Goal: Task Accomplishment & Management: Use online tool/utility

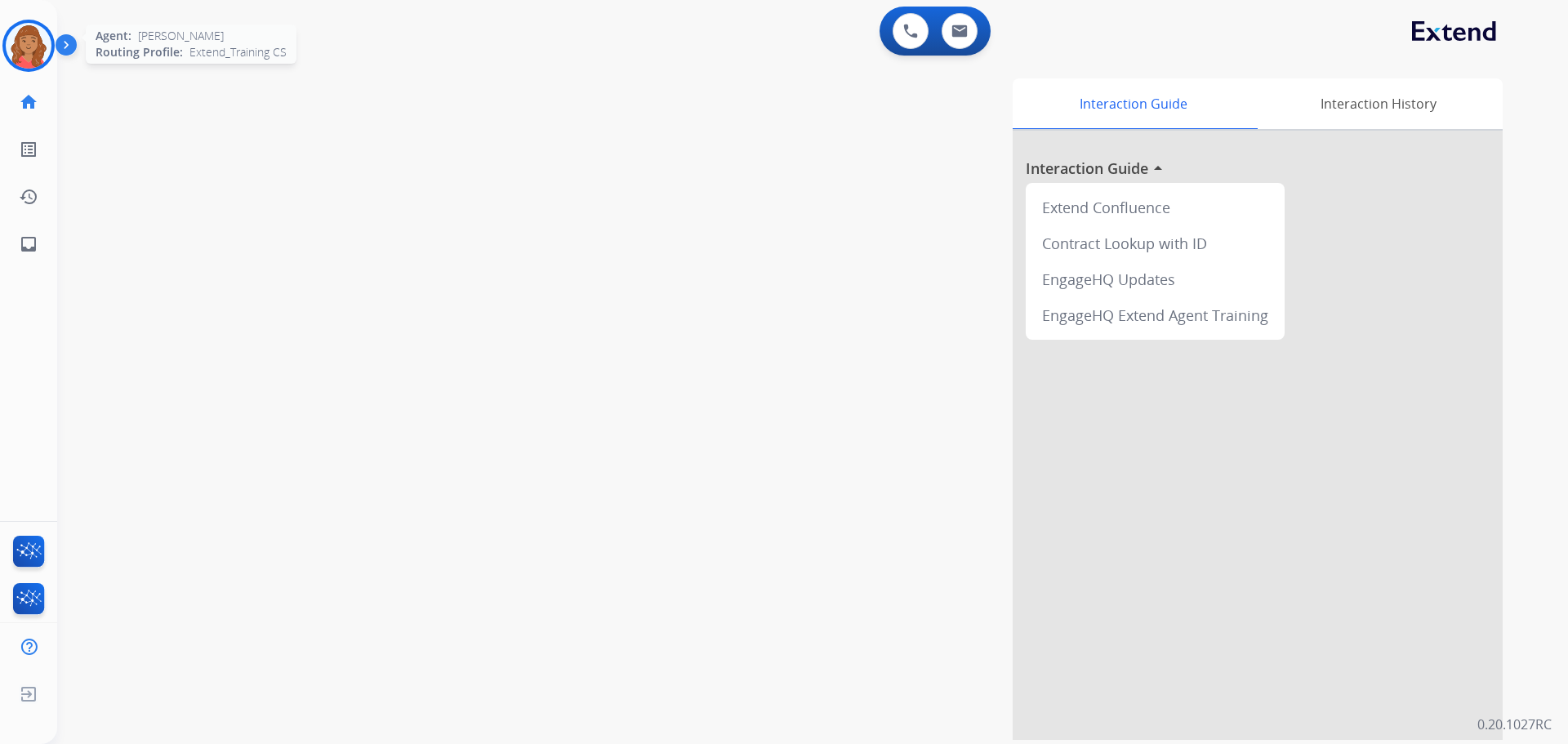
click at [33, 45] on img at bounding box center [28, 46] width 46 height 46
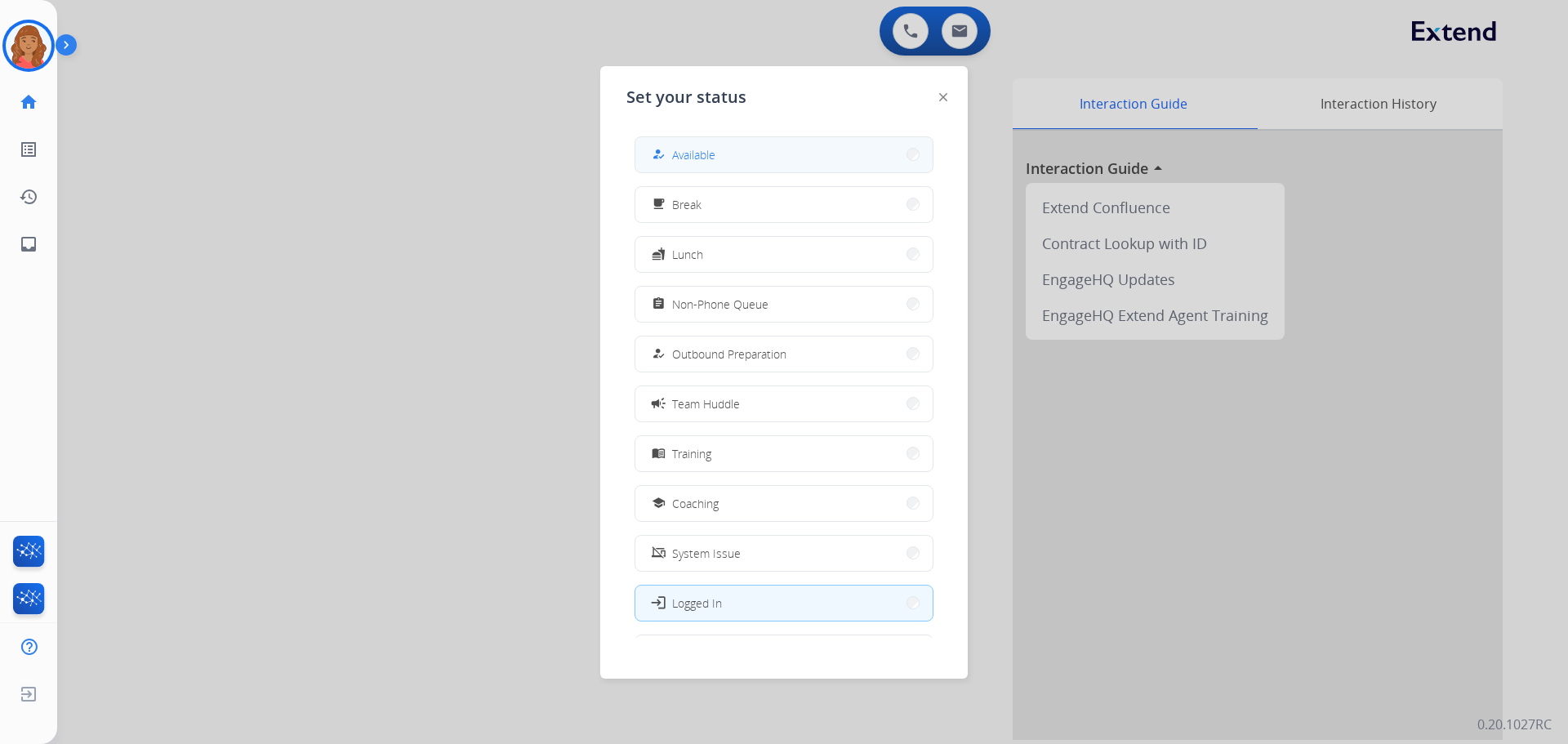
click at [765, 138] on button "how_to_reg Available" at bounding box center [784, 155] width 297 height 36
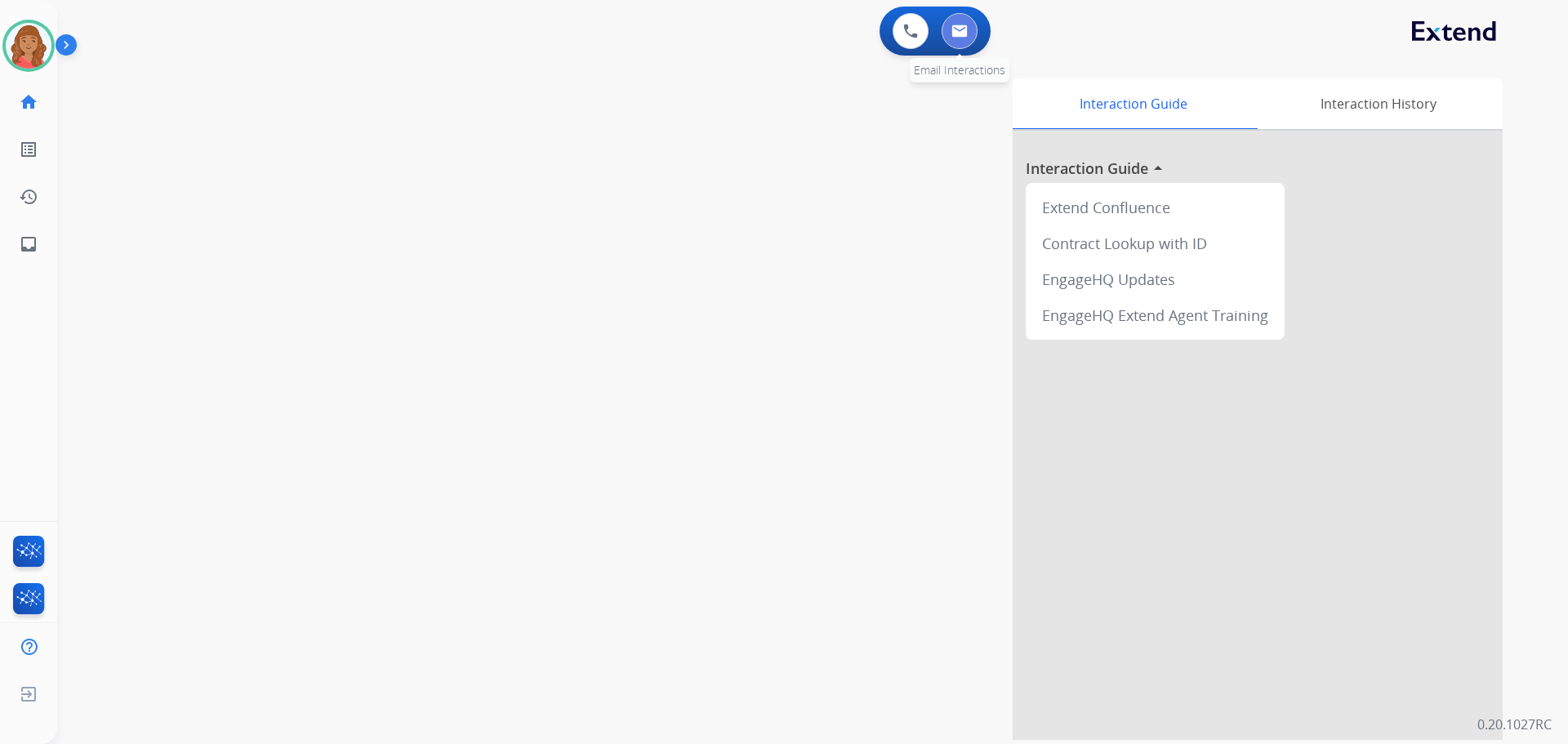
click at [958, 31] on img at bounding box center [960, 31] width 16 height 13
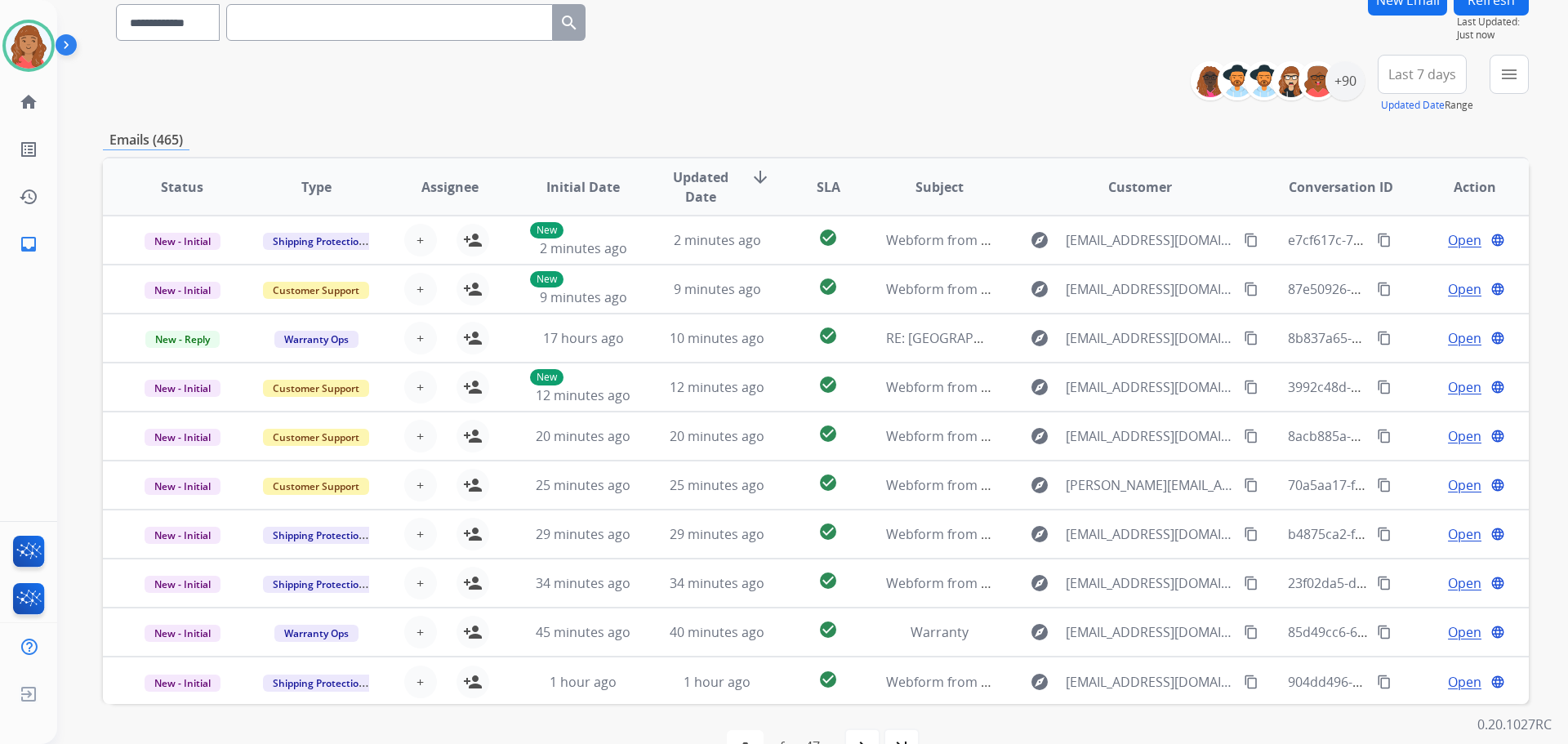
scroll to position [104, 0]
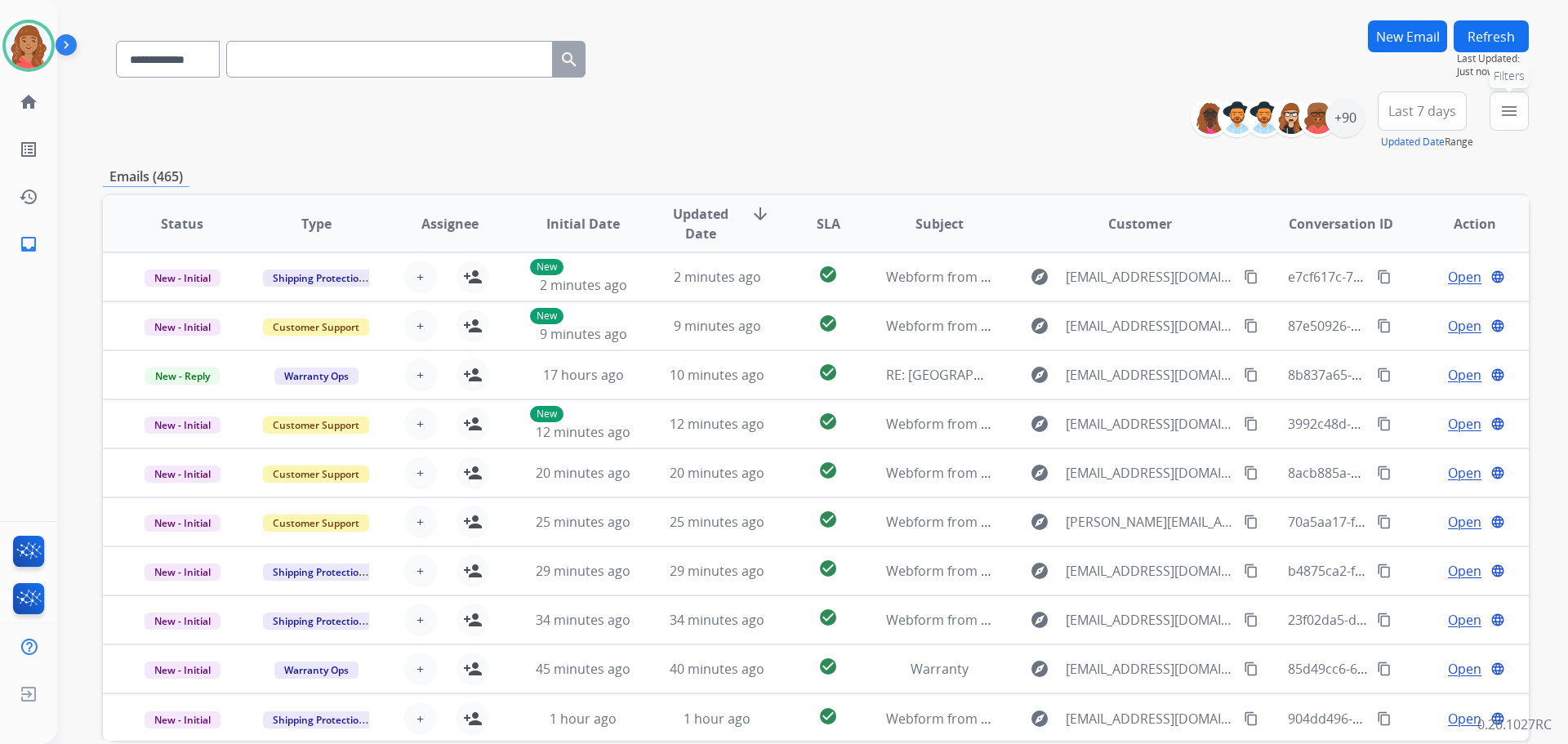
click at [1509, 118] on mat-icon "menu" at bounding box center [1509, 111] width 20 height 20
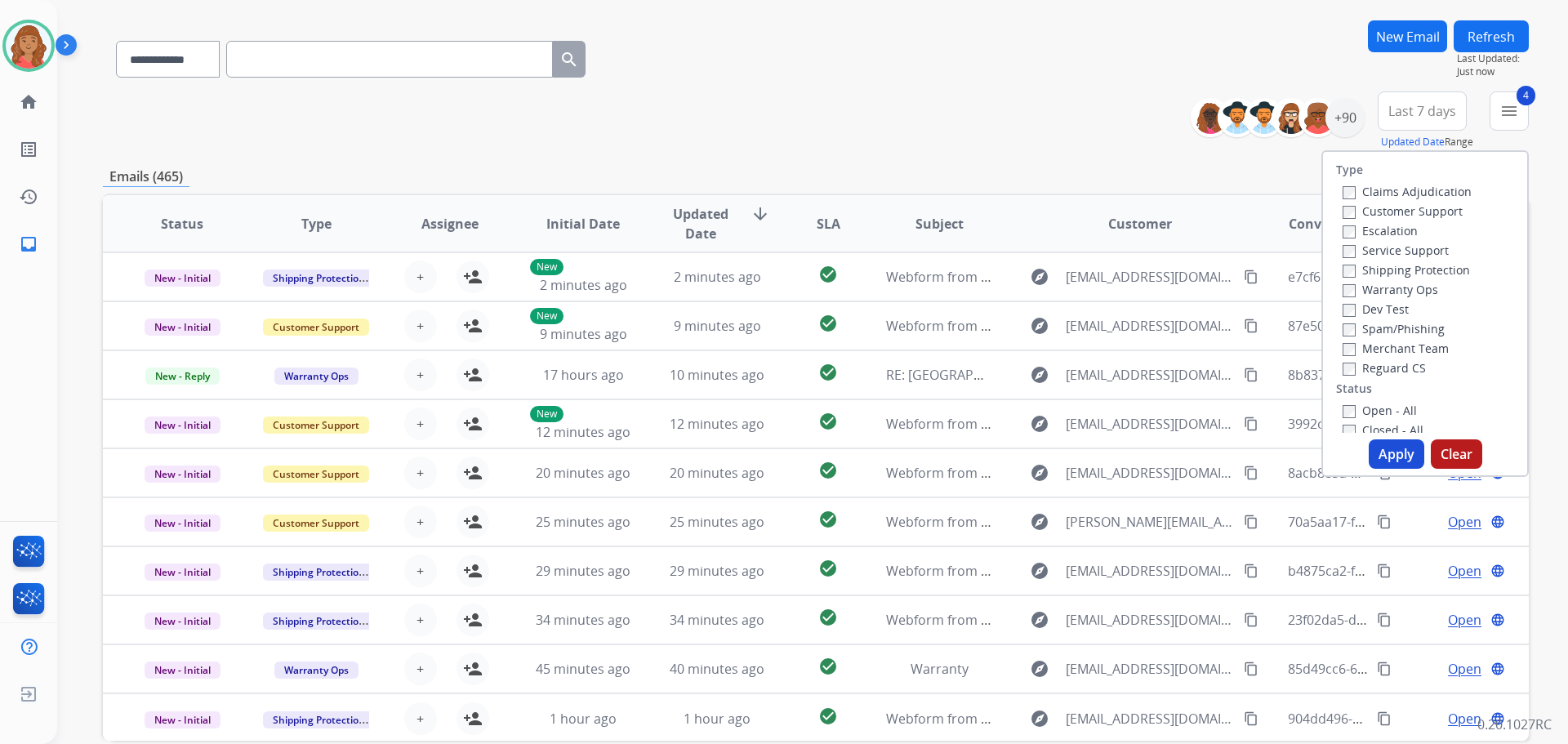
click at [1391, 448] on button "Apply" at bounding box center [1397, 454] width 56 height 29
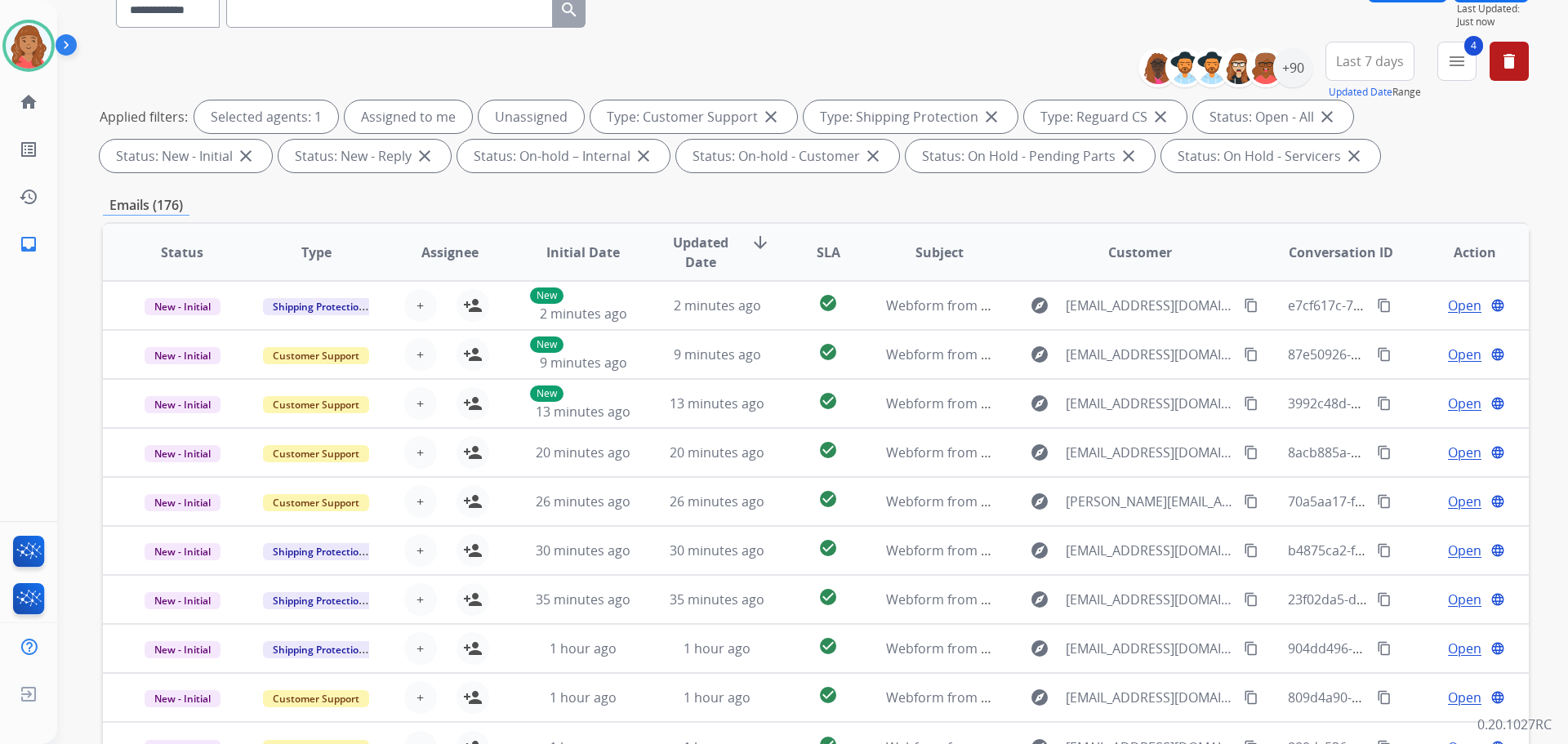
scroll to position [0, 0]
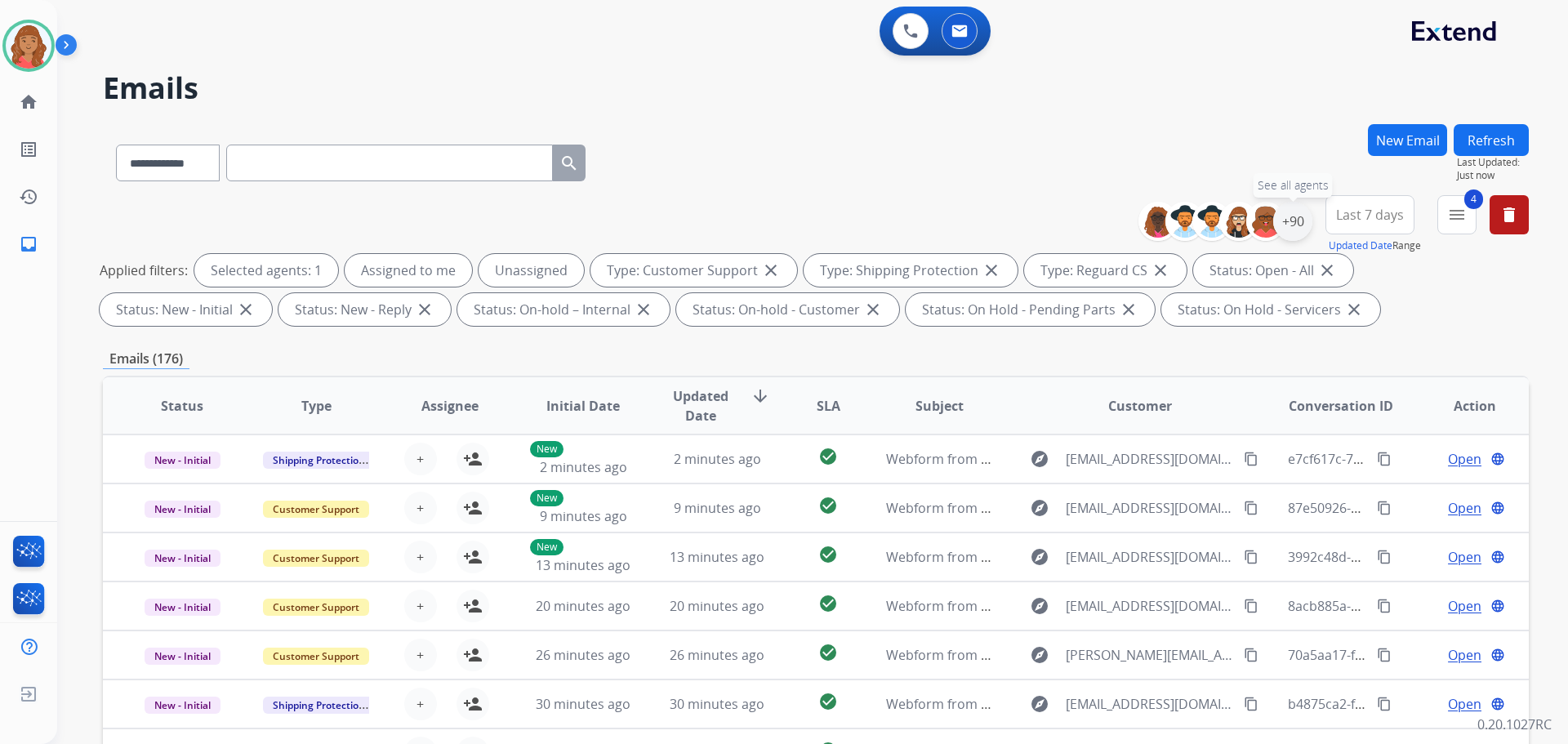
click at [1293, 219] on div "+90" at bounding box center [1293, 221] width 39 height 39
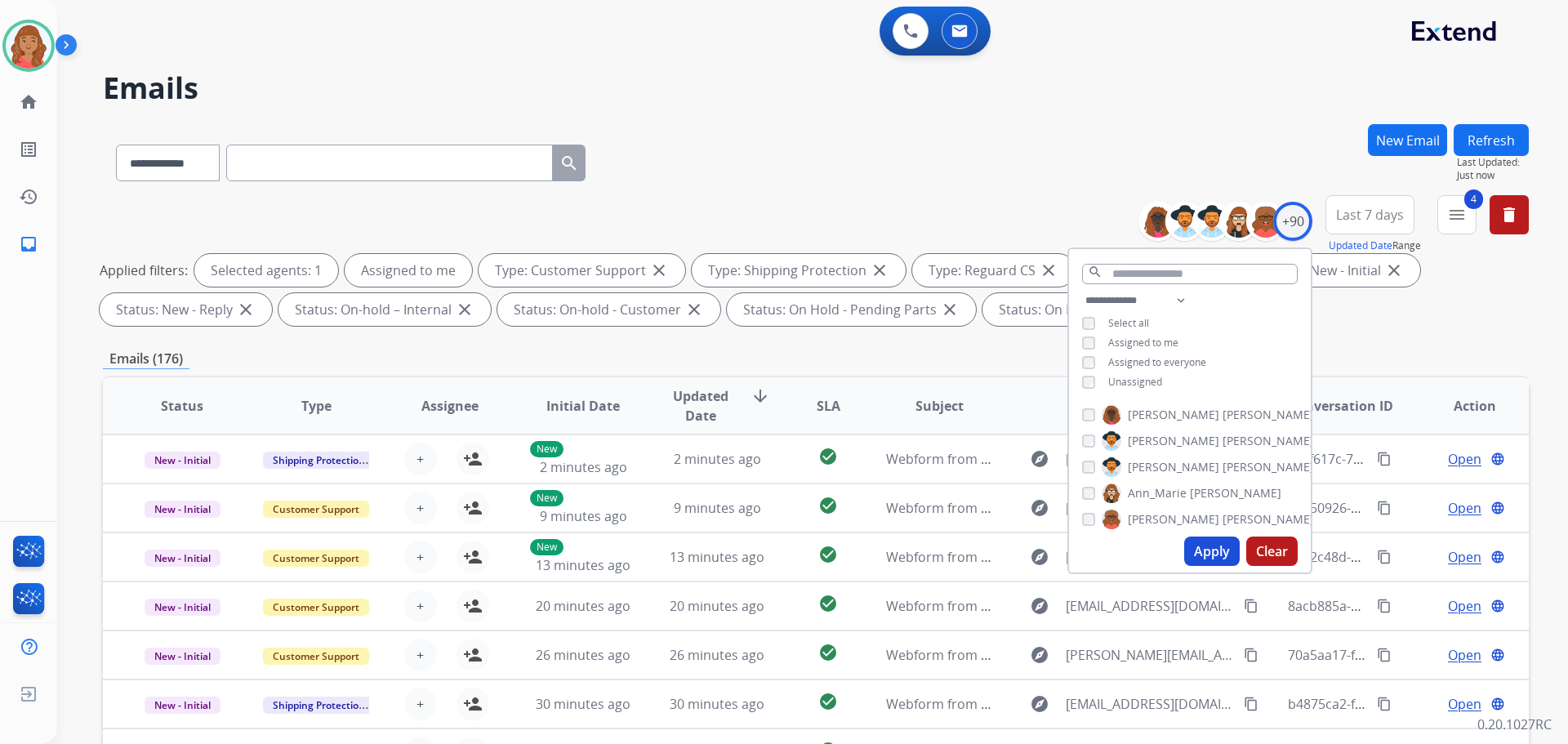
click at [1195, 546] on button "Apply" at bounding box center [1212, 550] width 56 height 29
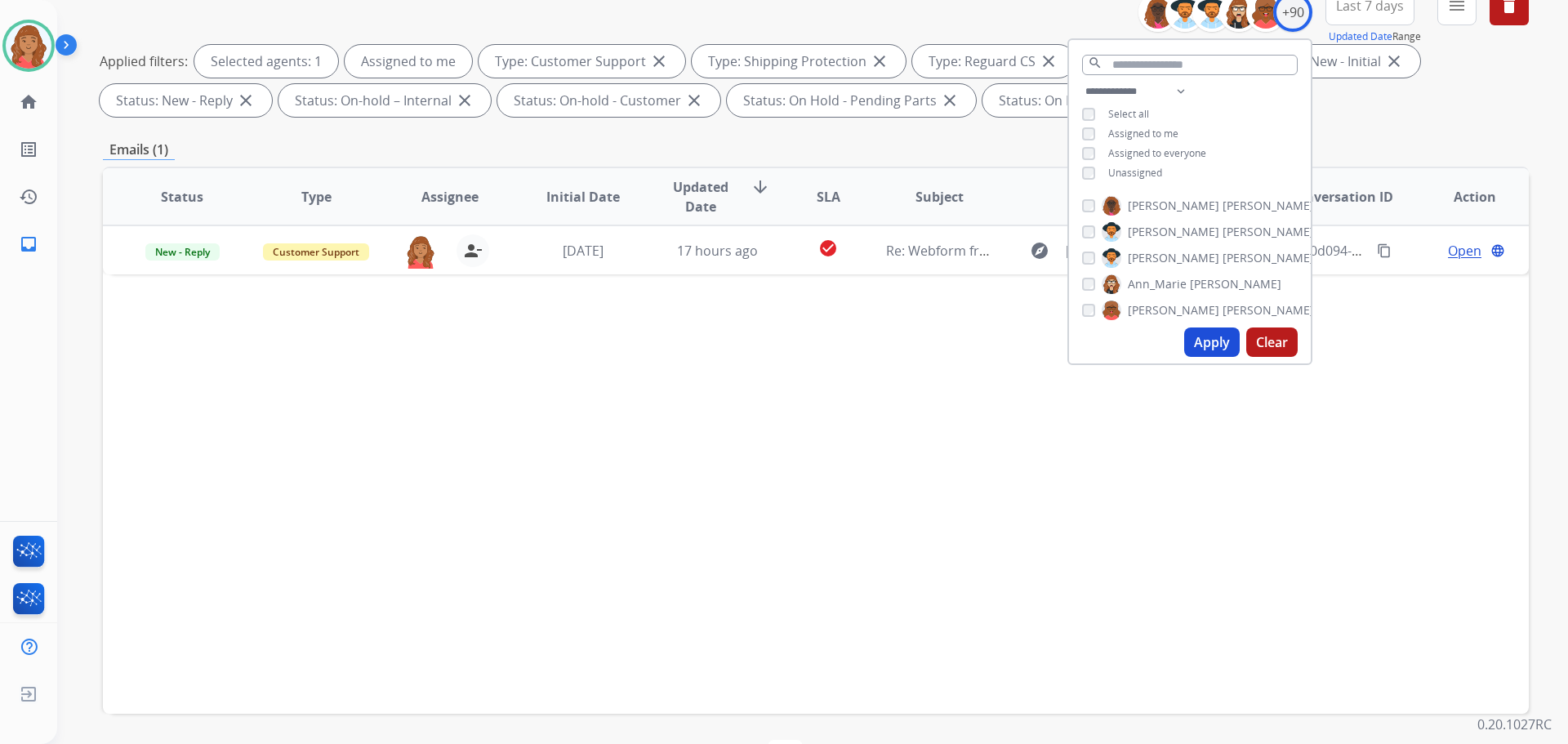
scroll to position [245, 0]
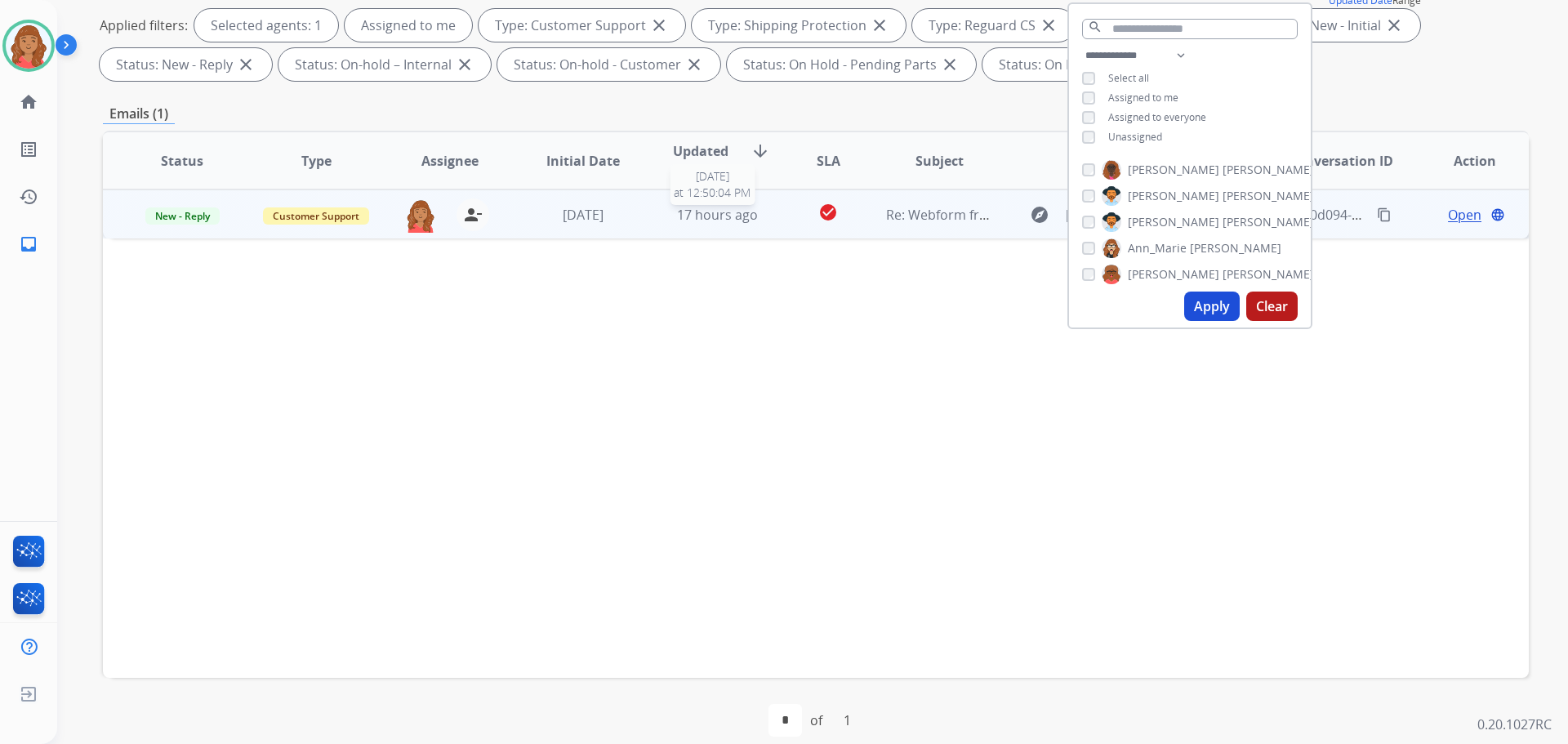
click at [664, 219] on div "17 hours ago" at bounding box center [717, 215] width 107 height 20
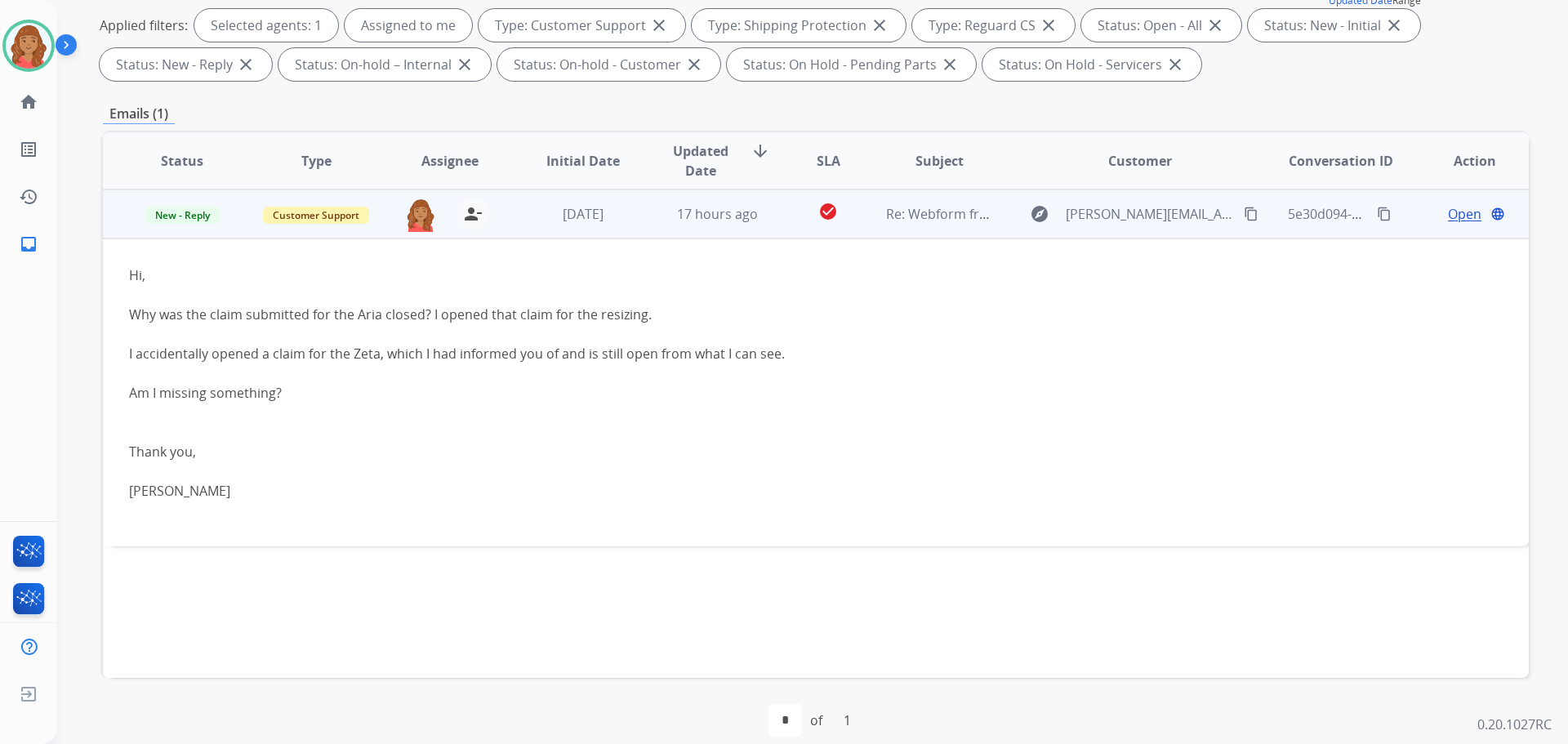
click at [1448, 219] on span "Open" at bounding box center [1465, 214] width 34 height 20
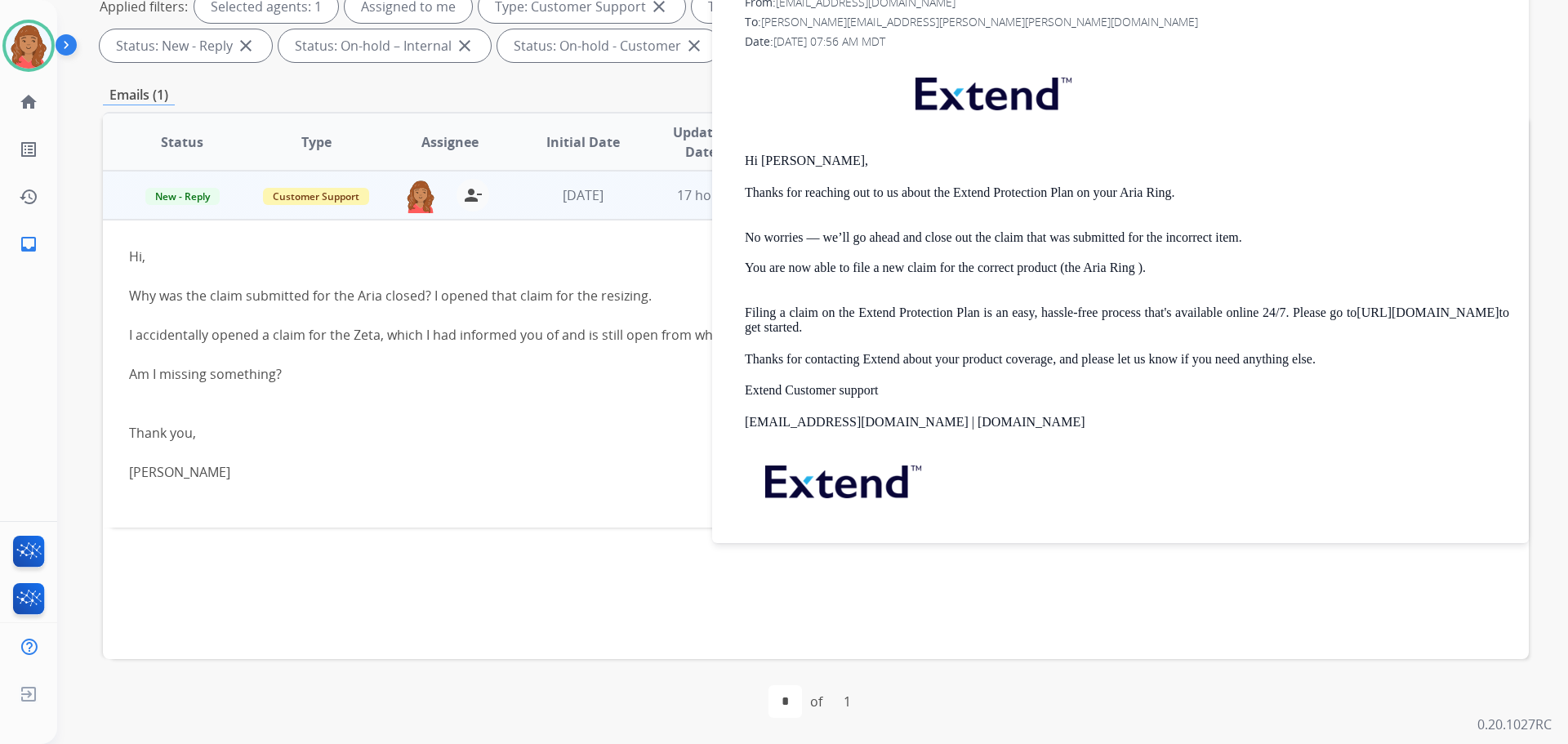
scroll to position [447, 0]
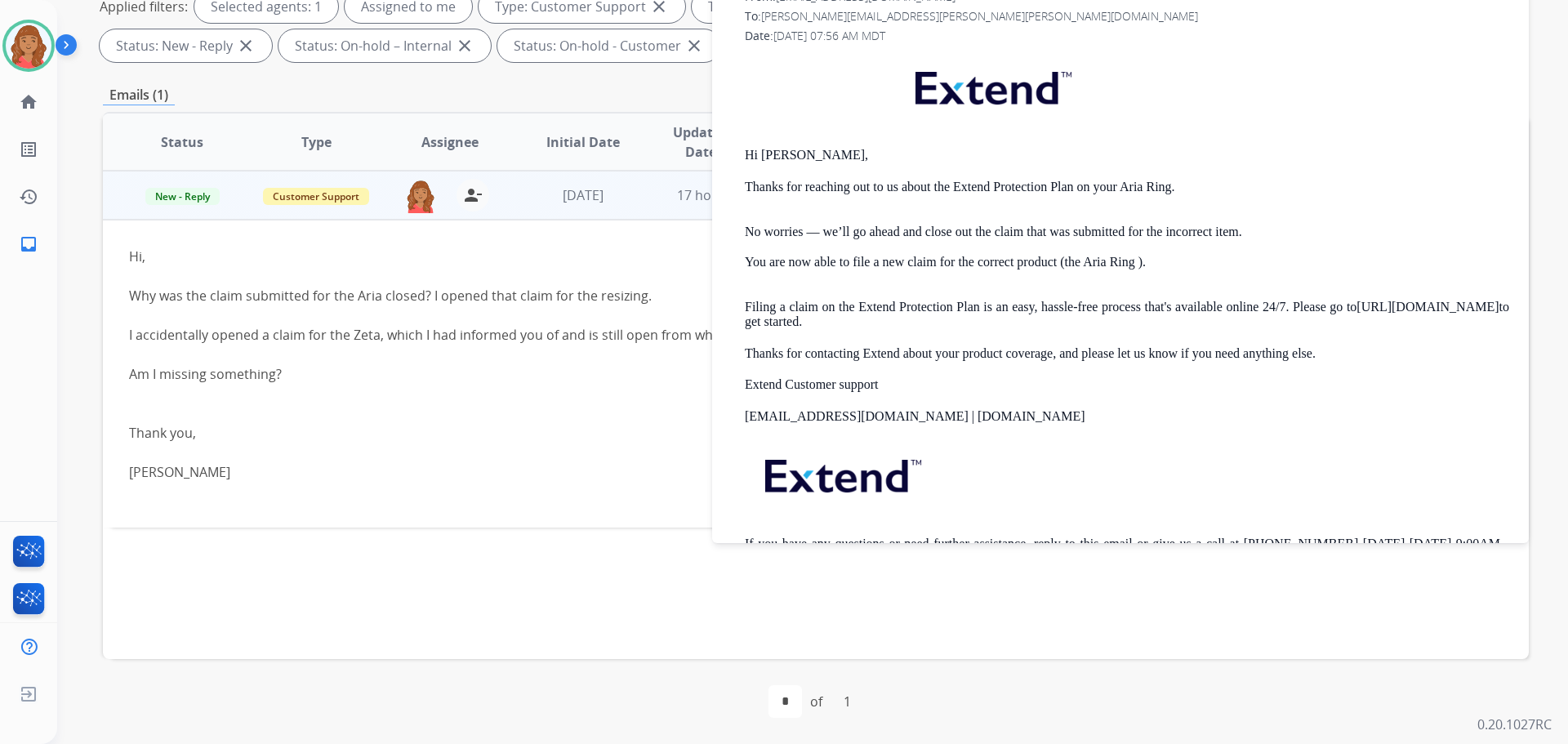
click at [677, 389] on div at bounding box center [682, 393] width 1107 height 20
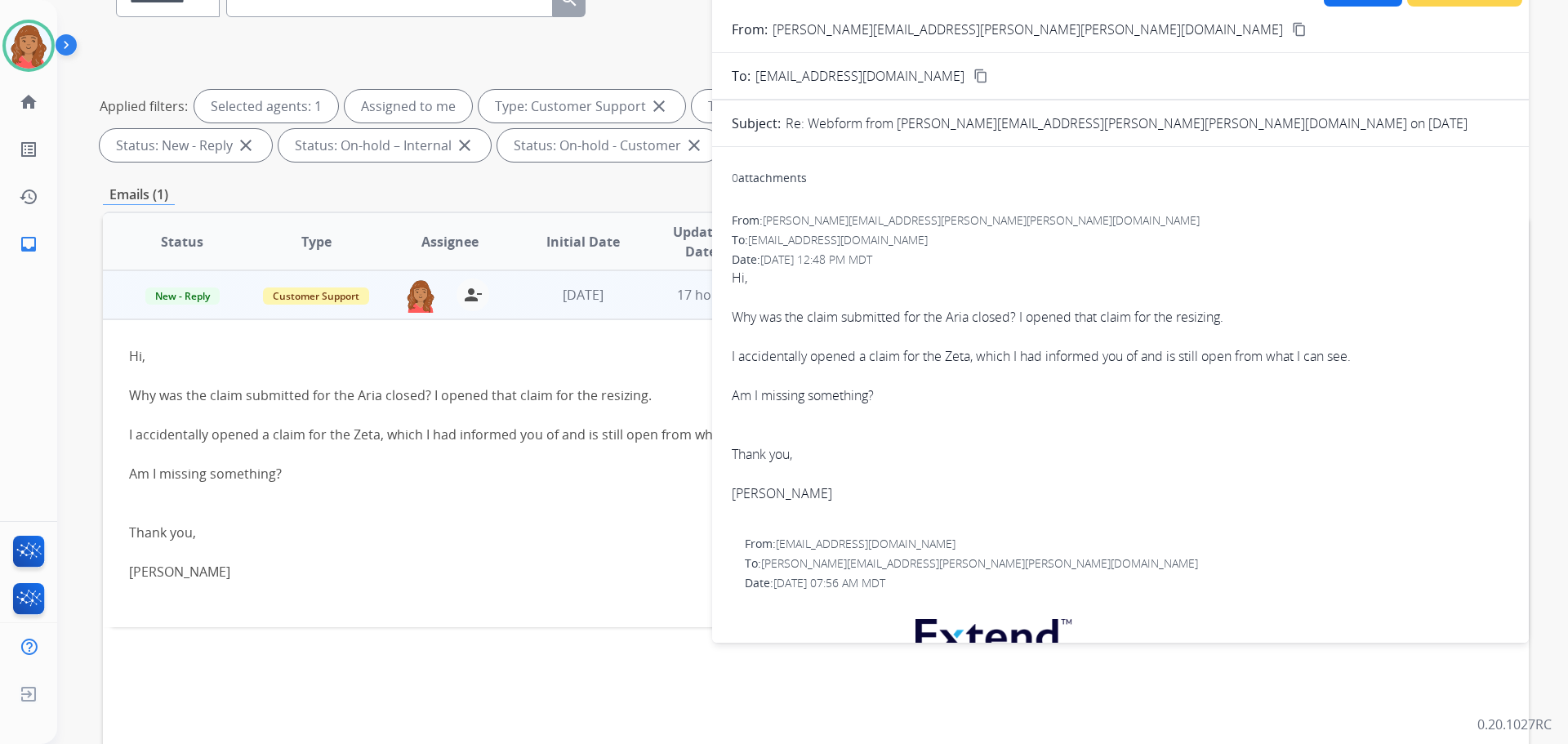
scroll to position [0, 0]
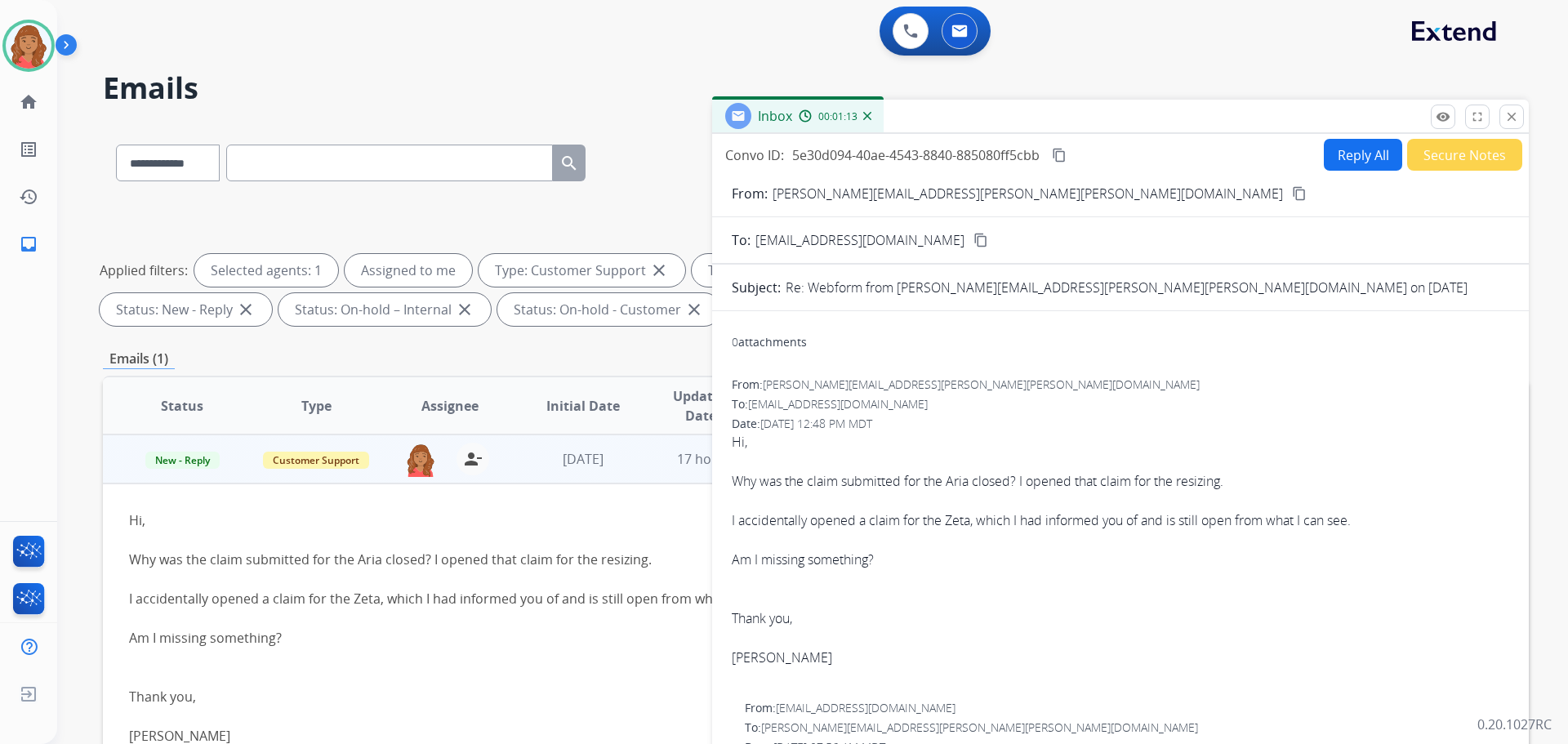
click at [1292, 193] on mat-icon "content_copy" at bounding box center [1299, 194] width 15 height 15
click at [47, 47] on img at bounding box center [28, 46] width 46 height 46
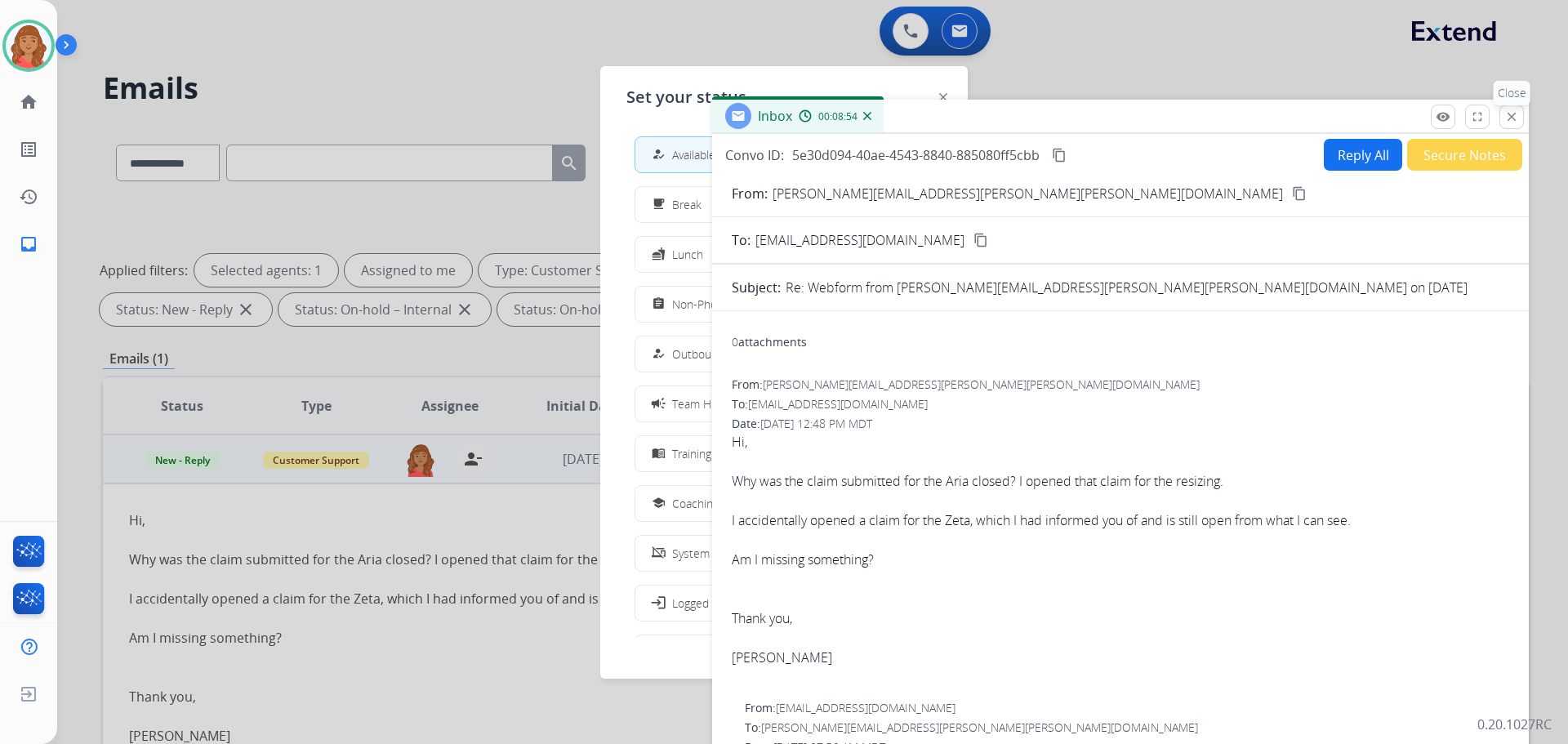
click at [1517, 123] on mat-icon "close" at bounding box center [1512, 116] width 15 height 15
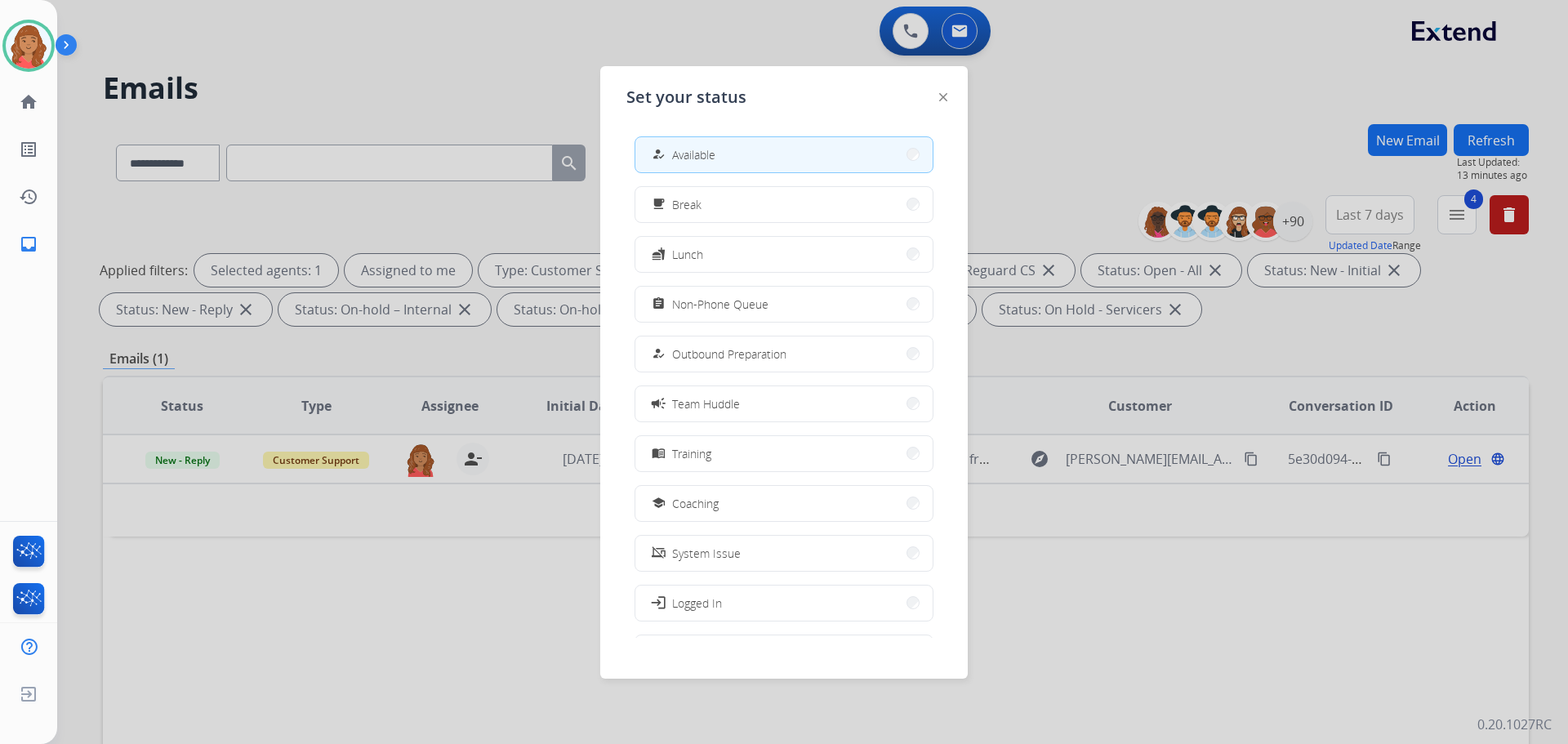
click at [424, 669] on div at bounding box center [784, 372] width 1568 height 744
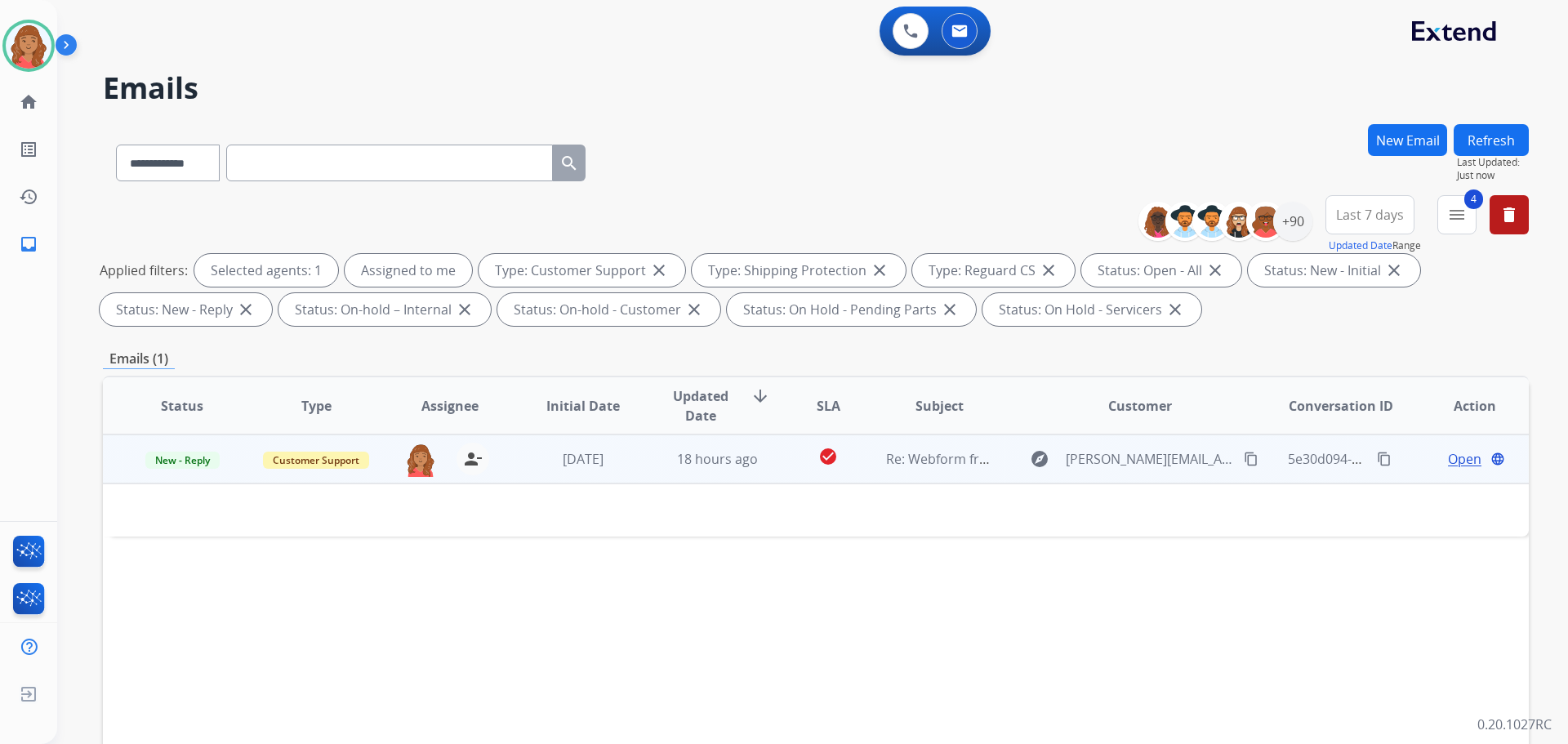
click at [1453, 463] on span "Open" at bounding box center [1465, 459] width 34 height 20
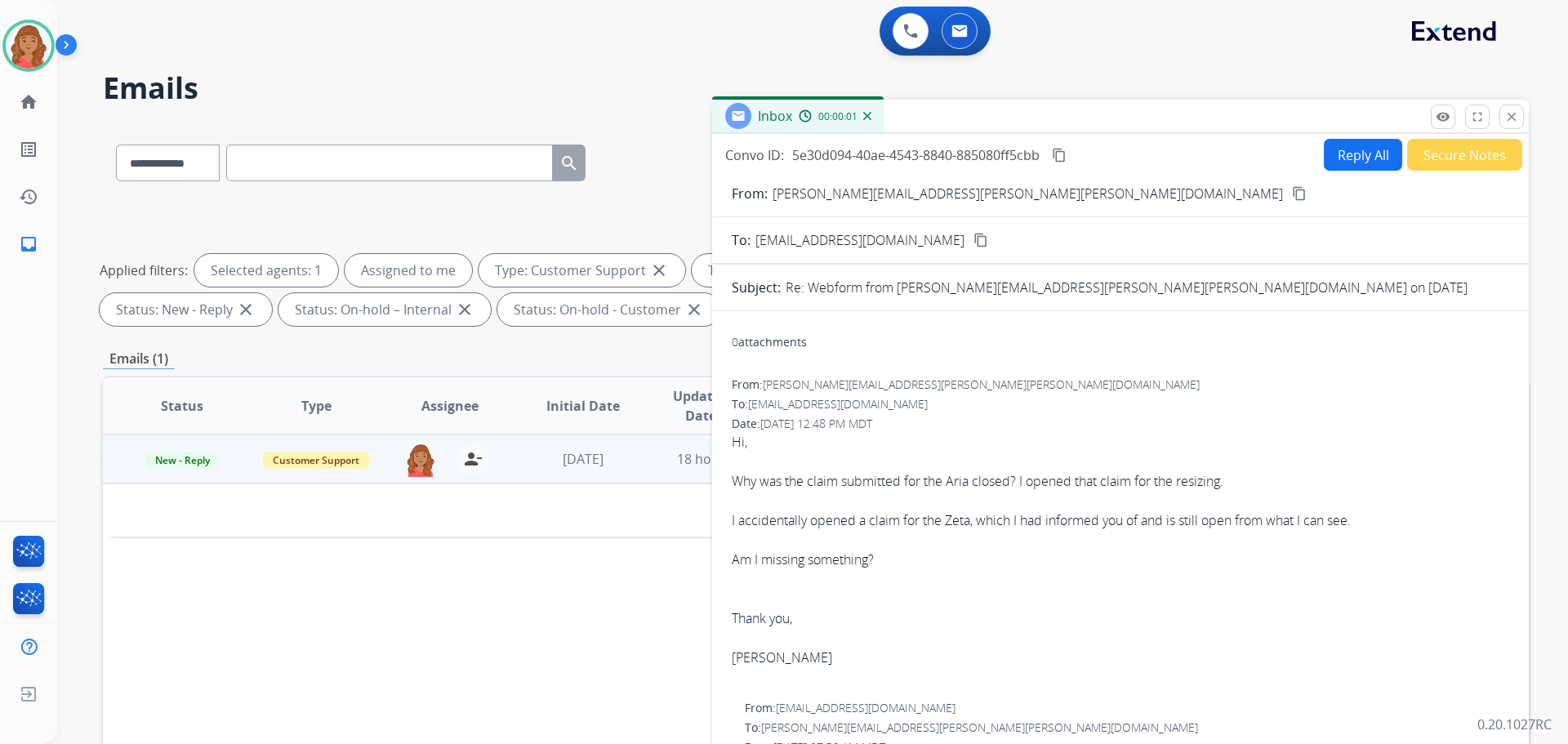
click at [1355, 158] on button "Reply All" at bounding box center [1363, 154] width 78 height 32
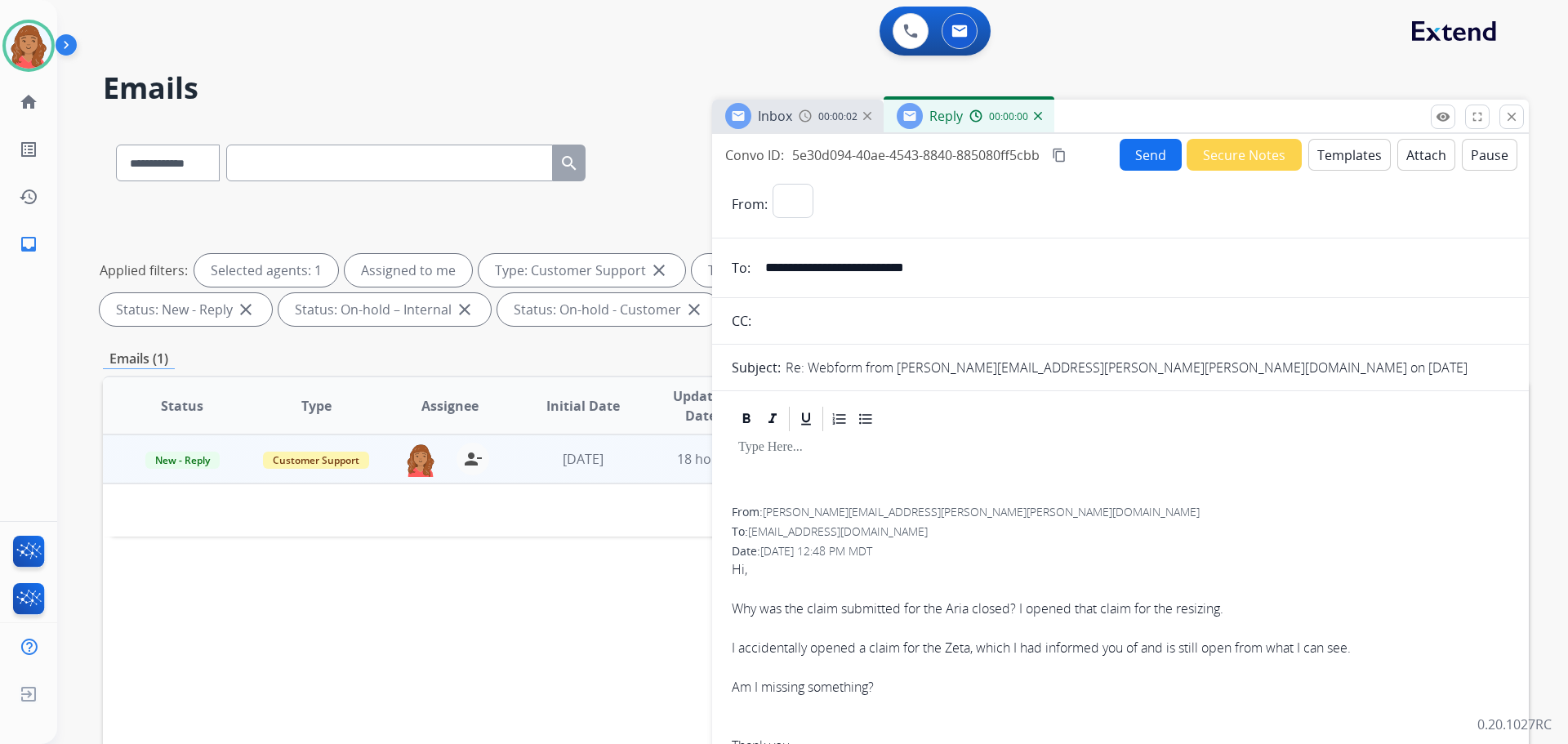
select select "**********"
click at [1319, 157] on button "Templates" at bounding box center [1350, 154] width 83 height 32
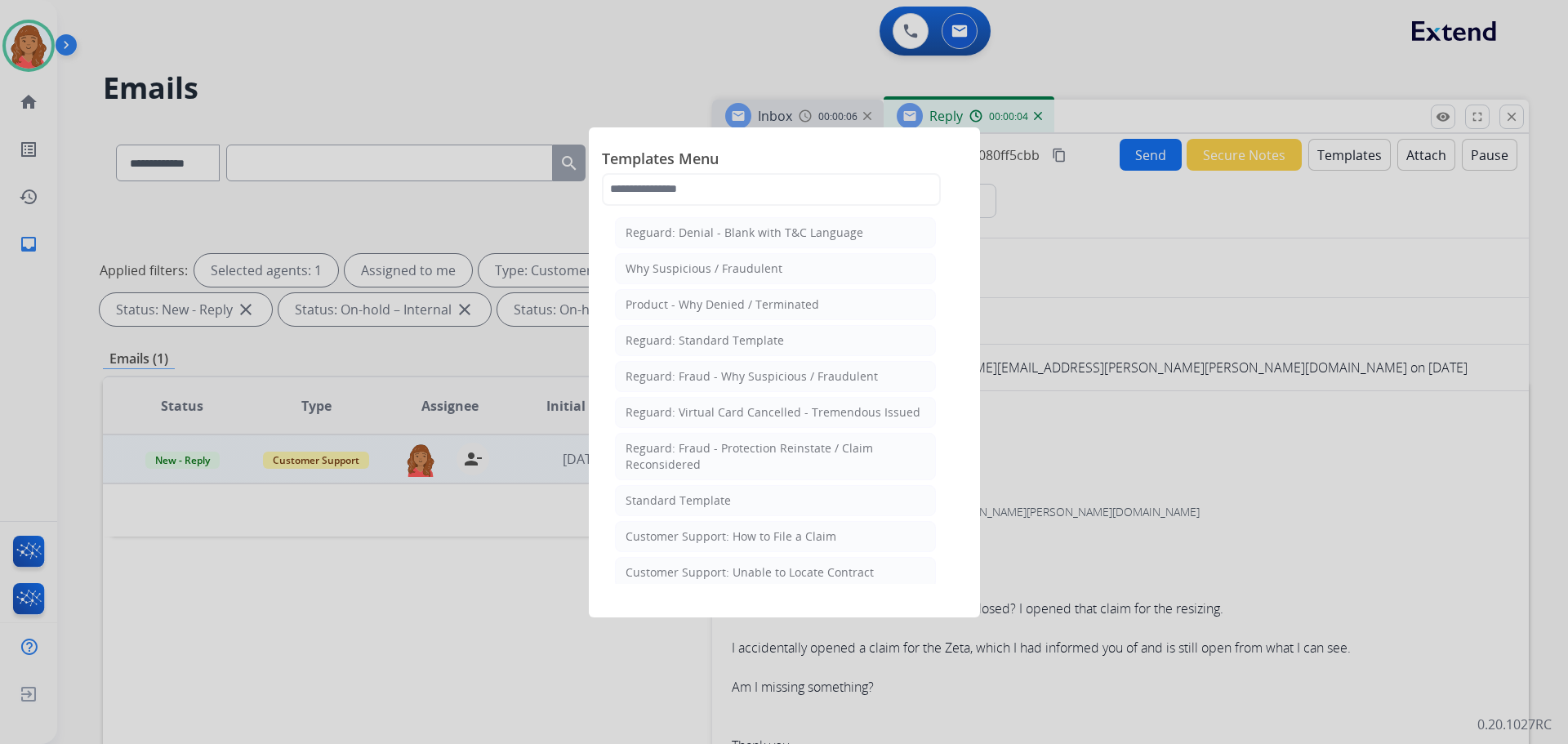
click at [709, 503] on div "Standard Template" at bounding box center [678, 501] width 106 height 16
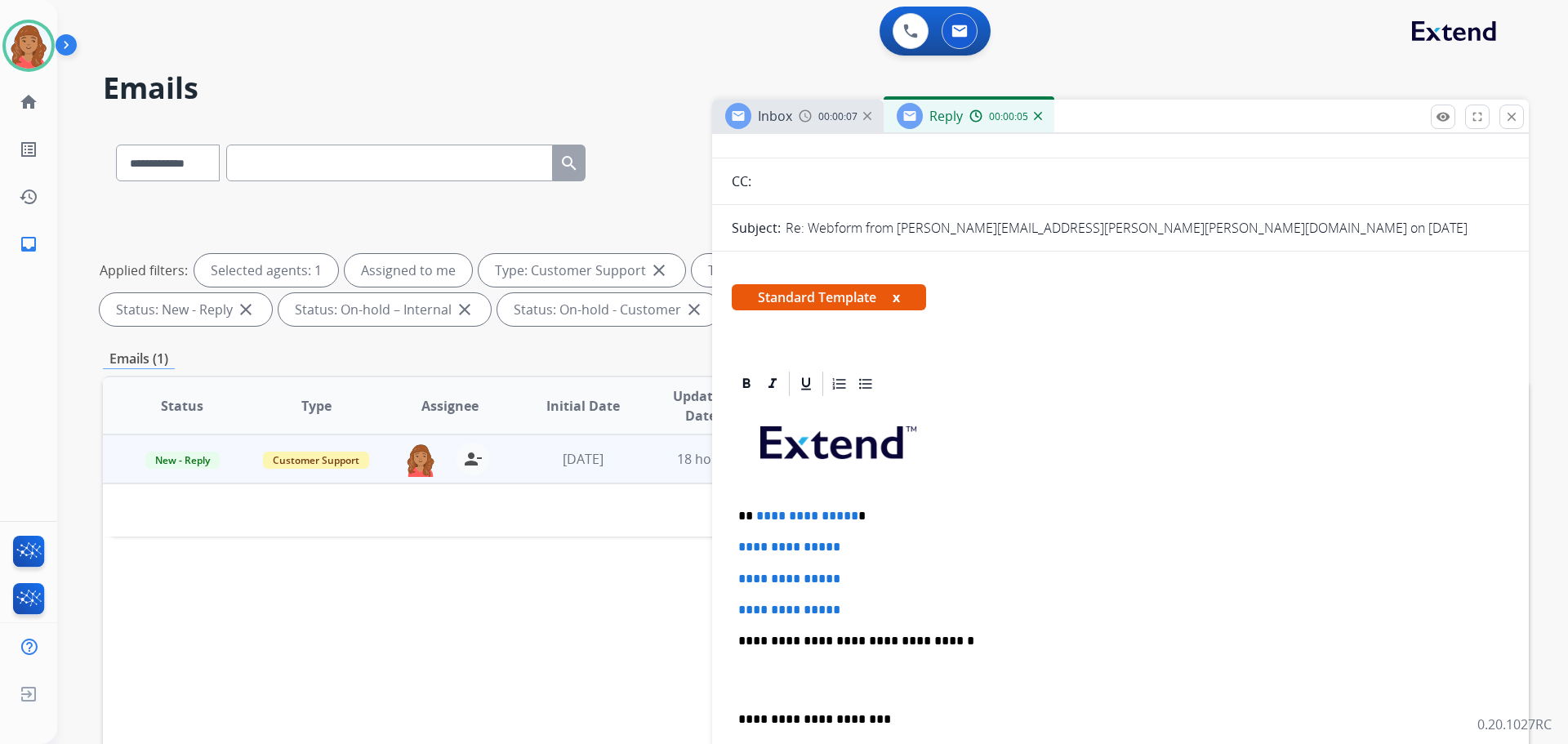
scroll to position [408, 0]
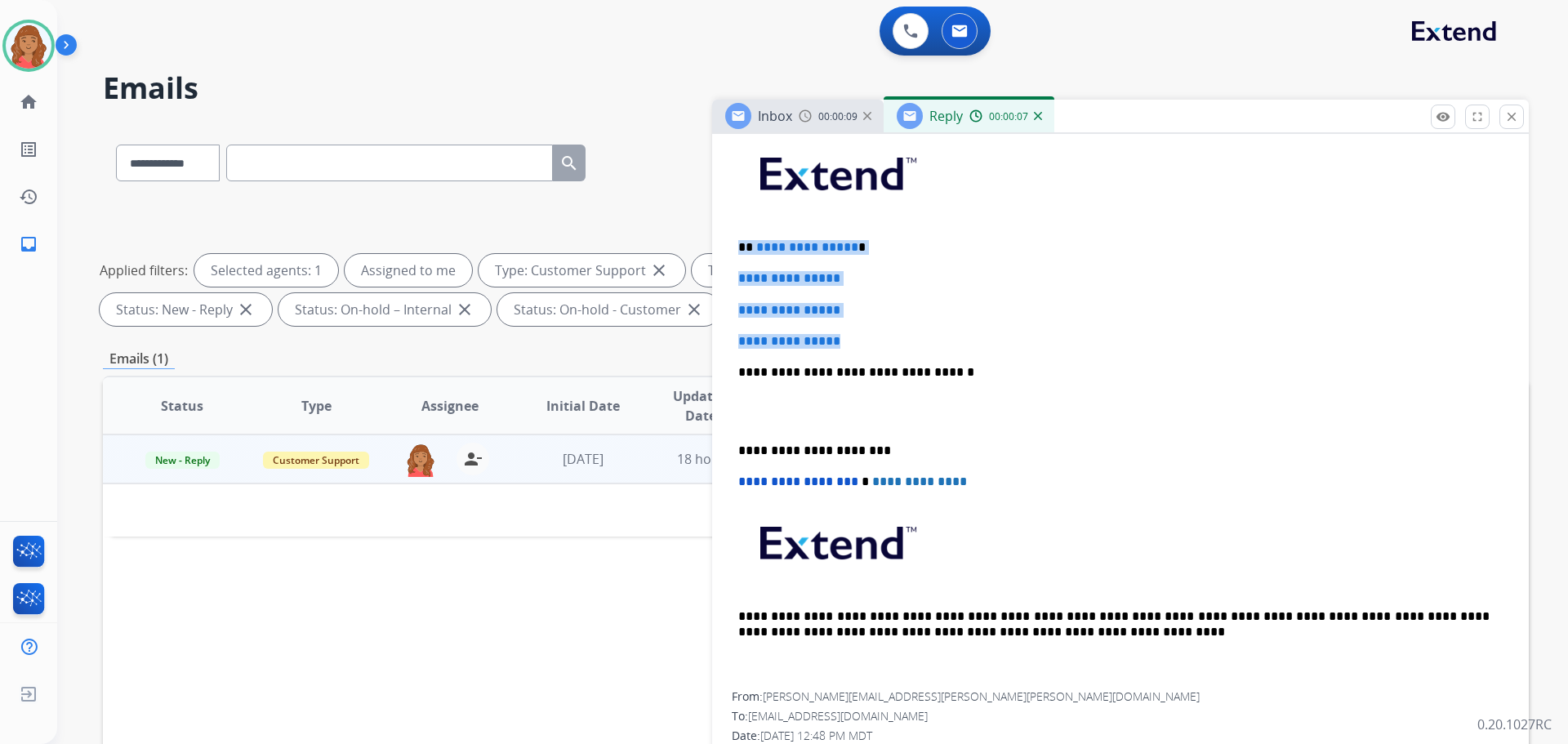
drag, startPoint x: 882, startPoint y: 338, endPoint x: 730, endPoint y: 226, distance: 188.8
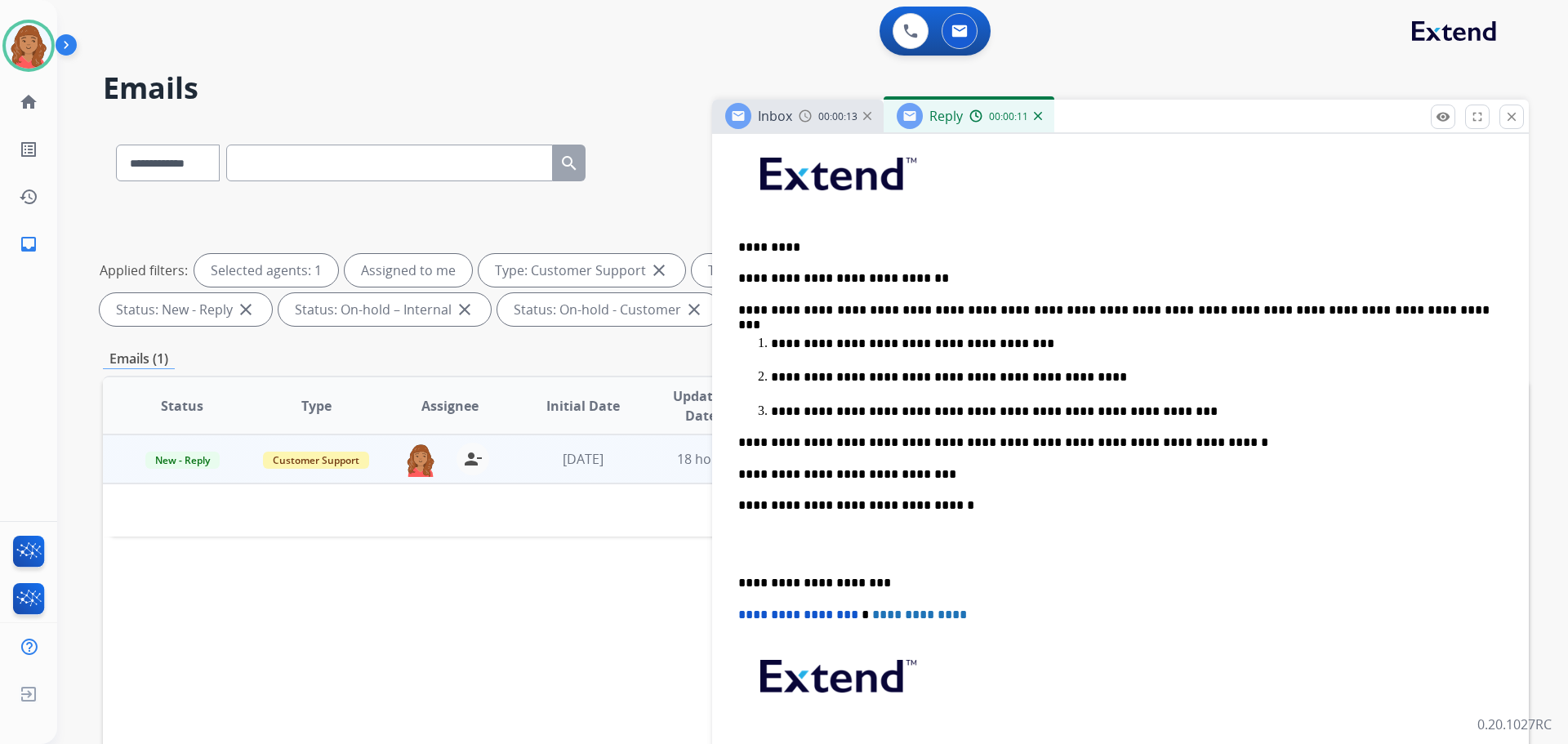
click at [737, 575] on div "**********" at bounding box center [1121, 477] width 778 height 695
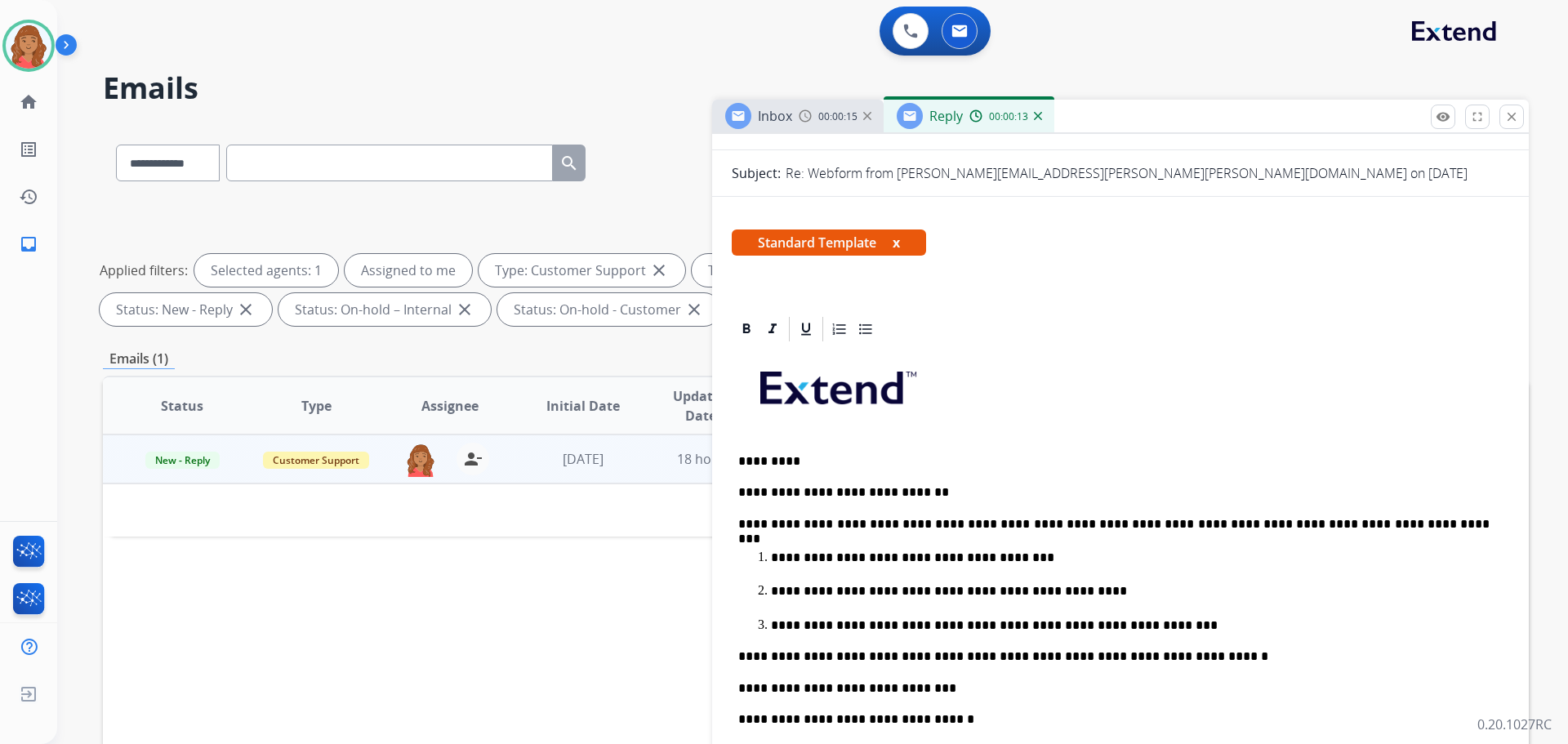
scroll to position [0, 0]
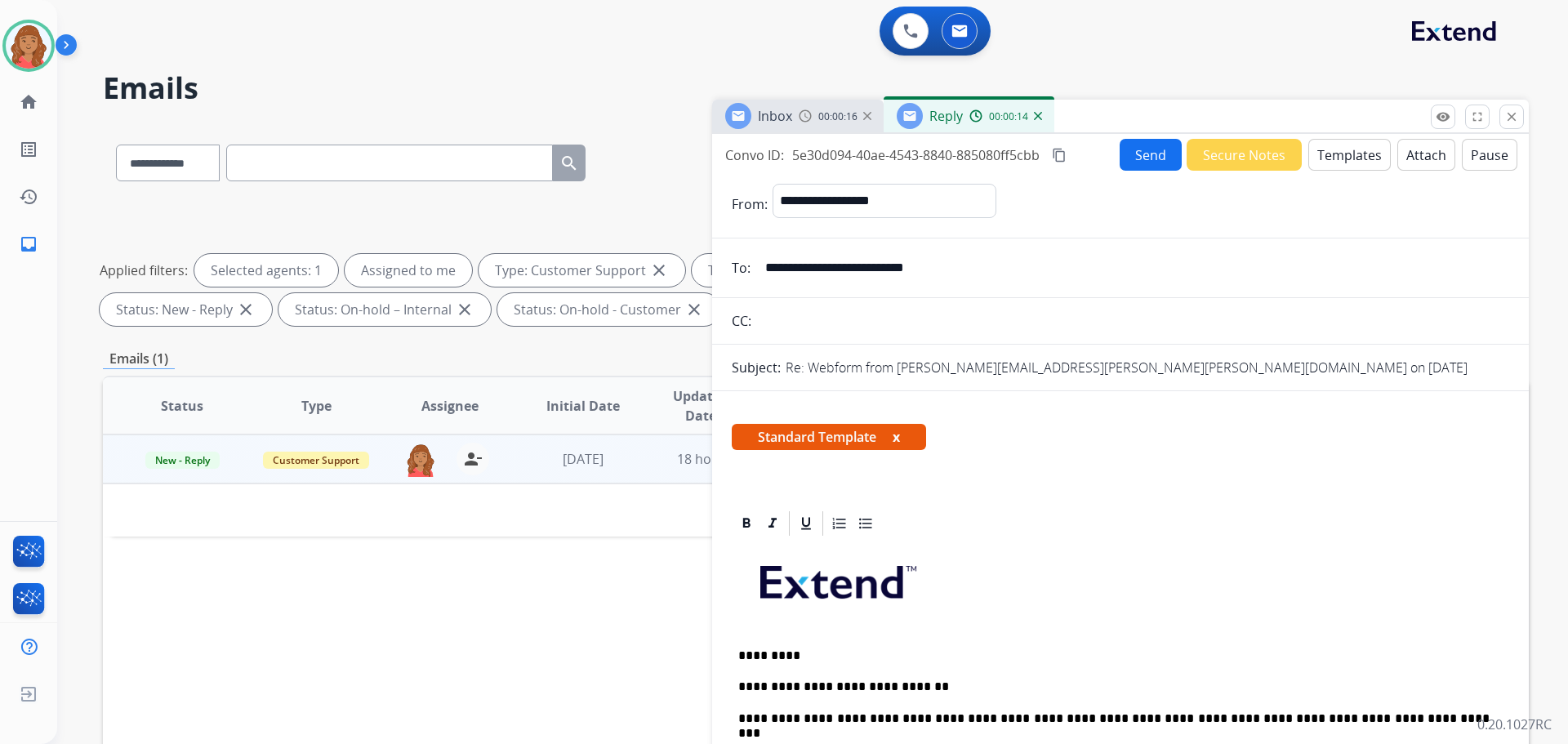
click at [1056, 156] on mat-icon "content_copy" at bounding box center [1059, 155] width 15 height 15
click at [1140, 160] on button "Send" at bounding box center [1151, 154] width 62 height 32
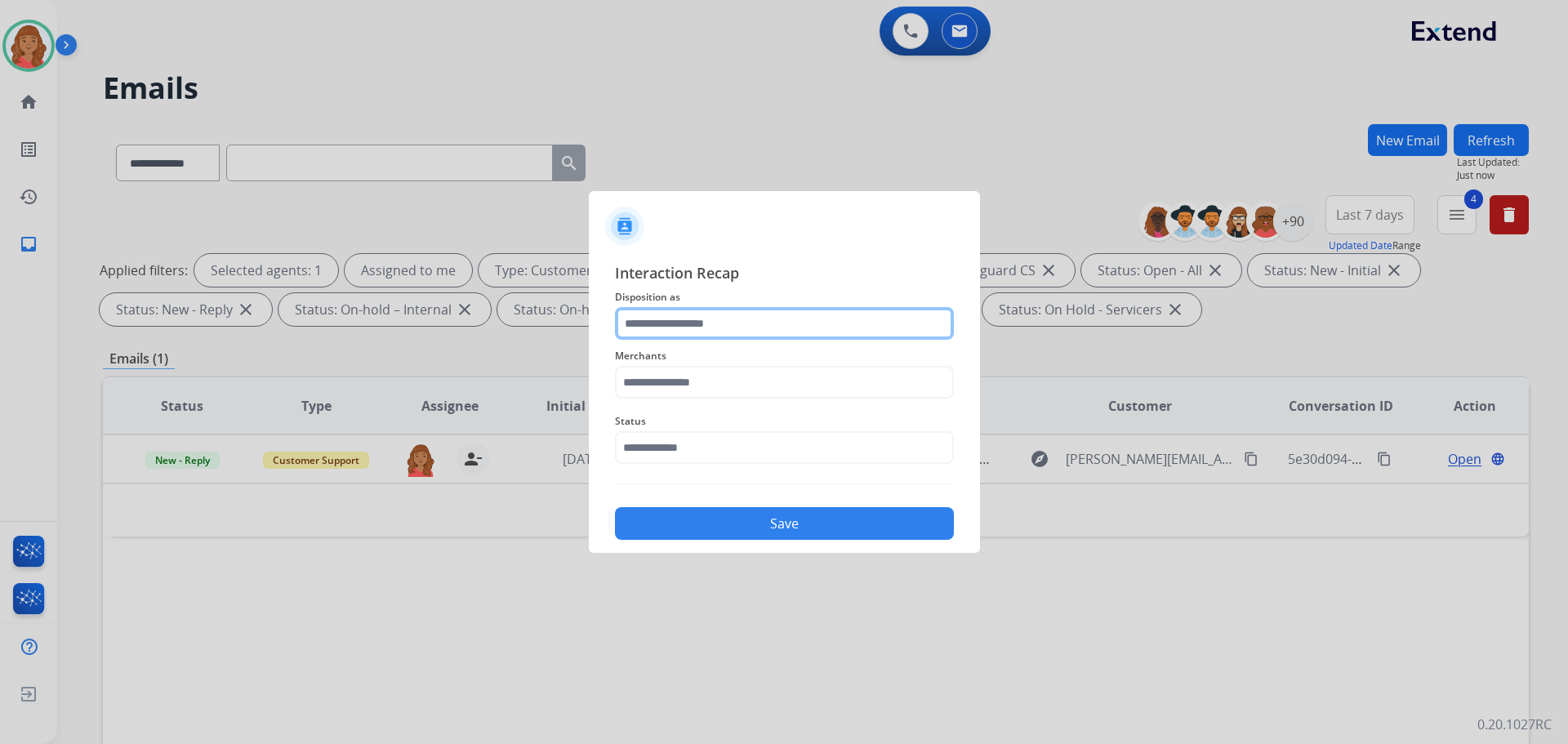
click at [768, 337] on input "text" at bounding box center [785, 323] width 339 height 33
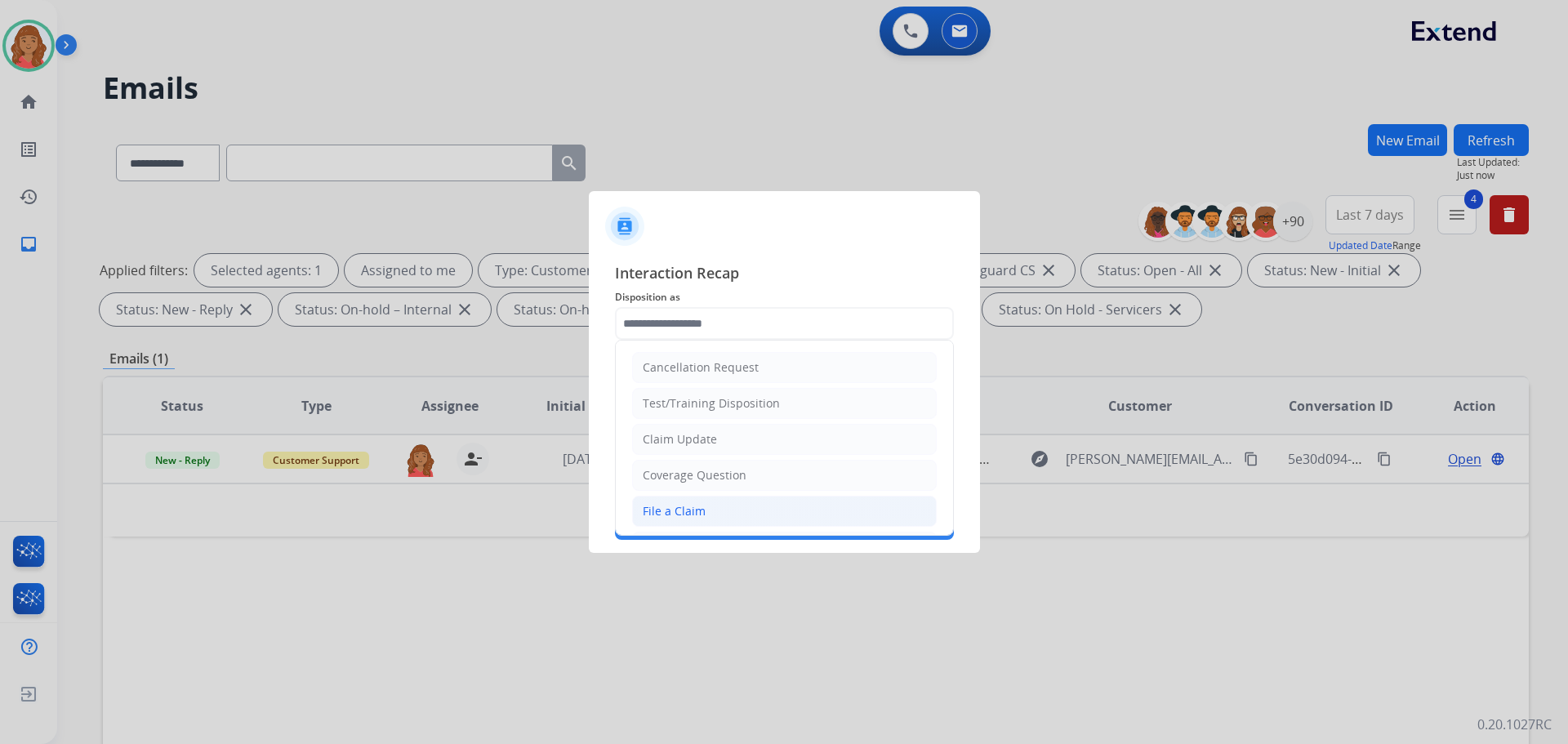
click at [688, 505] on div "File a Claim" at bounding box center [674, 511] width 63 height 16
type input "**********"
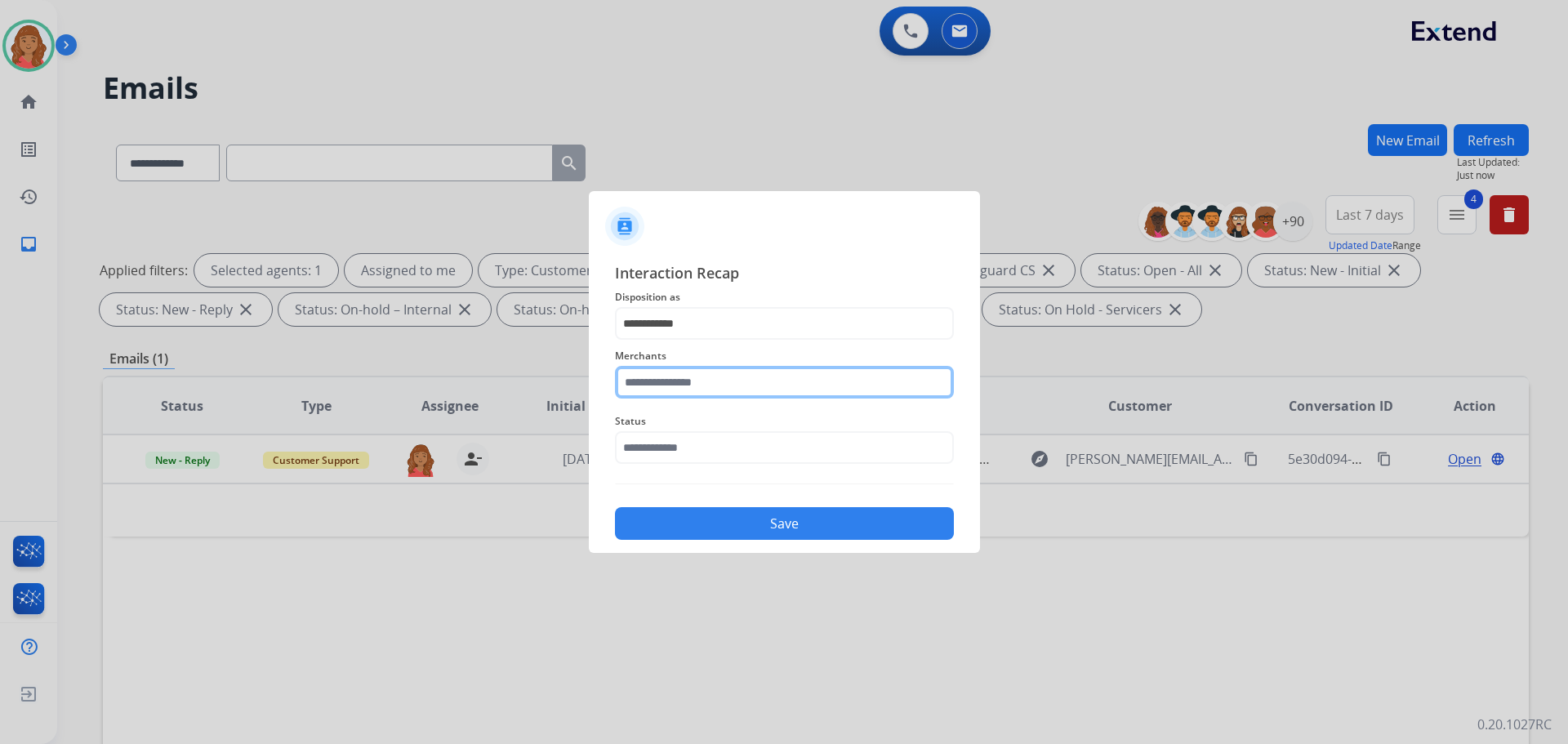
click at [703, 383] on input "text" at bounding box center [785, 382] width 339 height 33
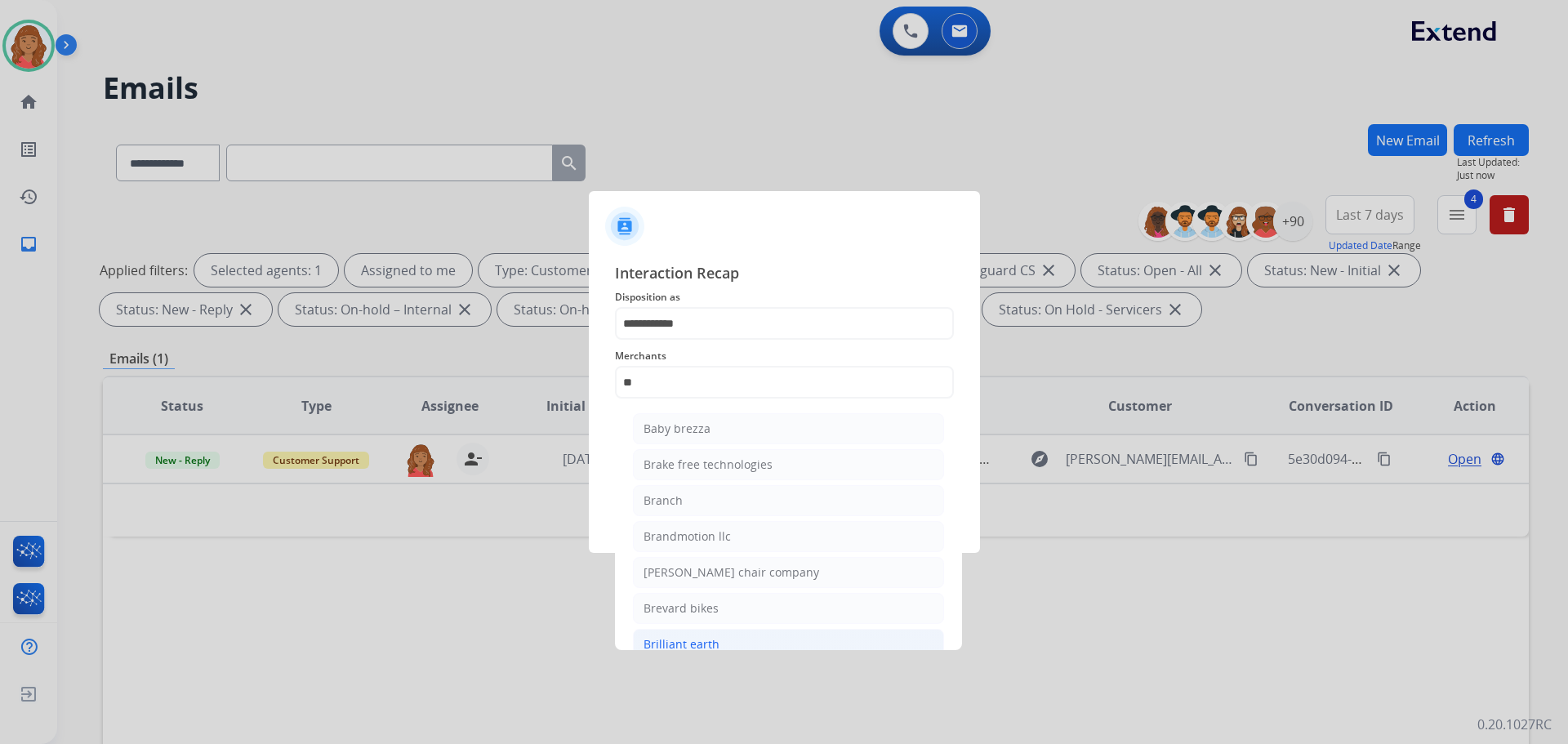
click at [687, 647] on div "Brilliant earth" at bounding box center [682, 645] width 76 height 16
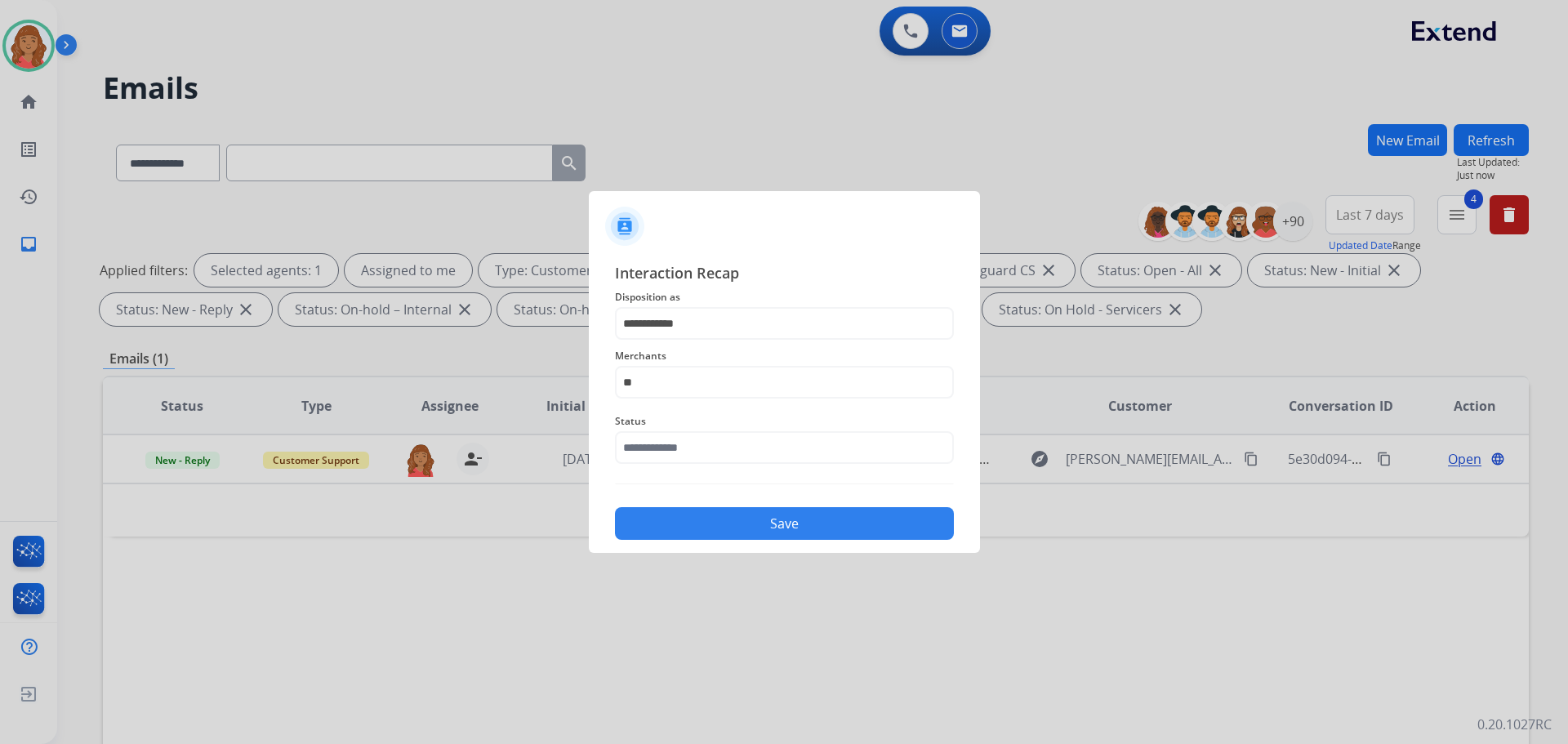
type input "**********"
drag, startPoint x: 683, startPoint y: 446, endPoint x: 683, endPoint y: 463, distance: 17.0
click at [683, 447] on input "text" at bounding box center [785, 447] width 339 height 33
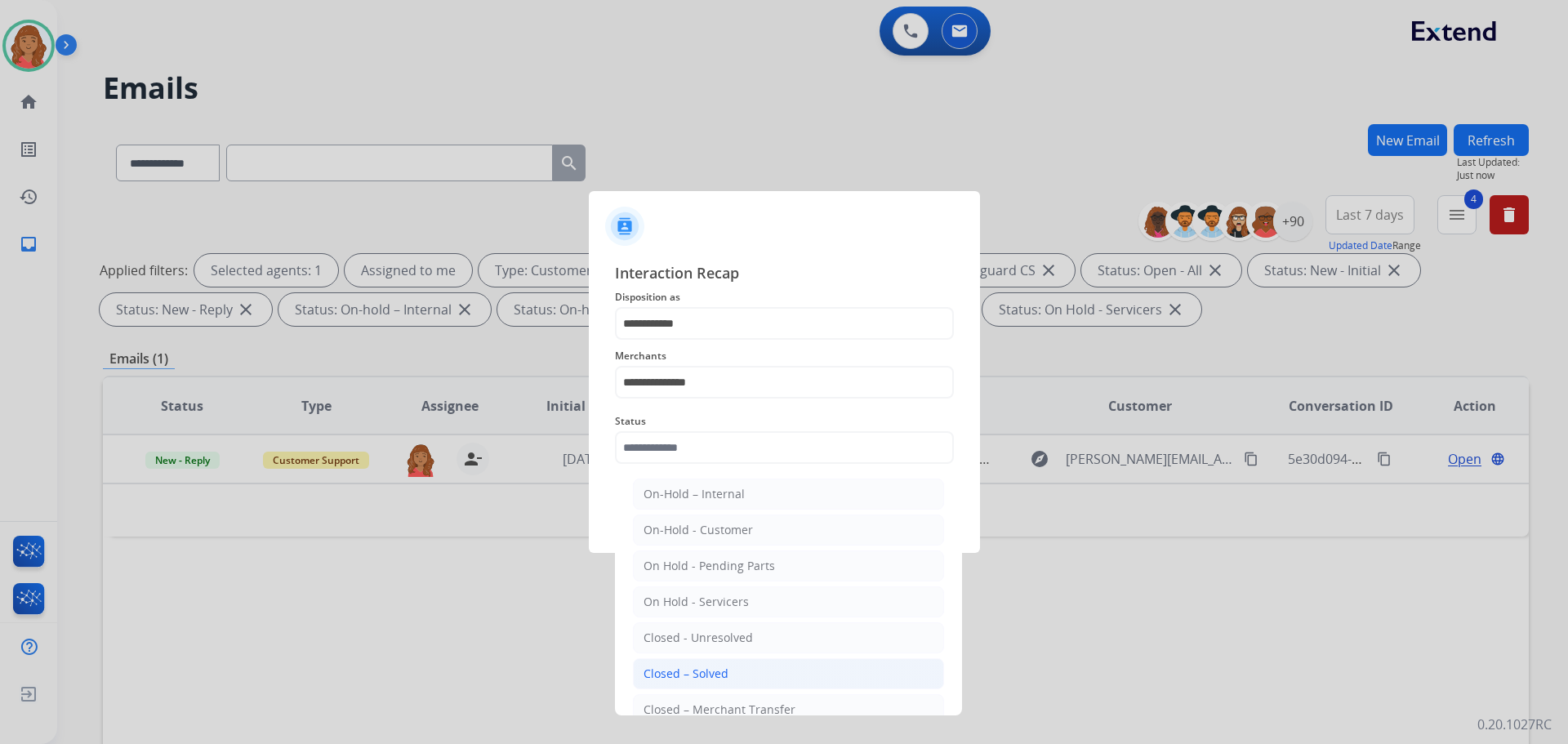
drag, startPoint x: 679, startPoint y: 671, endPoint x: 709, endPoint y: 601, distance: 76.2
click at [679, 669] on div "Closed – Solved" at bounding box center [686, 674] width 85 height 16
type input "**********"
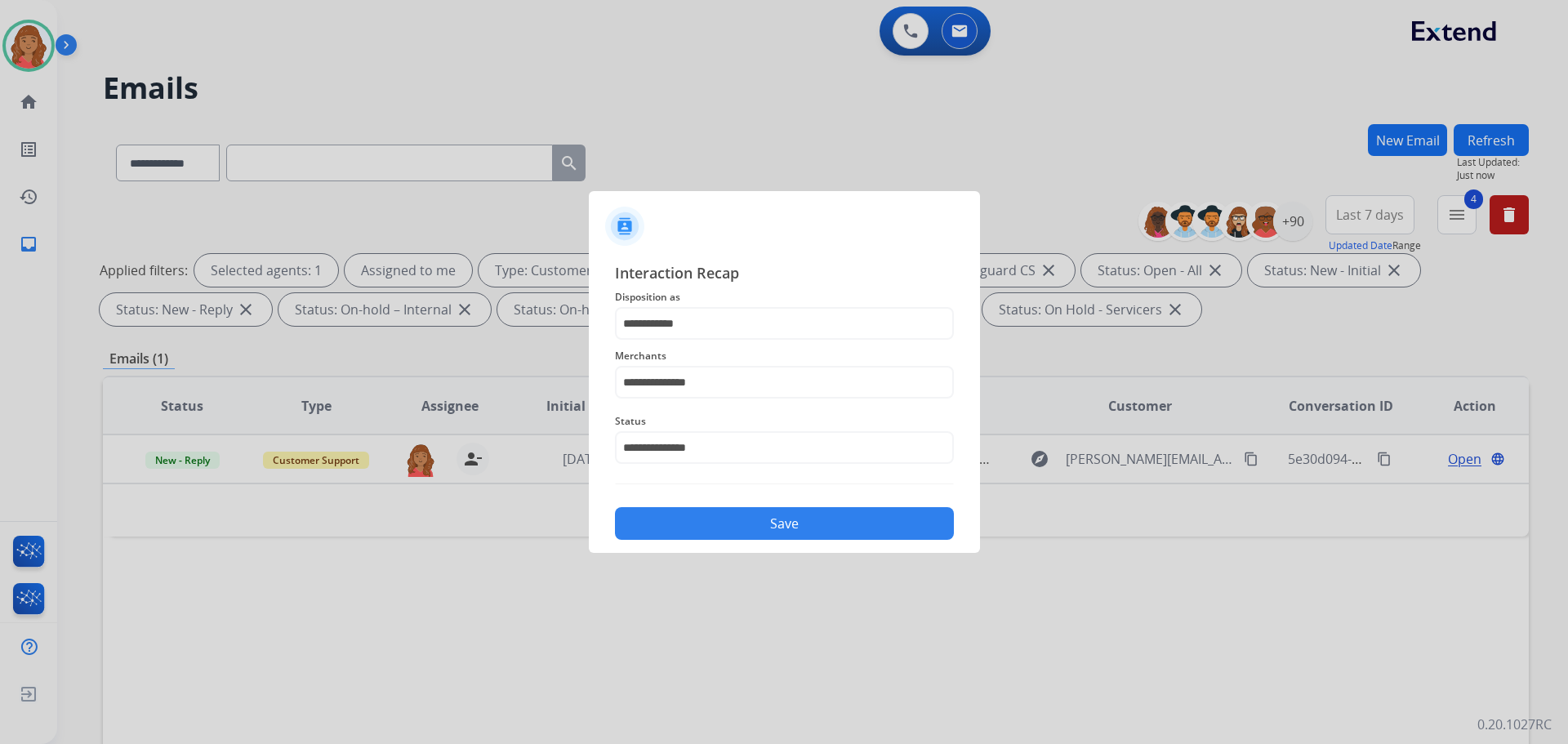
click at [749, 513] on button "Save" at bounding box center [785, 523] width 339 height 33
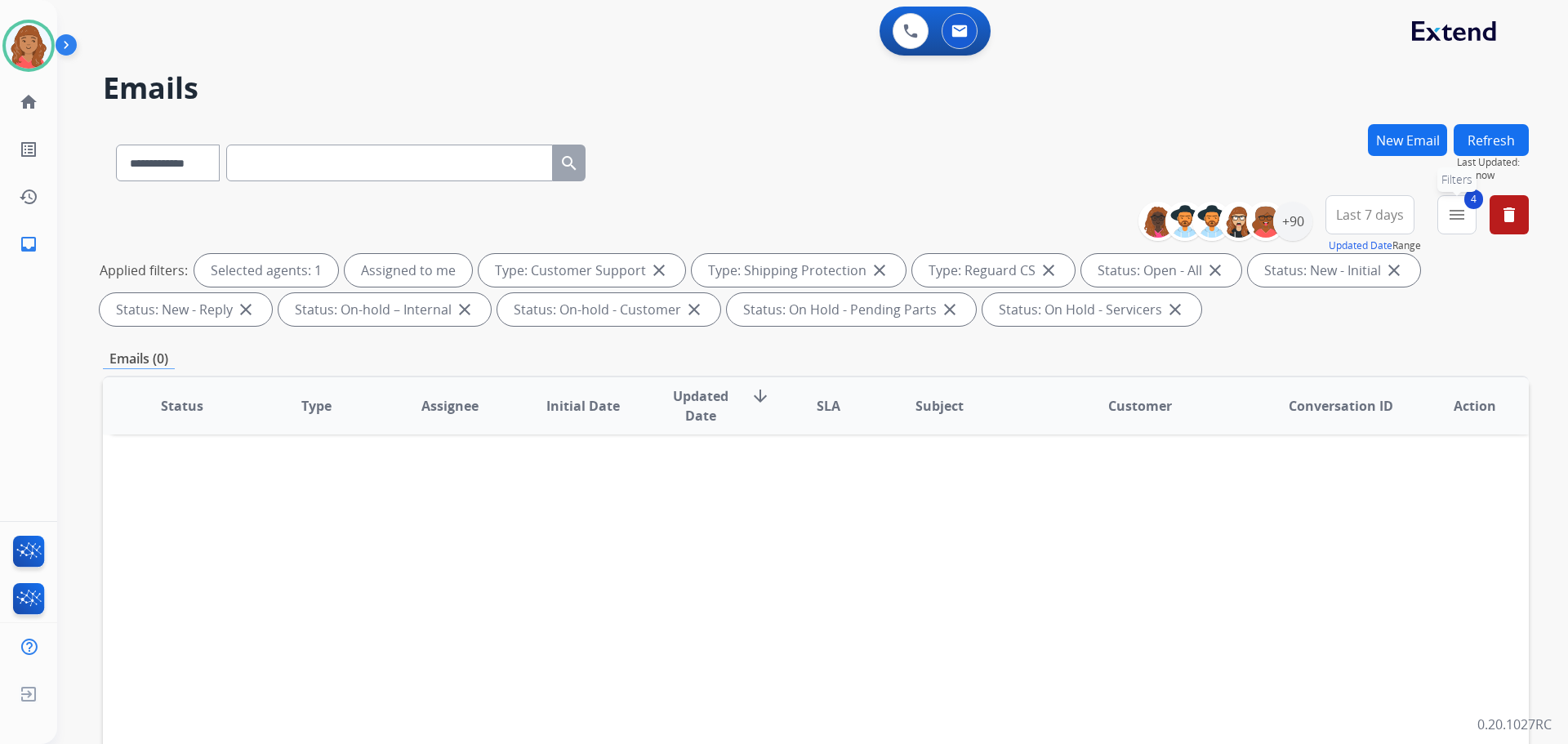
drag, startPoint x: 1462, startPoint y: 221, endPoint x: 1451, endPoint y: 236, distance: 18.6
click at [1462, 220] on mat-icon "menu" at bounding box center [1457, 215] width 20 height 20
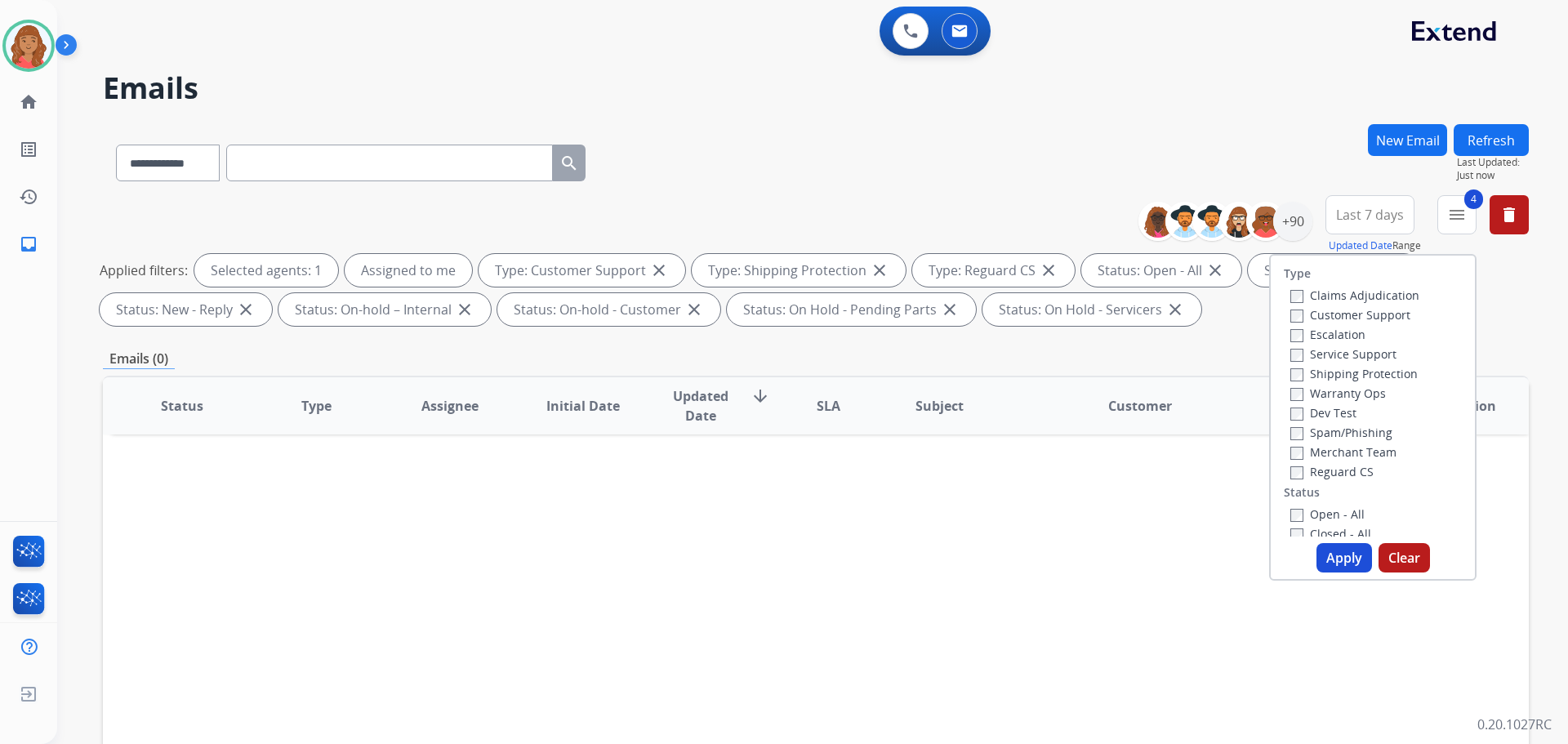
click at [1340, 566] on button "Apply" at bounding box center [1344, 558] width 56 height 29
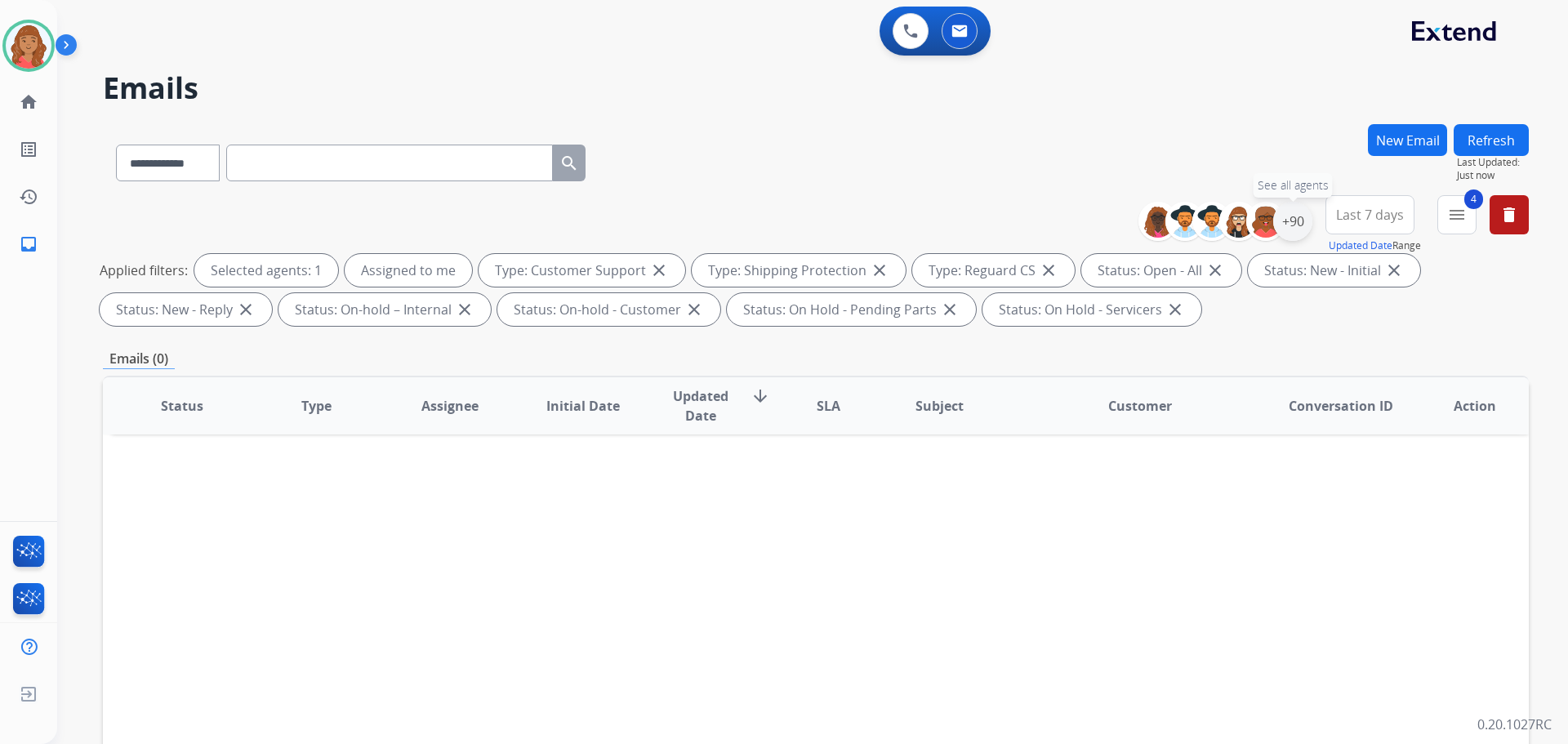
click at [1292, 233] on div "+90" at bounding box center [1293, 221] width 39 height 39
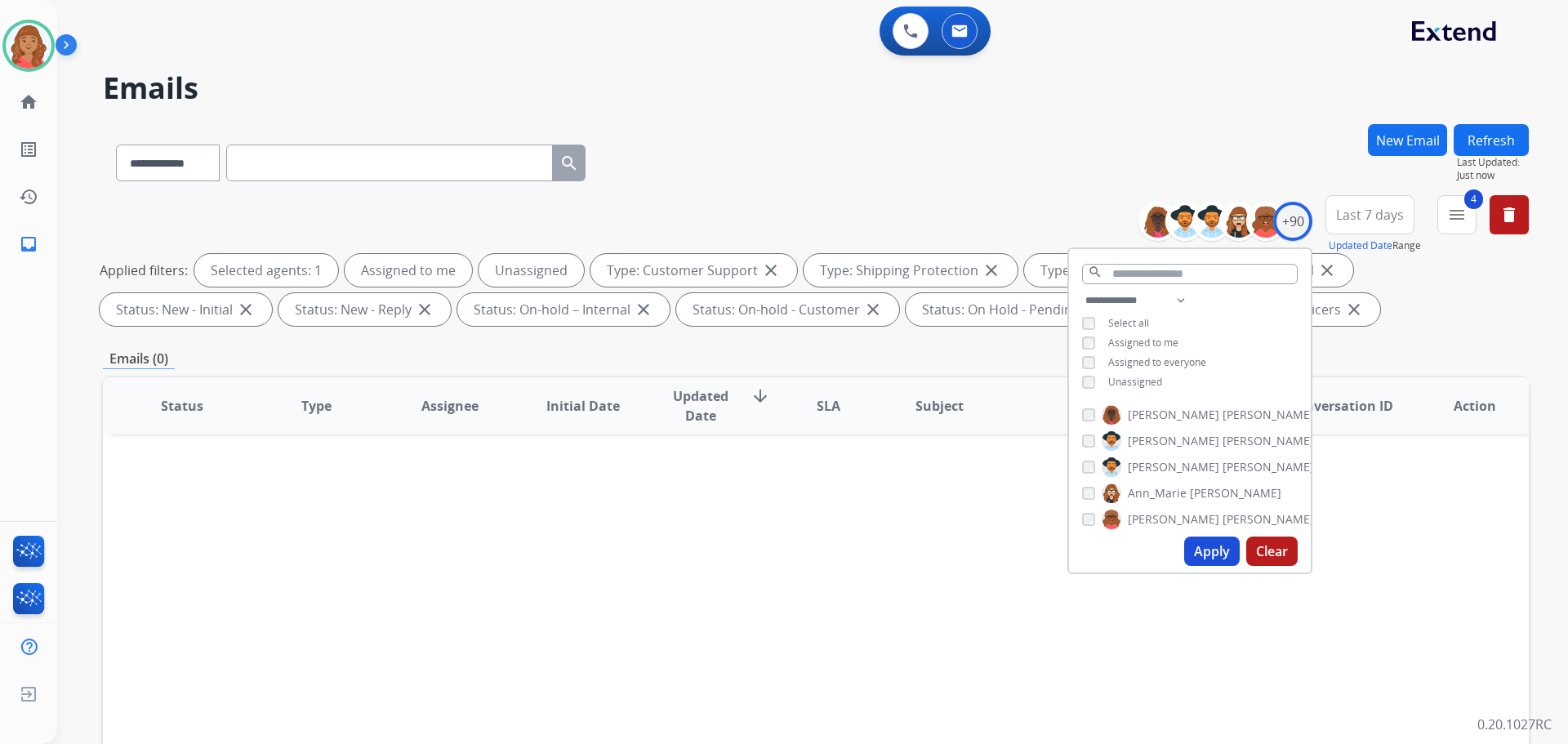
click at [1211, 559] on button "Apply" at bounding box center [1212, 550] width 56 height 29
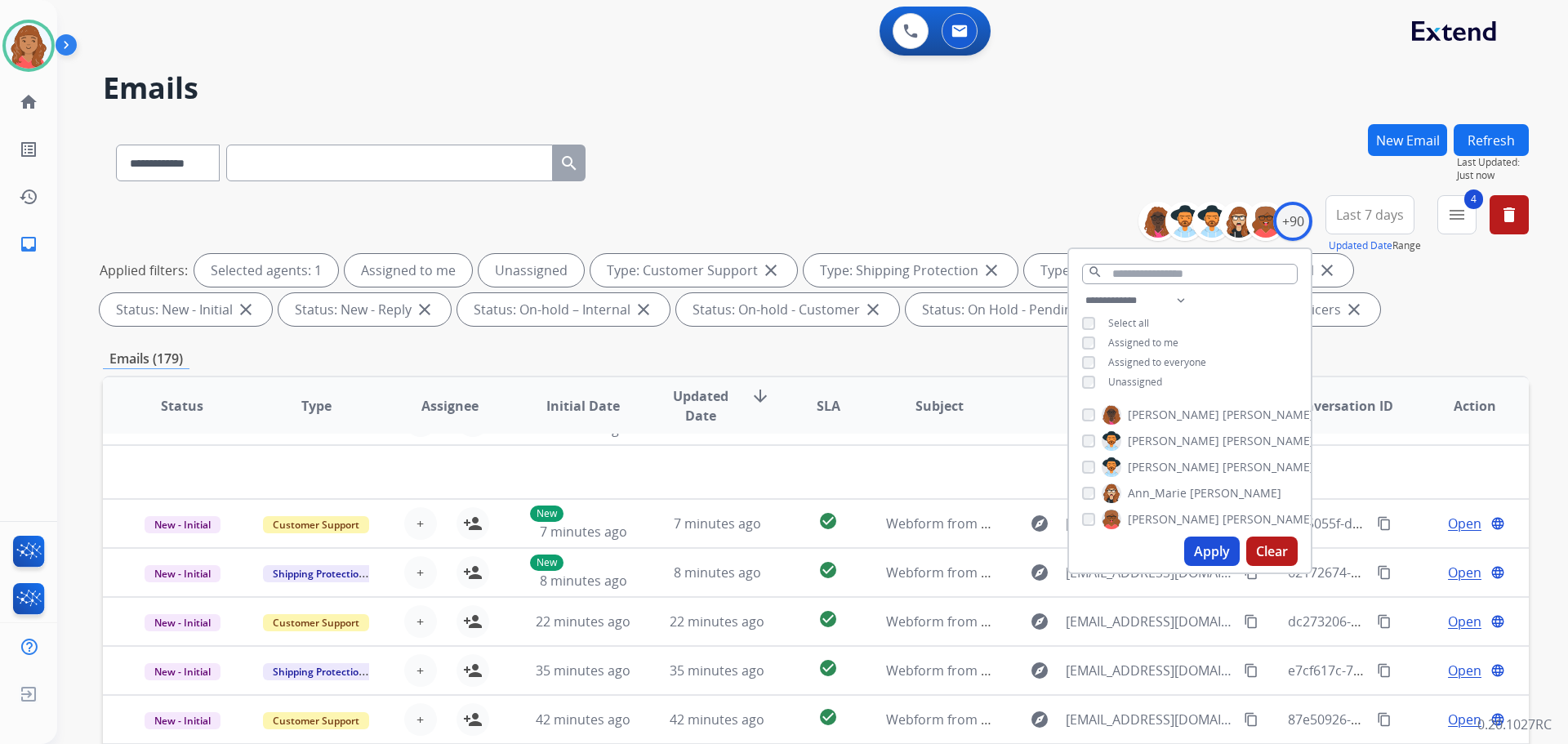
scroll to position [56, 0]
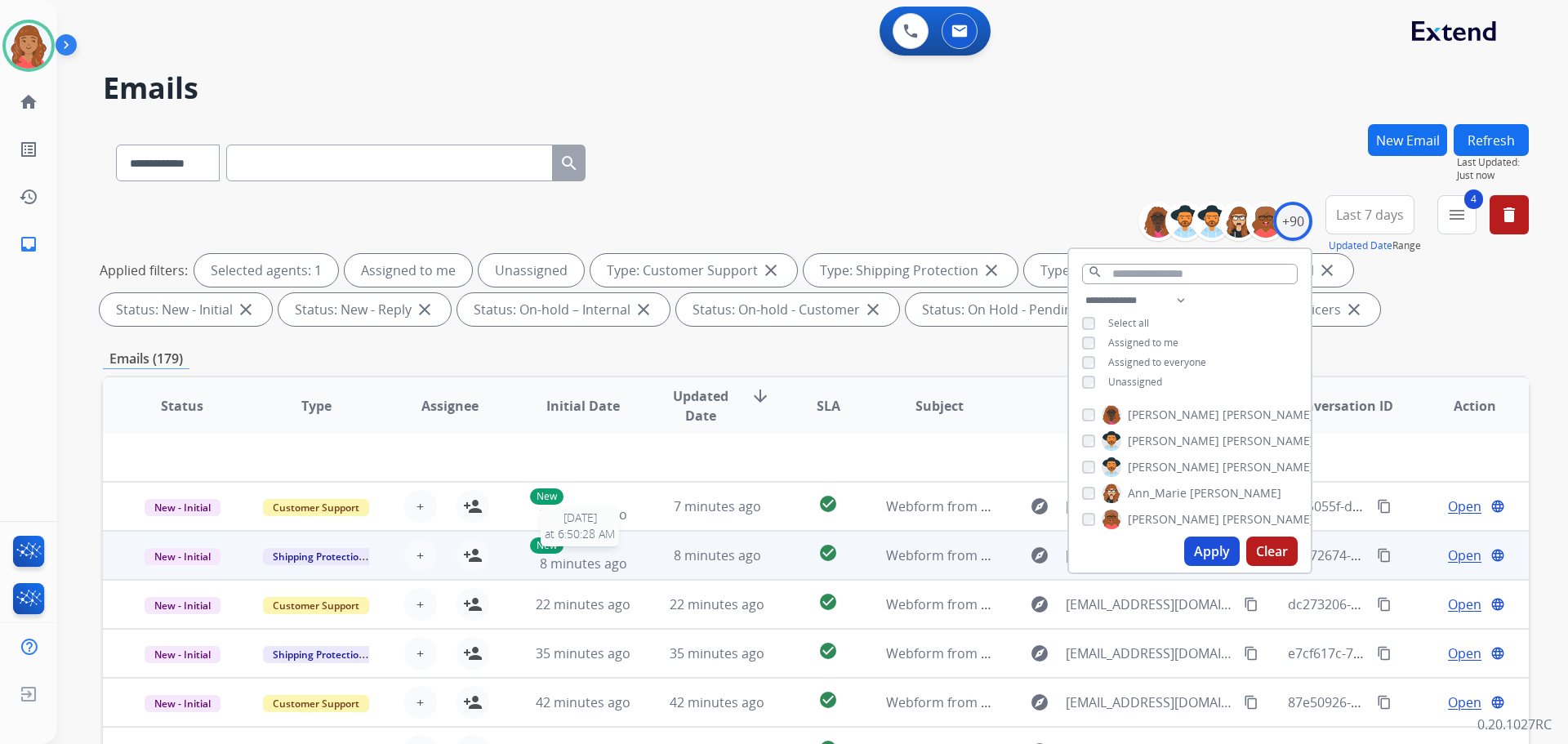
click at [592, 559] on span "8 minutes ago" at bounding box center [583, 564] width 87 height 18
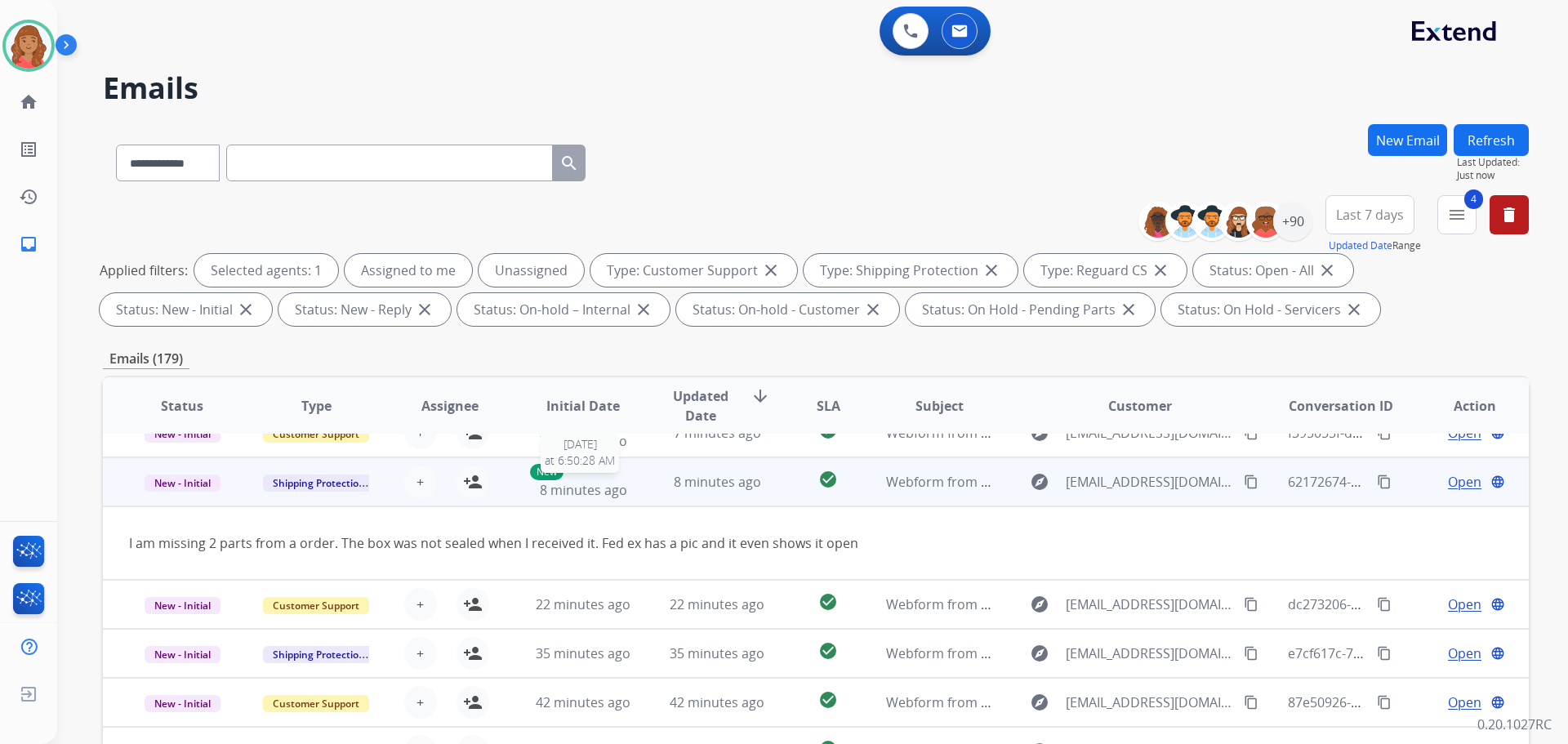
click at [583, 487] on span "8 minutes ago" at bounding box center [583, 490] width 87 height 18
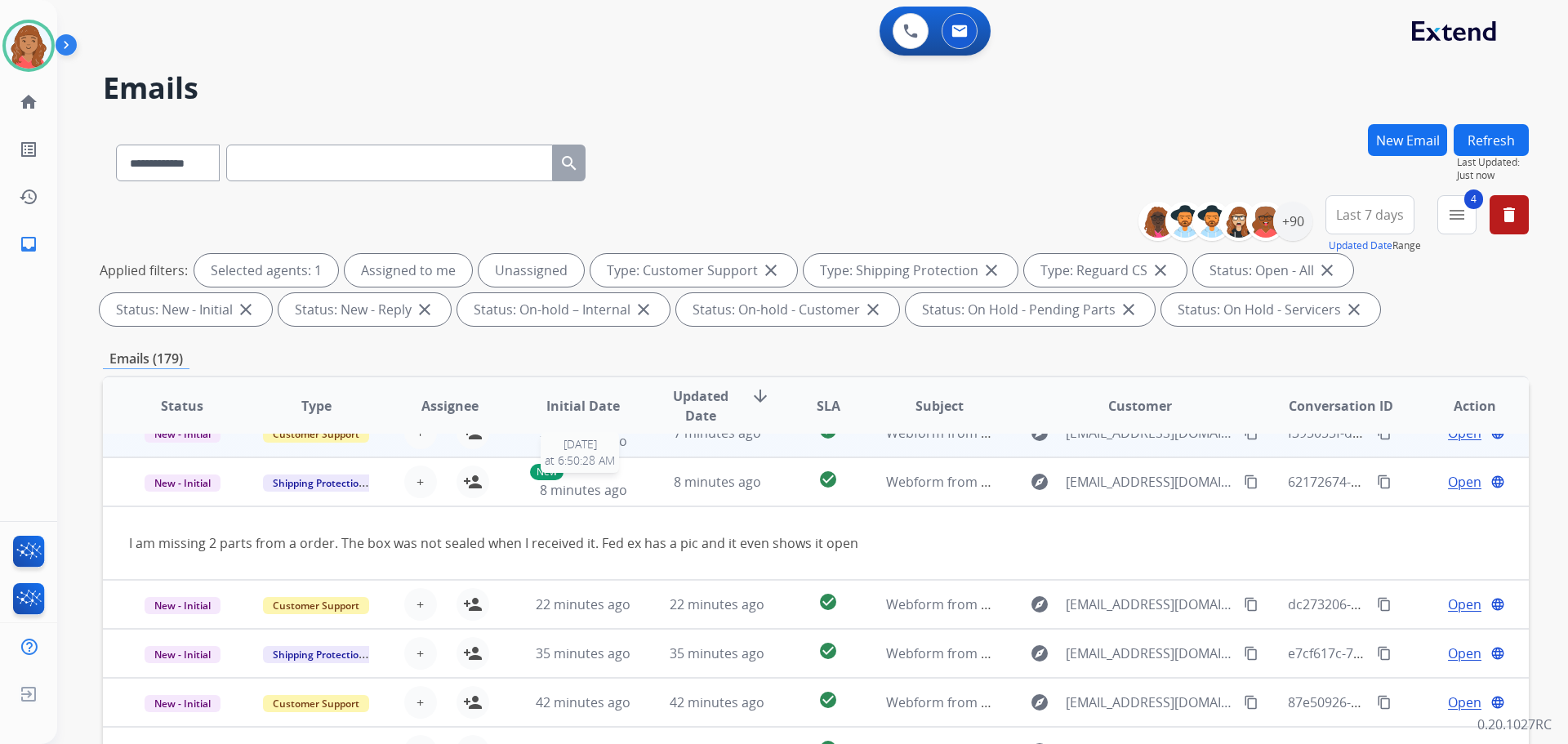
scroll to position [2, 0]
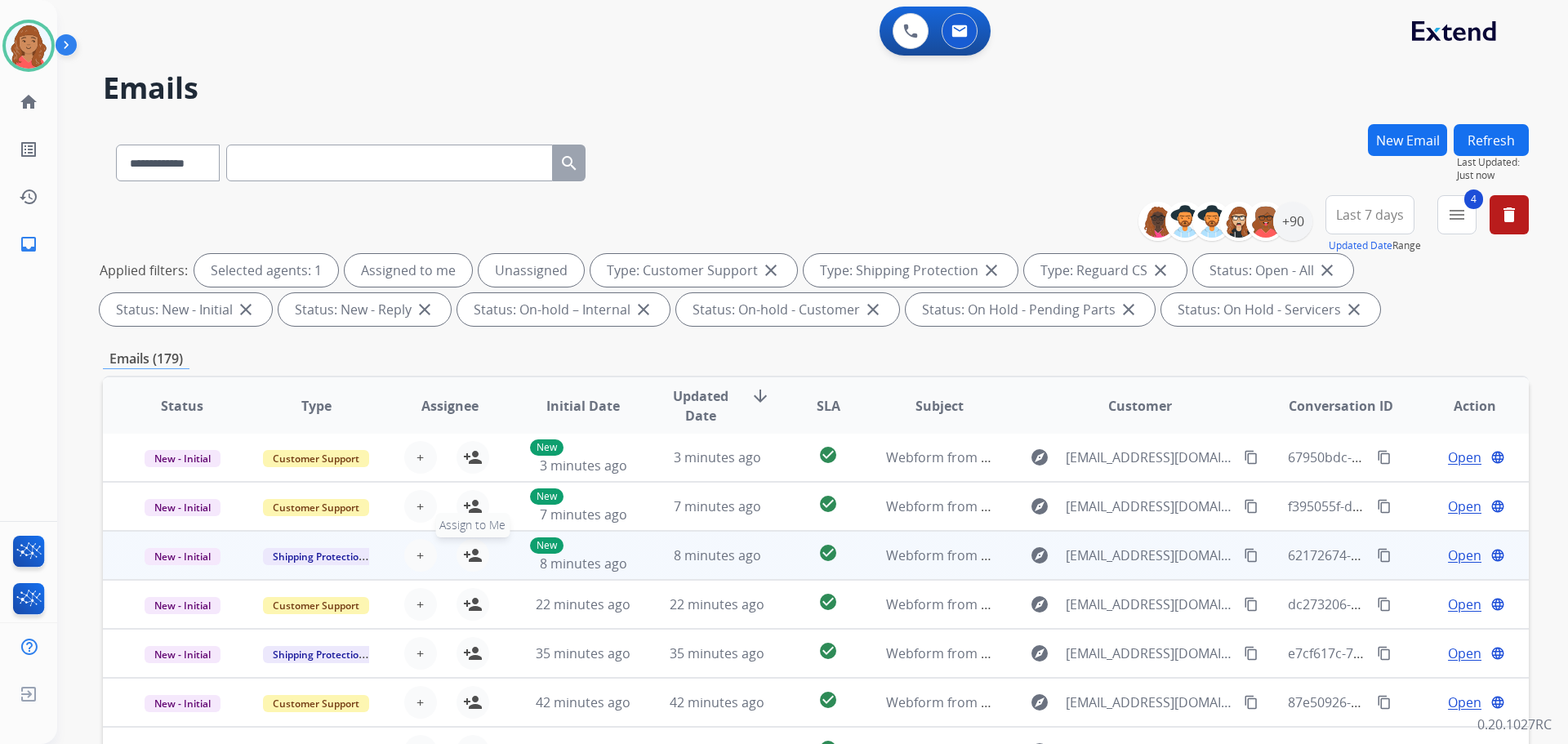
click at [477, 558] on mat-icon "person_add" at bounding box center [473, 556] width 20 height 20
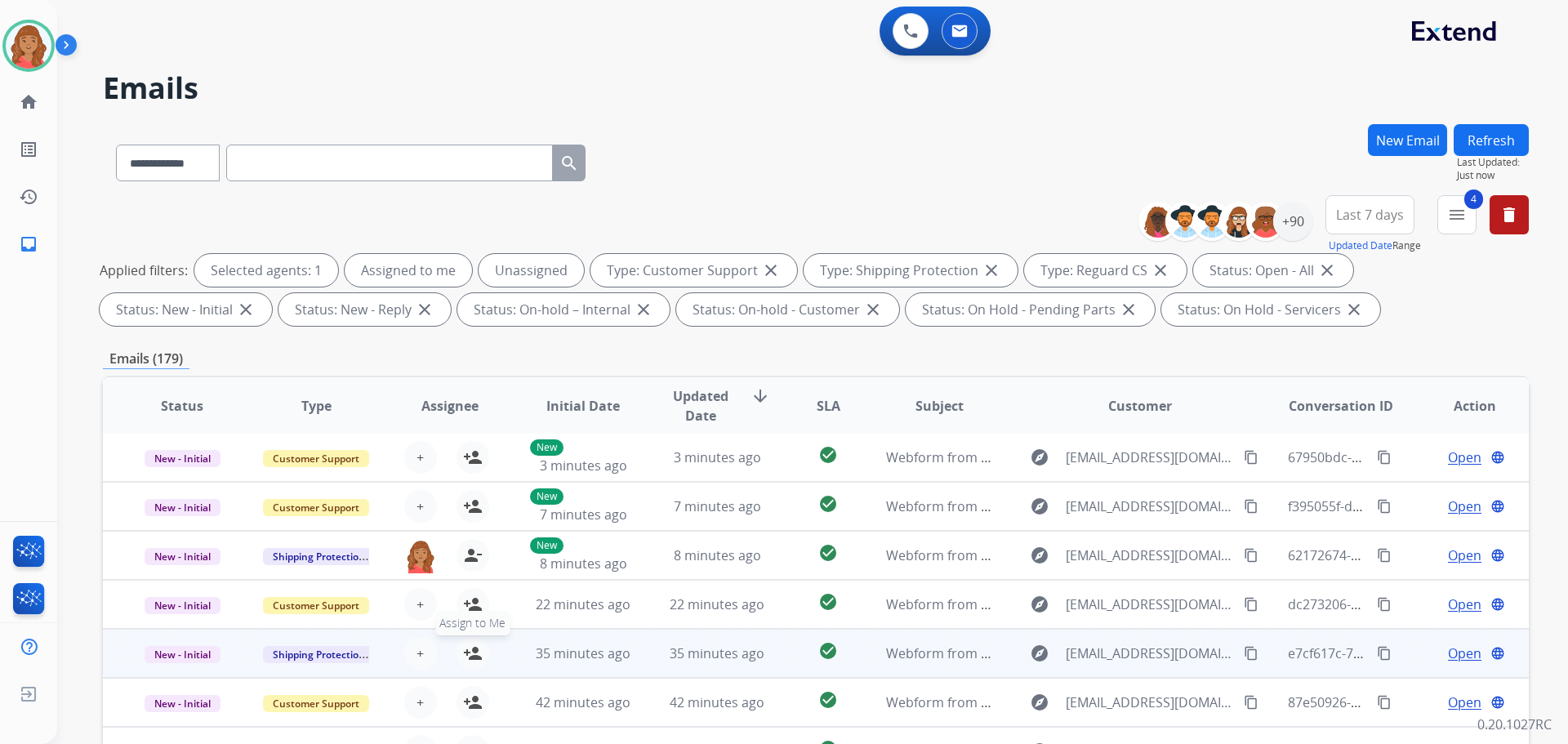
click at [473, 648] on mat-icon "person_add" at bounding box center [473, 653] width 20 height 20
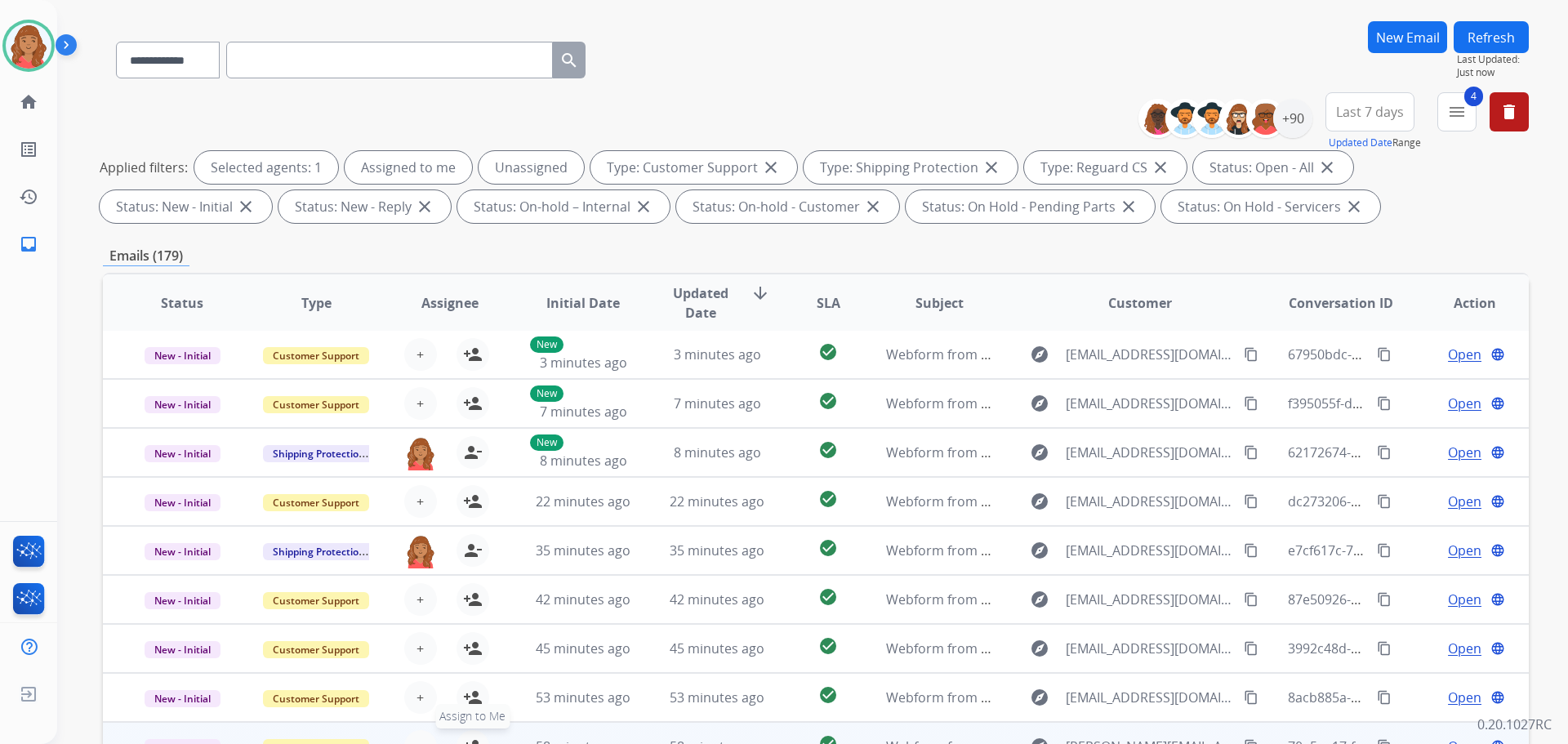
scroll to position [245, 0]
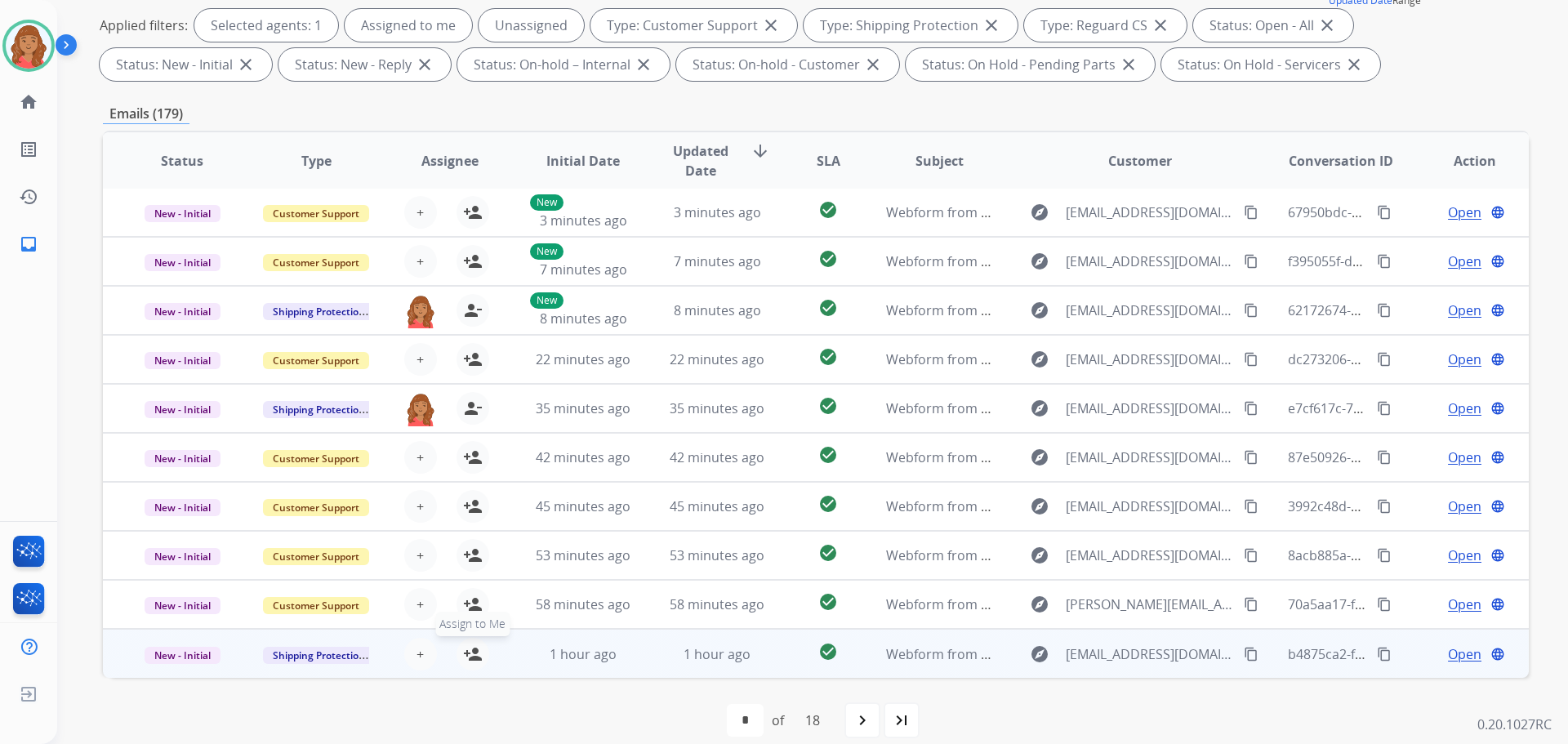
drag, startPoint x: 468, startPoint y: 652, endPoint x: 497, endPoint y: 653, distance: 29.0
click at [471, 652] on mat-icon "person_add" at bounding box center [473, 654] width 20 height 20
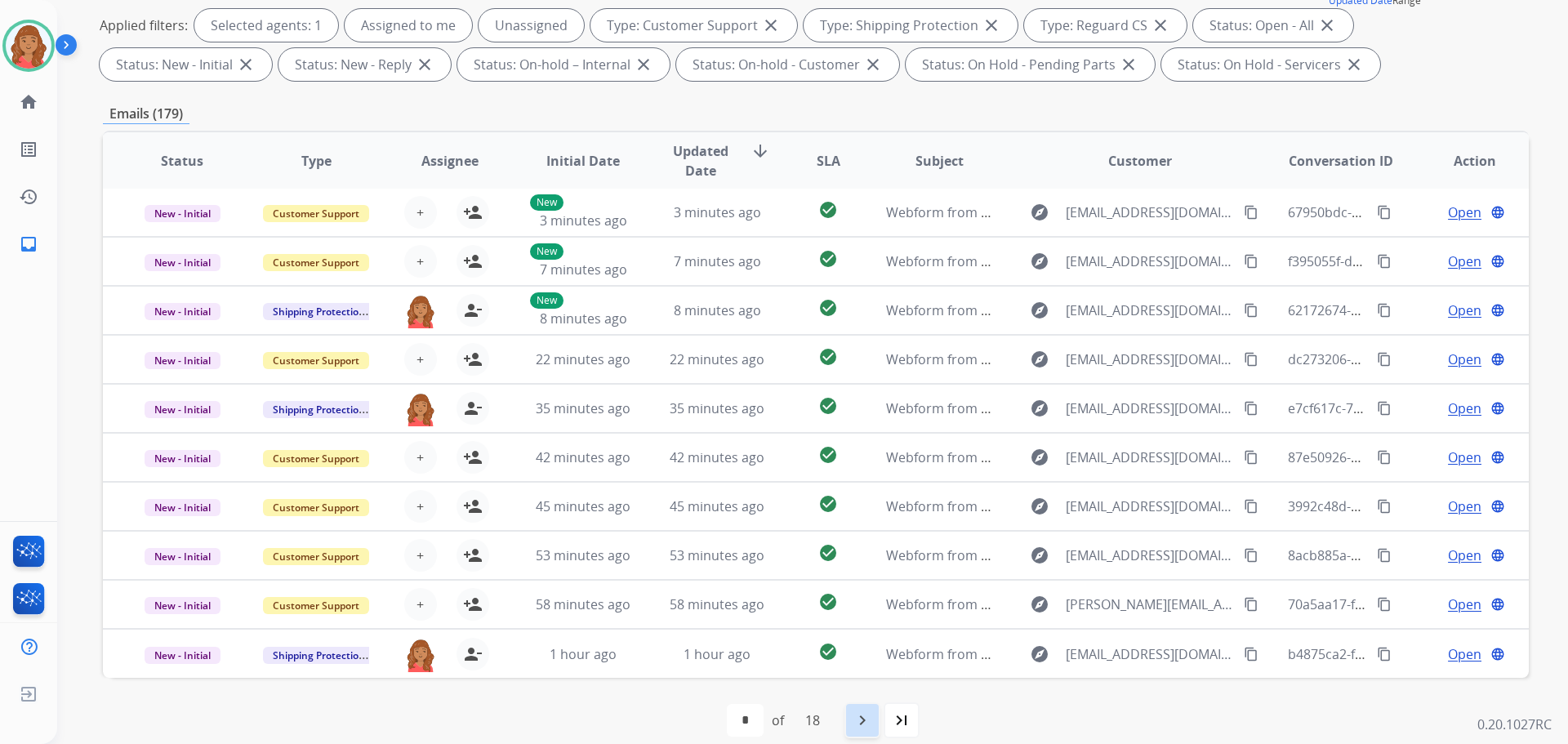
click at [867, 731] on div "navigate_next" at bounding box center [862, 720] width 36 height 36
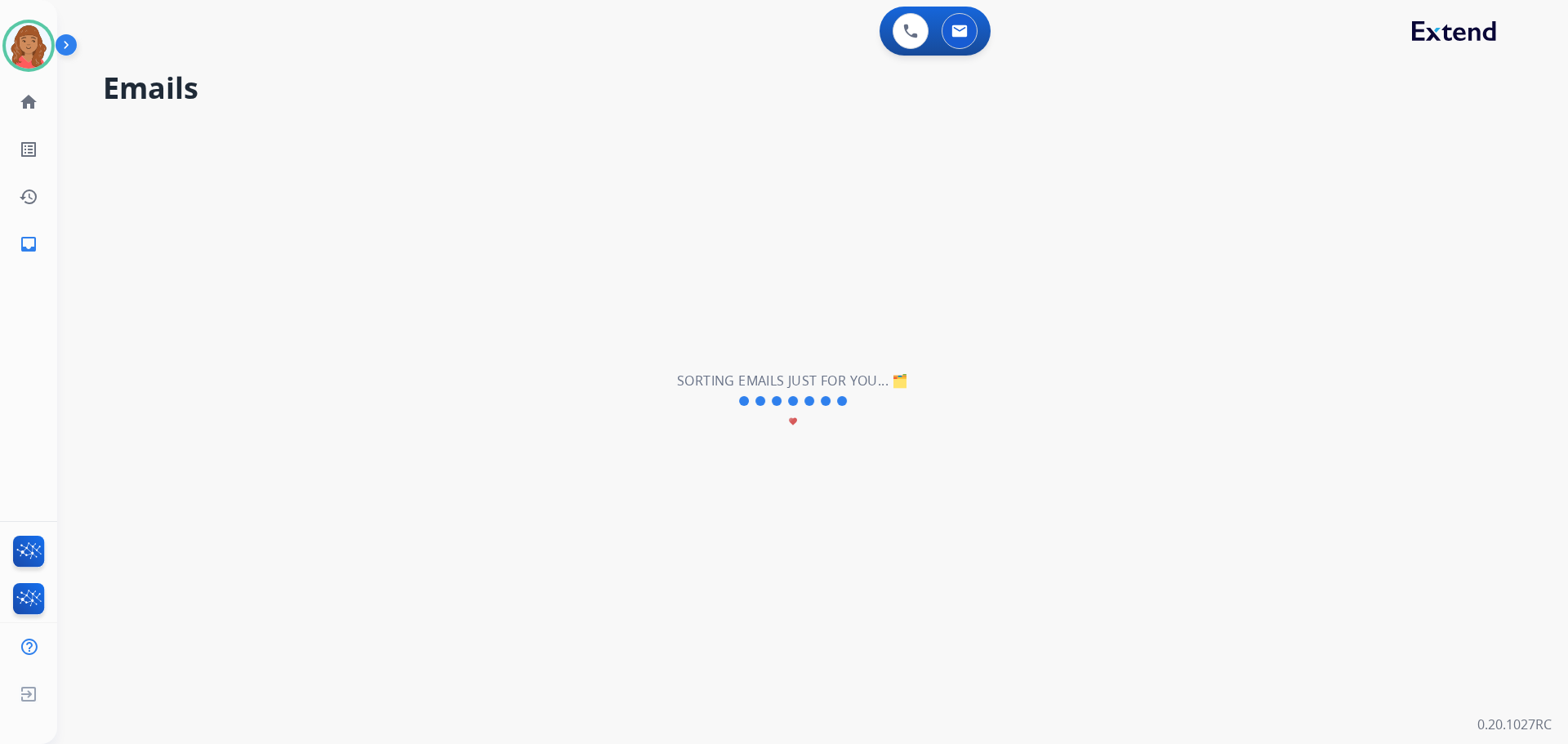
scroll to position [0, 0]
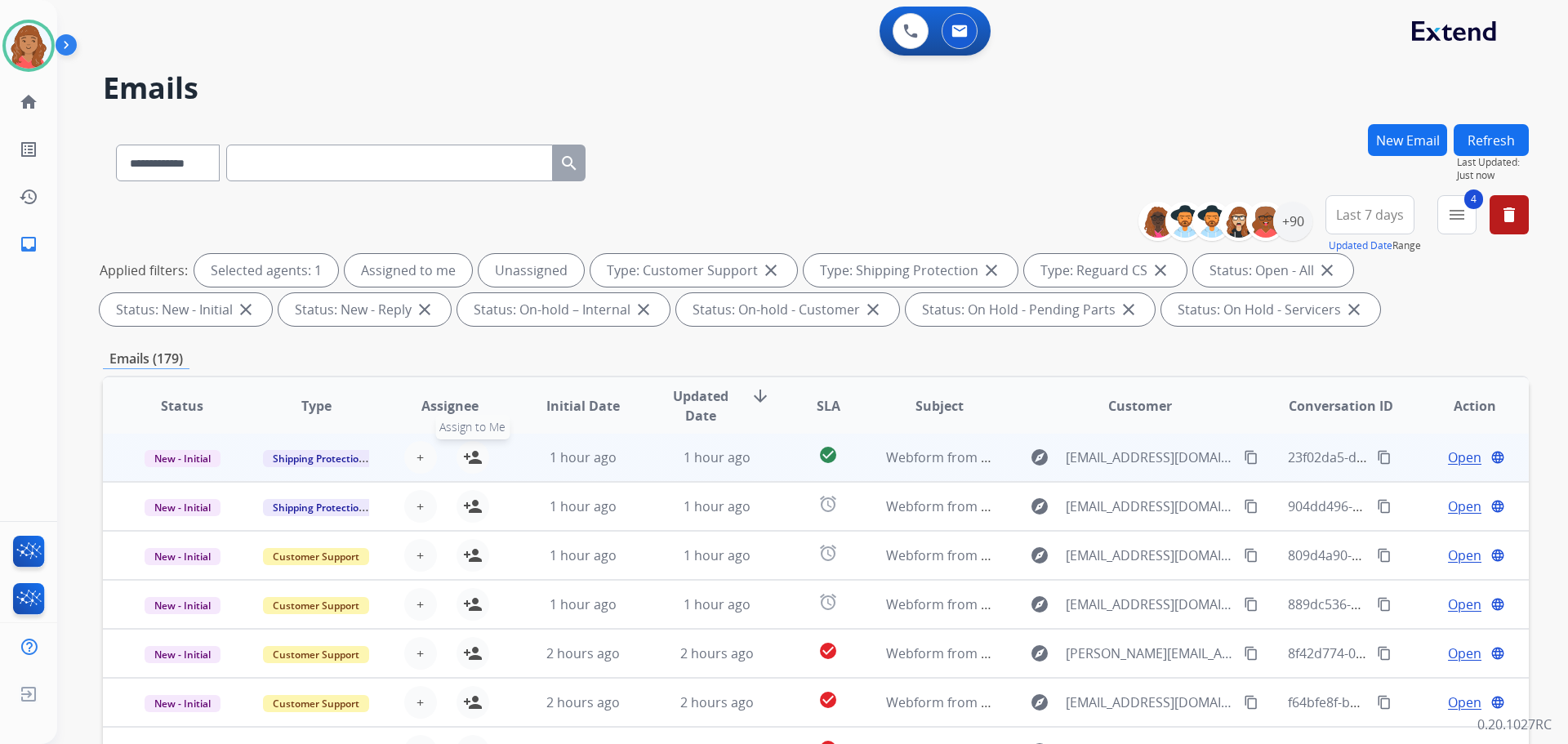
click at [463, 459] on mat-icon "person_add" at bounding box center [473, 457] width 20 height 20
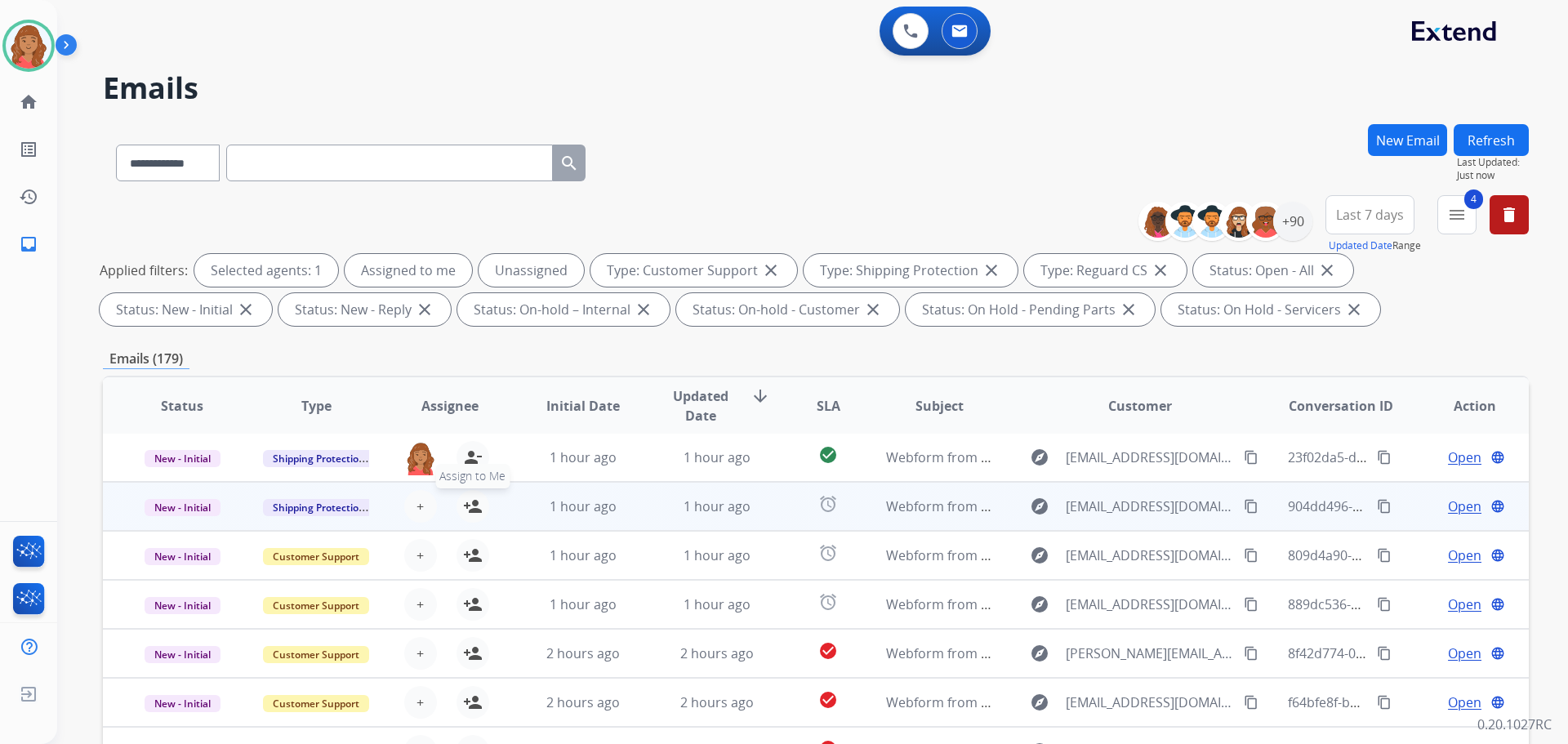
click at [470, 495] on button "person_add Assign to Me" at bounding box center [472, 506] width 33 height 33
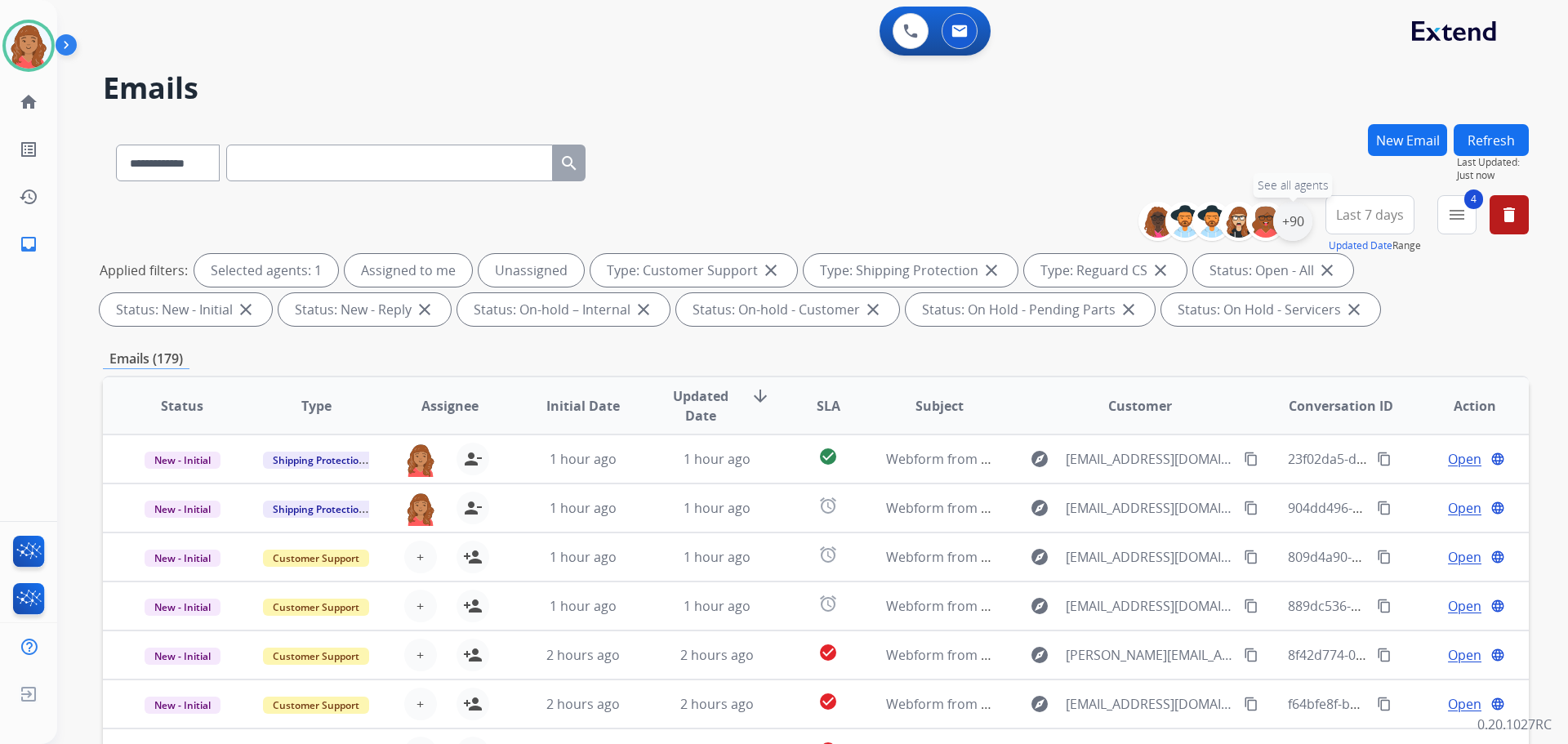
drag, startPoint x: 1291, startPoint y: 229, endPoint x: 1279, endPoint y: 236, distance: 13.9
click at [1289, 229] on div "+90" at bounding box center [1293, 221] width 39 height 39
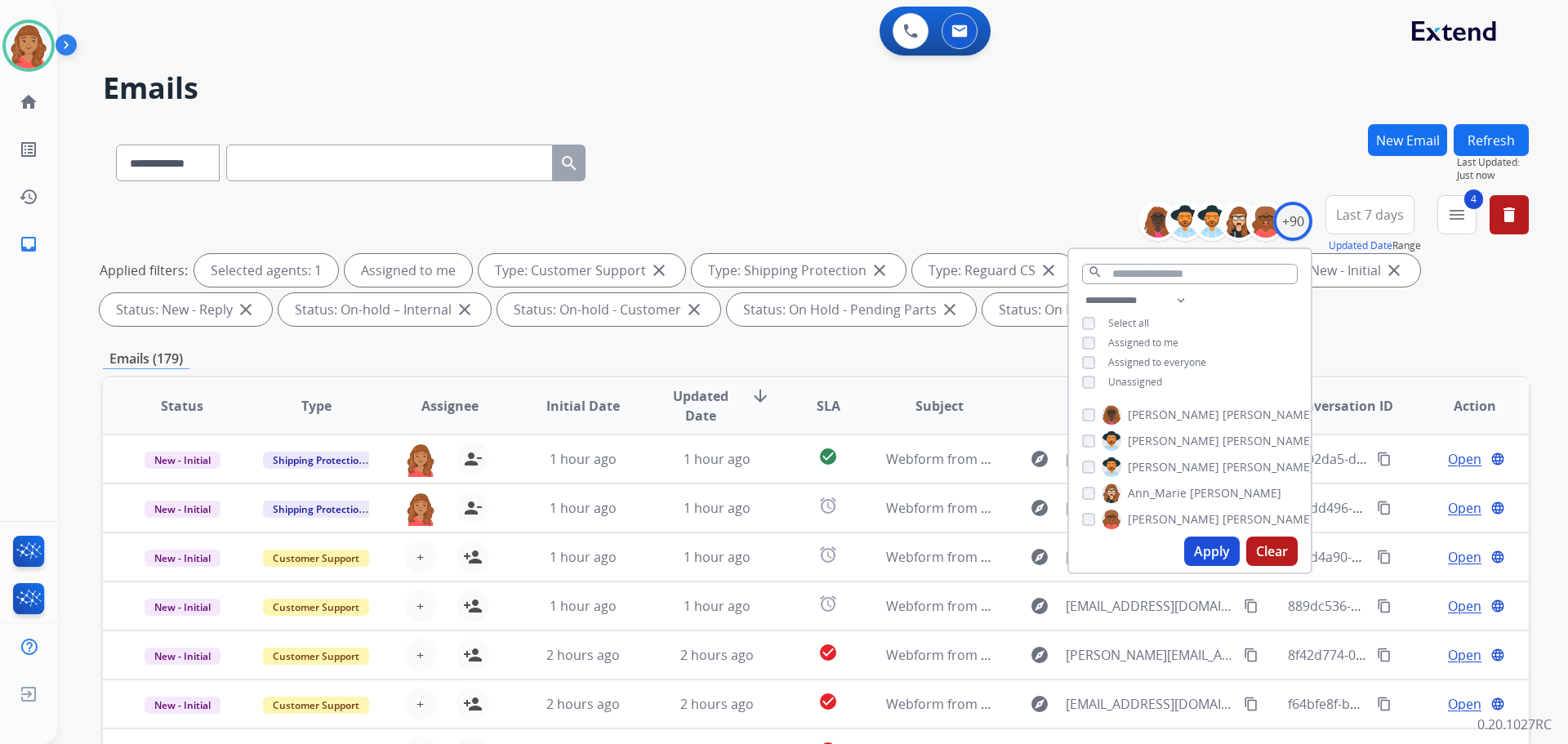
click at [1198, 550] on button "Apply" at bounding box center [1212, 550] width 56 height 29
select select "*"
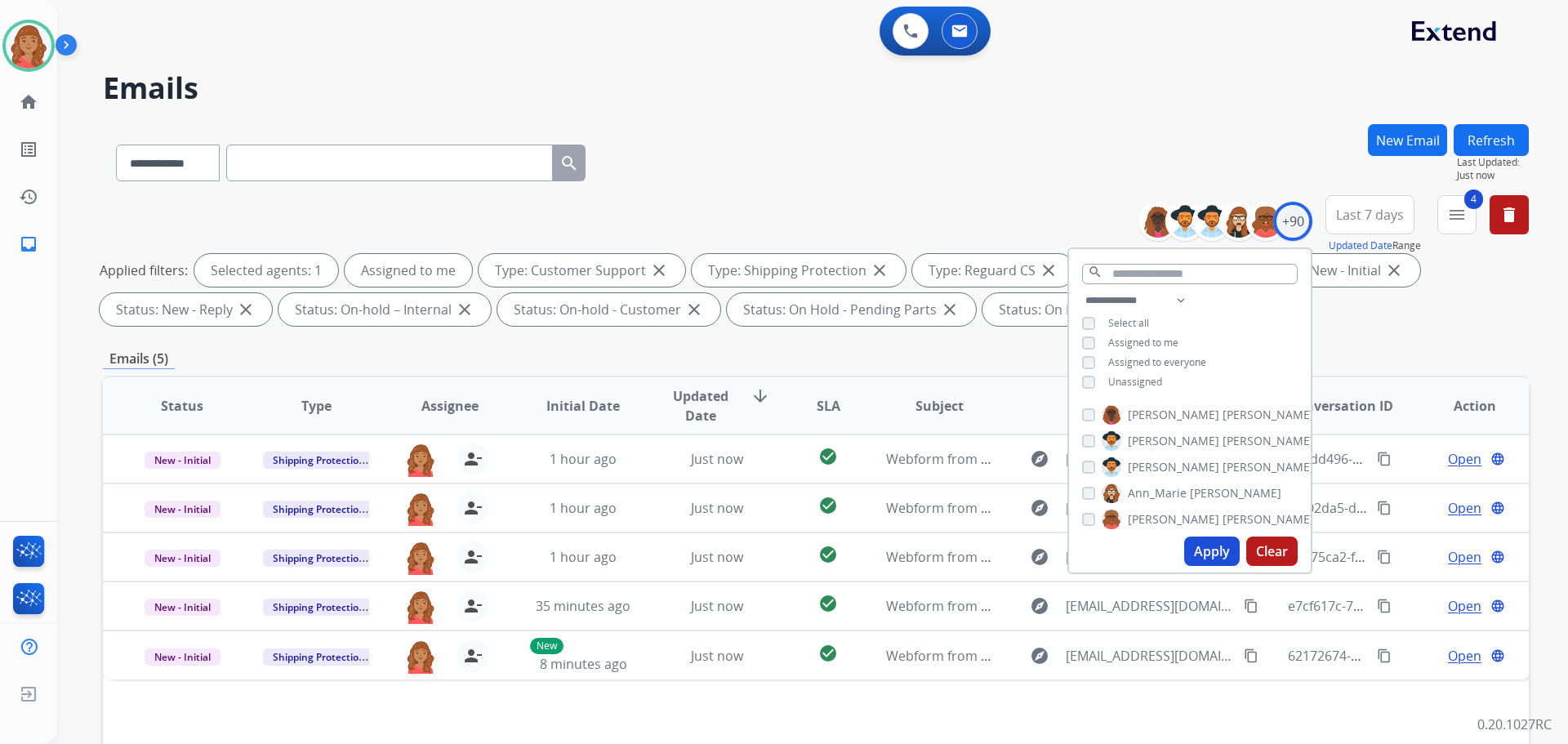
click at [669, 339] on div "**********" at bounding box center [816, 566] width 1426 height 883
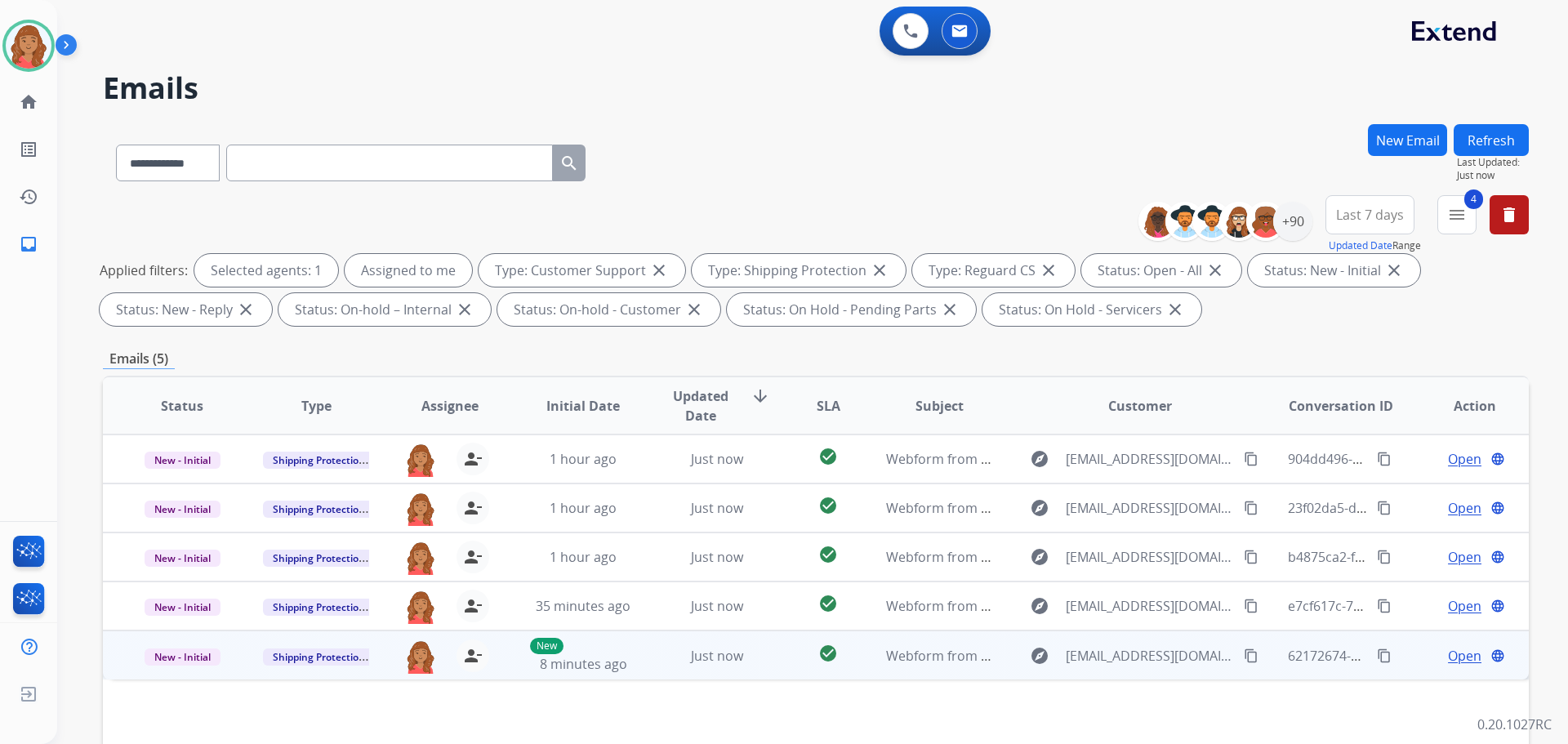
click at [649, 669] on td "Just now" at bounding box center [705, 654] width 134 height 49
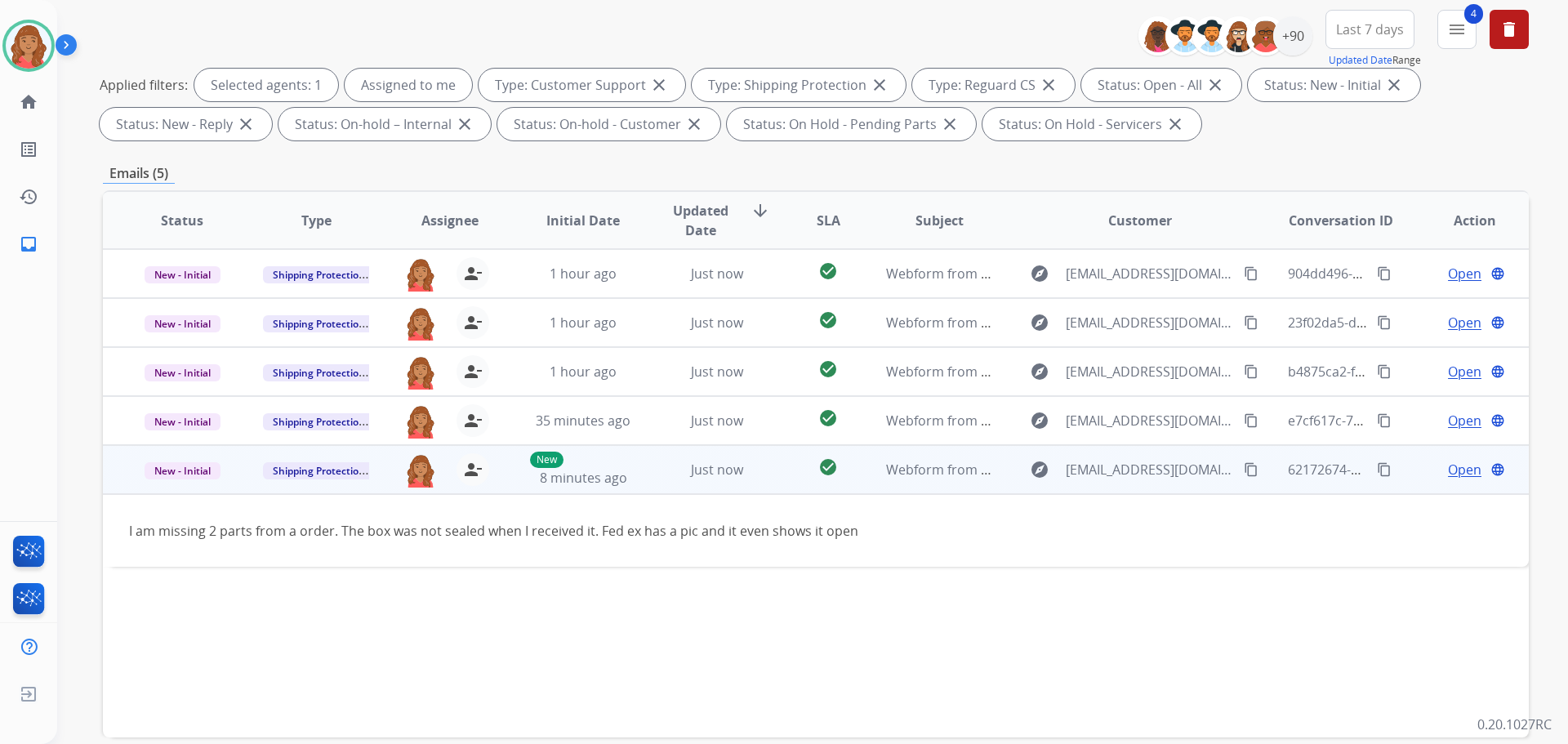
scroll to position [264, 0]
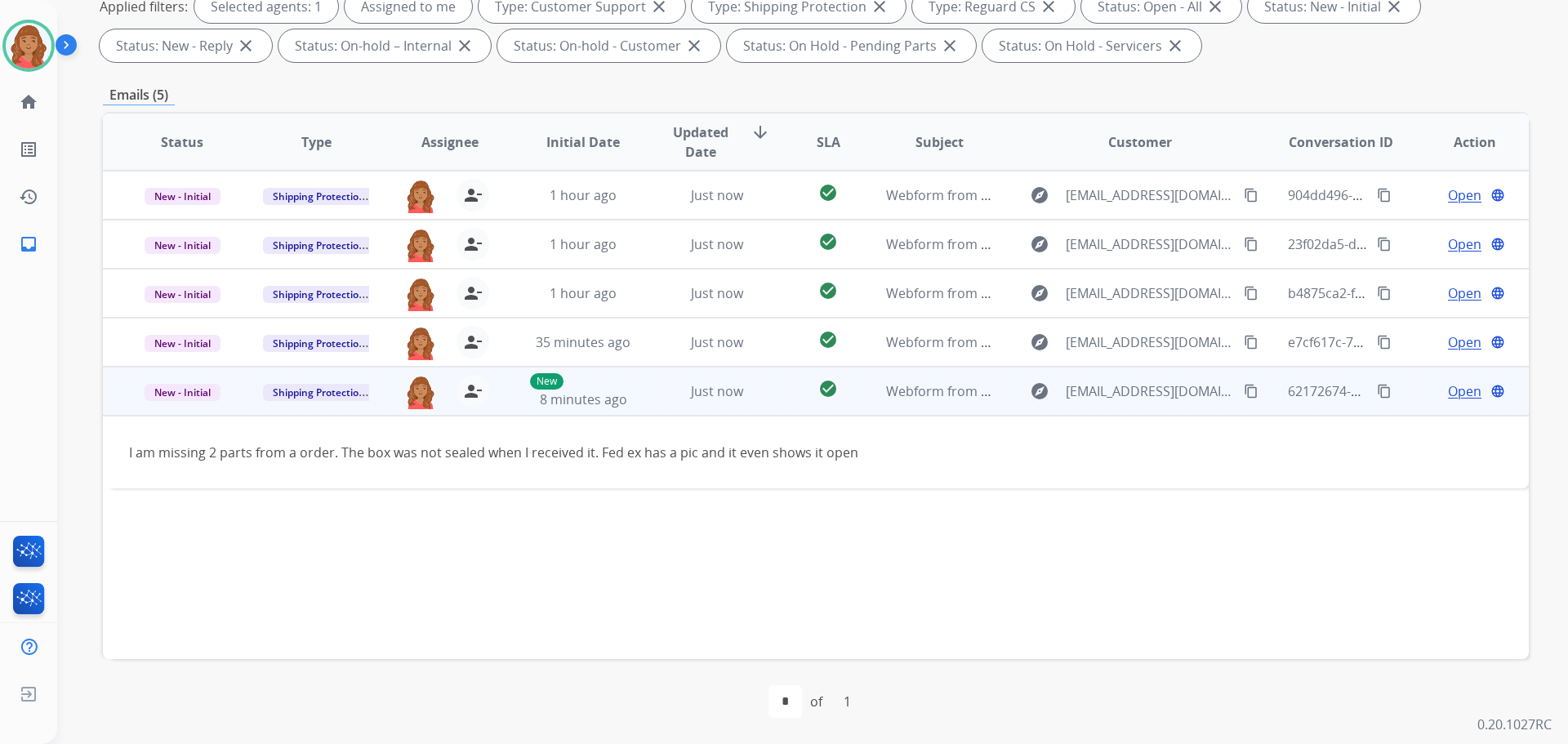
click at [1244, 393] on mat-icon "content_copy" at bounding box center [1251, 391] width 15 height 15
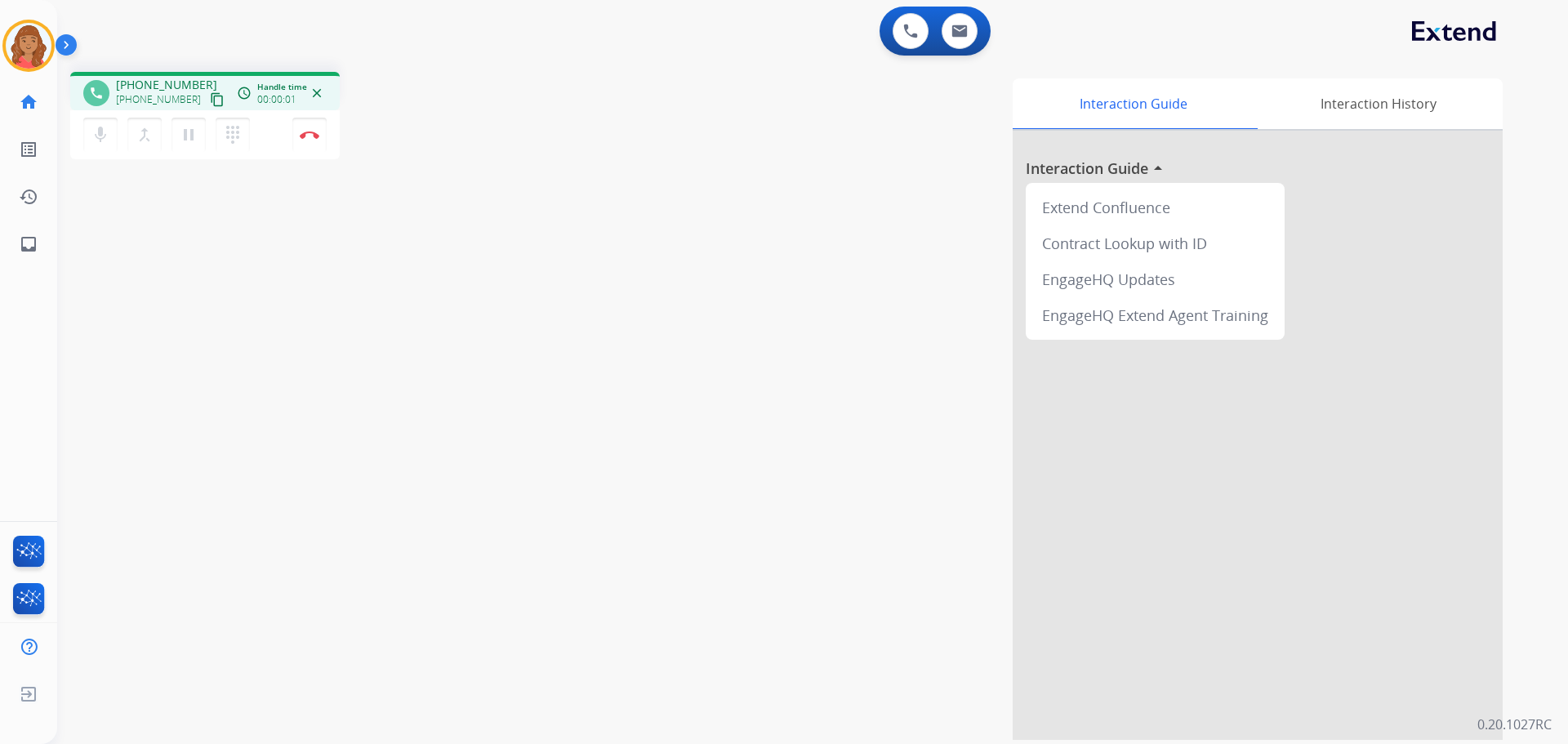
drag, startPoint x: 194, startPoint y: 102, endPoint x: 178, endPoint y: 104, distance: 16.1
click at [210, 102] on mat-icon "content_copy" at bounding box center [217, 99] width 15 height 15
click at [310, 135] on img at bounding box center [310, 134] width 20 height 8
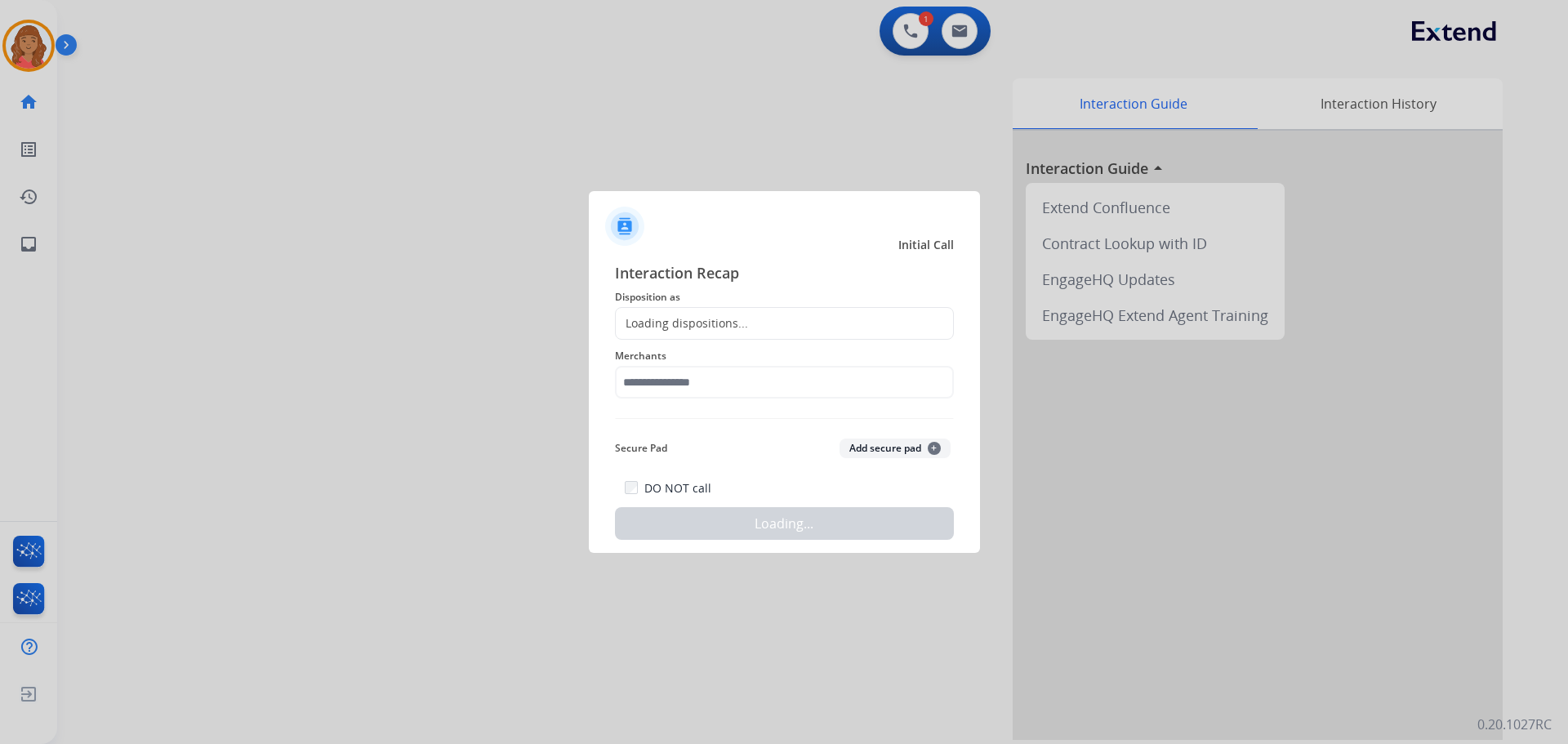
click at [705, 326] on div "Loading dispositions..." at bounding box center [682, 323] width 132 height 16
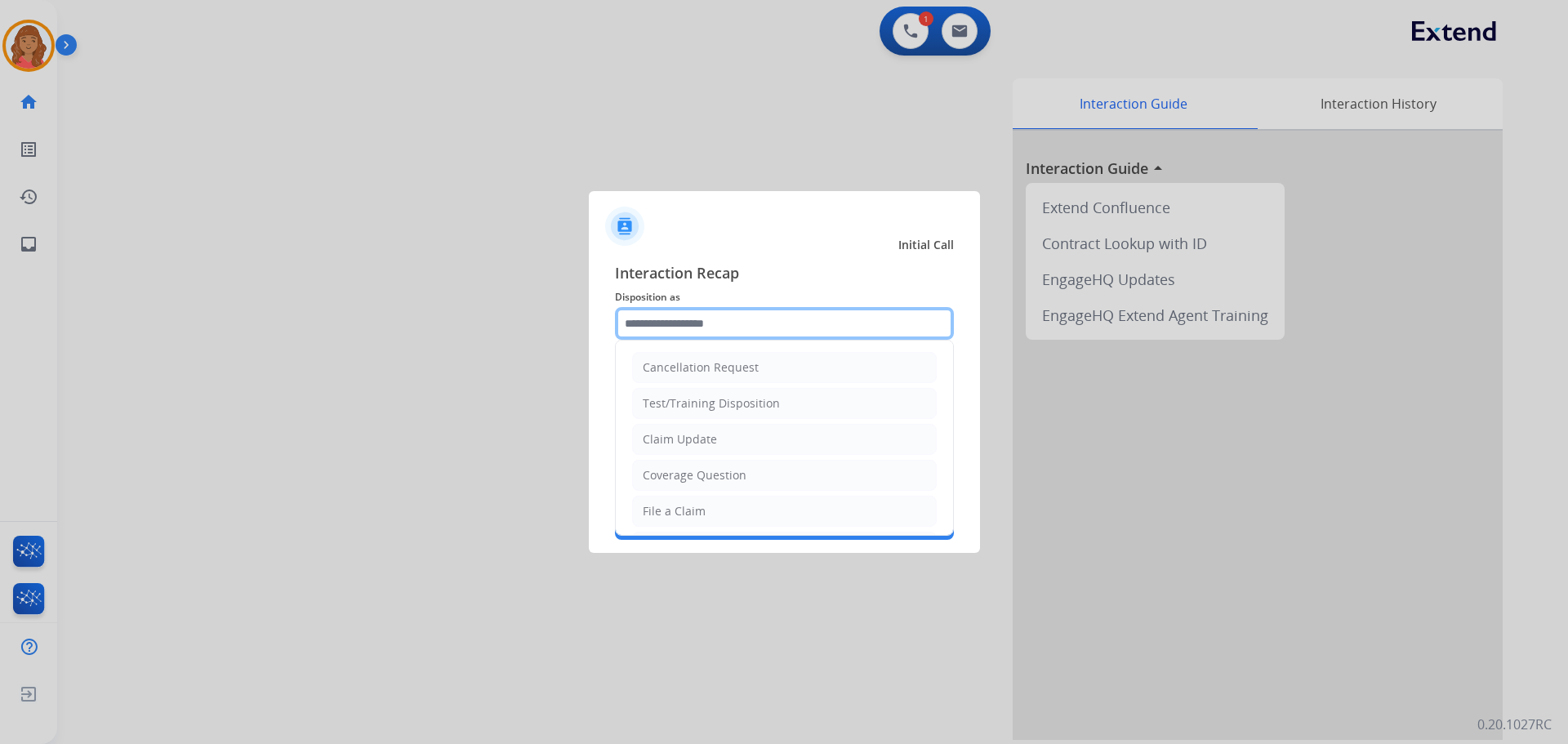
click at [697, 321] on input "text" at bounding box center [785, 323] width 339 height 33
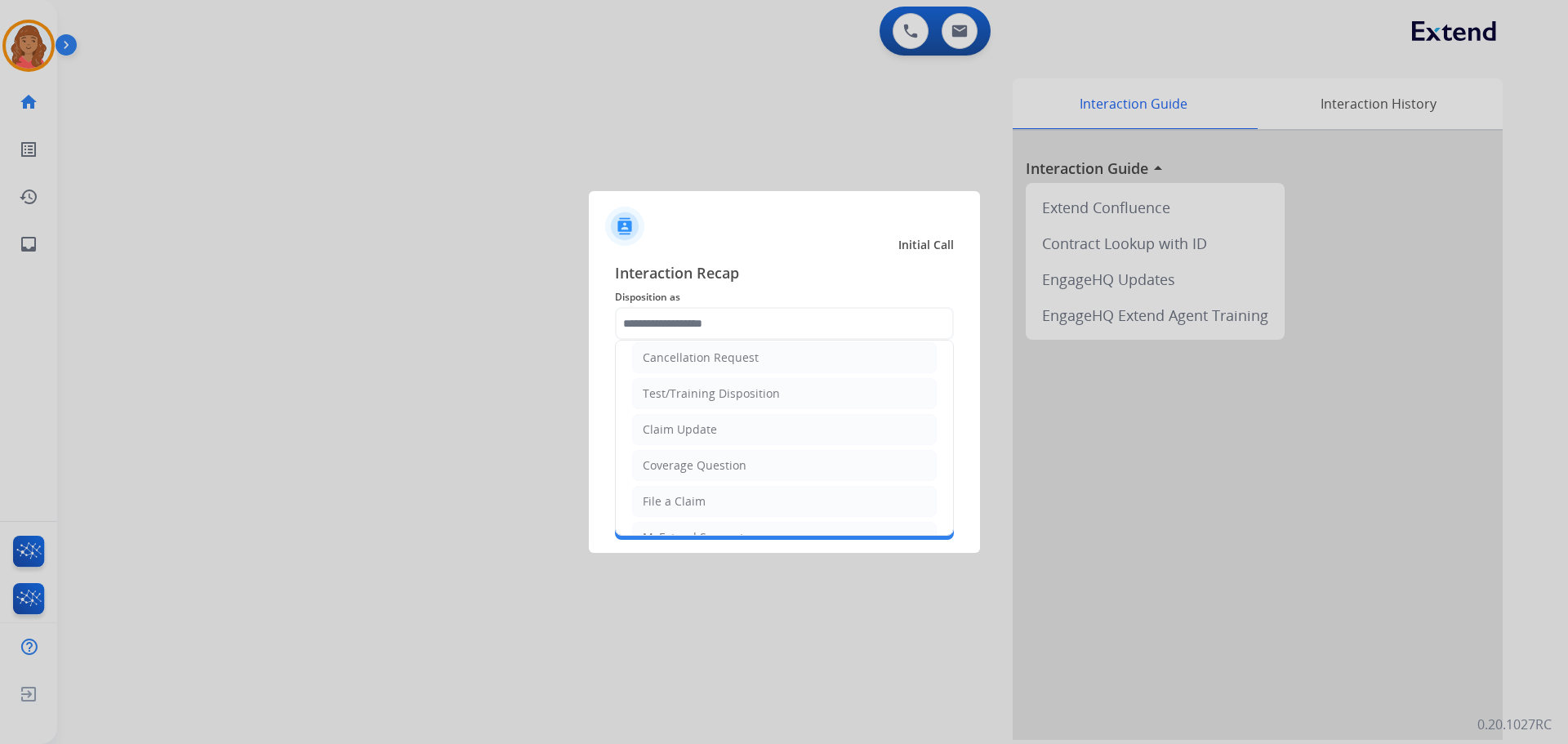
click at [662, 495] on div "File a Claim" at bounding box center [674, 502] width 63 height 16
type input "**********"
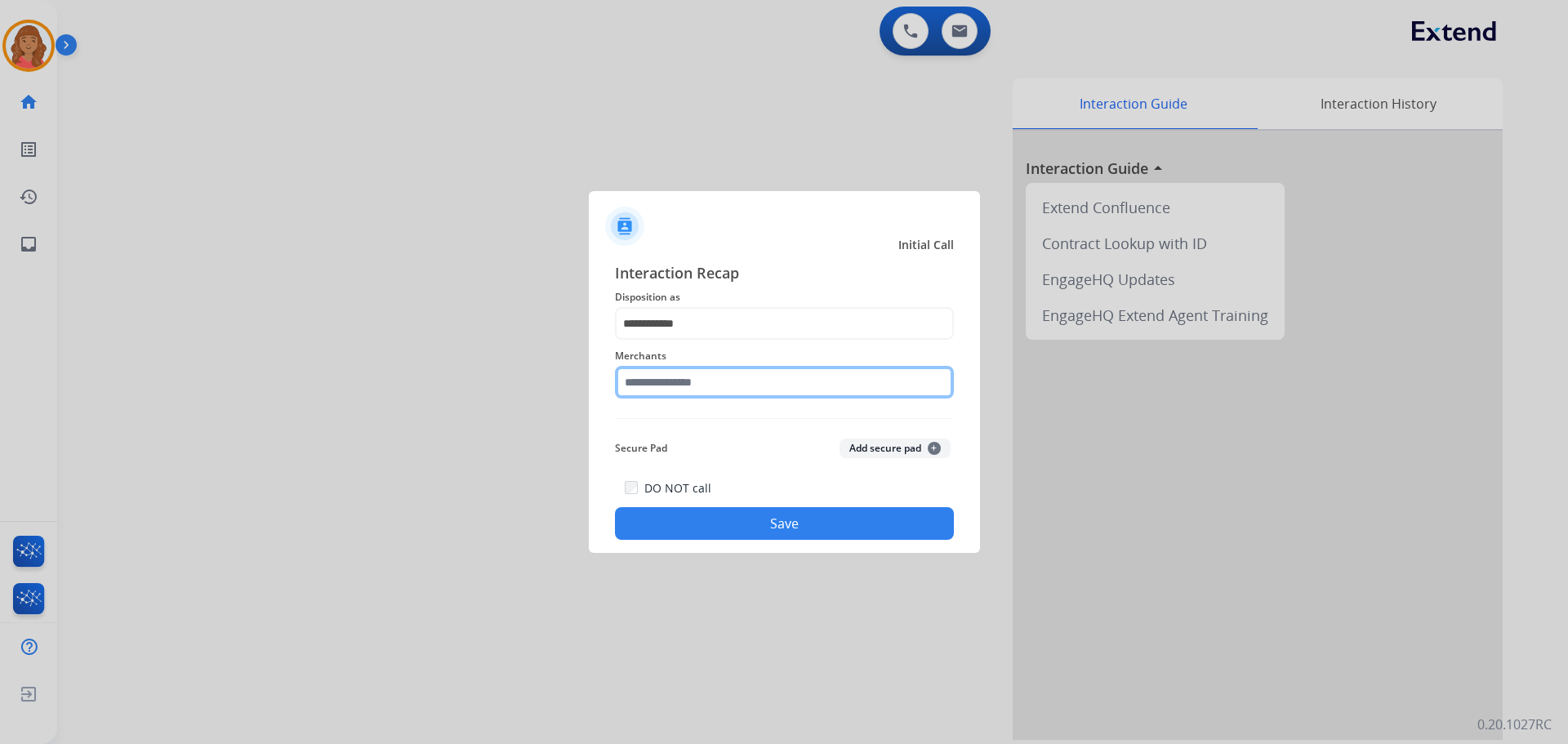
click at [683, 391] on input "text" at bounding box center [785, 382] width 339 height 33
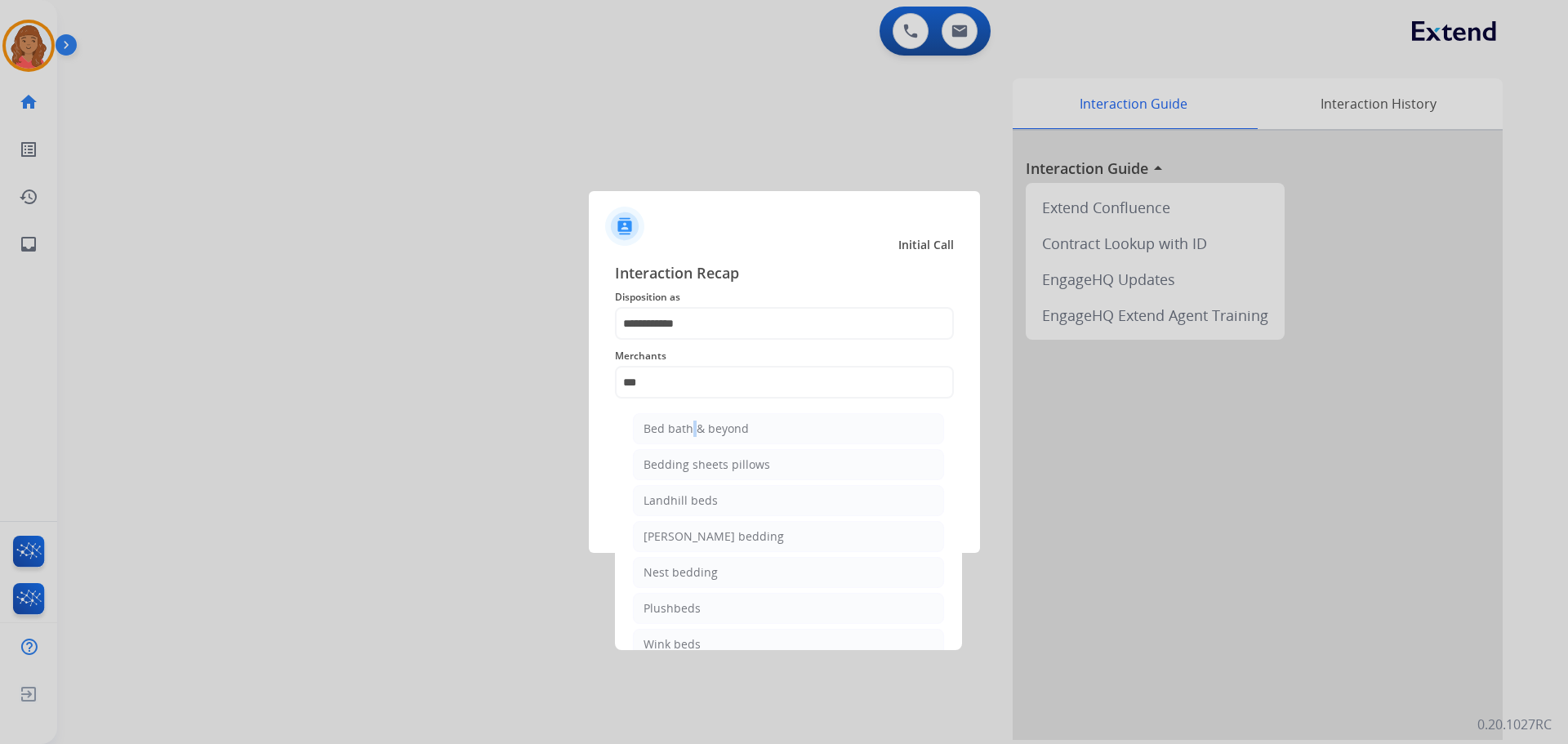
click at [689, 419] on li "Bed bath & beyond" at bounding box center [788, 429] width 312 height 31
type input "**********"
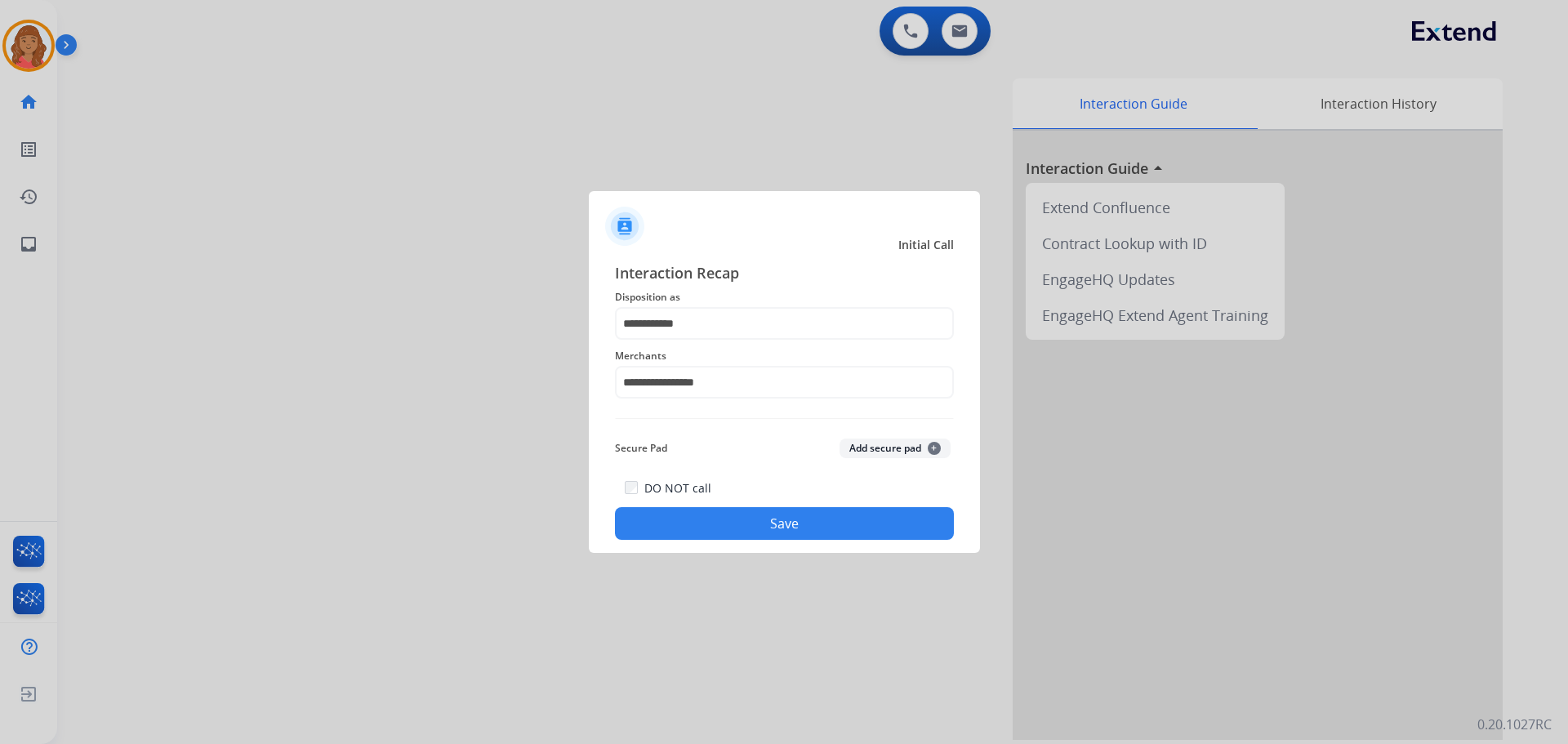
drag, startPoint x: 756, startPoint y: 515, endPoint x: 759, endPoint y: 497, distance: 18.2
click at [756, 505] on div "DO NOT call Save" at bounding box center [785, 509] width 339 height 62
click at [797, 518] on button "Save" at bounding box center [785, 523] width 339 height 33
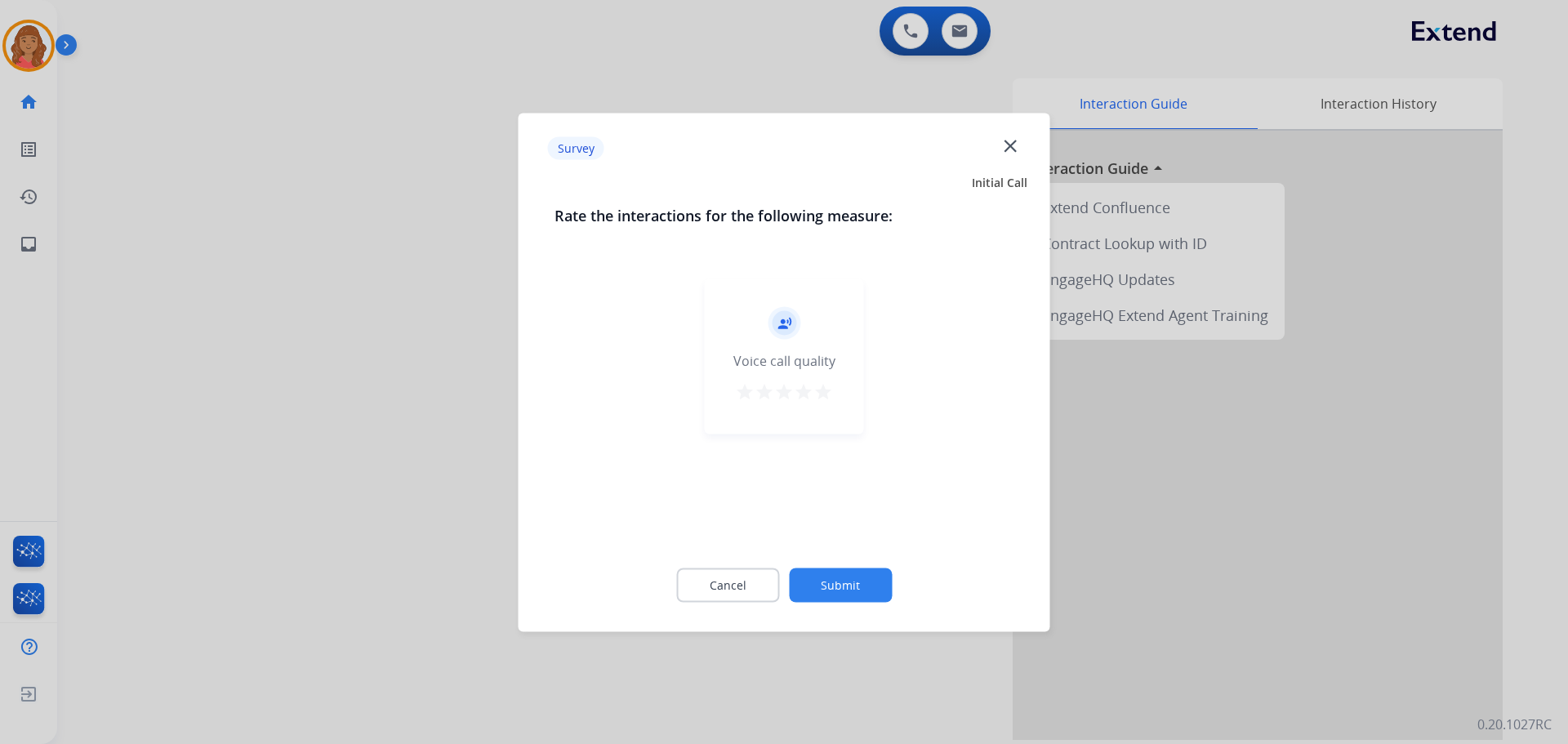
drag, startPoint x: 822, startPoint y: 392, endPoint x: 825, endPoint y: 485, distance: 93.0
click at [823, 392] on mat-icon "star" at bounding box center [823, 392] width 20 height 20
click at [842, 583] on button "Submit" at bounding box center [841, 584] width 103 height 35
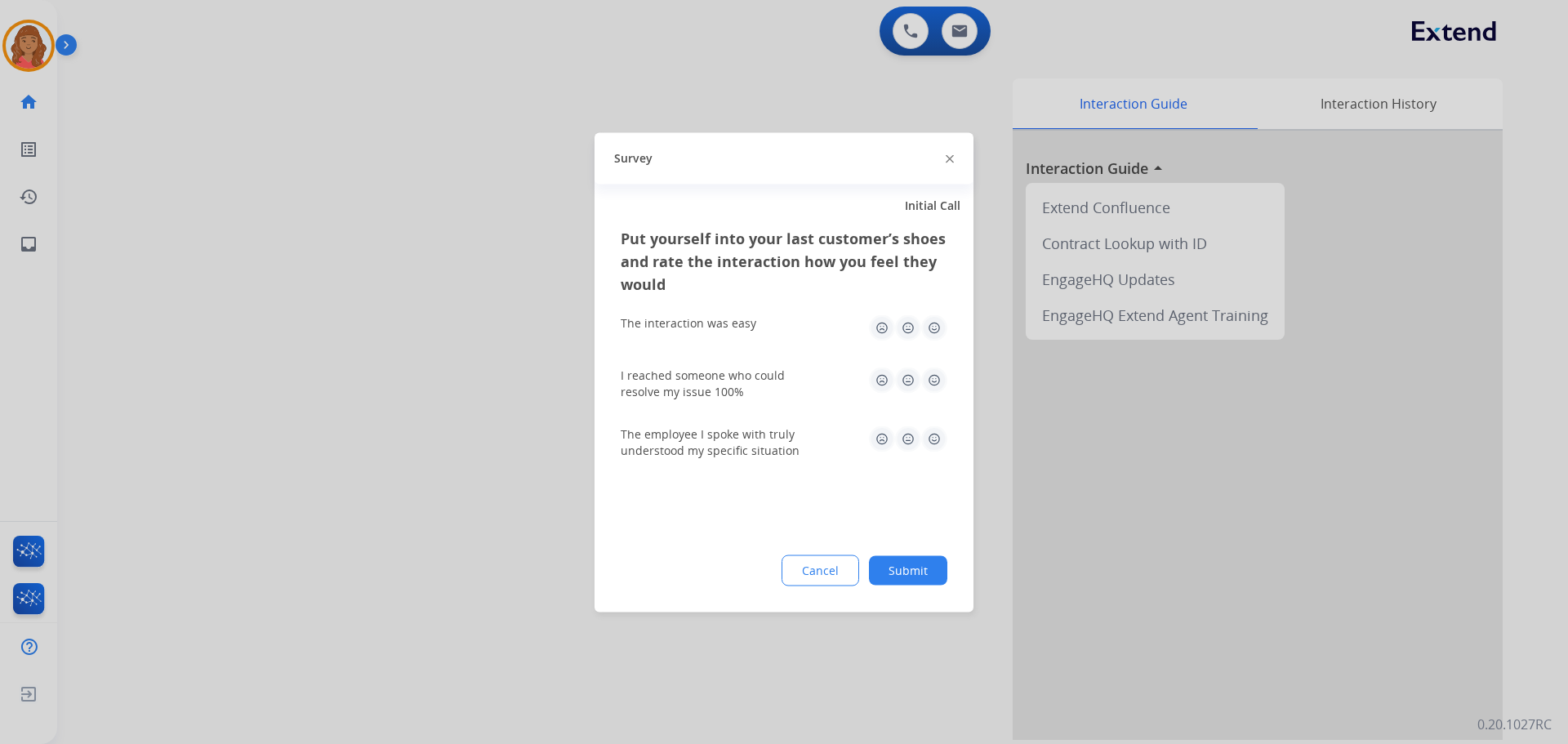
drag, startPoint x: 934, startPoint y: 328, endPoint x: 935, endPoint y: 338, distance: 10.0
click at [935, 328] on img at bounding box center [934, 327] width 26 height 26
click at [931, 375] on img at bounding box center [934, 379] width 26 height 26
click at [932, 444] on img at bounding box center [934, 438] width 26 height 26
click at [909, 566] on button "Submit" at bounding box center [908, 570] width 78 height 29
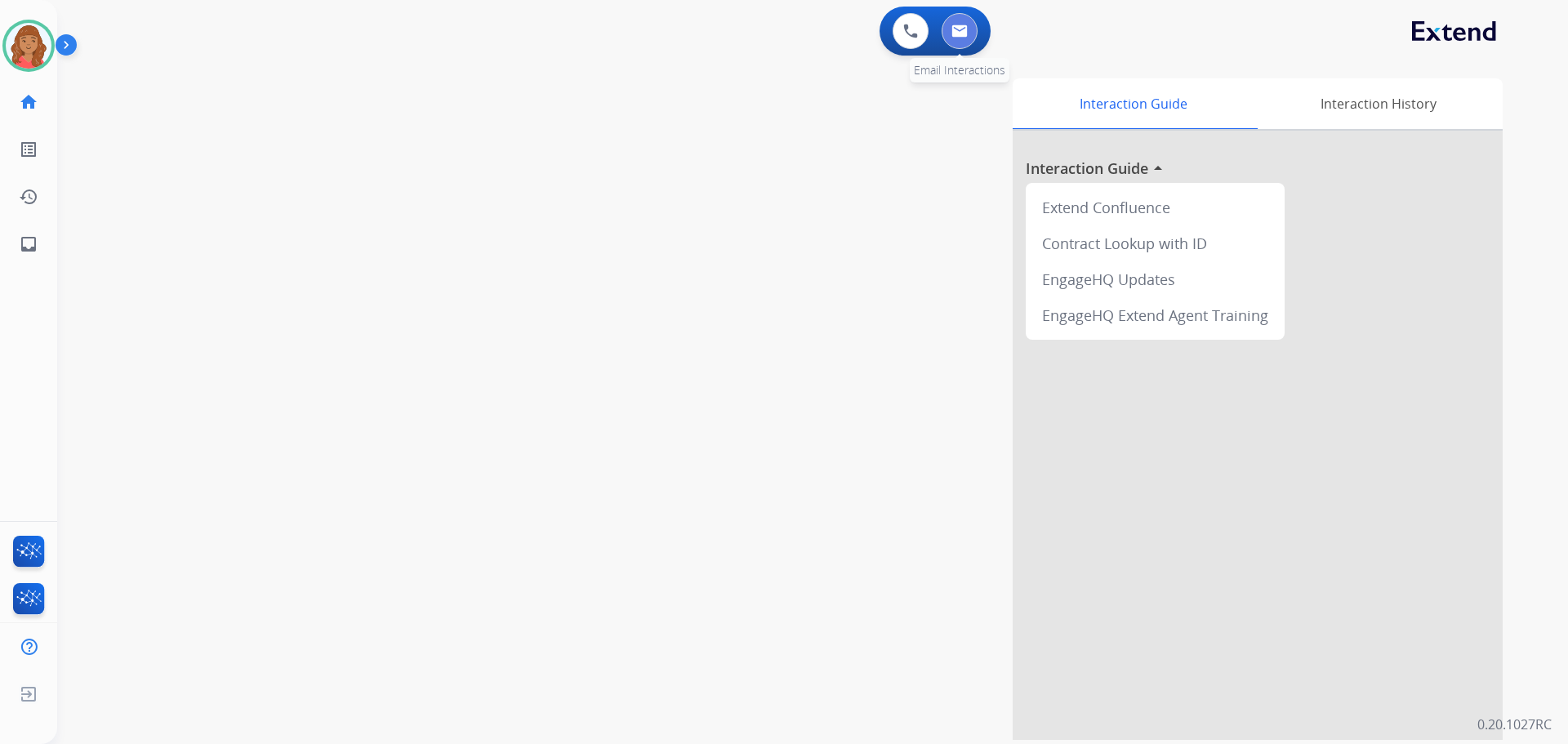
click at [964, 36] on img at bounding box center [960, 31] width 16 height 13
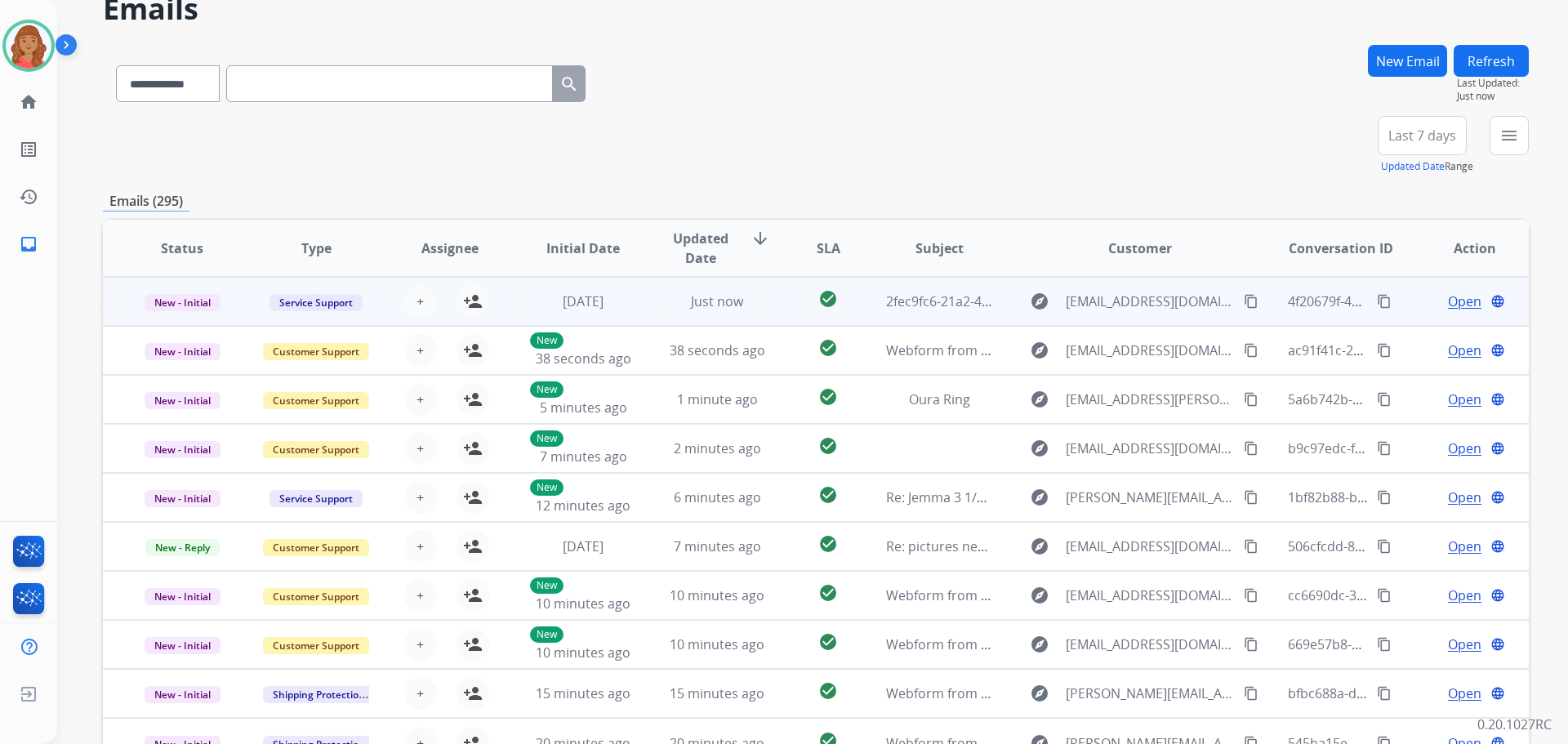
scroll to position [186, 0]
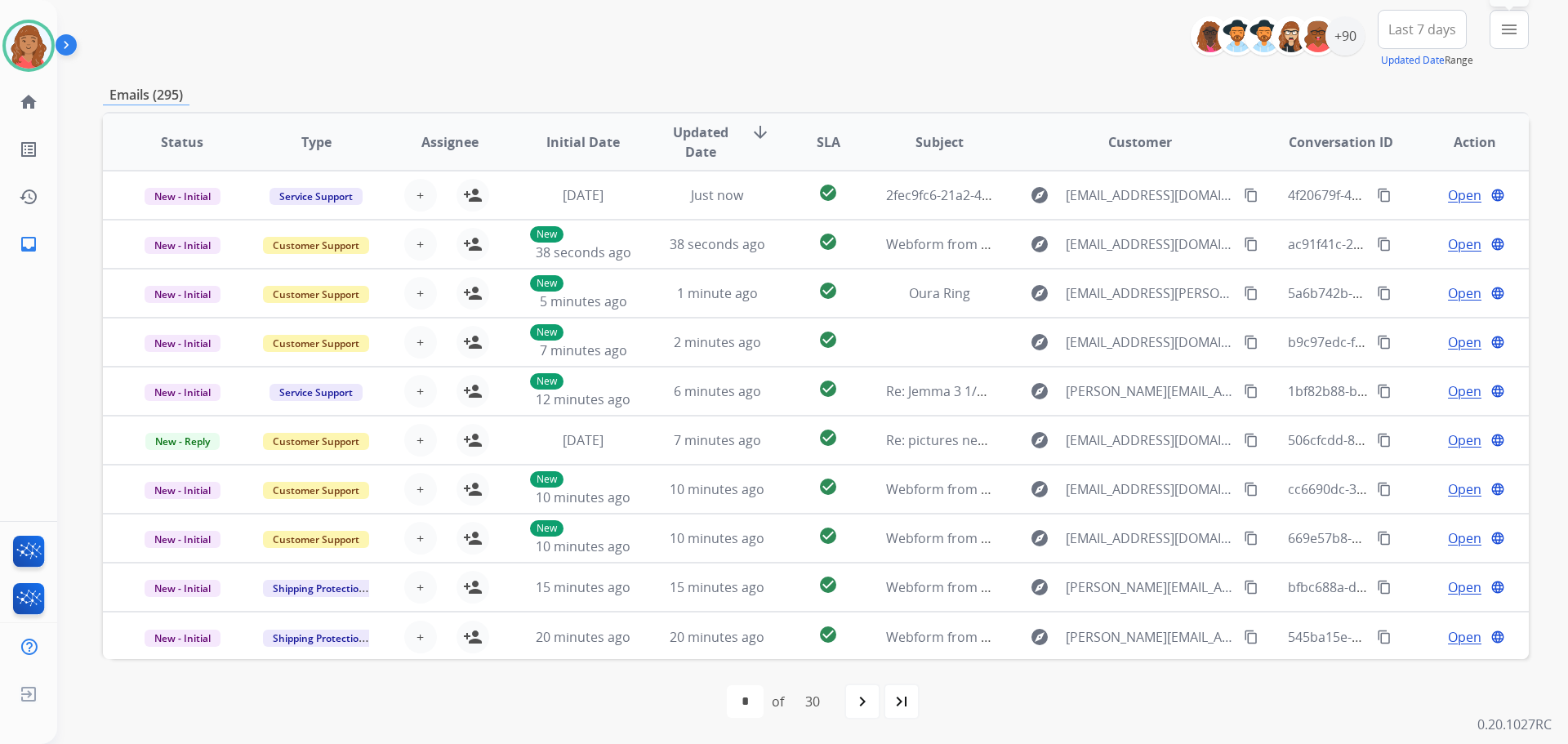
drag, startPoint x: 1507, startPoint y: 35, endPoint x: 1480, endPoint y: 65, distance: 40.4
click at [1507, 37] on mat-icon "menu" at bounding box center [1509, 29] width 20 height 20
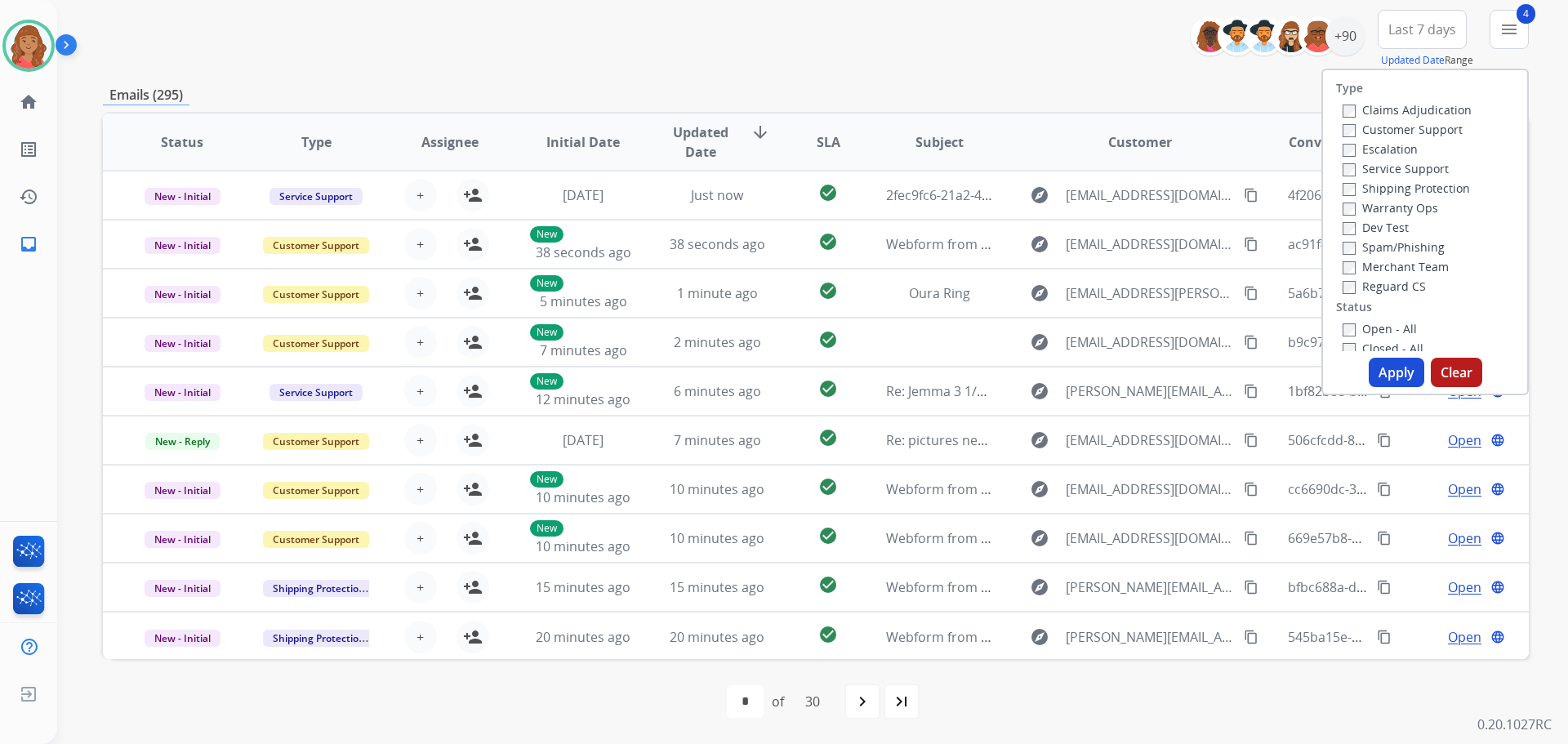
click at [1372, 363] on button "Apply" at bounding box center [1397, 372] width 56 height 29
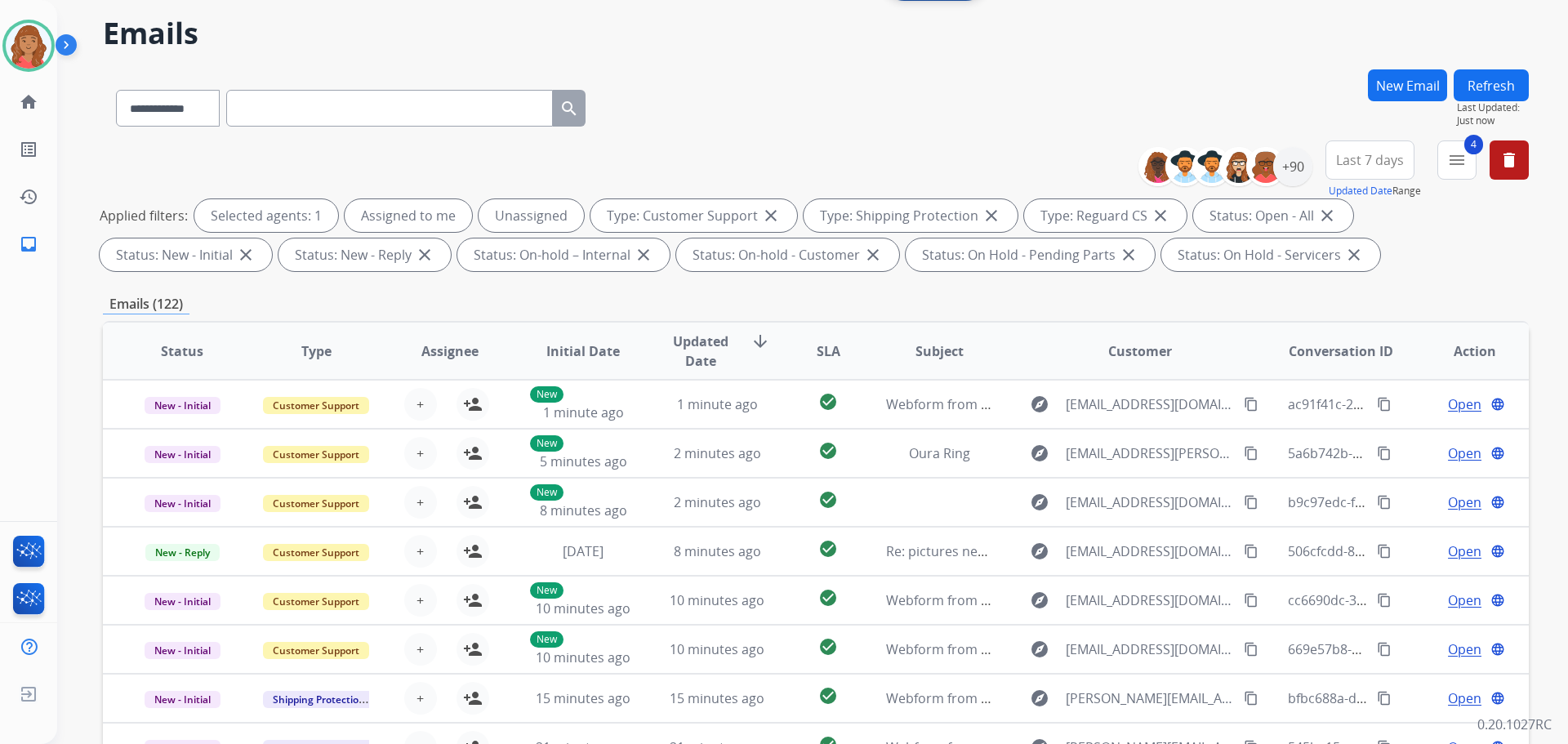
scroll to position [19, 0]
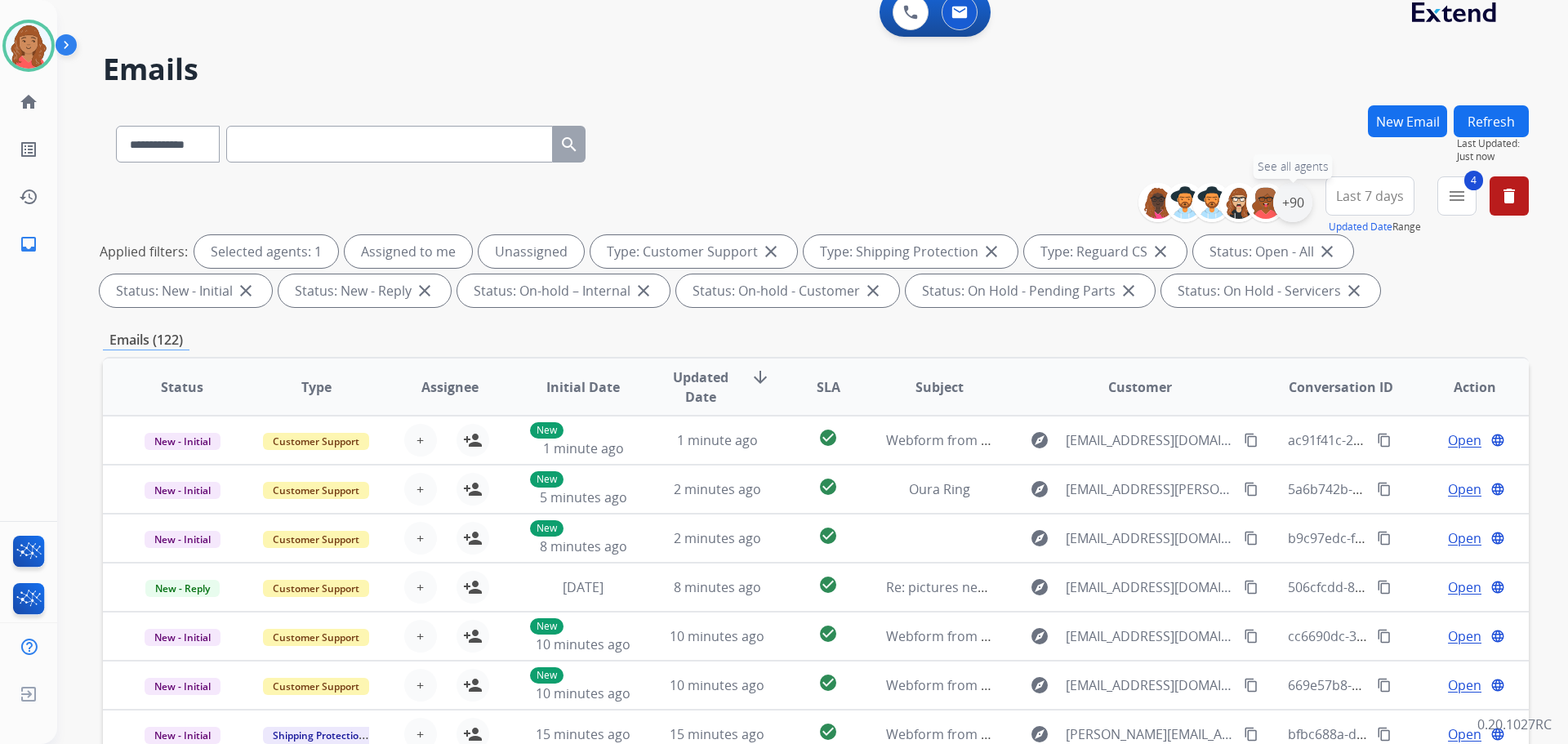
click at [1294, 214] on div "+90" at bounding box center [1293, 202] width 39 height 39
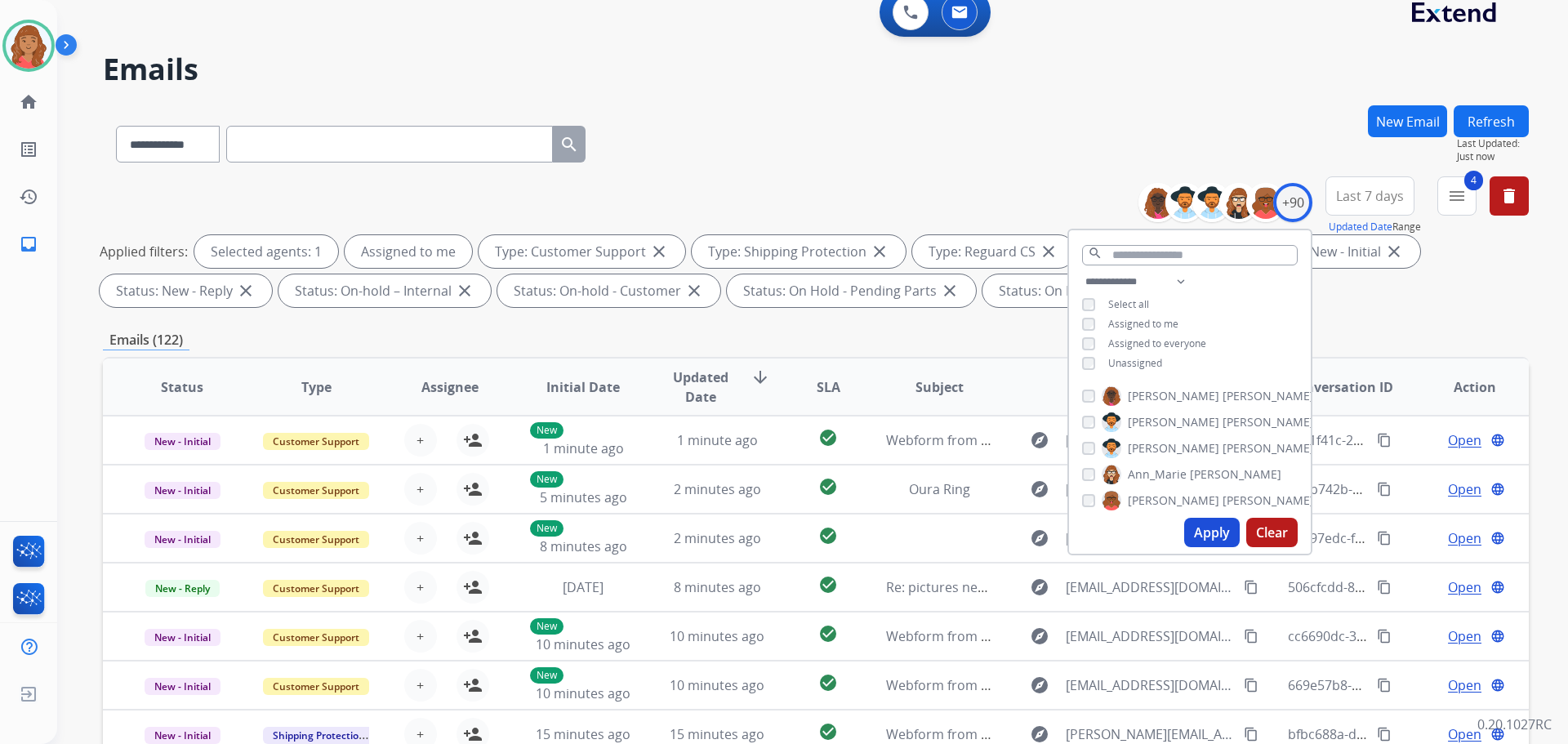
click at [1199, 528] on button "Apply" at bounding box center [1212, 532] width 56 height 29
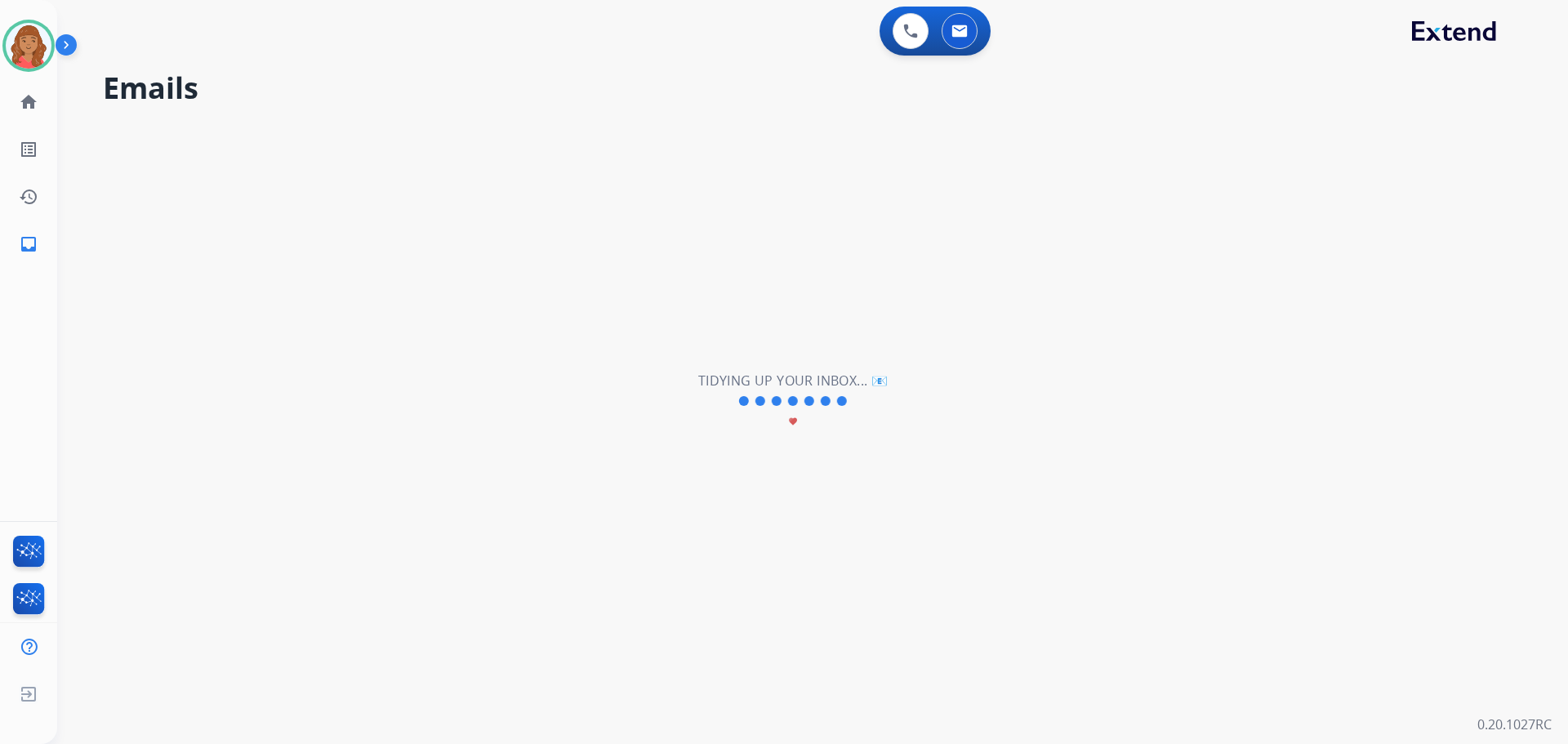
scroll to position [0, 0]
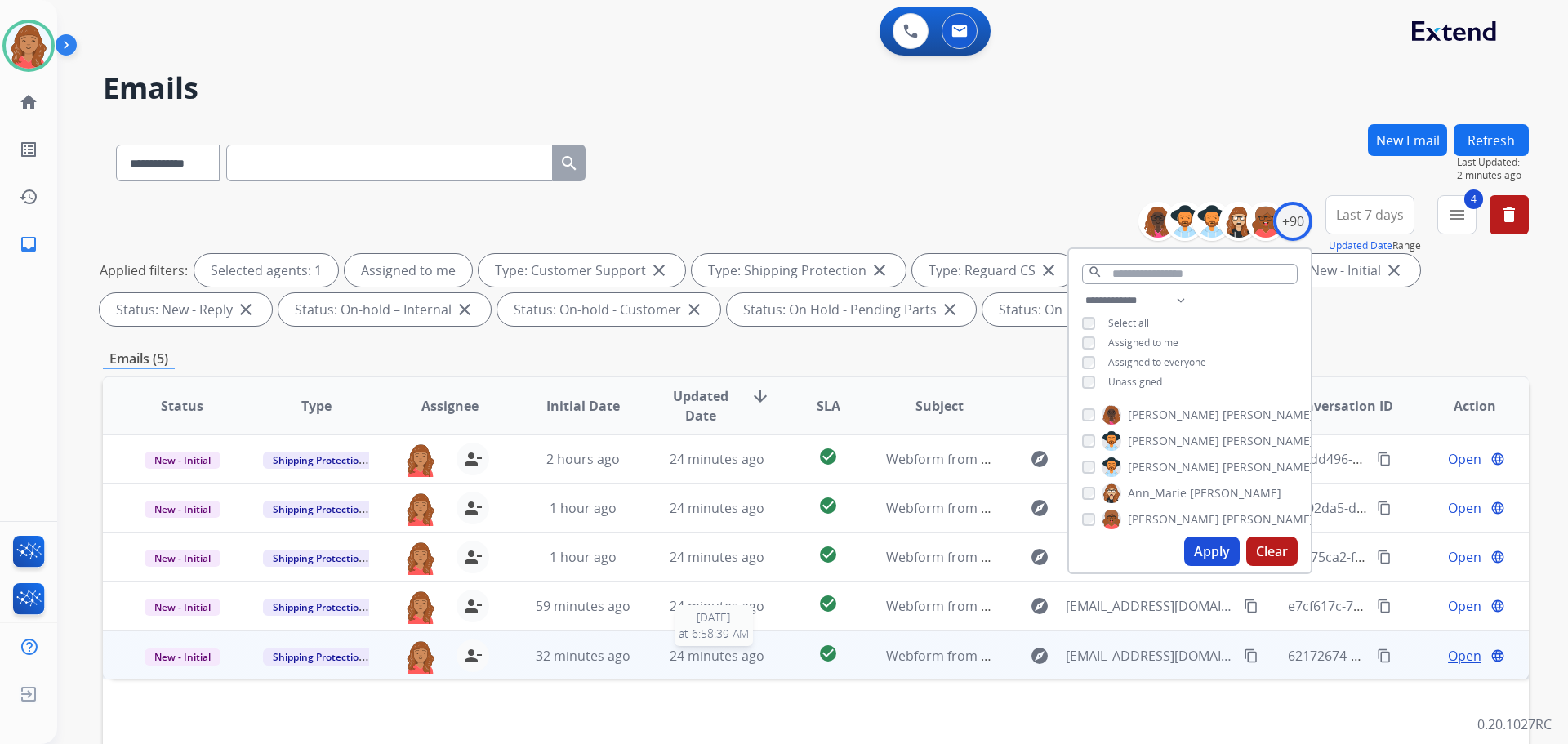
click at [693, 662] on span "24 minutes ago" at bounding box center [717, 656] width 95 height 18
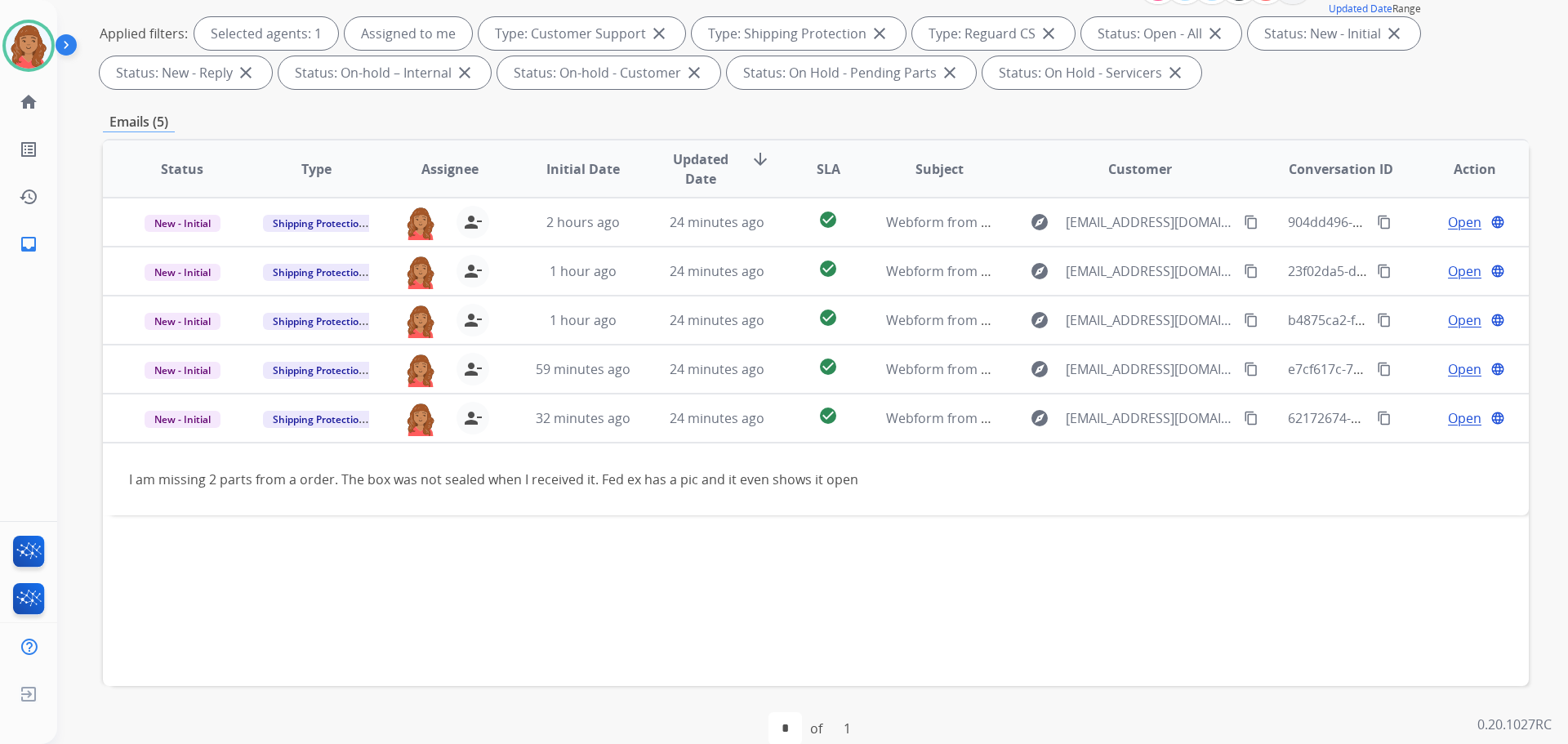
scroll to position [264, 0]
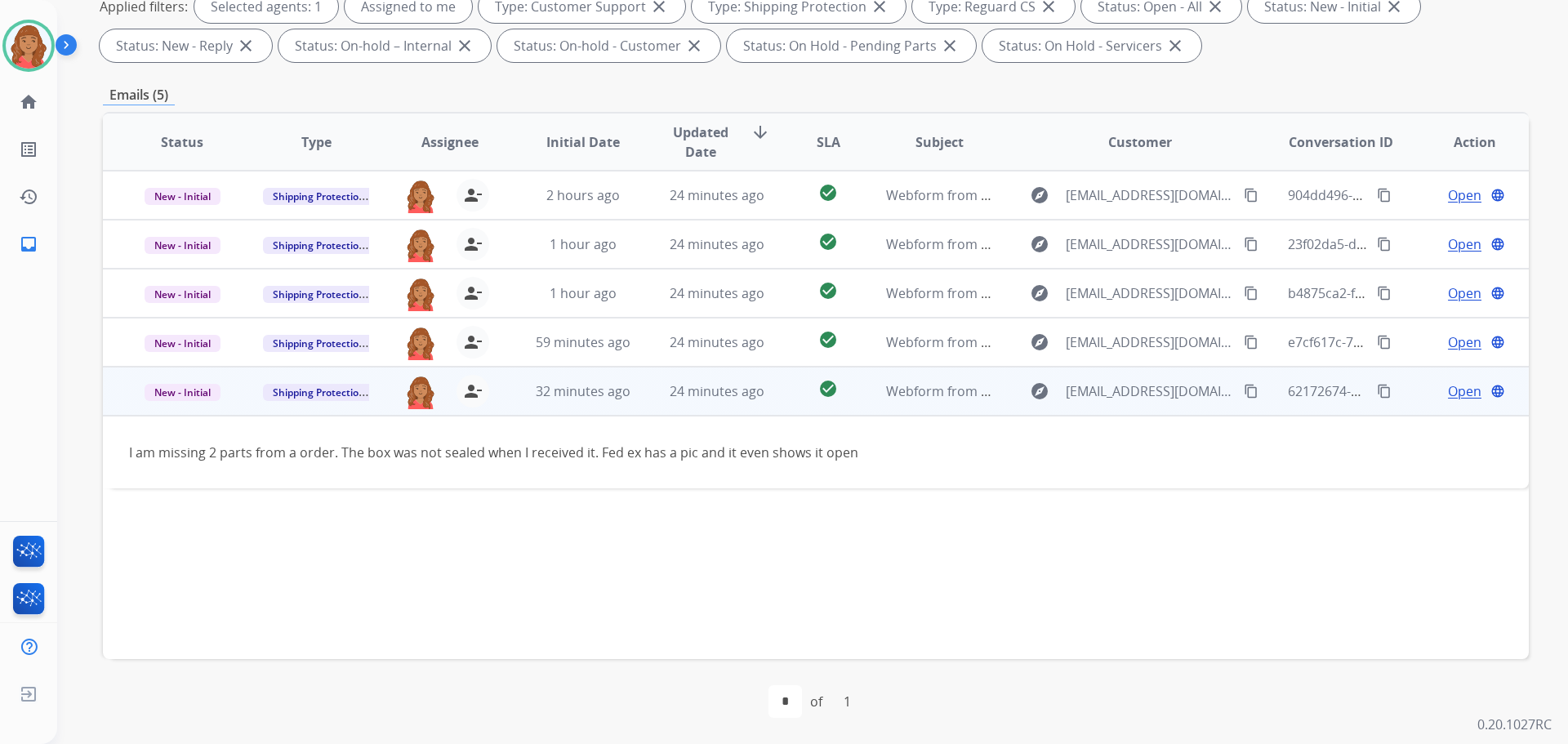
click at [1244, 392] on mat-icon "content_copy" at bounding box center [1251, 391] width 15 height 15
click at [1460, 391] on span "Open" at bounding box center [1465, 392] width 34 height 20
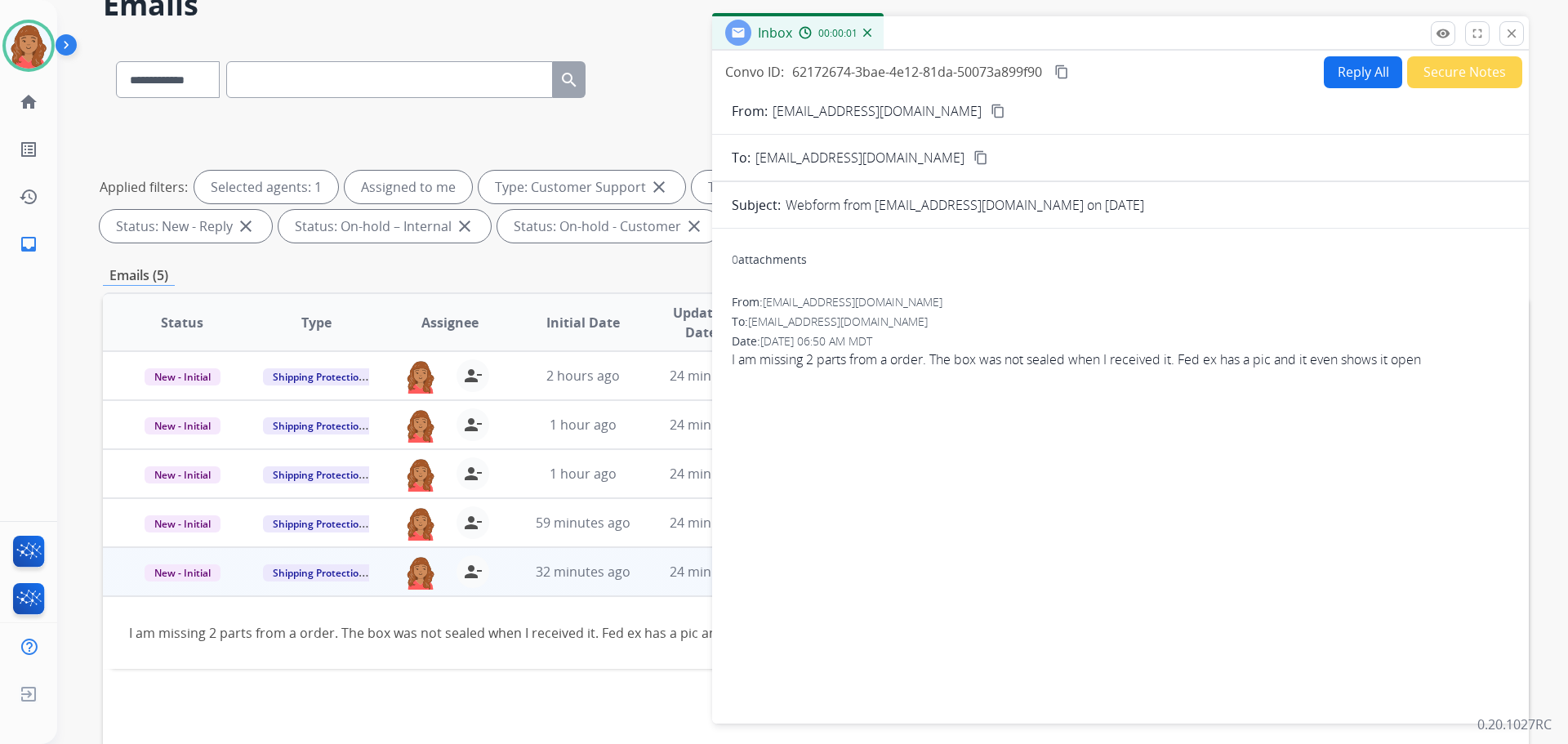
scroll to position [0, 0]
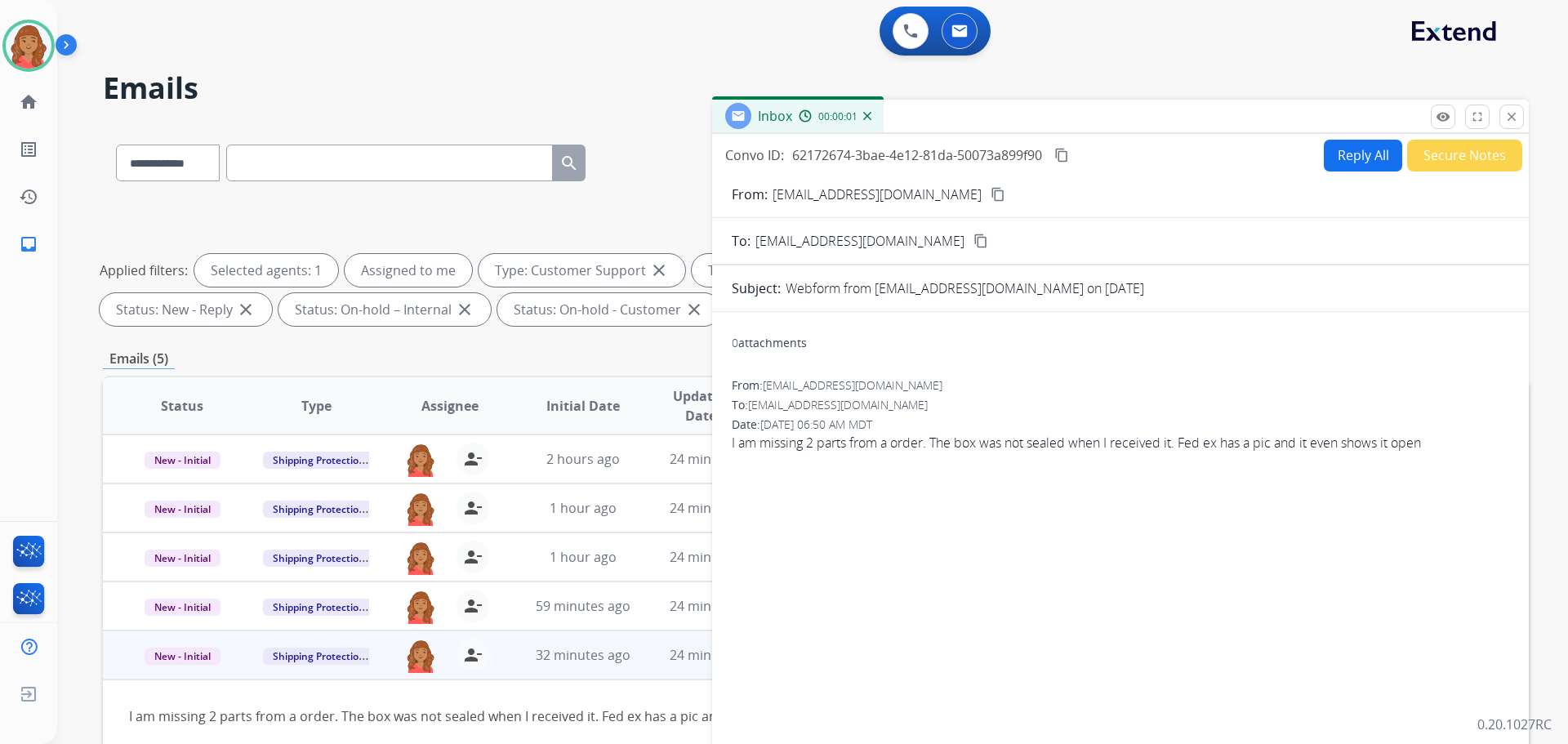
click at [1332, 154] on button "Reply All" at bounding box center [1363, 155] width 78 height 32
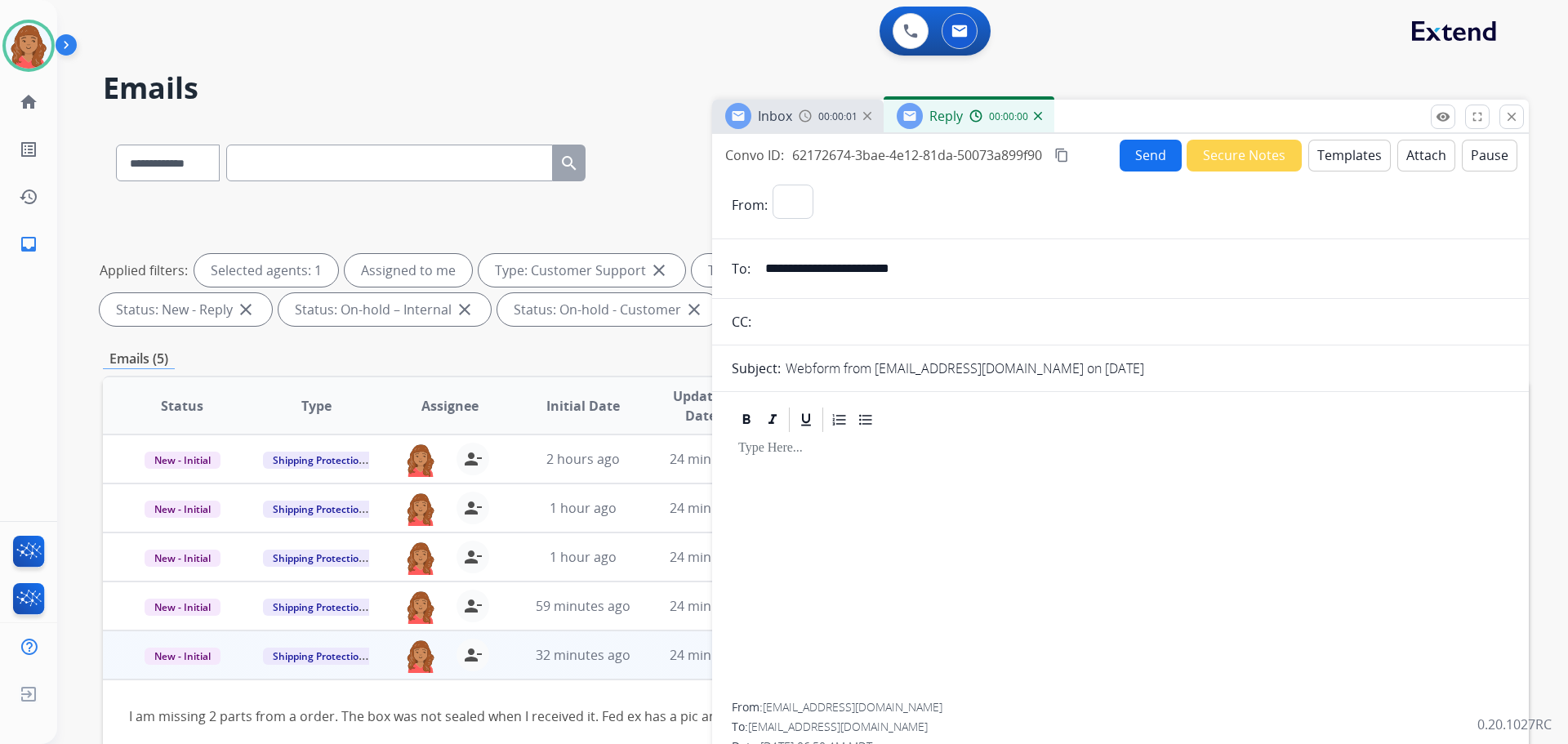
select select "**********"
click at [1329, 160] on button "Templates" at bounding box center [1350, 155] width 83 height 32
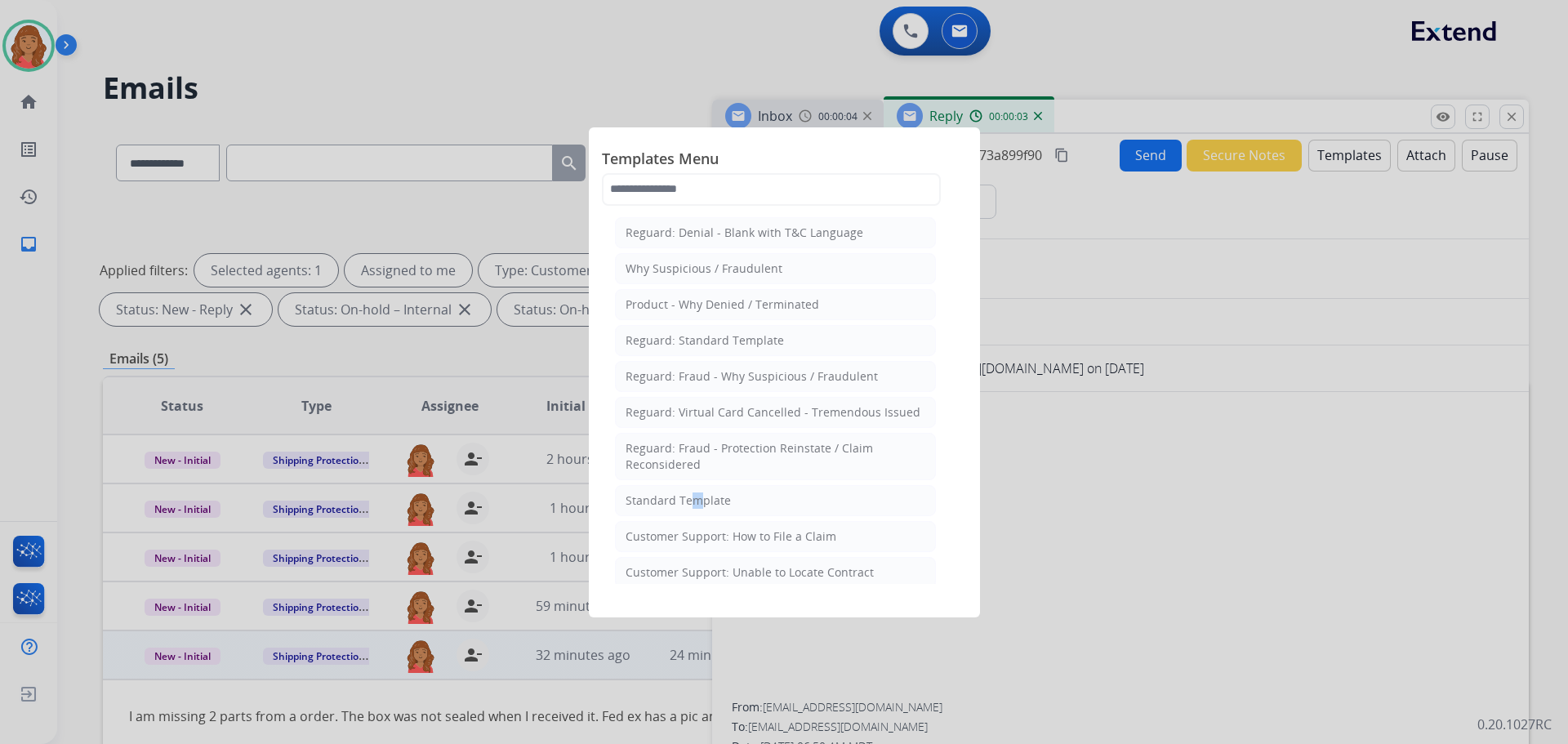
drag, startPoint x: 685, startPoint y: 498, endPoint x: 751, endPoint y: 489, distance: 66.6
click at [691, 498] on div "Standard Template" at bounding box center [678, 501] width 106 height 16
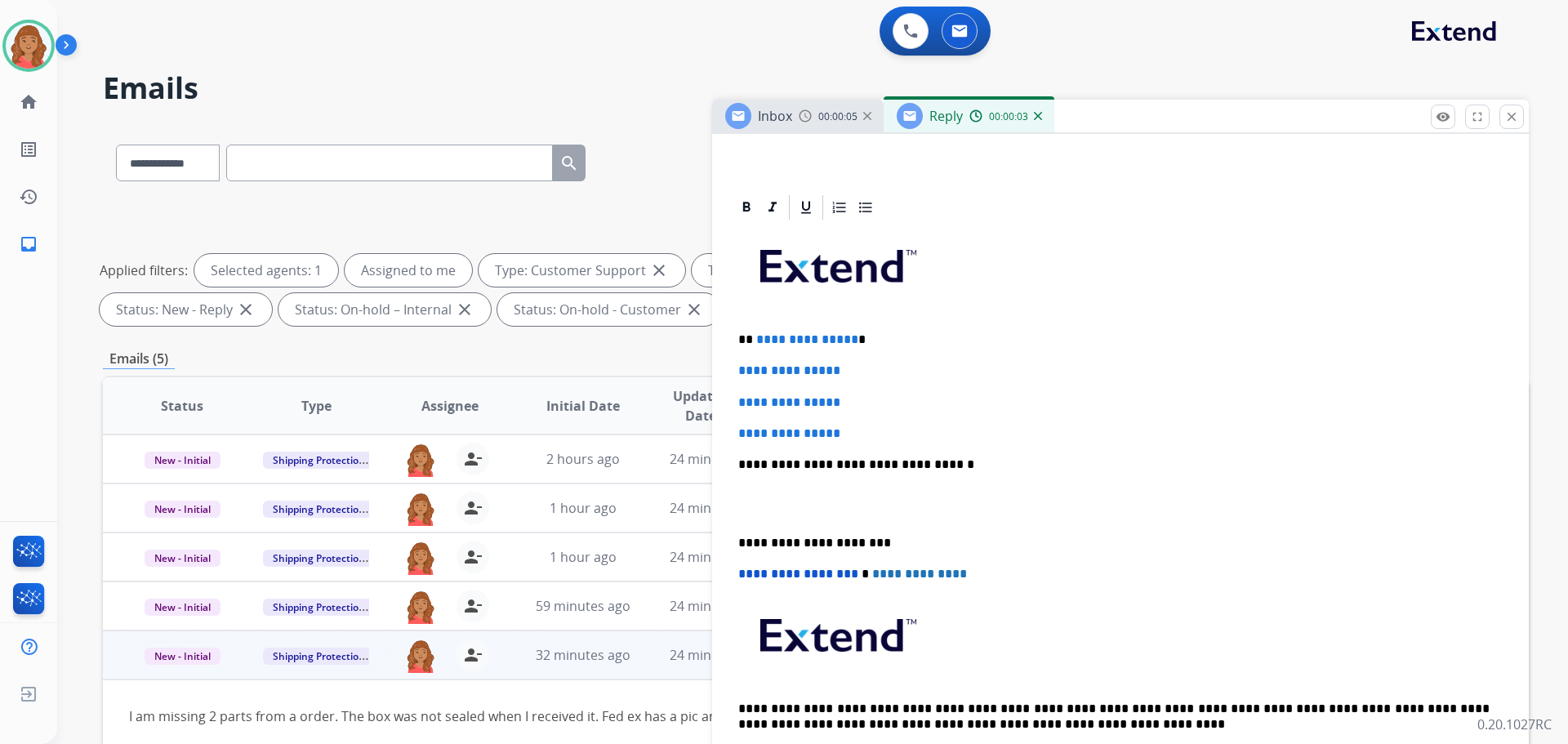
scroll to position [327, 0]
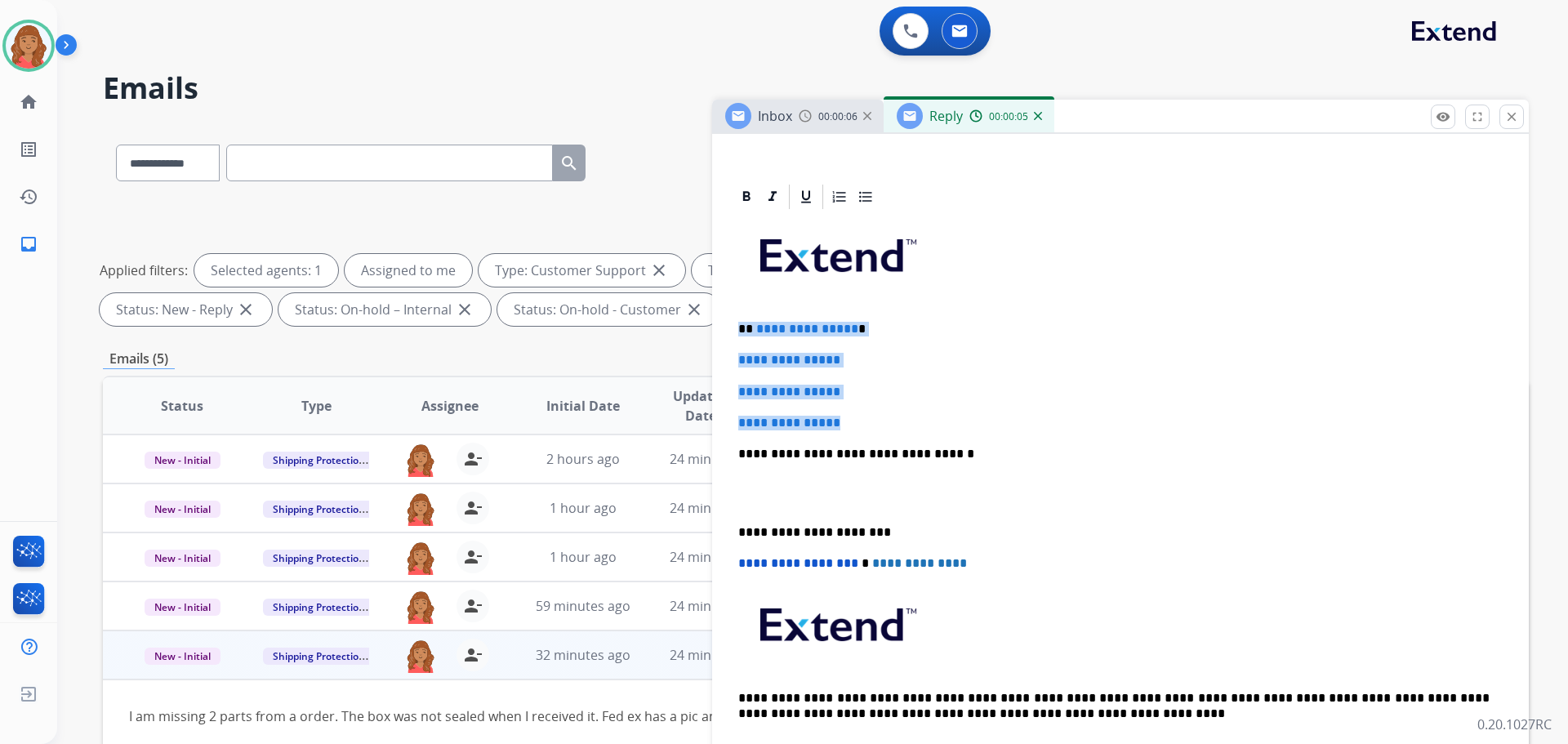
drag, startPoint x: 832, startPoint y: 422, endPoint x: 731, endPoint y: 317, distance: 145.7
click at [731, 317] on div "**********" at bounding box center [1121, 520] width 817 height 677
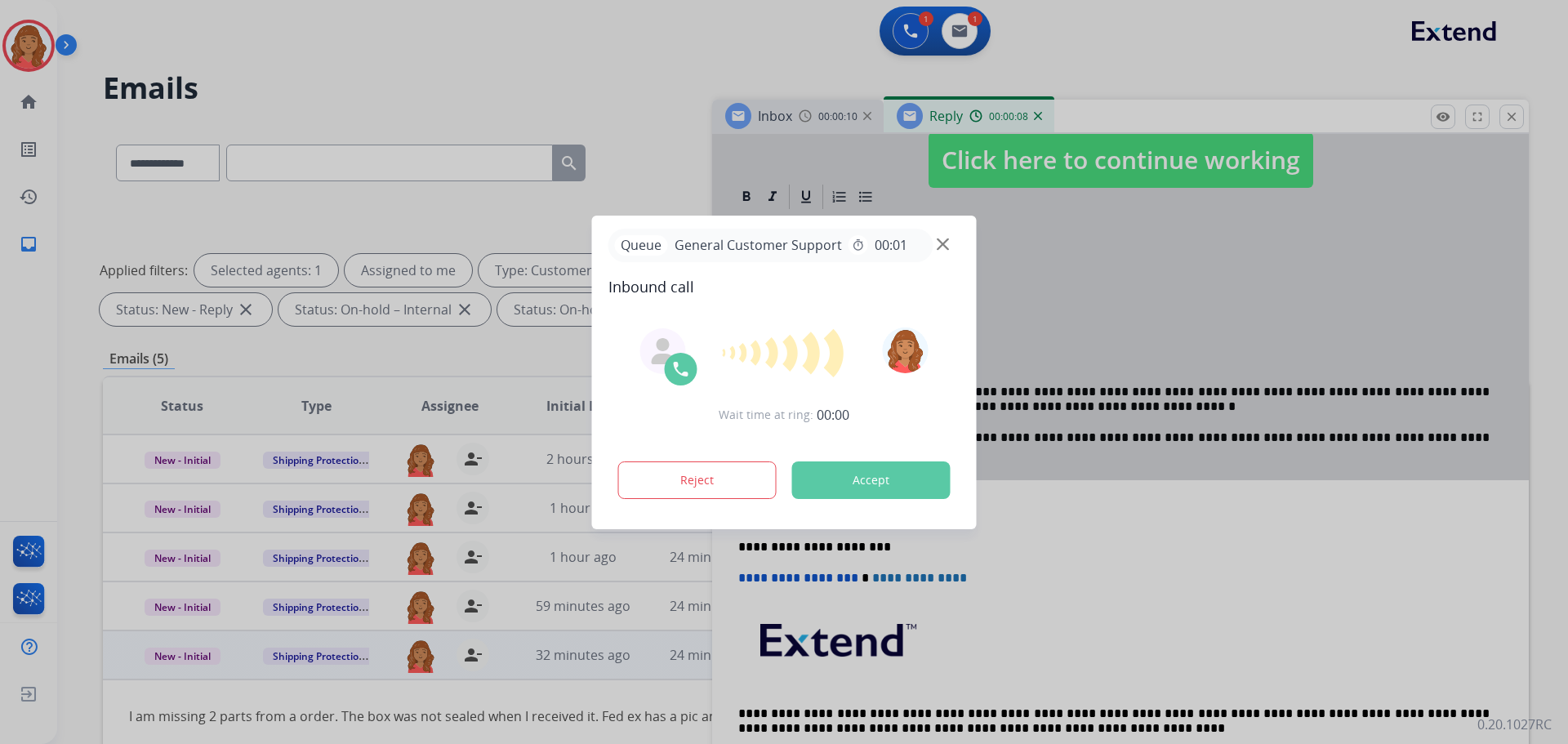
click at [735, 537] on div at bounding box center [784, 372] width 1568 height 744
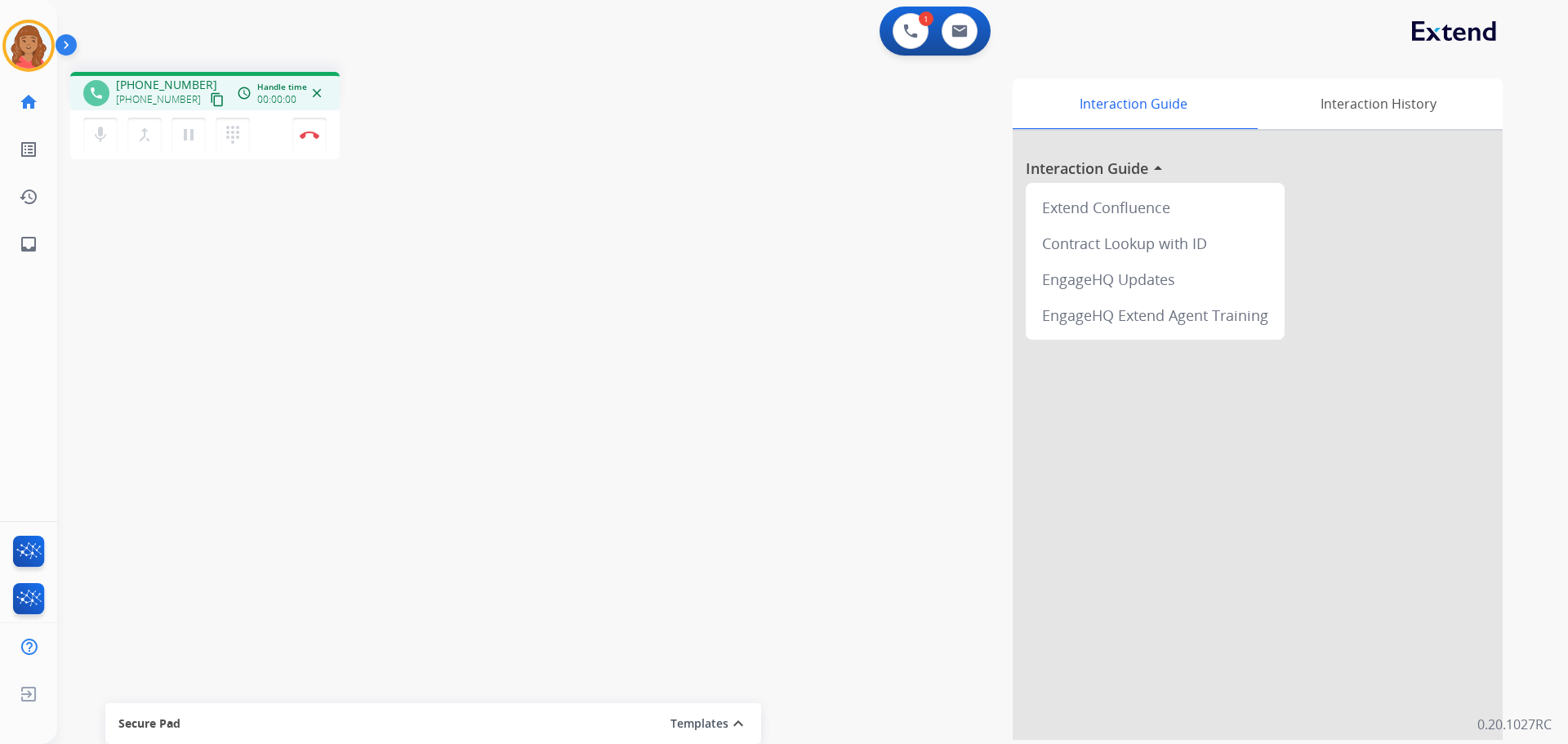
drag, startPoint x: 198, startPoint y: 100, endPoint x: 149, endPoint y: 113, distance: 50.7
click at [210, 100] on mat-icon "content_copy" at bounding box center [217, 99] width 15 height 15
drag, startPoint x: 200, startPoint y: 98, endPoint x: 168, endPoint y: 112, distance: 34.9
click at [208, 107] on button "content_copy" at bounding box center [218, 99] width 20 height 20
click at [307, 131] on img at bounding box center [310, 134] width 20 height 8
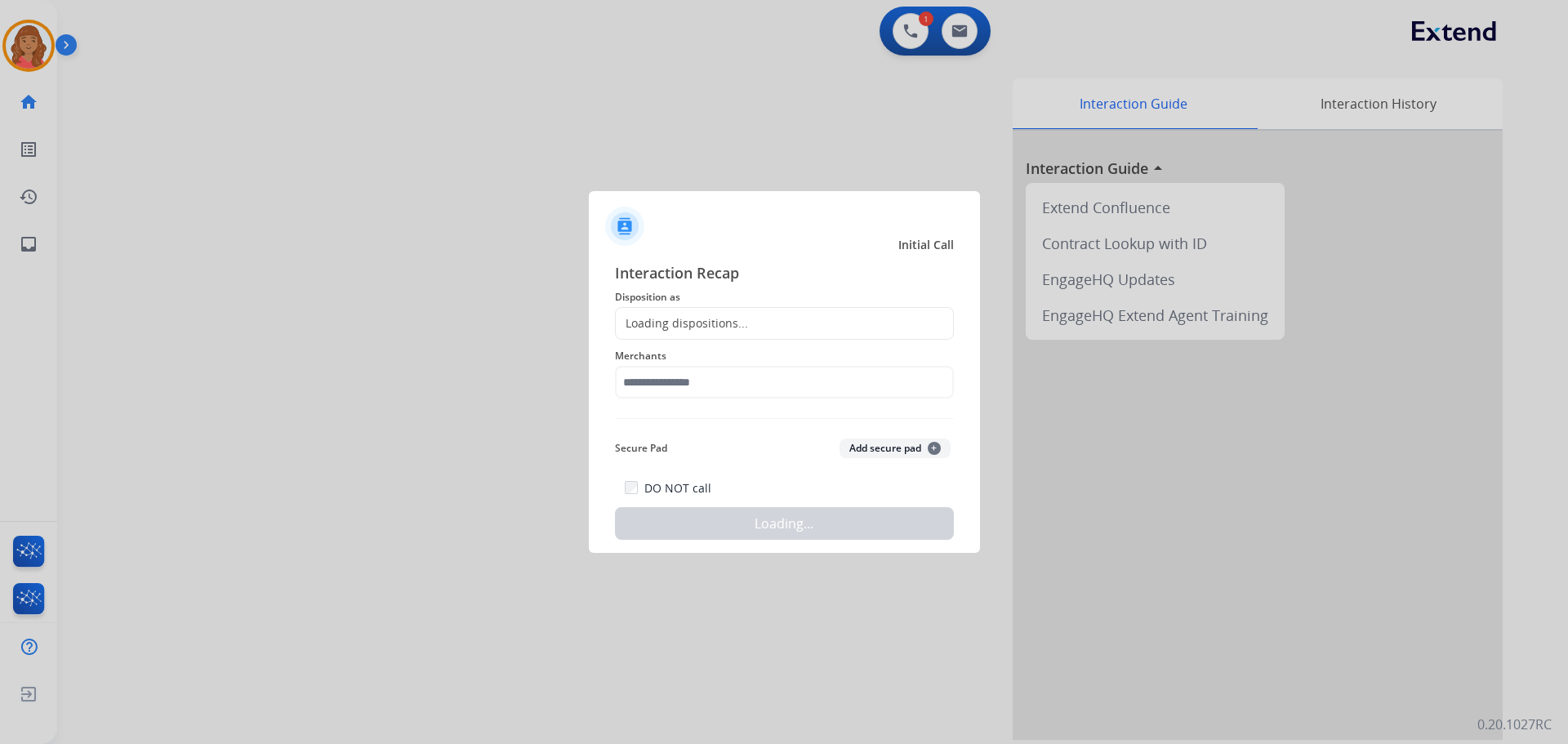
click at [709, 328] on div "Loading dispositions..." at bounding box center [682, 323] width 132 height 16
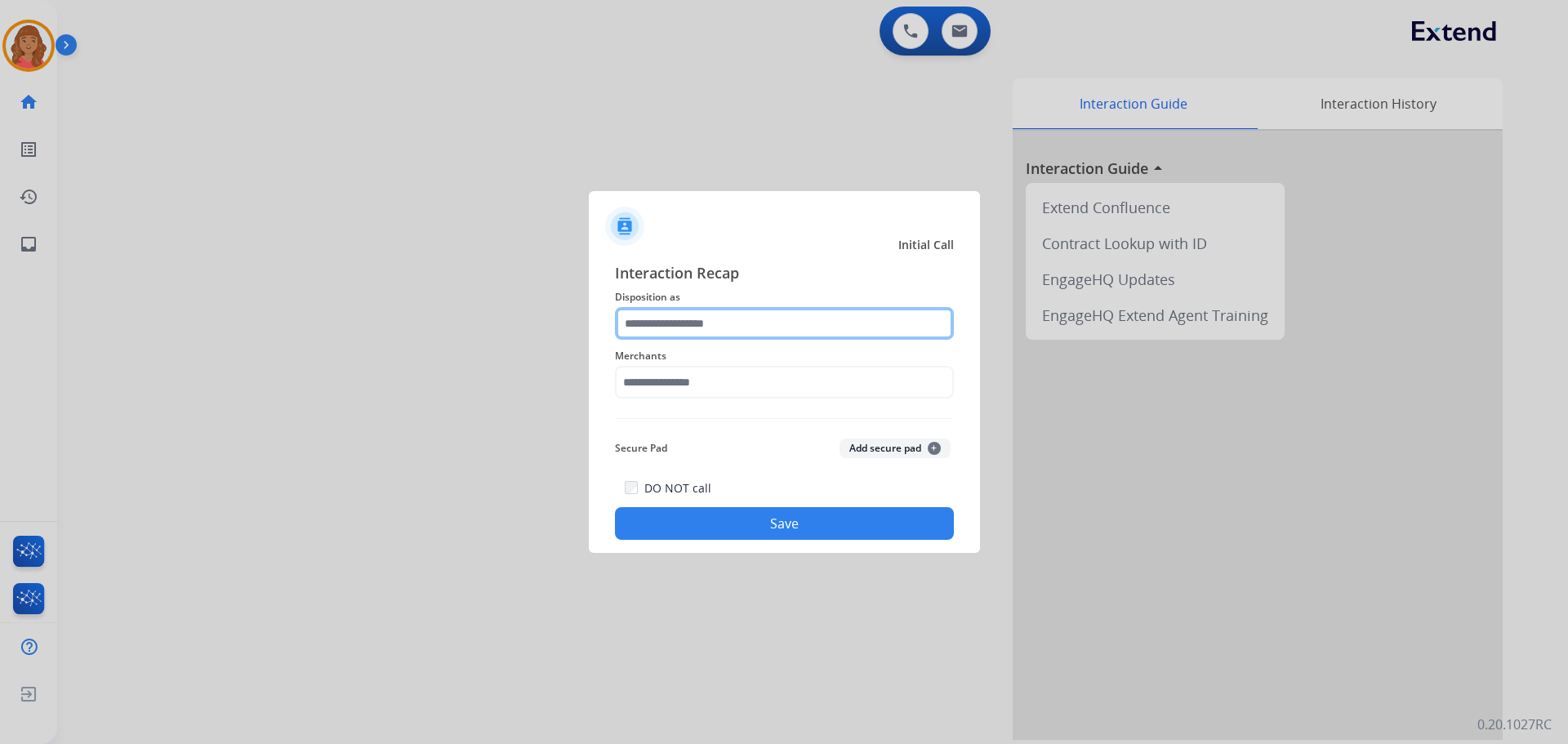
drag, startPoint x: 689, startPoint y: 321, endPoint x: 687, endPoint y: 333, distance: 12.2
click at [689, 323] on input "text" at bounding box center [785, 323] width 339 height 33
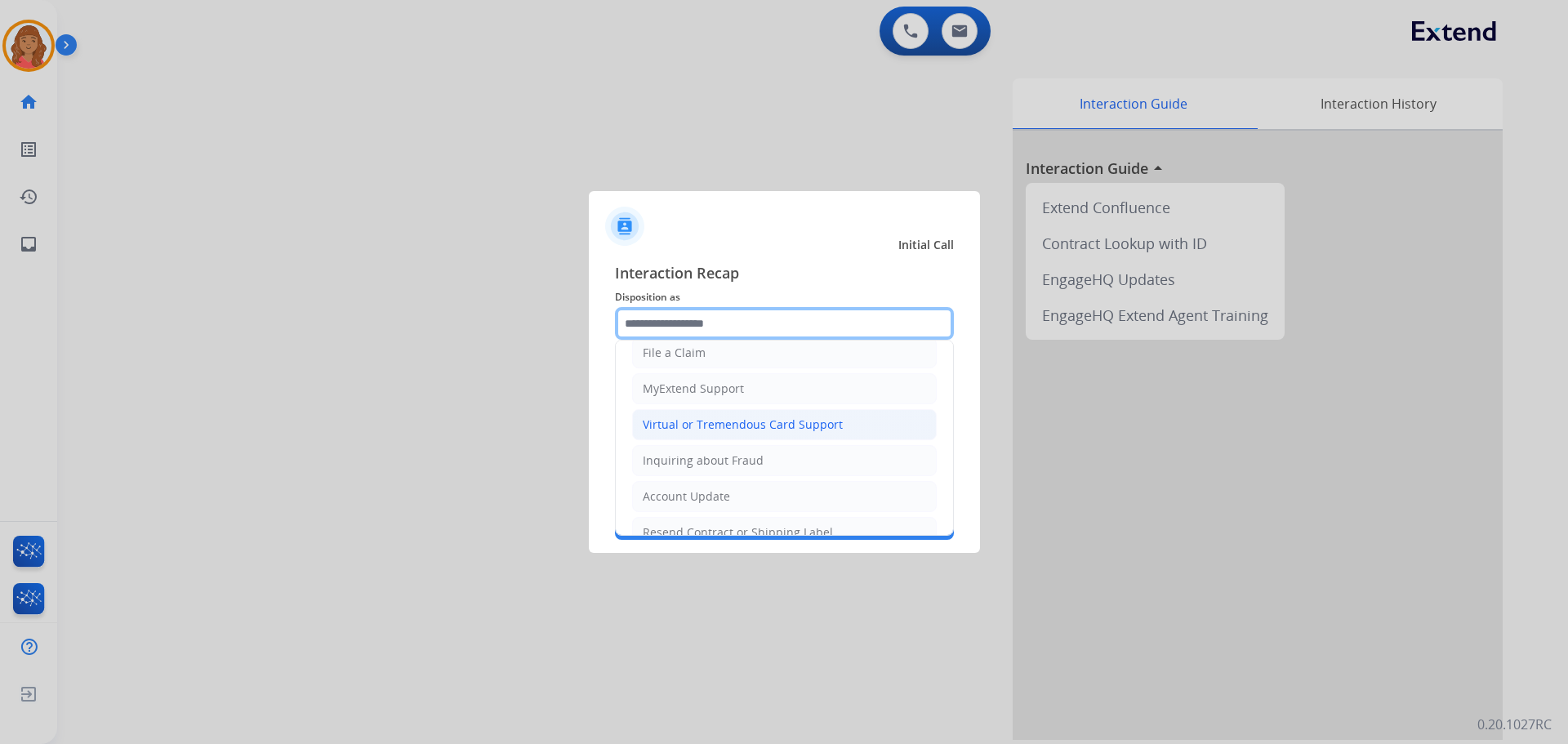
scroll to position [163, 0]
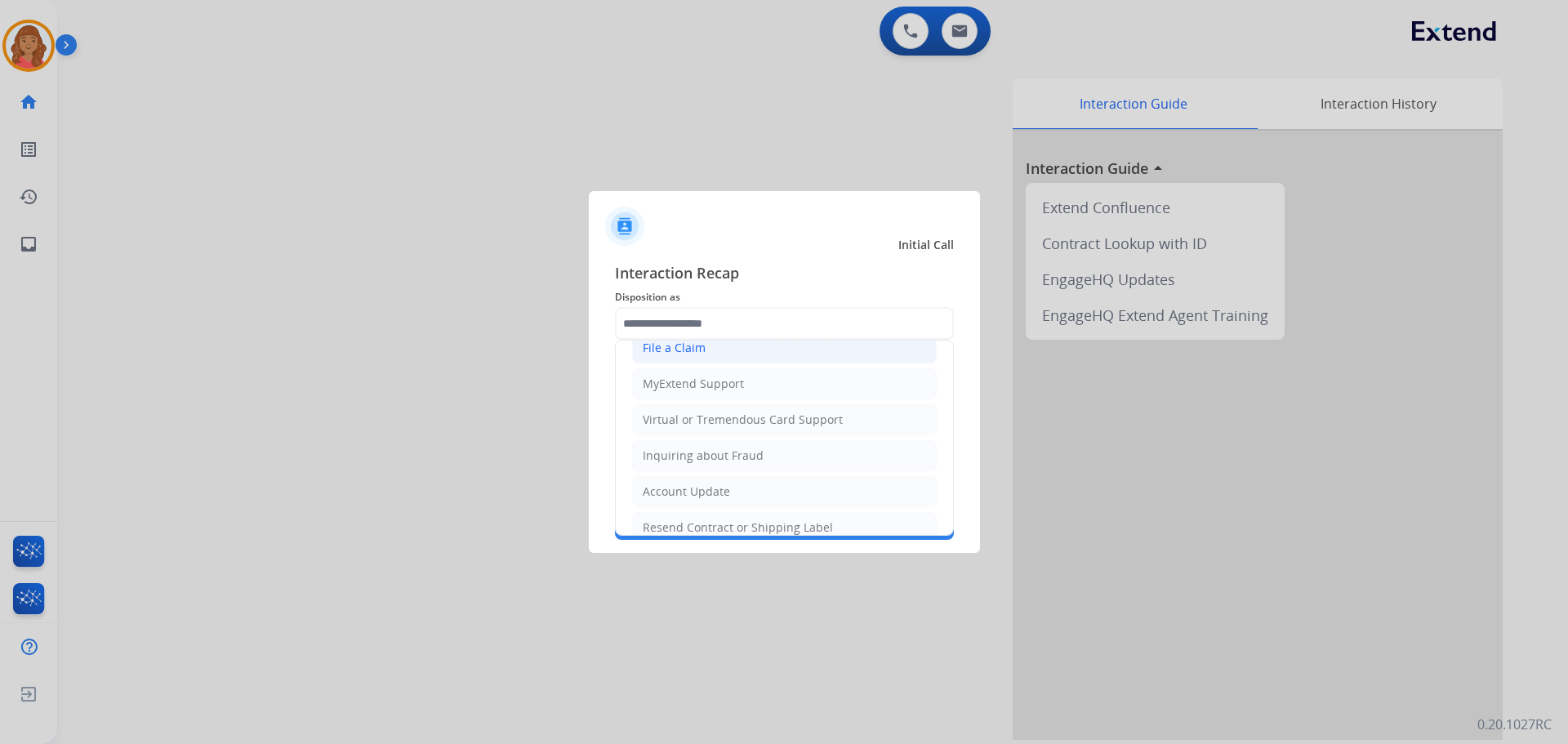
click at [671, 350] on div "File a Claim" at bounding box center [674, 348] width 63 height 16
type input "**********"
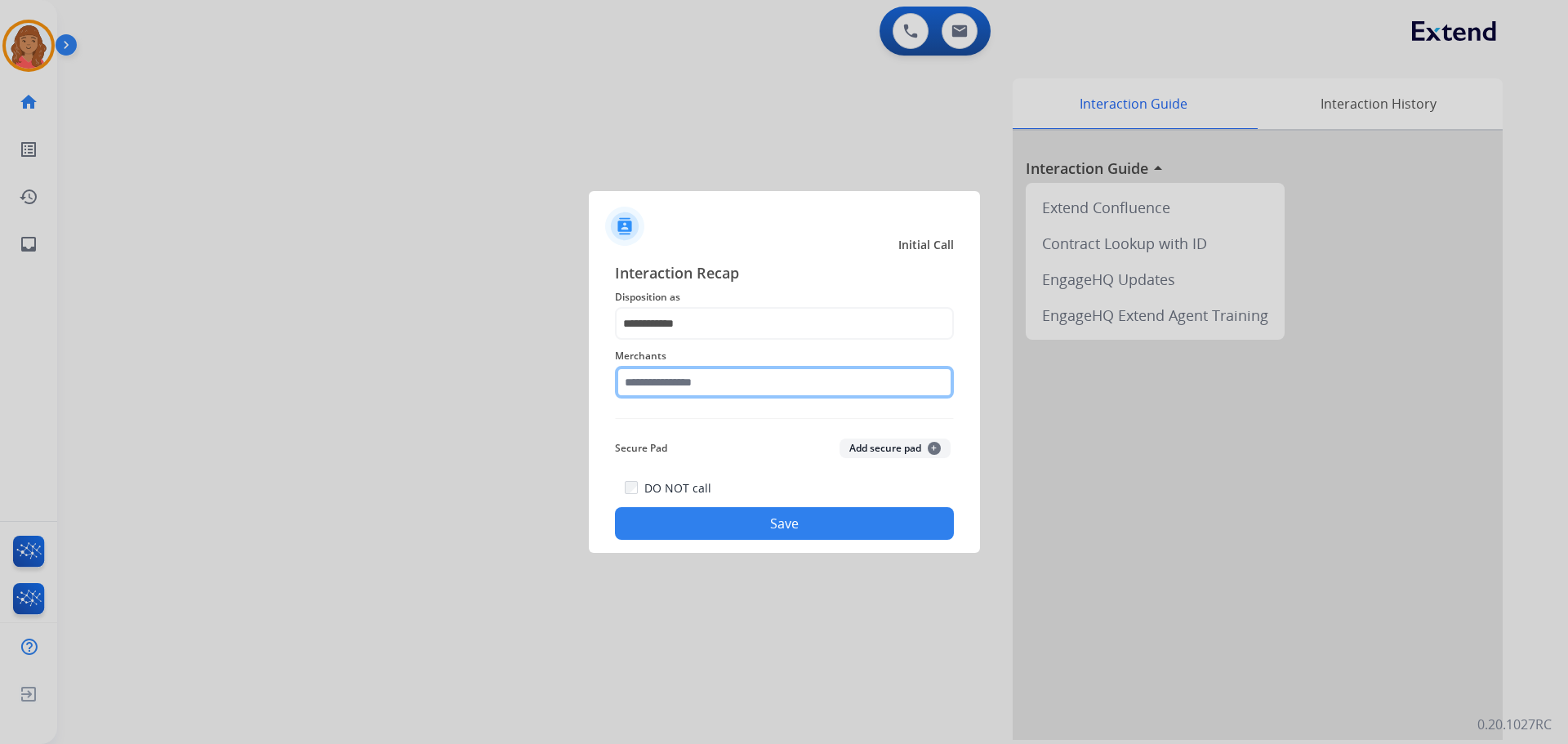
click at [665, 389] on input "text" at bounding box center [785, 382] width 339 height 33
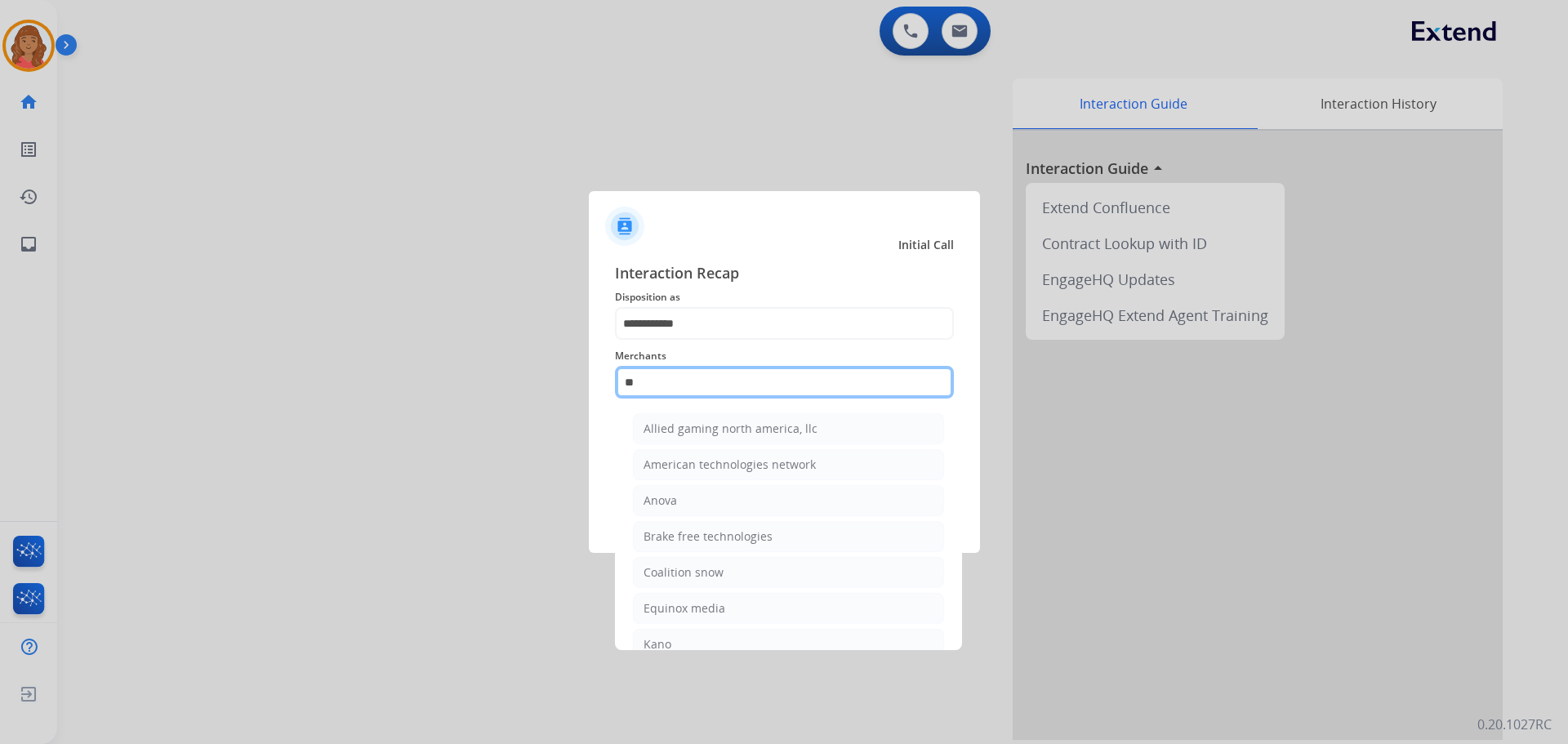
type input "*"
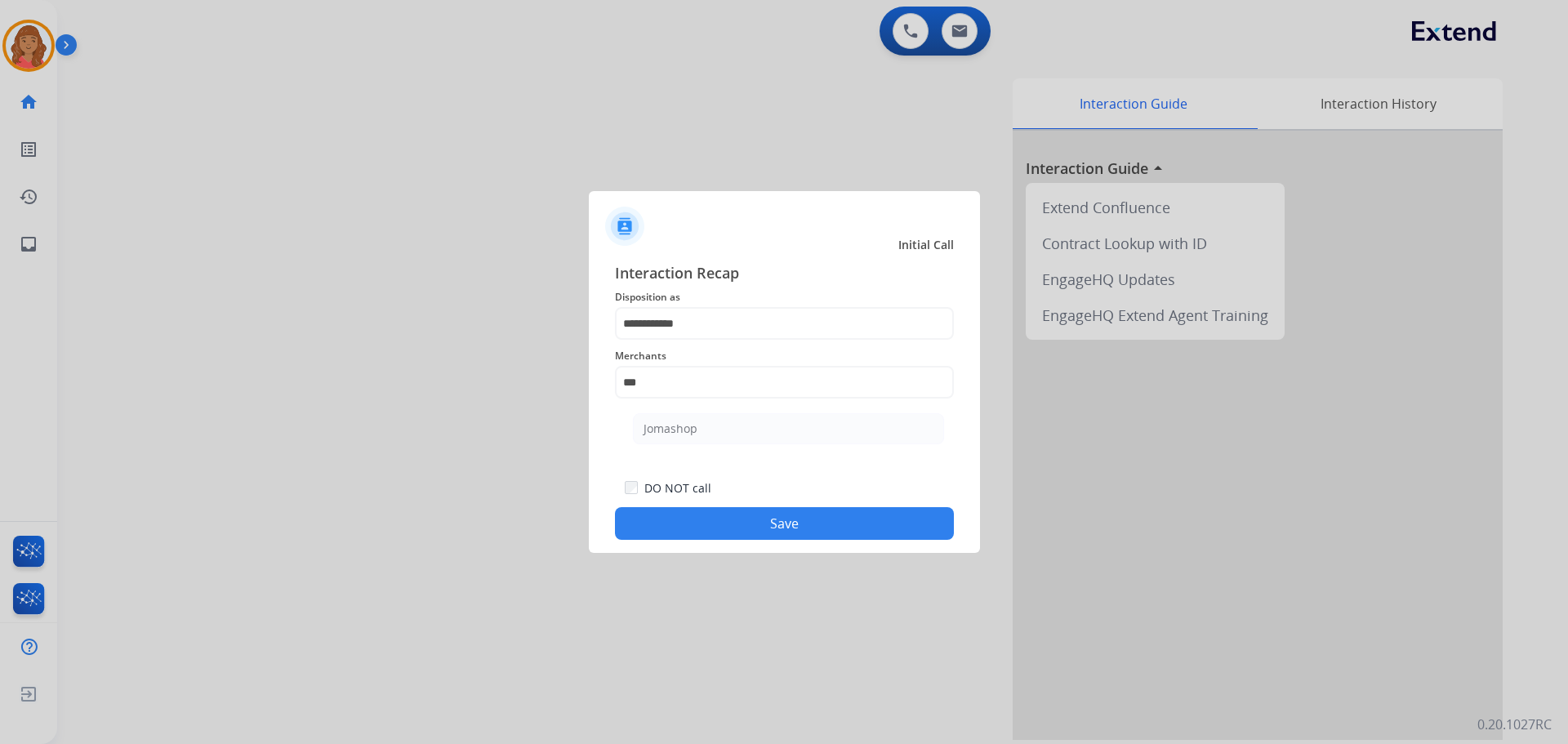
drag, startPoint x: 691, startPoint y: 433, endPoint x: 699, endPoint y: 475, distance: 42.8
click at [690, 434] on div "Jomashop" at bounding box center [670, 429] width 54 height 16
type input "********"
click at [719, 516] on button "Save" at bounding box center [785, 523] width 339 height 33
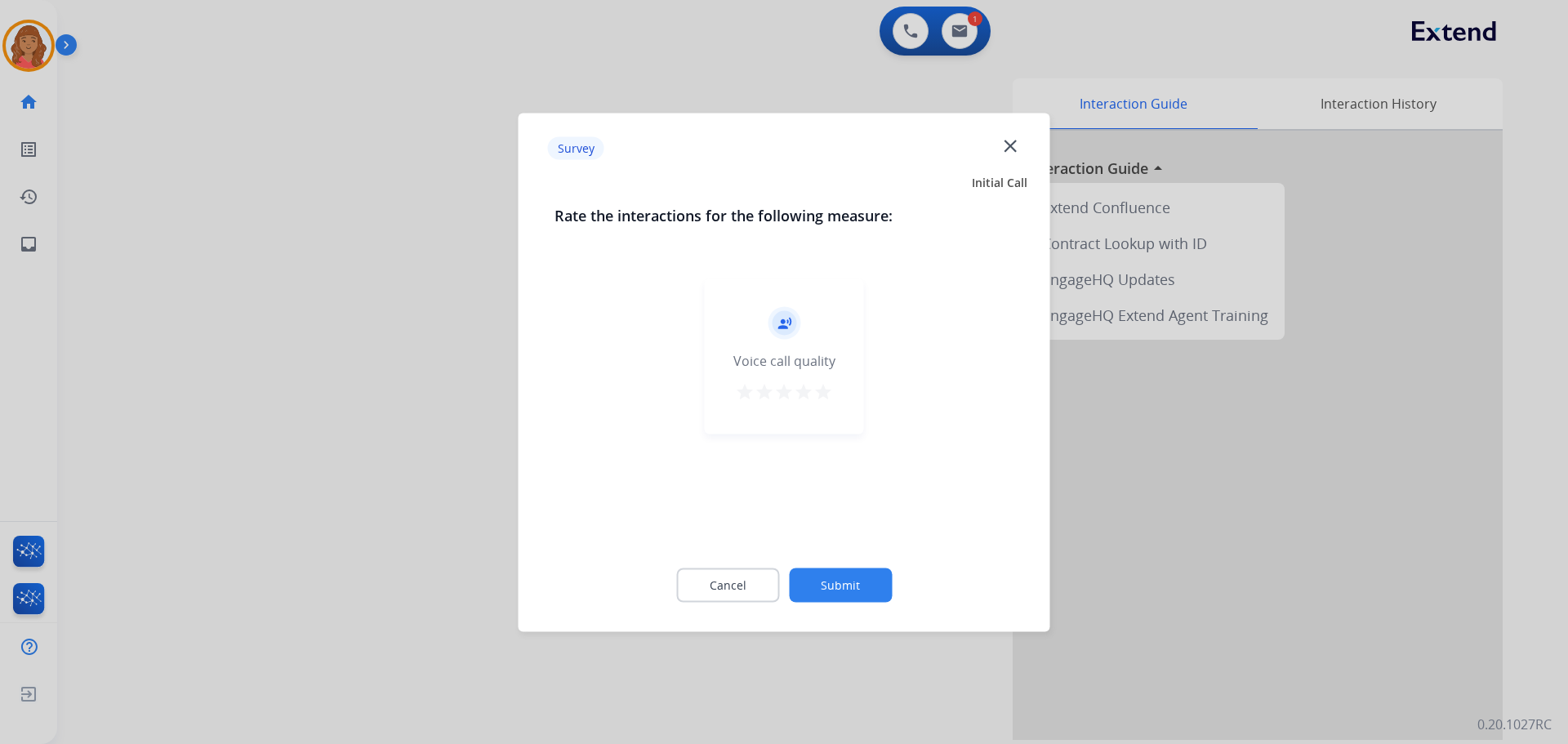
drag, startPoint x: 827, startPoint y: 385, endPoint x: 827, endPoint y: 402, distance: 17.0
click at [827, 389] on mat-icon "star" at bounding box center [823, 392] width 20 height 20
click at [846, 582] on button "Submit" at bounding box center [841, 584] width 103 height 35
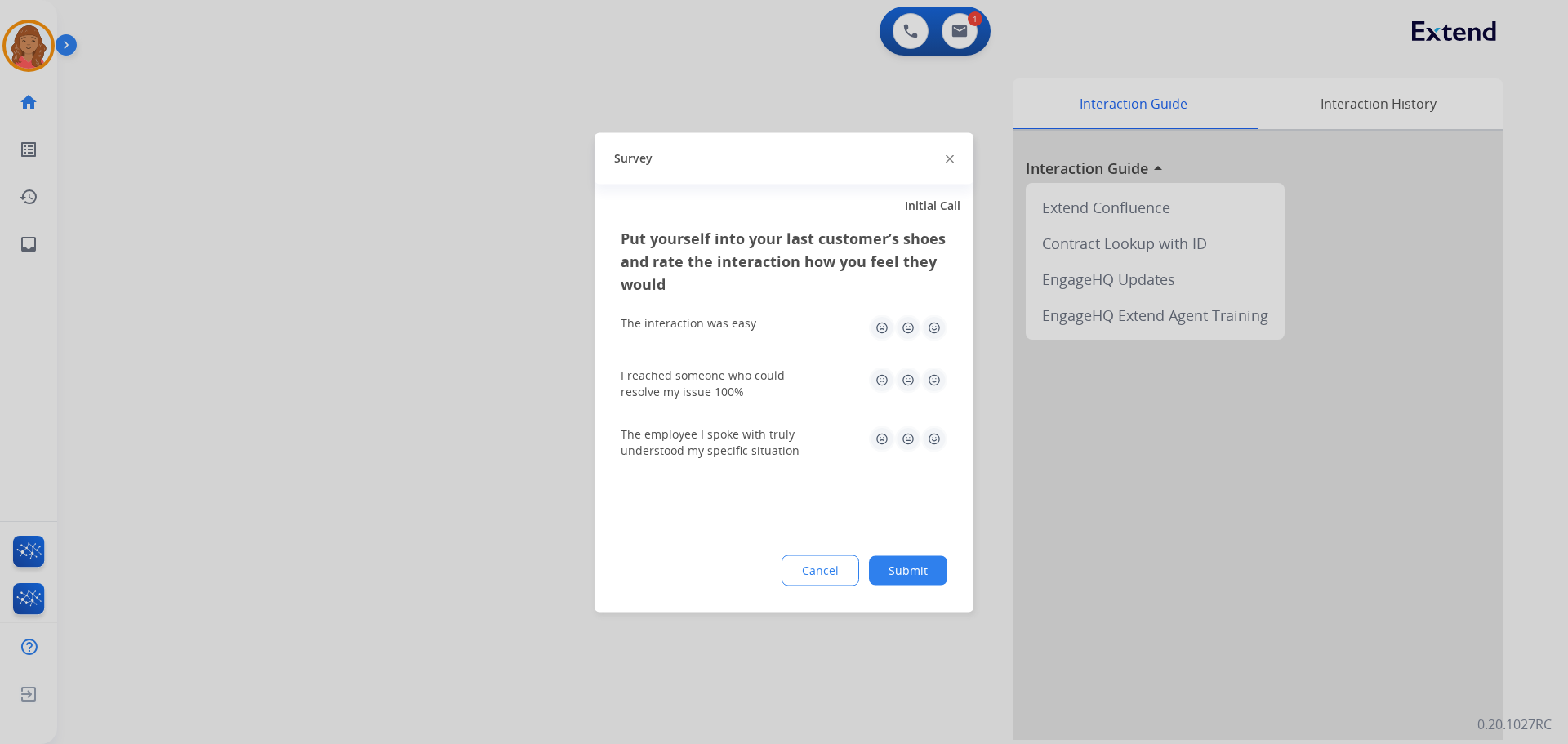
click at [934, 326] on img at bounding box center [934, 327] width 26 height 26
drag, startPoint x: 935, startPoint y: 373, endPoint x: 931, endPoint y: 390, distance: 17.5
click at [935, 374] on img at bounding box center [934, 379] width 26 height 26
click at [936, 427] on img at bounding box center [934, 438] width 26 height 26
drag, startPoint x: 905, startPoint y: 560, endPoint x: 903, endPoint y: 612, distance: 52.0
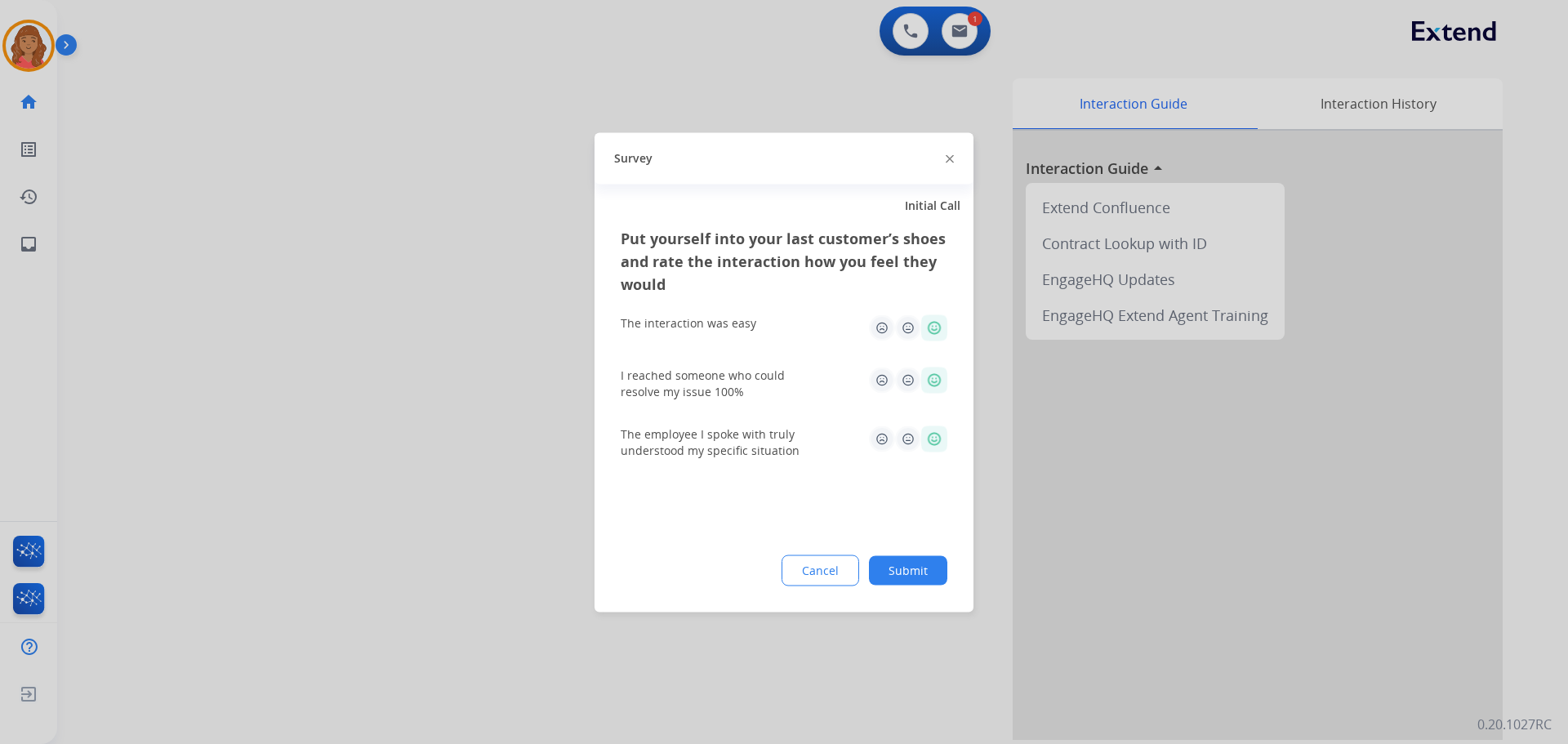
click at [905, 559] on button "Submit" at bounding box center [908, 570] width 78 height 29
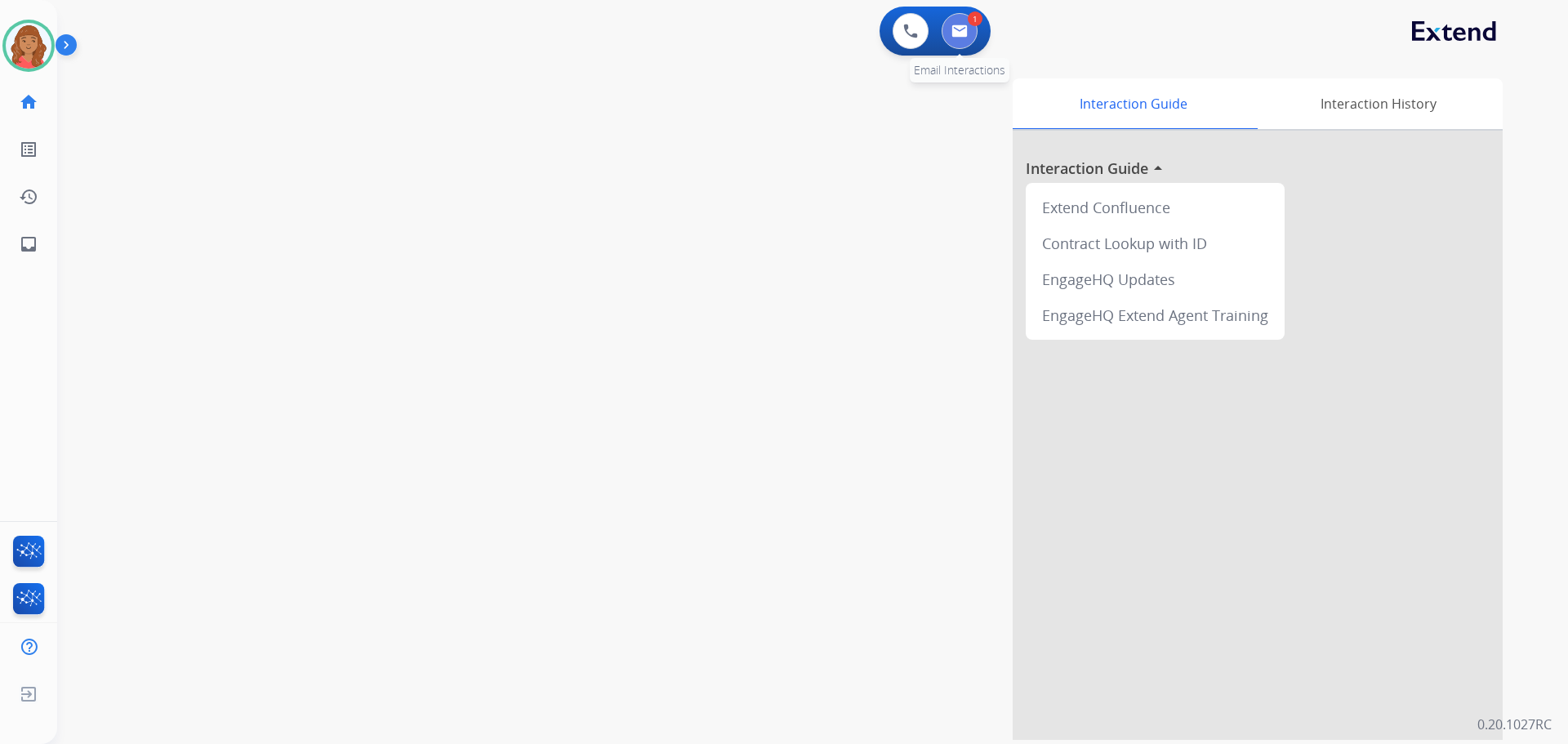
click at [972, 30] on button at bounding box center [960, 31] width 36 height 36
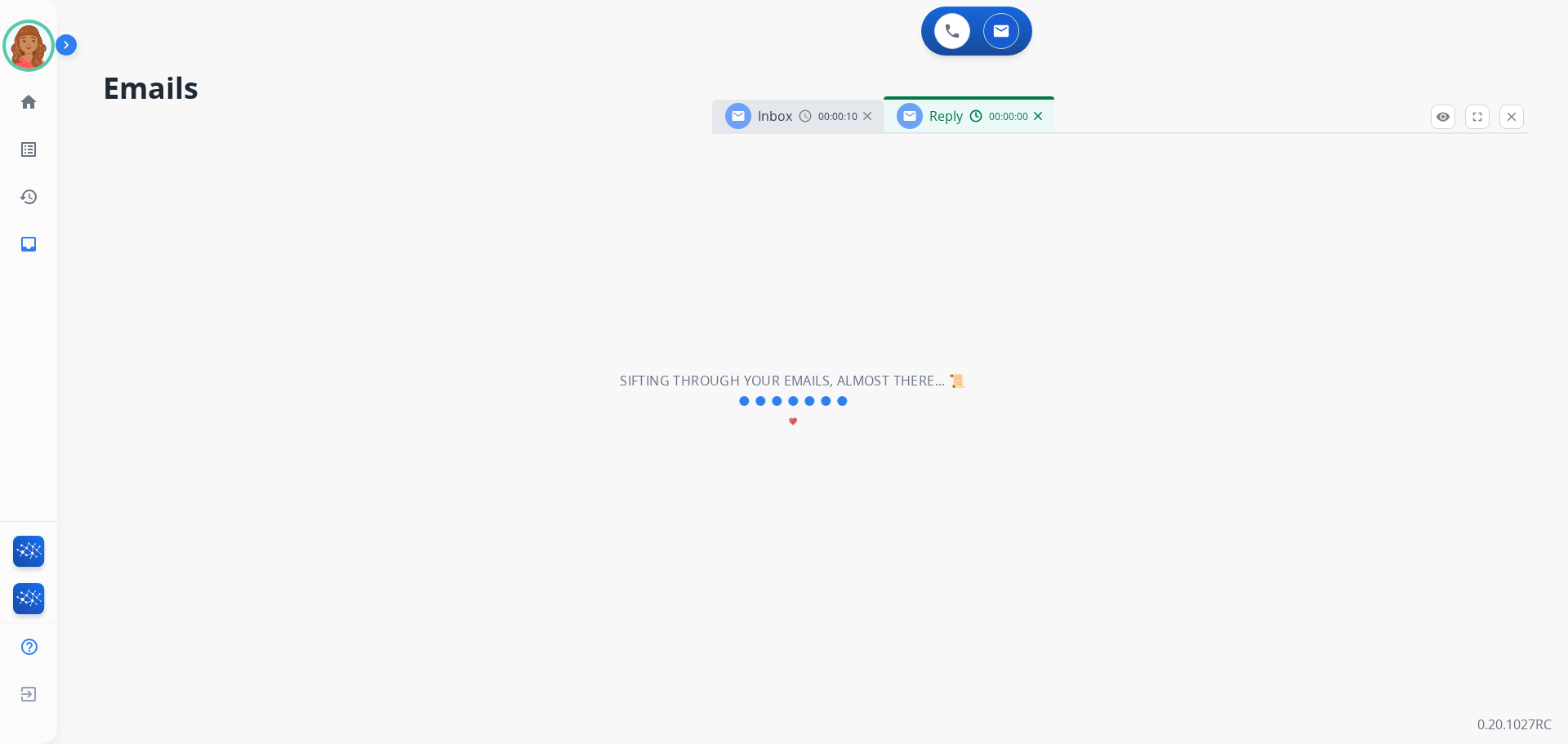
select select "**********"
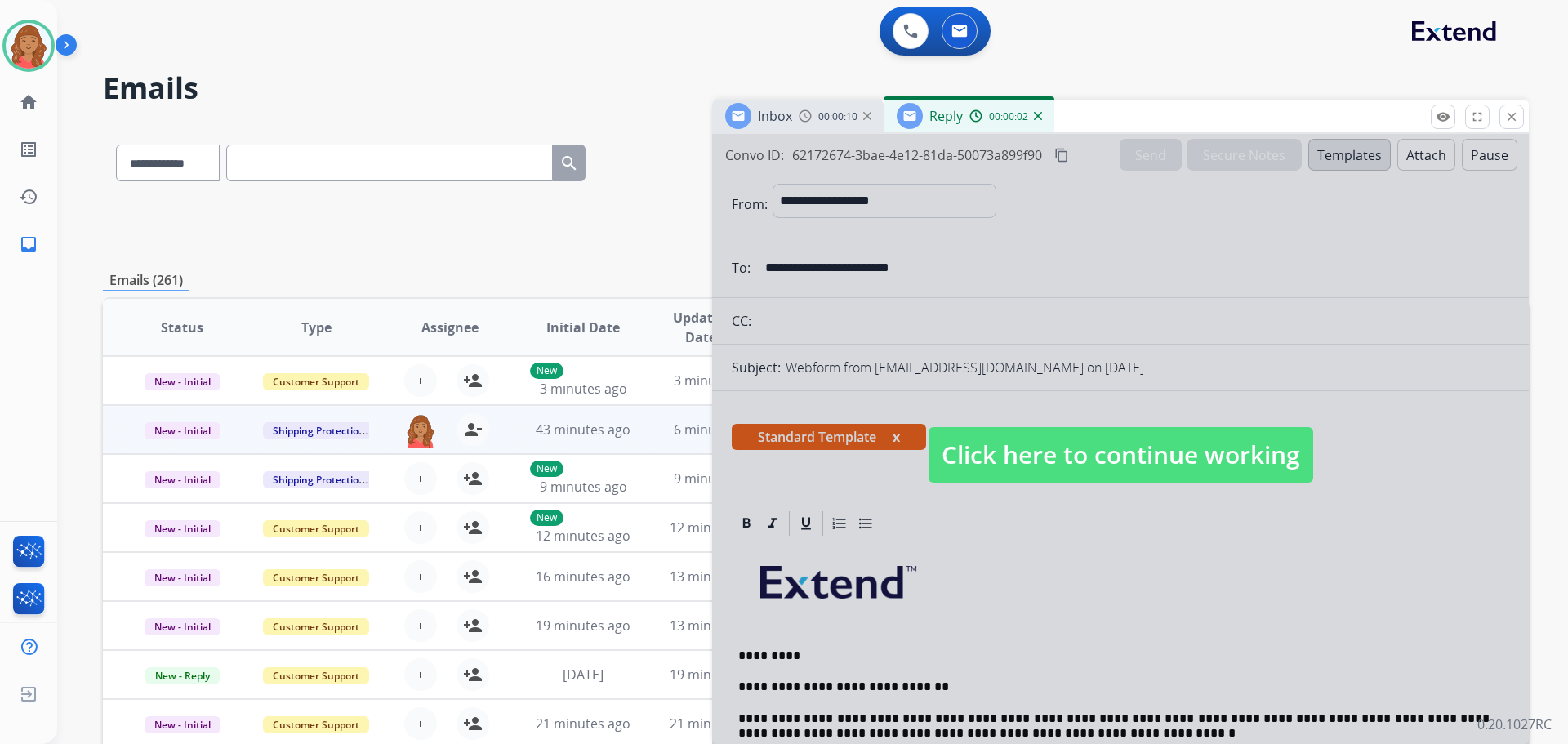
click at [1038, 439] on span "Click here to continue working" at bounding box center [1121, 455] width 384 height 56
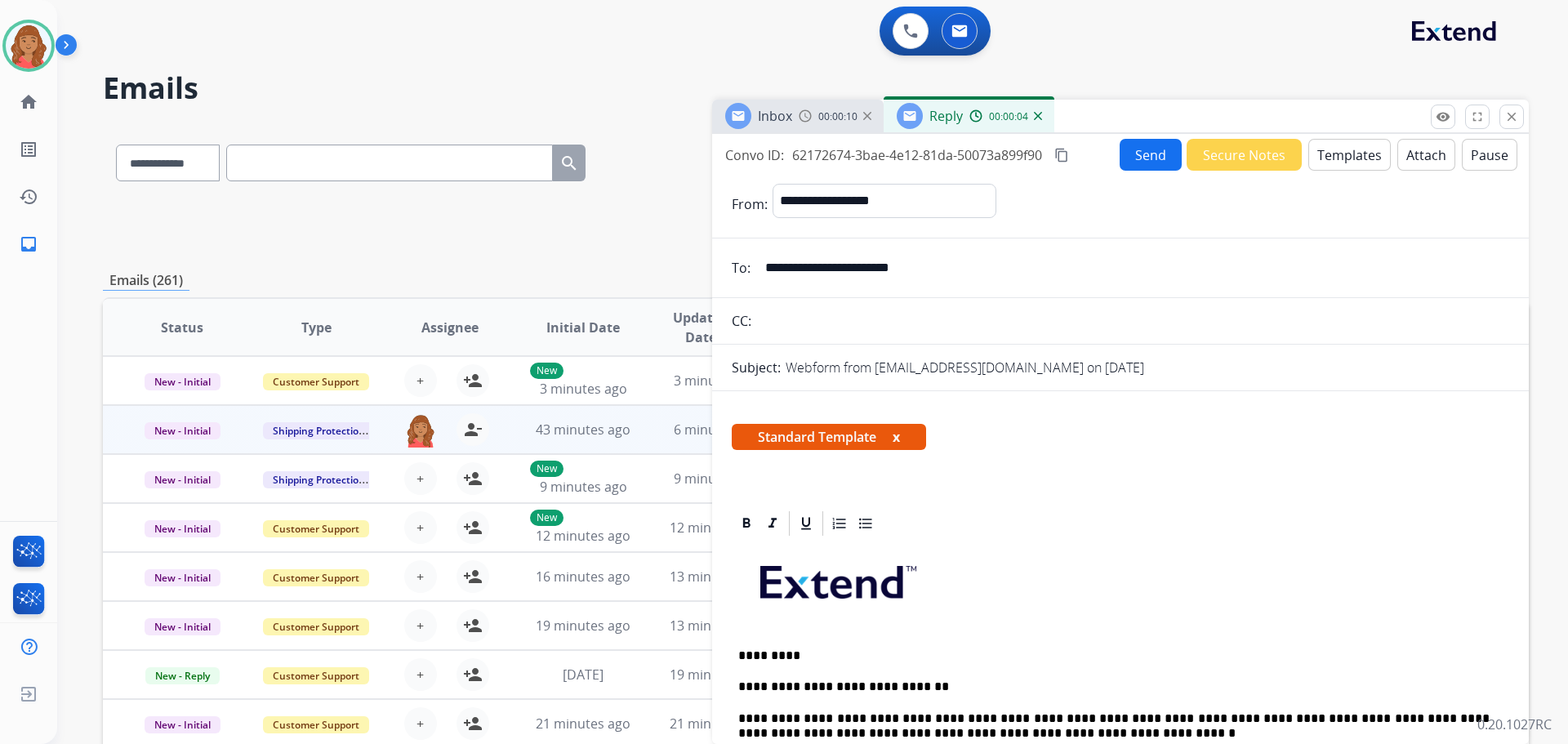
click at [1069, 153] on mat-icon "content_copy" at bounding box center [1062, 155] width 15 height 15
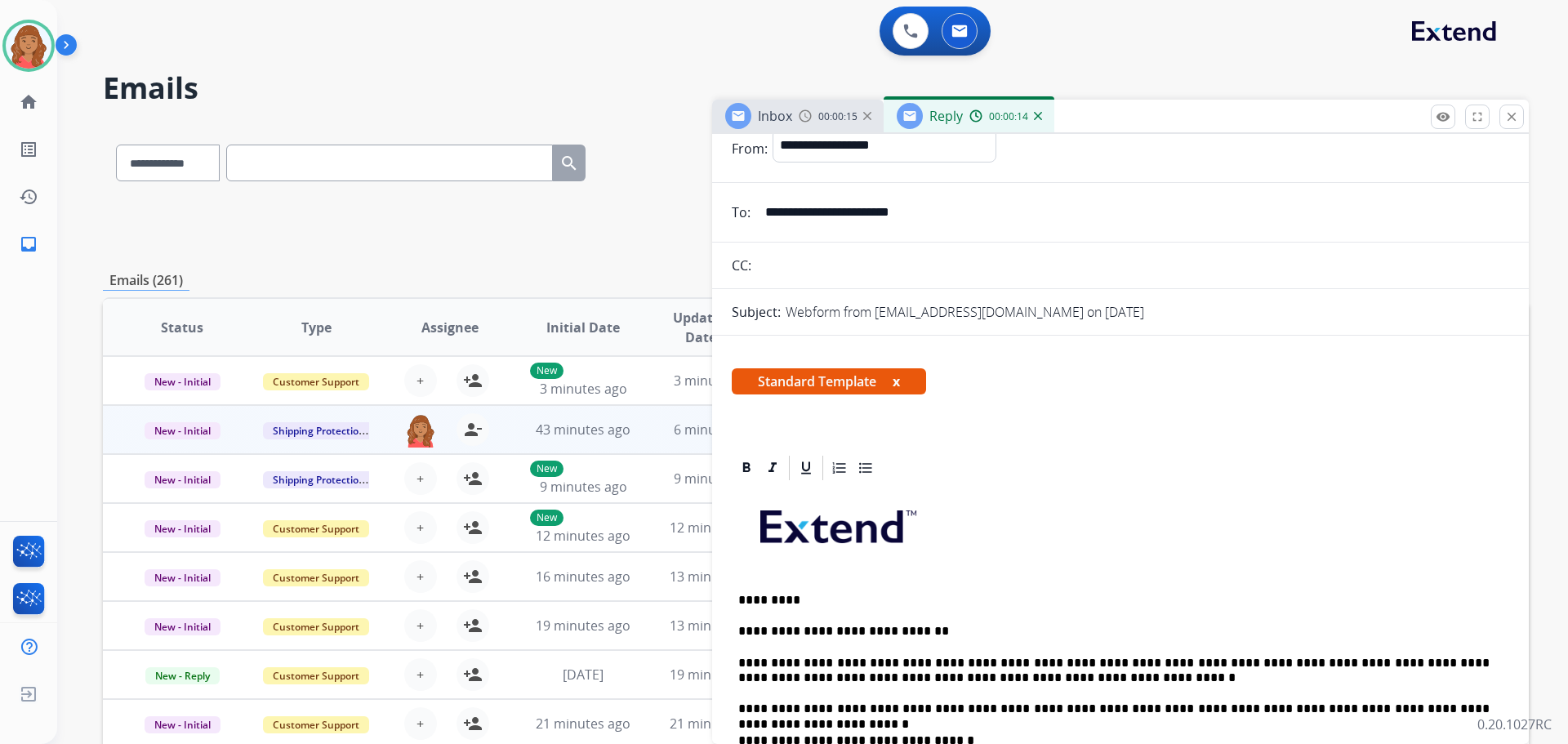
scroll to position [327, 0]
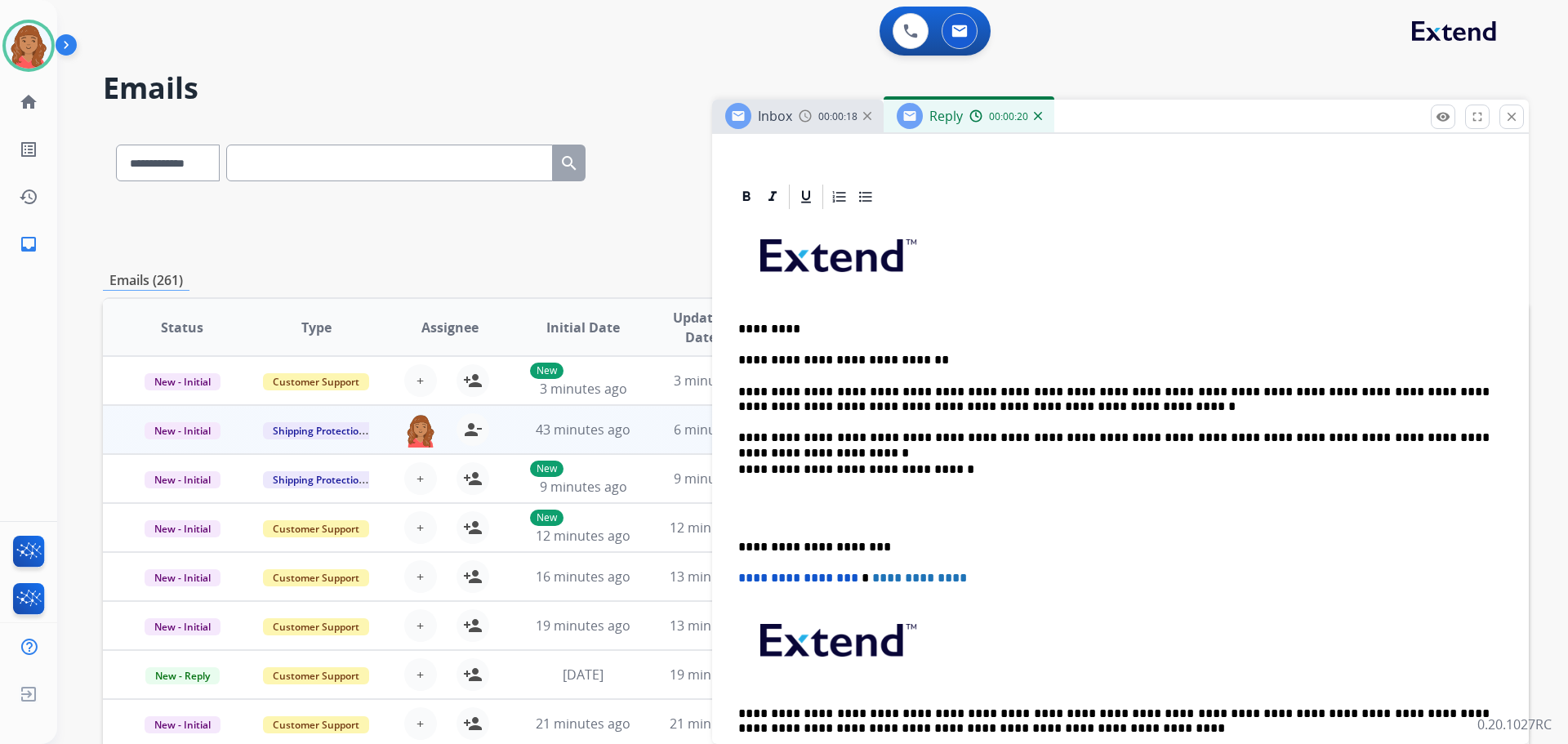
click at [738, 544] on div "**********" at bounding box center [1121, 500] width 778 height 577
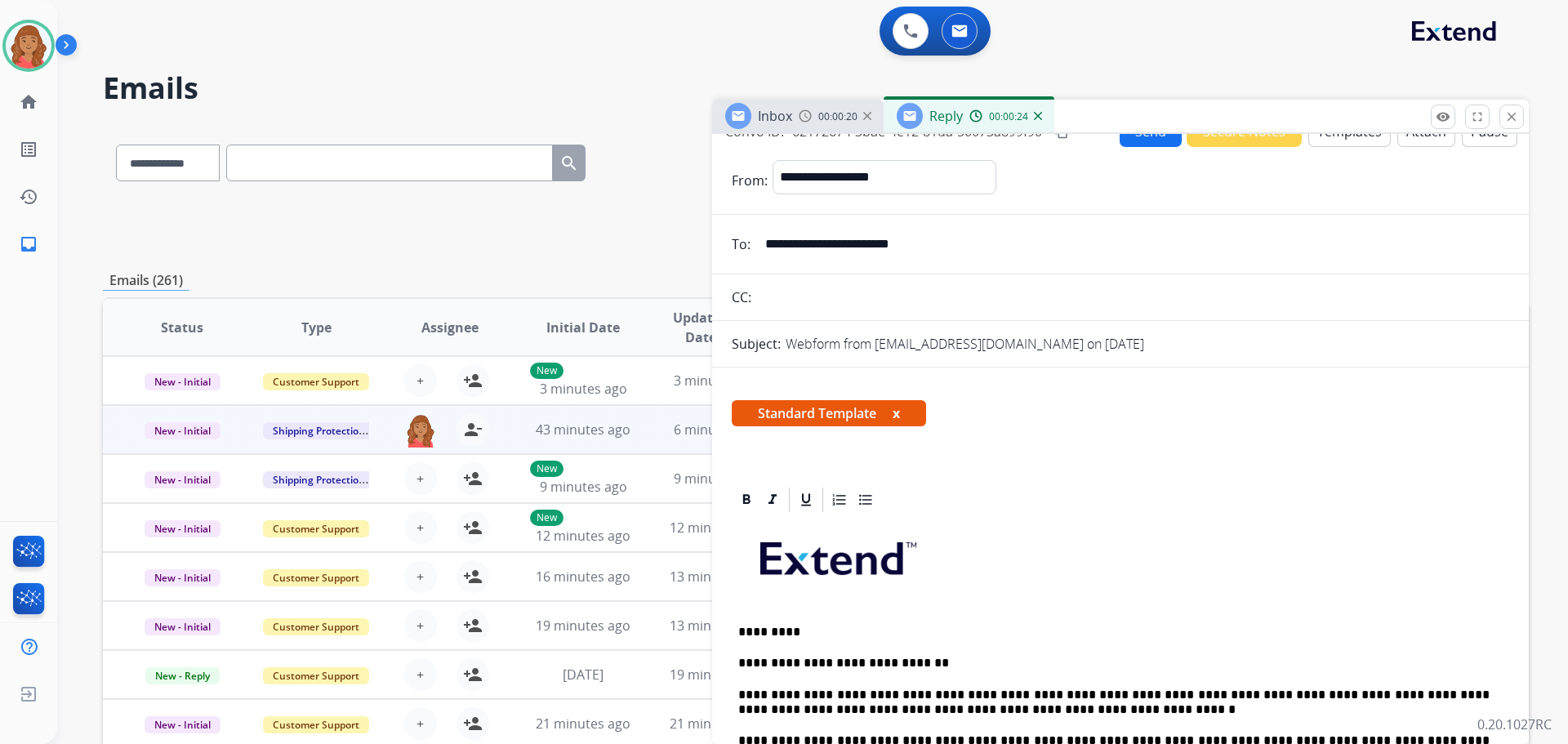
scroll to position [0, 0]
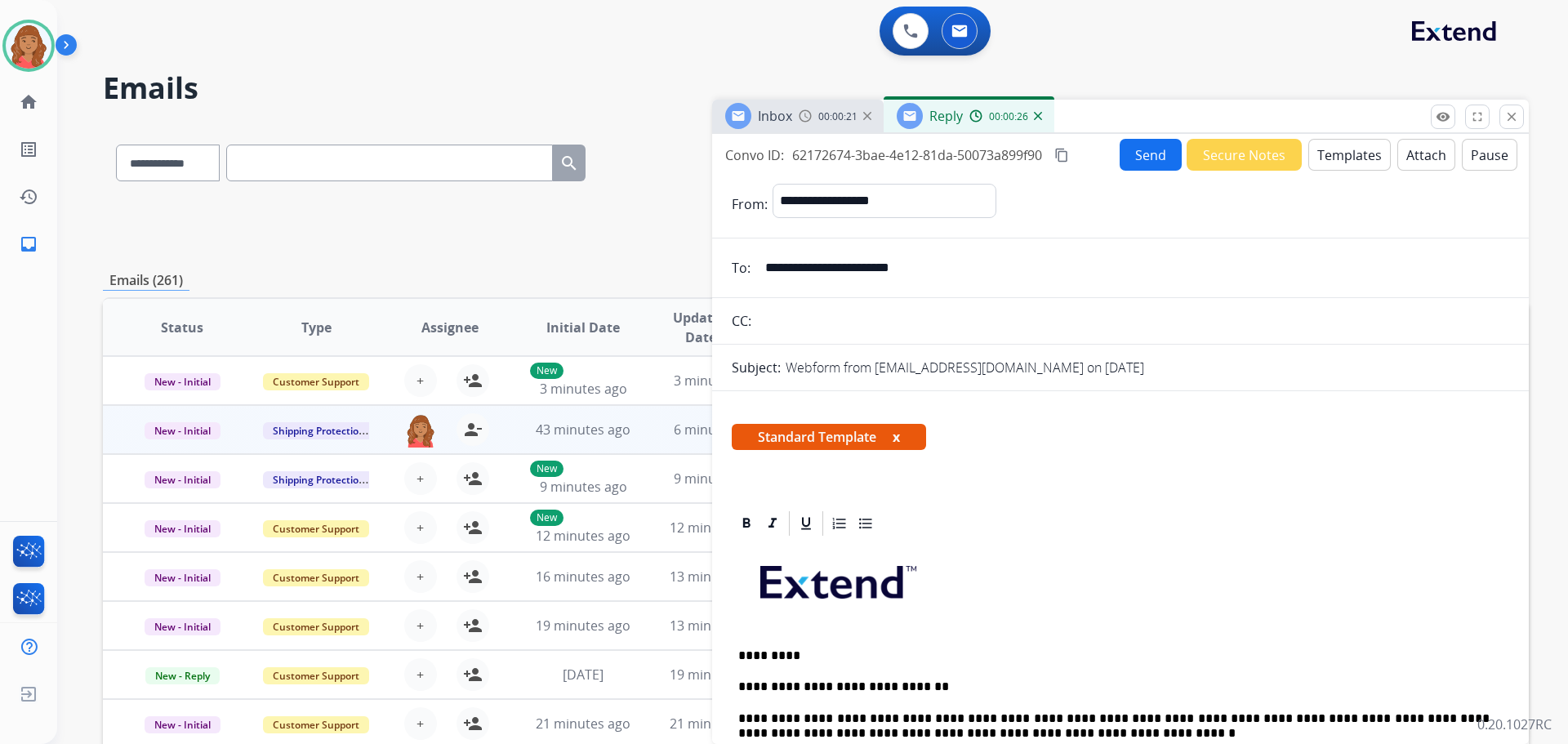
click at [1133, 153] on button "Send" at bounding box center [1151, 154] width 62 height 32
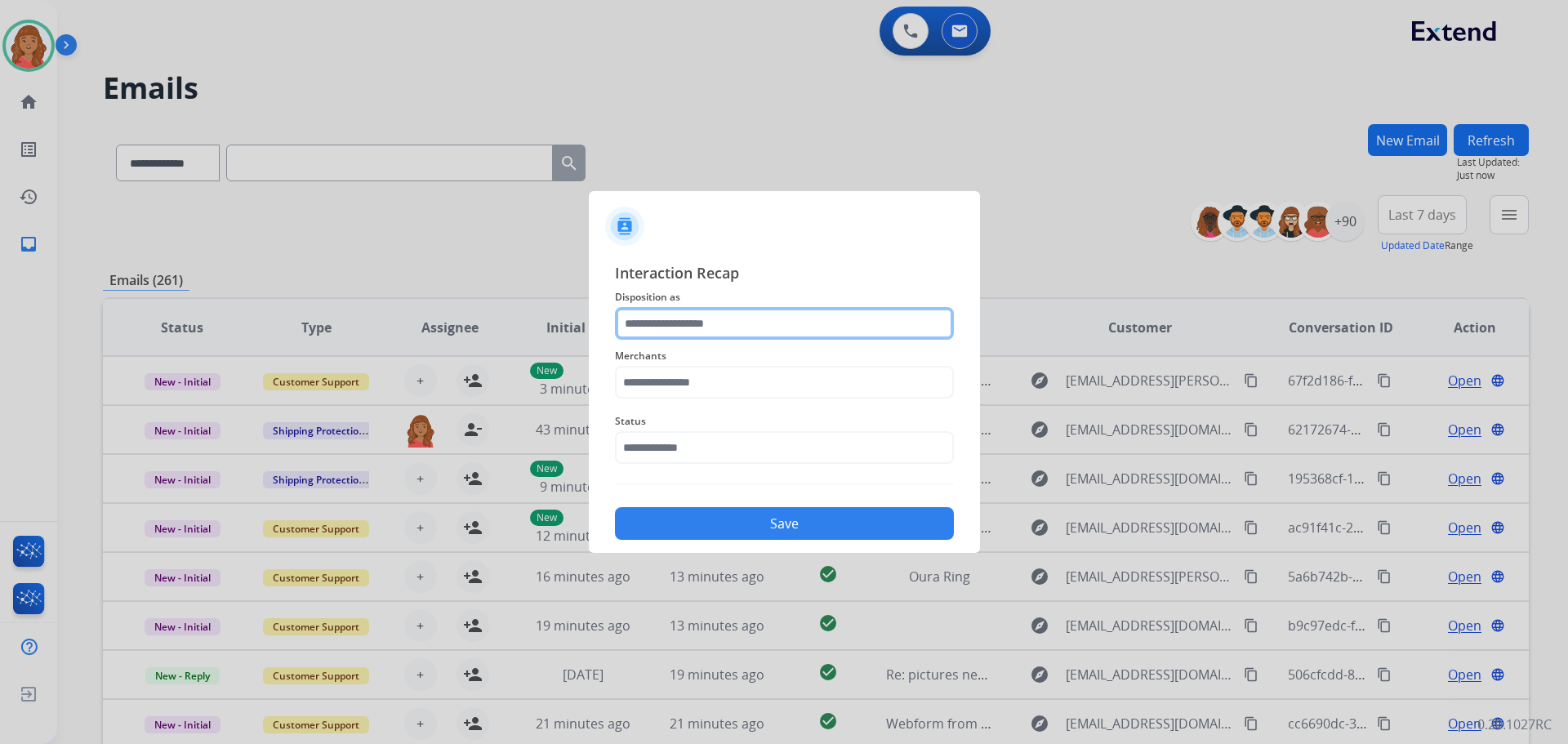
click at [684, 321] on input "text" at bounding box center [785, 323] width 339 height 33
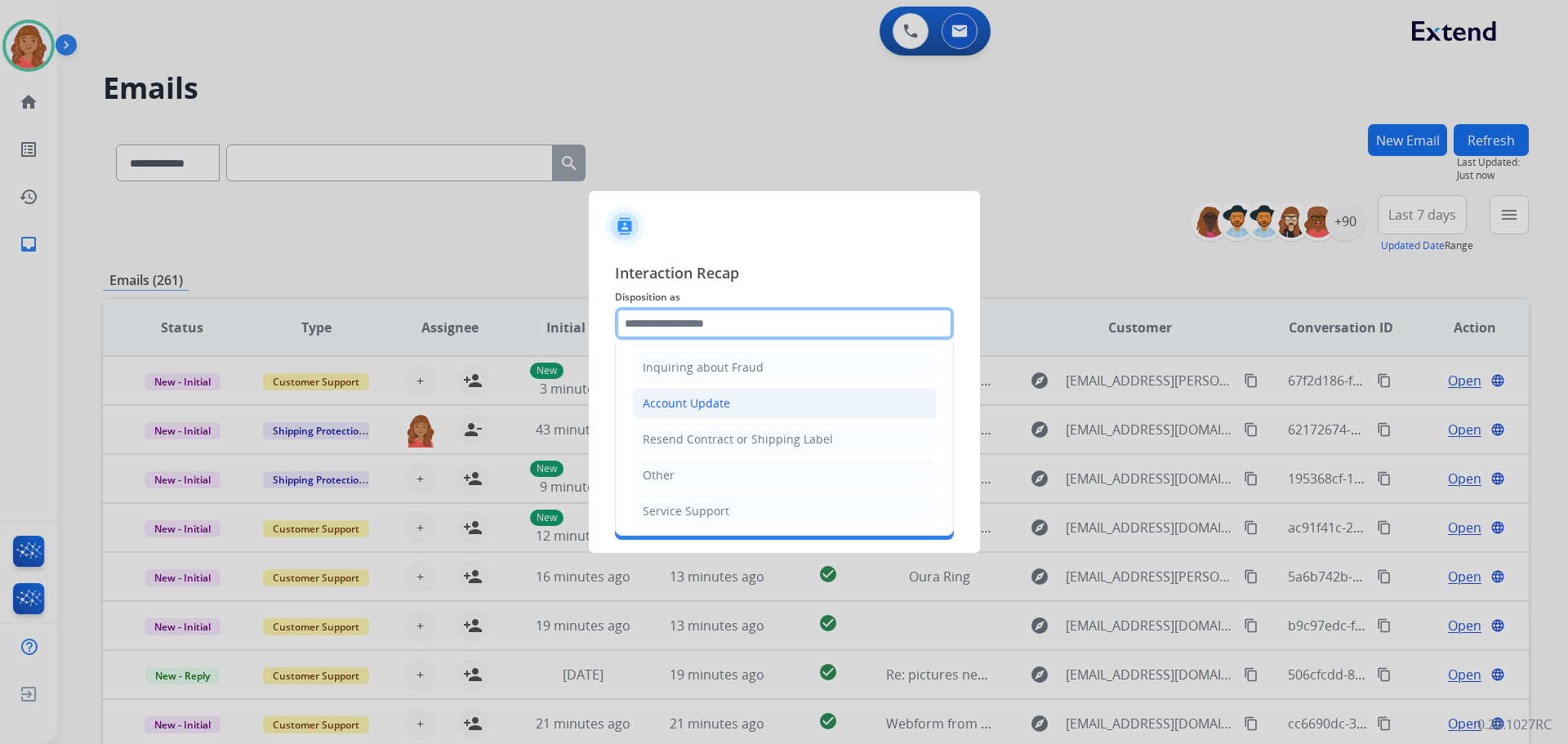
scroll to position [255, 0]
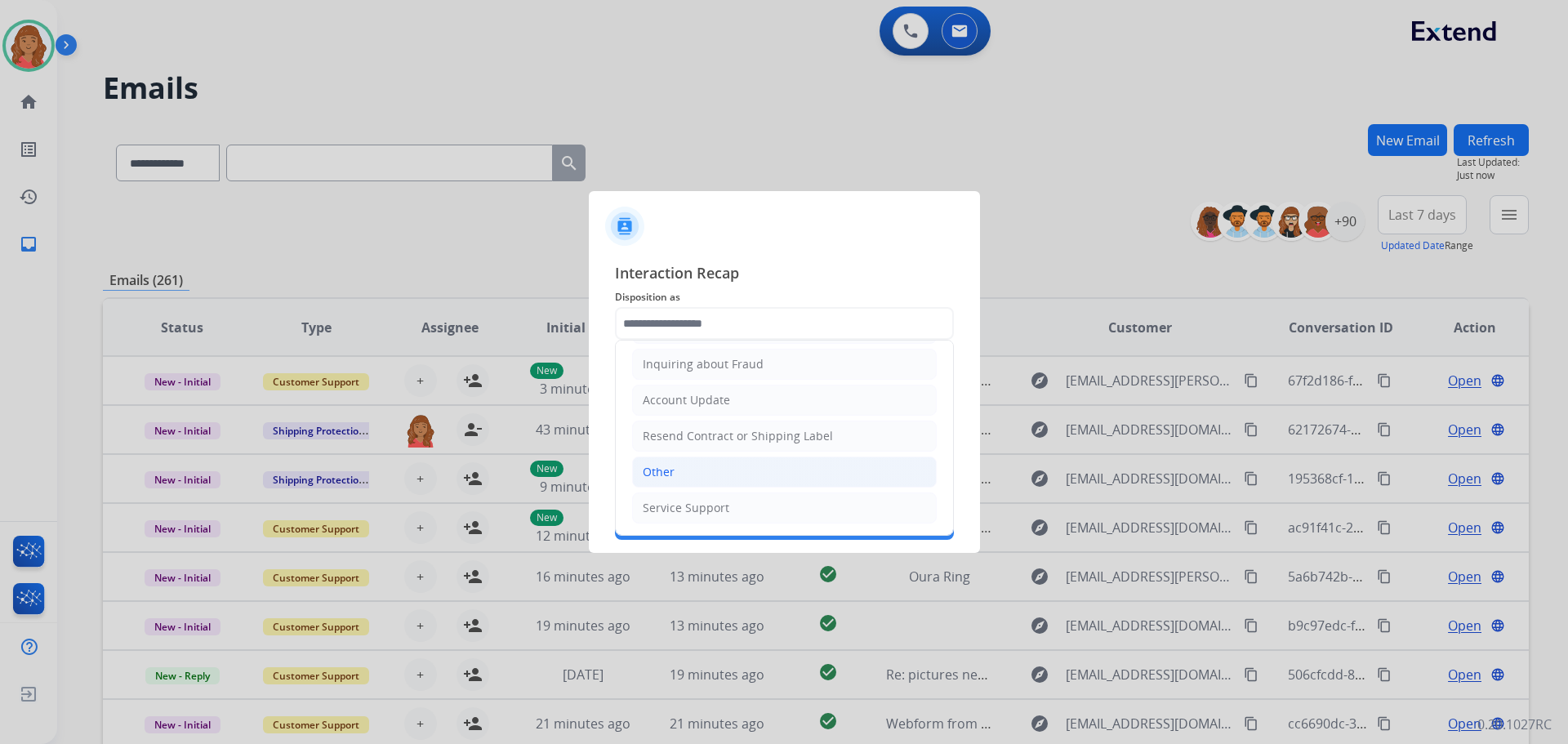
click at [649, 470] on div "Other" at bounding box center [659, 472] width 32 height 16
type input "*****"
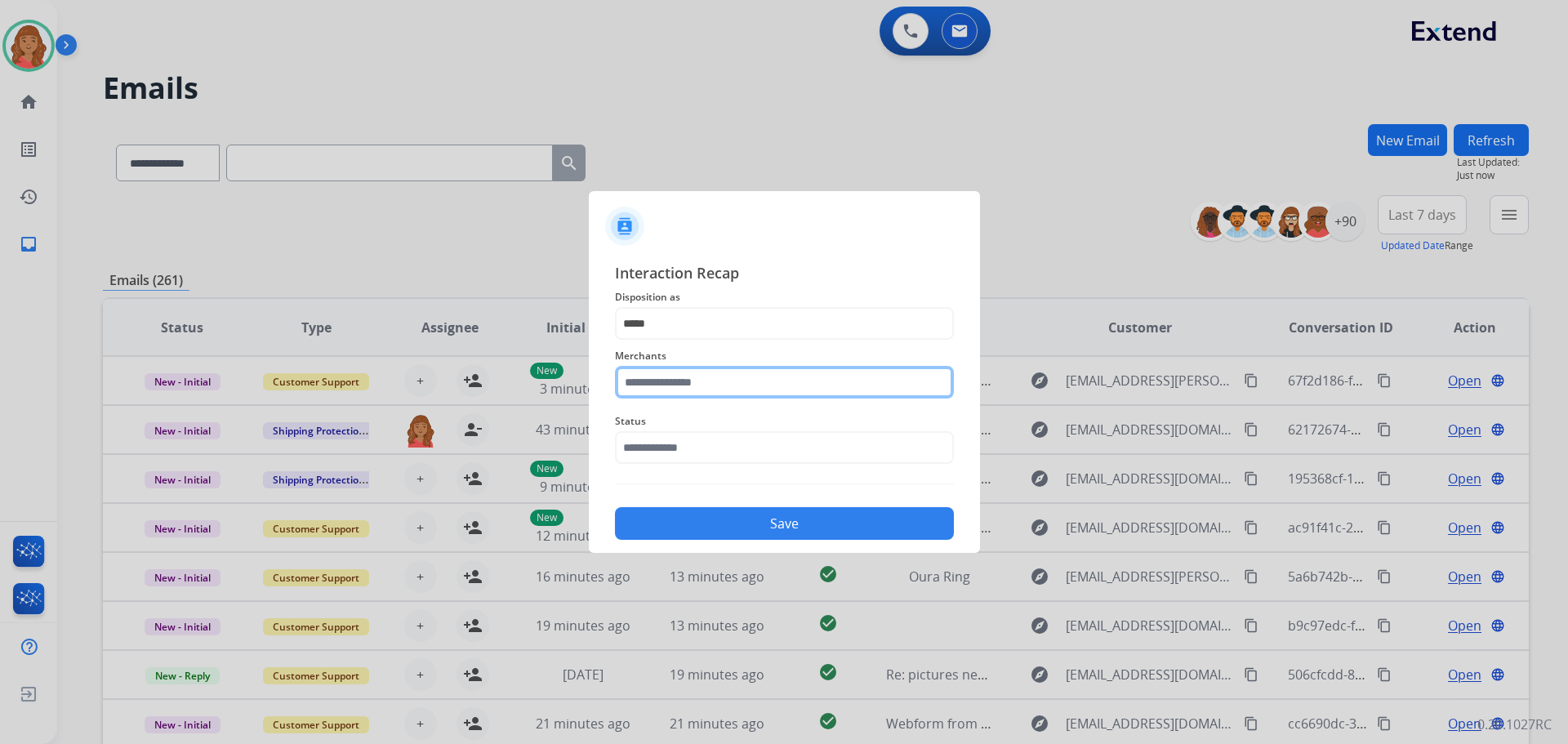
click at [689, 383] on input "text" at bounding box center [785, 382] width 339 height 33
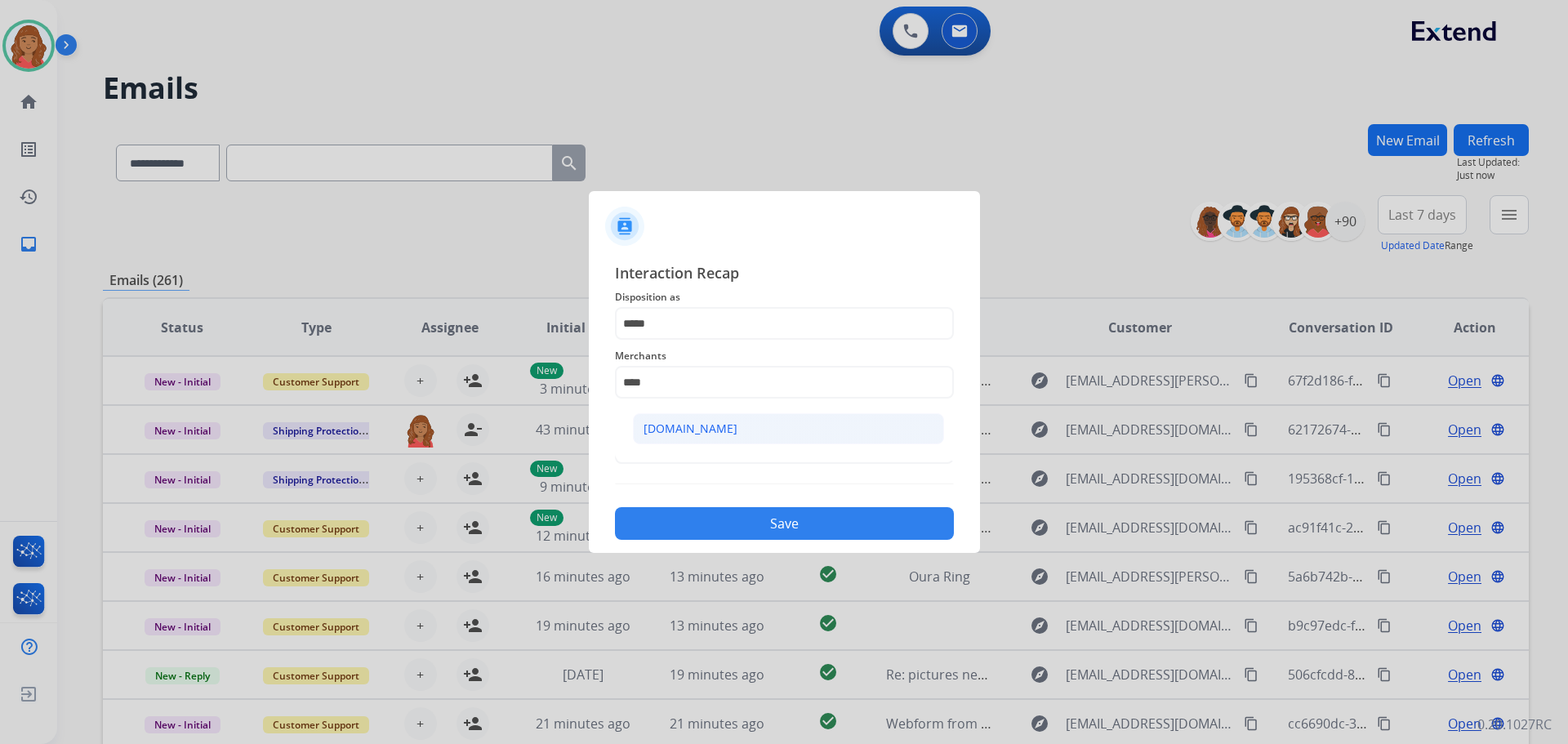
click at [676, 430] on div "[DOMAIN_NAME]" at bounding box center [691, 429] width 94 height 16
type input "**********"
click at [681, 455] on input "text" at bounding box center [785, 447] width 339 height 33
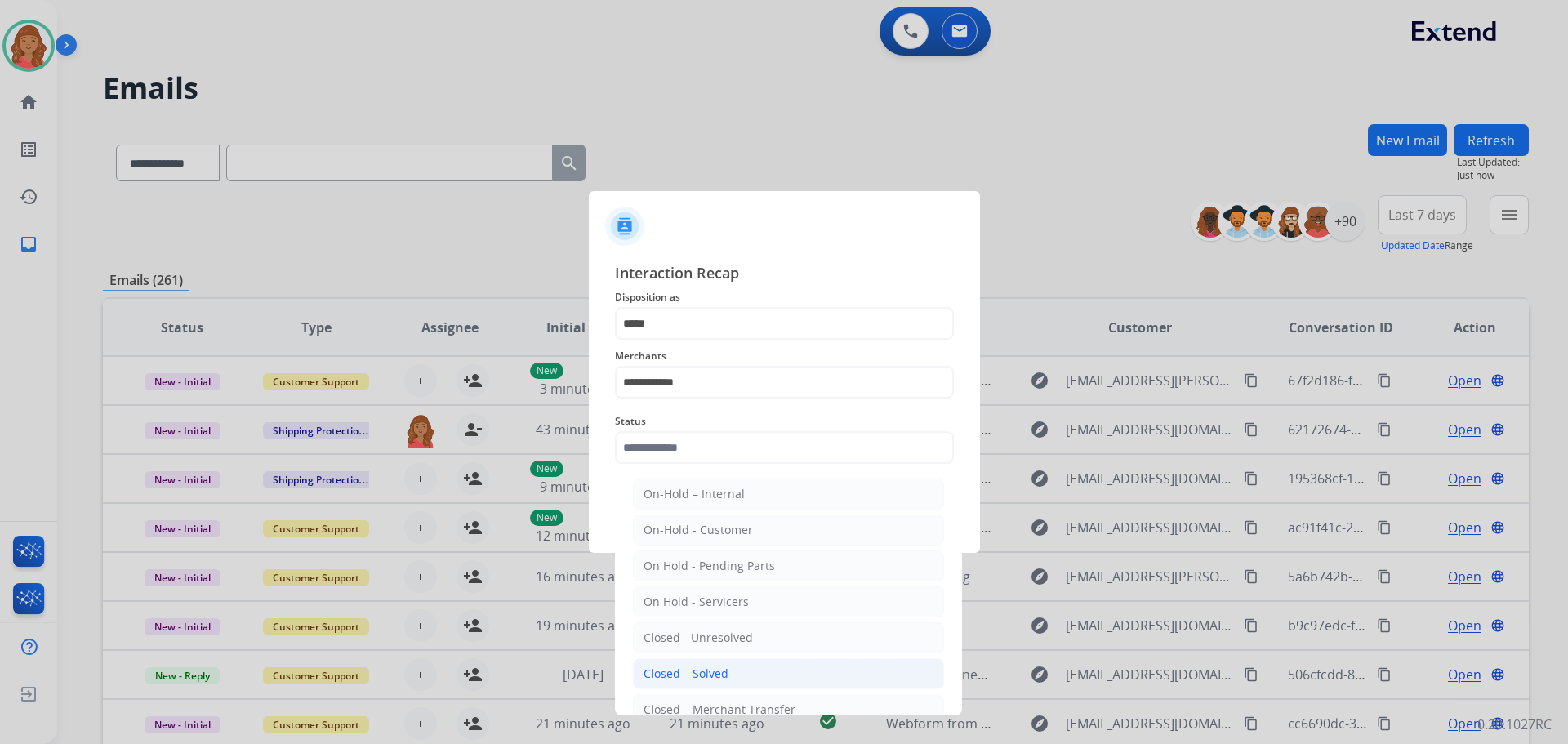
click at [692, 666] on div "Closed – Solved" at bounding box center [686, 674] width 85 height 16
type input "**********"
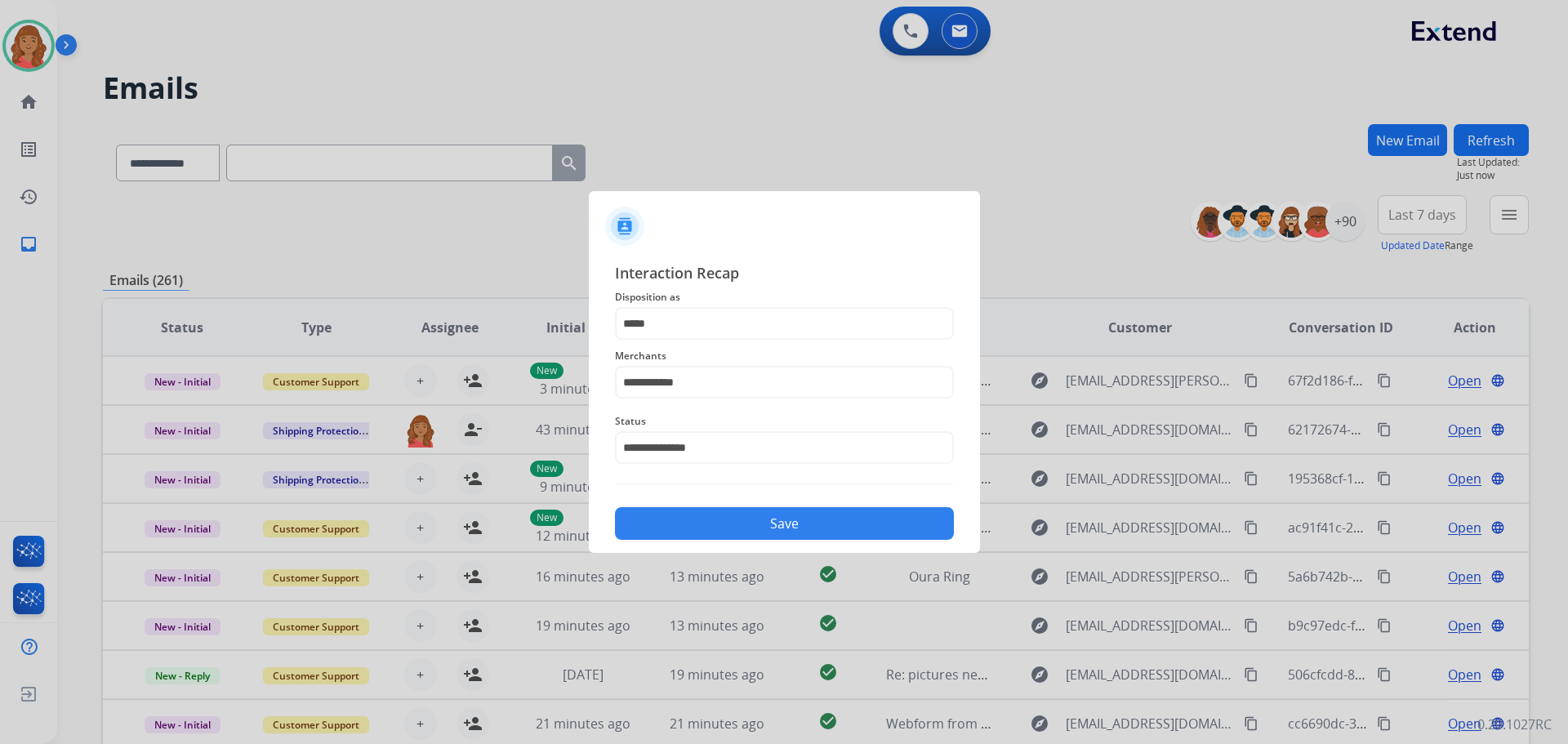
click at [746, 523] on button "Save" at bounding box center [785, 523] width 339 height 33
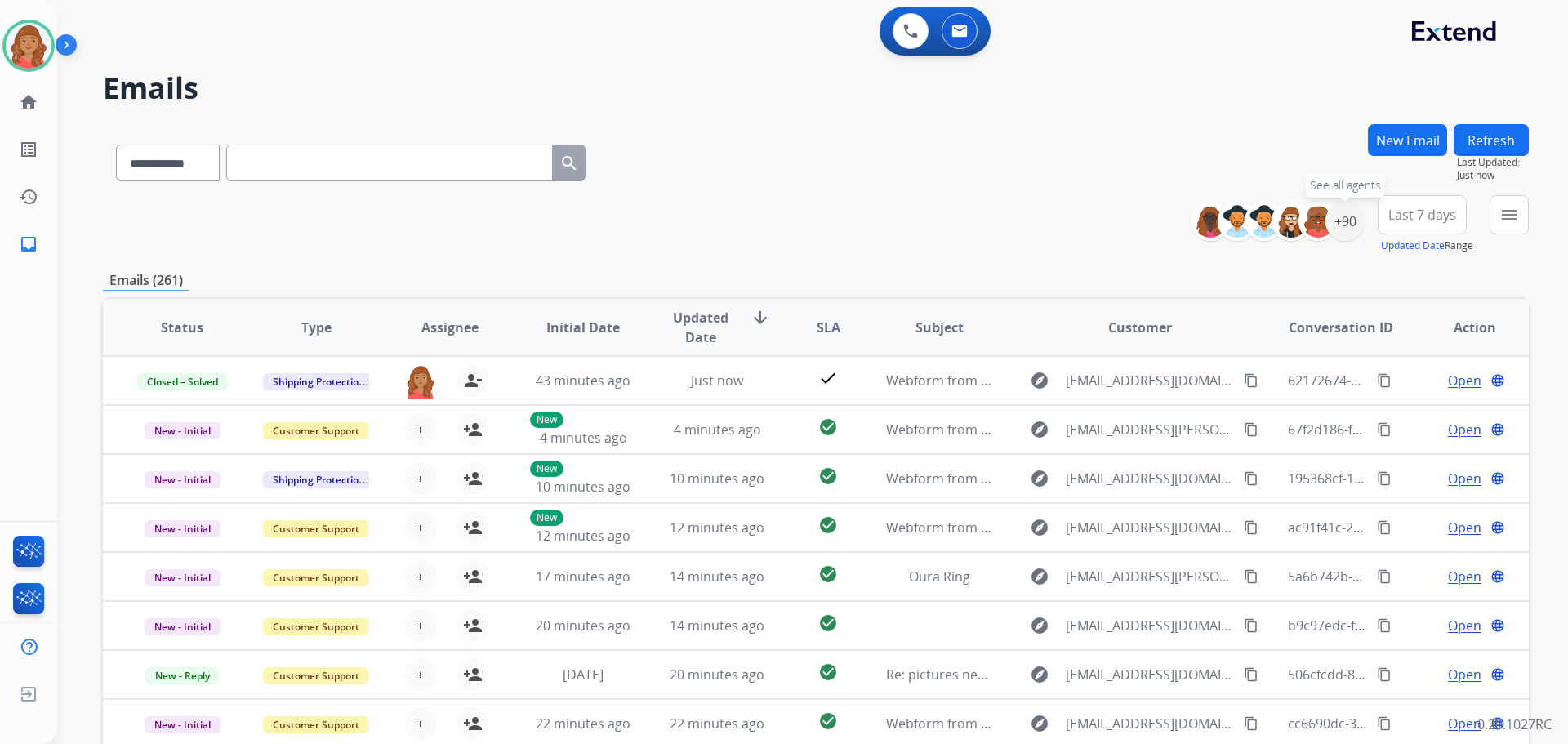
drag, startPoint x: 1342, startPoint y: 230, endPoint x: 1345, endPoint y: 242, distance: 12.4
click at [1343, 230] on div "+90" at bounding box center [1345, 221] width 39 height 39
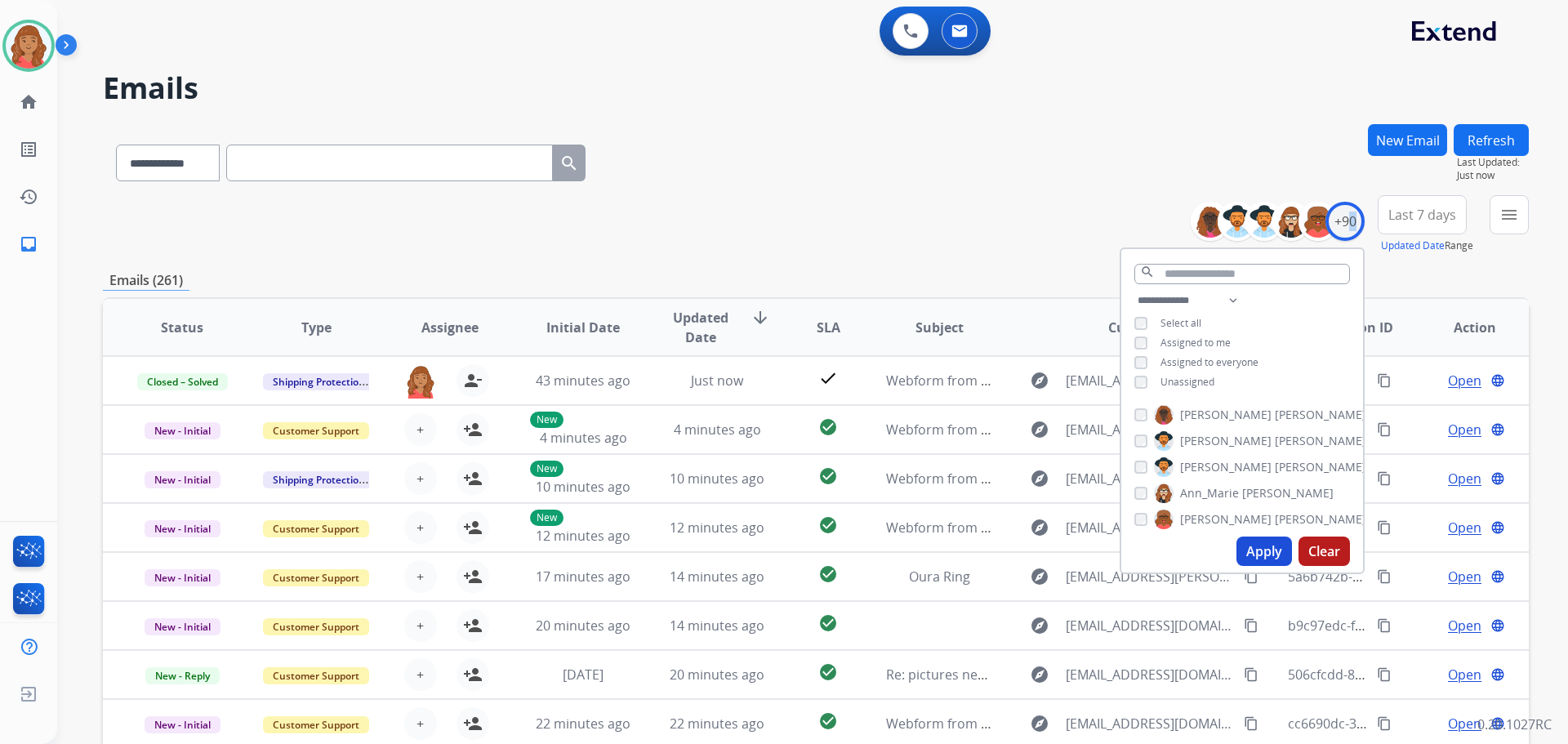
click at [1271, 557] on button "Apply" at bounding box center [1264, 550] width 56 height 29
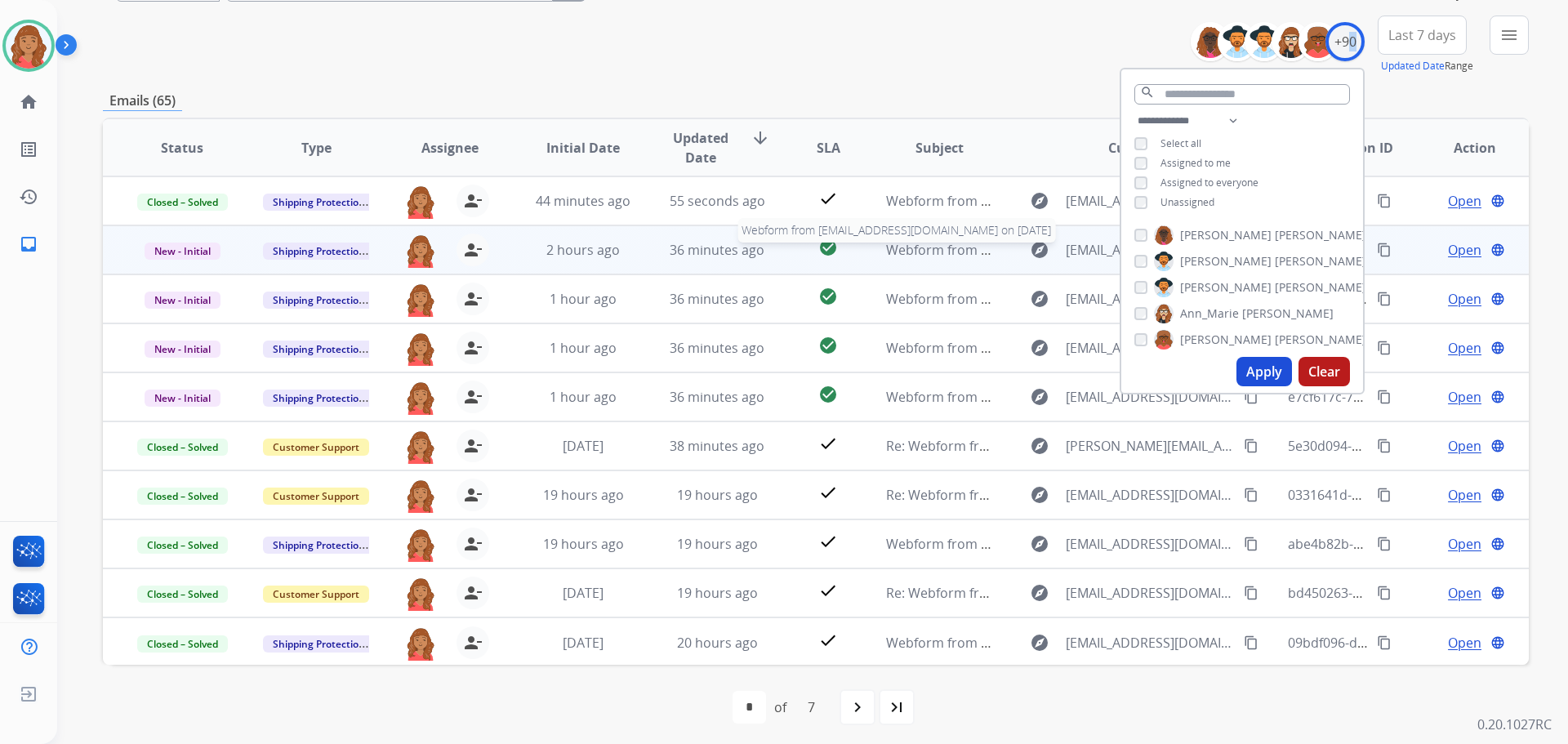
scroll to position [186, 0]
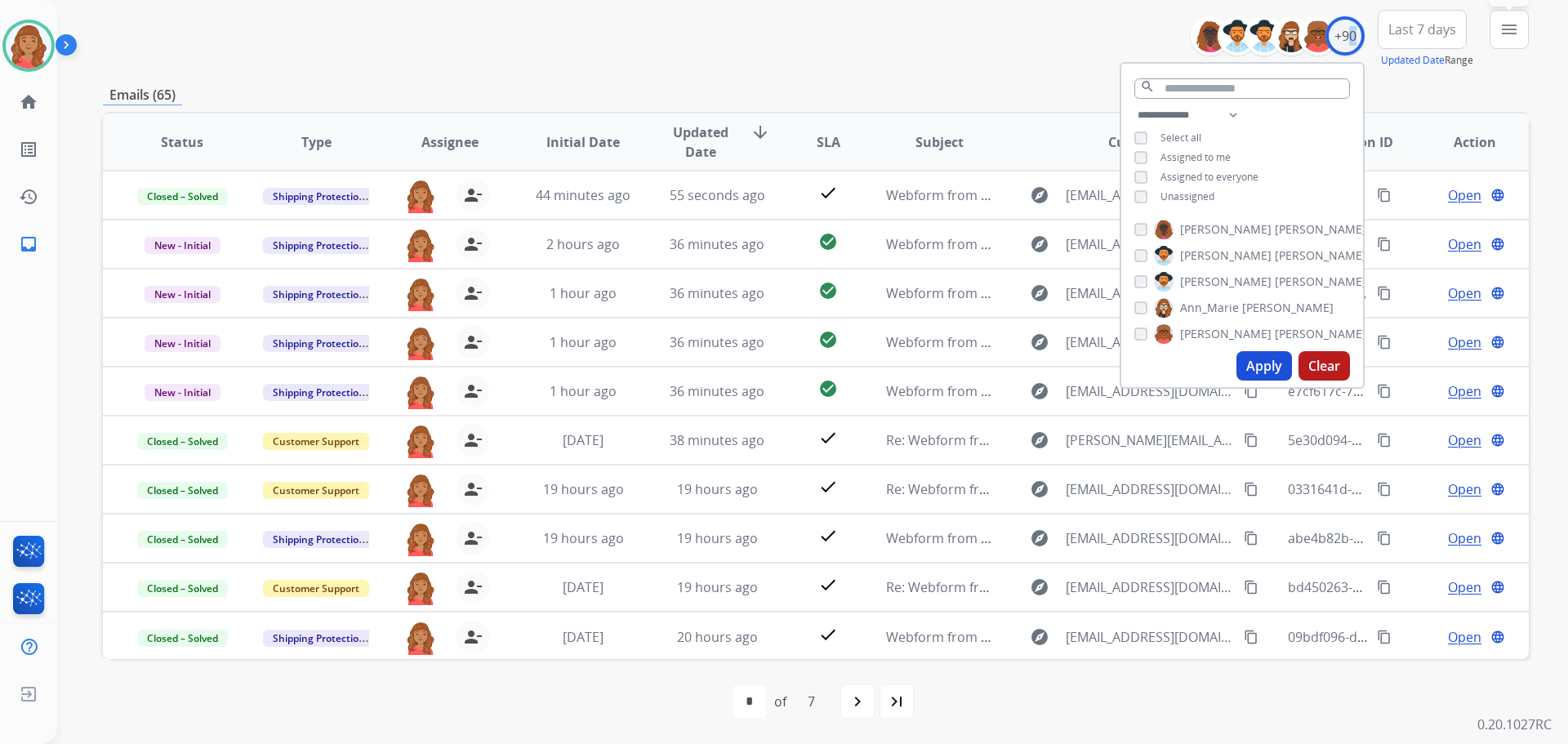
click at [1512, 32] on mat-icon "menu" at bounding box center [1509, 29] width 20 height 20
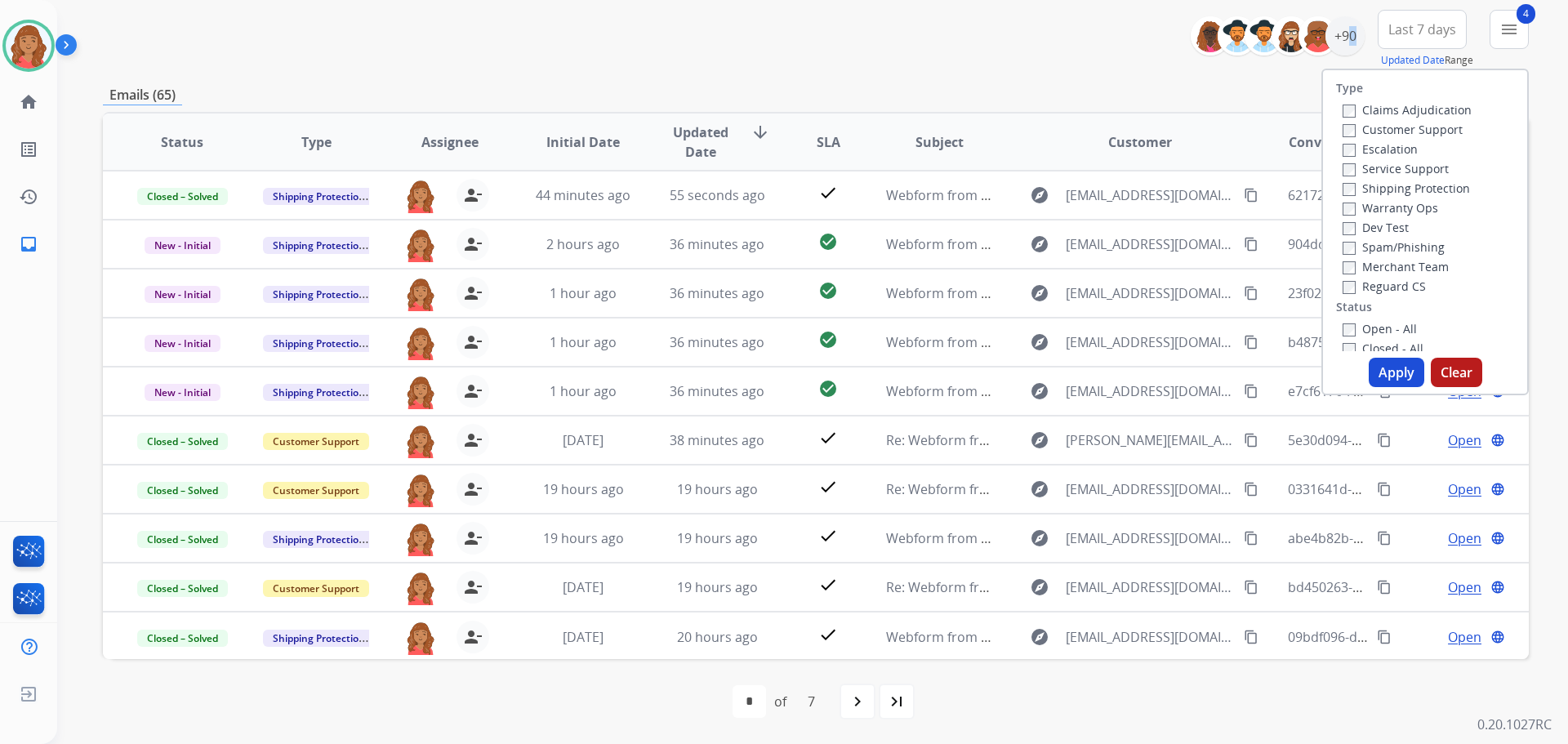
click at [1384, 370] on button "Apply" at bounding box center [1397, 372] width 56 height 29
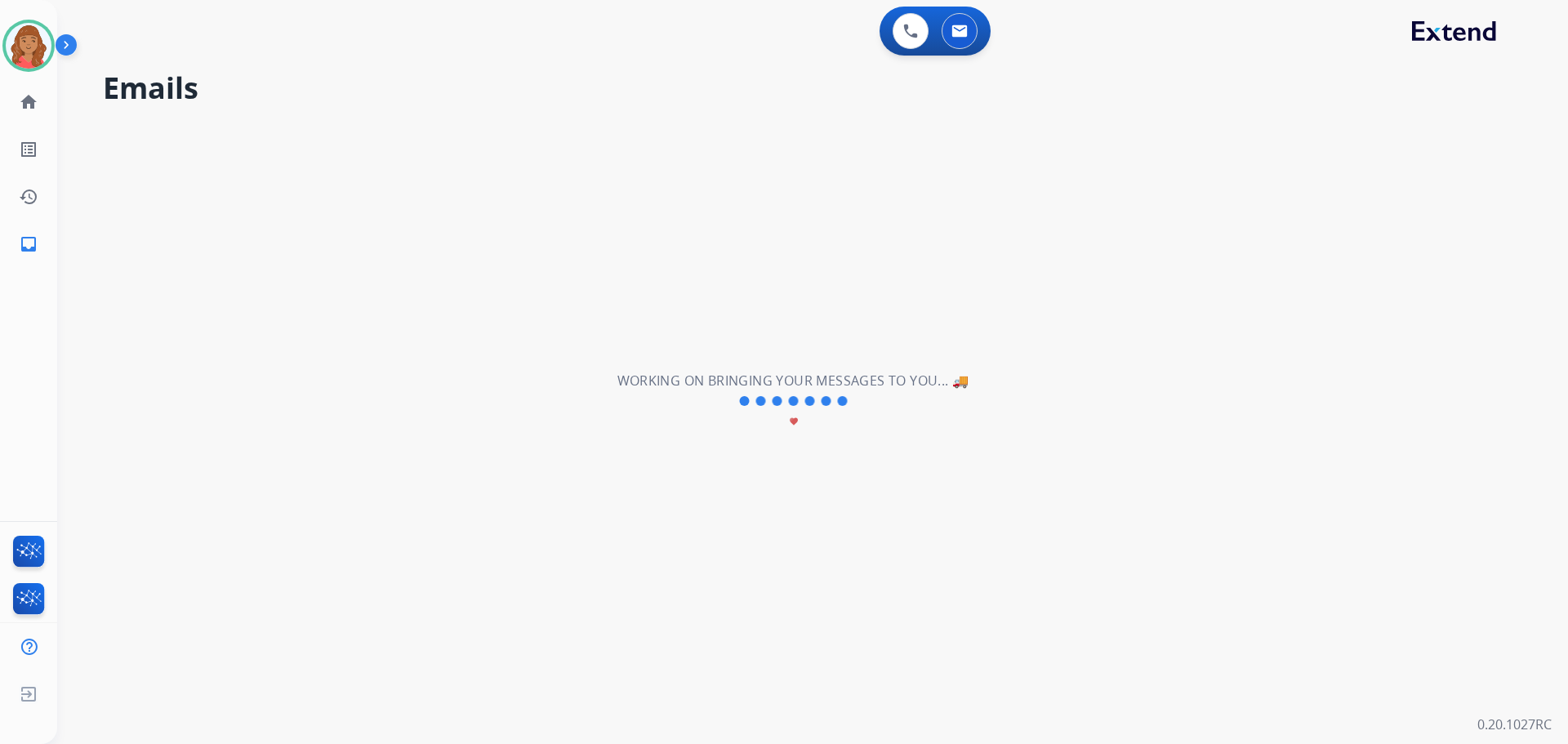
scroll to position [0, 0]
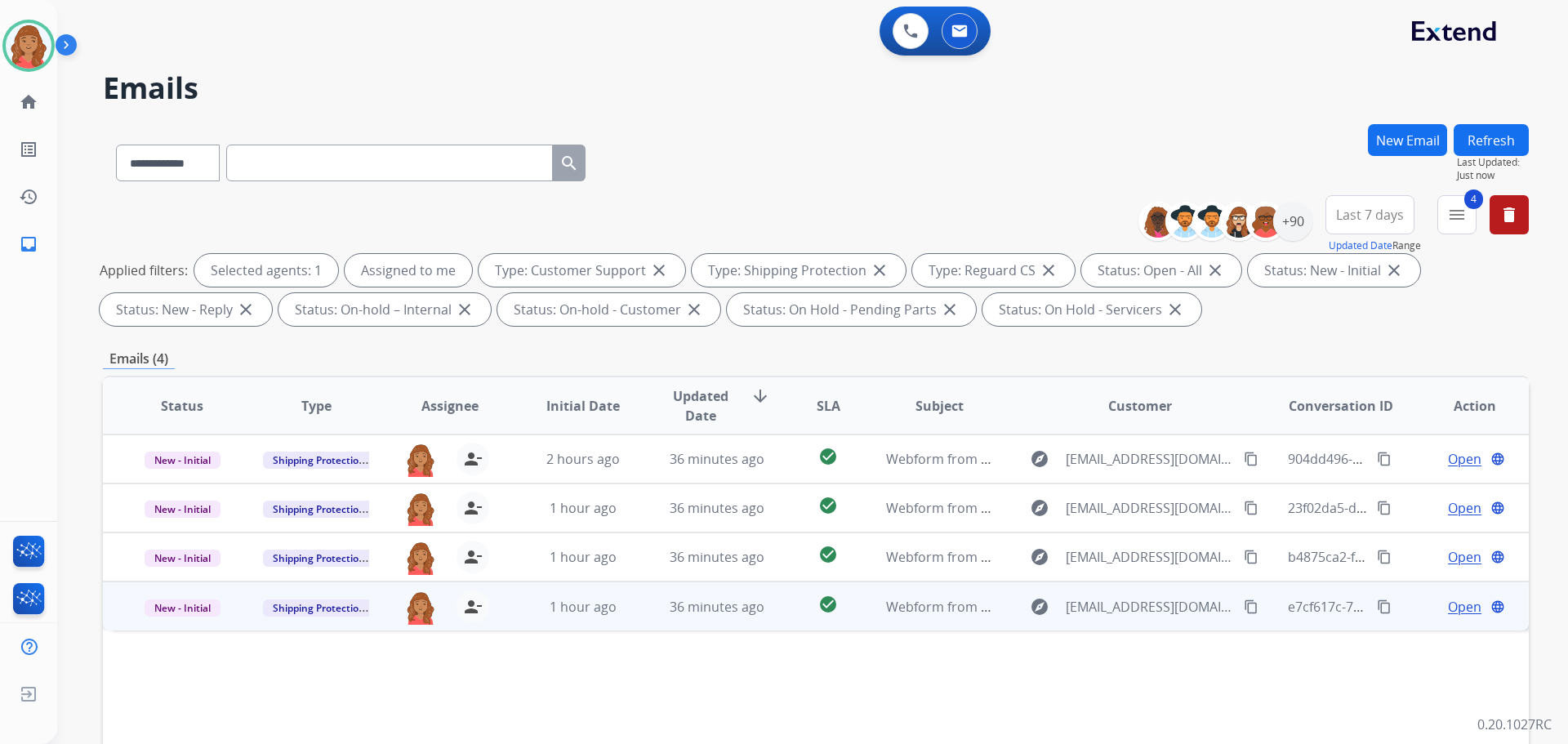
click at [700, 616] on div "36 minutes ago" at bounding box center [717, 607] width 107 height 20
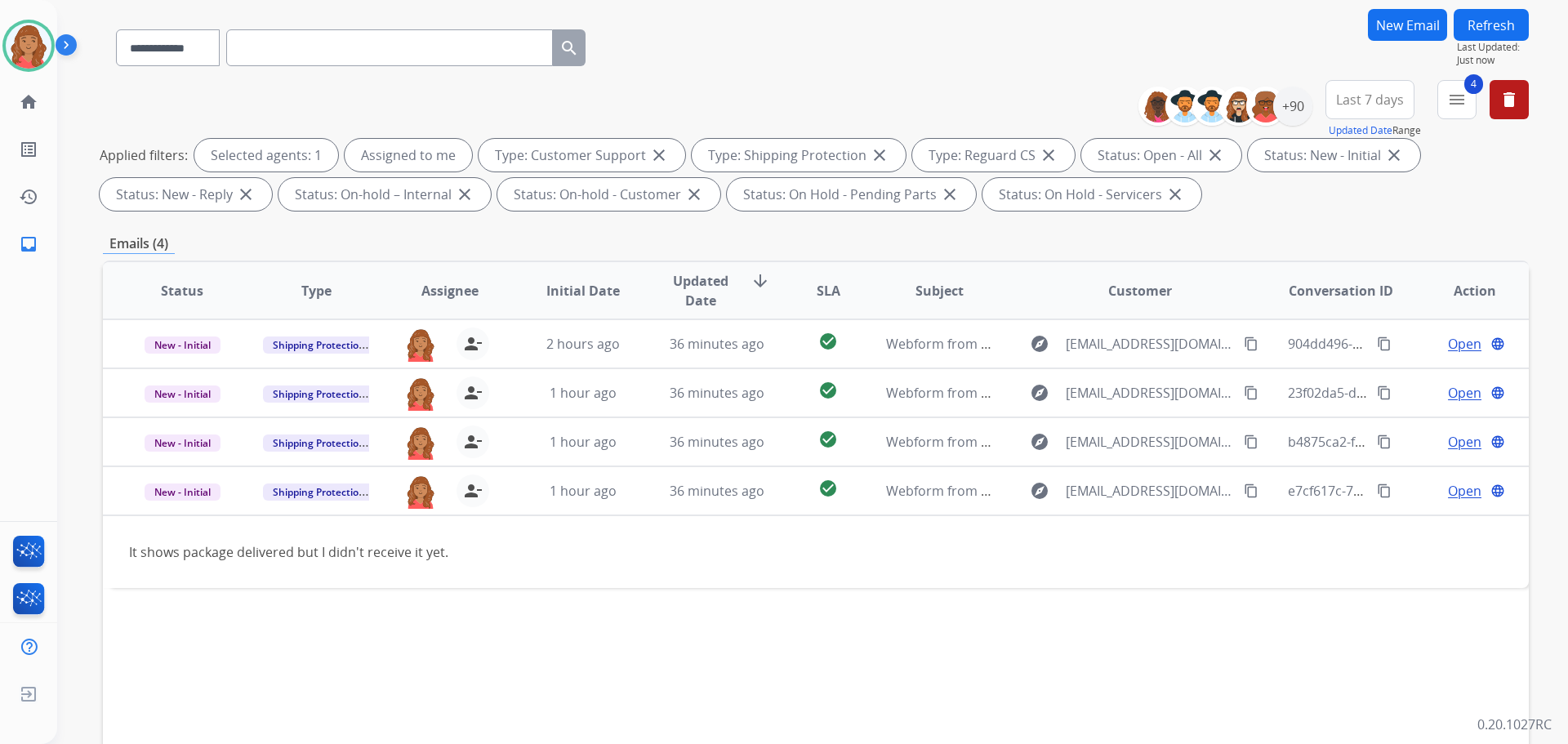
scroll to position [264, 0]
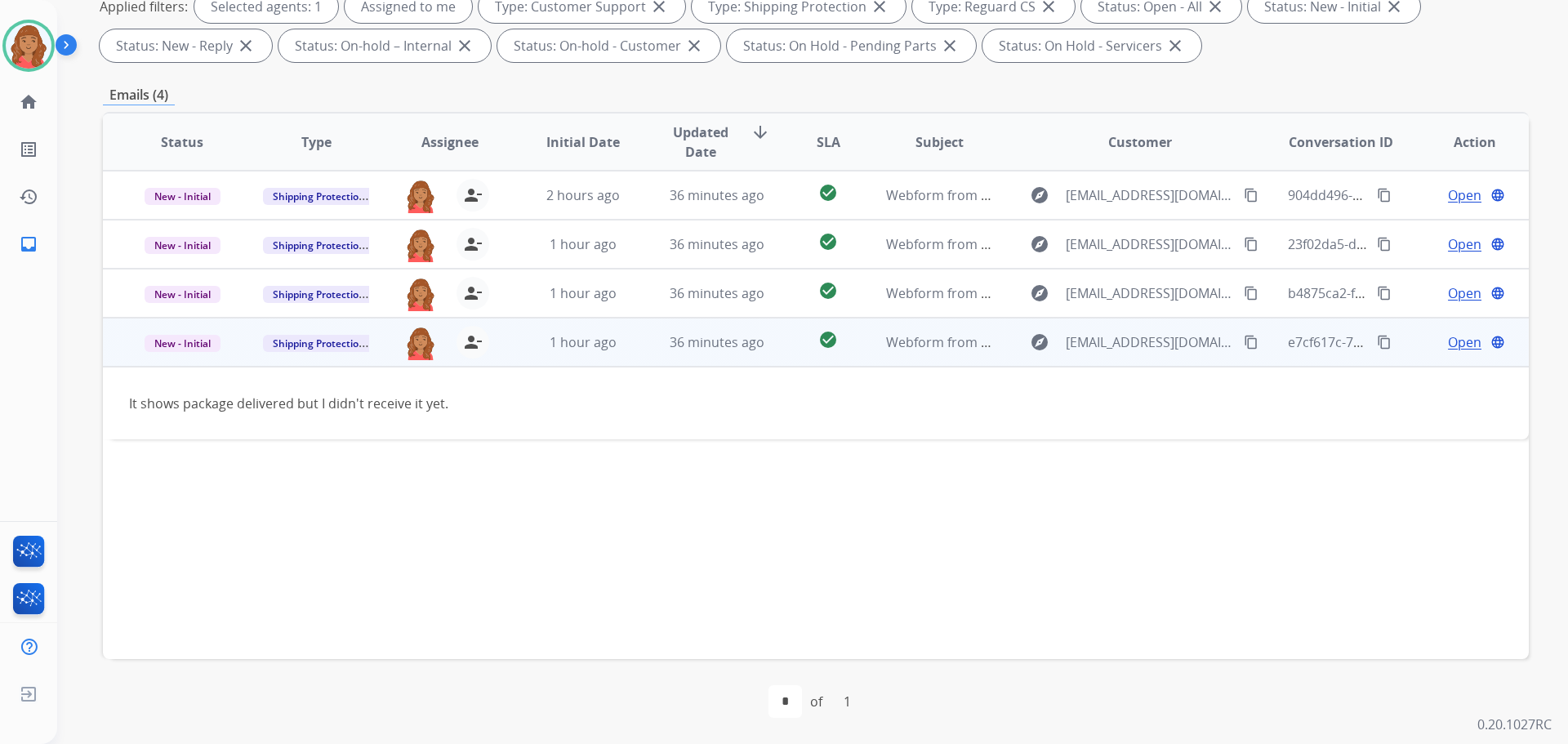
click at [1244, 342] on mat-icon "content_copy" at bounding box center [1251, 342] width 15 height 15
click at [187, 342] on span "New - Initial" at bounding box center [183, 343] width 76 height 17
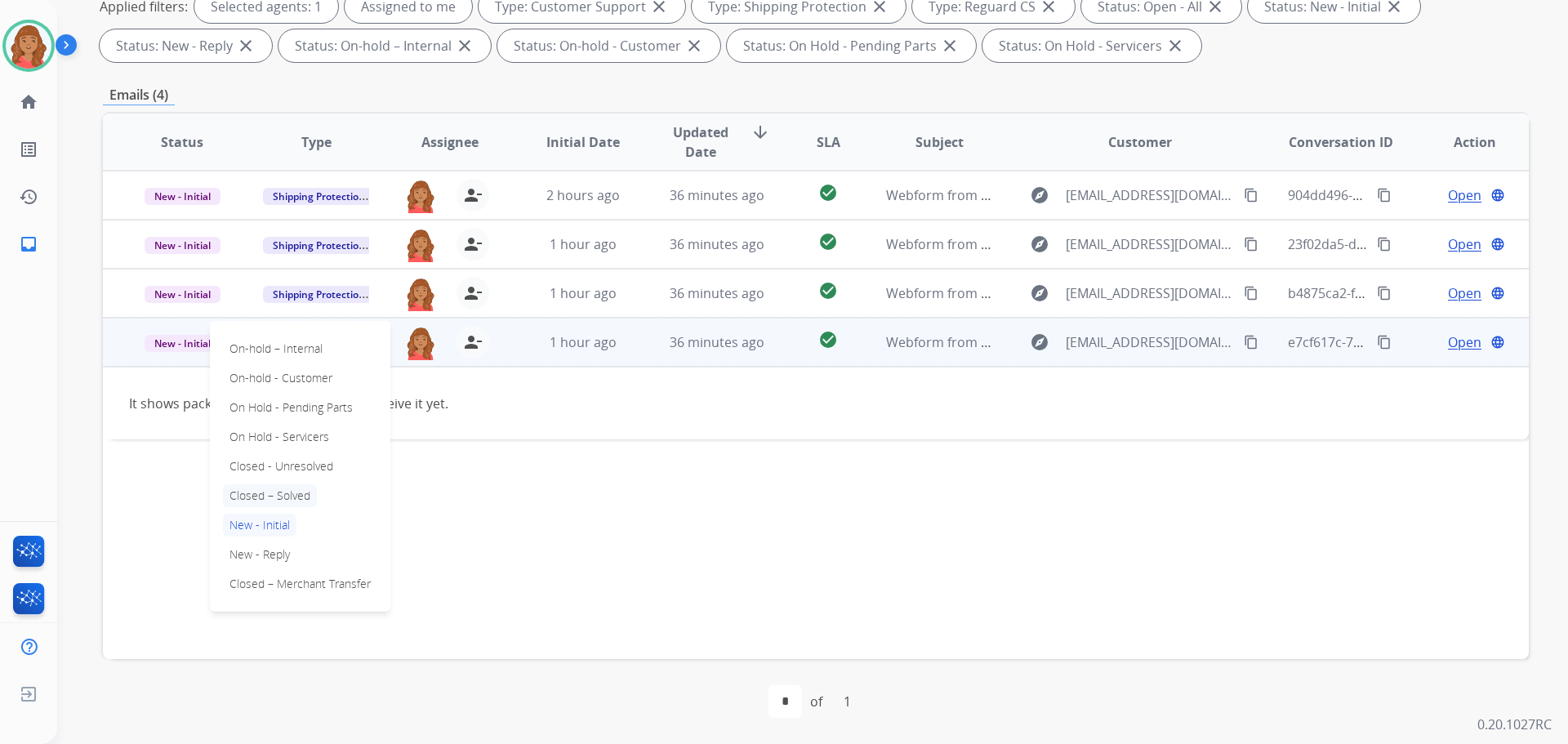
click at [278, 496] on p "Closed – Solved" at bounding box center [270, 496] width 94 height 23
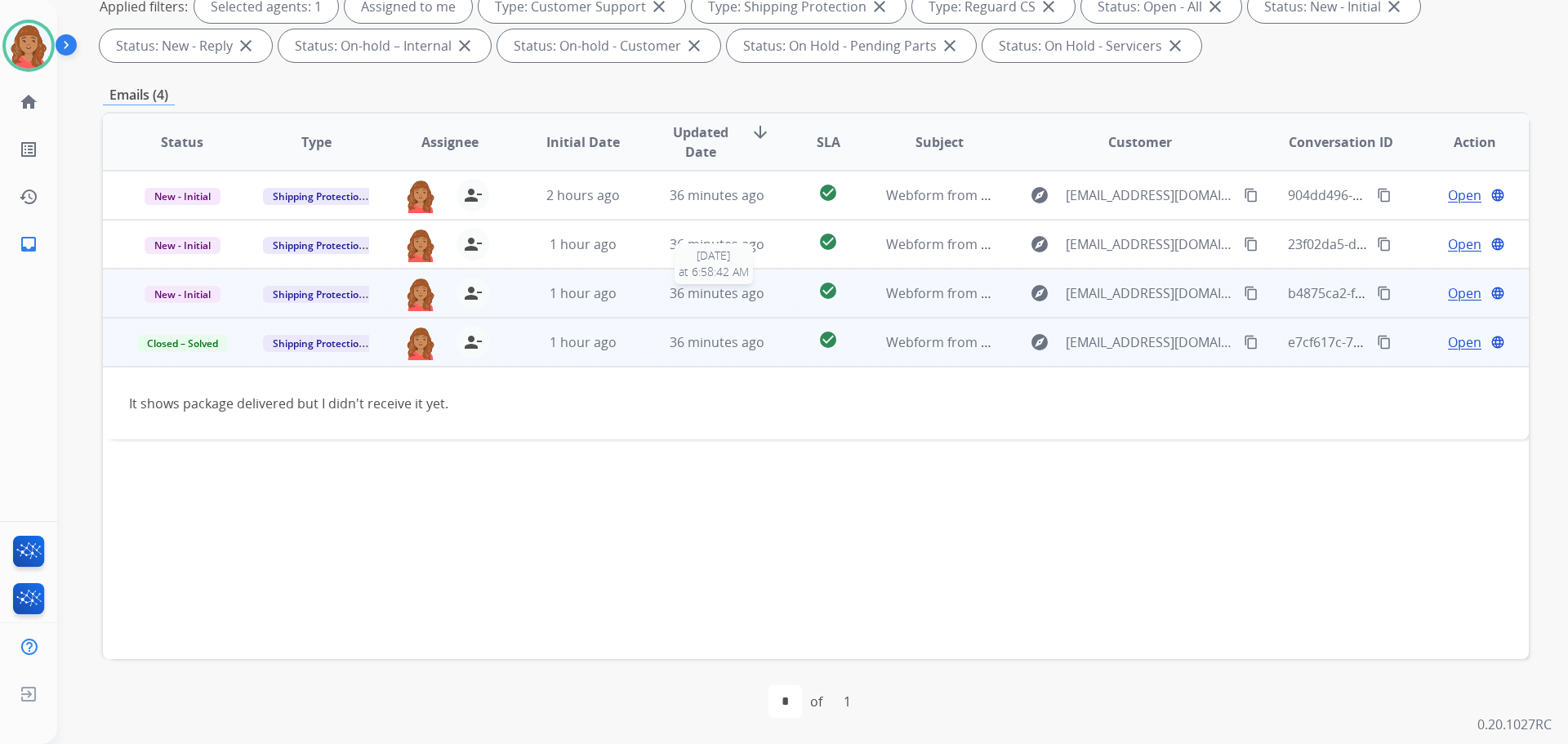
click at [738, 298] on span "36 minutes ago" at bounding box center [717, 293] width 95 height 18
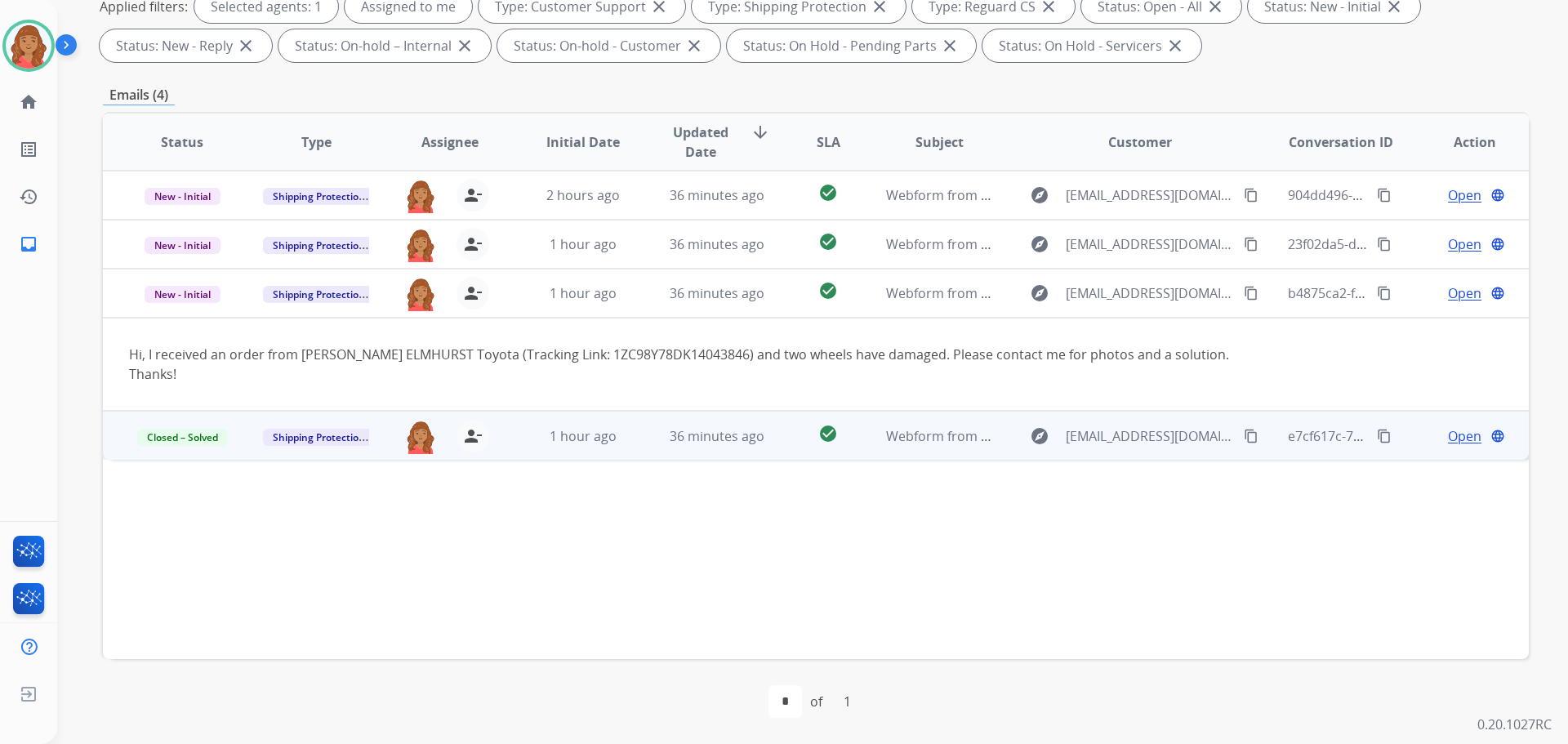
click at [428, 483] on div "Status Type Assignee Initial Date Updated Date arrow_downward SLA Subject Custo…" at bounding box center [816, 385] width 1426 height 547
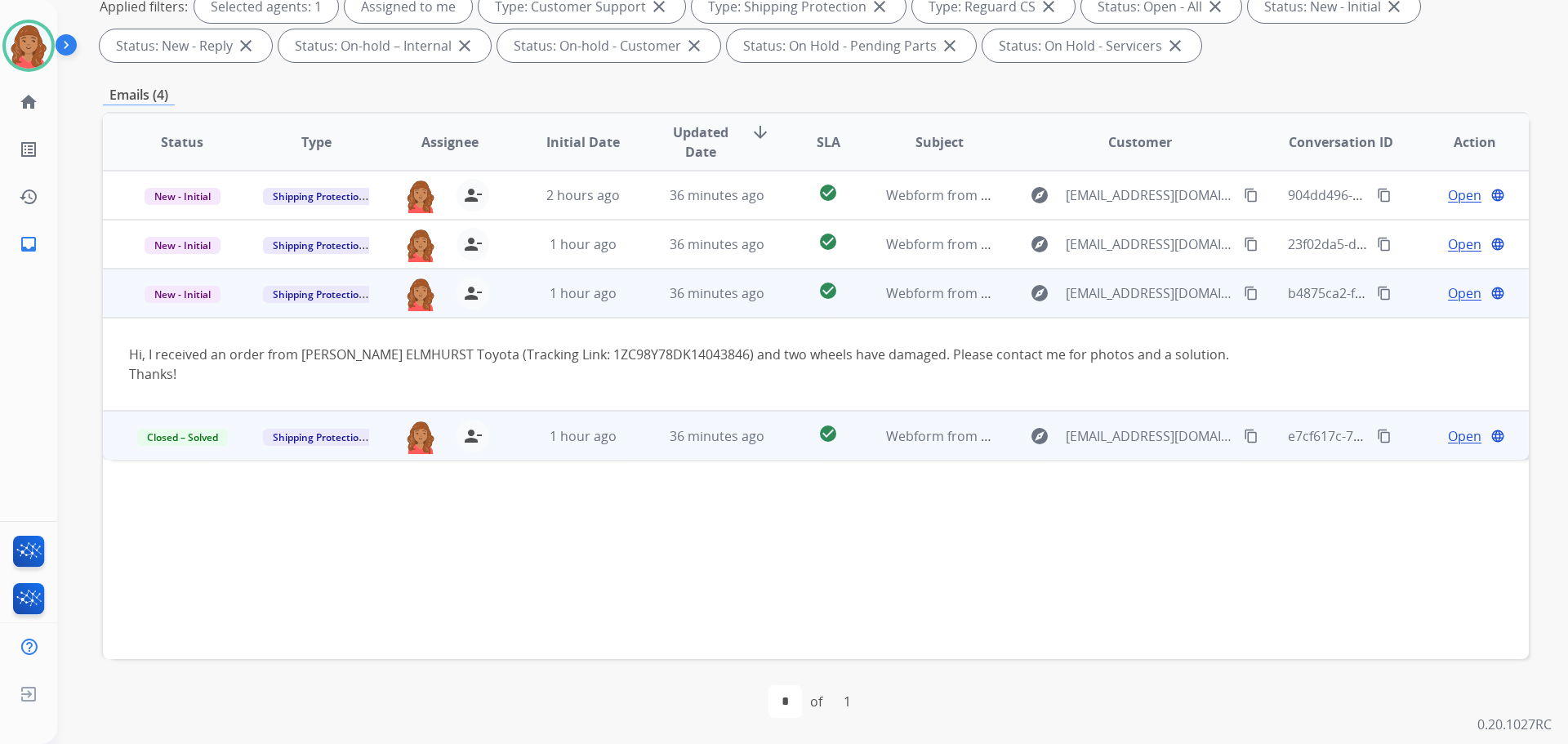
click at [1244, 295] on mat-icon "content_copy" at bounding box center [1251, 293] width 15 height 15
click at [1452, 291] on span "Open" at bounding box center [1465, 293] width 34 height 20
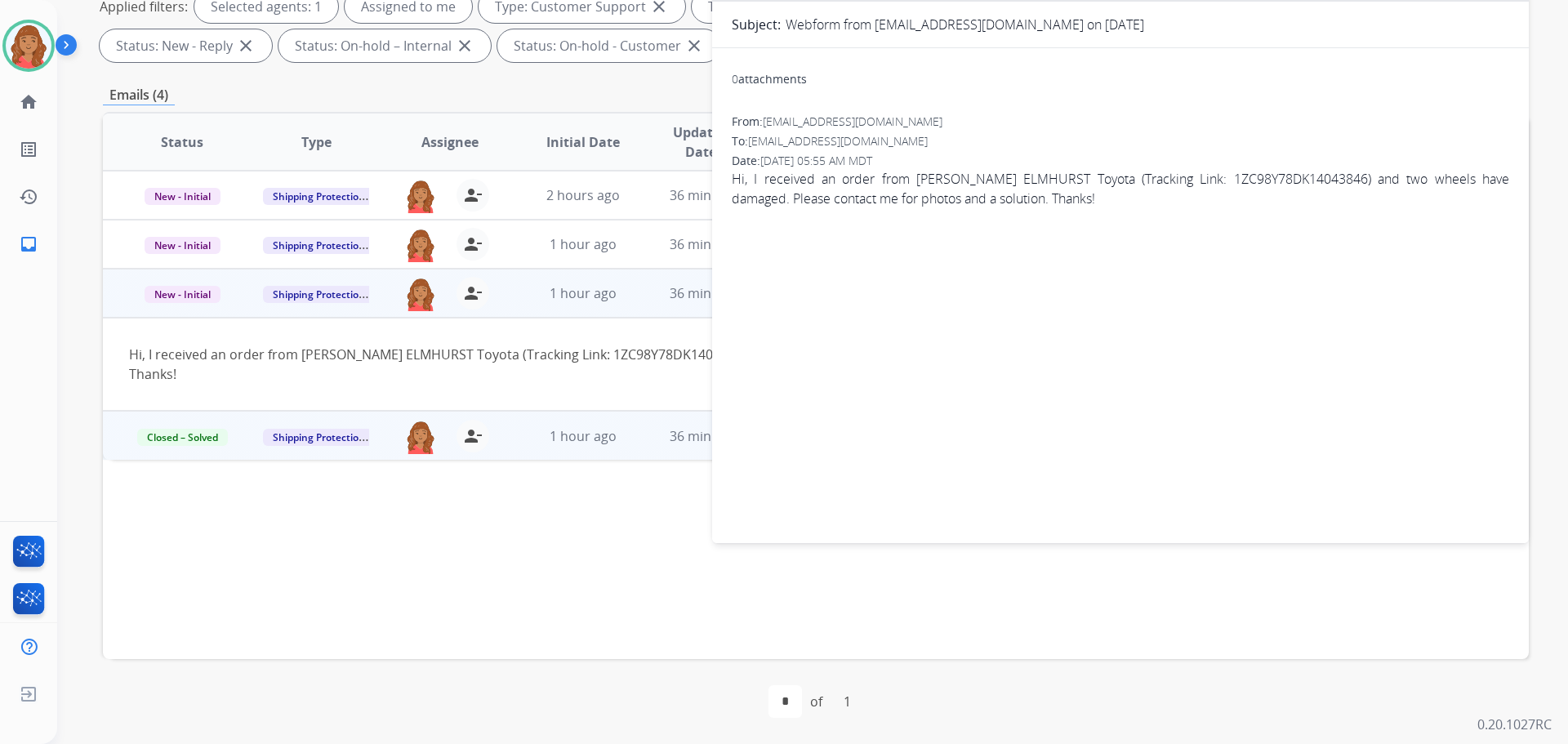
click at [646, 370] on div "Hi, I received an order from McGRATH ELMHURST Toyota (Tracking Link: 1ZC98Y78DK…" at bounding box center [682, 364] width 1107 height 39
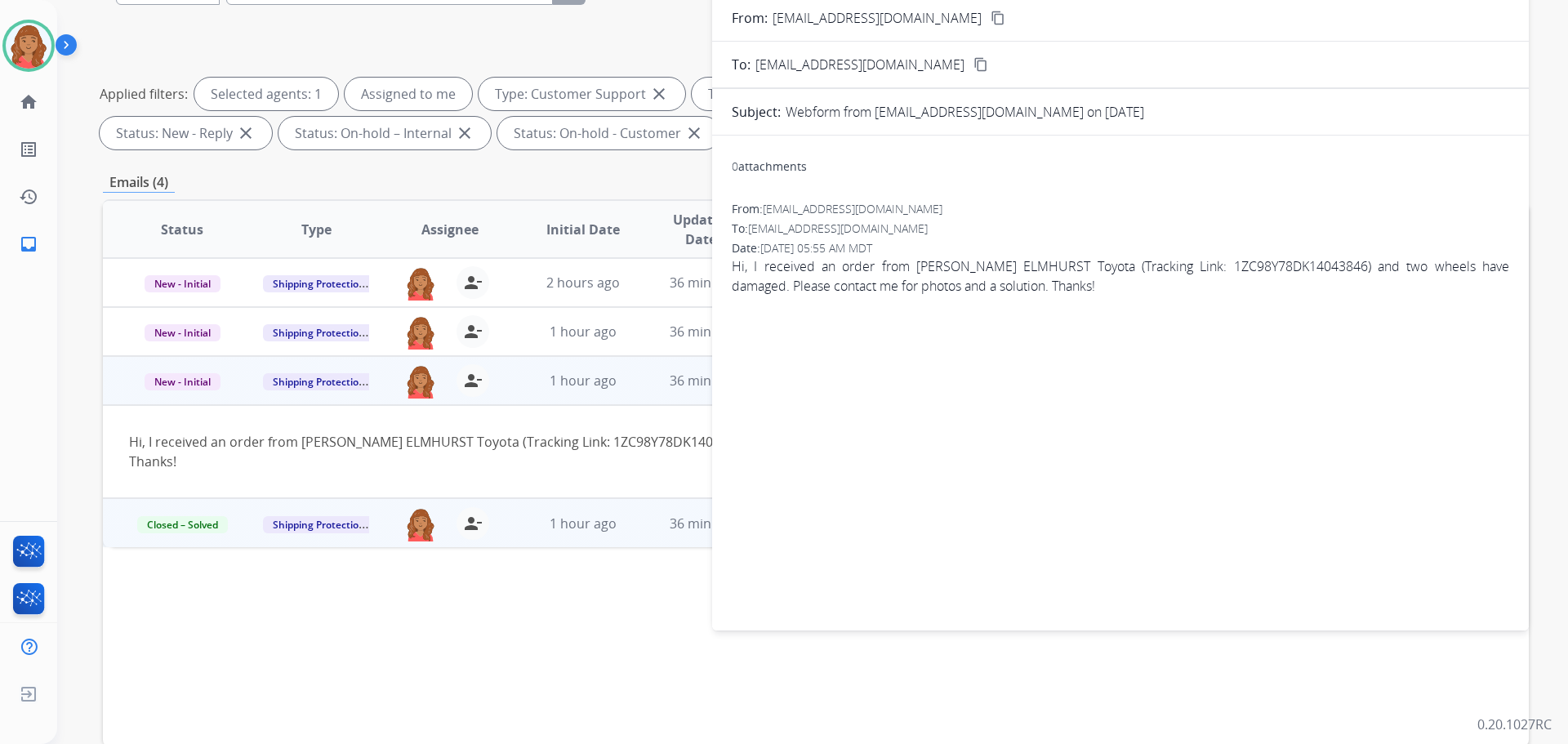
scroll to position [0, 0]
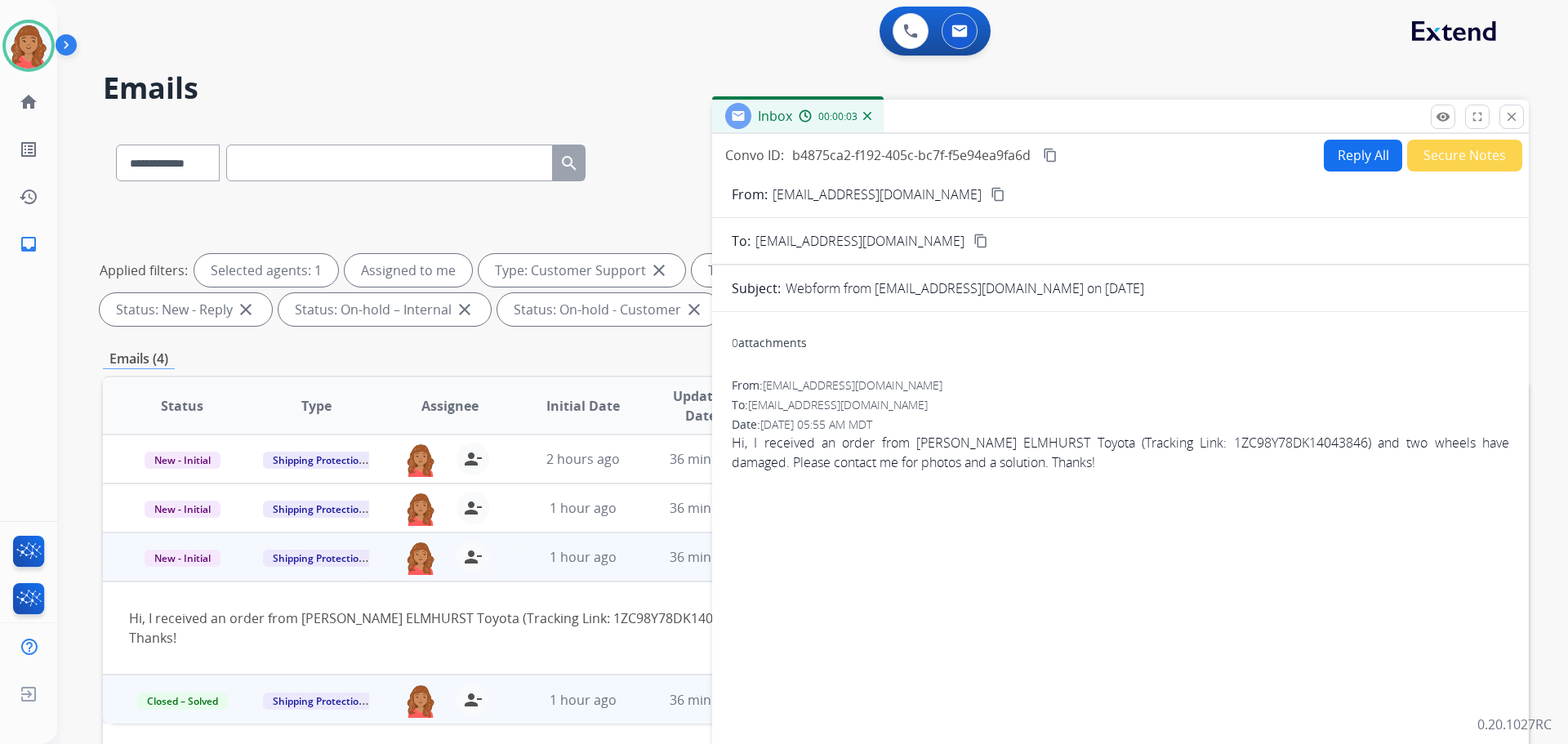
drag, startPoint x: 1509, startPoint y: 113, endPoint x: 1465, endPoint y: 179, distance: 79.3
click at [1509, 113] on mat-icon "close" at bounding box center [1512, 116] width 15 height 15
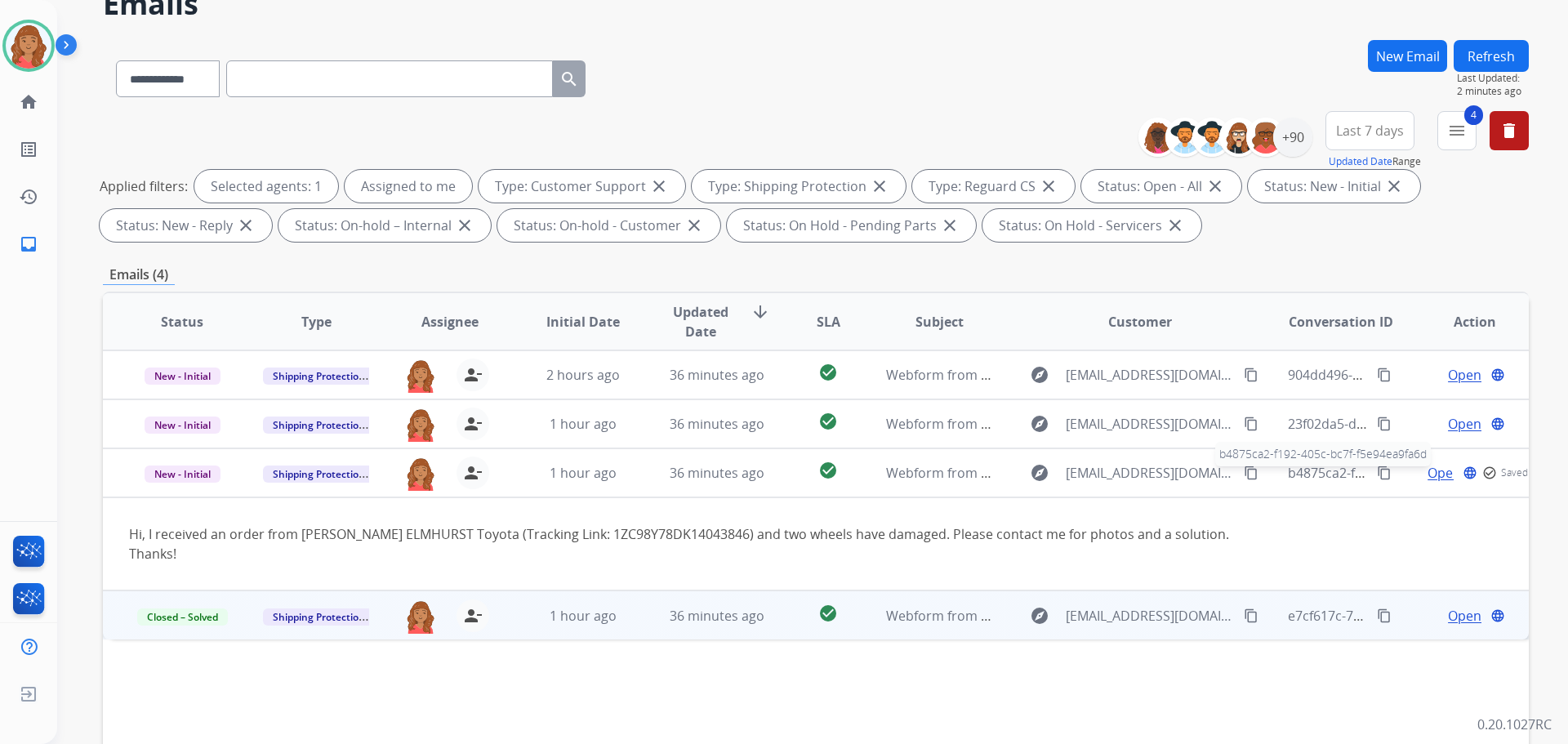
scroll to position [245, 0]
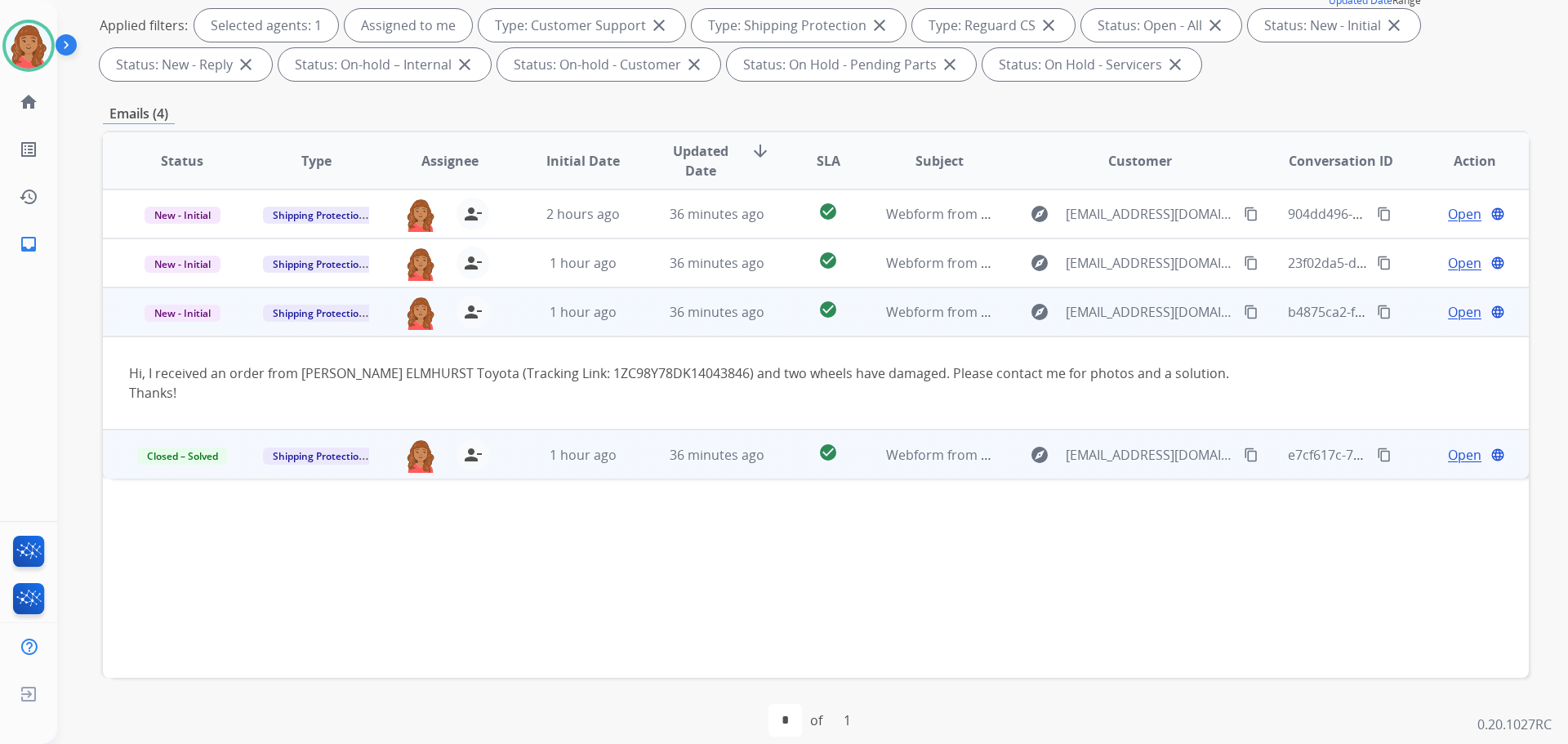
click at [1244, 312] on mat-icon "content_copy" at bounding box center [1251, 312] width 15 height 15
click at [1448, 314] on span "Open" at bounding box center [1465, 312] width 34 height 20
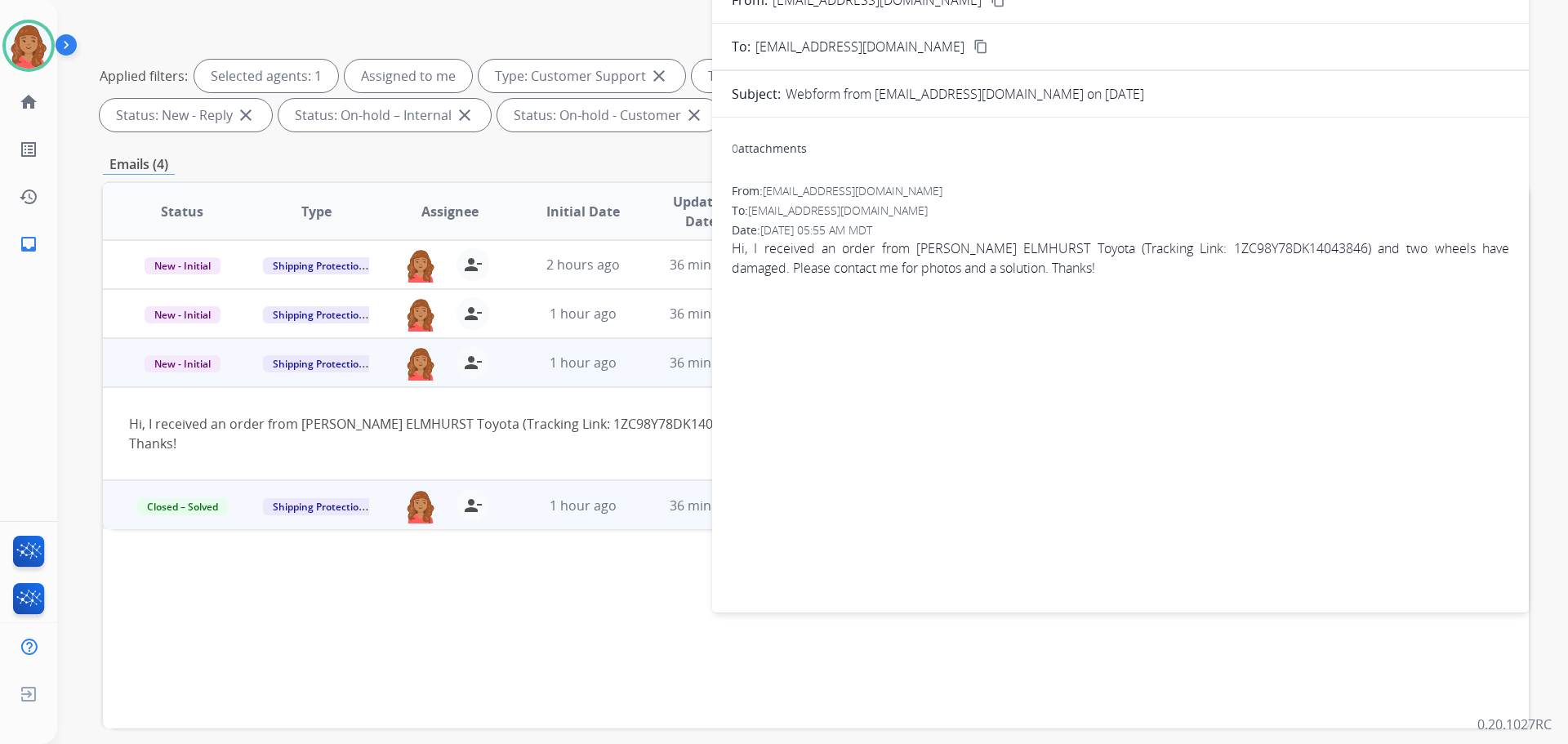
scroll to position [0, 0]
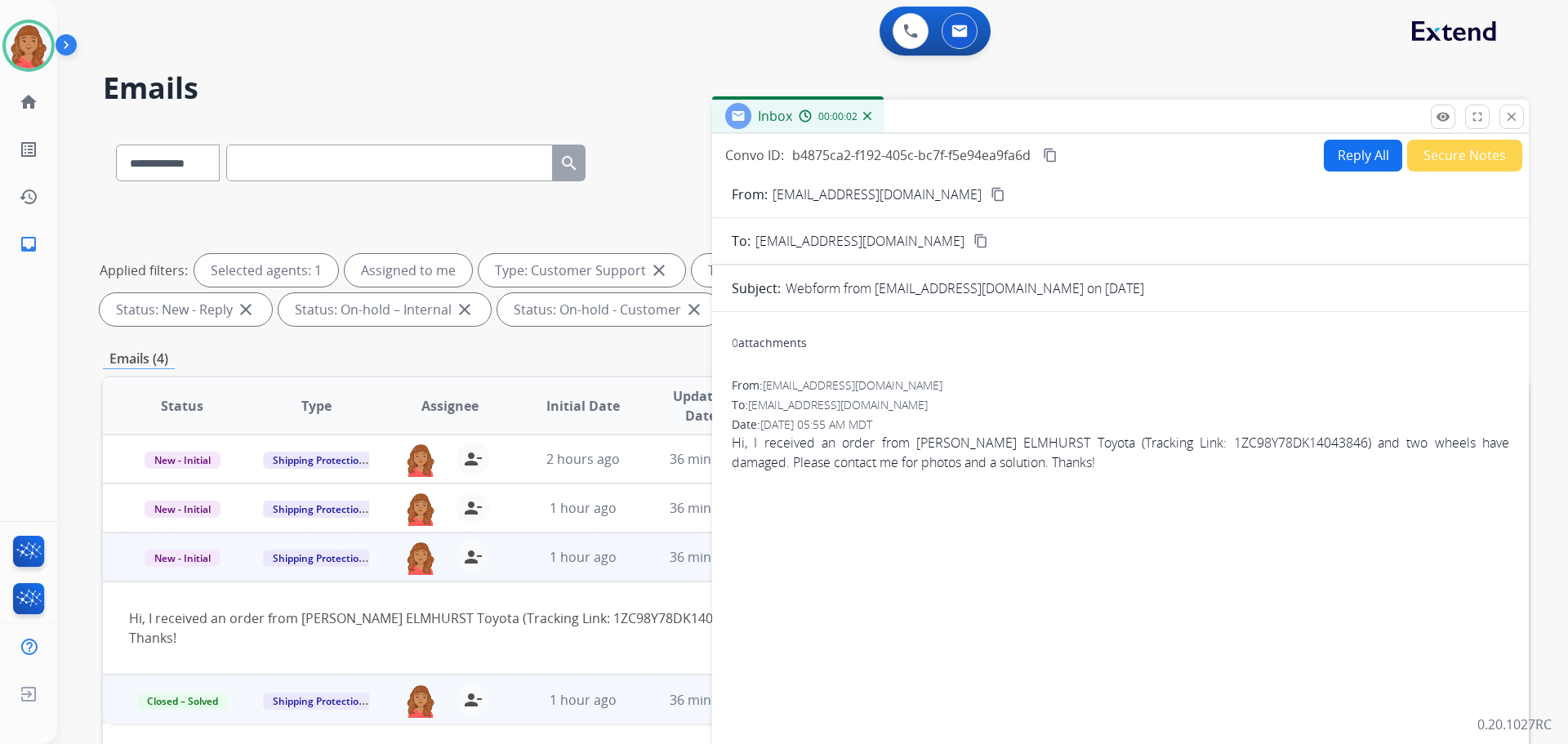
click at [1347, 164] on button "Reply All" at bounding box center [1363, 155] width 78 height 32
select select "**********"
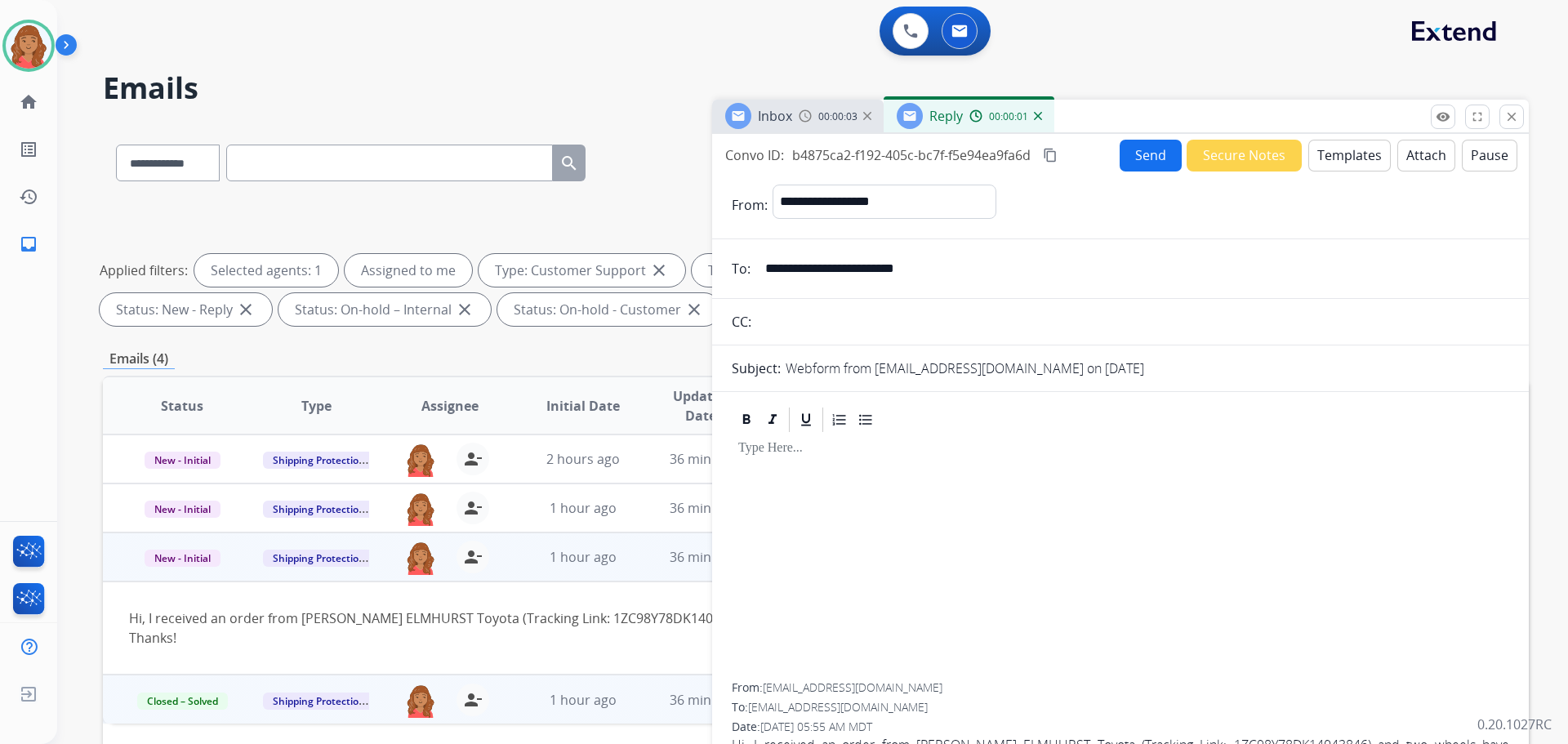
click at [1344, 160] on button "Templates" at bounding box center [1350, 155] width 83 height 32
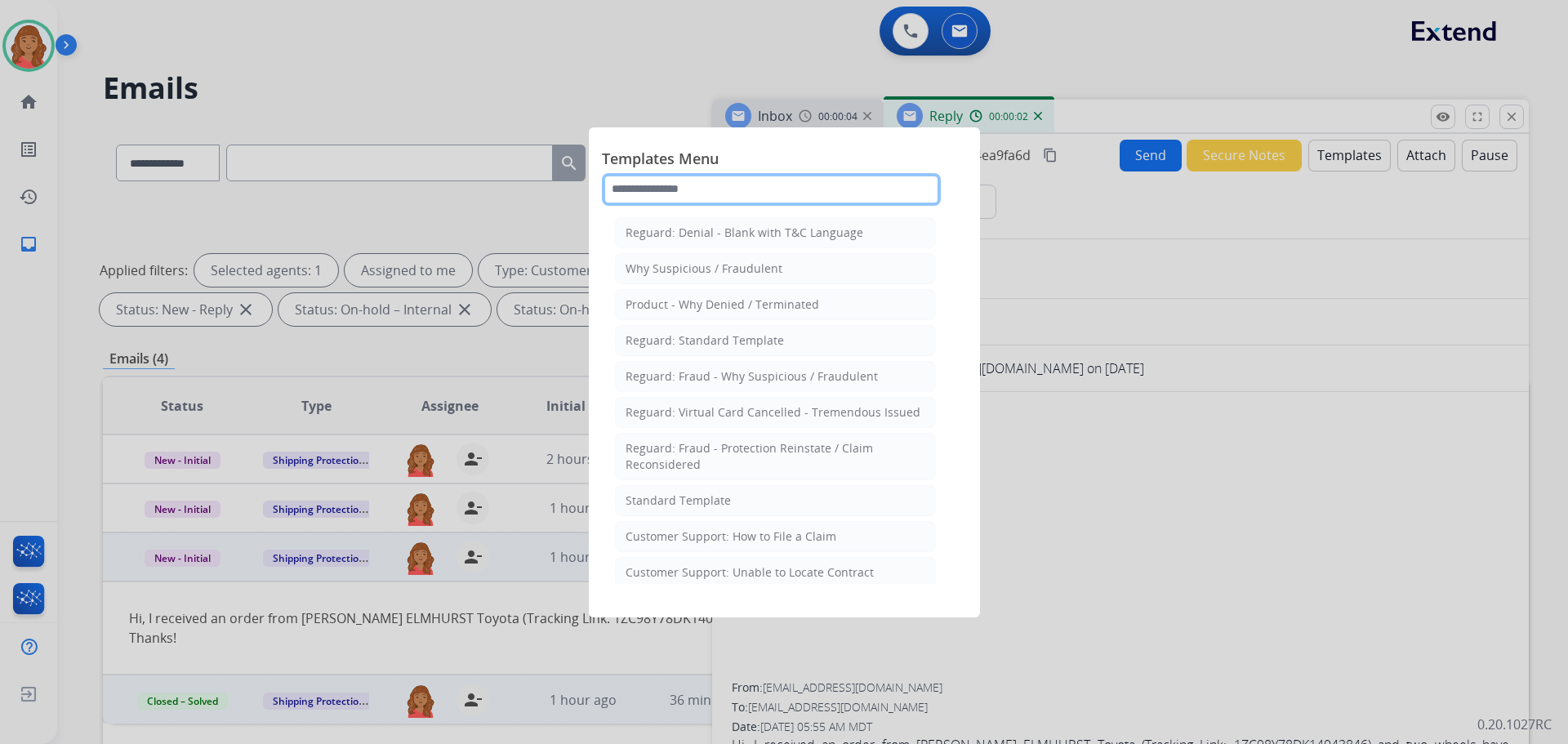
click at [709, 178] on input "text" at bounding box center [772, 189] width 339 height 33
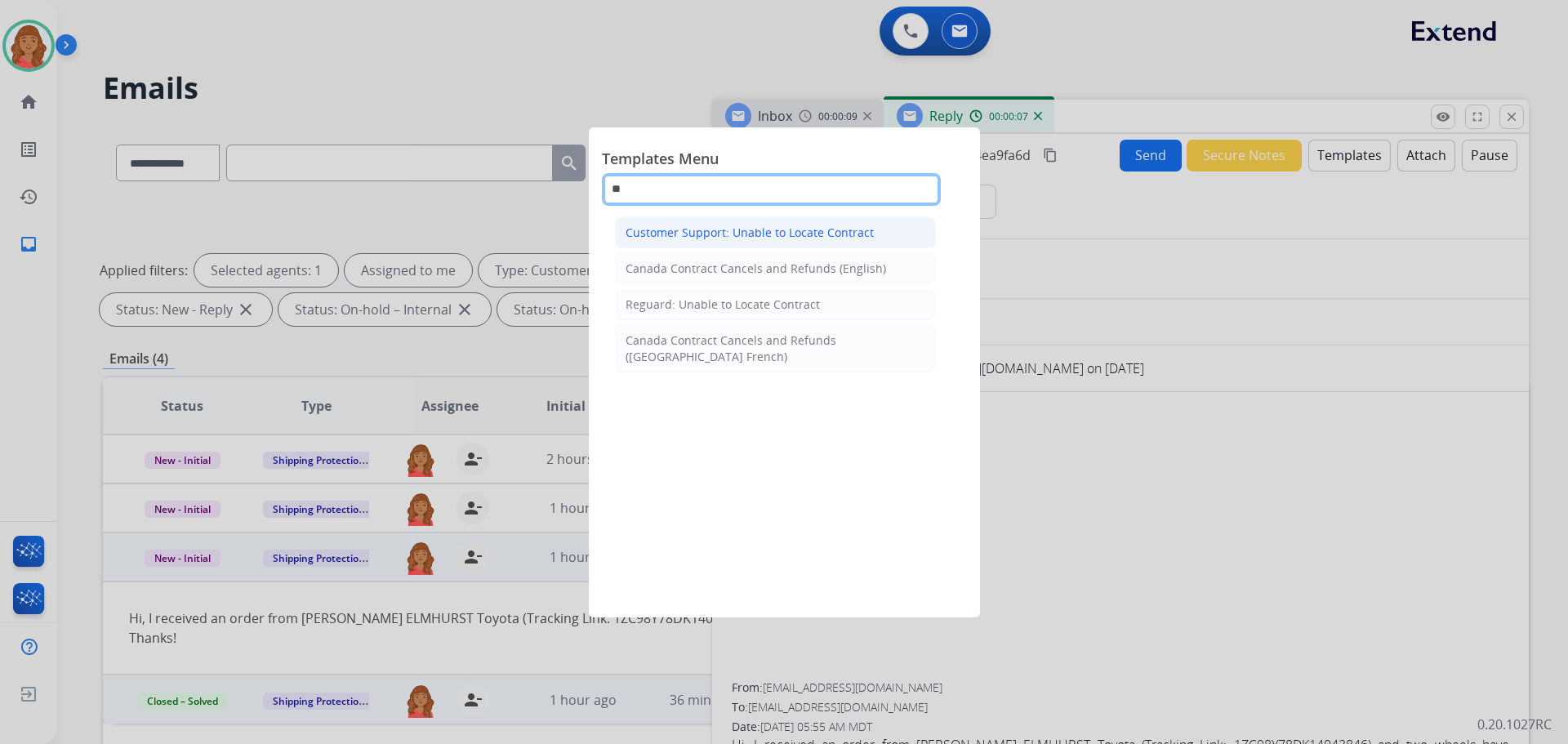
type input "**"
drag, startPoint x: 754, startPoint y: 233, endPoint x: 788, endPoint y: 272, distance: 51.7
click at [755, 231] on div "Customer Support: Unable to Locate Contract" at bounding box center [750, 233] width 249 height 16
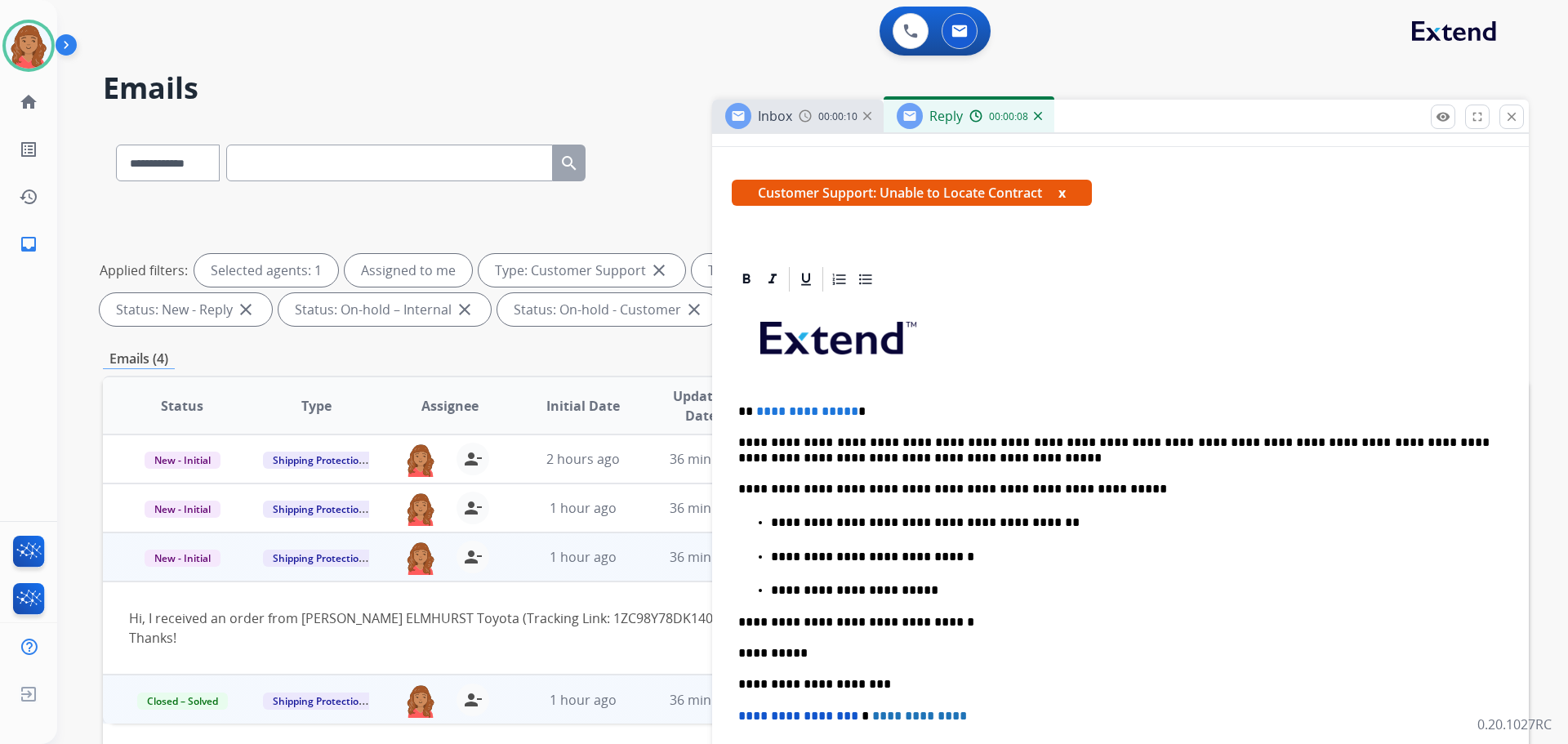
scroll to position [245, 0]
drag, startPoint x: 848, startPoint y: 408, endPoint x: 756, endPoint y: 411, distance: 92.0
click at [756, 411] on span "**********" at bounding box center [807, 410] width 102 height 12
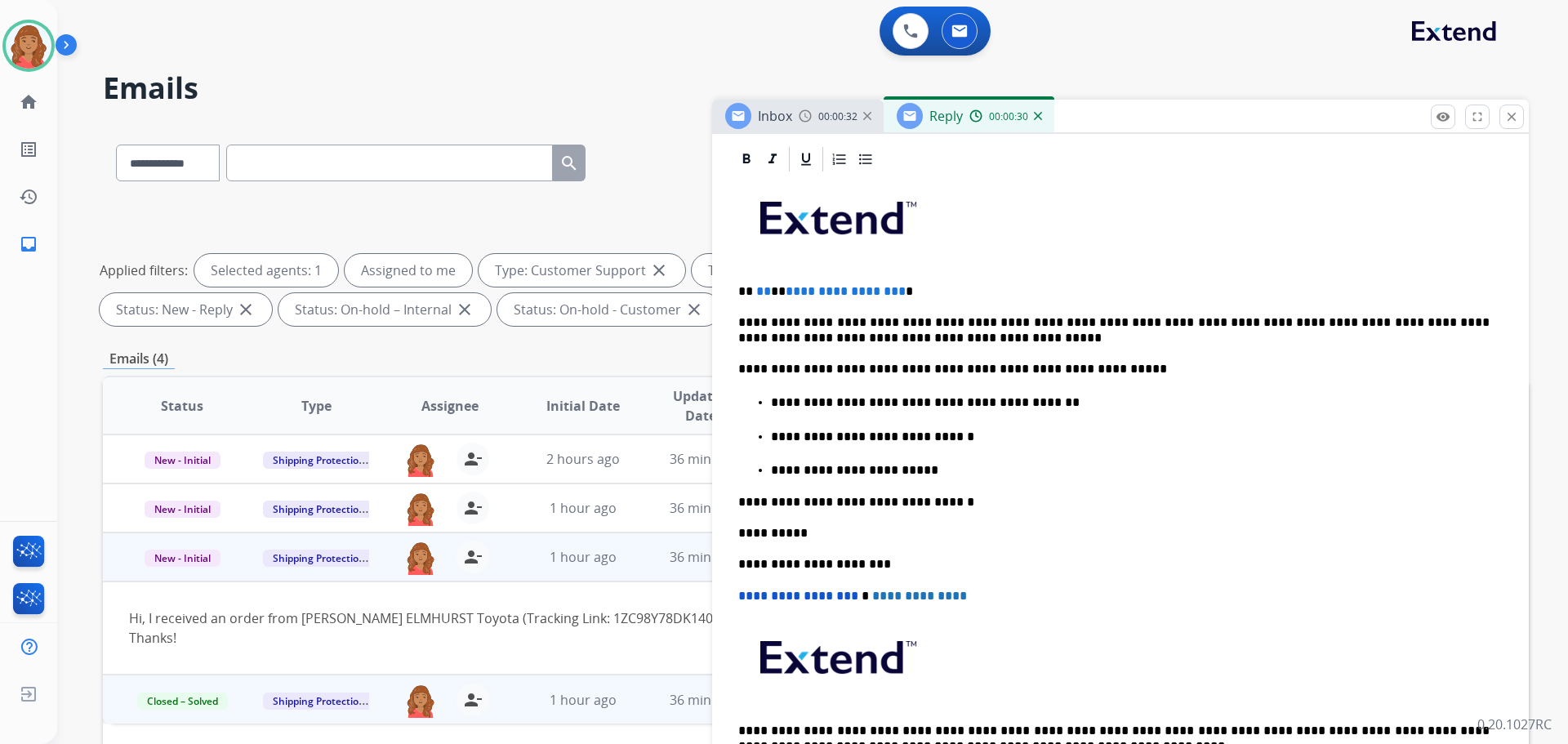
scroll to position [0, 0]
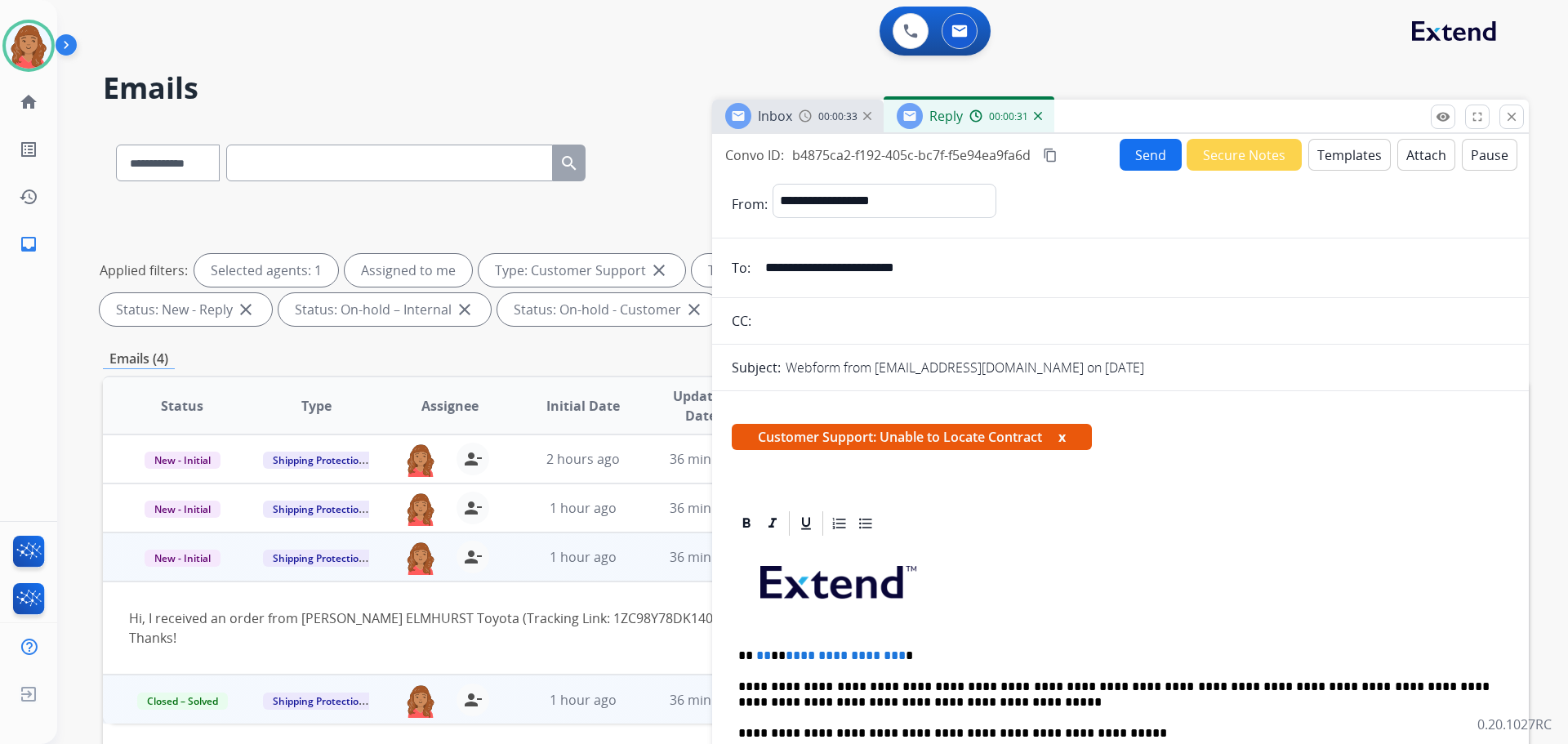
click at [1149, 157] on button "Send" at bounding box center [1151, 154] width 62 height 32
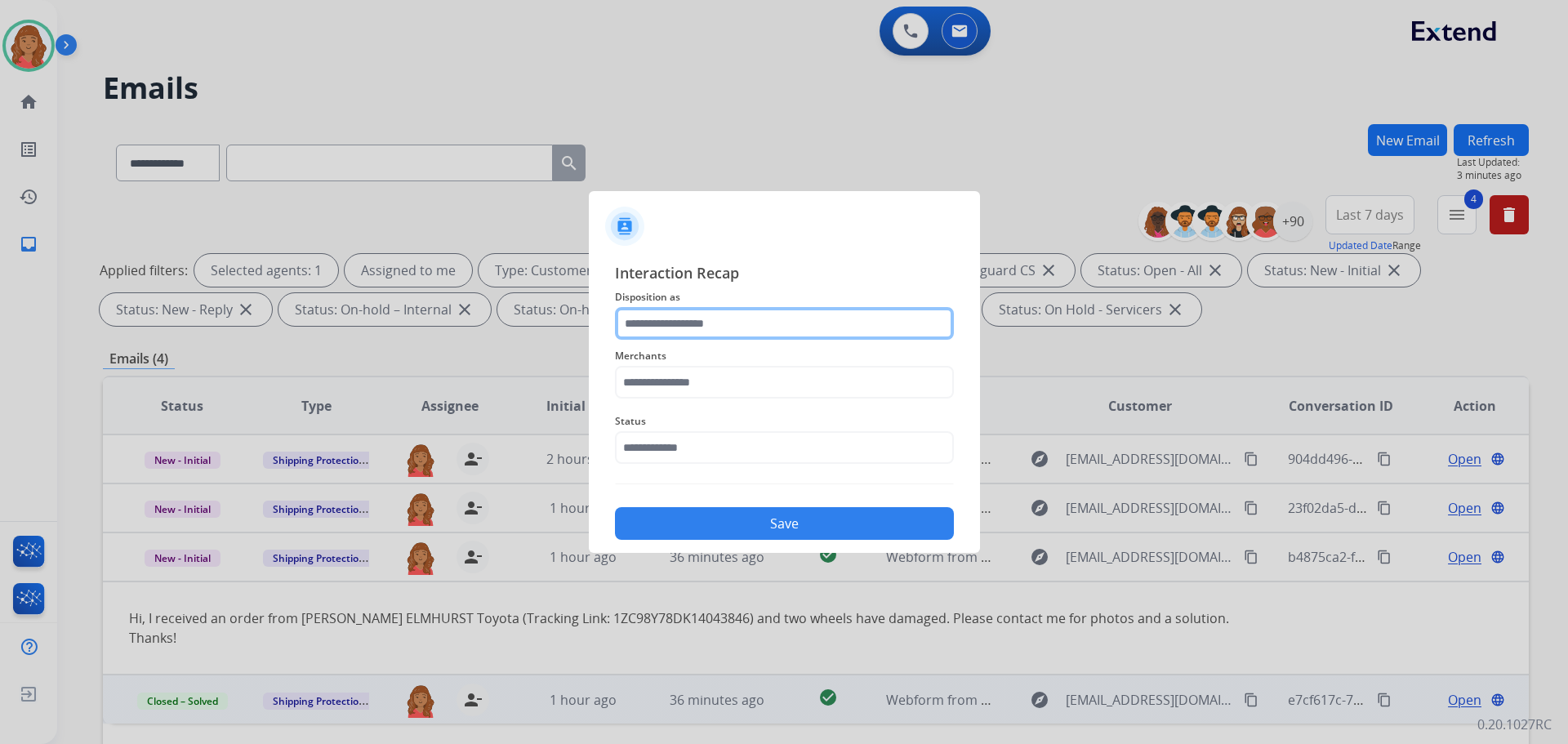
click at [731, 312] on input "text" at bounding box center [785, 323] width 339 height 33
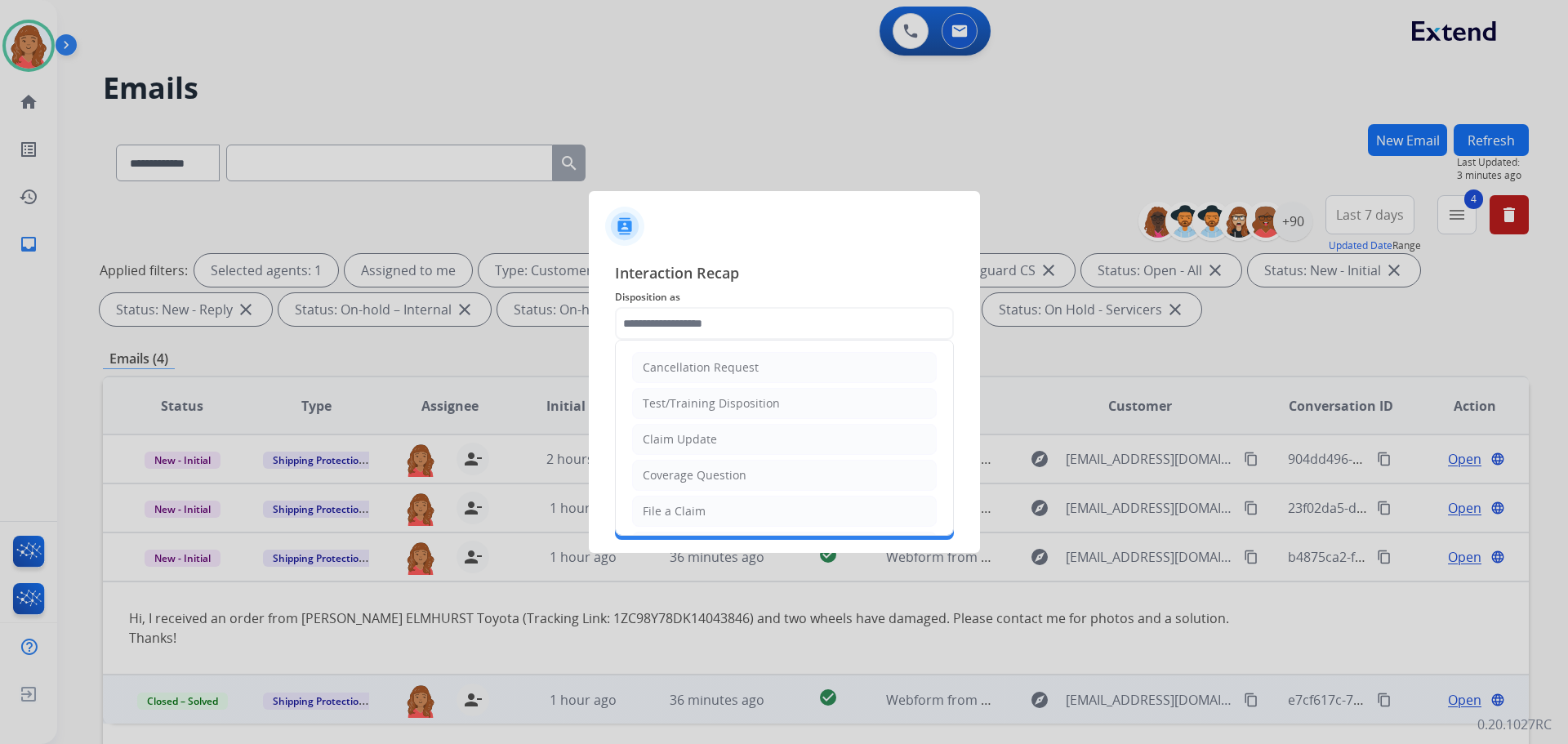
drag, startPoint x: 696, startPoint y: 505, endPoint x: 693, endPoint y: 428, distance: 77.1
click at [694, 503] on li "File a Claim" at bounding box center [784, 511] width 305 height 31
type input "**********"
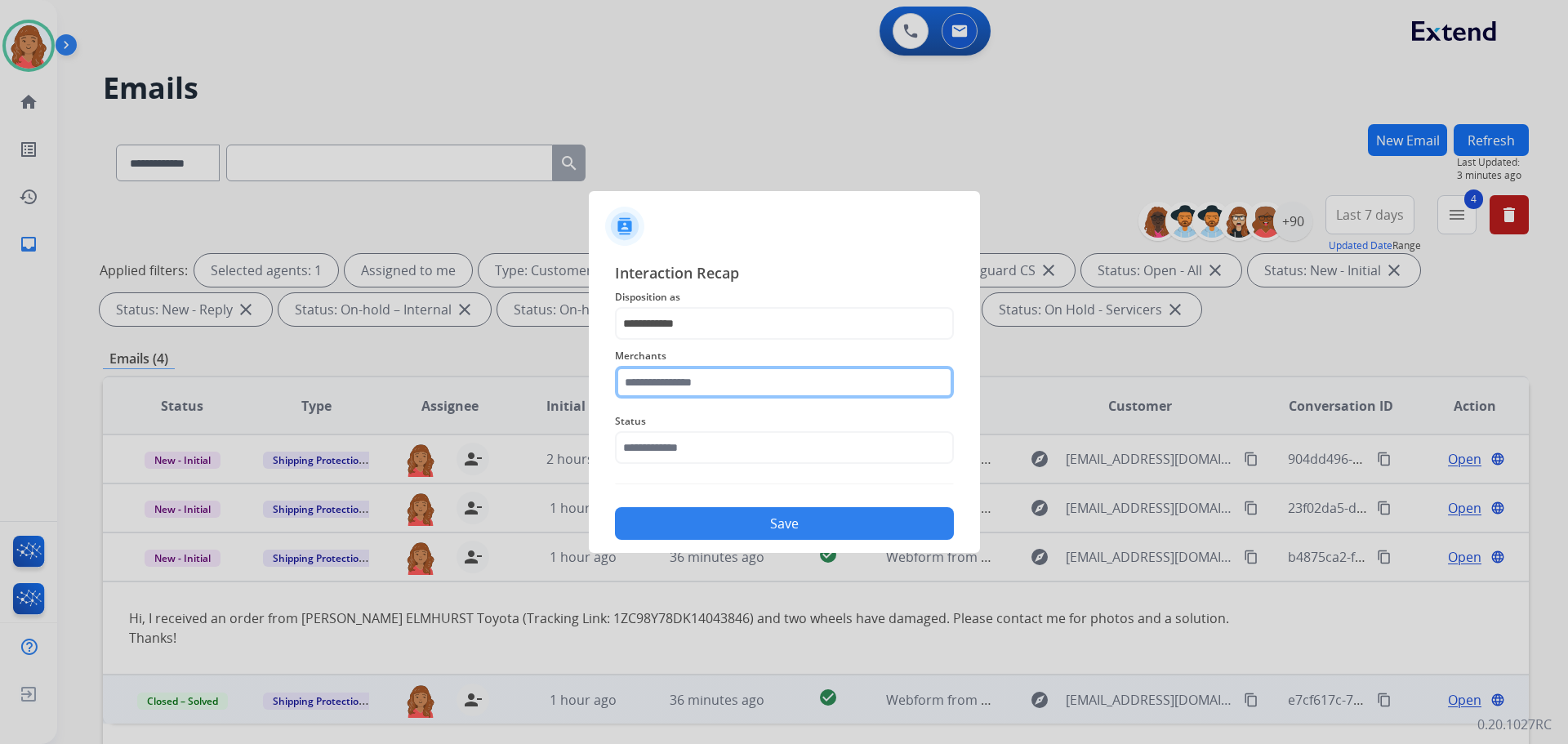
click at [705, 381] on input "text" at bounding box center [785, 382] width 339 height 33
type input "*"
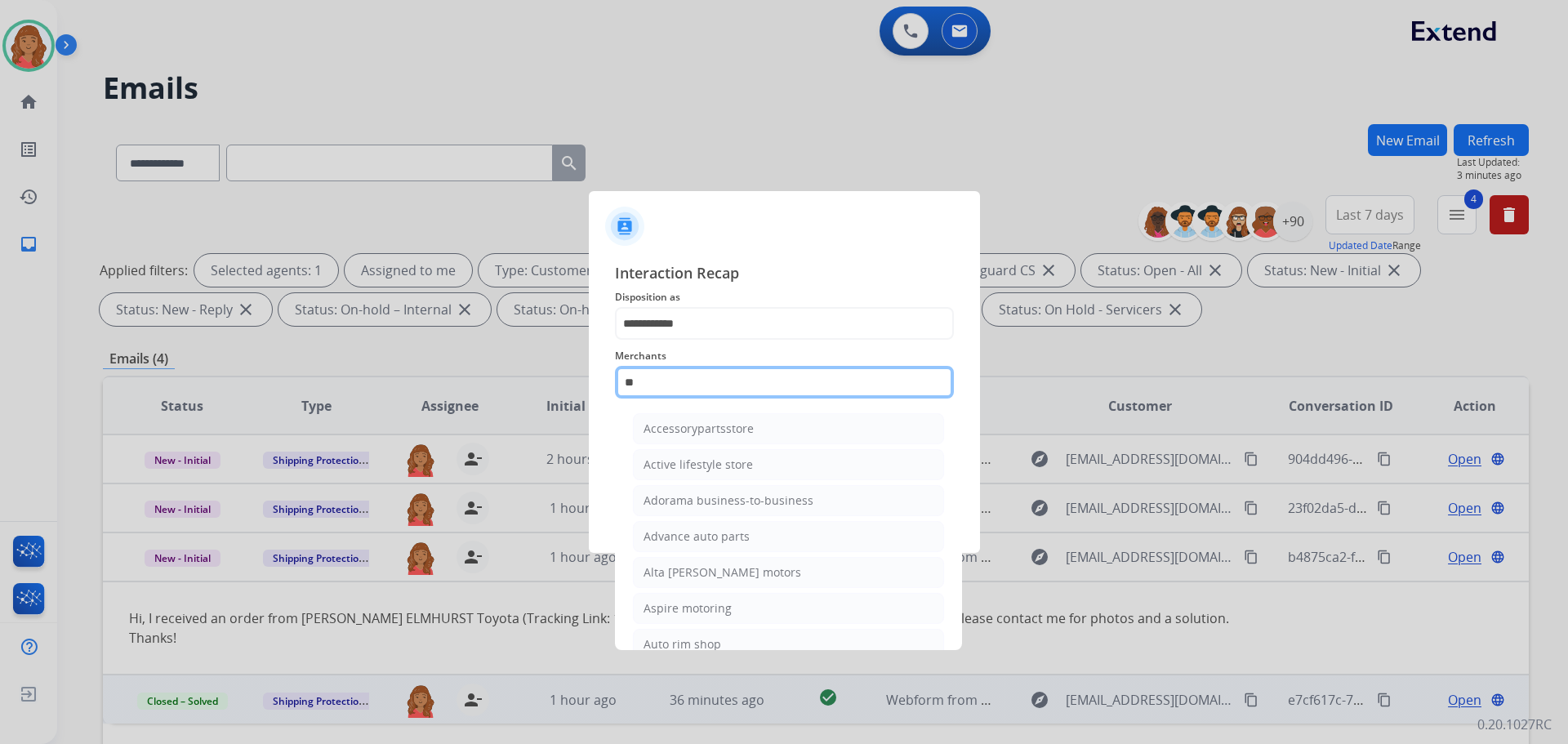
type input "*"
drag, startPoint x: 706, startPoint y: 500, endPoint x: 715, endPoint y: 490, distance: 13.5
click at [707, 498] on div "[DOMAIN_NAME]" at bounding box center [691, 501] width 94 height 16
type input "**********"
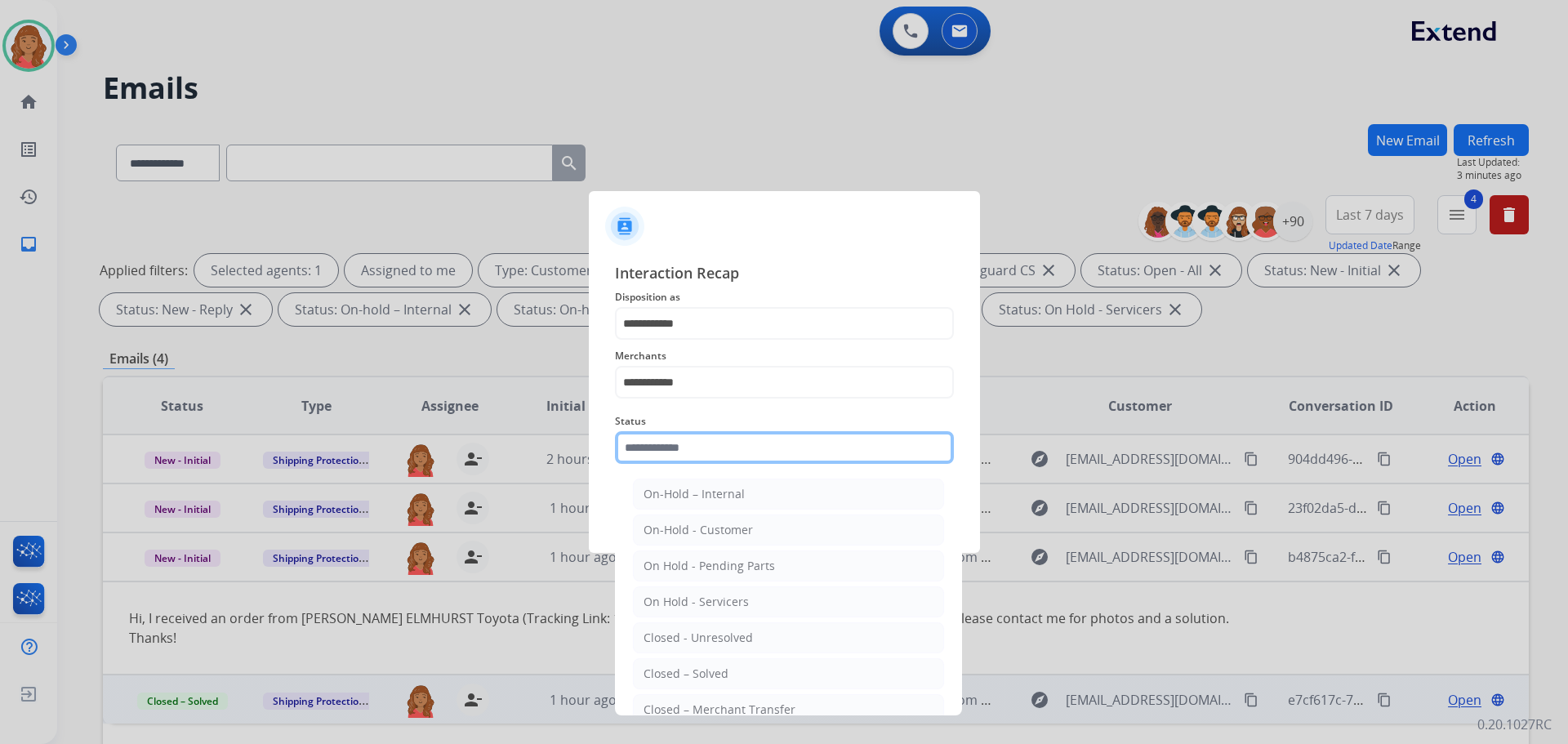
click at [715, 447] on input "text" at bounding box center [785, 447] width 339 height 33
drag, startPoint x: 694, startPoint y: 673, endPoint x: 687, endPoint y: 618, distance: 55.4
click at [693, 671] on div "Closed – Solved" at bounding box center [686, 674] width 85 height 16
type input "**********"
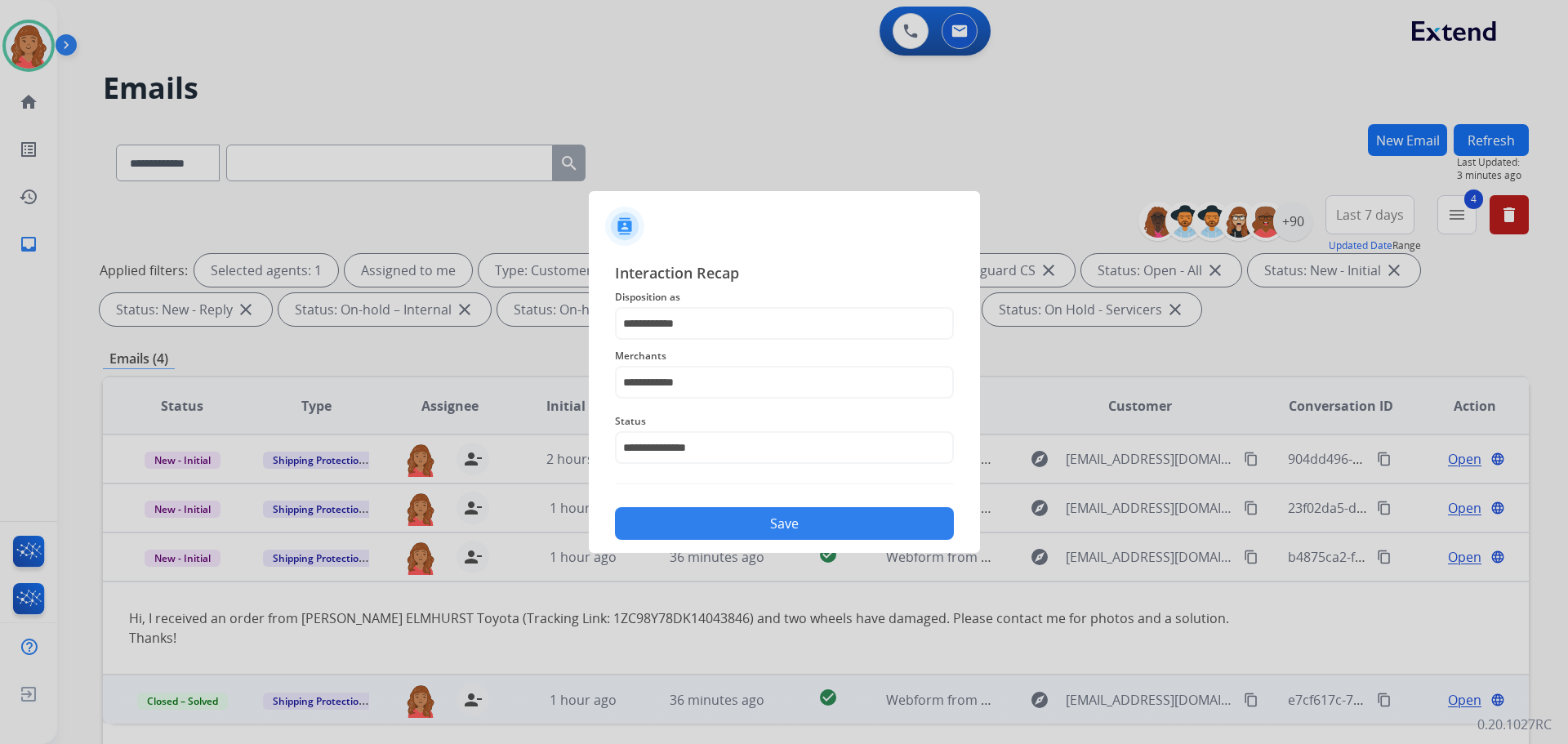
click at [735, 525] on button "Save" at bounding box center [785, 523] width 339 height 33
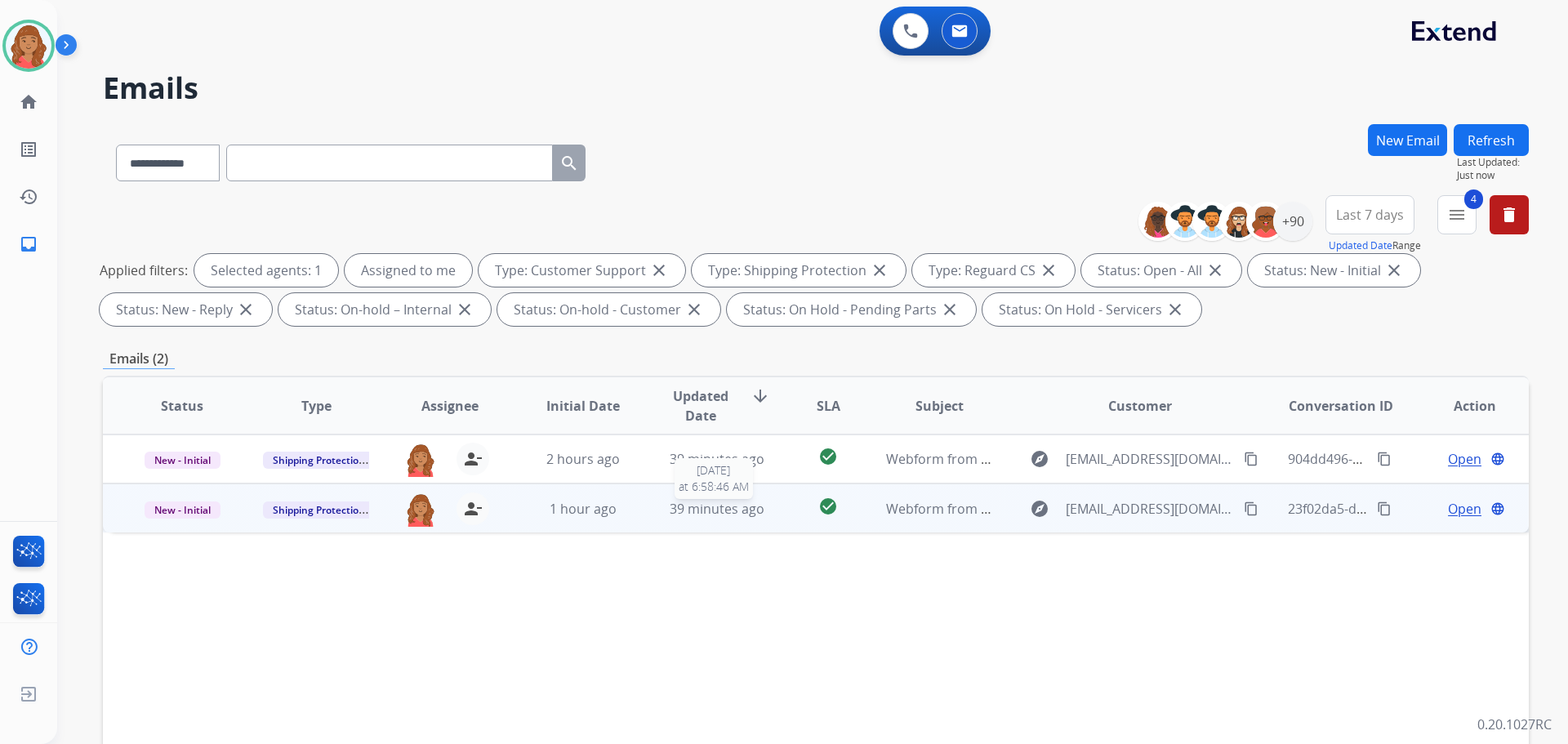
click at [698, 503] on span "39 minutes ago" at bounding box center [717, 509] width 95 height 18
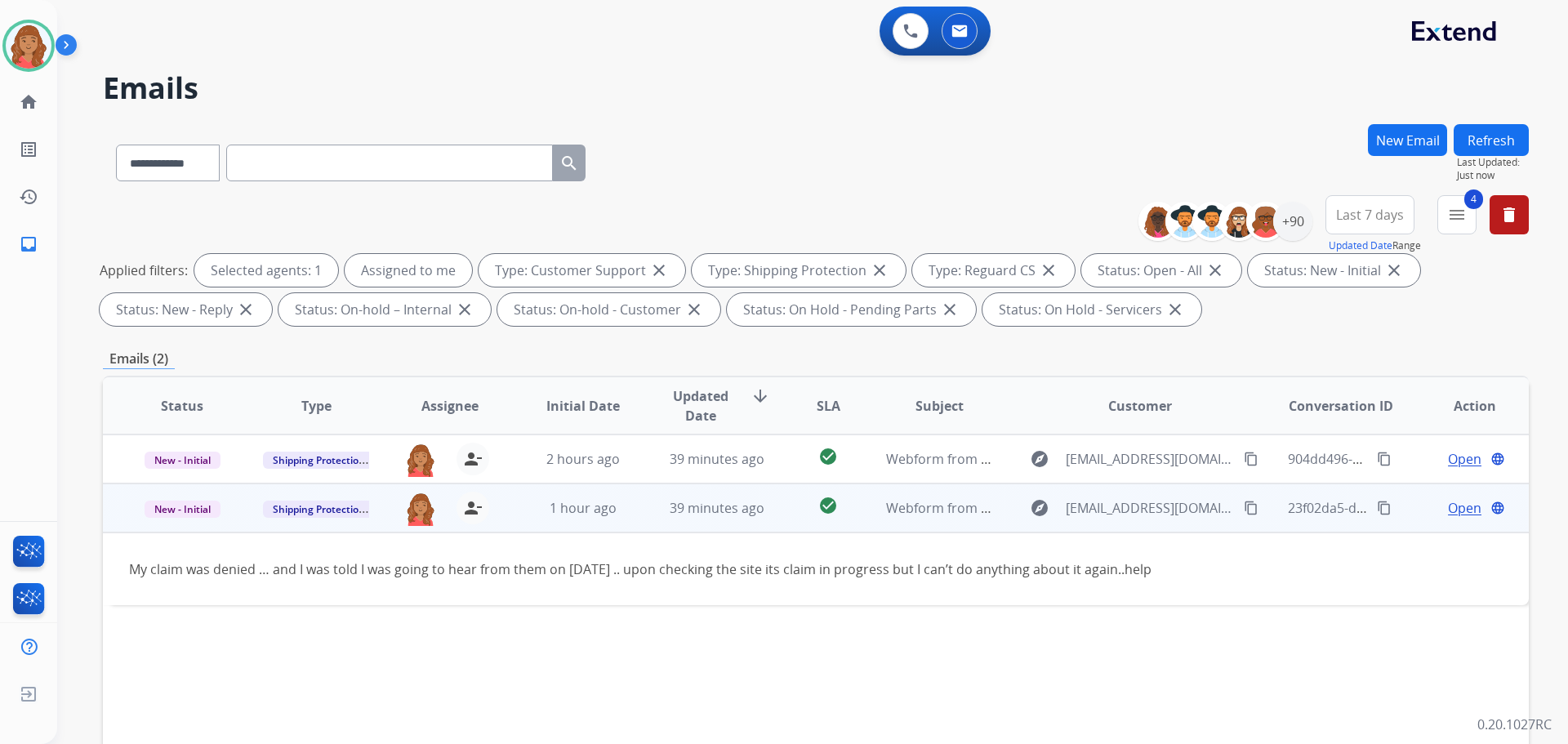
drag, startPoint x: 1241, startPoint y: 509, endPoint x: 1208, endPoint y: 511, distance: 33.1
click at [1244, 510] on mat-icon "content_copy" at bounding box center [1251, 508] width 15 height 15
click at [1449, 508] on span "Open" at bounding box center [1465, 508] width 34 height 20
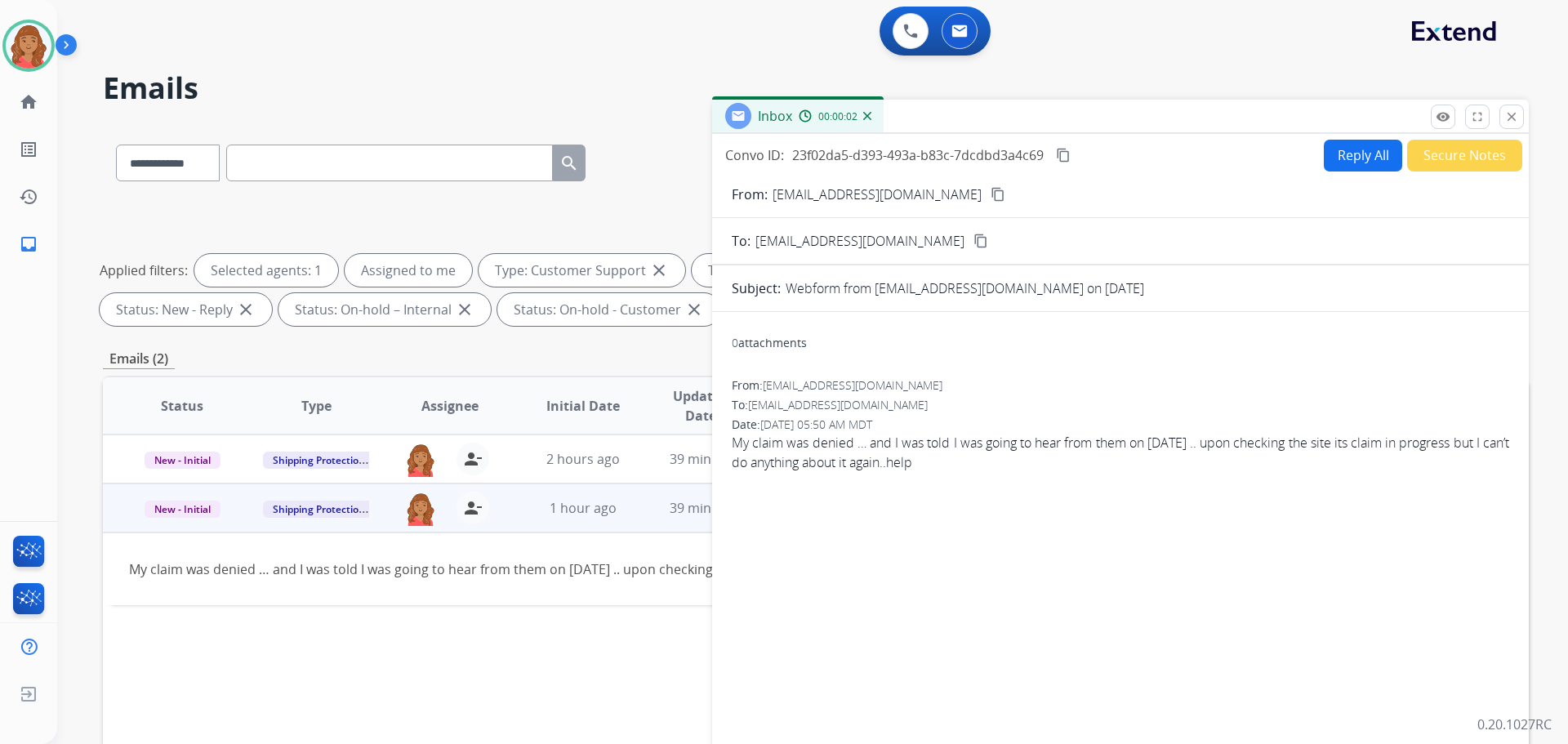
click at [1368, 149] on button "Reply All" at bounding box center [1363, 155] width 78 height 32
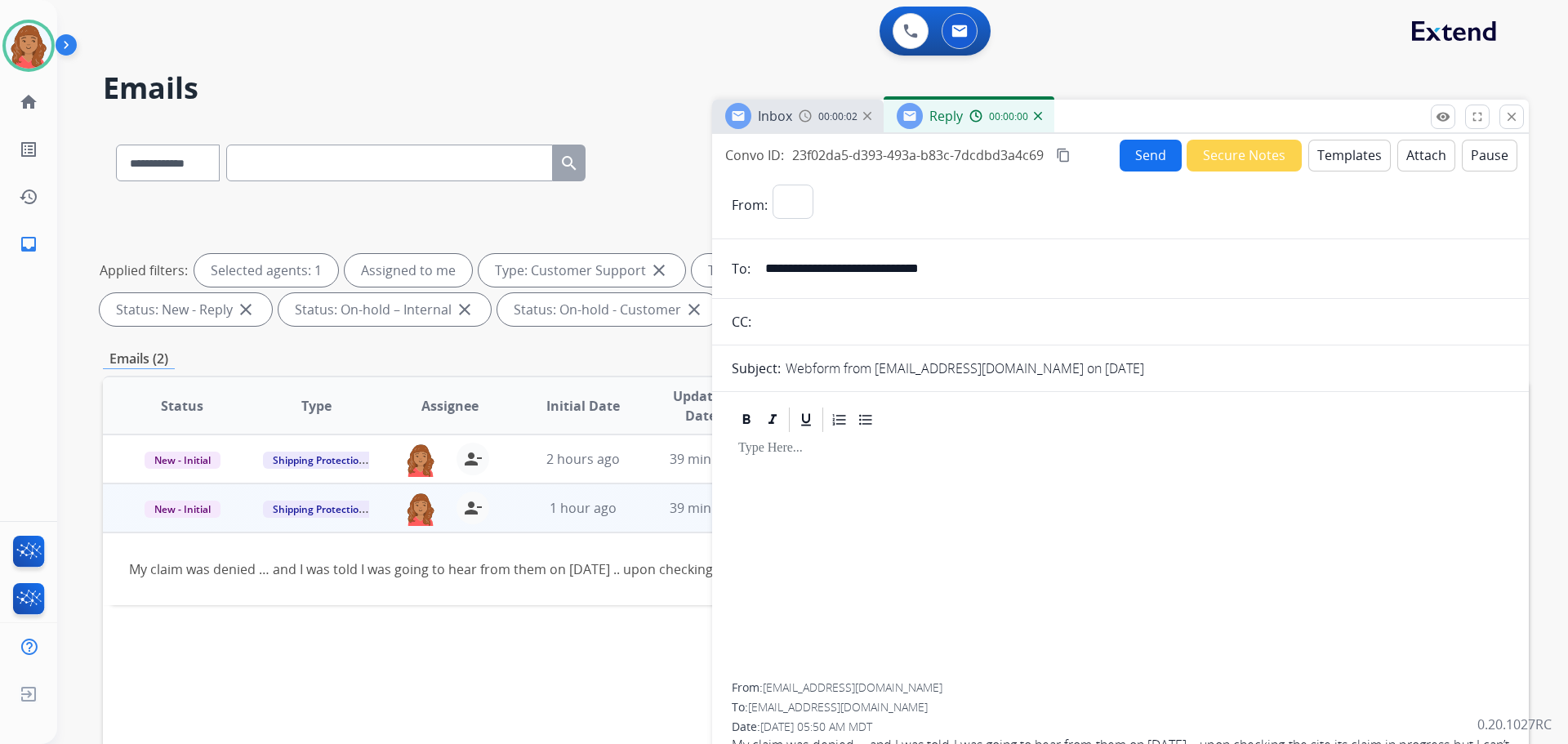
select select "**********"
click at [1358, 158] on button "Templates" at bounding box center [1350, 155] width 83 height 32
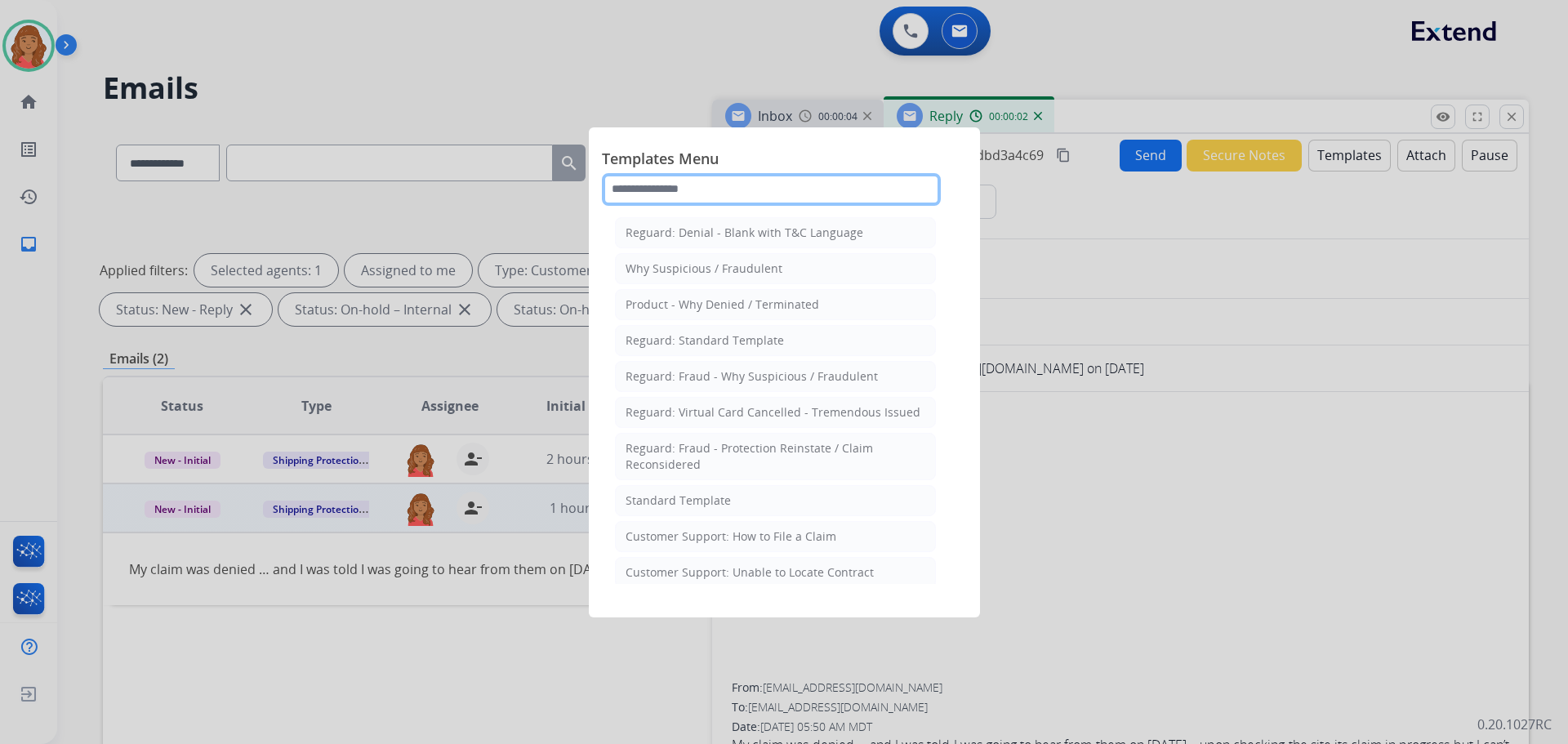
click at [665, 189] on input "text" at bounding box center [772, 189] width 339 height 33
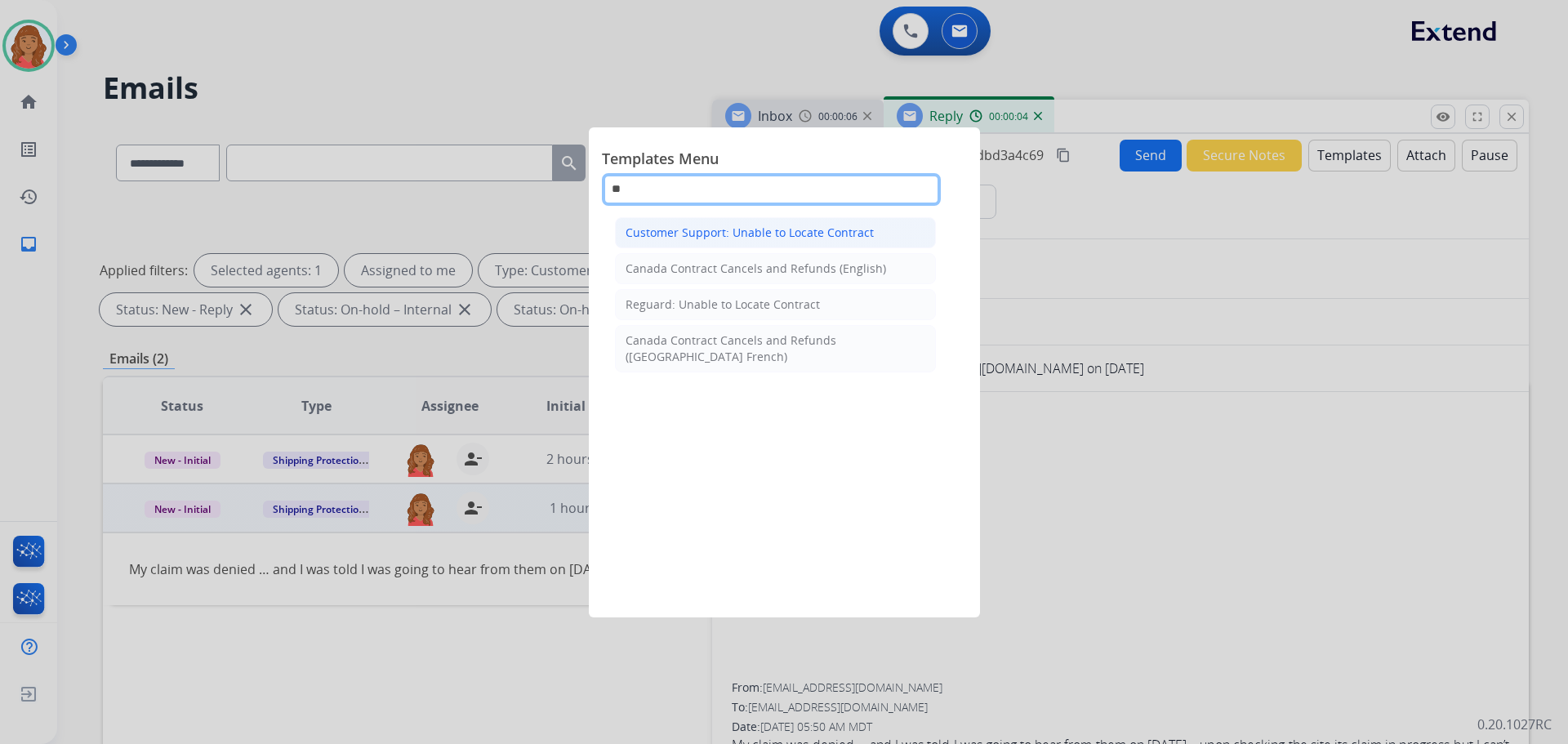
type input "**"
click at [699, 230] on div "Customer Support: Unable to Locate Contract" at bounding box center [750, 233] width 249 height 16
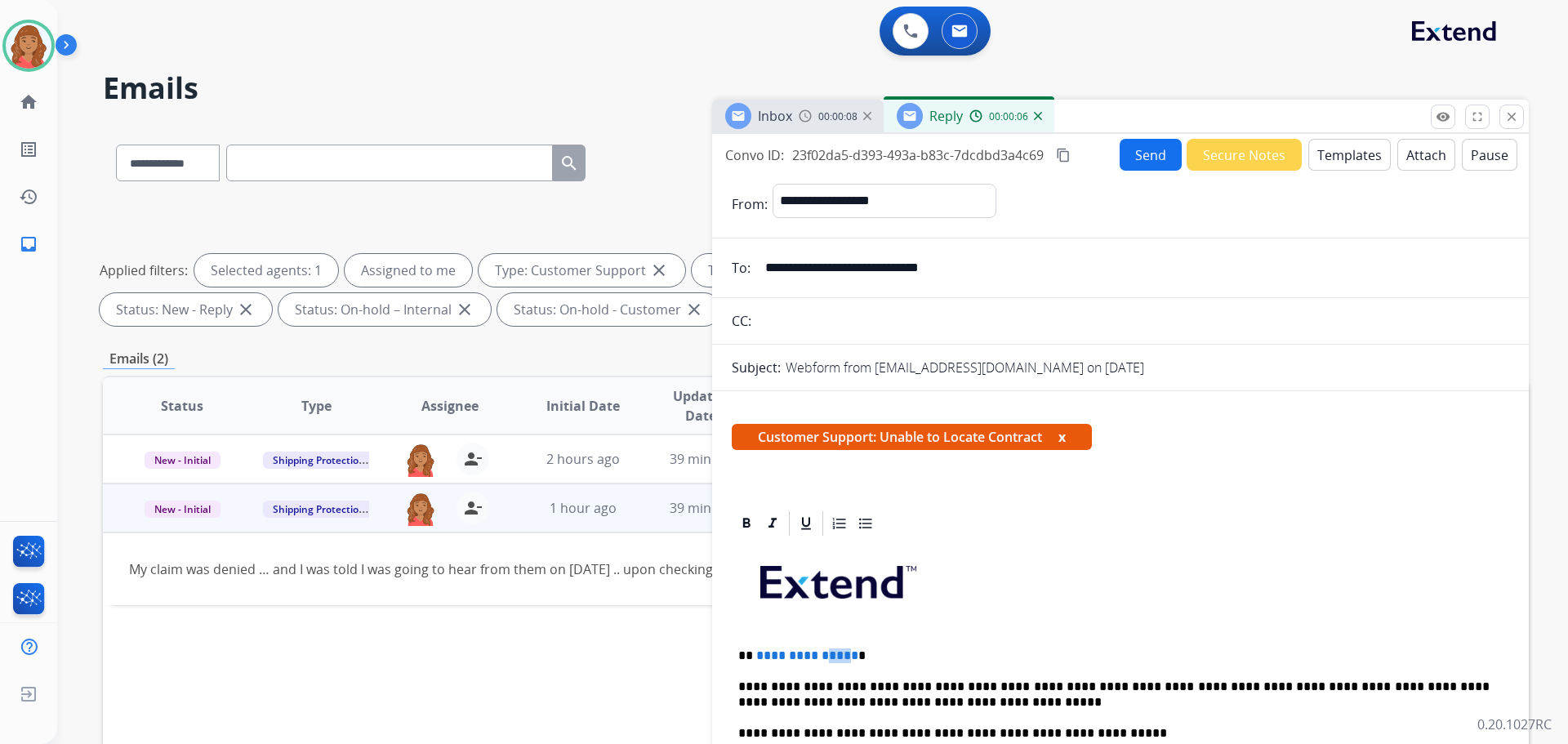
drag, startPoint x: 844, startPoint y: 655, endPoint x: 833, endPoint y: 652, distance: 11.4
click at [832, 652] on span "**********" at bounding box center [807, 655] width 102 height 12
click at [849, 654] on p "**********" at bounding box center [1114, 655] width 751 height 15
drag, startPoint x: 833, startPoint y: 654, endPoint x: 752, endPoint y: 654, distance: 81.0
click at [753, 654] on p "**********" at bounding box center [1114, 655] width 751 height 15
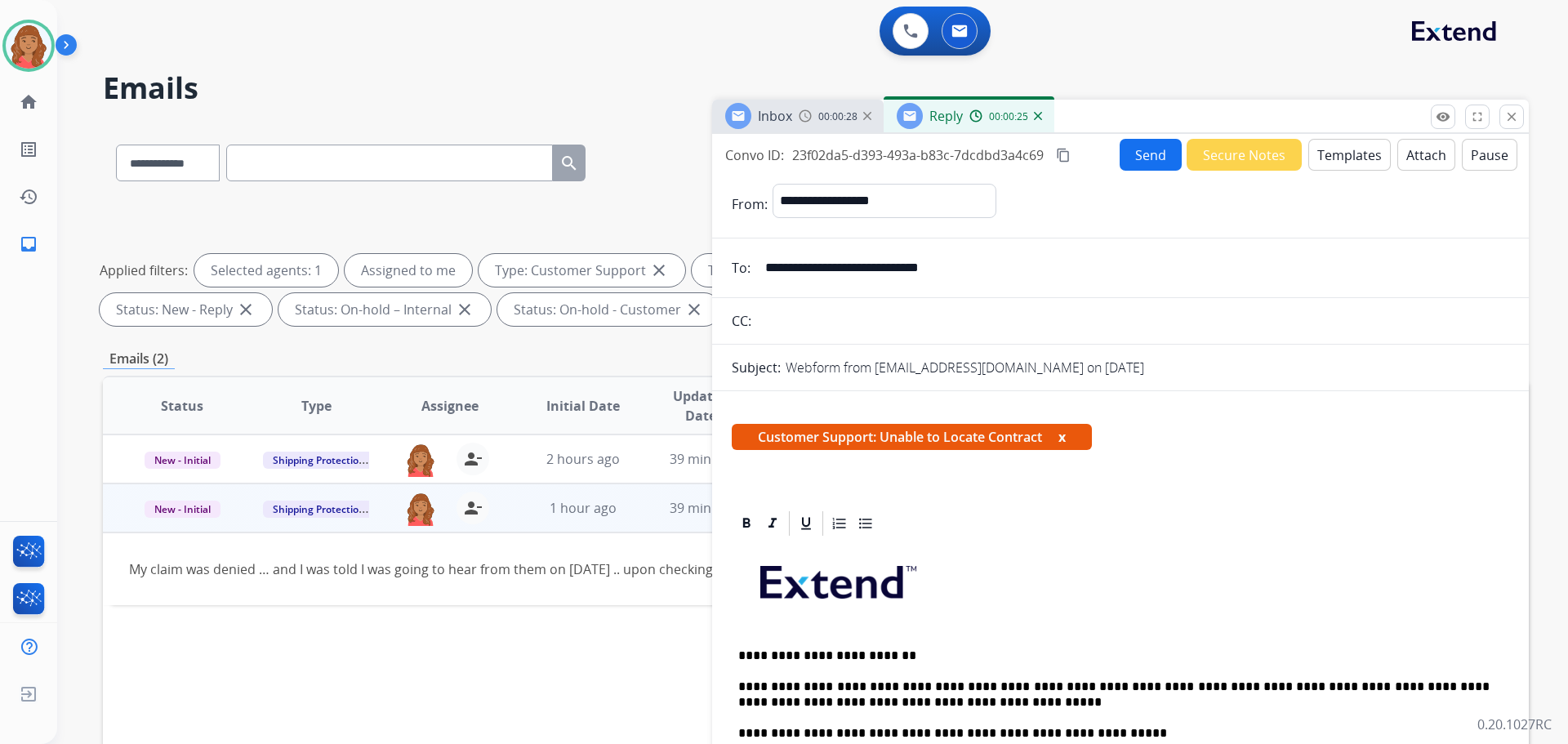
click at [764, 655] on p "**********" at bounding box center [1114, 655] width 751 height 15
click at [902, 657] on p "**********" at bounding box center [1114, 655] width 751 height 15
click at [1137, 163] on button "Send" at bounding box center [1151, 154] width 62 height 32
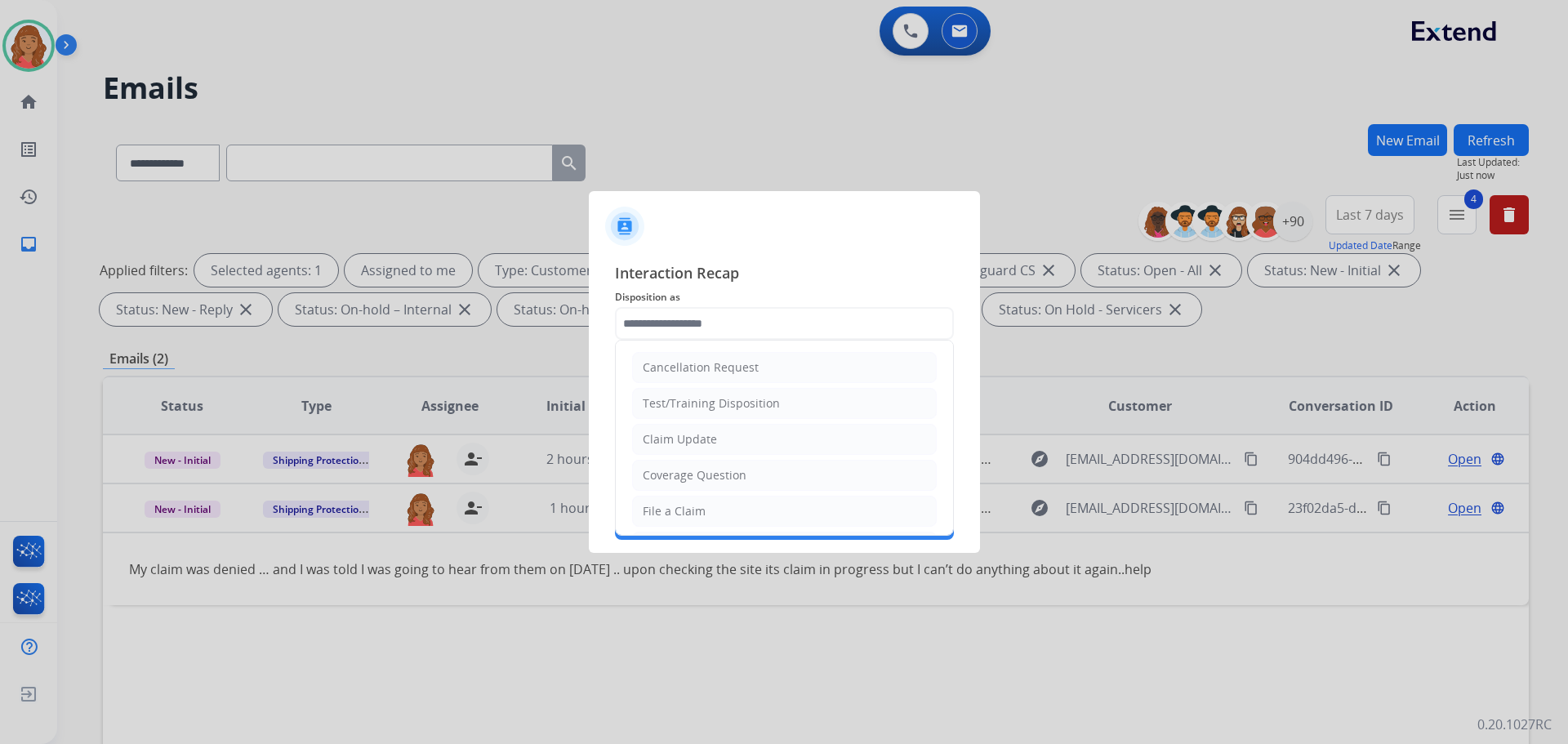
click at [732, 502] on li "File a Claim" at bounding box center [784, 511] width 305 height 31
type input "**********"
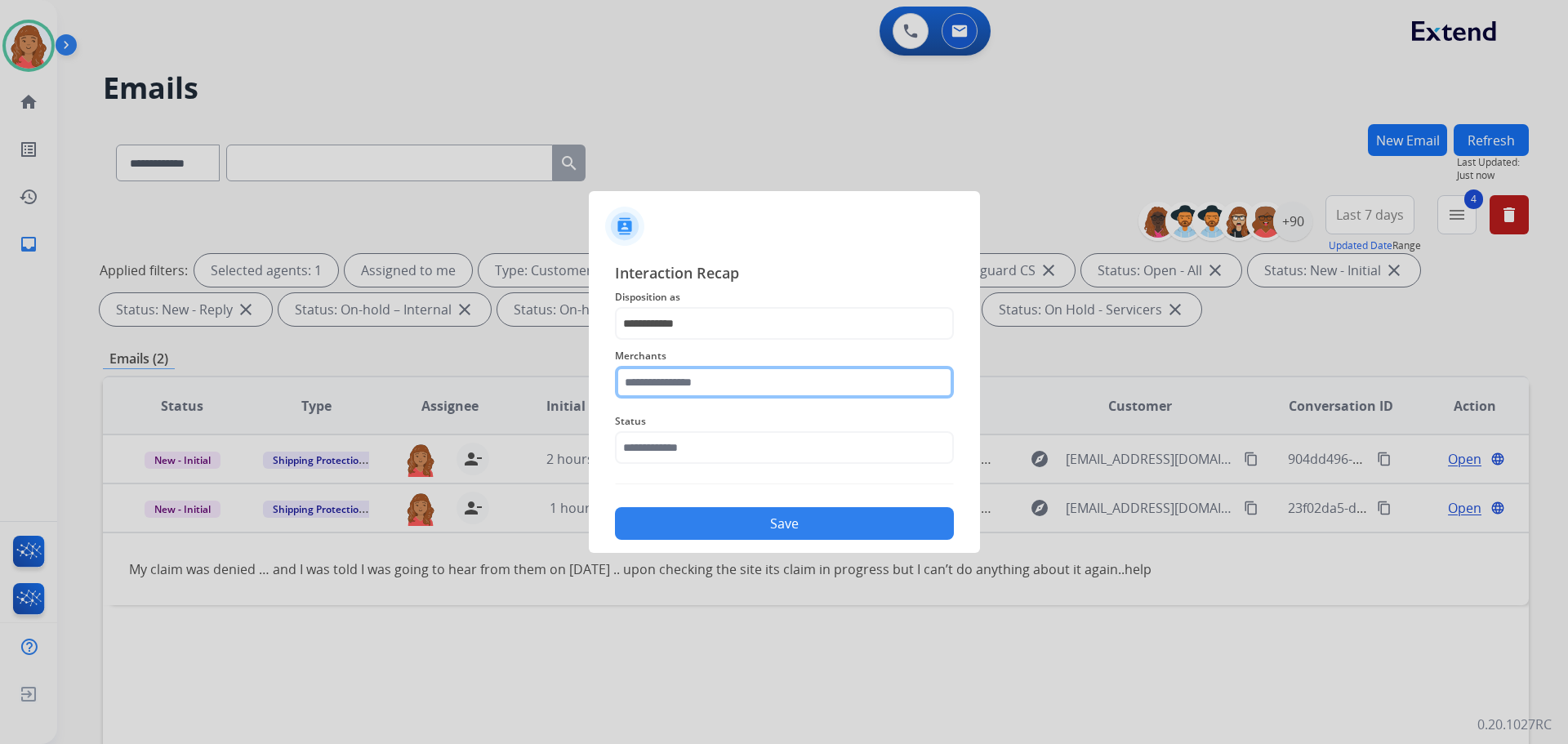
click at [717, 391] on input "text" at bounding box center [785, 382] width 339 height 33
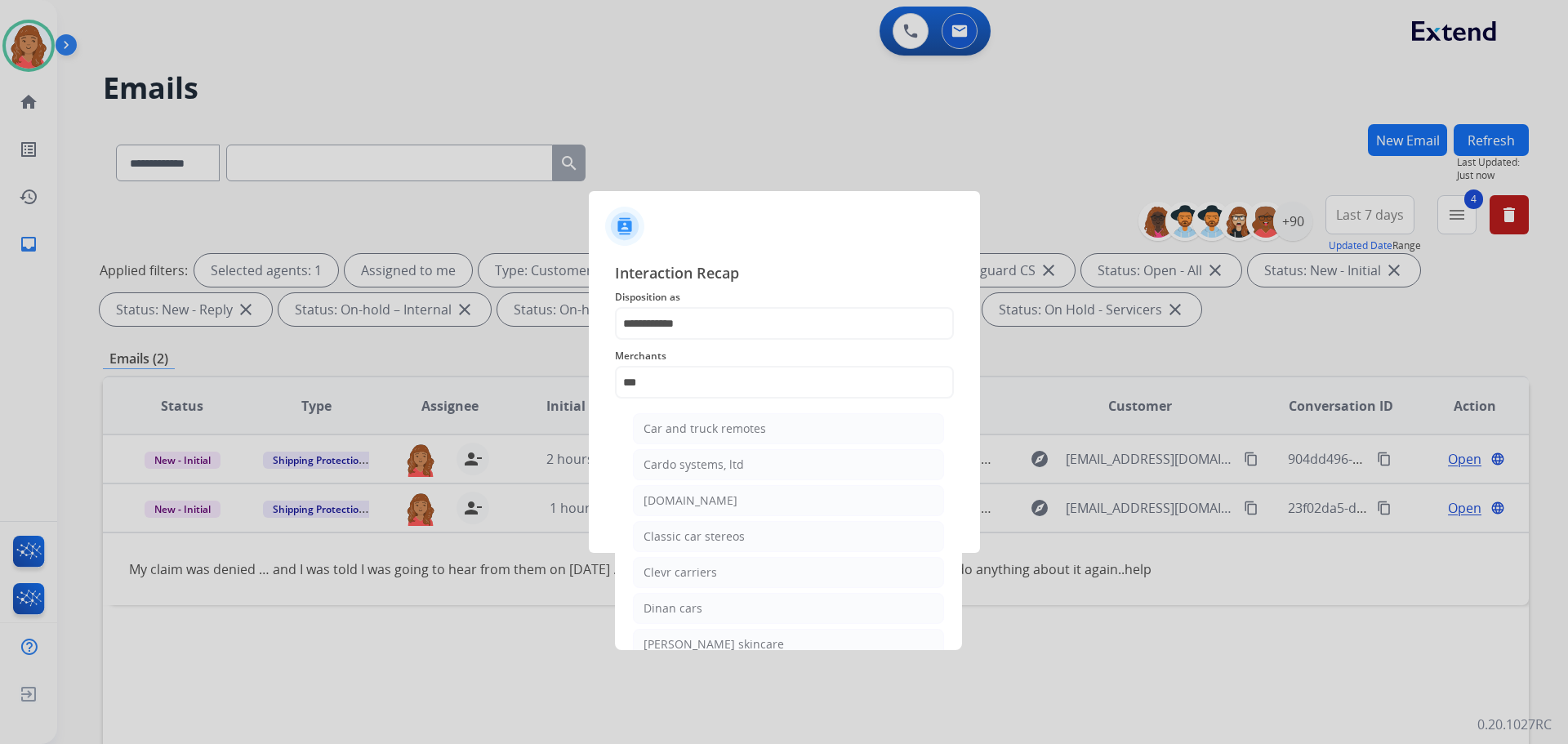
click at [685, 492] on li "[DOMAIN_NAME]" at bounding box center [788, 500] width 312 height 31
type input "**********"
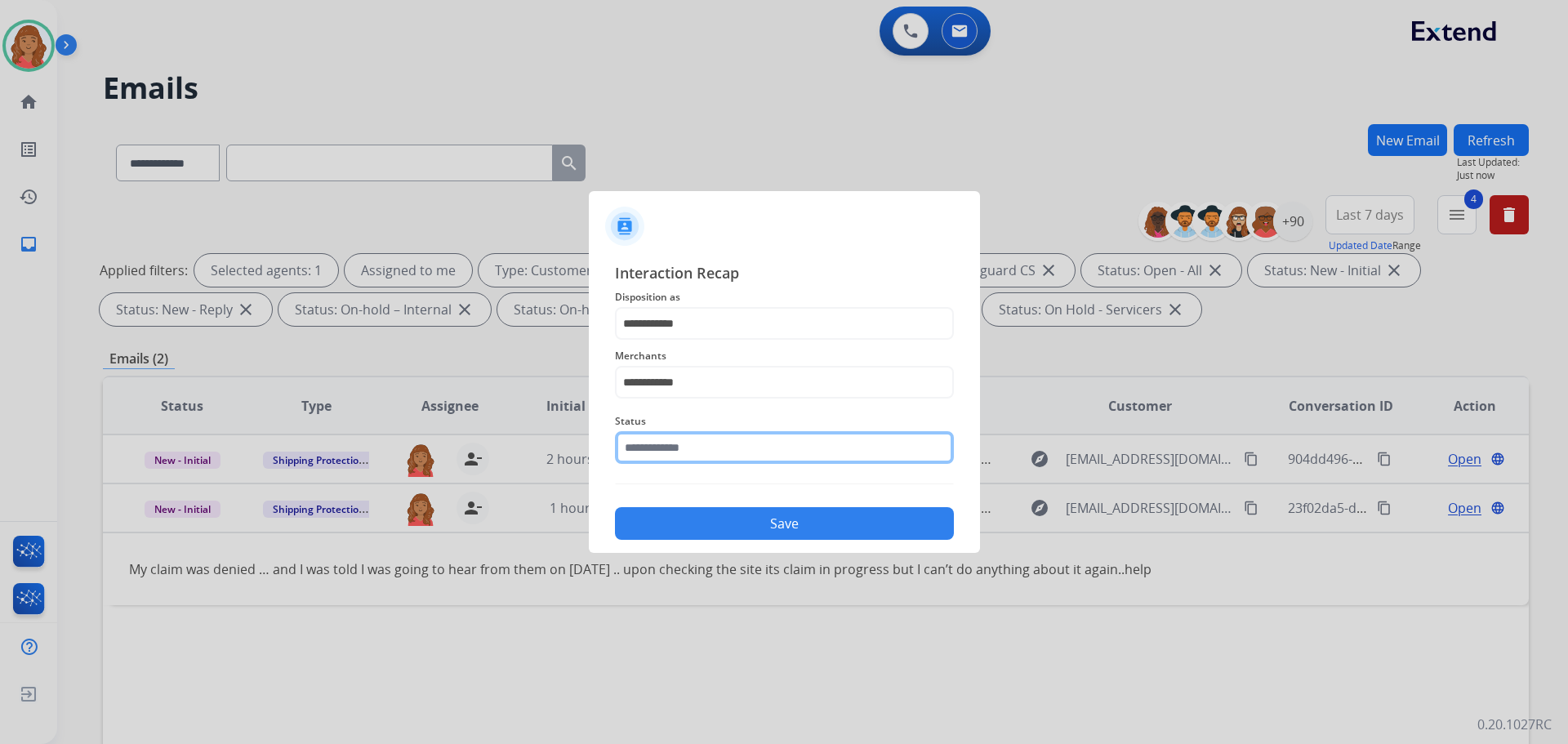
click at [703, 456] on input "text" at bounding box center [785, 447] width 339 height 33
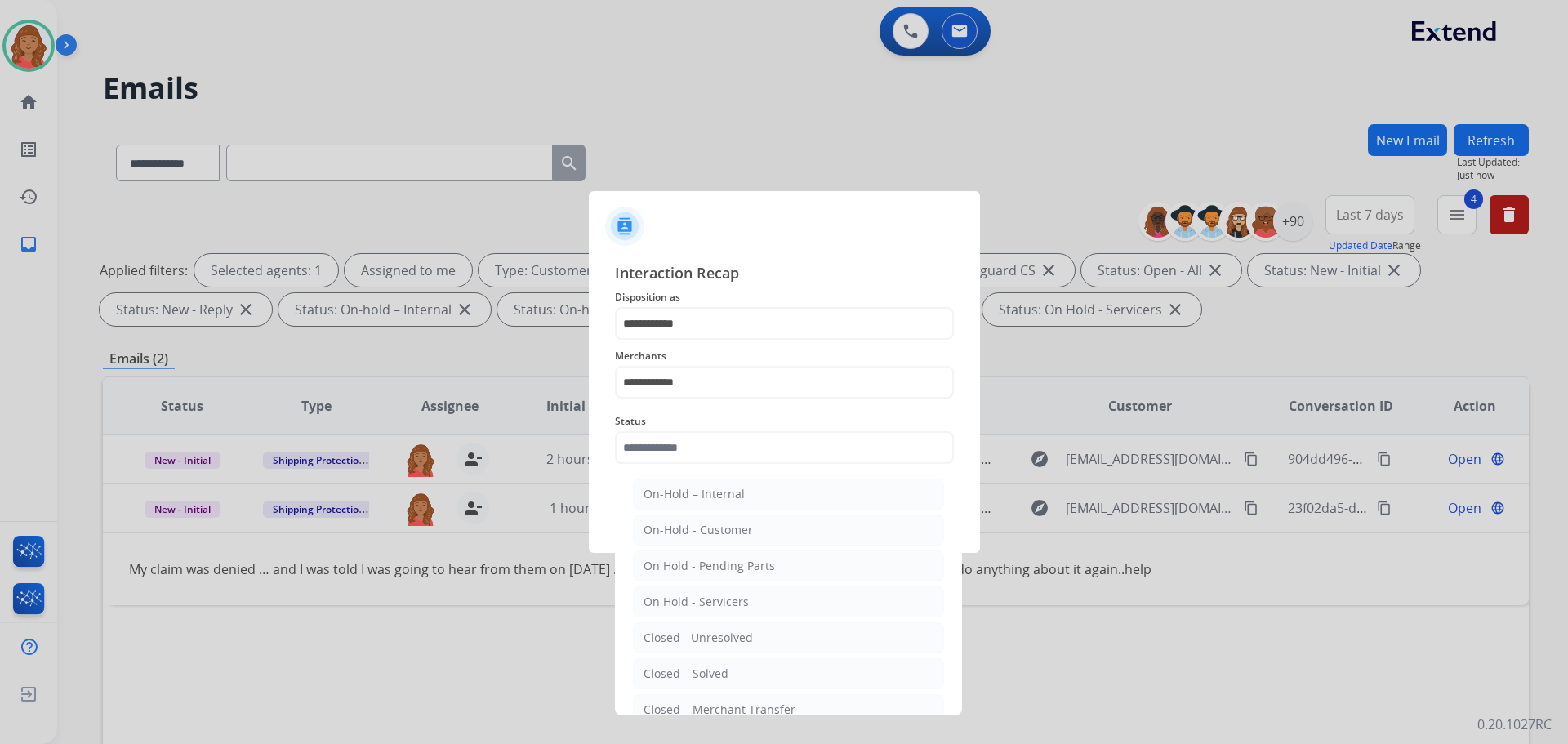
drag, startPoint x: 715, startPoint y: 673, endPoint x: 725, endPoint y: 576, distance: 97.5
click at [715, 672] on div "Closed – Solved" at bounding box center [686, 674] width 85 height 16
type input "**********"
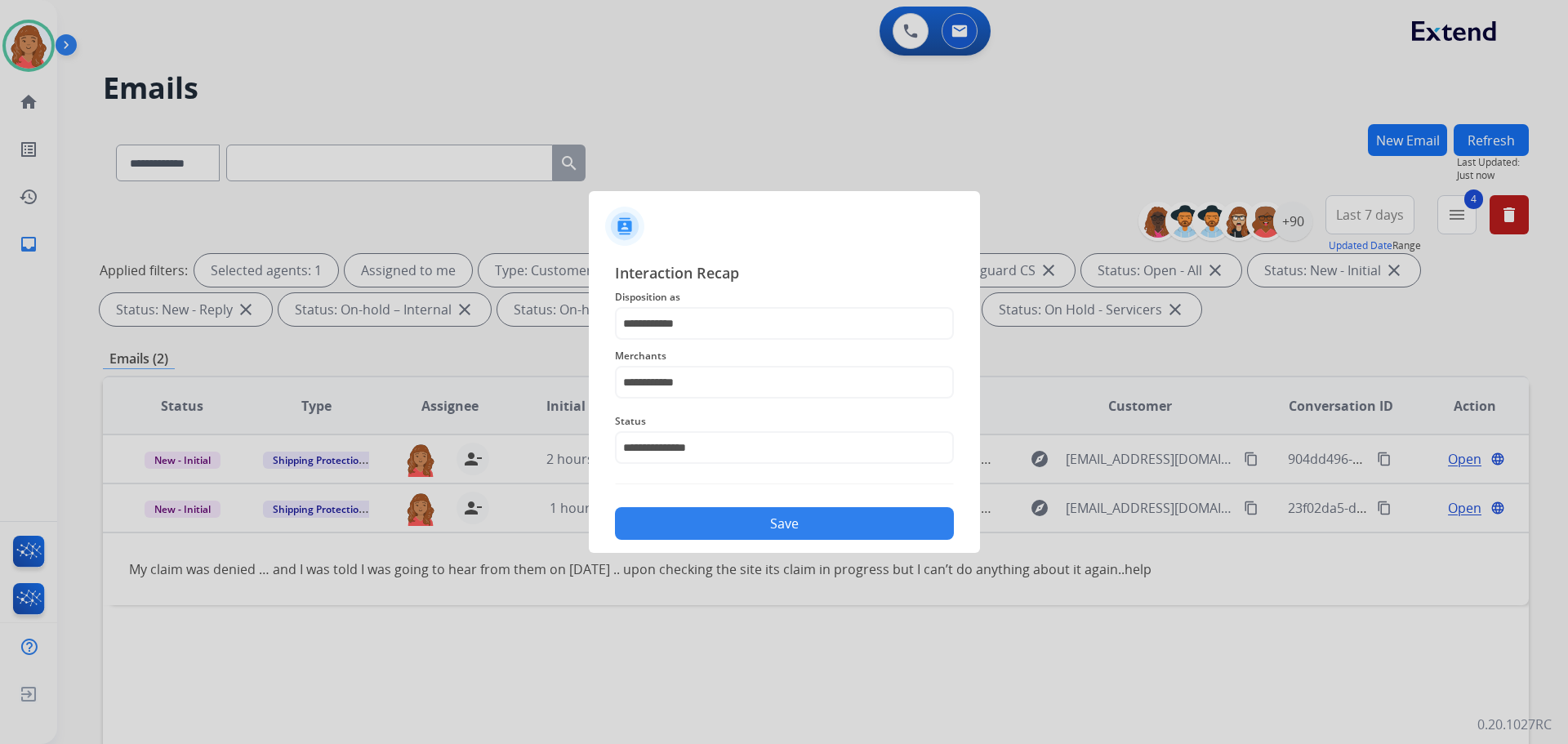
click at [740, 516] on button "Save" at bounding box center [785, 523] width 339 height 33
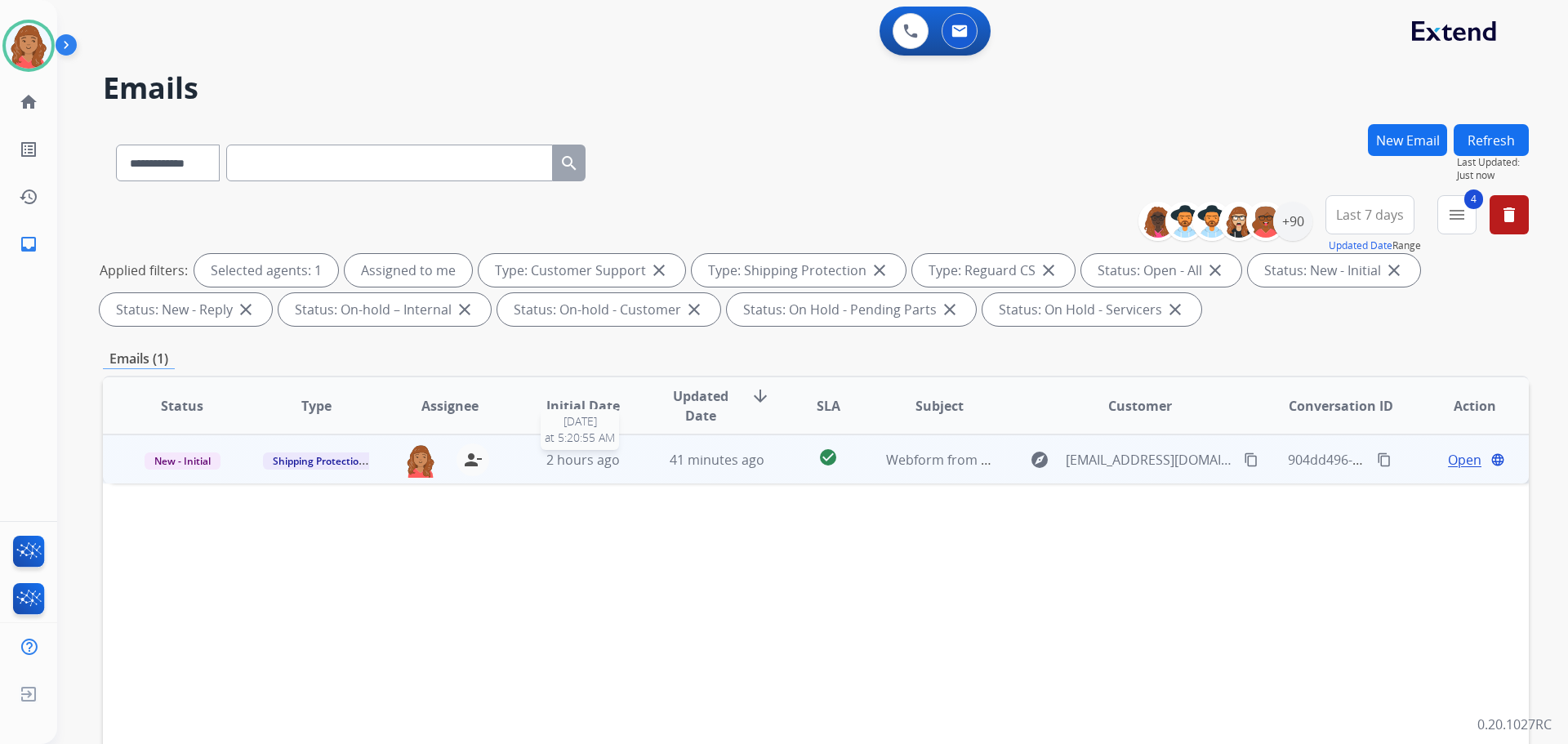
click at [629, 448] on td "2 hours ago 8/11/2025 at 5:20:55 AM" at bounding box center [571, 458] width 134 height 49
click at [1241, 461] on button "content_copy" at bounding box center [1251, 459] width 20 height 20
click at [1453, 457] on span "Open" at bounding box center [1465, 459] width 34 height 20
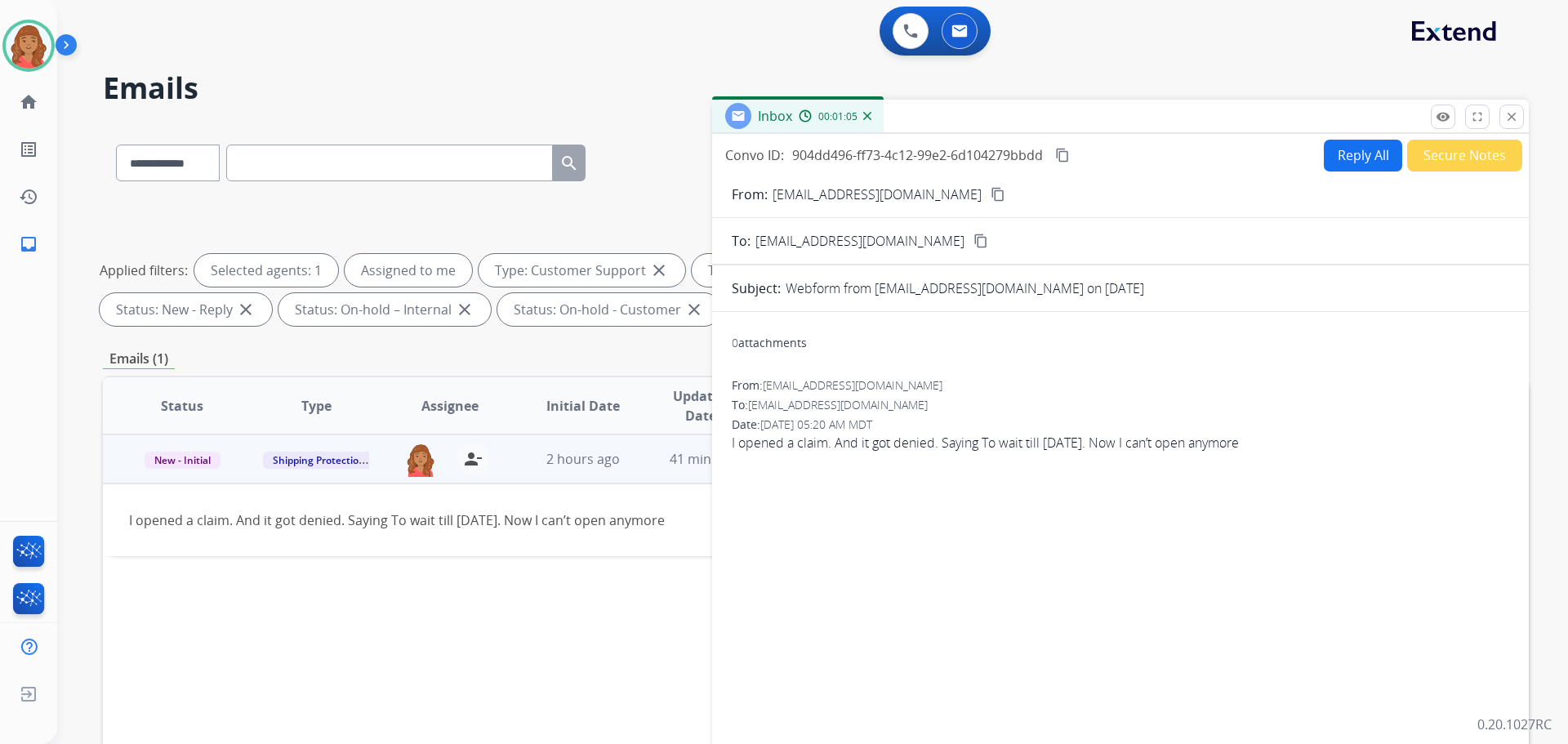
click at [1362, 154] on button "Reply All" at bounding box center [1363, 155] width 78 height 32
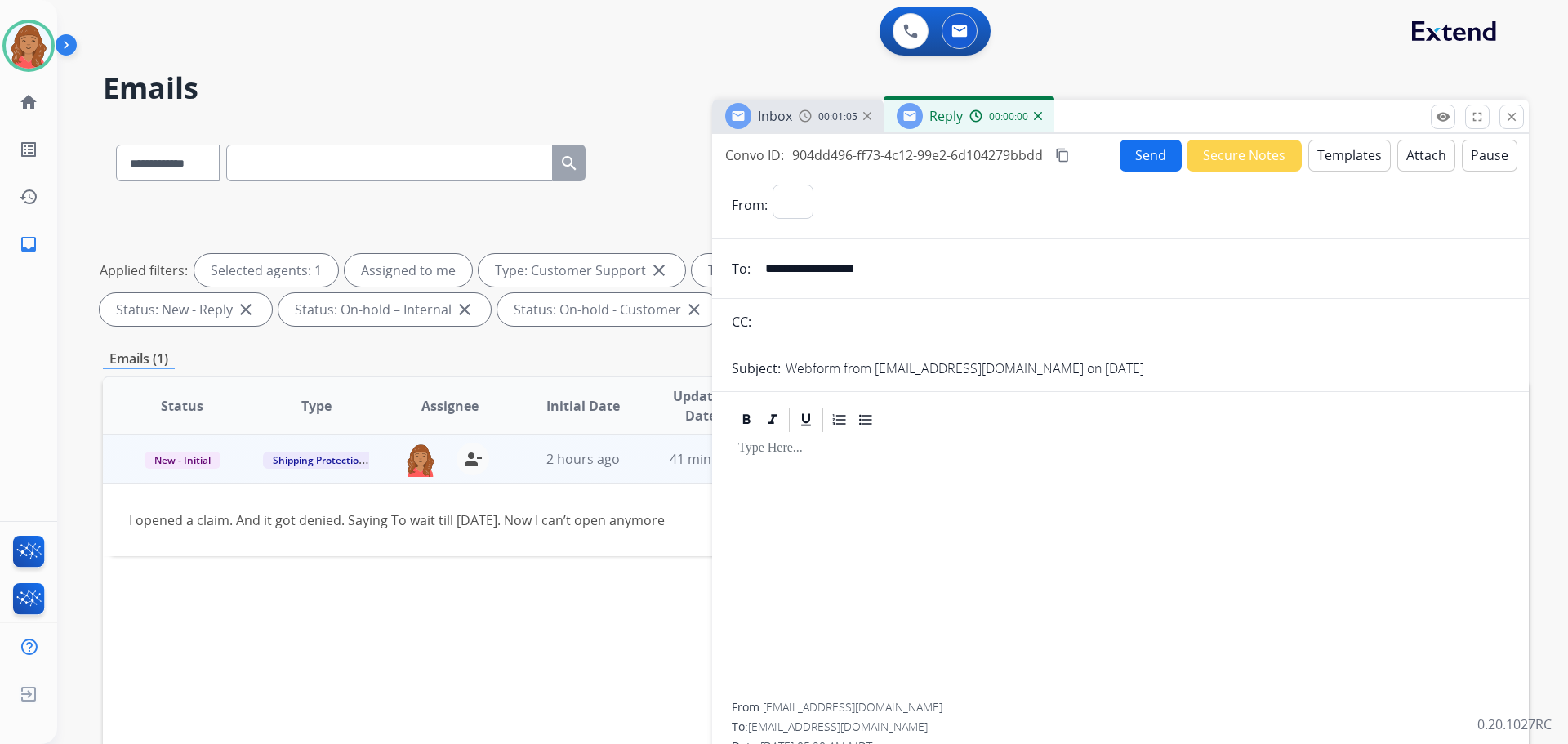
select select "**********"
click at [1343, 152] on button "Templates" at bounding box center [1350, 155] width 83 height 32
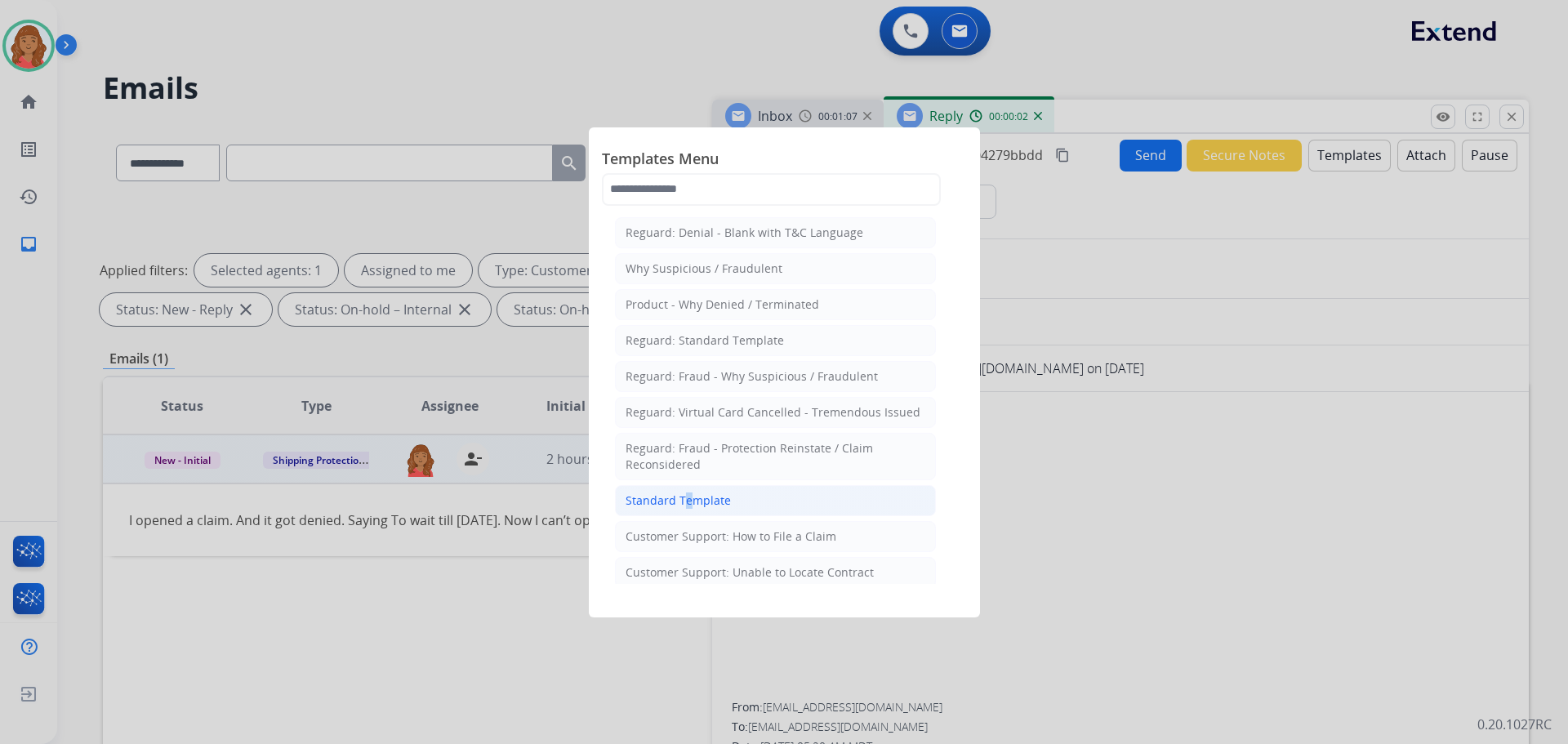
drag, startPoint x: 679, startPoint y: 502, endPoint x: 745, endPoint y: 525, distance: 69.9
click at [681, 502] on div "Standard Template" at bounding box center [678, 501] width 106 height 16
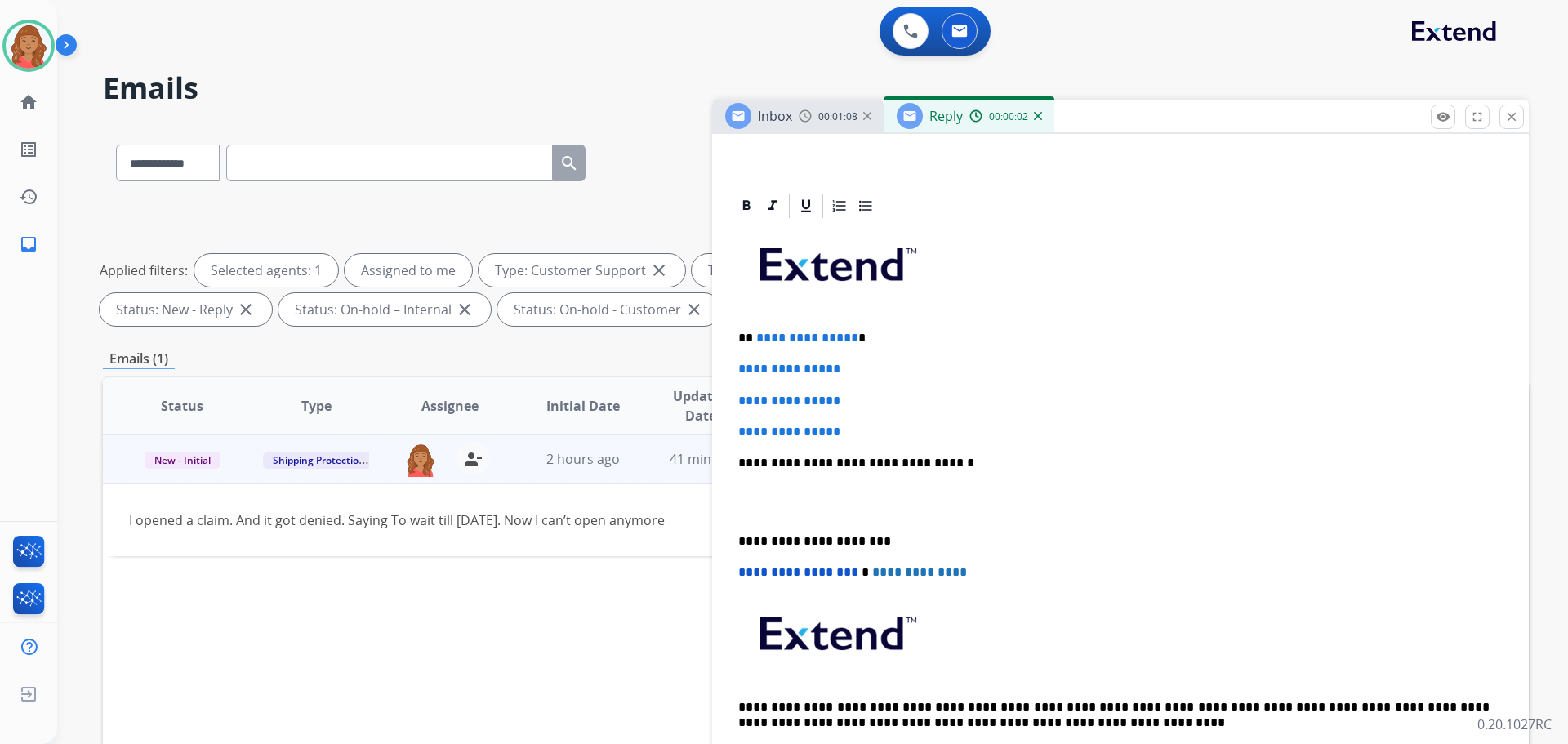
scroll to position [327, 0]
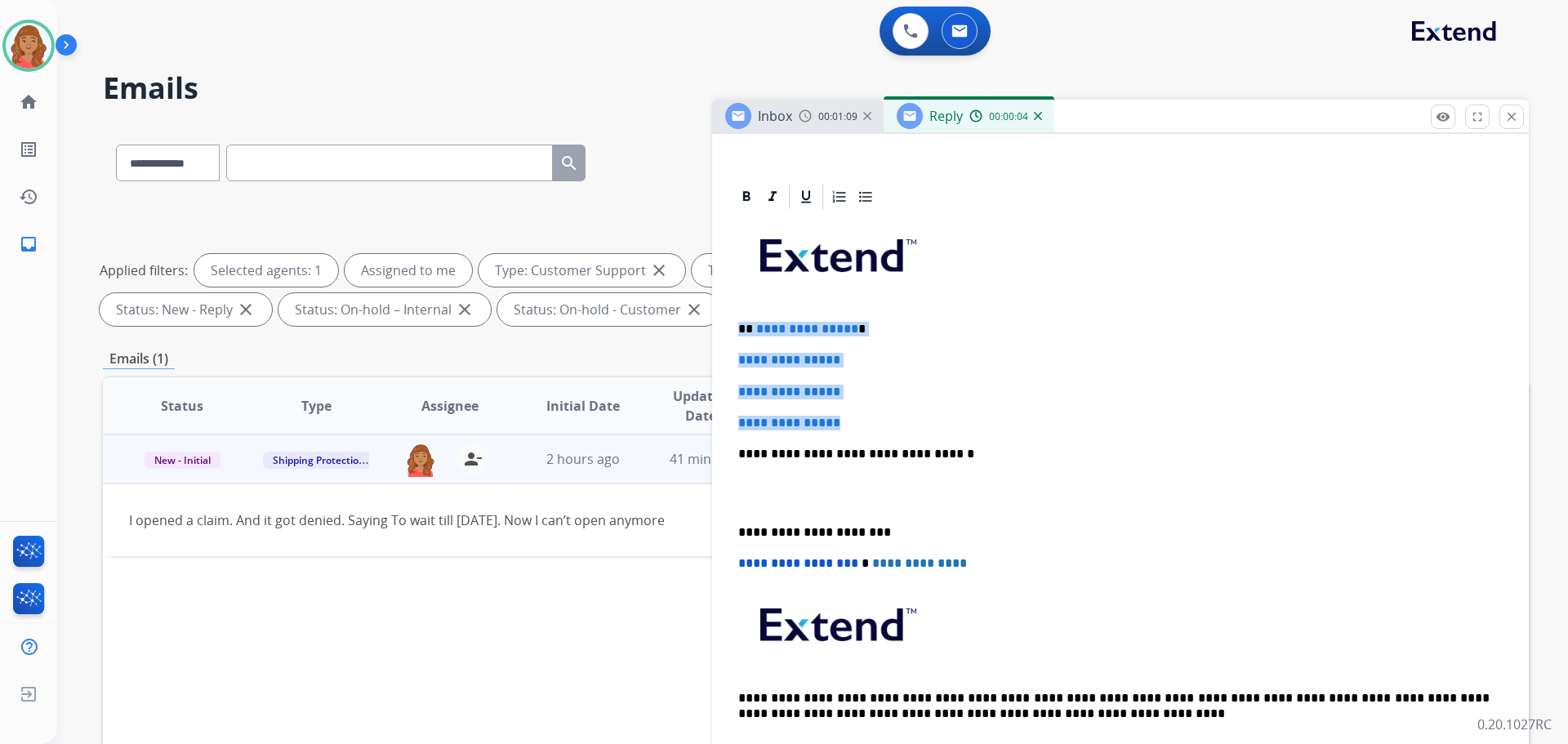
drag, startPoint x: 856, startPoint y: 424, endPoint x: 766, endPoint y: 327, distance: 132.3
click at [733, 321] on div "**********" at bounding box center [1121, 492] width 778 height 562
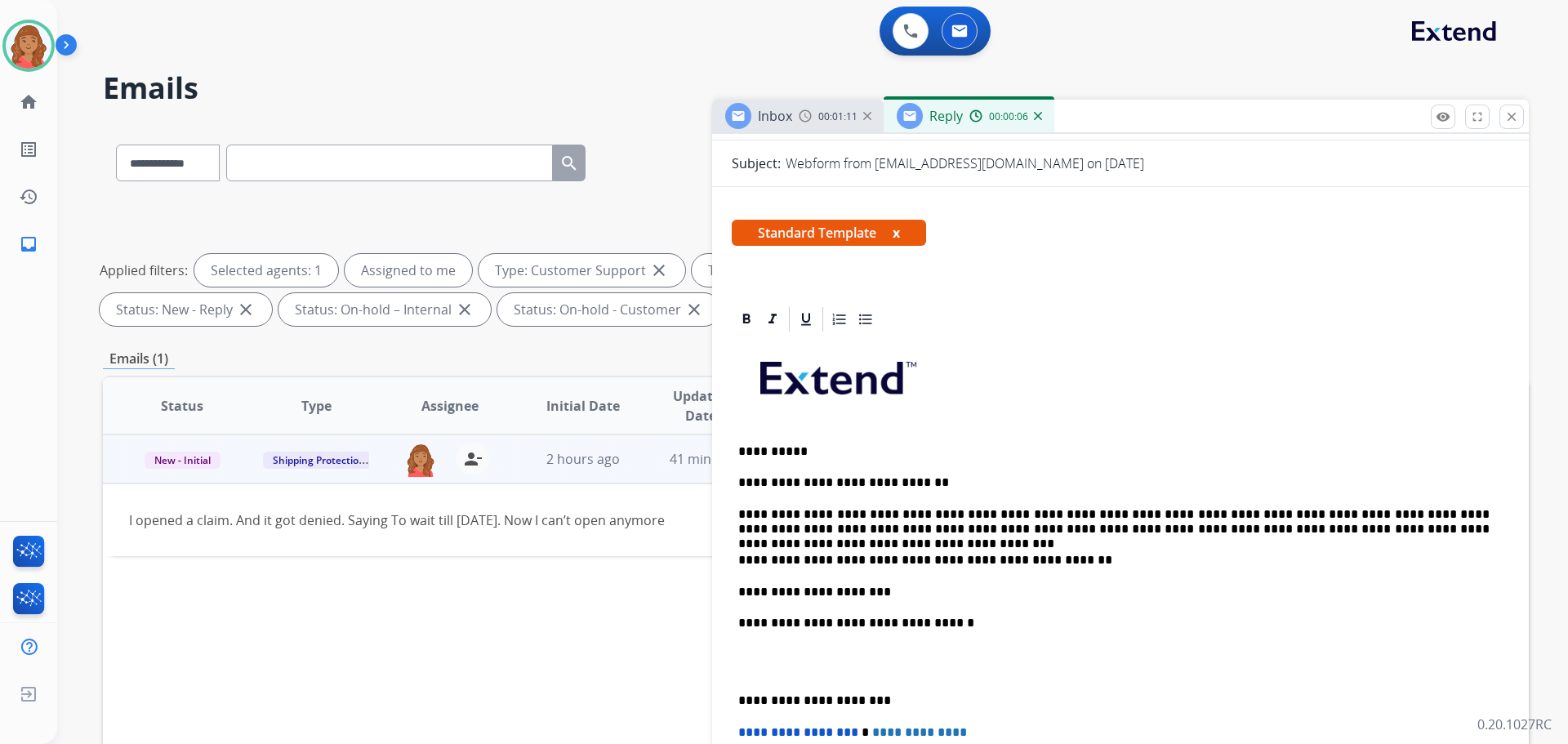
scroll to position [0, 0]
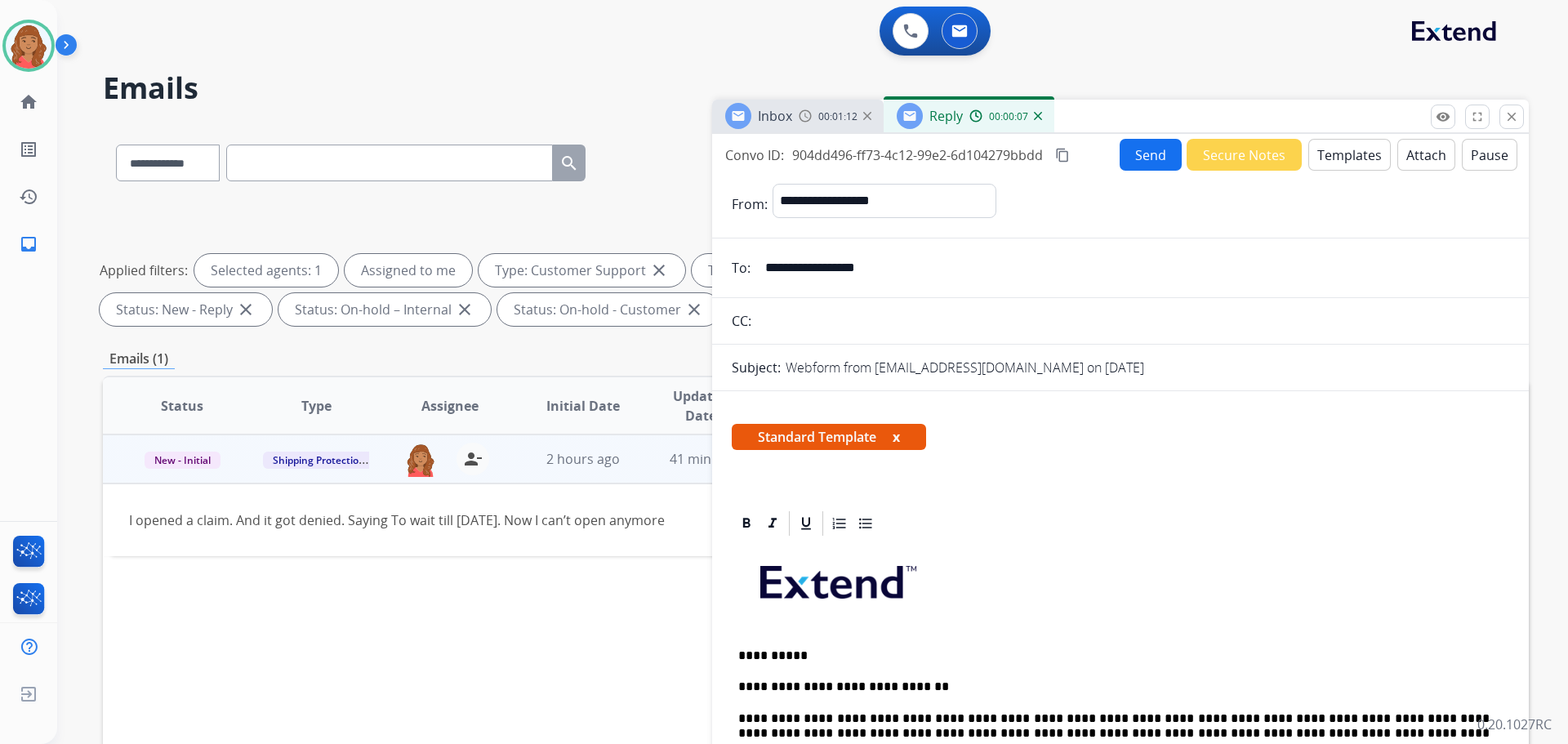
click at [1064, 153] on mat-icon "content_copy" at bounding box center [1063, 155] width 15 height 15
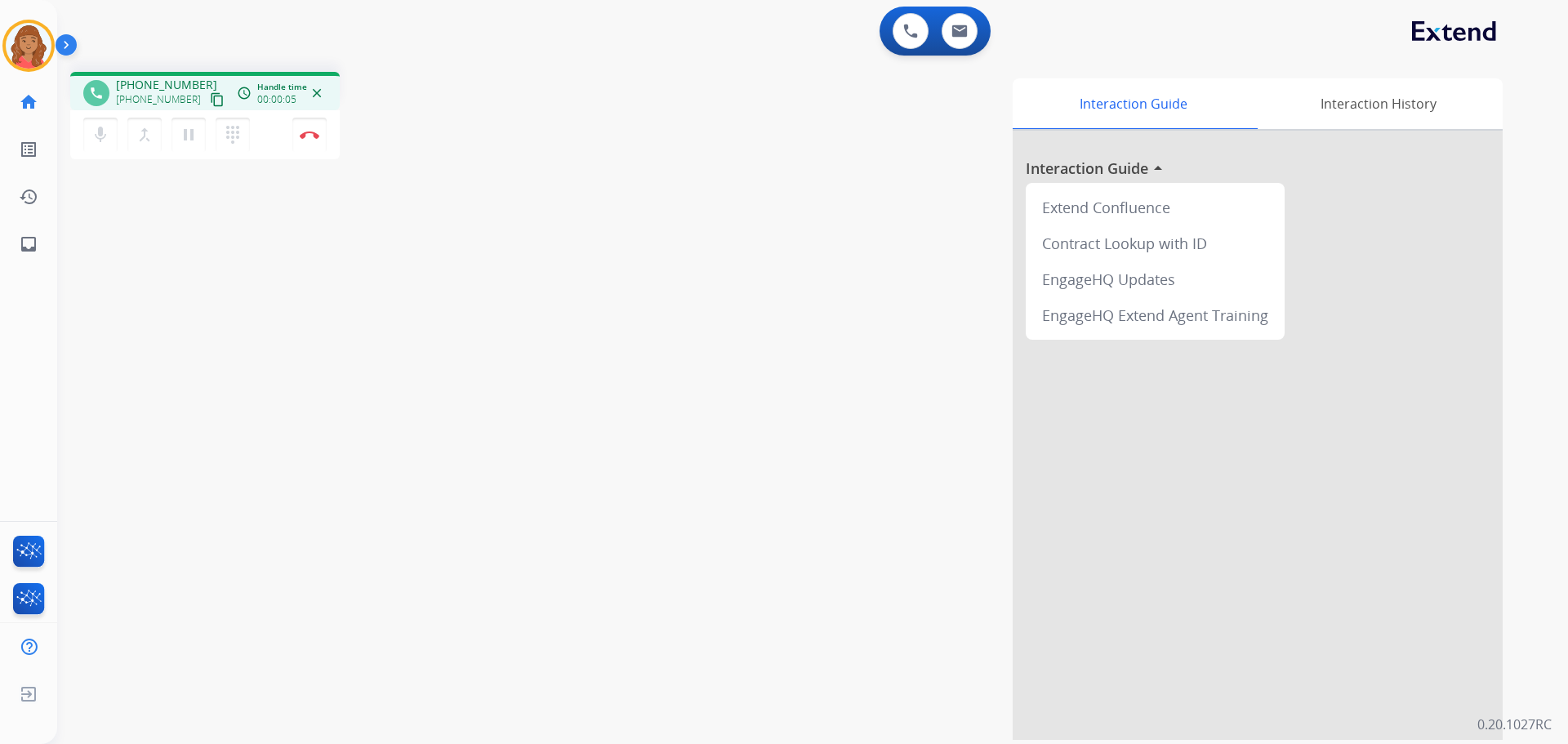
drag, startPoint x: 201, startPoint y: 103, endPoint x: 164, endPoint y: 107, distance: 37.2
click at [210, 103] on mat-icon "content_copy" at bounding box center [217, 99] width 15 height 15
click at [210, 99] on mat-icon "content_copy" at bounding box center [217, 99] width 15 height 15
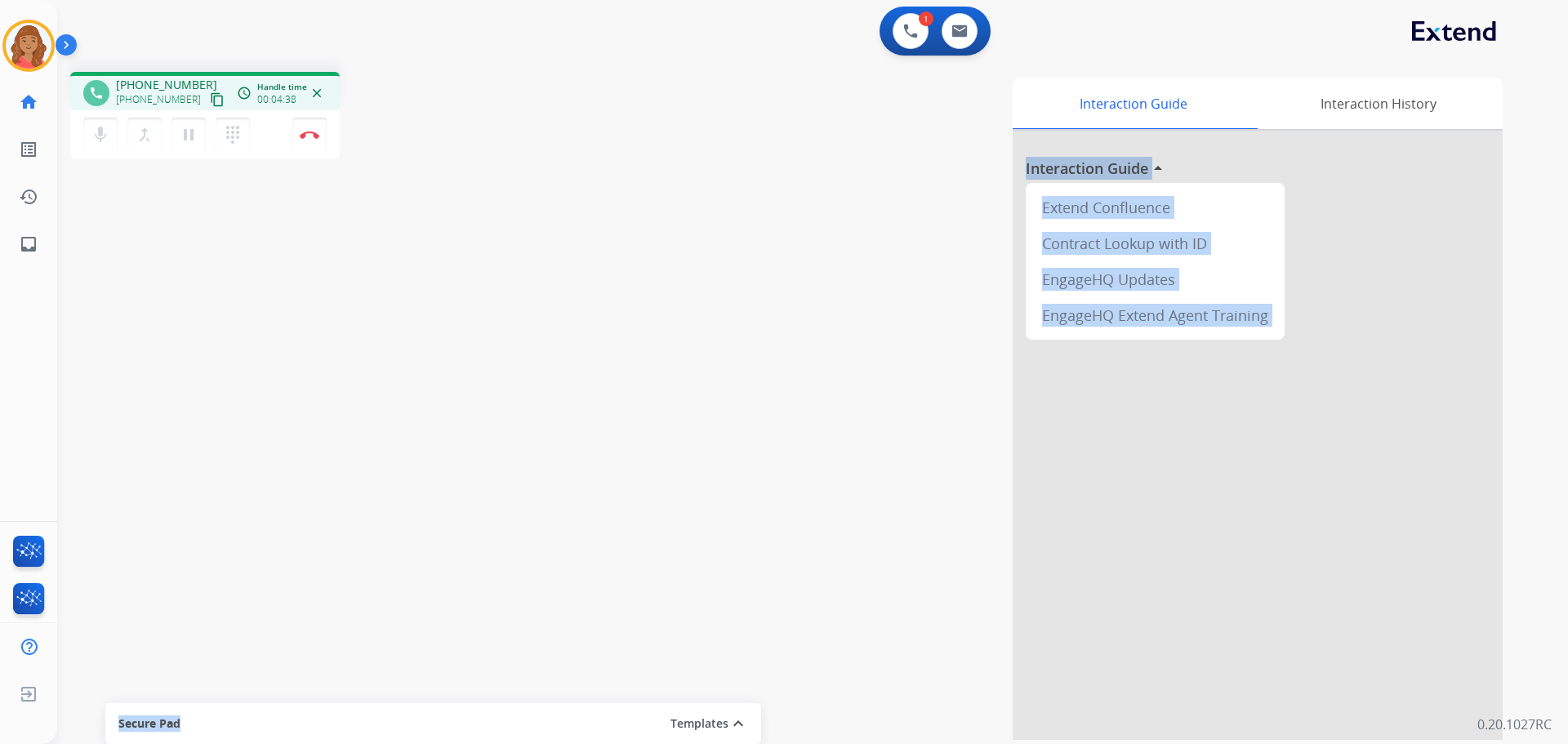
drag, startPoint x: 424, startPoint y: 710, endPoint x: 476, endPoint y: 550, distance: 168.2
click at [476, 550] on div "phone +17323228307 +17323228307 content_copy access_time Call metrics Queue 00:…" at bounding box center [793, 399] width 1472 height 681
click at [319, 132] on img at bounding box center [310, 134] width 20 height 8
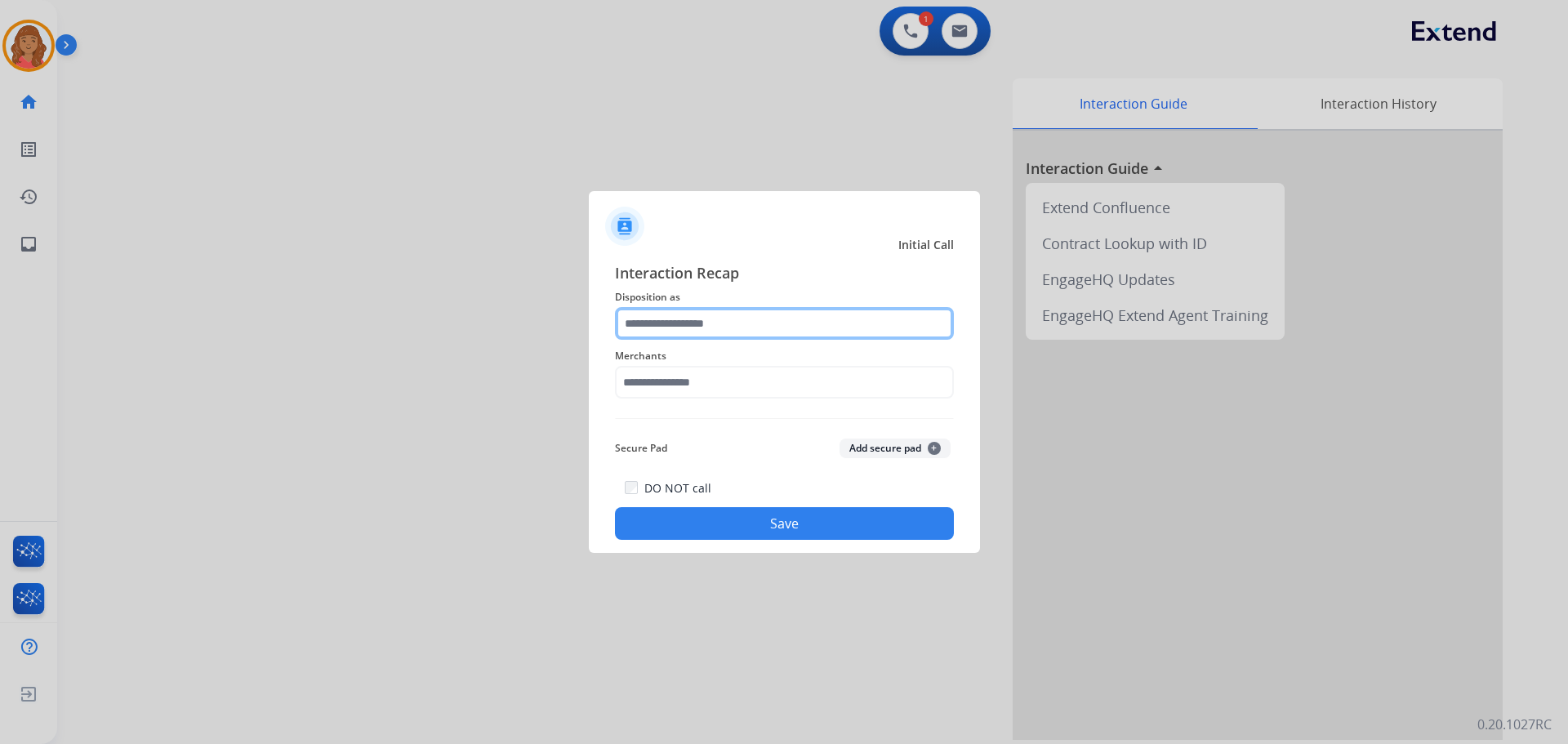
click at [709, 331] on input "text" at bounding box center [785, 323] width 339 height 33
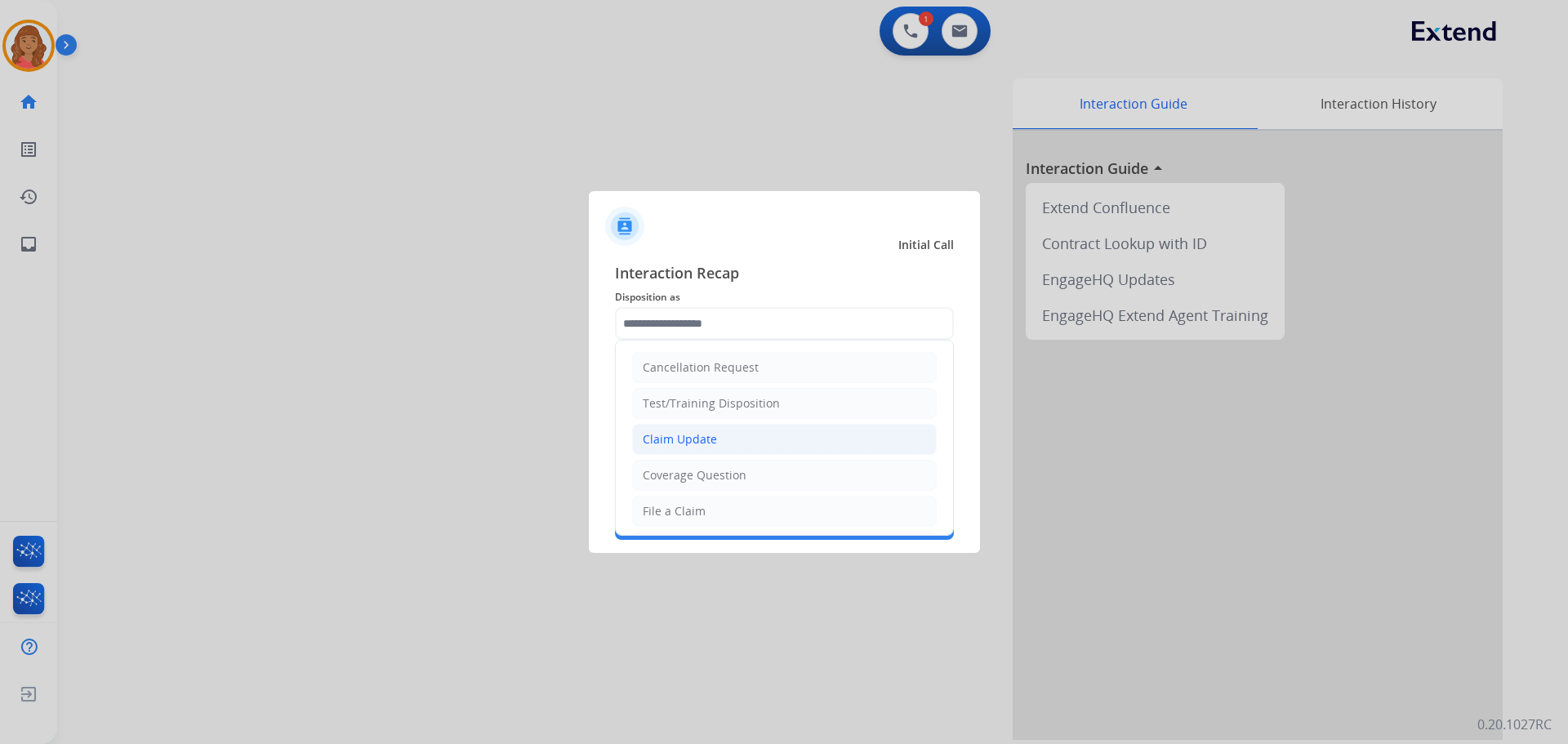
click at [687, 435] on div "Claim Update" at bounding box center [680, 439] width 75 height 16
type input "**********"
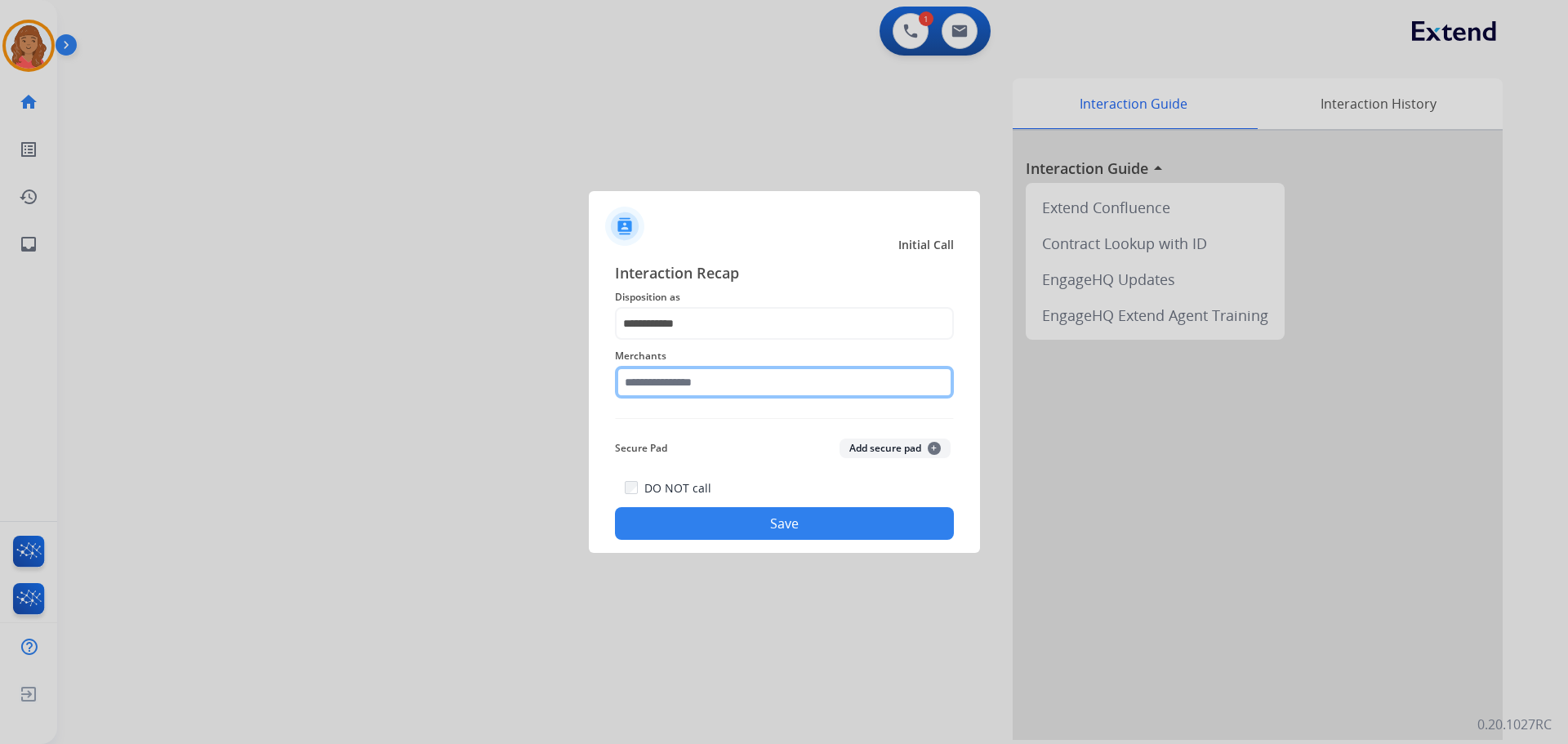
click at [667, 386] on input "text" at bounding box center [785, 382] width 339 height 33
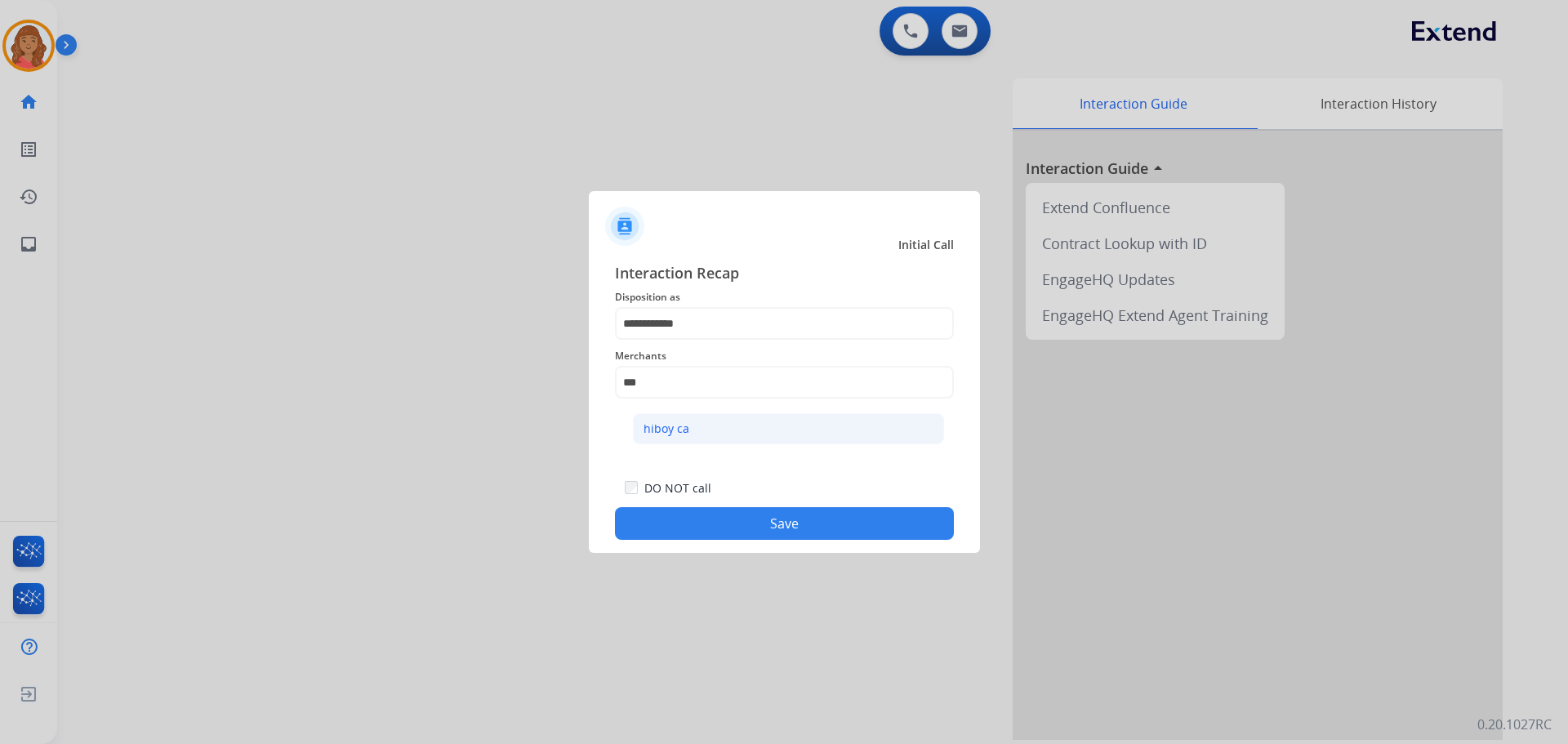
click at [674, 428] on div "hiboy ca" at bounding box center [667, 429] width 46 height 16
type input "********"
click at [685, 524] on button "Save" at bounding box center [785, 523] width 339 height 33
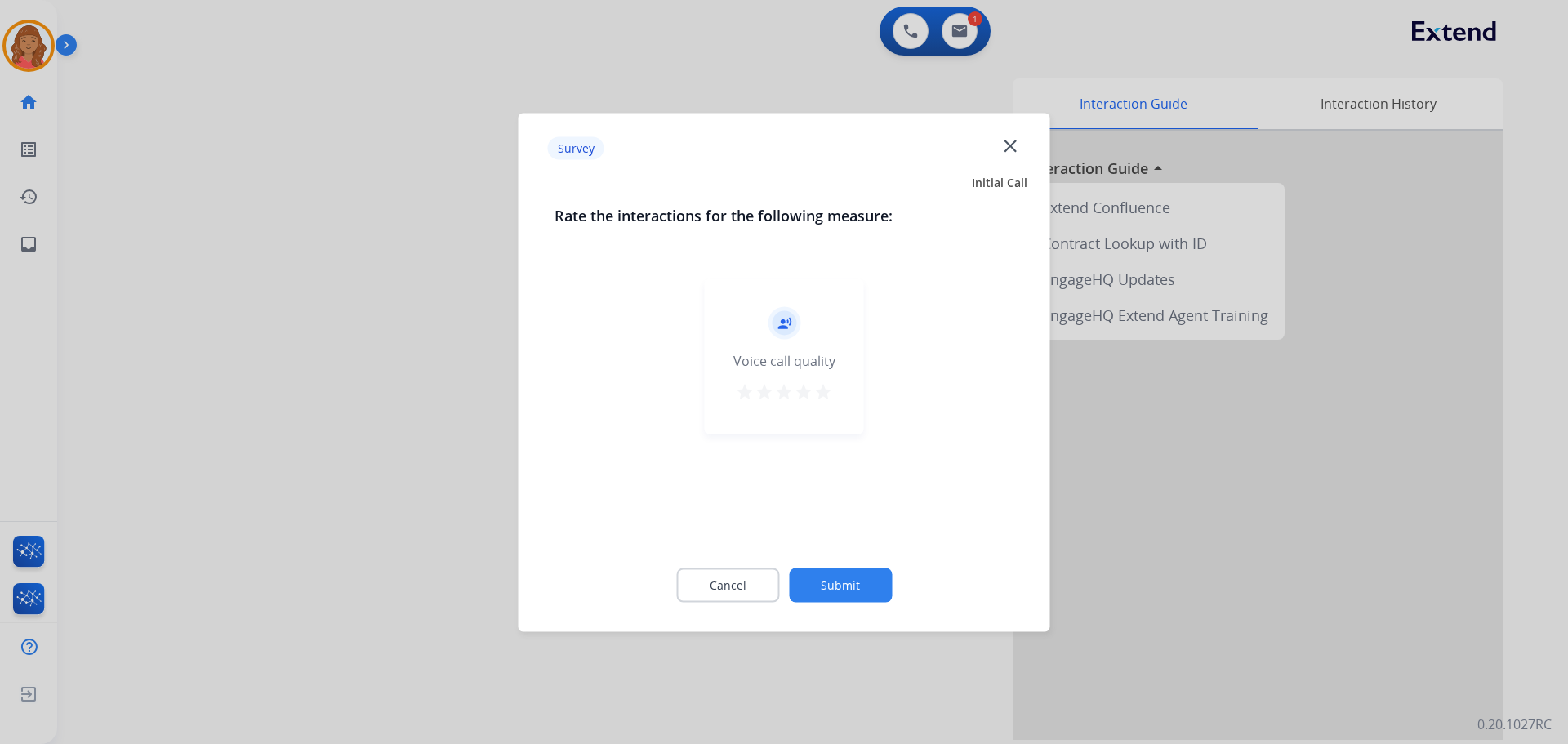
drag, startPoint x: 822, startPoint y: 393, endPoint x: 842, endPoint y: 462, distance: 71.8
click at [822, 395] on mat-icon "star" at bounding box center [823, 392] width 20 height 20
click at [859, 580] on button "Submit" at bounding box center [841, 584] width 103 height 35
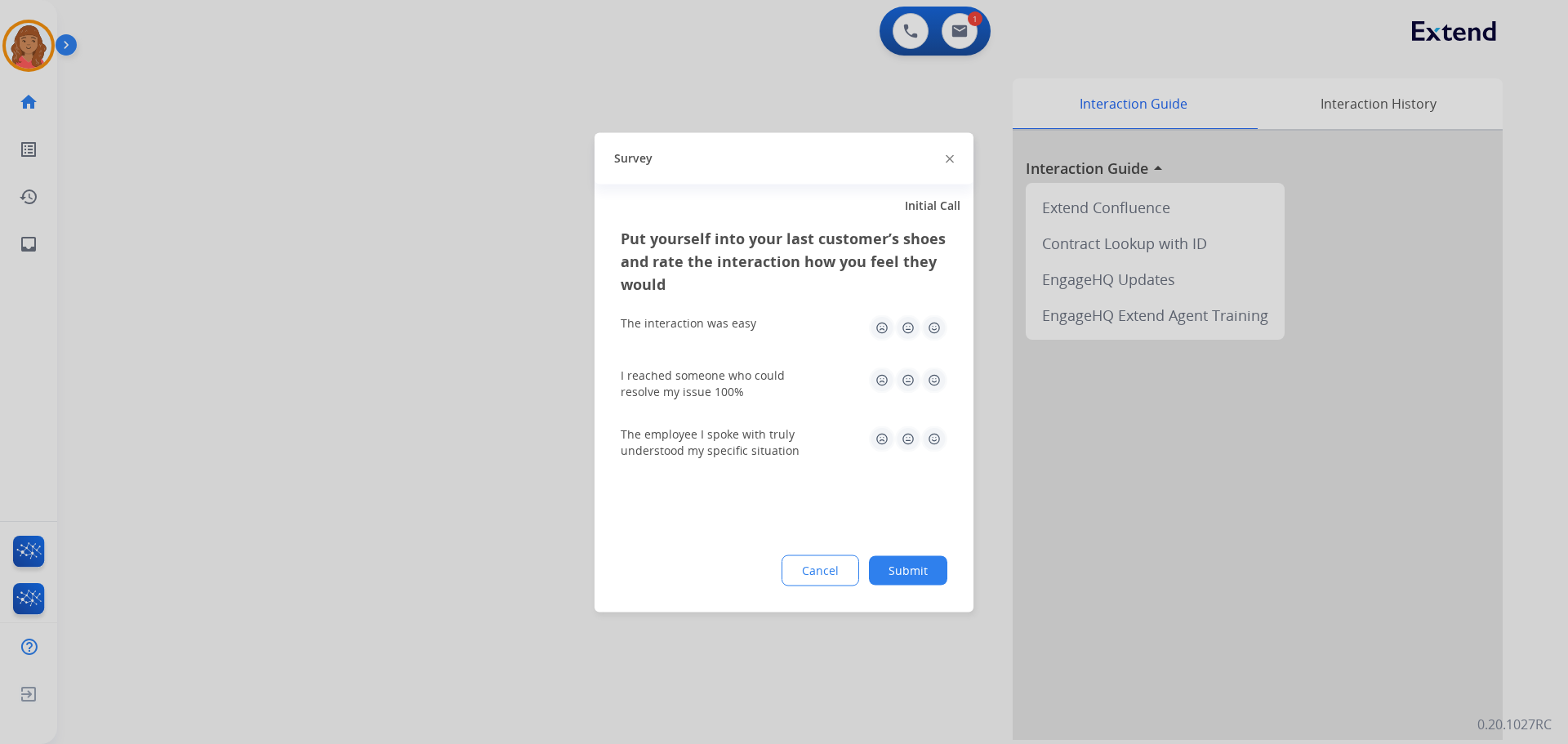
click at [931, 330] on img at bounding box center [934, 327] width 26 height 26
click at [937, 377] on img at bounding box center [934, 379] width 26 height 26
click at [928, 435] on img at bounding box center [934, 438] width 26 height 26
click at [908, 577] on button "Submit" at bounding box center [908, 570] width 78 height 29
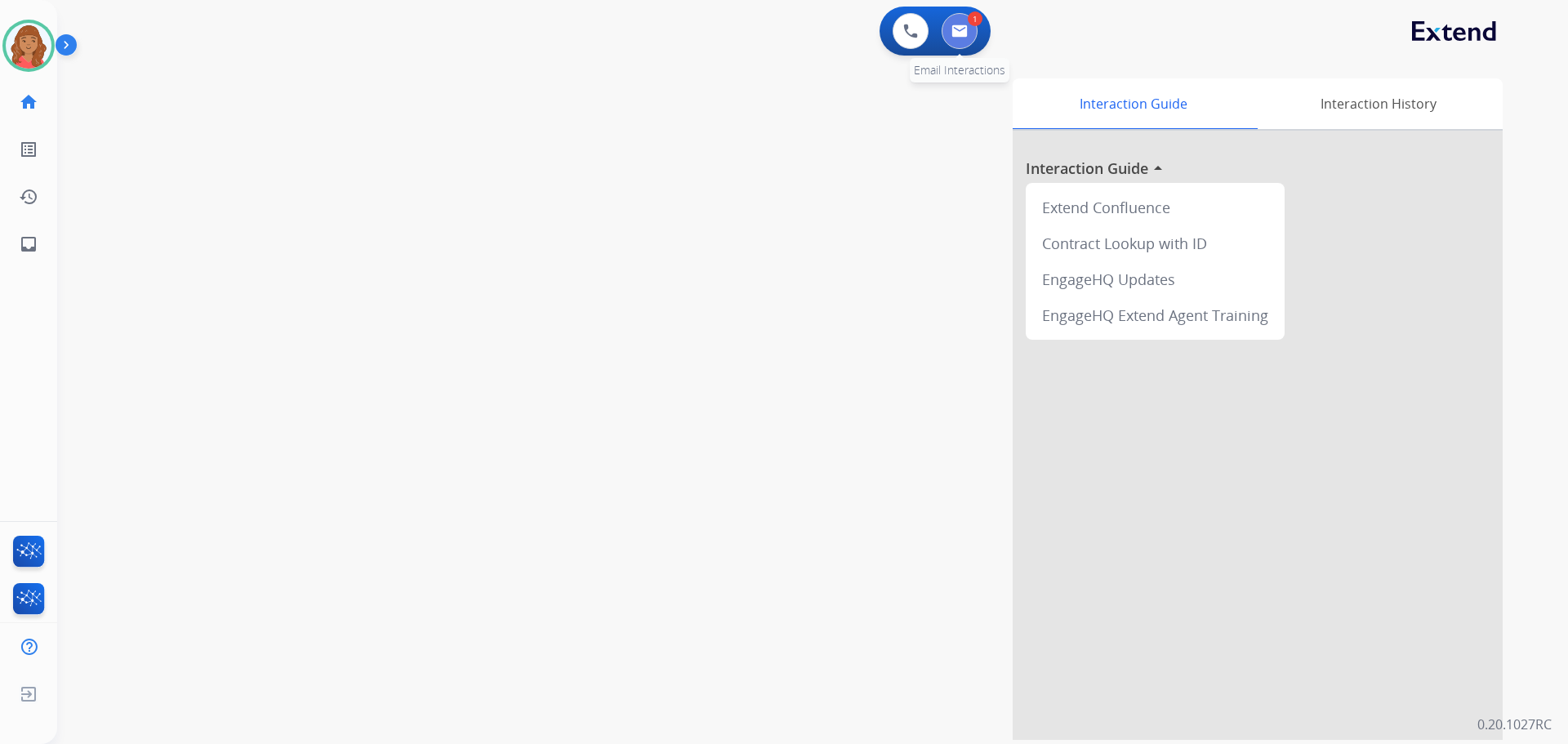
click at [970, 31] on button at bounding box center [960, 31] width 36 height 36
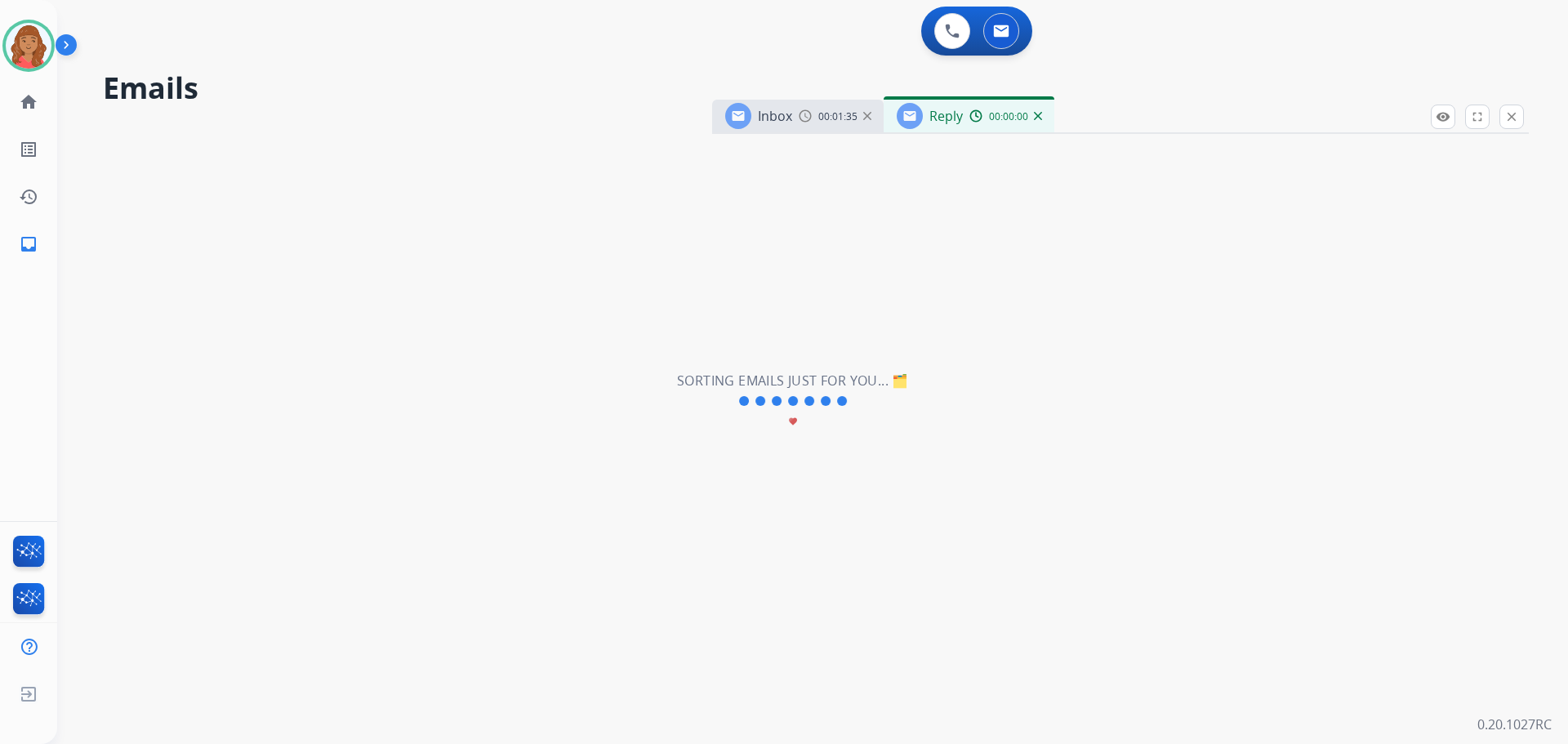
select select "**********"
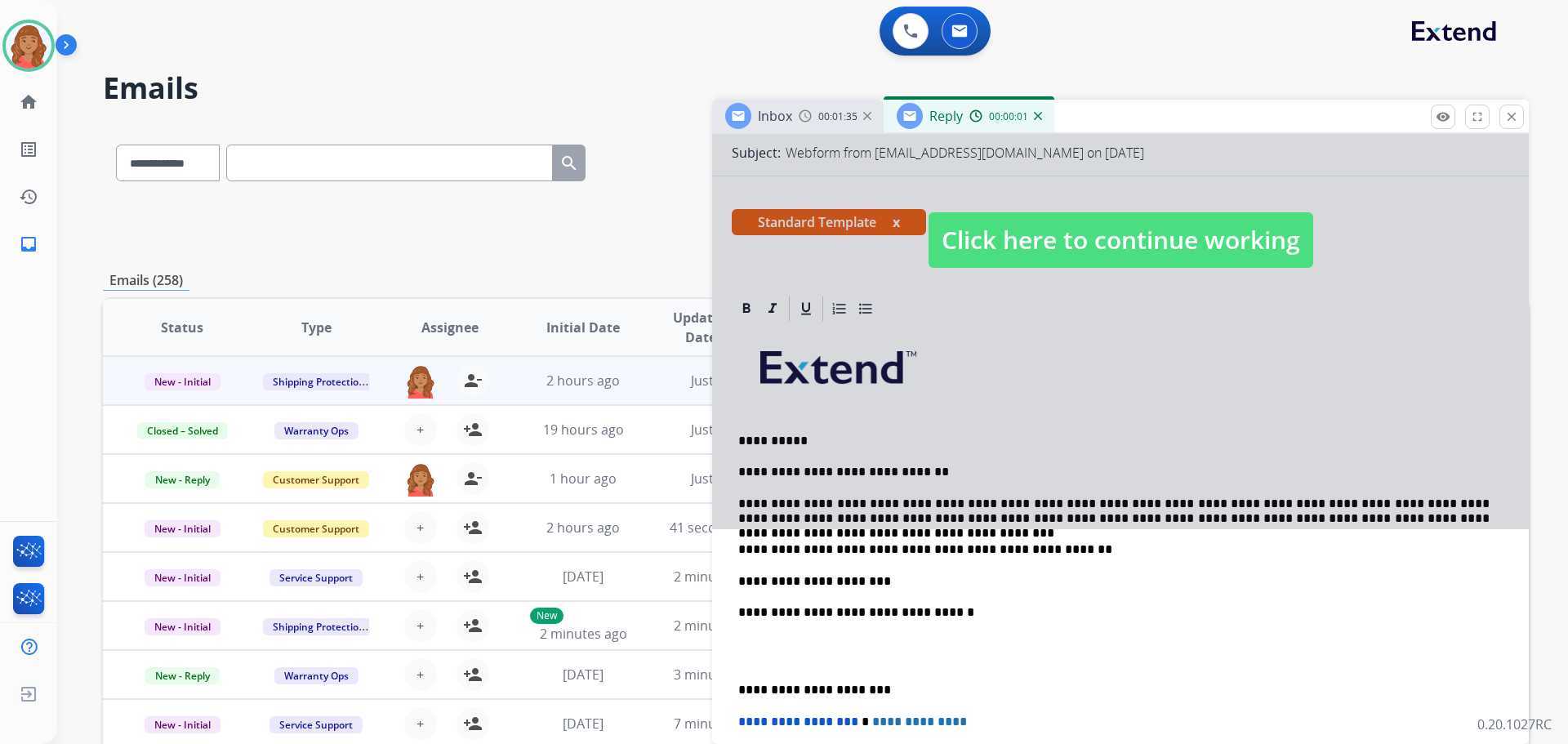
scroll to position [245, 0]
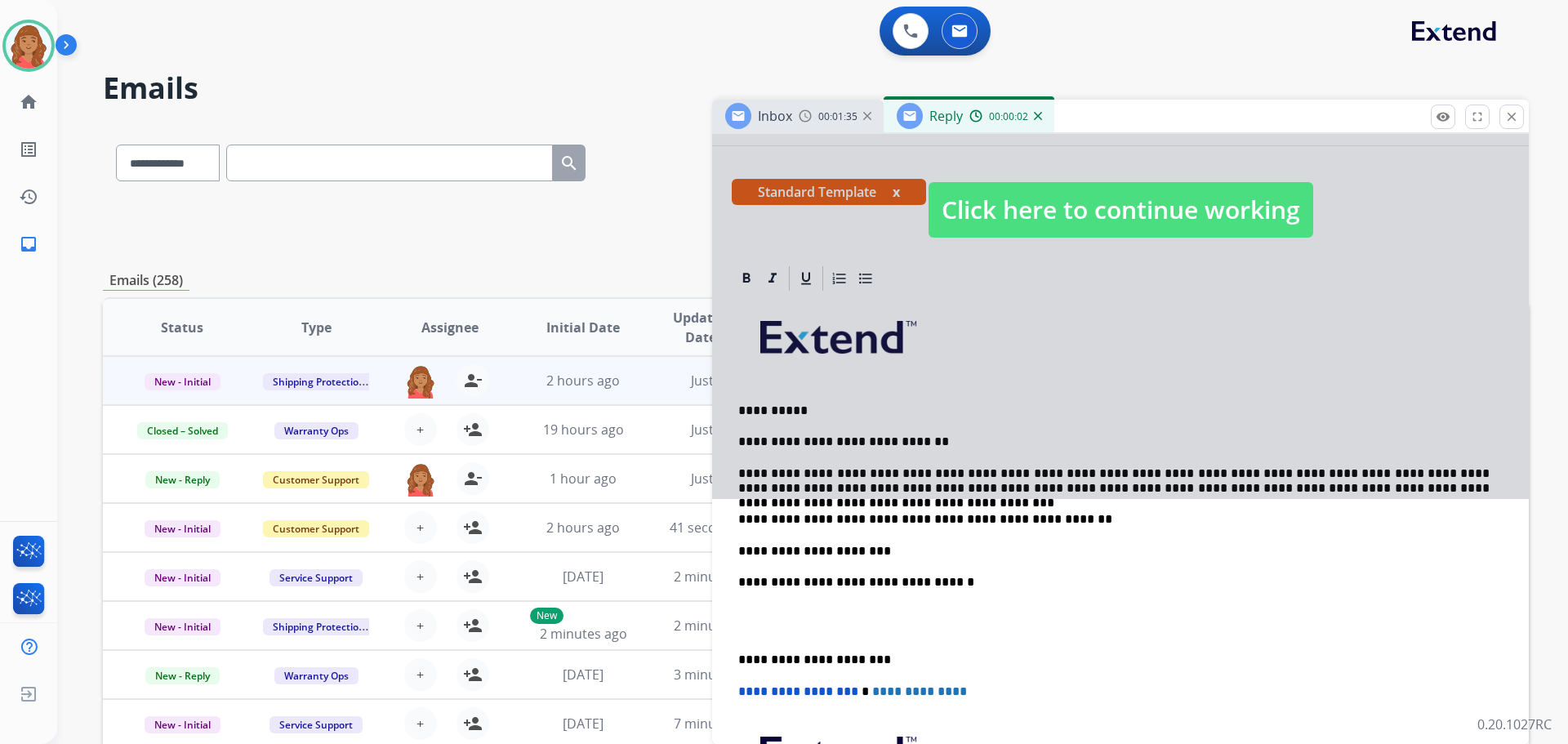
click at [1029, 207] on span "Click here to continue working" at bounding box center [1121, 210] width 384 height 56
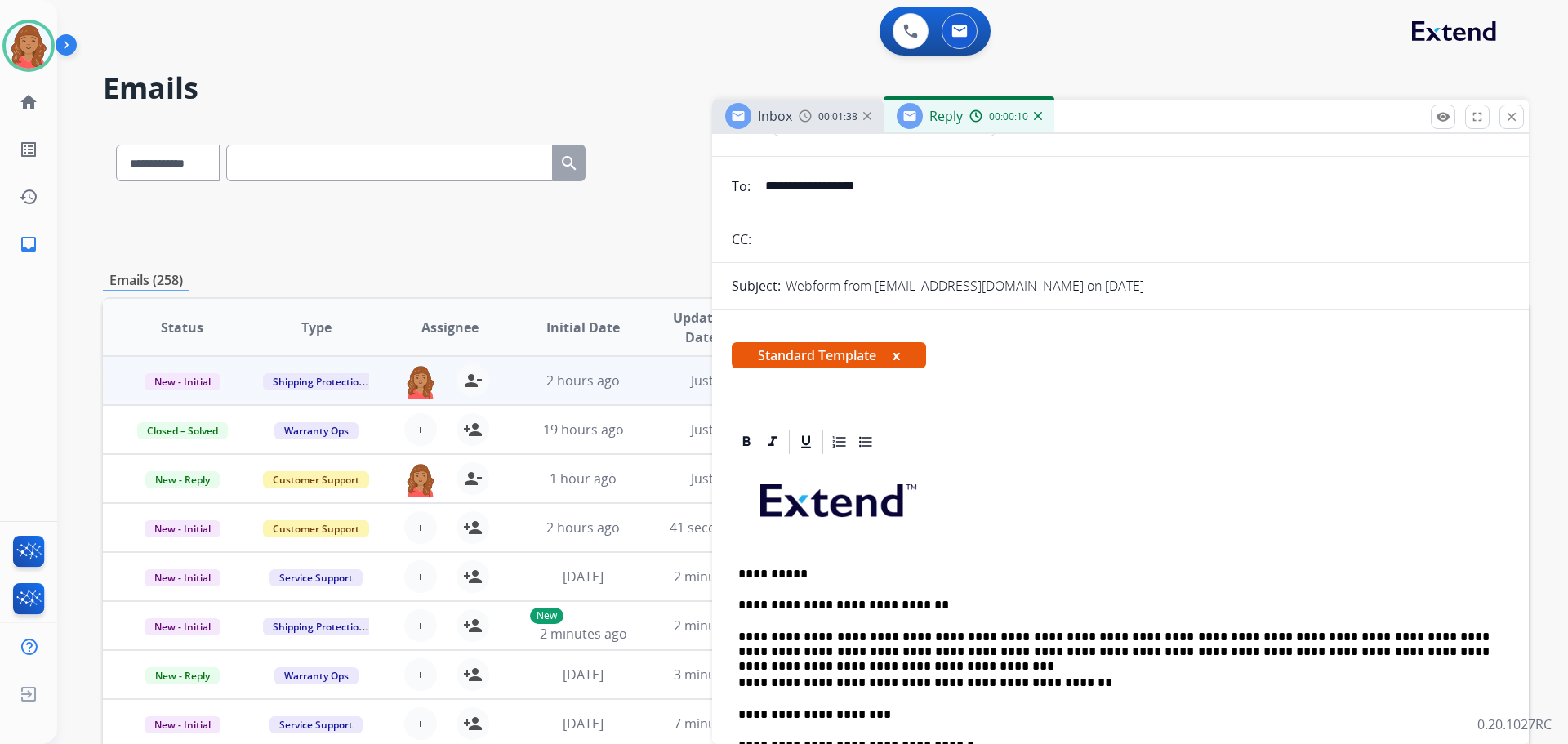
scroll to position [0, 0]
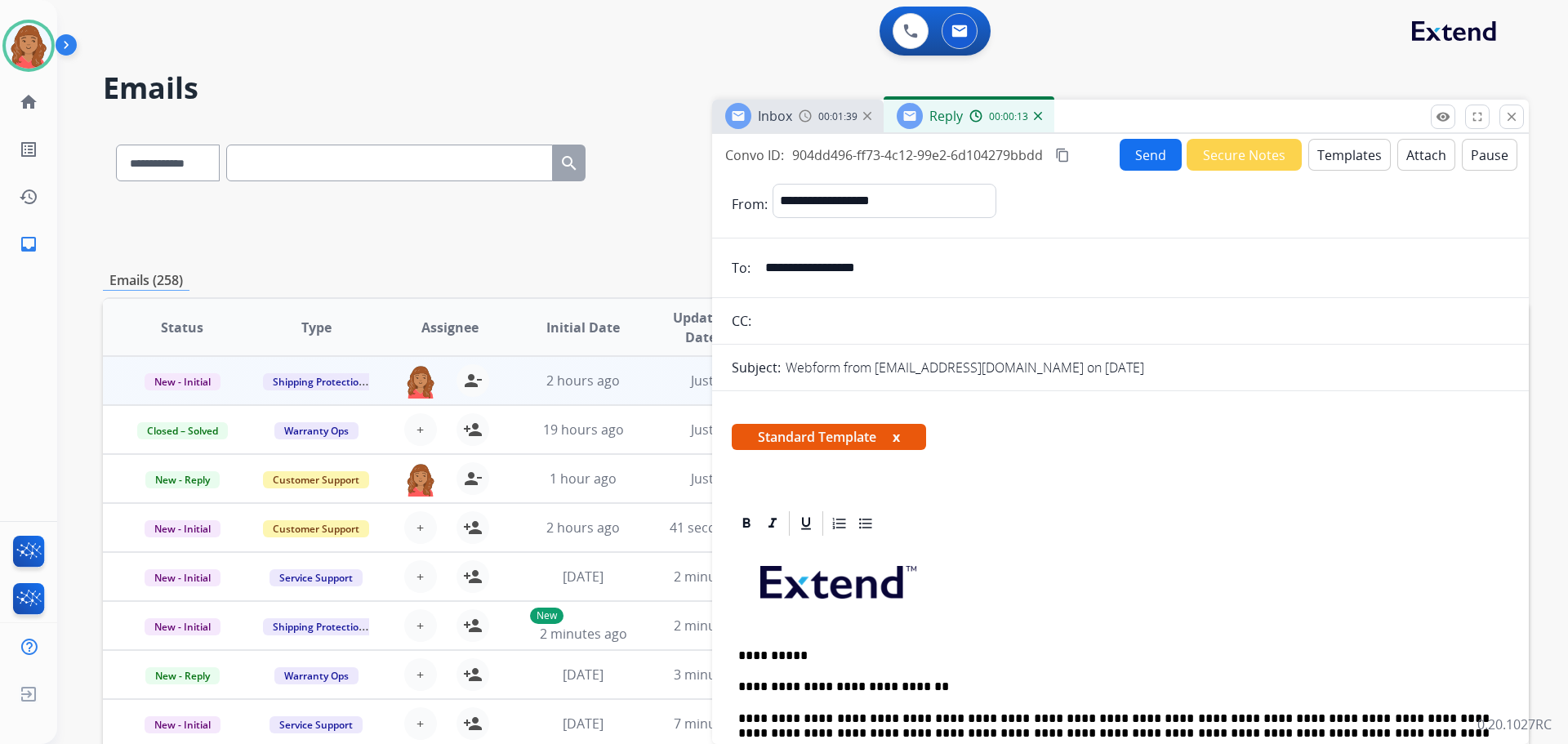
click at [1063, 156] on mat-icon "content_copy" at bounding box center [1063, 155] width 15 height 15
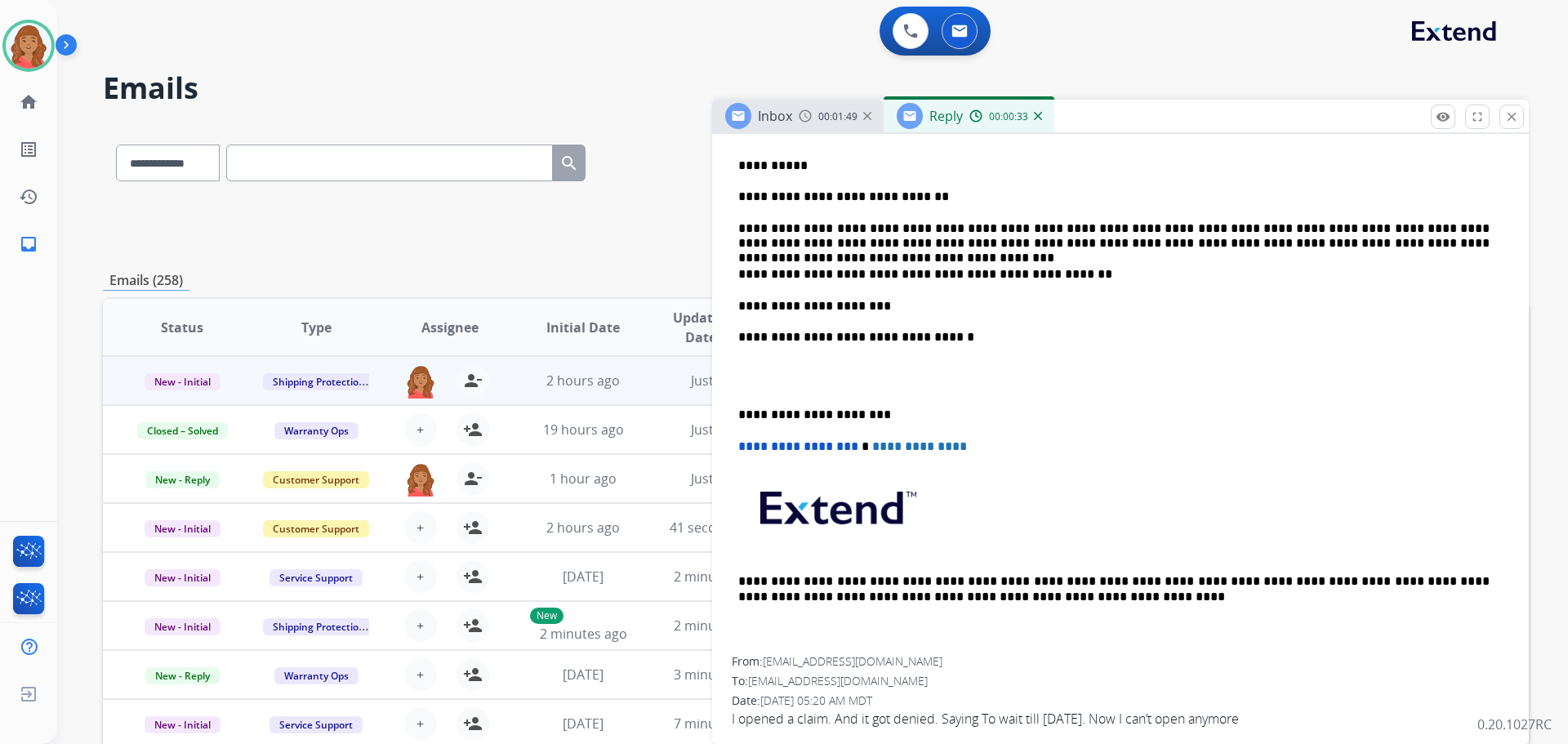
scroll to position [499, 0]
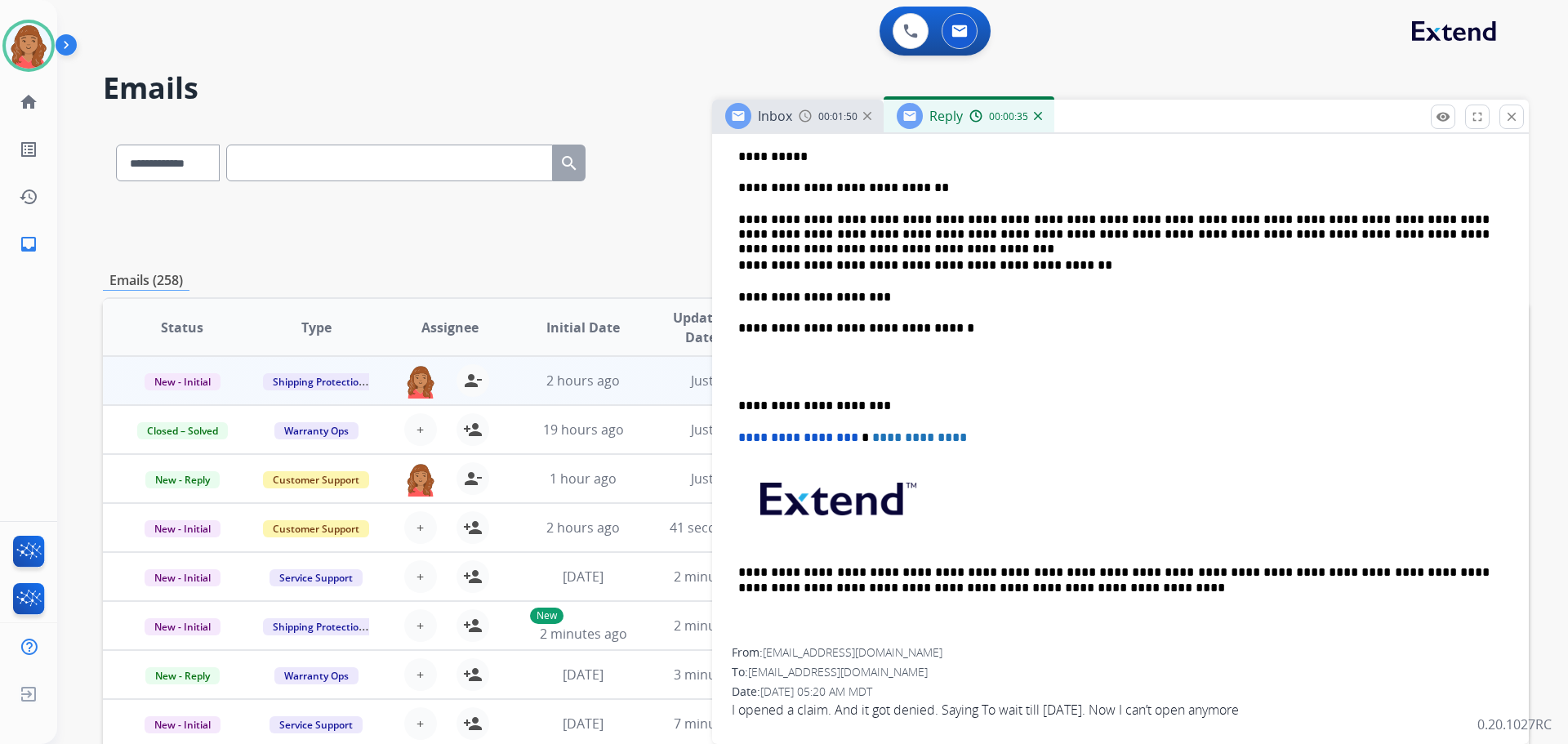
click at [738, 400] on div "**********" at bounding box center [1121, 343] width 778 height 608
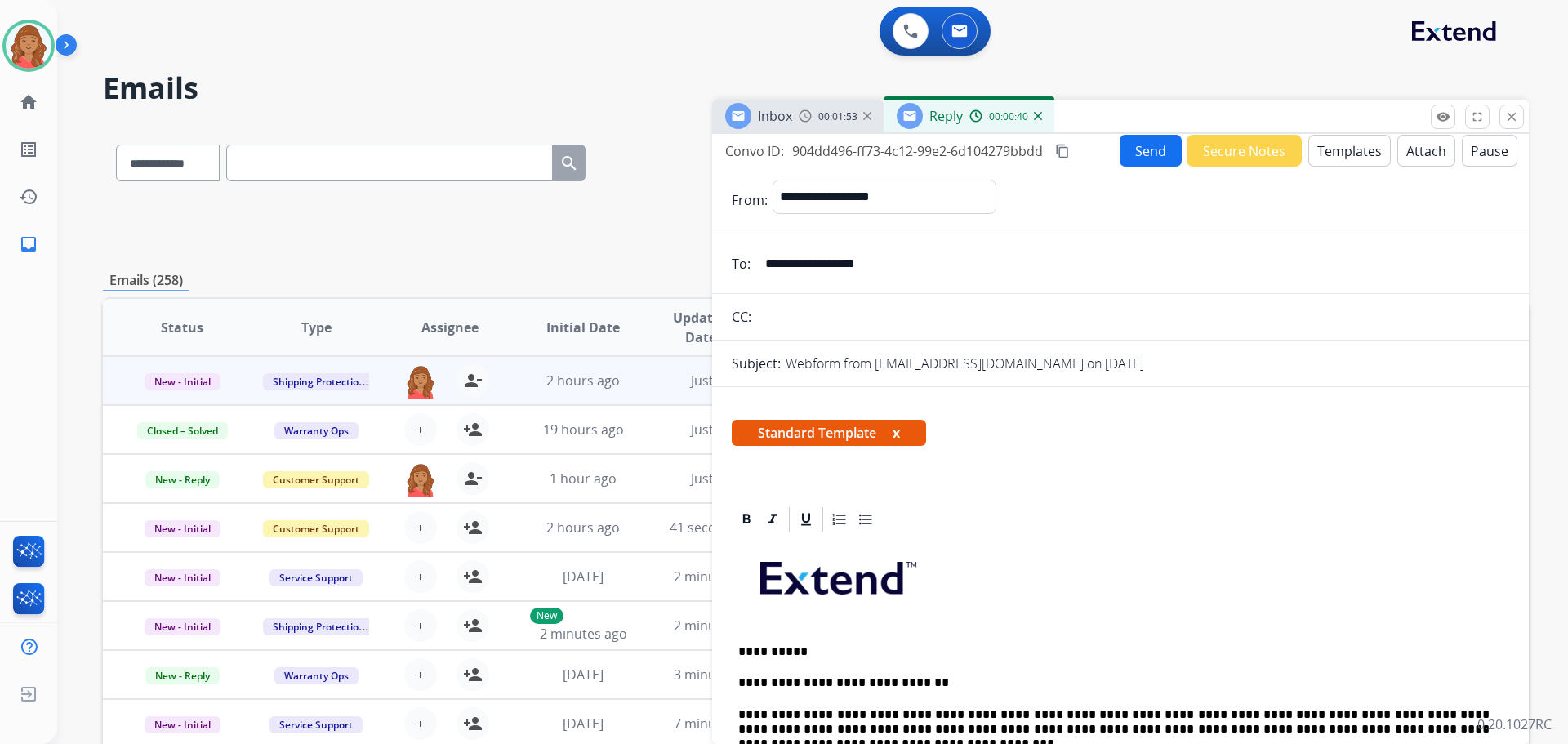
scroll to position [0, 0]
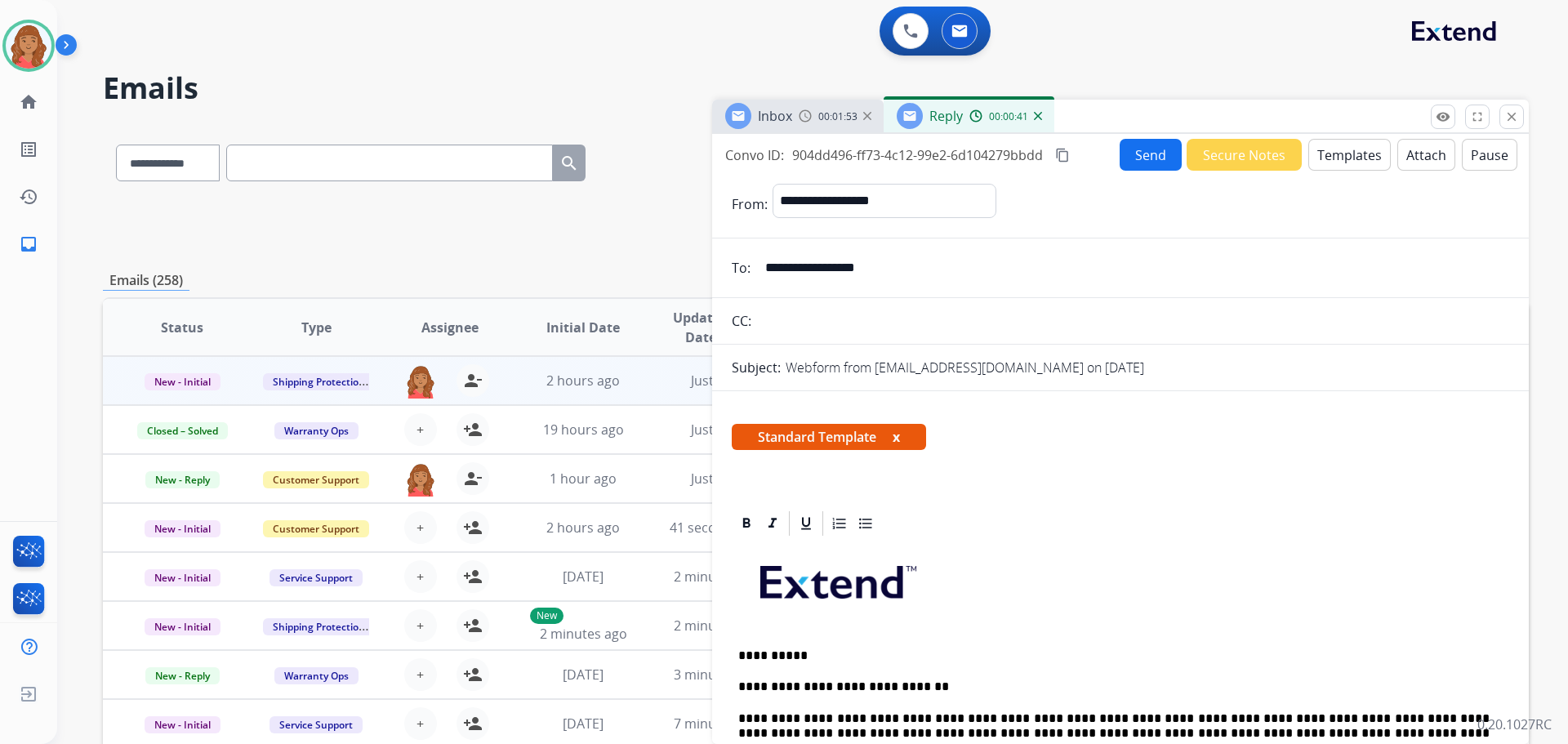
click at [1146, 154] on button "Send" at bounding box center [1151, 154] width 62 height 32
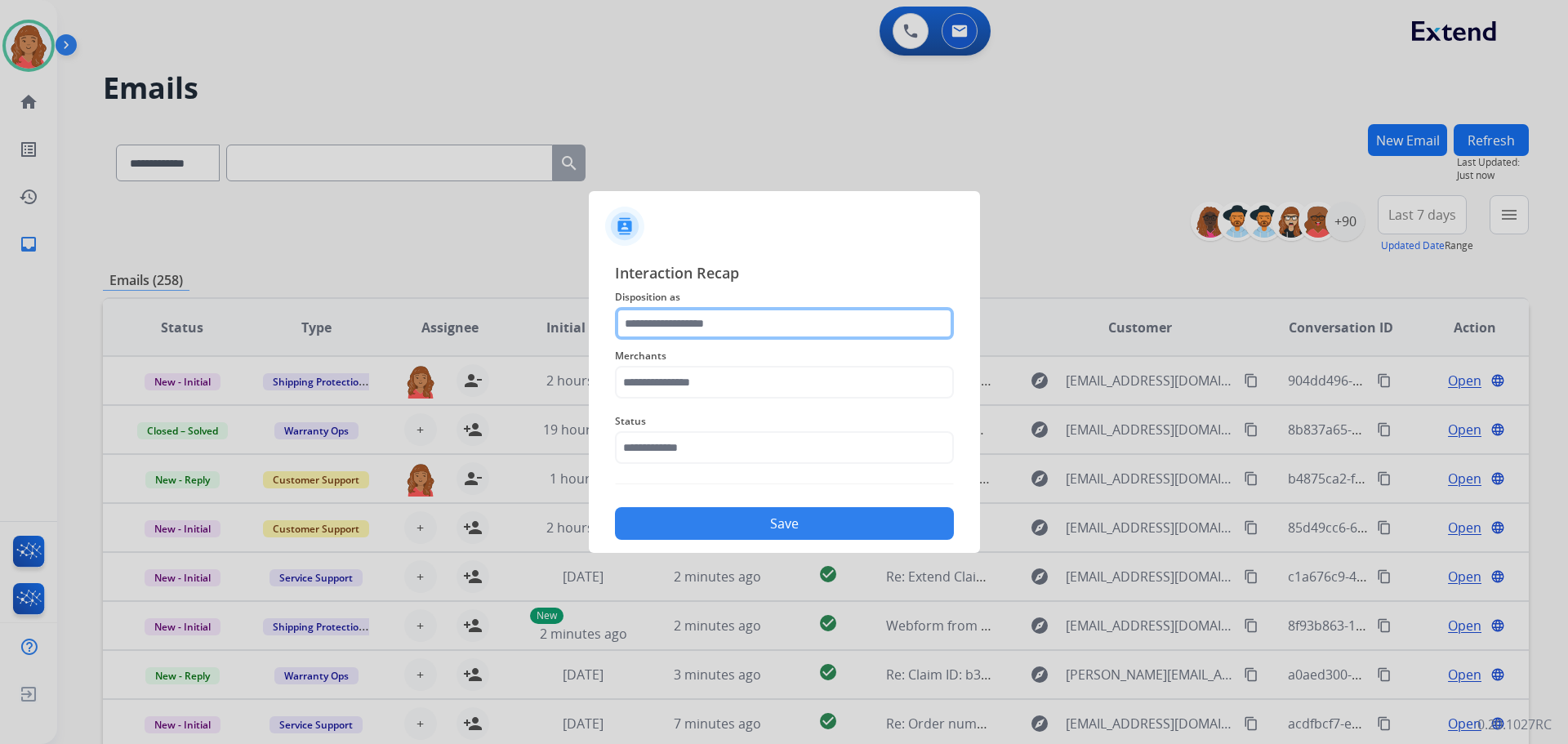
click at [716, 324] on input "text" at bounding box center [785, 323] width 339 height 33
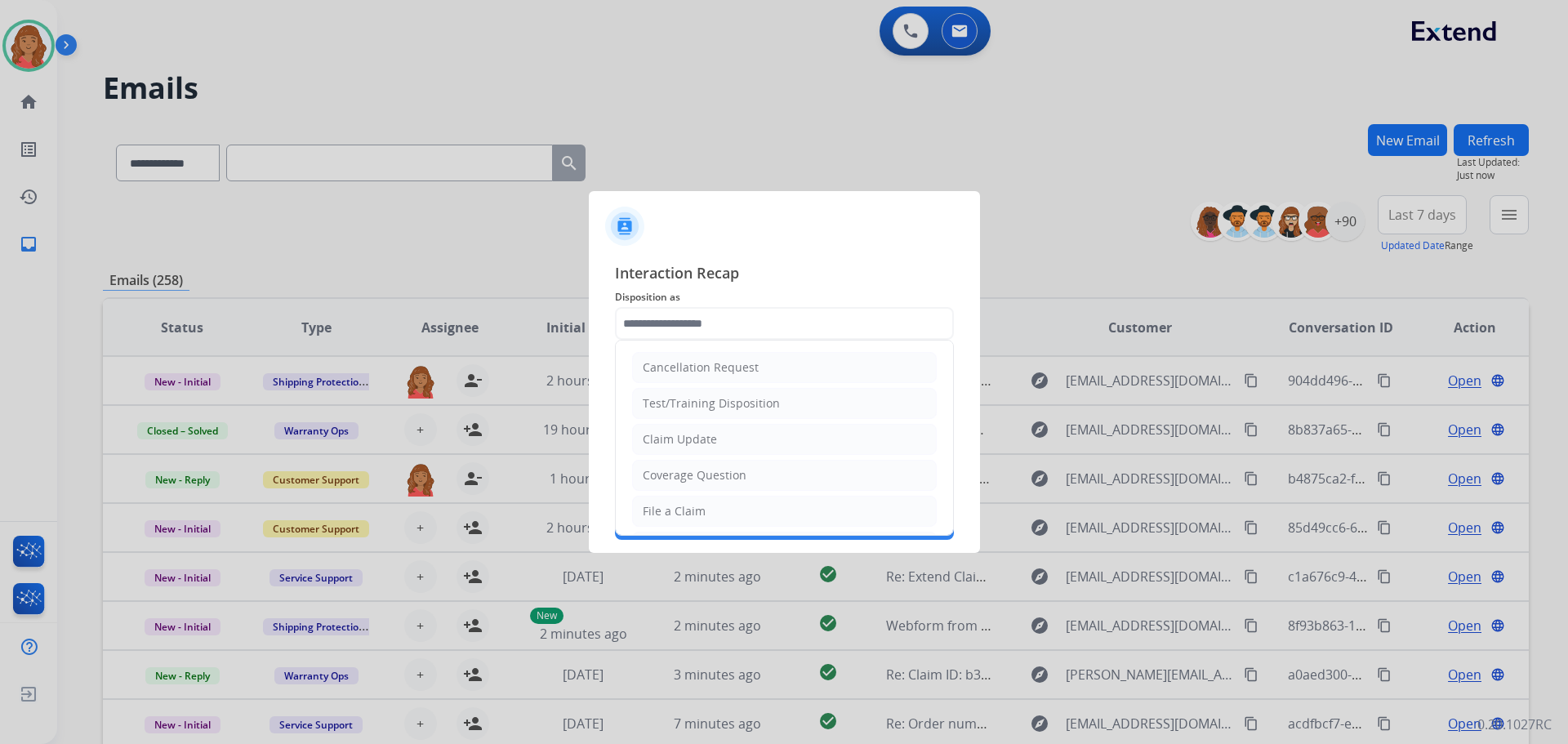
click at [675, 508] on div "File a Claim" at bounding box center [674, 511] width 63 height 16
type input "**********"
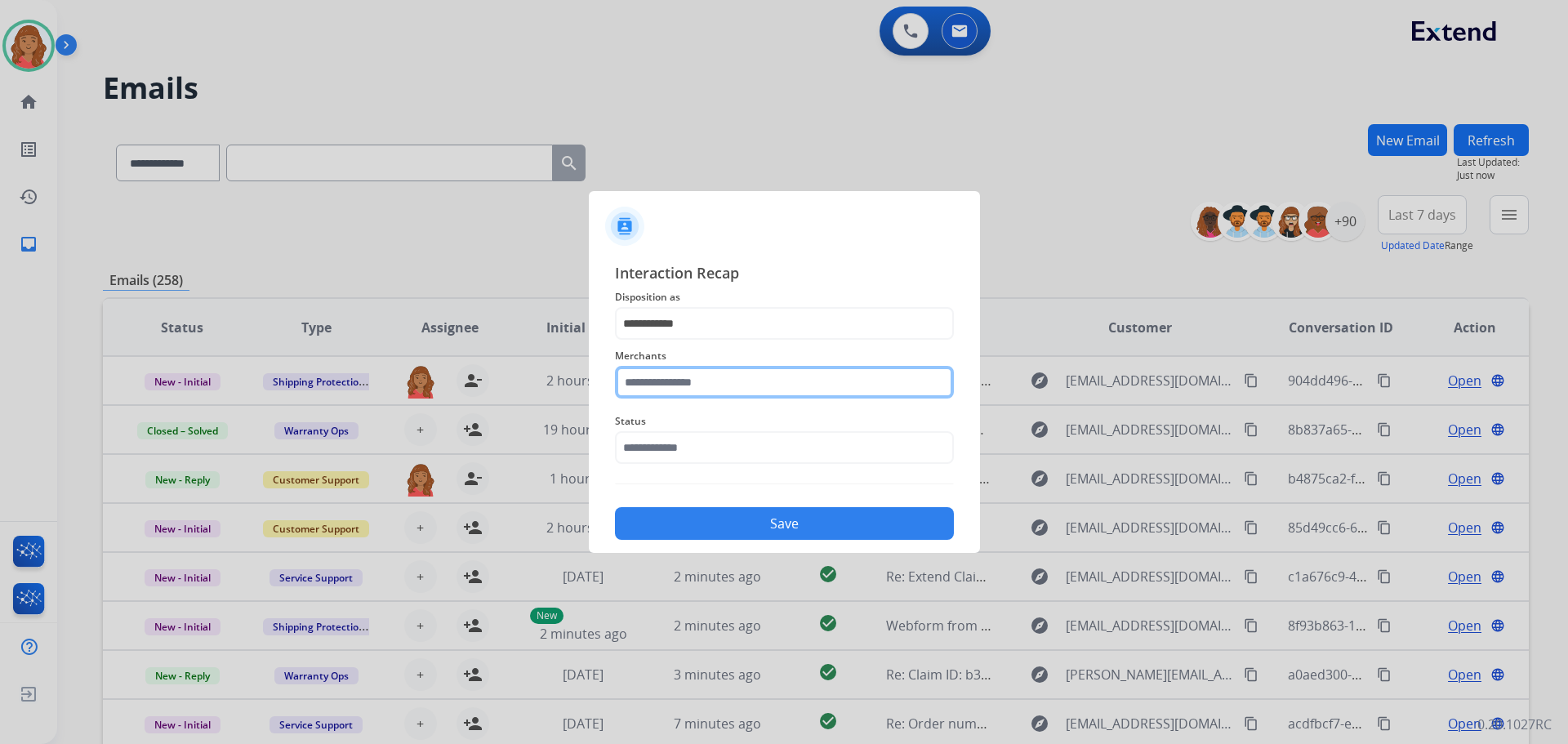
click at [690, 383] on input "text" at bounding box center [785, 382] width 339 height 33
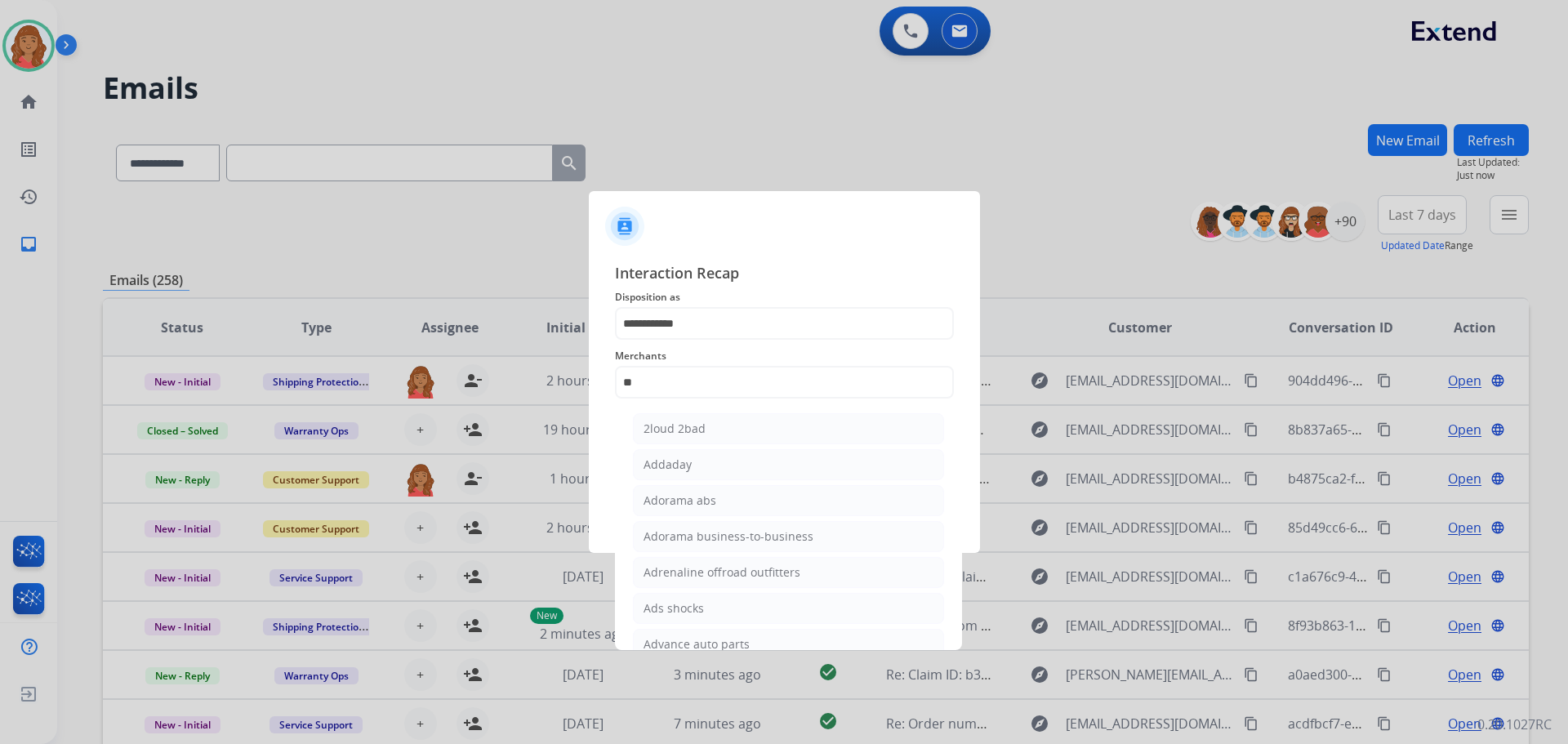
click at [683, 498] on div "Adorama abs" at bounding box center [680, 501] width 73 height 16
type input "**********"
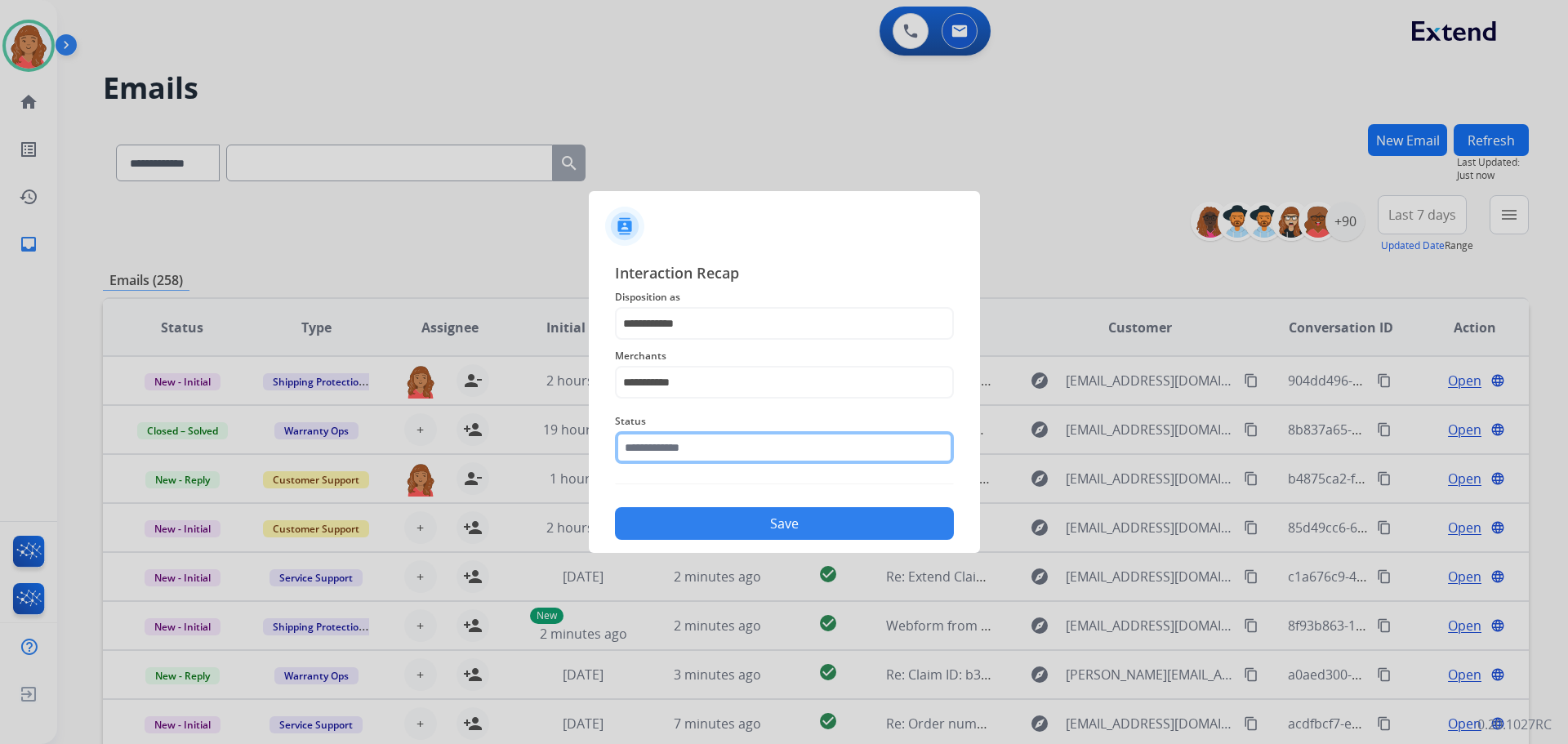
click at [697, 447] on input "text" at bounding box center [785, 447] width 339 height 33
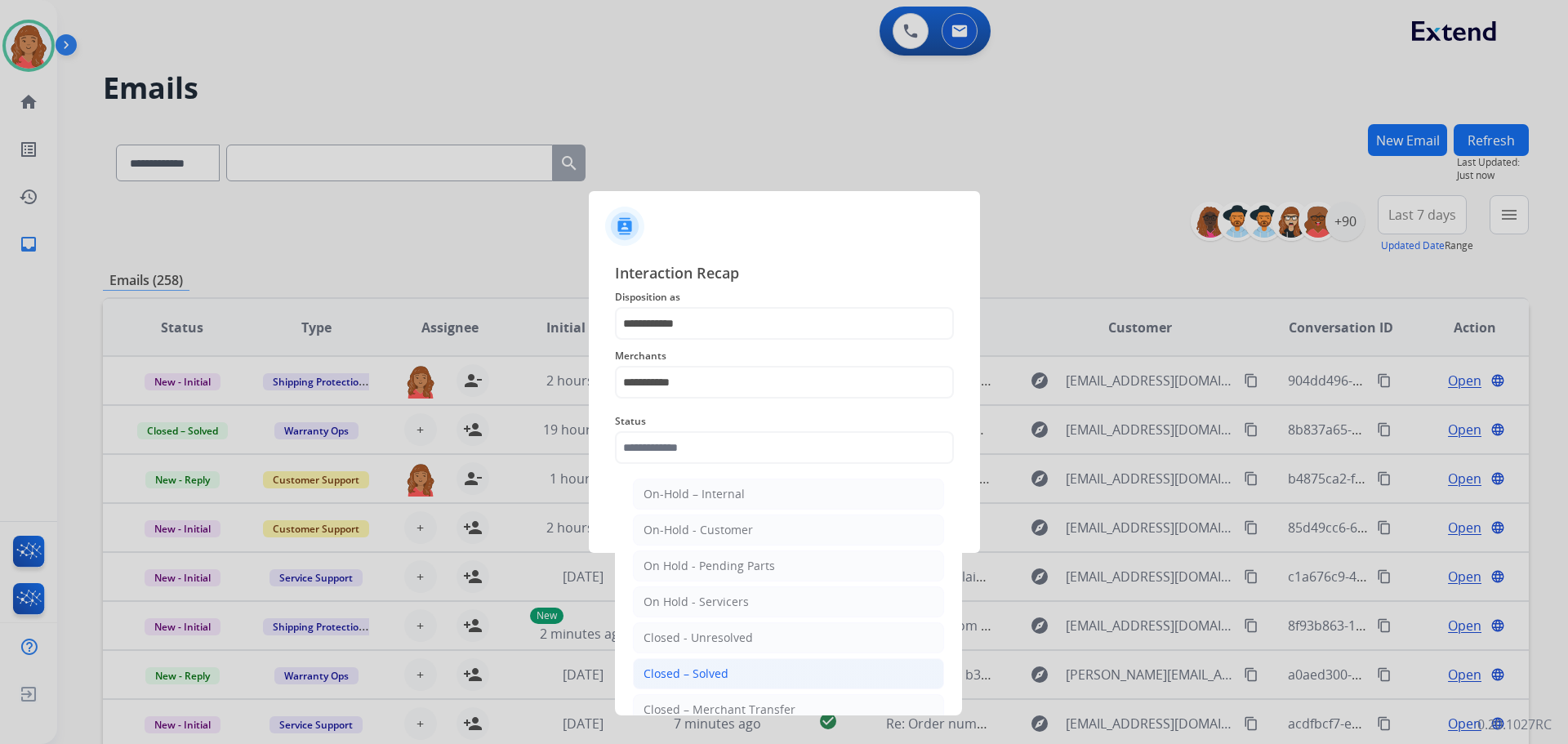
drag, startPoint x: 693, startPoint y: 676, endPoint x: 714, endPoint y: 613, distance: 66.4
click at [693, 672] on div "Closed – Solved" at bounding box center [686, 674] width 85 height 16
type input "**********"
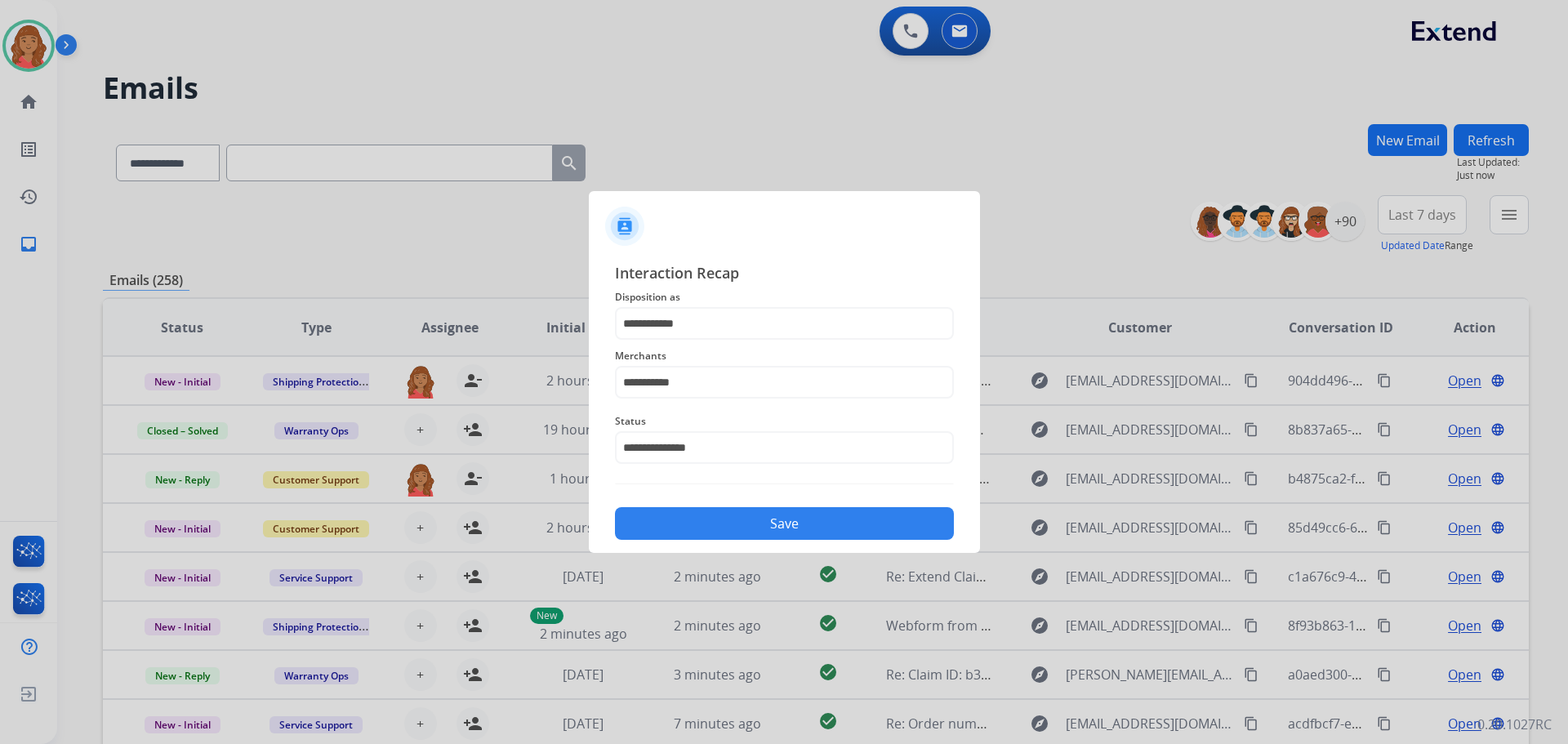
click at [750, 513] on button "Save" at bounding box center [785, 523] width 339 height 33
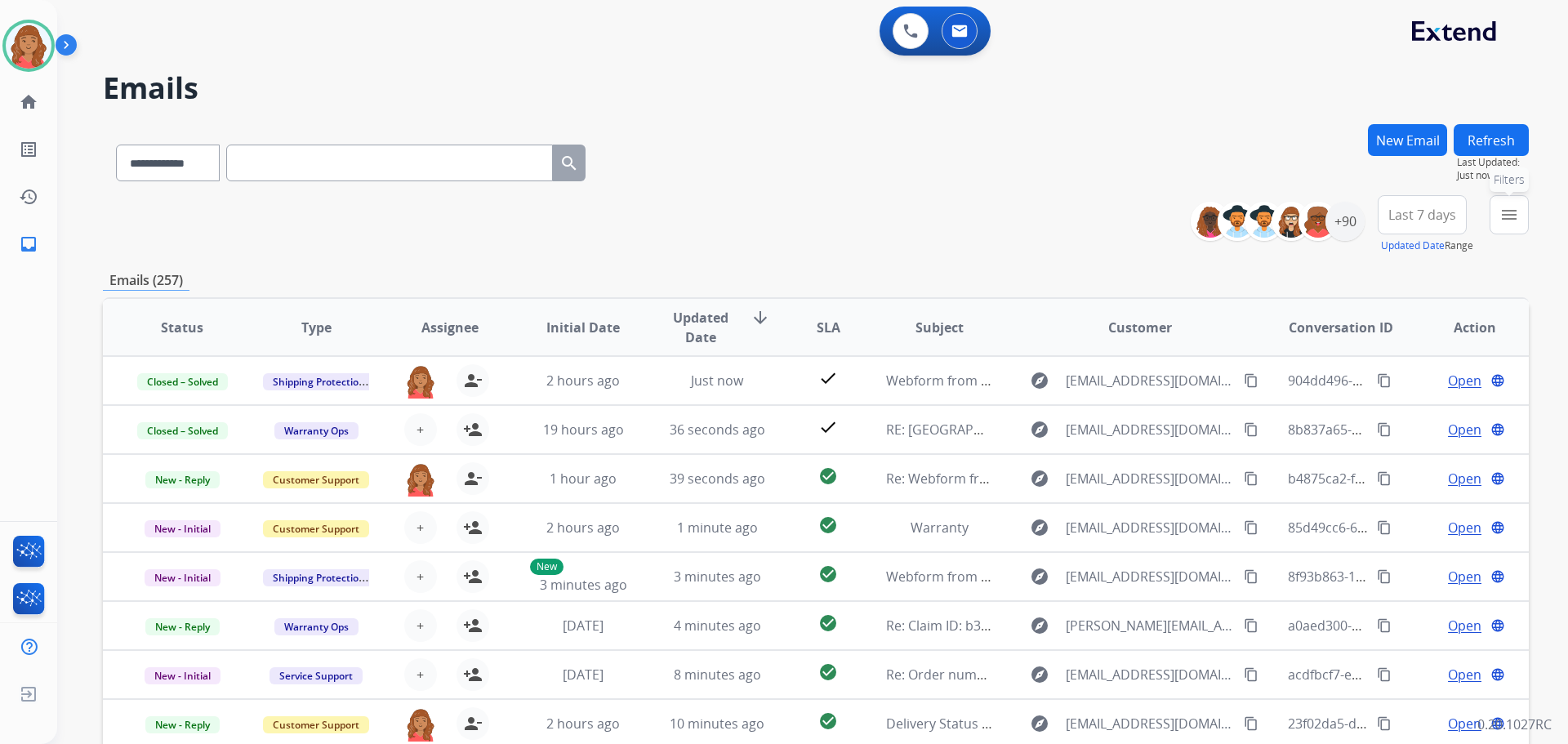
drag, startPoint x: 1513, startPoint y: 215, endPoint x: 1496, endPoint y: 220, distance: 17.7
click at [1510, 215] on mat-icon "menu" at bounding box center [1509, 215] width 20 height 20
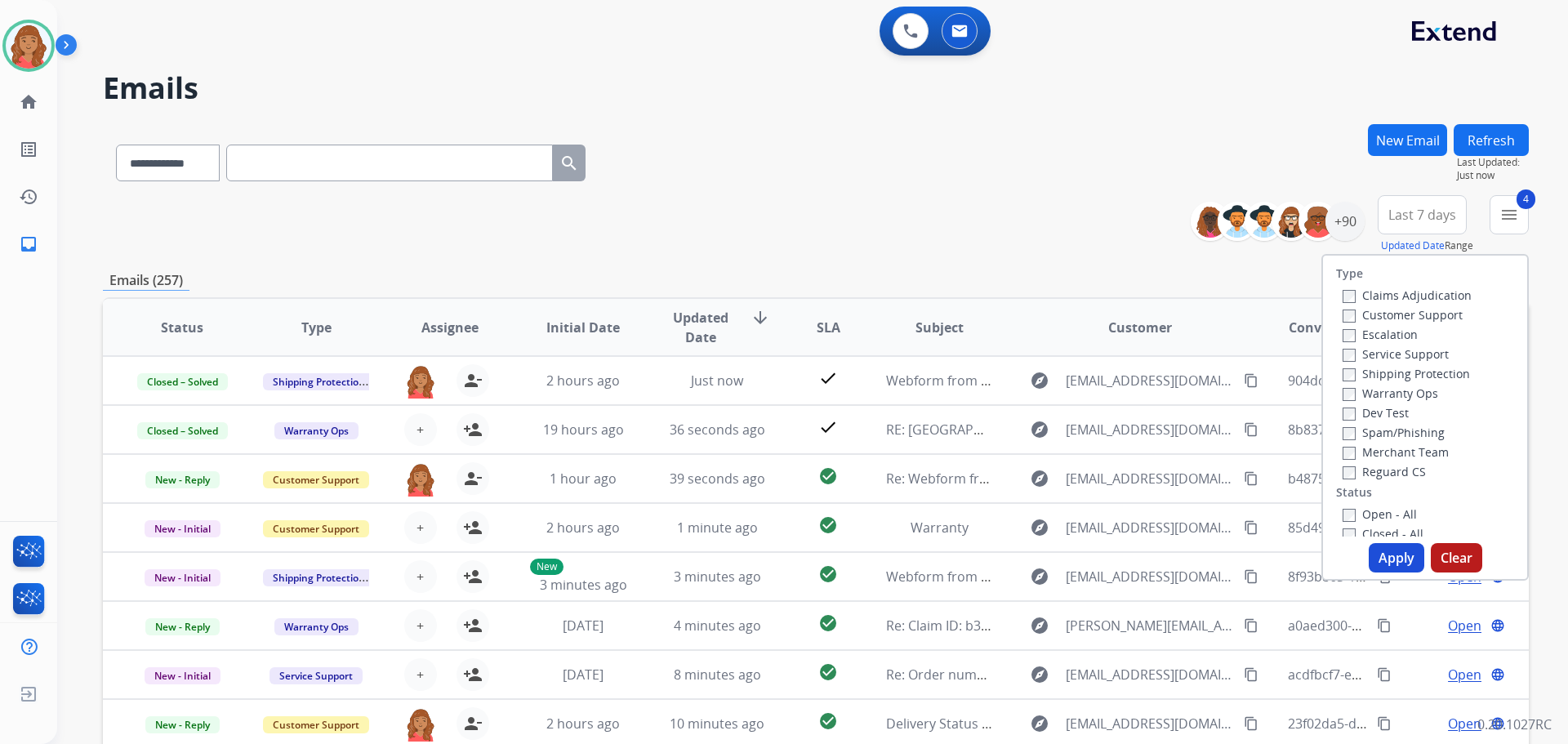
click at [1377, 555] on button "Apply" at bounding box center [1397, 558] width 56 height 29
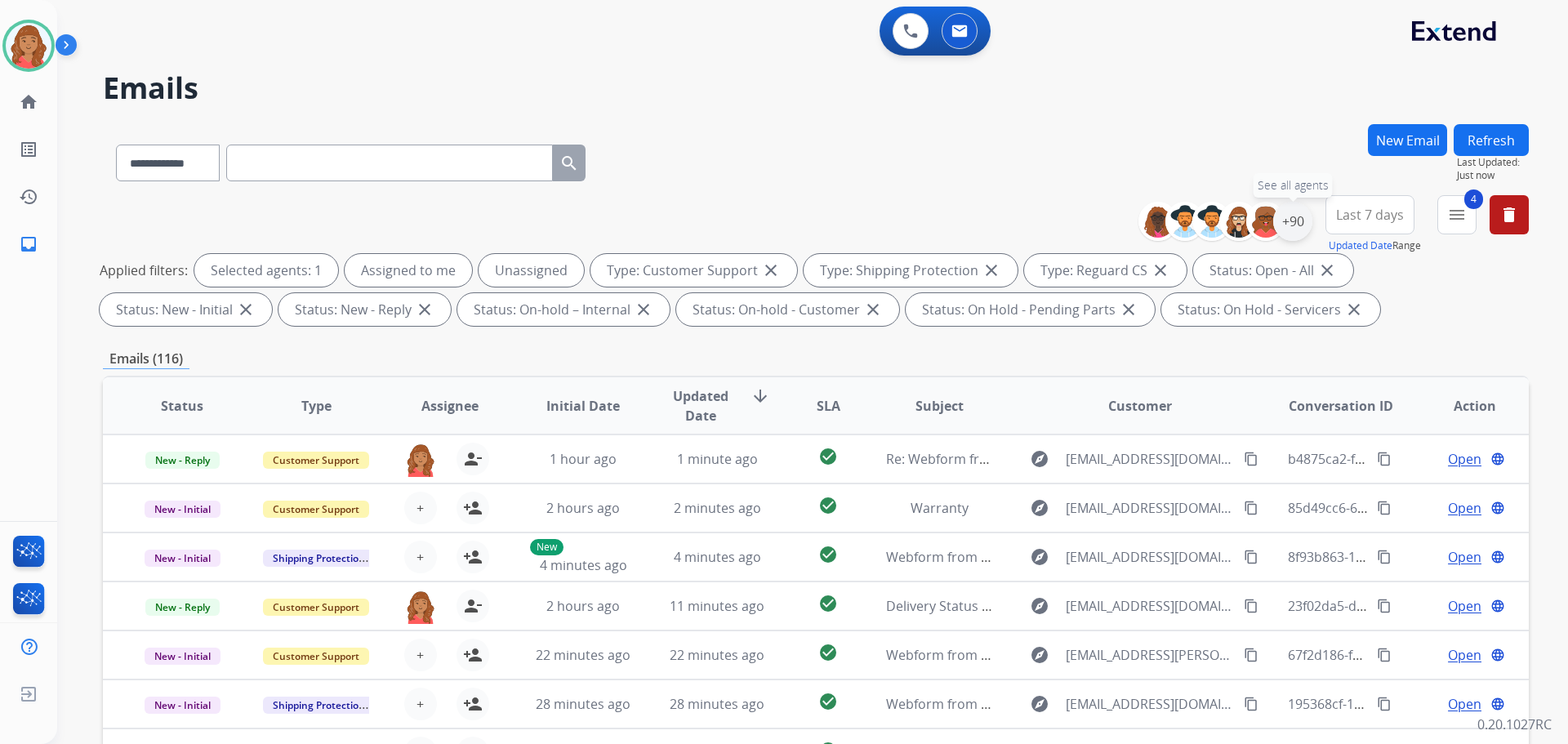
click at [1300, 231] on div "+90" at bounding box center [1293, 221] width 39 height 39
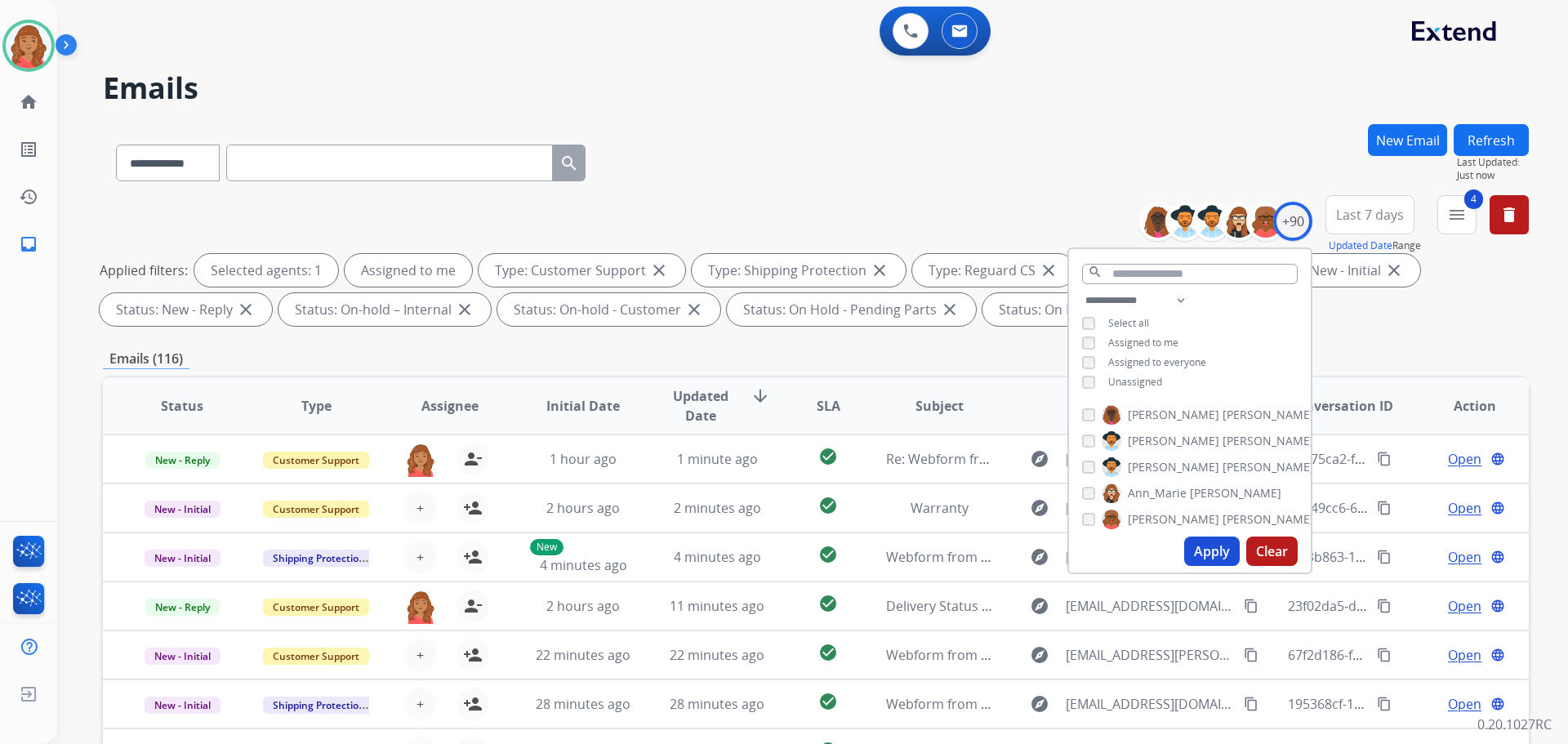
drag, startPoint x: 1205, startPoint y: 550, endPoint x: 1137, endPoint y: 552, distance: 68.0
click at [1204, 550] on button "Apply" at bounding box center [1212, 550] width 56 height 29
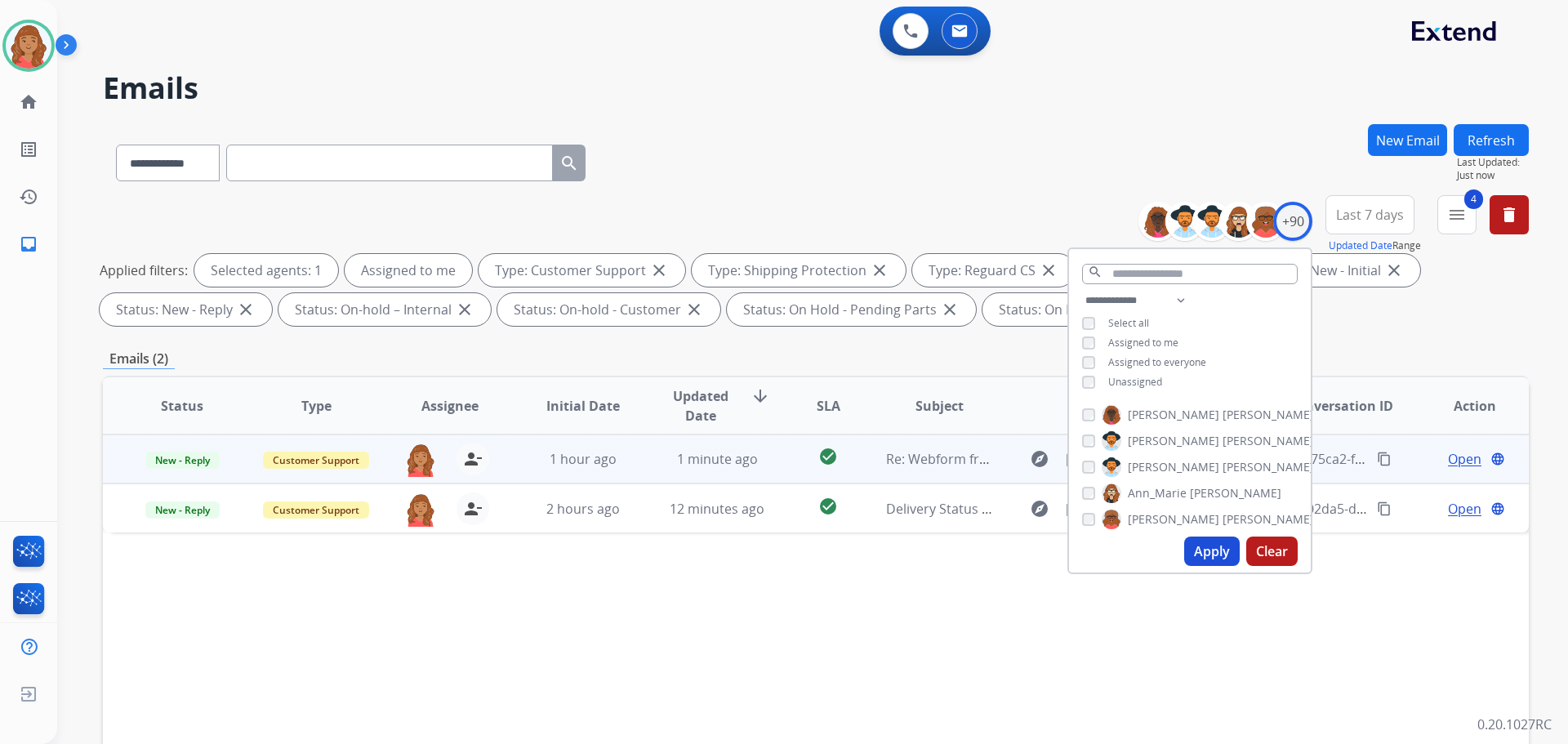
click at [638, 464] on td "1 minute ago" at bounding box center [705, 458] width 134 height 49
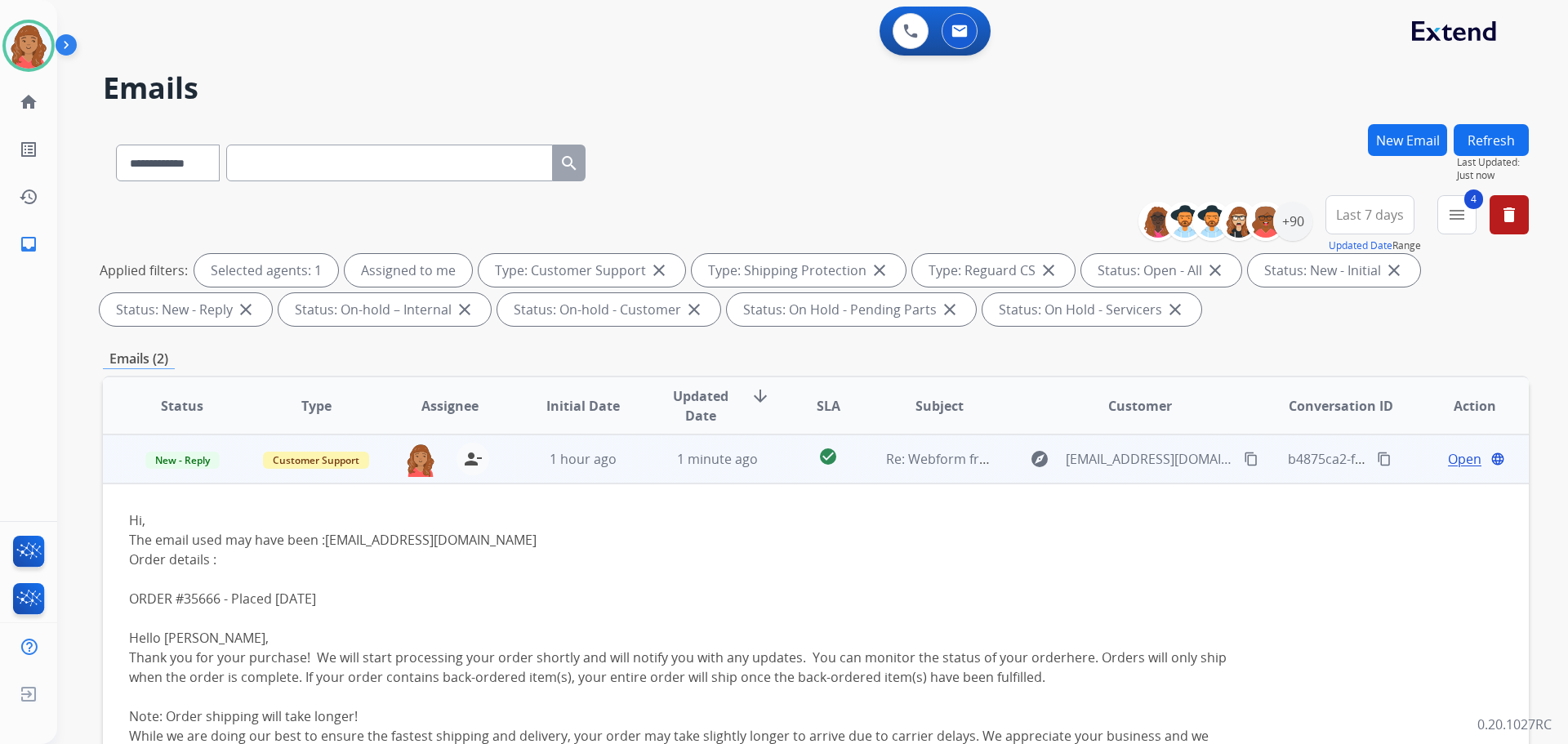
click at [1456, 461] on span "Open" at bounding box center [1465, 459] width 34 height 20
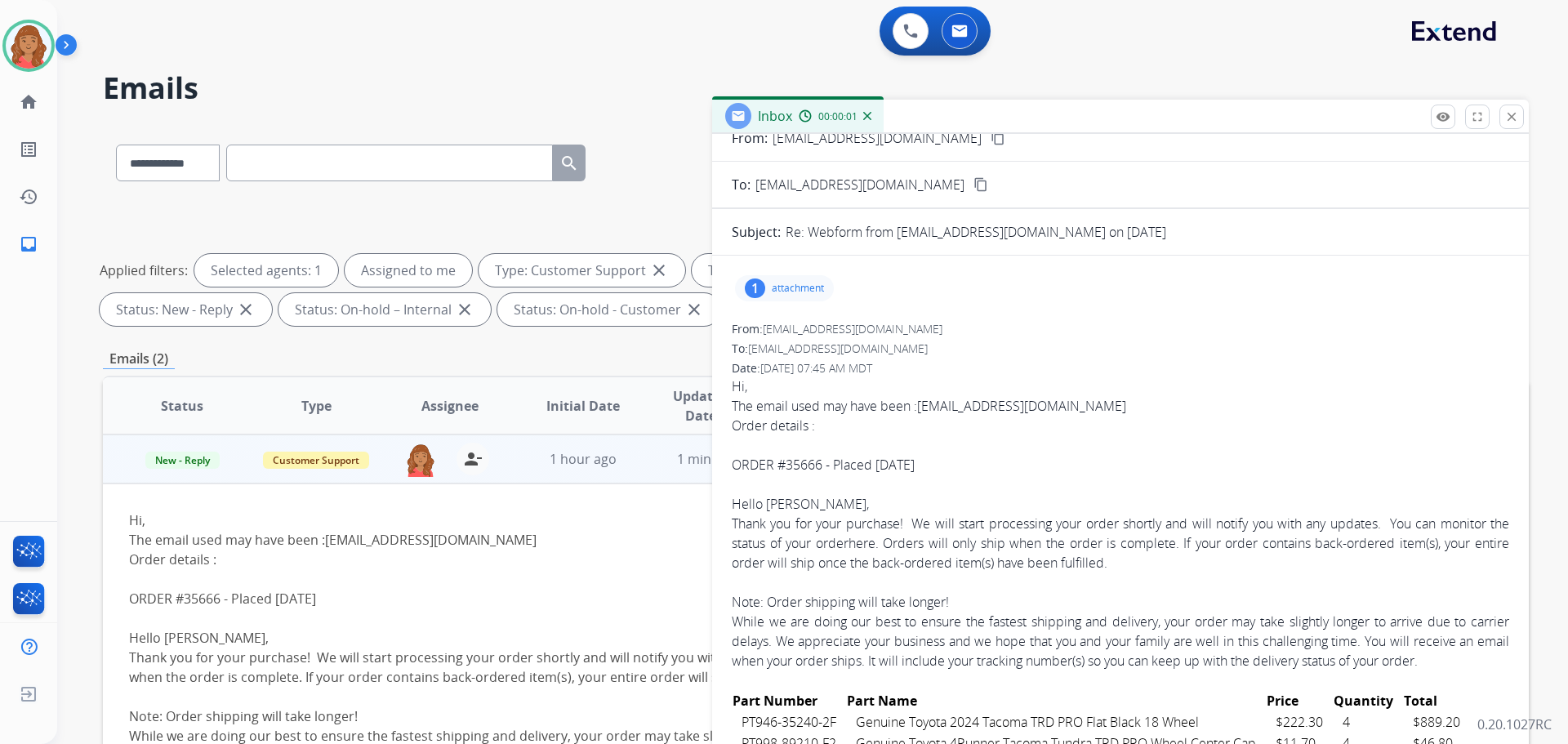
scroll to position [82, 0]
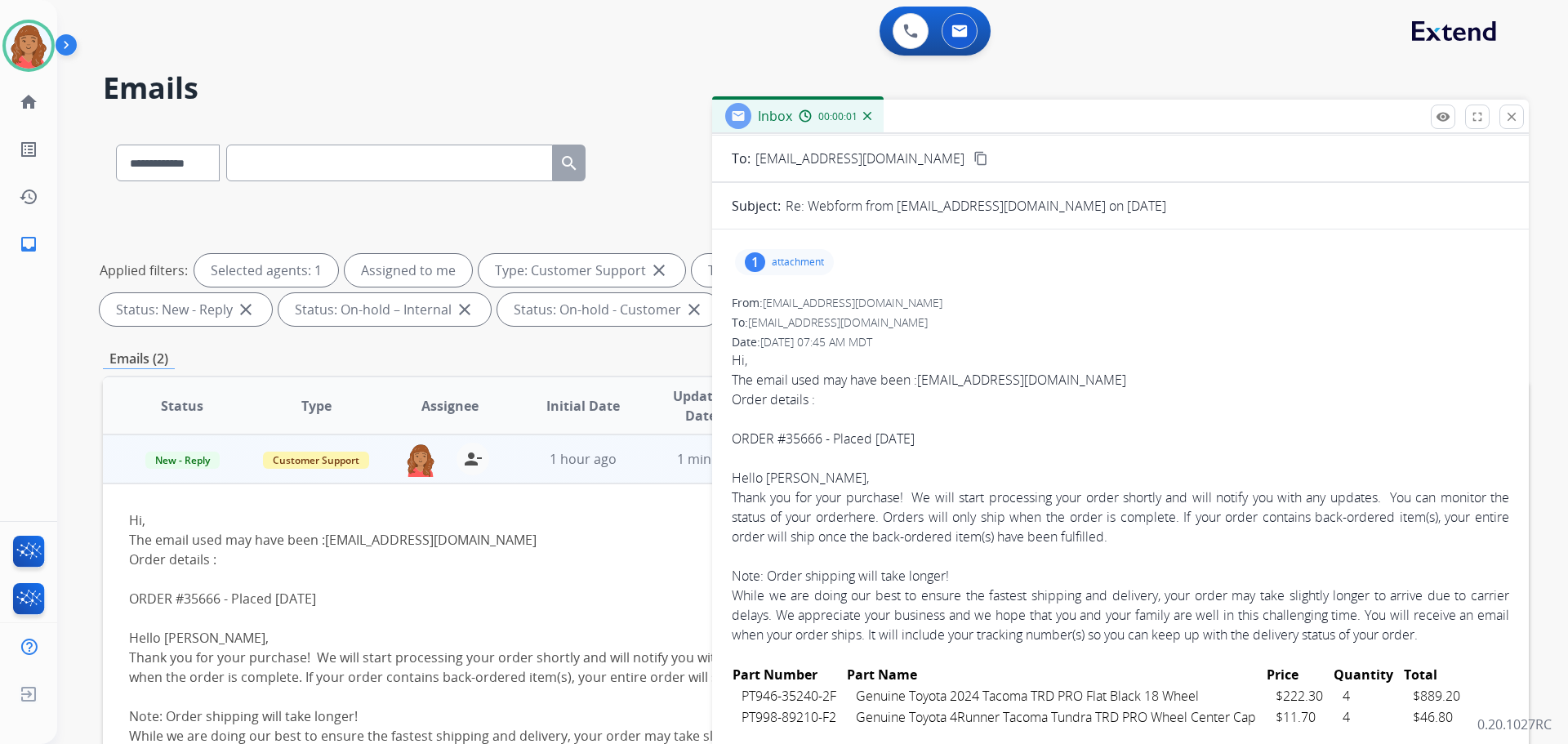
click at [780, 267] on p "attachment" at bounding box center [797, 262] width 52 height 13
click at [794, 302] on div at bounding box center [789, 304] width 82 height 57
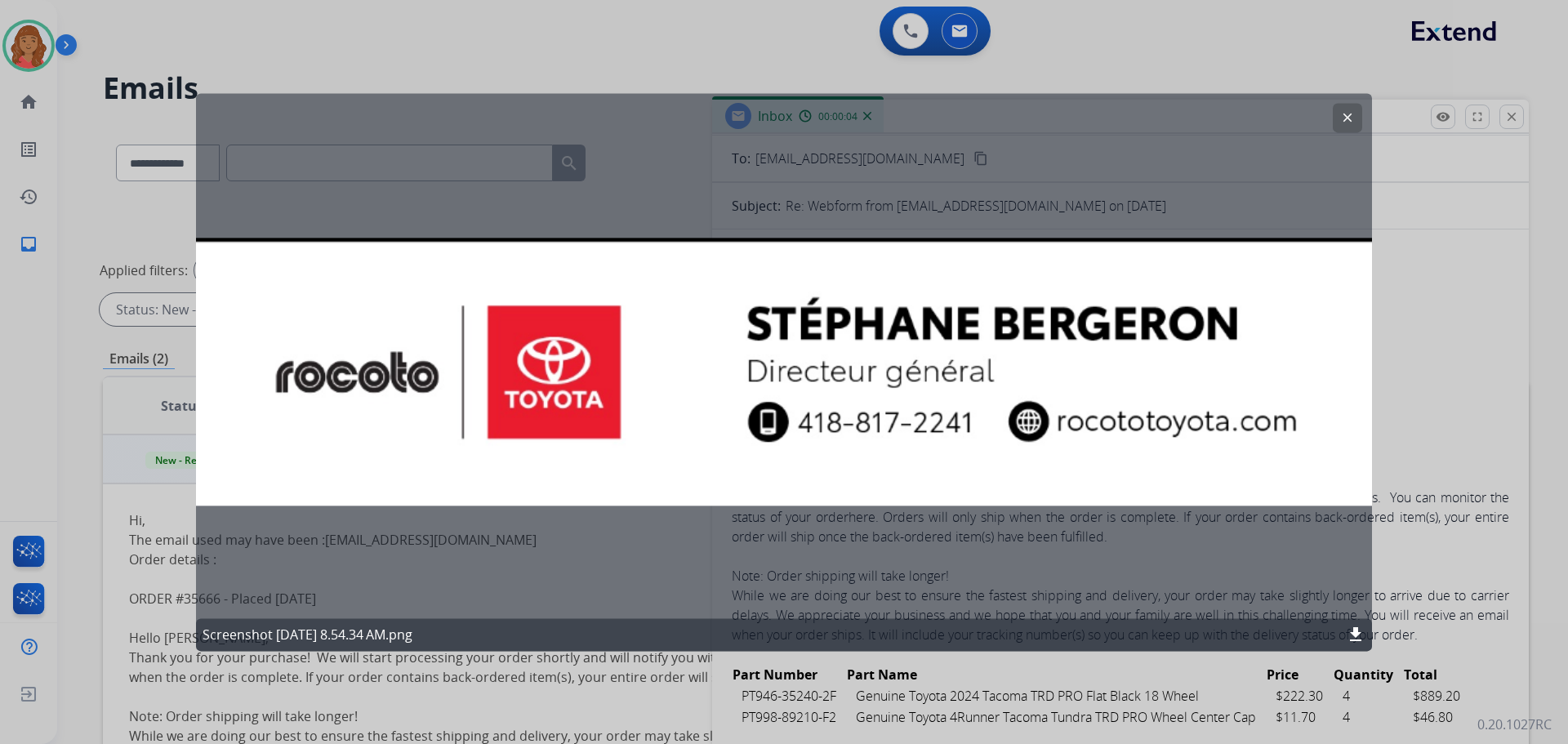
drag, startPoint x: 1347, startPoint y: 116, endPoint x: 1236, endPoint y: 262, distance: 183.4
click at [1347, 117] on mat-icon "clear" at bounding box center [1348, 117] width 15 height 15
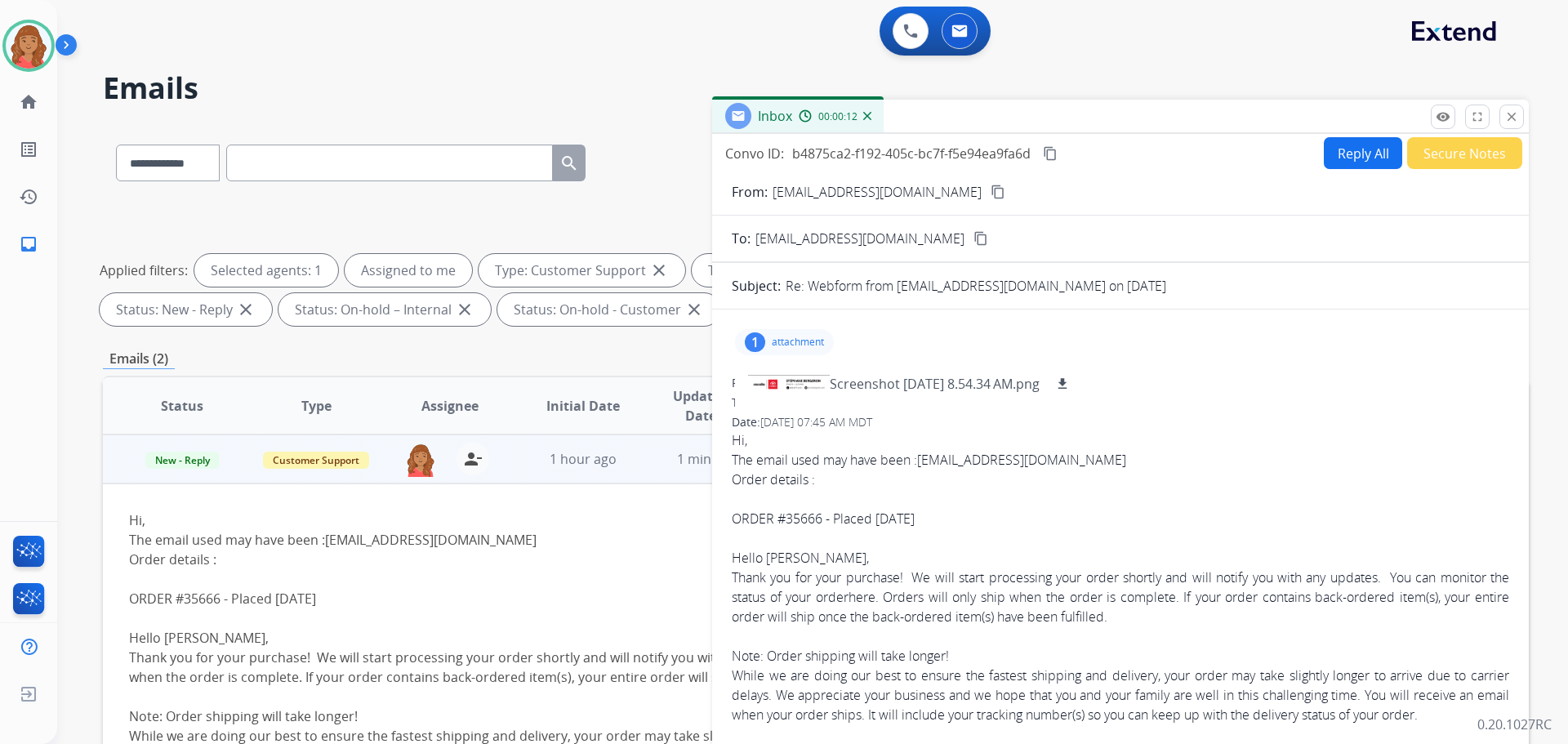
scroll to position [0, 0]
click at [1221, 458] on div "The email used may have been : ventes@rocoto.toyota.ca" at bounding box center [1121, 462] width 778 height 20
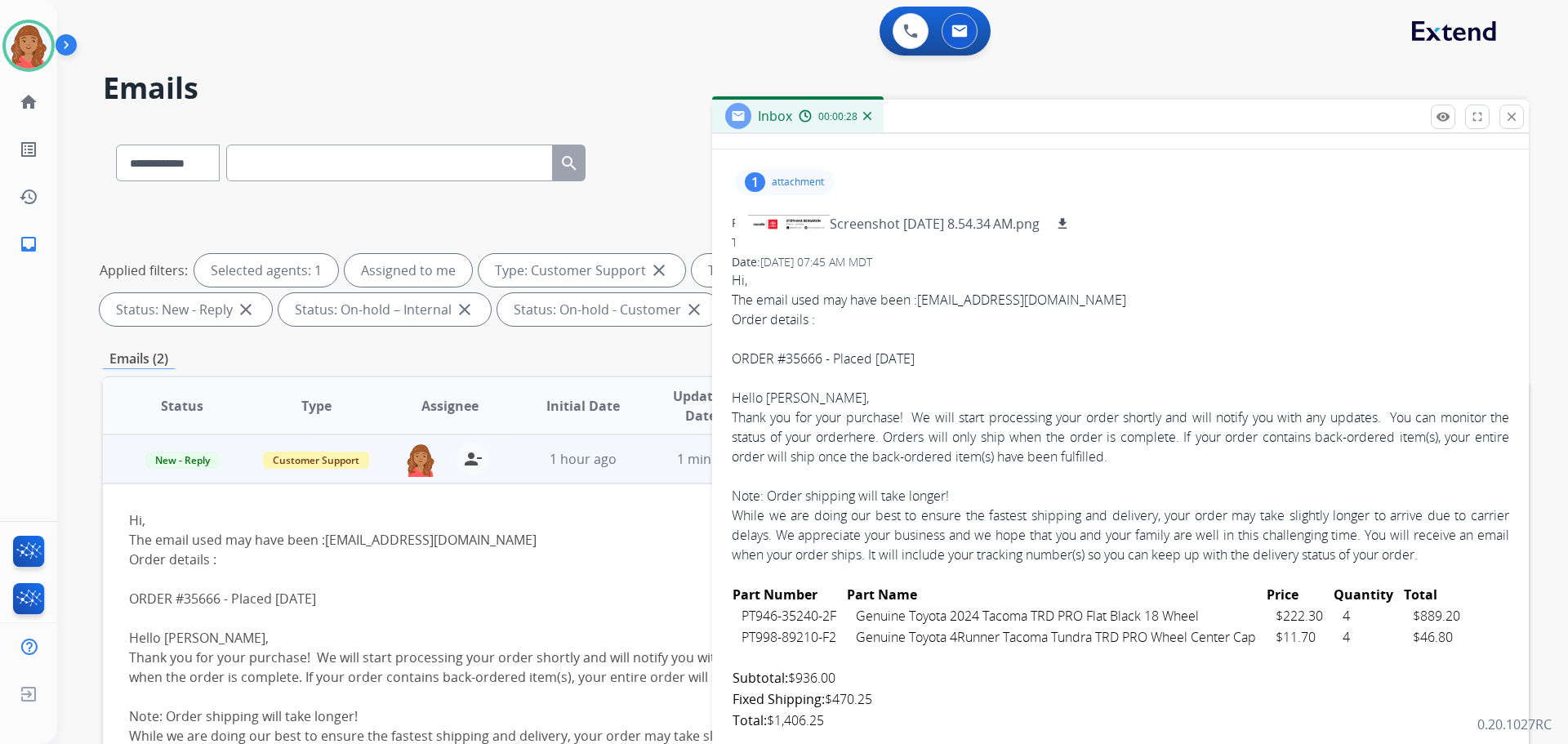
scroll to position [163, 0]
drag, startPoint x: 1072, startPoint y: 298, endPoint x: 922, endPoint y: 306, distance: 150.2
click at [922, 306] on div "The email used may have been : ventes@rocoto.toyota.ca" at bounding box center [1121, 298] width 778 height 20
copy link "ventes@rocoto.toyota.ca"
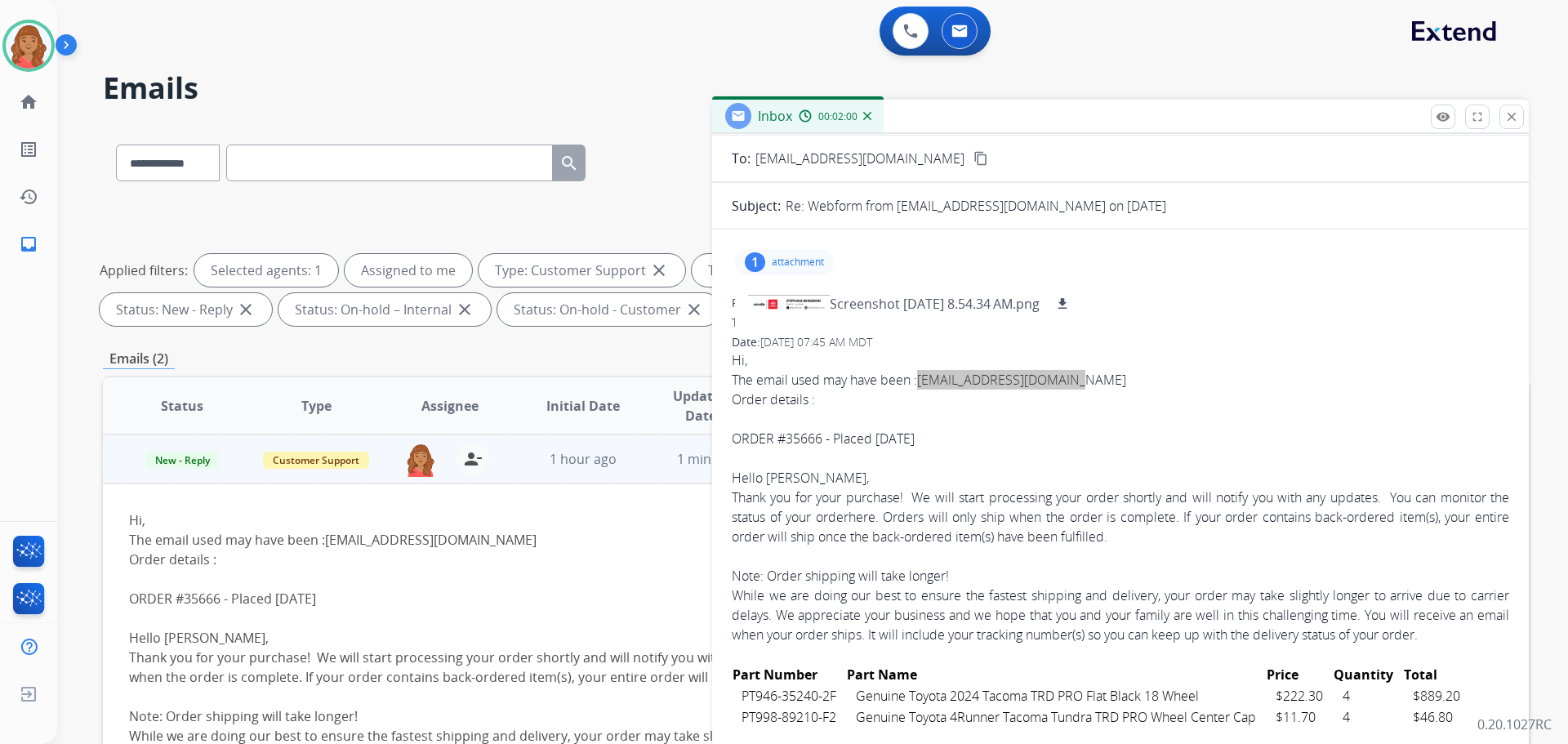
scroll to position [0, 0]
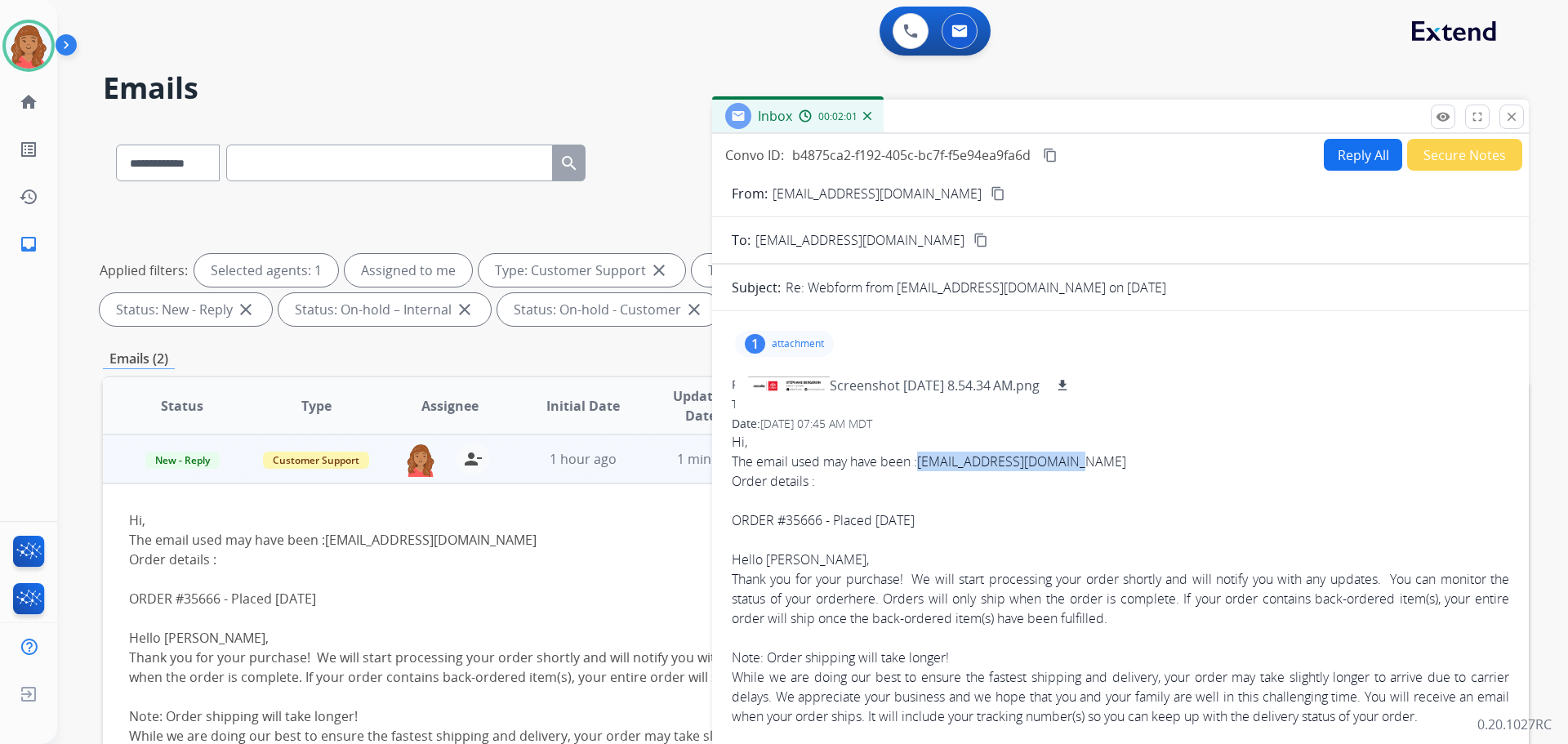
click at [1347, 154] on button "Reply All" at bounding box center [1363, 154] width 78 height 32
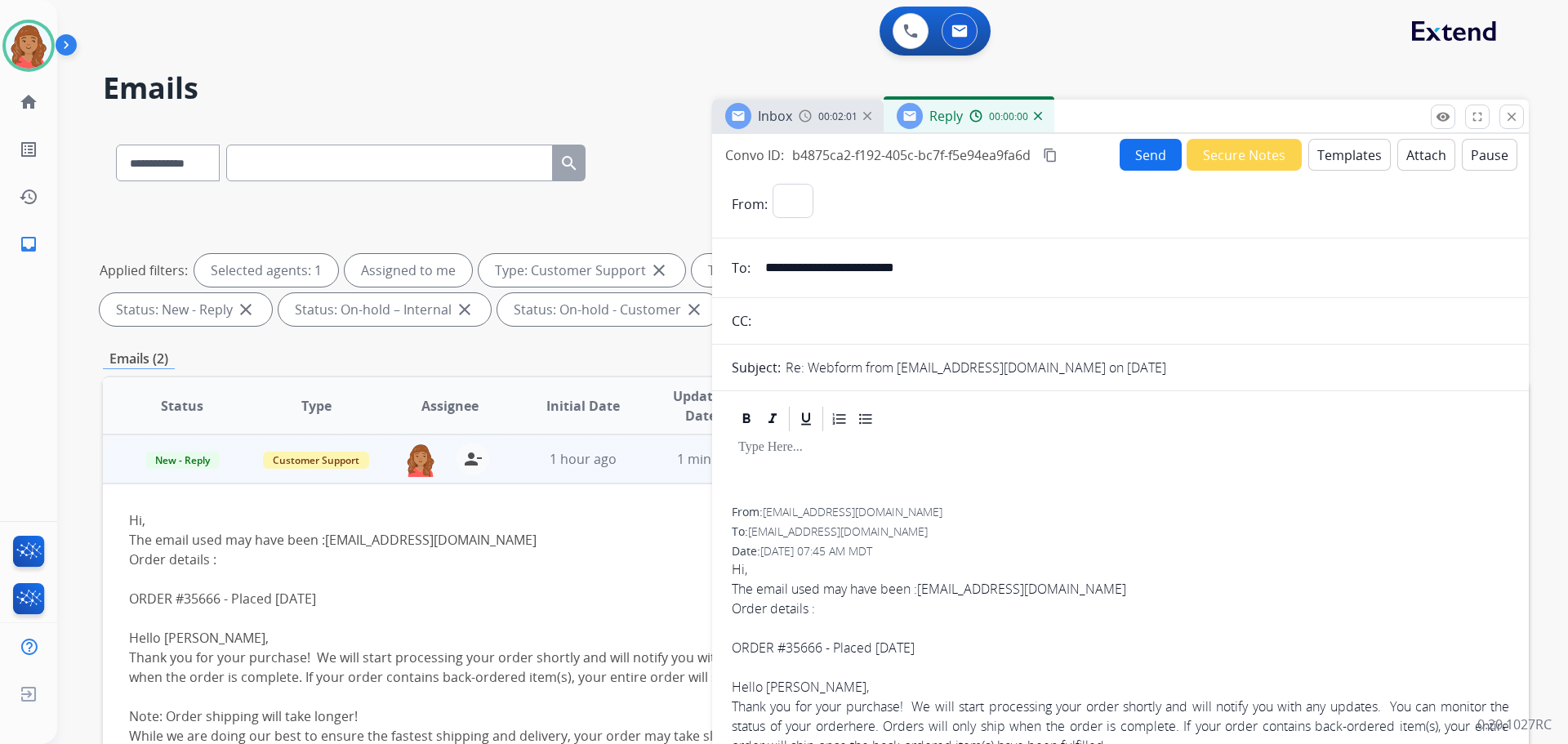
select select "**********"
click at [1326, 157] on button "Templates" at bounding box center [1350, 154] width 83 height 32
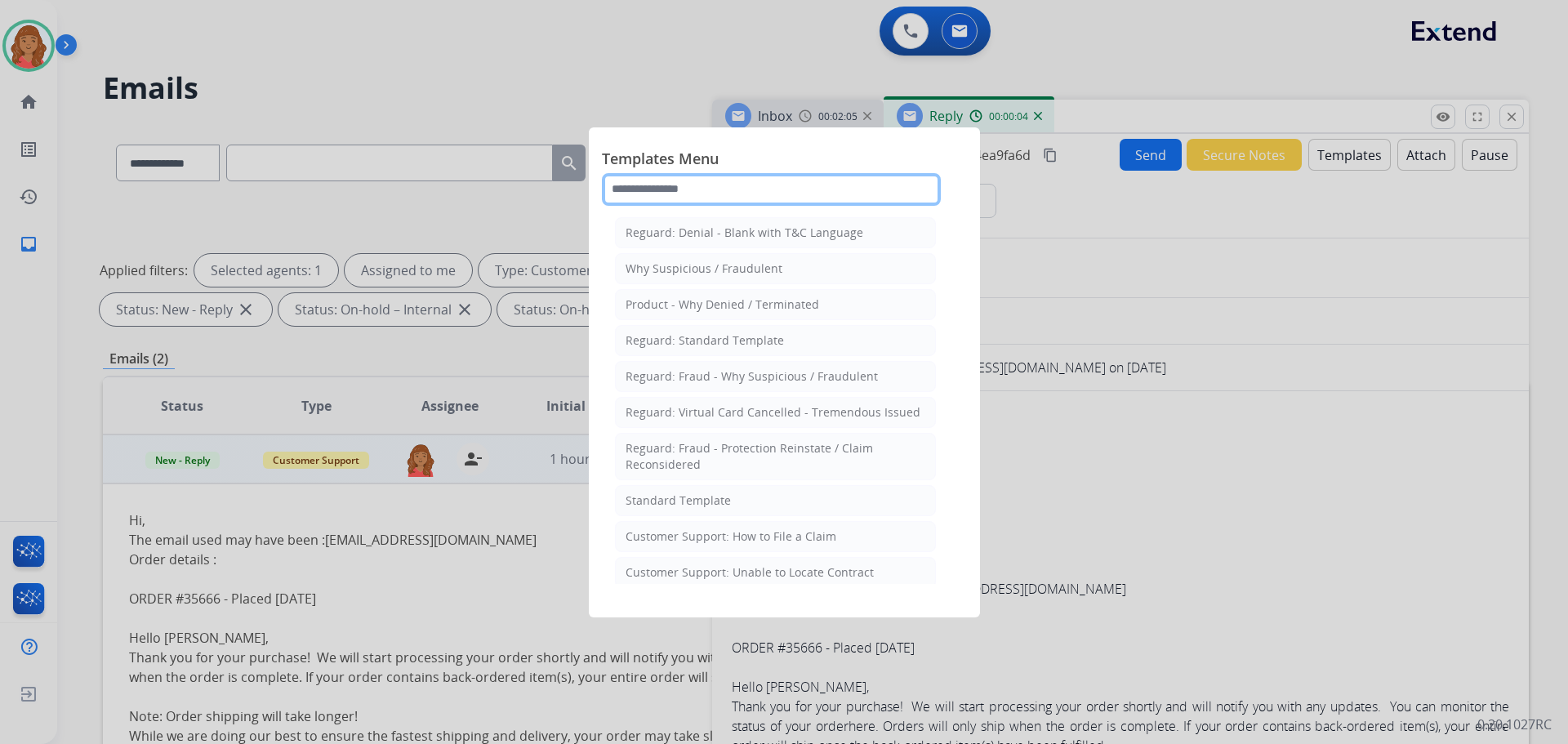
click at [682, 199] on input "text" at bounding box center [772, 189] width 339 height 33
click at [1025, 424] on div at bounding box center [784, 372] width 1568 height 744
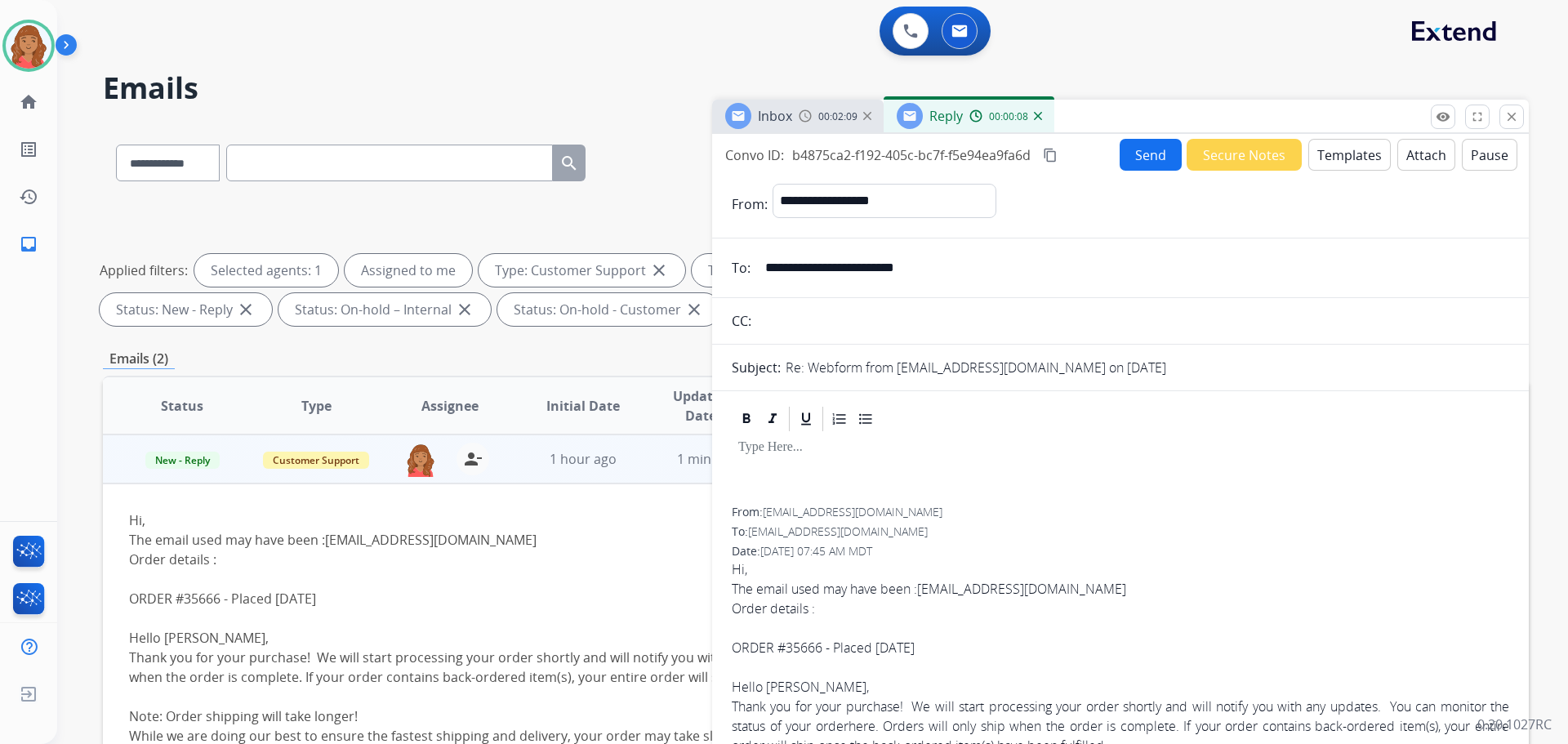
click at [1328, 146] on button "Templates" at bounding box center [1350, 154] width 83 height 32
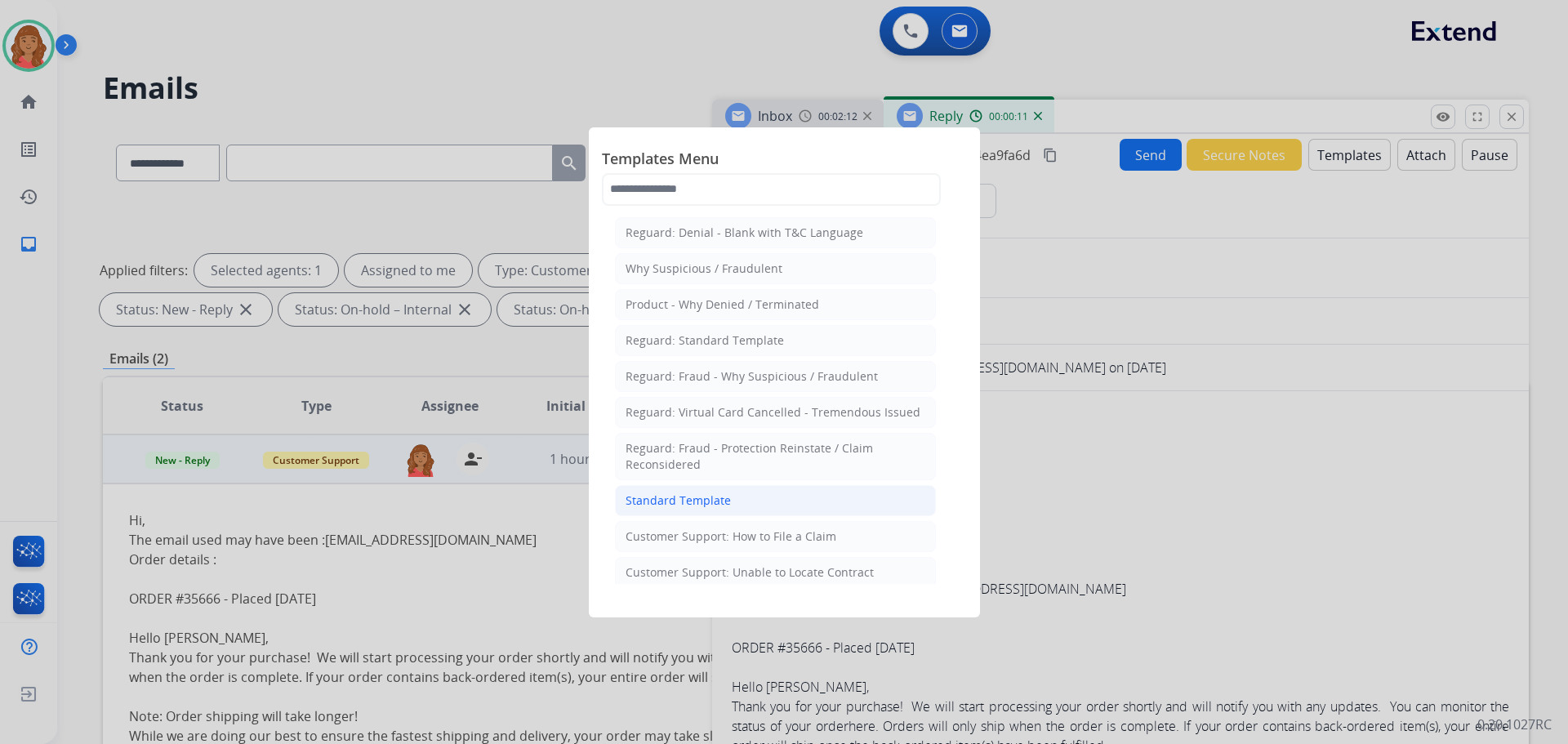
click at [697, 497] on div "Standard Template" at bounding box center [678, 501] width 106 height 16
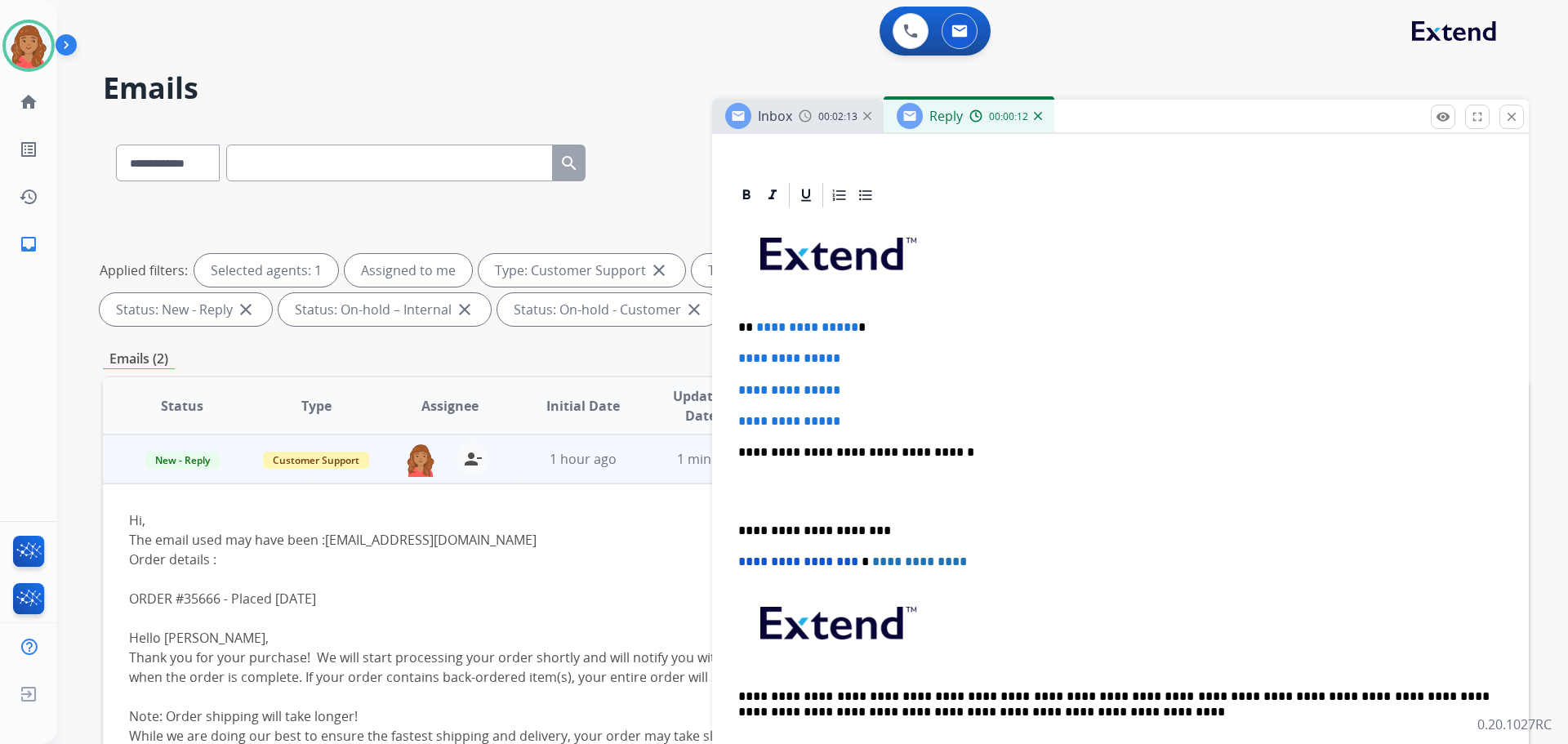
scroll to position [408, 0]
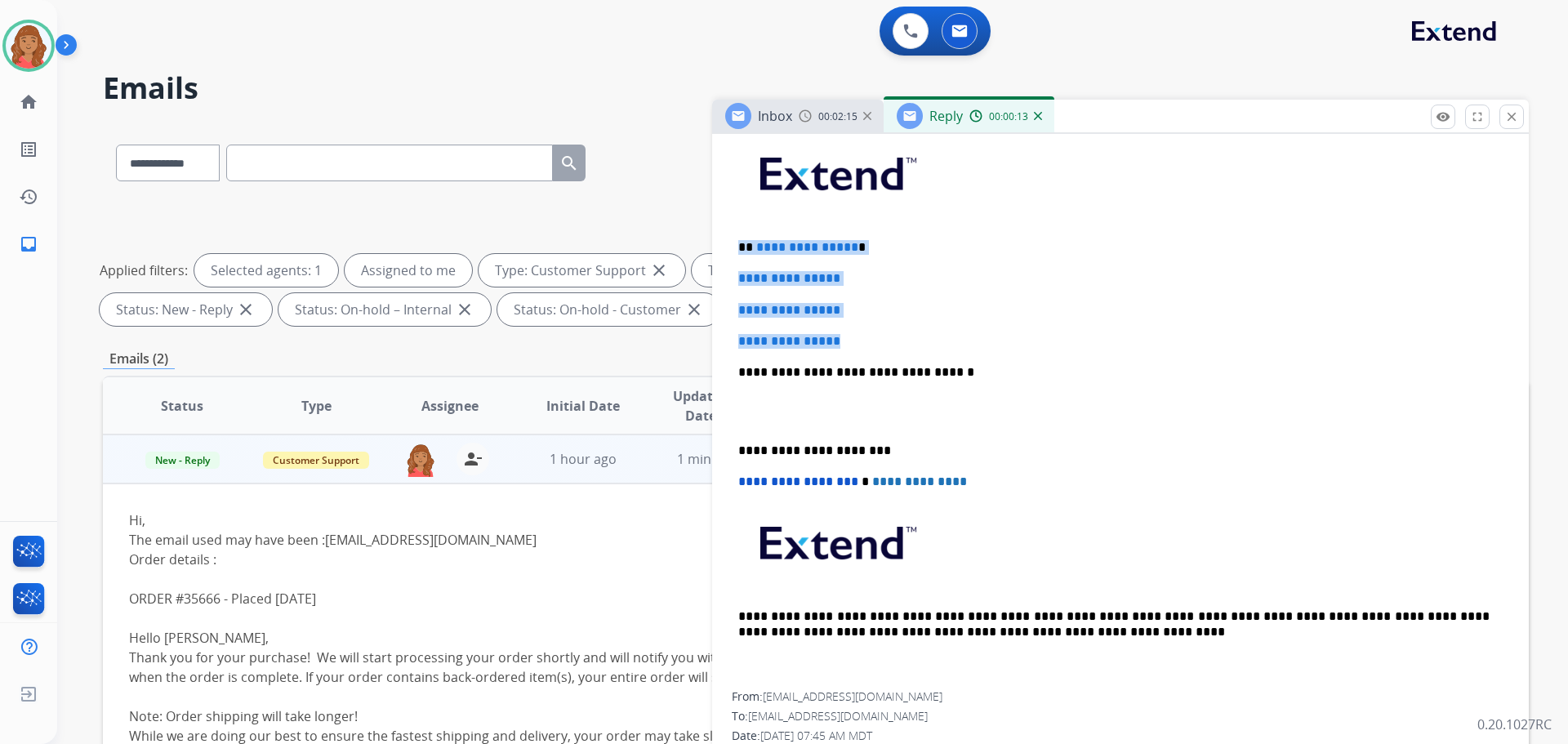
drag, startPoint x: 852, startPoint y: 346, endPoint x: 738, endPoint y: 241, distance: 155.0
click at [733, 237] on div "**********" at bounding box center [1121, 410] width 778 height 562
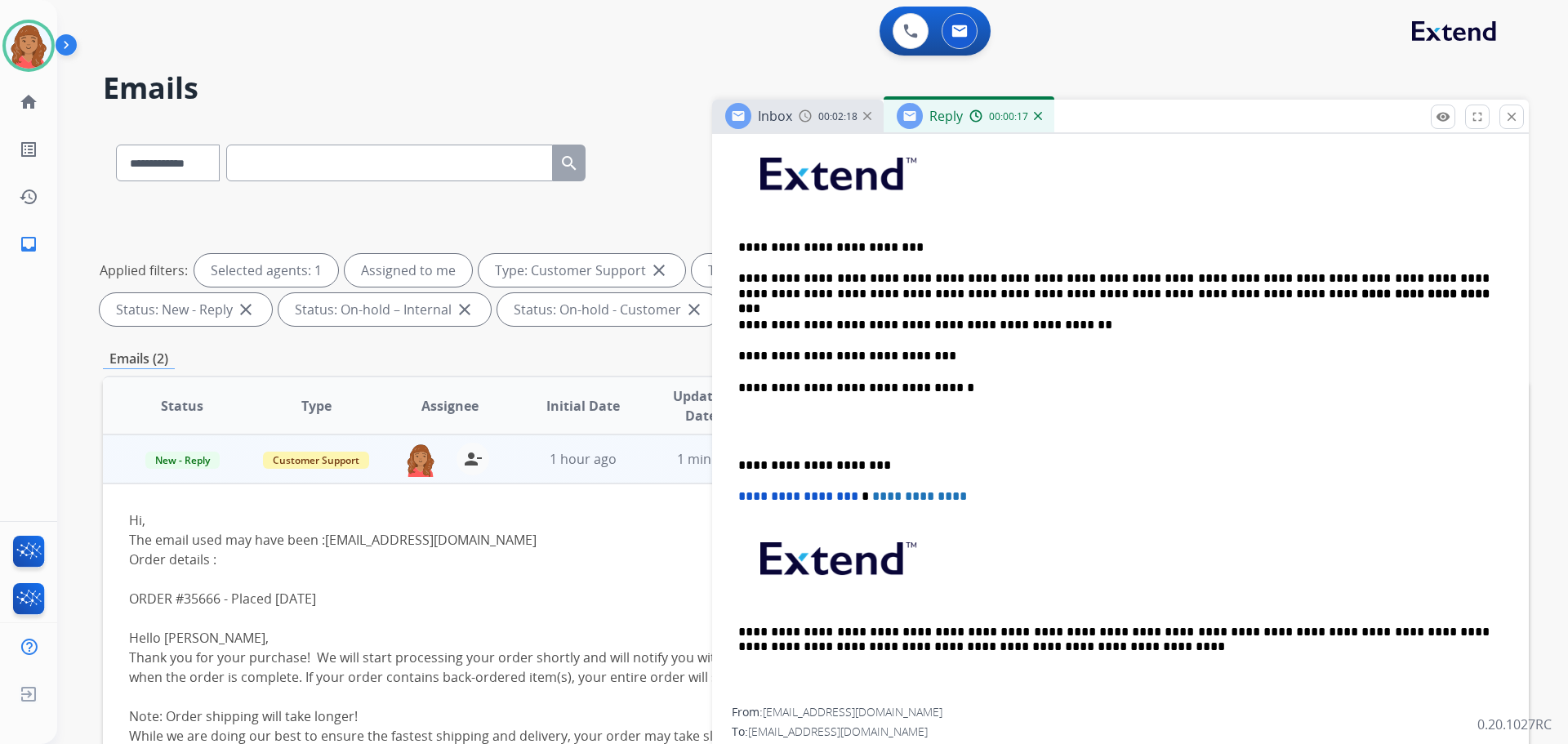
click at [742, 462] on p "**********" at bounding box center [1114, 465] width 751 height 15
click at [921, 358] on p "**********" at bounding box center [1114, 356] width 751 height 15
click at [739, 460] on div "**********" at bounding box center [1121, 418] width 778 height 577
click at [737, 461] on div "**********" at bounding box center [1121, 418] width 778 height 577
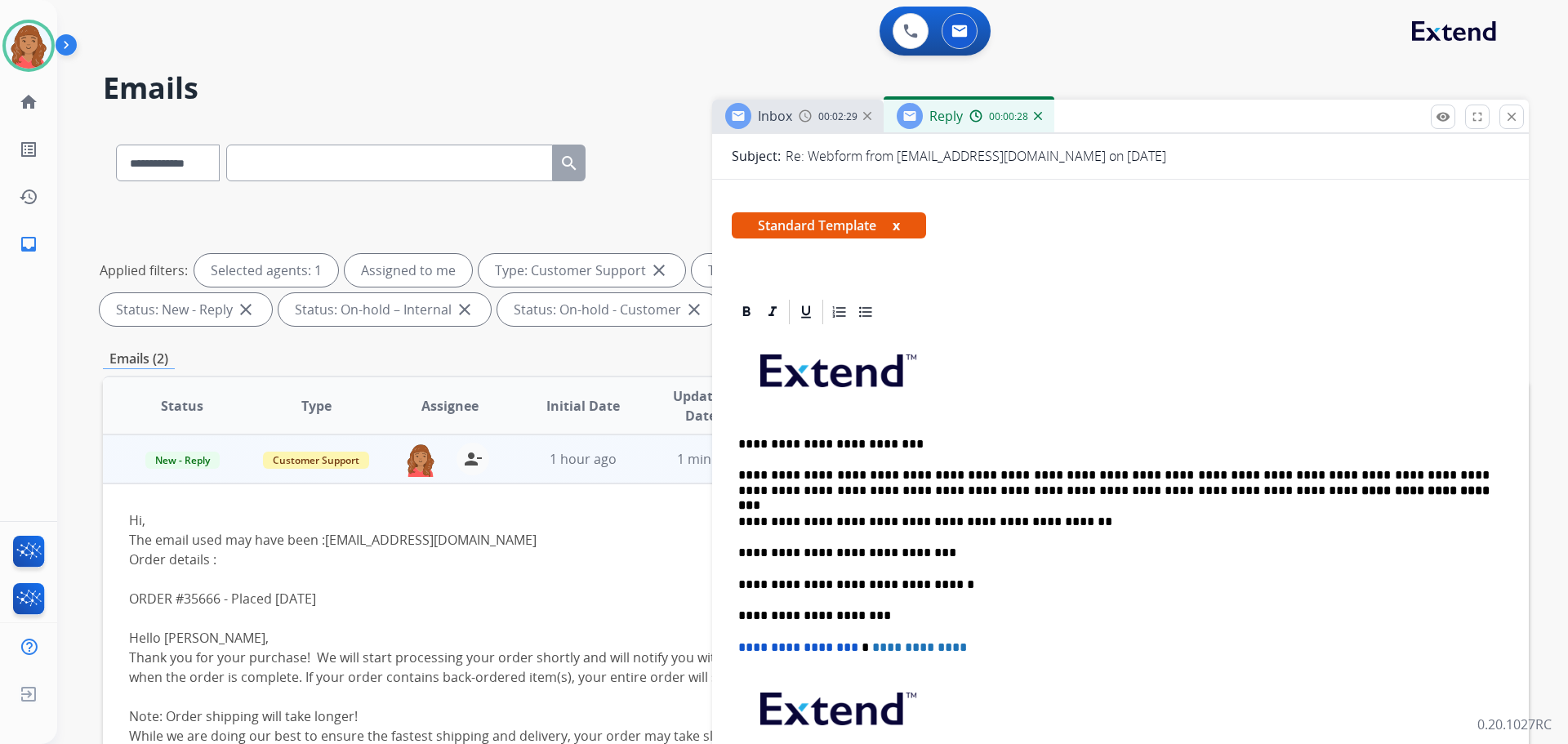
scroll to position [0, 0]
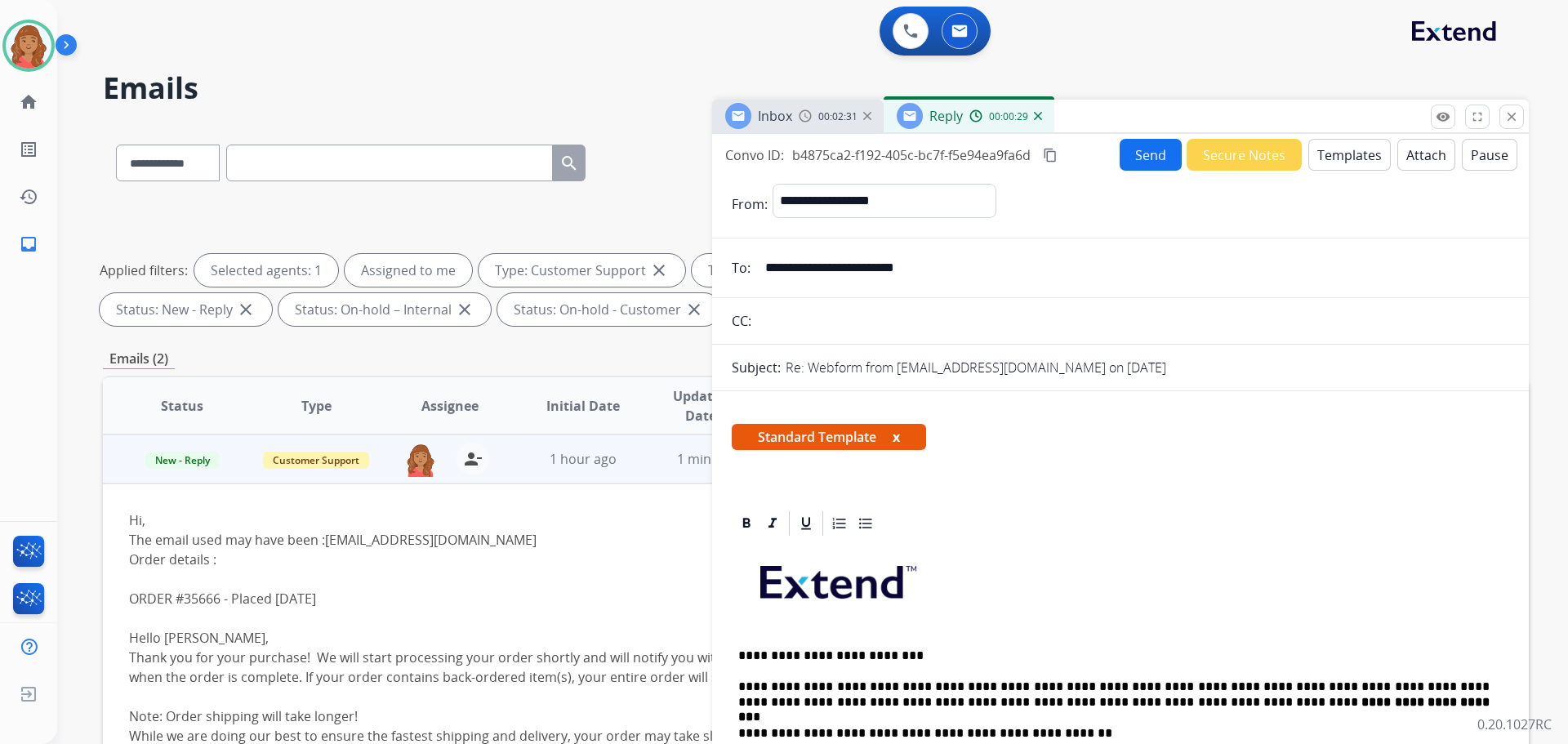
click at [1139, 161] on button "Send" at bounding box center [1151, 154] width 62 height 32
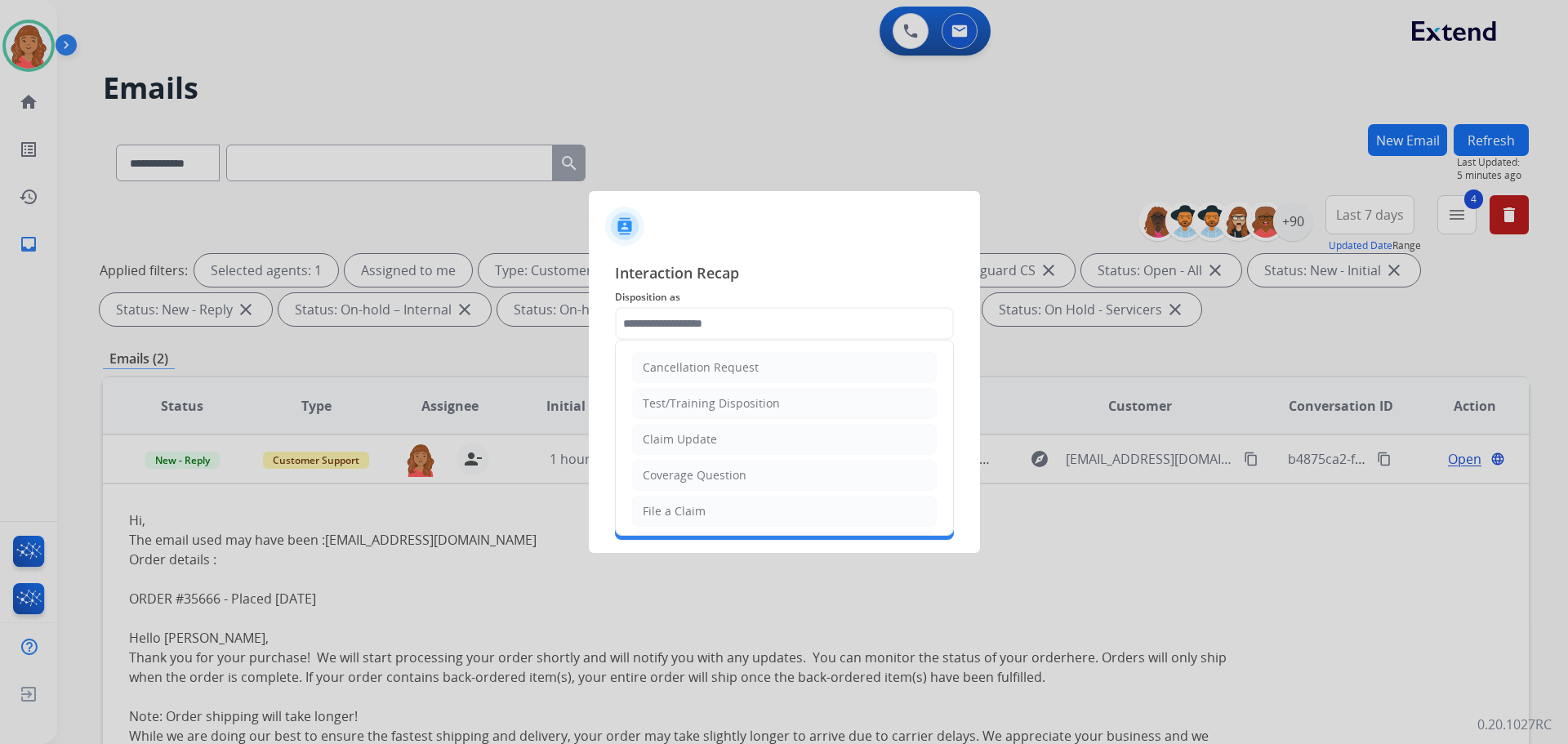
click at [717, 314] on input "text" at bounding box center [785, 323] width 339 height 33
click at [683, 463] on li "Other" at bounding box center [784, 471] width 305 height 31
type input "*****"
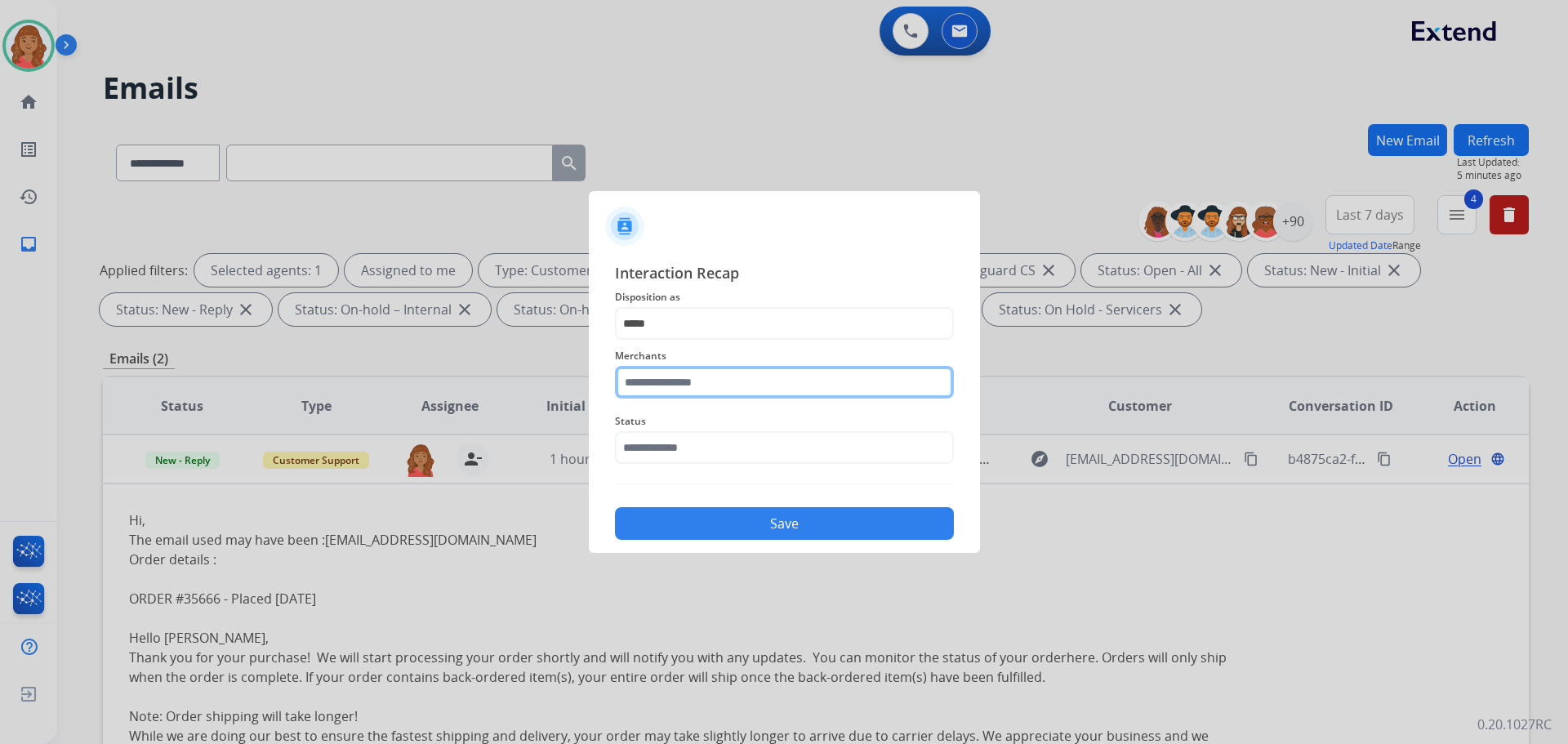
click at [682, 394] on input "text" at bounding box center [785, 382] width 339 height 33
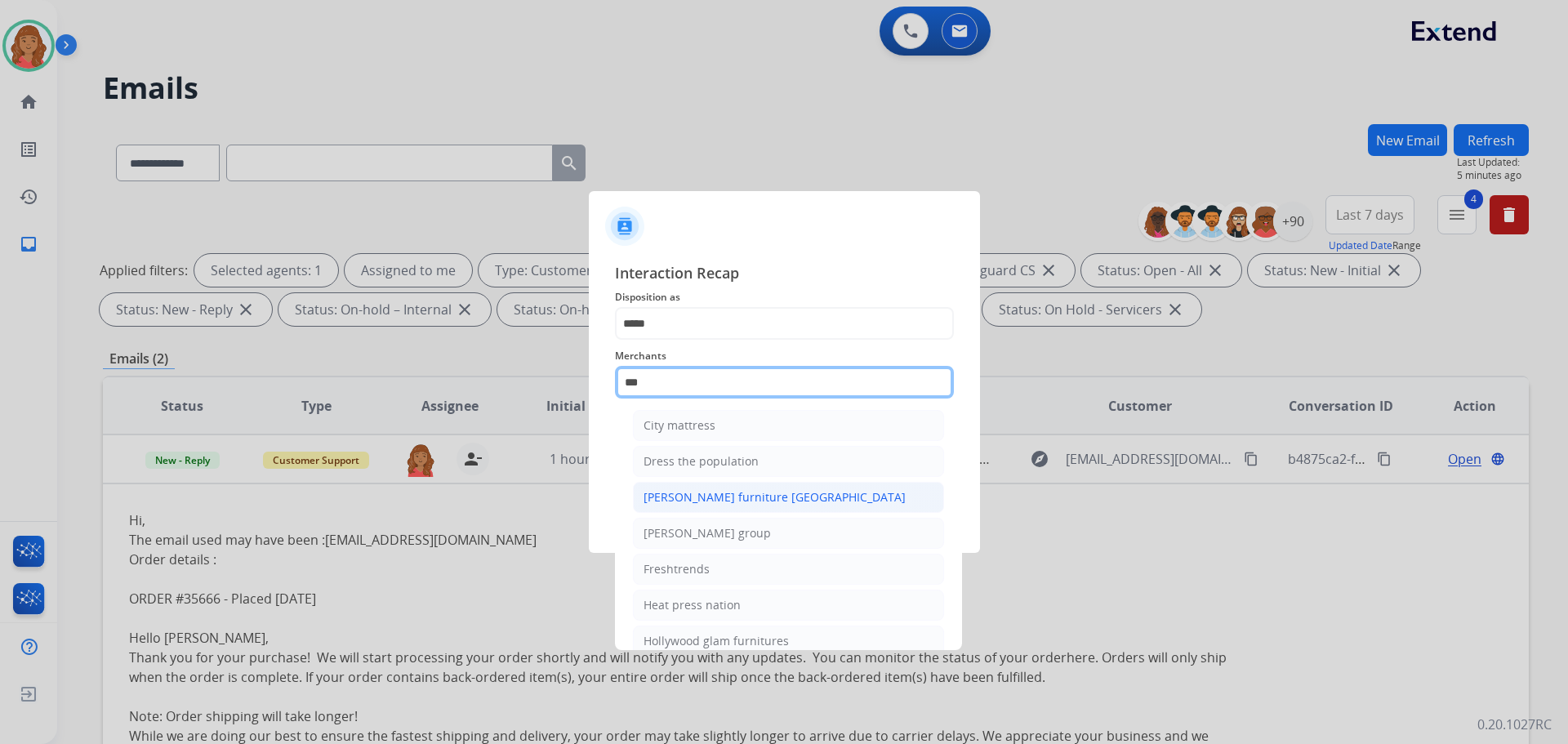
scroll to position [0, 0]
type input "*"
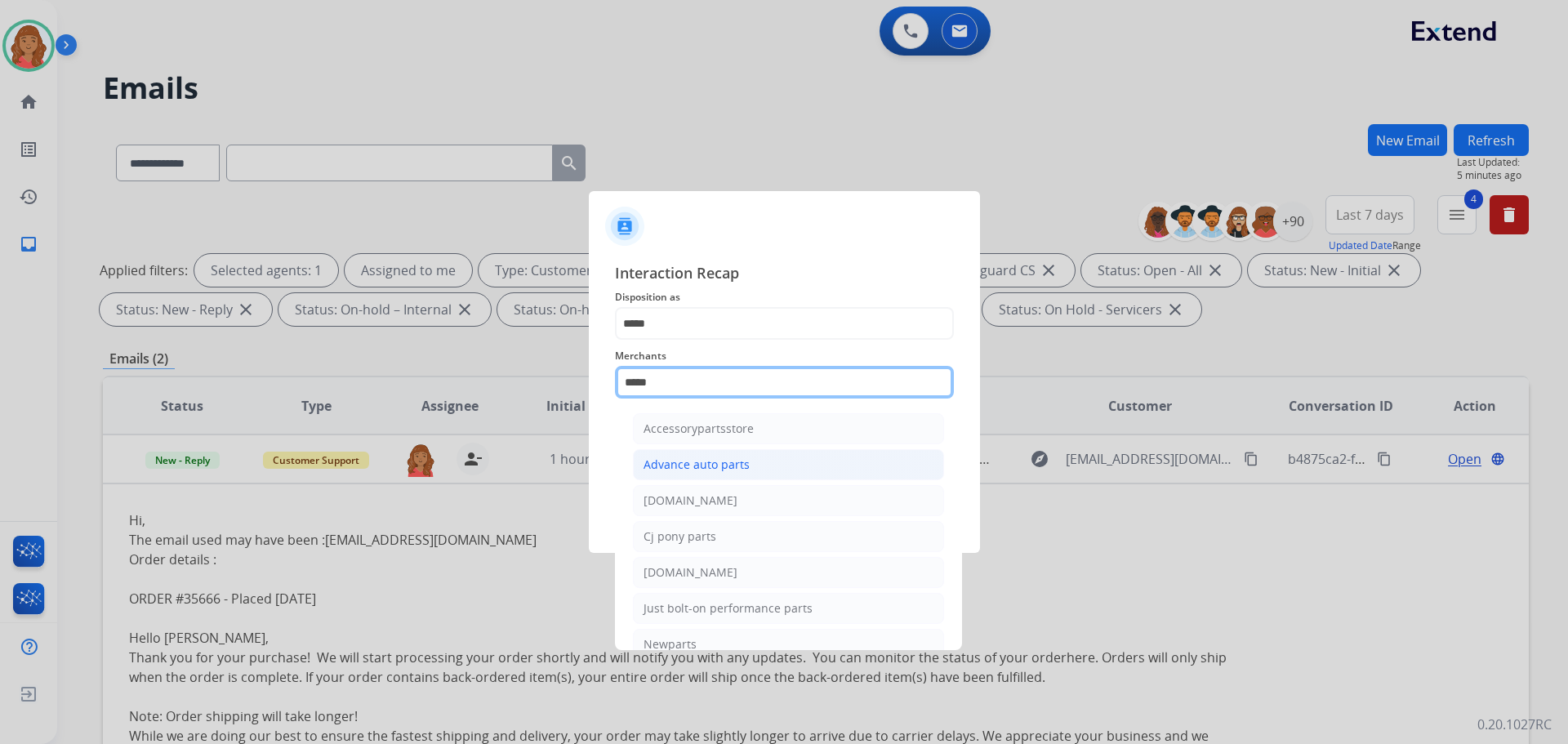
scroll to position [82, 0]
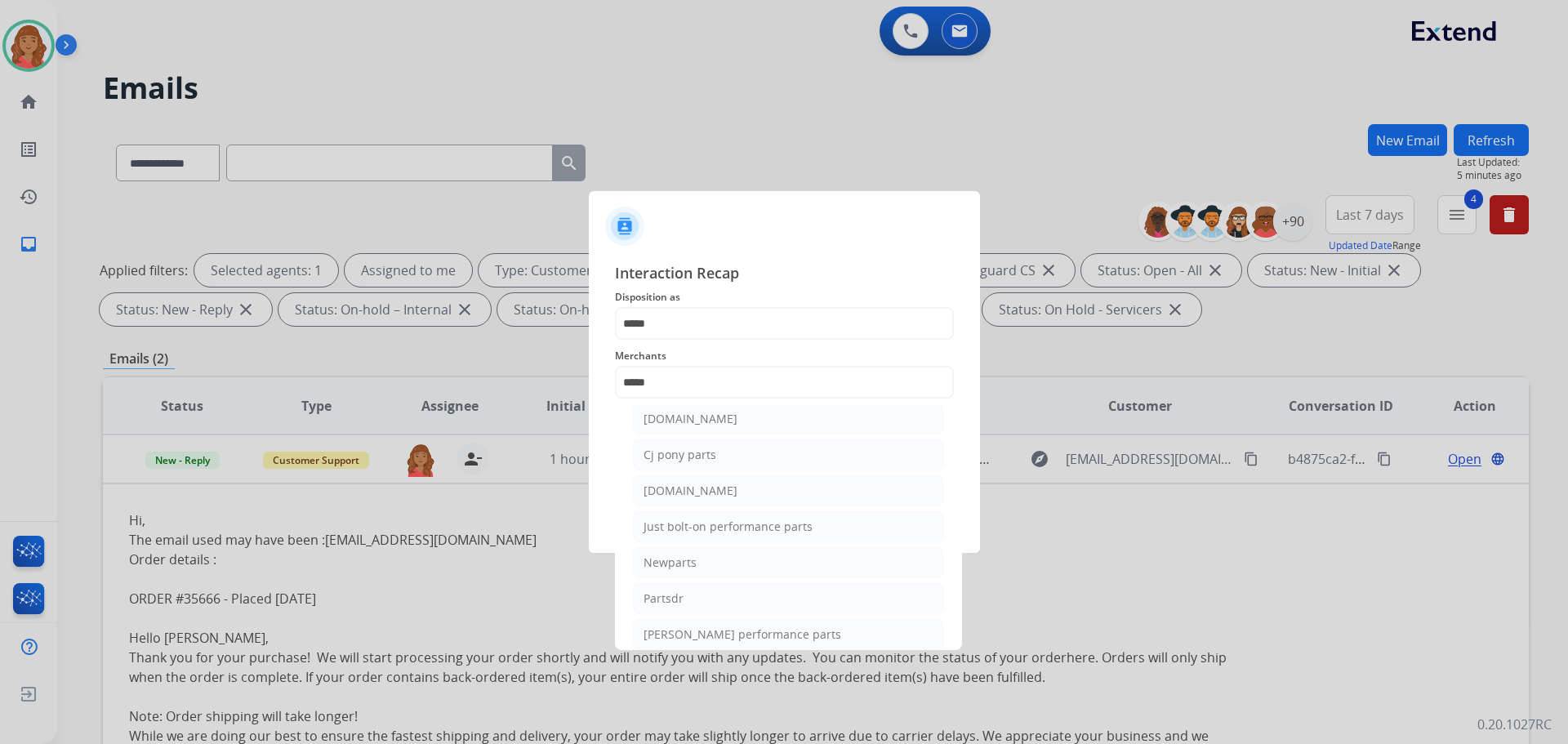
click at [693, 426] on div "[DOMAIN_NAME]" at bounding box center [691, 419] width 94 height 16
type input "**********"
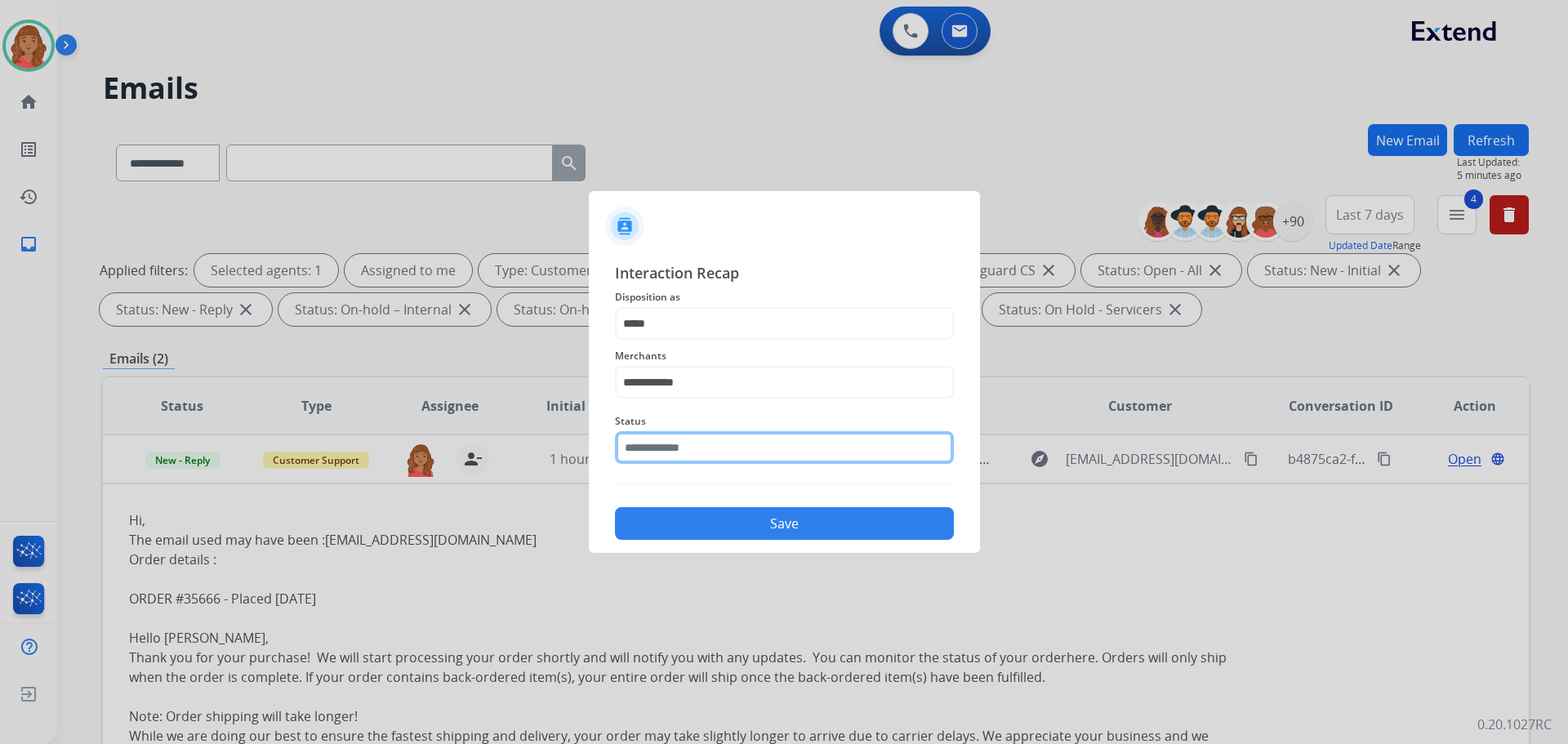
drag, startPoint x: 686, startPoint y: 445, endPoint x: 688, endPoint y: 467, distance: 22.1
click at [687, 447] on input "text" at bounding box center [785, 447] width 339 height 33
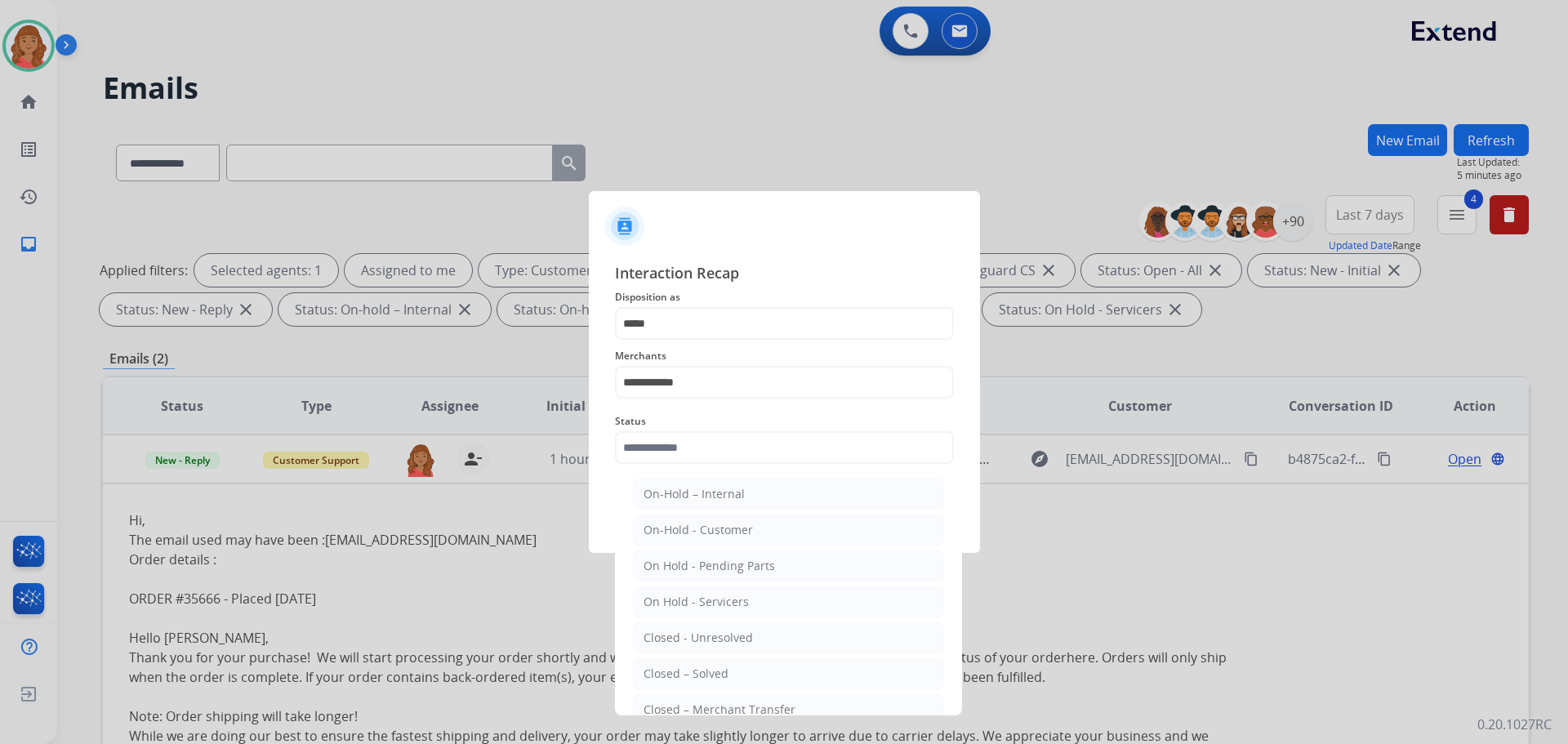
drag, startPoint x: 708, startPoint y: 669, endPoint x: 734, endPoint y: 582, distance: 90.8
click at [709, 667] on div "Closed – Solved" at bounding box center [686, 674] width 85 height 16
type input "**********"
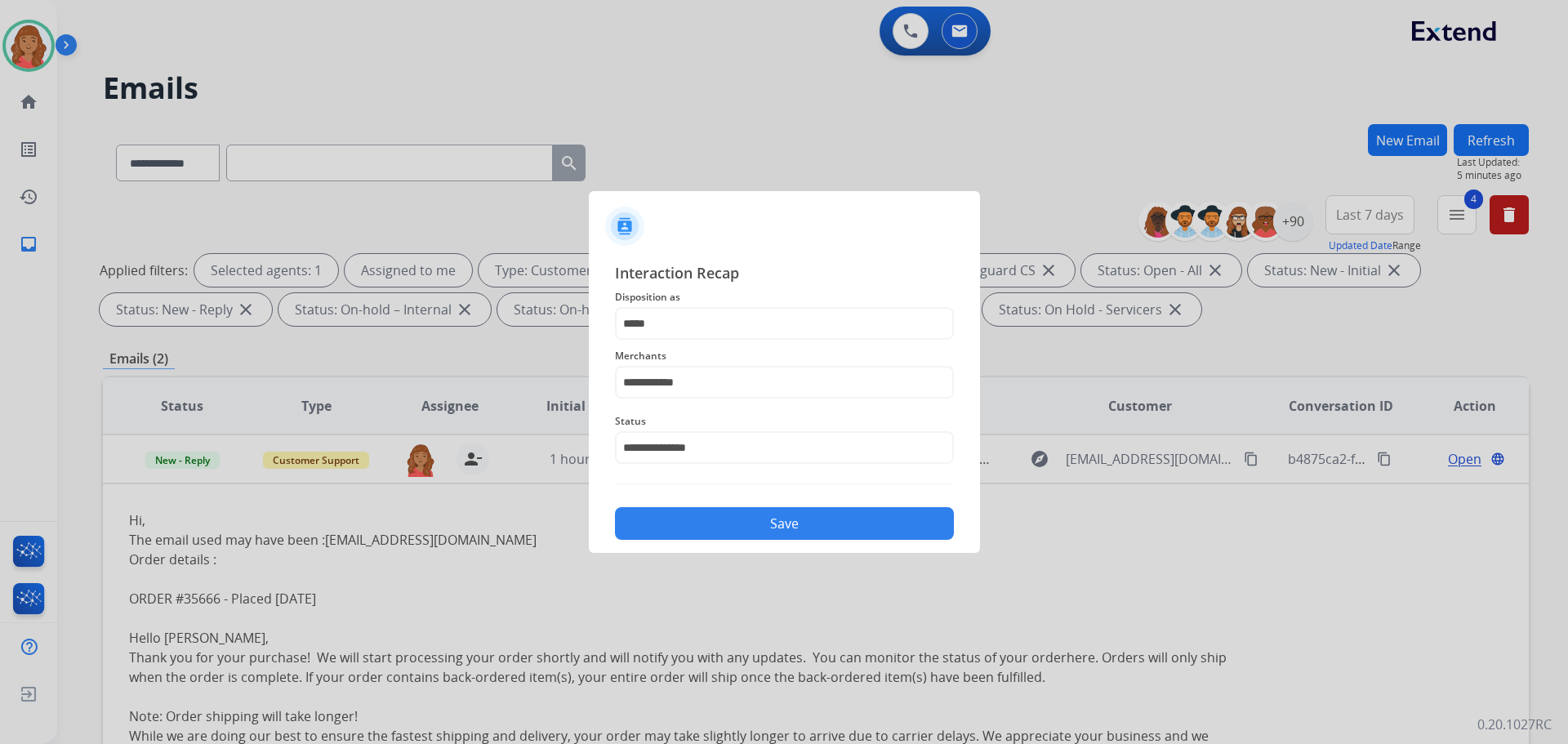
drag, startPoint x: 737, startPoint y: 528, endPoint x: 736, endPoint y: 519, distance: 9.1
click at [738, 522] on button "Save" at bounding box center [785, 523] width 339 height 33
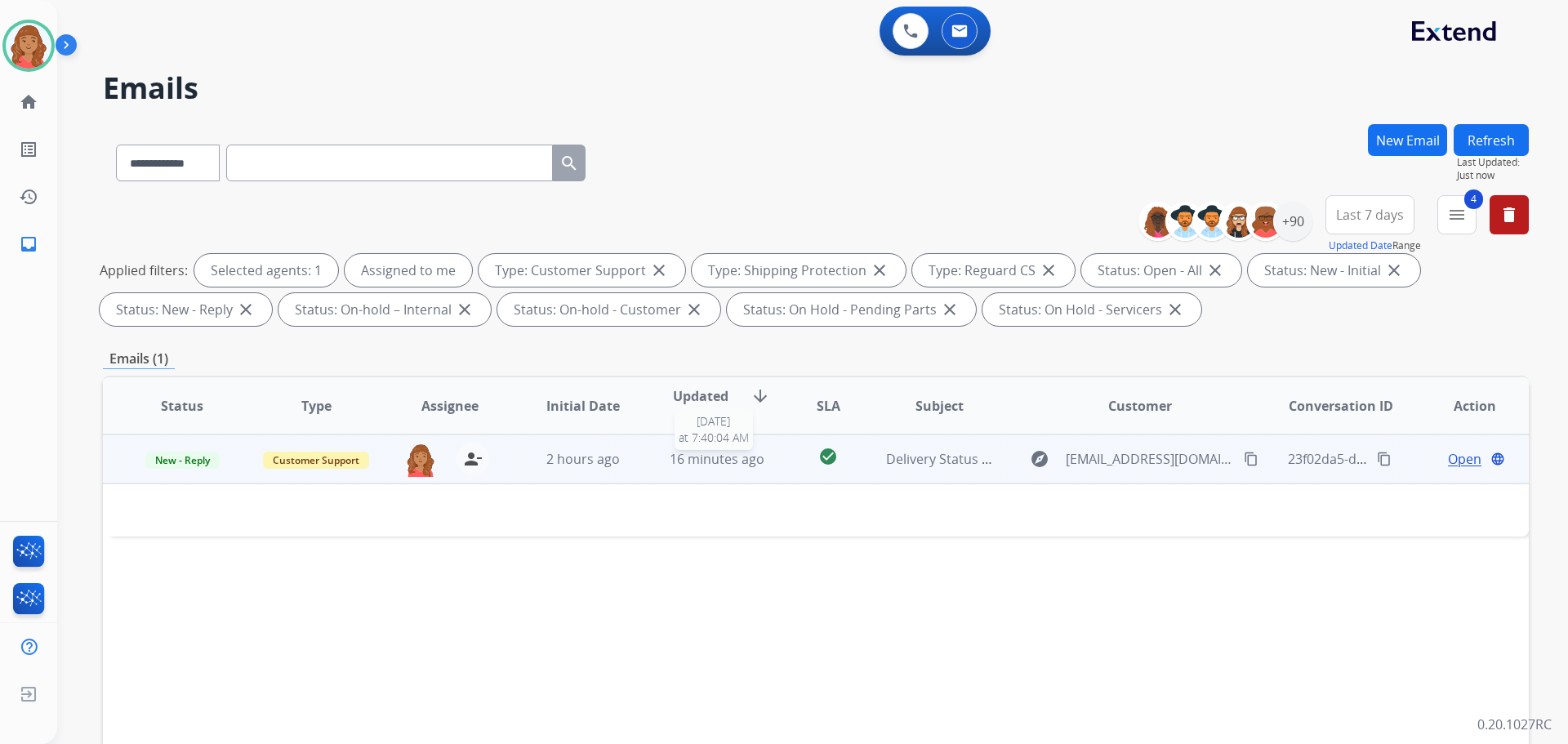
click at [728, 460] on span "16 minutes ago" at bounding box center [717, 459] width 95 height 18
click at [709, 466] on span "16 minutes ago" at bounding box center [717, 460] width 95 height 18
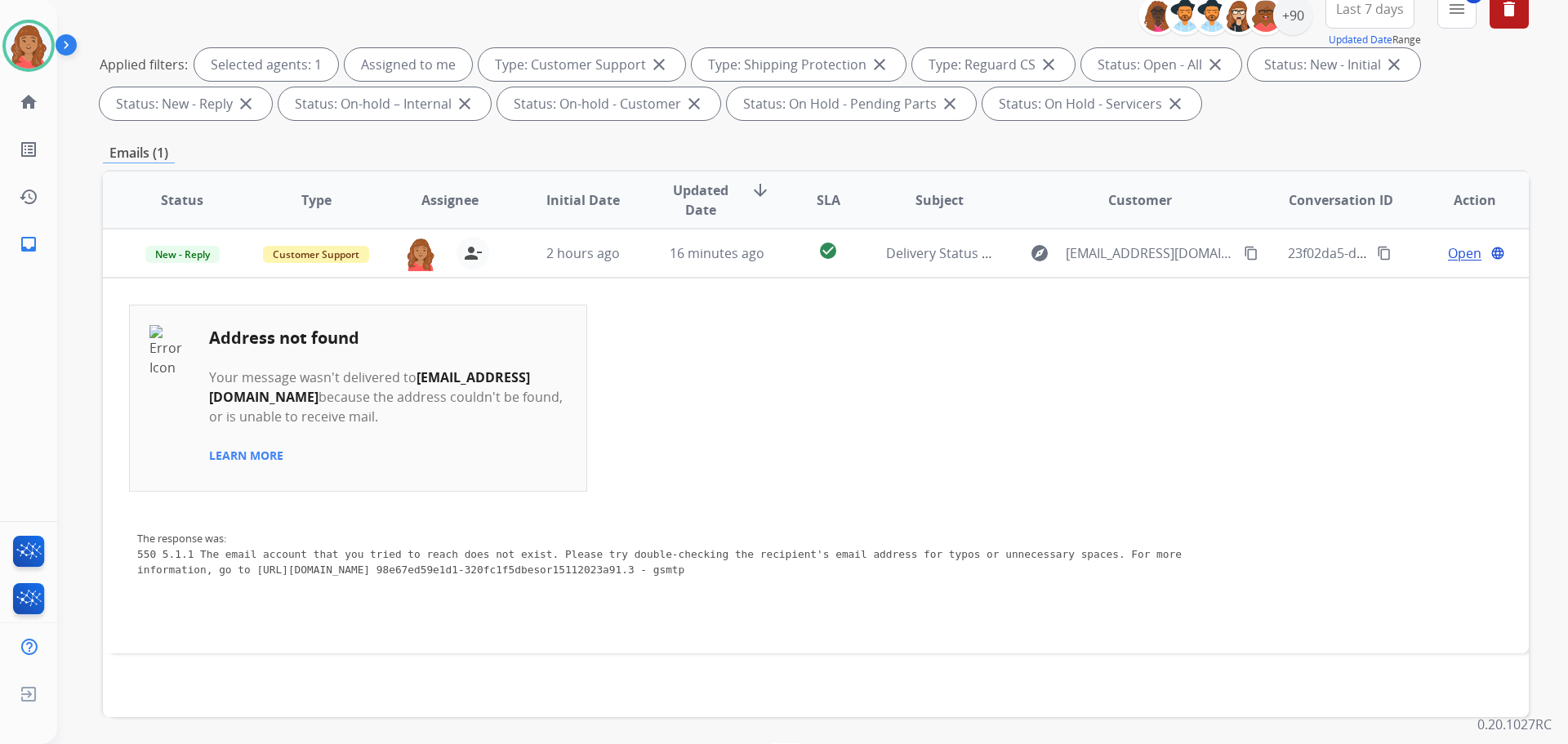
scroll to position [182, 0]
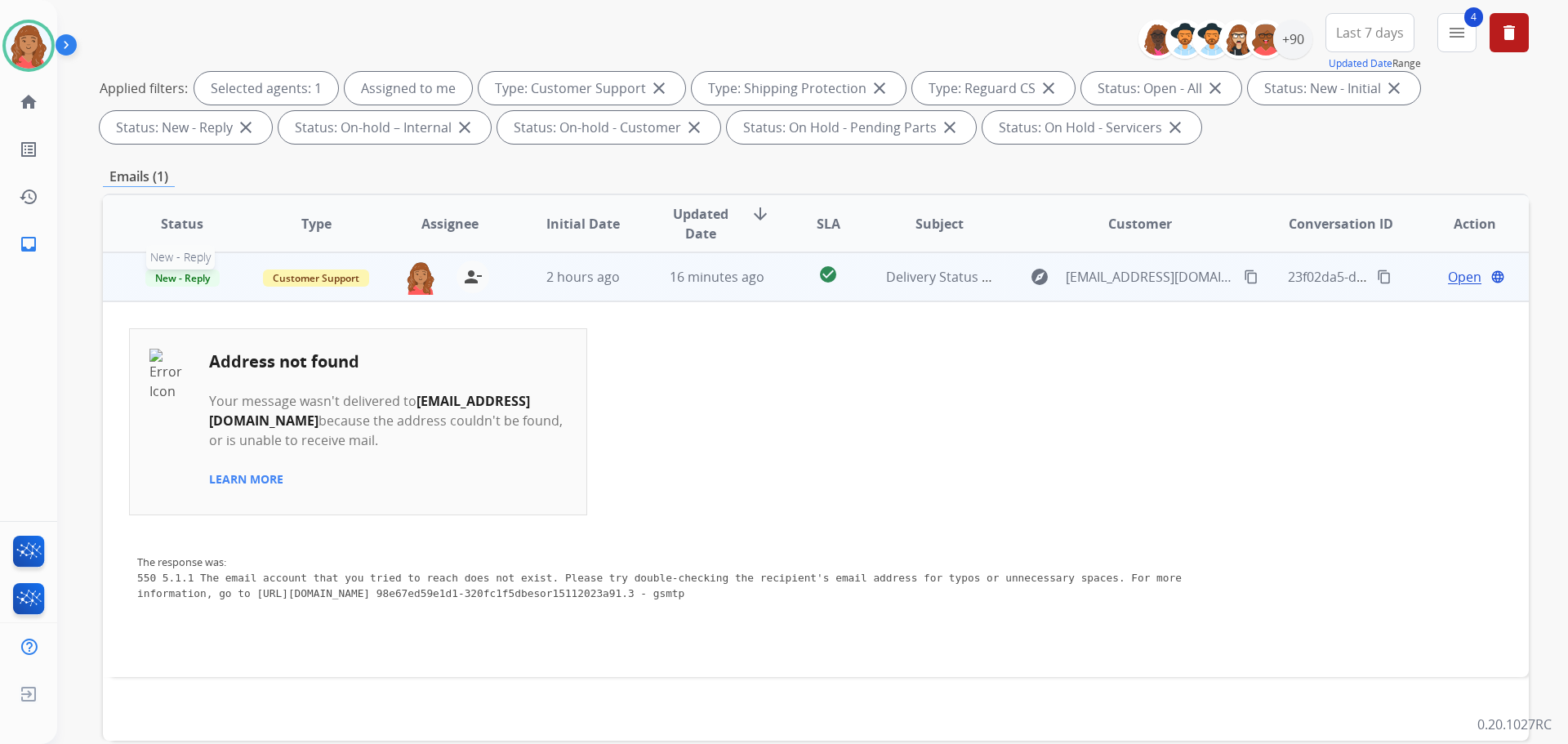
click at [186, 273] on span "New - Reply" at bounding box center [183, 278] width 75 height 17
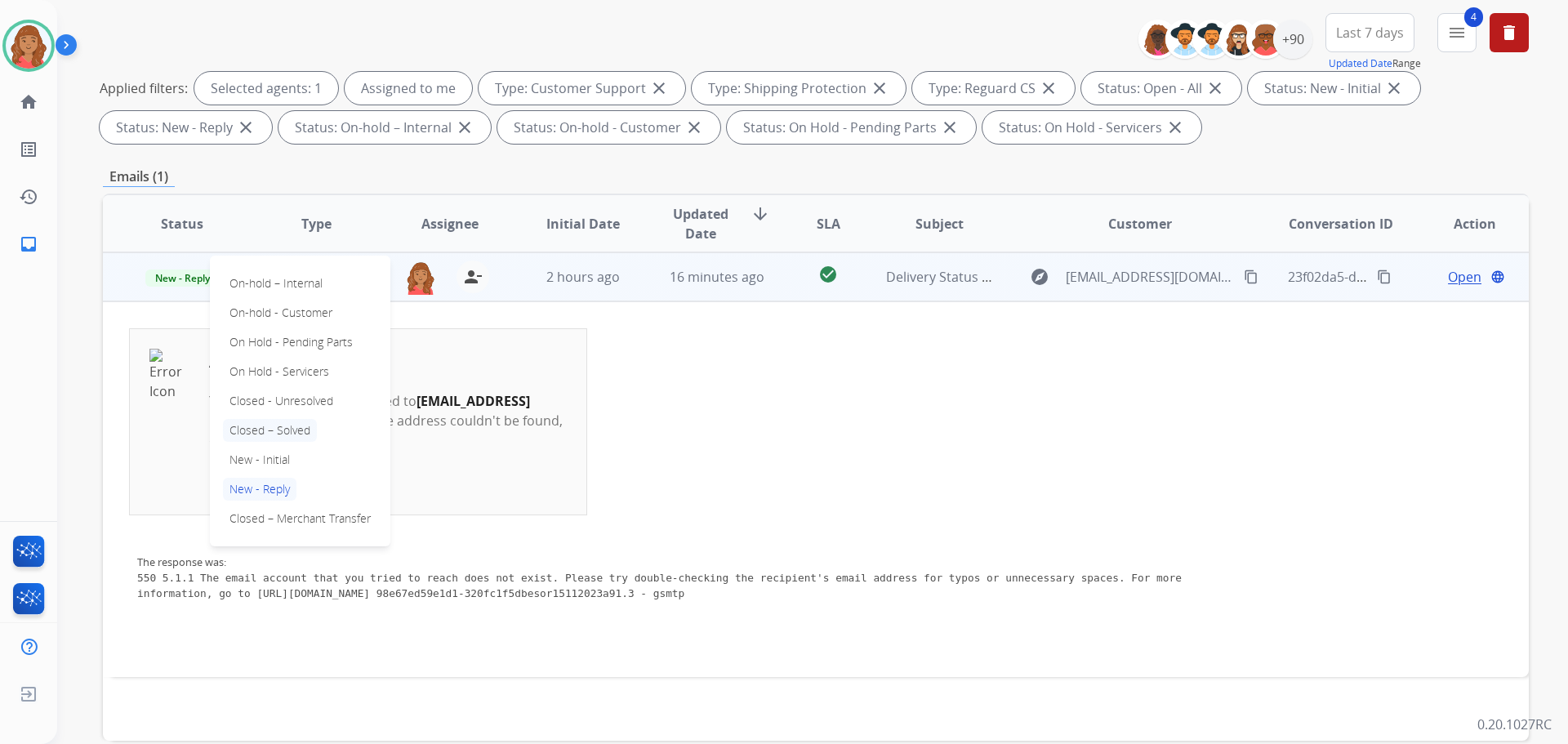
click at [255, 434] on p "Closed – Solved" at bounding box center [270, 431] width 94 height 23
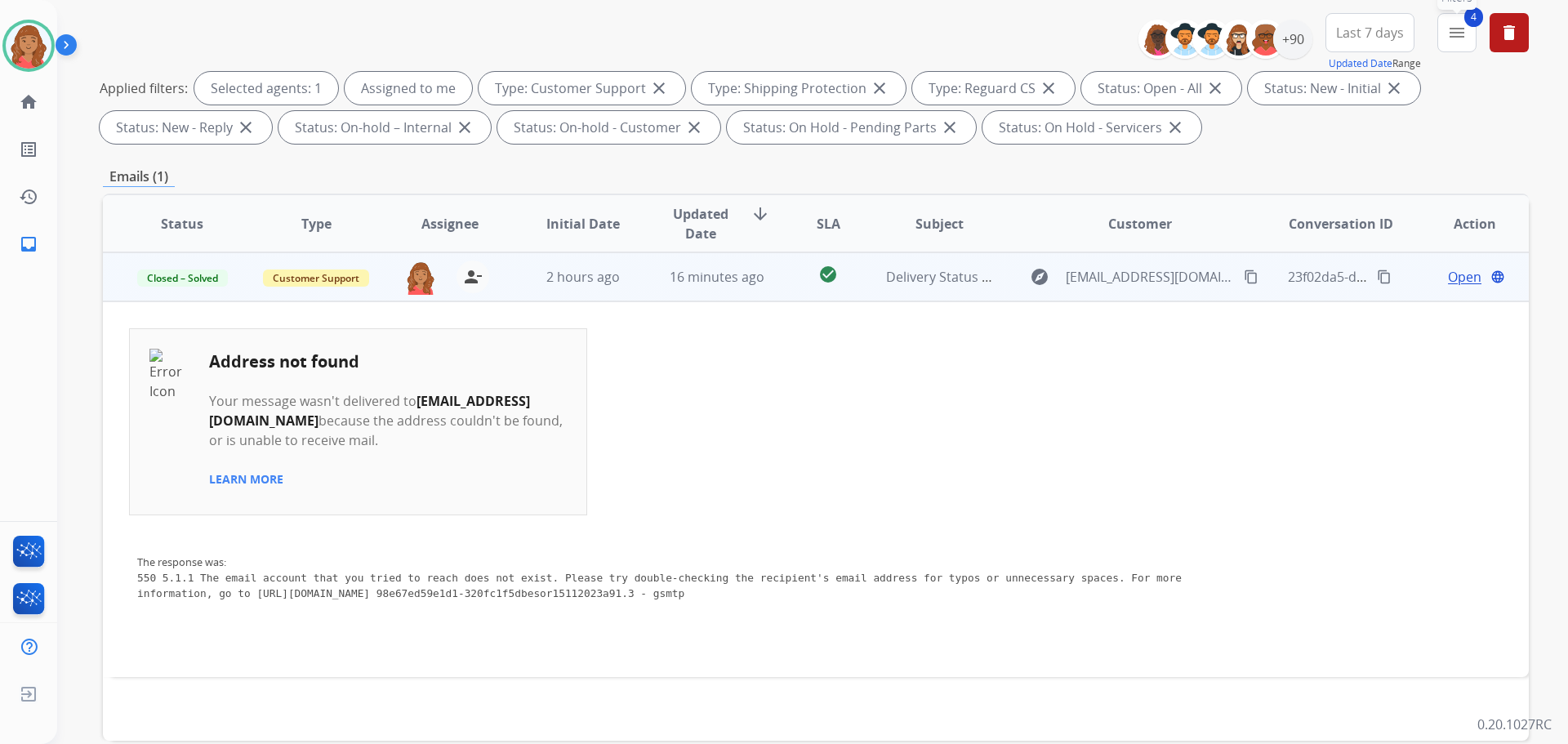
click at [1456, 31] on mat-icon "menu" at bounding box center [1457, 33] width 20 height 20
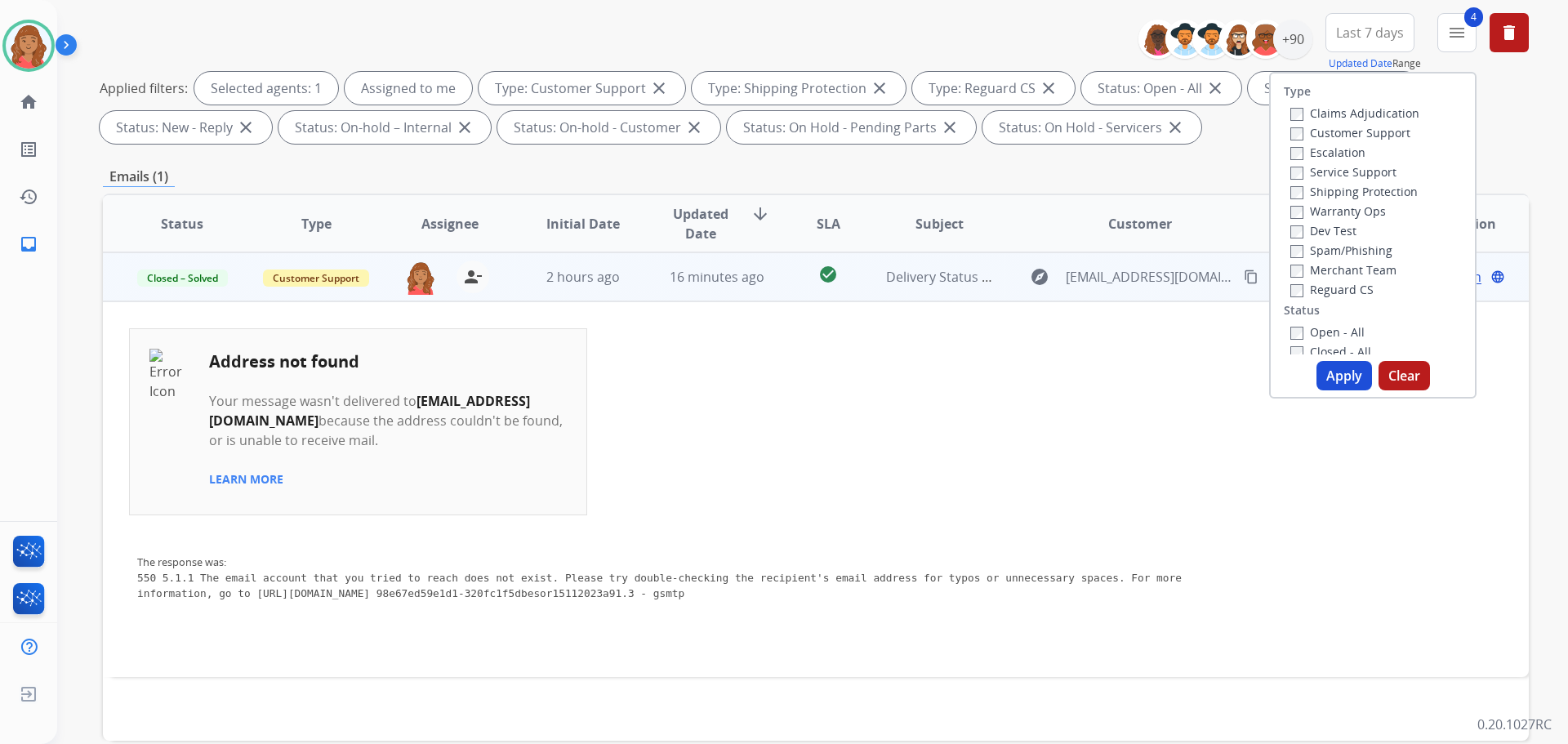
drag, startPoint x: 1321, startPoint y: 379, endPoint x: 1312, endPoint y: 367, distance: 15.0
click at [1321, 377] on button "Apply" at bounding box center [1344, 376] width 56 height 29
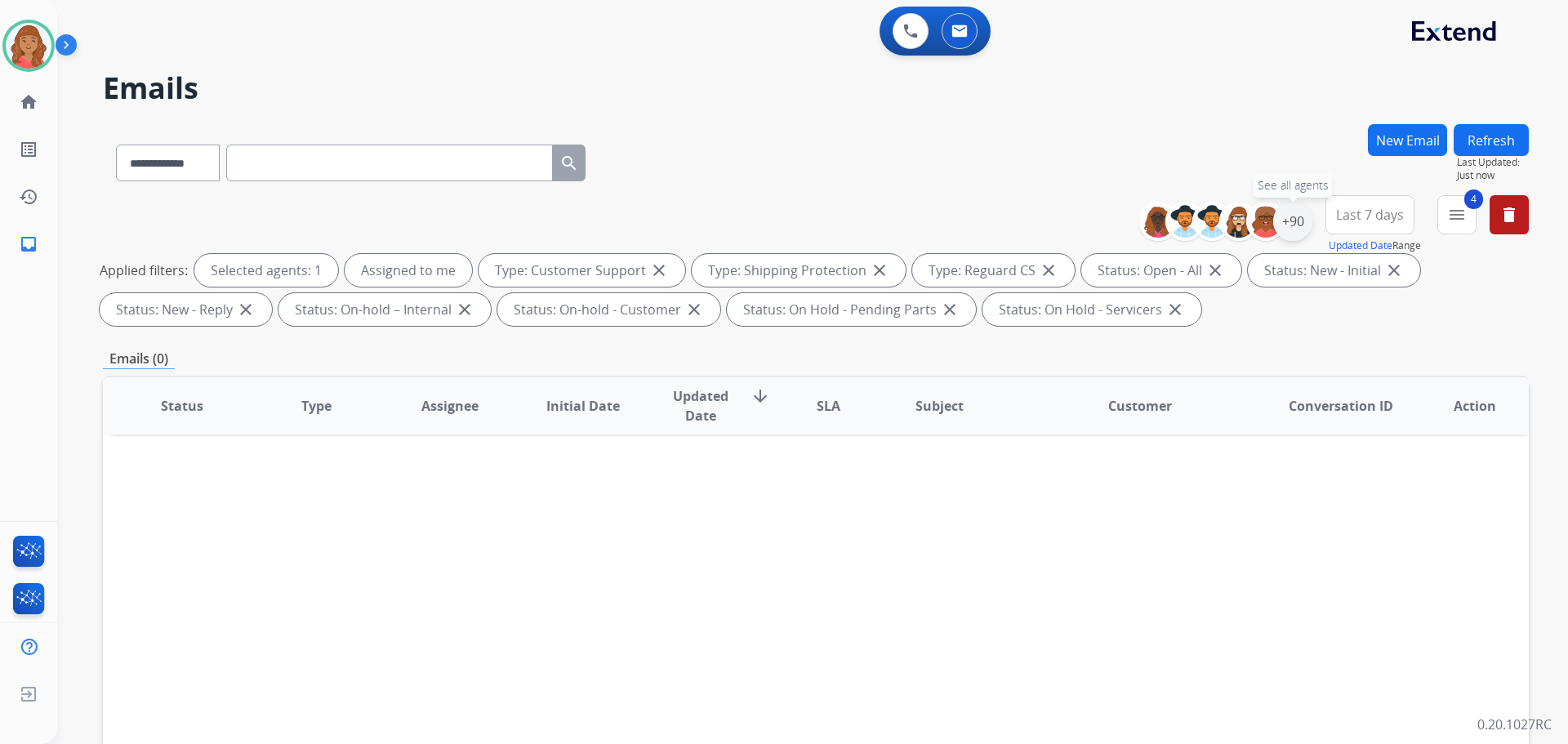
click at [1292, 220] on div "+90" at bounding box center [1293, 221] width 39 height 39
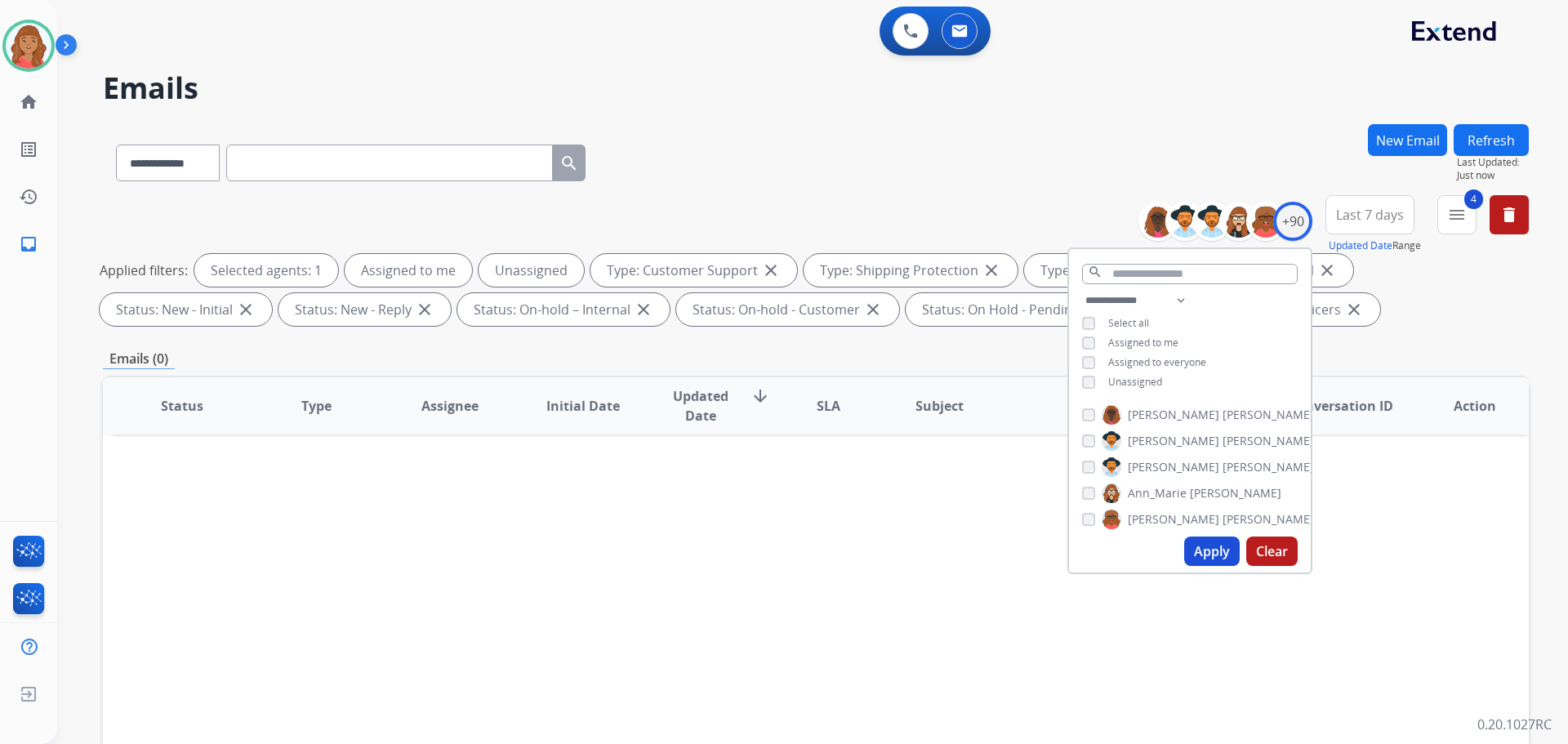
click at [1222, 561] on button "Apply" at bounding box center [1212, 550] width 56 height 29
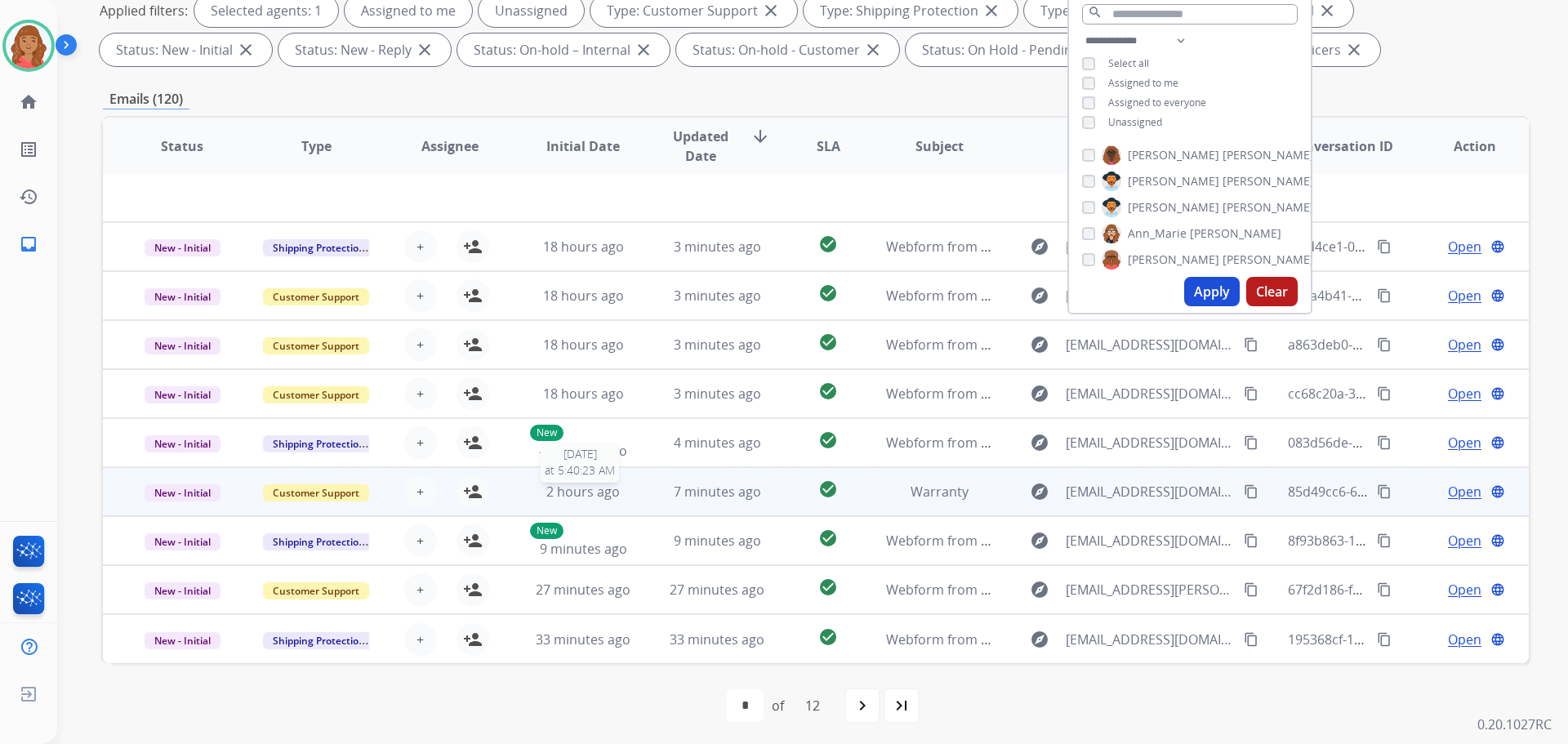
scroll to position [264, 0]
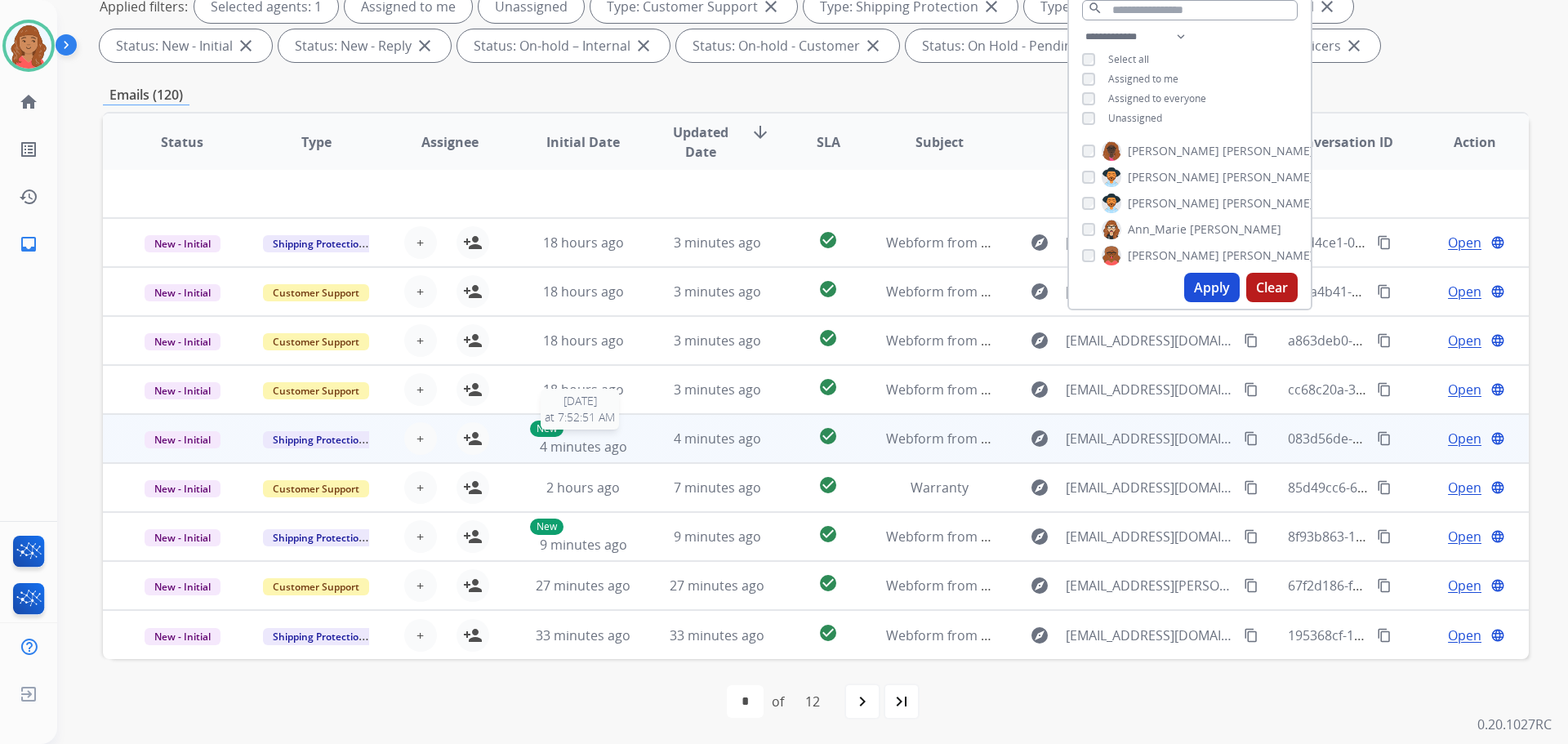
click at [573, 443] on span "4 minutes ago" at bounding box center [583, 447] width 87 height 18
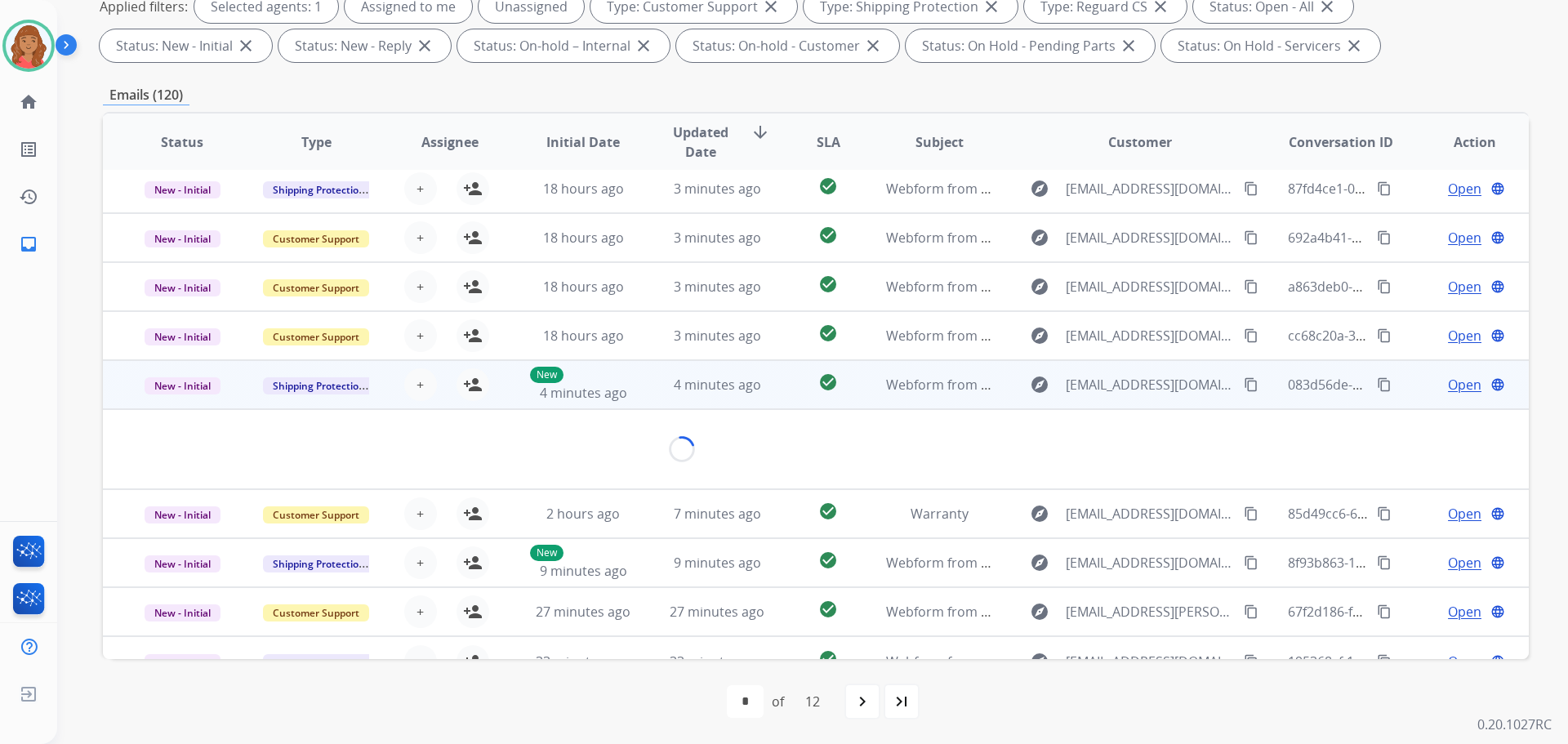
scroll to position [75, 0]
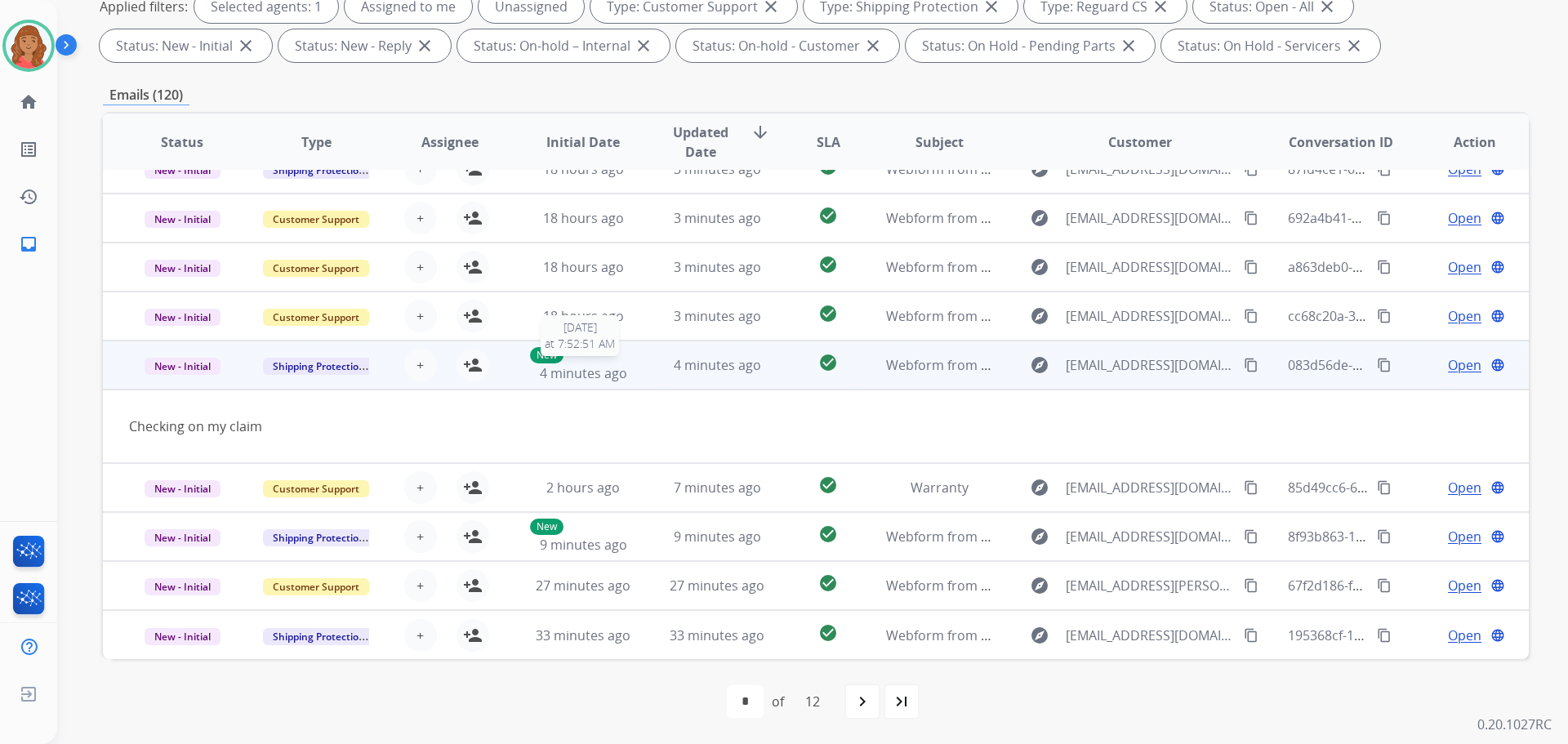
click at [577, 368] on span "4 minutes ago" at bounding box center [583, 373] width 87 height 18
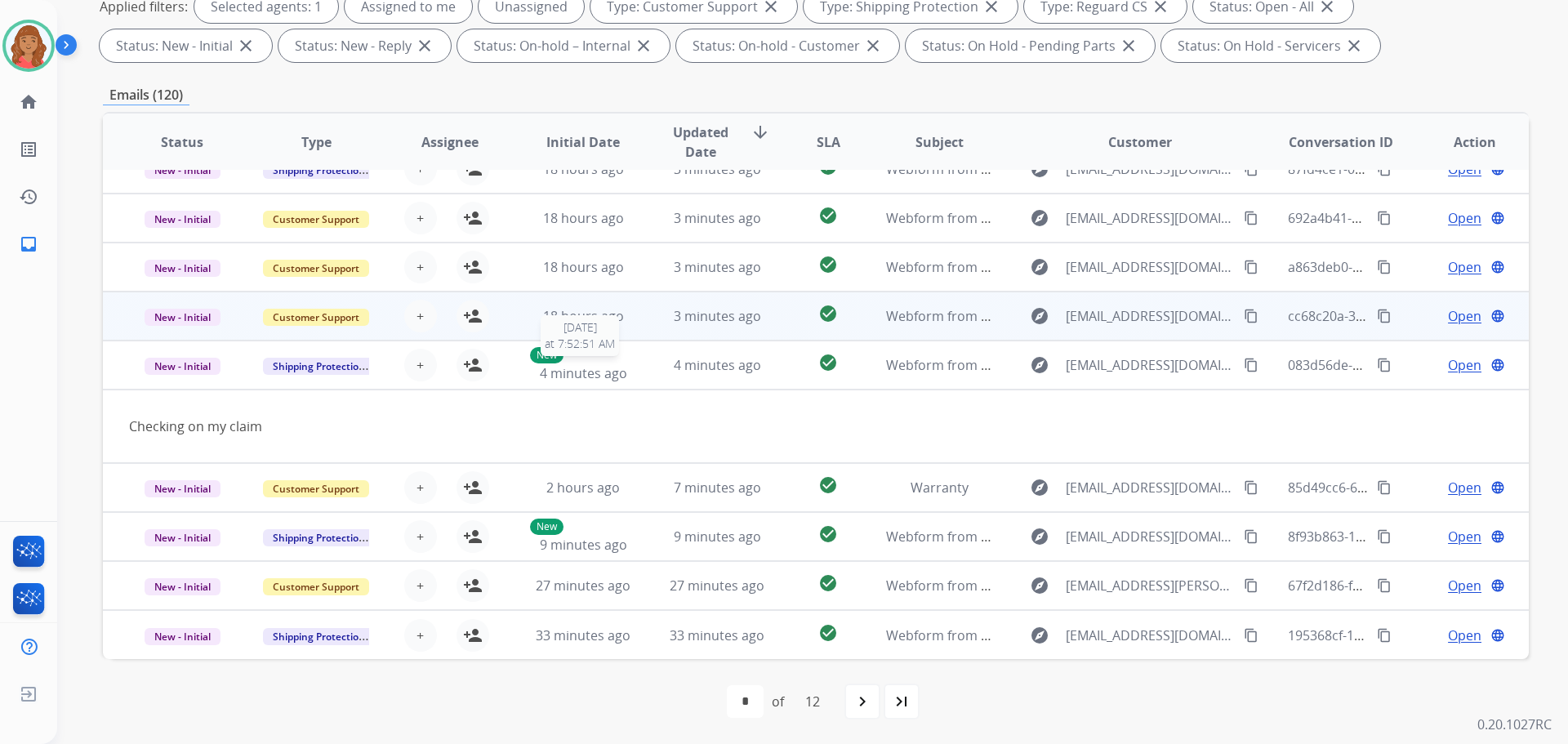
scroll to position [2, 0]
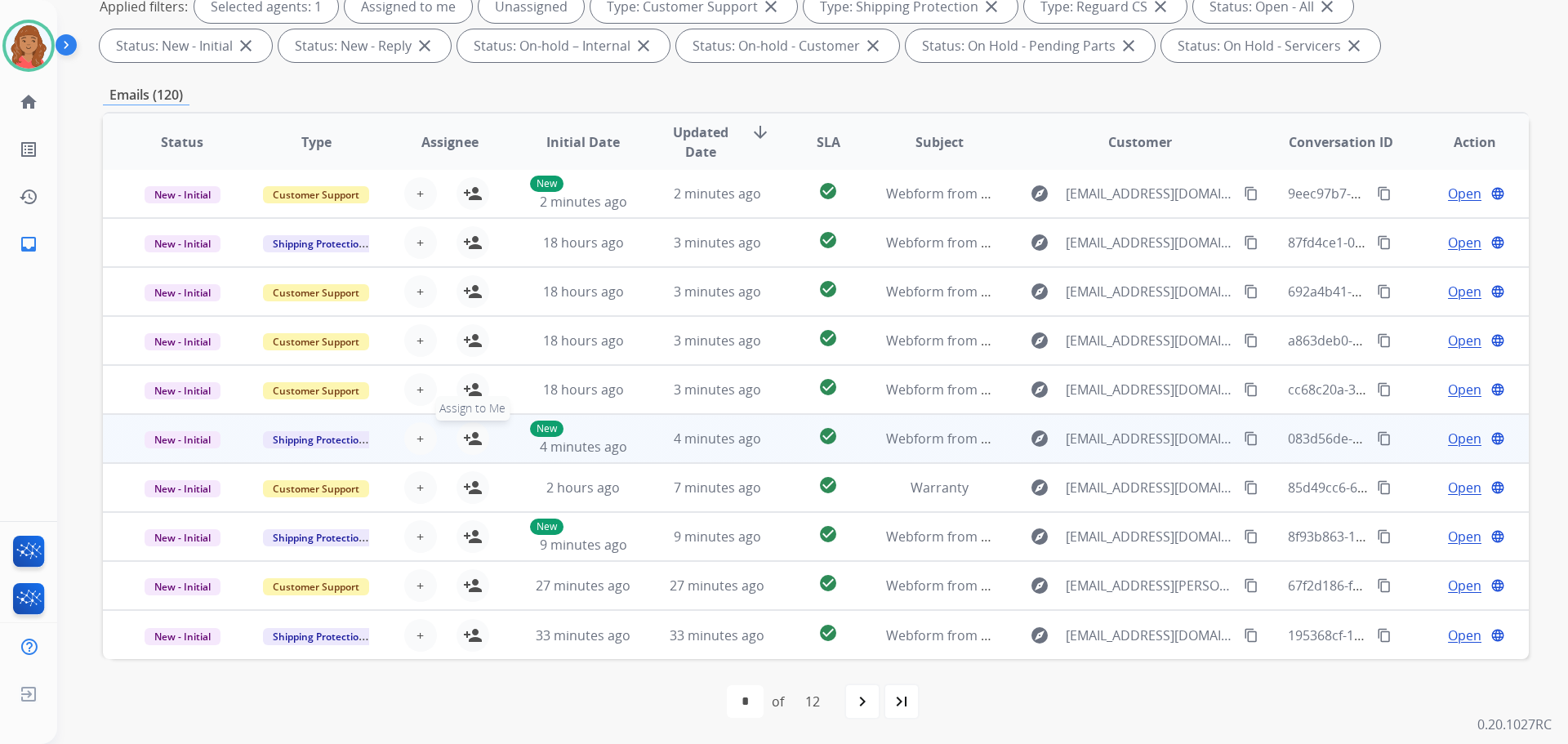
drag, startPoint x: 471, startPoint y: 435, endPoint x: 452, endPoint y: 458, distance: 29.8
click at [472, 435] on mat-icon "person_add" at bounding box center [473, 439] width 20 height 20
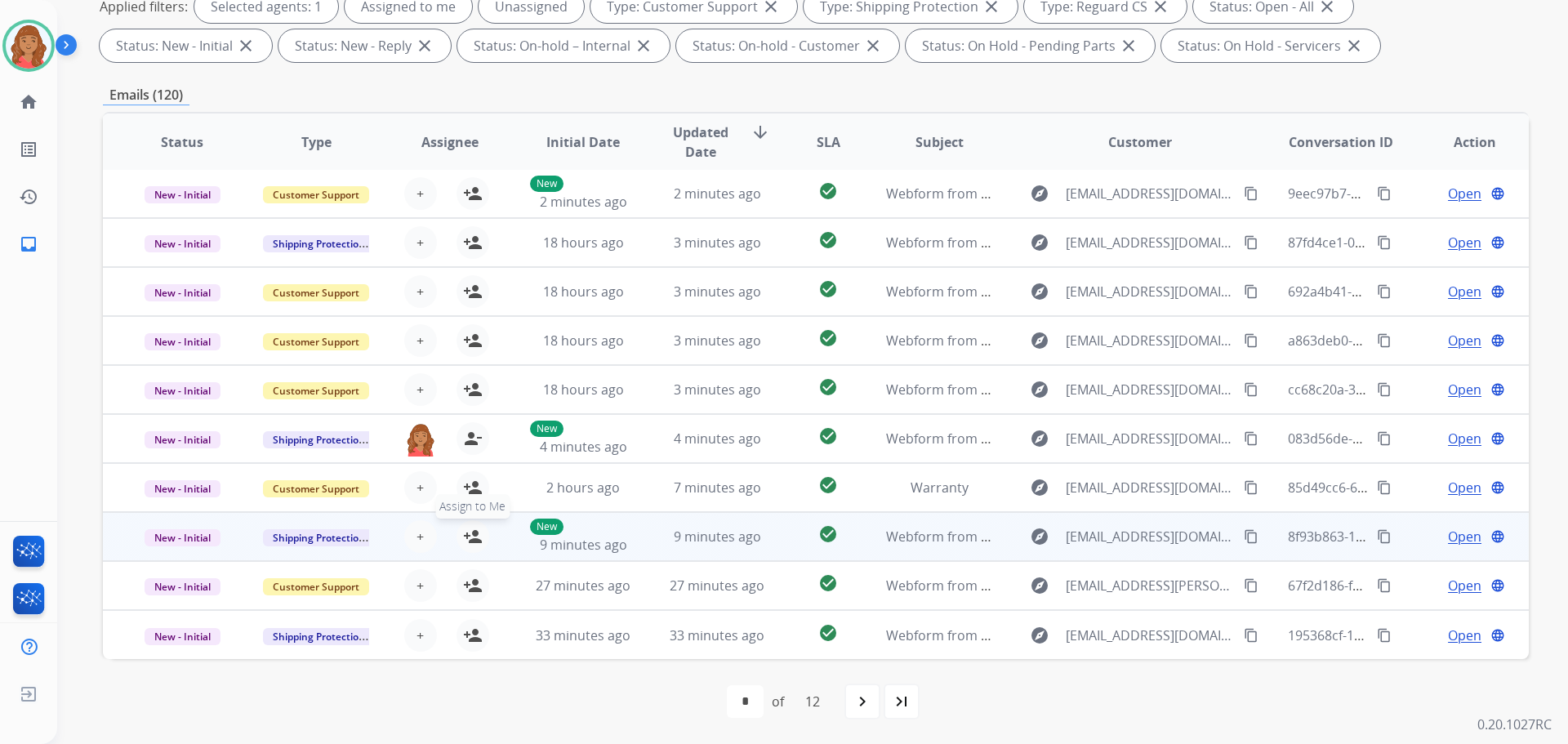
click at [473, 539] on mat-icon "person_add" at bounding box center [473, 536] width 20 height 20
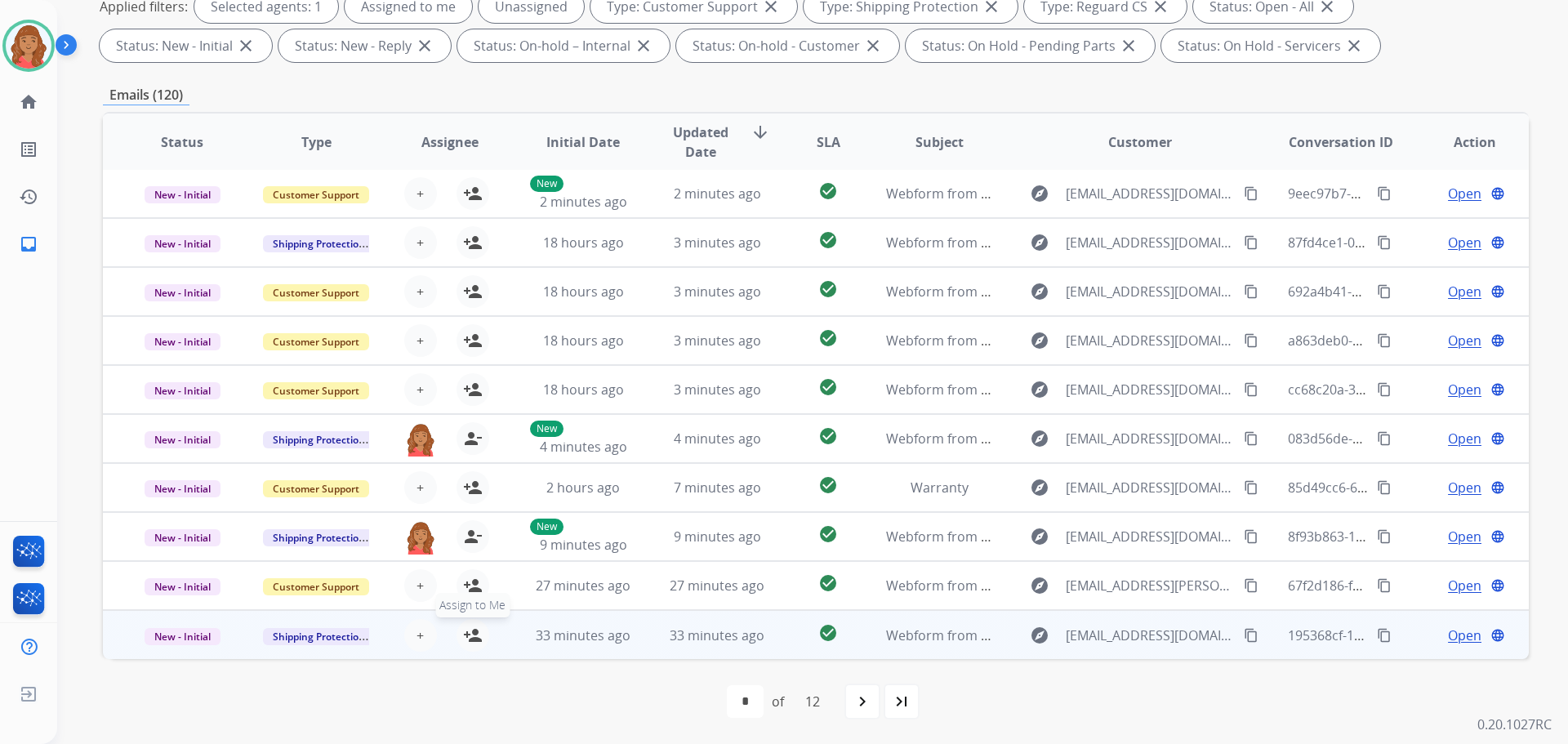
drag, startPoint x: 475, startPoint y: 639, endPoint x: 468, endPoint y: 598, distance: 41.6
click at [474, 638] on mat-icon "person_add" at bounding box center [473, 636] width 20 height 20
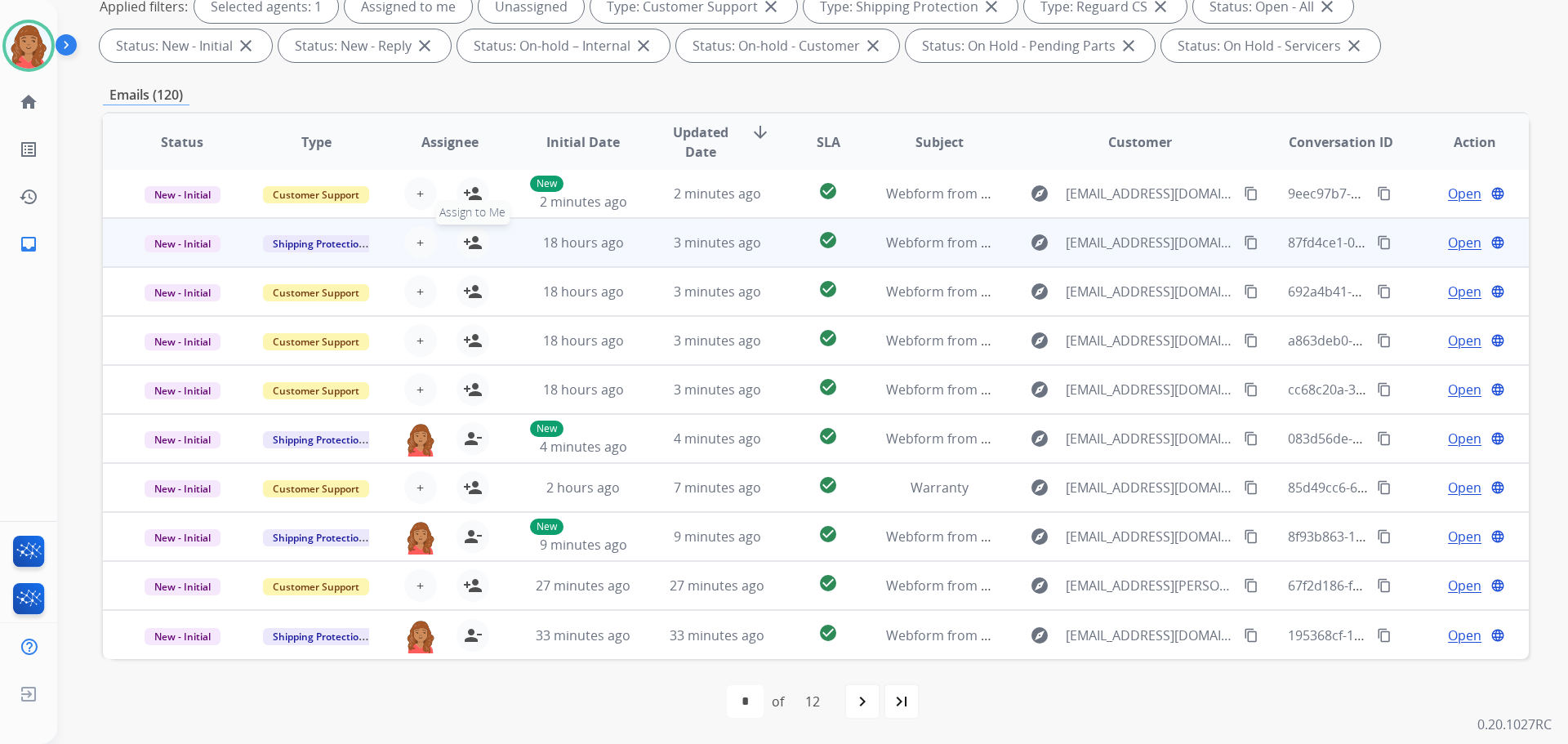
click at [470, 250] on mat-icon "person_add" at bounding box center [473, 242] width 20 height 20
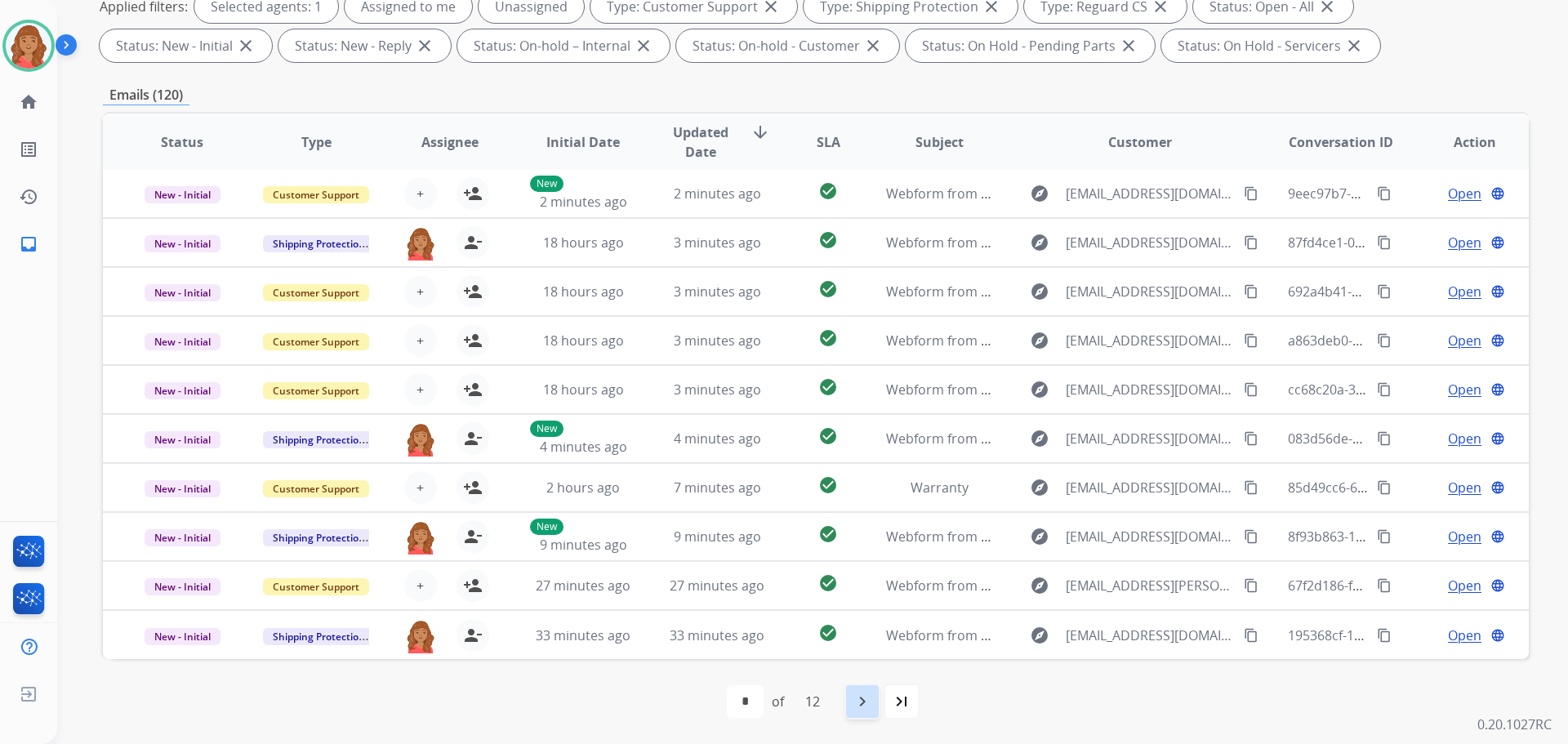
click at [868, 702] on mat-icon "navigate_next" at bounding box center [863, 701] width 20 height 20
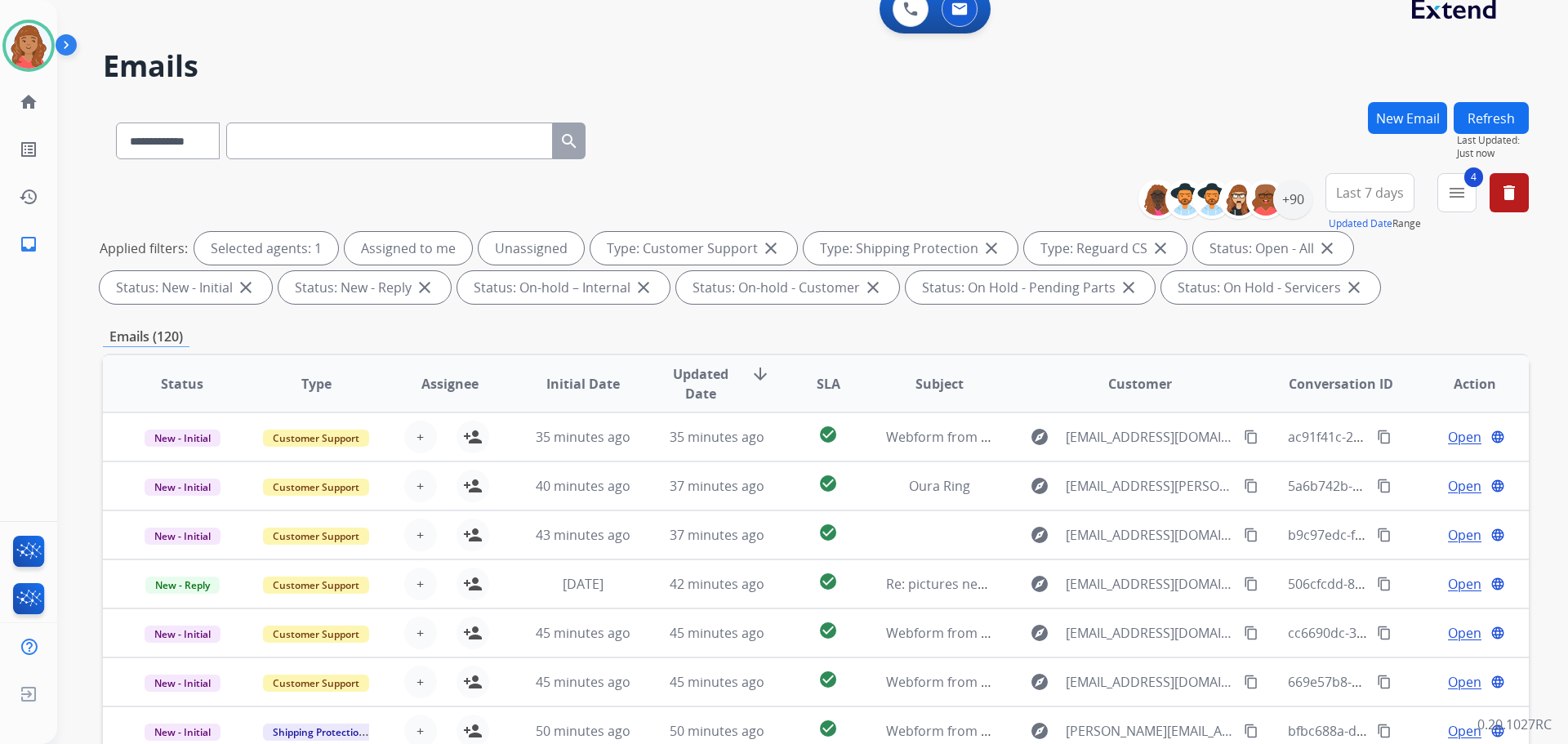
scroll to position [19, 0]
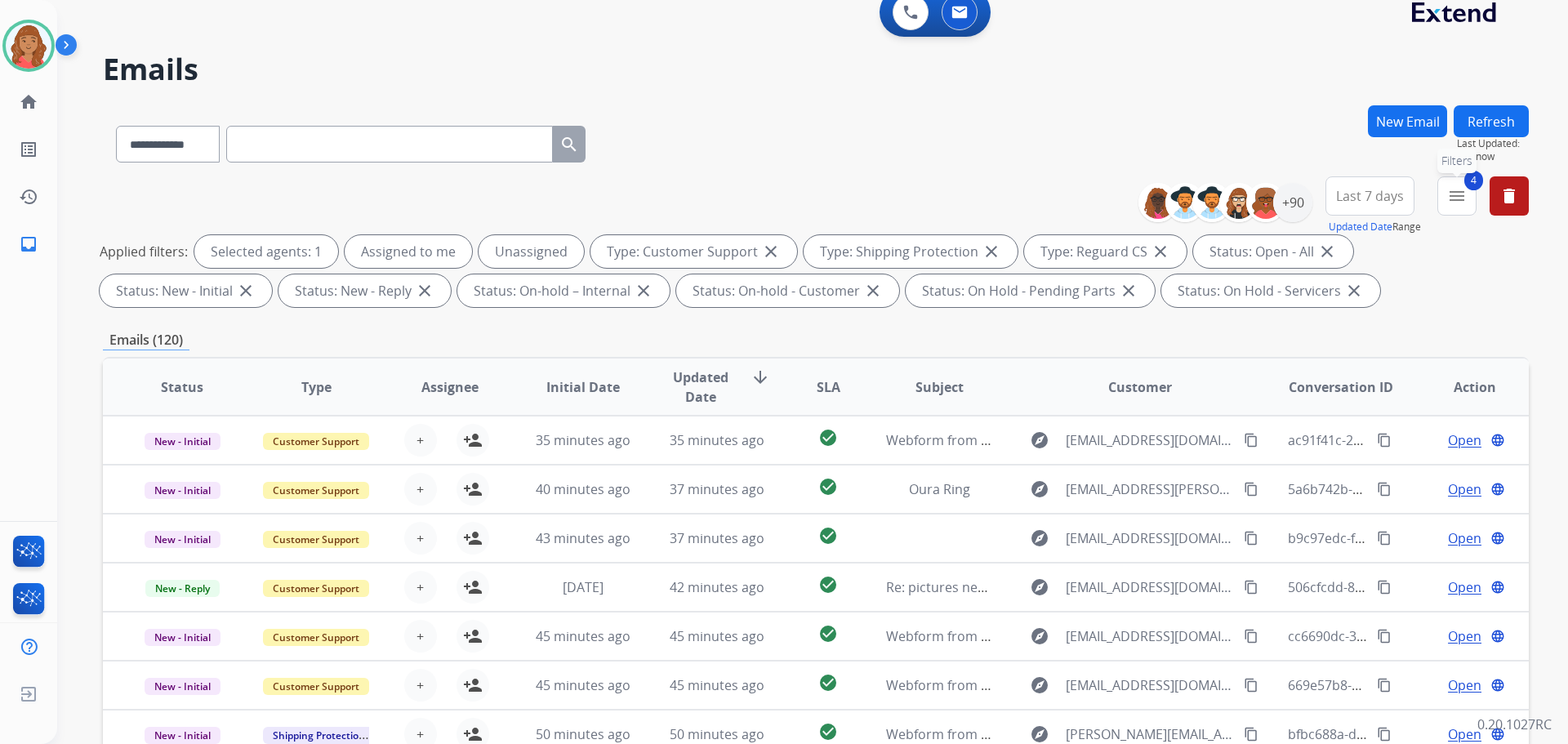
click at [1456, 200] on mat-icon "menu" at bounding box center [1457, 196] width 20 height 20
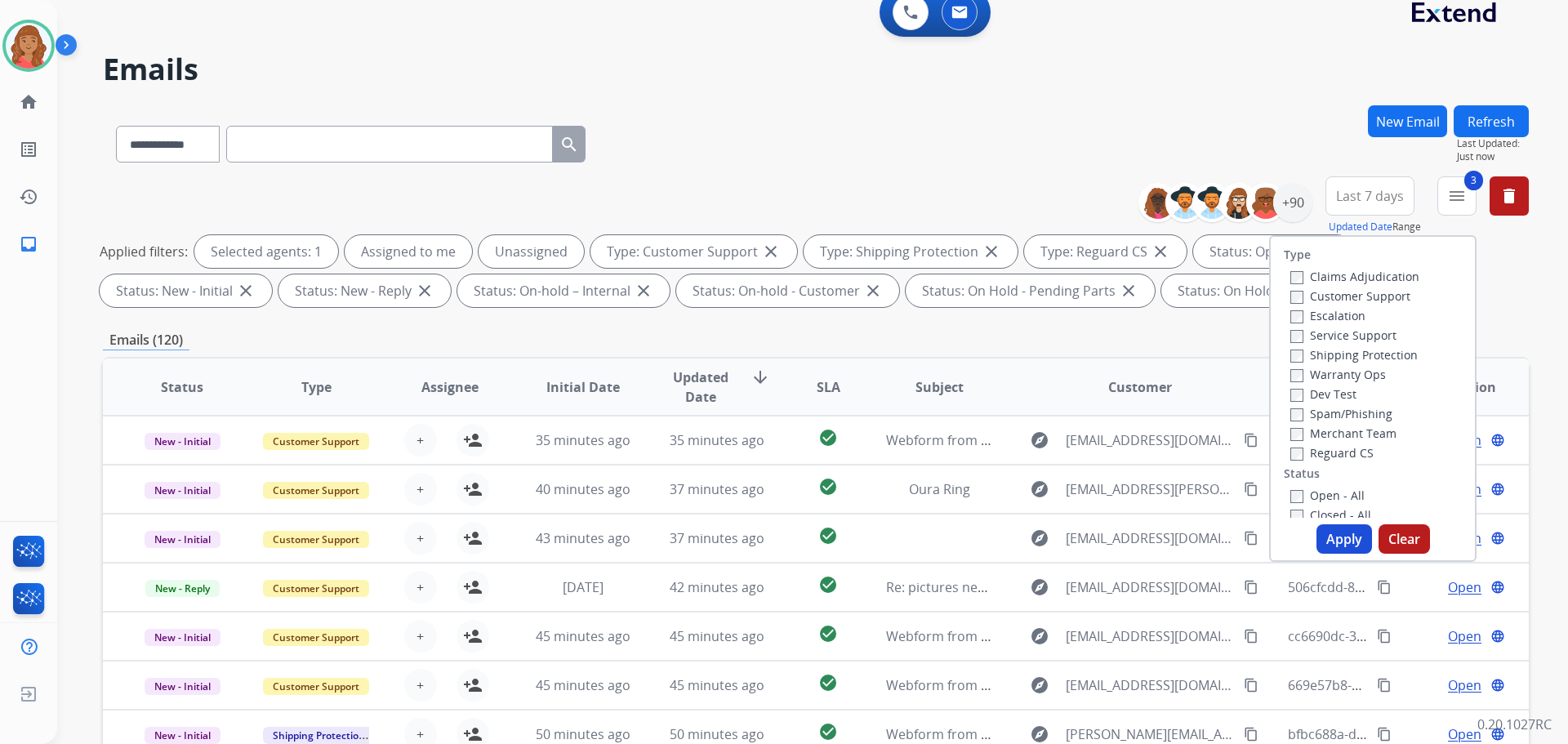
click at [1323, 528] on button "Apply" at bounding box center [1344, 539] width 56 height 29
select select "*"
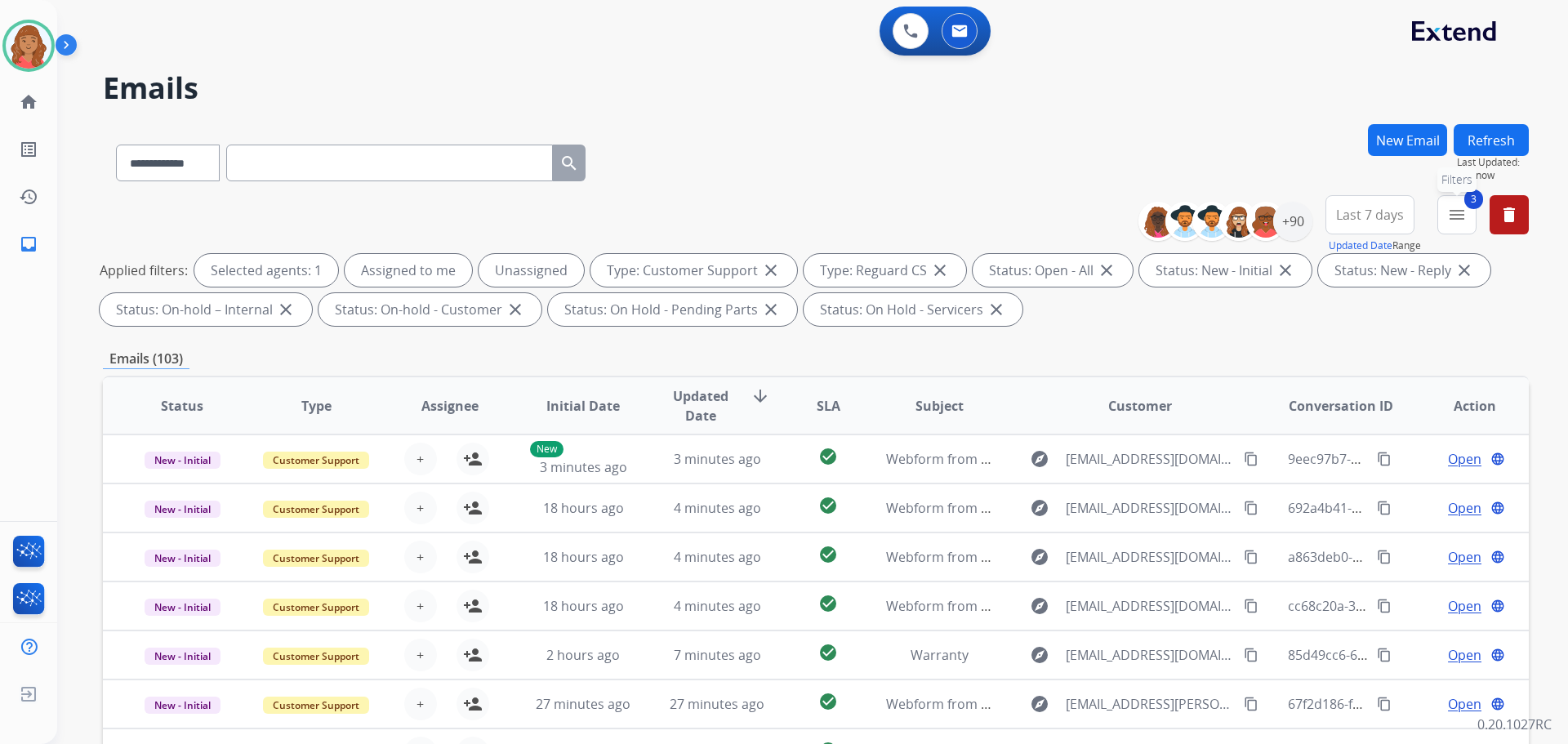
click at [1450, 226] on button "3 menu Filters" at bounding box center [1457, 215] width 39 height 39
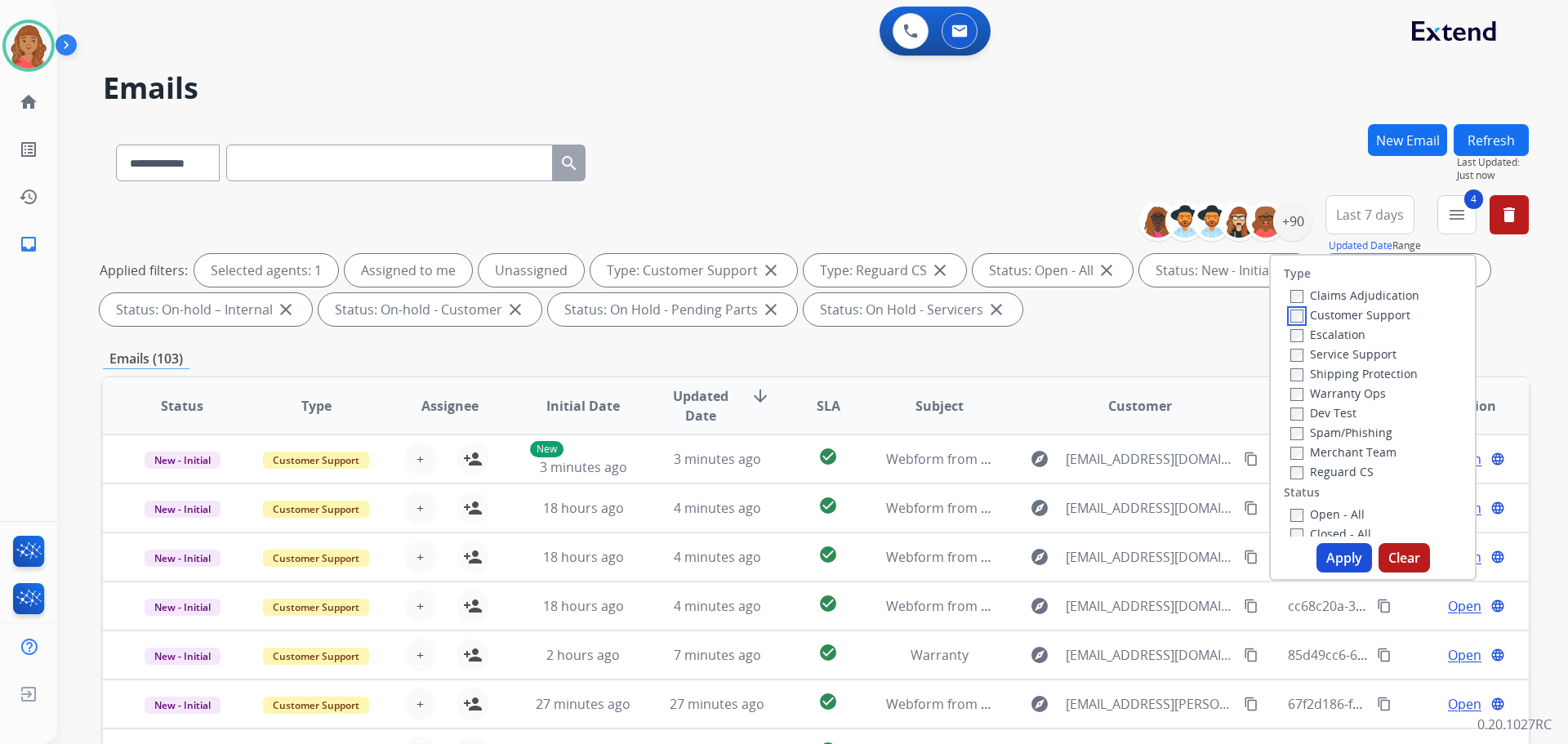
click at [1286, 324] on div "Claims Adjudication Customer Support Escalation Service Support Shipping Protec…" at bounding box center [1351, 383] width 136 height 196
click at [1332, 554] on button "Apply" at bounding box center [1344, 558] width 56 height 29
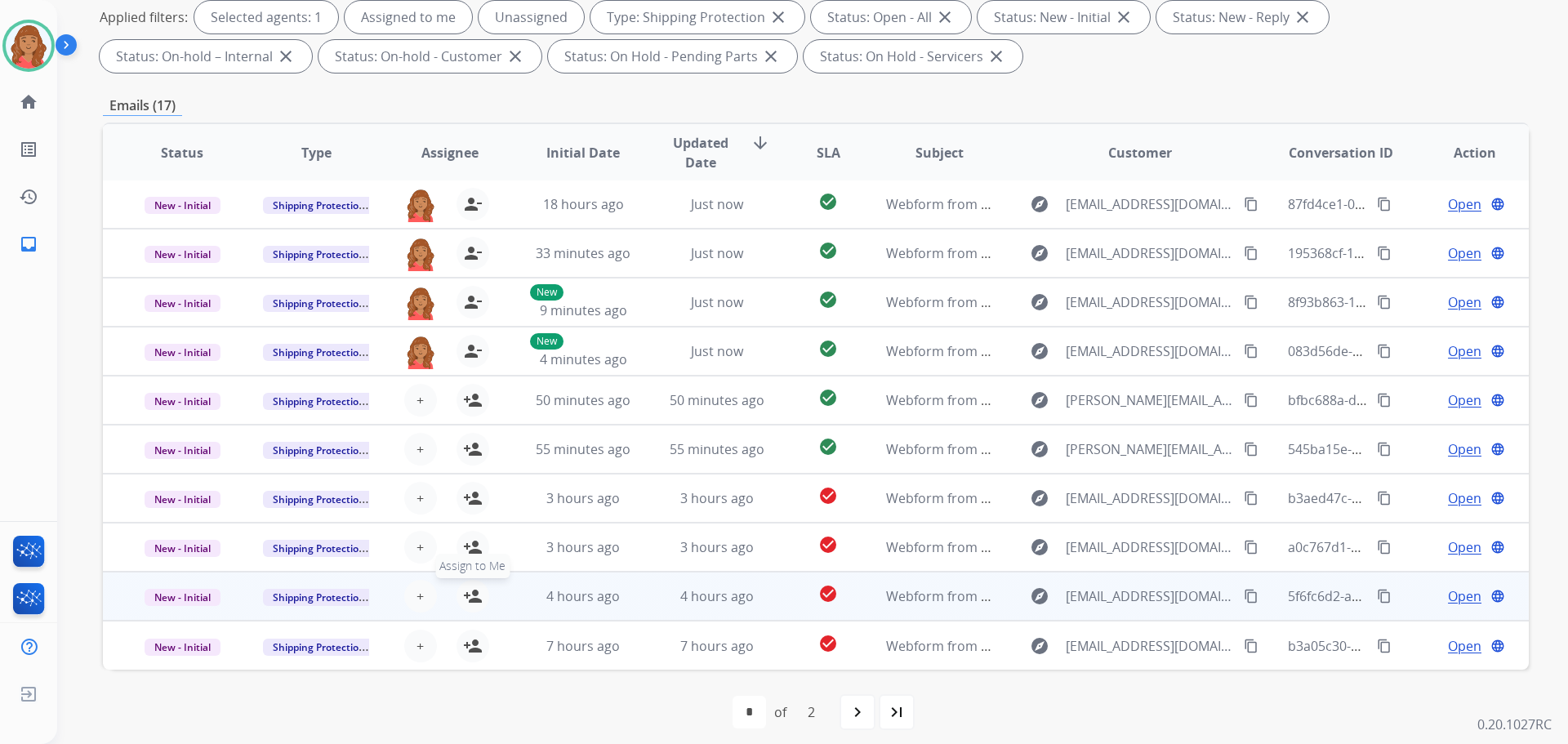
scroll to position [264, 0]
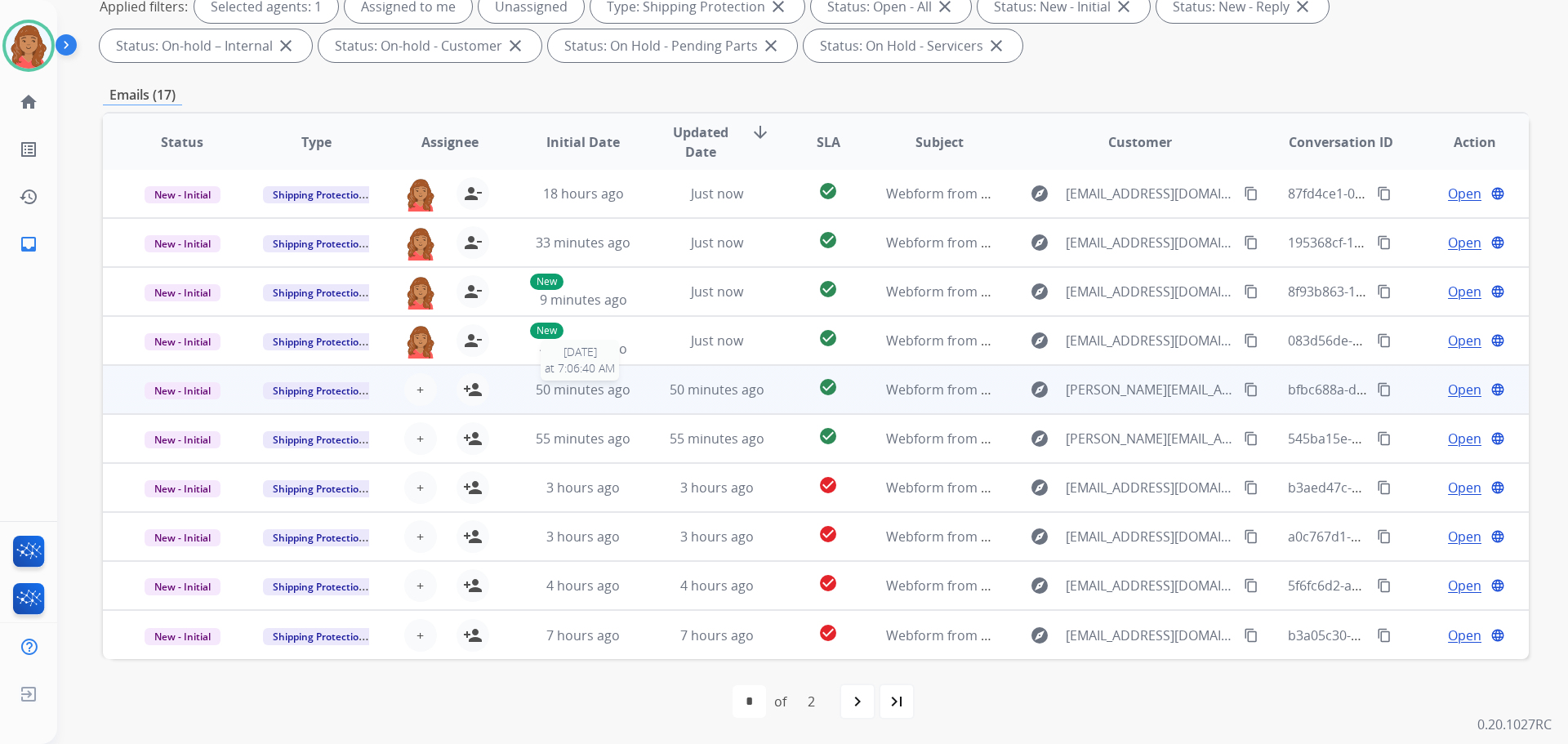
click at [540, 394] on span "50 minutes ago" at bounding box center [583, 390] width 95 height 18
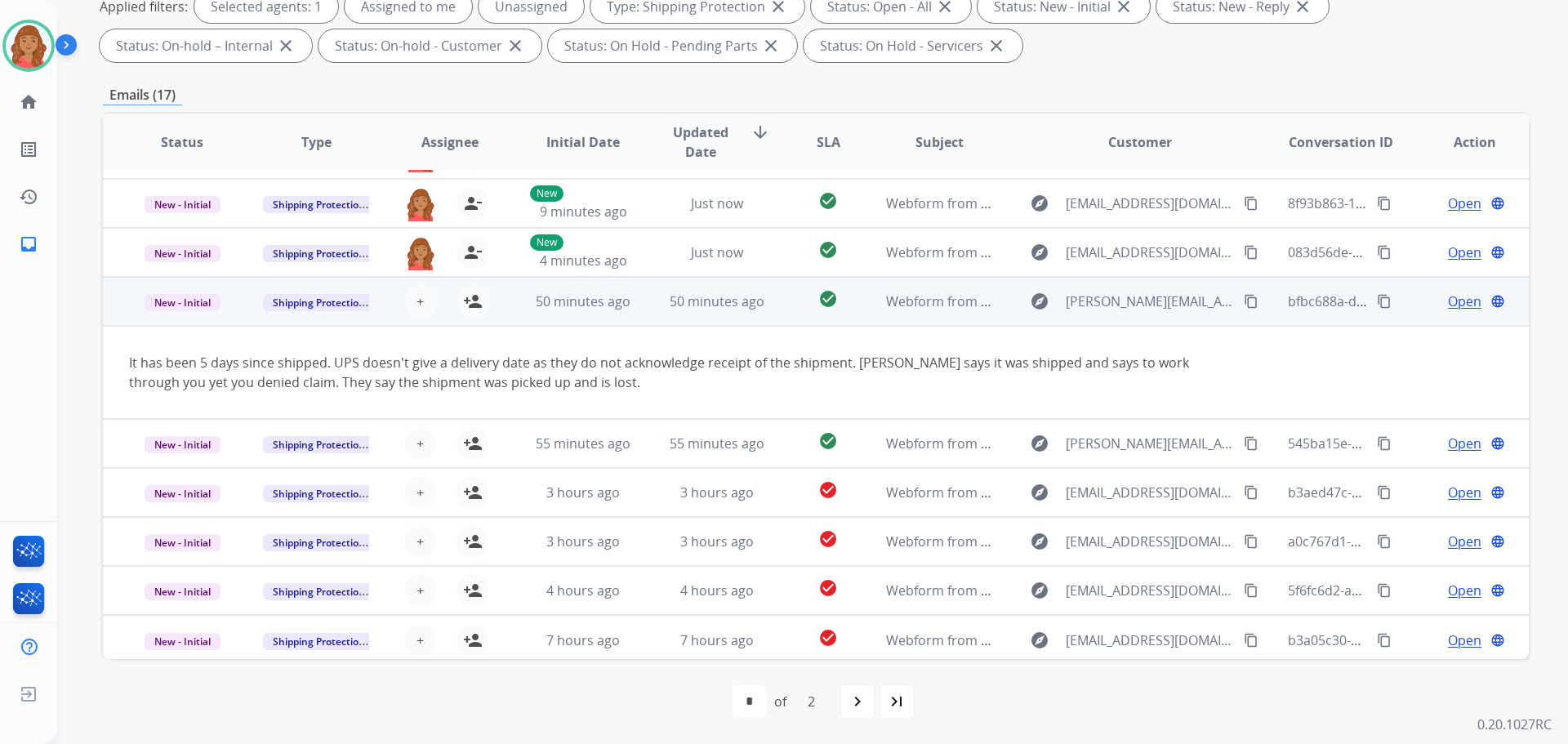
scroll to position [95, 0]
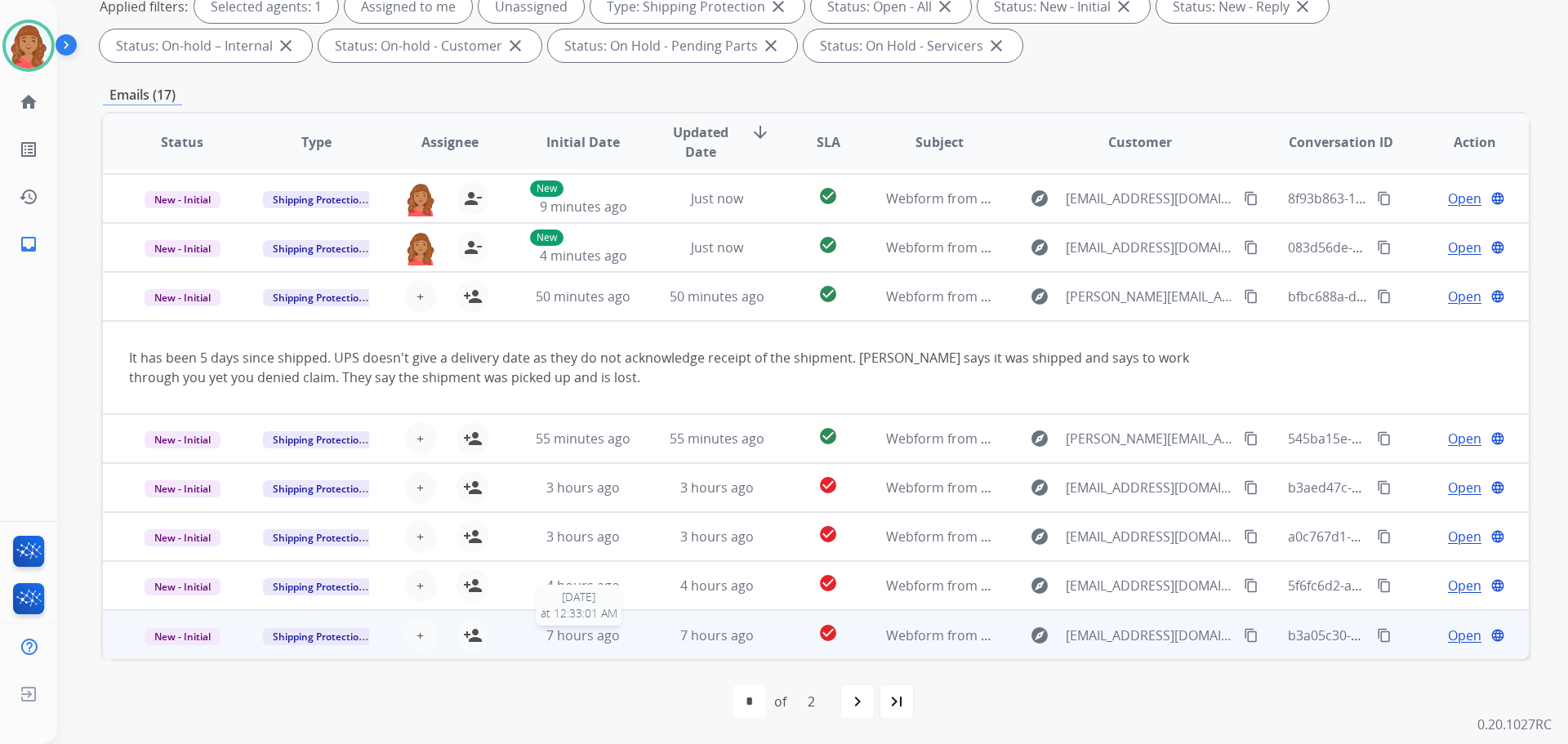
click at [537, 637] on div "7 hours ago" at bounding box center [583, 636] width 107 height 20
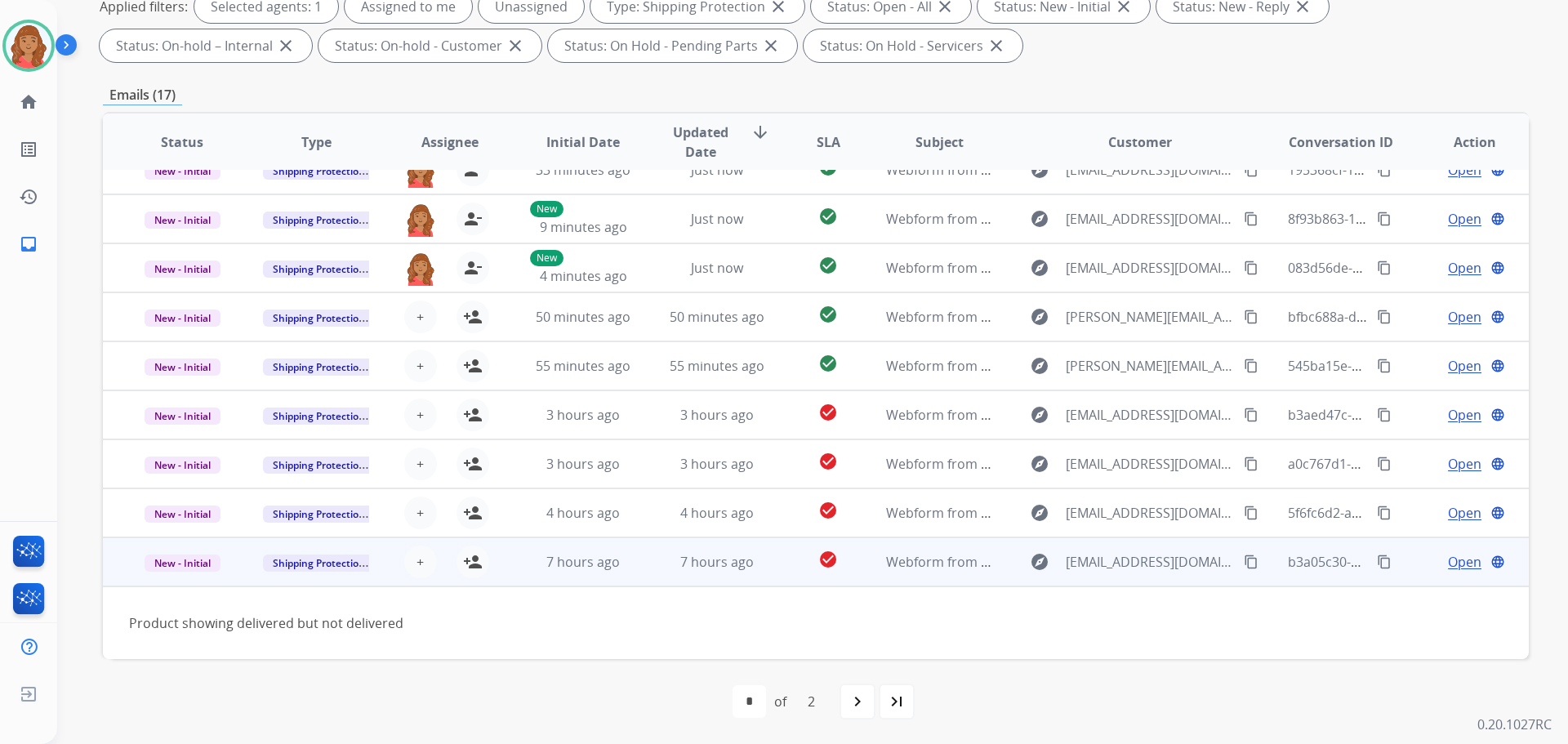
scroll to position [75, 0]
click at [463, 567] on mat-icon "person_add" at bounding box center [473, 562] width 20 height 20
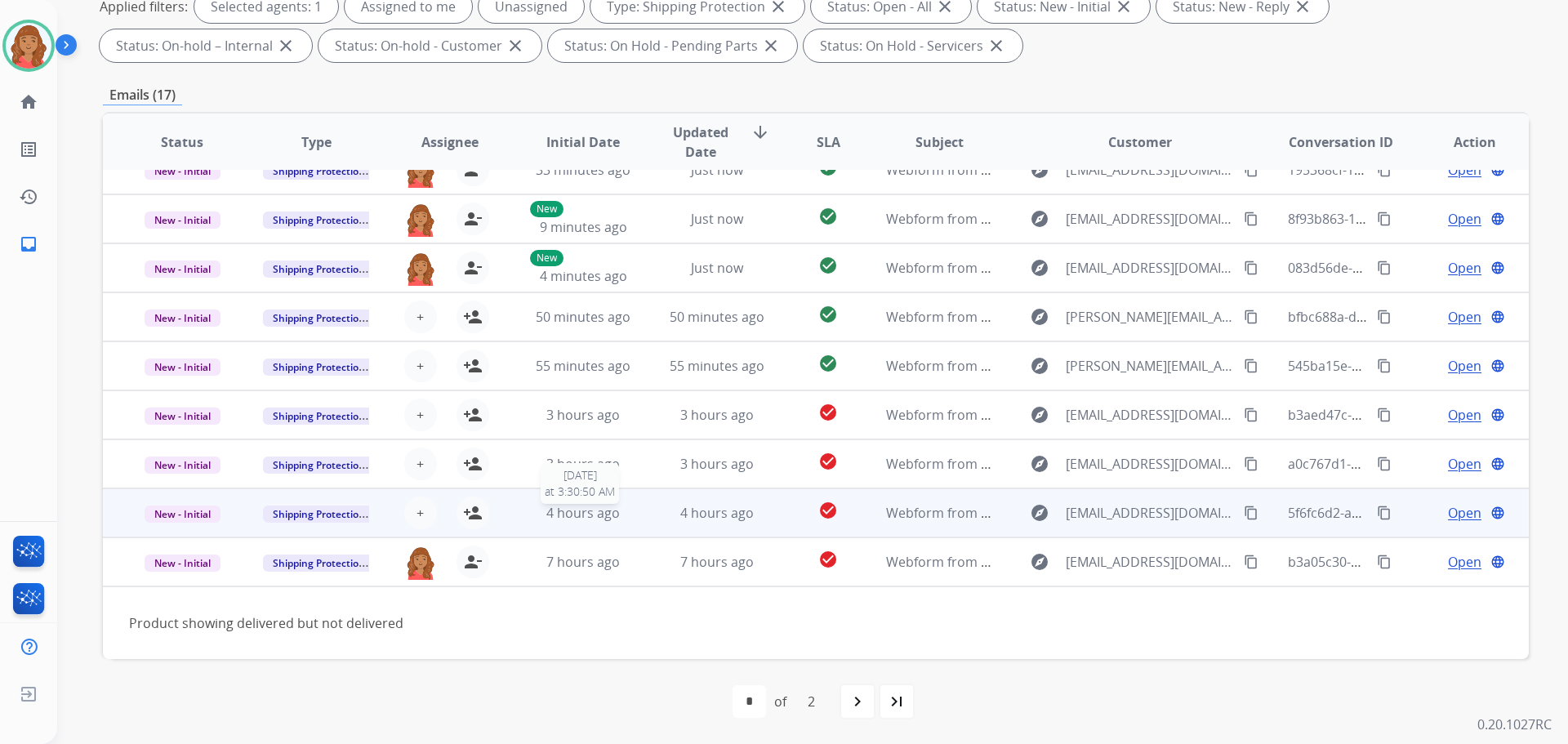
click at [550, 513] on span "4 hours ago" at bounding box center [582, 513] width 74 height 18
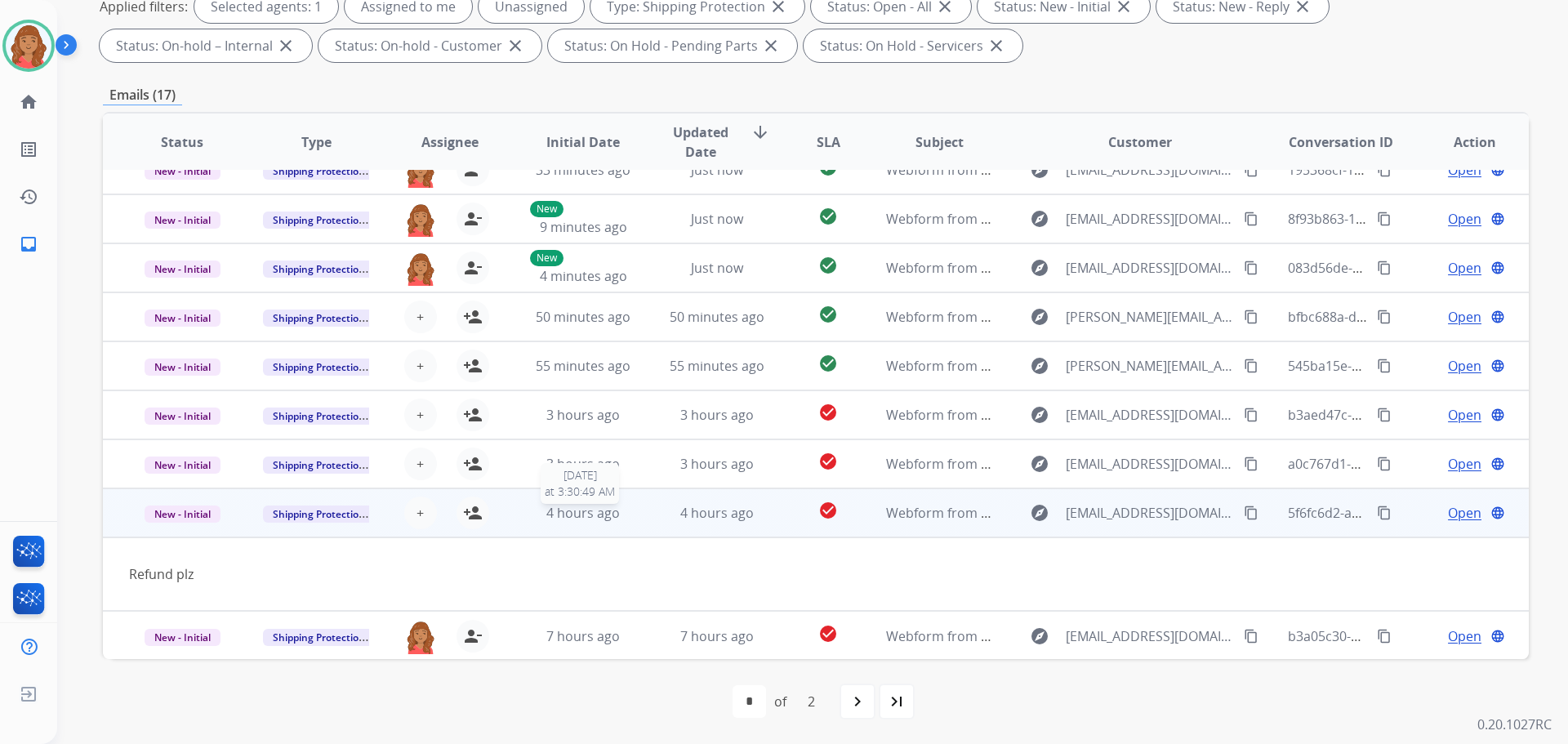
scroll to position [75, 0]
click at [476, 511] on mat-icon "person_add" at bounding box center [473, 512] width 20 height 20
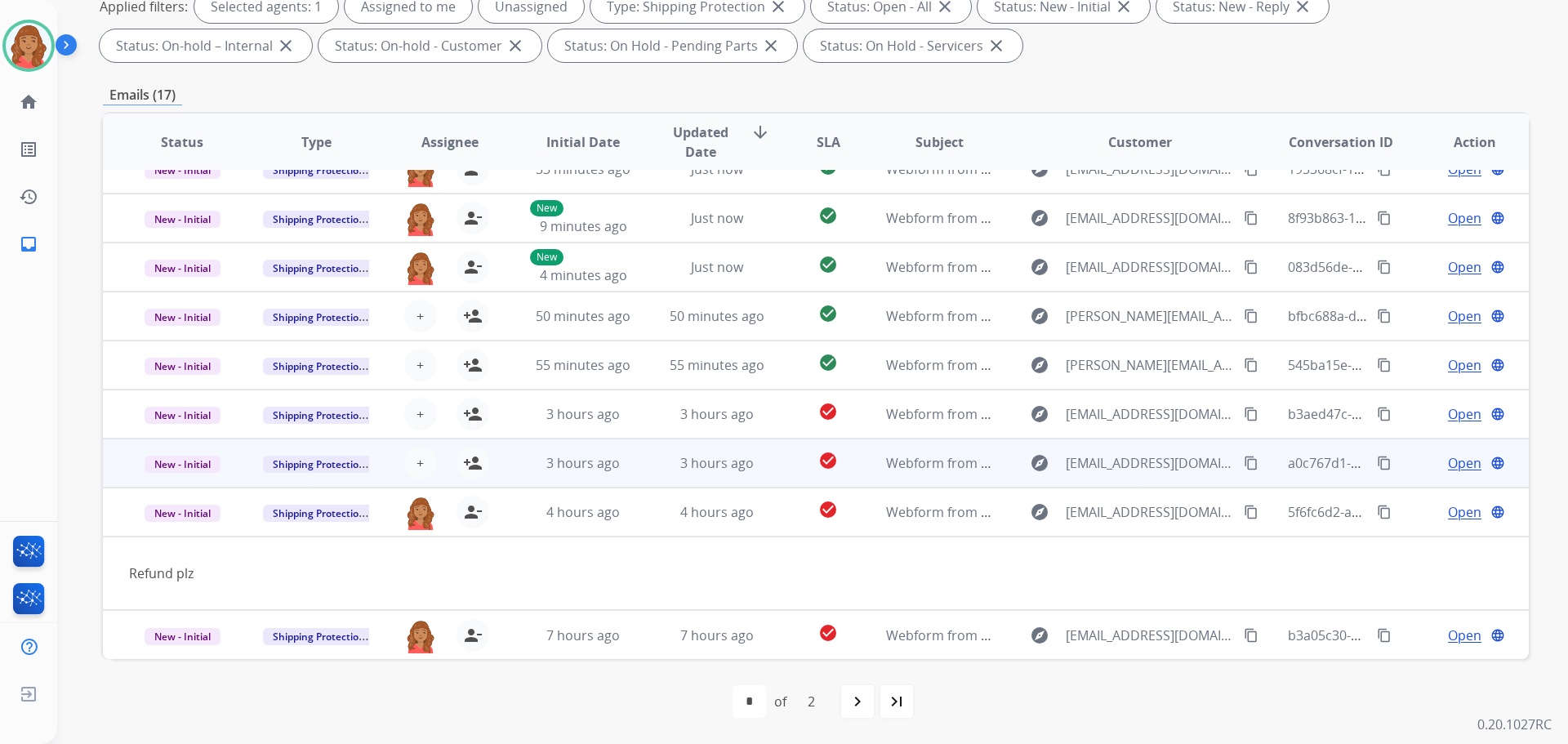
click at [497, 458] on div "+ Select agent person_add Assign to Me" at bounding box center [437, 463] width 133 height 46
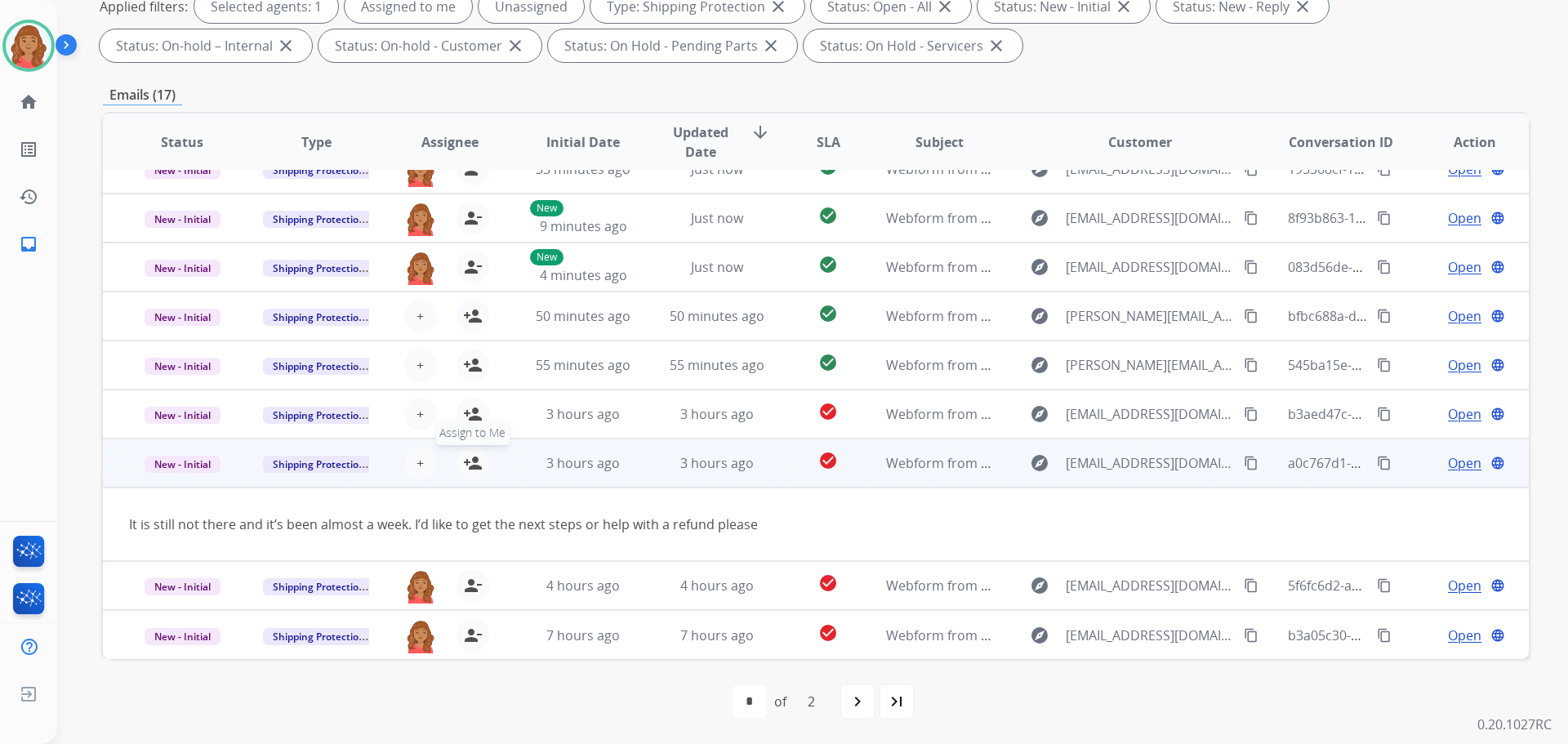
click at [471, 463] on mat-icon "person_add" at bounding box center [473, 463] width 20 height 20
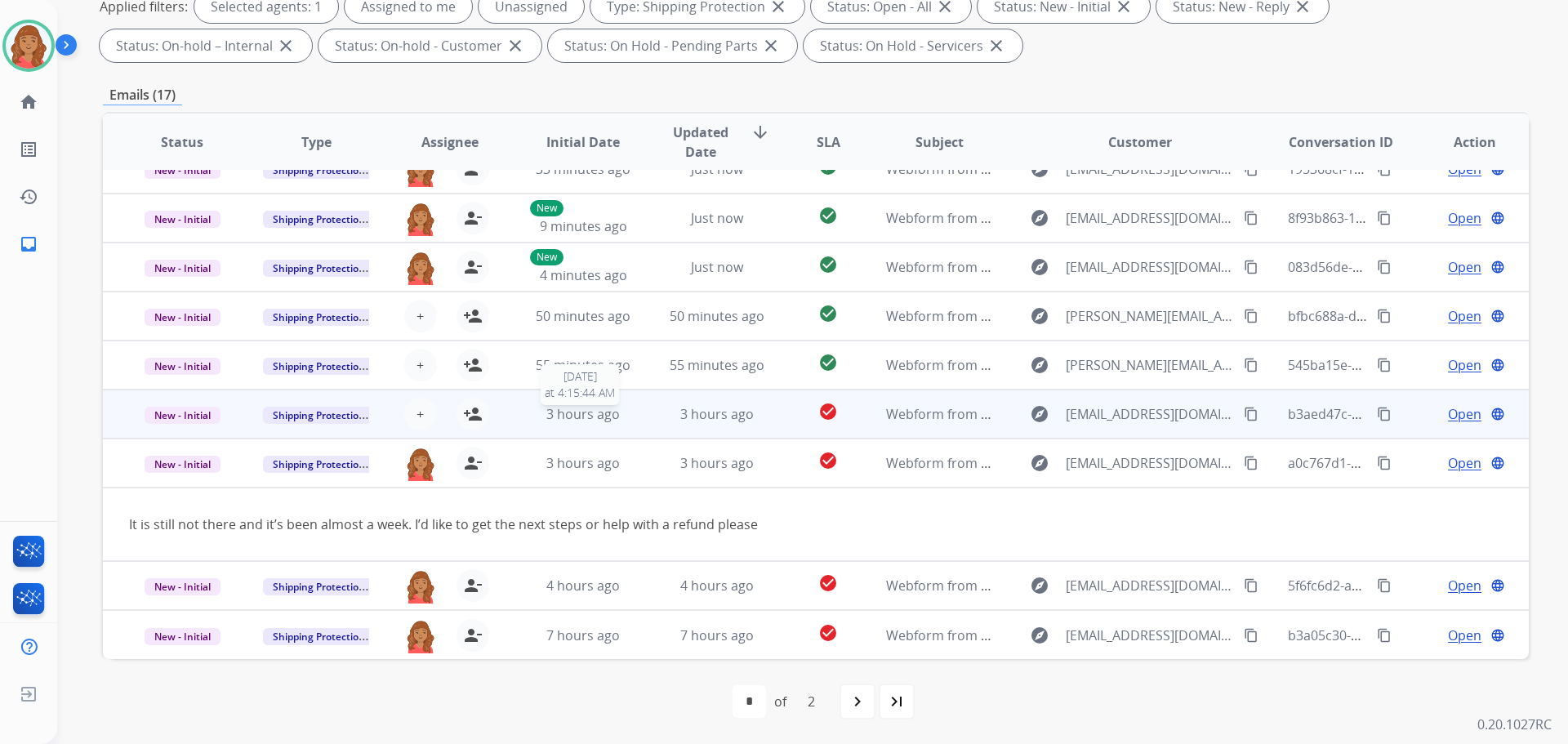
click at [557, 422] on span "3 hours ago" at bounding box center [582, 414] width 74 height 18
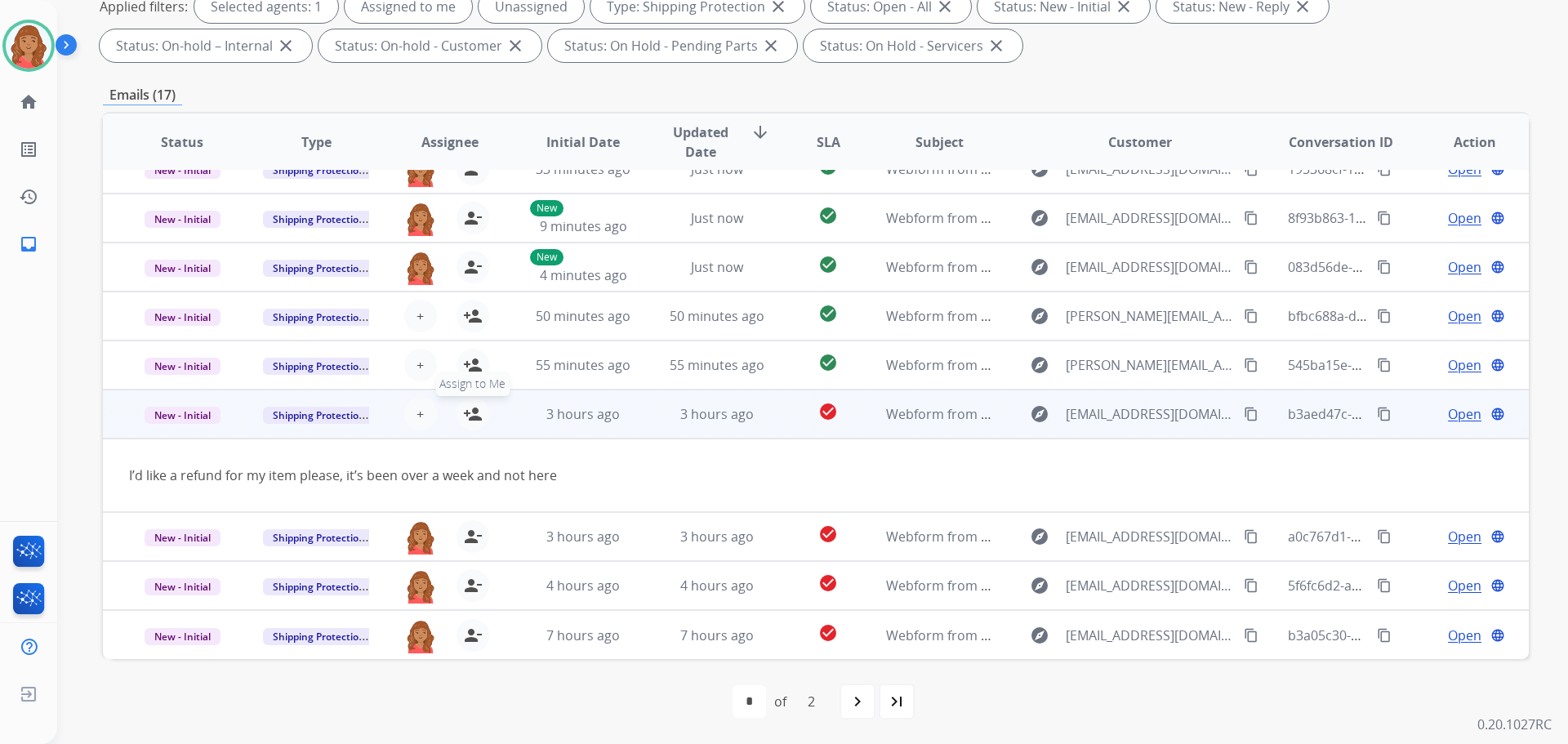
click at [456, 415] on button "person_add Assign to Me" at bounding box center [472, 414] width 33 height 33
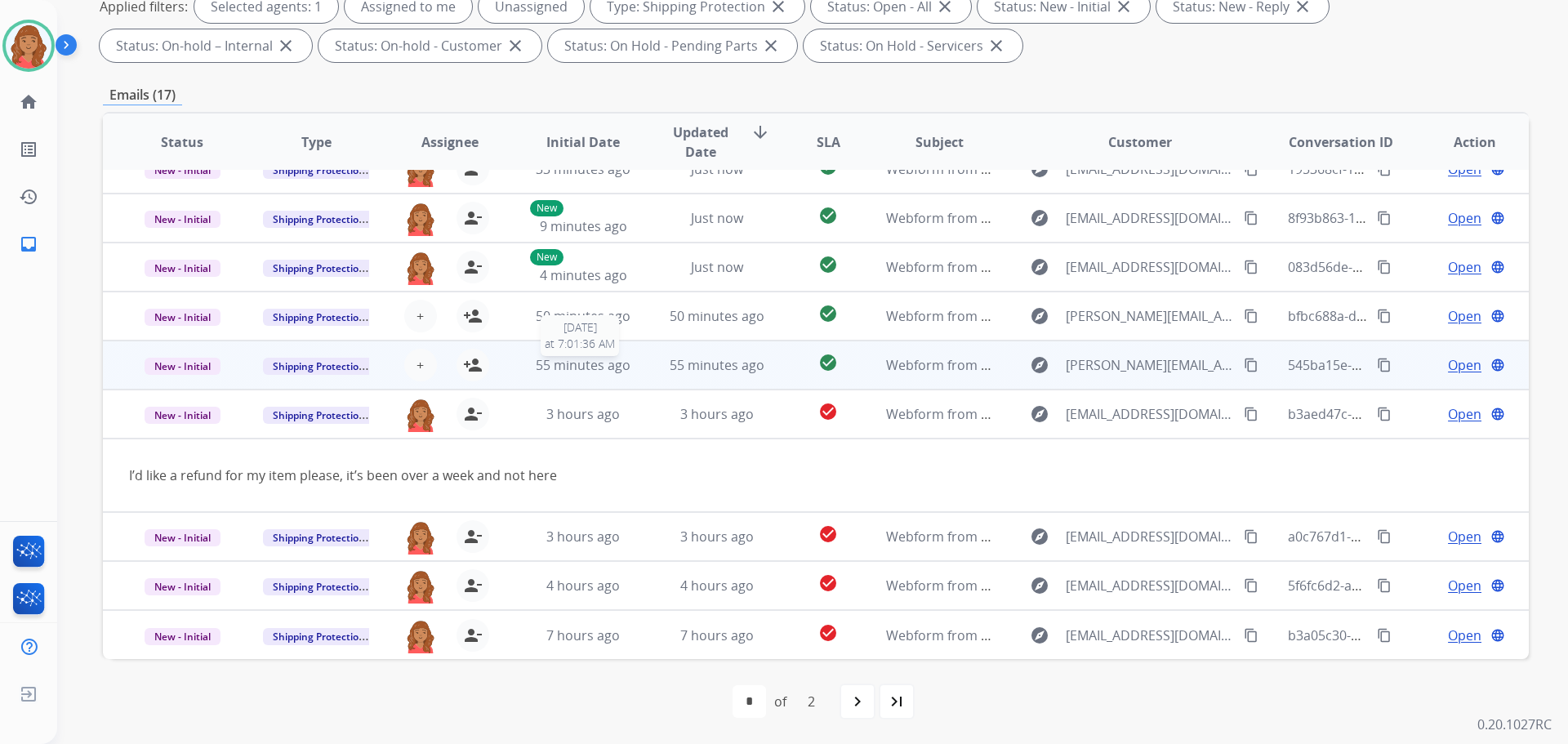
click at [536, 370] on span "55 minutes ago" at bounding box center [583, 365] width 95 height 18
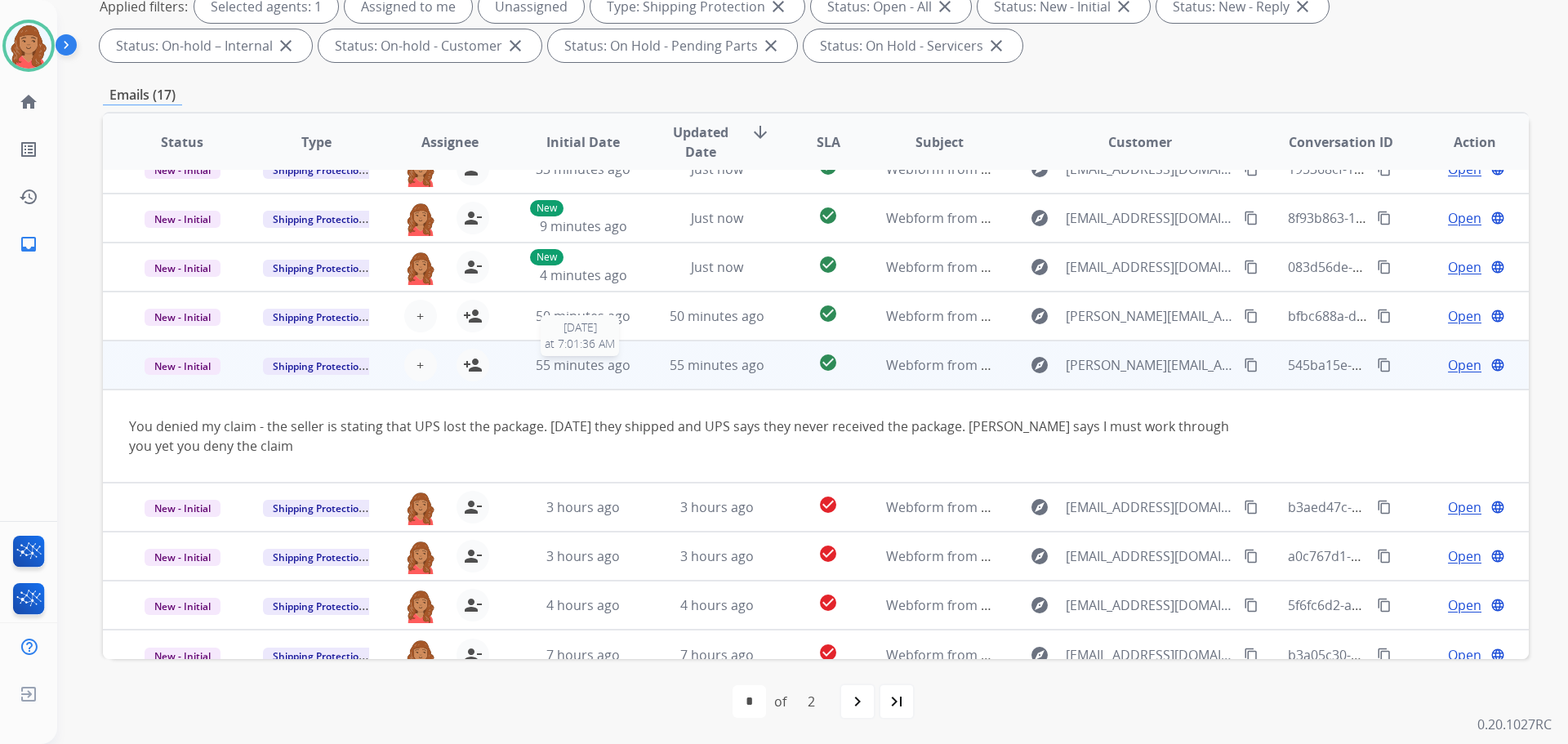
scroll to position [95, 0]
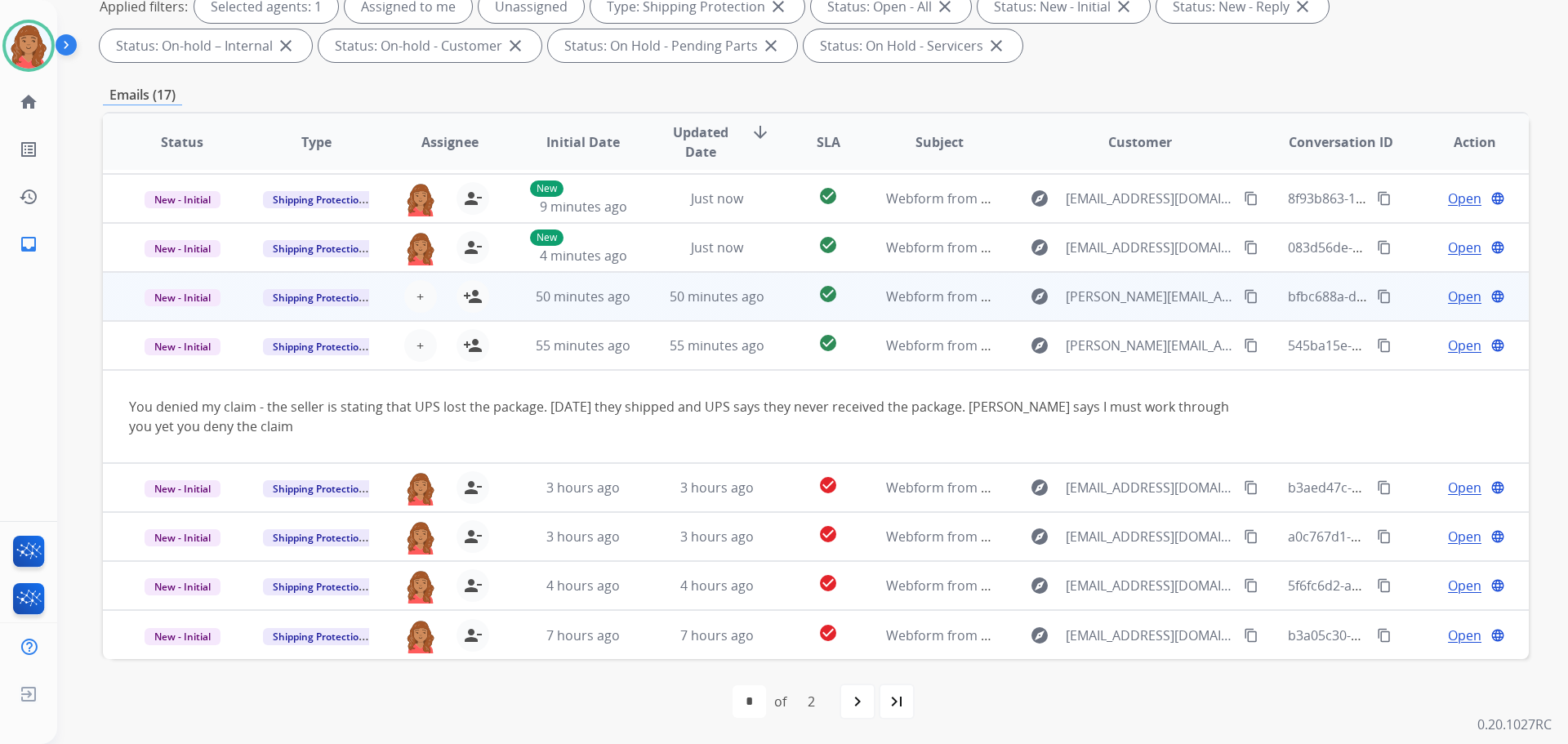
click at [537, 305] on div "50 minutes ago" at bounding box center [583, 297] width 107 height 20
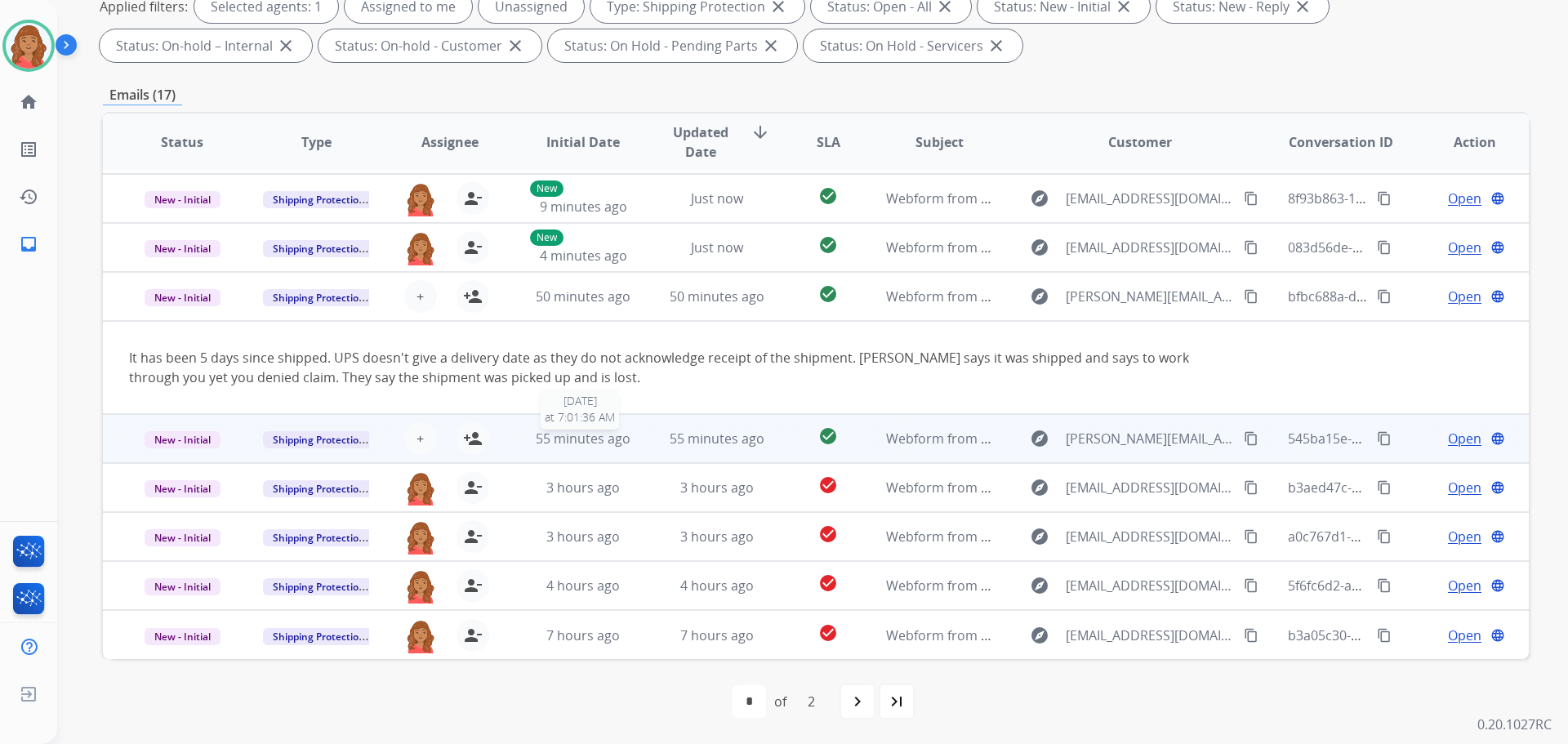
click at [528, 423] on td "55 minutes ago 8/11/2025 at 7:01:36 AM" at bounding box center [571, 438] width 134 height 49
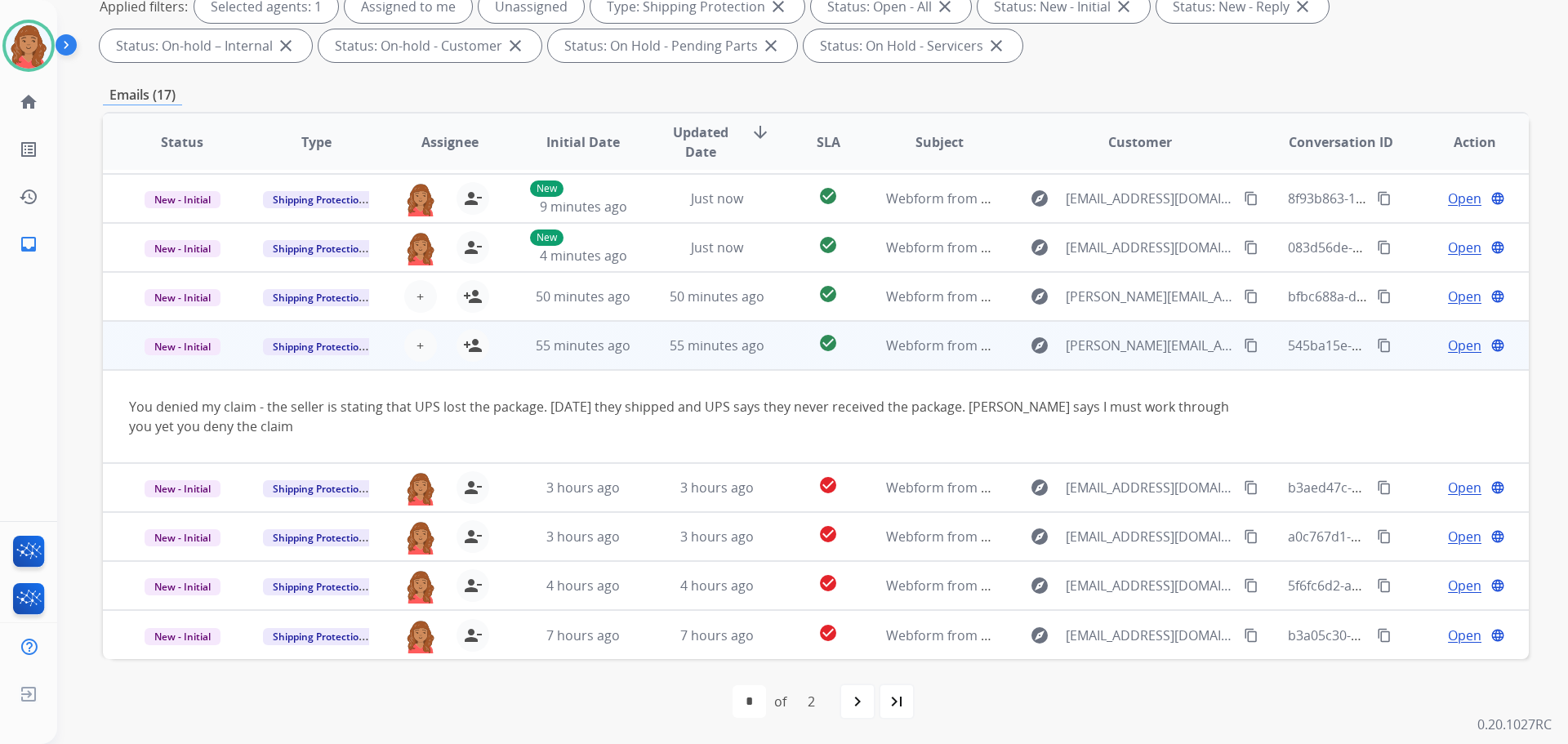
click at [535, 360] on td "55 minutes ago" at bounding box center [571, 345] width 134 height 49
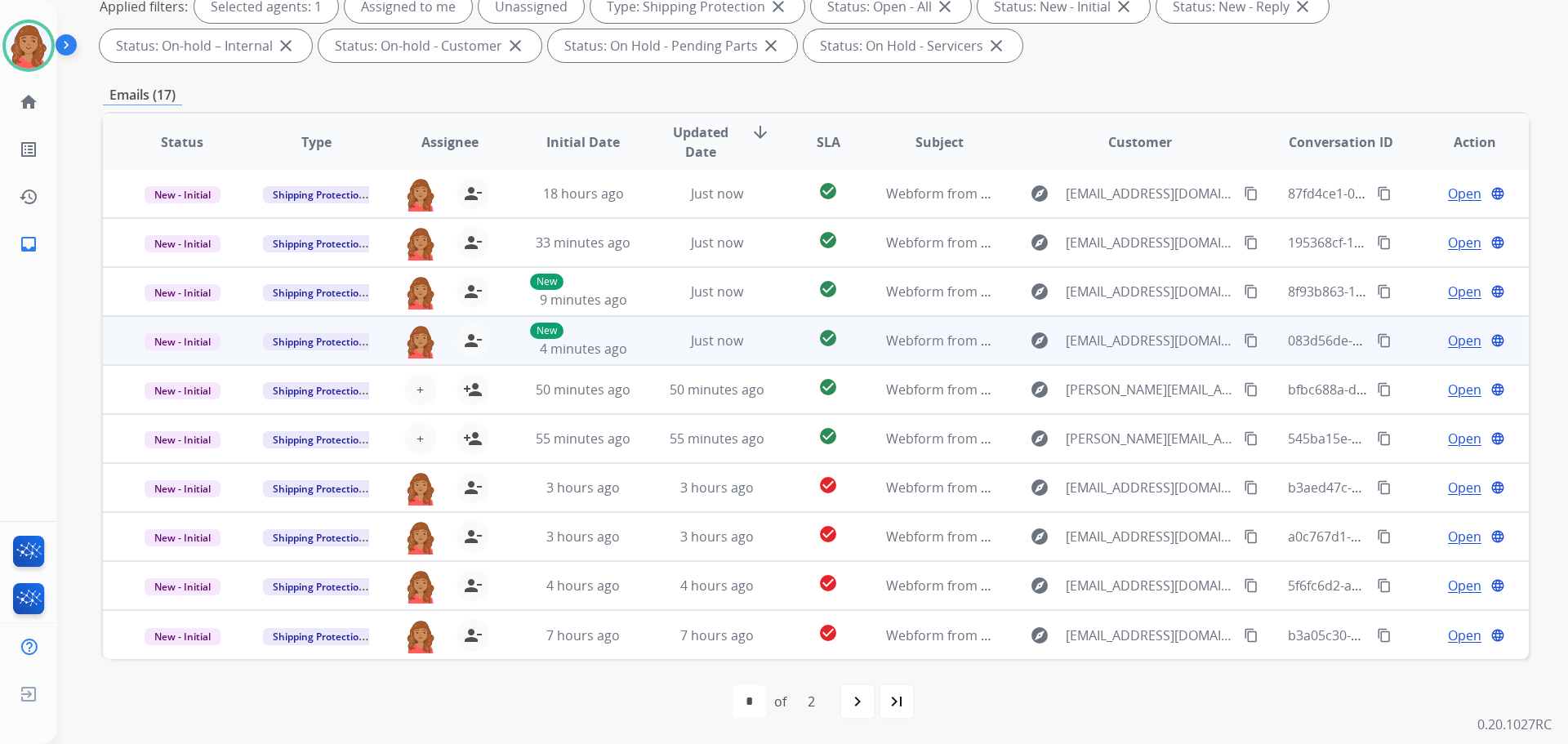
scroll to position [2, 0]
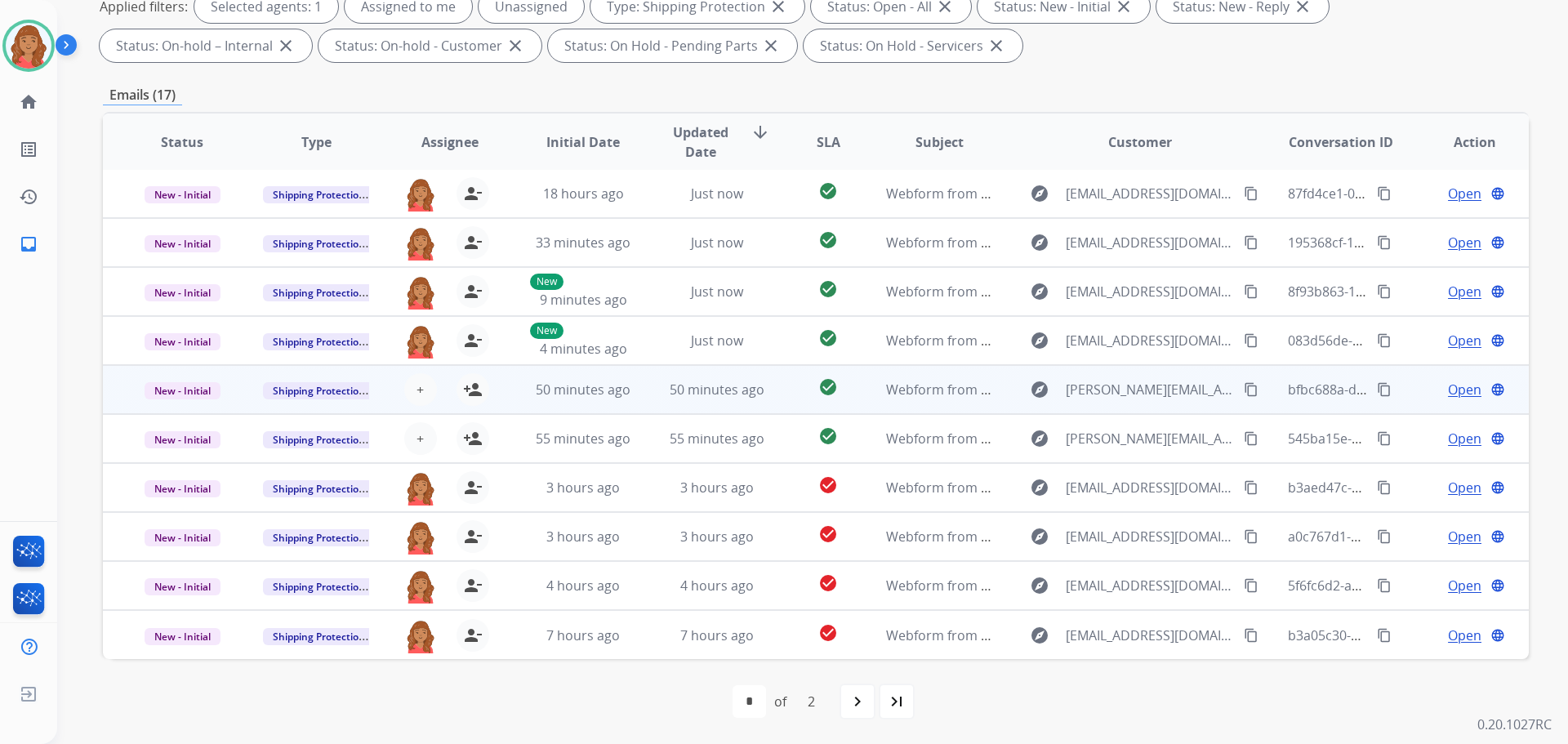
click at [537, 378] on td "50 minutes ago" at bounding box center [571, 389] width 134 height 49
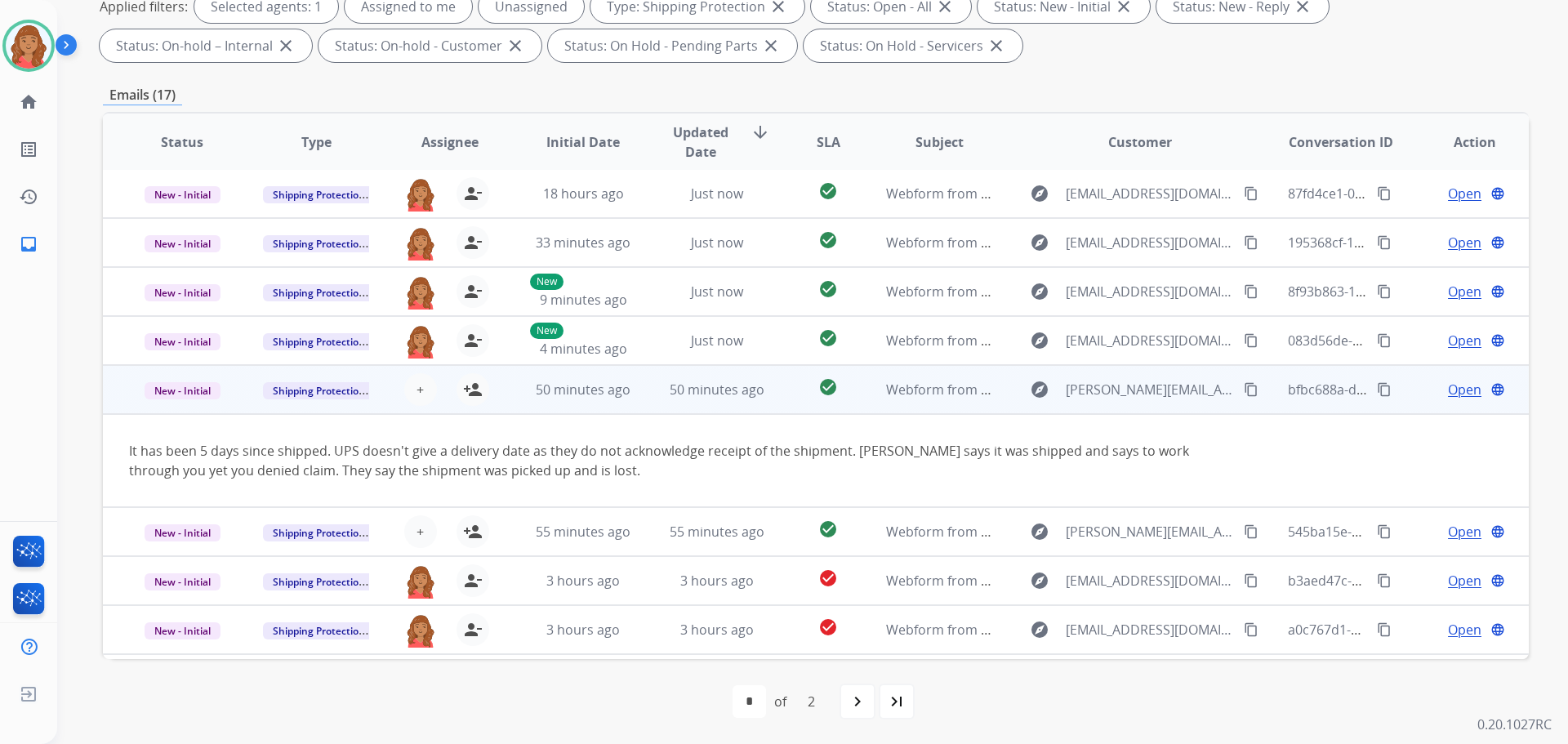
scroll to position [95, 0]
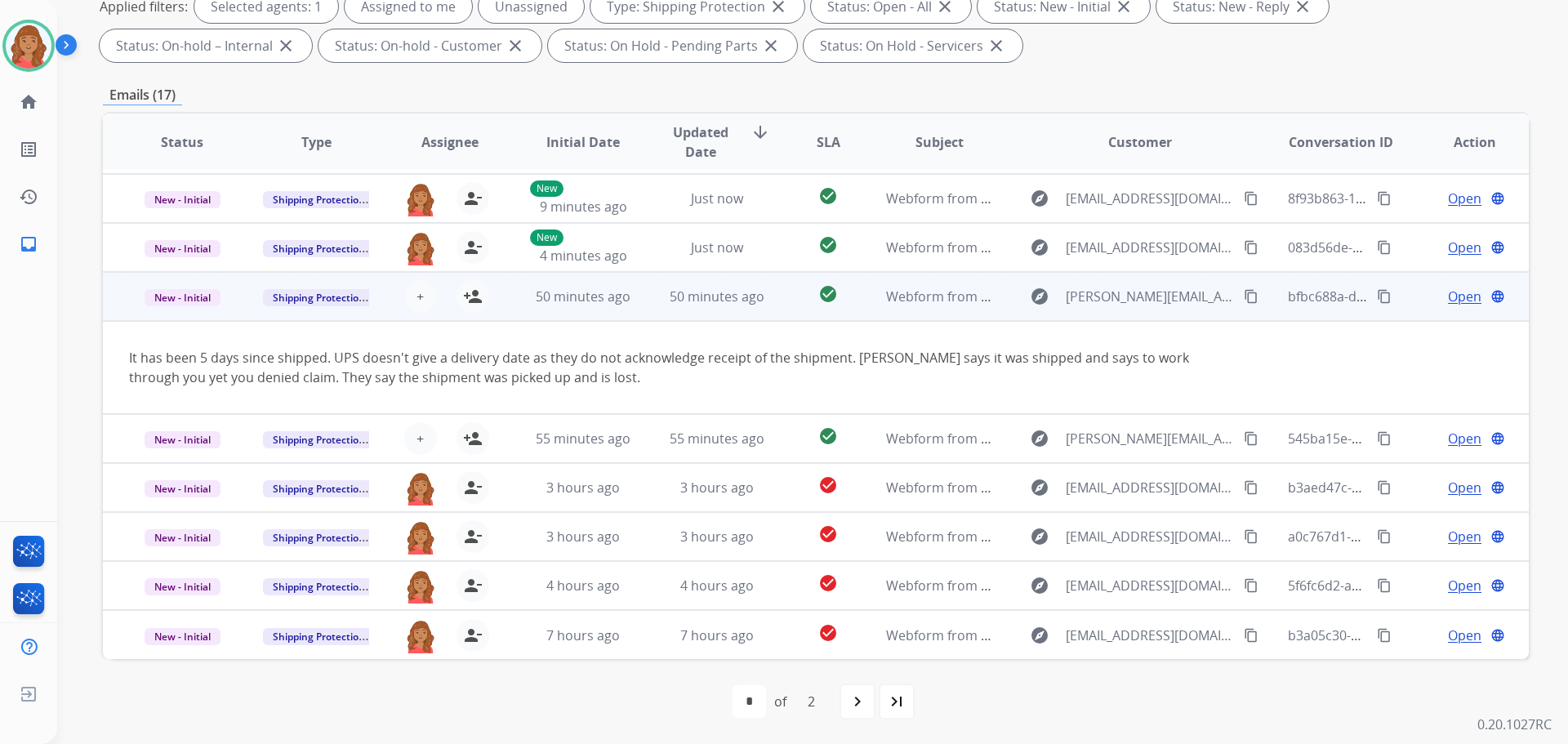
drag, startPoint x: 469, startPoint y: 307, endPoint x: 485, endPoint y: 358, distance: 53.5
click at [470, 308] on button "person_add Assign to Me" at bounding box center [472, 297] width 33 height 33
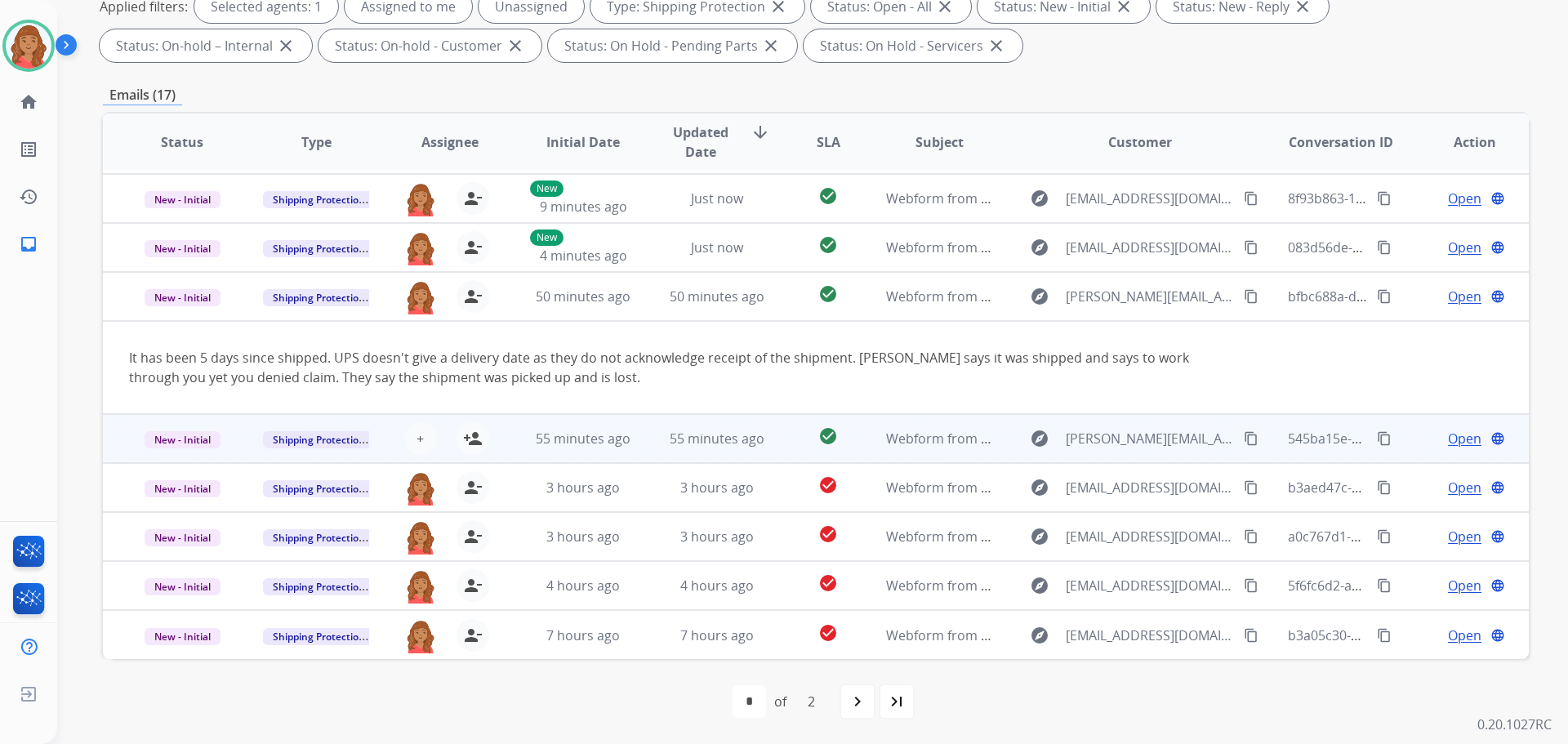
drag, startPoint x: 475, startPoint y: 440, endPoint x: 490, endPoint y: 448, distance: 17.0
click at [475, 440] on mat-icon "person_add" at bounding box center [473, 439] width 20 height 20
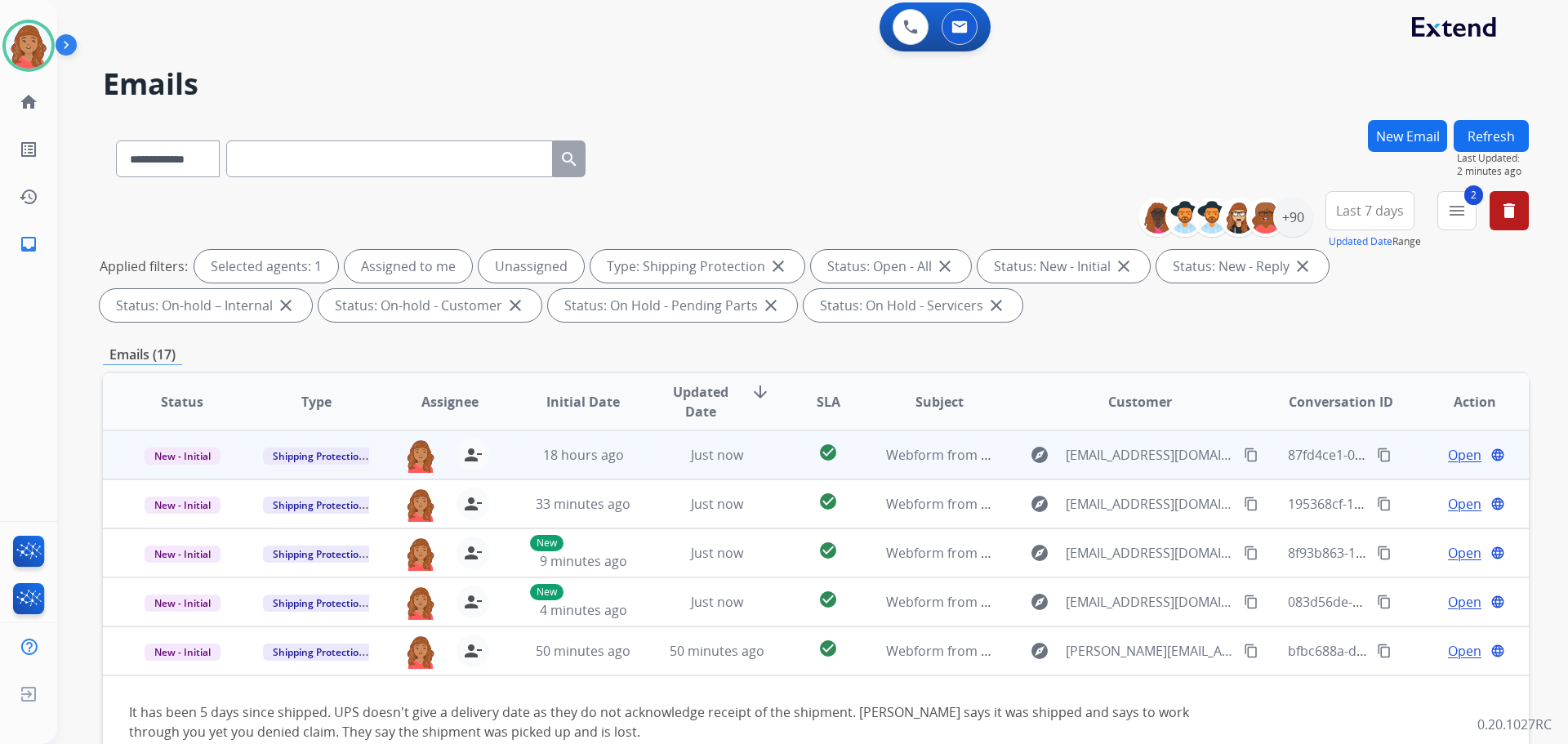
scroll to position [0, 0]
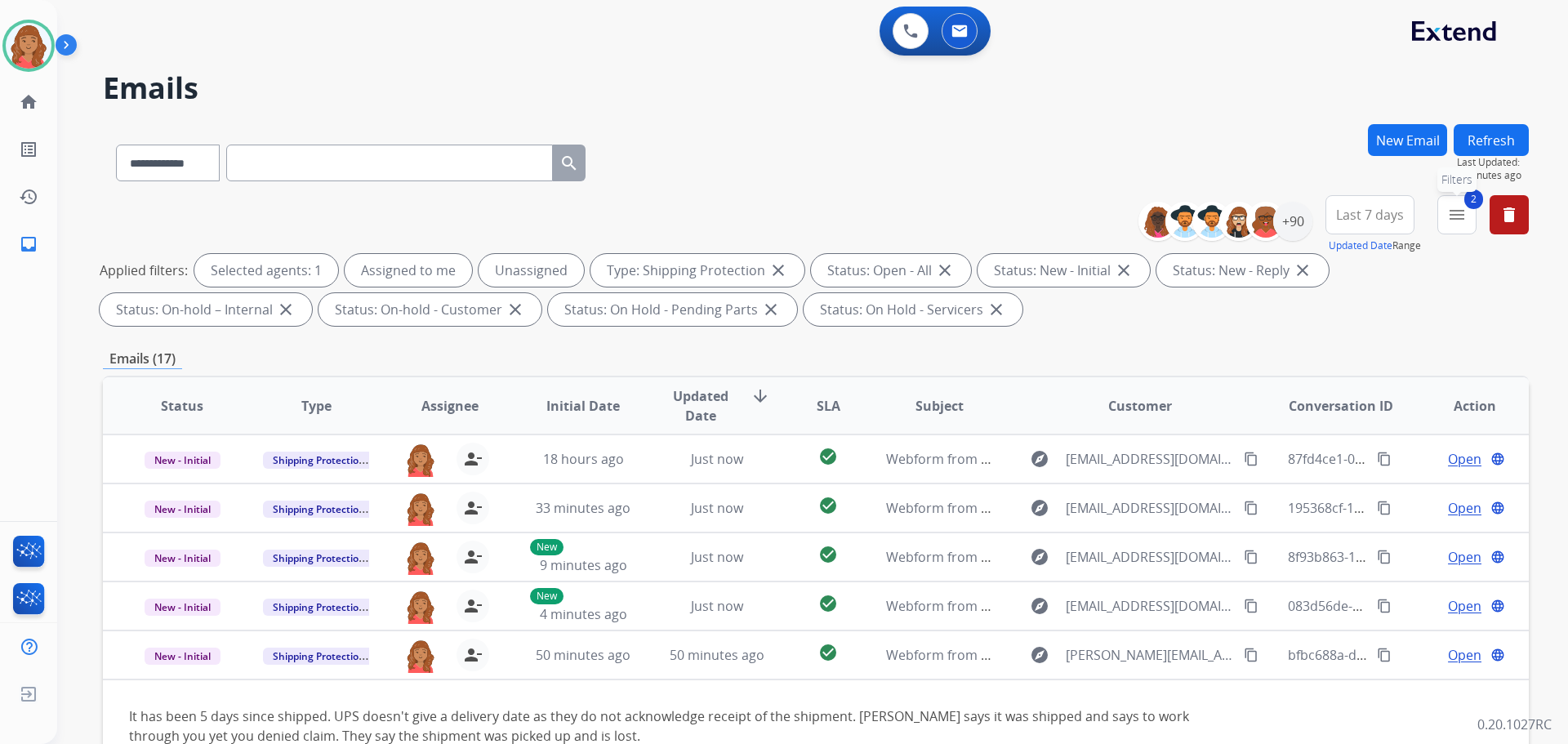
click at [1449, 215] on mat-icon "menu" at bounding box center [1457, 215] width 20 height 20
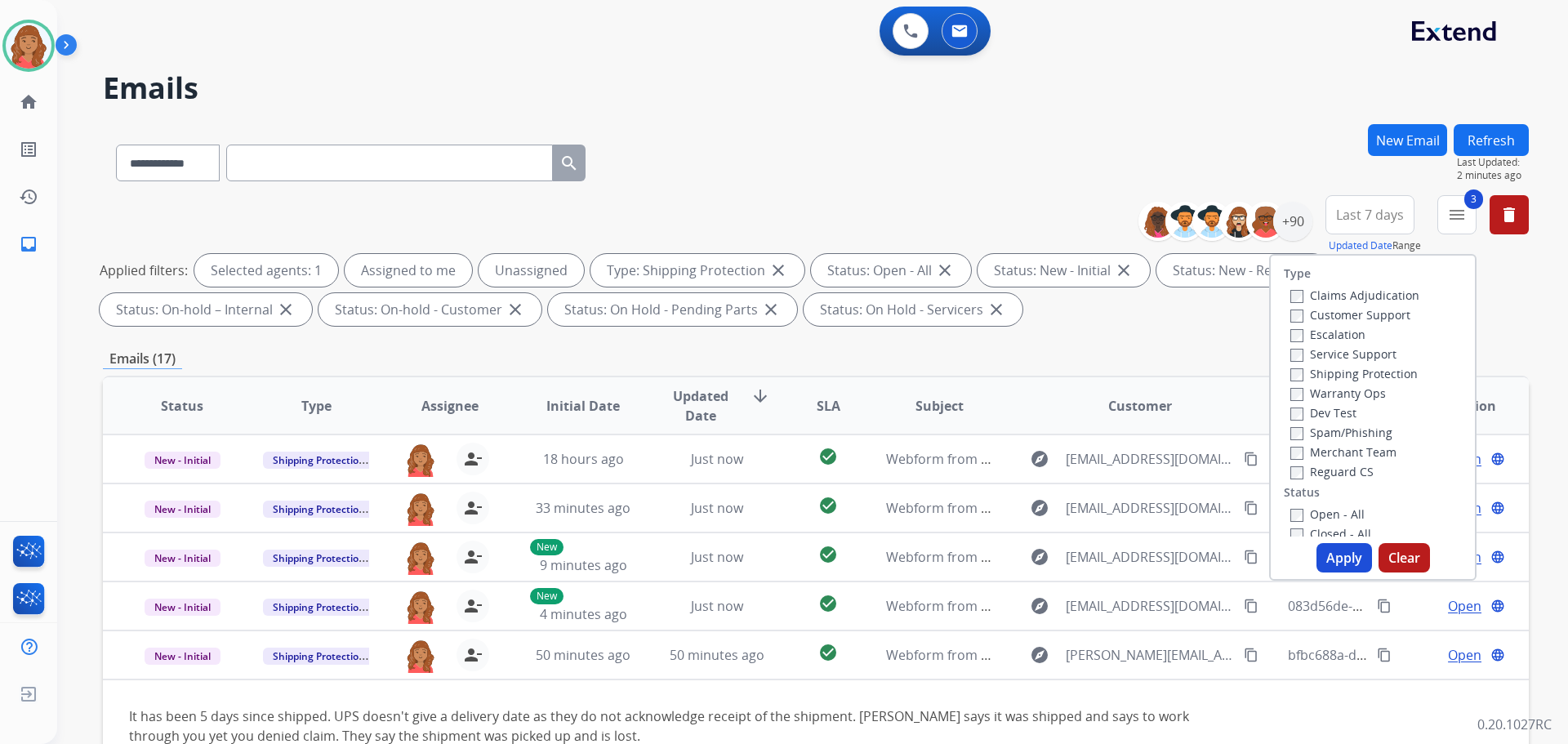
click at [1334, 552] on button "Apply" at bounding box center [1344, 558] width 56 height 29
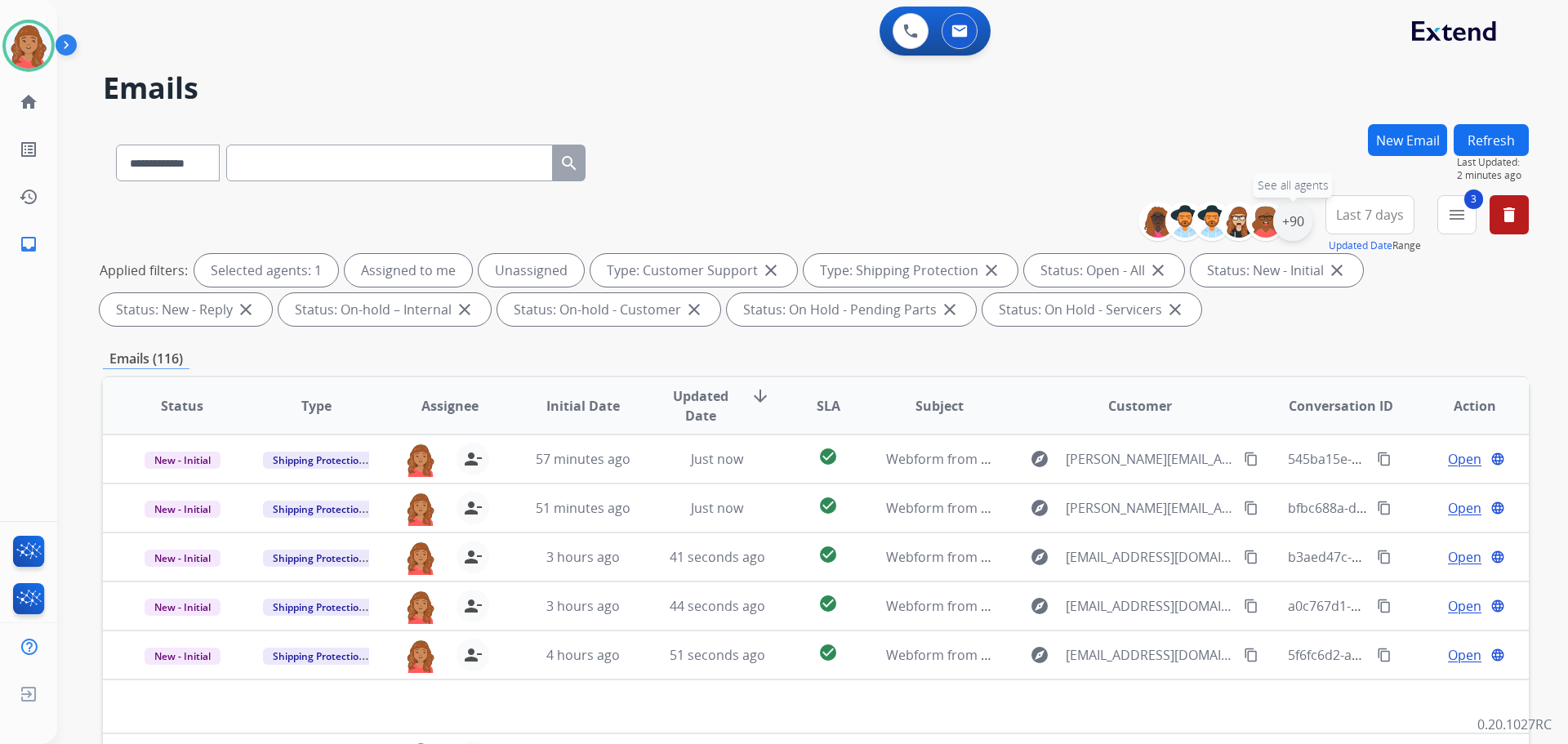
click at [1292, 222] on div "+90" at bounding box center [1293, 221] width 39 height 39
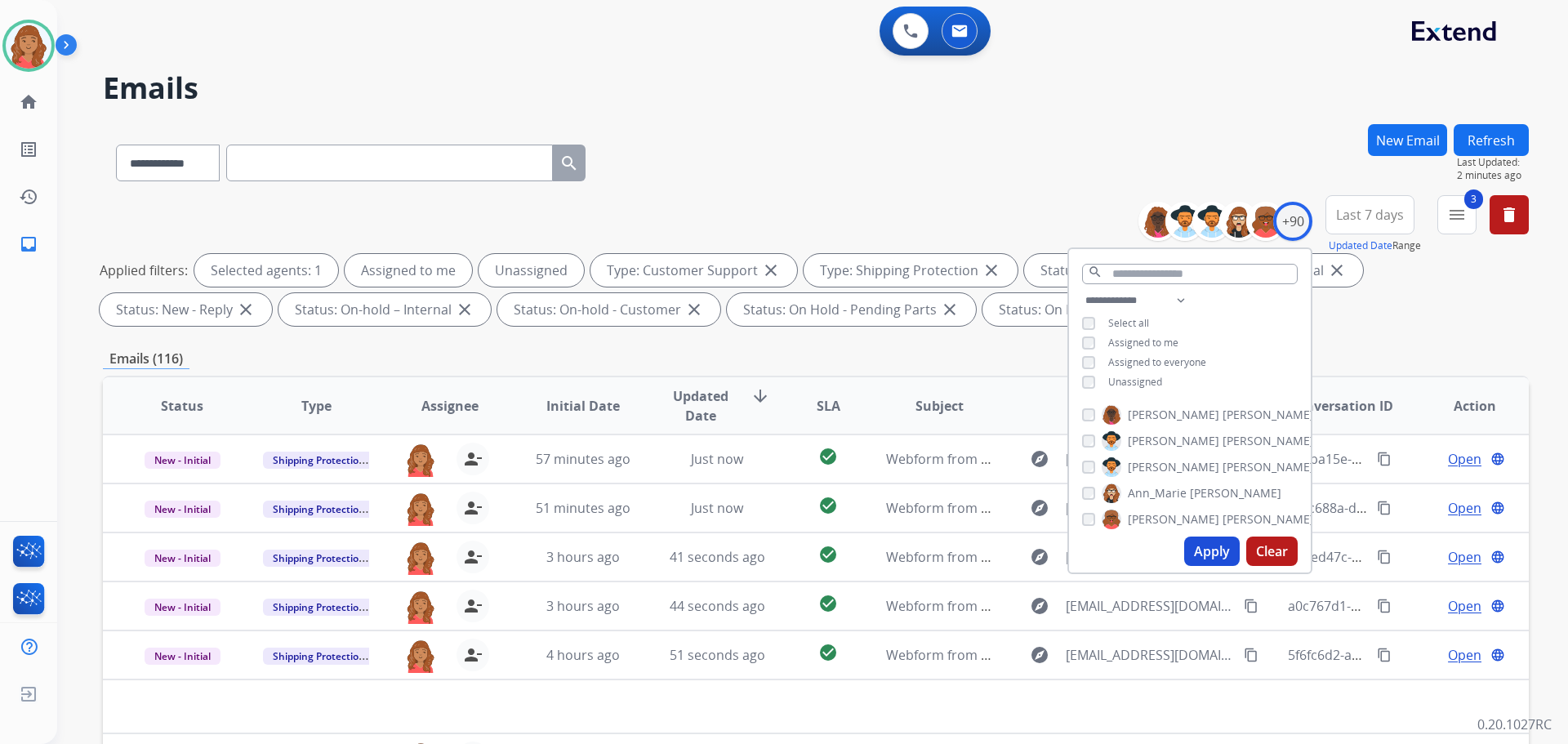
drag, startPoint x: 1093, startPoint y: 373, endPoint x: 1097, endPoint y: 400, distance: 27.3
click at [1093, 373] on div "**********" at bounding box center [1190, 344] width 242 height 105
click at [1210, 556] on button "Apply" at bounding box center [1212, 550] width 56 height 29
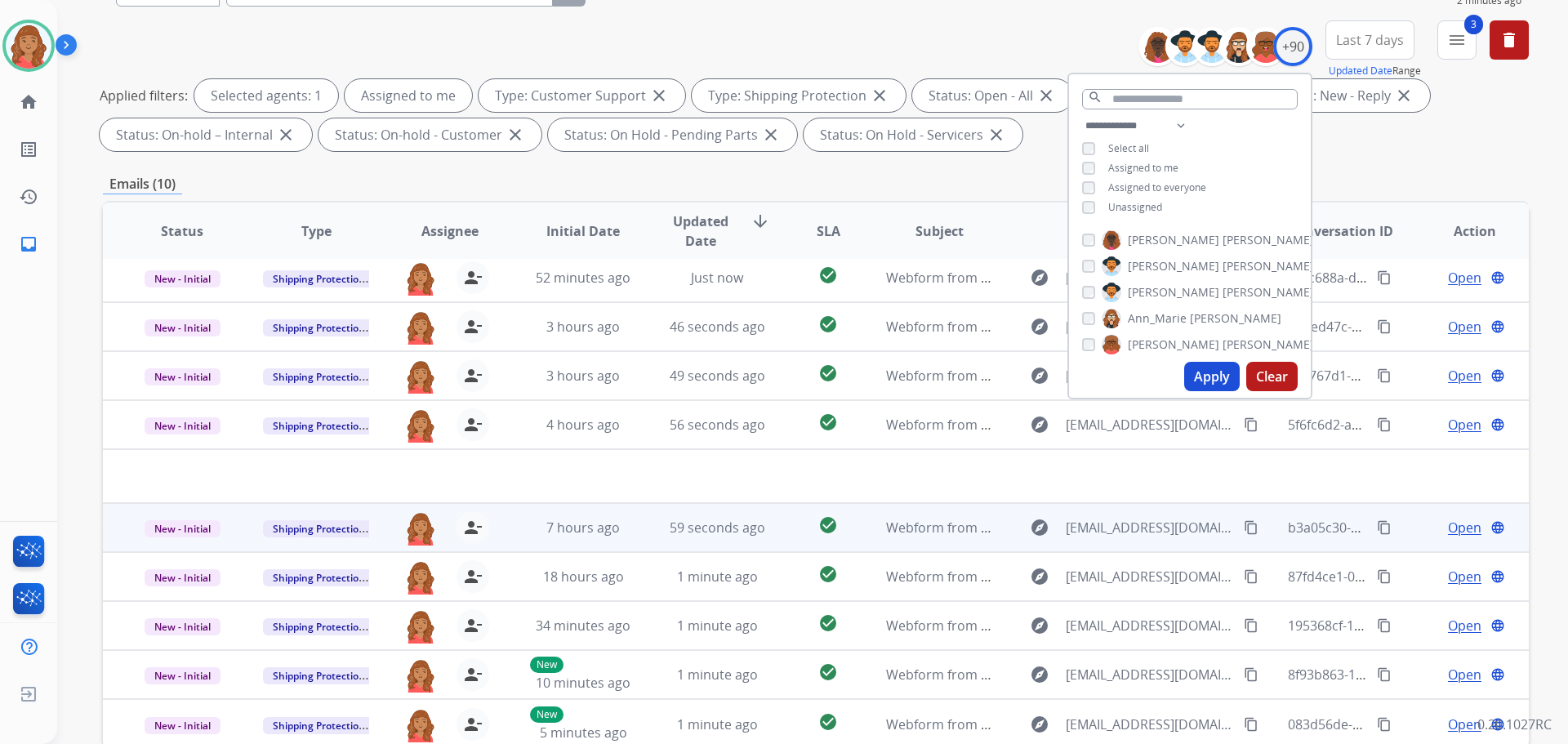
scroll to position [264, 0]
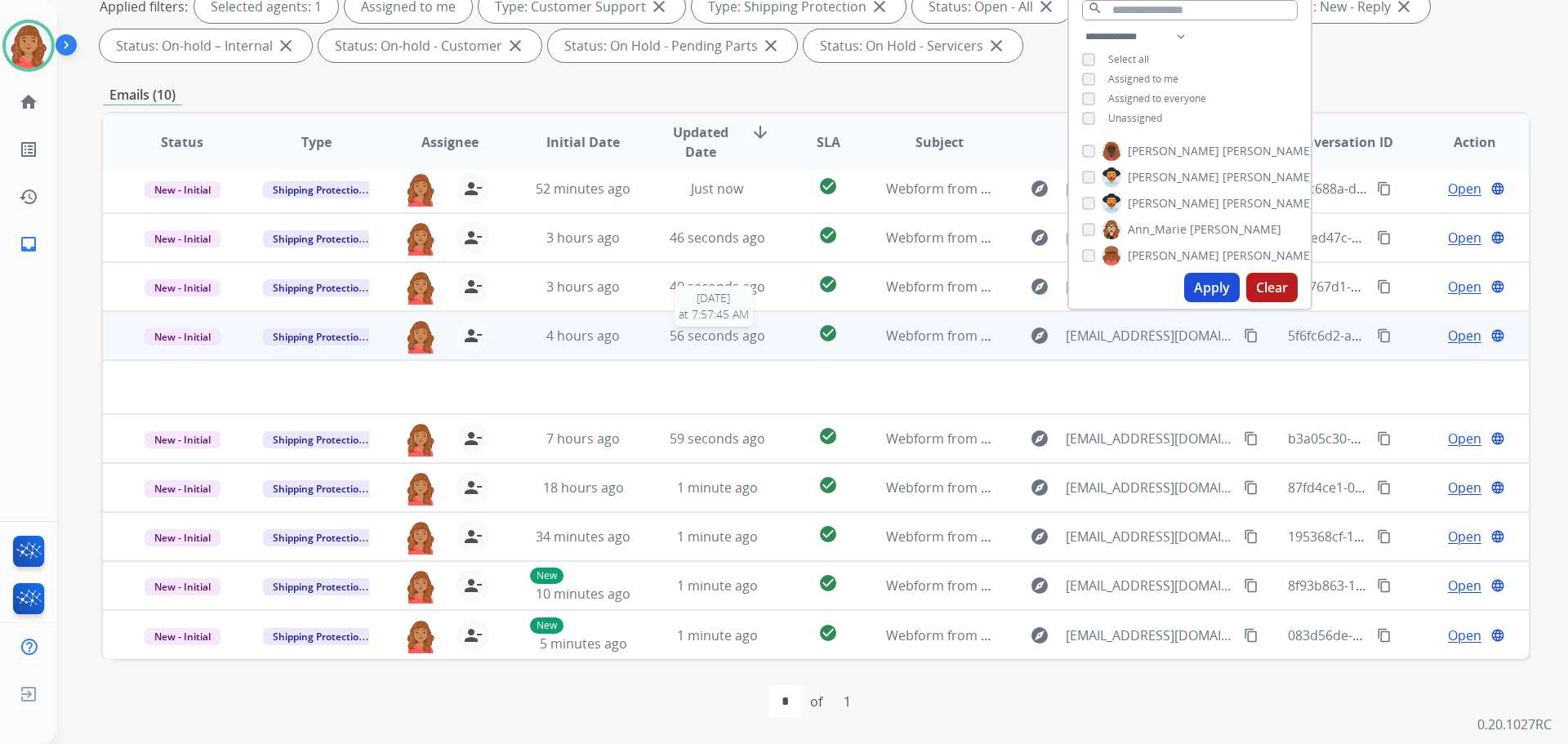
click at [697, 341] on span "56 seconds ago" at bounding box center [717, 336] width 96 height 18
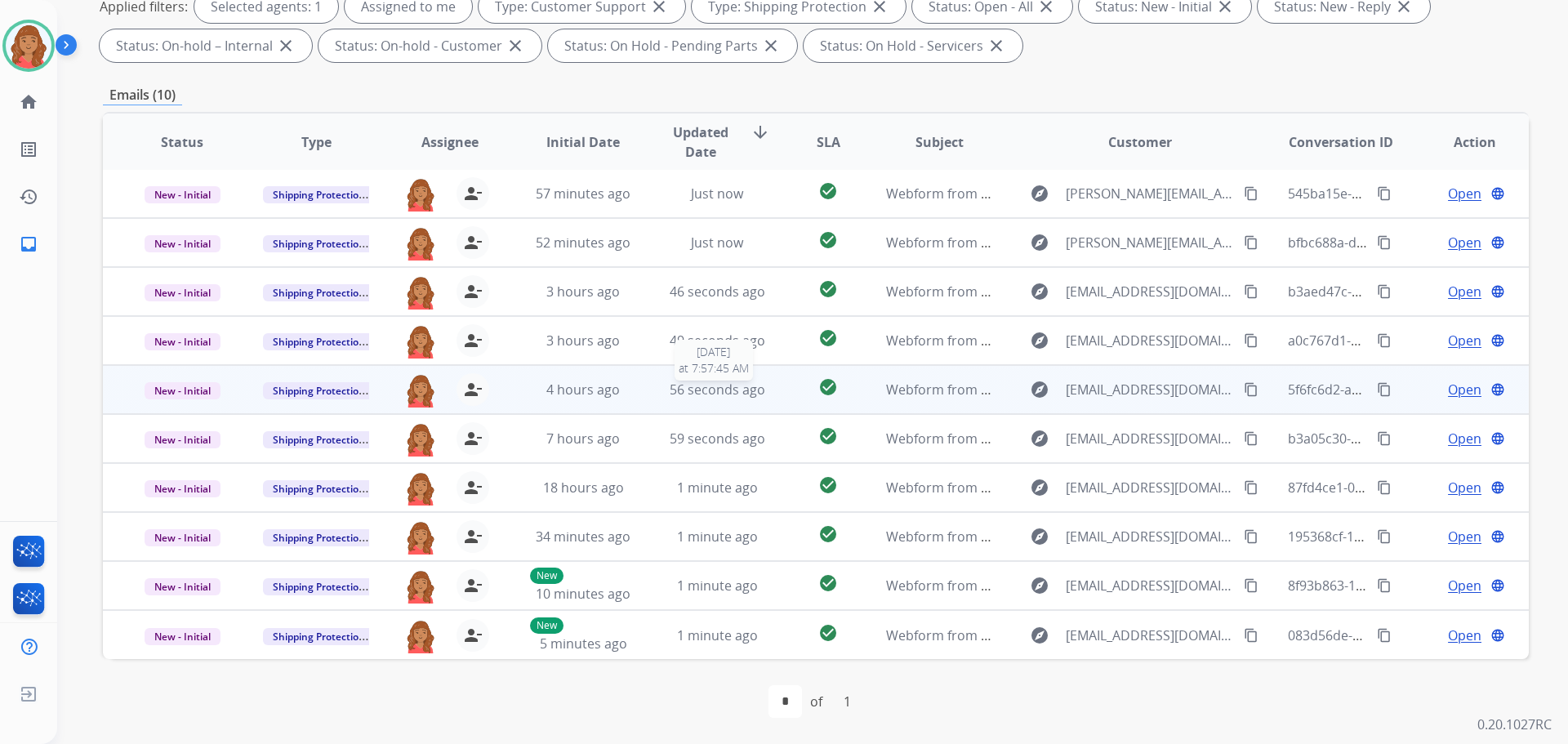
click at [701, 392] on span "56 seconds ago" at bounding box center [717, 390] width 96 height 18
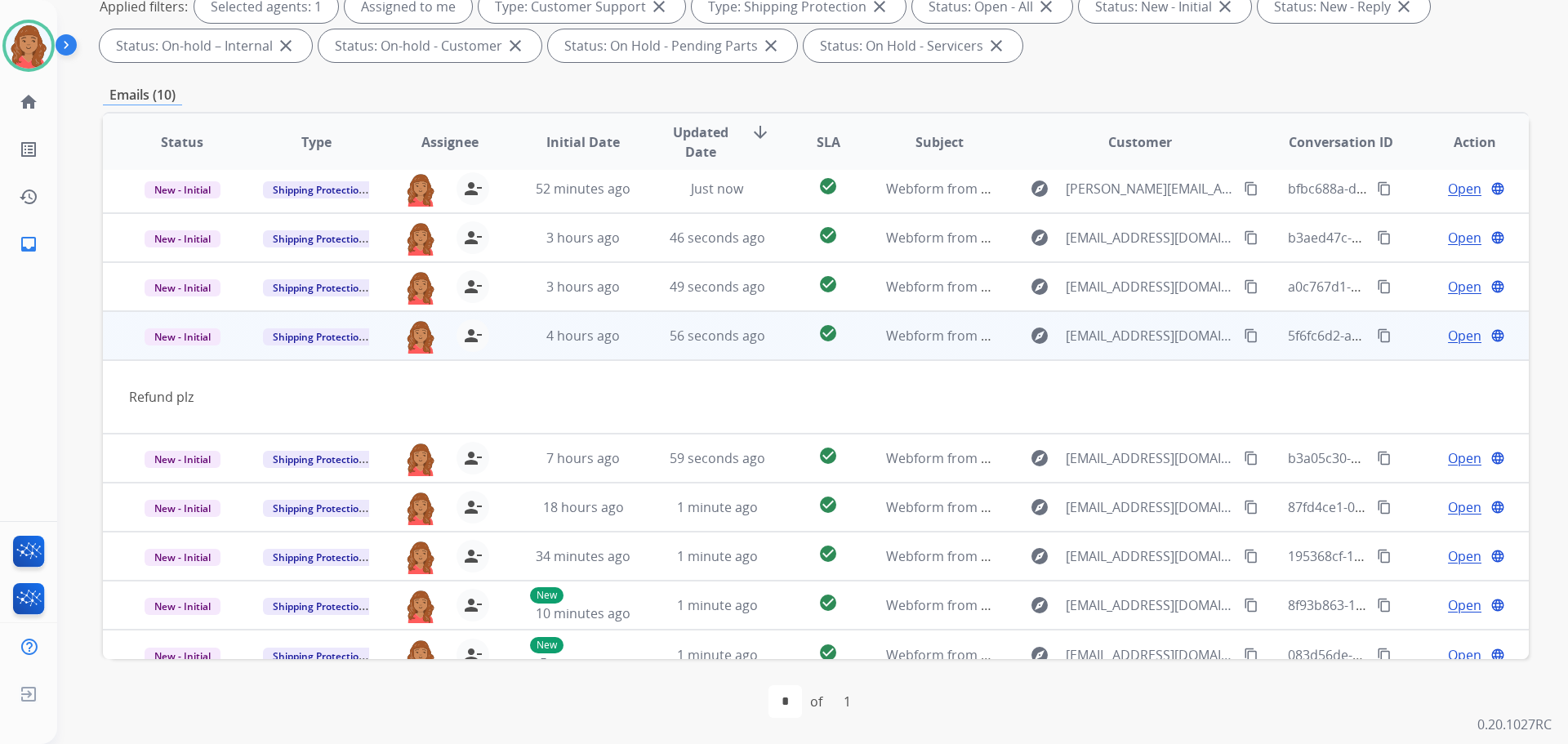
scroll to position [75, 0]
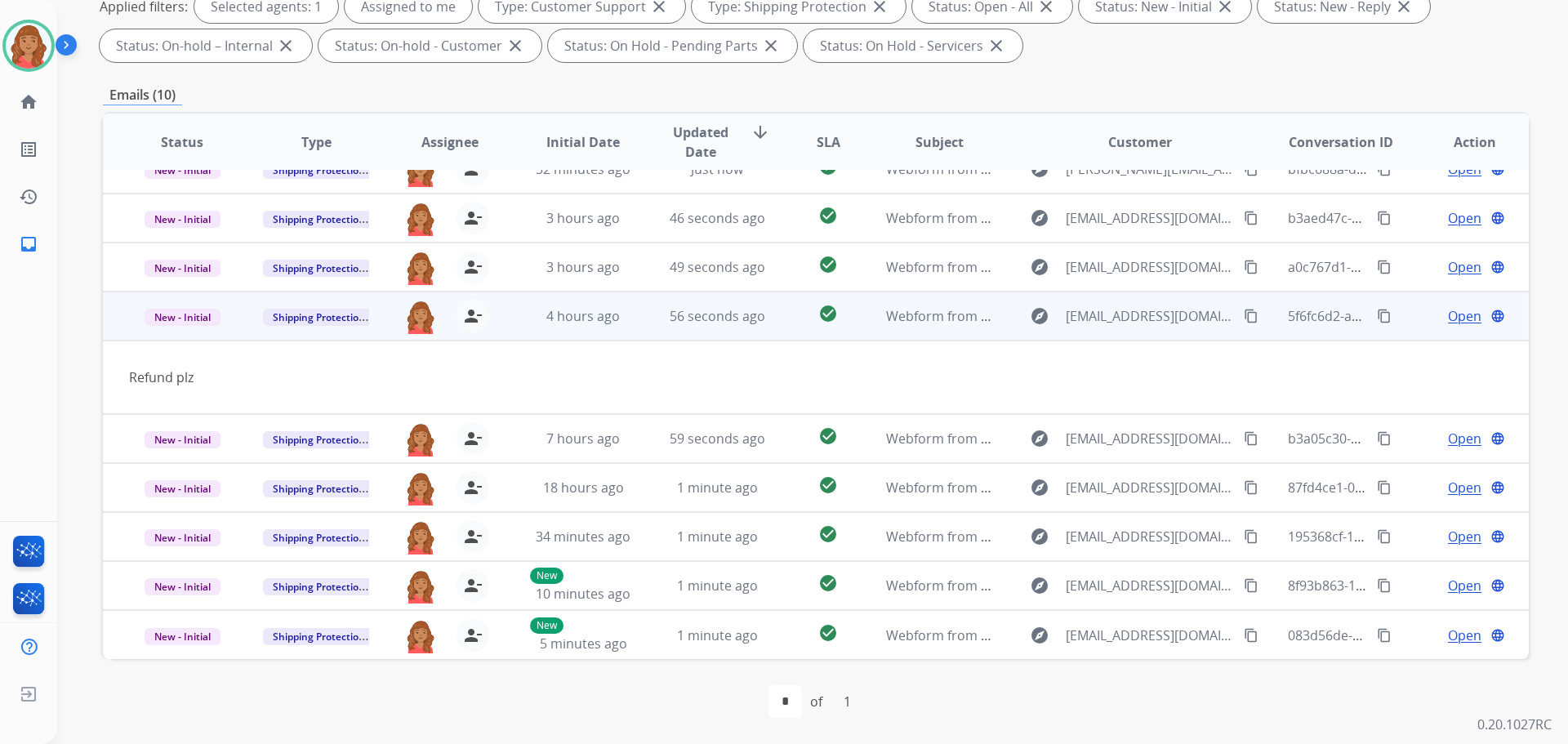
click at [1244, 316] on mat-icon "content_copy" at bounding box center [1251, 316] width 15 height 15
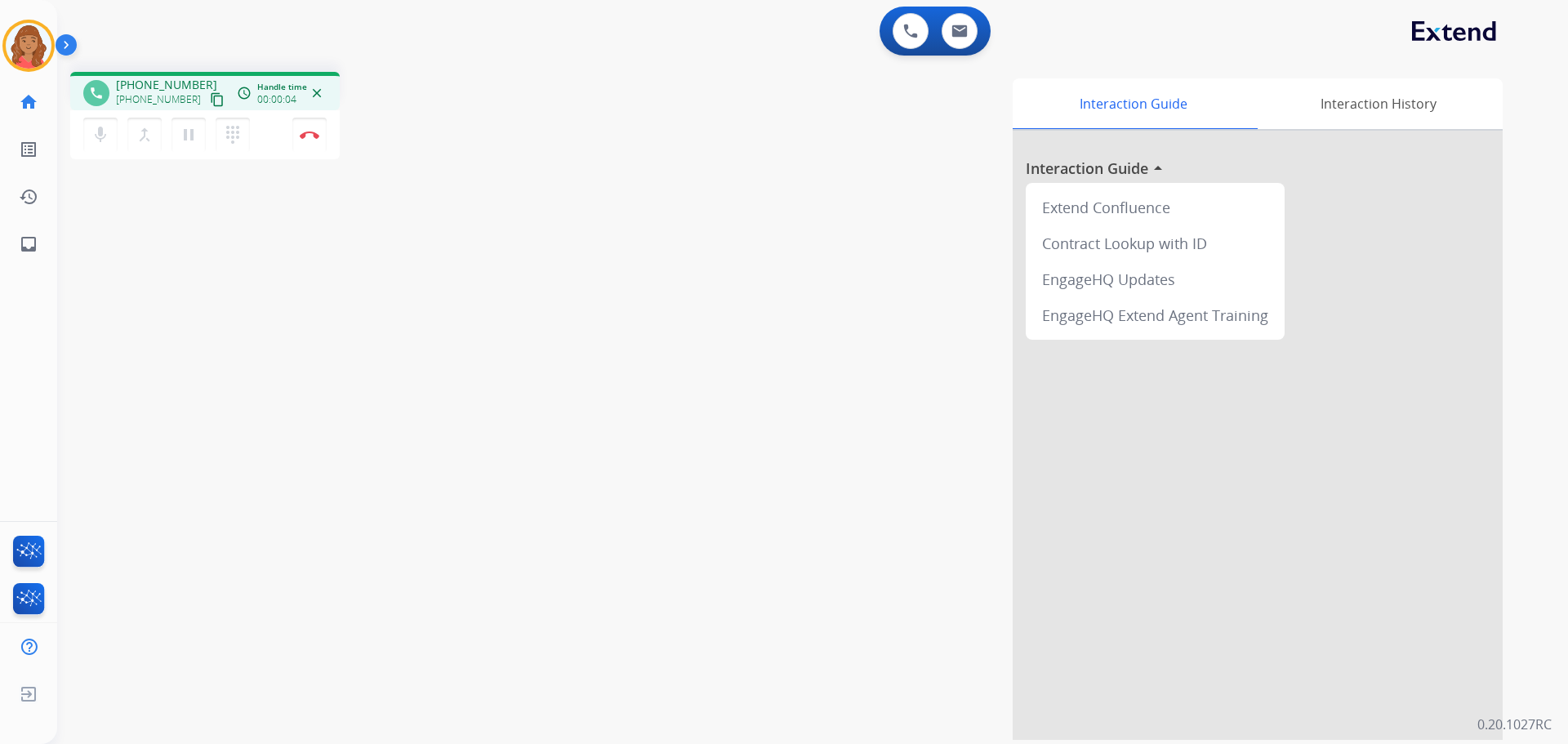
click at [210, 100] on mat-icon "content_copy" at bounding box center [217, 99] width 15 height 15
click at [305, 131] on img at bounding box center [310, 134] width 20 height 8
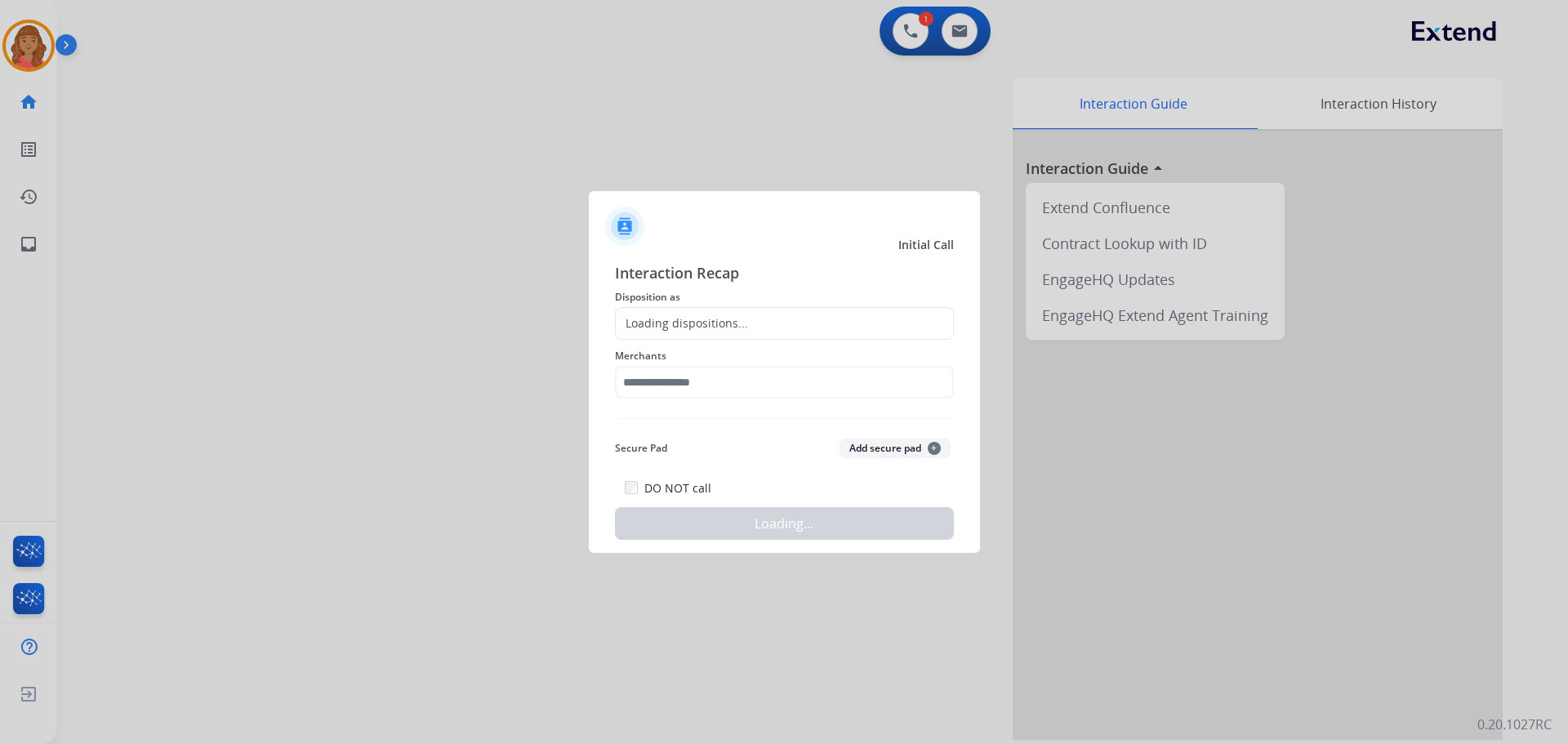
click at [661, 335] on div "Loading dispositions..." at bounding box center [785, 323] width 339 height 33
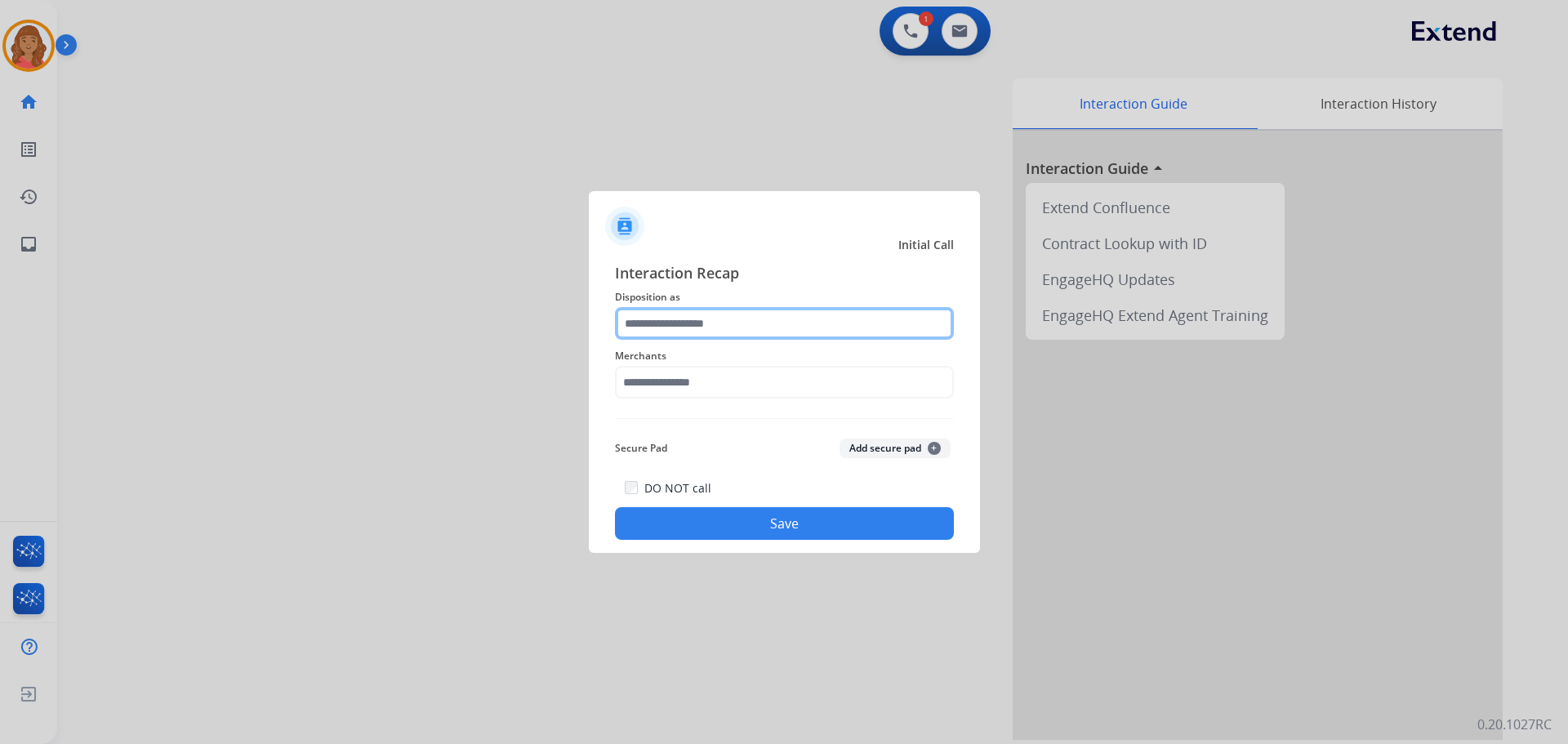
drag, startPoint x: 690, startPoint y: 321, endPoint x: 685, endPoint y: 336, distance: 15.8
click at [690, 324] on input "text" at bounding box center [785, 323] width 339 height 33
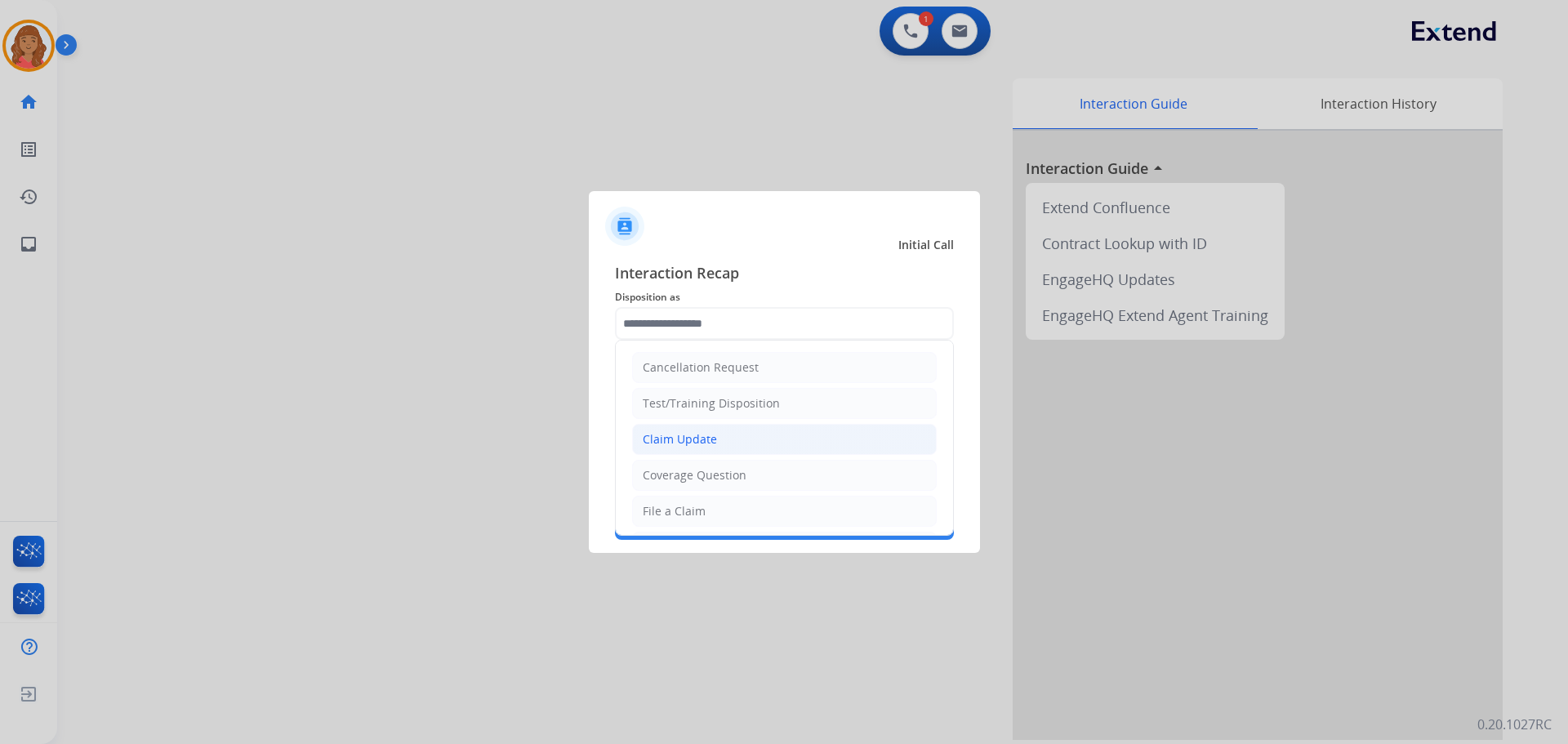
click at [679, 437] on div "Claim Update" at bounding box center [680, 439] width 75 height 16
type input "**********"
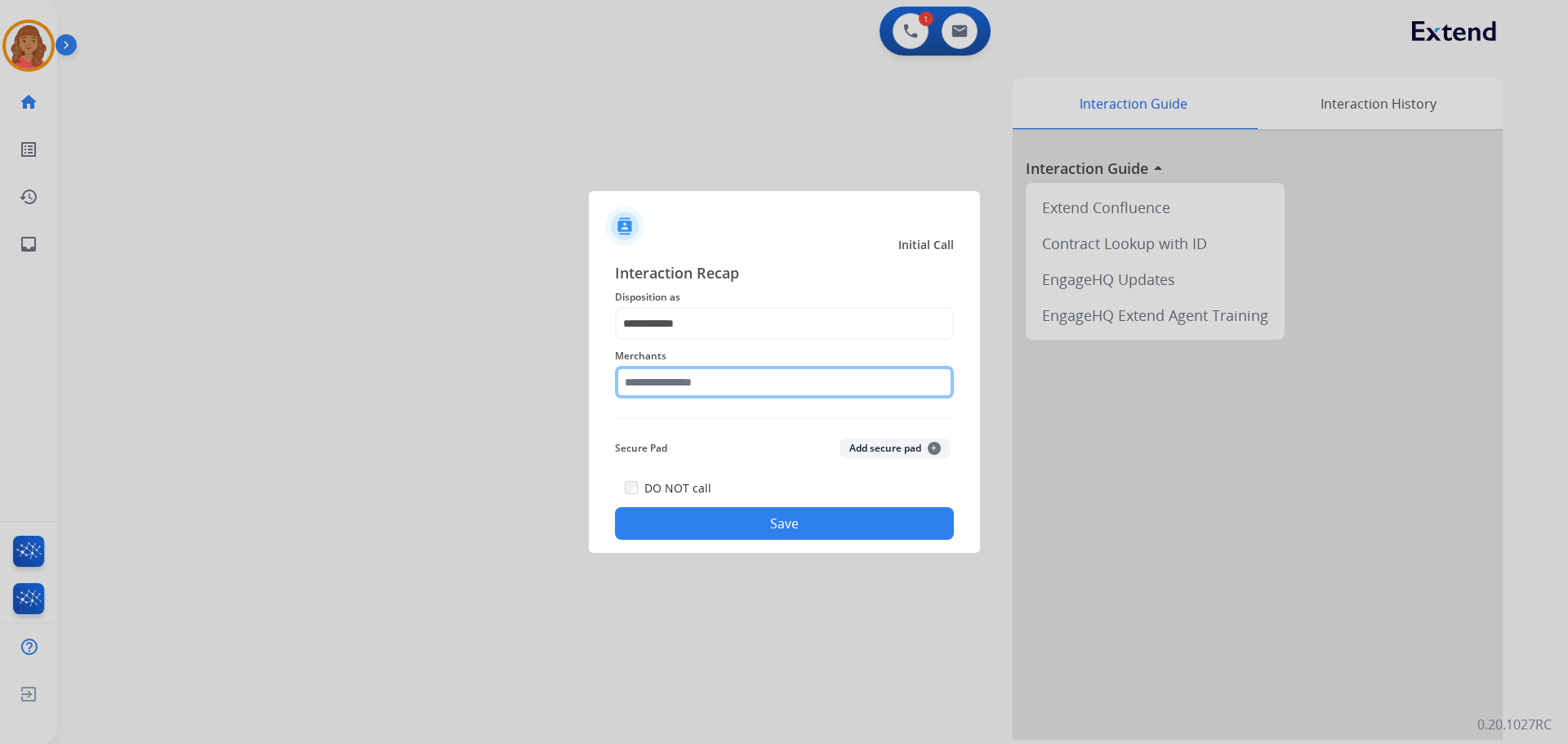
click at [674, 379] on input "text" at bounding box center [785, 382] width 339 height 33
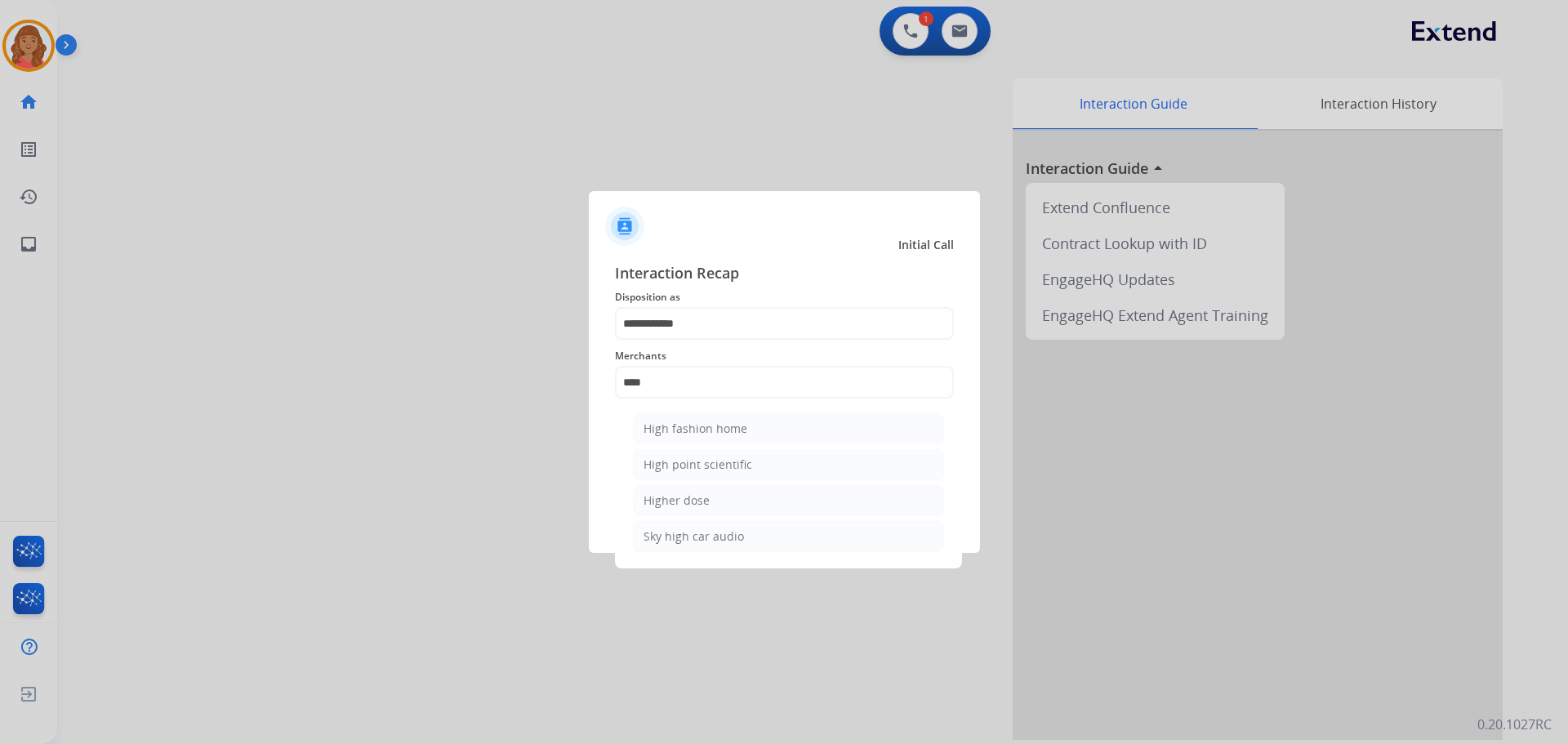
click at [693, 472] on div "High point scientific" at bounding box center [698, 464] width 108 height 16
type input "**********"
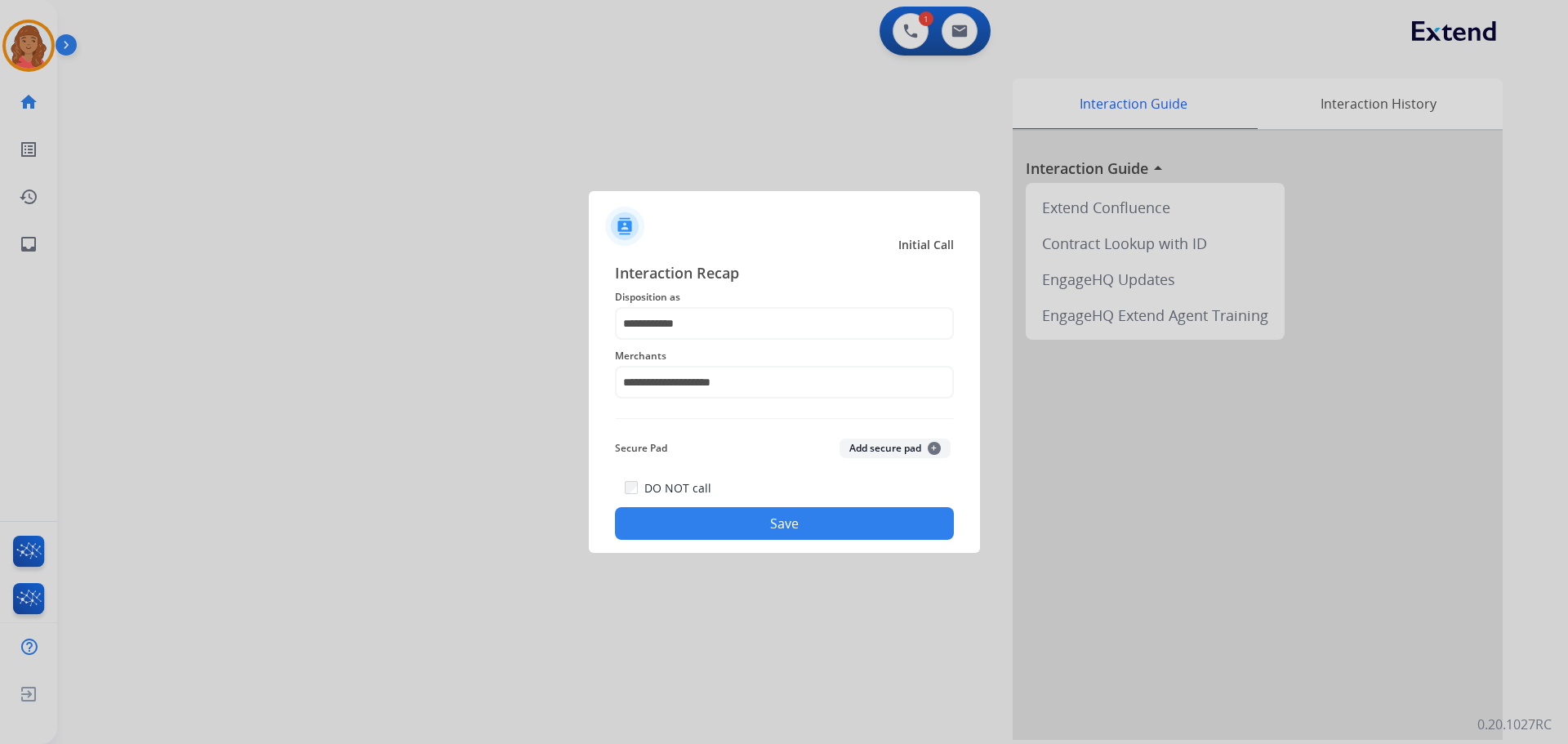
click at [702, 513] on button "Save" at bounding box center [785, 523] width 339 height 33
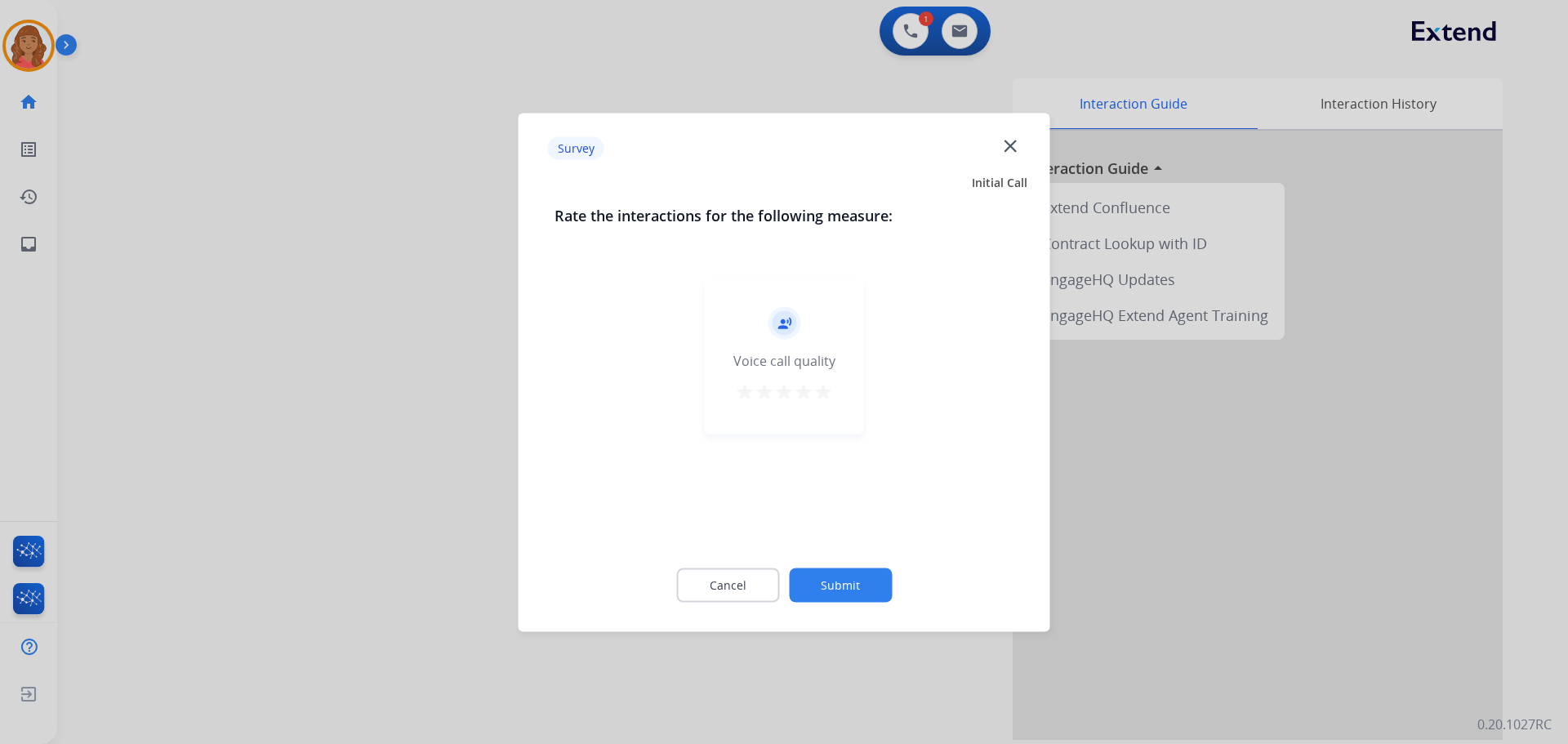
click at [834, 391] on div "record_voice_over Voice call quality star star star star star" at bounding box center [784, 356] width 159 height 155
click at [821, 395] on mat-icon "star" at bounding box center [823, 392] width 20 height 20
click at [843, 583] on button "Submit" at bounding box center [841, 584] width 103 height 35
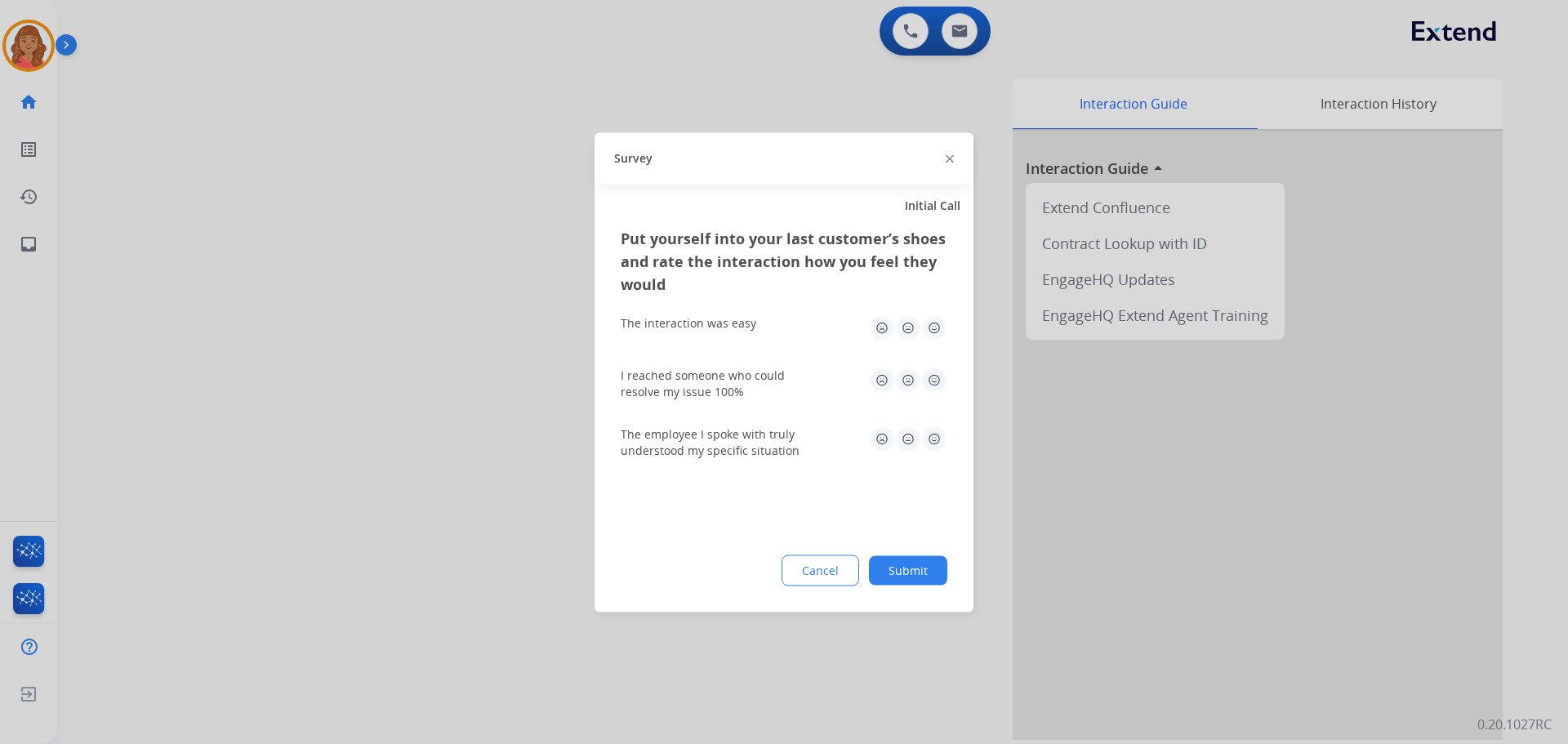
drag, startPoint x: 938, startPoint y: 329, endPoint x: 939, endPoint y: 359, distance: 30.0
click at [936, 329] on img at bounding box center [934, 327] width 26 height 26
click at [935, 377] on img at bounding box center [934, 379] width 26 height 26
click at [934, 436] on img at bounding box center [934, 438] width 26 height 26
click at [915, 586] on div "Put yourself into your last customer’s shoes and rate the interaction how you f…" at bounding box center [784, 419] width 379 height 385
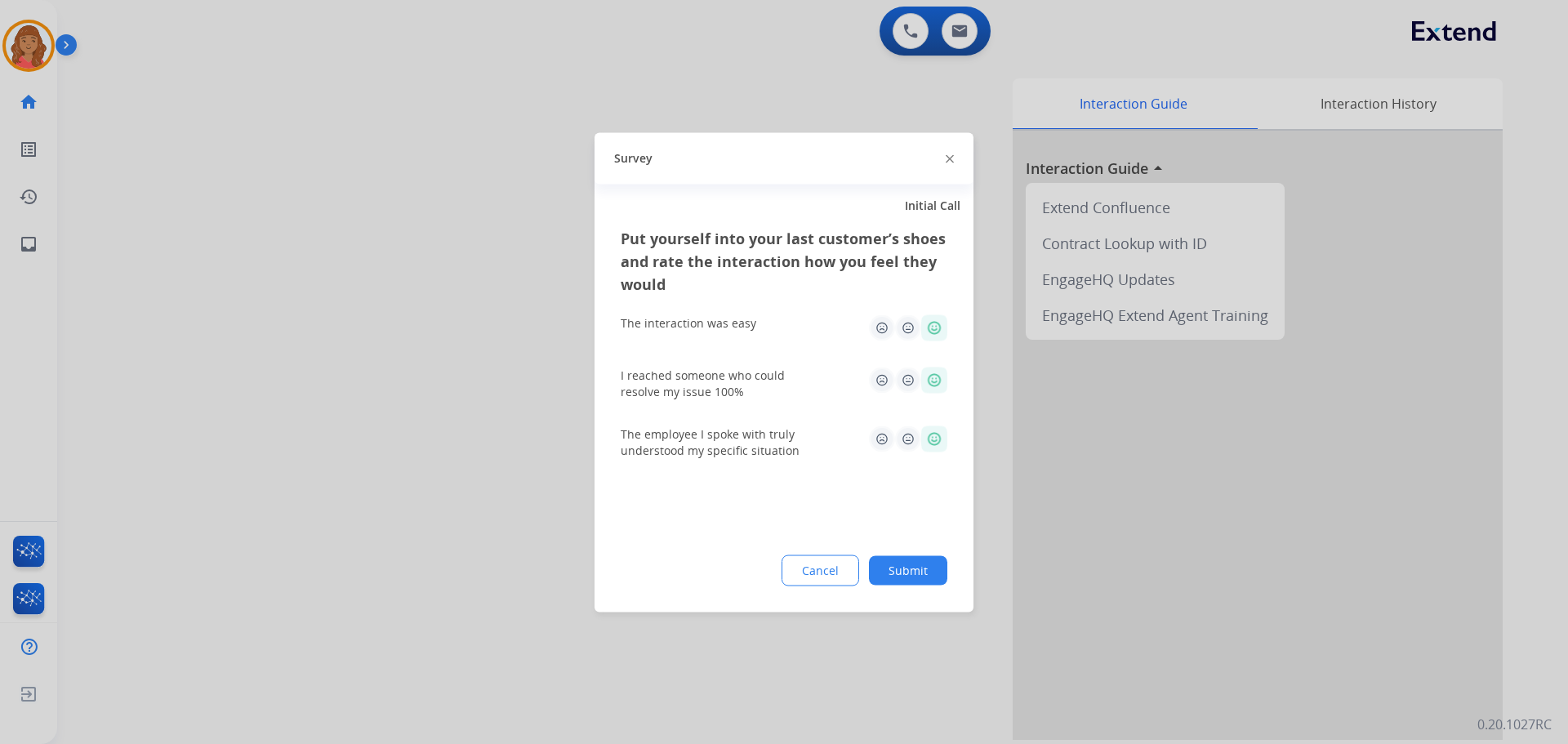
click at [912, 566] on button "Submit" at bounding box center [908, 570] width 78 height 29
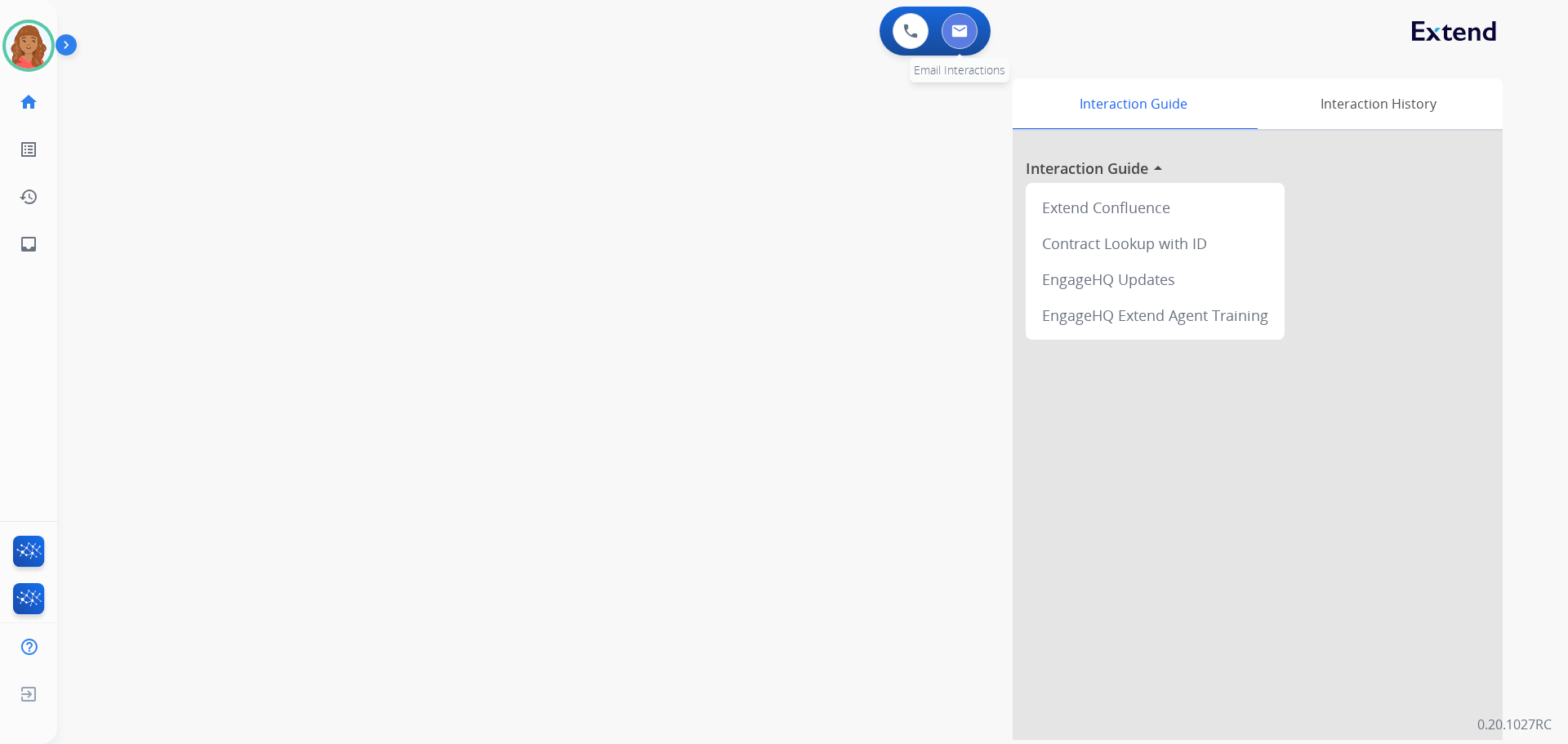
click at [955, 32] on img at bounding box center [960, 31] width 16 height 13
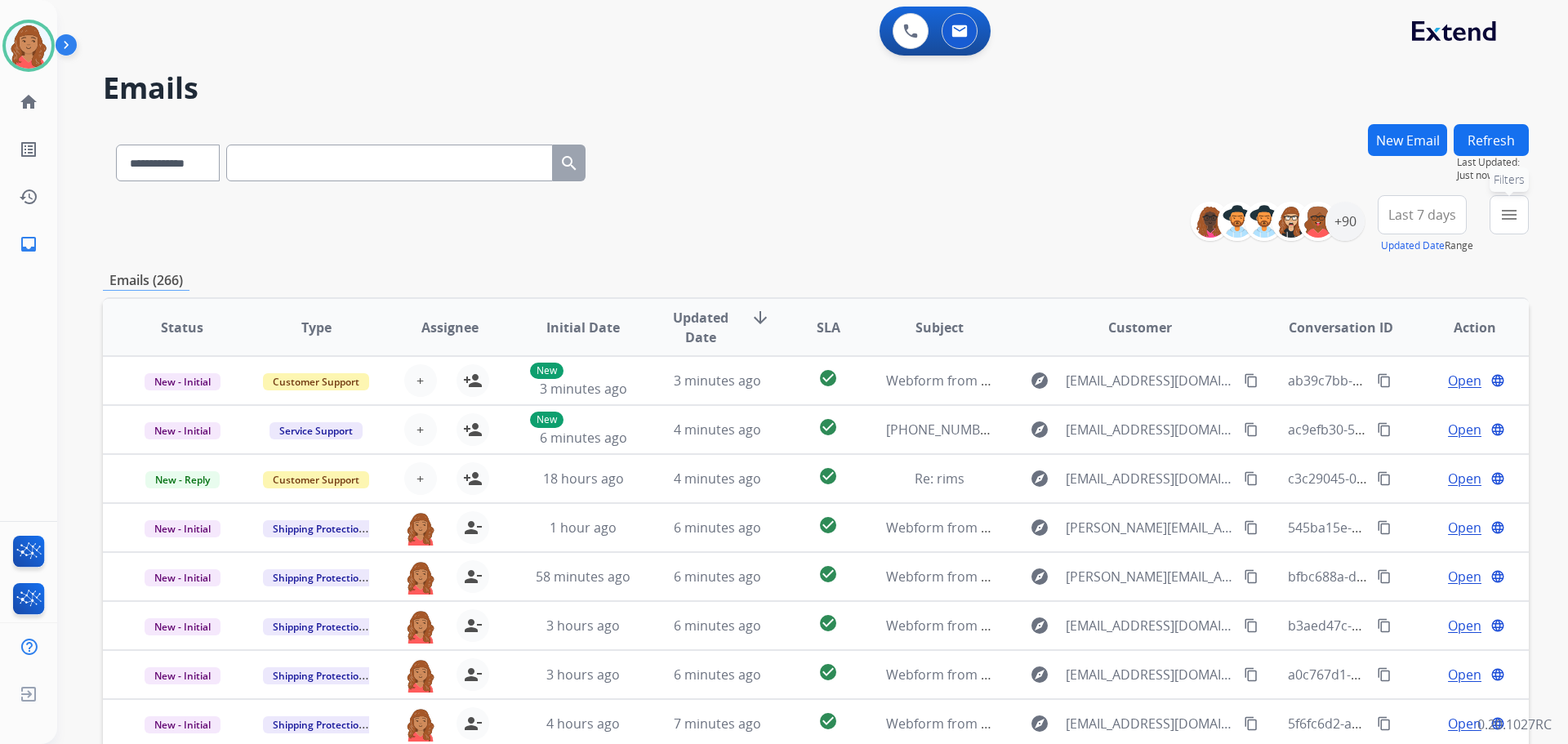
click at [1507, 225] on button "menu Filters" at bounding box center [1509, 215] width 39 height 39
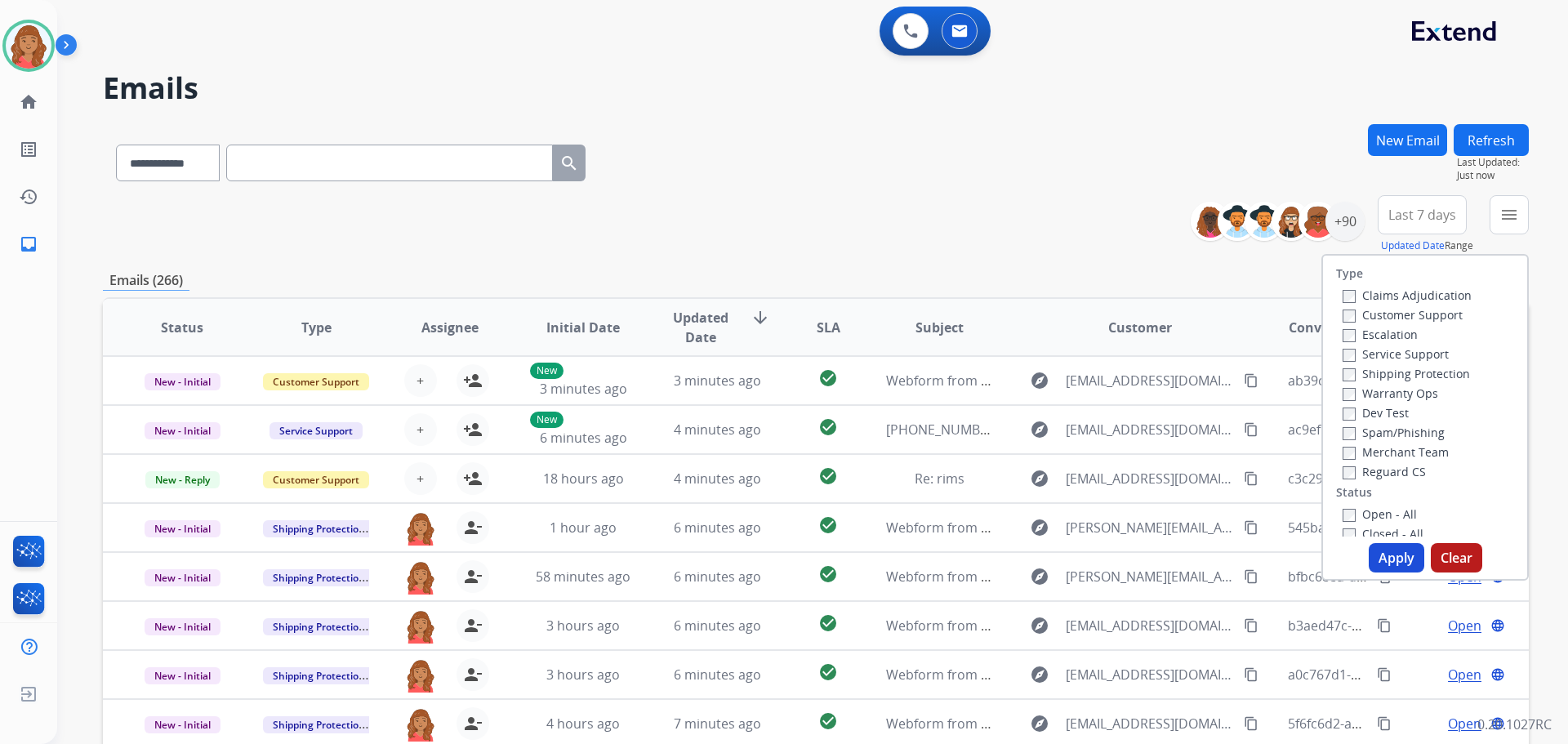
click at [1345, 319] on label "Customer Support" at bounding box center [1403, 314] width 120 height 15
click at [1375, 551] on button "Apply" at bounding box center [1397, 558] width 56 height 29
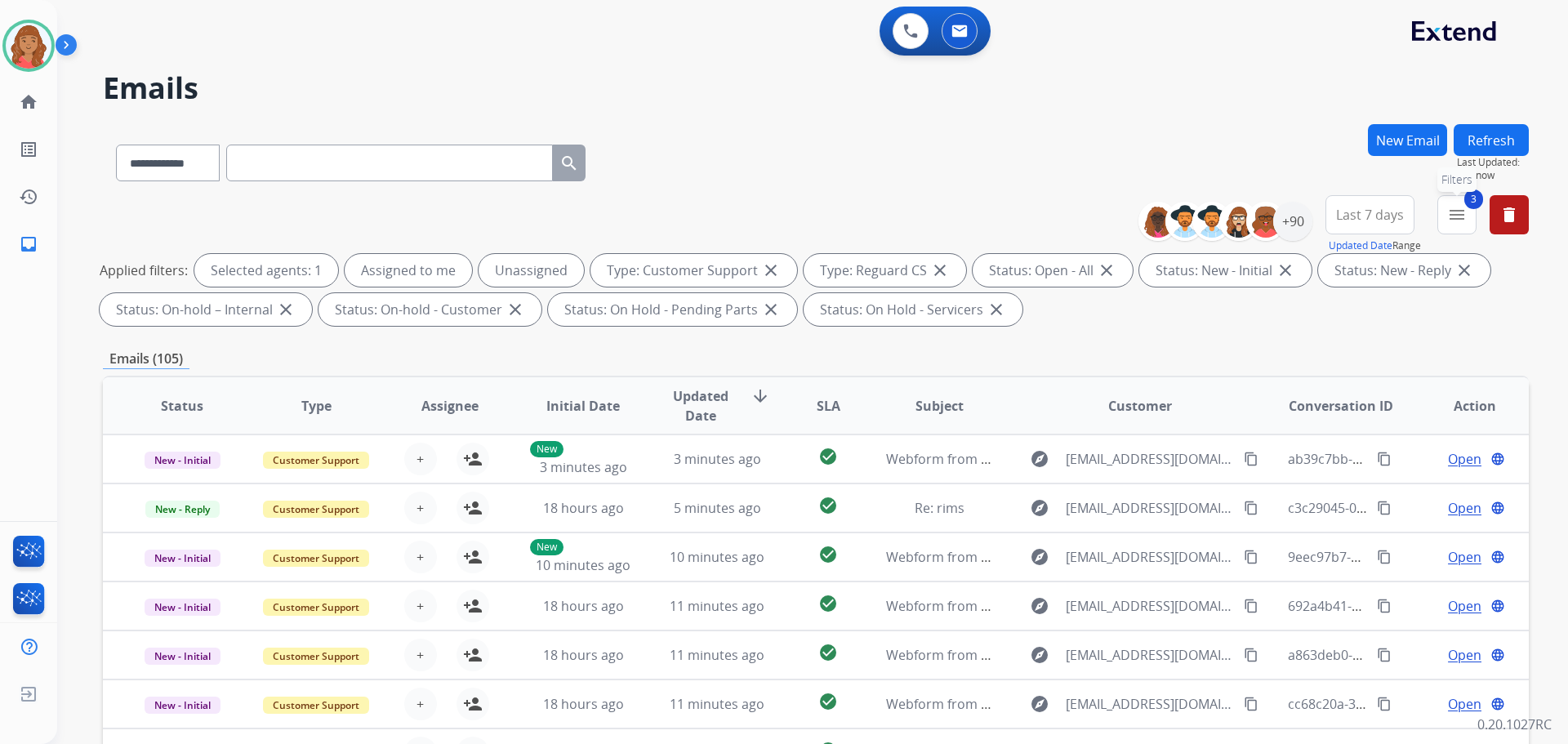
click at [1455, 211] on mat-icon "menu" at bounding box center [1457, 215] width 20 height 20
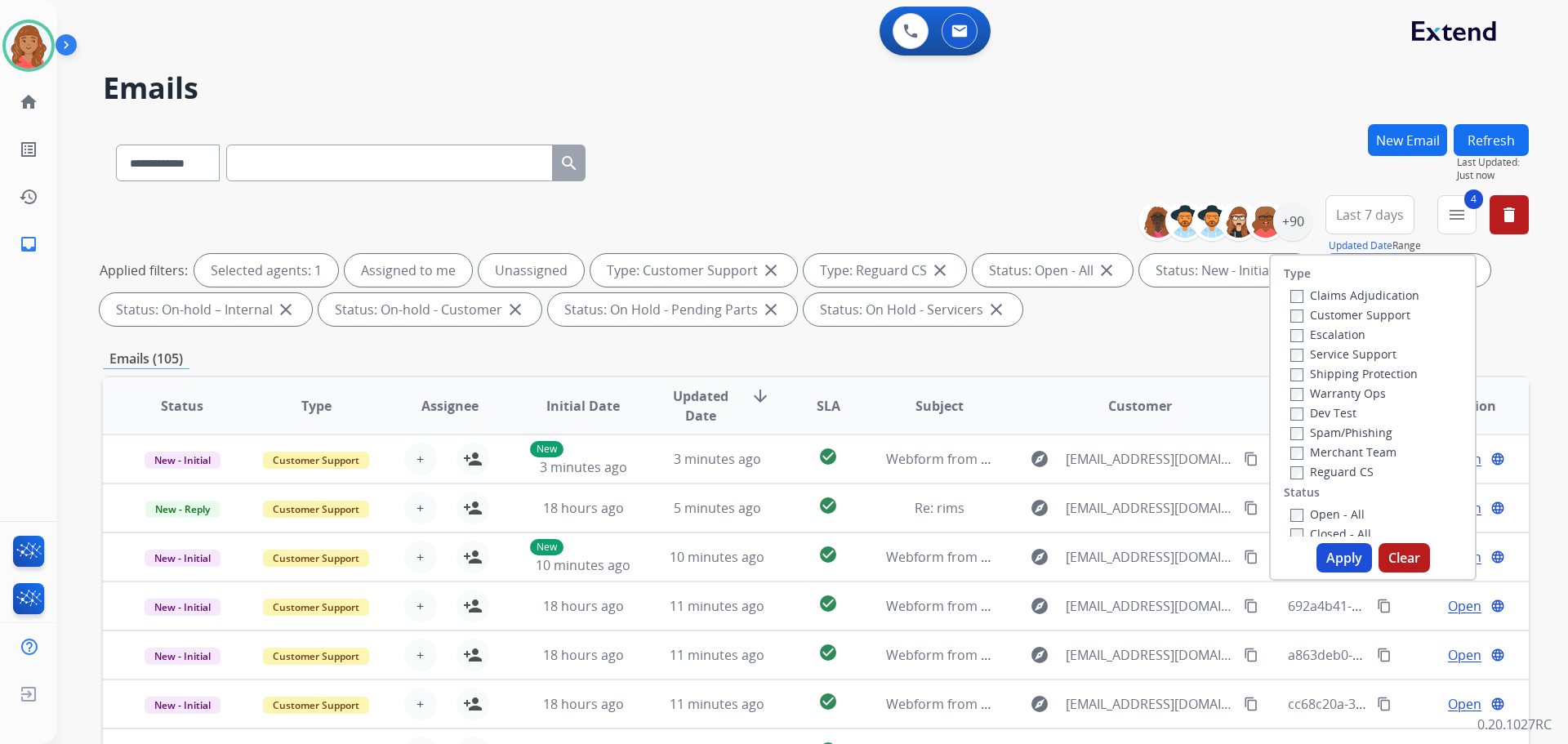
drag, startPoint x: 1334, startPoint y: 558, endPoint x: 1271, endPoint y: 544, distance: 64.5
click at [1334, 558] on button "Apply" at bounding box center [1344, 558] width 56 height 29
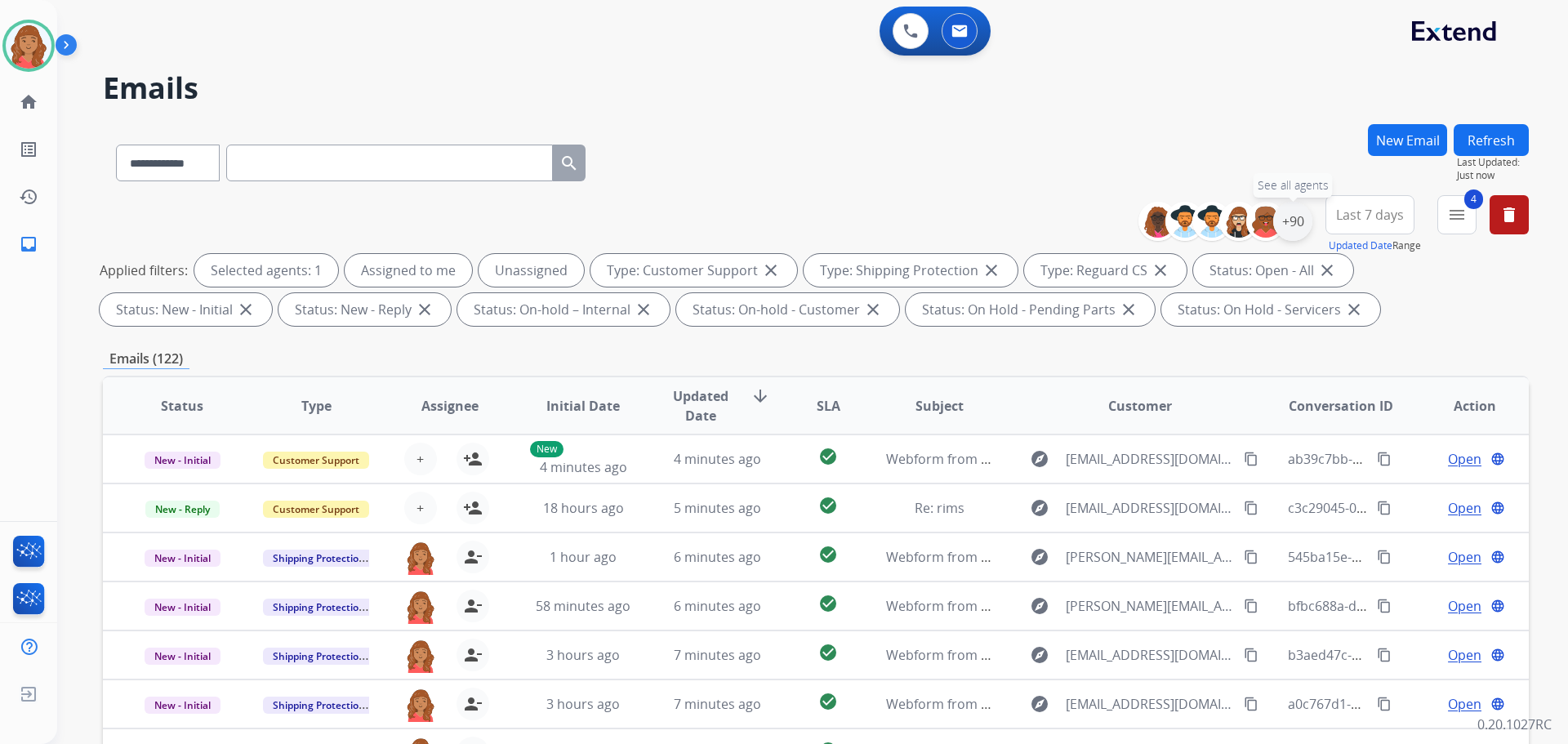
click at [1297, 224] on div "+90" at bounding box center [1293, 221] width 39 height 39
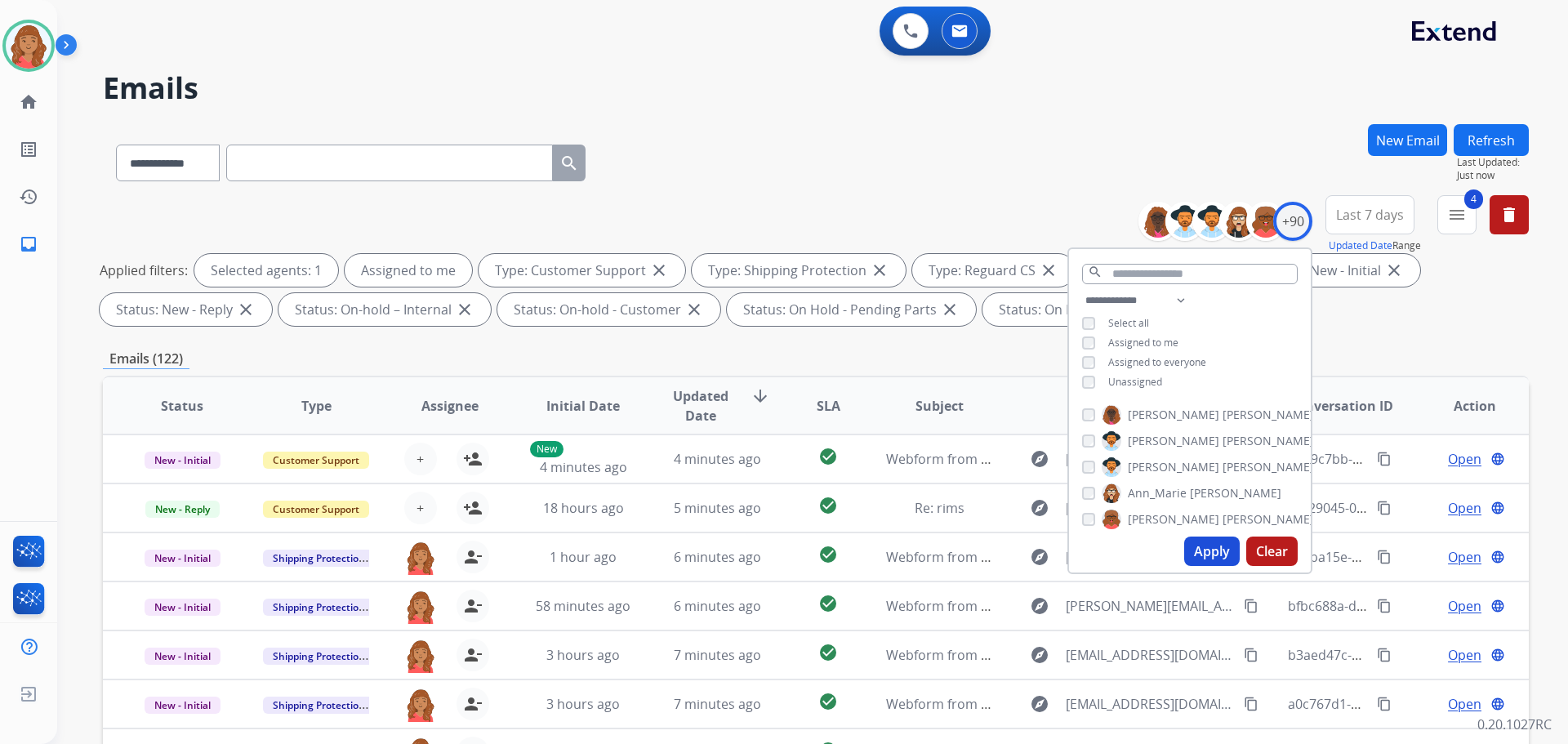
click at [1210, 549] on button "Apply" at bounding box center [1212, 550] width 56 height 29
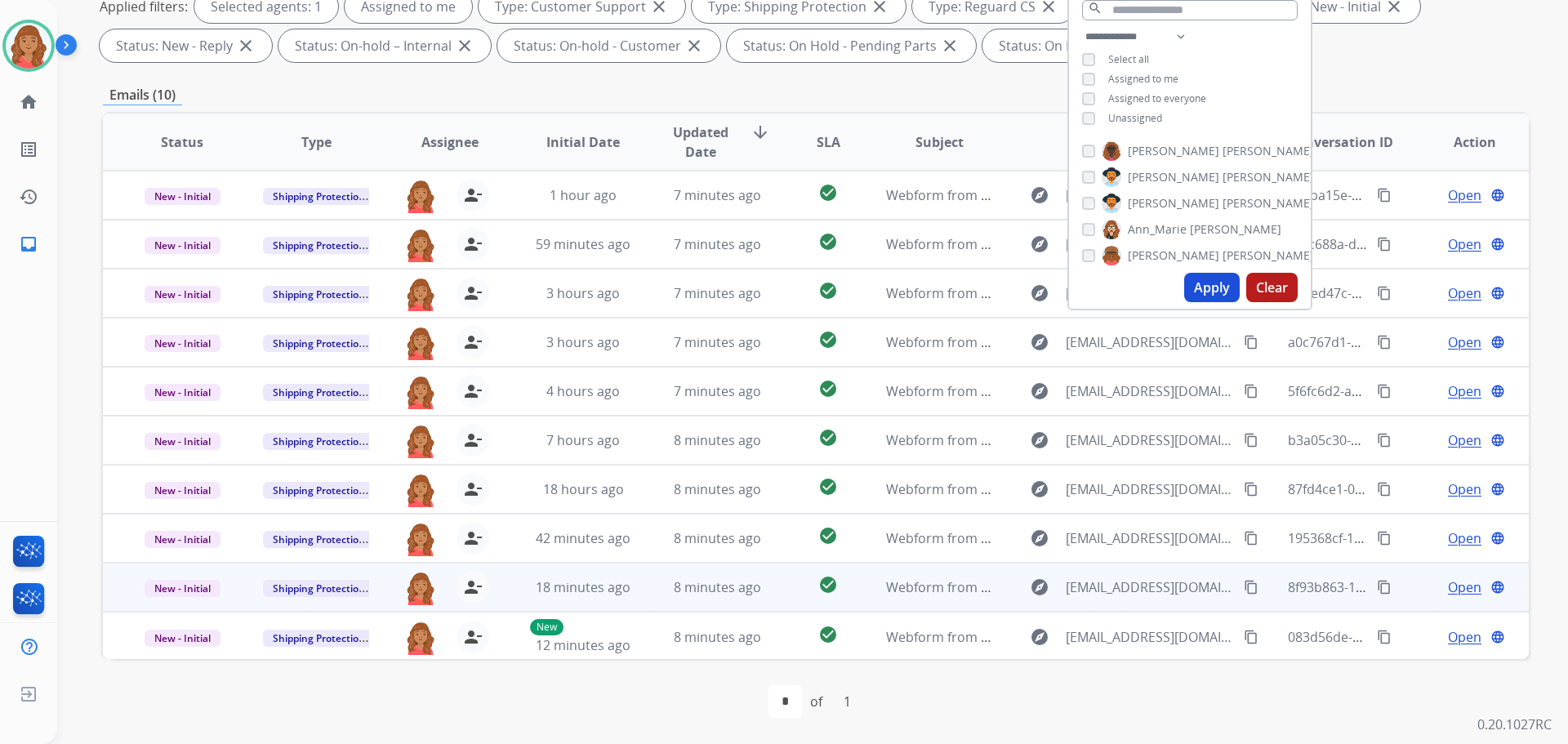
scroll to position [2, 0]
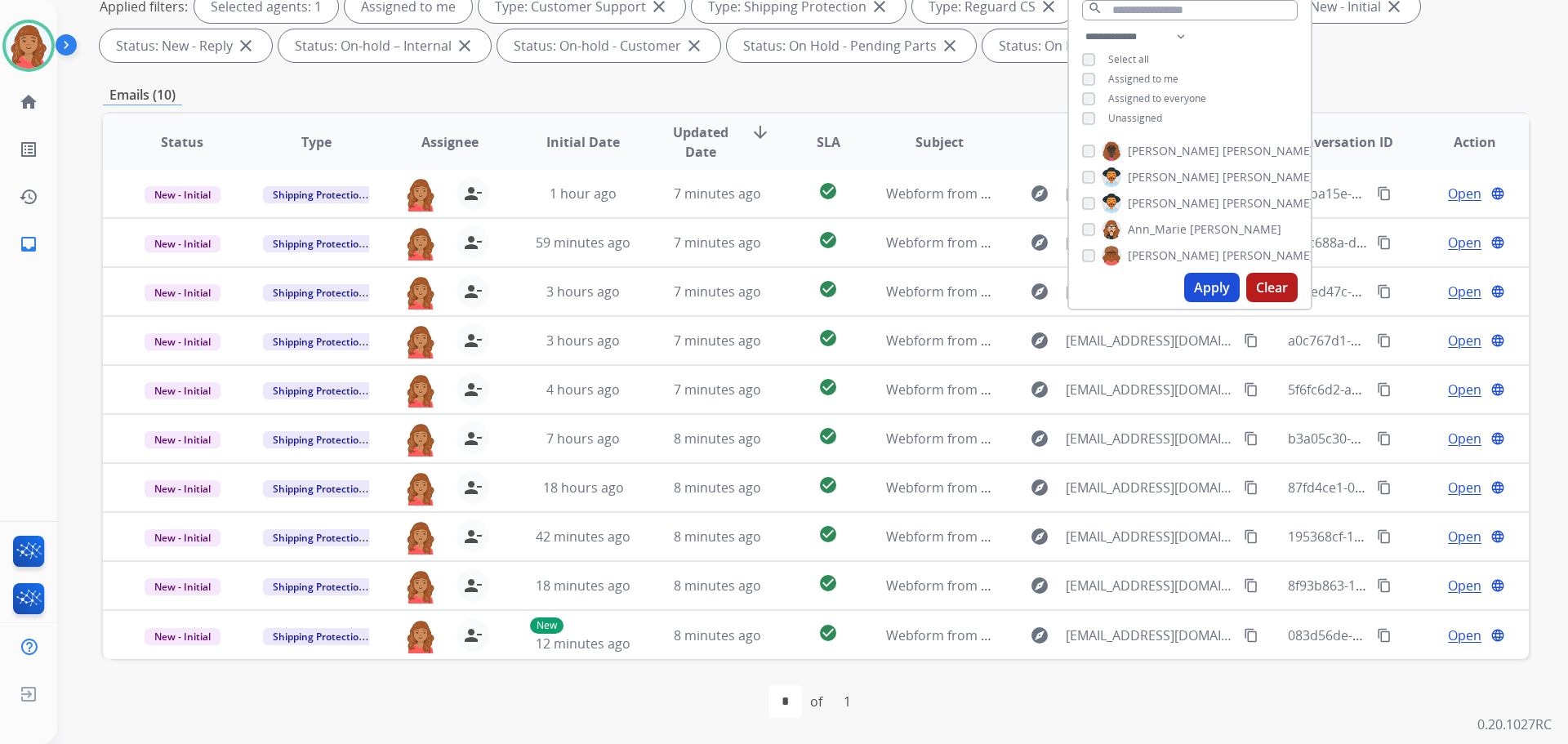
click at [1401, 61] on div "Applied filters: Selected agents: 1 Assigned to me Type: Customer Support close…" at bounding box center [812, 26] width 1426 height 72
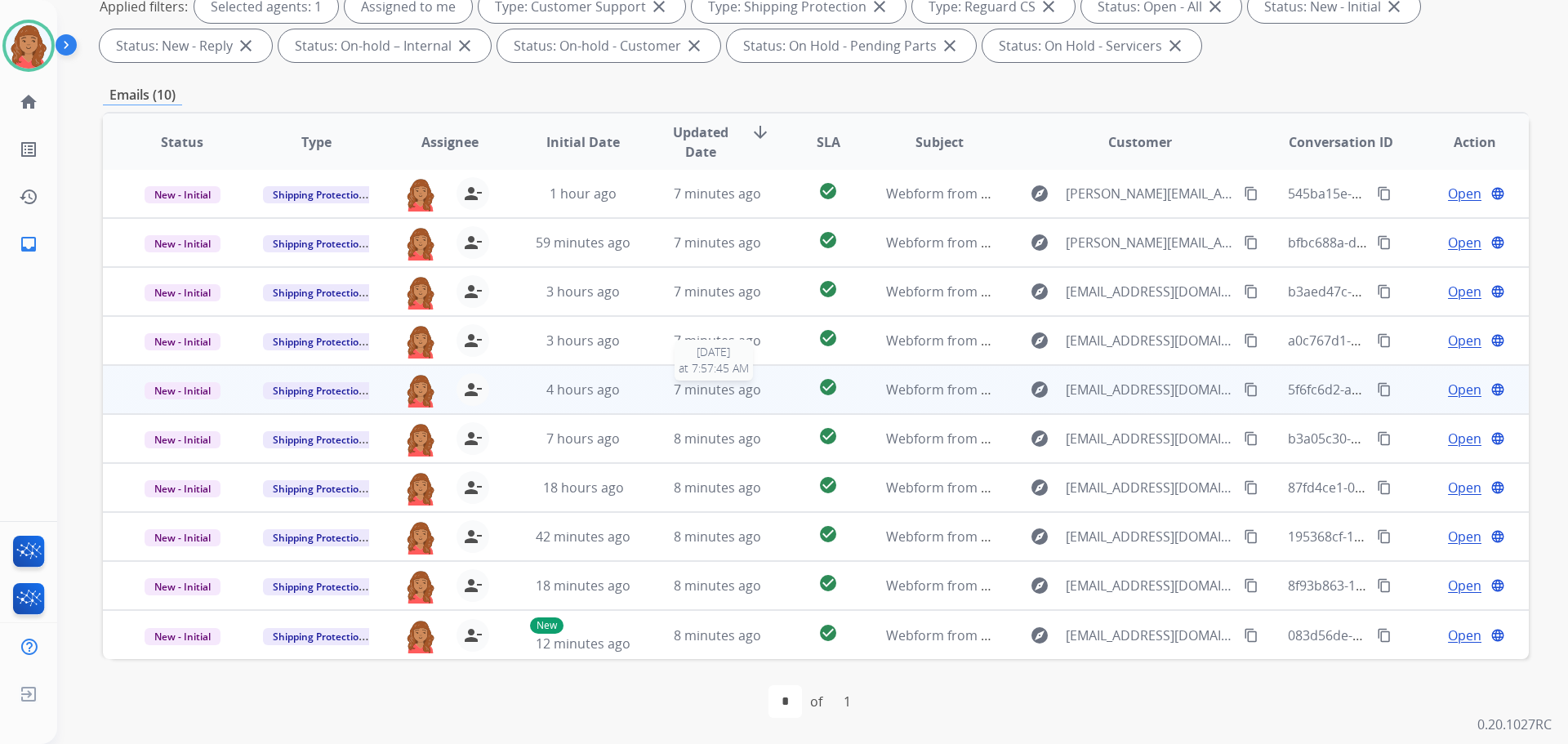
click at [685, 385] on span "7 minutes ago" at bounding box center [717, 390] width 87 height 18
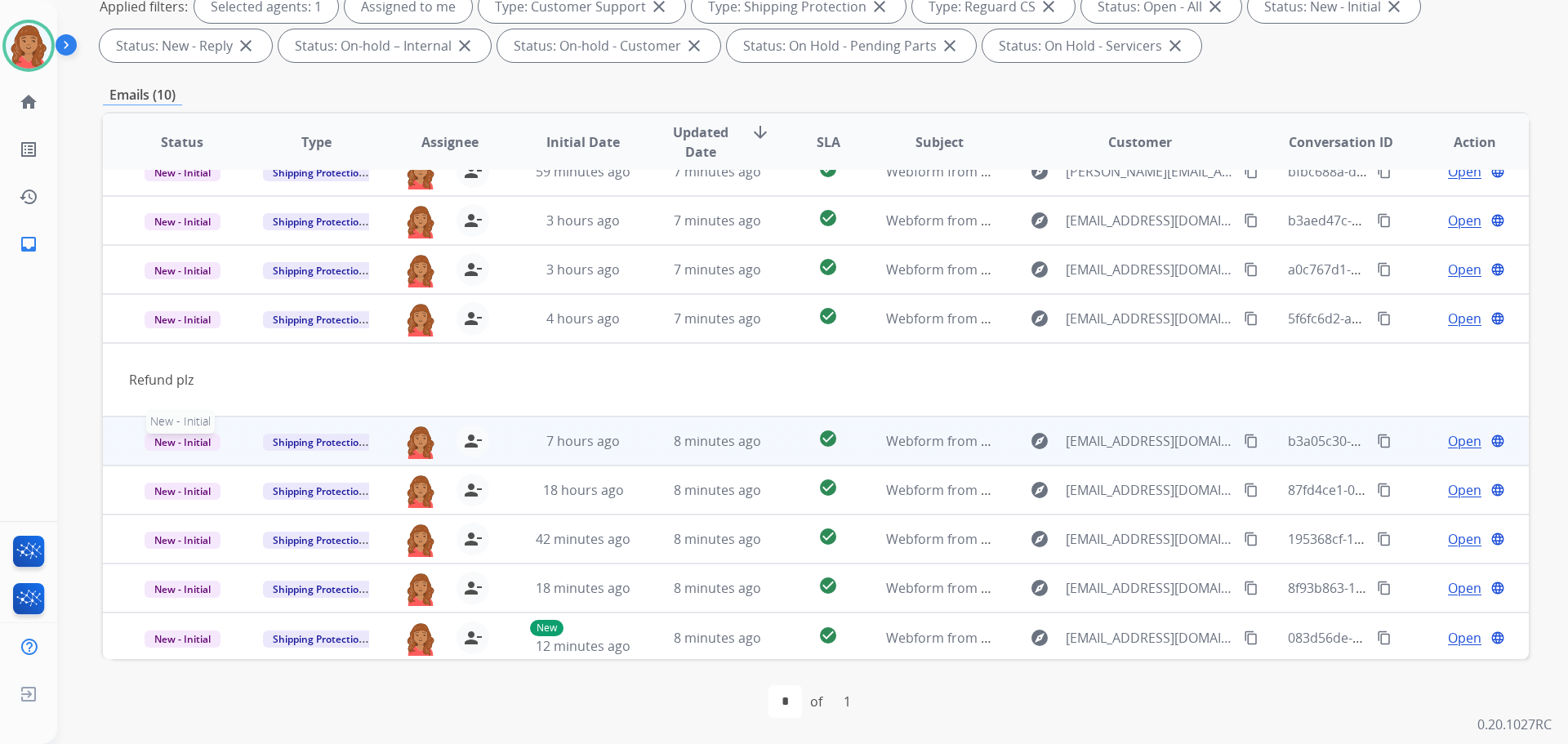
scroll to position [75, 0]
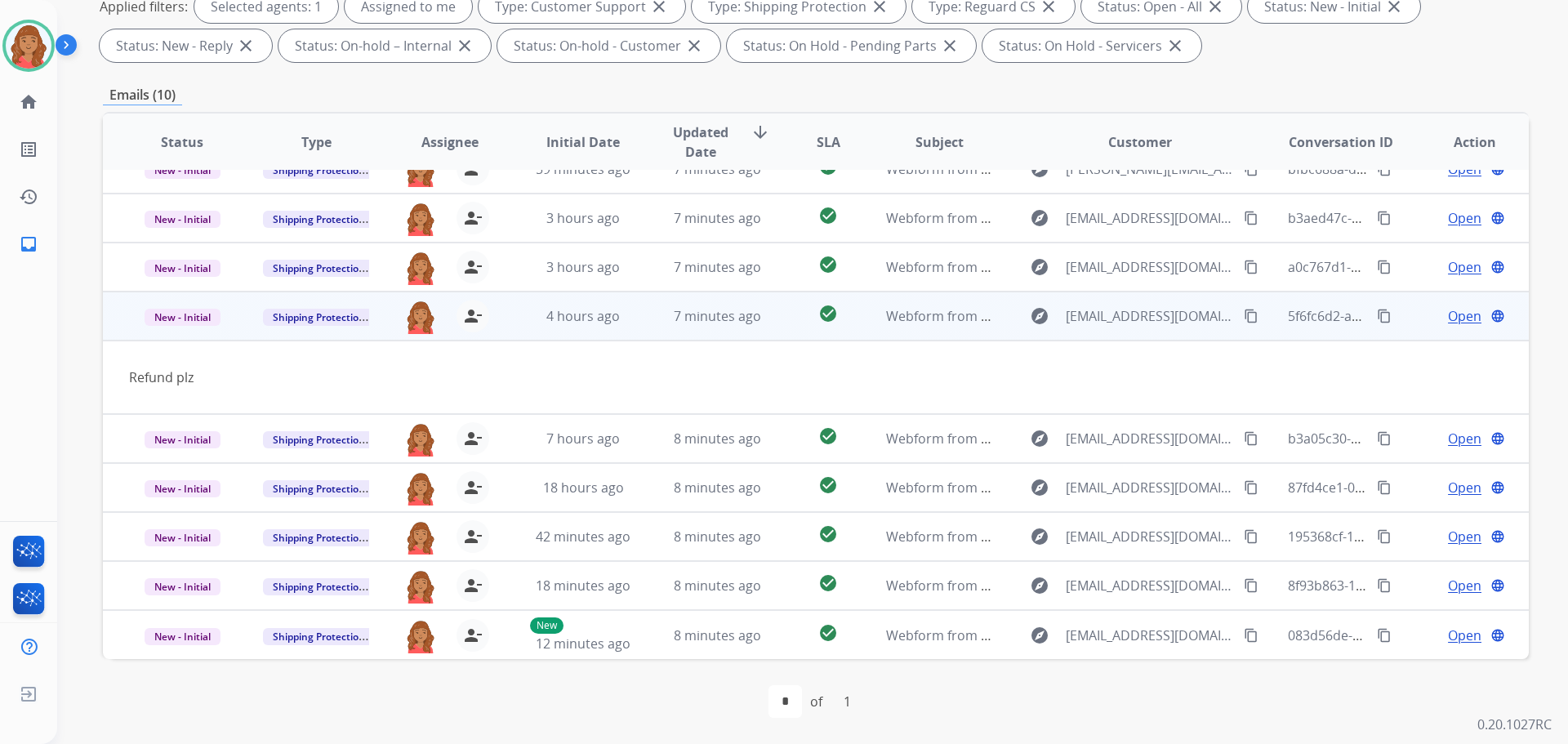
click at [1452, 318] on span "Open" at bounding box center [1465, 316] width 34 height 20
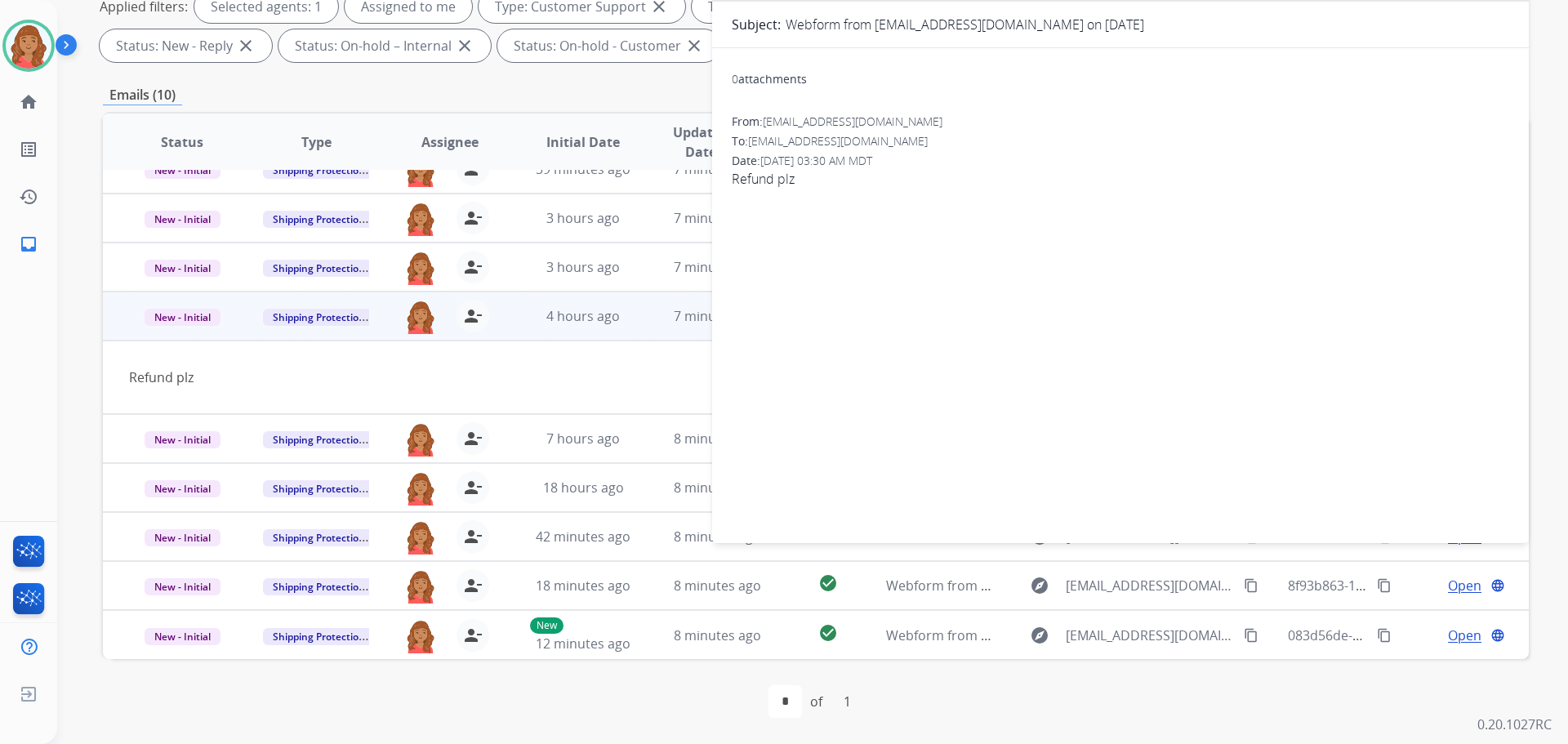
scroll to position [0, 0]
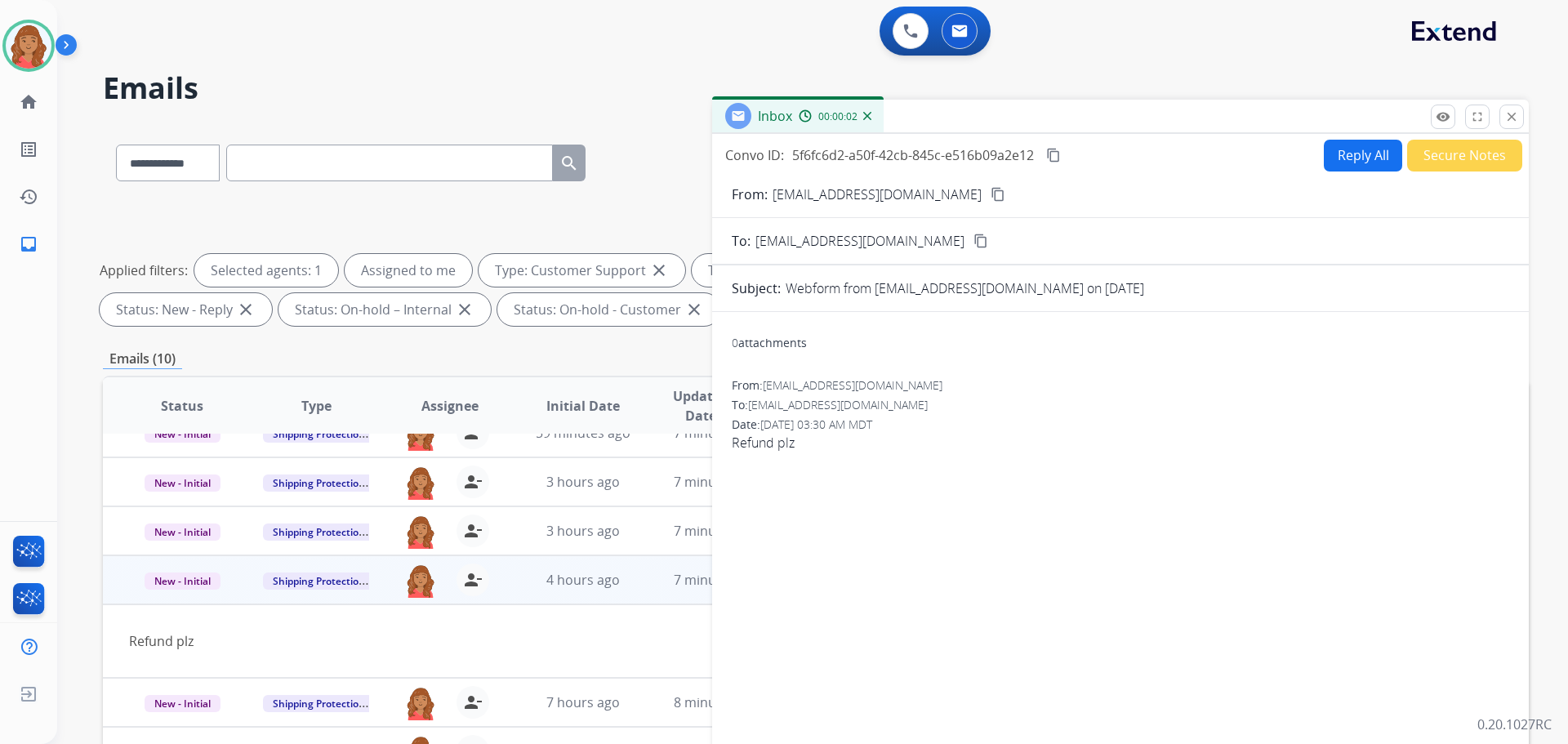
click at [1319, 158] on div "Reply All Secure Notes" at bounding box center [1421, 155] width 203 height 32
click at [1333, 144] on button "Reply All" at bounding box center [1363, 155] width 78 height 32
select select "**********"
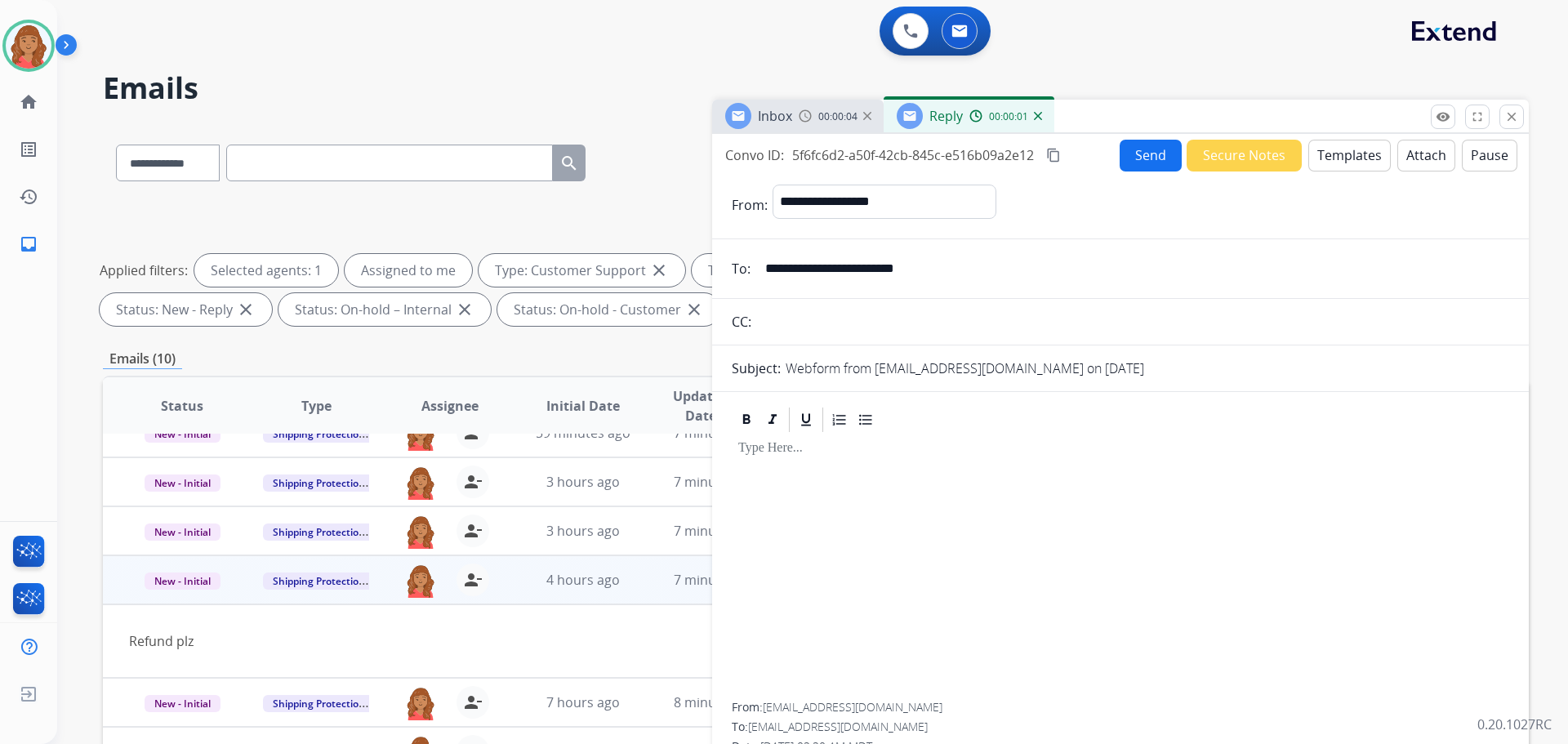
click at [1340, 152] on button "Templates" at bounding box center [1350, 155] width 83 height 32
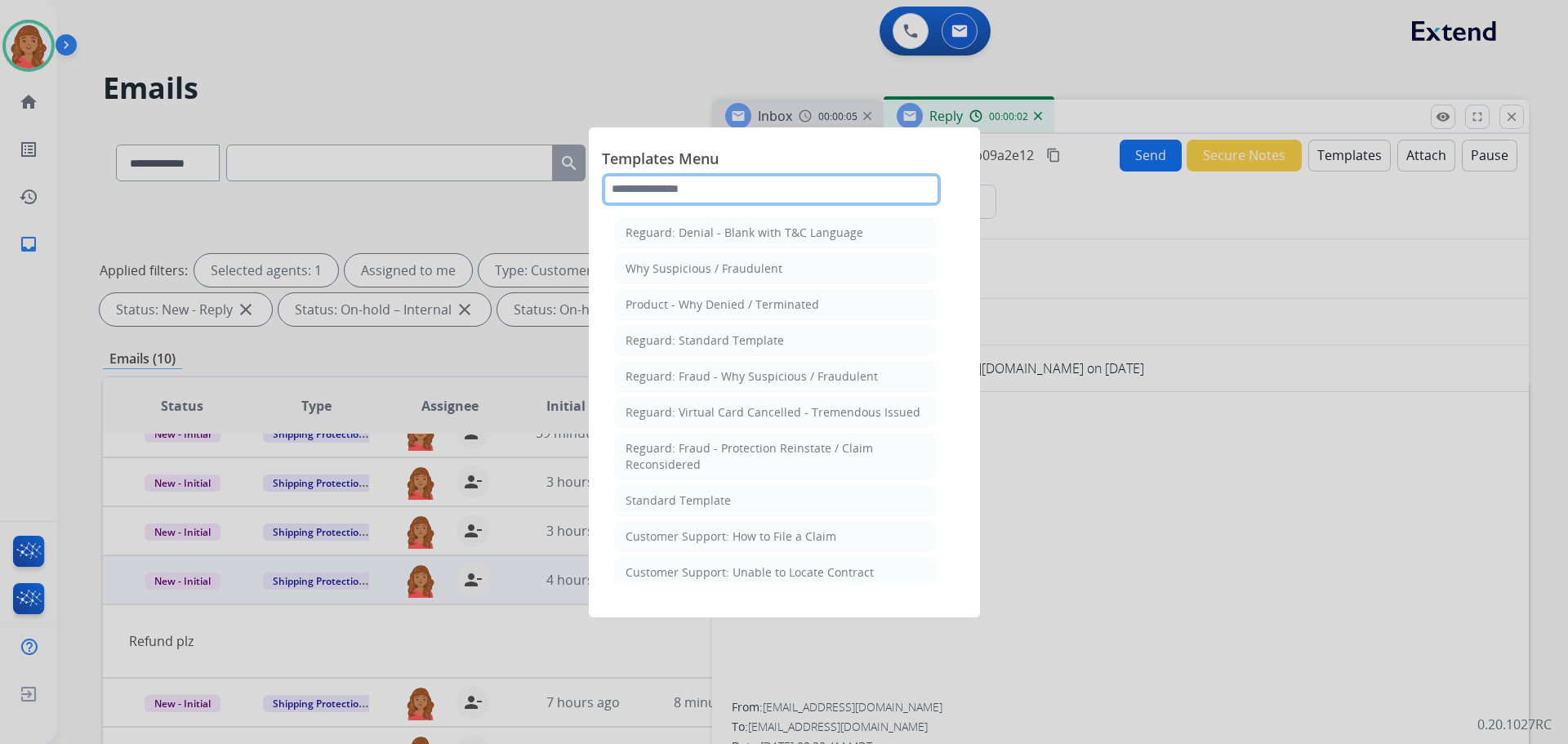
click at [728, 189] on input "text" at bounding box center [772, 189] width 339 height 33
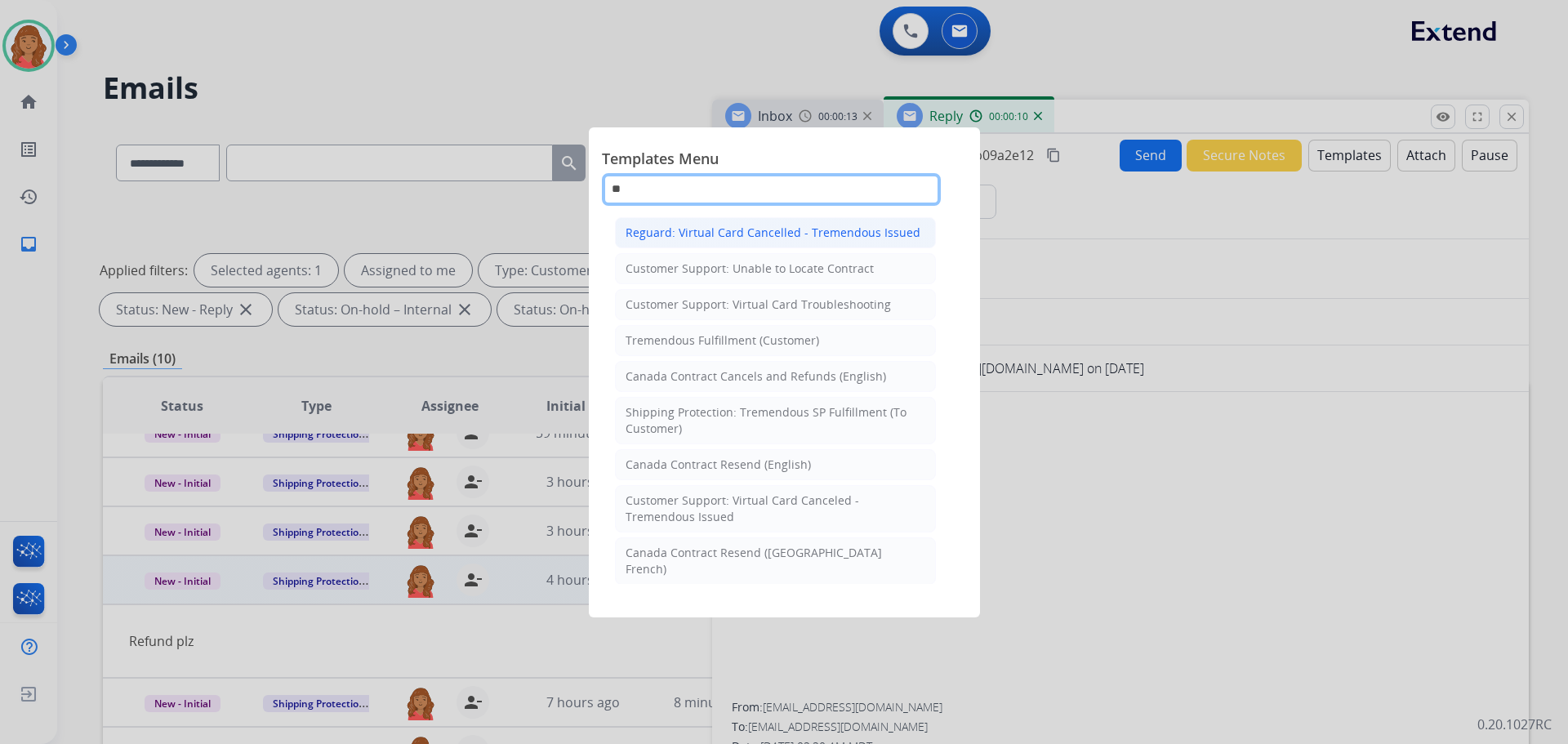
type input "*"
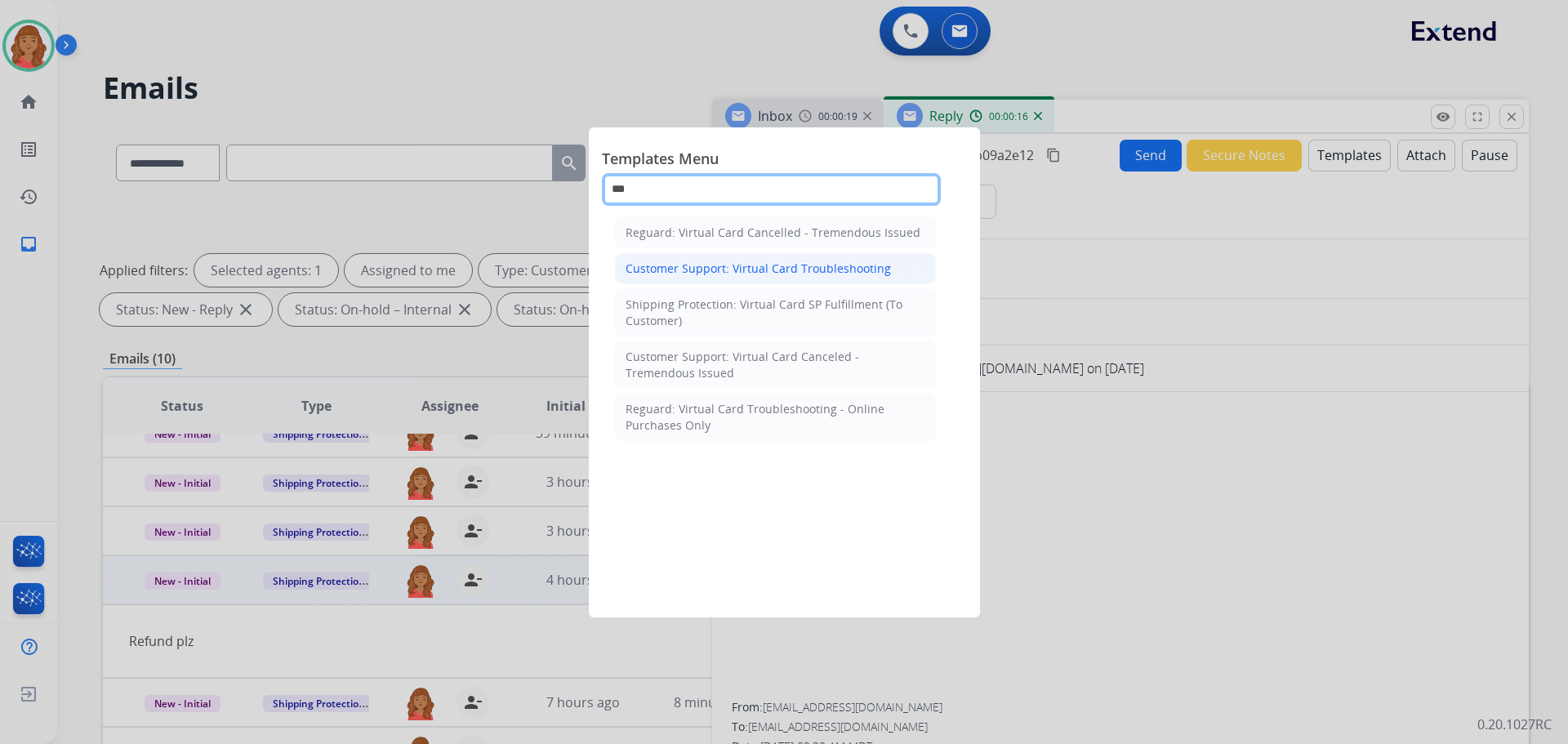
type input "***"
click at [740, 266] on div "Customer Support: Virtual Card Troubleshooting" at bounding box center [758, 268] width 265 height 16
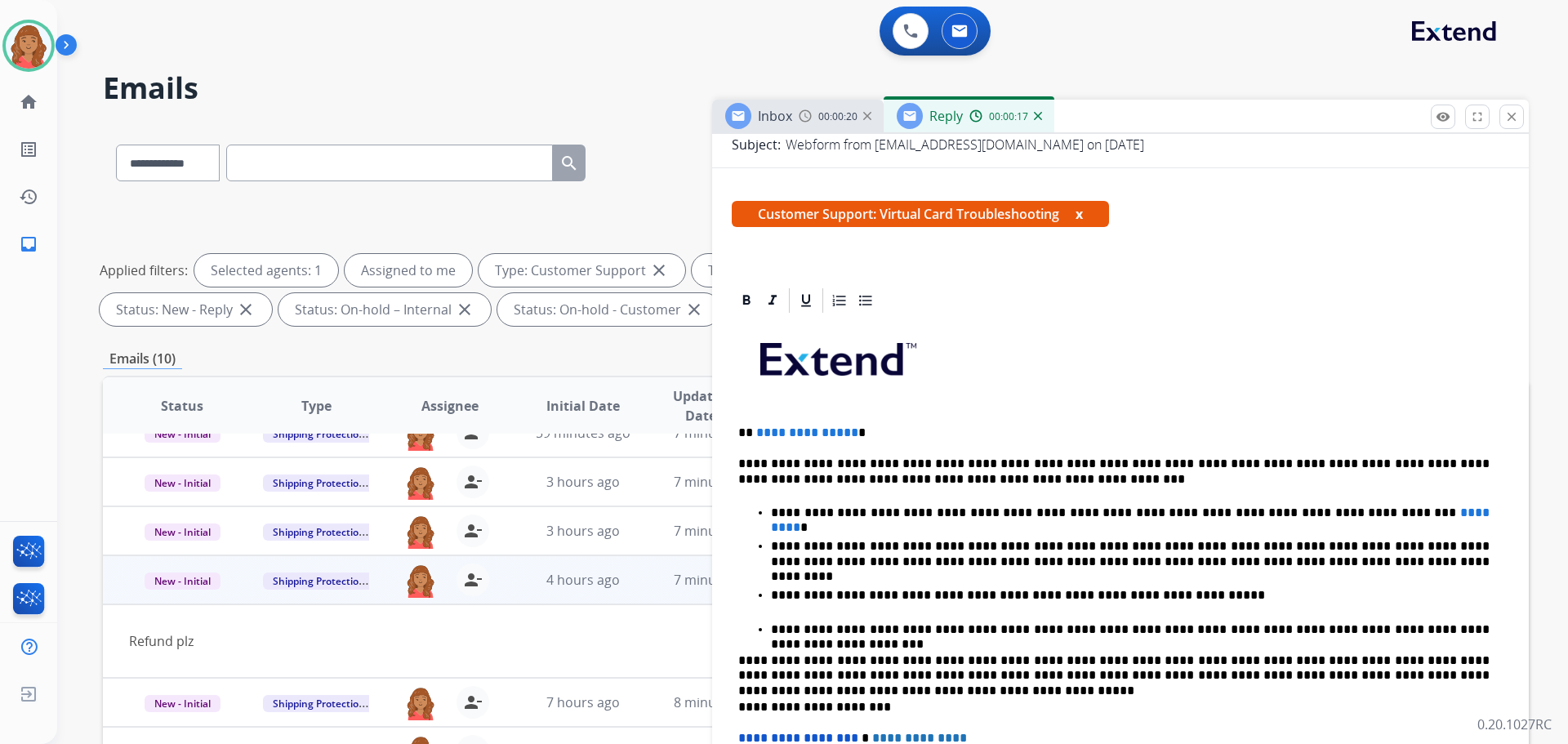
scroll to position [245, 0]
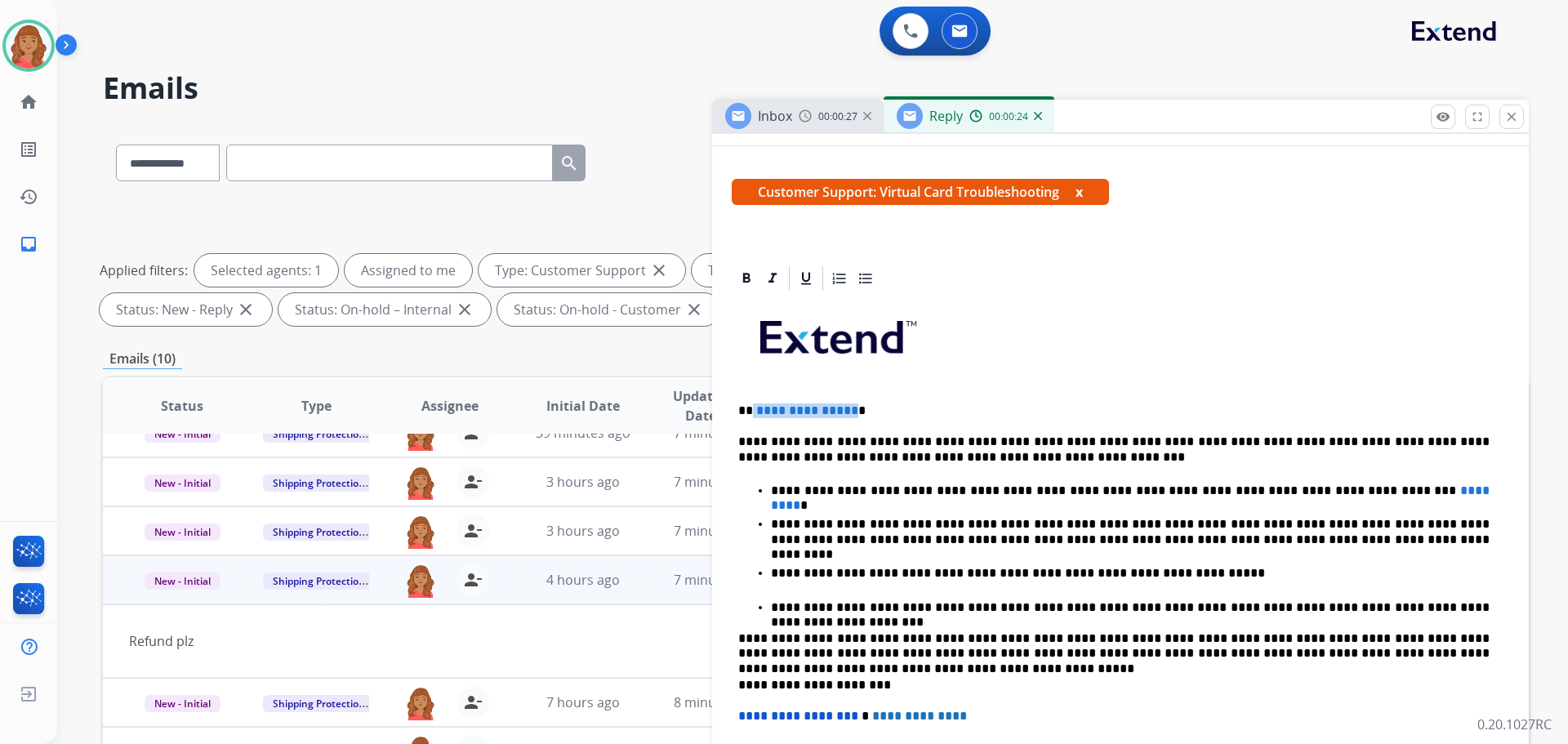
drag, startPoint x: 847, startPoint y: 414, endPoint x: 750, endPoint y: 410, distance: 97.1
click at [750, 410] on p "**********" at bounding box center [1114, 410] width 751 height 15
paste div
click at [755, 408] on p "*********" at bounding box center [1114, 410] width 751 height 15
click at [751, 408] on p "*********" at bounding box center [1114, 410] width 751 height 15
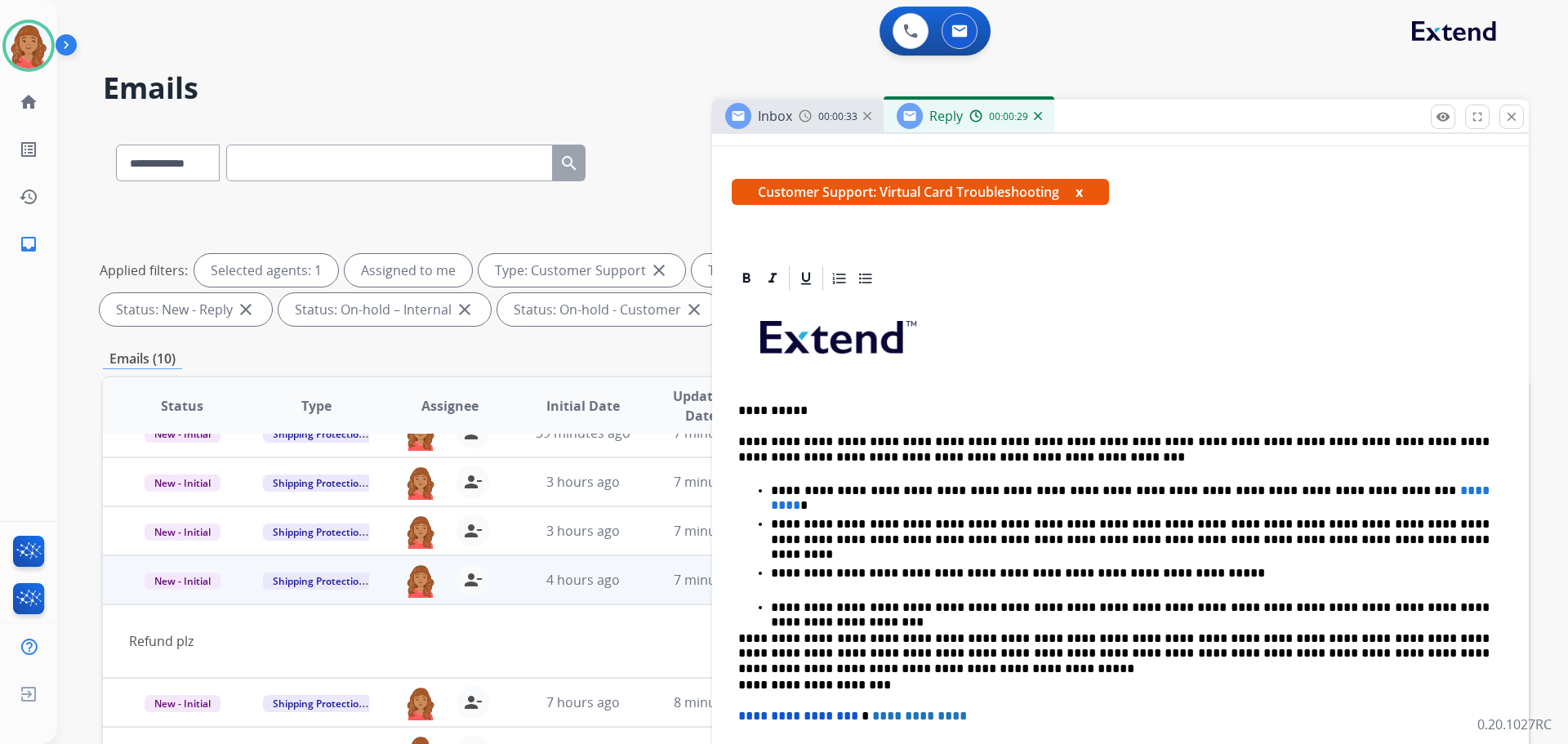
click at [799, 415] on p "**********" at bounding box center [1114, 410] width 751 height 15
drag, startPoint x: 1311, startPoint y: 487, endPoint x: 1355, endPoint y: 490, distance: 44.1
click at [1355, 490] on span "*********" at bounding box center [1132, 498] width 722 height 27
click at [1309, 490] on strong "*******" at bounding box center [1132, 498] width 722 height 27
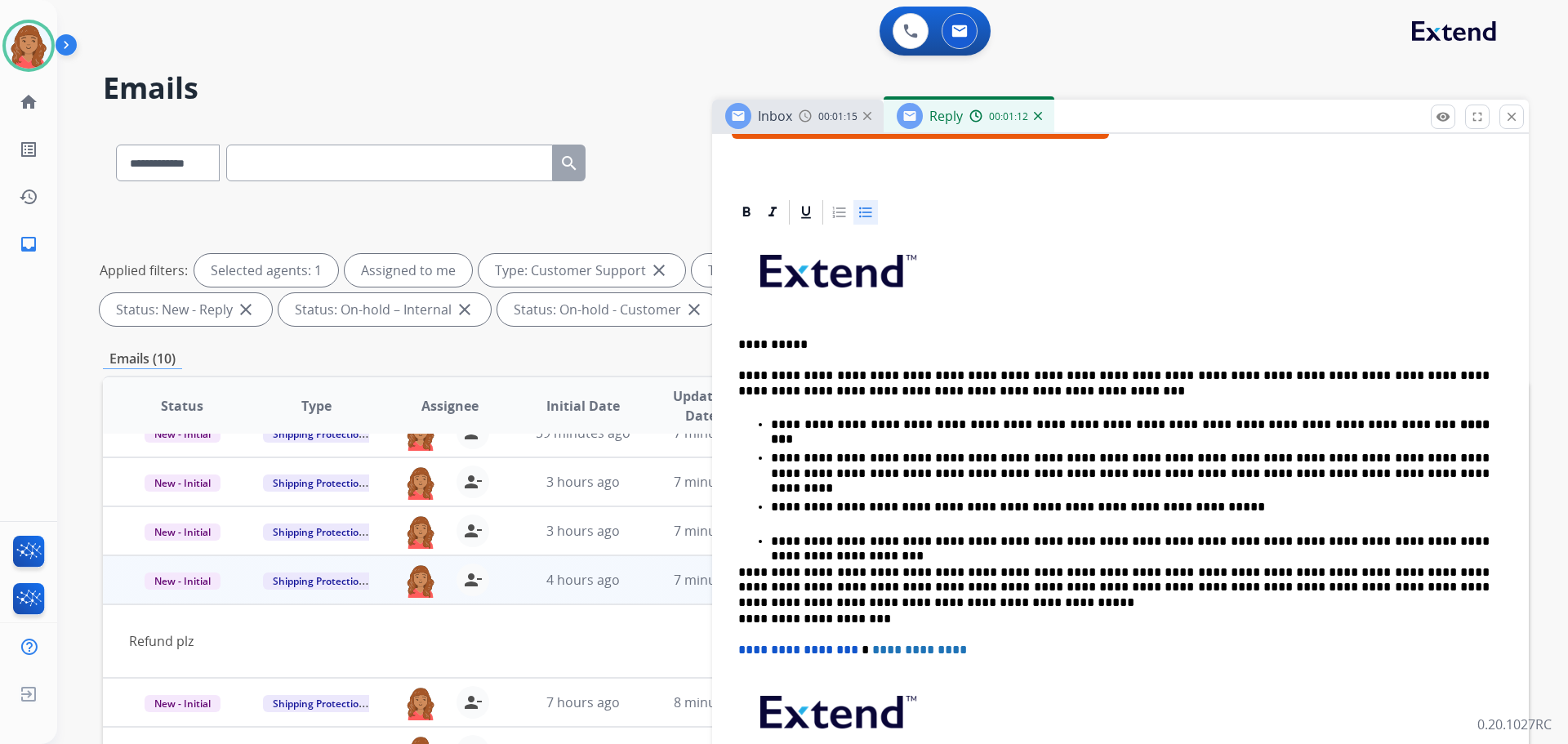
scroll to position [461, 0]
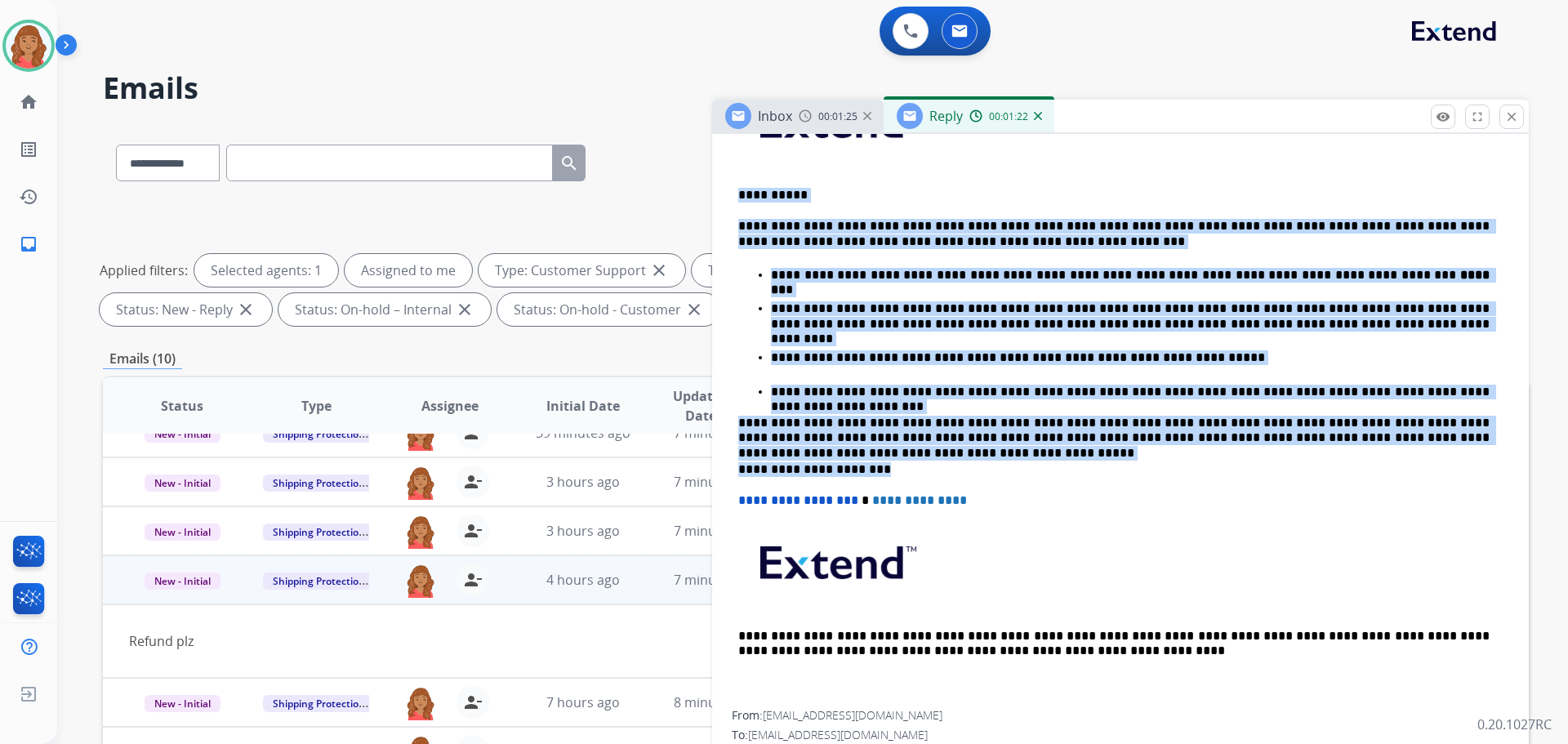
drag, startPoint x: 875, startPoint y: 467, endPoint x: 735, endPoint y: 190, distance: 310.4
click at [734, 189] on div "**********" at bounding box center [1121, 393] width 778 height 633
copy div "**********"
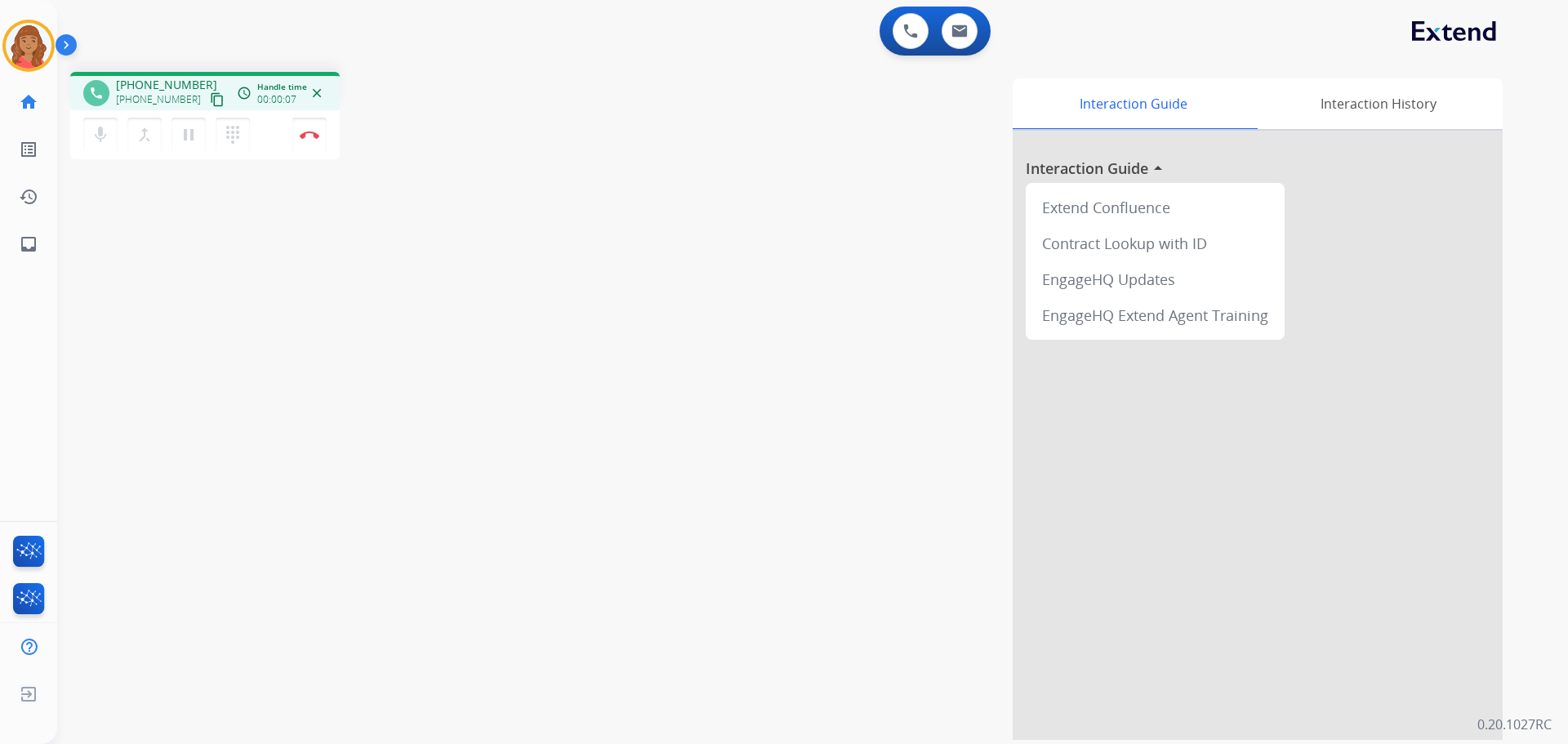
drag, startPoint x: 206, startPoint y: 101, endPoint x: 162, endPoint y: 101, distance: 44.0
click at [210, 101] on mat-icon "content_copy" at bounding box center [217, 99] width 15 height 15
click at [307, 132] on img at bounding box center [310, 134] width 20 height 8
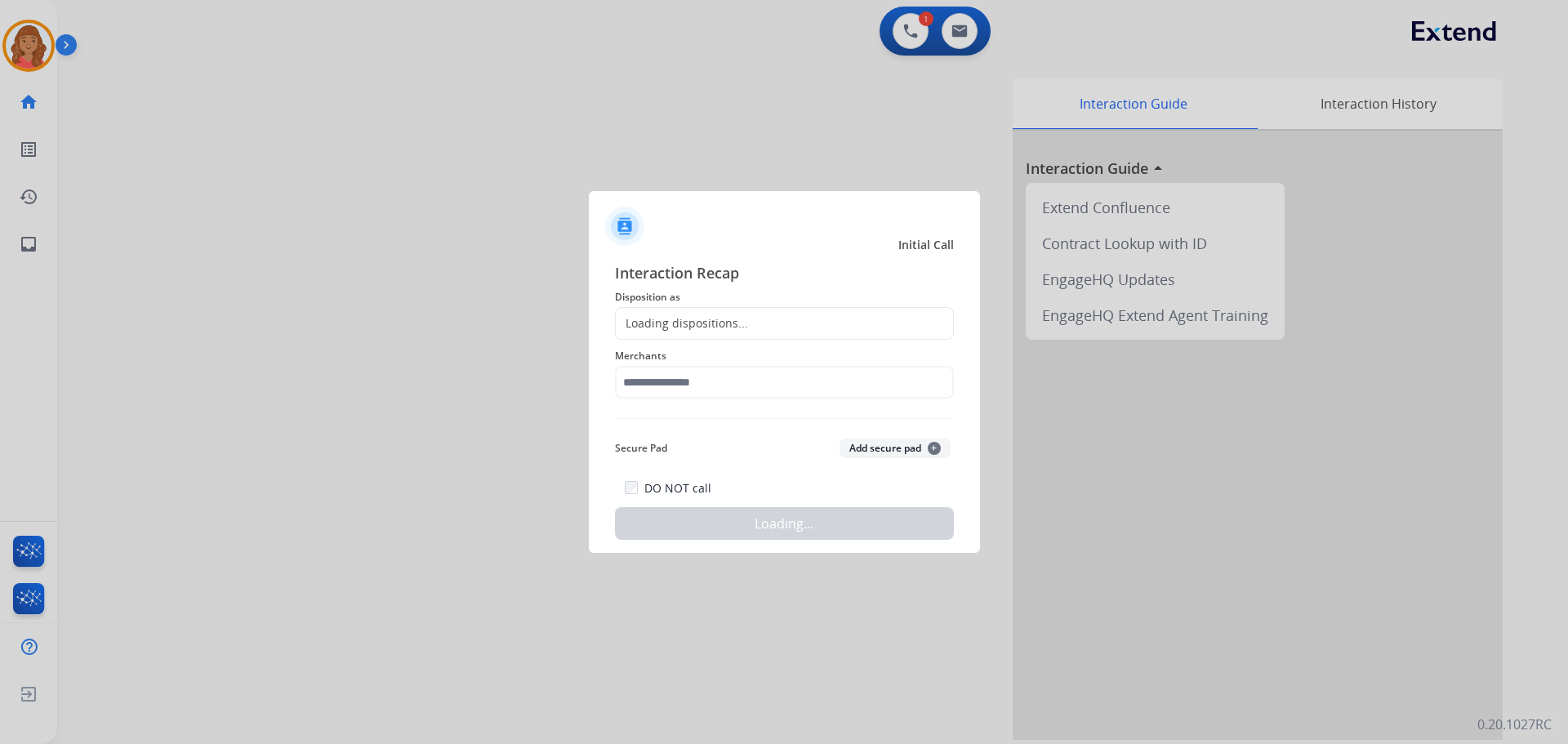
drag, startPoint x: 652, startPoint y: 330, endPoint x: 636, endPoint y: 410, distance: 81.6
click at [653, 332] on div "Loading dispositions..." at bounding box center [682, 323] width 132 height 16
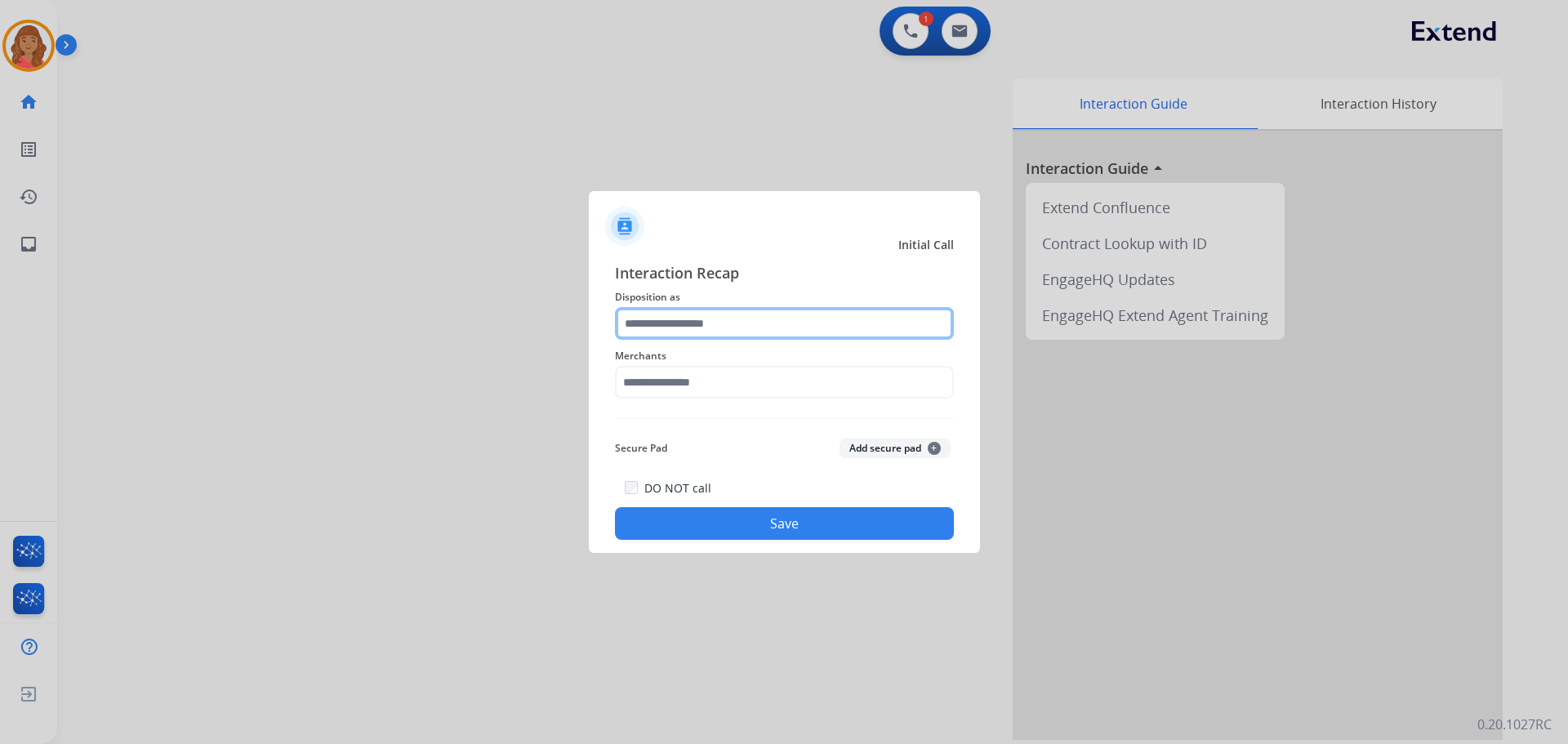
drag, startPoint x: 660, startPoint y: 331, endPoint x: 657, endPoint y: 339, distance: 8.5
click at [660, 332] on input "text" at bounding box center [785, 323] width 339 height 33
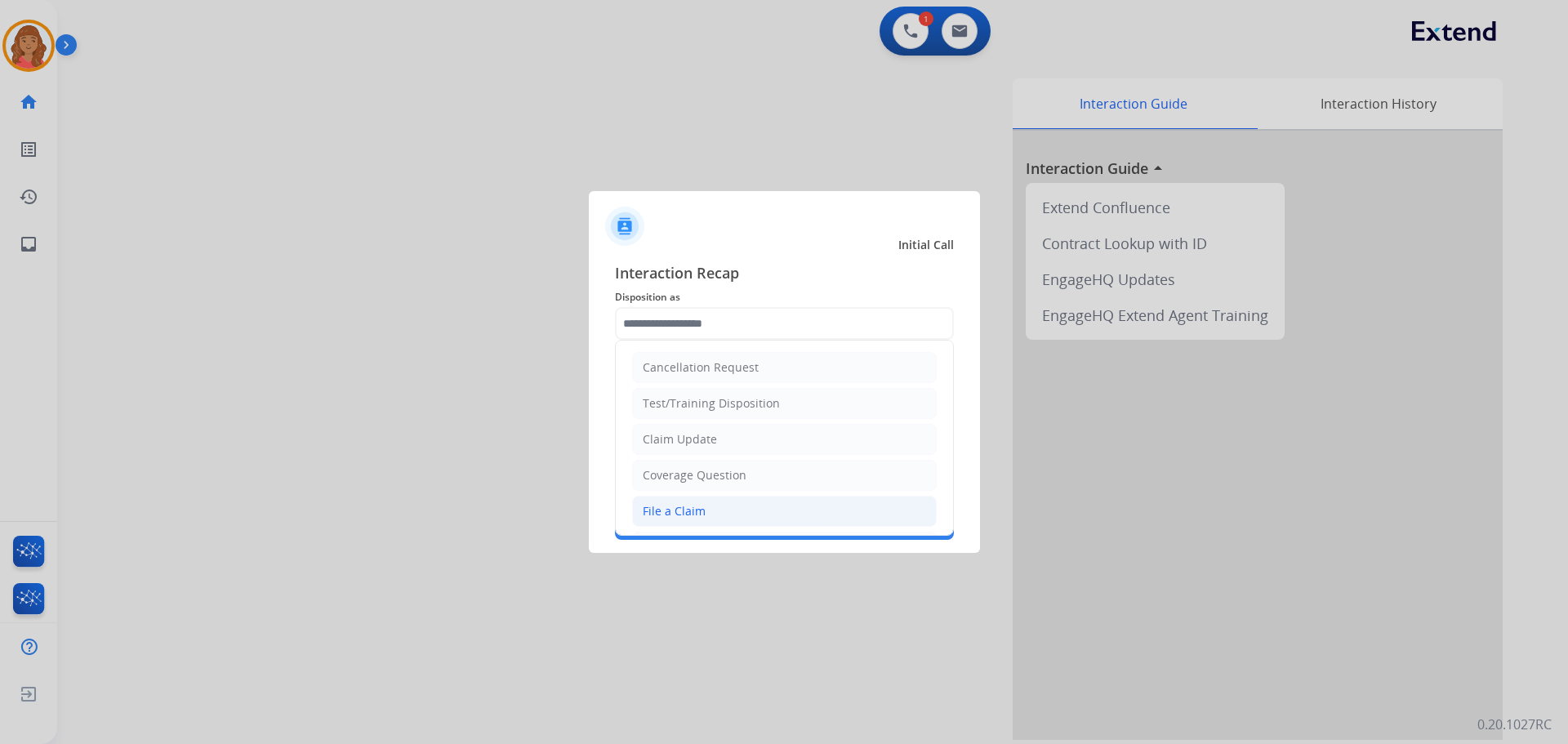
drag, startPoint x: 673, startPoint y: 512, endPoint x: 680, endPoint y: 411, distance: 101.2
click at [675, 509] on div "File a Claim" at bounding box center [674, 511] width 63 height 16
type input "**********"
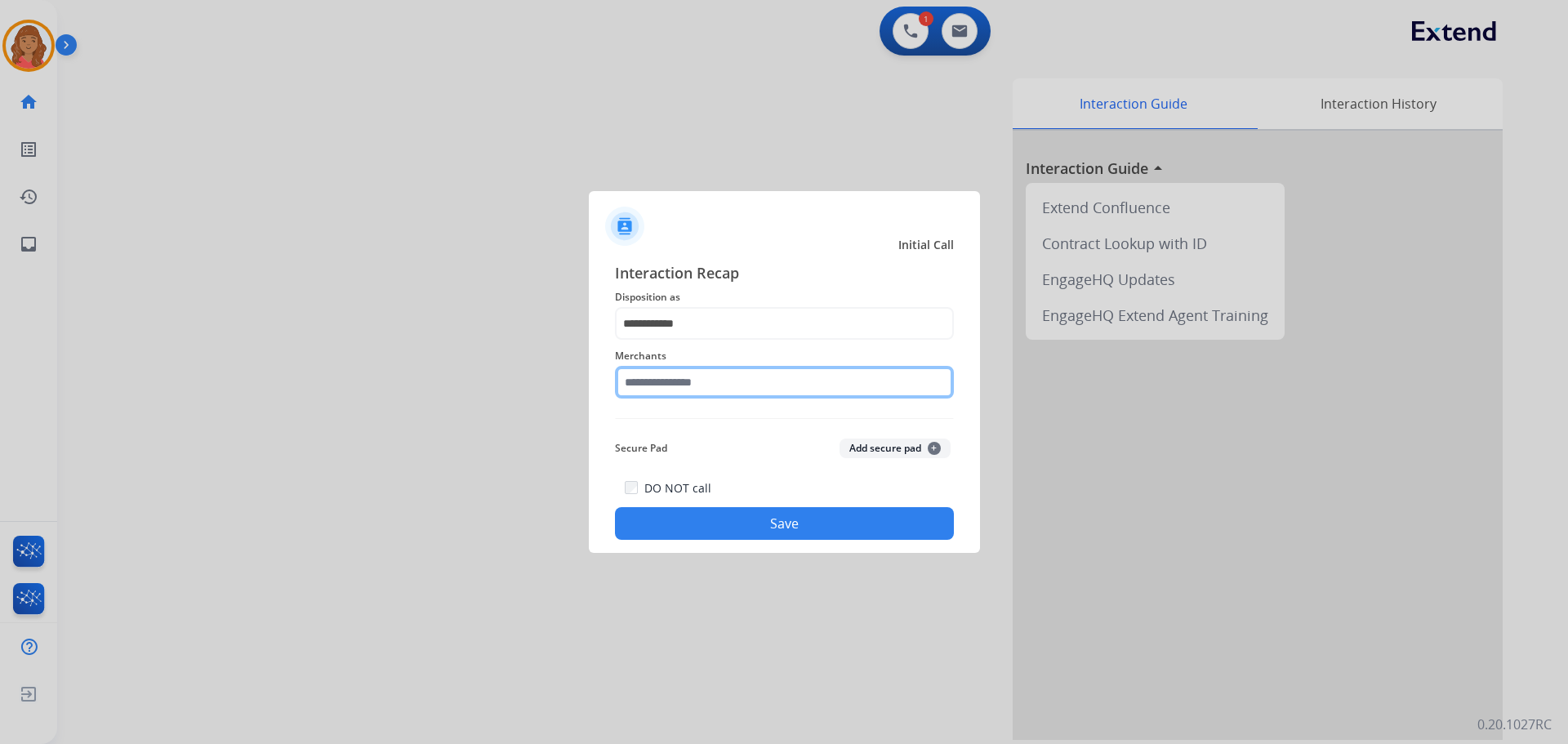
click at [685, 383] on input "text" at bounding box center [785, 382] width 339 height 33
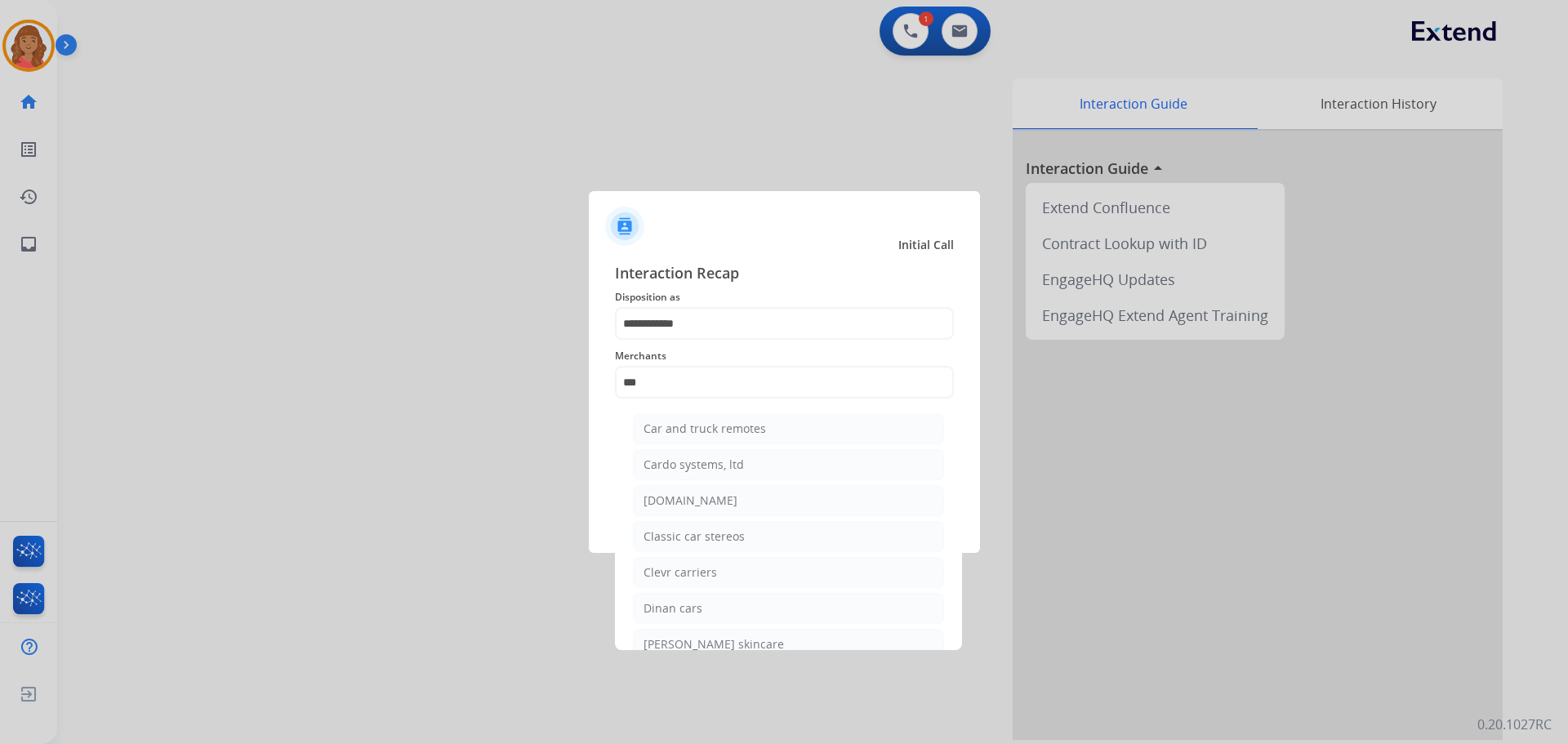
click at [682, 503] on div "[DOMAIN_NAME]" at bounding box center [691, 501] width 94 height 16
type input "**********"
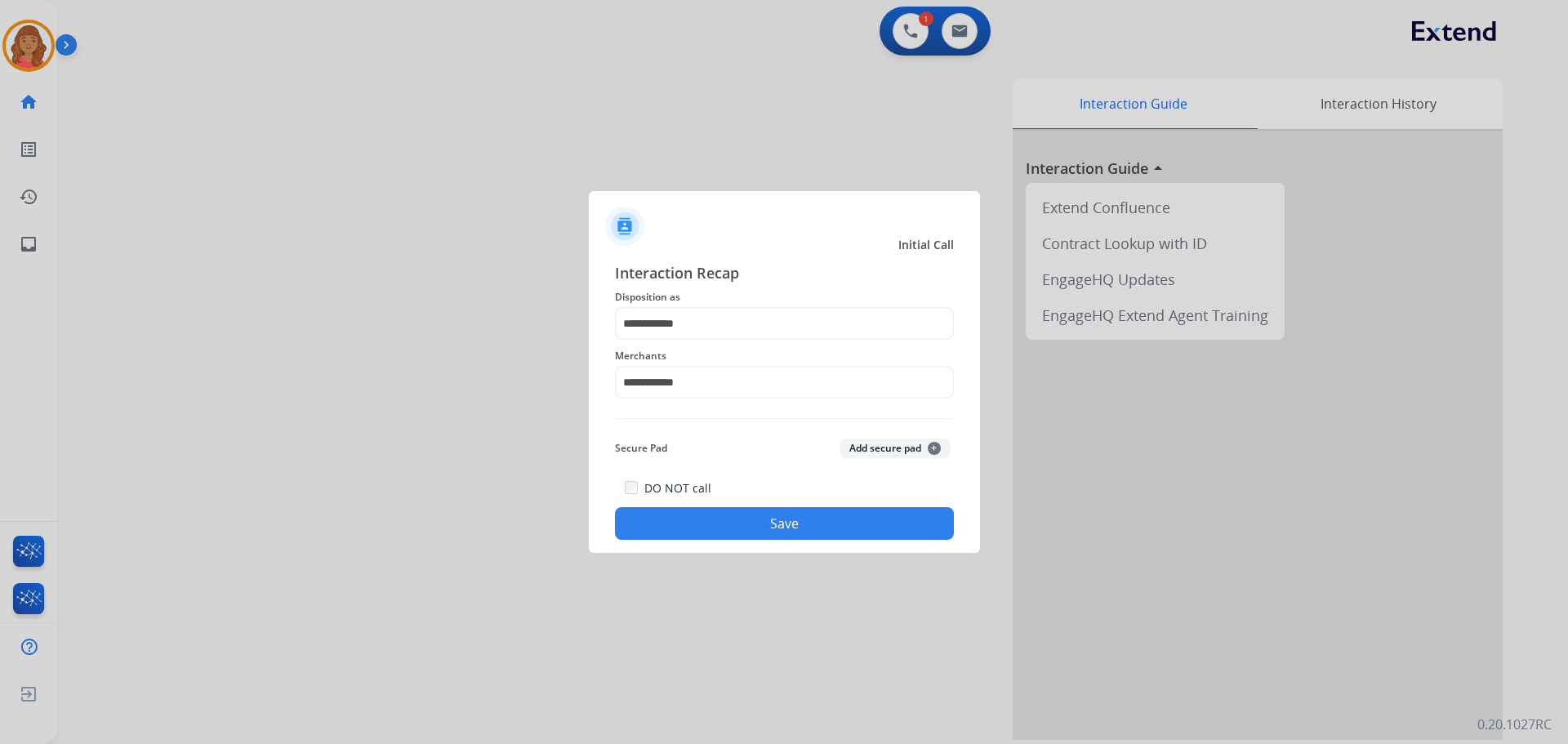
click at [698, 516] on button "Save" at bounding box center [785, 523] width 339 height 33
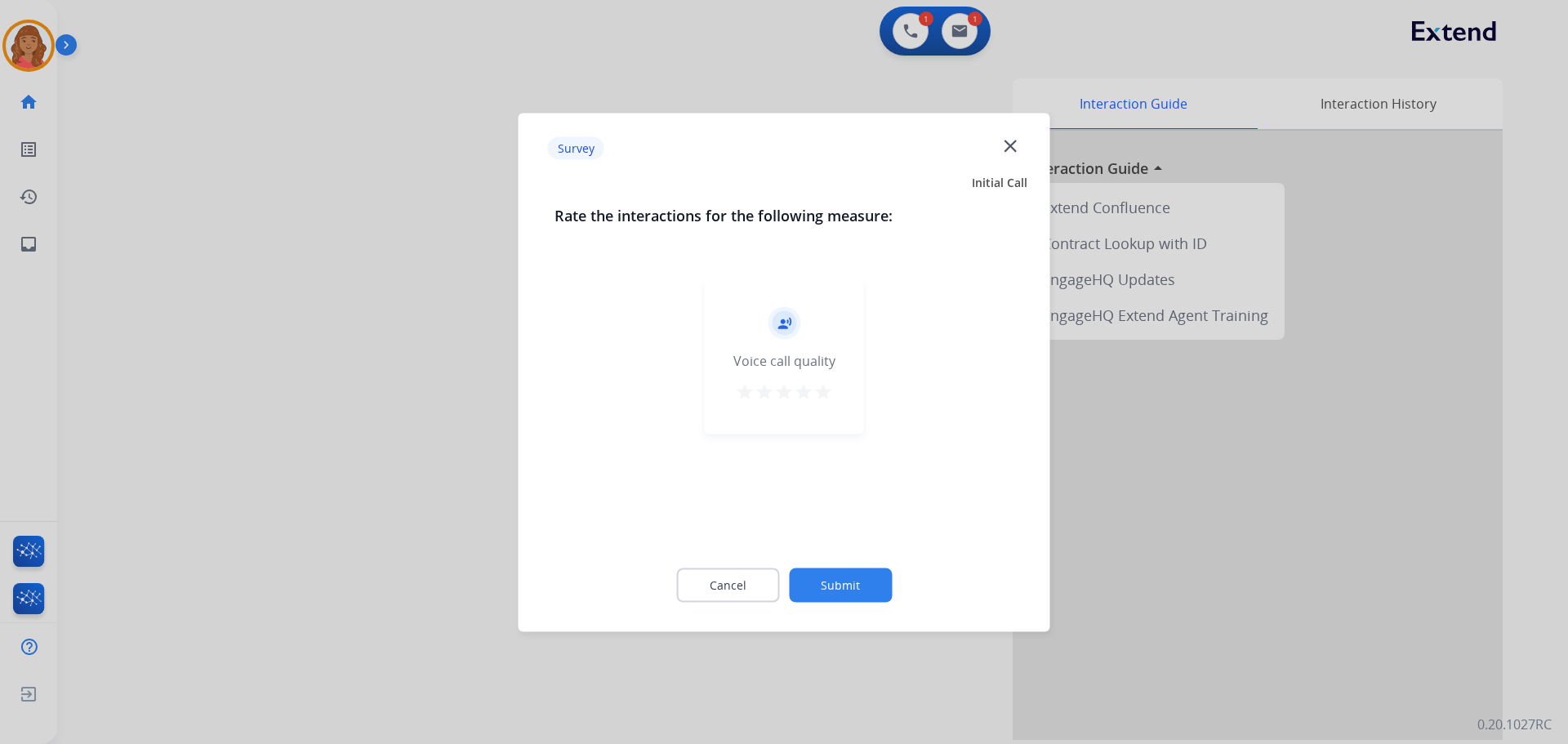
drag, startPoint x: 824, startPoint y: 393, endPoint x: 820, endPoint y: 410, distance: 17.5
click at [824, 394] on mat-icon "star" at bounding box center [823, 392] width 20 height 20
click at [812, 575] on button "Submit" at bounding box center [841, 584] width 103 height 35
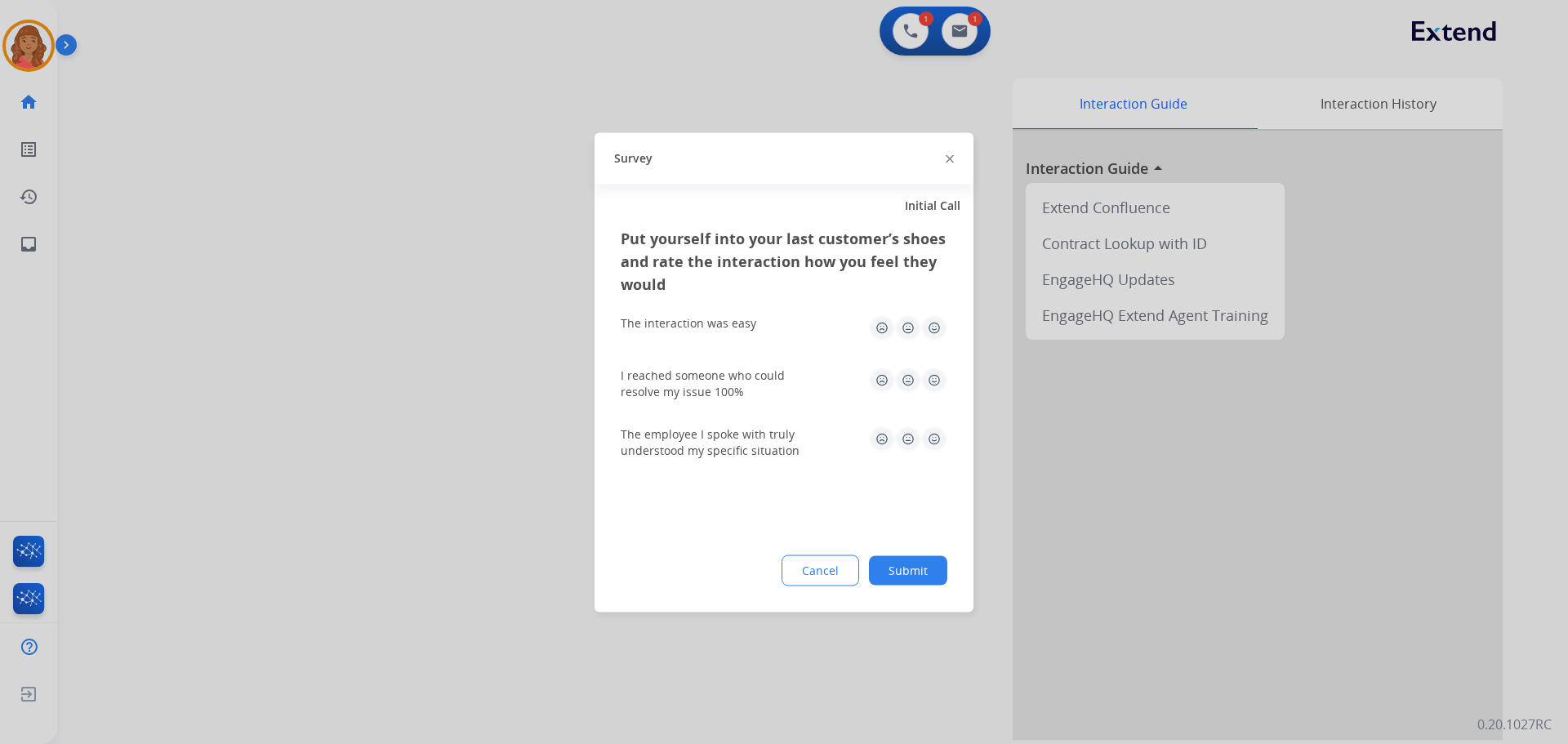
drag, startPoint x: 932, startPoint y: 326, endPoint x: 934, endPoint y: 364, distance: 38.1
click at [933, 328] on img at bounding box center [934, 327] width 26 height 26
drag, startPoint x: 935, startPoint y: 381, endPoint x: 938, endPoint y: 392, distance: 11.4
click at [935, 382] on img at bounding box center [934, 379] width 26 height 26
drag, startPoint x: 931, startPoint y: 444, endPoint x: 932, endPoint y: 453, distance: 9.1
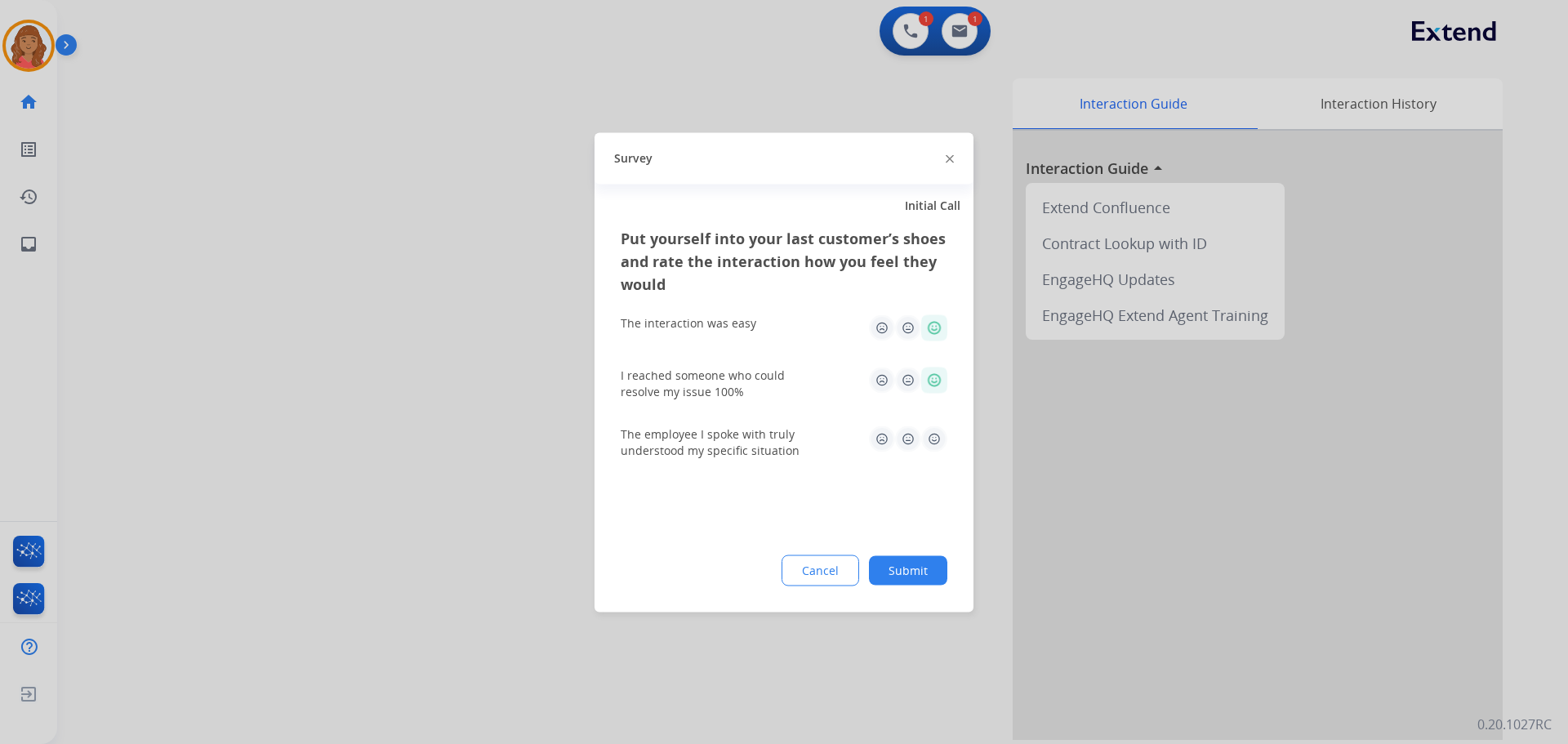
click at [932, 444] on img at bounding box center [934, 438] width 26 height 26
click at [907, 568] on button "Submit" at bounding box center [908, 570] width 78 height 29
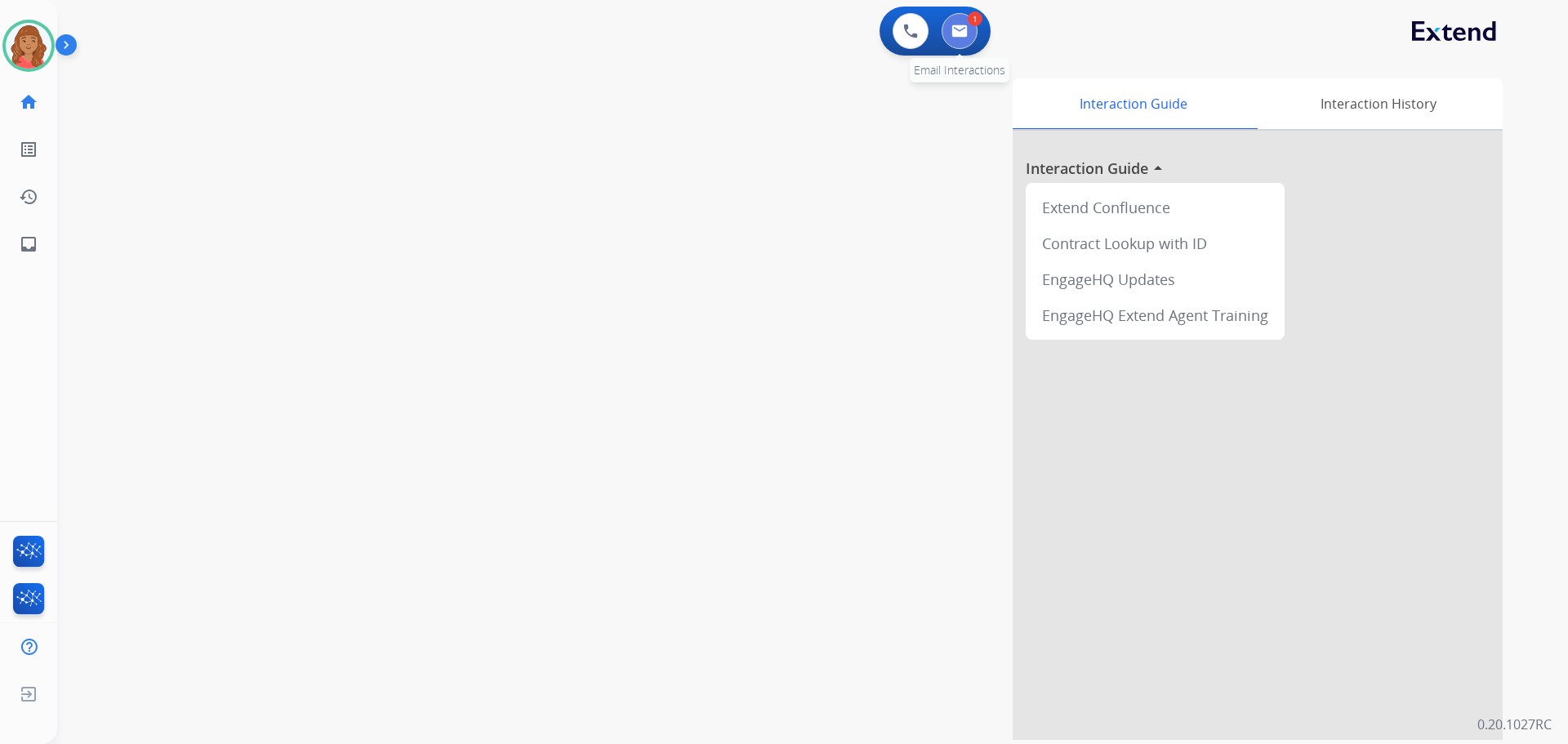
click at [964, 20] on button at bounding box center [960, 31] width 36 height 36
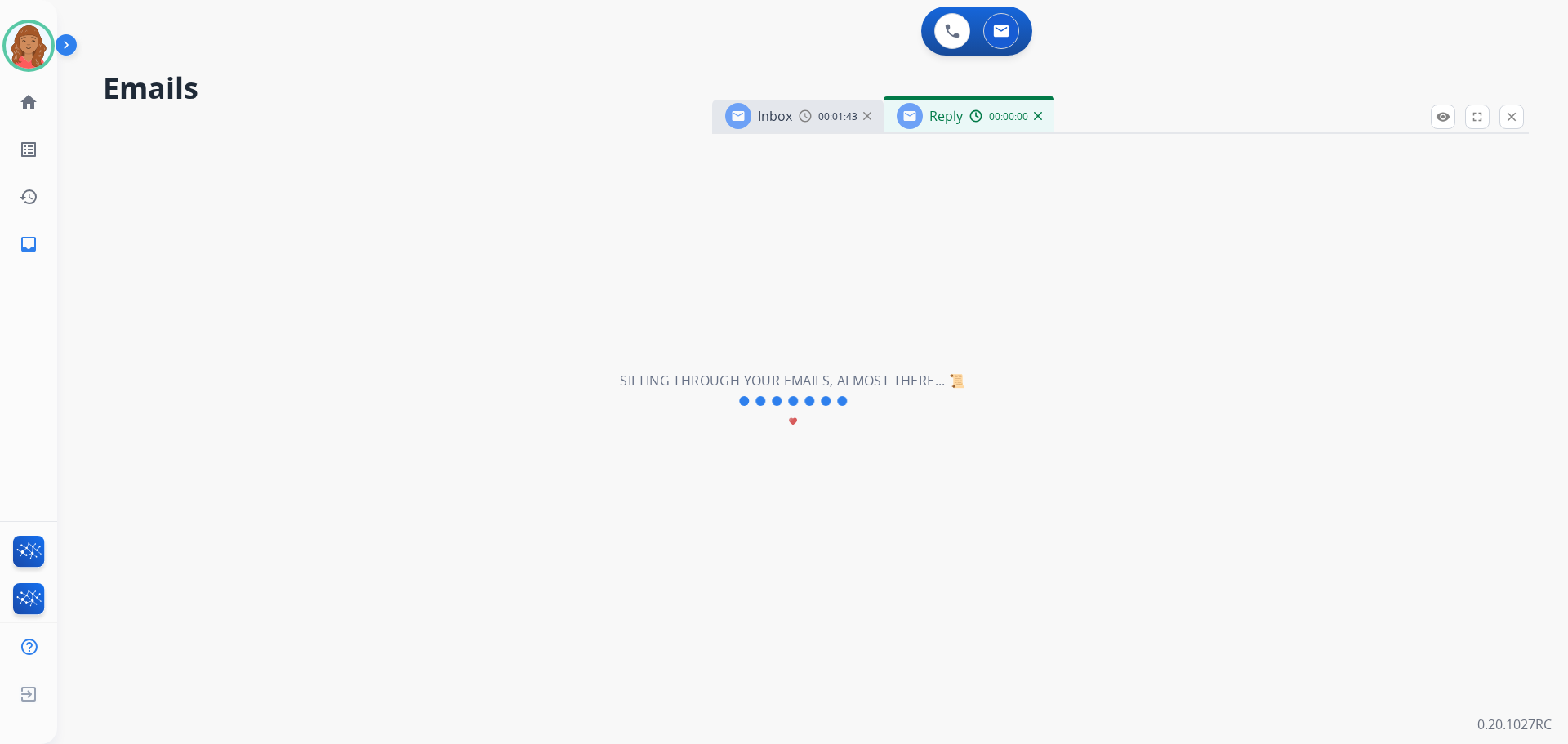
select select "**********"
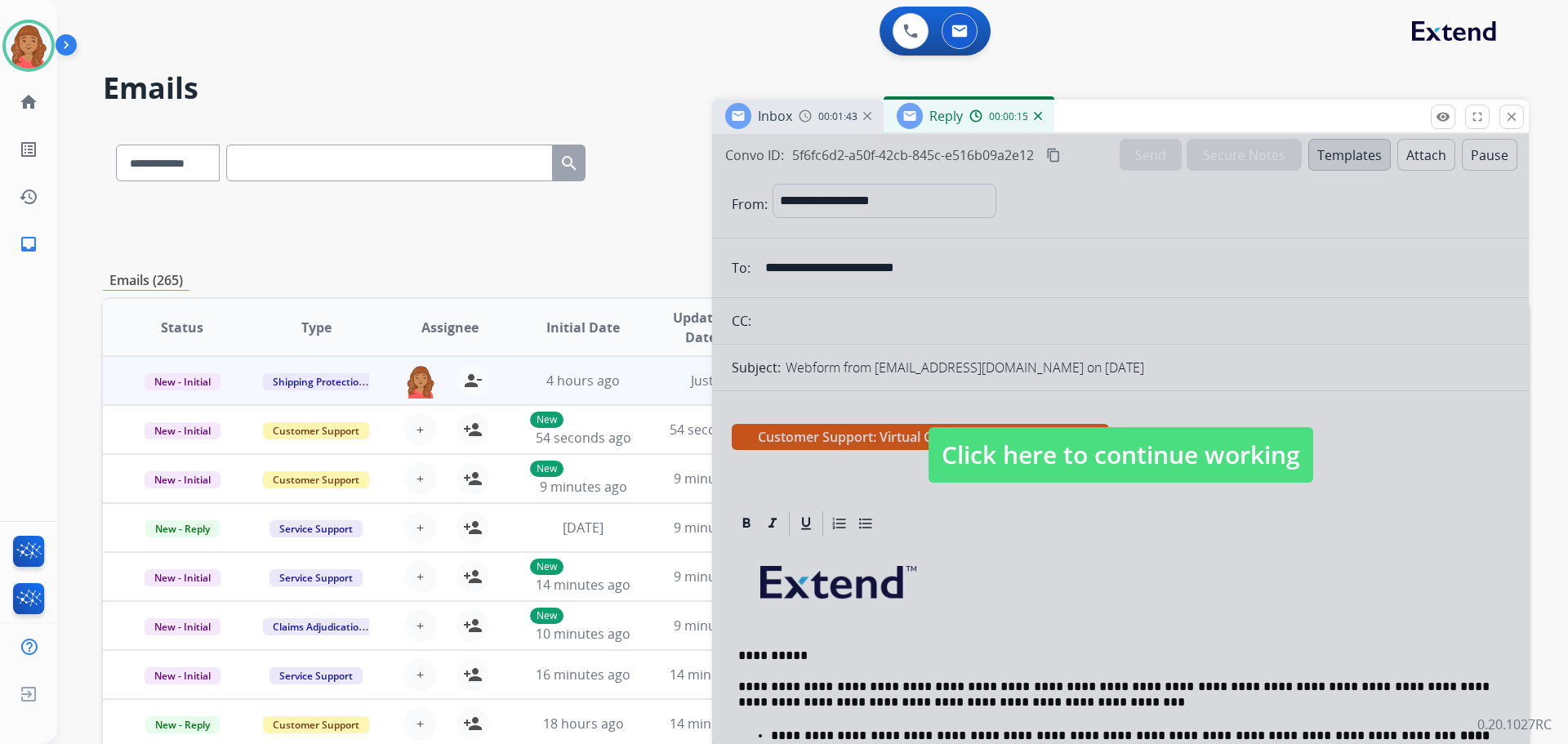
click at [1098, 470] on span "Click here to continue working" at bounding box center [1121, 455] width 384 height 56
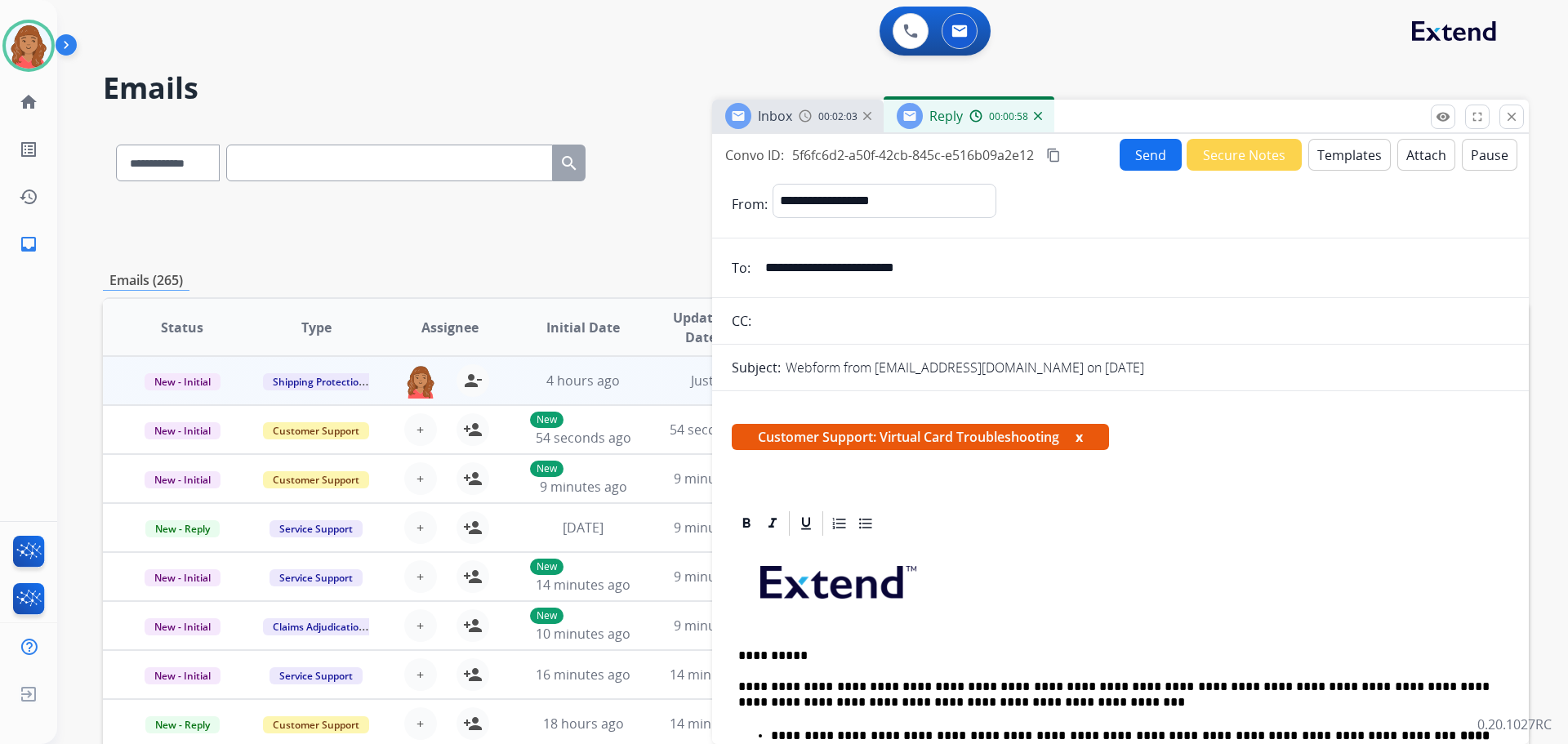
click at [1057, 154] on mat-icon "content_copy" at bounding box center [1054, 155] width 15 height 15
click at [1135, 149] on button "Send" at bounding box center [1151, 154] width 62 height 32
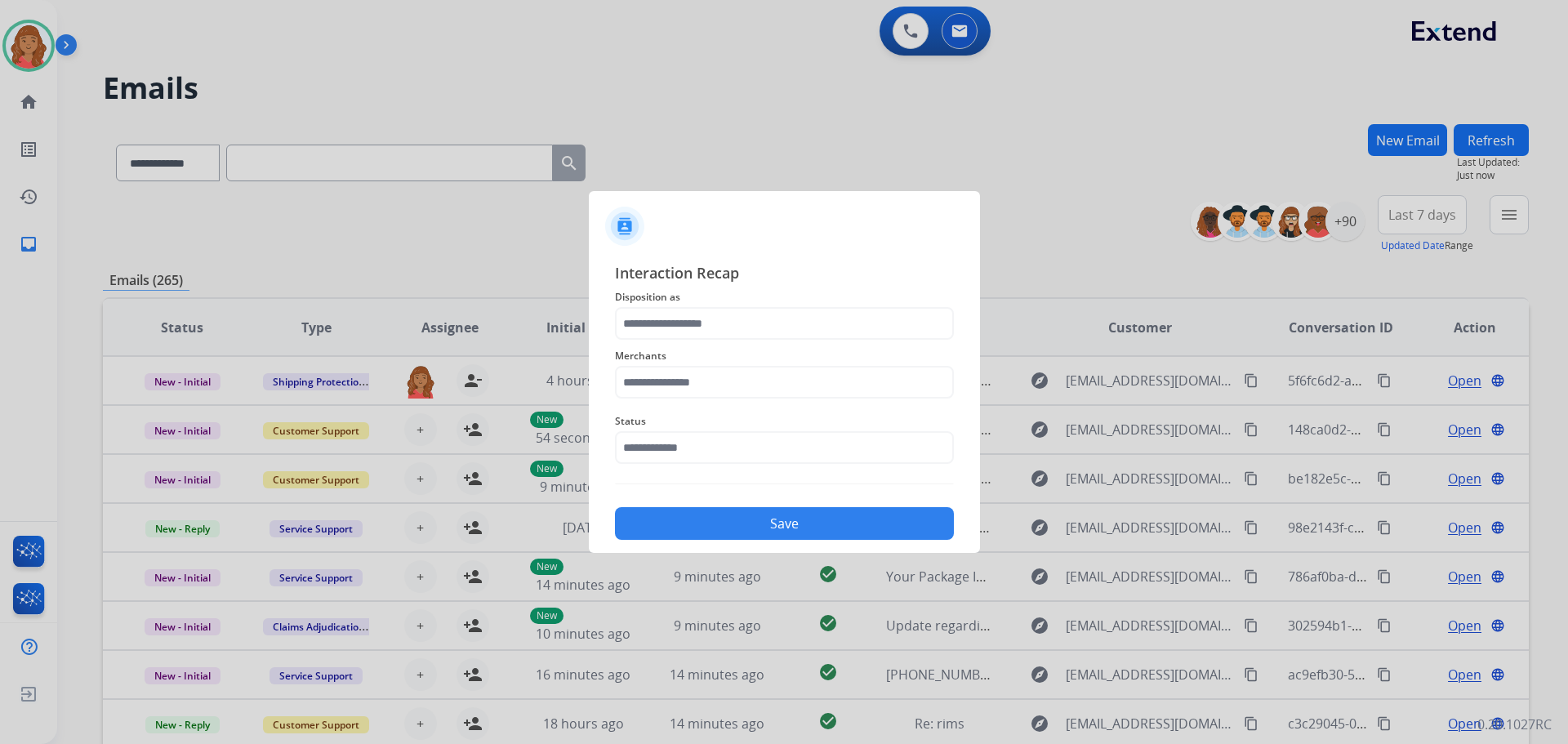
drag, startPoint x: 702, startPoint y: 305, endPoint x: 706, endPoint y: 314, distance: 9.8
click at [704, 309] on div "Interaction Recap Disposition as Merchants Status Save" at bounding box center [785, 400] width 339 height 279
click at [707, 321] on input "text" at bounding box center [785, 323] width 339 height 33
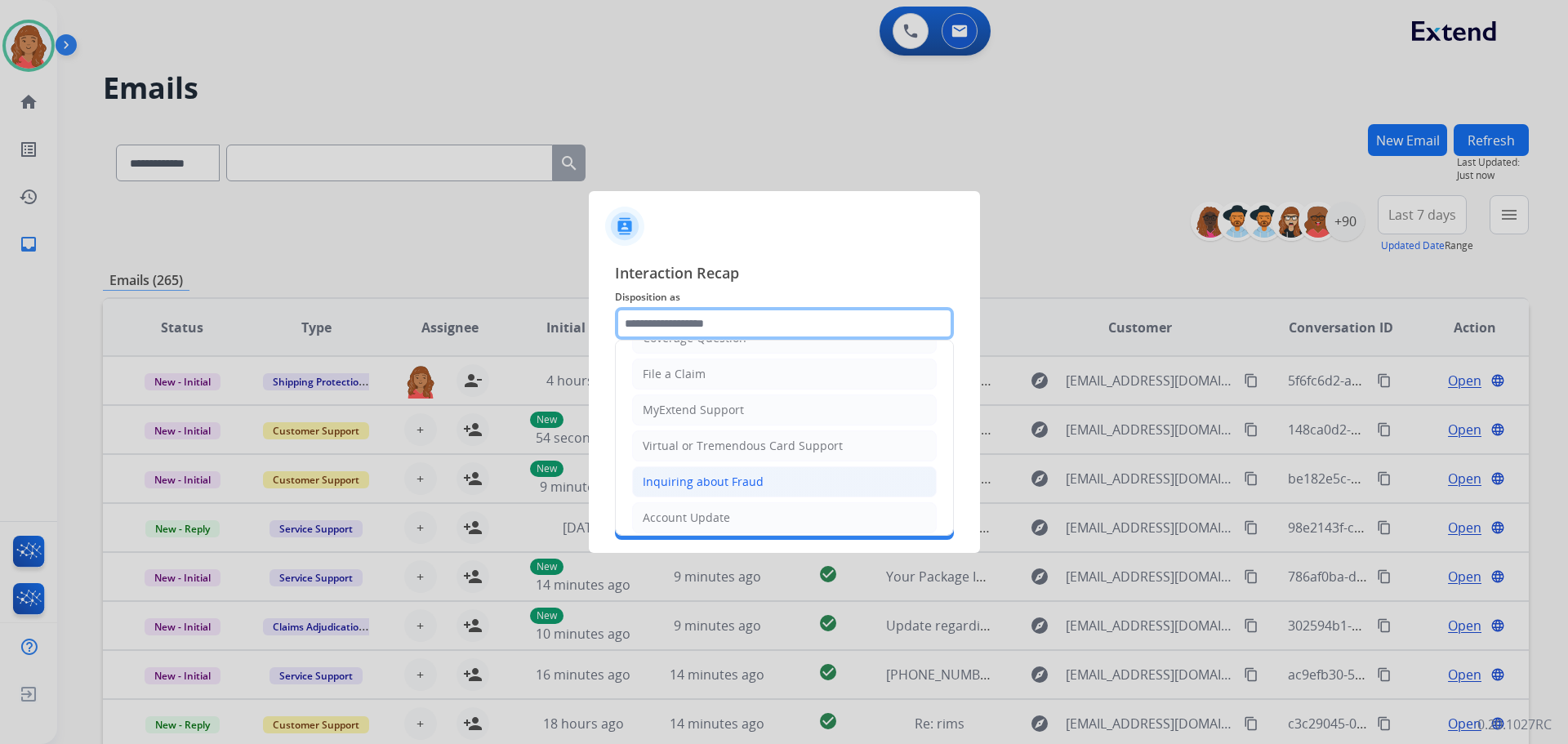
scroll to position [163, 0]
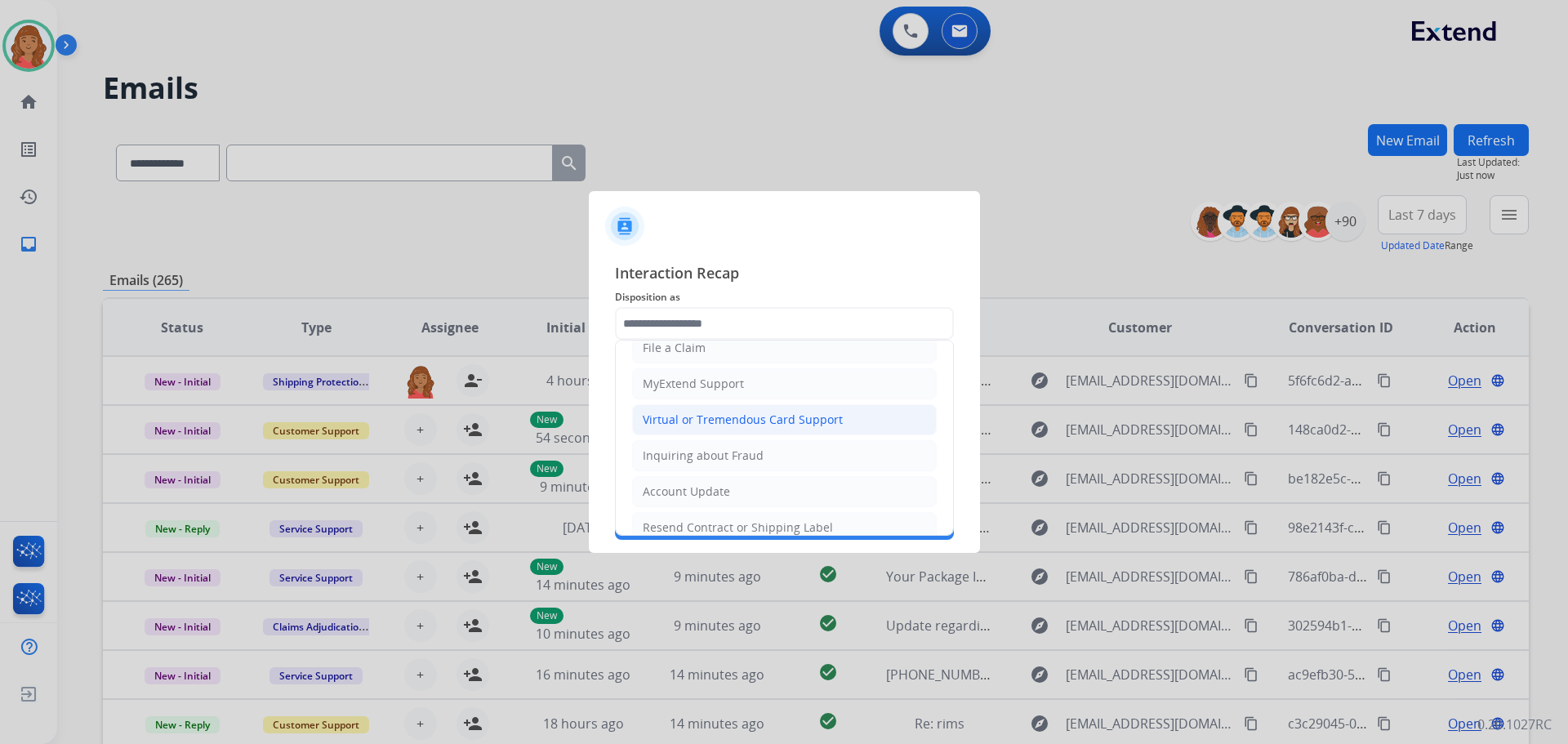
click at [685, 417] on div "Virtual or Tremendous Card Support" at bounding box center [742, 420] width 200 height 16
type input "**********"
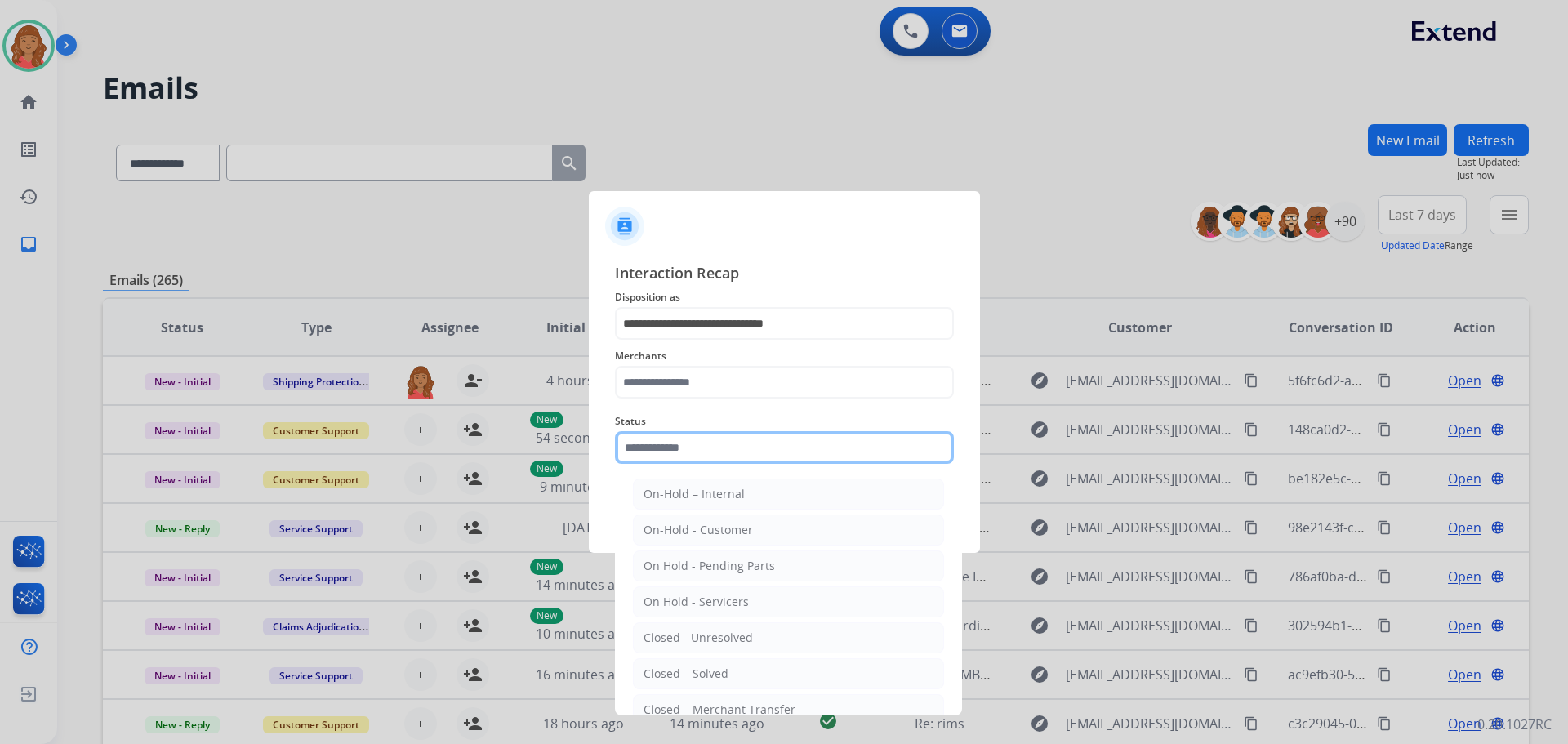
click at [674, 450] on input "text" at bounding box center [785, 447] width 339 height 33
drag, startPoint x: 662, startPoint y: 670, endPoint x: 666, endPoint y: 600, distance: 70.1
click at [662, 669] on div "Closed – Solved" at bounding box center [686, 674] width 85 height 16
type input "**********"
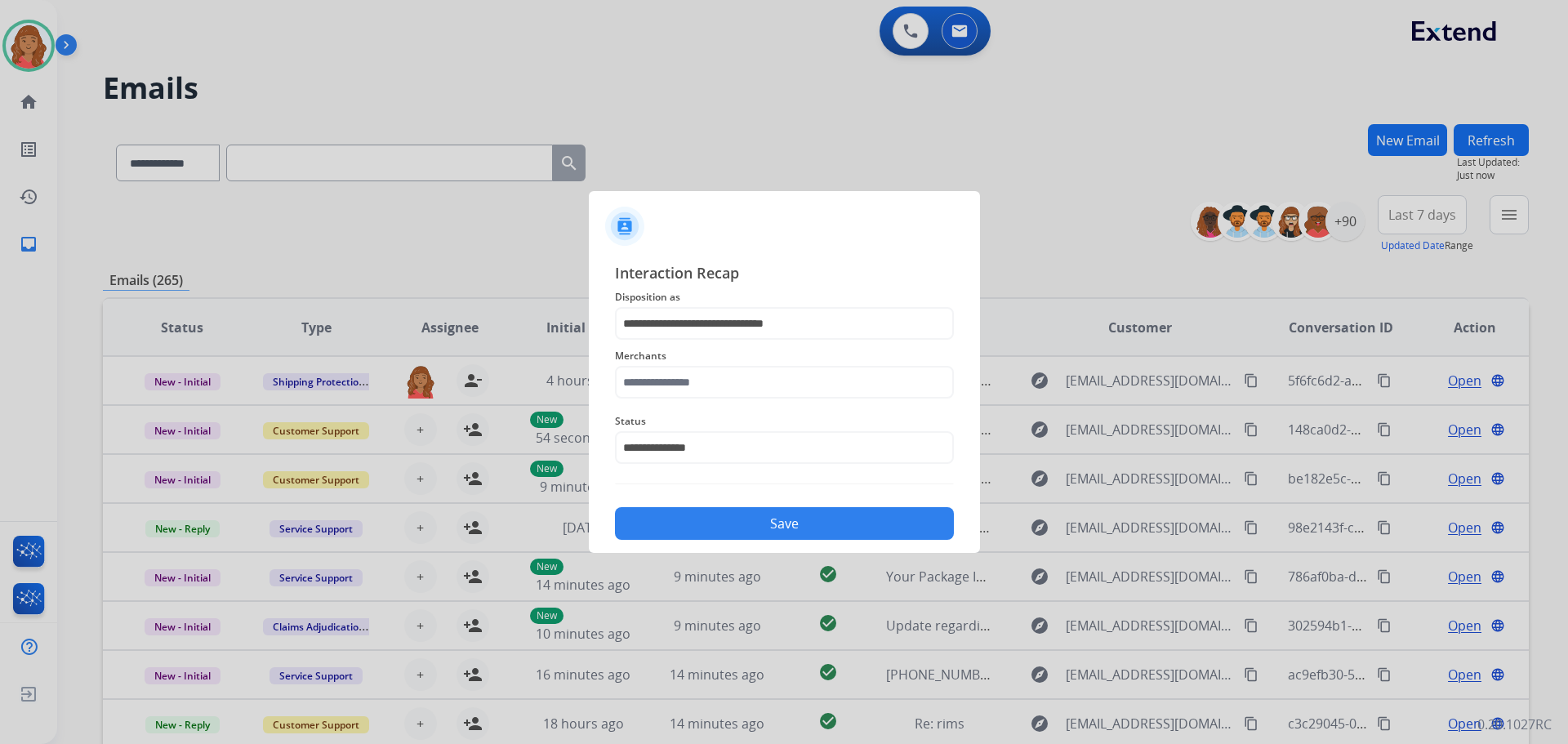
click at [699, 518] on button "Save" at bounding box center [785, 523] width 339 height 33
click at [694, 376] on input "text" at bounding box center [785, 382] width 339 height 33
click at [708, 426] on div "[DOMAIN_NAME]" at bounding box center [691, 429] width 94 height 16
type input "**********"
click at [705, 518] on button "Save" at bounding box center [785, 523] width 339 height 33
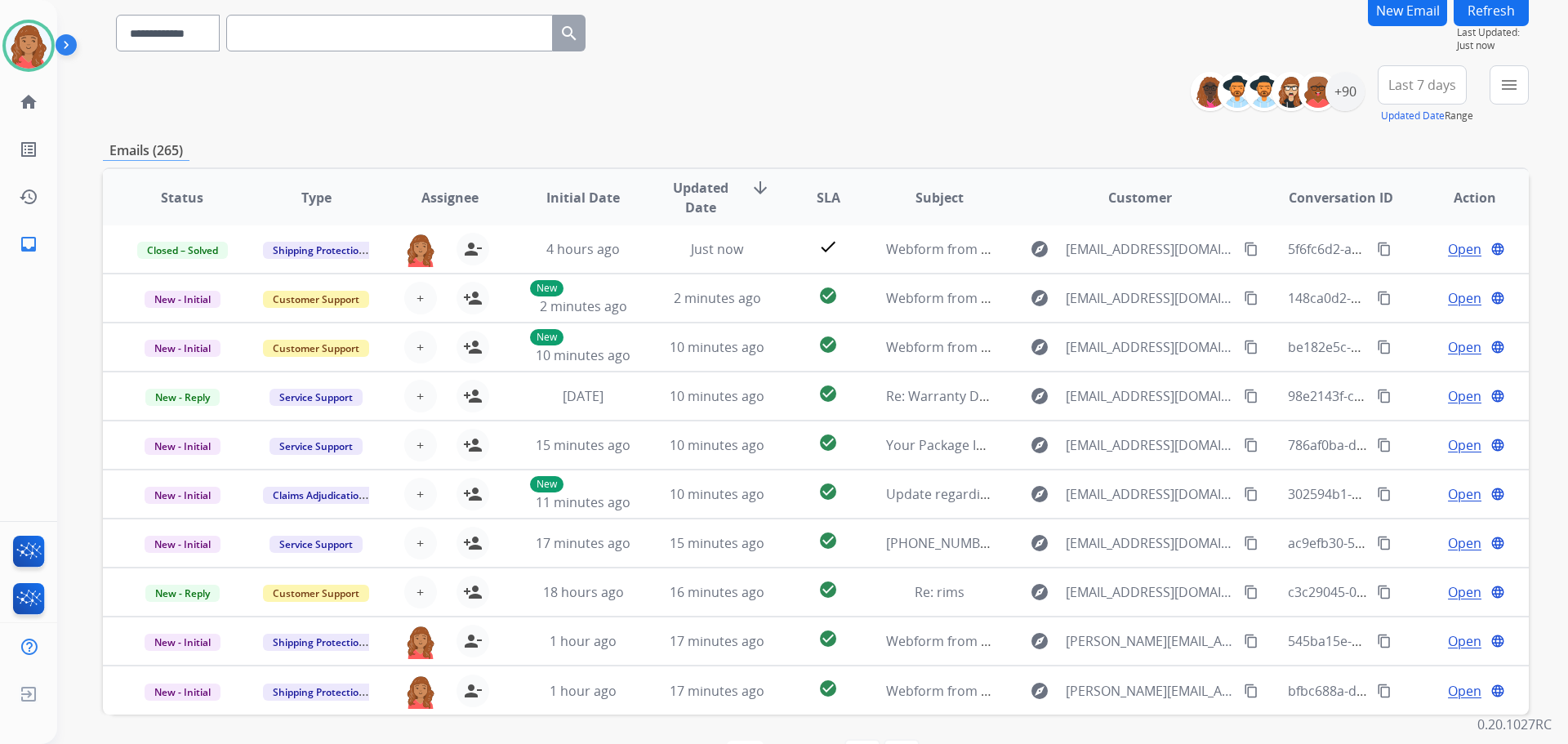
scroll to position [104, 0]
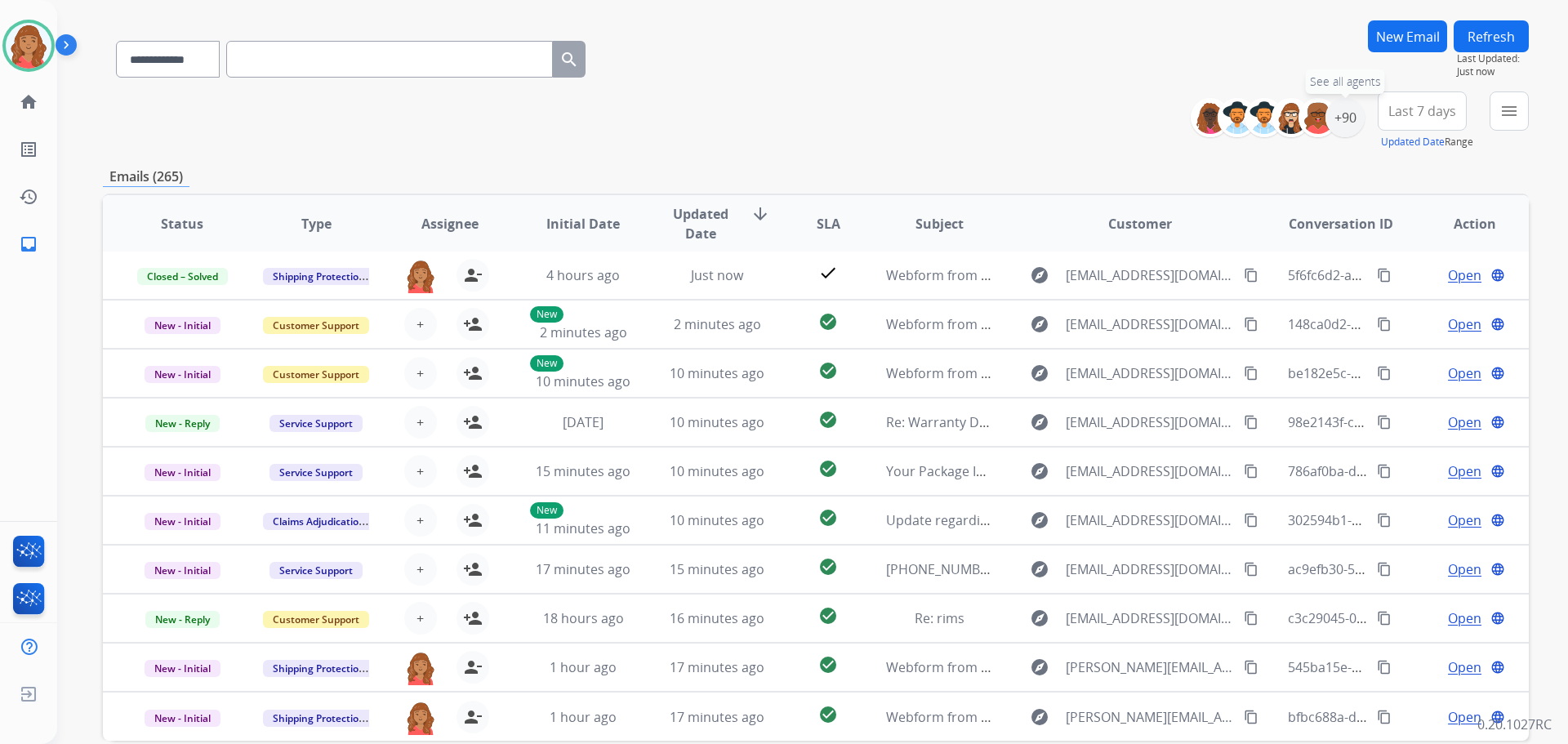
drag, startPoint x: 1337, startPoint y: 124, endPoint x: 1318, endPoint y: 144, distance: 27.6
click at [1337, 124] on div "+90" at bounding box center [1345, 117] width 39 height 39
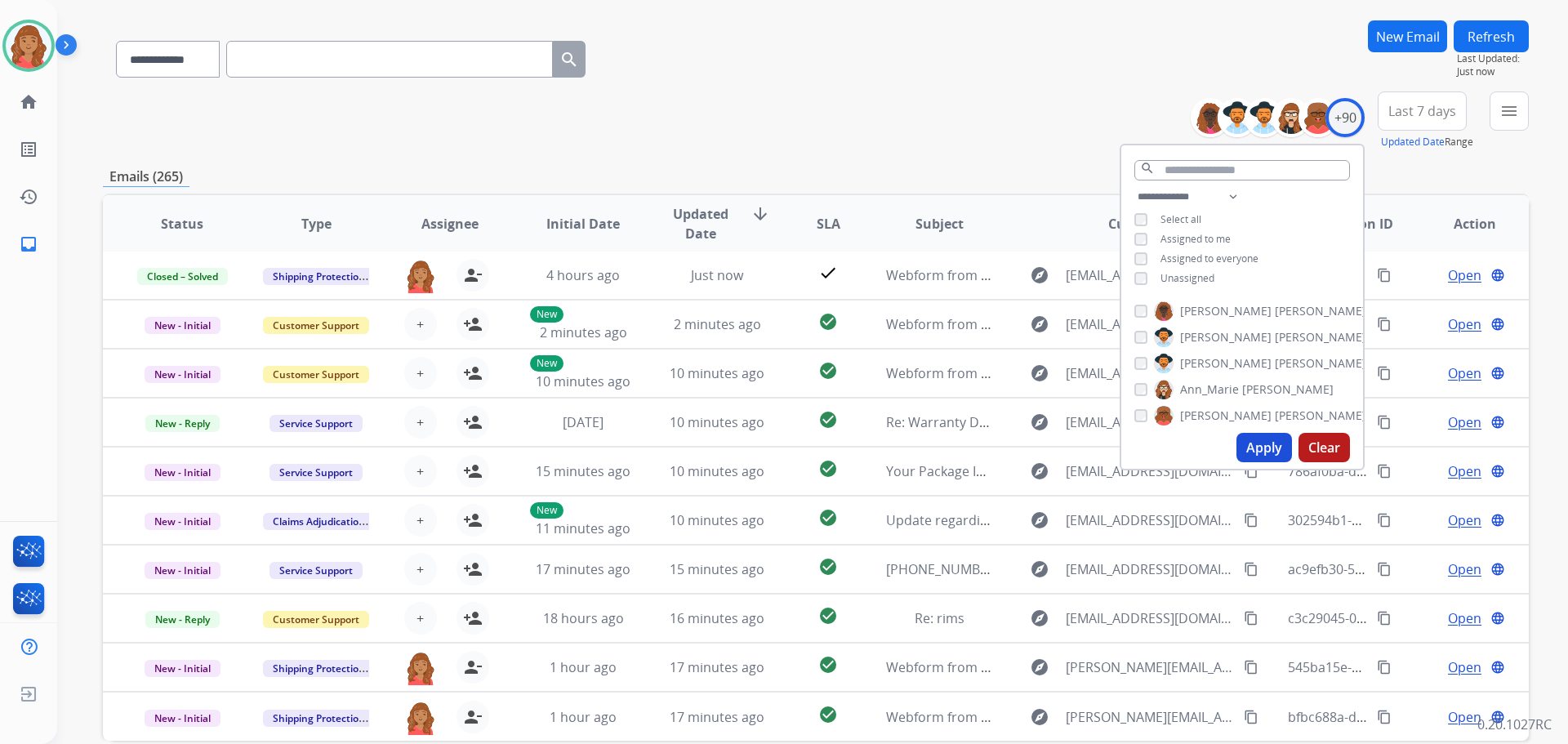
drag, startPoint x: 1255, startPoint y: 447, endPoint x: 1154, endPoint y: 445, distance: 101.0
click at [1255, 447] on button "Apply" at bounding box center [1264, 447] width 56 height 29
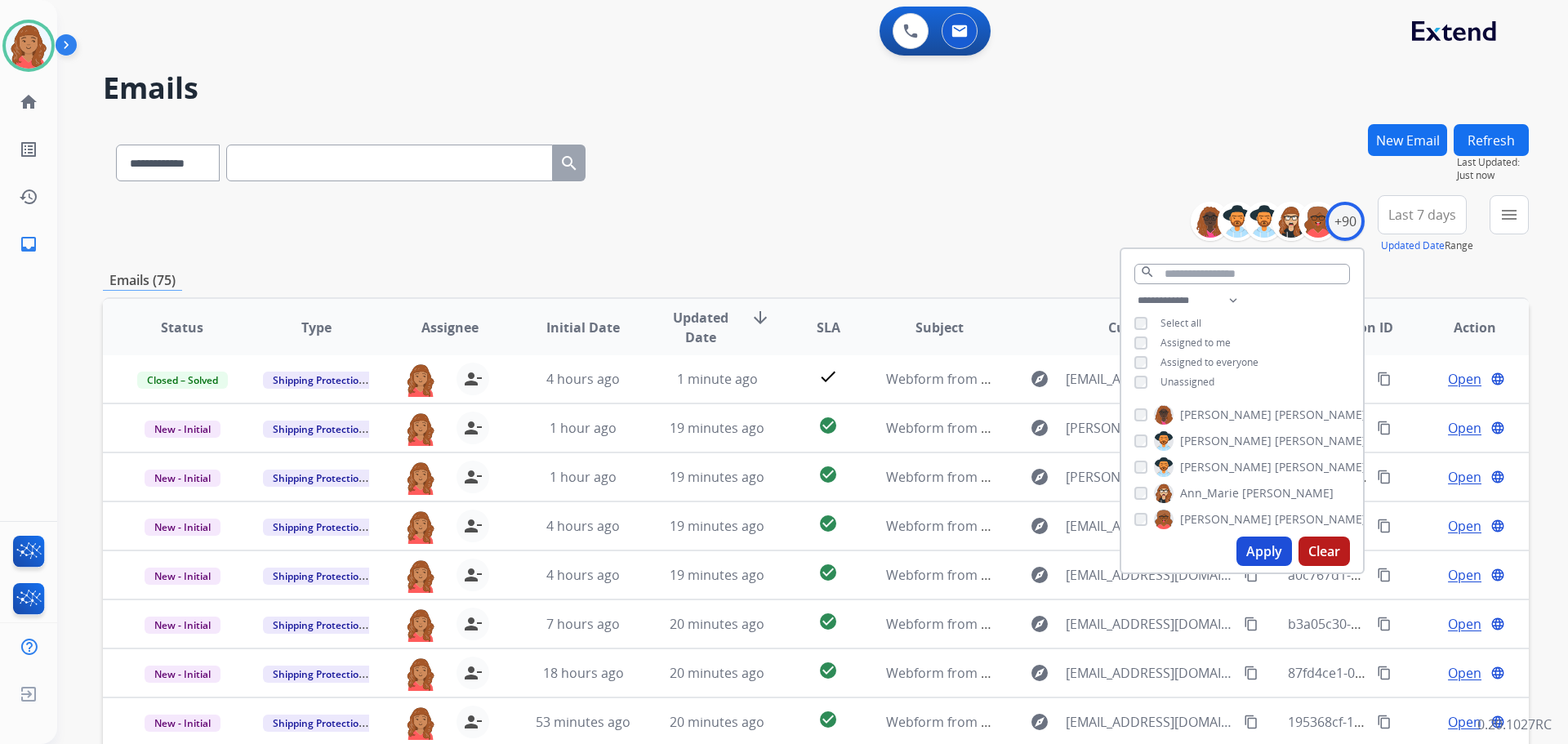
scroll to position [82, 0]
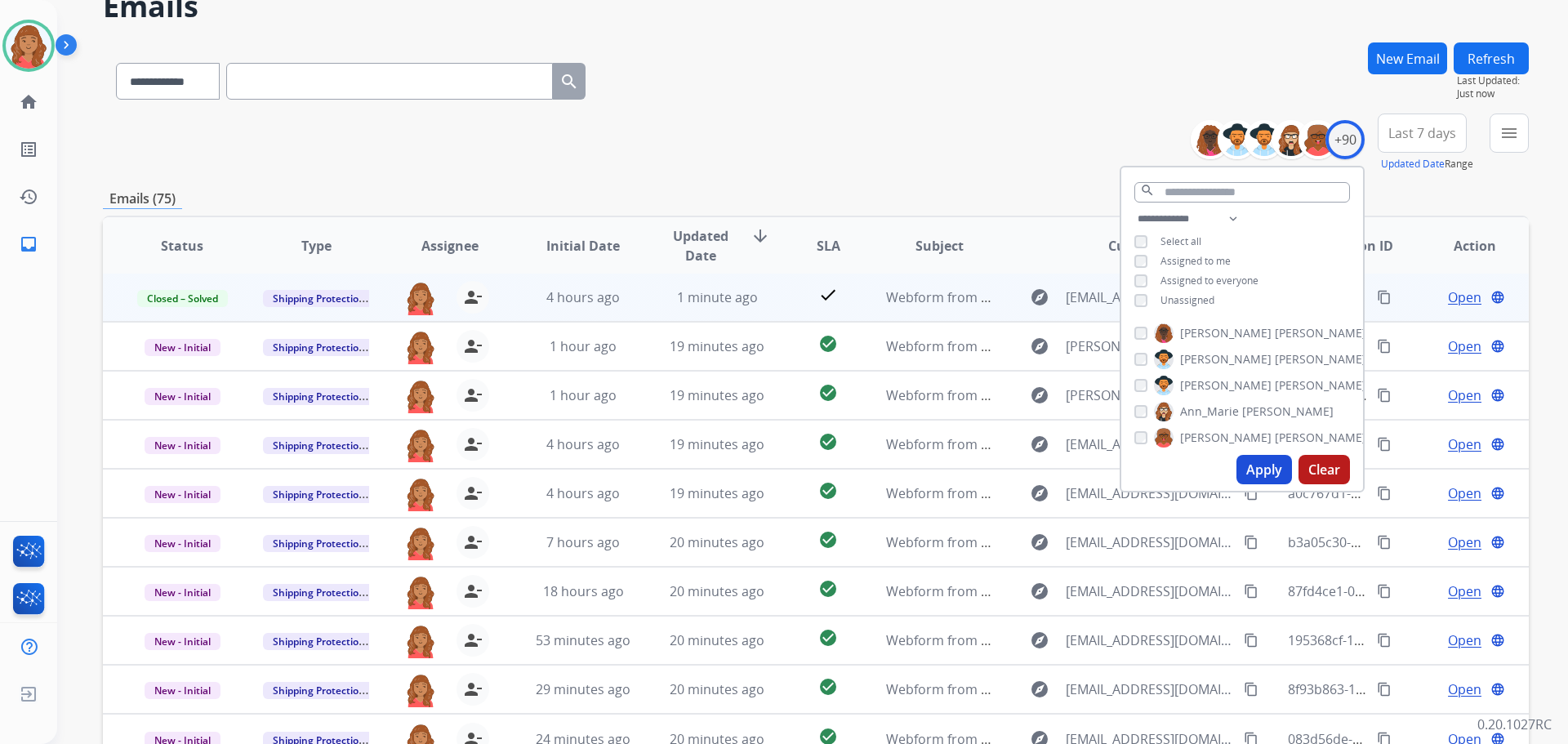
click at [638, 304] on td "1 minute ago" at bounding box center [705, 297] width 134 height 49
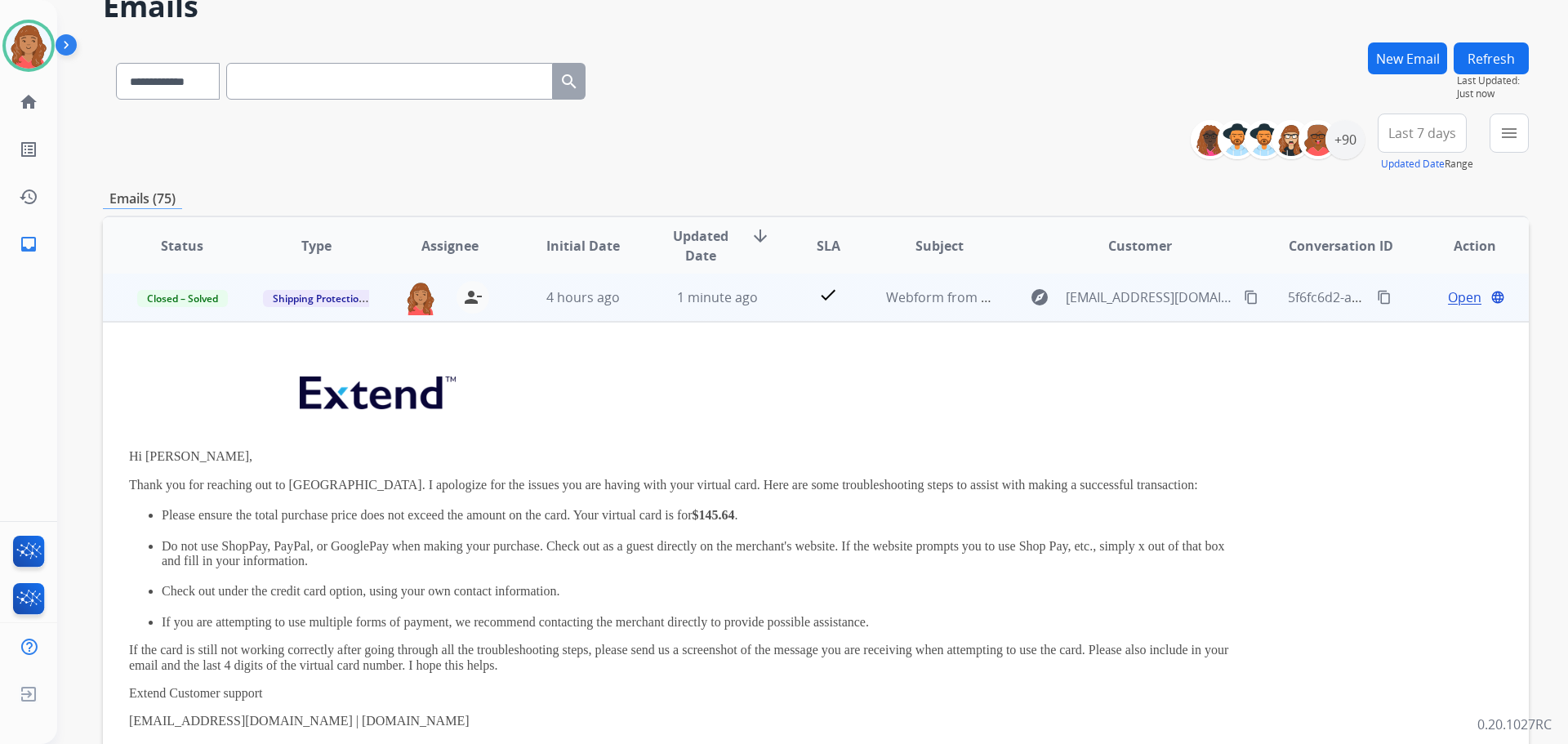
scroll to position [0, 0]
click at [638, 304] on td "1 minute ago" at bounding box center [705, 298] width 134 height 49
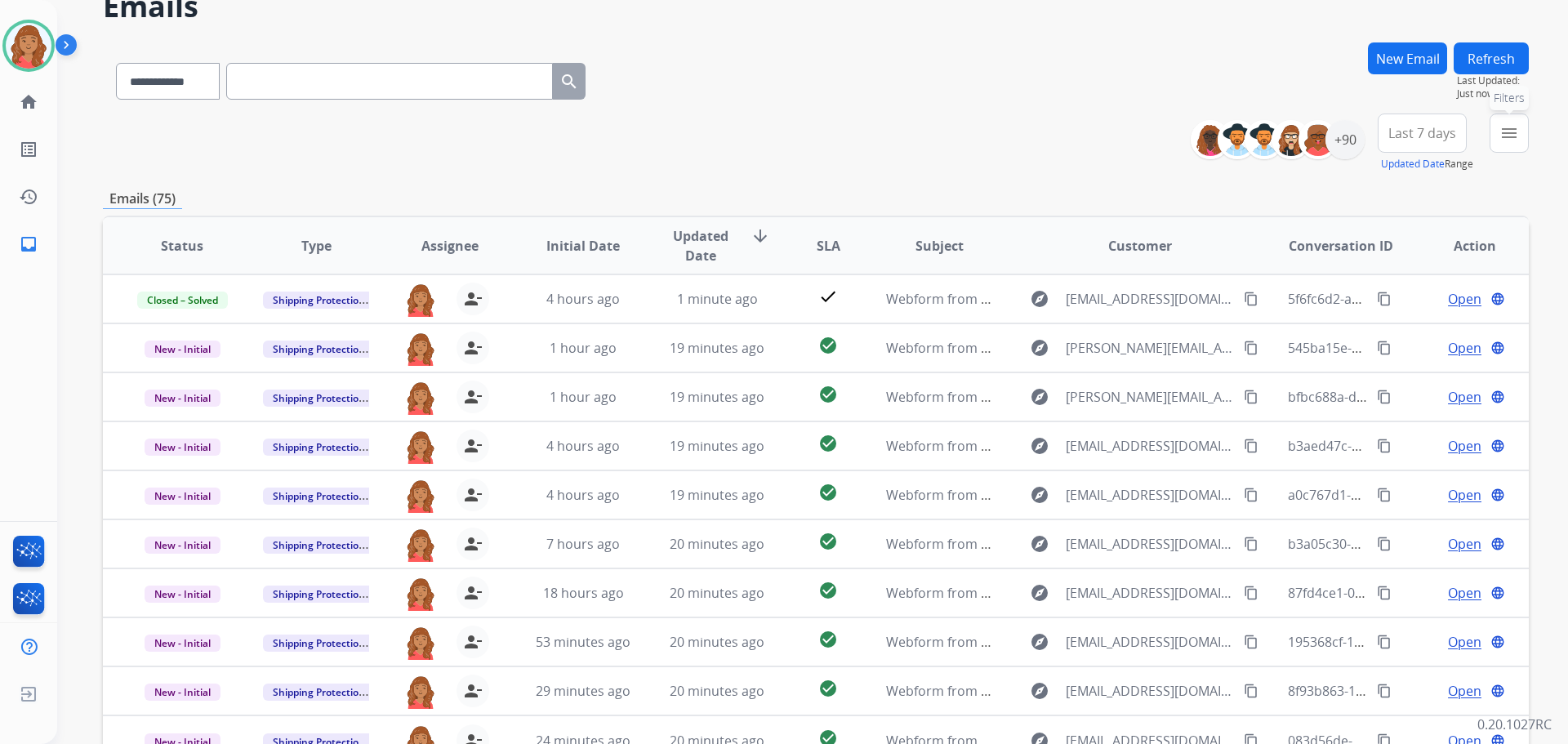
drag, startPoint x: 1509, startPoint y: 135, endPoint x: 1501, endPoint y: 138, distance: 8.5
click at [1508, 135] on mat-icon "menu" at bounding box center [1509, 133] width 20 height 20
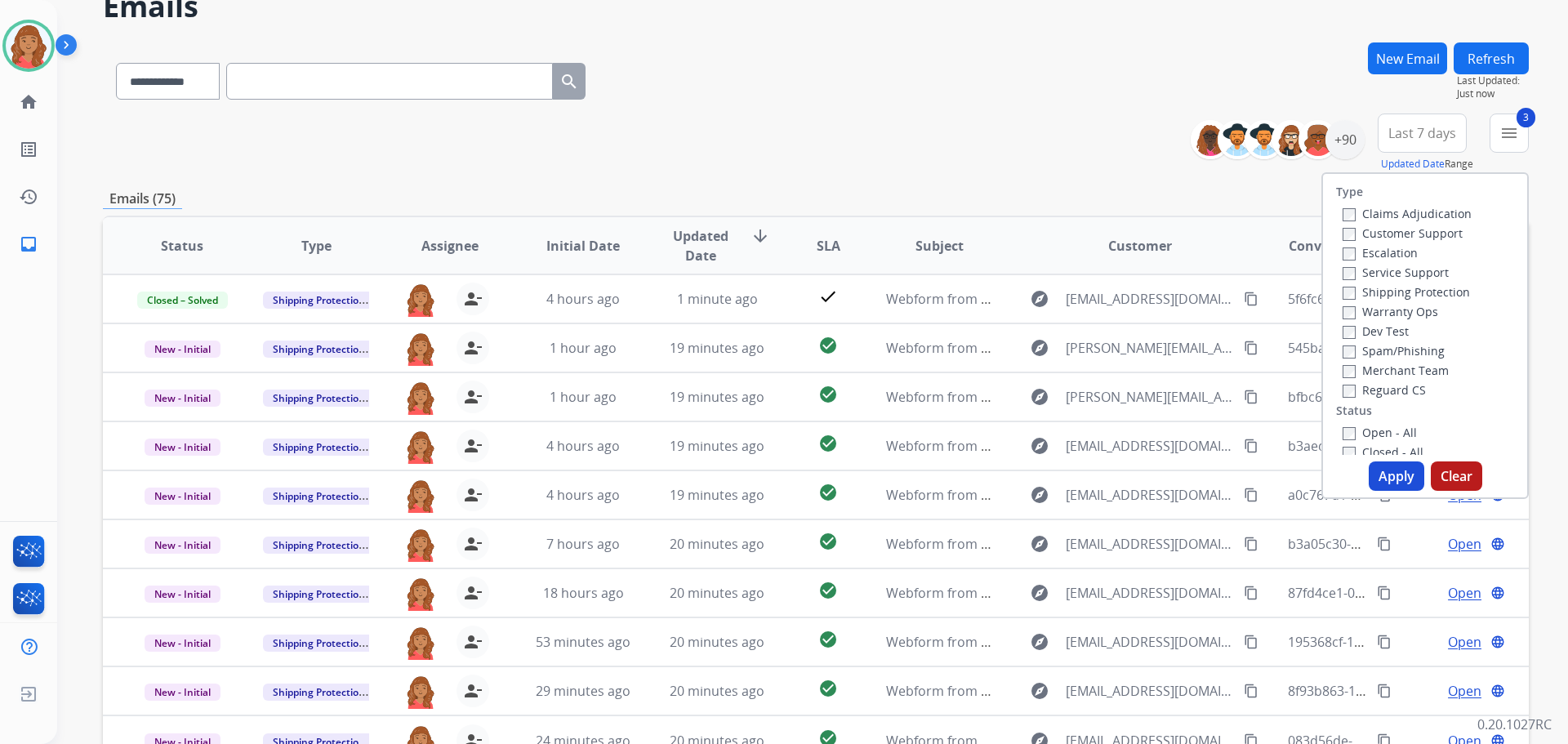
click at [1343, 426] on label "Open - All" at bounding box center [1381, 431] width 75 height 15
click at [1374, 468] on button "Apply" at bounding box center [1397, 476] width 56 height 29
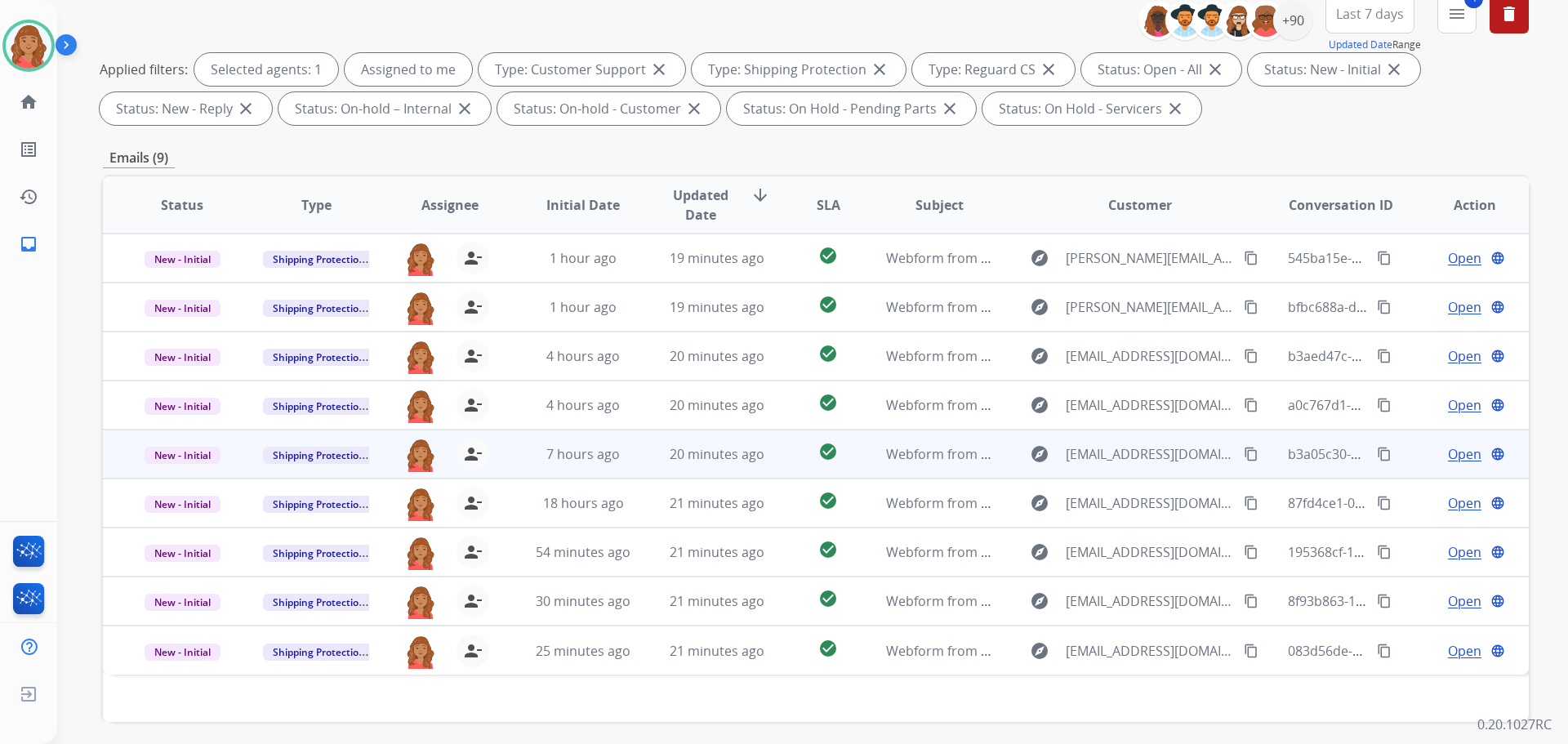
scroll to position [264, 0]
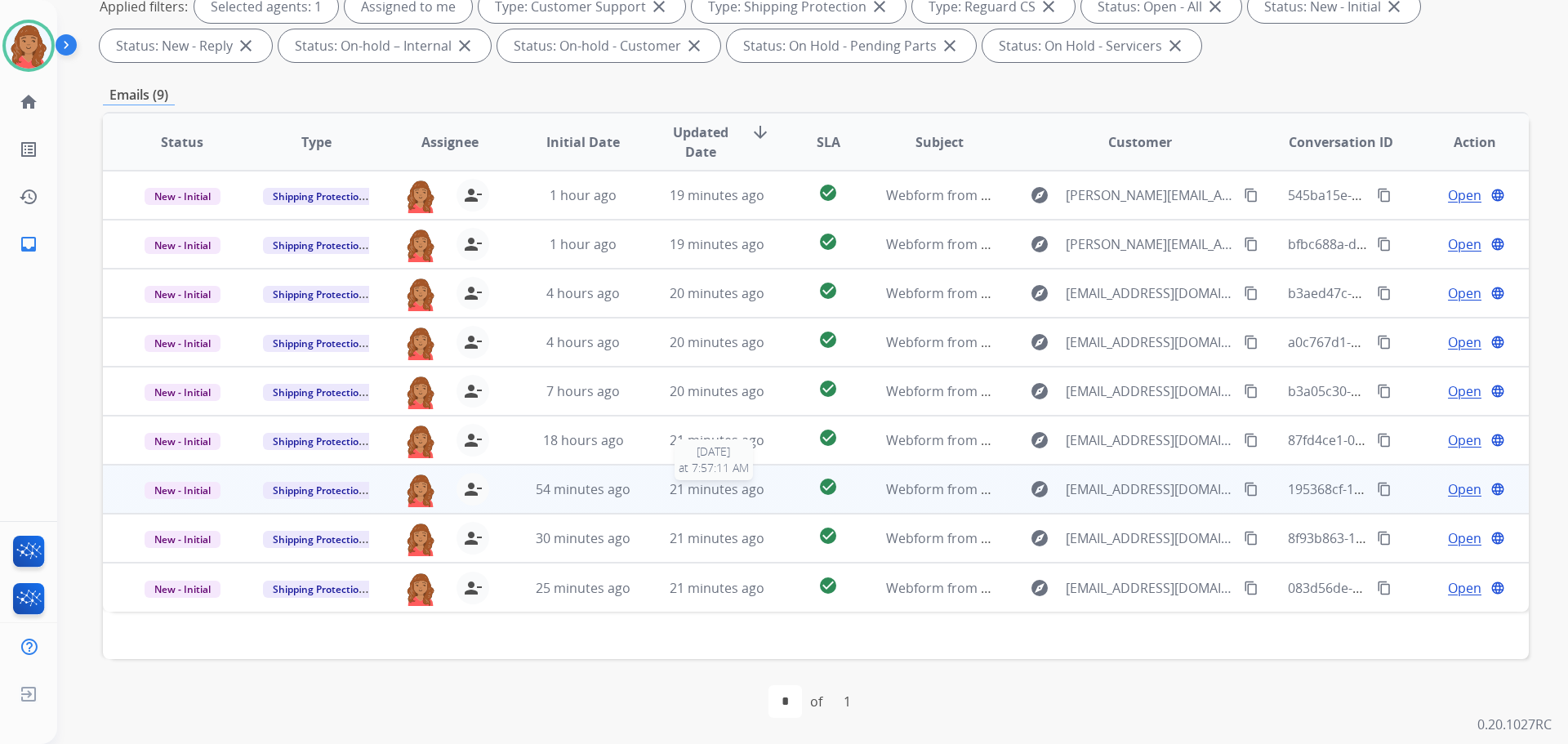
click at [679, 487] on span "21 minutes ago" at bounding box center [717, 489] width 95 height 18
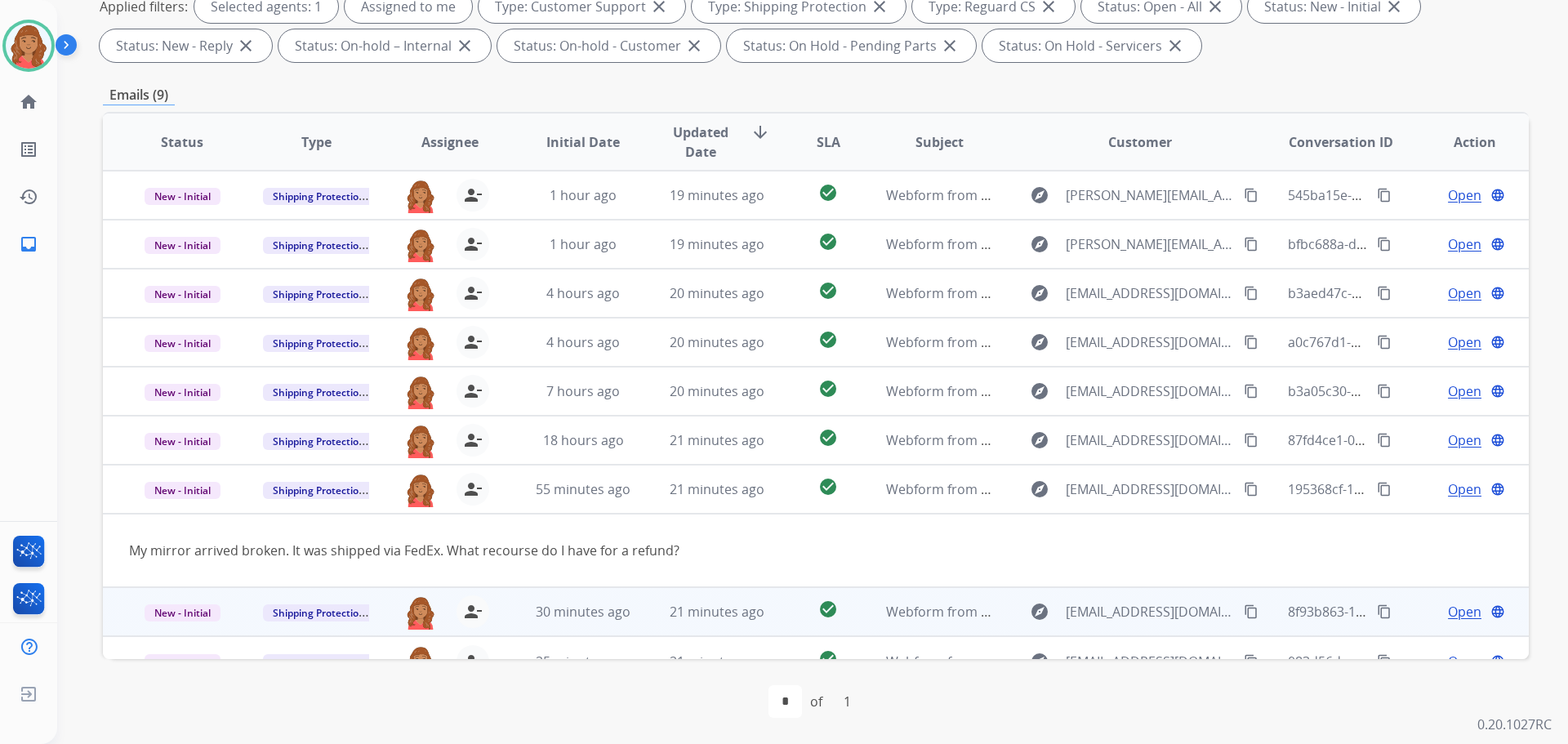
scroll to position [26, 0]
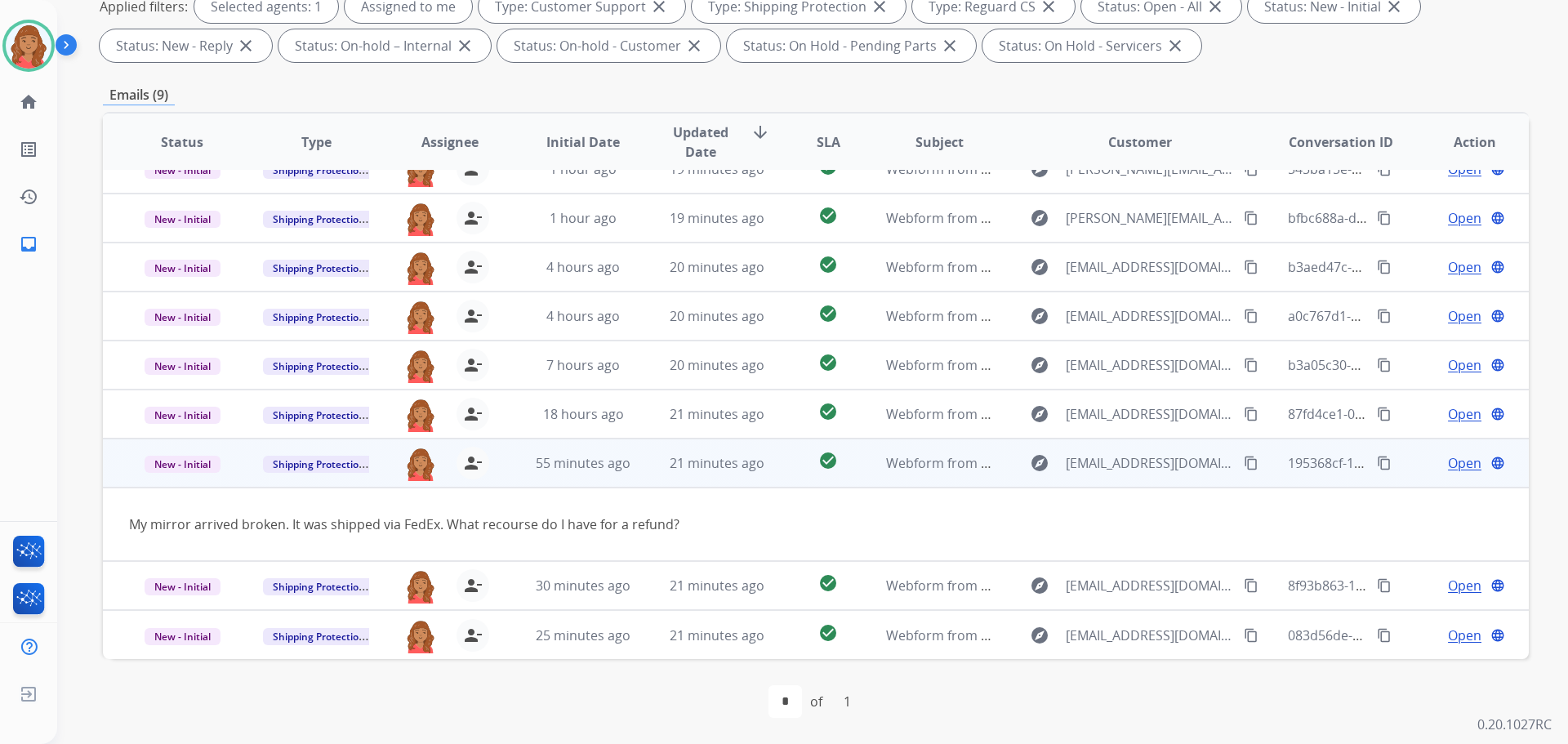
drag, startPoint x: 1223, startPoint y: 468, endPoint x: 1215, endPoint y: 470, distance: 8.2
click at [1244, 468] on mat-icon "content_copy" at bounding box center [1251, 463] width 15 height 15
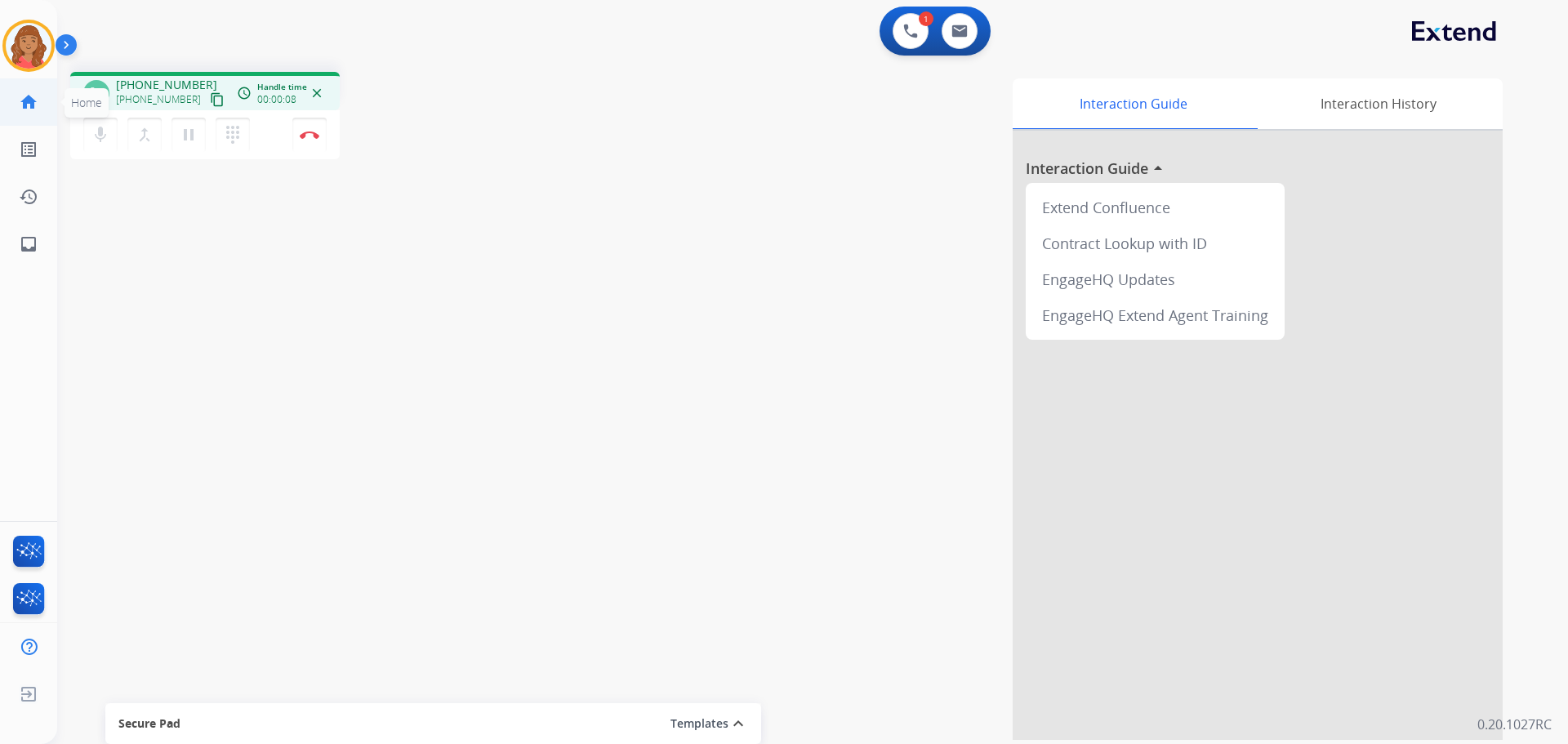
drag, startPoint x: 198, startPoint y: 100, endPoint x: 10, endPoint y: 102, distance: 188.0
click at [210, 100] on mat-icon "content_copy" at bounding box center [217, 99] width 15 height 15
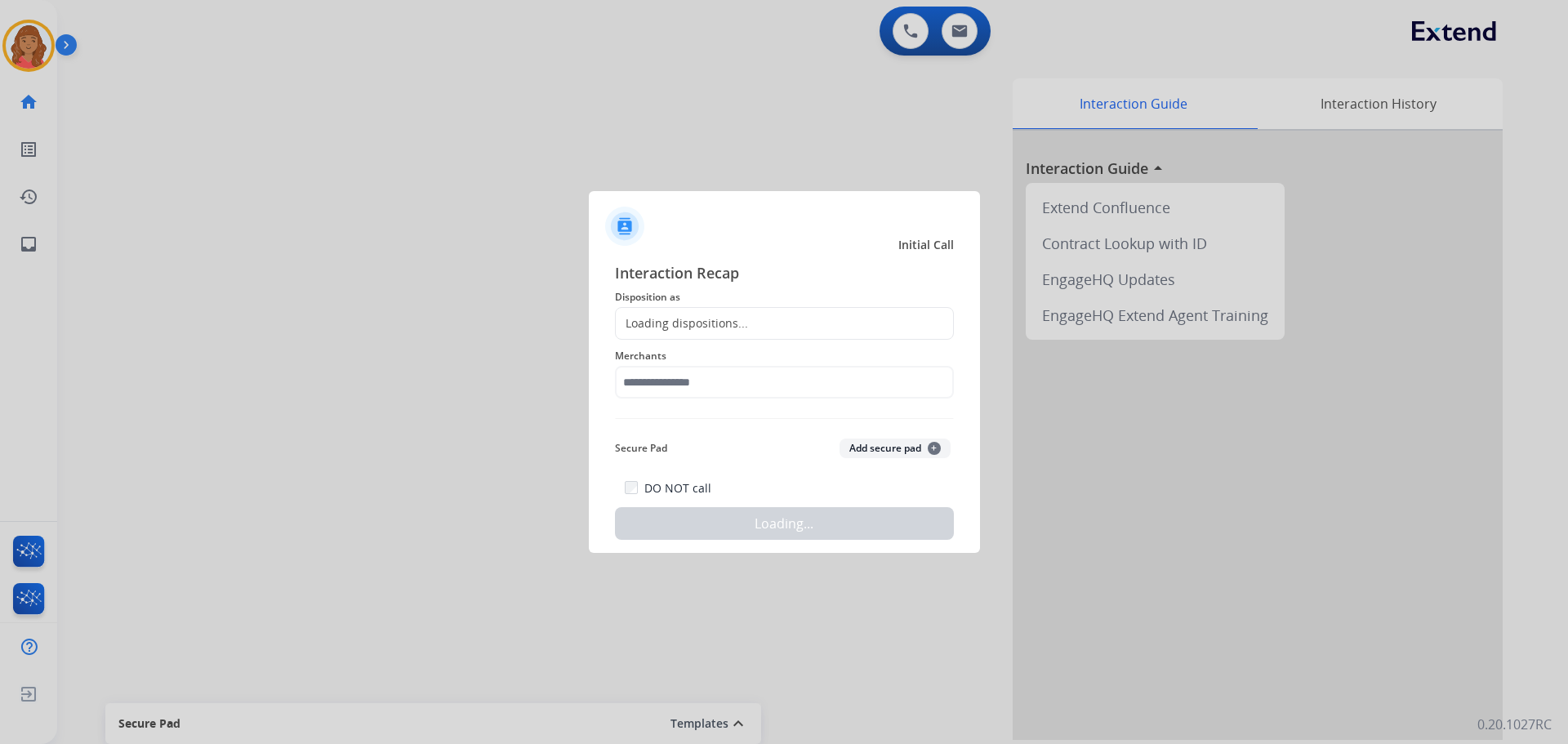
click at [311, 138] on div at bounding box center [784, 372] width 1568 height 744
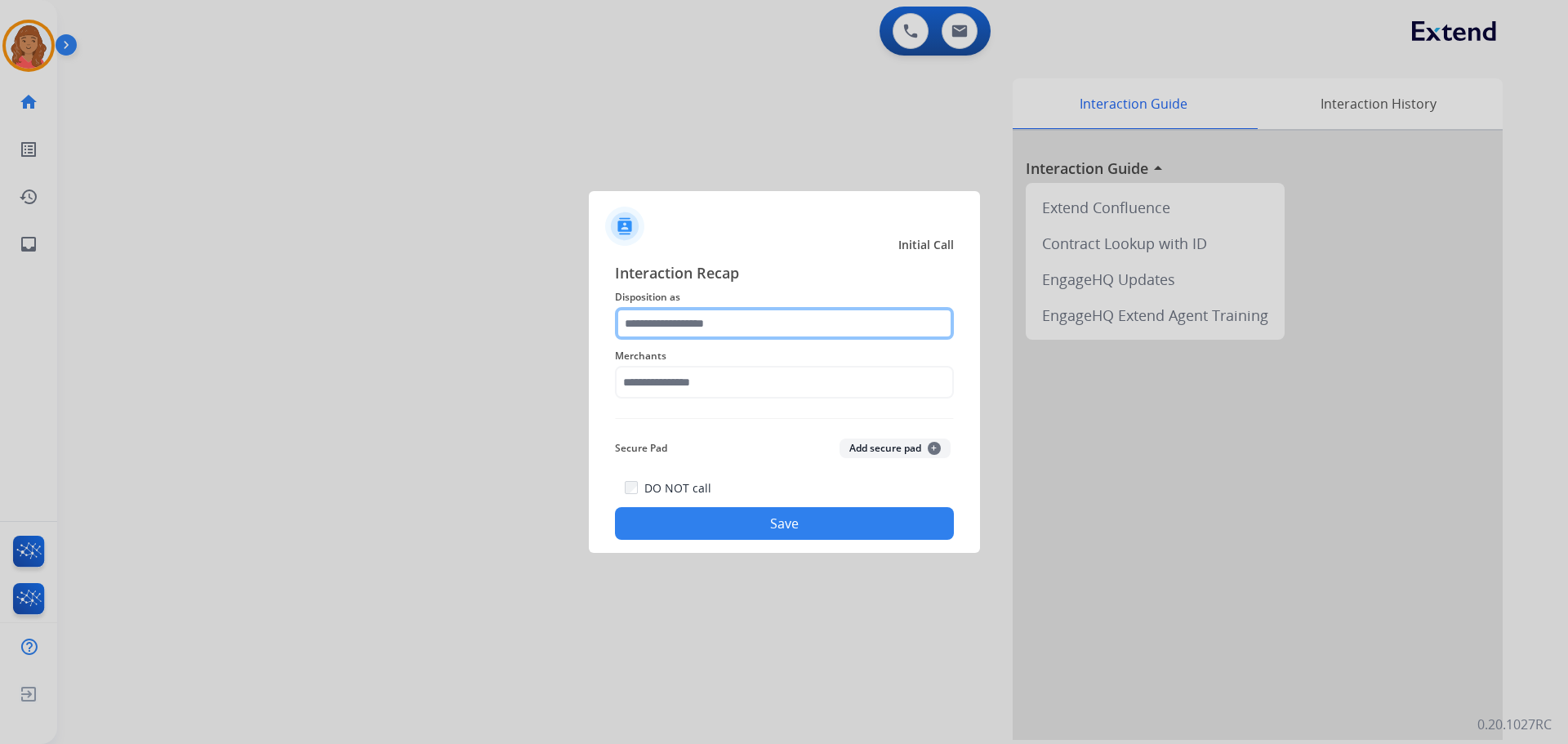
click at [704, 322] on input "text" at bounding box center [785, 323] width 339 height 33
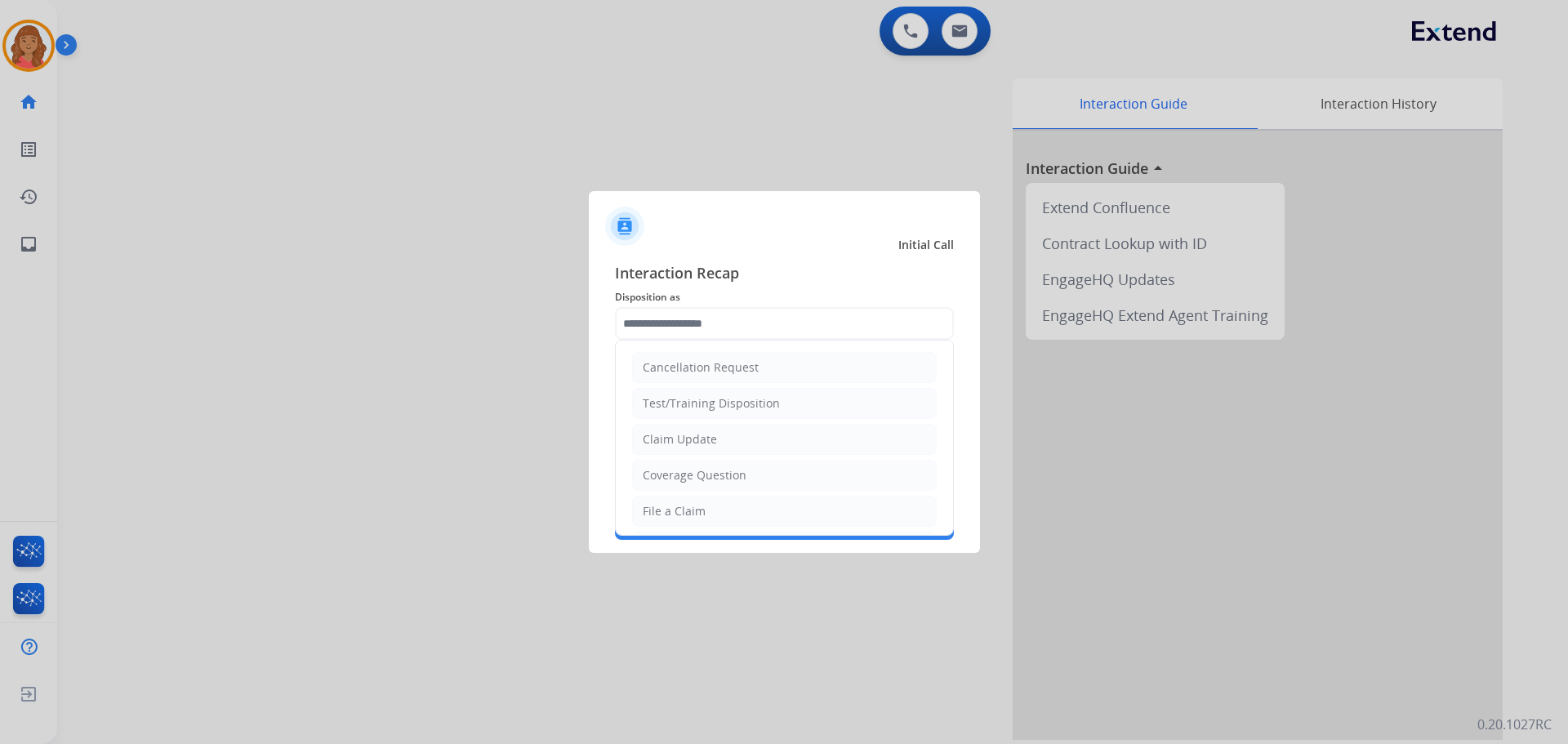
drag, startPoint x: 692, startPoint y: 436, endPoint x: 683, endPoint y: 365, distance: 71.6
click at [691, 437] on div "Claim Update" at bounding box center [680, 439] width 75 height 16
type input "**********"
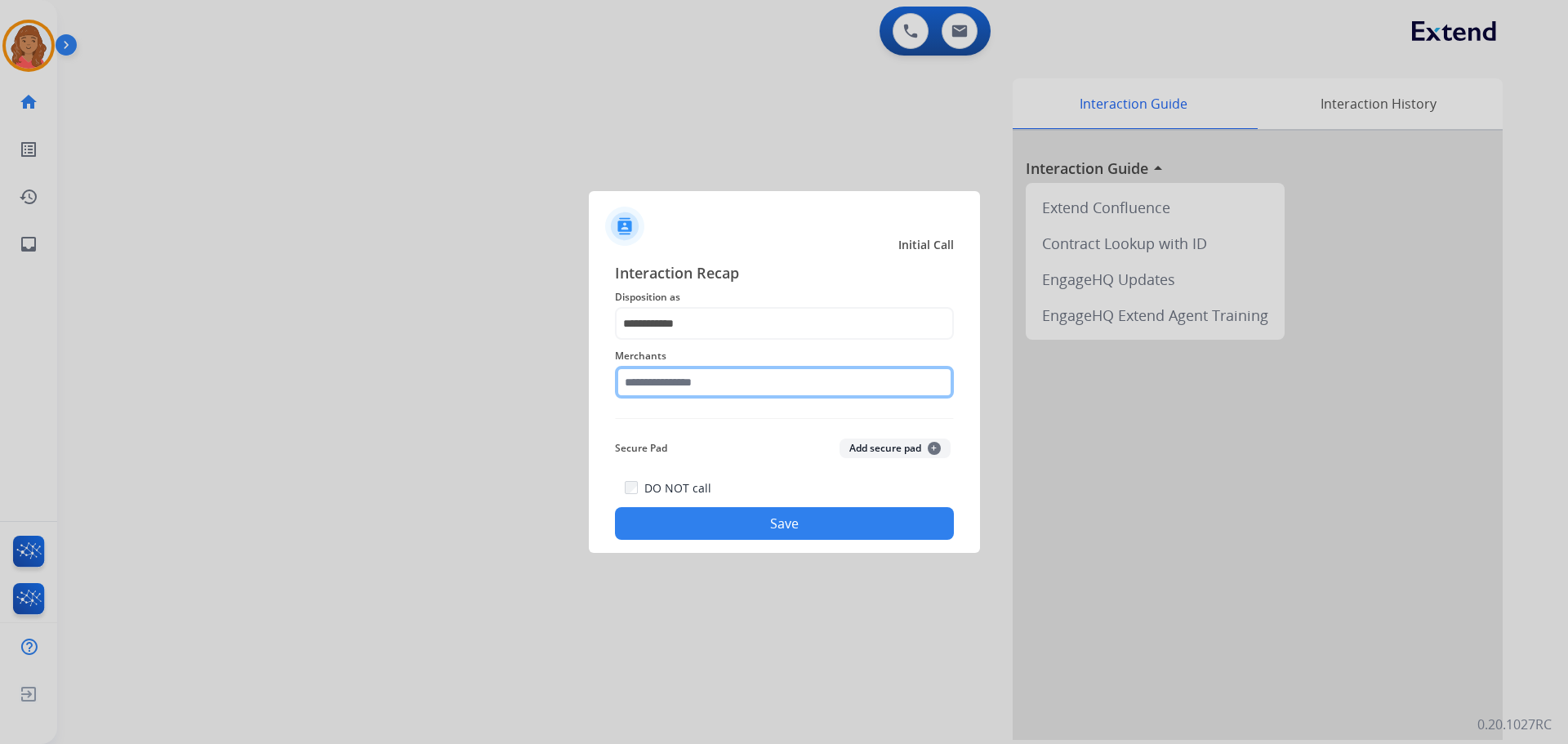
click at [679, 380] on input "text" at bounding box center [785, 382] width 339 height 33
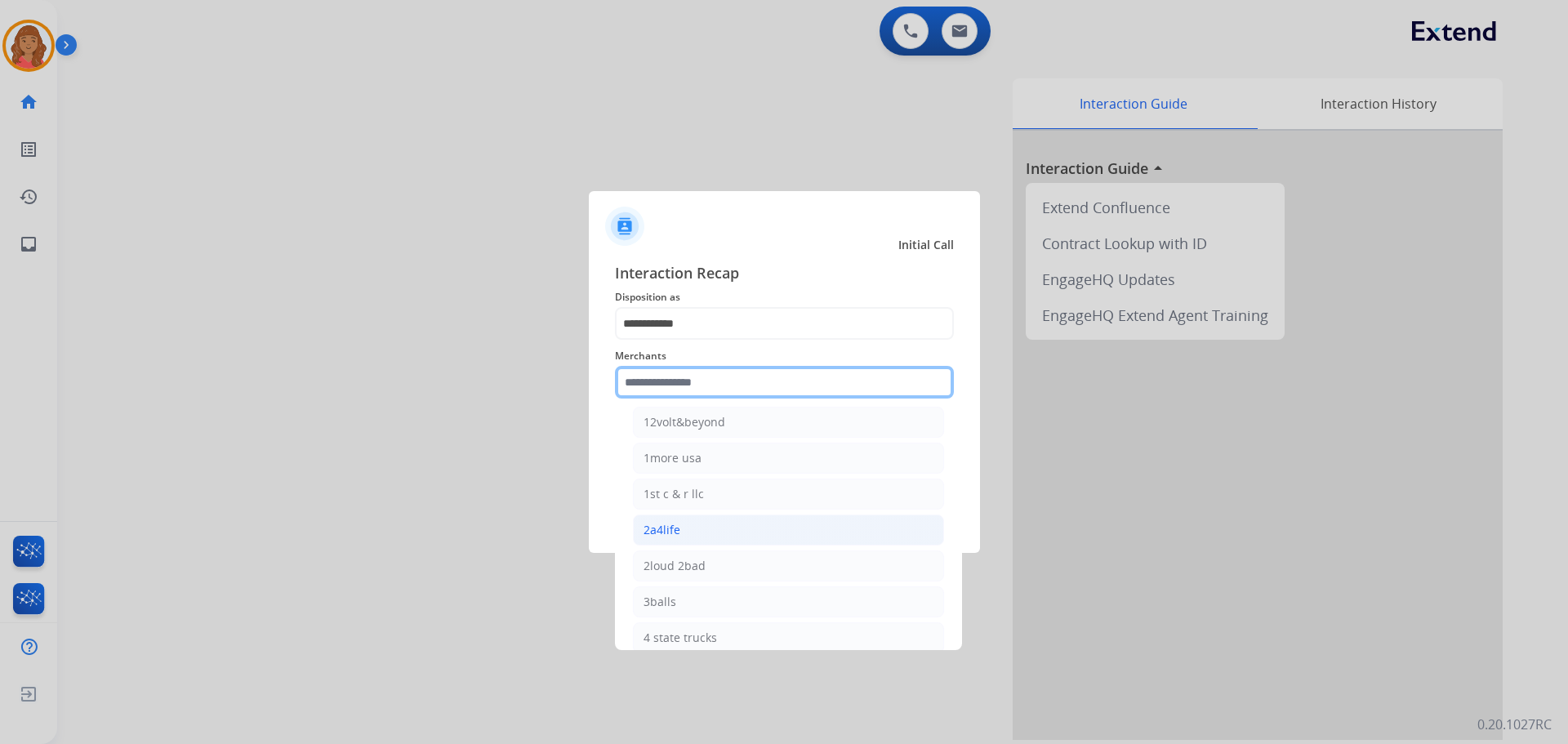
scroll to position [82, 0]
click at [678, 383] on input "text" at bounding box center [785, 382] width 339 height 33
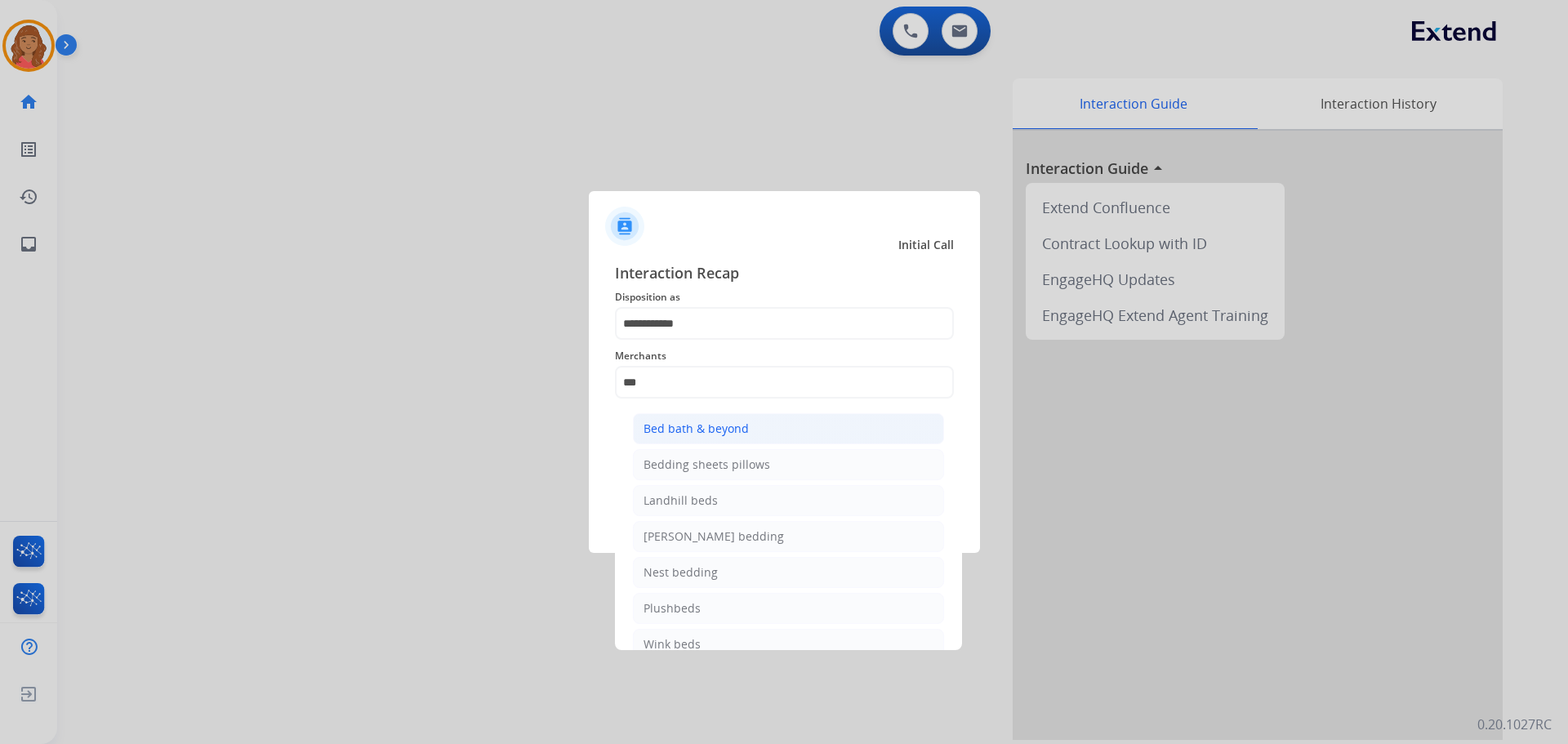
click at [668, 433] on div "Bed bath & beyond" at bounding box center [696, 429] width 106 height 16
type input "**********"
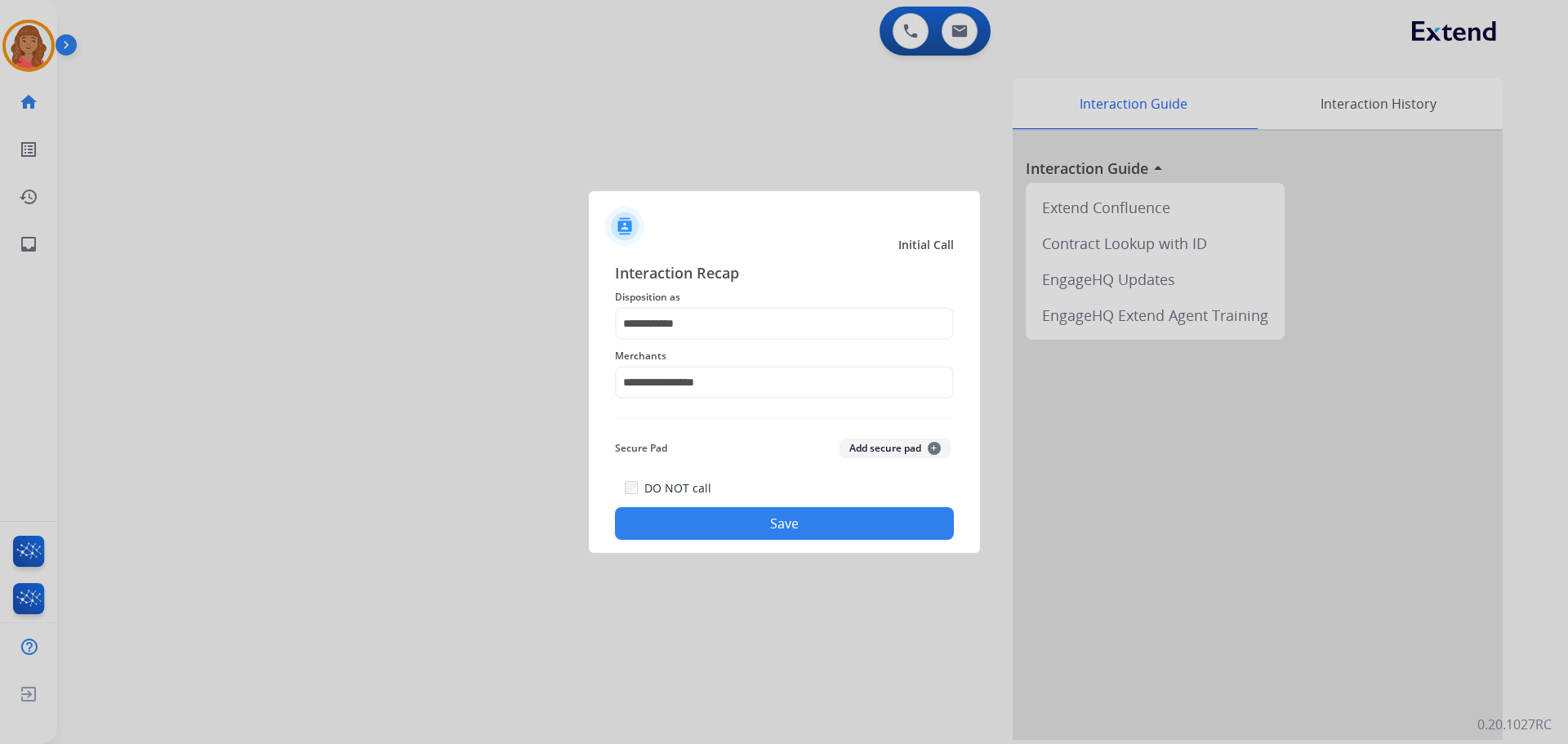
click at [724, 512] on button "Save" at bounding box center [785, 523] width 339 height 33
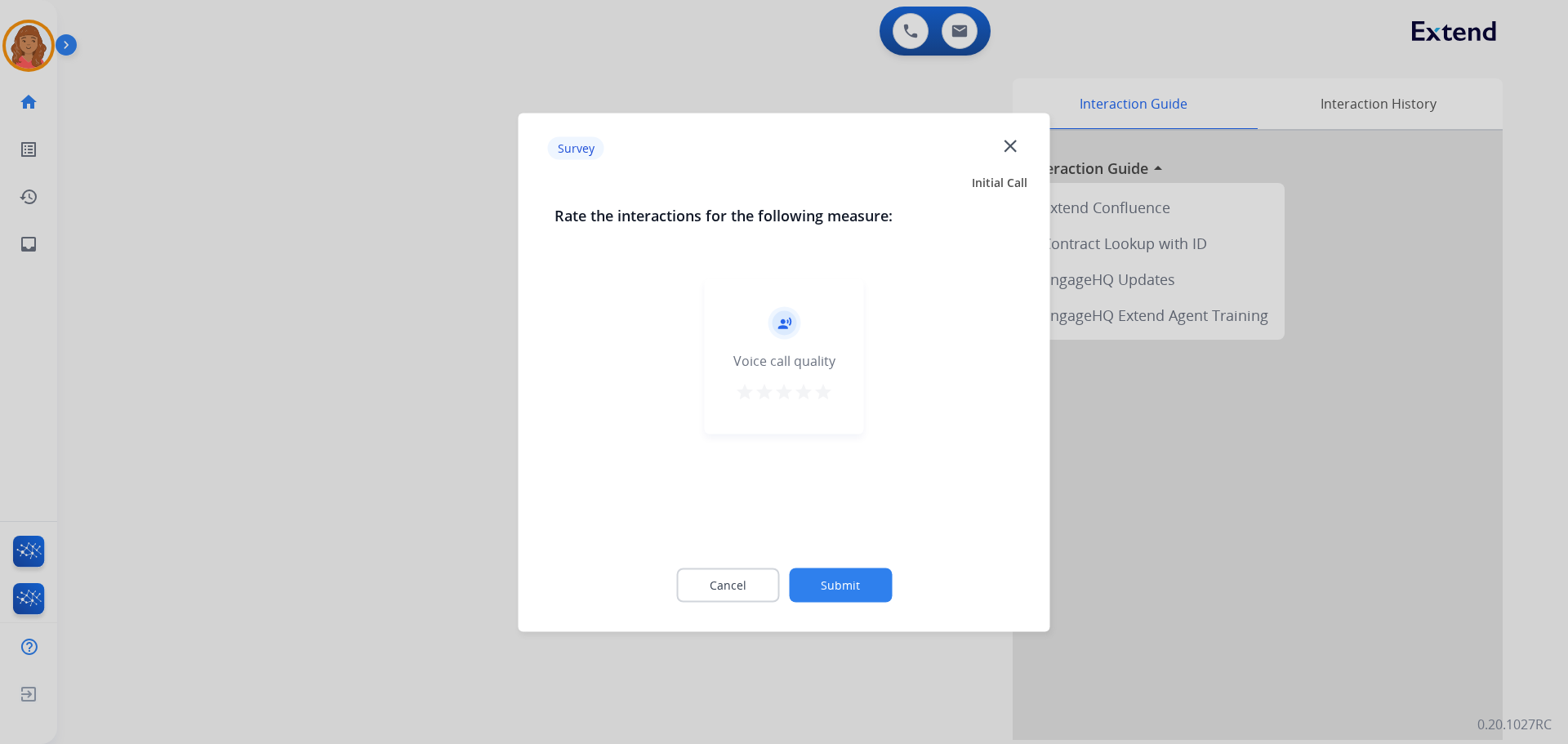
drag, startPoint x: 823, startPoint y: 385, endPoint x: 824, endPoint y: 400, distance: 15.0
click at [824, 386] on mat-icon "star" at bounding box center [823, 392] width 20 height 20
click at [827, 596] on button "Submit" at bounding box center [841, 584] width 103 height 35
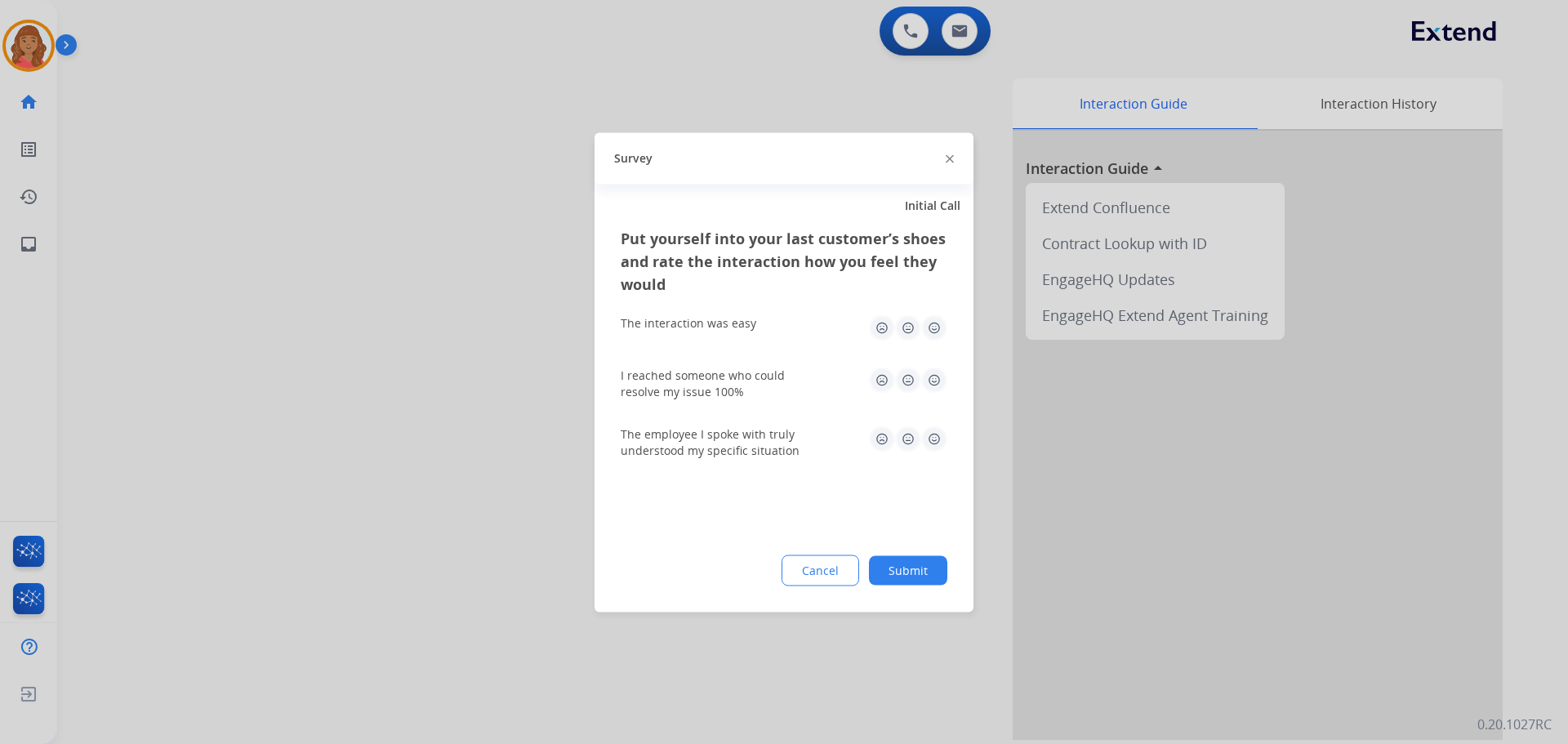
click at [938, 329] on img at bounding box center [934, 327] width 26 height 26
click at [932, 384] on img at bounding box center [934, 379] width 26 height 26
click at [931, 439] on img at bounding box center [934, 438] width 26 height 26
click at [898, 546] on div "Put yourself into your last customer’s shoes and rate the interaction how you f…" at bounding box center [784, 419] width 379 height 385
click at [905, 571] on button "Submit" at bounding box center [908, 570] width 78 height 29
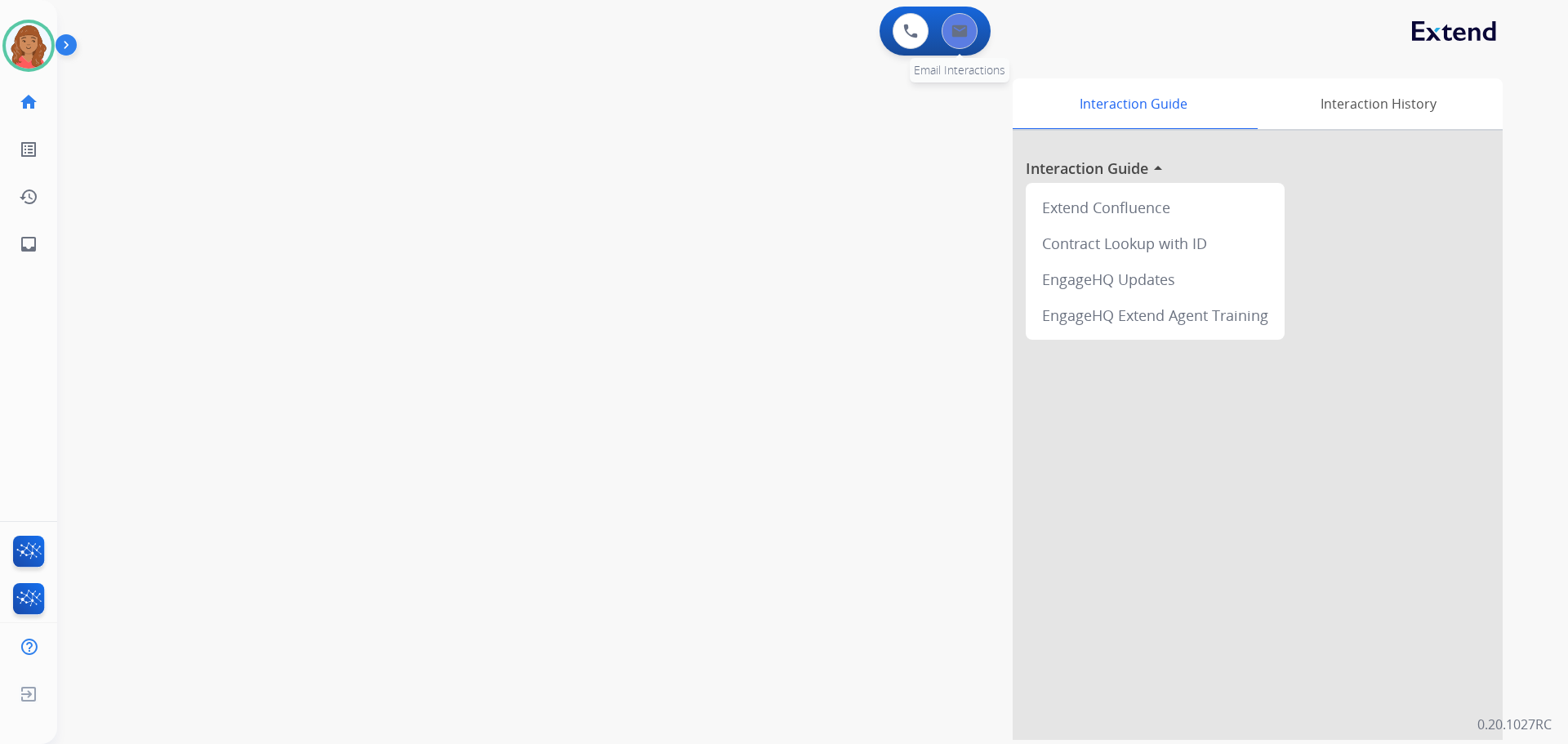
click at [970, 22] on button at bounding box center [960, 31] width 36 height 36
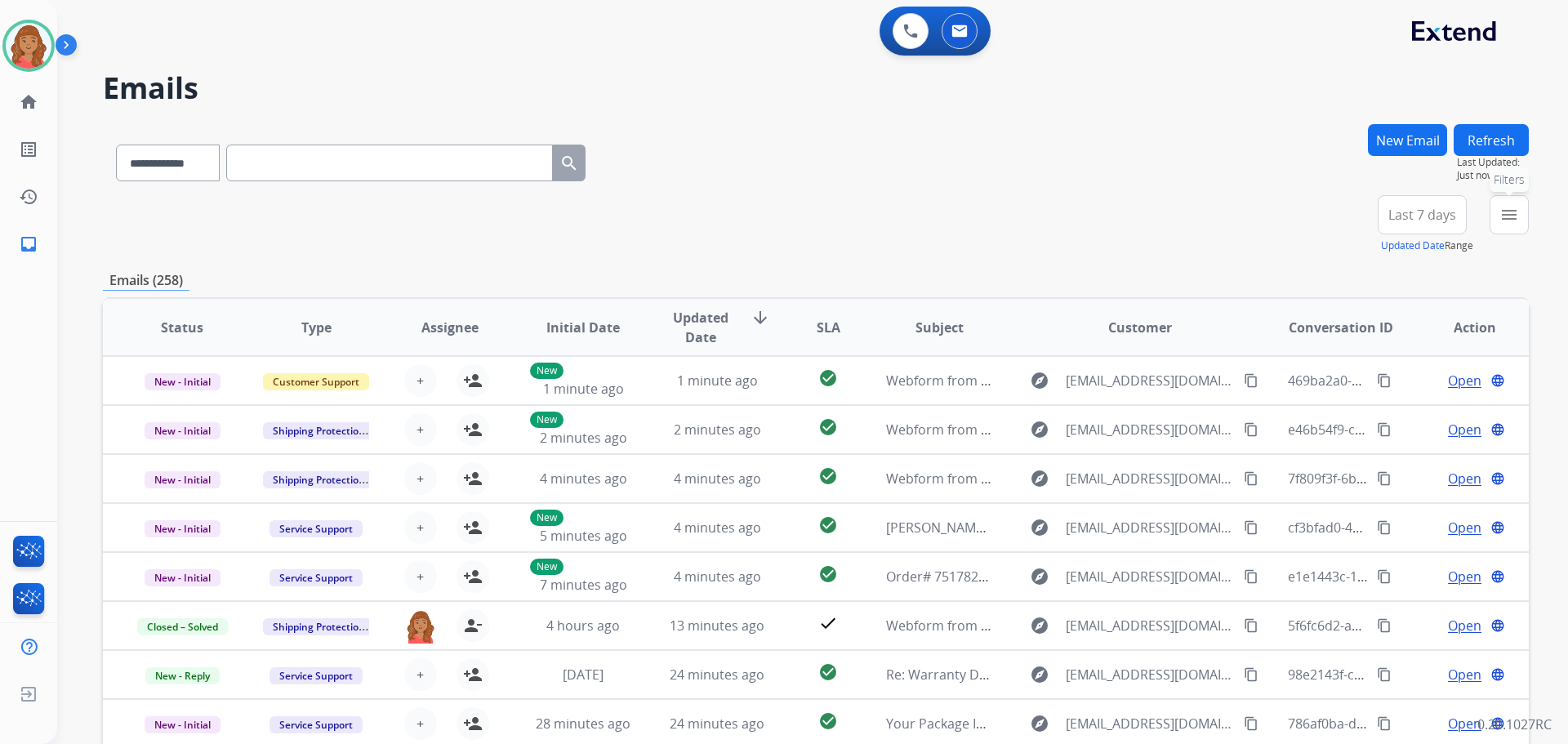
click at [1506, 221] on mat-icon "menu" at bounding box center [1509, 215] width 20 height 20
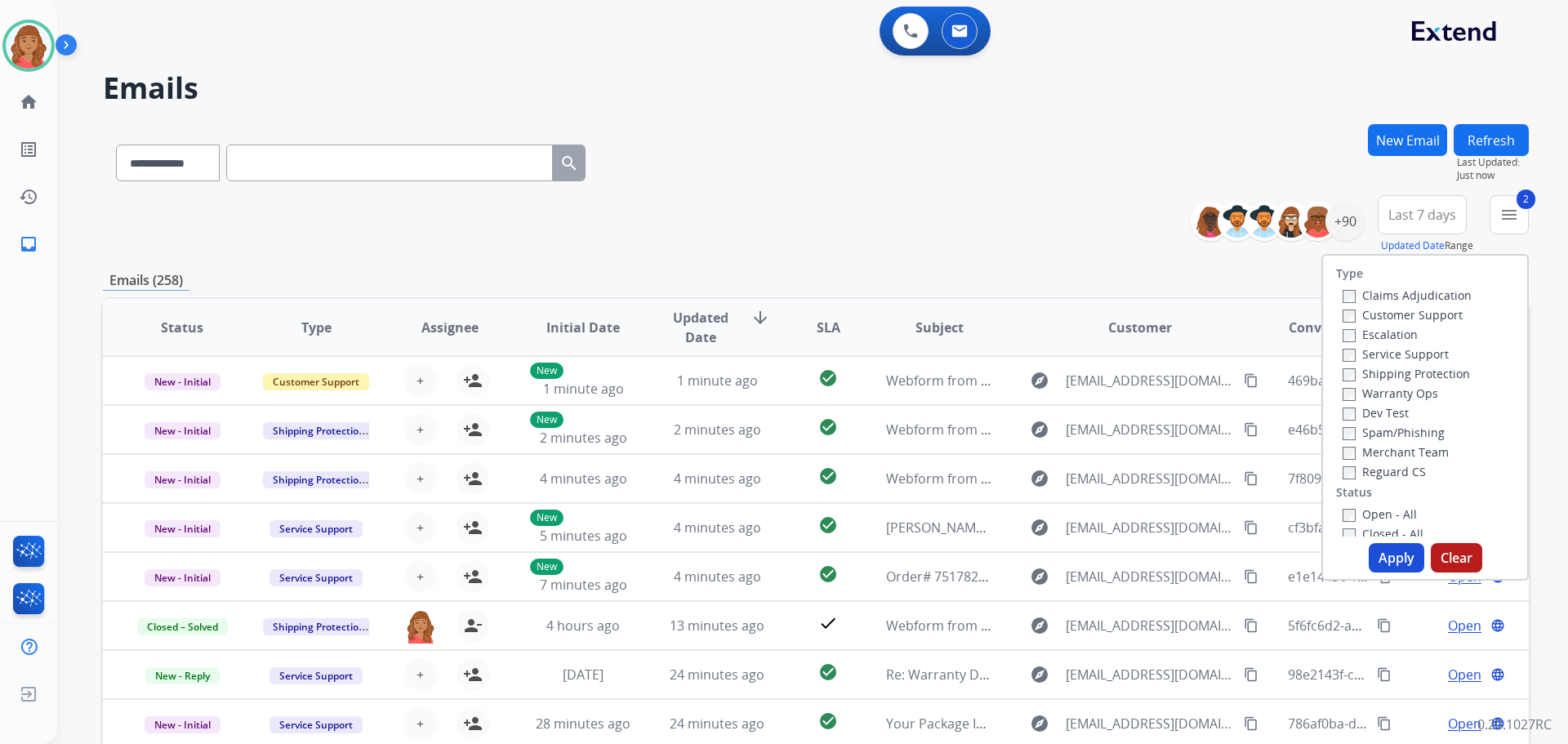
click at [1343, 466] on label "Reguard CS" at bounding box center [1385, 471] width 83 height 15
click at [1377, 552] on button "Apply" at bounding box center [1397, 558] width 56 height 29
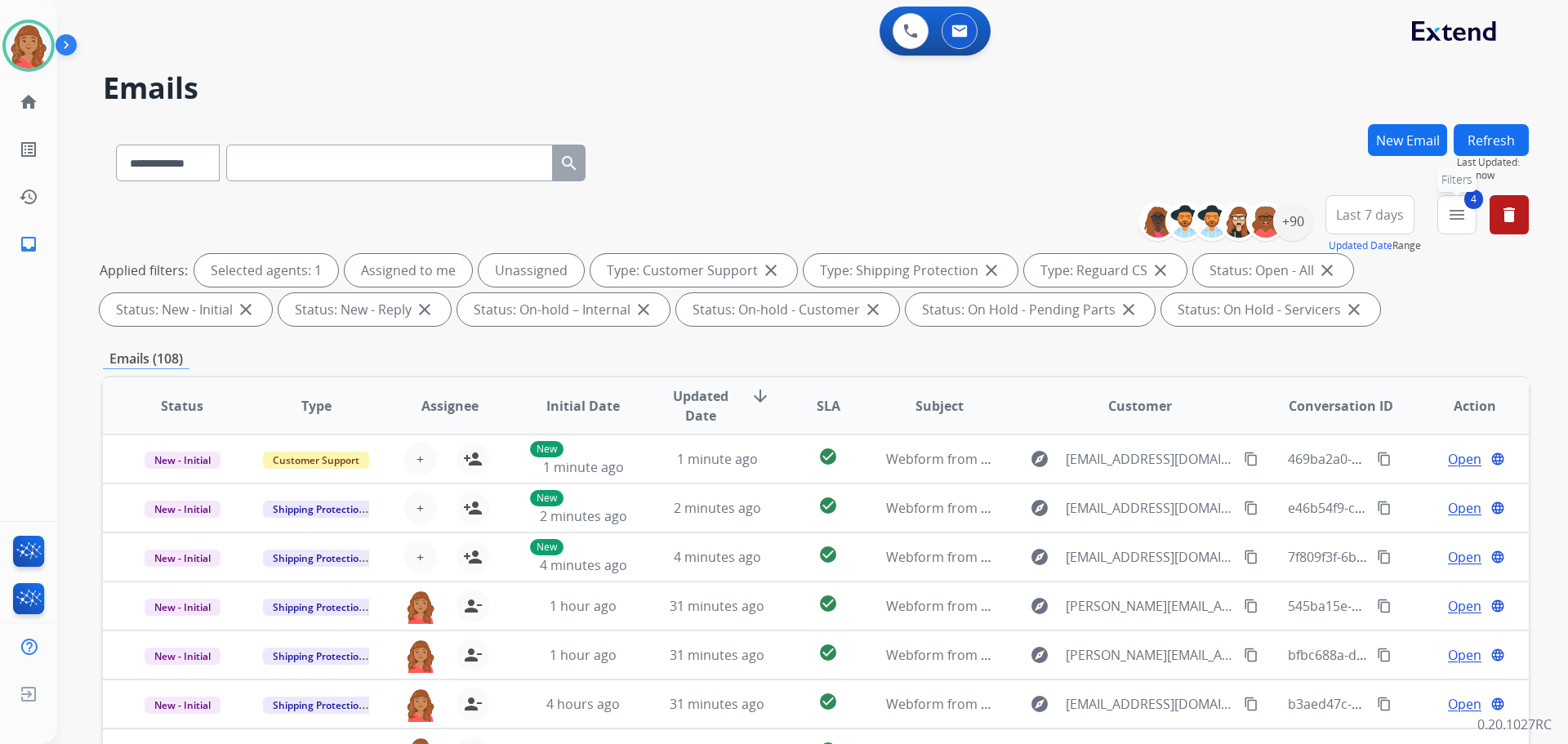
drag, startPoint x: 1451, startPoint y: 220, endPoint x: 1454, endPoint y: 230, distance: 10.4
click at [1455, 225] on button "4 menu Filters" at bounding box center [1457, 215] width 39 height 39
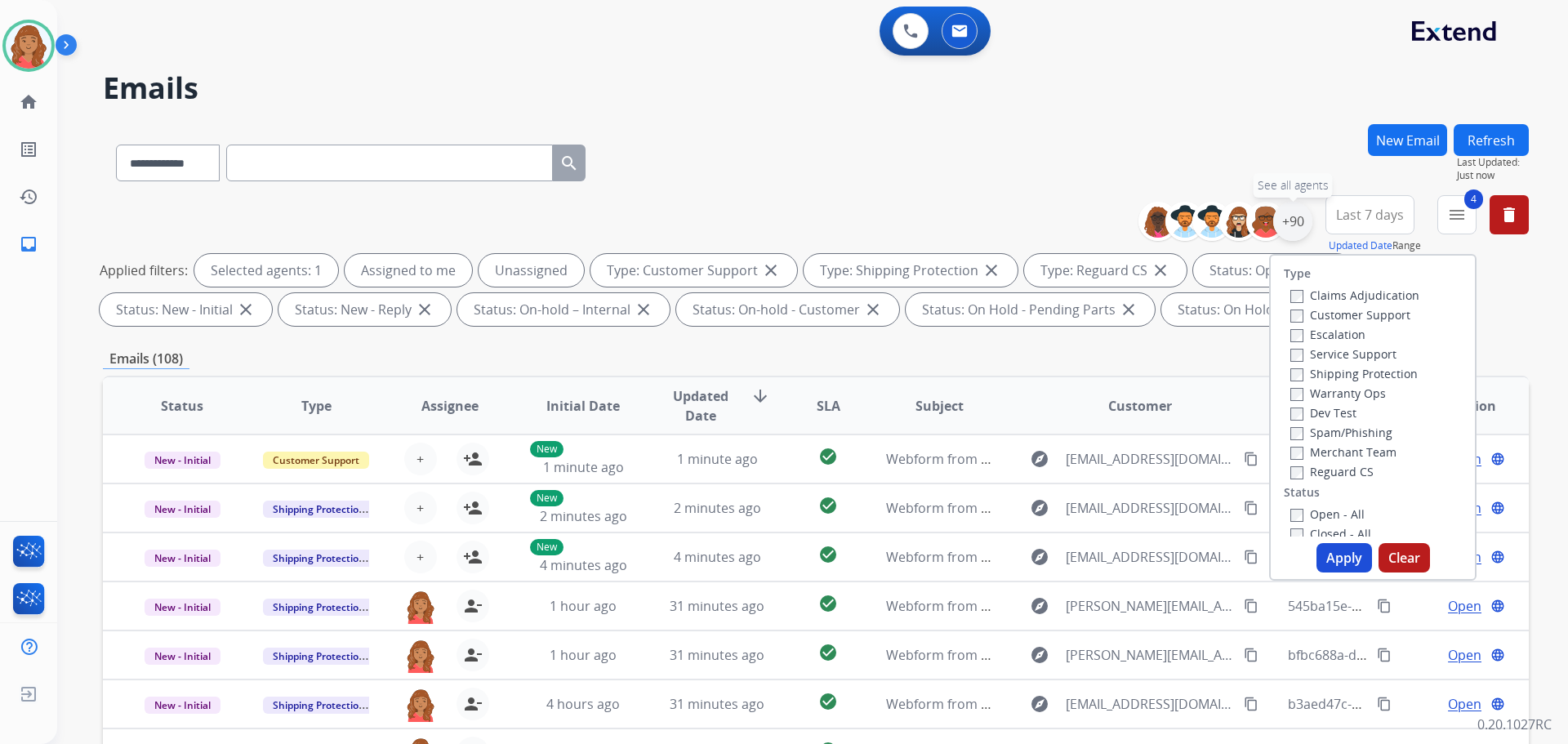
click at [1292, 220] on div "+90" at bounding box center [1293, 221] width 39 height 39
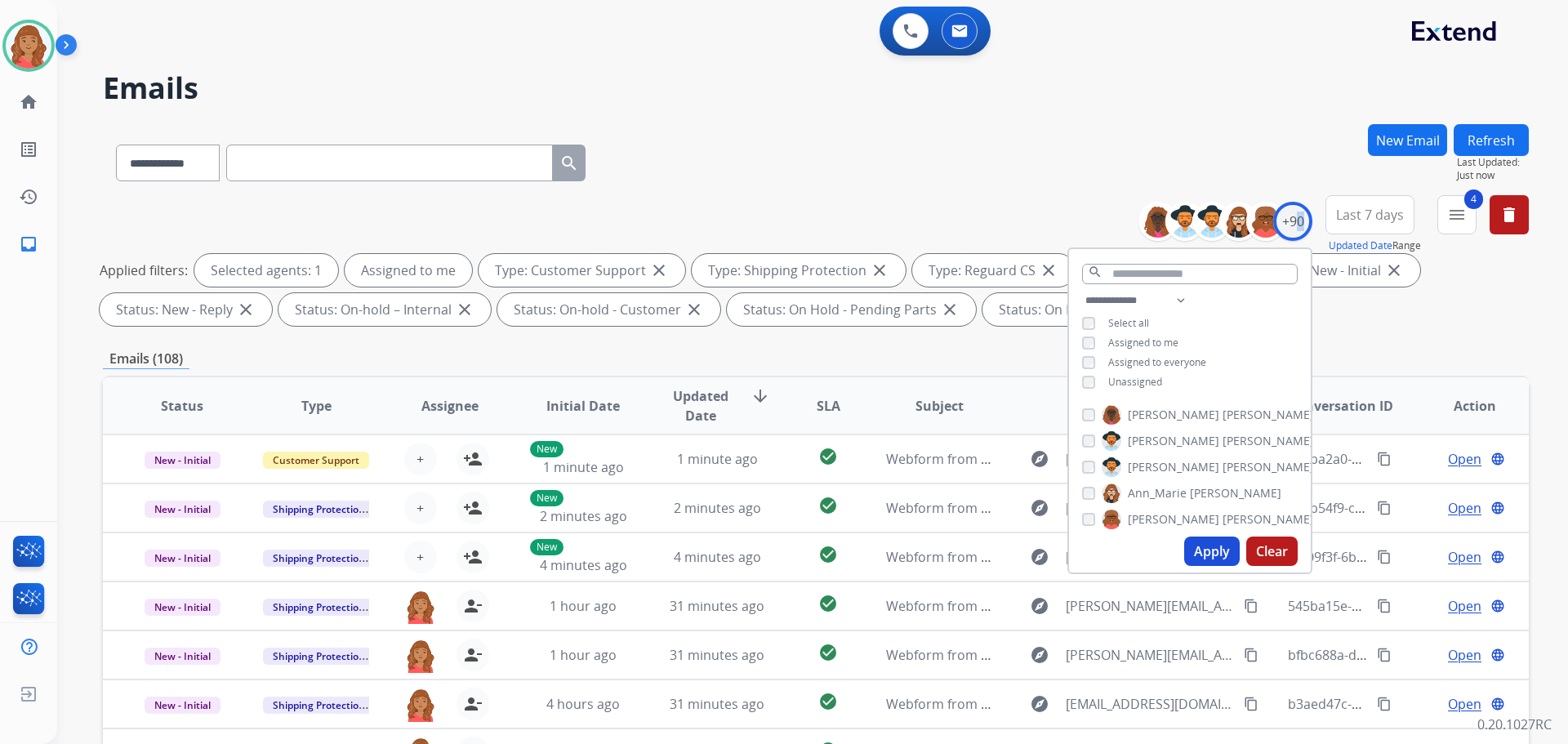
click at [1205, 546] on button "Apply" at bounding box center [1212, 550] width 56 height 29
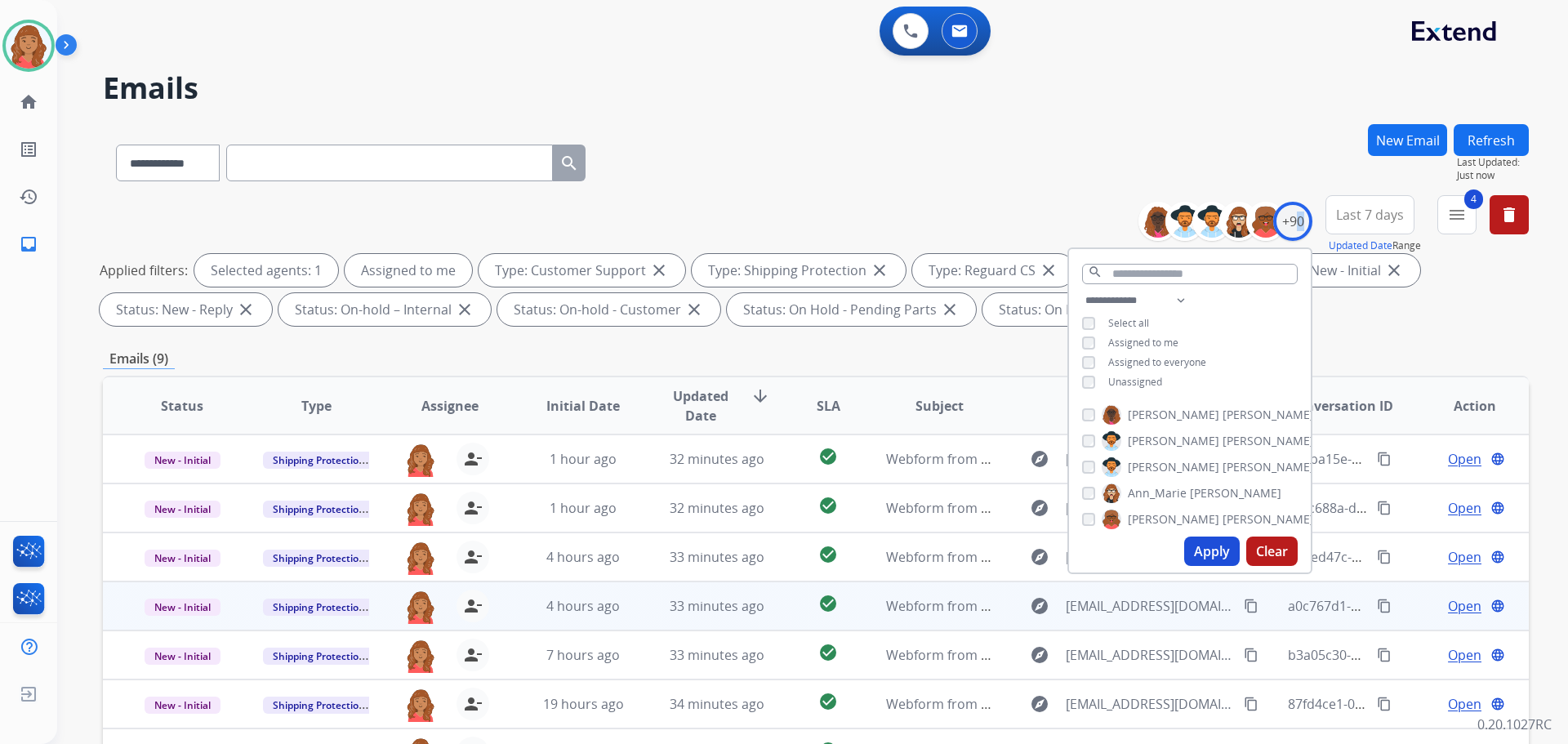
scroll to position [264, 0]
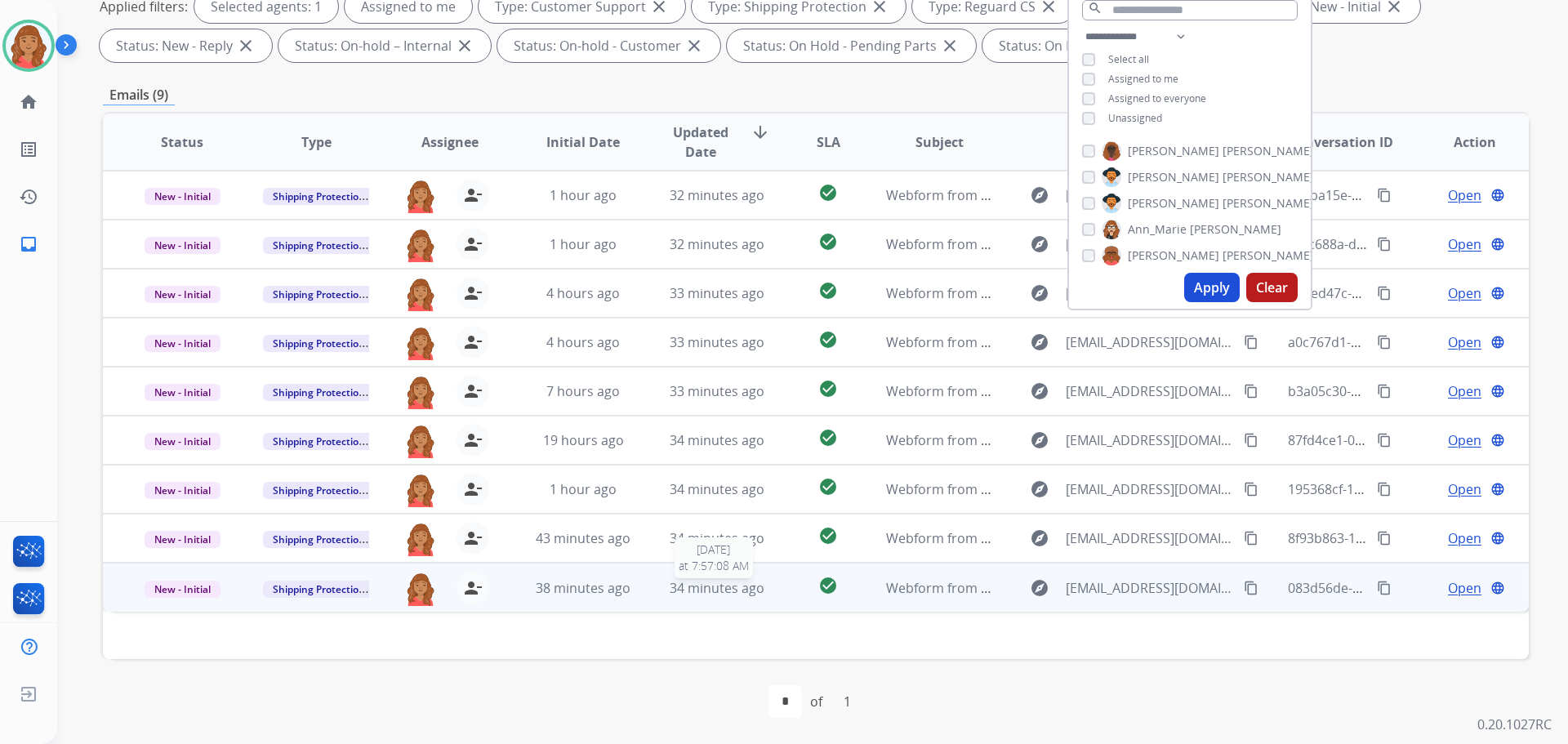
click at [679, 591] on span "34 minutes ago" at bounding box center [717, 588] width 95 height 18
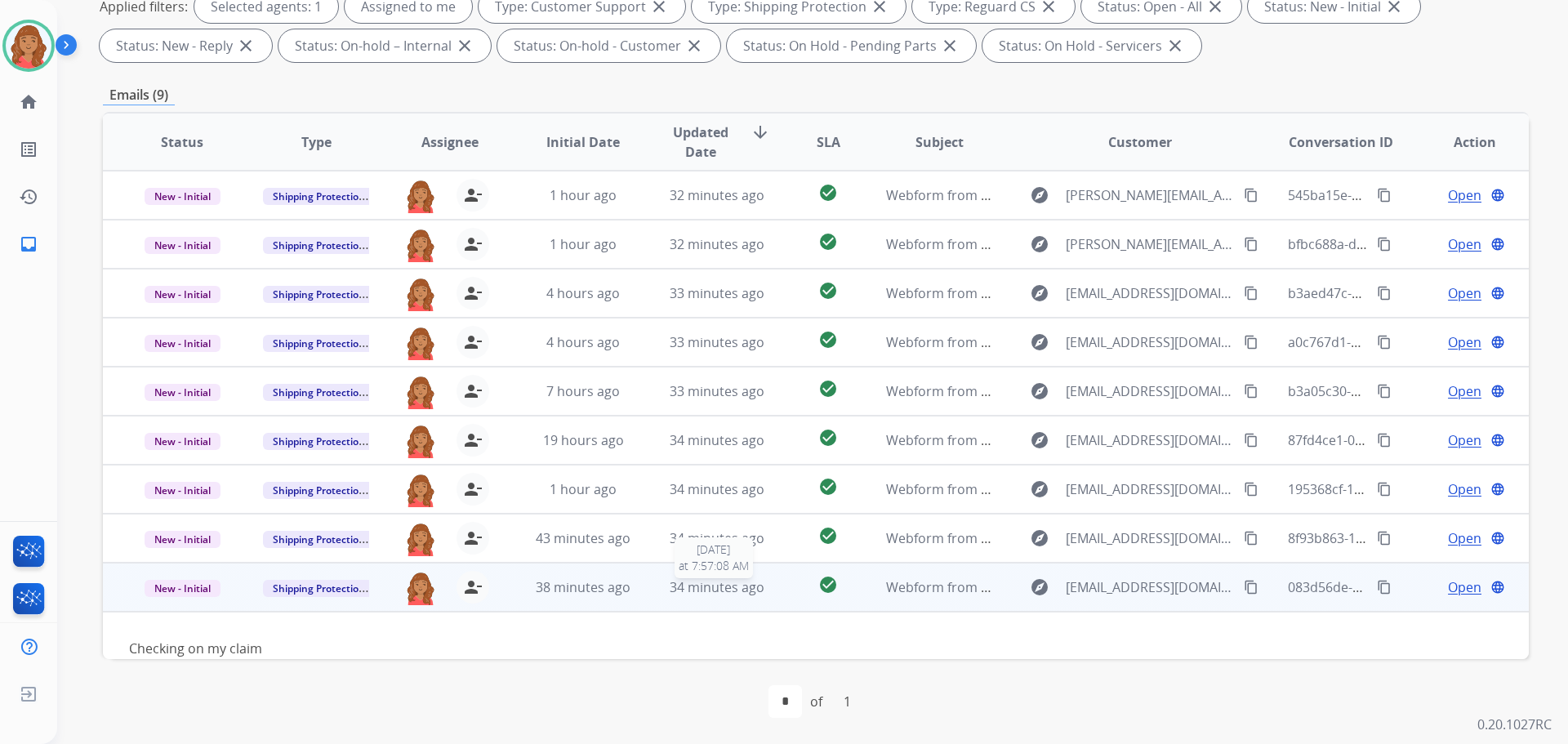
scroll to position [26, 0]
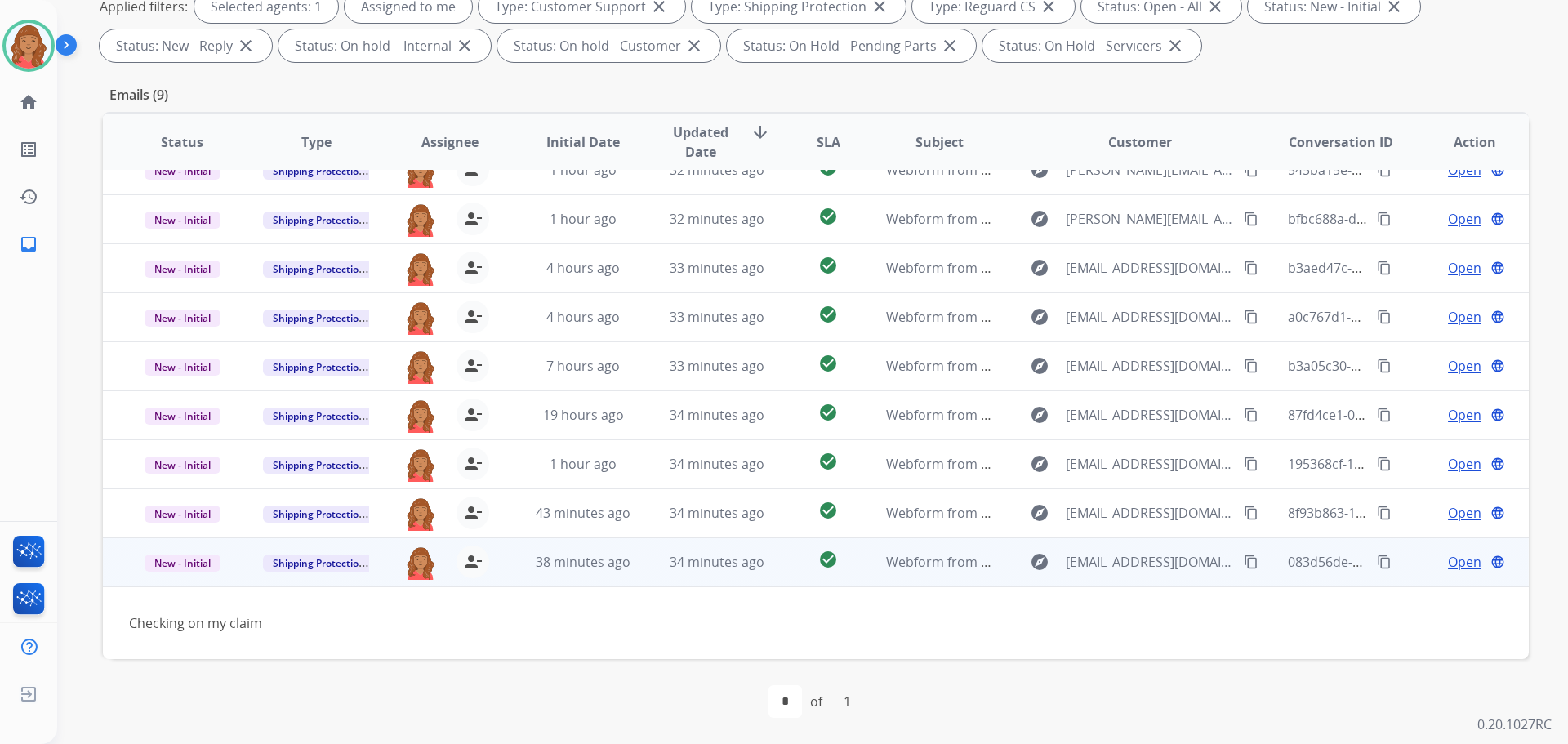
drag, startPoint x: 1247, startPoint y: 564, endPoint x: 1187, endPoint y: 561, distance: 60.1
click at [1246, 564] on mat-icon "content_copy" at bounding box center [1251, 562] width 15 height 15
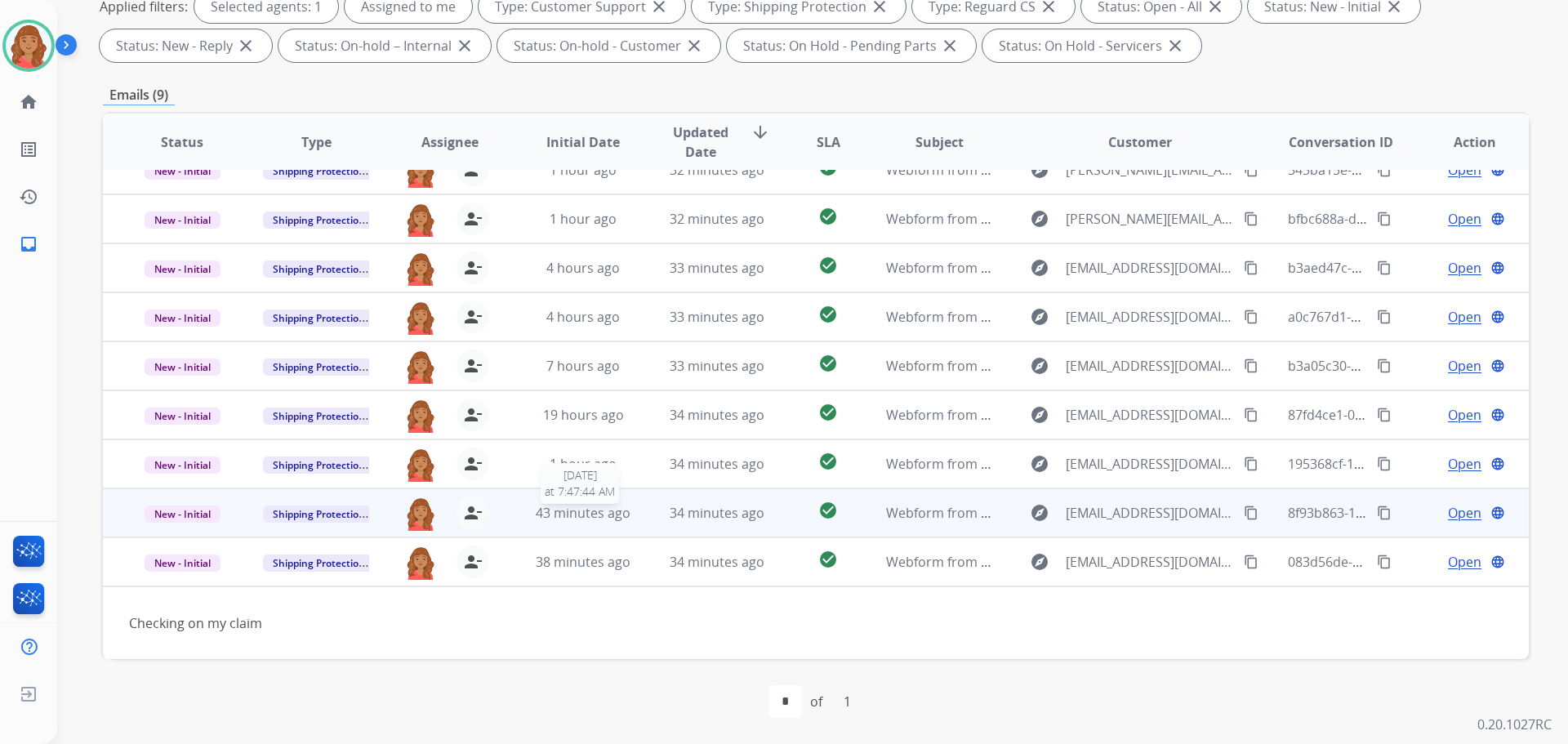
click at [620, 515] on span "43 minutes ago" at bounding box center [583, 513] width 95 height 18
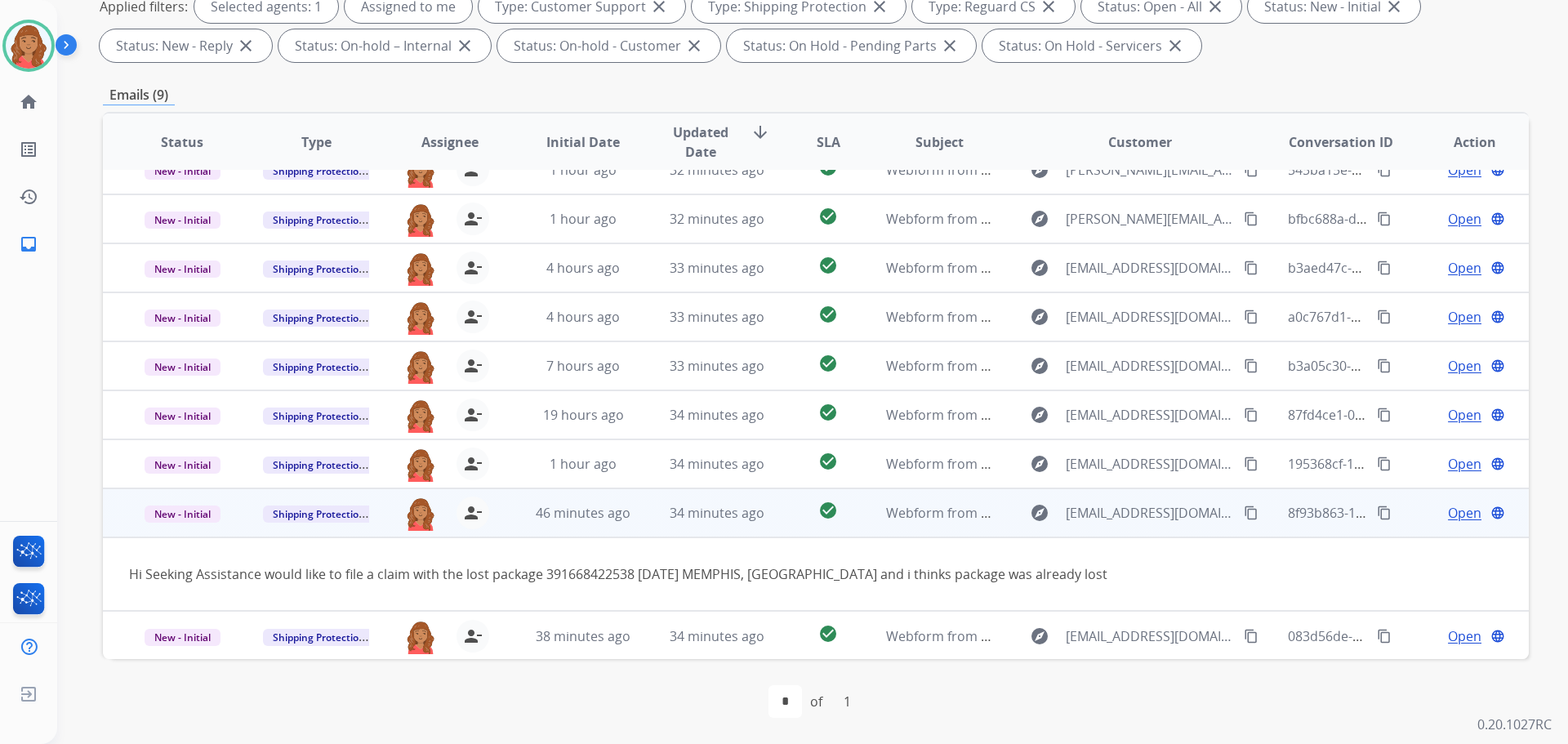
scroll to position [26, 0]
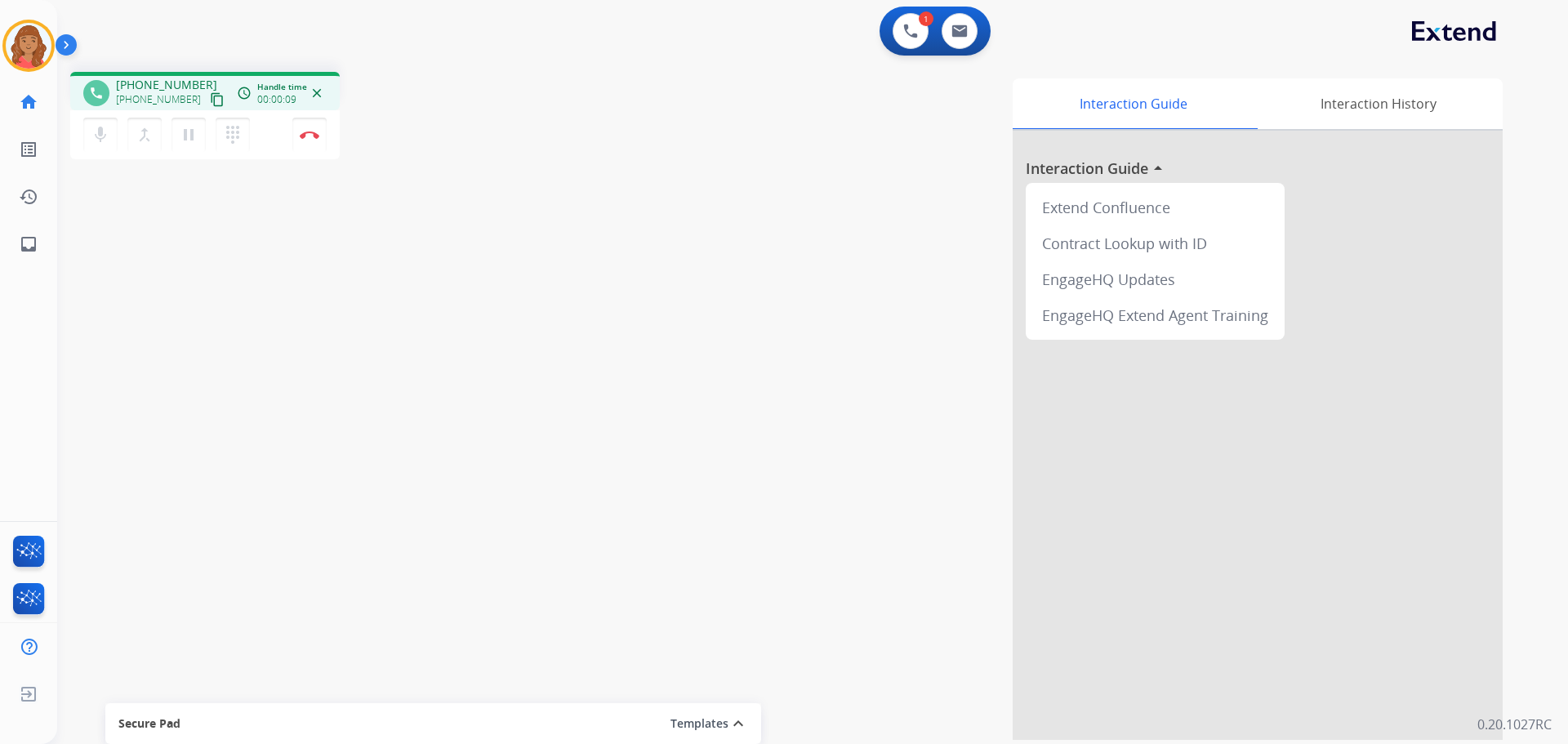
click at [210, 99] on mat-icon "content_copy" at bounding box center [217, 99] width 15 height 15
click at [308, 136] on img at bounding box center [310, 134] width 20 height 8
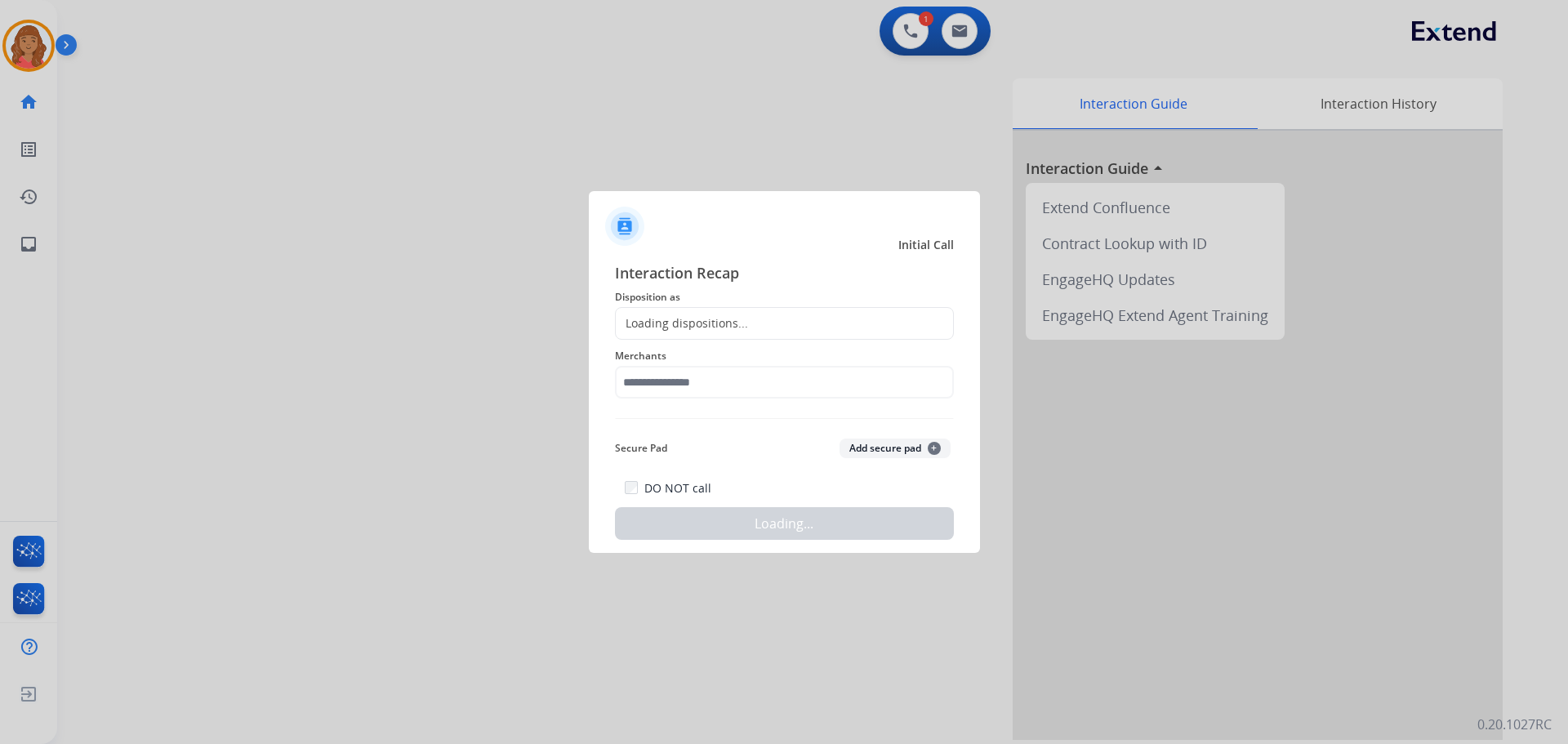
drag, startPoint x: 697, startPoint y: 326, endPoint x: 692, endPoint y: 352, distance: 26.5
click at [697, 329] on div "Loading dispositions..." at bounding box center [682, 323] width 132 height 16
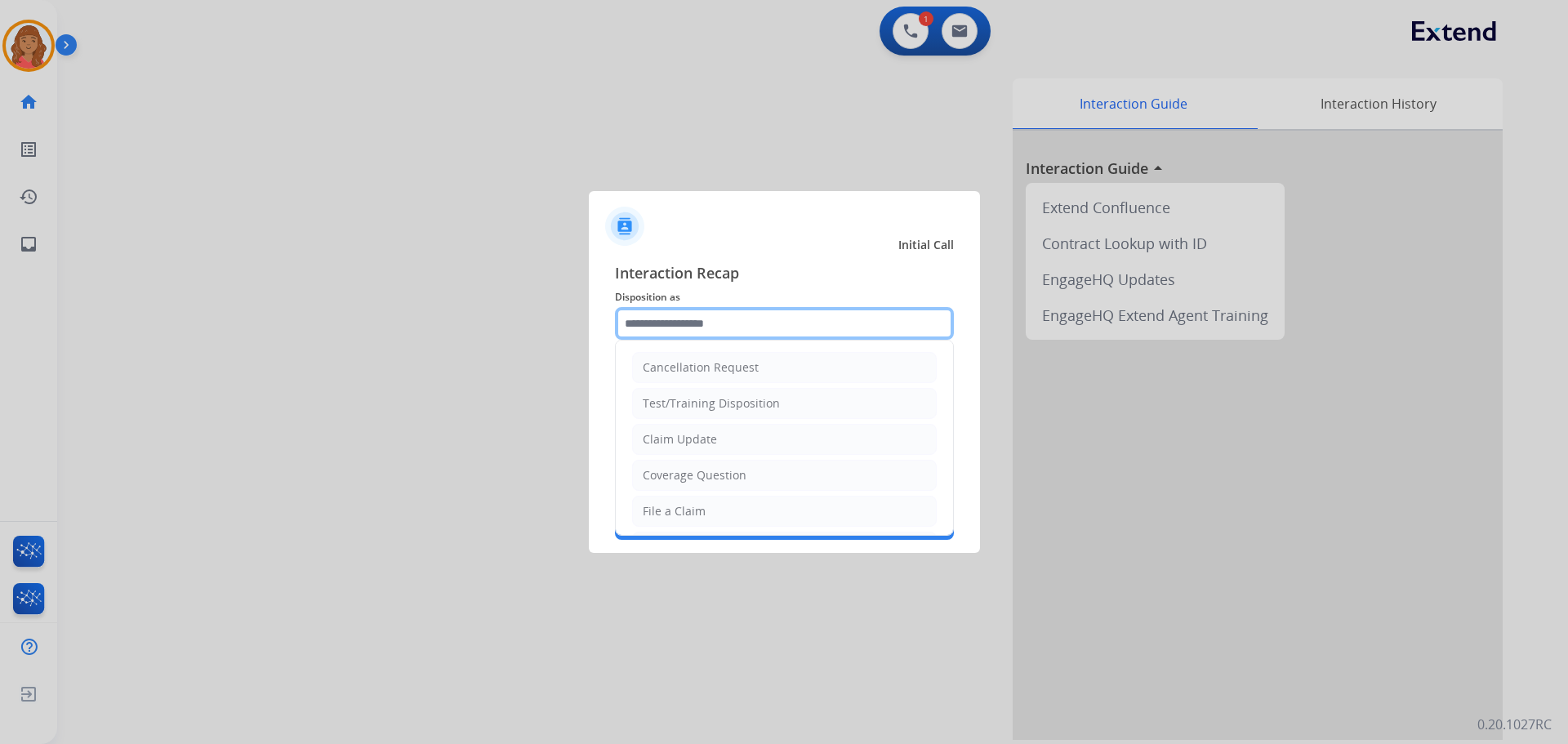
click at [682, 336] on input "text" at bounding box center [785, 323] width 339 height 33
click at [688, 438] on div "Claim Update" at bounding box center [680, 439] width 75 height 16
type input "**********"
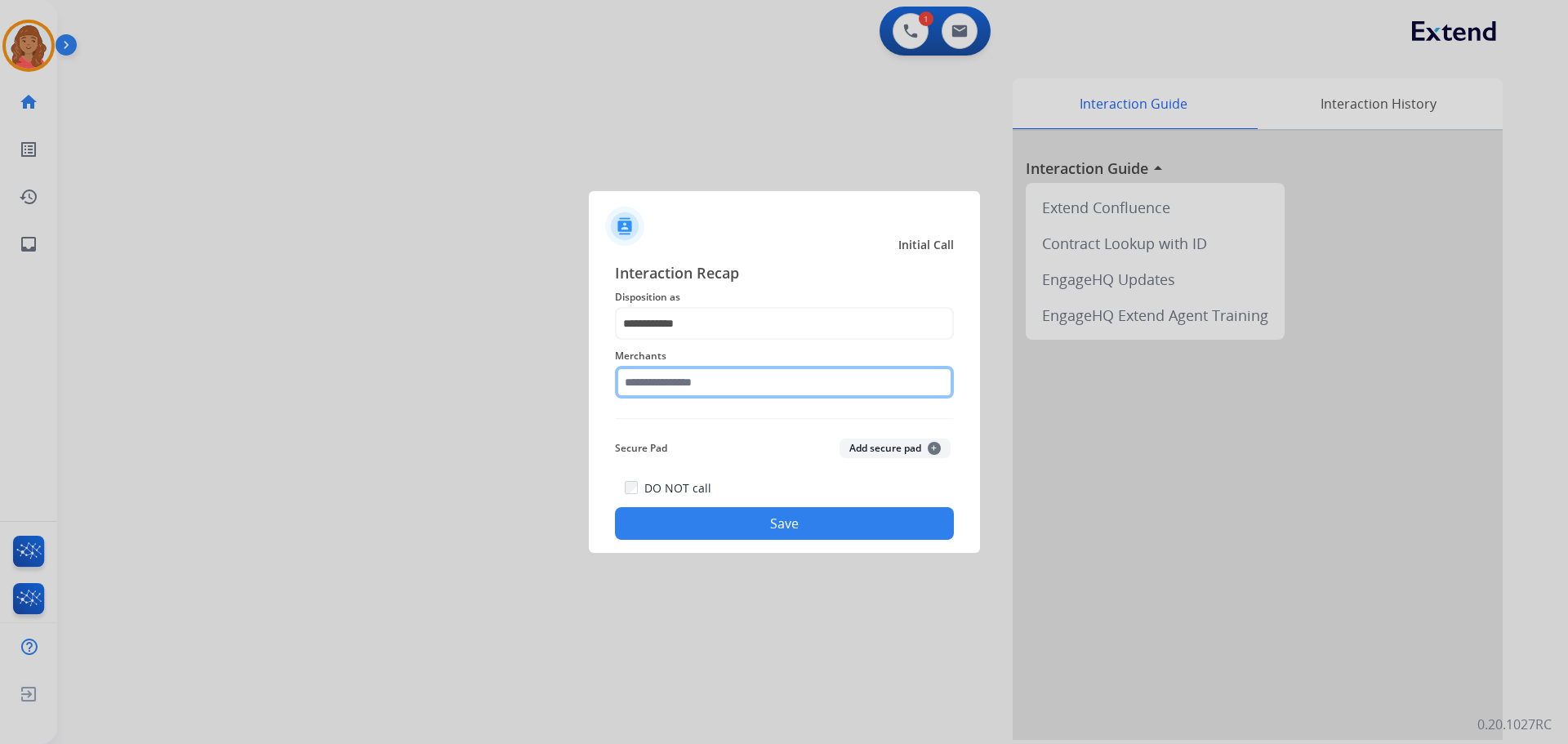
click at [684, 393] on input "text" at bounding box center [785, 382] width 339 height 33
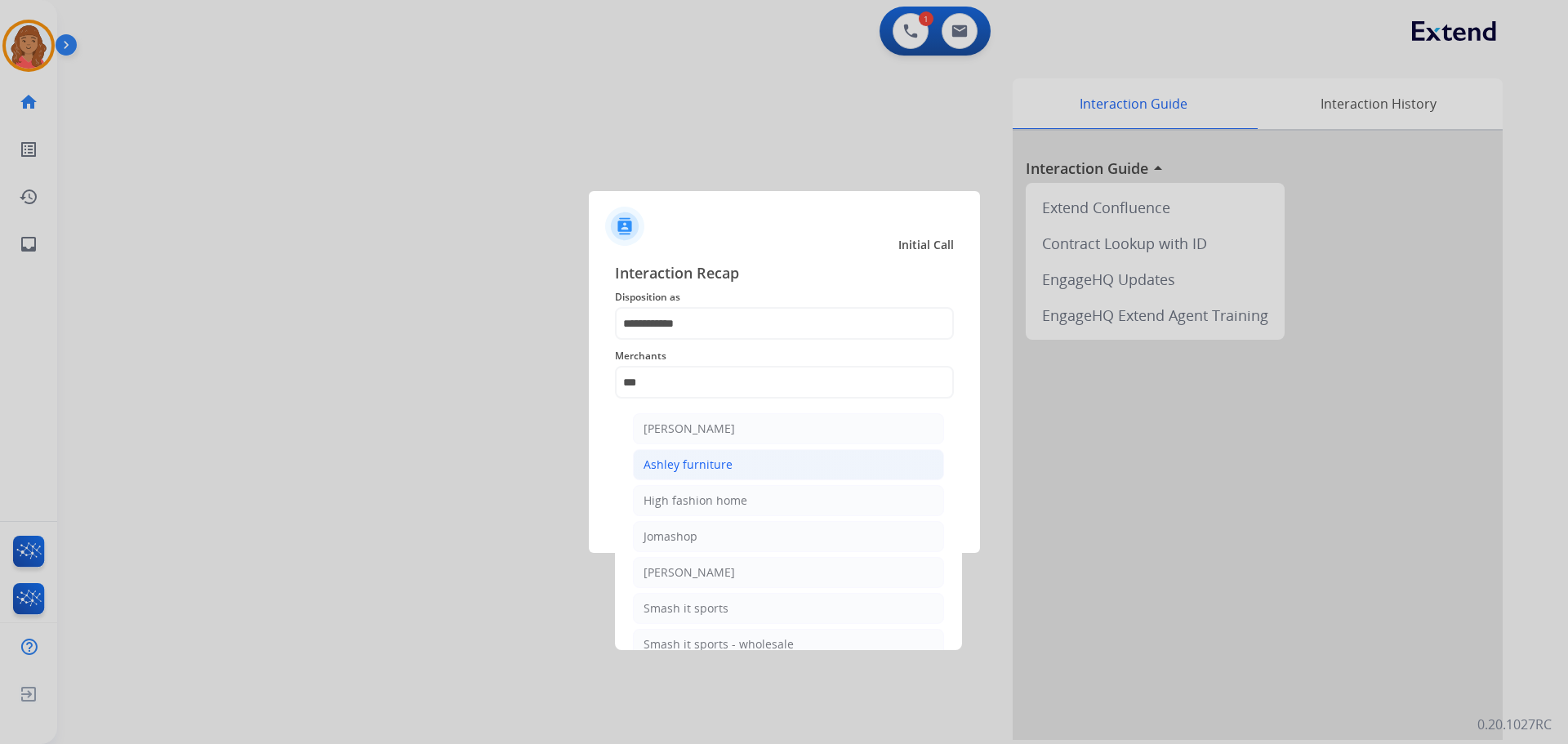
click at [691, 464] on div "Ashley furniture" at bounding box center [688, 464] width 89 height 16
type input "**********"
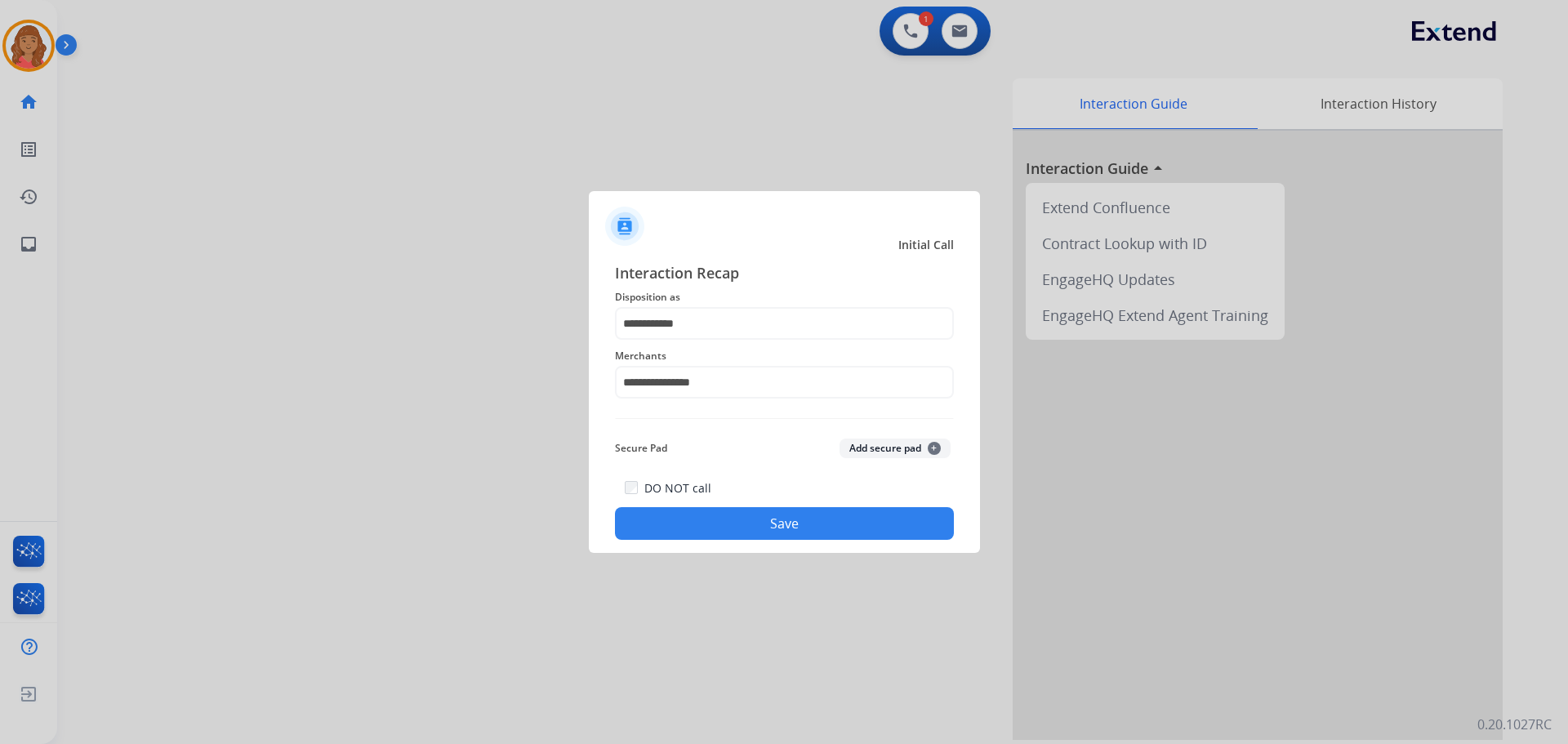
click at [703, 510] on button "Save" at bounding box center [785, 523] width 339 height 33
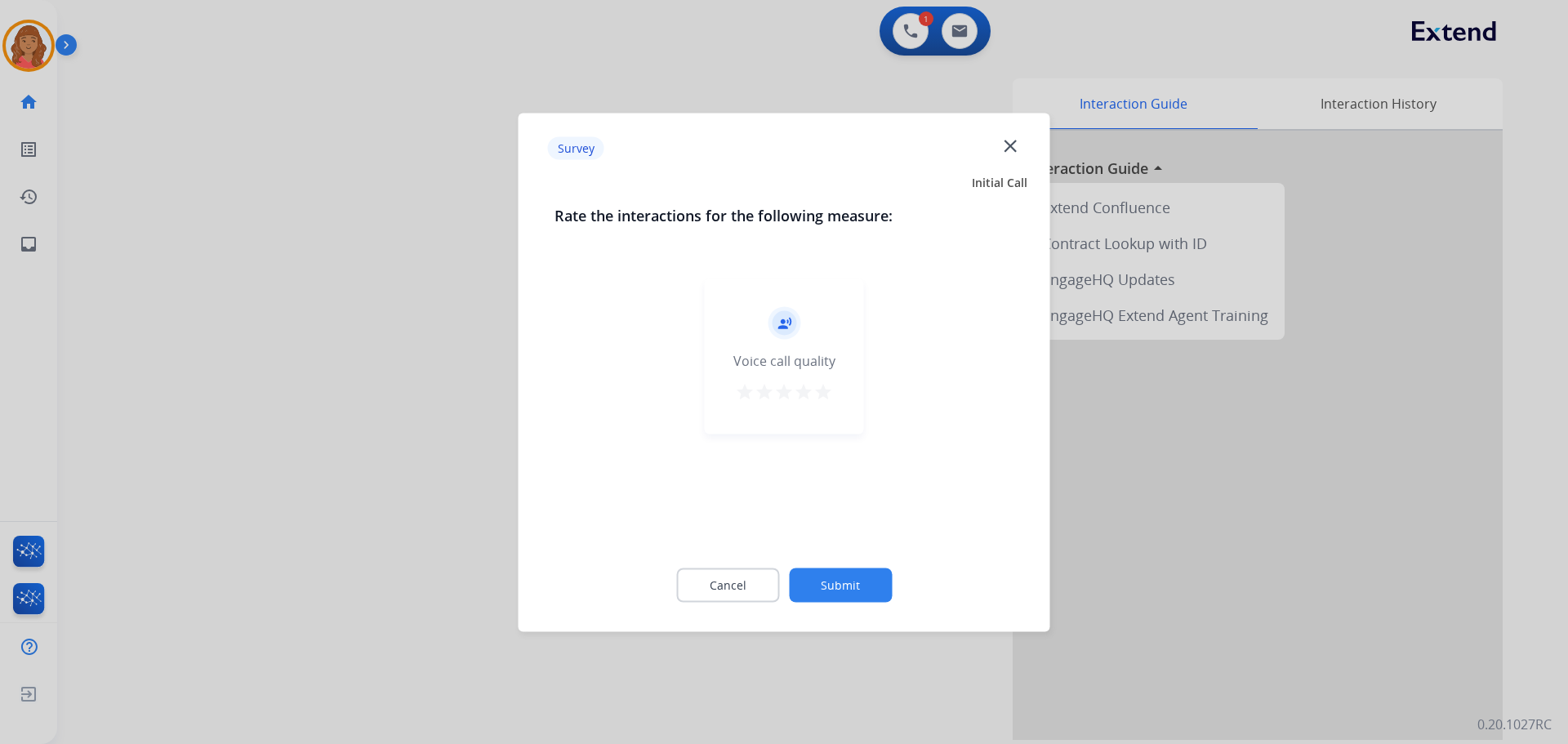
click at [823, 386] on mat-icon "star" at bounding box center [823, 392] width 20 height 20
click at [849, 581] on button "Submit" at bounding box center [841, 584] width 103 height 35
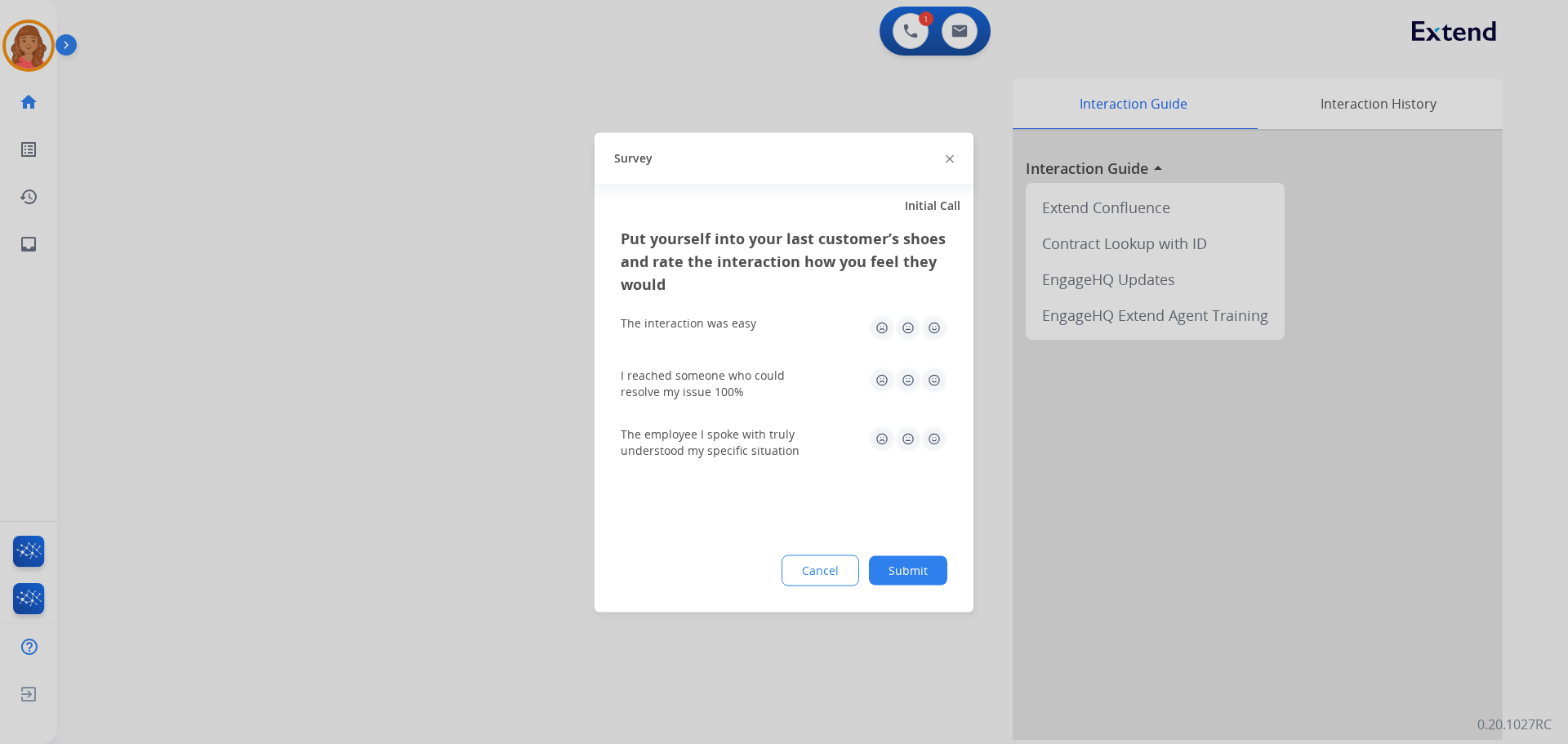
click at [935, 336] on img at bounding box center [934, 327] width 26 height 26
click at [938, 385] on img at bounding box center [934, 379] width 26 height 26
click at [938, 444] on img at bounding box center [934, 438] width 26 height 26
click at [915, 577] on button "Submit" at bounding box center [908, 570] width 78 height 29
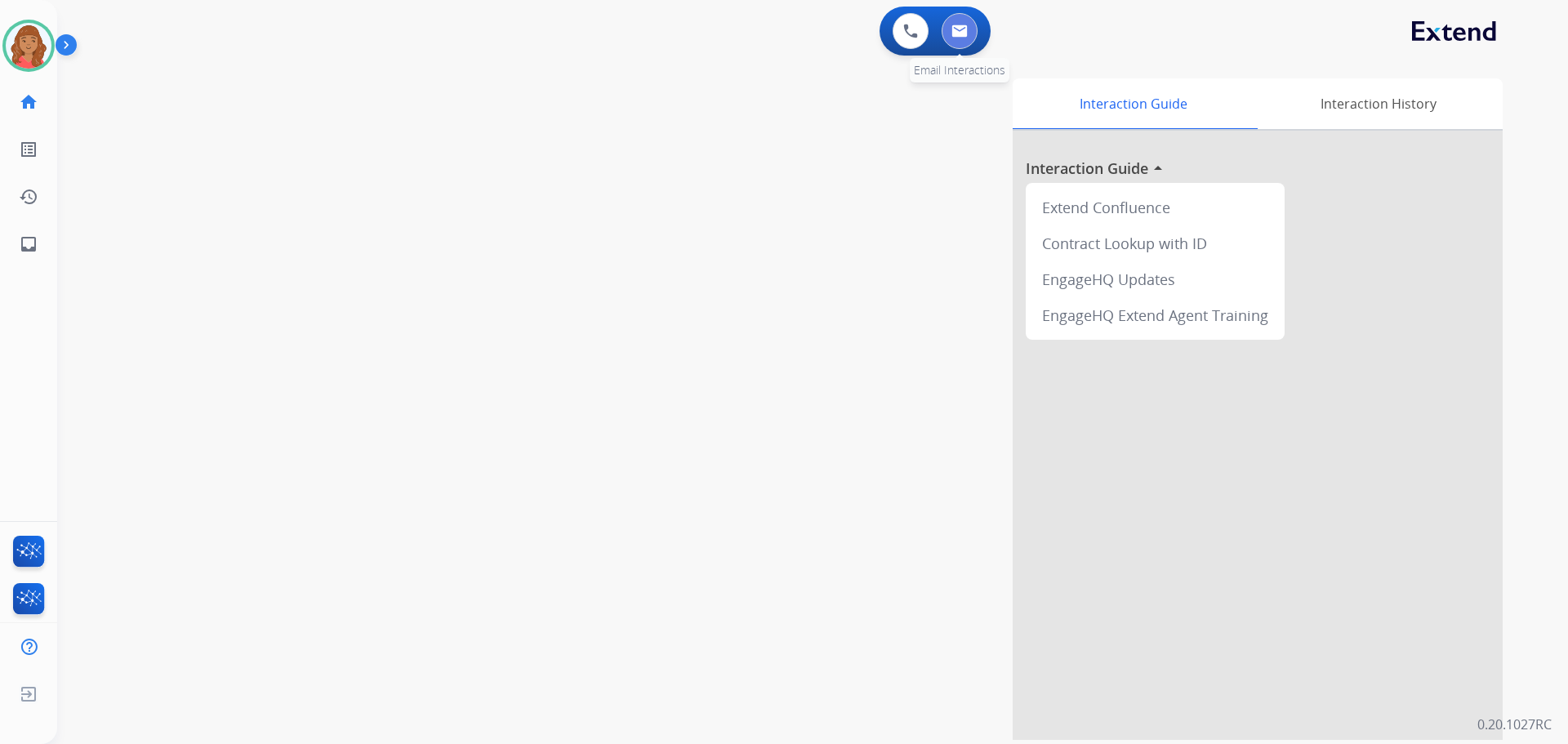
click at [970, 28] on button at bounding box center [960, 31] width 36 height 36
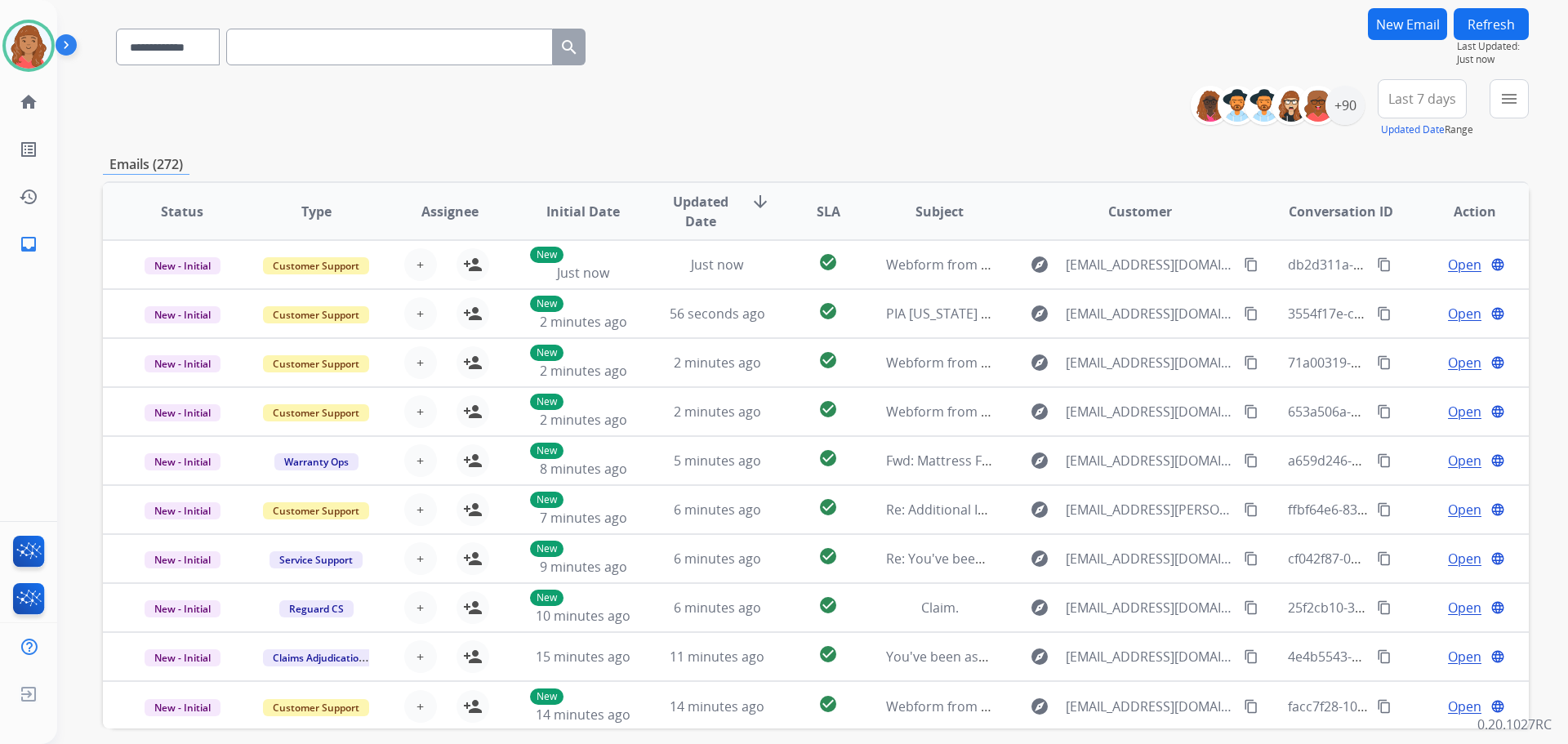
scroll to position [104, 0]
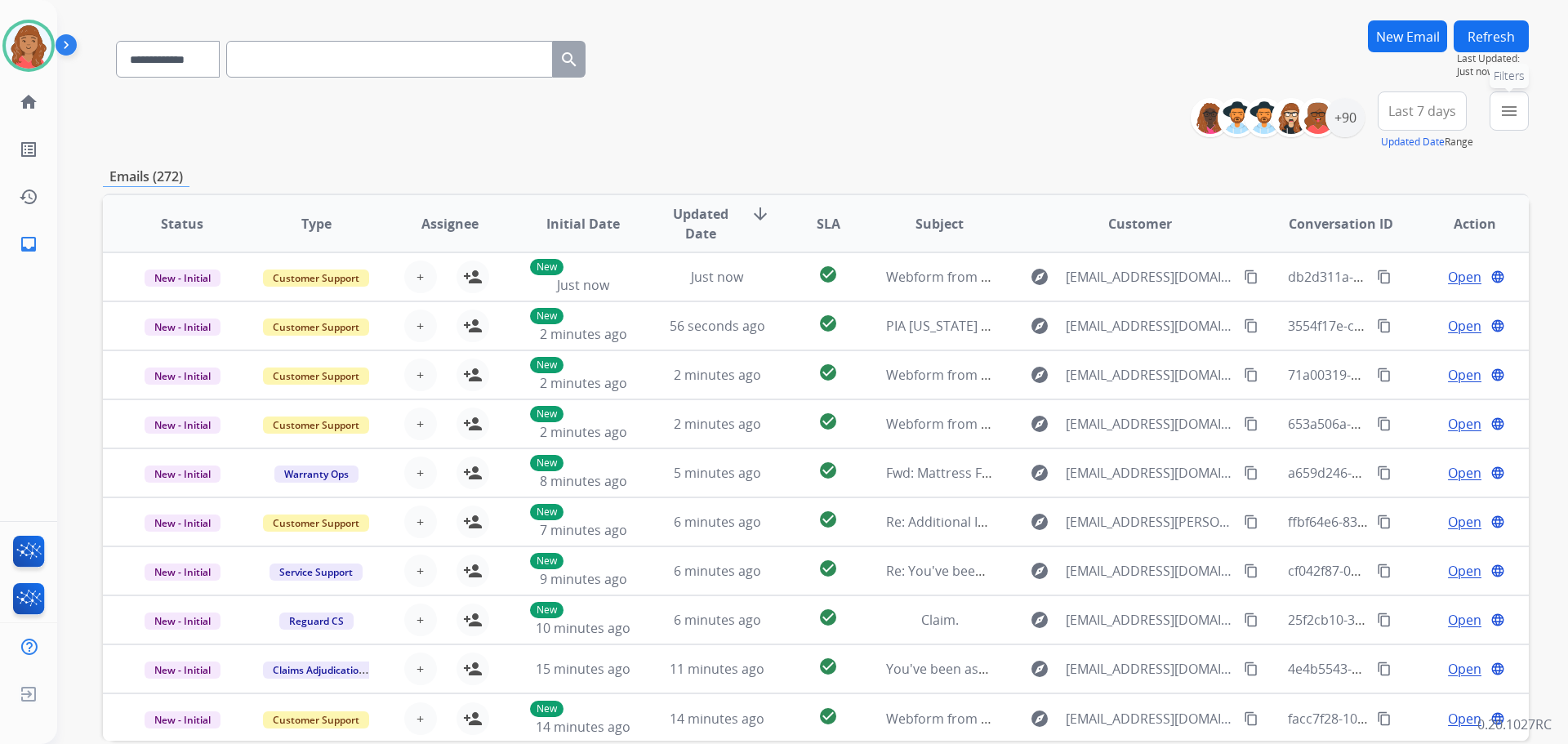
drag, startPoint x: 1506, startPoint y: 117, endPoint x: 1466, endPoint y: 150, distance: 51.9
click at [1507, 118] on mat-icon "menu" at bounding box center [1509, 111] width 20 height 20
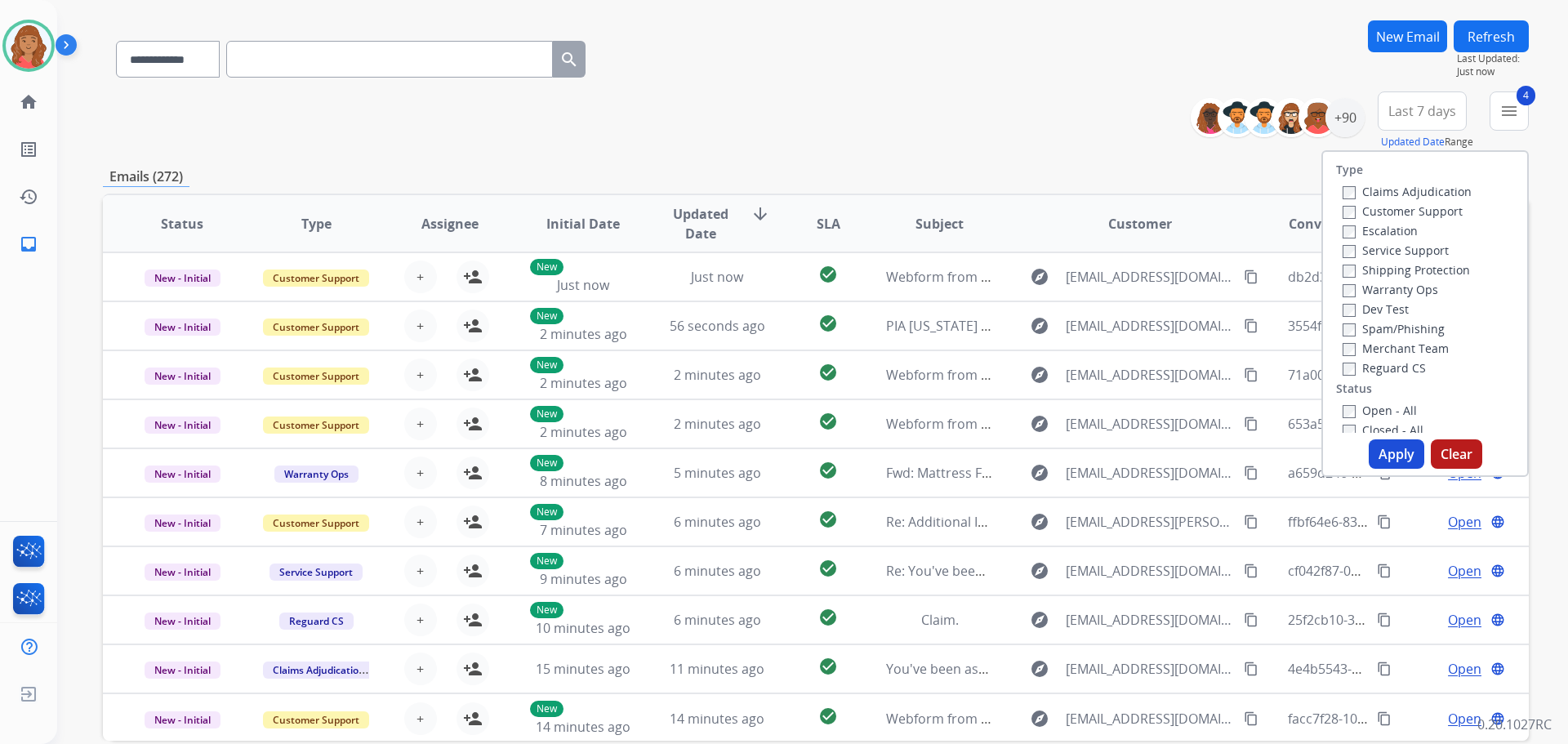
click at [1381, 454] on button "Apply" at bounding box center [1397, 454] width 56 height 29
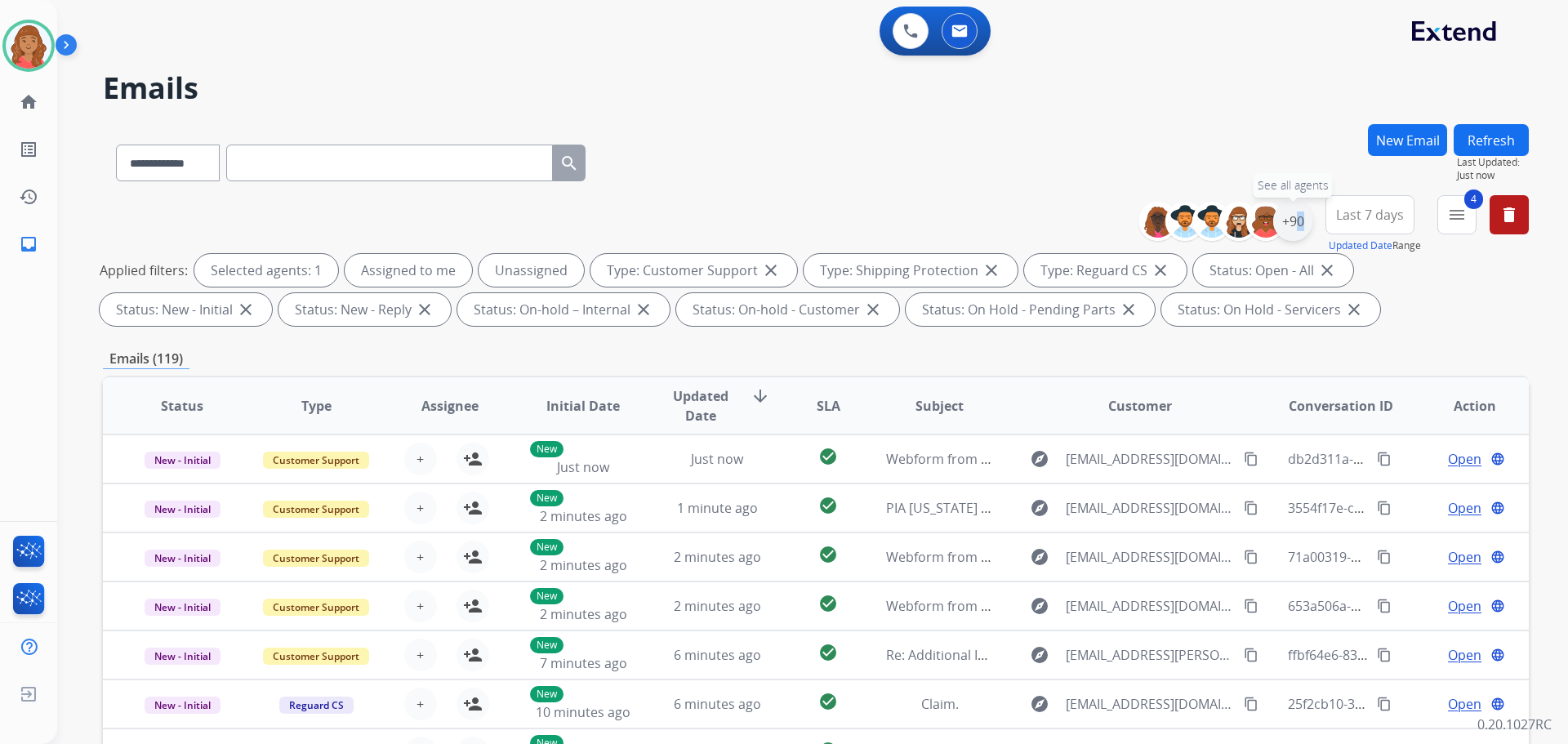
click at [1290, 228] on div "+90" at bounding box center [1293, 221] width 39 height 39
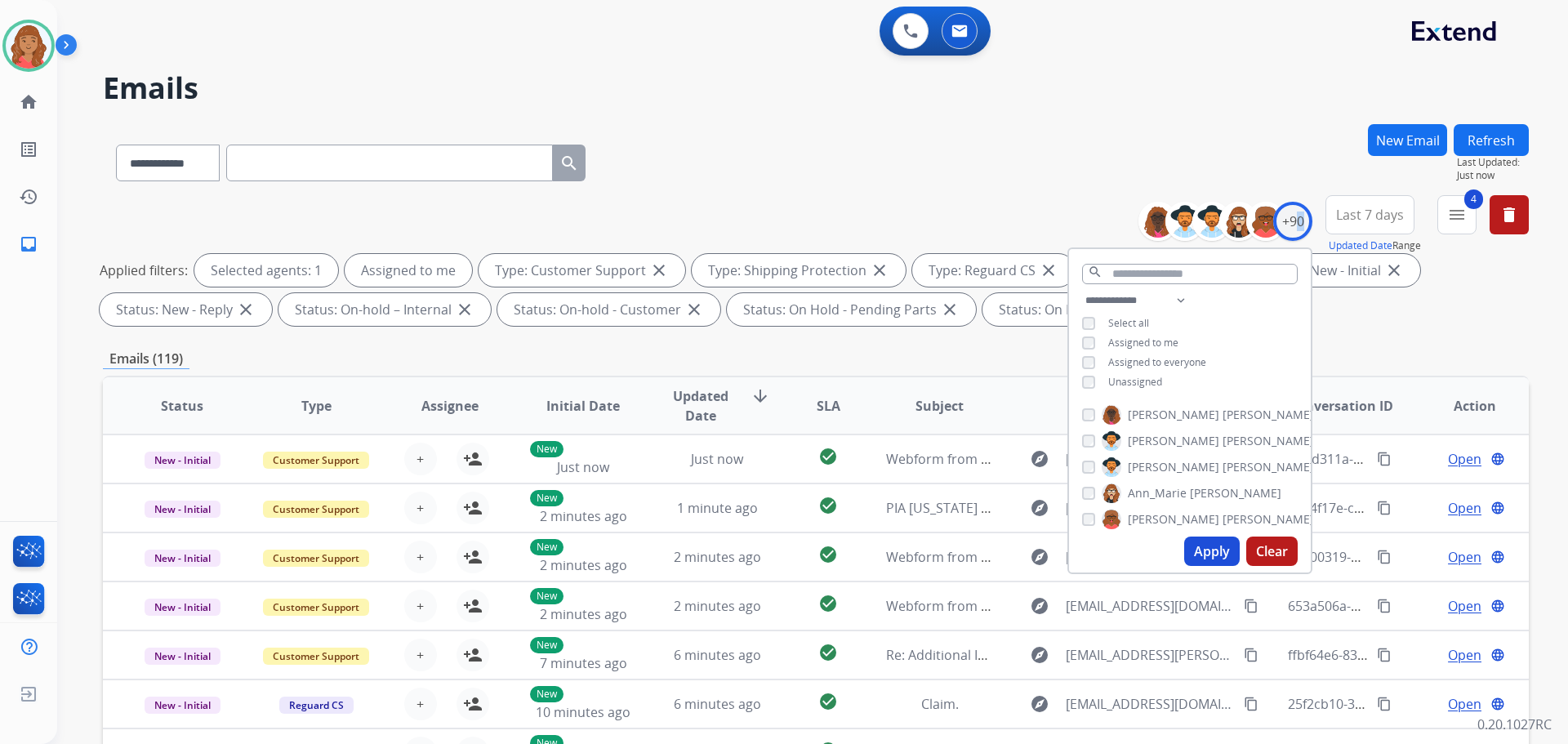
click at [1209, 550] on button "Apply" at bounding box center [1212, 550] width 56 height 29
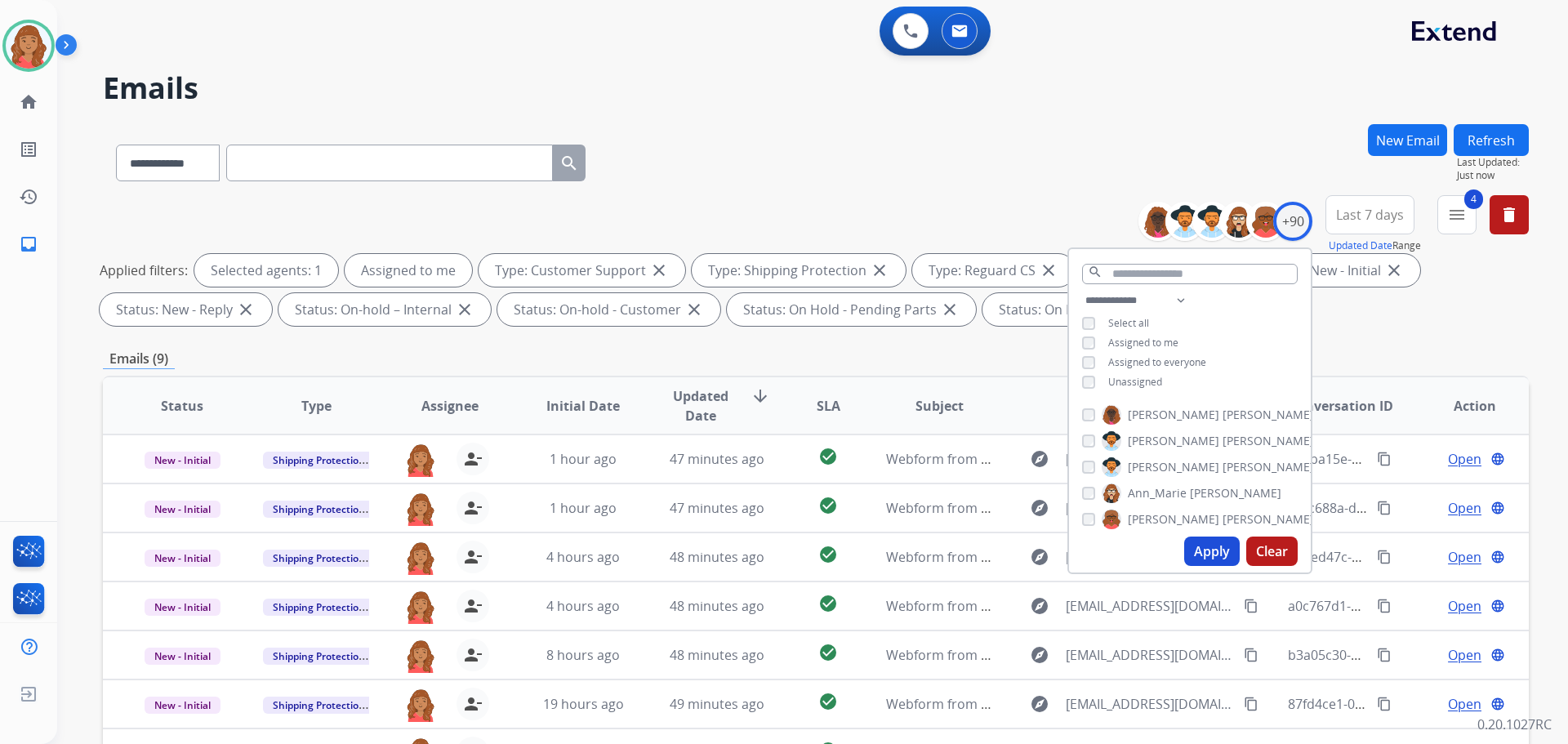
click at [871, 354] on div "Emails (9)" at bounding box center [816, 359] width 1426 height 20
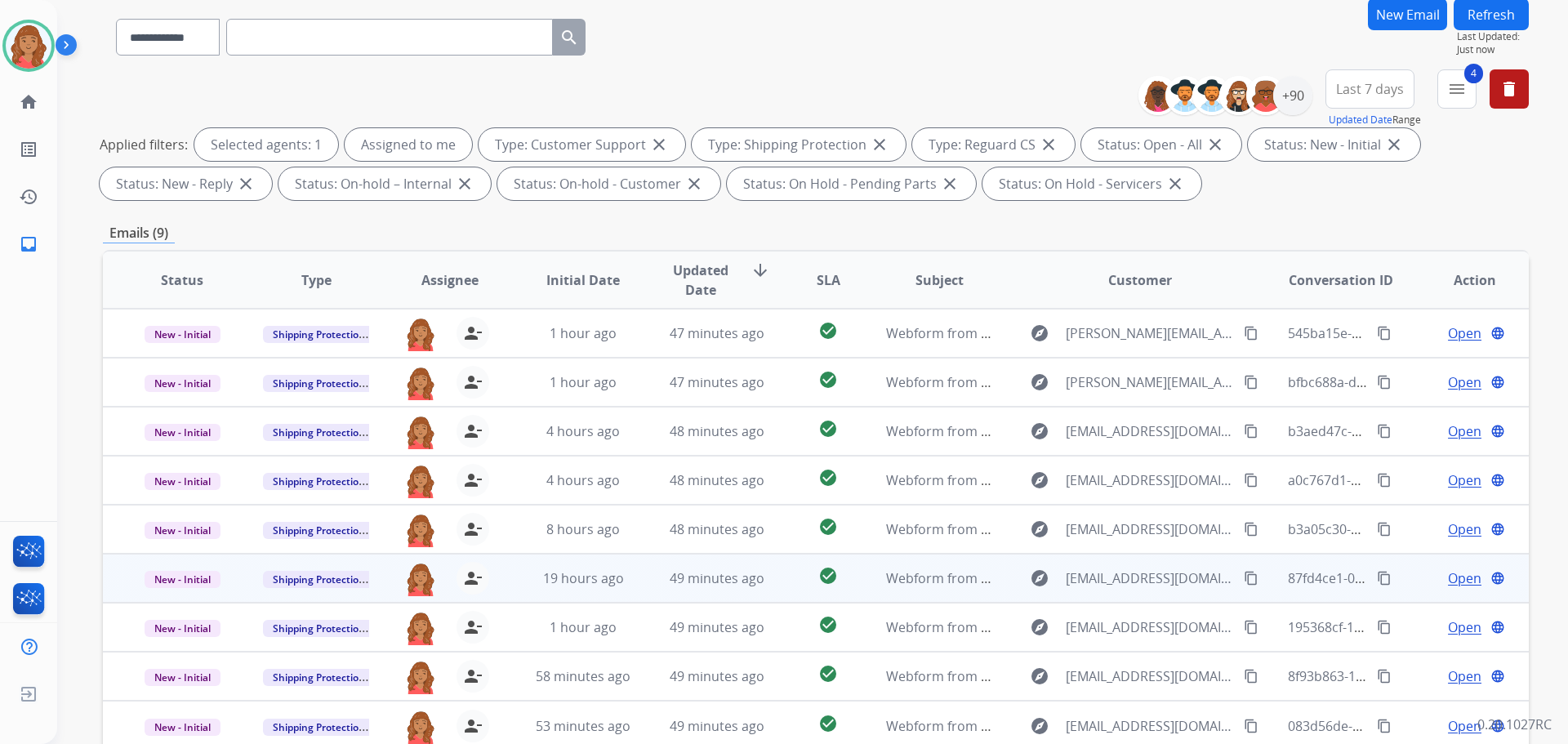
scroll to position [264, 0]
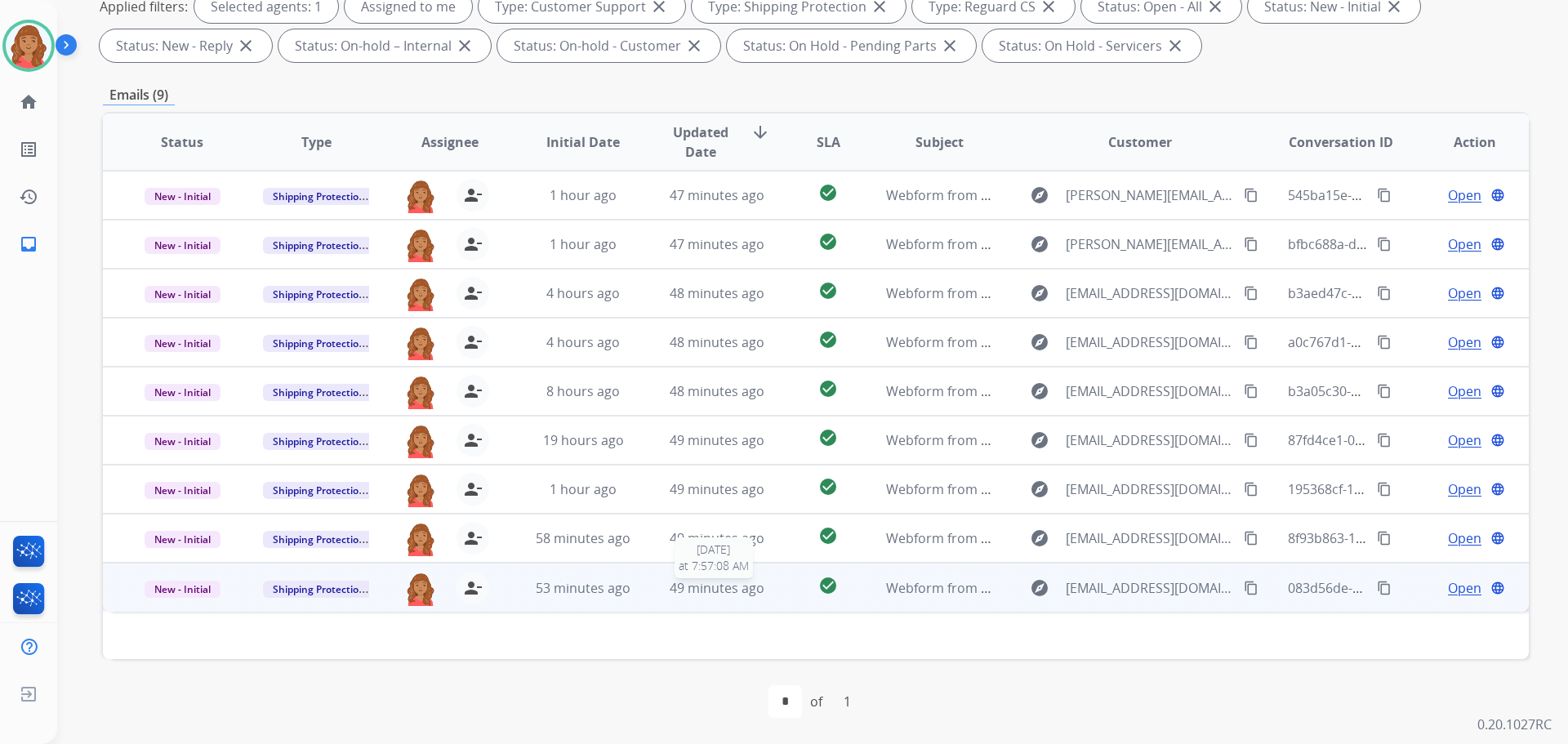
click at [732, 595] on span "49 minutes ago" at bounding box center [717, 588] width 95 height 18
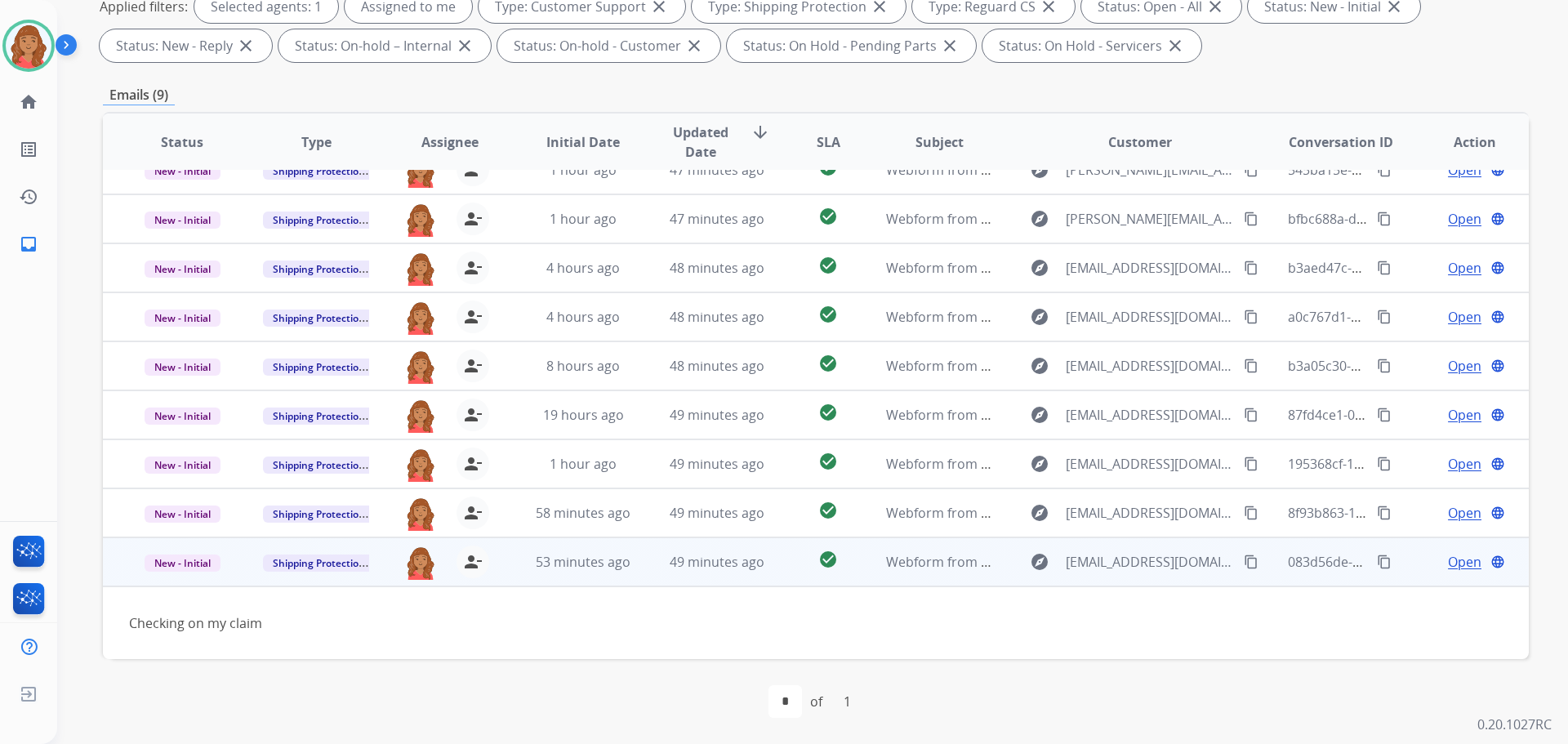
click at [1455, 562] on span "Open" at bounding box center [1465, 562] width 34 height 20
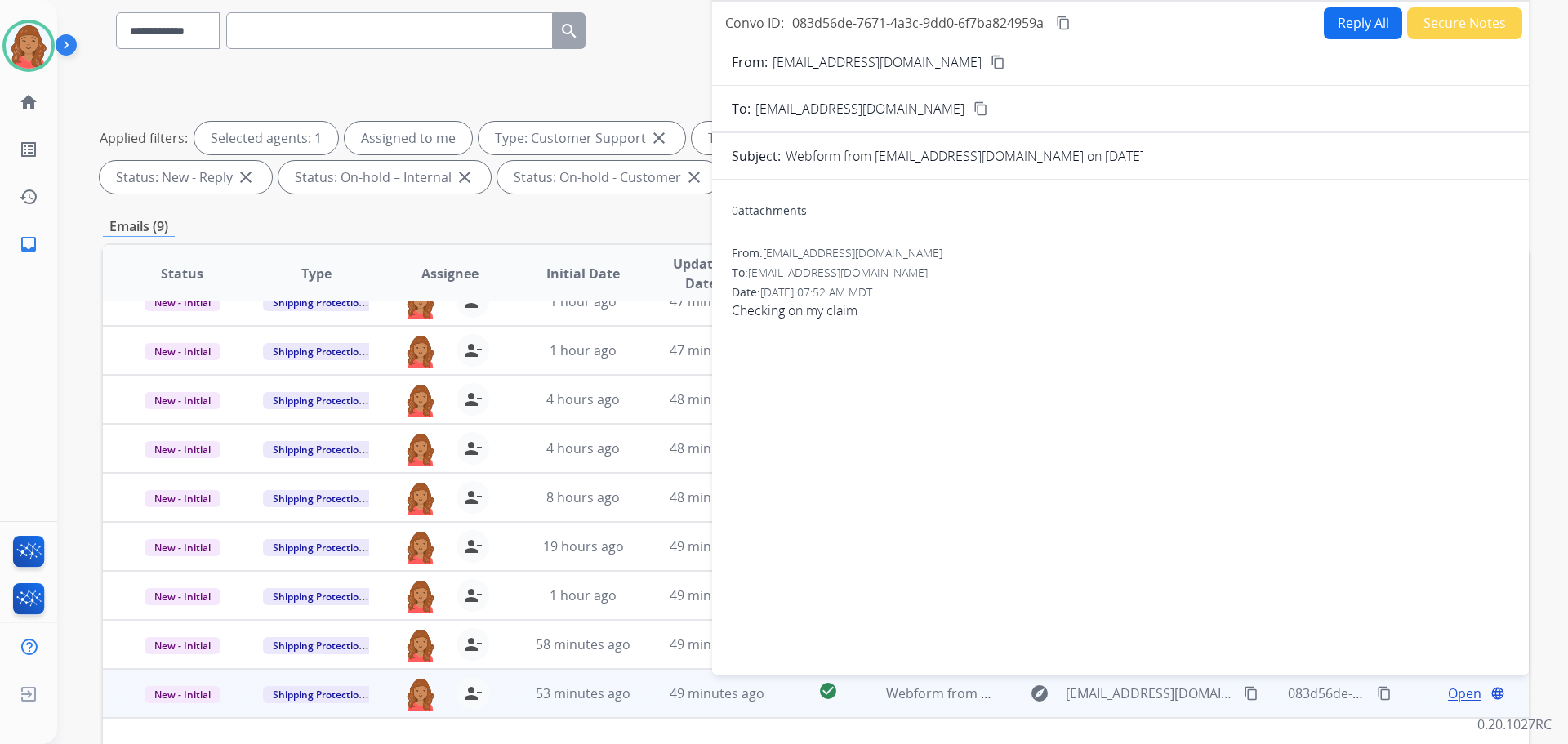
scroll to position [0, 0]
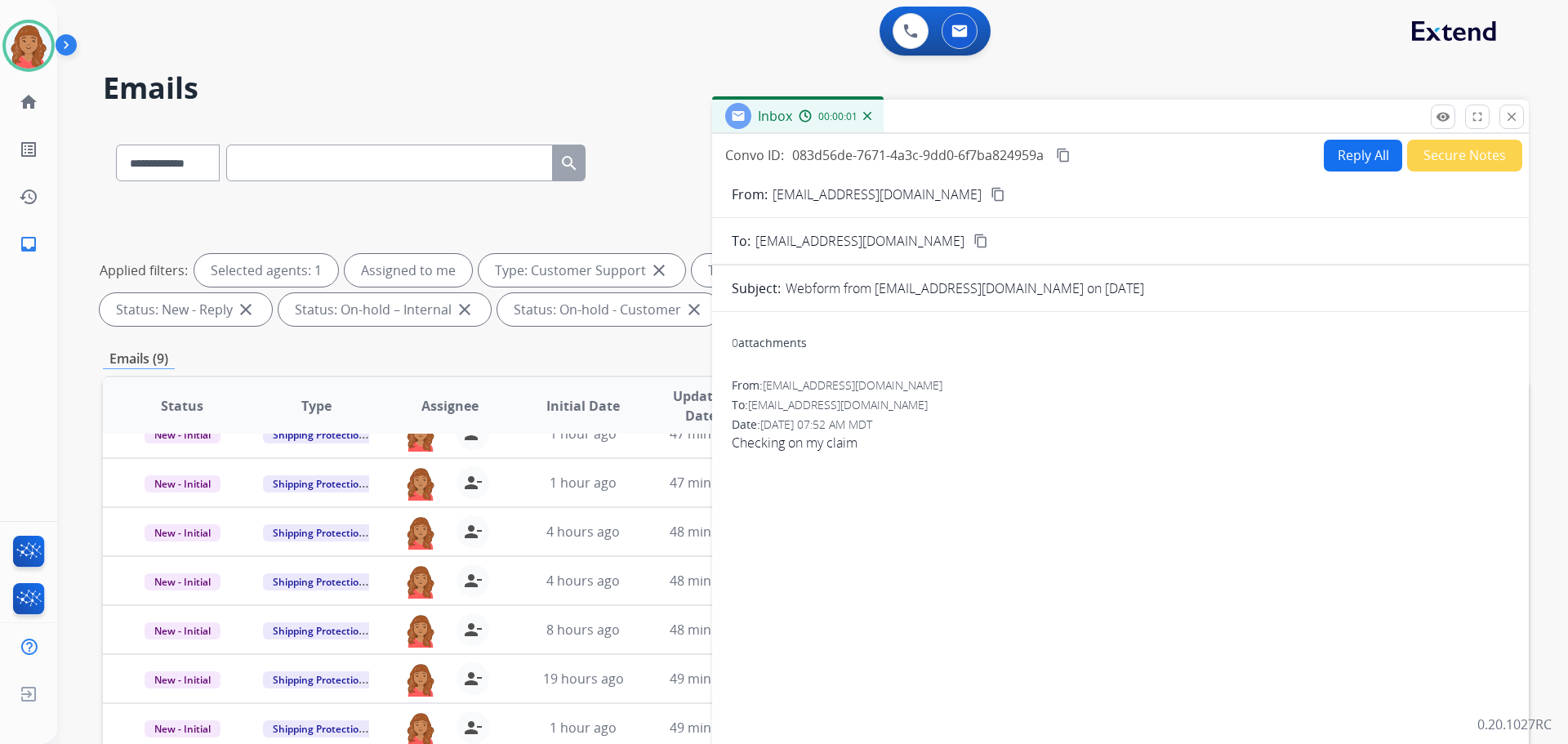
click at [1365, 165] on button "Reply All" at bounding box center [1363, 155] width 78 height 32
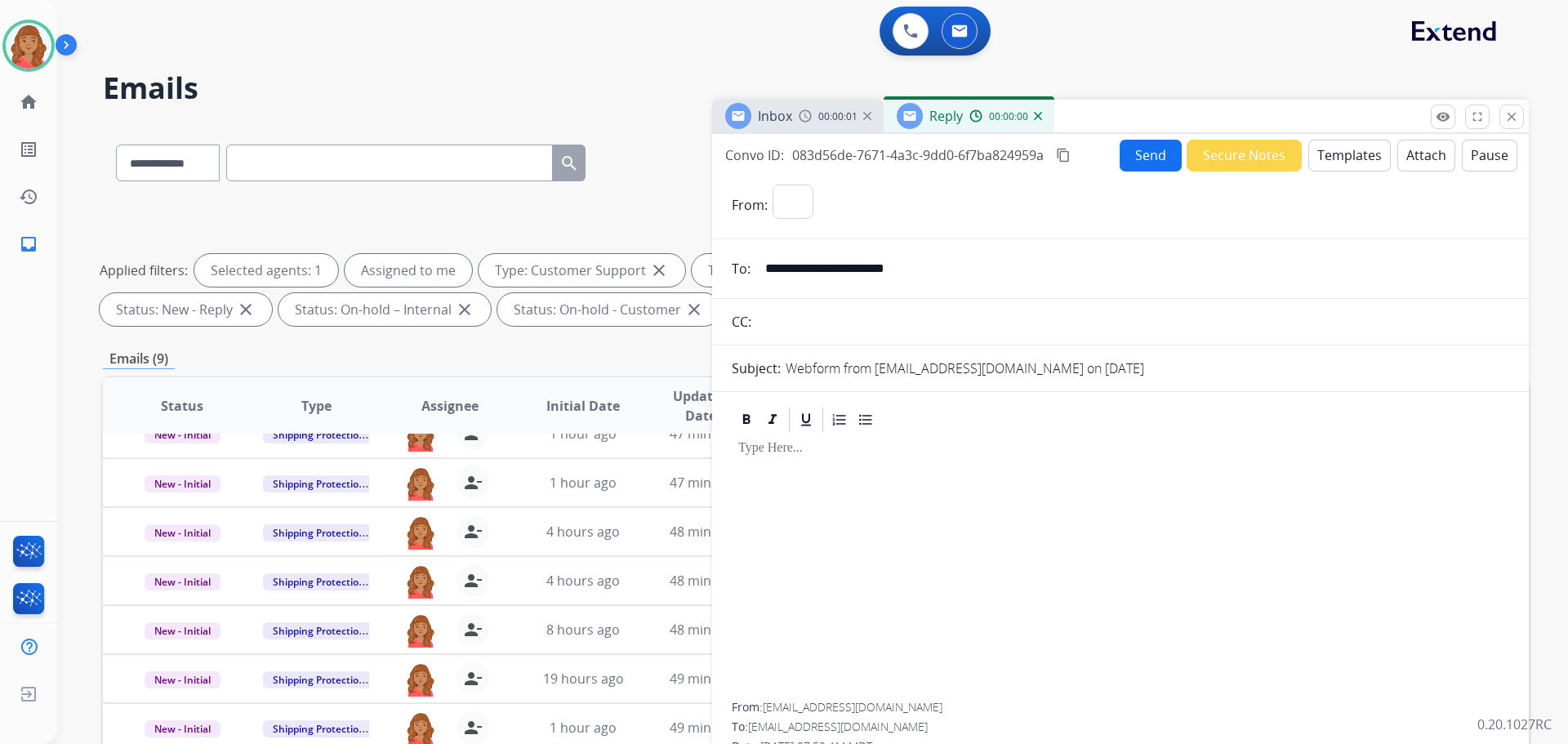
select select "**********"
click at [1343, 149] on button "Templates" at bounding box center [1350, 155] width 83 height 32
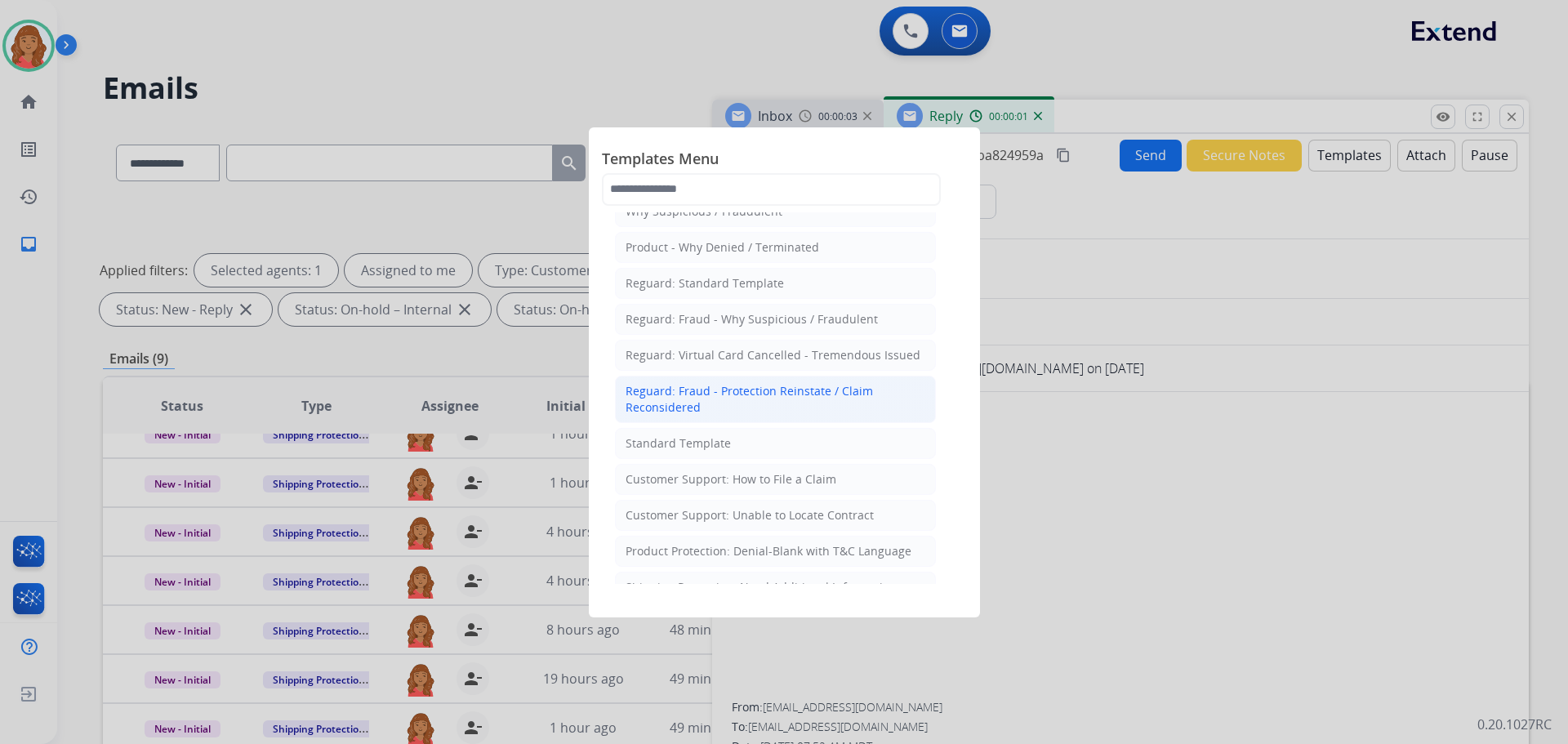
scroll to position [82, 0]
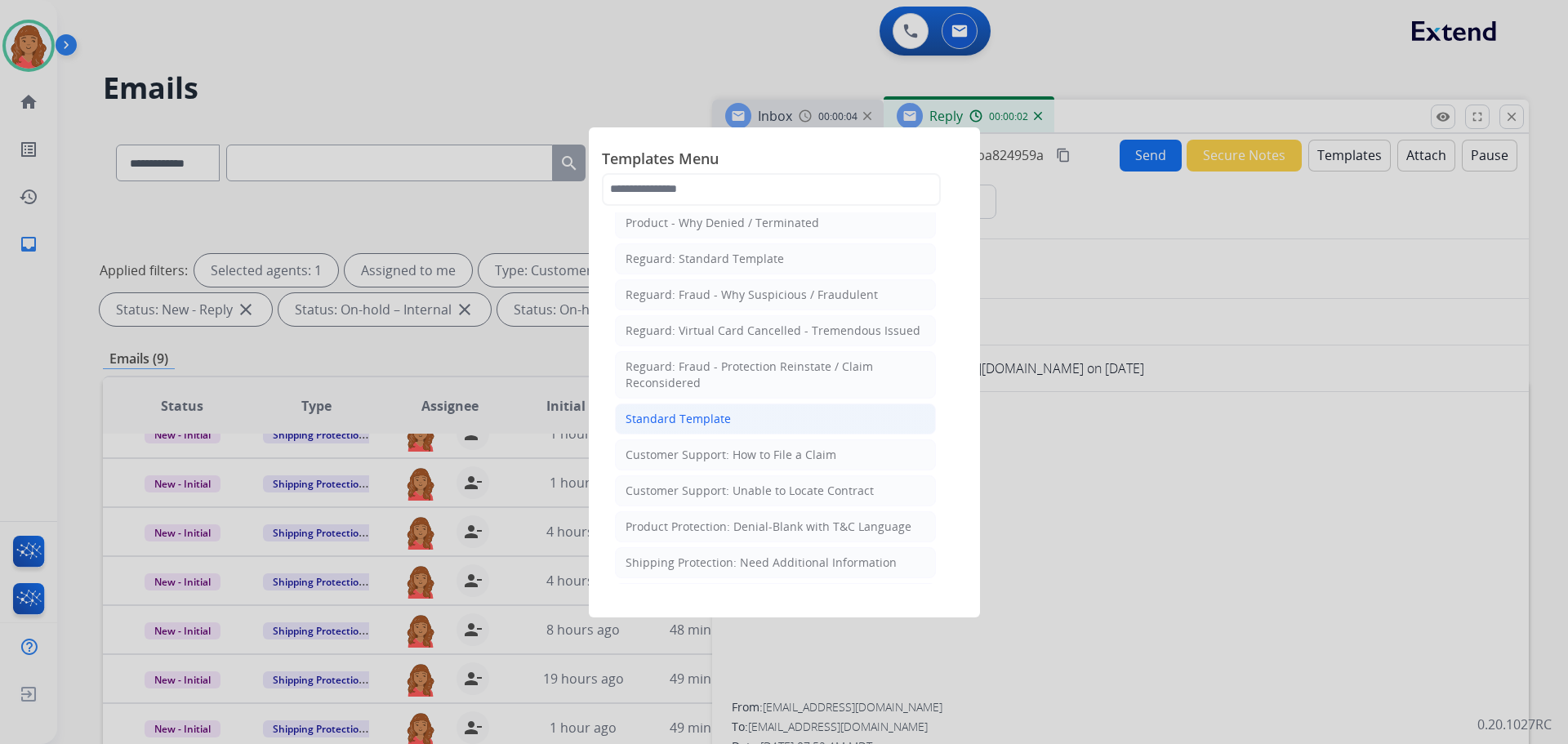
click at [671, 417] on div "Standard Template" at bounding box center [678, 419] width 106 height 16
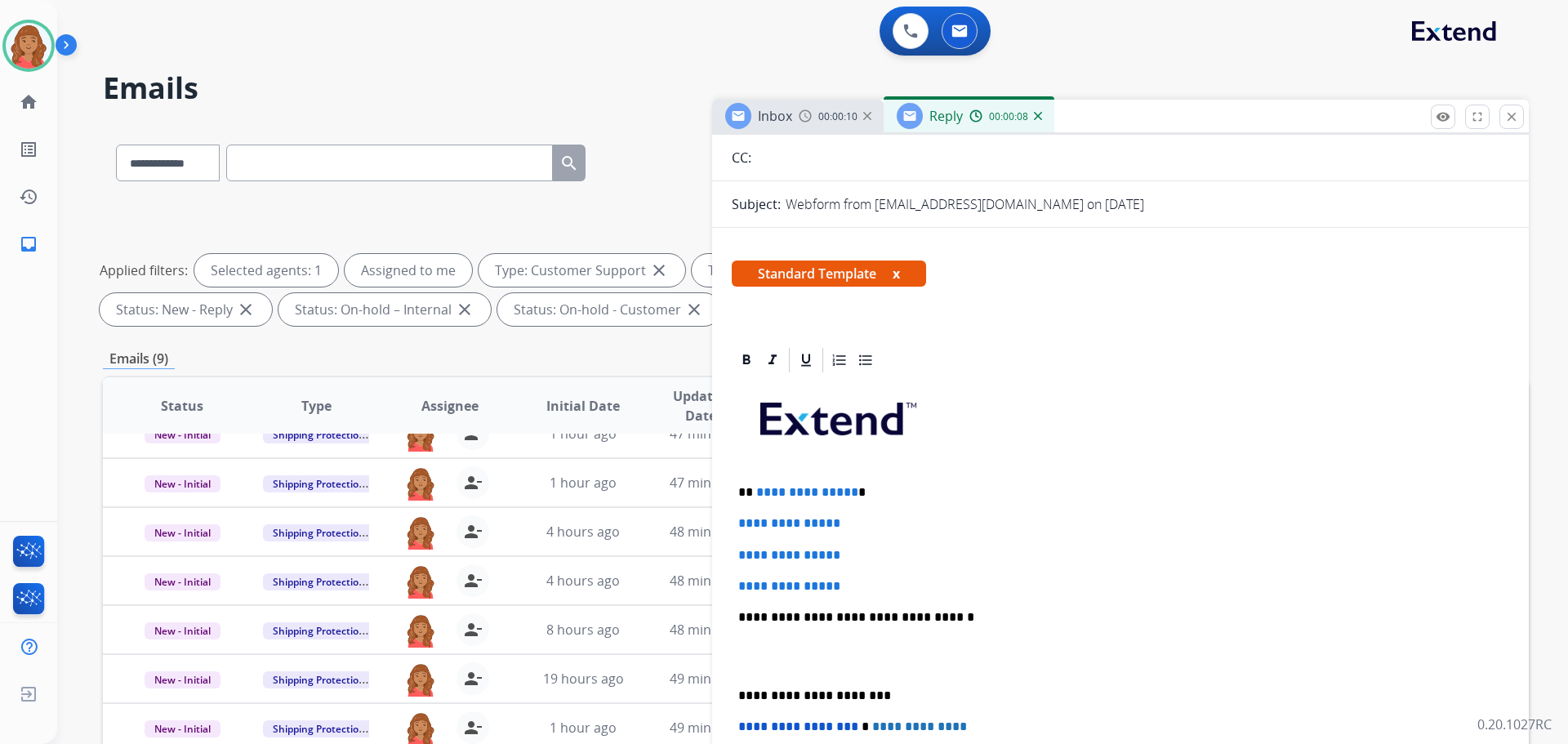
scroll to position [327, 0]
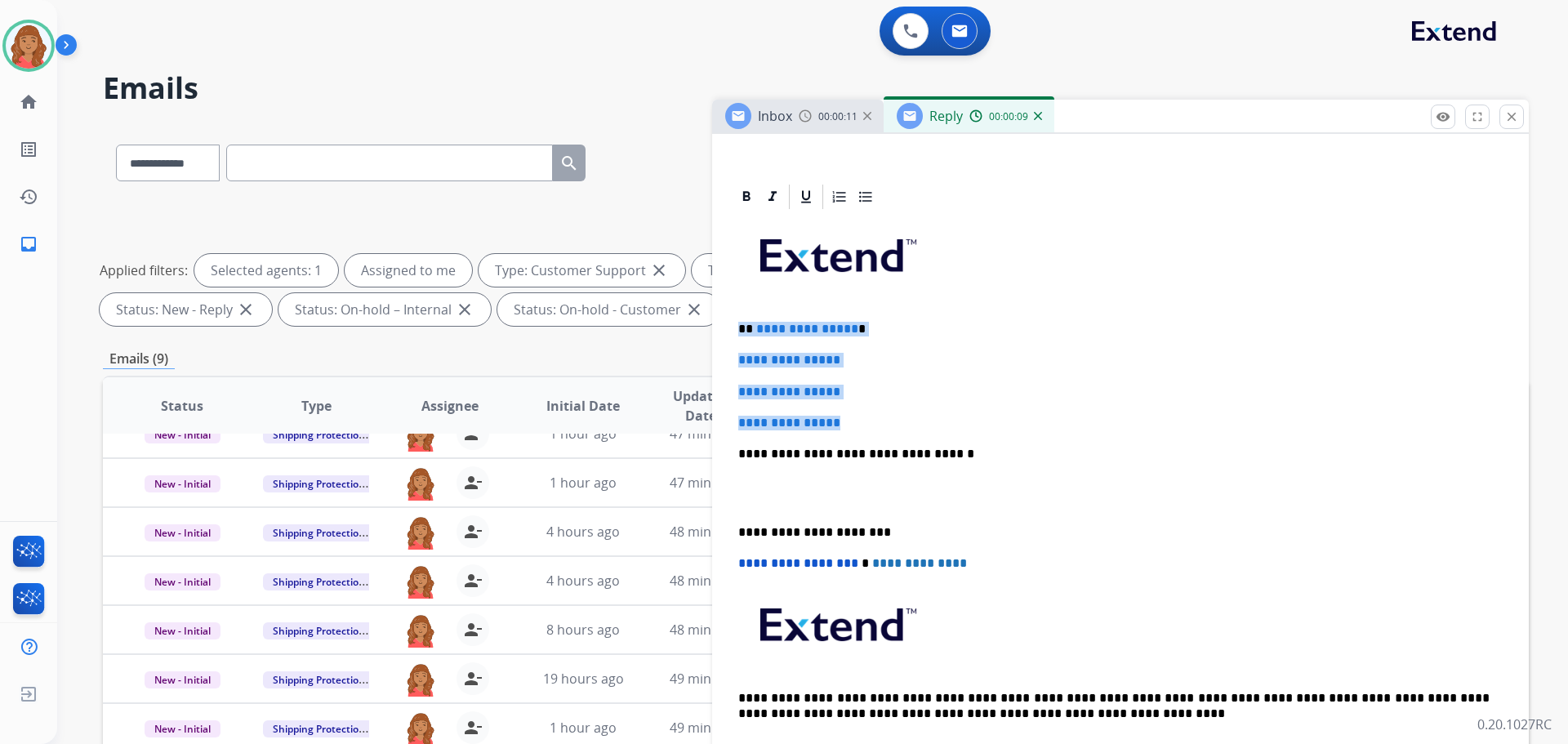
drag, startPoint x: 868, startPoint y: 426, endPoint x: 719, endPoint y: 313, distance: 187.0
click at [717, 313] on div "**********" at bounding box center [1121, 520] width 817 height 677
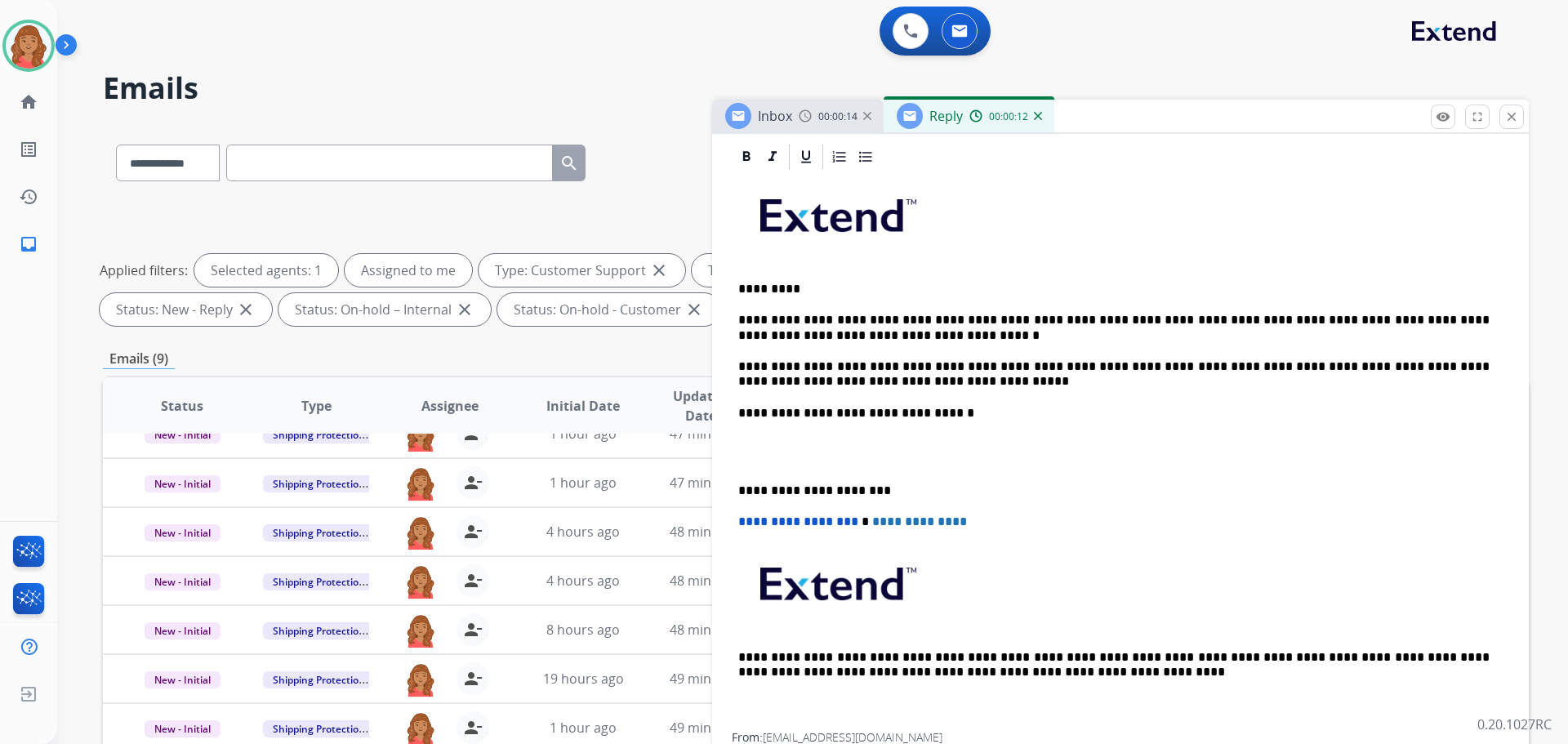
scroll to position [389, 0]
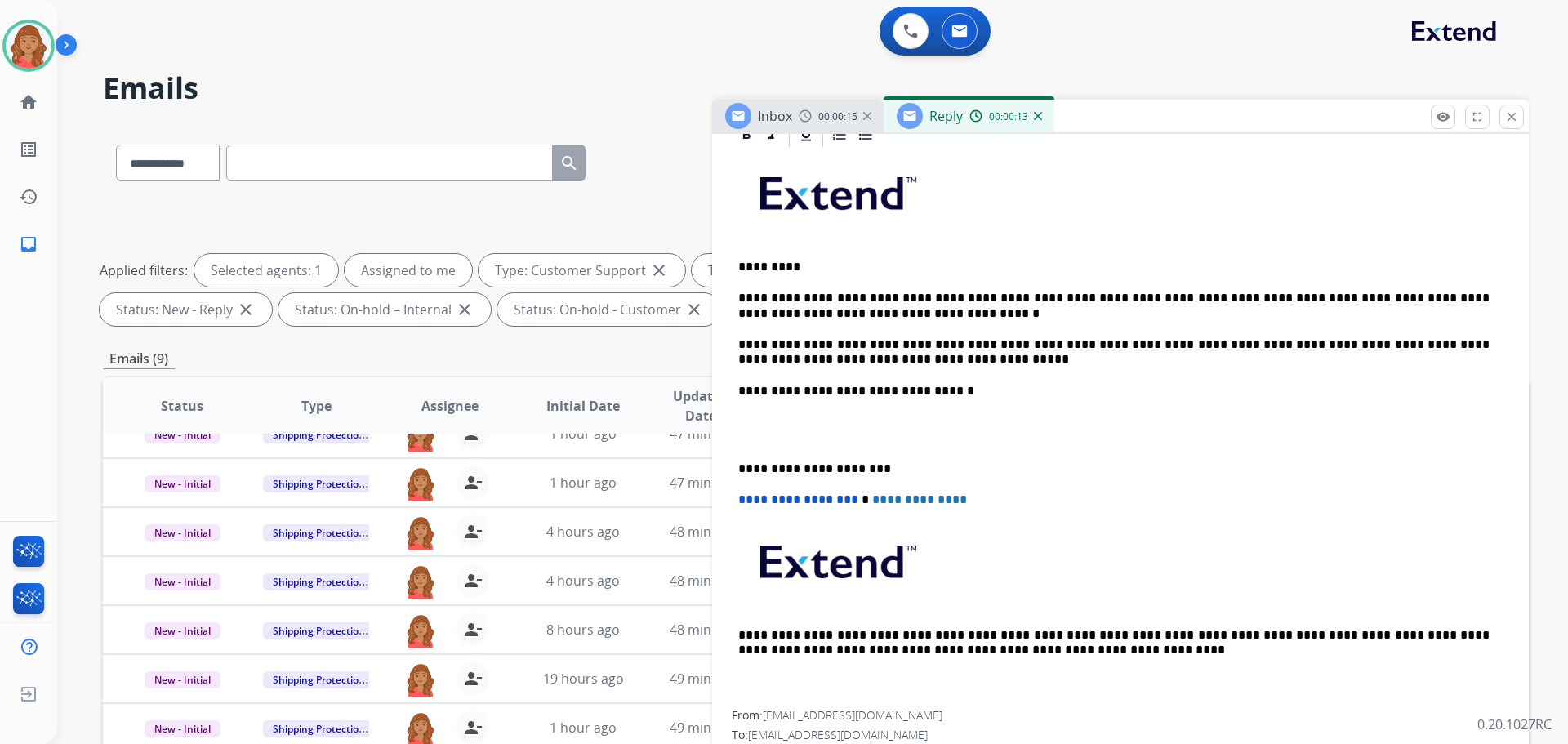
click at [737, 467] on div "**********" at bounding box center [1121, 430] width 778 height 561
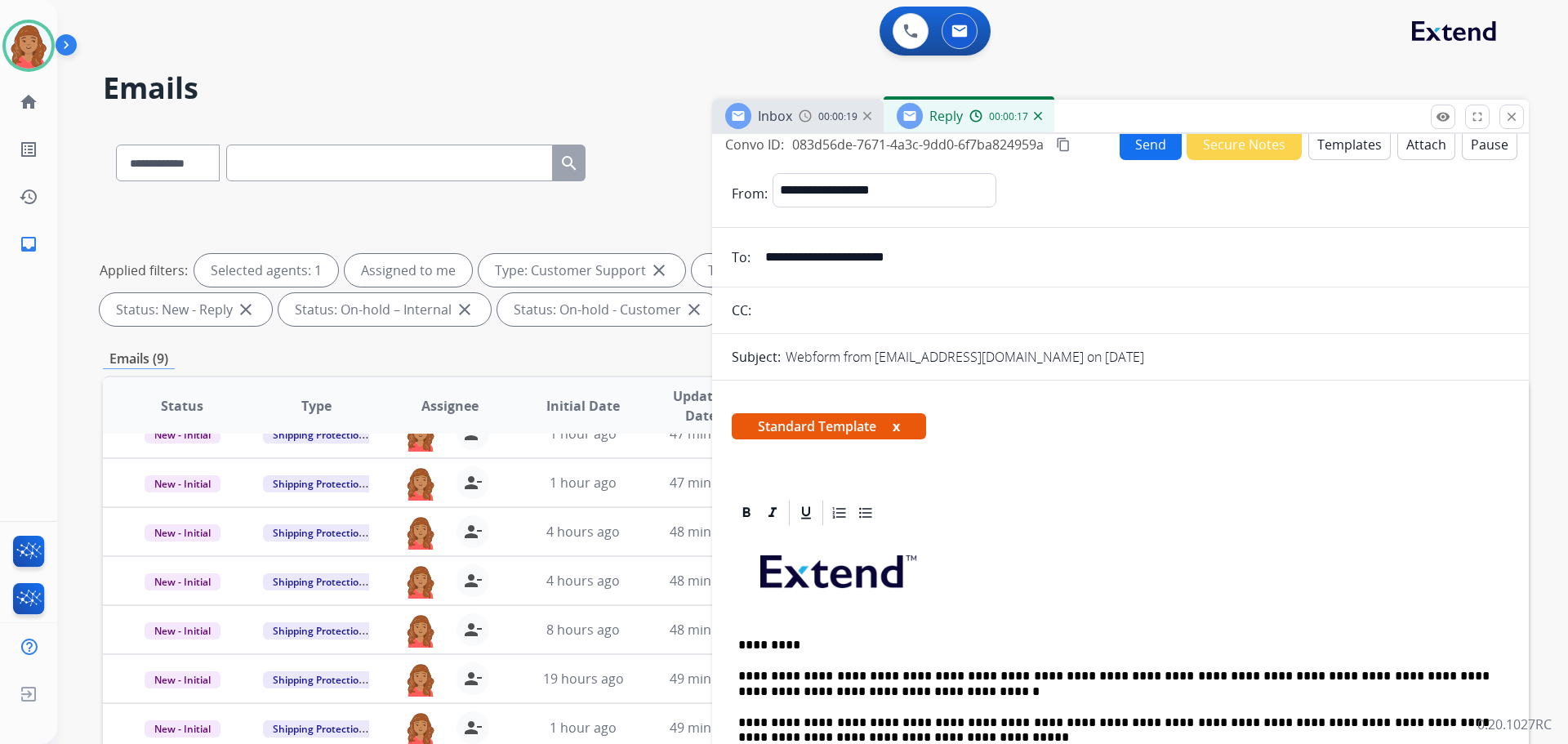
scroll to position [0, 0]
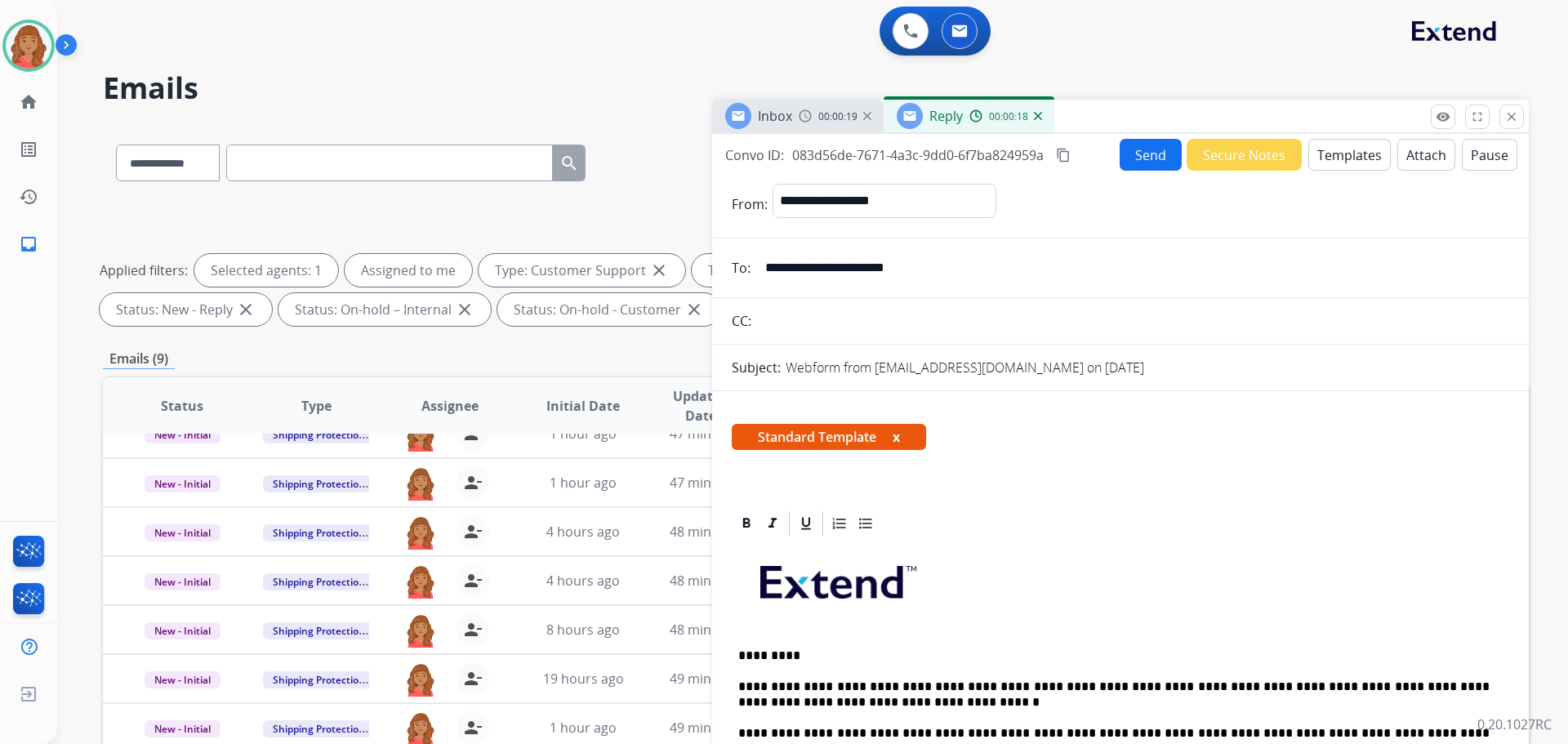
drag, startPoint x: 1065, startPoint y: 158, endPoint x: 1127, endPoint y: 169, distance: 63.0
click at [1067, 158] on mat-icon "content_copy" at bounding box center [1064, 155] width 15 height 15
click at [1138, 168] on button "Send" at bounding box center [1151, 154] width 62 height 32
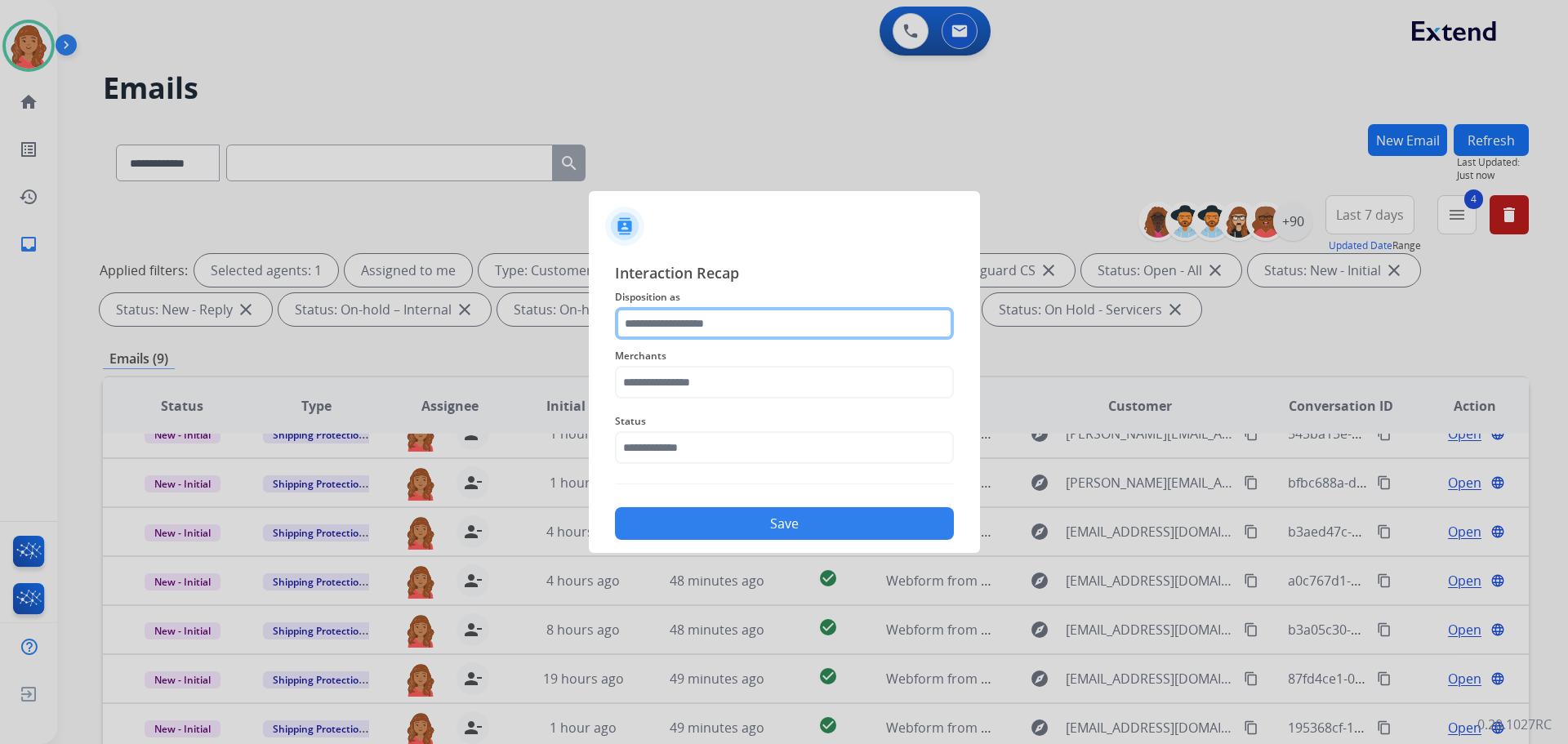
click at [708, 330] on input "text" at bounding box center [785, 323] width 339 height 33
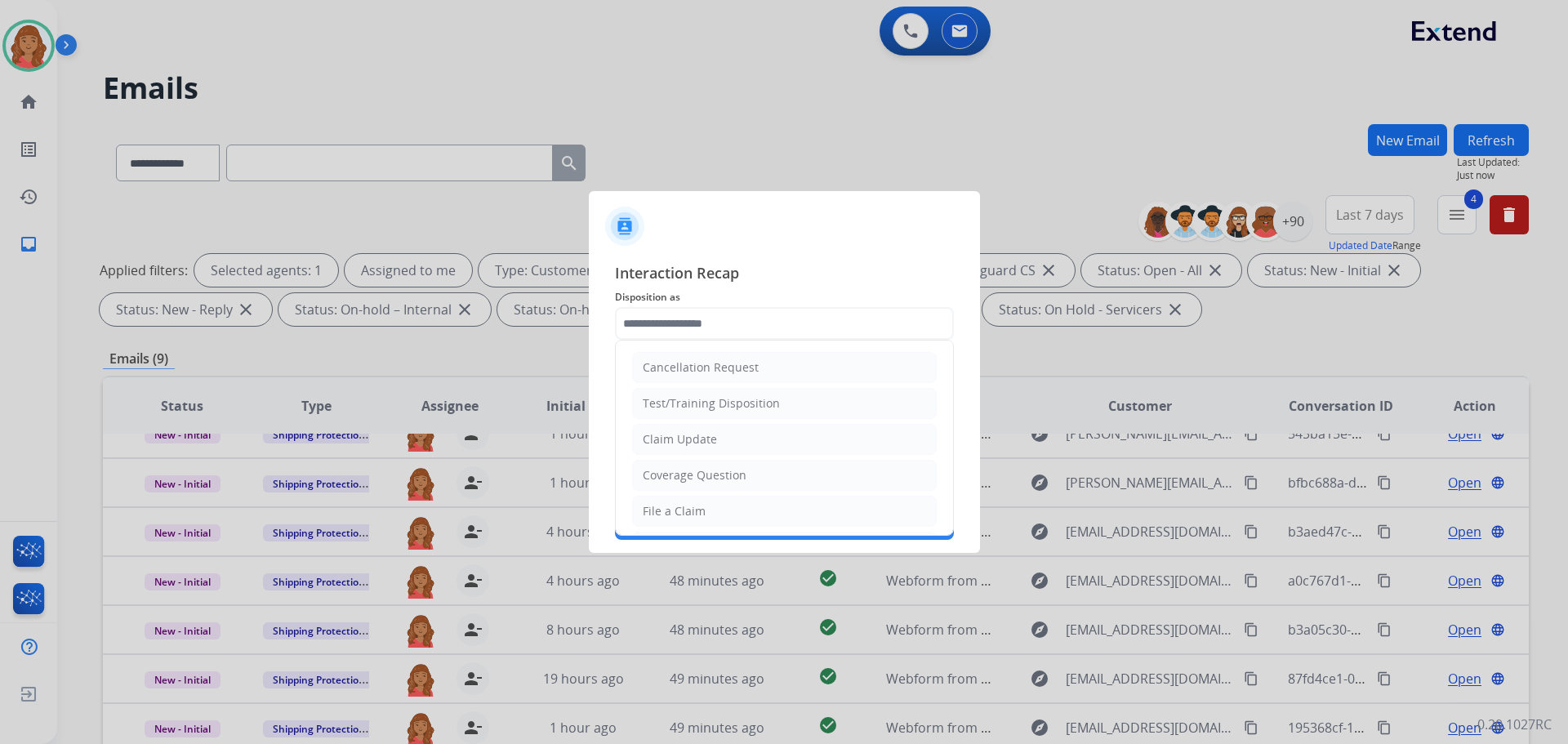
drag, startPoint x: 689, startPoint y: 442, endPoint x: 690, endPoint y: 431, distance: 11.0
click at [691, 441] on div "Claim Update" at bounding box center [680, 439] width 75 height 16
type input "**********"
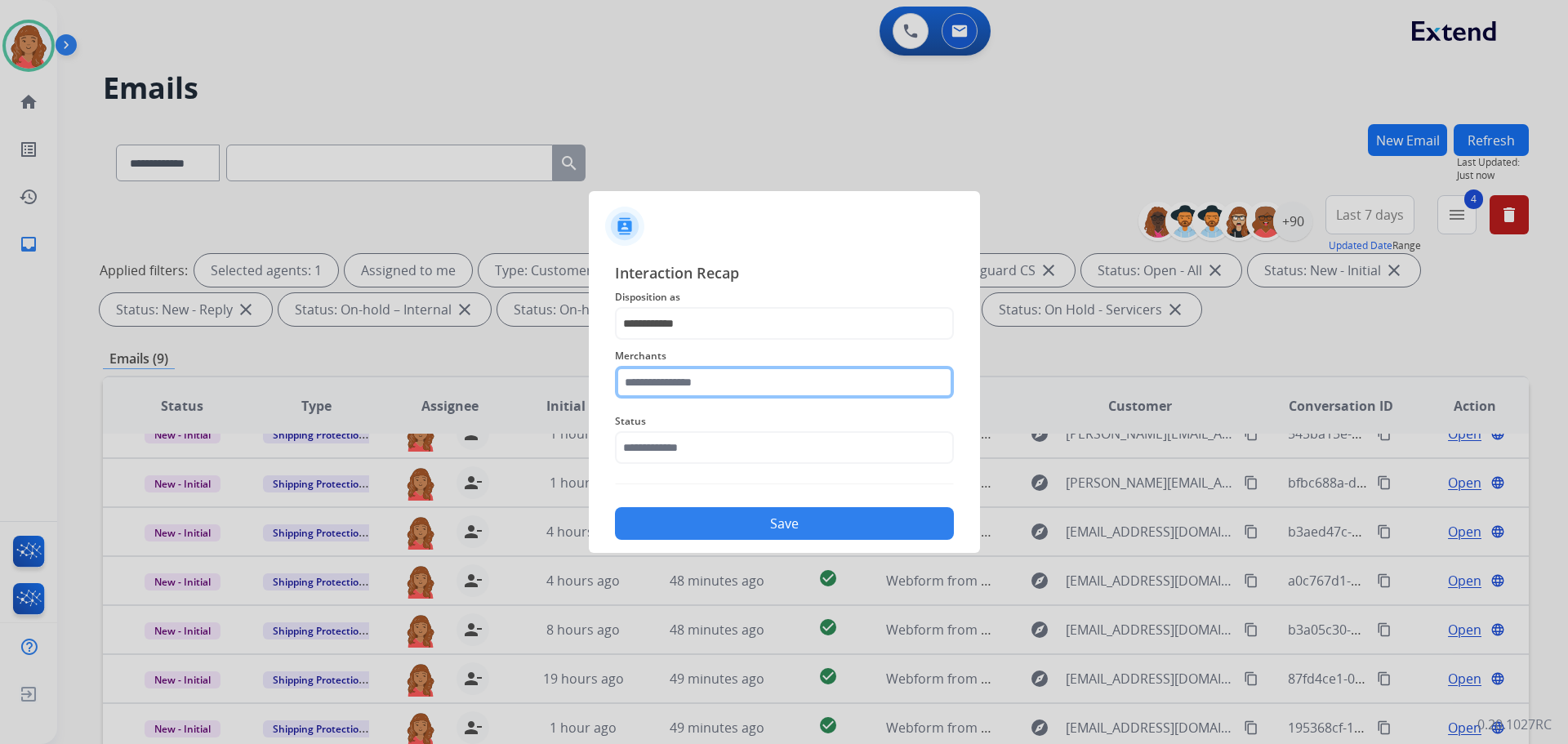
click at [686, 386] on input "text" at bounding box center [785, 382] width 339 height 33
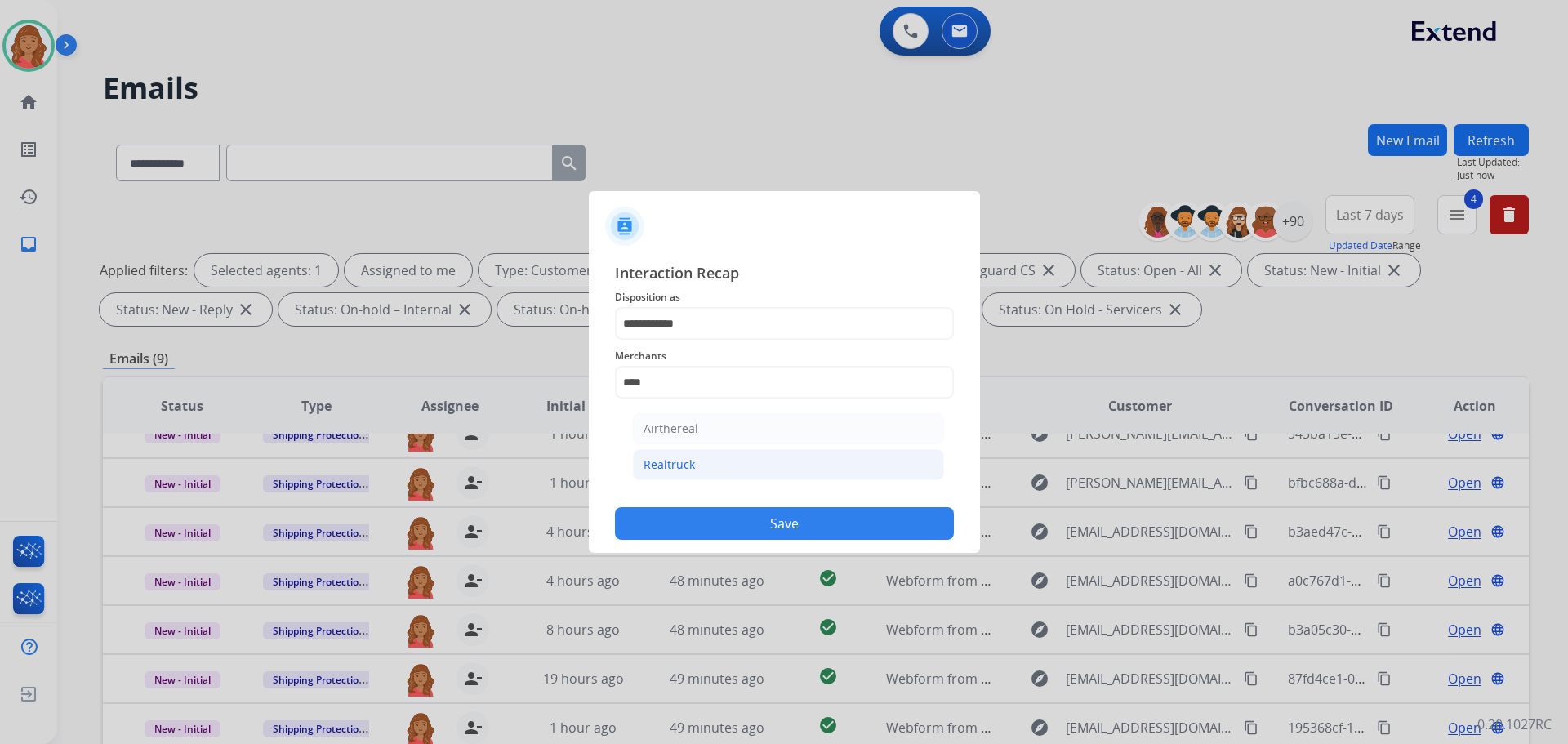
click at [663, 465] on div "Realtruck" at bounding box center [669, 464] width 51 height 16
type input "*********"
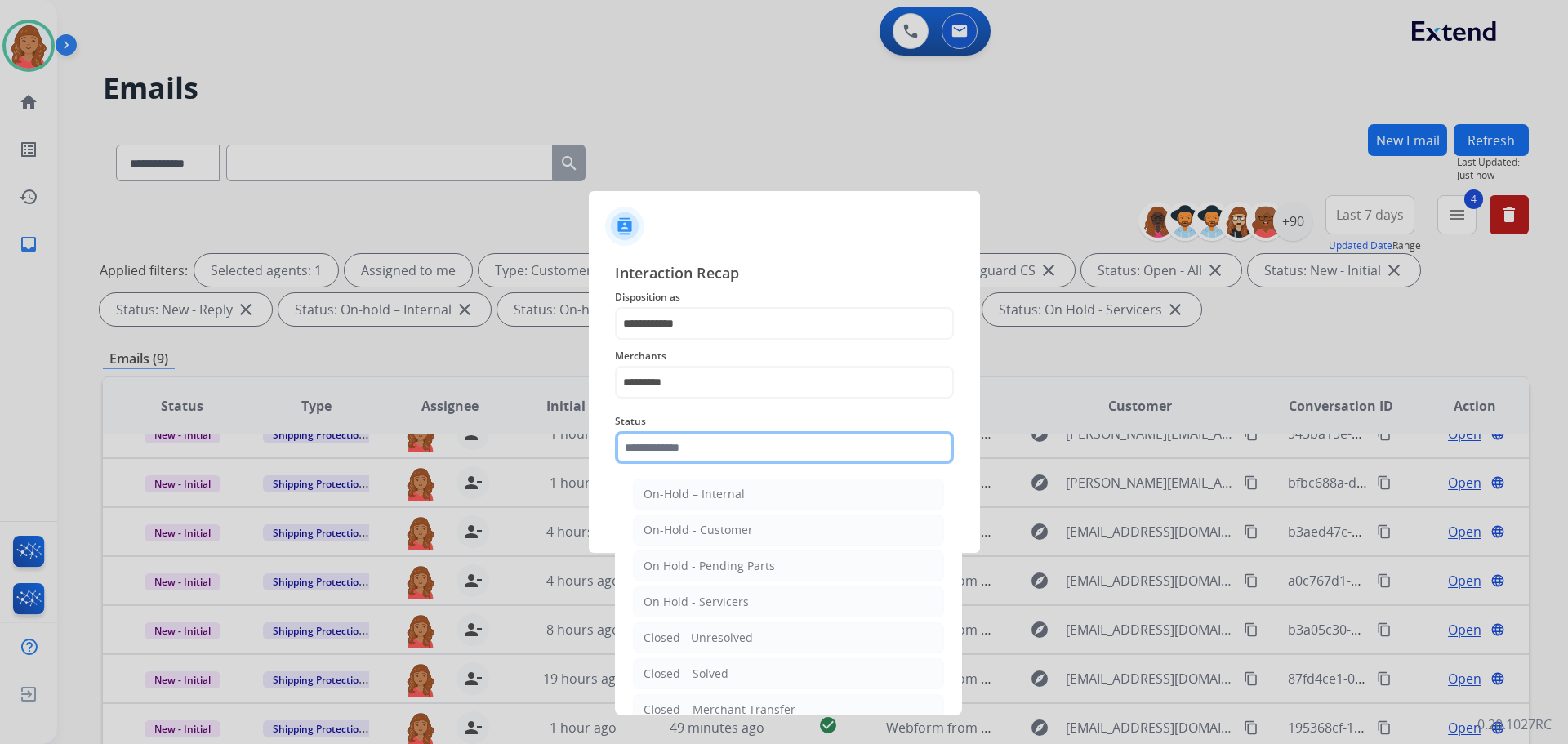
click at [672, 462] on input "text" at bounding box center [785, 447] width 339 height 33
click at [675, 665] on li "Closed – Solved" at bounding box center [788, 674] width 312 height 31
type input "**********"
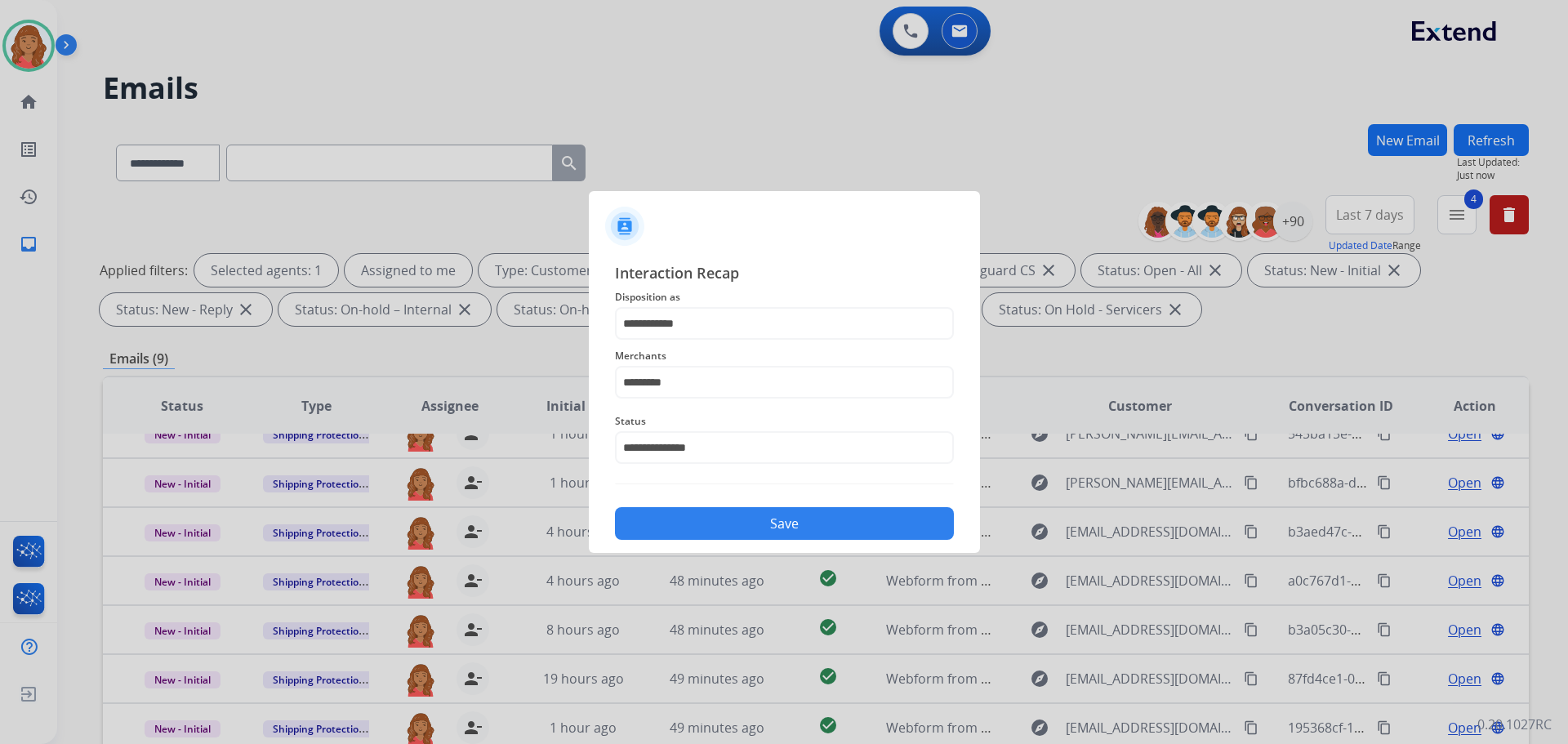
click at [712, 542] on div "**********" at bounding box center [784, 400] width 392 height 305
click at [720, 515] on button "Save" at bounding box center [785, 523] width 339 height 33
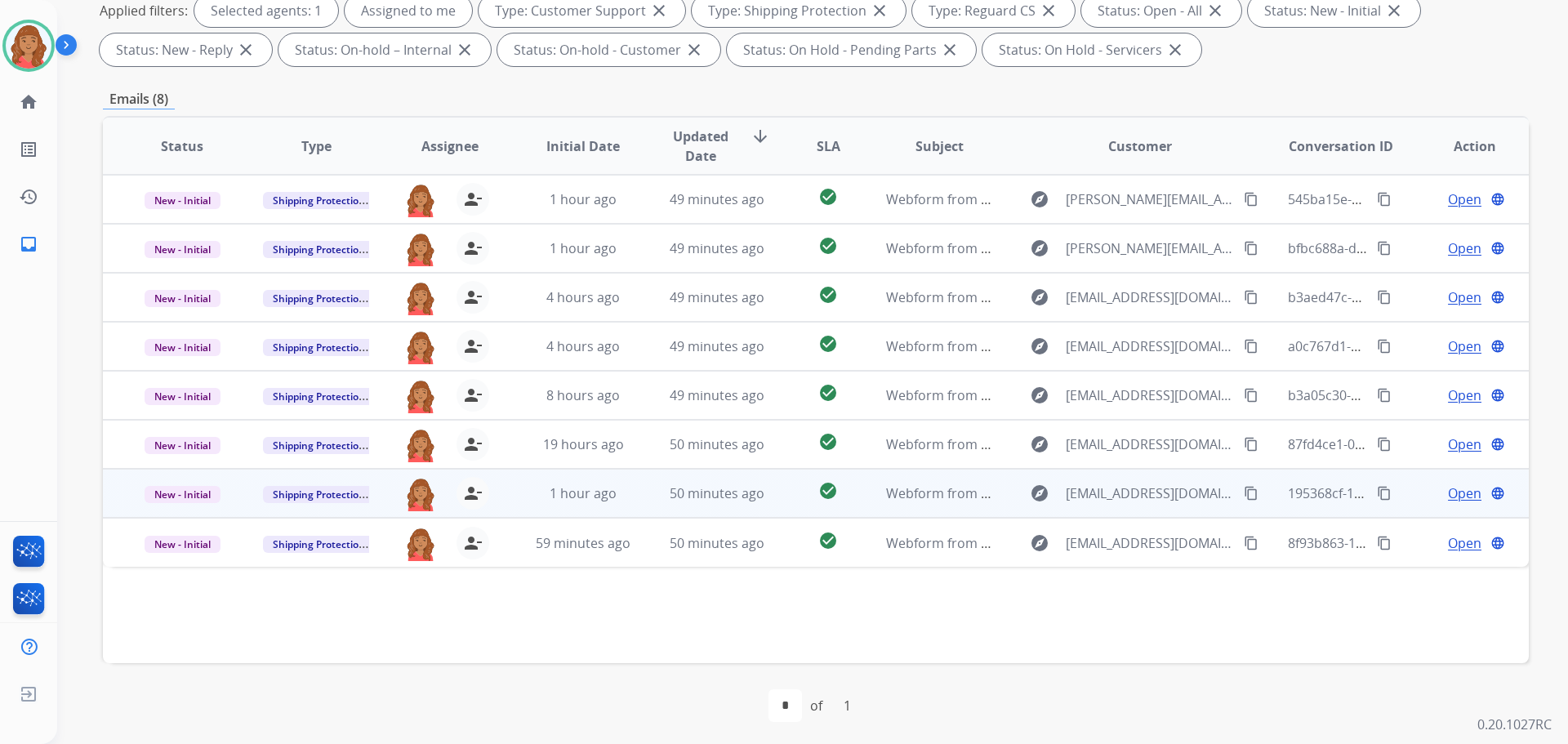
scroll to position [264, 0]
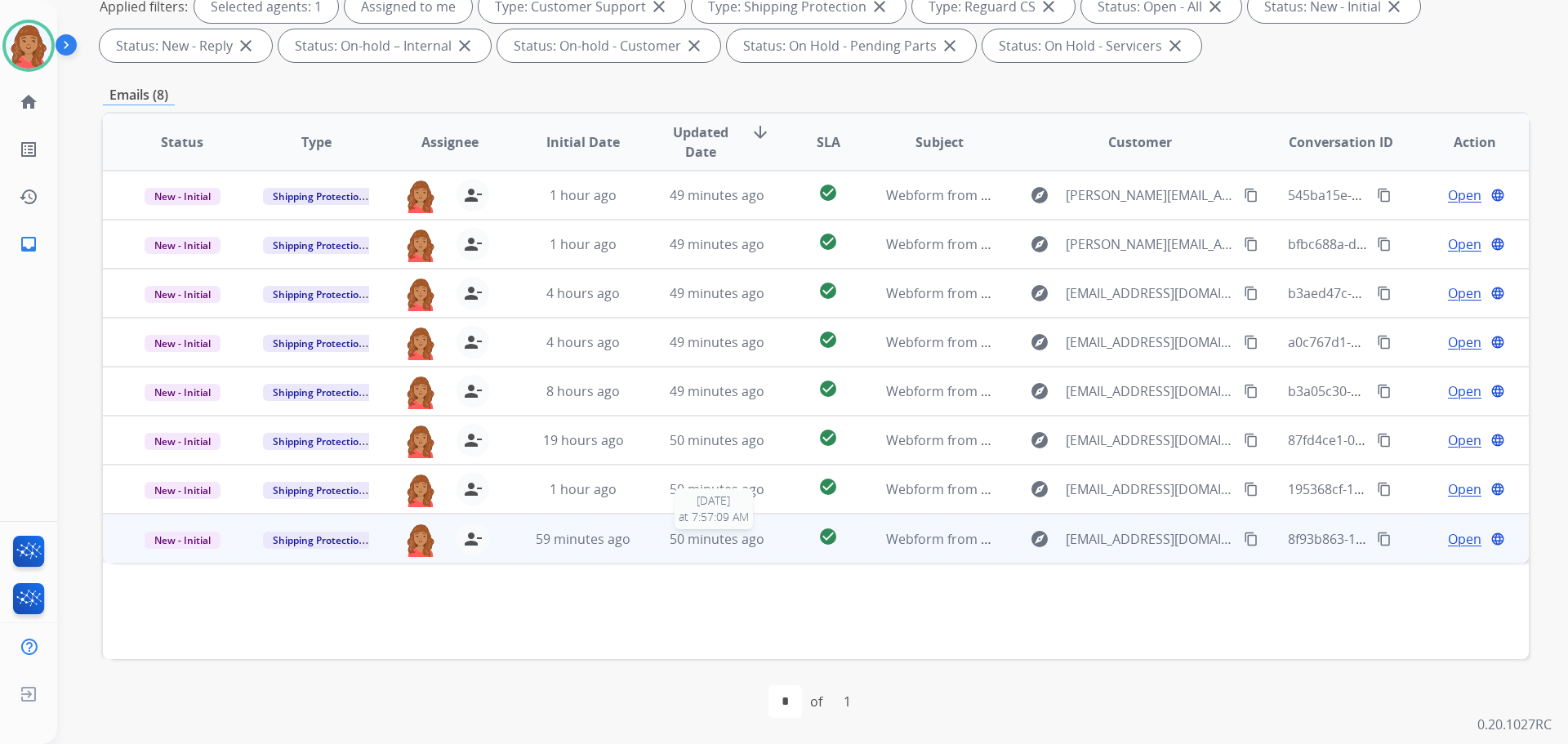
click at [695, 548] on div "50 minutes ago" at bounding box center [717, 539] width 107 height 20
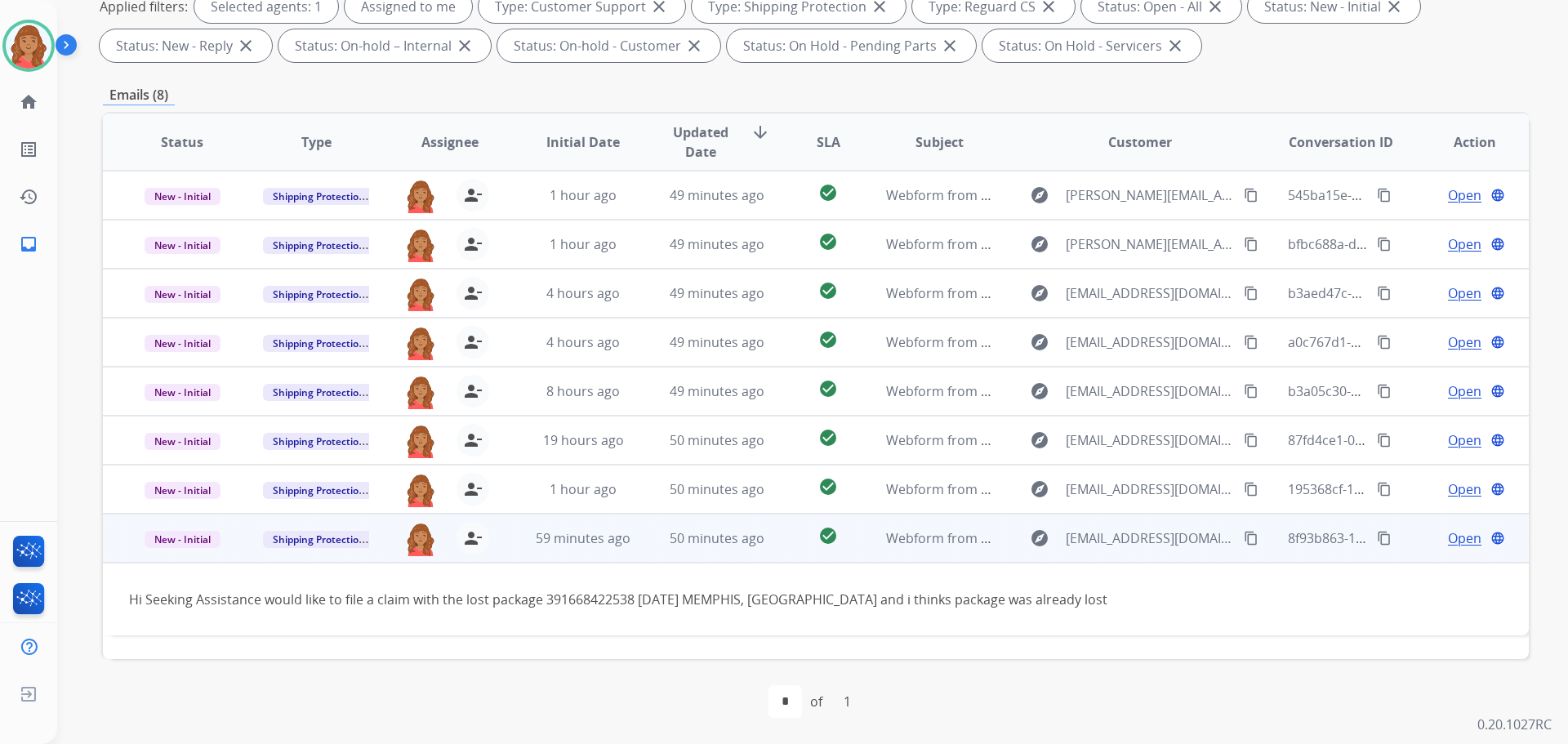
click at [1244, 535] on mat-icon "content_copy" at bounding box center [1251, 538] width 15 height 15
click at [1448, 542] on span "Open" at bounding box center [1465, 538] width 34 height 20
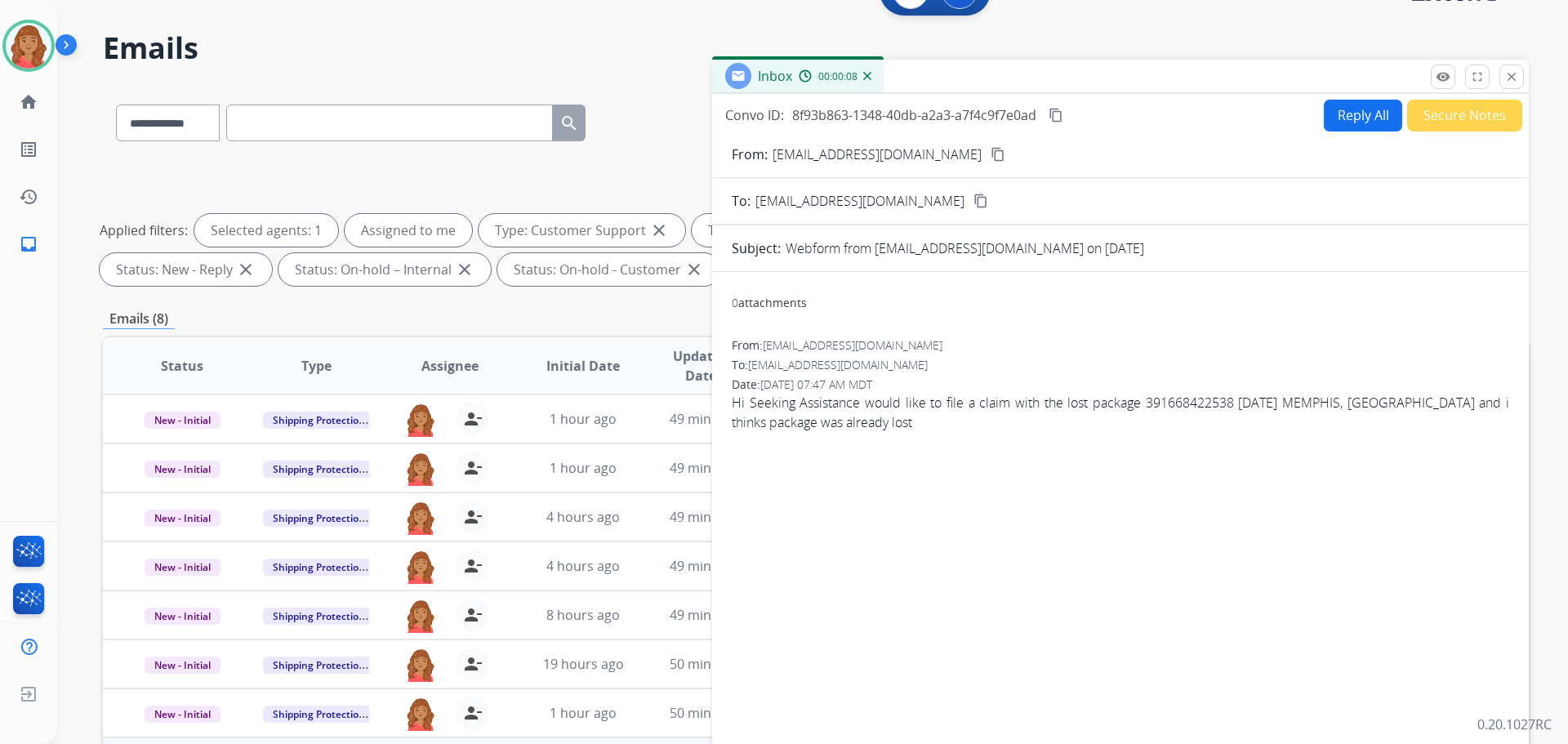
scroll to position [0, 0]
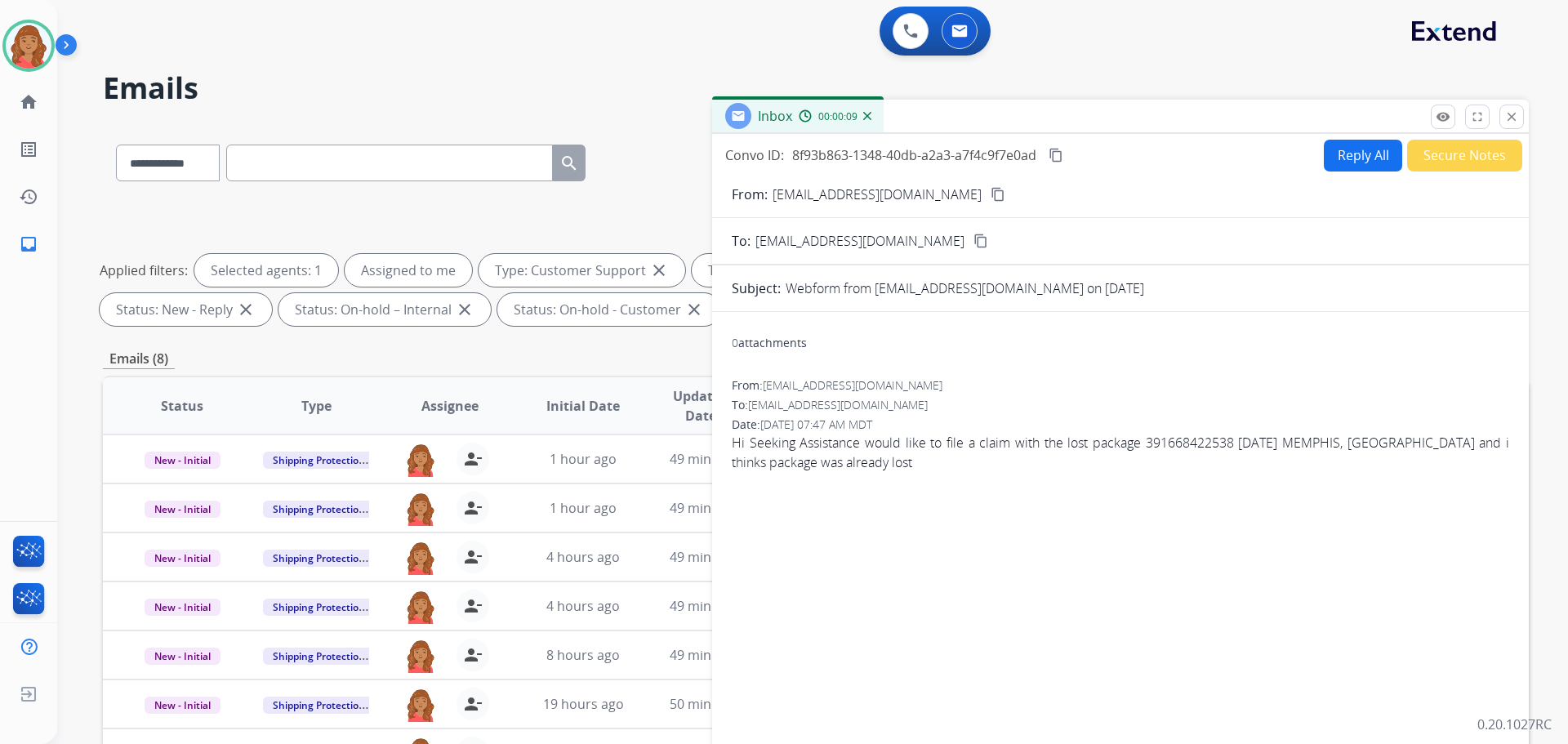
click at [1355, 152] on button "Reply All" at bounding box center [1363, 155] width 78 height 32
select select "**********"
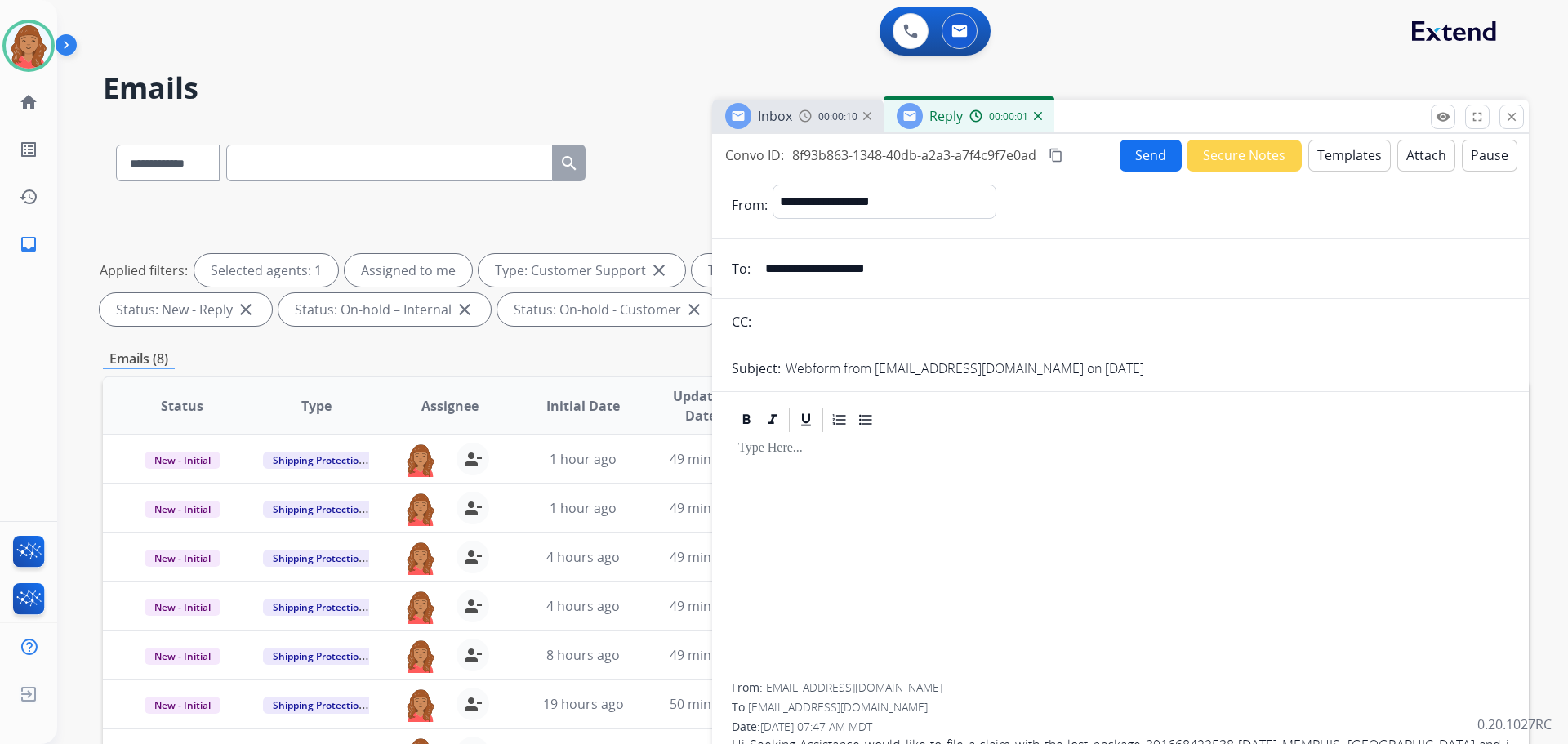
click at [1341, 146] on button "Templates" at bounding box center [1350, 155] width 83 height 32
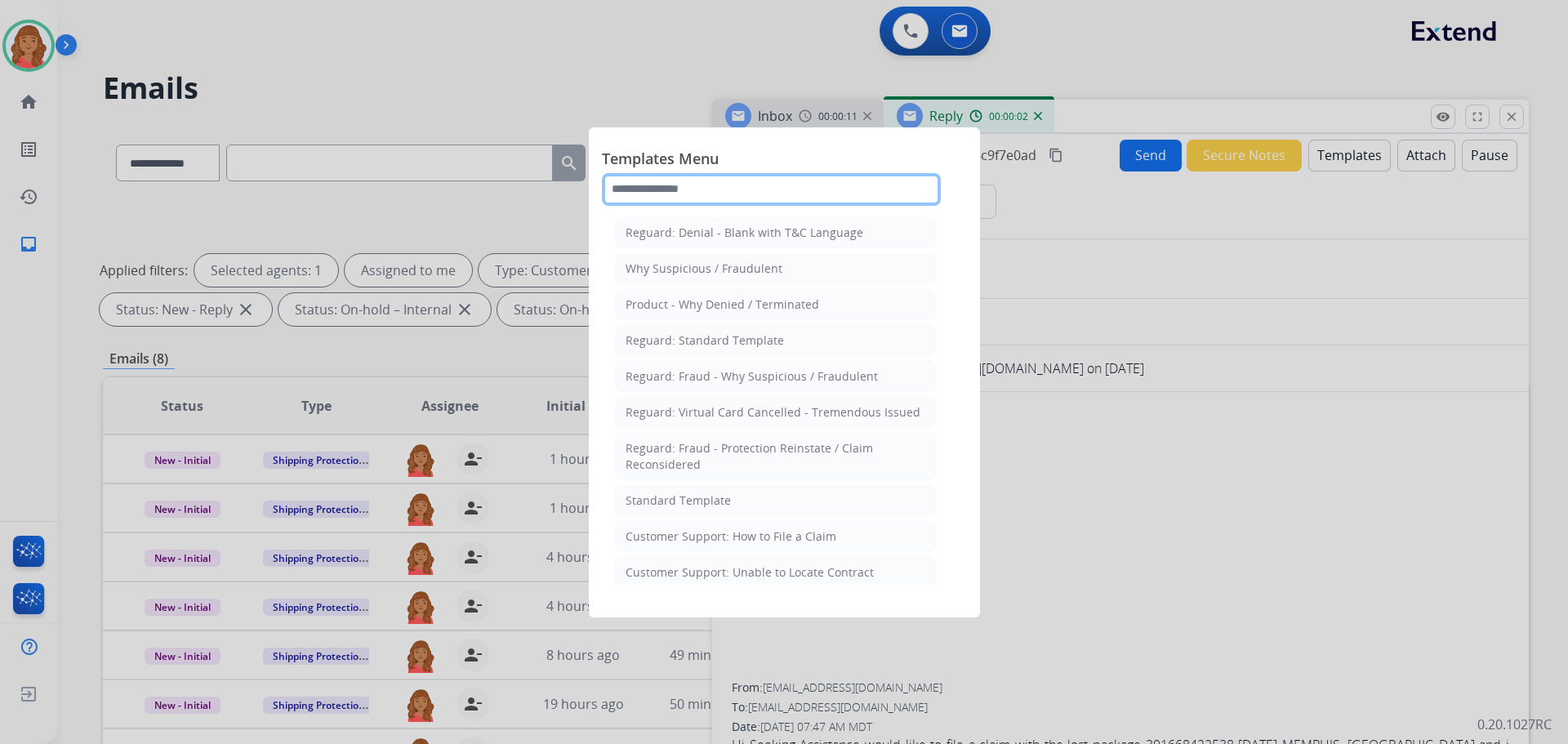
click at [708, 180] on input "text" at bounding box center [772, 189] width 339 height 33
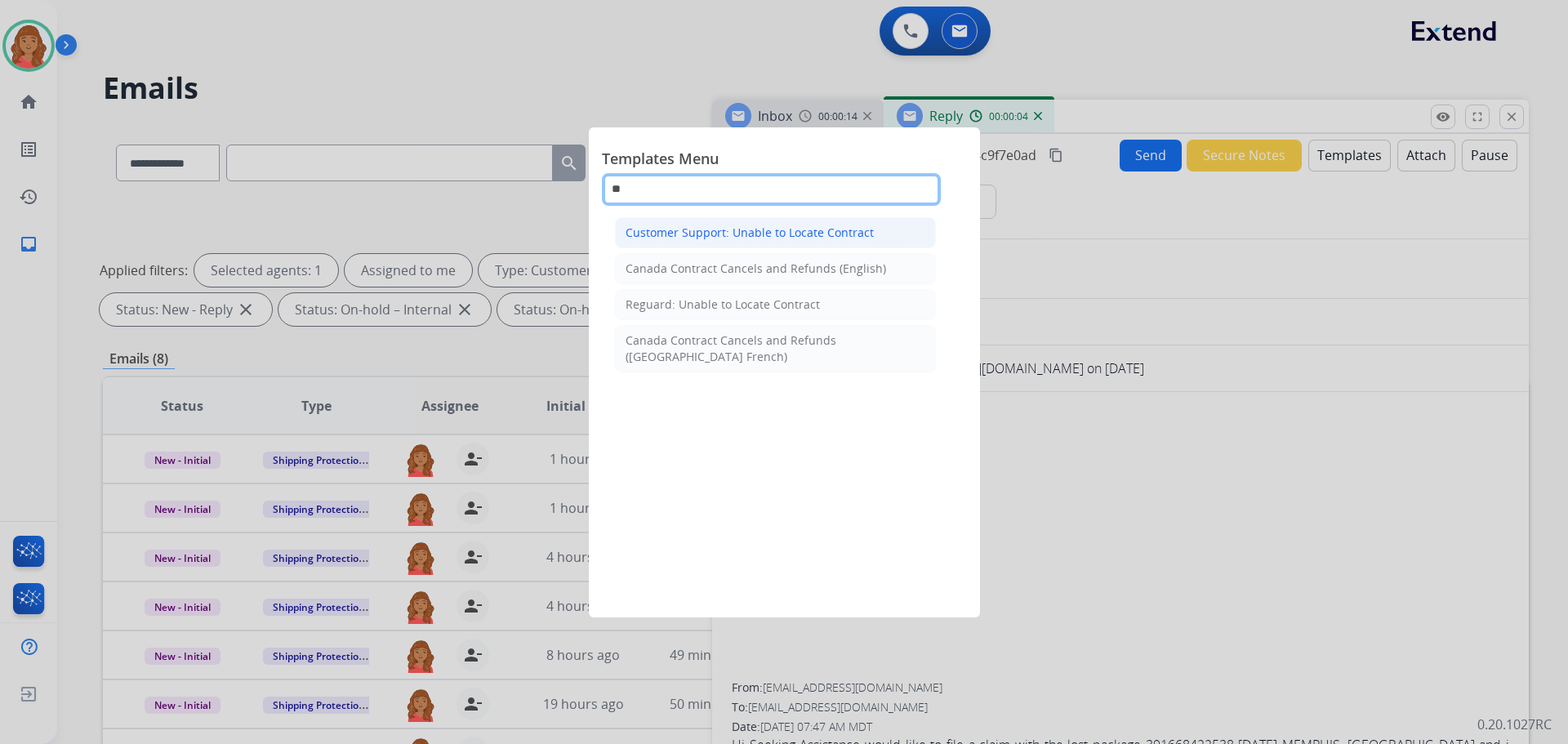
type input "**"
drag, startPoint x: 722, startPoint y: 230, endPoint x: 734, endPoint y: 262, distance: 34.2
click at [725, 230] on div "Customer Support: Unable to Locate Contract" at bounding box center [750, 233] width 249 height 16
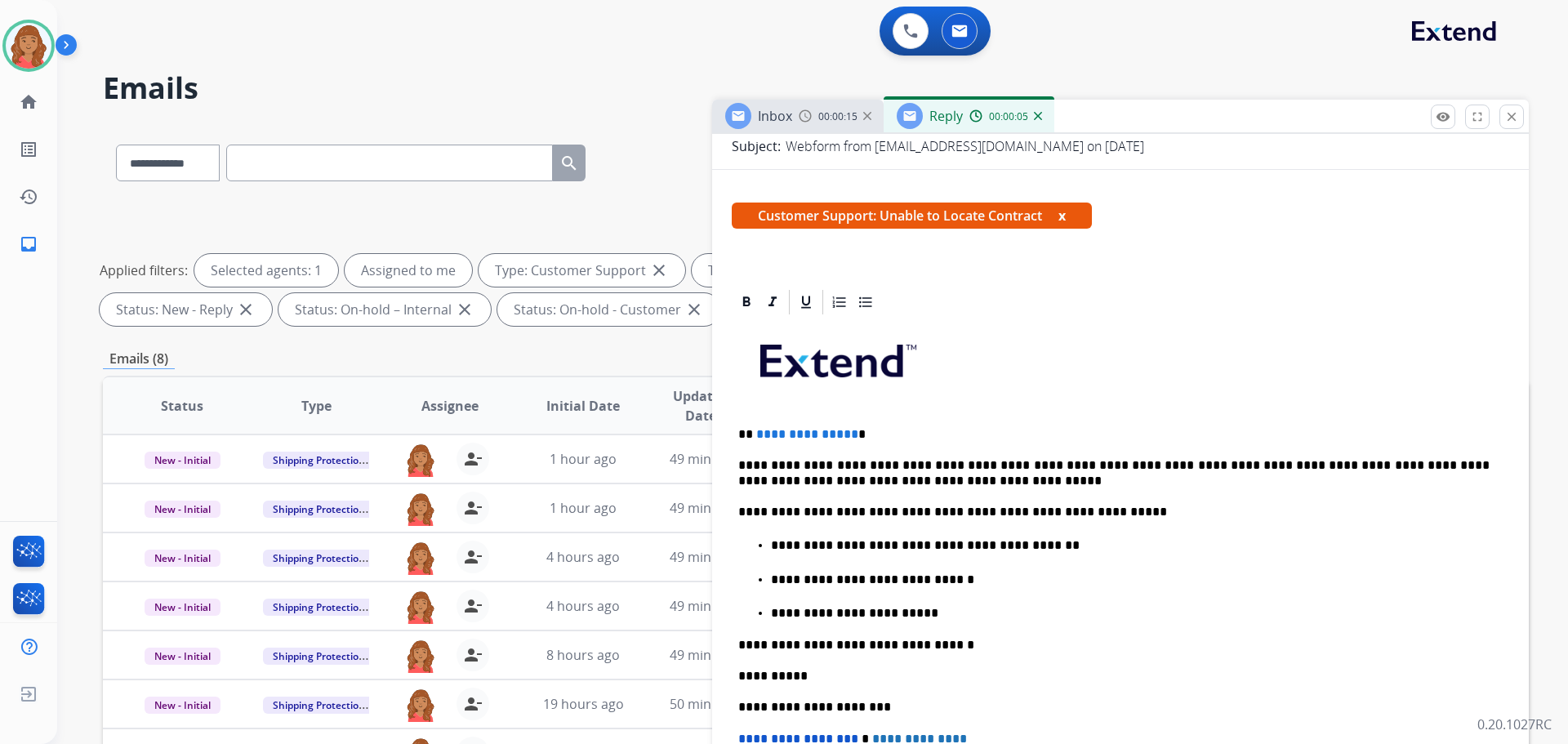
scroll to position [245, 0]
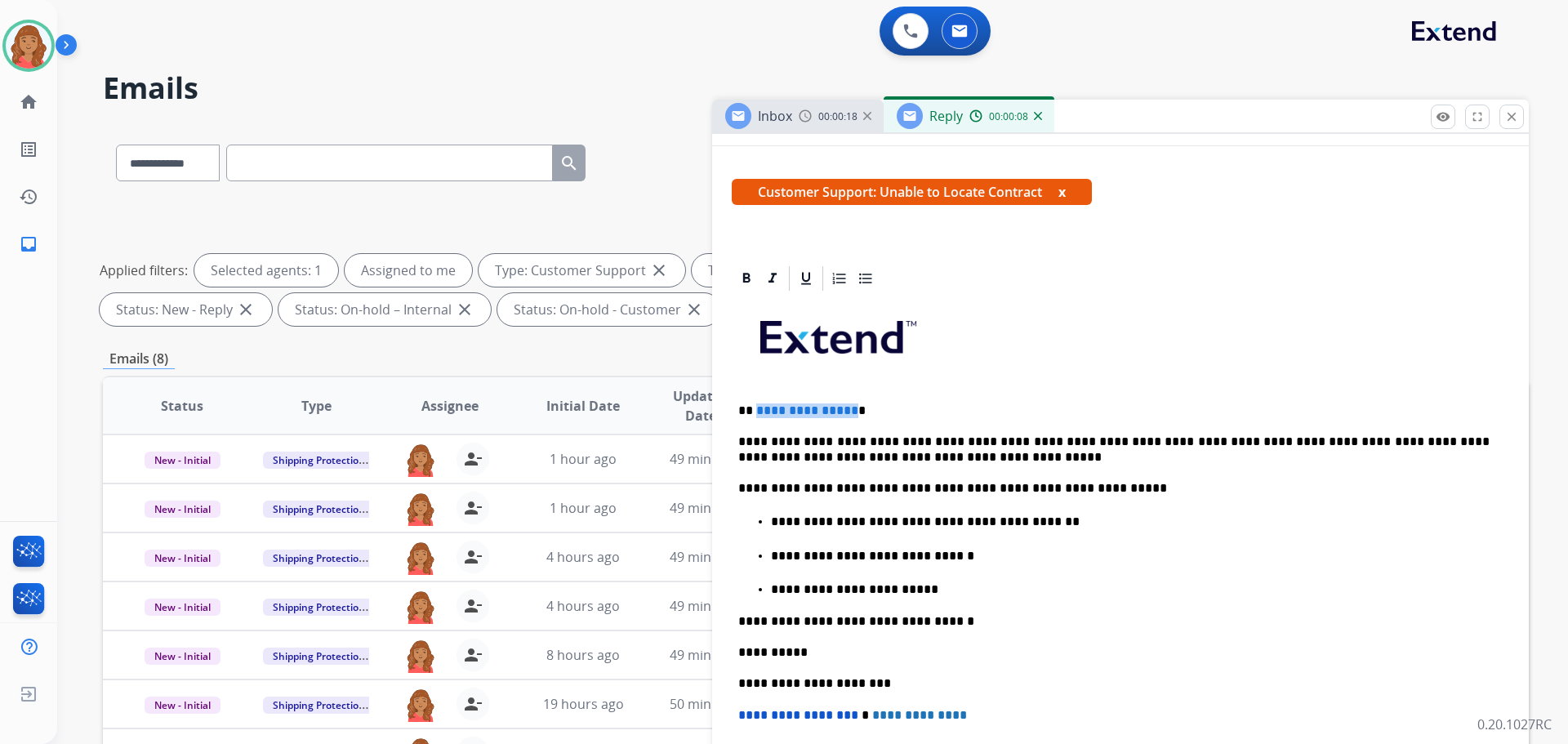
drag, startPoint x: 849, startPoint y: 410, endPoint x: 756, endPoint y: 409, distance: 93.0
click at [756, 409] on p "**********" at bounding box center [1114, 410] width 751 height 15
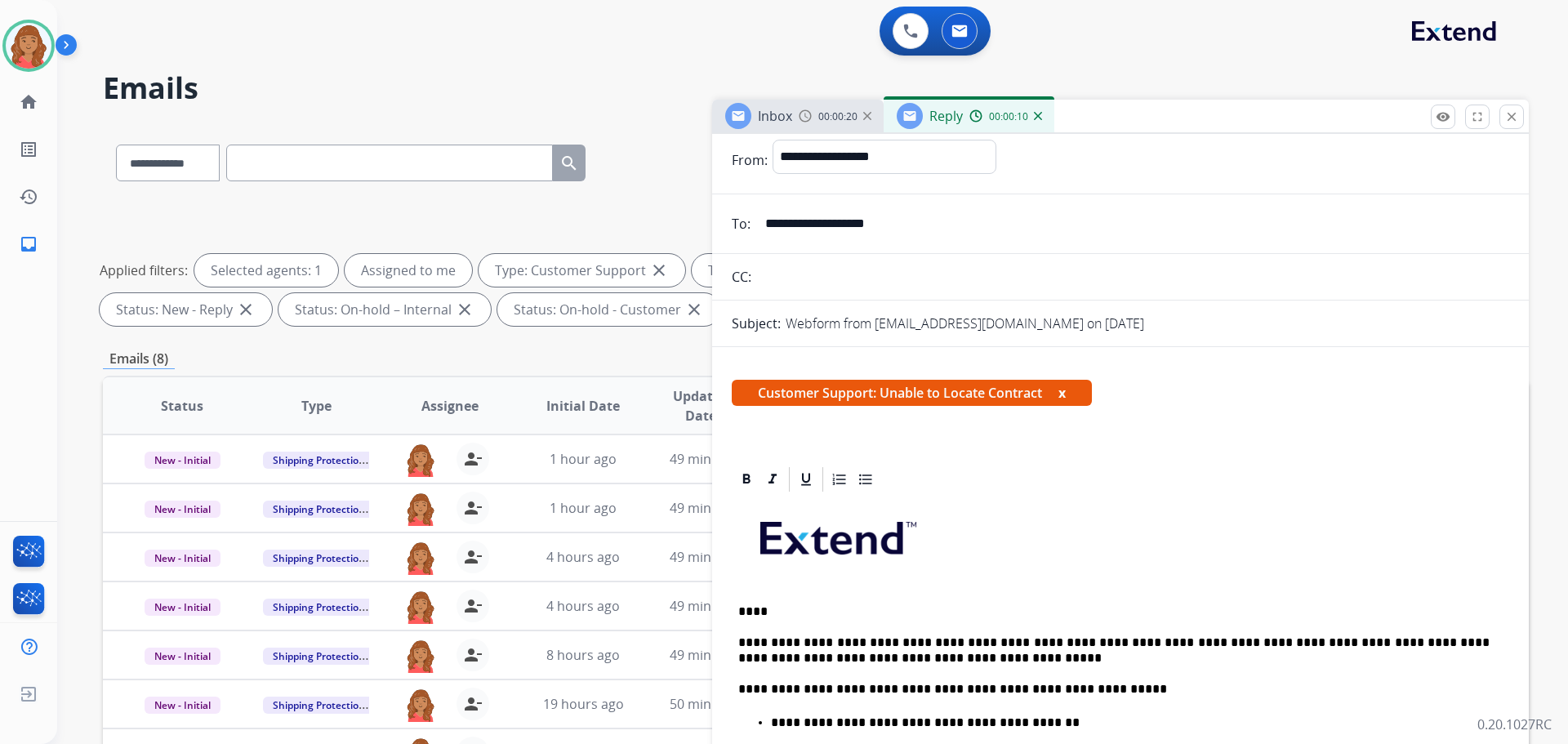
scroll to position [0, 0]
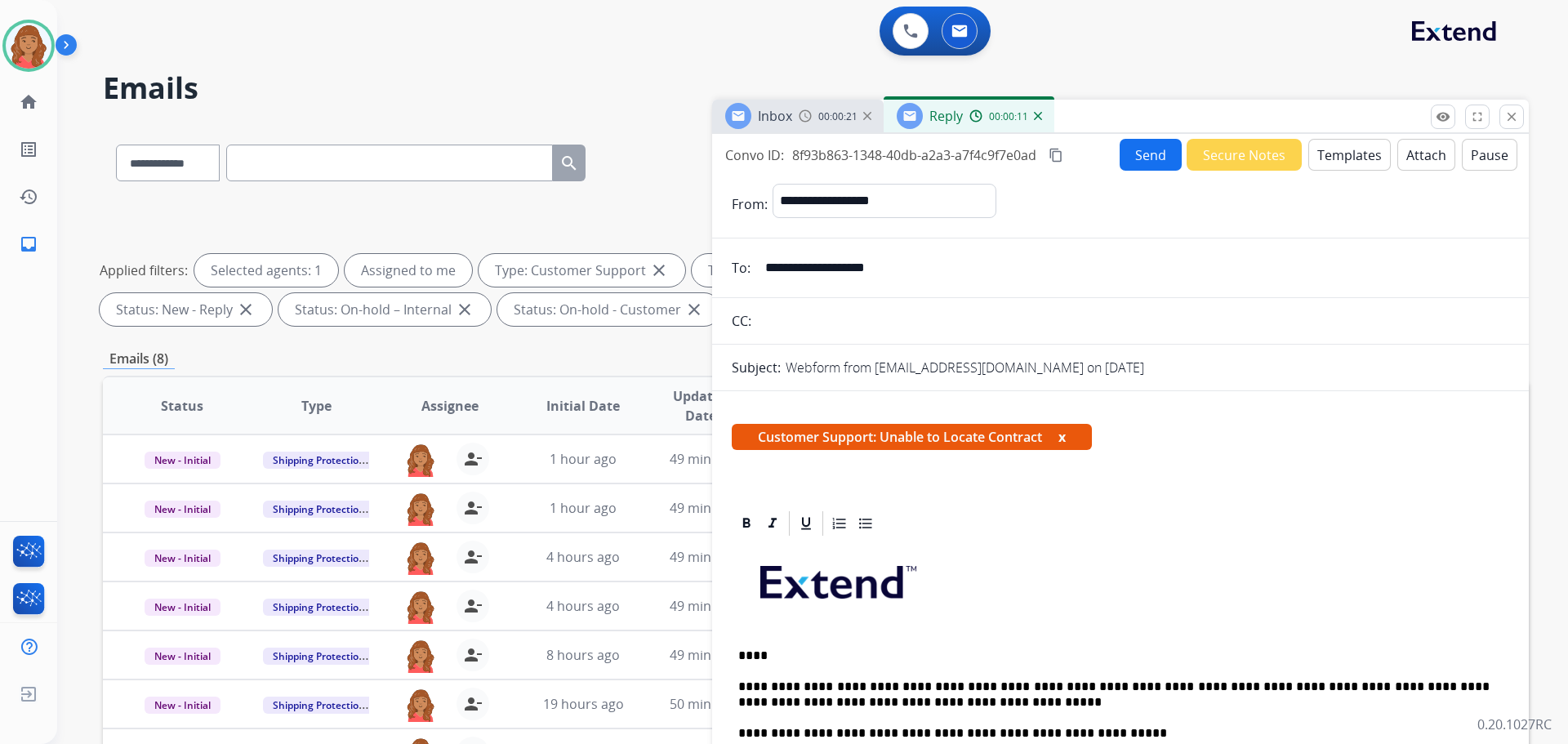
click at [1167, 158] on button "Send" at bounding box center [1151, 154] width 62 height 32
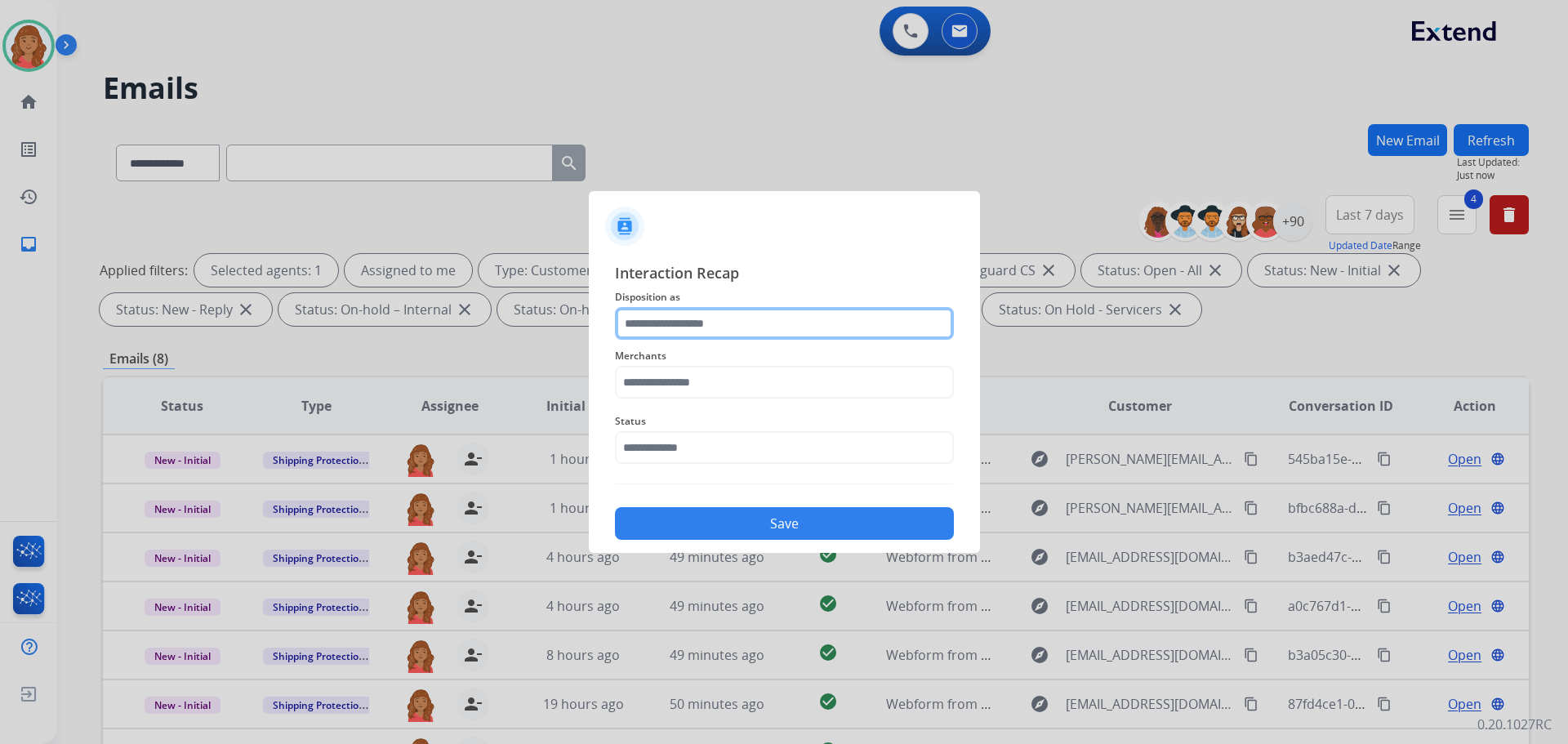
click at [706, 322] on input "text" at bounding box center [785, 323] width 339 height 33
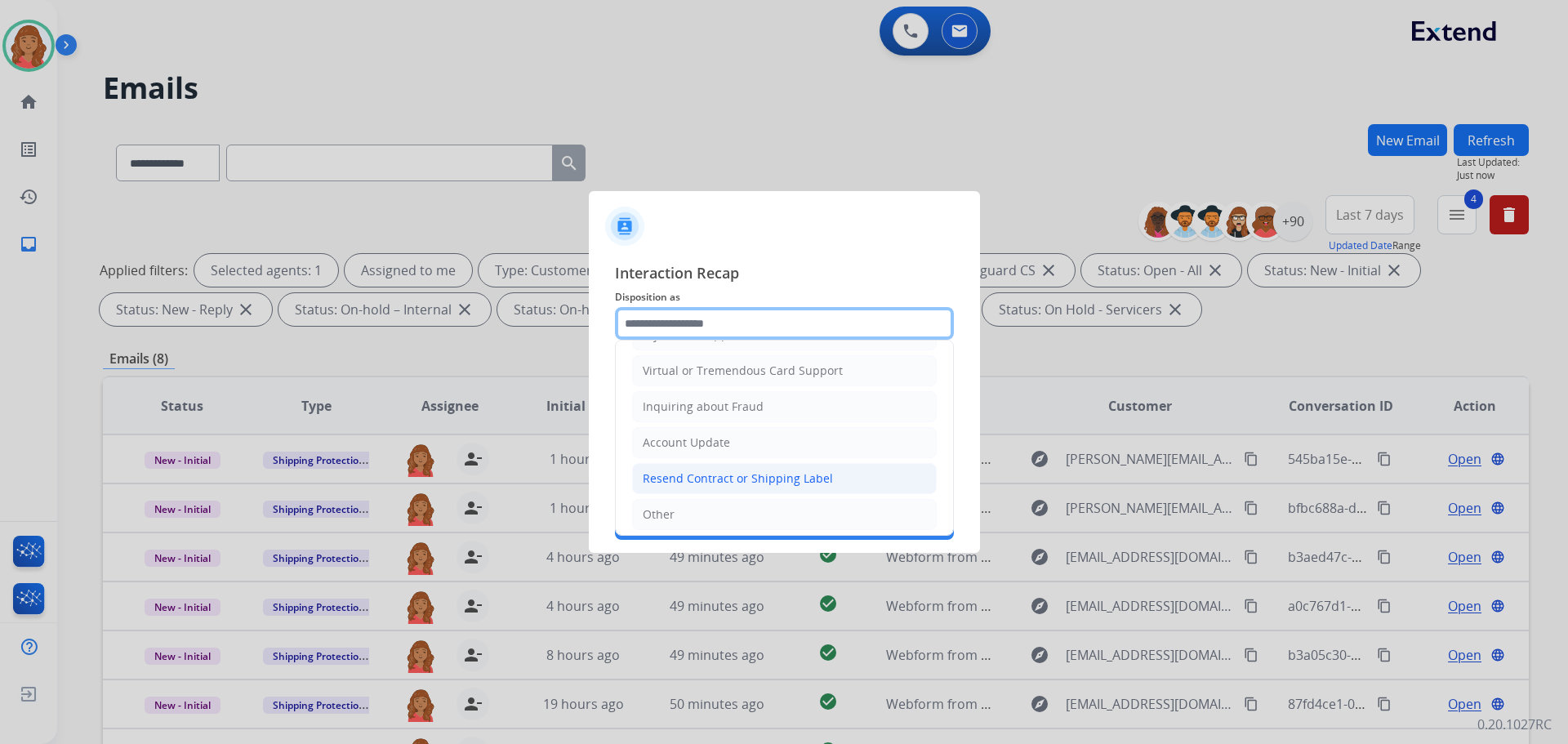
scroll to position [245, 0]
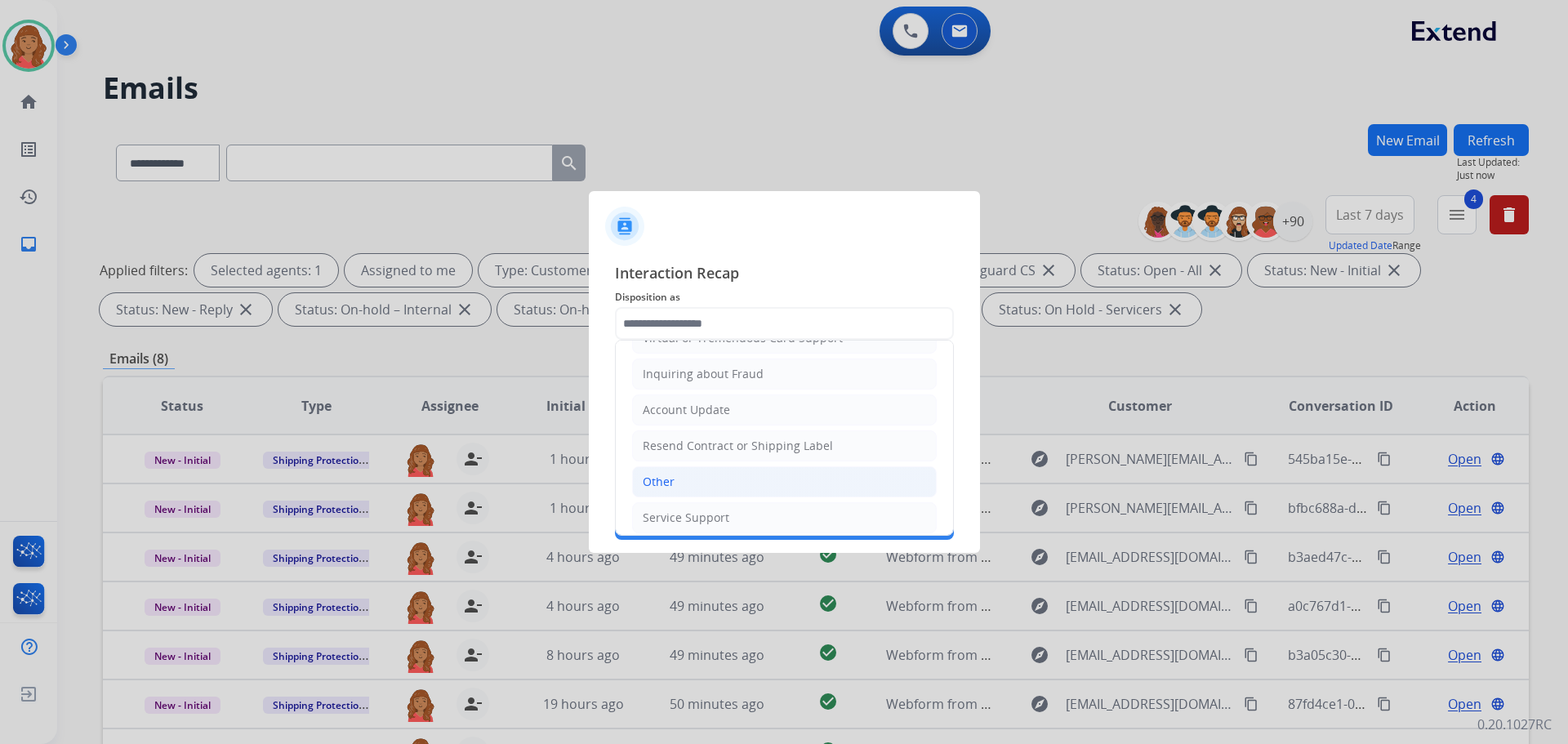
click at [670, 482] on div "Other" at bounding box center [659, 482] width 32 height 16
type input "*****"
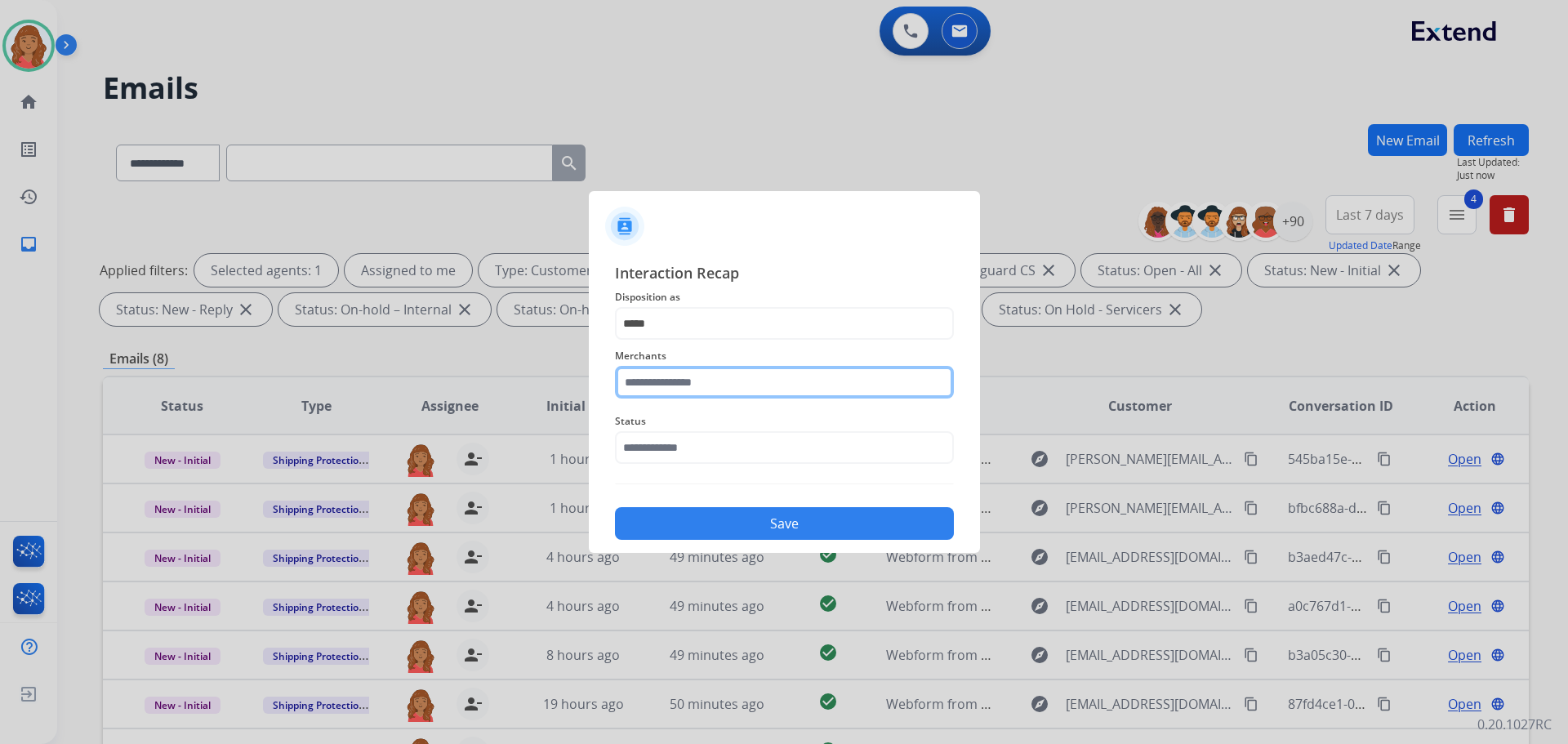
click at [692, 384] on input "text" at bounding box center [785, 382] width 339 height 33
click at [689, 435] on div "[DOMAIN_NAME]" at bounding box center [691, 429] width 94 height 16
type input "**********"
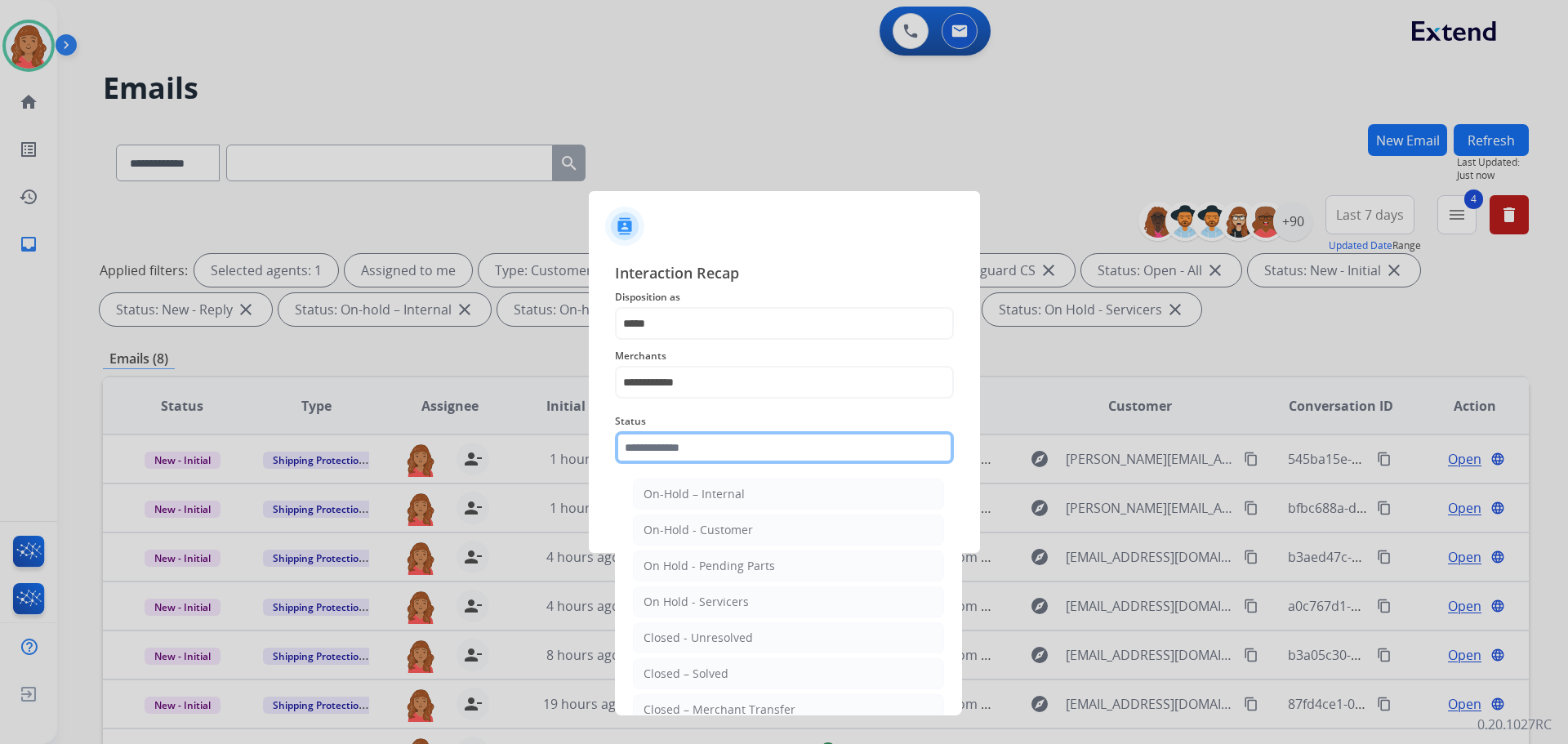
click at [699, 449] on input "text" at bounding box center [785, 447] width 339 height 33
drag, startPoint x: 669, startPoint y: 667, endPoint x: 669, endPoint y: 569, distance: 98.0
click at [669, 668] on div "Closed – Solved" at bounding box center [686, 674] width 85 height 16
type input "**********"
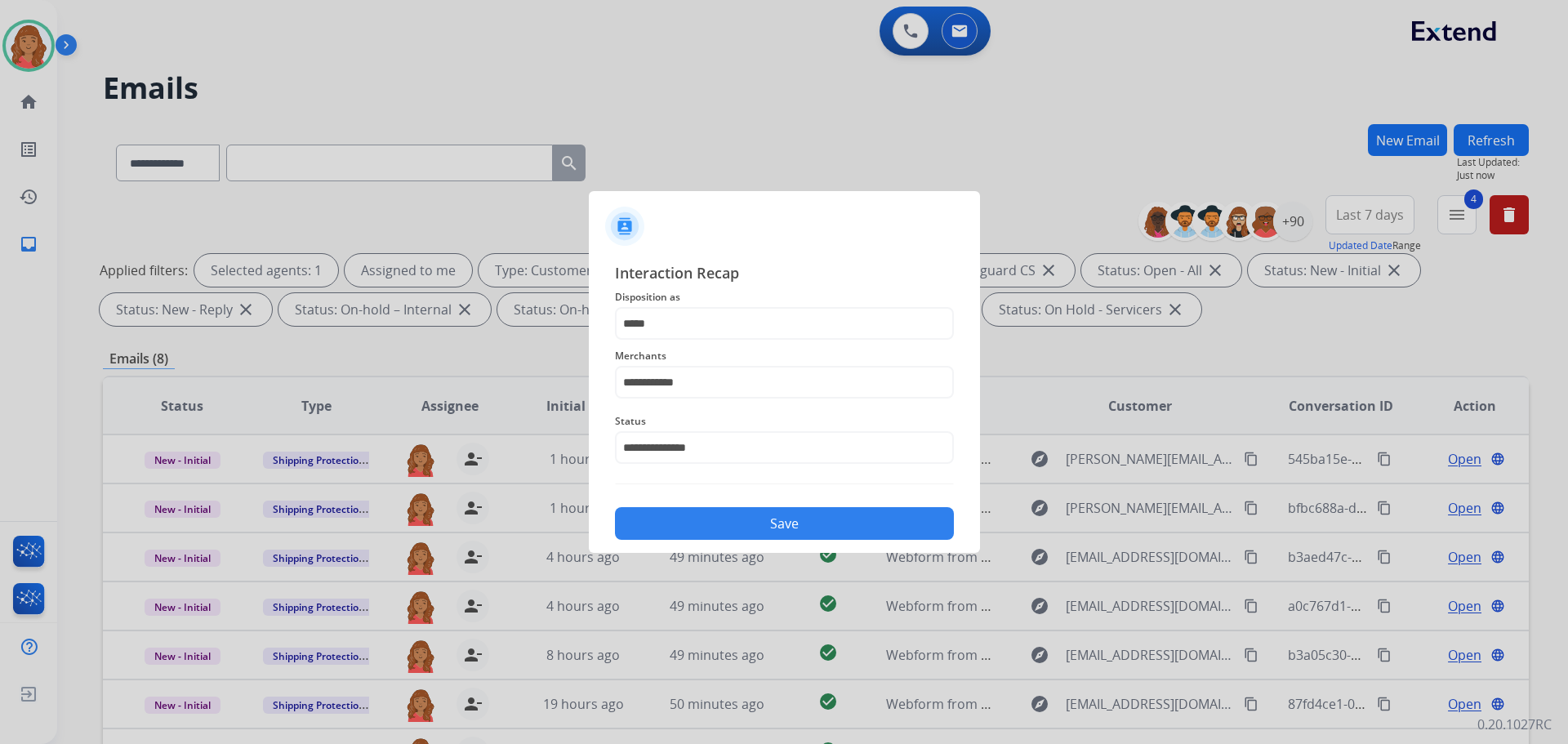
click at [712, 537] on button "Save" at bounding box center [785, 523] width 339 height 33
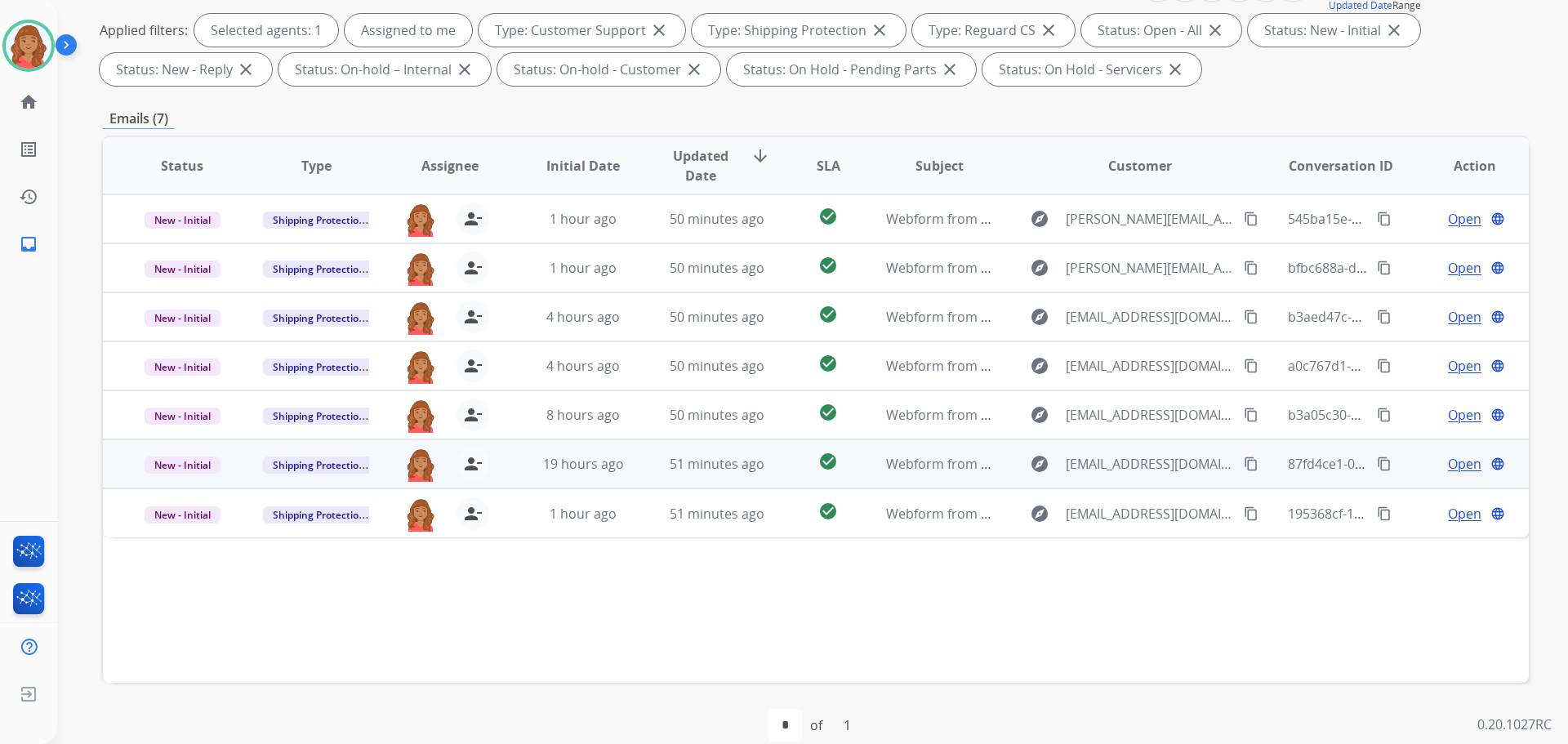
scroll to position [264, 0]
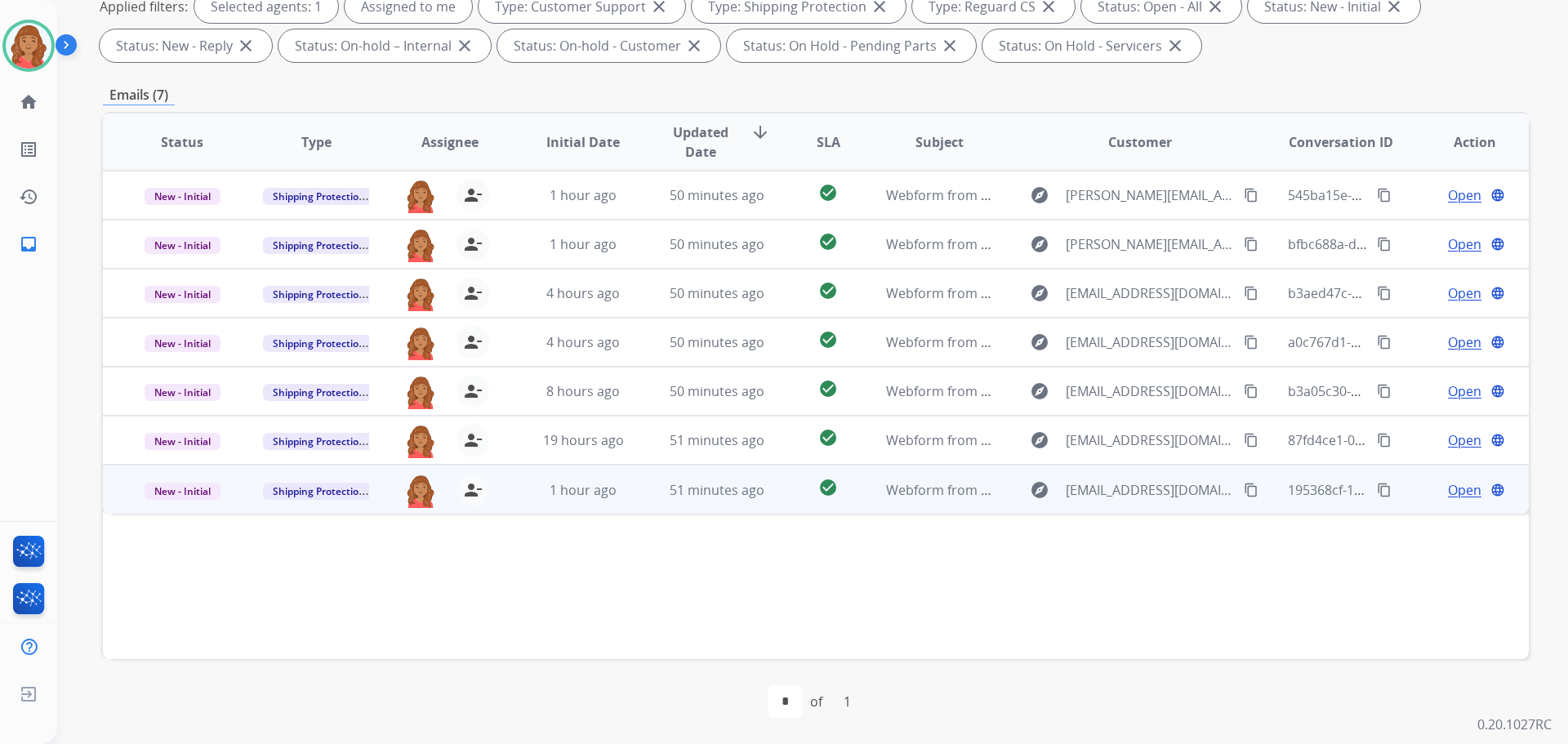
click at [692, 499] on div "51 minutes ago" at bounding box center [717, 490] width 107 height 20
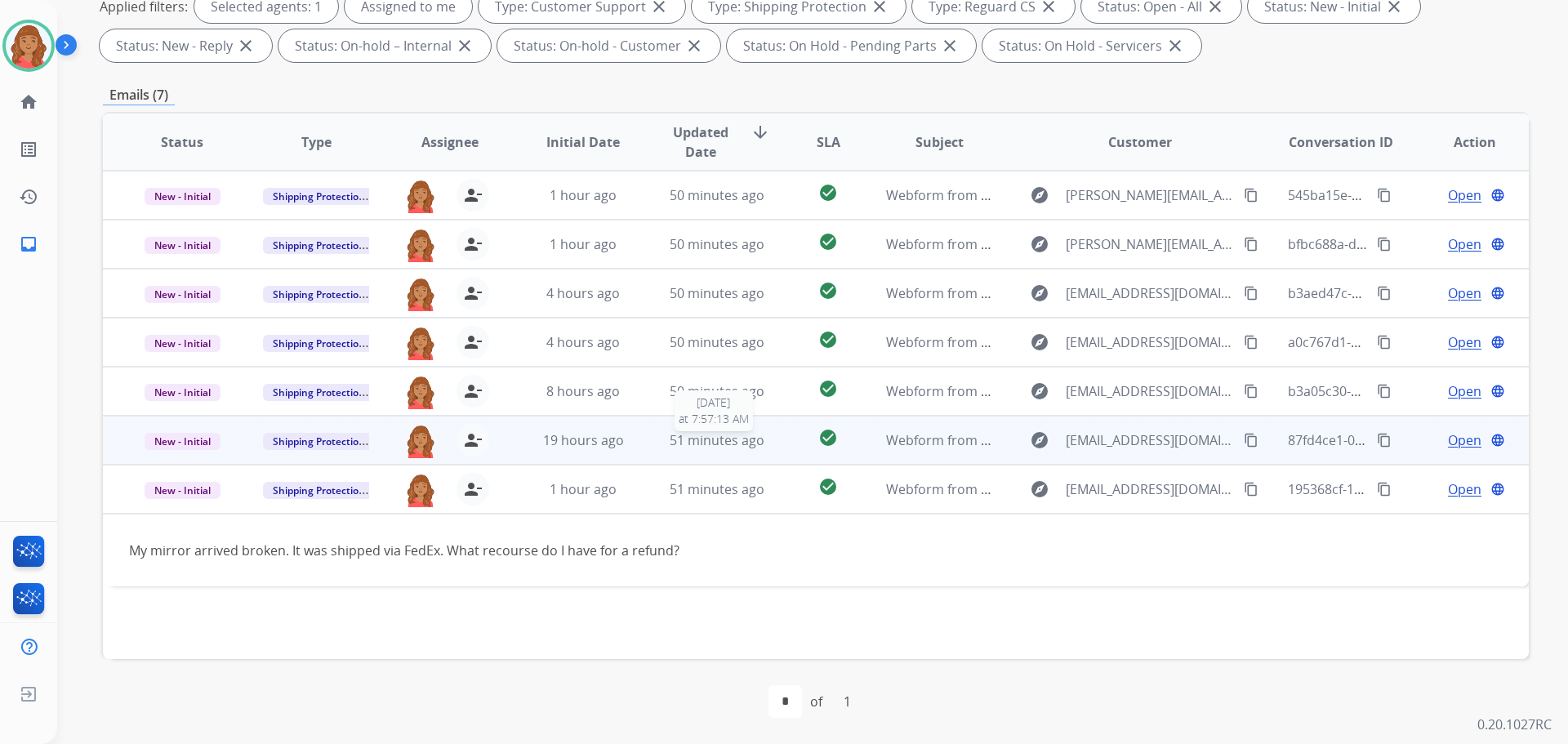
click at [717, 446] on span "51 minutes ago" at bounding box center [717, 440] width 95 height 18
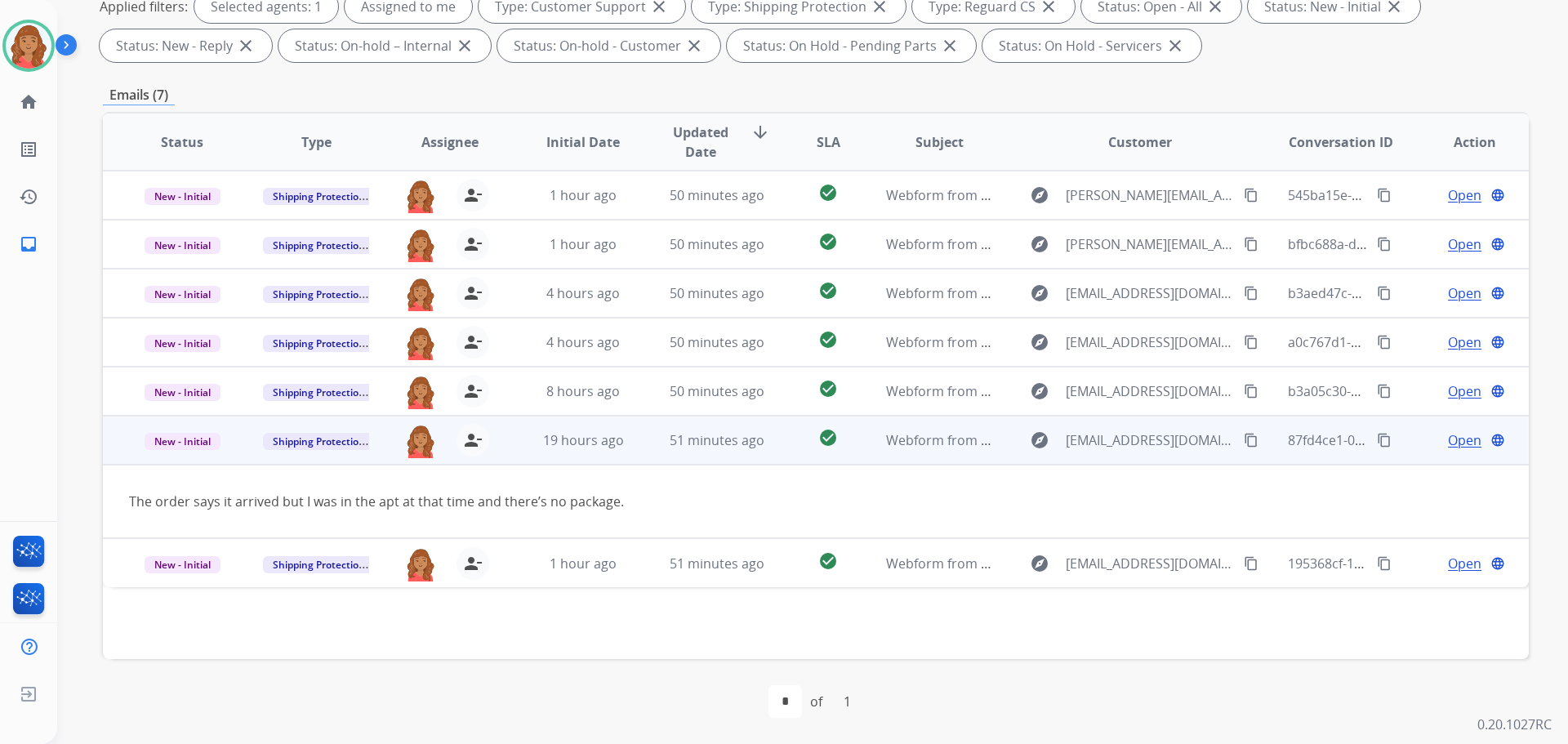
drag, startPoint x: 1239, startPoint y: 442, endPoint x: 1231, endPoint y: 459, distance: 18.8
click at [1244, 443] on mat-icon "content_copy" at bounding box center [1251, 440] width 15 height 15
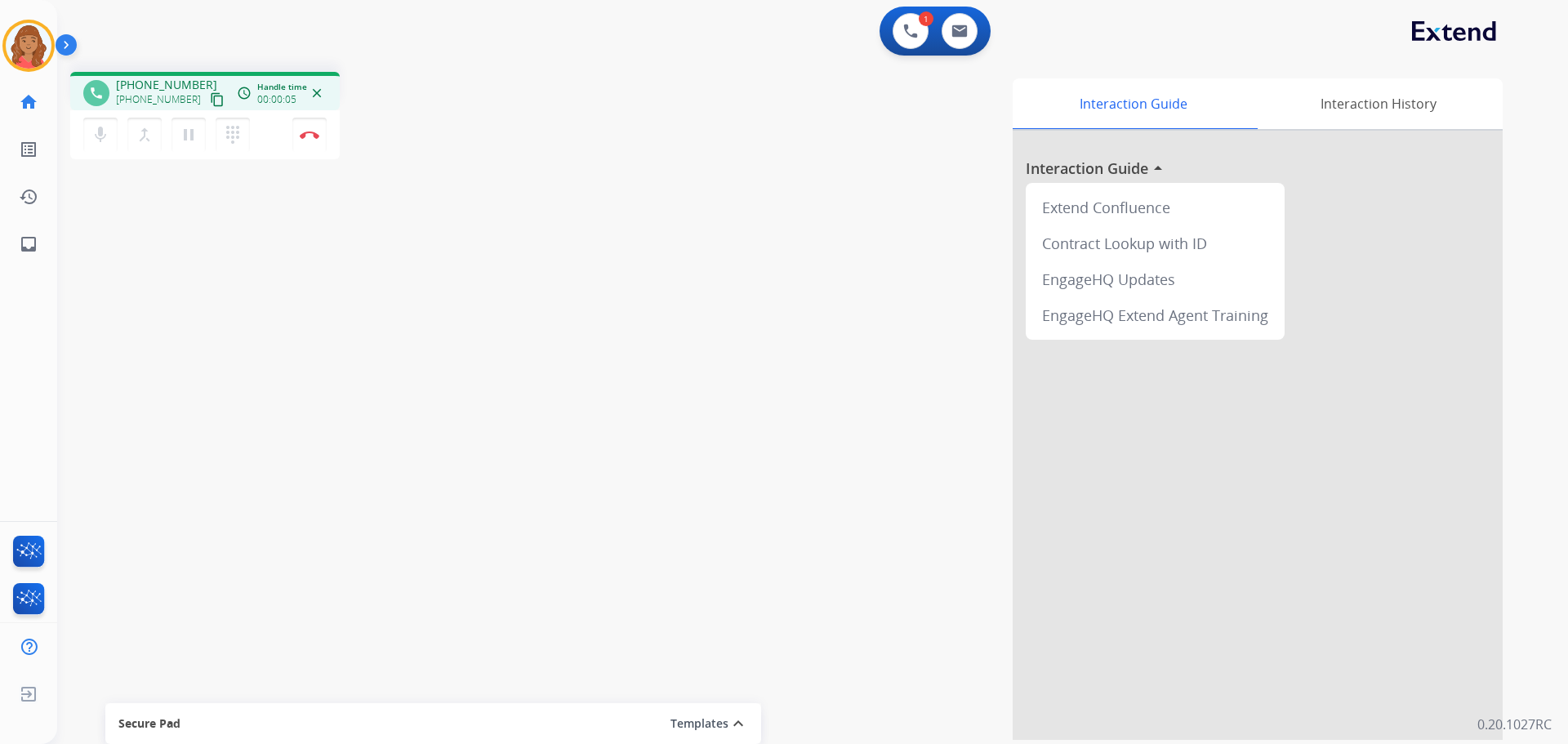
drag, startPoint x: 200, startPoint y: 99, endPoint x: 175, endPoint y: 104, distance: 25.5
click at [210, 99] on mat-icon "content_copy" at bounding box center [217, 99] width 15 height 15
click at [311, 139] on button "Disconnect" at bounding box center [309, 134] width 35 height 35
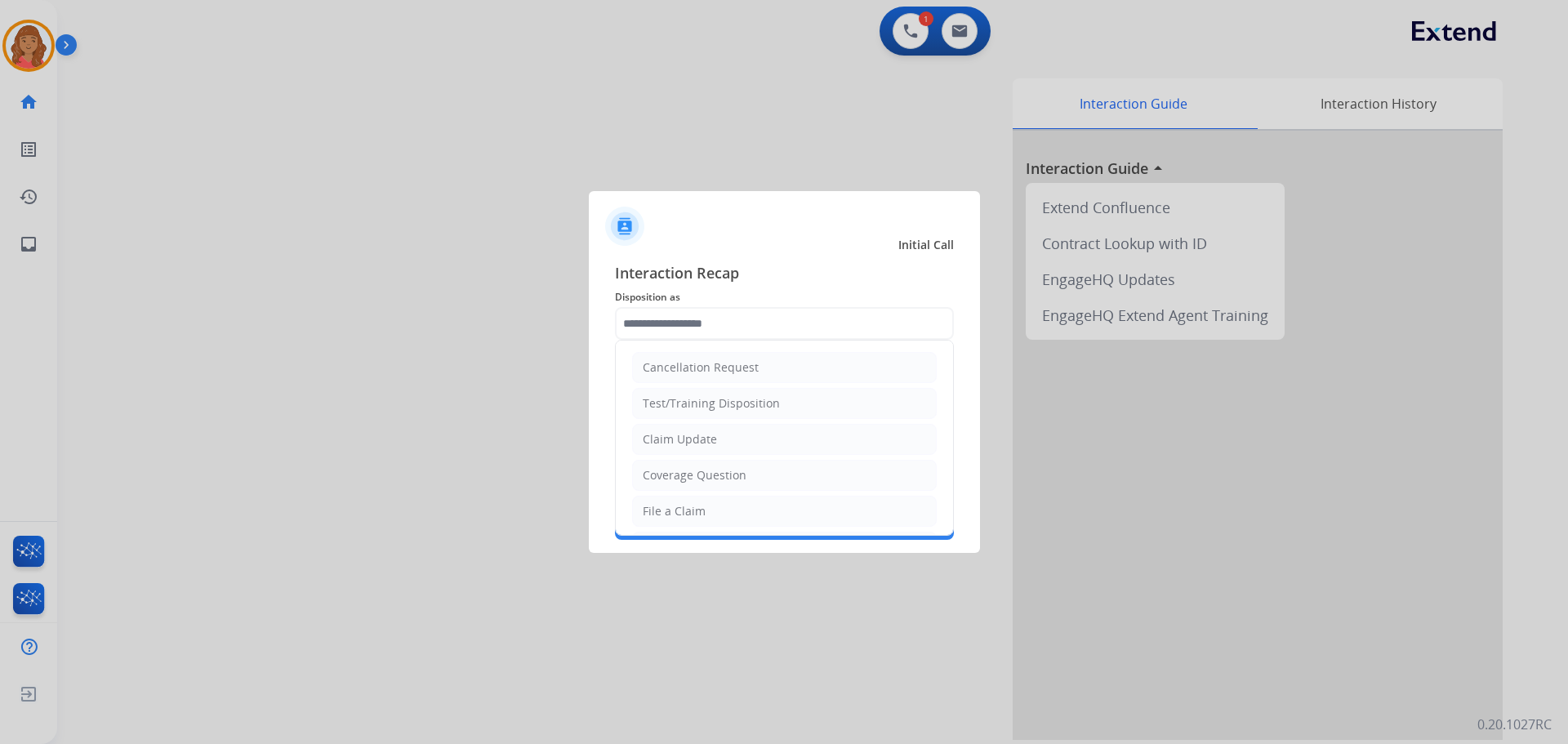
click at [741, 314] on input "text" at bounding box center [785, 323] width 339 height 33
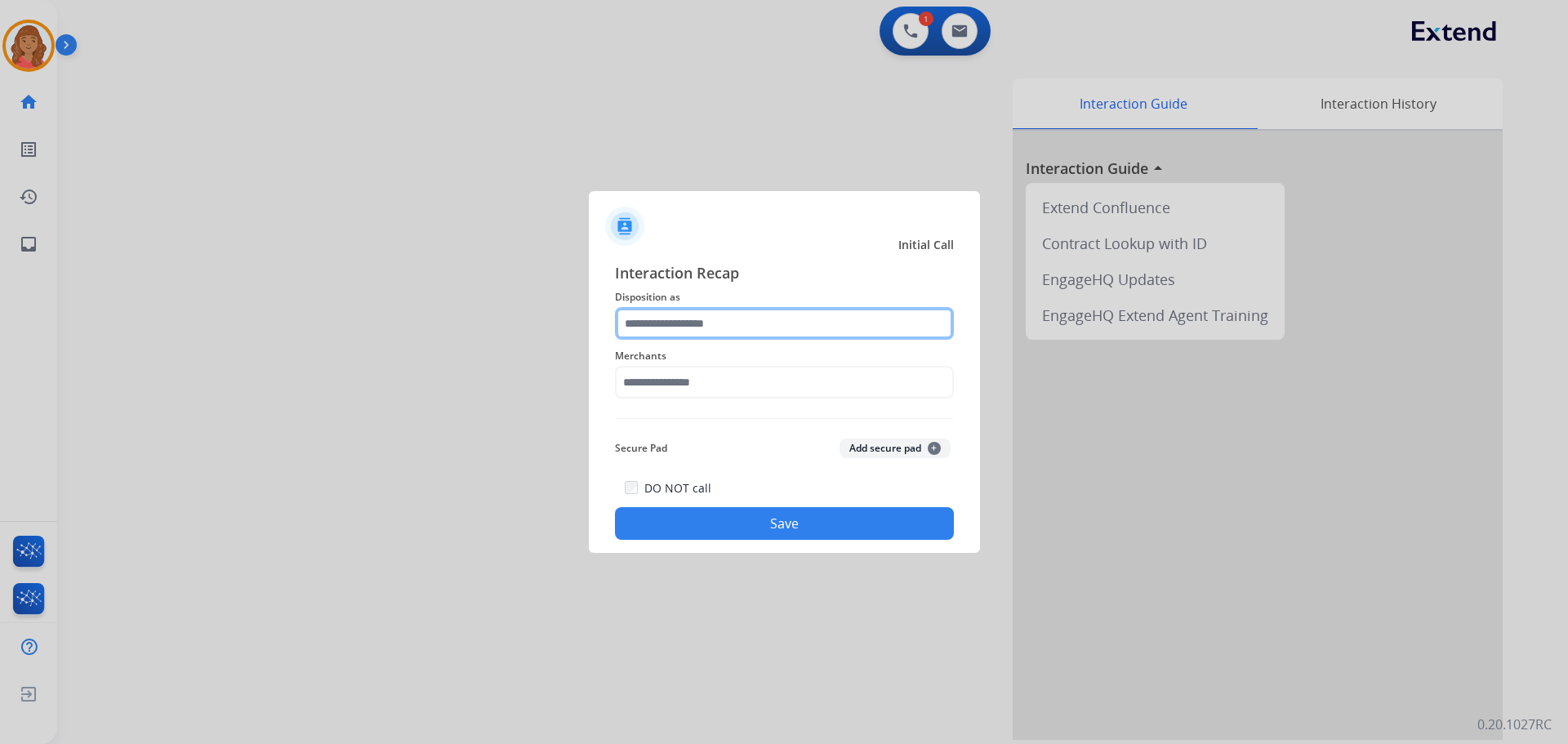
click at [689, 329] on input "text" at bounding box center [785, 323] width 339 height 33
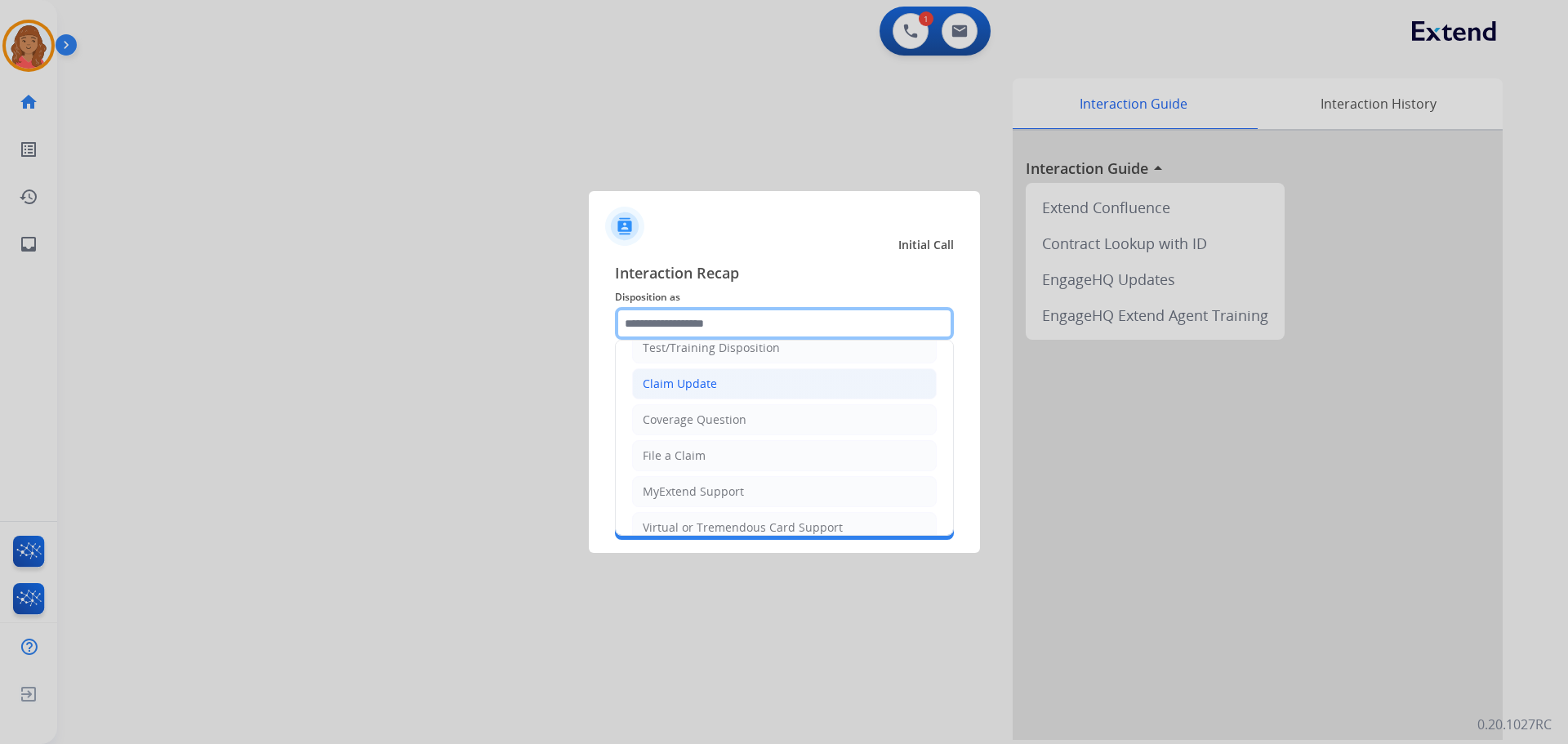
scroll to position [82, 0]
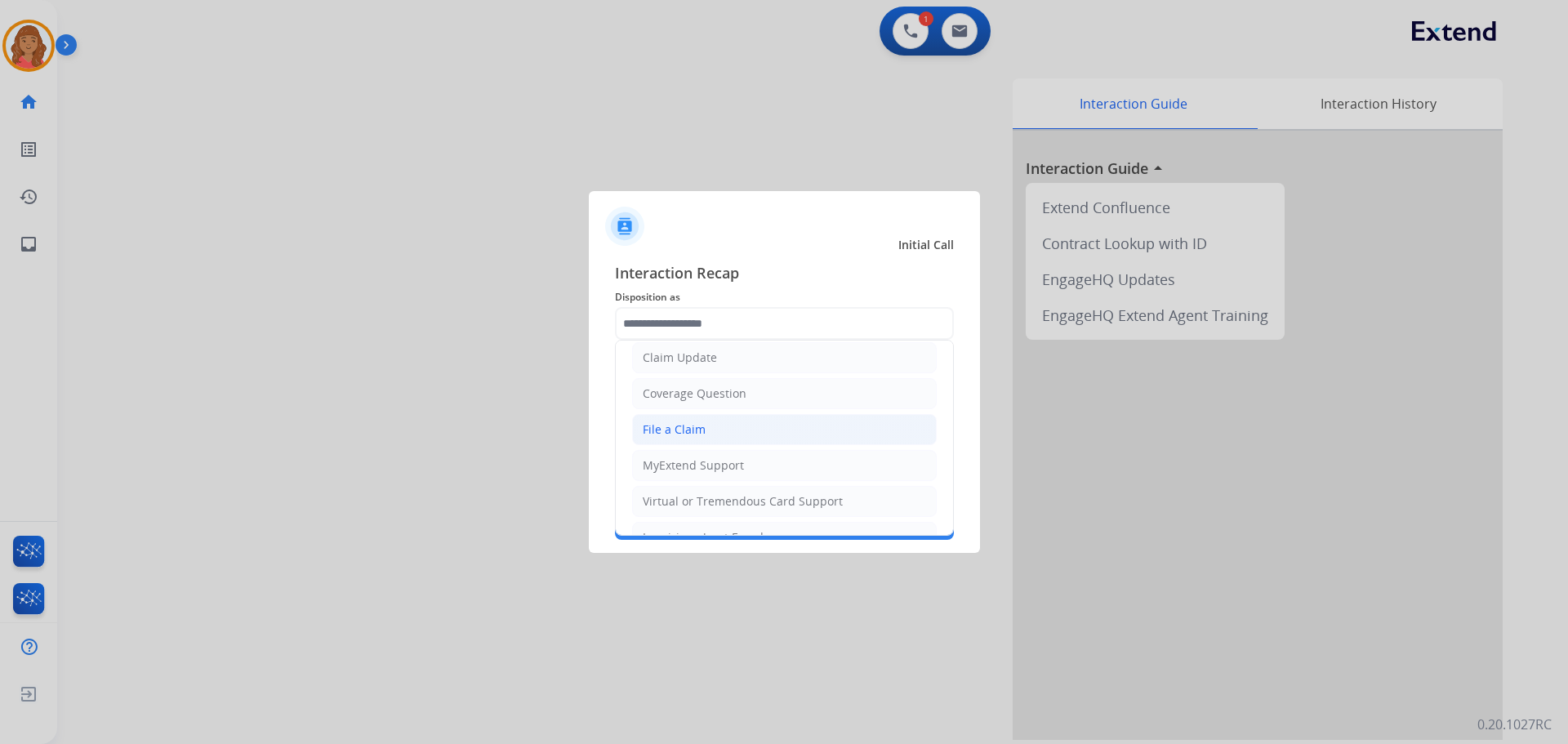
click at [682, 431] on div "File a Claim" at bounding box center [674, 430] width 63 height 16
type input "**********"
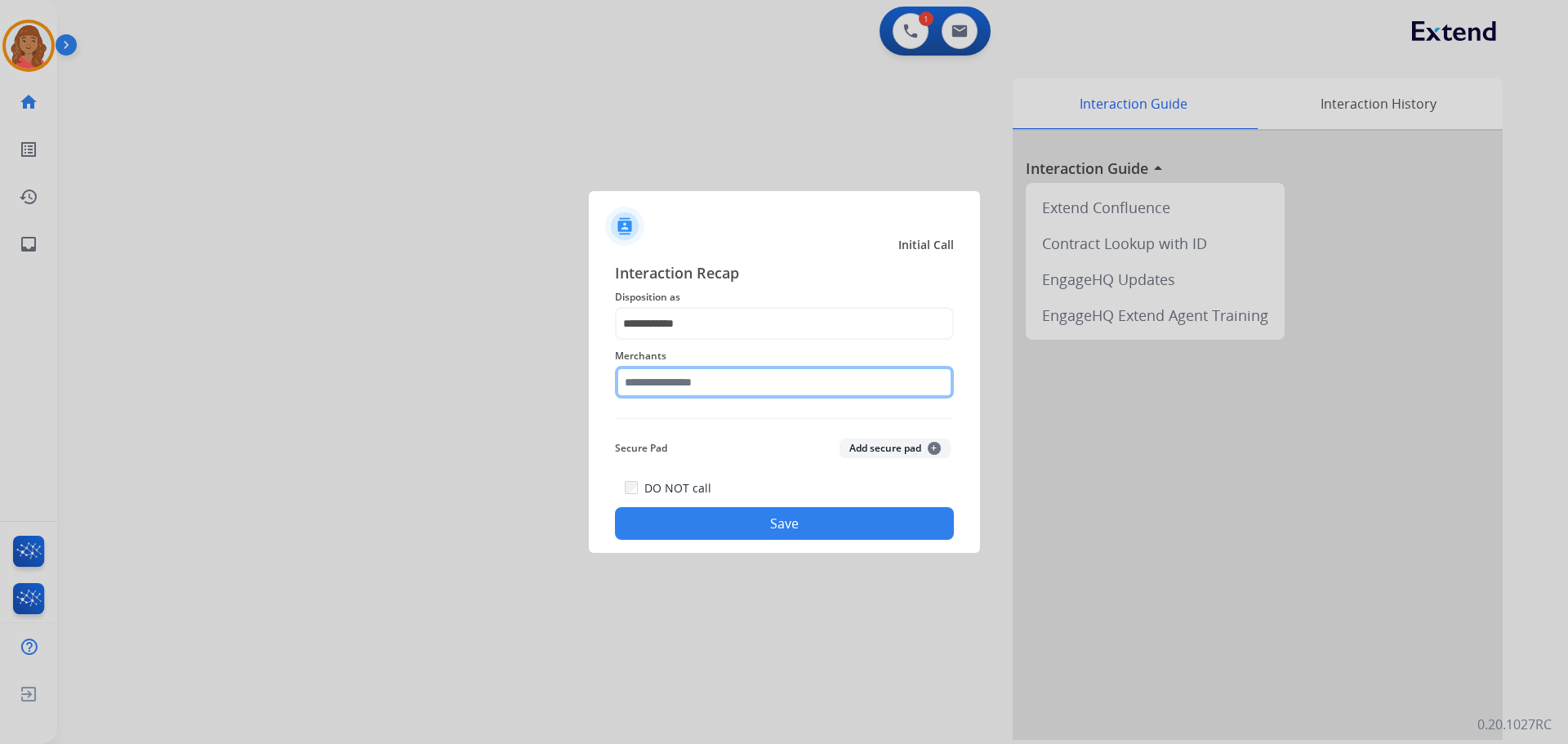
click at [665, 385] on input "text" at bounding box center [785, 382] width 339 height 33
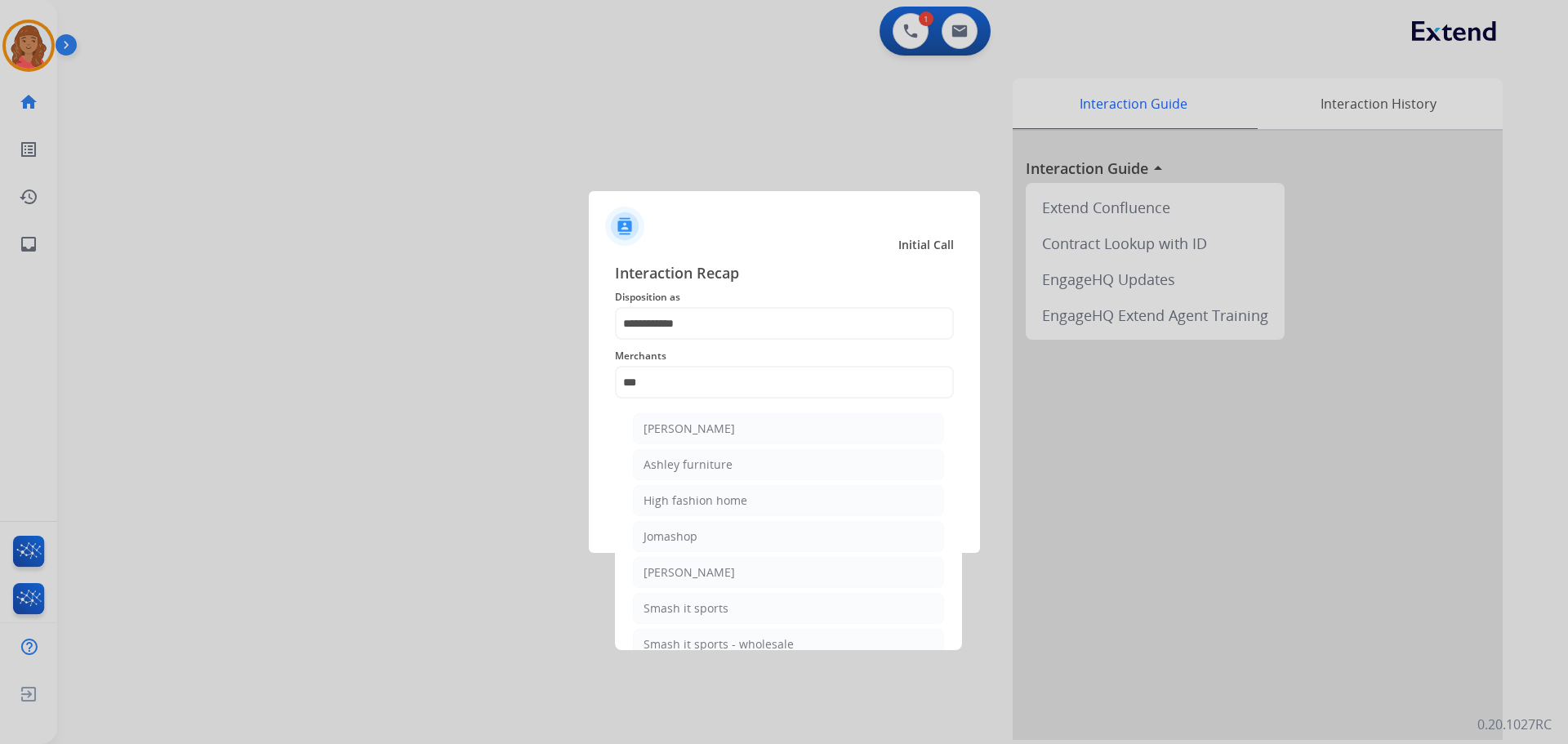
click at [691, 463] on div "Ashley furniture" at bounding box center [688, 464] width 89 height 16
type input "**********"
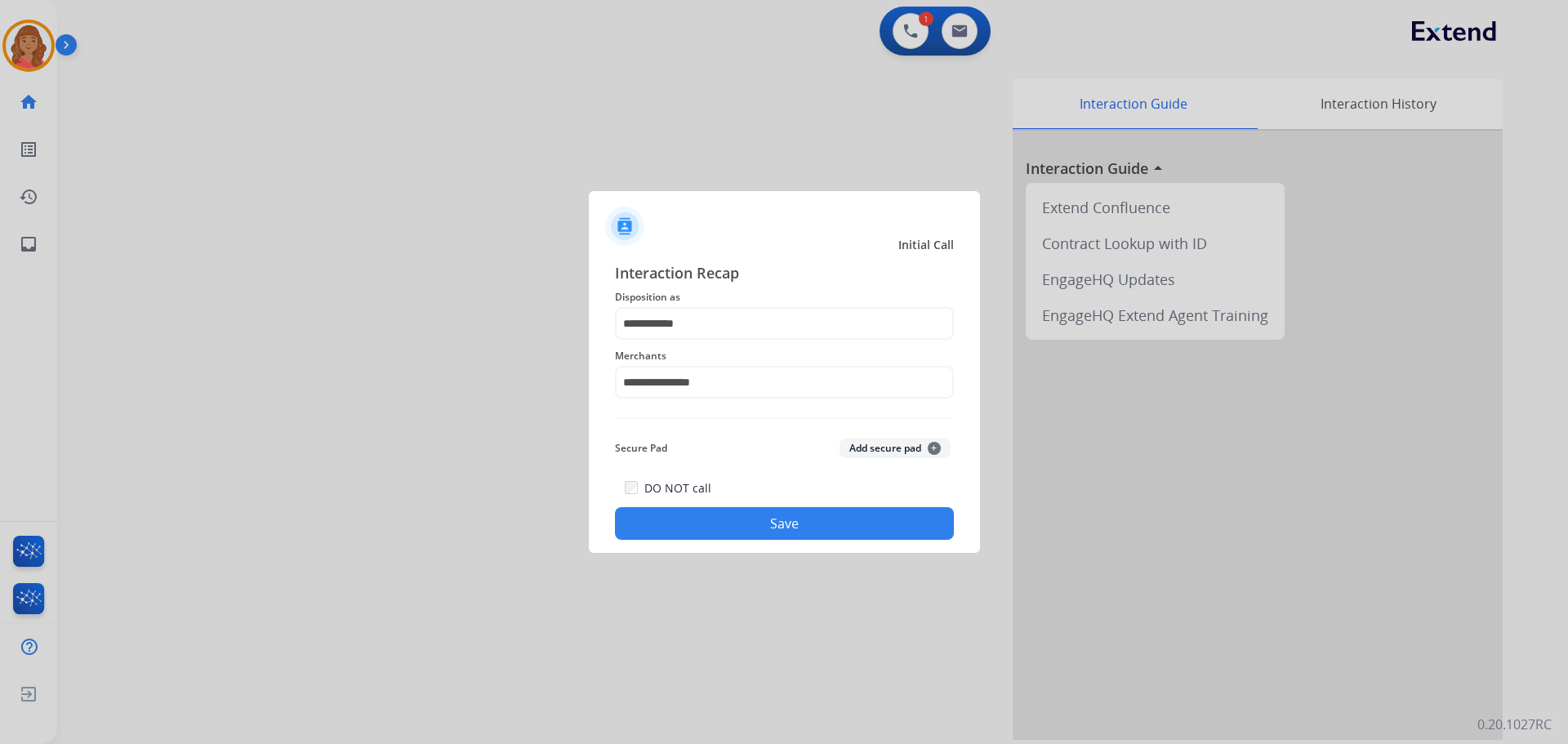
click at [702, 523] on button "Save" at bounding box center [785, 523] width 339 height 33
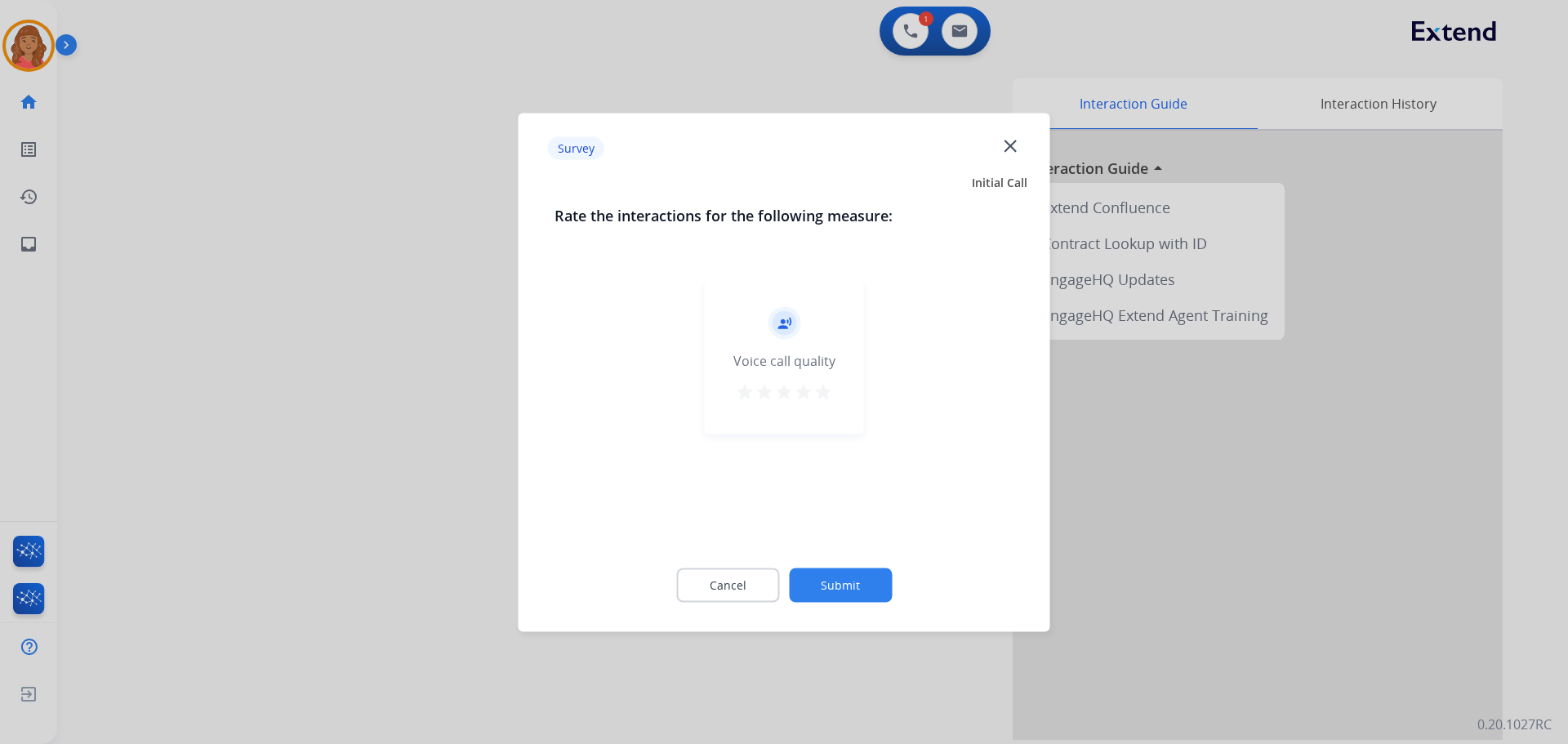
click at [825, 394] on mat-icon "star" at bounding box center [823, 392] width 20 height 20
click at [843, 581] on button "Submit" at bounding box center [841, 584] width 103 height 35
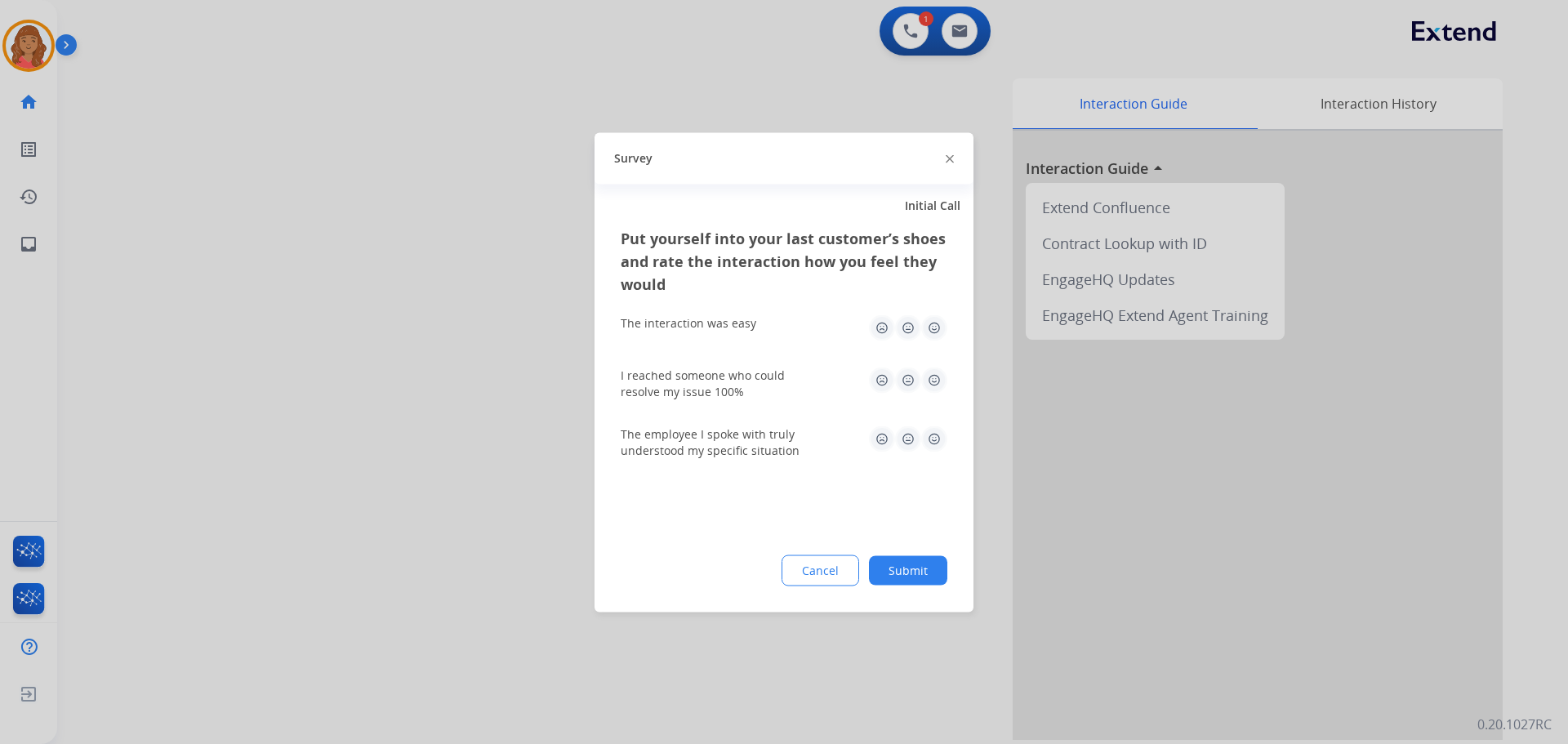
click at [943, 328] on img at bounding box center [934, 327] width 26 height 26
click at [938, 387] on img at bounding box center [934, 379] width 26 height 26
click at [931, 444] on img at bounding box center [934, 438] width 26 height 26
drag, startPoint x: 907, startPoint y: 562, endPoint x: 954, endPoint y: 677, distance: 124.2
click at [908, 566] on button "Submit" at bounding box center [908, 570] width 78 height 29
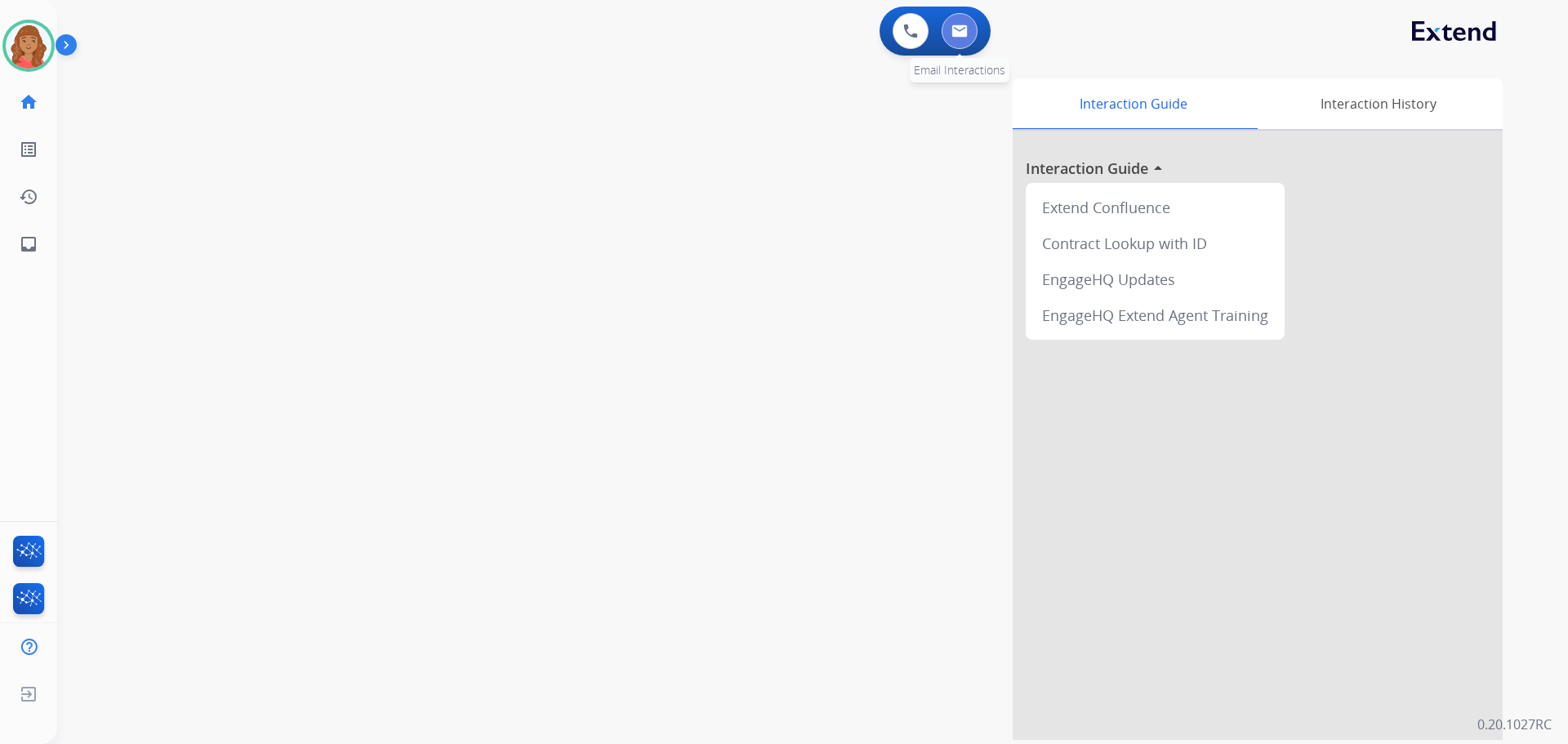
click at [960, 20] on button at bounding box center [960, 31] width 36 height 36
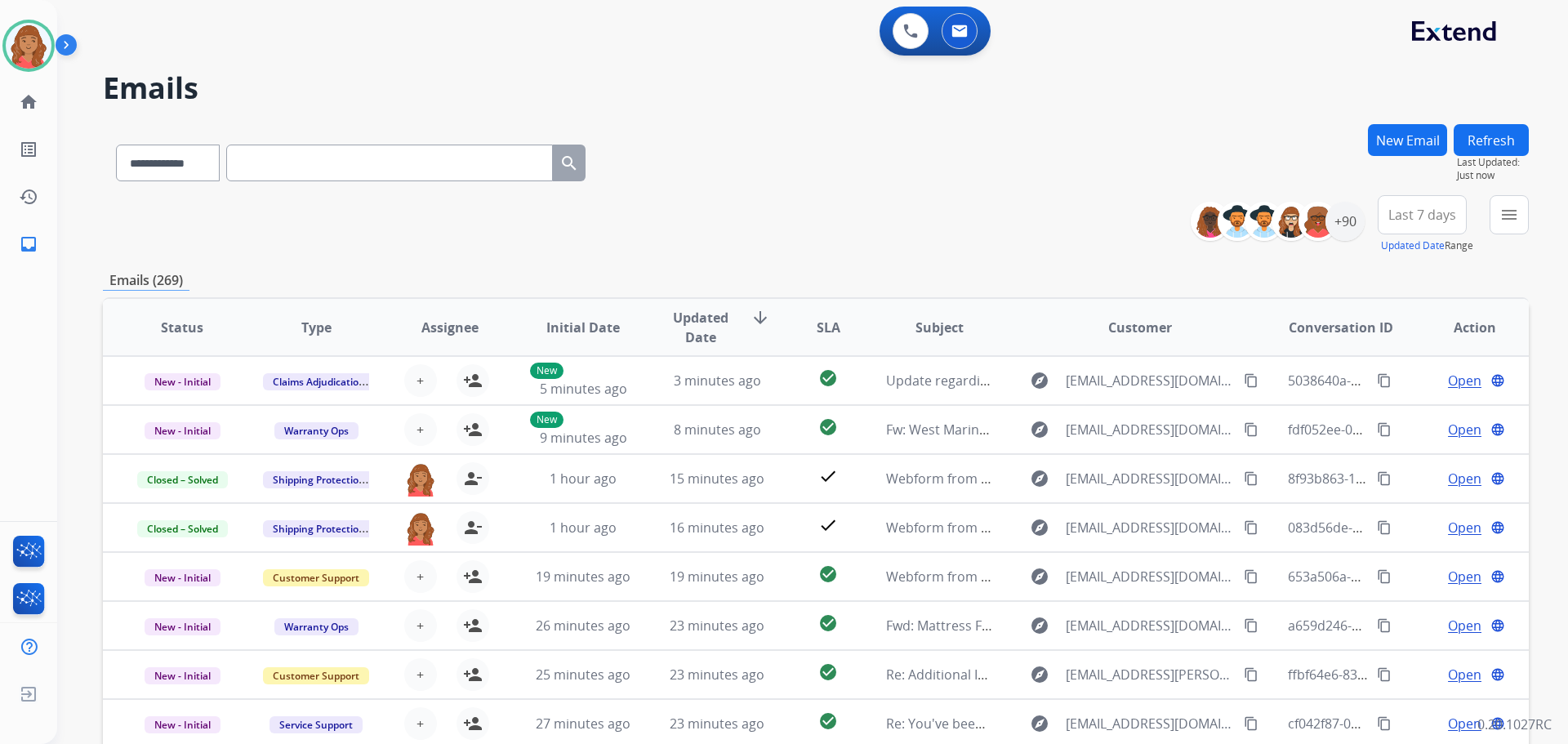
click at [58, 47] on img at bounding box center [69, 48] width 28 height 31
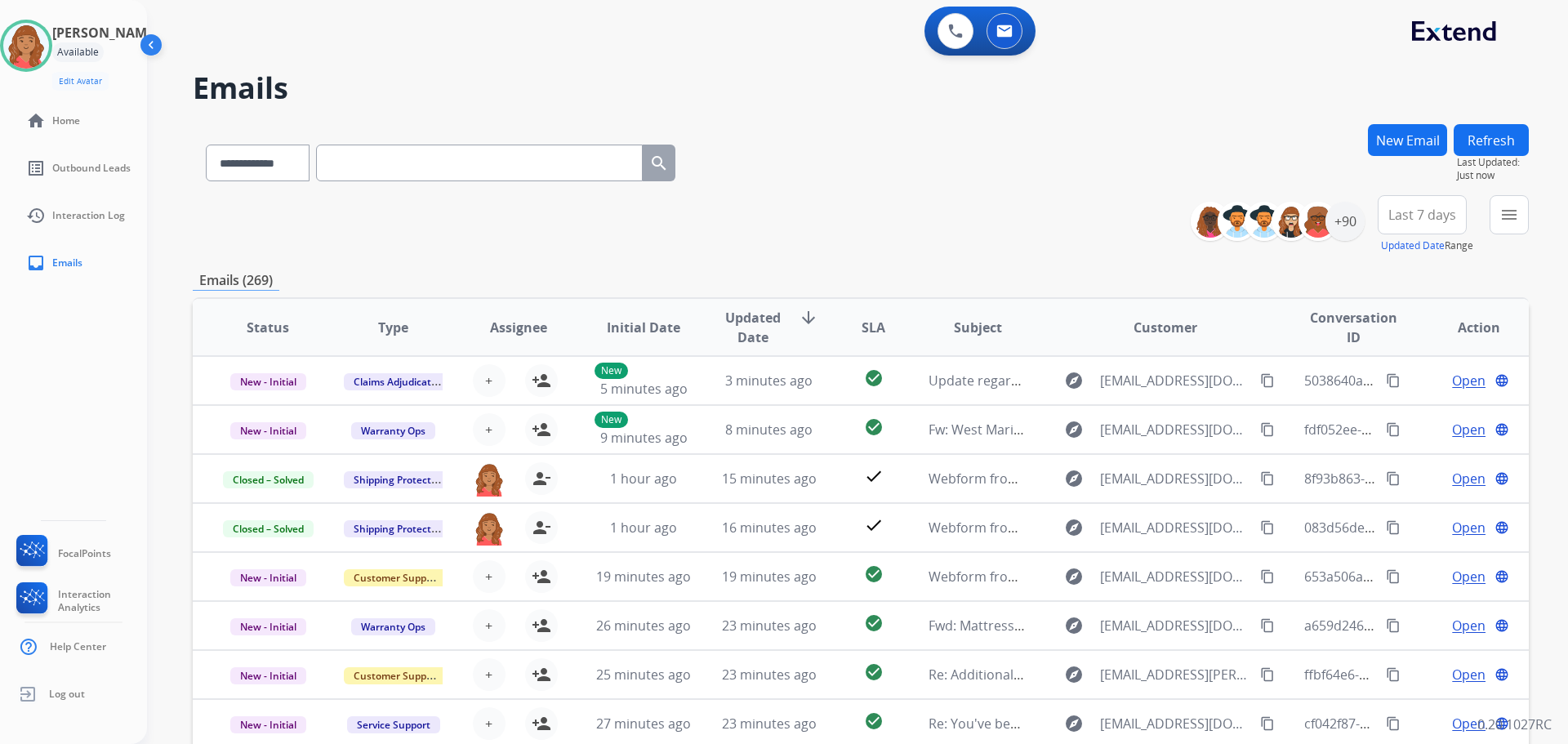
drag, startPoint x: 47, startPoint y: 44, endPoint x: 76, endPoint y: 55, distance: 31.0
click at [49, 44] on img at bounding box center [27, 46] width 46 height 46
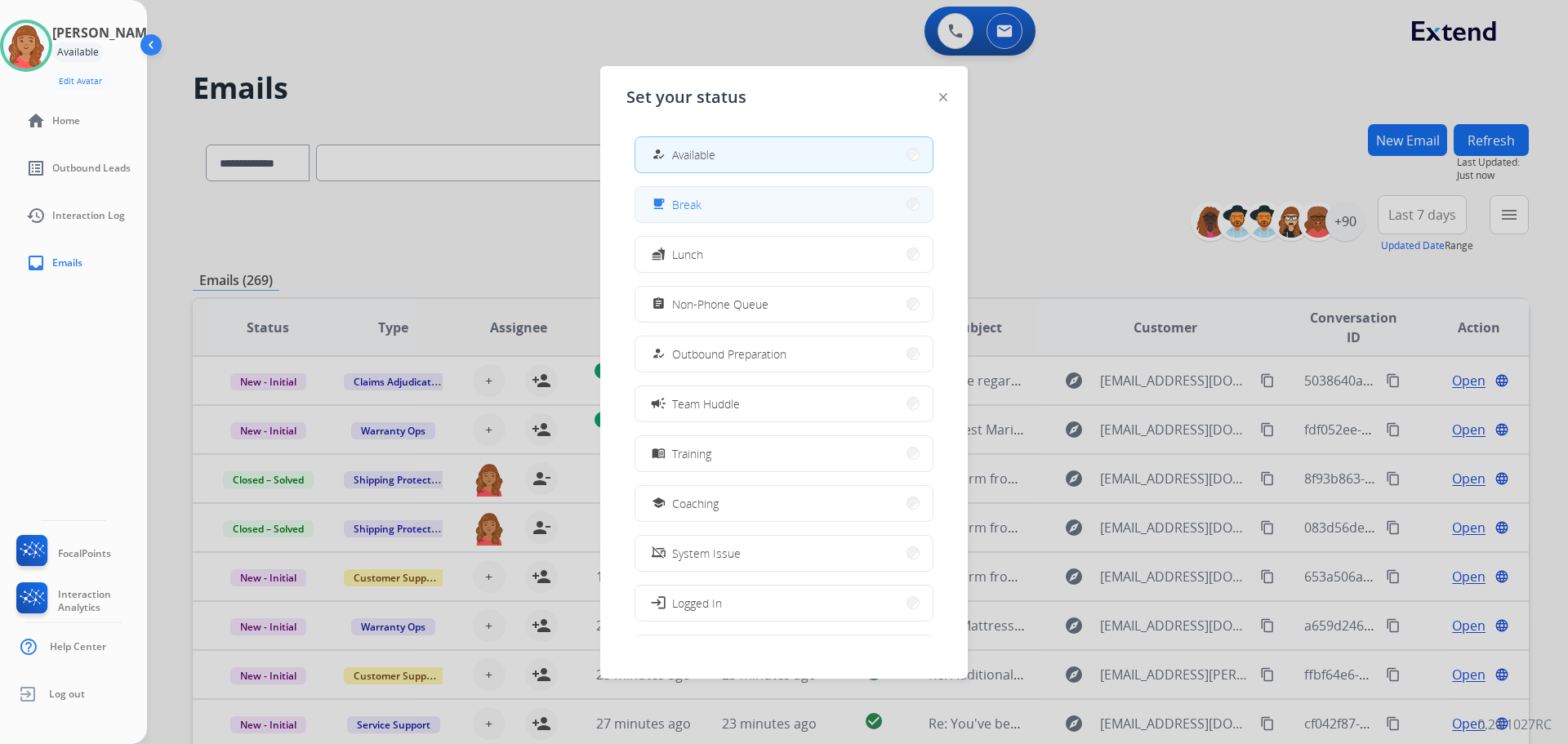
click at [693, 203] on span "Break" at bounding box center [686, 204] width 29 height 17
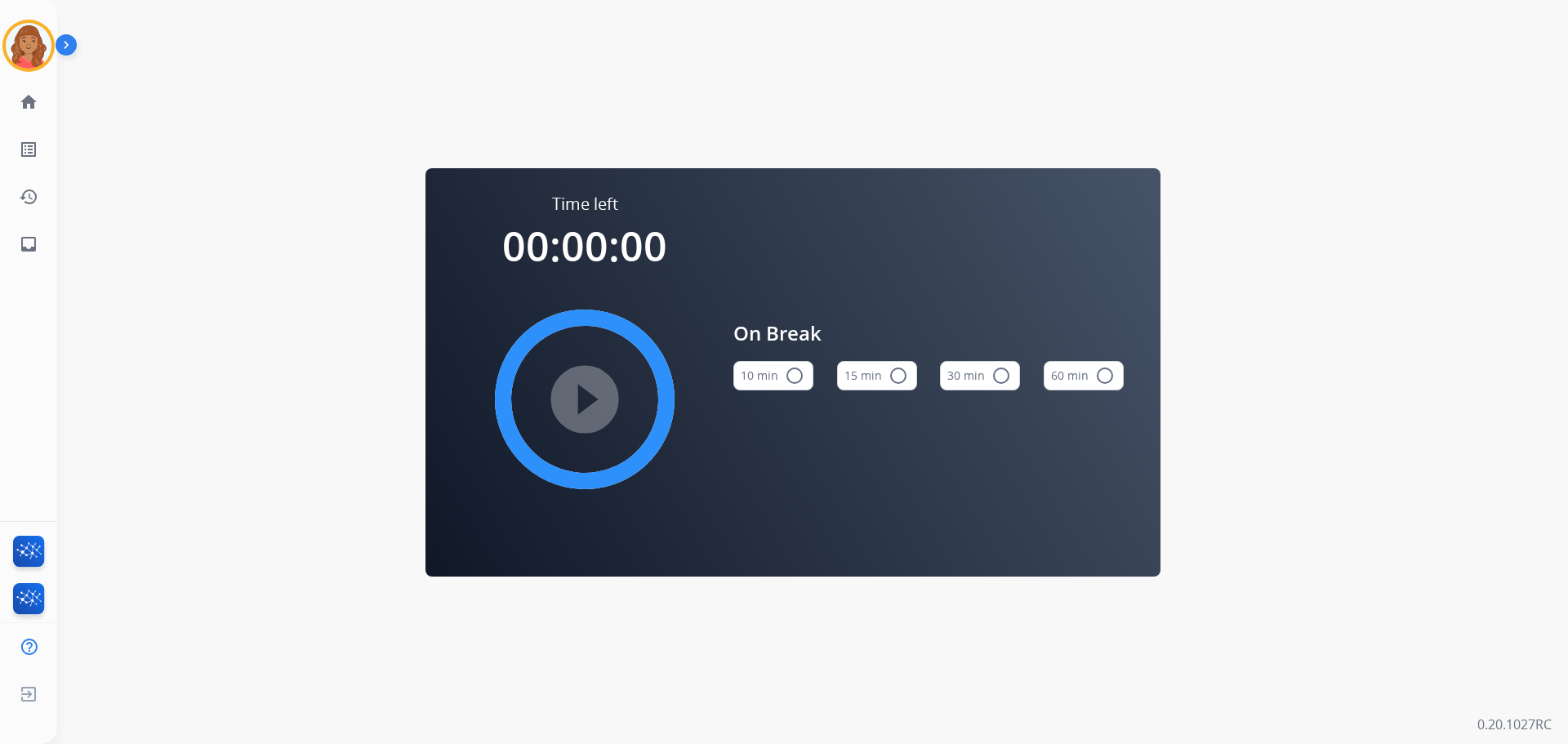
click at [59, 41] on img at bounding box center [69, 48] width 28 height 31
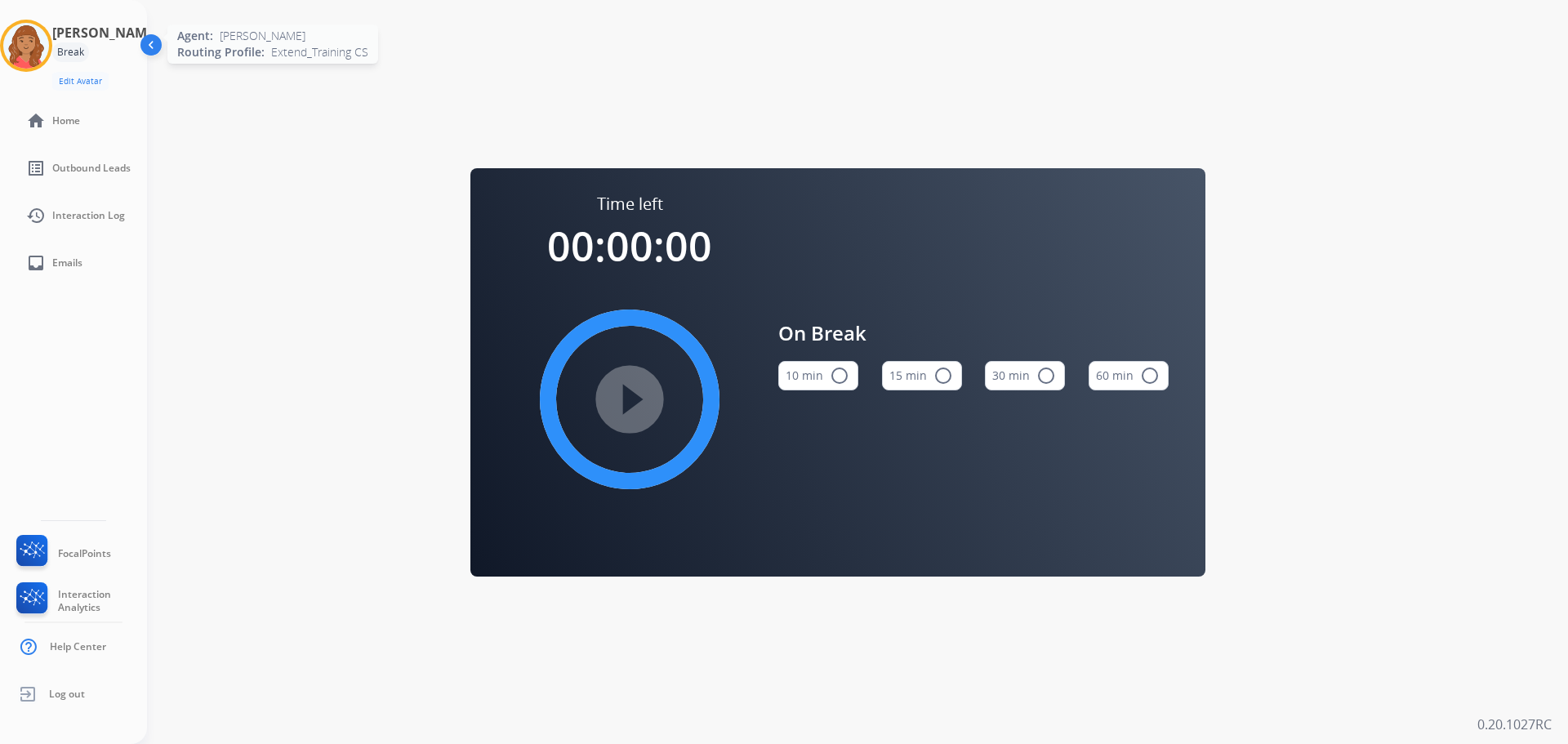
click at [36, 53] on img at bounding box center [27, 46] width 46 height 46
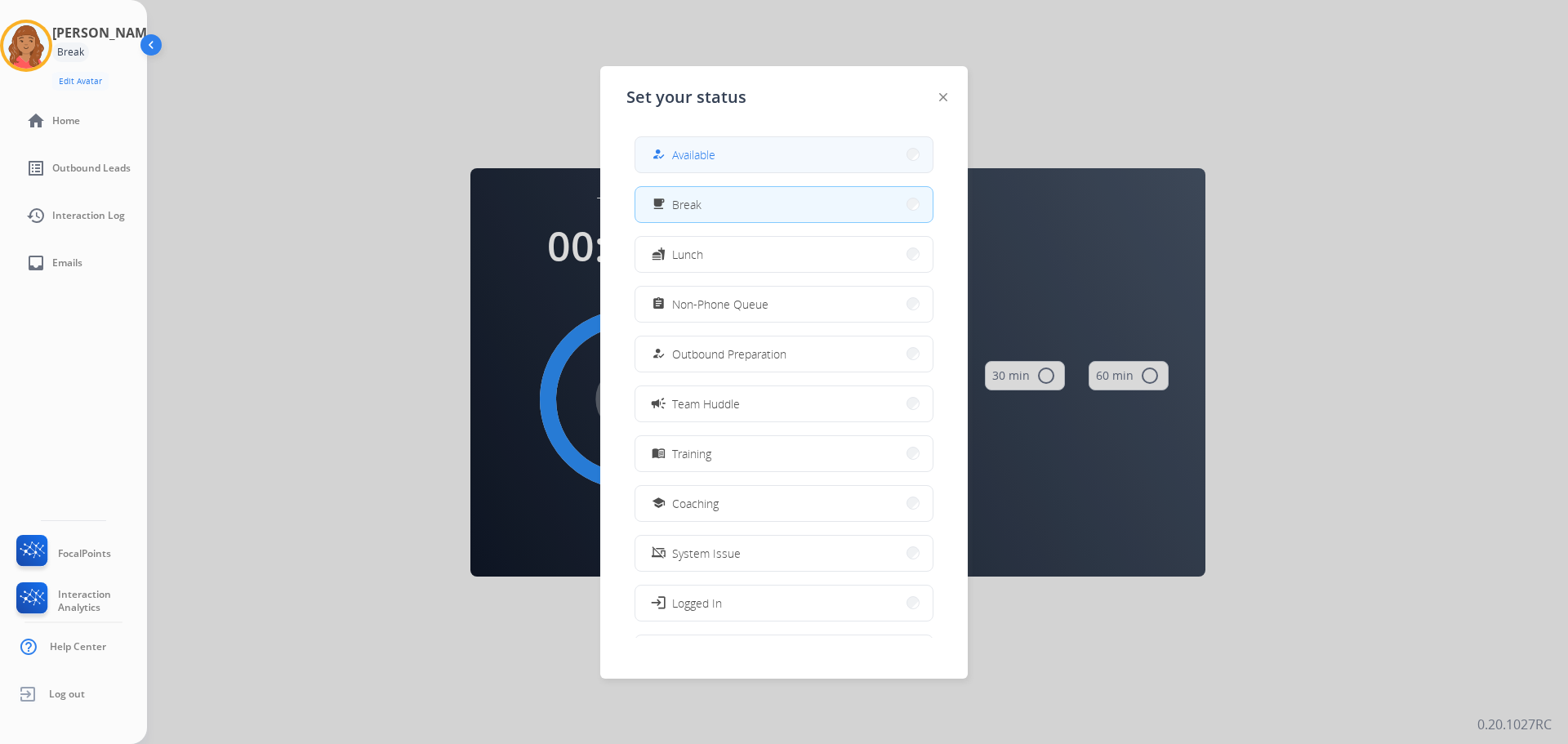
click at [677, 138] on div "how_to_reg Available" at bounding box center [784, 154] width 299 height 36
click at [679, 154] on span "Available" at bounding box center [693, 154] width 44 height 17
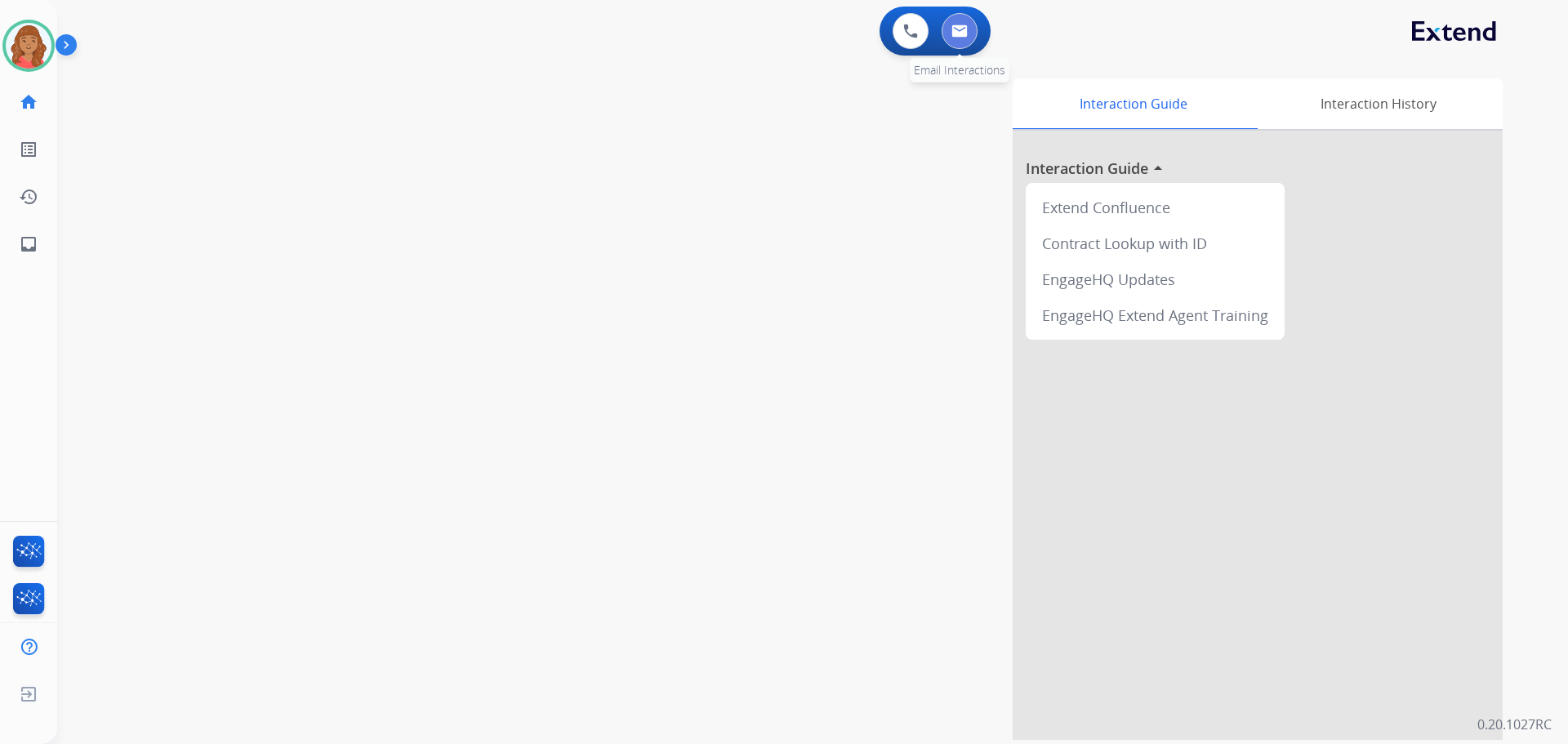
click at [958, 35] on img at bounding box center [960, 31] width 16 height 13
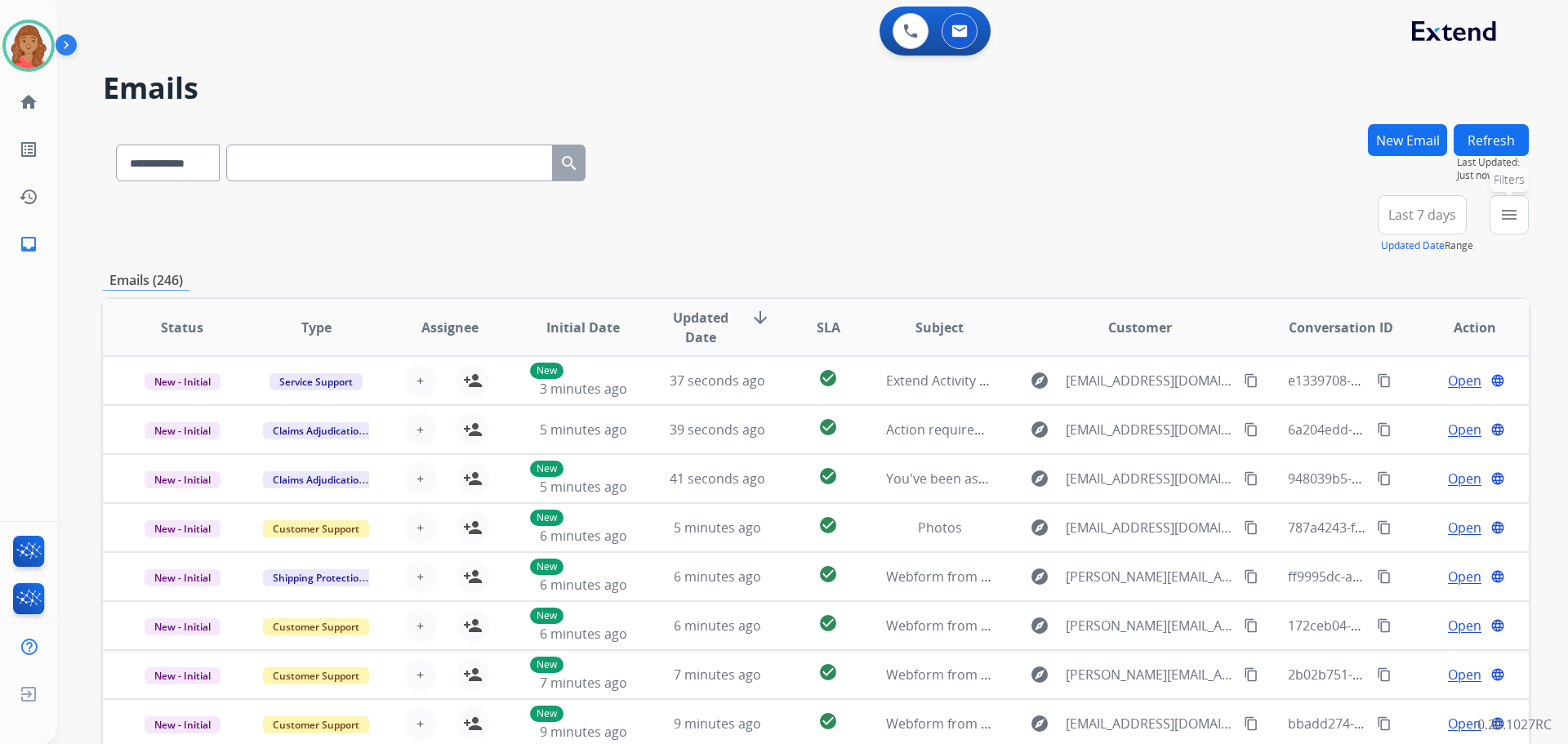
drag, startPoint x: 1502, startPoint y: 212, endPoint x: 1445, endPoint y: 266, distance: 78.5
click at [1502, 214] on mat-icon "menu" at bounding box center [1509, 215] width 20 height 20
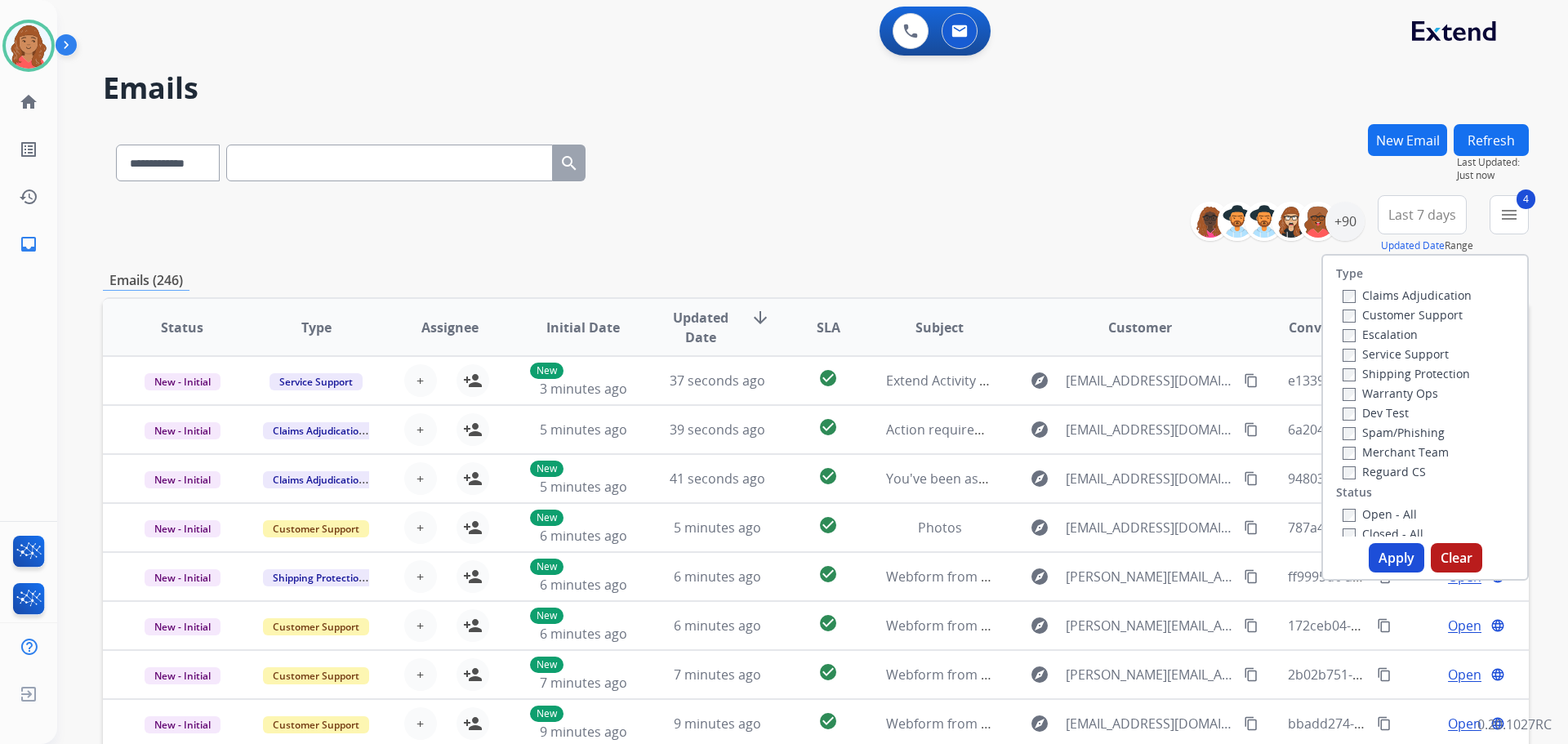
drag, startPoint x: 1384, startPoint y: 556, endPoint x: 1241, endPoint y: 539, distance: 144.0
click at [1383, 555] on button "Apply" at bounding box center [1397, 558] width 56 height 29
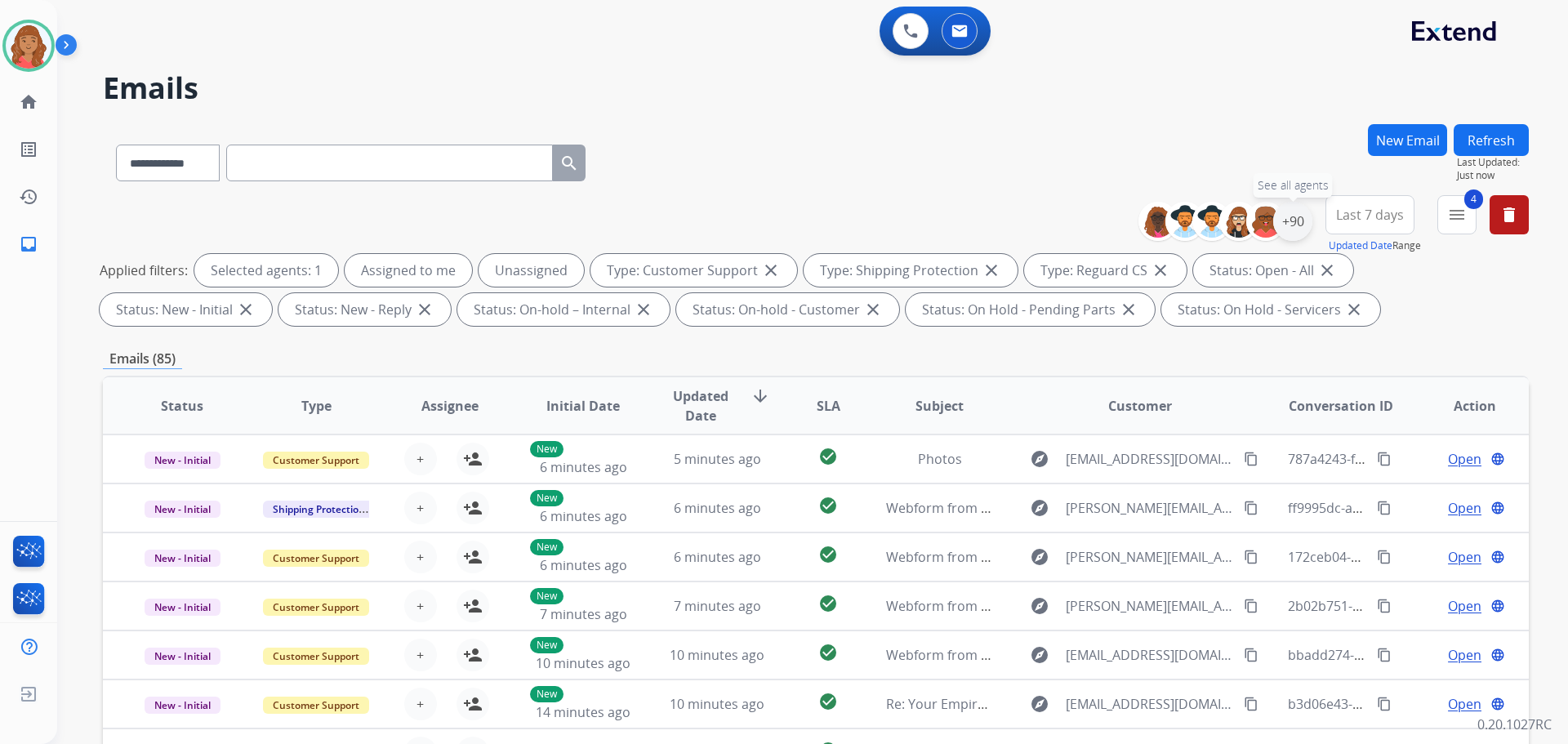
click at [1289, 217] on div "+90" at bounding box center [1293, 221] width 39 height 39
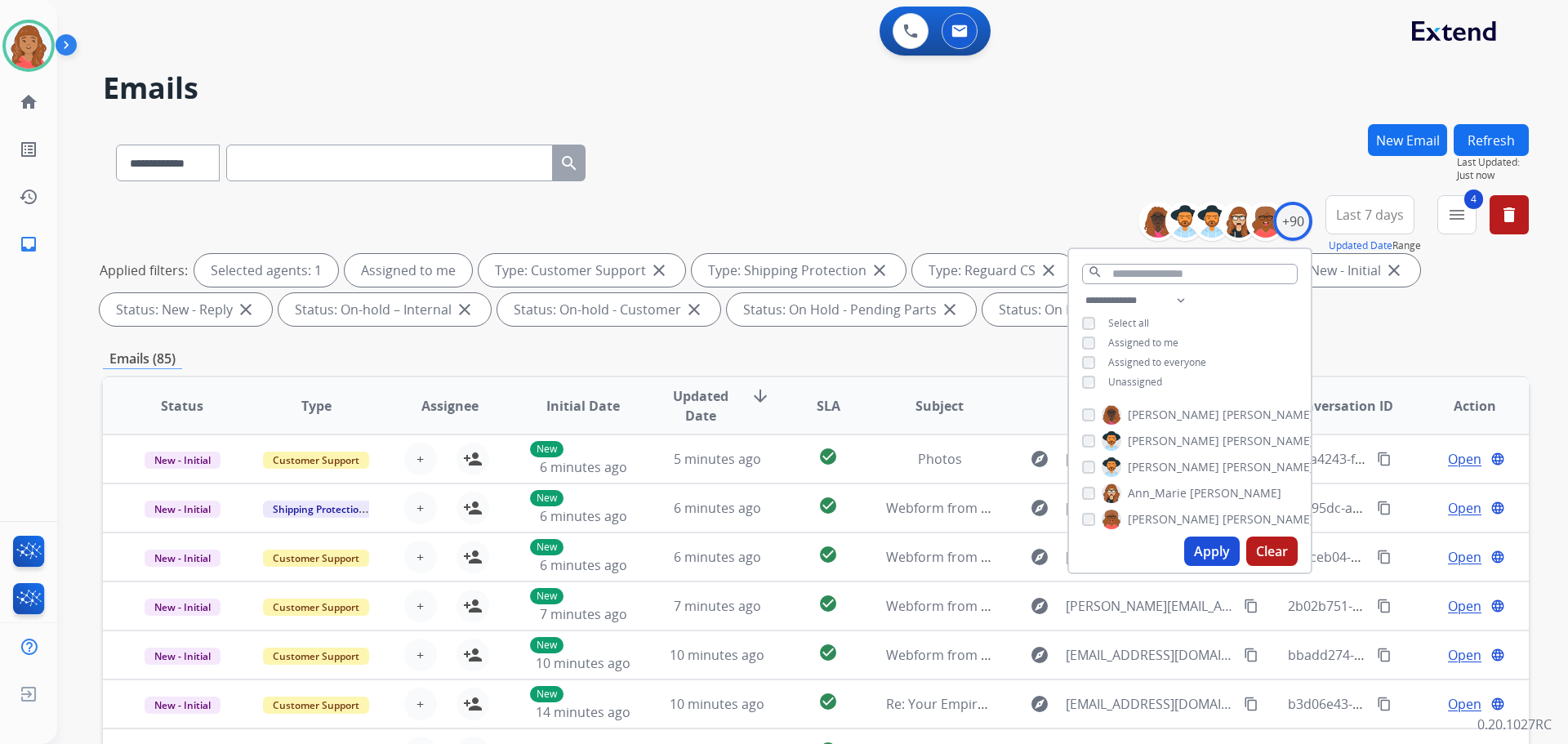
drag, startPoint x: 1200, startPoint y: 552, endPoint x: 1191, endPoint y: 550, distance: 9.2
click at [1198, 551] on button "Apply" at bounding box center [1212, 550] width 56 height 29
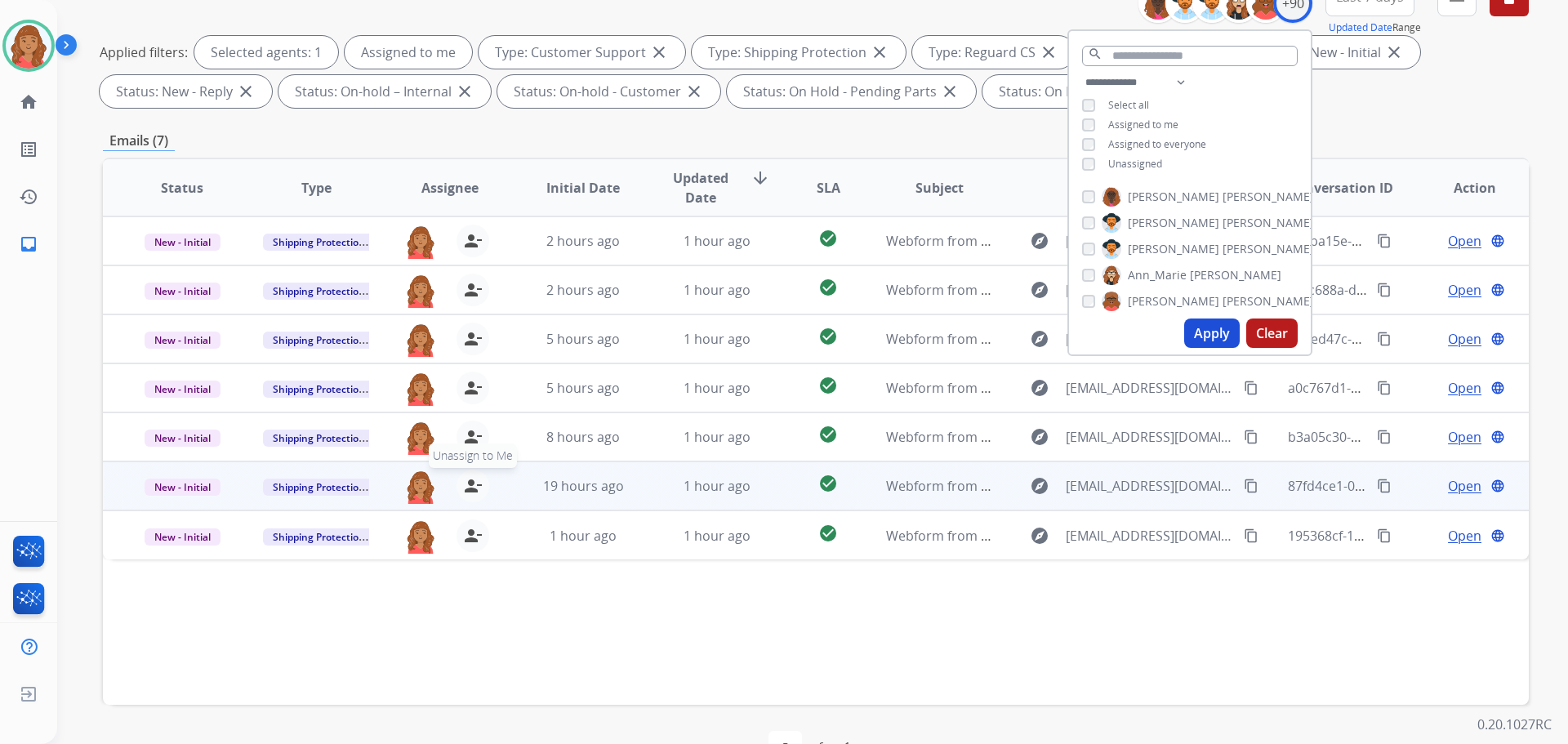
scroll to position [264, 0]
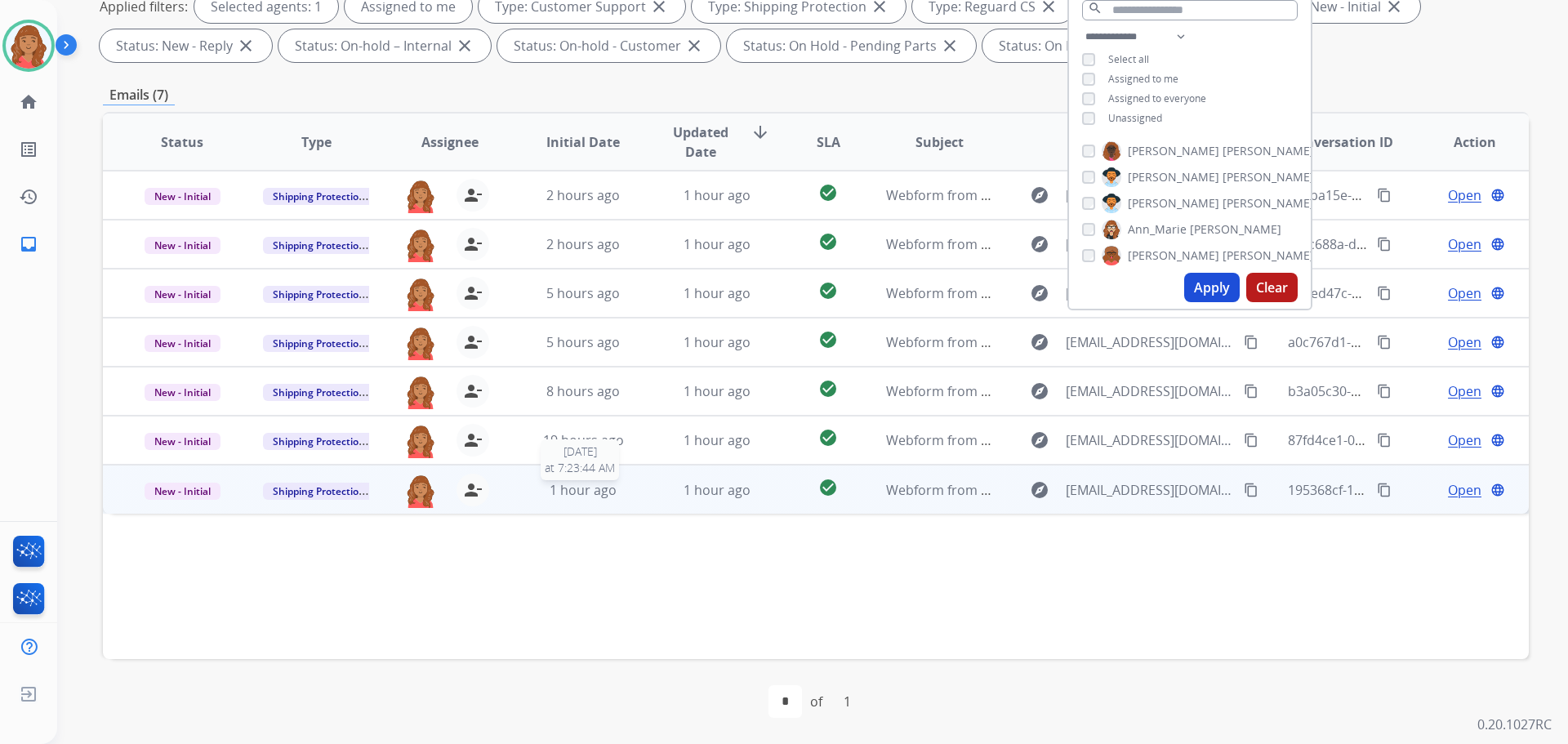
click at [611, 491] on span "1 hour ago" at bounding box center [582, 490] width 67 height 18
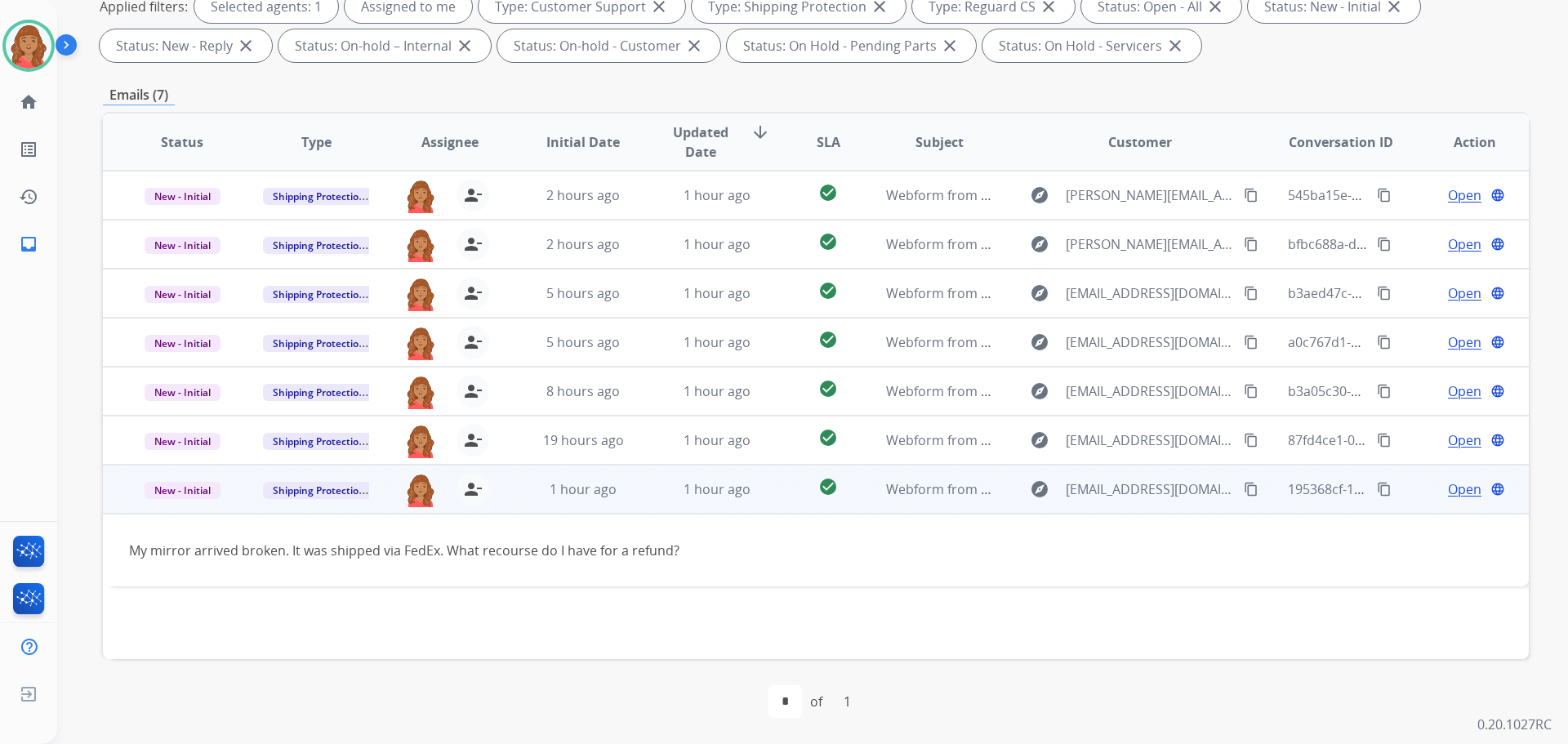
click at [1244, 495] on mat-icon "content_copy" at bounding box center [1251, 489] width 15 height 15
click at [1454, 487] on span "Open" at bounding box center [1465, 489] width 34 height 20
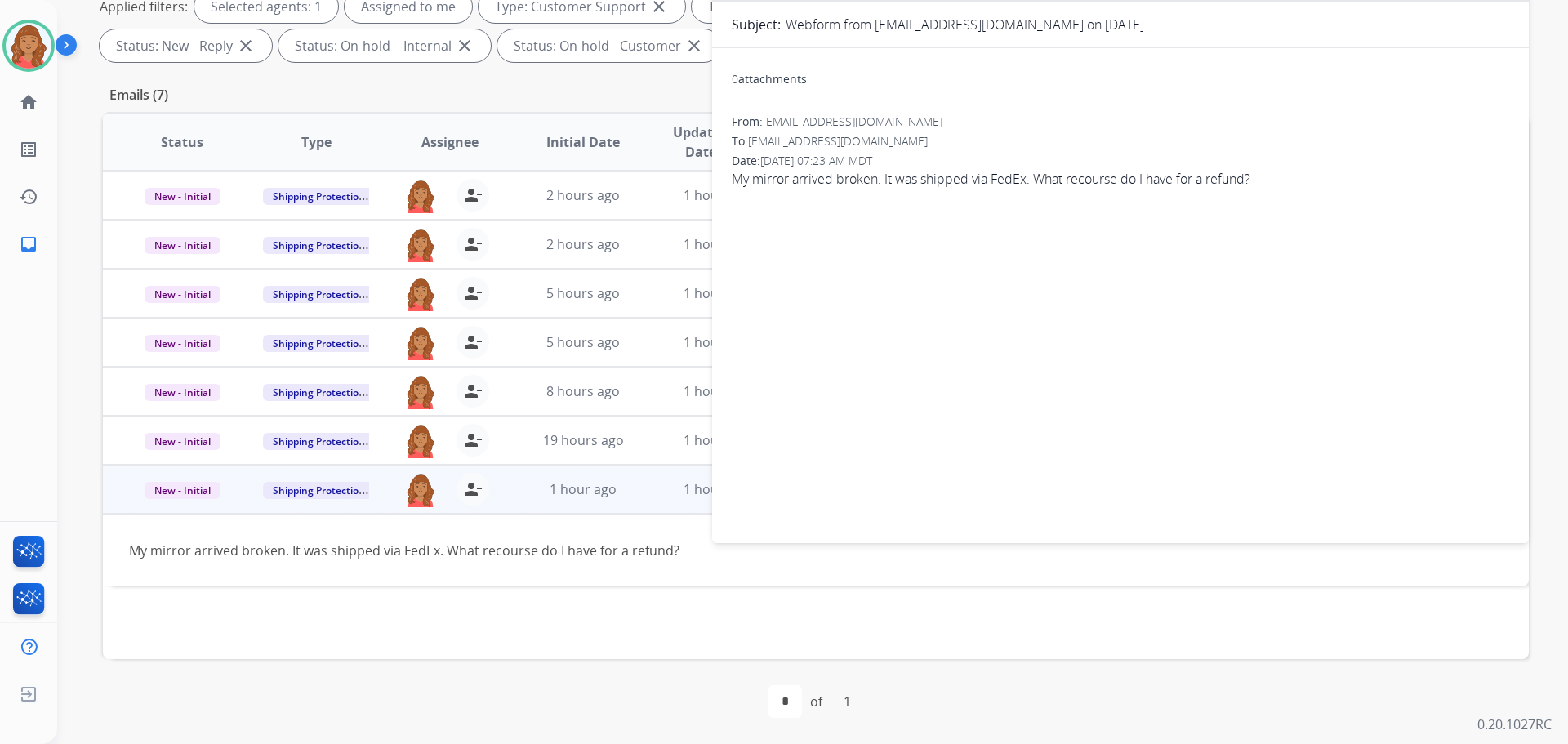
scroll to position [0, 0]
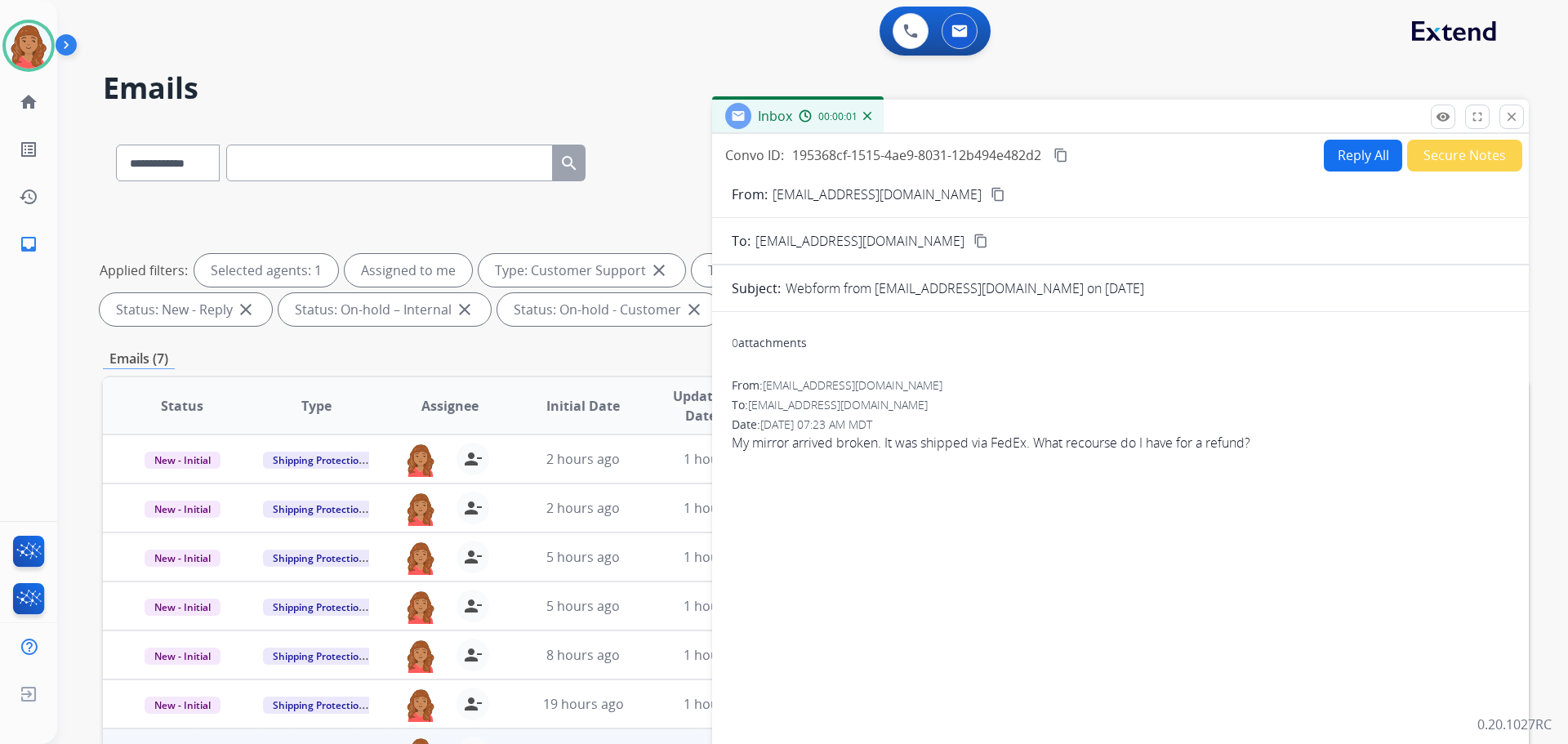
click at [1356, 158] on button "Reply All" at bounding box center [1363, 155] width 78 height 32
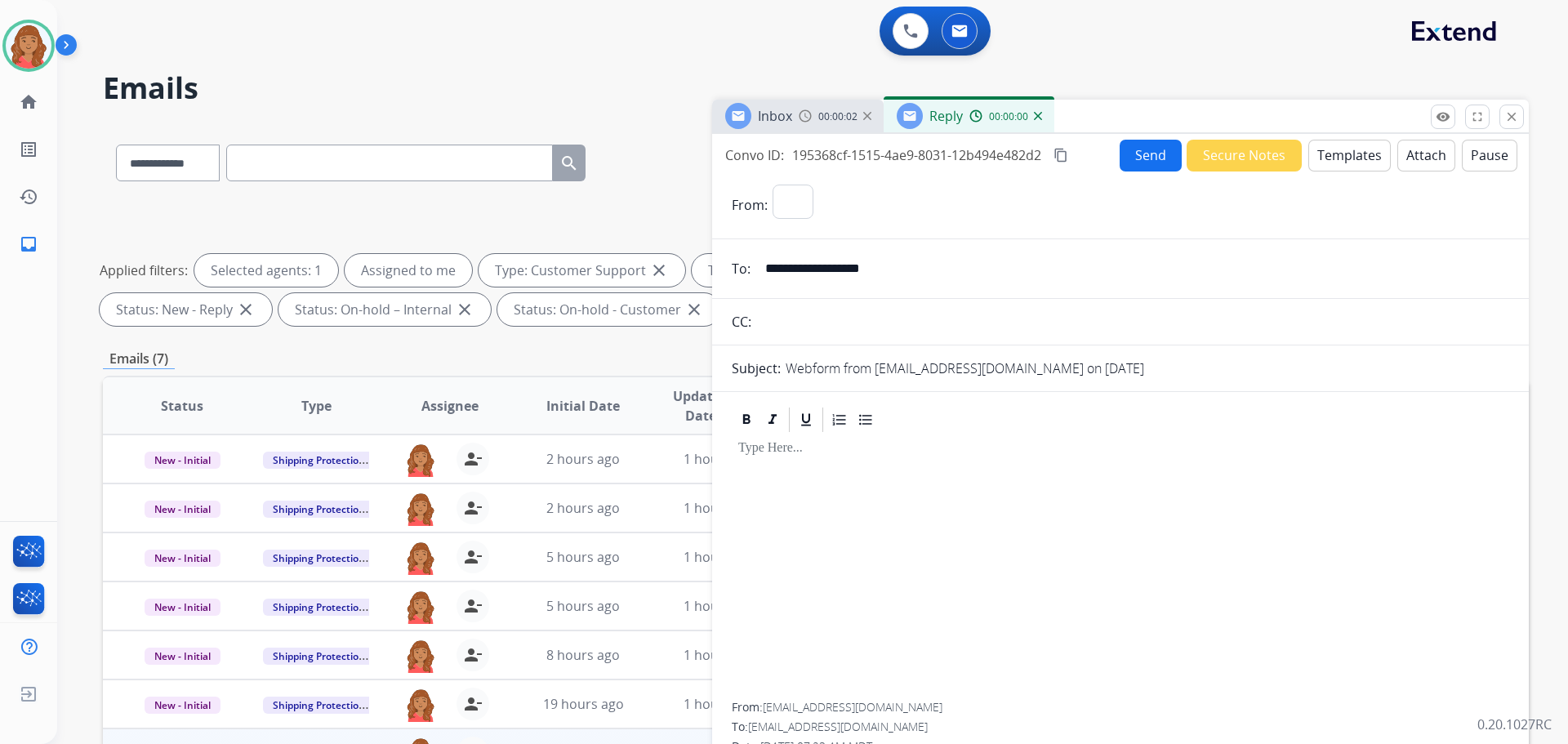
select select "**********"
click at [1336, 157] on button "Templates" at bounding box center [1350, 155] width 83 height 32
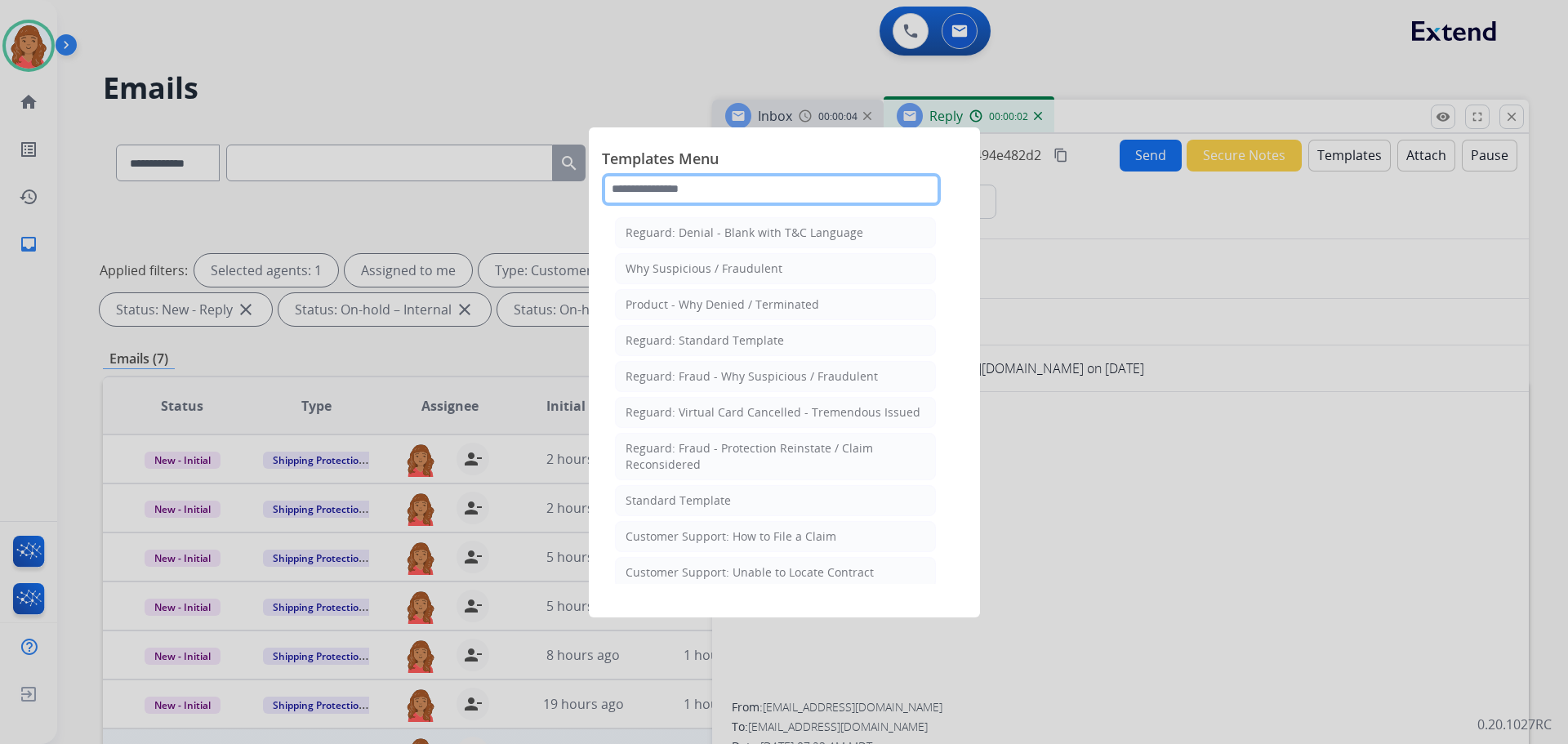
click at [707, 179] on input "text" at bounding box center [772, 189] width 339 height 33
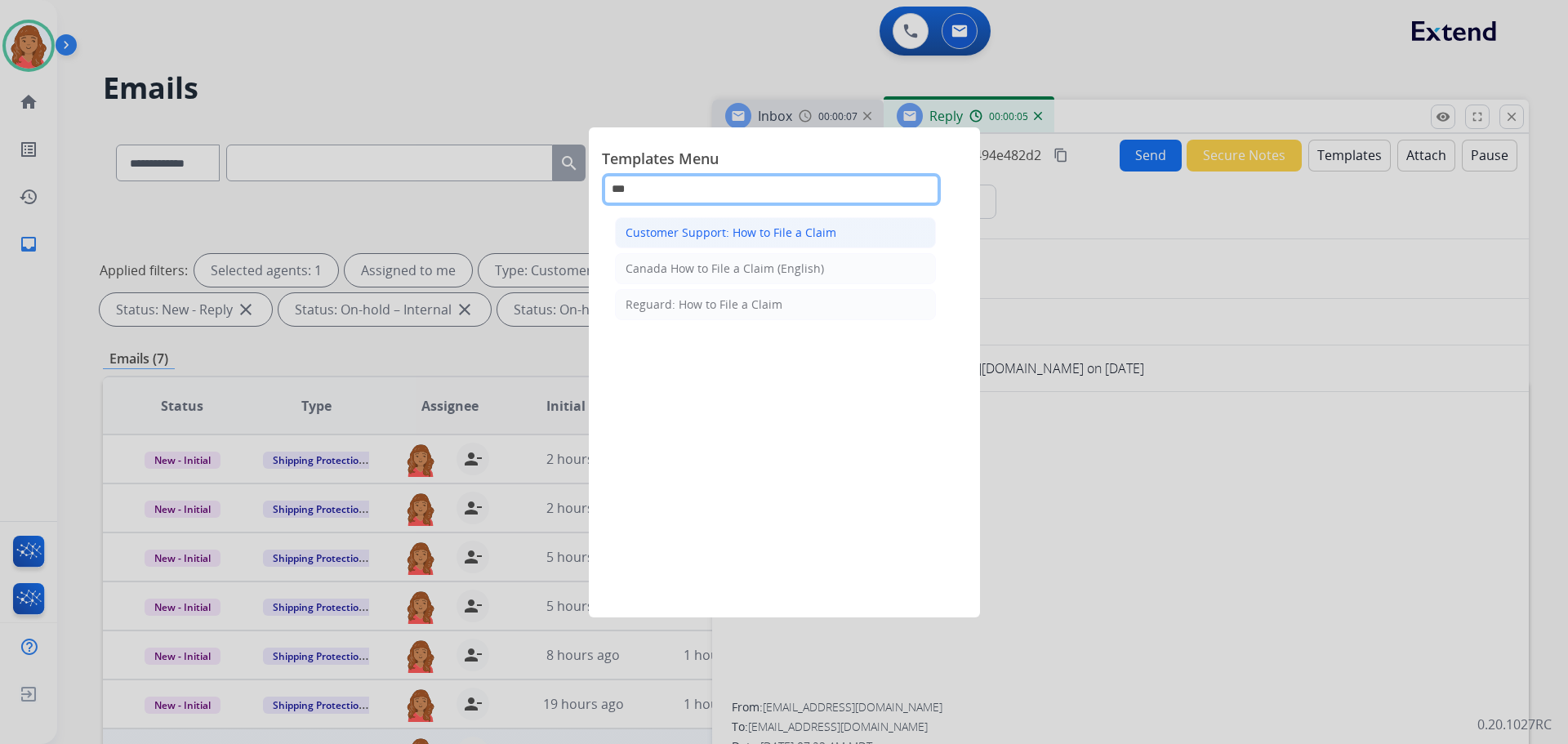
type input "***"
click at [757, 234] on div "Customer Support: How to File a Claim" at bounding box center [731, 233] width 210 height 16
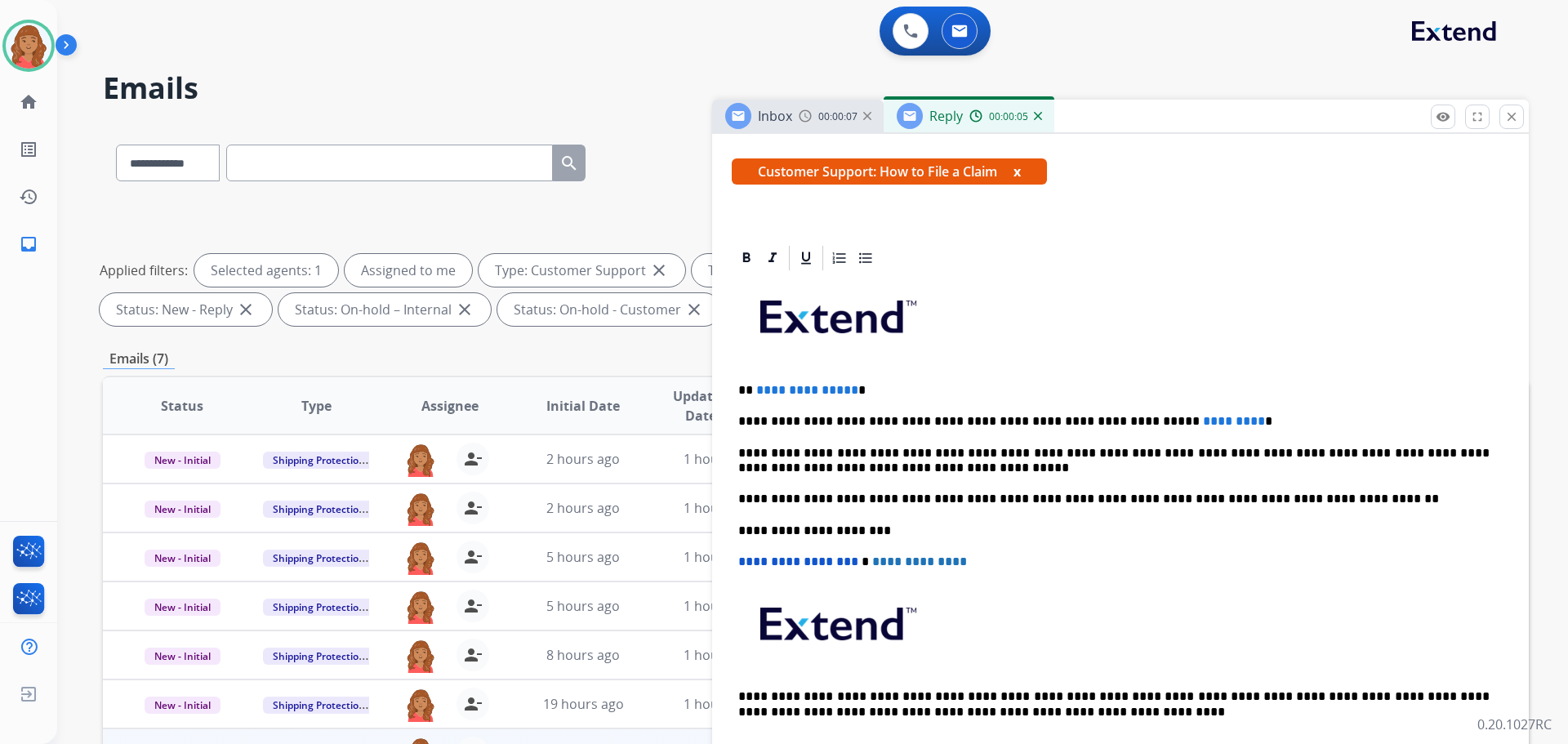
scroll to position [327, 0]
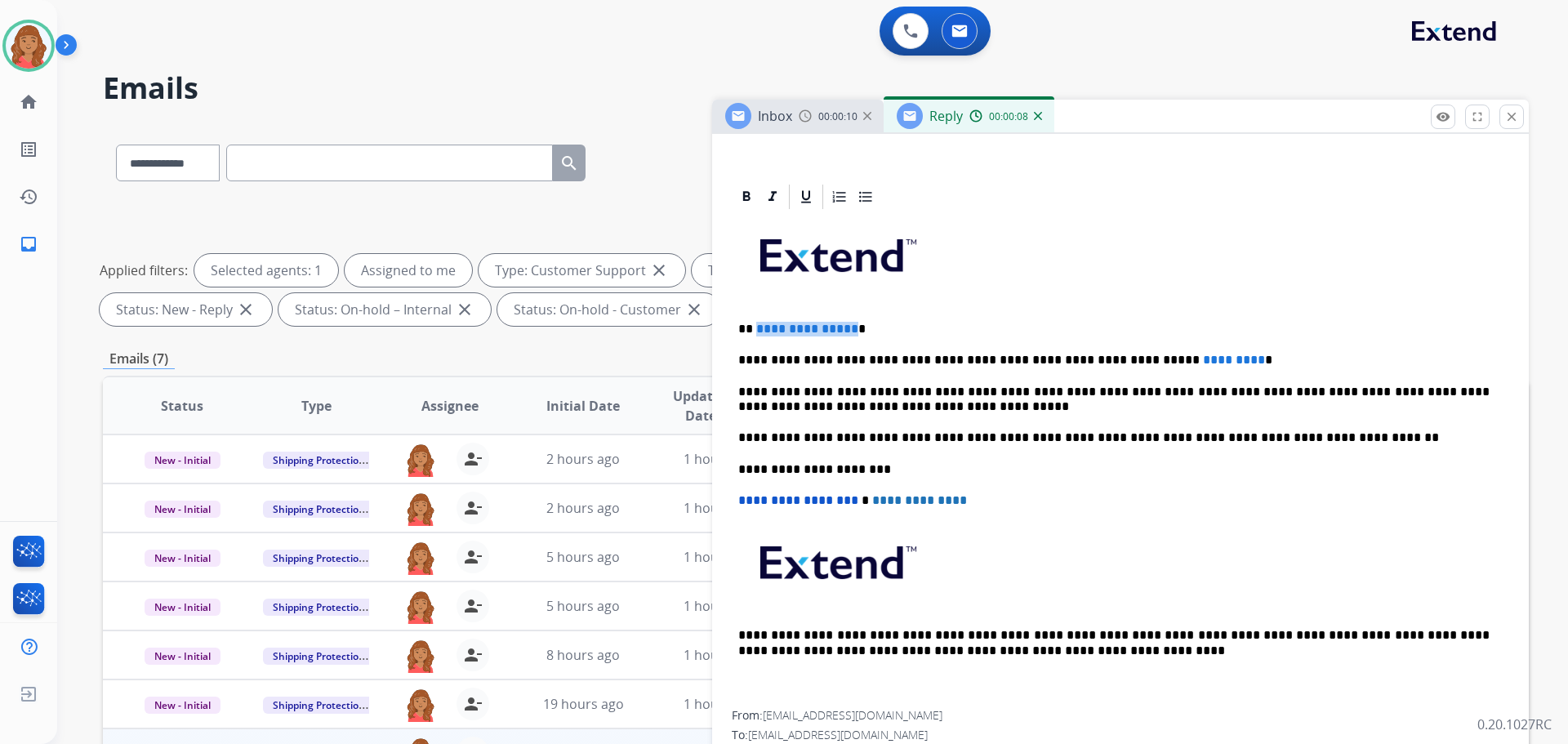
drag, startPoint x: 848, startPoint y: 329, endPoint x: 762, endPoint y: 327, distance: 86.0
click at [756, 329] on span "**********" at bounding box center [807, 328] width 102 height 12
drag, startPoint x: 1067, startPoint y: 360, endPoint x: 1184, endPoint y: 360, distance: 117.0
click at [1184, 360] on p "**********" at bounding box center [1114, 360] width 751 height 15
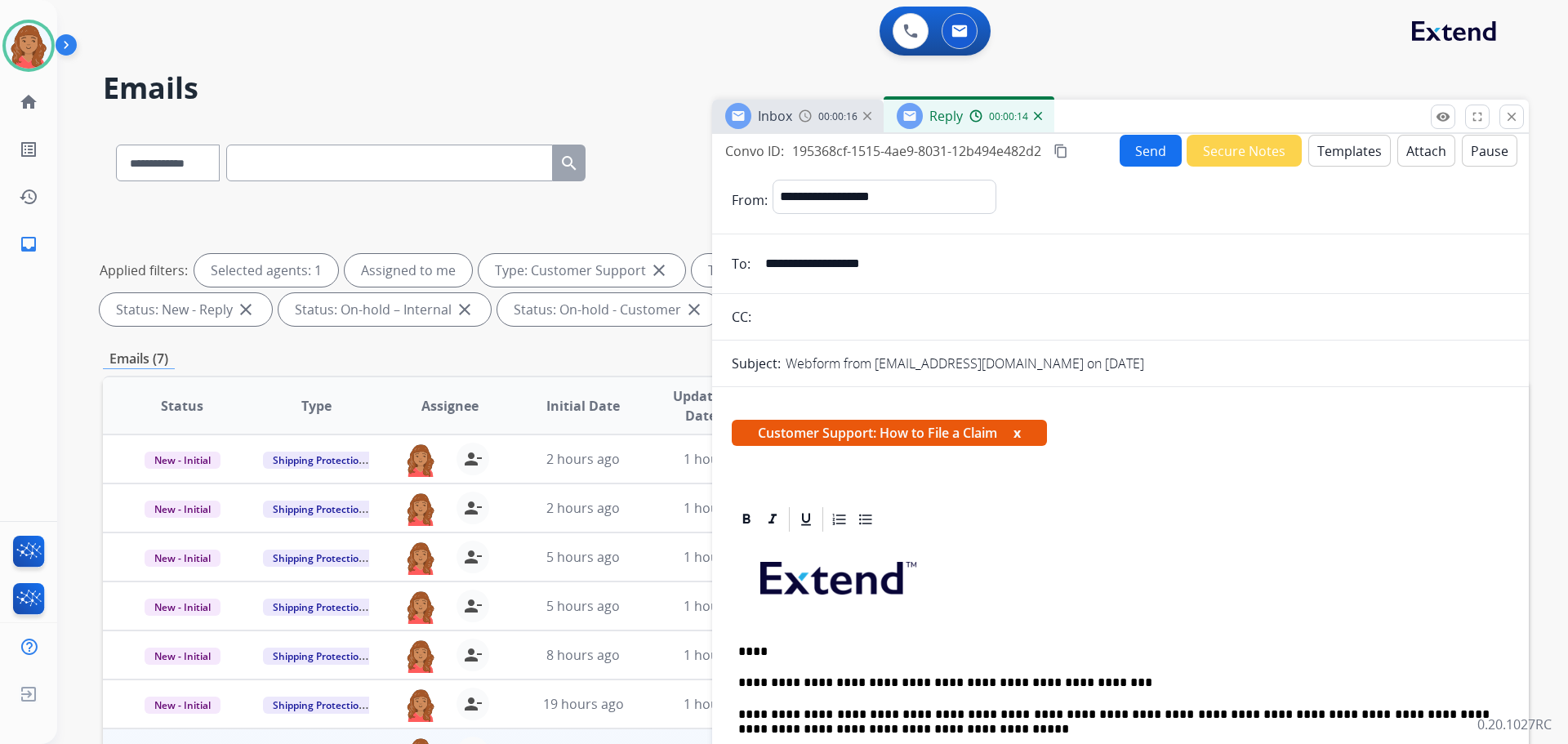
scroll to position [0, 0]
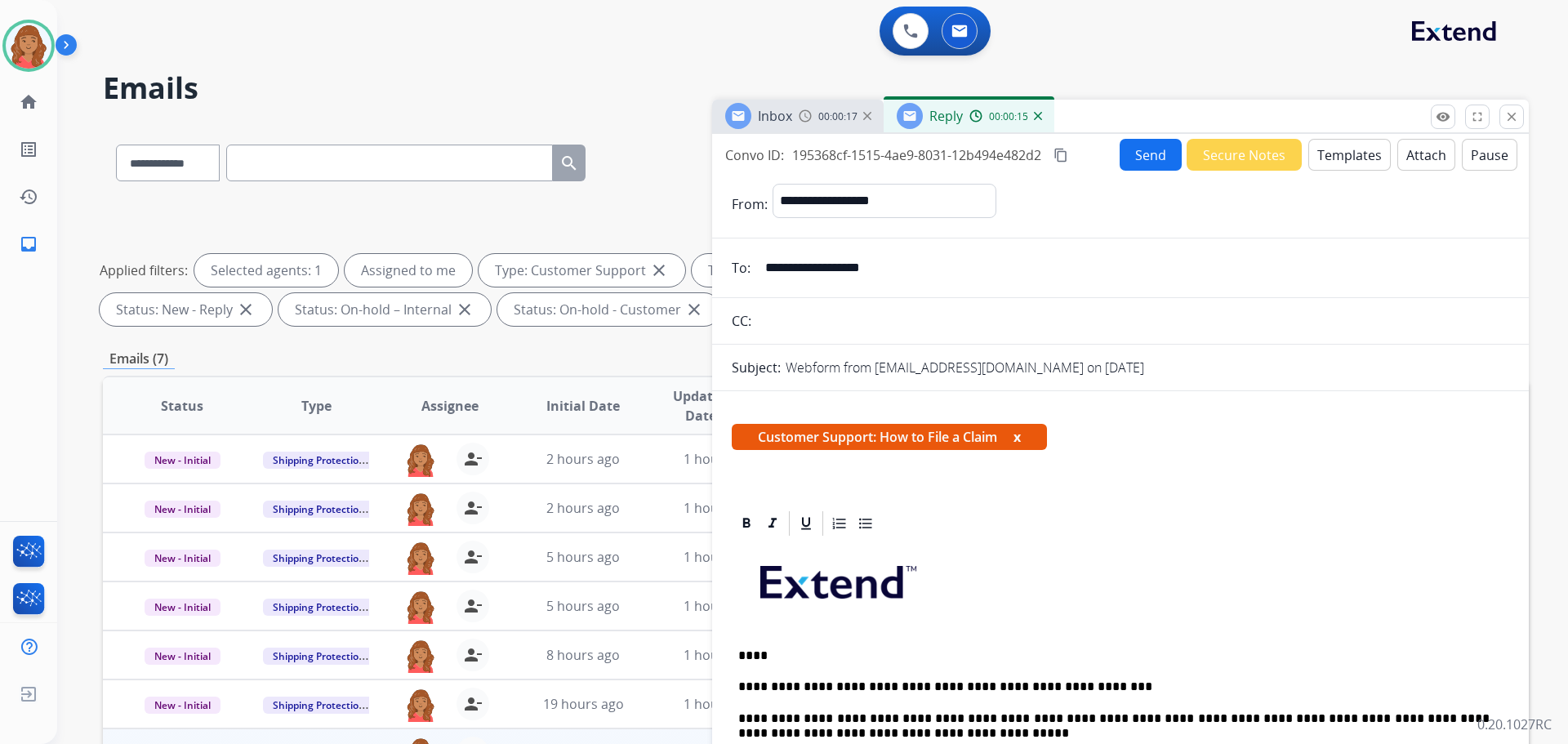
click at [1143, 157] on button "Send" at bounding box center [1151, 154] width 62 height 32
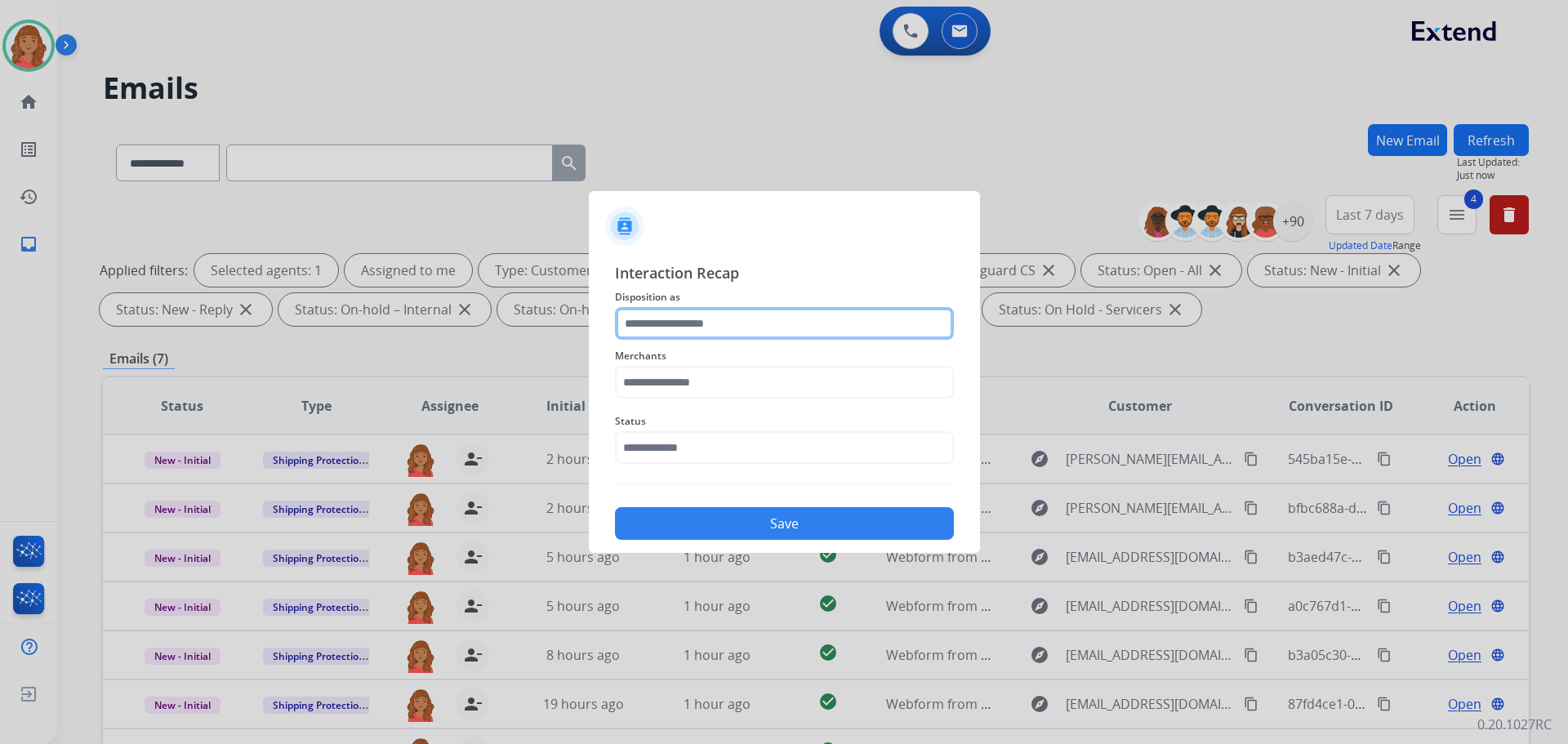
click at [671, 324] on input "text" at bounding box center [785, 323] width 339 height 33
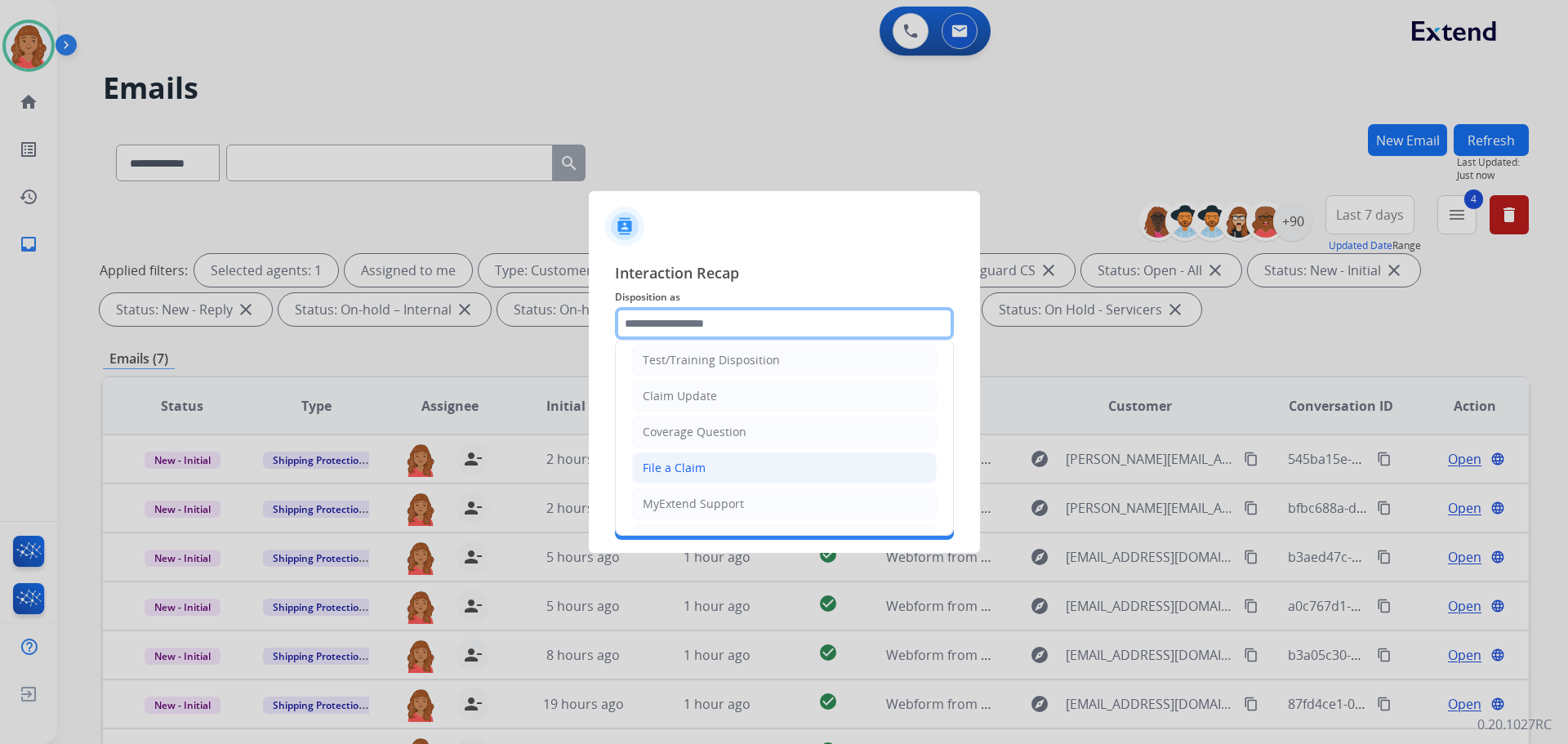
scroll to position [82, 0]
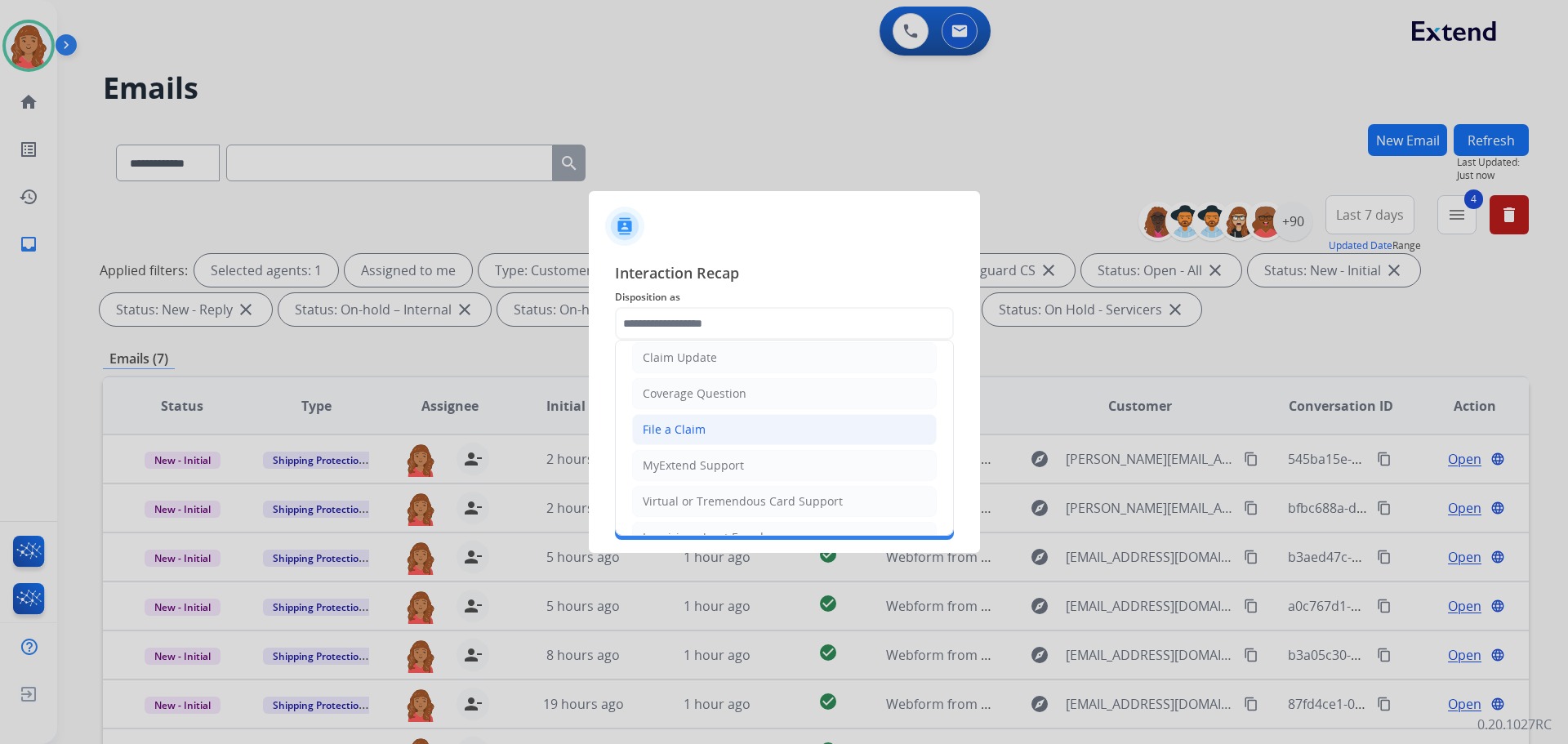
click at [679, 434] on div "File a Claim" at bounding box center [674, 430] width 63 height 16
type input "**********"
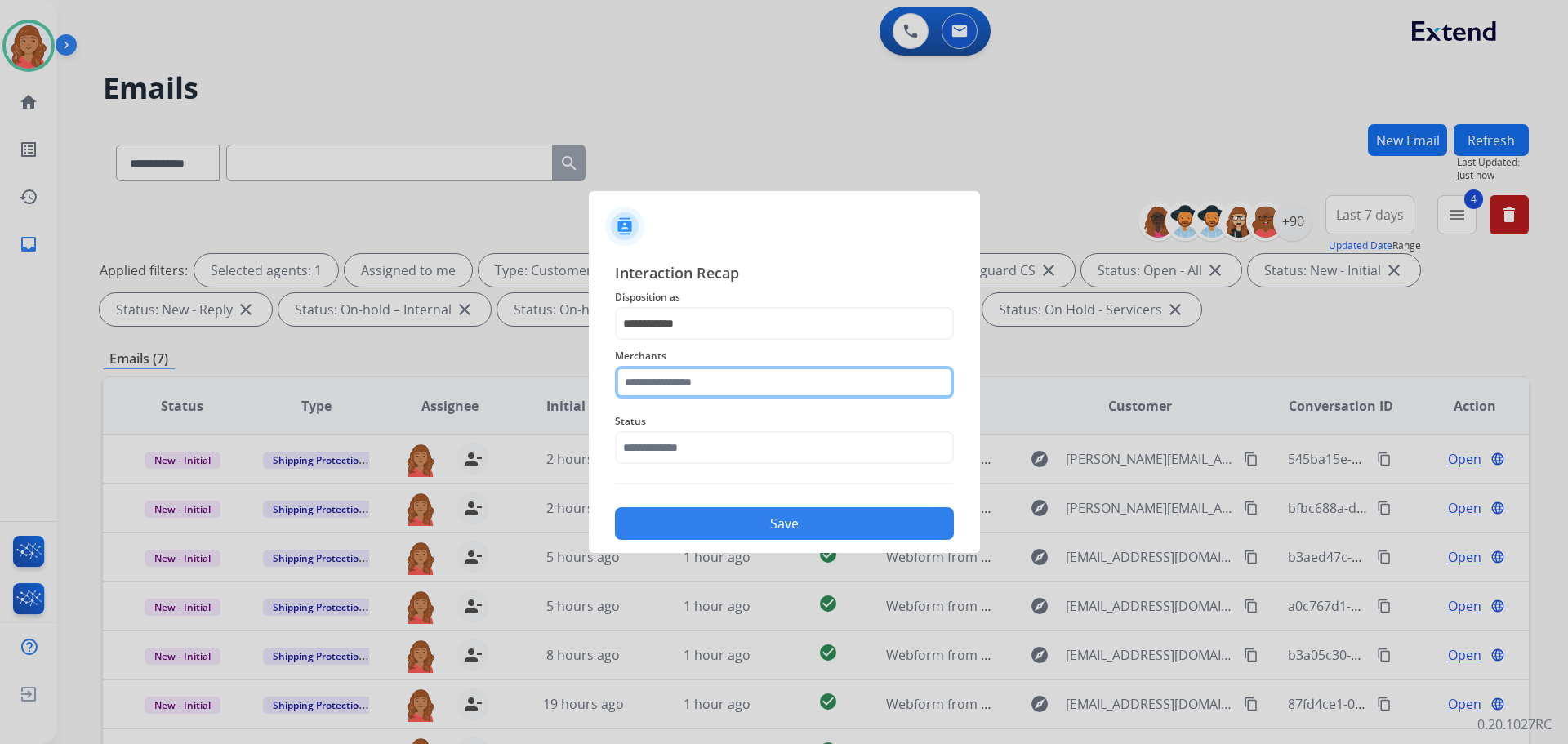
click at [669, 384] on input "text" at bounding box center [785, 382] width 339 height 33
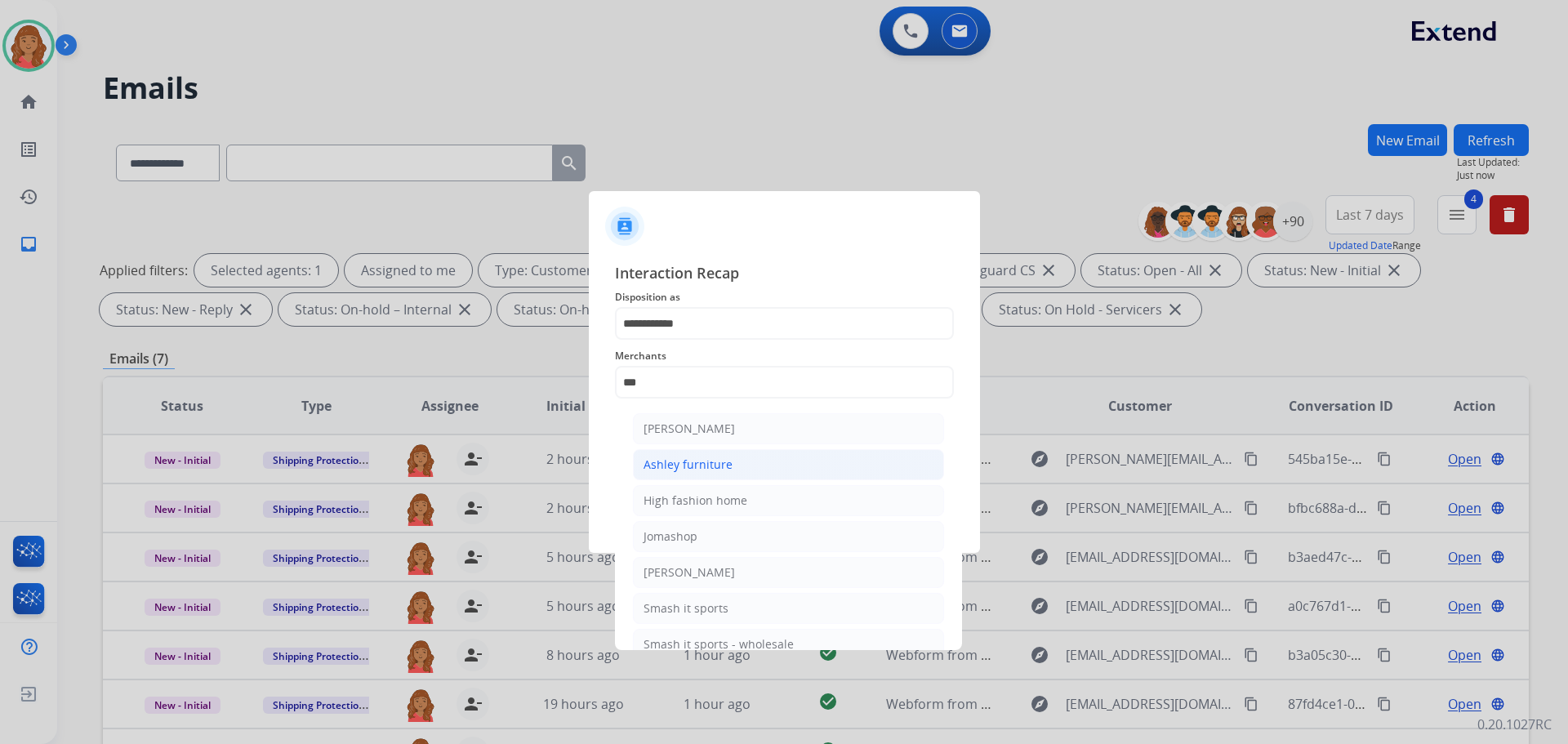
click at [683, 468] on div "Ashley furniture" at bounding box center [688, 464] width 89 height 16
type input "**********"
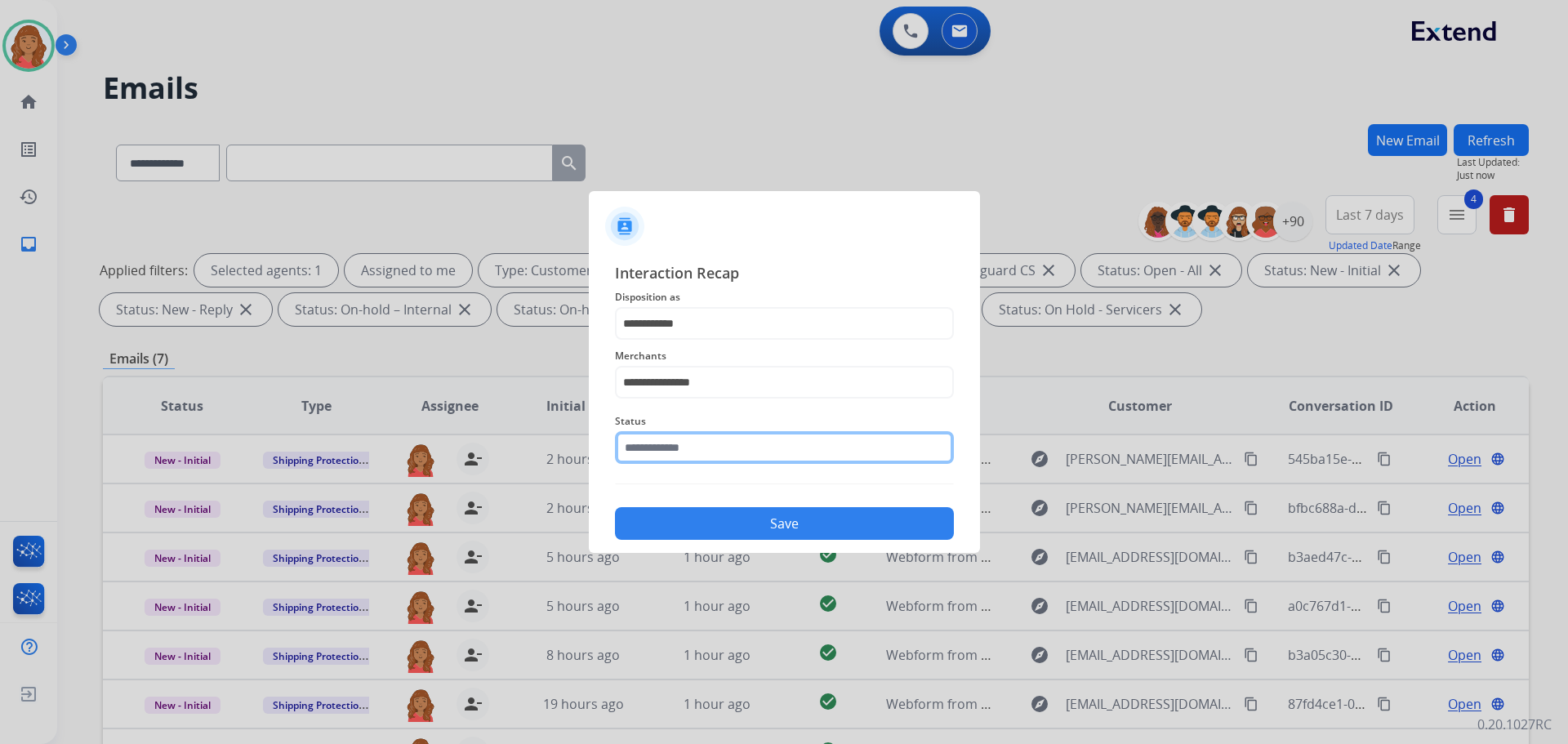
click at [682, 446] on input "text" at bounding box center [785, 447] width 339 height 33
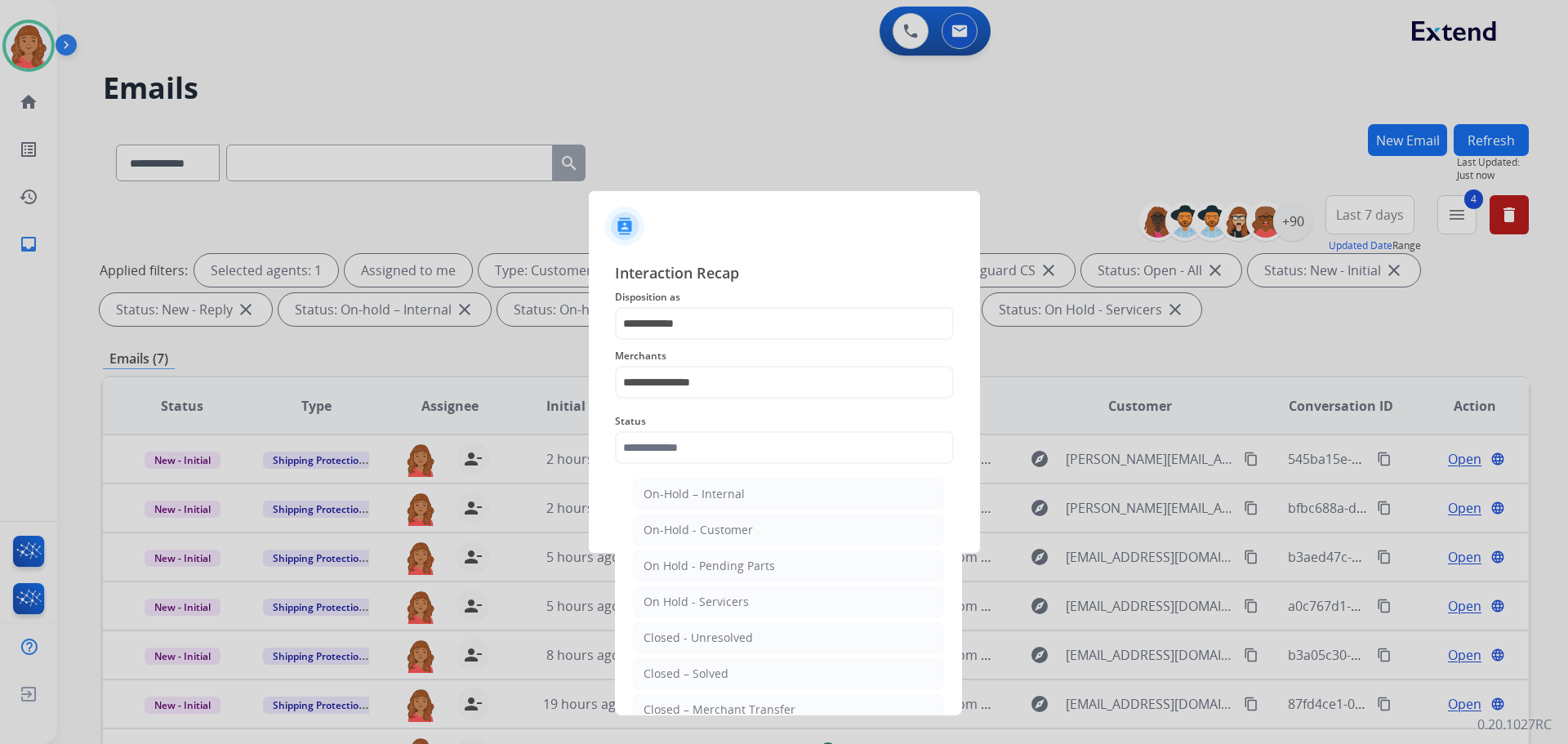
click at [690, 675] on div "Closed – Solved" at bounding box center [686, 674] width 85 height 16
type input "**********"
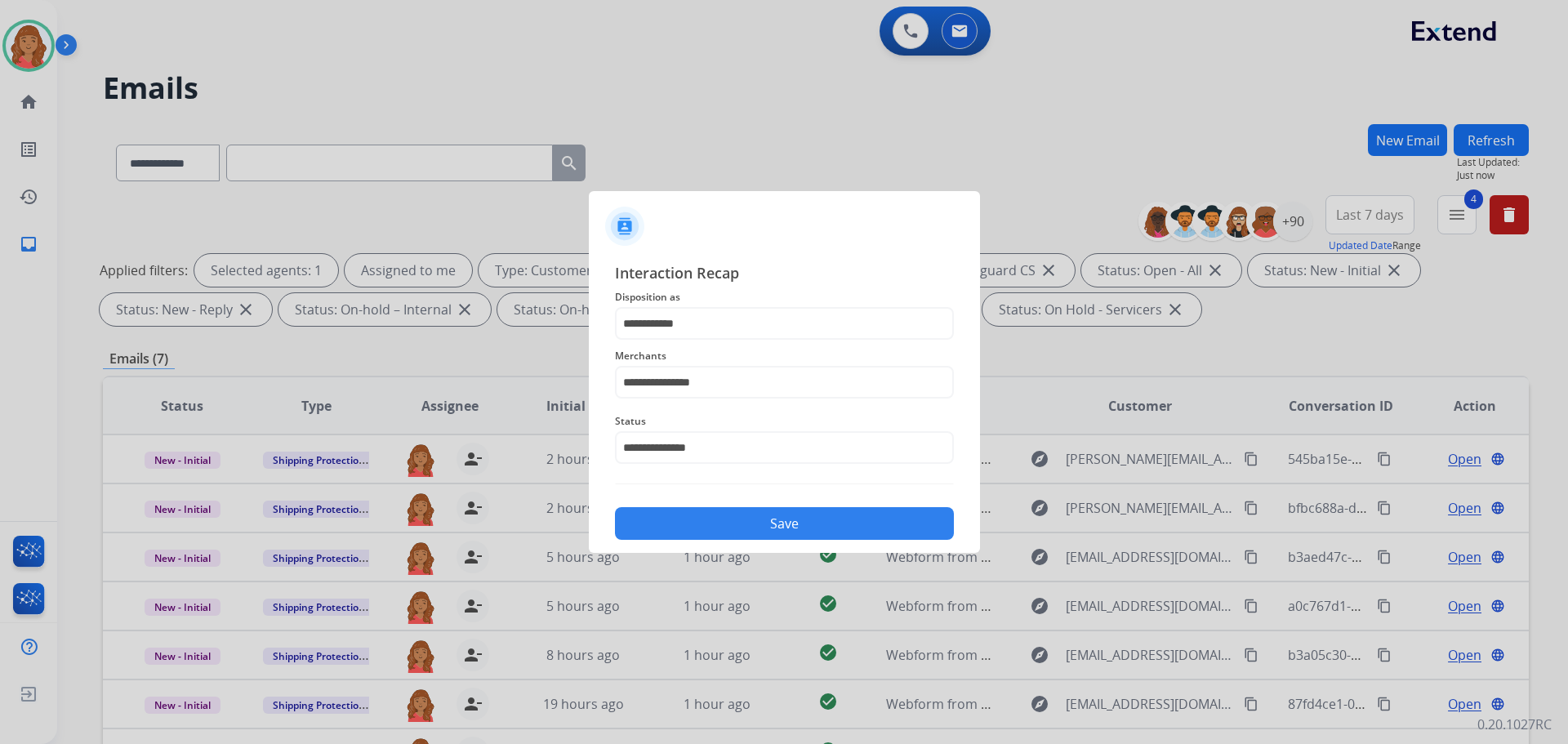
click at [719, 532] on button "Save" at bounding box center [785, 523] width 339 height 33
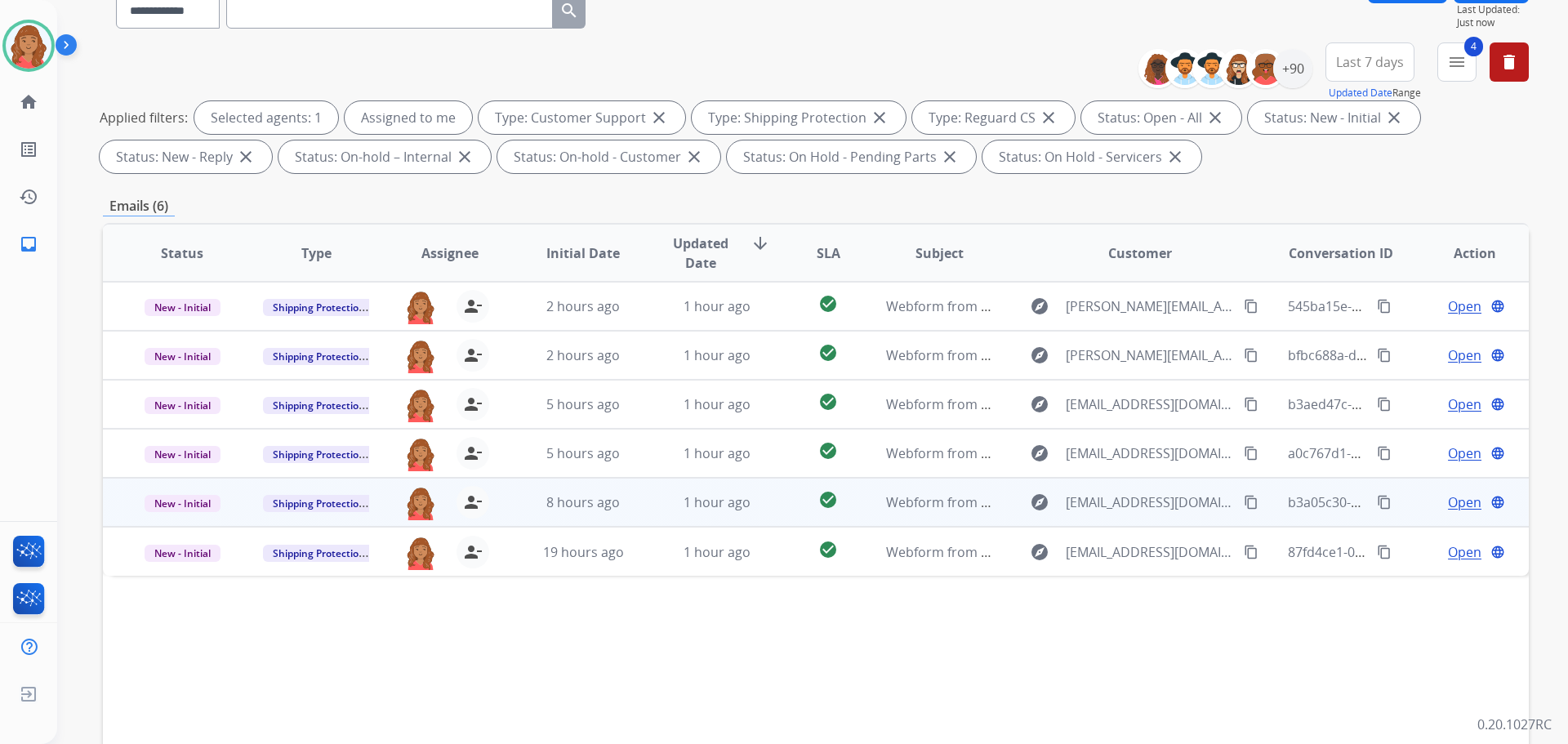
scroll to position [264, 0]
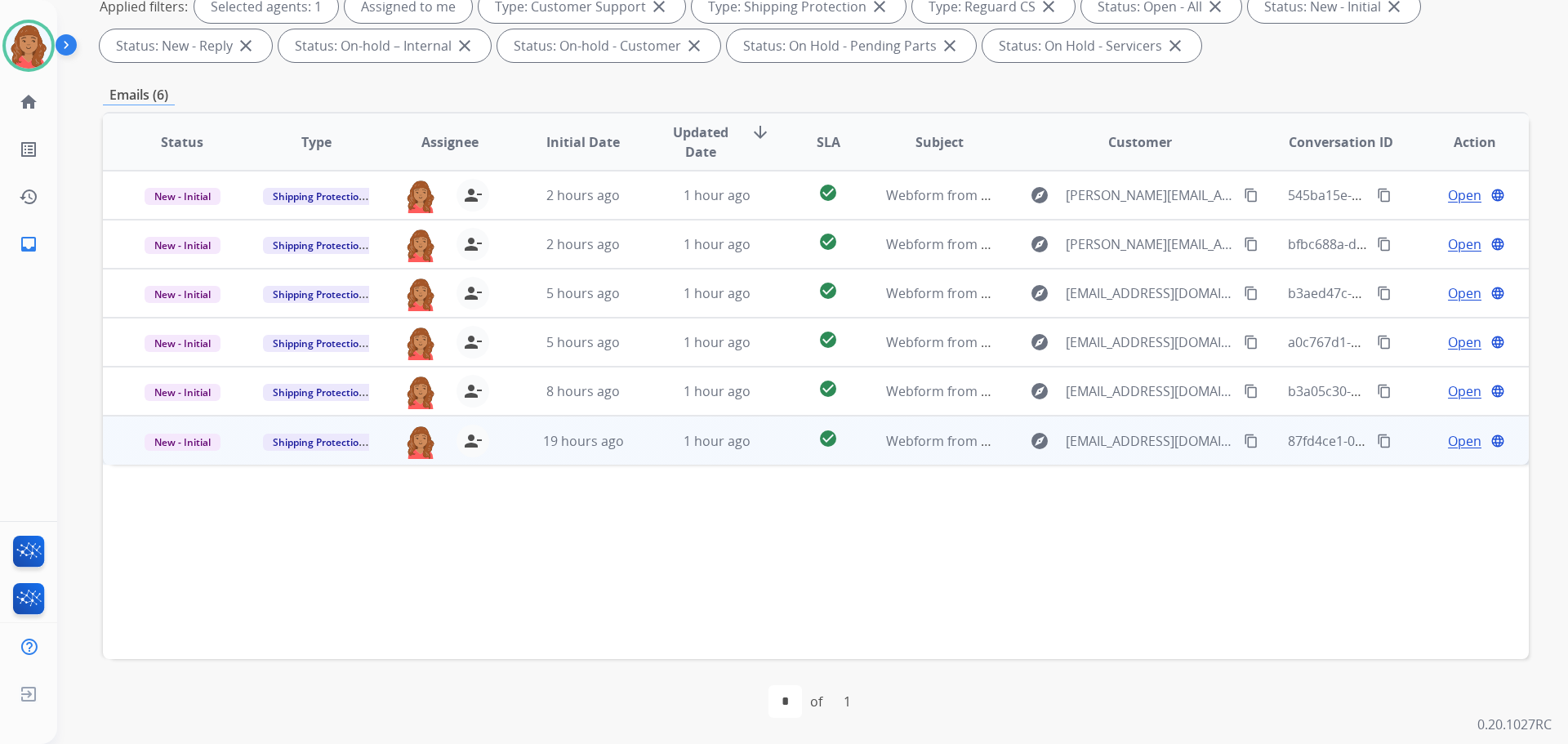
click at [590, 451] on td "19 hours ago" at bounding box center [571, 439] width 134 height 49
click at [1244, 439] on mat-icon "content_copy" at bounding box center [1251, 440] width 15 height 15
click at [1457, 435] on span "Open" at bounding box center [1465, 440] width 34 height 20
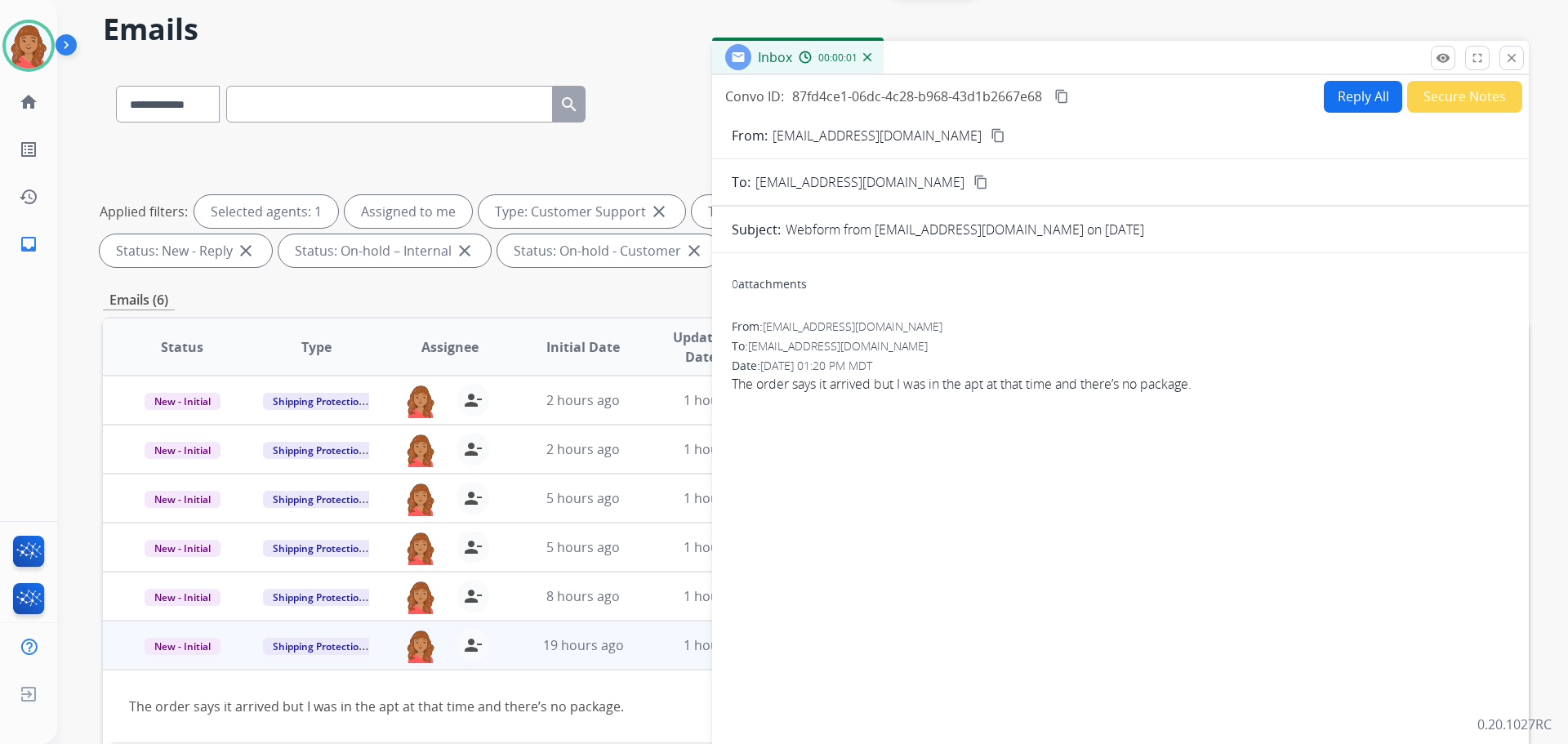
scroll to position [0, 0]
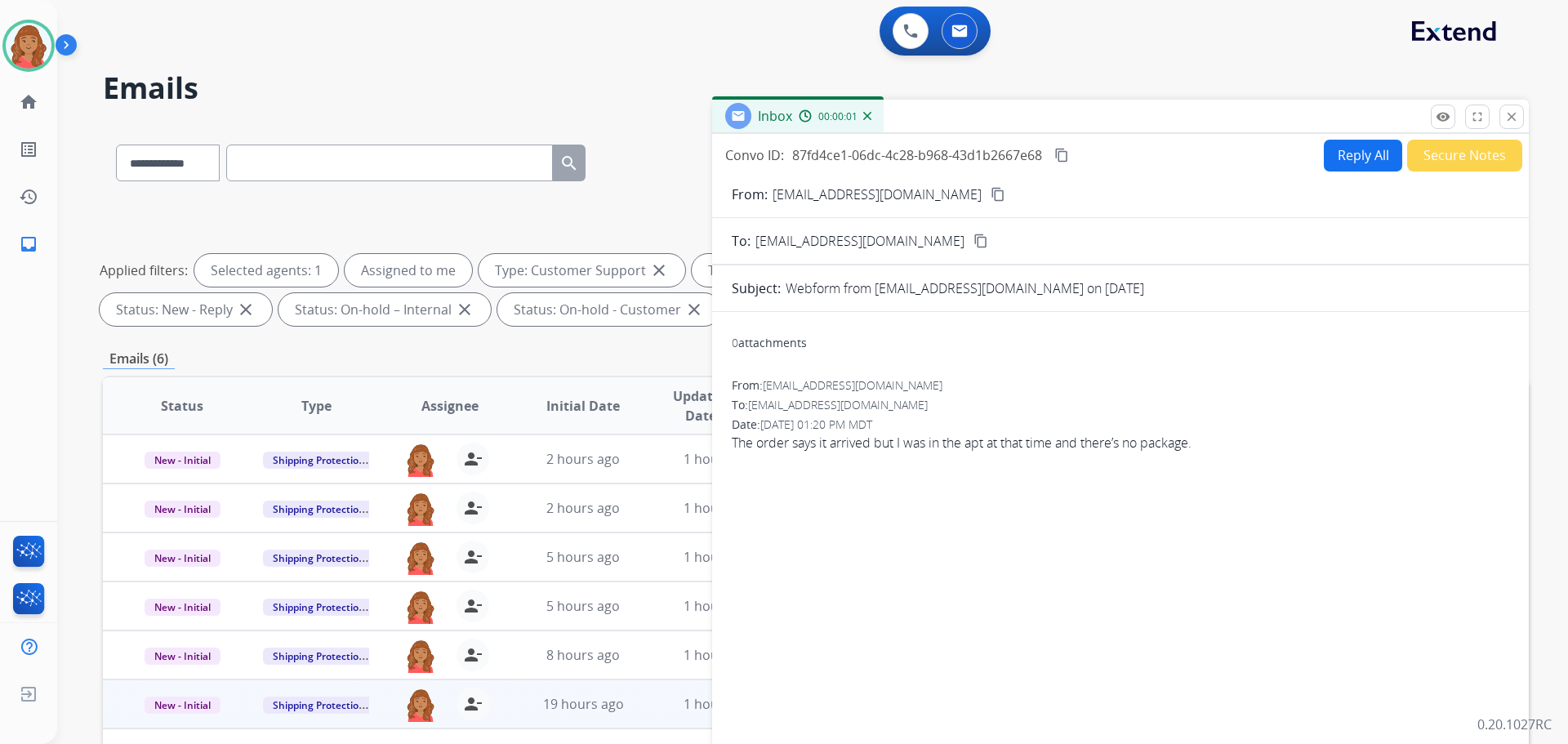
click at [1347, 162] on button "Reply All" at bounding box center [1363, 155] width 78 height 32
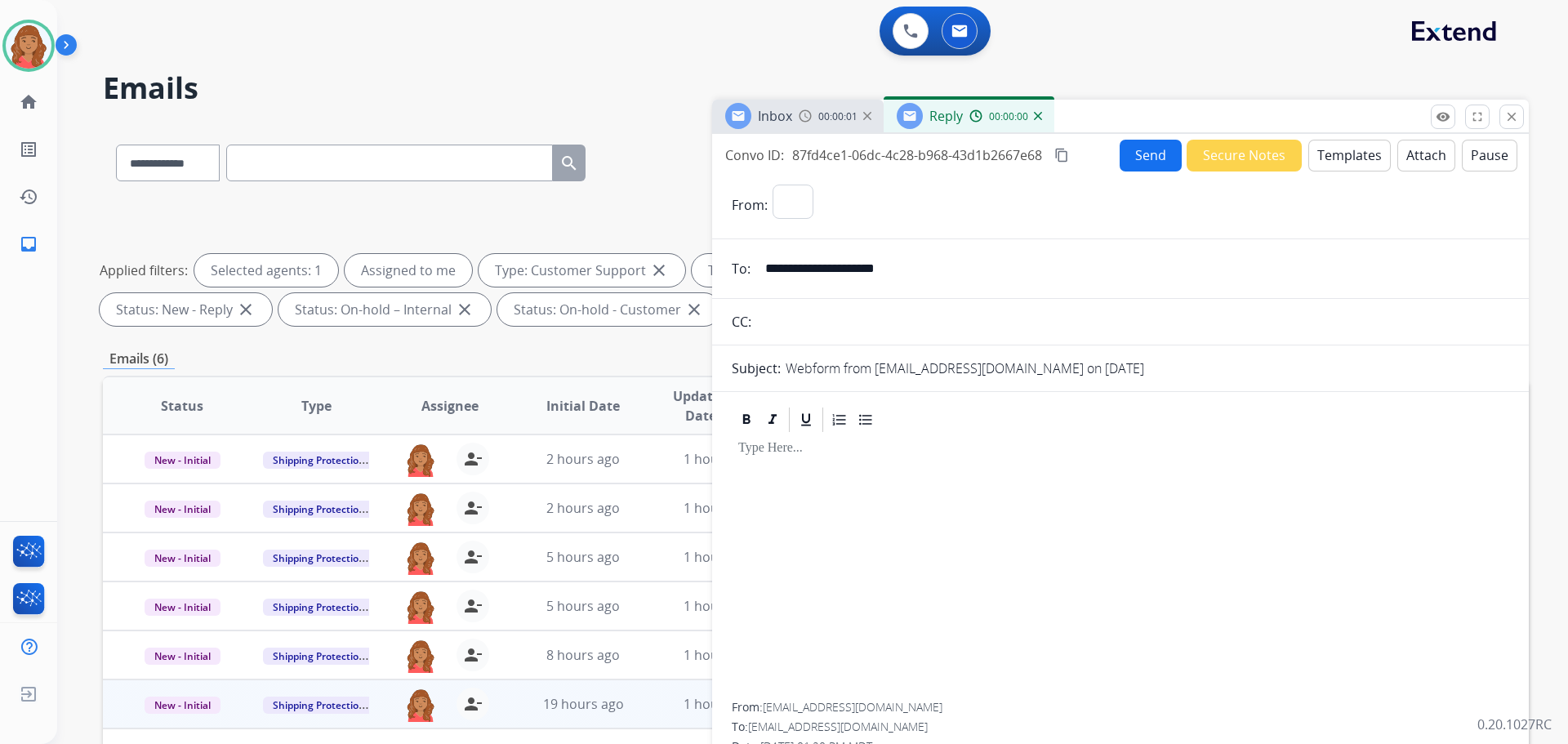
select select "**********"
click at [1347, 162] on button "Templates" at bounding box center [1350, 155] width 83 height 32
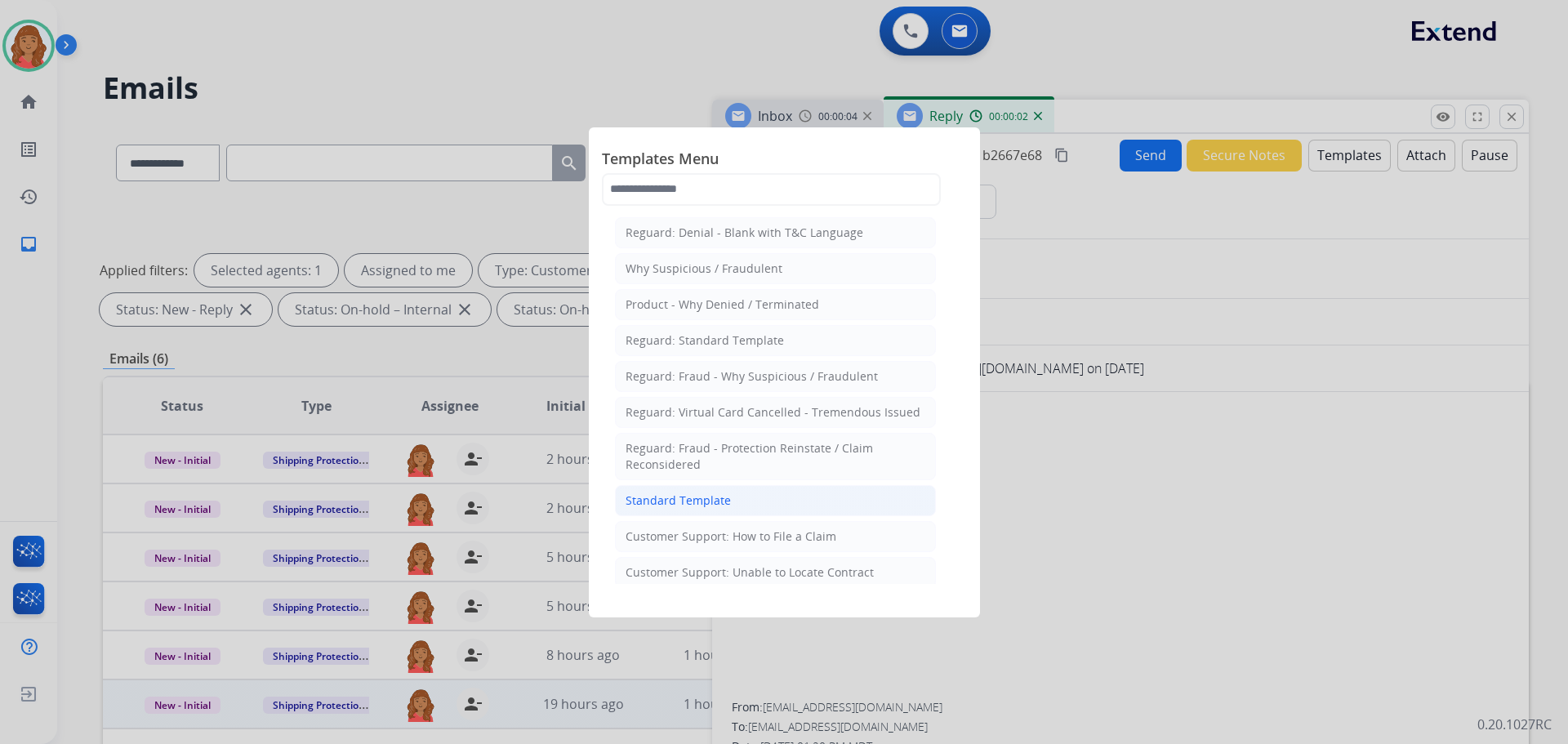
click at [694, 496] on div "Standard Template" at bounding box center [678, 501] width 106 height 16
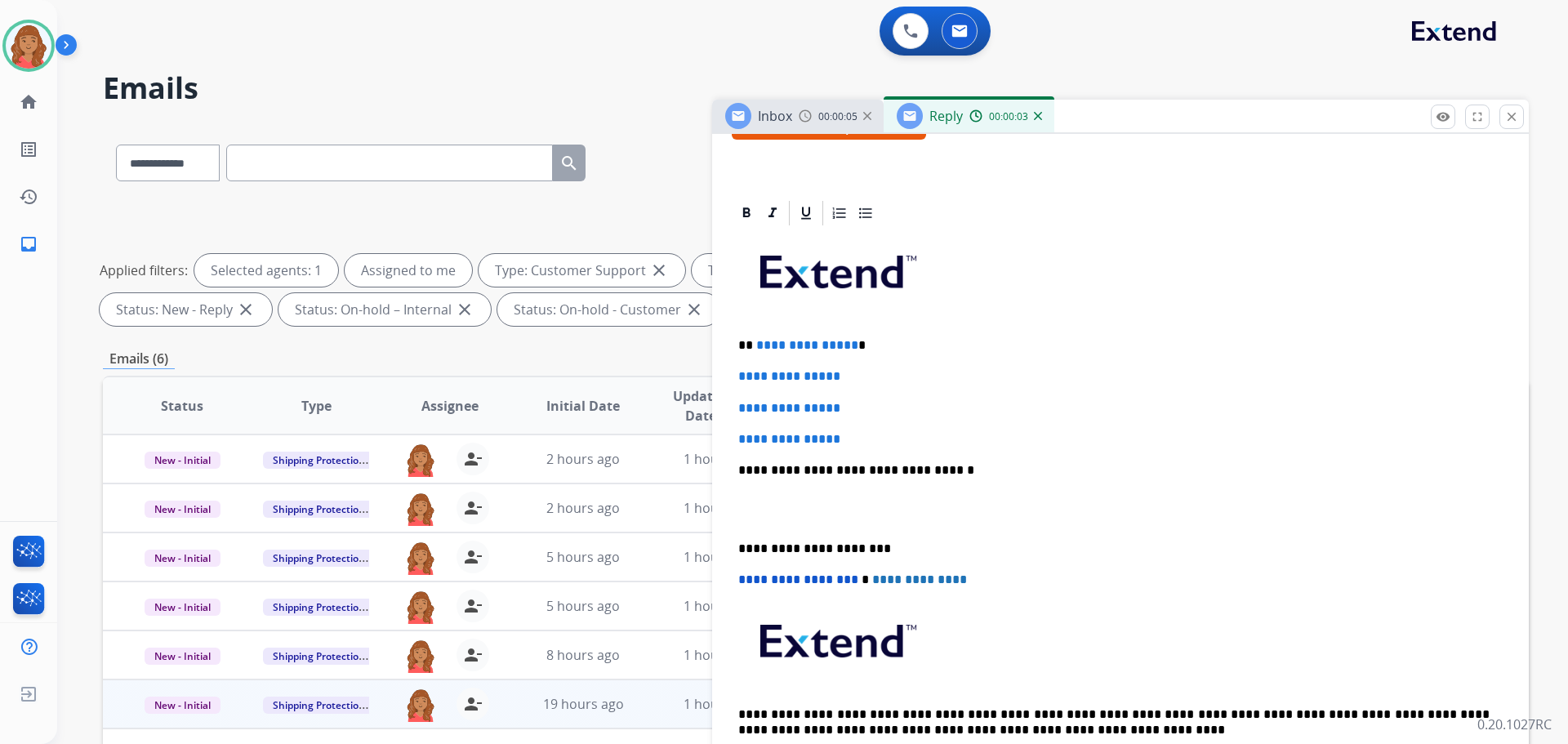
scroll to position [327, 0]
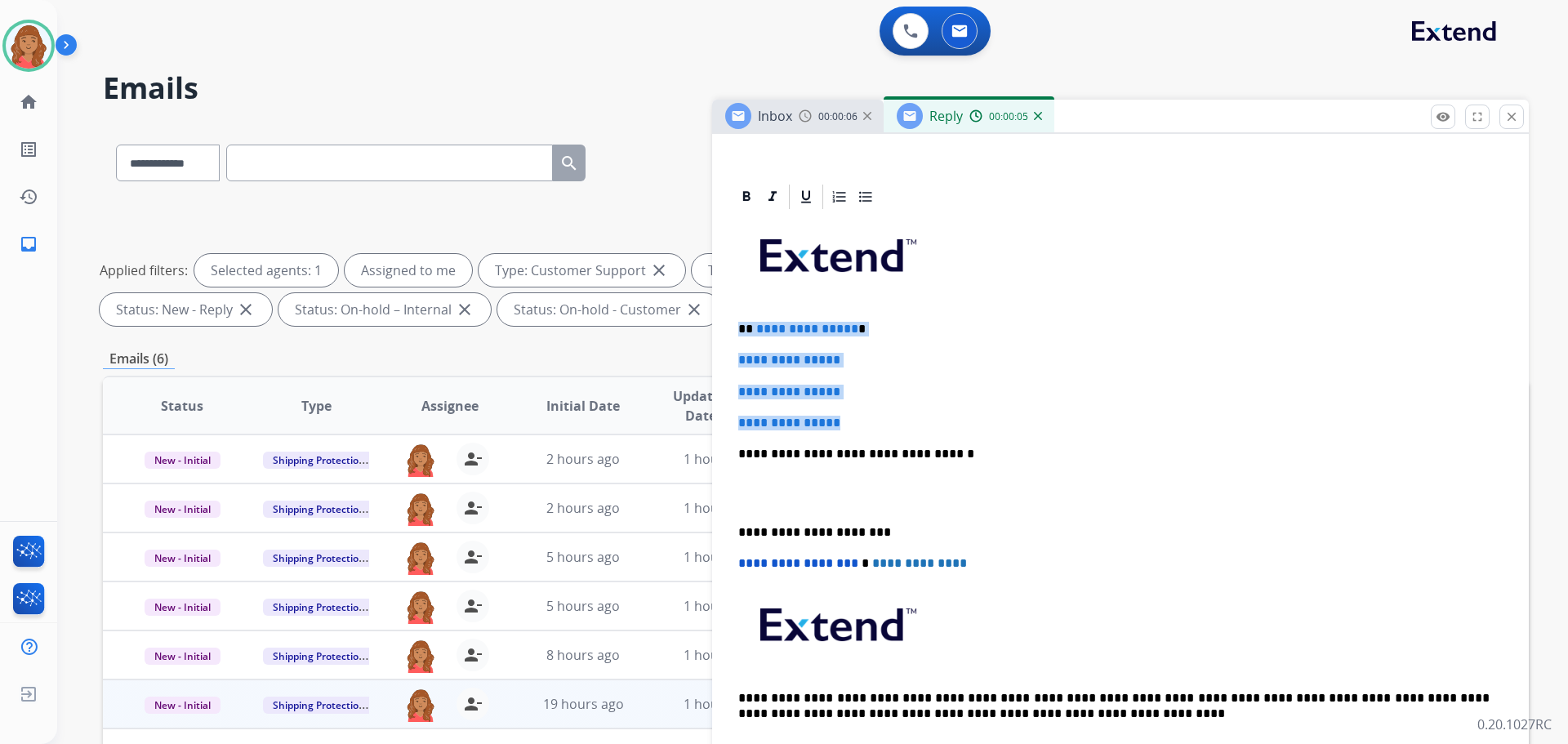
drag, startPoint x: 861, startPoint y: 423, endPoint x: 739, endPoint y: 325, distance: 156.5
click at [739, 325] on div "**********" at bounding box center [1121, 492] width 778 height 562
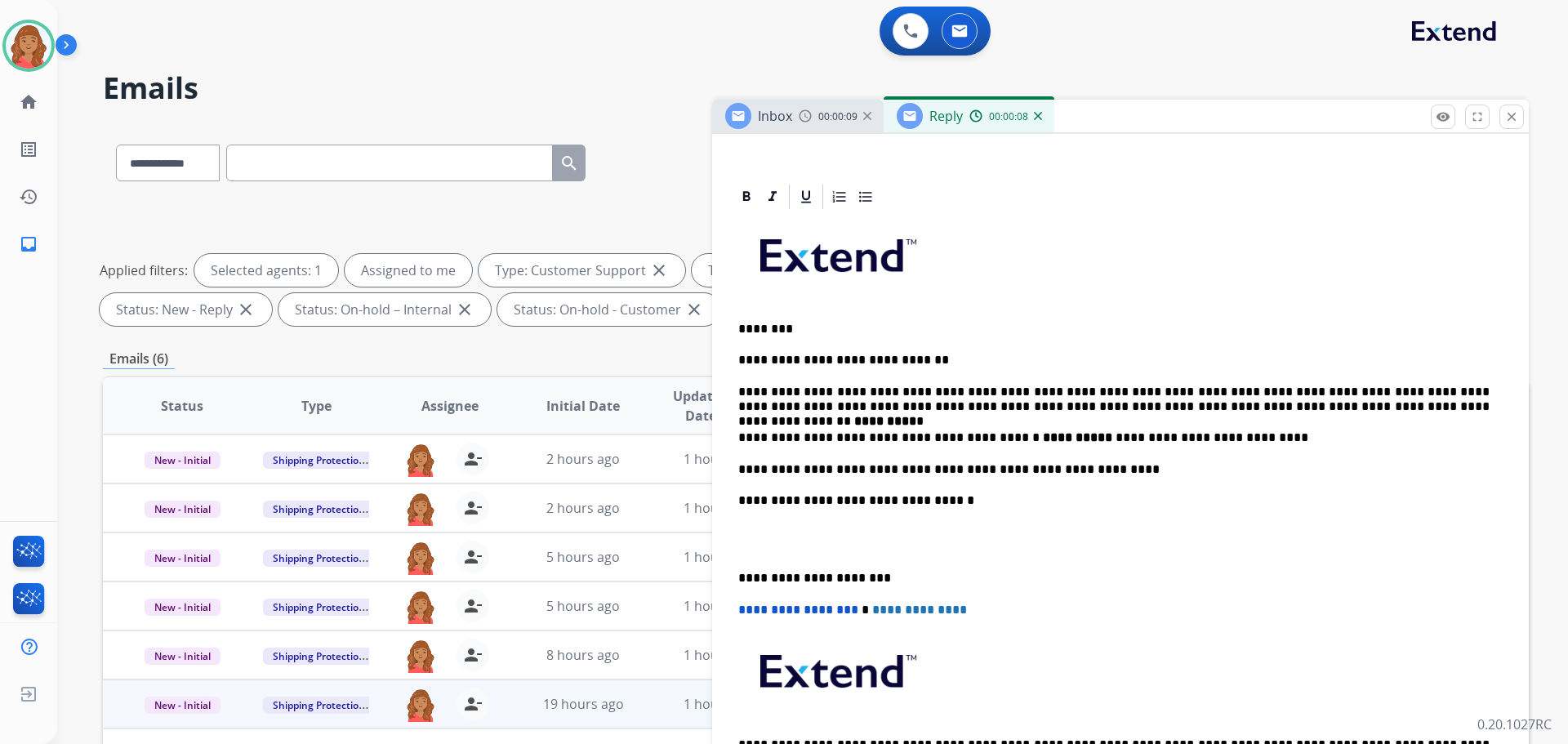
click at [740, 574] on p "**********" at bounding box center [1114, 578] width 751 height 15
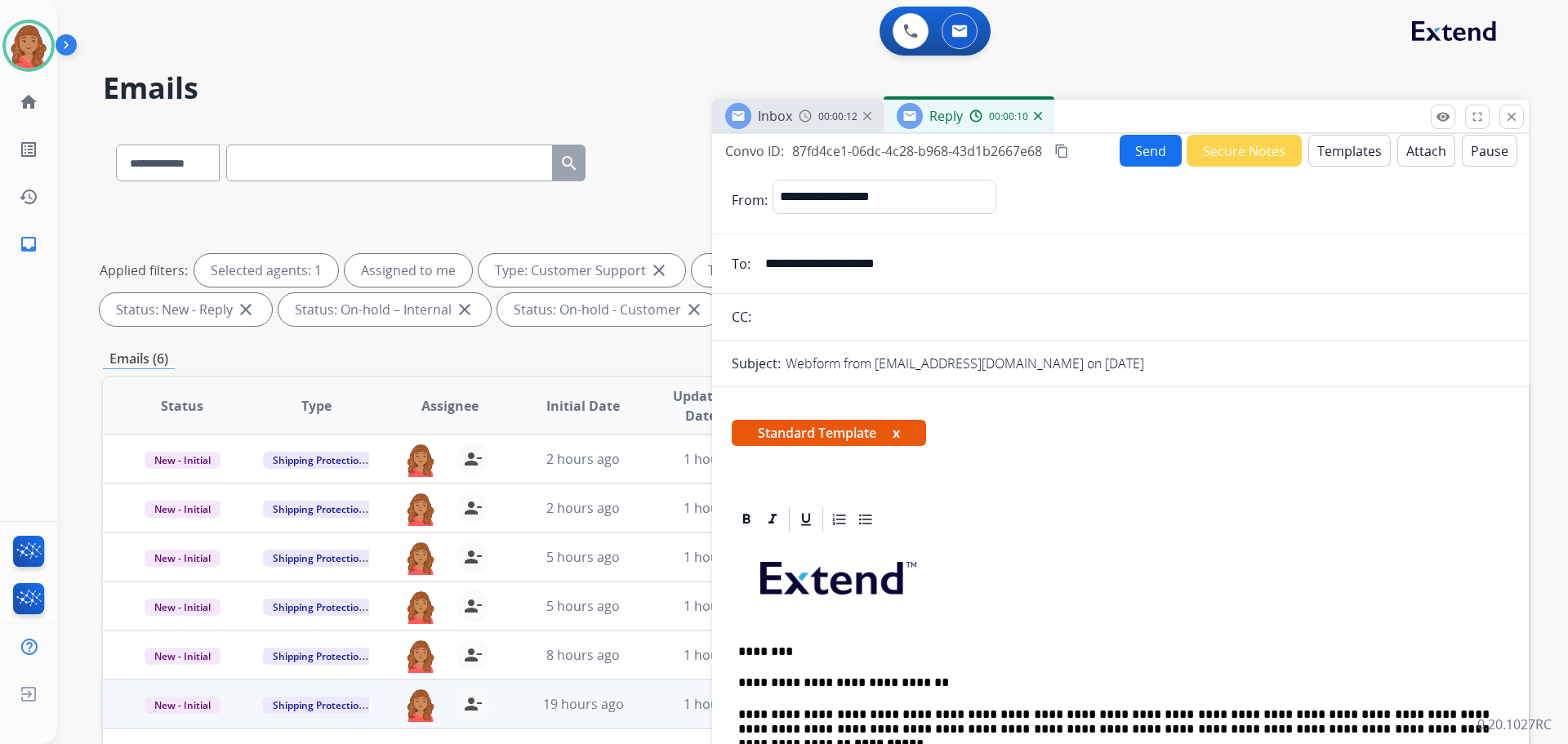
scroll to position [0, 0]
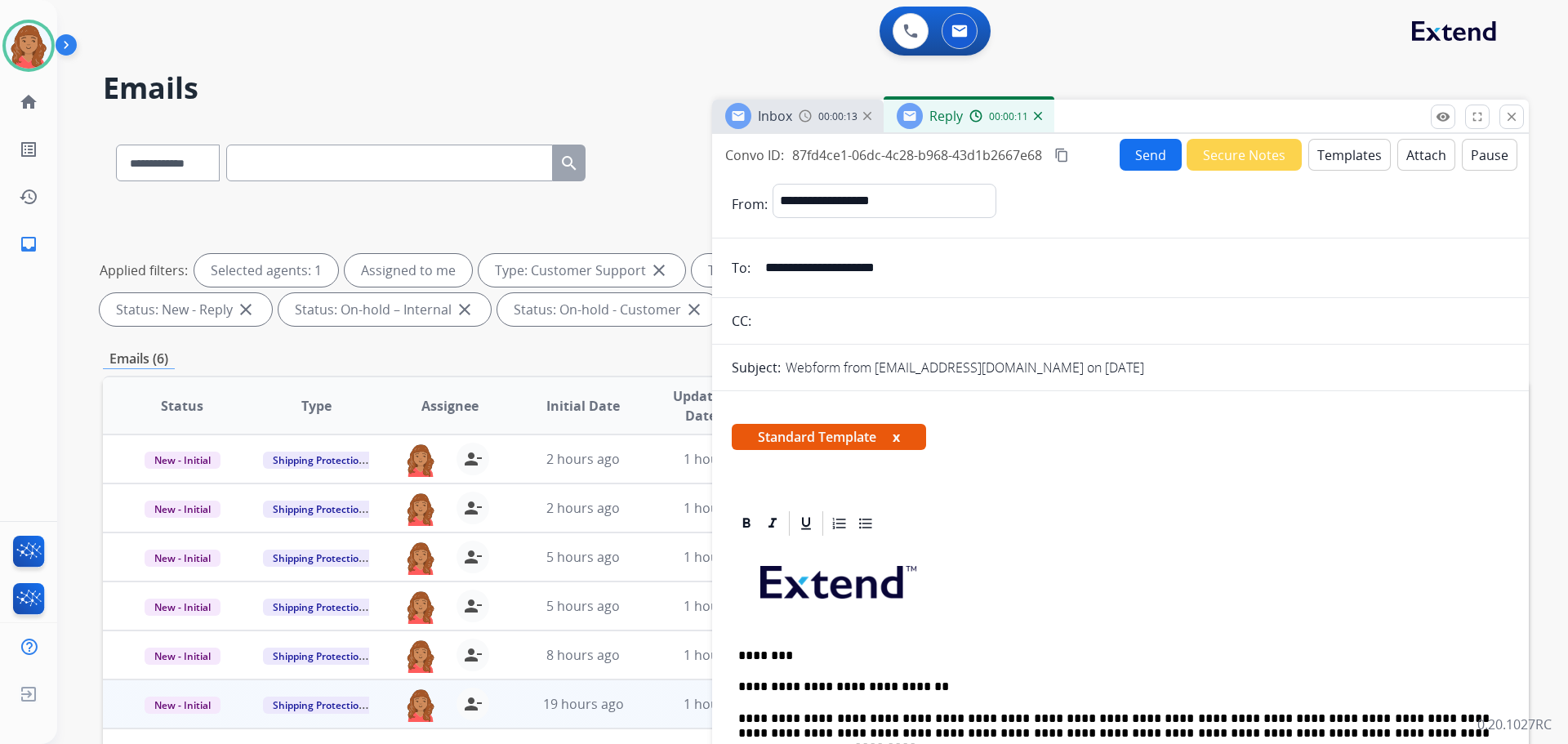
drag, startPoint x: 1066, startPoint y: 154, endPoint x: 1029, endPoint y: 198, distance: 57.5
click at [1067, 157] on mat-icon "content_copy" at bounding box center [1062, 155] width 15 height 15
drag, startPoint x: 1147, startPoint y: 148, endPoint x: 1147, endPoint y: 162, distance: 14.0
click at [1147, 162] on button "Send" at bounding box center [1151, 154] width 62 height 32
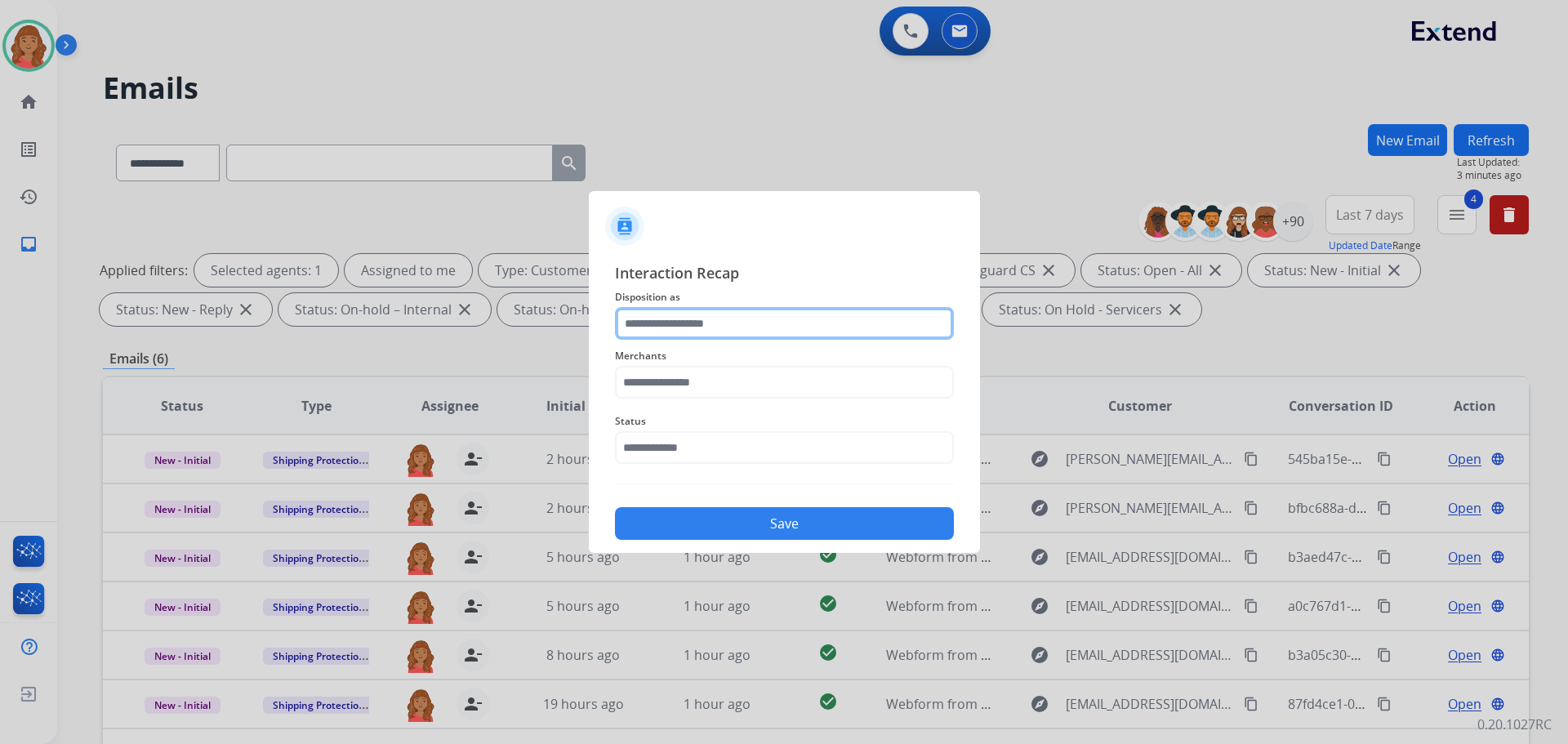
click at [744, 312] on input "text" at bounding box center [785, 323] width 339 height 33
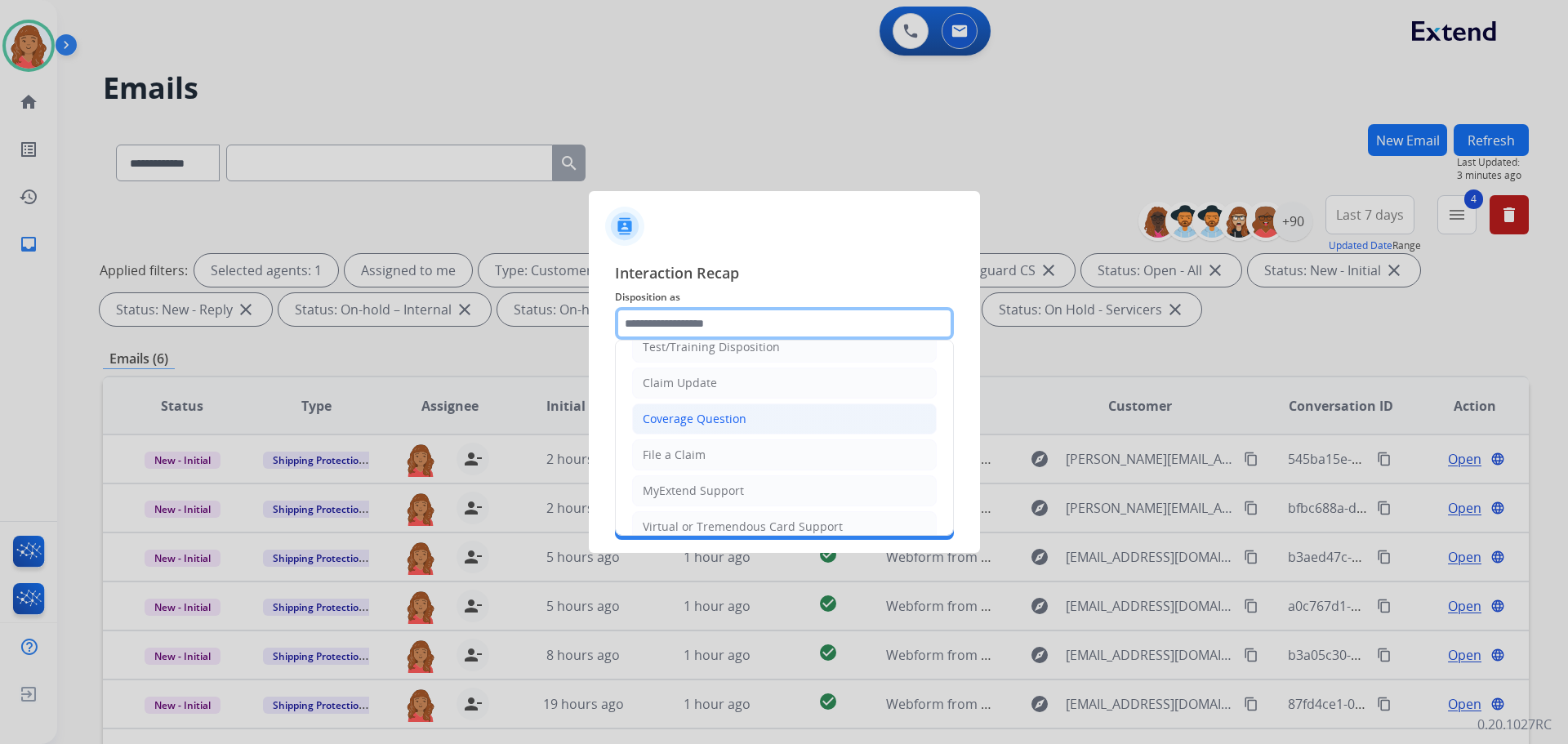
scroll to position [82, 0]
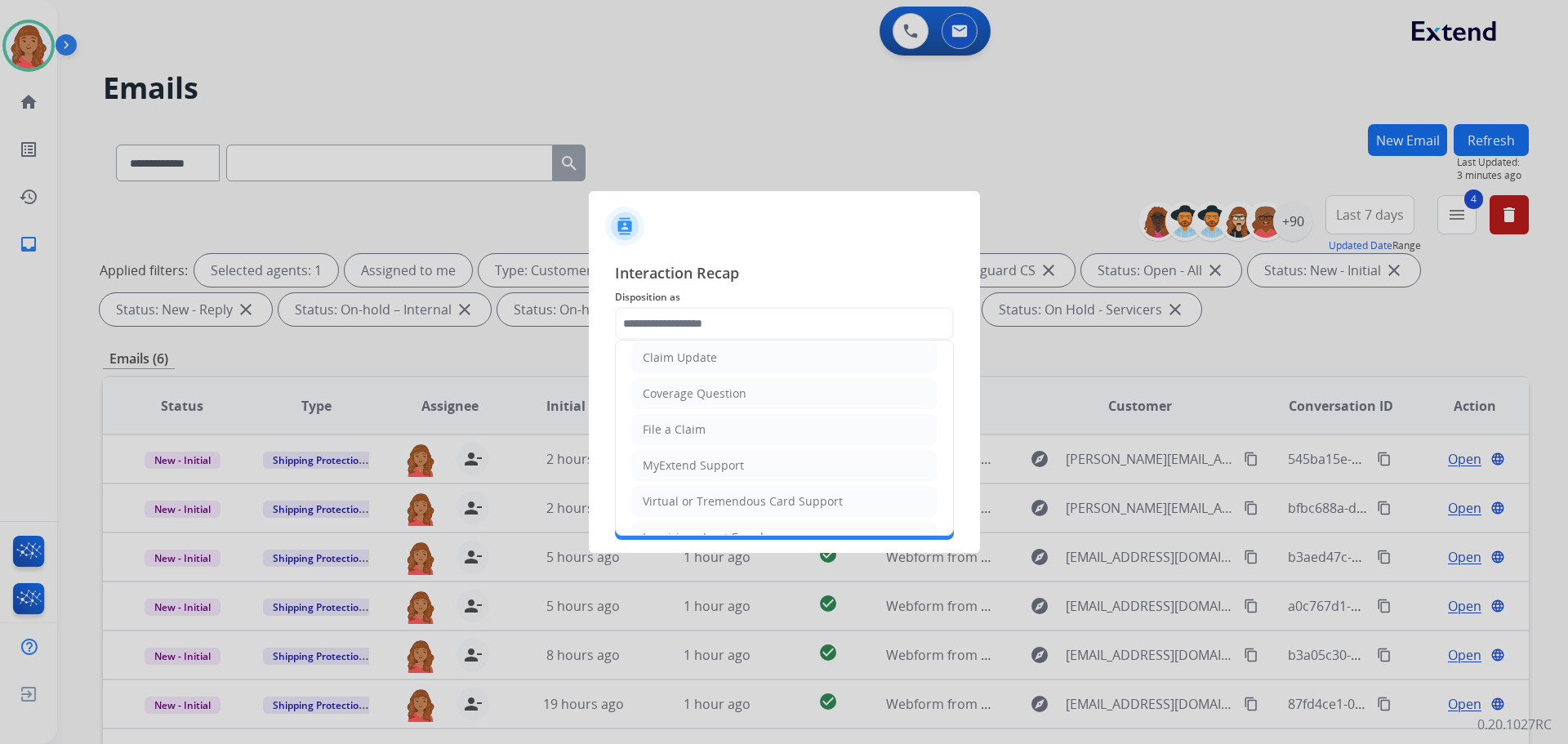
drag, startPoint x: 681, startPoint y: 430, endPoint x: 685, endPoint y: 420, distance: 10.8
click at [683, 430] on div "File a Claim" at bounding box center [674, 430] width 63 height 16
type input "**********"
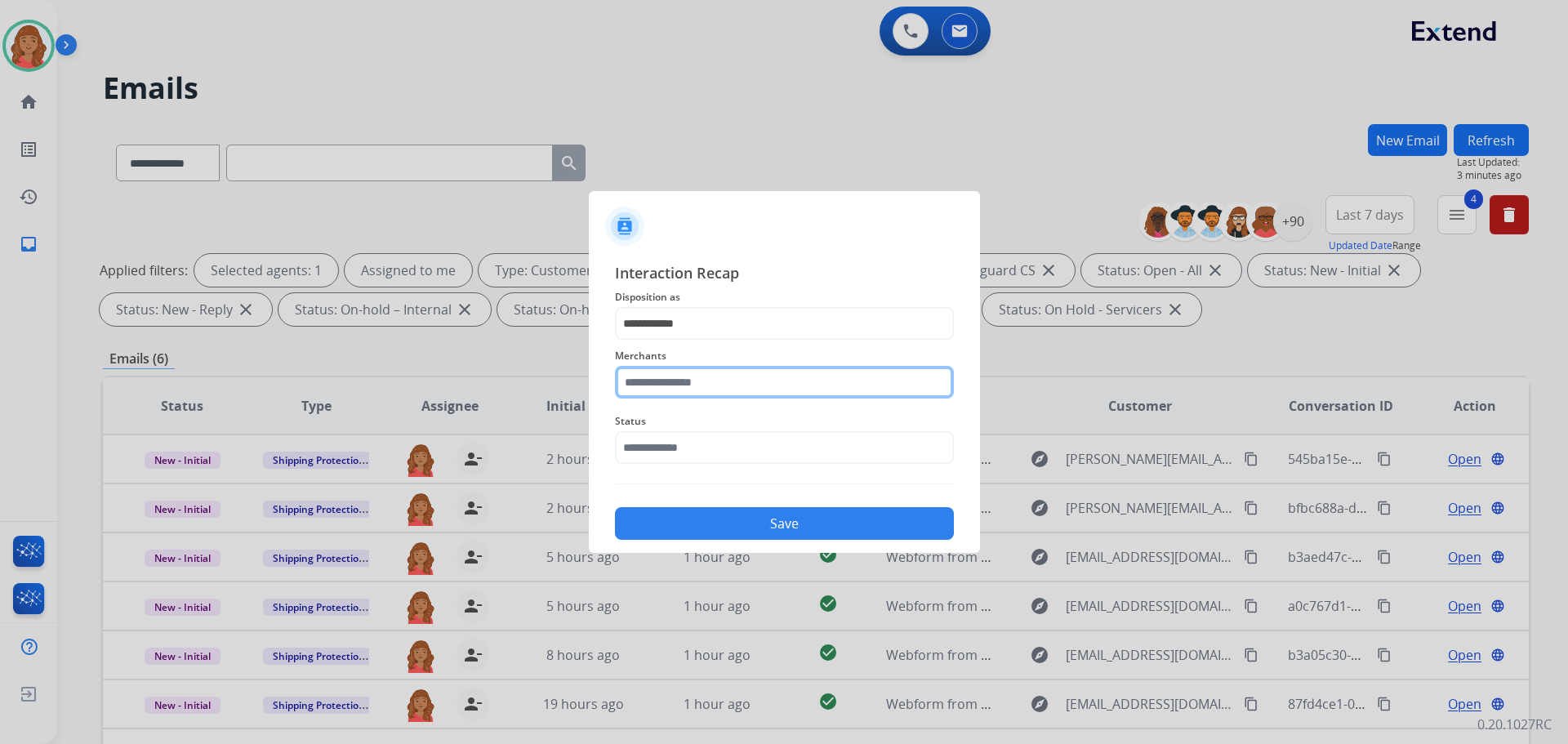
click at [687, 377] on input "text" at bounding box center [785, 382] width 339 height 33
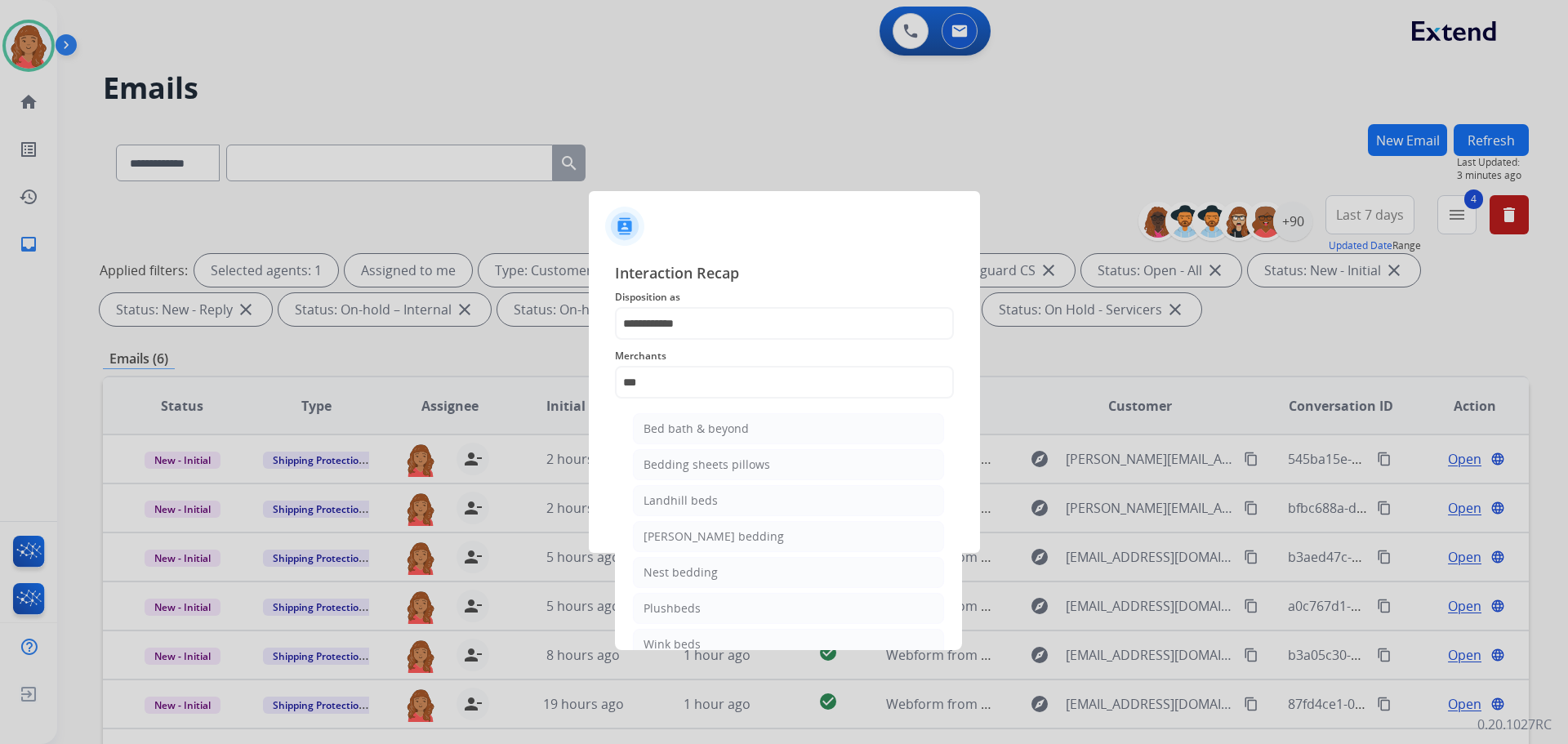
click at [717, 429] on div "Bed bath & beyond" at bounding box center [696, 429] width 106 height 16
type input "**********"
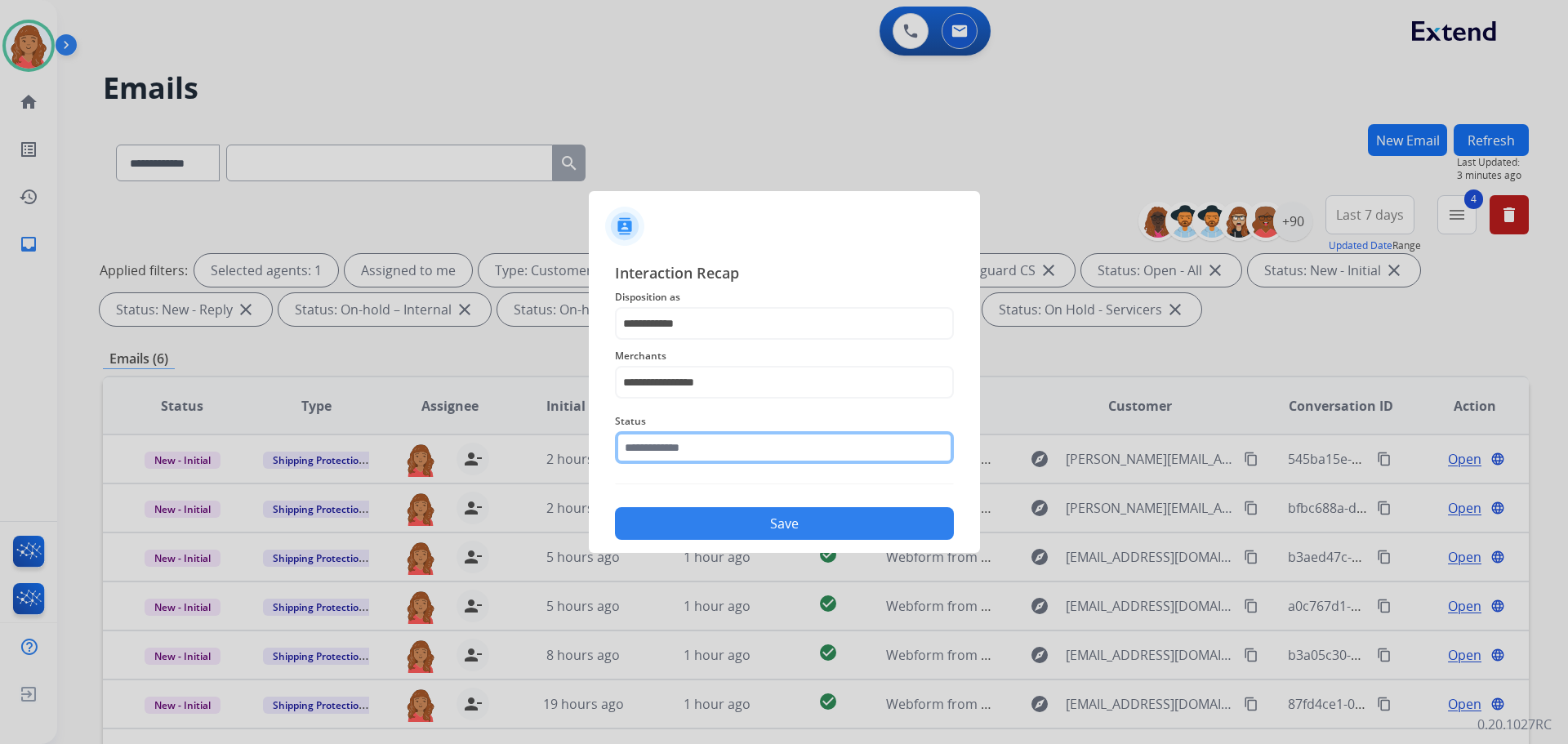
click at [669, 455] on input "text" at bounding box center [785, 447] width 339 height 33
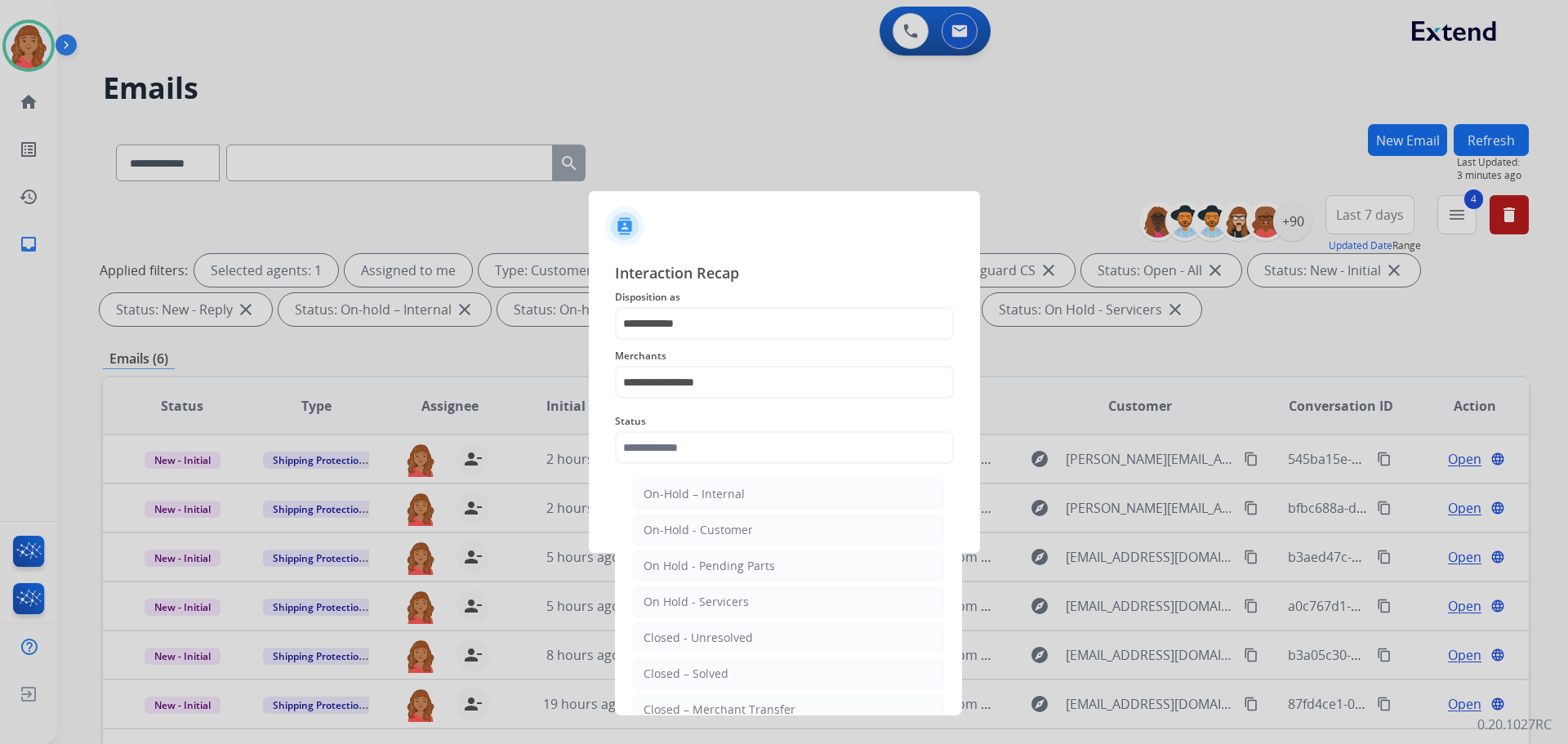
drag, startPoint x: 685, startPoint y: 669, endPoint x: 687, endPoint y: 642, distance: 27.1
click at [685, 669] on div "Closed – Solved" at bounding box center [686, 674] width 85 height 16
type input "**********"
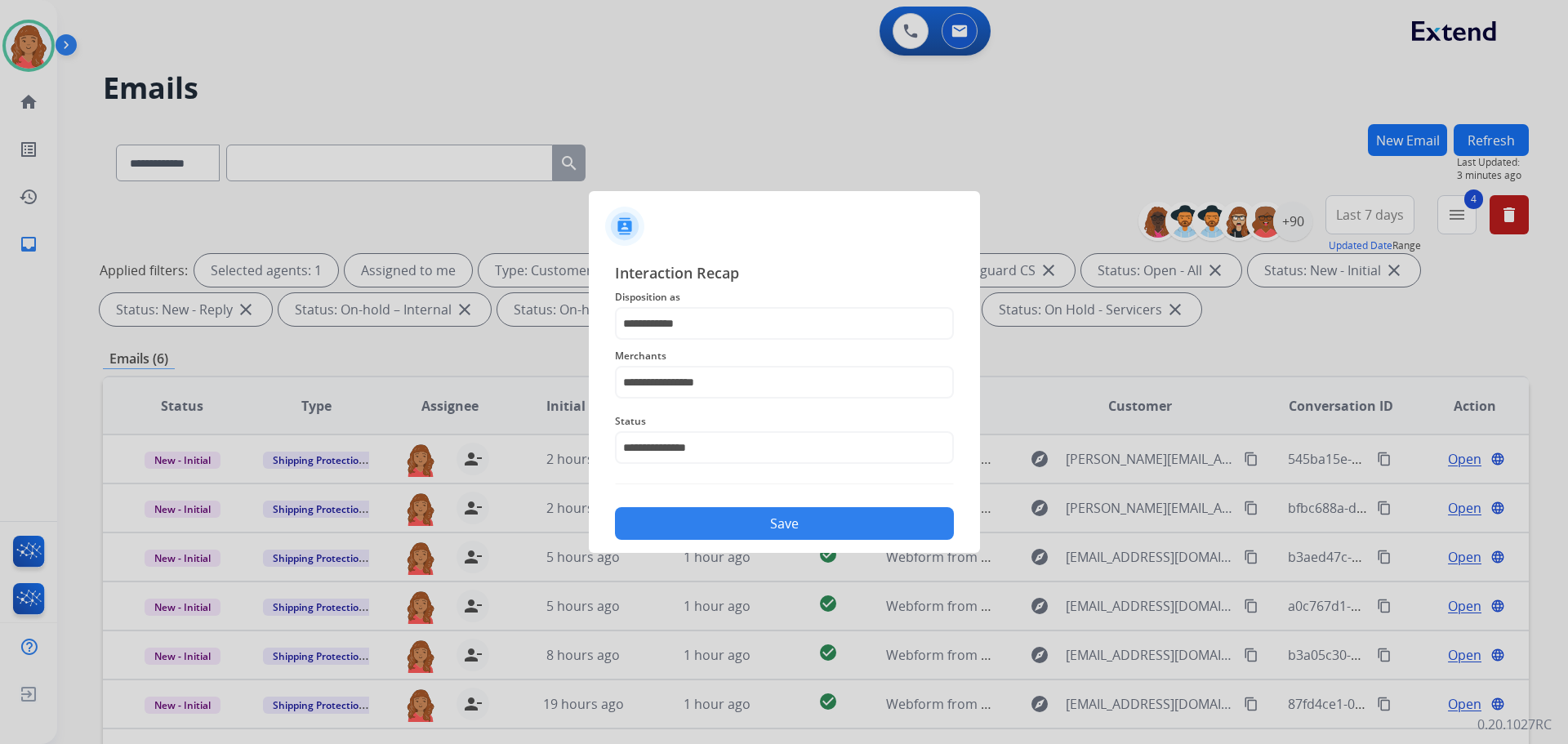
click at [717, 524] on button "Save" at bounding box center [785, 523] width 339 height 33
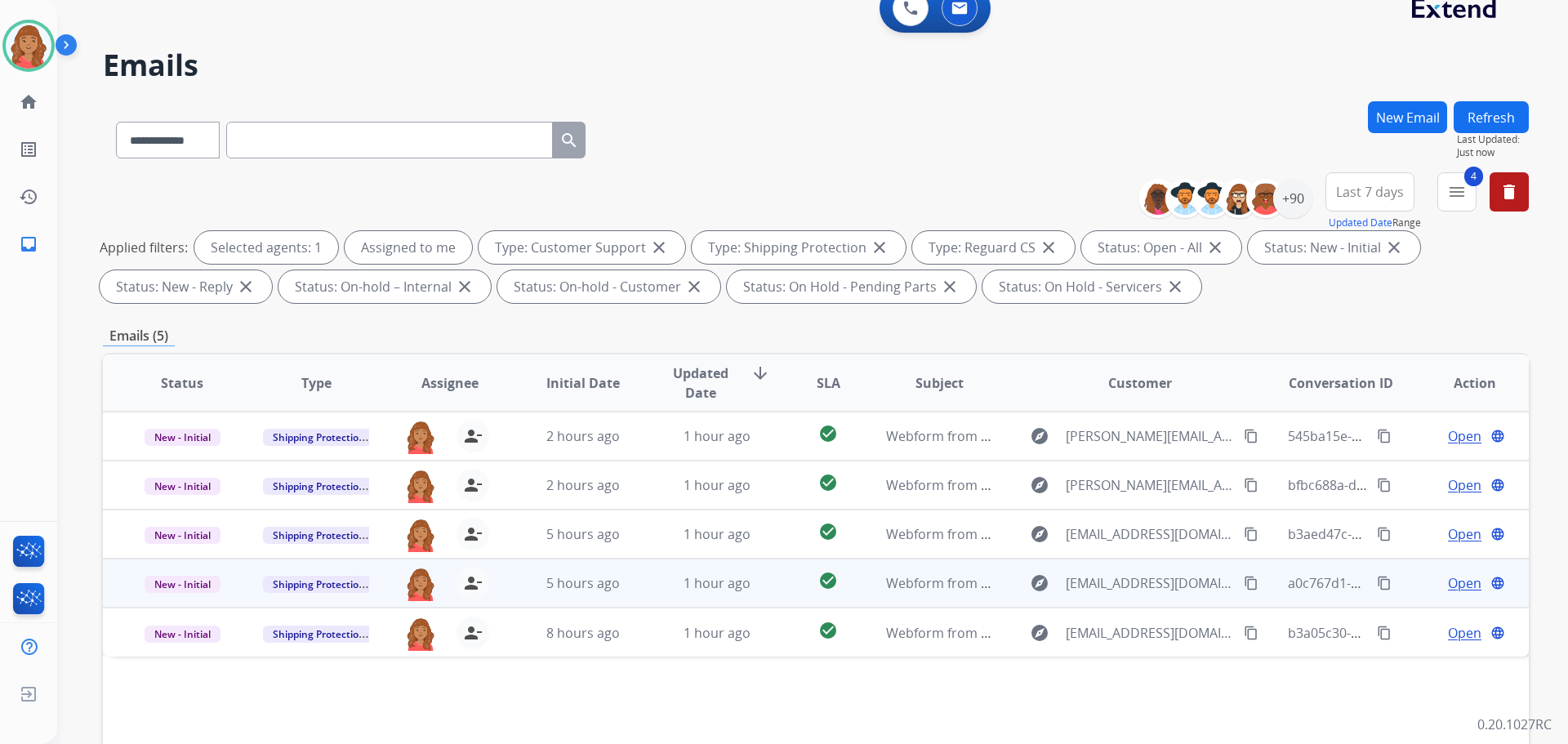
scroll to position [264, 0]
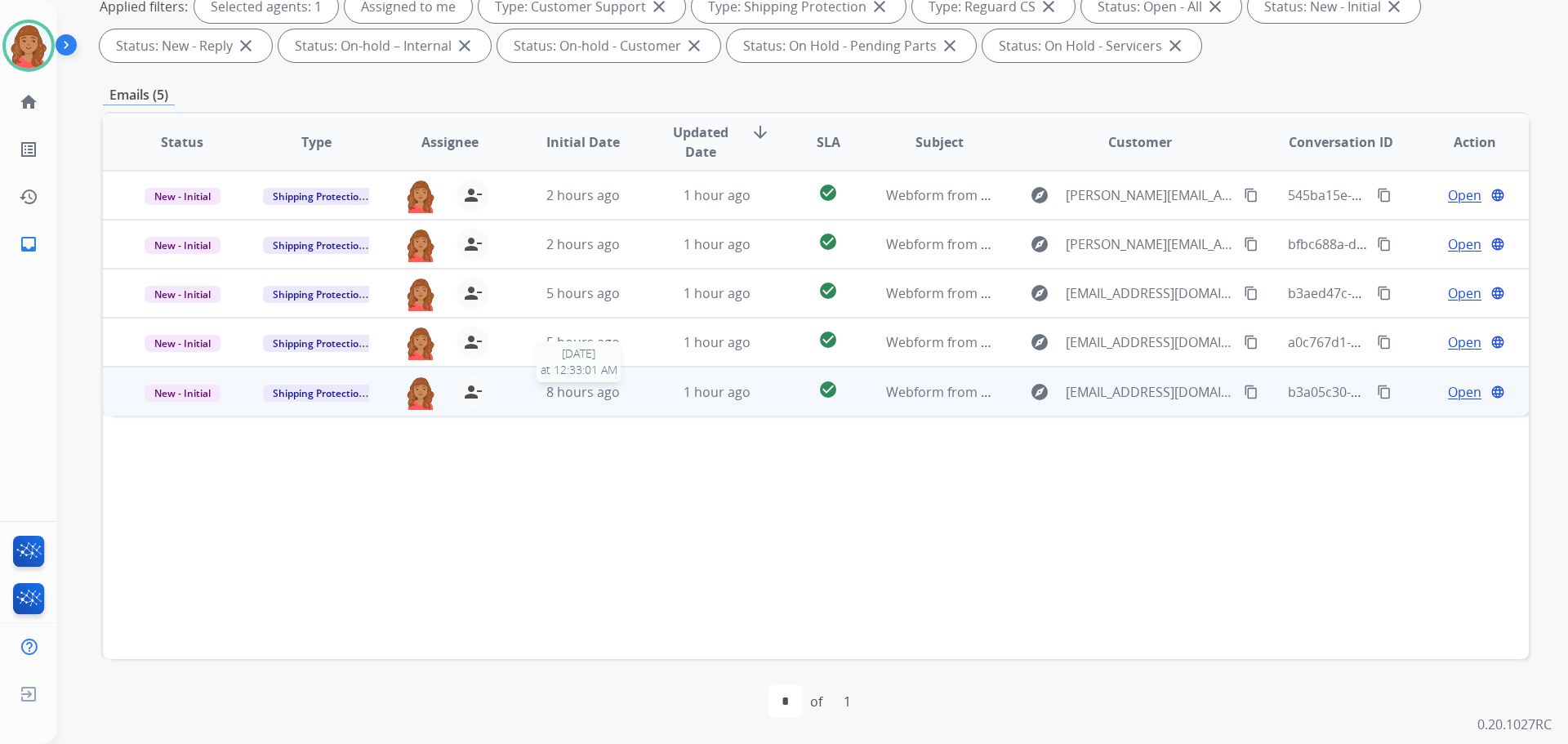
click at [599, 390] on span "8 hours ago" at bounding box center [582, 392] width 74 height 18
click at [1244, 395] on mat-icon "content_copy" at bounding box center [1251, 391] width 15 height 15
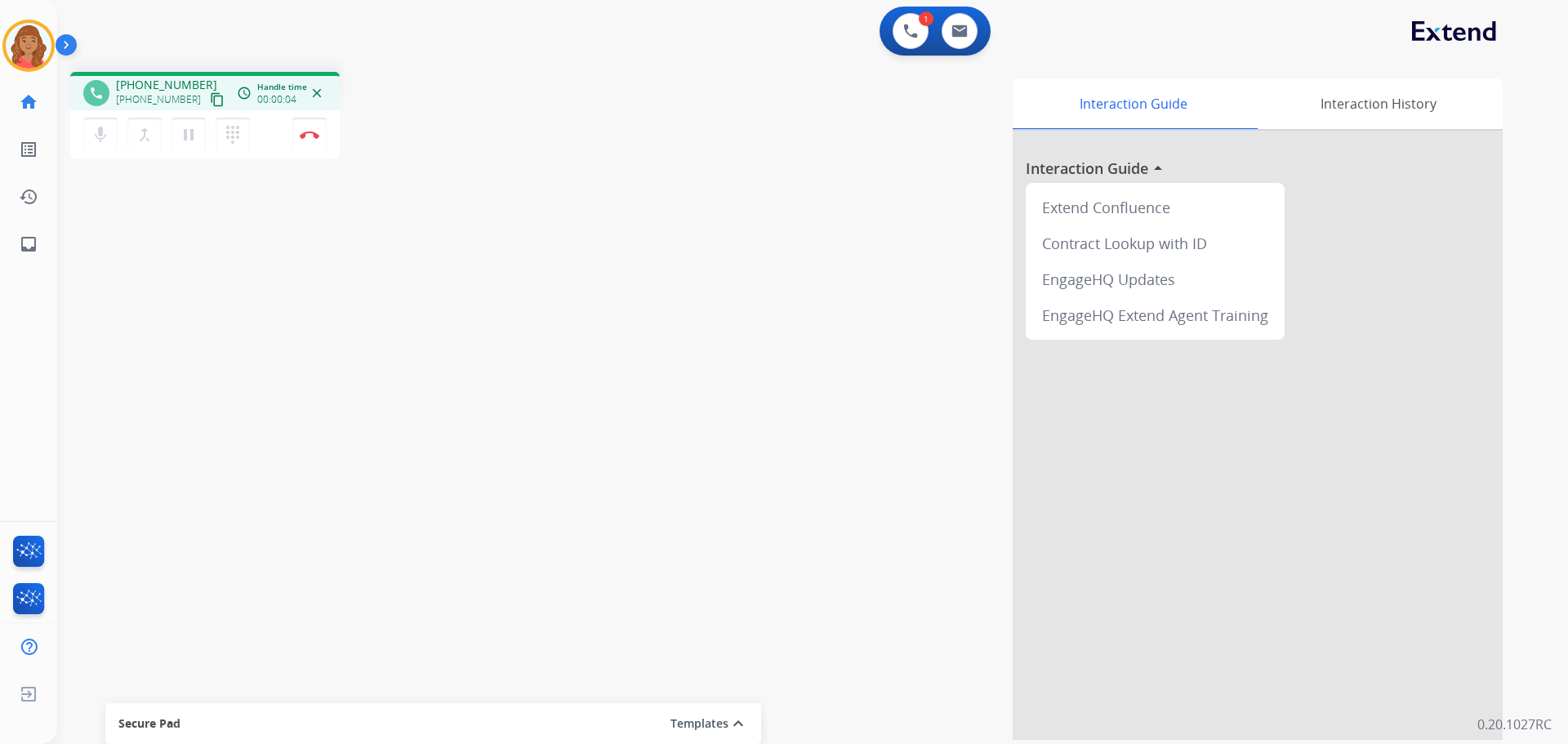
click at [210, 106] on mat-icon "content_copy" at bounding box center [217, 99] width 15 height 15
click at [301, 132] on button "Disconnect" at bounding box center [309, 134] width 35 height 35
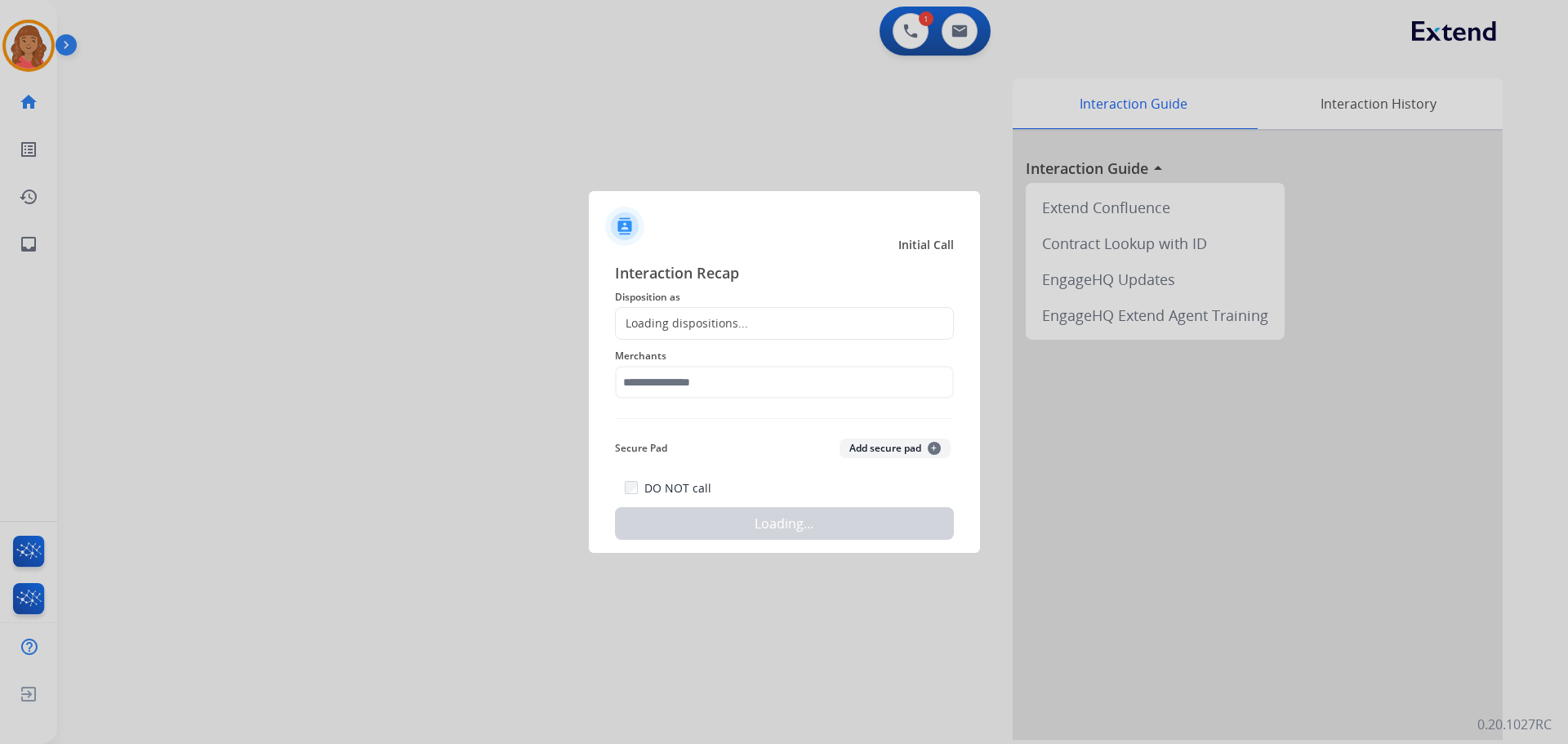
click at [690, 333] on div "Loading dispositions..." at bounding box center [785, 323] width 339 height 33
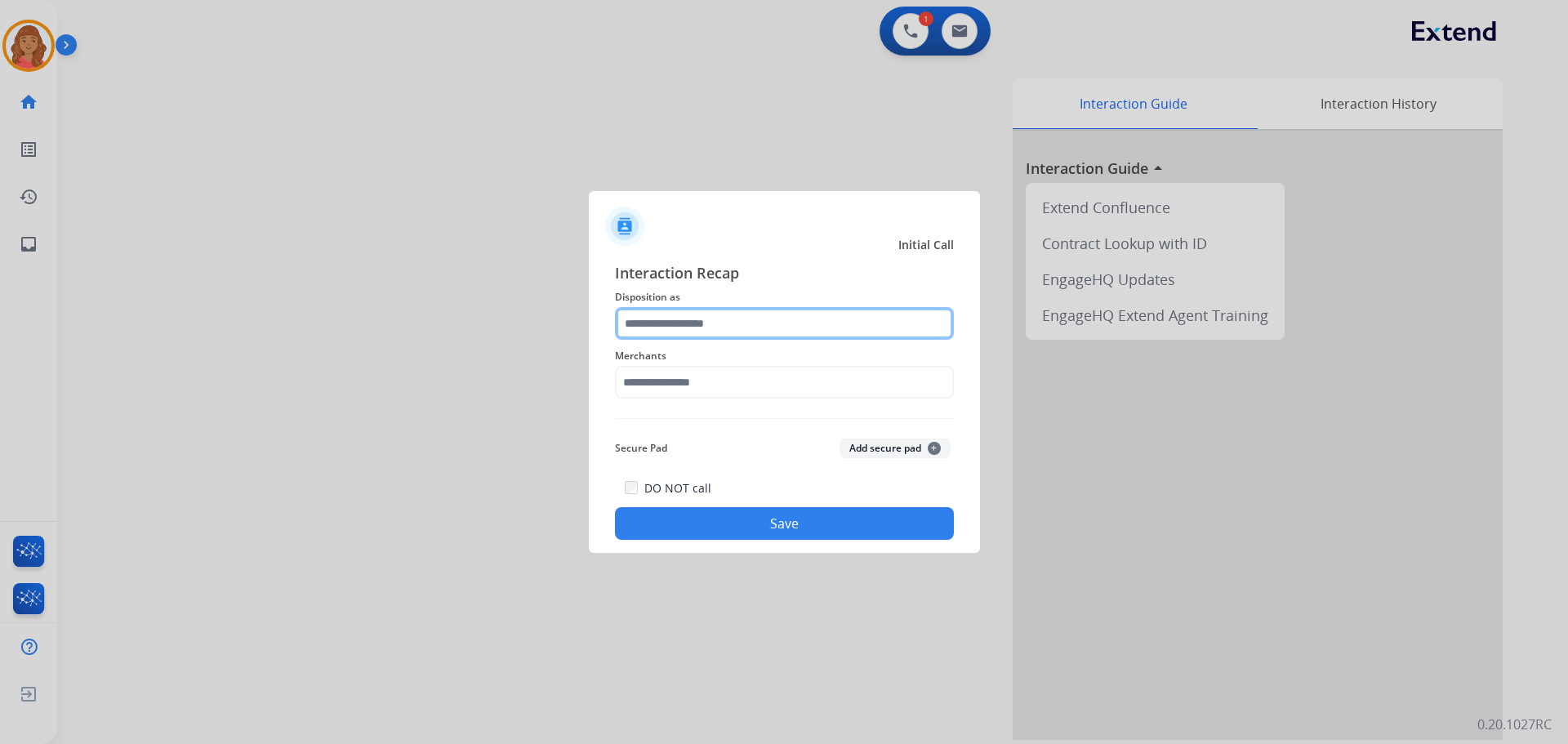
click at [679, 330] on input "text" at bounding box center [785, 323] width 339 height 33
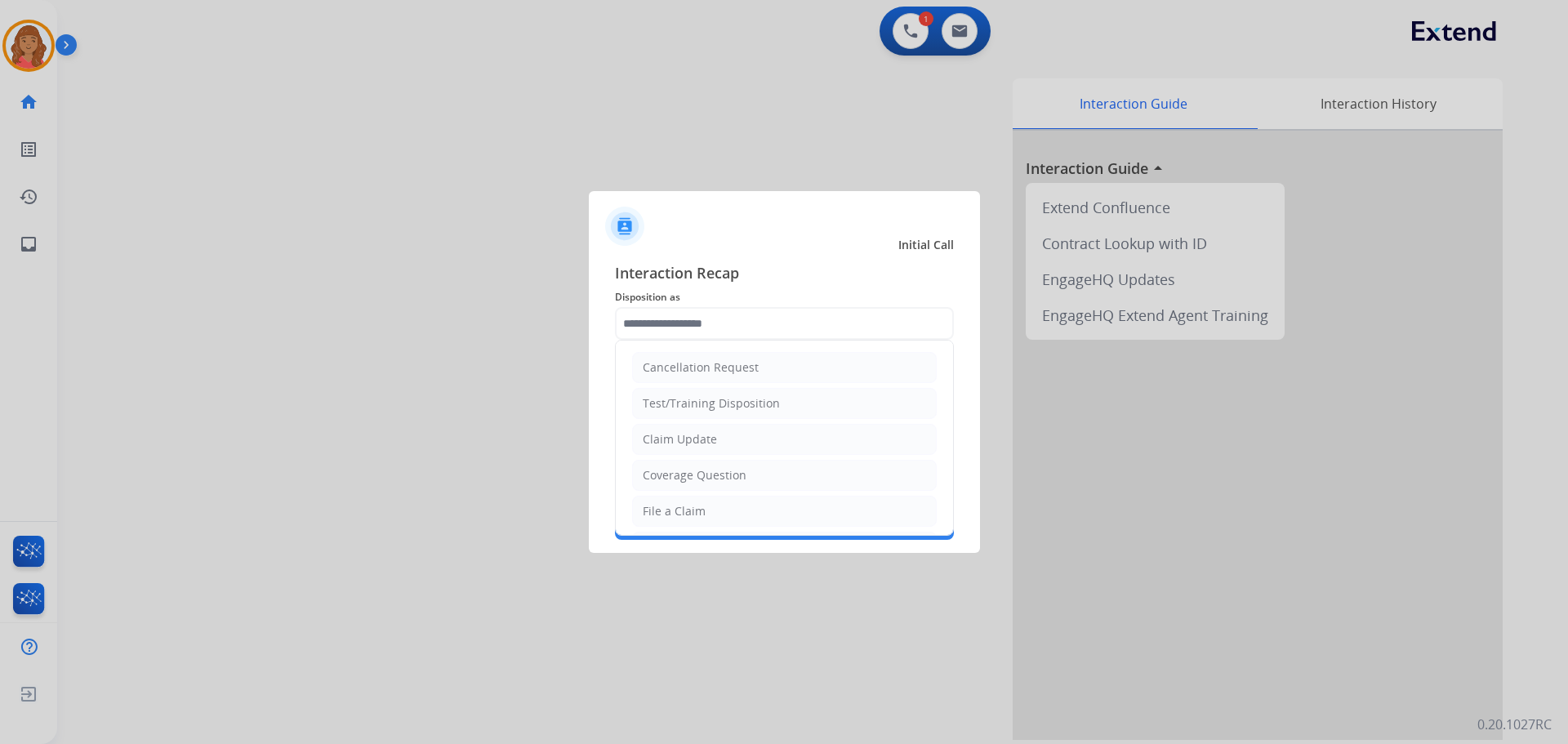
drag, startPoint x: 660, startPoint y: 509, endPoint x: 669, endPoint y: 504, distance: 10.3
click at [666, 506] on div "File a Claim" at bounding box center [674, 511] width 63 height 16
type input "**********"
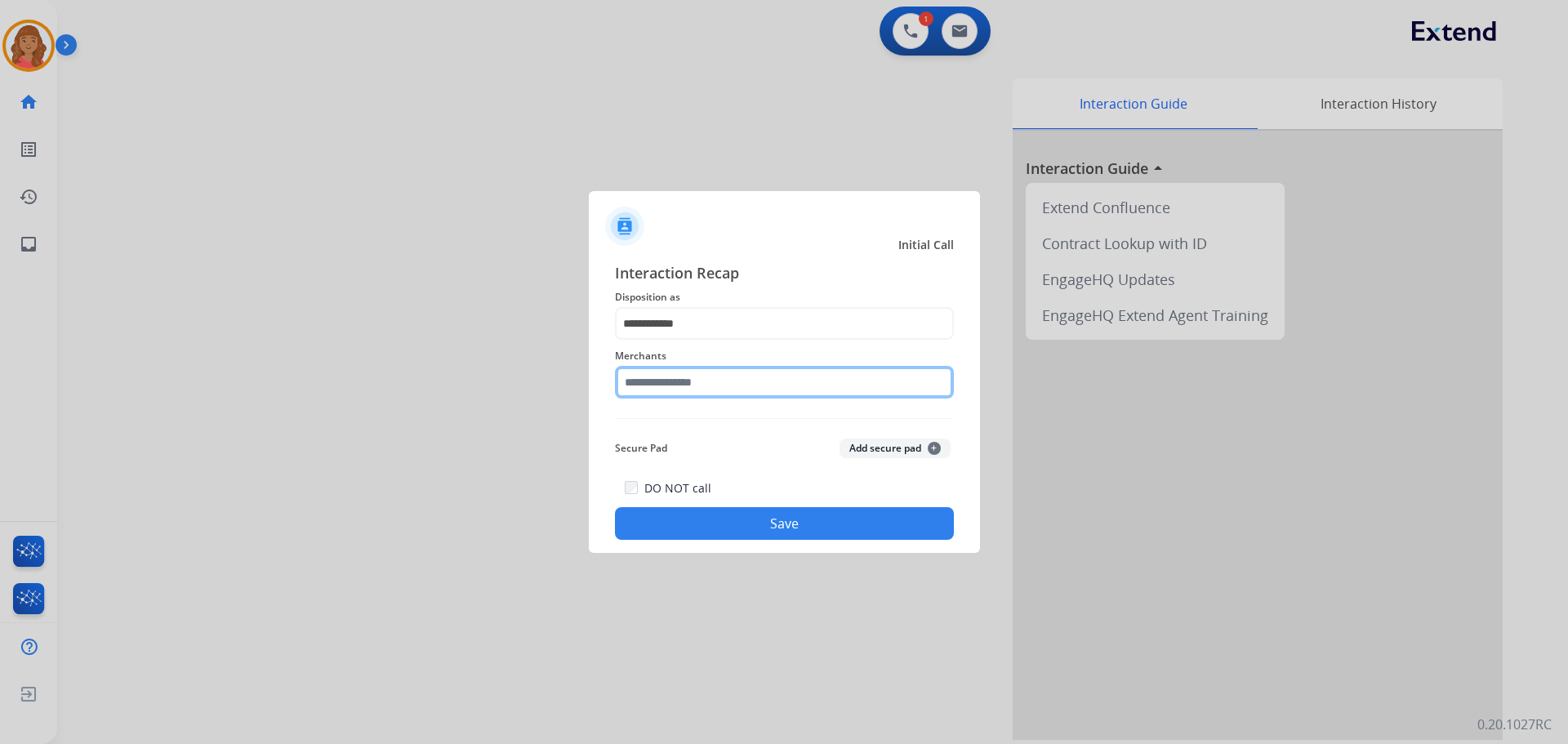
click at [693, 376] on input "text" at bounding box center [785, 382] width 339 height 33
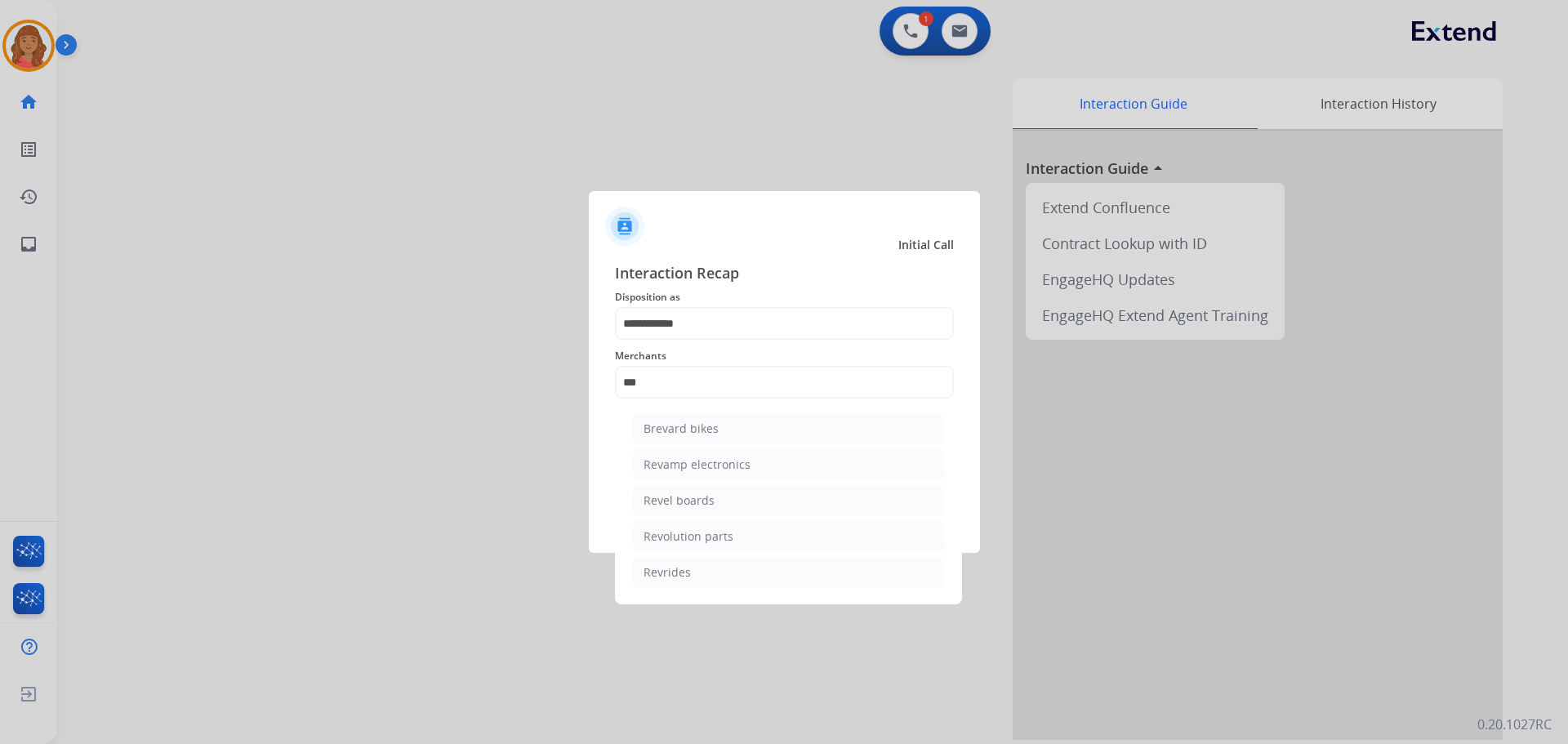
click at [694, 534] on div "Revolution parts" at bounding box center [688, 536] width 90 height 16
type input "**********"
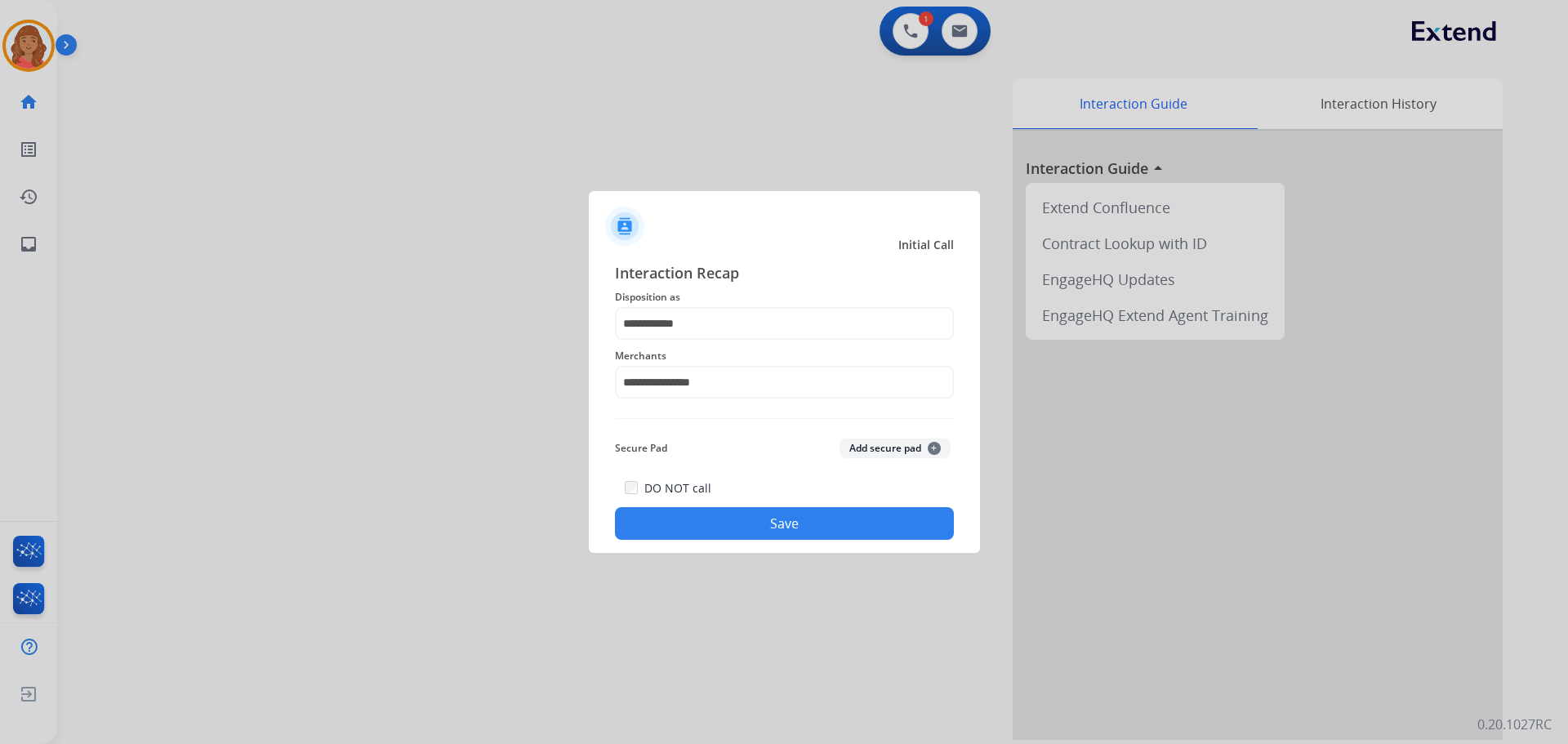
click at [713, 515] on button "Save" at bounding box center [785, 523] width 339 height 33
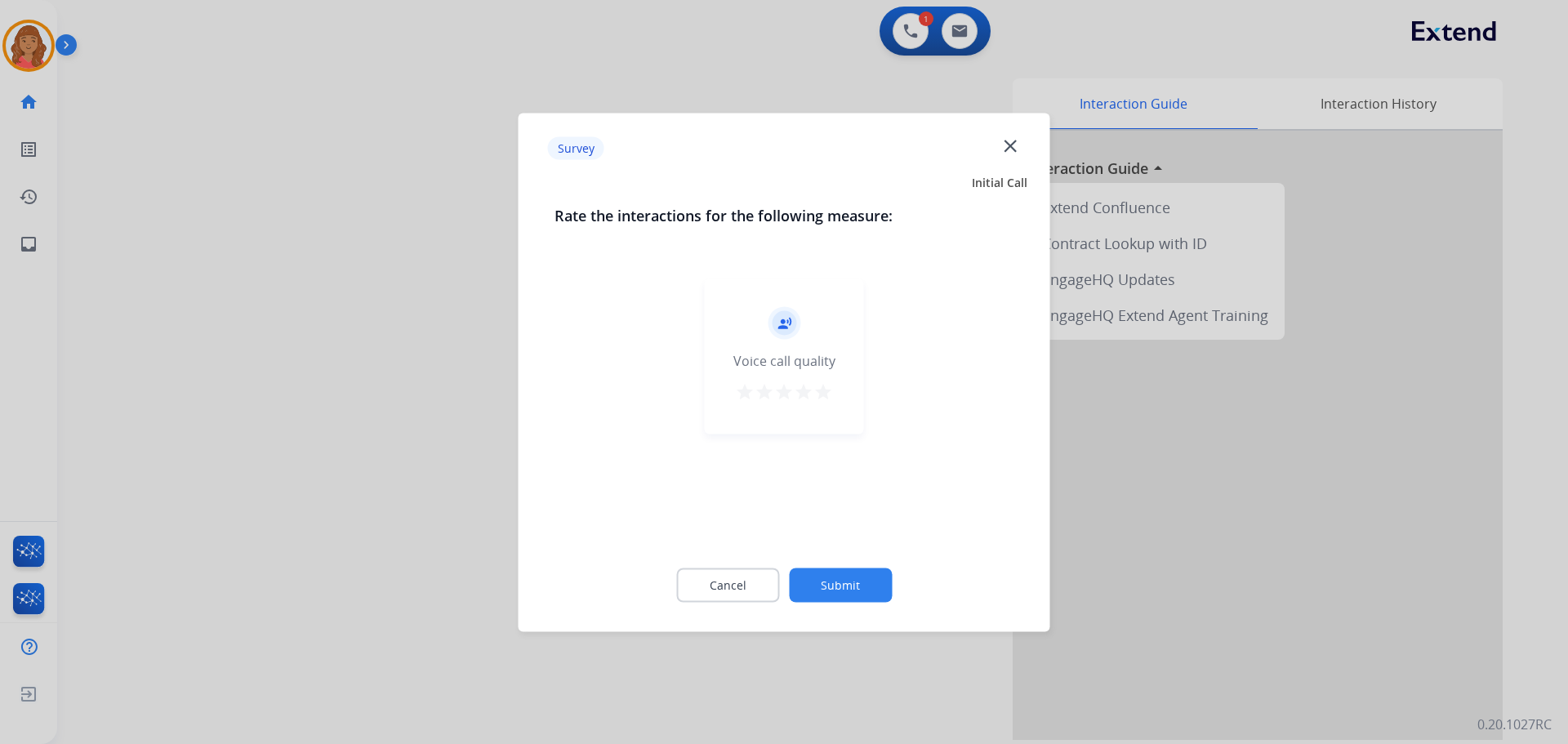
click at [827, 387] on mat-icon "star" at bounding box center [823, 392] width 20 height 20
click at [849, 577] on button "Submit" at bounding box center [841, 584] width 103 height 35
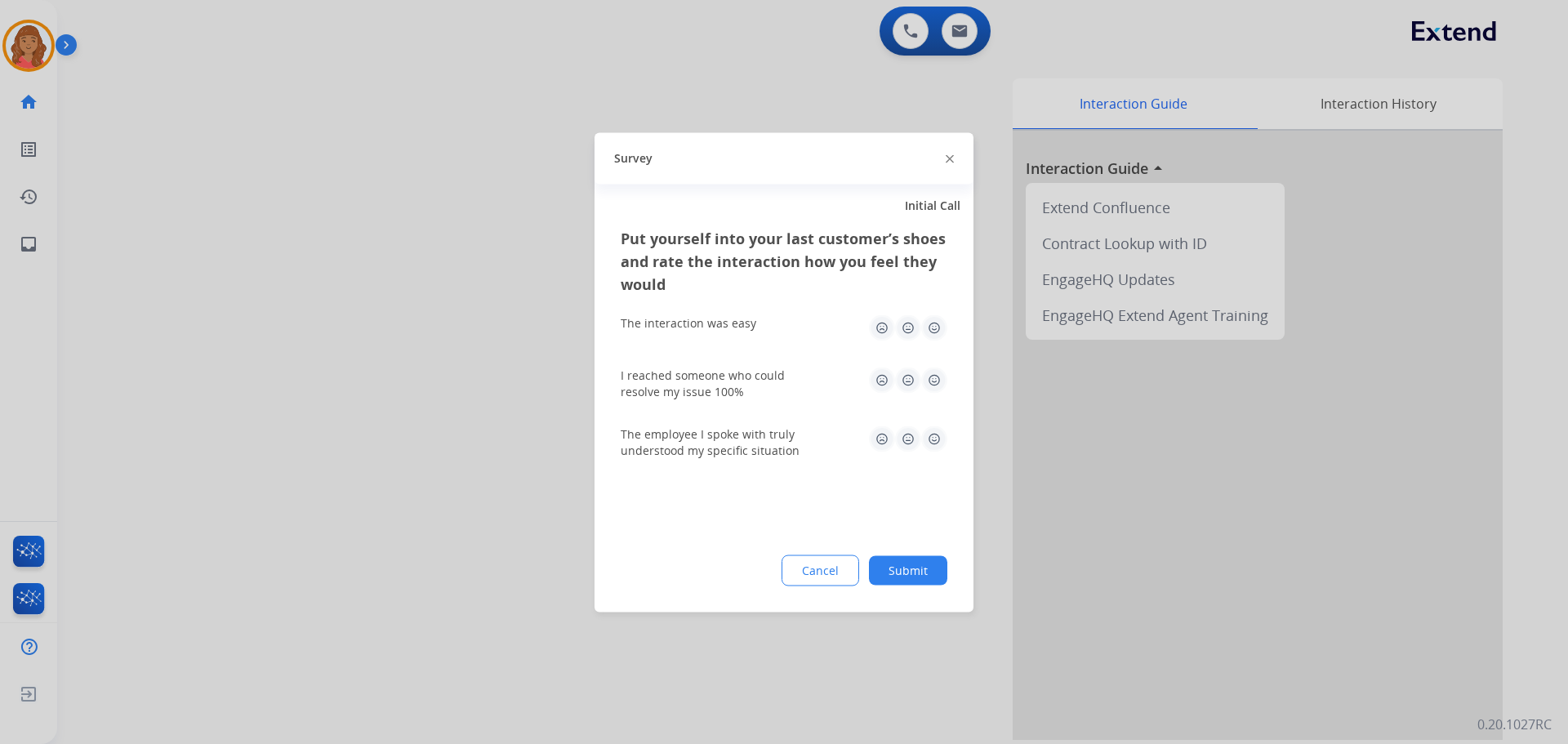
click at [935, 327] on img at bounding box center [934, 327] width 26 height 26
click at [935, 380] on img at bounding box center [934, 379] width 26 height 26
drag, startPoint x: 925, startPoint y: 434, endPoint x: 932, endPoint y: 444, distance: 12.2
click at [927, 434] on img at bounding box center [934, 438] width 26 height 26
click at [915, 572] on button "Submit" at bounding box center [908, 570] width 78 height 29
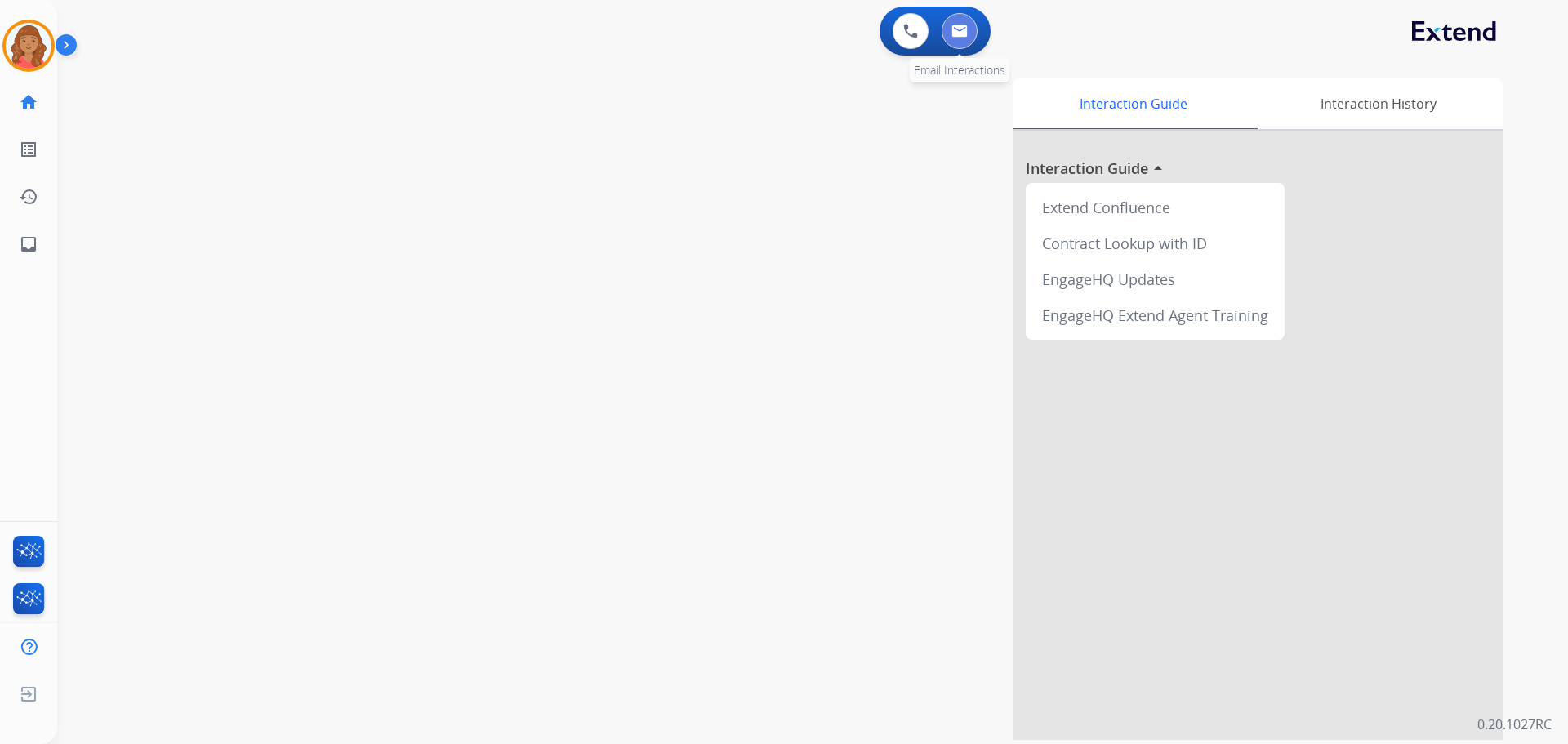
click at [962, 27] on img at bounding box center [960, 31] width 16 height 13
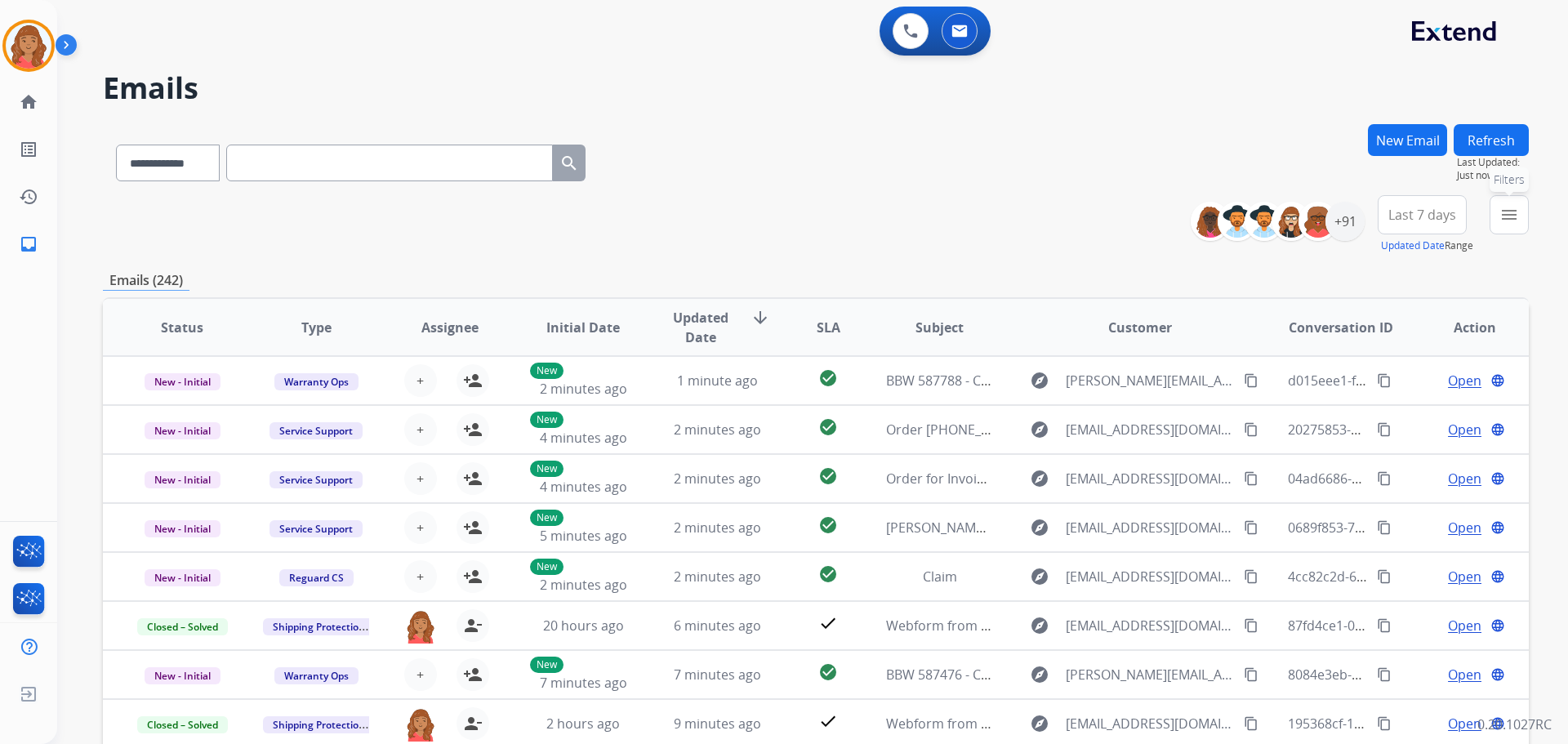
drag, startPoint x: 1506, startPoint y: 217, endPoint x: 1477, endPoint y: 235, distance: 34.1
click at [1507, 218] on mat-icon "menu" at bounding box center [1509, 215] width 20 height 20
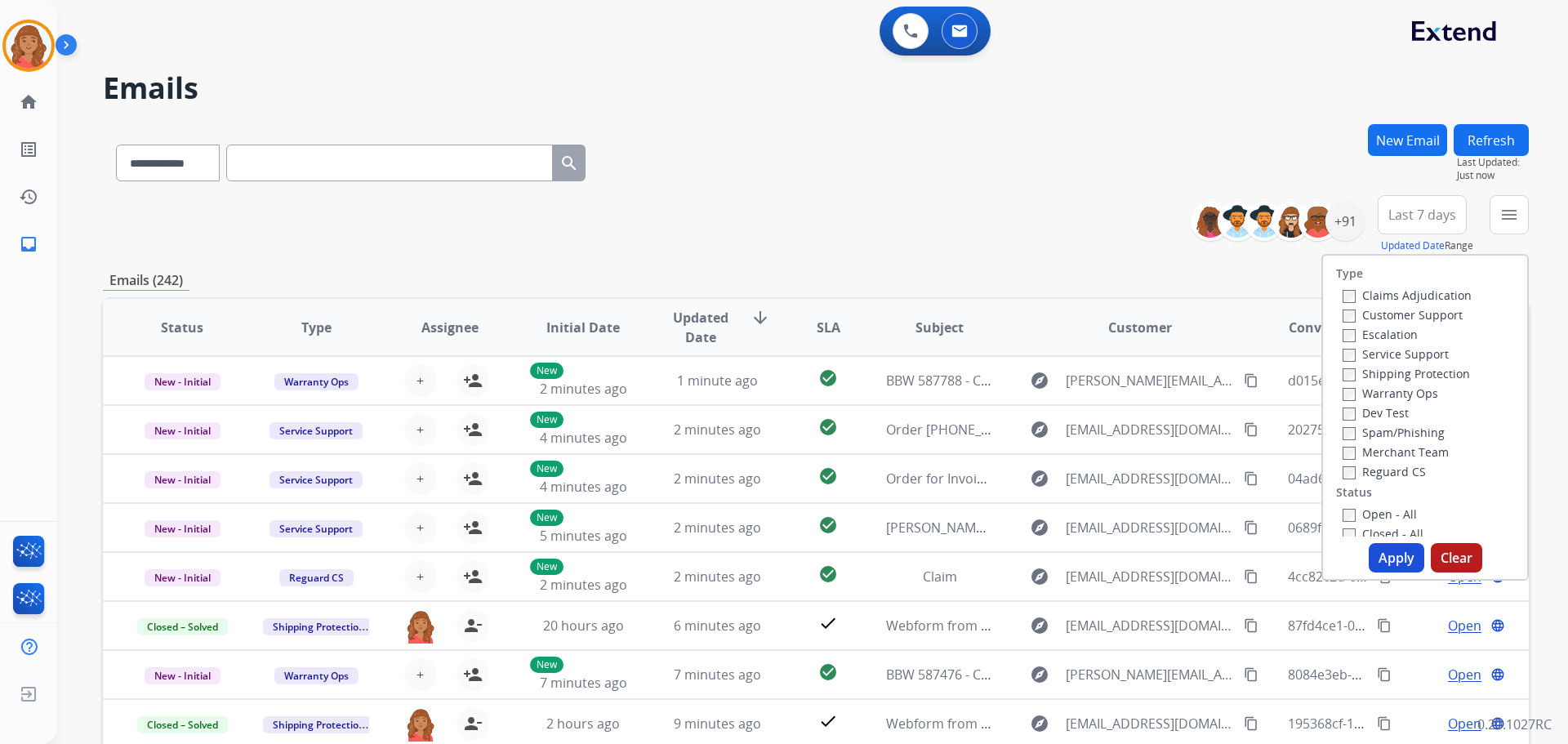
click at [1345, 320] on label "Customer Support" at bounding box center [1403, 314] width 120 height 15
click at [1347, 474] on label "Reguard CS" at bounding box center [1385, 471] width 83 height 15
click at [1383, 552] on button "Apply" at bounding box center [1397, 558] width 56 height 29
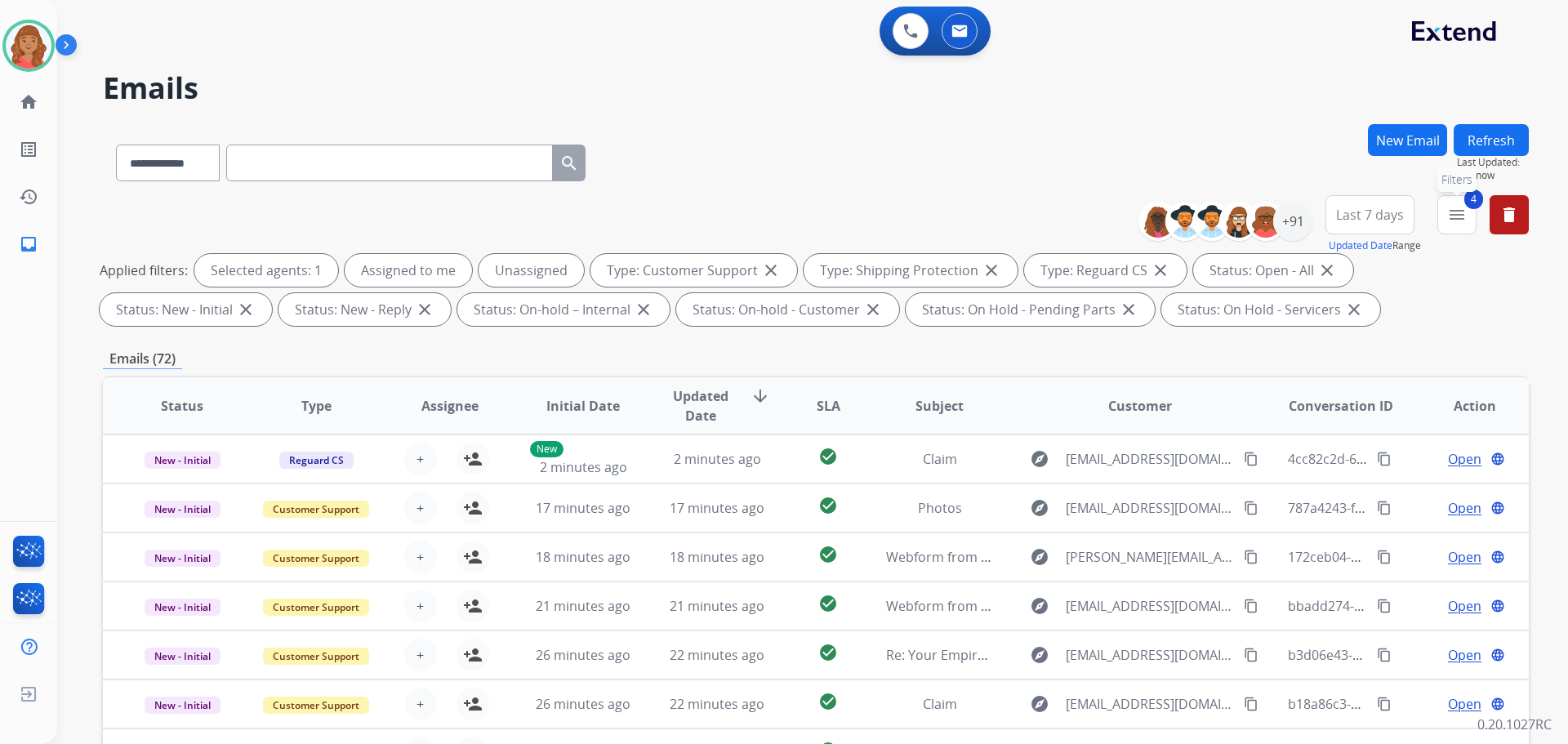
click at [1465, 228] on button "4 menu Filters" at bounding box center [1457, 215] width 39 height 39
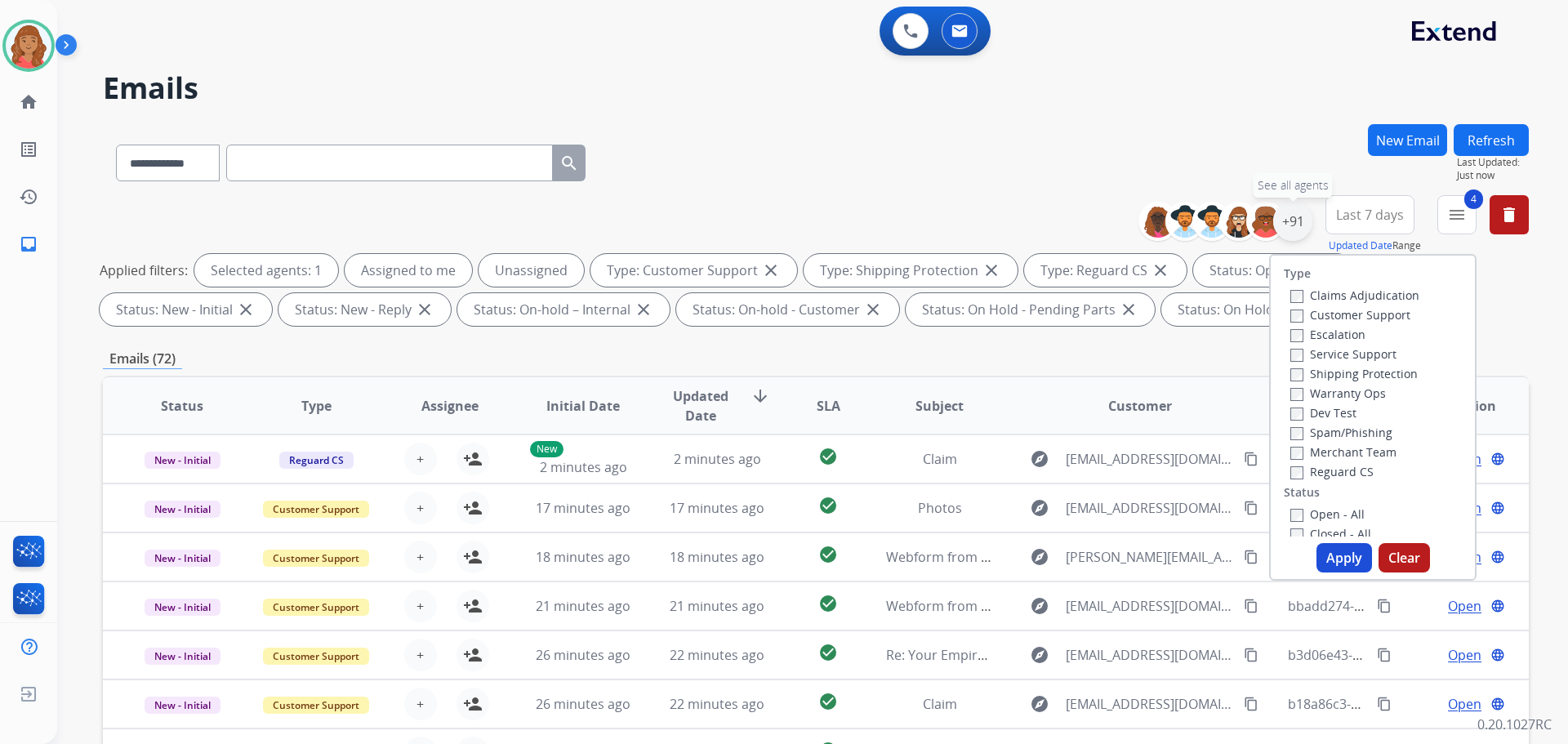
click at [1291, 219] on div "+91" at bounding box center [1293, 221] width 39 height 39
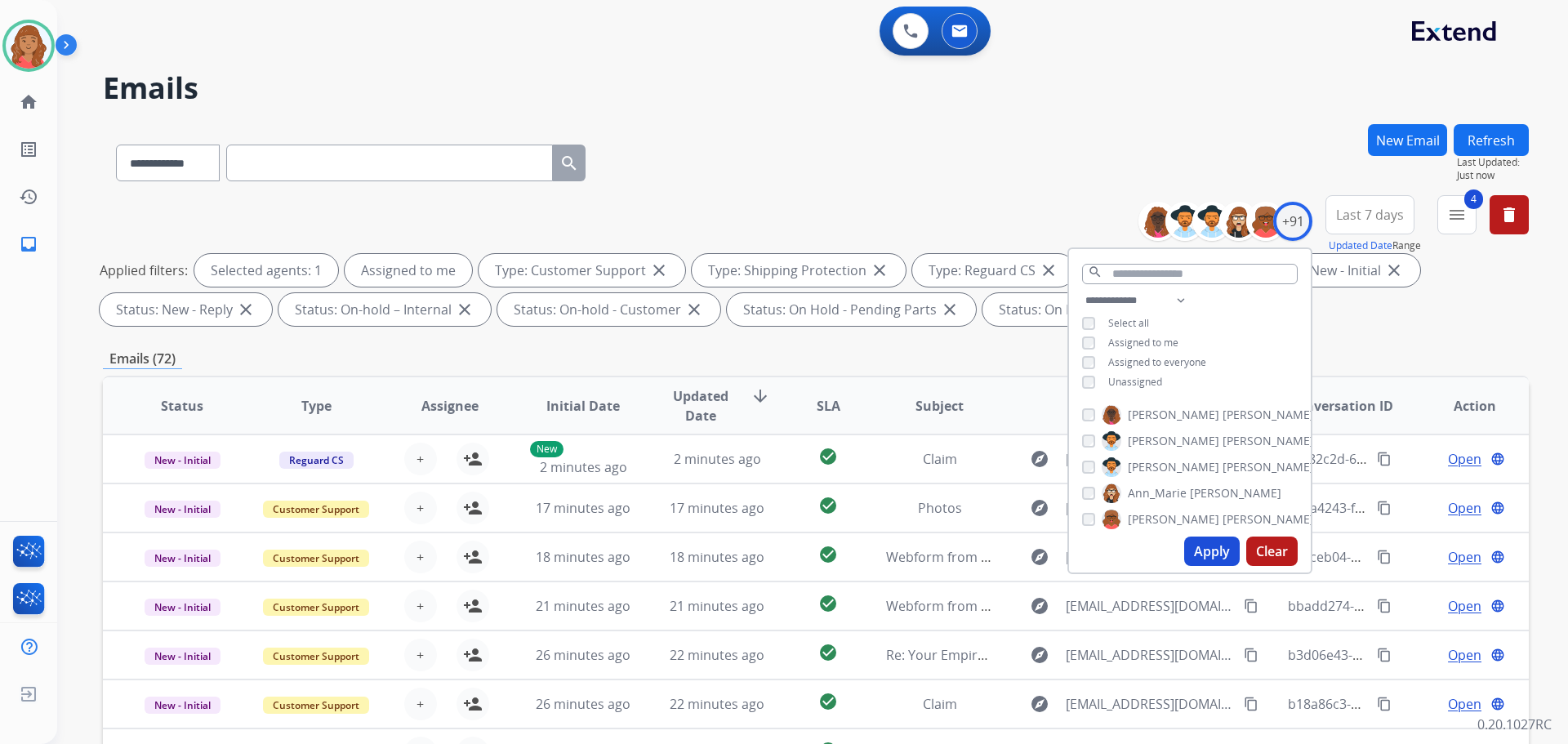
click at [1192, 547] on button "Apply" at bounding box center [1212, 550] width 56 height 29
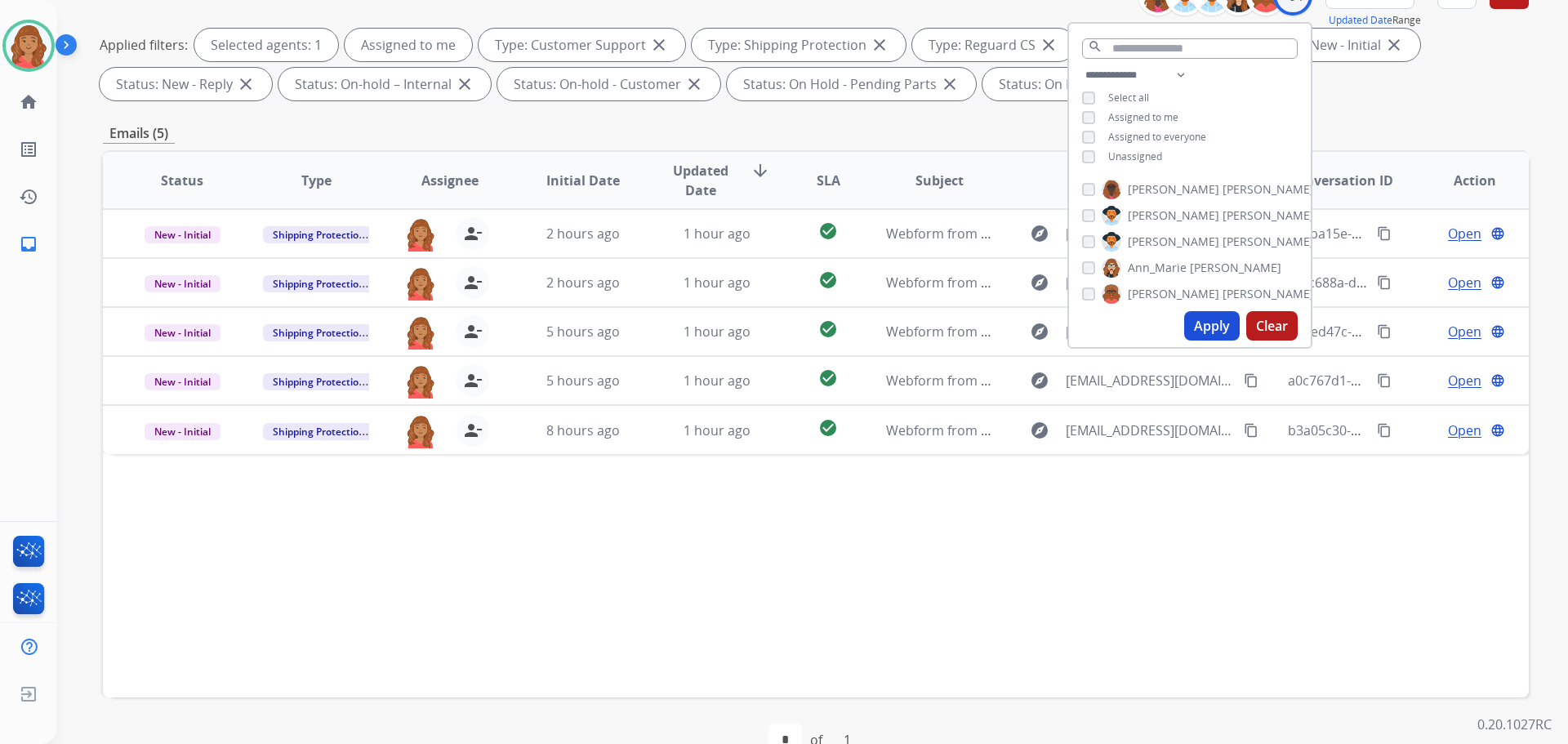
scroll to position [264, 0]
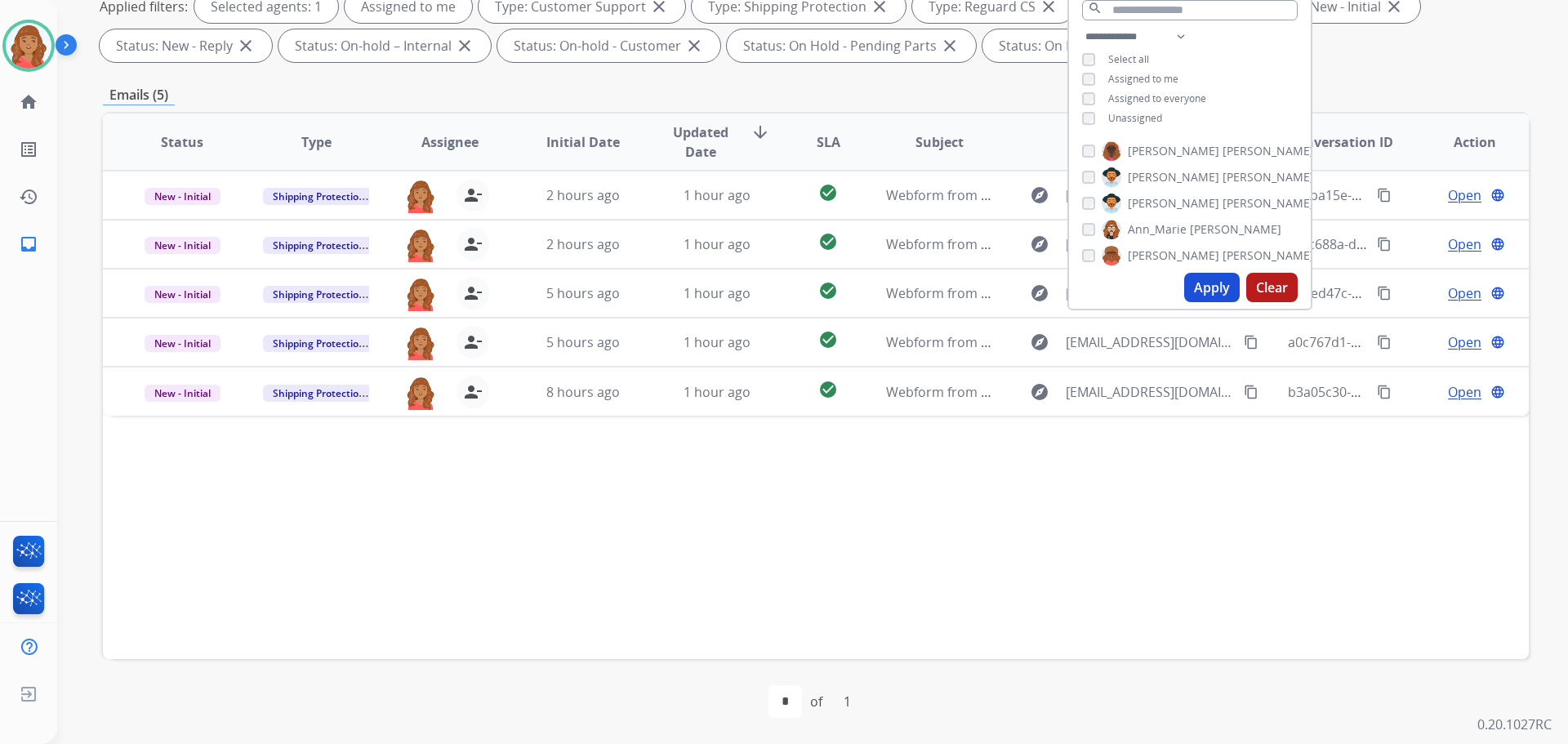
click at [583, 468] on div "Status Type Assignee Initial Date Updated Date arrow_downward SLA Subject Custo…" at bounding box center [816, 385] width 1426 height 547
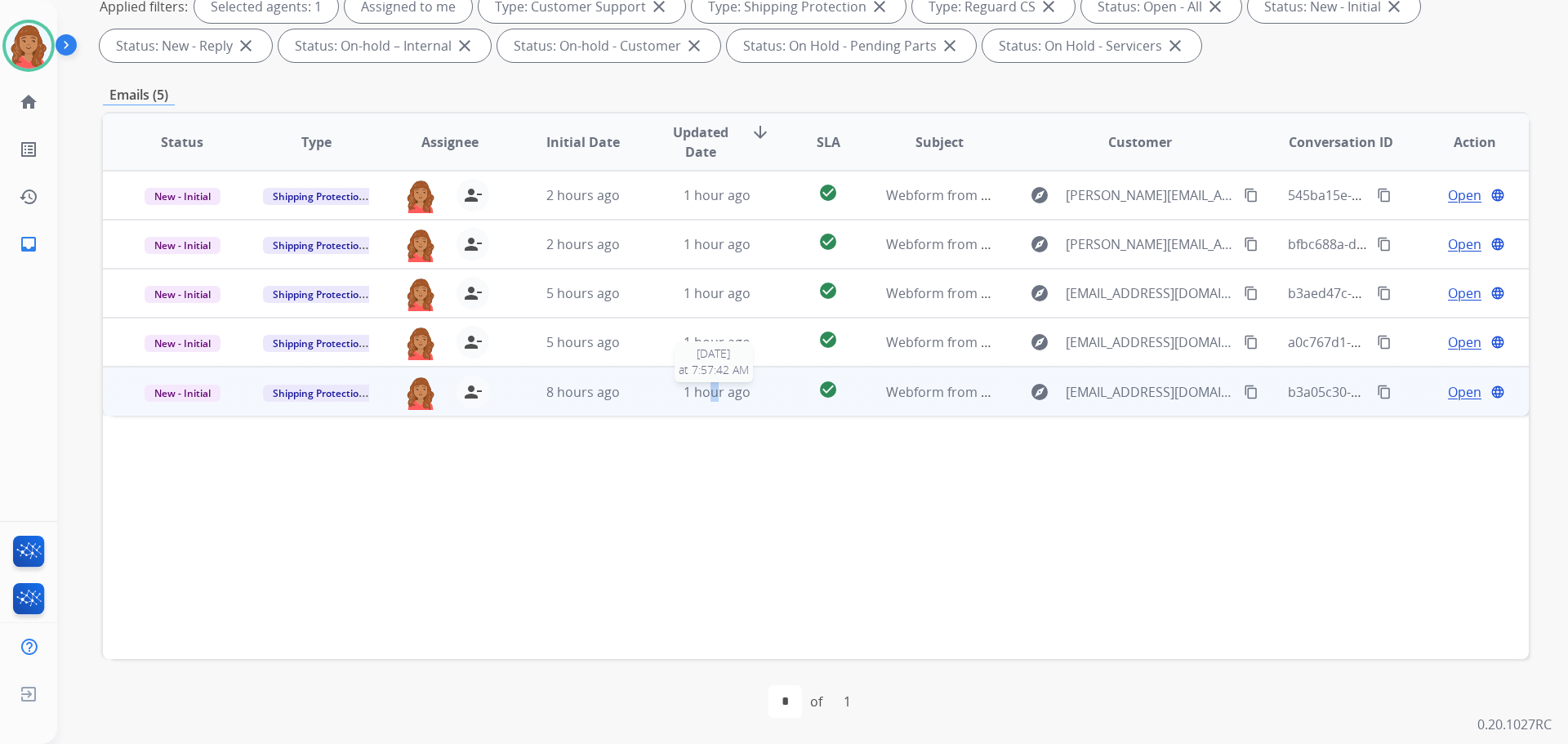
drag, startPoint x: 709, startPoint y: 400, endPoint x: 707, endPoint y: 411, distance: 11.2
click at [710, 400] on span "1 hour ago" at bounding box center [717, 392] width 67 height 18
click at [1244, 387] on mat-icon "content_copy" at bounding box center [1251, 391] width 15 height 15
click at [1448, 393] on span "Open" at bounding box center [1465, 392] width 34 height 20
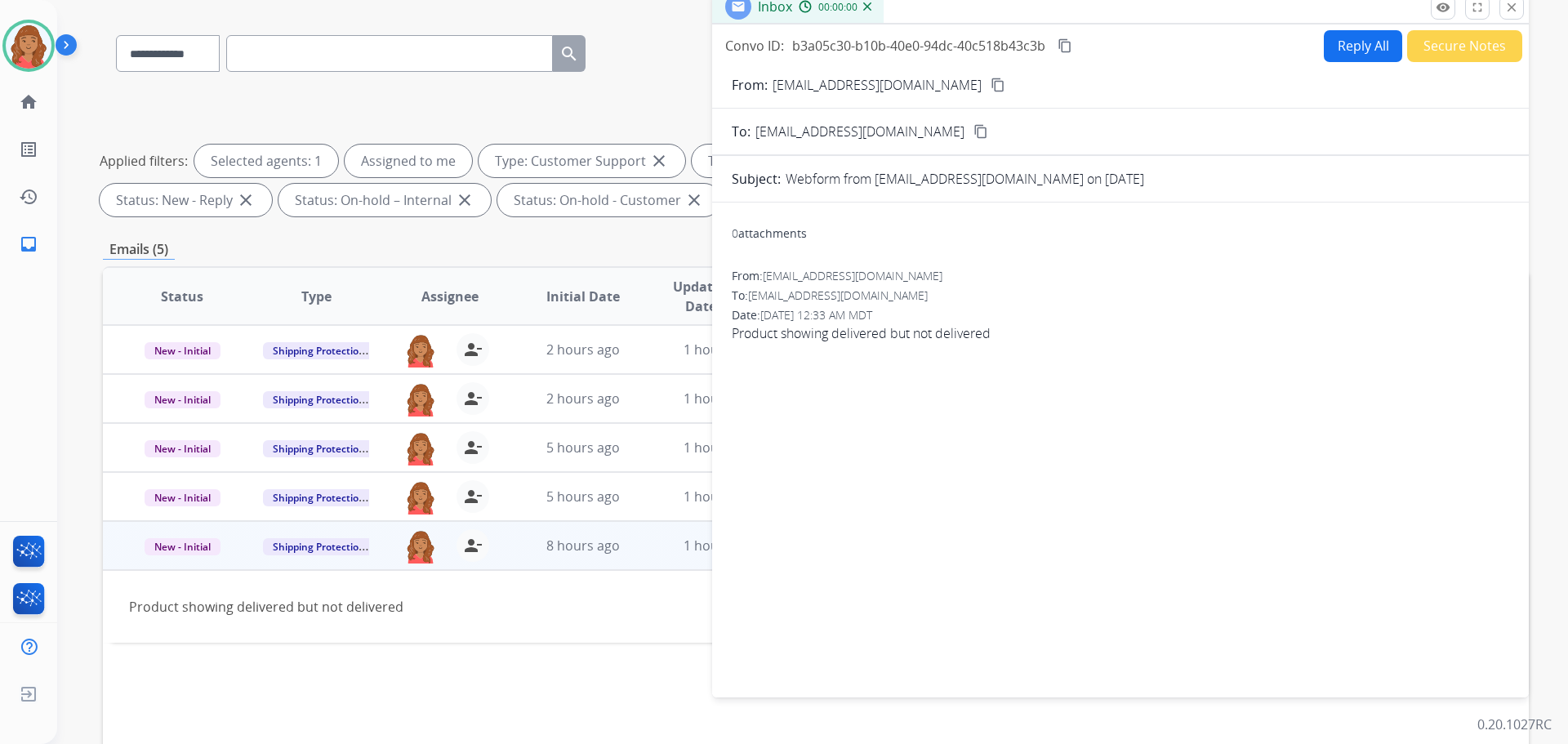
scroll to position [0, 0]
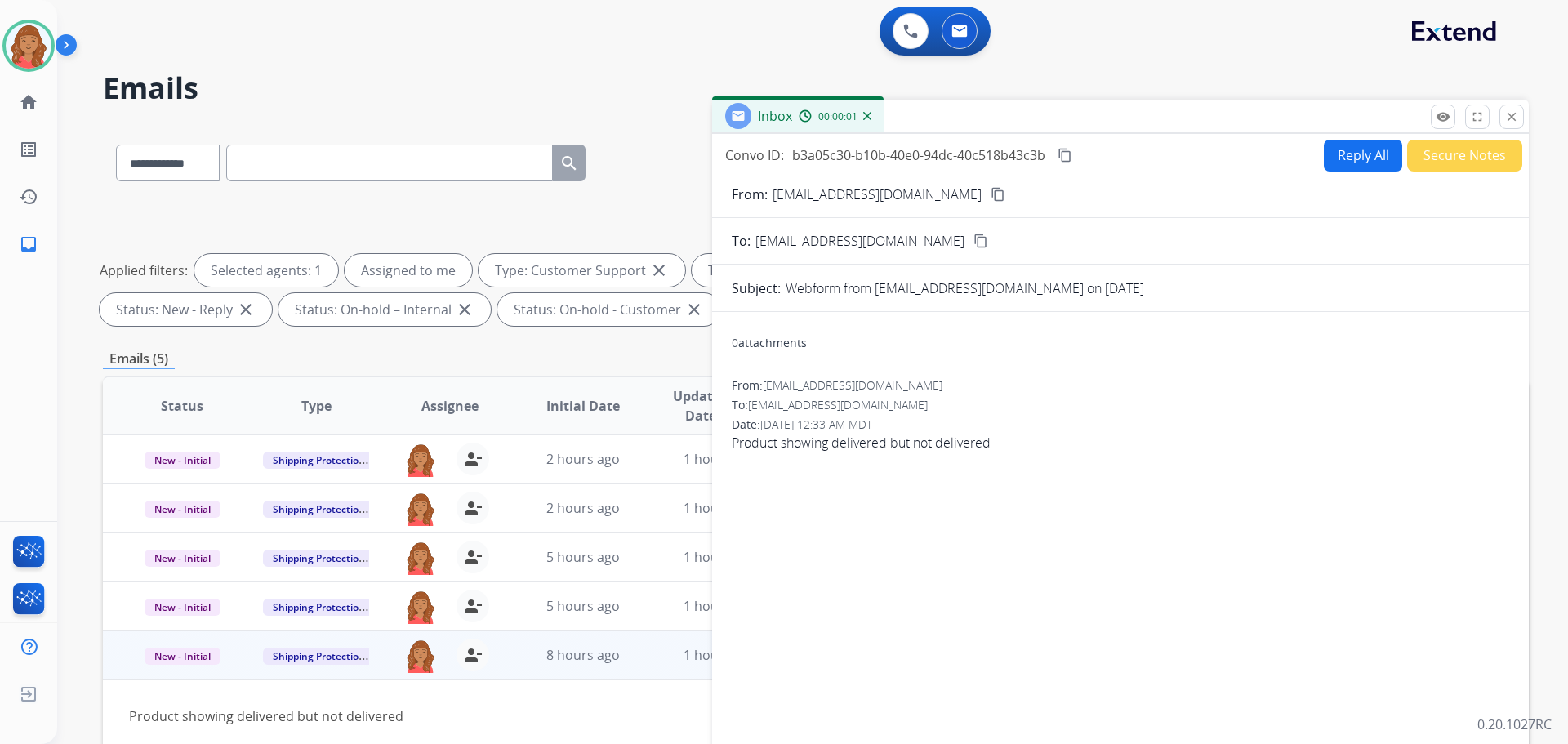
click at [1352, 160] on button "Reply All" at bounding box center [1363, 155] width 78 height 32
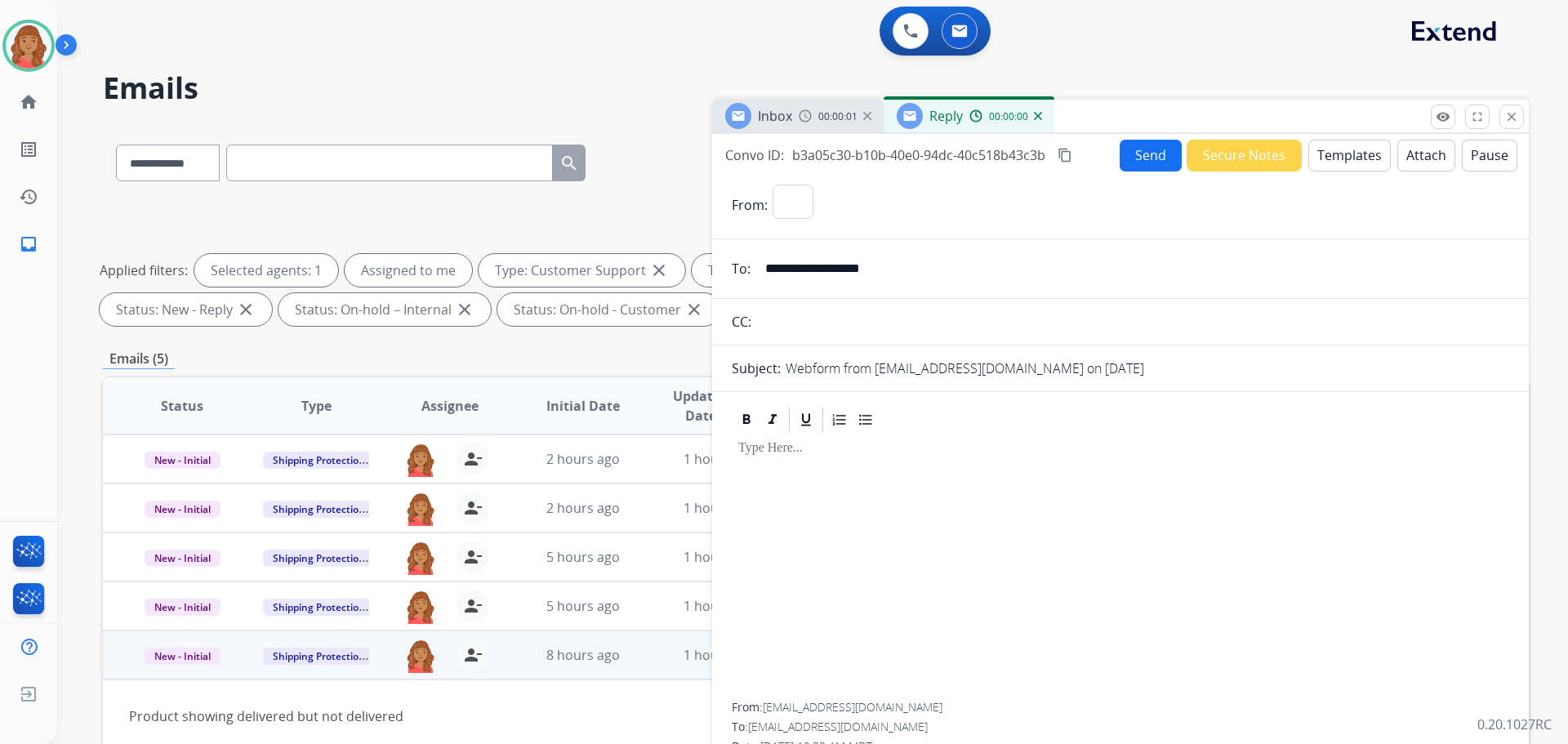
select select "**********"
click at [1341, 159] on button "Templates" at bounding box center [1350, 155] width 83 height 32
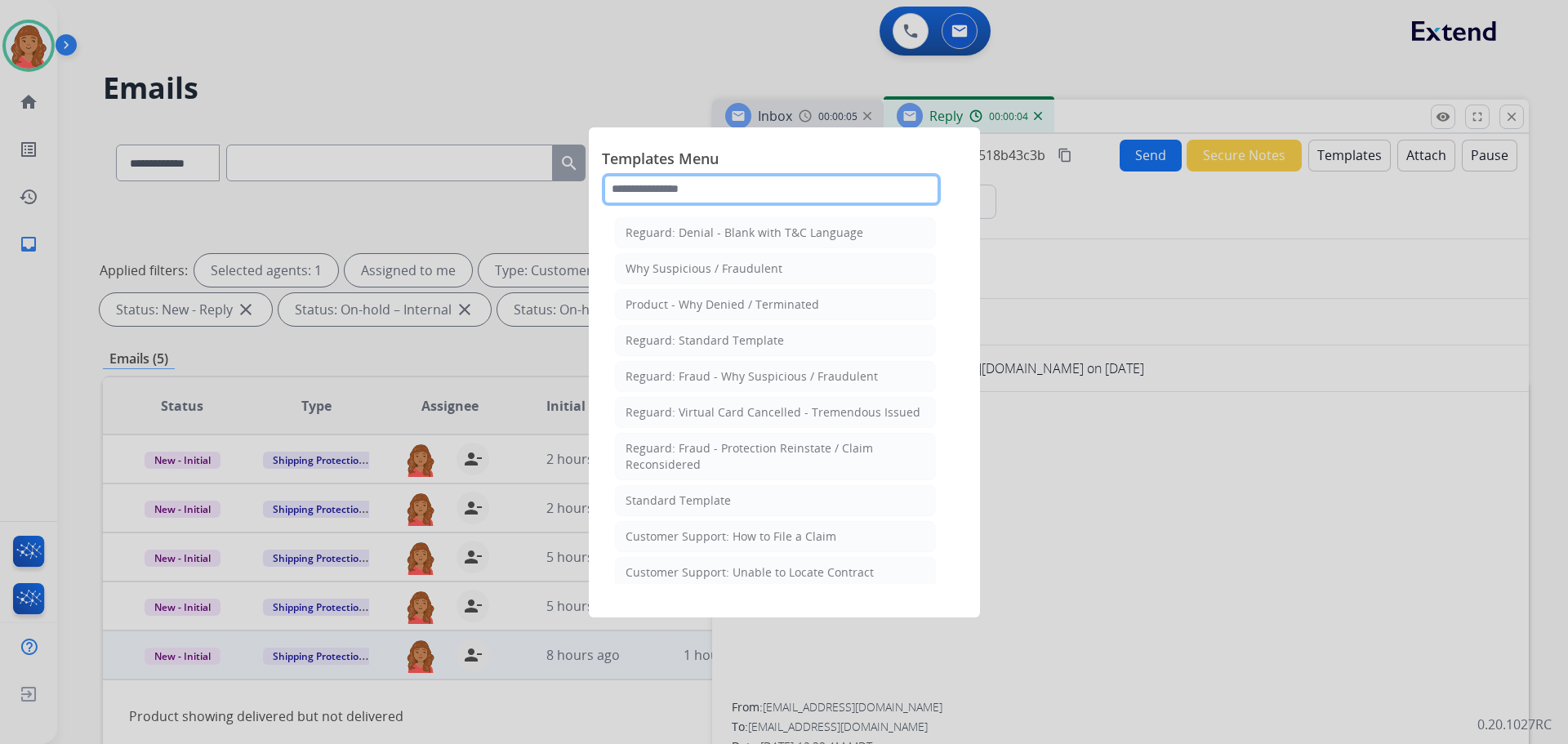
click at [759, 189] on input "text" at bounding box center [772, 189] width 339 height 33
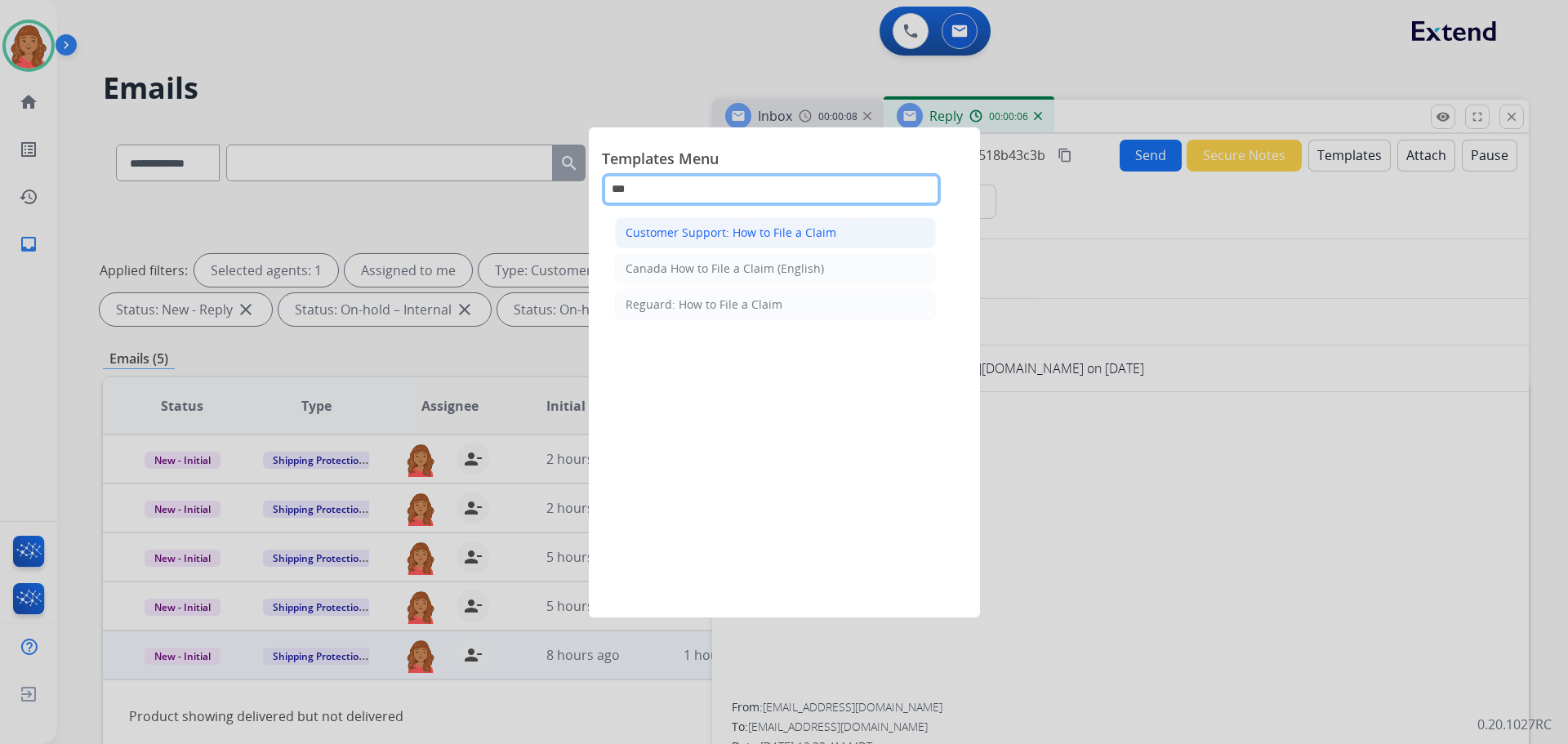
type input "***"
drag, startPoint x: 747, startPoint y: 232, endPoint x: 752, endPoint y: 246, distance: 14.9
click at [748, 233] on div "Customer Support: How to File a Claim" at bounding box center [731, 233] width 210 height 16
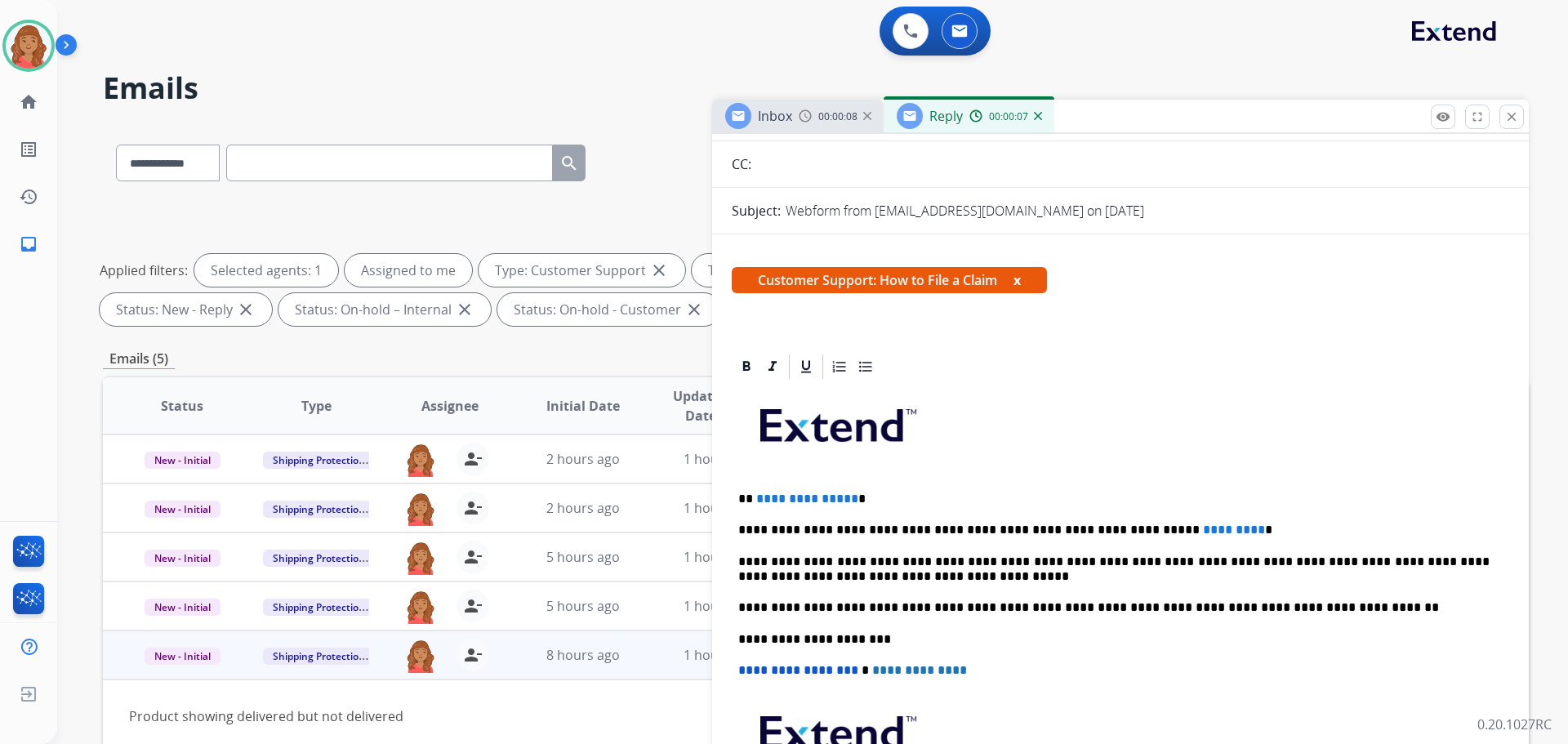
scroll to position [327, 0]
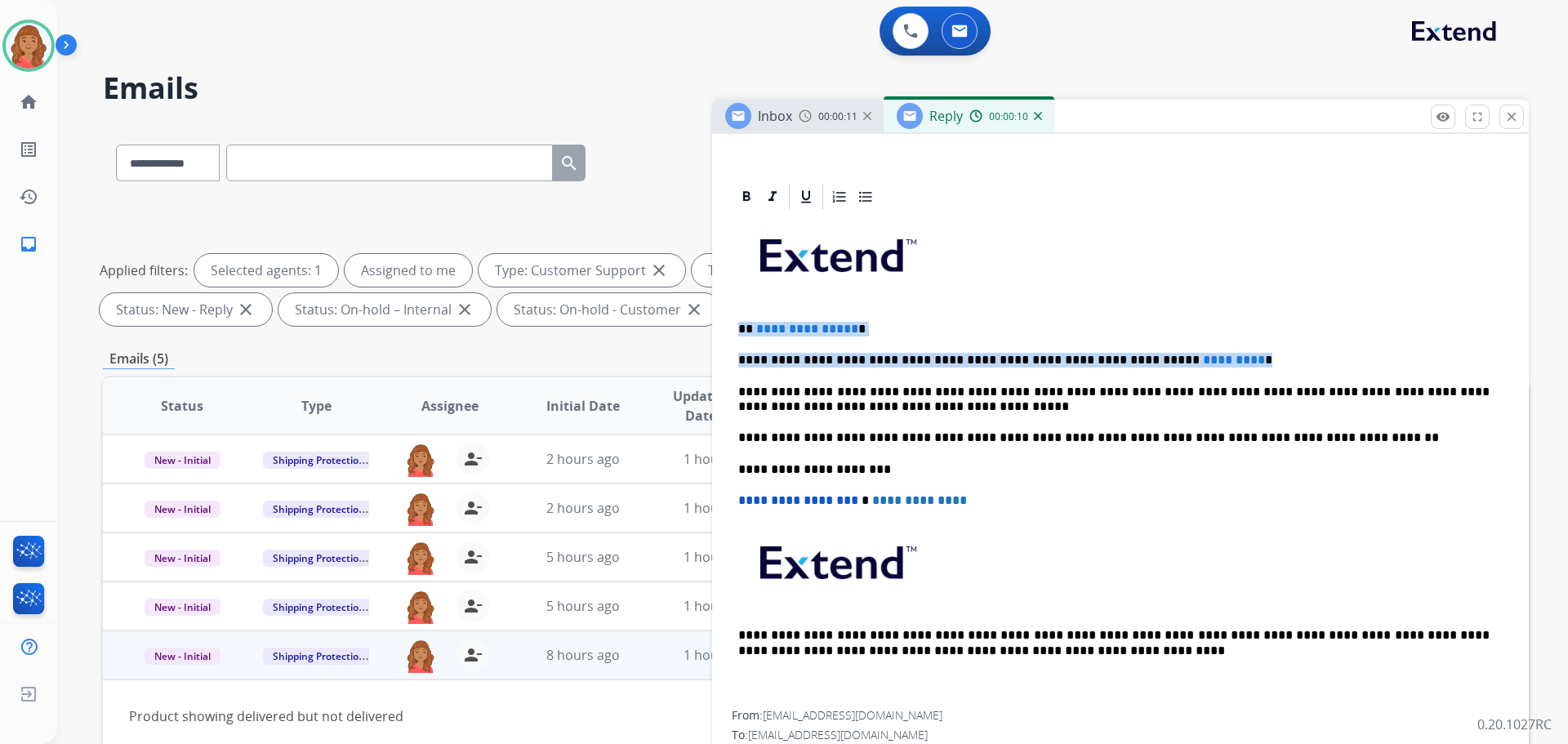
drag, startPoint x: 1186, startPoint y: 354, endPoint x: 729, endPoint y: 311, distance: 459.0
click at [729, 311] on div "**********" at bounding box center [1121, 488] width 817 height 613
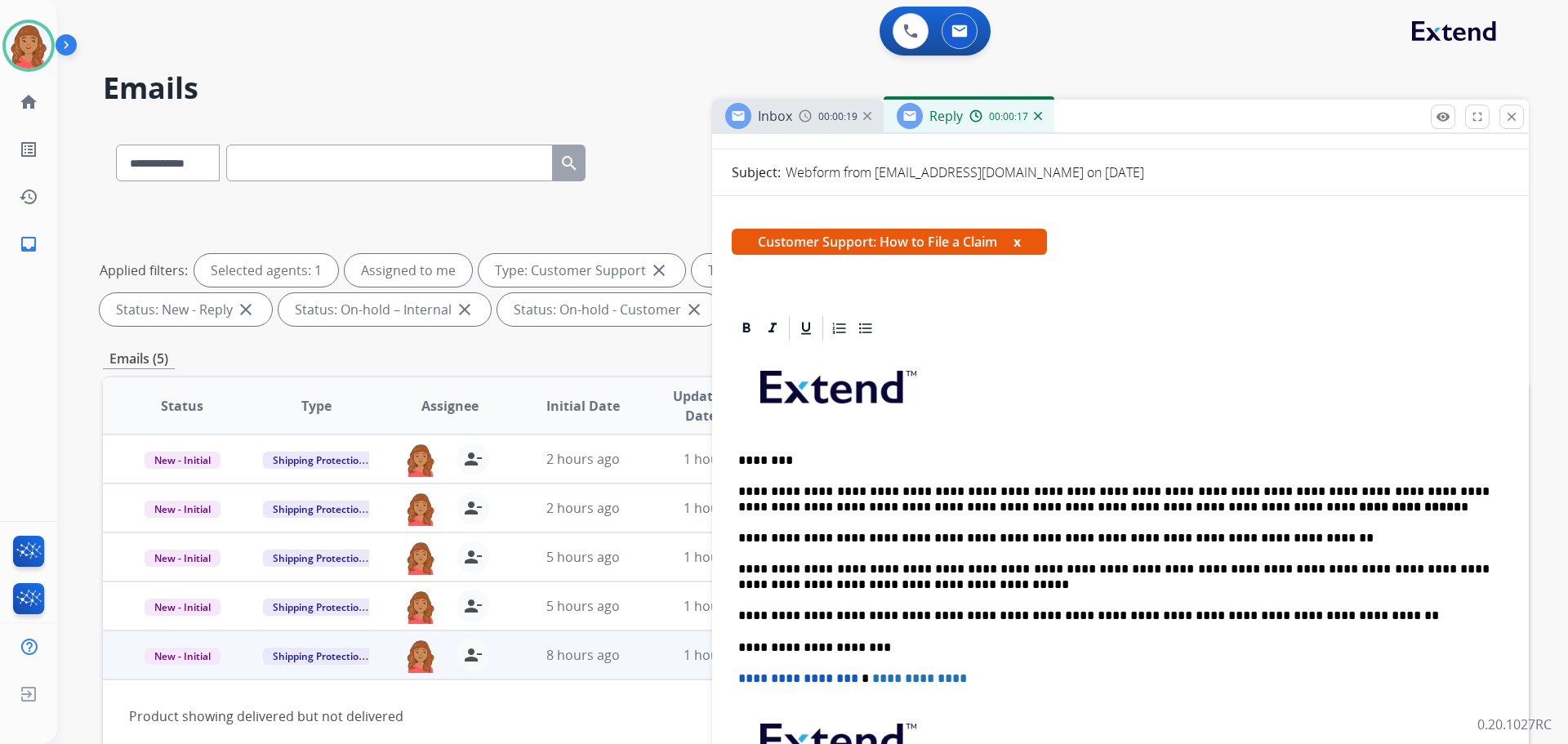
scroll to position [0, 0]
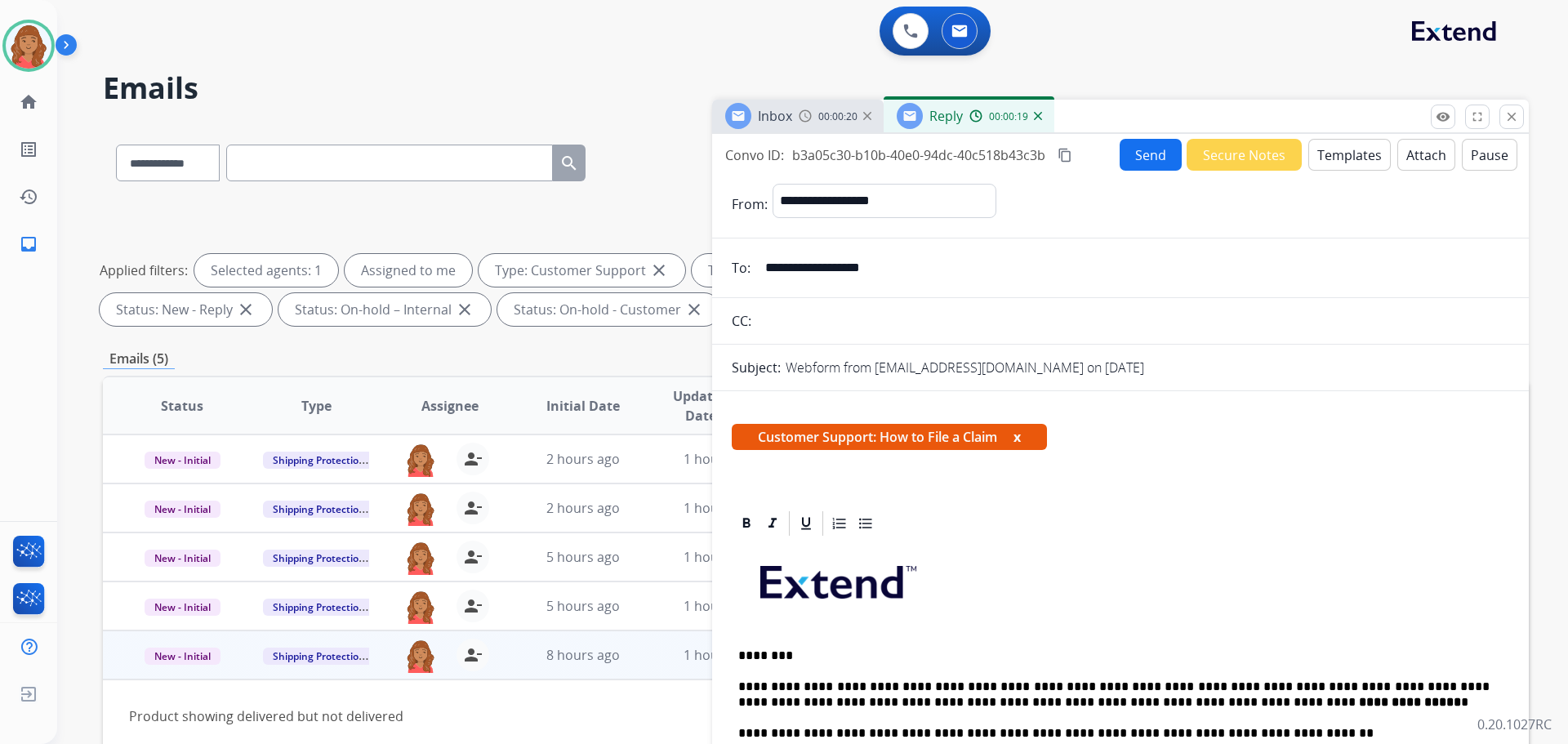
click at [1067, 156] on mat-icon "content_copy" at bounding box center [1065, 155] width 15 height 15
click at [1128, 158] on button "Send" at bounding box center [1152, 155] width 62 height 32
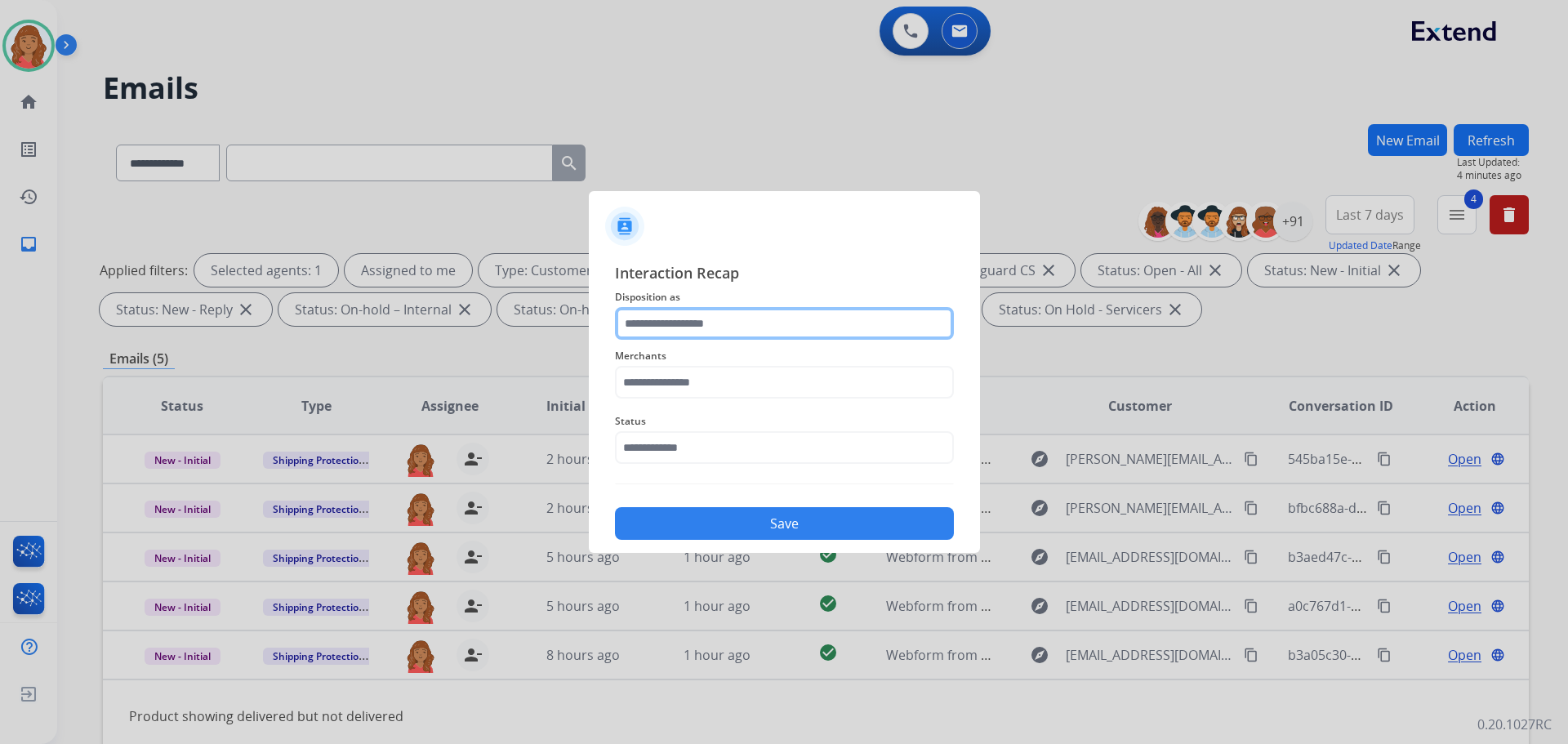
click at [772, 321] on input "text" at bounding box center [785, 323] width 339 height 33
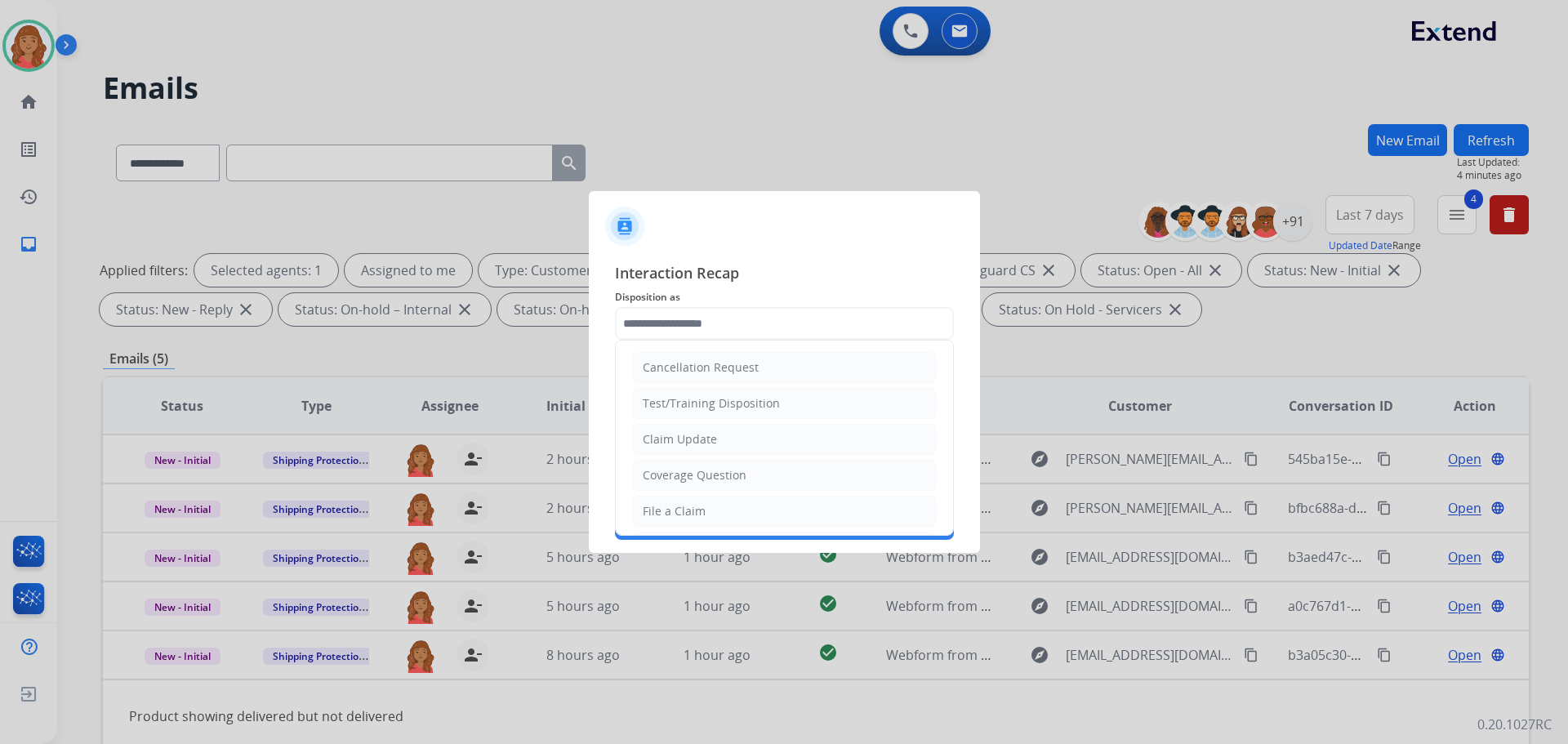
click at [693, 511] on div "File a Claim" at bounding box center [674, 511] width 63 height 16
type input "**********"
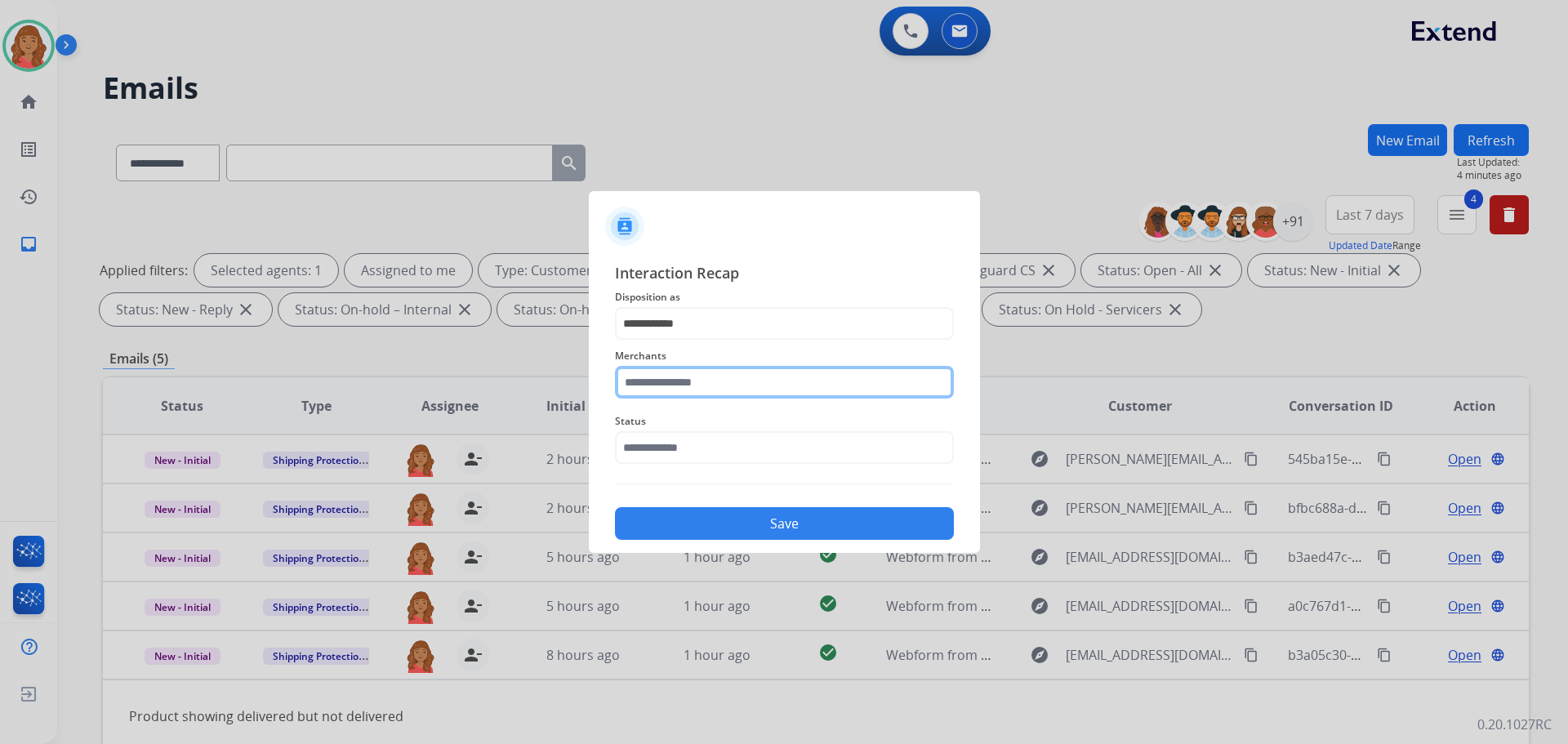
click at [701, 386] on input "text" at bounding box center [785, 382] width 339 height 33
drag, startPoint x: 700, startPoint y: 423, endPoint x: 707, endPoint y: 445, distance: 23.1
click at [700, 426] on li "Jomashop" at bounding box center [788, 429] width 312 height 31
type input "********"
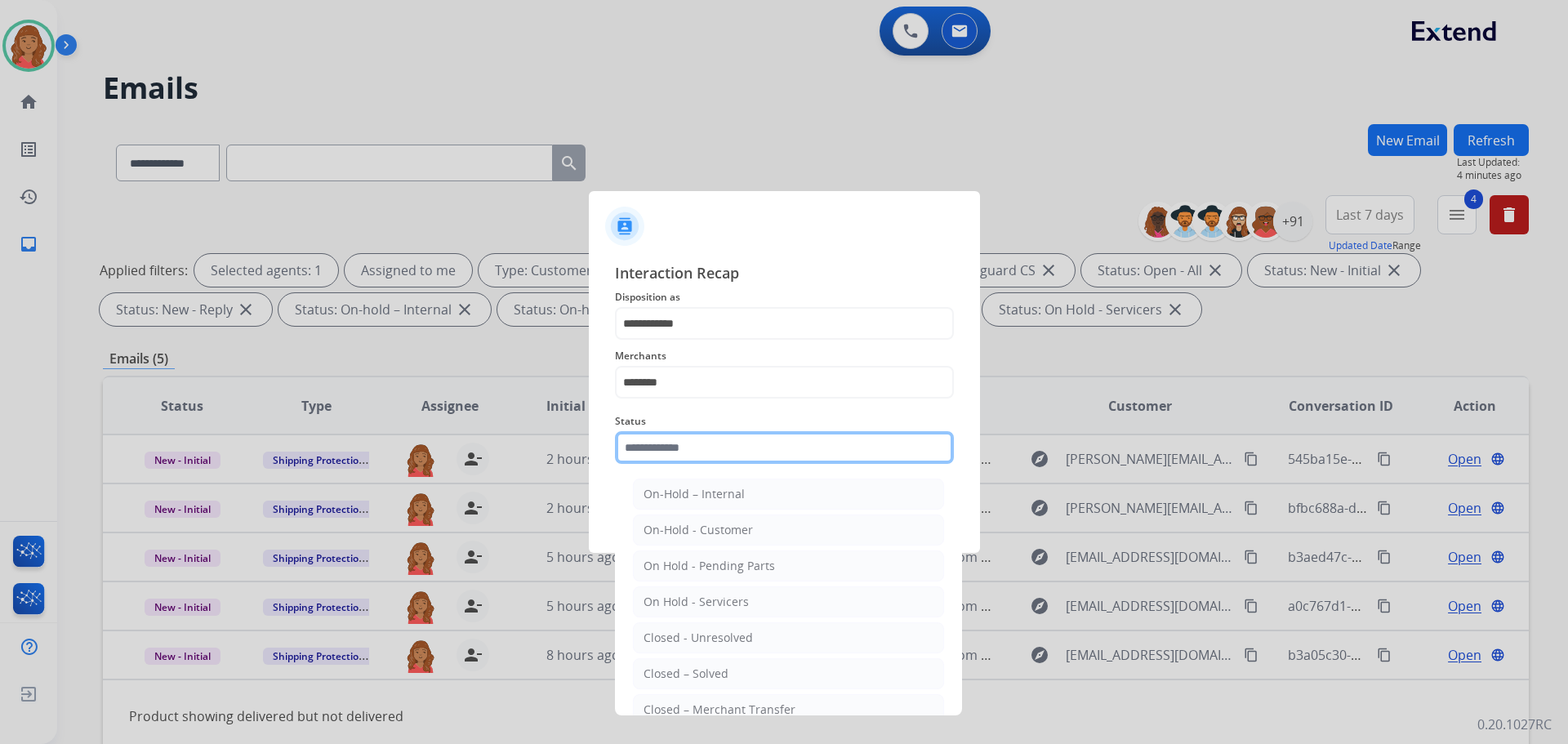
drag, startPoint x: 707, startPoint y: 454, endPoint x: 704, endPoint y: 470, distance: 16.3
click at [707, 455] on input "text" at bounding box center [785, 447] width 339 height 33
click at [674, 679] on div "Closed – Solved" at bounding box center [686, 674] width 85 height 16
type input "**********"
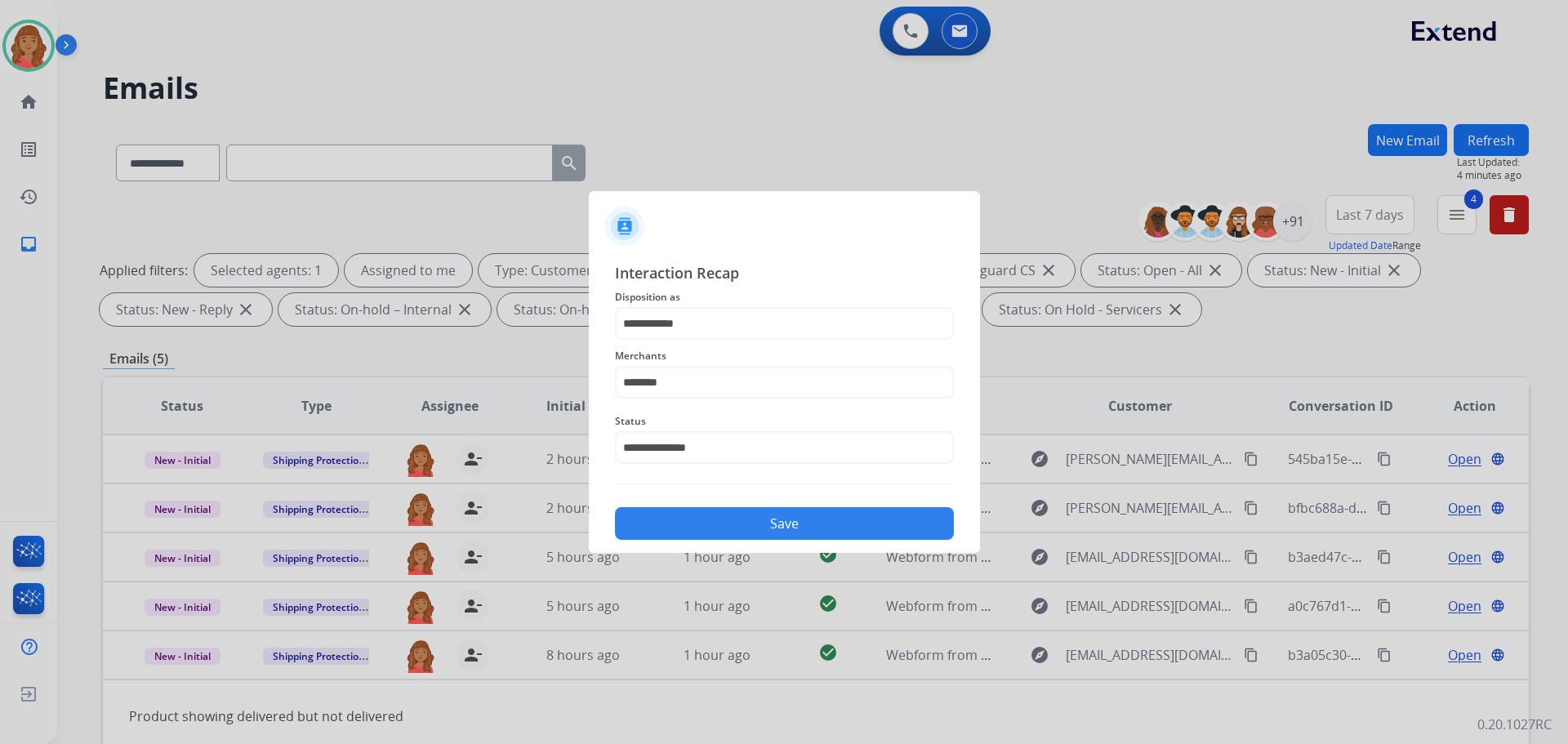
click at [747, 529] on button "Save" at bounding box center [785, 523] width 339 height 33
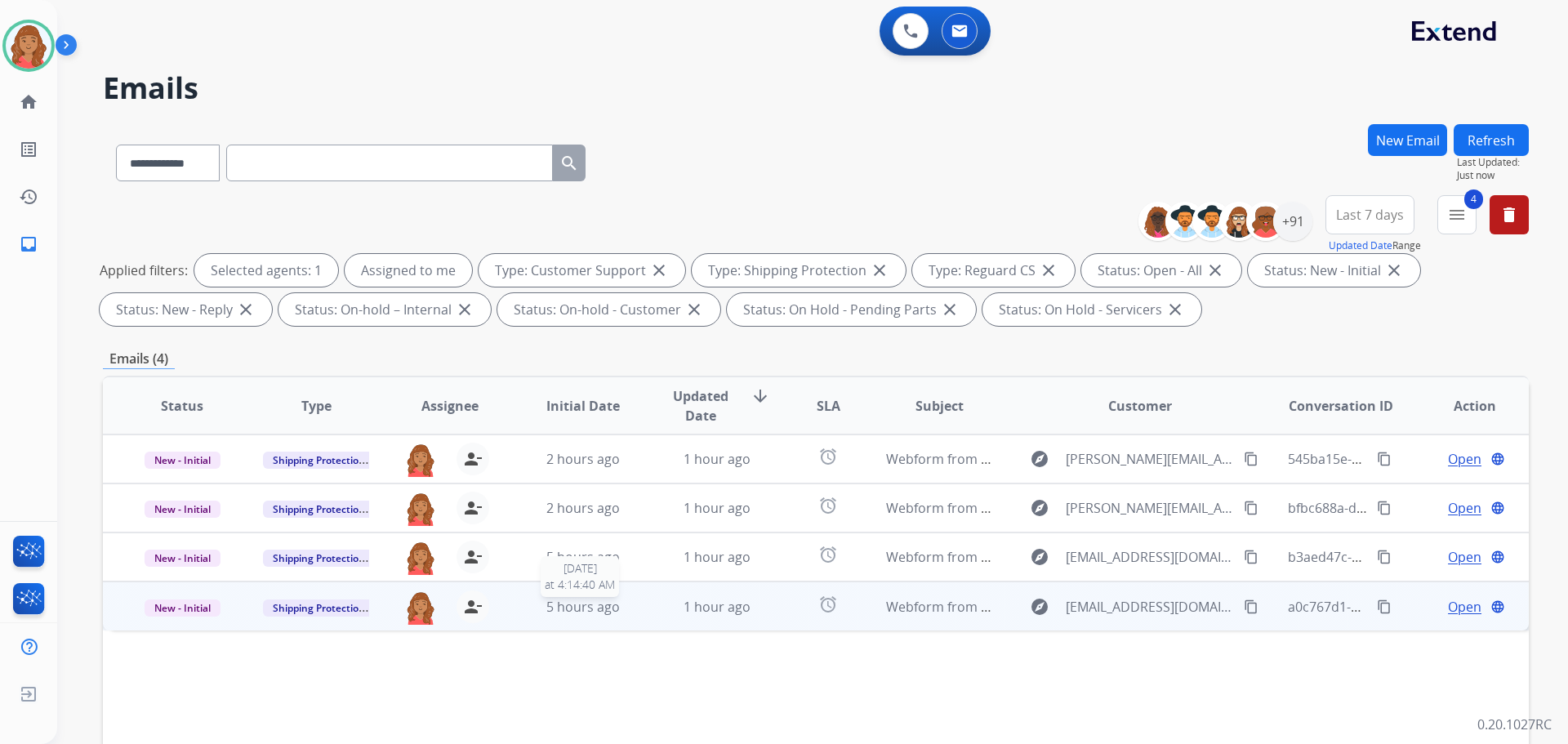
click at [595, 604] on span "5 hours ago" at bounding box center [582, 606] width 74 height 18
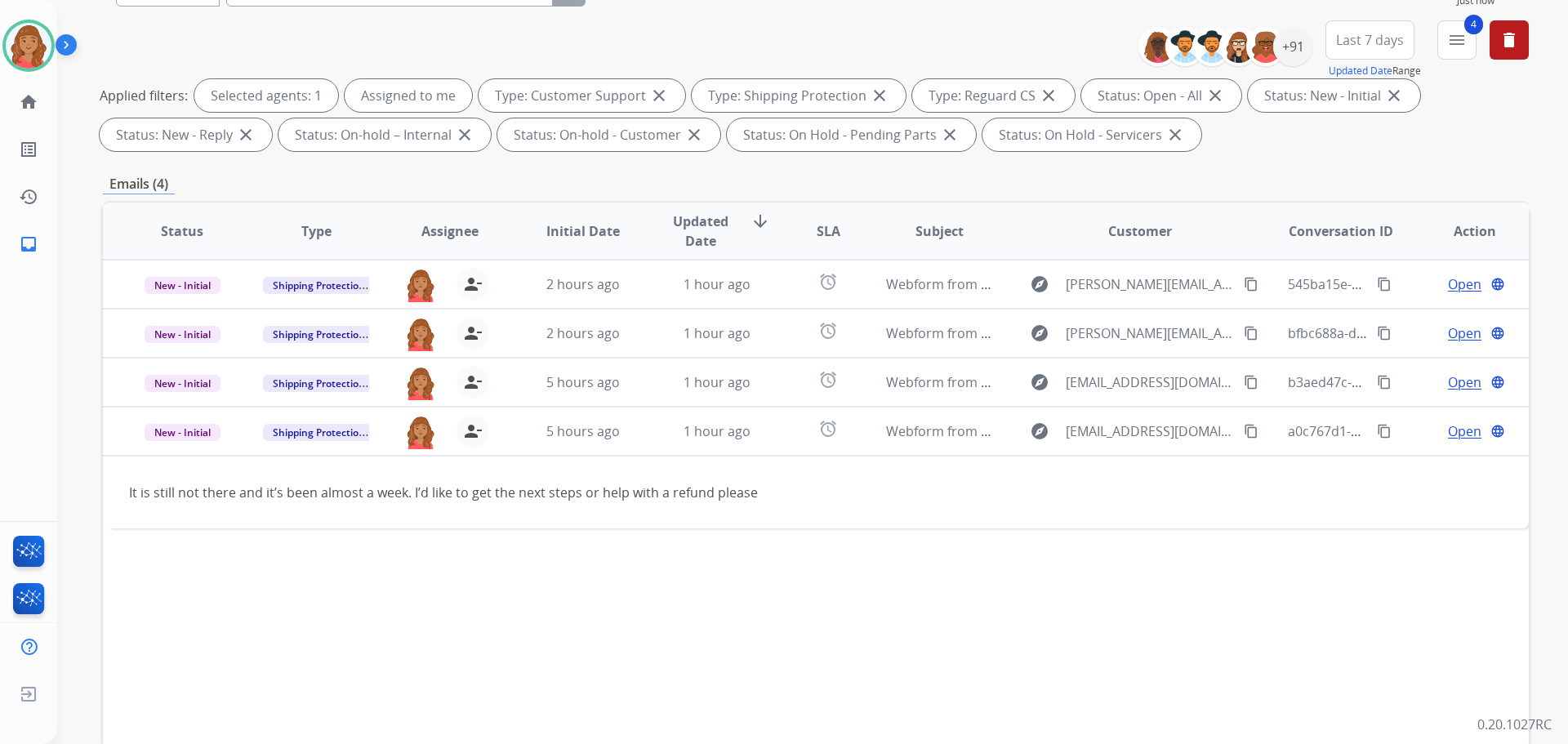
scroll to position [264, 0]
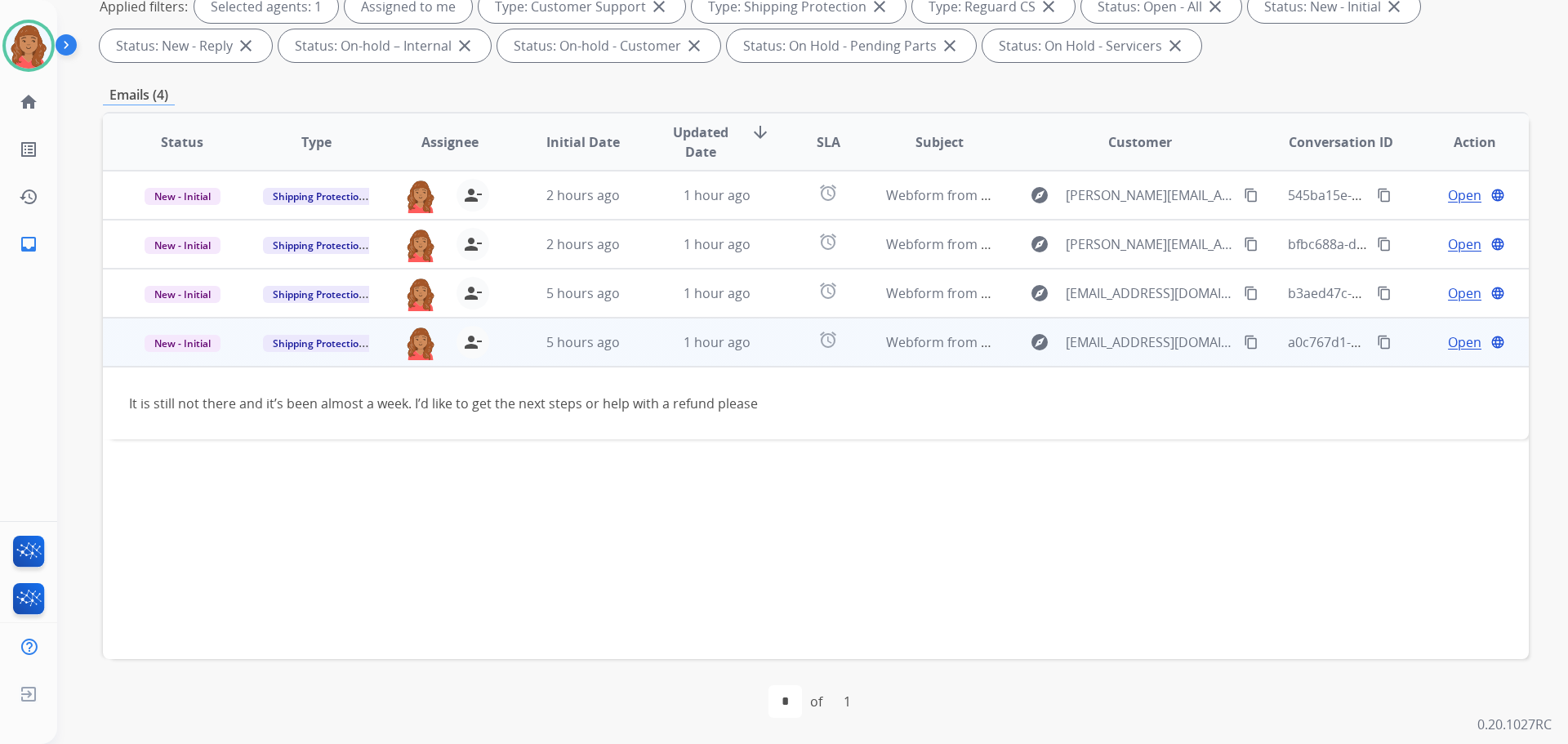
click at [1244, 339] on mat-icon "content_copy" at bounding box center [1251, 342] width 15 height 15
click at [1455, 342] on span "Open" at bounding box center [1465, 342] width 34 height 20
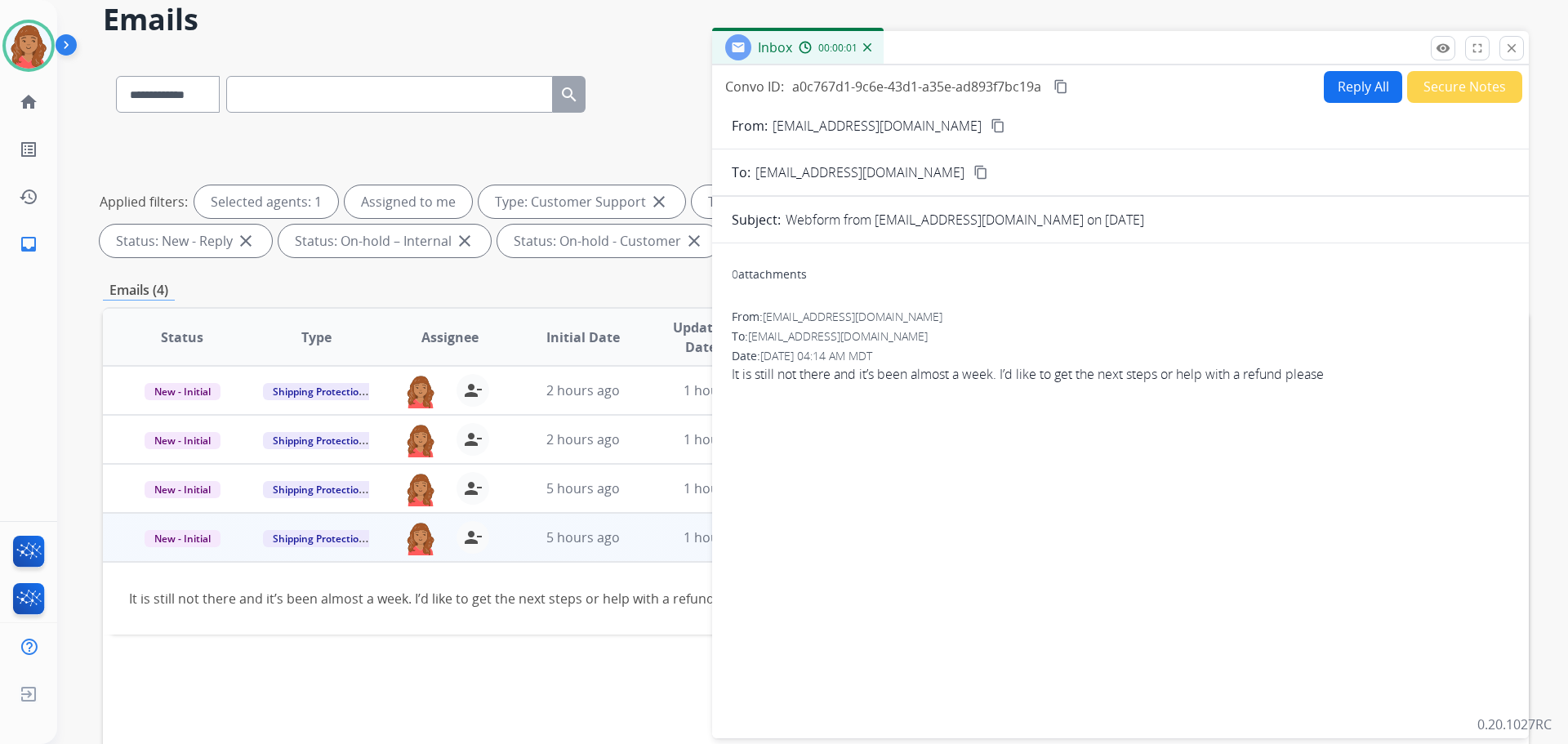
scroll to position [0, 0]
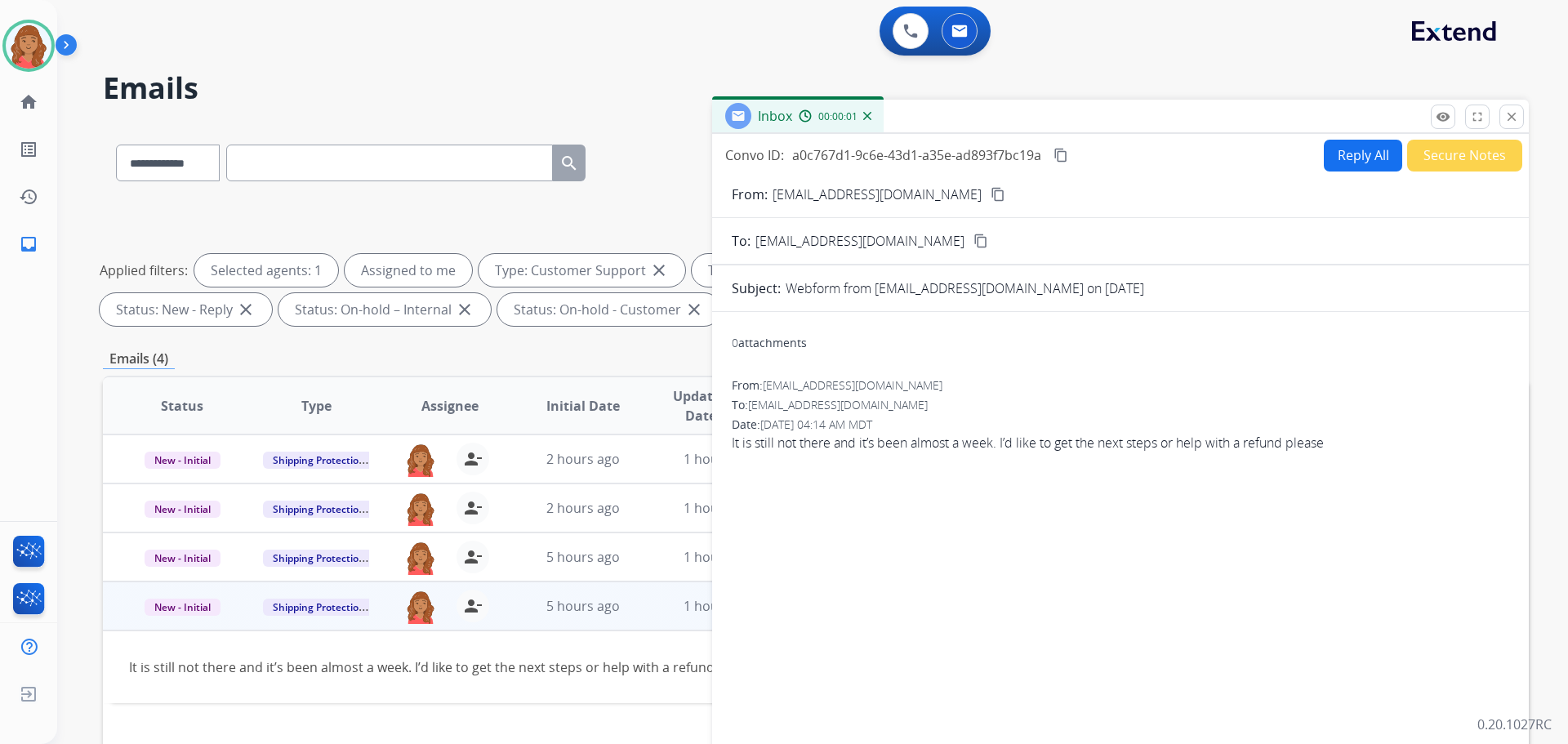
click at [1343, 160] on button "Reply All" at bounding box center [1363, 155] width 78 height 32
select select "**********"
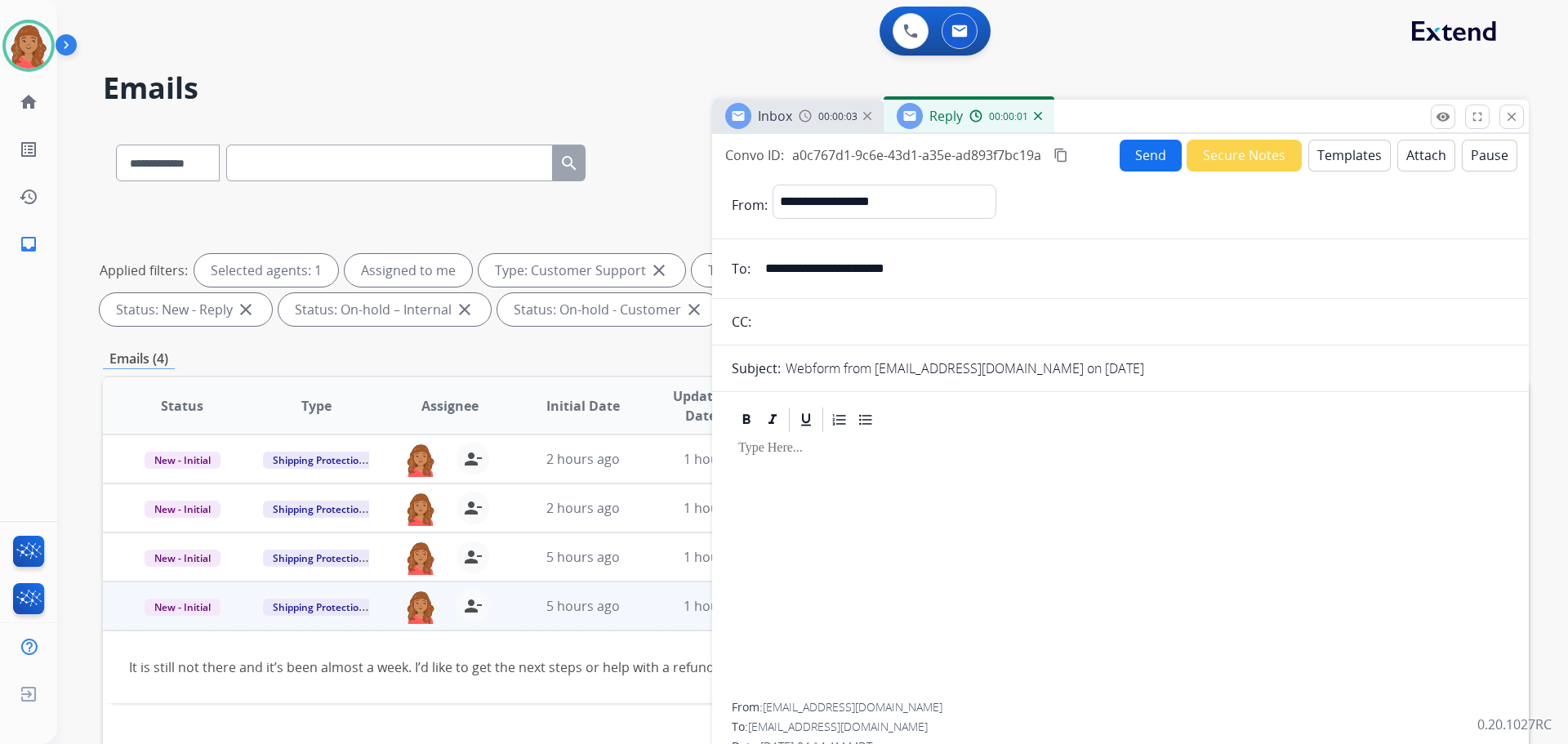
click at [1344, 152] on button "Templates" at bounding box center [1350, 155] width 83 height 32
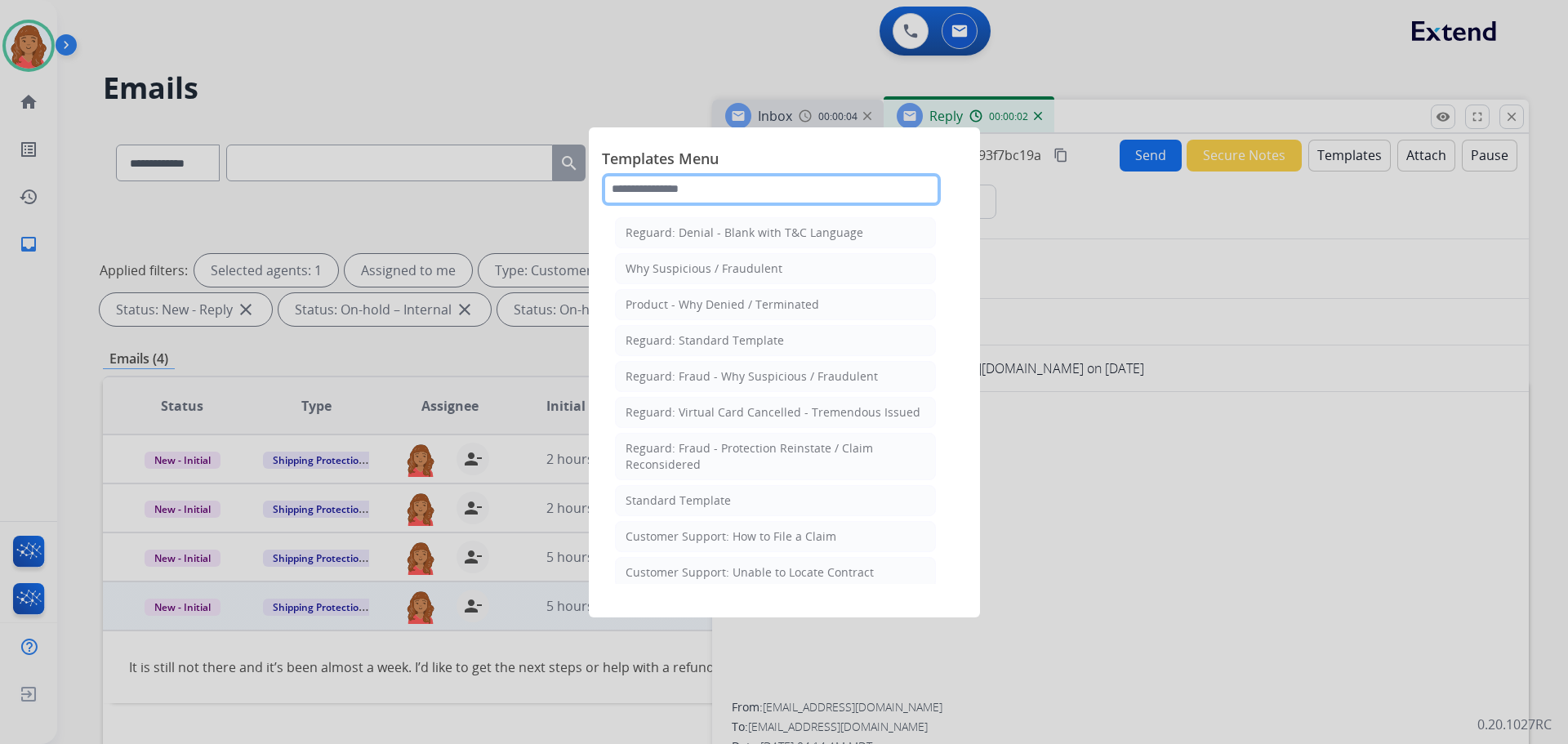
click at [710, 194] on input "text" at bounding box center [772, 189] width 339 height 33
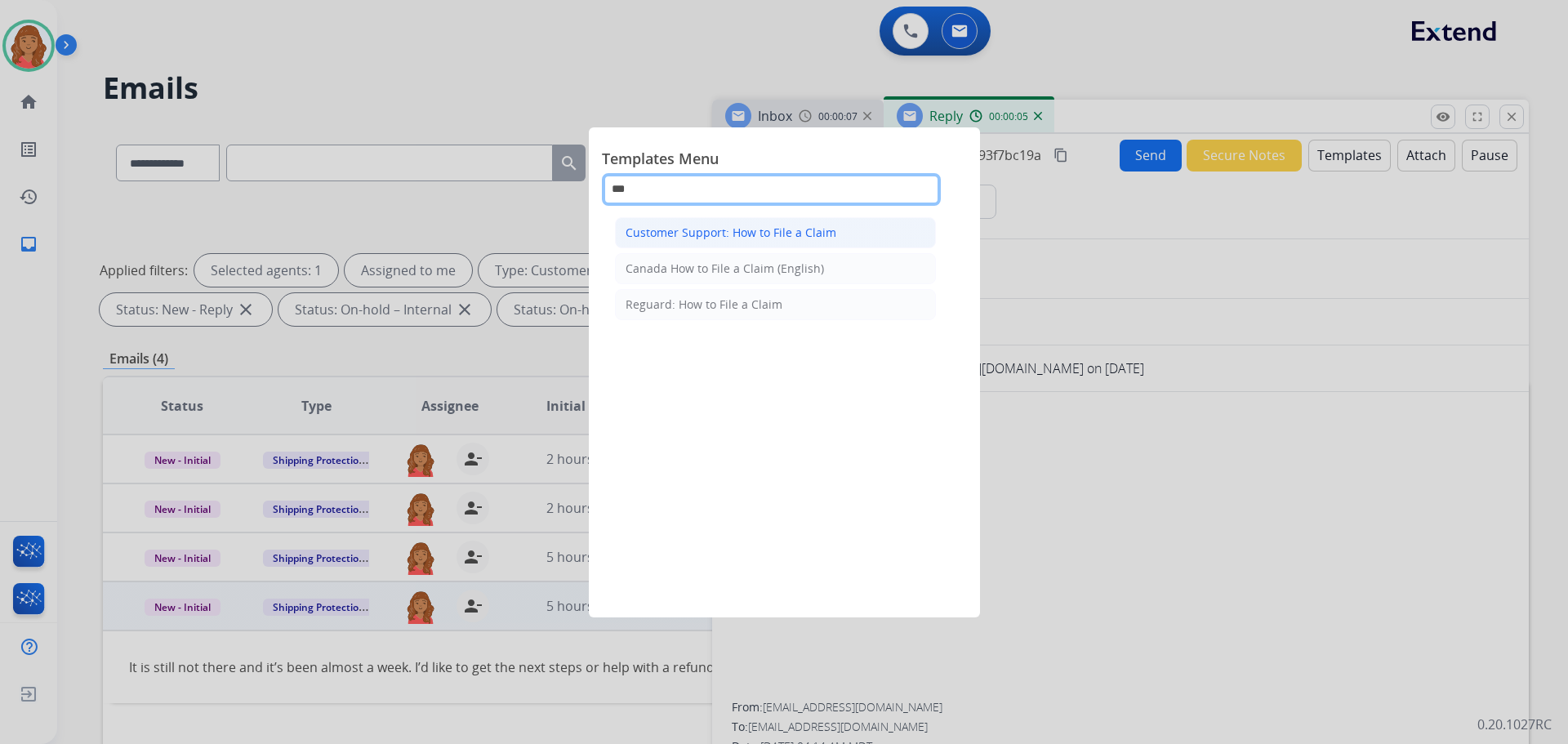
type input "***"
click at [745, 230] on div "Customer Support: How to File a Claim" at bounding box center [731, 233] width 210 height 16
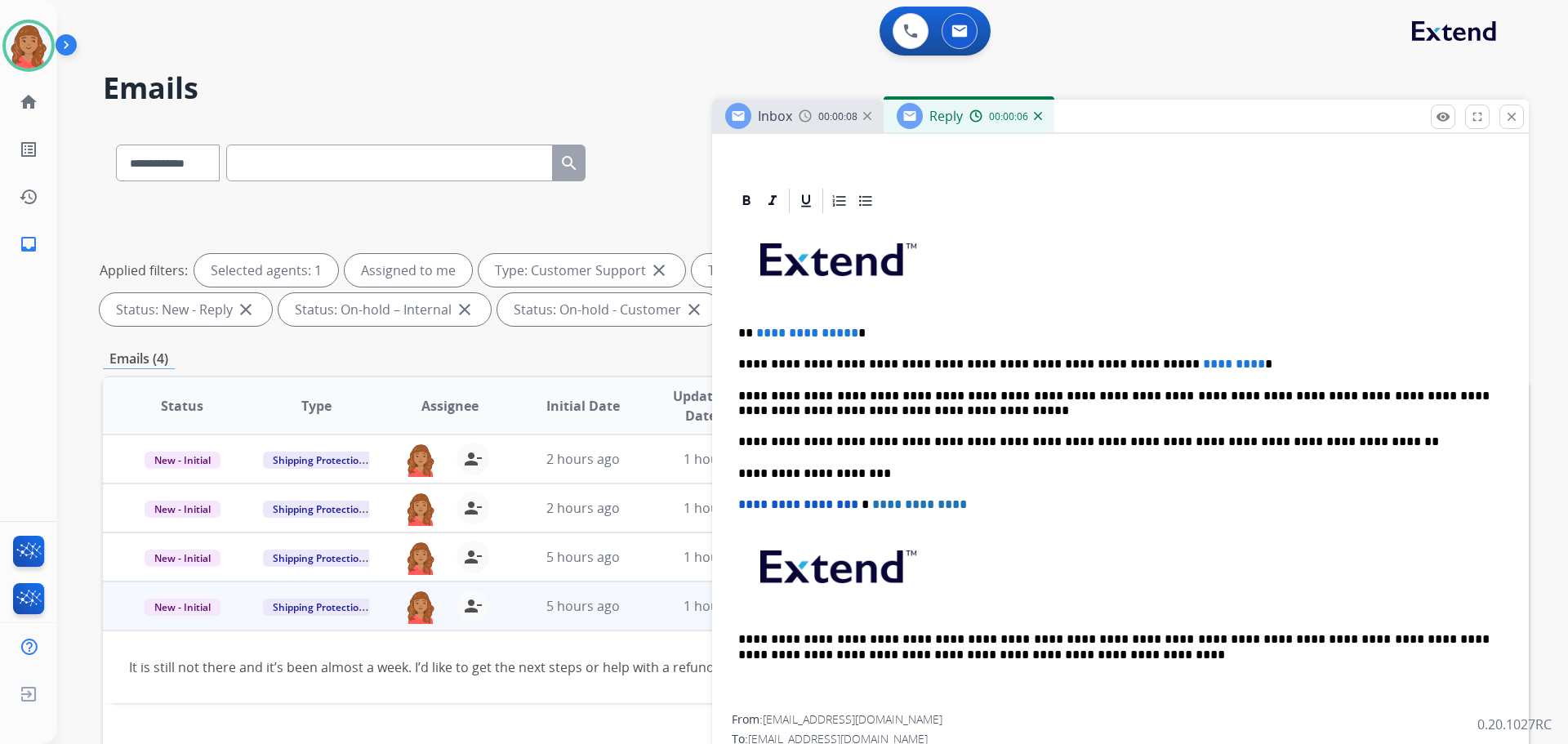
scroll to position [327, 0]
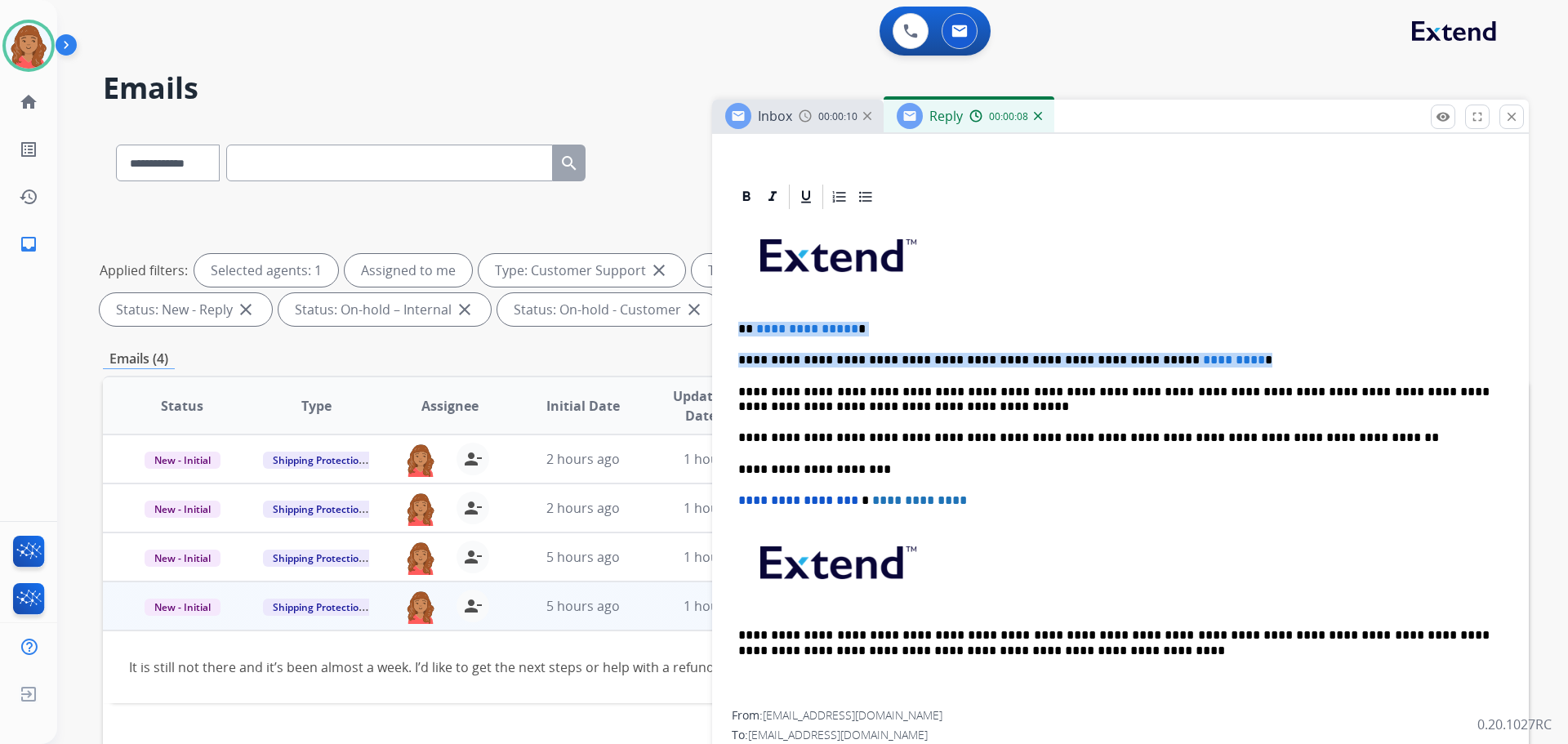
drag, startPoint x: 1187, startPoint y: 360, endPoint x: 713, endPoint y: 329, distance: 475.0
click at [713, 329] on div "**********" at bounding box center [1121, 488] width 817 height 613
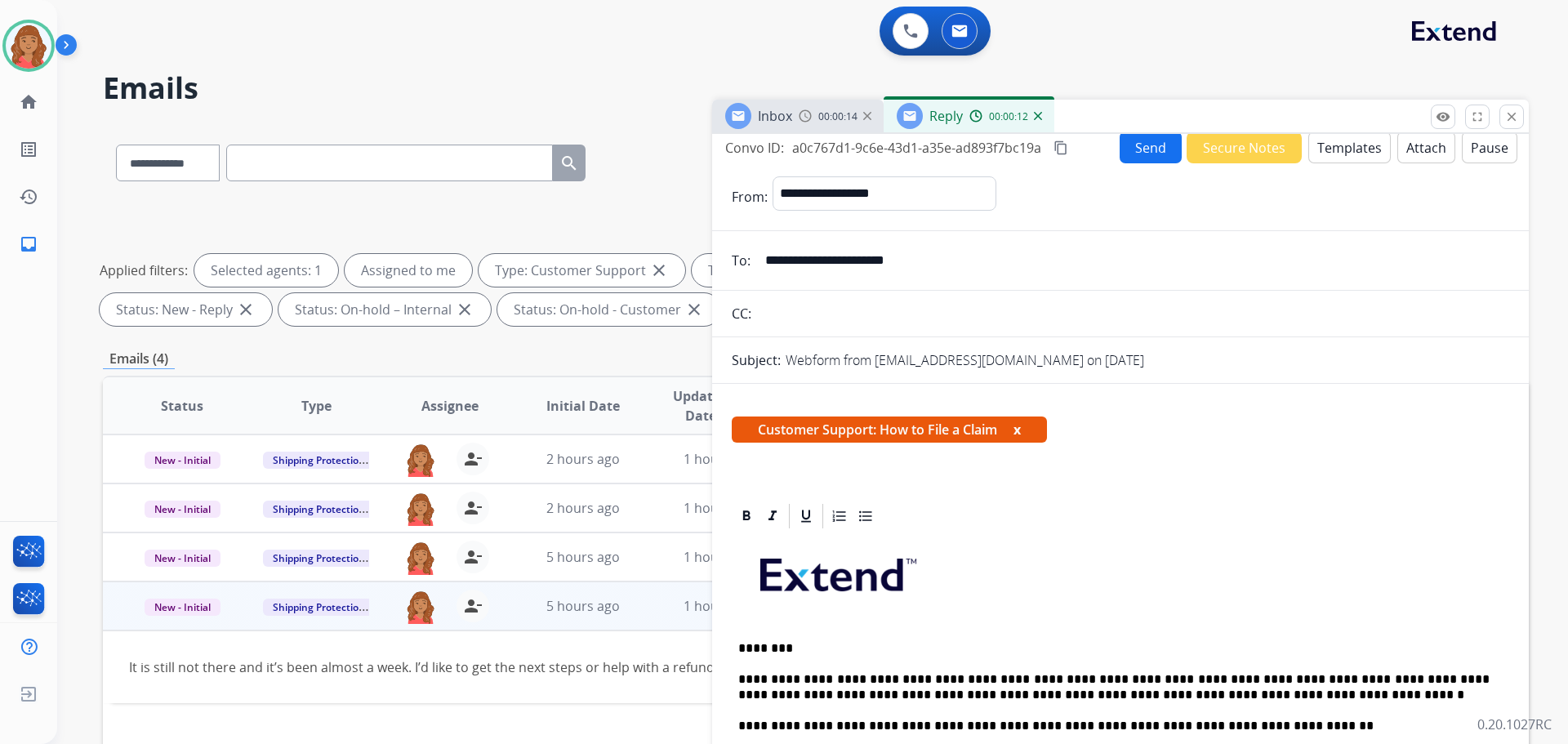
scroll to position [0, 0]
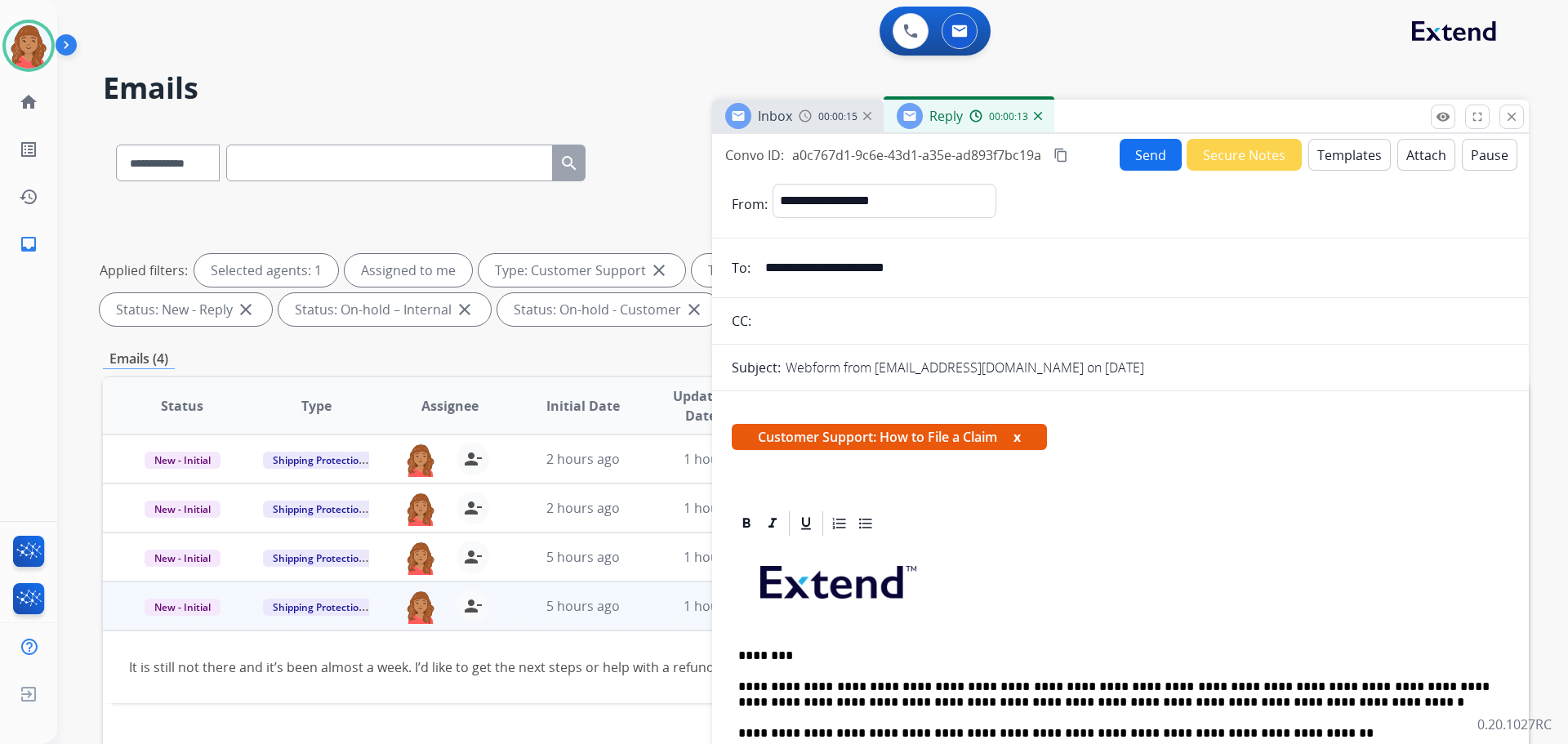
drag, startPoint x: 1060, startPoint y: 158, endPoint x: 933, endPoint y: 216, distance: 139.6
click at [1063, 159] on mat-icon "content_copy" at bounding box center [1061, 155] width 15 height 15
click at [1153, 151] on button "Send" at bounding box center [1151, 154] width 62 height 32
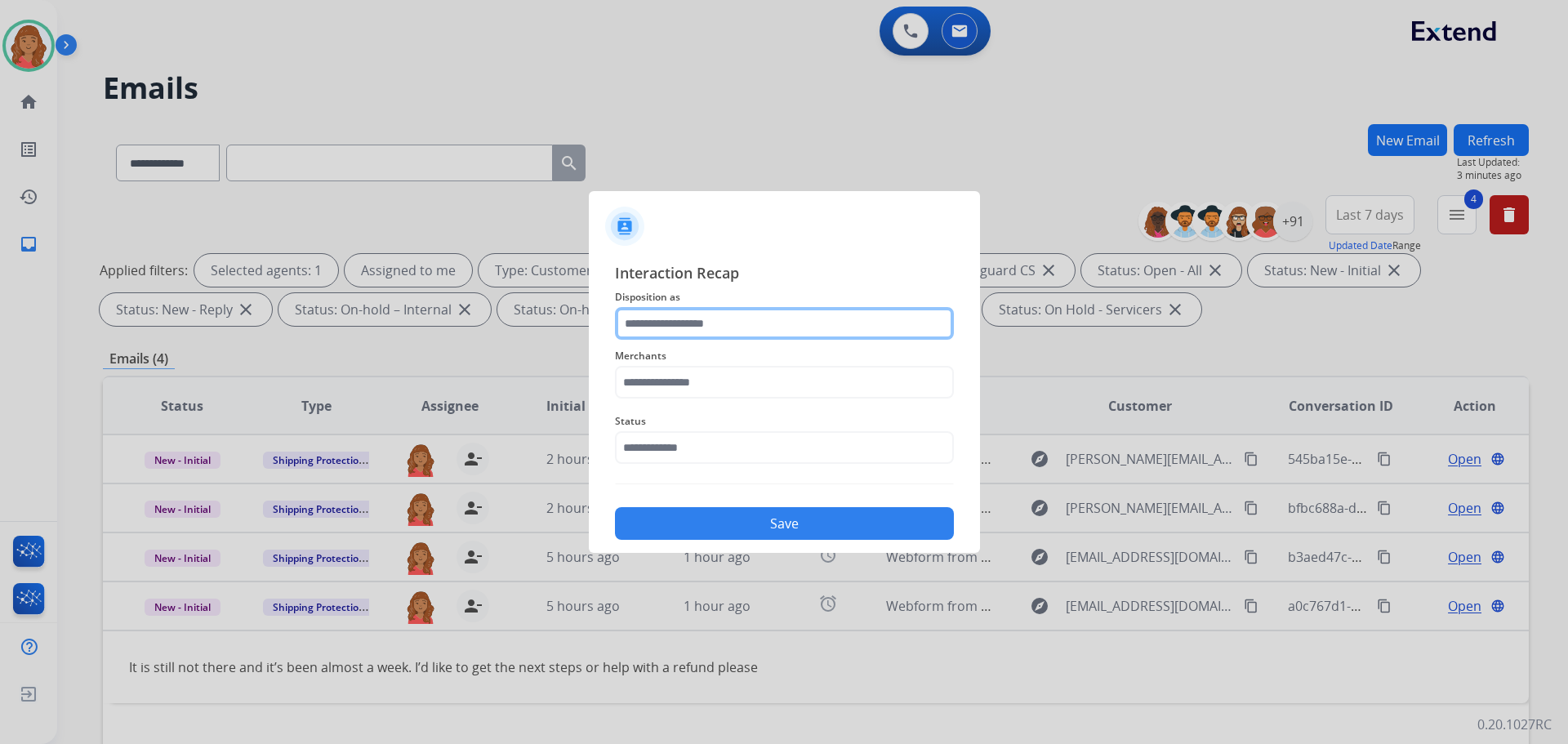
click at [720, 313] on input "text" at bounding box center [785, 323] width 339 height 33
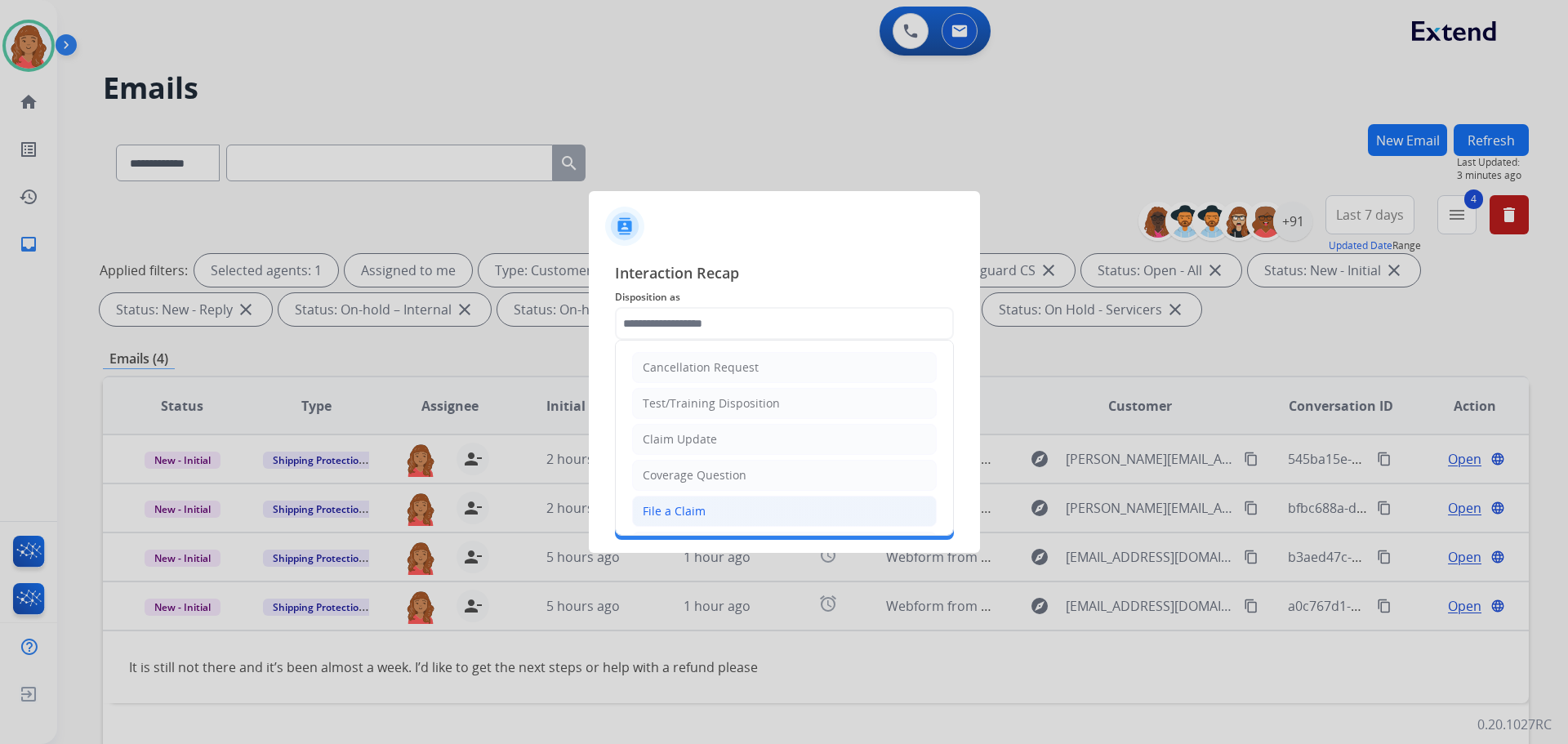
click at [693, 509] on div "File a Claim" at bounding box center [674, 511] width 63 height 16
type input "**********"
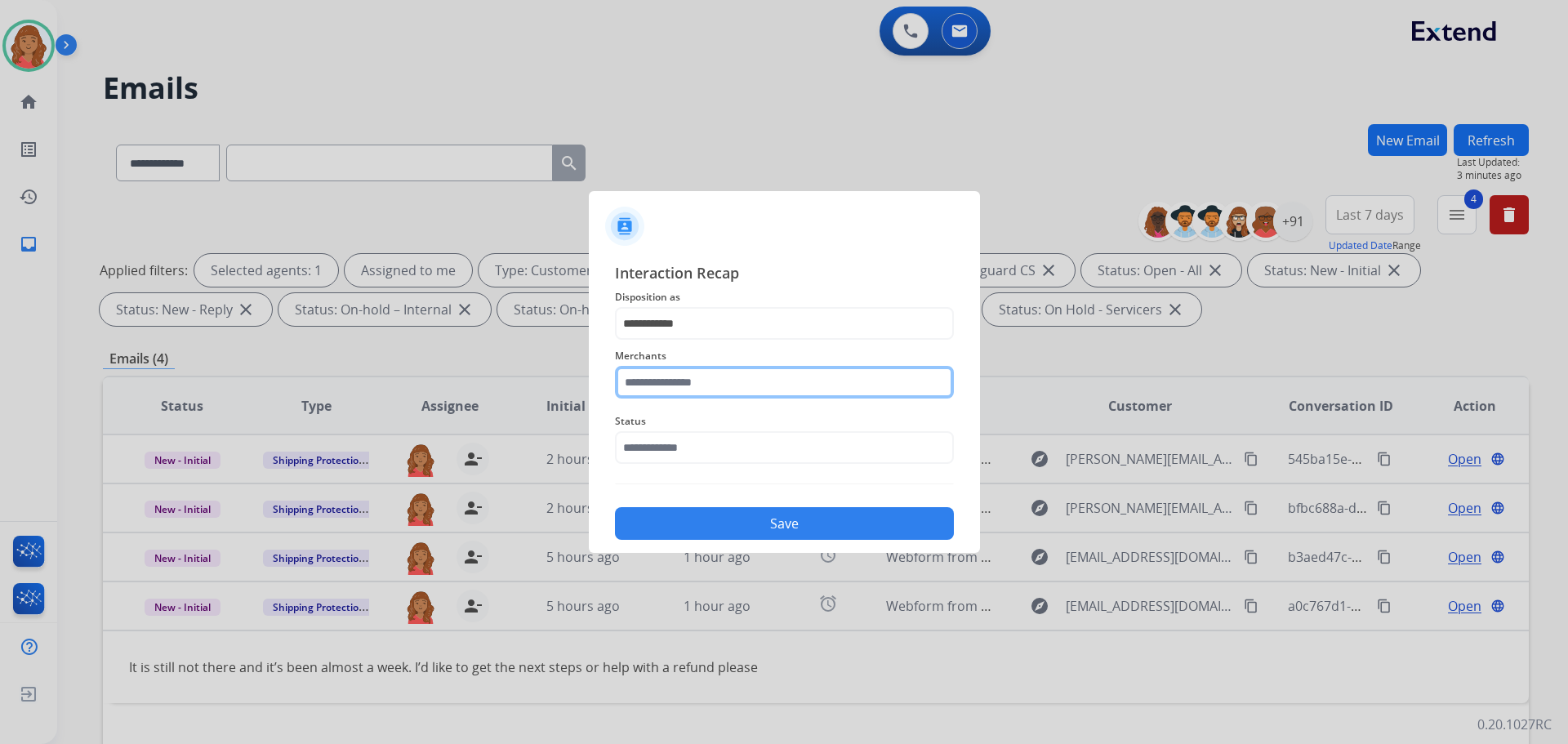
click at [703, 377] on input "text" at bounding box center [785, 382] width 339 height 33
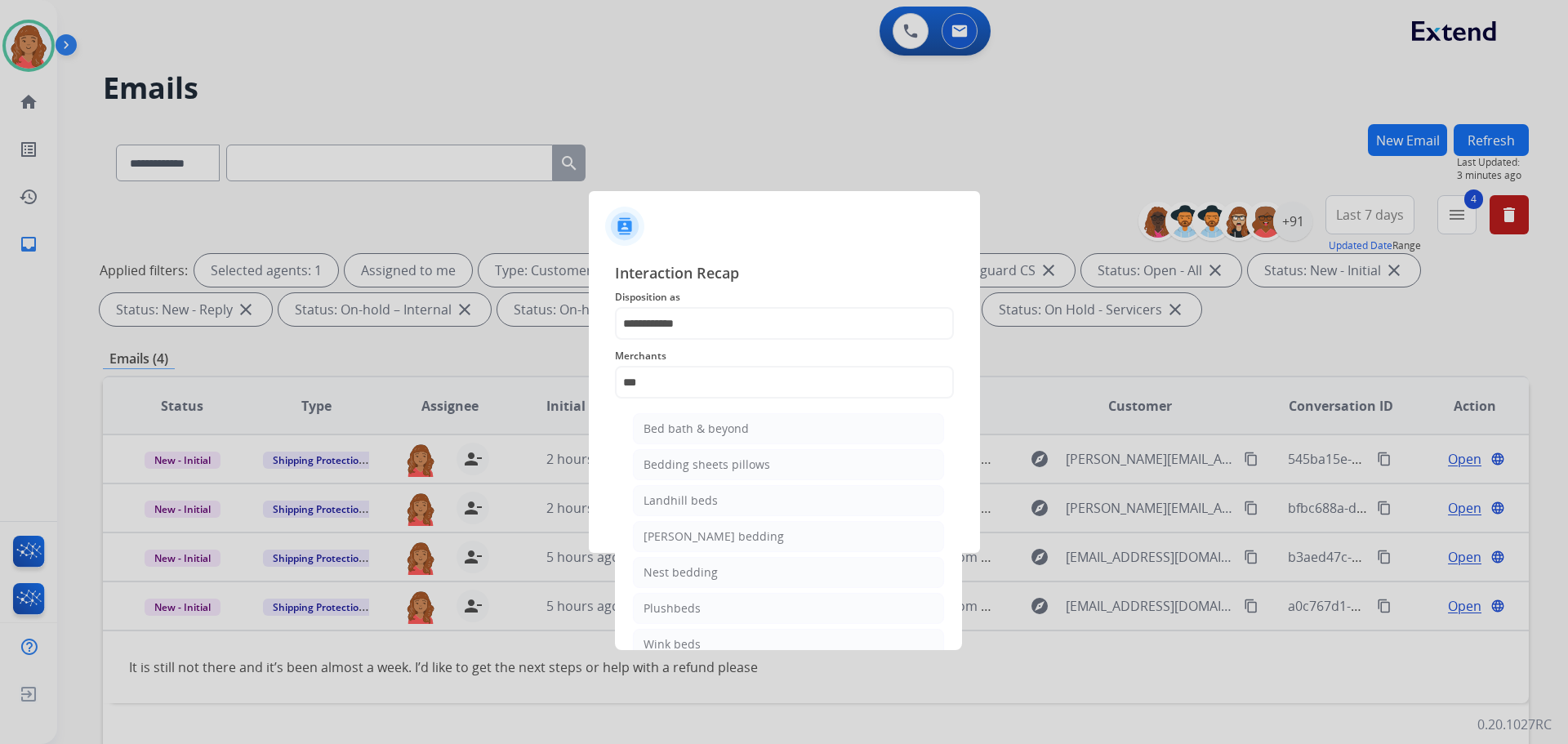
click at [701, 423] on div "Bed bath & beyond" at bounding box center [696, 429] width 106 height 16
type input "**********"
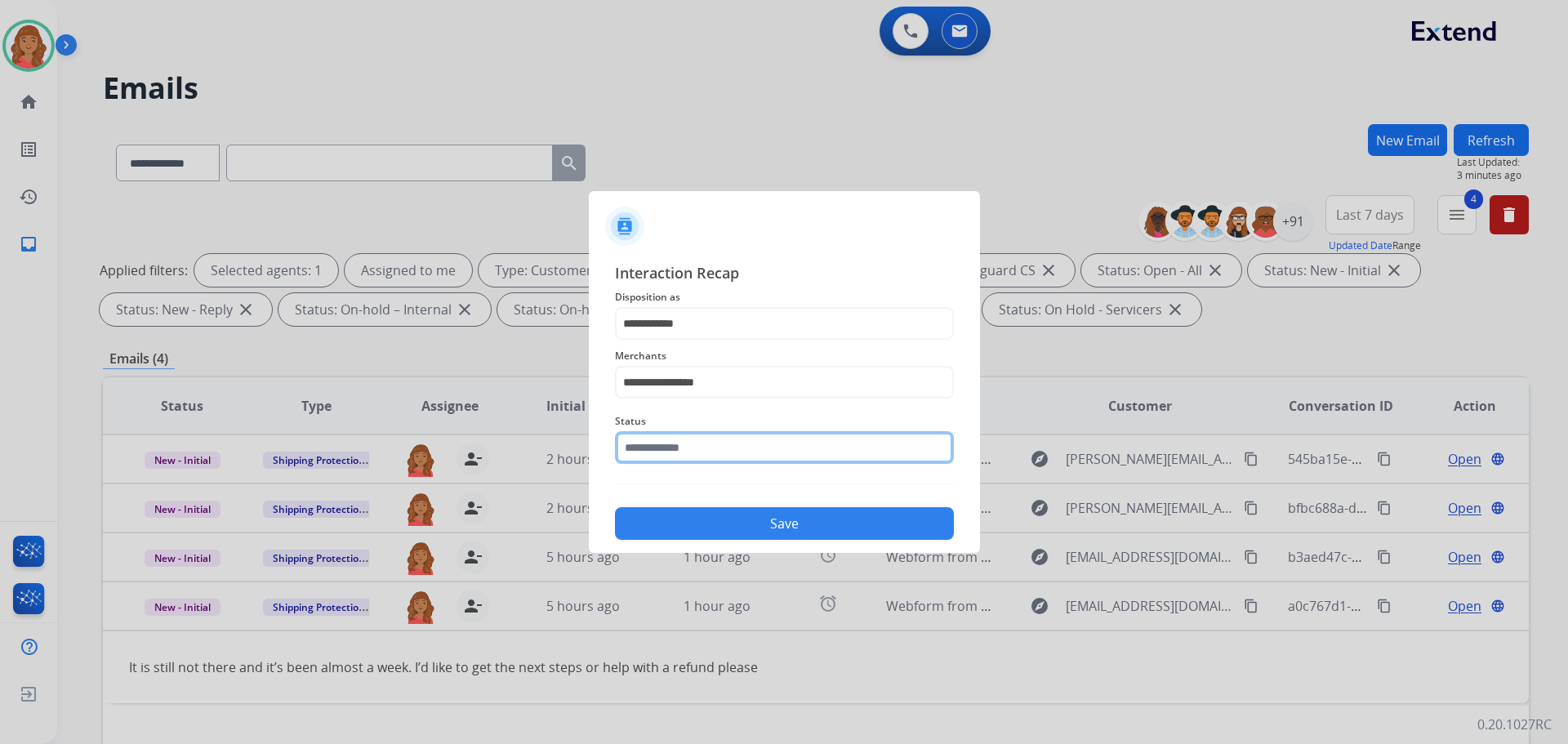
click at [697, 449] on input "text" at bounding box center [785, 447] width 339 height 33
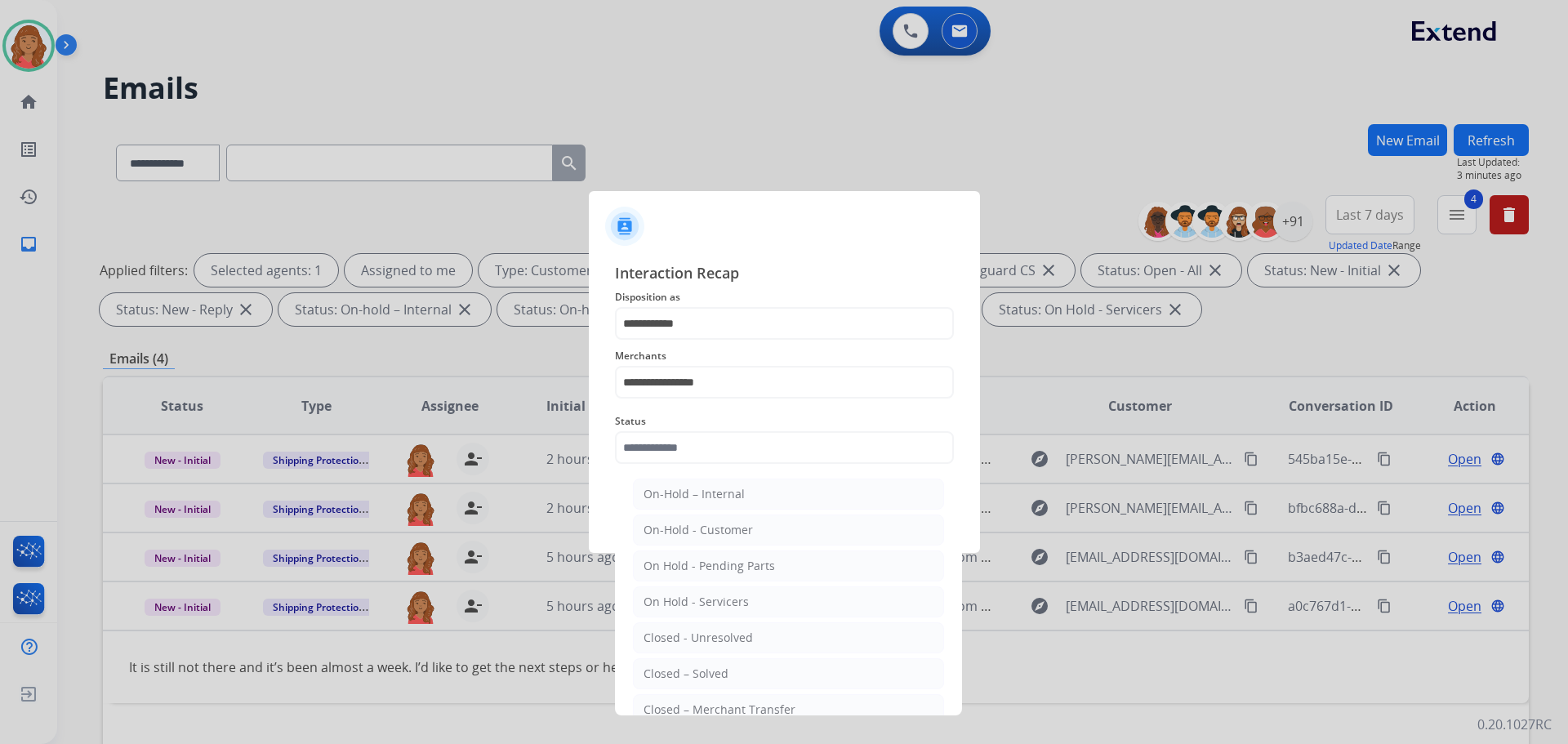
drag, startPoint x: 692, startPoint y: 668, endPoint x: 715, endPoint y: 629, distance: 45.3
click at [696, 667] on div "Closed – Solved" at bounding box center [686, 674] width 85 height 16
type input "**********"
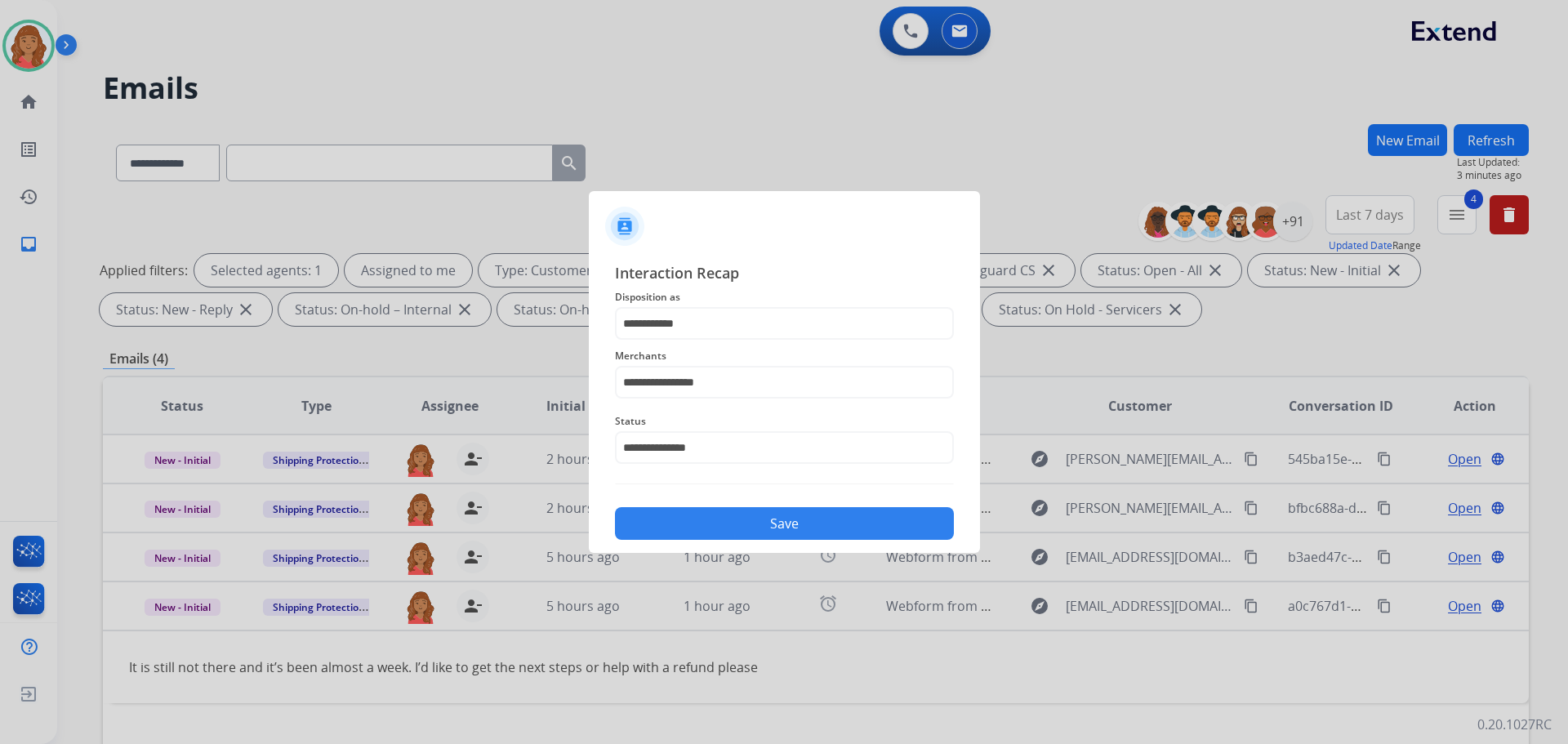
click at [741, 518] on button "Save" at bounding box center [785, 523] width 339 height 33
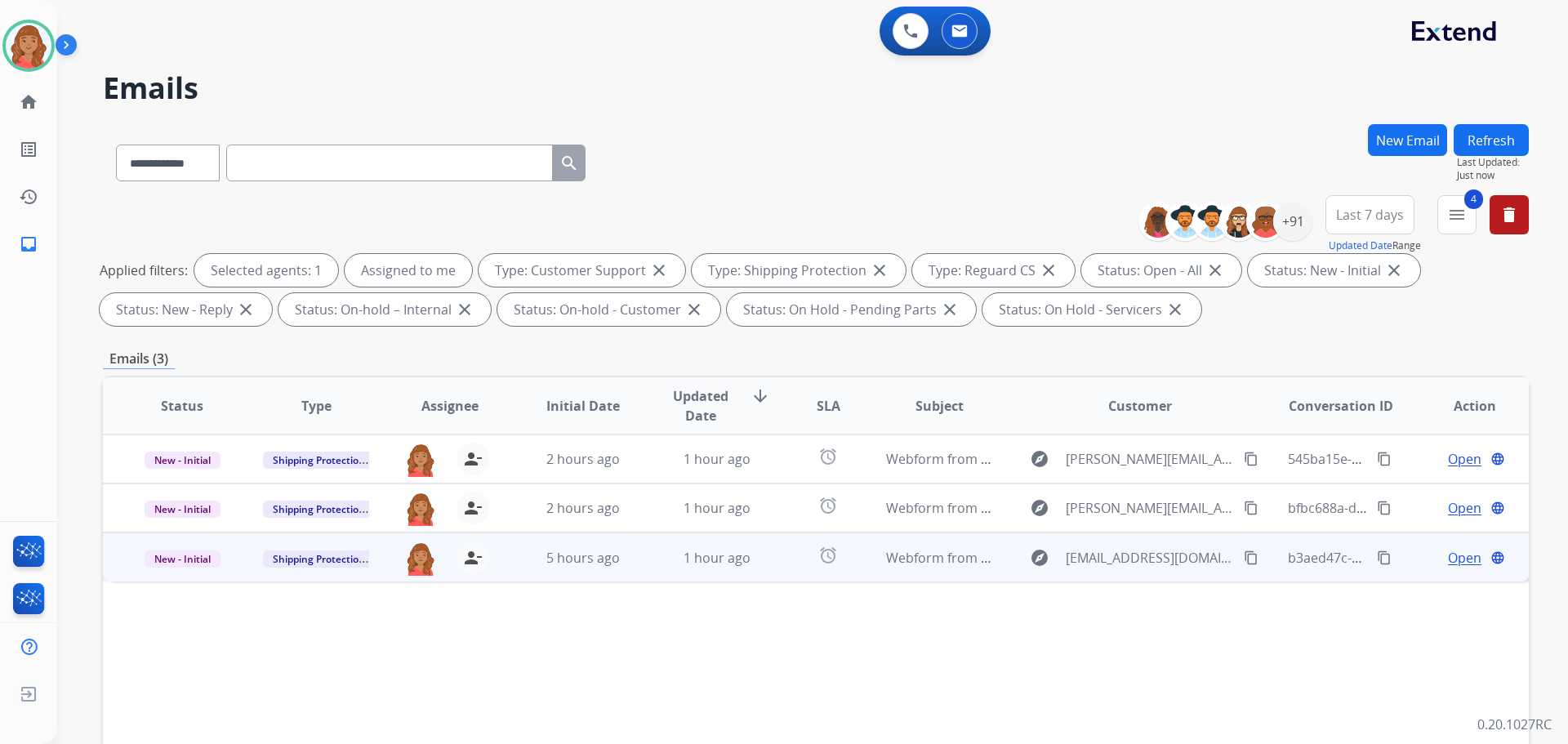
click at [672, 572] on td "1 hour ago" at bounding box center [705, 557] width 134 height 49
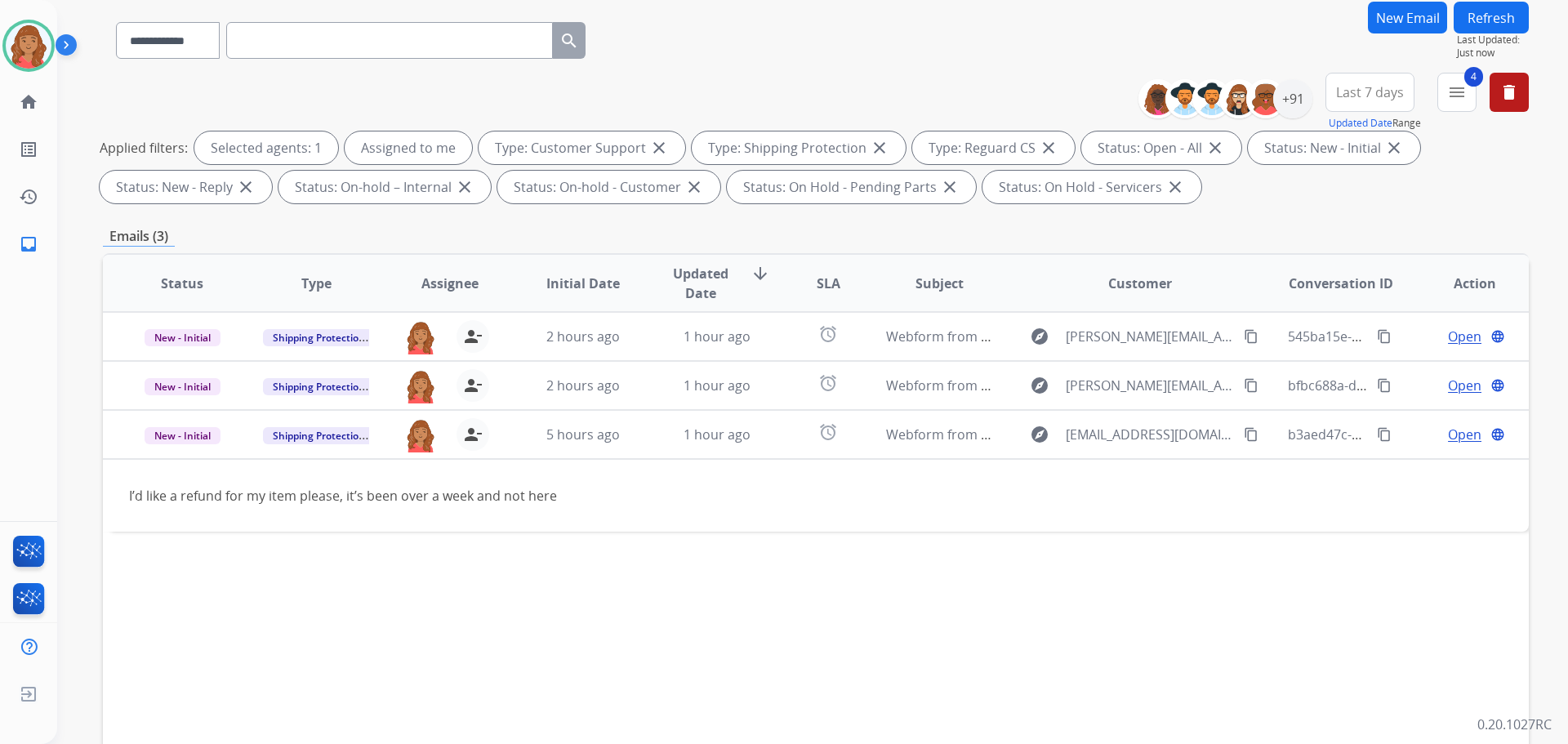
scroll to position [264, 0]
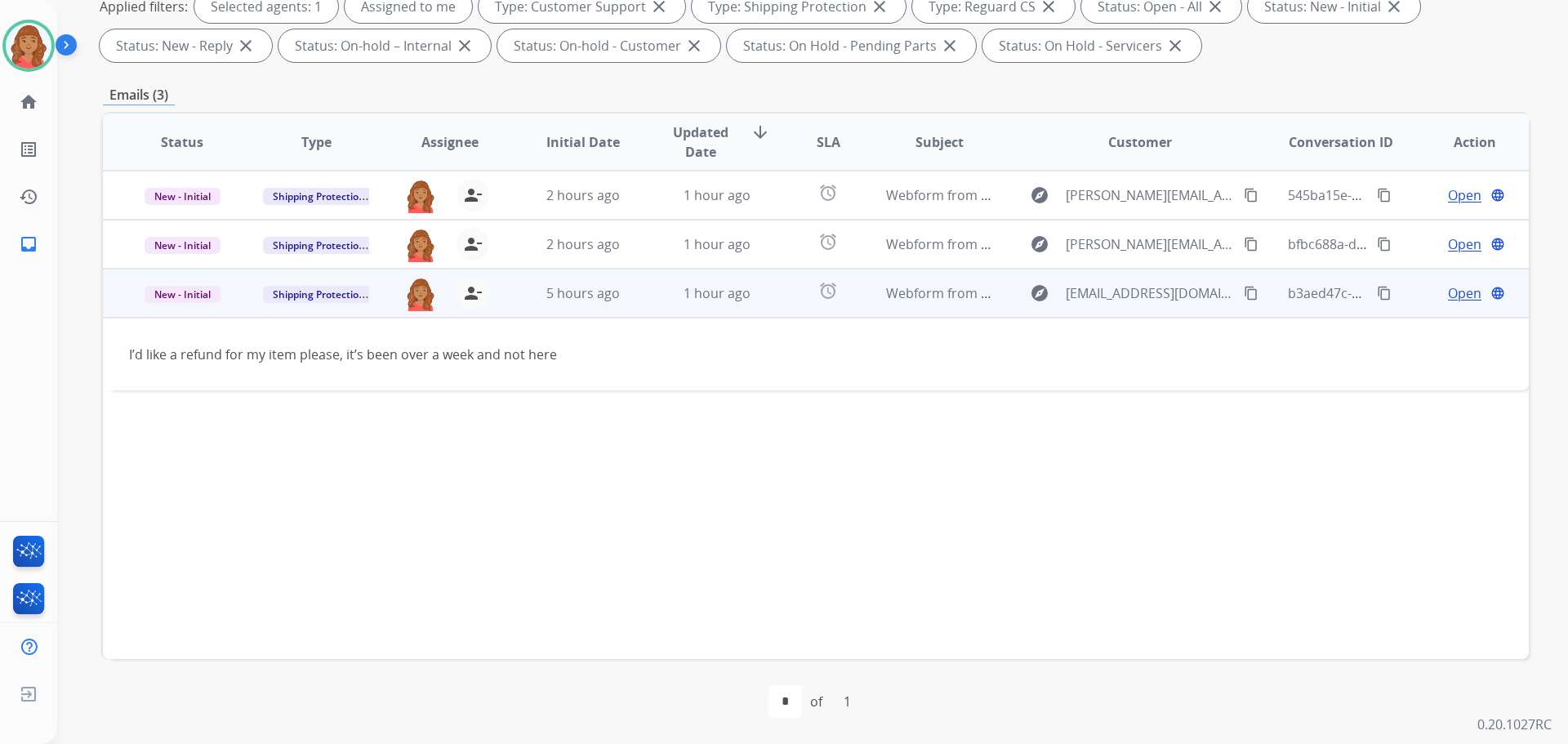
click at [1244, 292] on mat-icon "content_copy" at bounding box center [1251, 293] width 15 height 15
click at [185, 296] on span "New - Initial" at bounding box center [183, 294] width 76 height 17
click at [258, 454] on p "Closed – Solved" at bounding box center [270, 447] width 94 height 23
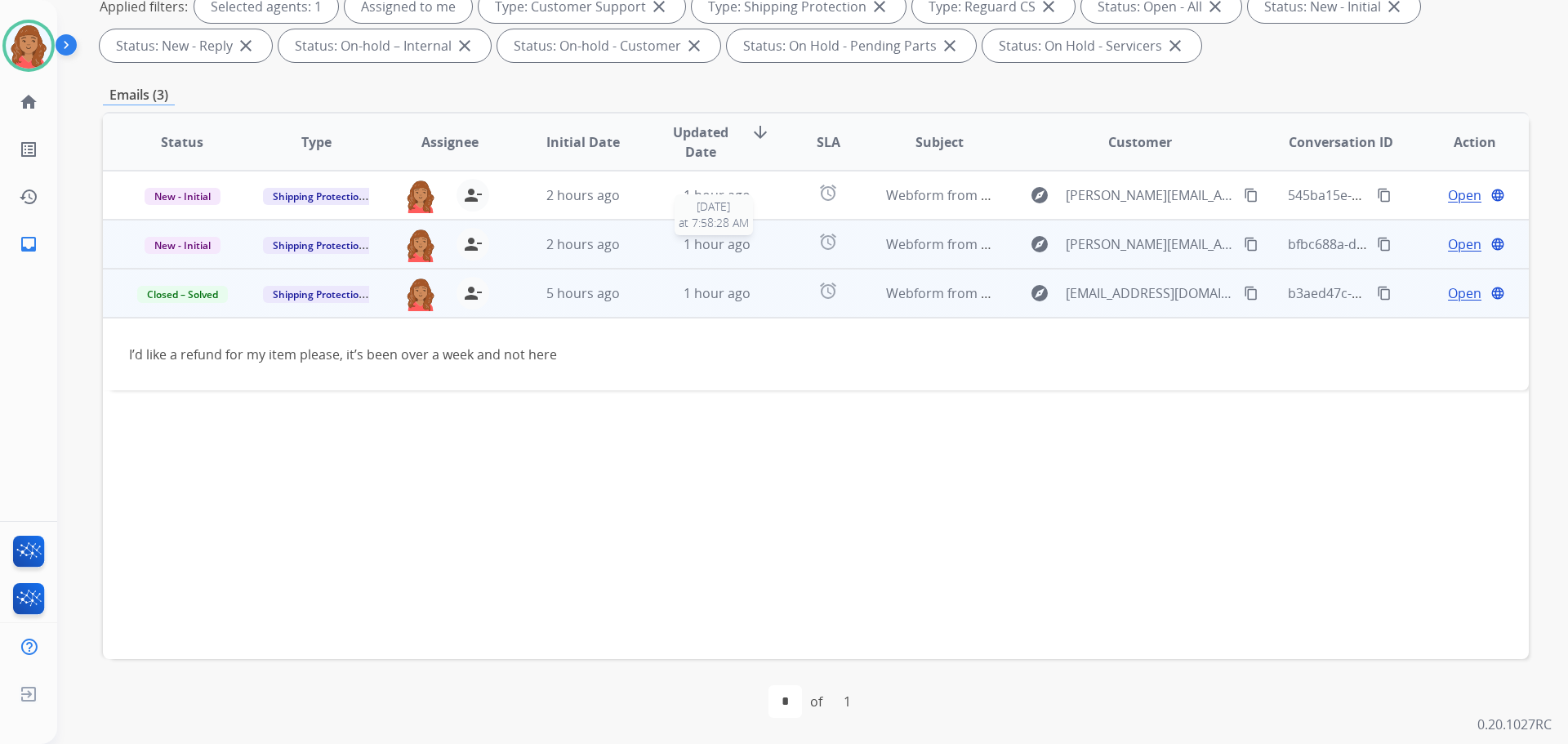
click at [736, 248] on span "1 hour ago" at bounding box center [717, 244] width 67 height 18
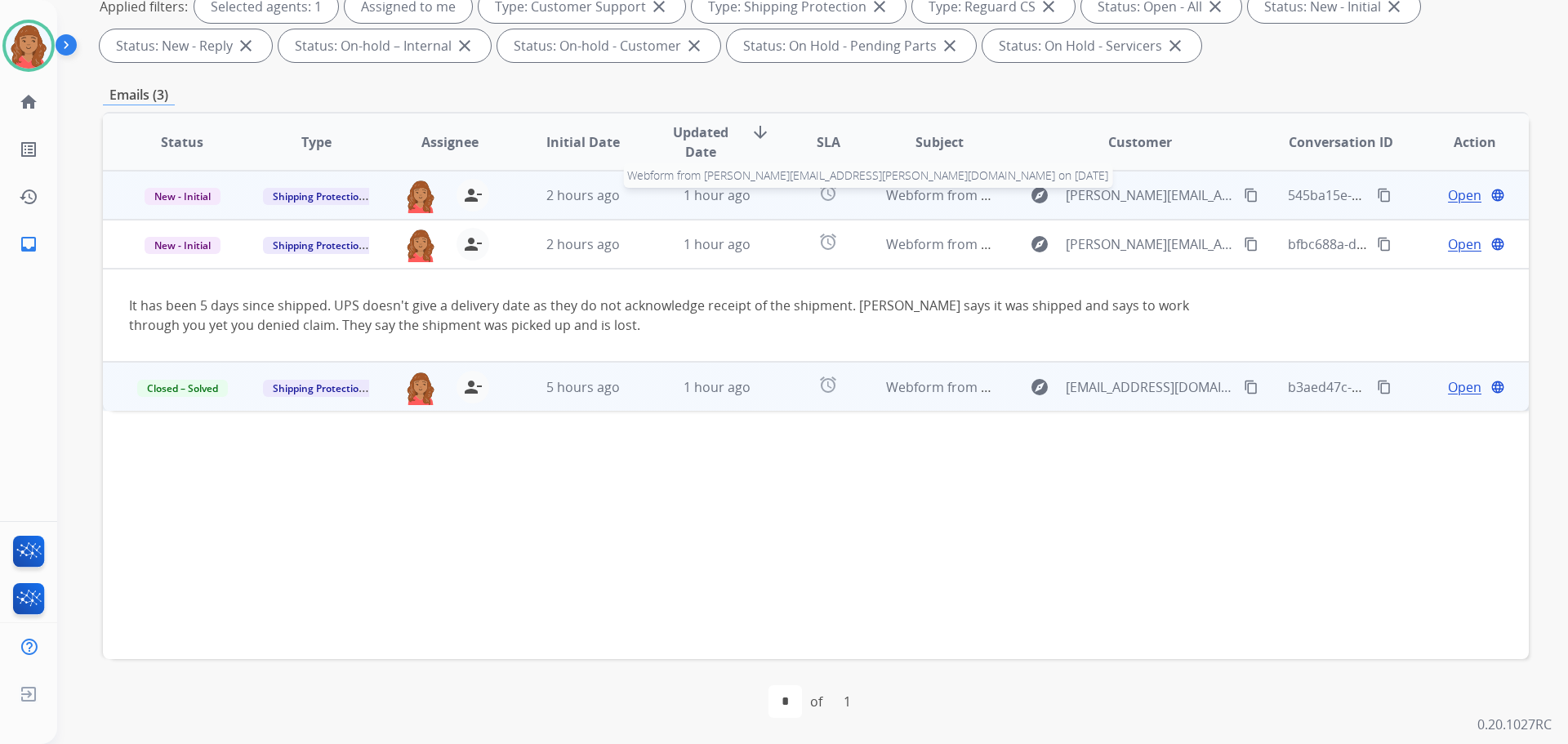
click at [943, 199] on span "Webform from [PERSON_NAME][EMAIL_ADDRESS][PERSON_NAME][DOMAIN_NAME] on [DATE]" at bounding box center [1172, 195] width 573 height 18
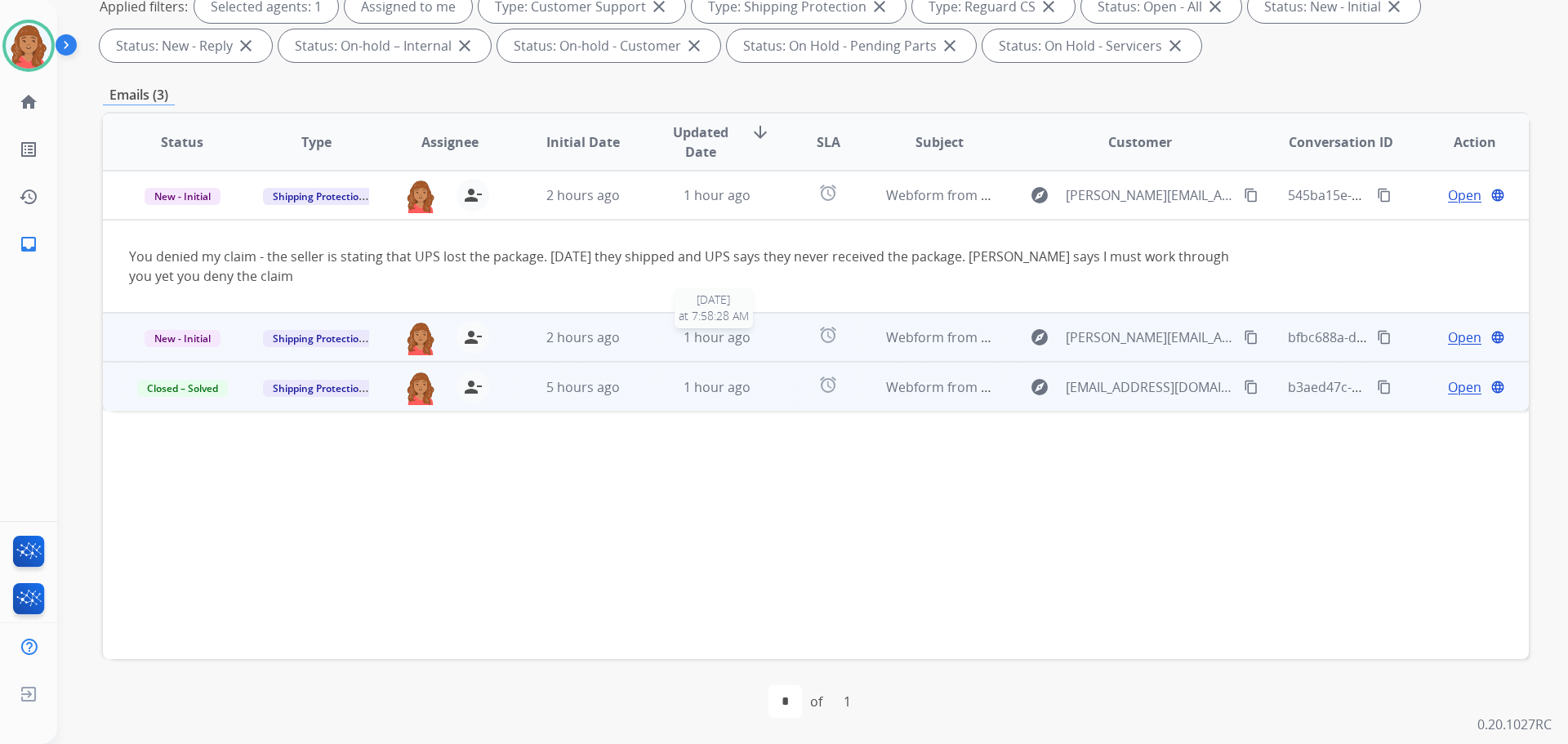
click at [665, 330] on div "1 hour ago" at bounding box center [717, 337] width 107 height 20
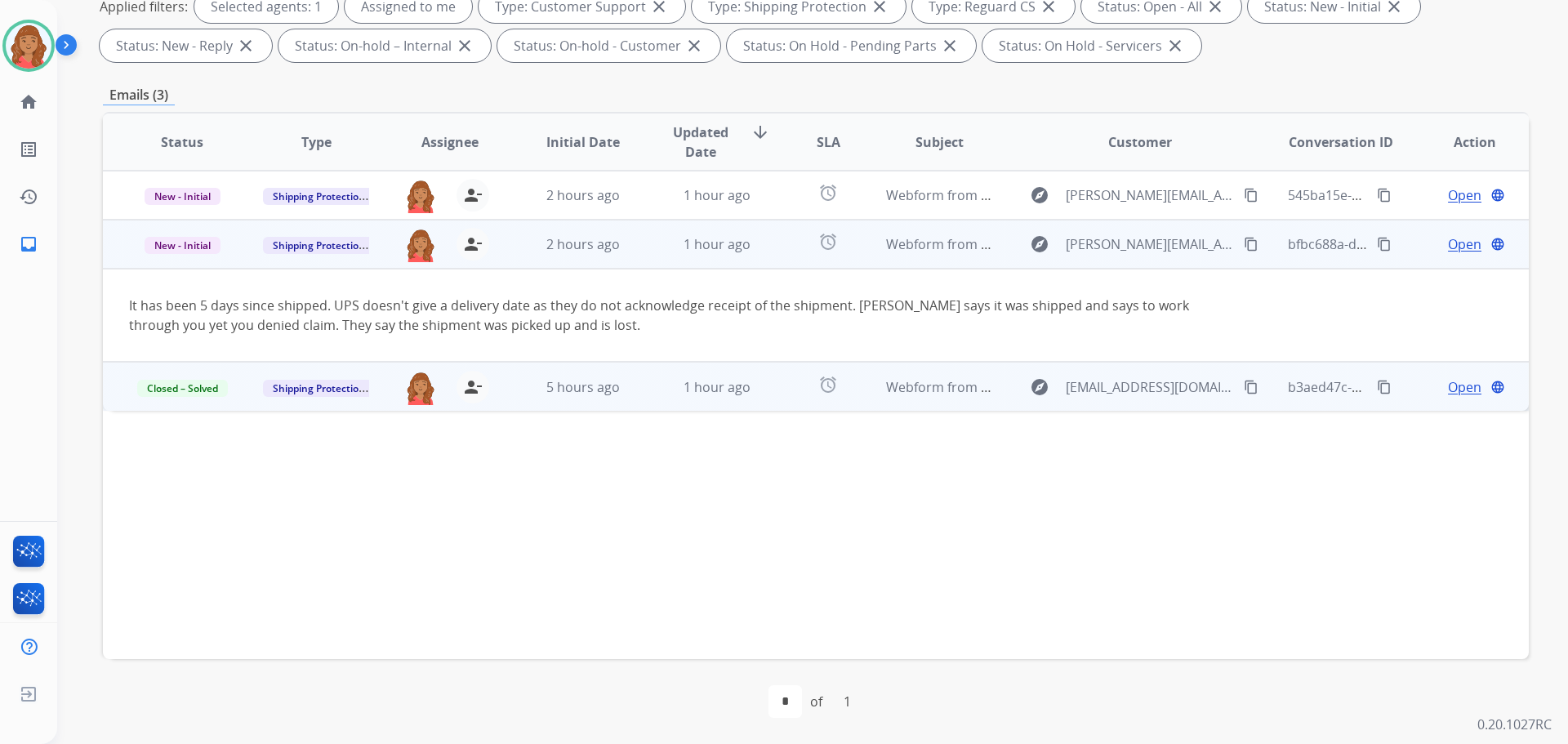
click at [1244, 243] on mat-icon "content_copy" at bounding box center [1251, 244] width 15 height 15
click at [198, 242] on span "New - Initial" at bounding box center [183, 245] width 76 height 17
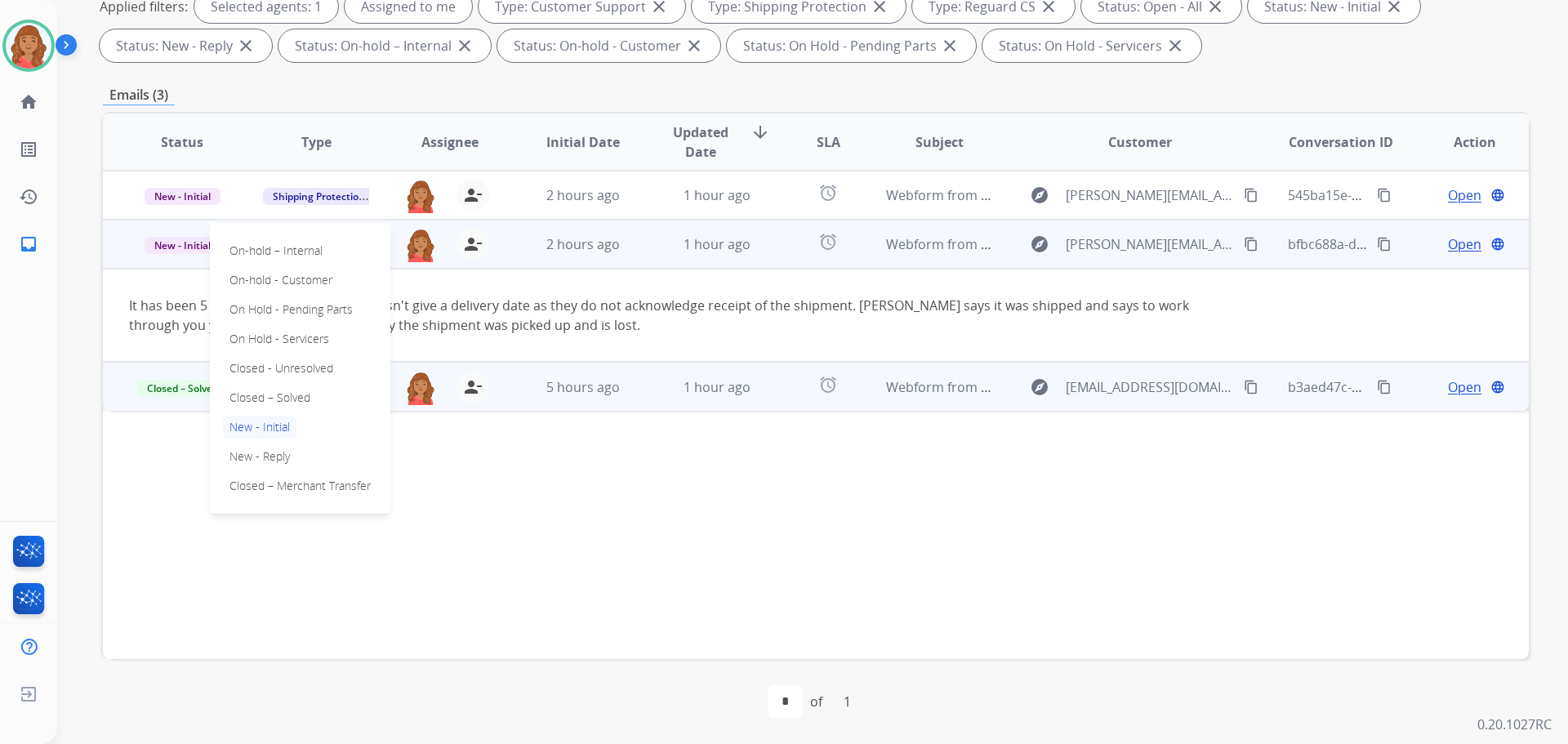
click at [257, 391] on p "Closed – Solved" at bounding box center [270, 398] width 94 height 23
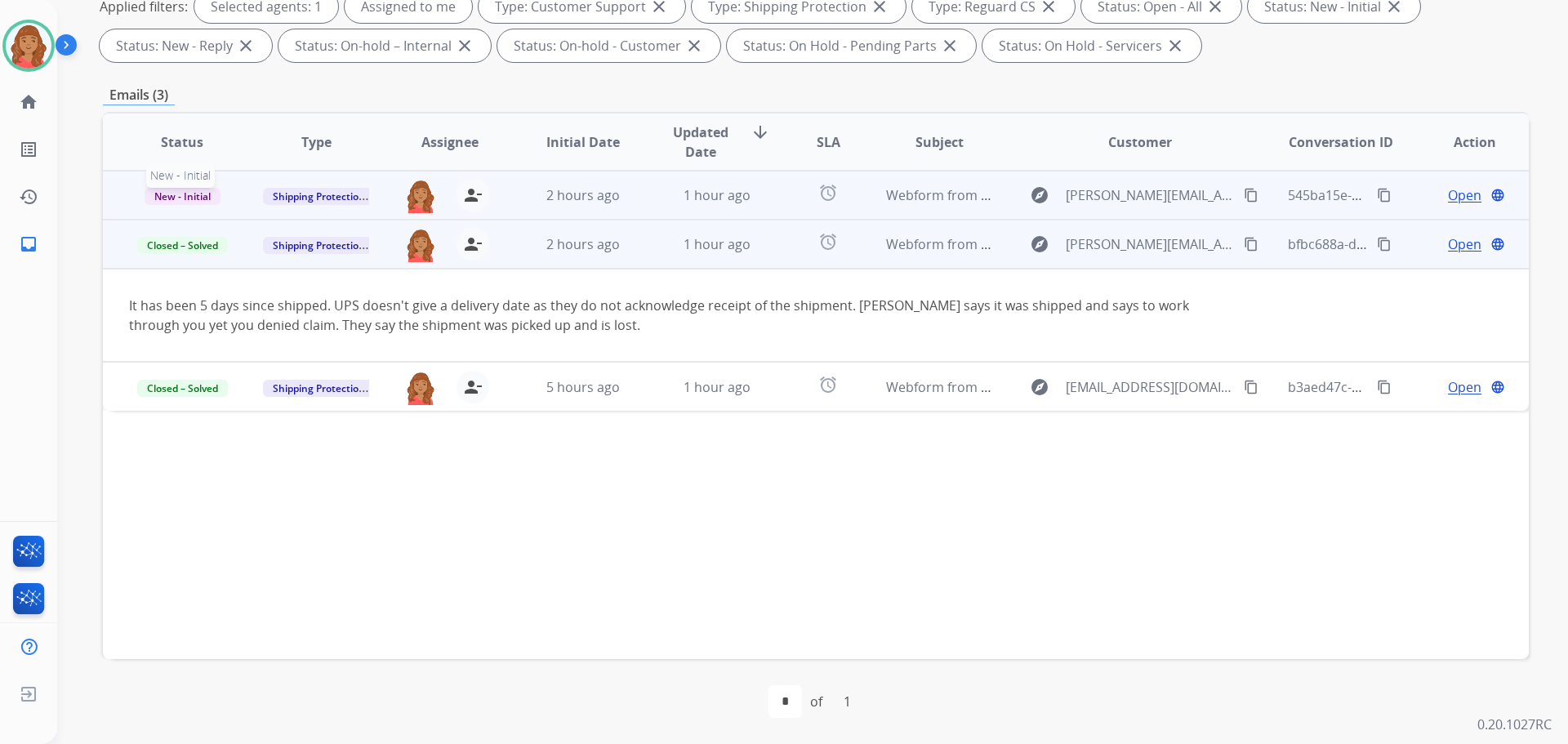
click at [178, 196] on span "New - Initial" at bounding box center [183, 196] width 76 height 17
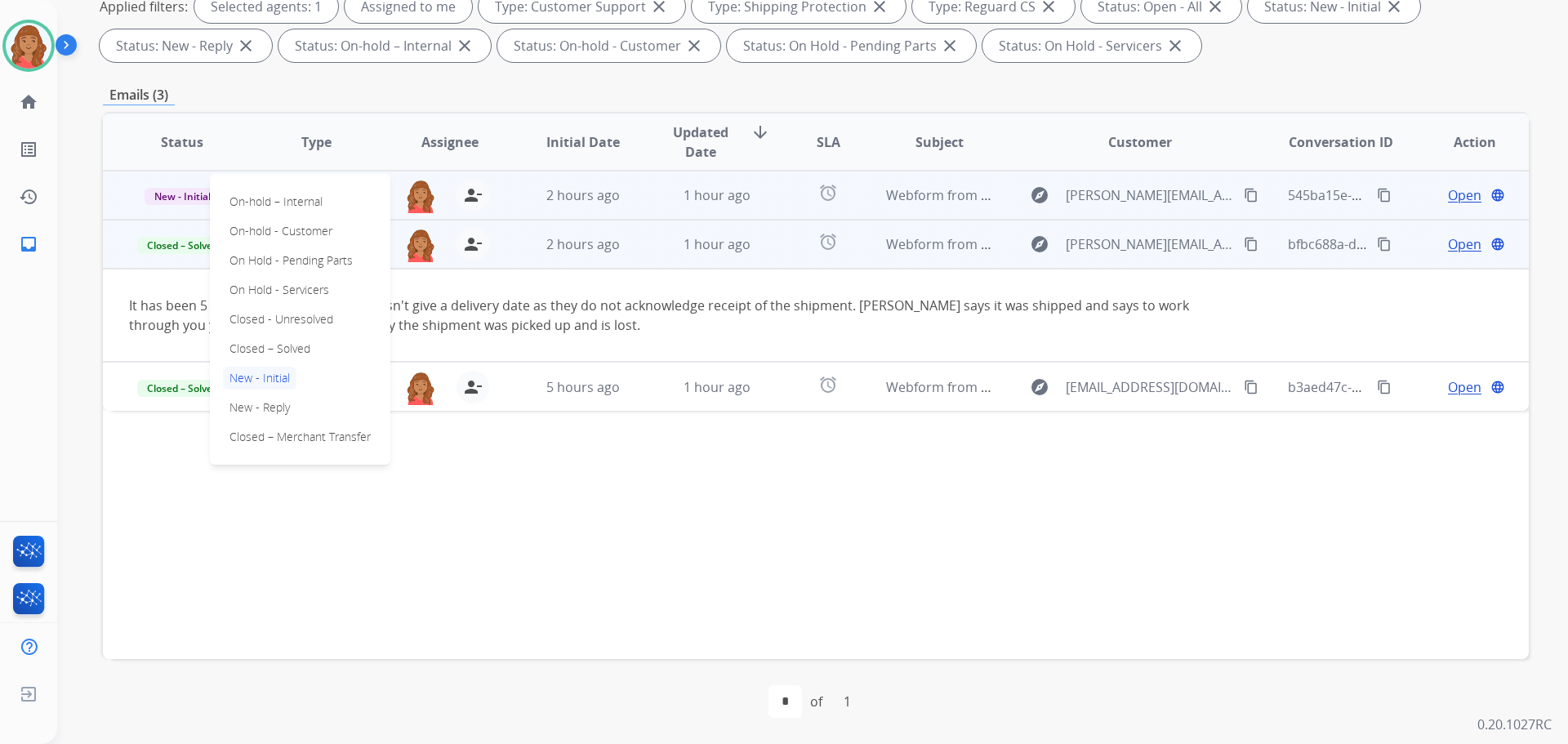
click at [268, 350] on p "Closed – Solved" at bounding box center [270, 349] width 94 height 23
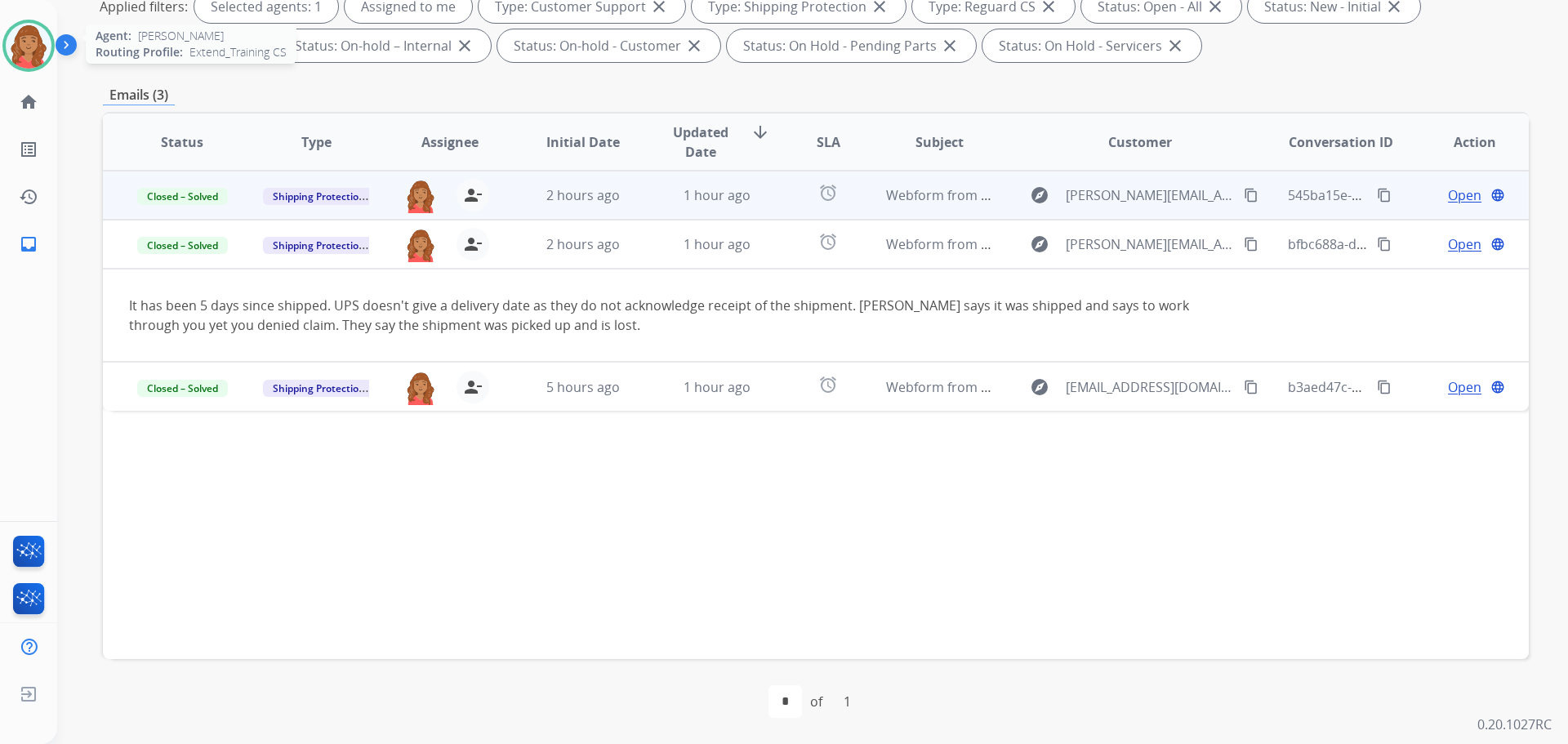
click at [36, 48] on img at bounding box center [28, 46] width 46 height 46
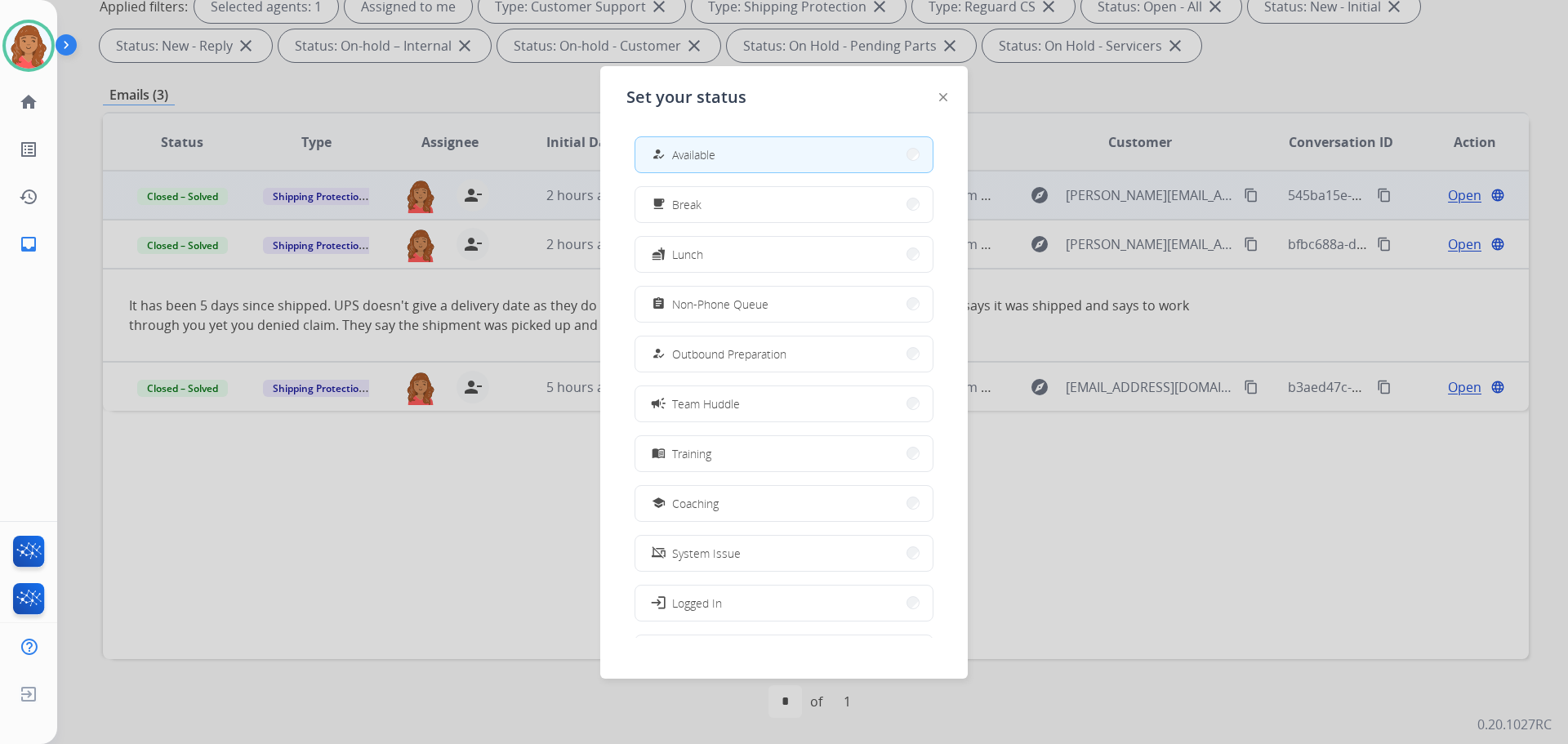
drag, startPoint x: 87, startPoint y: 112, endPoint x: 99, endPoint y: 133, distance: 24.2
click at [88, 115] on div at bounding box center [784, 372] width 1568 height 744
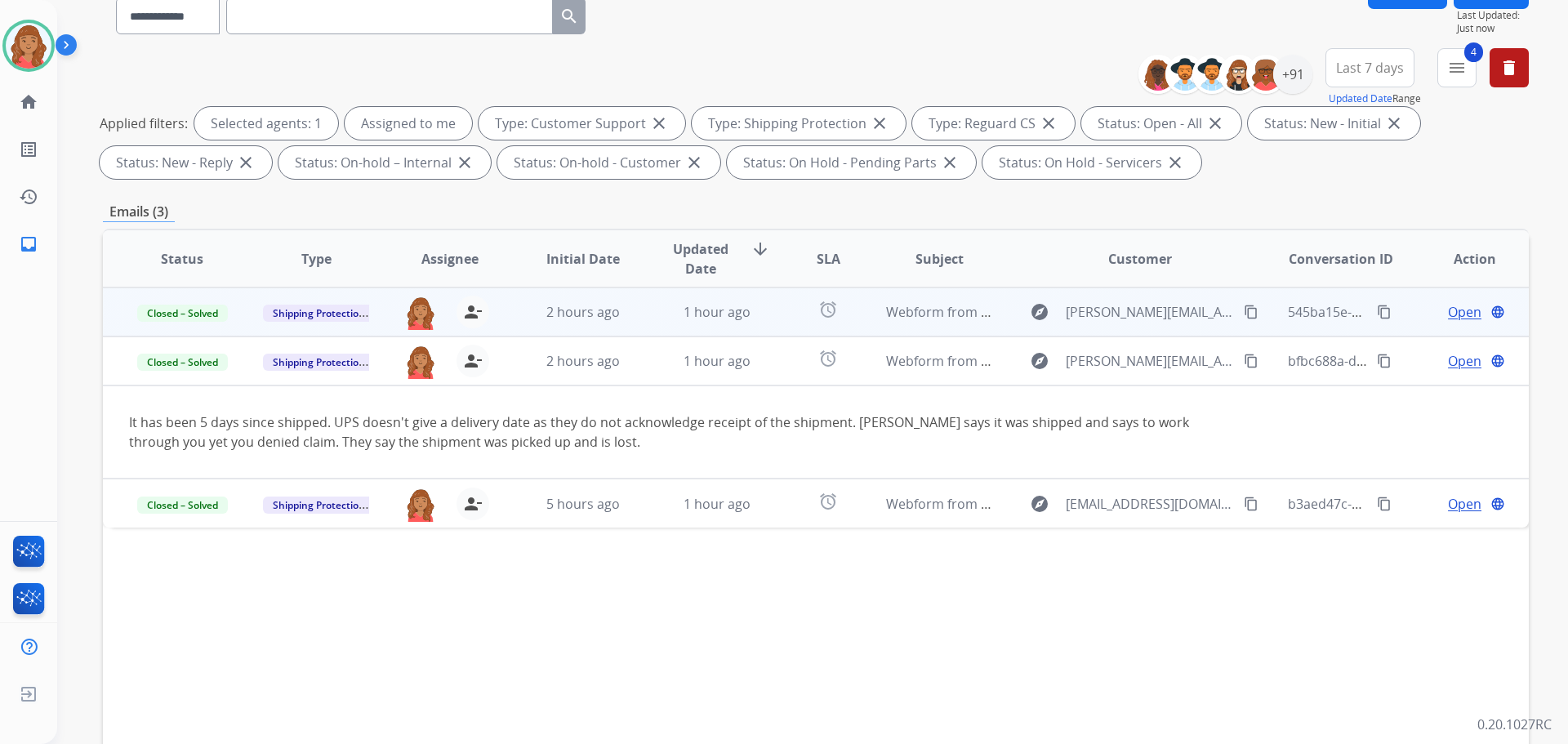
scroll to position [0, 0]
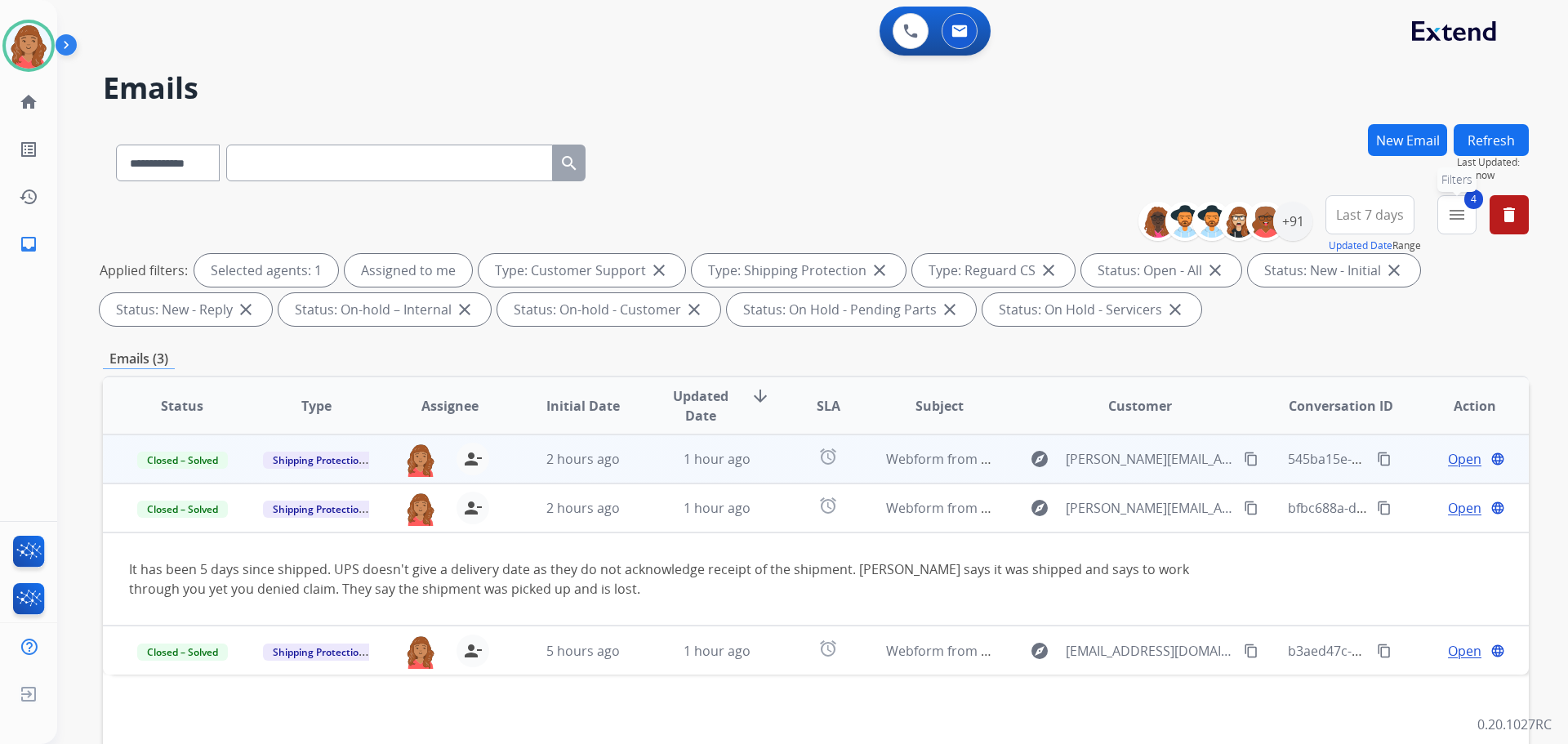
drag, startPoint x: 1458, startPoint y: 213, endPoint x: 1440, endPoint y: 221, distance: 19.7
click at [1458, 214] on mat-icon "menu" at bounding box center [1457, 215] width 20 height 20
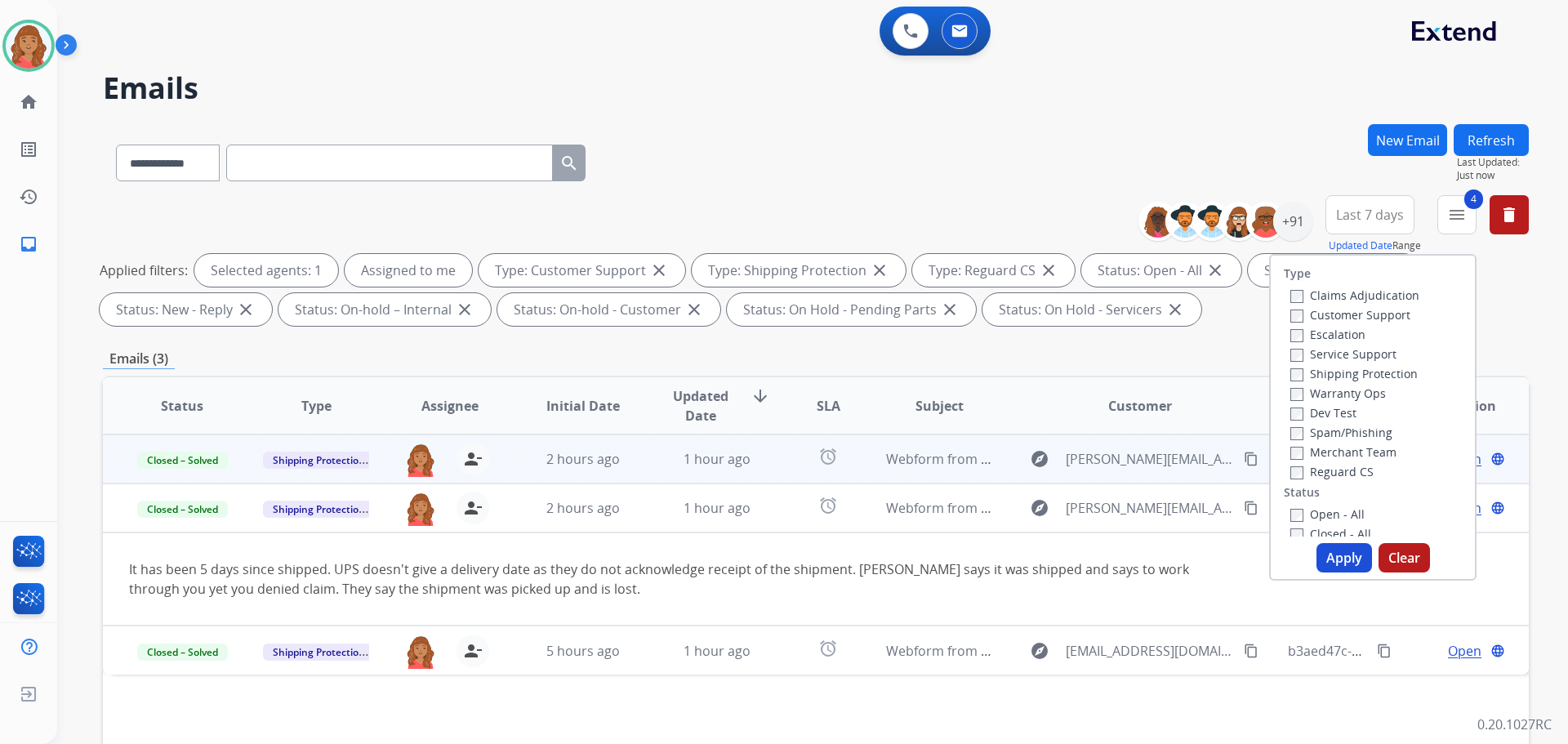
click at [1329, 557] on button "Apply" at bounding box center [1344, 558] width 56 height 29
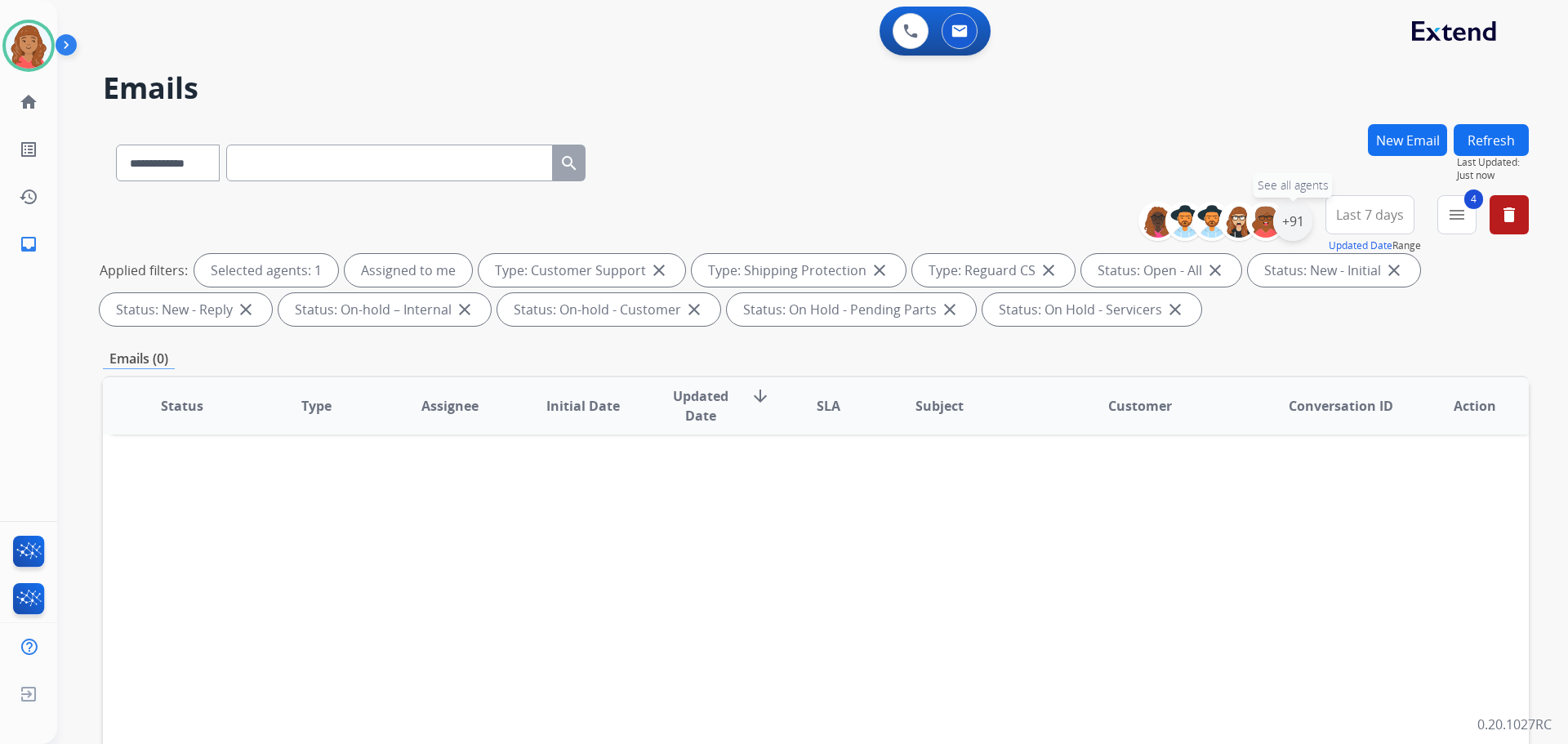
click at [1288, 222] on div "+91" at bounding box center [1293, 221] width 39 height 39
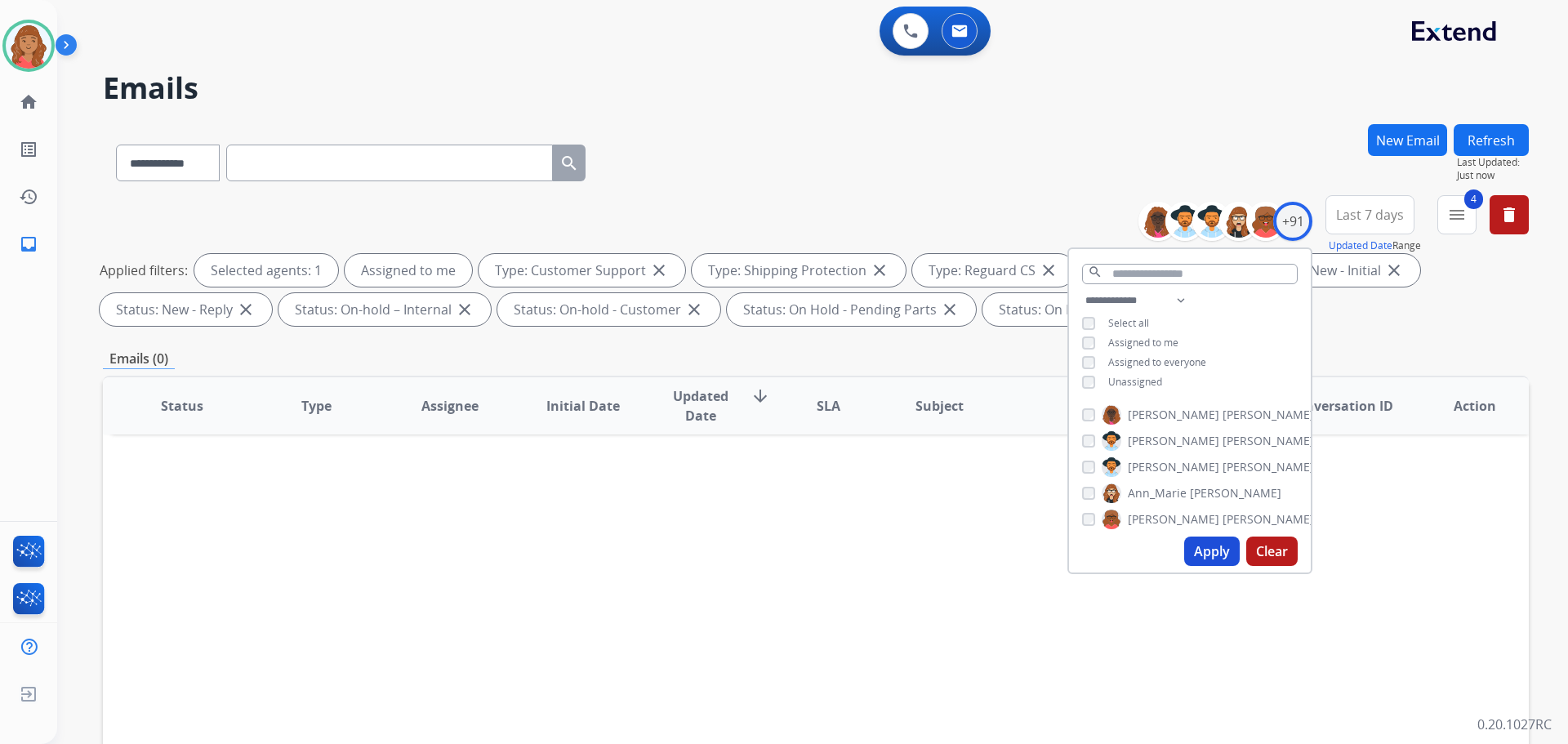
click at [1082, 376] on div "Unassigned" at bounding box center [1122, 382] width 80 height 13
click at [1209, 558] on button "Apply" at bounding box center [1212, 550] width 56 height 29
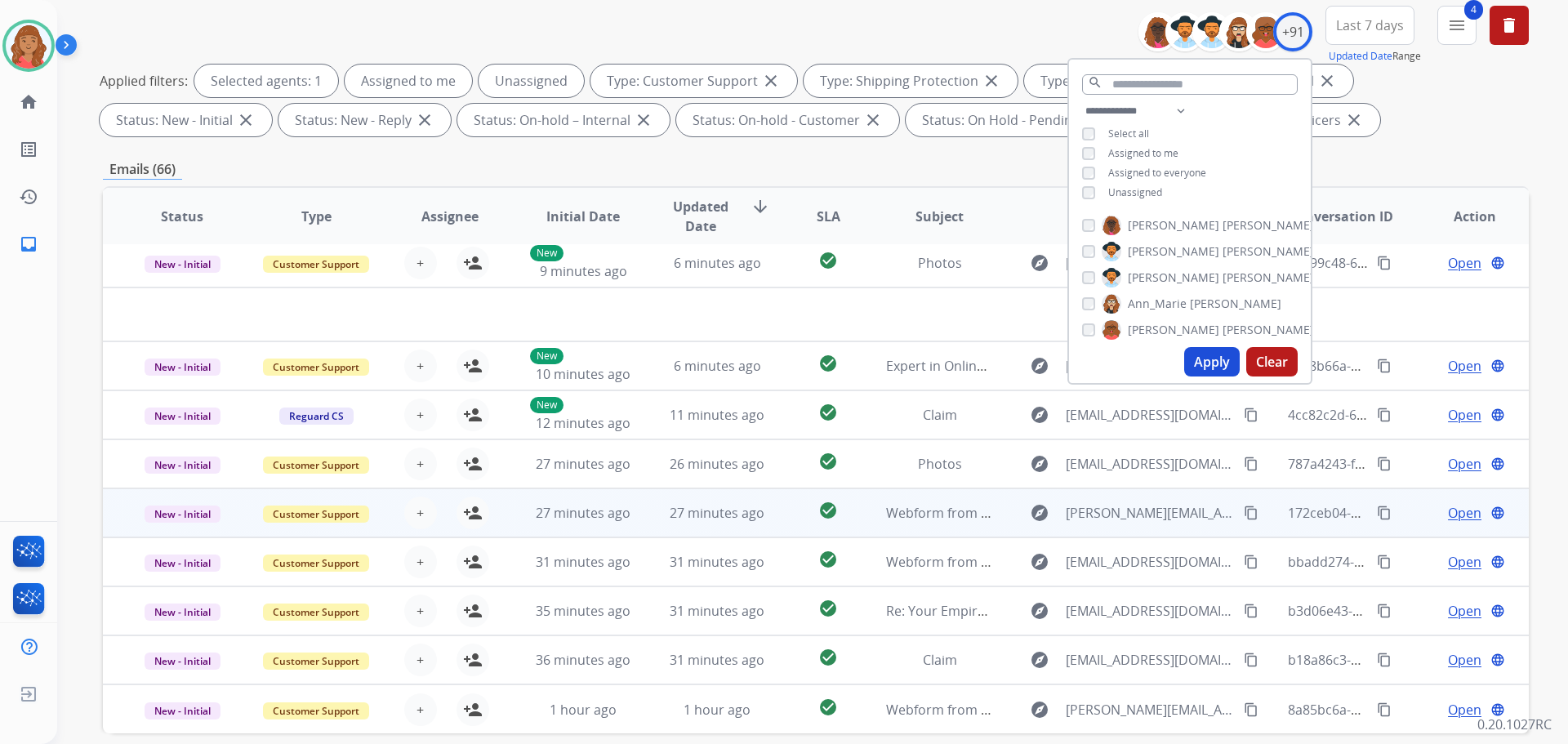
scroll to position [264, 0]
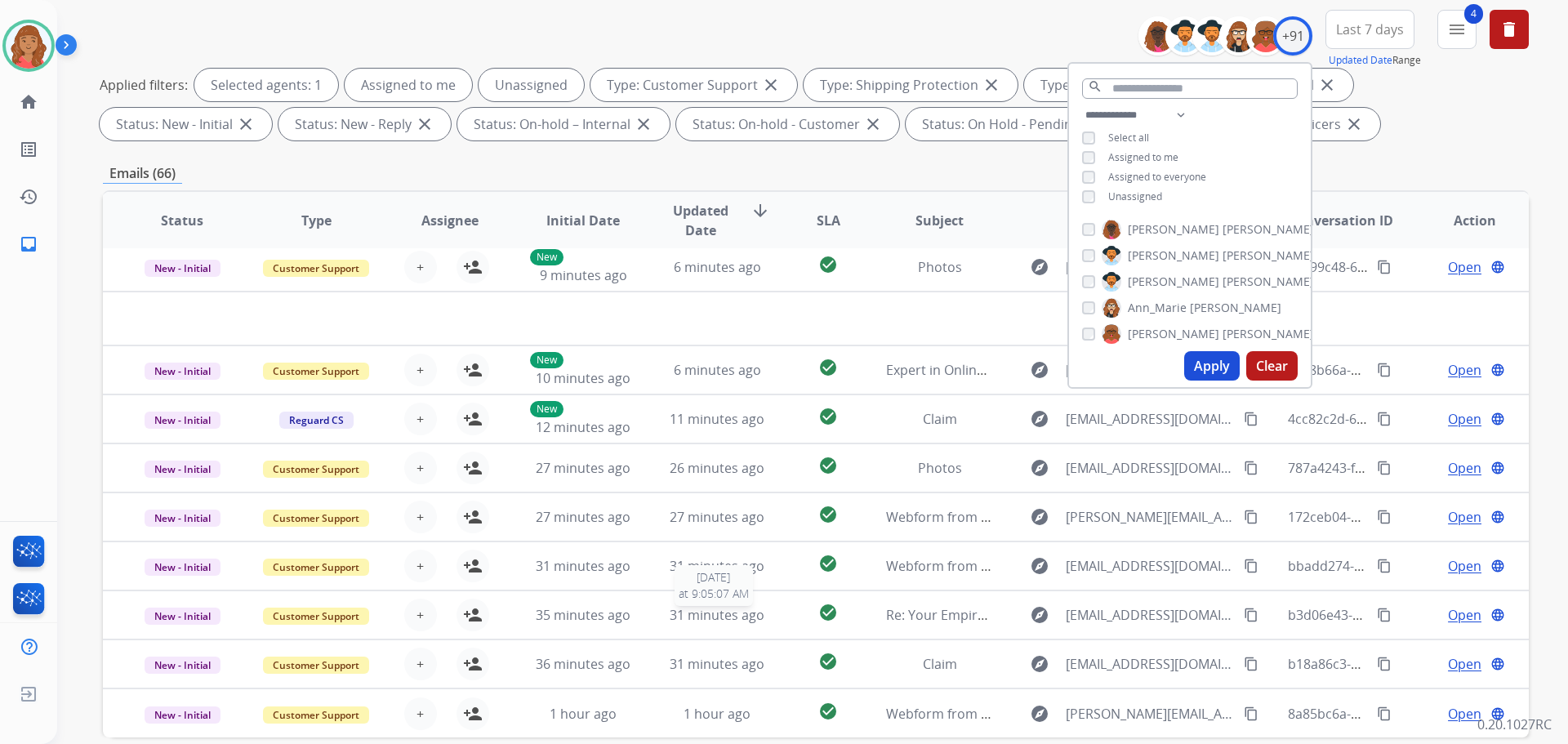
scroll to position [264, 0]
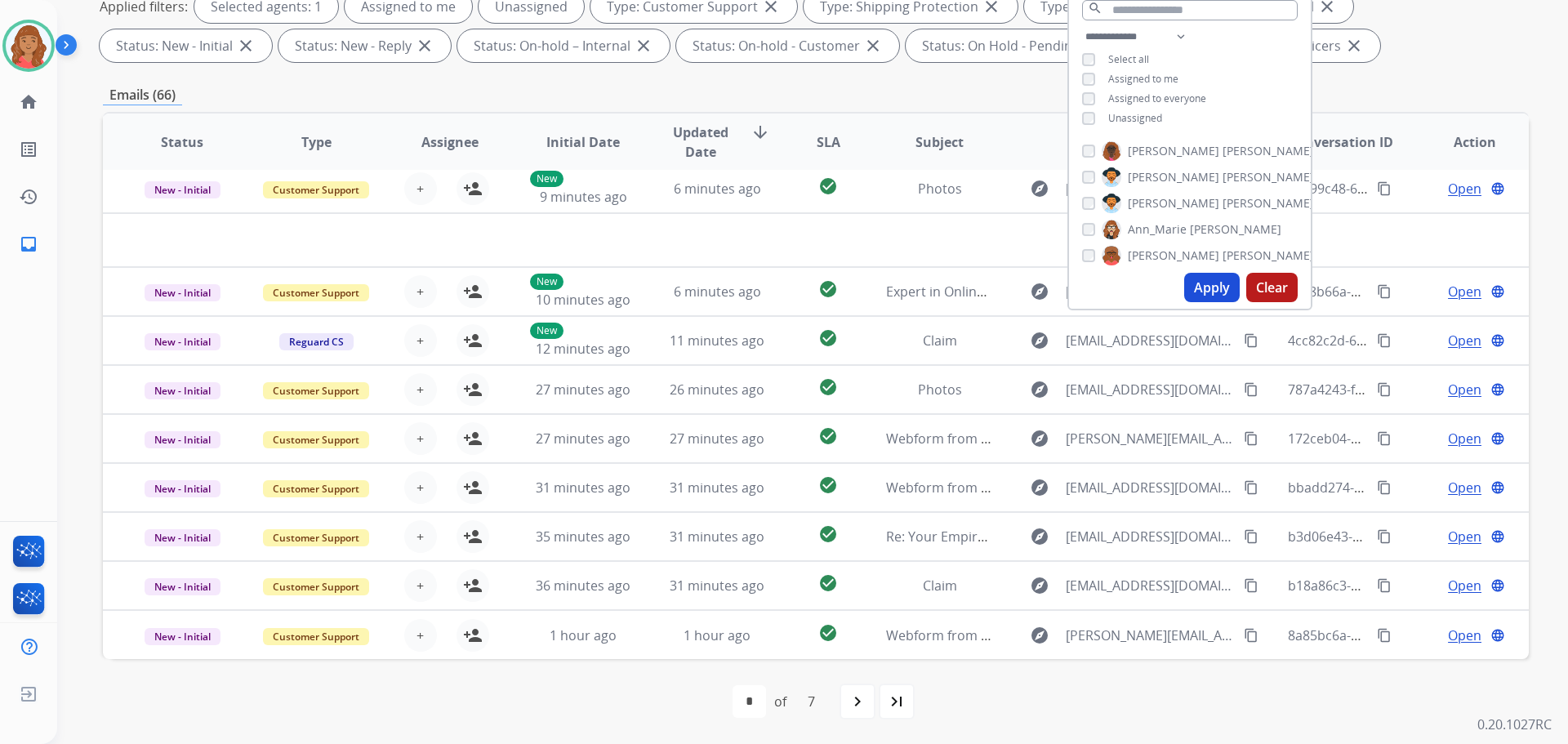
click at [857, 697] on mat-icon "navigate_next" at bounding box center [858, 701] width 20 height 20
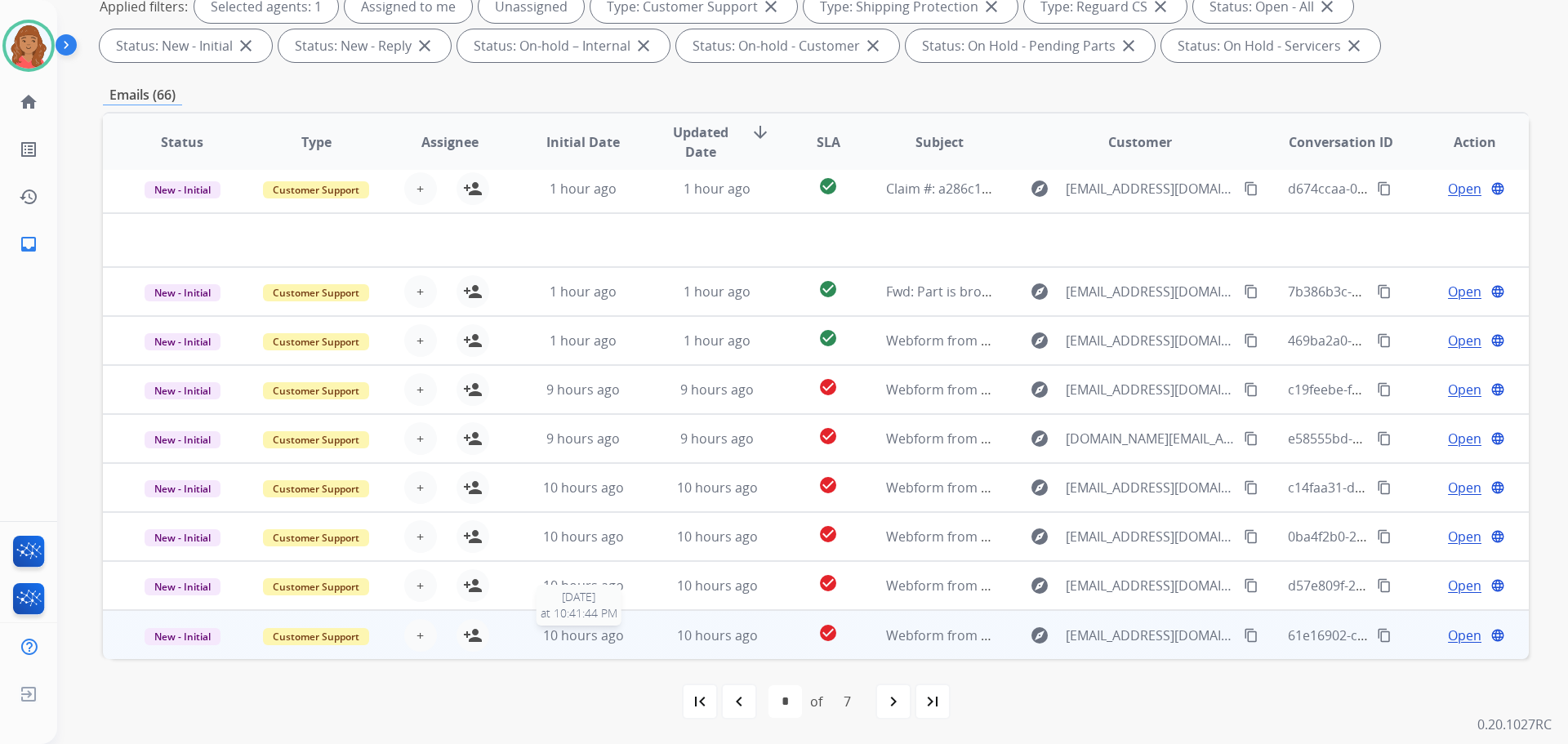
click at [582, 637] on span "10 hours ago" at bounding box center [583, 636] width 81 height 18
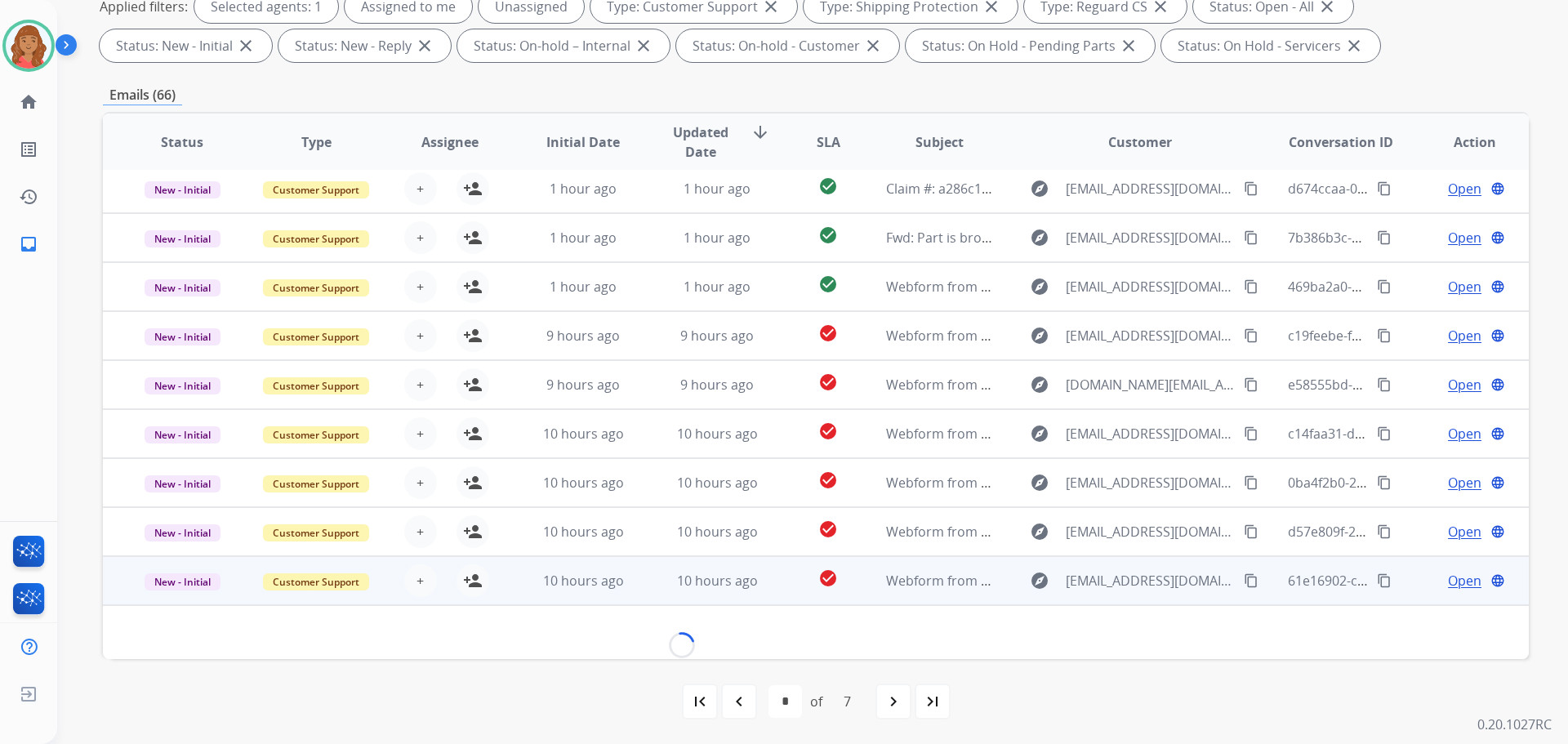
scroll to position [75, 0]
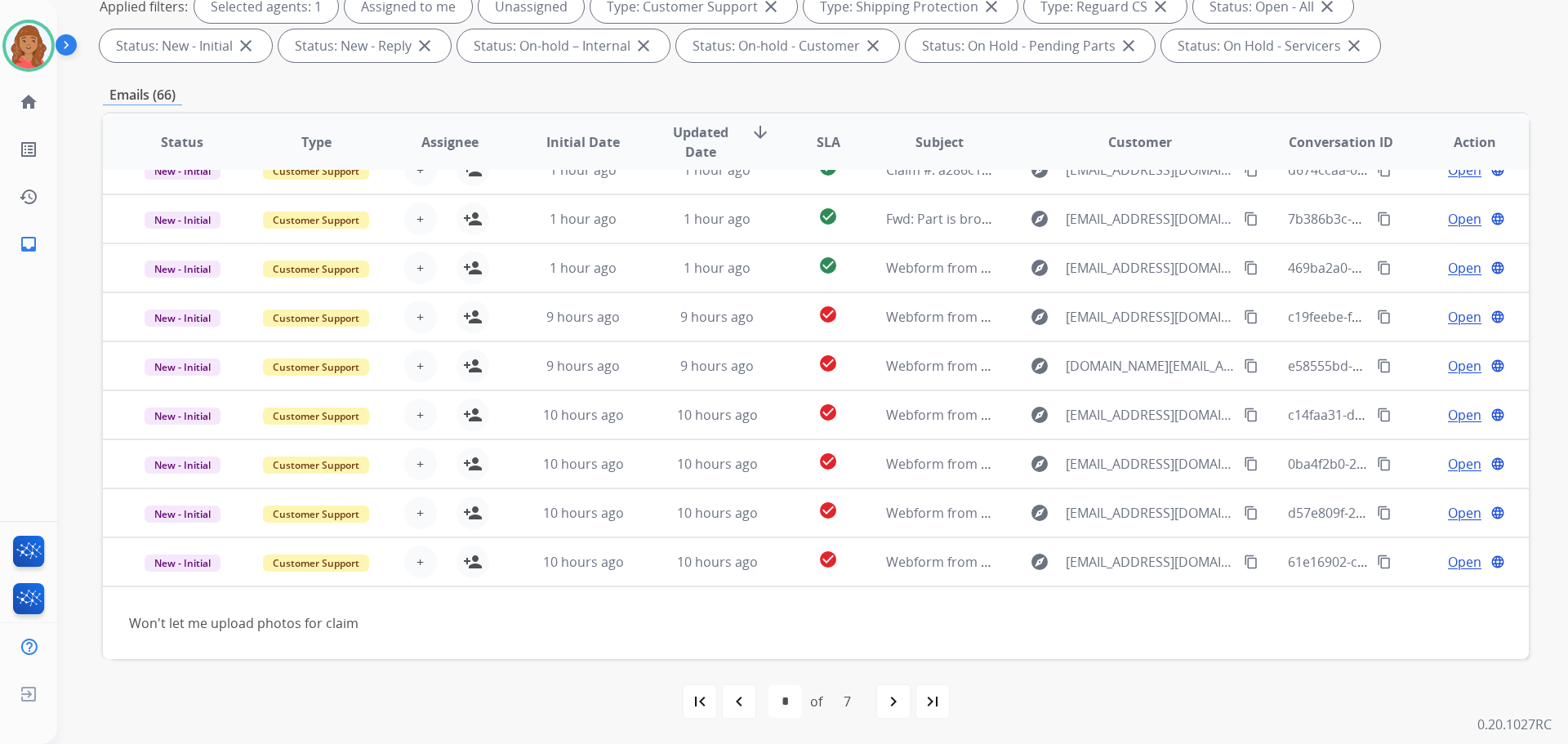
click at [945, 700] on div "last_page" at bounding box center [932, 701] width 36 height 36
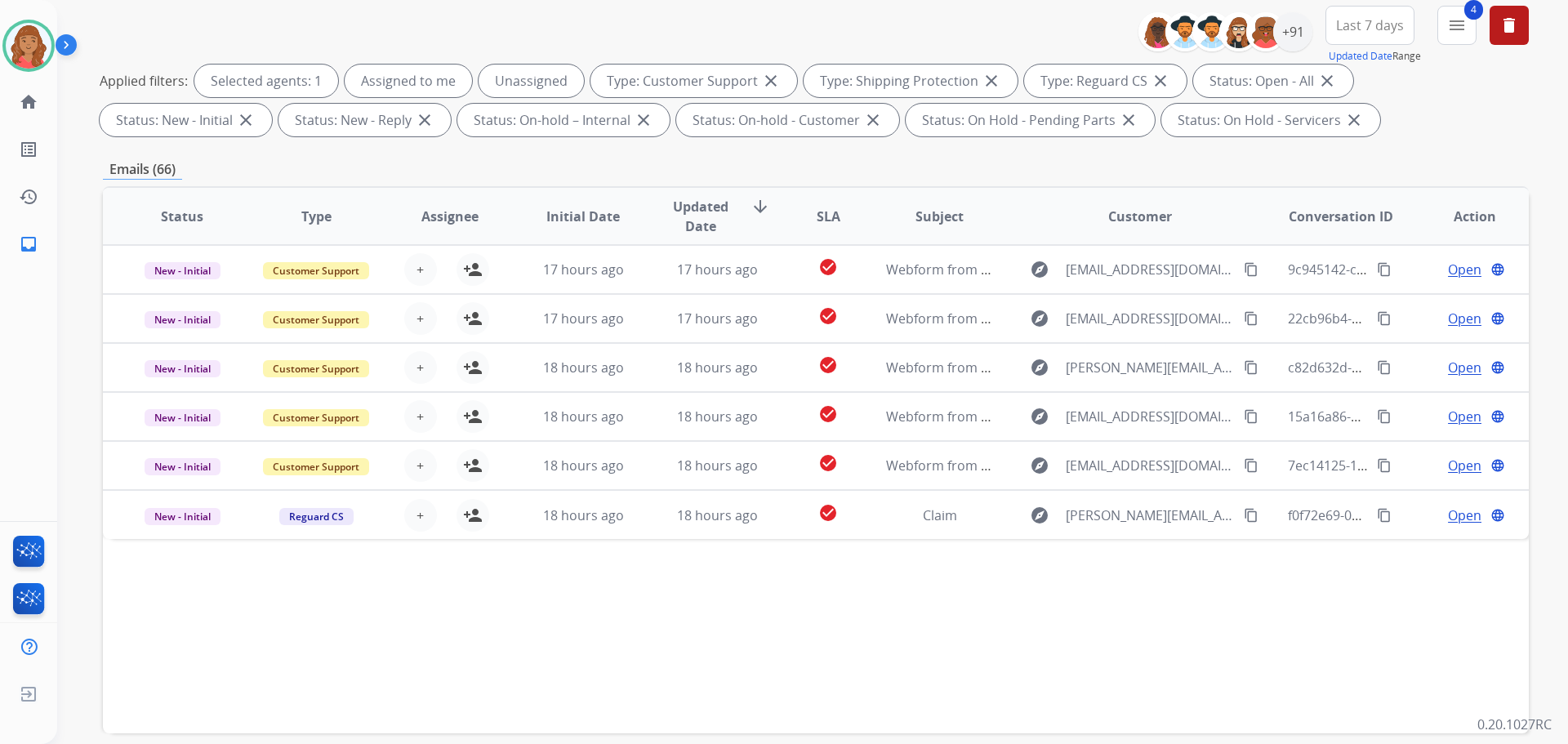
scroll to position [264, 0]
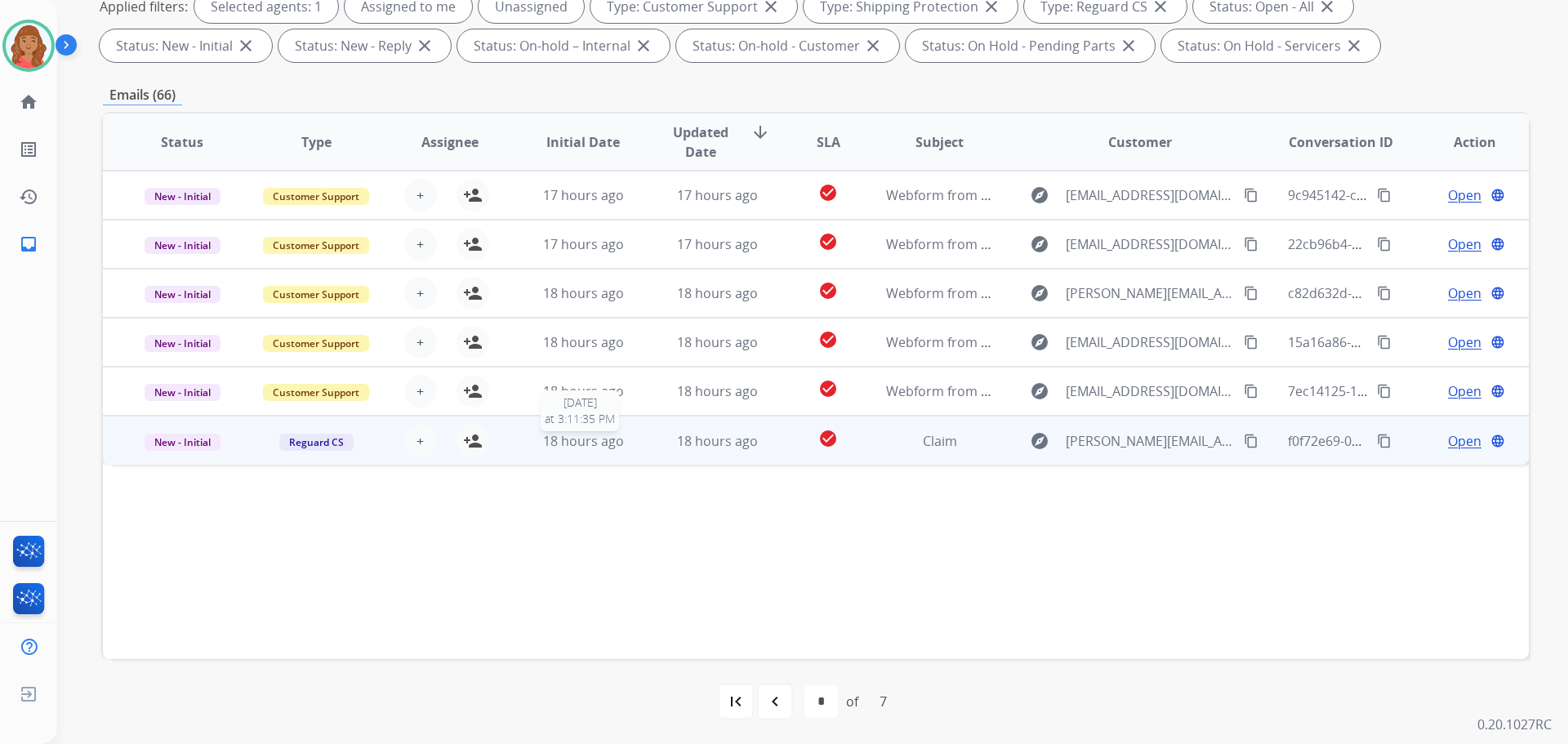
click at [579, 447] on span "18 hours ago" at bounding box center [583, 441] width 81 height 18
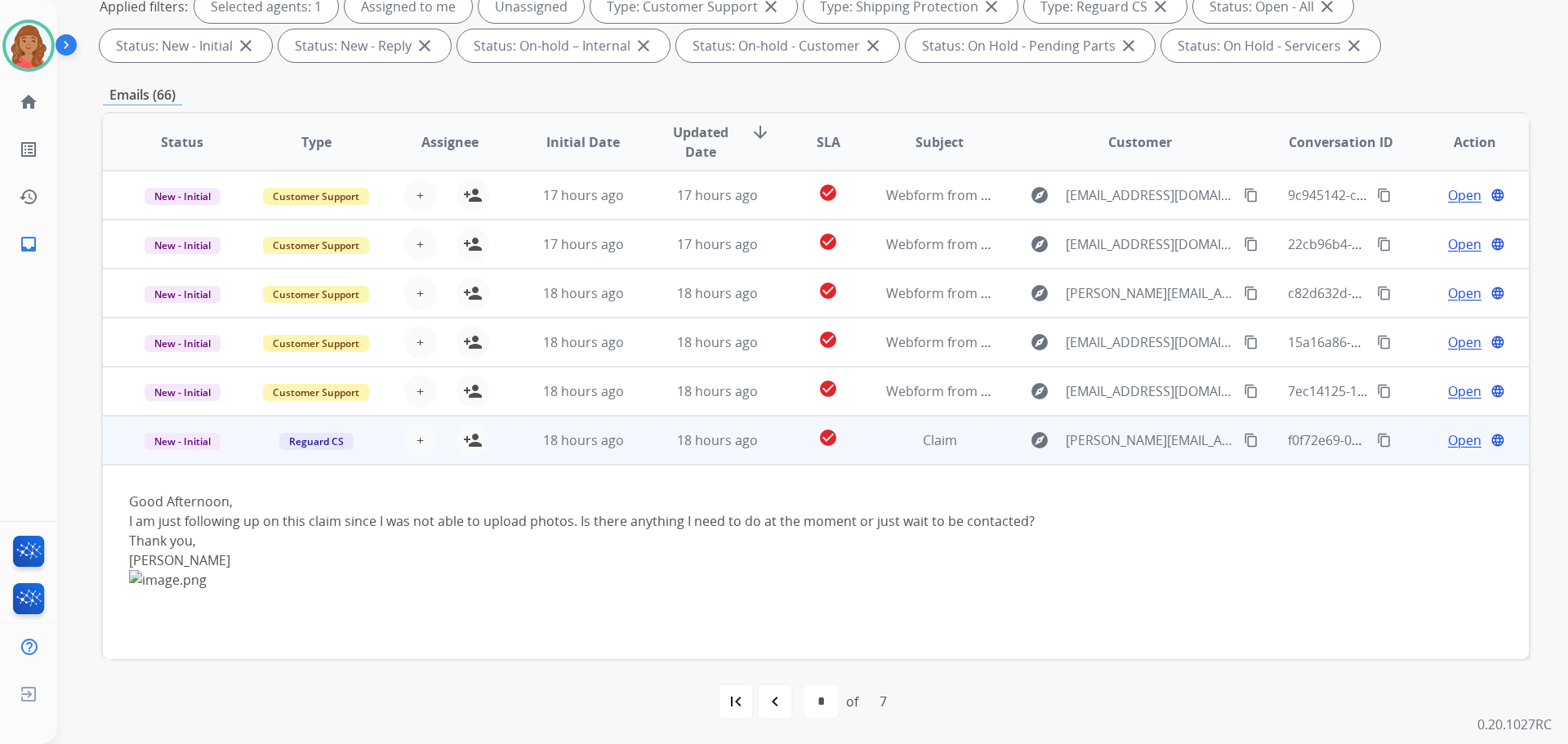
scroll to position [129, 0]
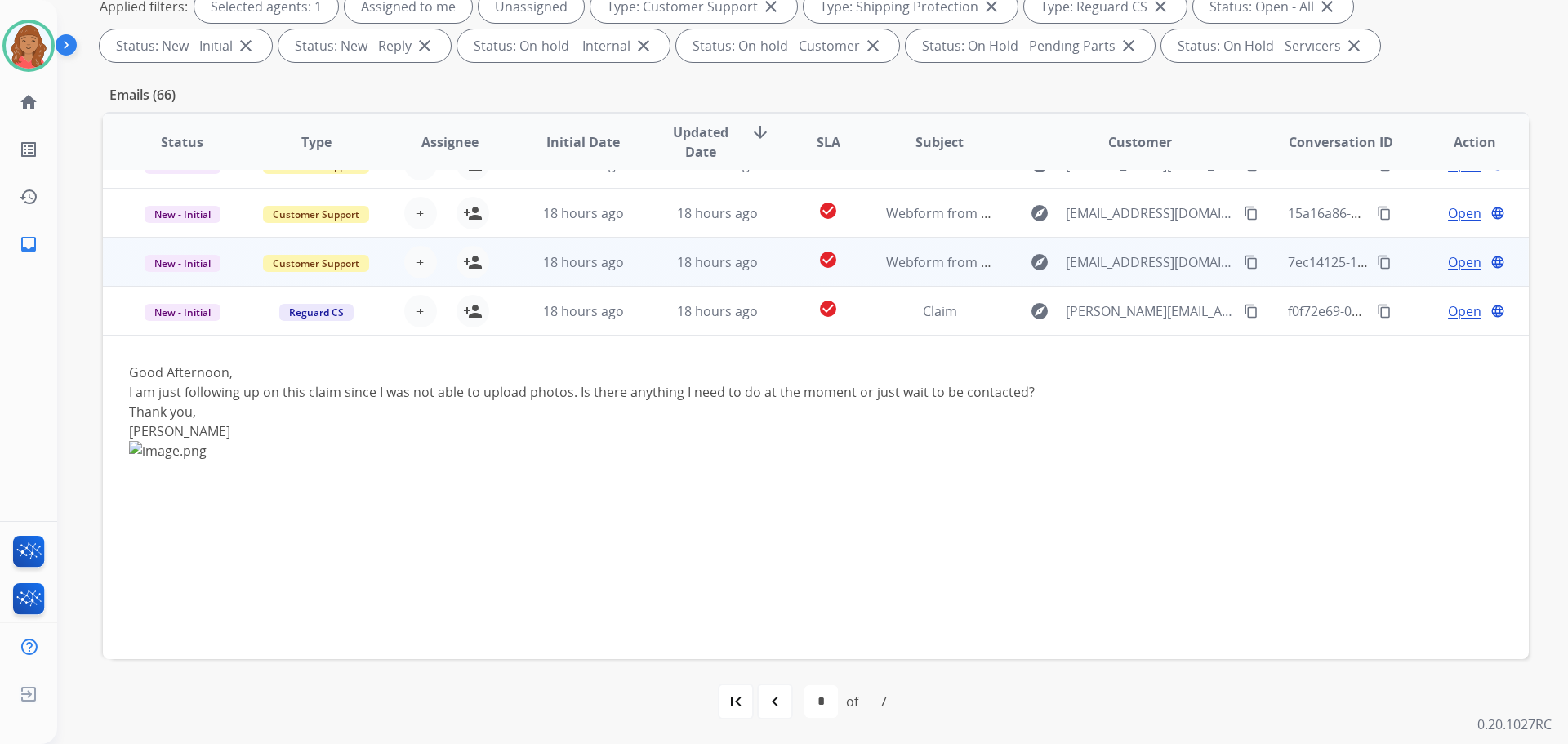
click at [678, 269] on span "18 hours ago" at bounding box center [717, 262] width 81 height 18
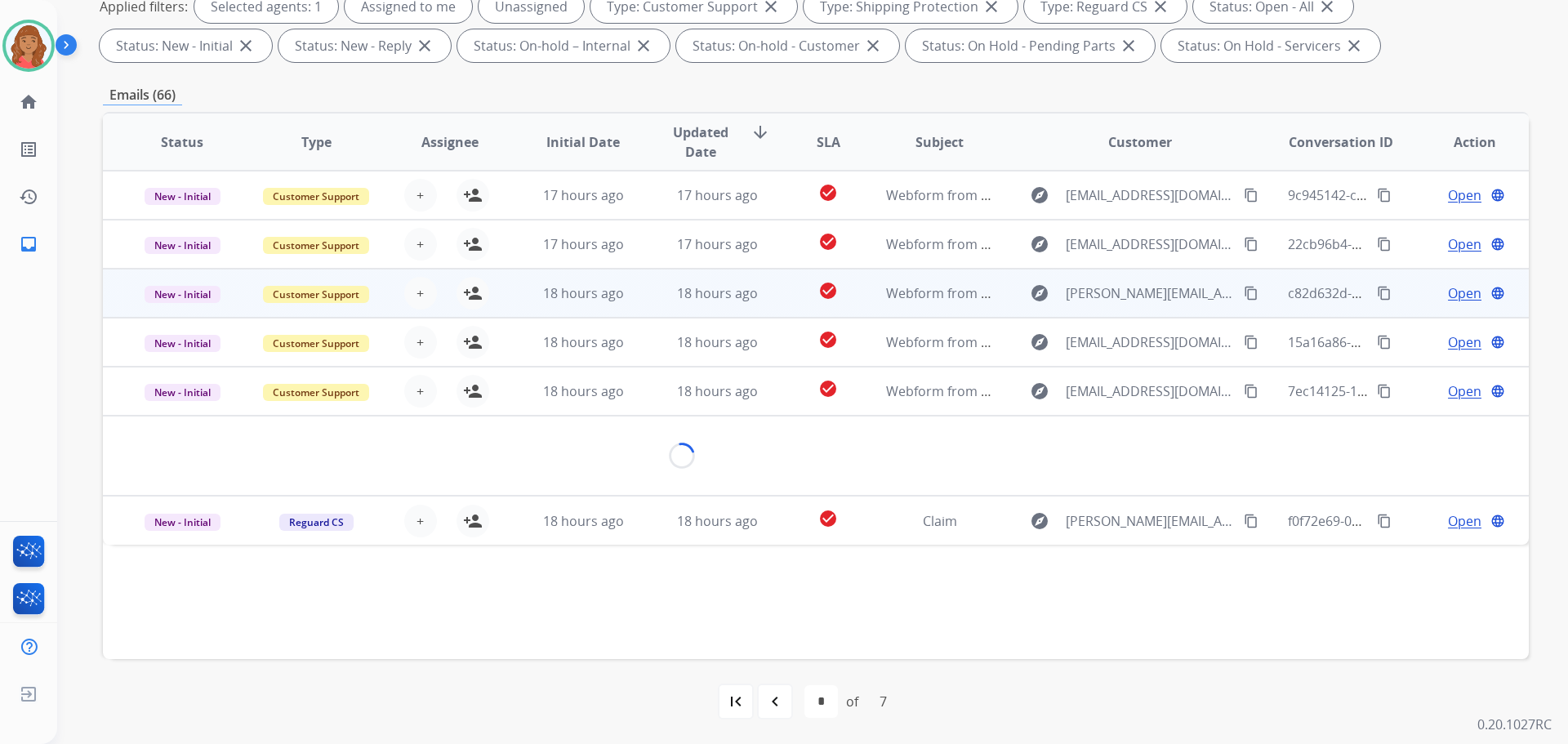
scroll to position [0, 0]
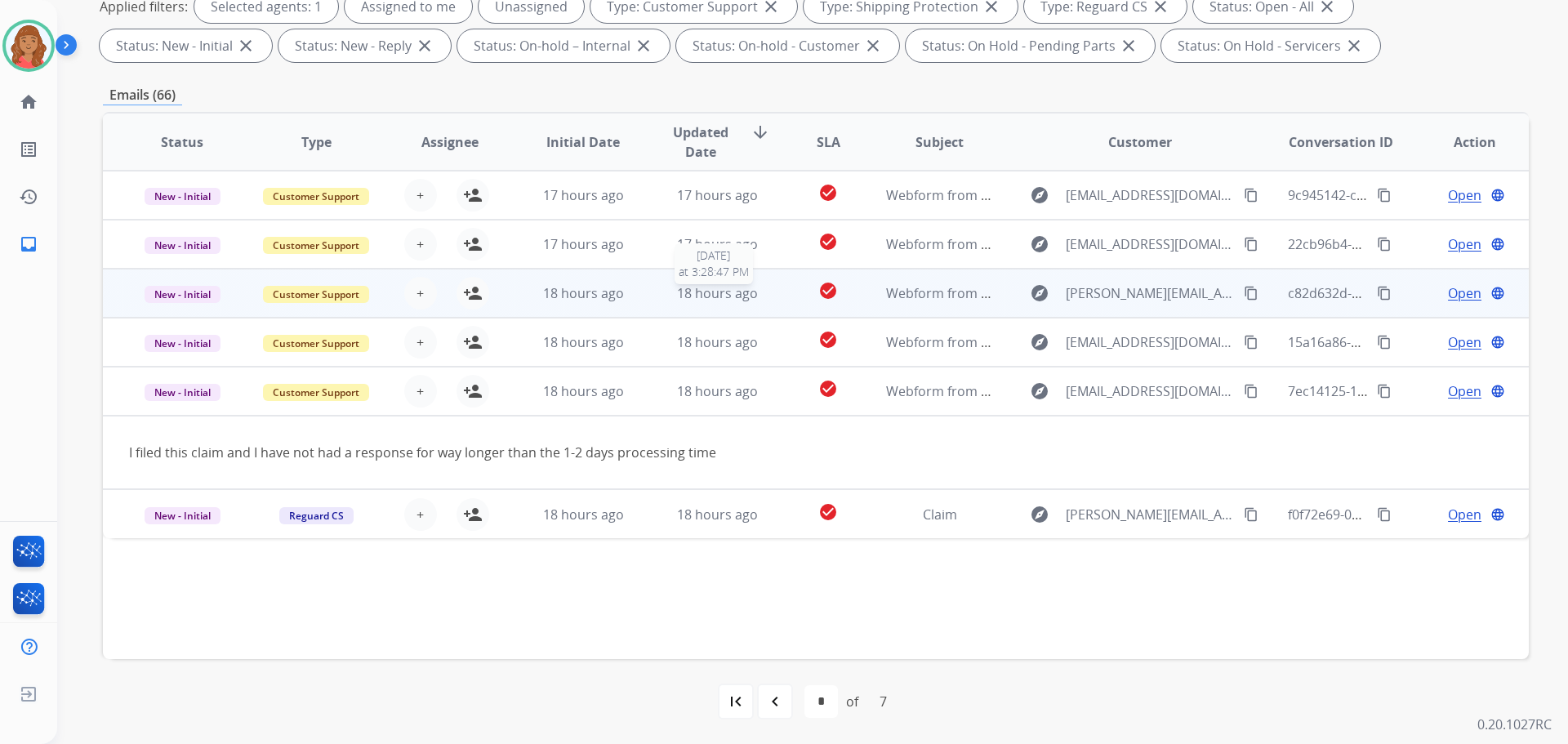
click at [670, 297] on div "18 hours ago" at bounding box center [717, 293] width 107 height 20
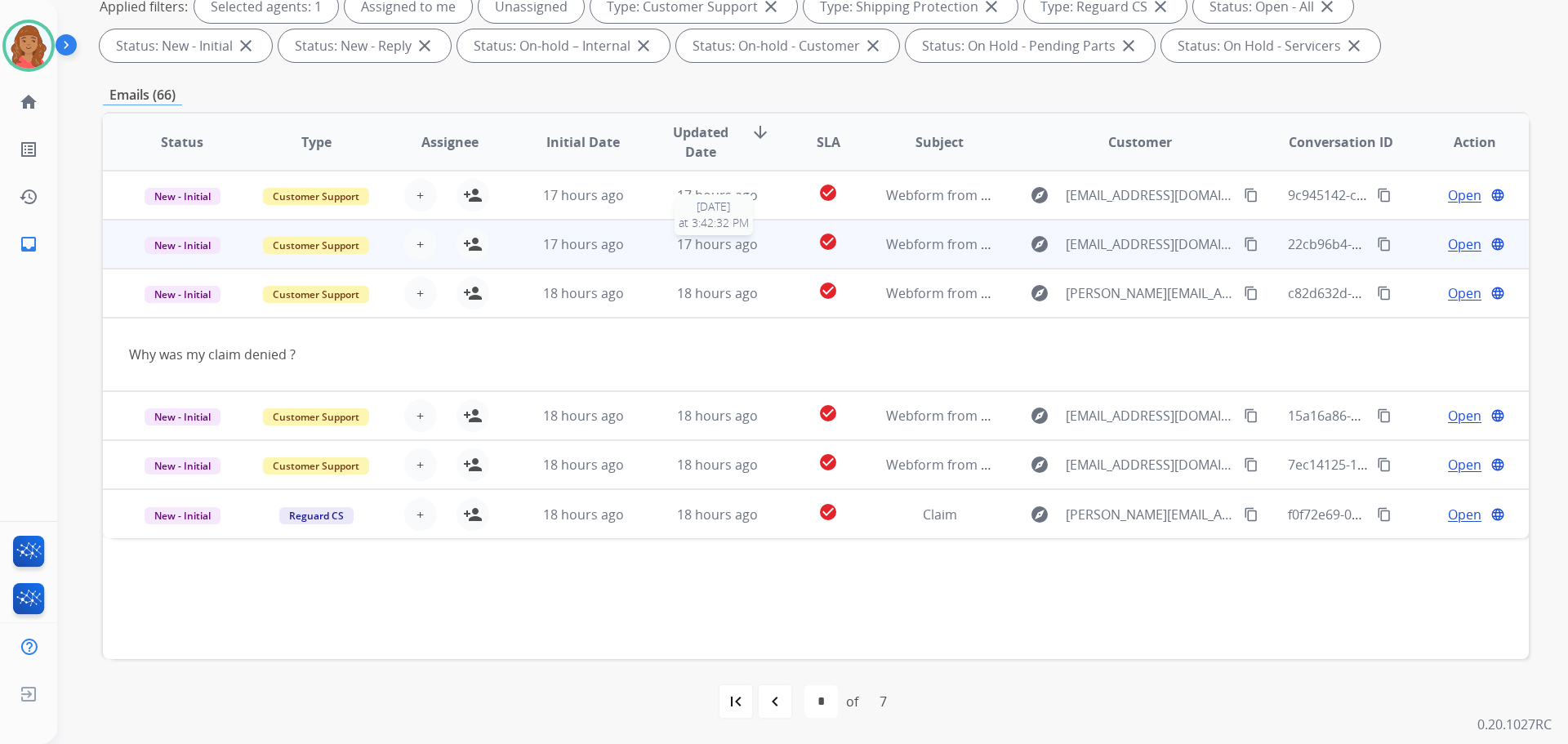
click at [697, 245] on span "17 hours ago" at bounding box center [717, 244] width 81 height 18
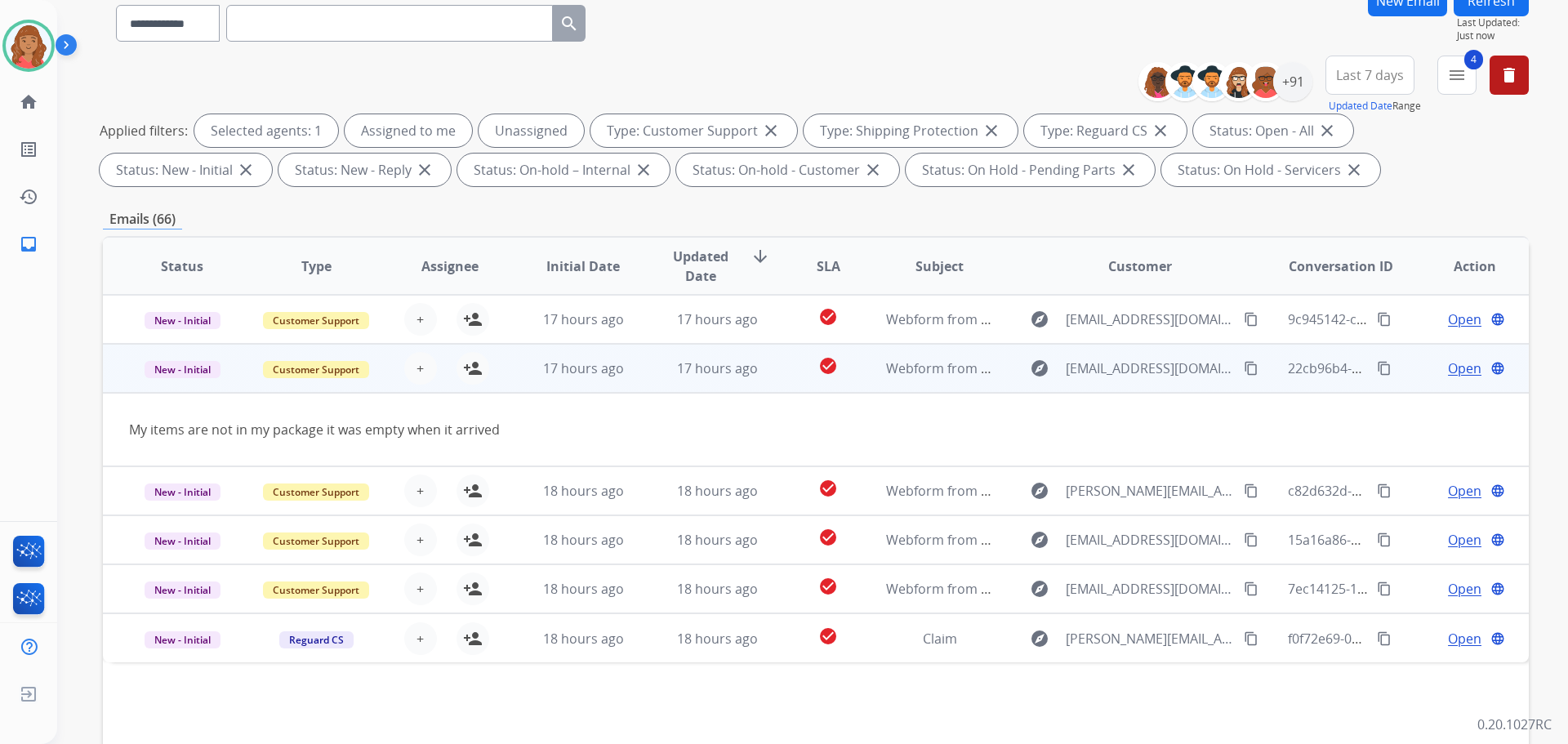
scroll to position [100, 0]
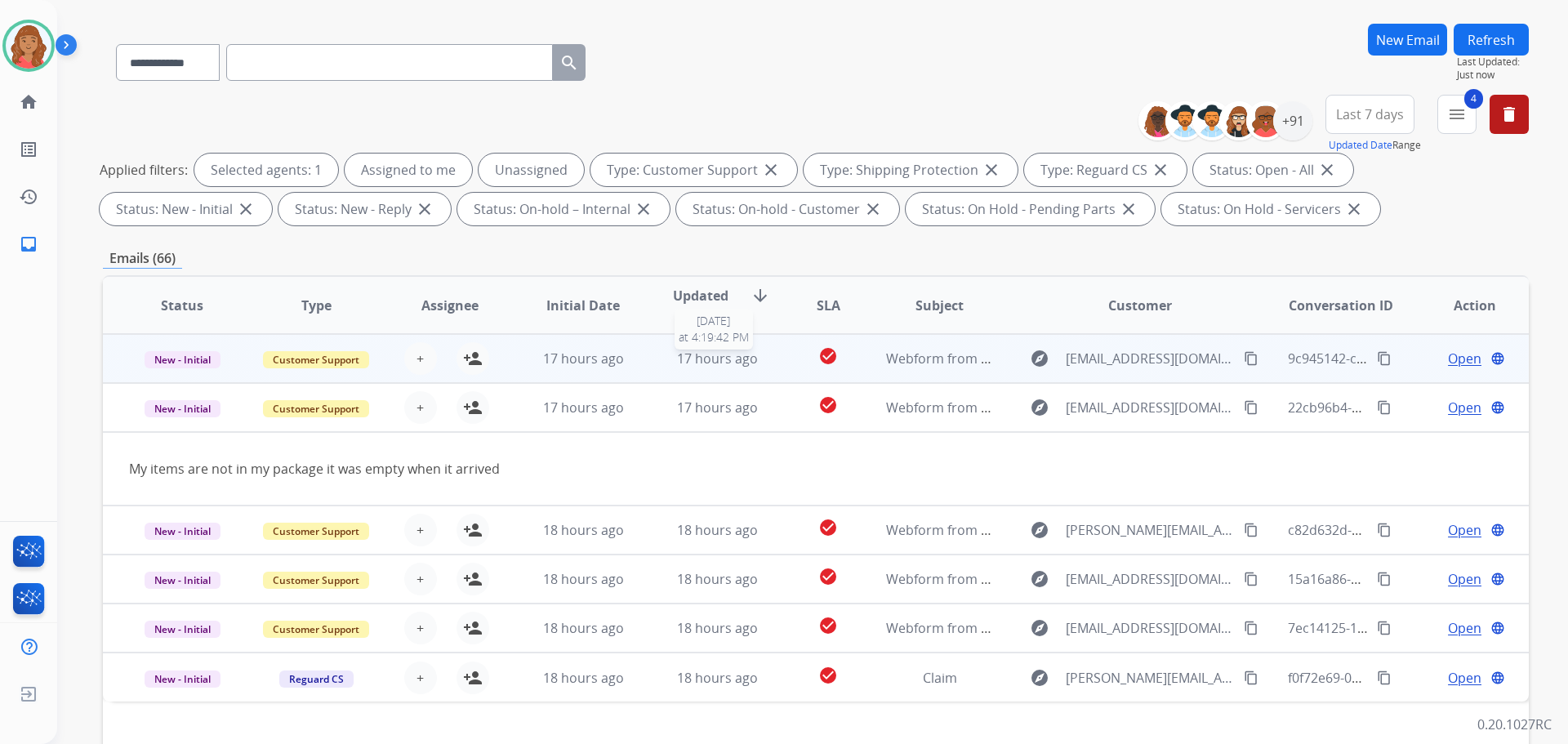
click at [702, 363] on span "17 hours ago" at bounding box center [717, 359] width 81 height 18
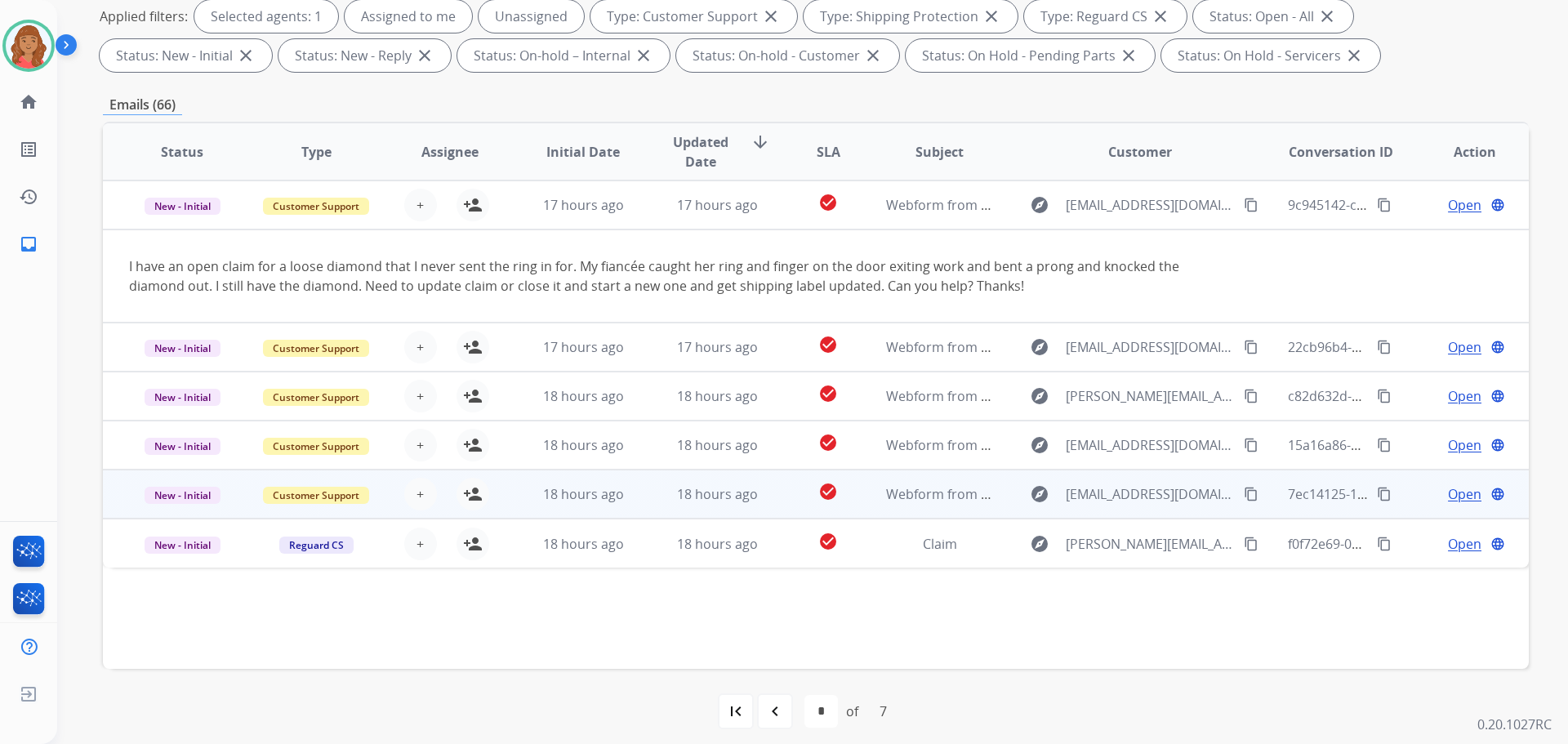
scroll to position [264, 0]
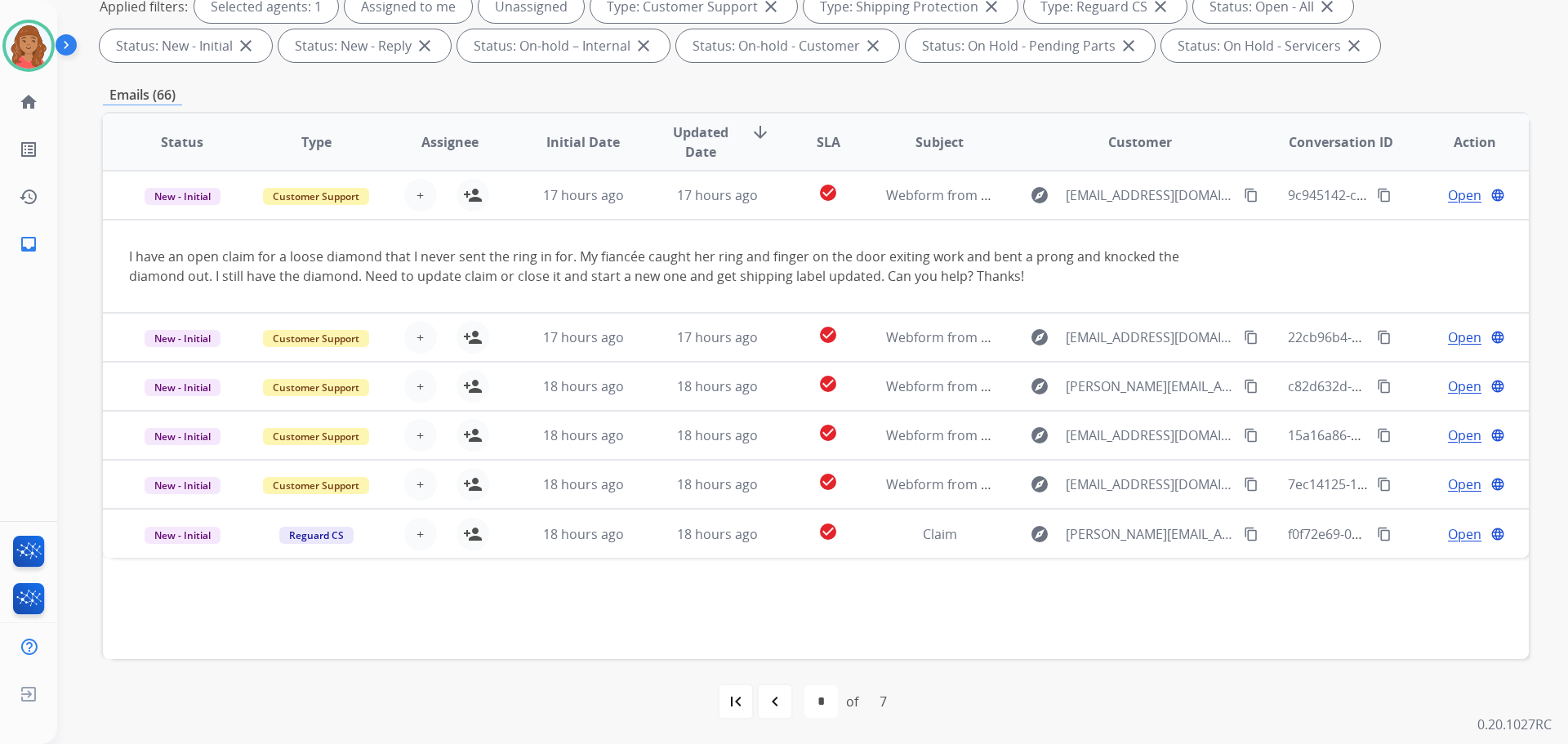
click at [772, 699] on mat-icon "navigate_before" at bounding box center [775, 701] width 20 height 20
select select "*"
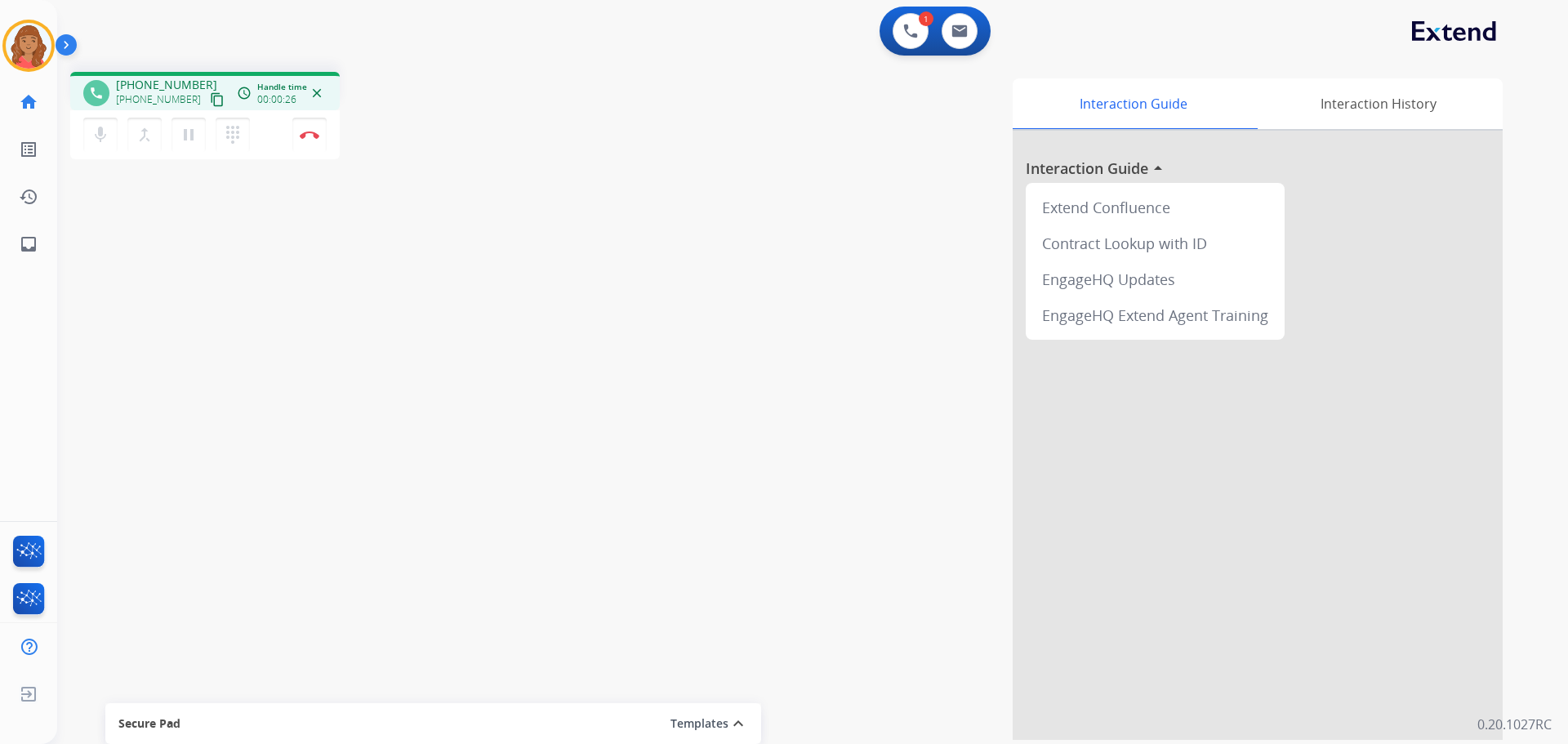
click at [210, 99] on mat-icon "content_copy" at bounding box center [217, 99] width 15 height 15
click at [210, 101] on mat-icon "content_copy" at bounding box center [217, 99] width 15 height 15
click at [187, 141] on mat-icon "pause" at bounding box center [188, 135] width 20 height 20
click at [233, 136] on mat-icon "dialpad" at bounding box center [233, 135] width 20 height 20
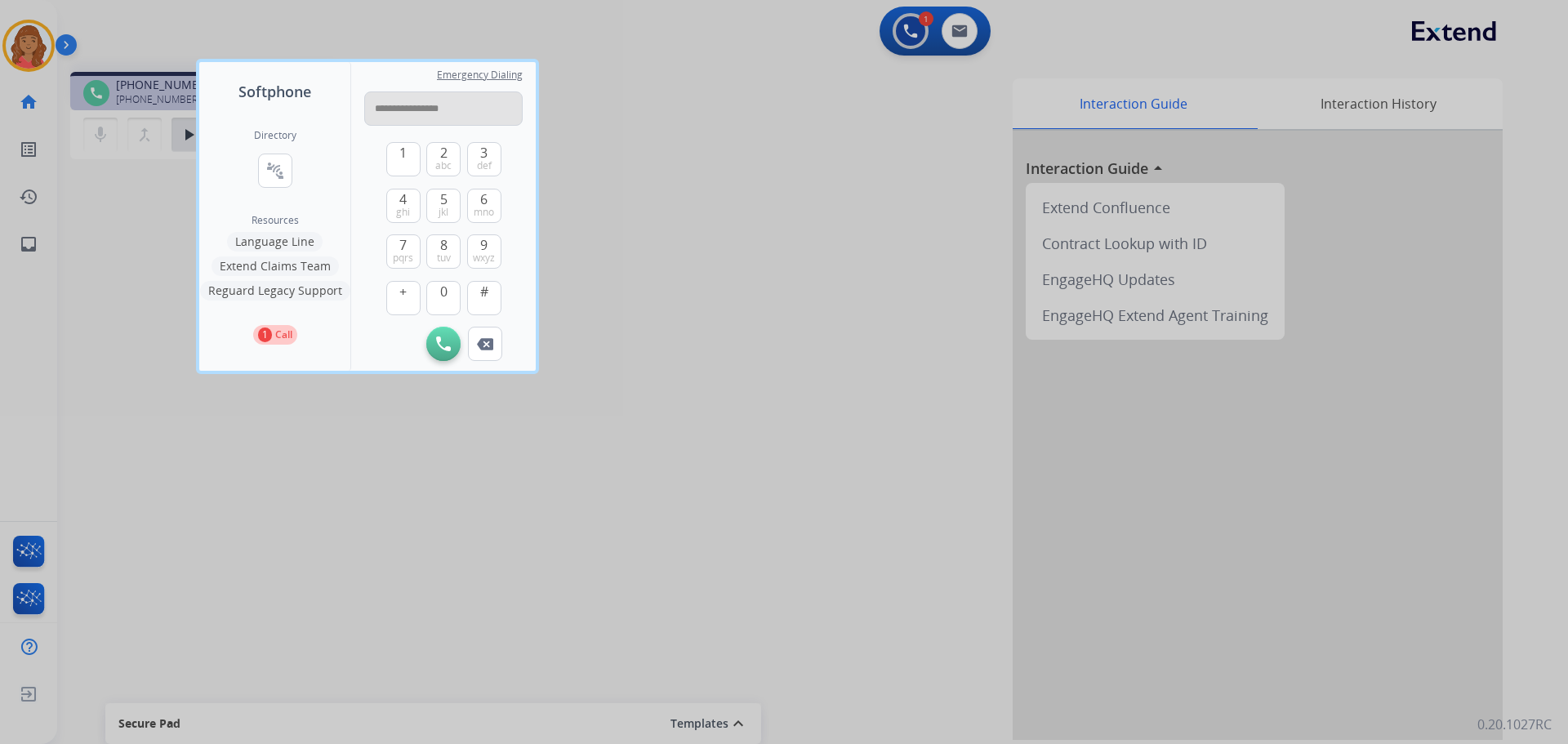
click at [382, 108] on input "**********" at bounding box center [443, 108] width 158 height 35
type input "**********"
click at [438, 346] on img at bounding box center [443, 344] width 15 height 15
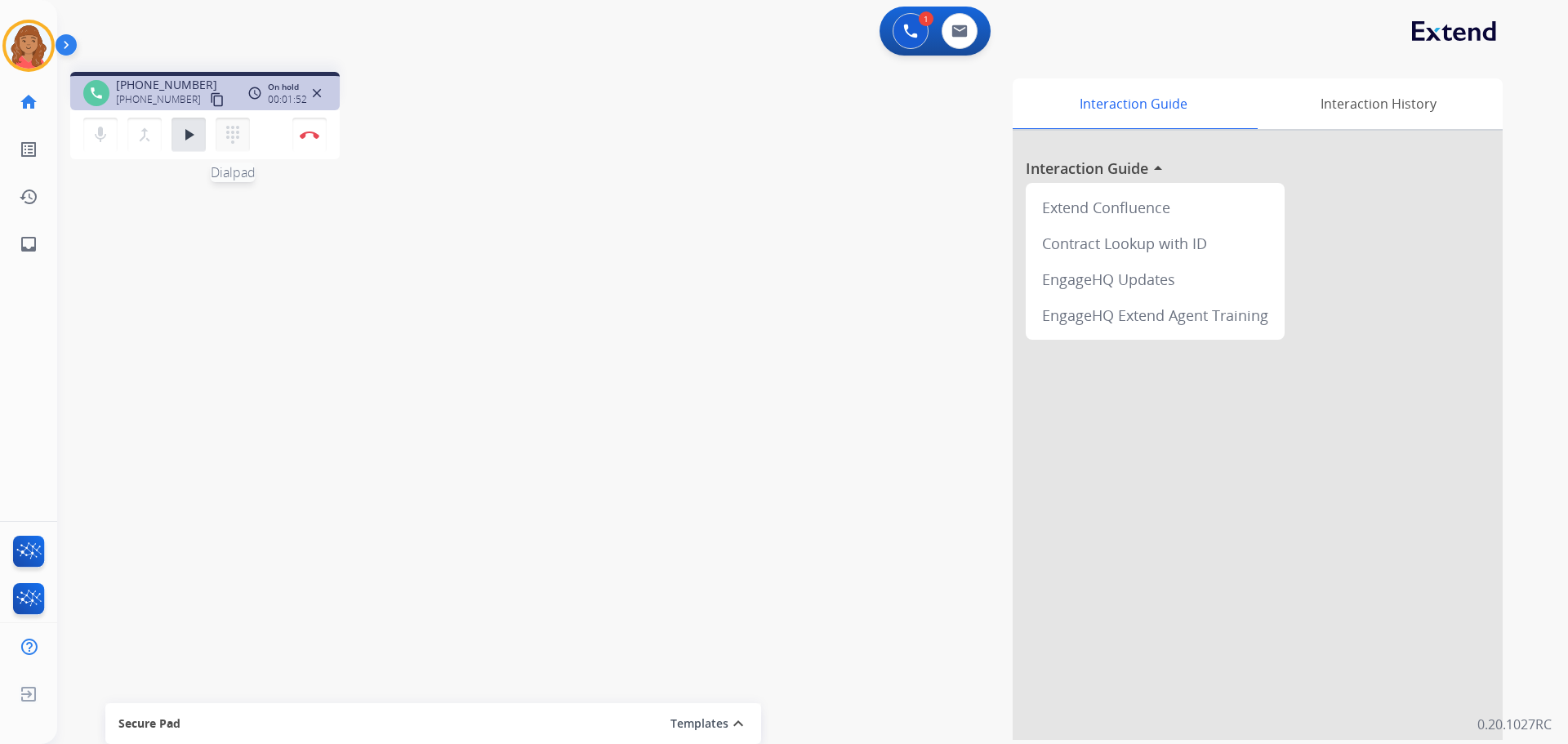
click at [232, 136] on mat-icon "dialpad" at bounding box center [233, 135] width 20 height 20
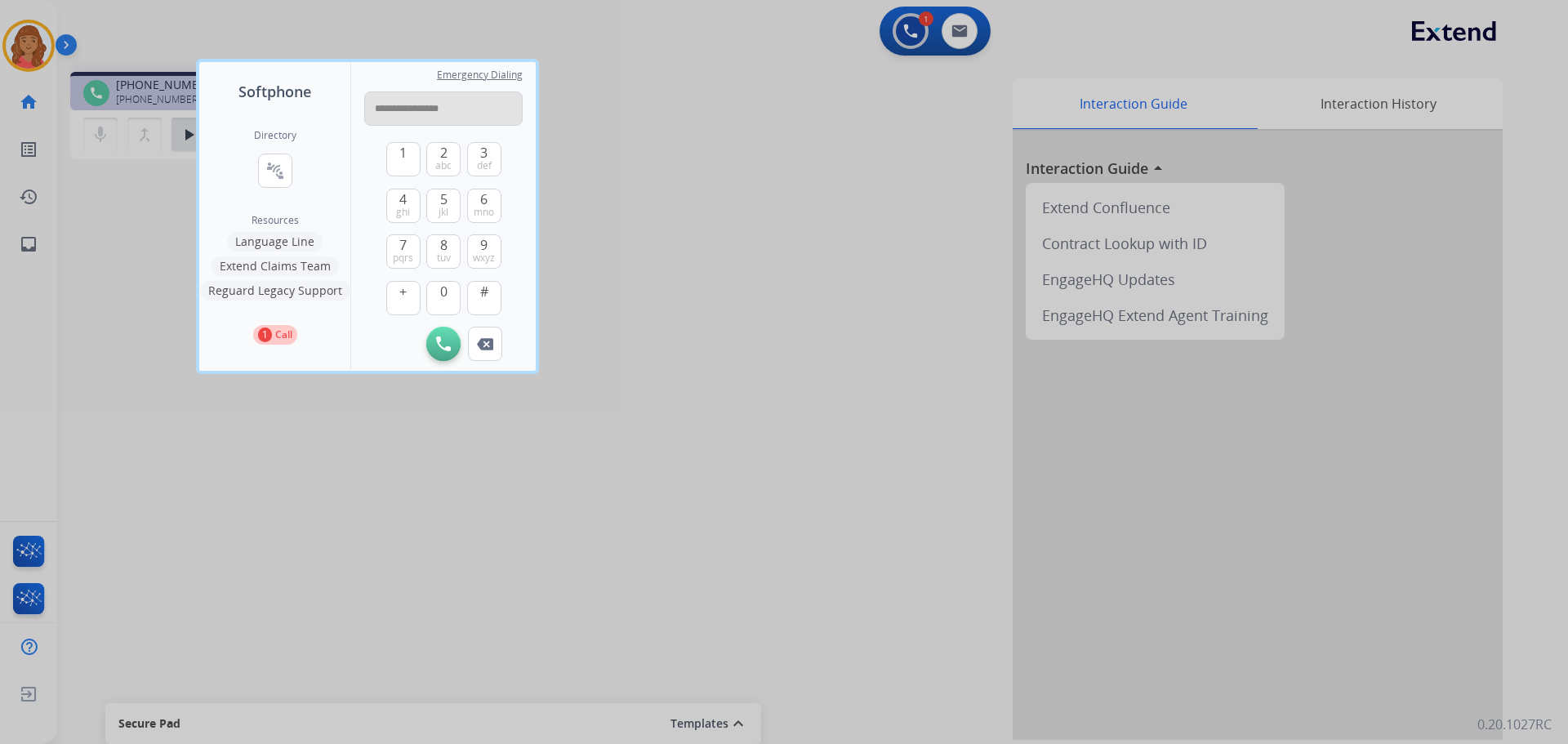
click at [383, 107] on input "**********" at bounding box center [443, 108] width 158 height 35
type input "**********"
click at [436, 347] on img at bounding box center [443, 344] width 15 height 15
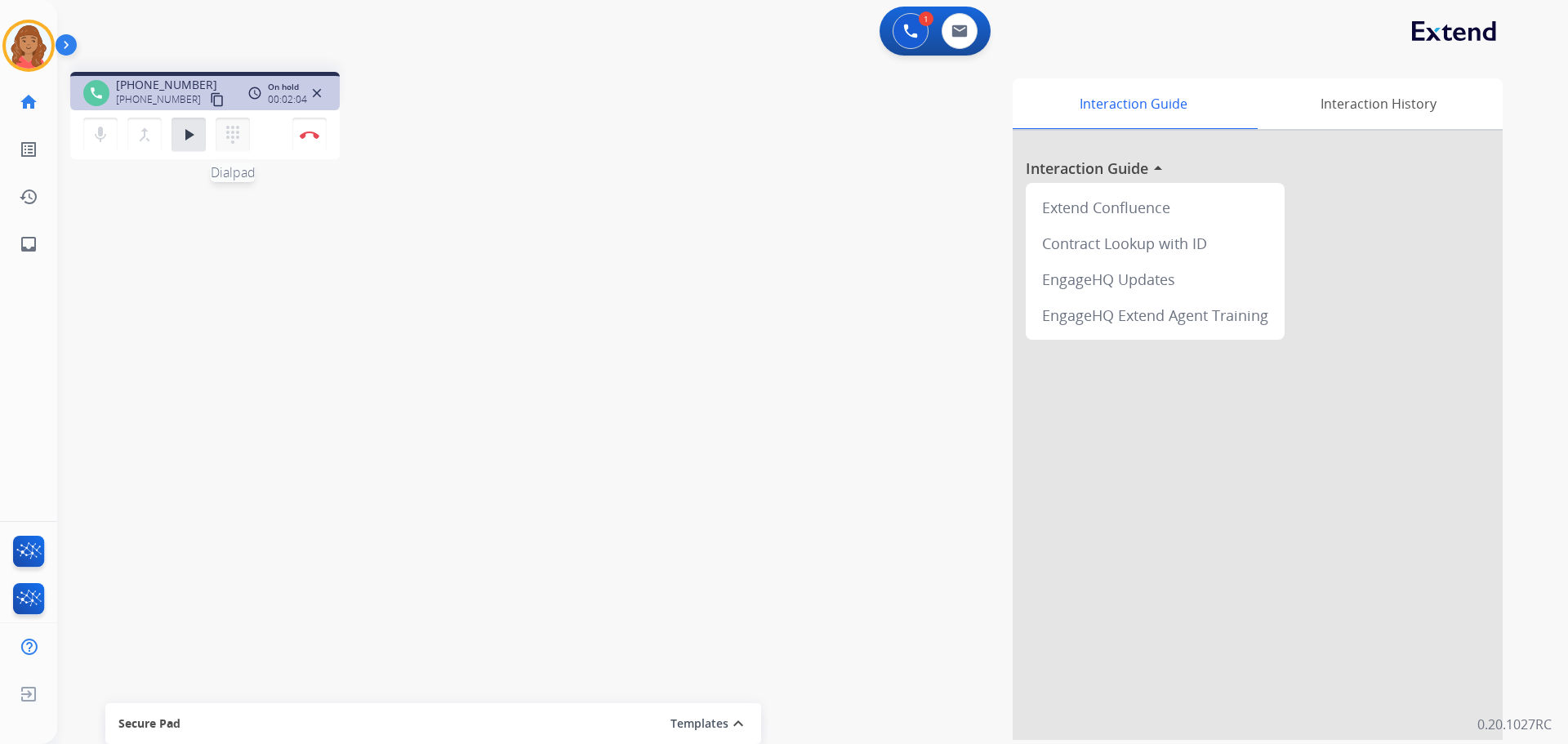
click at [230, 131] on mat-icon "dialpad" at bounding box center [233, 135] width 20 height 20
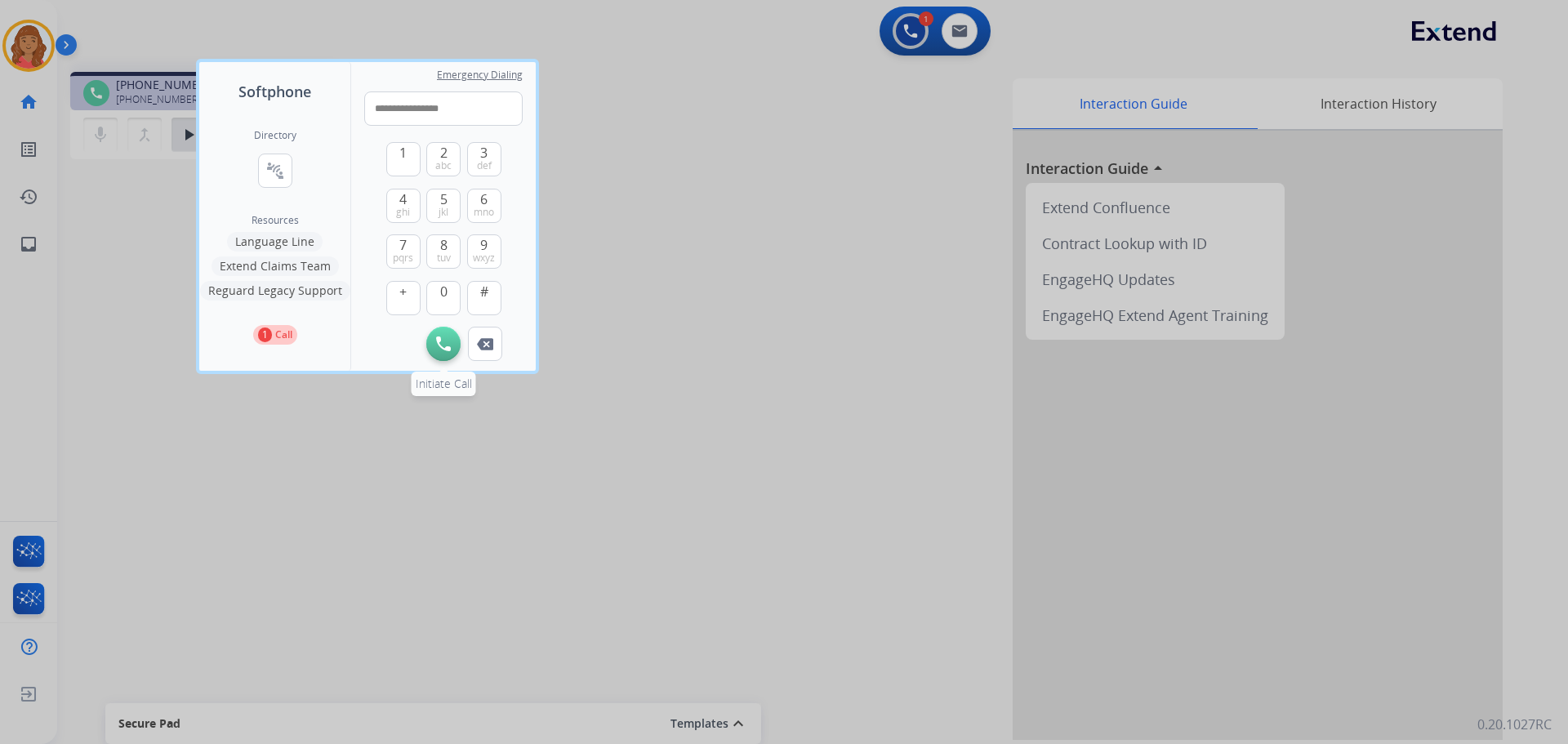
type input "**********"
click at [442, 336] on button "Initiate Call" at bounding box center [443, 344] width 35 height 35
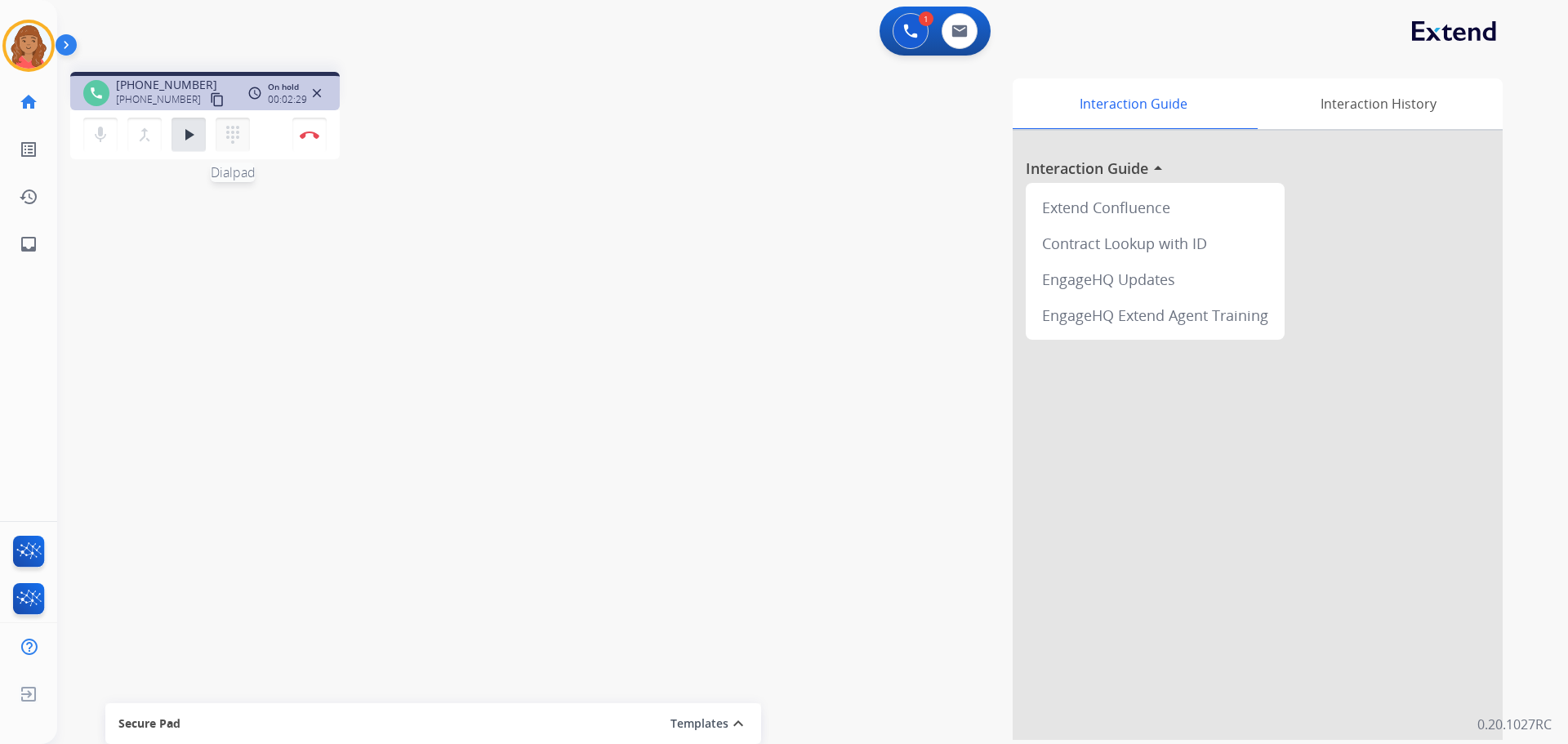
click at [241, 132] on mat-icon "dialpad" at bounding box center [233, 135] width 20 height 20
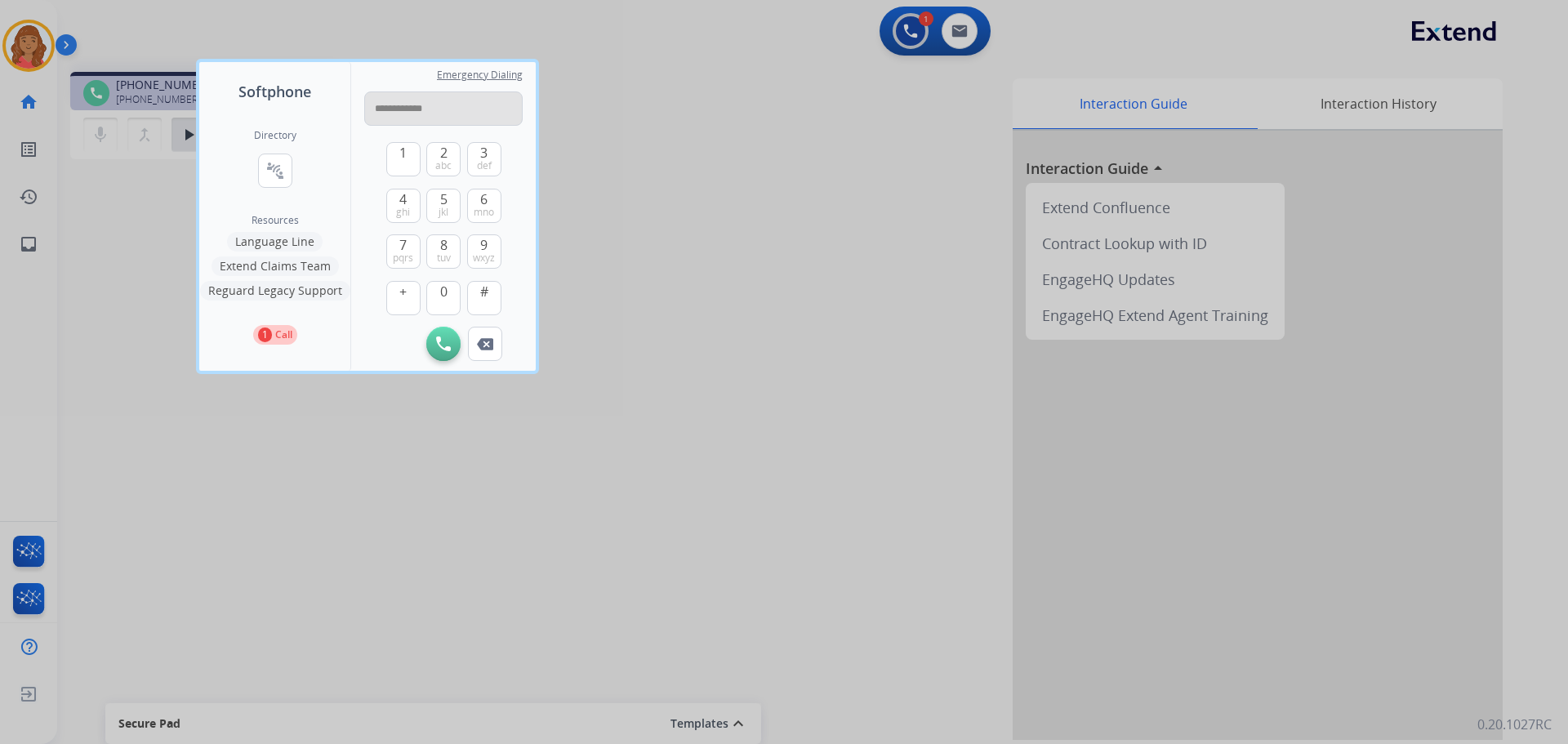
drag, startPoint x: 383, startPoint y: 105, endPoint x: 391, endPoint y: 117, distance: 14.4
click at [384, 107] on input "**********" at bounding box center [443, 108] width 158 height 35
type input "**********"
click at [441, 356] on button "Initiate Call" at bounding box center [443, 344] width 35 height 35
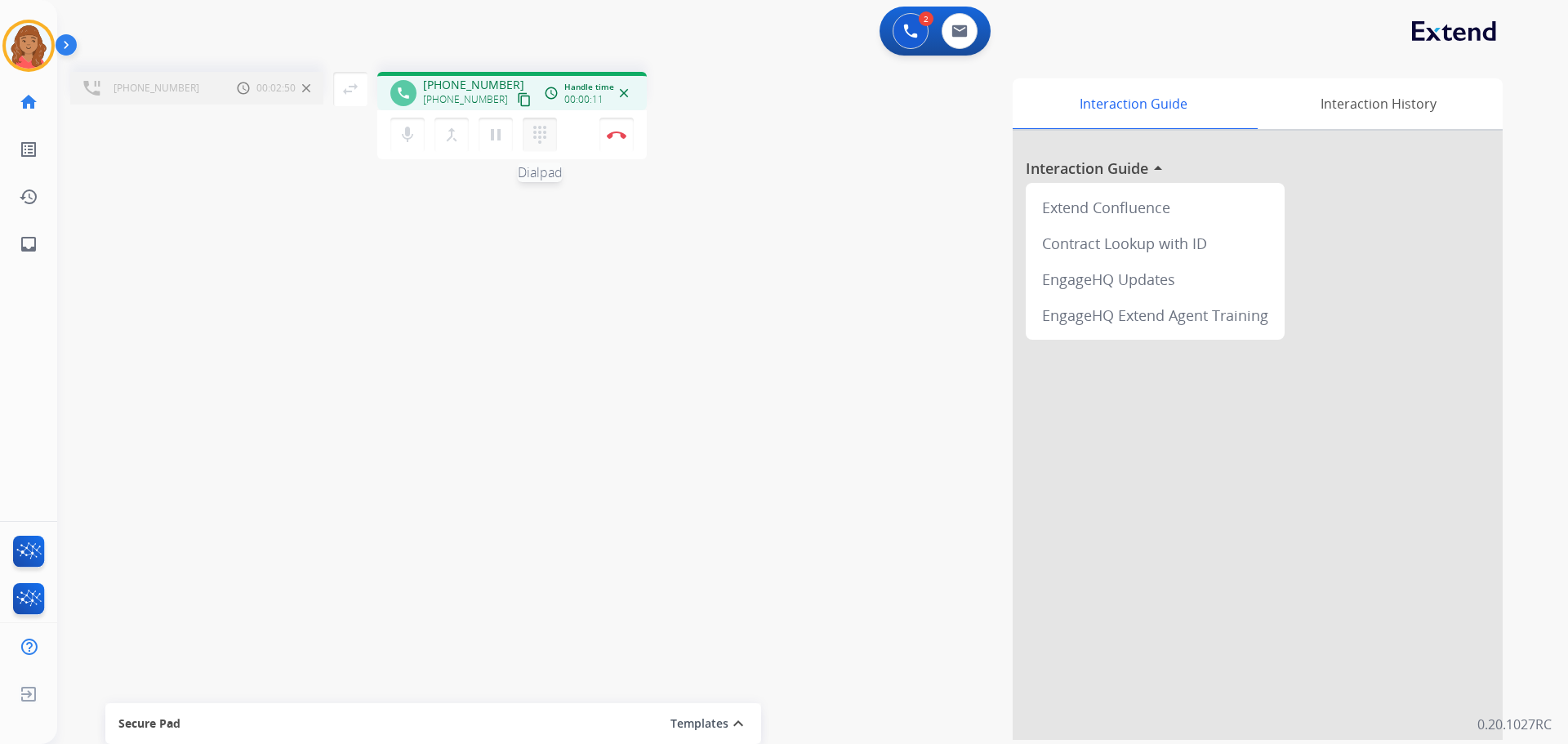
click at [541, 139] on mat-icon "dialpad" at bounding box center [540, 135] width 20 height 20
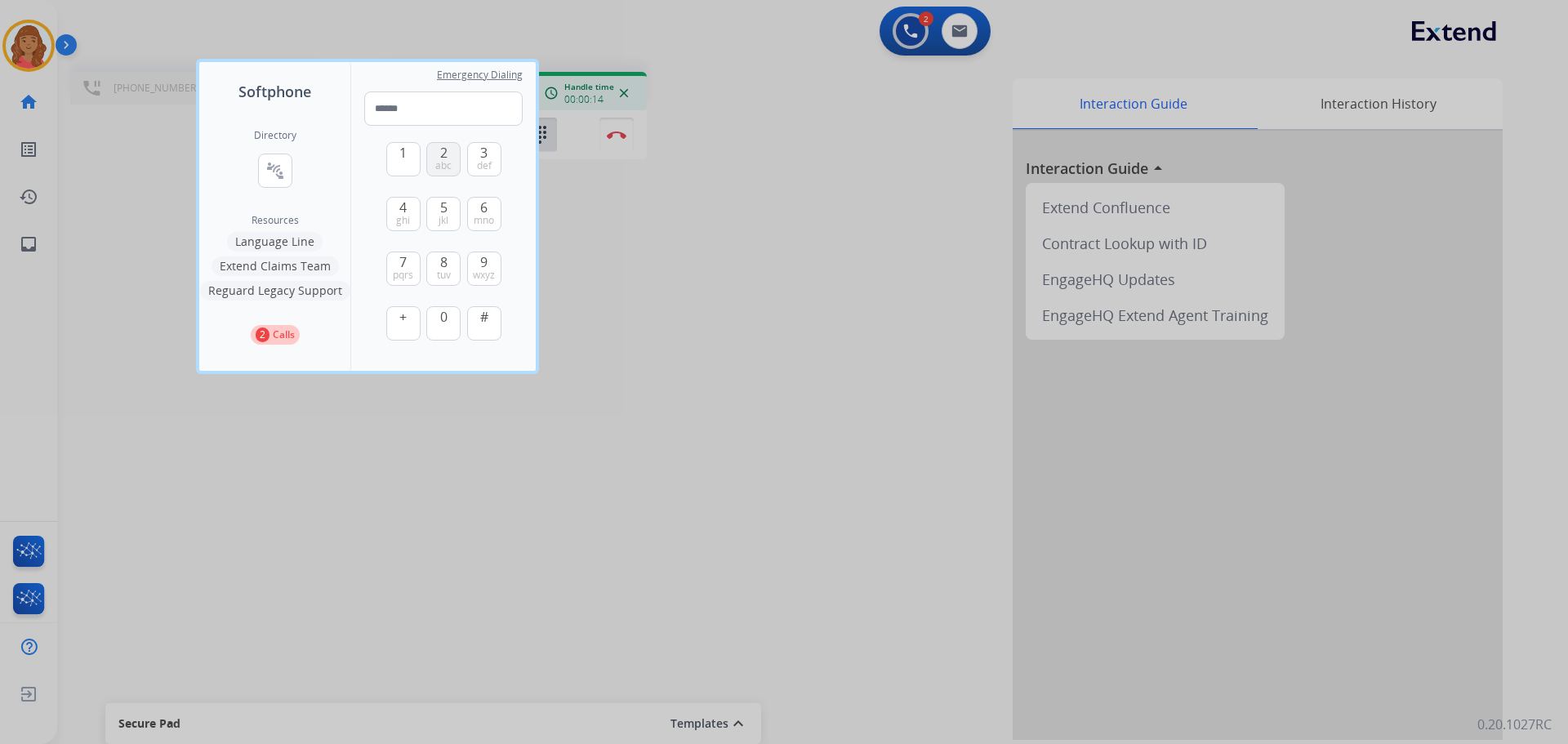
click at [438, 163] on span "abc" at bounding box center [443, 165] width 16 height 13
type input "*"
click at [484, 382] on img at bounding box center [485, 379] width 16 height 12
click at [523, 346] on div "Emergency Dialing 1 2 abc 3 def 4 ghi 5 jkl 6 mno 7 pqrs 8 tuv 9 wxyz + 0 #" at bounding box center [444, 217] width 185 height 309
drag, startPoint x: 345, startPoint y: 91, endPoint x: 304, endPoint y: 198, distance: 114.6
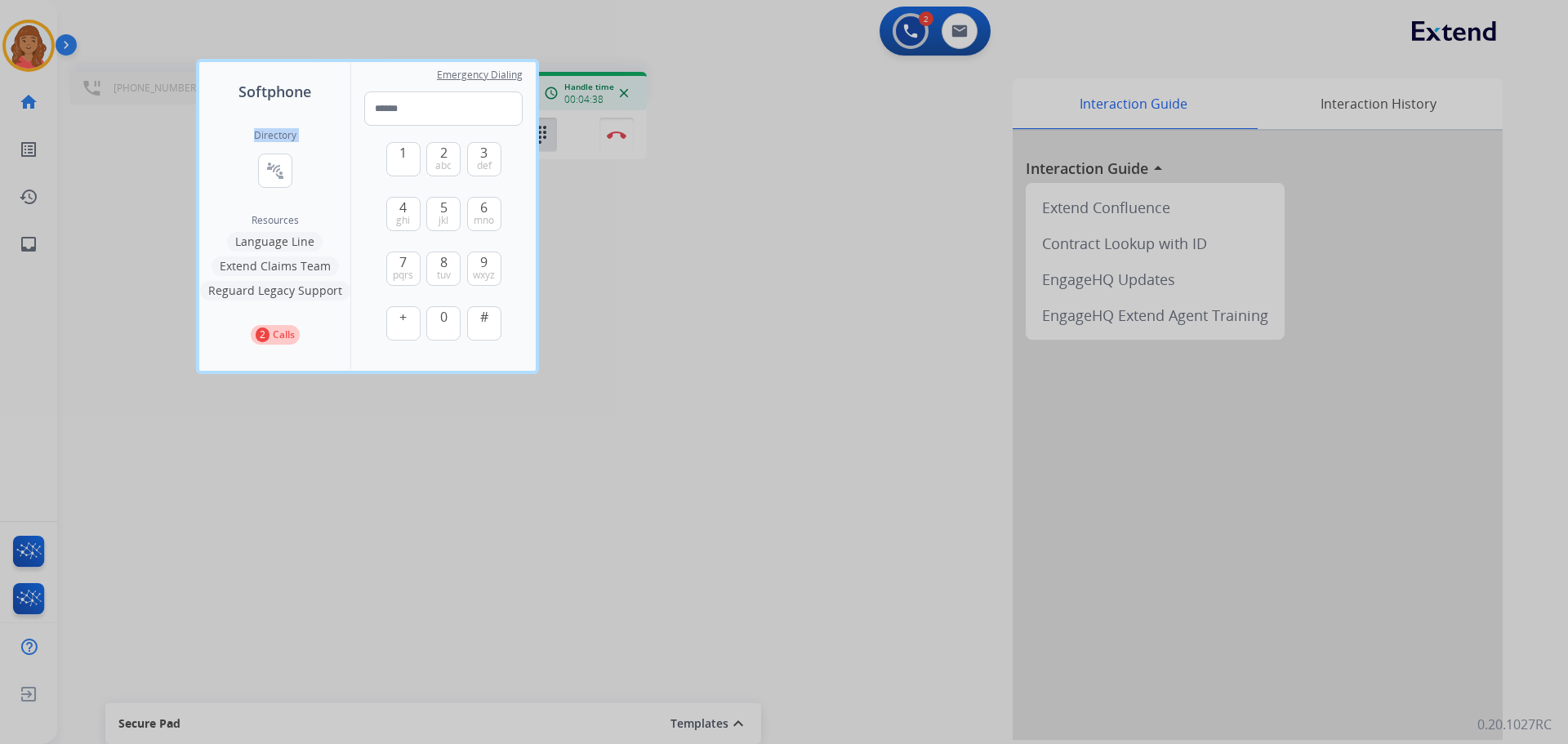
click at [304, 198] on div "Softphone Directory connect_without_contact Resource Directory Resources Langua…" at bounding box center [368, 216] width 343 height 315
click at [543, 140] on div at bounding box center [784, 372] width 1568 height 744
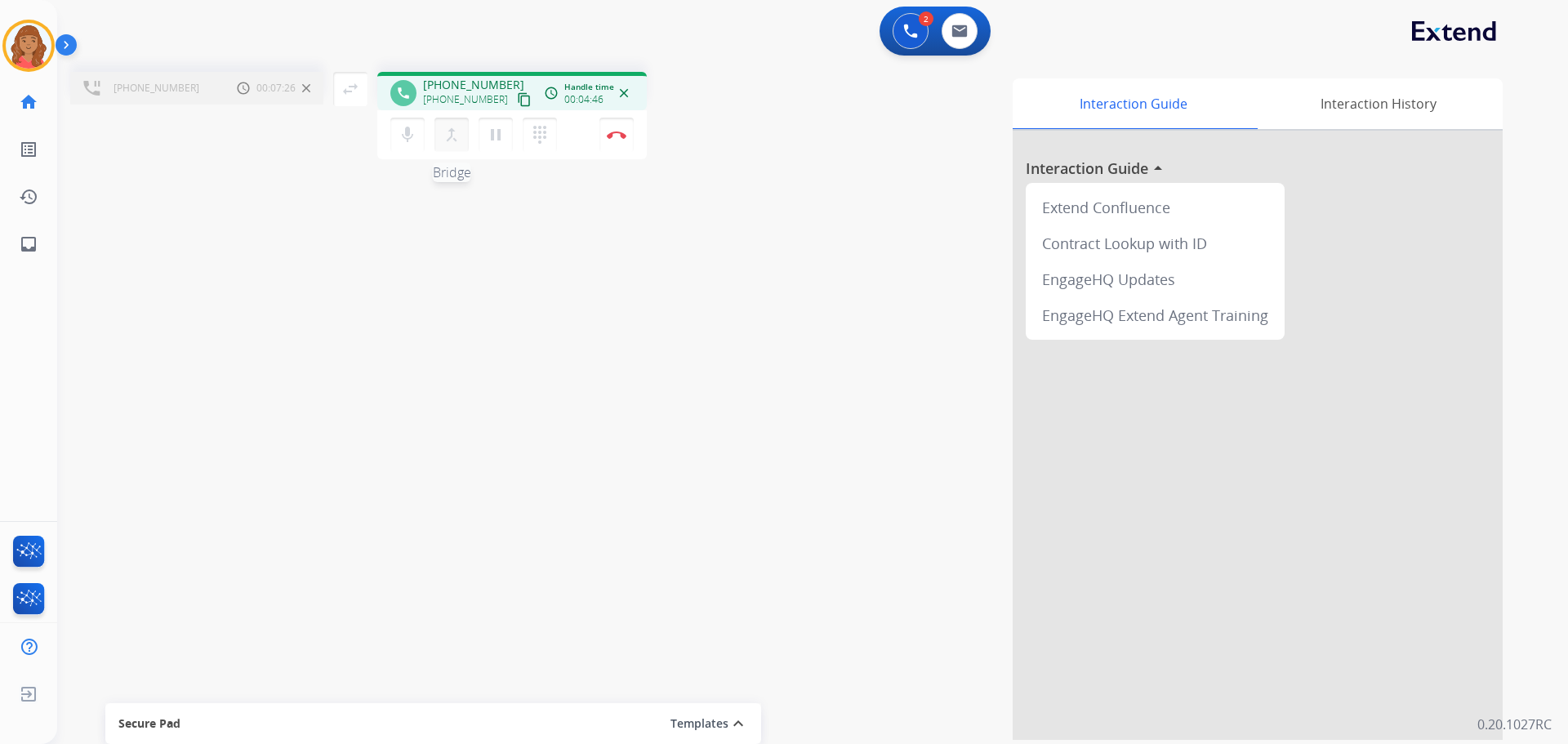
click at [450, 139] on mat-icon "merge_type" at bounding box center [452, 135] width 20 height 20
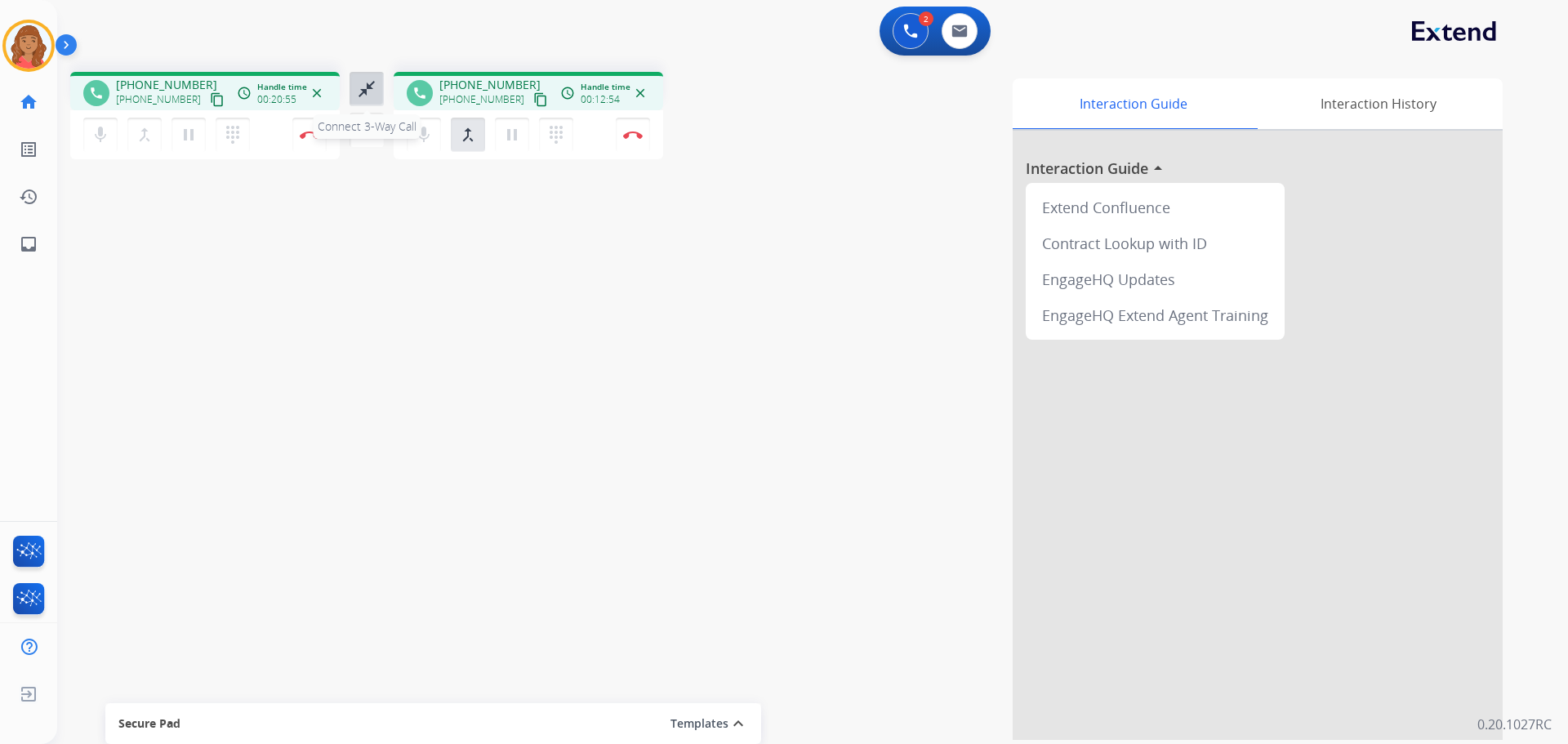
click at [364, 84] on mat-icon "close_fullscreen" at bounding box center [367, 89] width 20 height 20
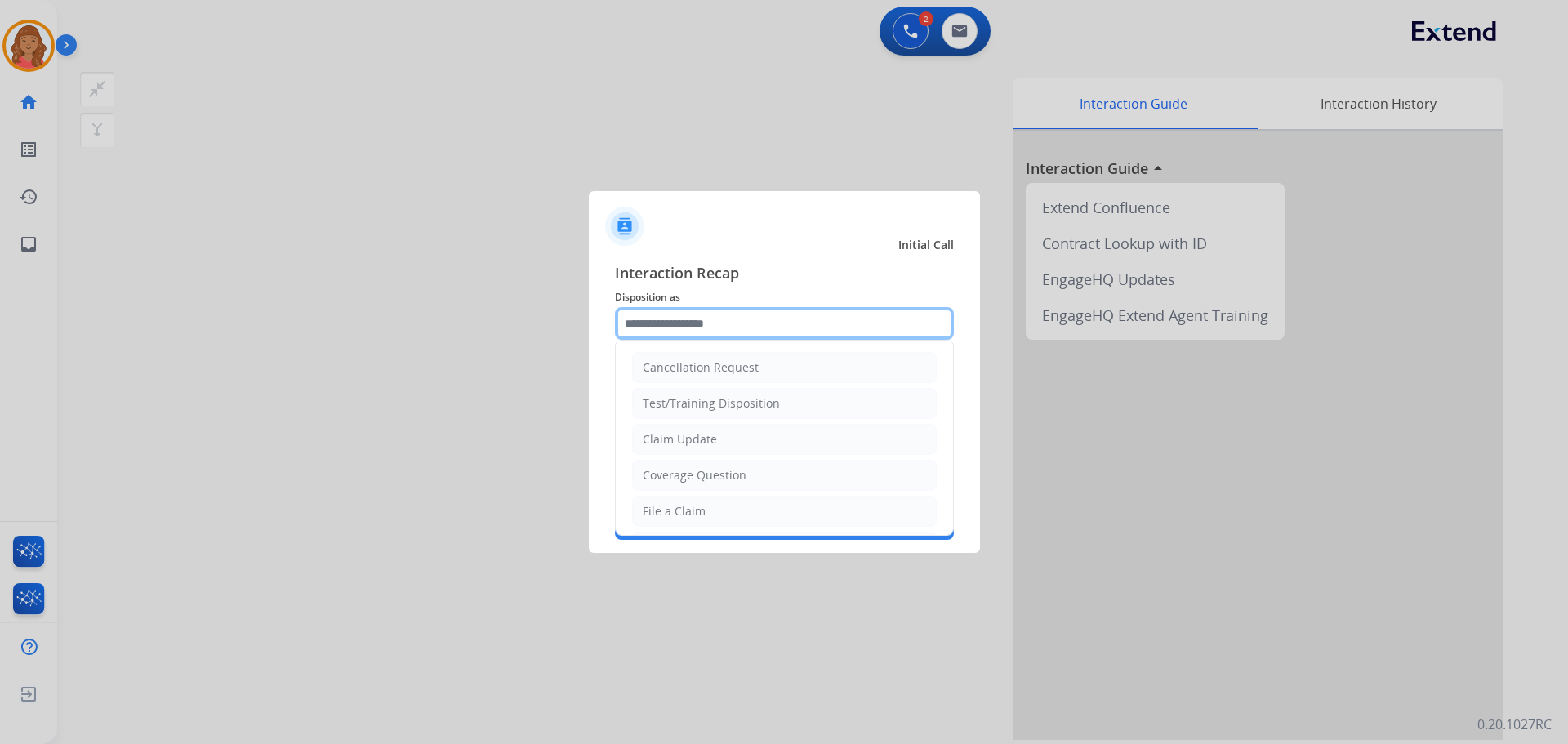
drag, startPoint x: 733, startPoint y: 322, endPoint x: 735, endPoint y: 332, distance: 10.2
click at [733, 318] on input "text" at bounding box center [785, 323] width 339 height 33
drag, startPoint x: 653, startPoint y: 485, endPoint x: 664, endPoint y: 468, distance: 20.2
click at [658, 482] on li "Other" at bounding box center [784, 471] width 305 height 31
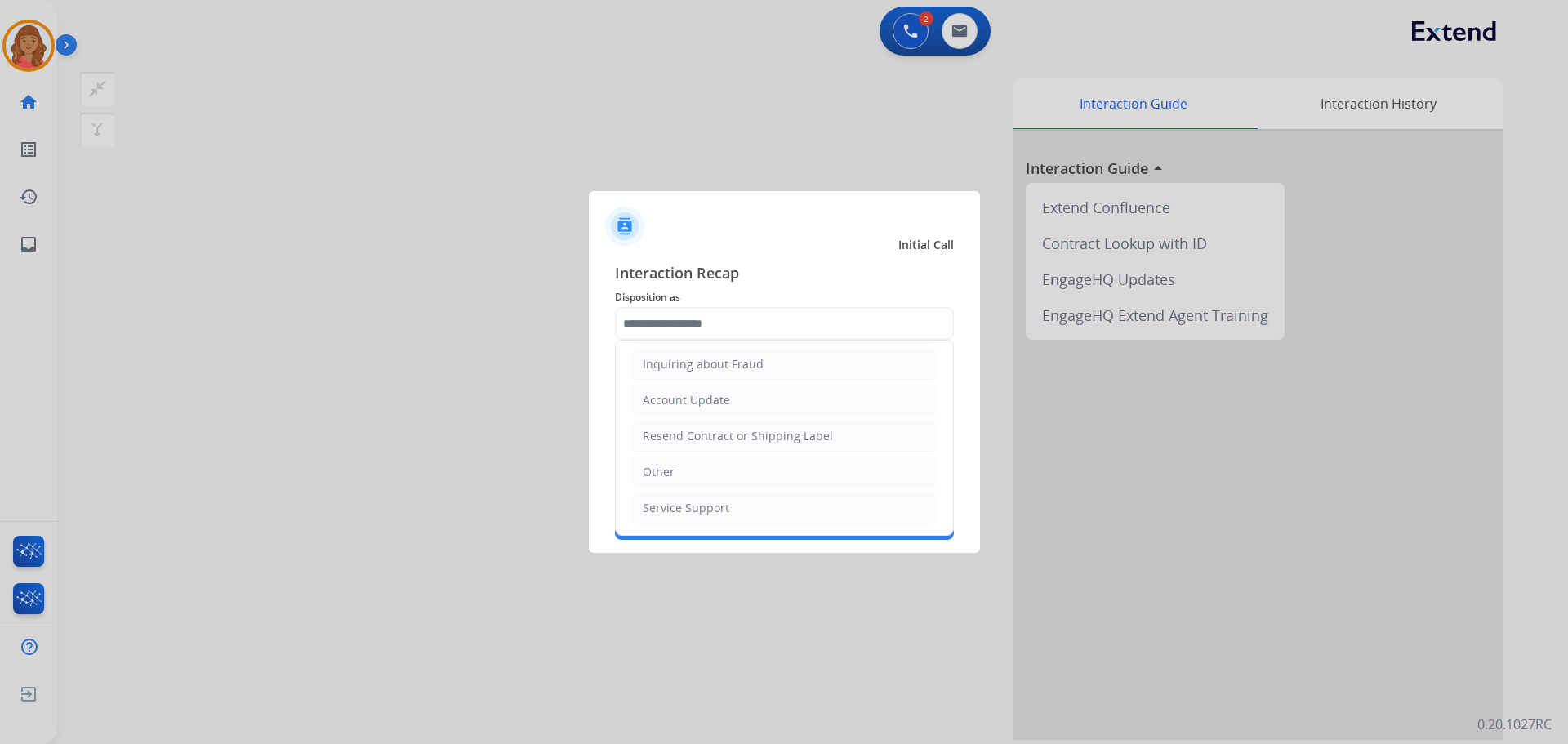
type input "*****"
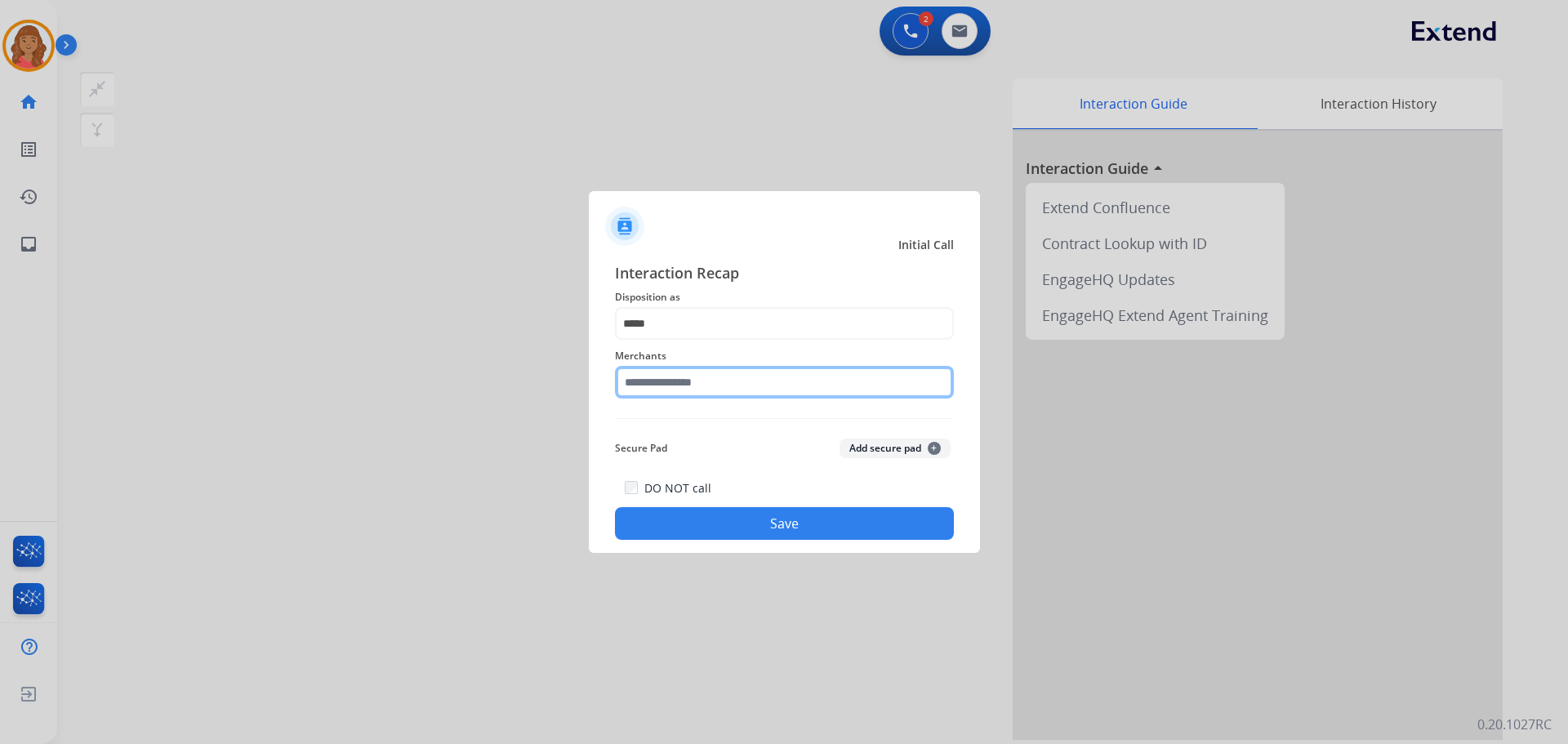
click at [673, 385] on input "text" at bounding box center [785, 382] width 339 height 33
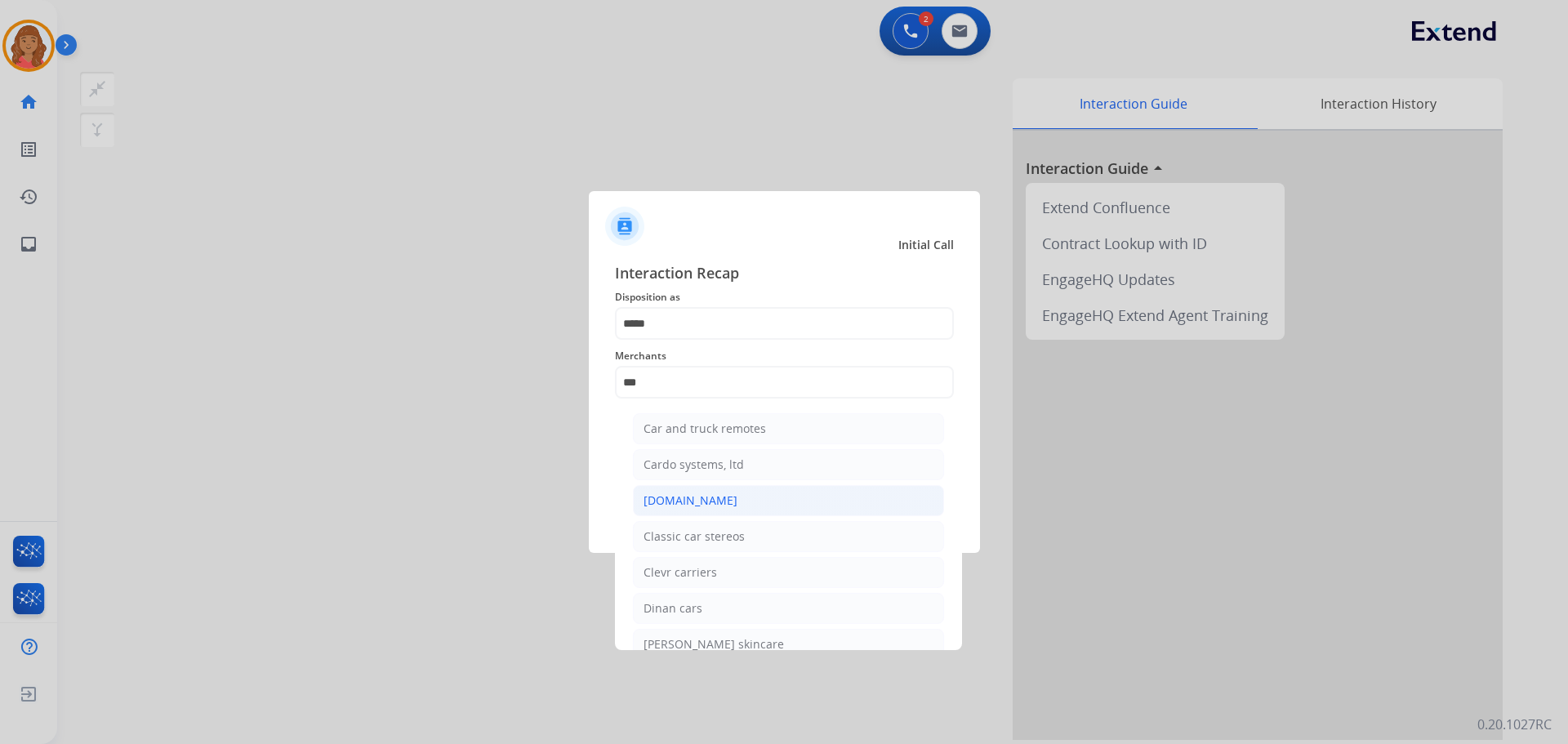
click at [687, 501] on div "[DOMAIN_NAME]" at bounding box center [691, 501] width 94 height 16
type input "**********"
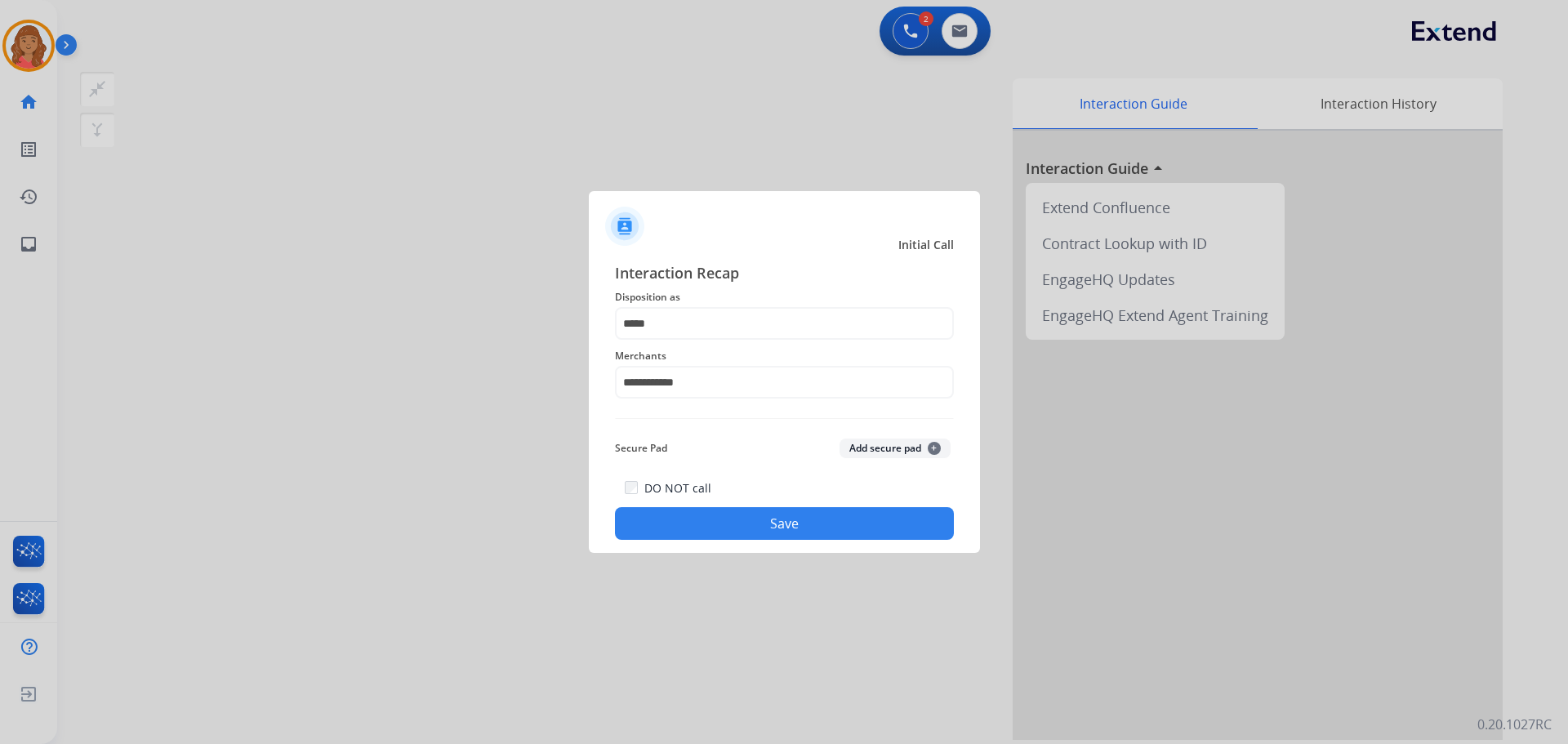
click at [728, 526] on button "Save" at bounding box center [785, 523] width 339 height 33
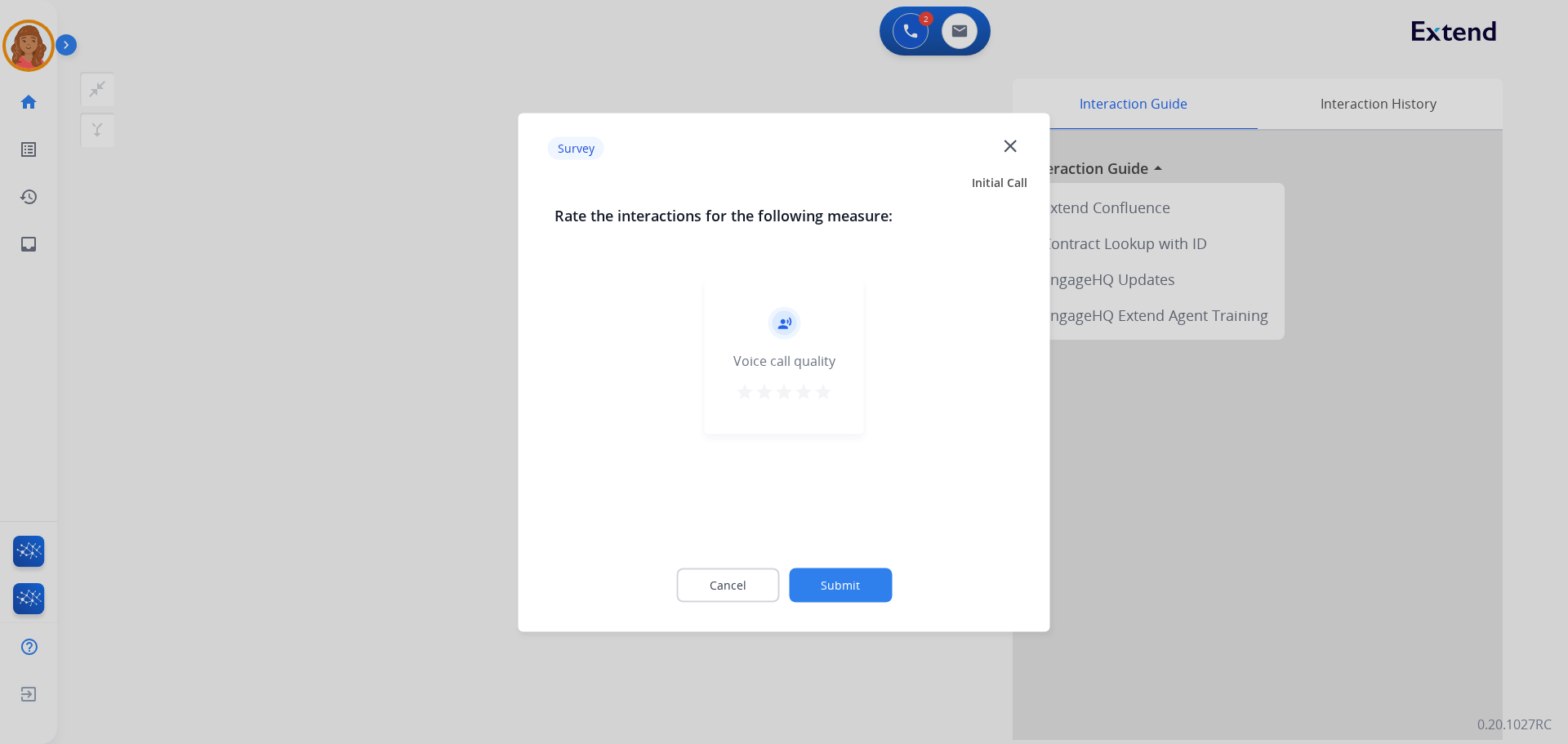
click at [821, 398] on mat-icon "star" at bounding box center [823, 392] width 20 height 20
click at [851, 564] on div "Cancel Submit" at bounding box center [785, 584] width 460 height 74
click at [843, 581] on button "Submit" at bounding box center [841, 584] width 103 height 35
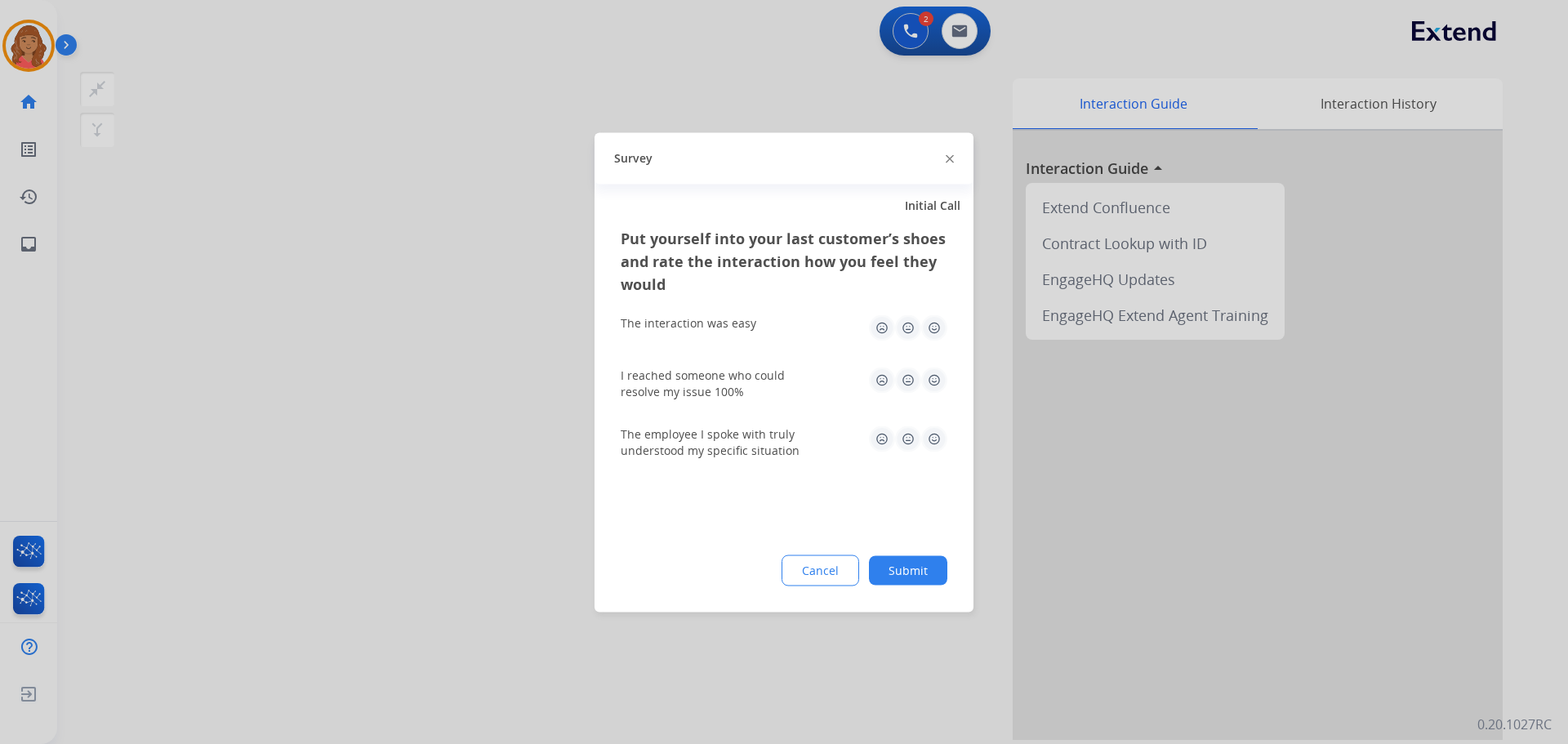
drag, startPoint x: 932, startPoint y: 328, endPoint x: 936, endPoint y: 340, distance: 12.6
click at [934, 330] on img at bounding box center [934, 327] width 26 height 26
click at [931, 386] on img at bounding box center [934, 379] width 26 height 26
drag, startPoint x: 938, startPoint y: 437, endPoint x: 940, endPoint y: 464, distance: 27.1
click at [938, 438] on img at bounding box center [934, 438] width 26 height 26
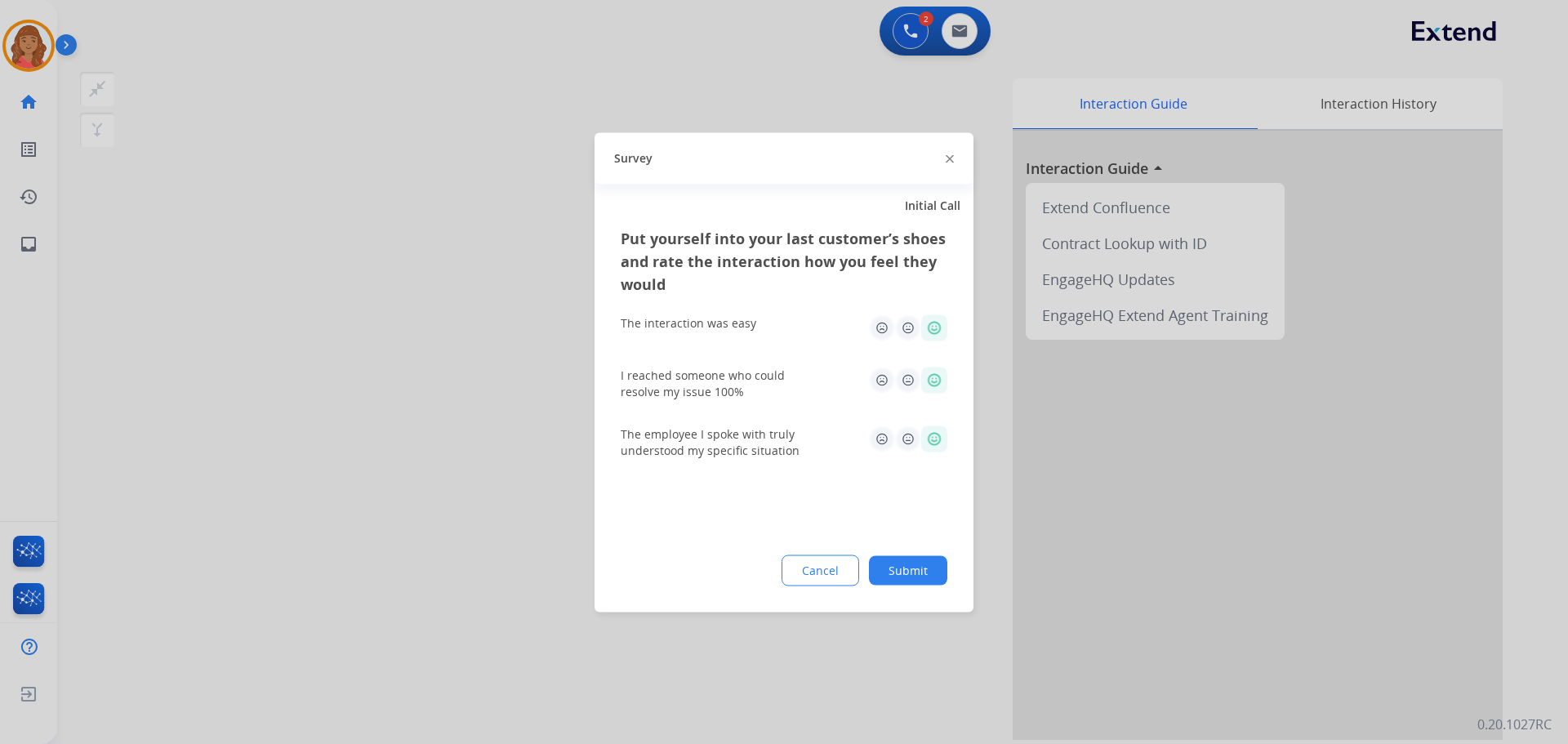
click at [912, 578] on button "Submit" at bounding box center [908, 570] width 78 height 29
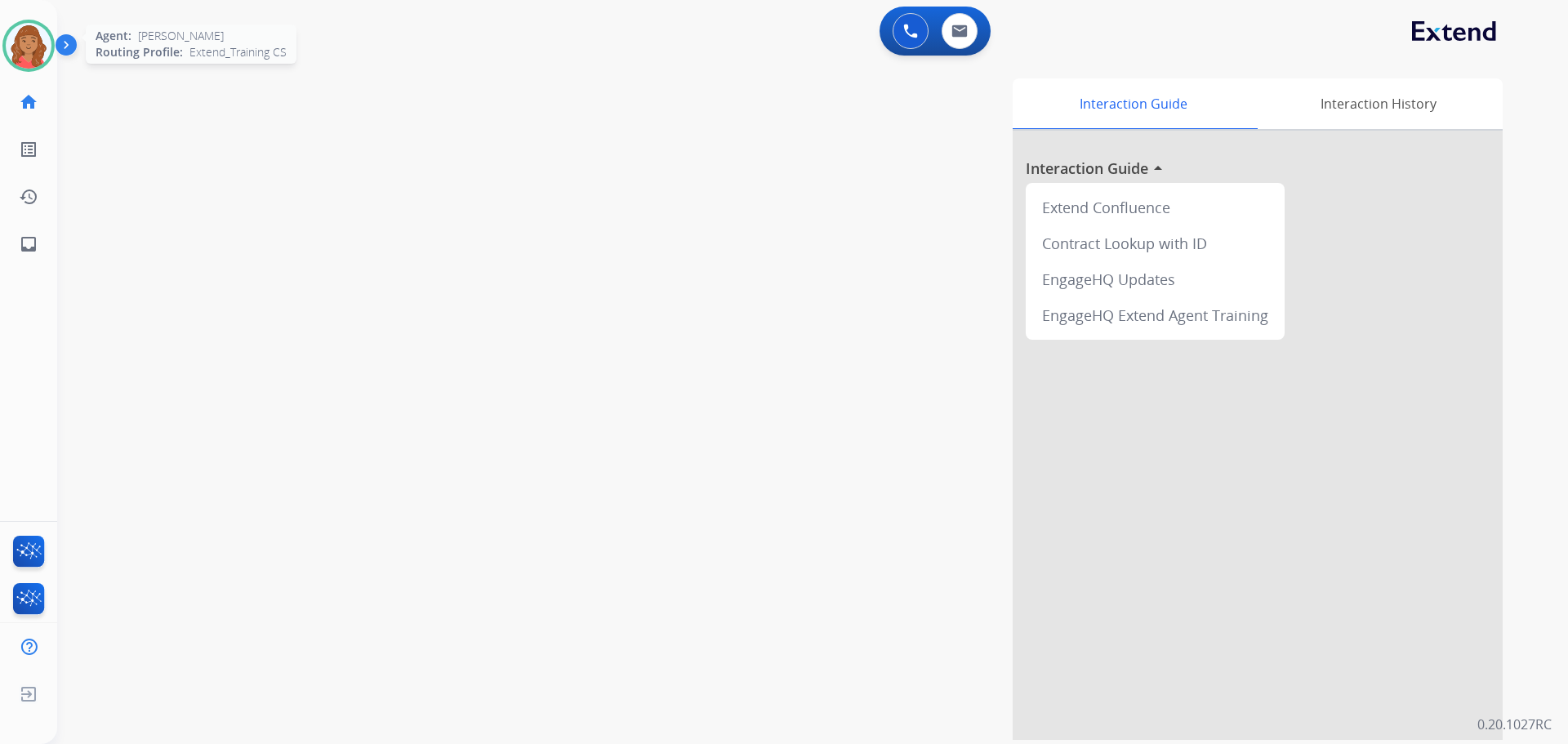
click at [7, 50] on img at bounding box center [28, 46] width 46 height 46
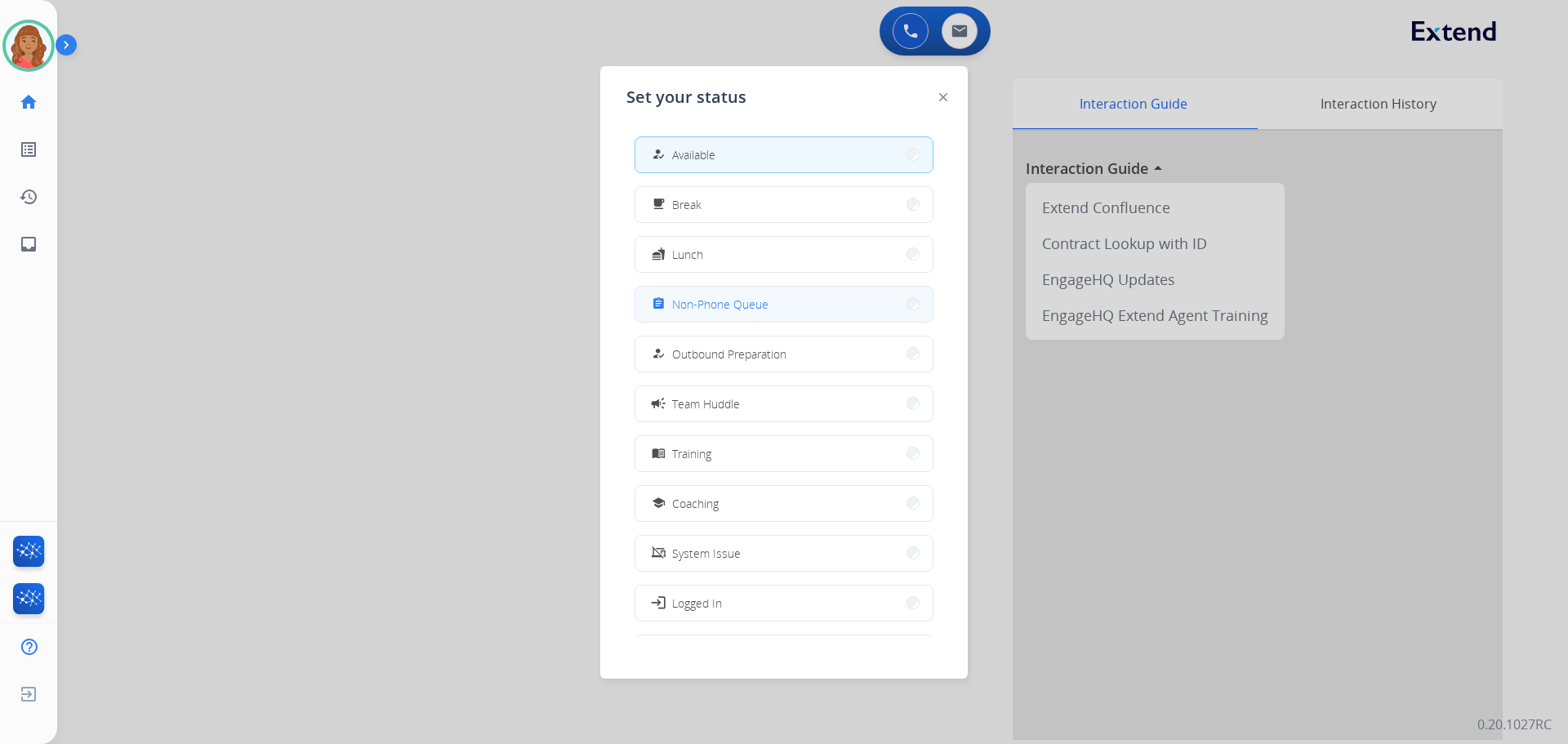
click at [714, 311] on span "Non-Phone Queue" at bounding box center [720, 304] width 97 height 17
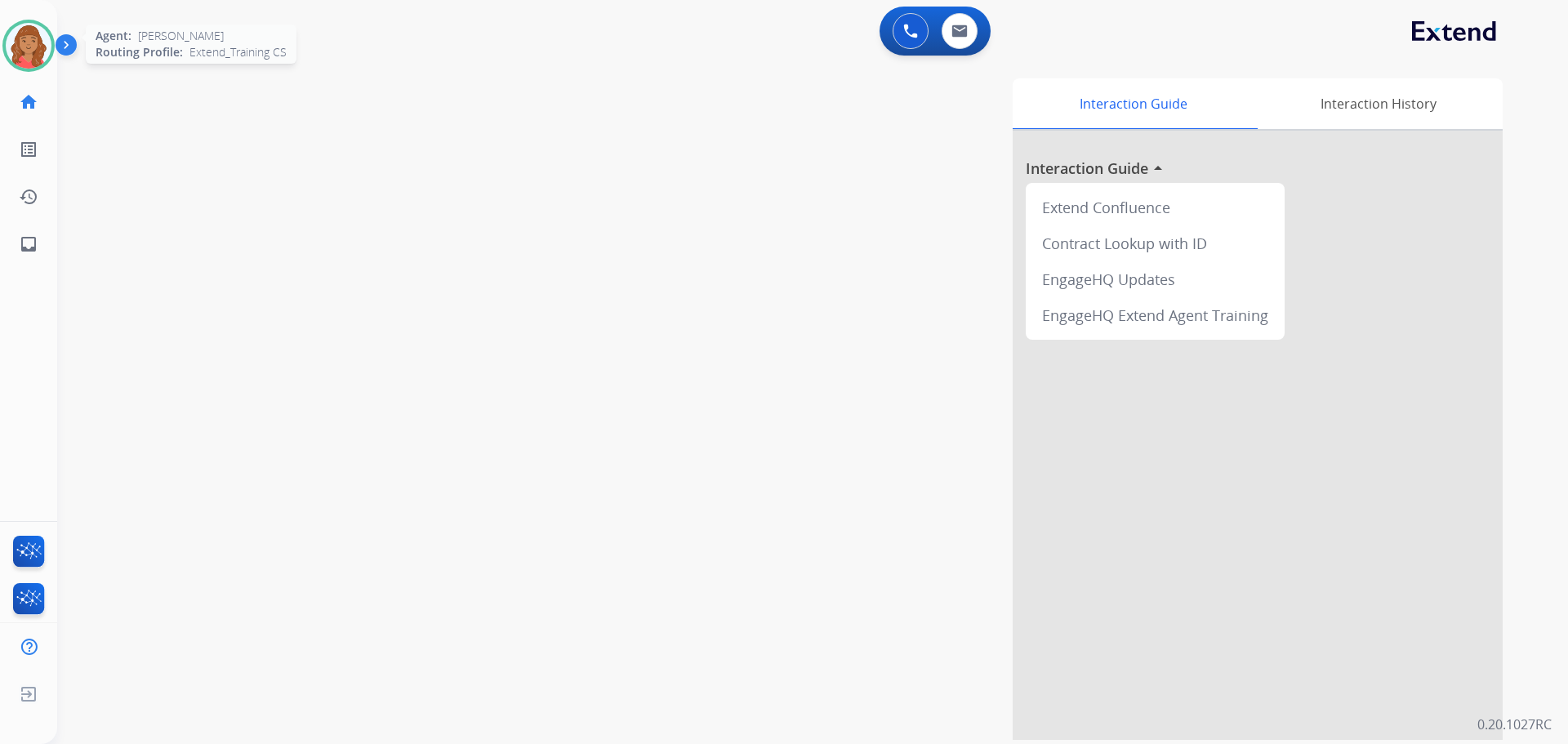
click at [32, 39] on img at bounding box center [28, 46] width 46 height 46
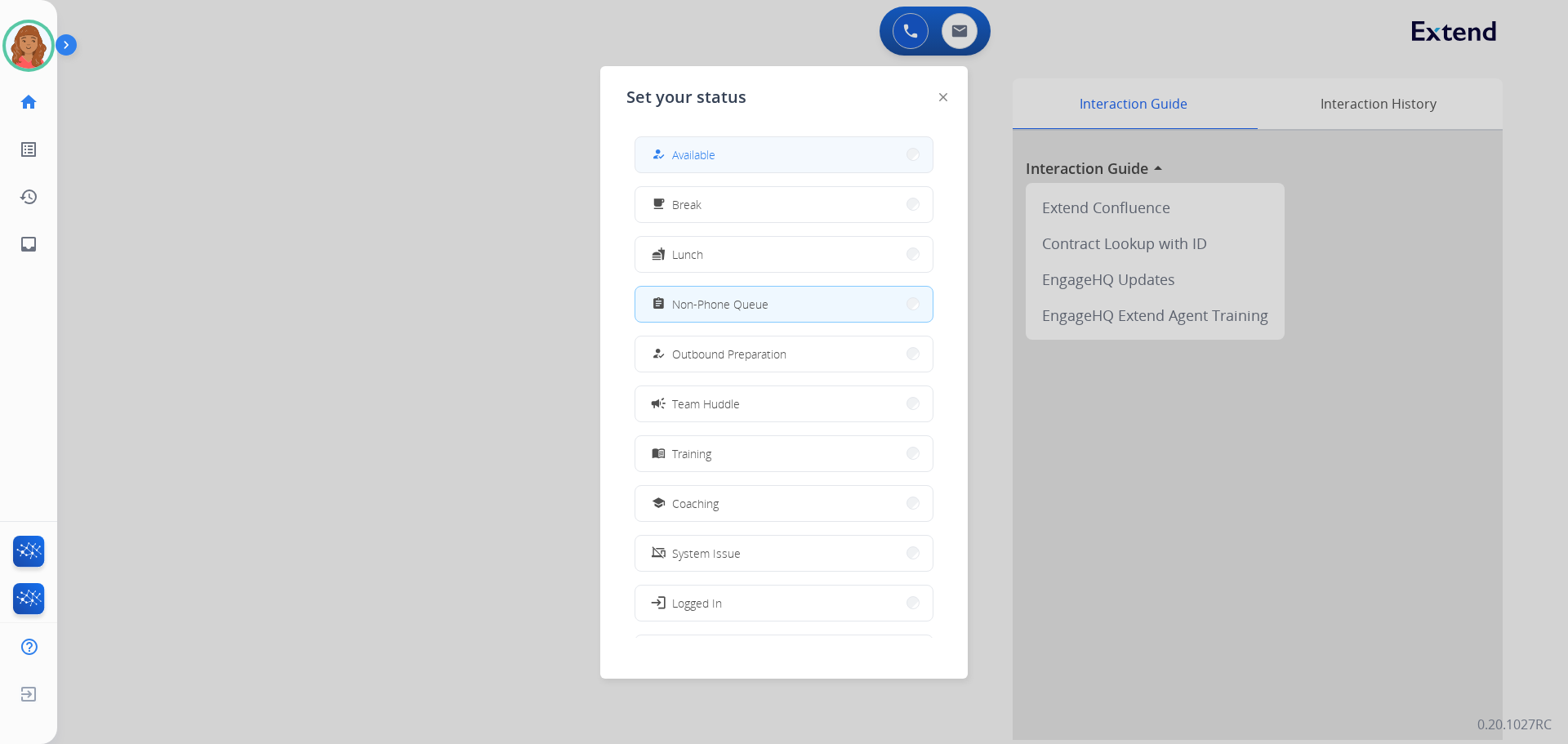
click at [725, 160] on button "how_to_reg Available" at bounding box center [784, 155] width 297 height 36
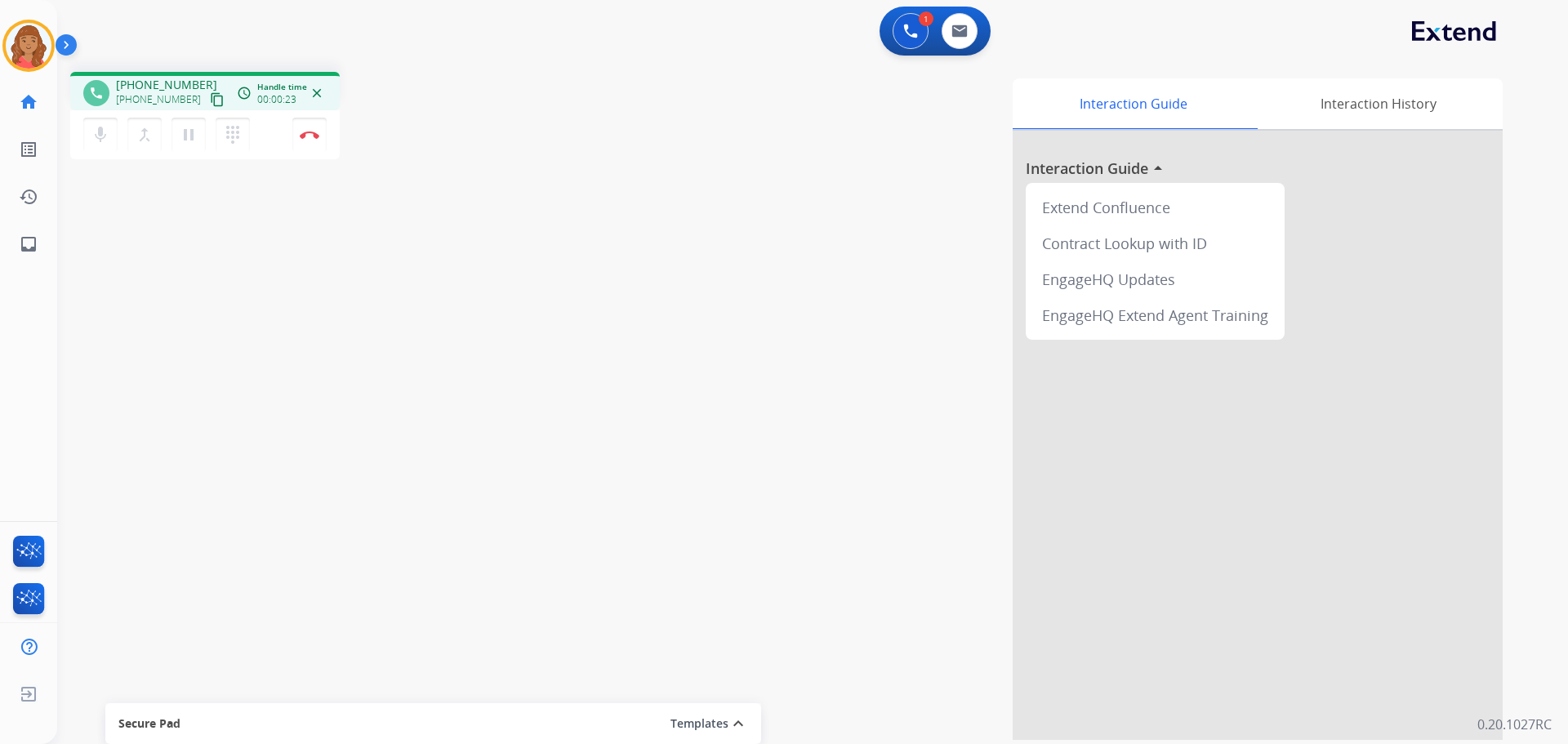
drag, startPoint x: 202, startPoint y: 100, endPoint x: 126, endPoint y: 96, distance: 76.1
click at [210, 100] on mat-icon "content_copy" at bounding box center [217, 99] width 15 height 15
click at [193, 136] on mat-icon "pause" at bounding box center [188, 135] width 20 height 20
drag, startPoint x: 185, startPoint y: 134, endPoint x: 150, endPoint y: 136, distance: 35.1
click at [185, 133] on mat-icon "play_arrow" at bounding box center [188, 135] width 20 height 20
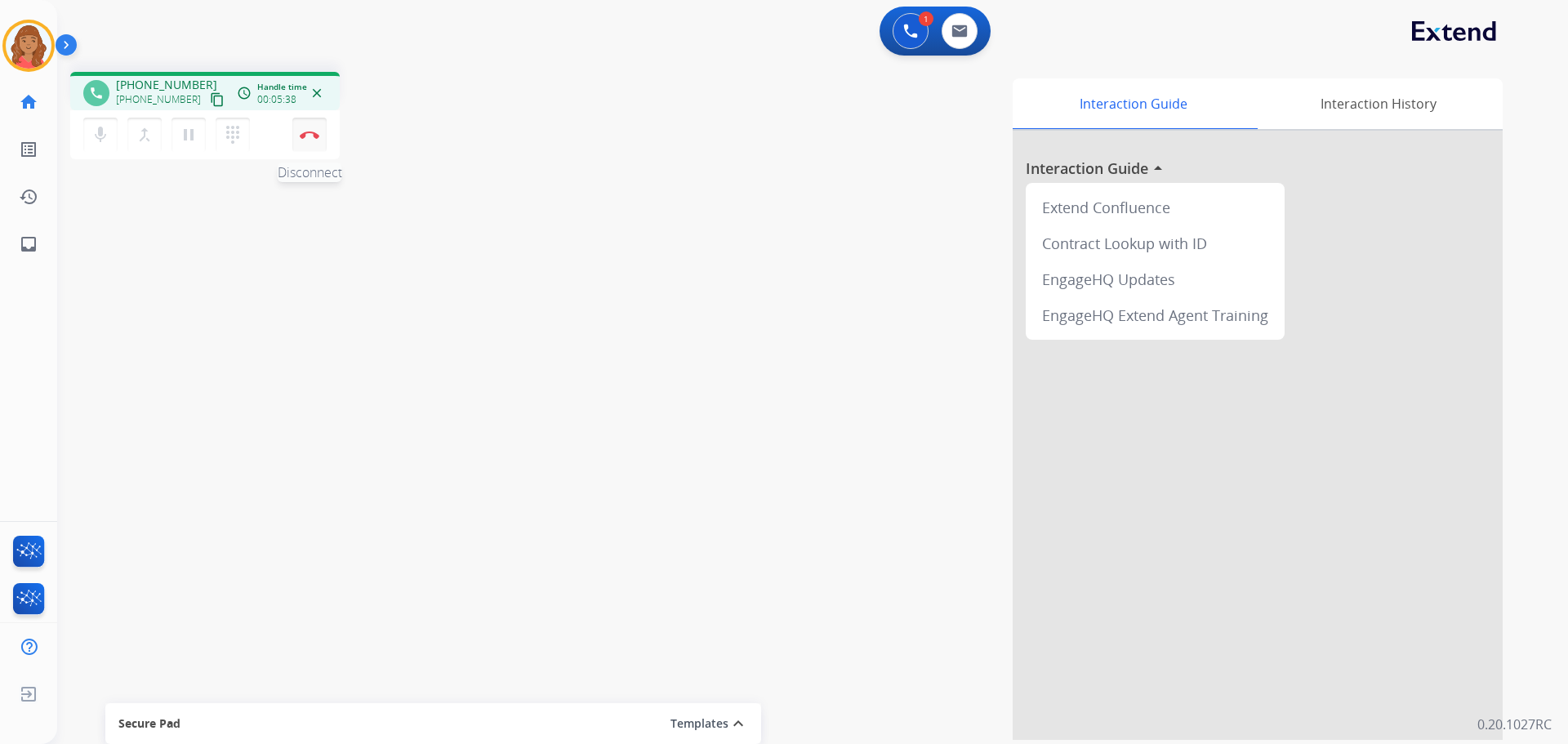
click at [310, 132] on img at bounding box center [310, 134] width 20 height 8
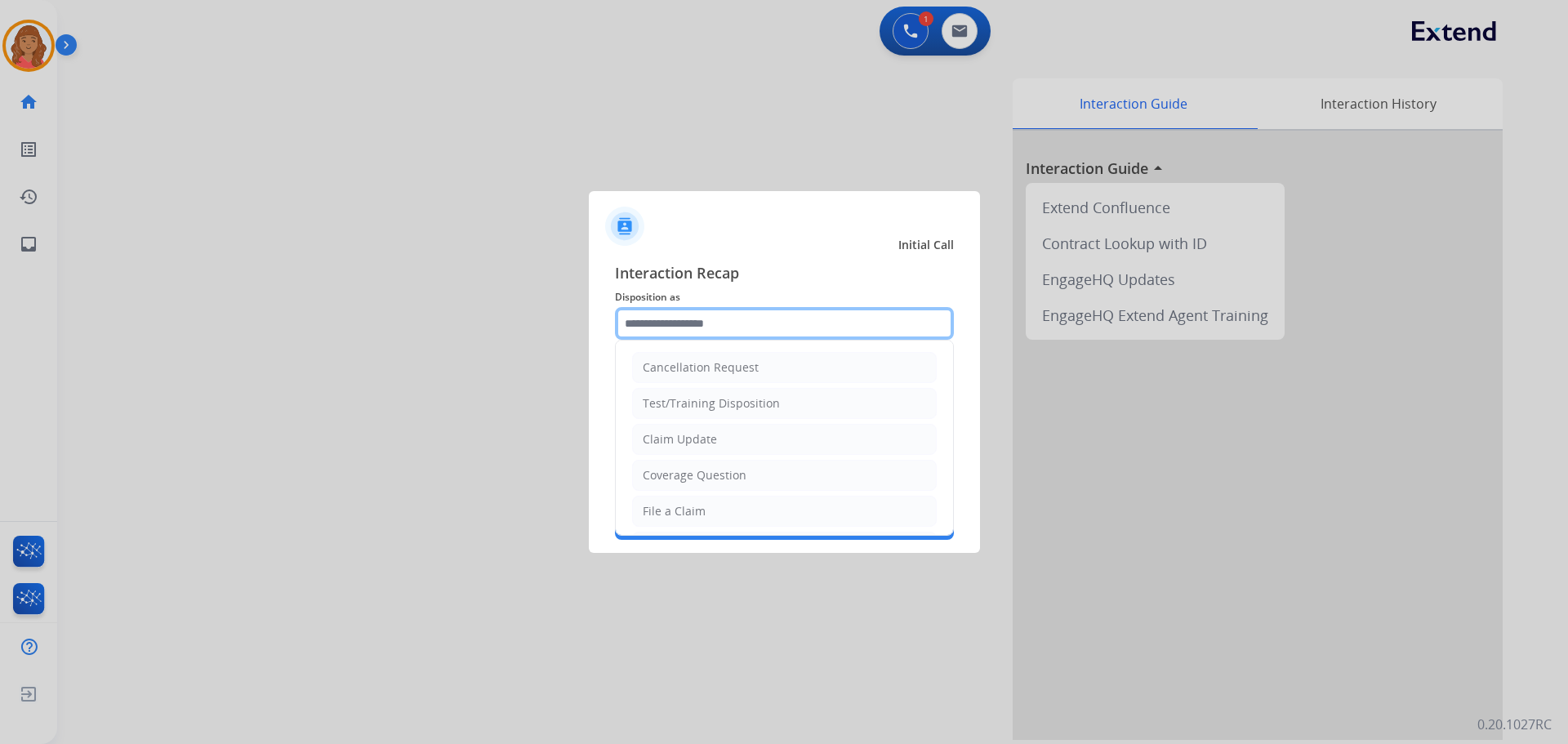
click at [704, 335] on input "text" at bounding box center [785, 323] width 339 height 33
click at [679, 439] on div "Claim Update" at bounding box center [680, 439] width 75 height 16
type input "**********"
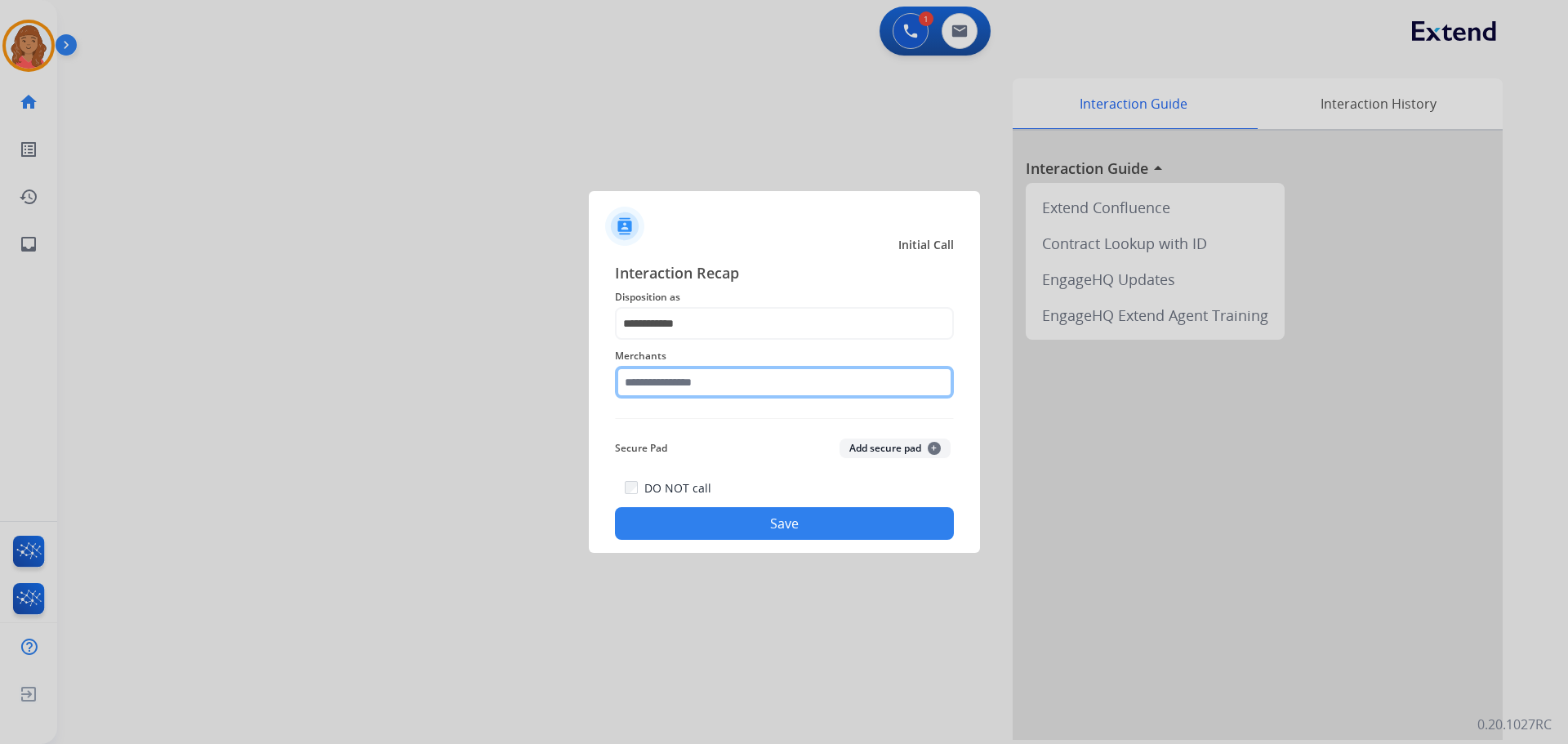
click at [672, 389] on input "text" at bounding box center [785, 382] width 339 height 33
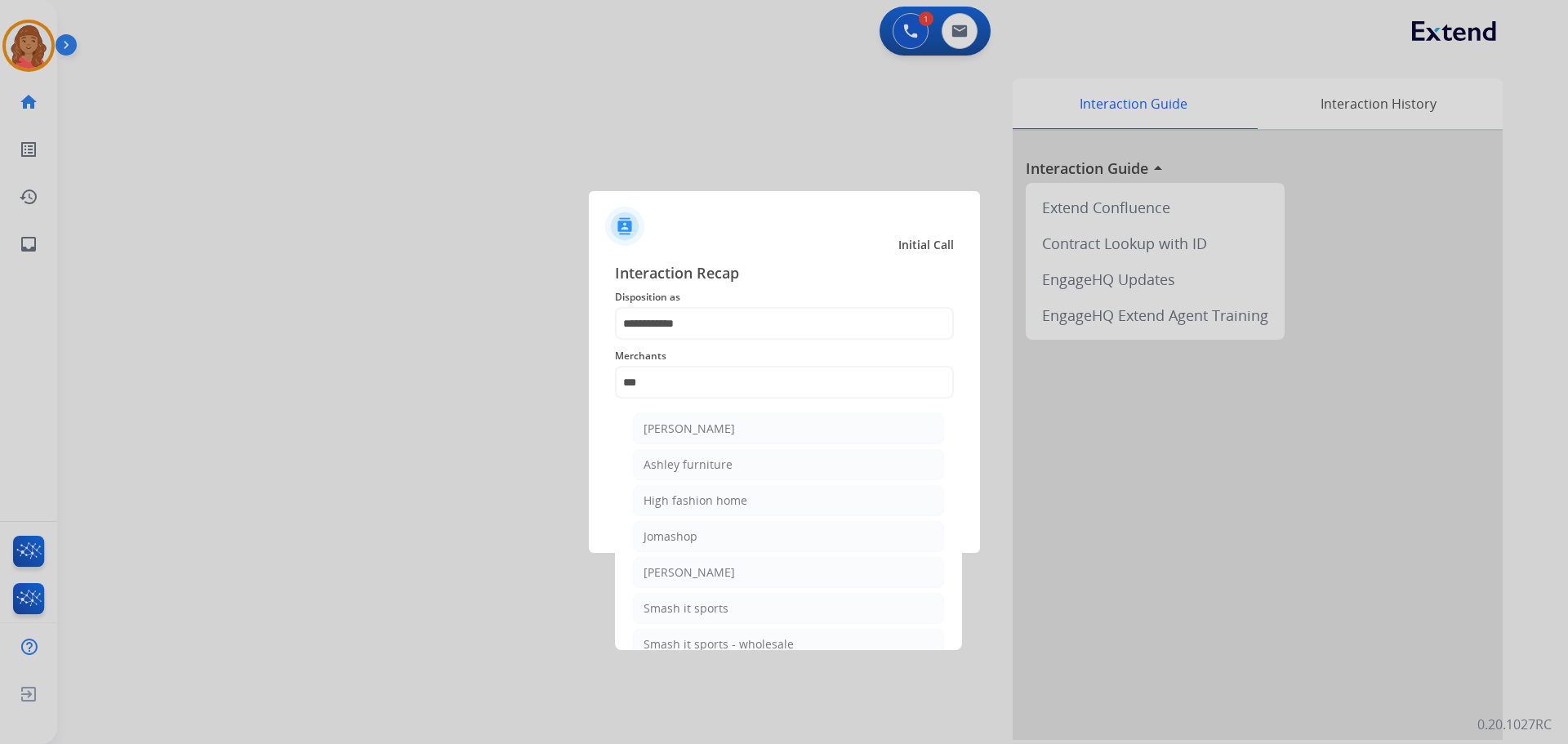
click at [695, 455] on li "Ashley furniture" at bounding box center [788, 464] width 312 height 31
type input "**********"
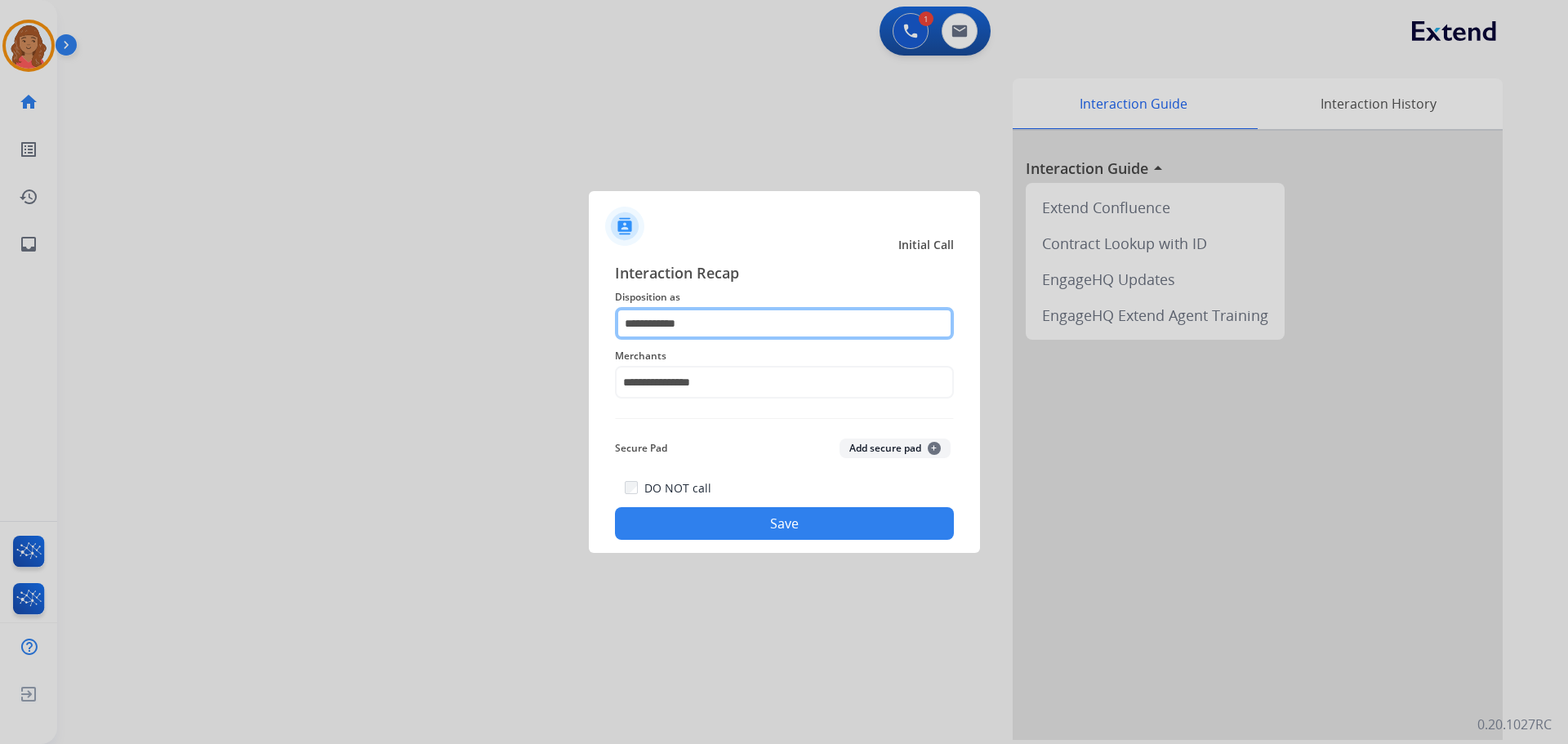
click at [684, 329] on input "**********" at bounding box center [785, 323] width 339 height 33
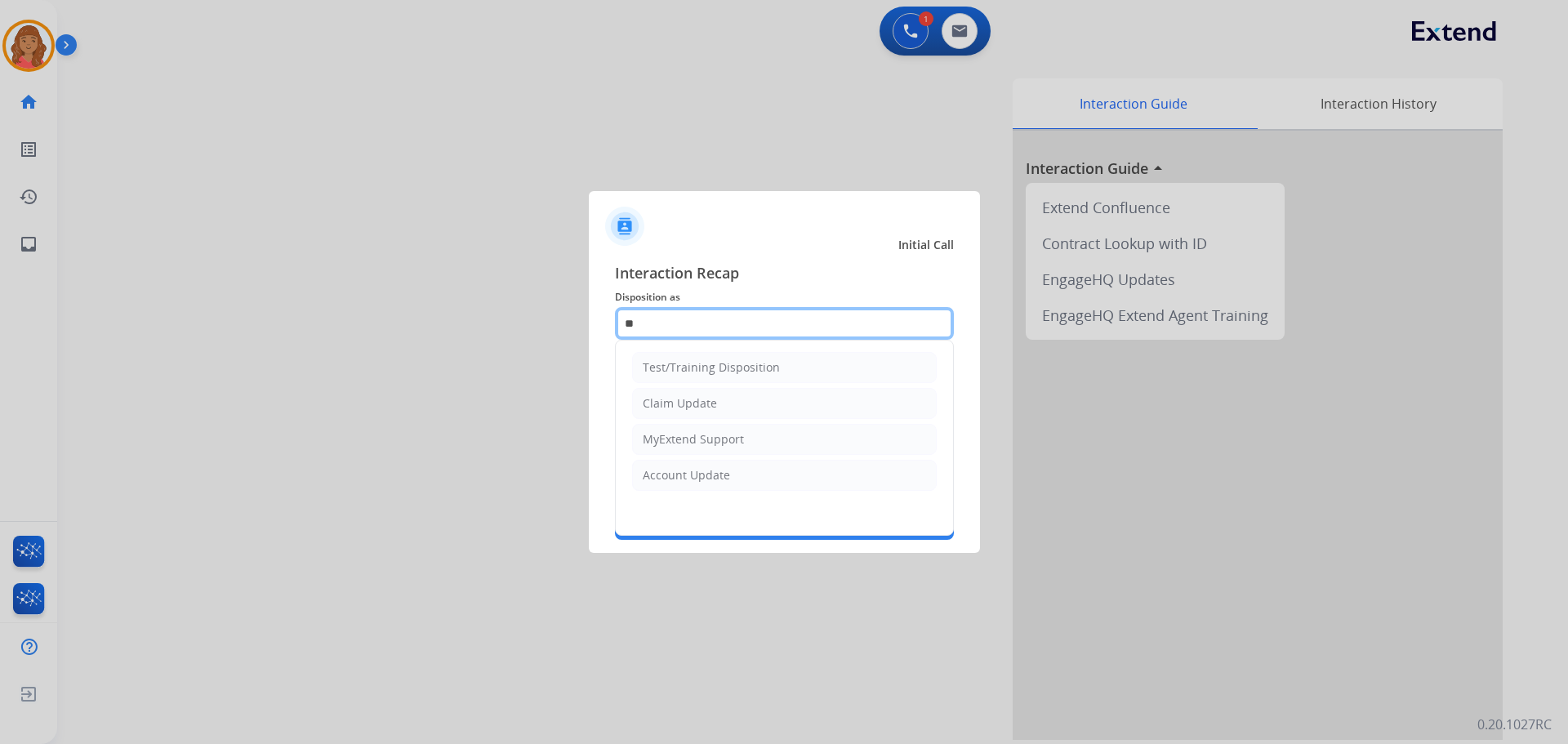
click at [703, 326] on input "**" at bounding box center [785, 323] width 339 height 33
type input "*"
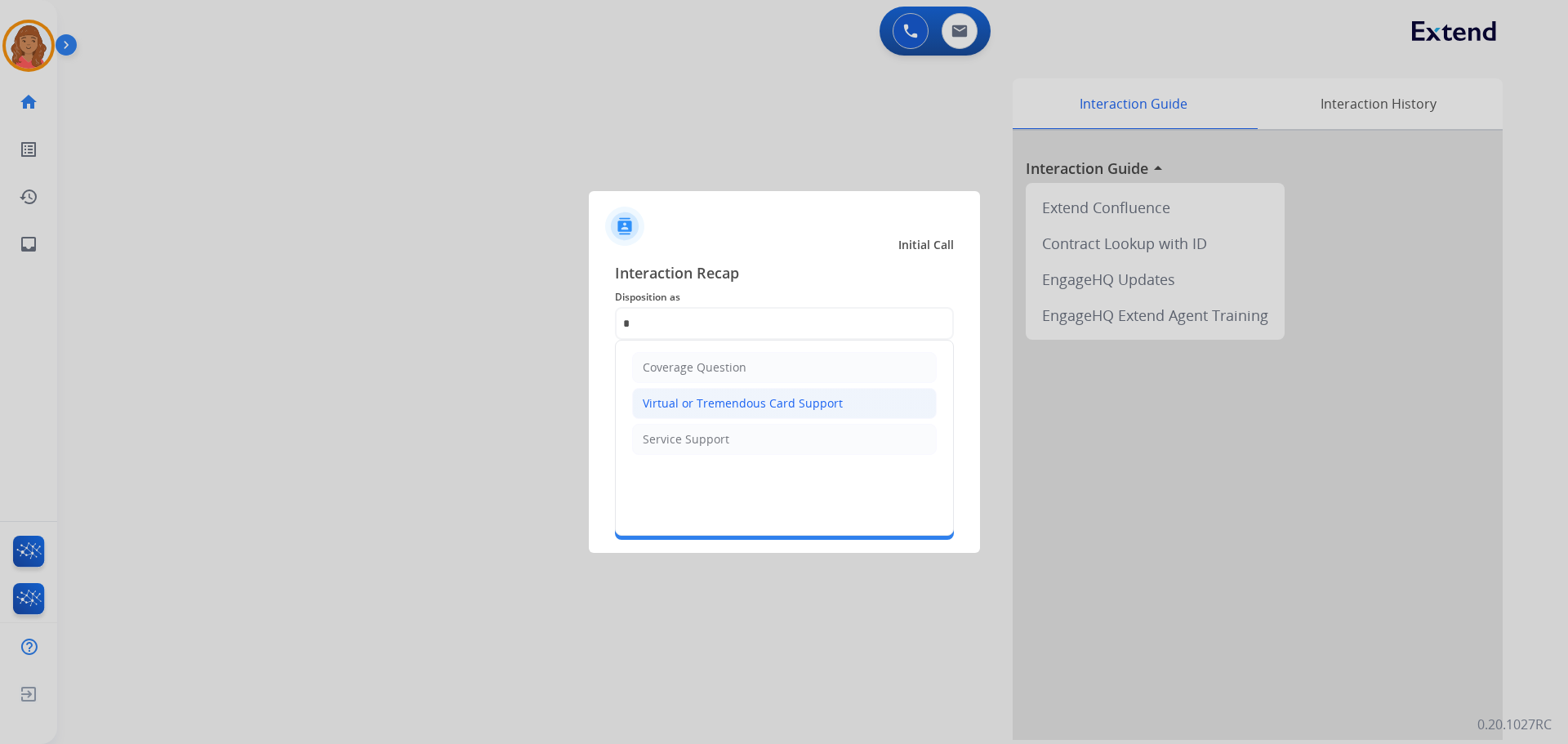
click at [699, 404] on div "Virtual or Tremendous Card Support" at bounding box center [742, 403] width 200 height 16
type input "**********"
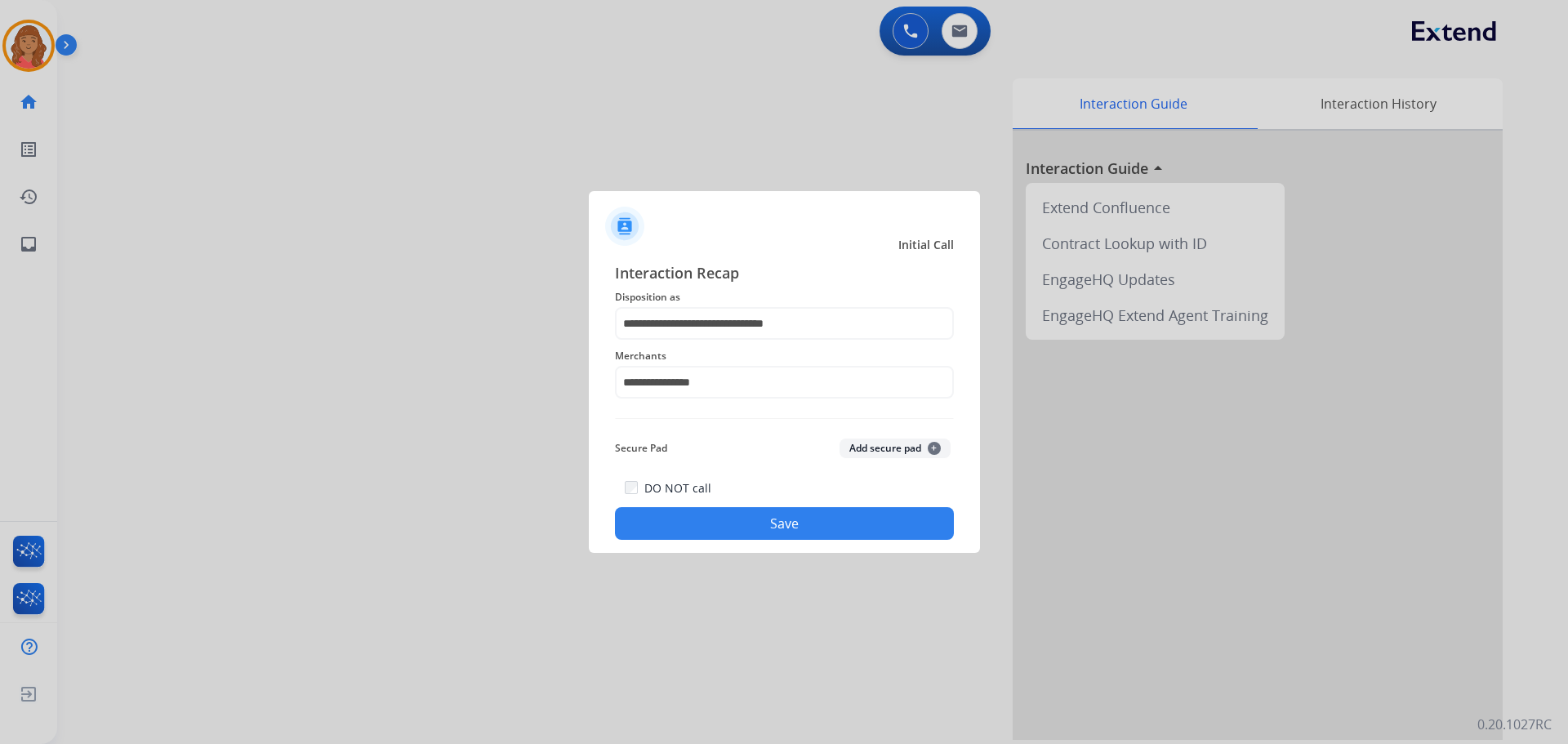
click at [700, 524] on button "Save" at bounding box center [785, 523] width 339 height 33
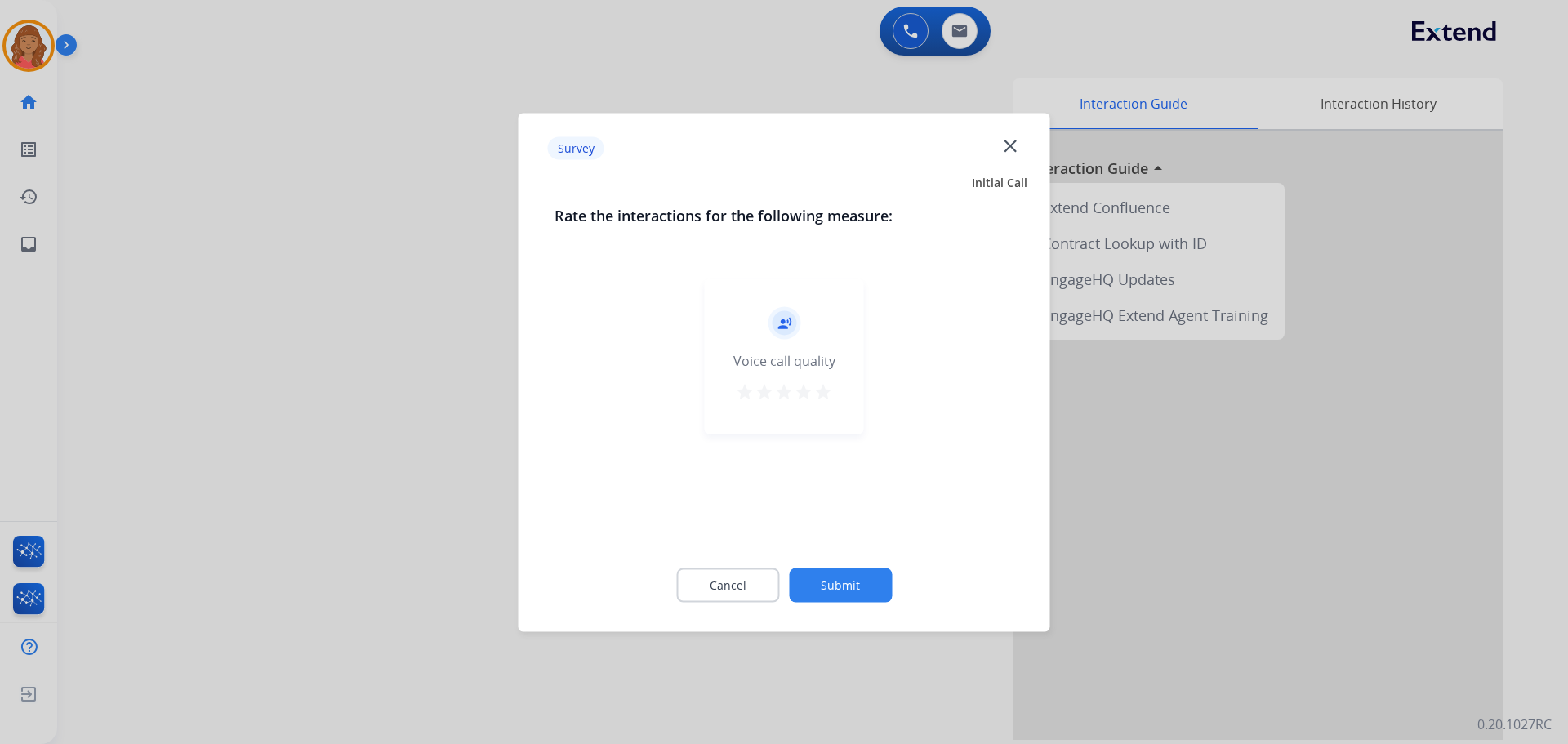
drag, startPoint x: 826, startPoint y: 395, endPoint x: 828, endPoint y: 405, distance: 10.2
click at [827, 395] on mat-icon "star" at bounding box center [823, 392] width 20 height 20
click at [854, 587] on button "Submit" at bounding box center [841, 584] width 103 height 35
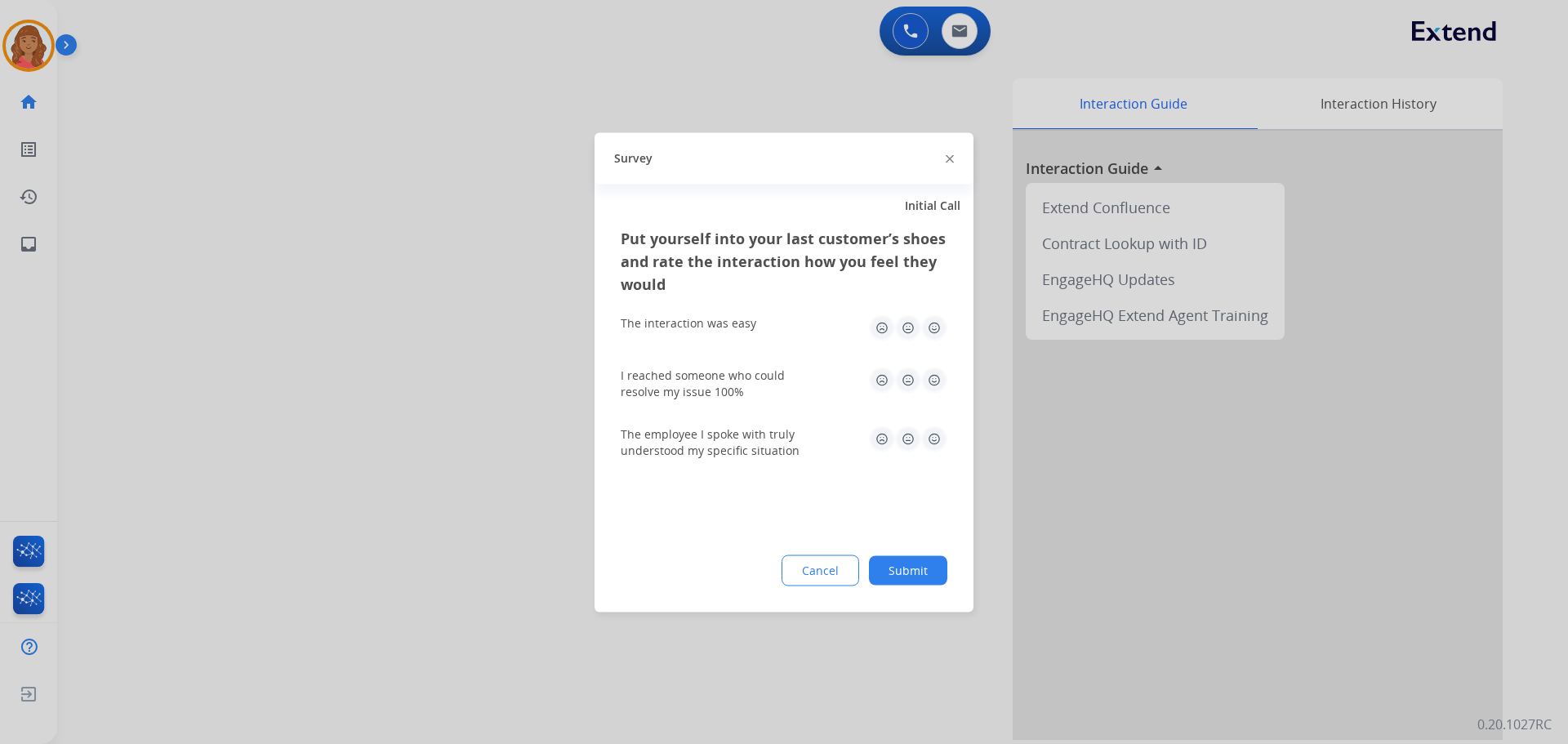
click at [935, 330] on img at bounding box center [934, 327] width 26 height 26
click at [937, 383] on img at bounding box center [934, 379] width 26 height 26
click at [932, 444] on img at bounding box center [934, 438] width 26 height 26
click at [899, 569] on button "Submit" at bounding box center [908, 570] width 78 height 29
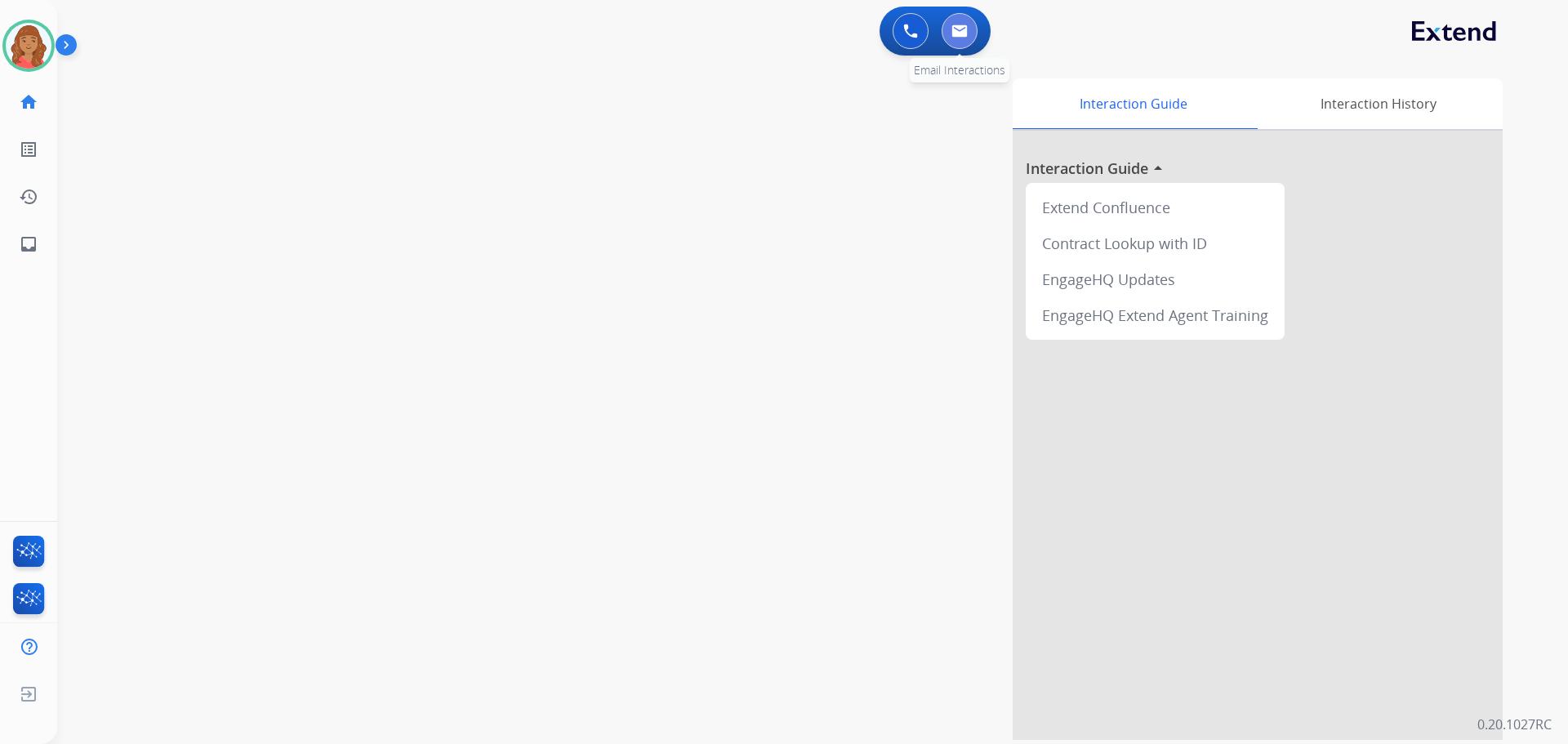
click at [972, 24] on button at bounding box center [960, 31] width 36 height 36
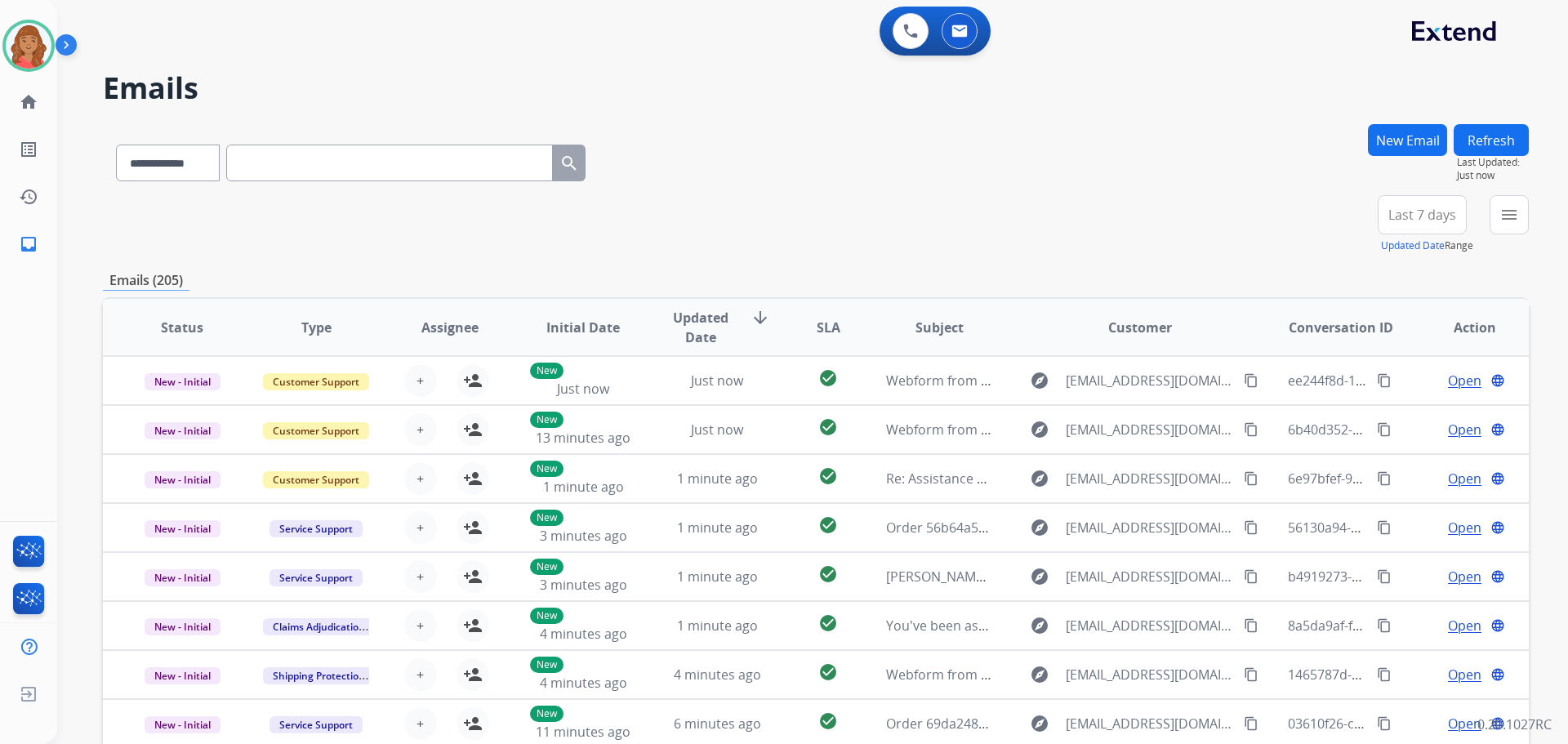
scroll to position [2, 0]
drag, startPoint x: 1506, startPoint y: 219, endPoint x: 1435, endPoint y: 260, distance: 82.0
click at [1507, 219] on mat-icon "menu" at bounding box center [1509, 215] width 20 height 20
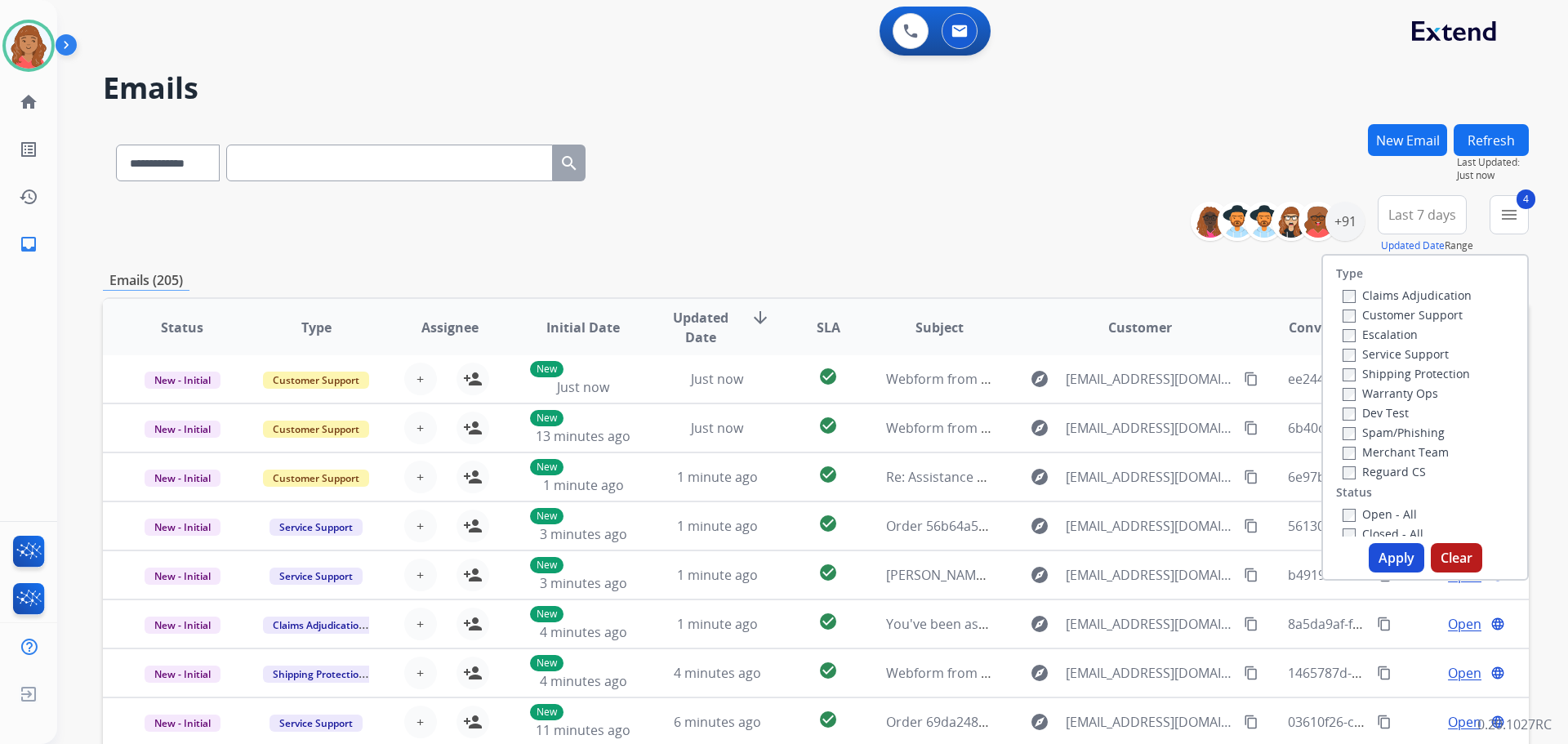
click at [1386, 561] on button "Apply" at bounding box center [1397, 558] width 56 height 29
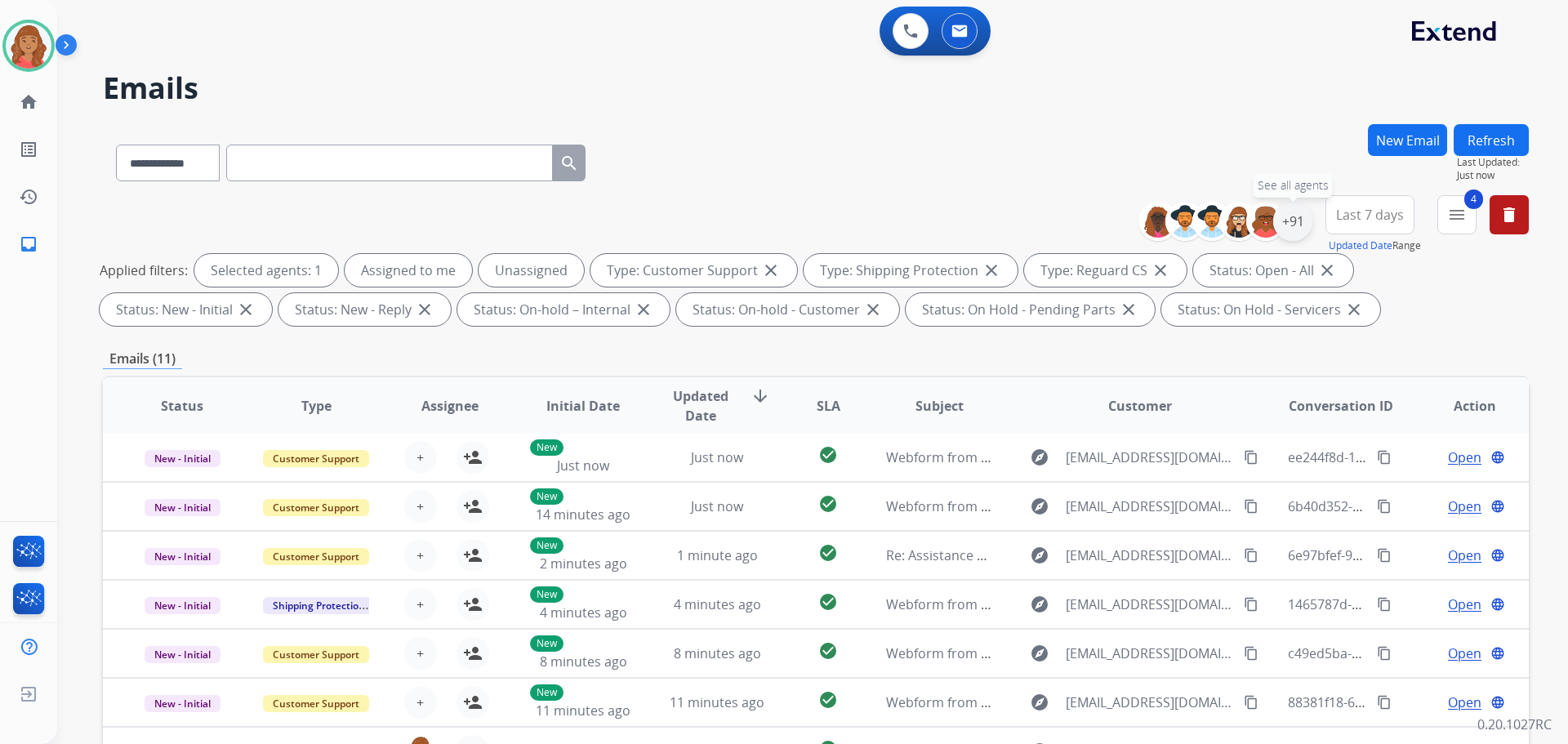
click at [1291, 226] on div "+91" at bounding box center [1293, 221] width 39 height 39
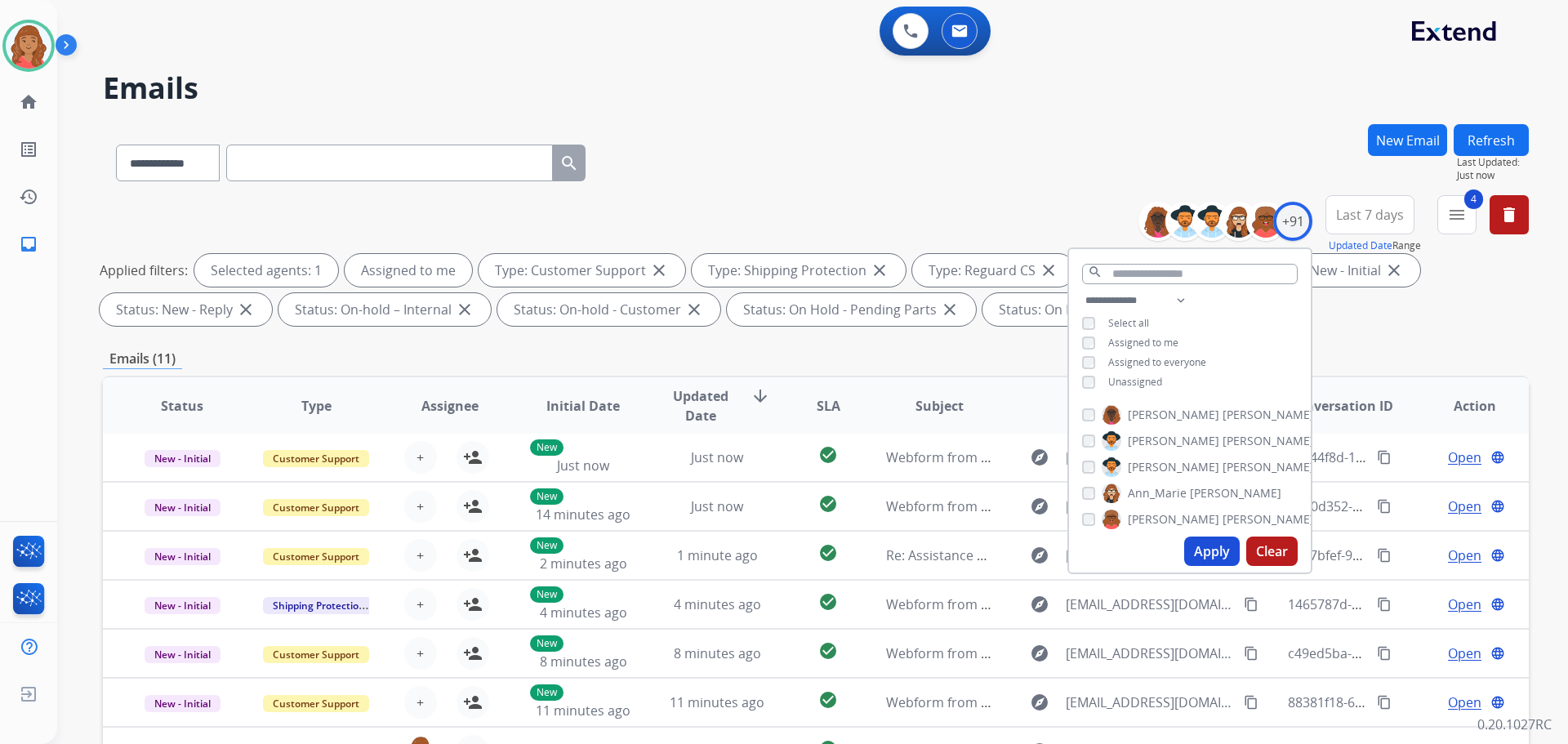
click at [1200, 548] on button "Apply" at bounding box center [1212, 550] width 56 height 29
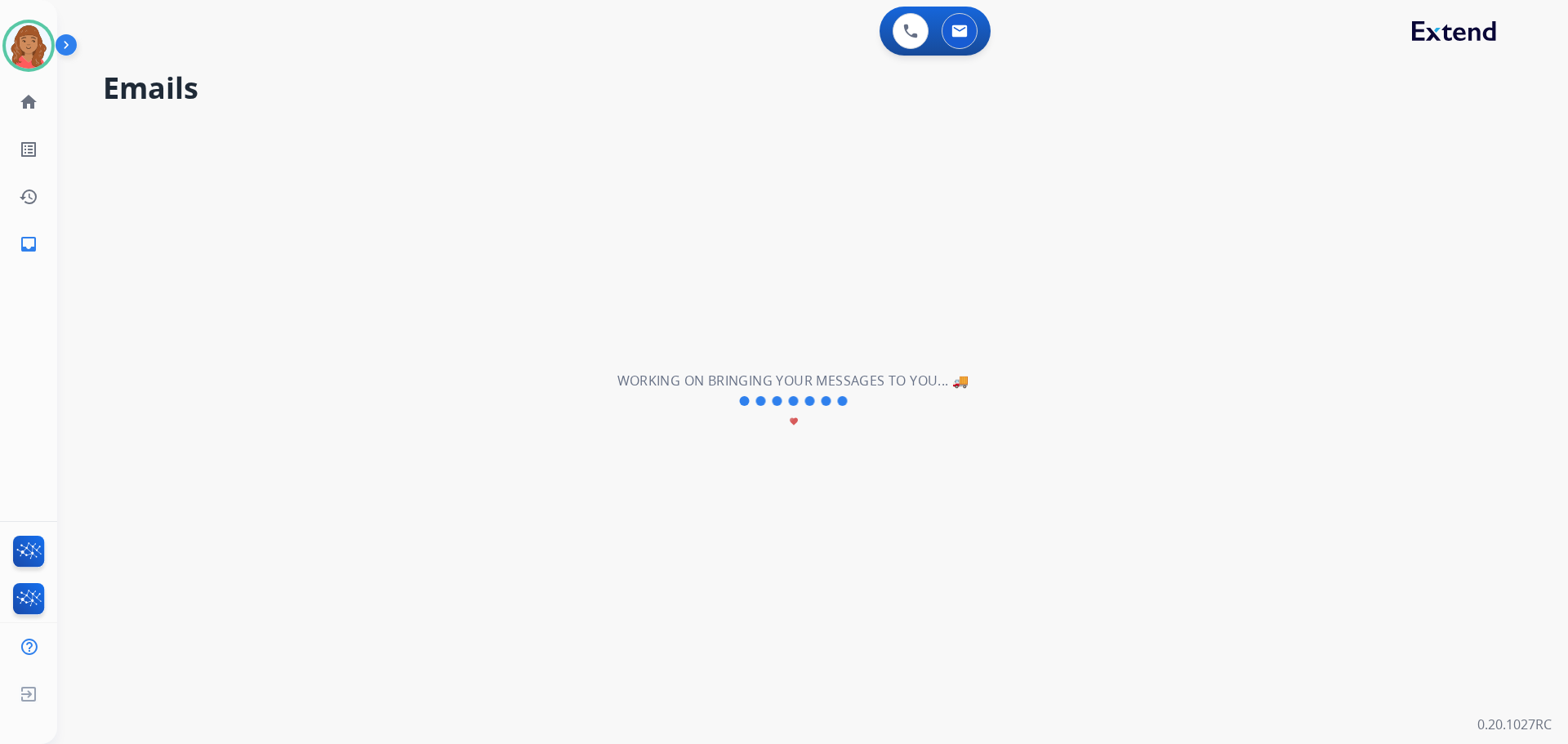
scroll to position [0, 0]
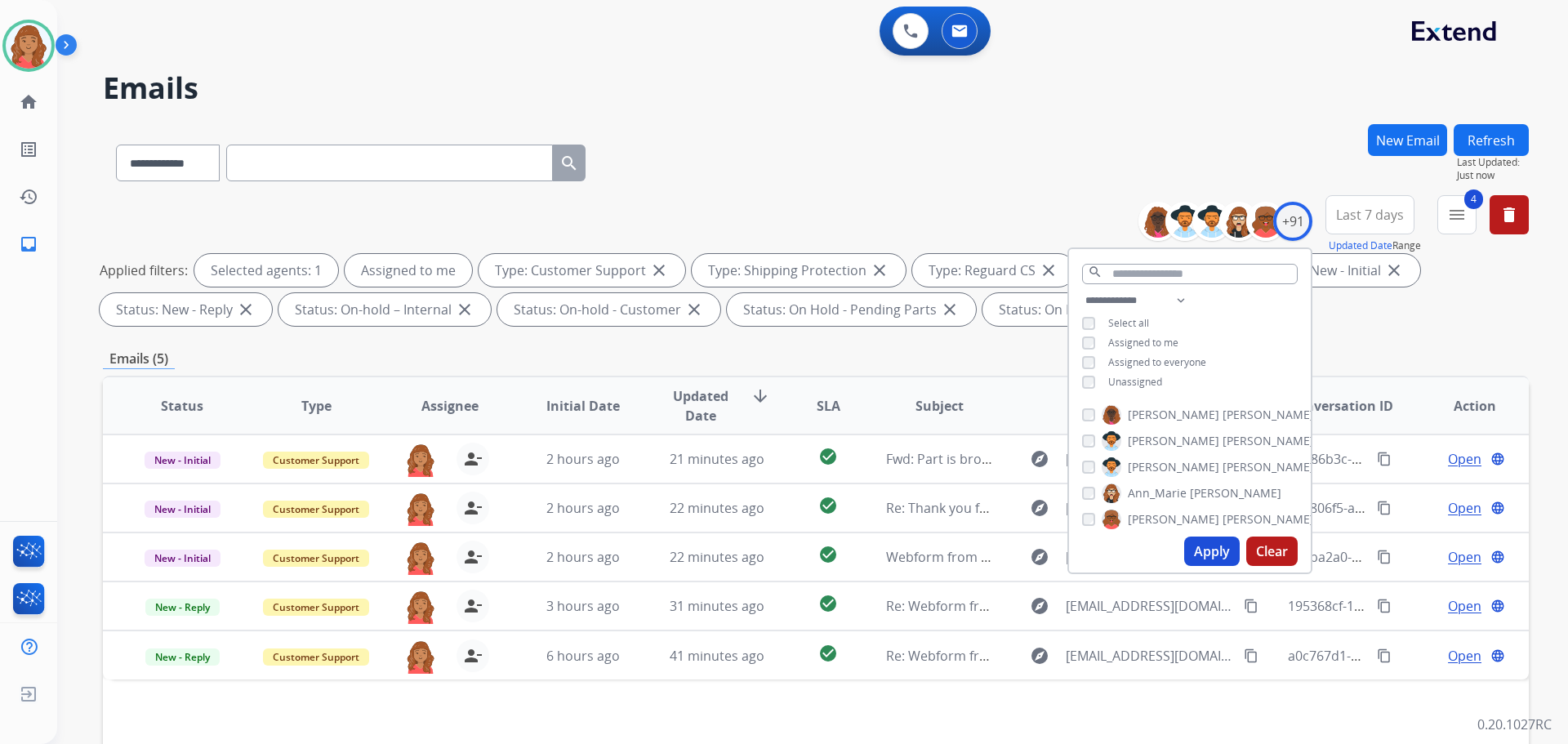
click at [799, 350] on div "Emails (5)" at bounding box center [816, 359] width 1426 height 20
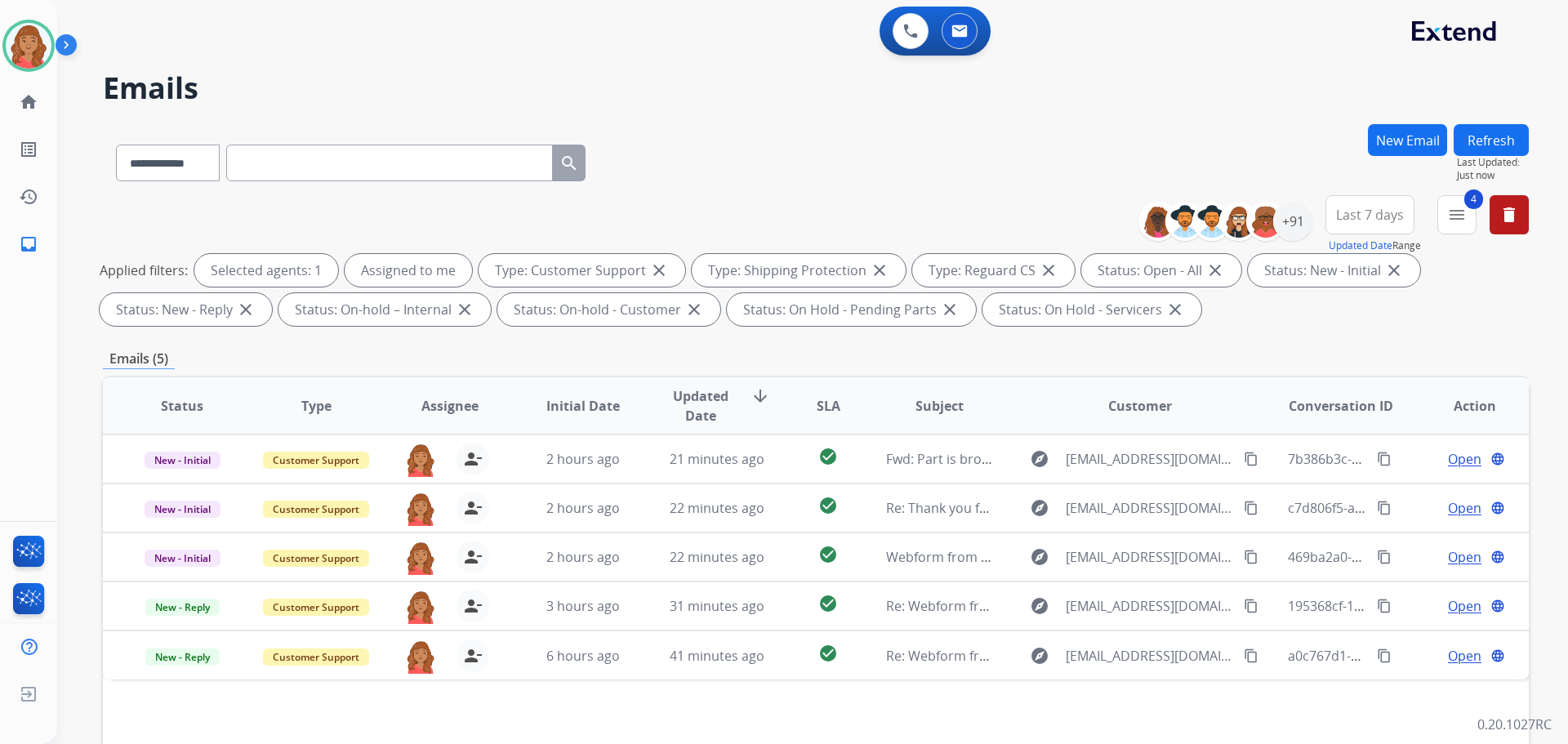
click at [1391, 142] on button "New Email" at bounding box center [1407, 140] width 79 height 32
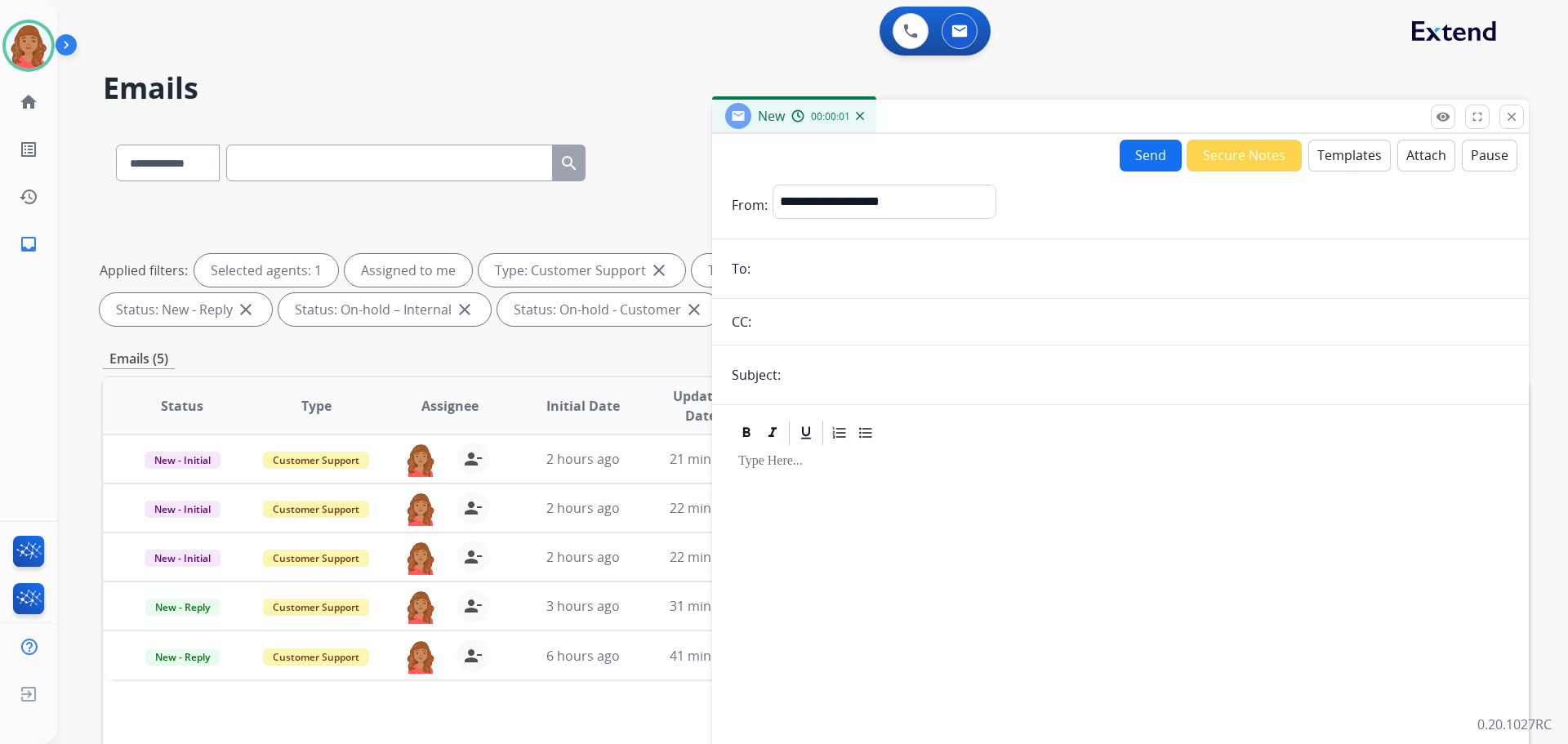
click at [1347, 151] on button "Templates" at bounding box center [1350, 155] width 83 height 32
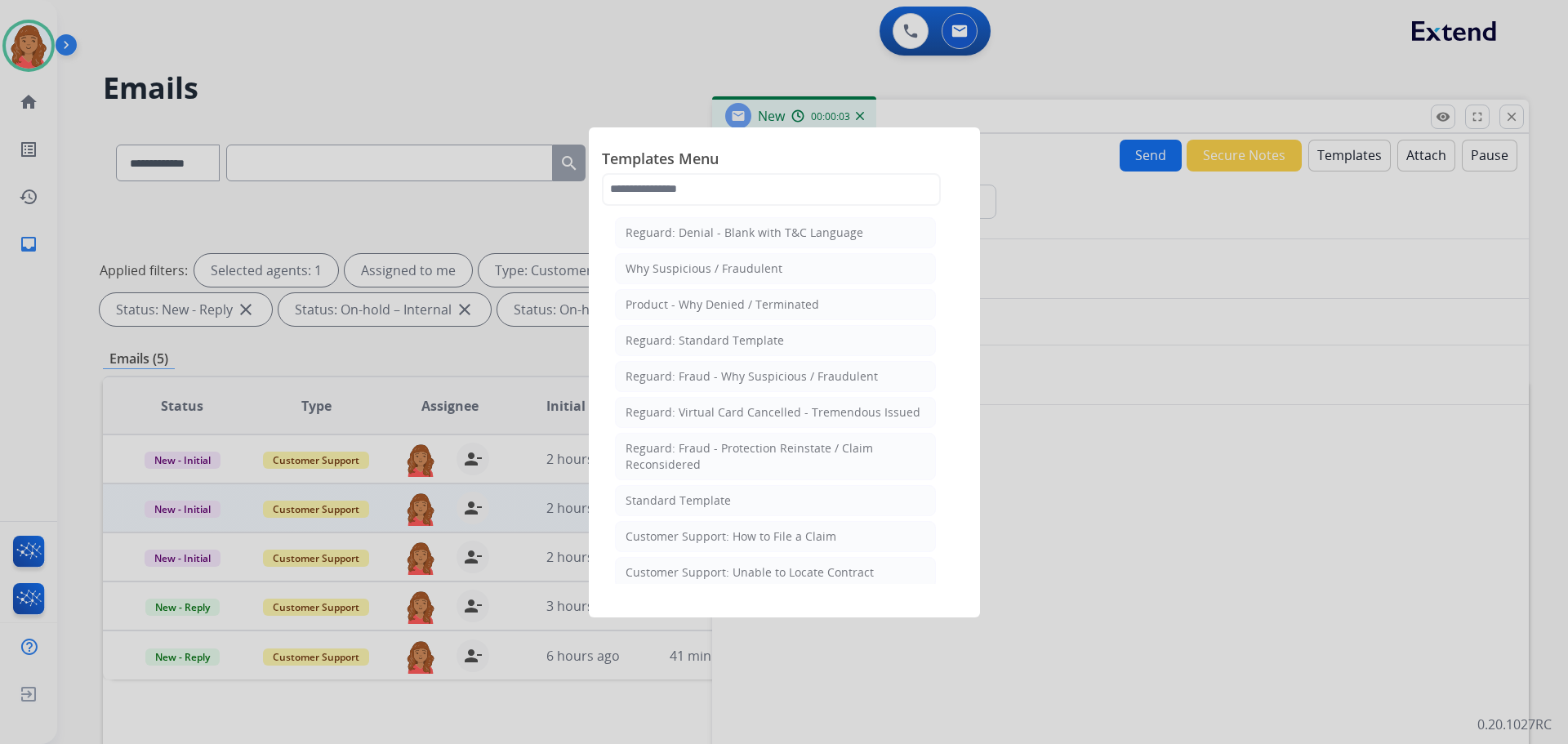
click at [678, 500] on div "Standard Template" at bounding box center [678, 501] width 106 height 16
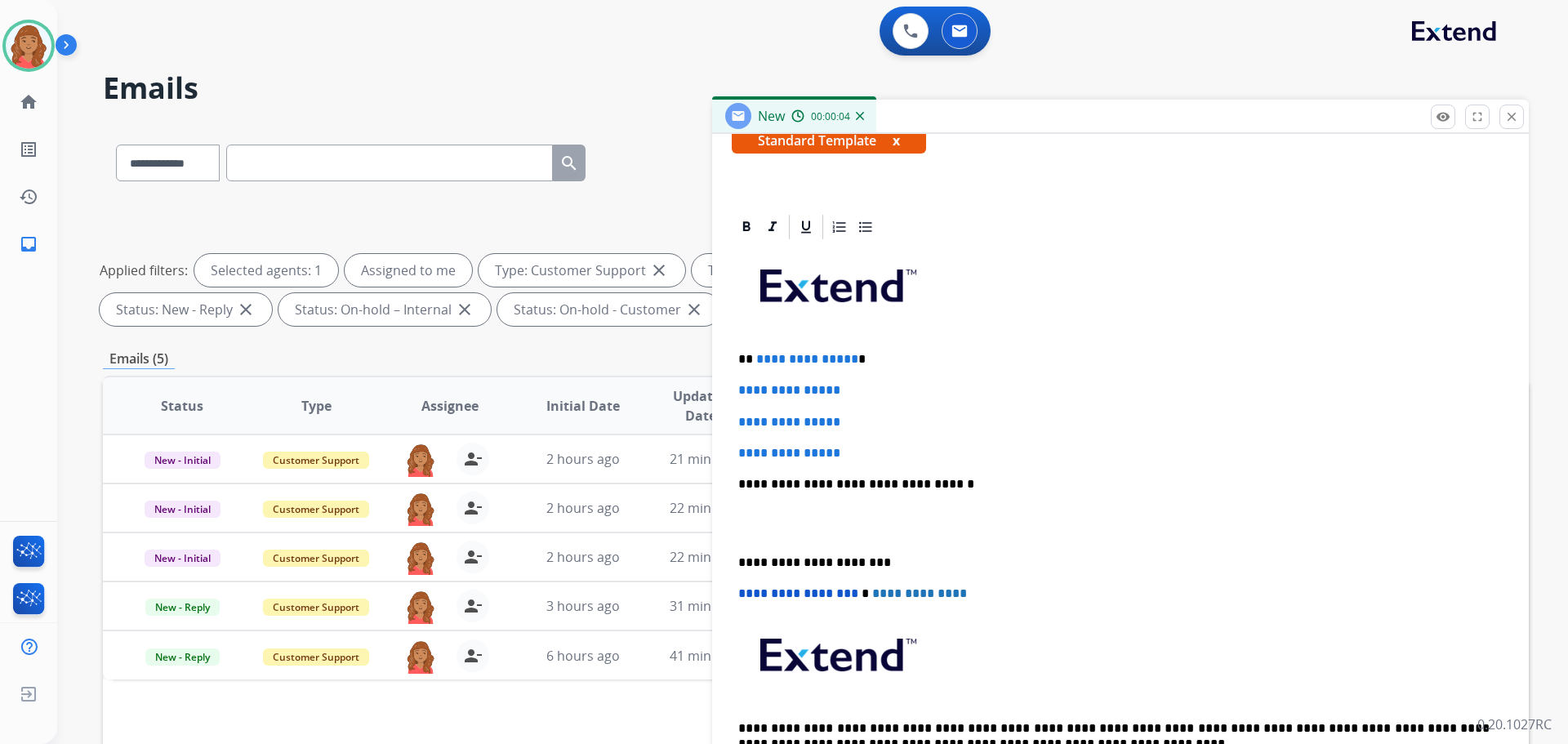
scroll to position [314, 0]
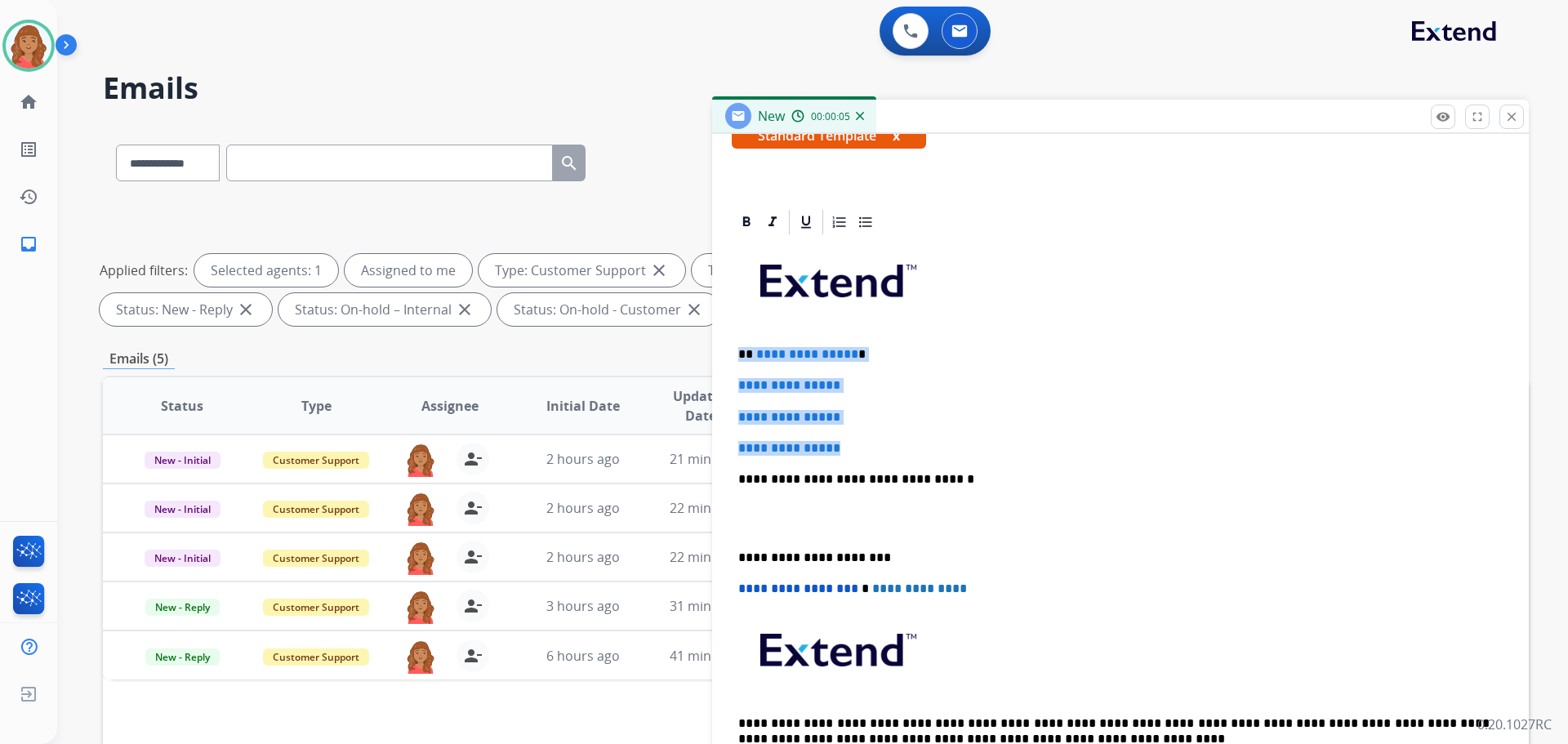
drag, startPoint x: 854, startPoint y: 446, endPoint x: 740, endPoint y: 350, distance: 149.0
click at [738, 344] on div "**********" at bounding box center [1121, 518] width 778 height 562
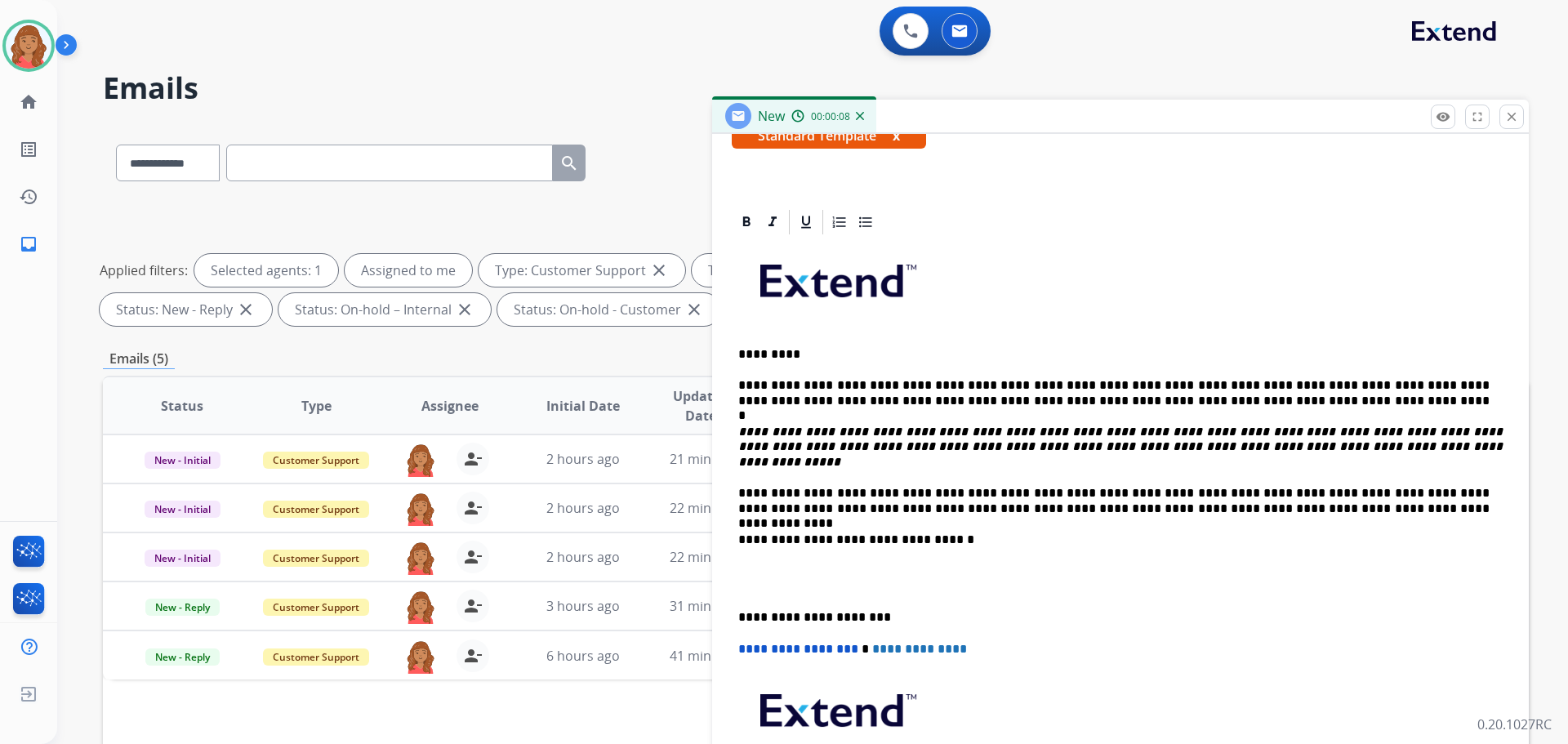
click at [738, 597] on div "**********" at bounding box center [1121, 548] width 778 height 622
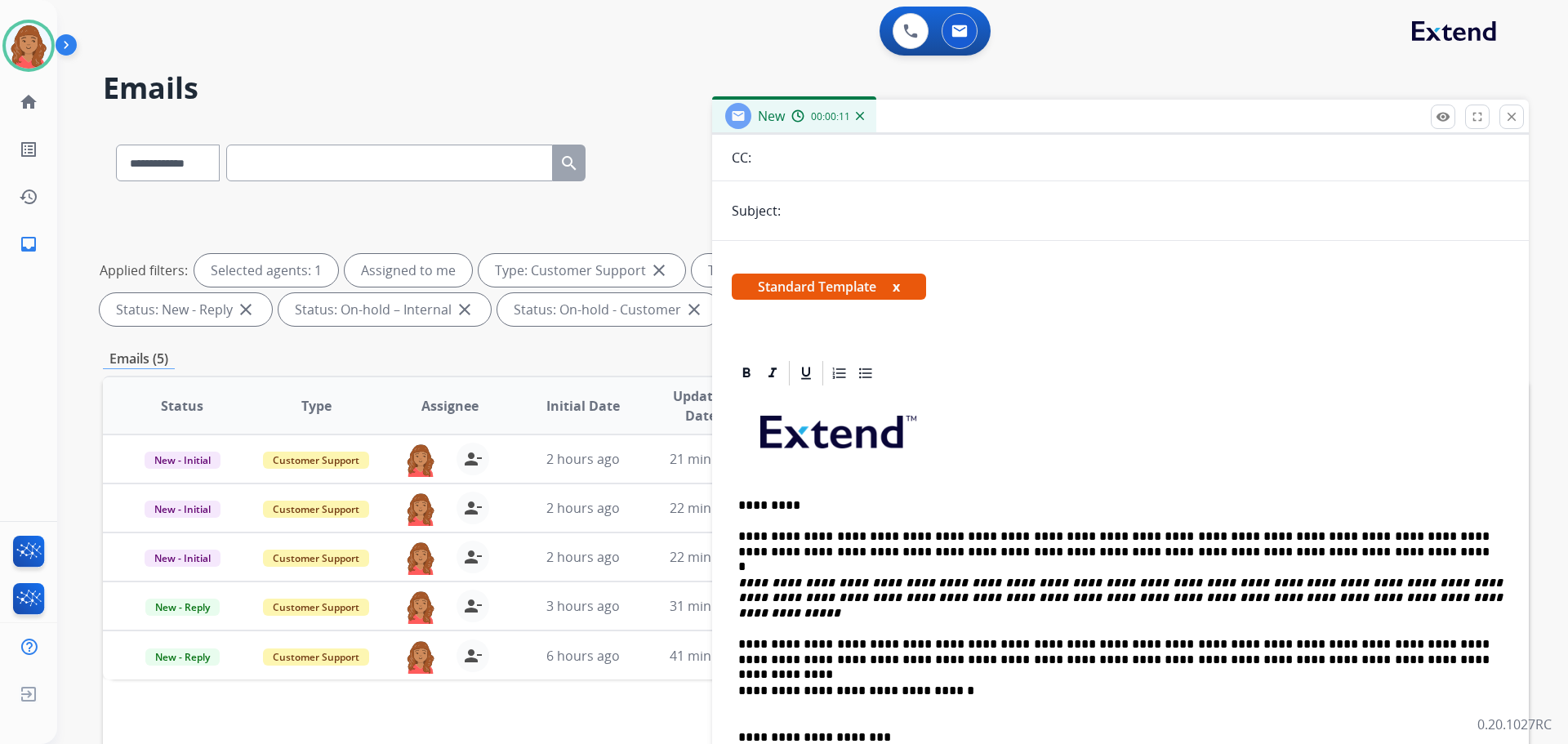
scroll to position [0, 0]
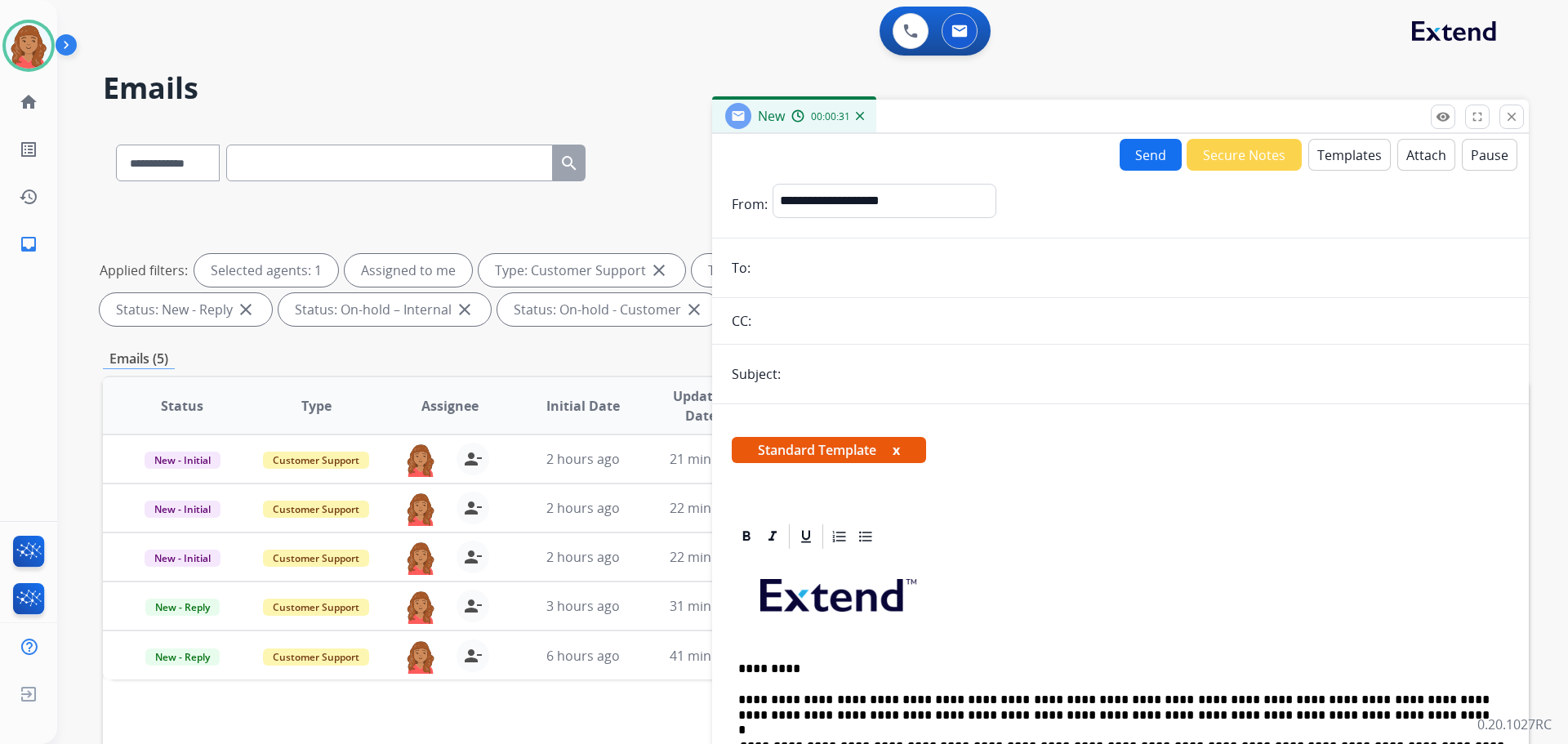
paste input "**********"
type input "**********"
paste input "**********"
type input "**********"
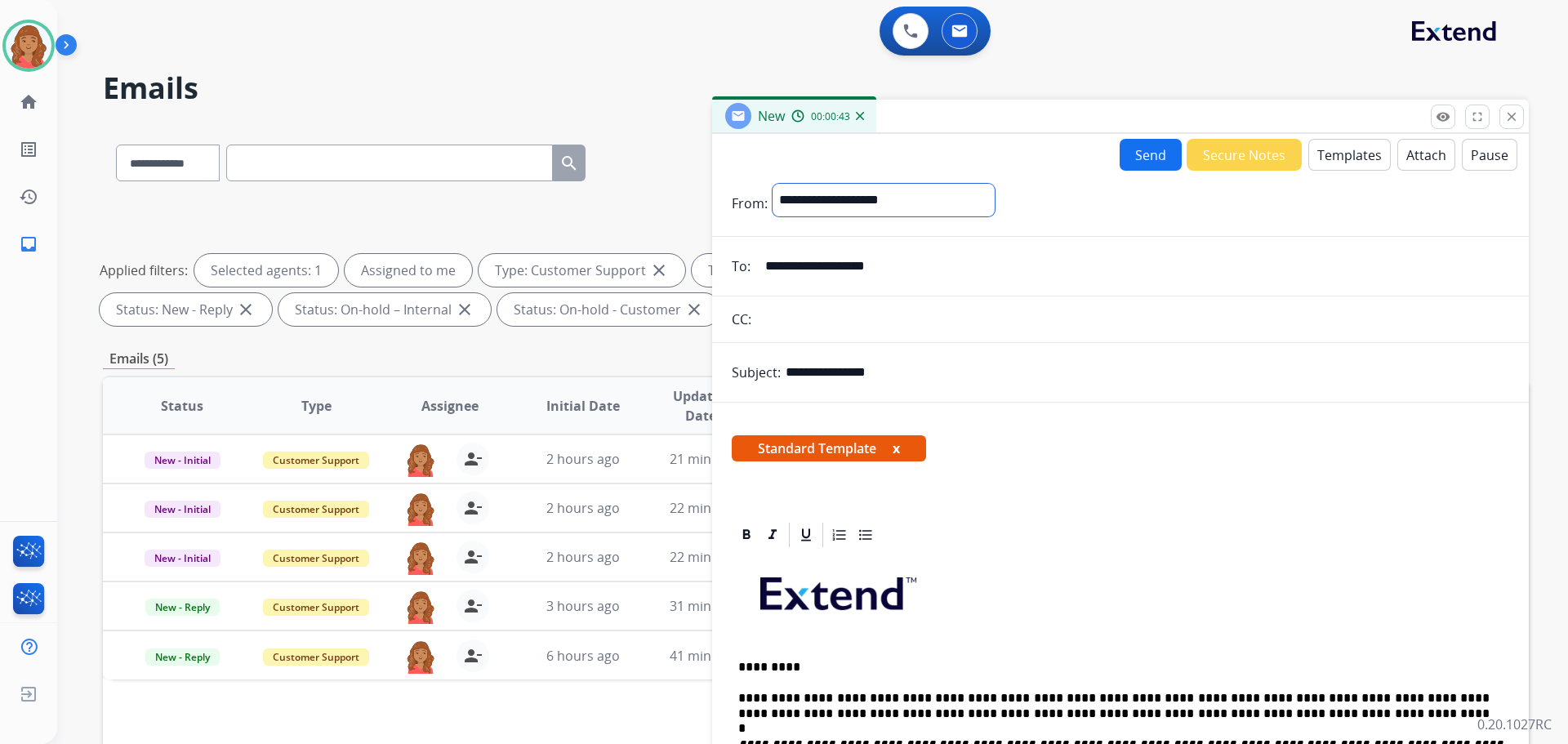
drag, startPoint x: 857, startPoint y: 197, endPoint x: 856, endPoint y: 213, distance: 16.0
click at [857, 197] on select "**********" at bounding box center [883, 200] width 222 height 33
select select "**********"
click at [772, 184] on select "**********" at bounding box center [883, 200] width 222 height 33
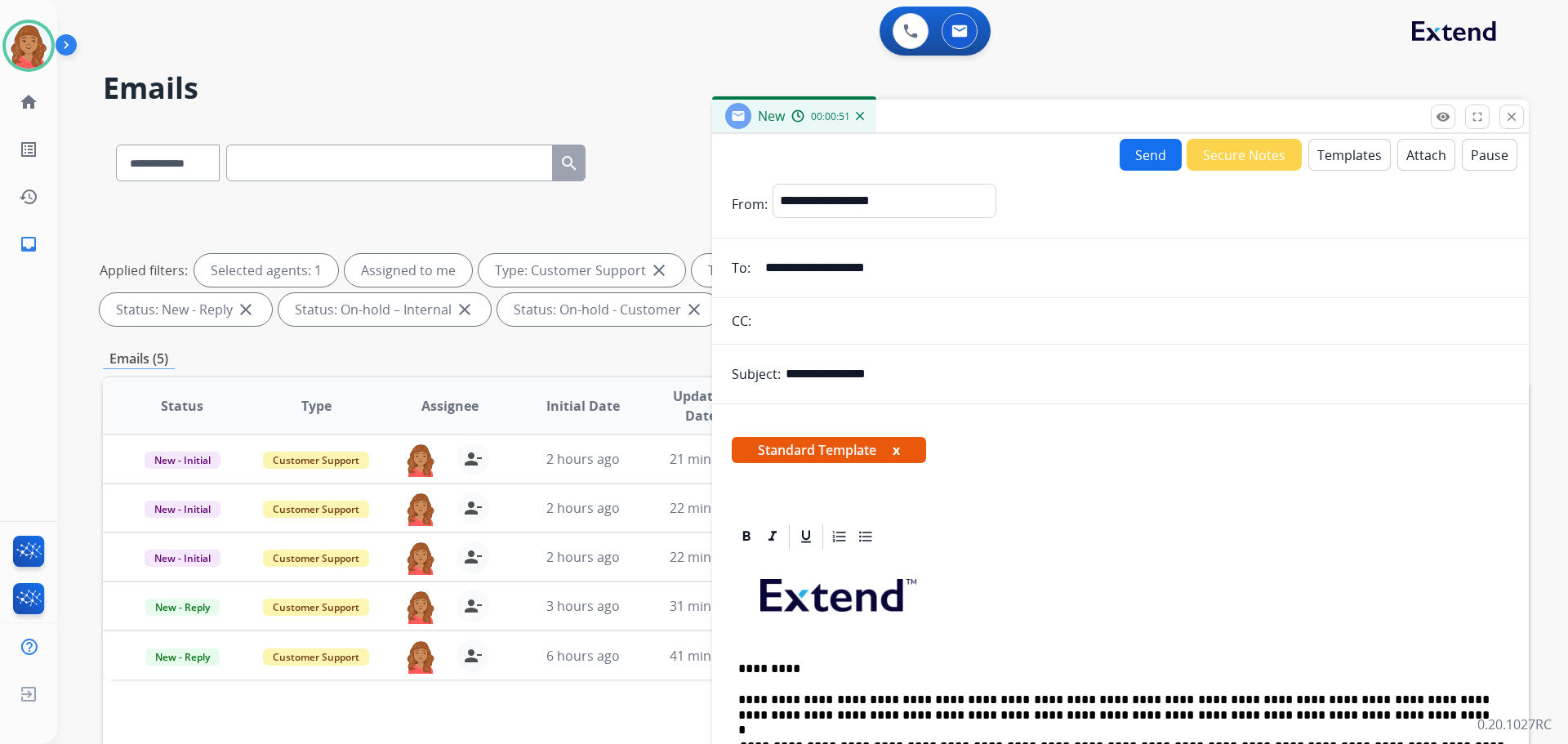
click at [1136, 168] on button "Send" at bounding box center [1151, 154] width 62 height 32
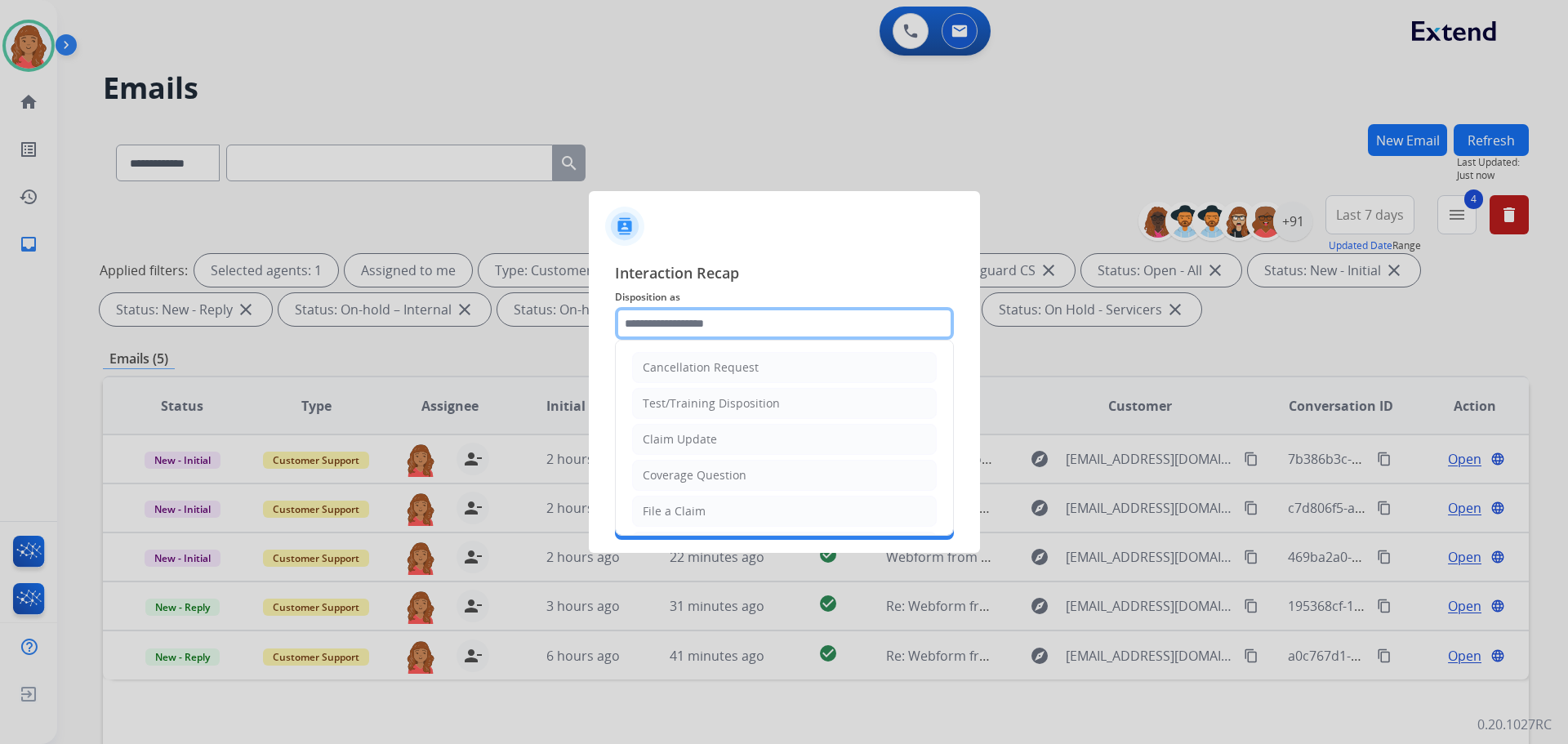
click at [709, 316] on input "text" at bounding box center [785, 323] width 339 height 33
click at [701, 434] on div "Claim Update" at bounding box center [680, 439] width 75 height 16
type input "**********"
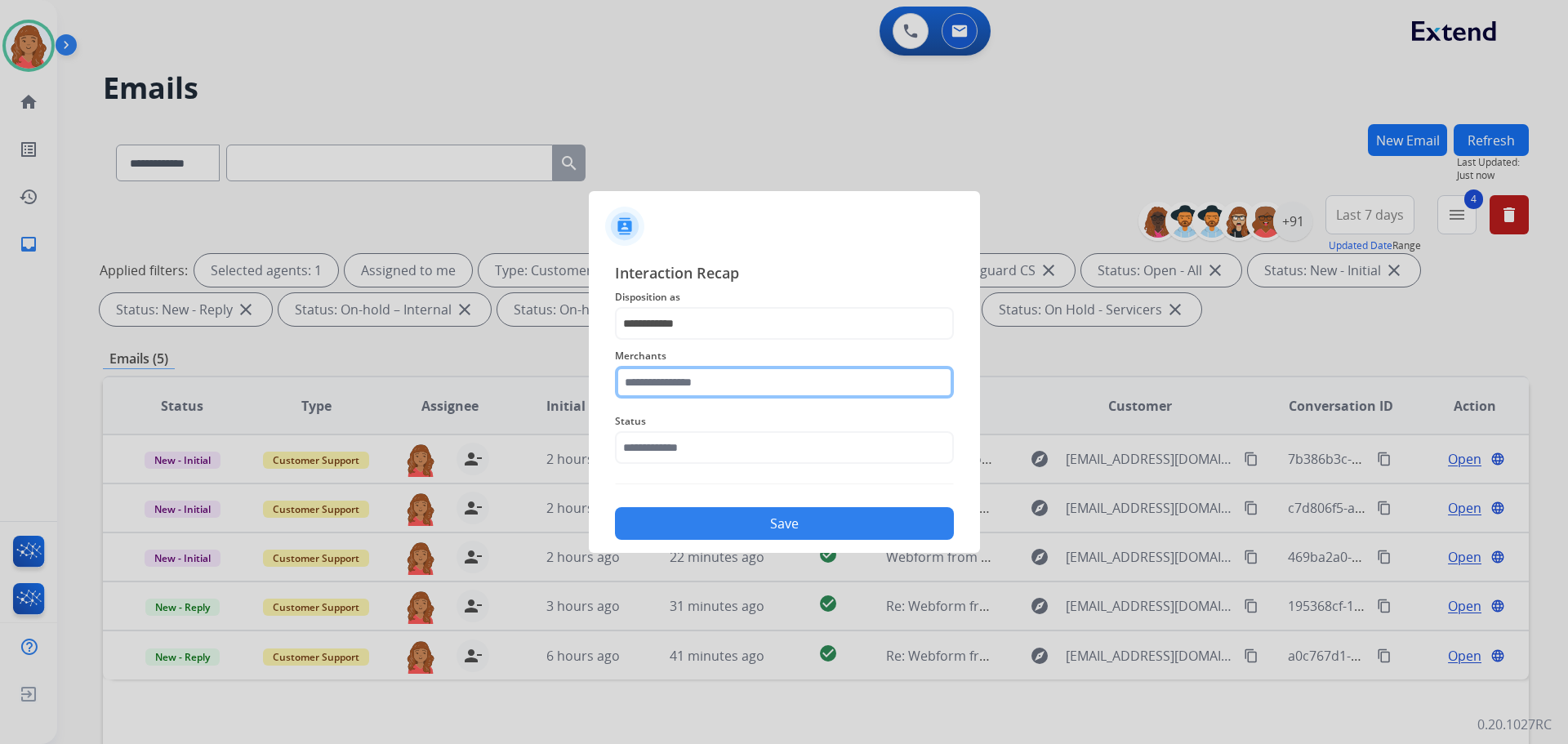
click at [701, 389] on input "text" at bounding box center [785, 382] width 339 height 33
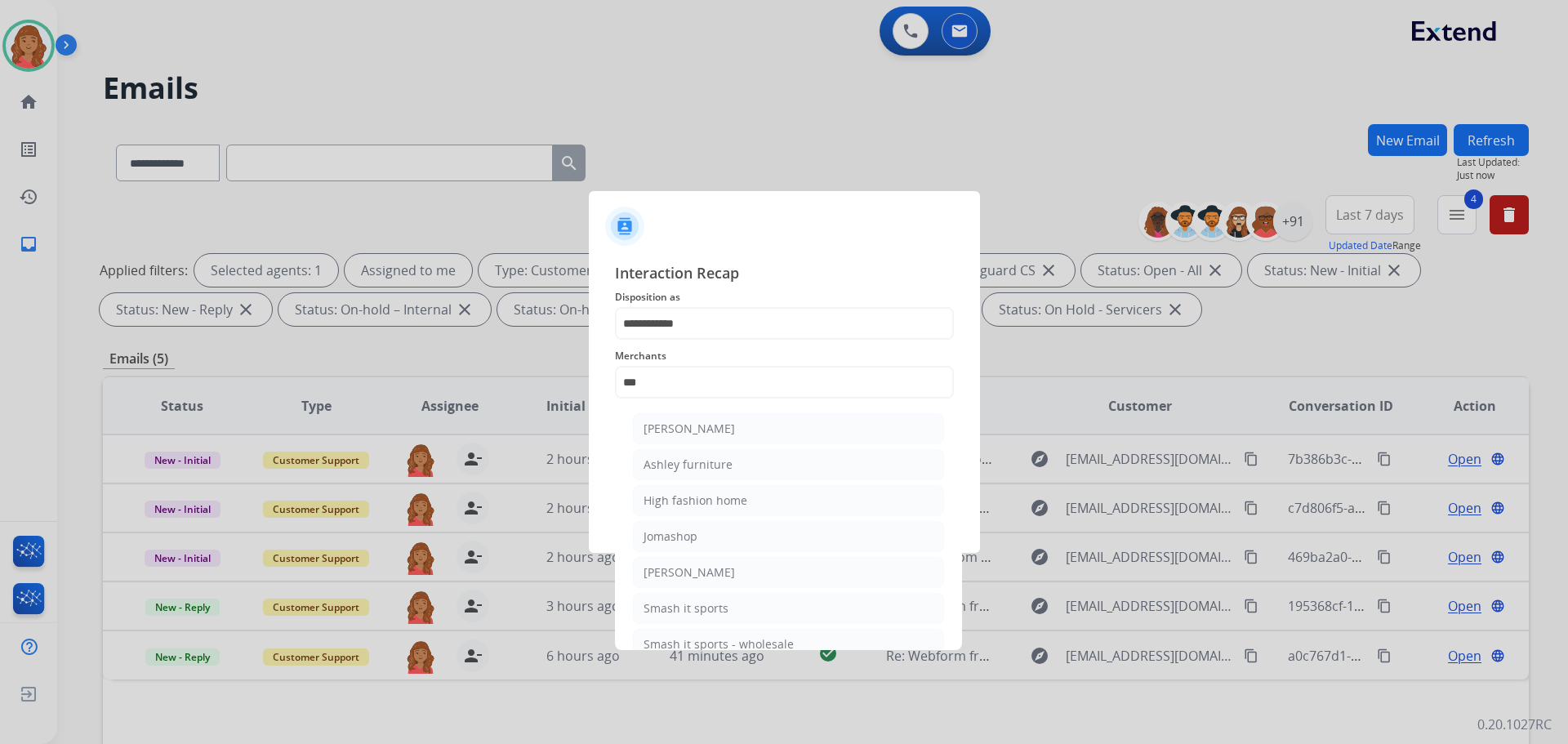
click at [693, 461] on div "Ashley furniture" at bounding box center [688, 464] width 89 height 16
type input "**********"
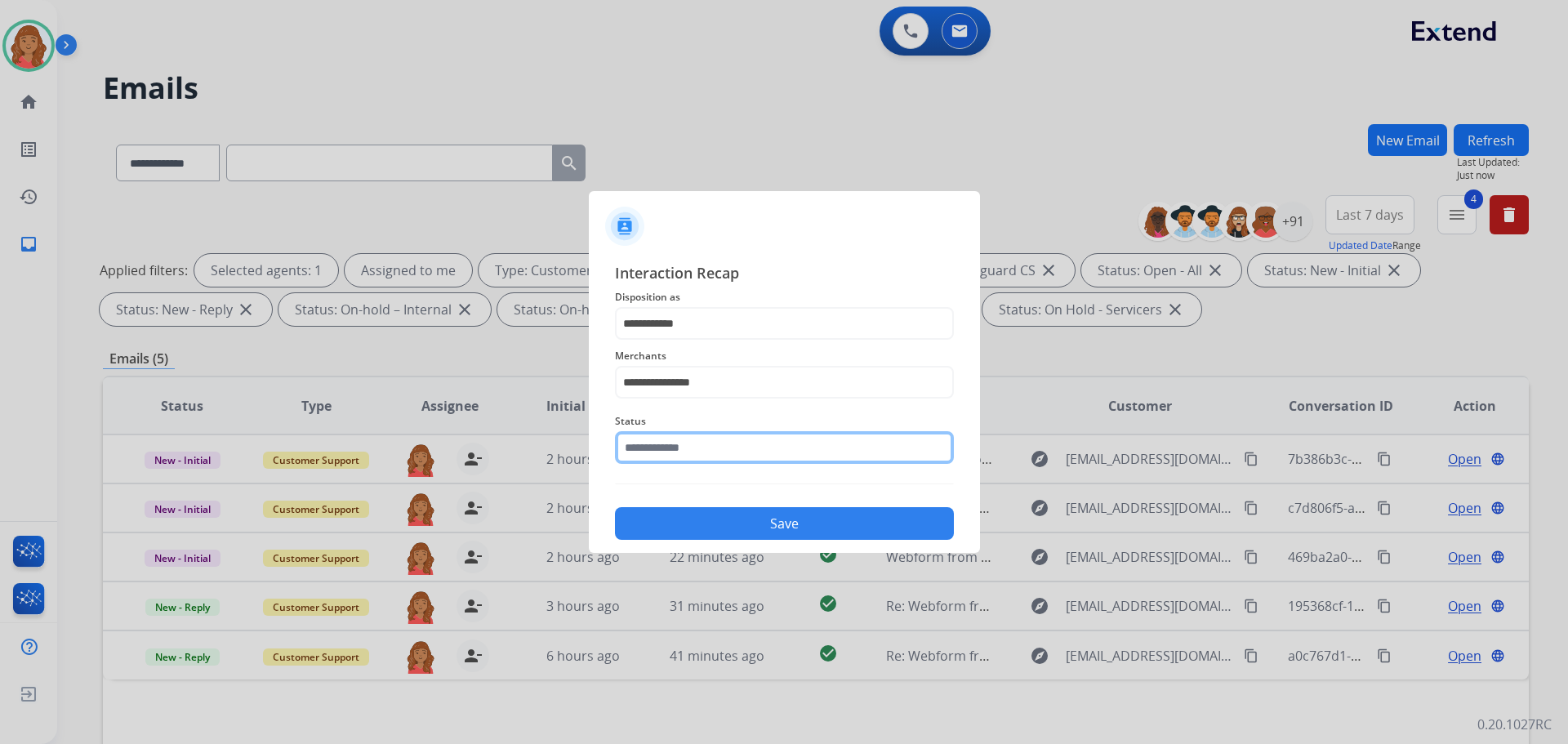
click at [687, 451] on input "text" at bounding box center [785, 447] width 339 height 33
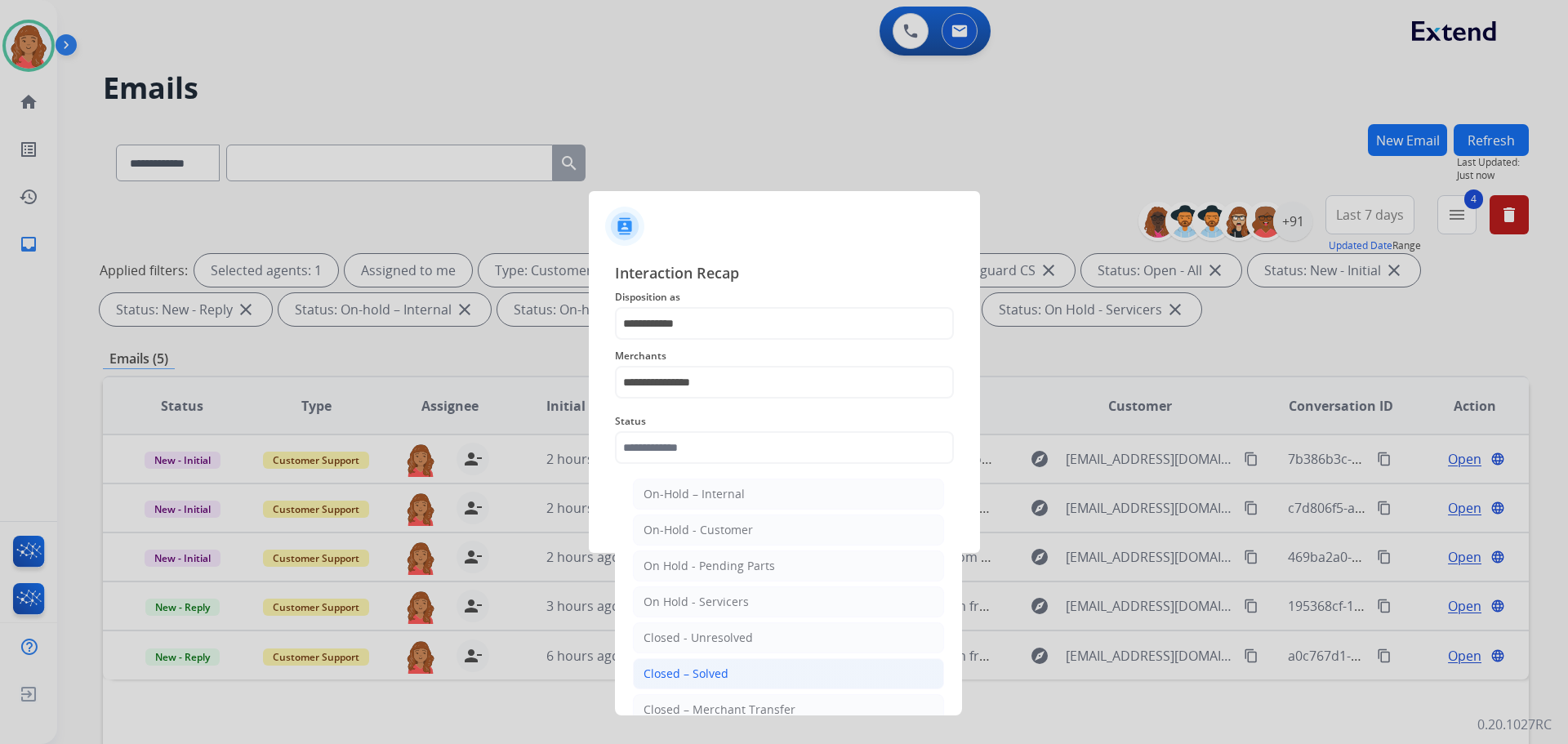
click at [698, 672] on div "Closed – Solved" at bounding box center [686, 674] width 85 height 16
type input "**********"
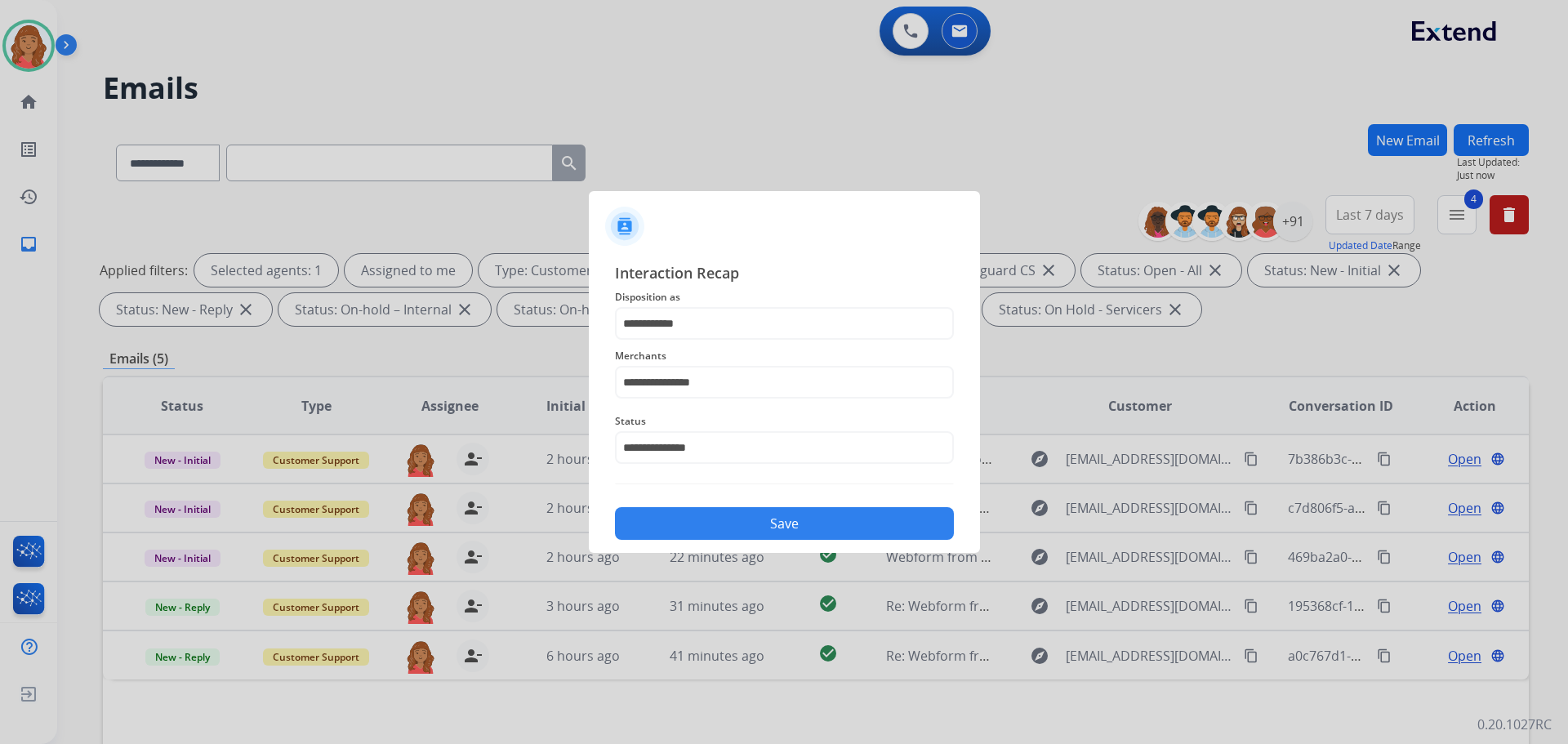
click at [726, 526] on button "Save" at bounding box center [785, 523] width 339 height 33
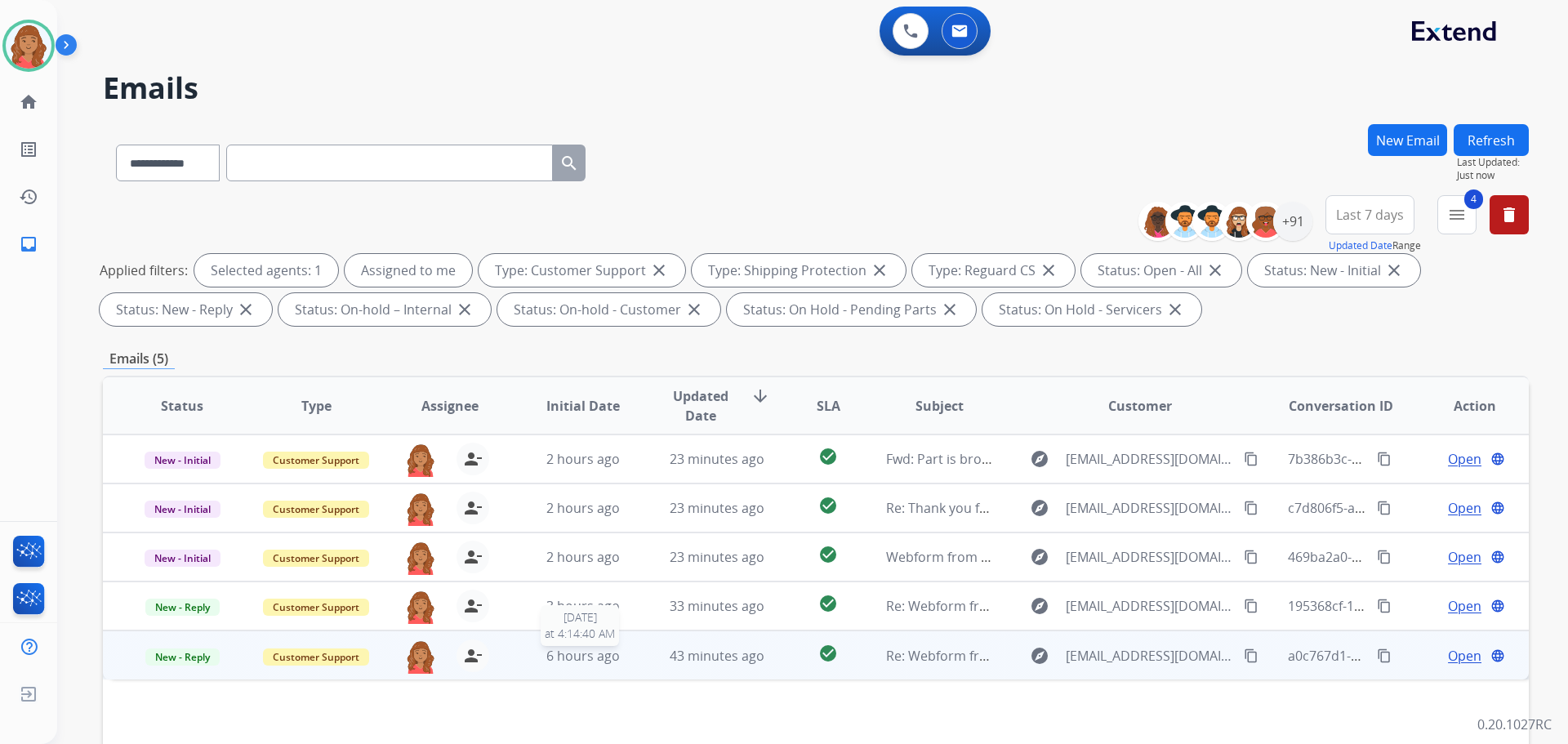
click at [586, 653] on span "6 hours ago" at bounding box center [582, 656] width 74 height 18
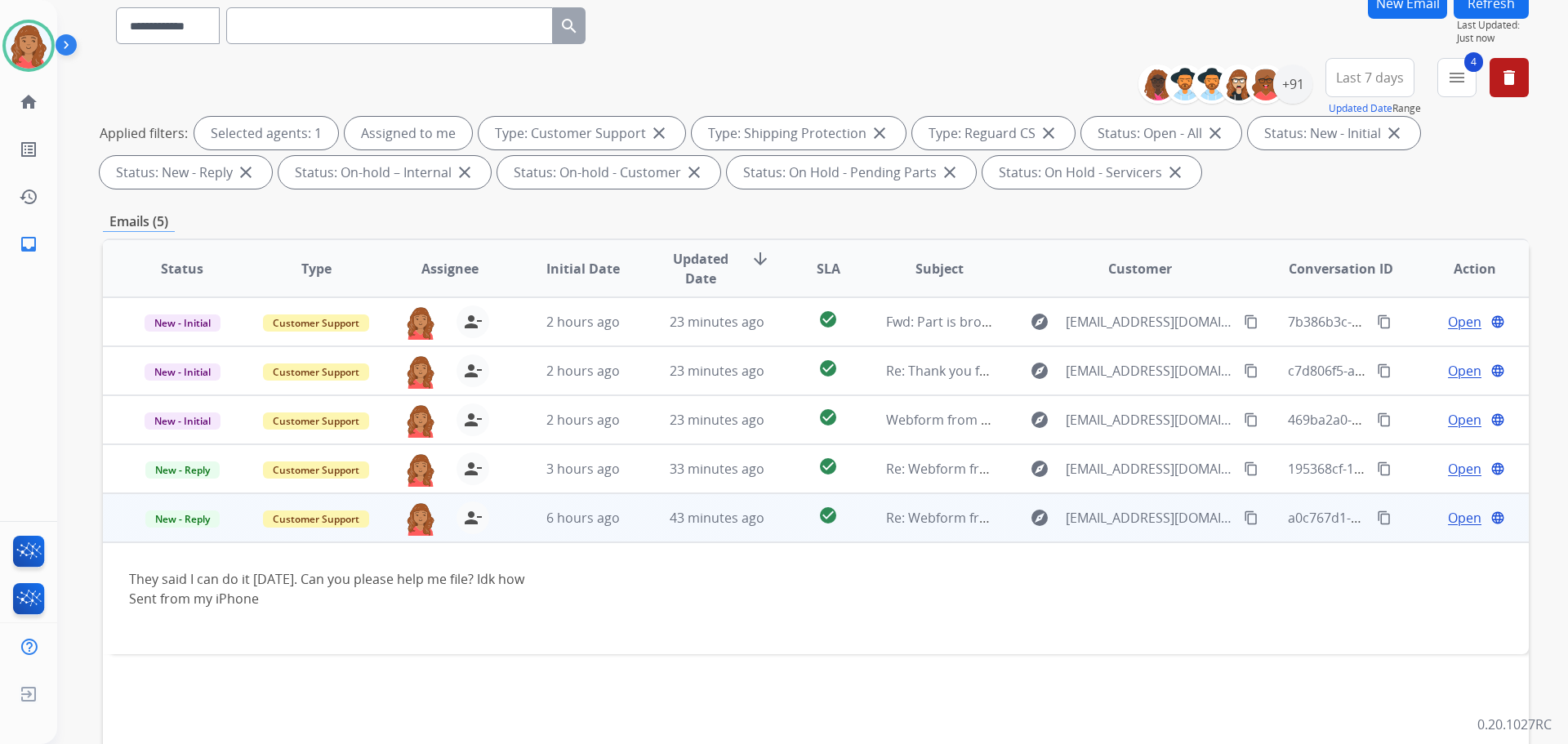
scroll to position [163, 0]
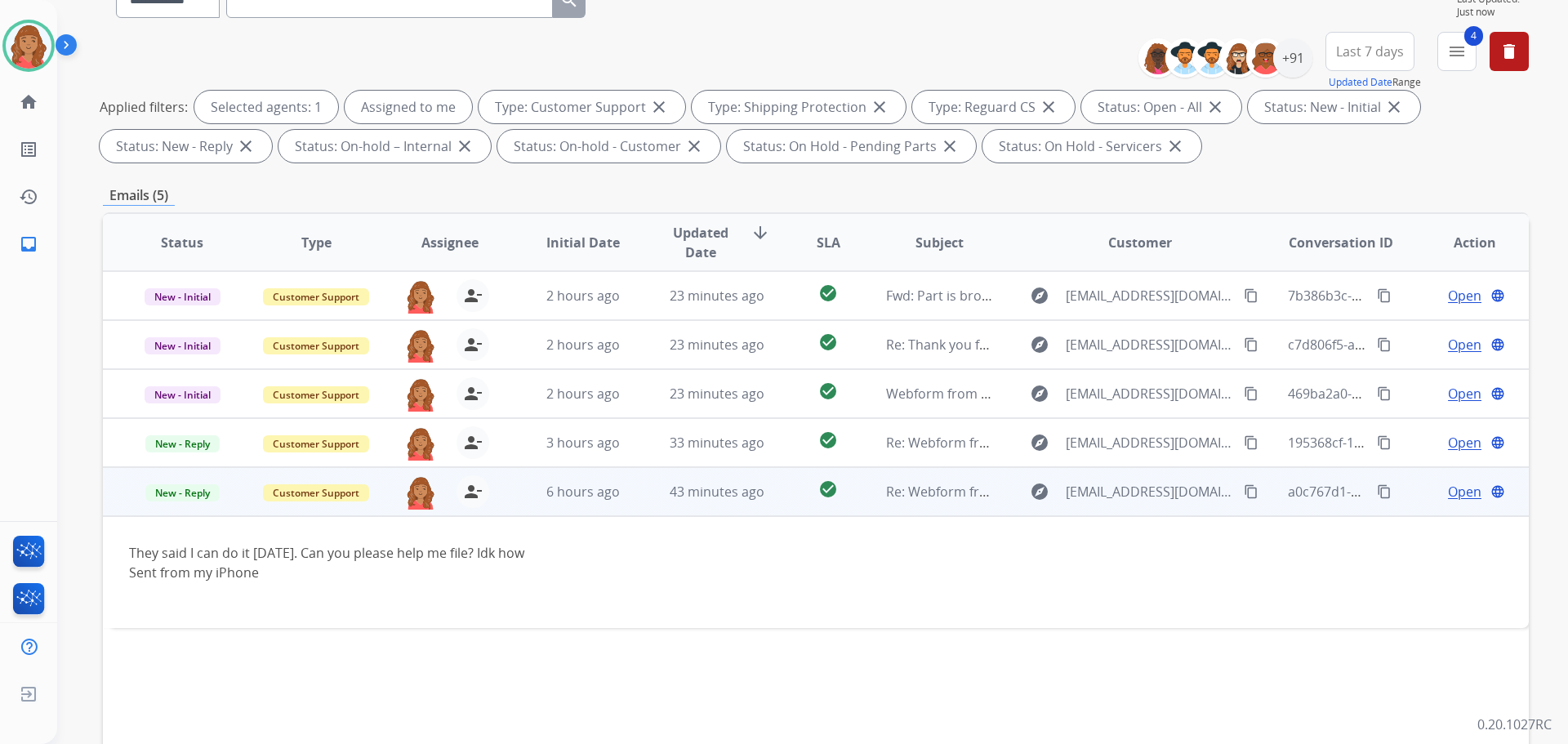
click at [1448, 489] on span "Open" at bounding box center [1465, 492] width 34 height 20
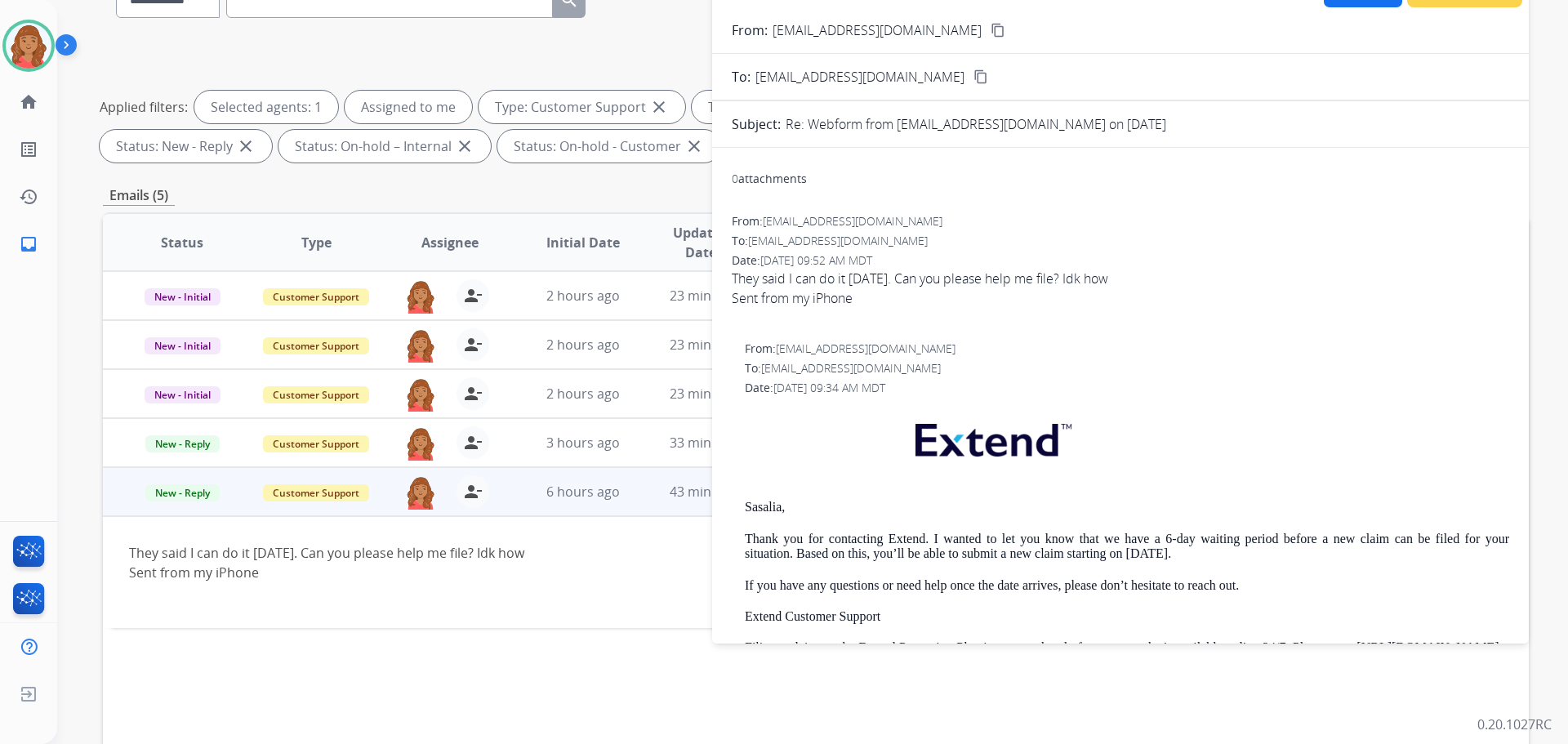
scroll to position [0, 0]
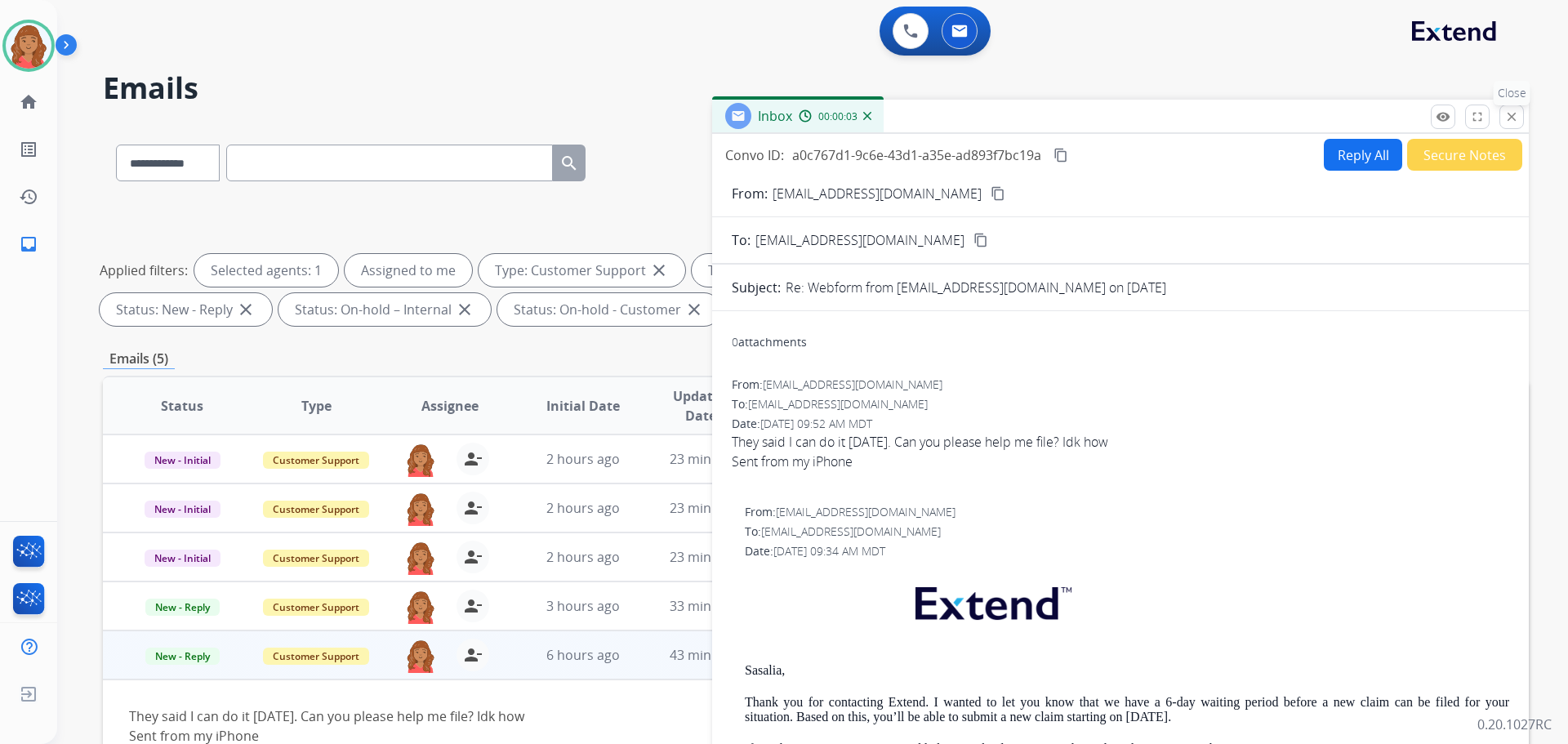
click at [1519, 115] on button "close Close" at bounding box center [1512, 117] width 25 height 25
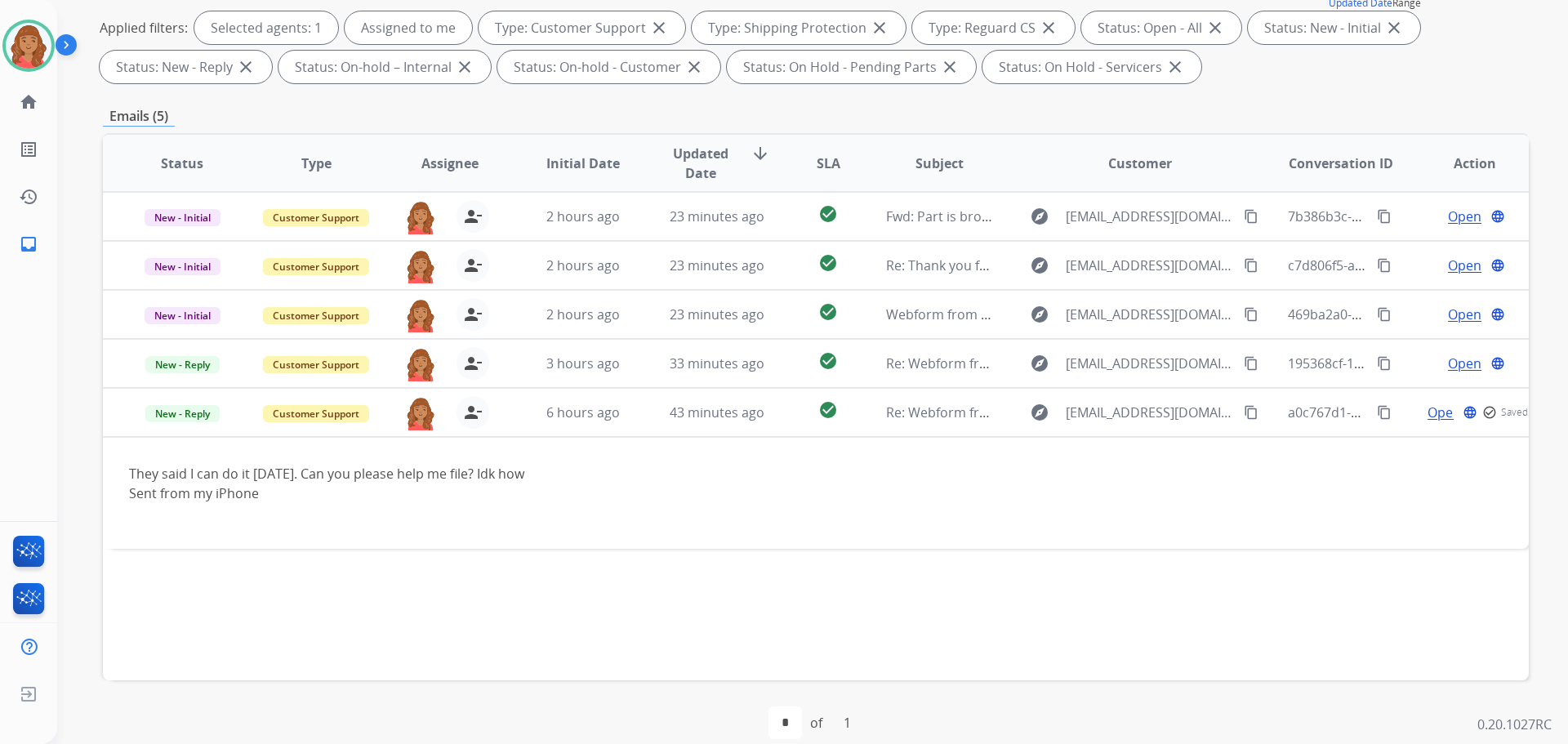
scroll to position [264, 0]
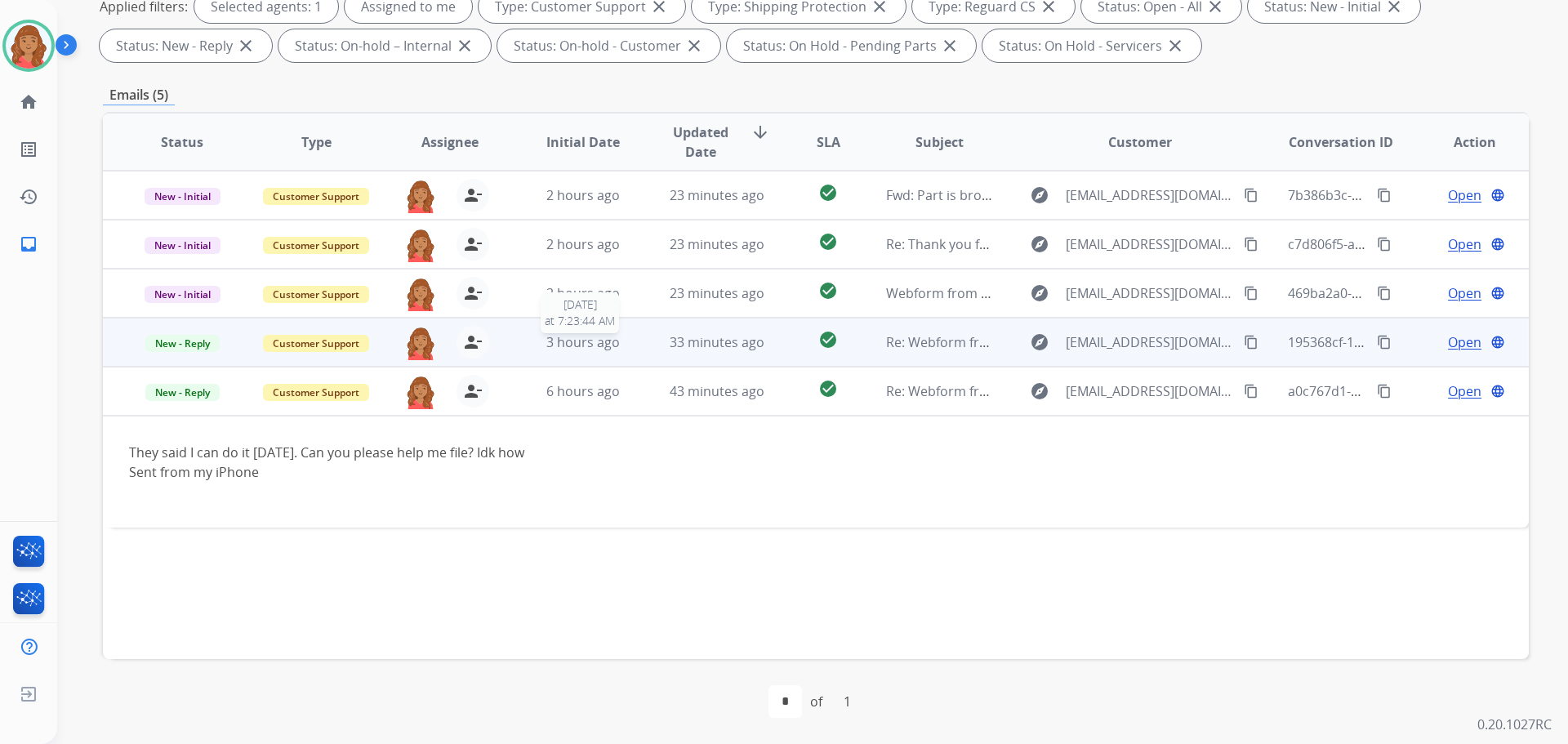
drag, startPoint x: 577, startPoint y: 336, endPoint x: 579, endPoint y: 346, distance: 10.2
click at [577, 339] on span "3 hours ago" at bounding box center [582, 342] width 74 height 18
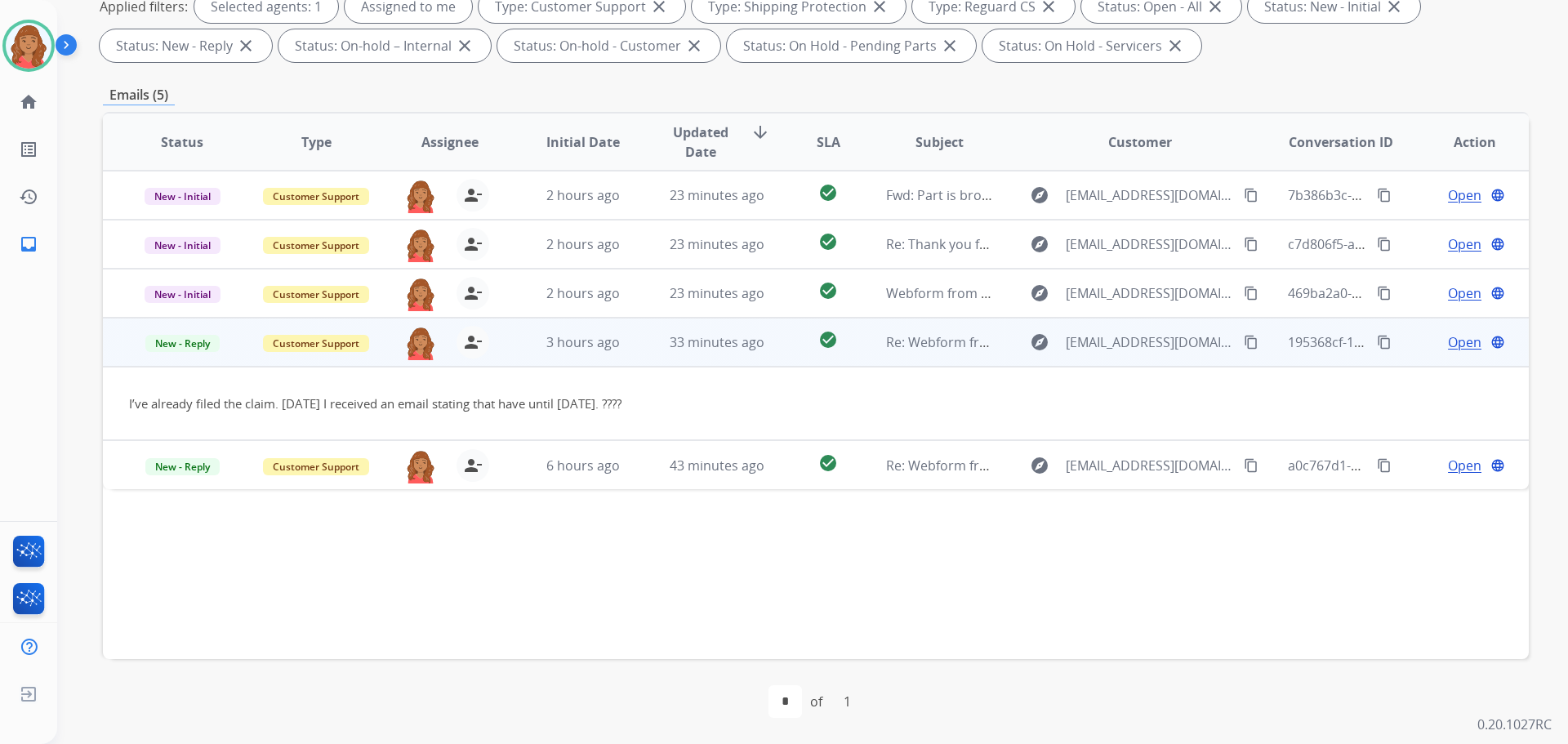
click at [1448, 342] on span "Open" at bounding box center [1465, 342] width 34 height 20
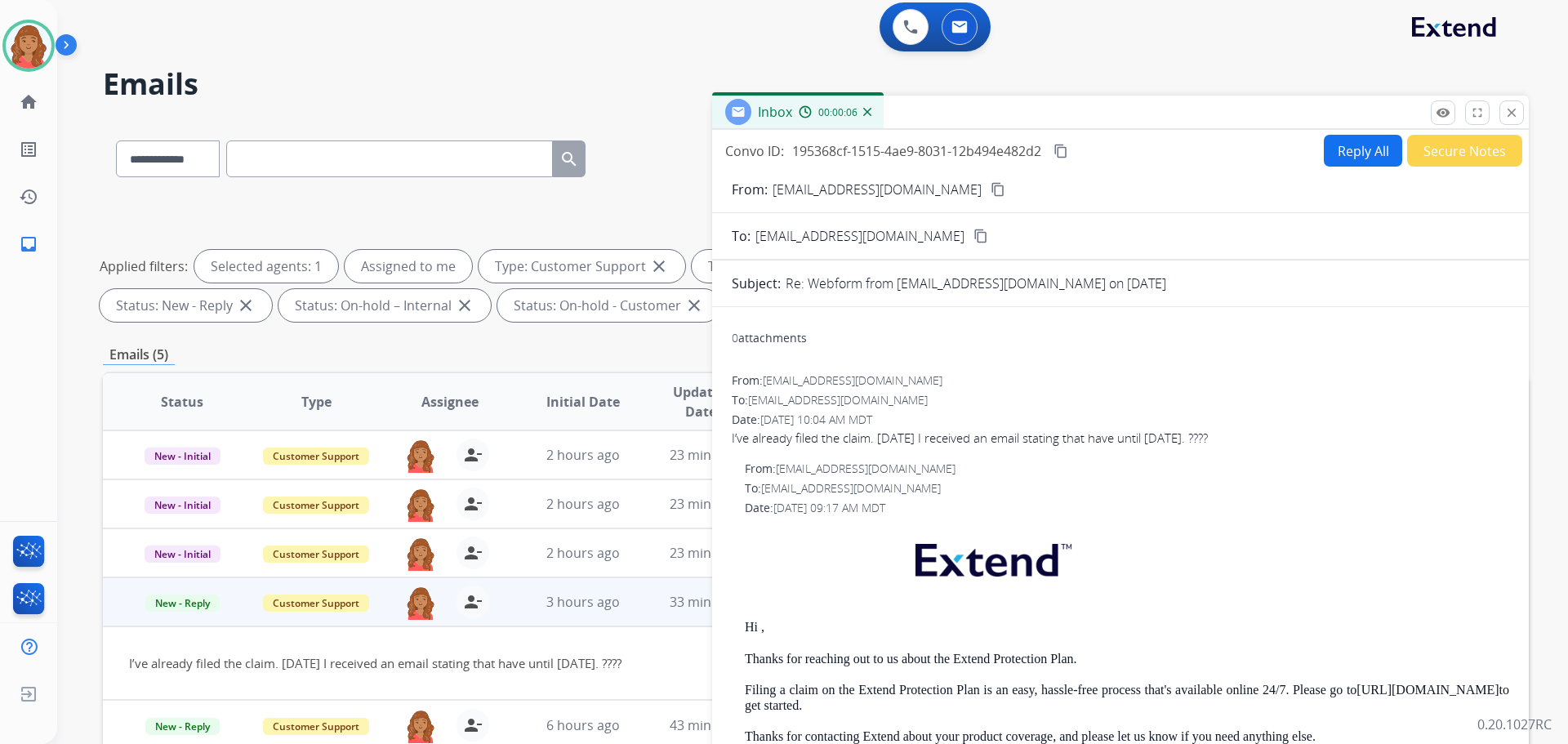
scroll to position [0, 0]
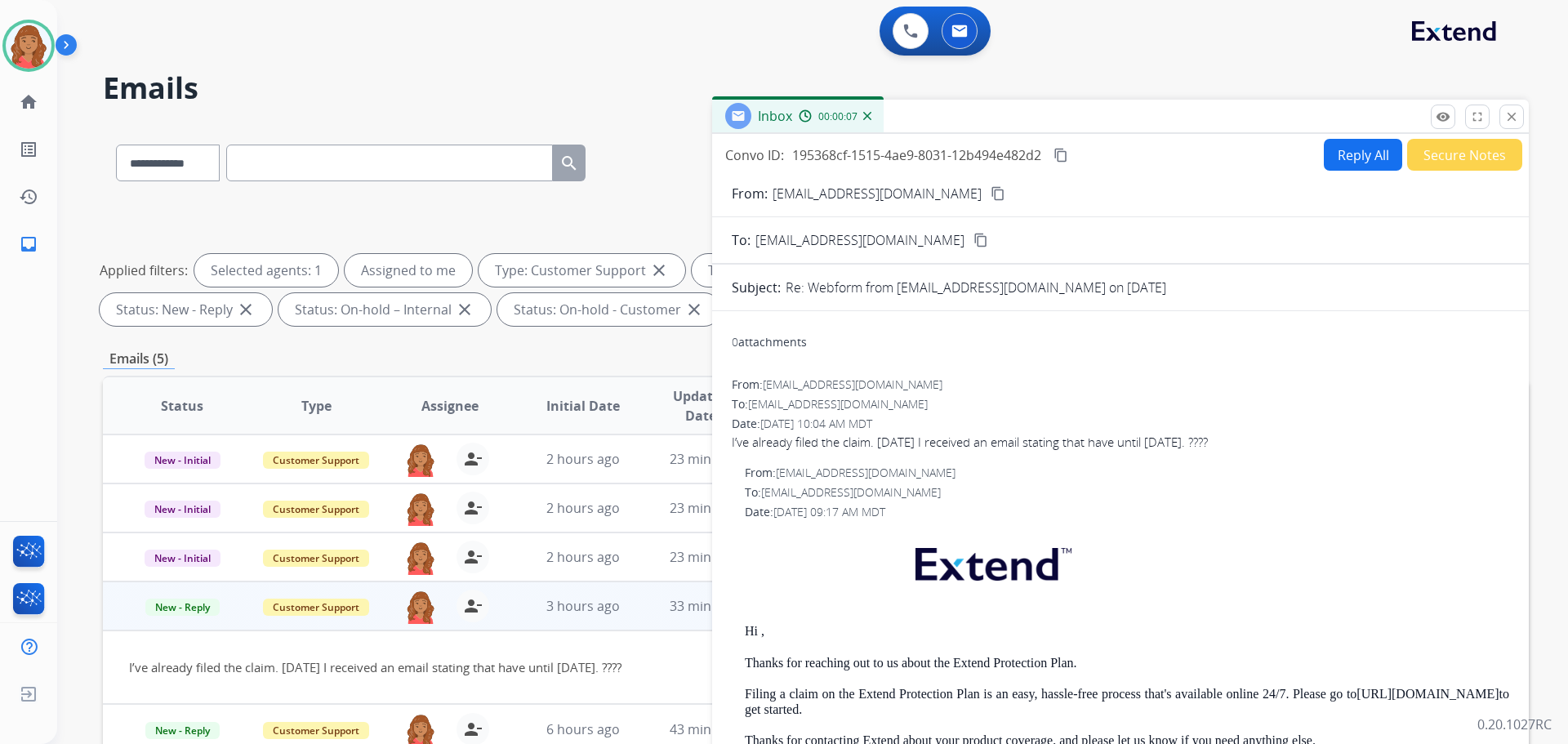
drag, startPoint x: 1515, startPoint y: 115, endPoint x: 1319, endPoint y: 194, distance: 211.3
click at [1516, 115] on mat-icon "close" at bounding box center [1512, 116] width 15 height 15
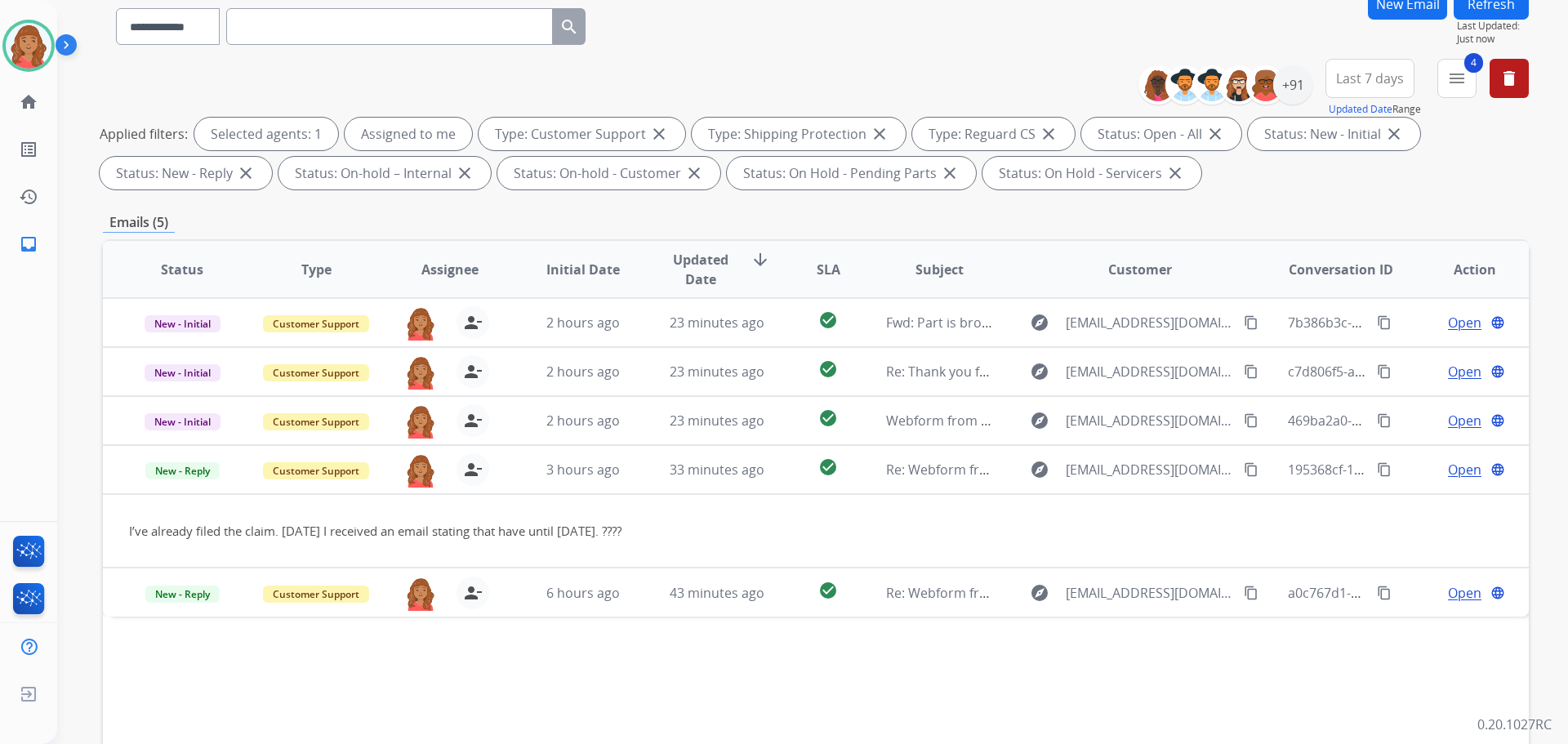
scroll to position [245, 0]
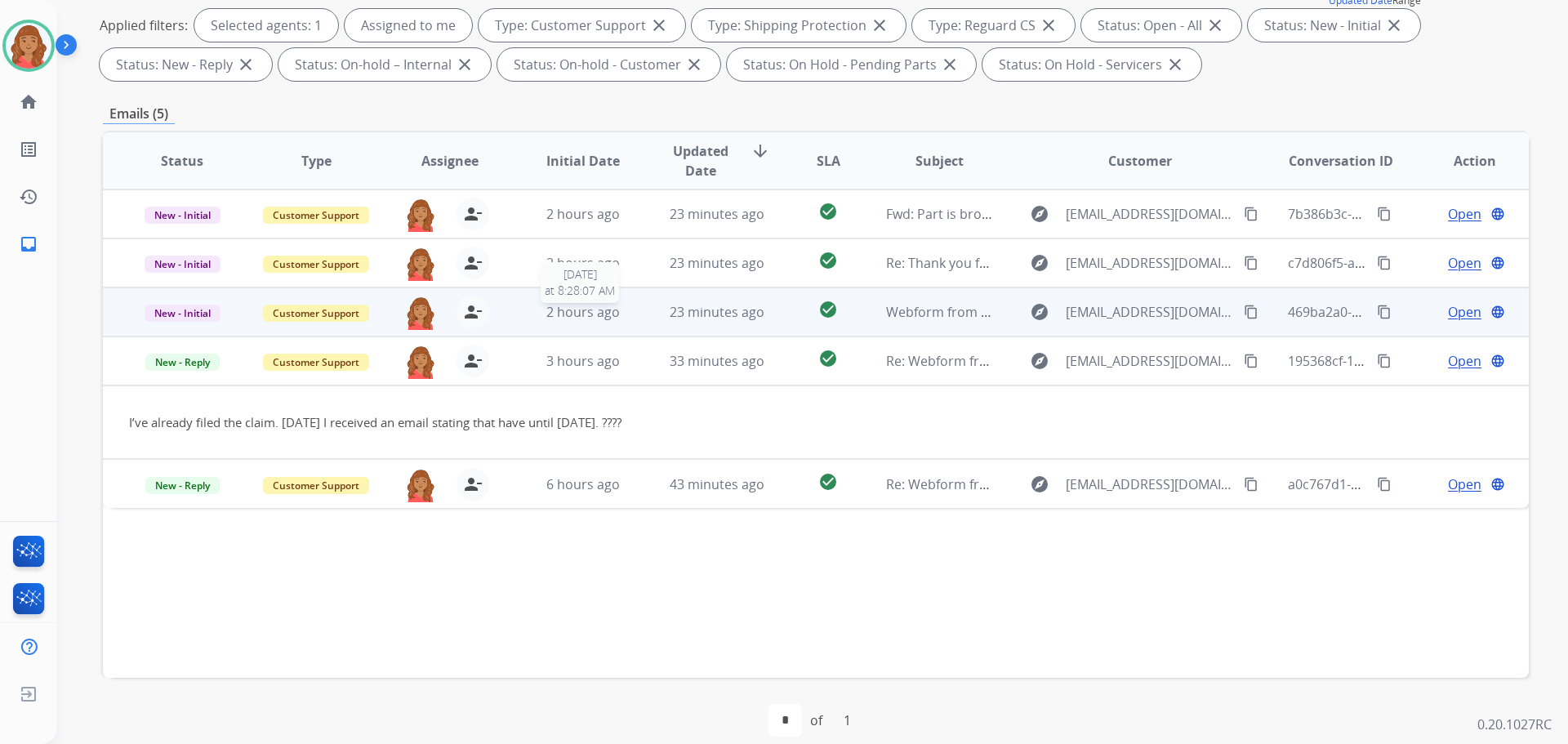
click at [593, 312] on span "2 hours ago" at bounding box center [582, 312] width 74 height 18
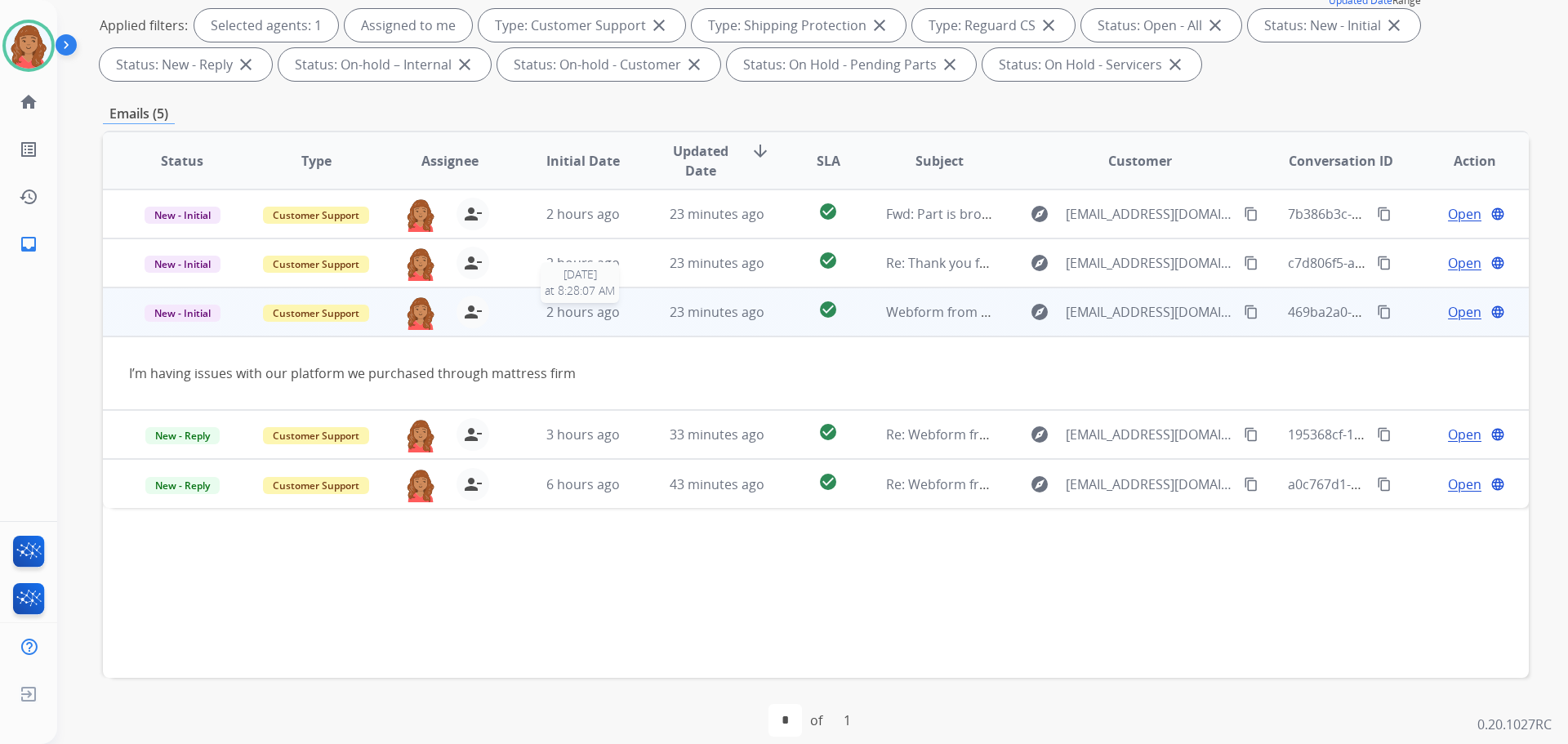
click at [584, 313] on span "2 hours ago" at bounding box center [582, 312] width 74 height 18
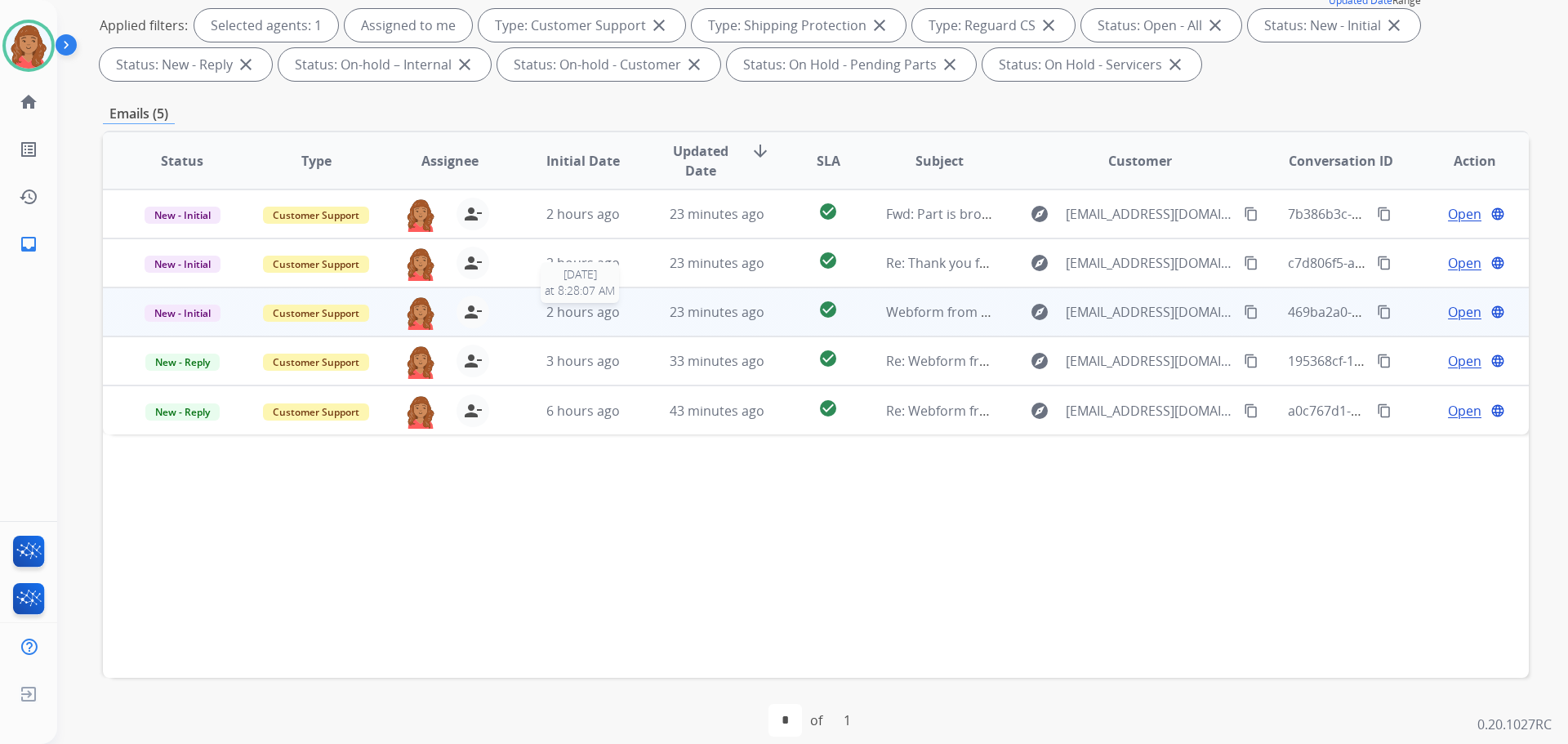
click at [598, 313] on span "2 hours ago" at bounding box center [582, 312] width 74 height 18
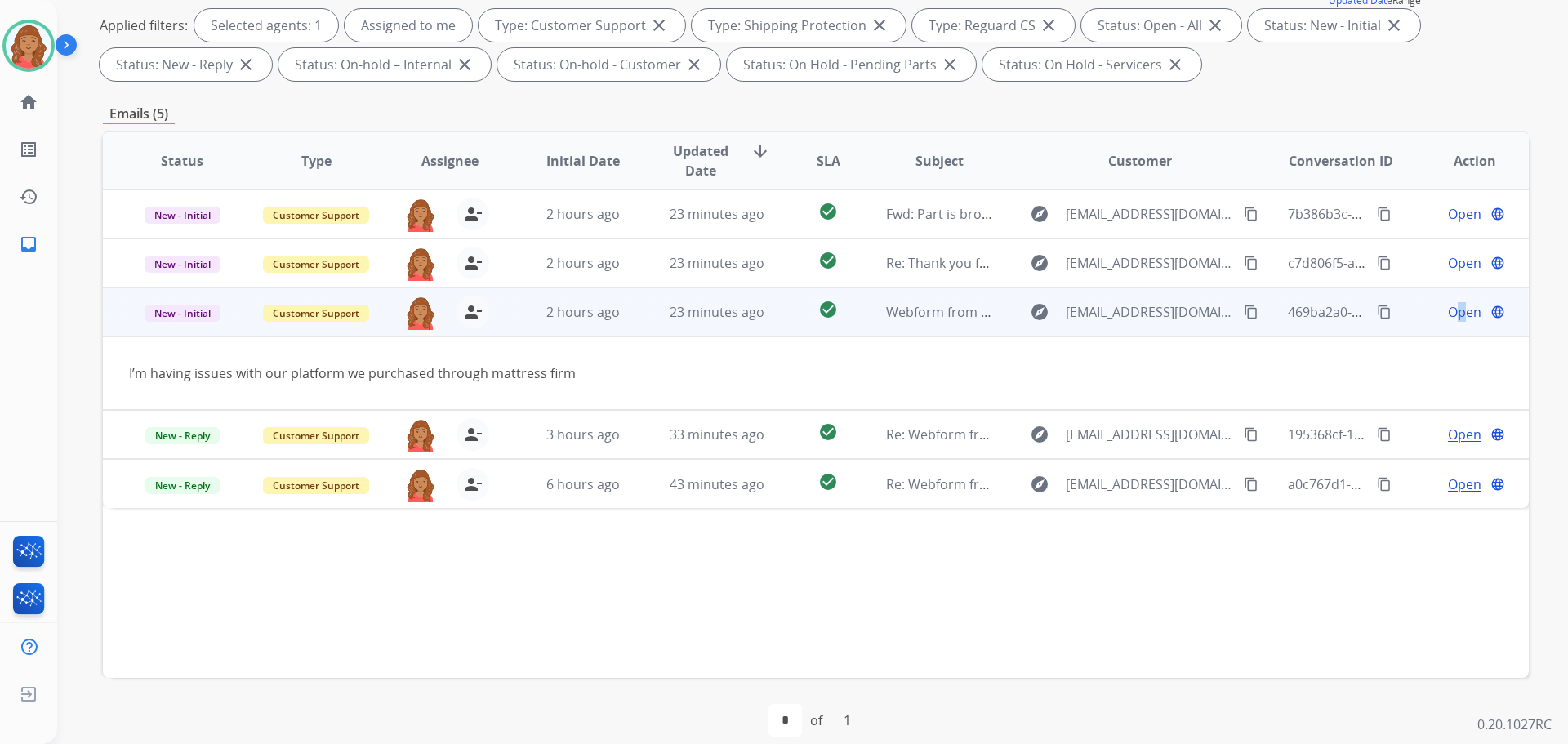
click at [1451, 316] on span "Open" at bounding box center [1465, 312] width 34 height 20
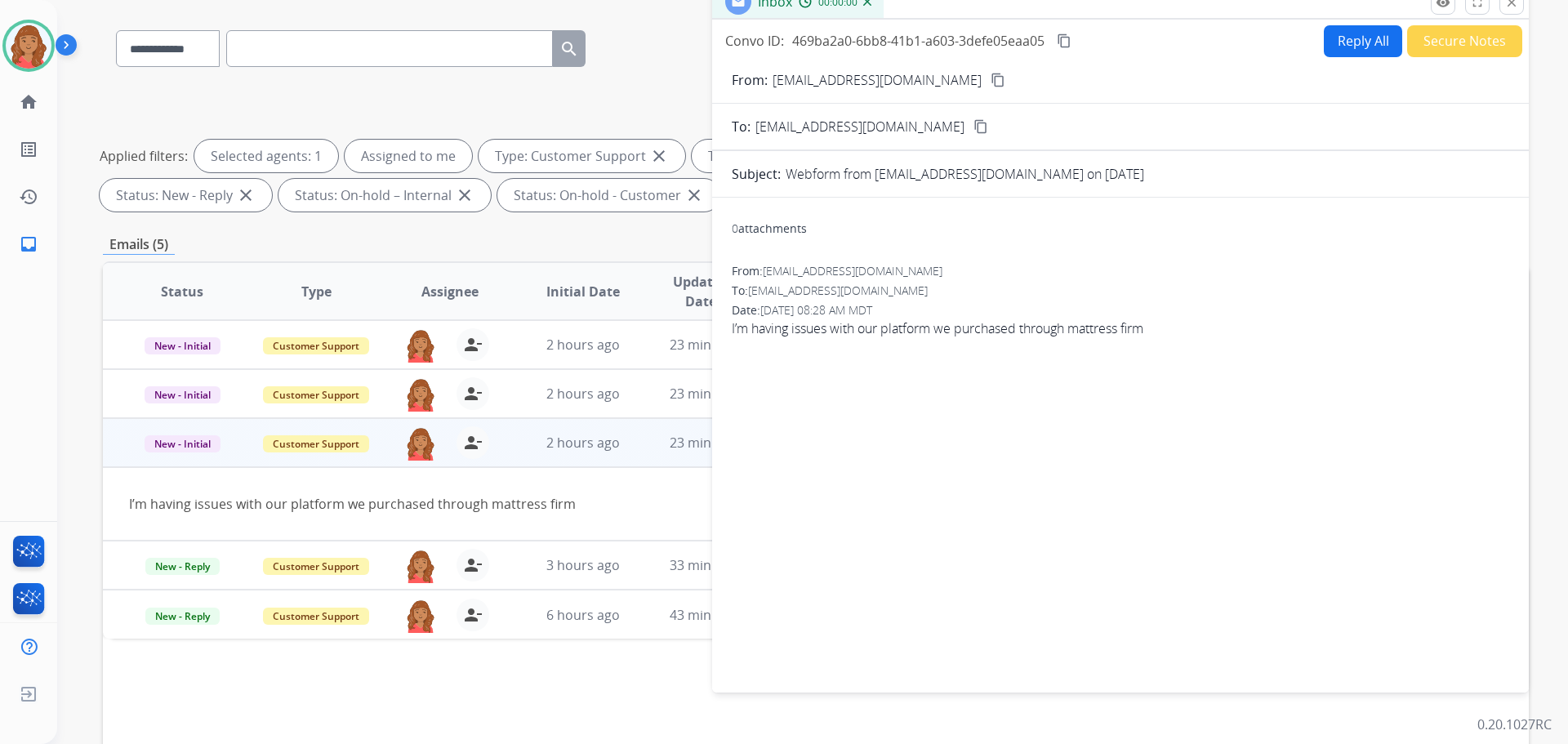
scroll to position [0, 0]
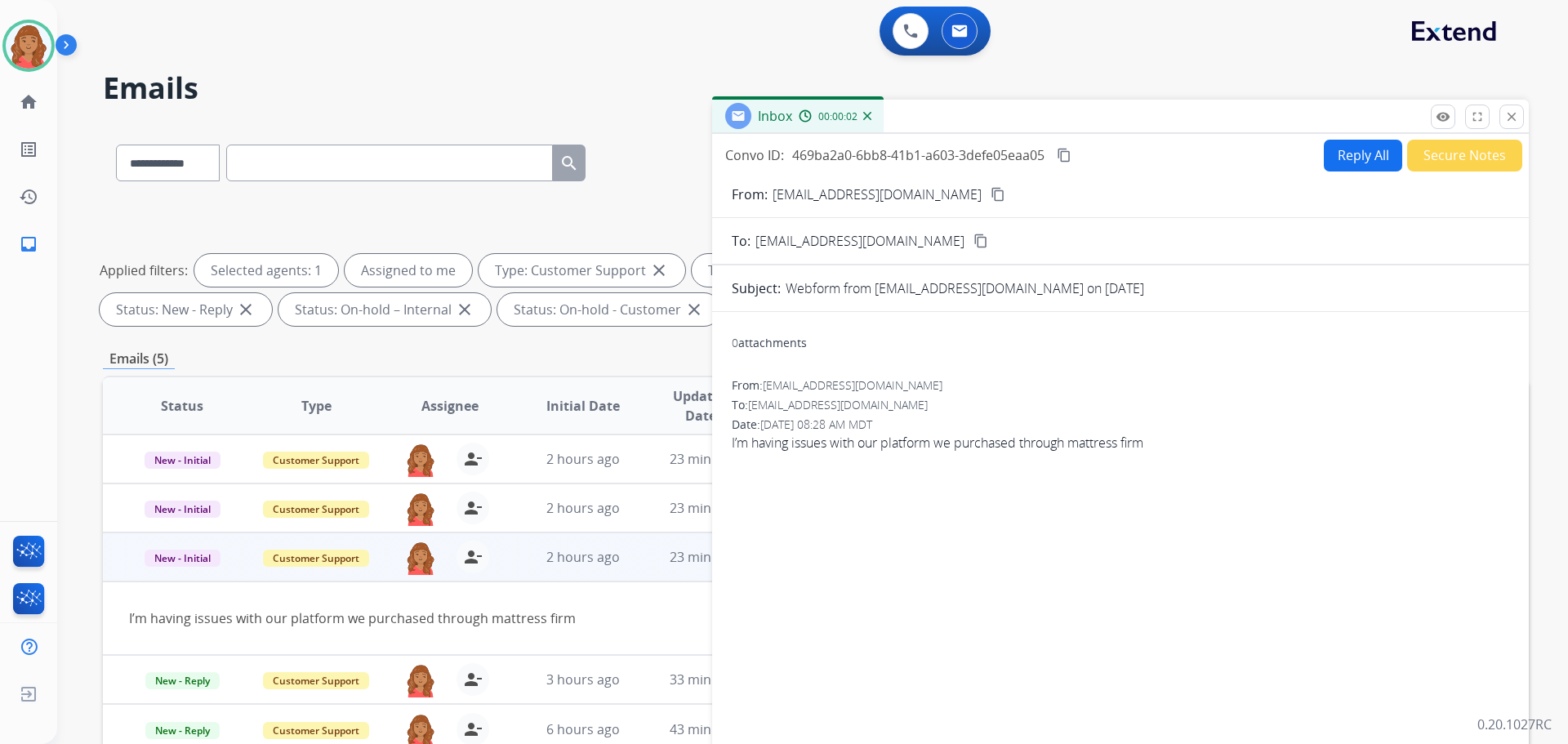
click at [1439, 130] on div "Inbox 00:00:02" at bounding box center [1121, 116] width 817 height 35
click at [1442, 115] on mat-icon "remove_red_eye" at bounding box center [1443, 116] width 15 height 15
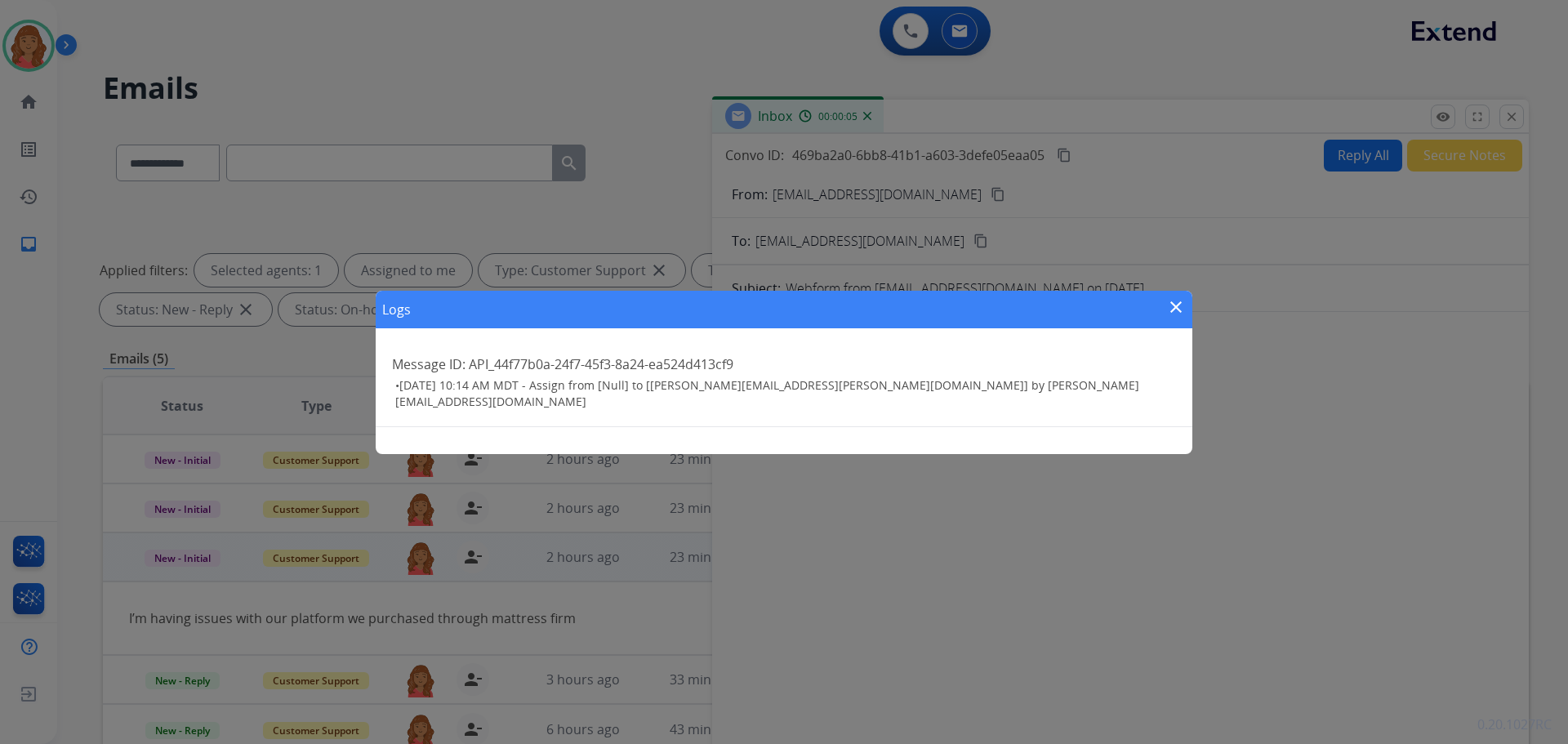
click at [1511, 114] on div "Logs close Message ID: API_44f77b0a-24f7-45f3-8a24-ea524d413cf9 • 08/11/2025 - …" at bounding box center [784, 372] width 1568 height 744
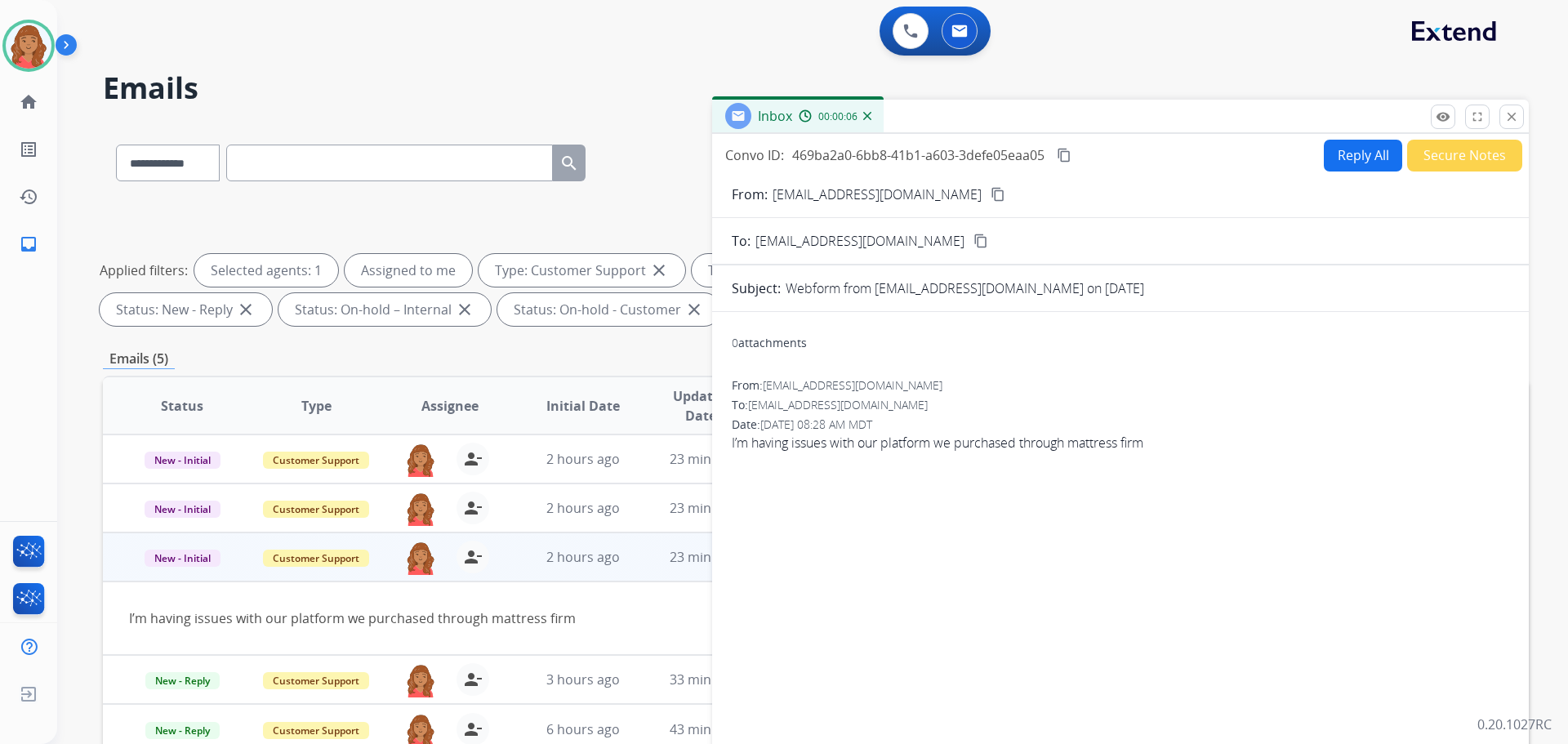
click at [691, 124] on div "**********" at bounding box center [816, 160] width 1426 height 71
click at [1521, 121] on button "close Close" at bounding box center [1512, 117] width 25 height 25
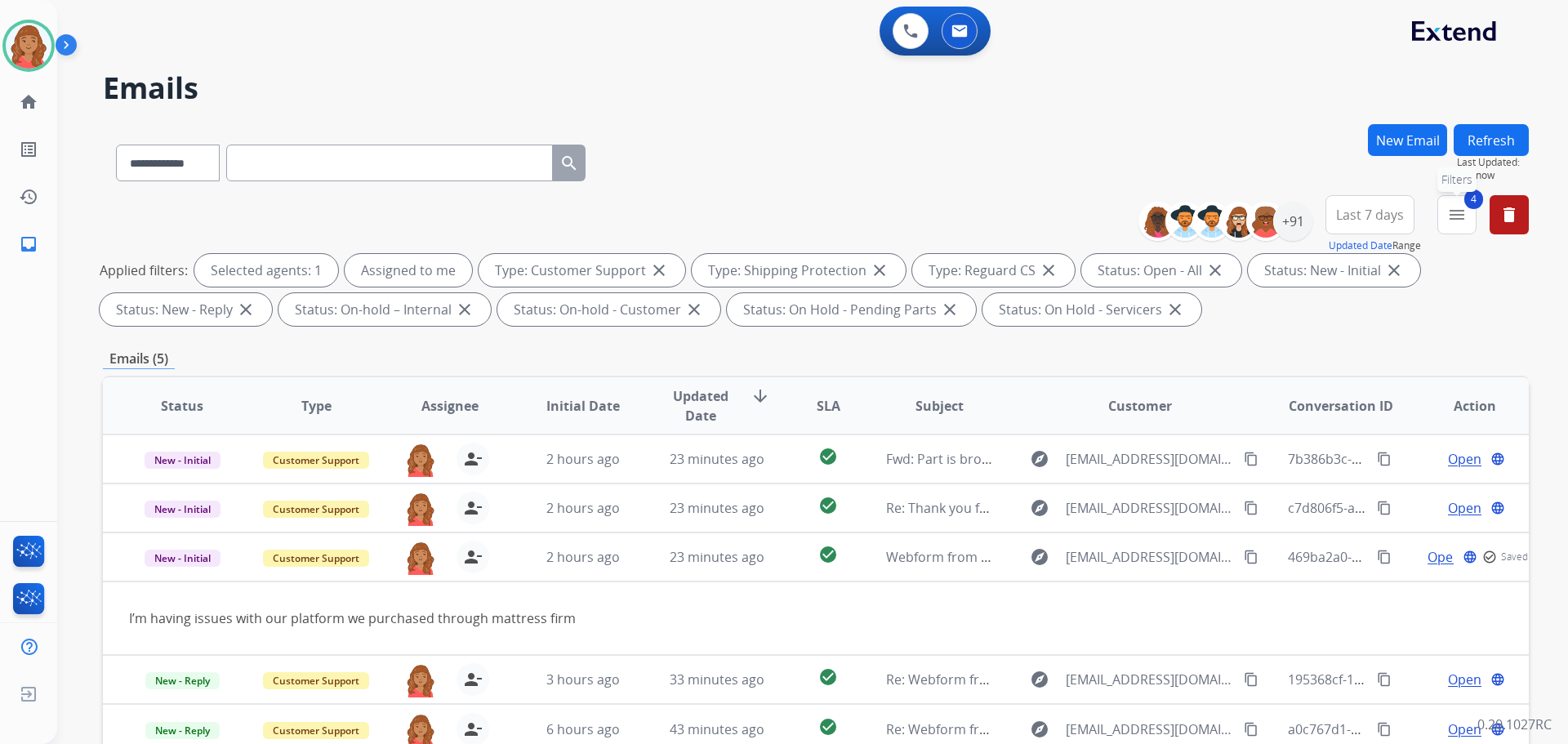
drag, startPoint x: 1445, startPoint y: 216, endPoint x: 1426, endPoint y: 223, distance: 20.2
click at [1445, 216] on button "4 menu Filters" at bounding box center [1457, 215] width 39 height 39
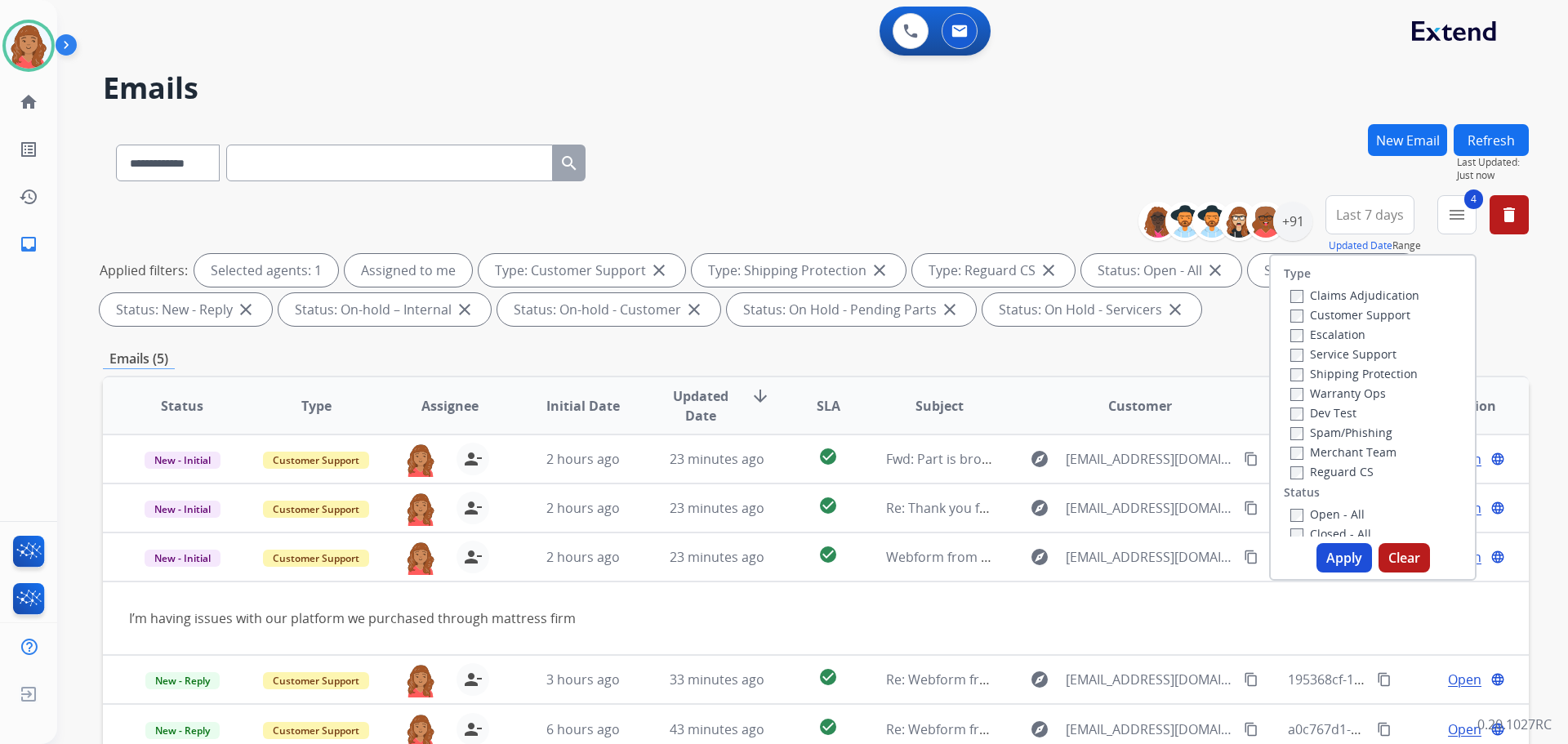
click at [1348, 554] on button "Apply" at bounding box center [1344, 558] width 56 height 29
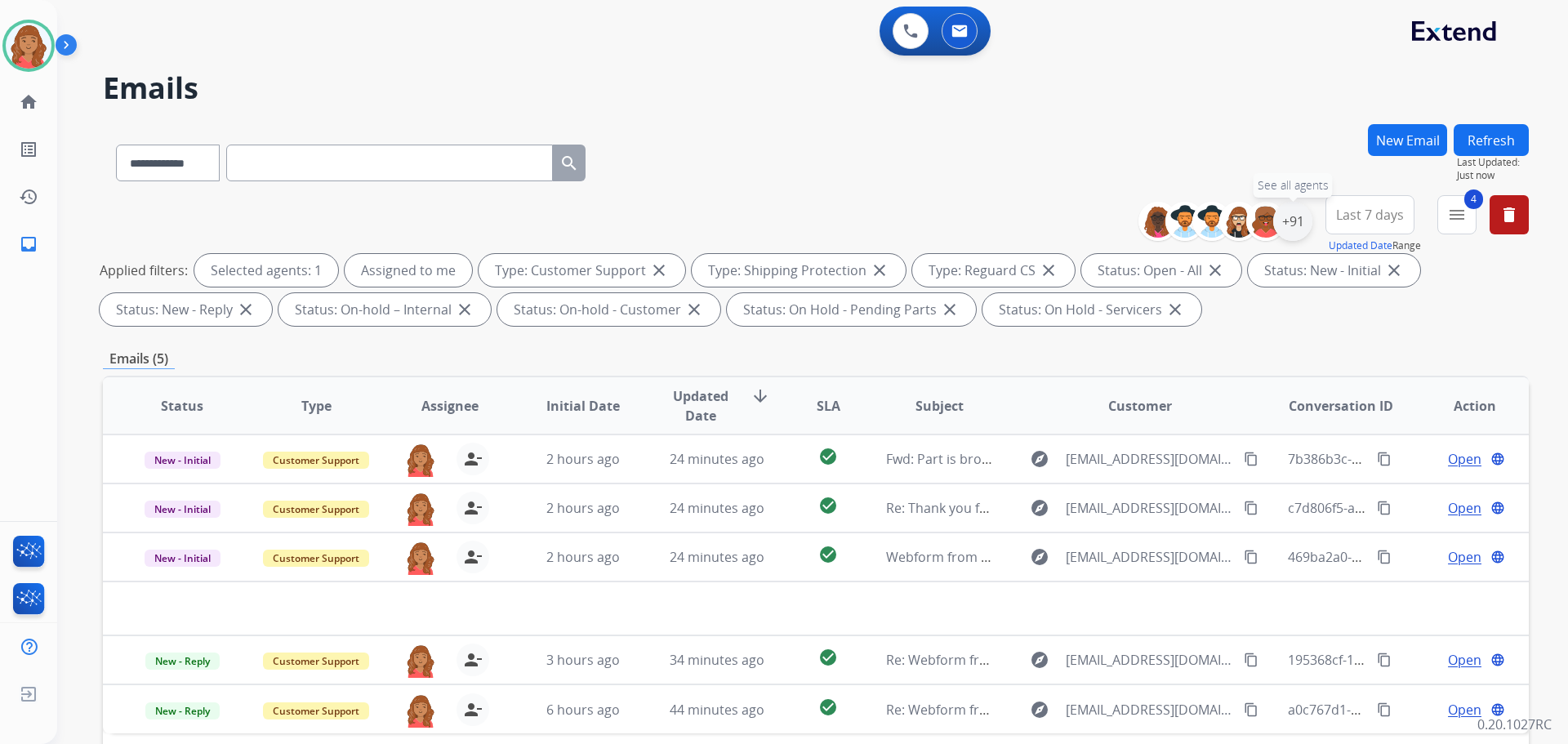
click at [1290, 230] on div "+91" at bounding box center [1293, 221] width 39 height 39
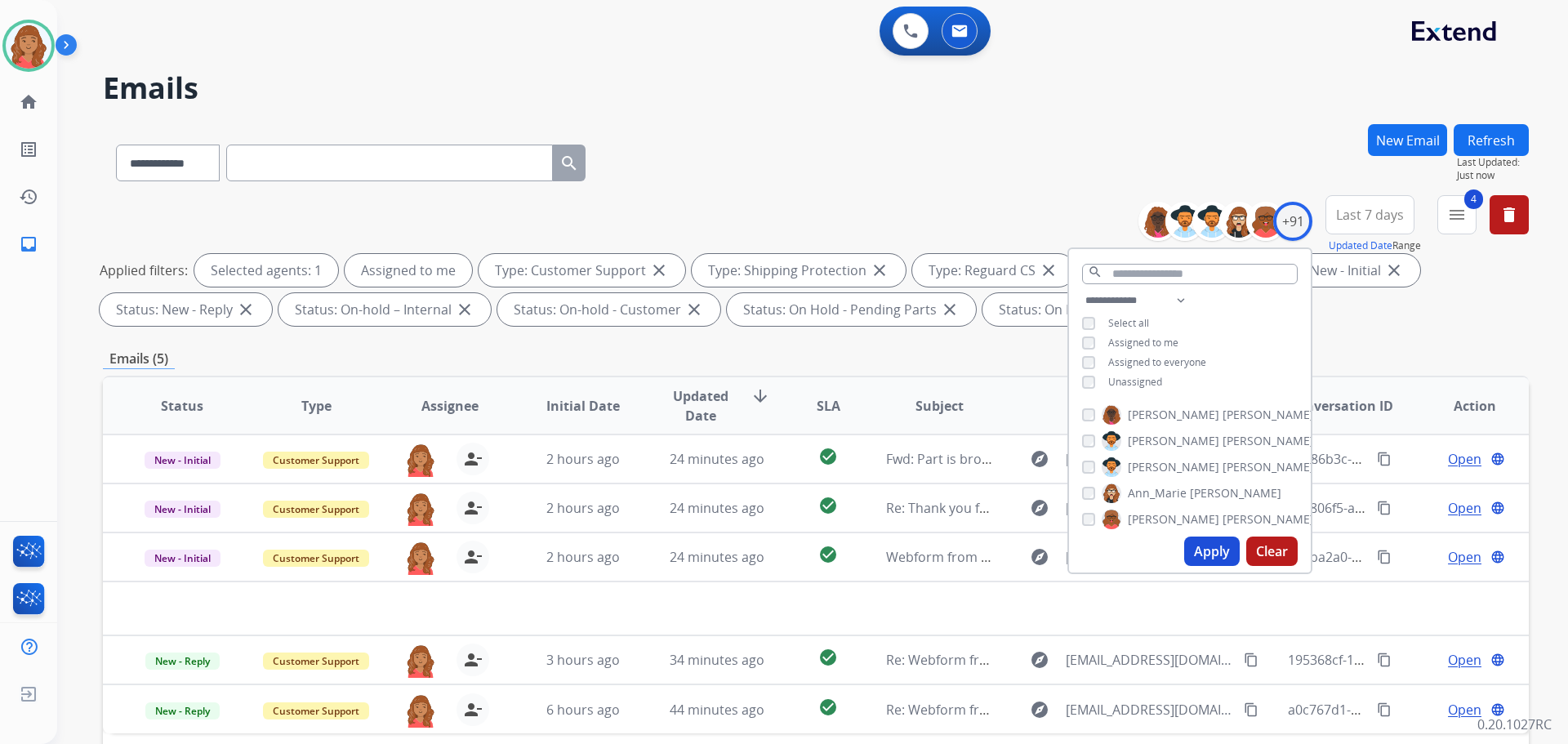
click at [1210, 558] on button "Apply" at bounding box center [1212, 550] width 56 height 29
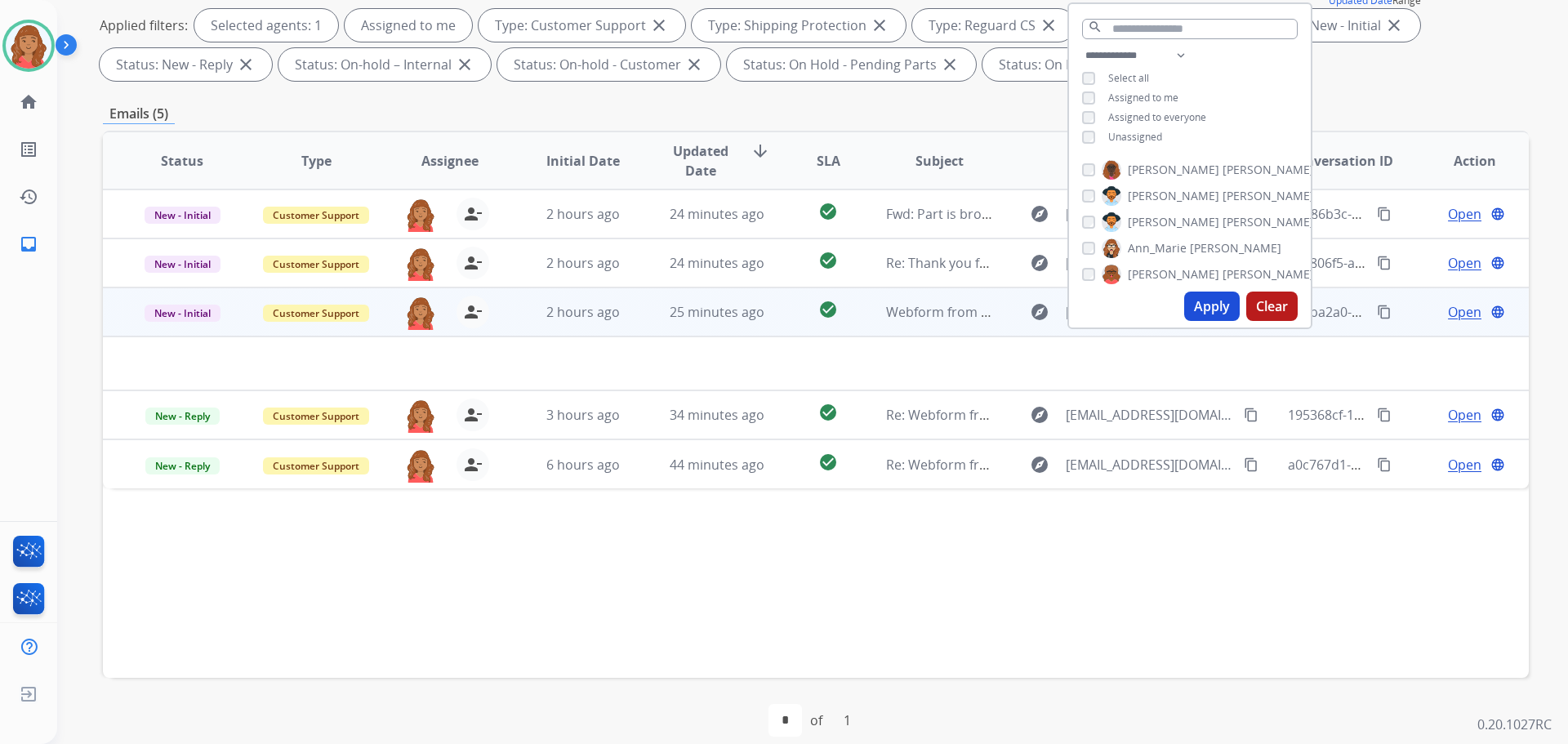
scroll to position [264, 0]
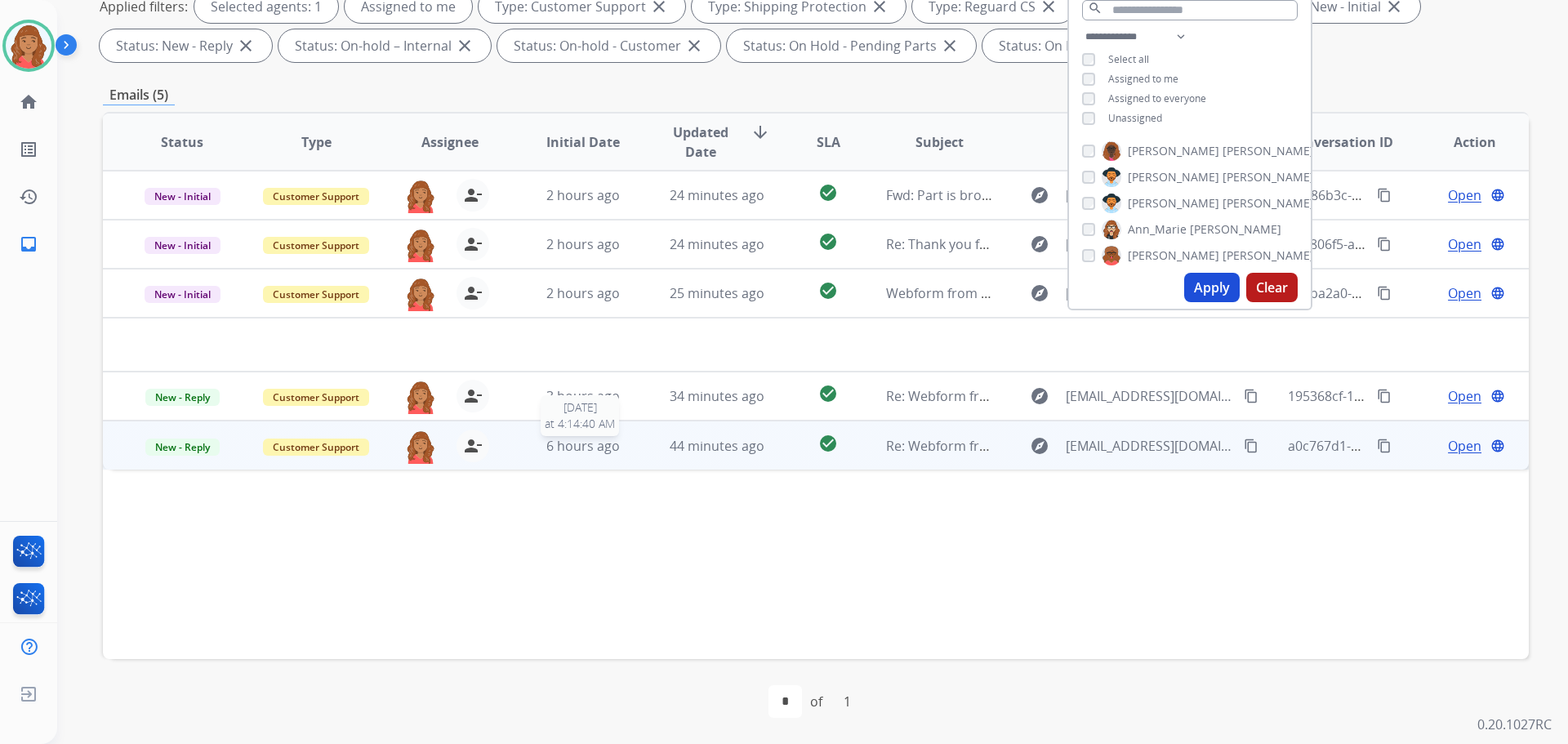
click at [558, 453] on span "6 hours ago" at bounding box center [582, 446] width 74 height 18
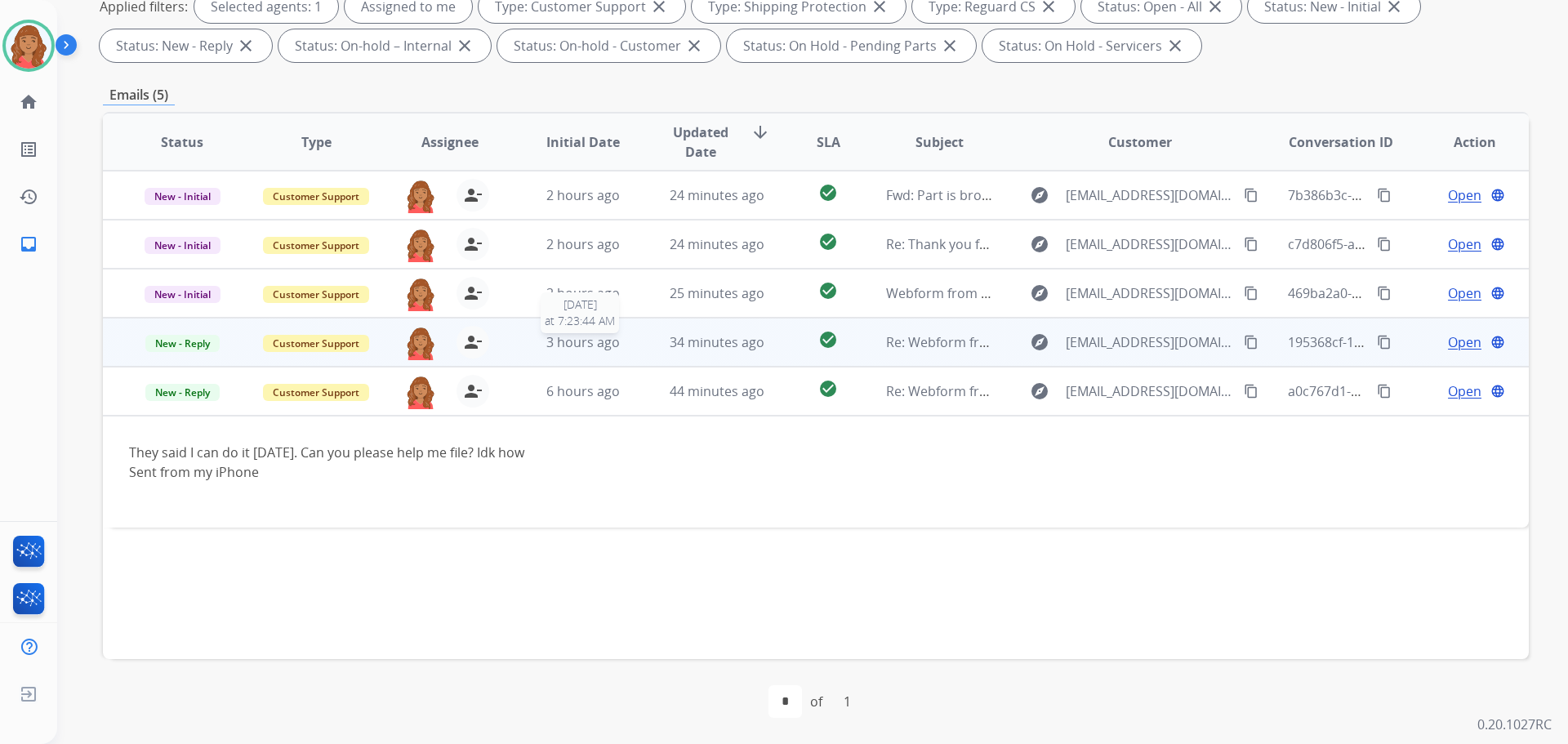
click at [566, 342] on span "3 hours ago" at bounding box center [582, 342] width 74 height 18
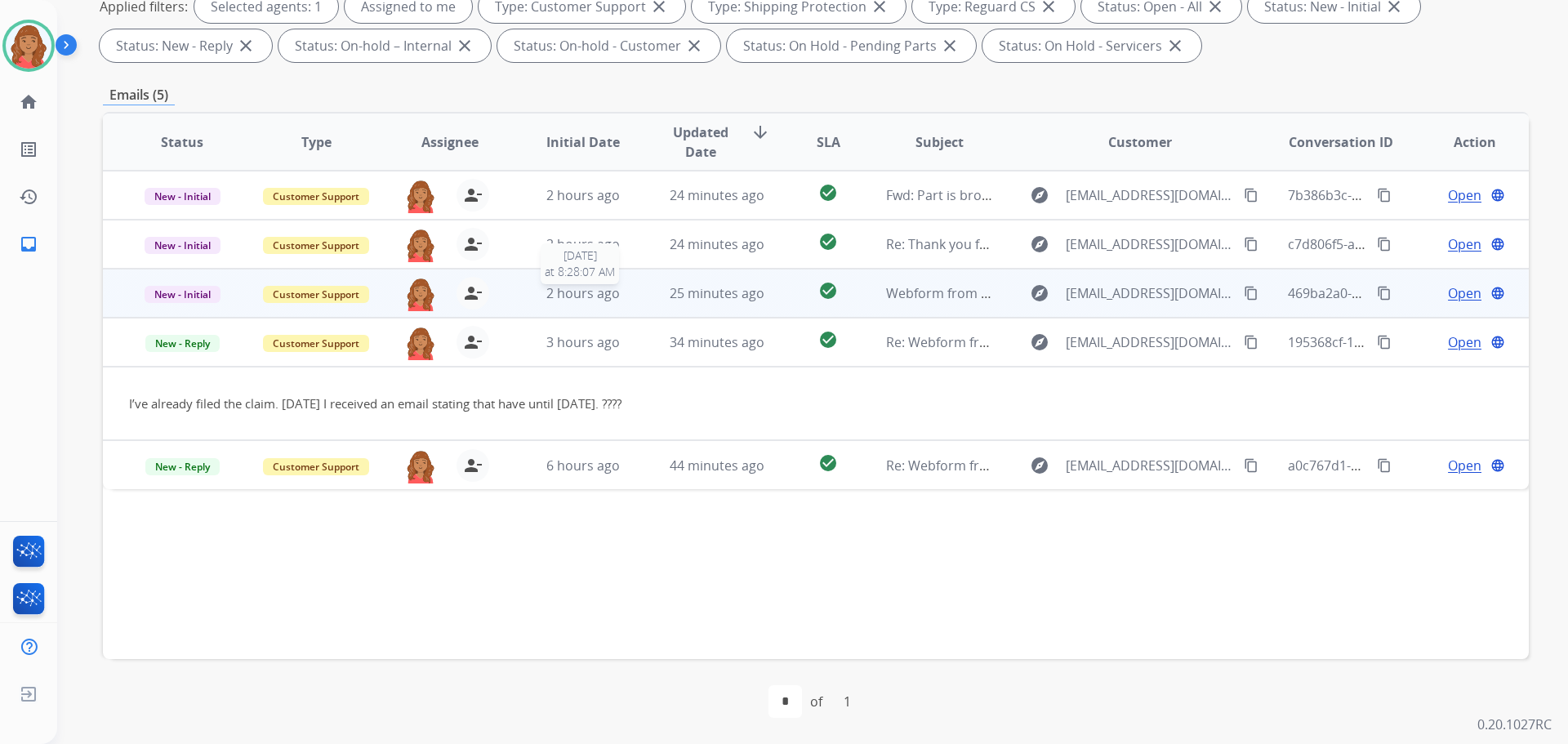
click at [564, 290] on span "2 hours ago" at bounding box center [582, 293] width 74 height 18
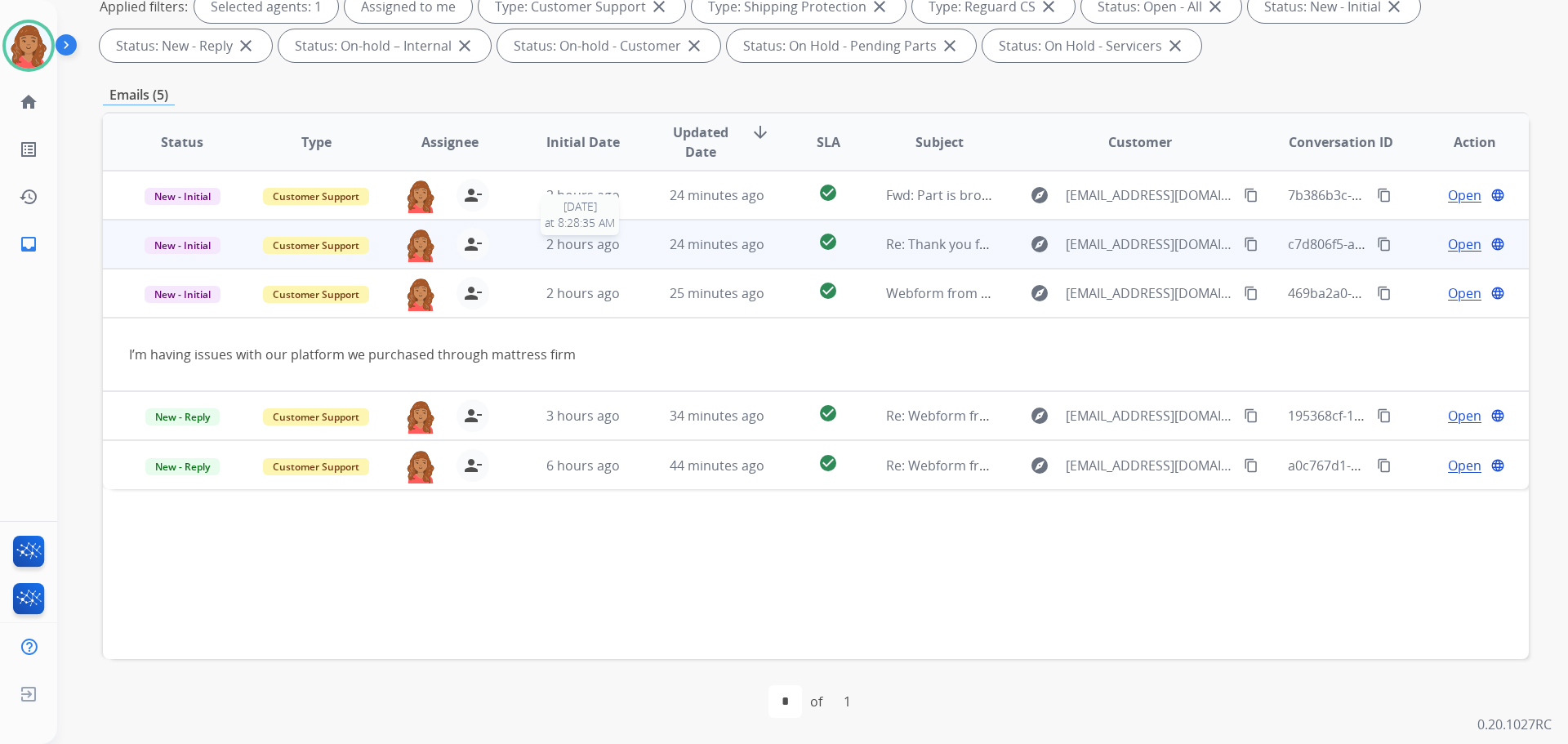
click at [569, 246] on span "2 hours ago" at bounding box center [582, 244] width 74 height 18
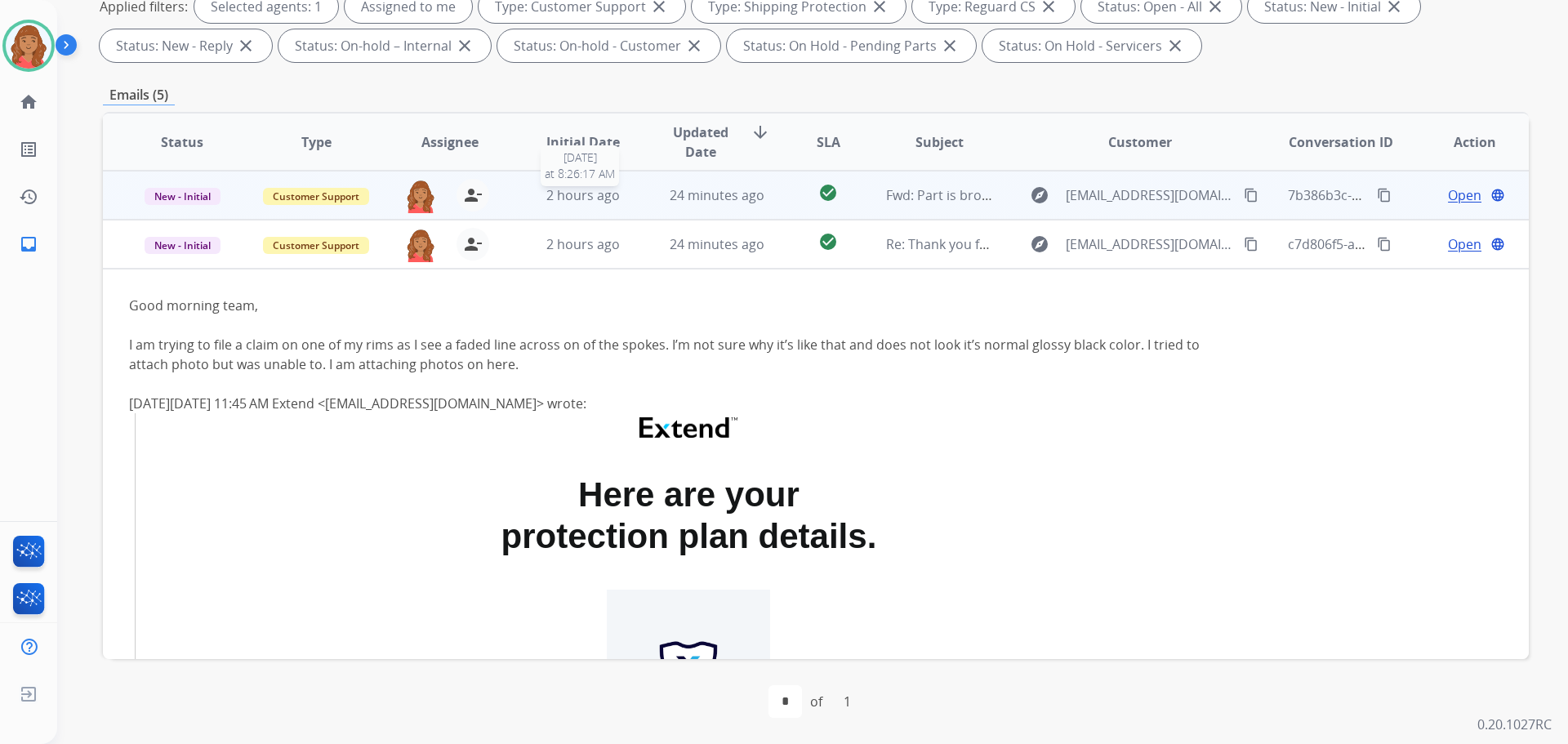
scroll to position [49, 0]
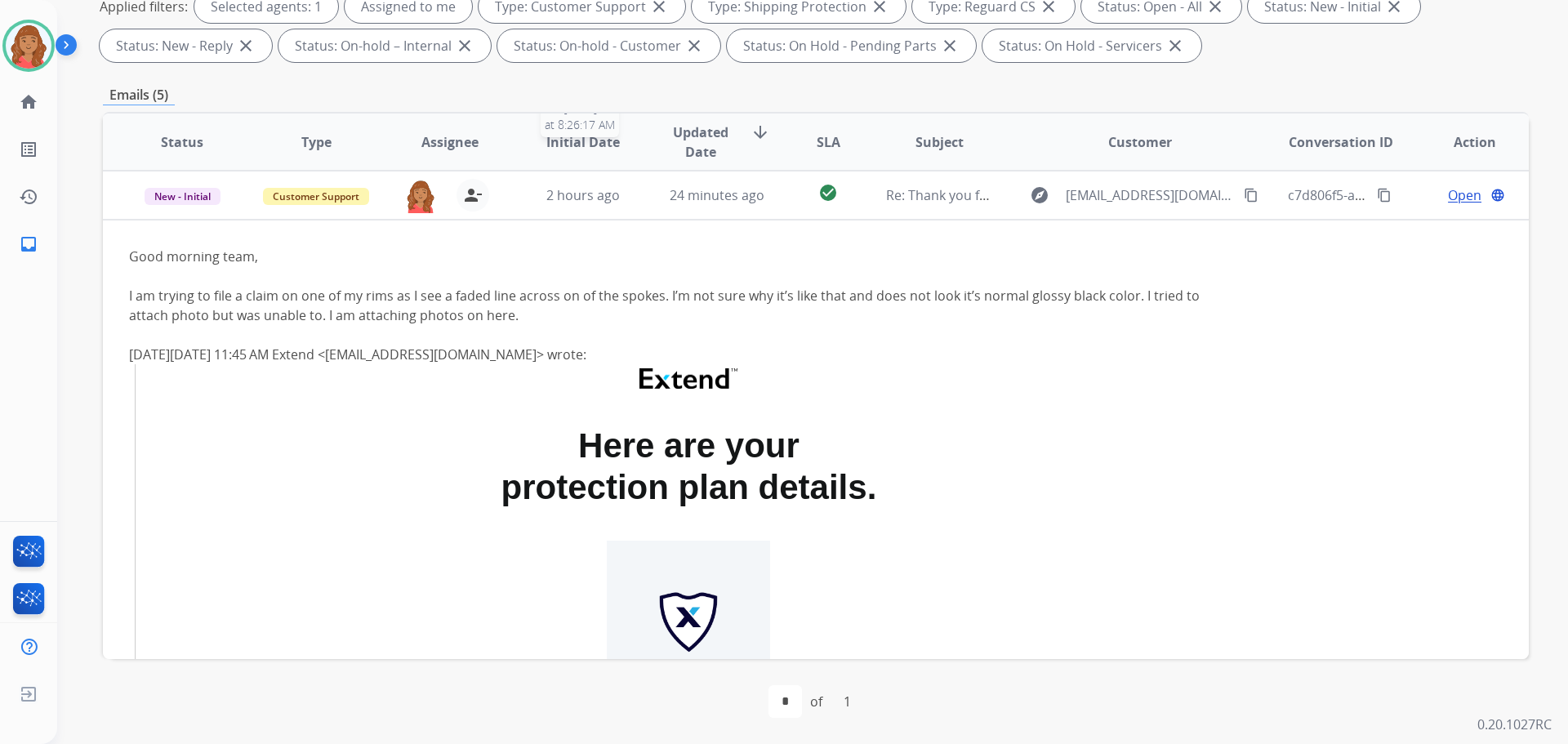
click at [570, 196] on span "2 hours ago" at bounding box center [582, 195] width 74 height 18
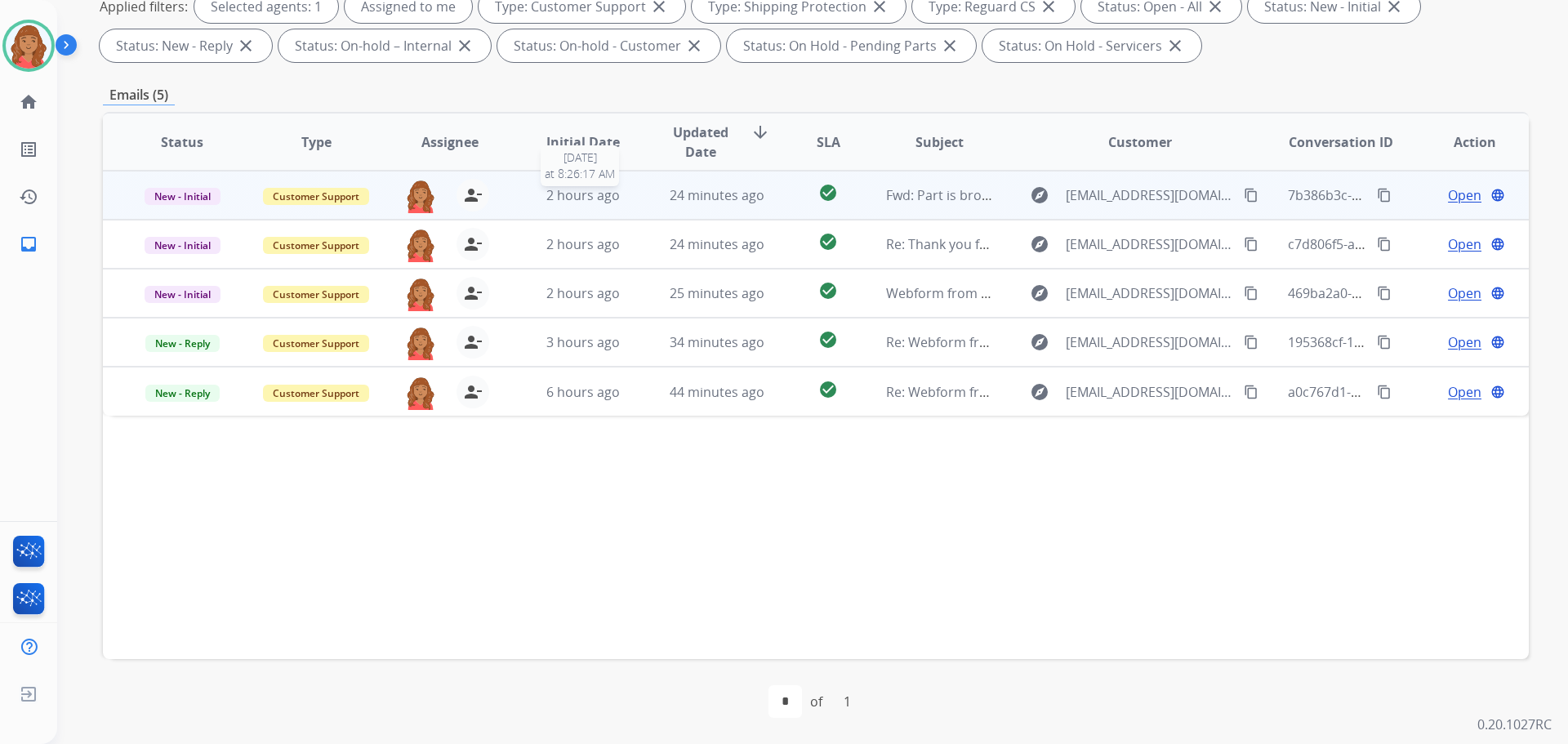
scroll to position [0, 0]
click at [573, 199] on span "2 hours ago" at bounding box center [582, 195] width 74 height 18
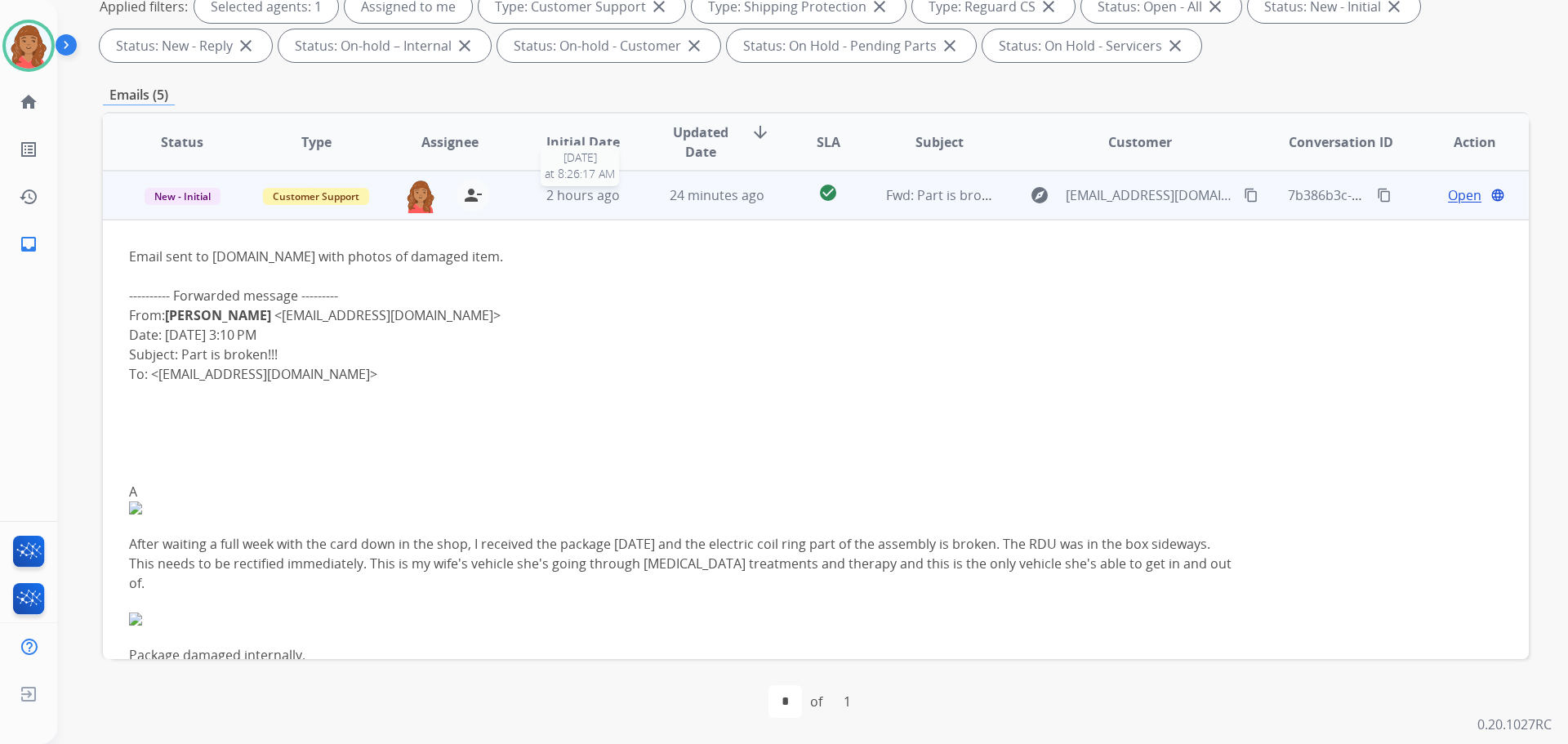
click at [575, 199] on span "2 hours ago" at bounding box center [582, 195] width 74 height 18
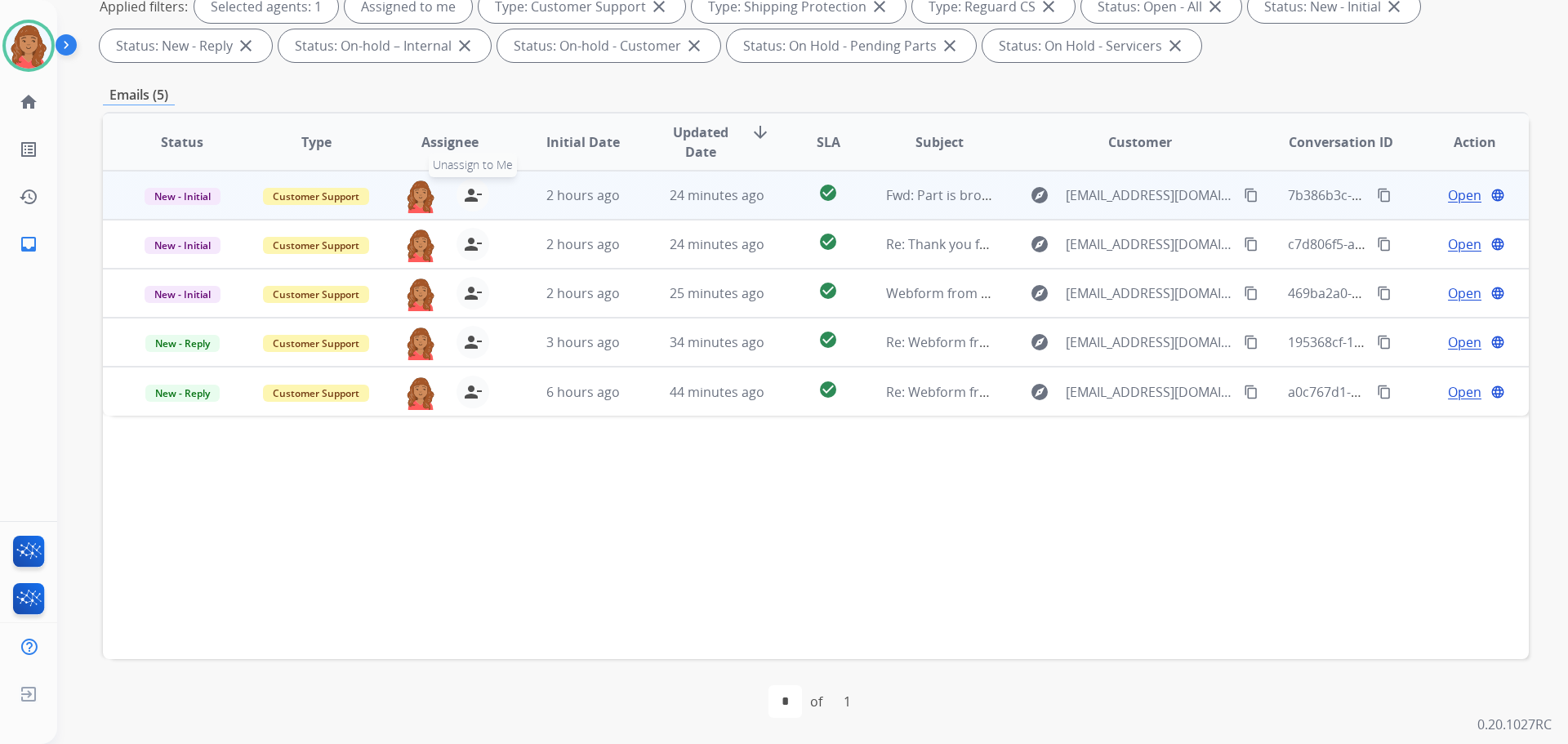
click at [465, 189] on mat-icon "person_remove" at bounding box center [473, 195] width 20 height 20
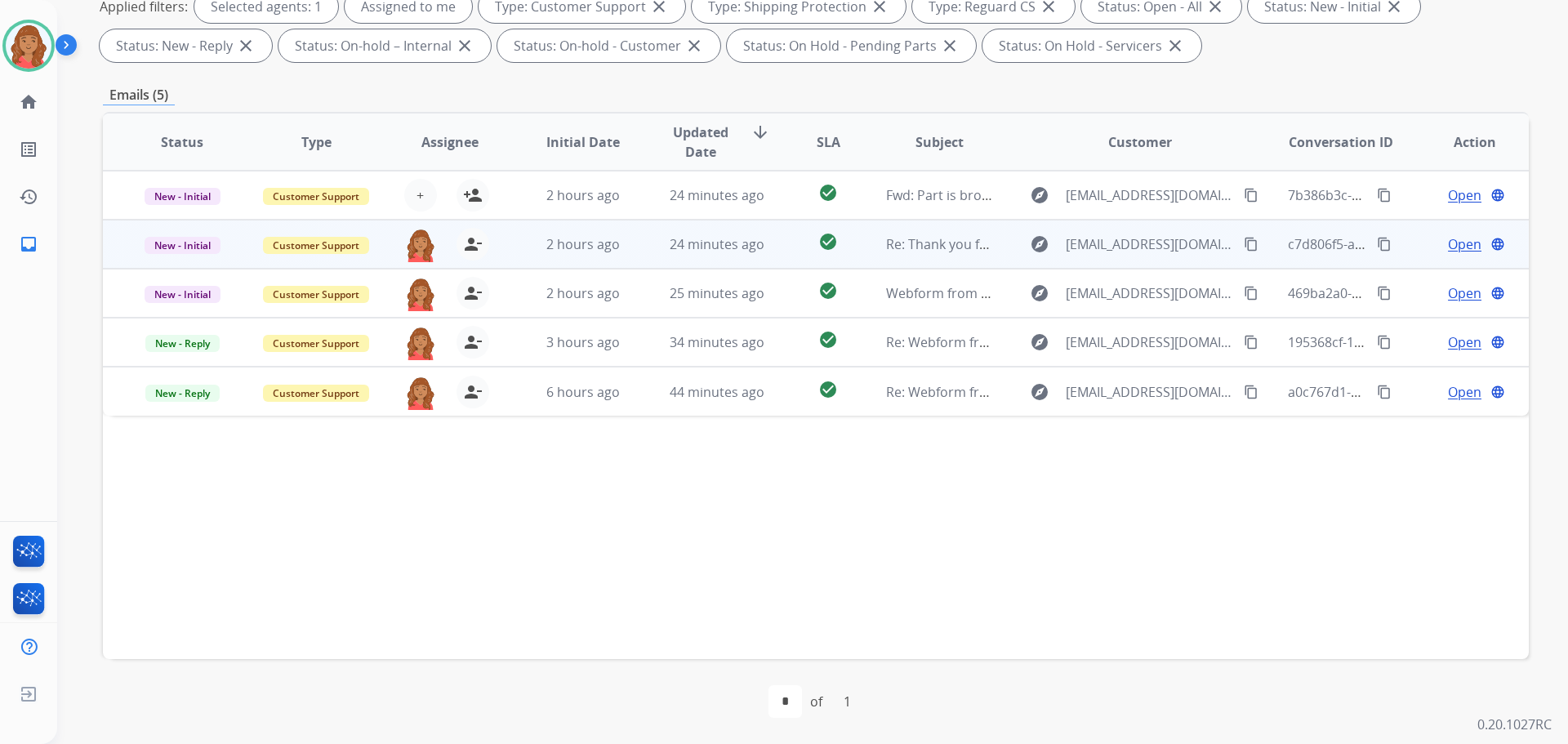
click at [566, 249] on span "2 hours ago" at bounding box center [582, 244] width 74 height 18
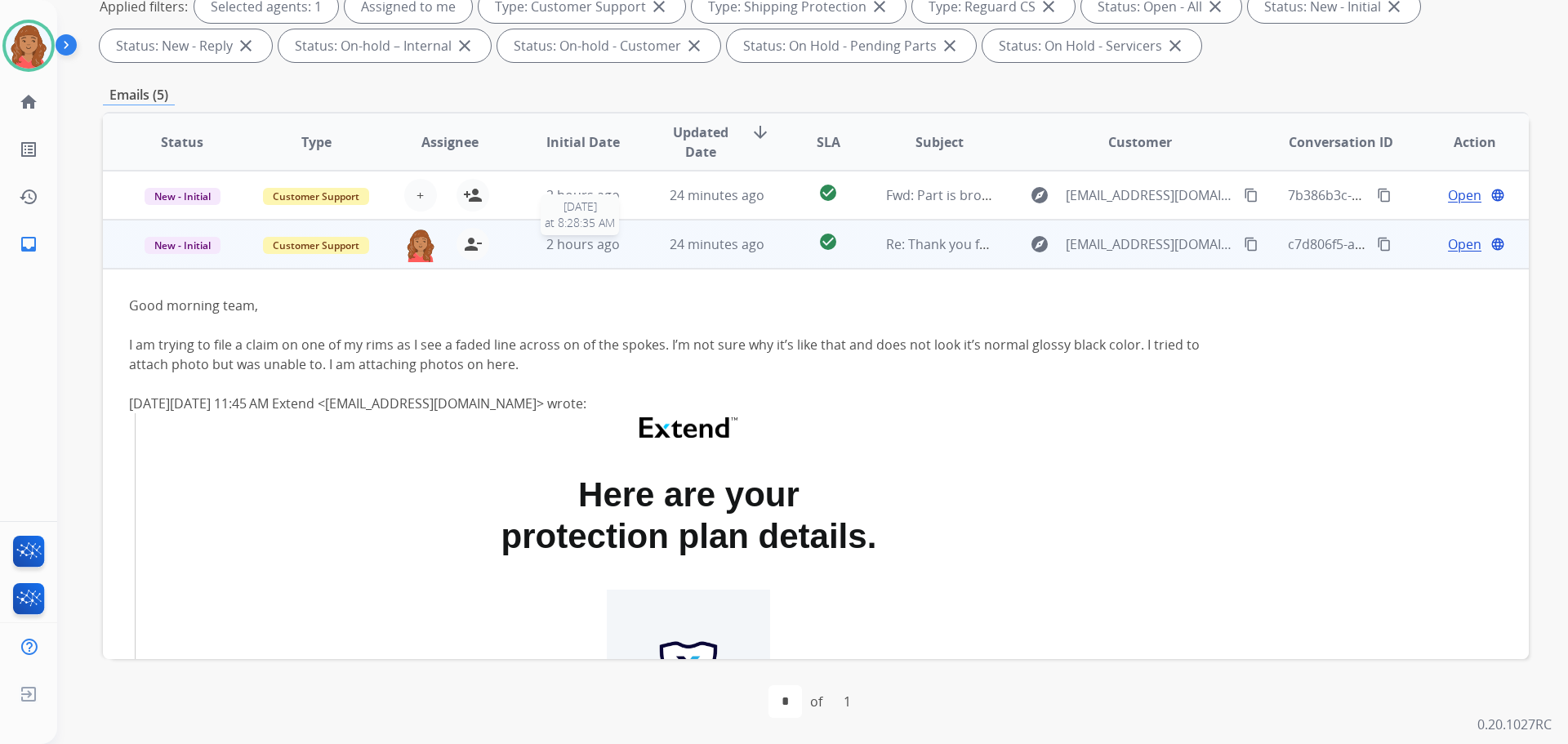
scroll to position [49, 0]
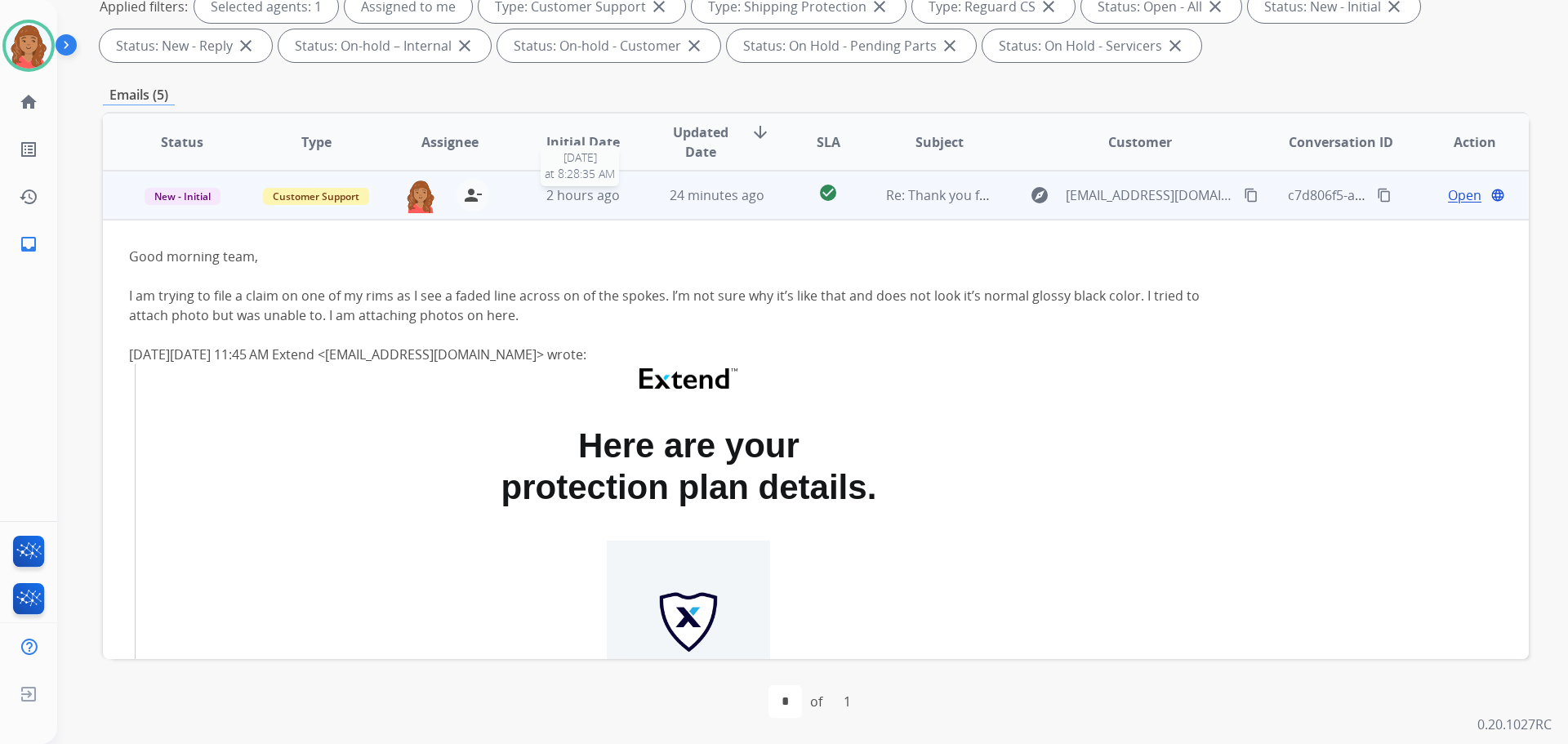
click at [566, 194] on span "2 hours ago" at bounding box center [582, 195] width 74 height 18
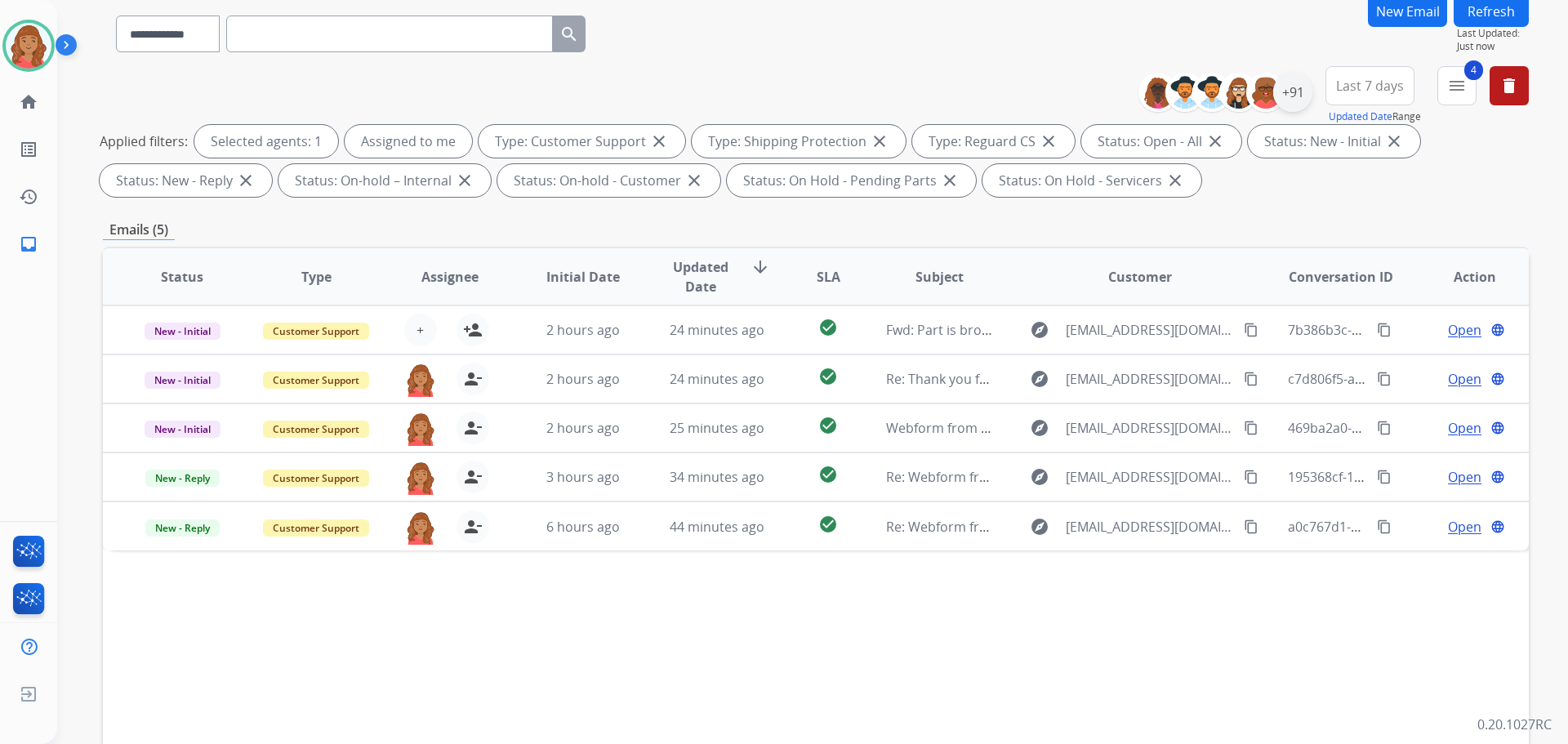
scroll to position [0, 0]
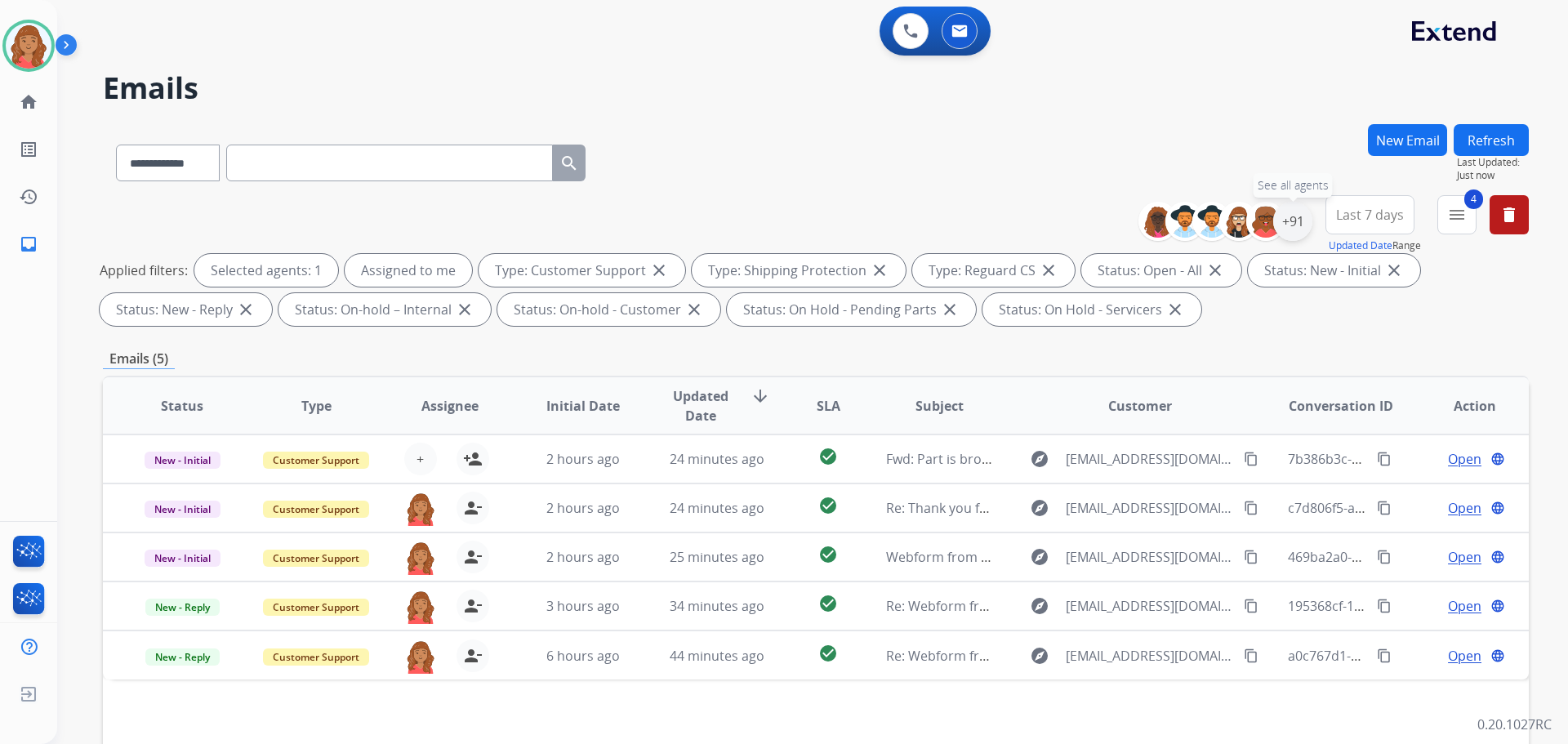
click at [1297, 222] on div "+91" at bounding box center [1293, 221] width 39 height 39
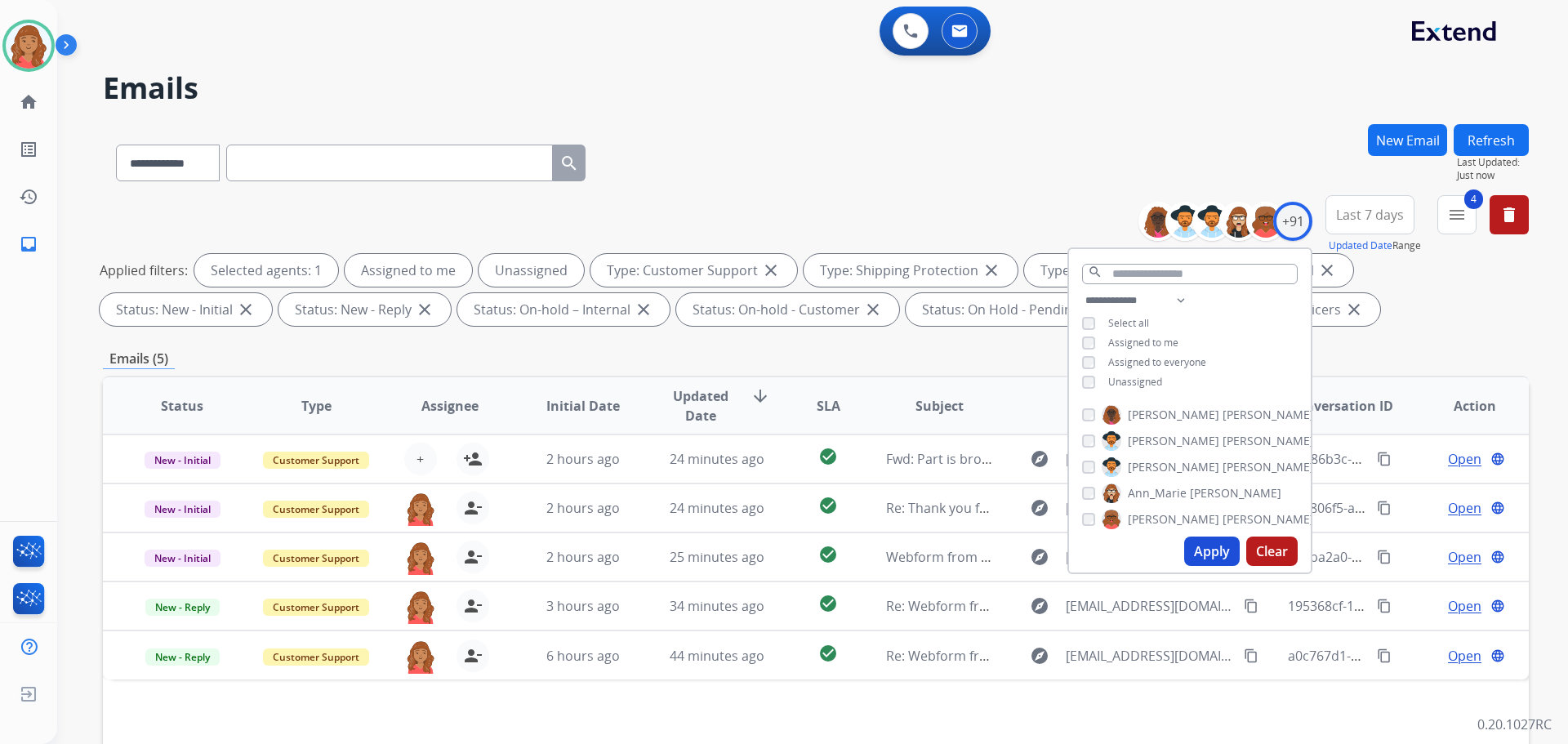
click at [1199, 540] on button "Apply" at bounding box center [1212, 550] width 56 height 29
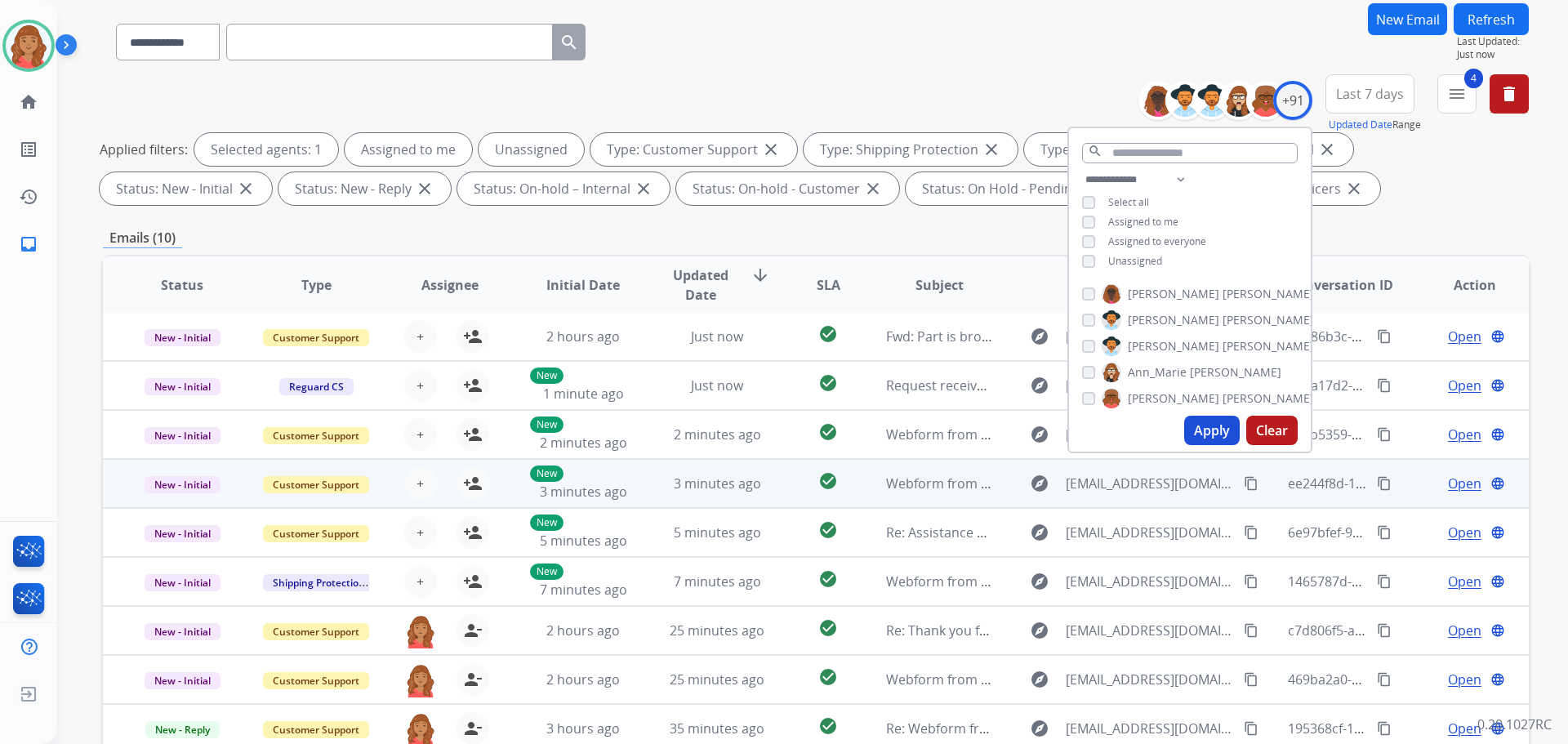
scroll to position [264, 0]
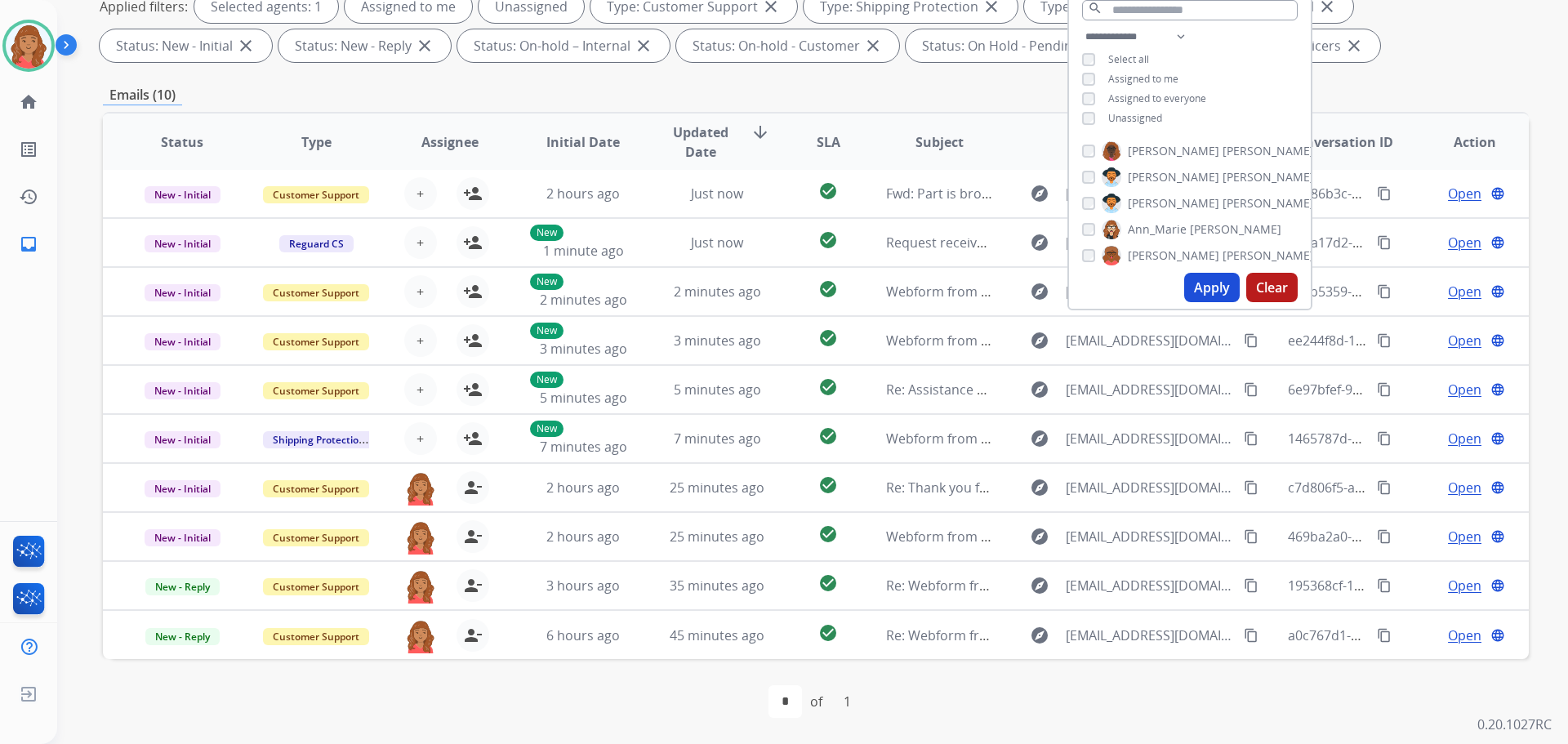
click at [945, 98] on div "Emails (10)" at bounding box center [816, 95] width 1426 height 20
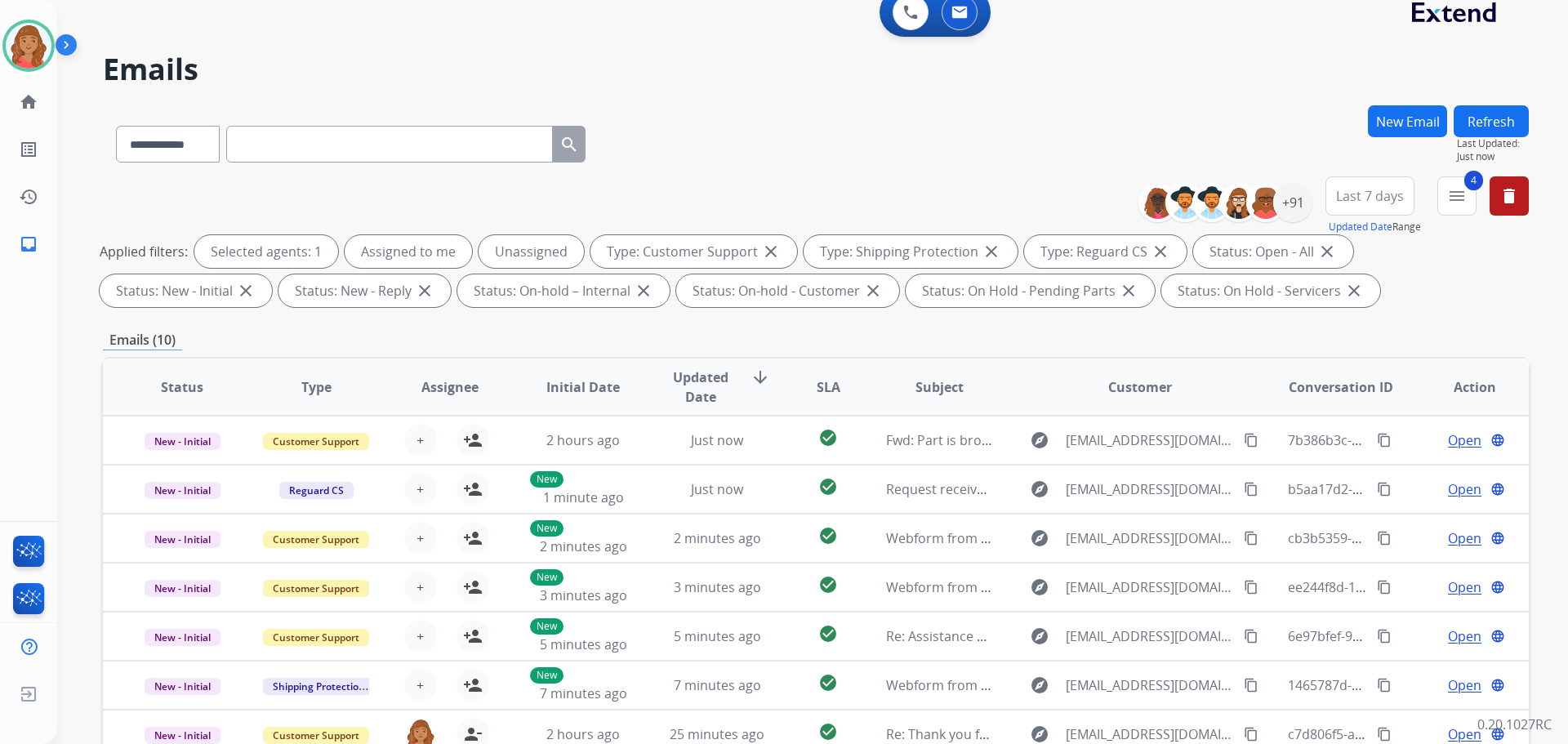
scroll to position [0, 0]
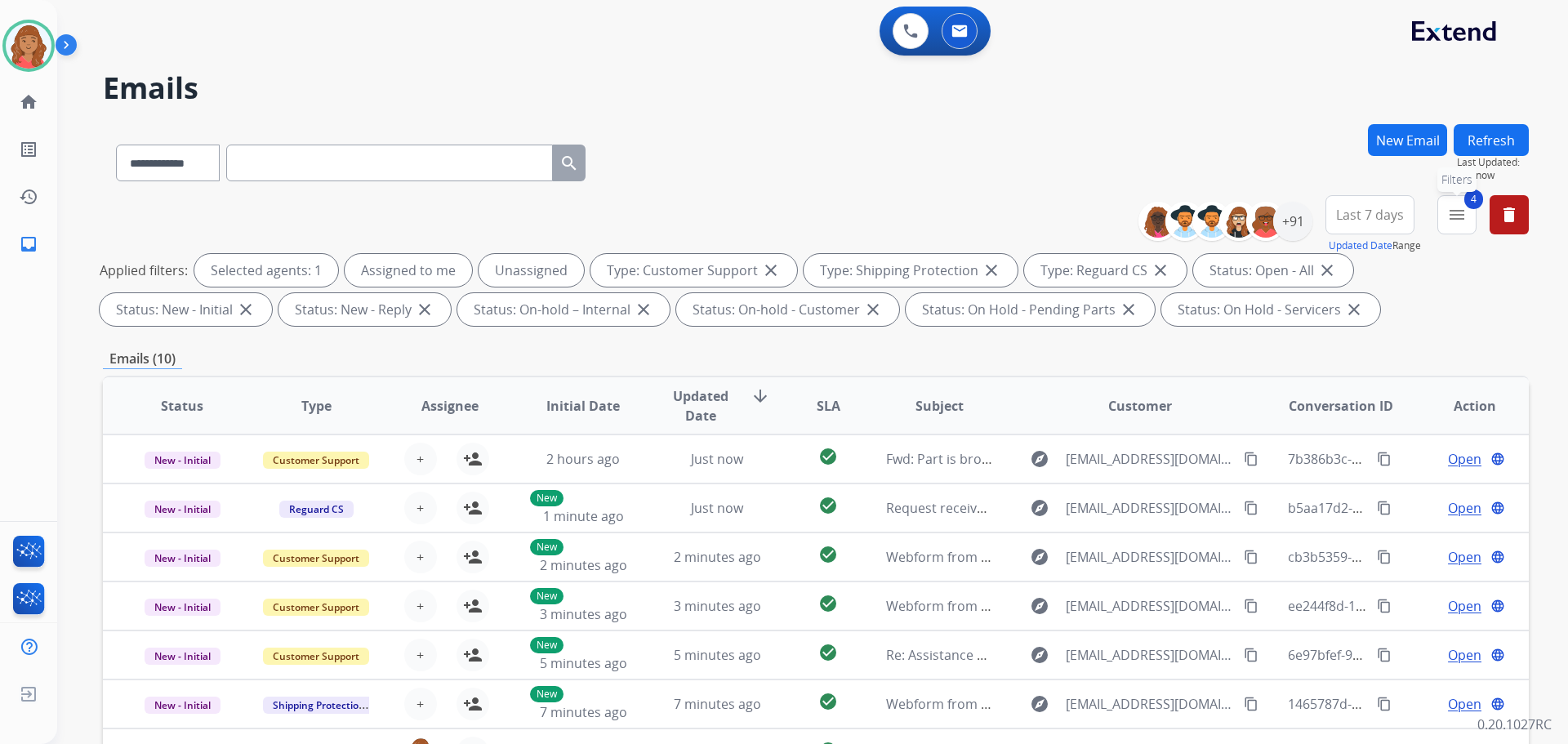
click at [1451, 225] on button "4 menu Filters" at bounding box center [1457, 215] width 39 height 39
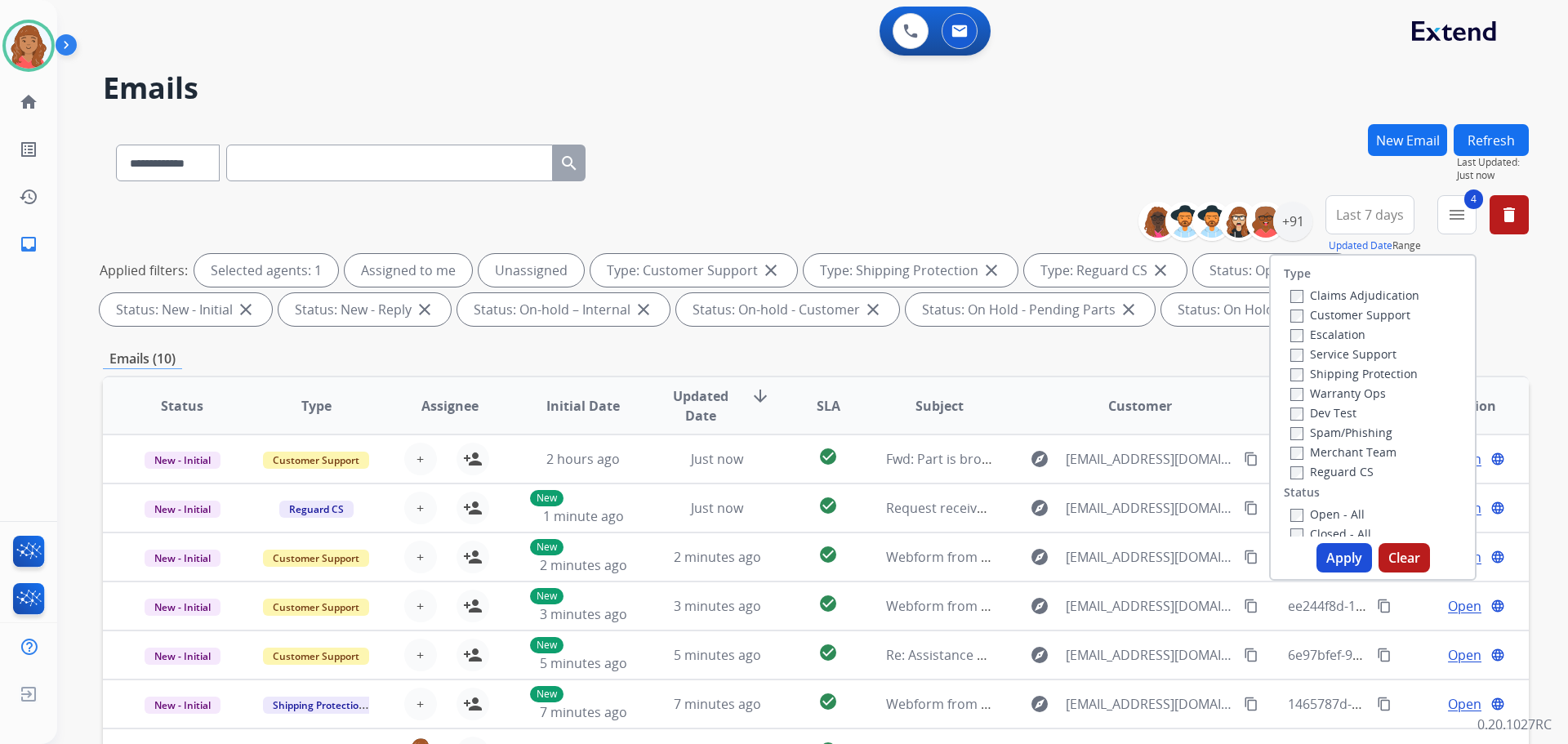
drag, startPoint x: 1277, startPoint y: 500, endPoint x: 1279, endPoint y: 508, distance: 8.2
click at [1277, 501] on div "Type Claims Adjudication Customer Support Escalation Service Support Shipping P…" at bounding box center [1374, 396] width 204 height 281
click at [1327, 550] on button "Apply" at bounding box center [1344, 558] width 56 height 29
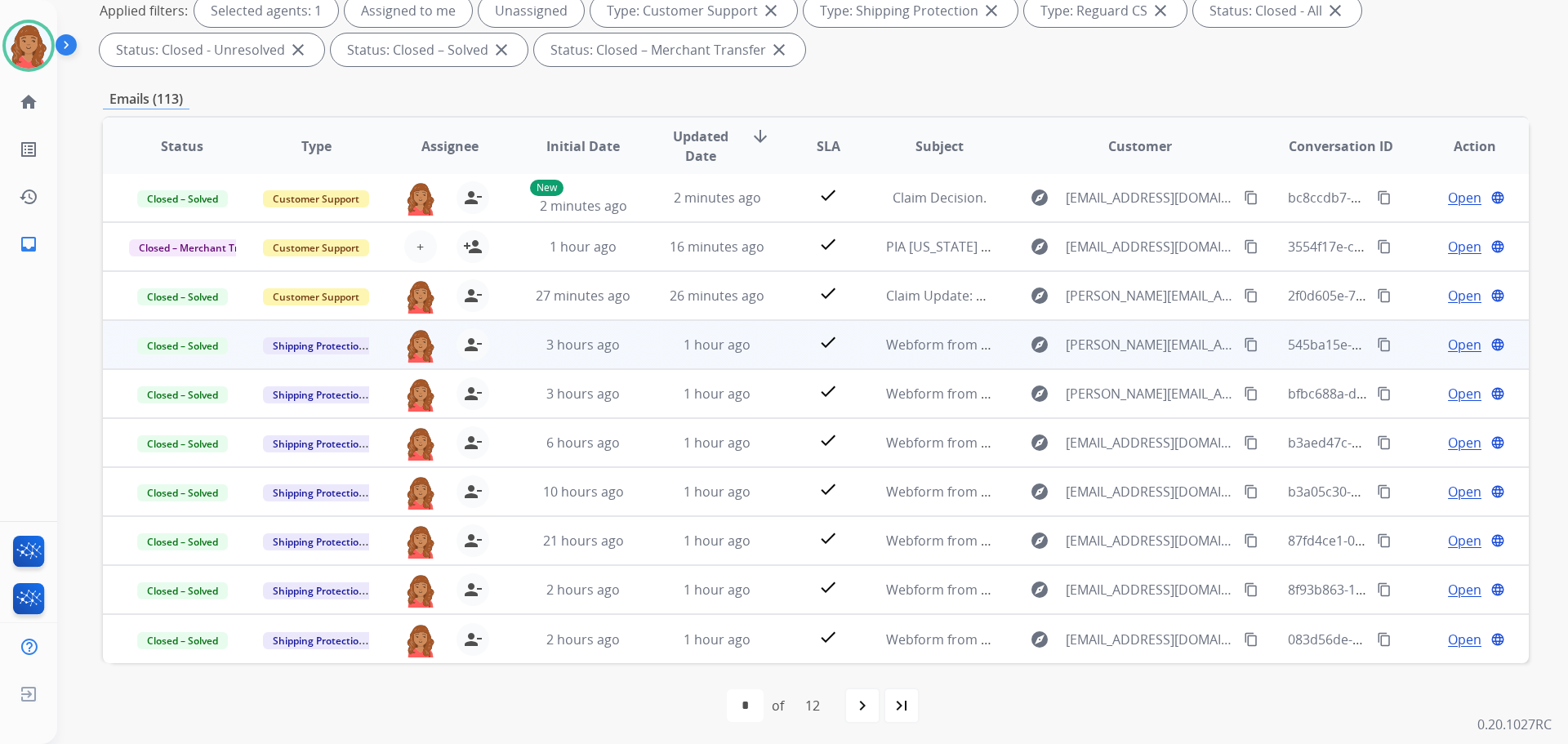
scroll to position [264, 0]
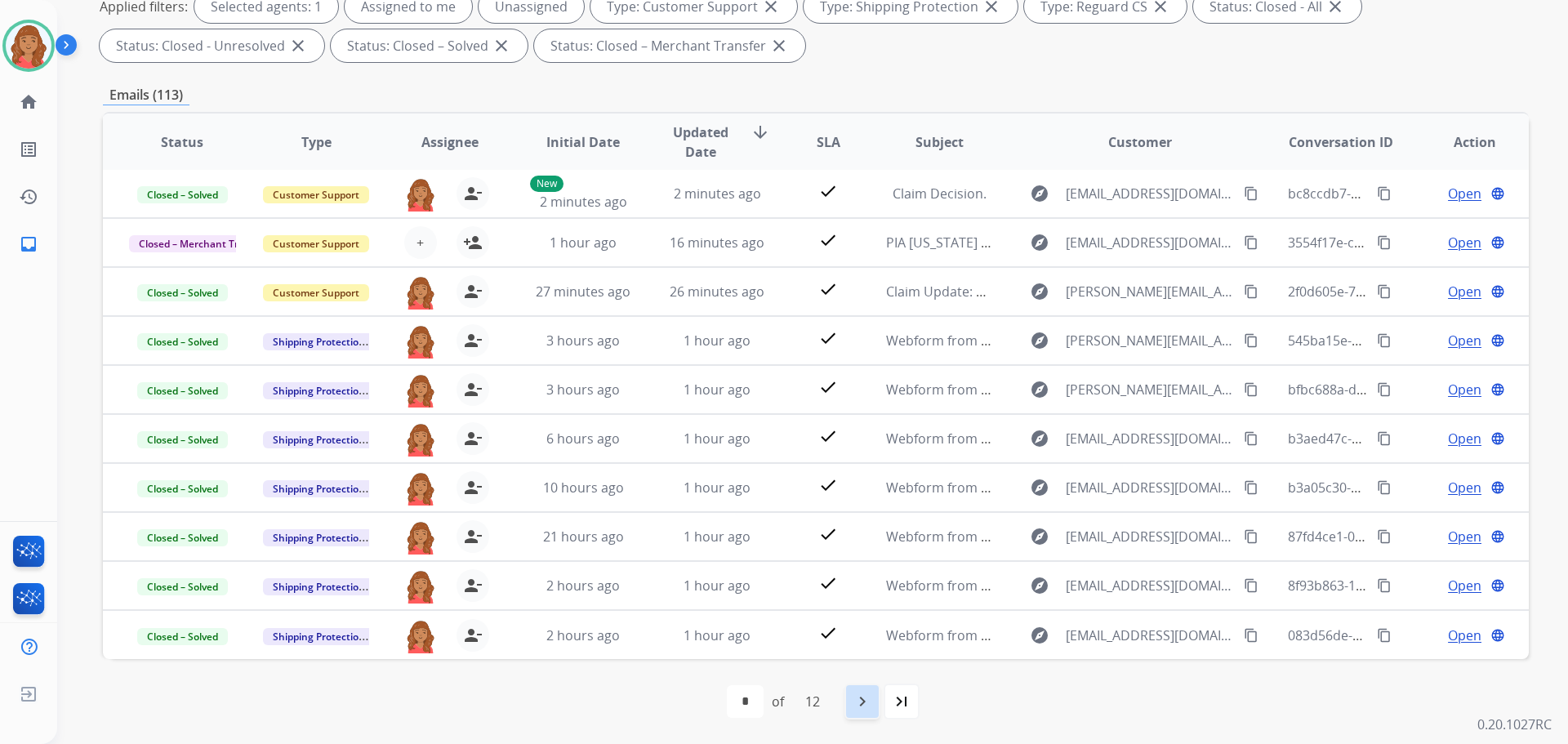
click at [864, 702] on mat-icon "navigate_next" at bounding box center [863, 701] width 20 height 20
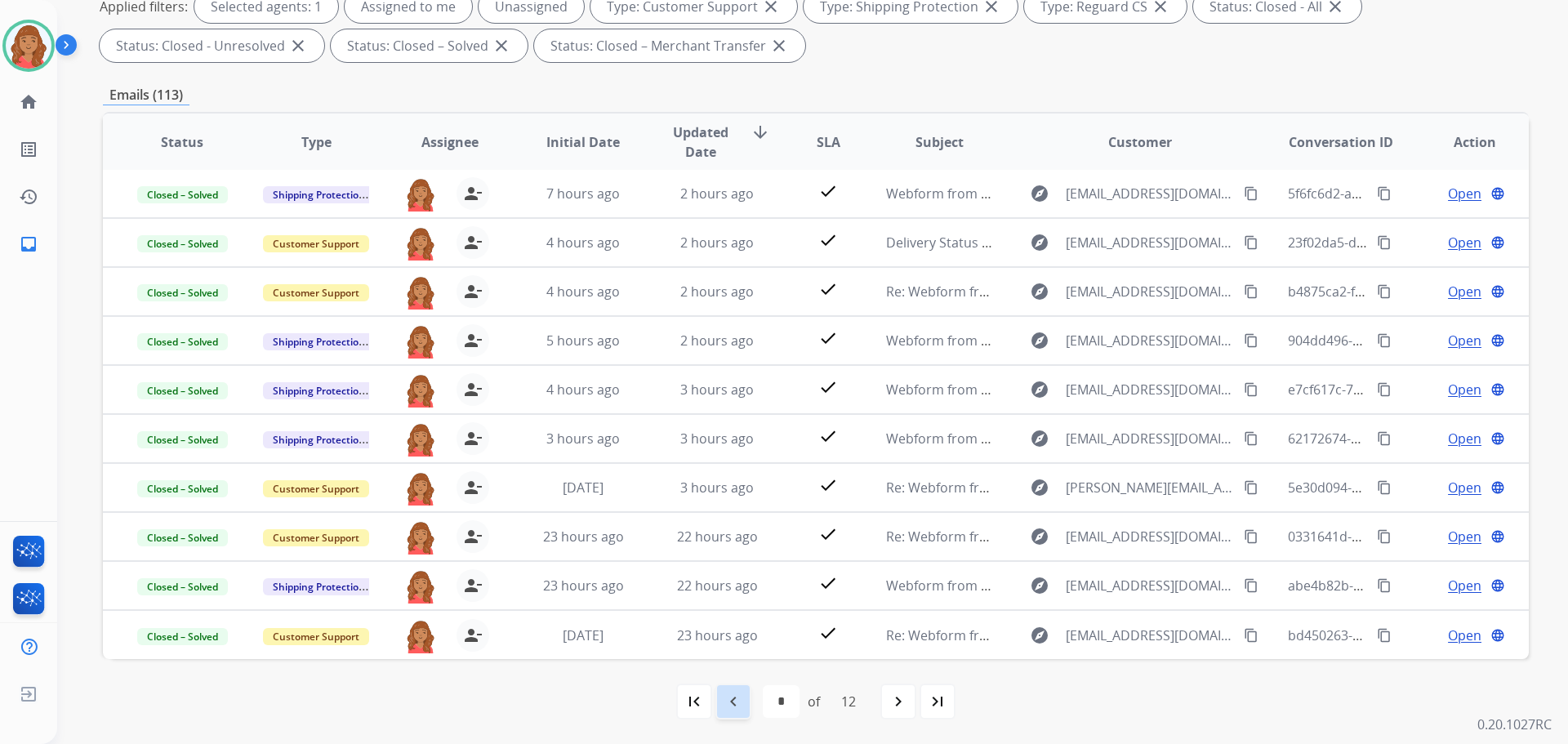
click at [737, 706] on mat-icon "navigate_before" at bounding box center [733, 701] width 20 height 20
select select "*"
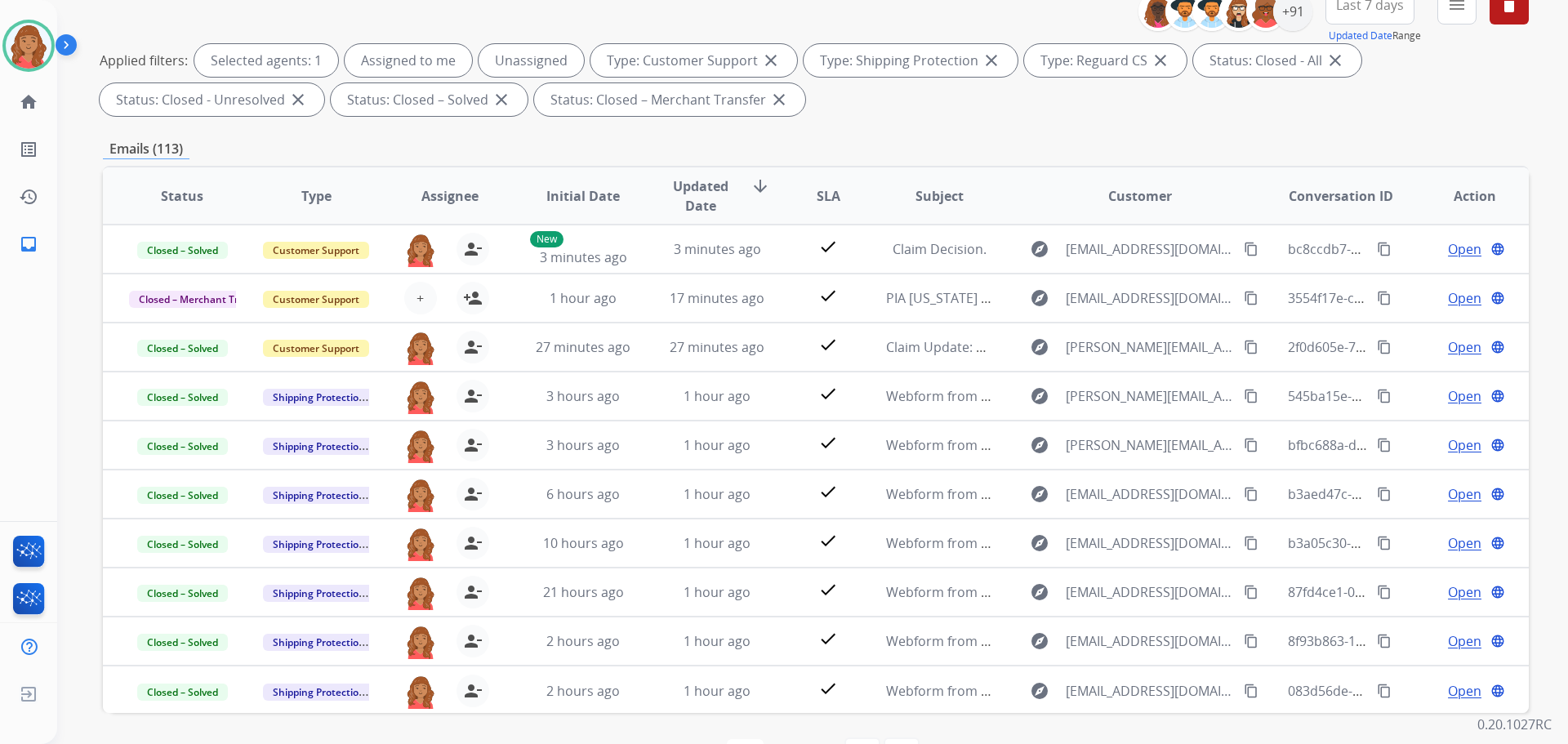
scroll to position [0, 0]
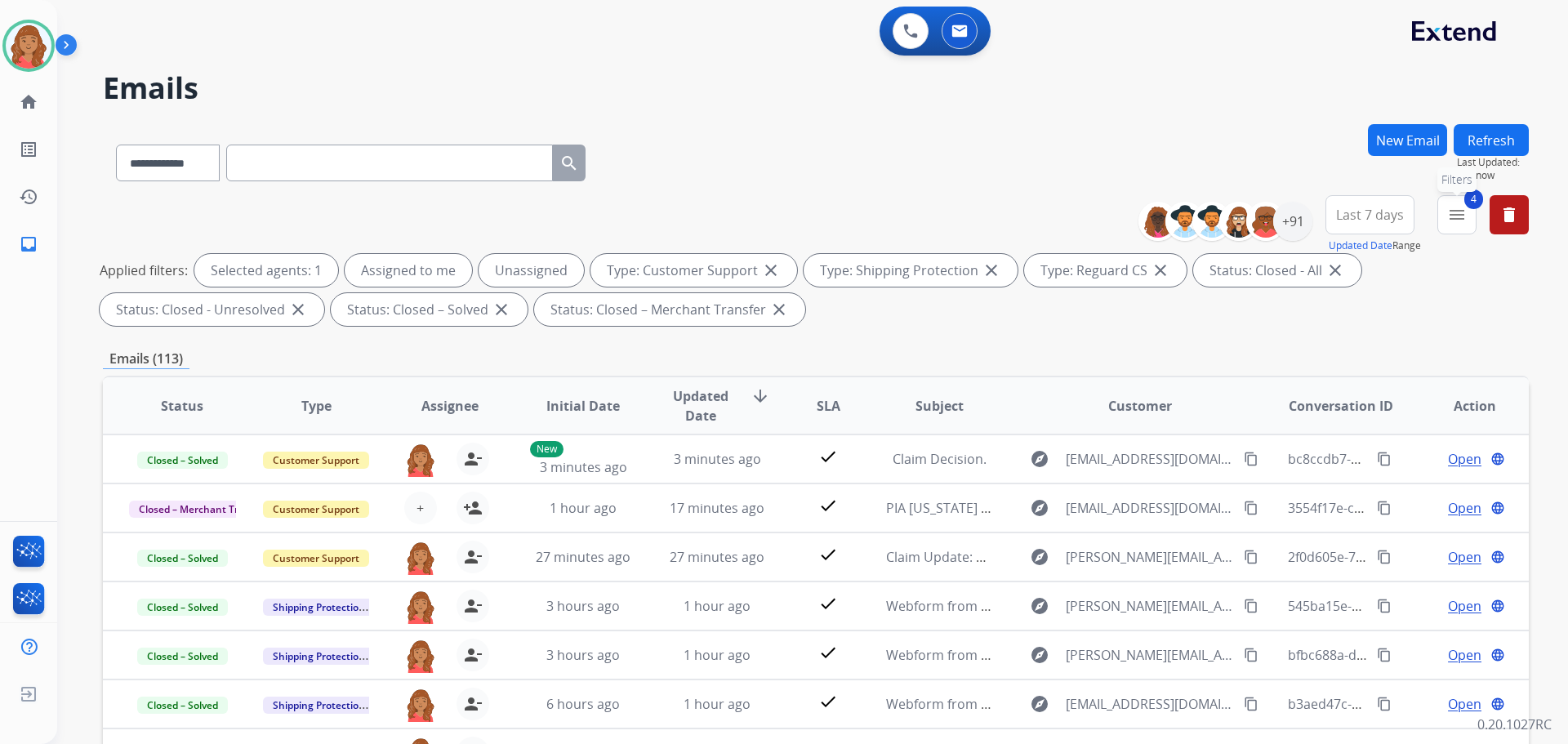
click at [1461, 215] on mat-icon "menu" at bounding box center [1457, 215] width 20 height 20
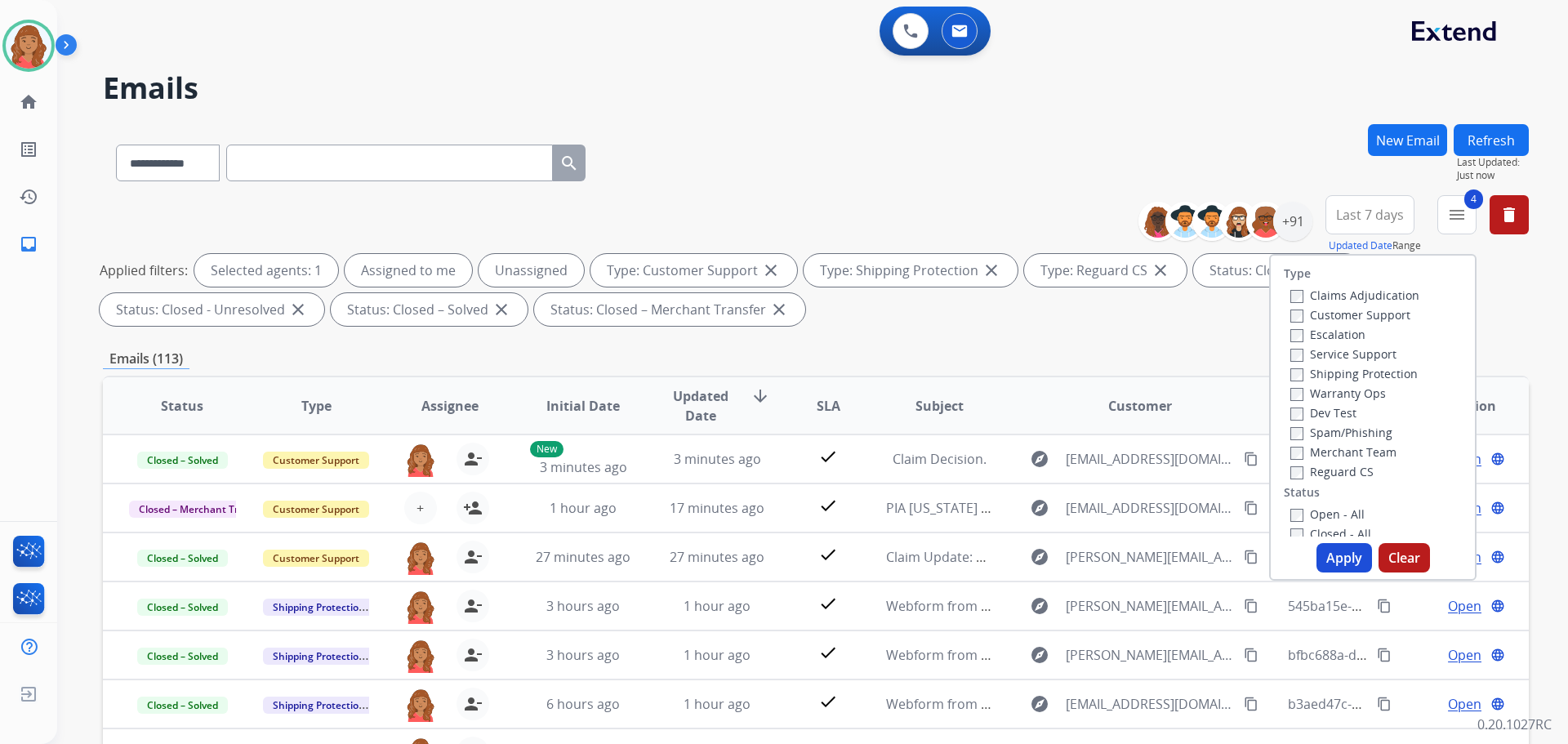
click at [1319, 555] on button "Apply" at bounding box center [1344, 558] width 56 height 29
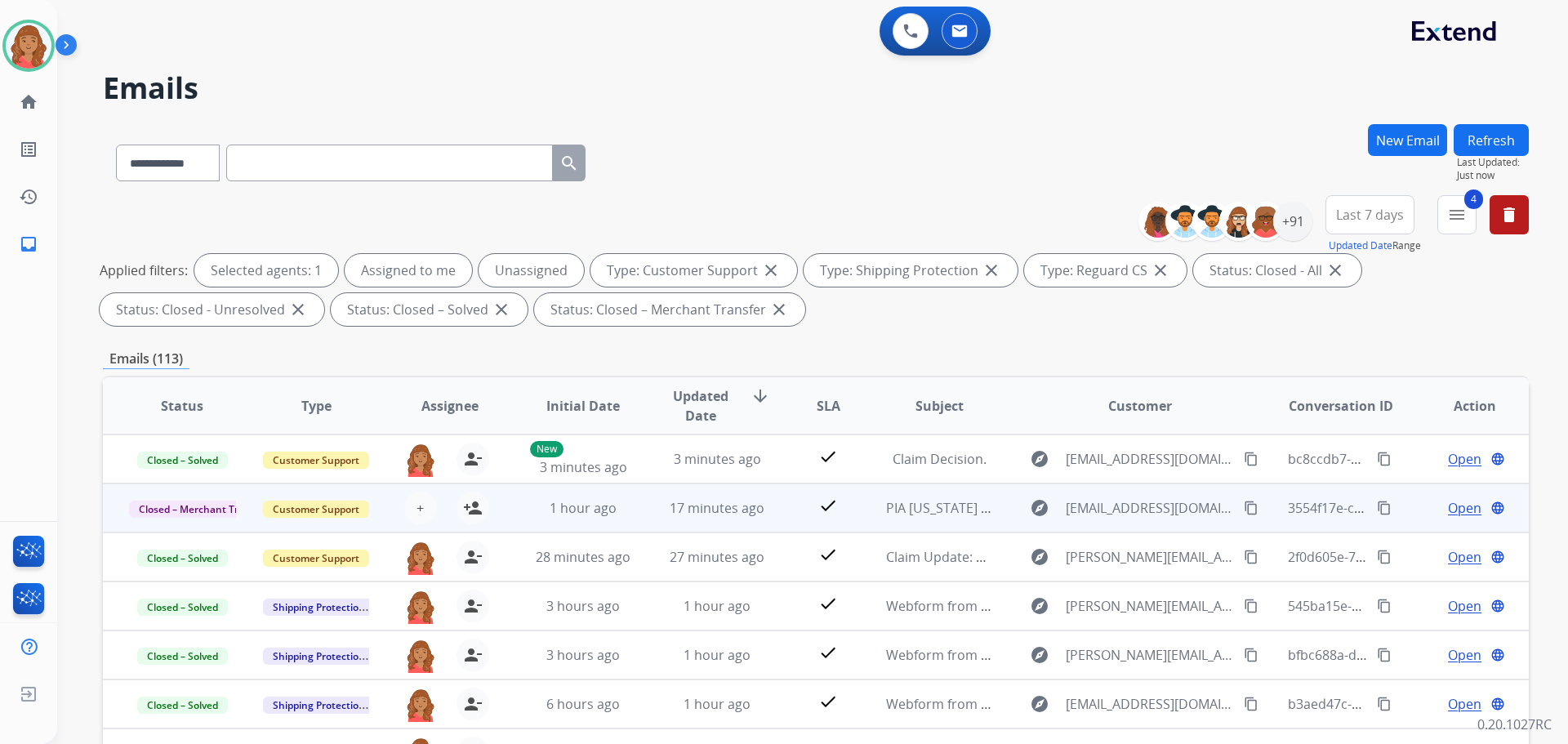
drag, startPoint x: 1374, startPoint y: 461, endPoint x: 1278, endPoint y: 484, distance: 98.7
click at [1377, 461] on mat-icon "content_copy" at bounding box center [1384, 459] width 15 height 15
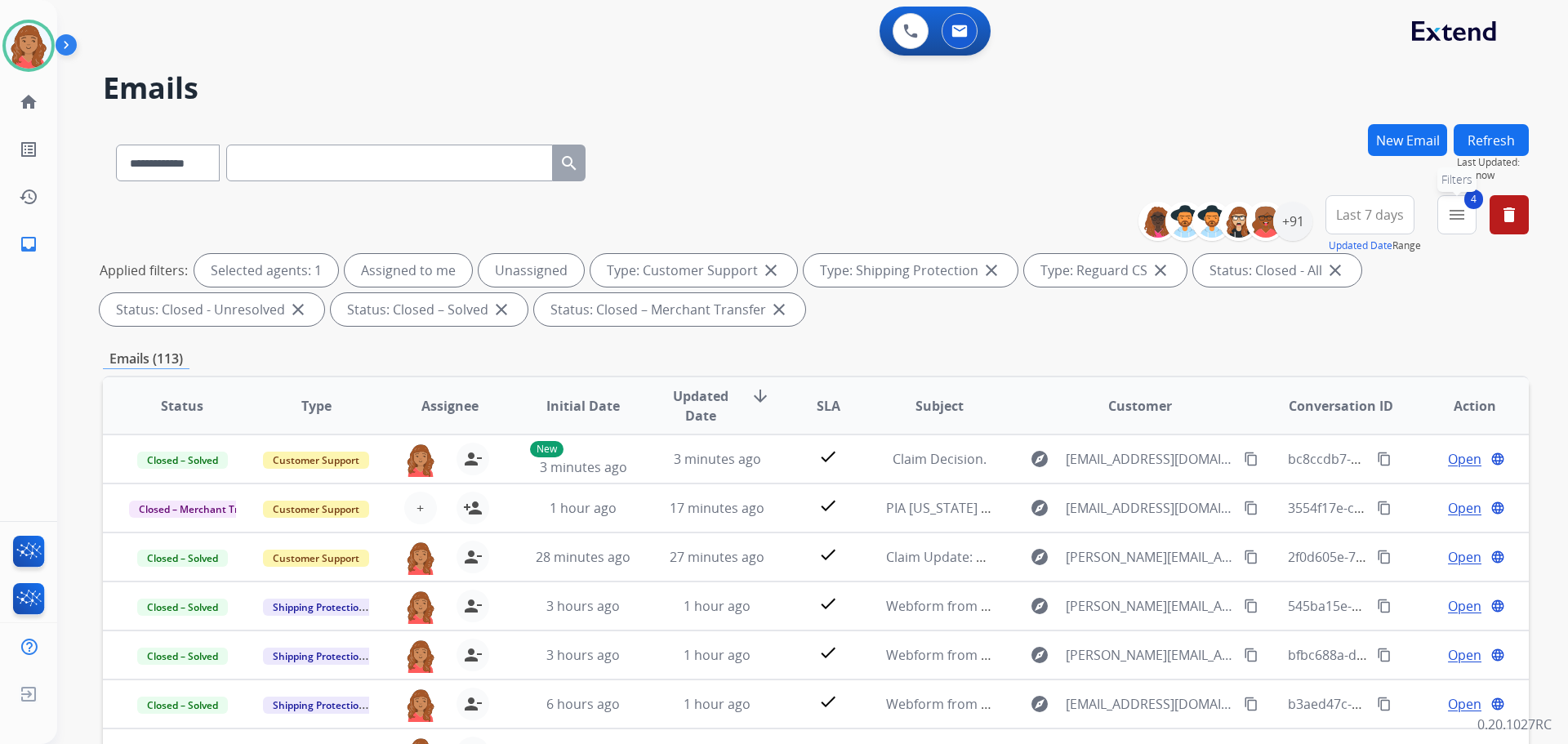
click at [1450, 211] on mat-icon "menu" at bounding box center [1457, 215] width 20 height 20
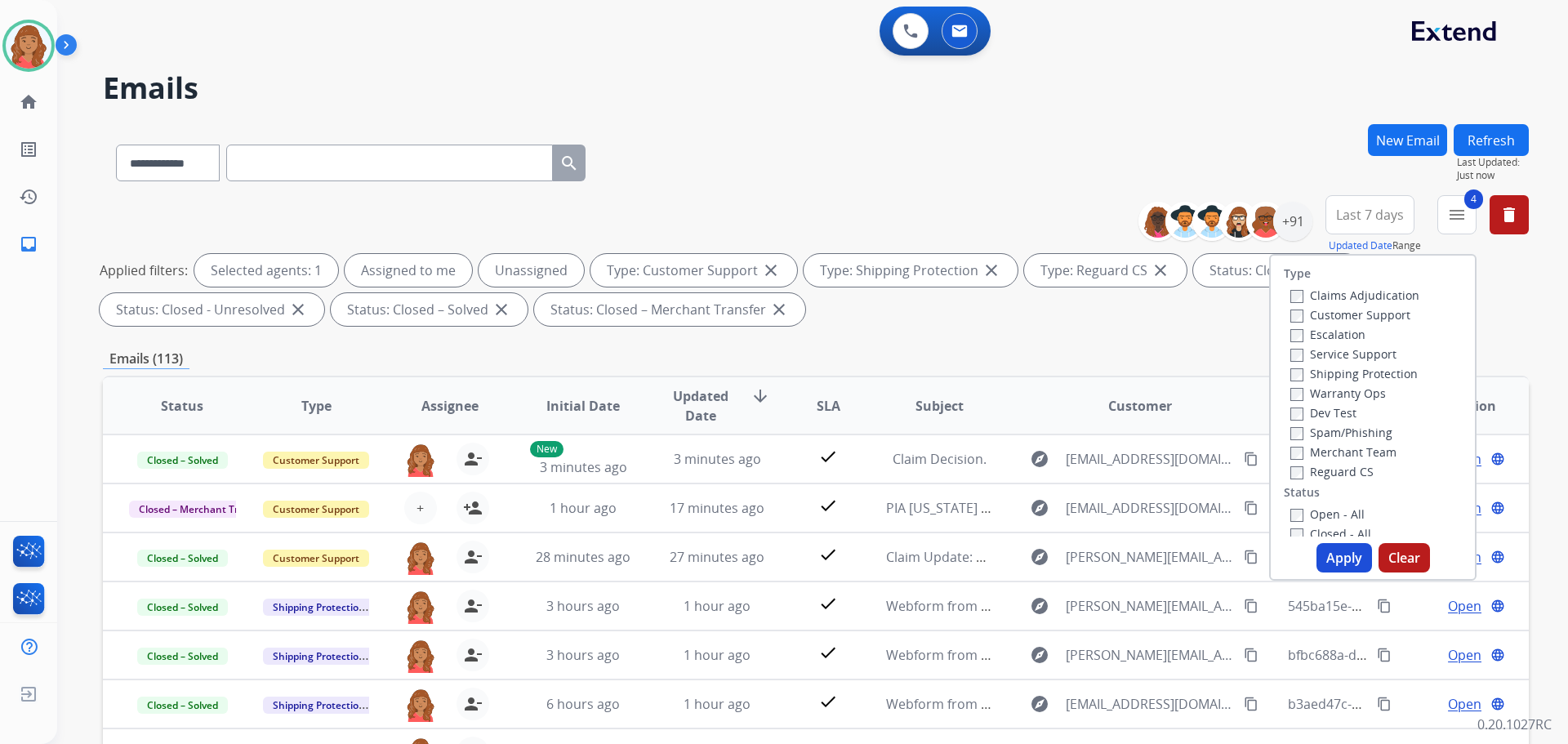
drag, startPoint x: 1333, startPoint y: 555, endPoint x: 1028, endPoint y: 536, distance: 305.6
click at [1333, 555] on button "Apply" at bounding box center [1344, 558] width 56 height 29
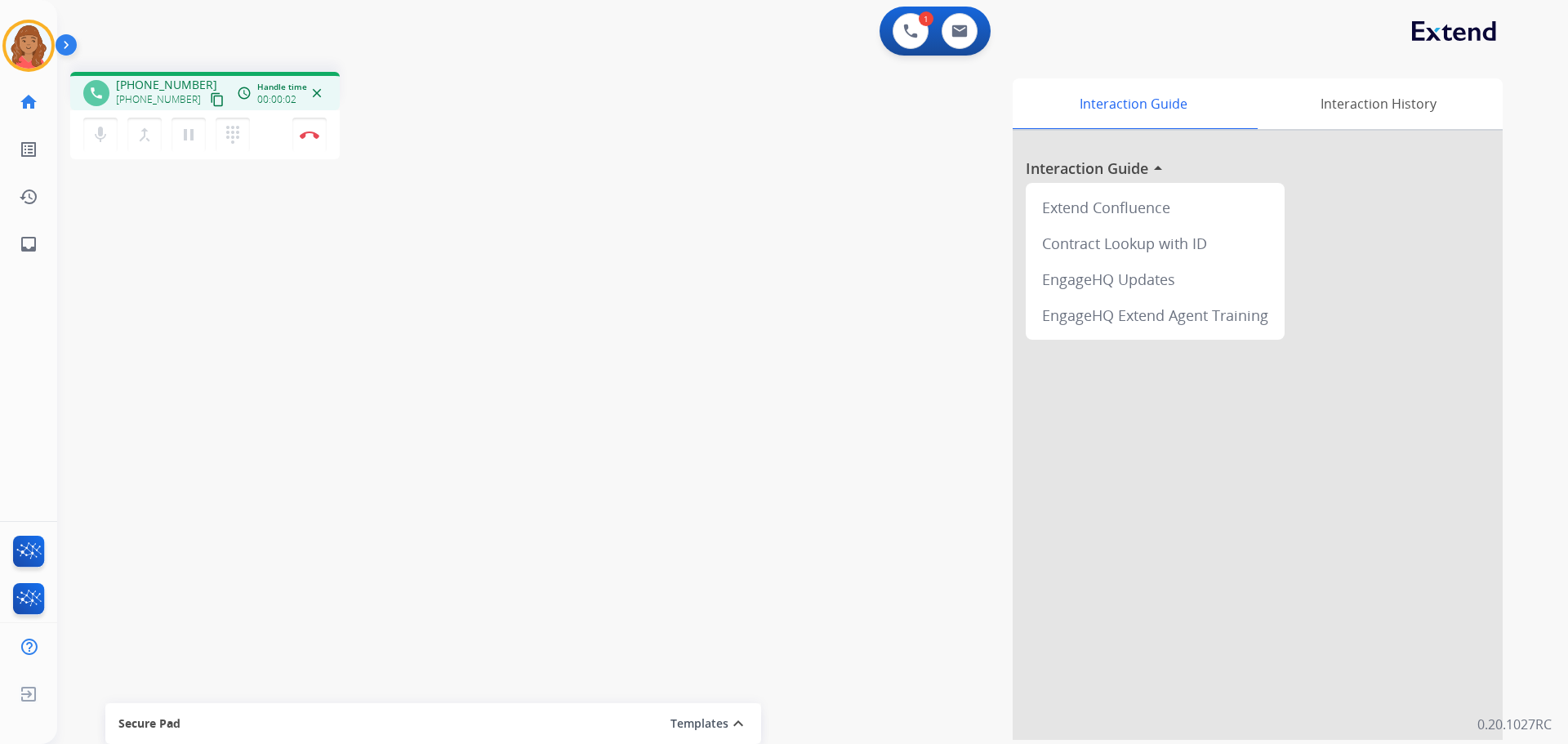
drag, startPoint x: 202, startPoint y: 99, endPoint x: 146, endPoint y: 93, distance: 56.3
click at [210, 99] on mat-icon "content_copy" at bounding box center [217, 99] width 15 height 15
click at [312, 139] on button "Disconnect" at bounding box center [309, 134] width 35 height 35
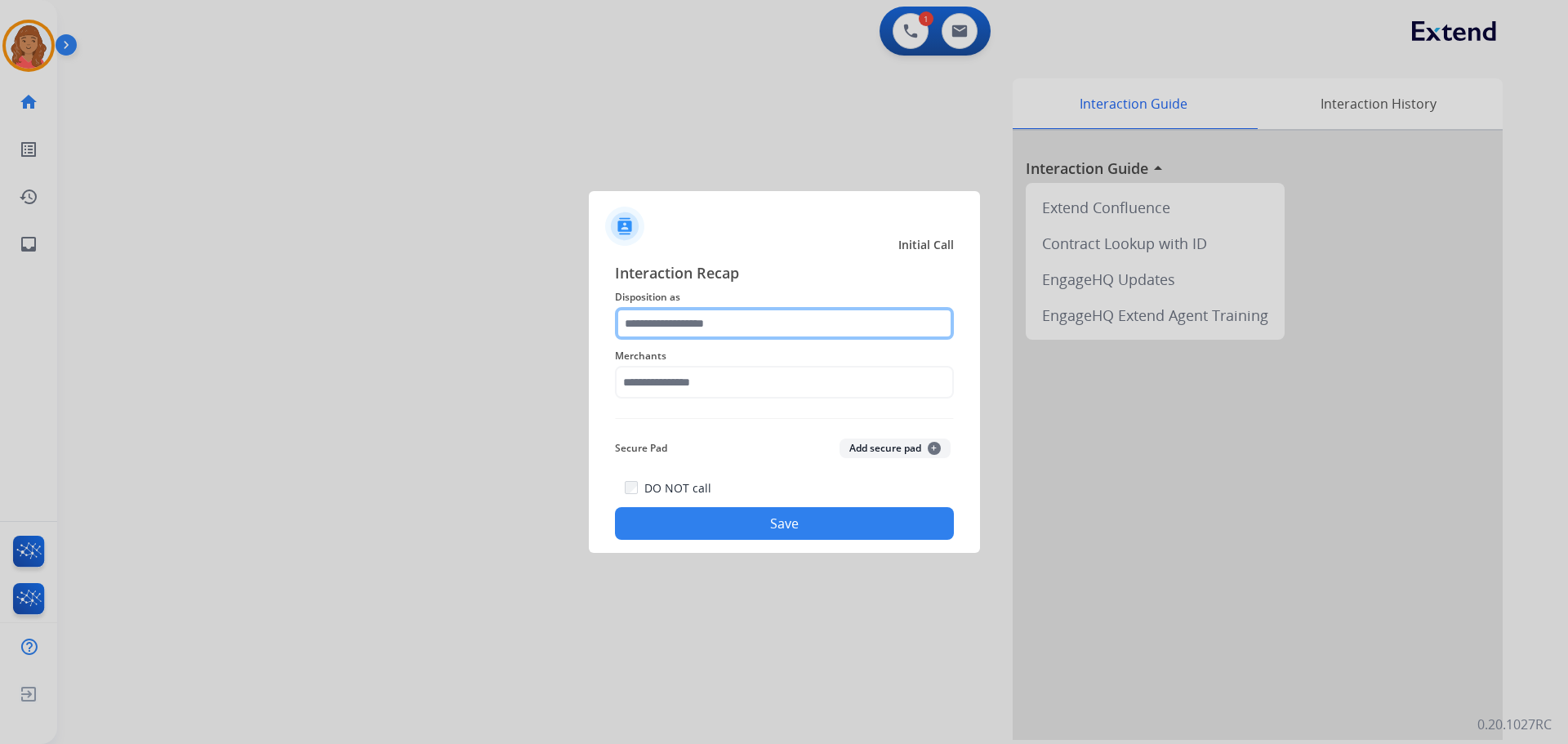
drag, startPoint x: 670, startPoint y: 332, endPoint x: 663, endPoint y: 337, distance: 8.6
click at [669, 332] on input "text" at bounding box center [785, 323] width 339 height 33
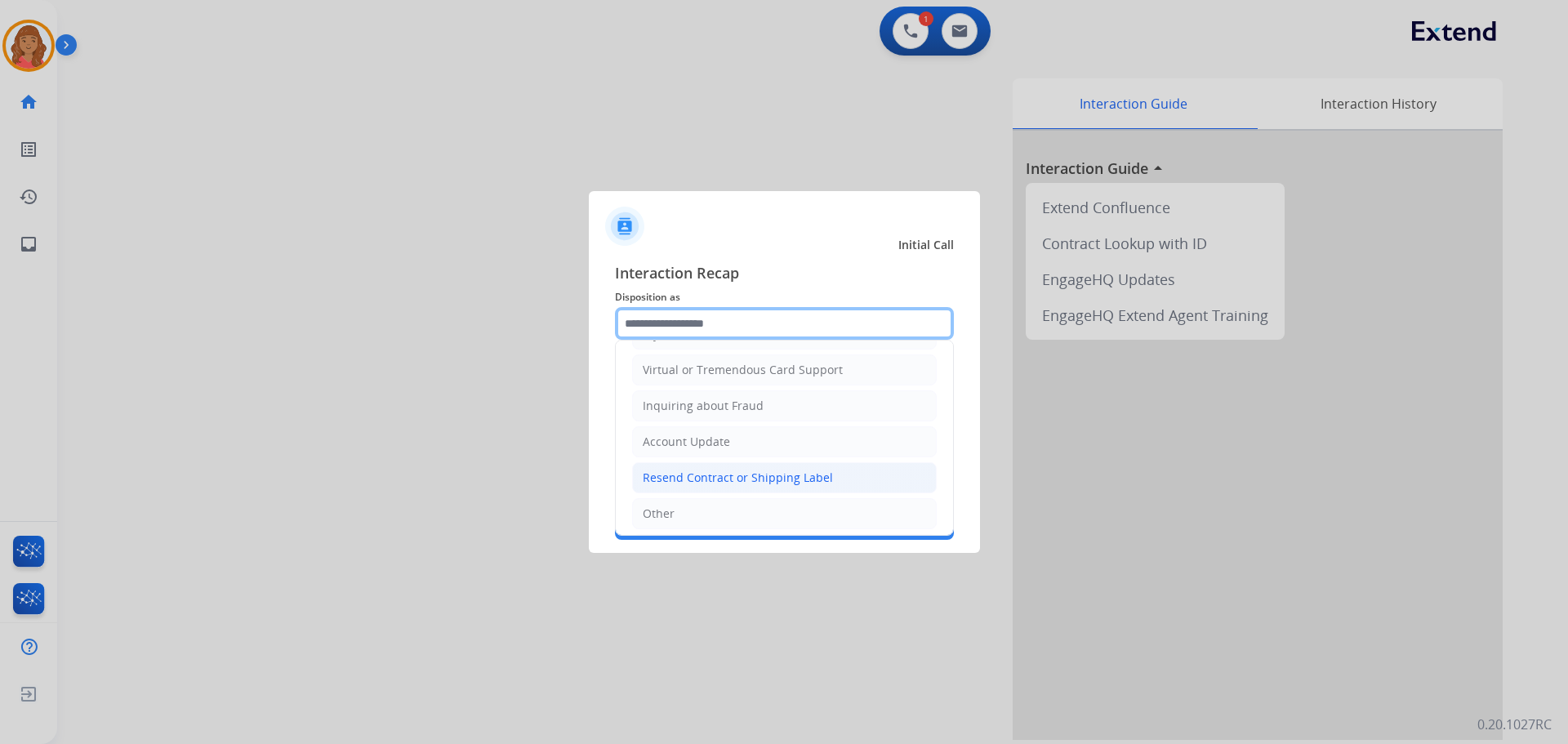
scroll to position [245, 0]
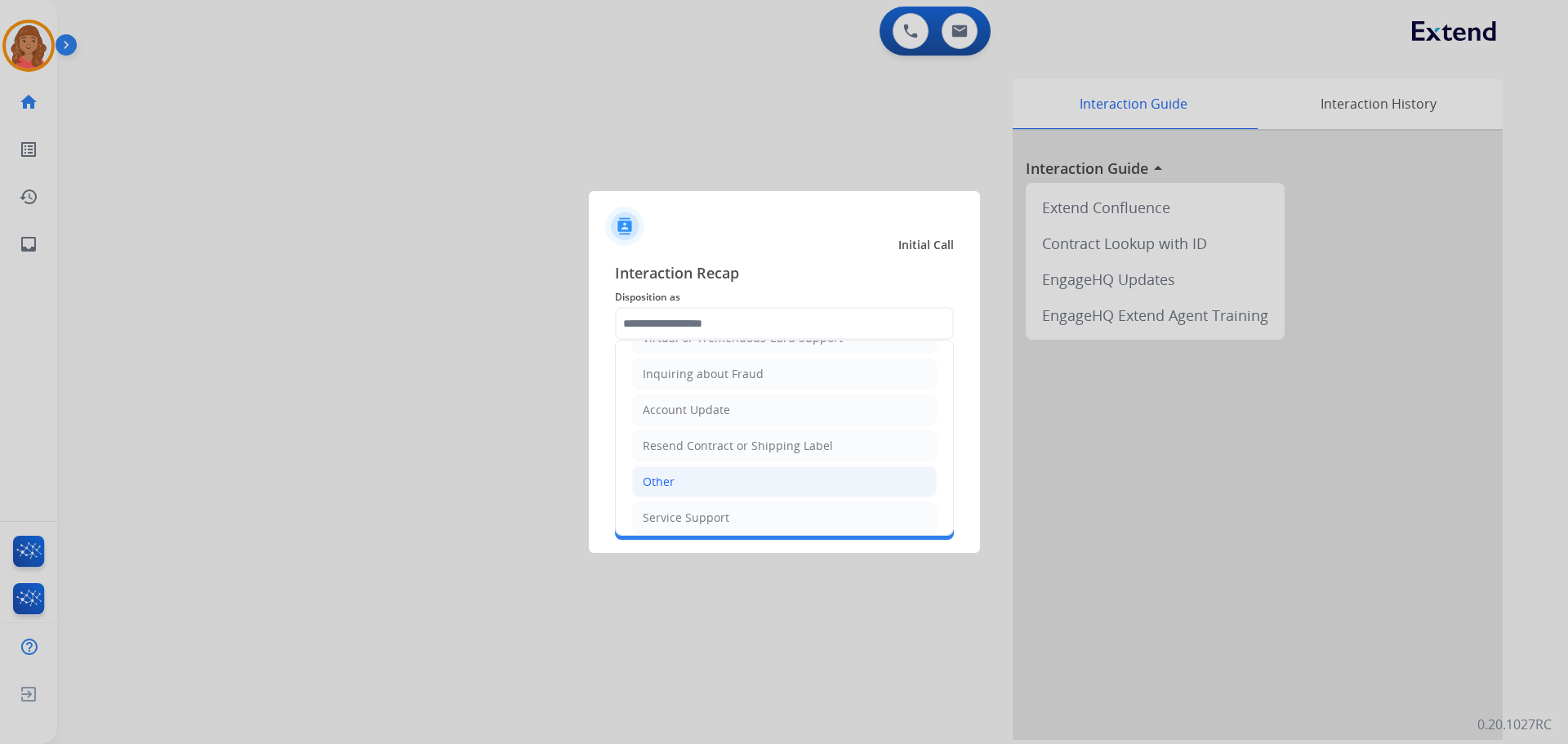
click at [659, 475] on div "Other" at bounding box center [659, 482] width 32 height 16
type input "*****"
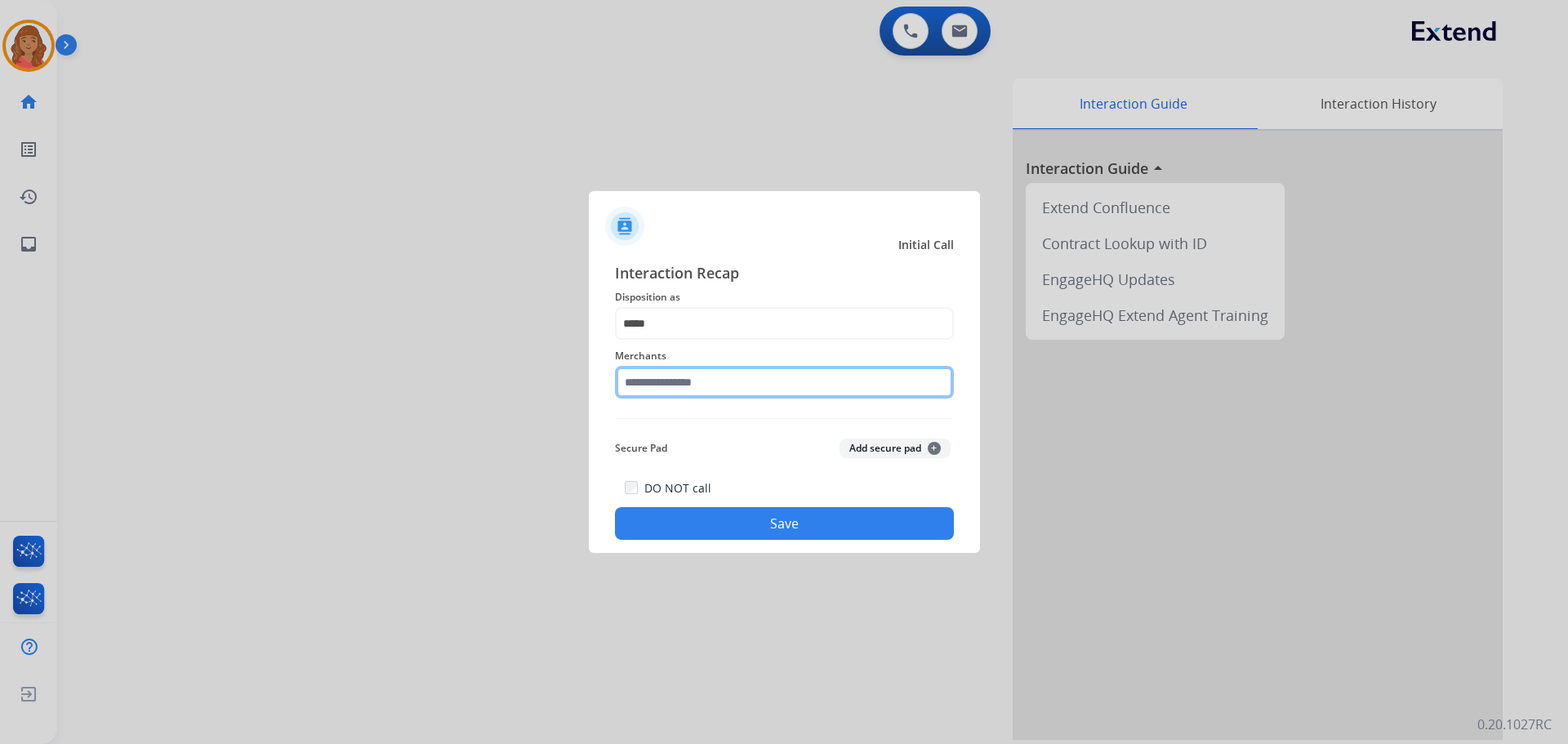
click at [666, 382] on input "text" at bounding box center [785, 382] width 339 height 33
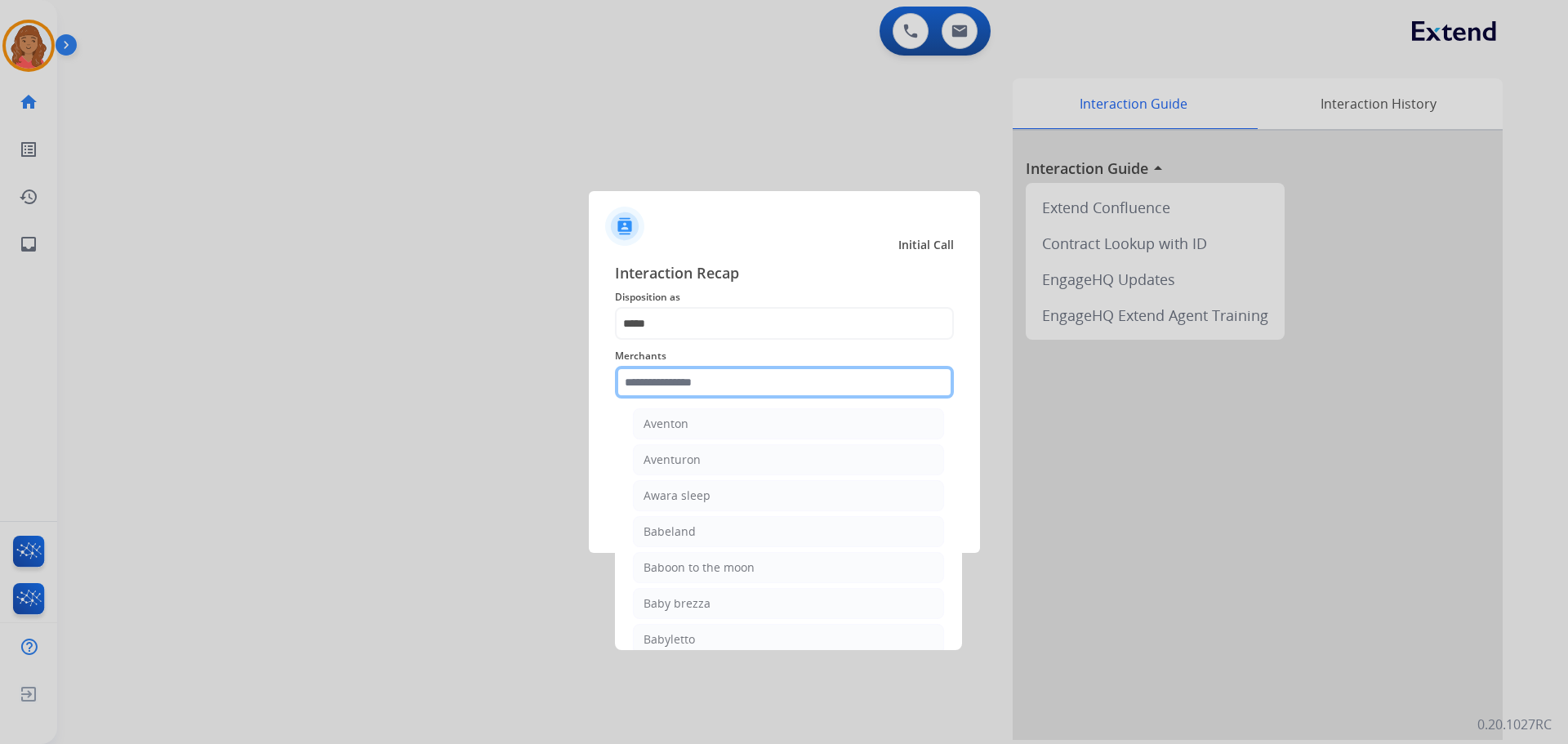
scroll to position [3431, 0]
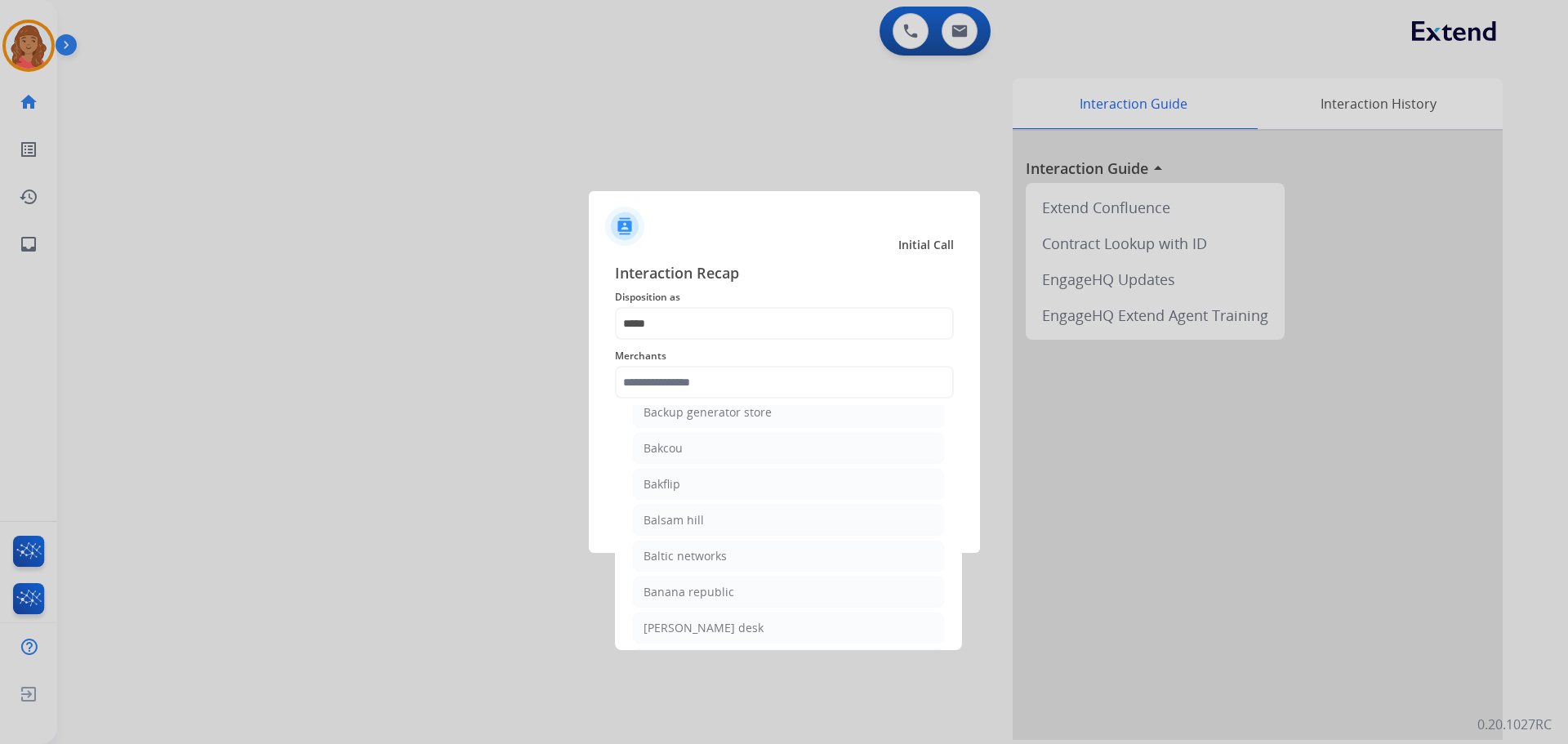
drag, startPoint x: 669, startPoint y: 520, endPoint x: 656, endPoint y: 490, distance: 32.7
click at [669, 518] on div "Balsam hill" at bounding box center [674, 520] width 60 height 16
type input "**********"
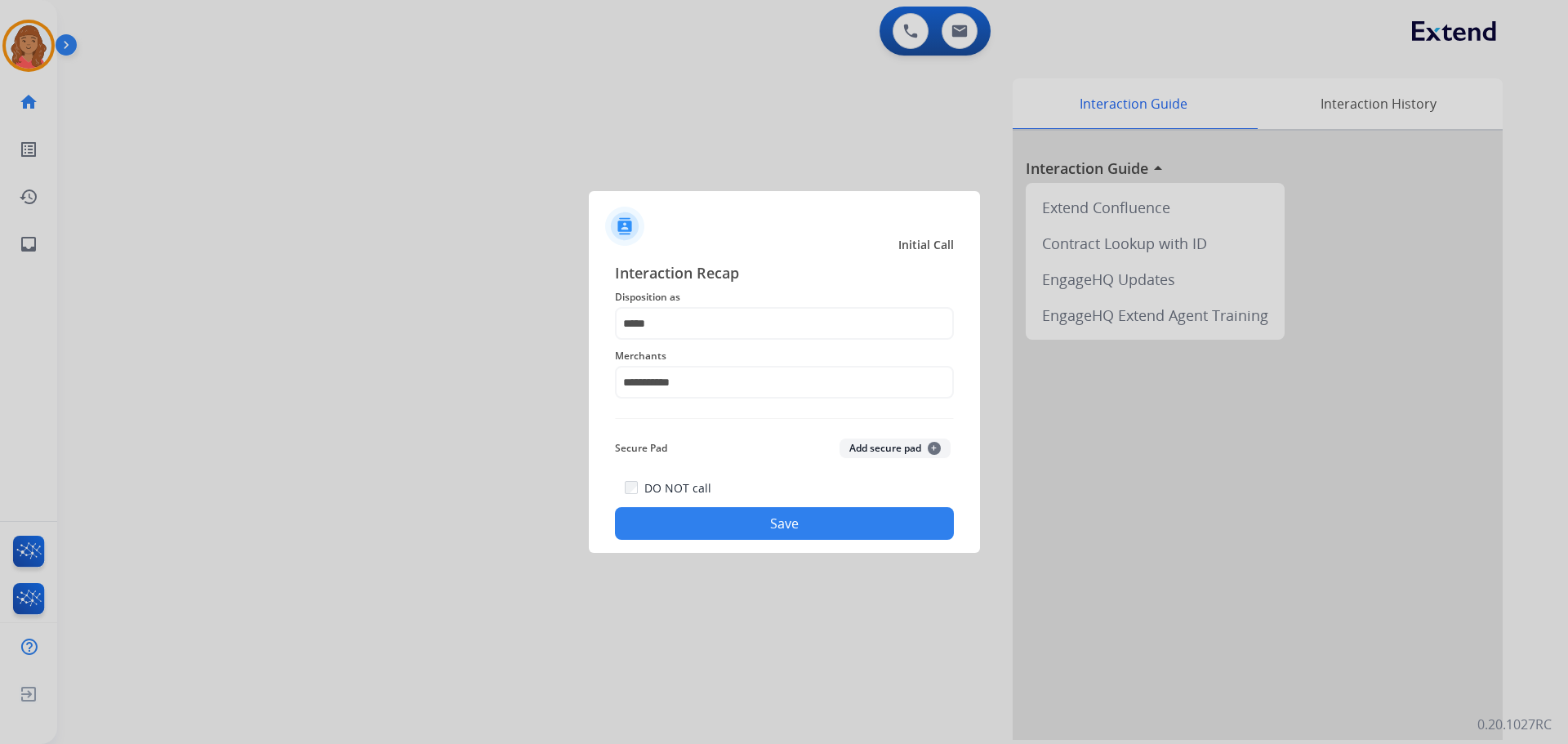
click at [697, 509] on button "Save" at bounding box center [785, 523] width 339 height 33
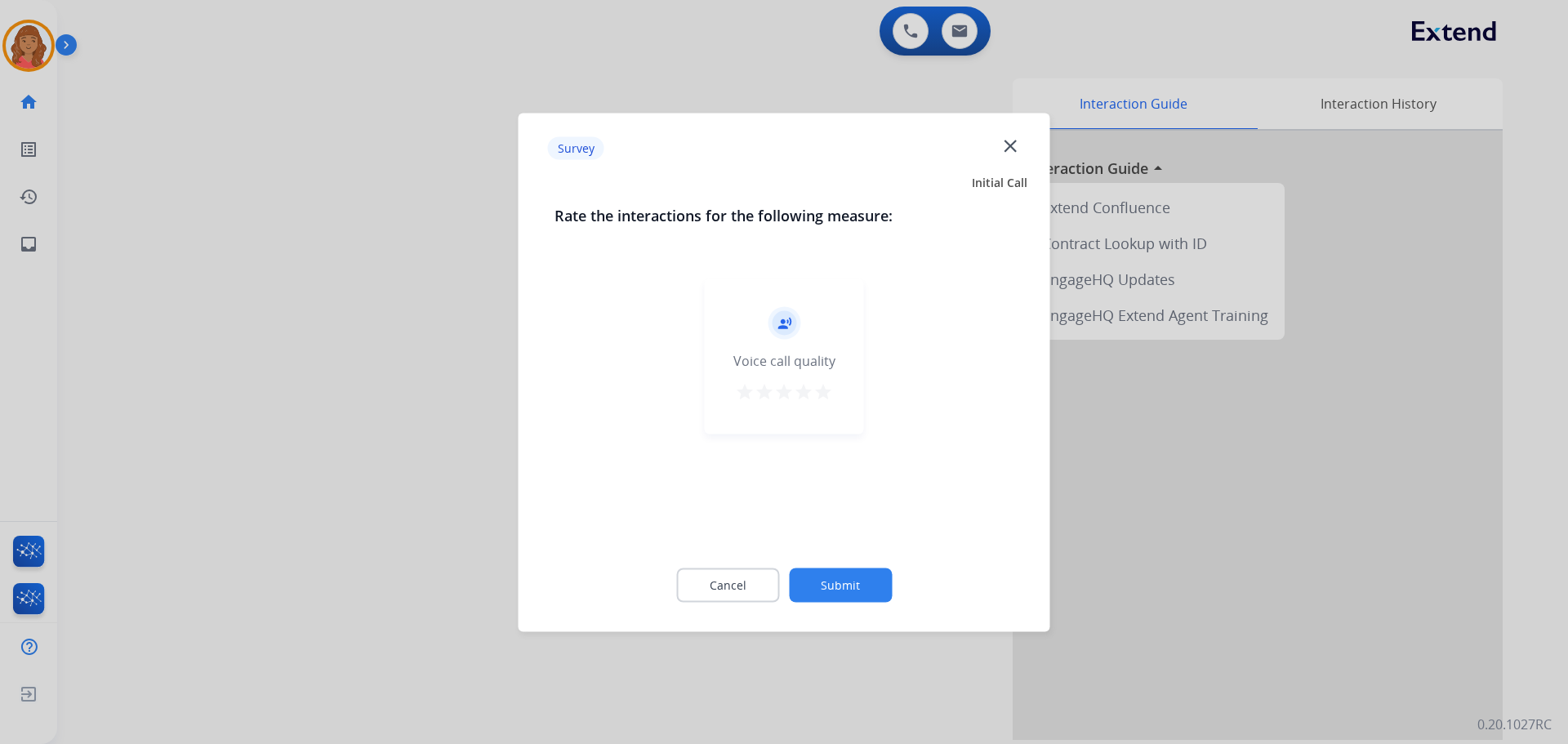
click at [821, 396] on mat-icon "star" at bounding box center [823, 392] width 20 height 20
click at [852, 573] on button "Submit" at bounding box center [841, 584] width 103 height 35
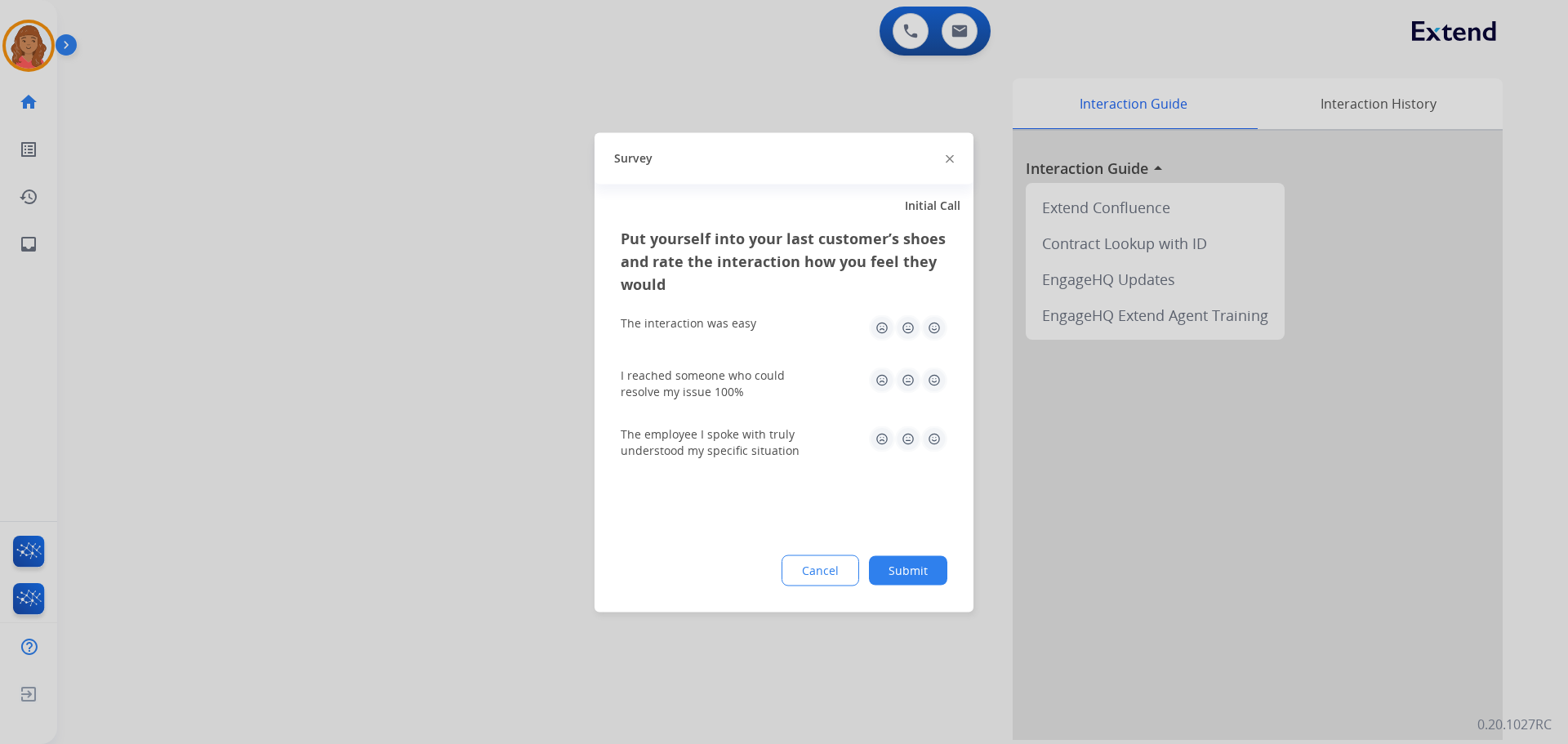
drag, startPoint x: 925, startPoint y: 330, endPoint x: 918, endPoint y: 374, distance: 44.6
click at [927, 332] on img at bounding box center [934, 327] width 26 height 26
click at [931, 384] on img at bounding box center [934, 379] width 26 height 26
click at [936, 443] on img at bounding box center [934, 438] width 26 height 26
drag, startPoint x: 910, startPoint y: 574, endPoint x: 854, endPoint y: 444, distance: 141.5
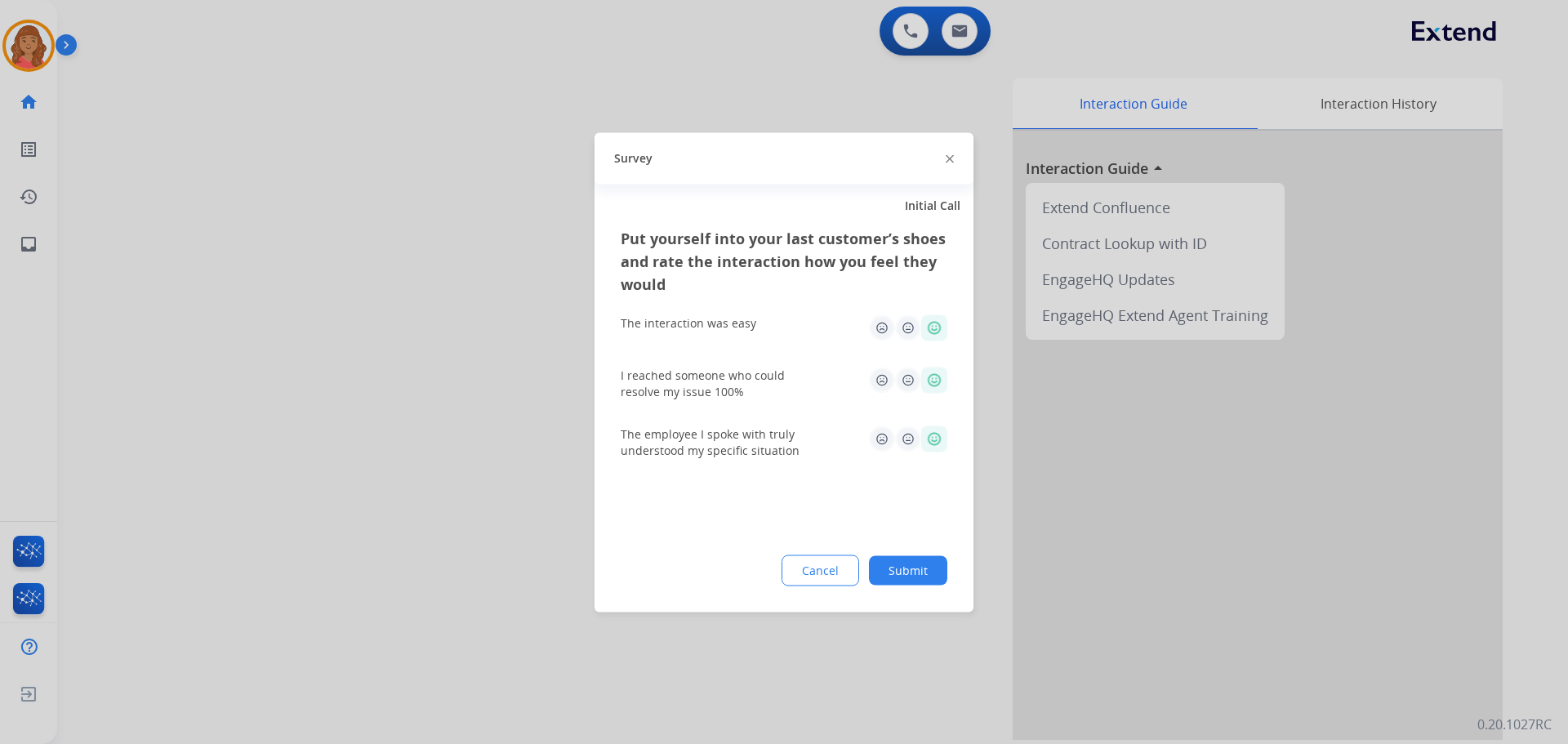
click at [909, 571] on button "Submit" at bounding box center [908, 570] width 78 height 29
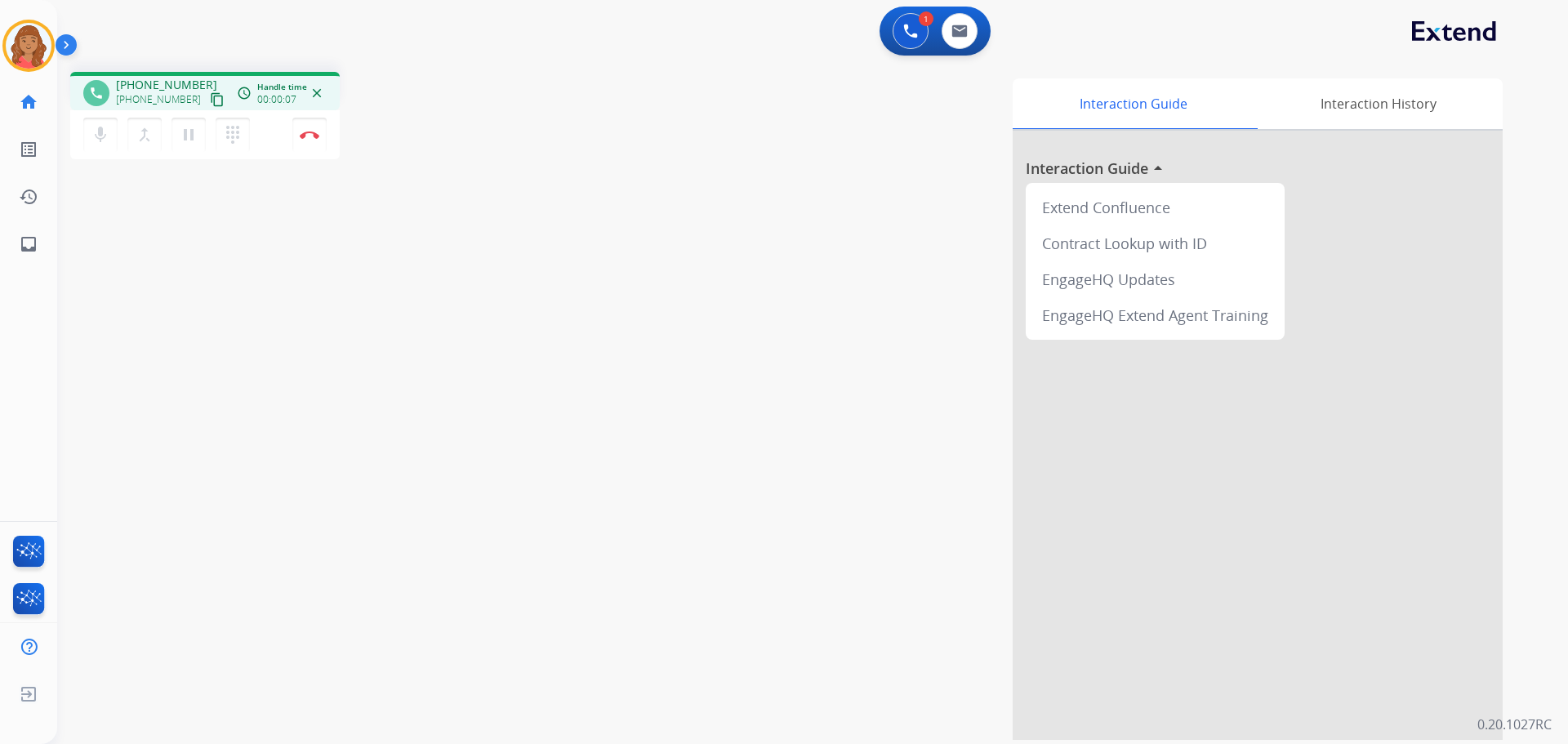
drag, startPoint x: 202, startPoint y: 96, endPoint x: 91, endPoint y: 97, distance: 111.0
click at [210, 96] on mat-icon "content_copy" at bounding box center [217, 99] width 15 height 15
click at [312, 141] on button "Disconnect" at bounding box center [309, 134] width 35 height 35
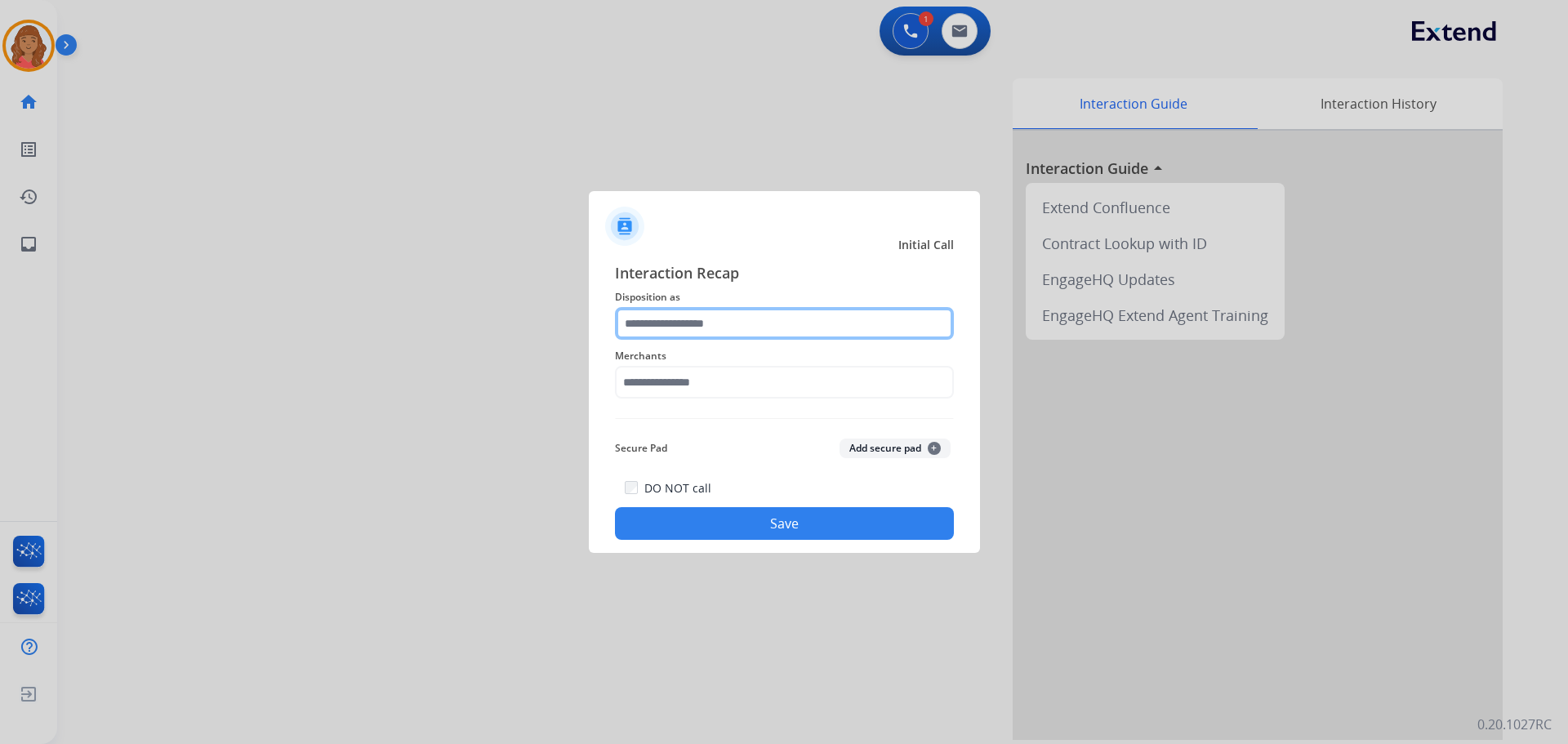
click at [689, 330] on input "text" at bounding box center [785, 323] width 339 height 33
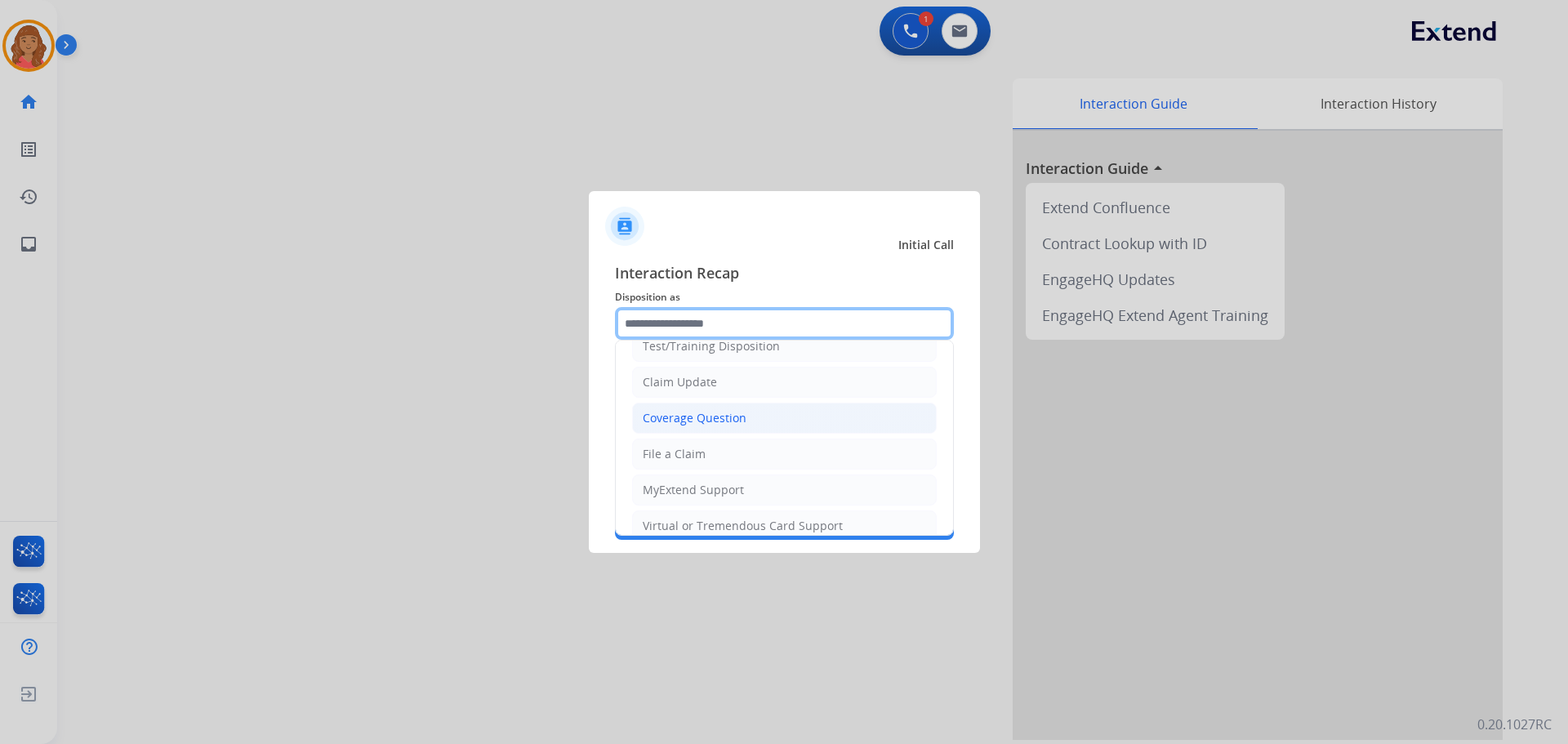
scroll to position [82, 0]
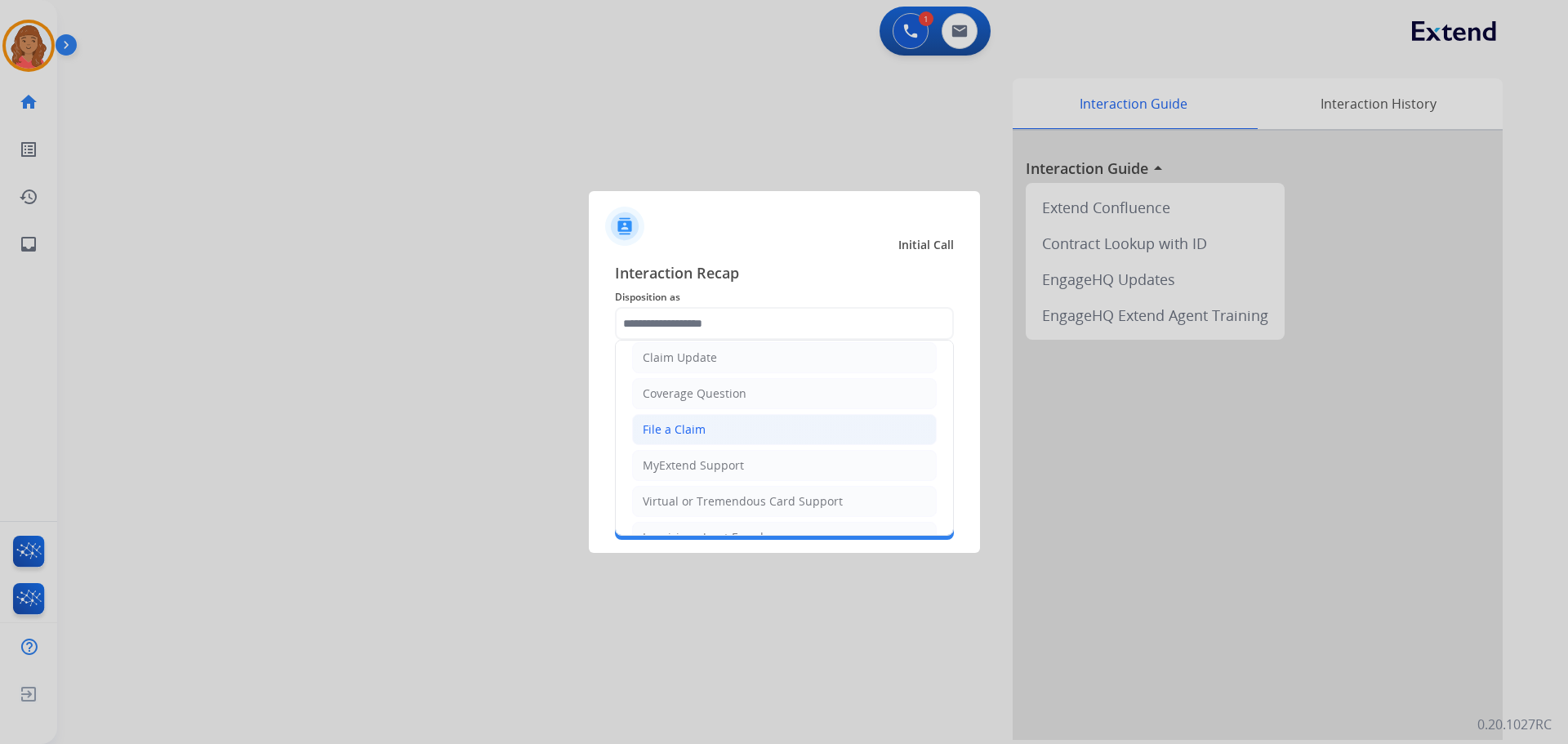
click at [665, 424] on div "File a Claim" at bounding box center [674, 430] width 63 height 16
type input "**********"
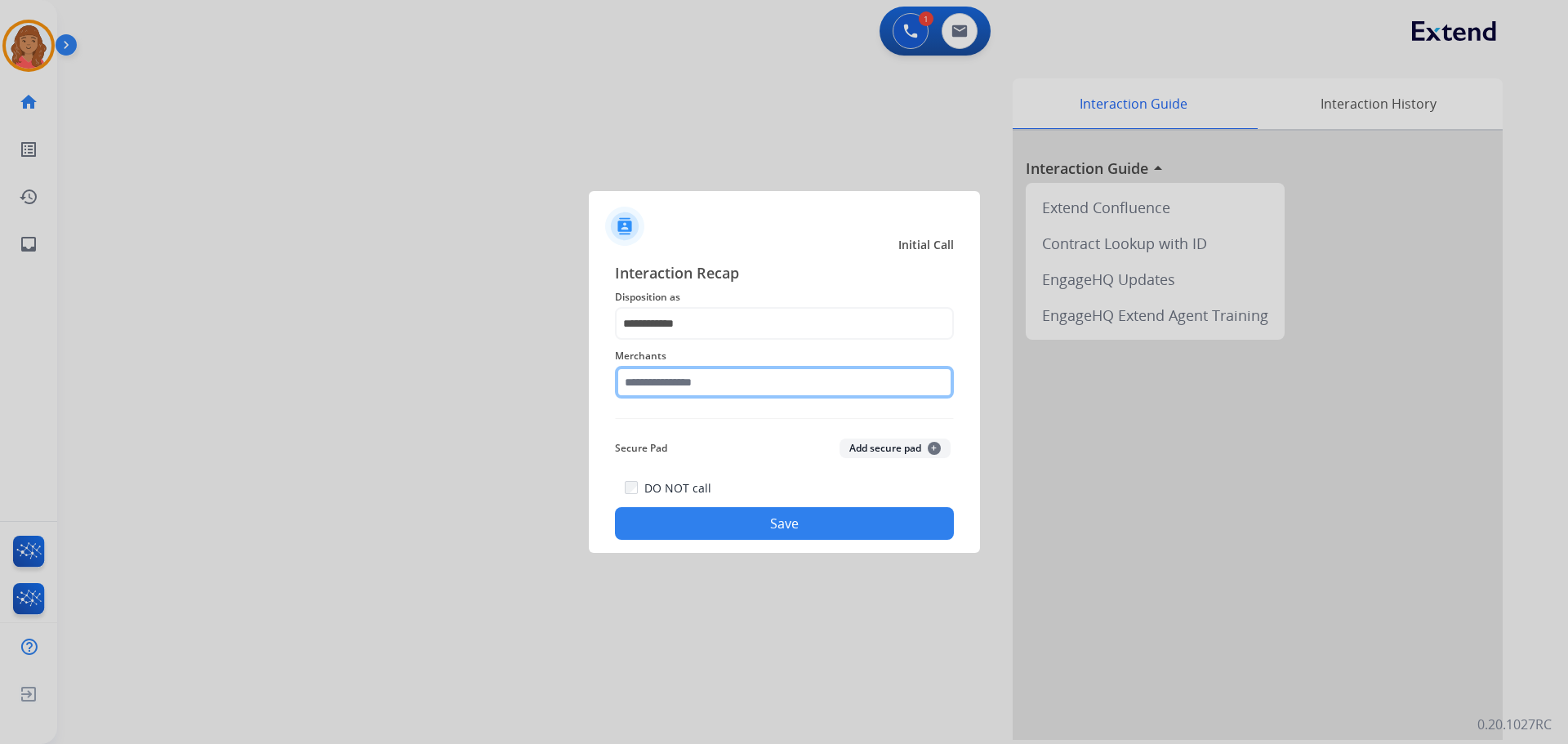
click at [677, 388] on input "text" at bounding box center [785, 382] width 339 height 33
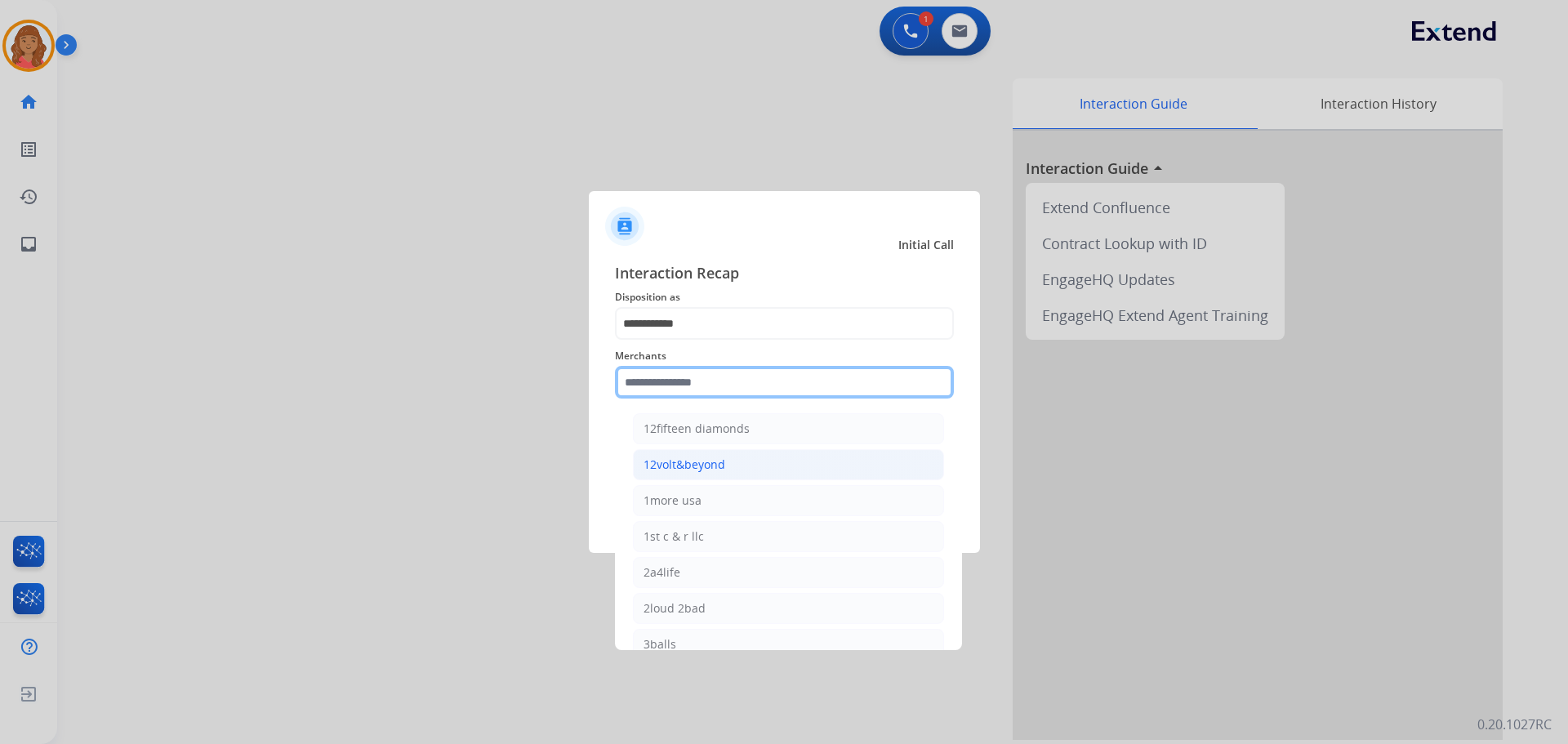
type input "*"
click at [685, 464] on div "Ashley furniture" at bounding box center [688, 464] width 89 height 16
type input "**********"
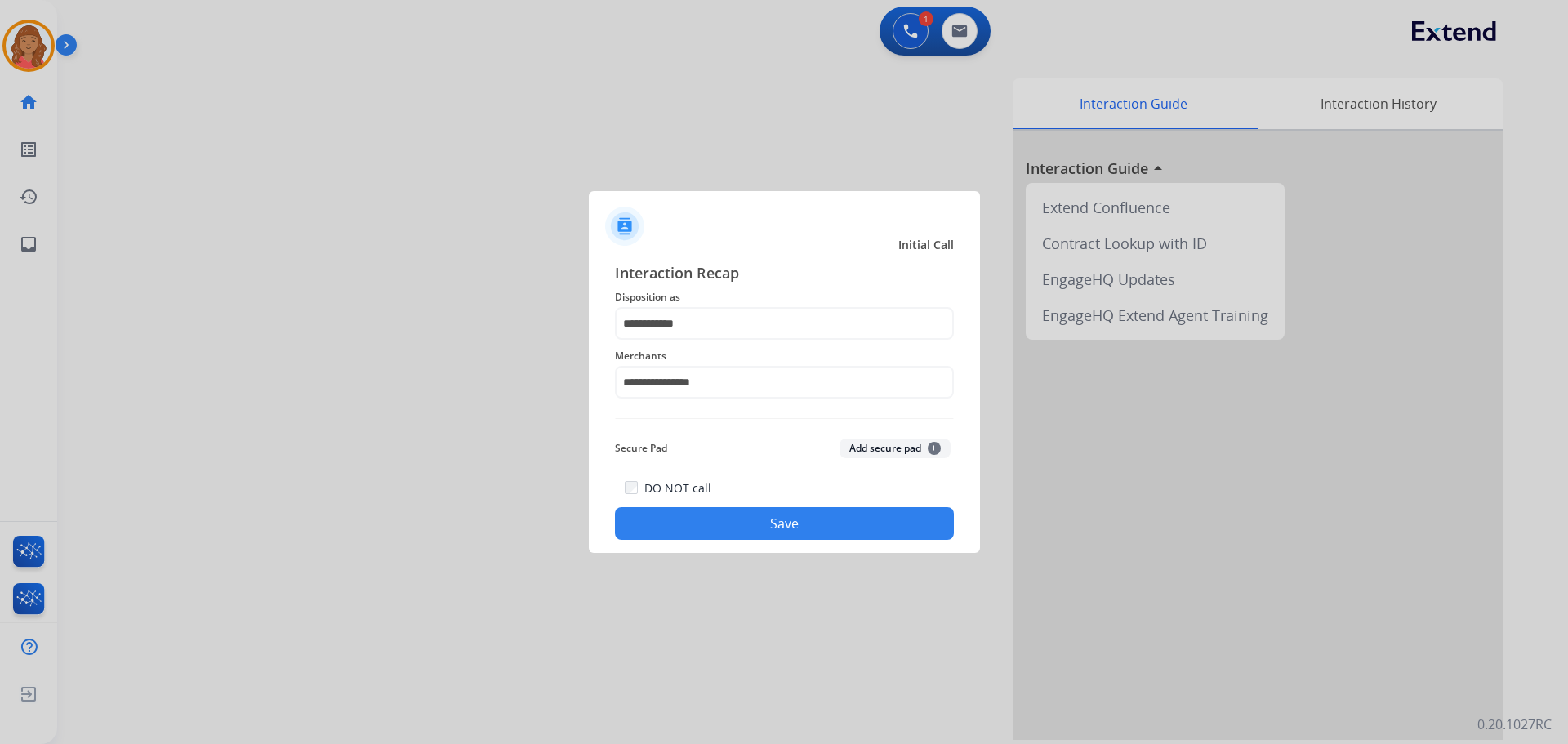
drag, startPoint x: 651, startPoint y: 443, endPoint x: 657, endPoint y: 456, distance: 14.3
click at [653, 448] on span "Secure Pad" at bounding box center [641, 448] width 52 height 20
click at [753, 526] on button "Save" at bounding box center [785, 523] width 339 height 33
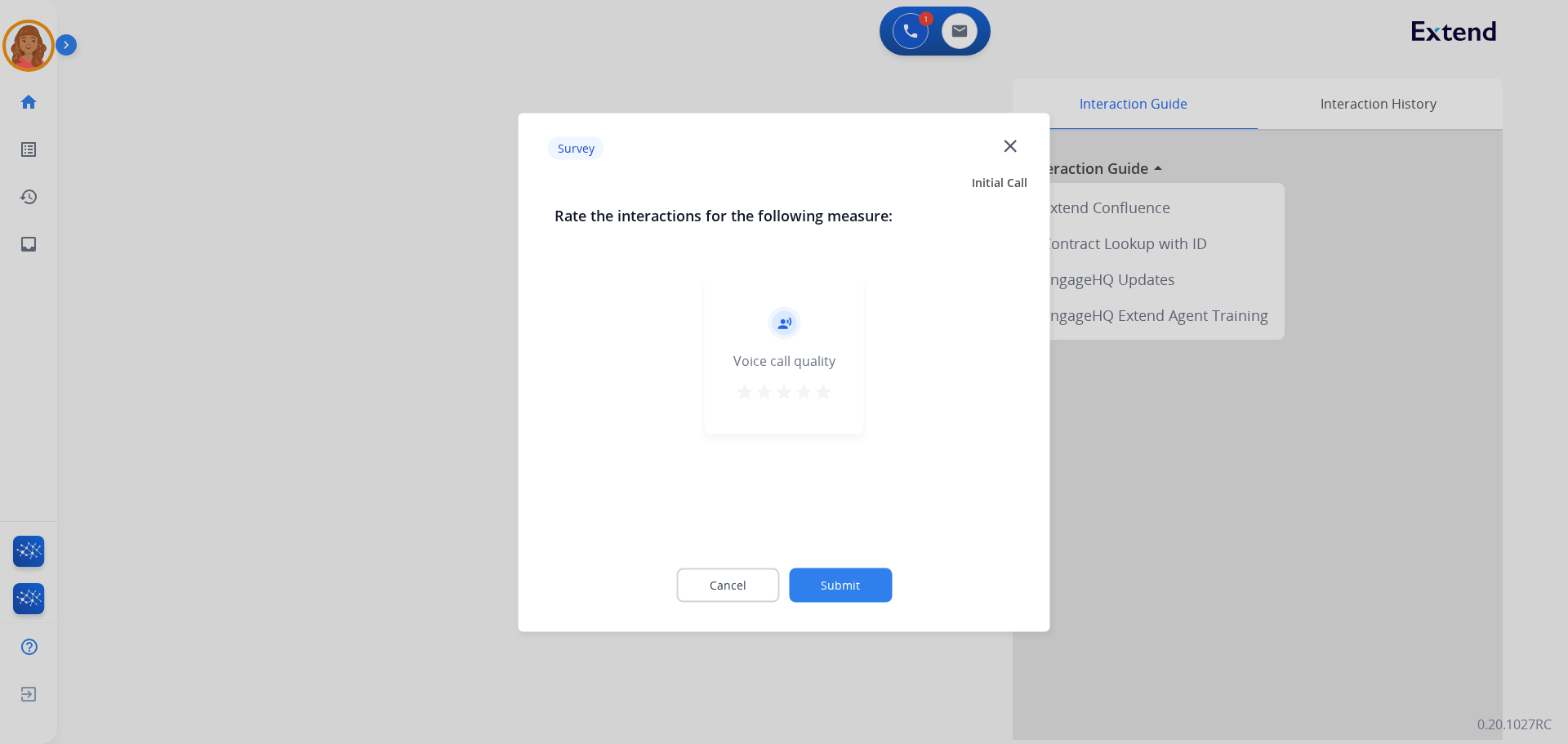
drag, startPoint x: 822, startPoint y: 395, endPoint x: 827, endPoint y: 432, distance: 37.3
click at [826, 398] on mat-icon "star" at bounding box center [823, 392] width 20 height 20
click at [830, 583] on button "Submit" at bounding box center [841, 584] width 103 height 35
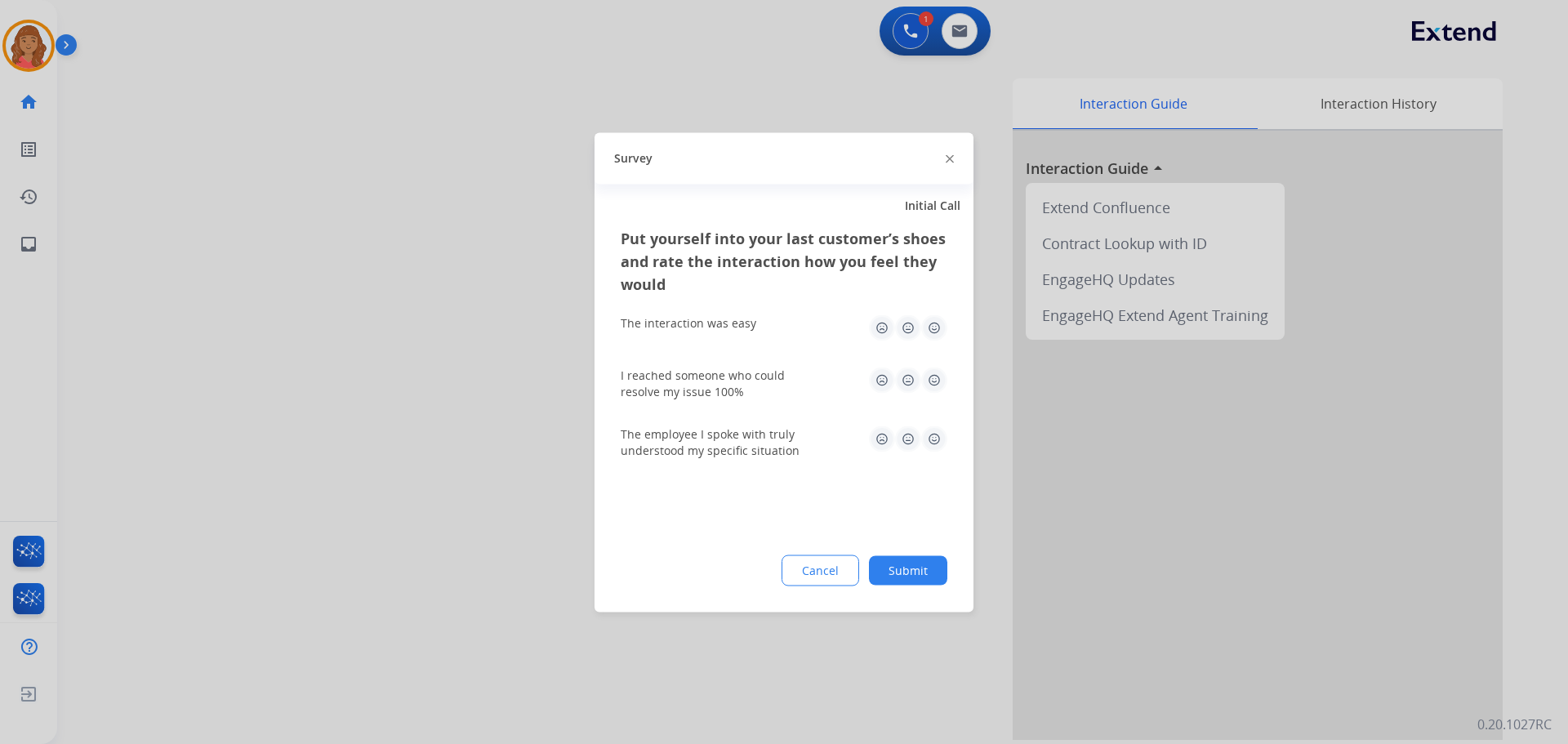
drag, startPoint x: 935, startPoint y: 329, endPoint x: 937, endPoint y: 337, distance: 8.2
click at [937, 332] on img at bounding box center [934, 327] width 26 height 26
drag, startPoint x: 931, startPoint y: 376, endPoint x: 927, endPoint y: 399, distance: 23.3
click at [932, 376] on img at bounding box center [934, 379] width 26 height 26
click at [934, 438] on img at bounding box center [934, 438] width 26 height 26
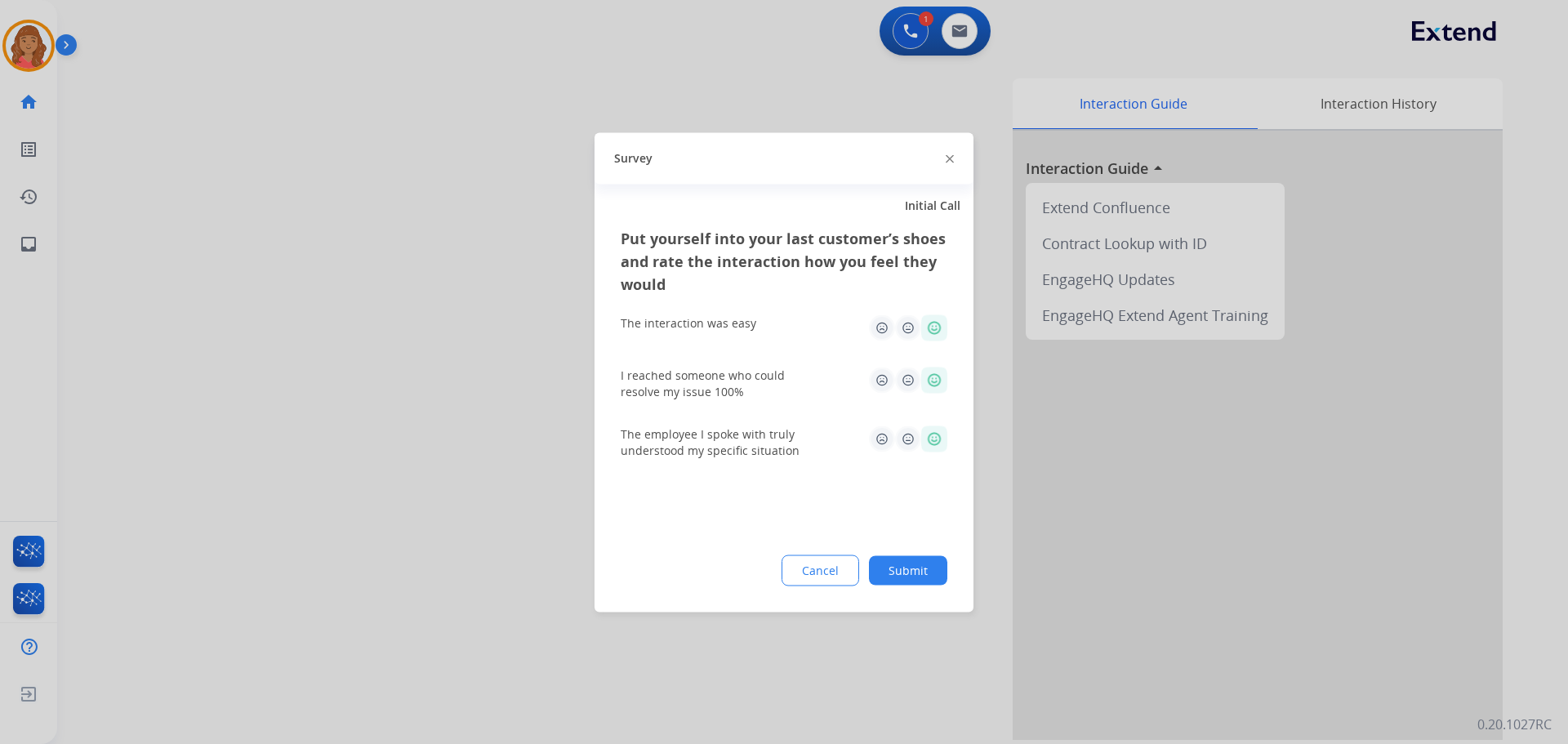
click at [918, 568] on button "Submit" at bounding box center [908, 570] width 78 height 29
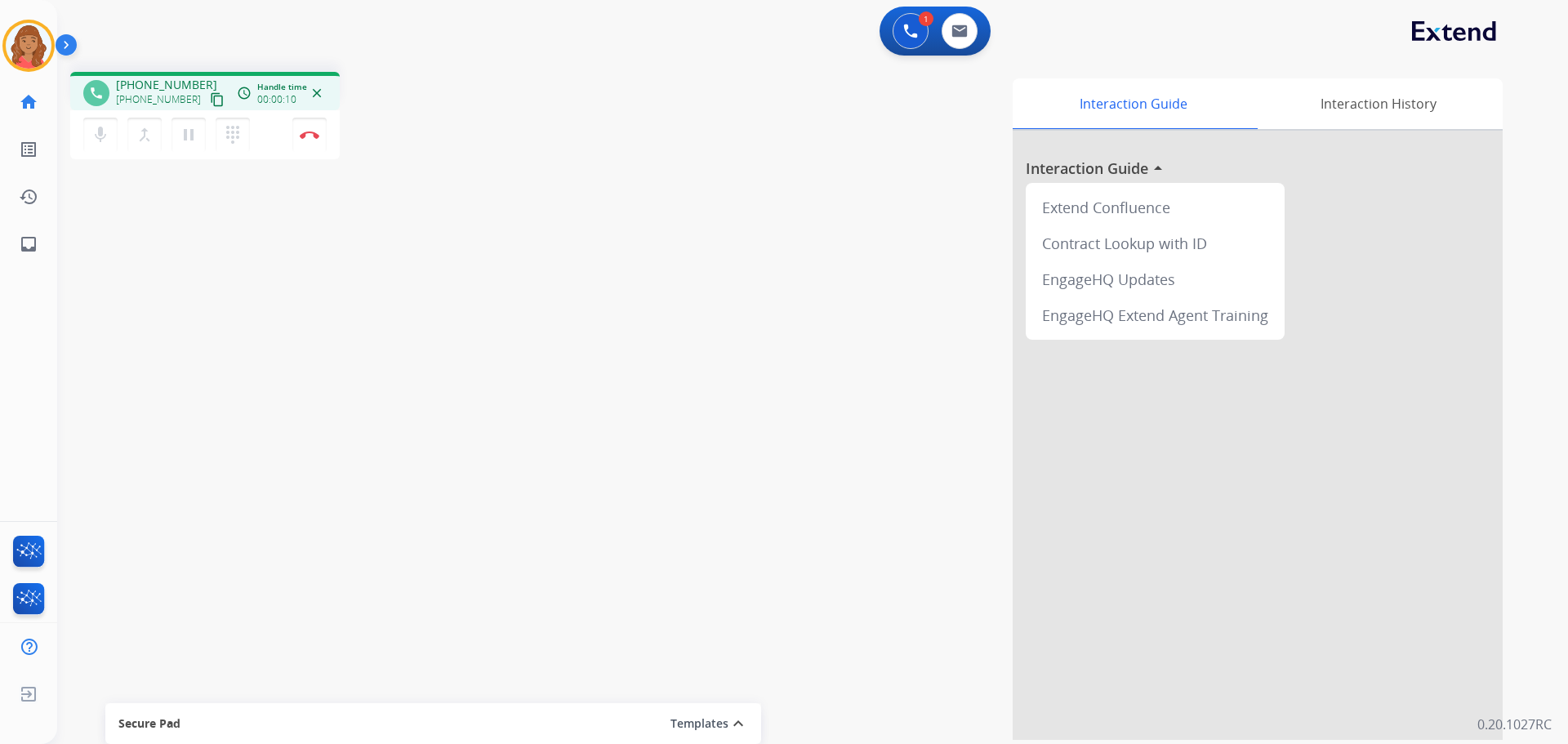
click at [210, 101] on mat-icon "content_copy" at bounding box center [217, 99] width 15 height 15
click at [307, 135] on img at bounding box center [310, 134] width 20 height 8
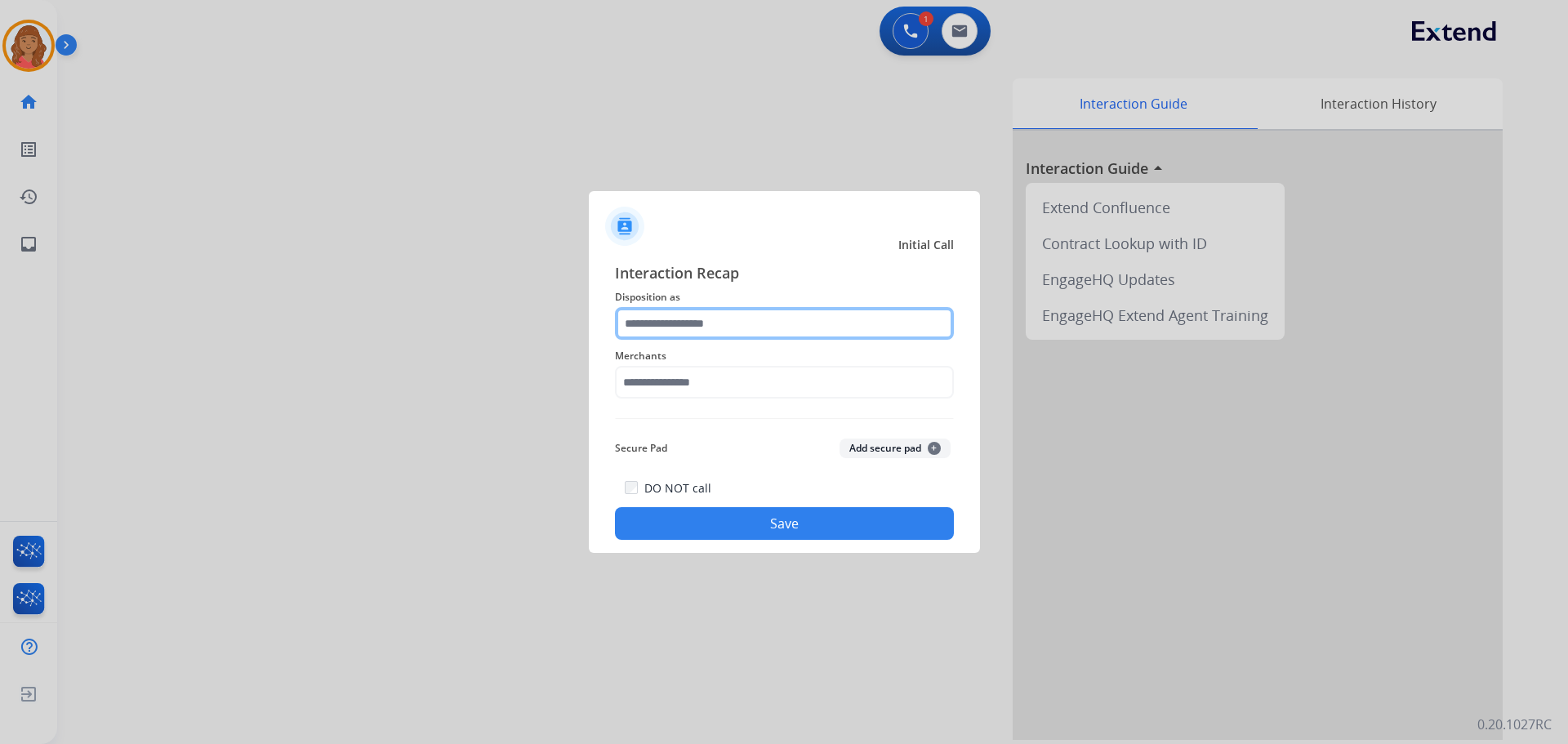
click at [725, 336] on input "text" at bounding box center [785, 323] width 339 height 33
click at [646, 327] on input "text" at bounding box center [785, 323] width 339 height 33
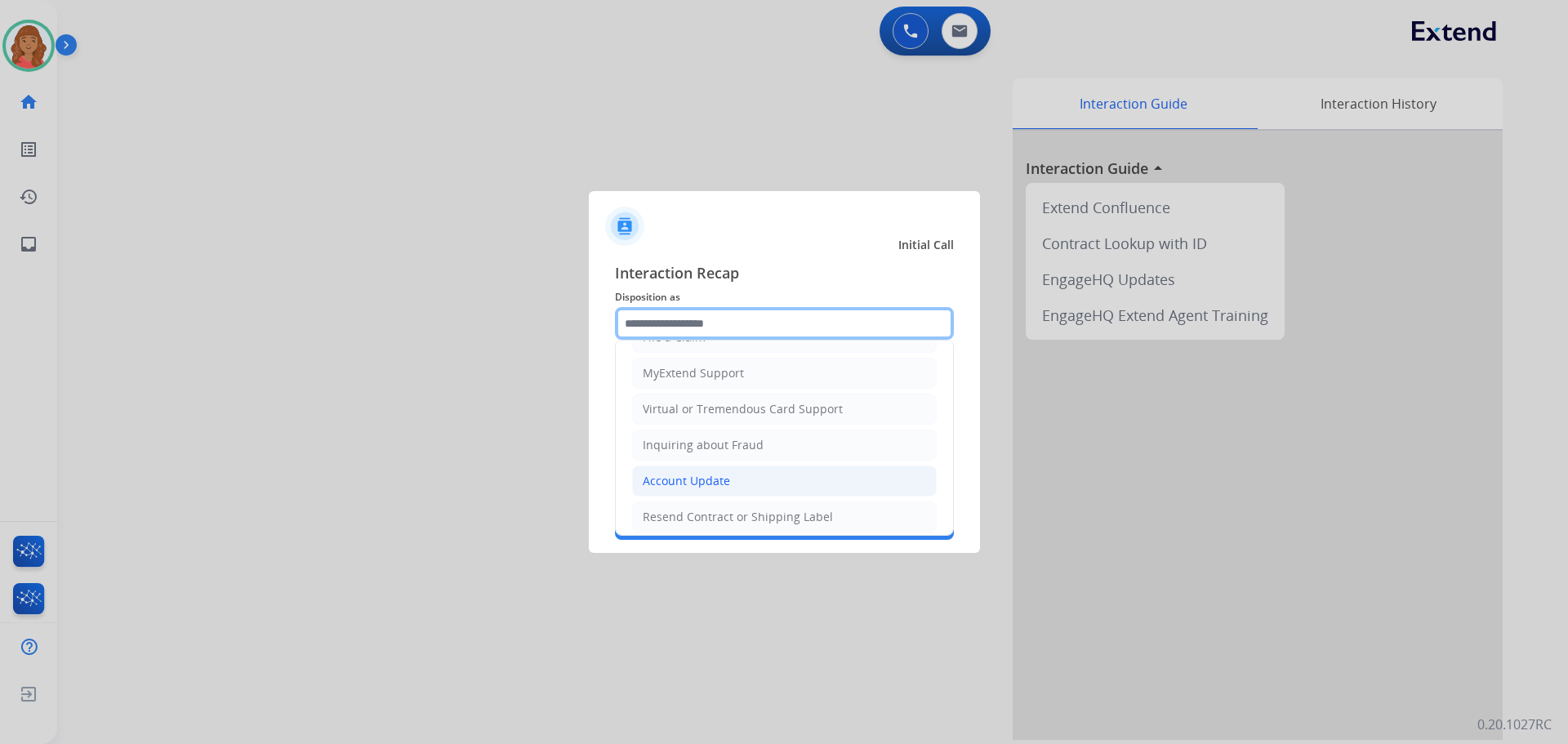
scroll to position [0, 0]
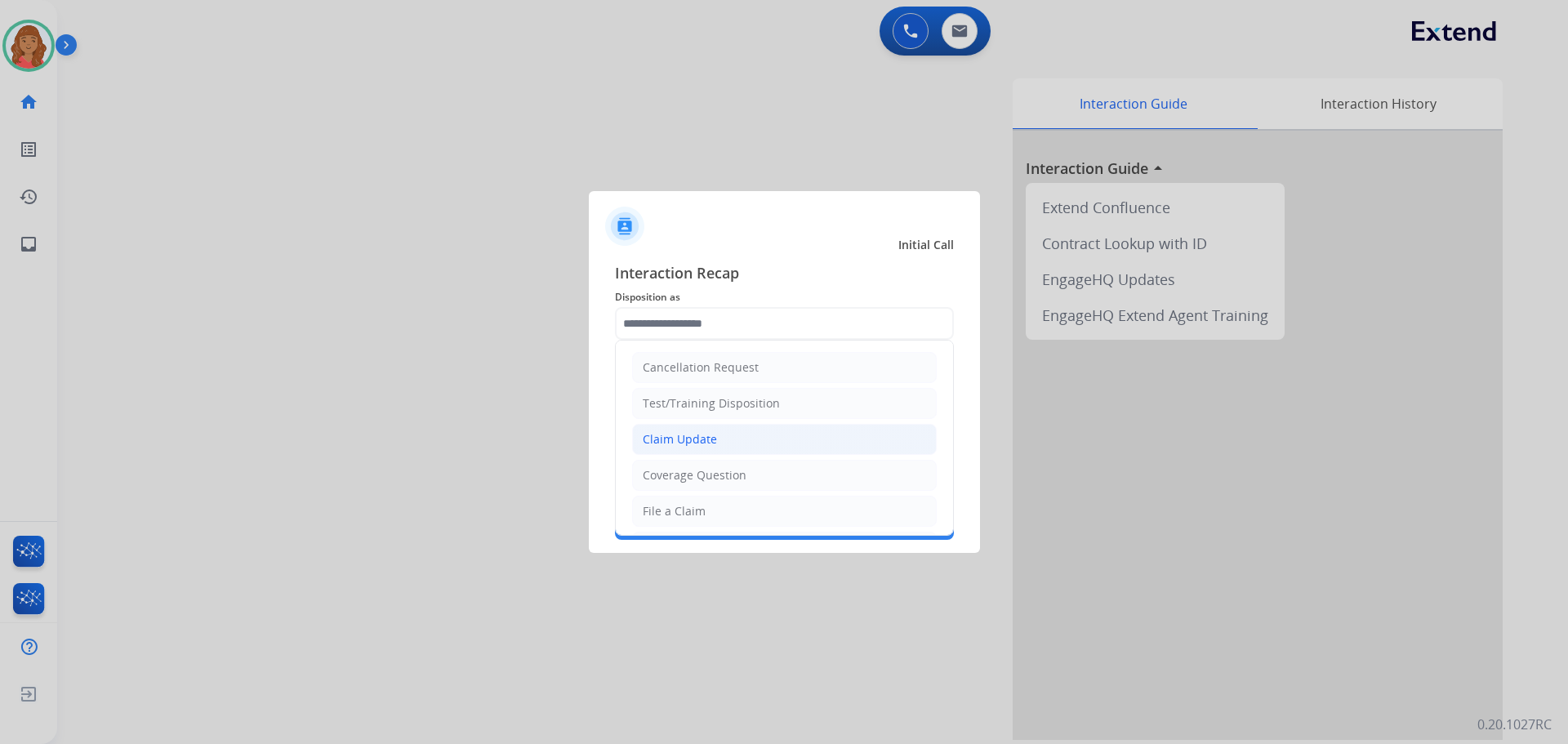
click at [703, 433] on div "Claim Update" at bounding box center [680, 439] width 75 height 16
type input "**********"
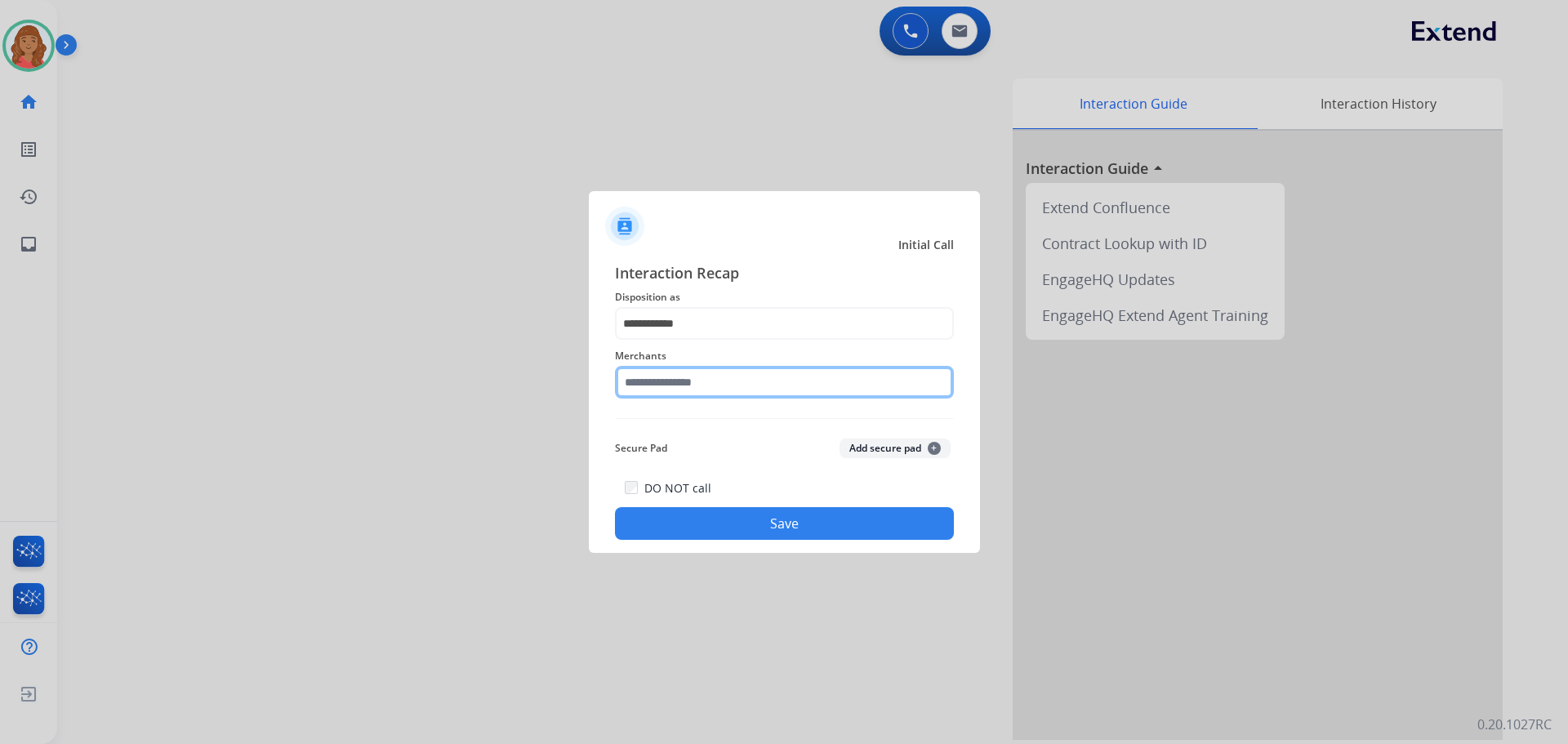
click at [669, 390] on input "text" at bounding box center [785, 382] width 339 height 33
click at [668, 395] on input "text" at bounding box center [785, 382] width 339 height 33
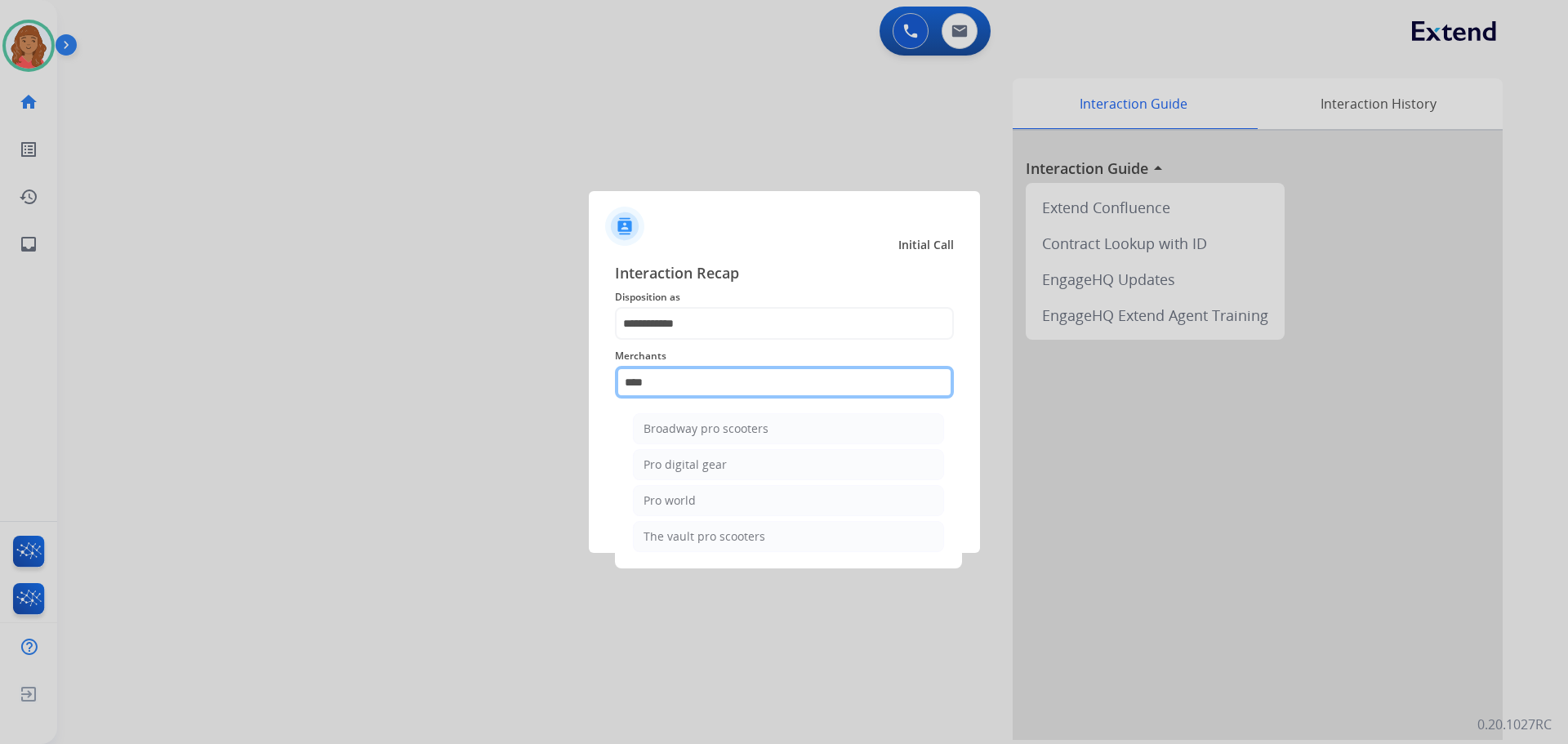
type input "***"
drag, startPoint x: 669, startPoint y: 374, endPoint x: 586, endPoint y: 374, distance: 83.0
click at [0, 374] on app-contact-recap-modal "**********" at bounding box center [0, 372] width 0 height 744
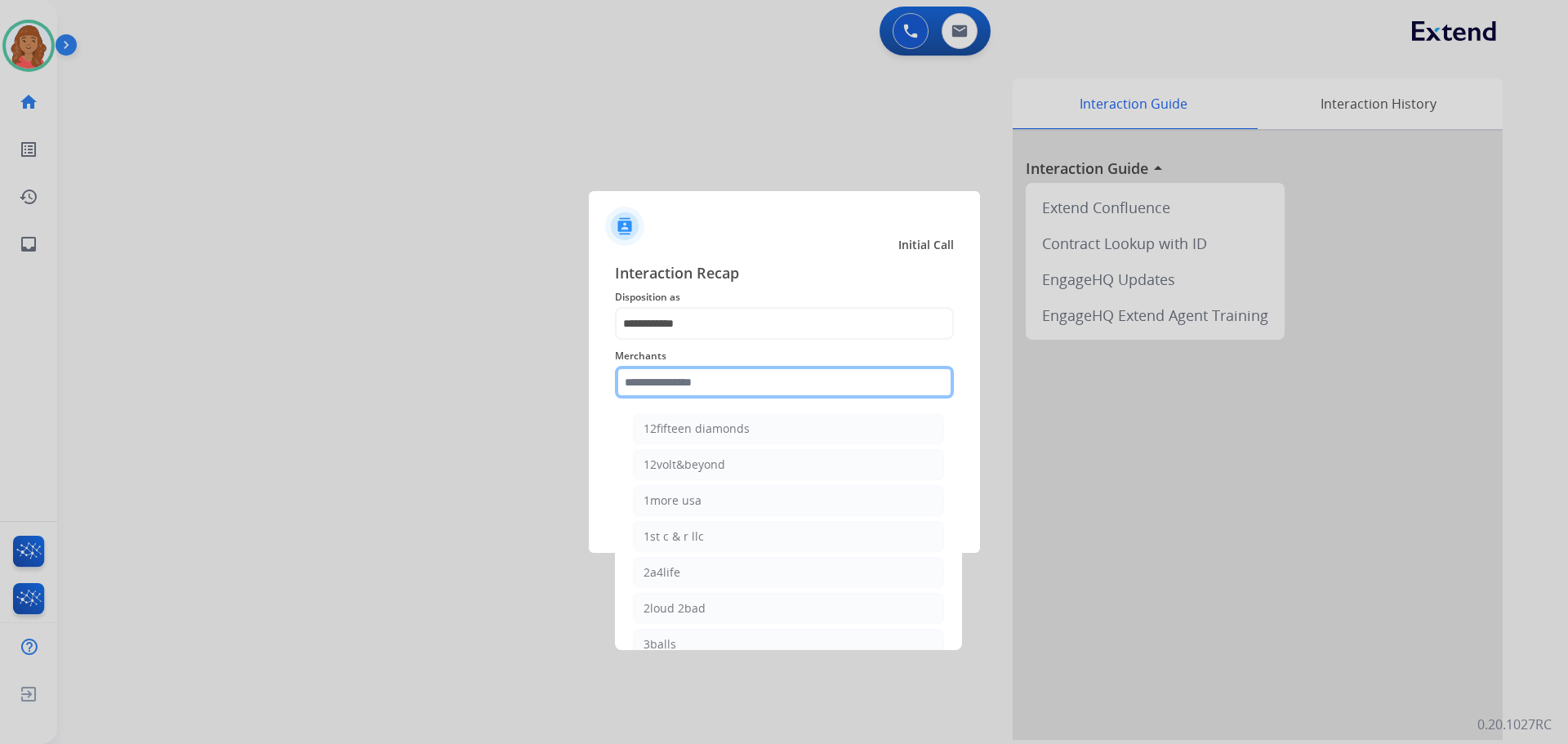
paste input "**********"
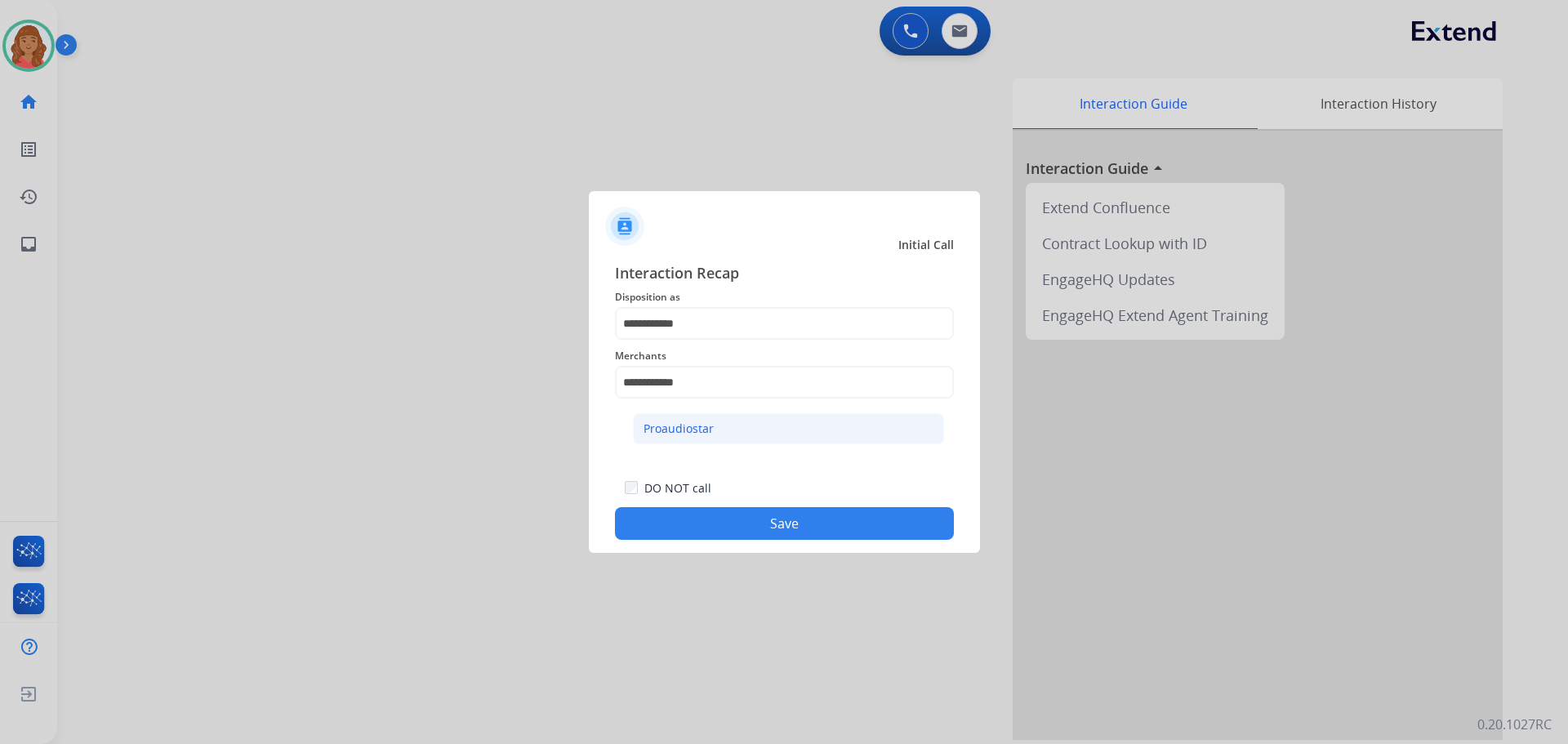
click at [682, 434] on div "Proaudiostar" at bounding box center [678, 429] width 70 height 16
type input "**********"
click at [735, 526] on button "Save" at bounding box center [785, 523] width 339 height 33
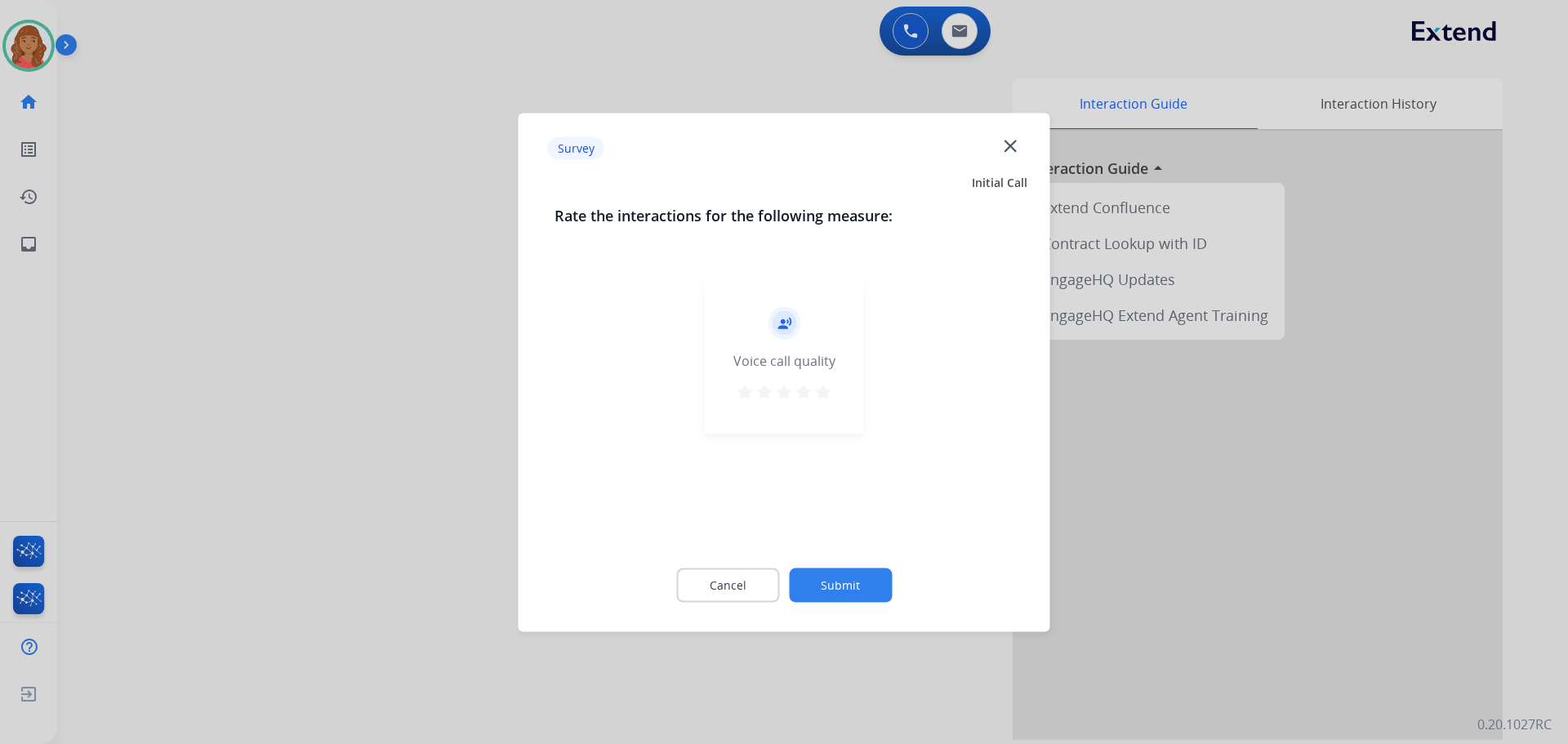
click at [818, 396] on mat-icon "star" at bounding box center [823, 392] width 20 height 20
click at [825, 583] on button "Submit" at bounding box center [841, 584] width 103 height 35
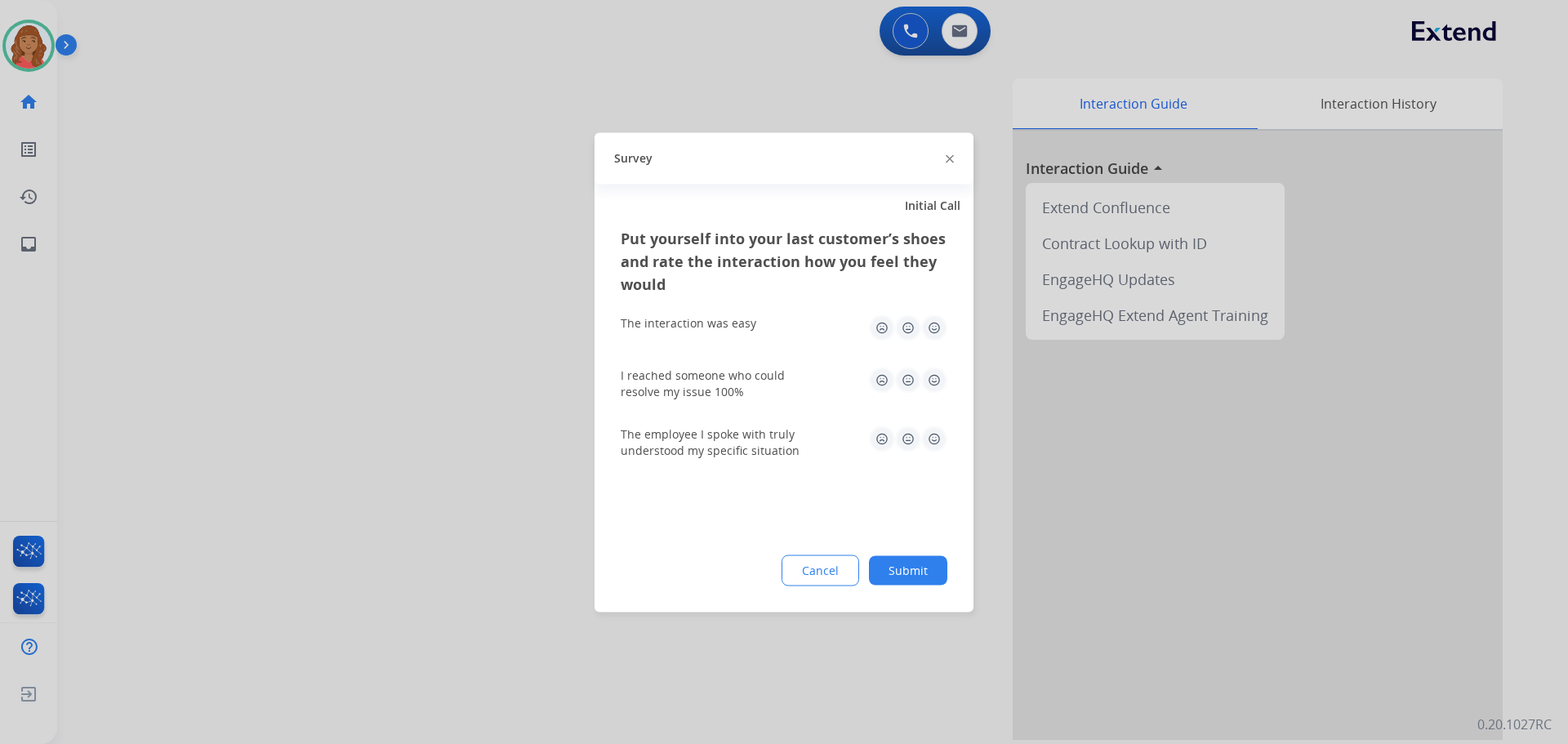
click at [888, 331] on img at bounding box center [882, 327] width 26 height 26
click at [926, 326] on img at bounding box center [934, 327] width 26 height 26
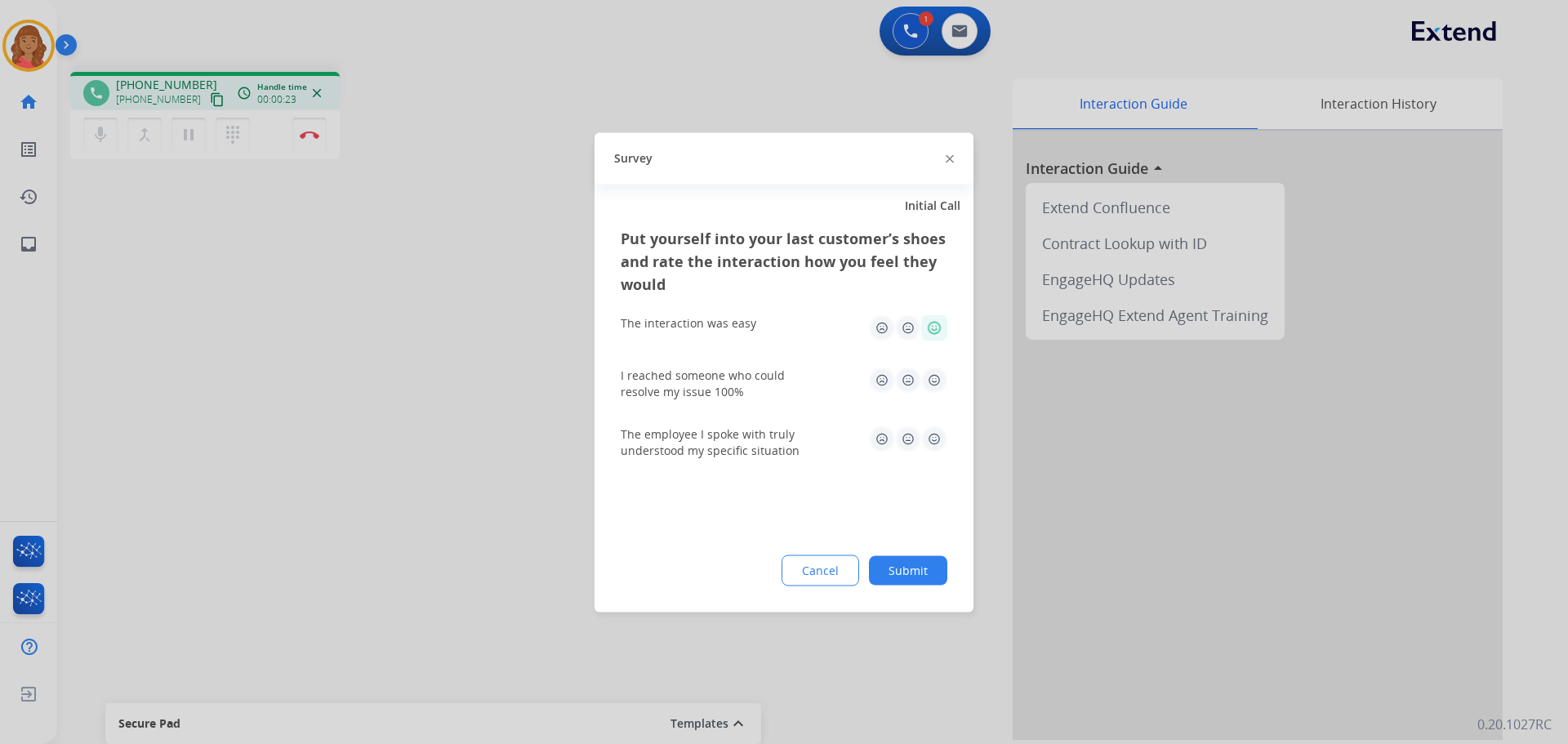
drag, startPoint x: 203, startPoint y: 99, endPoint x: 177, endPoint y: 99, distance: 26.0
click at [203, 99] on div at bounding box center [784, 372] width 1568 height 744
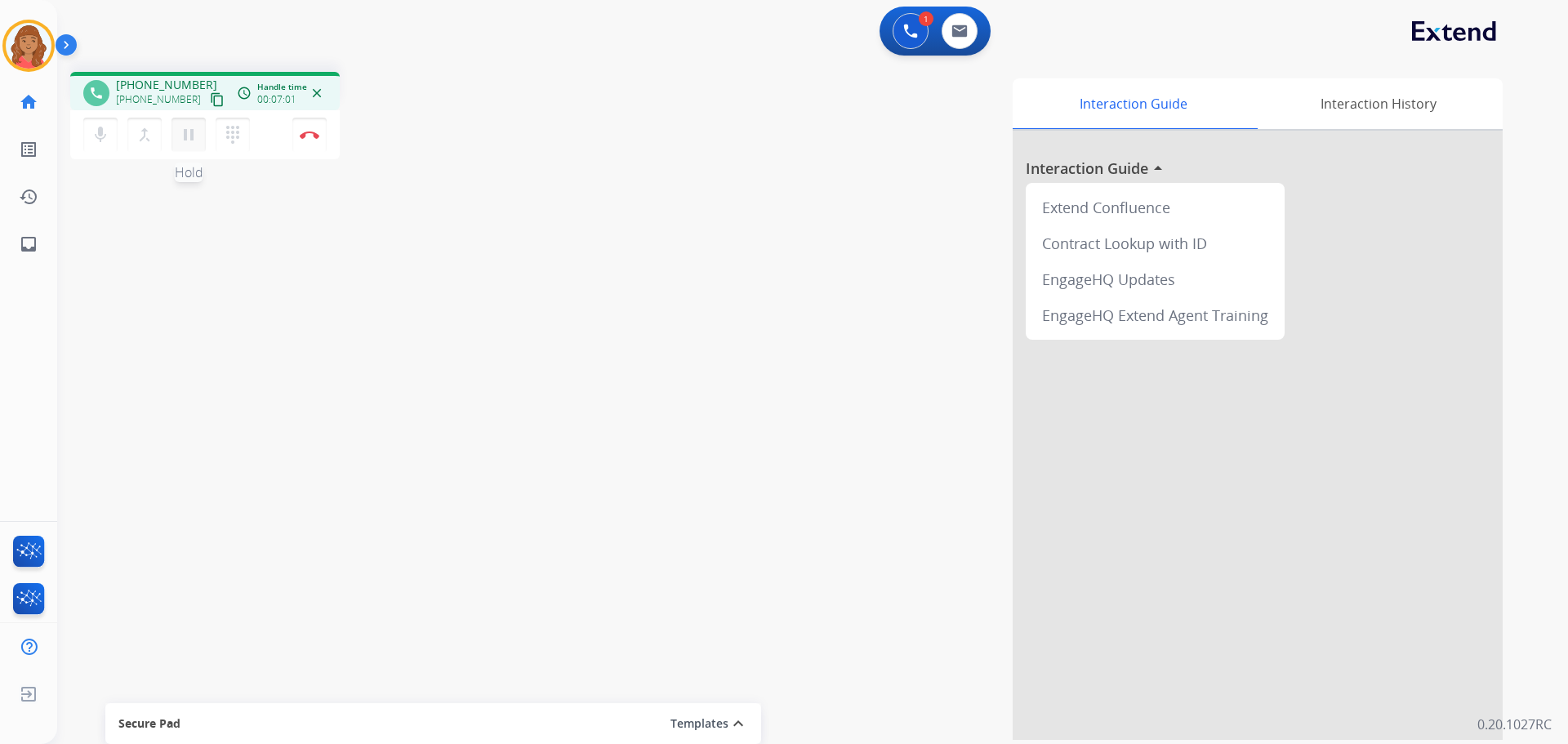
click at [196, 132] on mat-icon "pause" at bounding box center [188, 135] width 20 height 20
drag, startPoint x: 190, startPoint y: 133, endPoint x: 115, endPoint y: 154, distance: 77.9
click at [189, 133] on mat-icon "play_arrow" at bounding box center [188, 135] width 20 height 20
click at [311, 131] on img at bounding box center [310, 134] width 20 height 8
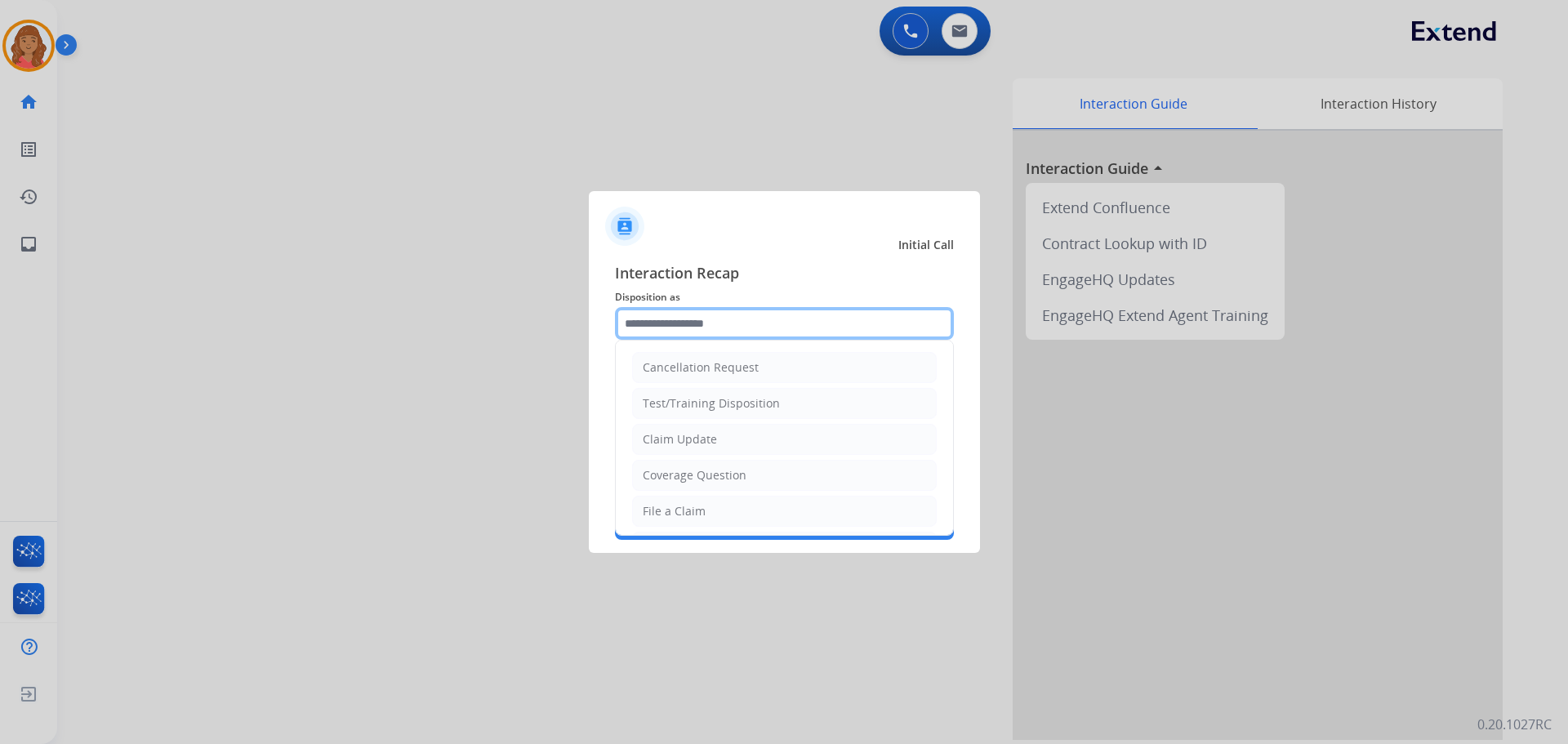
click at [709, 323] on input "text" at bounding box center [785, 323] width 339 height 33
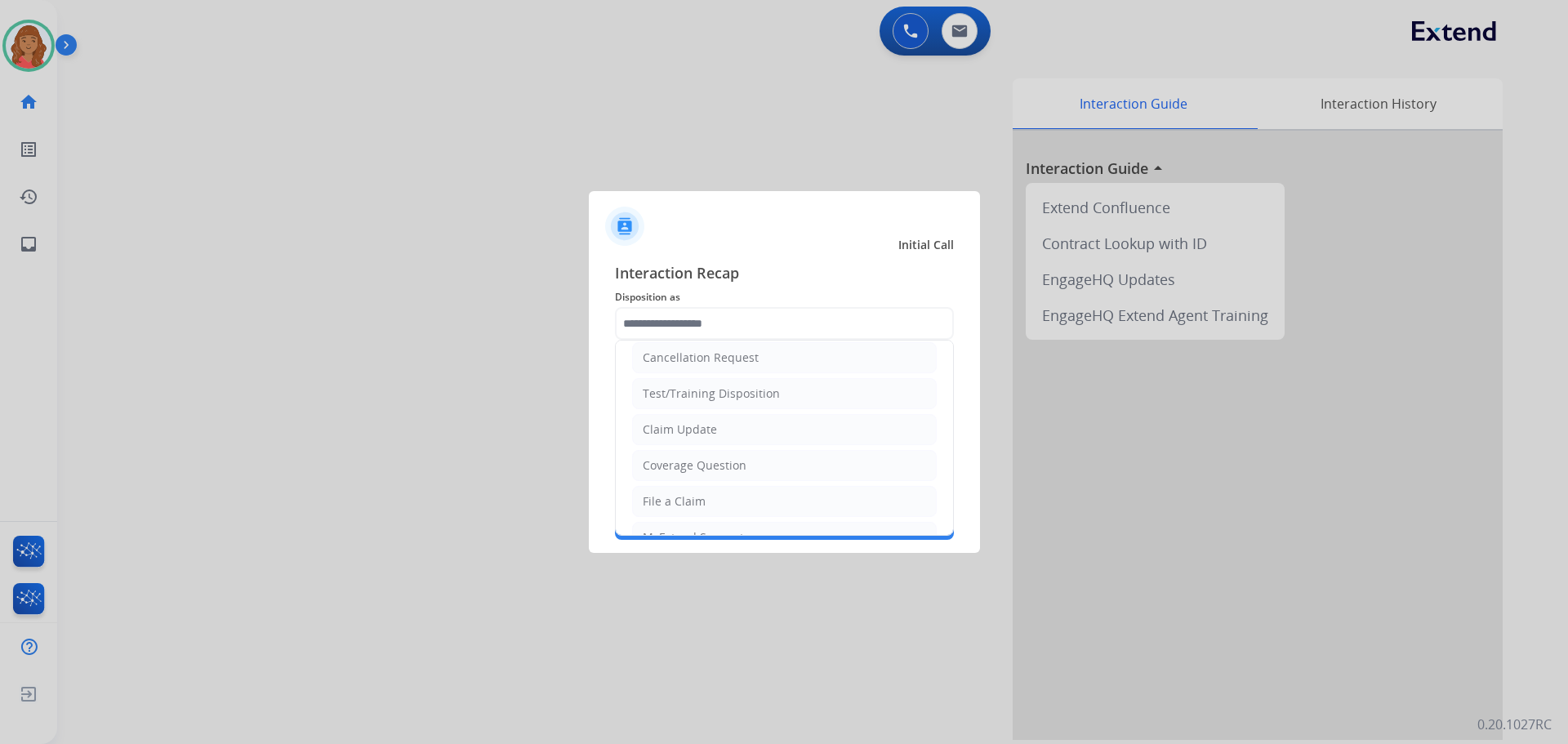
drag, startPoint x: 684, startPoint y: 494, endPoint x: 684, endPoint y: 485, distance: 9.0
click at [684, 493] on li "File a Claim" at bounding box center [784, 501] width 305 height 31
type input "**********"
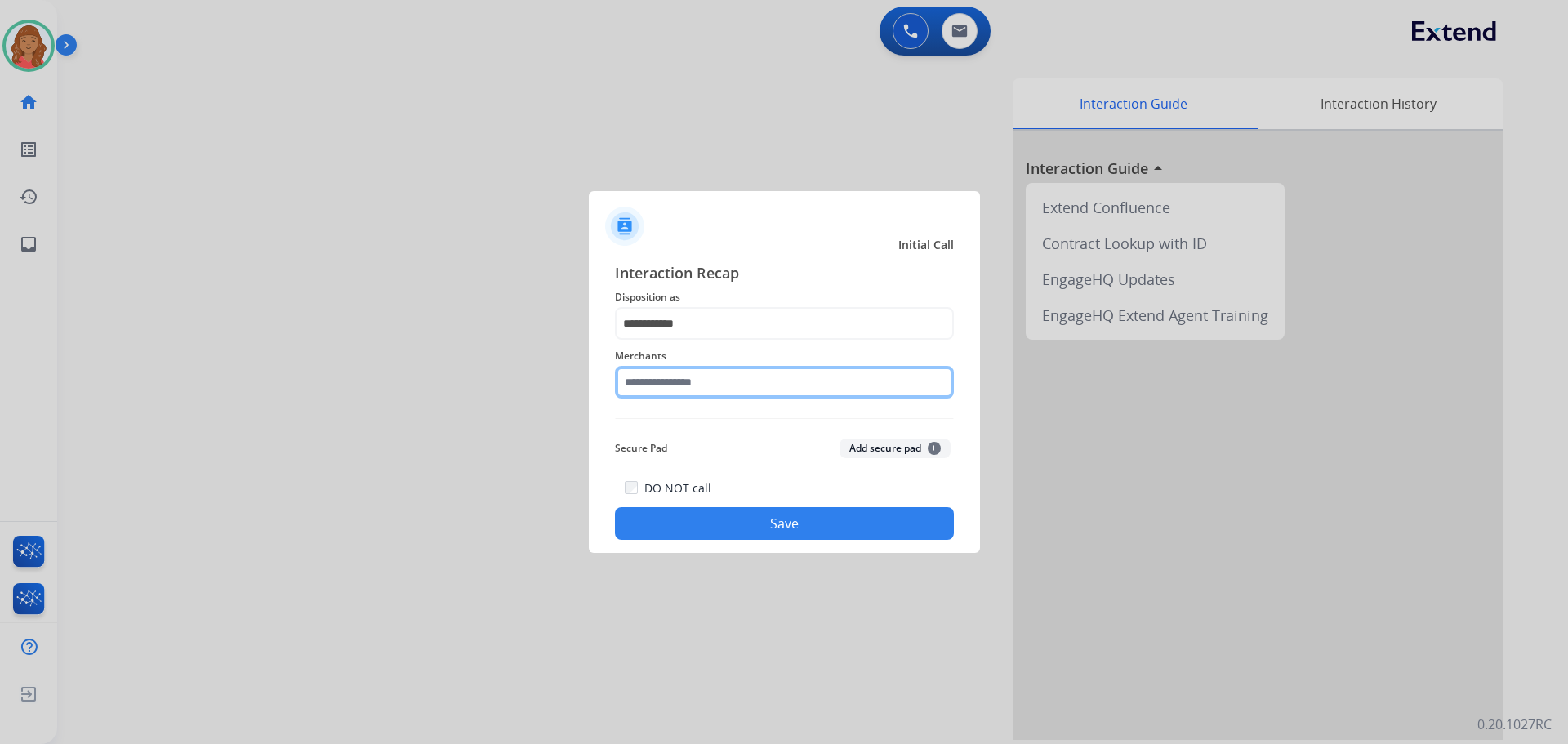
click at [690, 386] on input "text" at bounding box center [785, 382] width 339 height 33
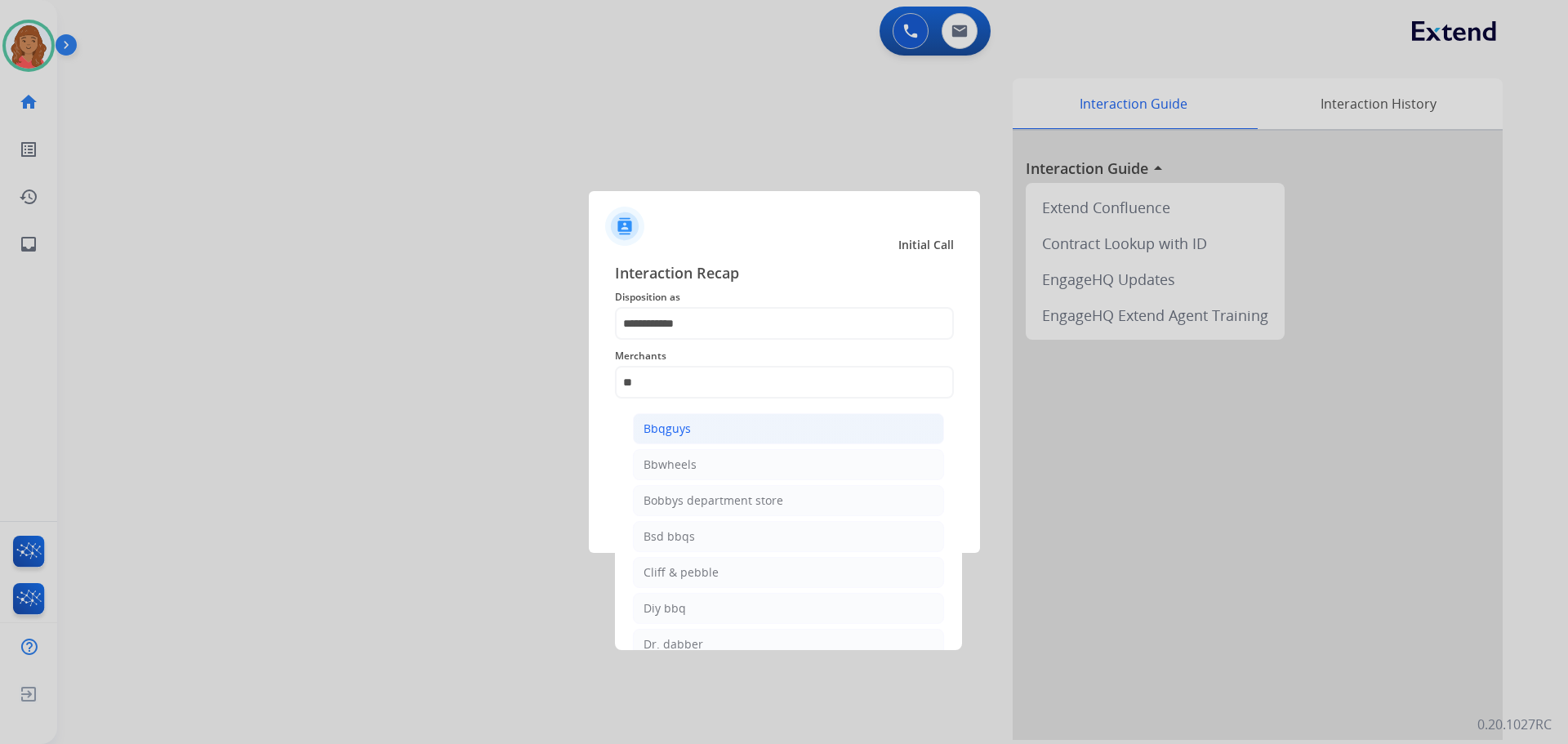
click at [698, 426] on li "Bbqguys" at bounding box center [788, 429] width 312 height 31
type input "*******"
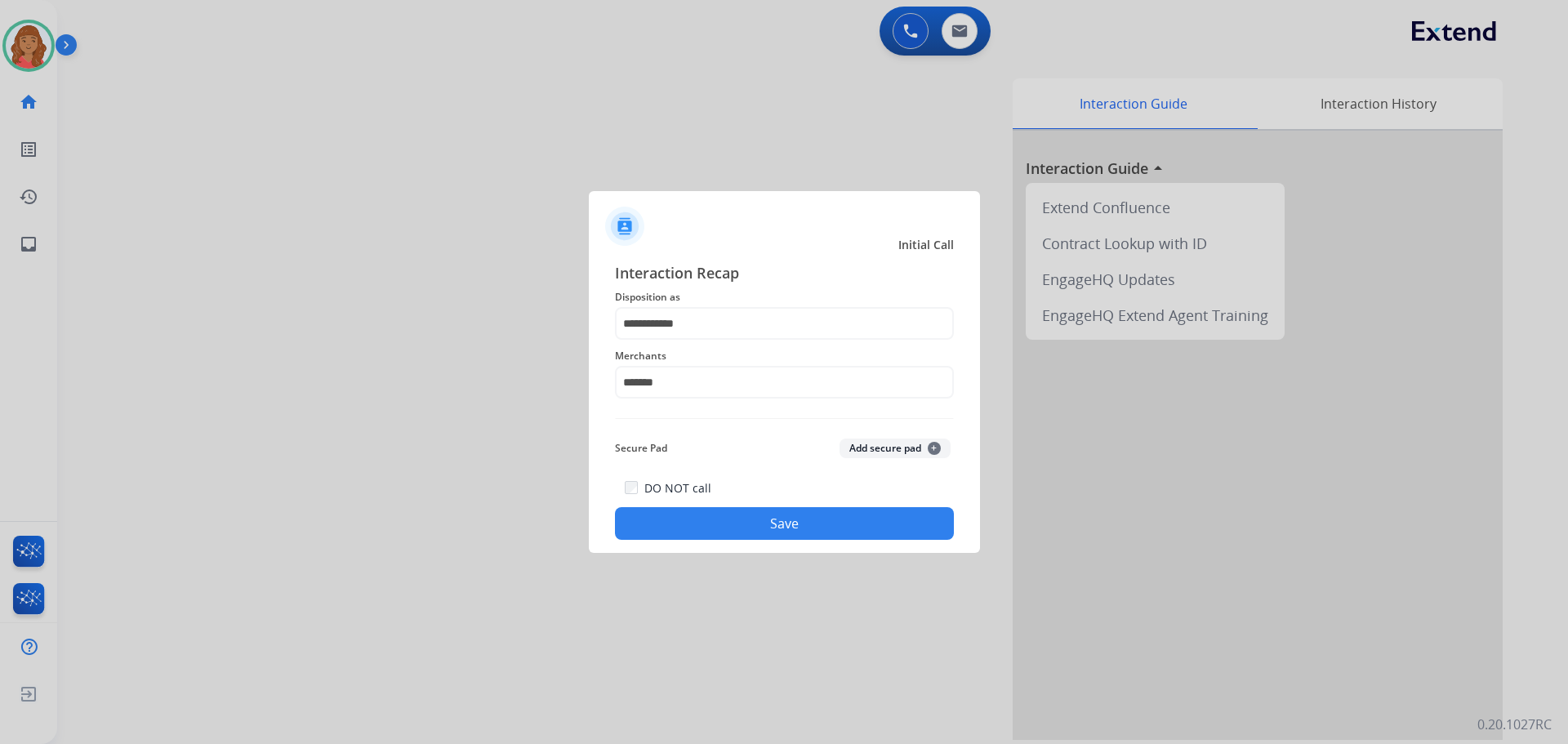
click at [696, 498] on div "DO NOT call Save" at bounding box center [785, 509] width 339 height 62
click at [776, 520] on button "Save" at bounding box center [785, 523] width 339 height 33
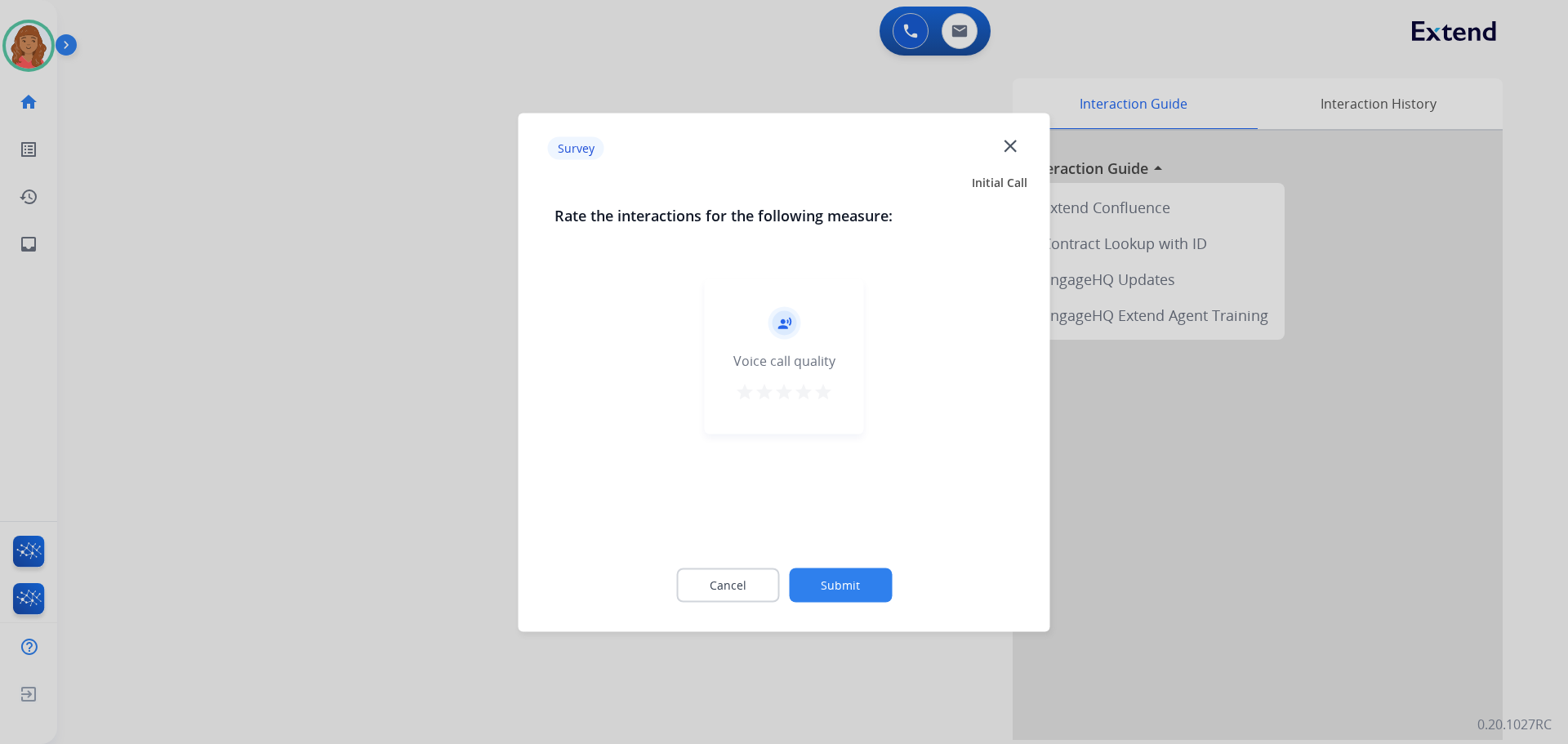
click at [829, 392] on mat-icon "star" at bounding box center [823, 392] width 20 height 20
click at [858, 560] on div "Cancel Submit" at bounding box center [785, 584] width 460 height 74
click at [851, 577] on button "Submit" at bounding box center [841, 584] width 103 height 35
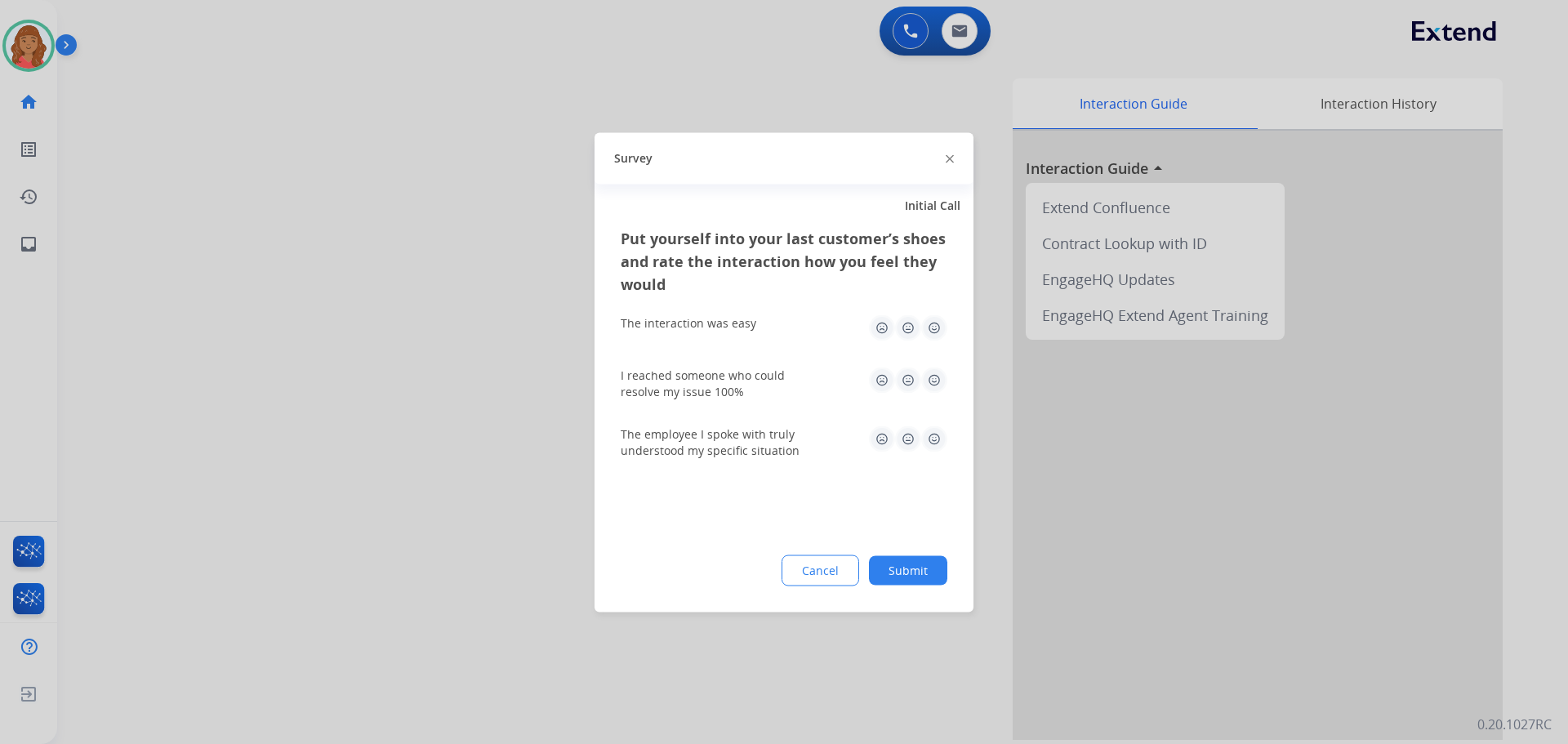
click at [931, 331] on img at bounding box center [934, 327] width 26 height 26
click at [929, 380] on img at bounding box center [934, 379] width 26 height 26
click at [935, 432] on img at bounding box center [934, 438] width 26 height 26
click at [917, 570] on button "Submit" at bounding box center [908, 570] width 78 height 29
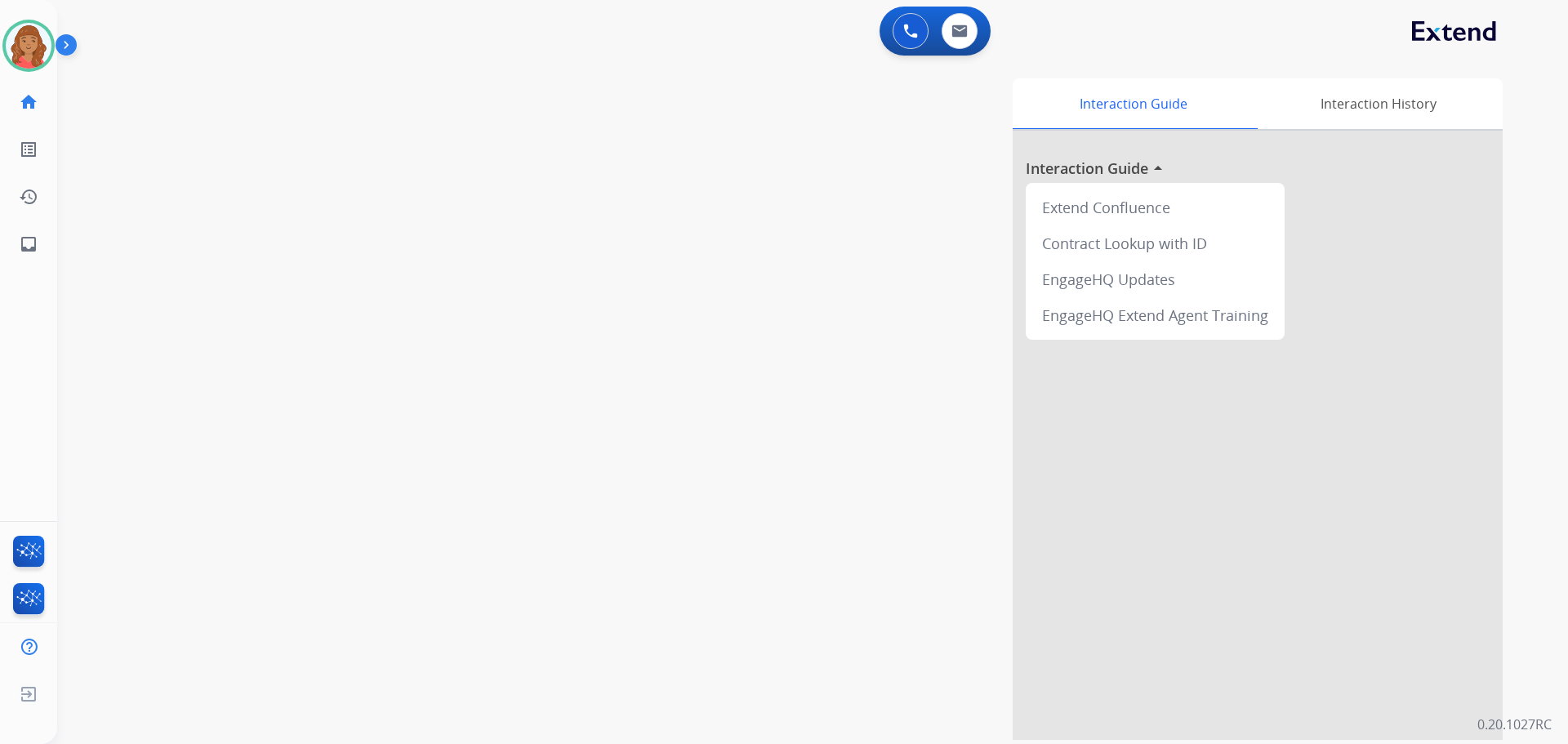
click at [58, 36] on img at bounding box center [69, 48] width 28 height 31
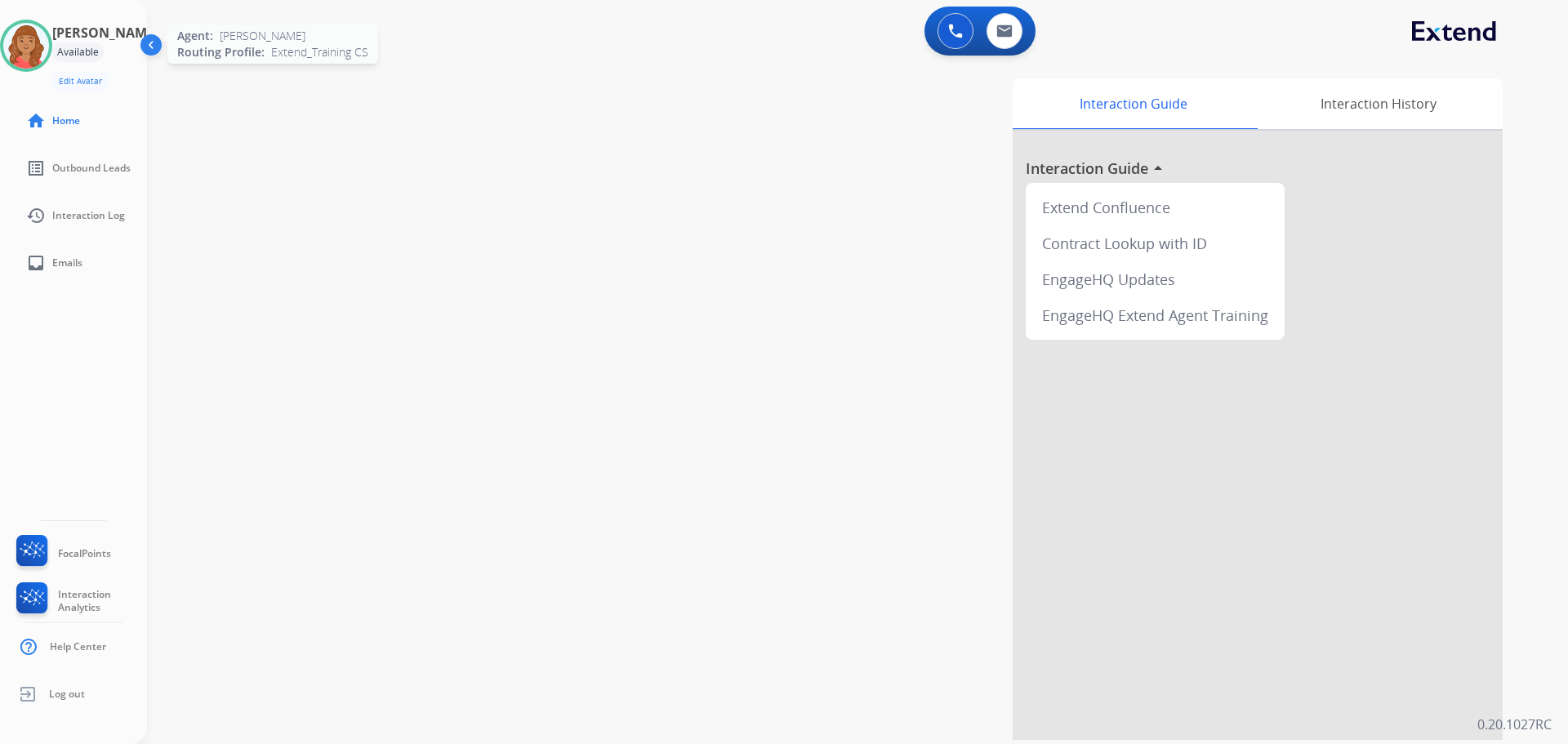
drag, startPoint x: 25, startPoint y: 44, endPoint x: 36, endPoint y: 45, distance: 11.0
click at [26, 45] on img at bounding box center [27, 46] width 46 height 46
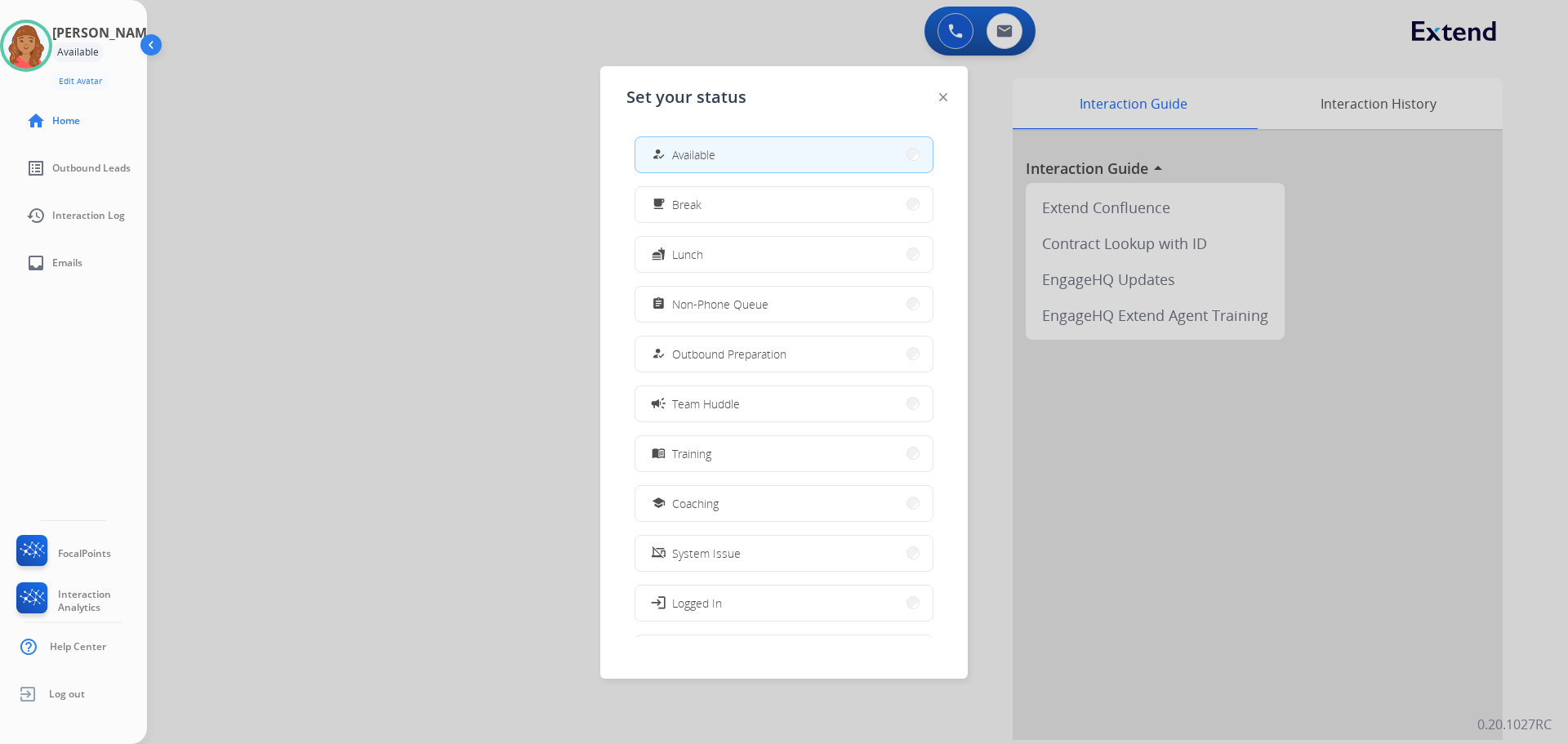
click at [712, 303] on span "Non-Phone Queue" at bounding box center [720, 304] width 97 height 17
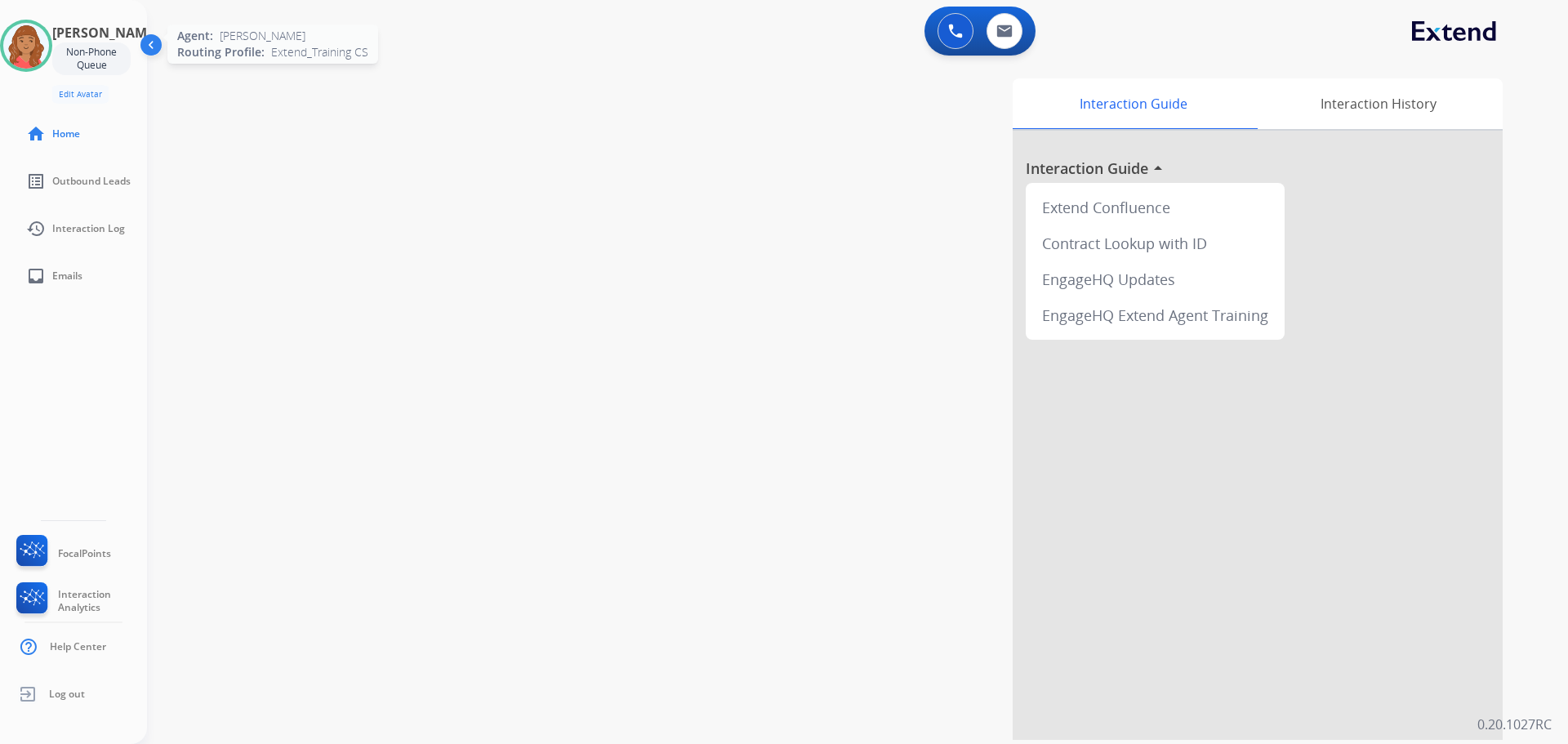
click at [47, 36] on img at bounding box center [27, 46] width 46 height 46
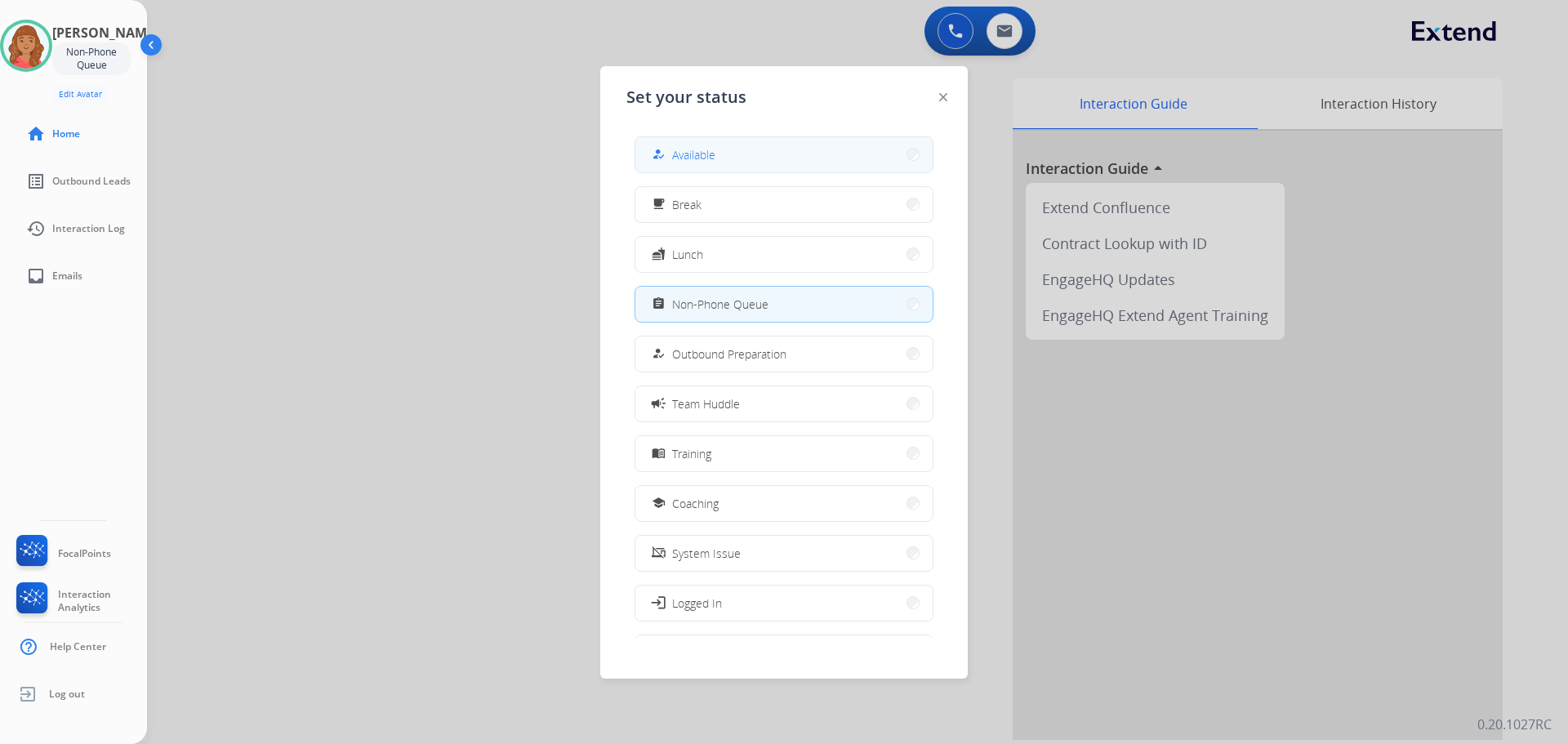
click at [743, 143] on button "how_to_reg Available" at bounding box center [784, 155] width 297 height 36
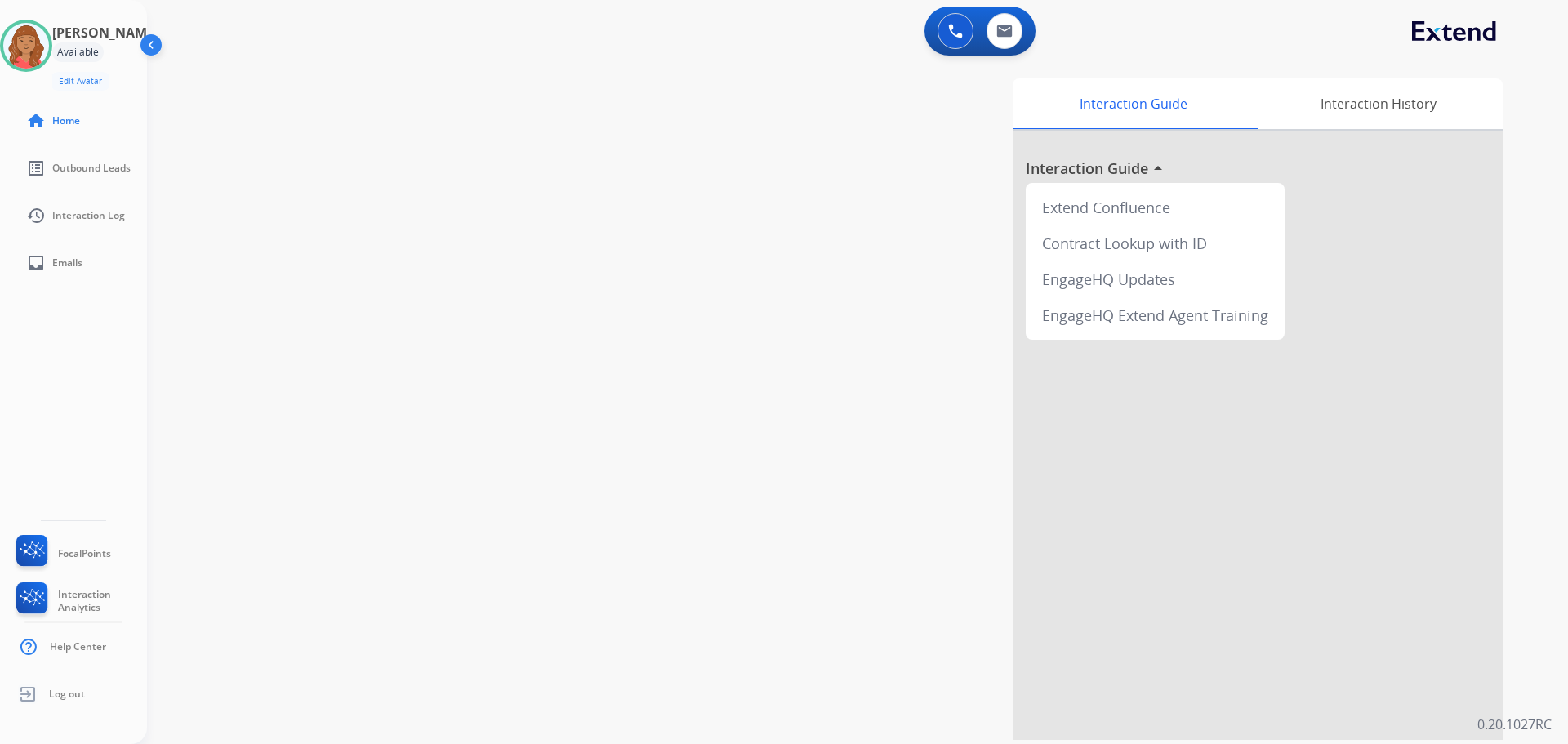
click at [148, 41] on img at bounding box center [153, 48] width 31 height 31
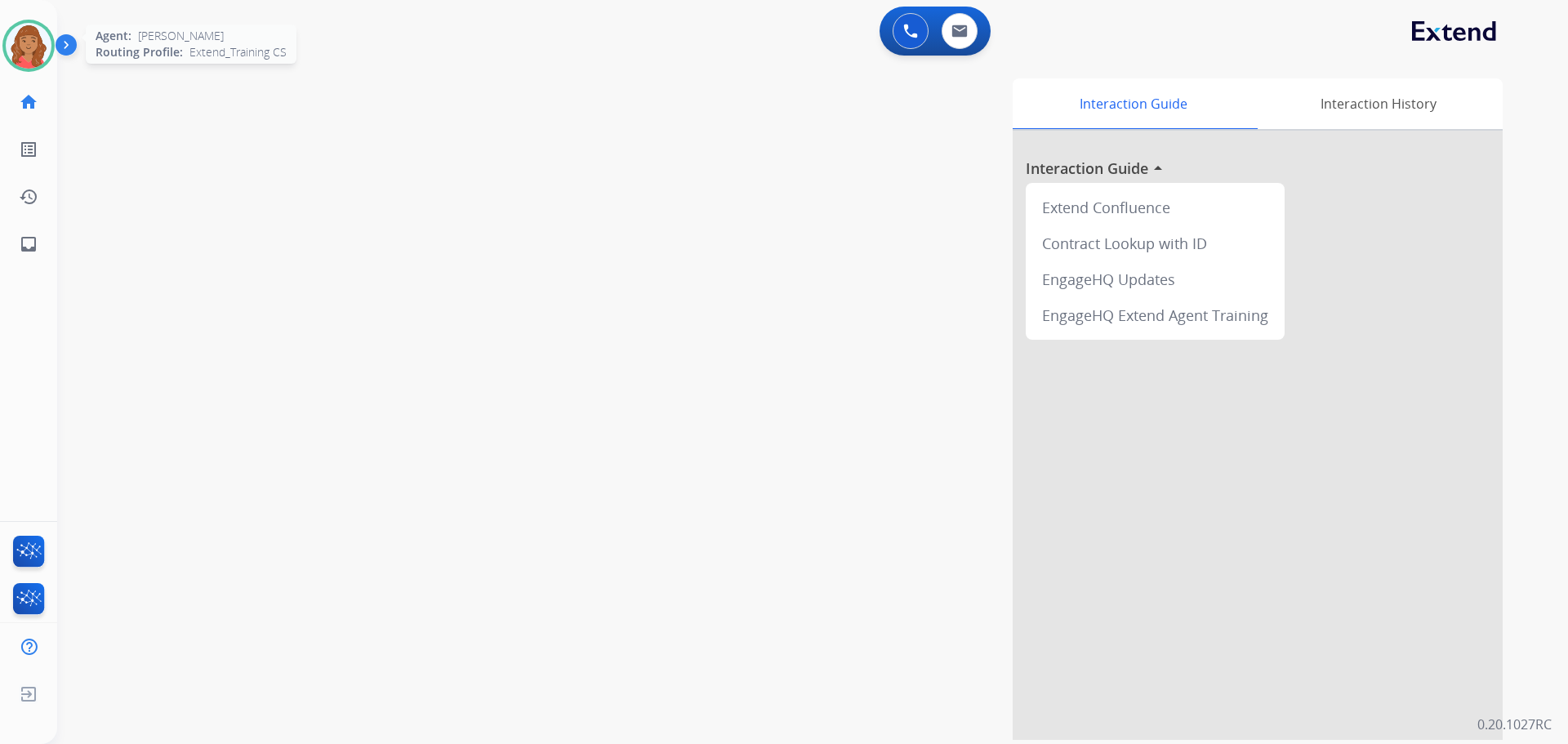
click at [32, 44] on img at bounding box center [28, 46] width 46 height 46
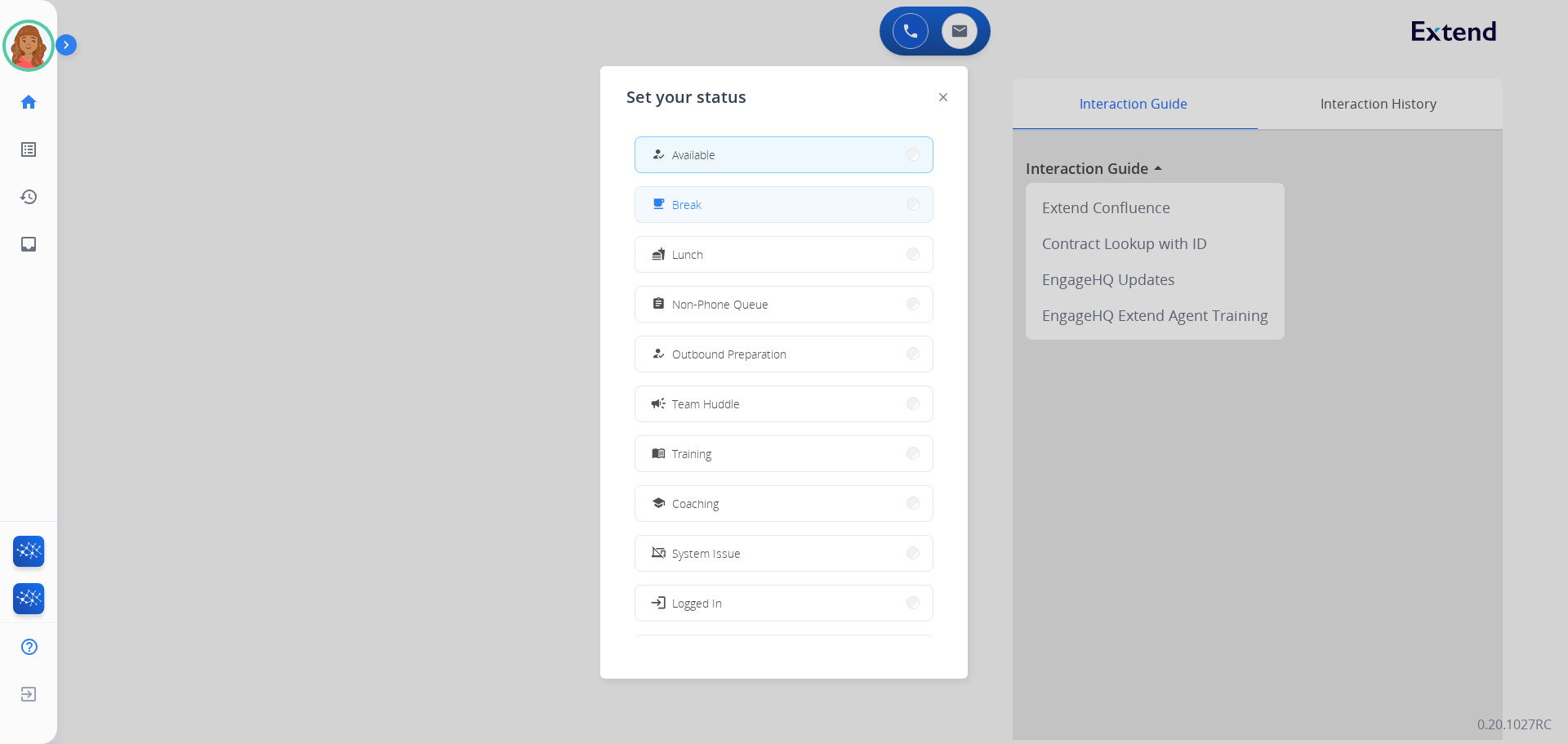
click at [690, 208] on span "Break" at bounding box center [686, 204] width 29 height 17
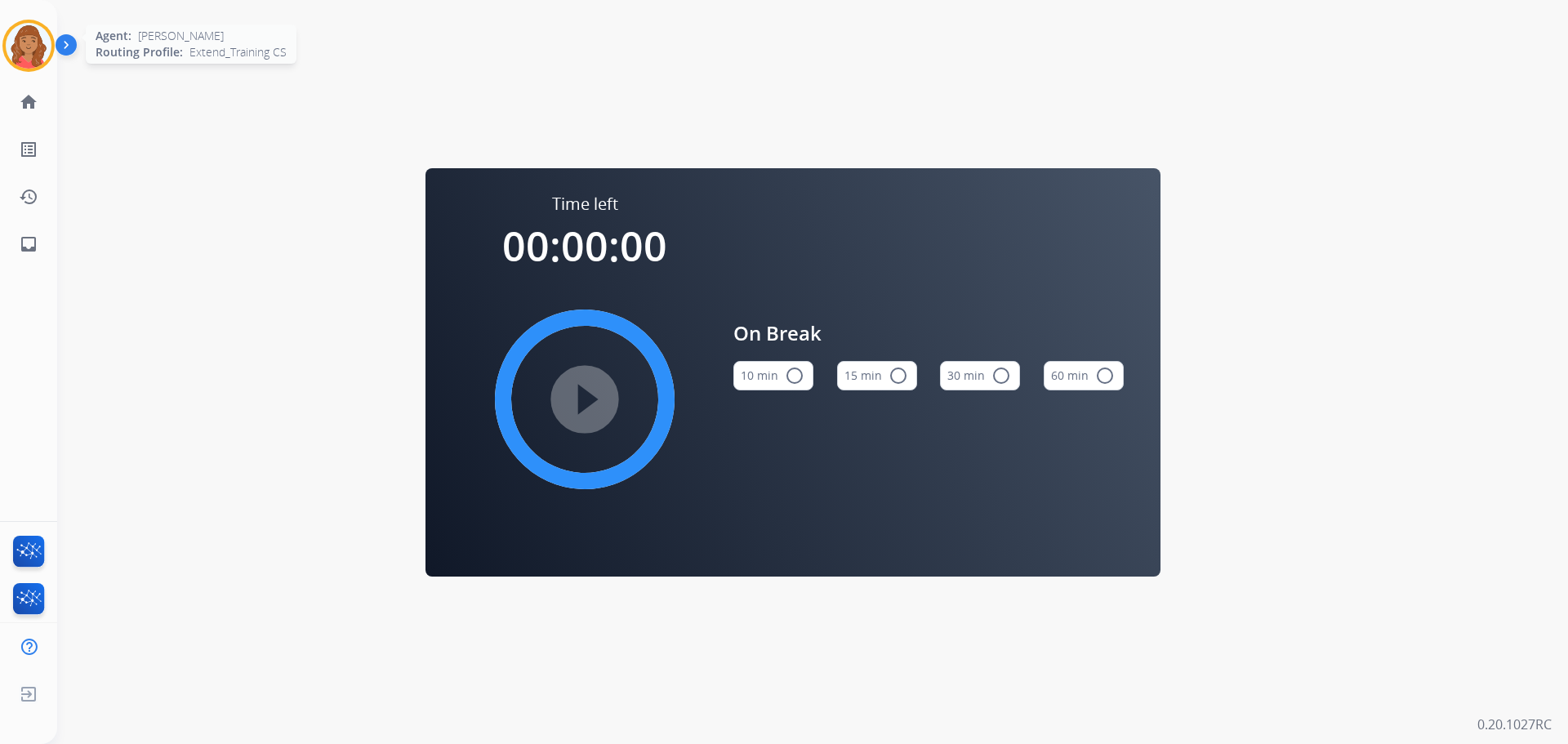
click at [29, 43] on img at bounding box center [28, 46] width 46 height 46
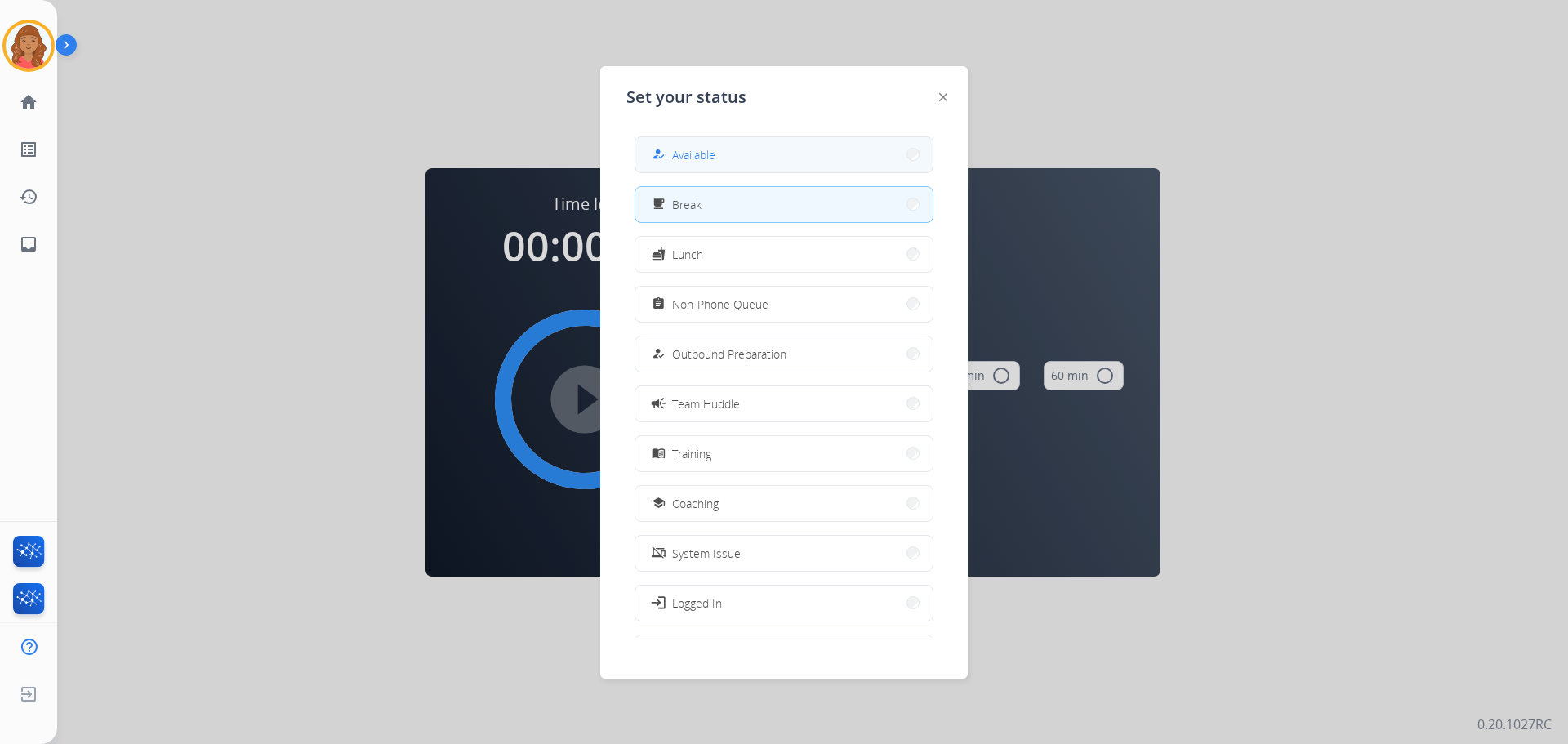
click at [761, 138] on button "how_to_reg Available" at bounding box center [784, 155] width 297 height 36
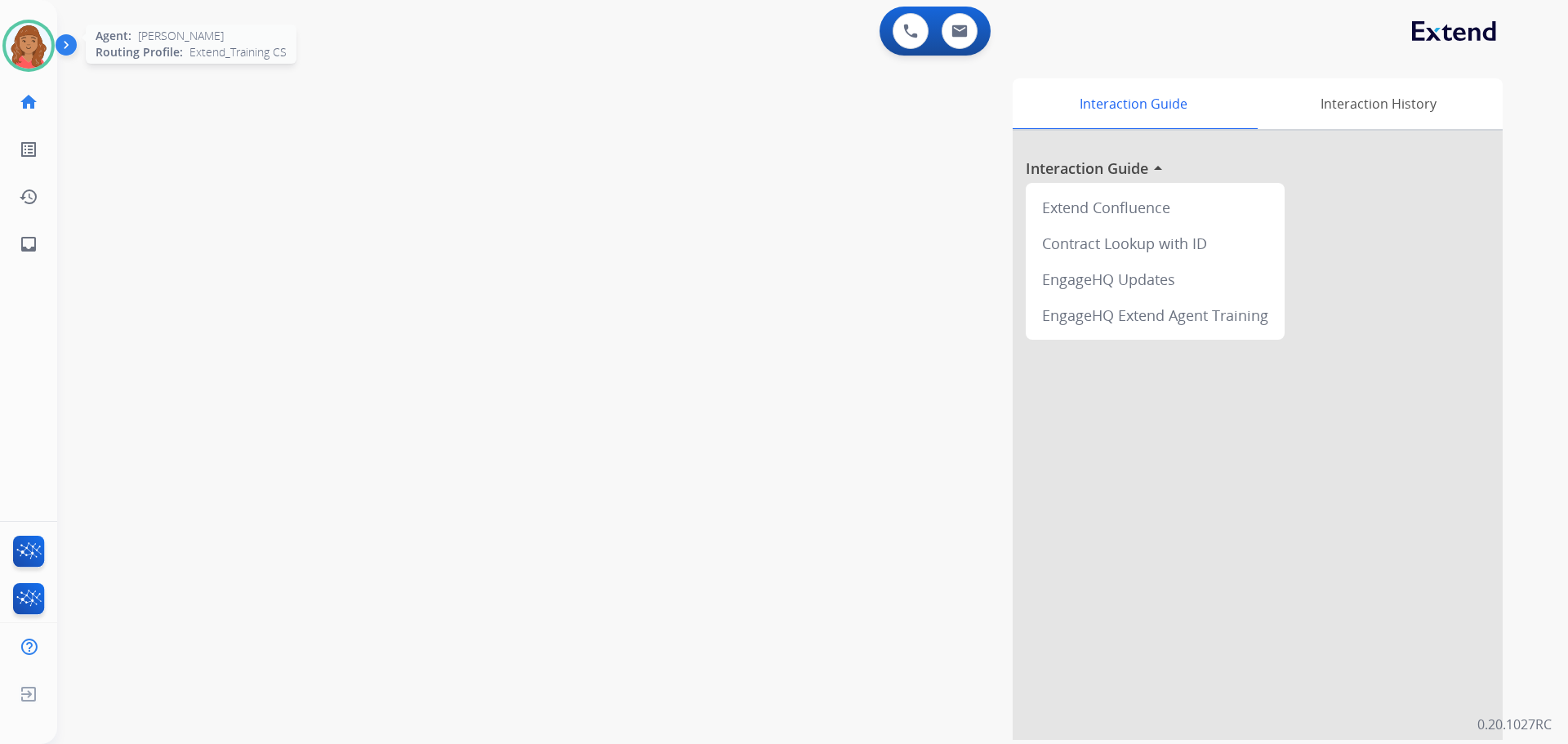
click at [36, 51] on img at bounding box center [28, 46] width 46 height 46
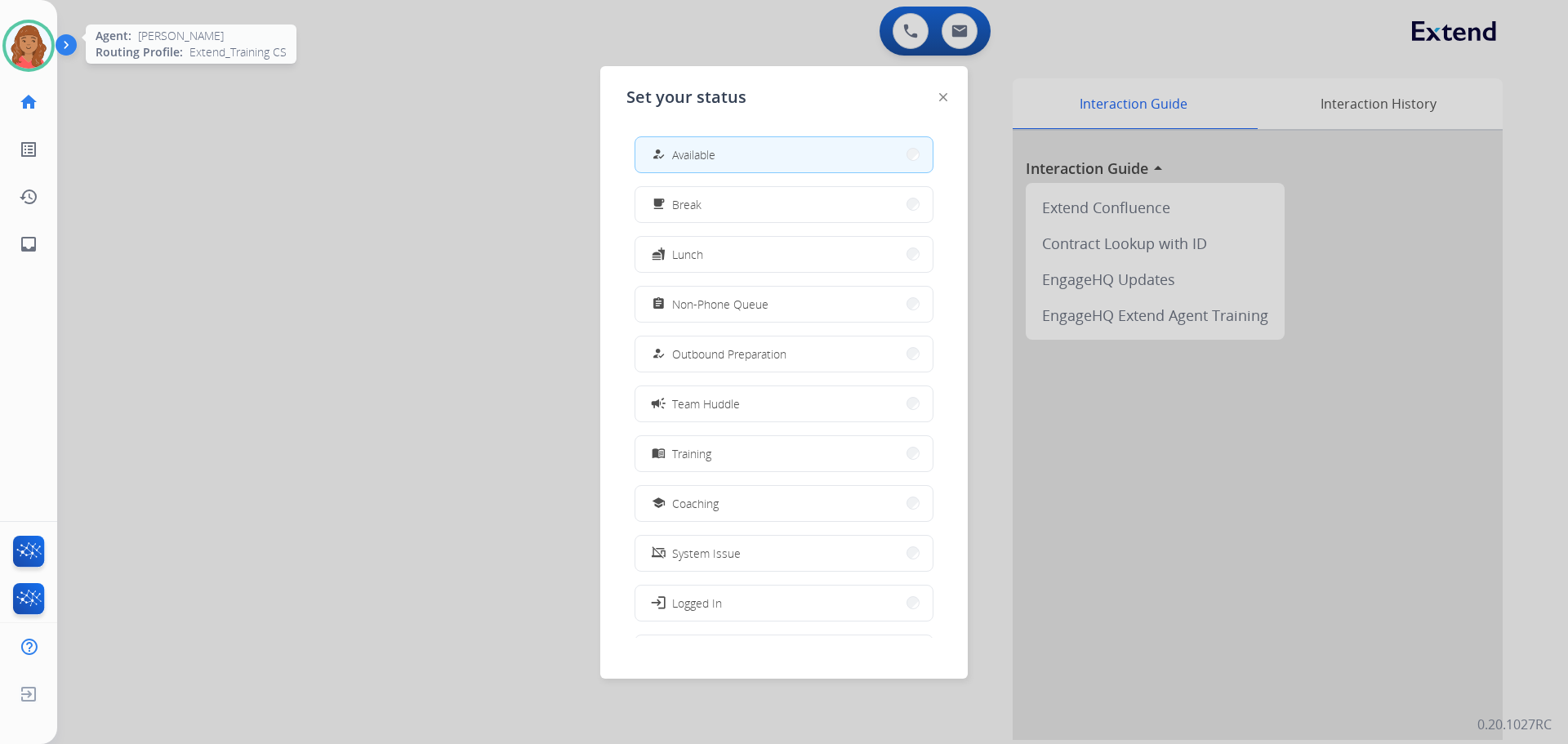
click at [37, 50] on img at bounding box center [28, 46] width 46 height 46
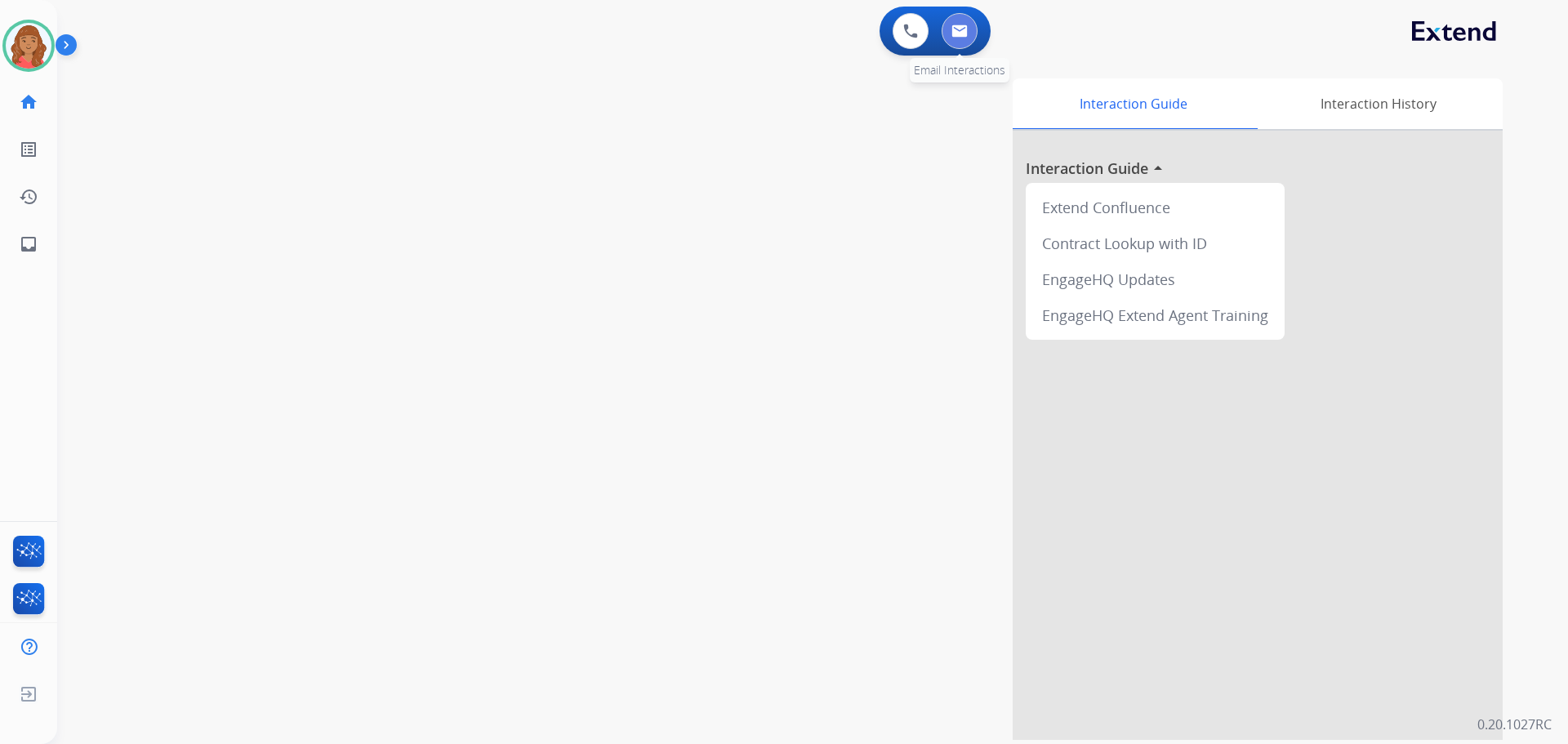
click at [964, 28] on img at bounding box center [960, 31] width 16 height 13
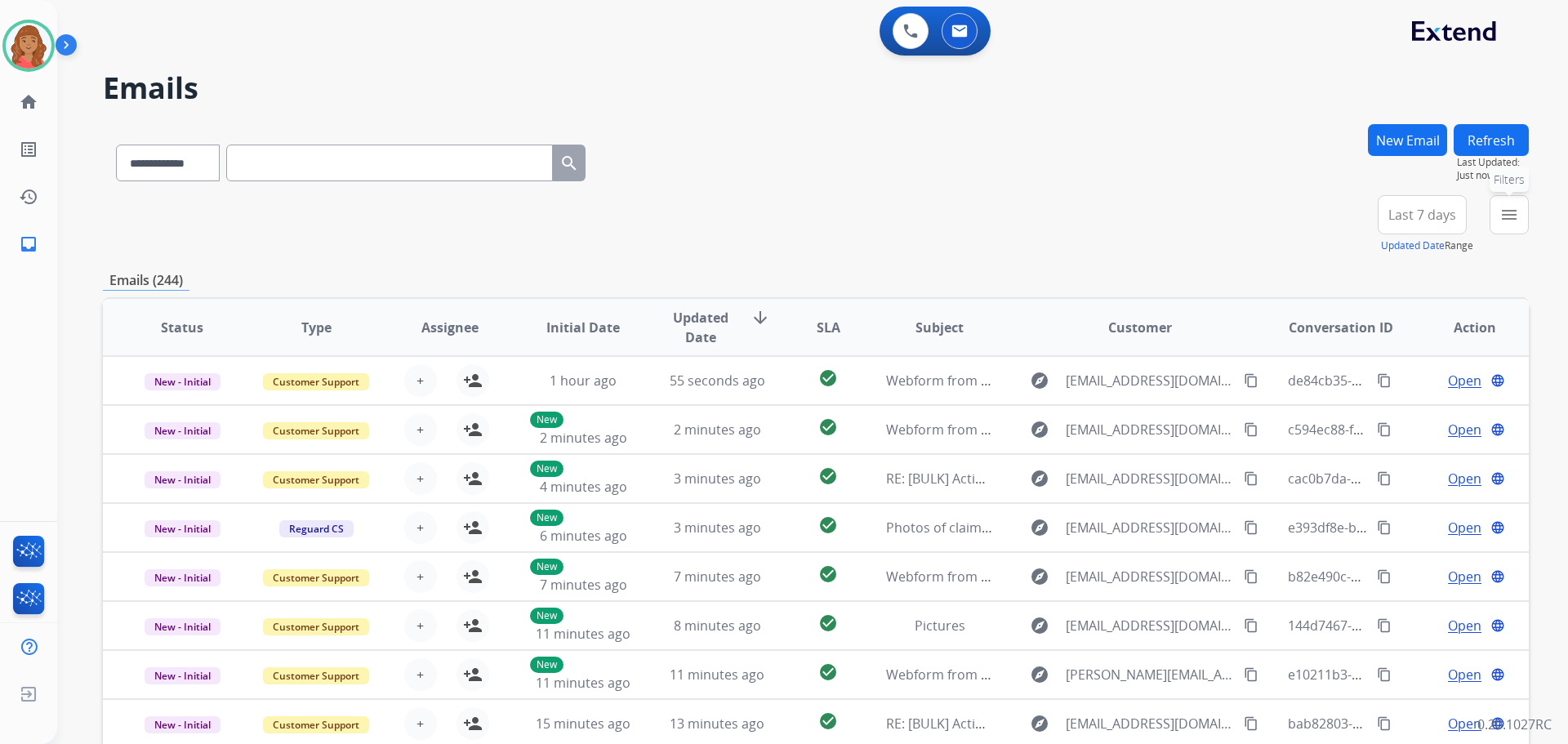
click at [1499, 210] on button "menu Filters" at bounding box center [1509, 215] width 39 height 39
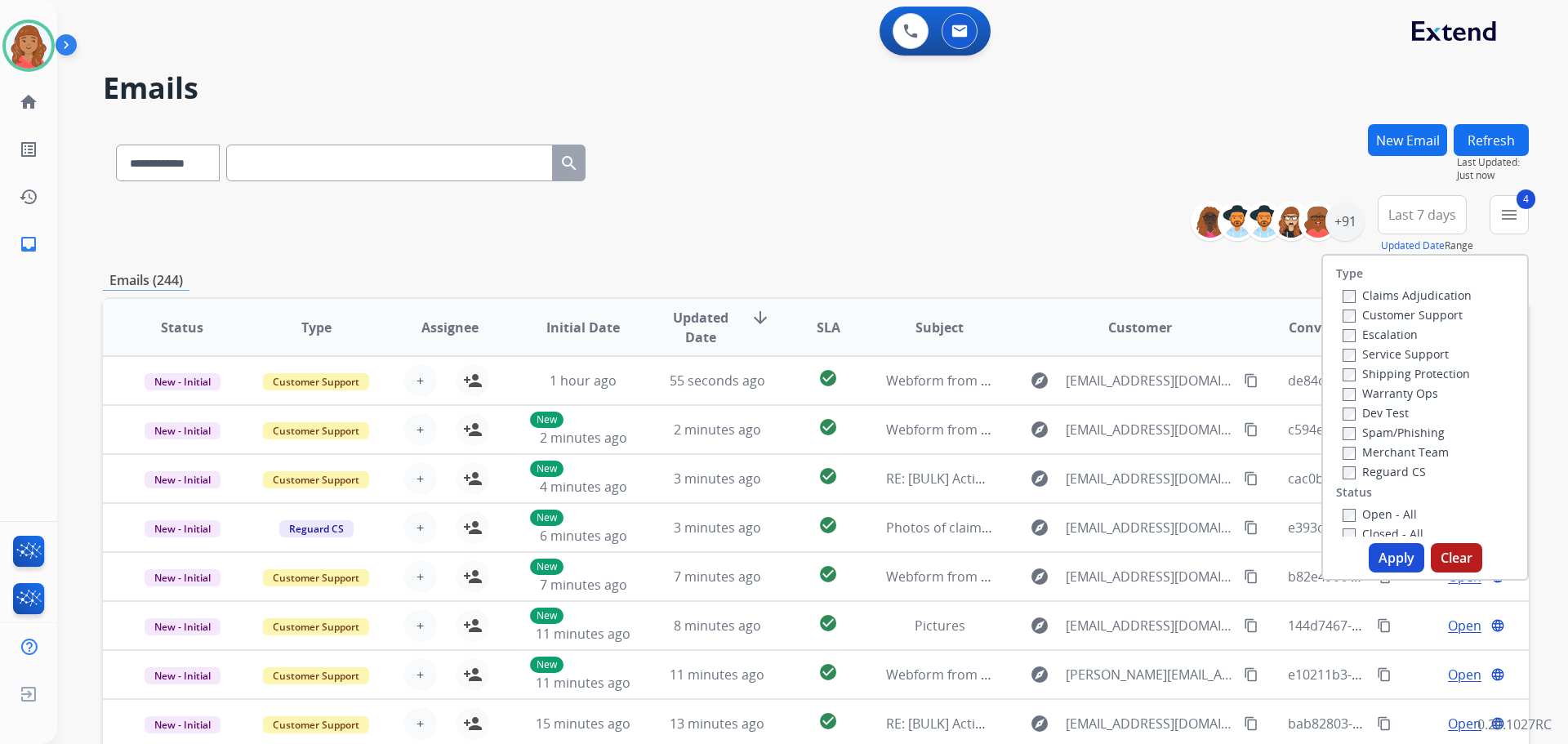
click at [1380, 555] on button "Apply" at bounding box center [1397, 558] width 56 height 29
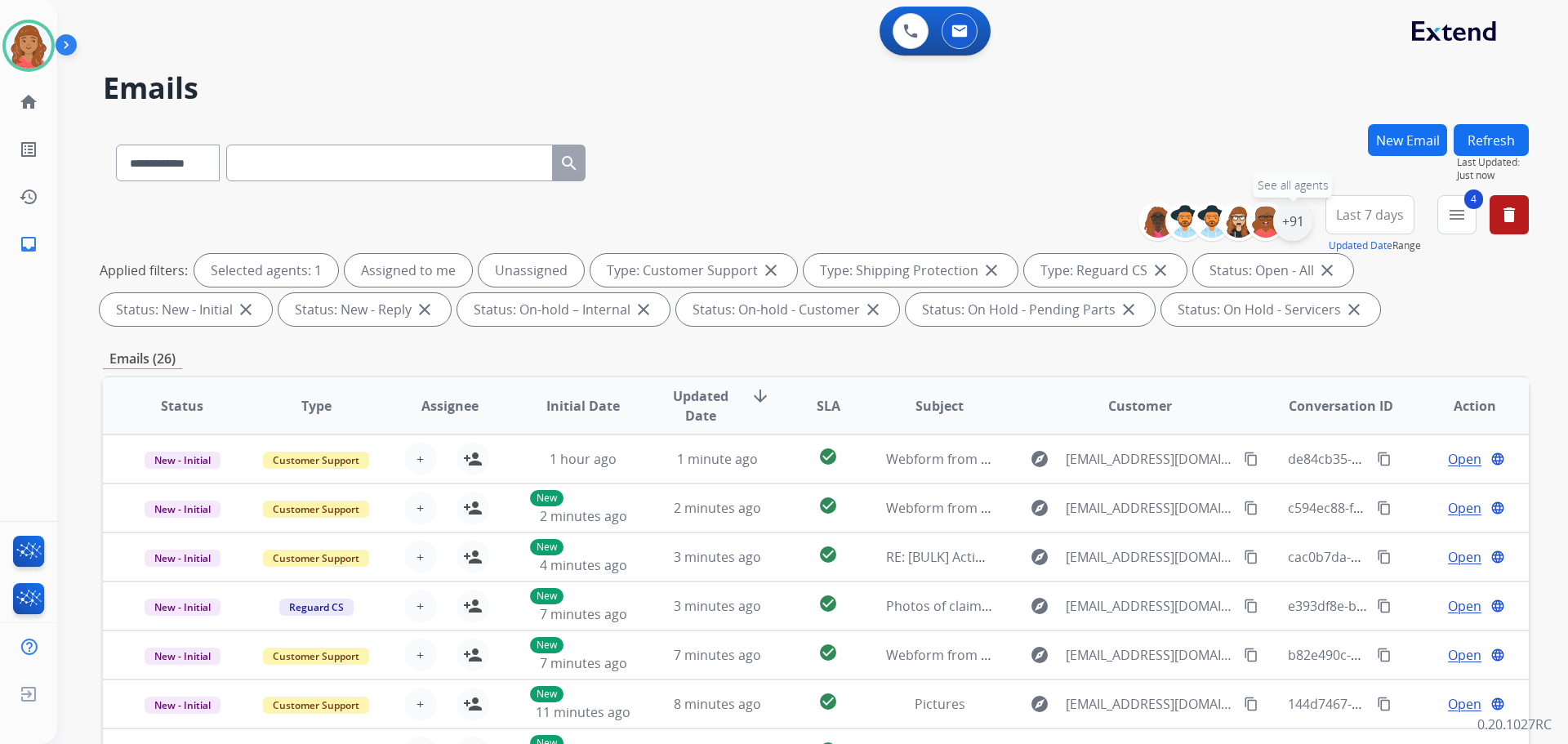
click at [1291, 227] on div "+91" at bounding box center [1293, 221] width 39 height 39
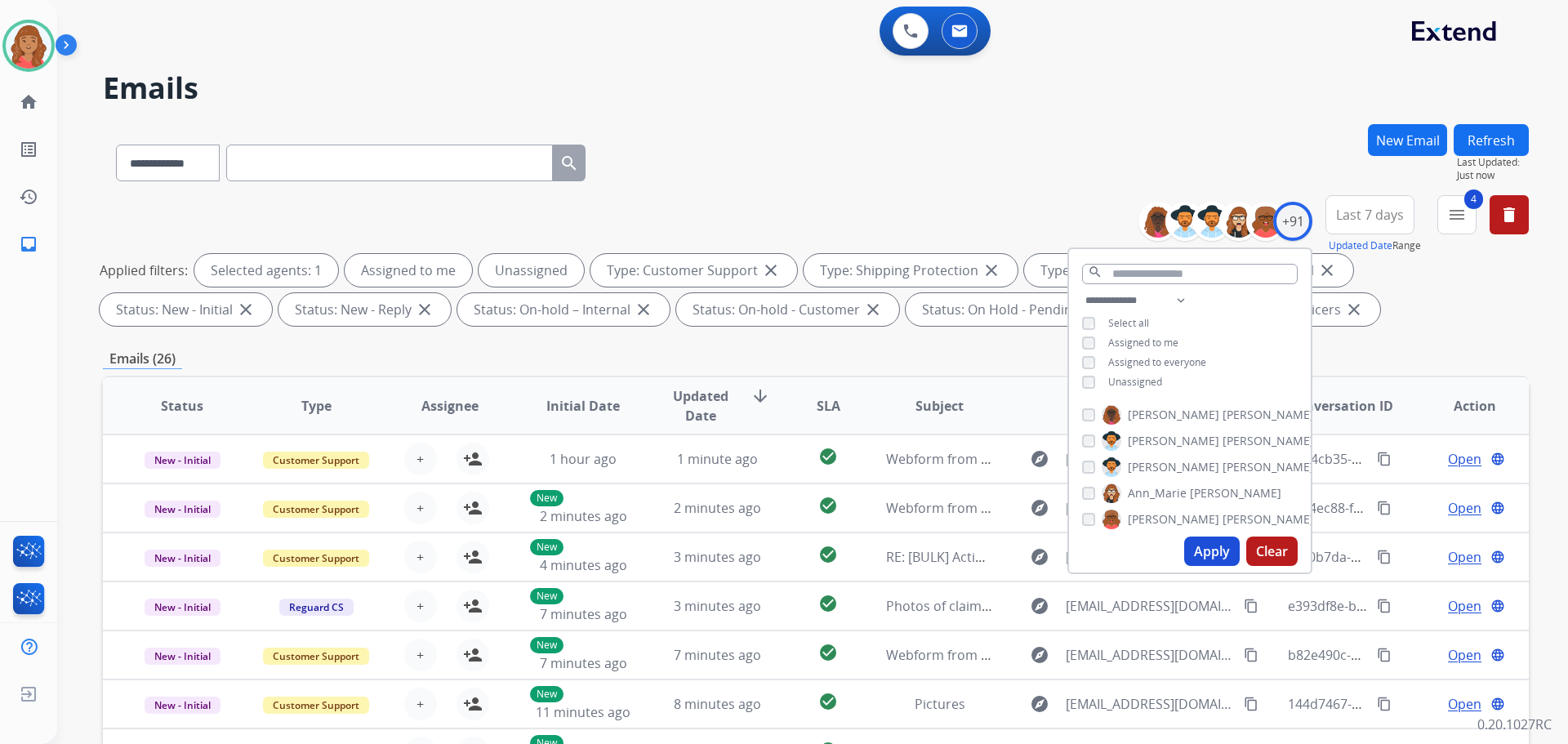
click at [1090, 383] on div "Unassigned" at bounding box center [1122, 382] width 80 height 13
click at [1213, 551] on button "Apply" at bounding box center [1212, 550] width 56 height 29
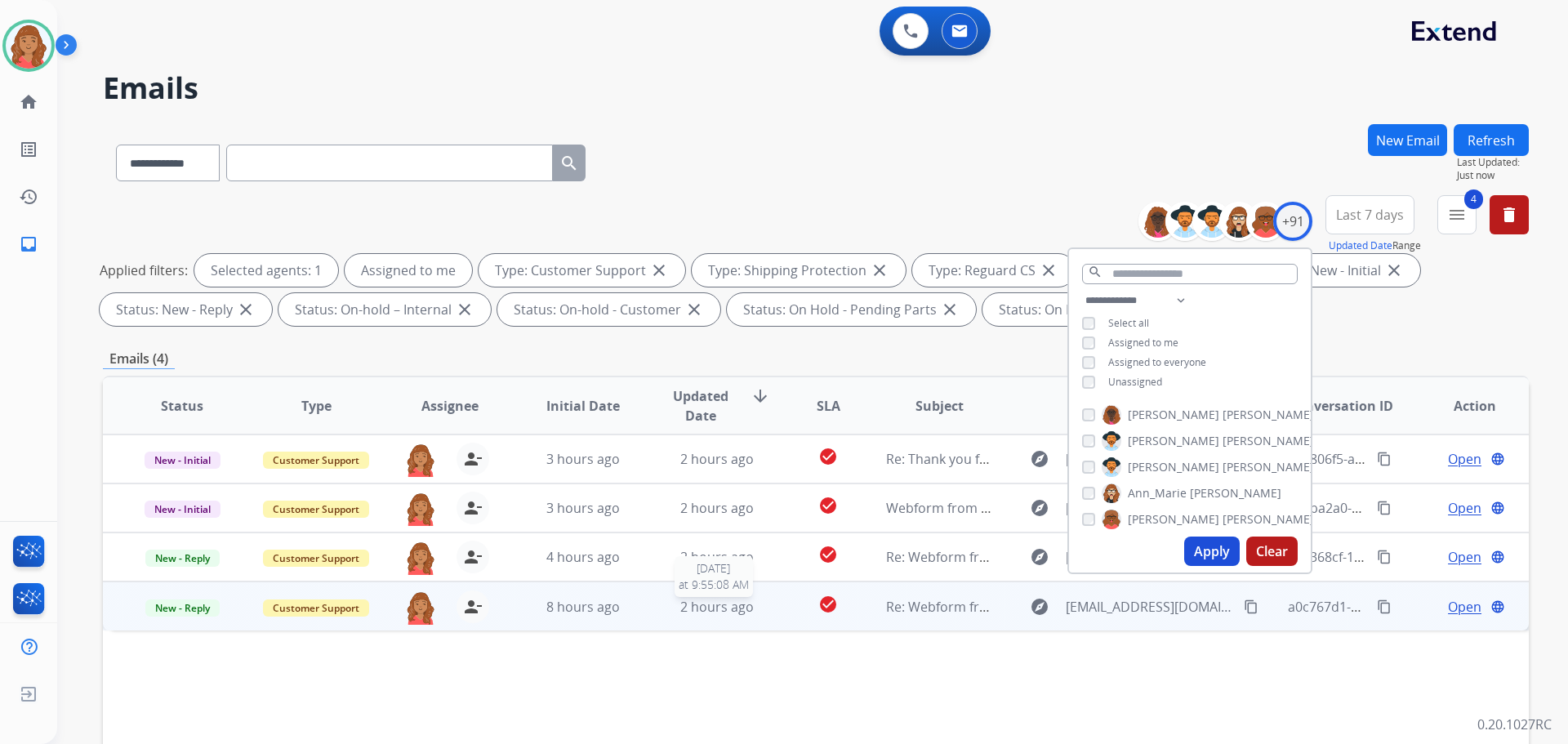
click at [699, 609] on span "2 hours ago" at bounding box center [717, 606] width 74 height 18
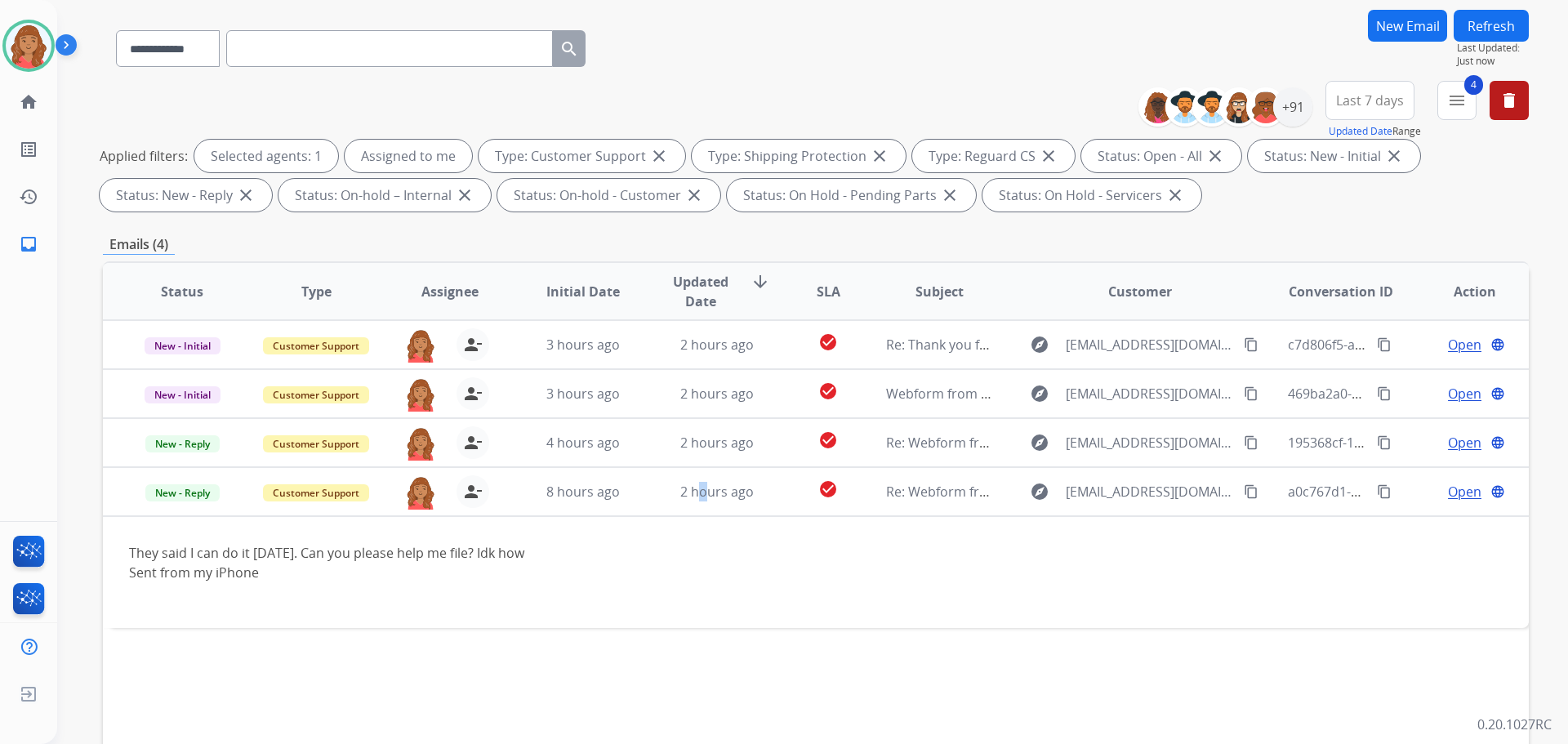
scroll to position [163, 0]
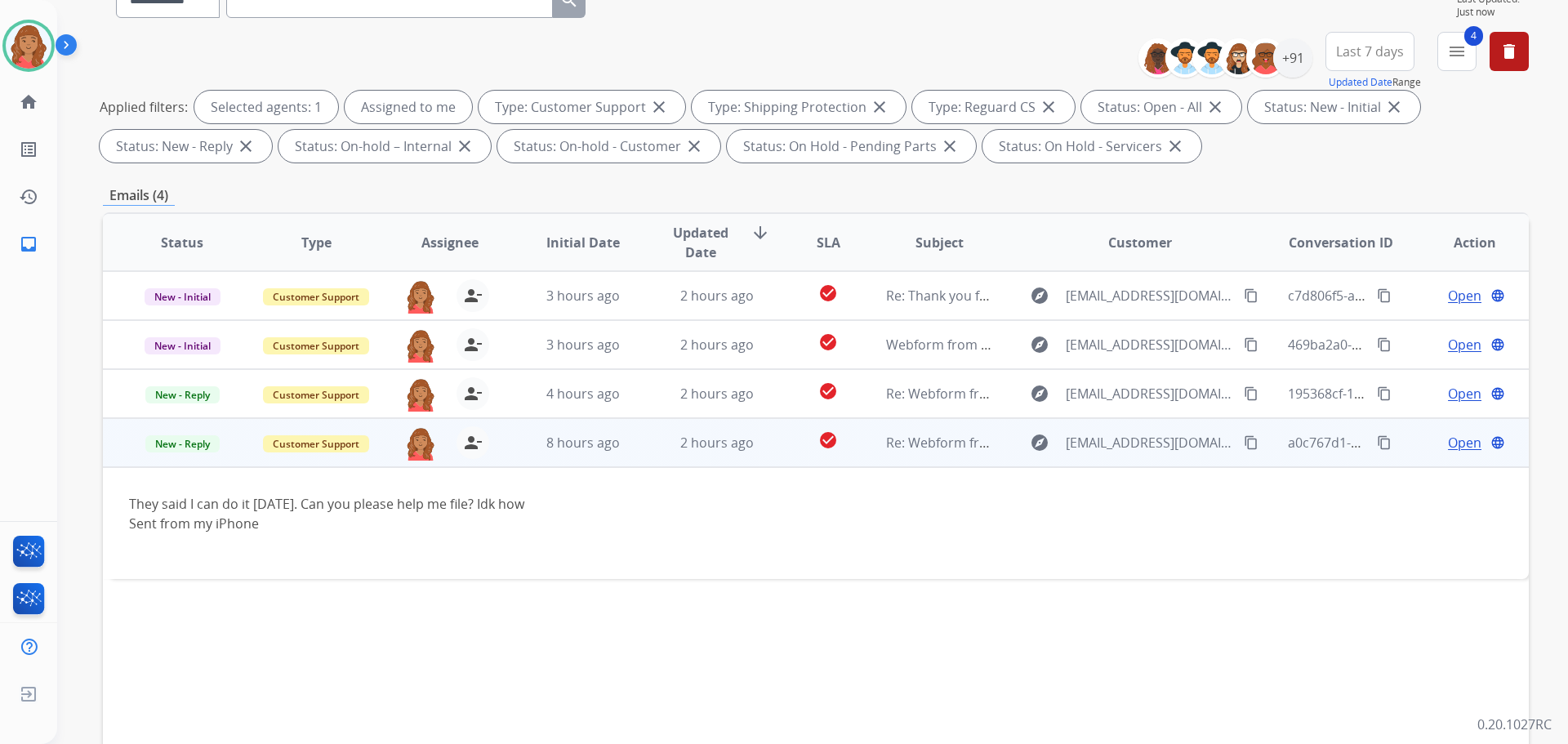
click at [1448, 439] on span "Open" at bounding box center [1465, 443] width 34 height 20
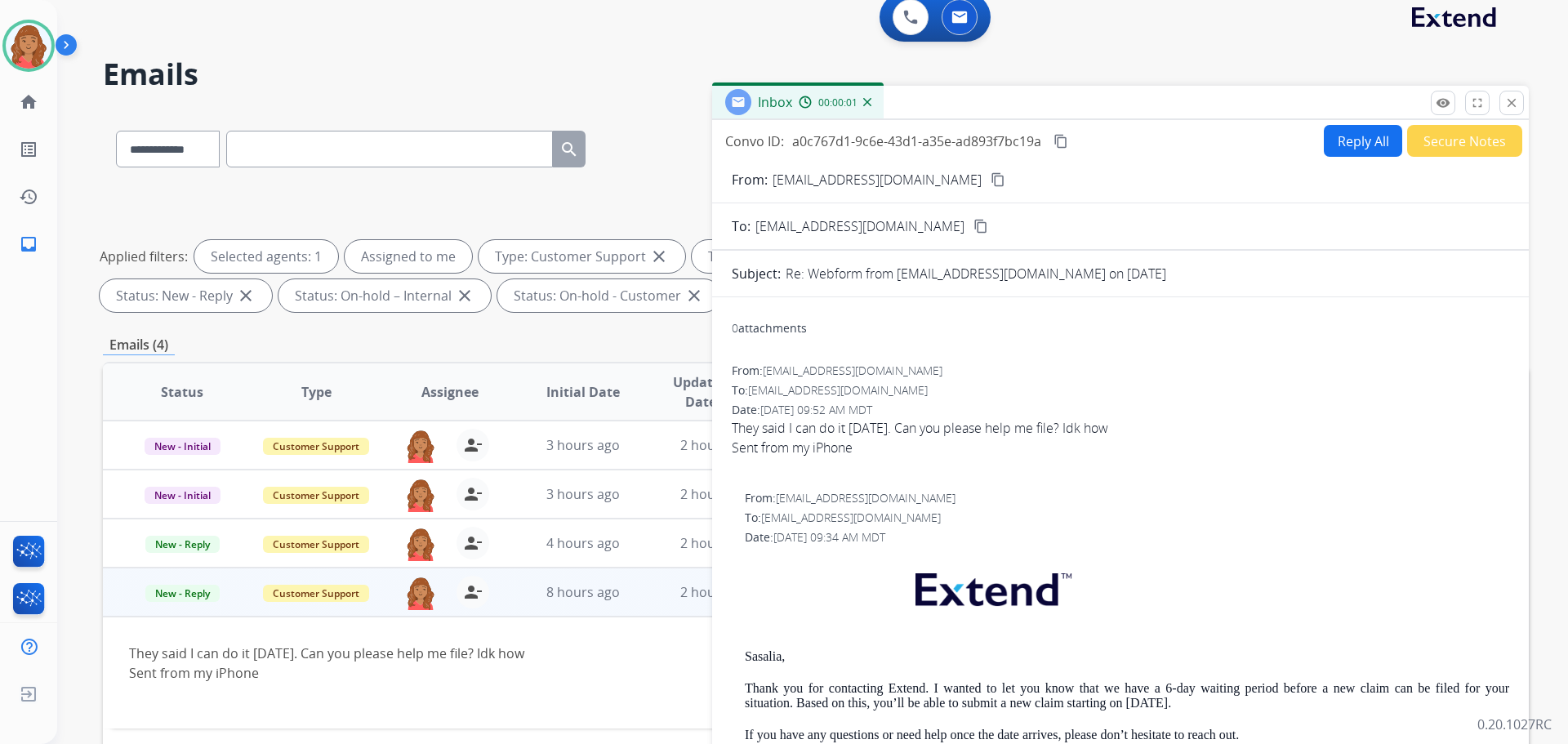
scroll to position [0, 0]
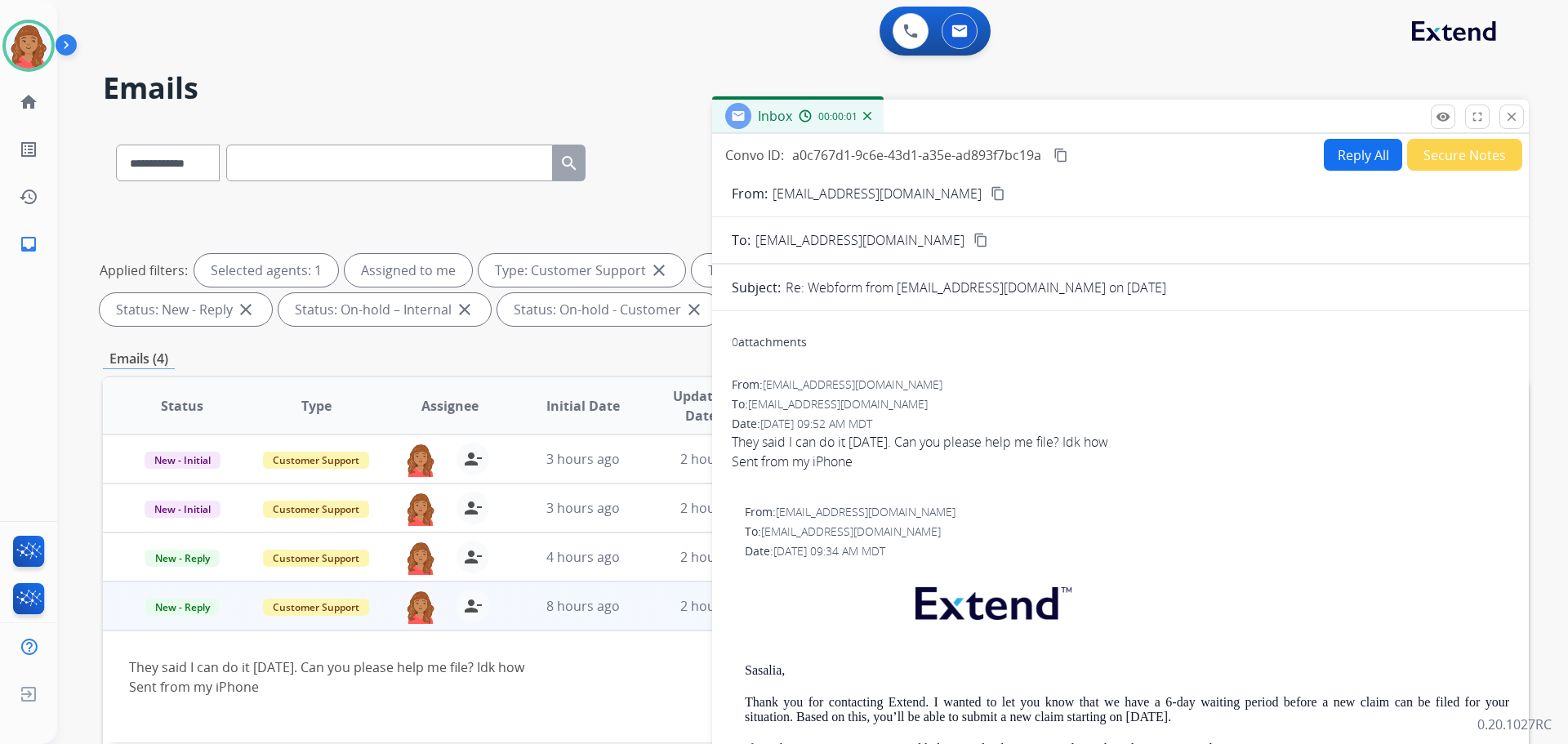
click at [1343, 160] on button "Reply All" at bounding box center [1363, 154] width 78 height 32
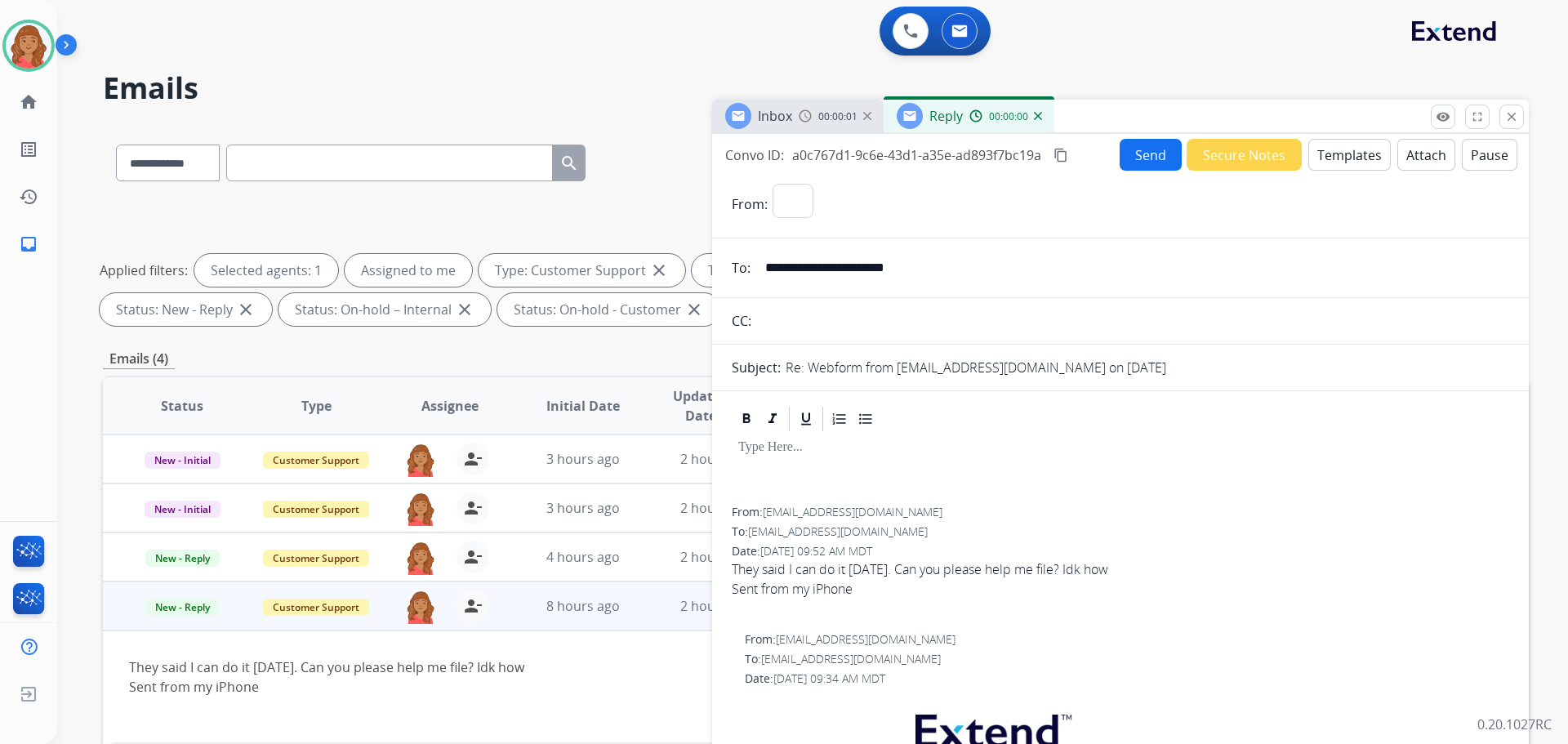
select select "**********"
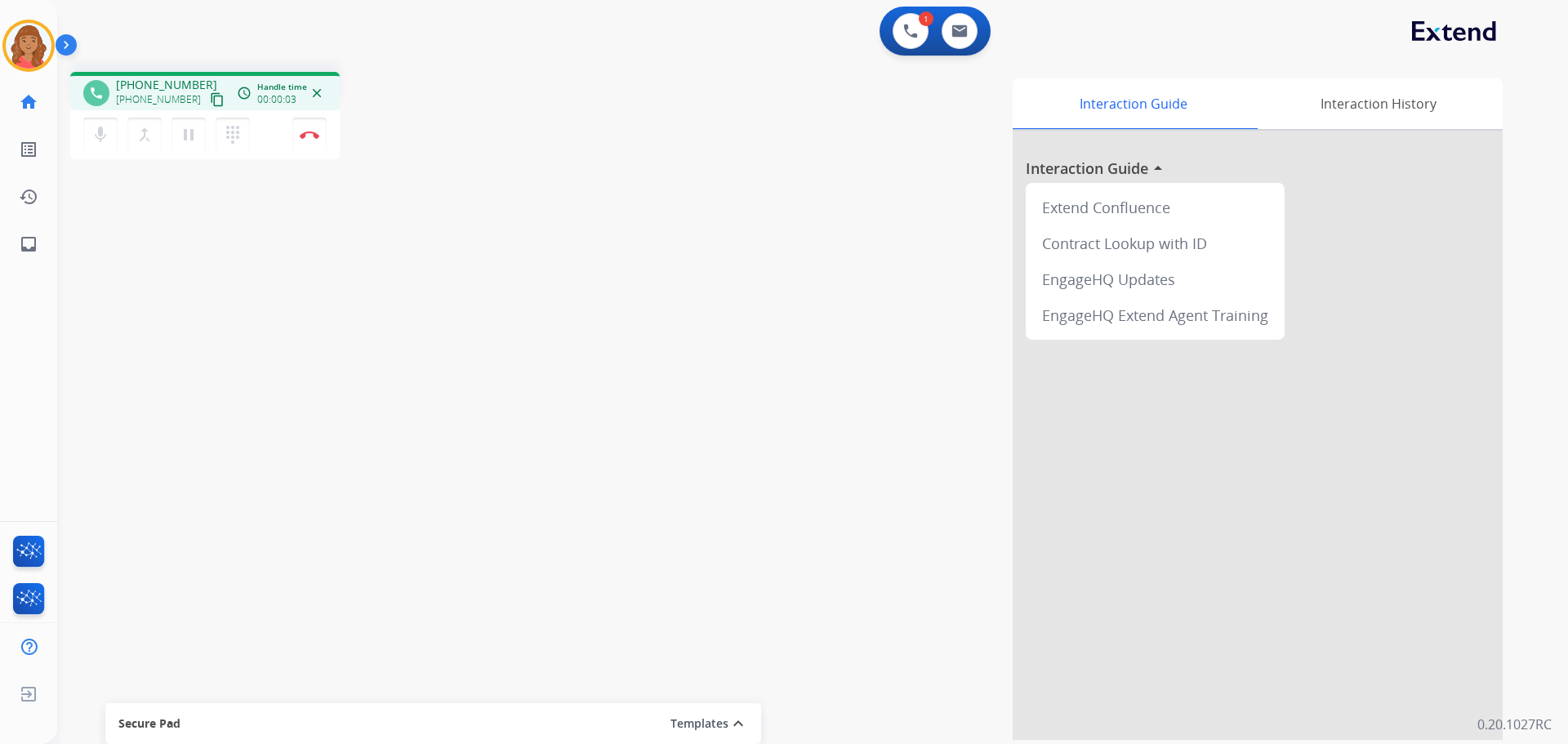
click at [210, 100] on mat-icon "content_copy" at bounding box center [217, 99] width 15 height 15
click at [183, 143] on mat-icon "pause" at bounding box center [188, 135] width 20 height 20
click at [210, 96] on mat-icon "content_copy" at bounding box center [217, 99] width 15 height 15
click at [192, 143] on mat-icon "play_arrow" at bounding box center [188, 135] width 20 height 20
click at [309, 133] on img at bounding box center [310, 134] width 20 height 8
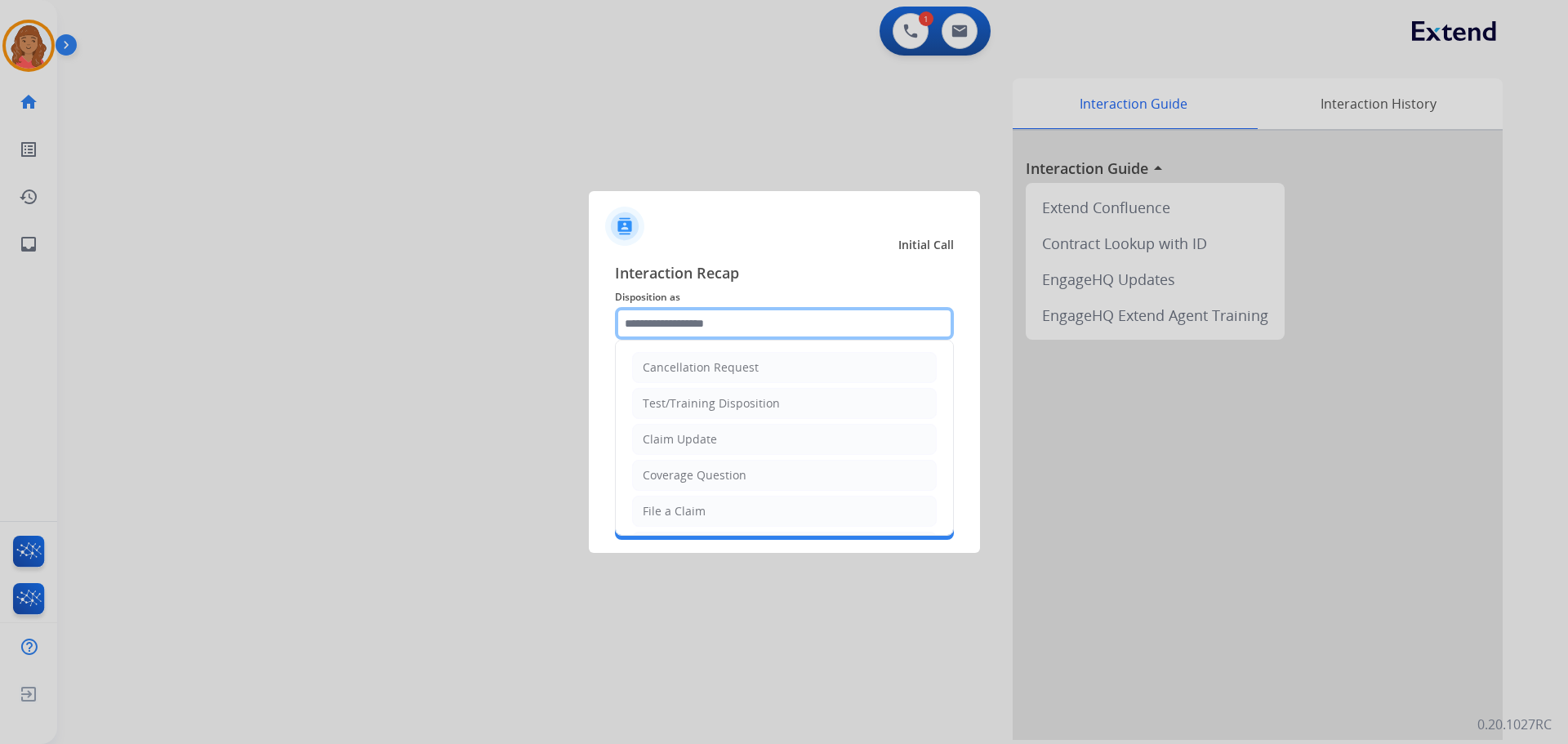
click at [668, 325] on input "text" at bounding box center [785, 323] width 339 height 33
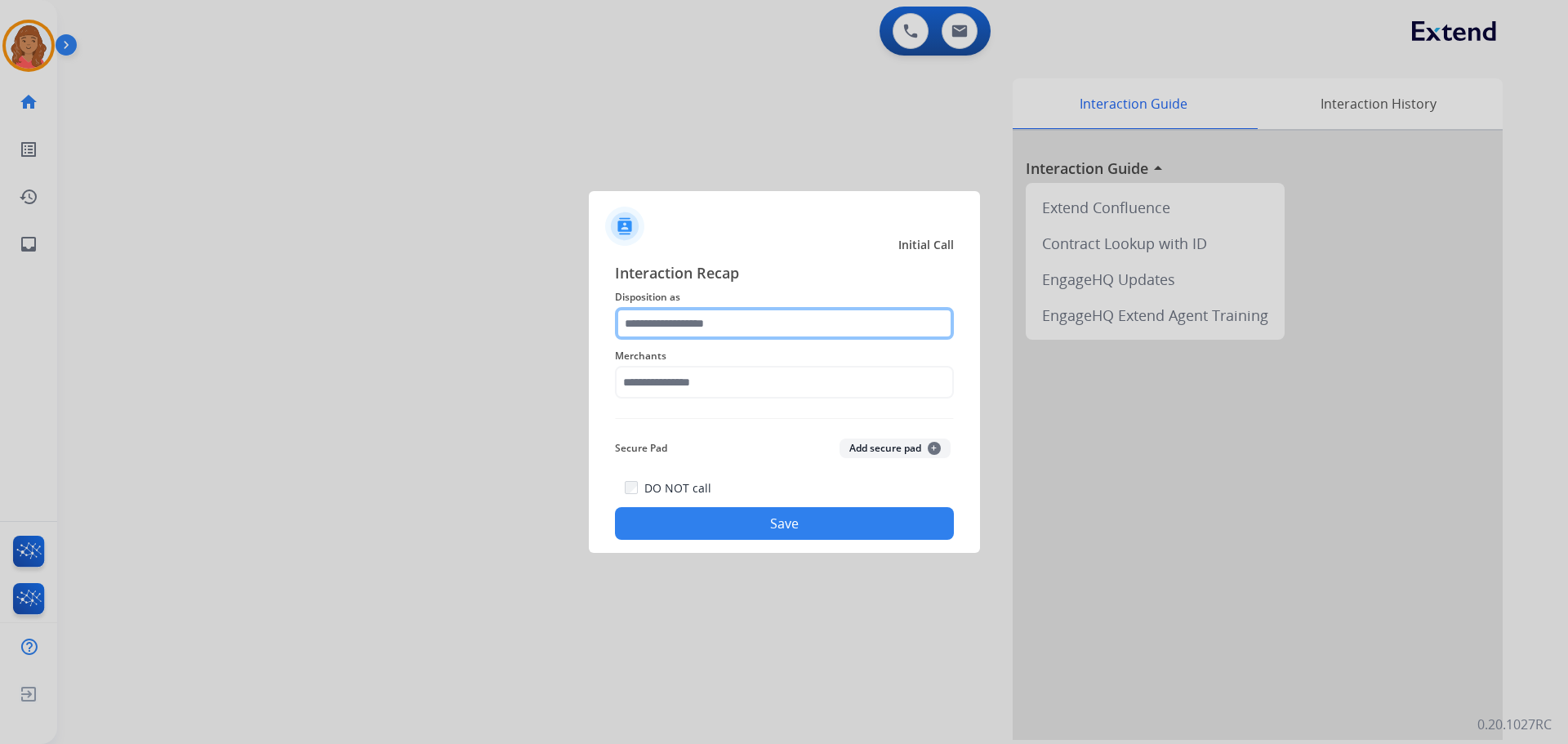
click at [663, 327] on input "text" at bounding box center [785, 323] width 339 height 33
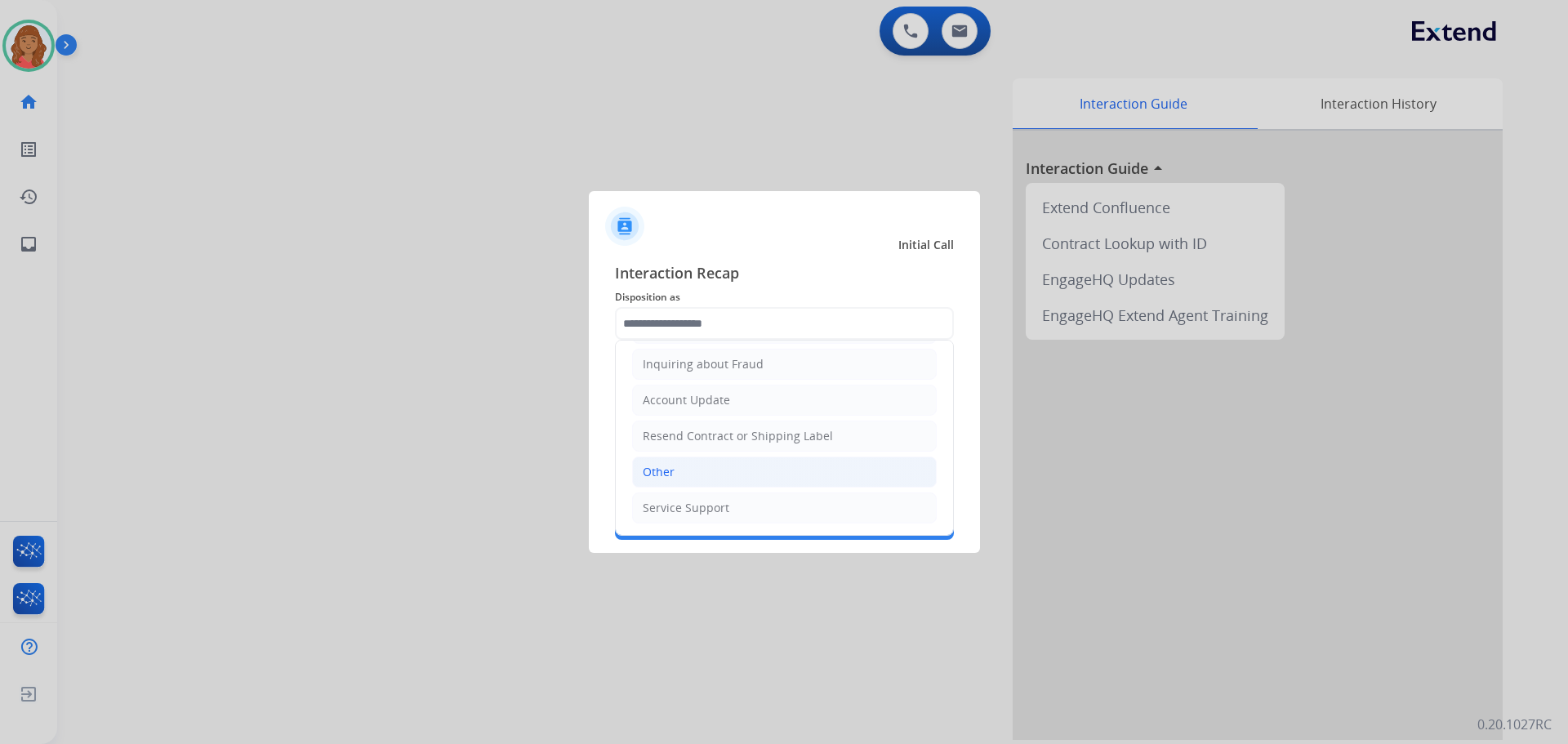
click at [655, 476] on div "Other" at bounding box center [659, 472] width 32 height 16
type input "*****"
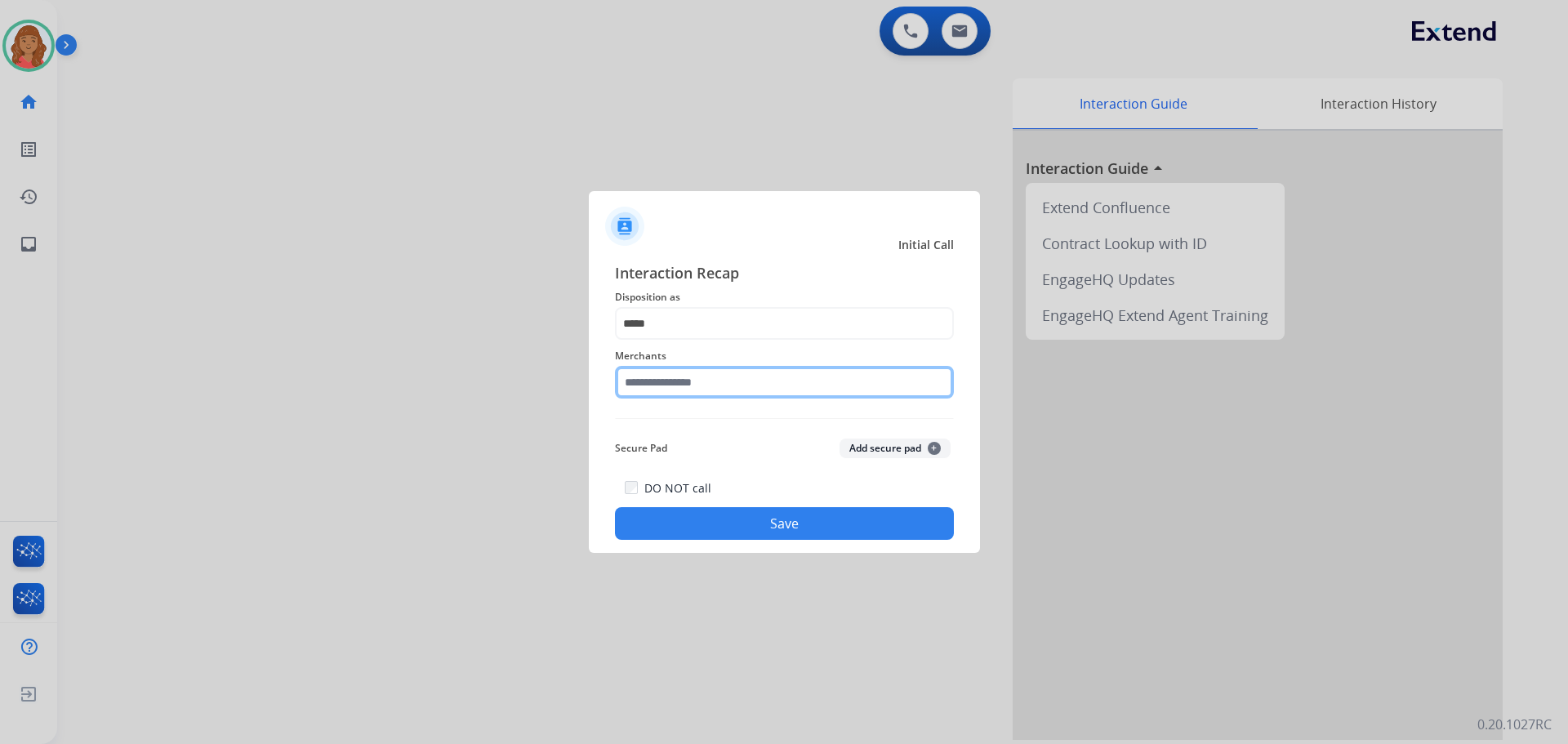
click at [659, 383] on input "text" at bounding box center [785, 382] width 339 height 33
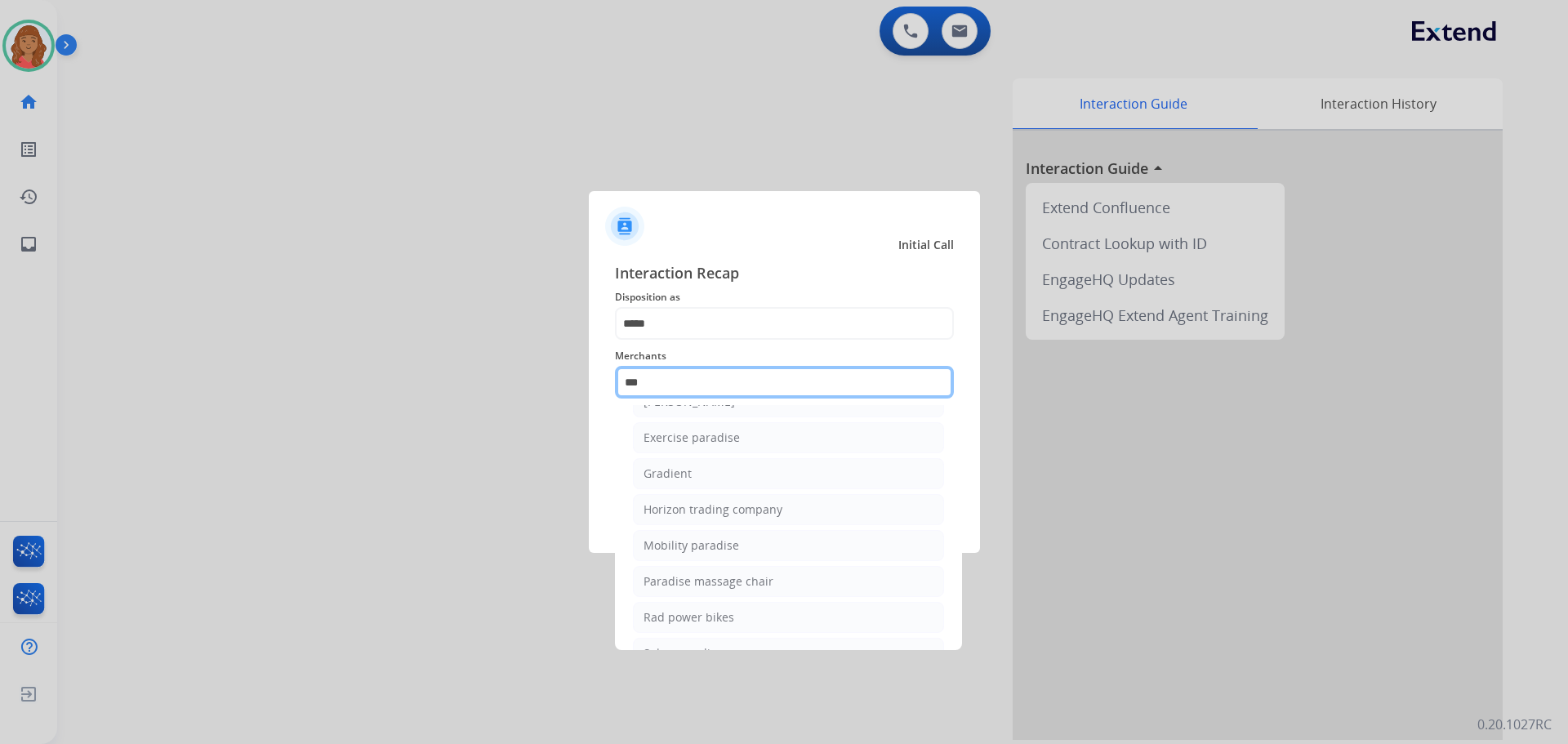
scroll to position [134, 0]
click at [672, 539] on div "Rad power bikes" at bounding box center [689, 546] width 91 height 16
type input "**********"
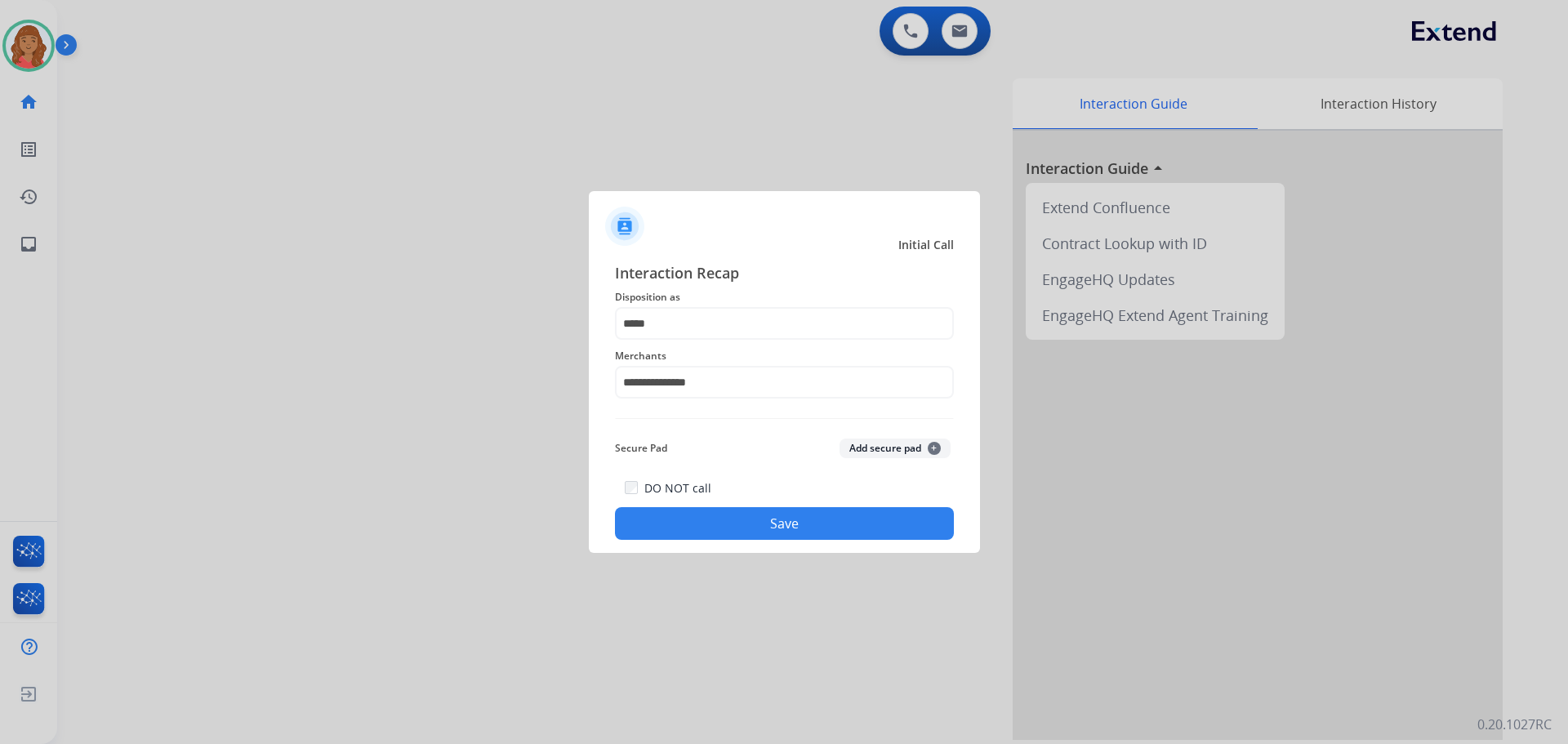
click at [718, 522] on button "Save" at bounding box center [785, 523] width 339 height 33
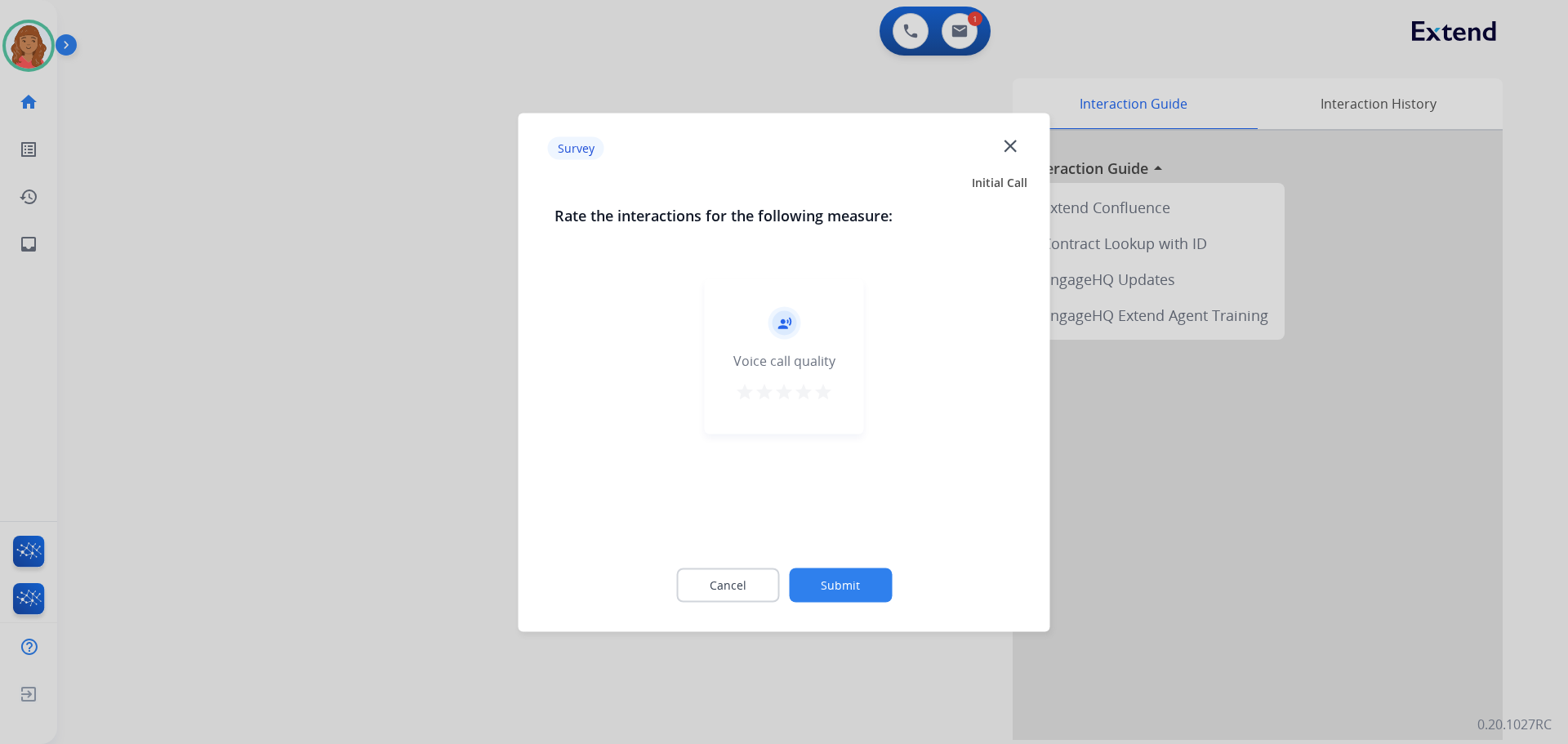
click at [822, 397] on mat-icon "star" at bounding box center [823, 392] width 20 height 20
click at [842, 594] on button "Submit" at bounding box center [841, 584] width 103 height 35
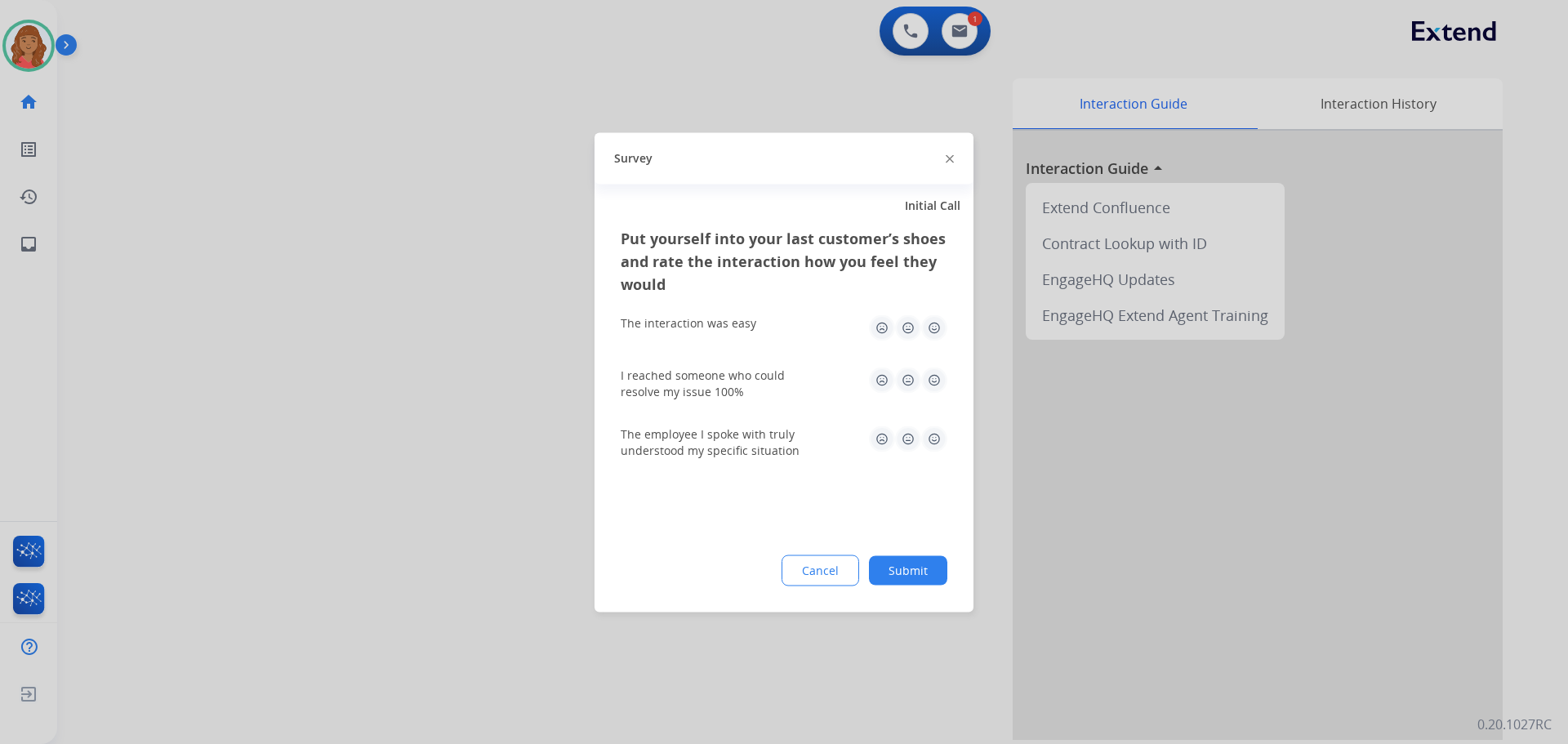
drag, startPoint x: 931, startPoint y: 330, endPoint x: 940, endPoint y: 337, distance: 11.4
click at [934, 330] on img at bounding box center [934, 327] width 26 height 26
click at [932, 374] on img at bounding box center [934, 379] width 26 height 26
drag, startPoint x: 933, startPoint y: 444, endPoint x: 939, endPoint y: 457, distance: 14.3
click at [934, 444] on img at bounding box center [934, 438] width 26 height 26
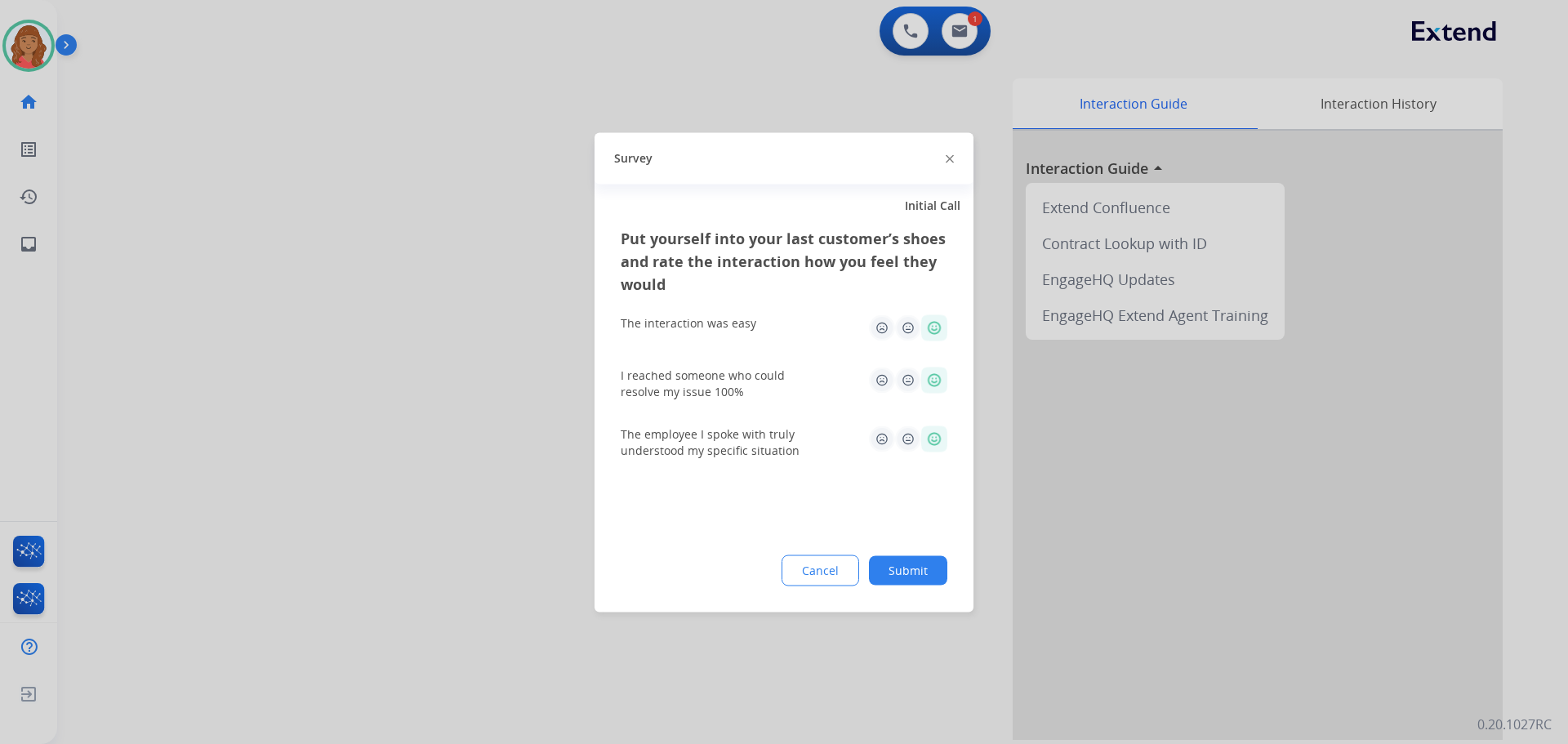
click at [904, 572] on button "Submit" at bounding box center [908, 570] width 78 height 29
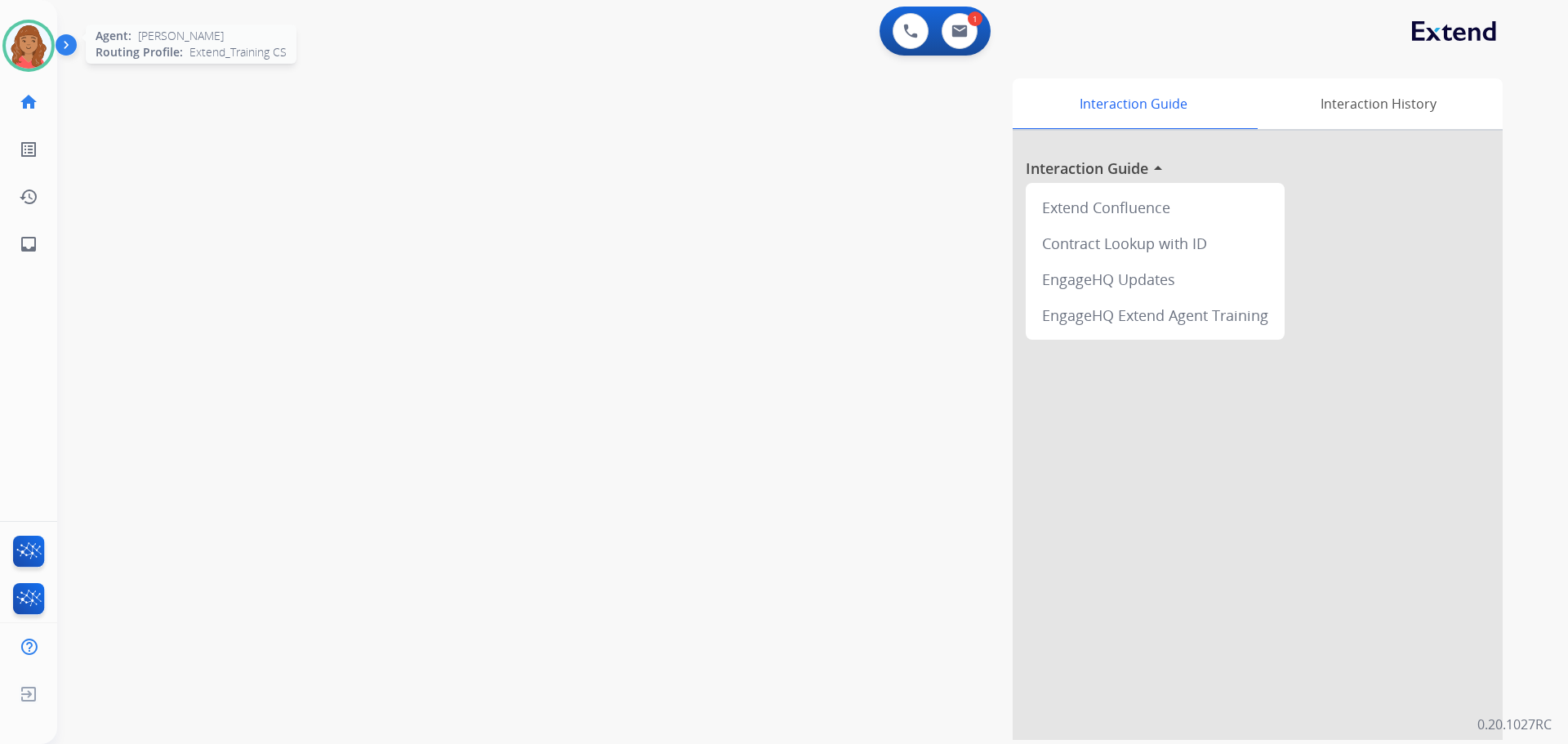
drag, startPoint x: 23, startPoint y: 39, endPoint x: 49, endPoint y: 41, distance: 26.1
click at [23, 39] on img at bounding box center [28, 46] width 46 height 46
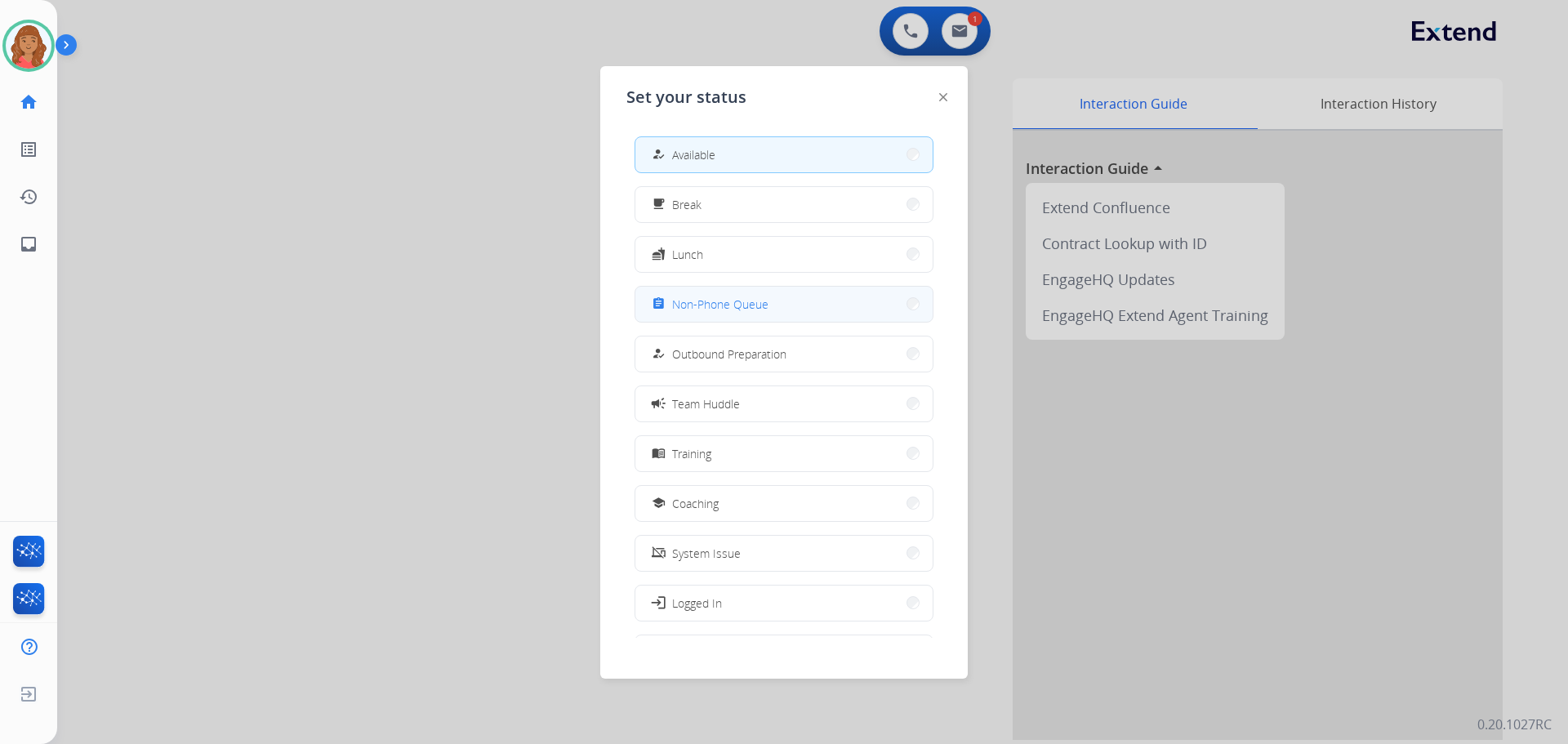
click at [709, 301] on span "Non-Phone Queue" at bounding box center [720, 304] width 97 height 17
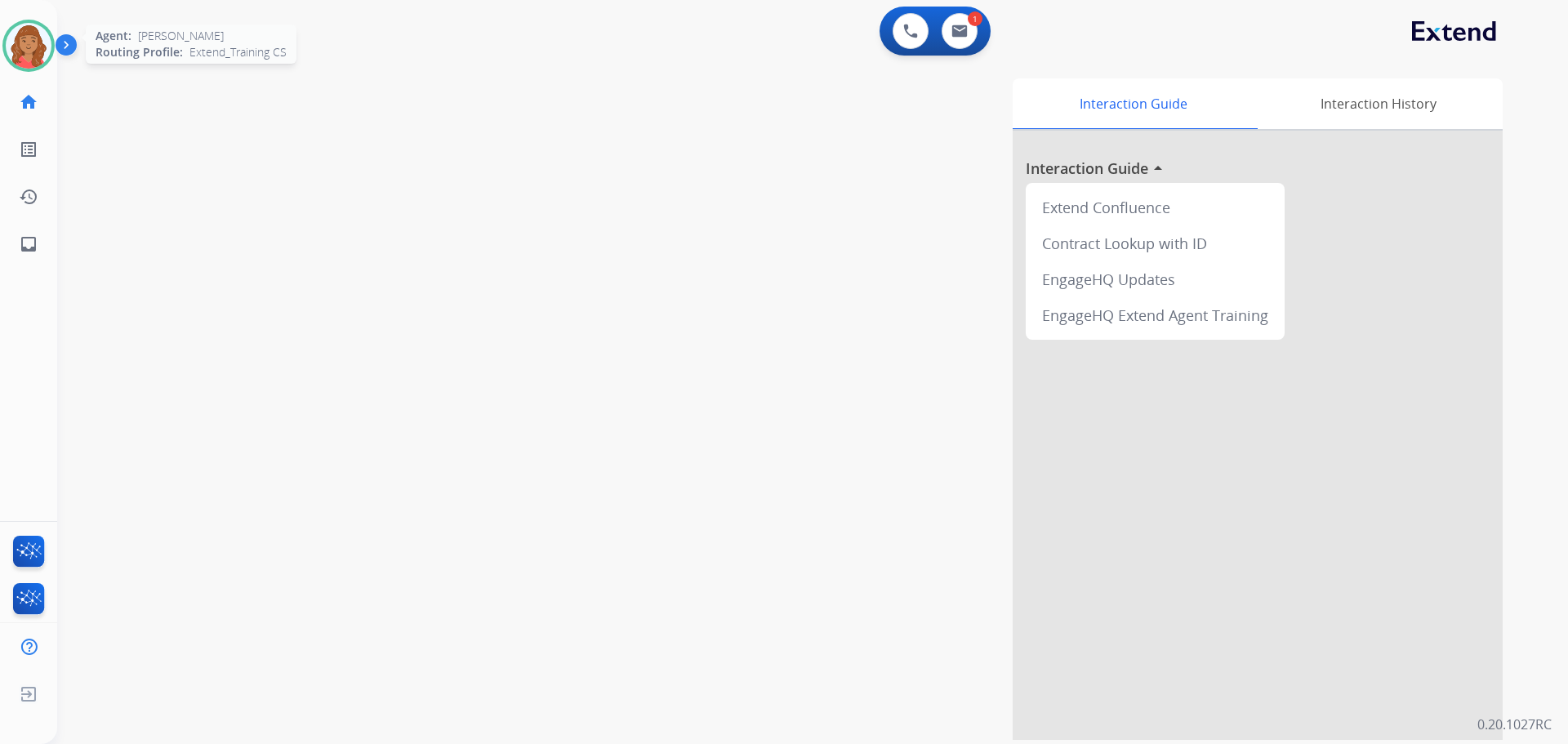
click at [25, 41] on img at bounding box center [28, 46] width 46 height 46
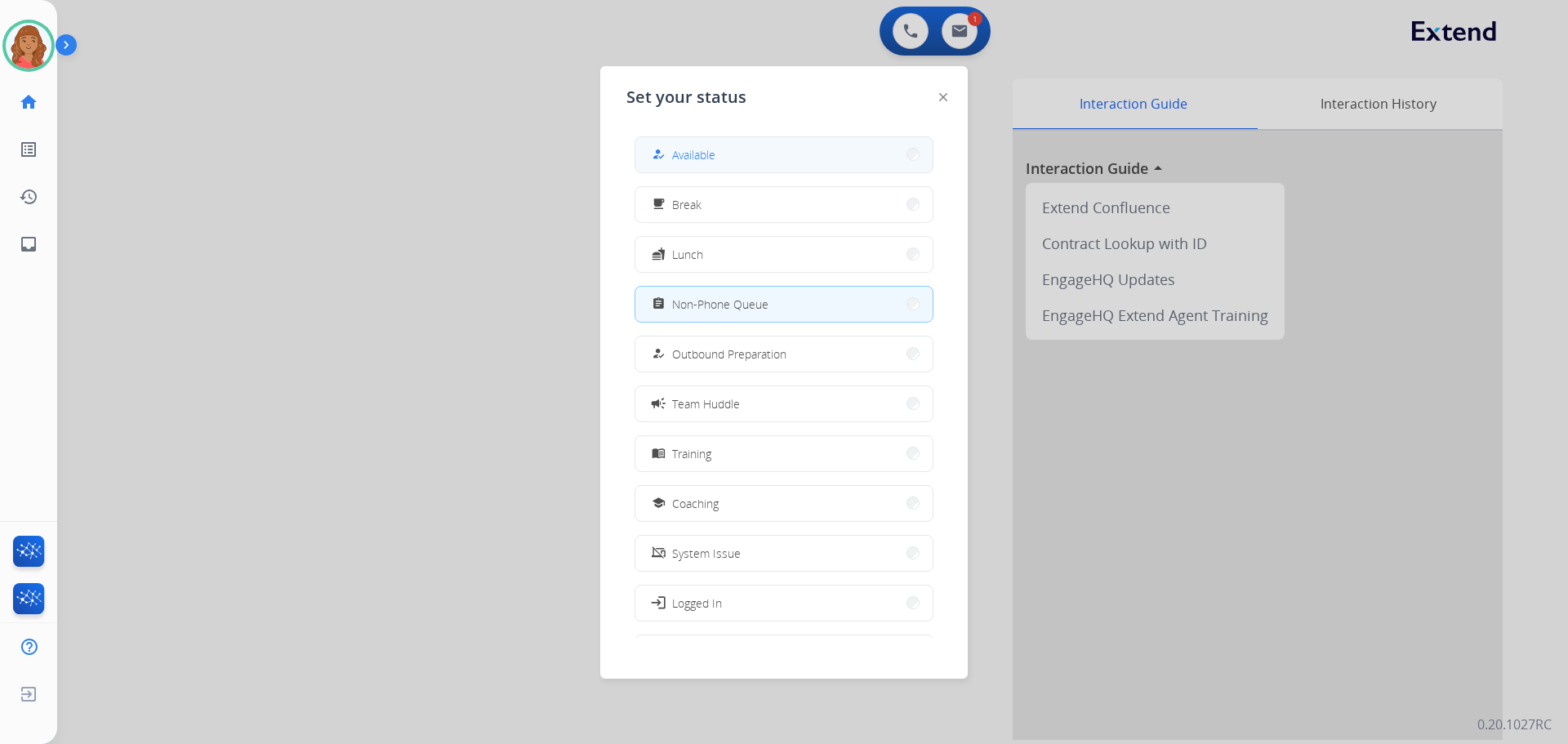
click at [715, 149] on span "Available" at bounding box center [693, 154] width 44 height 17
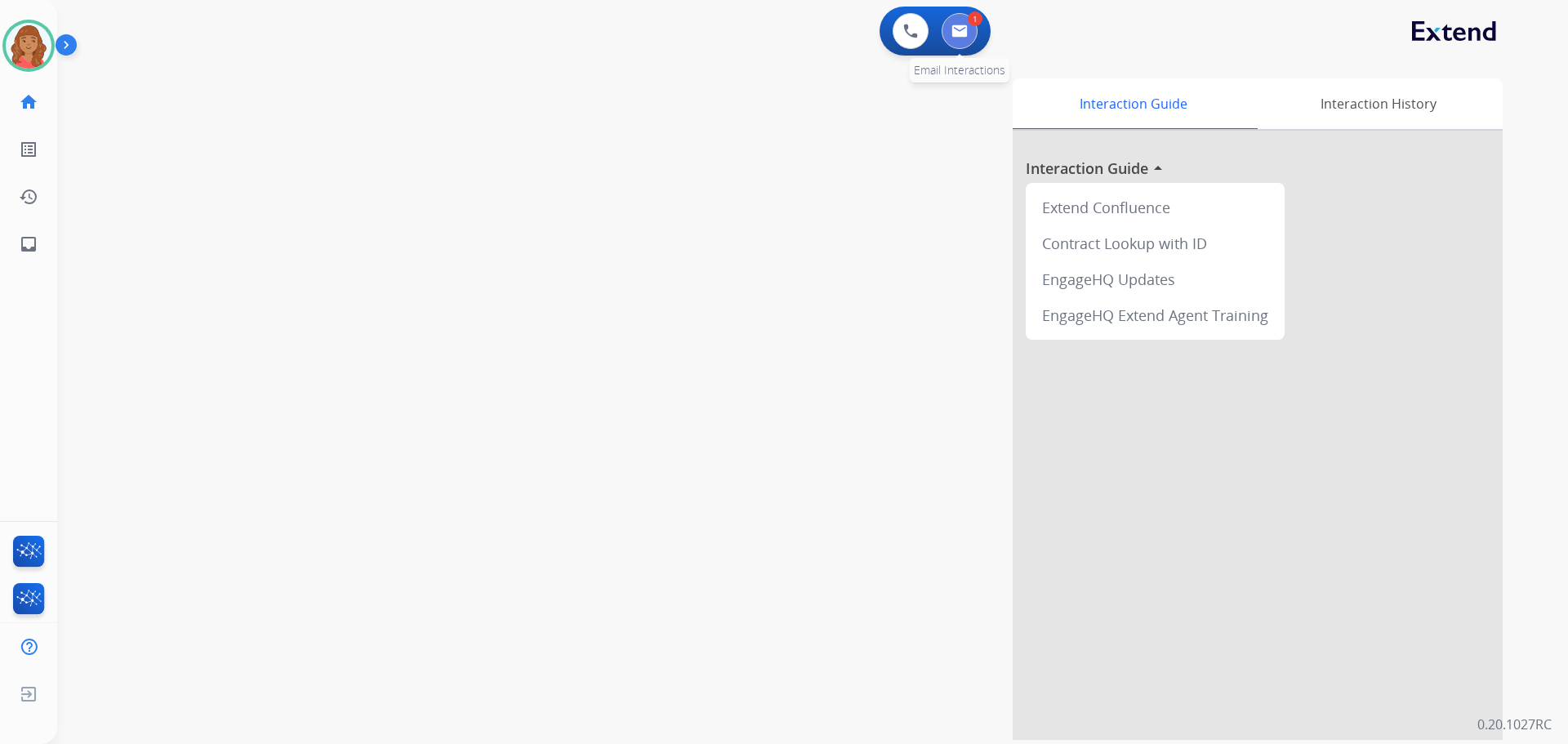
click at [966, 36] on img at bounding box center [960, 31] width 16 height 13
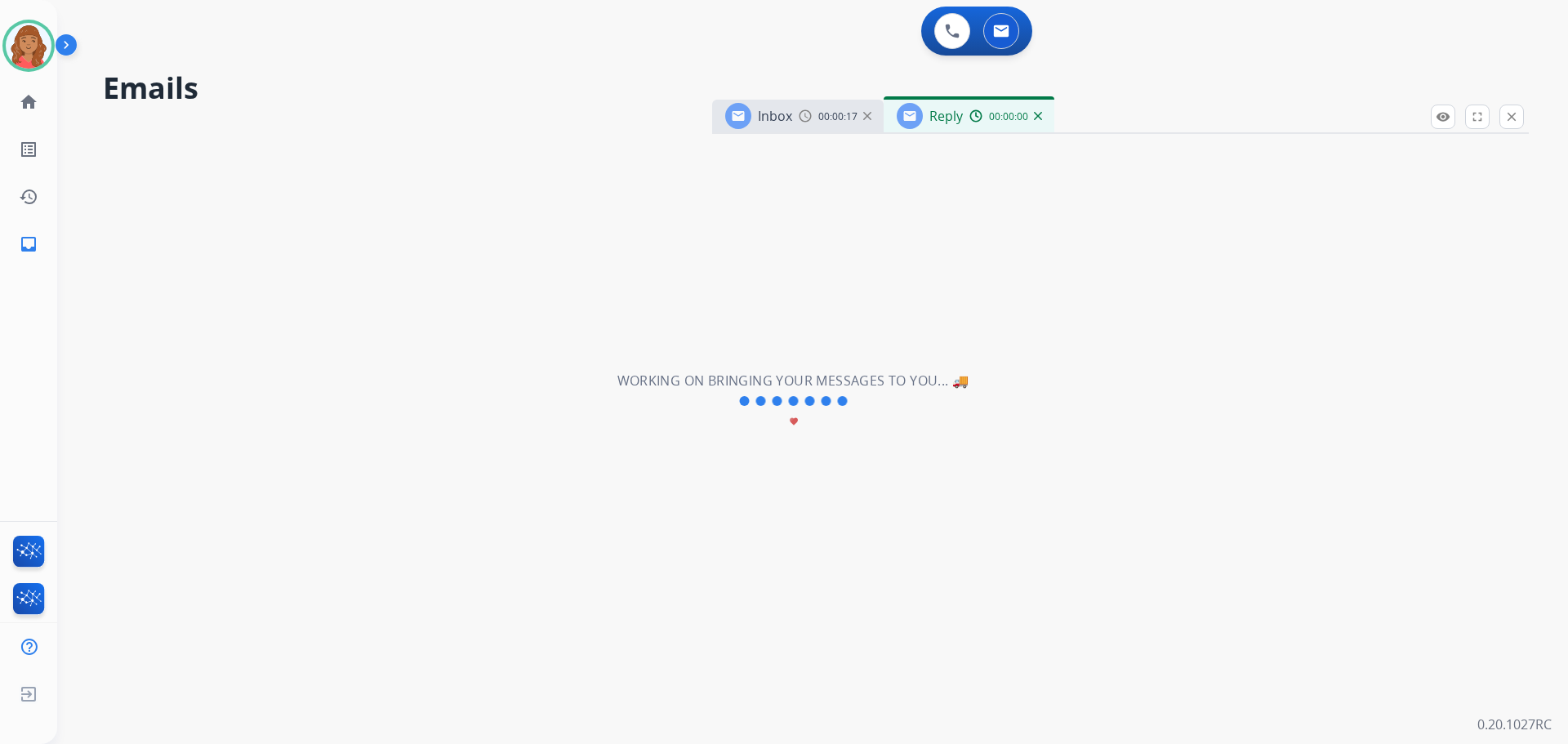
select select "**********"
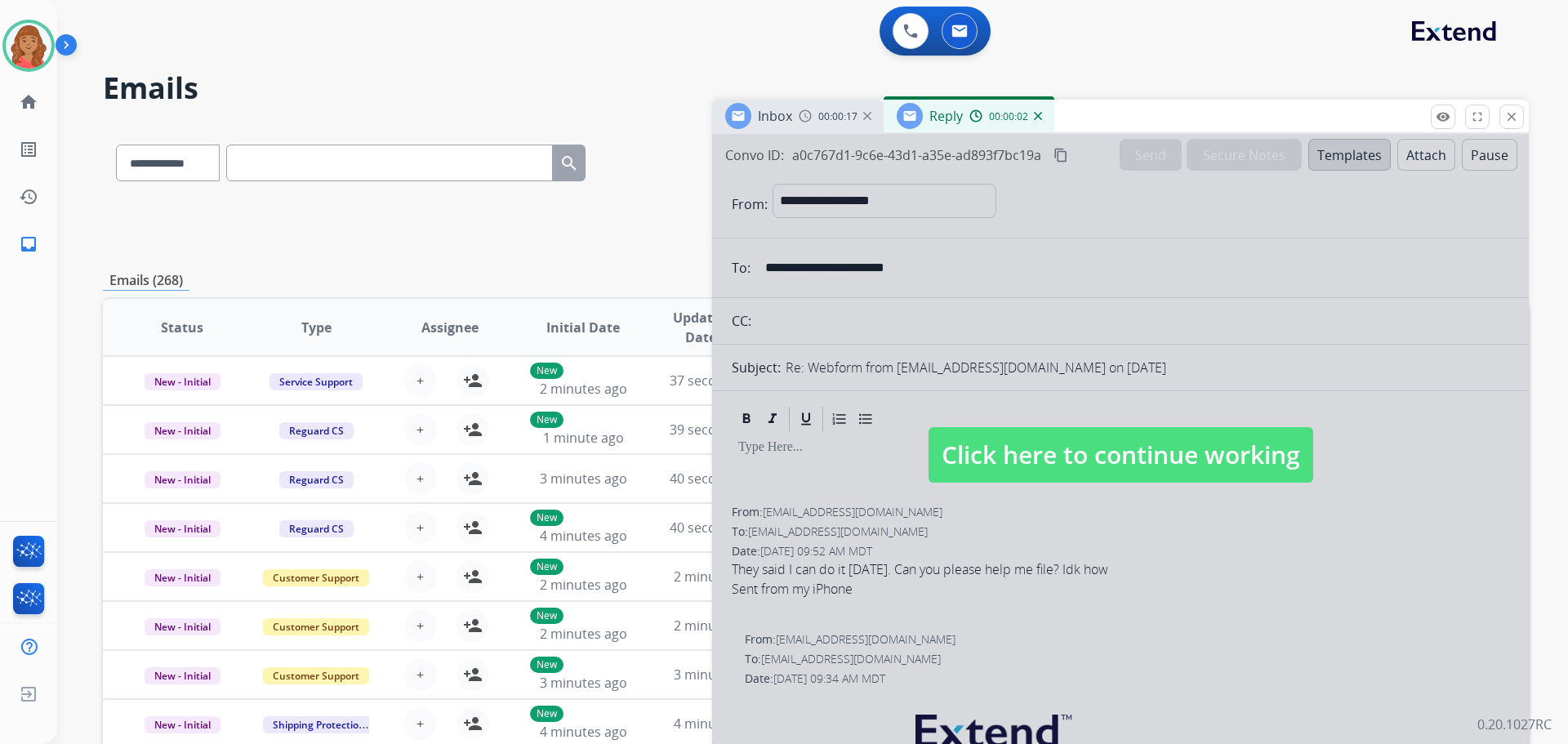
click at [1021, 471] on span "Click here to continue working" at bounding box center [1121, 455] width 384 height 56
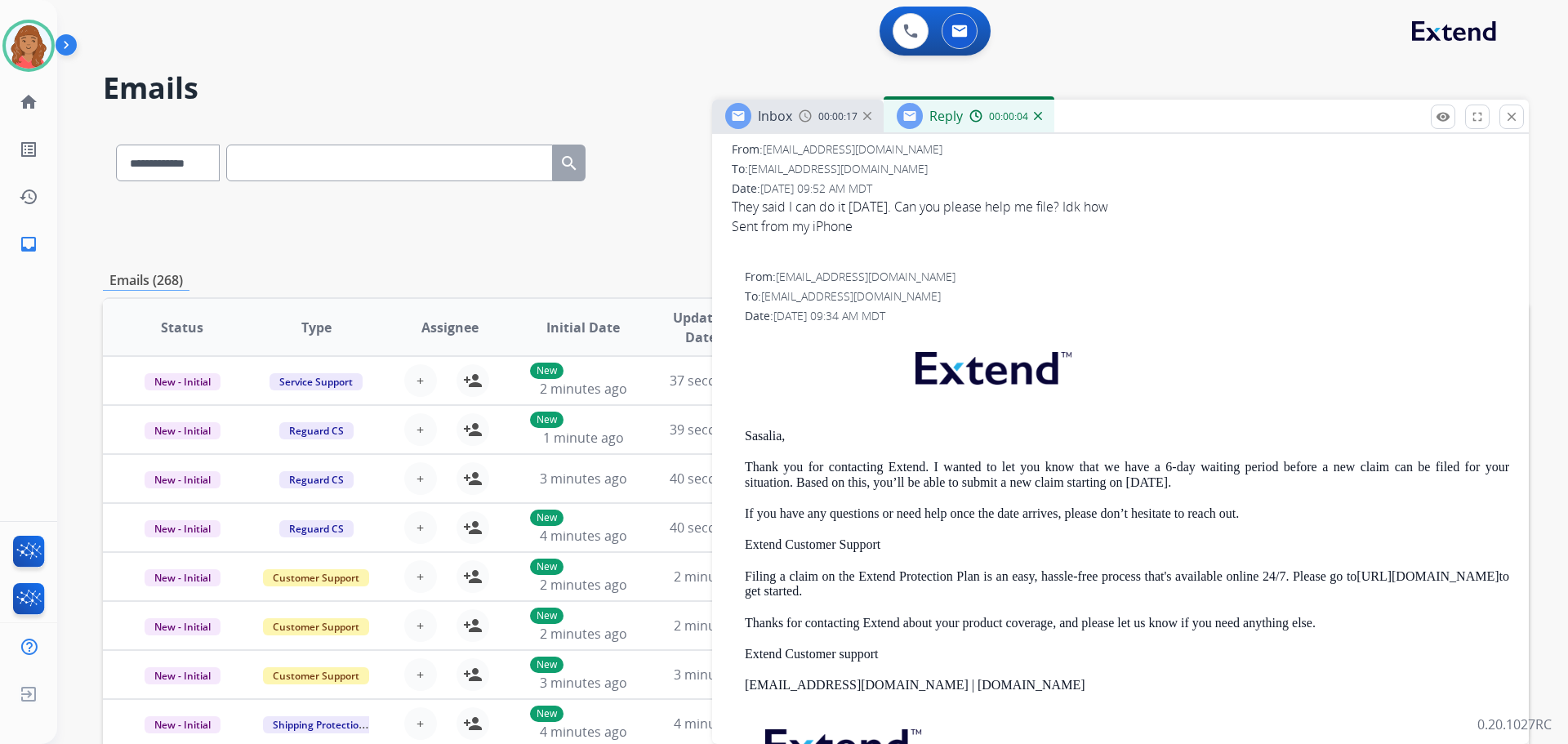
scroll to position [408, 0]
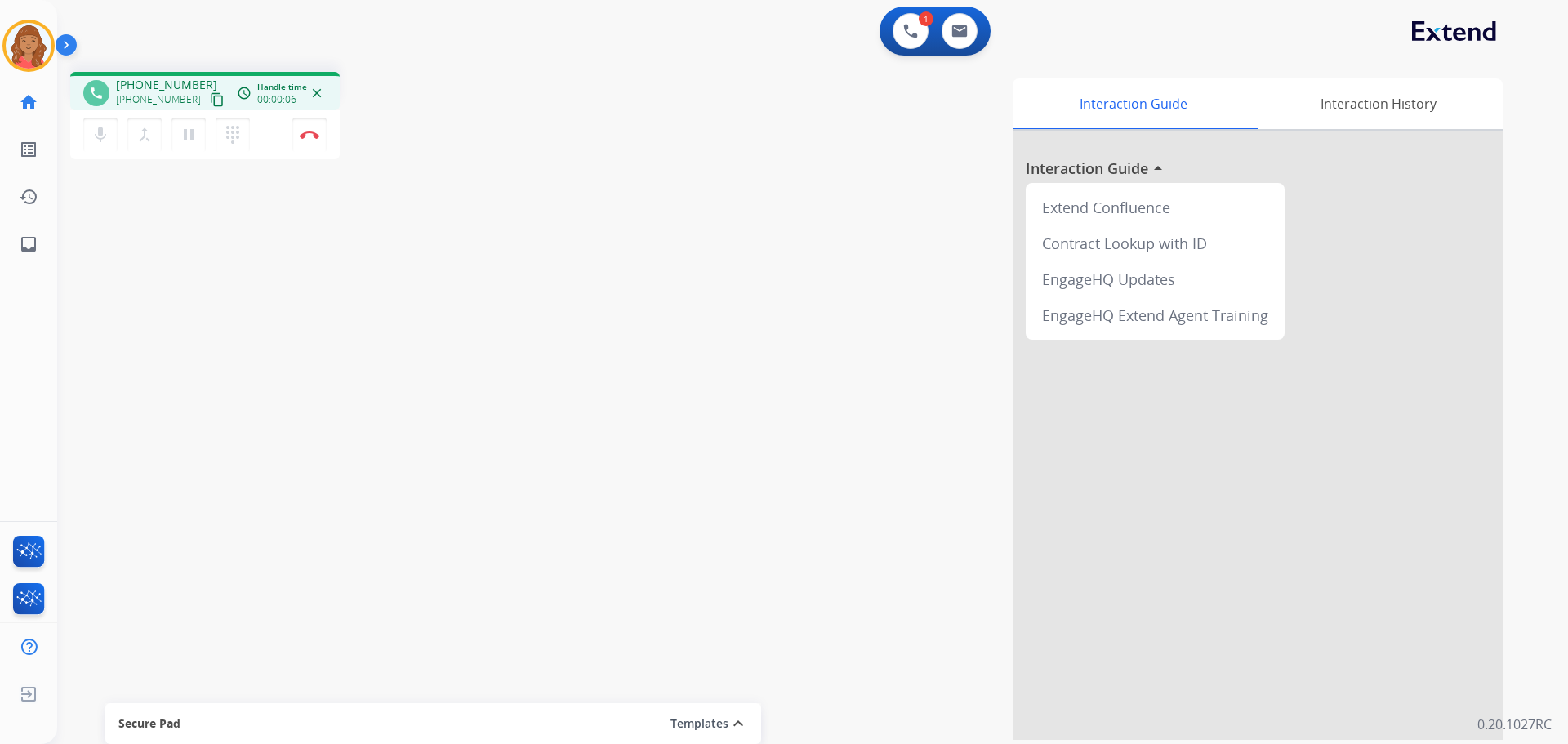
drag, startPoint x: 199, startPoint y: 100, endPoint x: 133, endPoint y: 91, distance: 66.6
click at [210, 100] on mat-icon "content_copy" at bounding box center [217, 99] width 15 height 15
click at [302, 138] on img at bounding box center [310, 134] width 20 height 8
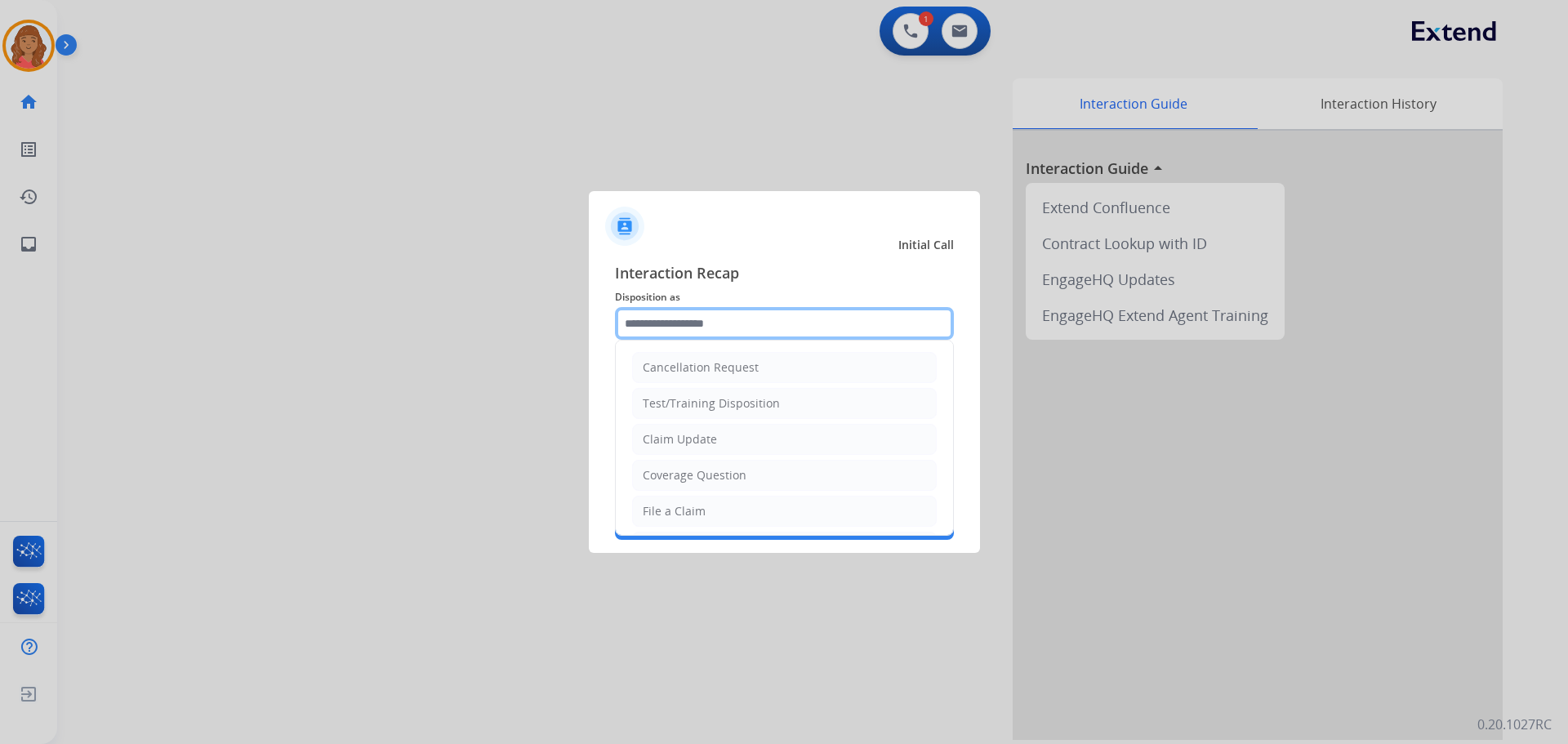
click at [716, 326] on input "text" at bounding box center [785, 323] width 339 height 33
click at [685, 503] on li "File a Claim" at bounding box center [784, 511] width 305 height 31
type input "**********"
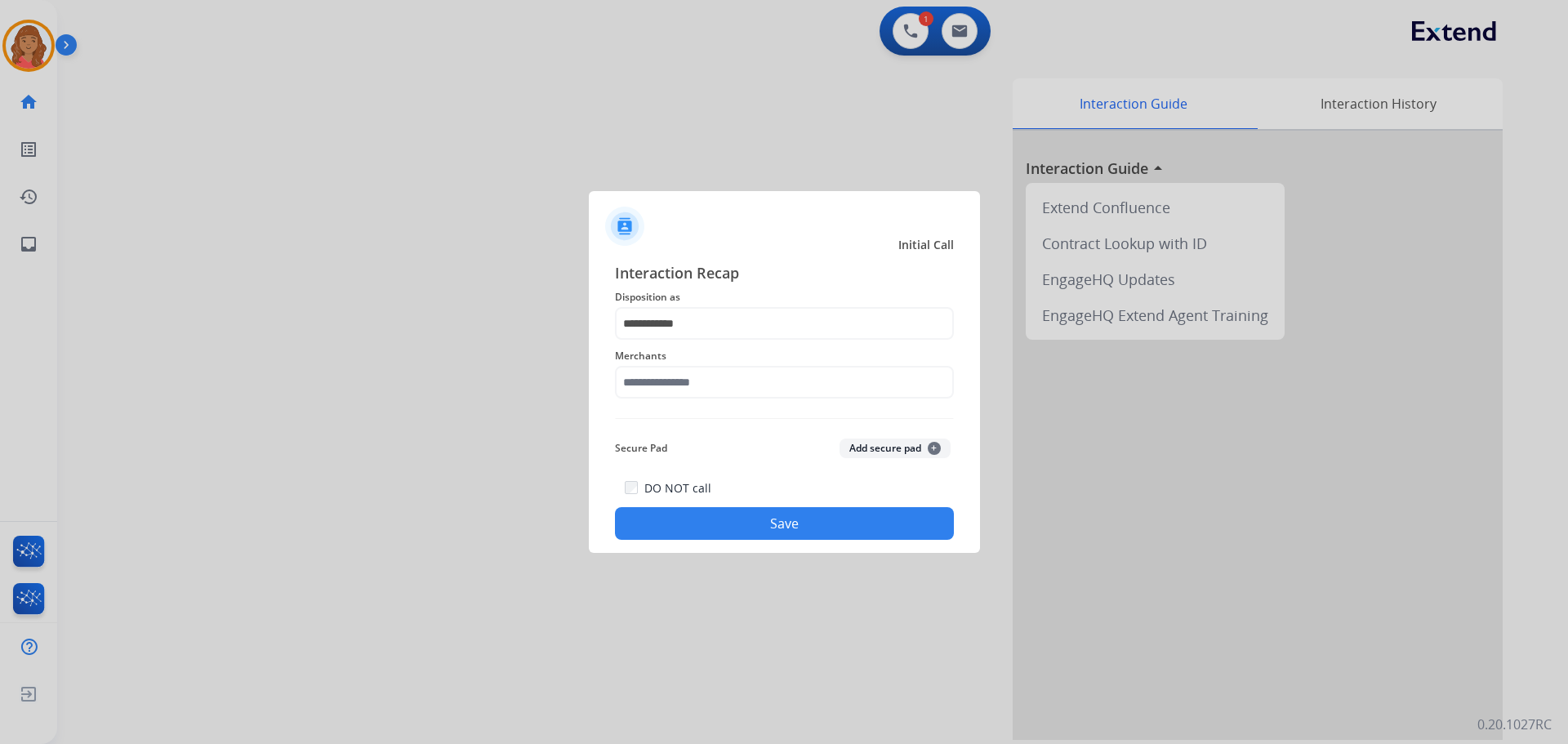
click at [687, 408] on div "**********" at bounding box center [785, 400] width 339 height 279
click at [692, 385] on input "text" at bounding box center [785, 382] width 339 height 33
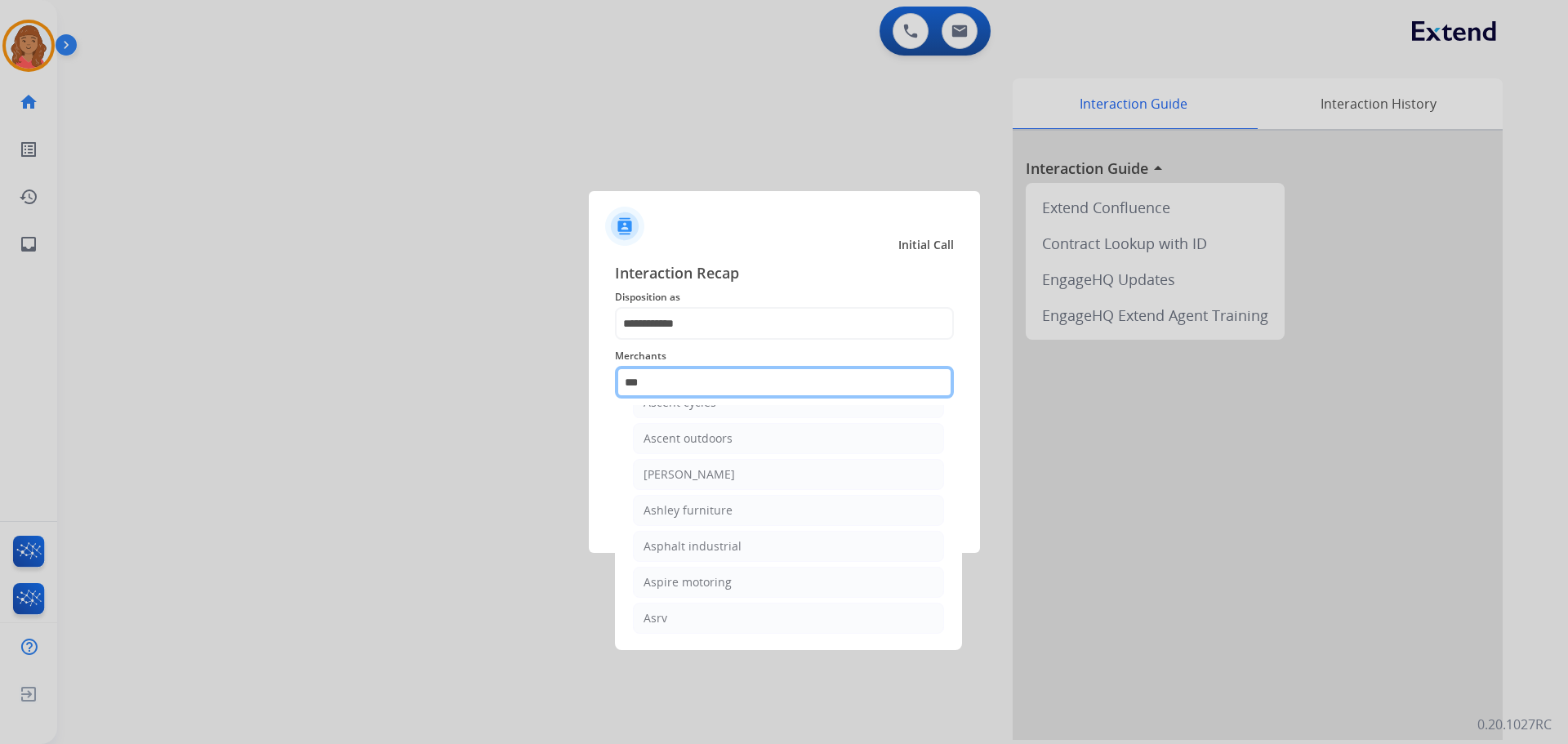
scroll to position [26, 0]
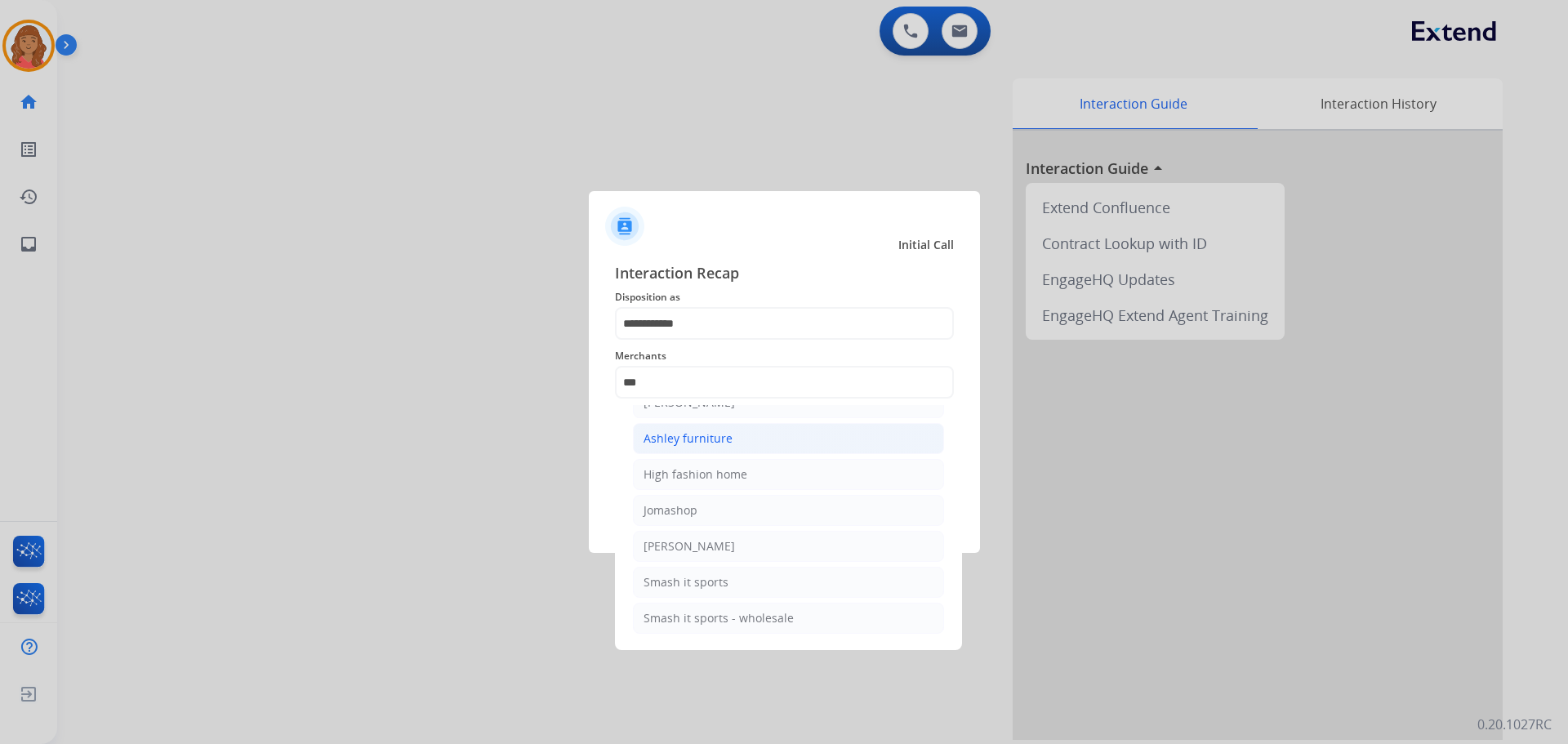
click at [701, 443] on div "Ashley furniture" at bounding box center [688, 439] width 89 height 16
type input "**********"
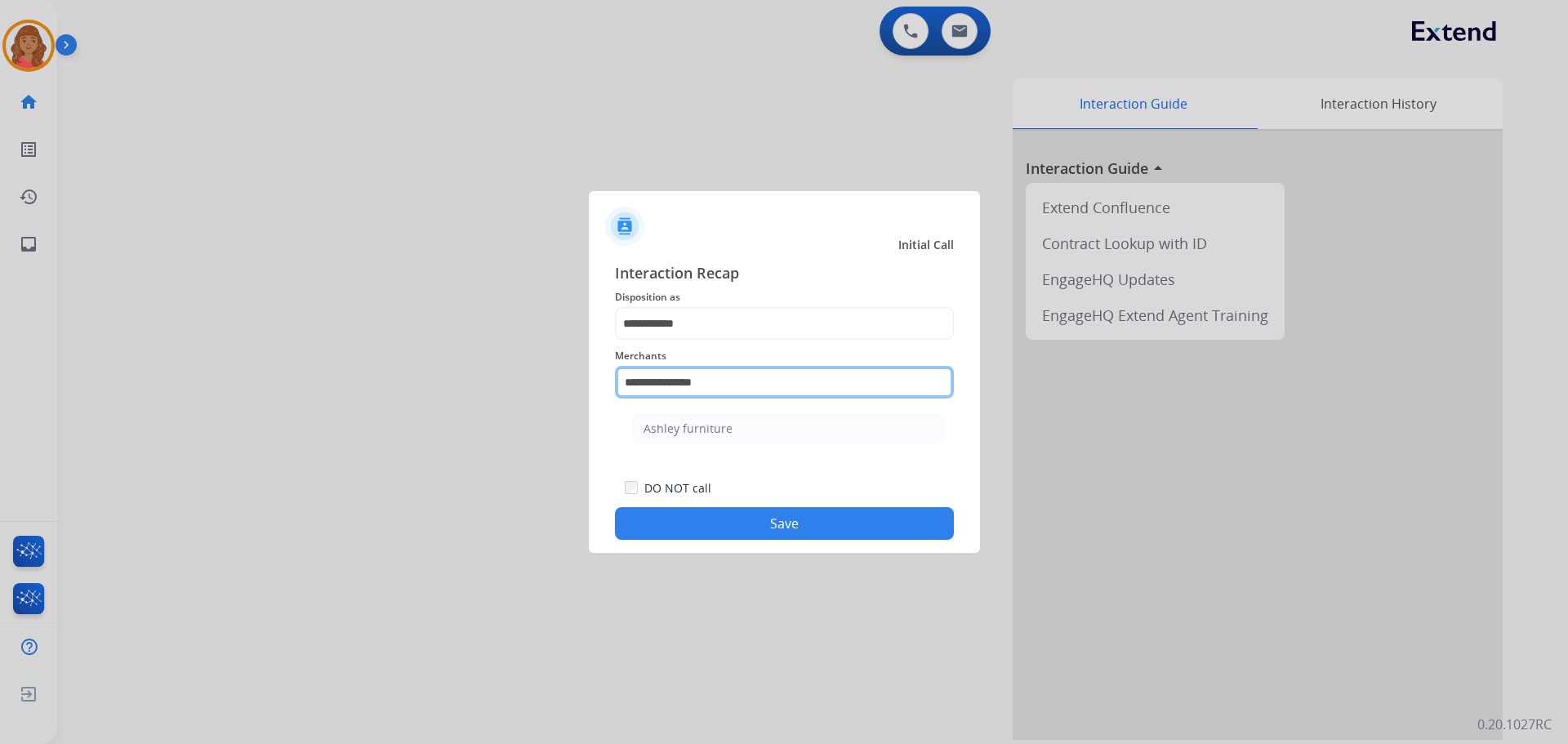
drag, startPoint x: 713, startPoint y: 384, endPoint x: 542, endPoint y: 387, distance: 171.0
click at [0, 387] on app-contact-recap-modal "**********" at bounding box center [0, 372] width 0 height 744
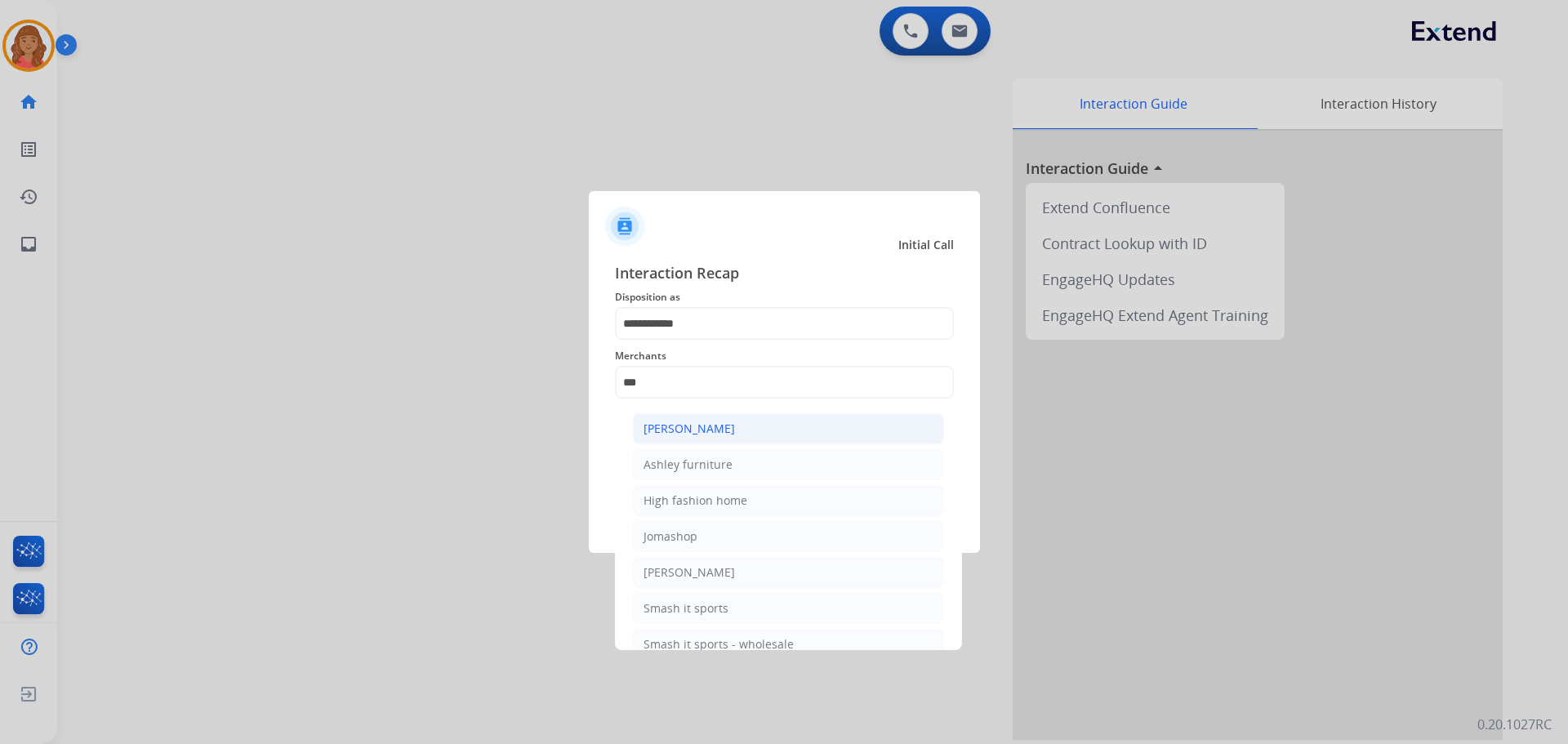
click at [678, 439] on li "[PERSON_NAME]" at bounding box center [788, 429] width 312 height 31
type input "**********"
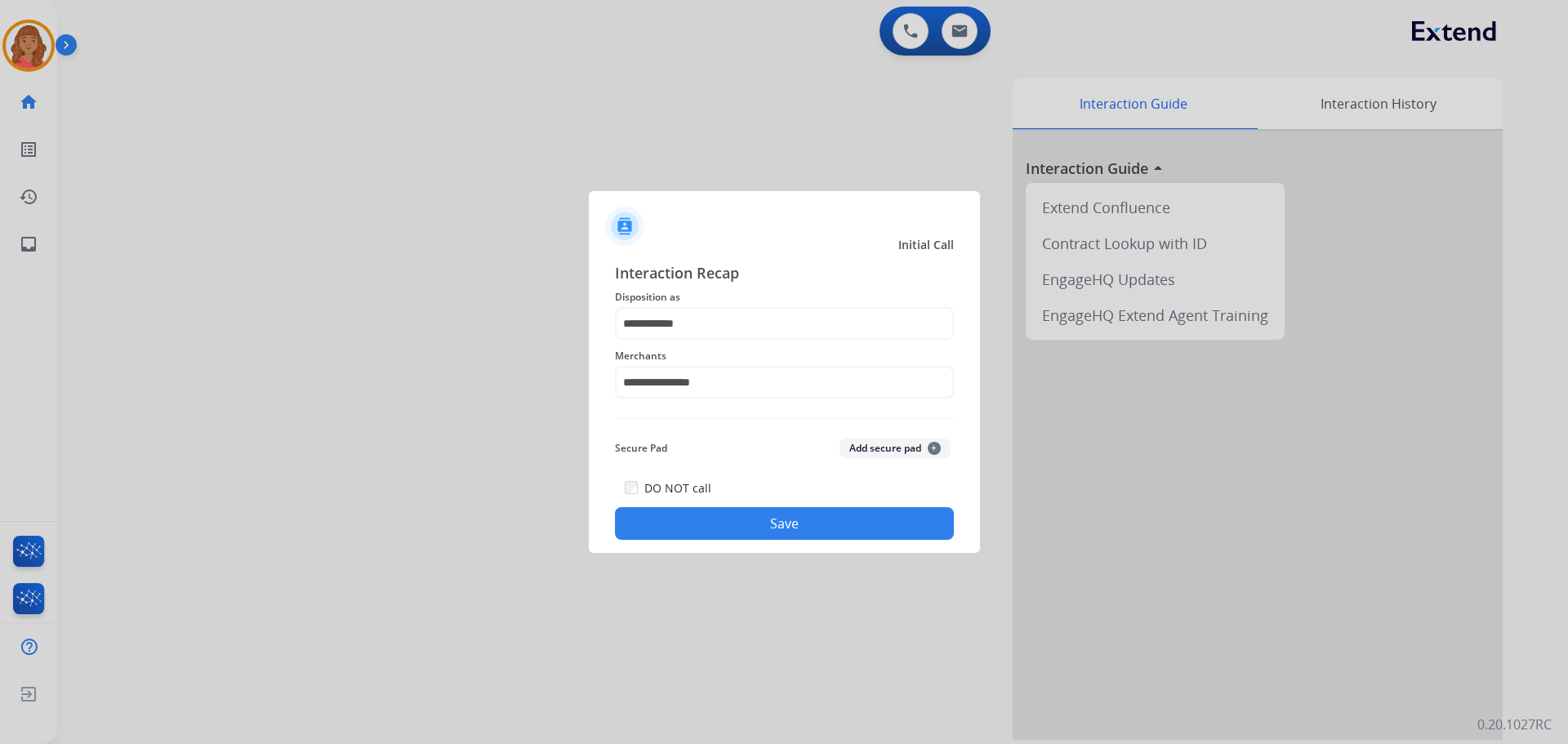
click at [758, 530] on button "Save" at bounding box center [785, 523] width 339 height 33
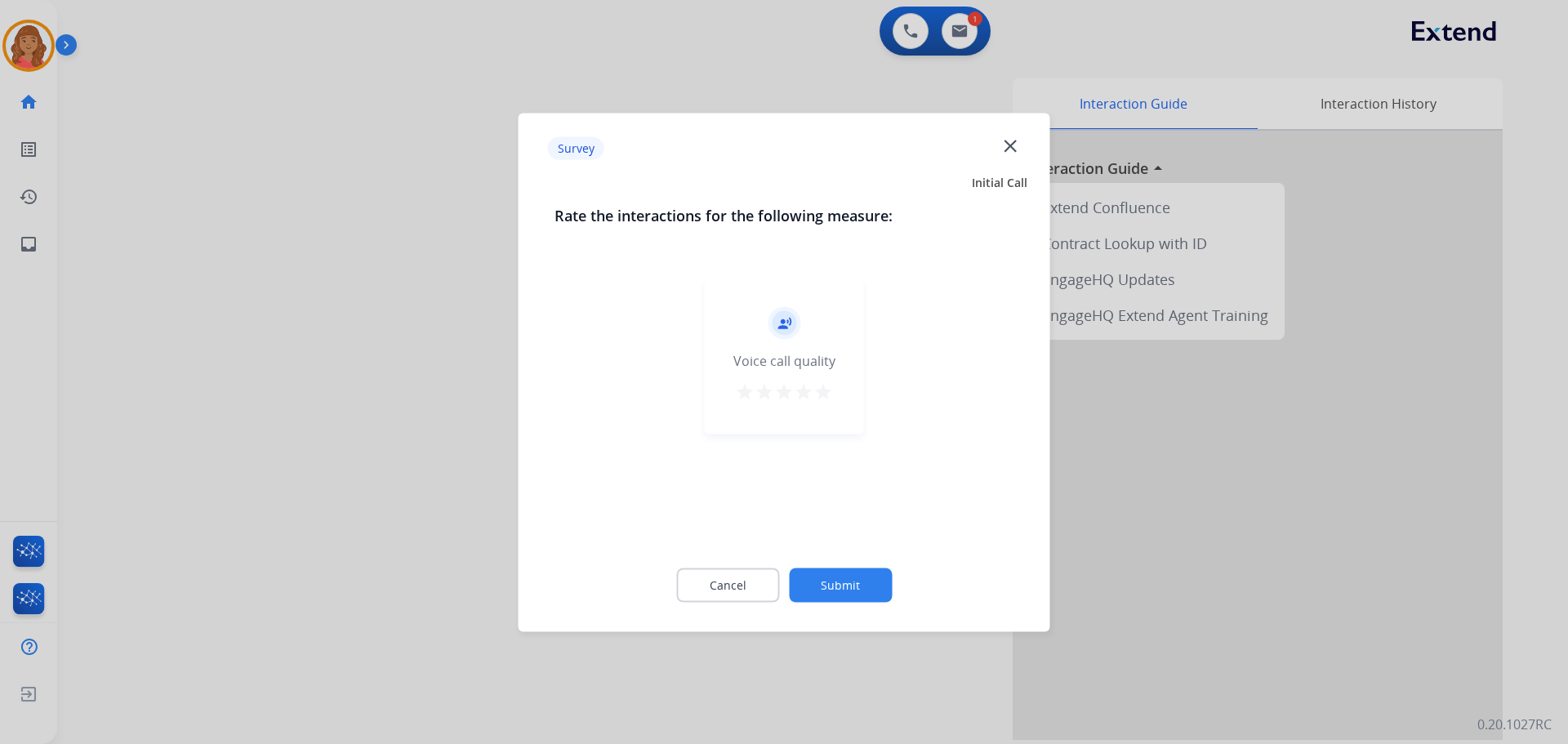
drag, startPoint x: 812, startPoint y: 398, endPoint x: 828, endPoint y: 442, distance: 46.8
click at [811, 398] on div "star star star star star" at bounding box center [784, 394] width 98 height 25
click at [825, 405] on button "star" at bounding box center [823, 394] width 20 height 25
click at [847, 590] on button "Submit" at bounding box center [841, 584] width 103 height 35
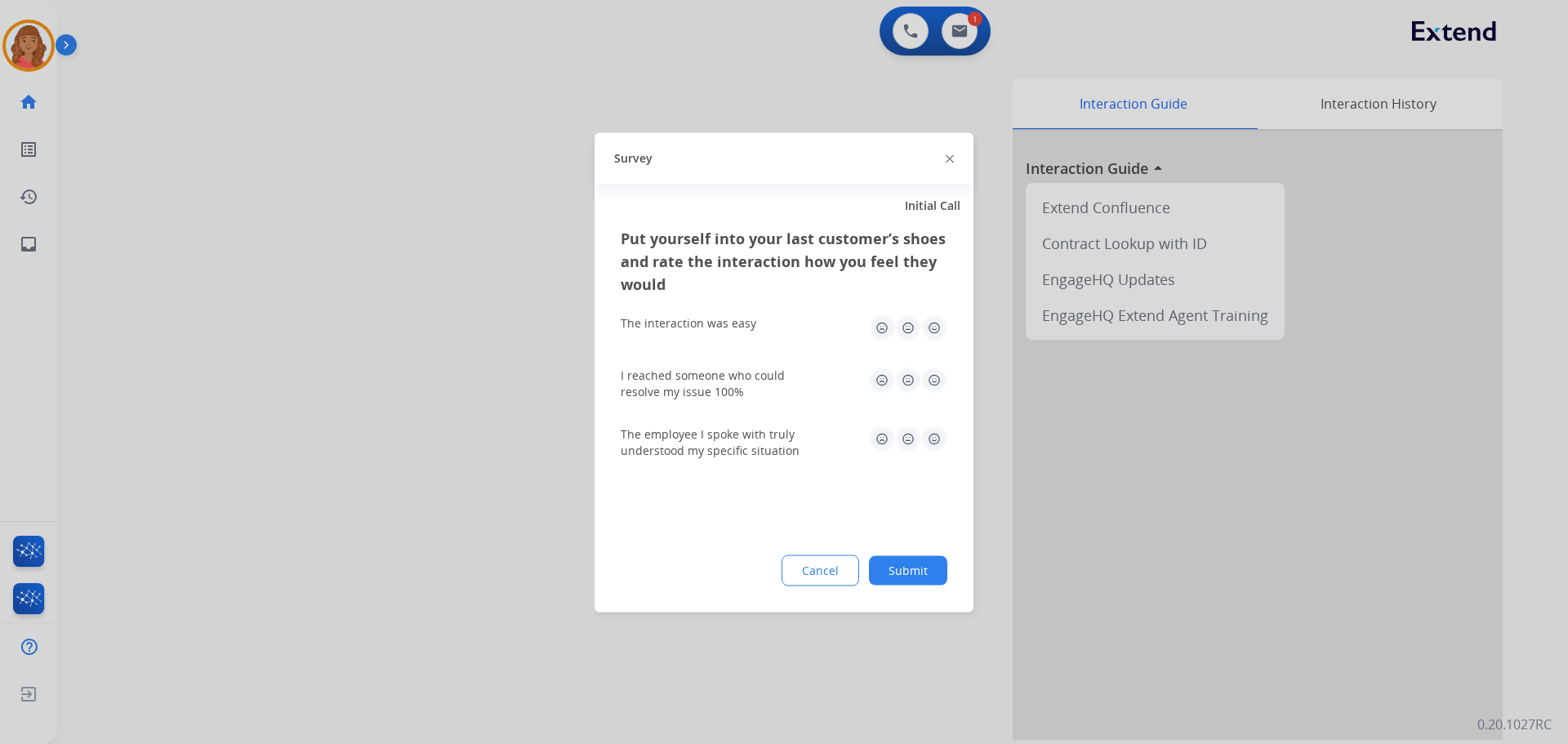
drag, startPoint x: 936, startPoint y: 332, endPoint x: 929, endPoint y: 379, distance: 47.5
click at [934, 334] on img at bounding box center [934, 327] width 26 height 26
click at [931, 393] on div "I reached someone who could resolve my issue 100%" at bounding box center [784, 383] width 327 height 33
click at [935, 384] on img at bounding box center [934, 379] width 26 height 26
click at [923, 439] on img at bounding box center [934, 438] width 26 height 26
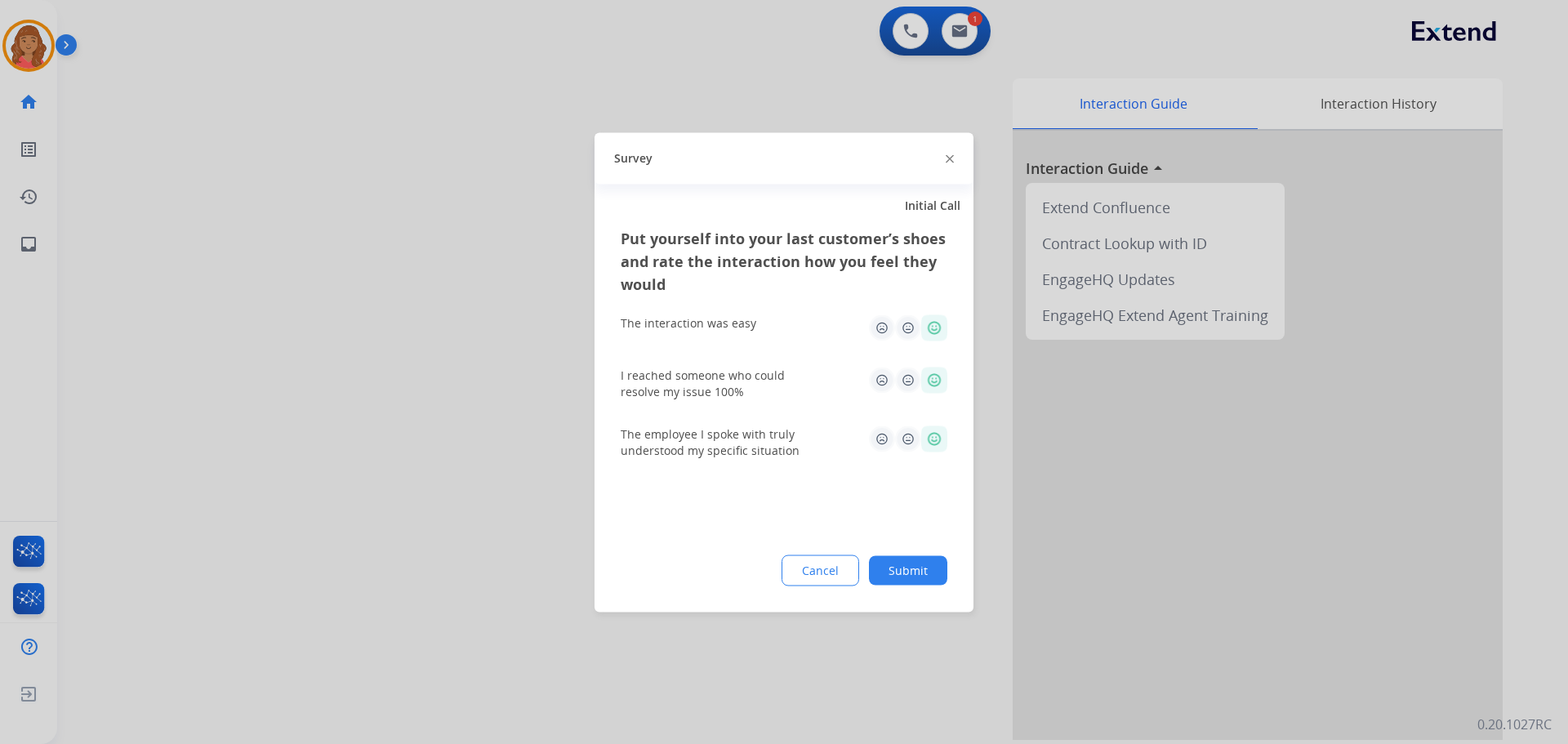
click at [946, 433] on img at bounding box center [934, 438] width 26 height 26
click at [924, 559] on button "Submit" at bounding box center [908, 570] width 78 height 29
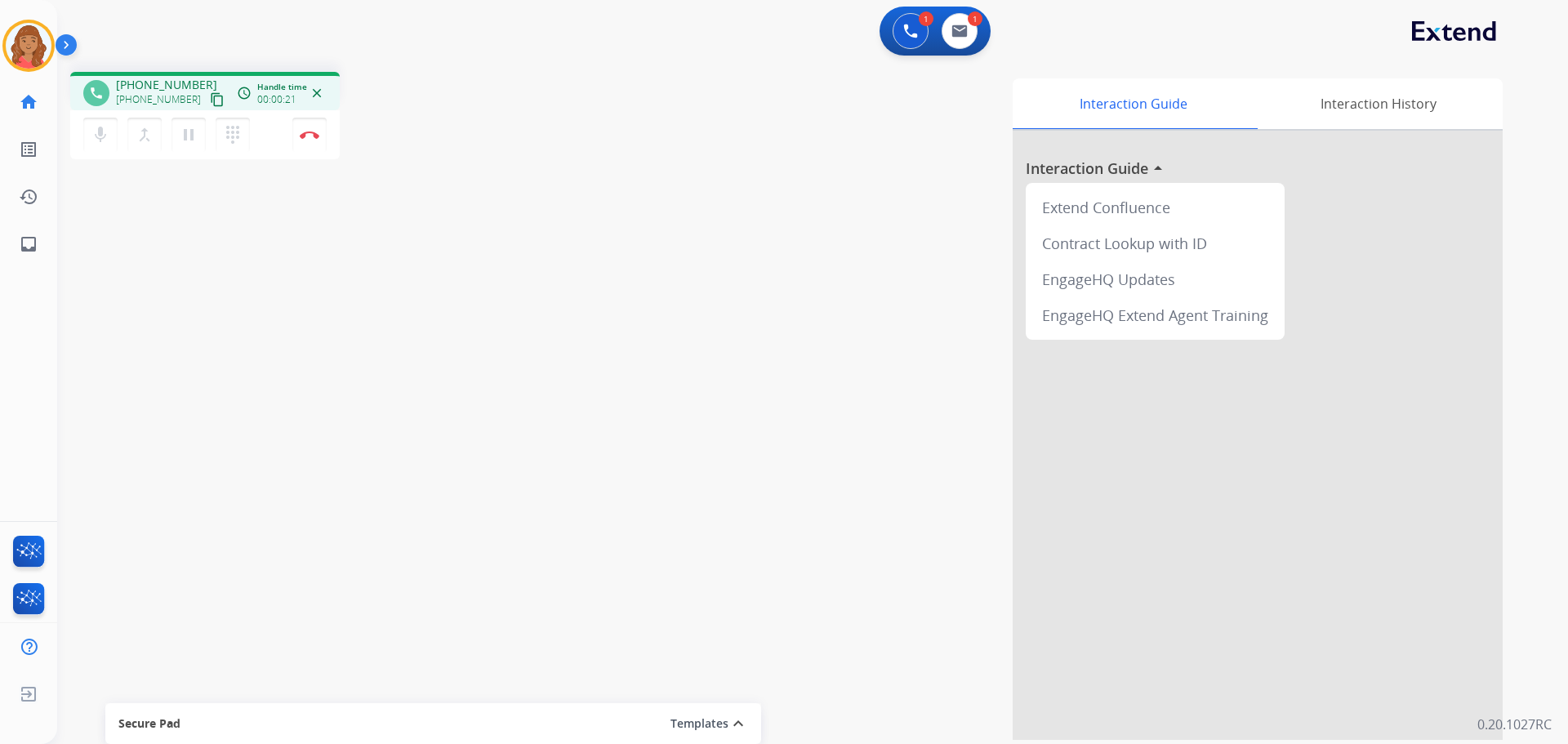
click at [210, 100] on mat-icon "content_copy" at bounding box center [217, 99] width 15 height 15
click at [210, 99] on mat-icon "content_copy" at bounding box center [217, 99] width 15 height 15
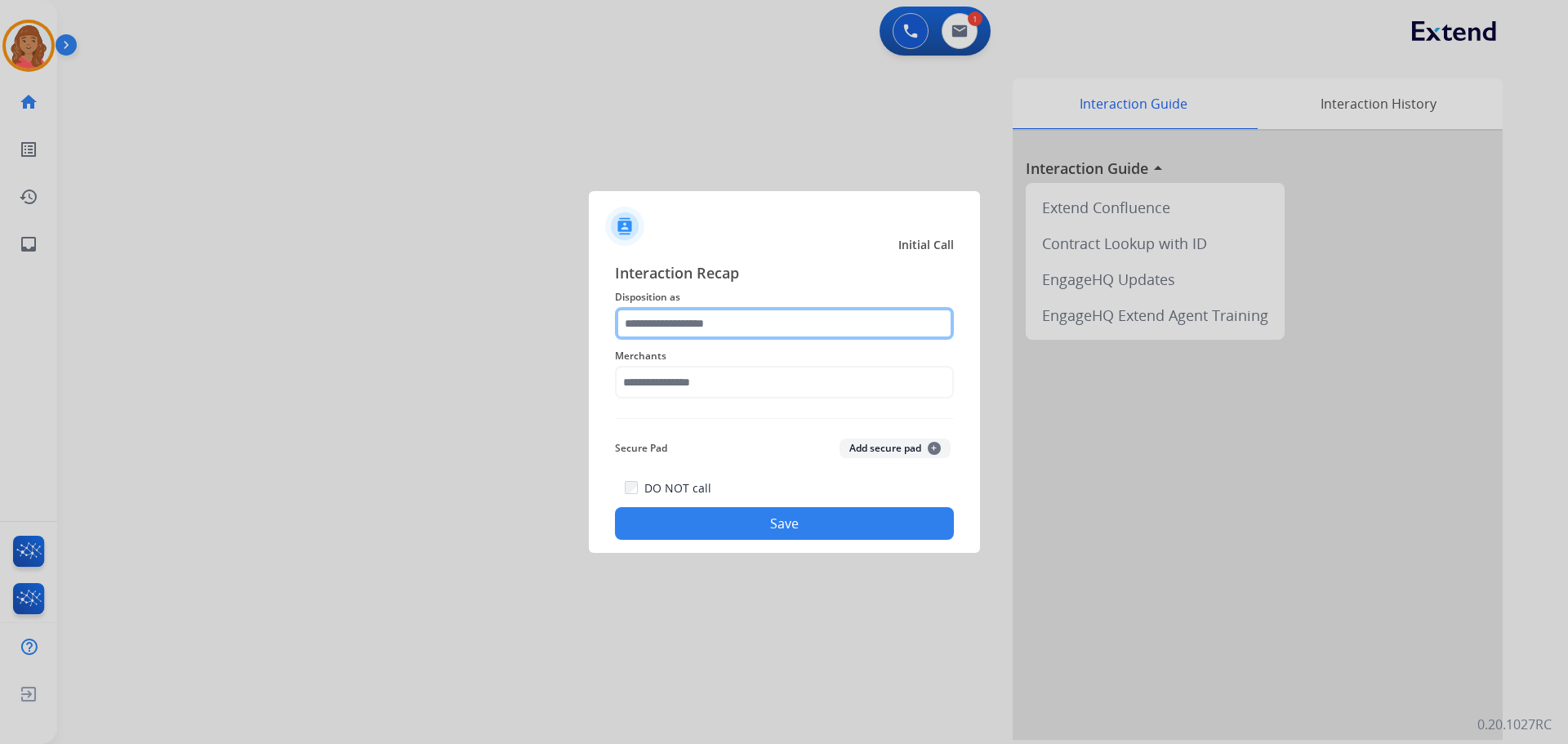
drag, startPoint x: 694, startPoint y: 324, endPoint x: 687, endPoint y: 329, distance: 8.6
click at [694, 326] on input "text" at bounding box center [785, 323] width 339 height 33
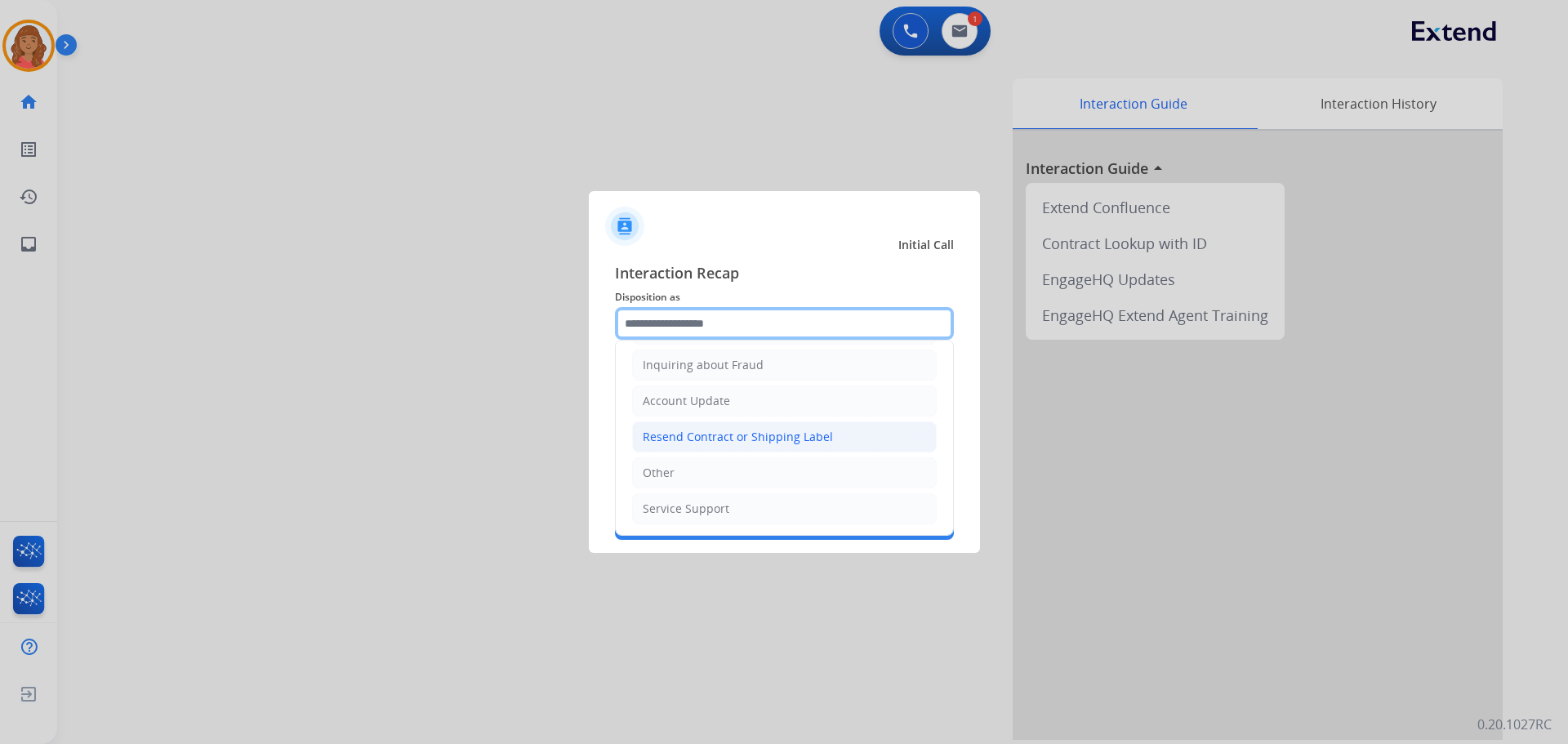
scroll to position [255, 0]
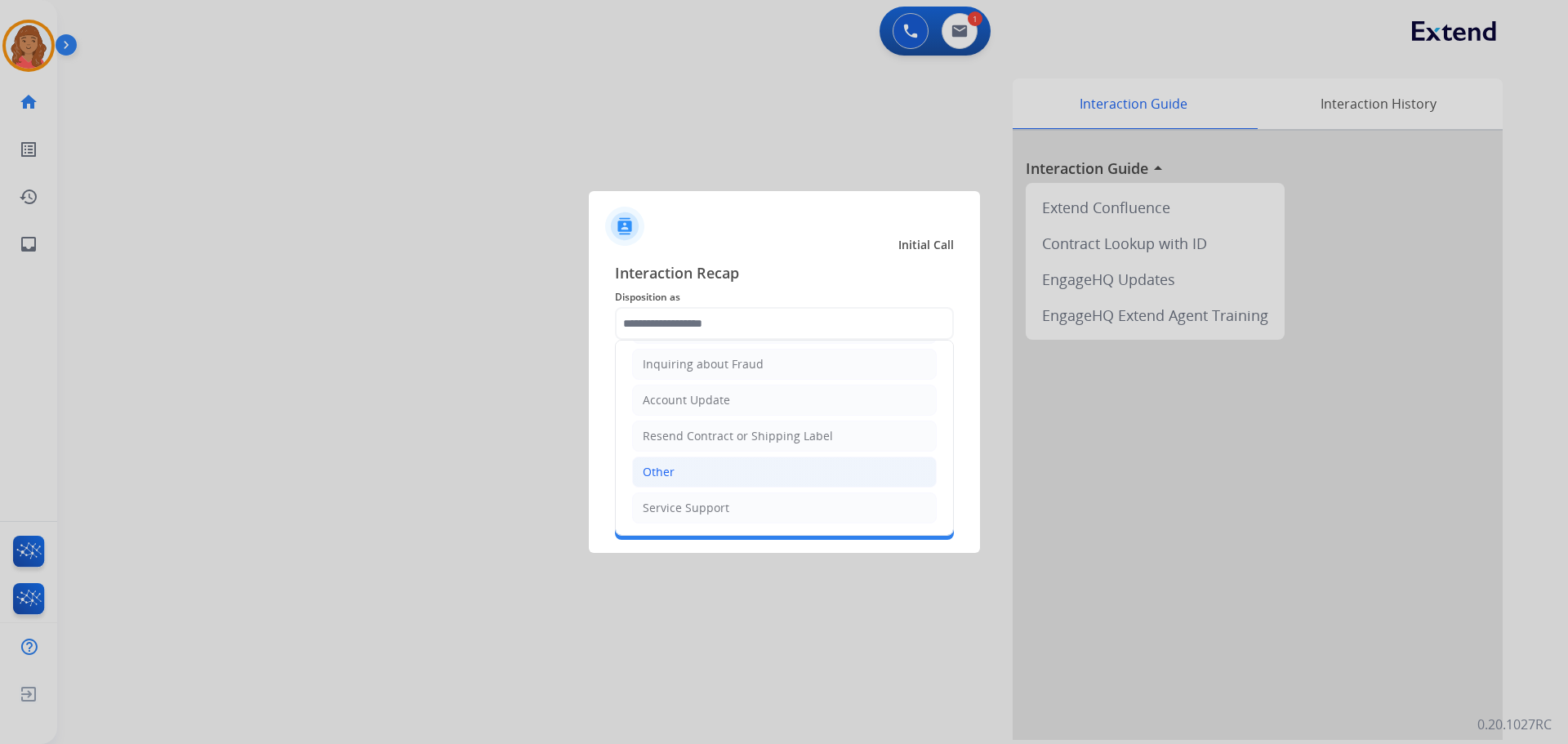
click at [670, 471] on div "Other" at bounding box center [659, 472] width 32 height 16
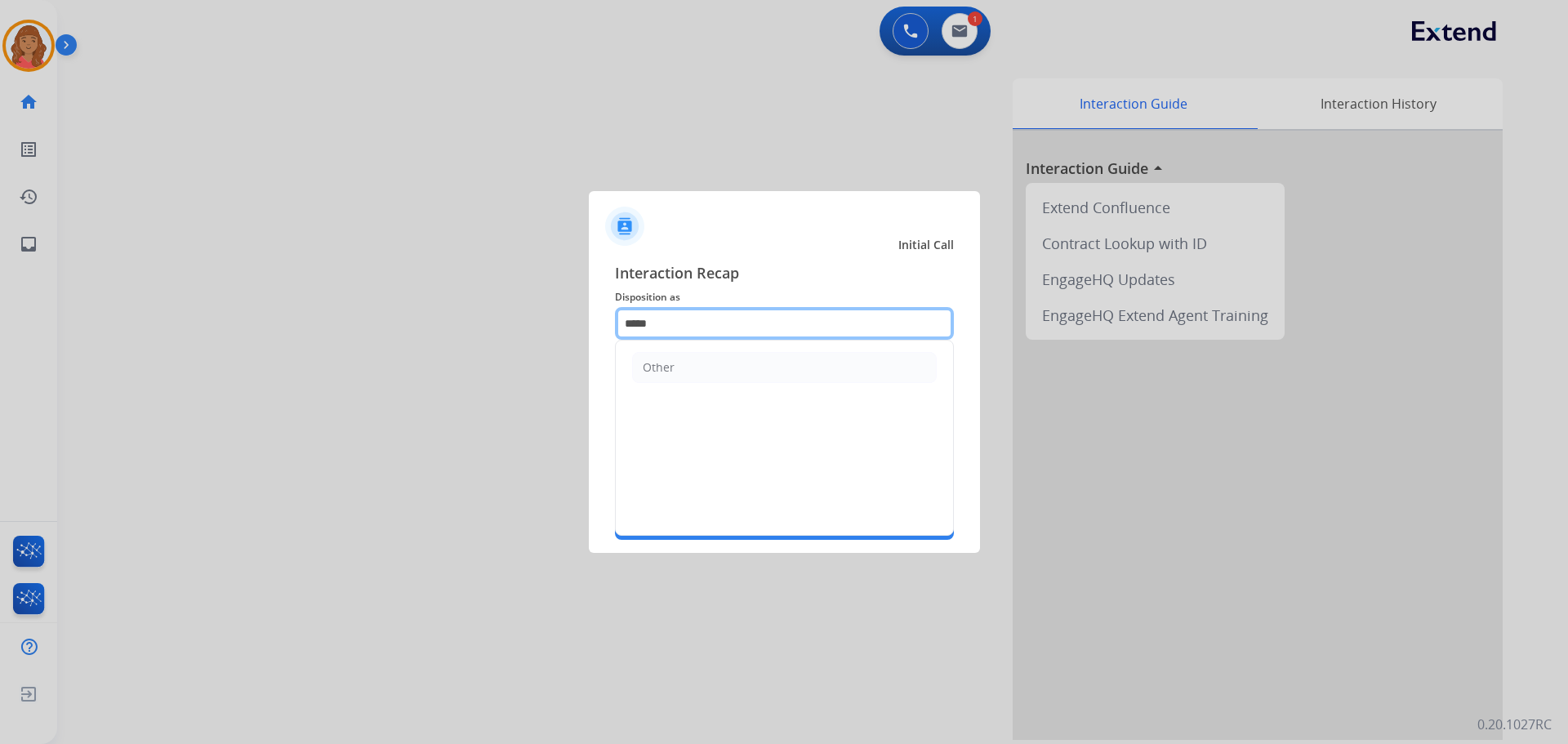
click at [669, 328] on input "*****" at bounding box center [785, 323] width 339 height 33
type input "*"
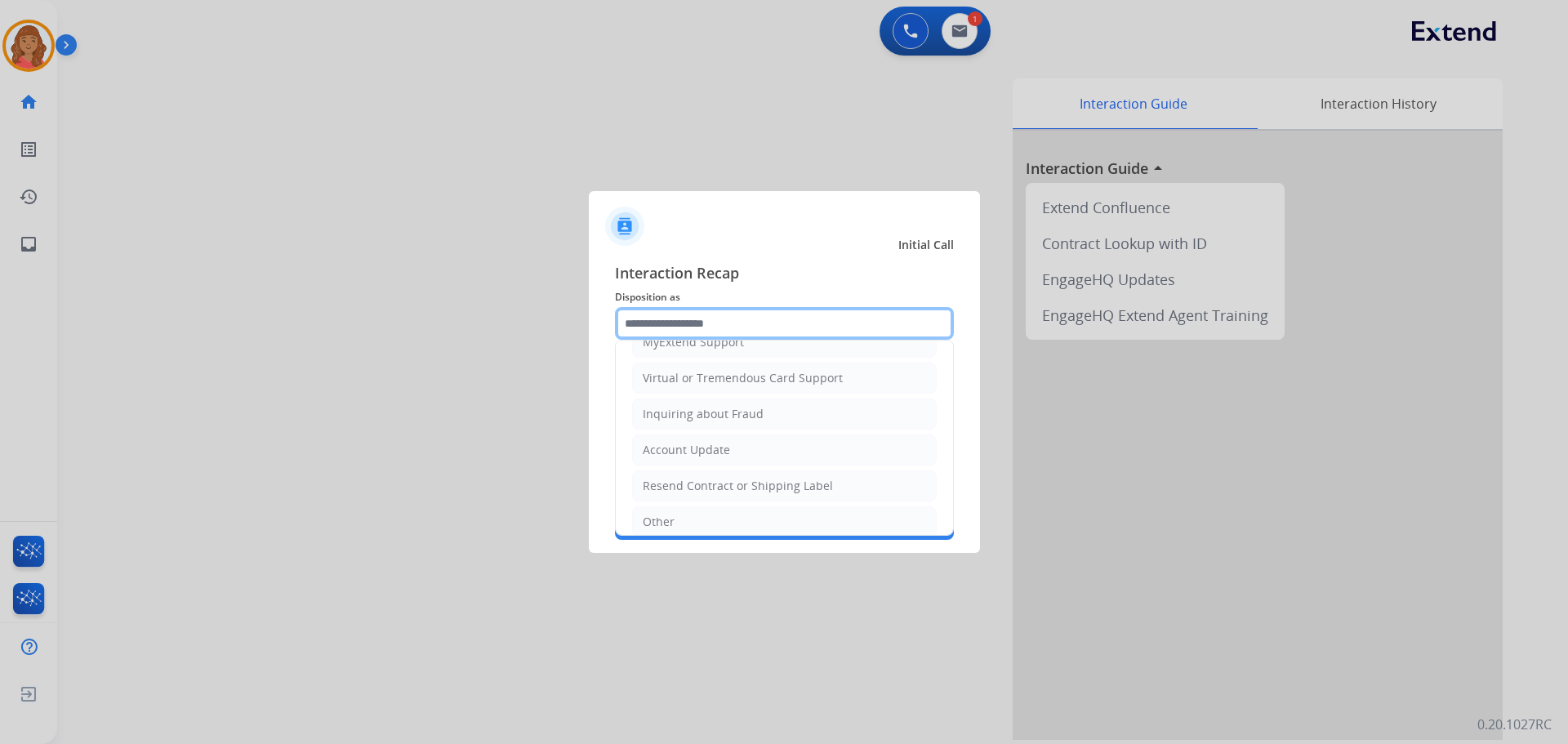
scroll to position [0, 0]
click at [660, 324] on input "text" at bounding box center [785, 323] width 339 height 33
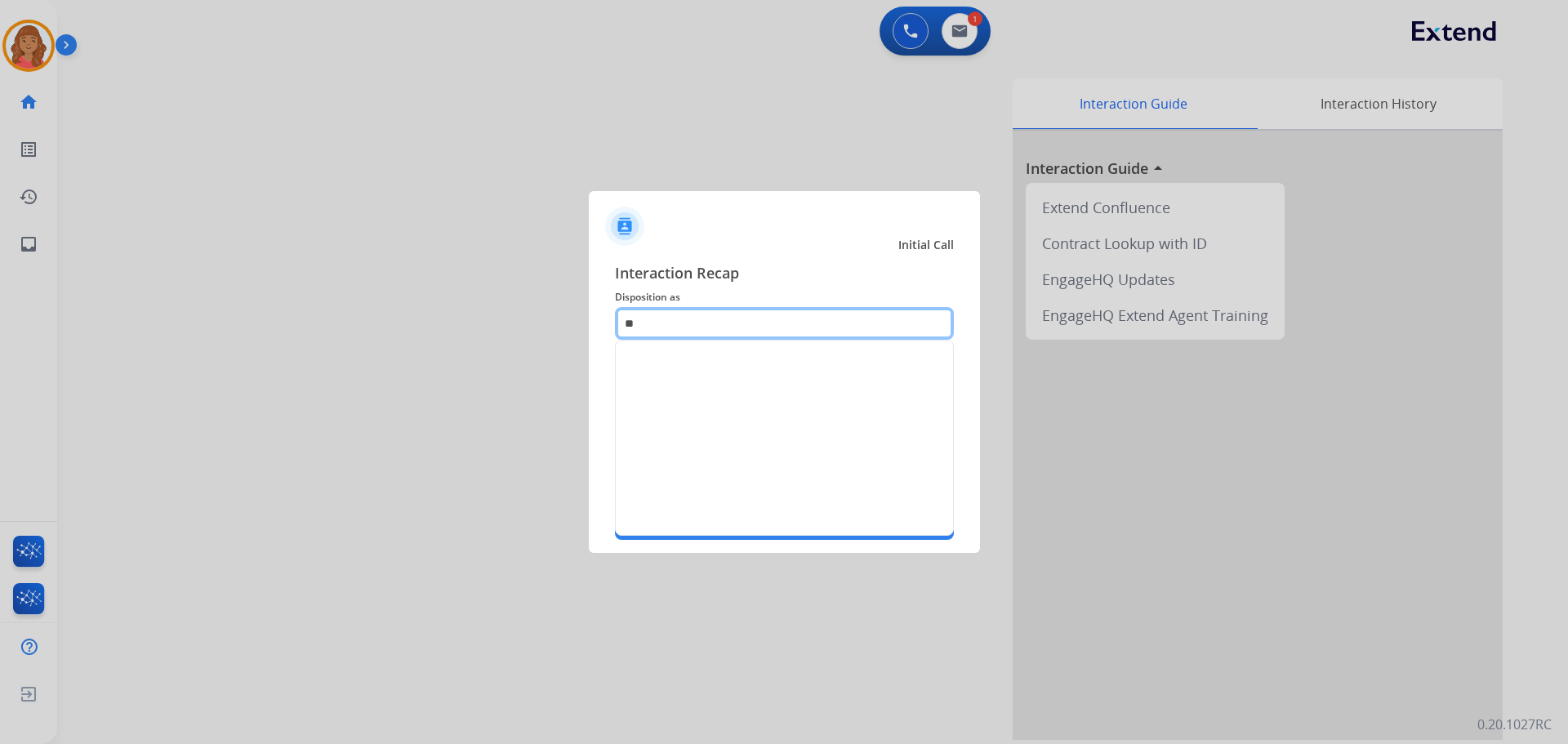
type input "*"
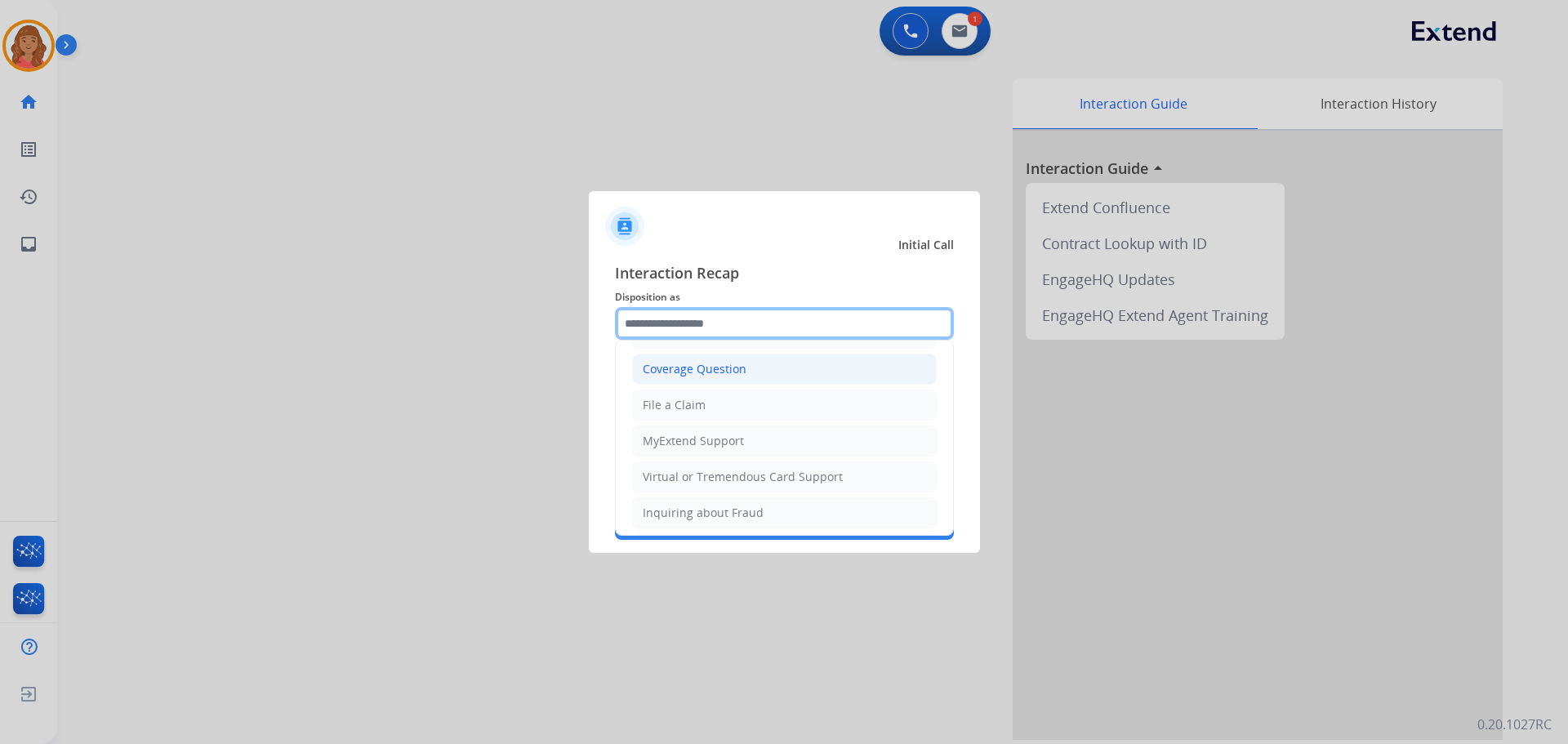
scroll to position [82, 0]
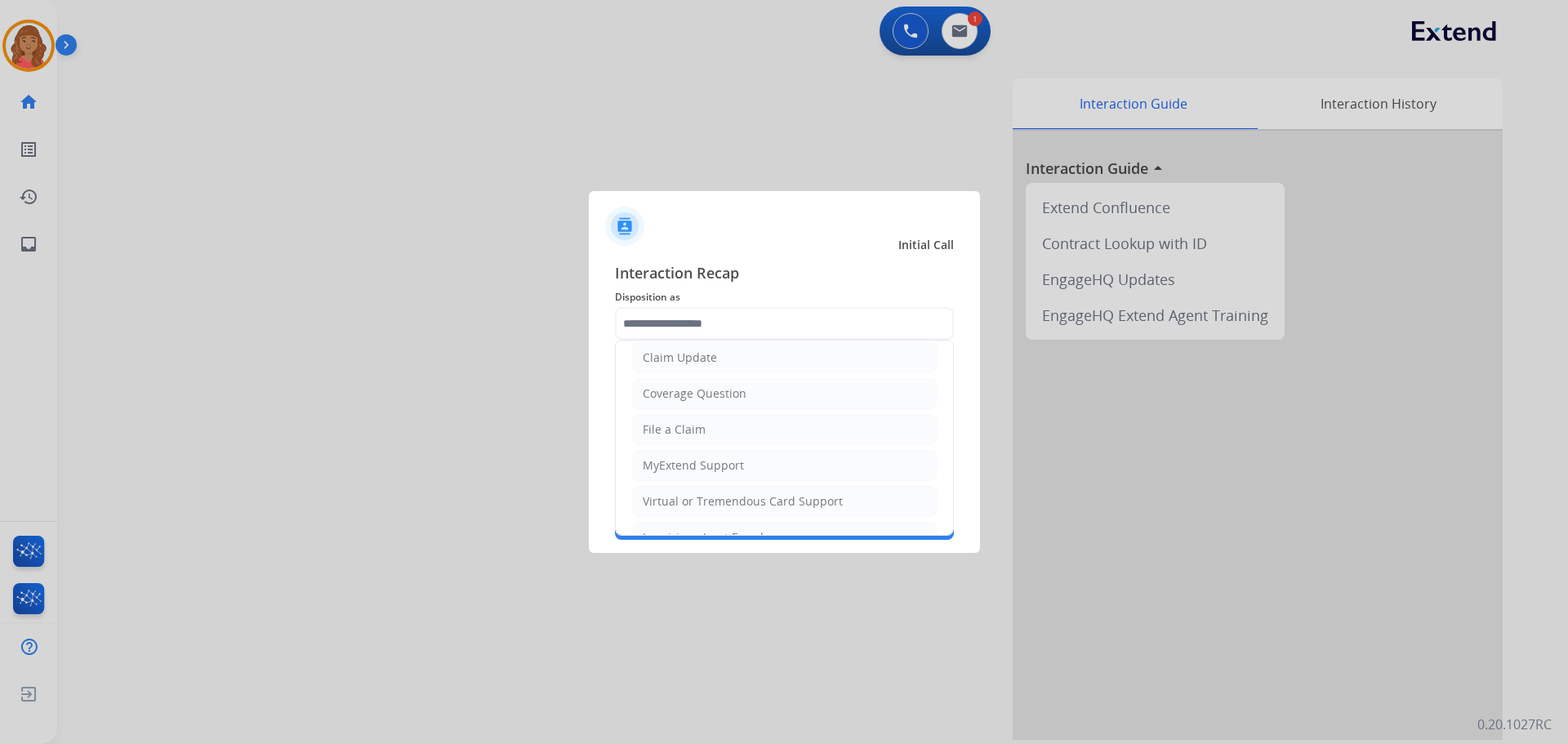
click at [671, 425] on div "File a Claim" at bounding box center [674, 430] width 63 height 16
type input "**********"
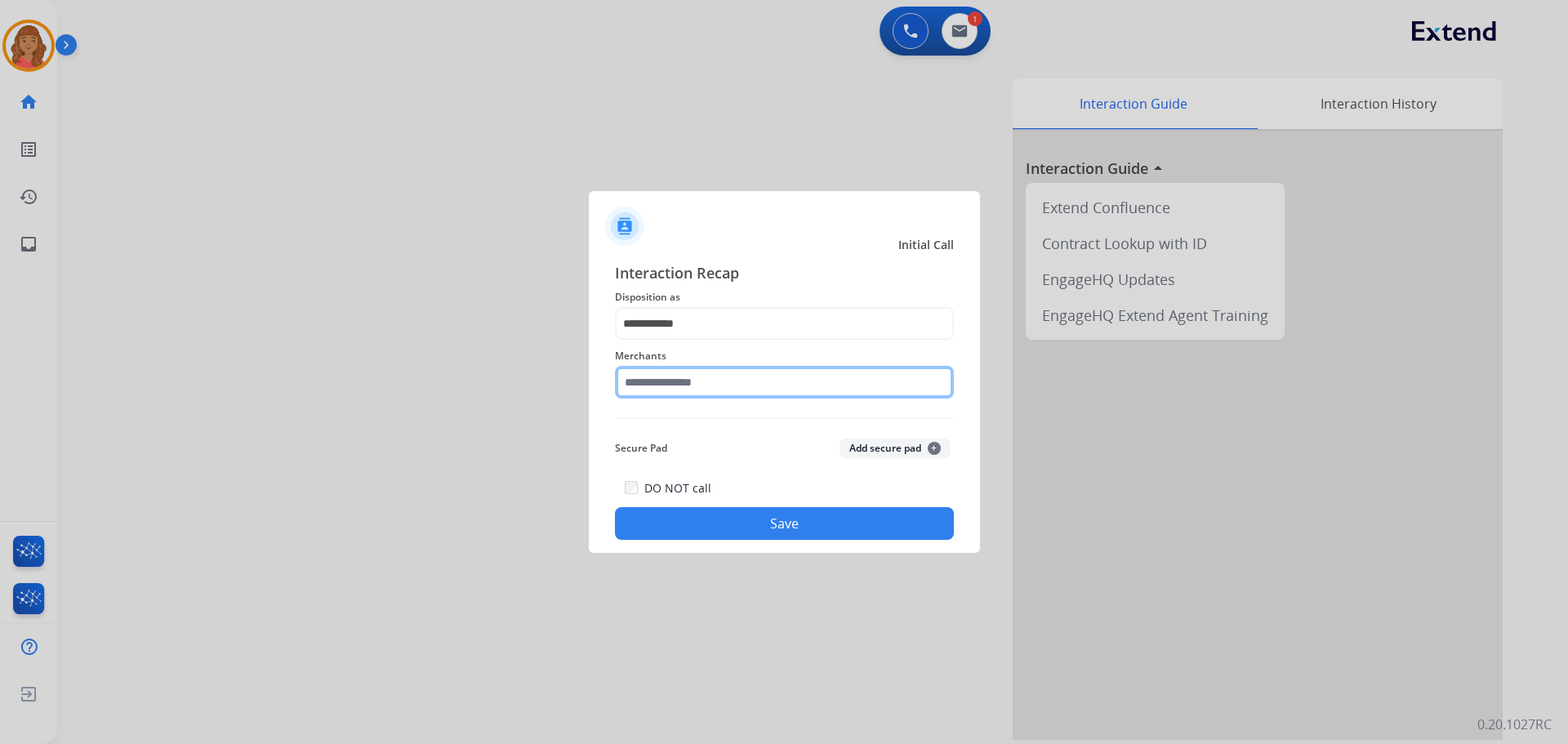
click at [657, 376] on input "text" at bounding box center [785, 382] width 339 height 33
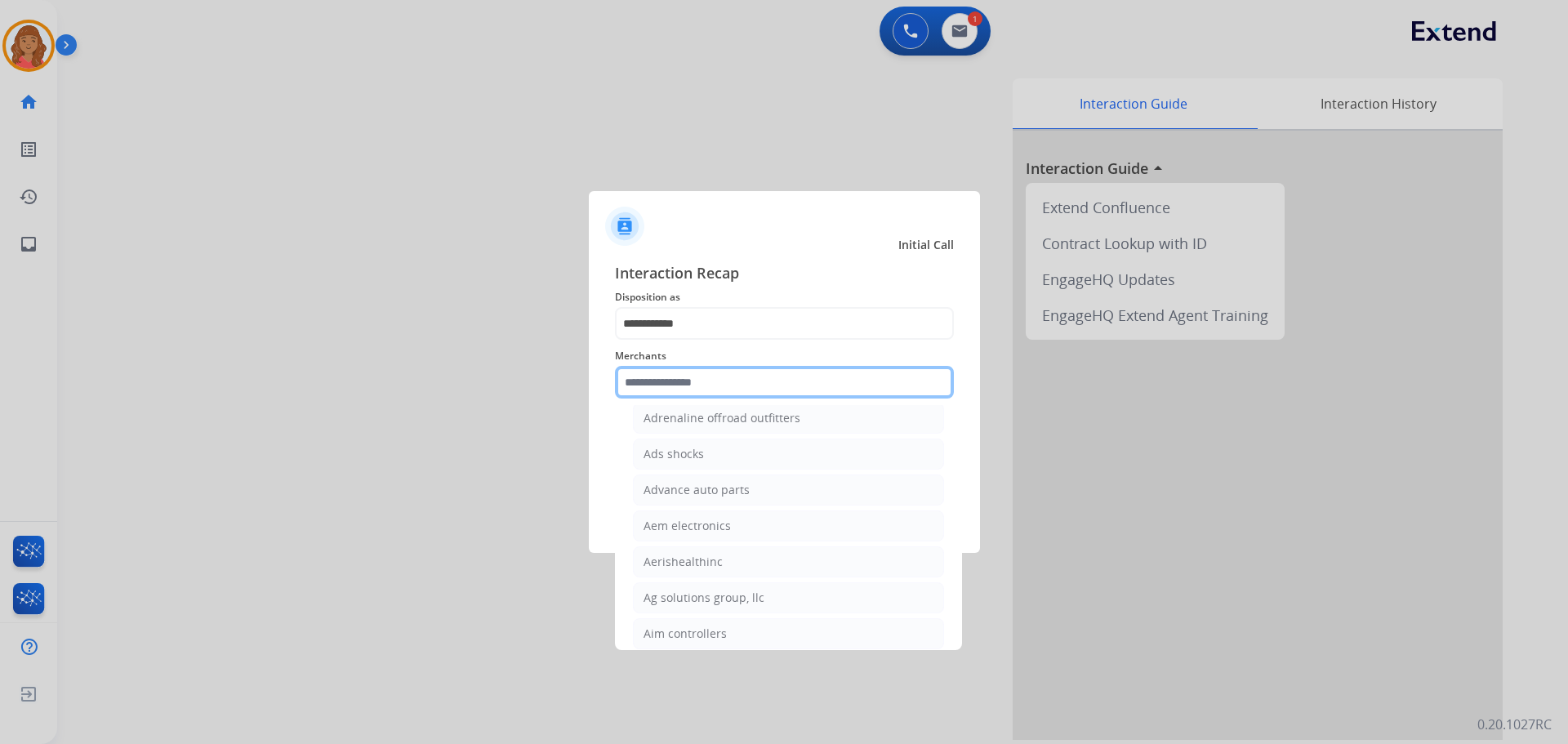
scroll to position [572, 0]
click at [683, 379] on input "text" at bounding box center [785, 382] width 339 height 33
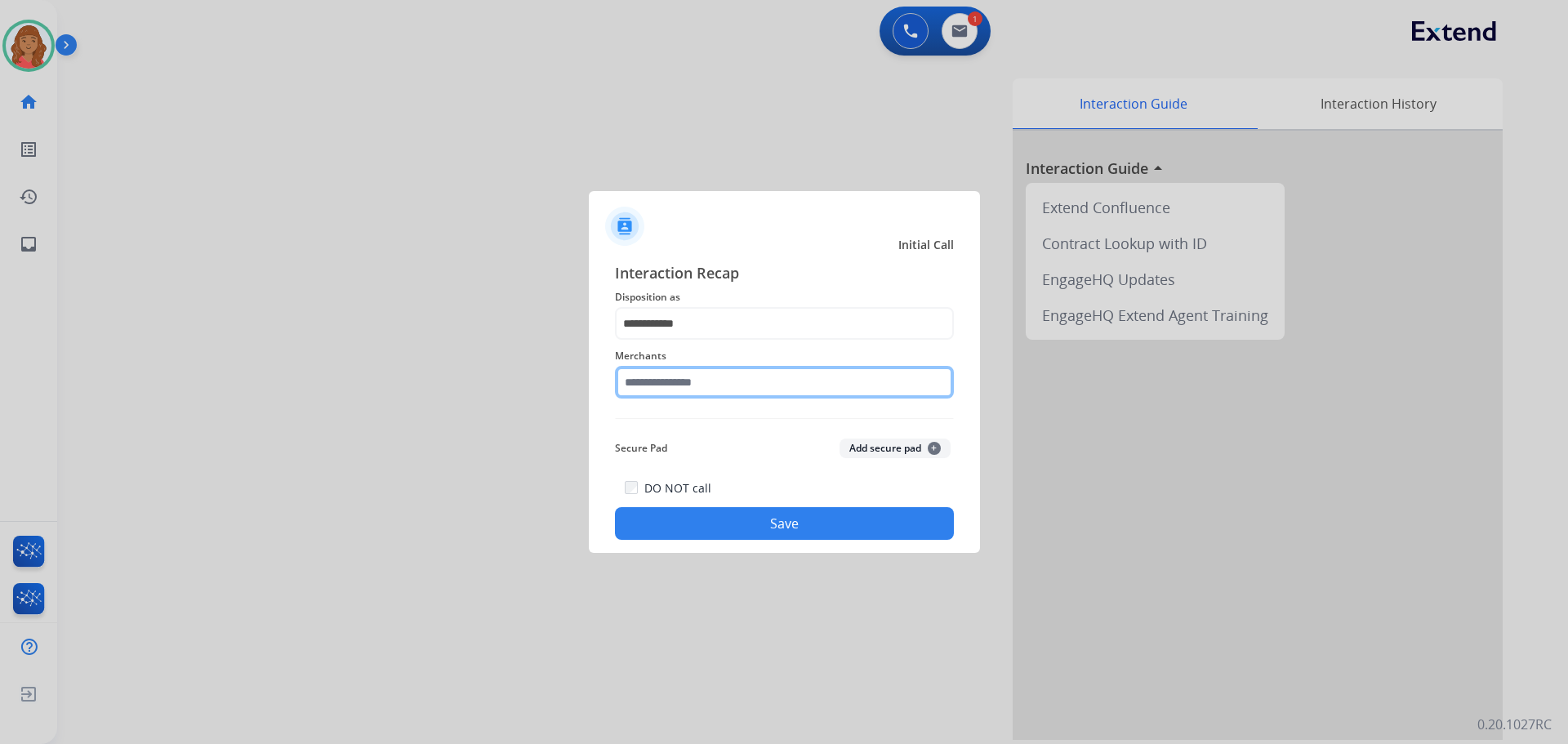
click at [713, 381] on input "text" at bounding box center [785, 382] width 339 height 33
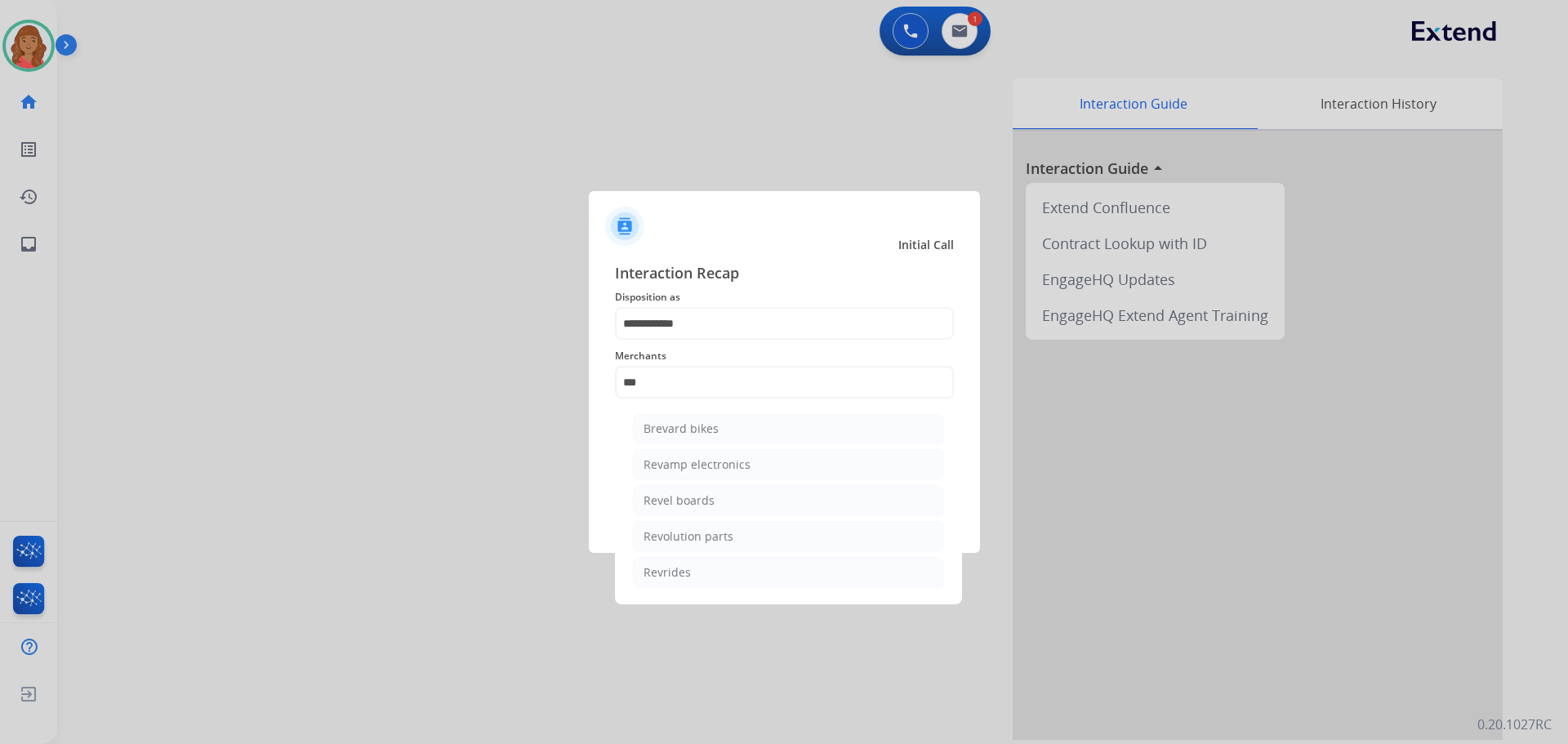
drag, startPoint x: 680, startPoint y: 536, endPoint x: 670, endPoint y: 515, distance: 23.3
click at [681, 535] on div "Revolution parts" at bounding box center [688, 536] width 90 height 16
type input "**********"
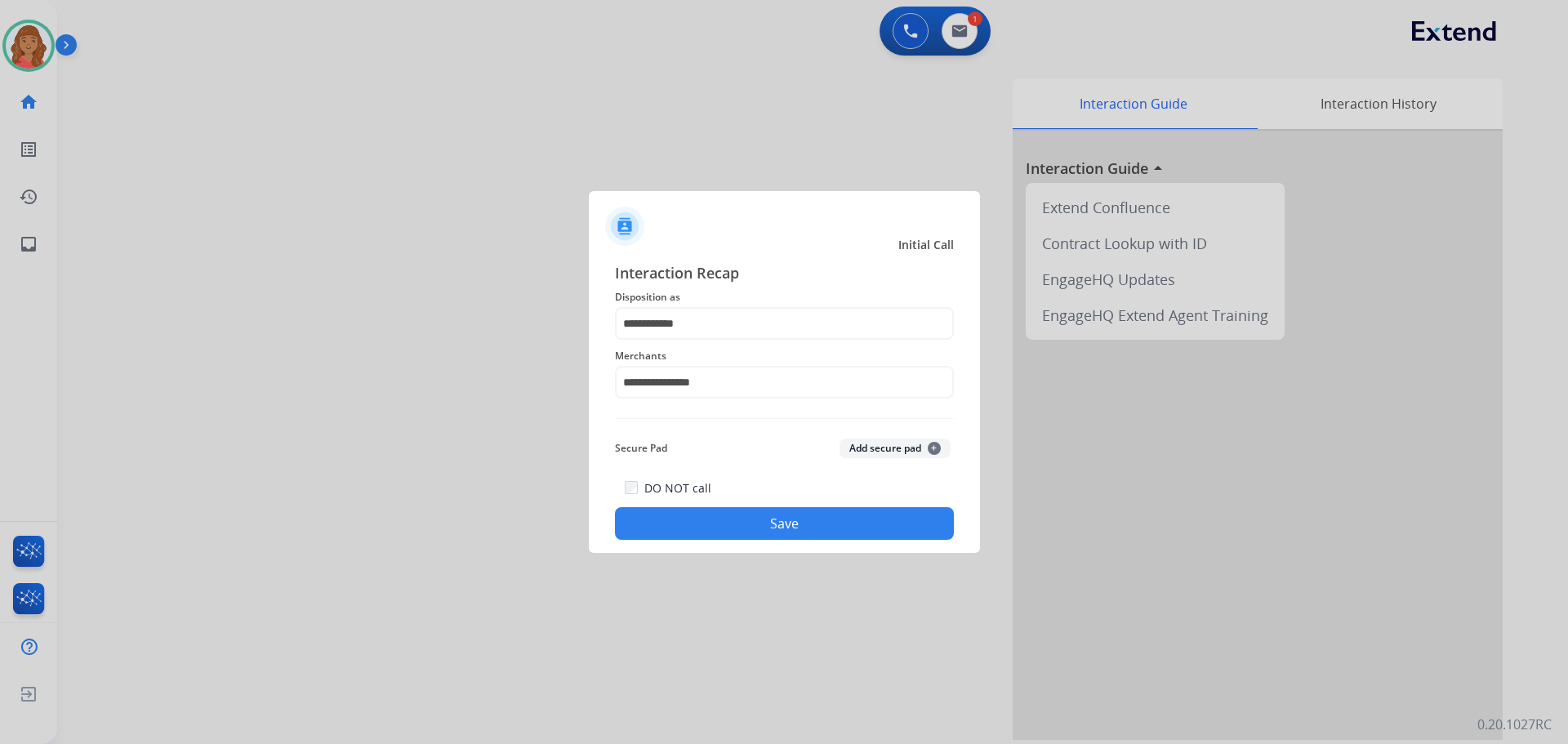
click at [744, 520] on button "Save" at bounding box center [785, 523] width 339 height 33
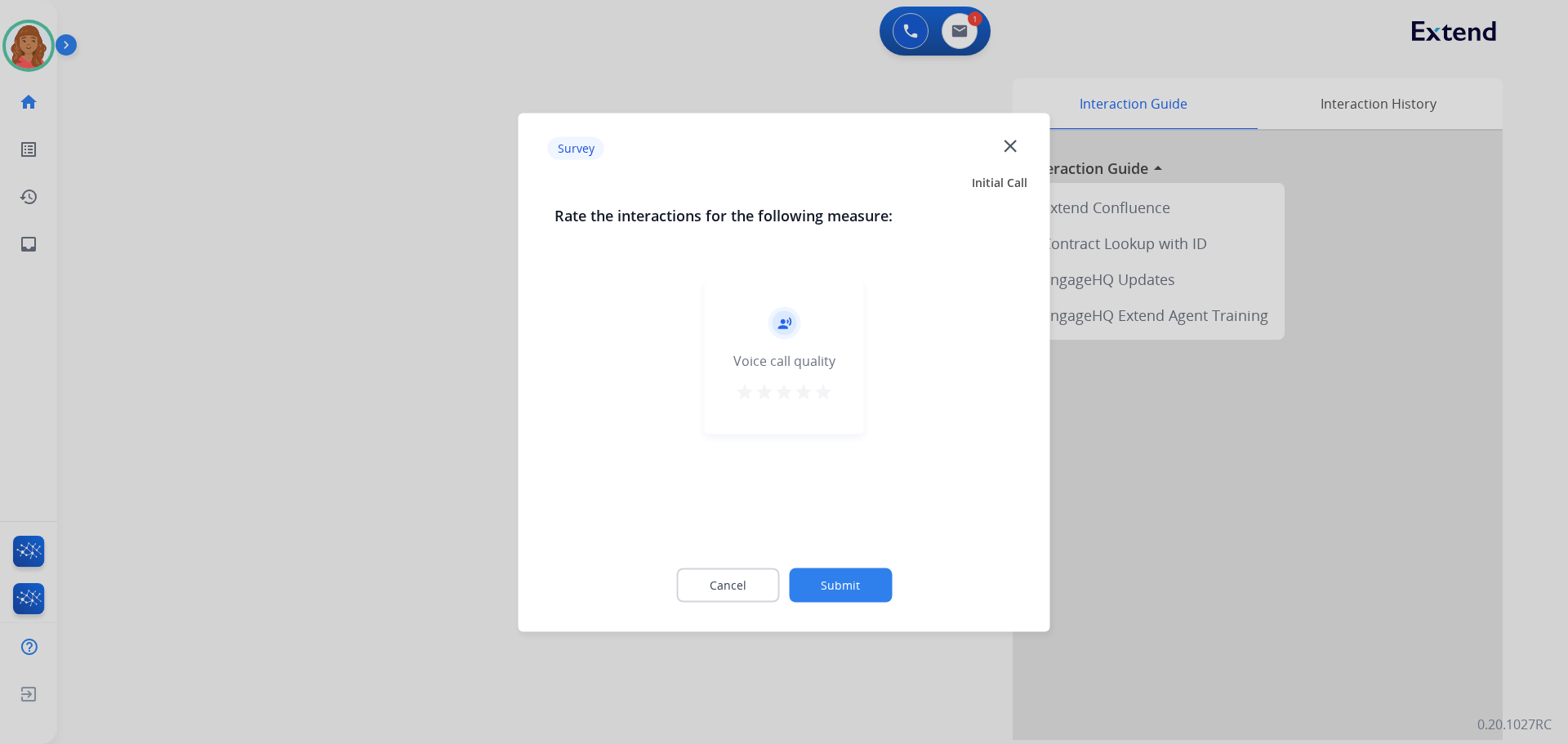
drag, startPoint x: 861, startPoint y: 392, endPoint x: 847, endPoint y: 394, distance: 14.1
click at [853, 393] on div "record_voice_over Voice call quality star star star star star" at bounding box center [784, 356] width 159 height 155
click at [826, 396] on mat-icon "star" at bounding box center [823, 392] width 20 height 20
drag, startPoint x: 843, startPoint y: 545, endPoint x: 845, endPoint y: 522, distance: 23.1
click at [843, 546] on div "record_voice_over Voice call quality star star star star star" at bounding box center [785, 407] width 460 height 282
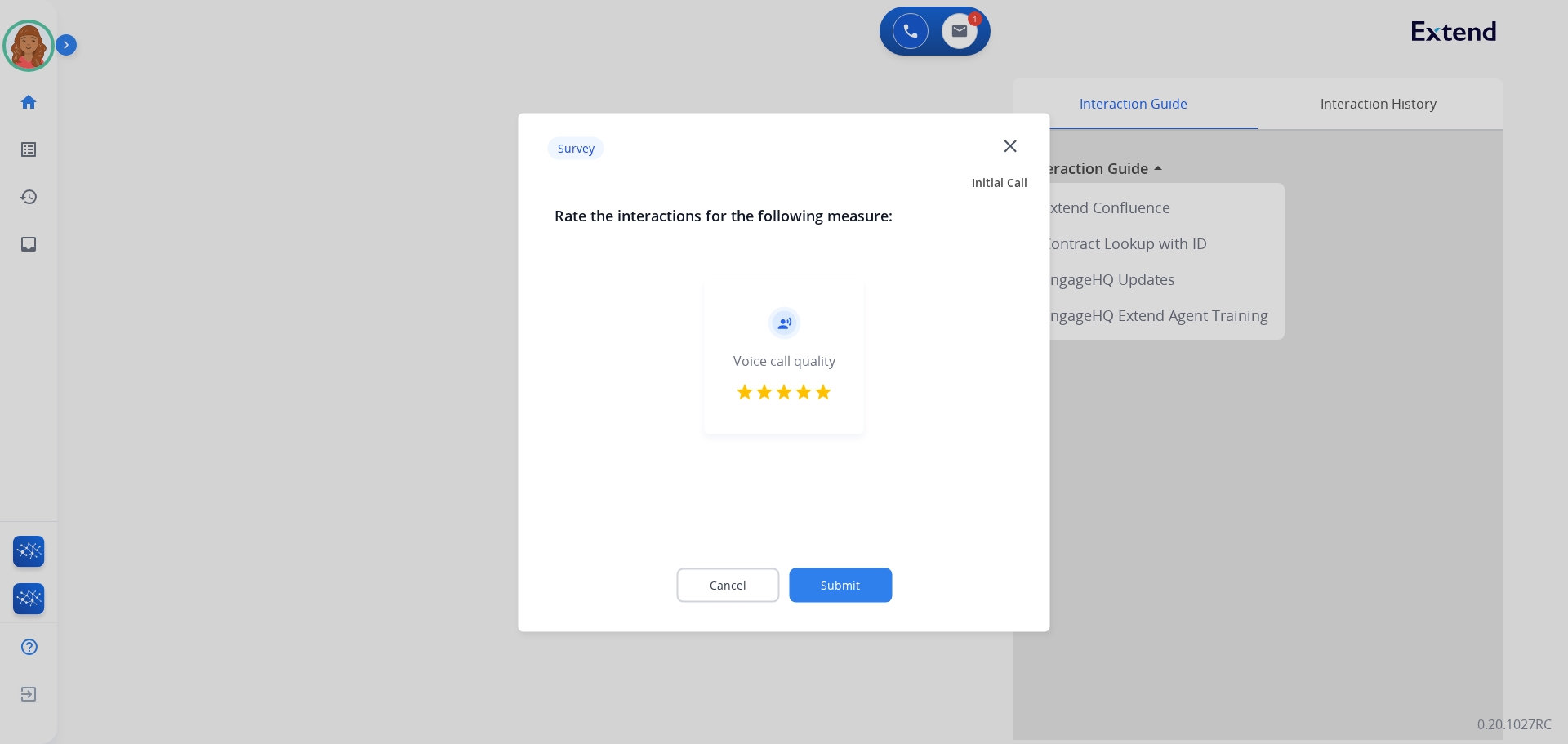
click at [833, 582] on button "Submit" at bounding box center [841, 584] width 103 height 35
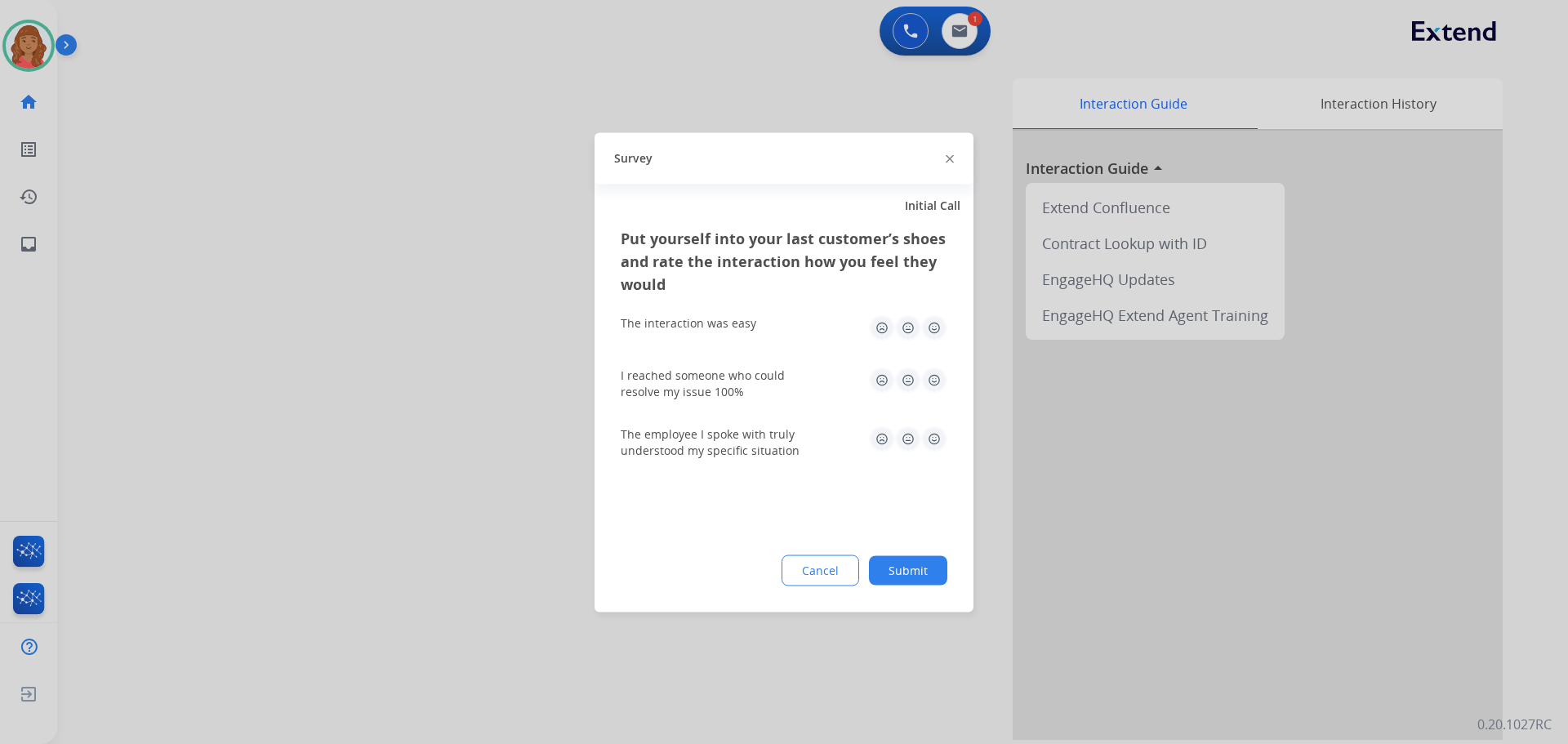
click at [932, 330] on img at bounding box center [934, 327] width 26 height 26
click at [938, 379] on img at bounding box center [934, 379] width 26 height 26
click at [936, 431] on img at bounding box center [934, 438] width 26 height 26
click at [921, 569] on button "Submit" at bounding box center [908, 570] width 78 height 29
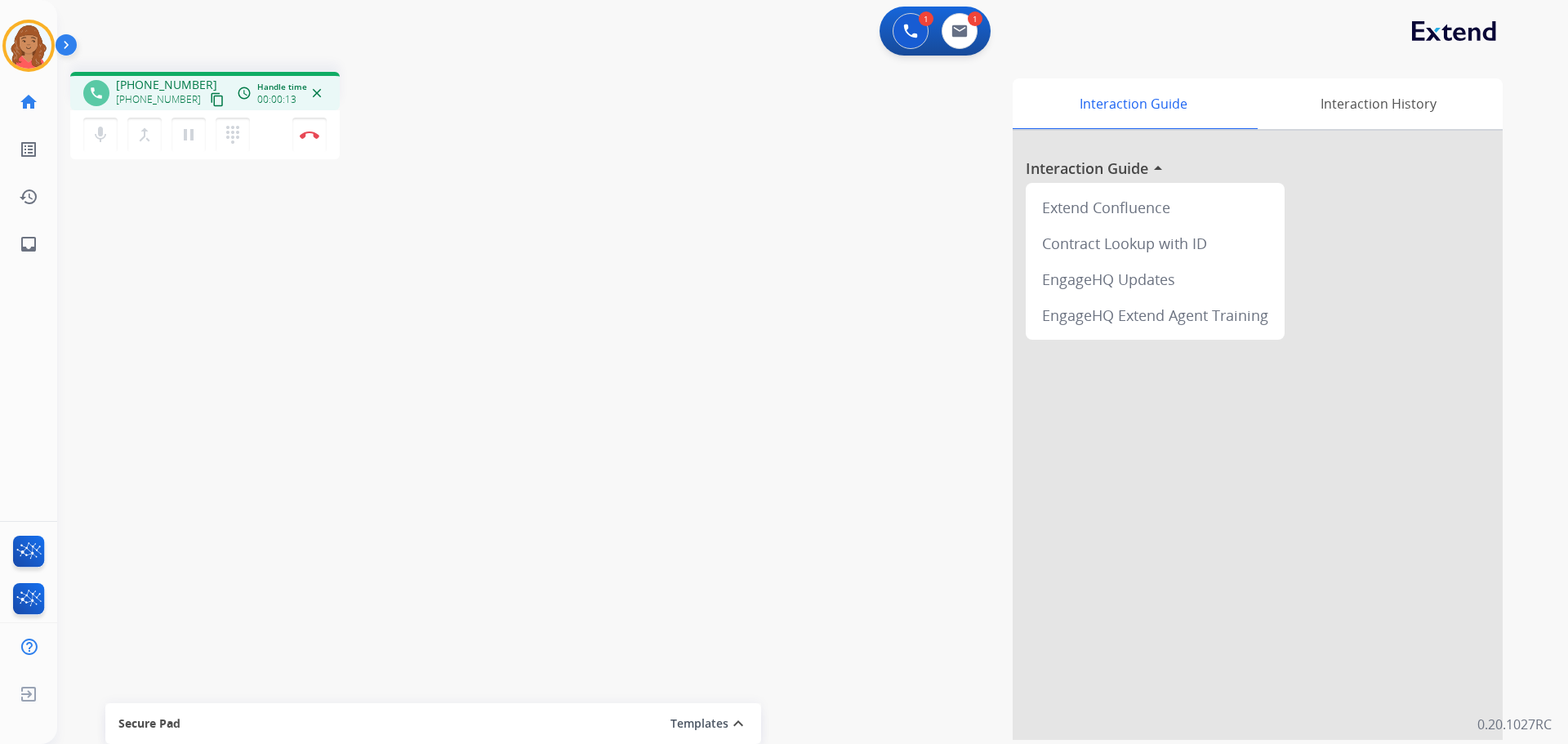
click at [210, 99] on mat-icon "content_copy" at bounding box center [217, 99] width 15 height 15
click at [210, 101] on mat-icon "content_copy" at bounding box center [217, 99] width 15 height 15
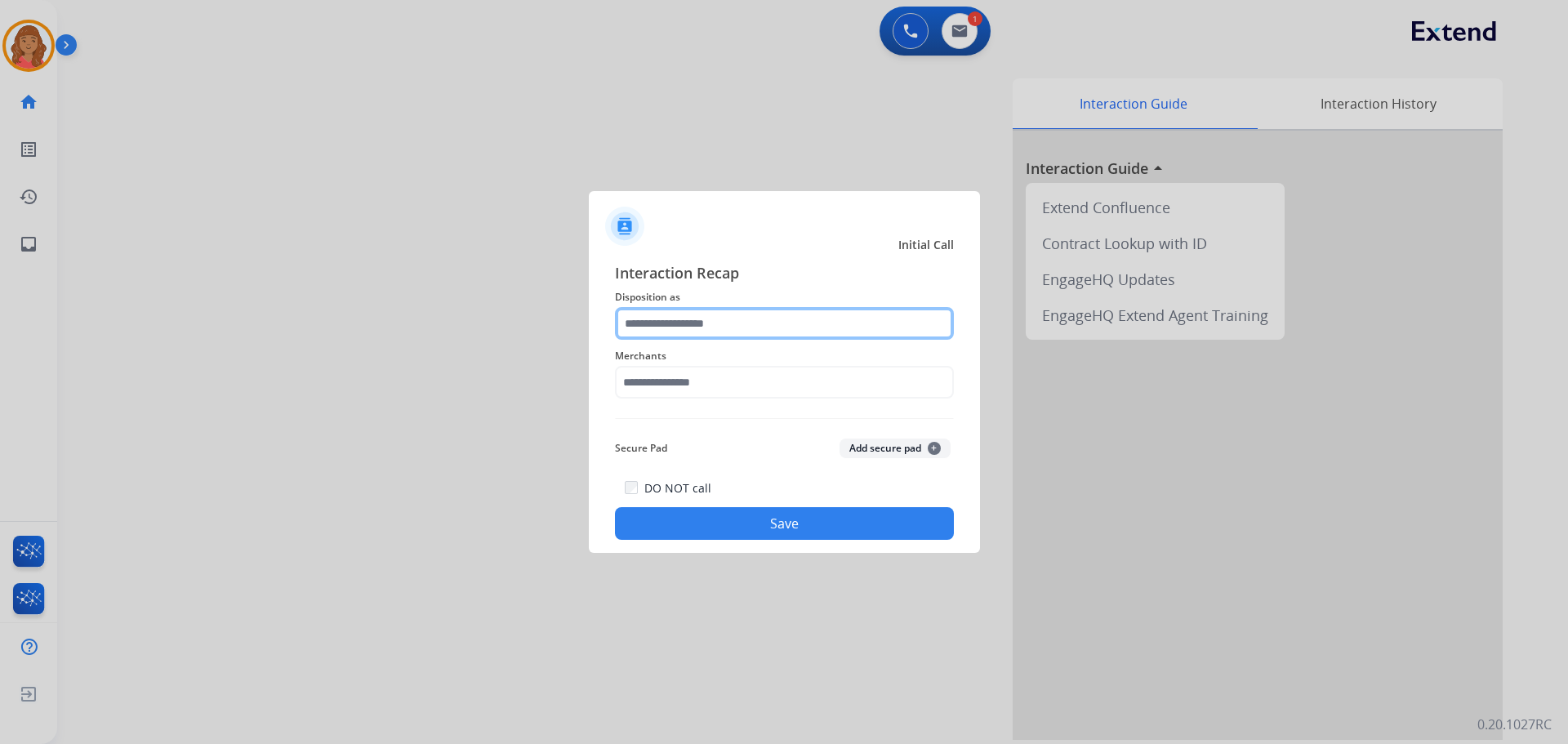
click at [714, 340] on div at bounding box center [785, 323] width 339 height 33
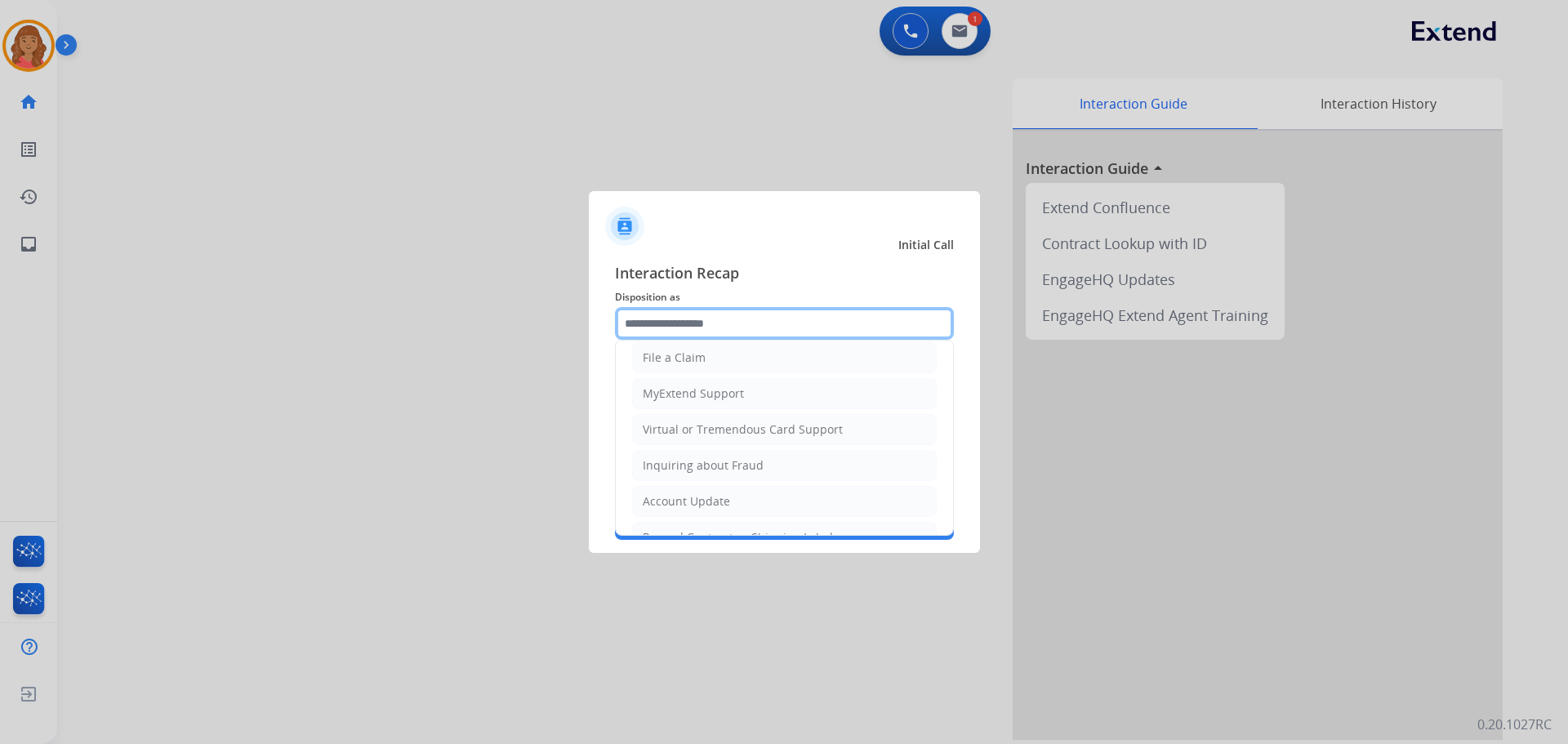
scroll to position [0, 0]
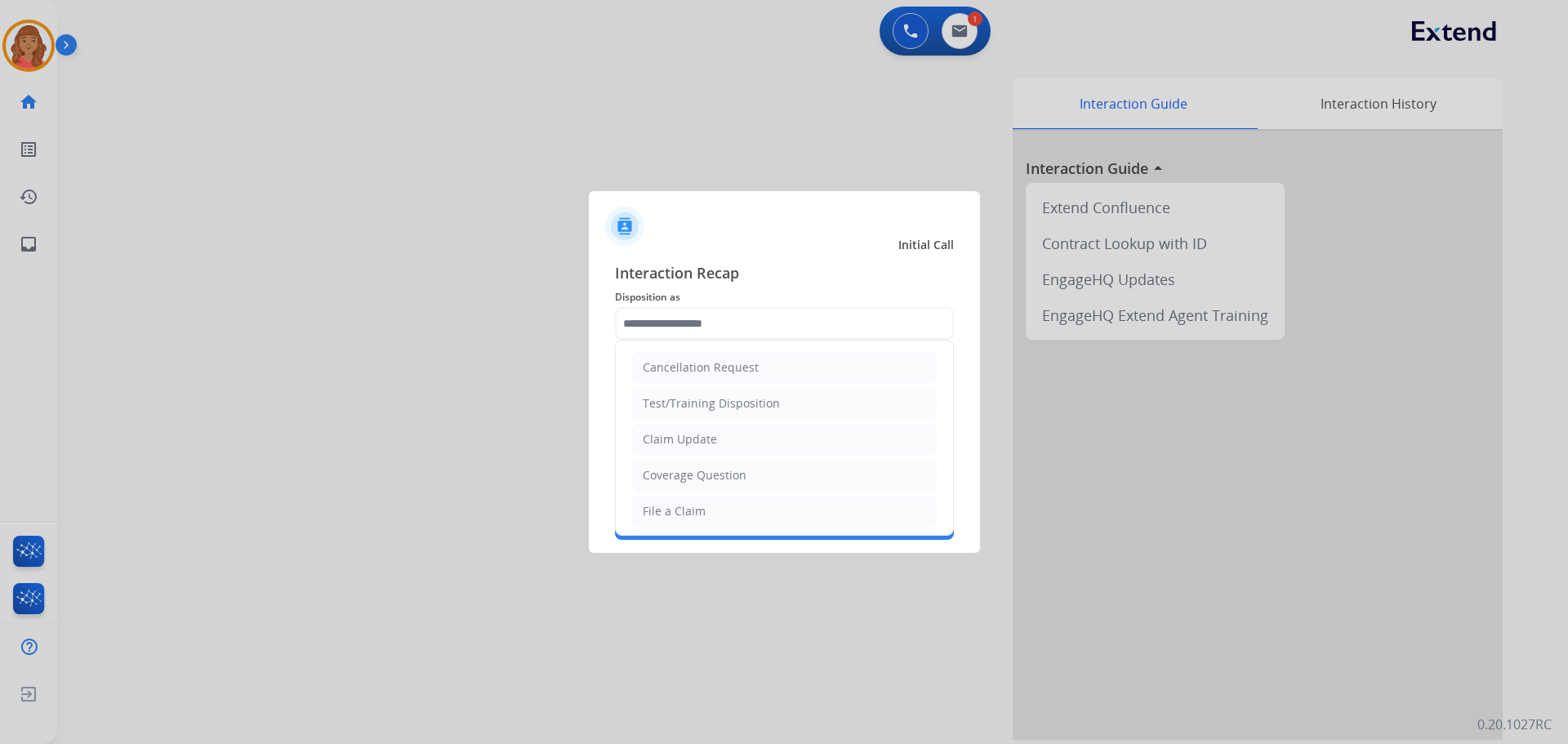
drag, startPoint x: 673, startPoint y: 506, endPoint x: 669, endPoint y: 496, distance: 10.8
click at [671, 505] on div "File a Claim" at bounding box center [674, 511] width 63 height 16
type input "**********"
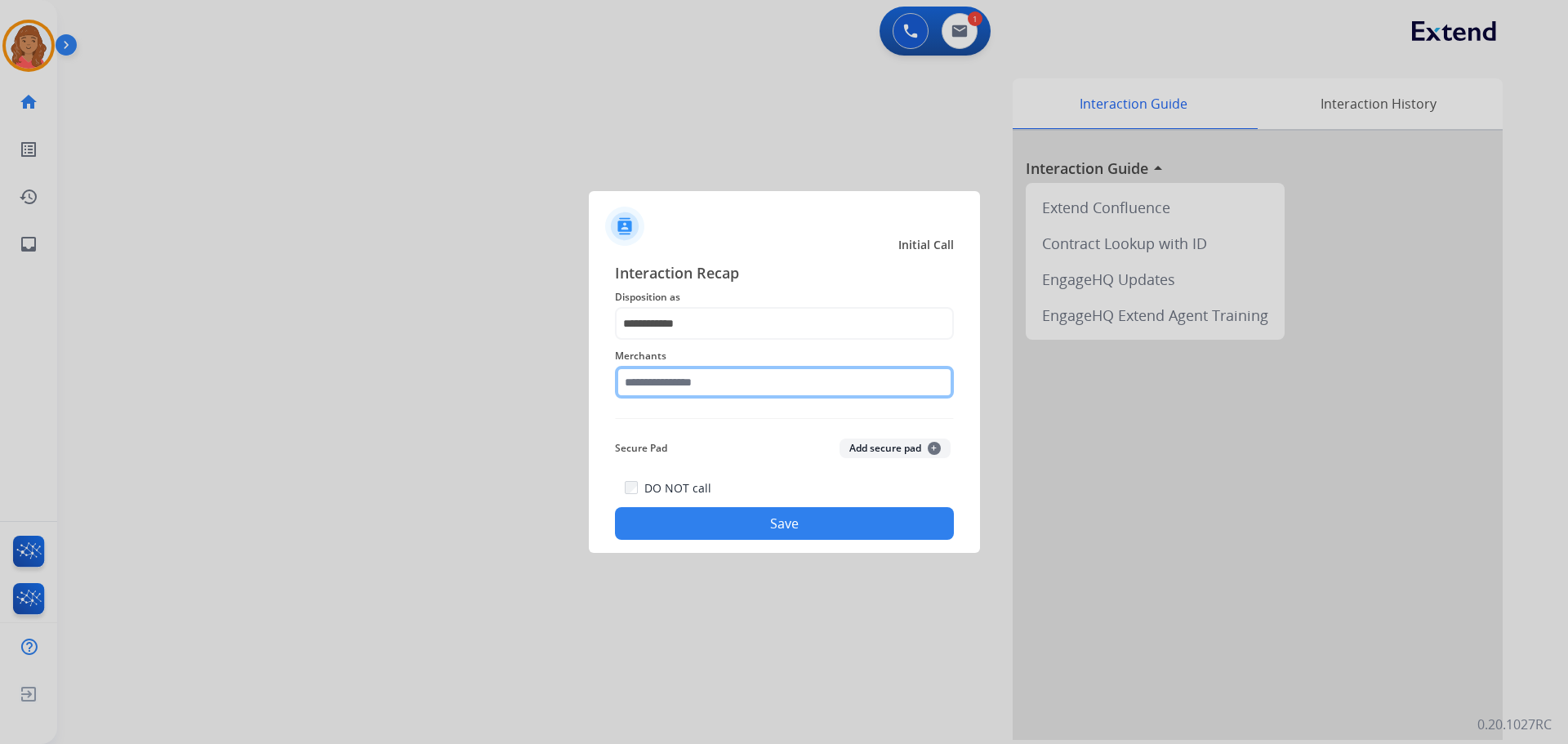
click at [677, 384] on input "text" at bounding box center [785, 382] width 339 height 33
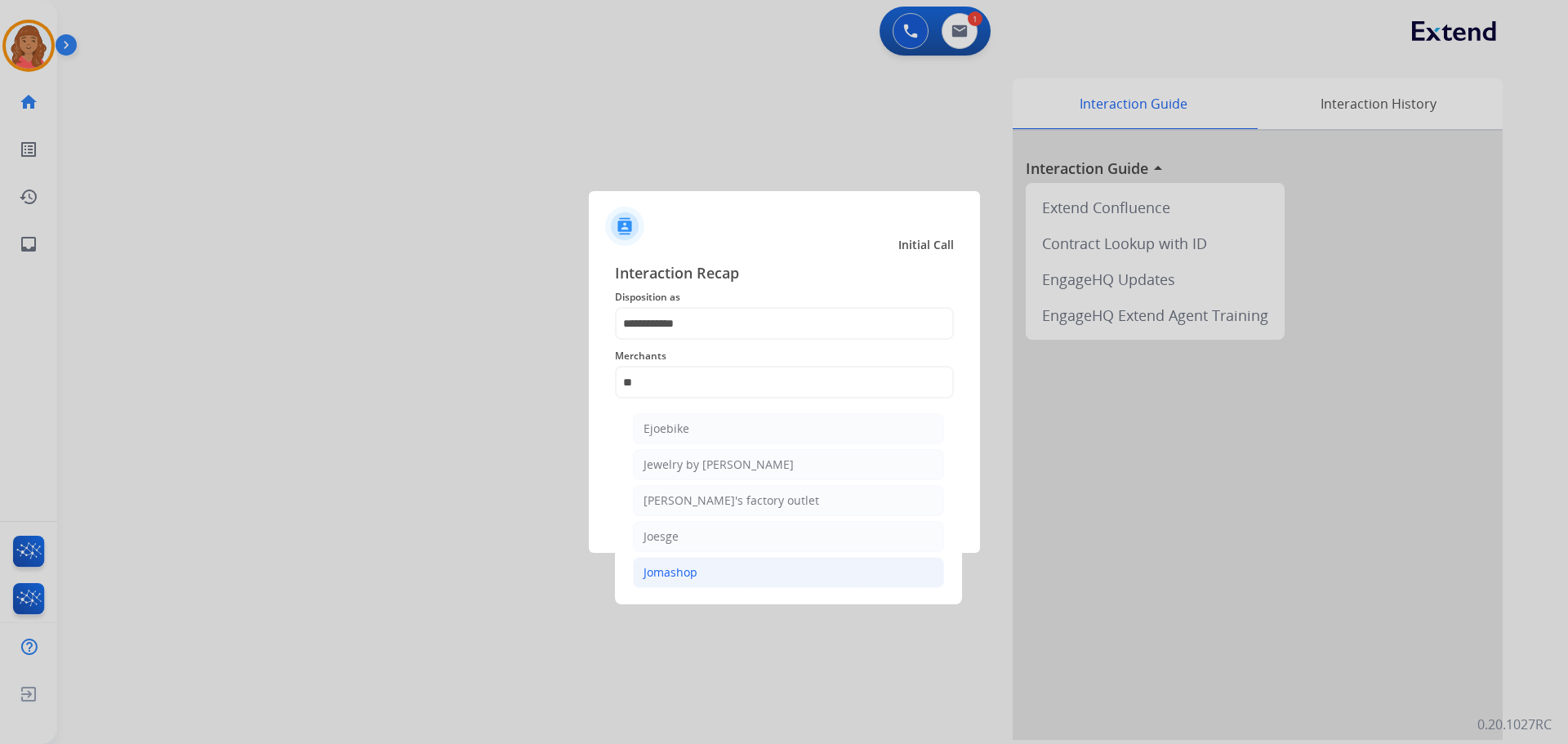
click at [664, 570] on div "Jomashop" at bounding box center [670, 573] width 54 height 16
type input "********"
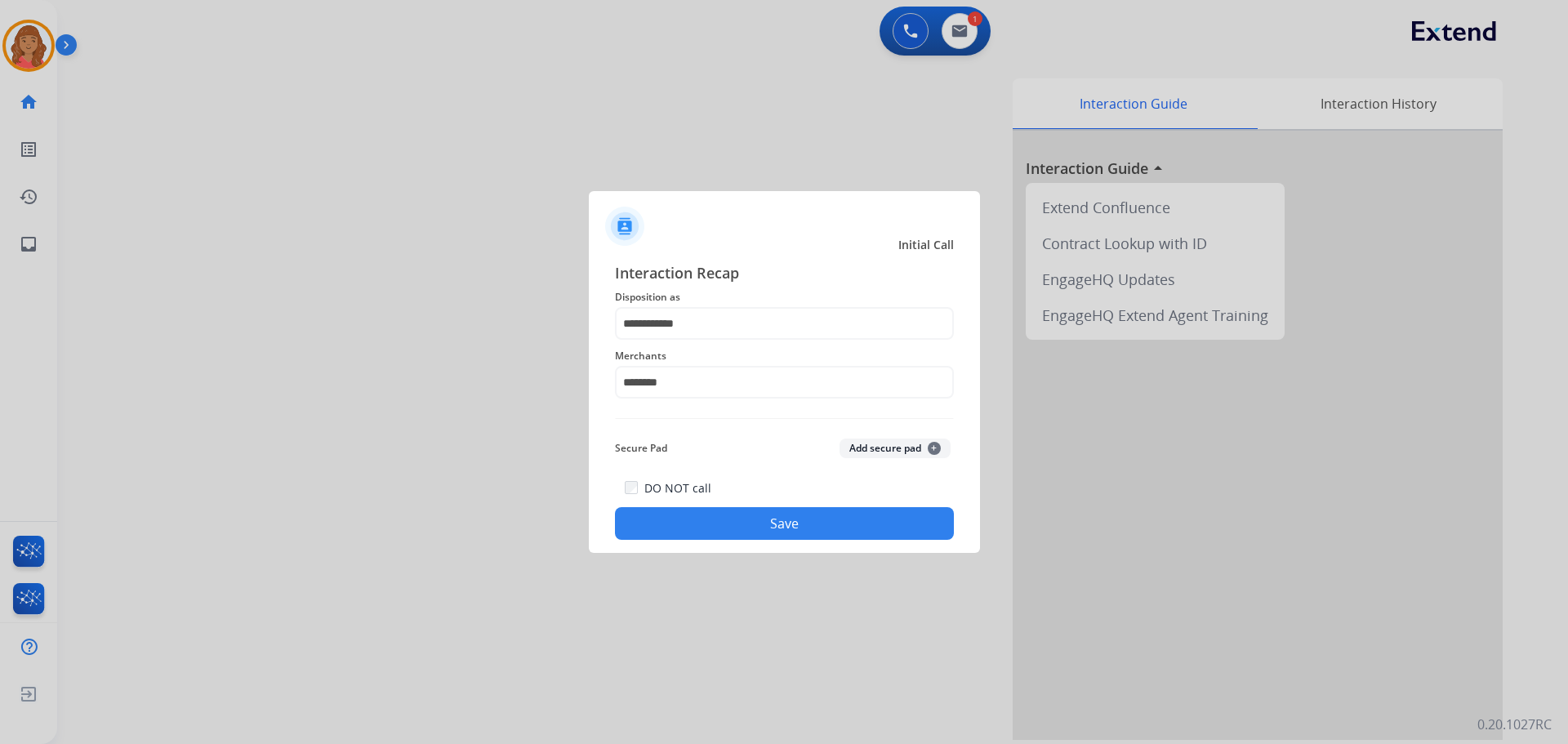
click at [689, 511] on button "Save" at bounding box center [785, 523] width 339 height 33
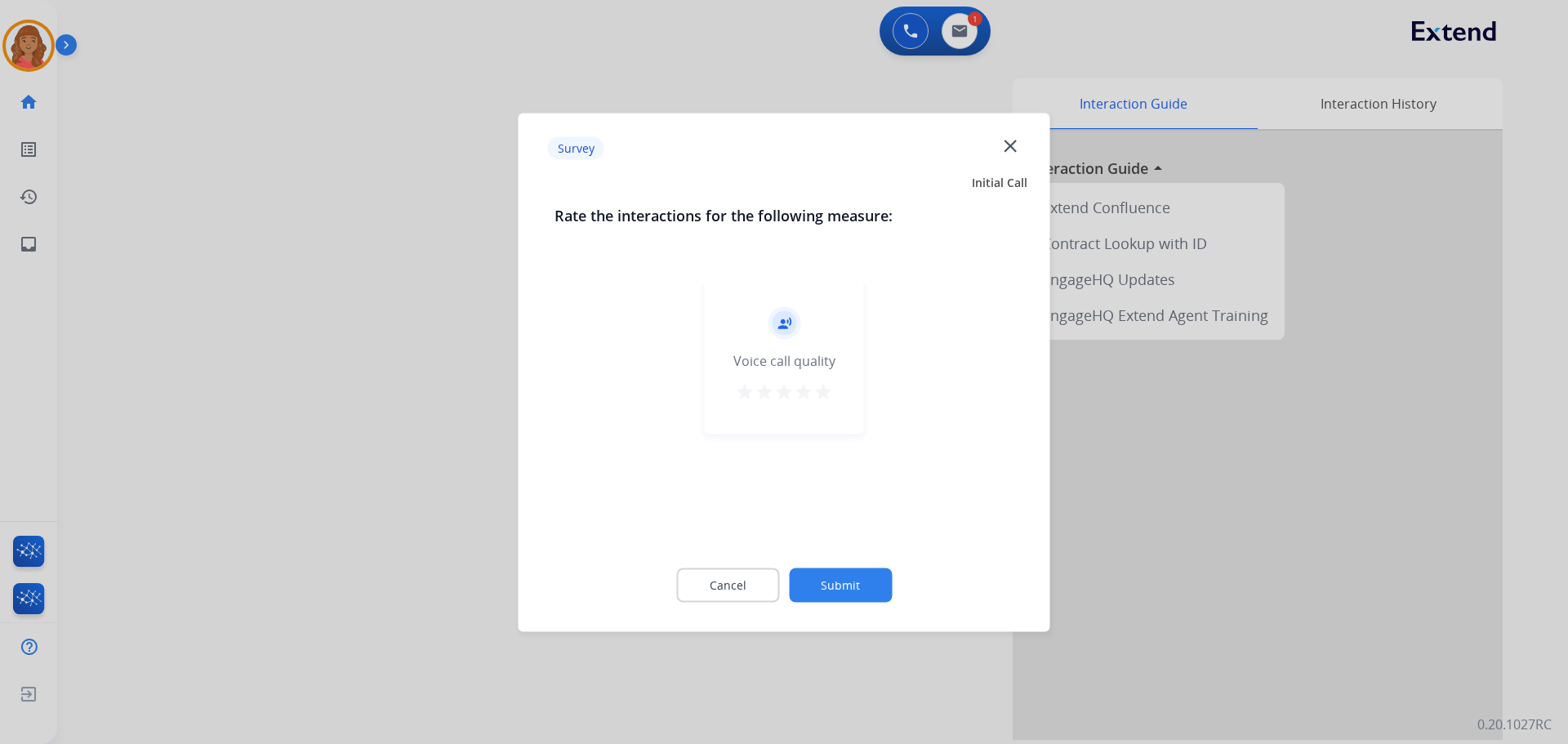
drag, startPoint x: 821, startPoint y: 394, endPoint x: 832, endPoint y: 455, distance: 62.0
click at [827, 394] on mat-icon "star" at bounding box center [823, 392] width 20 height 20
click at [836, 596] on button "Submit" at bounding box center [841, 584] width 103 height 35
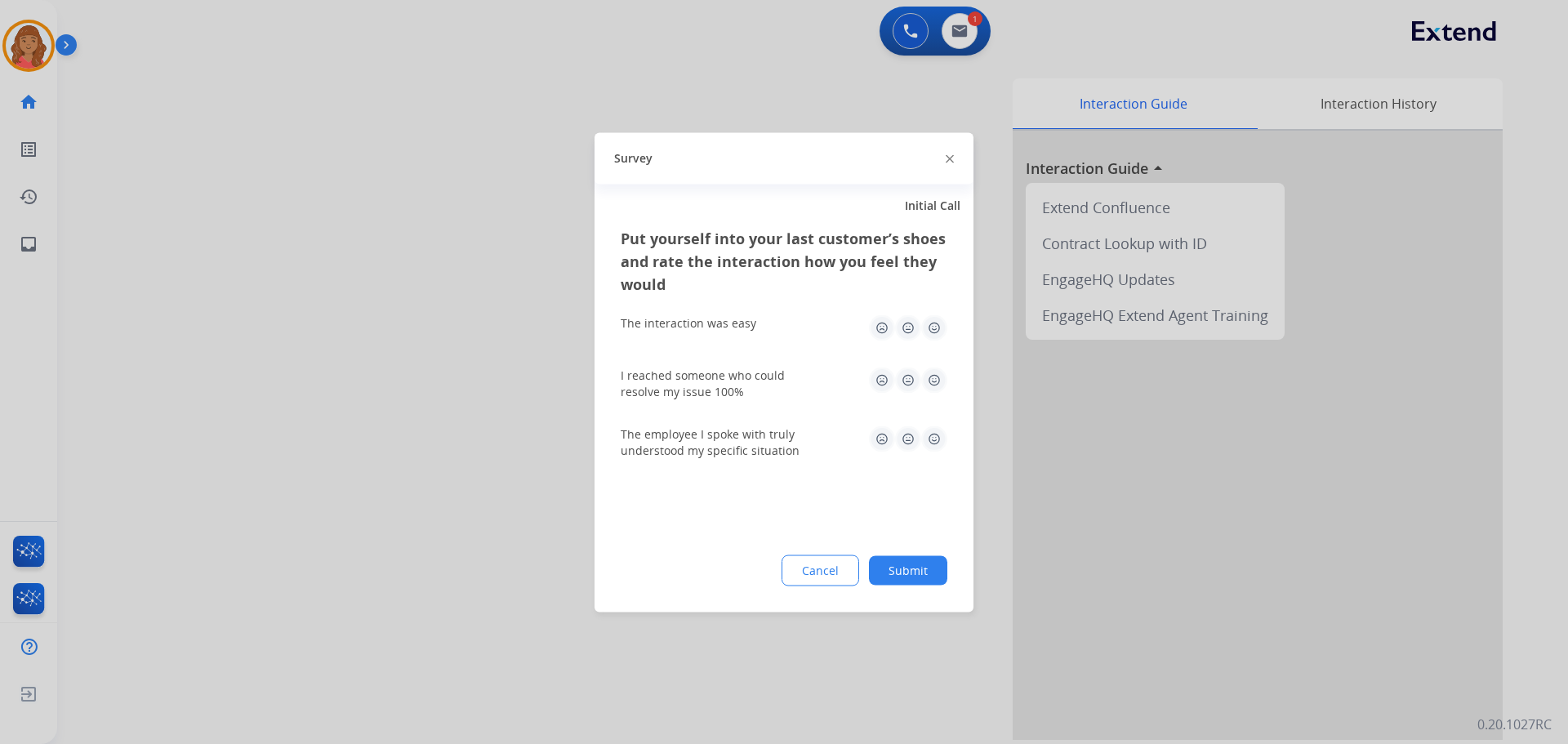
click at [931, 331] on img at bounding box center [934, 327] width 26 height 26
click at [936, 378] on img at bounding box center [934, 379] width 26 height 26
drag, startPoint x: 934, startPoint y: 440, endPoint x: 929, endPoint y: 461, distance: 21.6
click at [935, 441] on img at bounding box center [934, 438] width 26 height 26
click at [911, 537] on div "Put yourself into your last customer’s shoes and rate the interaction how you f…" at bounding box center [784, 419] width 379 height 385
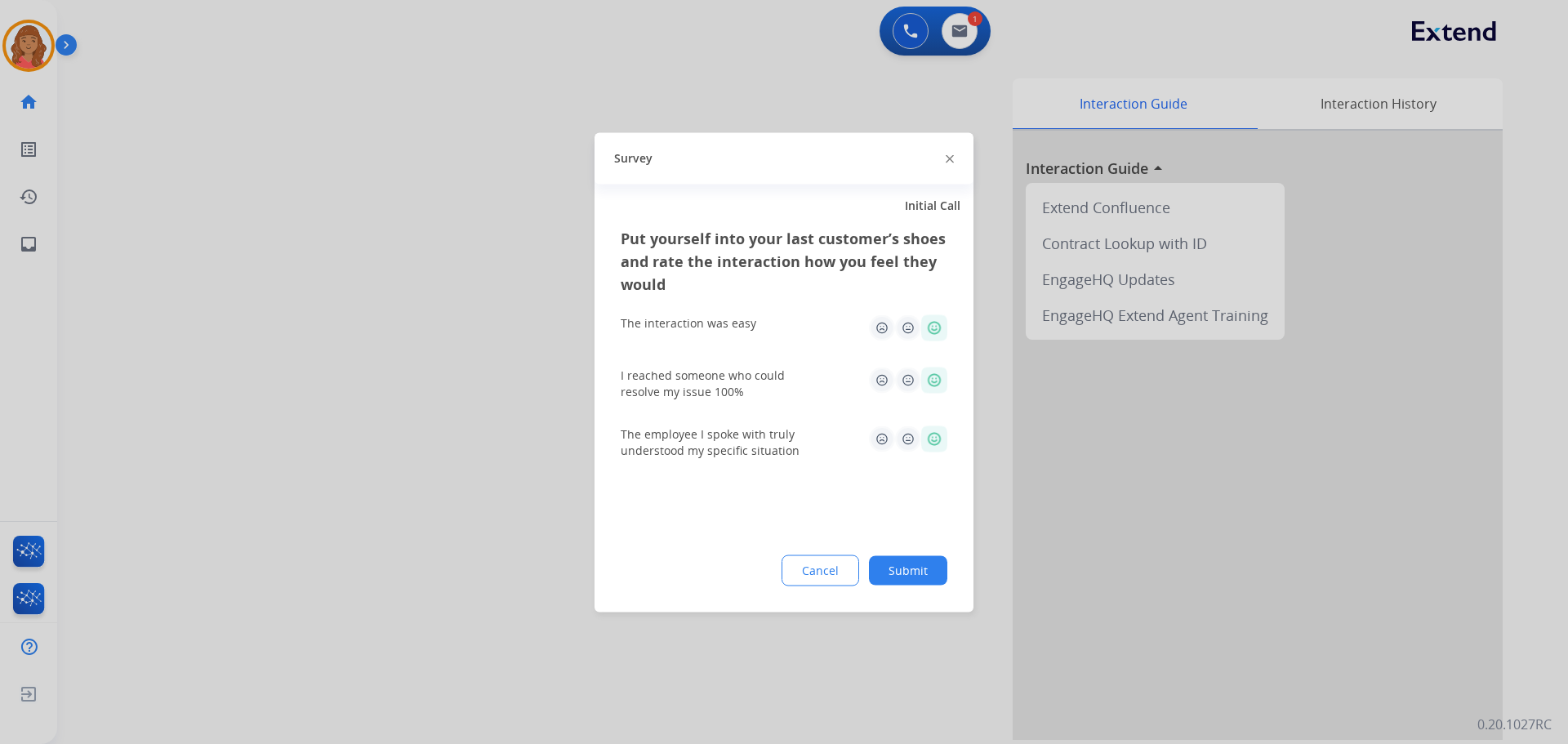
drag, startPoint x: 916, startPoint y: 570, endPoint x: 935, endPoint y: 687, distance: 118.5
click at [919, 572] on button "Submit" at bounding box center [908, 570] width 78 height 29
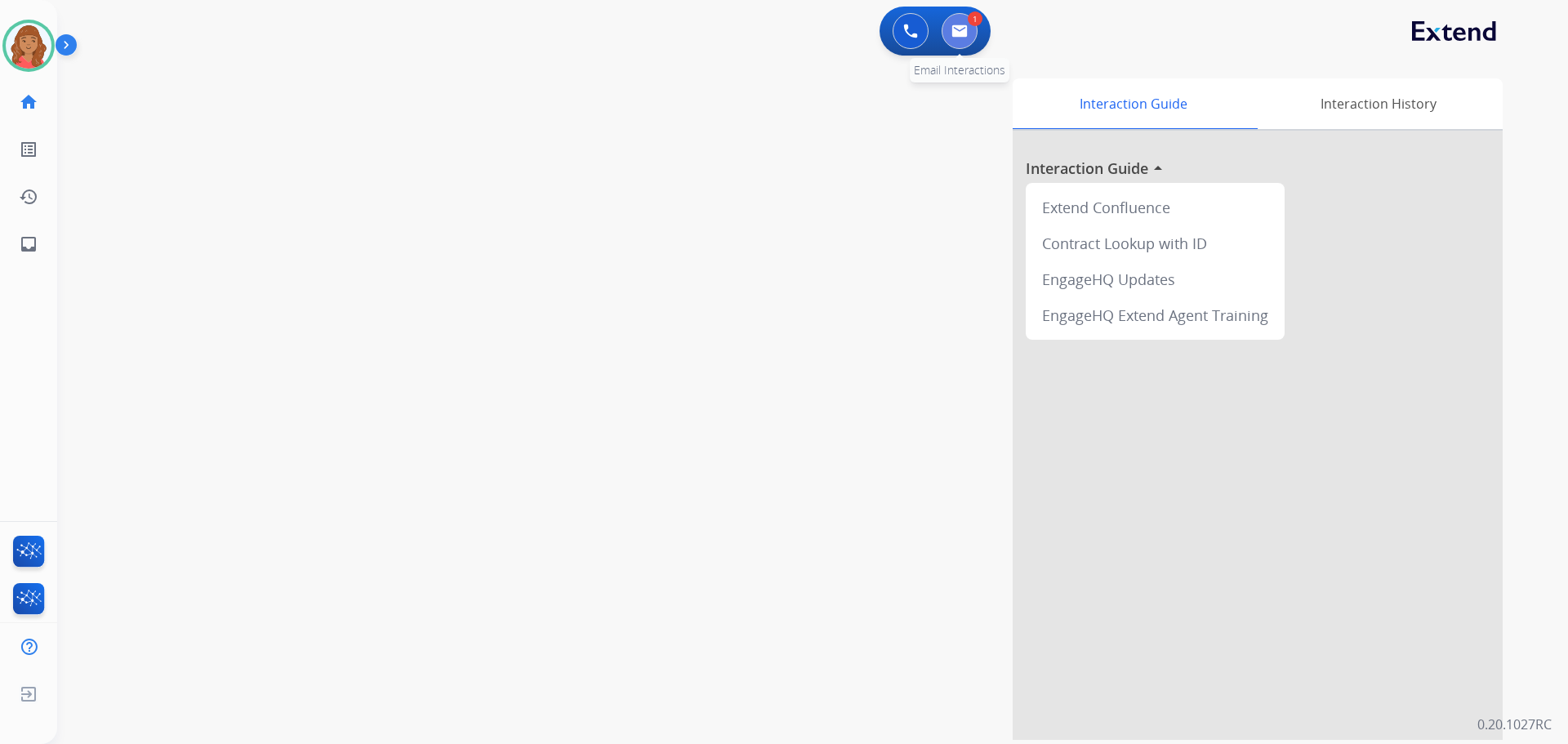
click at [970, 30] on button at bounding box center [960, 31] width 36 height 36
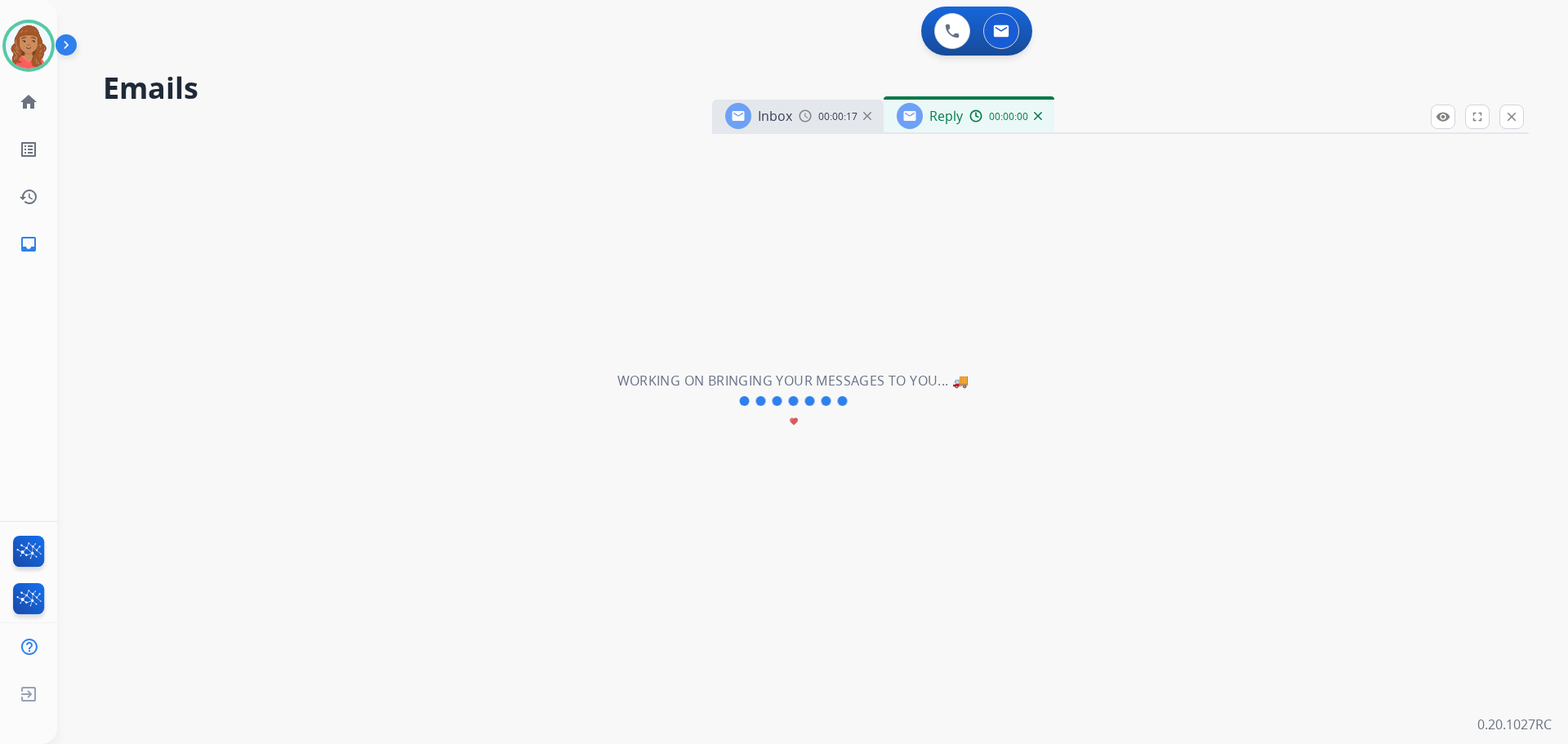
select select "**********"
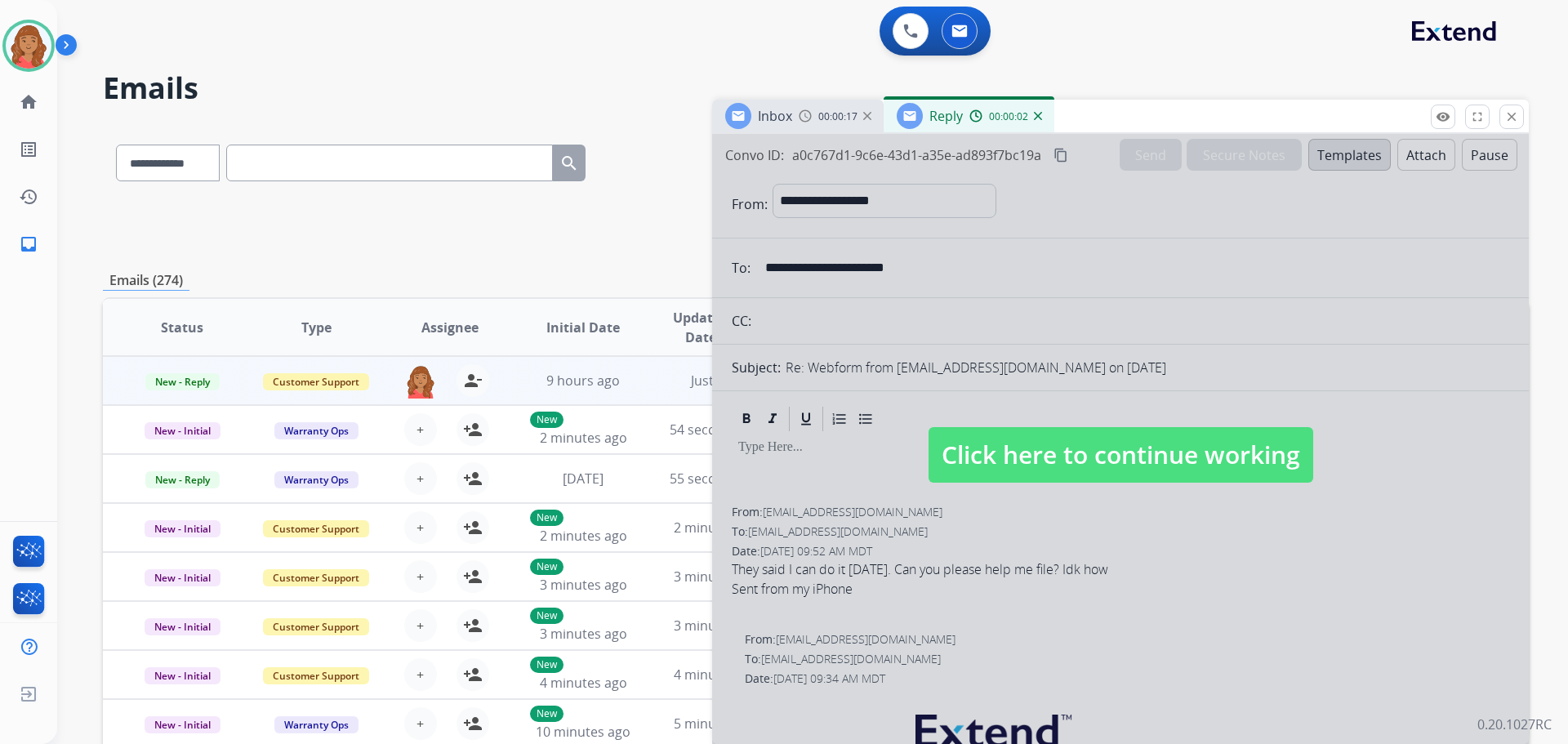
click at [977, 476] on span "Click here to continue working" at bounding box center [1121, 455] width 384 height 56
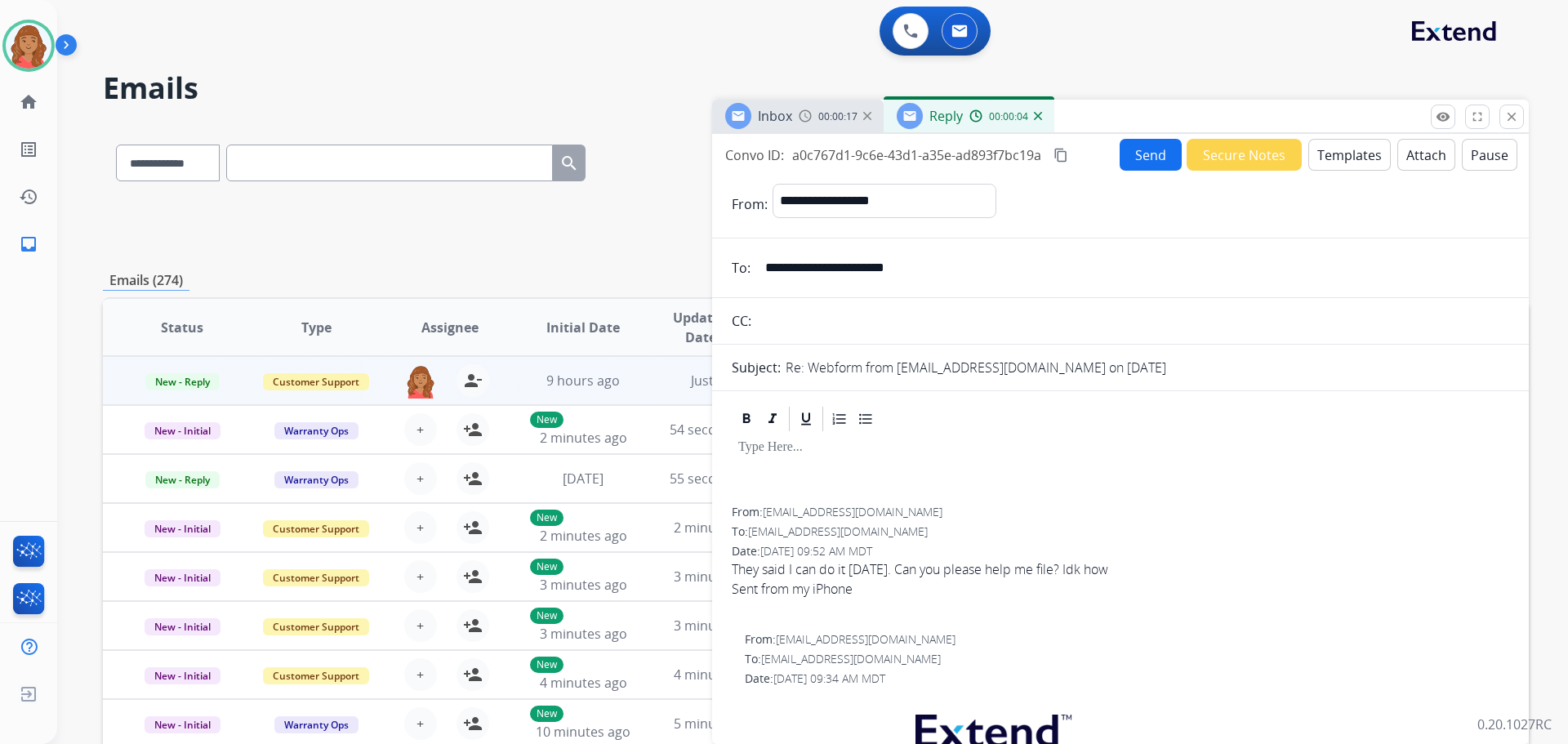
click at [1520, 122] on div "Inbox 00:00:17 Reply 00:00:04" at bounding box center [1121, 116] width 817 height 35
click at [1512, 122] on mat-icon "close" at bounding box center [1506, 116] width 15 height 15
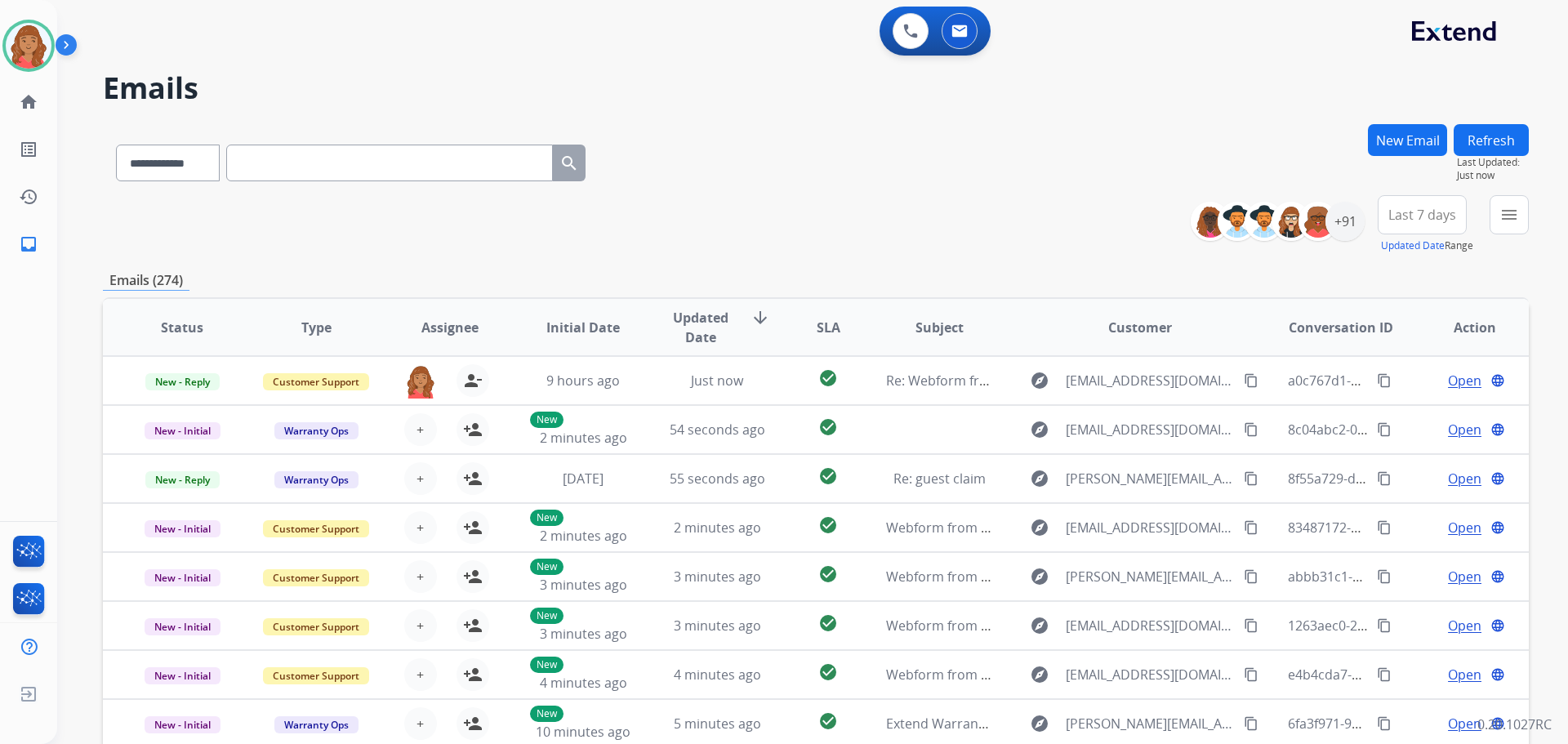
paste input "**********"
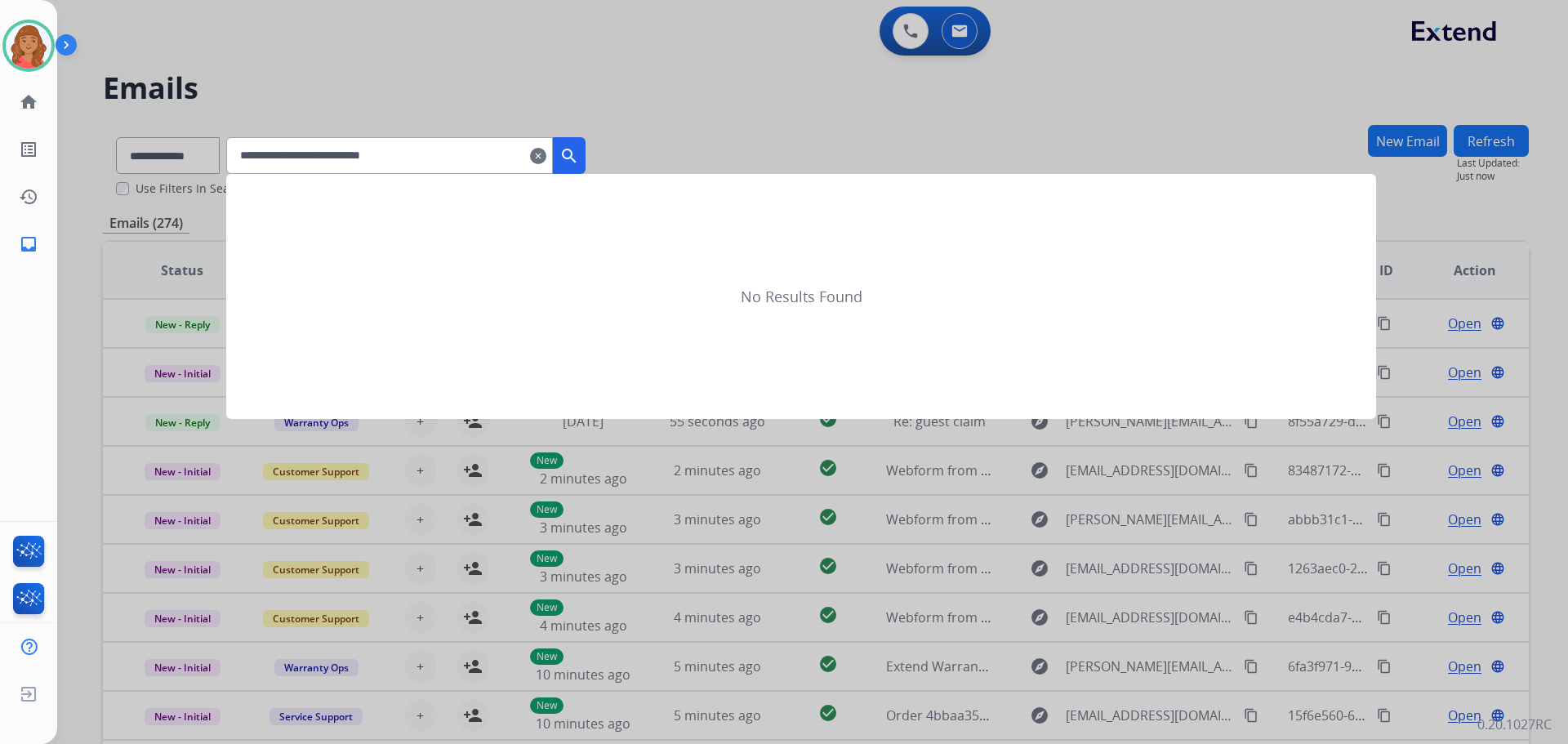
type input "**********"
click at [579, 153] on mat-icon "search" at bounding box center [569, 156] width 20 height 20
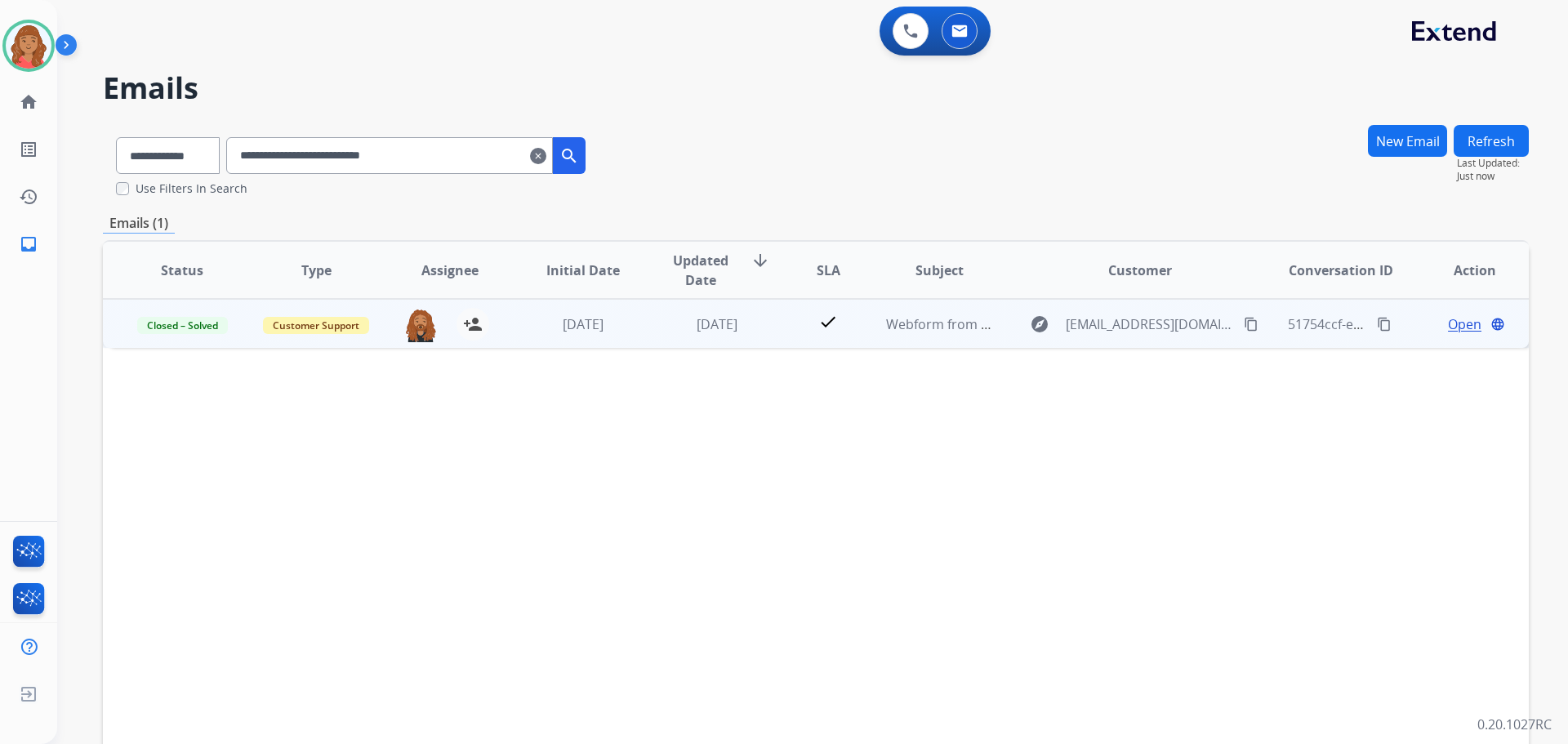
click at [643, 328] on td "1 week ago" at bounding box center [705, 323] width 134 height 49
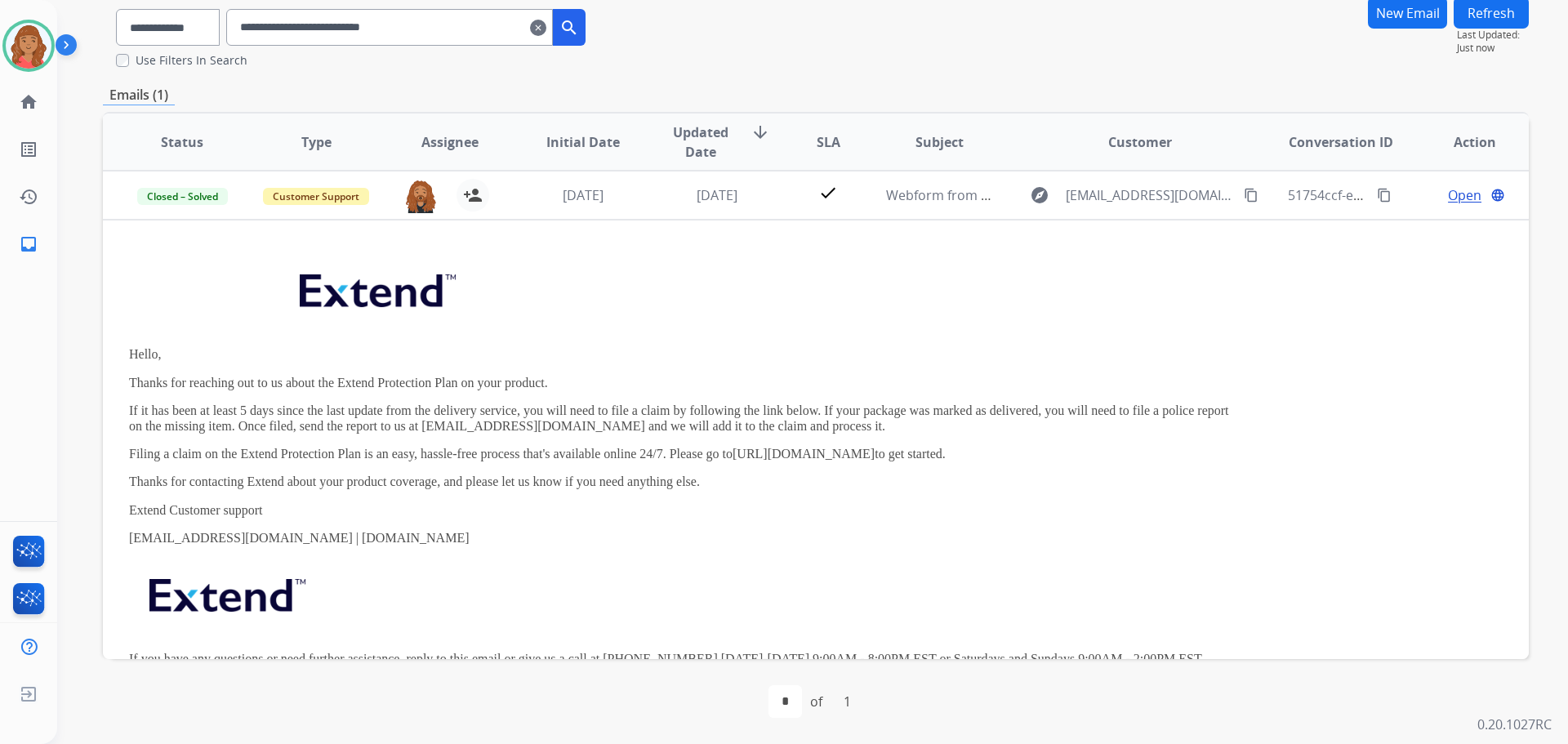
drag, startPoint x: 562, startPoint y: 26, endPoint x: 553, endPoint y: 44, distance: 20.1
click at [546, 29] on mat-icon "clear" at bounding box center [538, 28] width 16 height 20
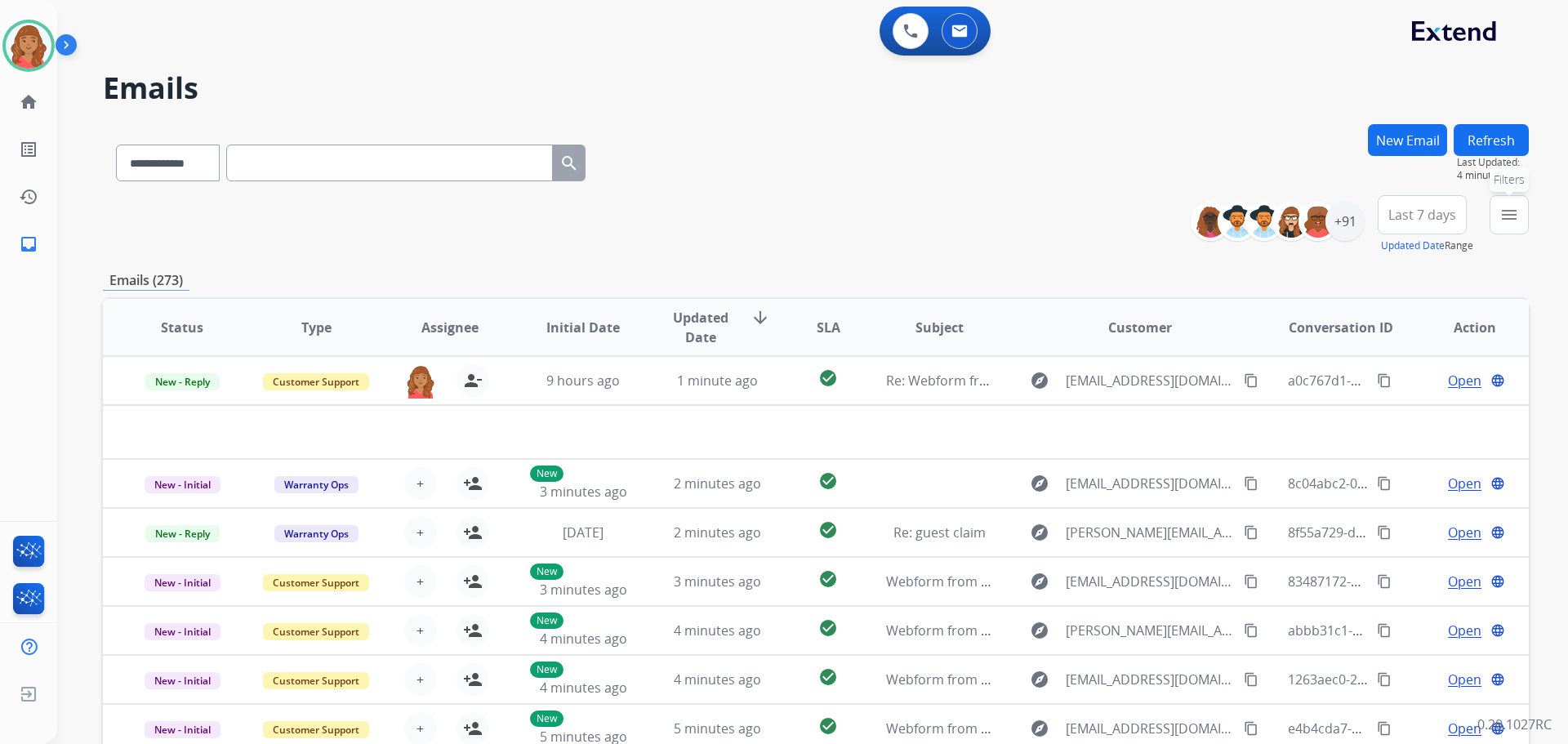
click at [1504, 221] on mat-icon "menu" at bounding box center [1509, 215] width 20 height 20
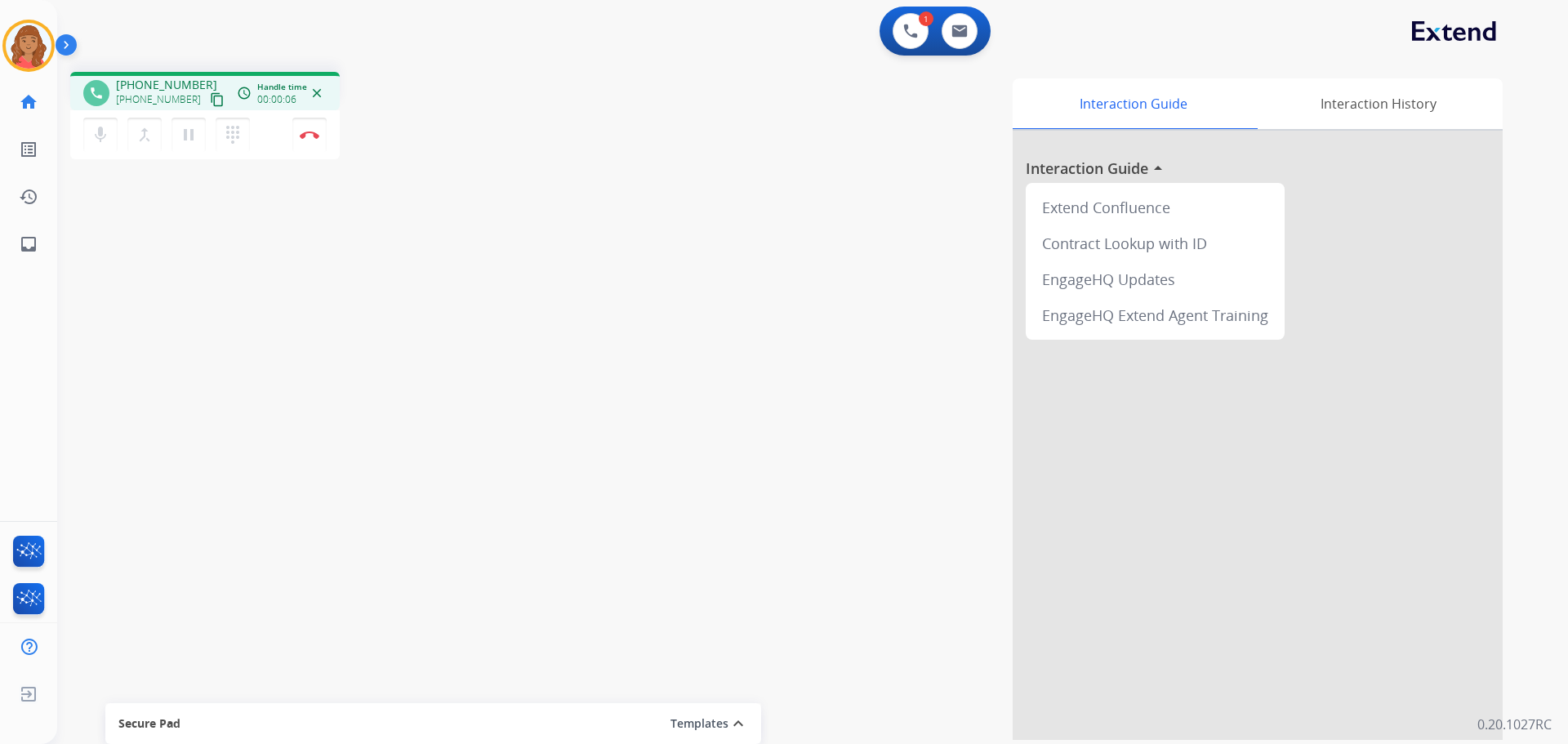
drag, startPoint x: 201, startPoint y: 100, endPoint x: 186, endPoint y: 101, distance: 15.0
click at [210, 100] on mat-icon "content_copy" at bounding box center [217, 99] width 15 height 15
drag, startPoint x: 195, startPoint y: 137, endPoint x: 199, endPoint y: 149, distance: 12.6
click at [195, 137] on mat-icon "pause" at bounding box center [188, 135] width 20 height 20
click at [199, 125] on button "play_arrow Hold" at bounding box center [188, 134] width 35 height 35
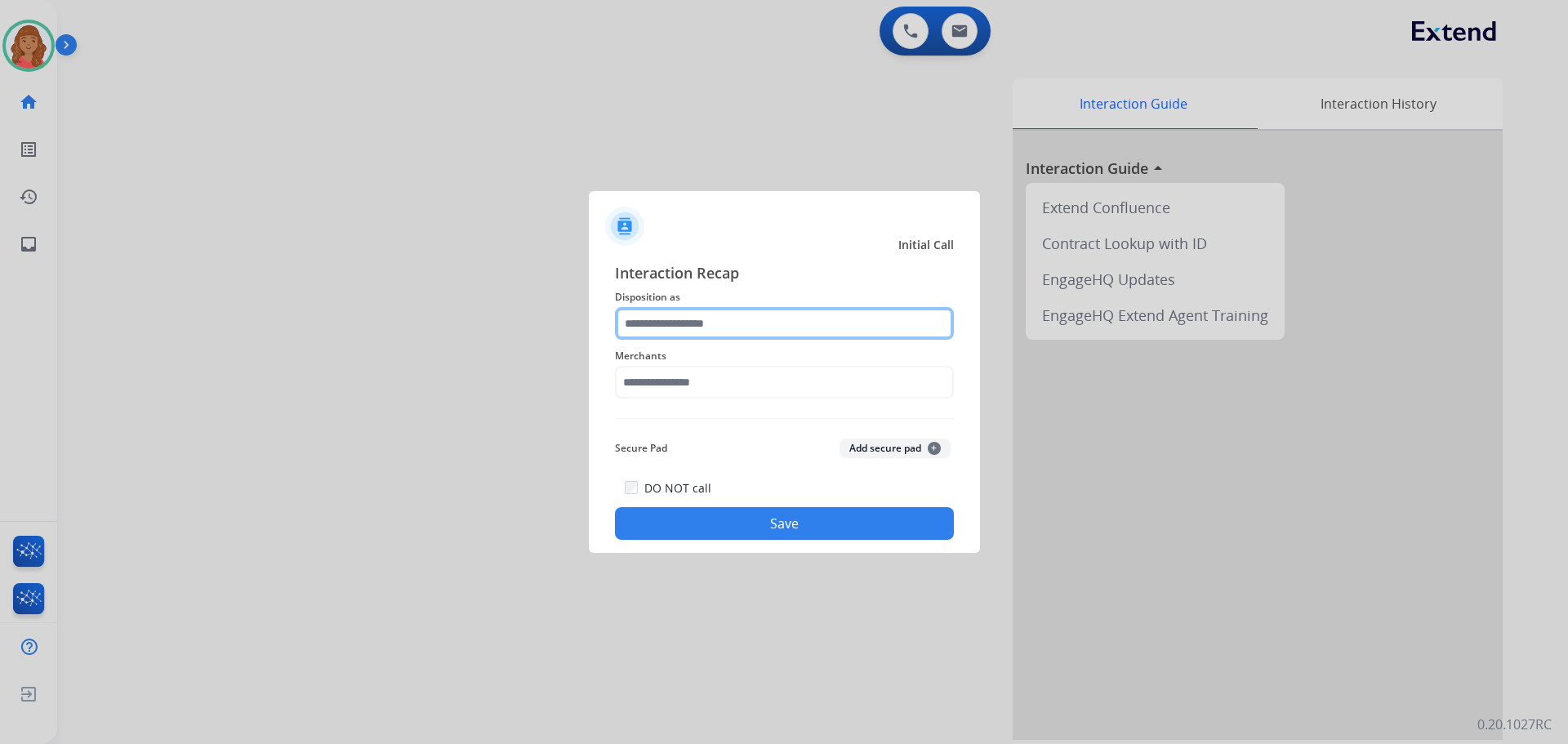
click at [679, 316] on input "text" at bounding box center [785, 323] width 339 height 33
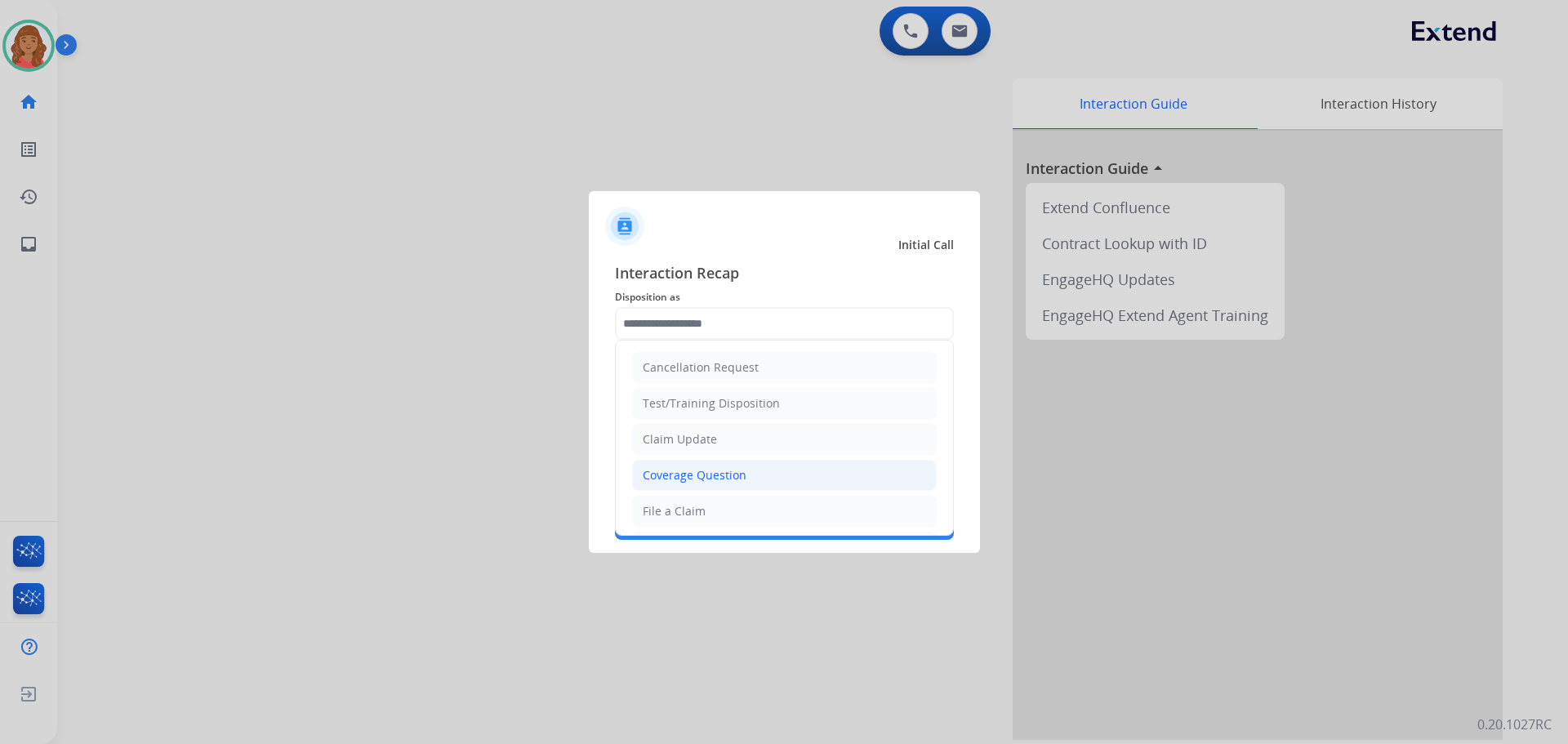
click at [685, 475] on div "Coverage Question" at bounding box center [694, 475] width 104 height 16
type input "**********"
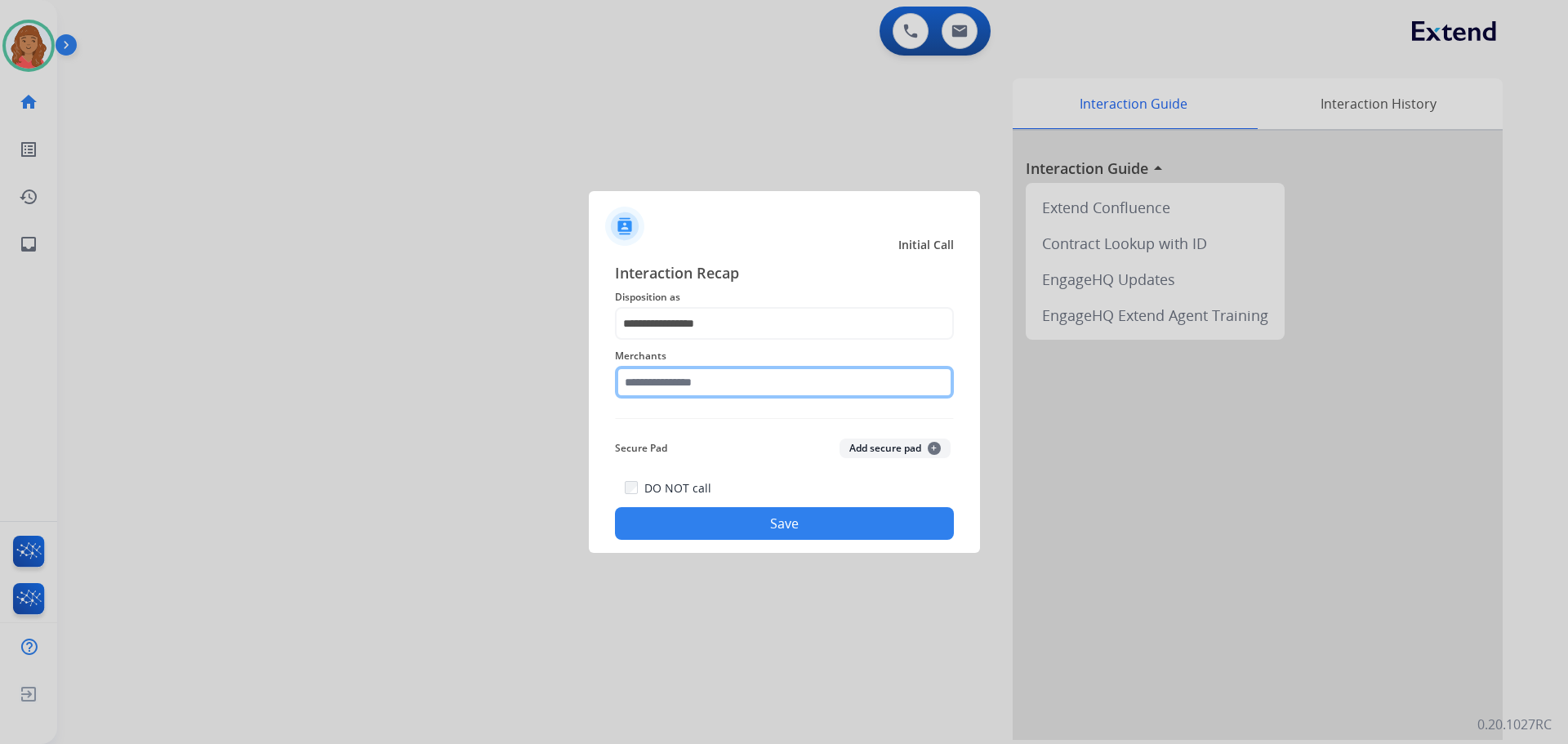
click at [674, 387] on input "text" at bounding box center [785, 382] width 339 height 33
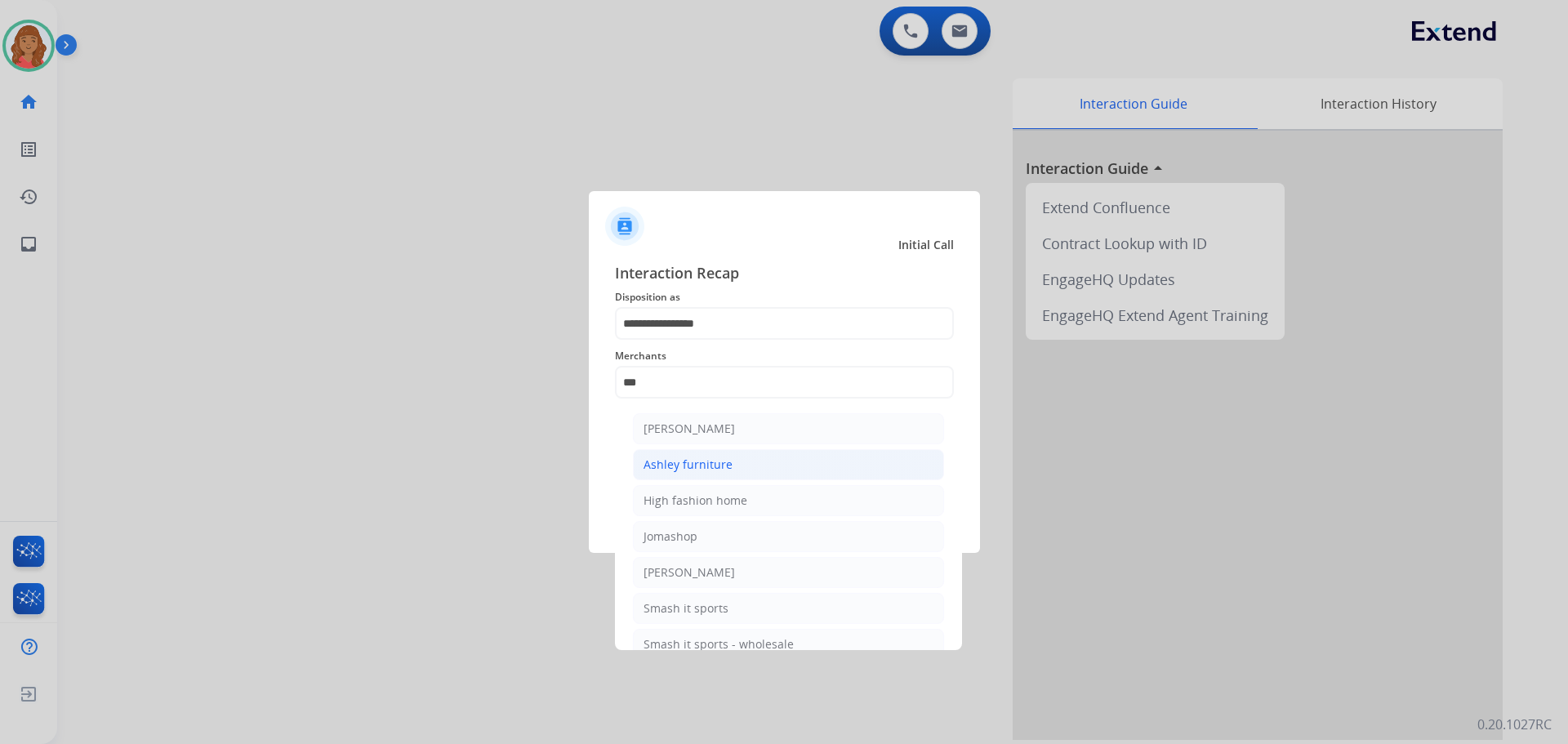
click at [687, 466] on div "Ashley furniture" at bounding box center [688, 464] width 89 height 16
type input "**********"
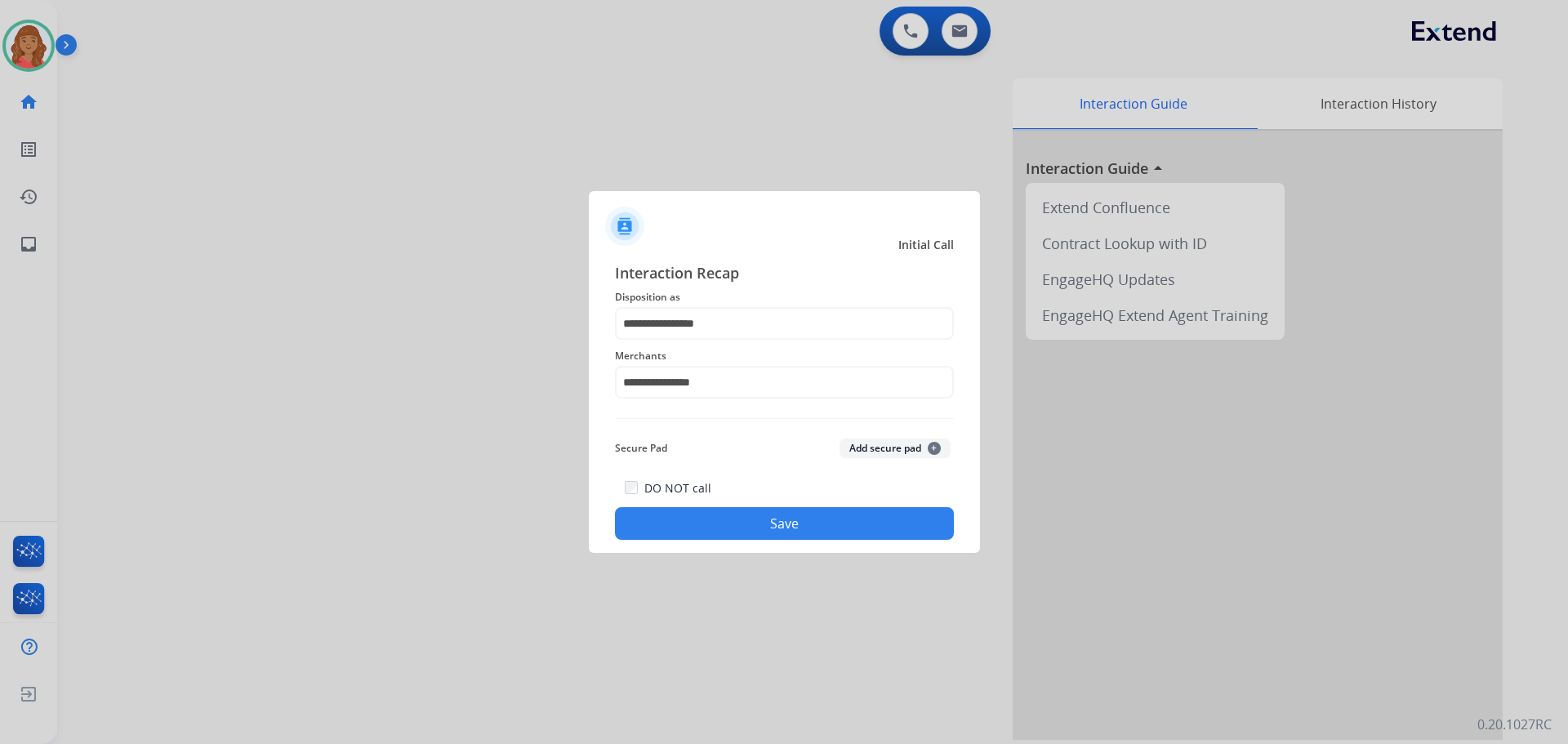
click at [709, 533] on button "Save" at bounding box center [785, 523] width 339 height 33
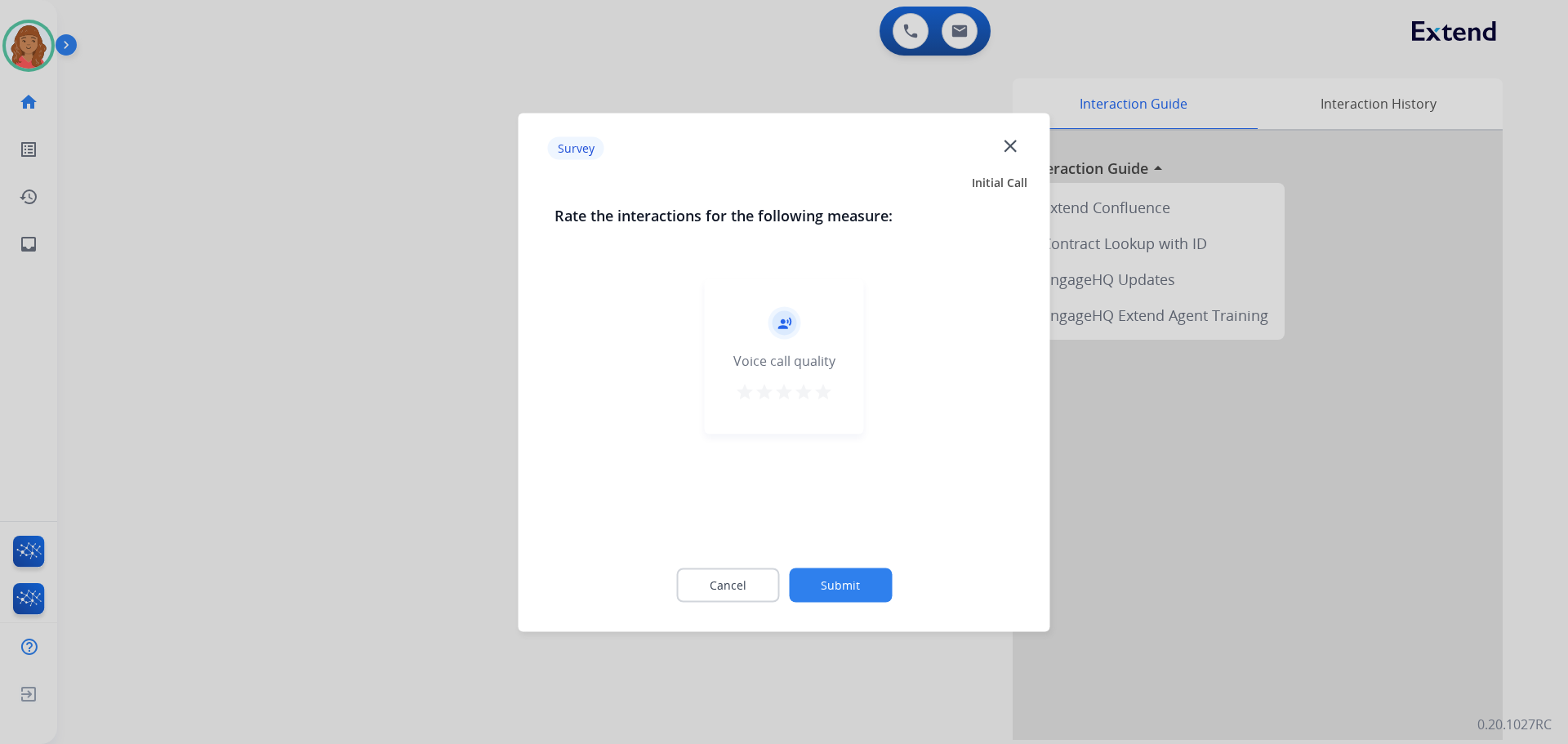
click at [833, 393] on div "record_voice_over Voice call quality star star star star star" at bounding box center [784, 356] width 159 height 155
click at [825, 393] on mat-icon "star" at bounding box center [823, 392] width 20 height 20
click at [830, 597] on button "Submit" at bounding box center [841, 584] width 103 height 35
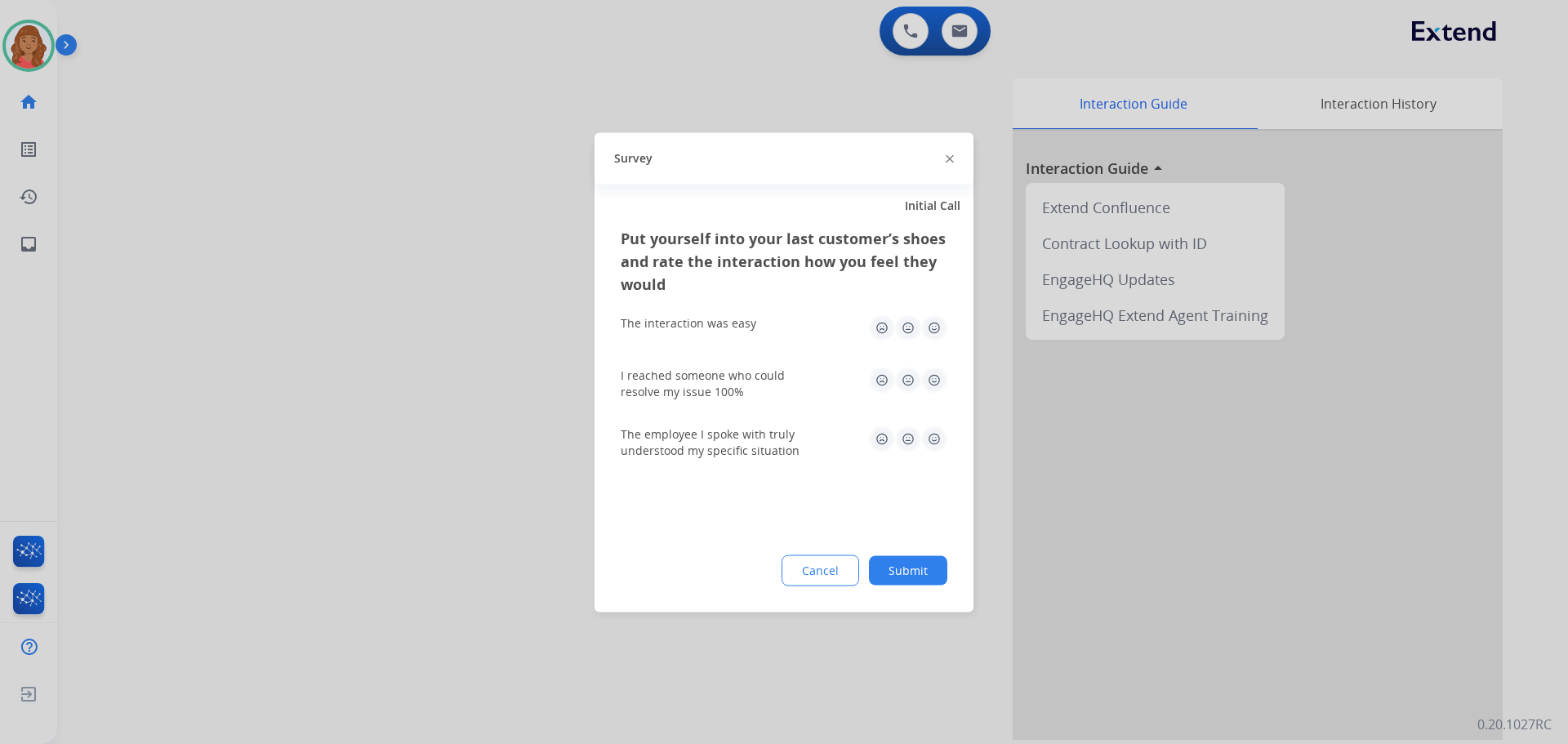
drag, startPoint x: 930, startPoint y: 321, endPoint x: 934, endPoint y: 347, distance: 26.3
click at [931, 323] on img at bounding box center [934, 327] width 26 height 26
click at [930, 374] on img at bounding box center [934, 379] width 26 height 26
click at [935, 444] on img at bounding box center [934, 438] width 26 height 26
click at [909, 575] on button "Submit" at bounding box center [908, 570] width 78 height 29
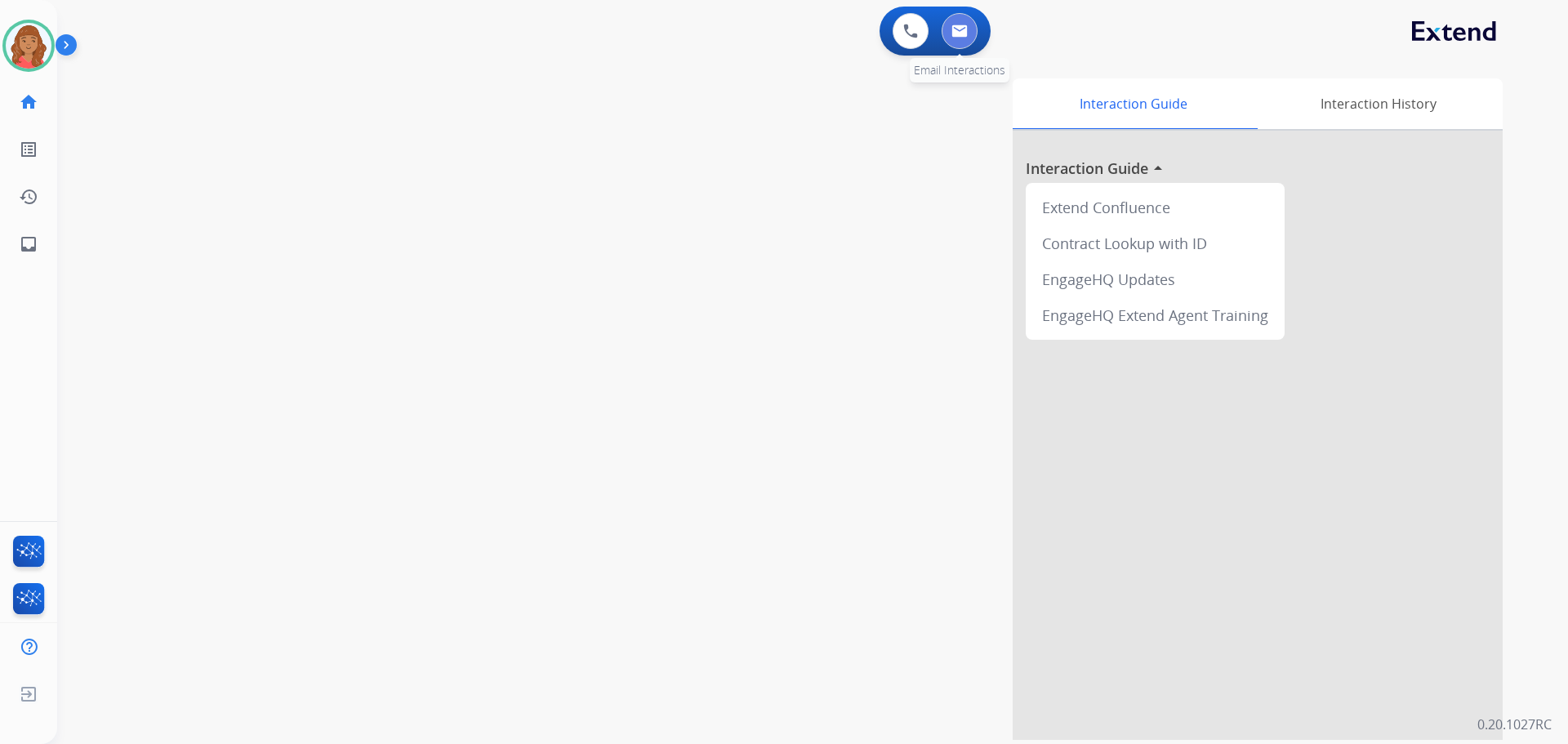
click at [953, 36] on img at bounding box center [960, 31] width 16 height 13
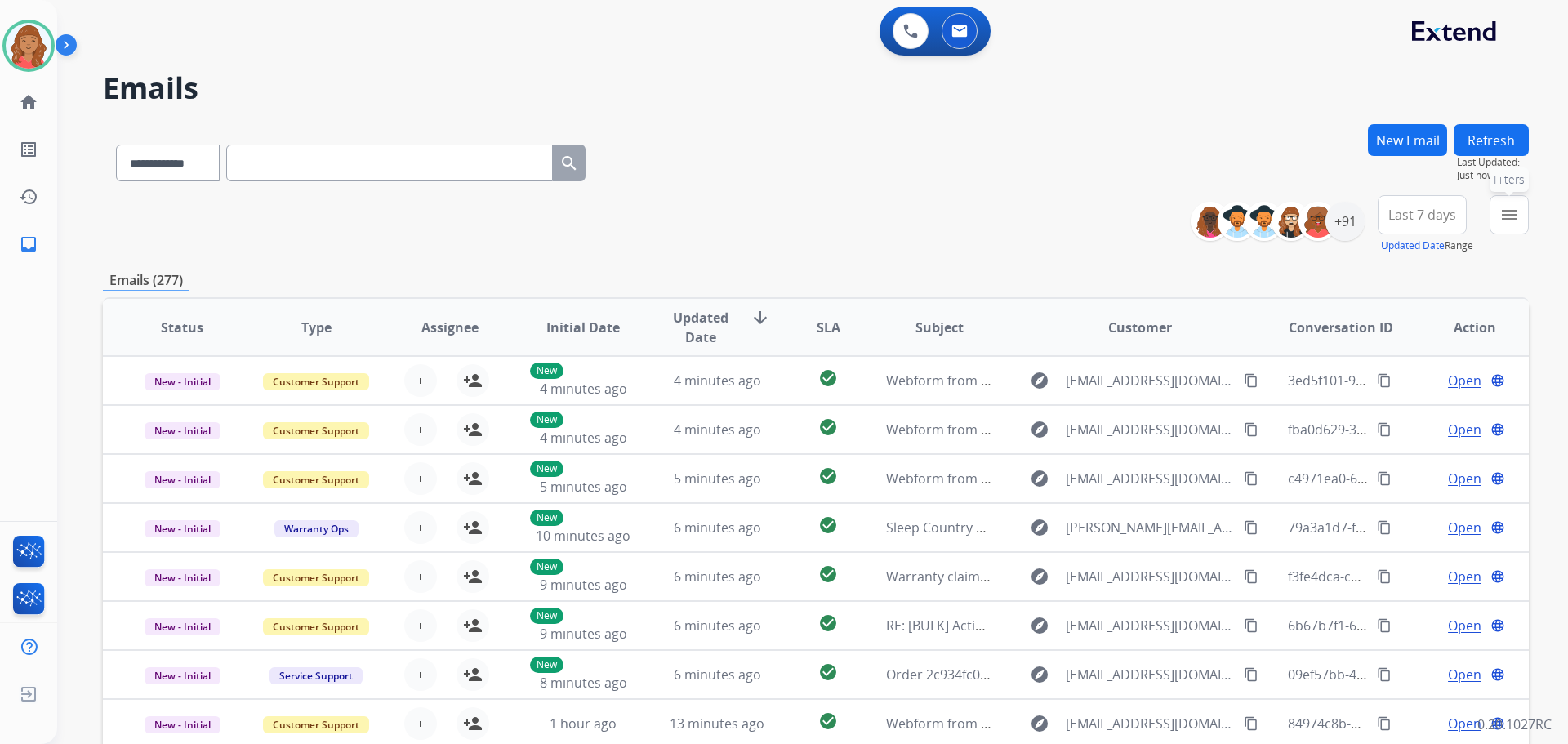
click at [1510, 218] on mat-icon "menu" at bounding box center [1509, 215] width 20 height 20
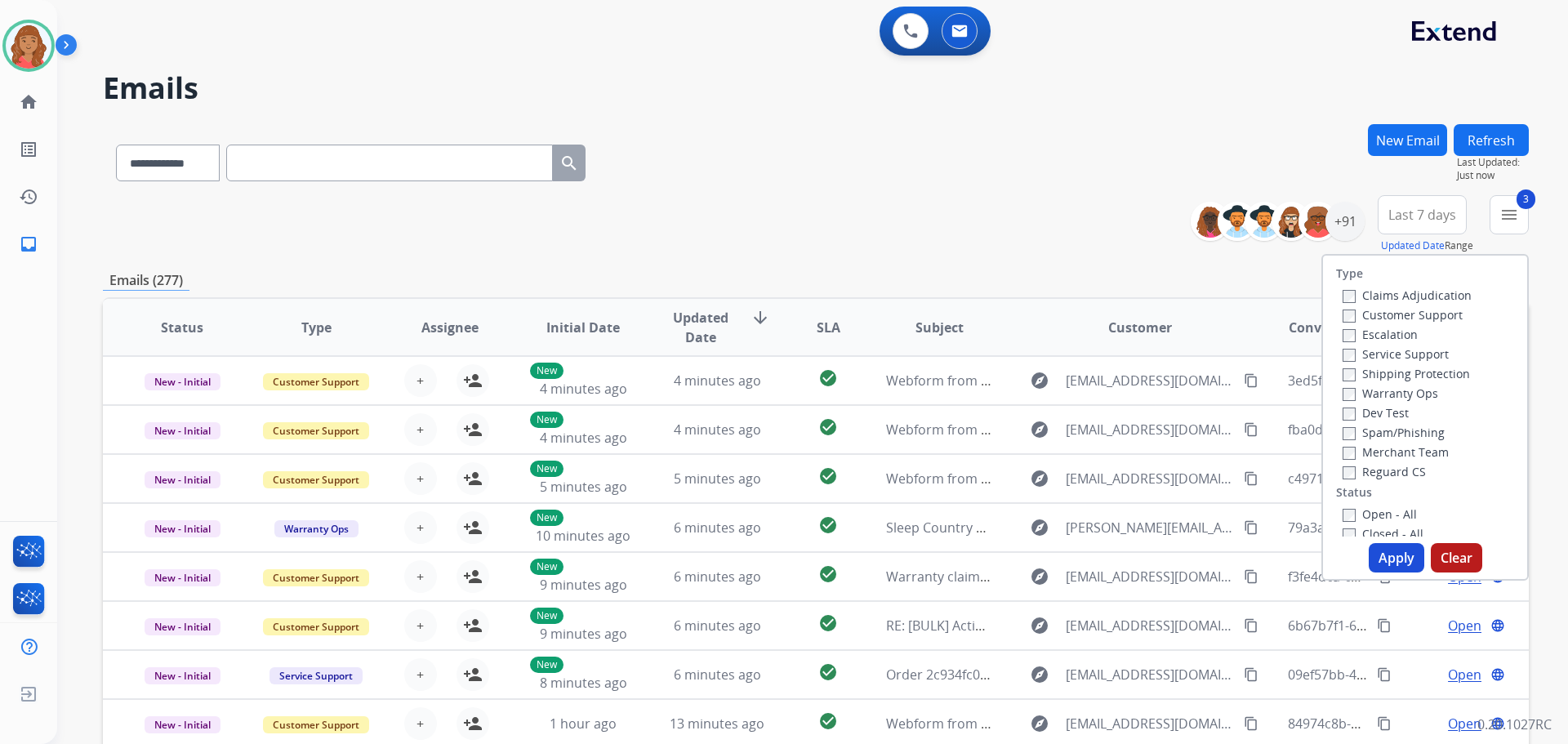
click at [1343, 507] on label "Open - All" at bounding box center [1381, 513] width 75 height 15
drag, startPoint x: 1375, startPoint y: 552, endPoint x: 1368, endPoint y: 542, distance: 12.2
click at [1374, 549] on button "Apply" at bounding box center [1397, 558] width 56 height 29
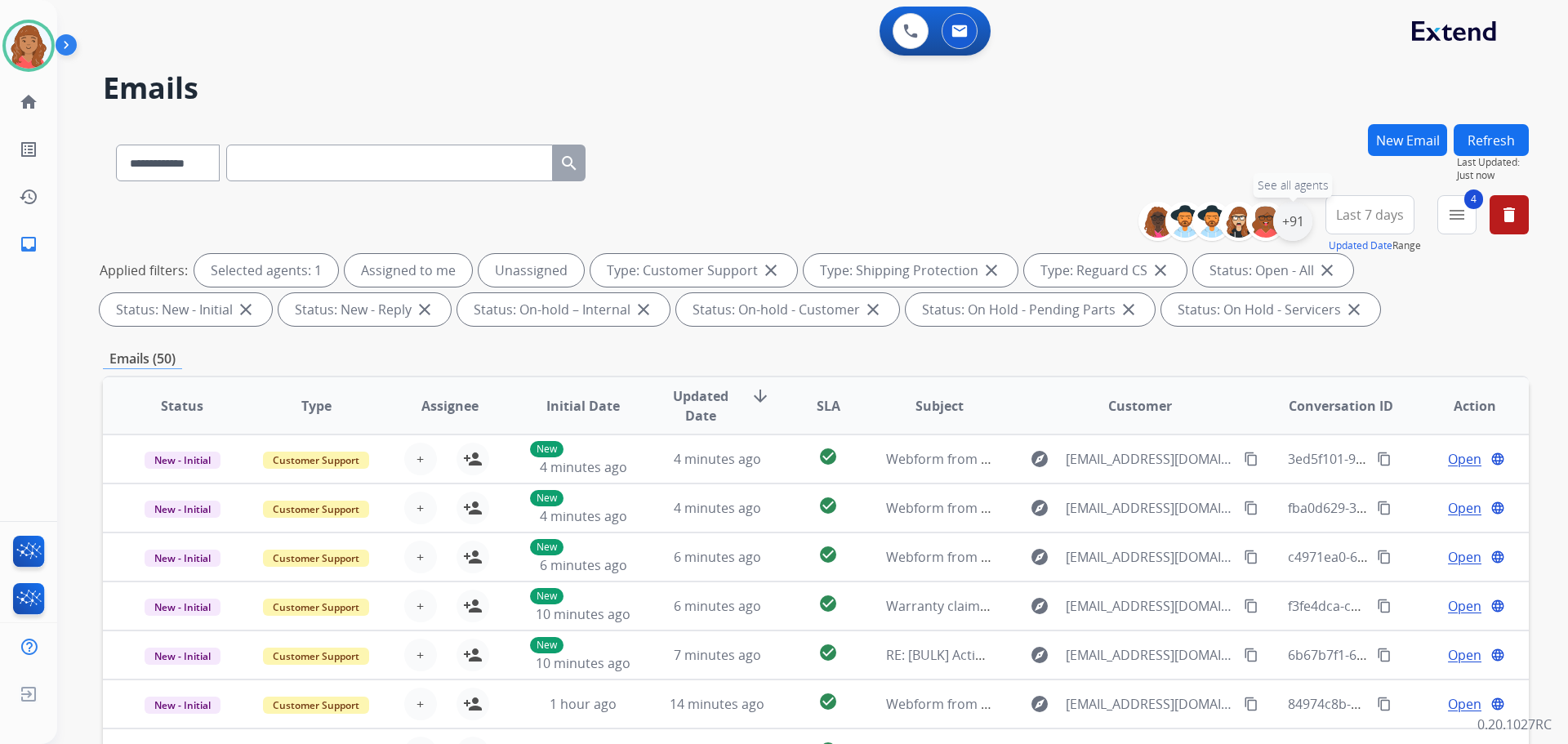
click at [1279, 222] on div "+91" at bounding box center [1293, 221] width 39 height 39
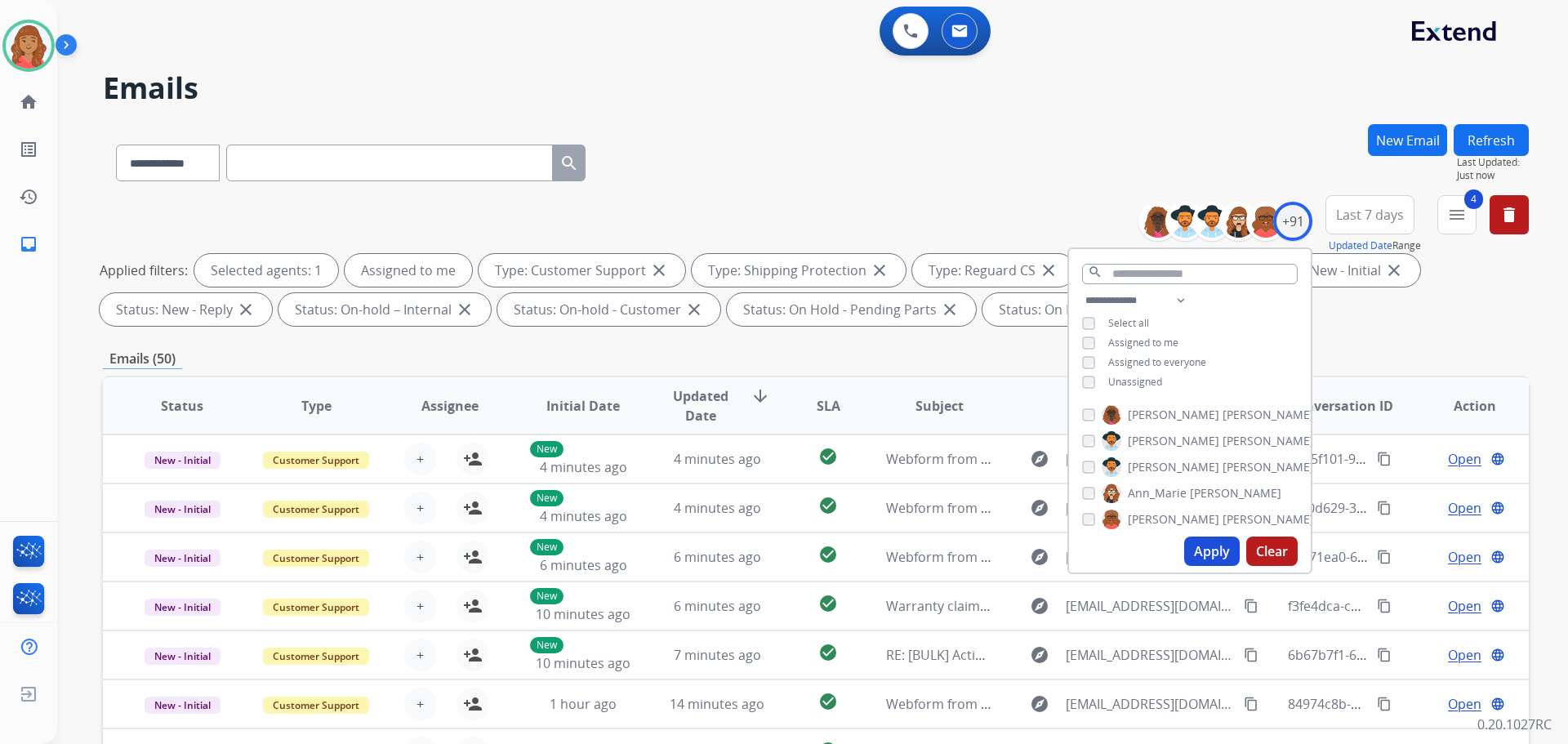
click at [1209, 548] on button "Apply" at bounding box center [1212, 550] width 56 height 29
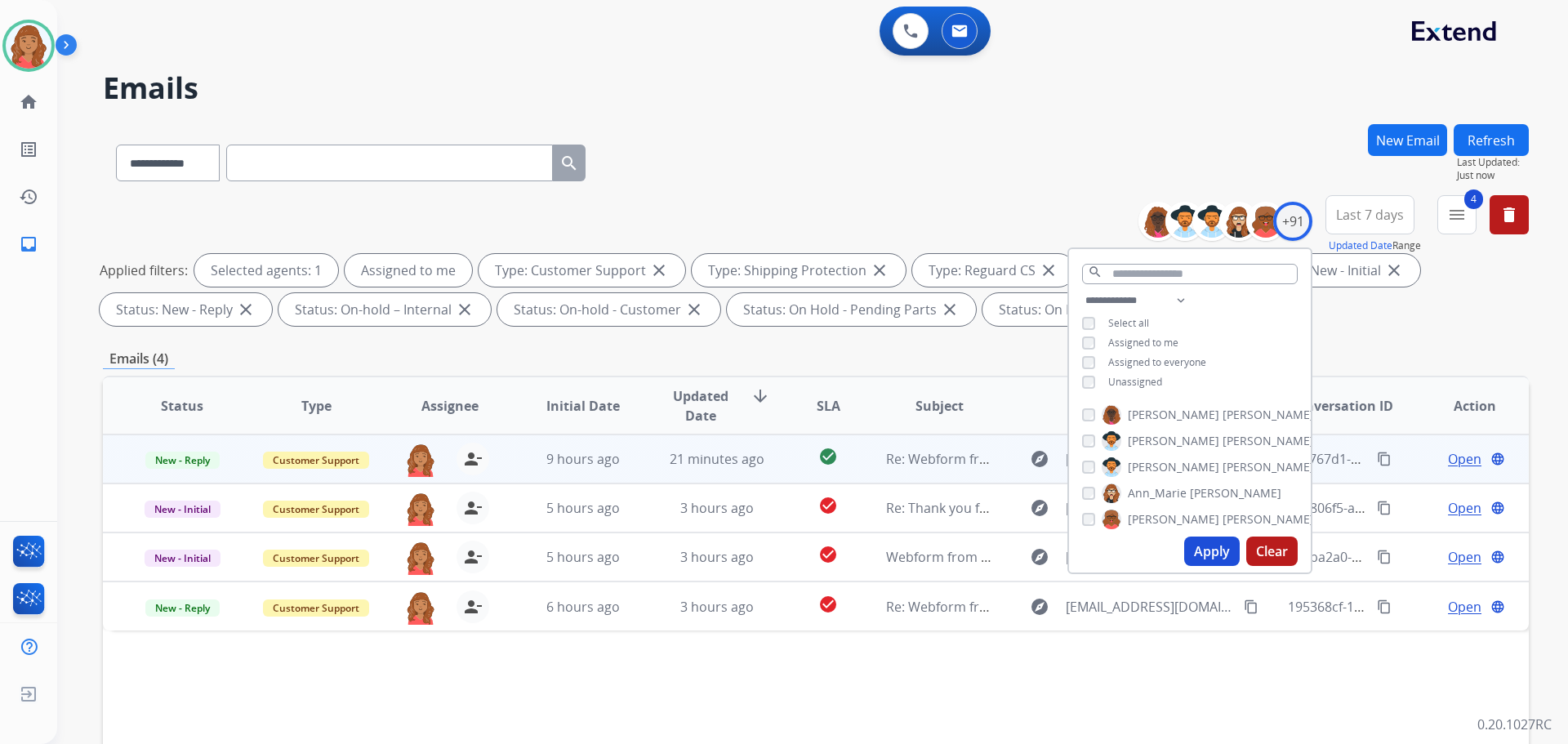
click at [648, 459] on td "21 minutes ago" at bounding box center [705, 458] width 134 height 49
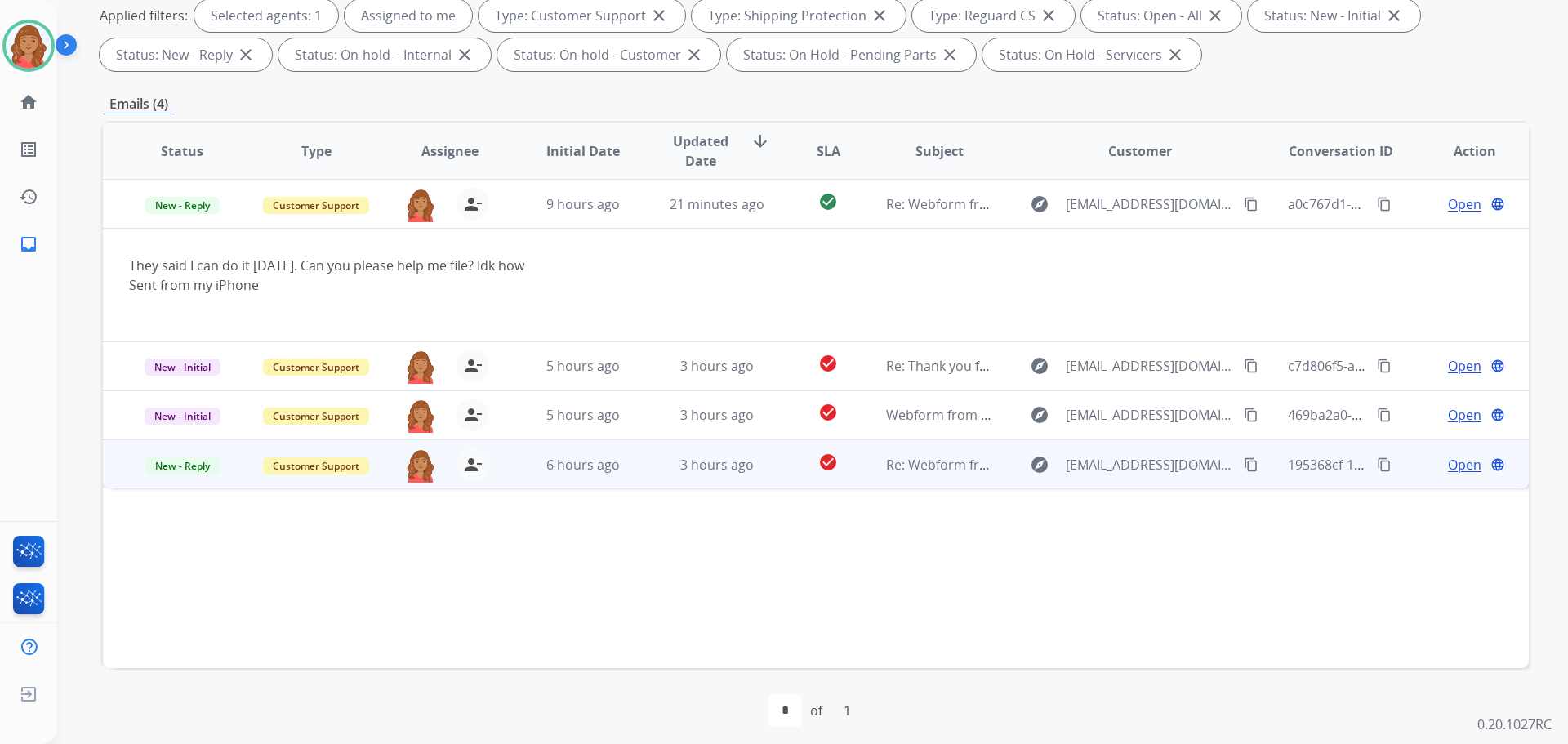
scroll to position [264, 0]
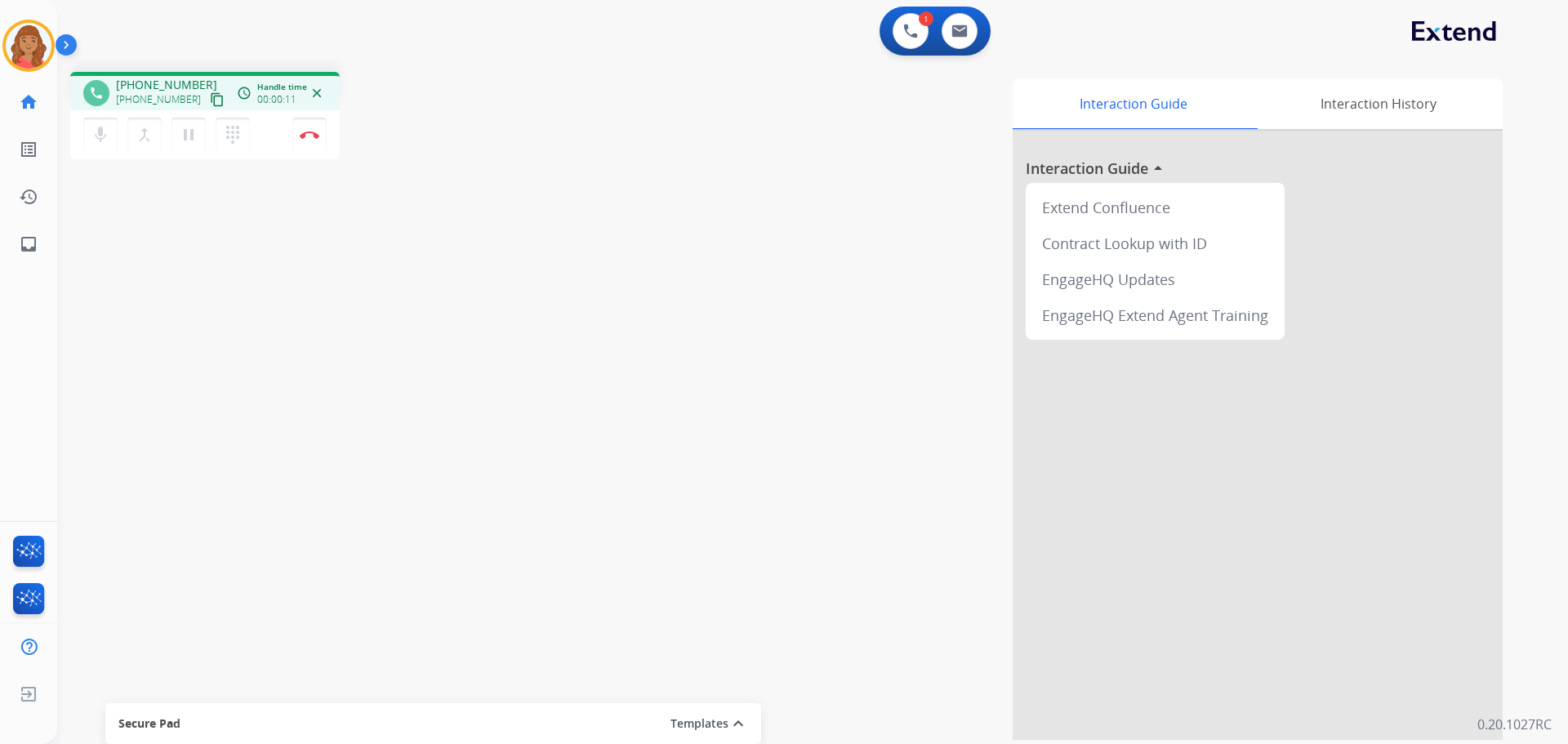
click at [210, 103] on mat-icon "content_copy" at bounding box center [217, 99] width 15 height 15
click at [307, 138] on img at bounding box center [310, 134] width 20 height 8
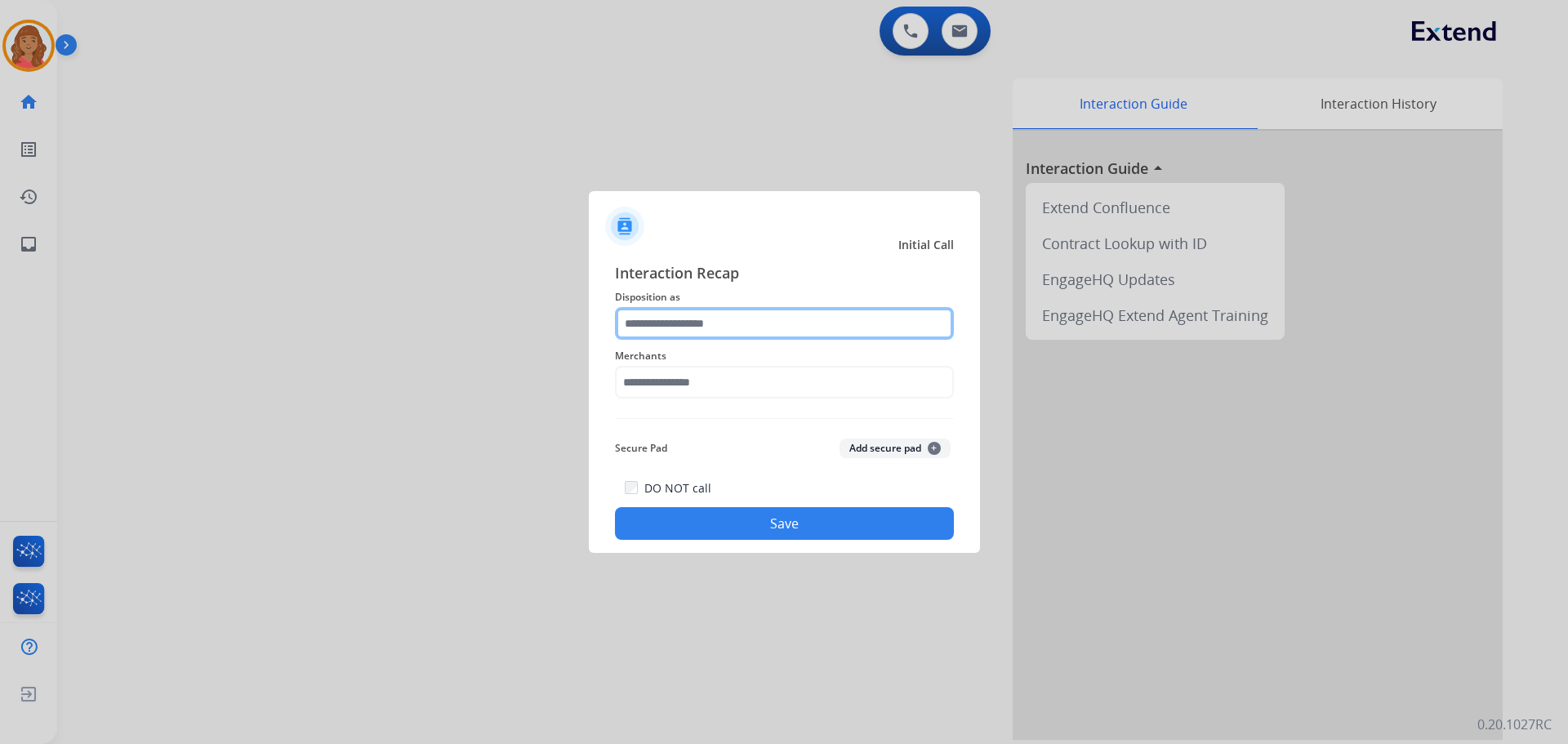
click at [667, 317] on input "text" at bounding box center [785, 323] width 339 height 33
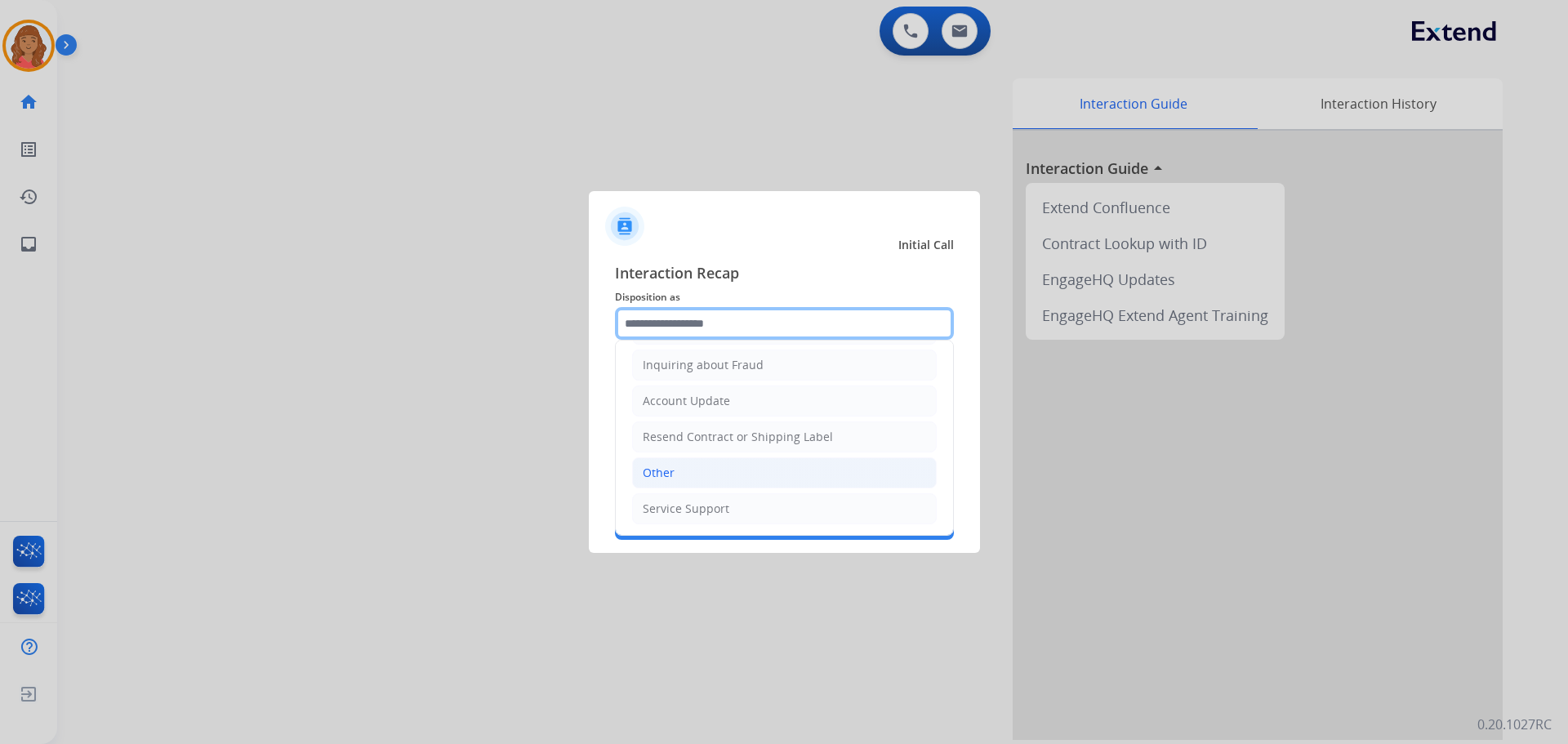
scroll to position [255, 0]
click at [669, 471] on div "Other" at bounding box center [659, 472] width 32 height 16
type input "*****"
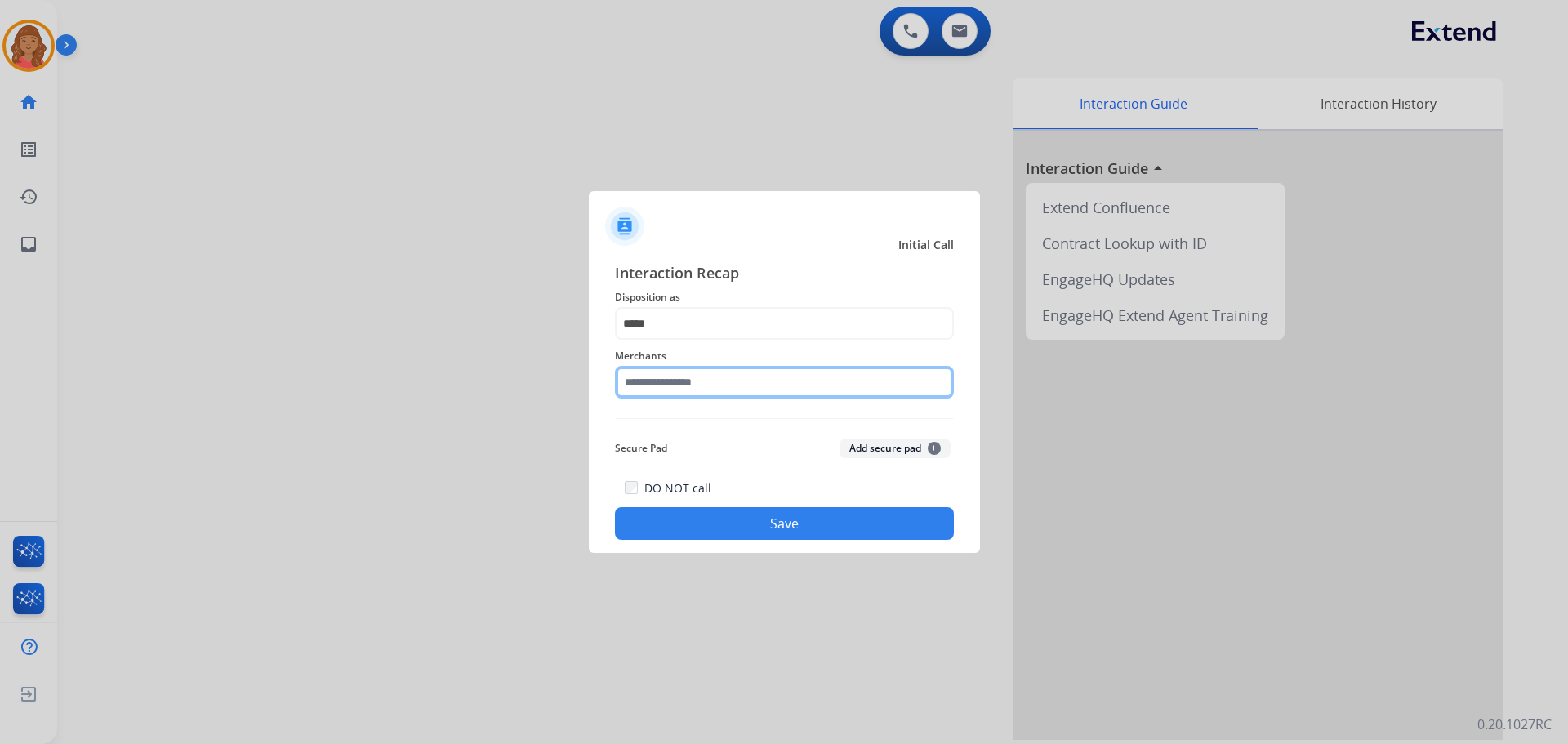
click at [677, 386] on input "text" at bounding box center [785, 382] width 339 height 33
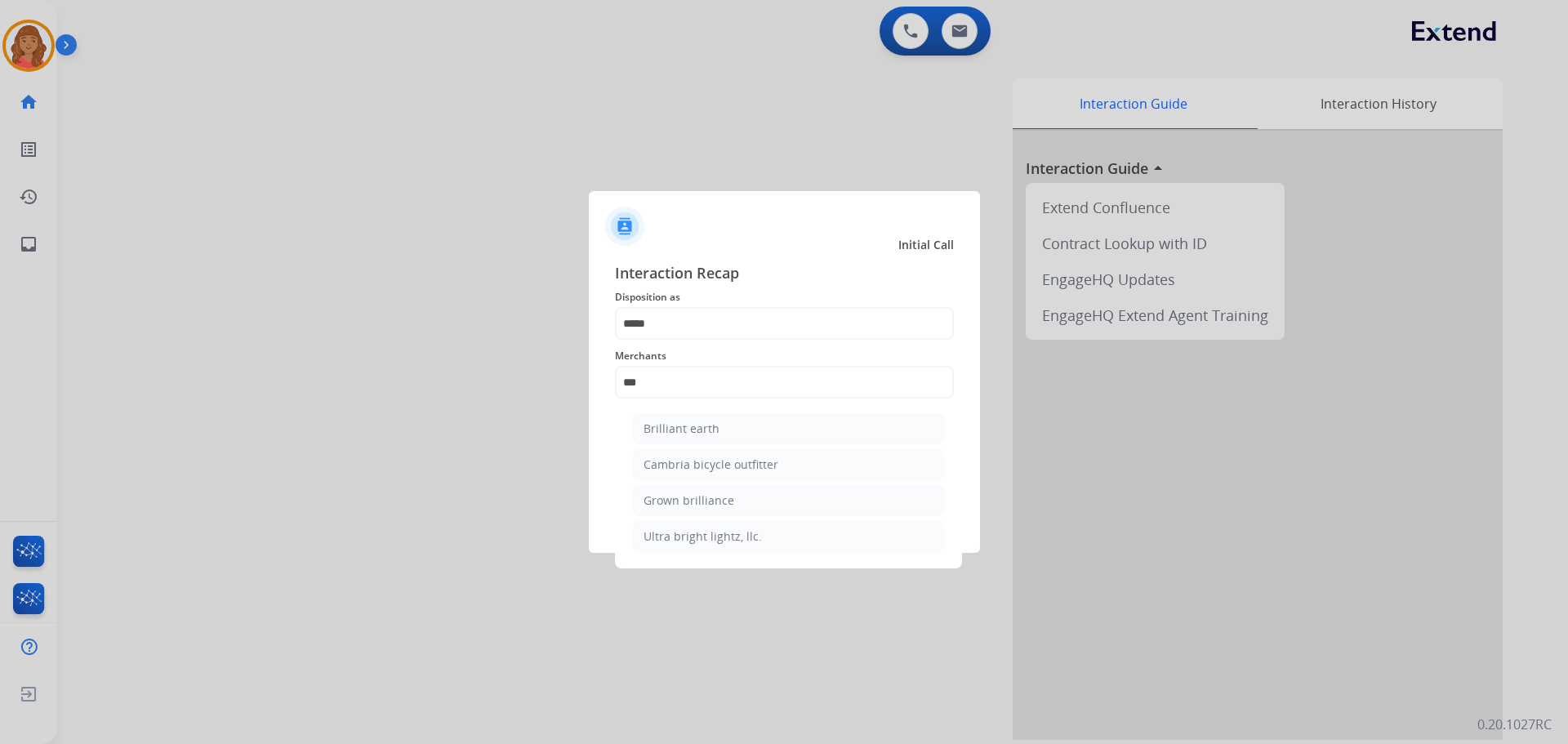
drag, startPoint x: 688, startPoint y: 429, endPoint x: 706, endPoint y: 455, distance: 31.6
click at [690, 428] on div "Brilliant earth" at bounding box center [682, 429] width 76 height 16
type input "**********"
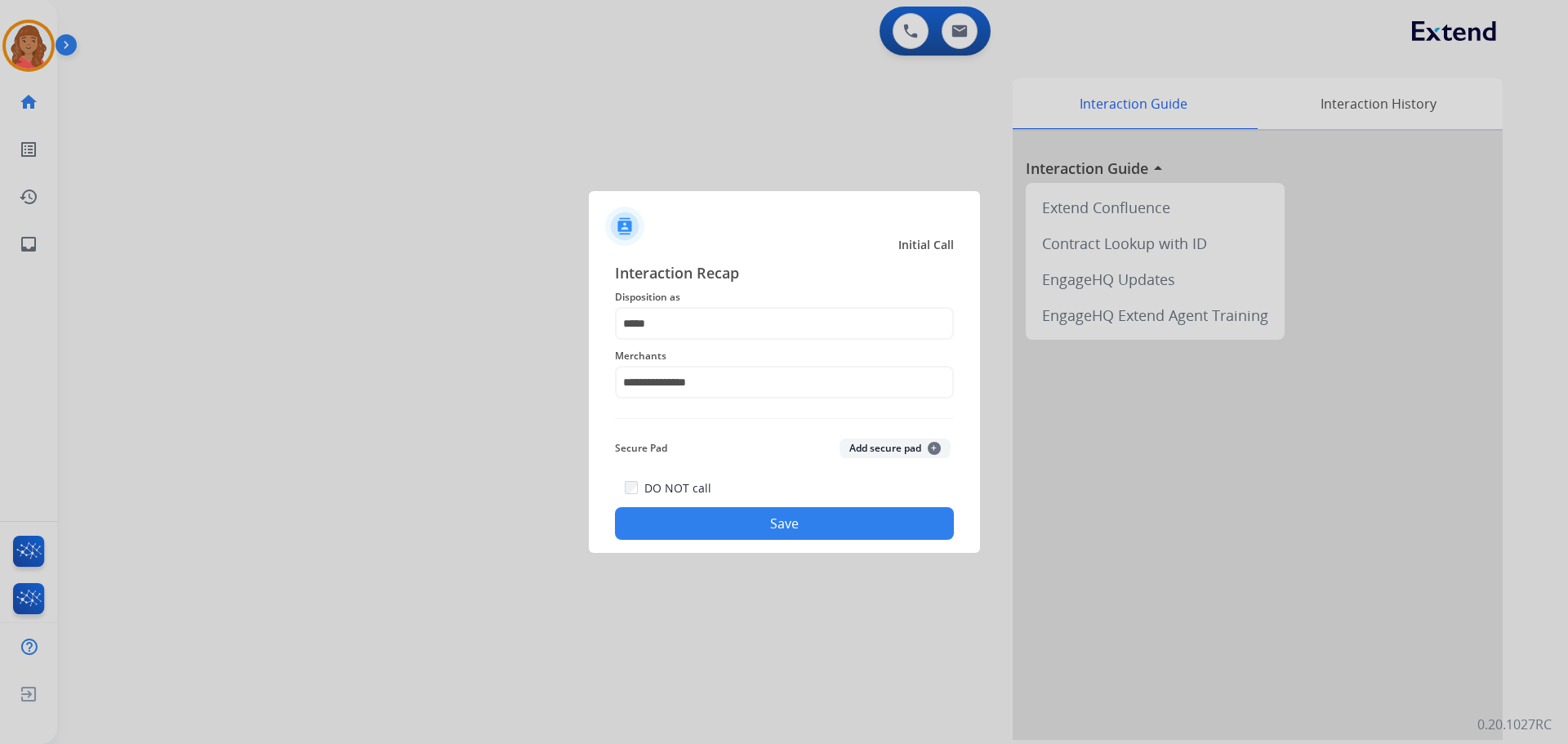
click at [716, 524] on button "Save" at bounding box center [785, 523] width 339 height 33
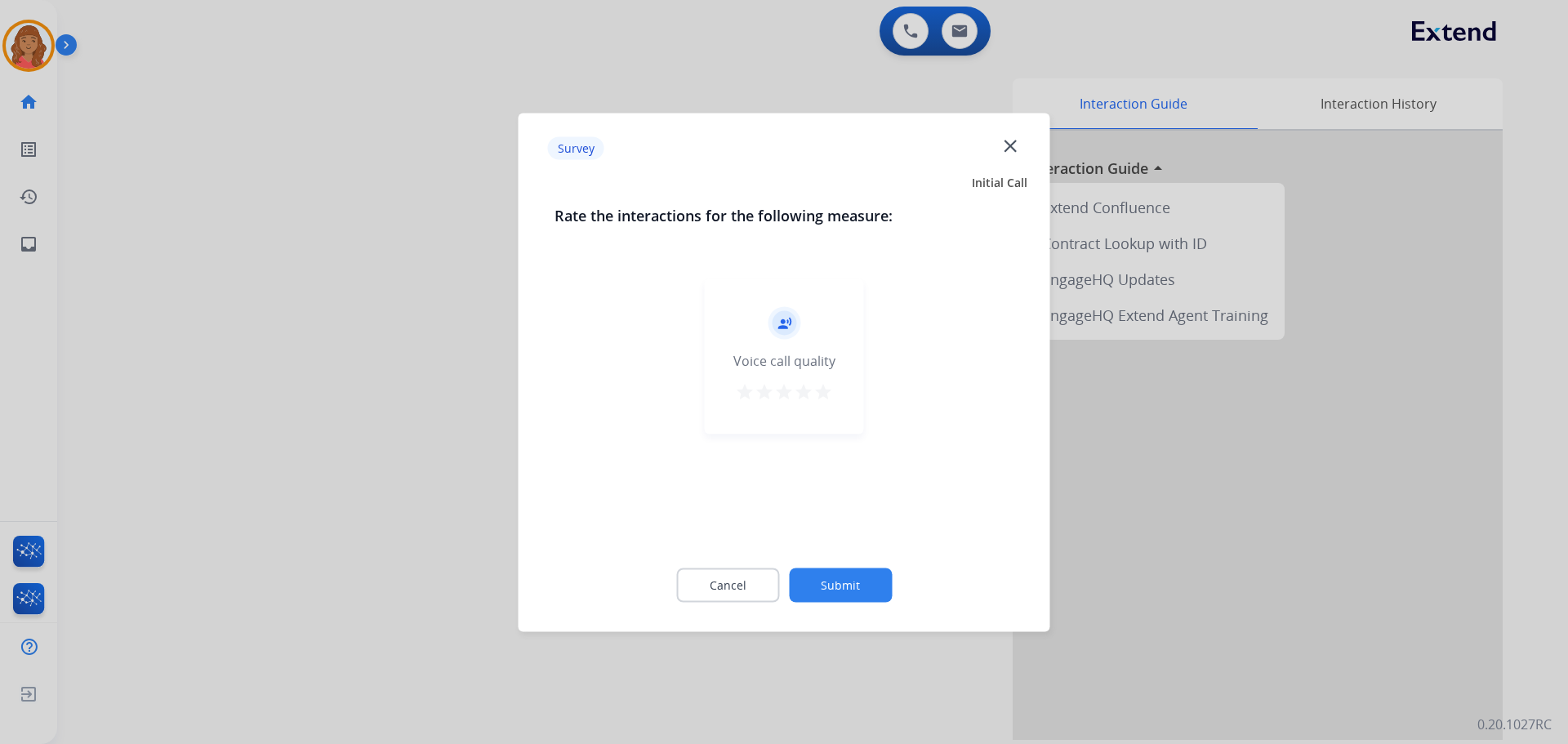
click at [821, 392] on mat-icon "star" at bounding box center [823, 392] width 20 height 20
click at [833, 574] on button "Submit" at bounding box center [841, 584] width 103 height 35
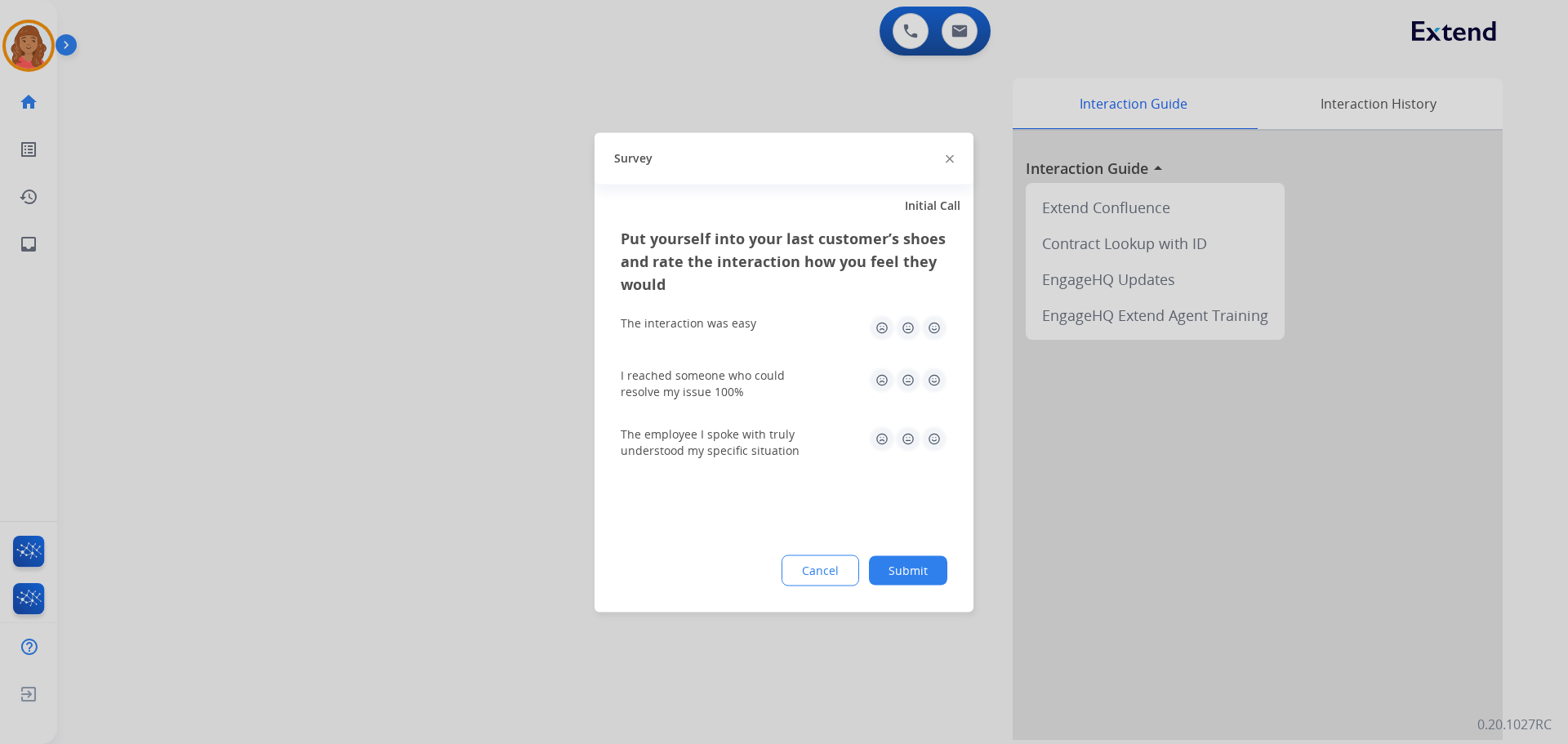
click at [928, 332] on img at bounding box center [934, 327] width 26 height 26
click at [935, 387] on img at bounding box center [934, 379] width 26 height 26
drag, startPoint x: 934, startPoint y: 434, endPoint x: 924, endPoint y: 495, distance: 61.8
click at [934, 435] on img at bounding box center [934, 438] width 26 height 26
click at [903, 565] on button "Submit" at bounding box center [908, 570] width 78 height 29
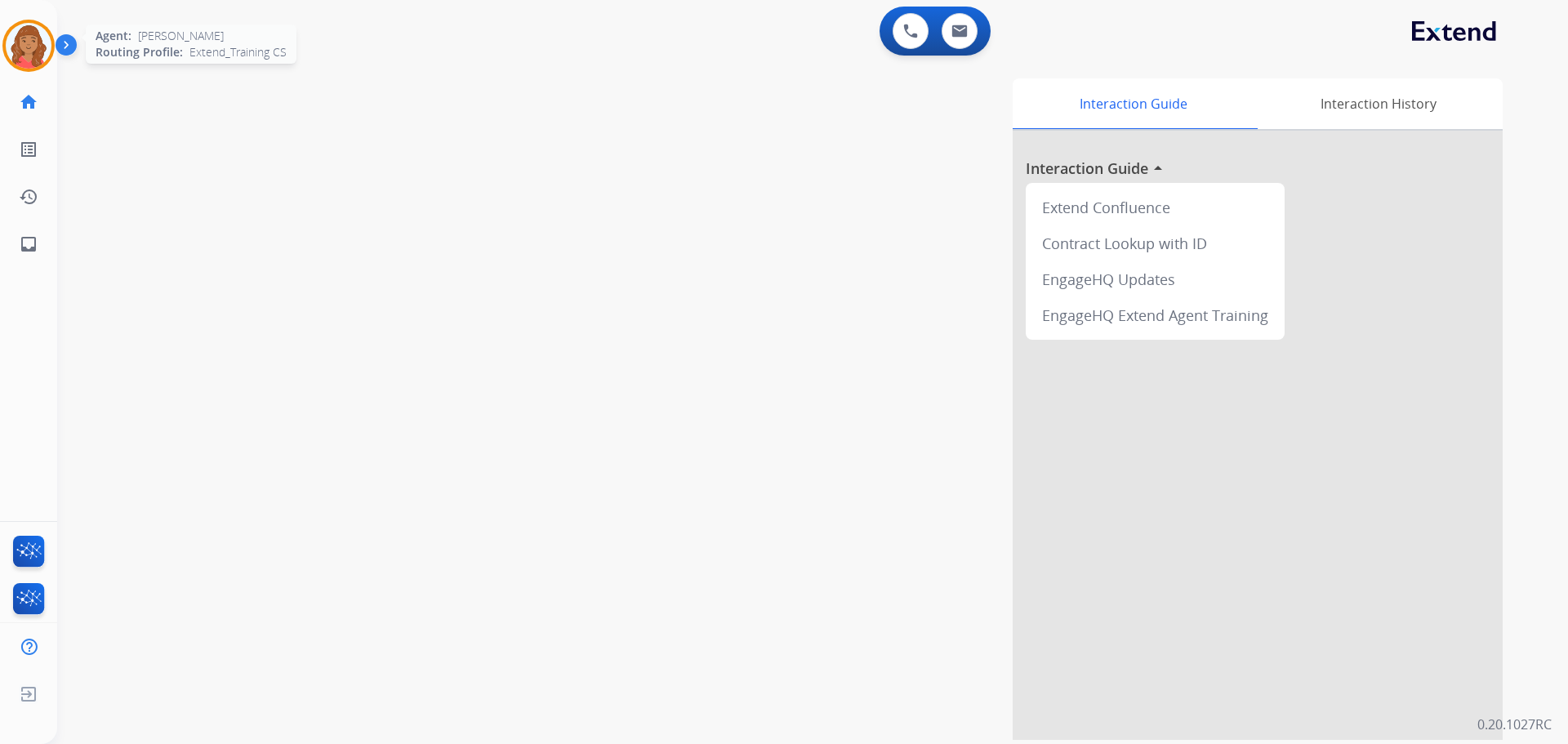
click at [32, 56] on img at bounding box center [28, 46] width 46 height 46
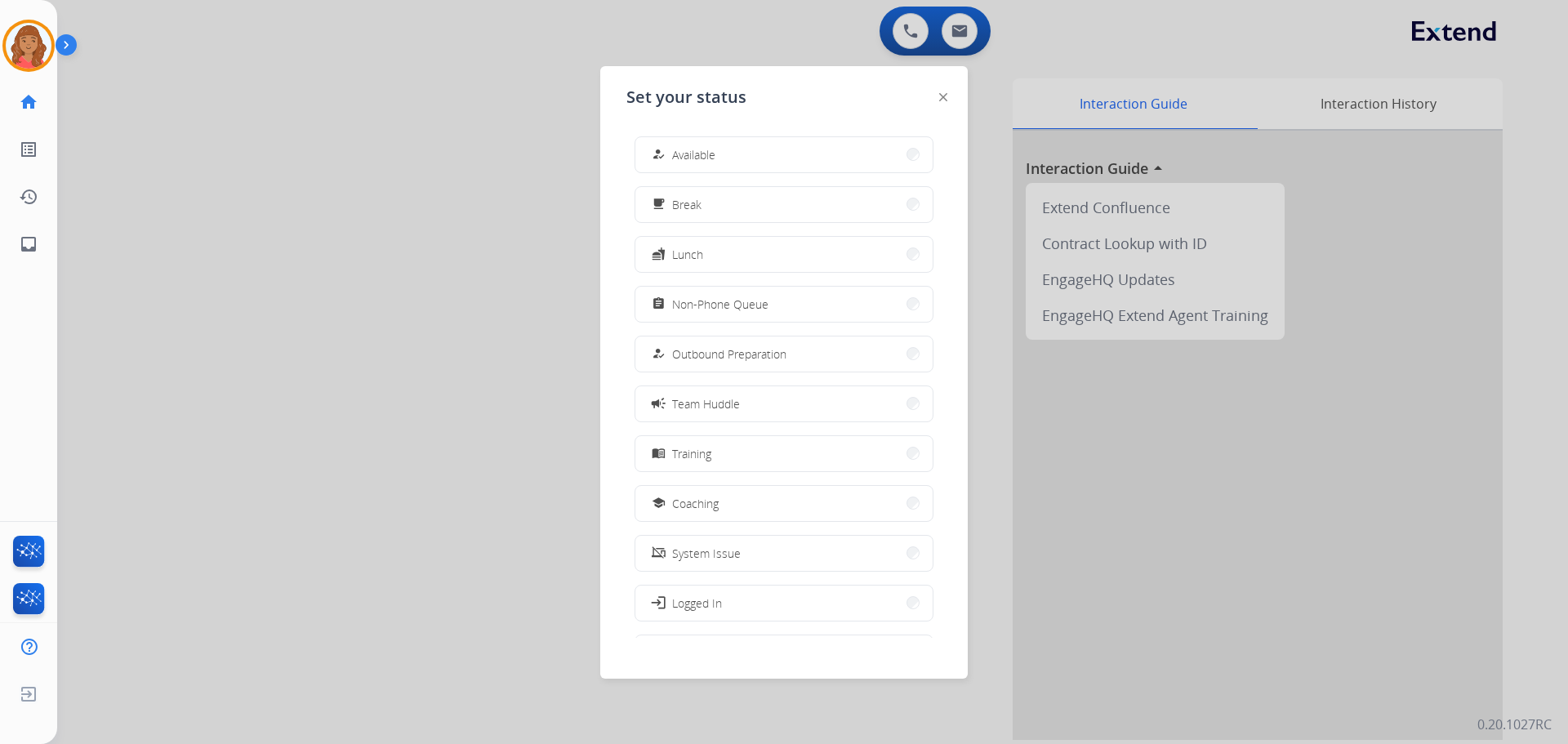
click at [705, 405] on span "Team Huddle" at bounding box center [706, 403] width 67 height 17
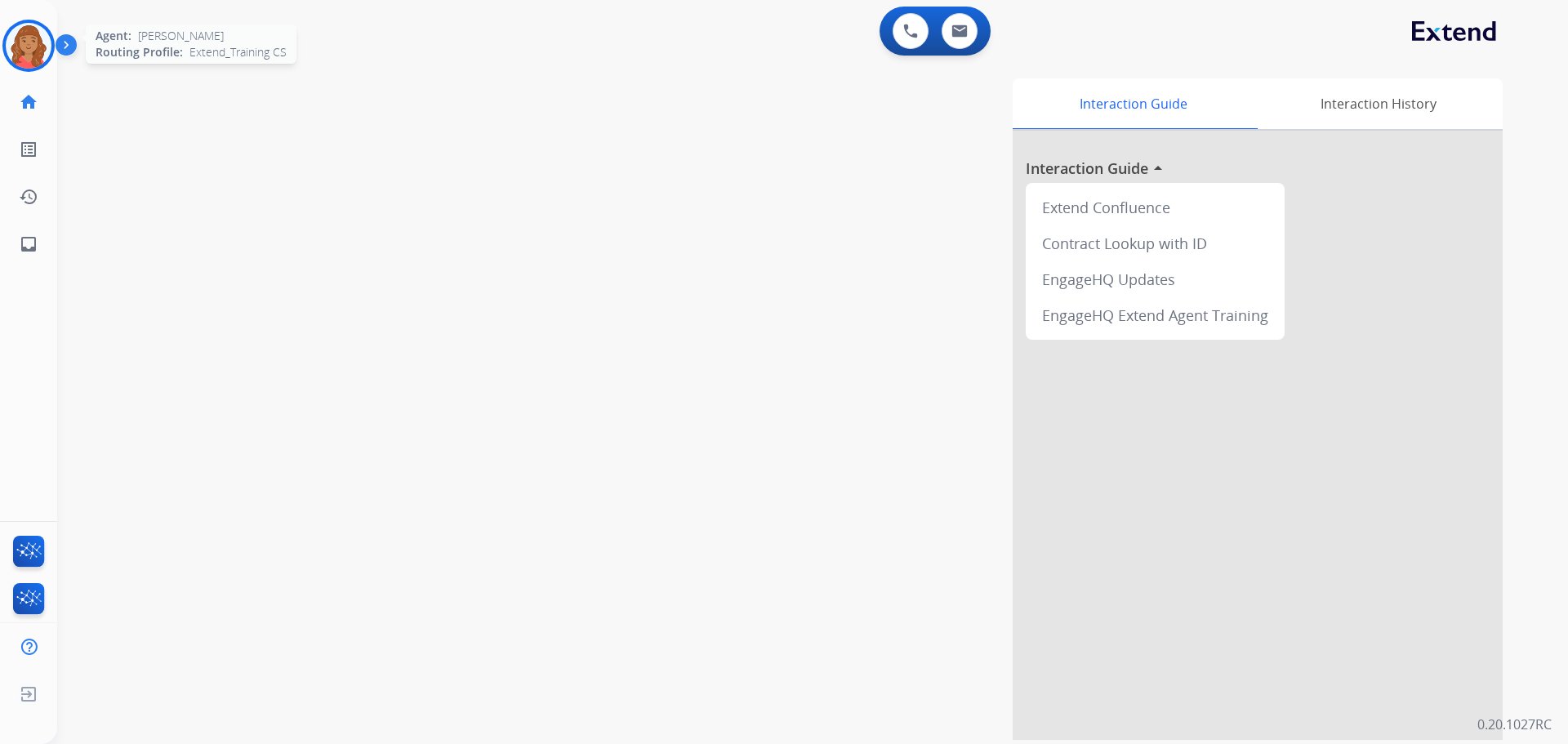
click at [28, 42] on img at bounding box center [28, 46] width 46 height 46
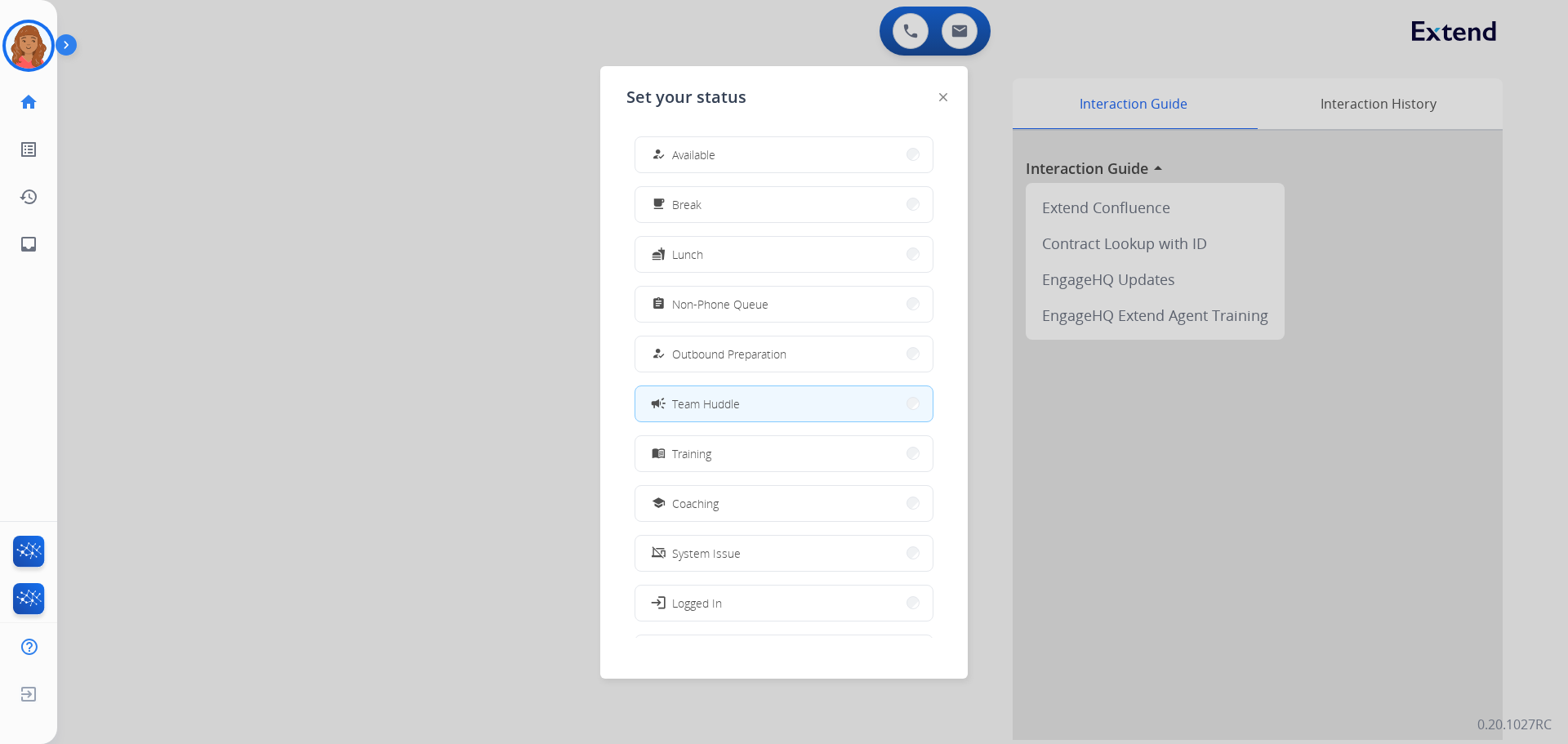
click at [229, 145] on div at bounding box center [784, 372] width 1568 height 744
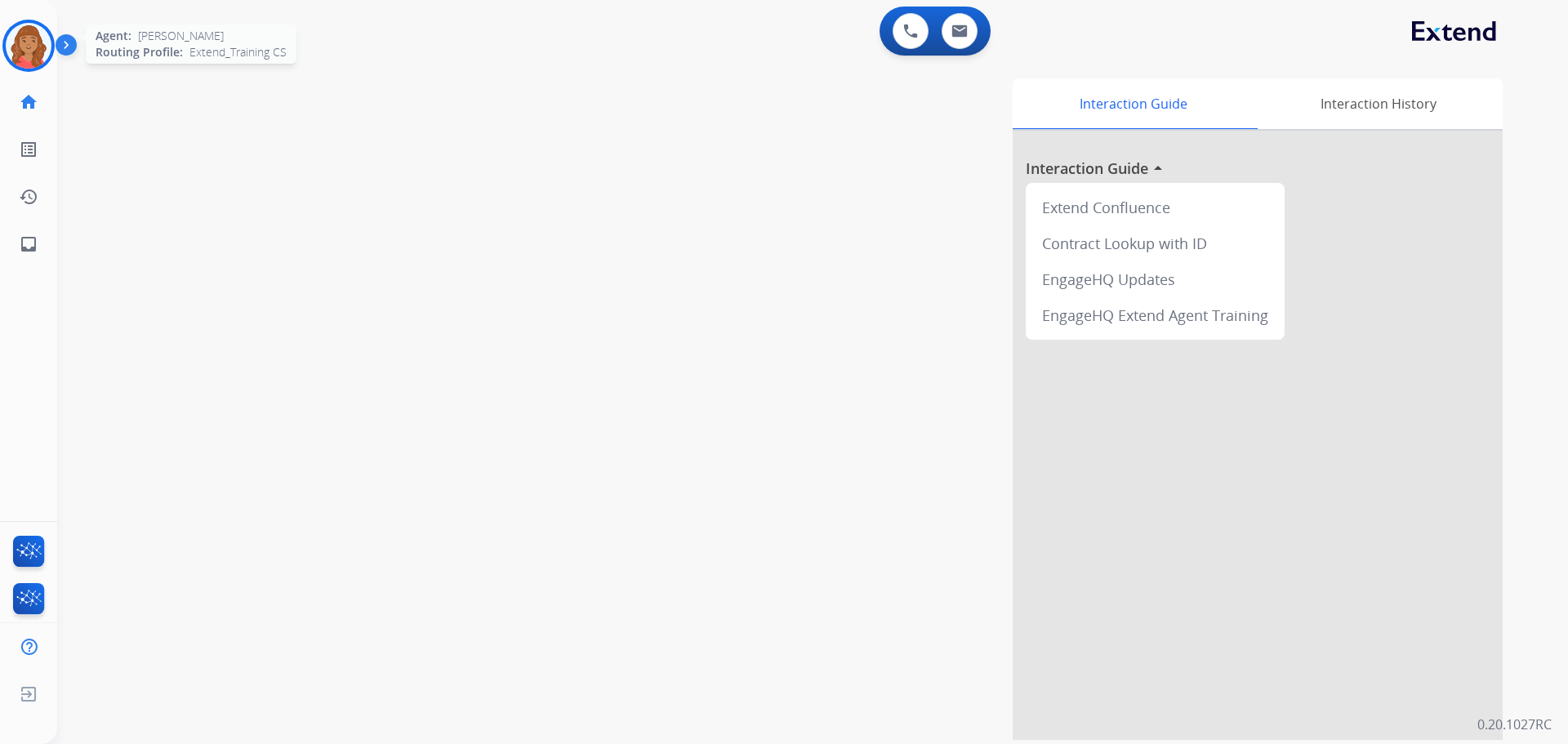
click at [26, 56] on img at bounding box center [28, 46] width 46 height 46
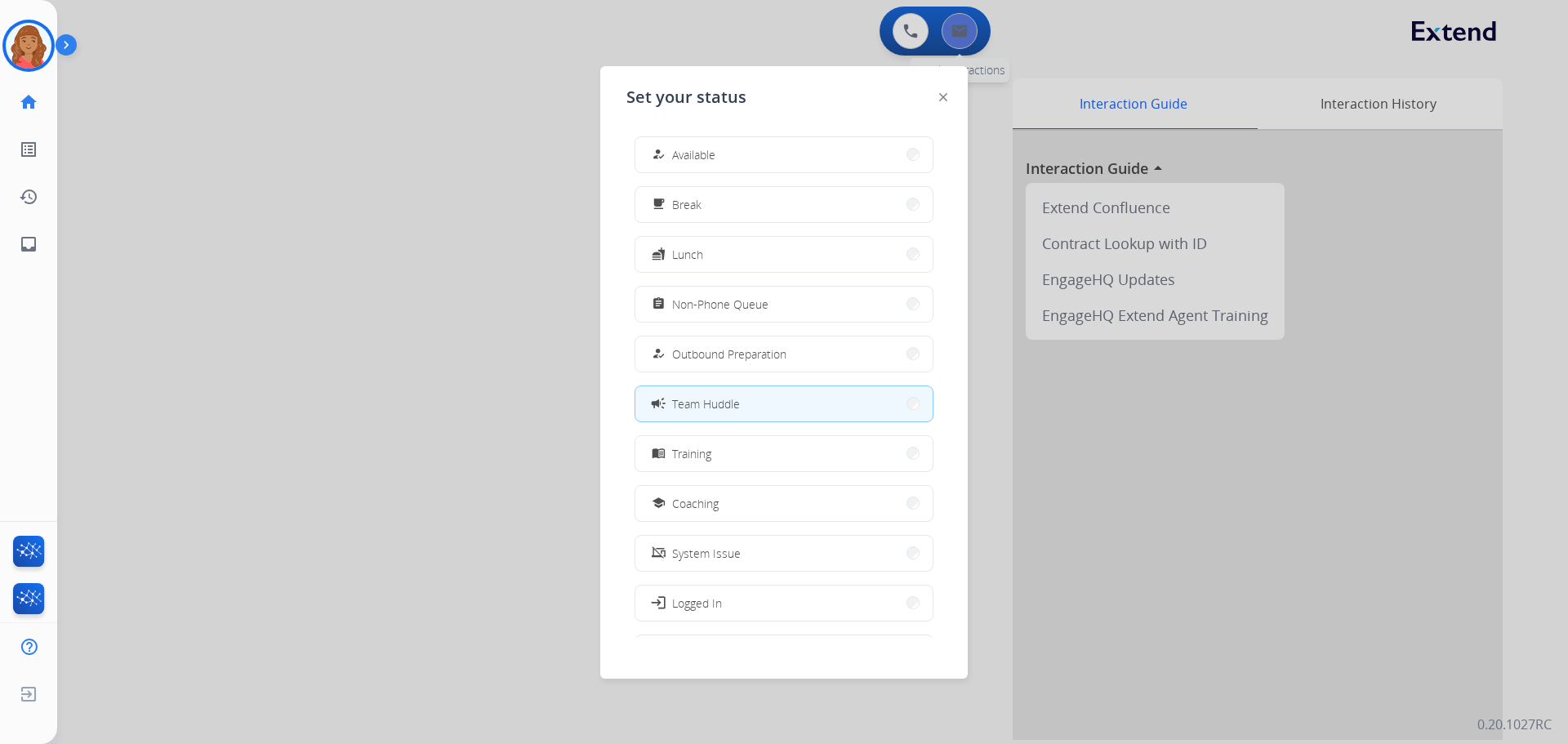
click at [962, 27] on div at bounding box center [784, 372] width 1568 height 744
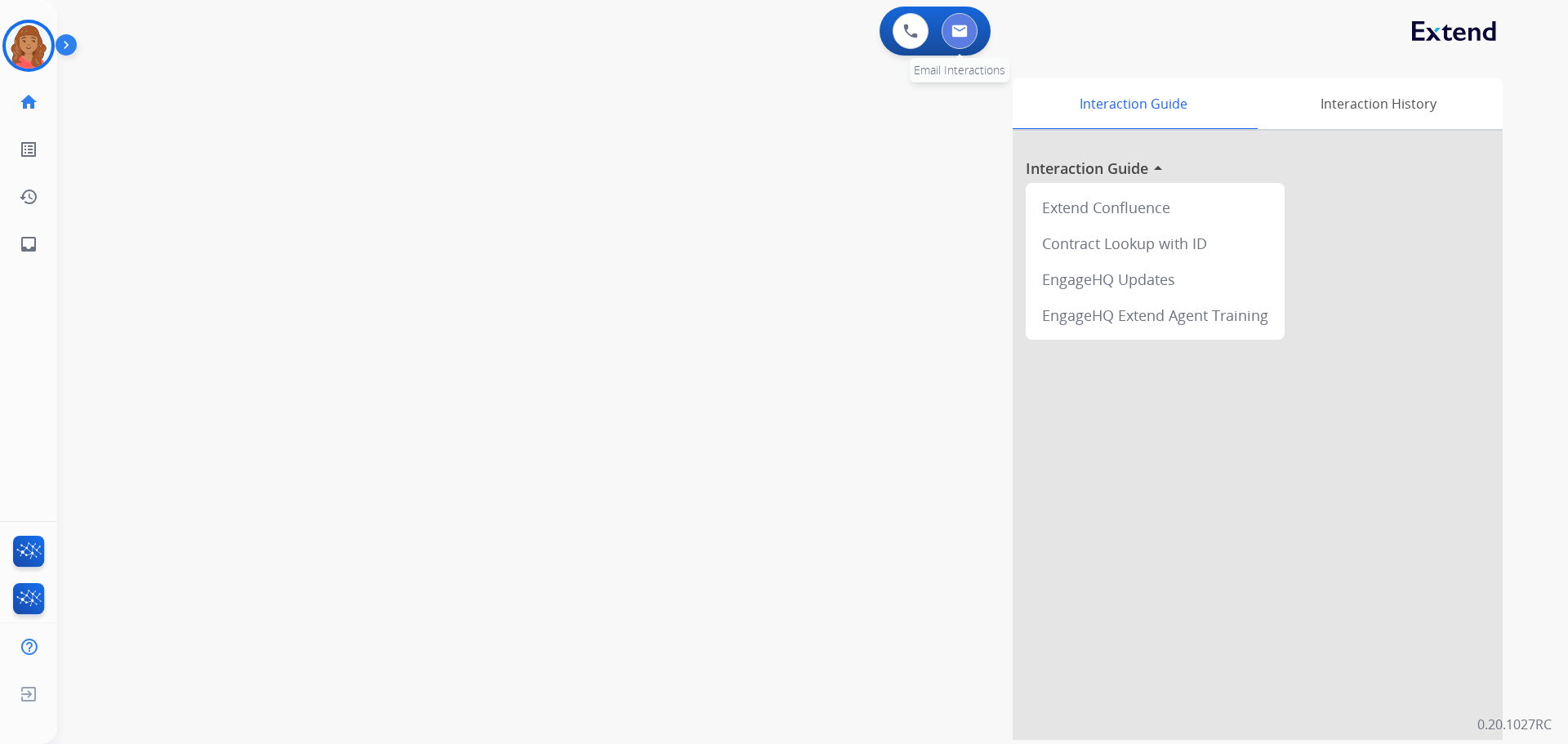
click at [950, 46] on button at bounding box center [960, 31] width 36 height 36
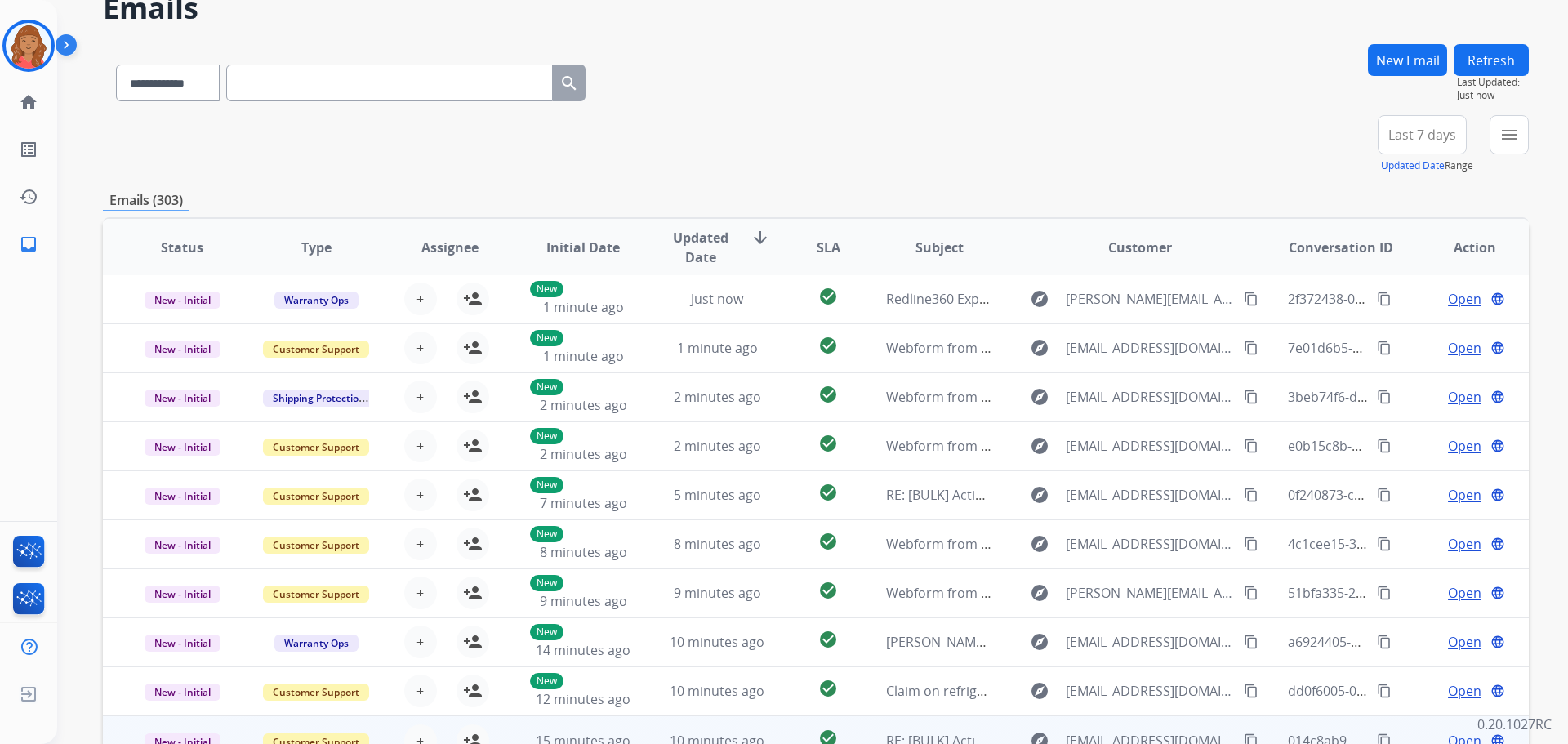
scroll to position [186, 0]
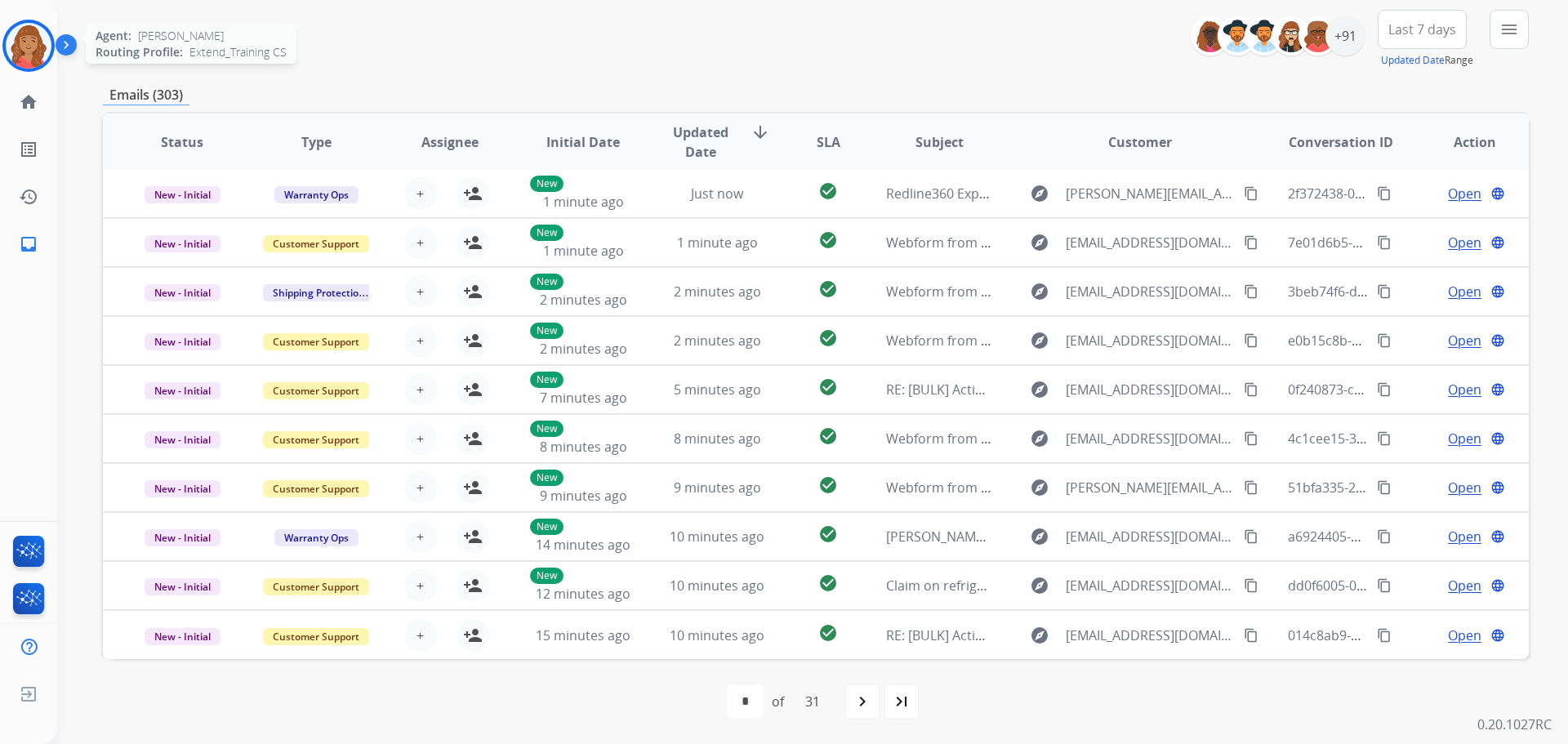
click at [24, 41] on img at bounding box center [28, 46] width 46 height 46
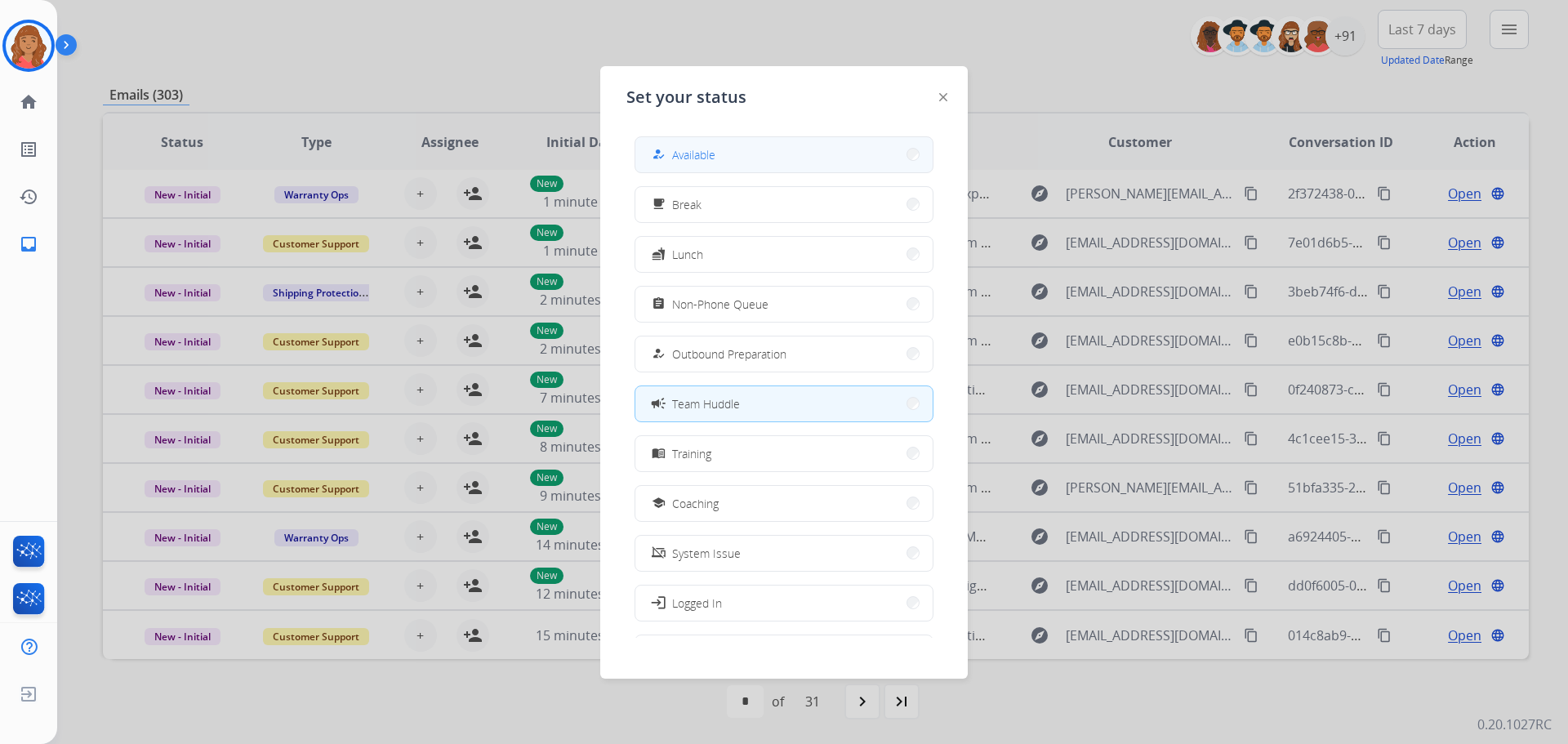
click at [699, 142] on button "how_to_reg Available" at bounding box center [784, 155] width 297 height 36
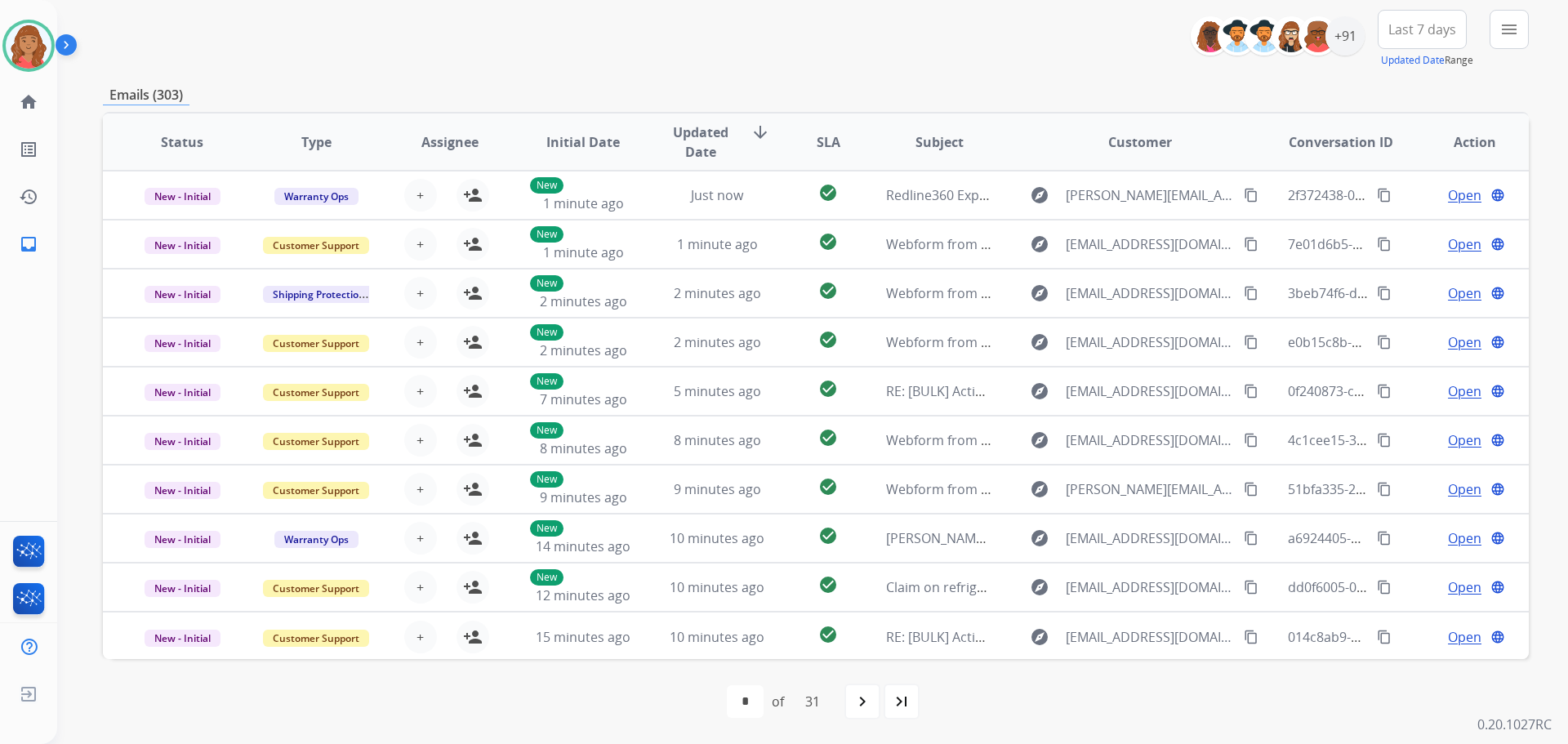
scroll to position [22, 0]
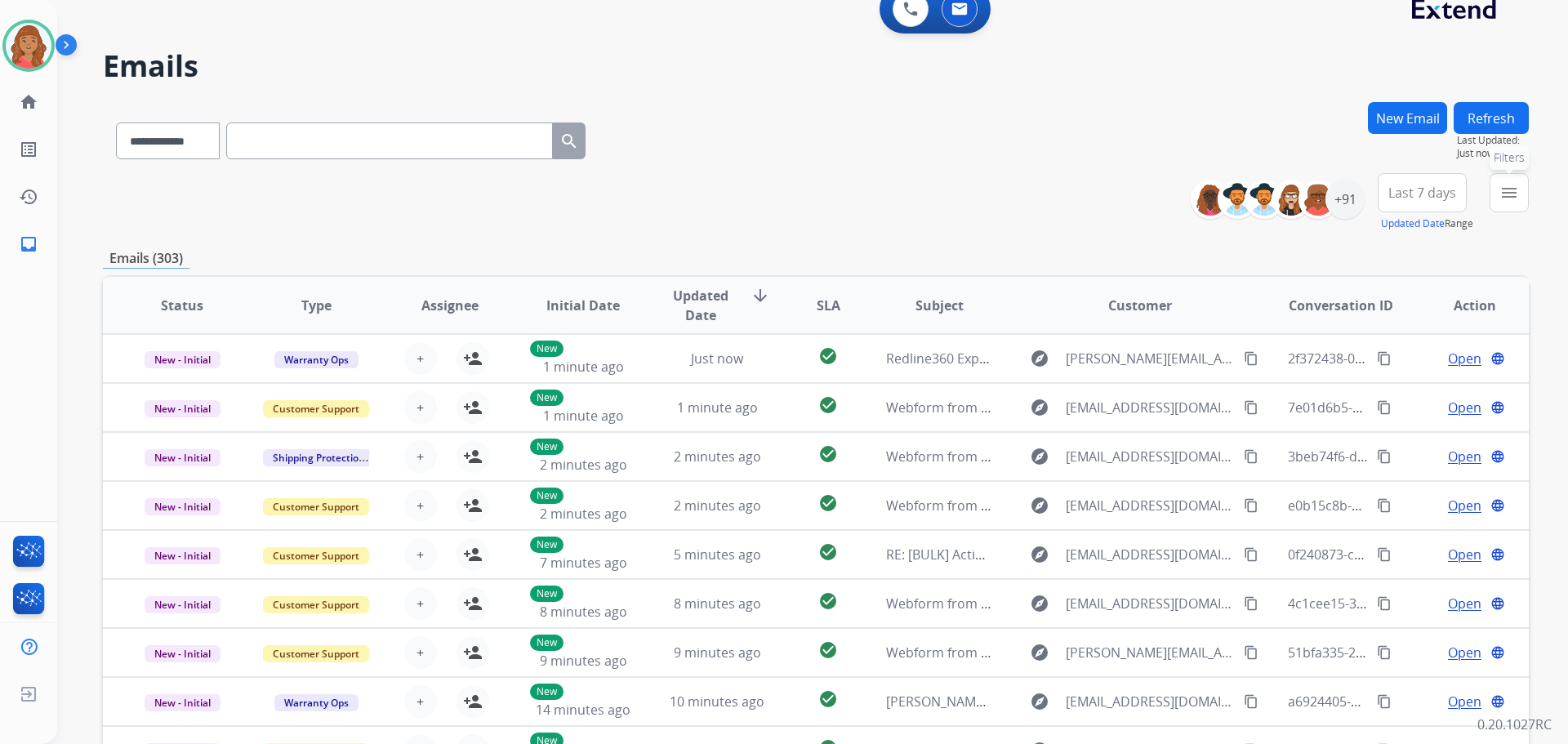
click at [1507, 183] on button "menu Filters" at bounding box center [1509, 193] width 39 height 39
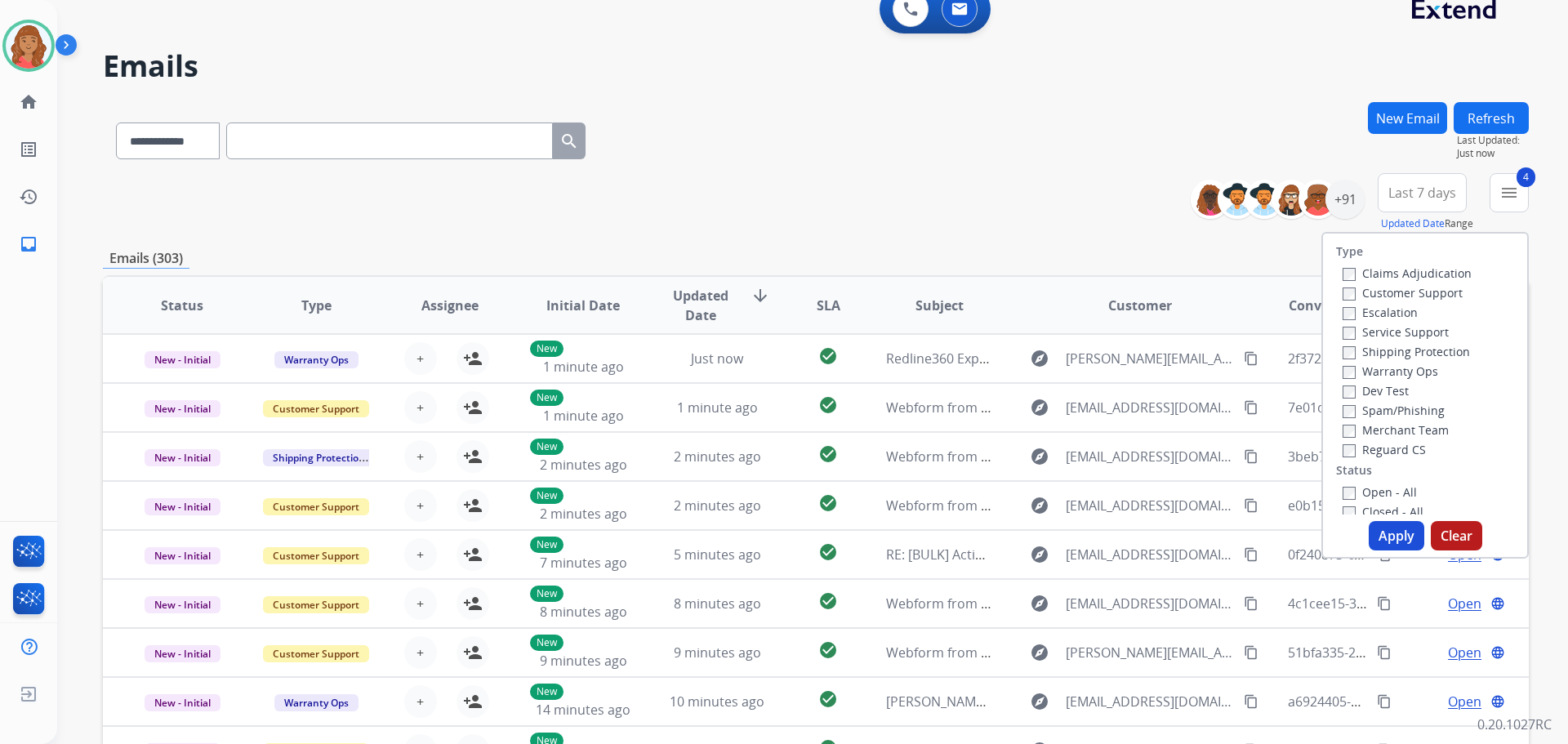
click at [1385, 538] on button "Apply" at bounding box center [1397, 535] width 56 height 29
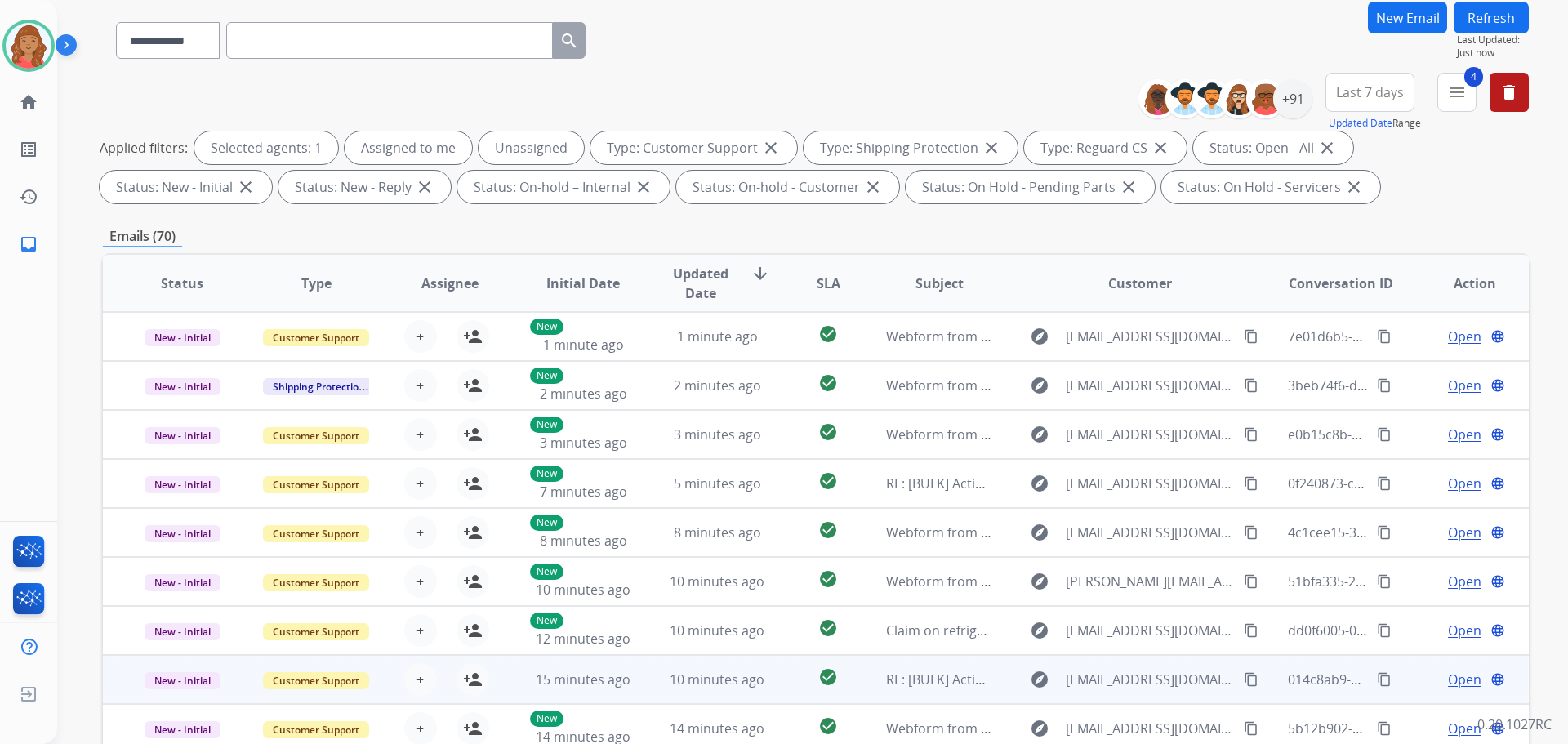
scroll to position [264, 0]
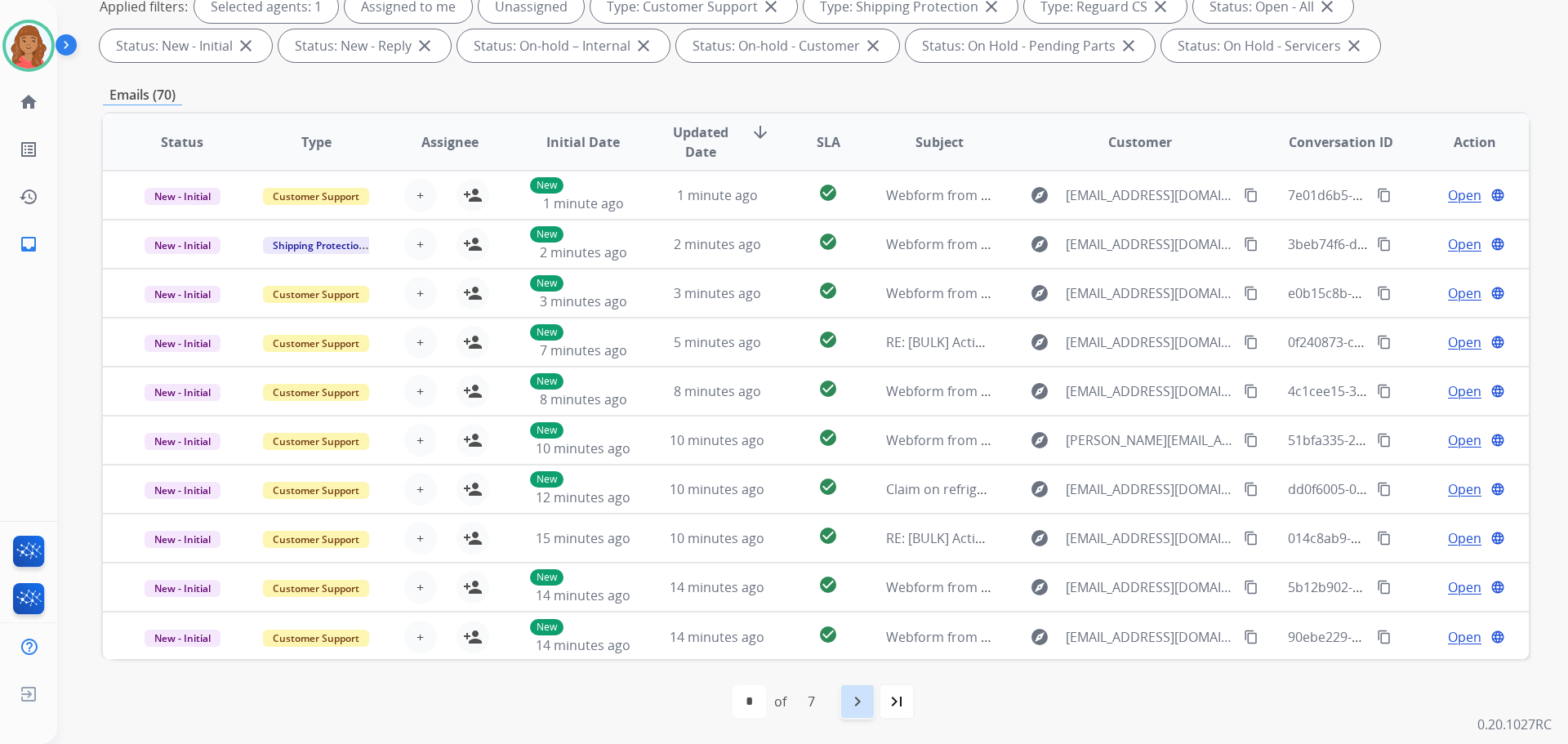
click at [855, 702] on mat-icon "navigate_next" at bounding box center [858, 701] width 20 height 20
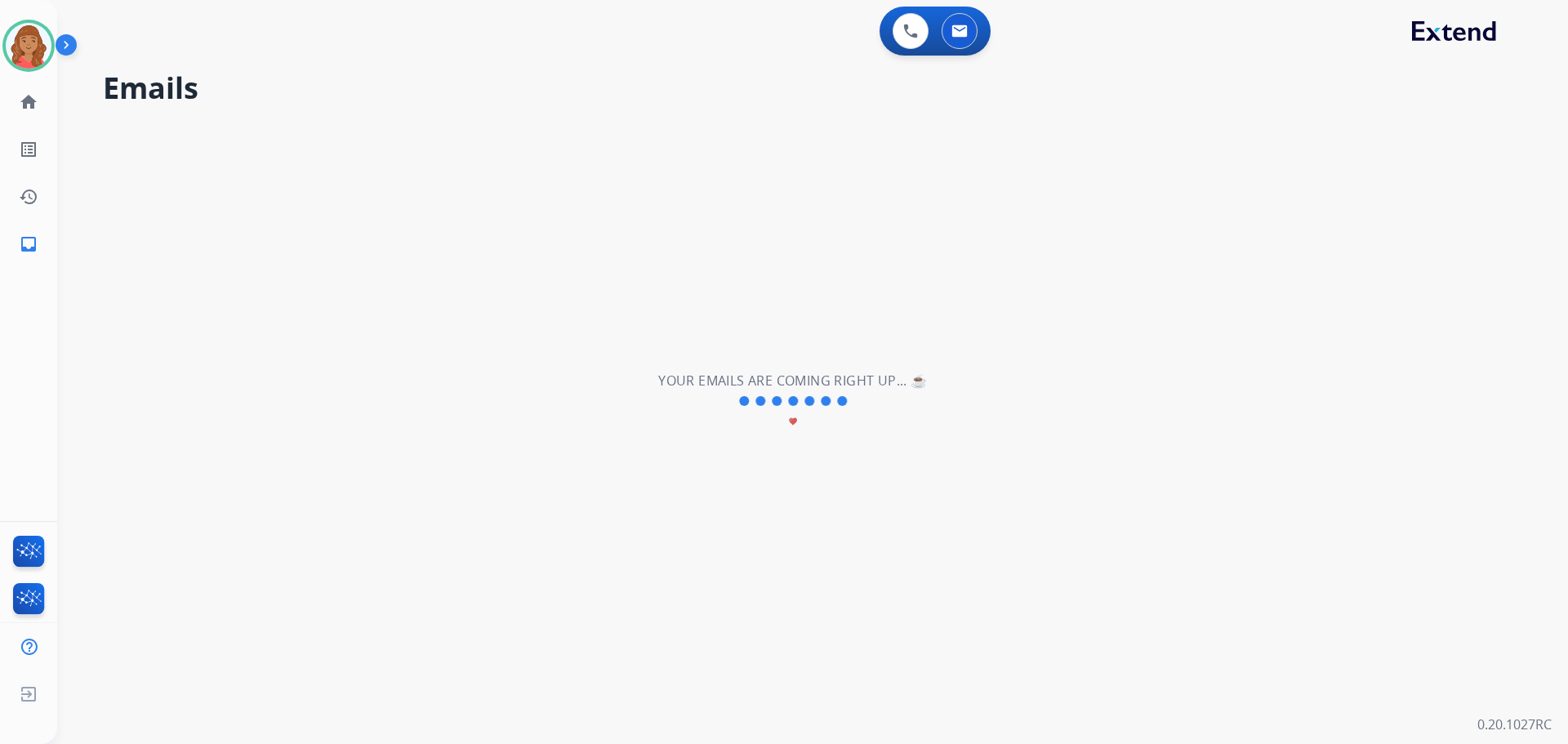
scroll to position [0, 0]
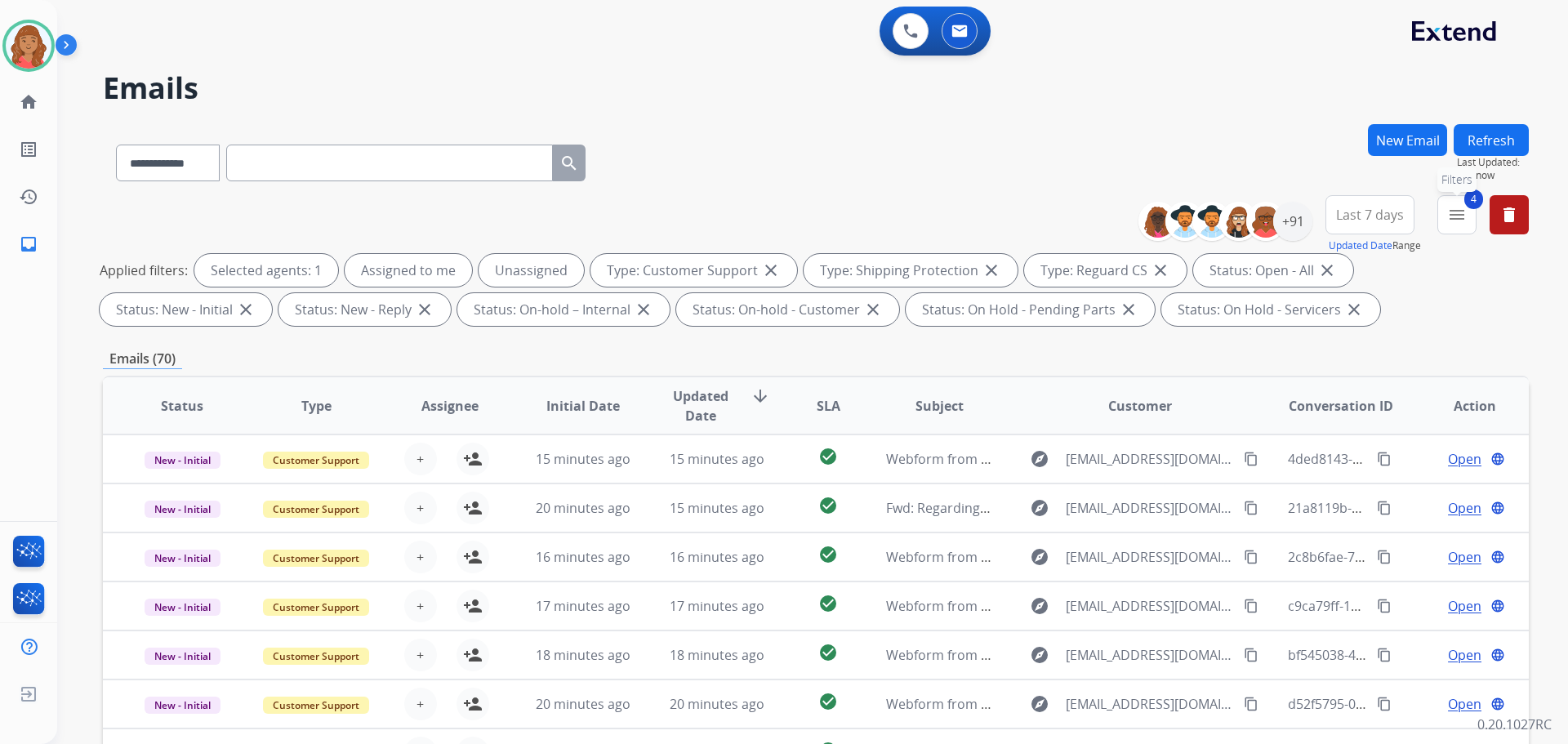
click at [1453, 224] on mat-icon "menu" at bounding box center [1457, 215] width 20 height 20
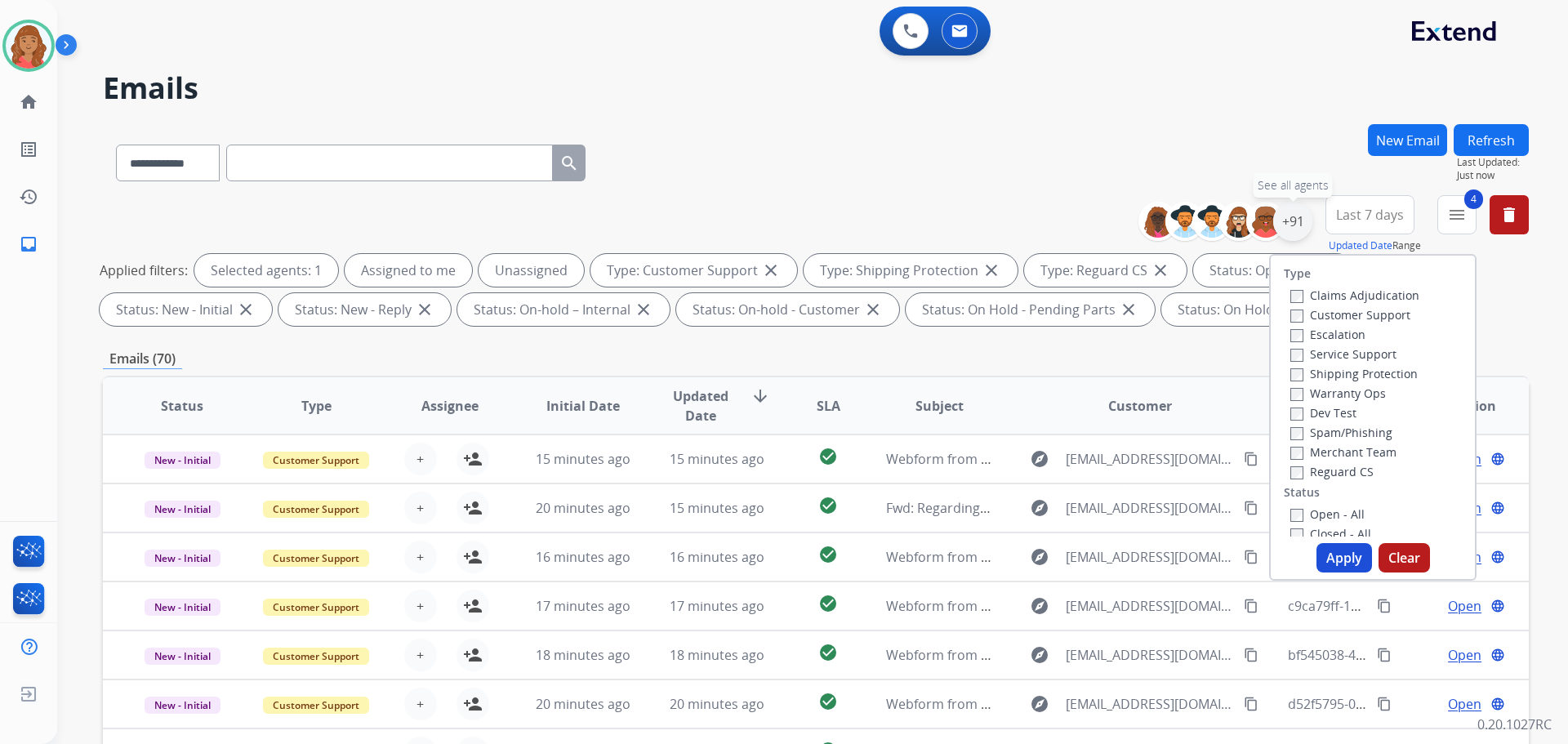
click at [1287, 224] on div "+91" at bounding box center [1293, 221] width 39 height 39
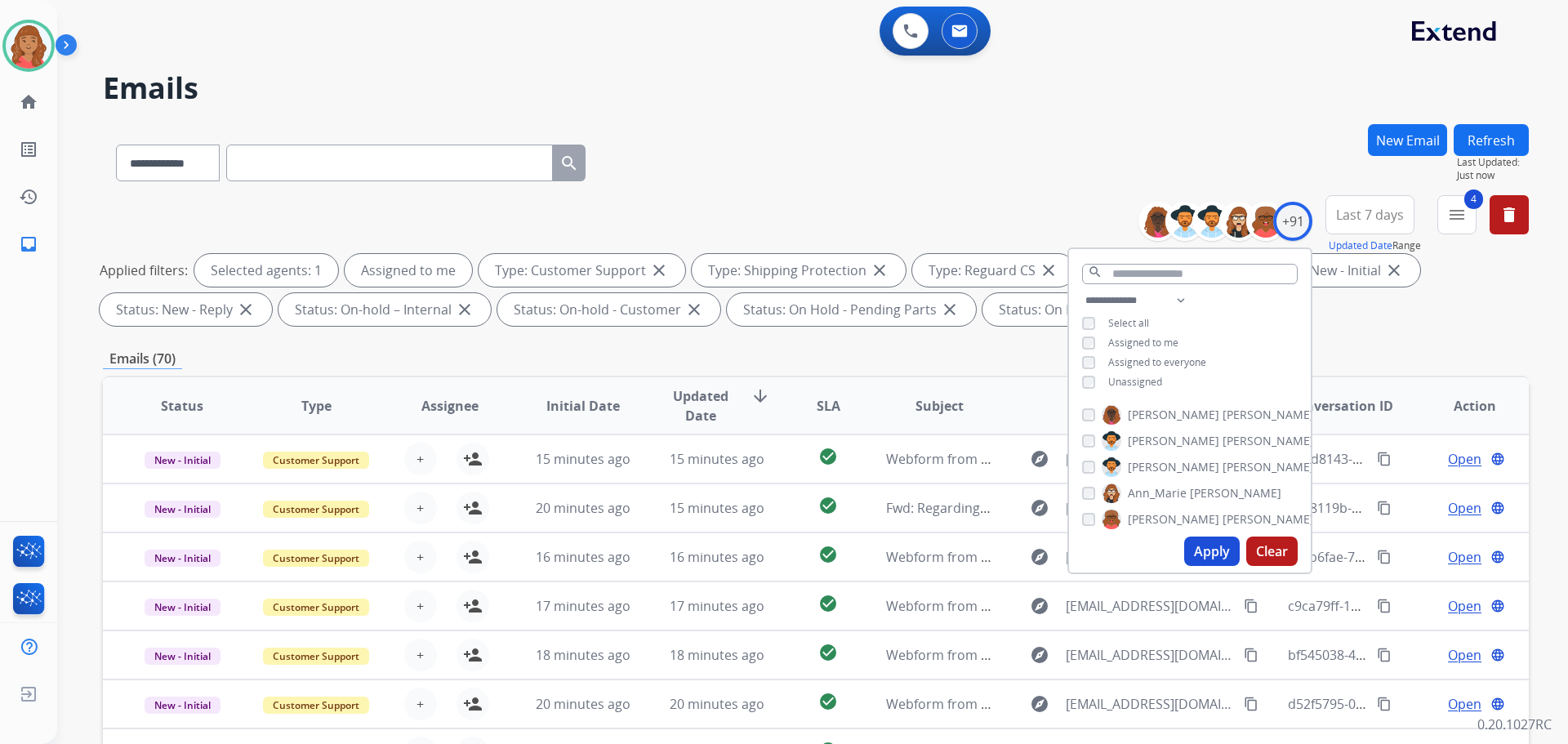
drag, startPoint x: 1187, startPoint y: 553, endPoint x: 1129, endPoint y: 555, distance: 58.0
click at [1187, 555] on button "Apply" at bounding box center [1212, 550] width 56 height 29
select select "*"
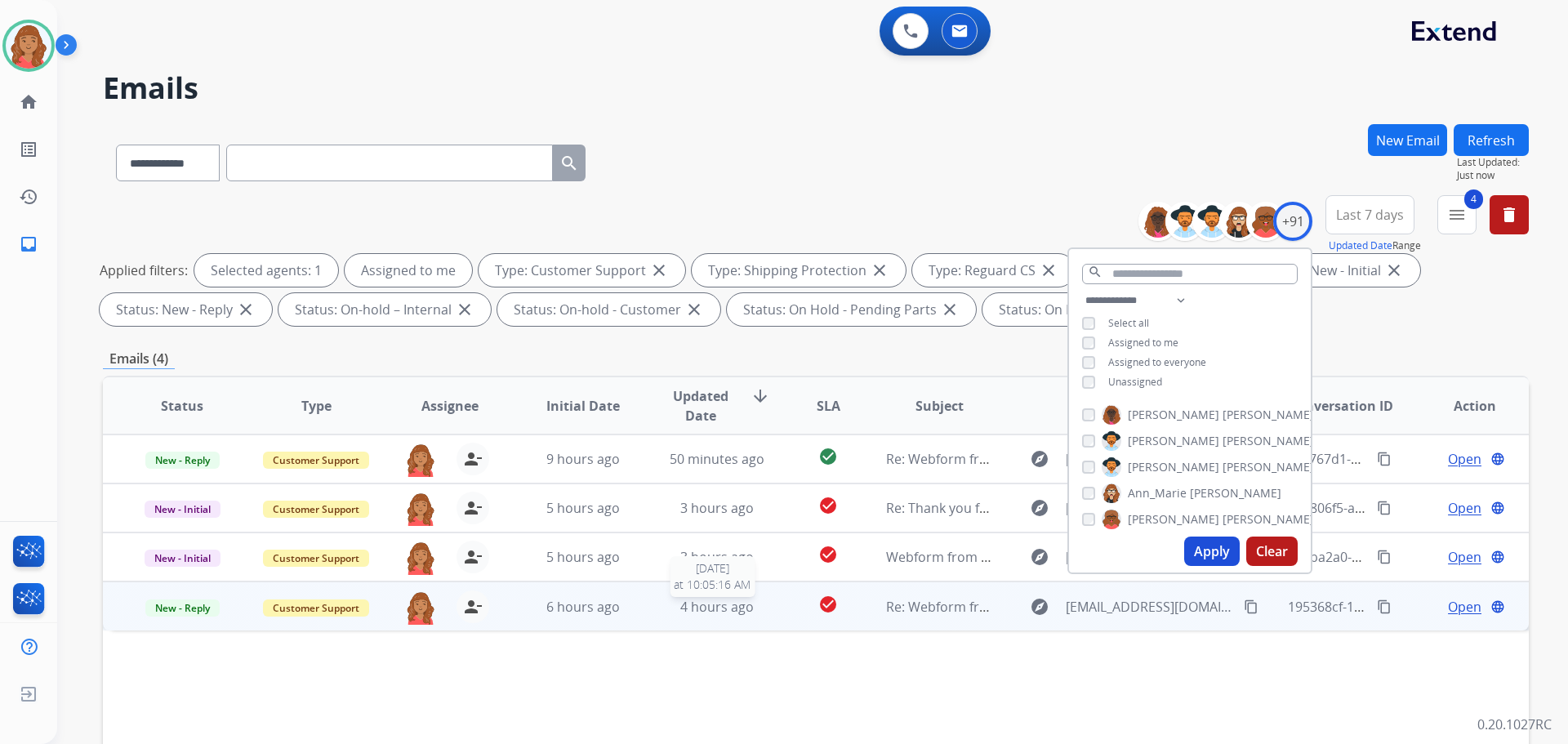
click at [712, 611] on span "4 hours ago" at bounding box center [717, 606] width 74 height 18
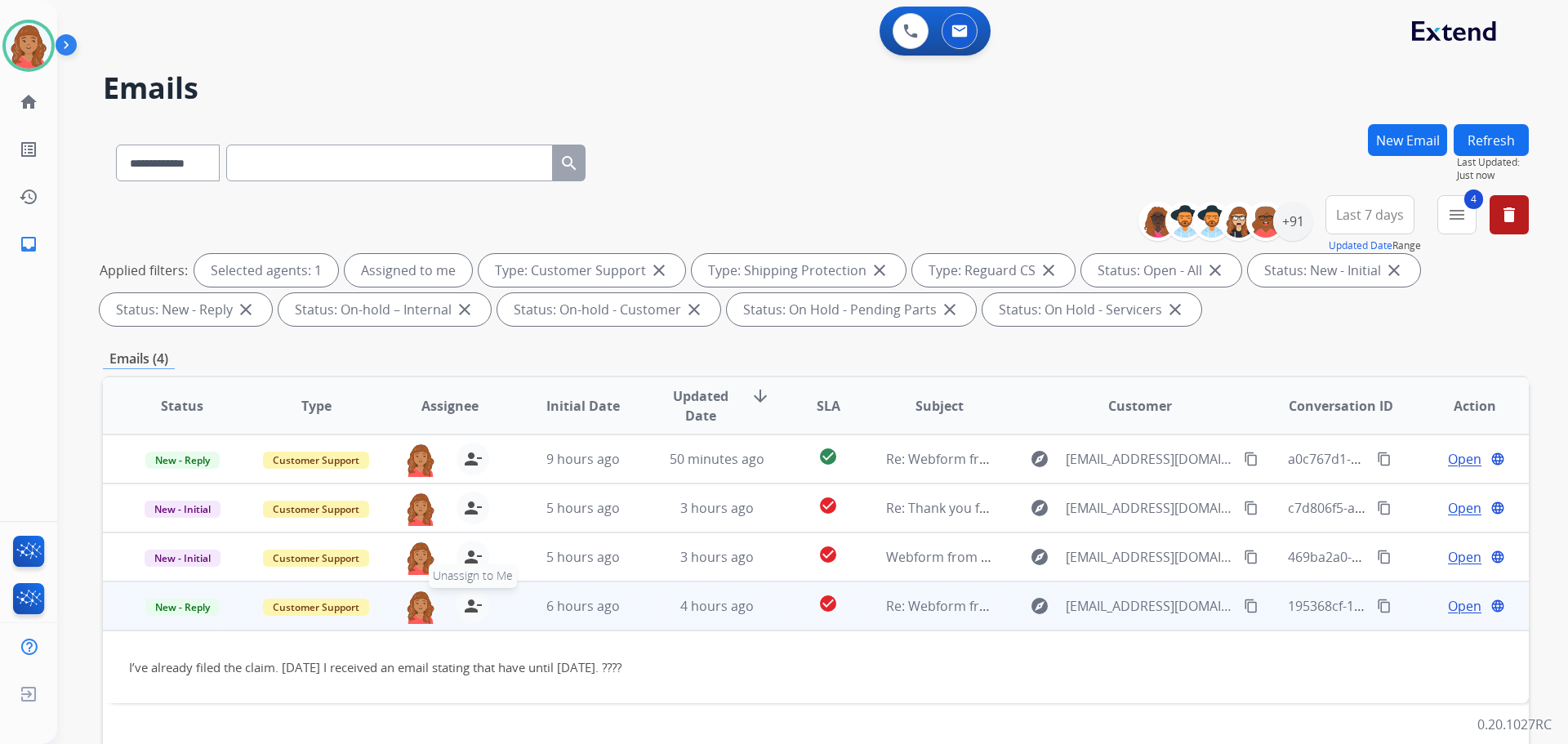
click at [476, 607] on mat-icon "person_remove" at bounding box center [473, 606] width 20 height 20
click at [451, 604] on div "+ Select agent person_add Assign to Me" at bounding box center [437, 605] width 105 height 33
click at [463, 600] on mat-icon "person_add" at bounding box center [473, 607] width 20 height 20
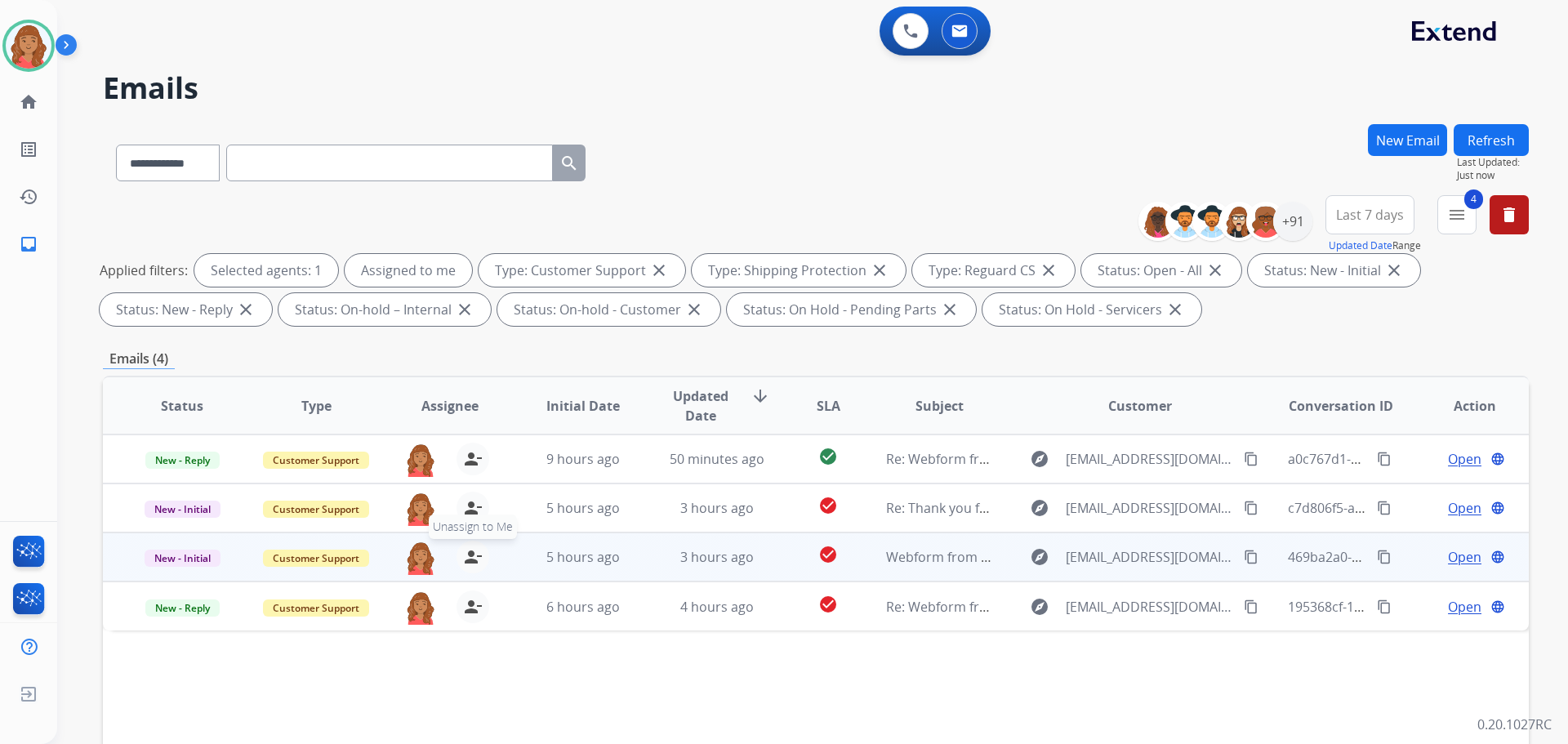
click at [471, 558] on mat-icon "person_remove" at bounding box center [473, 557] width 20 height 20
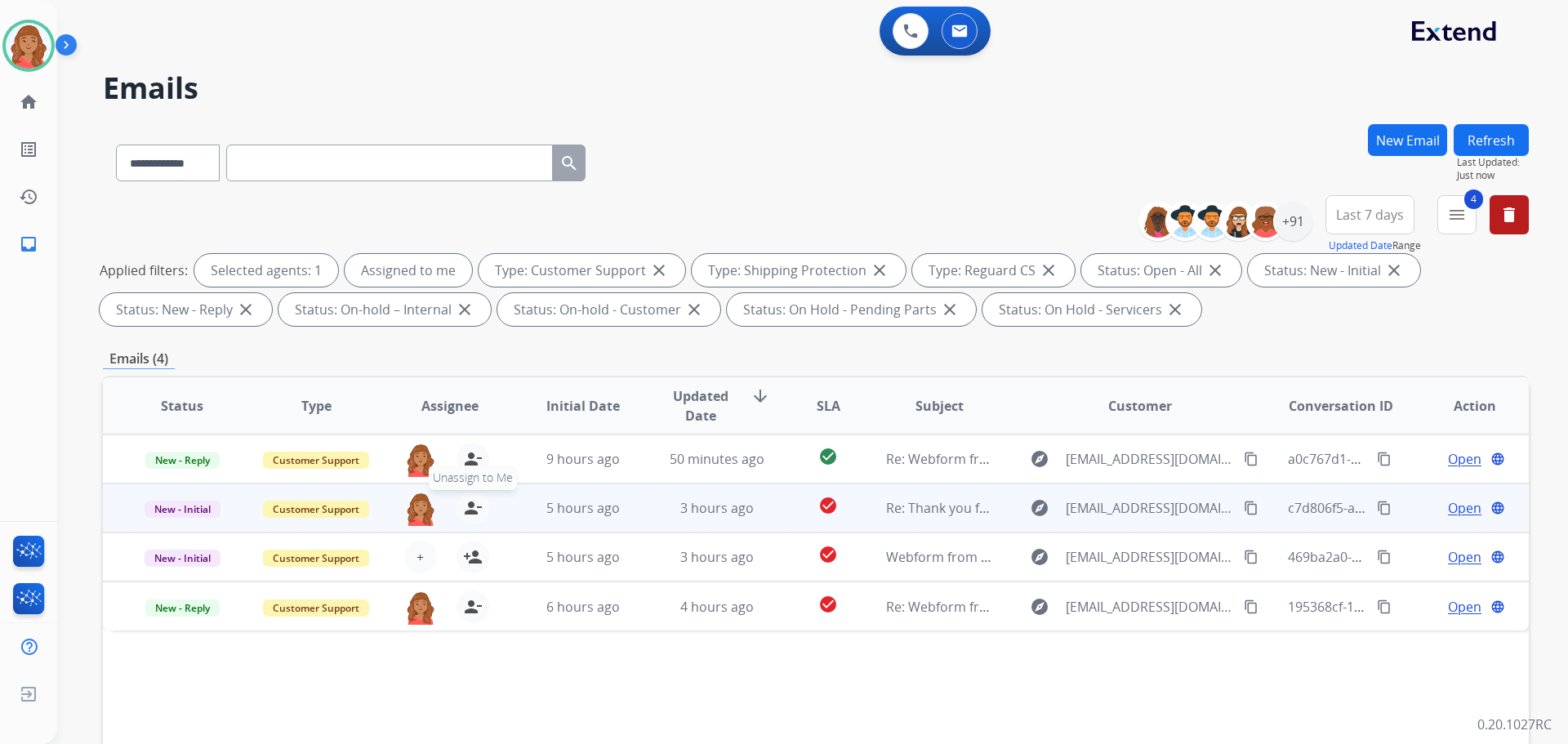
click at [472, 517] on mat-icon "person_remove" at bounding box center [473, 508] width 20 height 20
click at [465, 511] on mat-icon "person_add" at bounding box center [473, 508] width 20 height 20
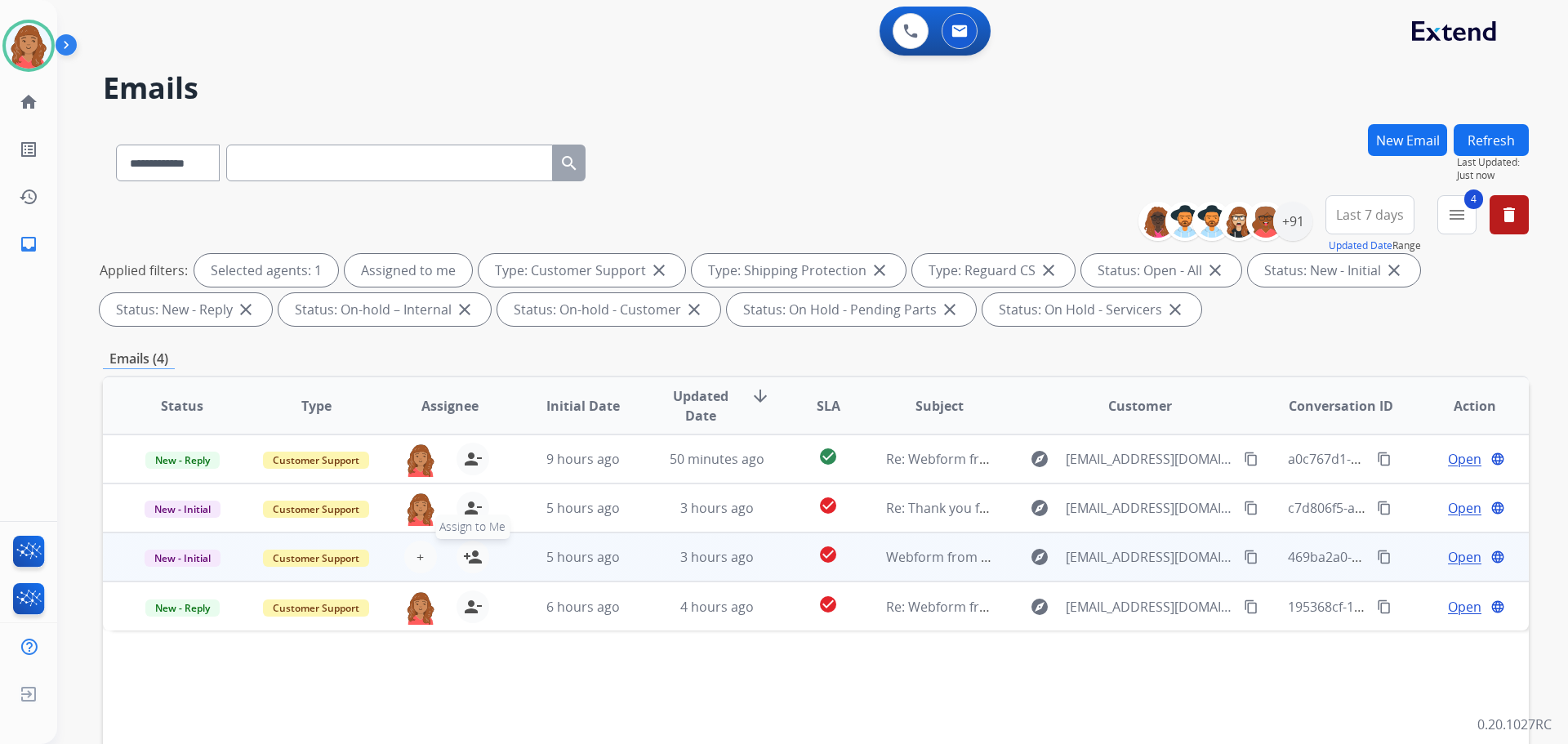
click at [464, 546] on button "person_add Assign to Me" at bounding box center [472, 557] width 33 height 33
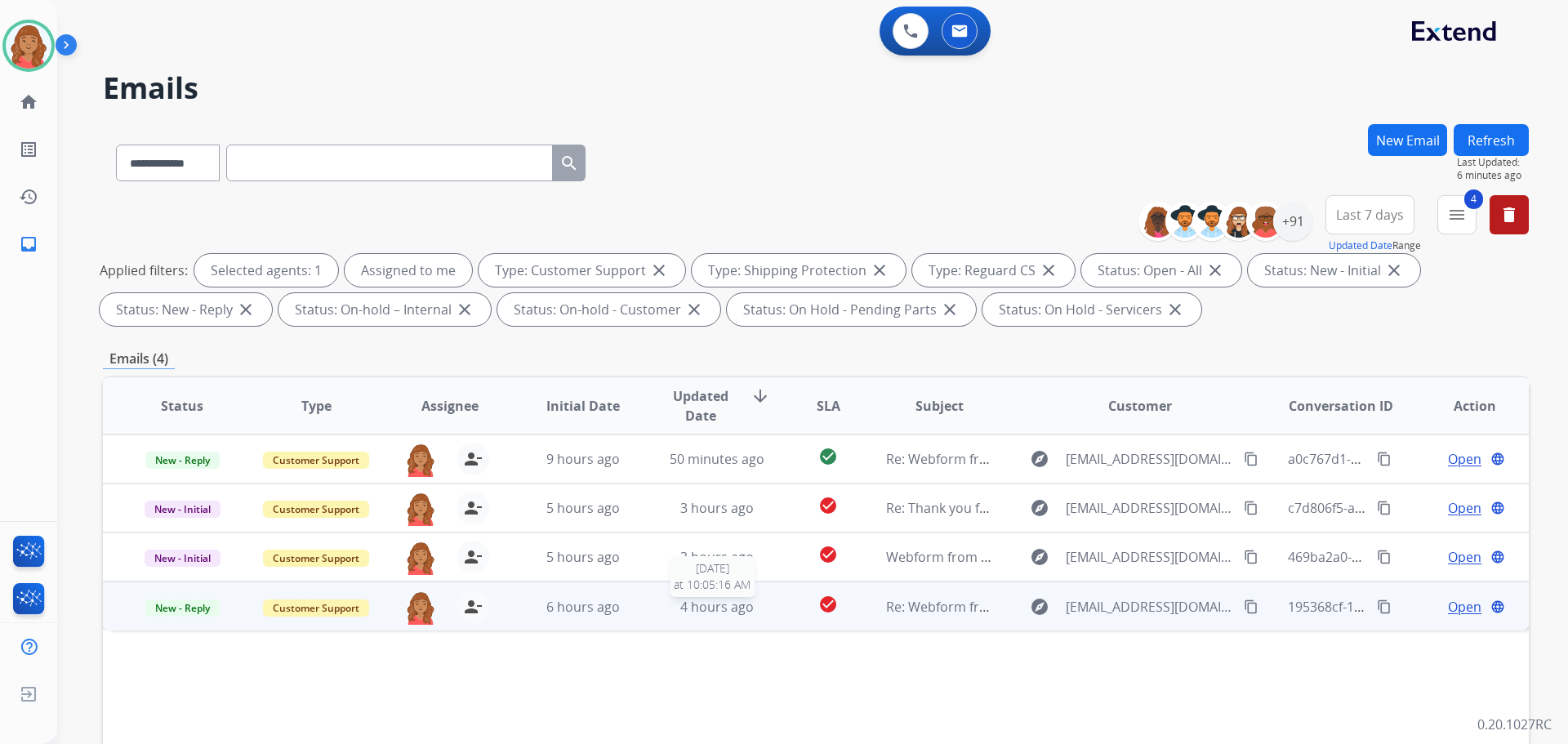
click at [693, 607] on span "4 hours ago" at bounding box center [717, 606] width 74 height 18
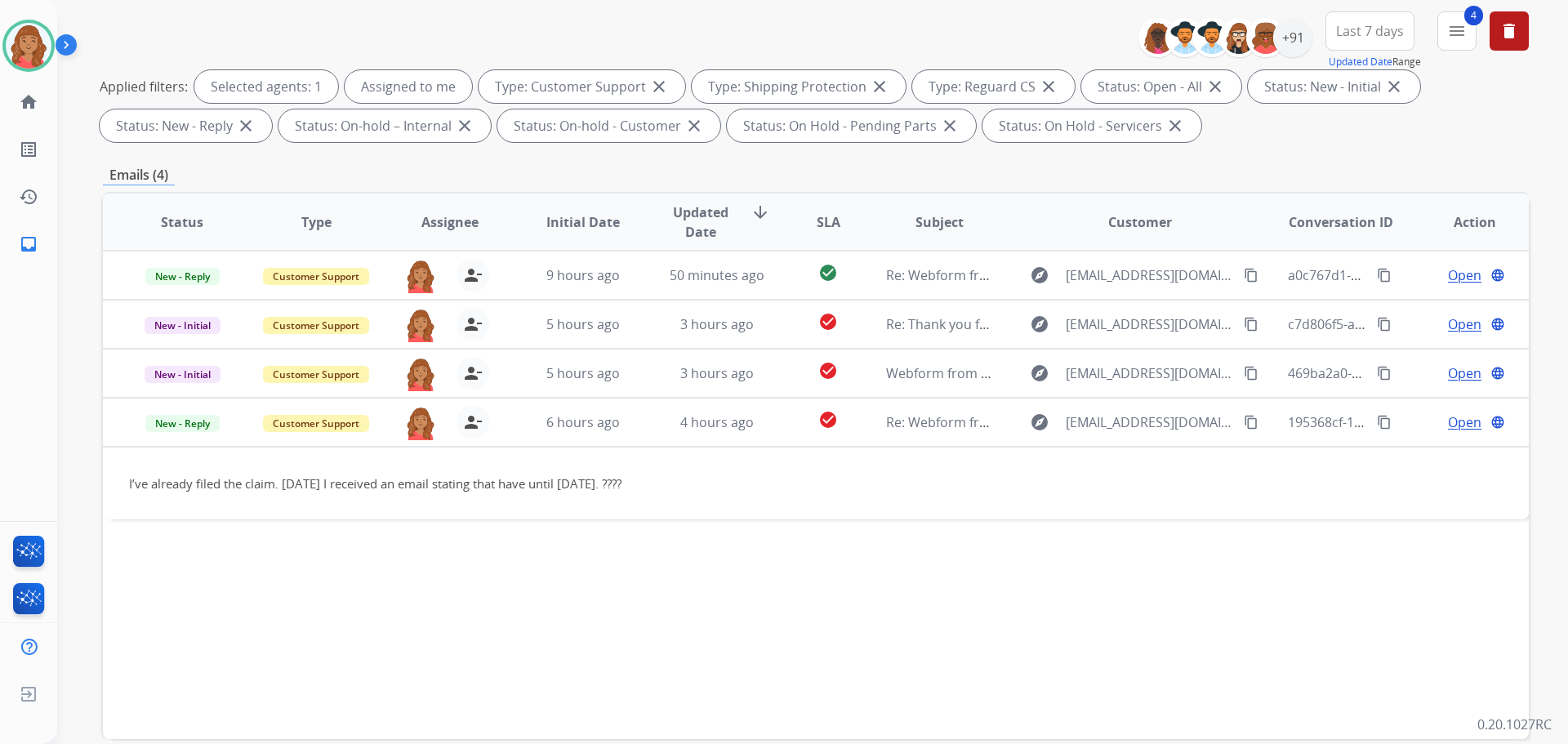
scroll to position [264, 0]
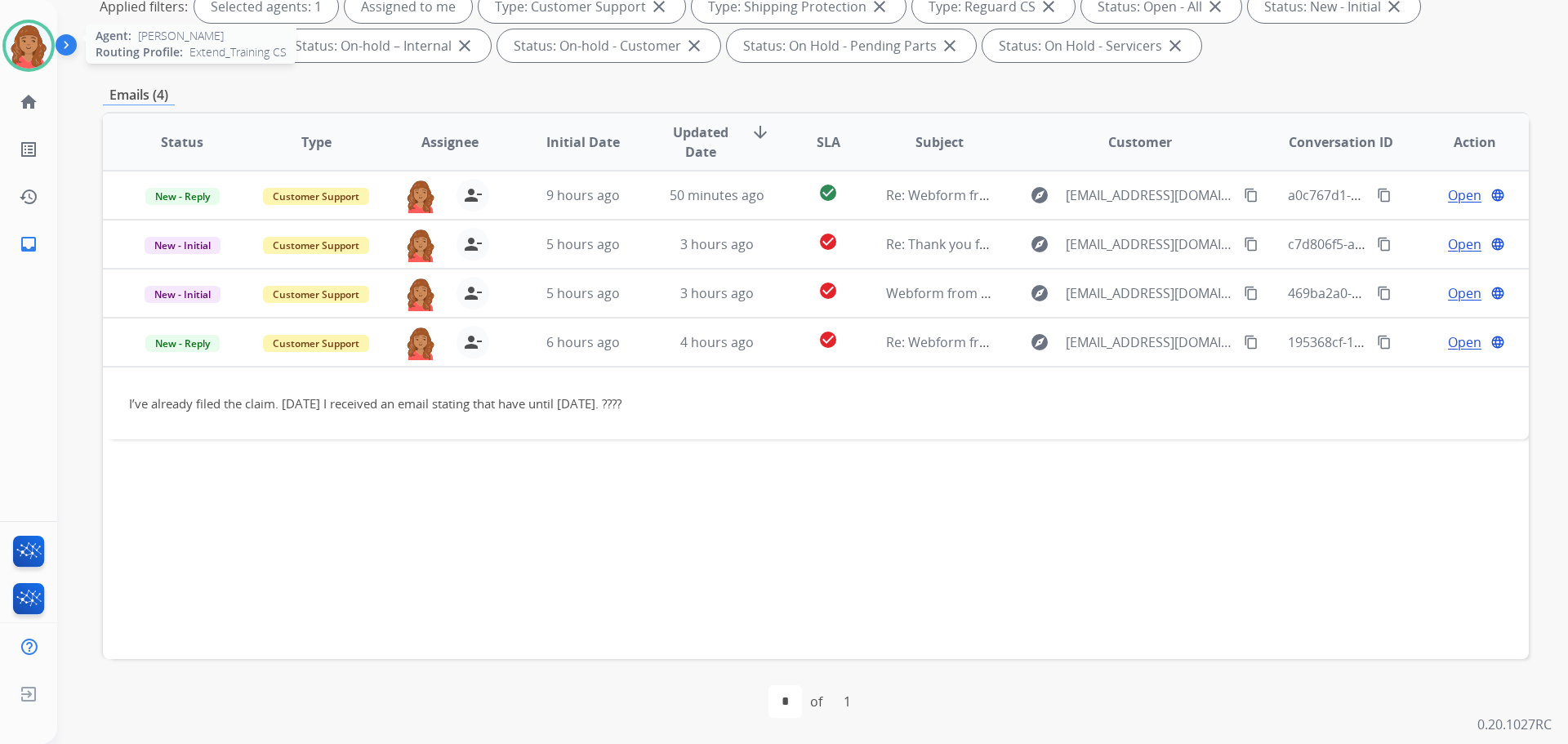
drag, startPoint x: 37, startPoint y: 30, endPoint x: 51, endPoint y: 34, distance: 14.6
click at [37, 30] on img at bounding box center [28, 46] width 46 height 46
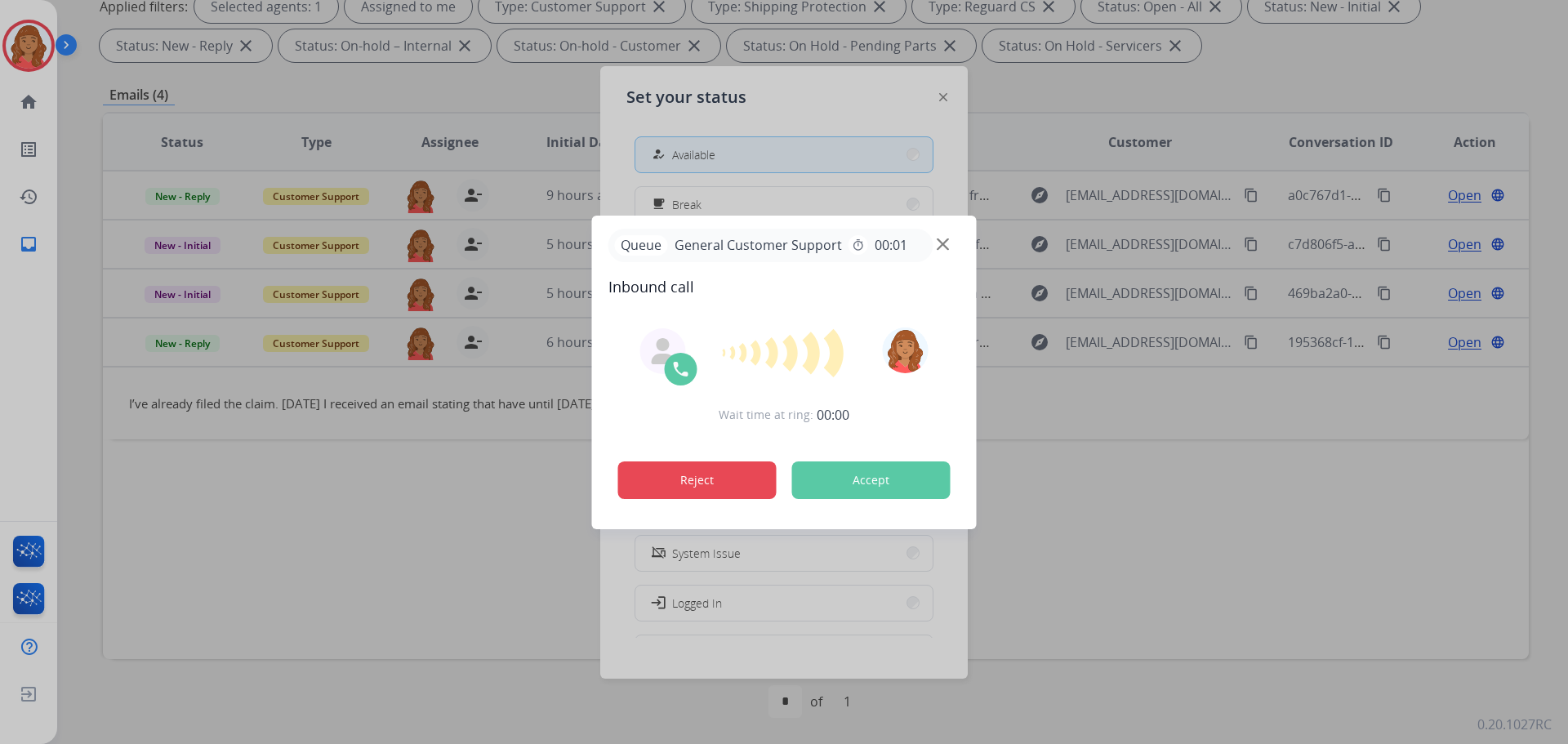
click at [719, 478] on button "Reject" at bounding box center [697, 480] width 158 height 37
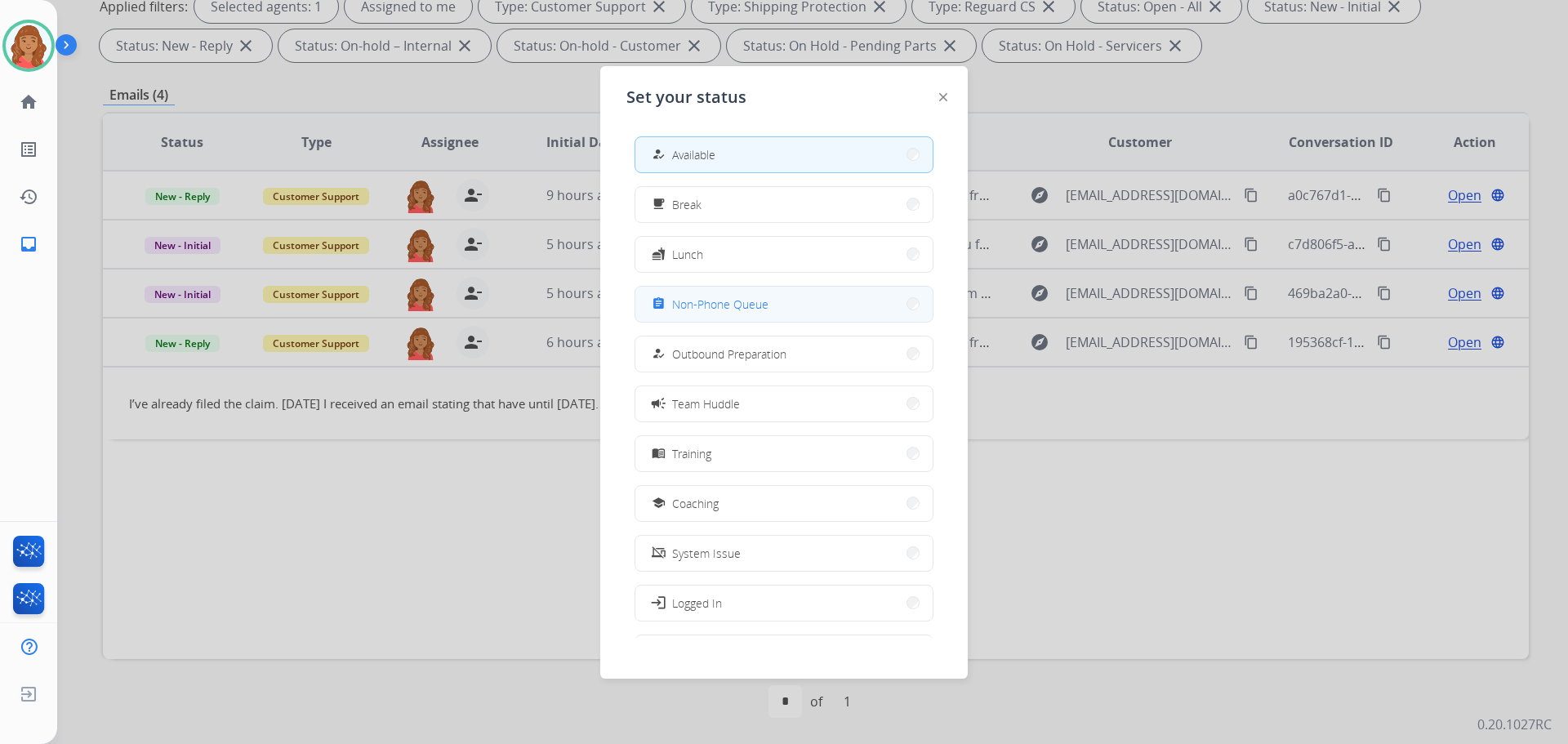
click at [703, 302] on span "Non-Phone Queue" at bounding box center [720, 304] width 97 height 17
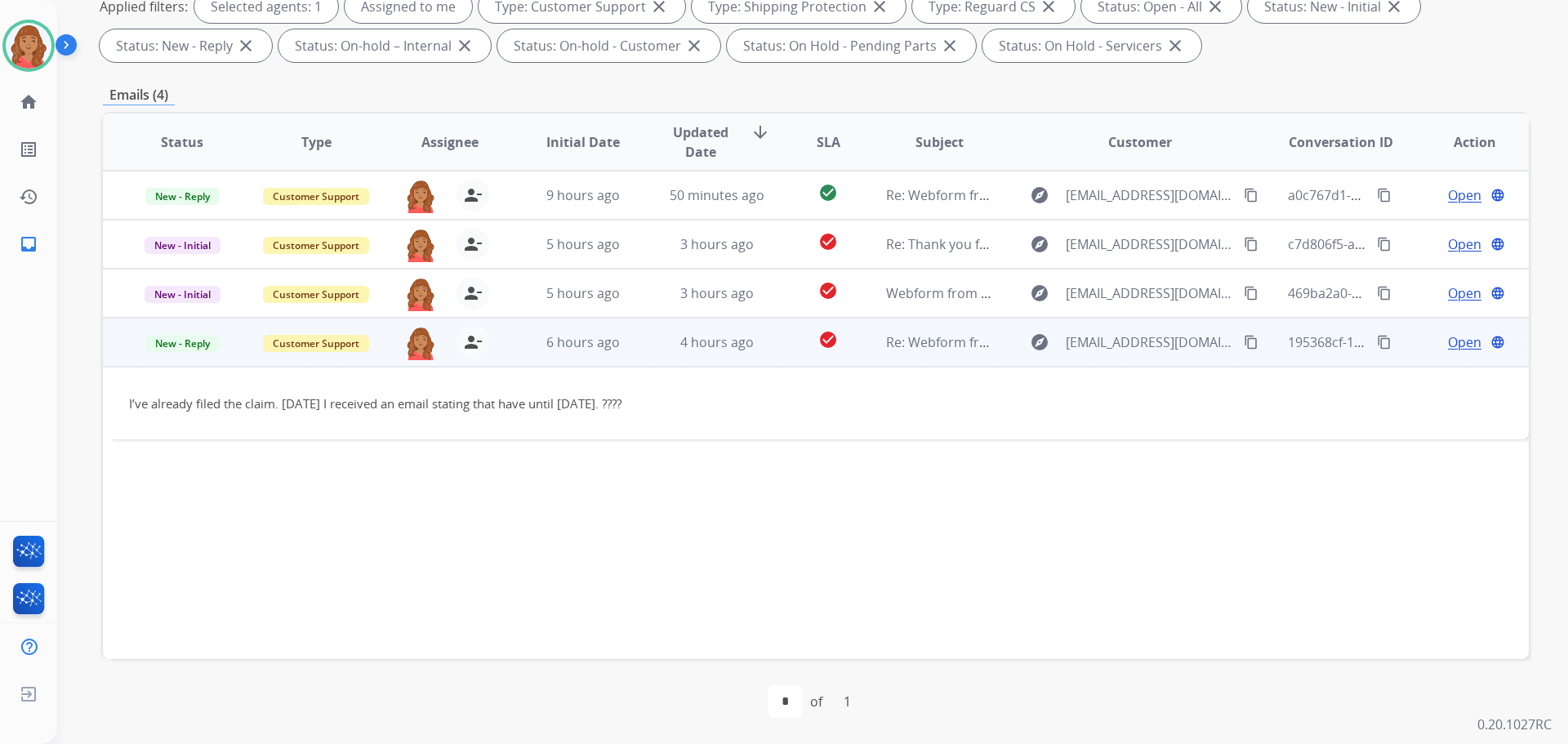
click at [1244, 340] on mat-icon "content_copy" at bounding box center [1251, 342] width 15 height 15
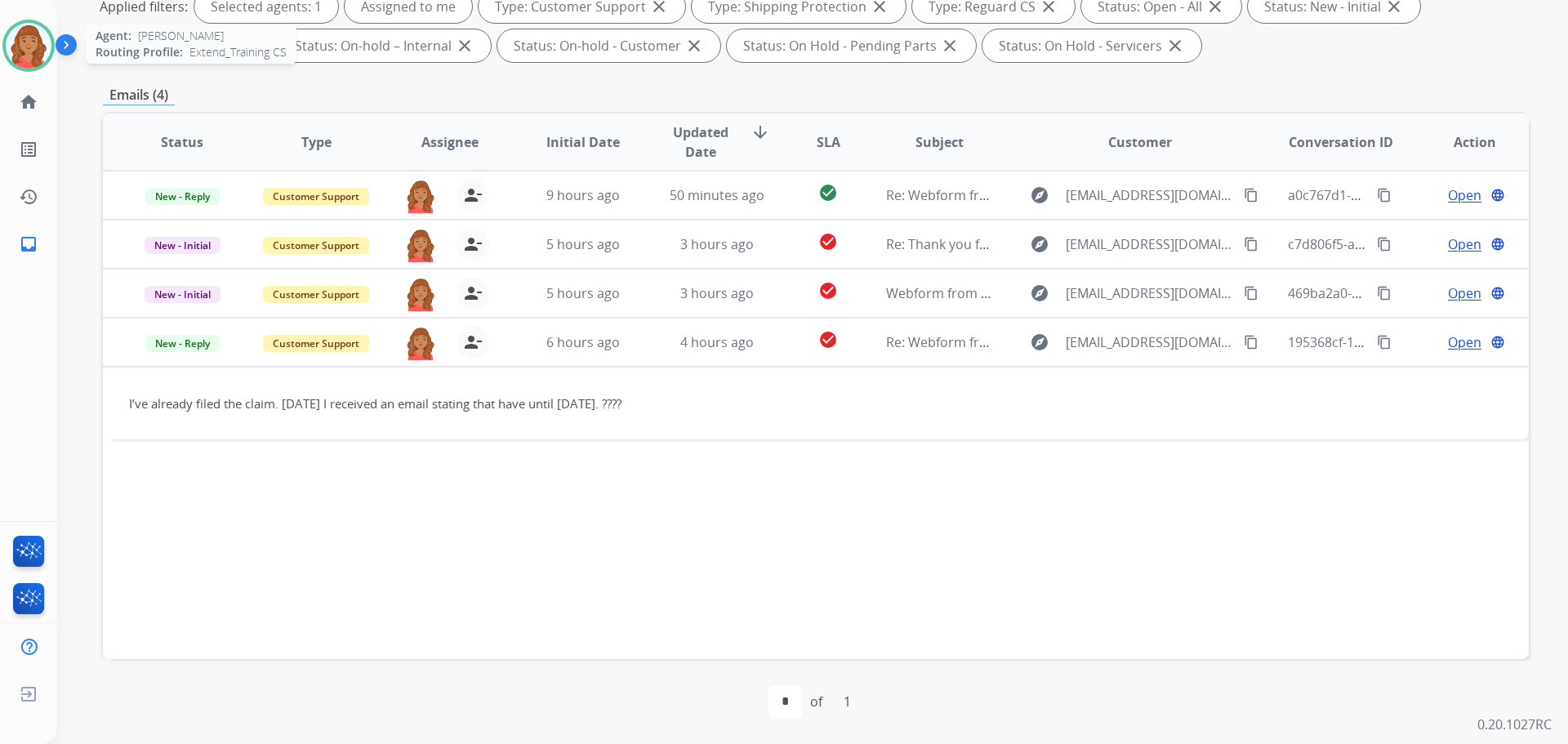
click at [12, 46] on img at bounding box center [28, 46] width 46 height 46
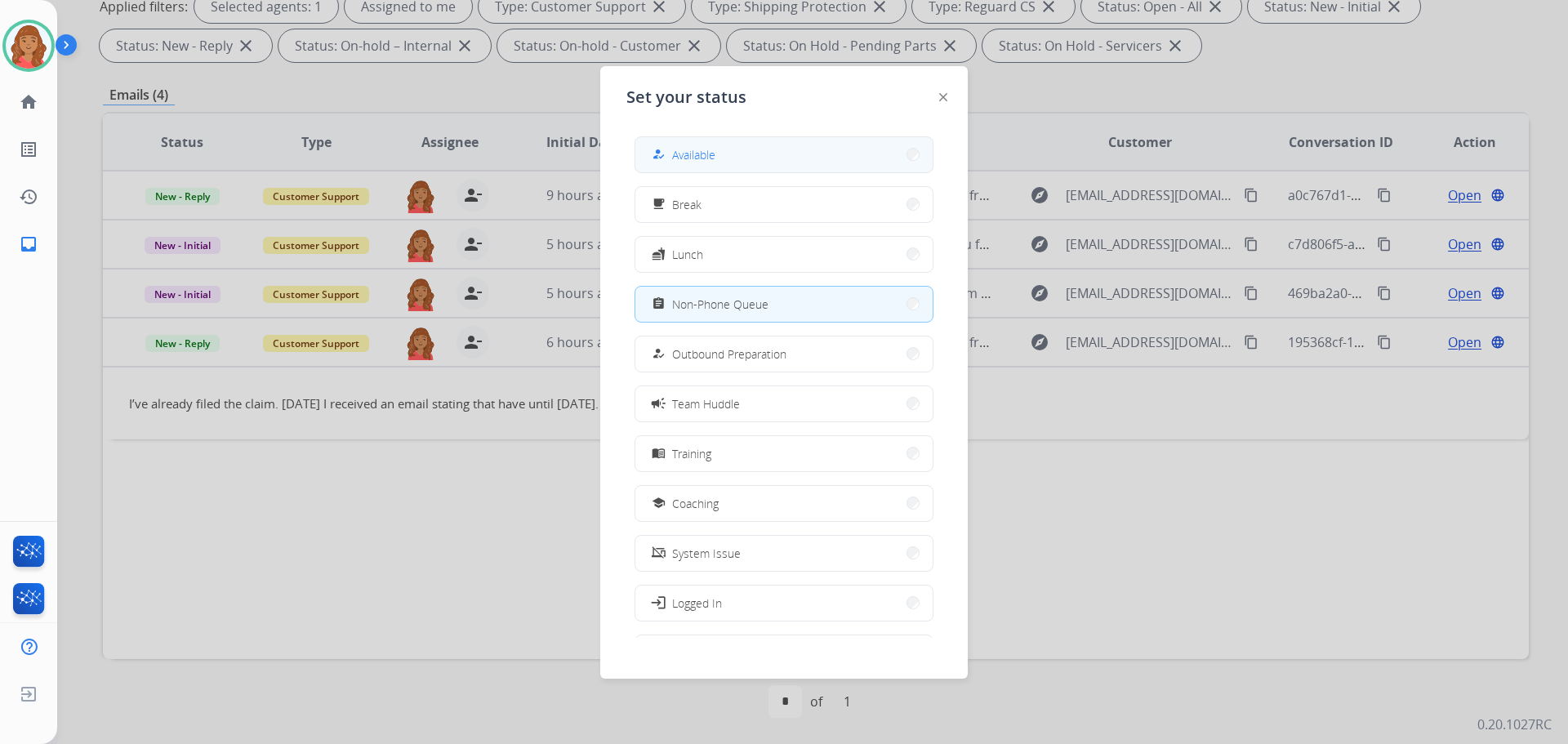
click at [732, 146] on button "how_to_reg Available" at bounding box center [784, 155] width 297 height 36
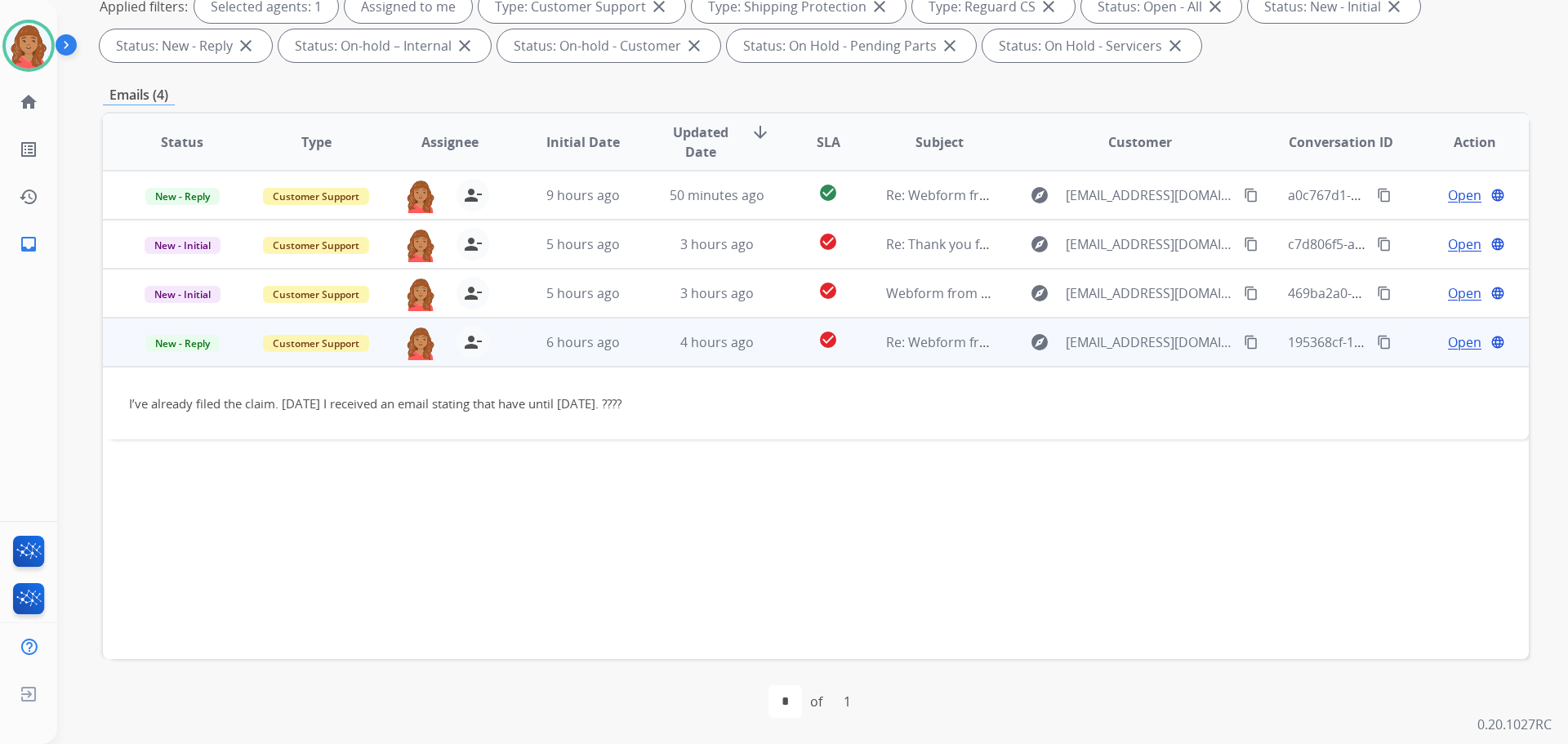
click at [1244, 340] on mat-icon "content_copy" at bounding box center [1251, 342] width 15 height 15
drag, startPoint x: 1224, startPoint y: 342, endPoint x: 1208, endPoint y: 342, distance: 16.0
click at [1244, 342] on mat-icon "content_copy" at bounding box center [1251, 342] width 15 height 15
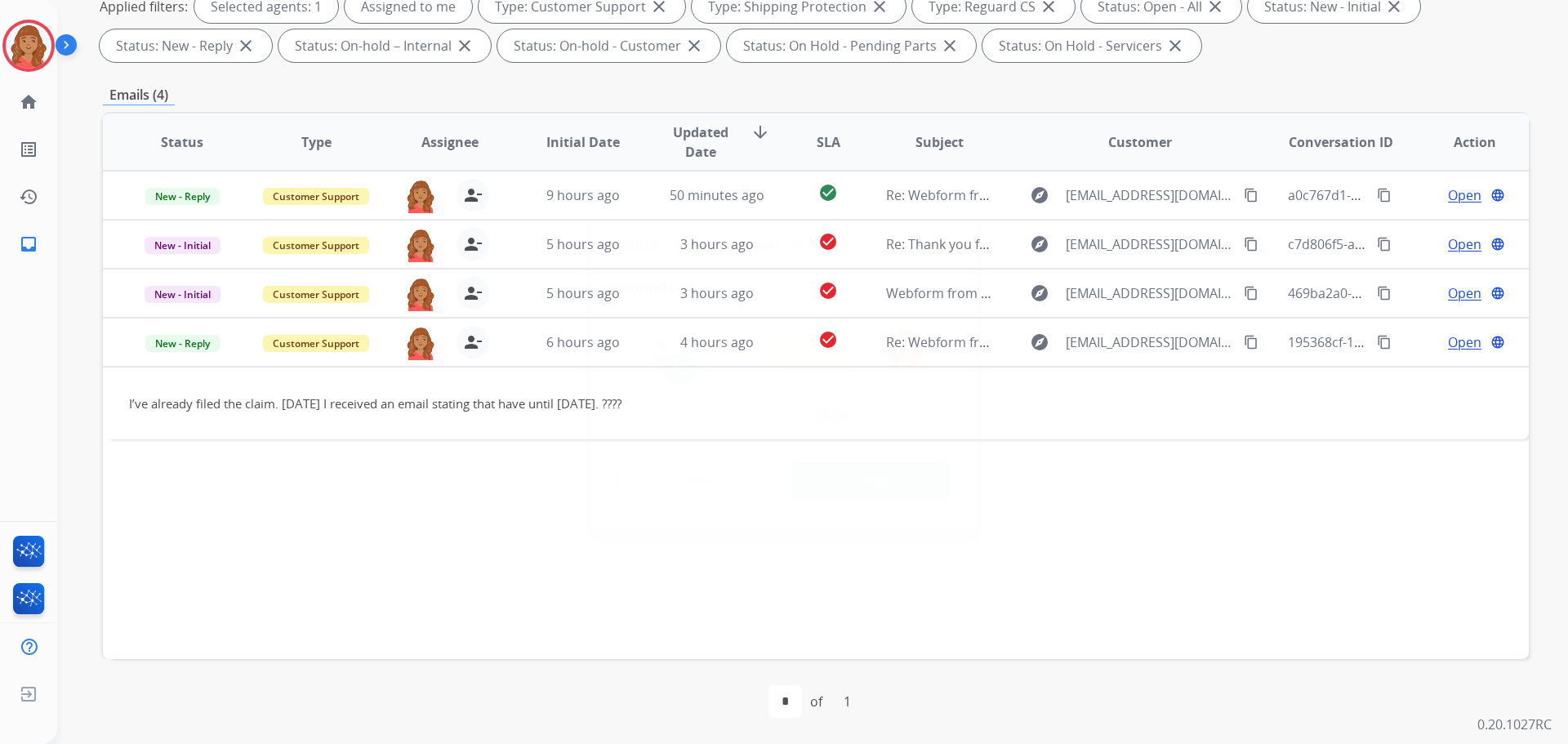
click at [175, 346] on div at bounding box center [784, 372] width 1568 height 744
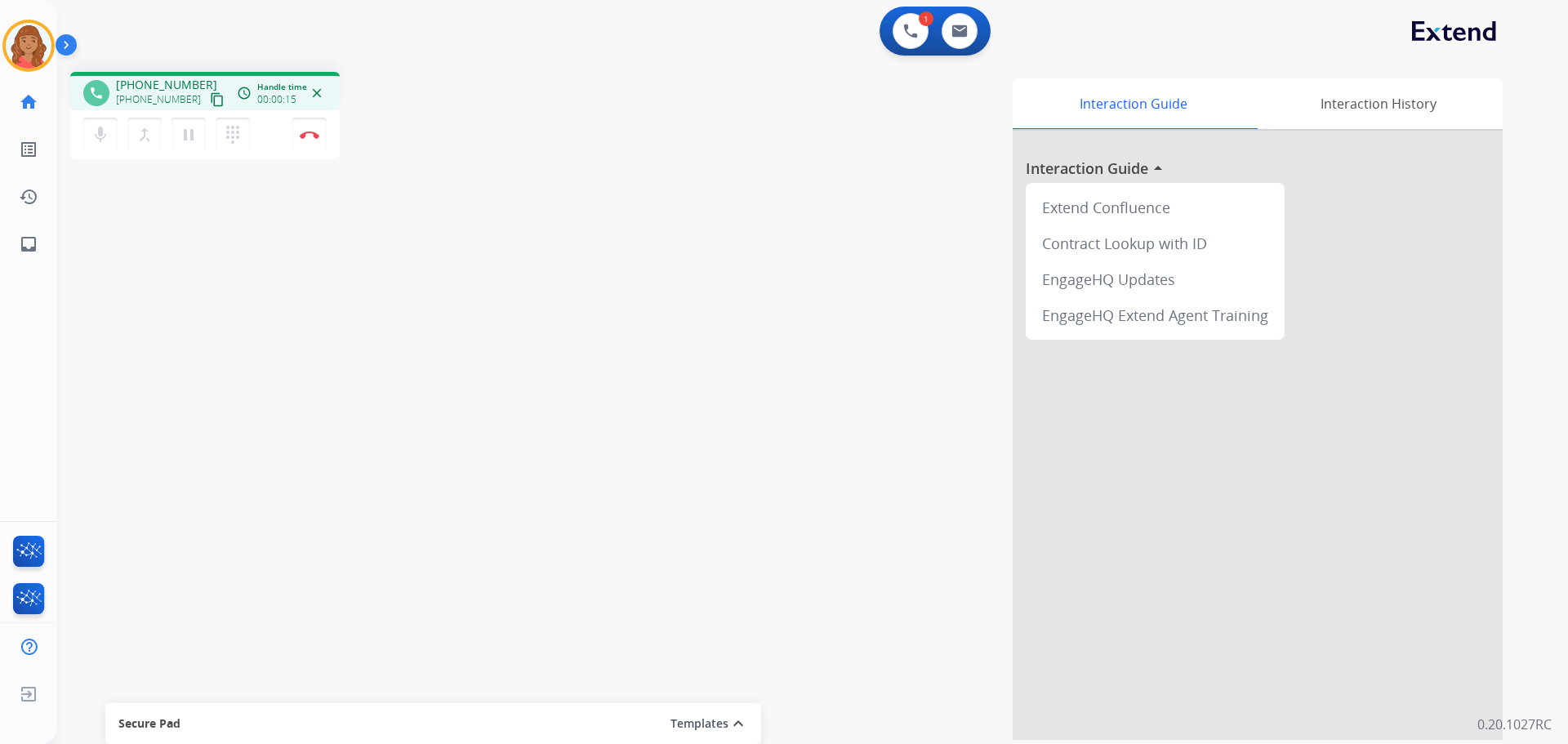
click at [210, 102] on mat-icon "content_copy" at bounding box center [217, 99] width 15 height 15
click at [960, 29] on img at bounding box center [960, 31] width 16 height 13
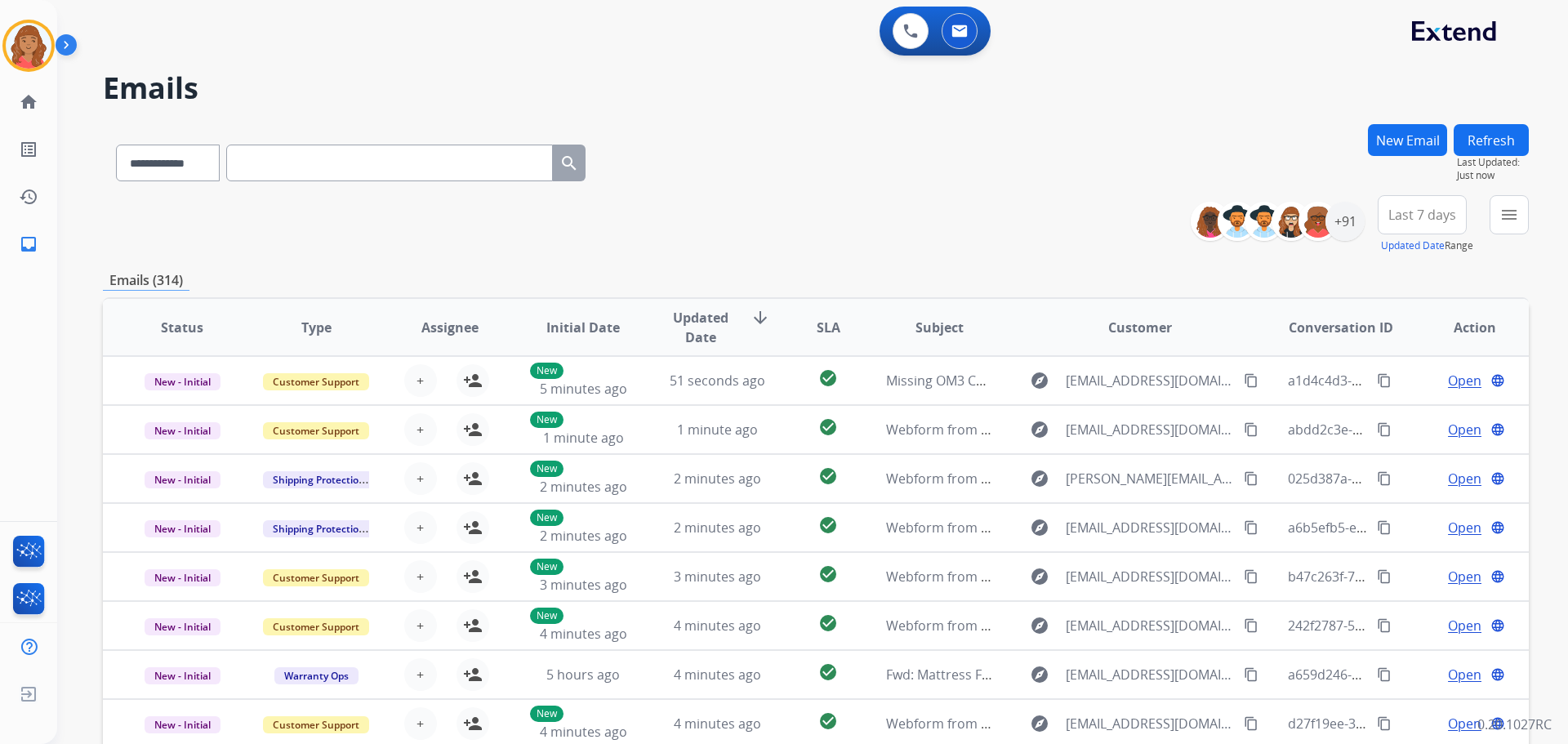
paste input "**********"
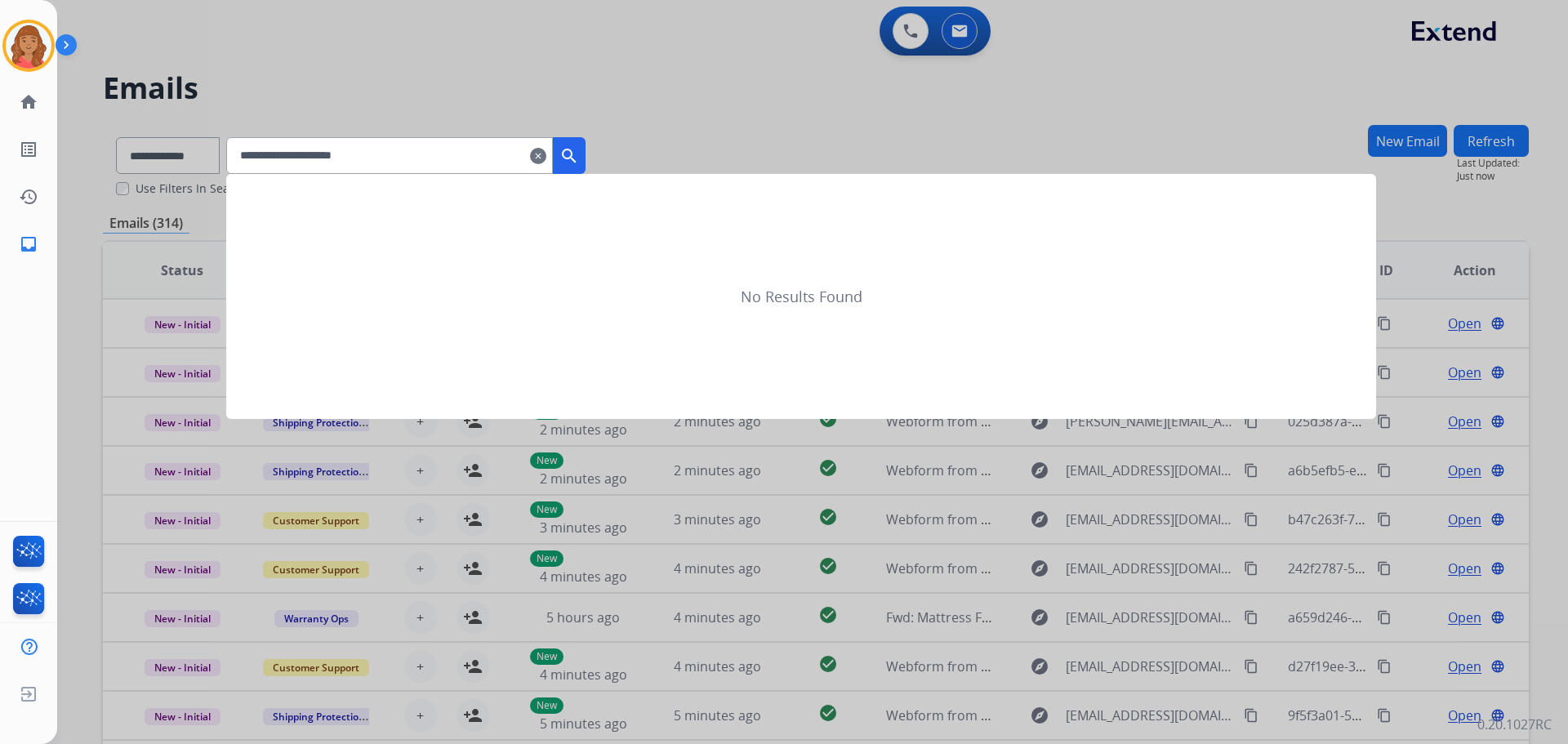
type input "**********"
click at [579, 149] on mat-icon "search" at bounding box center [569, 156] width 20 height 20
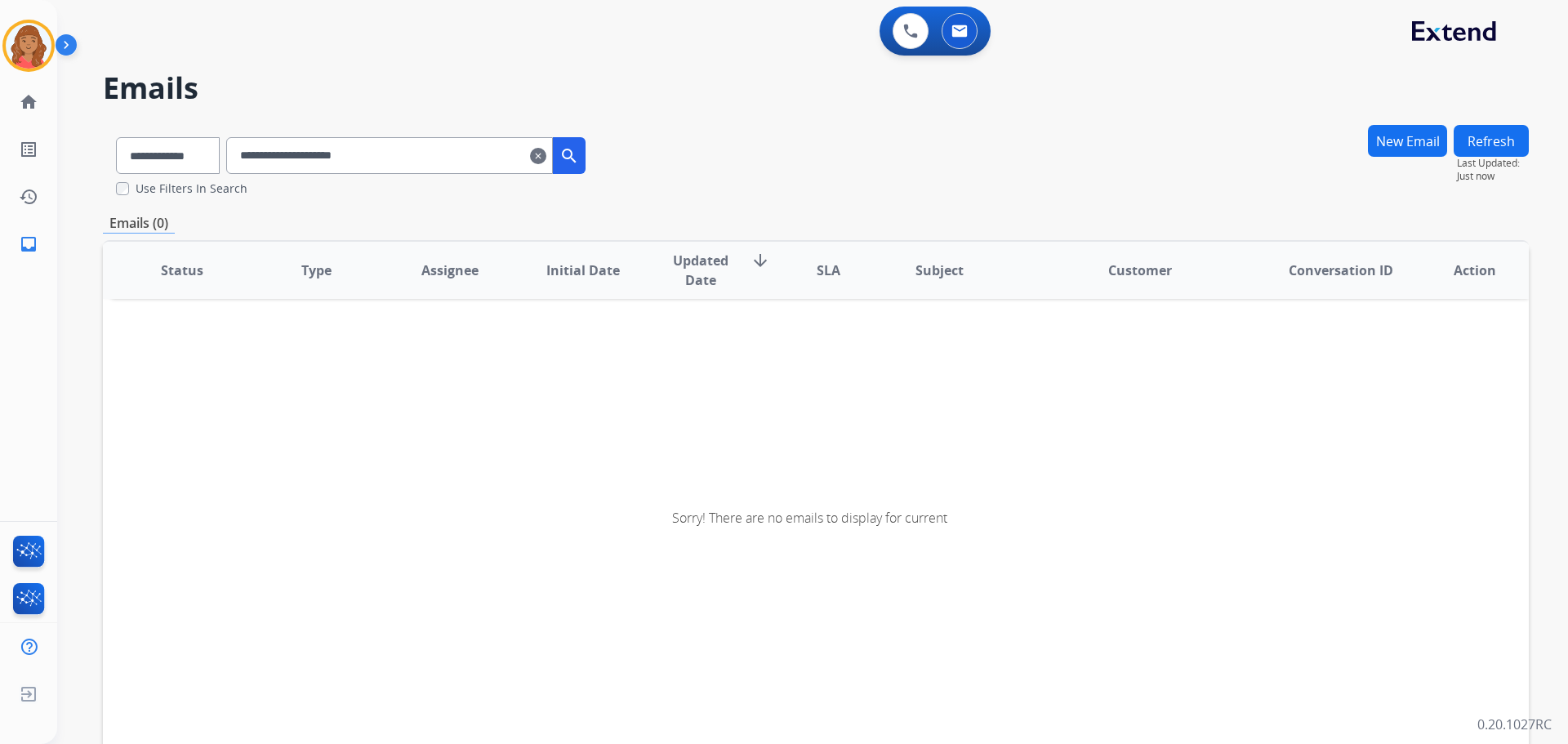
click at [546, 160] on mat-icon "clear" at bounding box center [538, 156] width 16 height 20
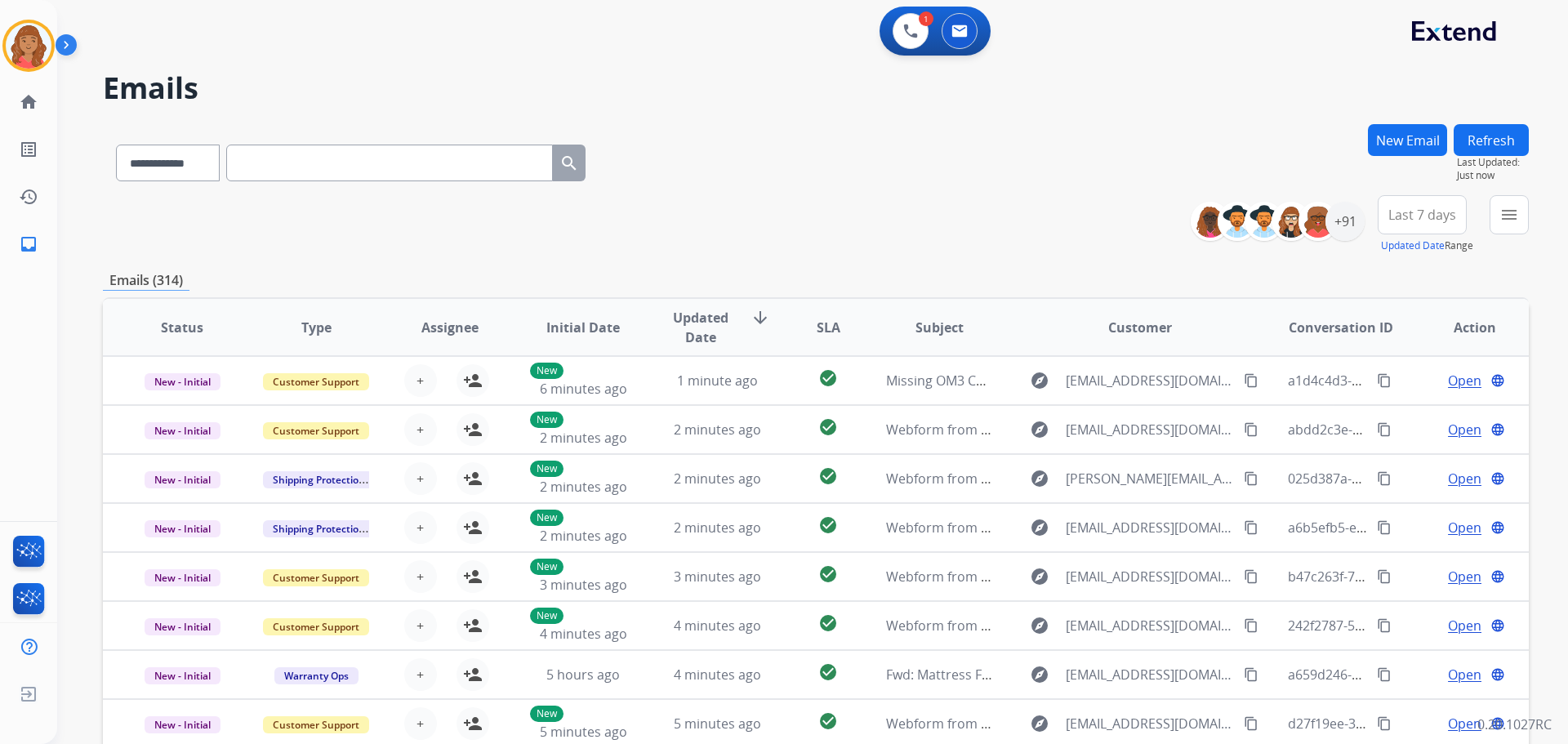
click at [316, 163] on input "text" at bounding box center [390, 162] width 327 height 36
type input "*"
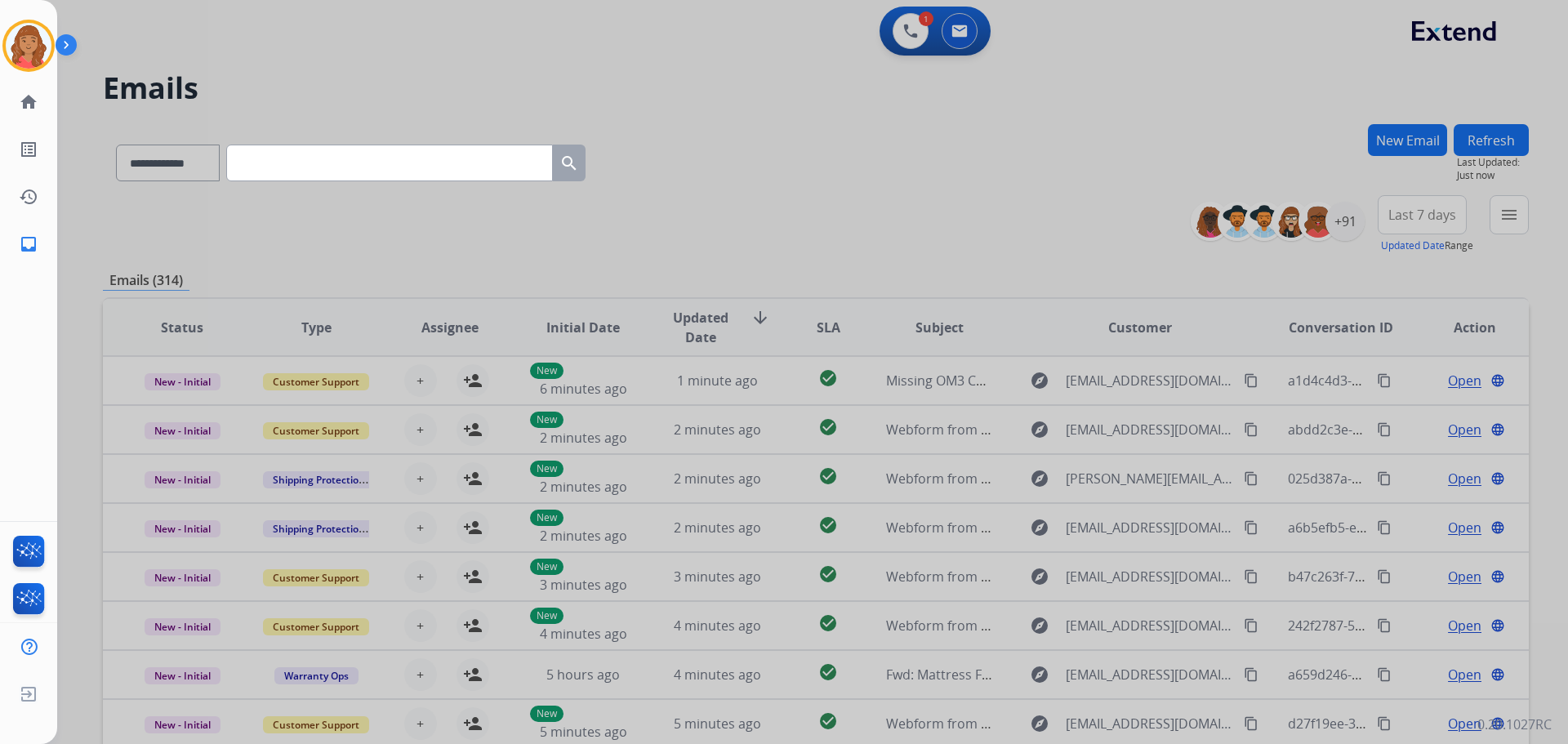
click at [413, 160] on input "text" at bounding box center [390, 162] width 327 height 36
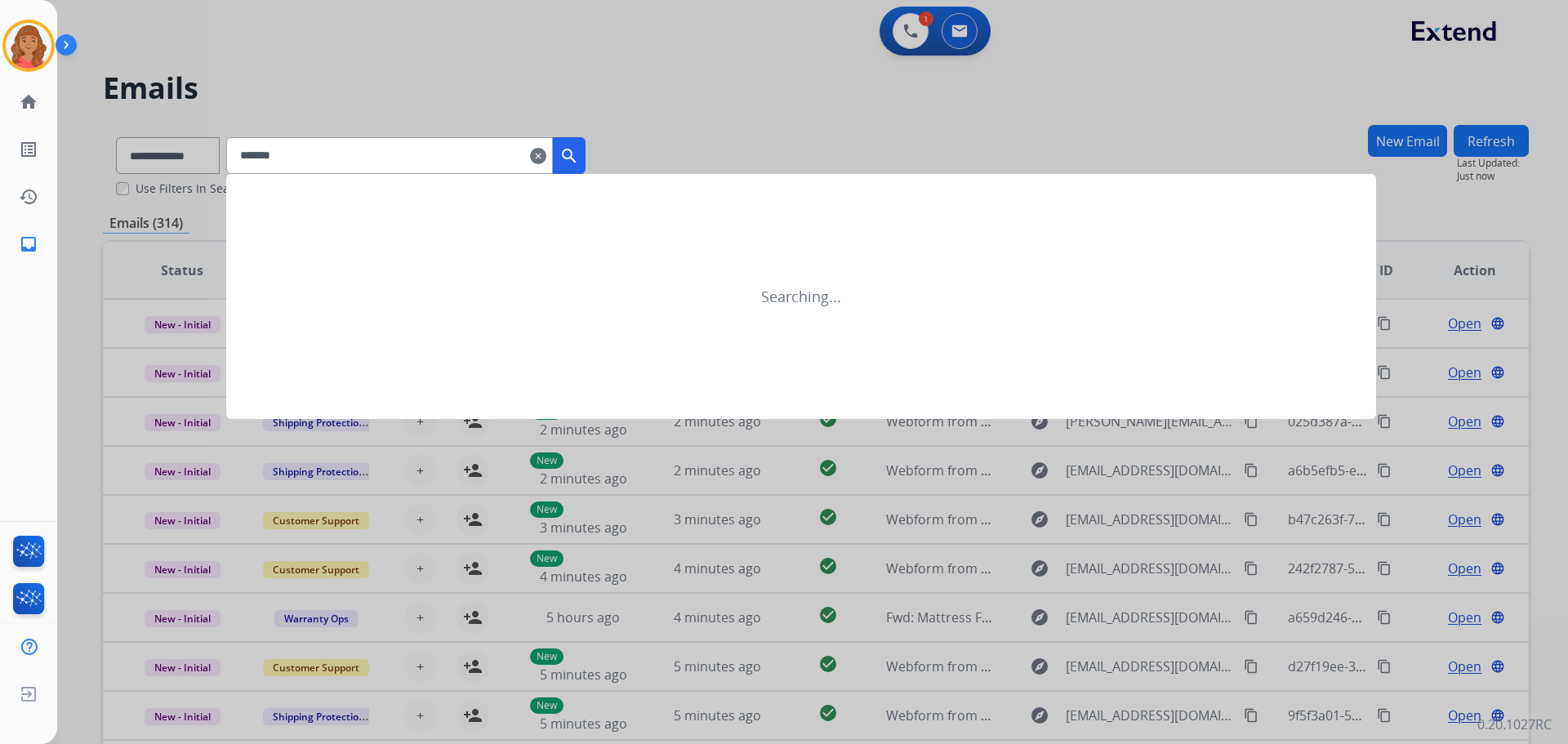
click at [344, 148] on input "*******" at bounding box center [390, 155] width 327 height 36
type input "**********"
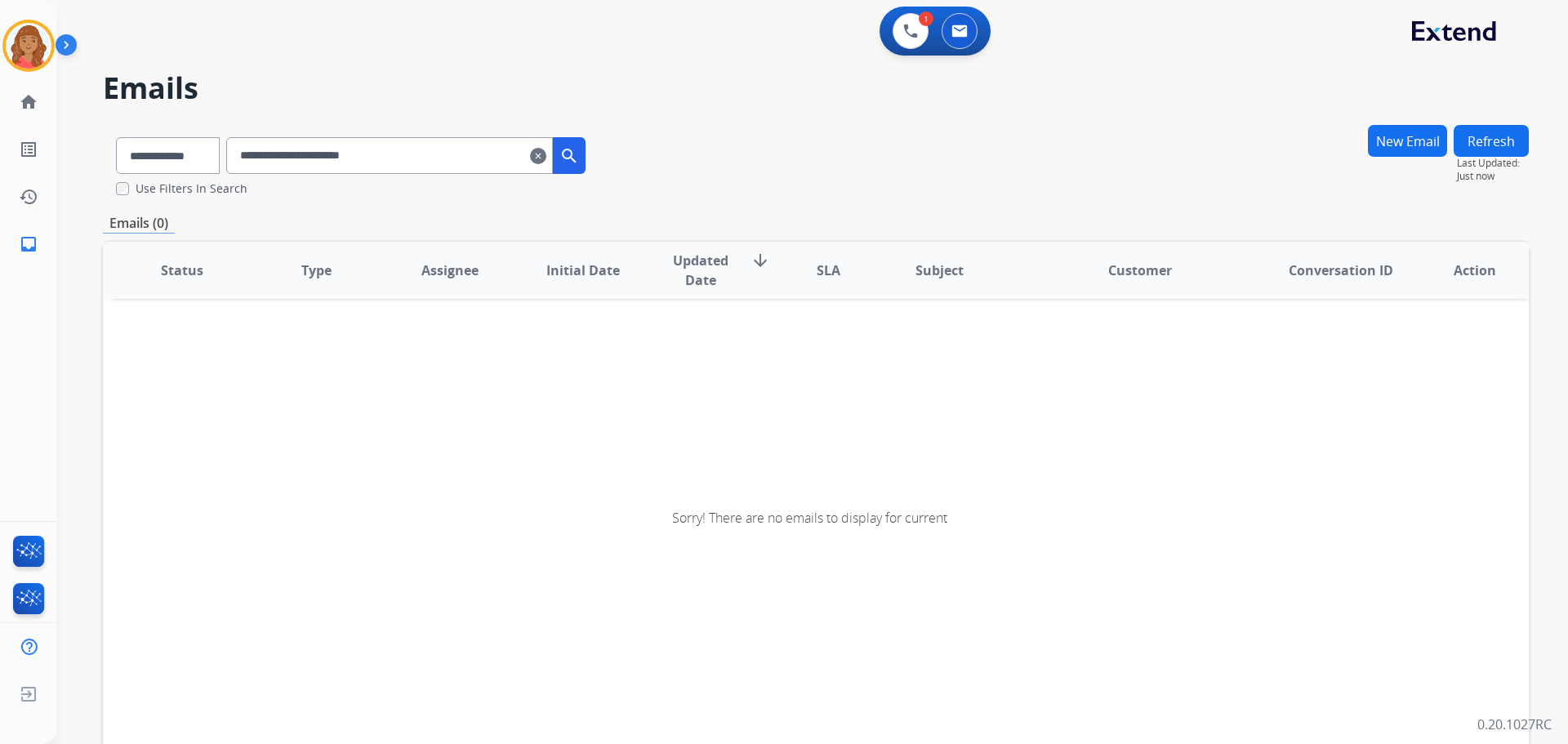
click at [487, 155] on input "**********" at bounding box center [390, 155] width 327 height 36
click at [455, 154] on input "**********" at bounding box center [390, 155] width 327 height 36
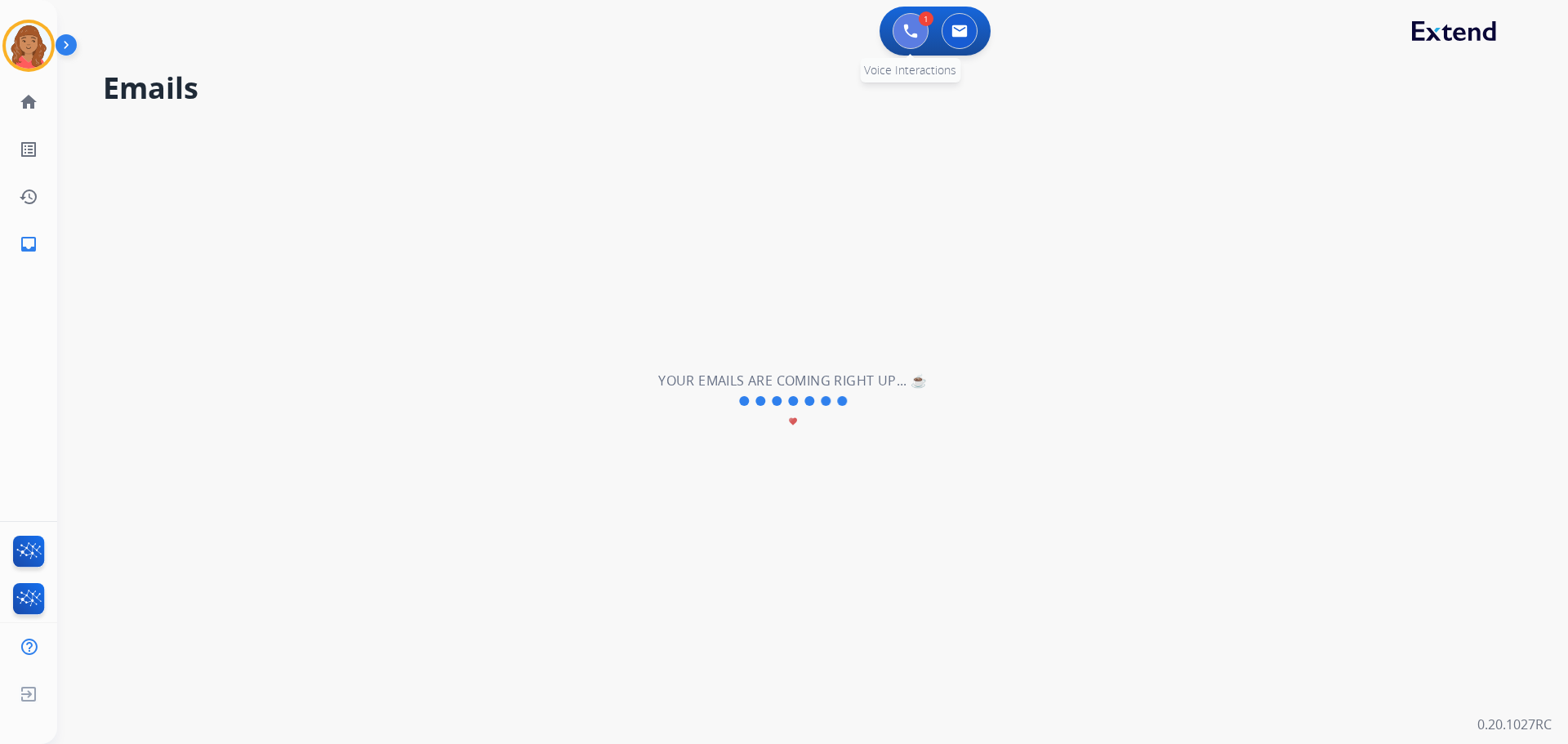
click at [915, 24] on img at bounding box center [911, 31] width 15 height 15
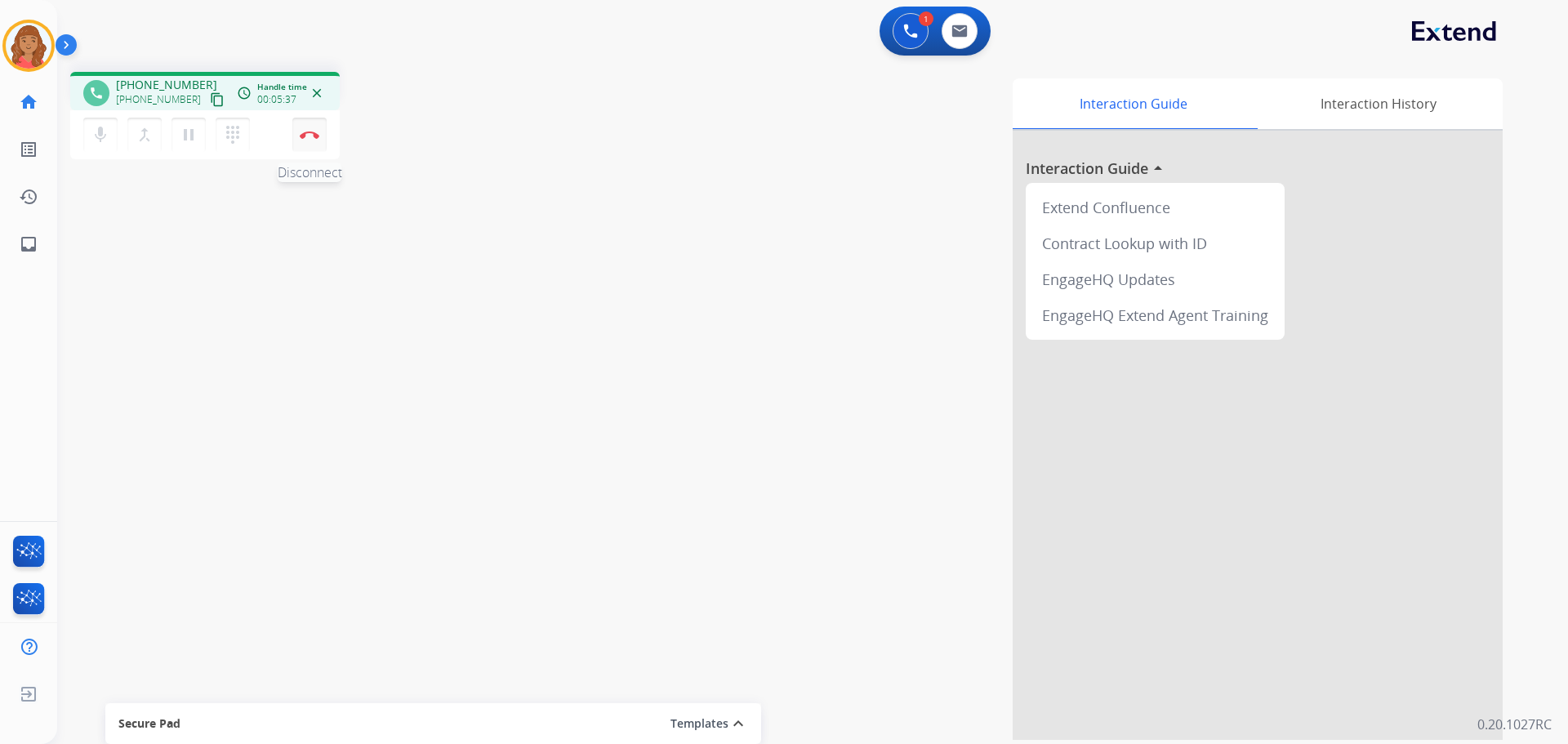
click at [313, 139] on button "Disconnect" at bounding box center [309, 134] width 35 height 35
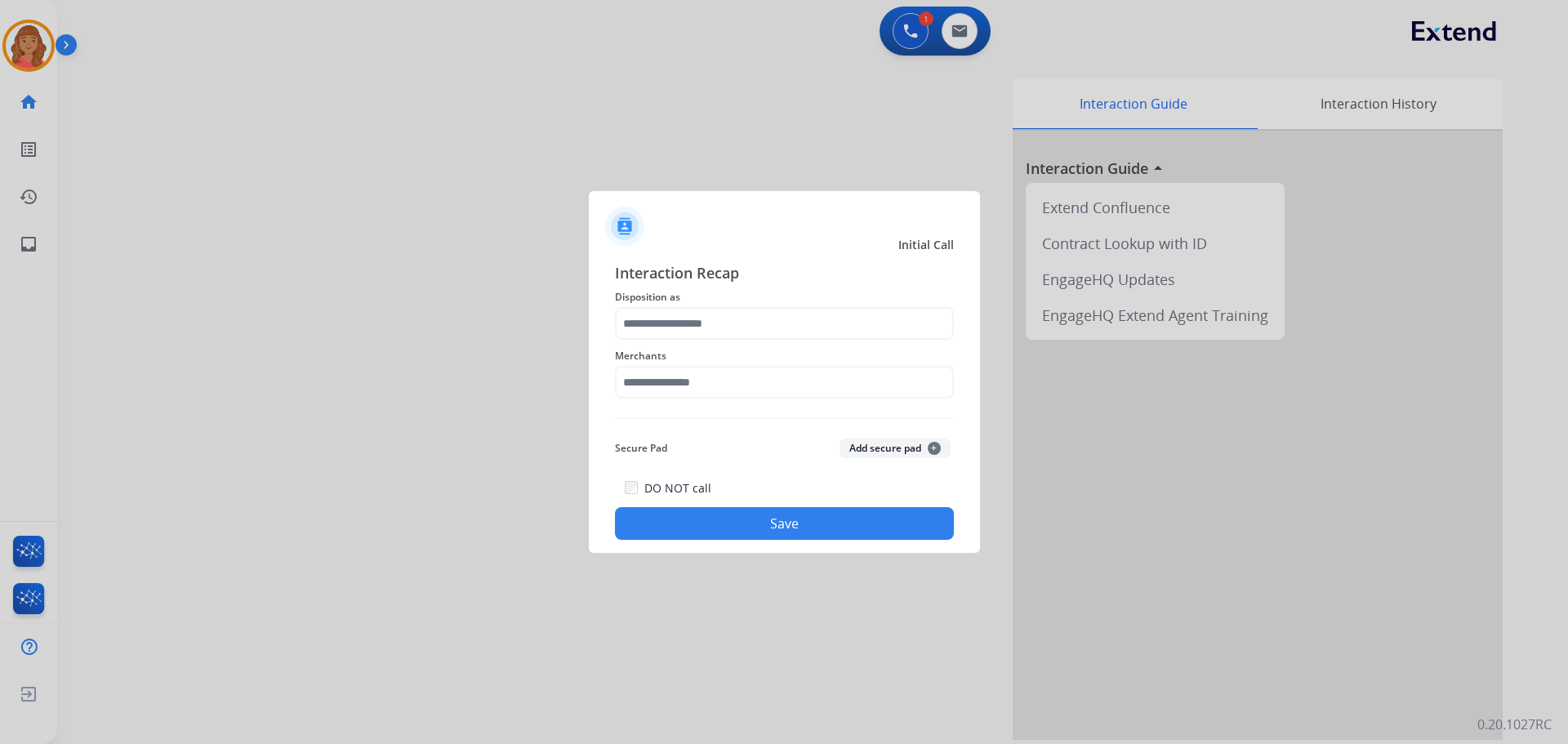
drag, startPoint x: 704, startPoint y: 346, endPoint x: 699, endPoint y: 361, distance: 15.8
click at [704, 349] on span "Merchants" at bounding box center [785, 356] width 339 height 20
click at [675, 328] on input "text" at bounding box center [785, 323] width 339 height 33
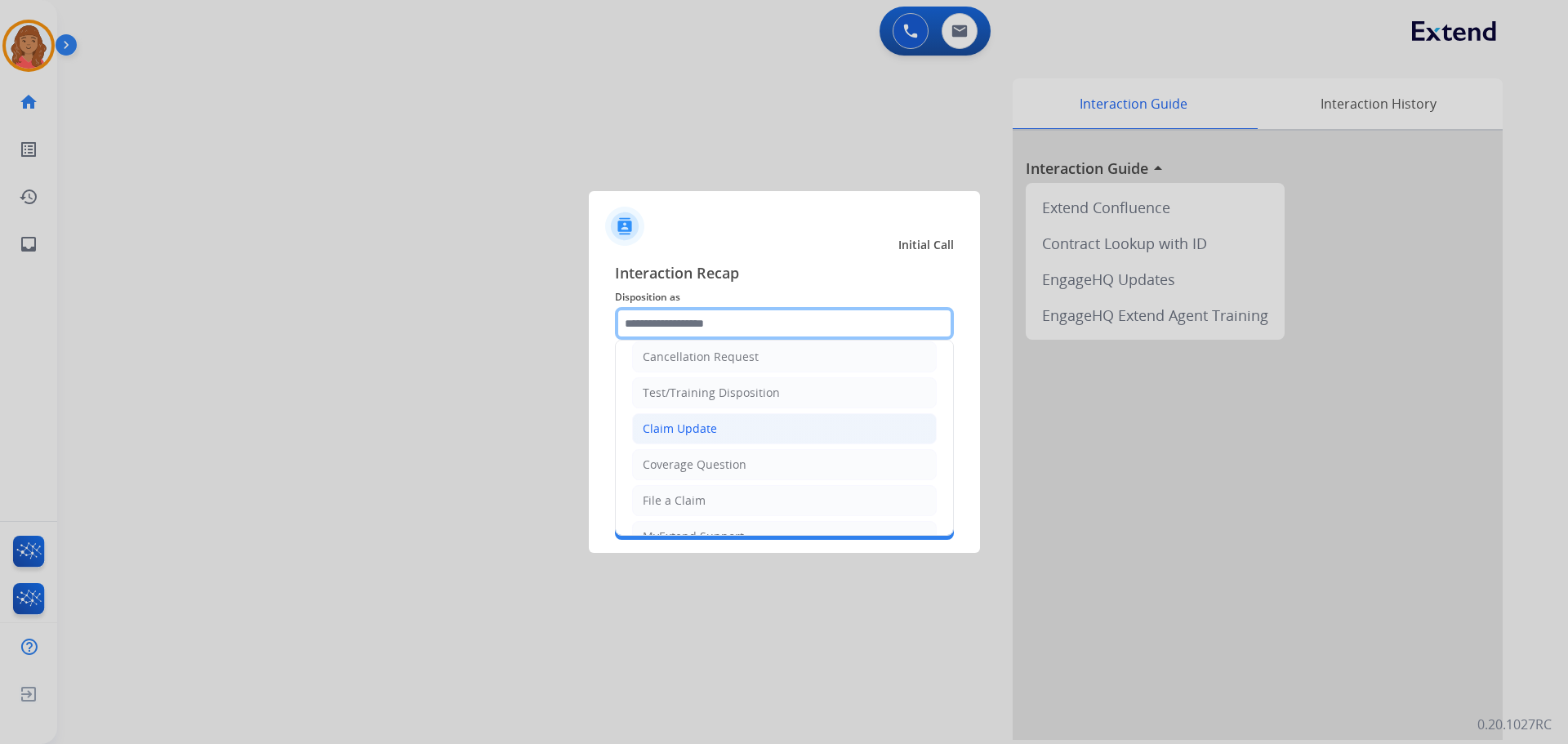
scroll to position [10, 0]
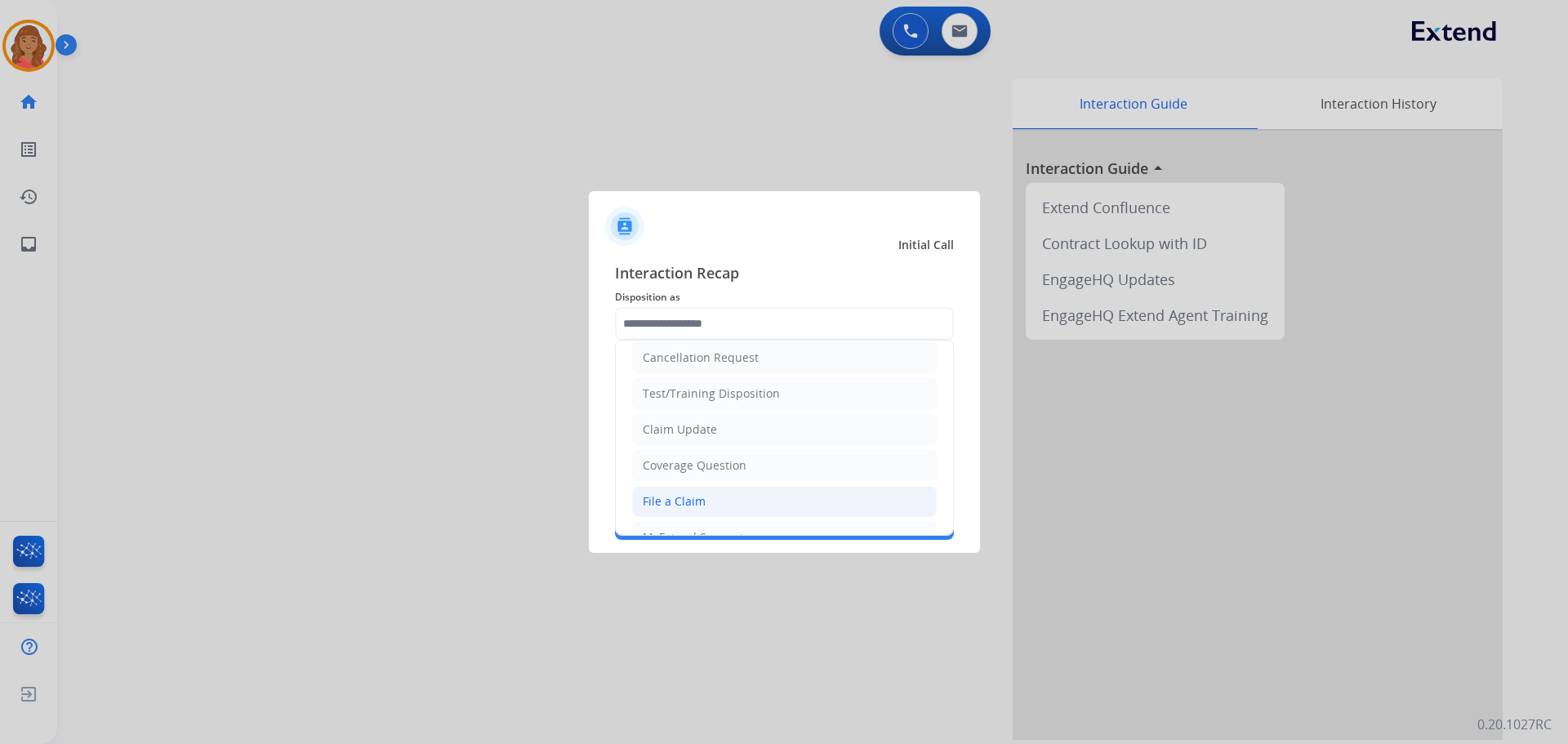
click at [690, 497] on div "File a Claim" at bounding box center [674, 502] width 63 height 16
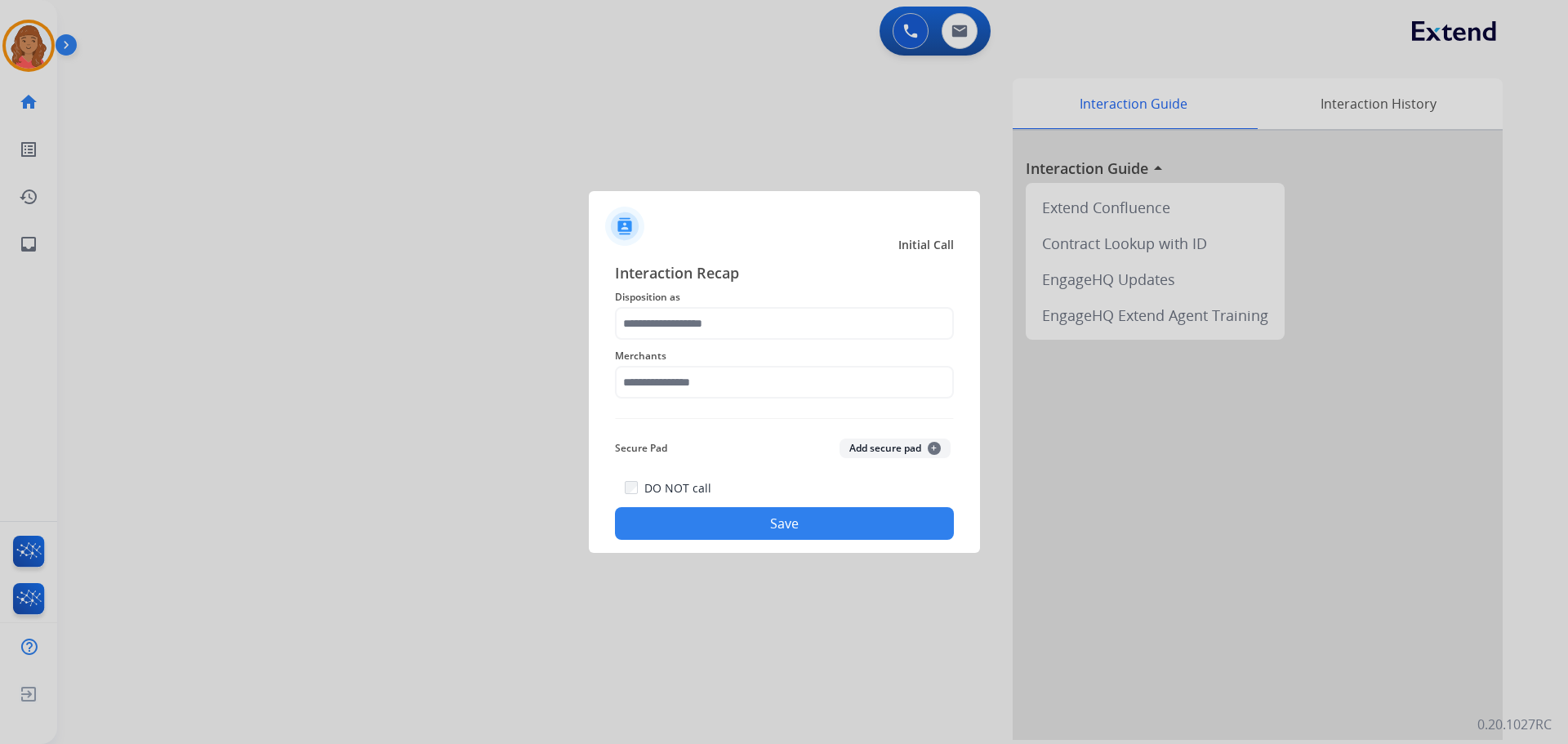
type input "**********"
click at [680, 397] on input "text" at bounding box center [785, 382] width 339 height 33
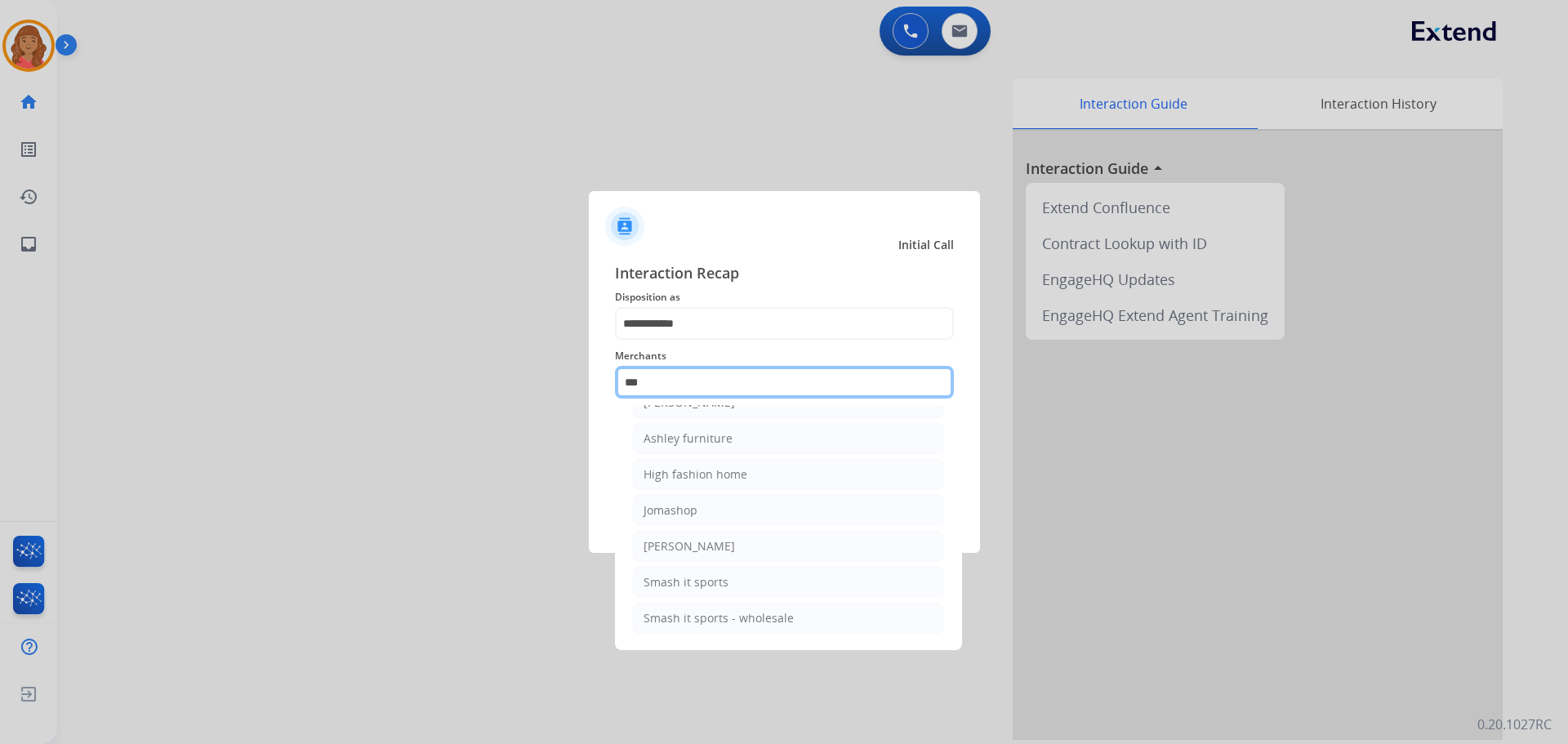
scroll to position [26, 0]
click at [692, 406] on div "[PERSON_NAME]" at bounding box center [689, 402] width 91 height 16
type input "**********"
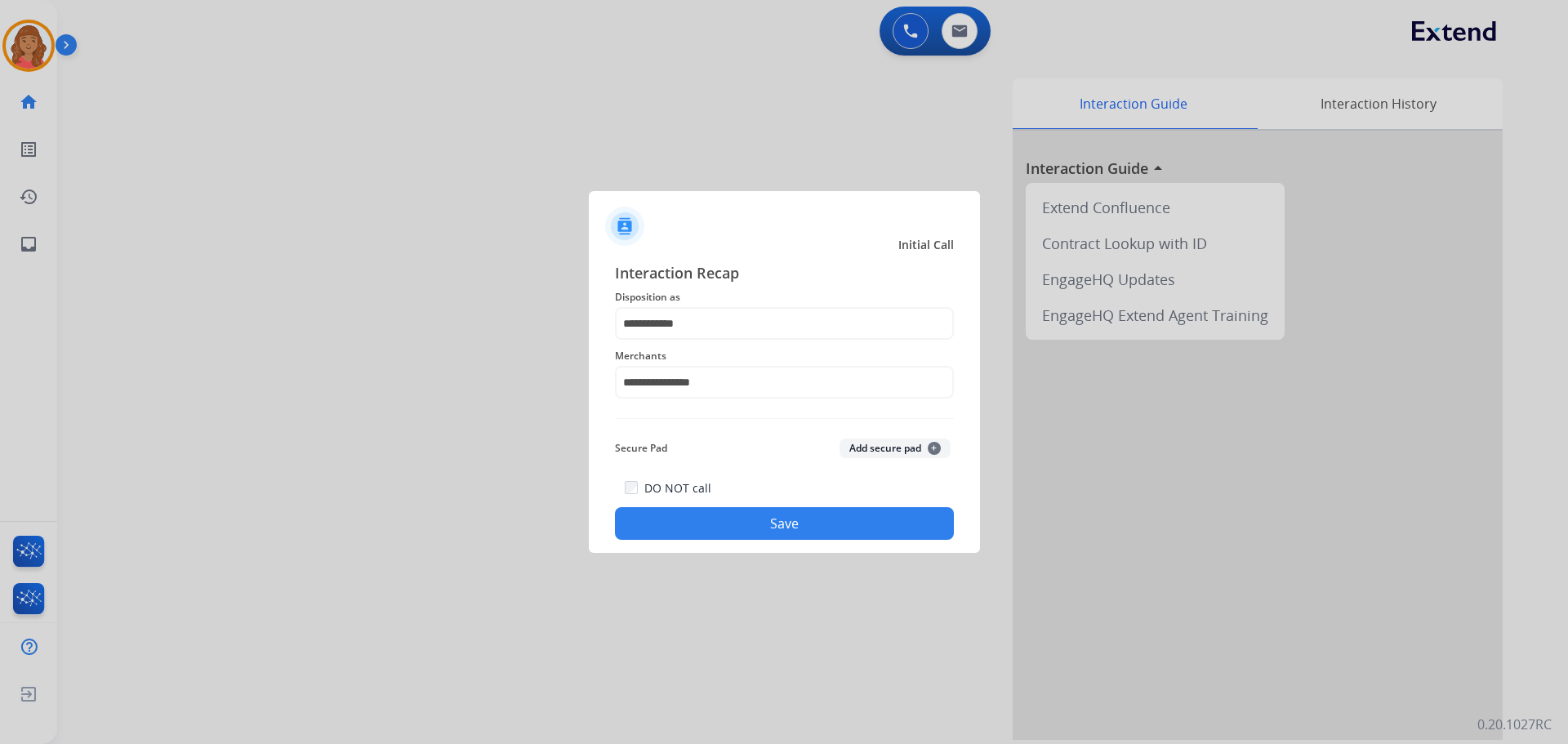
click at [740, 521] on button "Save" at bounding box center [785, 523] width 339 height 33
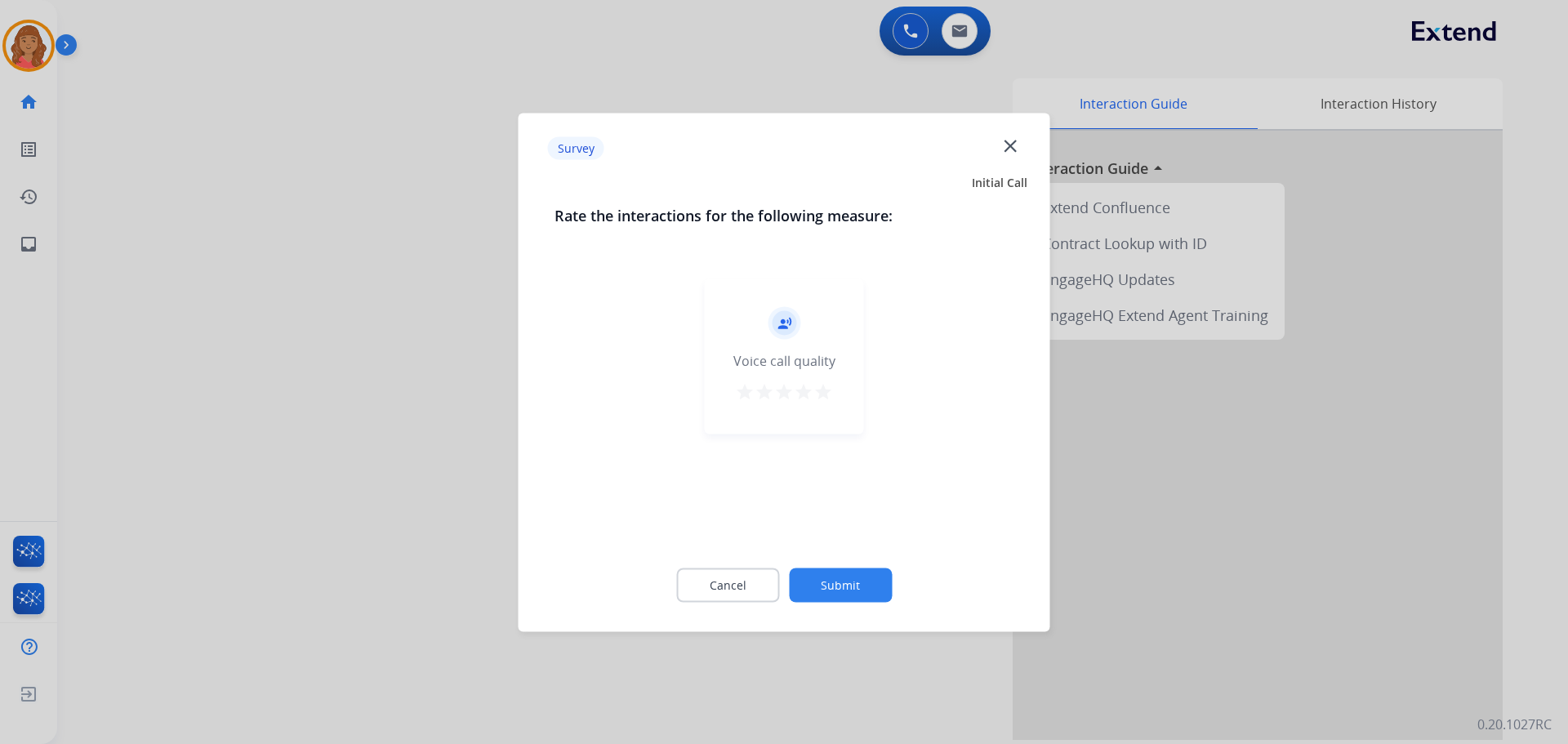
click at [813, 395] on div "star star star star star" at bounding box center [784, 394] width 98 height 25
click at [831, 386] on mat-icon "star" at bounding box center [823, 392] width 20 height 20
click at [867, 598] on button "Submit" at bounding box center [841, 584] width 103 height 35
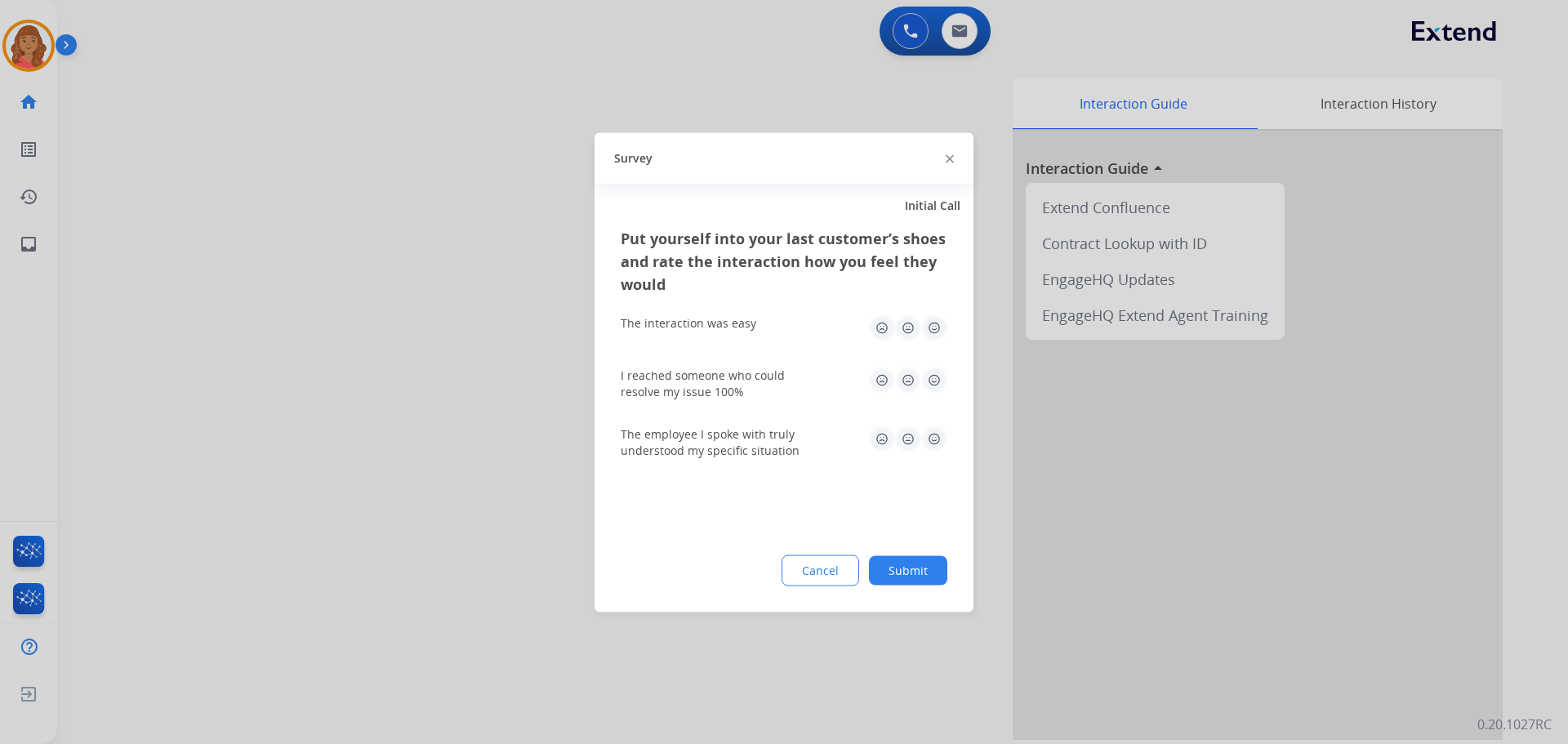
drag, startPoint x: 937, startPoint y: 328, endPoint x: 936, endPoint y: 344, distance: 16.0
click at [936, 328] on img at bounding box center [934, 327] width 26 height 26
click at [935, 380] on img at bounding box center [934, 379] width 26 height 26
click at [937, 429] on img at bounding box center [934, 438] width 26 height 26
drag, startPoint x: 923, startPoint y: 566, endPoint x: 916, endPoint y: 582, distance: 17.5
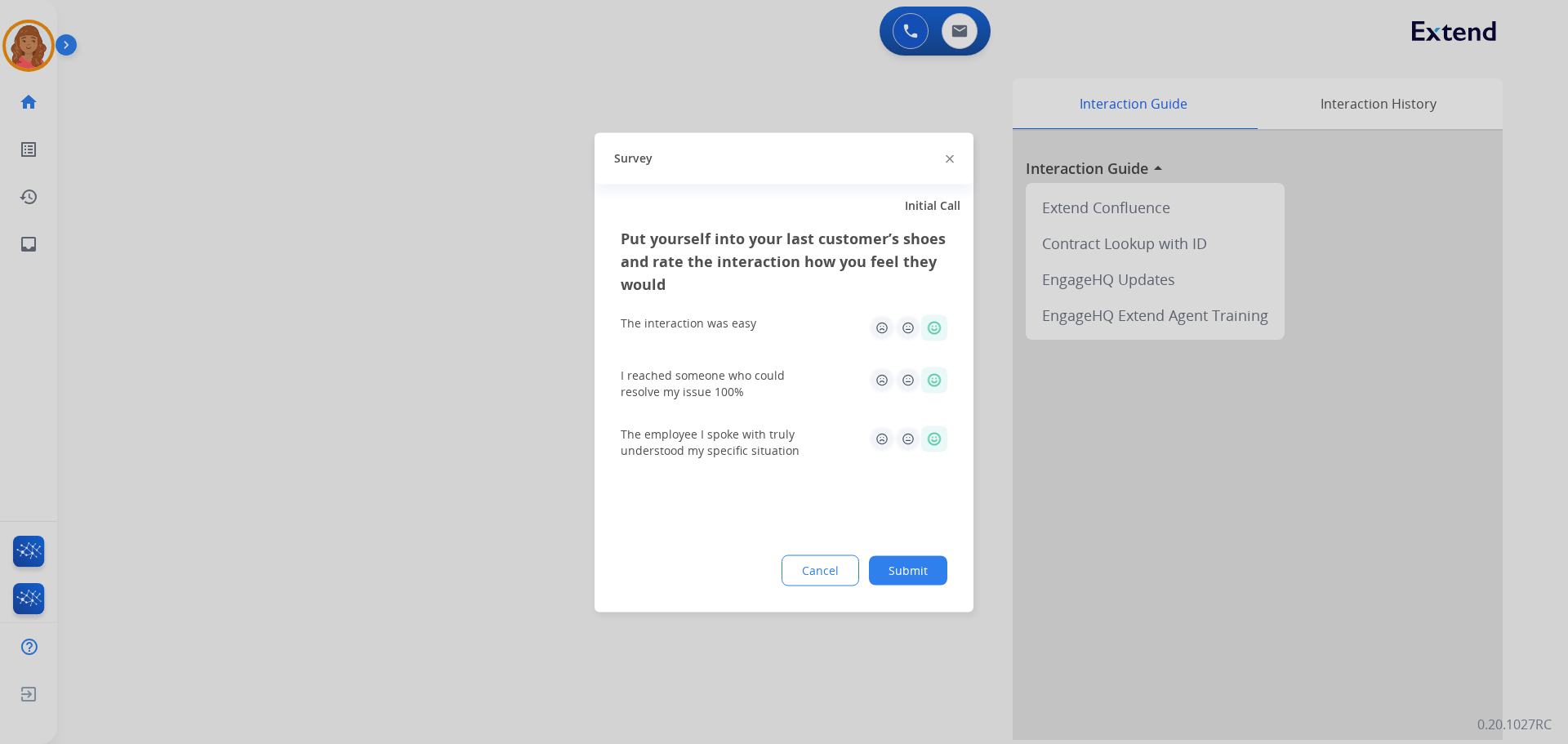
click at [924, 566] on button "Submit" at bounding box center [908, 570] width 78 height 29
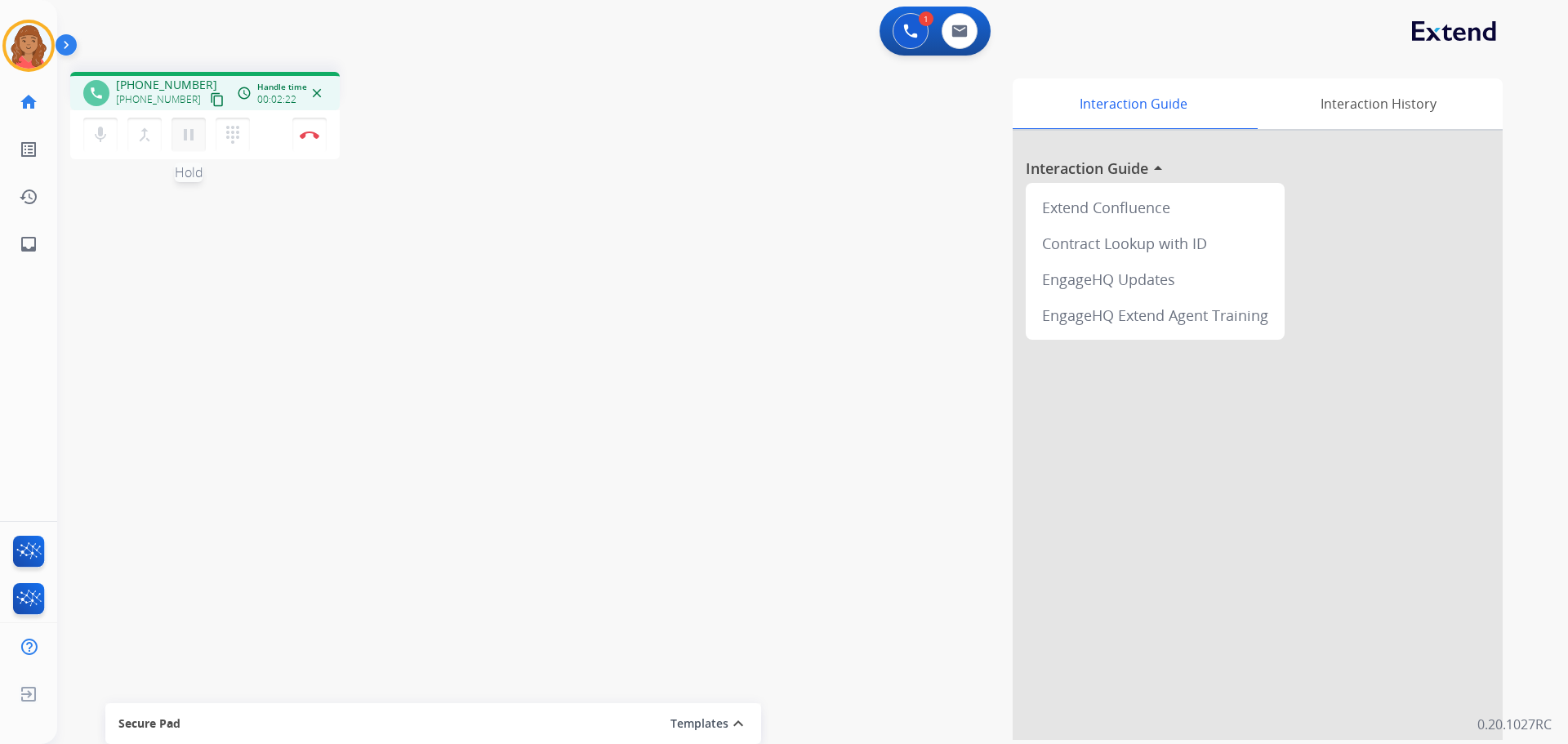
click at [195, 132] on mat-icon "pause" at bounding box center [188, 135] width 20 height 20
click at [176, 139] on button "play_arrow Hold" at bounding box center [188, 134] width 35 height 35
click at [190, 131] on mat-icon "pause" at bounding box center [188, 135] width 20 height 20
click at [244, 133] on button "dialpad Dialpad" at bounding box center [233, 134] width 35 height 35
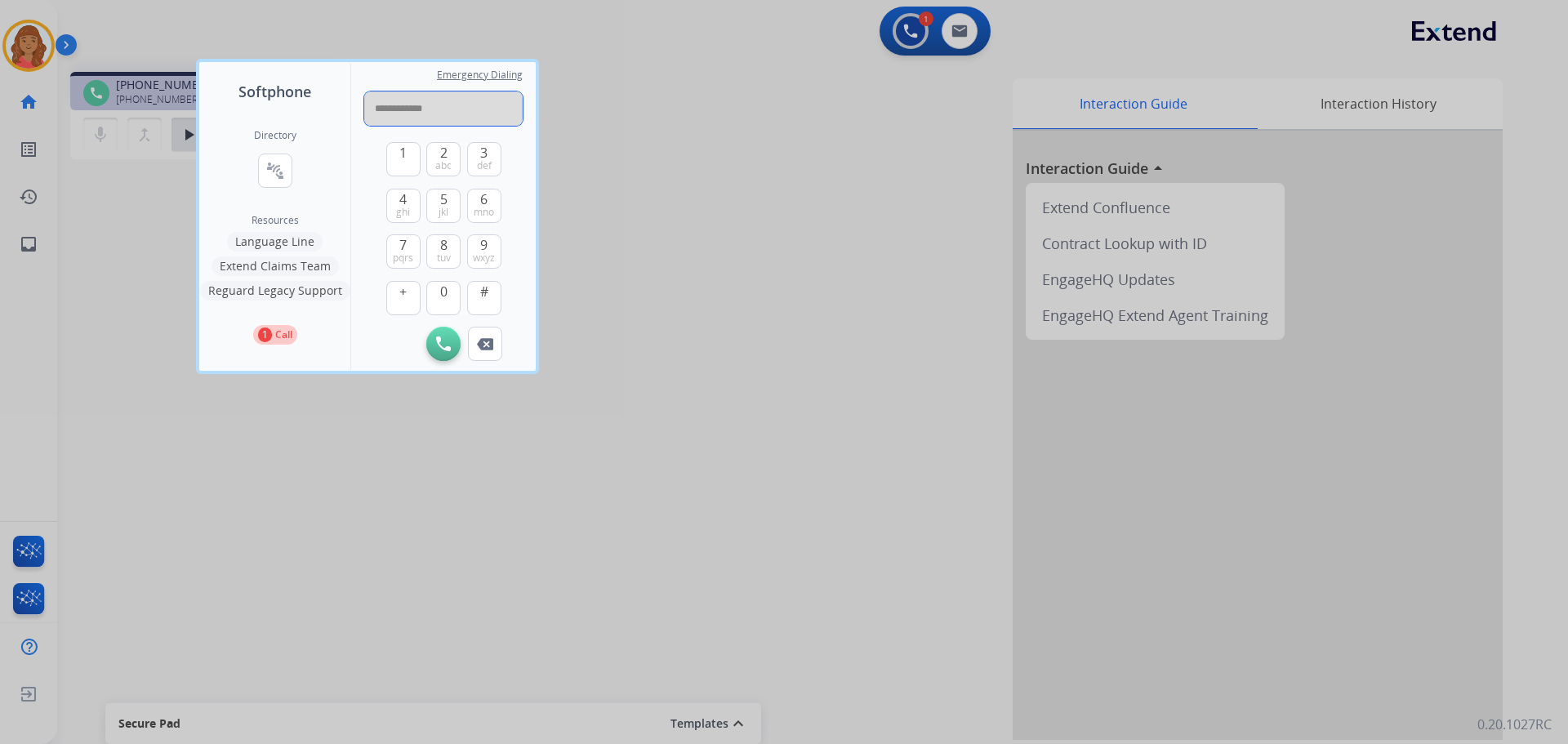
click at [414, 111] on input "**********" at bounding box center [443, 108] width 158 height 35
click at [395, 110] on input "**********" at bounding box center [443, 108] width 158 height 35
type input "**********"
click at [439, 357] on button "Initiate Call" at bounding box center [443, 344] width 35 height 35
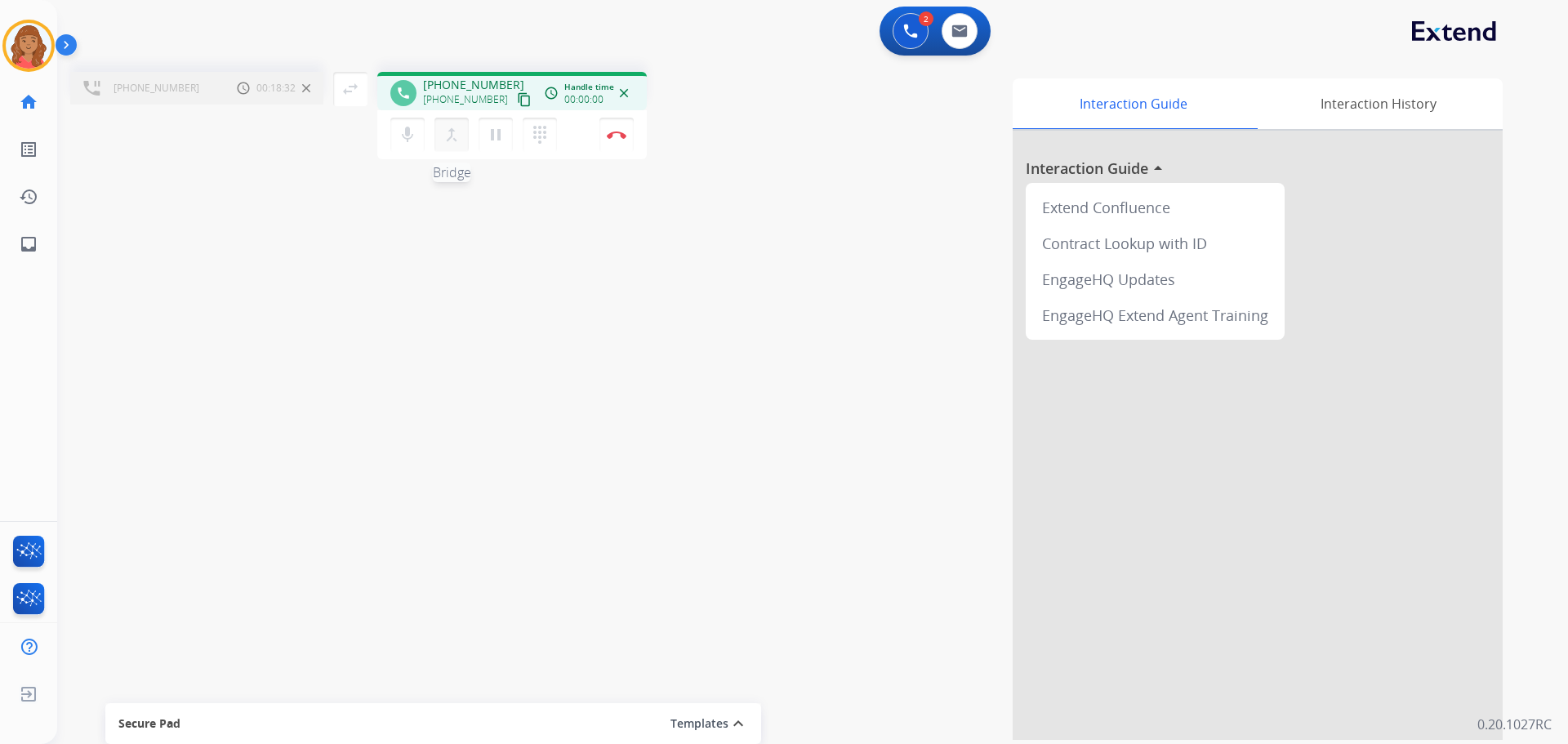
click at [454, 131] on mat-icon "merge_type" at bounding box center [452, 135] width 20 height 20
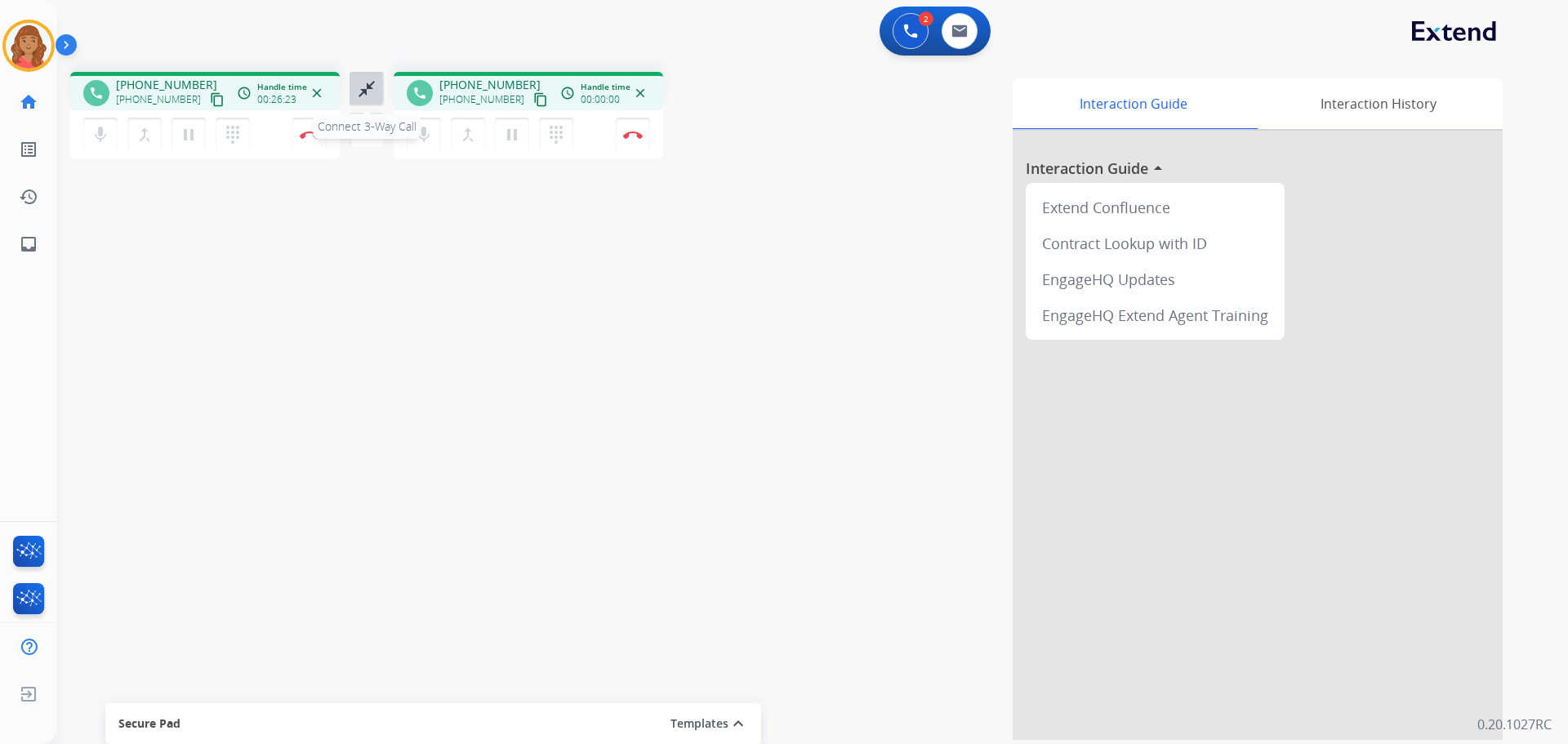
click at [359, 84] on mat-icon "close_fullscreen" at bounding box center [367, 89] width 20 height 20
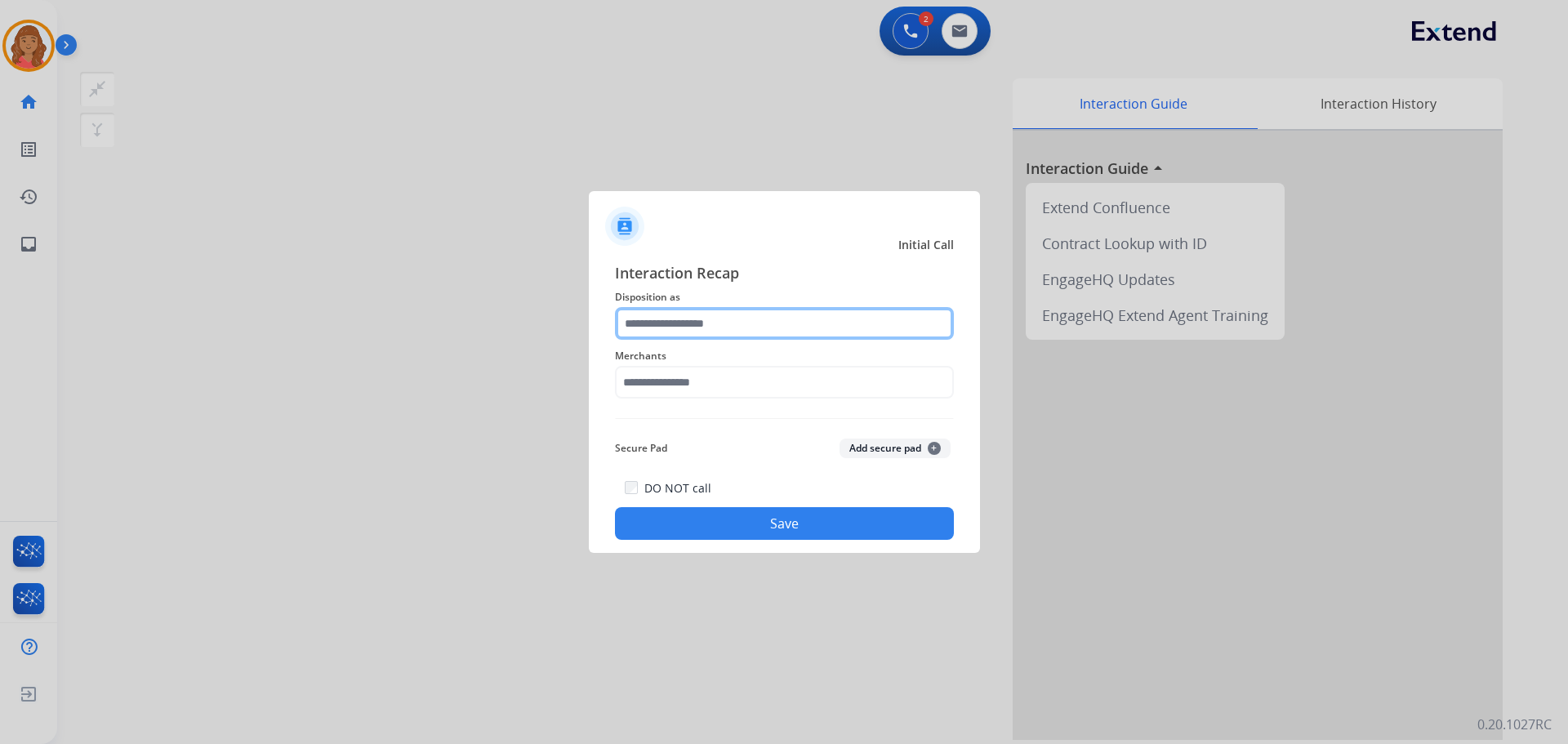
click at [669, 320] on input "text" at bounding box center [785, 323] width 339 height 33
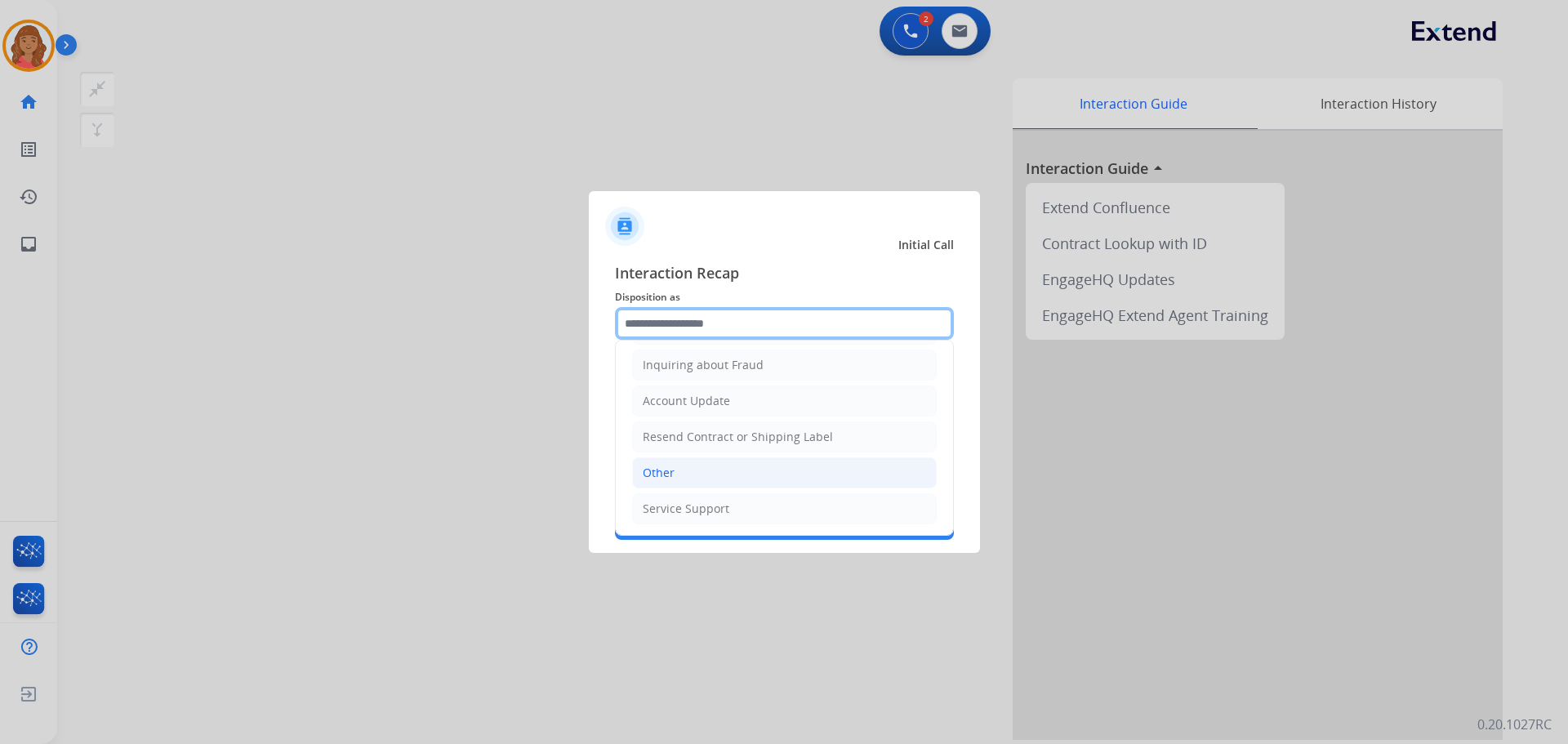
scroll to position [255, 0]
click at [683, 464] on li "Other" at bounding box center [784, 471] width 305 height 31
type input "*****"
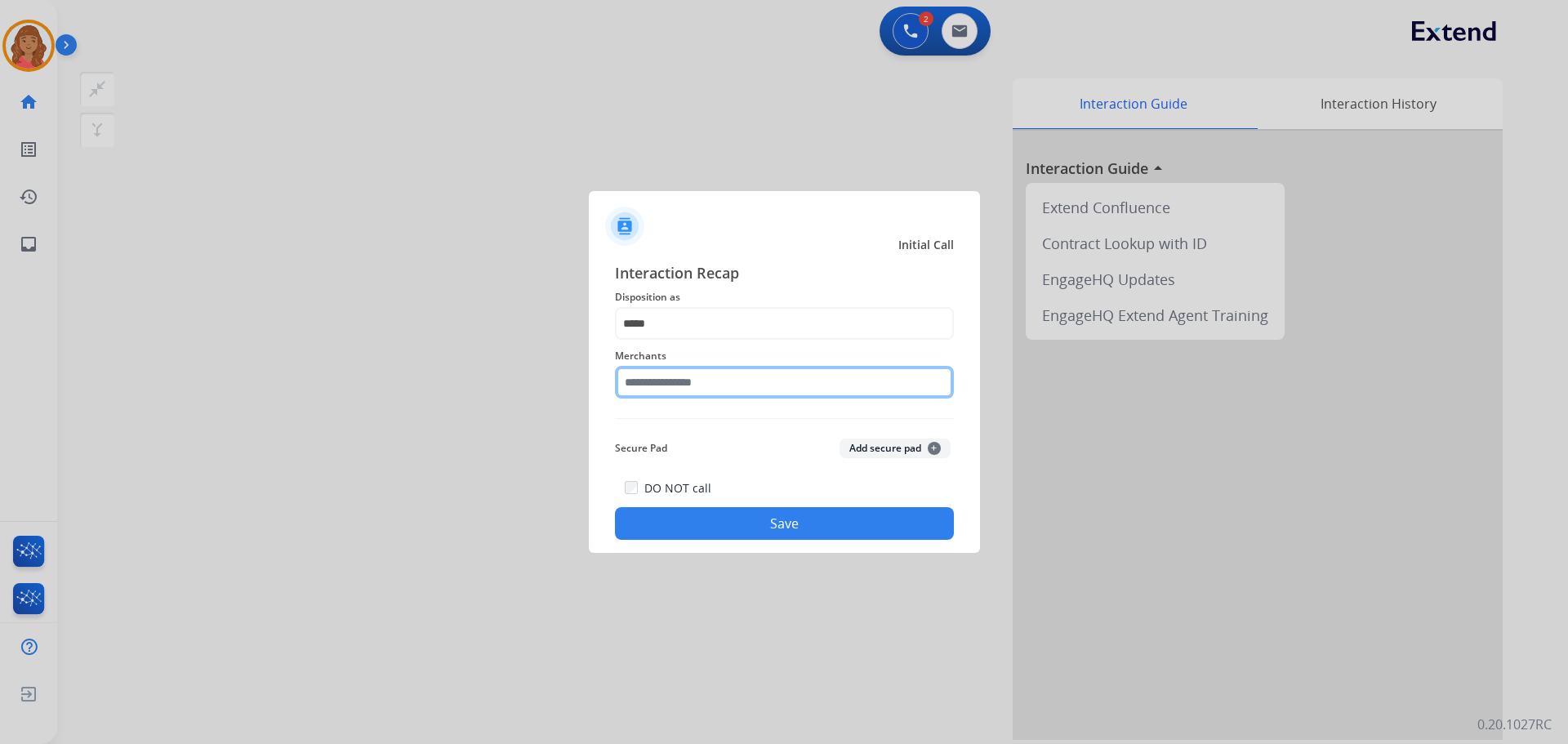
click at [691, 390] on input "text" at bounding box center [785, 382] width 339 height 33
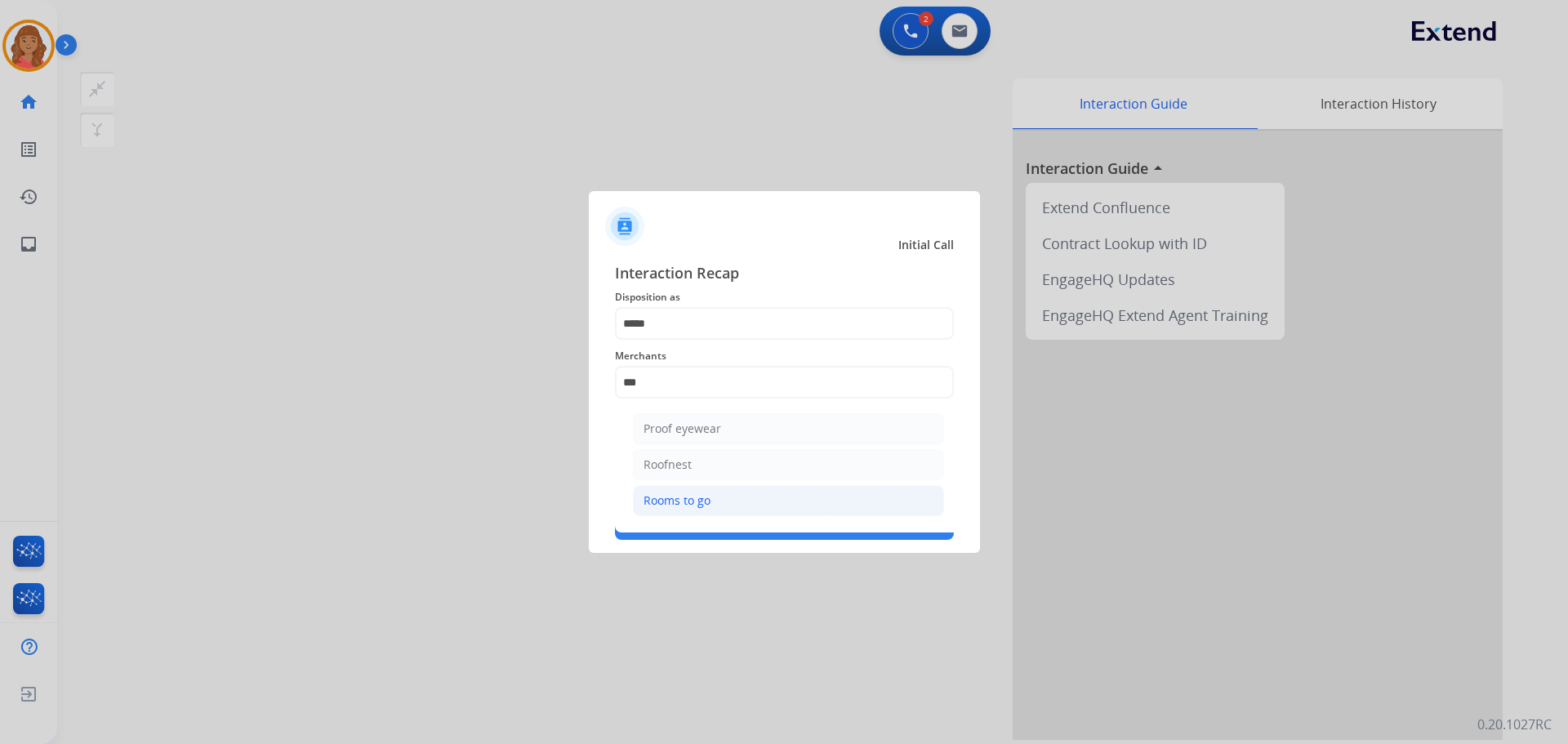
click at [687, 504] on div "Rooms to go" at bounding box center [677, 501] width 67 height 16
type input "**********"
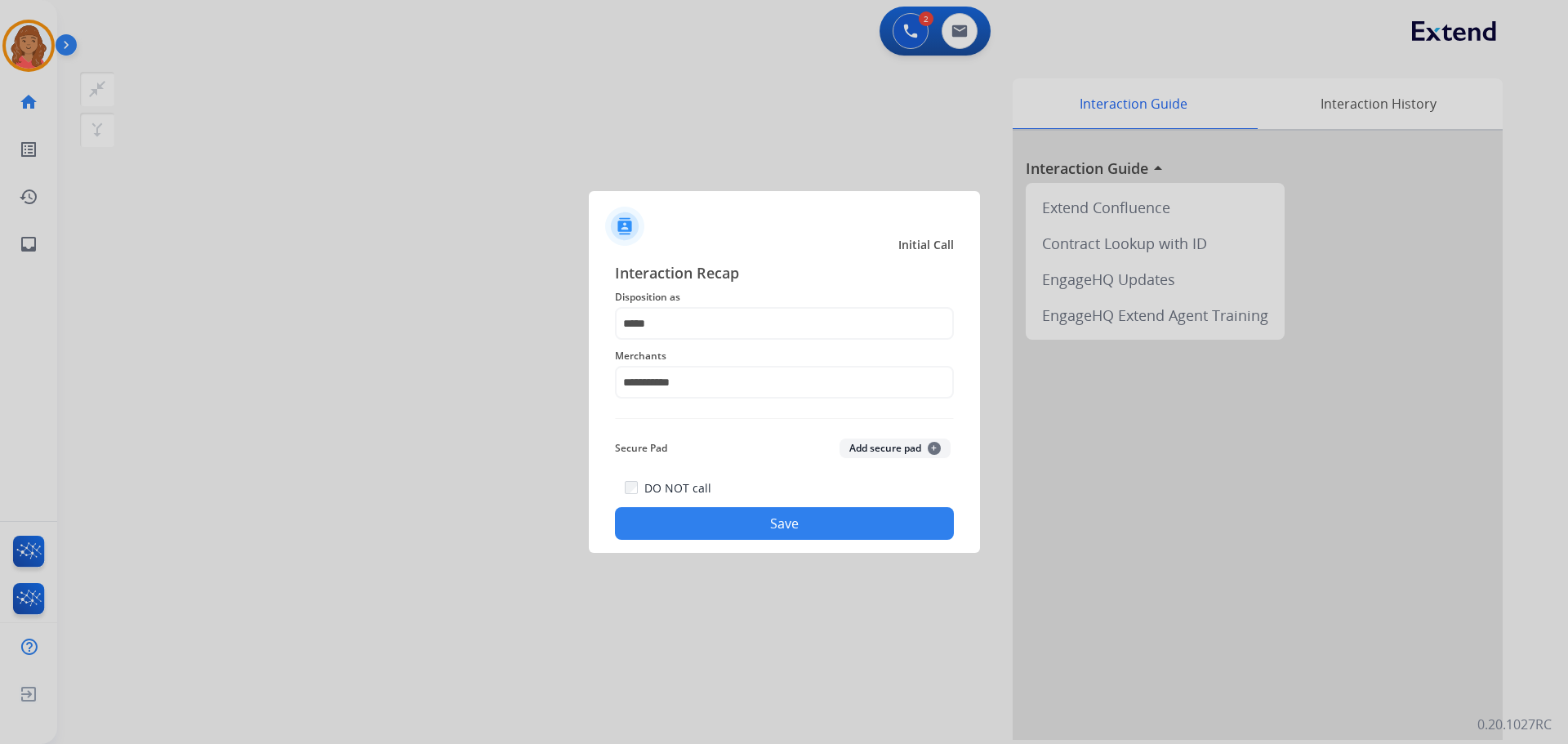
click at [700, 516] on button "Save" at bounding box center [785, 523] width 339 height 33
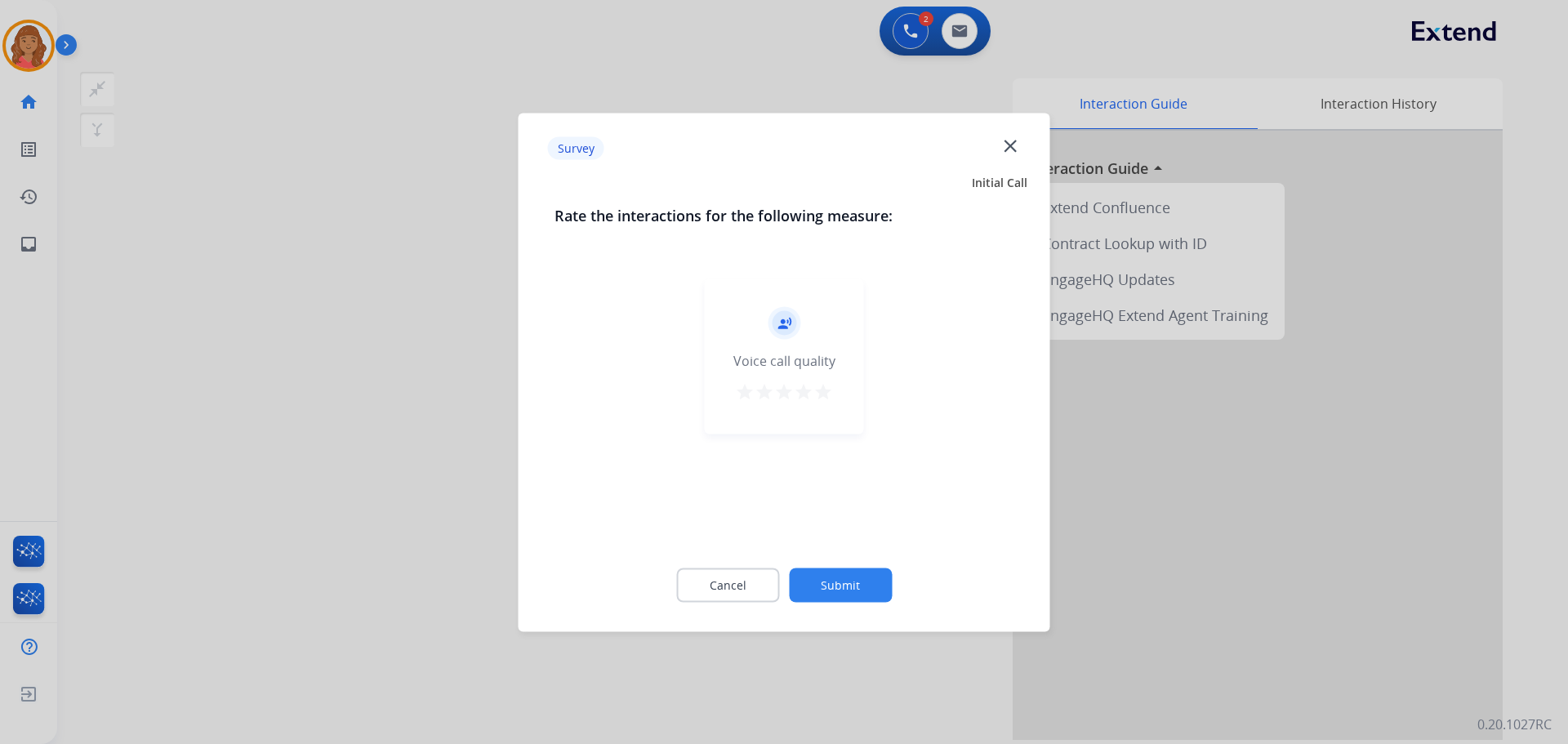
click at [824, 388] on mat-icon "star" at bounding box center [823, 392] width 20 height 20
click at [863, 590] on button "Submit" at bounding box center [841, 584] width 103 height 35
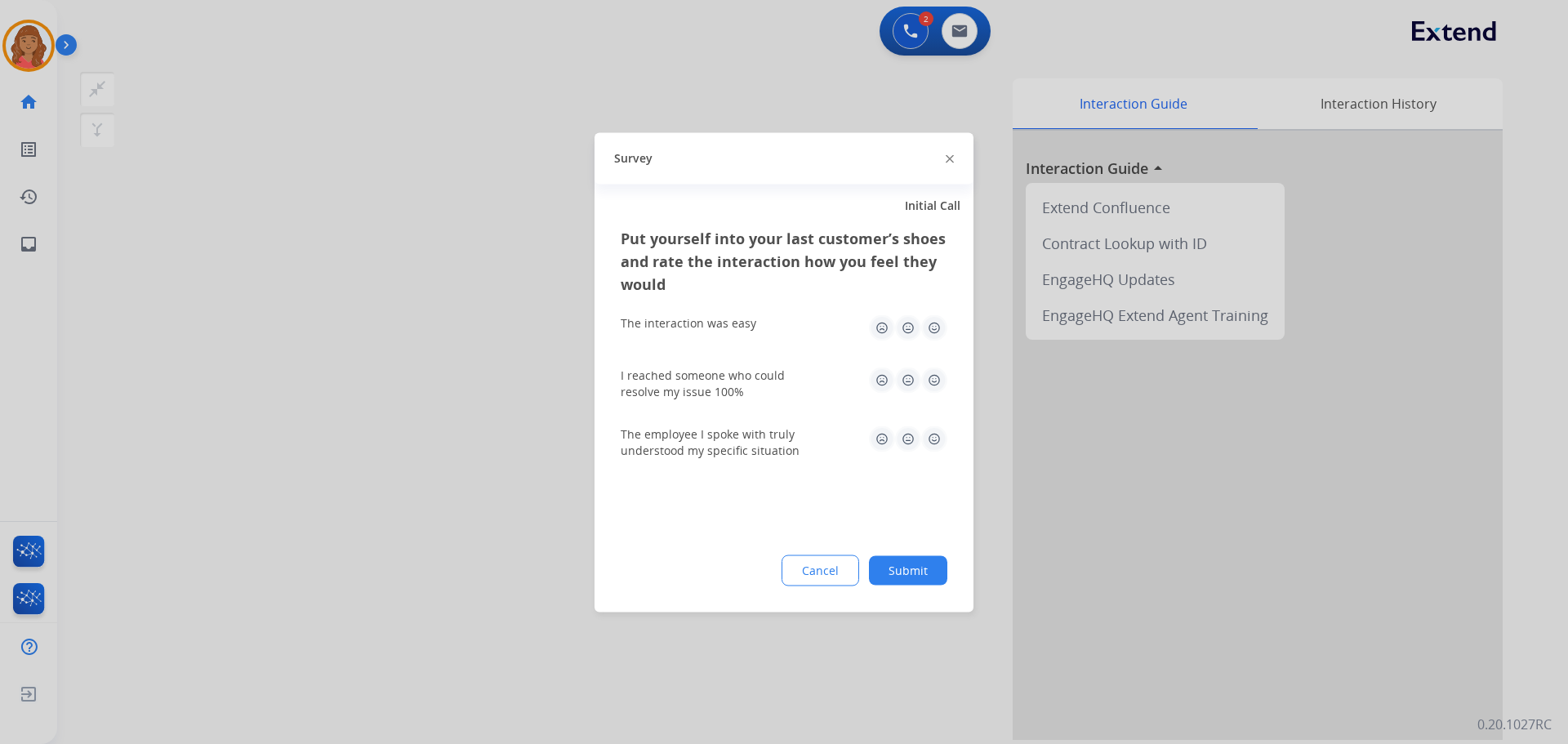
click at [932, 373] on img at bounding box center [934, 379] width 26 height 26
drag, startPoint x: 936, startPoint y: 320, endPoint x: 945, endPoint y: 369, distance: 49.8
click at [937, 321] on img at bounding box center [934, 327] width 26 height 26
click at [936, 437] on img at bounding box center [934, 438] width 26 height 26
click at [912, 566] on button "Submit" at bounding box center [908, 570] width 78 height 29
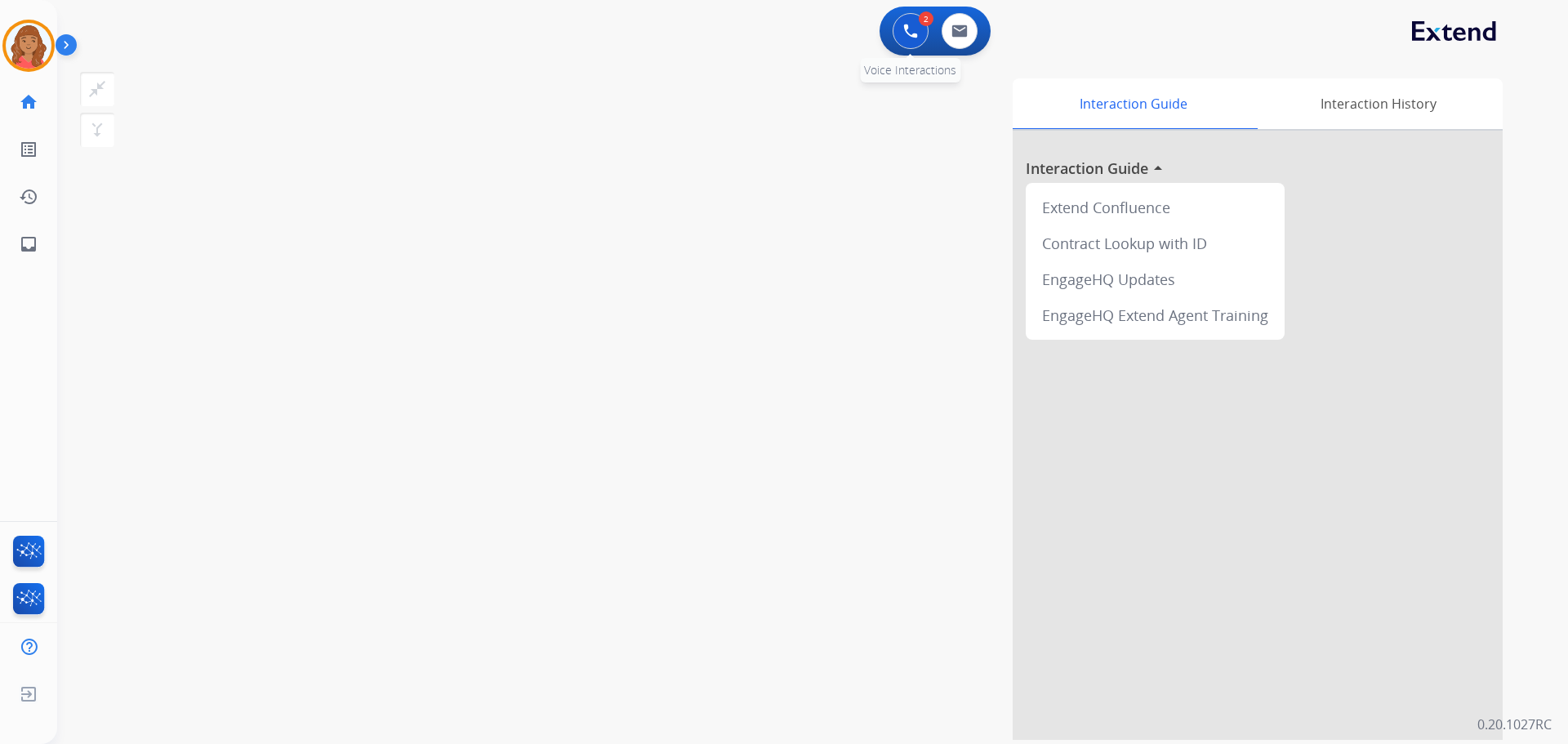
click at [904, 25] on img at bounding box center [911, 31] width 15 height 15
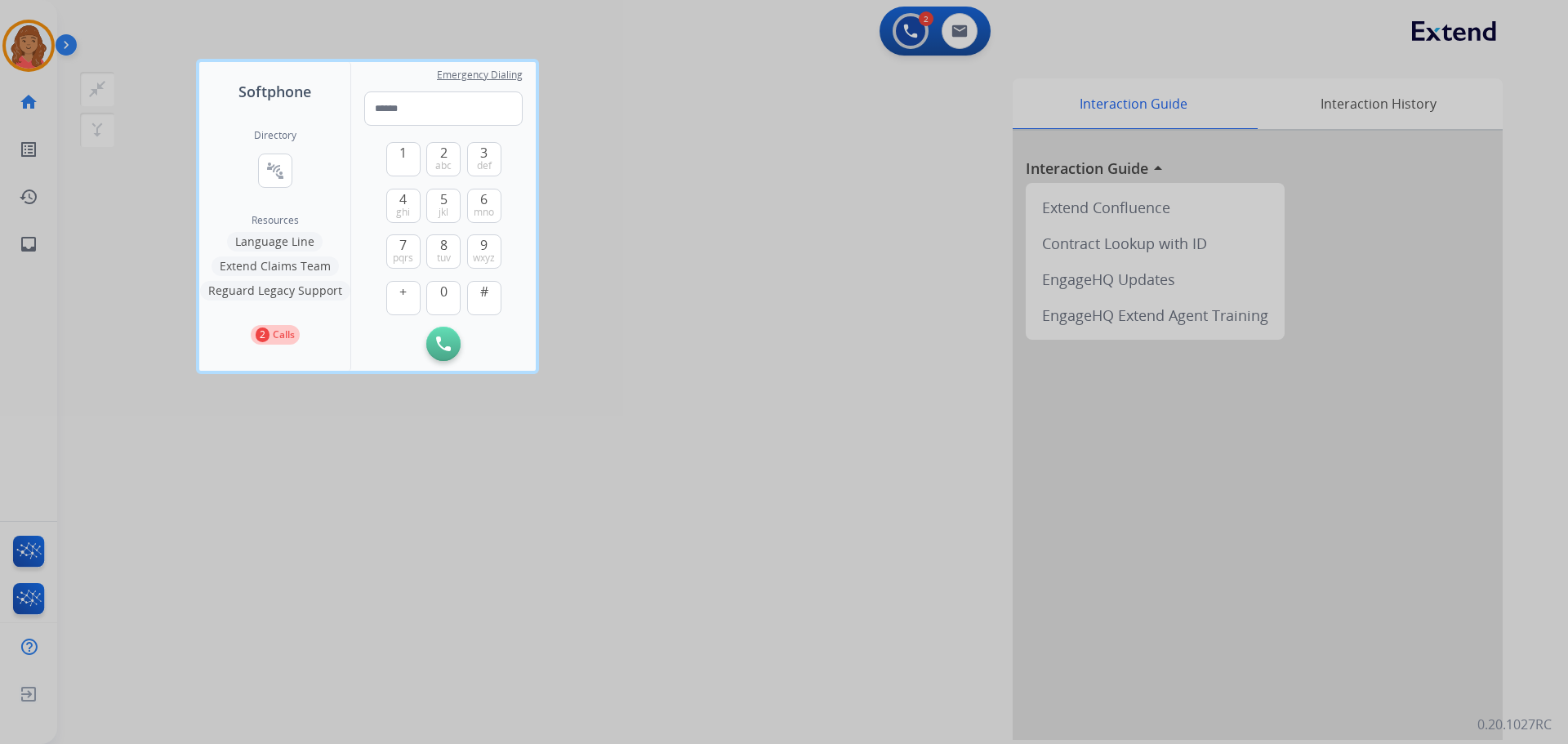
click at [556, 315] on div at bounding box center [784, 372] width 1568 height 744
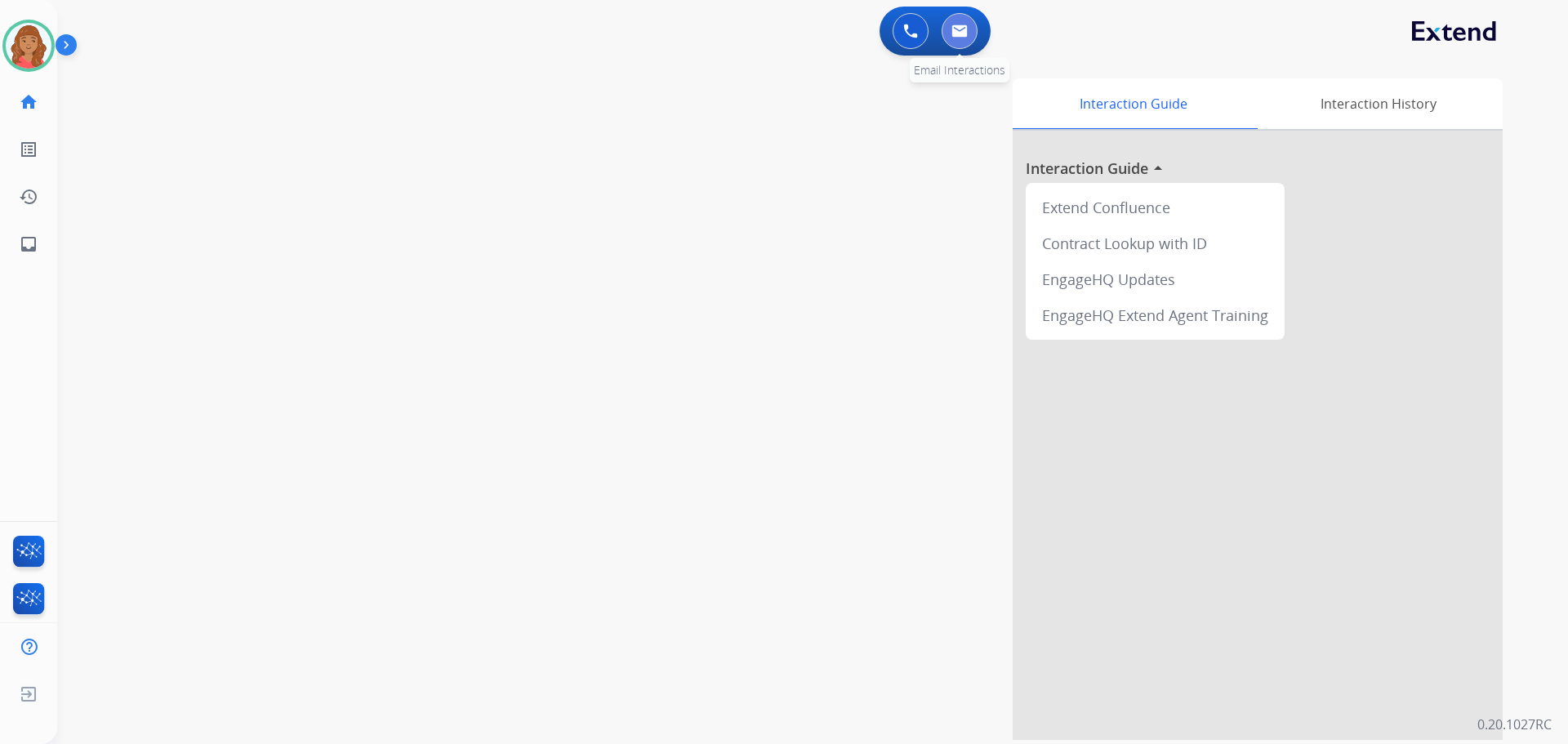
click at [973, 32] on button at bounding box center [960, 31] width 36 height 36
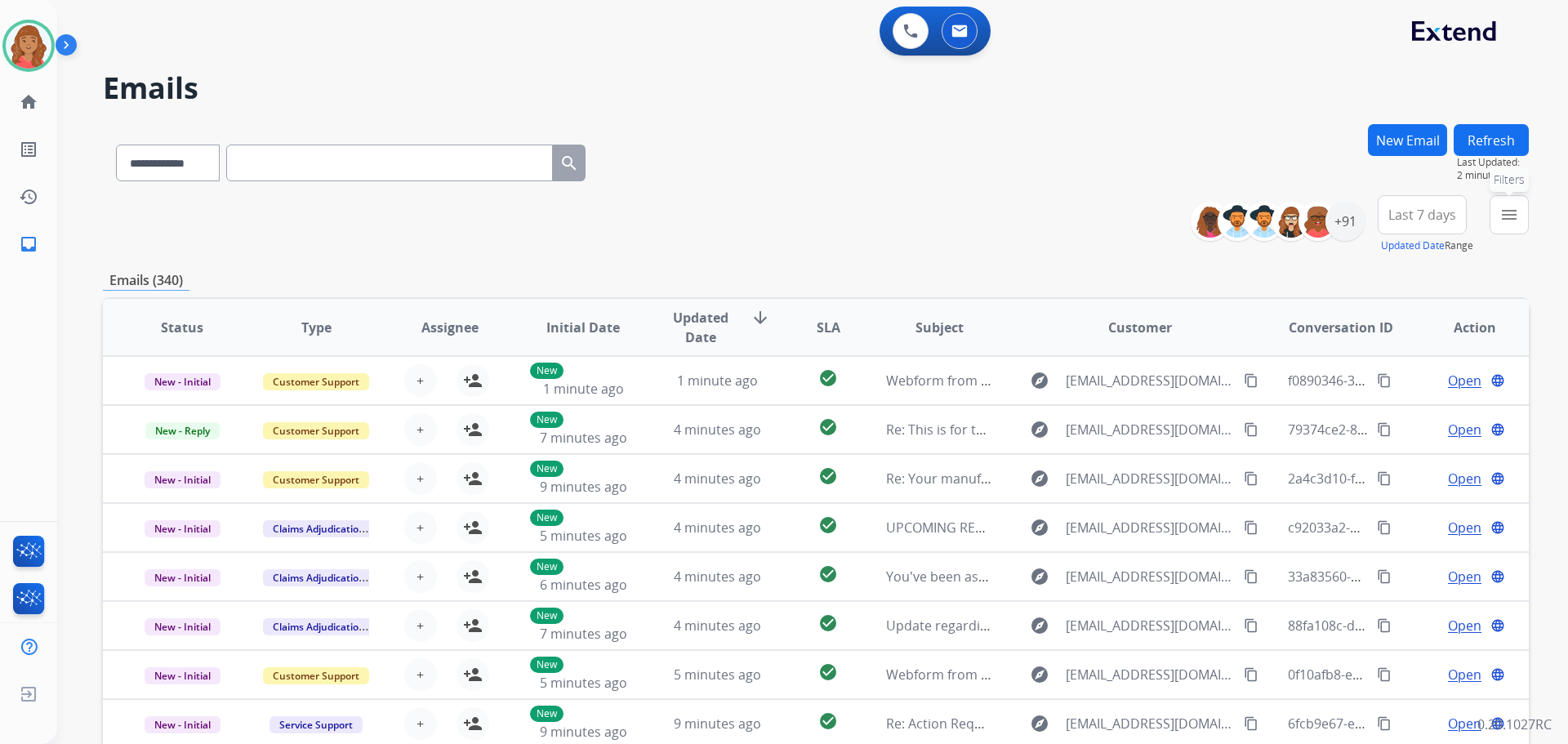
drag, startPoint x: 1504, startPoint y: 216, endPoint x: 1477, endPoint y: 250, distance: 43.4
click at [1504, 216] on mat-icon "menu" at bounding box center [1509, 215] width 20 height 20
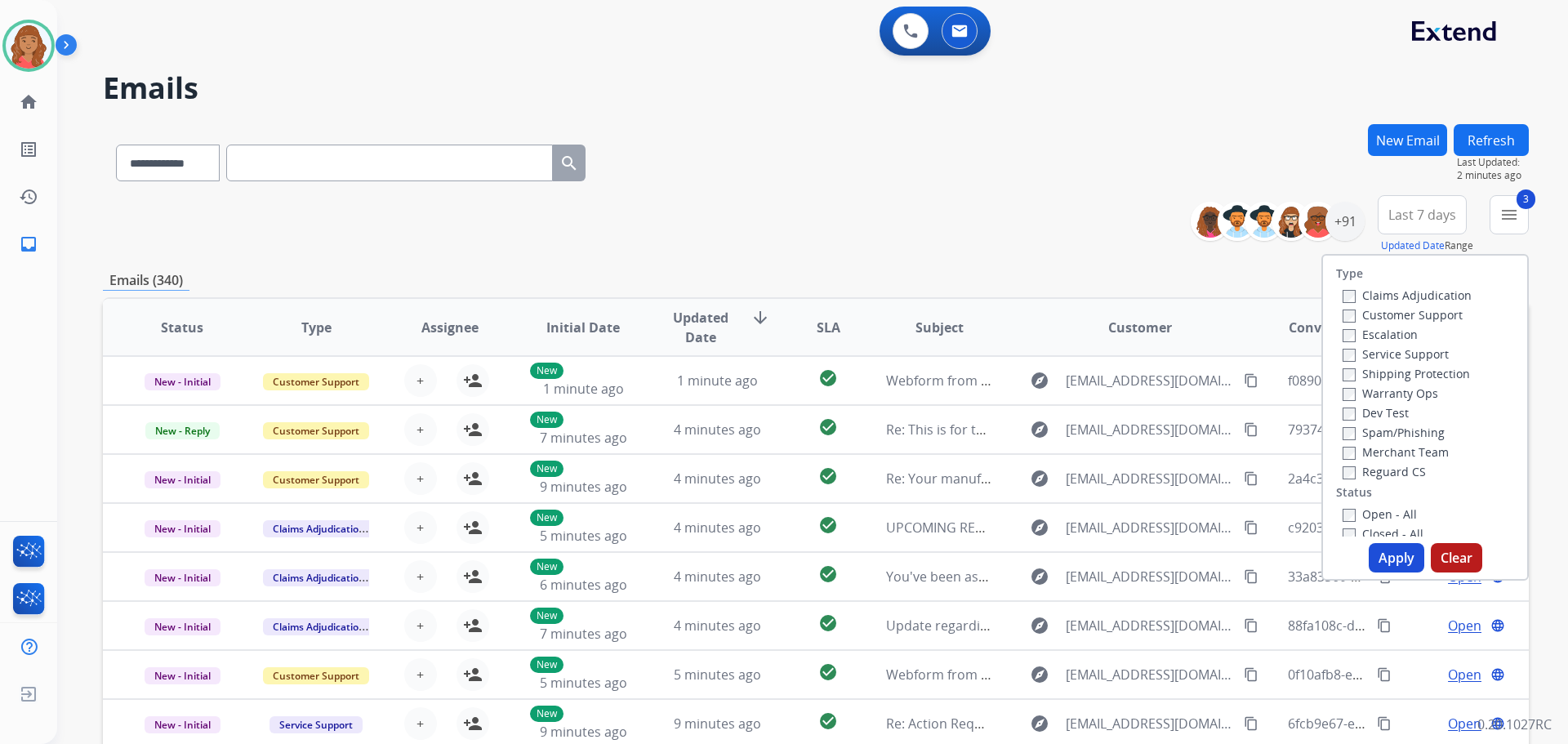
click at [1350, 513] on label "Open - All" at bounding box center [1381, 513] width 75 height 15
drag, startPoint x: 1383, startPoint y: 553, endPoint x: 1333, endPoint y: 548, distance: 50.2
click at [1383, 554] on button "Apply" at bounding box center [1397, 558] width 56 height 29
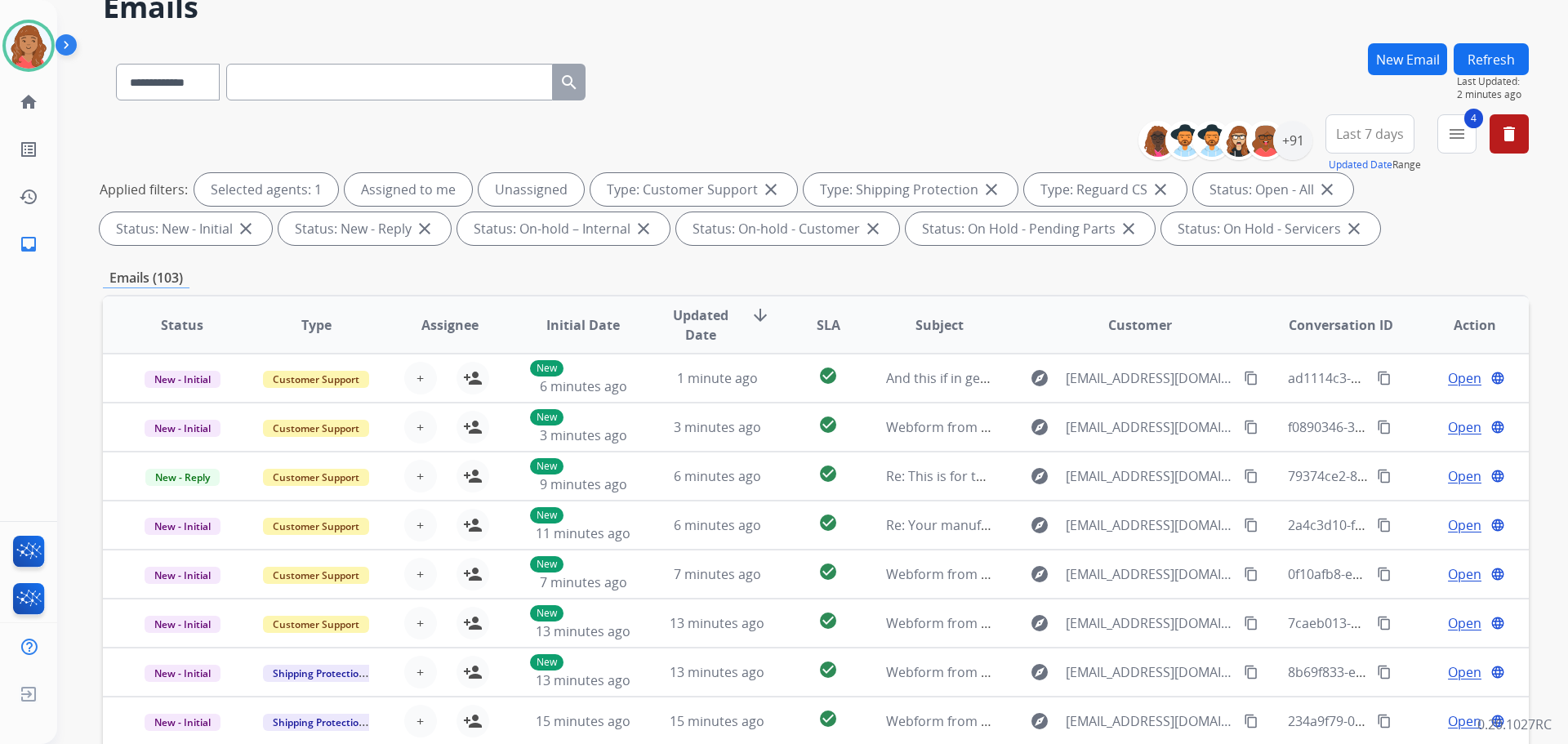
scroll to position [82, 0]
click at [1300, 144] on div "+91" at bounding box center [1293, 139] width 39 height 39
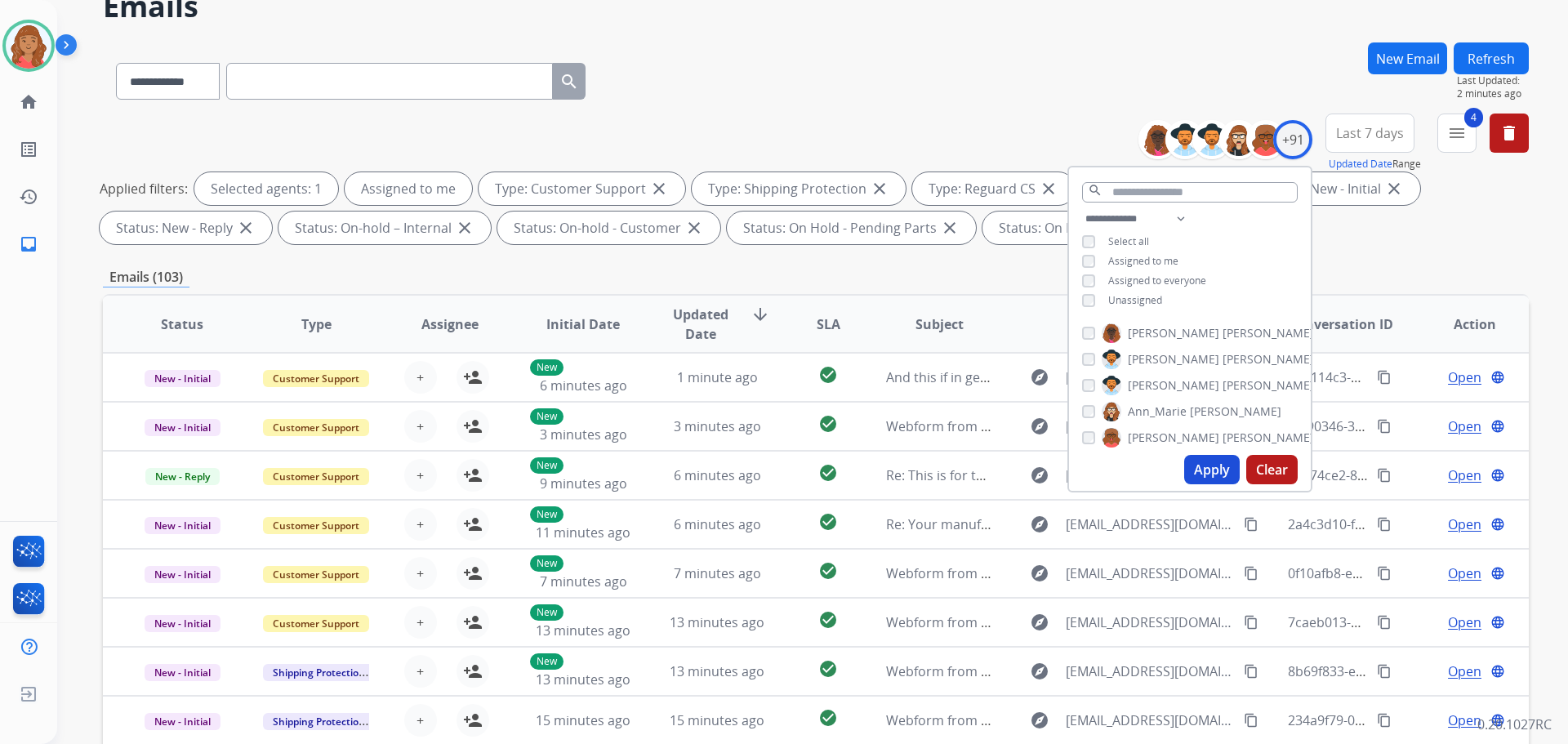
click at [1194, 474] on button "Apply" at bounding box center [1212, 469] width 56 height 29
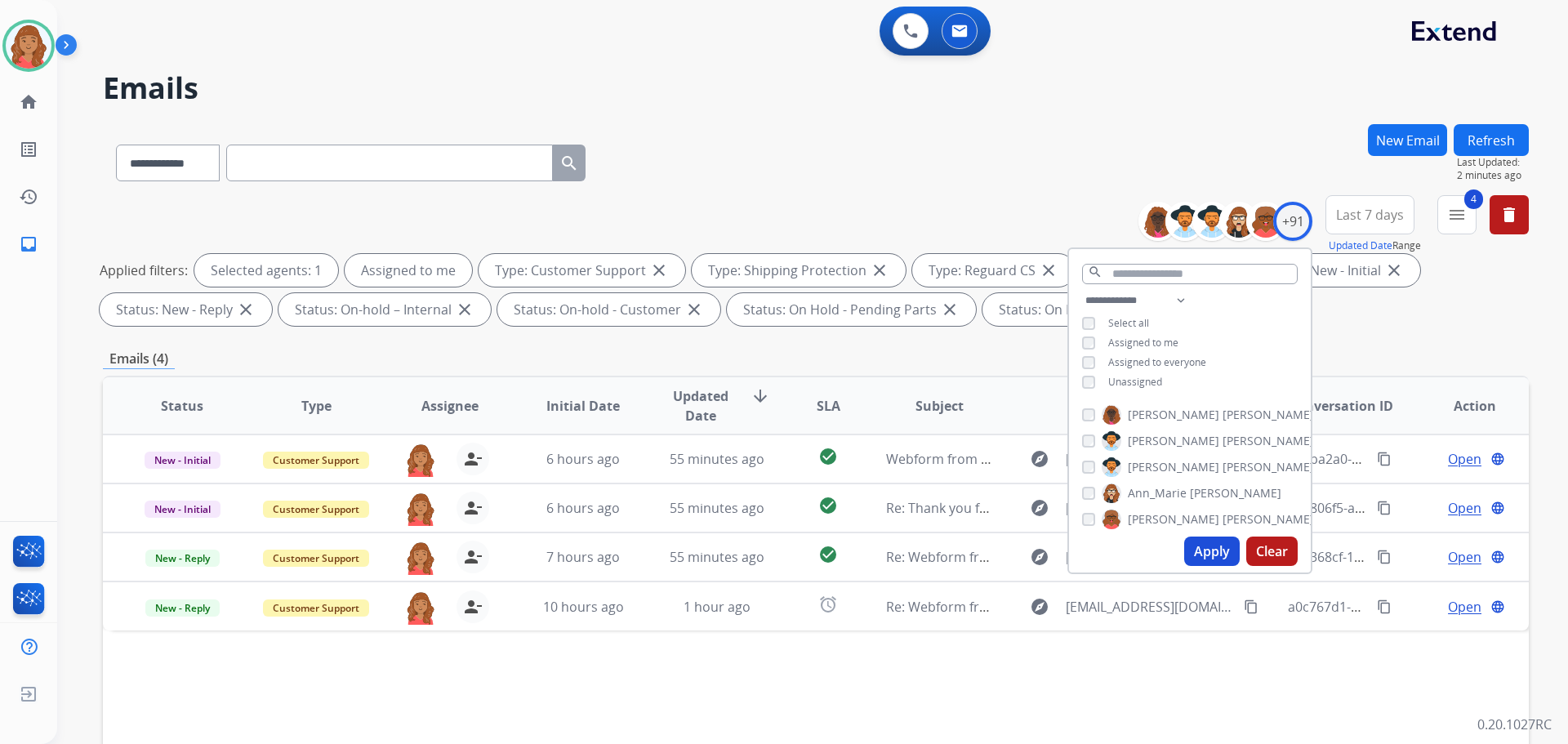
click at [669, 351] on div "Emails (4)" at bounding box center [816, 359] width 1426 height 20
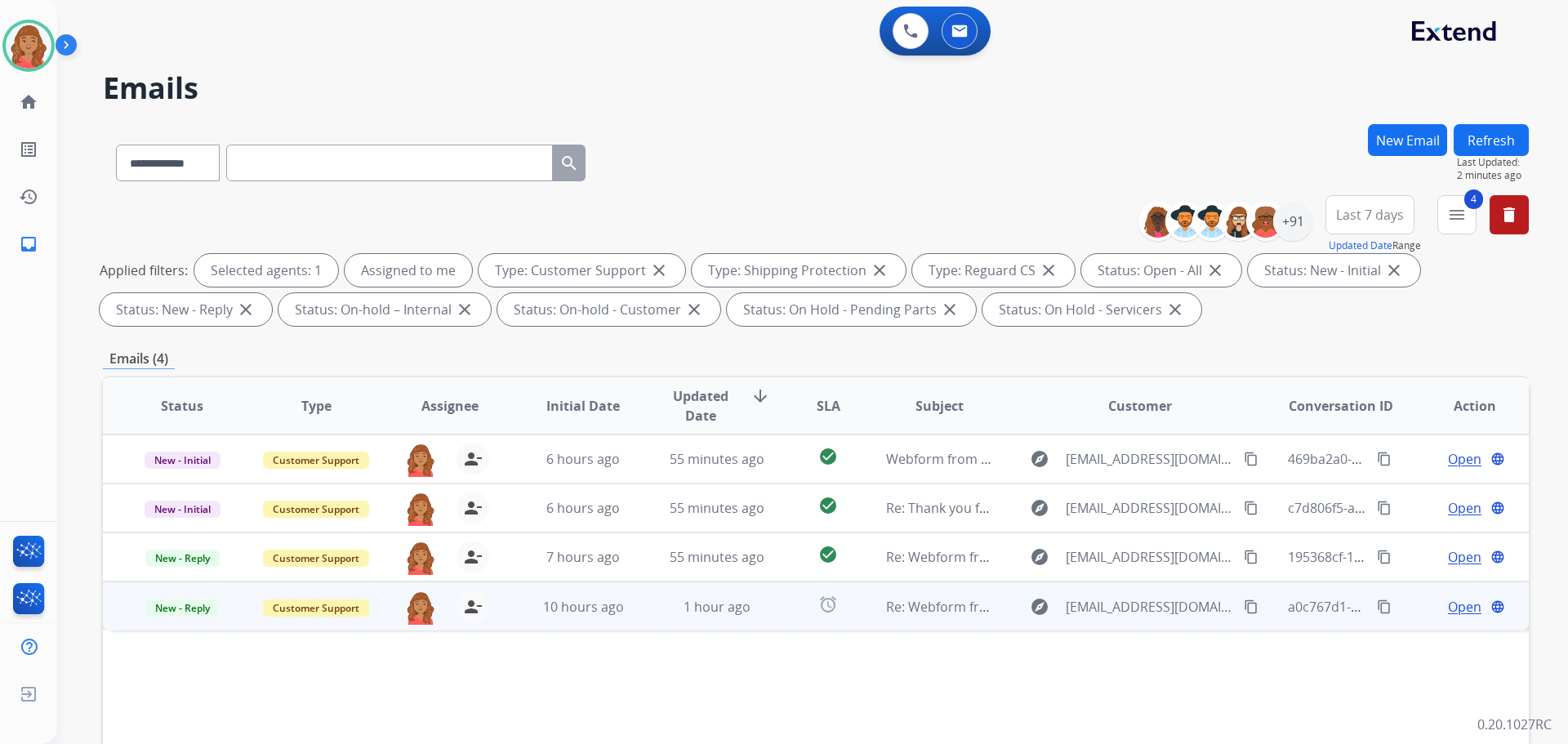
click at [652, 614] on td "1 hour ago" at bounding box center [705, 605] width 134 height 49
click at [1244, 605] on mat-icon "content_copy" at bounding box center [1251, 605] width 15 height 15
click at [1455, 607] on span "Open" at bounding box center [1465, 606] width 34 height 20
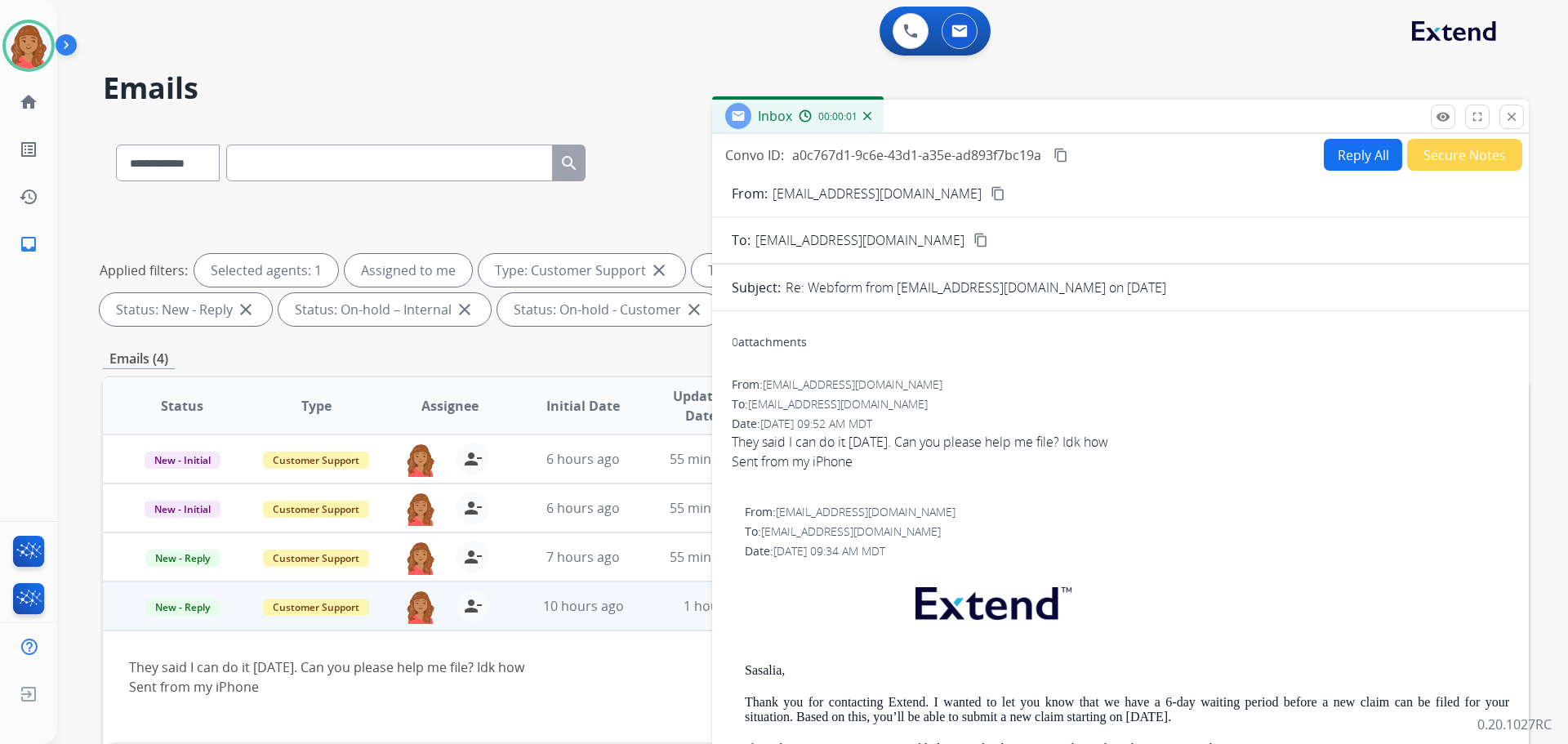
click at [1324, 151] on button "Reply All" at bounding box center [1363, 154] width 78 height 32
select select "**********"
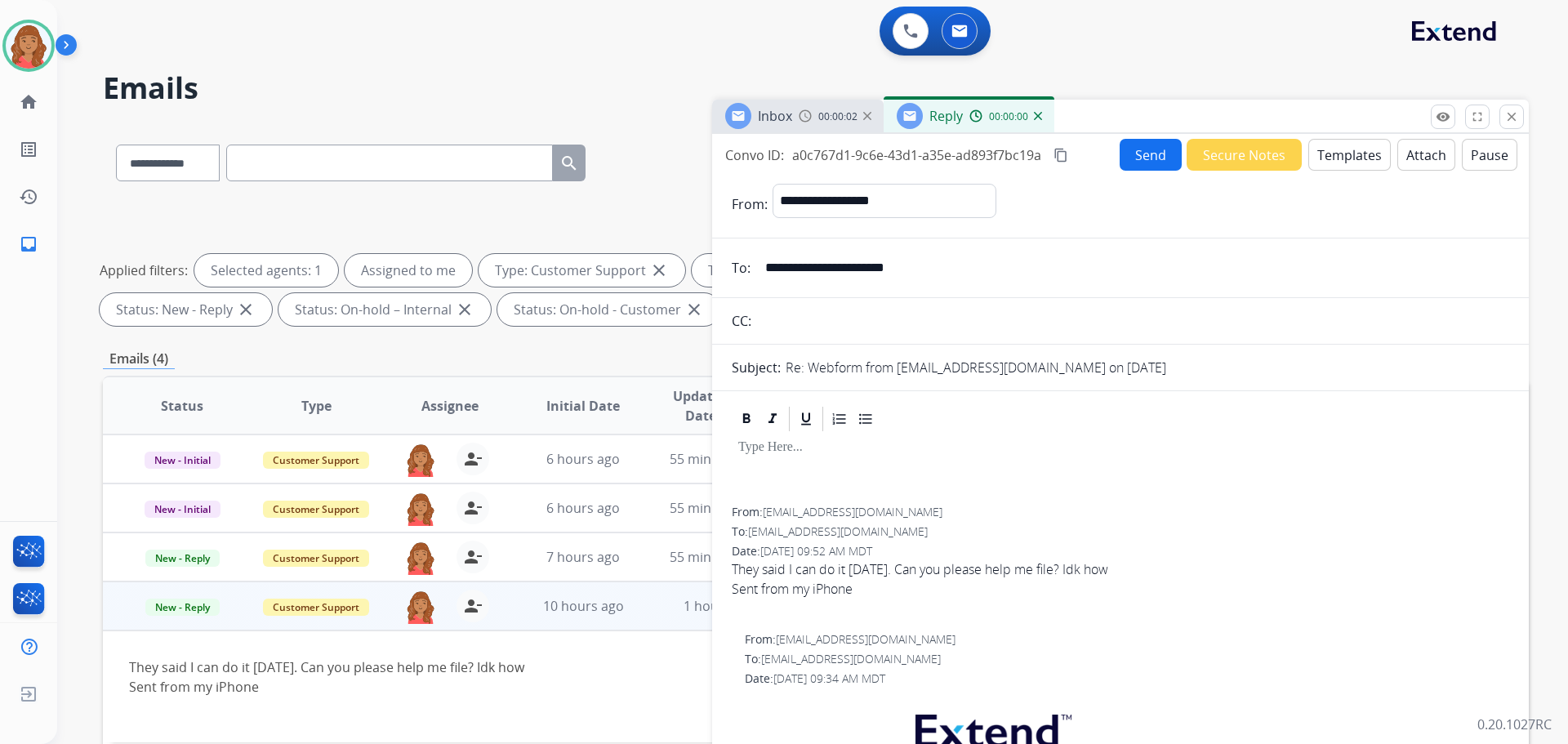
click at [1338, 150] on button "Templates" at bounding box center [1350, 154] width 83 height 32
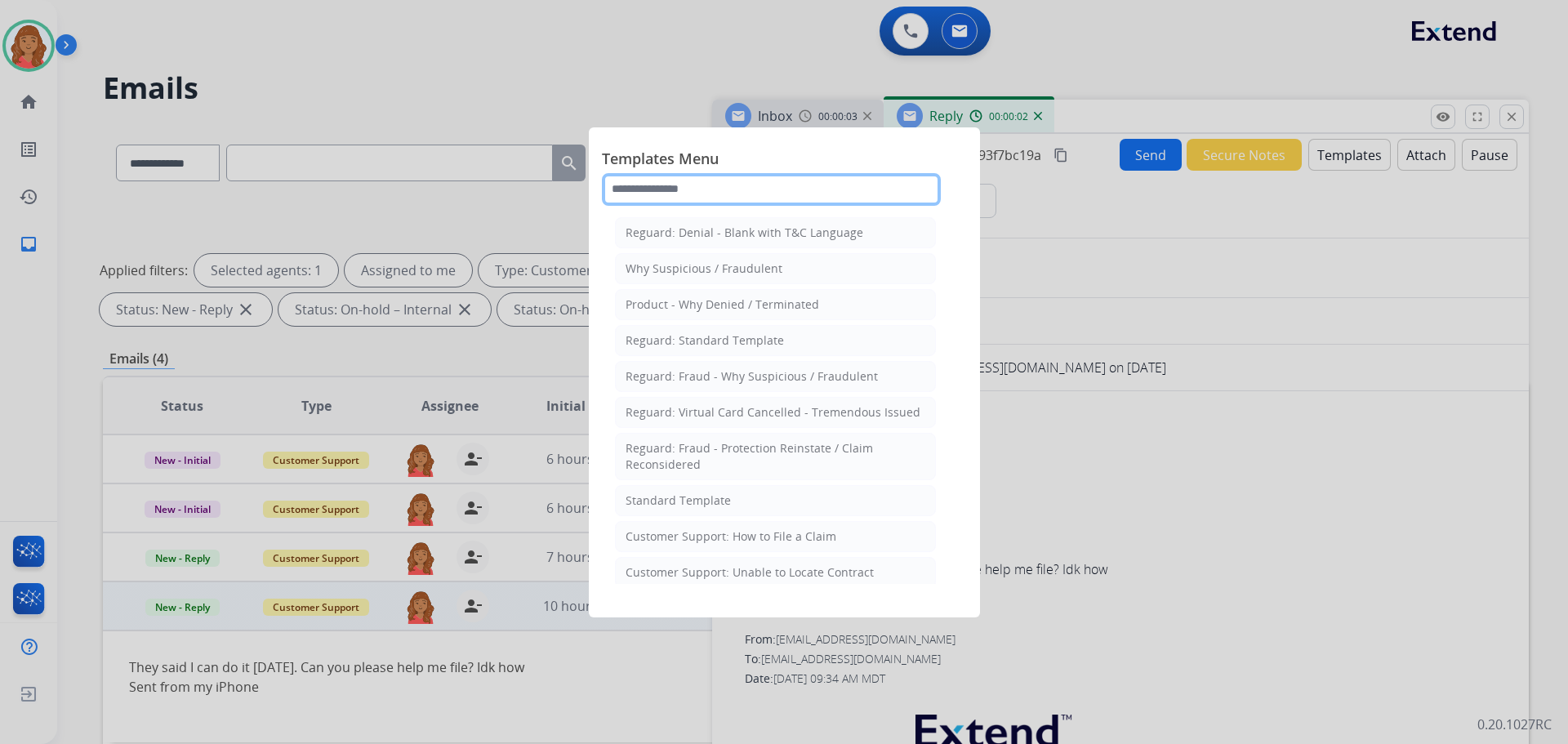
click at [727, 189] on input "text" at bounding box center [772, 189] width 339 height 33
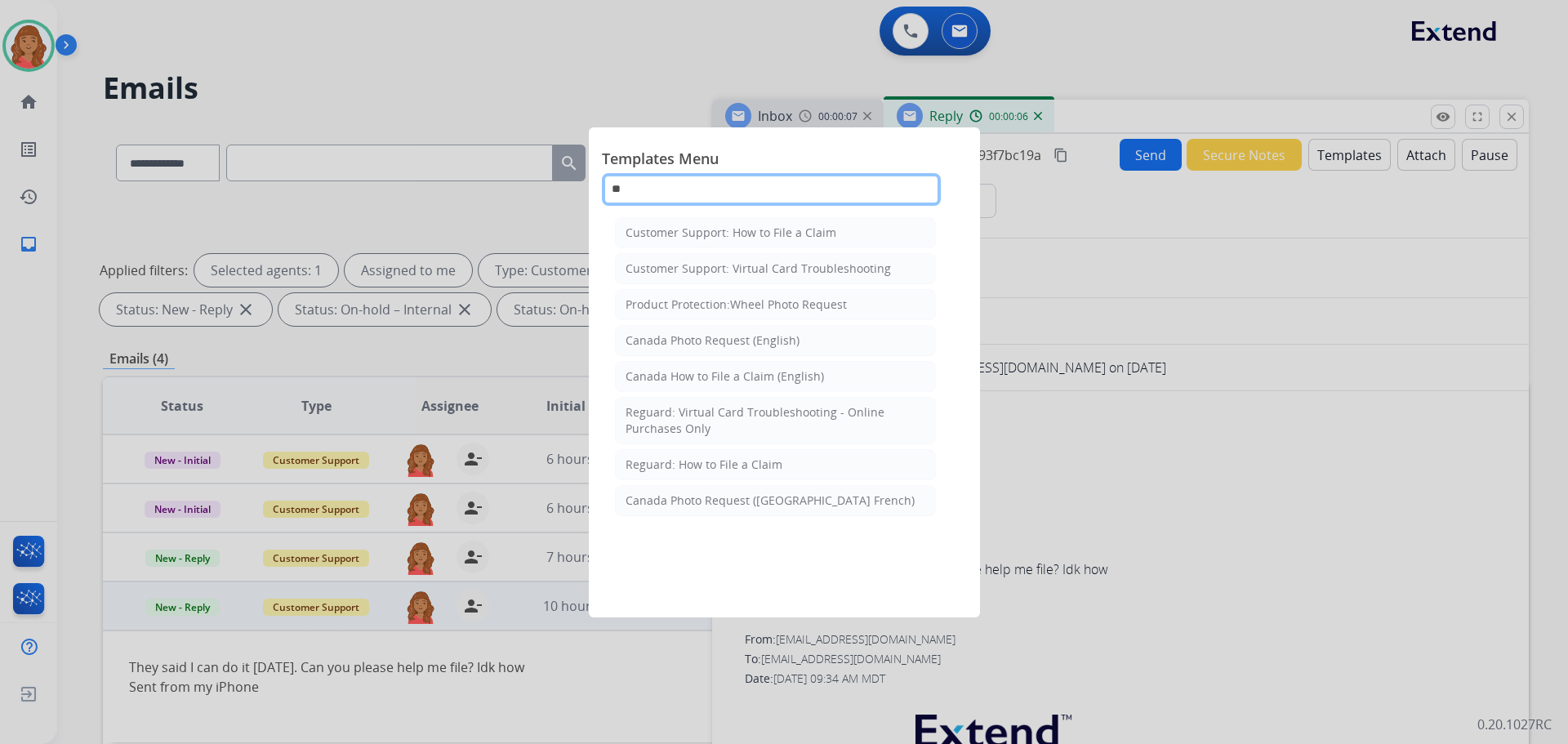
type input "*"
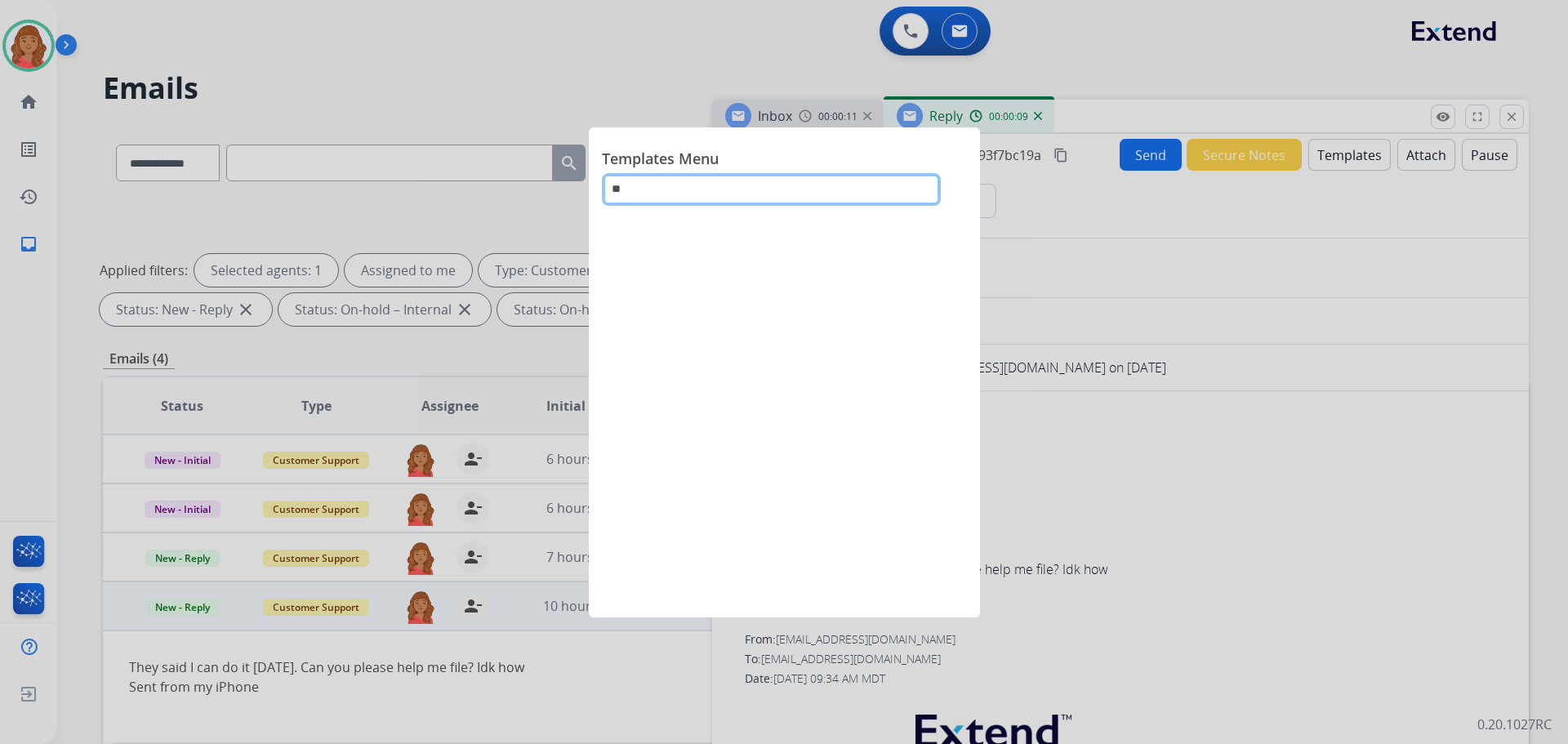
type input "*"
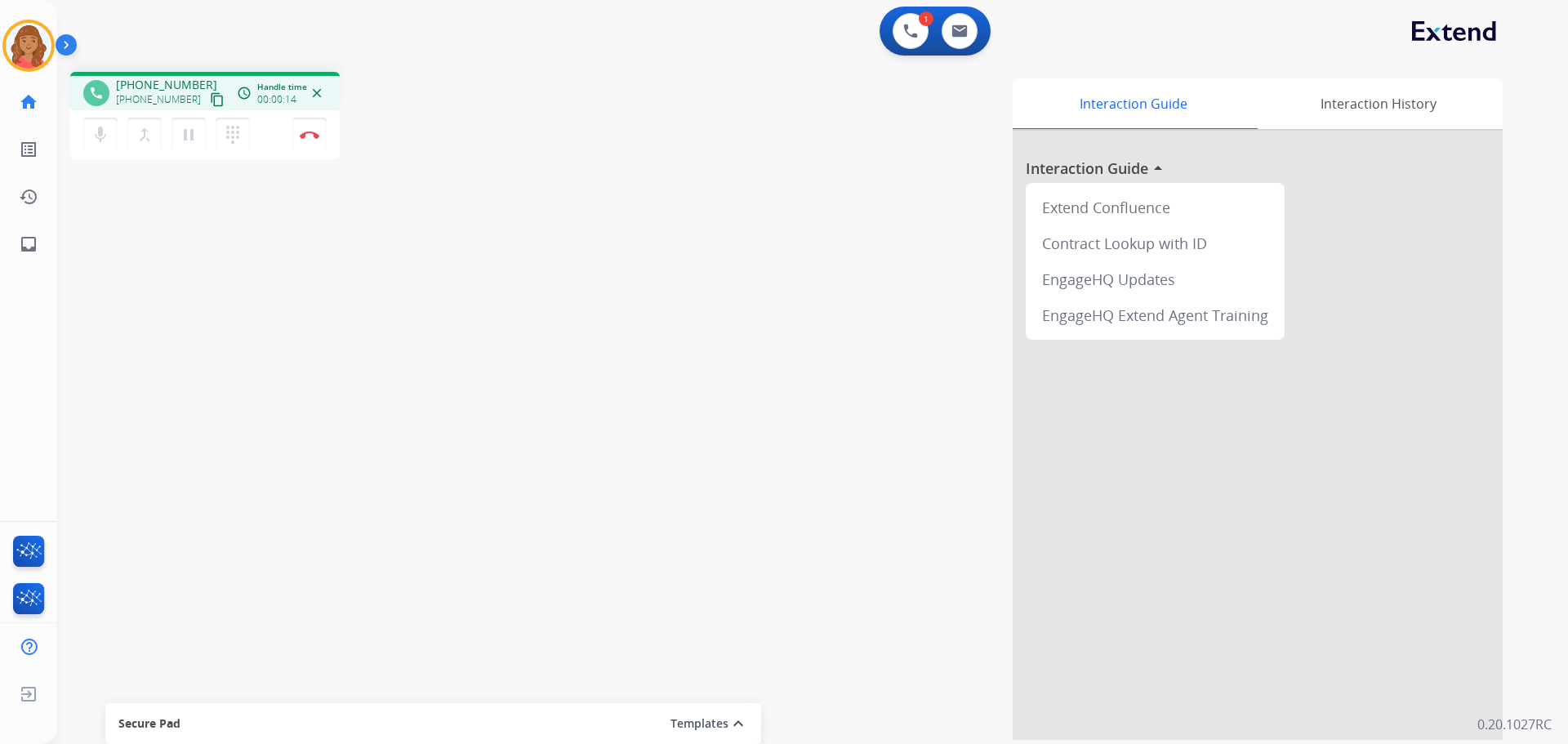
drag, startPoint x: 199, startPoint y: 100, endPoint x: 136, endPoint y: 103, distance: 63.1
click at [210, 100] on mat-icon "content_copy" at bounding box center [217, 99] width 15 height 15
click at [315, 139] on button "Disconnect" at bounding box center [309, 134] width 35 height 35
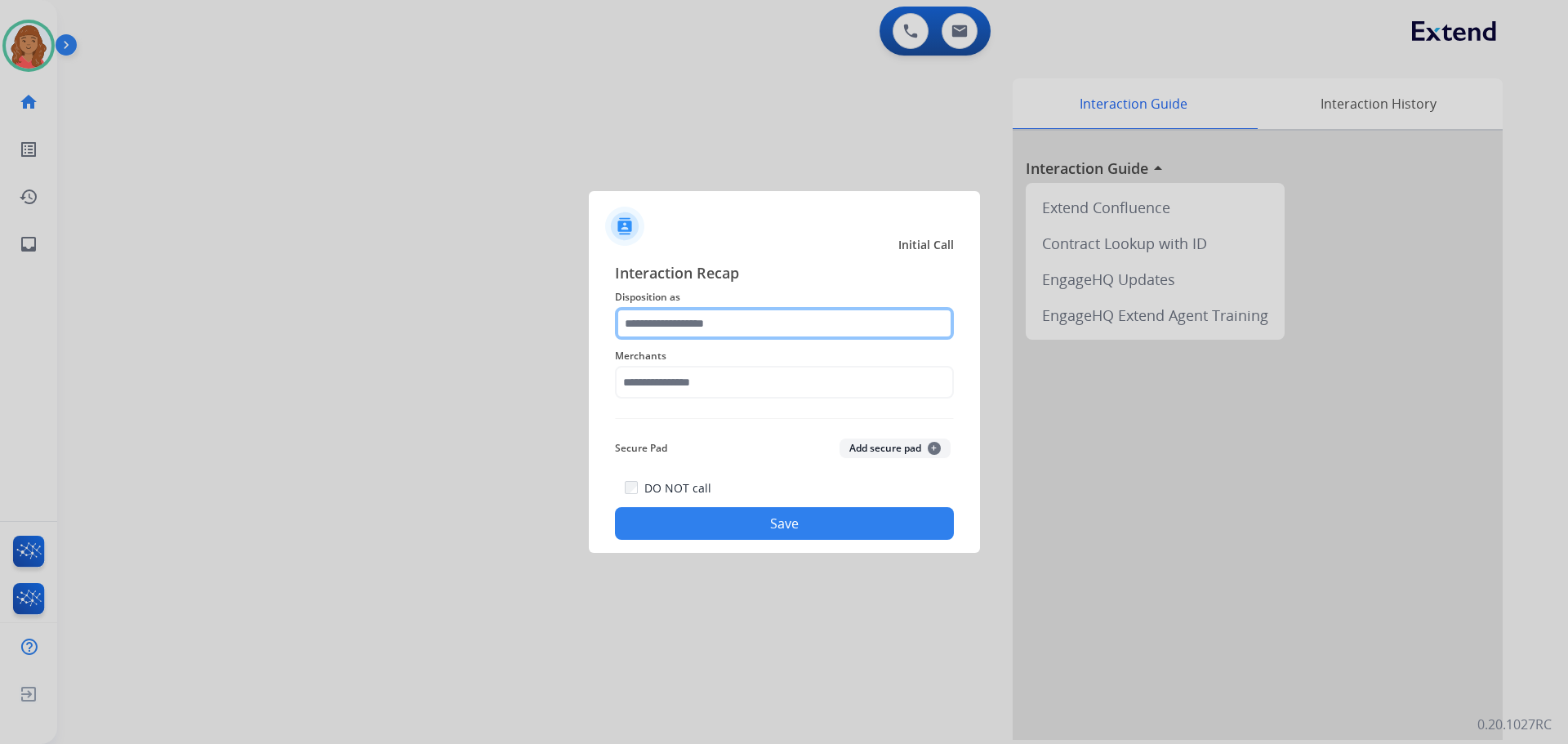
drag, startPoint x: 742, startPoint y: 321, endPoint x: 724, endPoint y: 332, distance: 21.1
click at [740, 324] on input "text" at bounding box center [785, 323] width 339 height 33
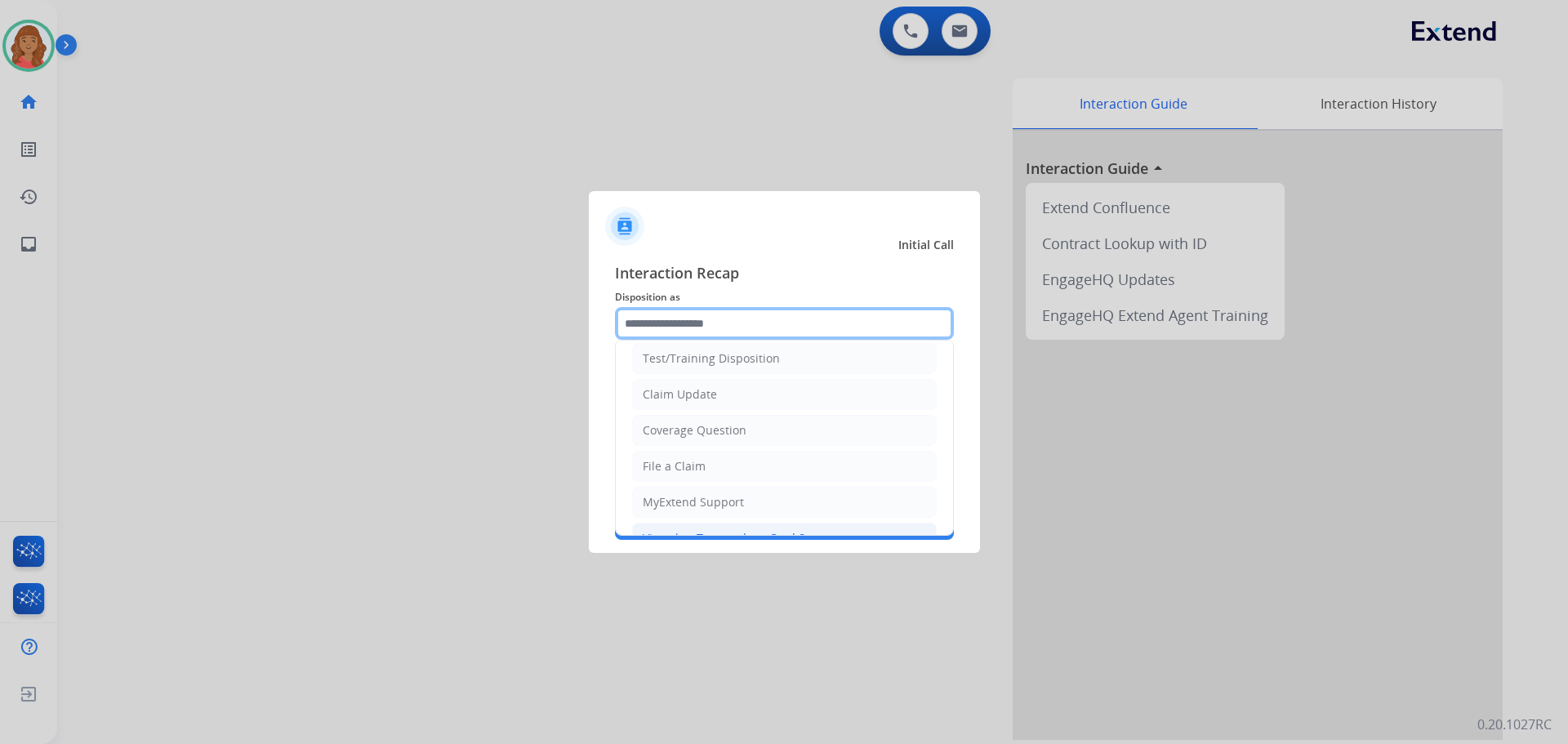
scroll to position [82, 0]
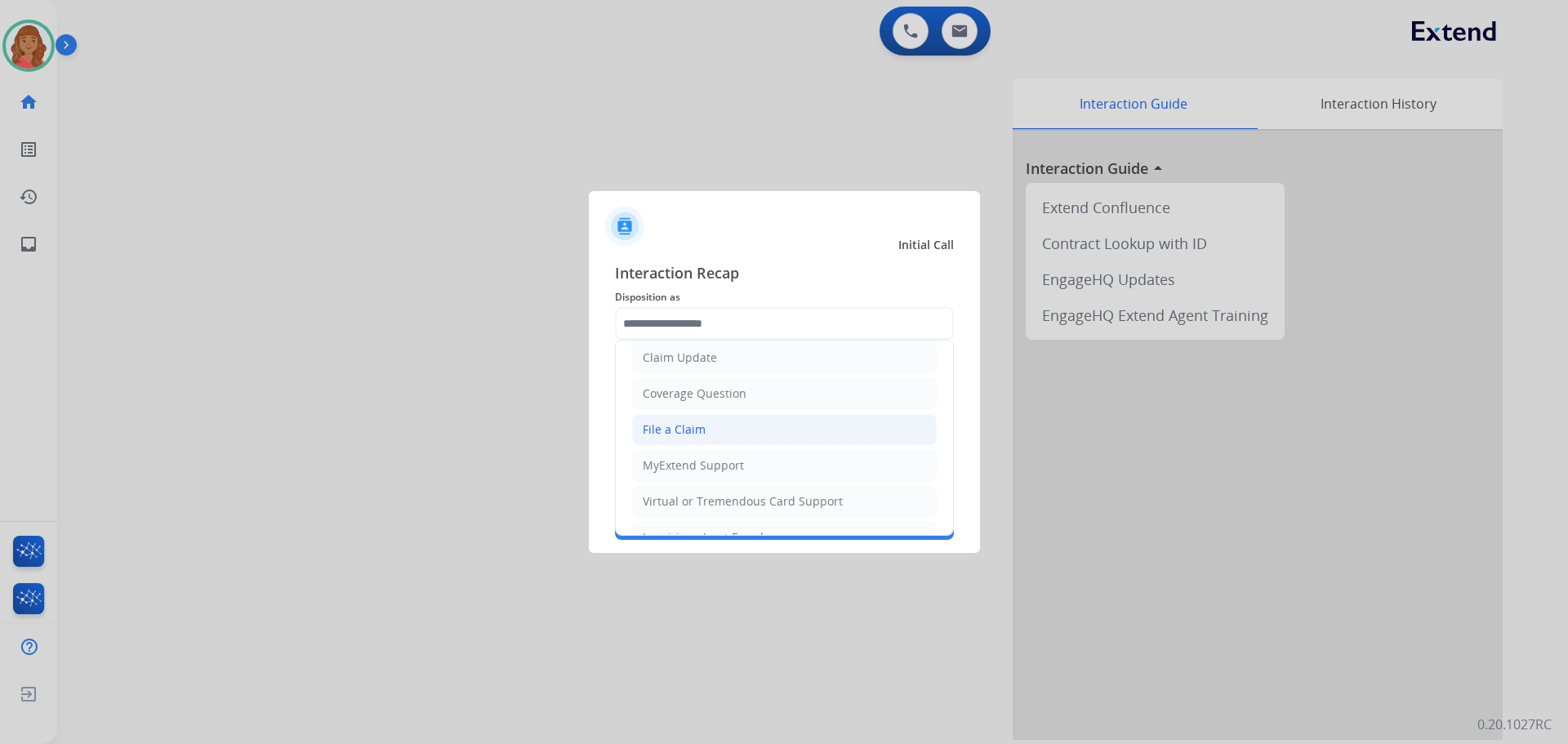
click at [659, 431] on div "File a Claim" at bounding box center [674, 430] width 63 height 16
type input "**********"
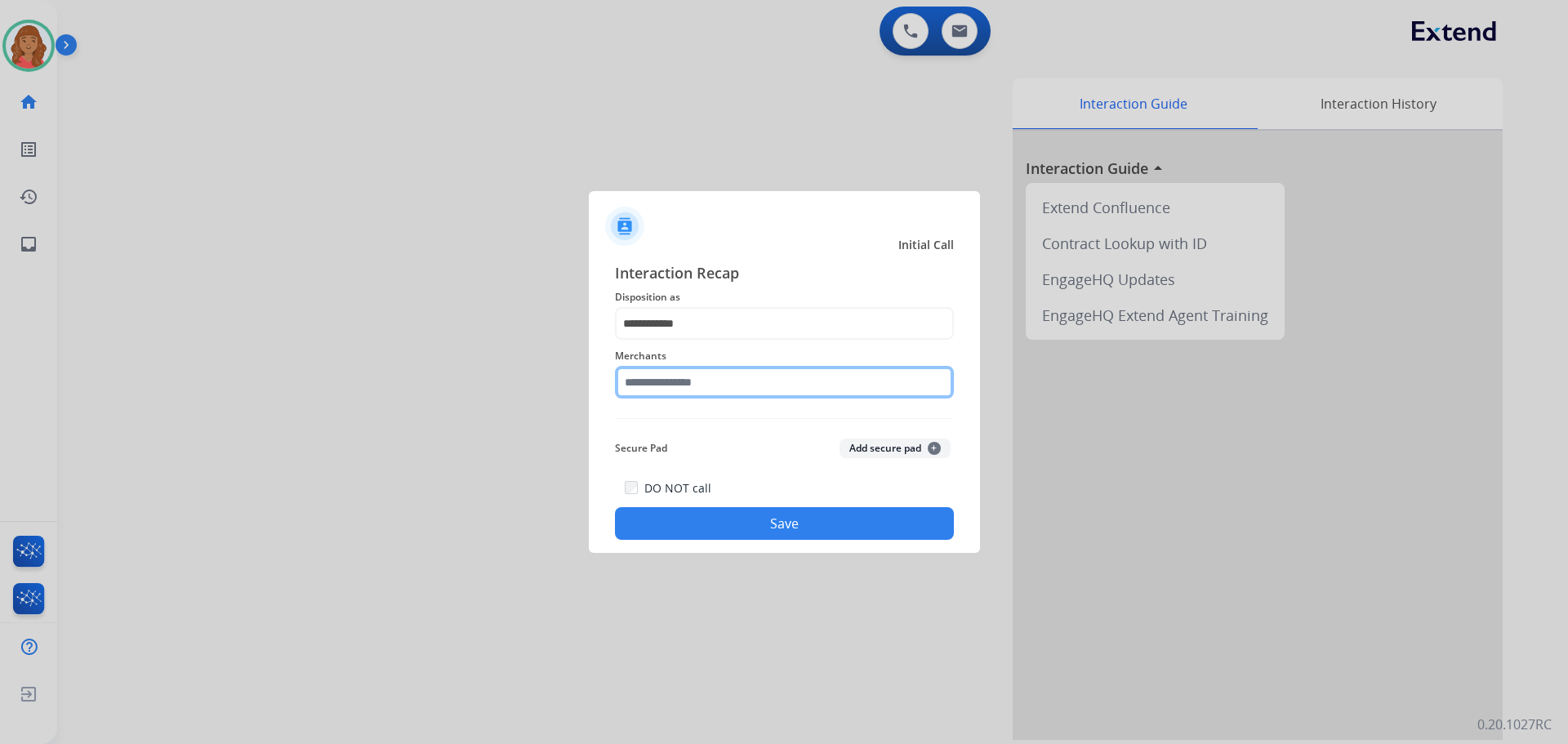
click at [663, 384] on input "text" at bounding box center [785, 382] width 339 height 33
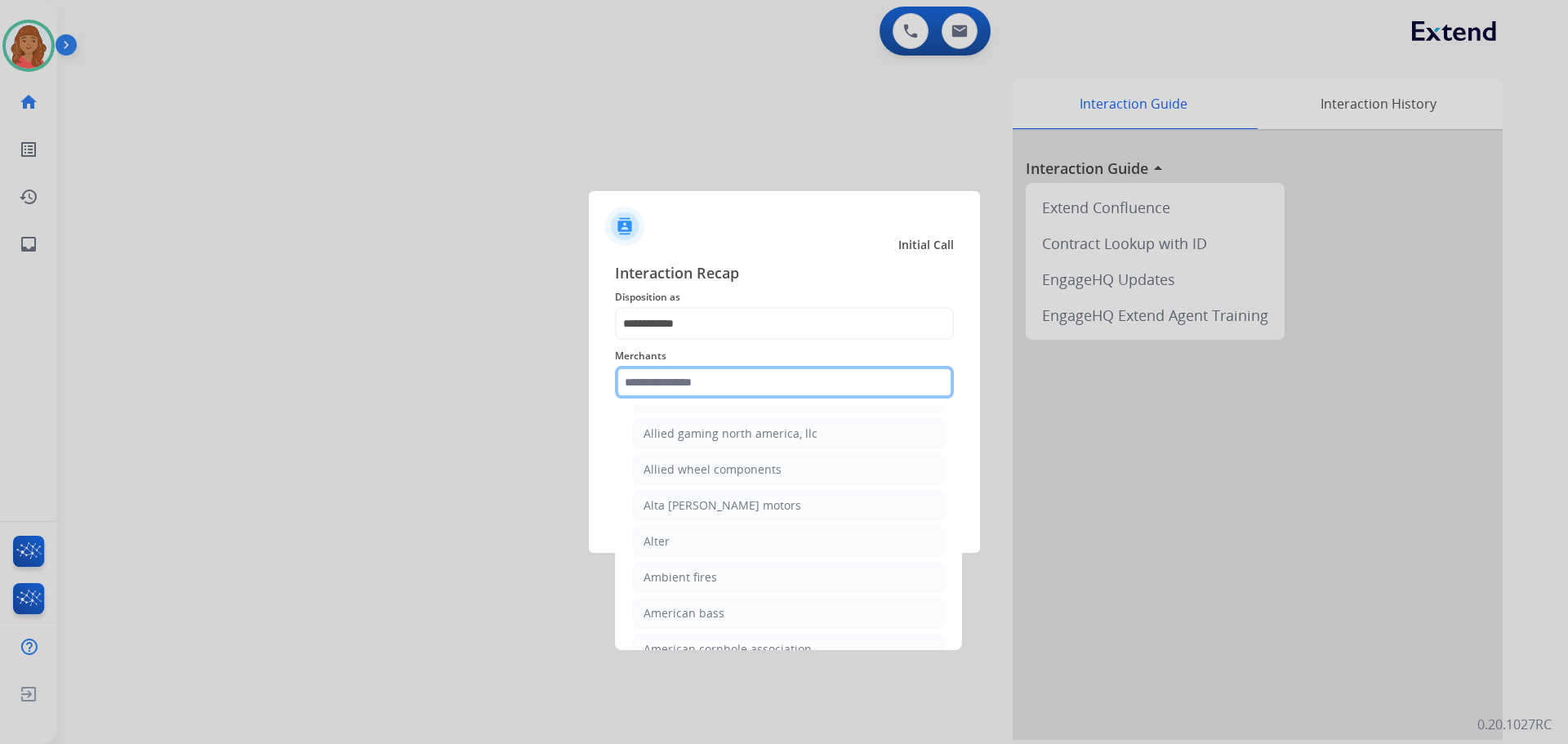
scroll to position [1307, 0]
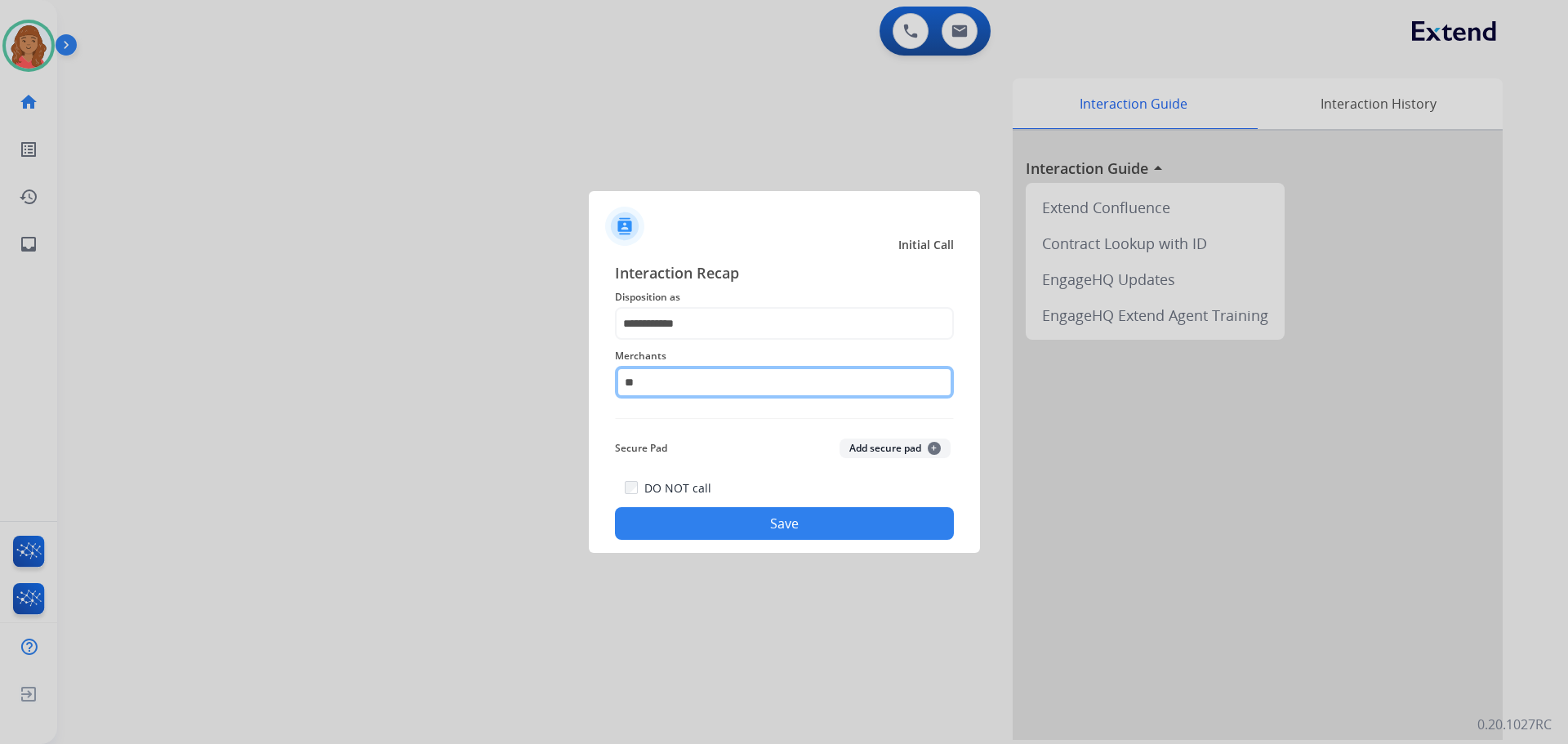
type input "*"
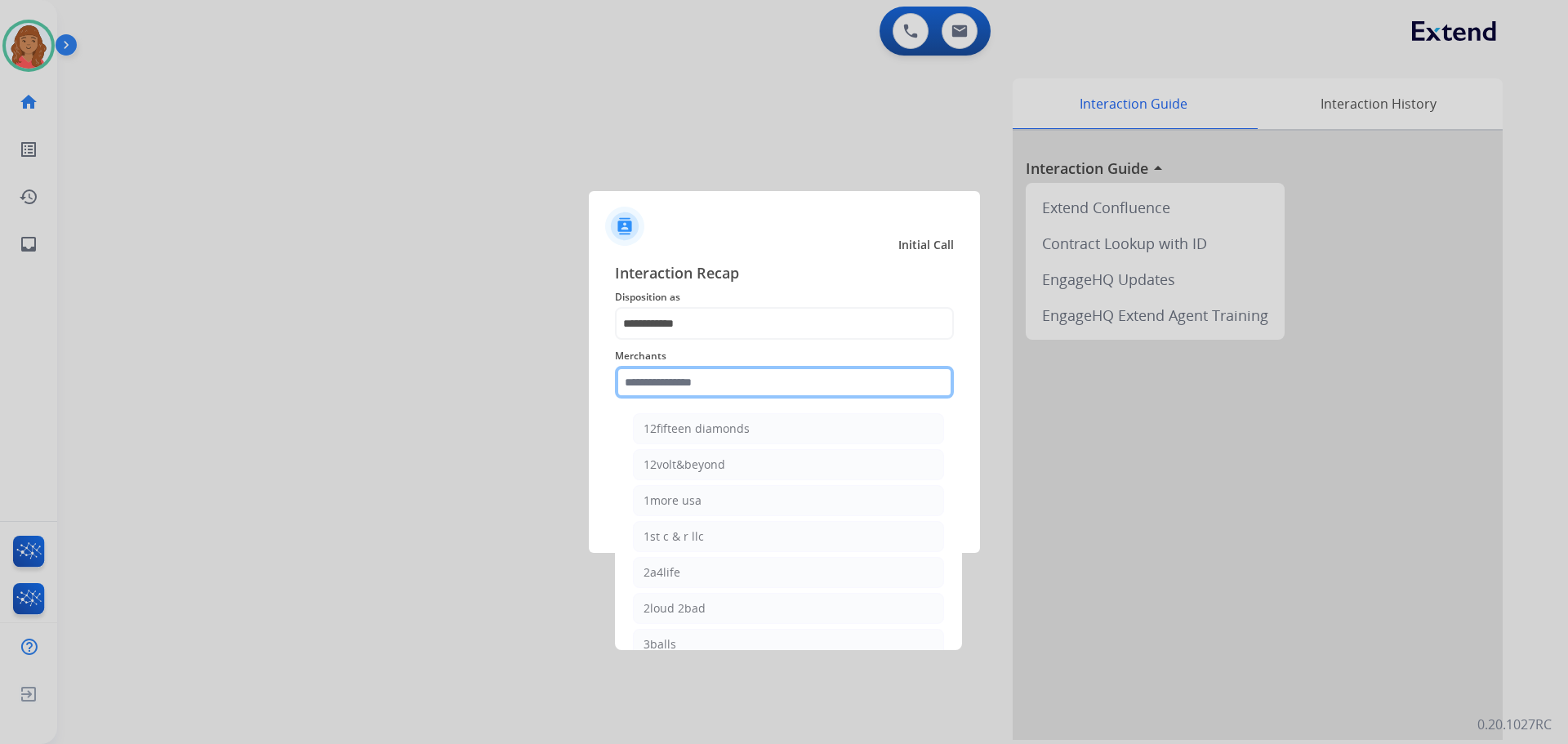
drag, startPoint x: 669, startPoint y: 384, endPoint x: 652, endPoint y: 373, distance: 20.2
paste input "**********"
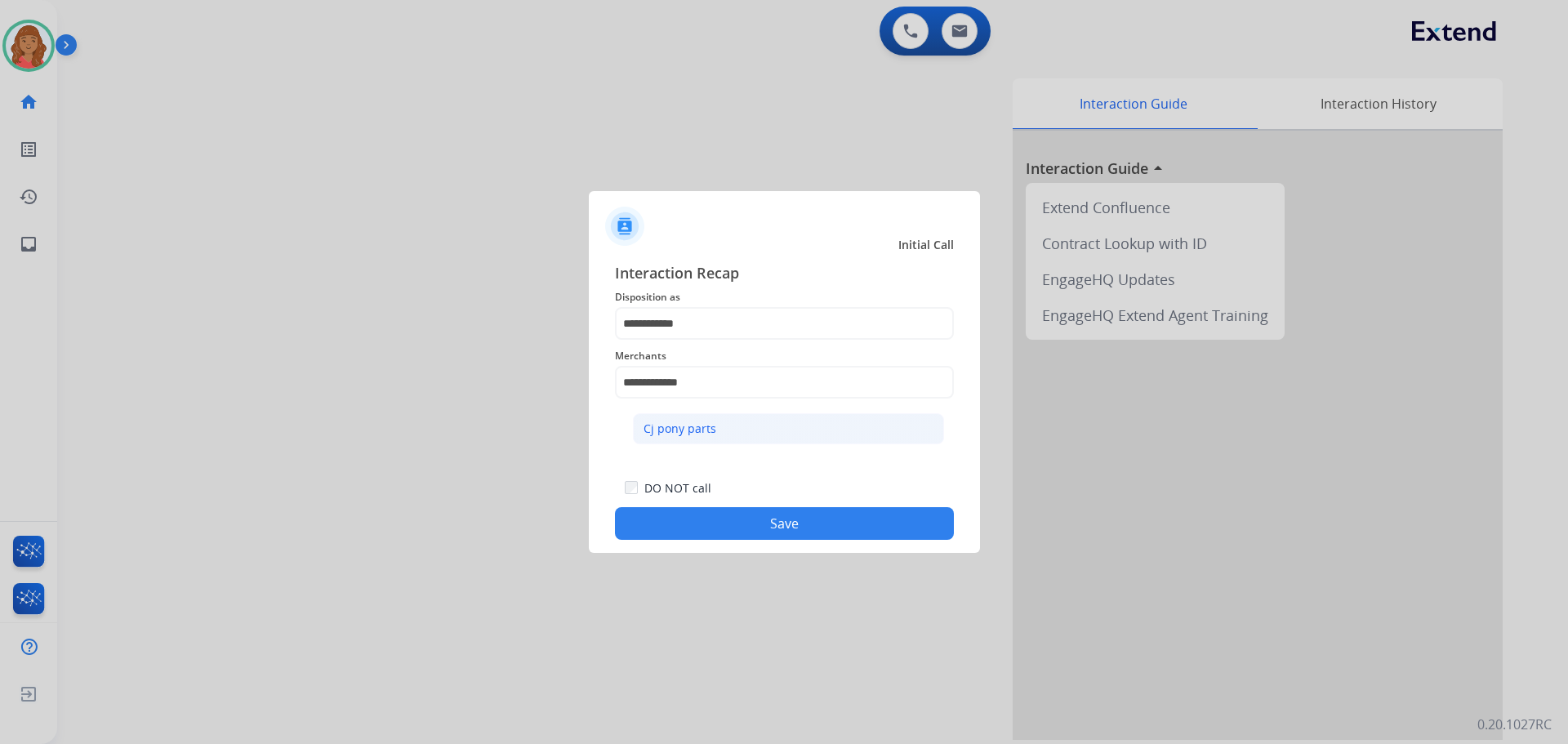
click at [709, 432] on div "Cj pony parts" at bounding box center [680, 429] width 73 height 16
type input "**********"
click at [746, 528] on button "Save" at bounding box center [785, 523] width 339 height 33
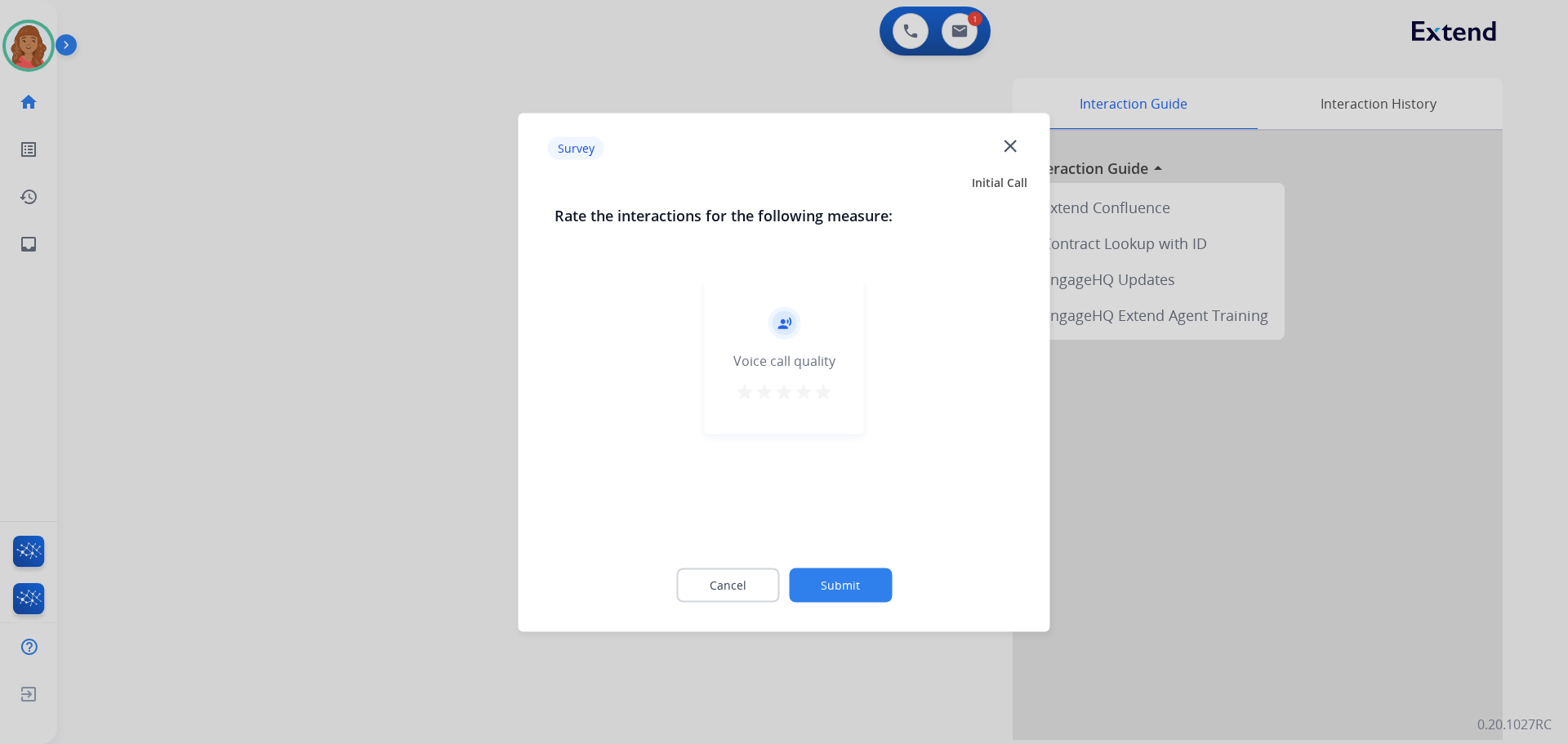
drag, startPoint x: 821, startPoint y: 399, endPoint x: 816, endPoint y: 407, distance: 9.4
click at [815, 399] on mat-icon "star" at bounding box center [823, 392] width 20 height 20
click at [854, 578] on button "Submit" at bounding box center [841, 584] width 103 height 35
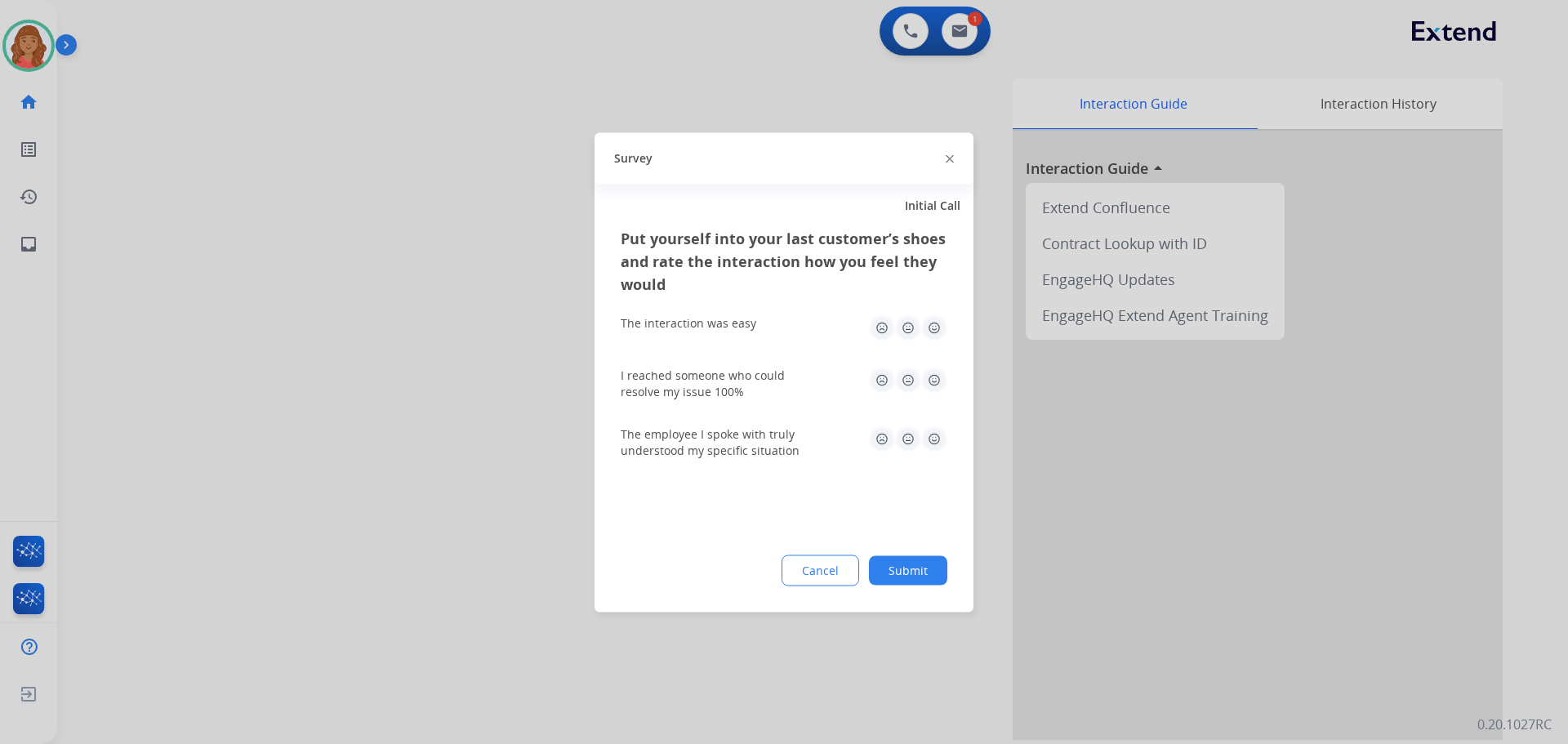
click at [940, 326] on img at bounding box center [934, 327] width 26 height 26
drag, startPoint x: 927, startPoint y: 375, endPoint x: 930, endPoint y: 400, distance: 25.2
click at [928, 375] on img at bounding box center [934, 379] width 26 height 26
click at [935, 435] on img at bounding box center [934, 438] width 26 height 26
click at [923, 559] on button "Submit" at bounding box center [908, 570] width 78 height 29
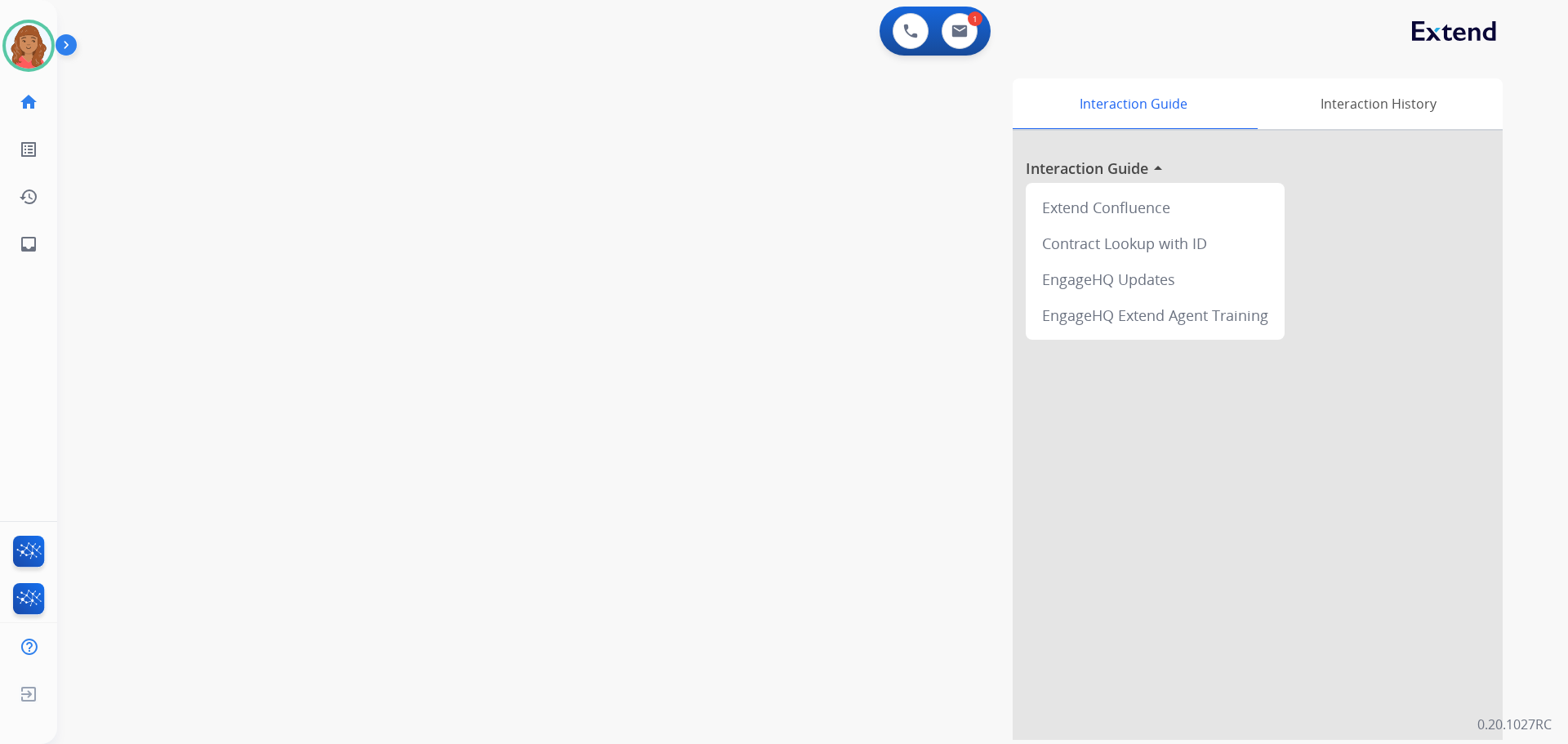
drag, startPoint x: 38, startPoint y: 44, endPoint x: 67, endPoint y: 50, distance: 29.6
click at [40, 44] on img at bounding box center [28, 46] width 46 height 46
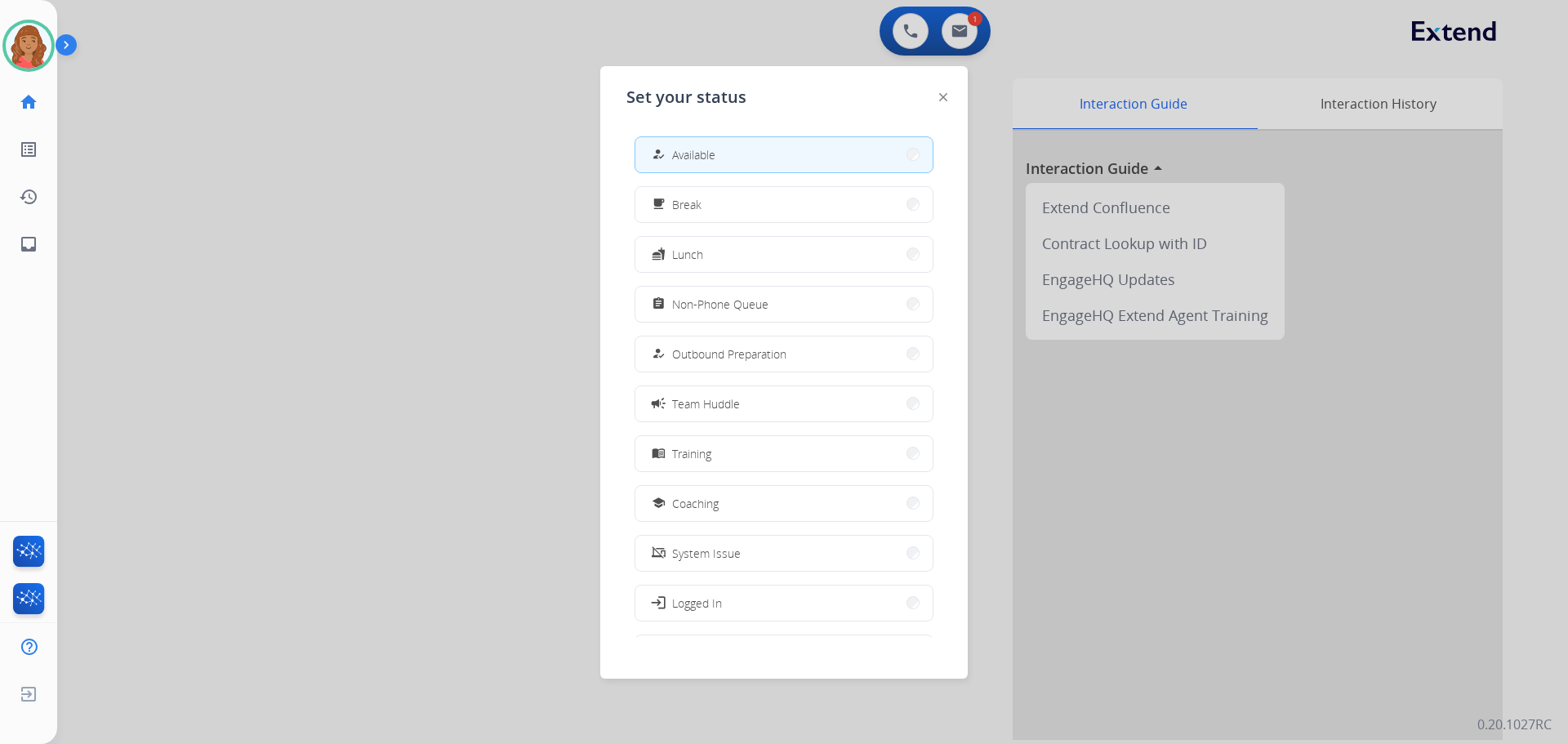
drag, startPoint x: 702, startPoint y: 303, endPoint x: 722, endPoint y: 344, distance: 45.6
click at [704, 304] on span "Non-Phone Queue" at bounding box center [720, 304] width 97 height 17
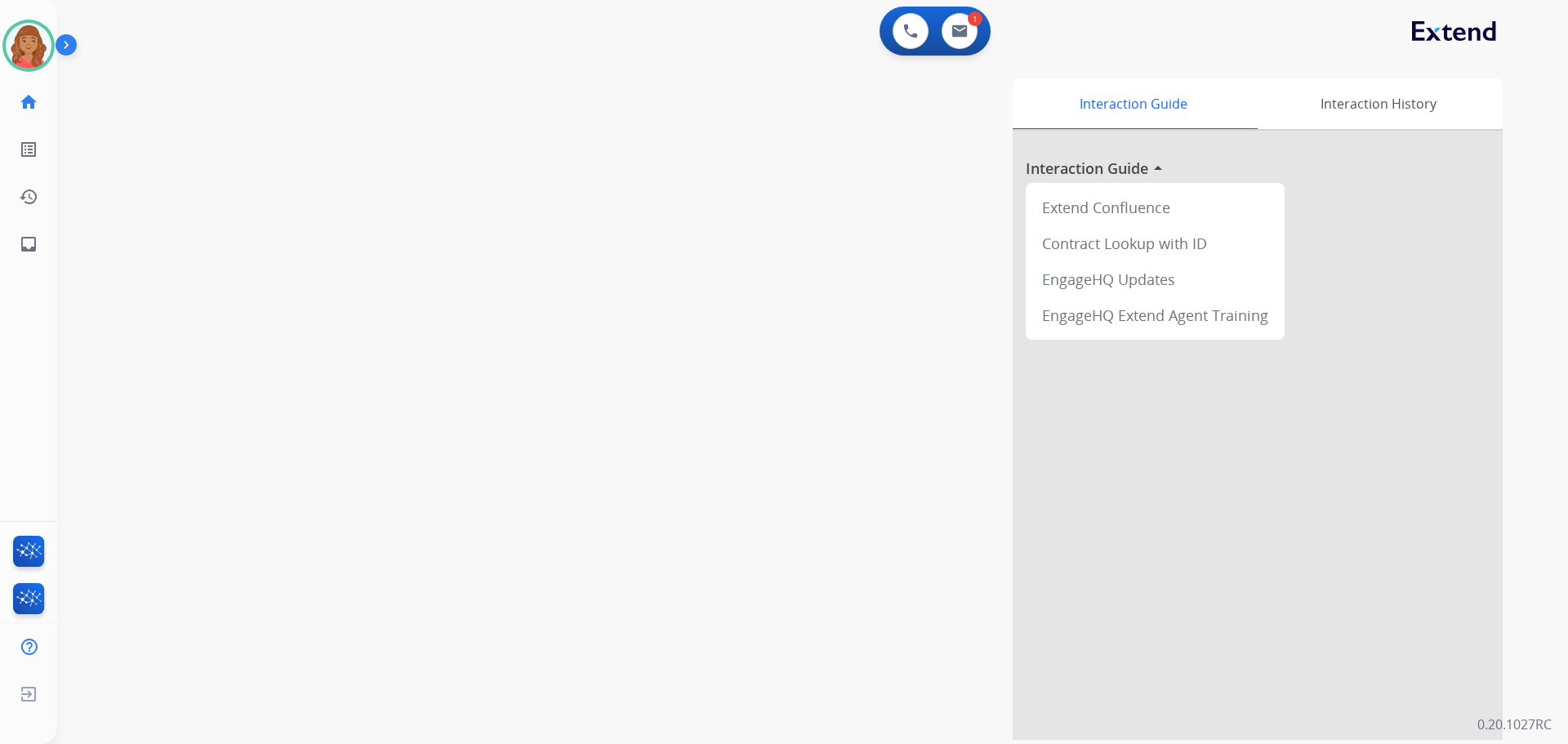
drag, startPoint x: 975, startPoint y: 26, endPoint x: 956, endPoint y: 89, distance: 65.8
click at [975, 26] on div "1" at bounding box center [975, 19] width 15 height 15
click at [958, 32] on img at bounding box center [960, 31] width 16 height 13
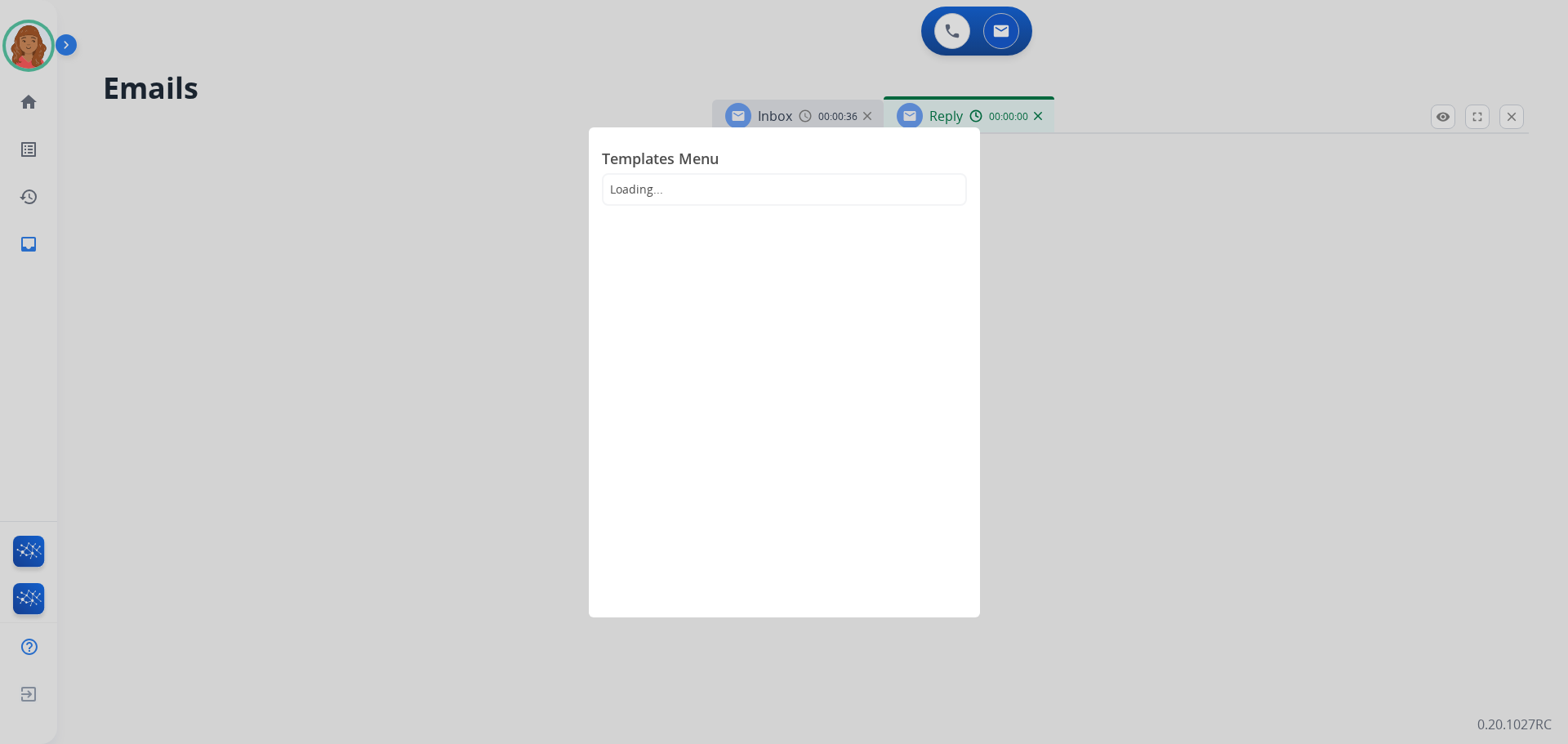
select select "**********"
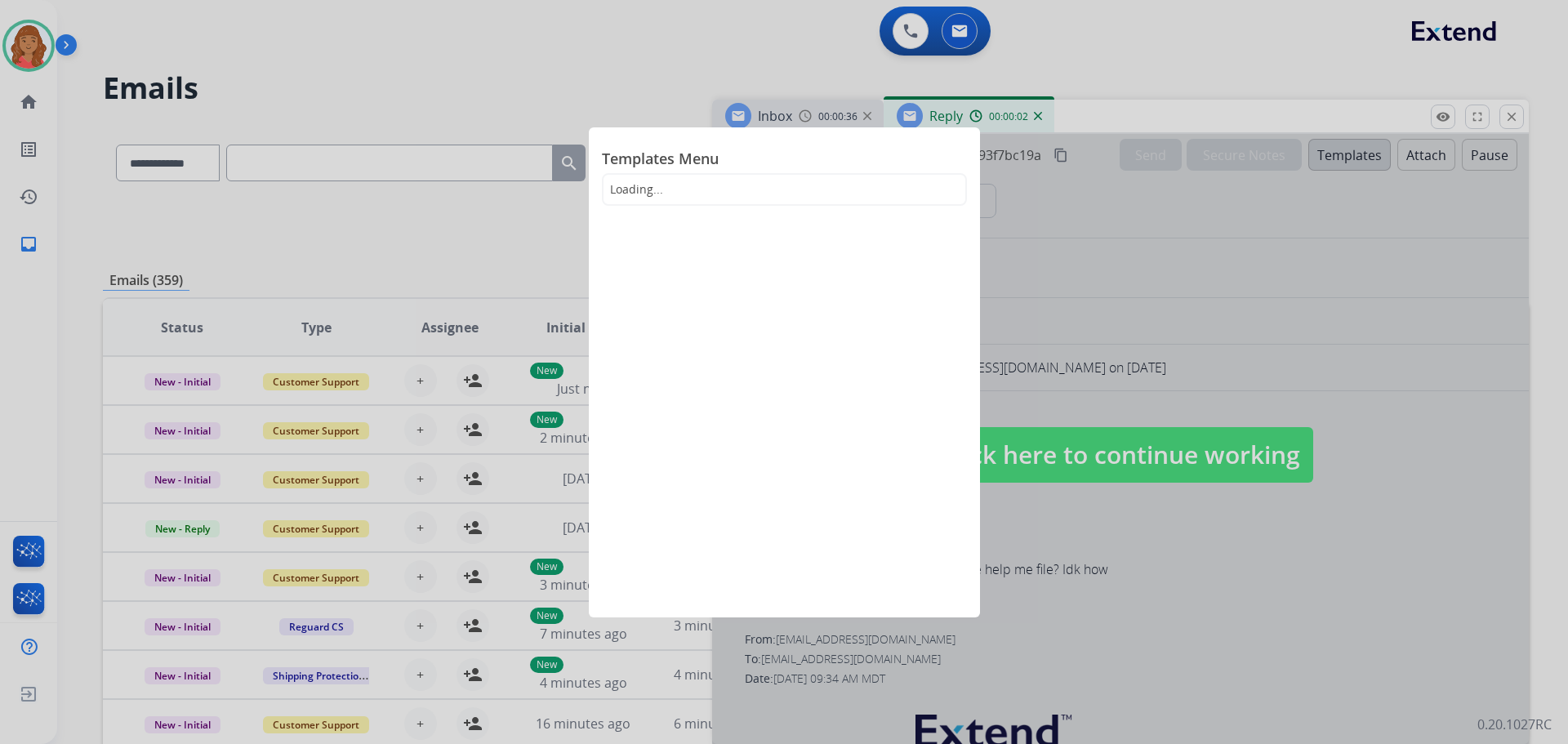
click at [632, 47] on div at bounding box center [784, 372] width 1568 height 744
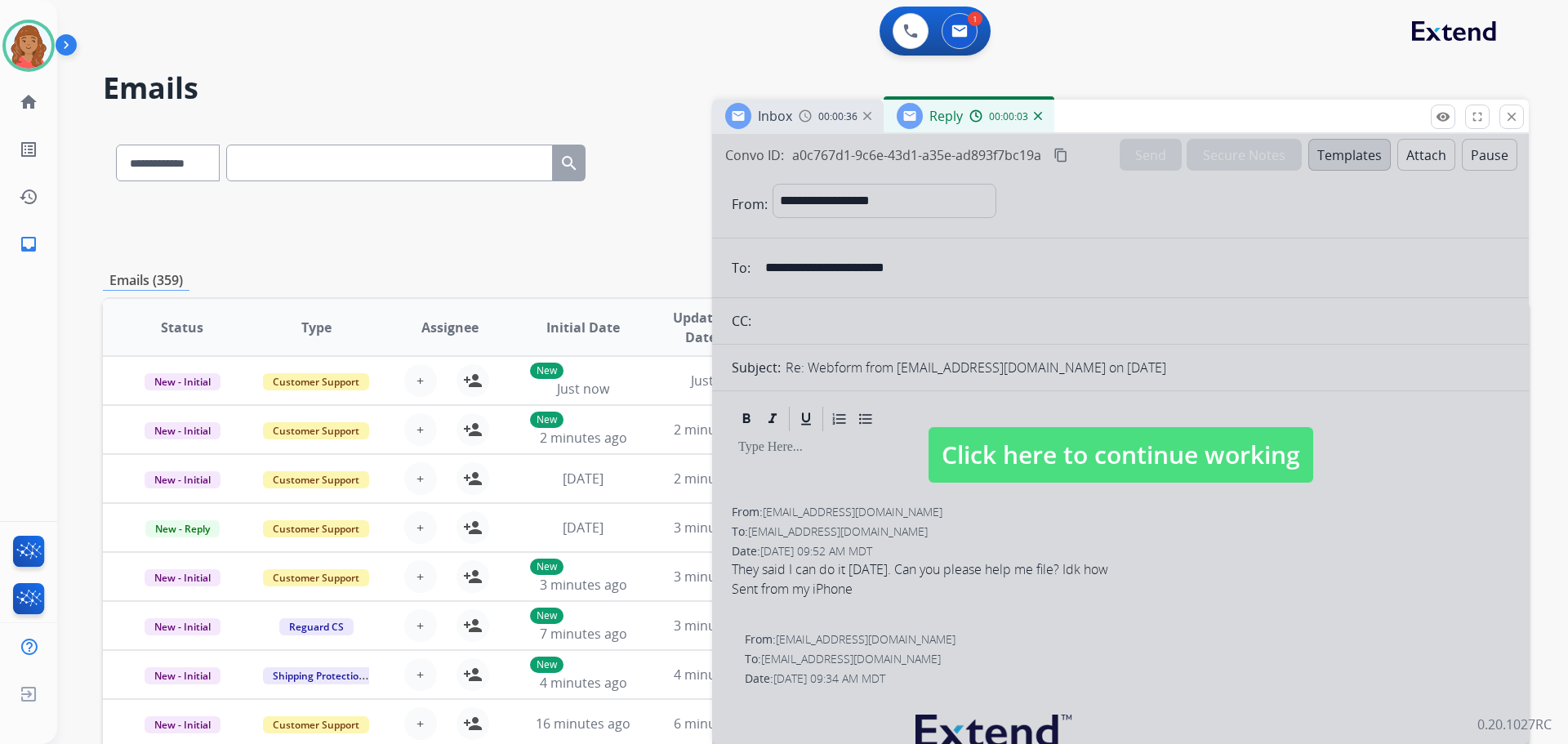
scroll to position [82, 0]
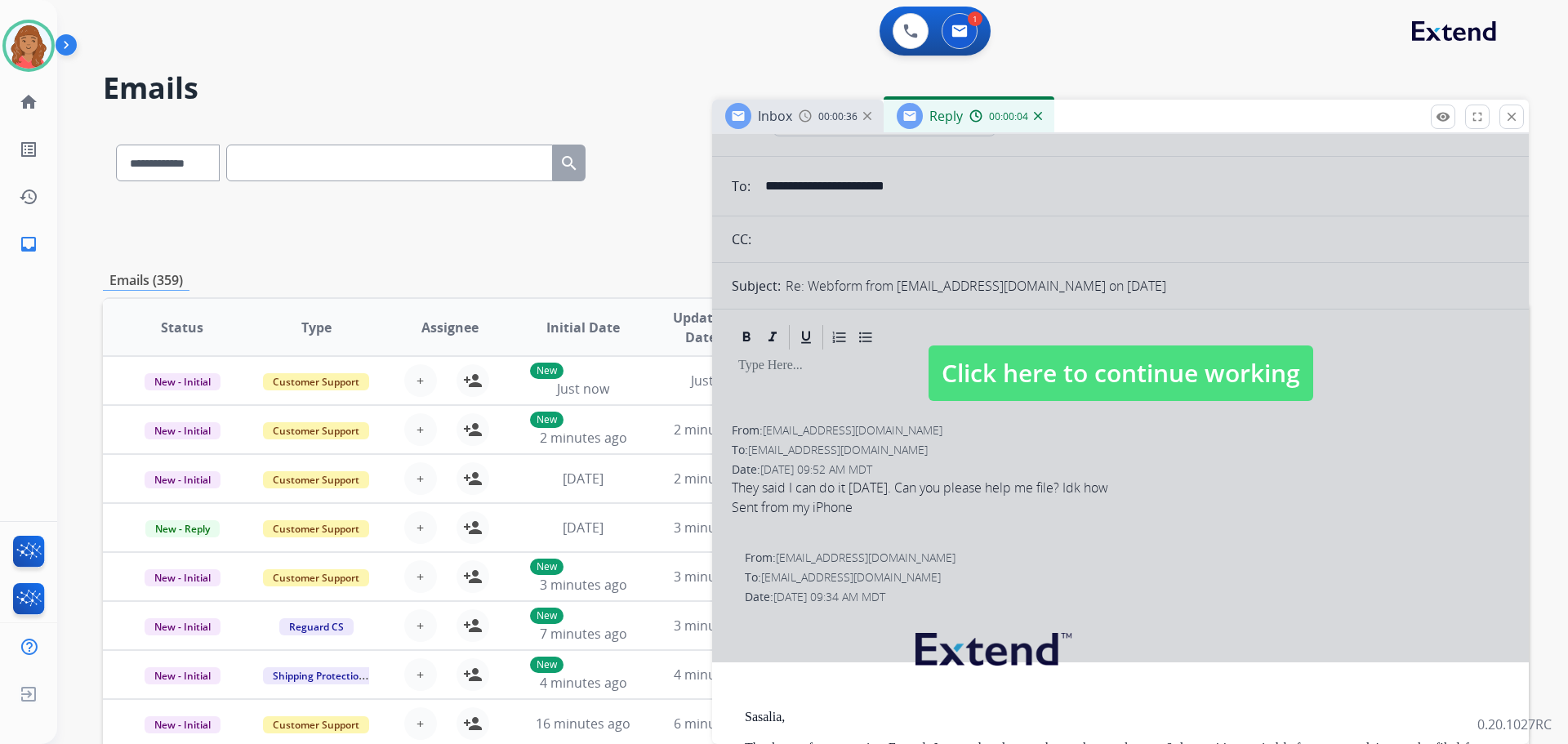
click at [1006, 408] on div at bounding box center [1121, 357] width 817 height 610
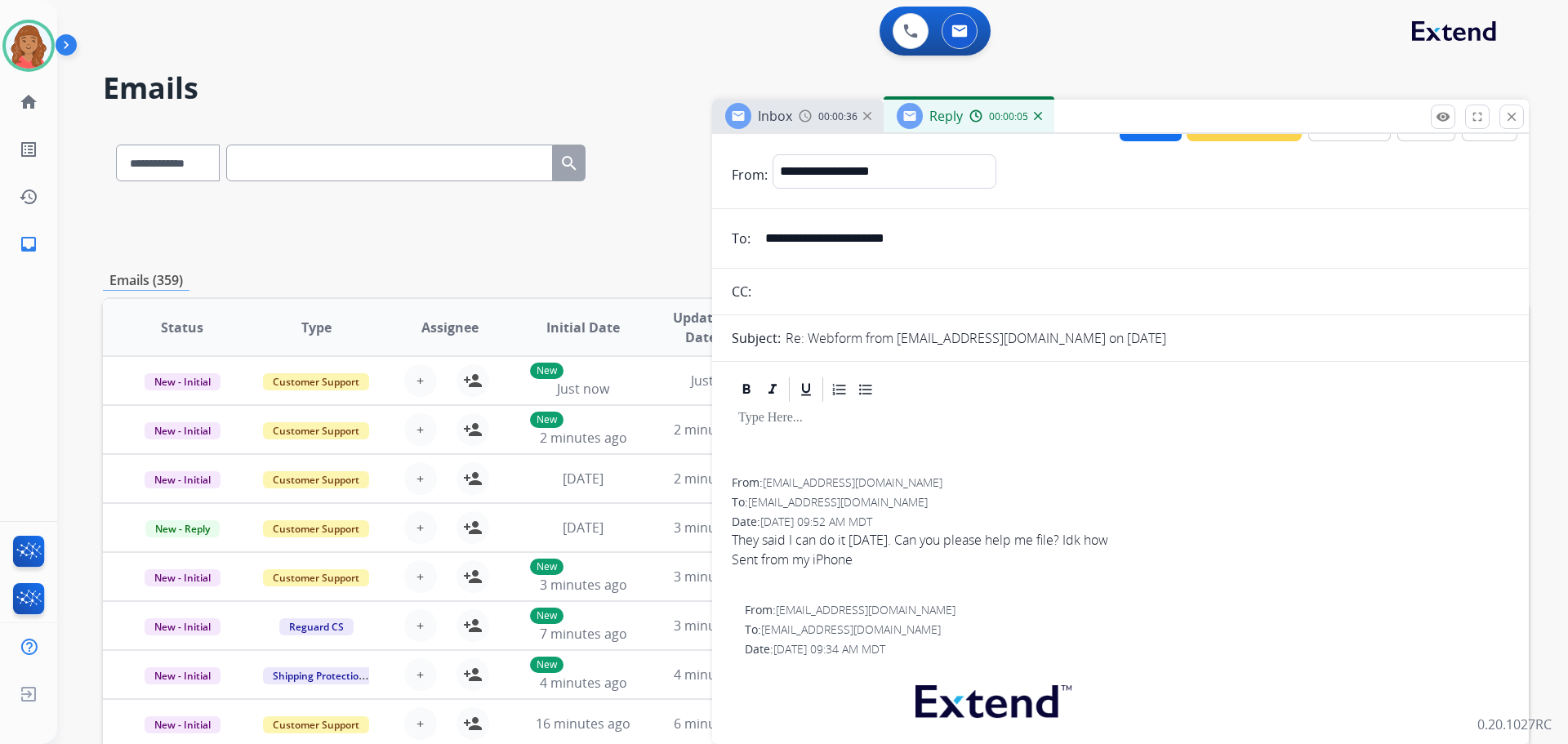
scroll to position [0, 0]
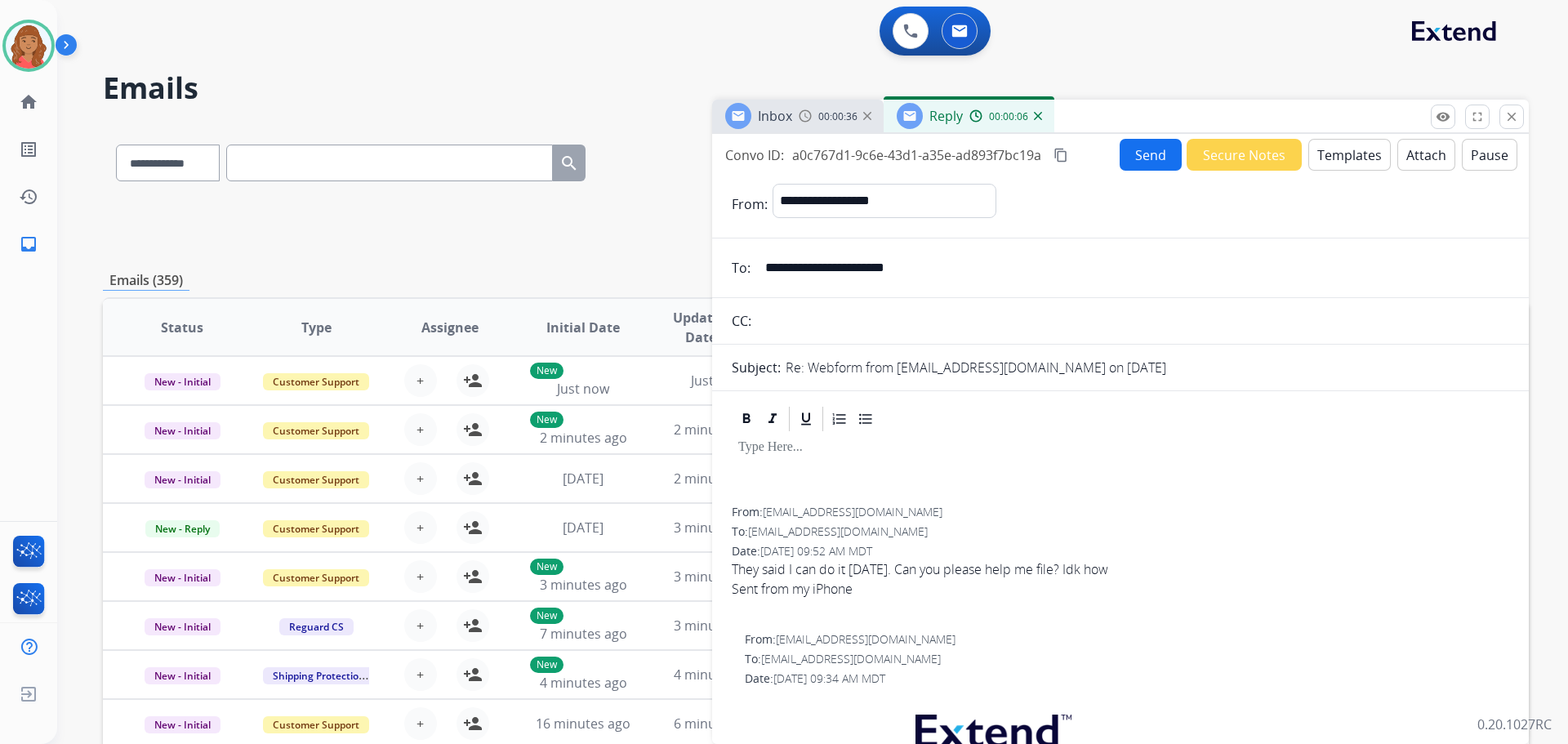
click at [1342, 146] on button "Templates" at bounding box center [1350, 154] width 83 height 32
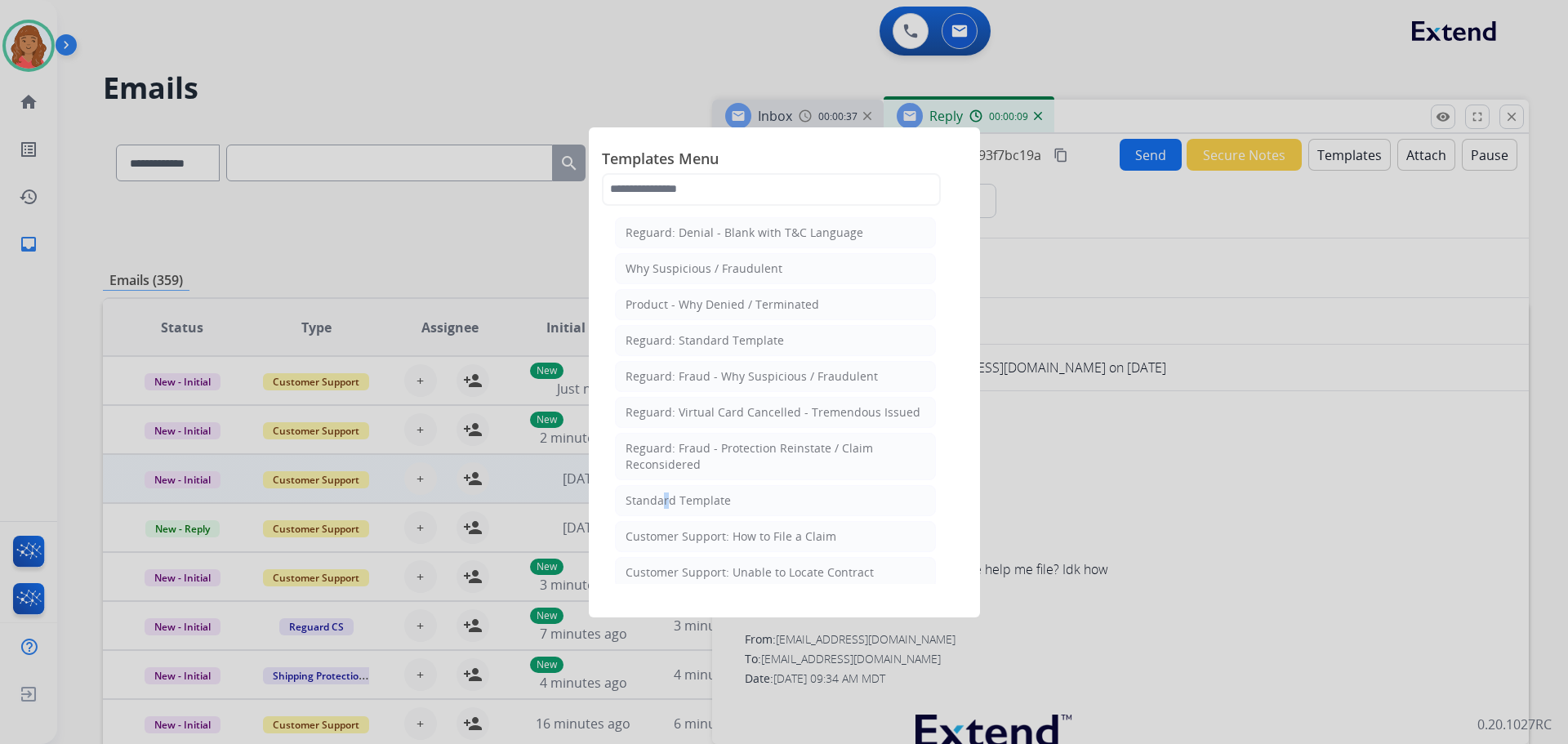
click at [661, 502] on div "Standard Template" at bounding box center [678, 501] width 106 height 16
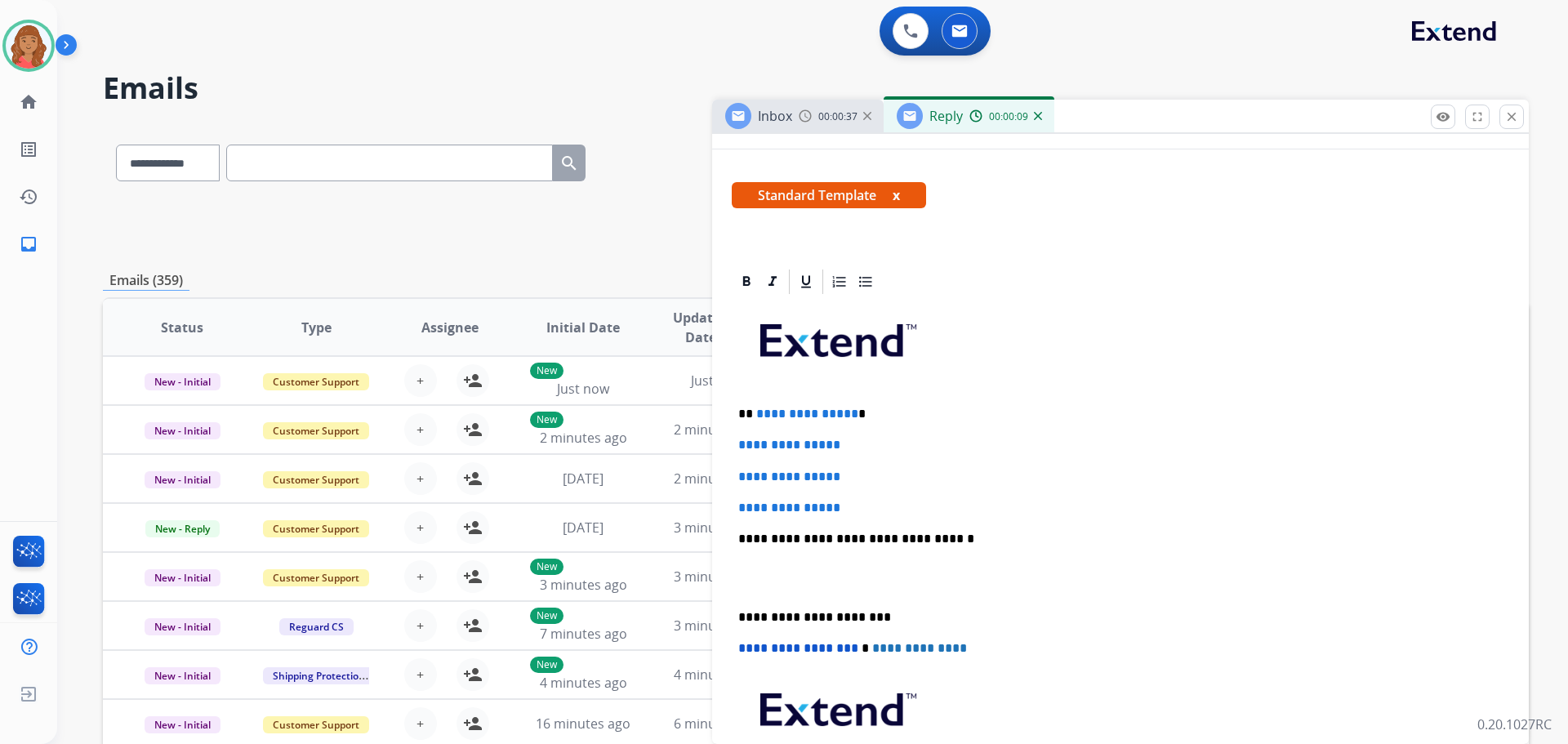
scroll to position [327, 0]
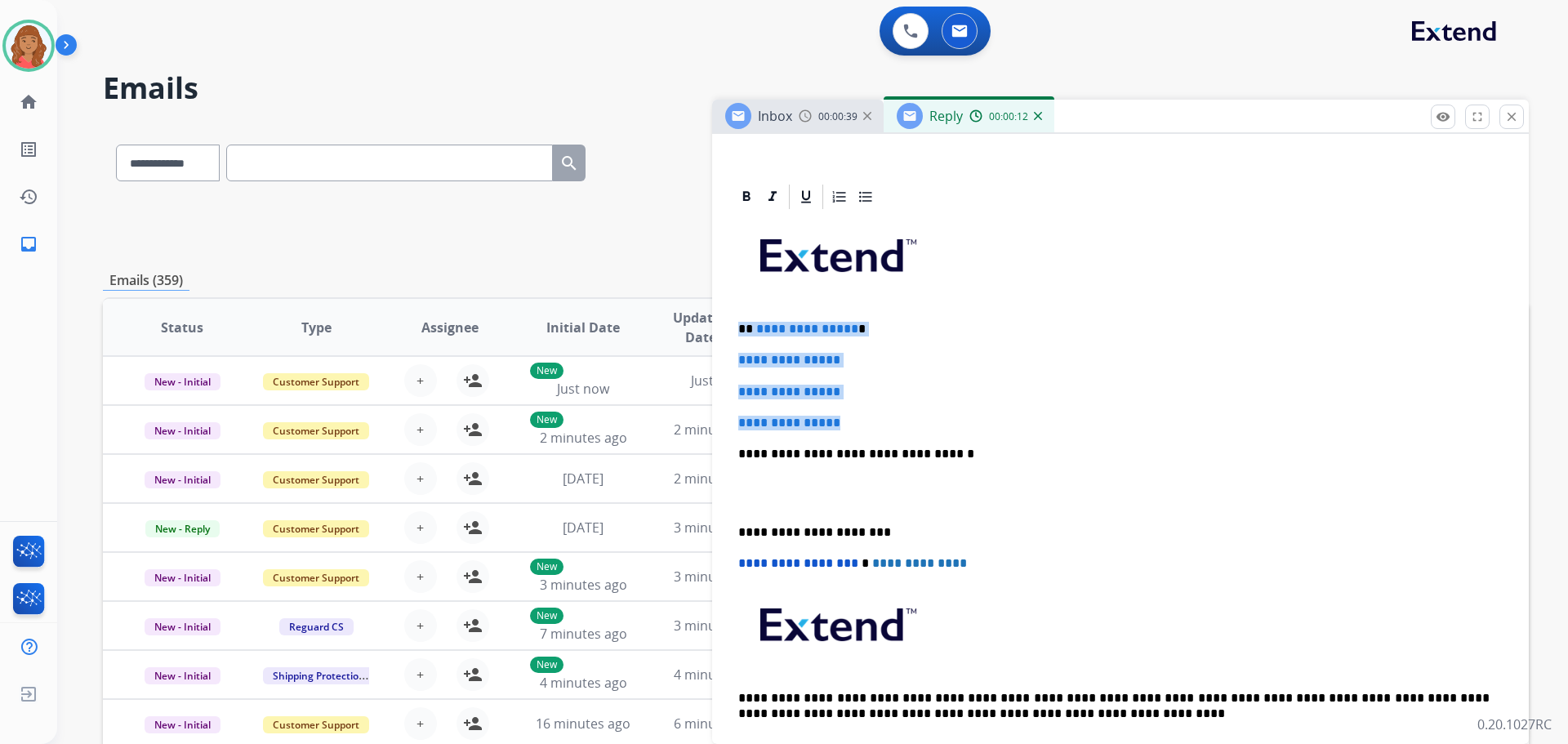
drag, startPoint x: 861, startPoint y: 423, endPoint x: 737, endPoint y: 318, distance: 162.5
click at [737, 319] on div "**********" at bounding box center [1121, 492] width 778 height 562
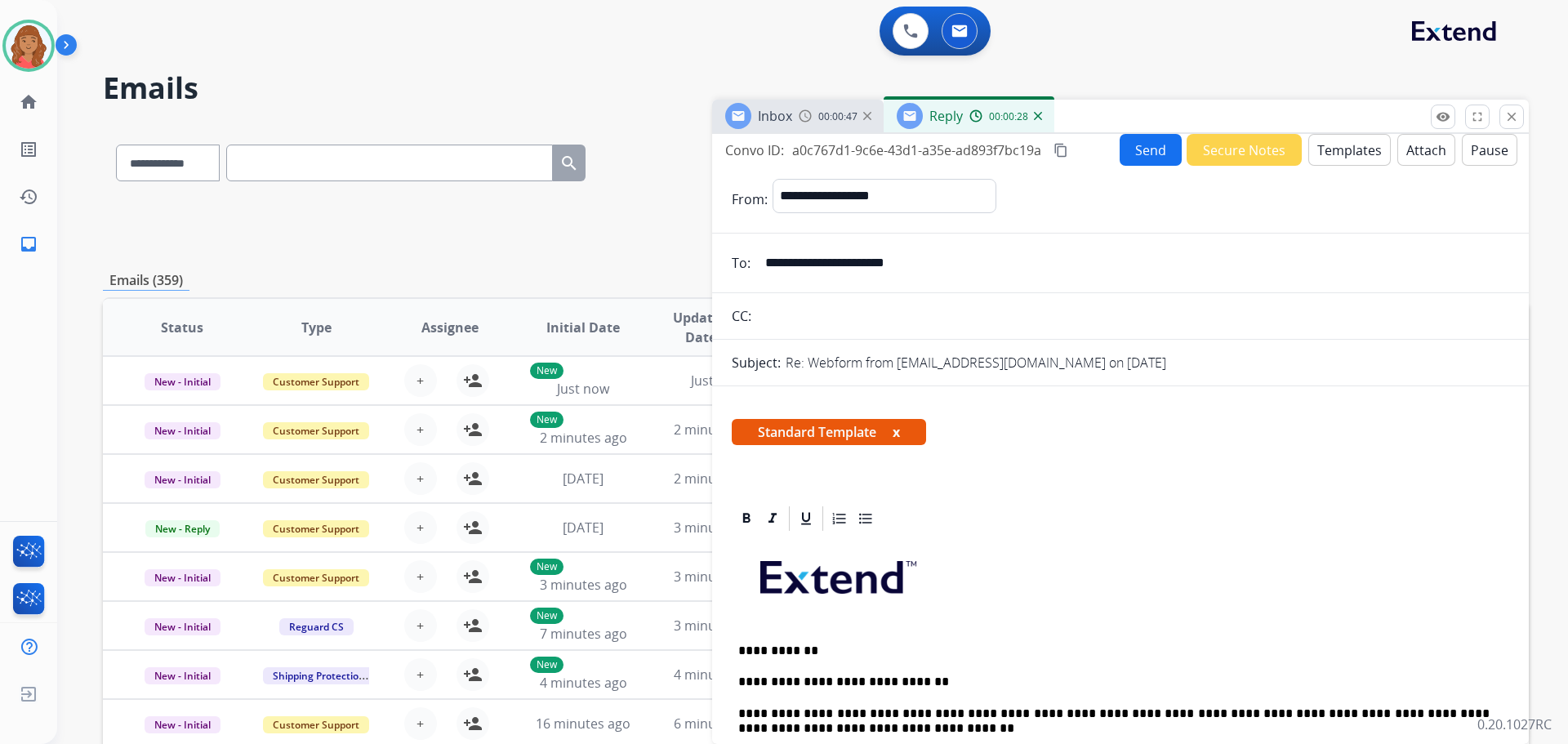
scroll to position [0, 0]
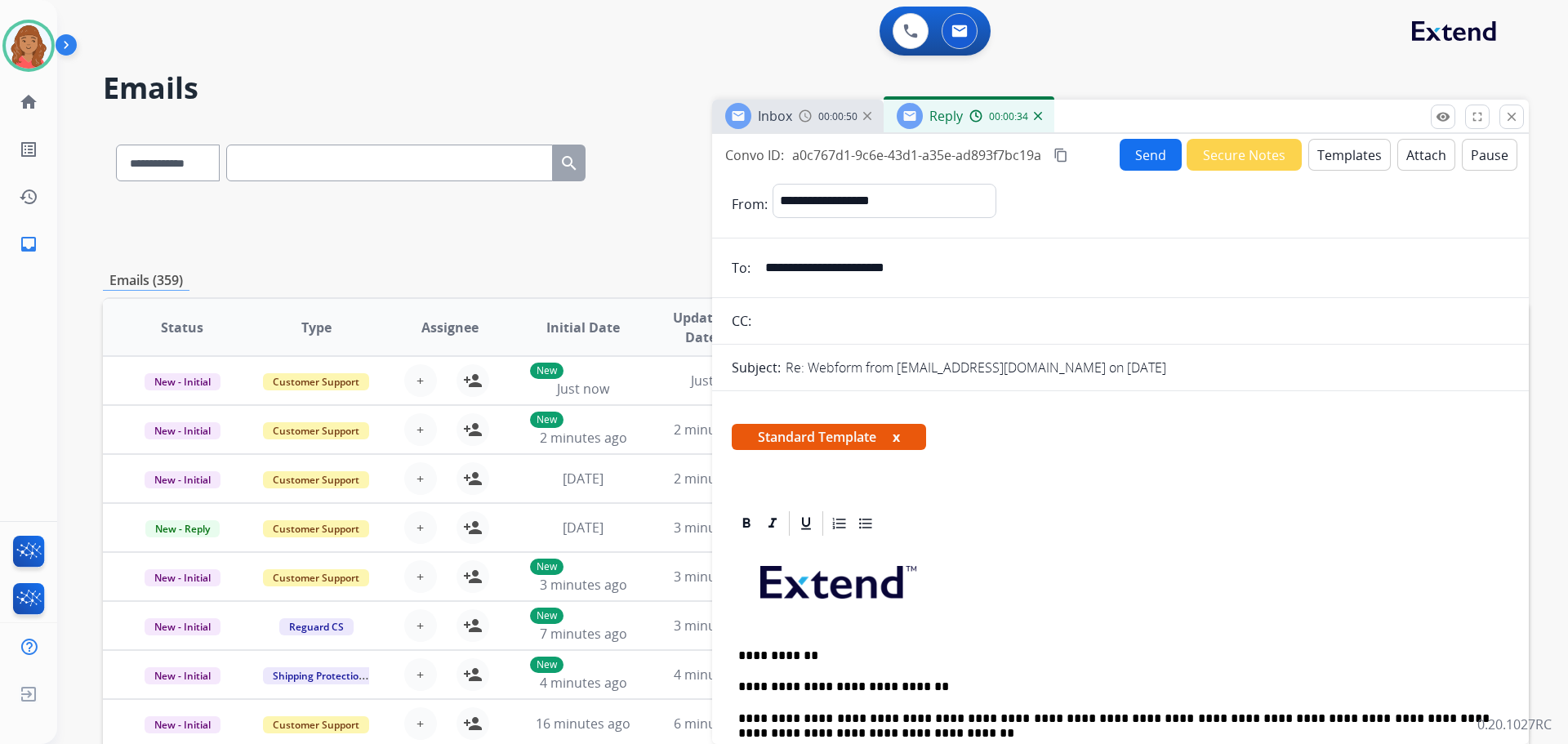
click at [1067, 158] on mat-icon "content_copy" at bounding box center [1061, 155] width 15 height 15
click at [1163, 156] on button "Send" at bounding box center [1151, 154] width 62 height 32
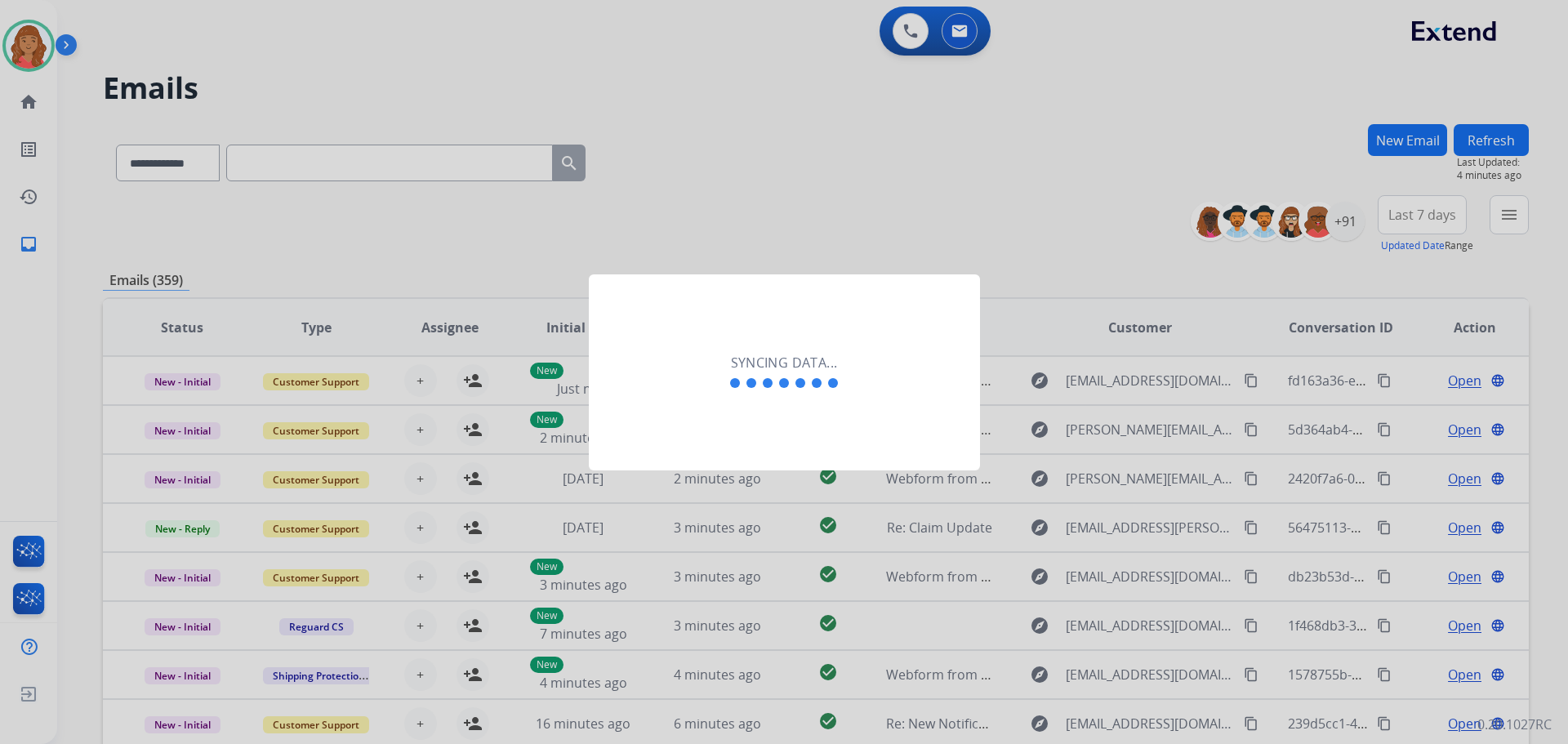
click at [781, 393] on div "Syncing data..." at bounding box center [784, 372] width 392 height 196
click at [781, 388] on div at bounding box center [784, 383] width 115 height 20
click at [802, 358] on h2 "Syncing data..." at bounding box center [784, 362] width 107 height 20
drag, startPoint x: 802, startPoint y: 358, endPoint x: 740, endPoint y: 260, distance: 116.0
click at [796, 343] on div "Syncing data..." at bounding box center [784, 372] width 392 height 196
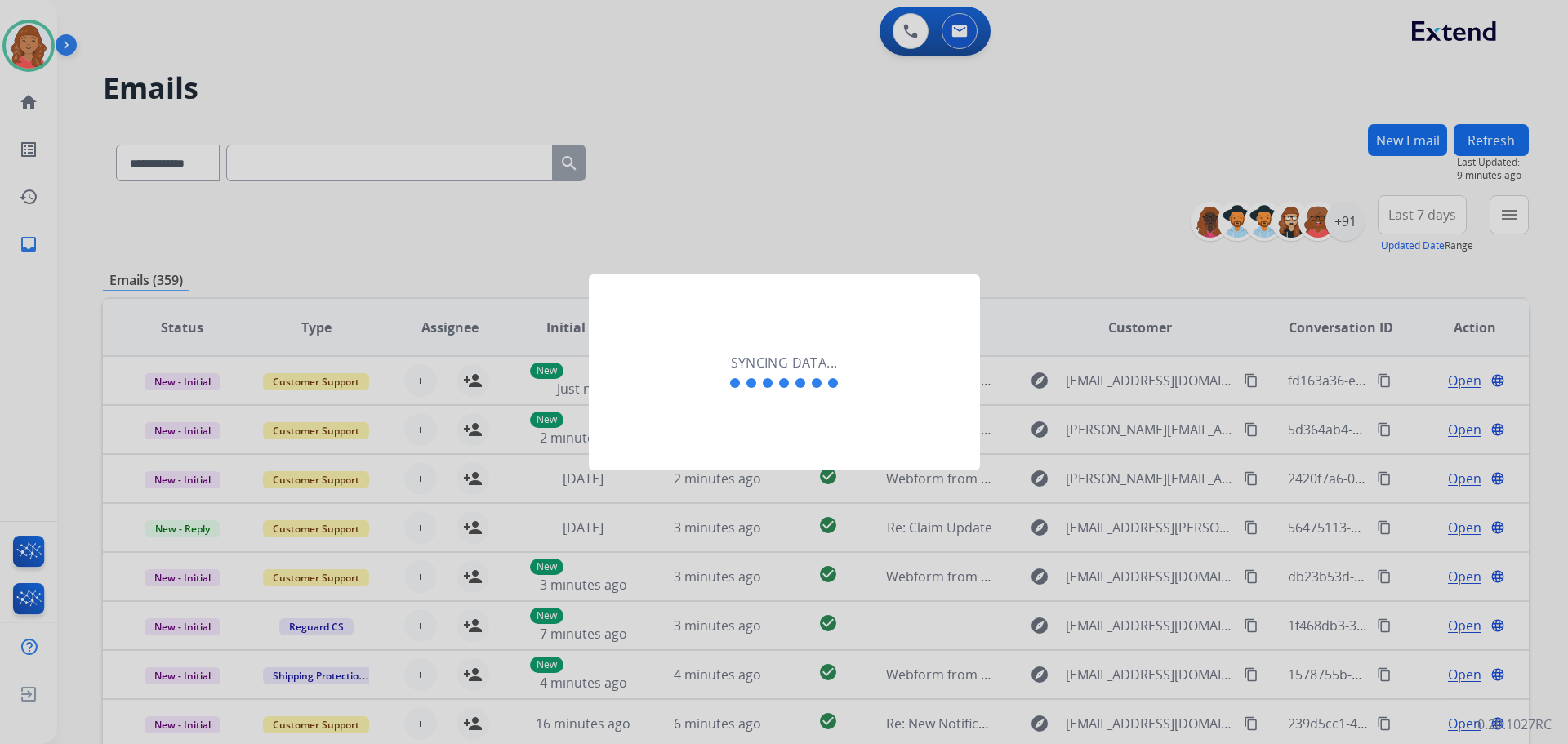
click at [781, 380] on span at bounding box center [784, 383] width 10 height 10
click at [780, 376] on div at bounding box center [784, 383] width 115 height 20
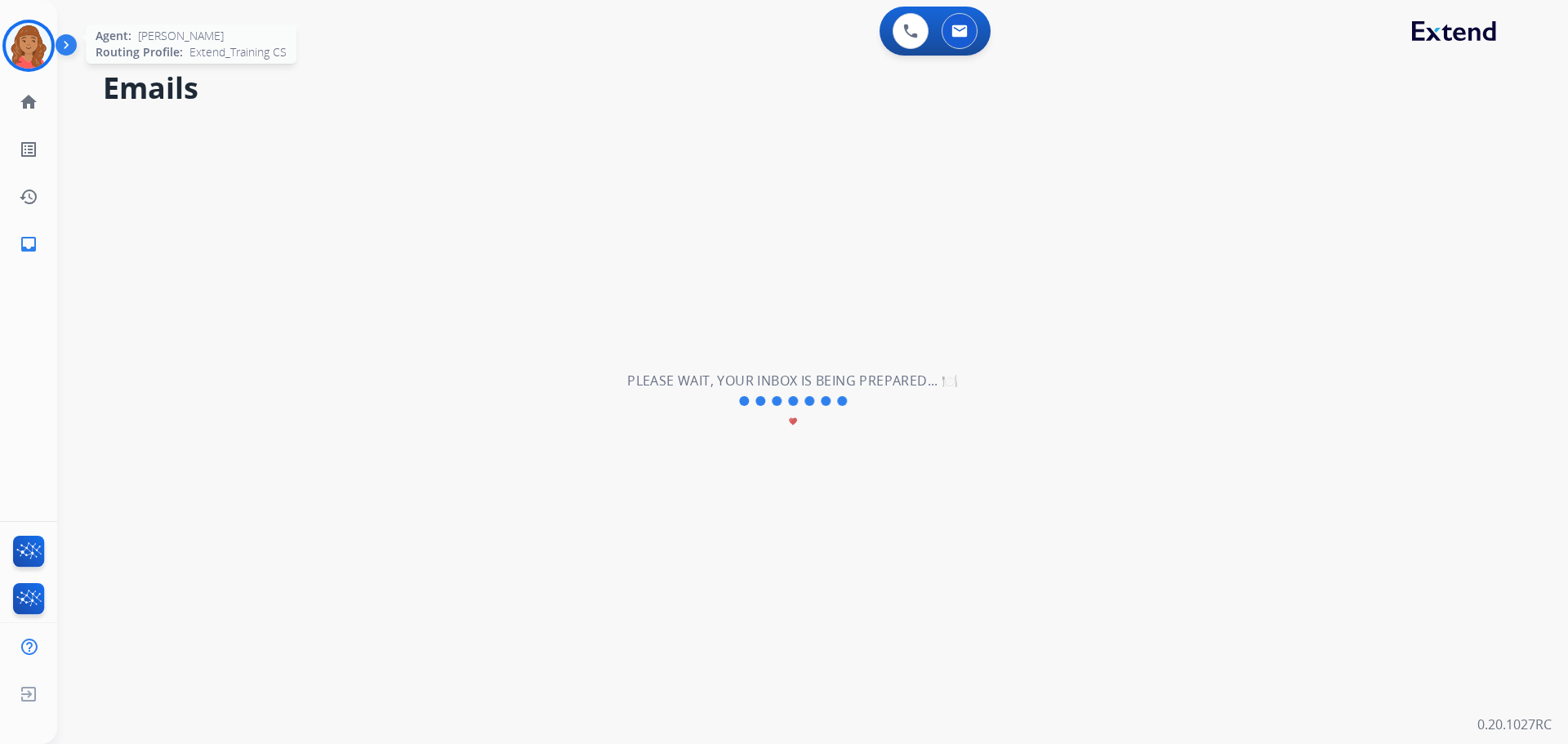
click at [41, 41] on img at bounding box center [28, 46] width 46 height 46
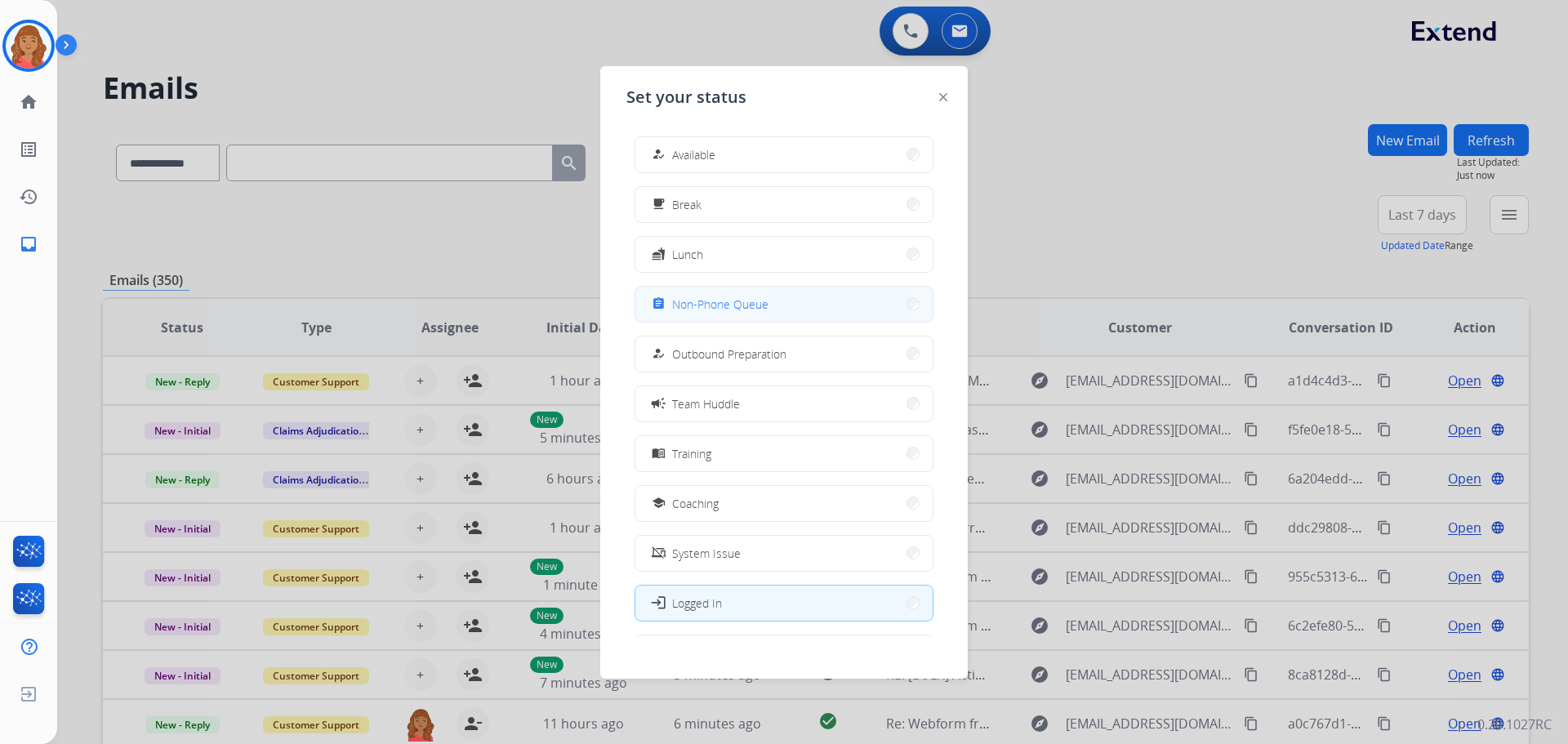
click at [694, 306] on span "Non-Phone Queue" at bounding box center [720, 304] width 97 height 17
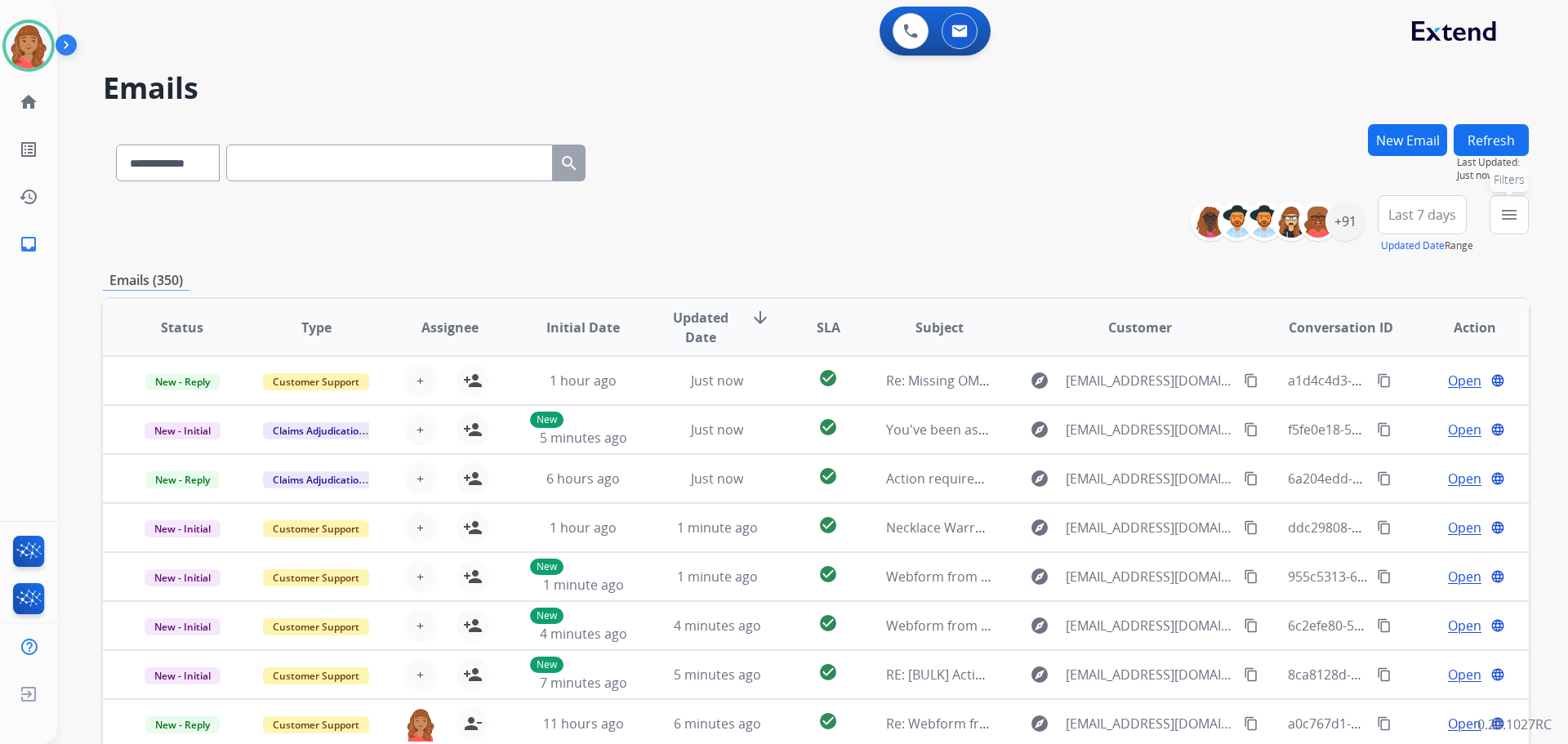
click at [1501, 216] on mat-icon "menu" at bounding box center [1509, 215] width 20 height 20
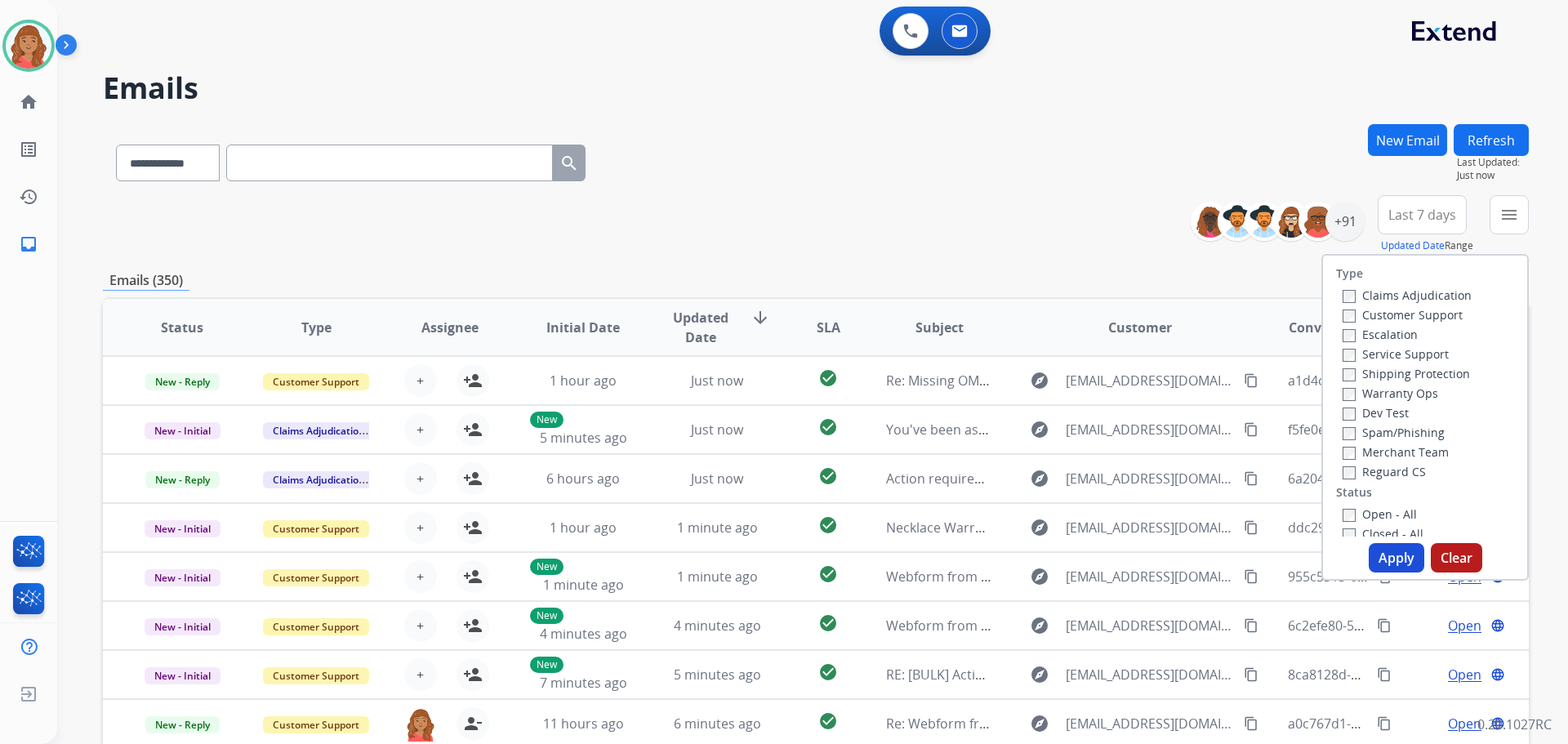
click at [1350, 312] on label "Customer Support" at bounding box center [1403, 314] width 120 height 15
click at [1346, 471] on label "Reguard CS" at bounding box center [1385, 471] width 83 height 15
click at [1388, 558] on button "Apply" at bounding box center [1397, 558] width 56 height 29
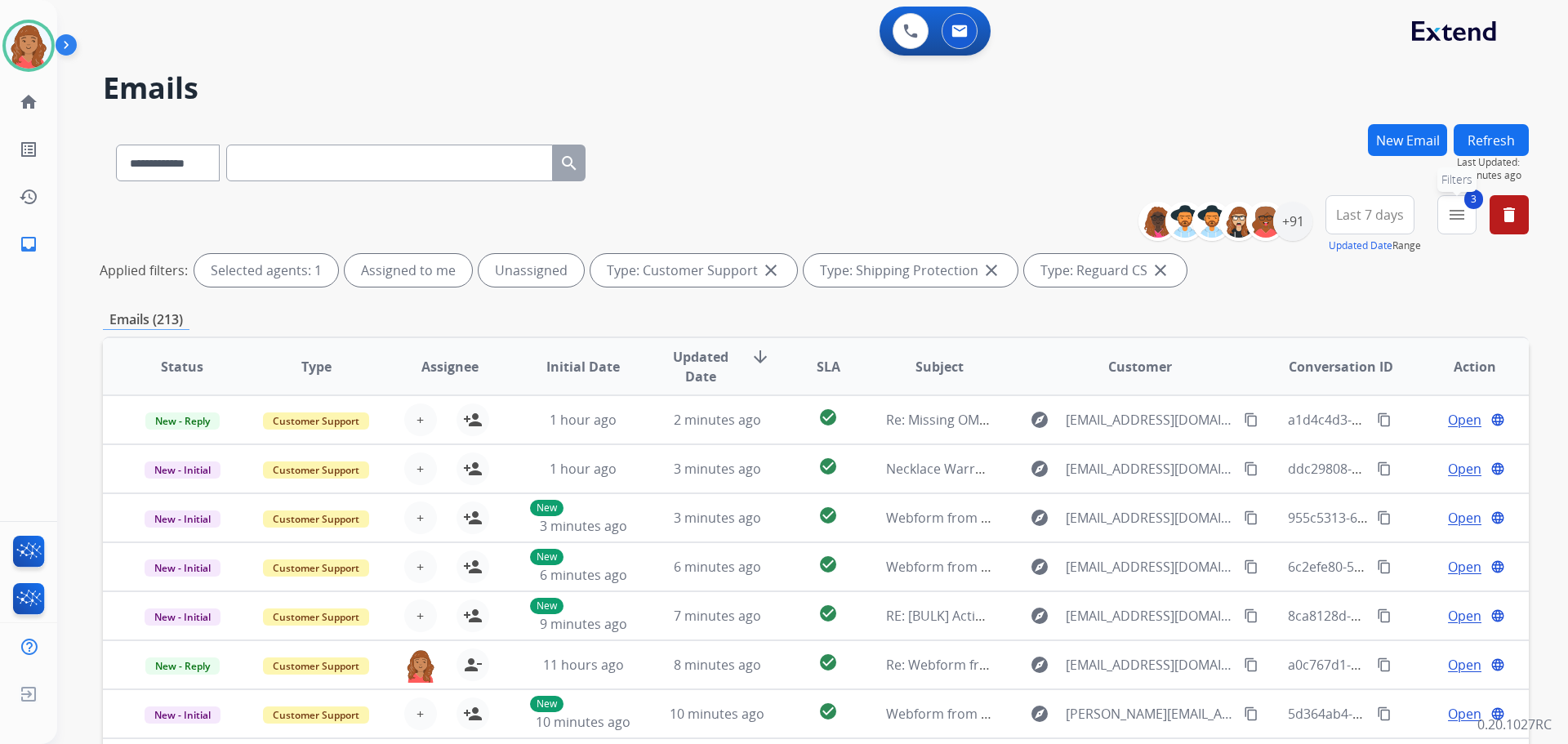
click at [1457, 229] on button "3 menu Filters" at bounding box center [1457, 215] width 39 height 39
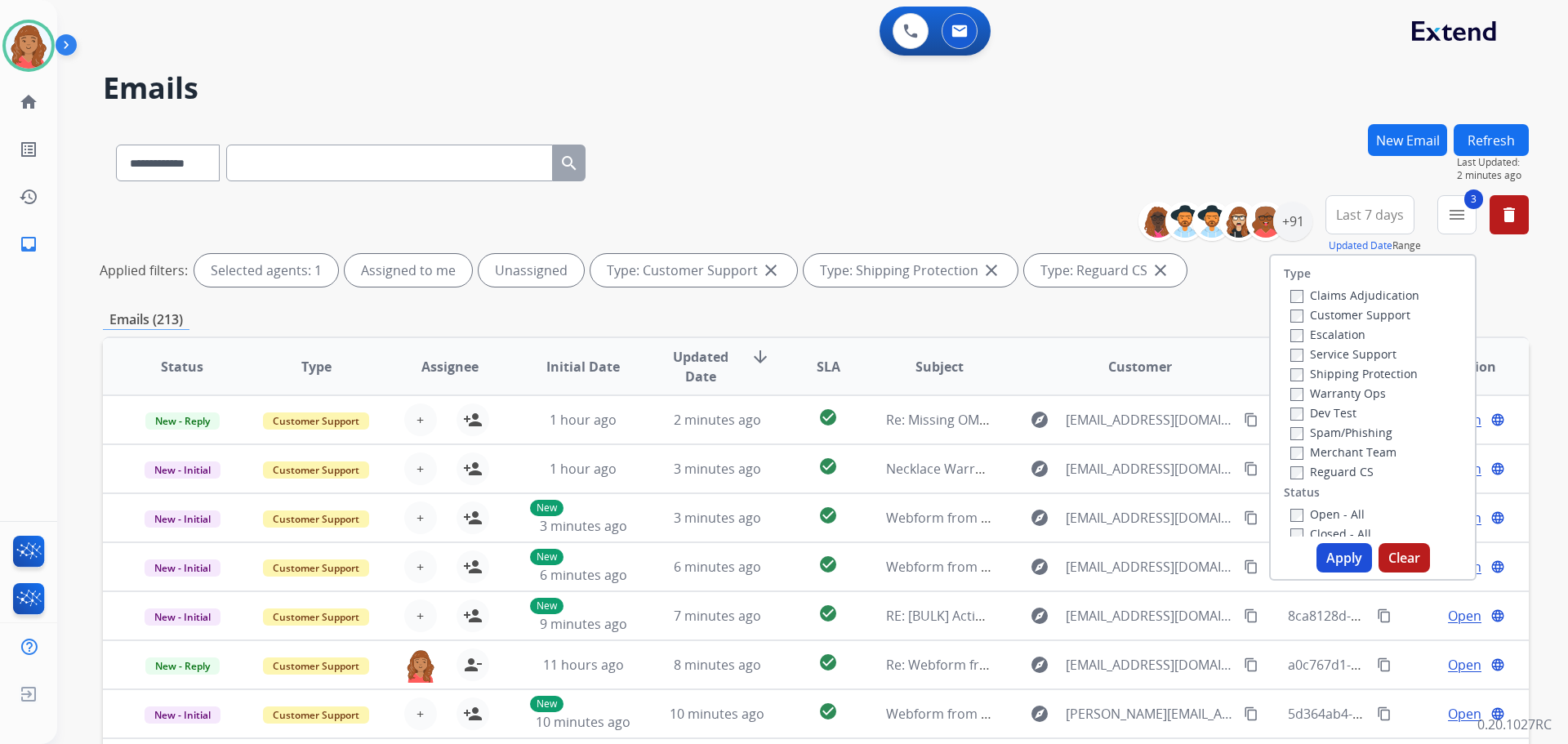
drag, startPoint x: 1286, startPoint y: 527, endPoint x: 1295, endPoint y: 531, distance: 9.8
click at [1291, 527] on label "Closed - All" at bounding box center [1331, 533] width 81 height 15
click at [1333, 558] on button "Apply" at bounding box center [1344, 558] width 56 height 29
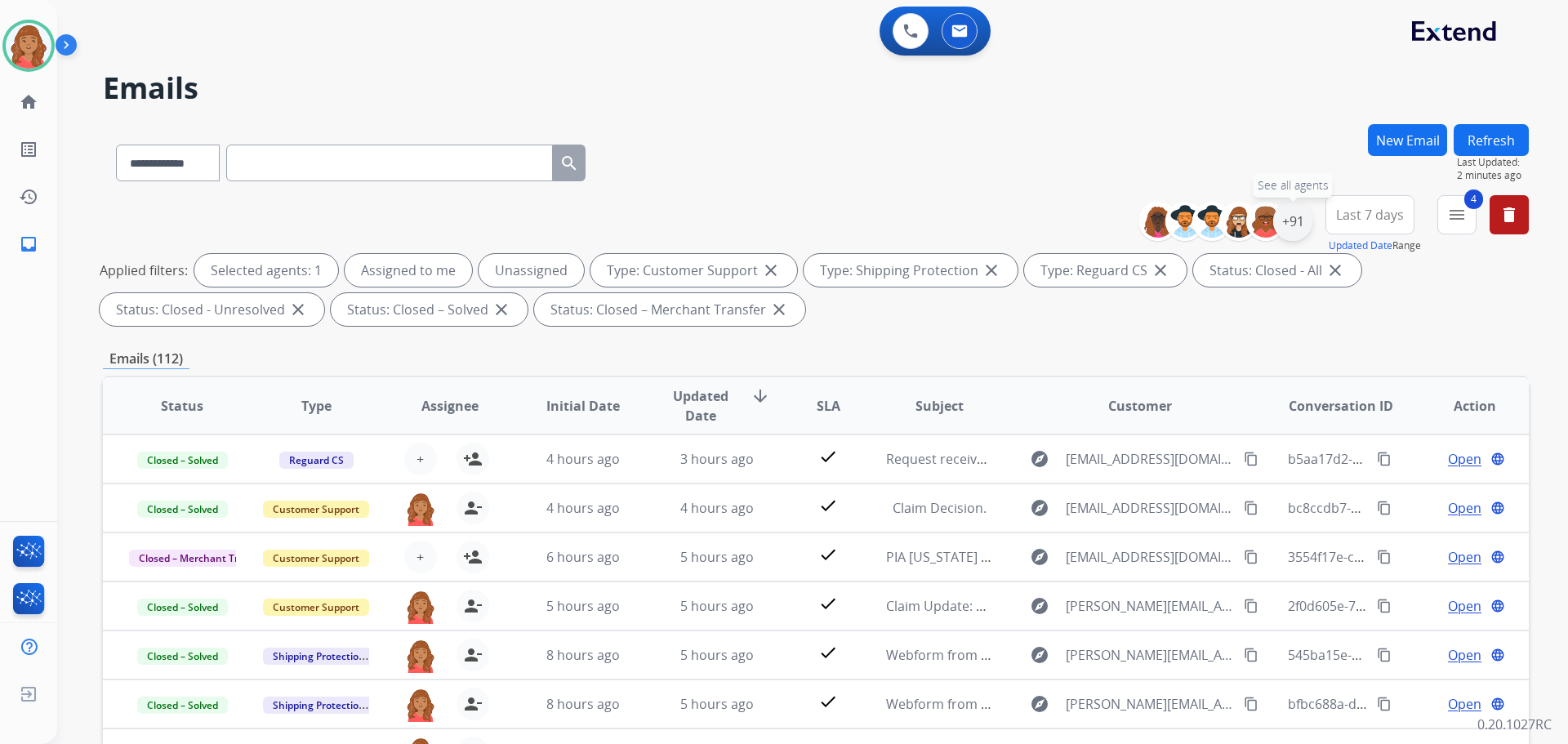
click at [1287, 219] on div "+91" at bounding box center [1293, 221] width 39 height 39
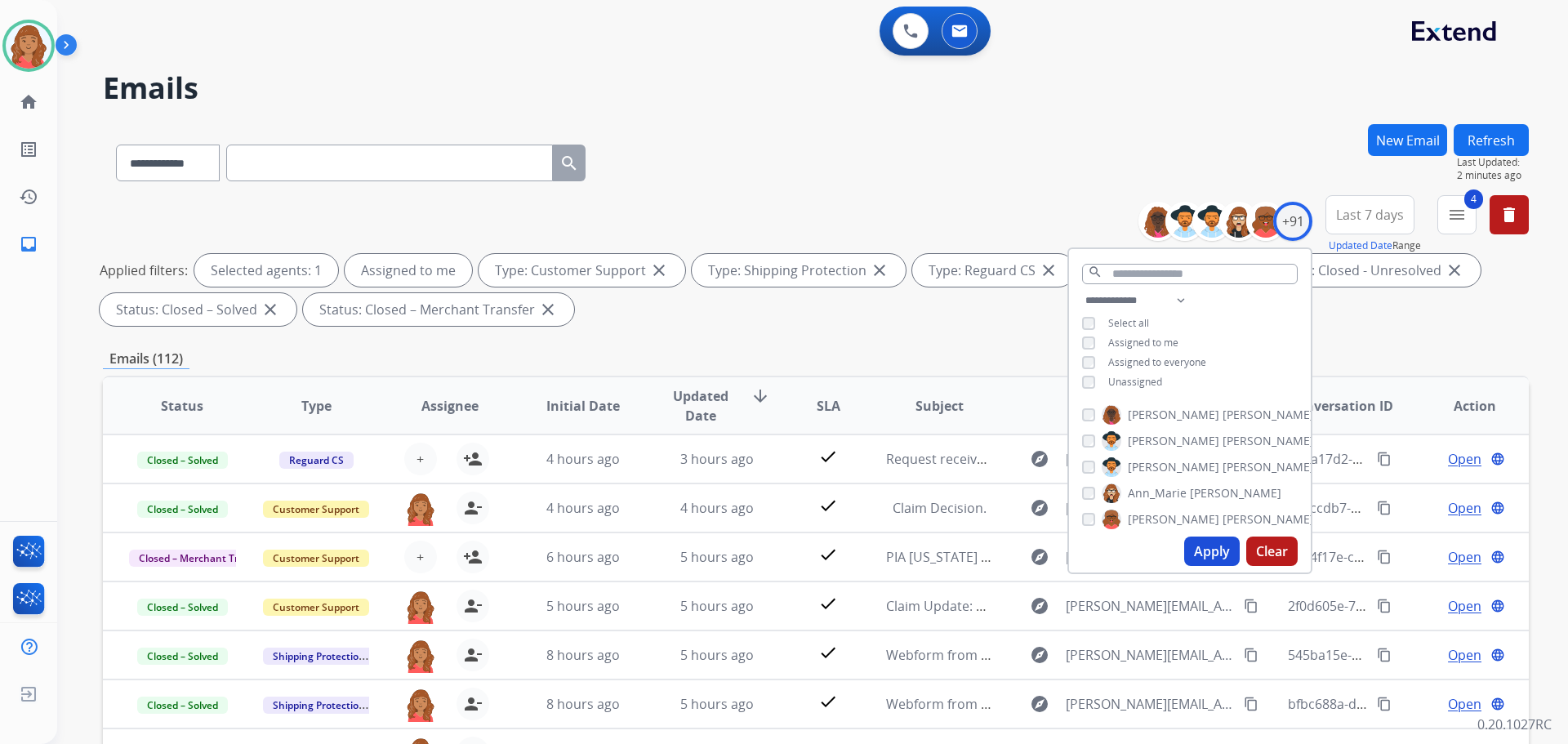
click at [1201, 558] on button "Apply" at bounding box center [1212, 550] width 56 height 29
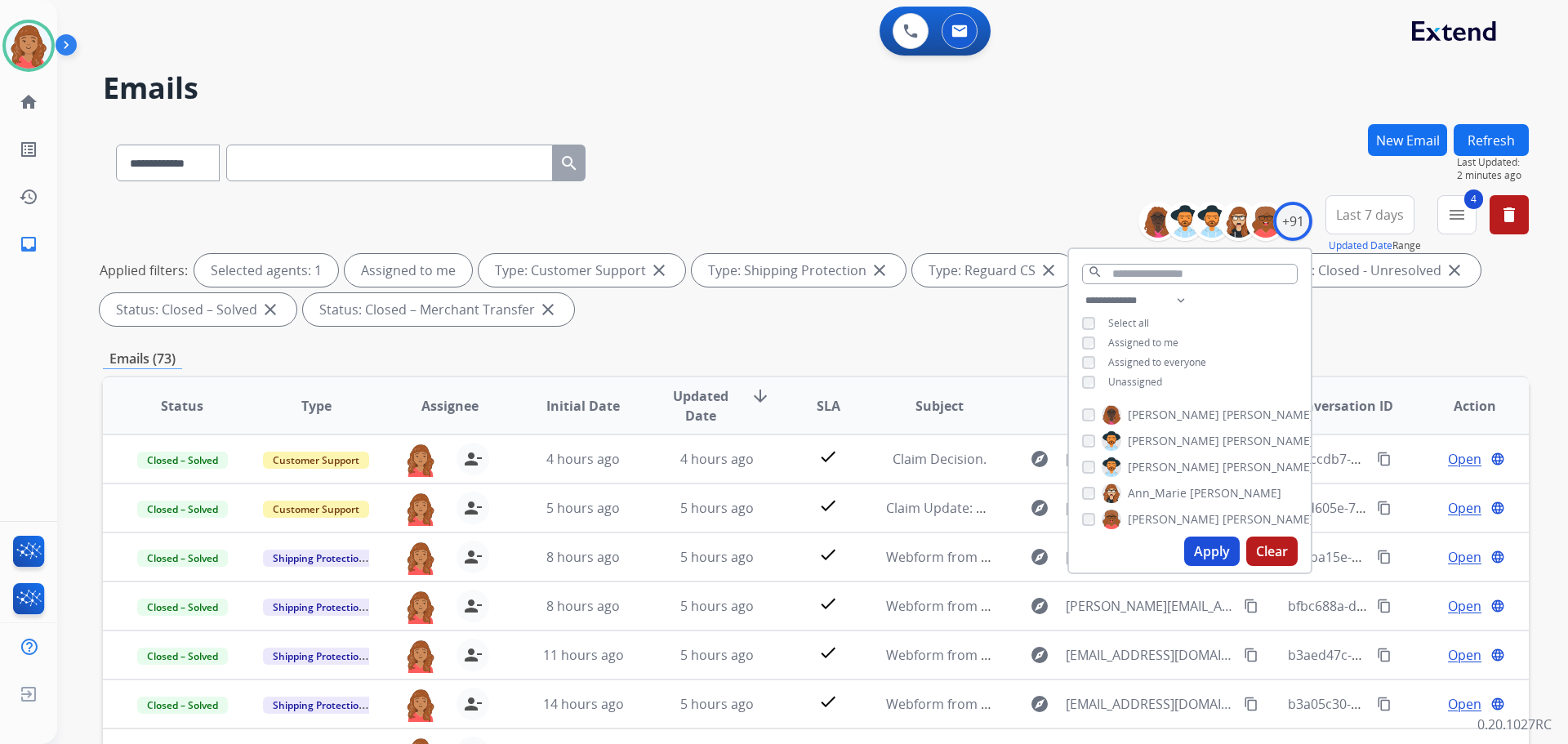
click at [928, 331] on div "**********" at bounding box center [816, 566] width 1426 height 883
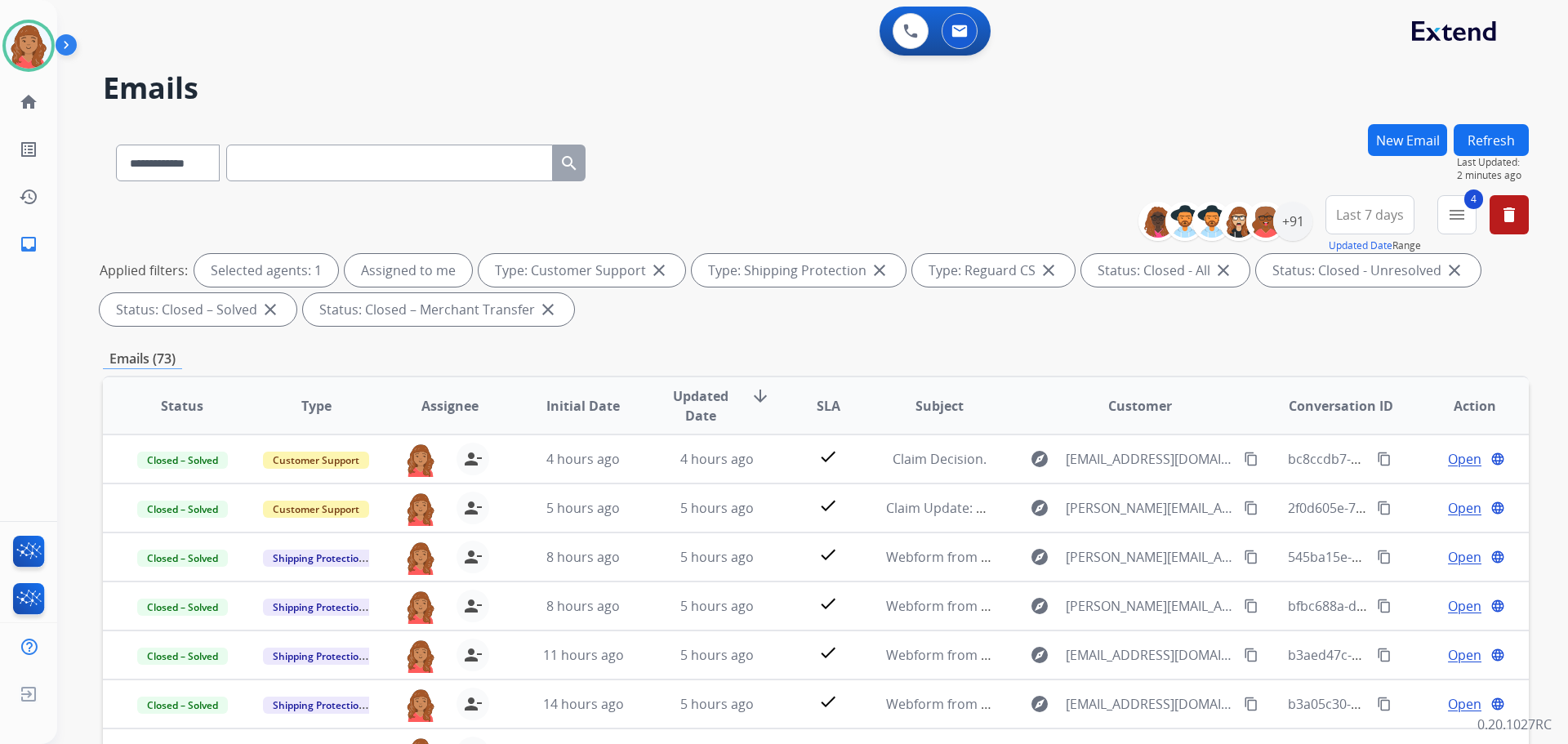
click at [61, 41] on img at bounding box center [69, 48] width 28 height 31
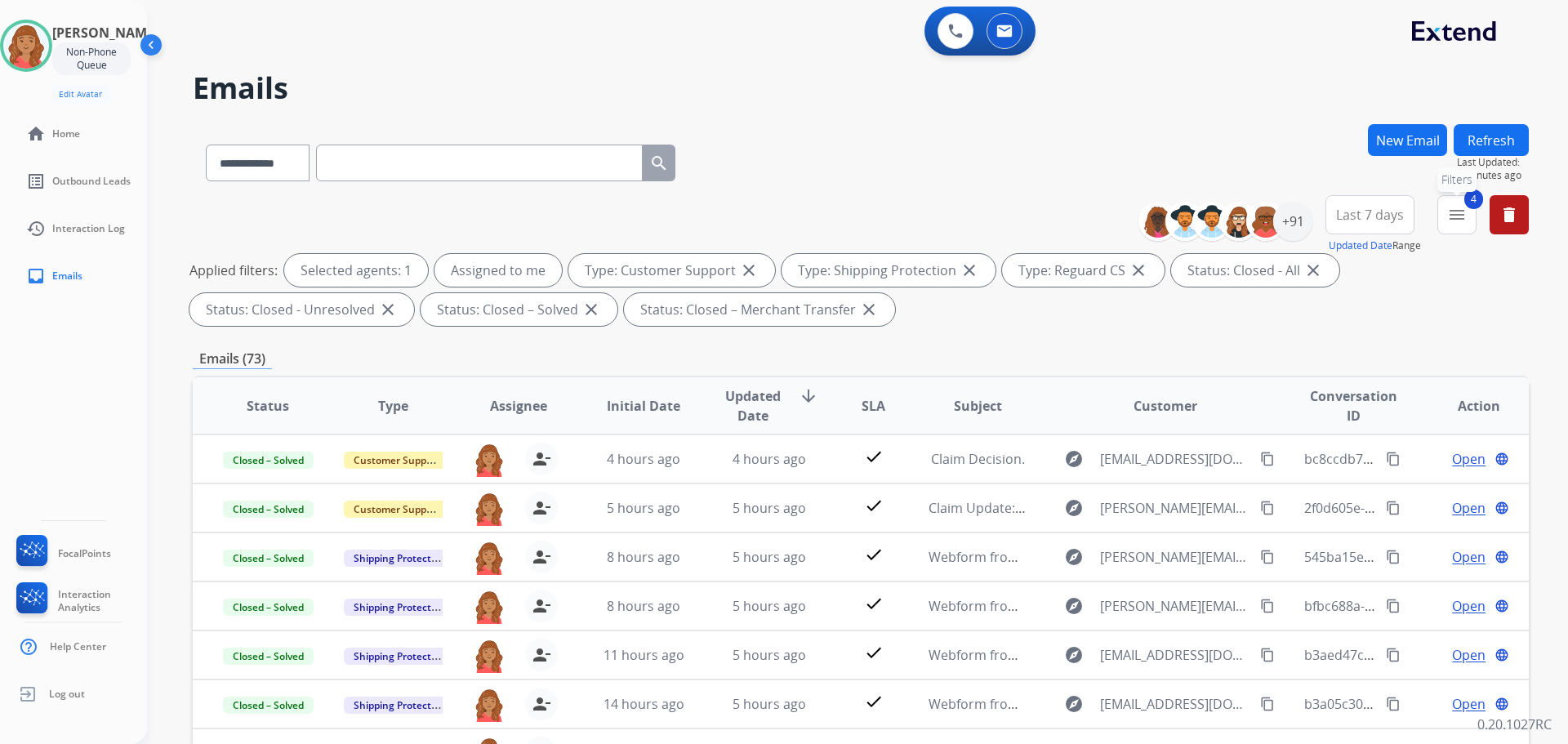
click at [1455, 216] on mat-icon "menu" at bounding box center [1457, 215] width 20 height 20
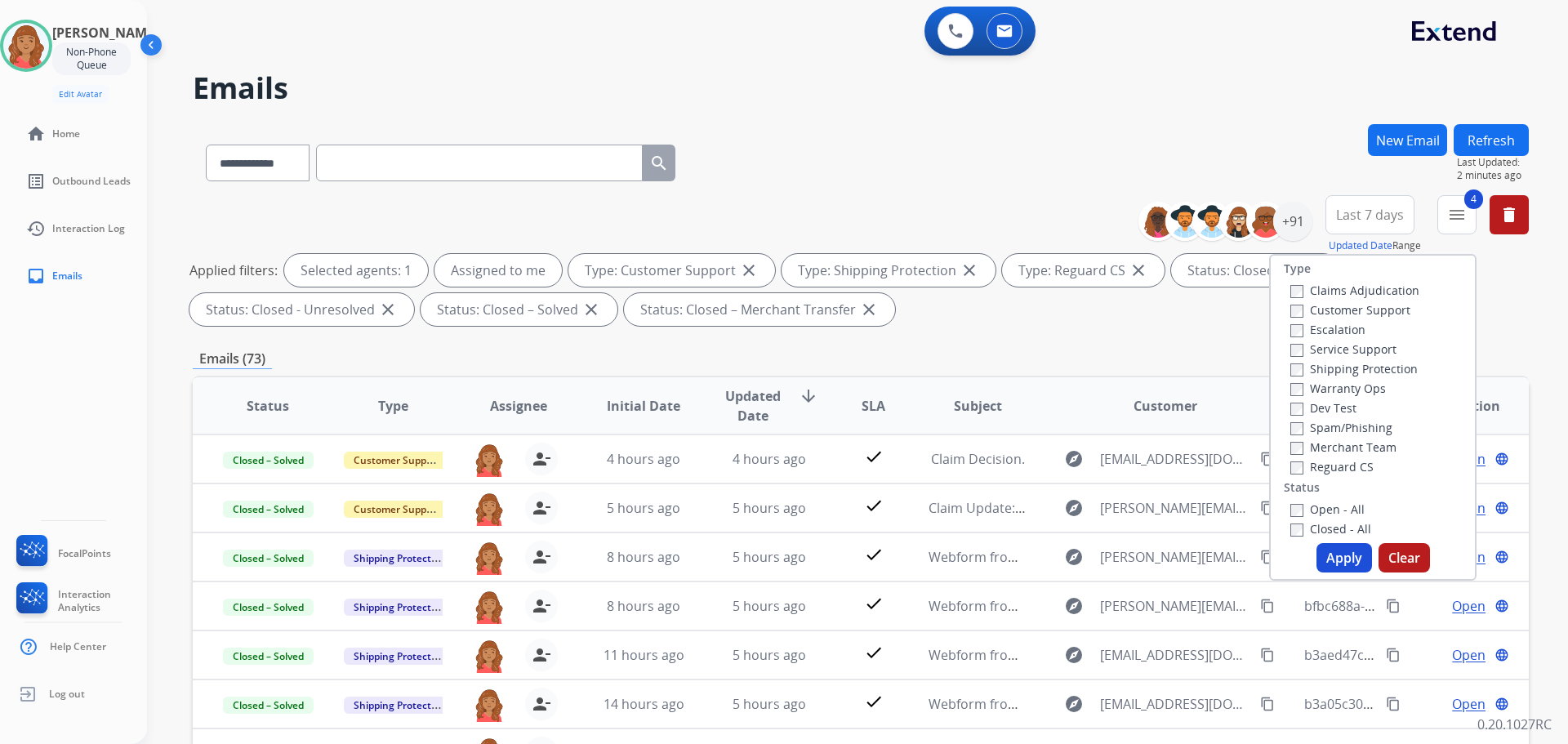
click at [1326, 556] on button "Apply" at bounding box center [1344, 558] width 56 height 29
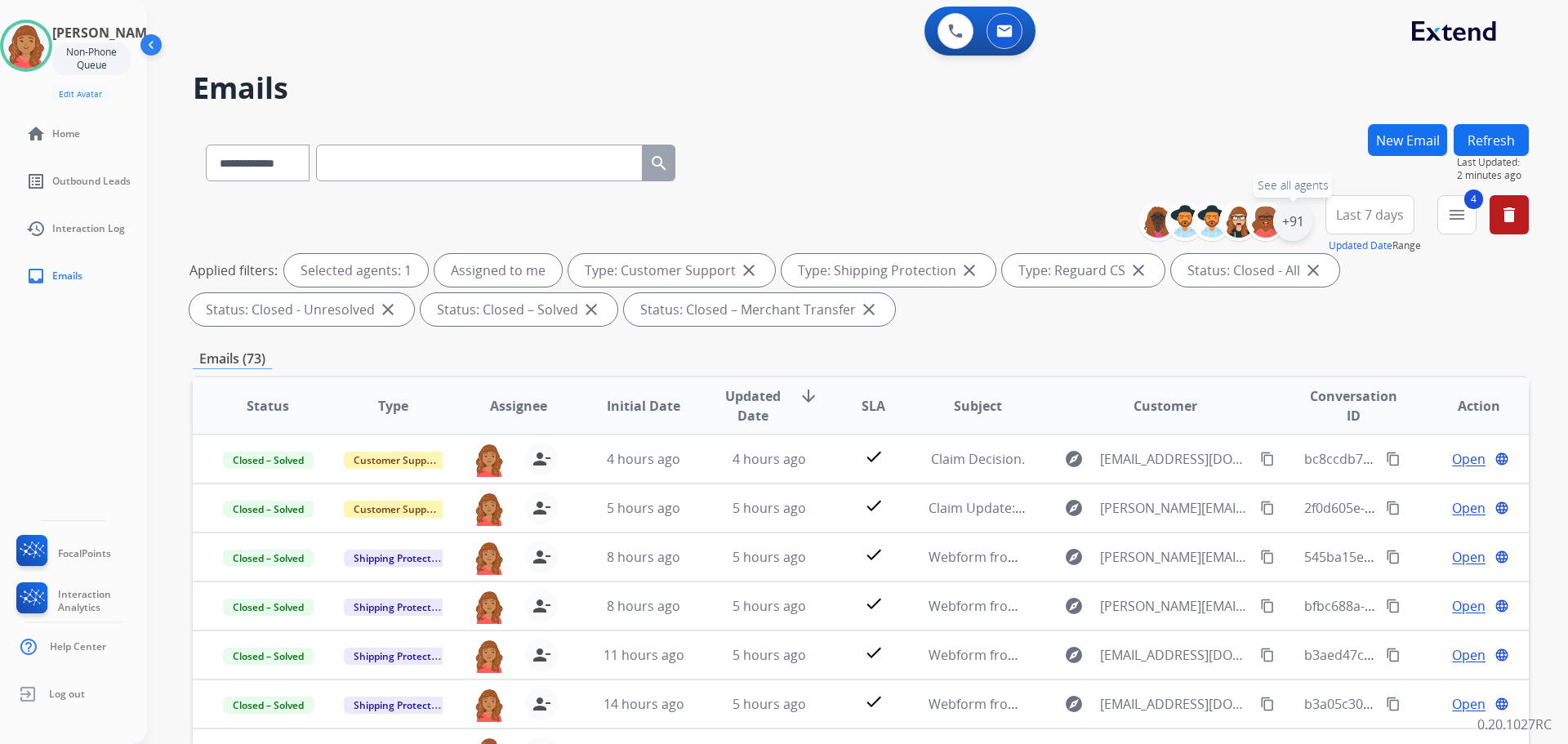
click at [1284, 224] on div "+91" at bounding box center [1293, 221] width 39 height 39
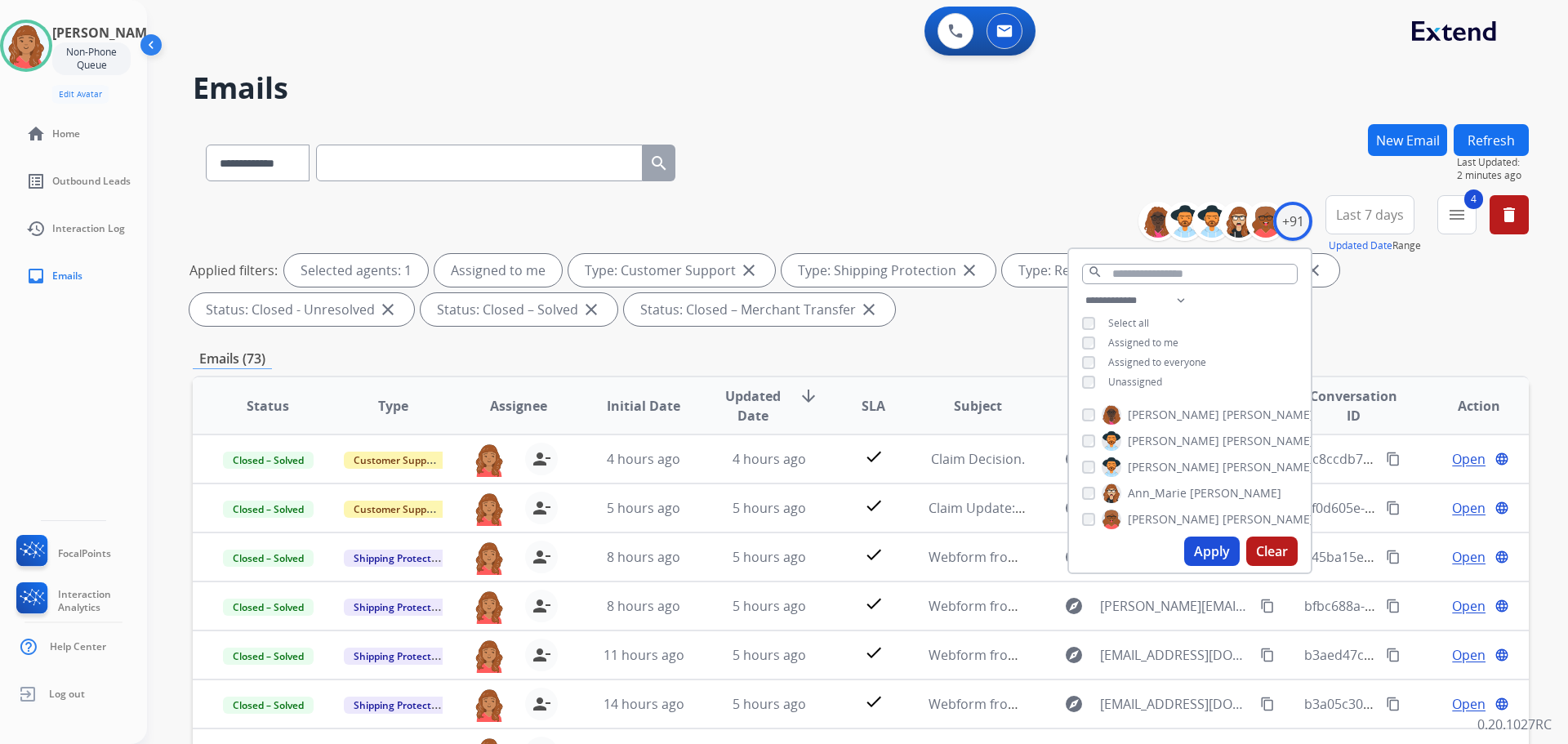
click at [1192, 560] on button "Apply" at bounding box center [1212, 550] width 56 height 29
click at [1098, 383] on div "Unassigned" at bounding box center [1122, 382] width 80 height 13
click at [1461, 222] on mat-icon "menu" at bounding box center [1457, 215] width 20 height 20
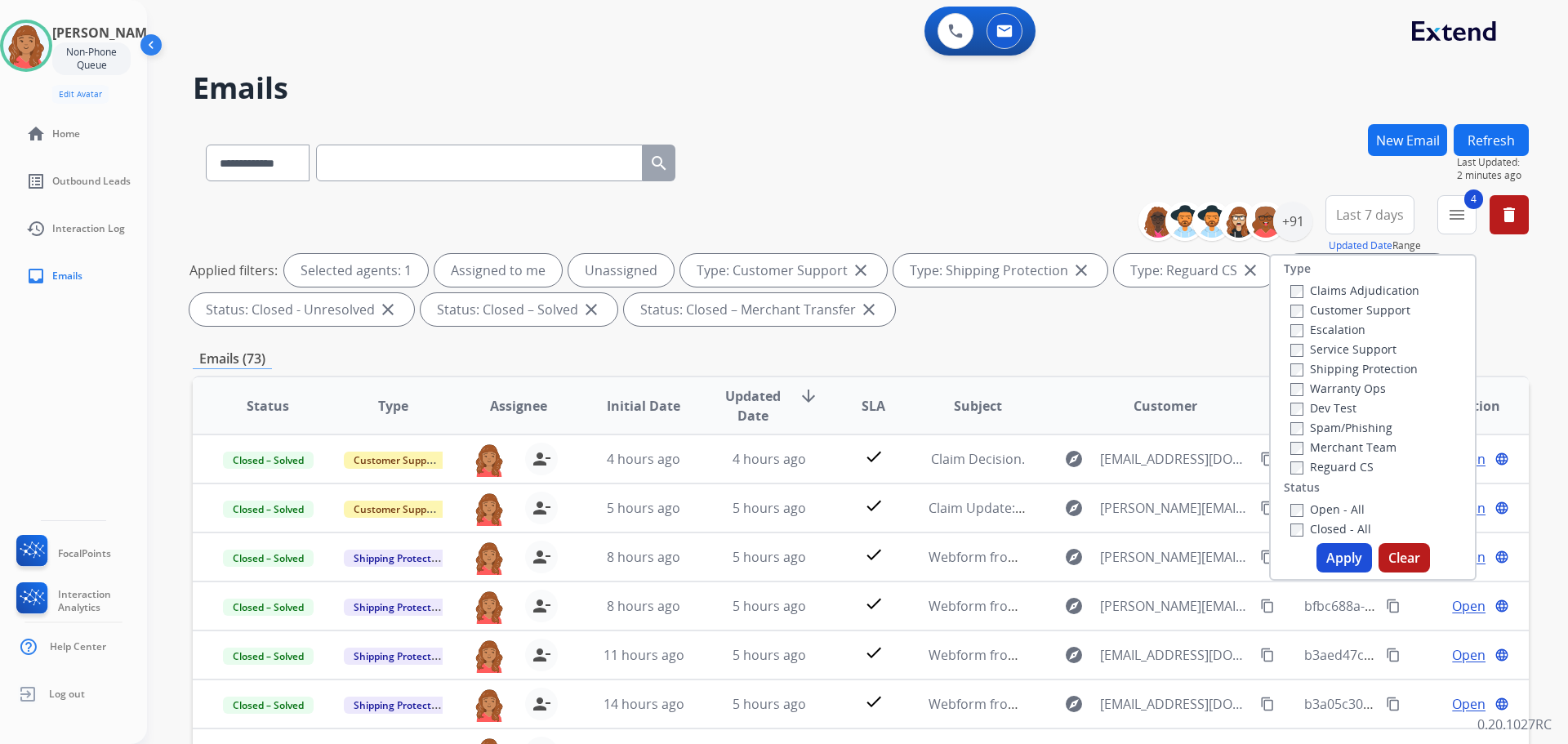
click at [1333, 557] on button "Apply" at bounding box center [1344, 558] width 56 height 29
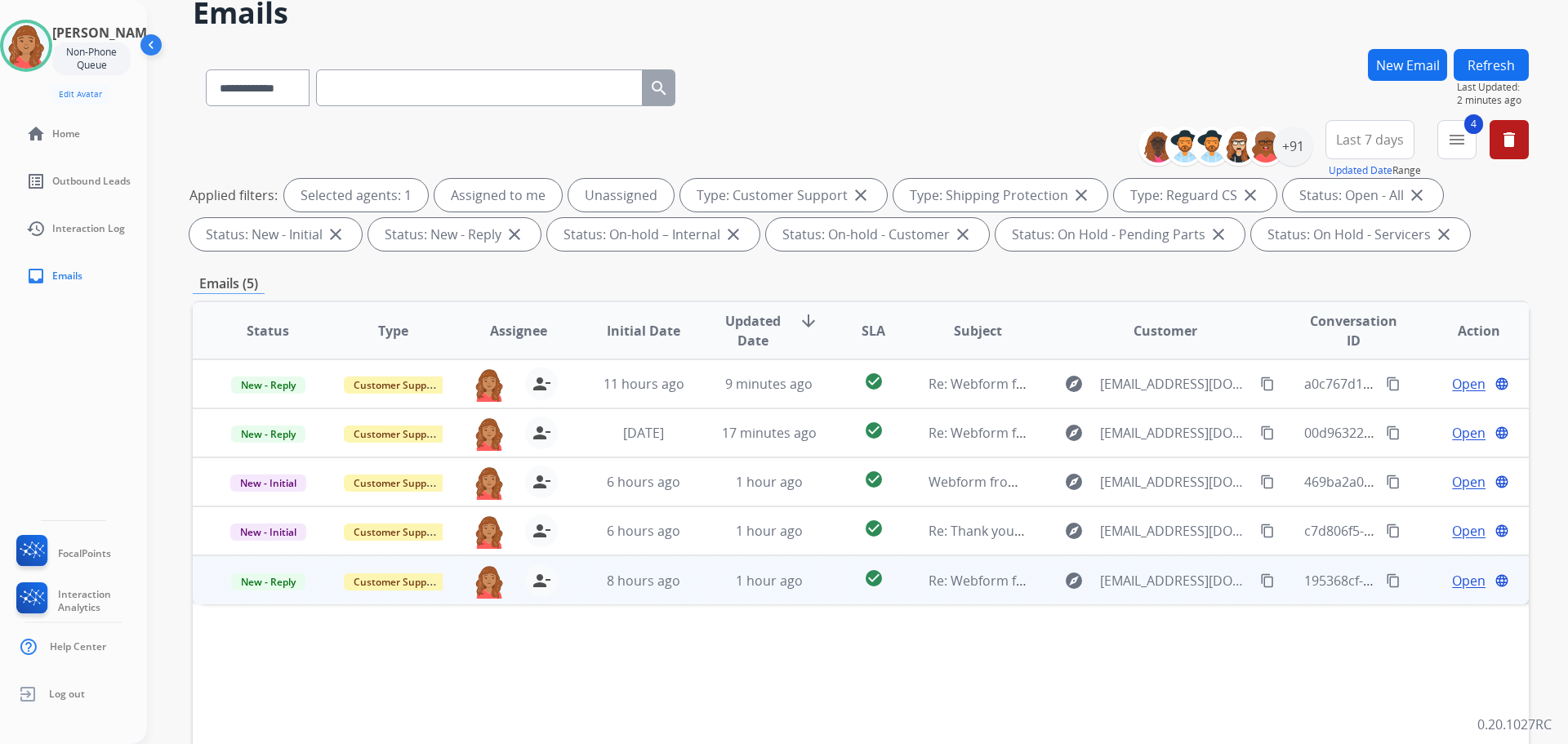
scroll to position [82, 0]
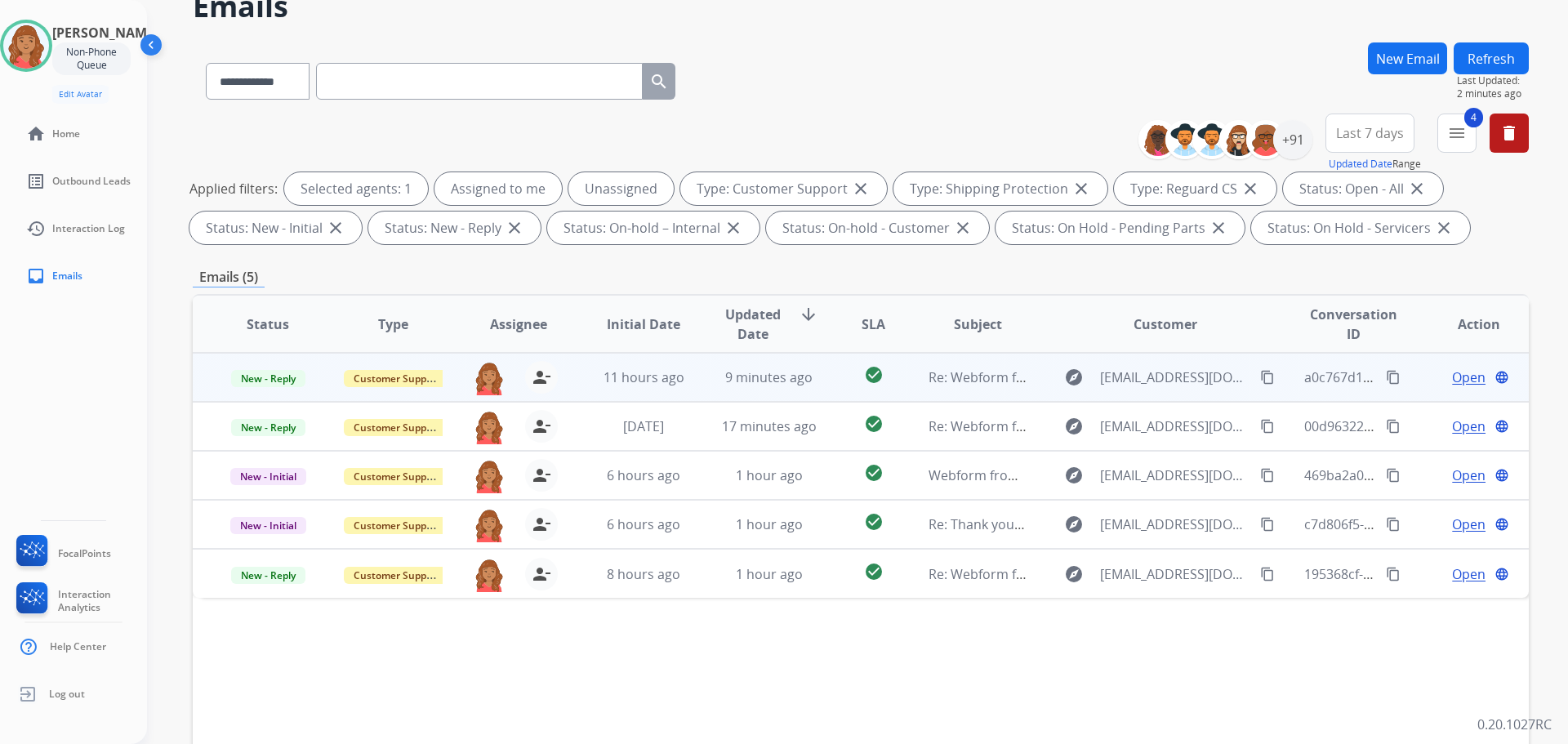
click at [721, 388] on td "9 minutes ago" at bounding box center [756, 376] width 125 height 49
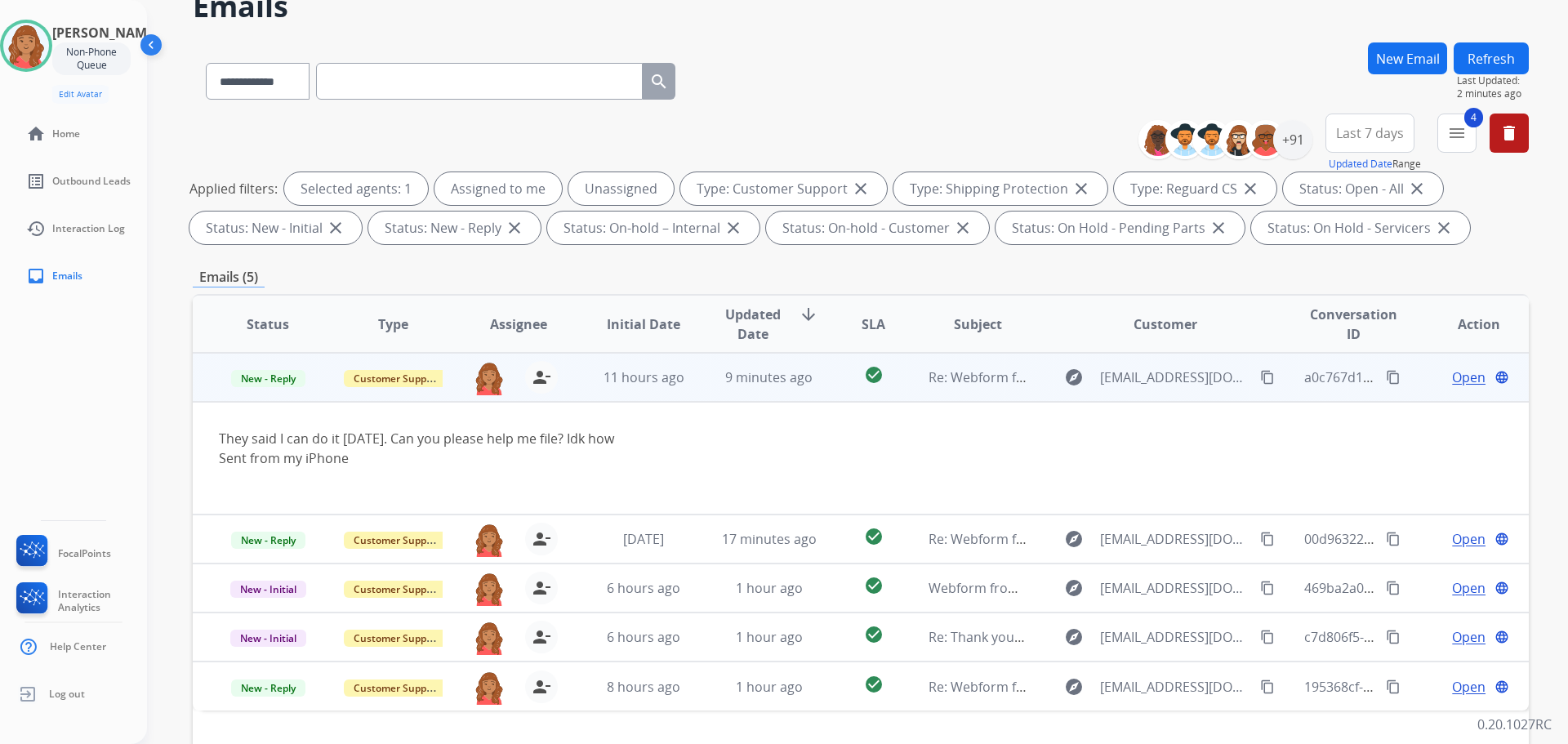
click at [722, 388] on td "9 minutes ago" at bounding box center [756, 376] width 125 height 49
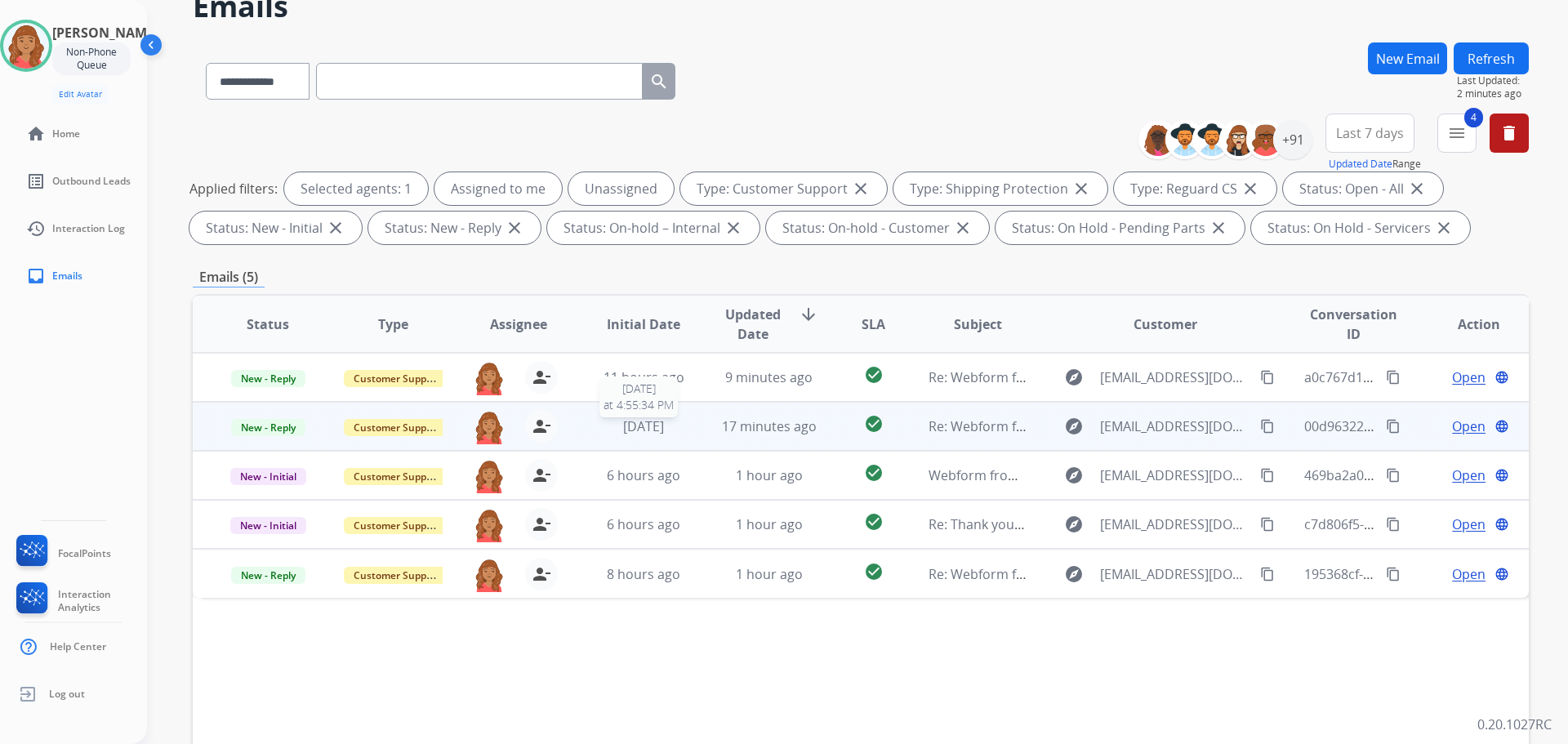
click at [674, 427] on div "[DATE]" at bounding box center [644, 426] width 98 height 20
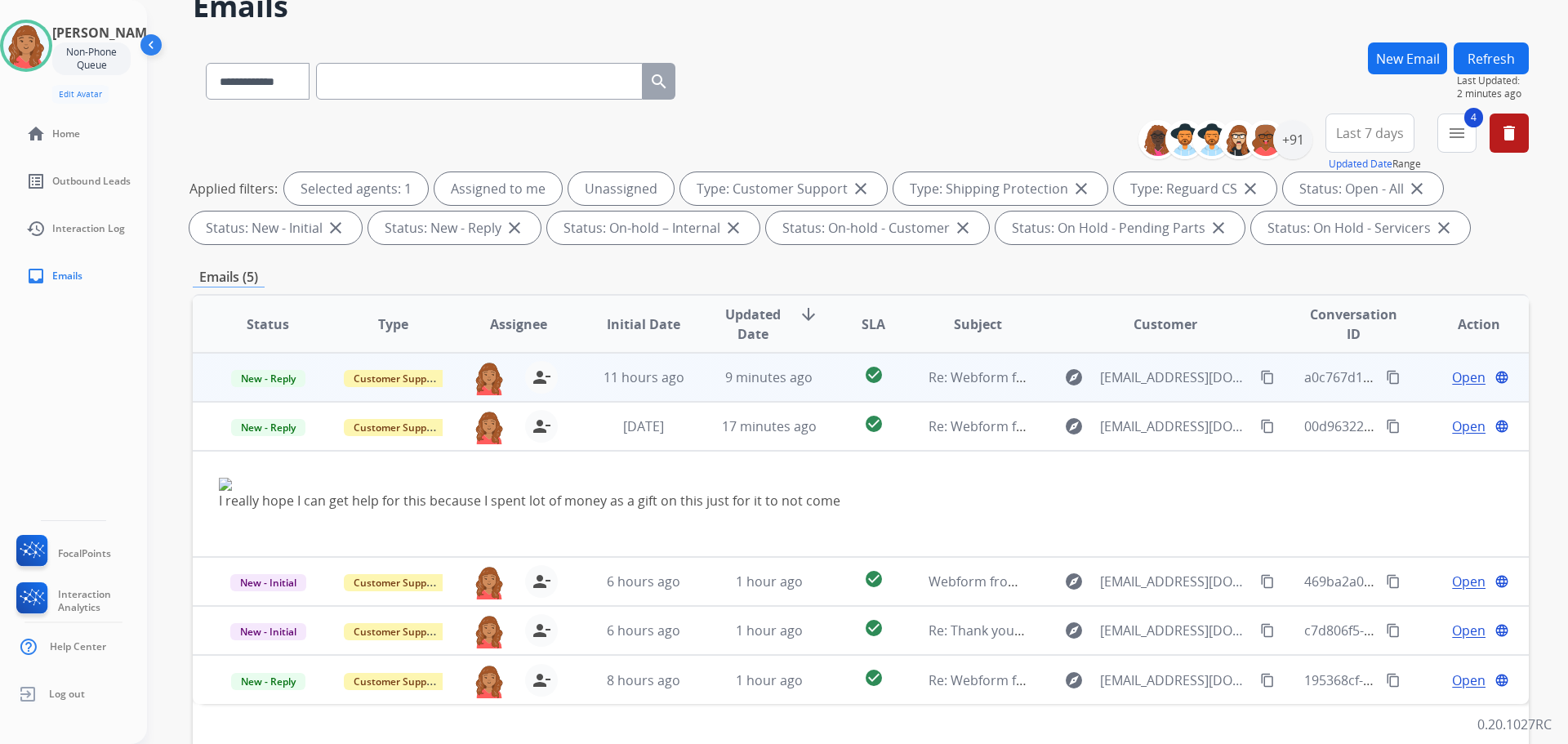
click at [697, 381] on td "9 minutes ago" at bounding box center [756, 376] width 125 height 49
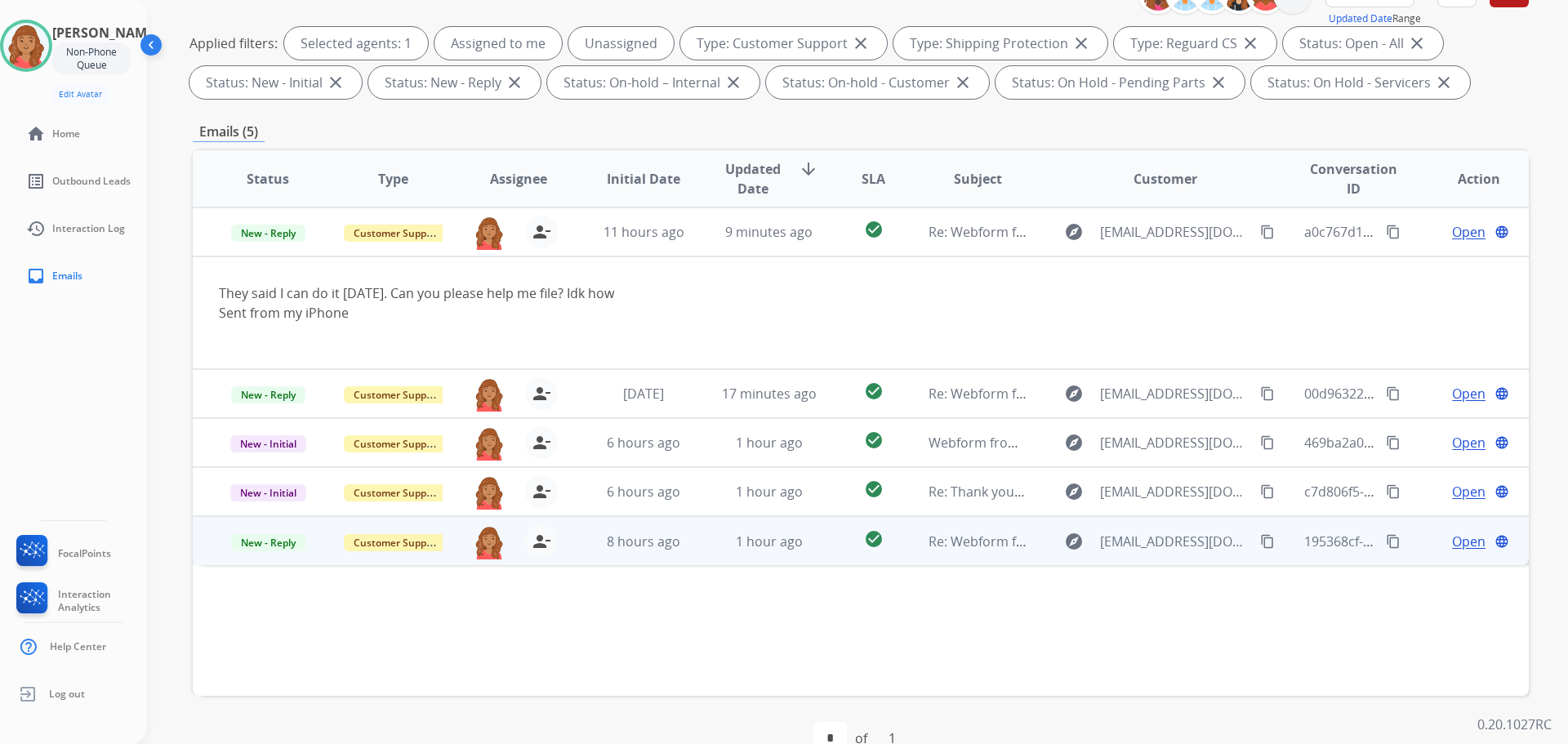
scroll to position [245, 0]
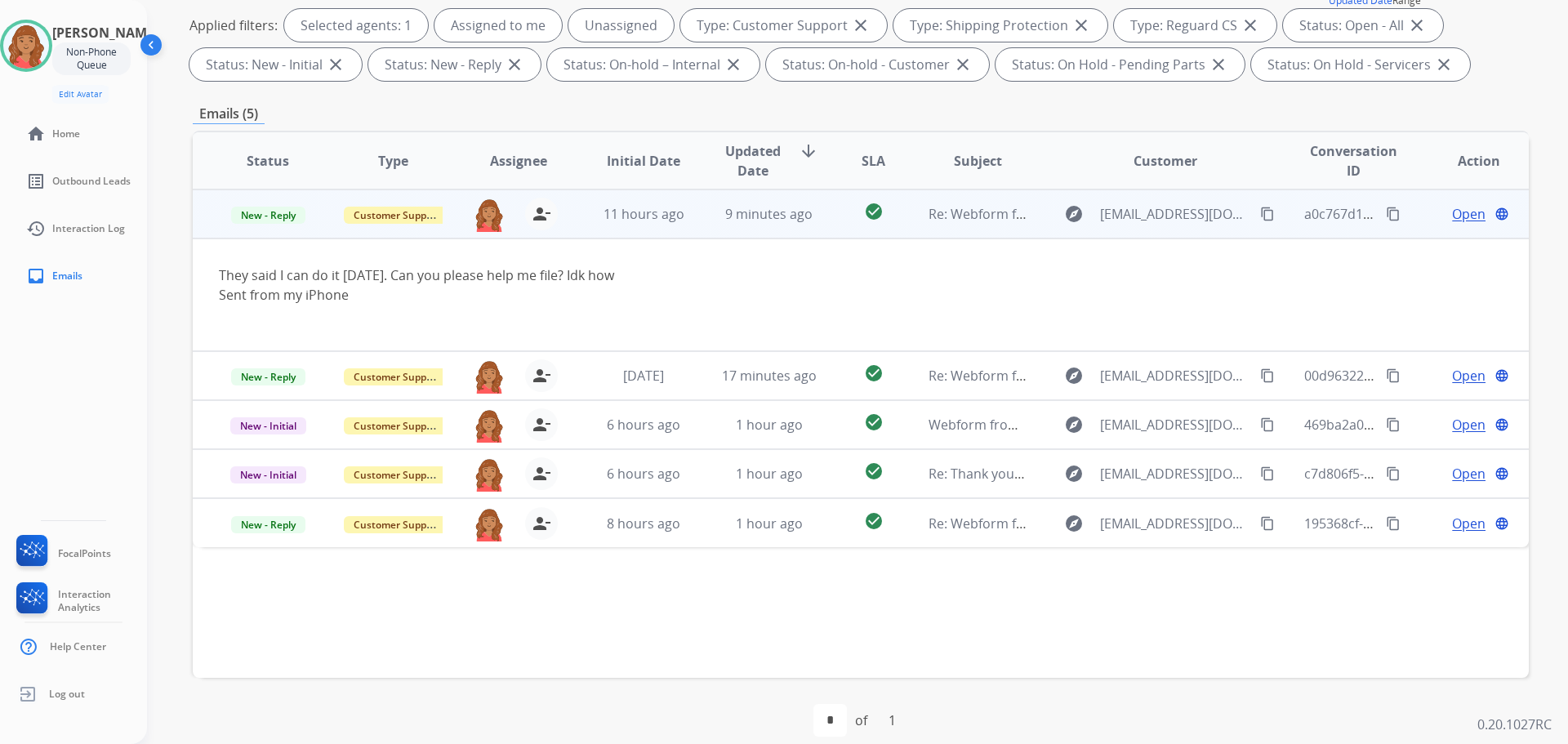
click at [1453, 217] on span "Open" at bounding box center [1469, 214] width 34 height 20
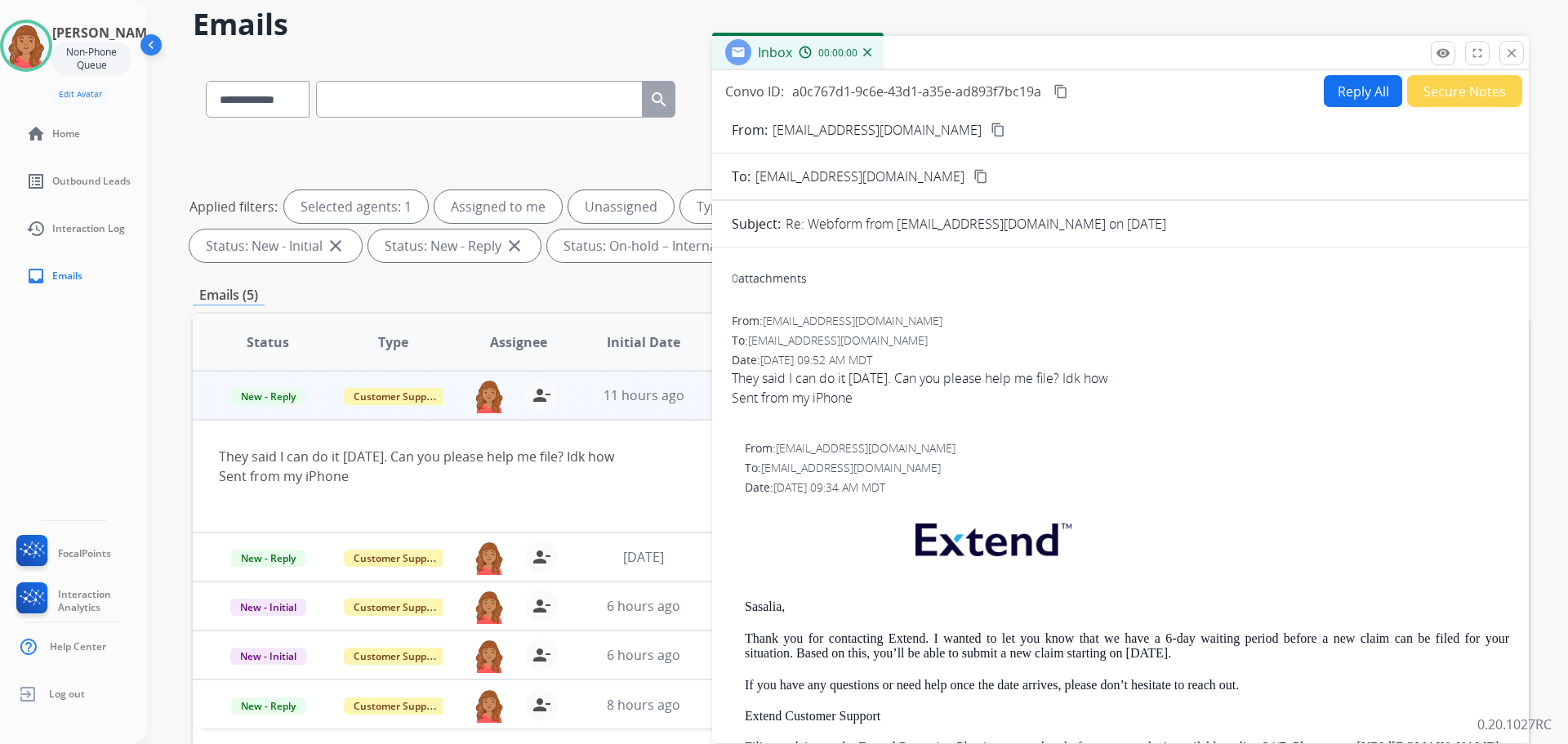
scroll to position [0, 0]
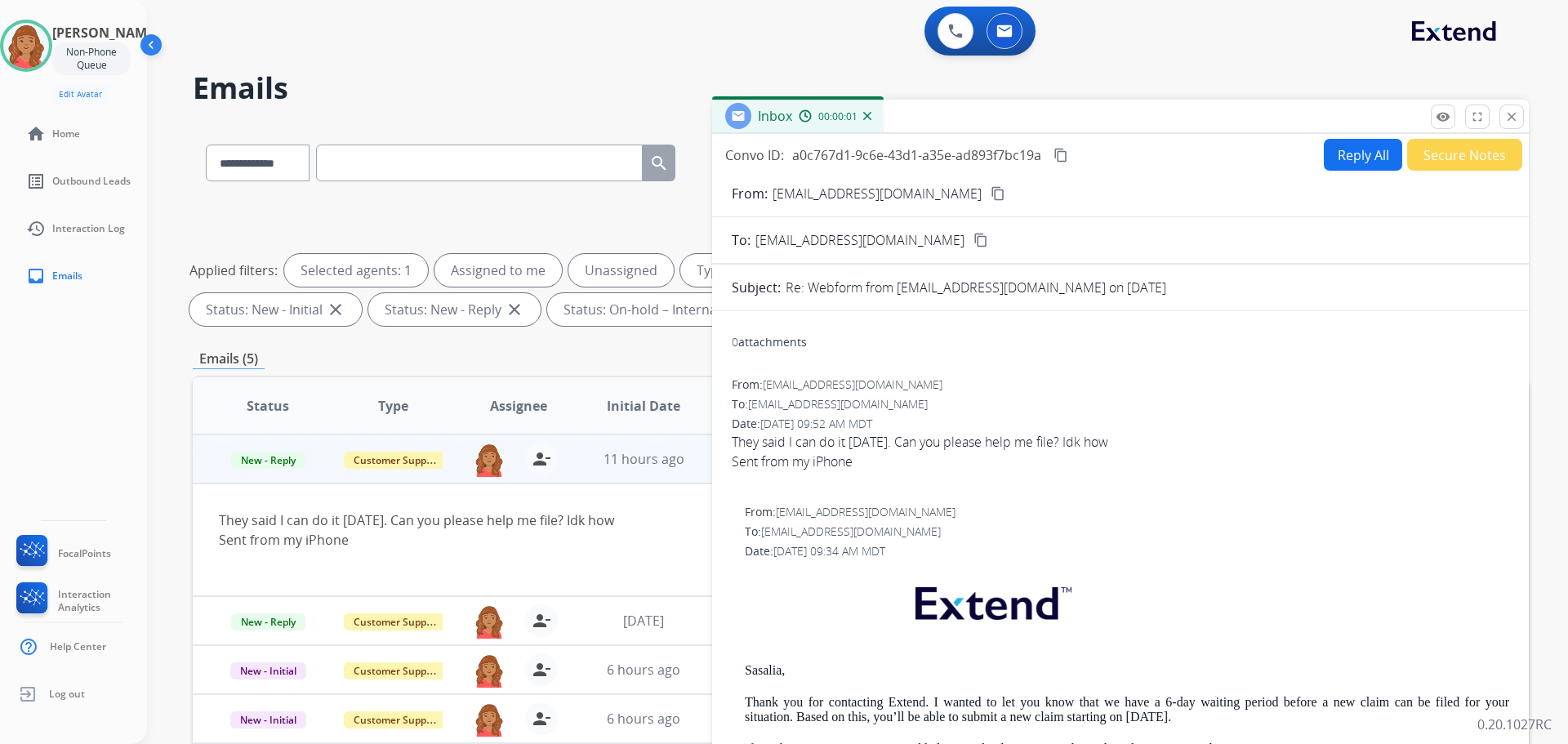
click at [1343, 170] on form "From: [EMAIL_ADDRESS][DOMAIN_NAME] content_copy To: [EMAIL_ADDRESS][DOMAIN_NAME…" at bounding box center [1121, 691] width 817 height 1041
click at [1336, 151] on button "Reply All" at bounding box center [1363, 154] width 78 height 32
select select "**********"
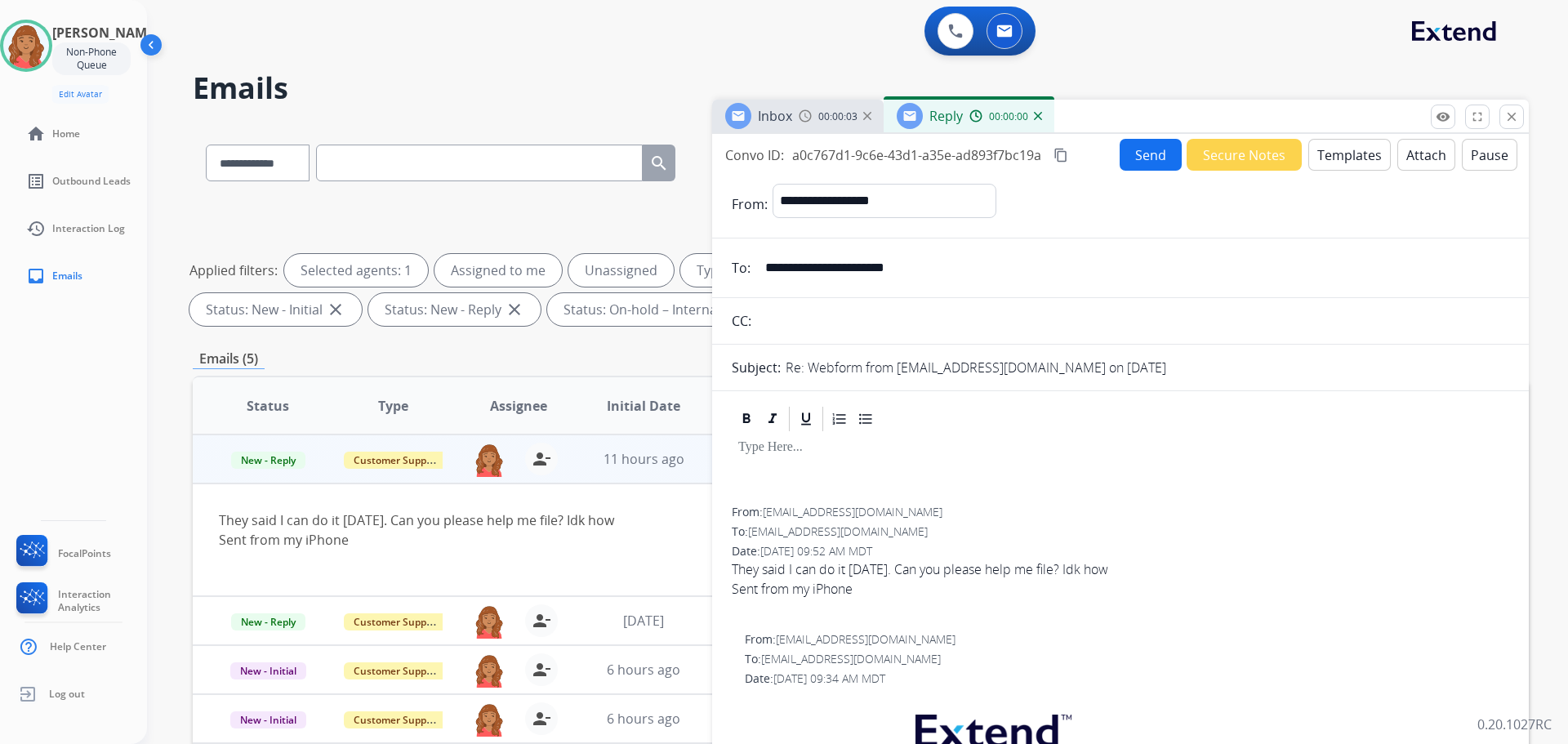
click at [1334, 150] on button "Templates" at bounding box center [1350, 154] width 83 height 32
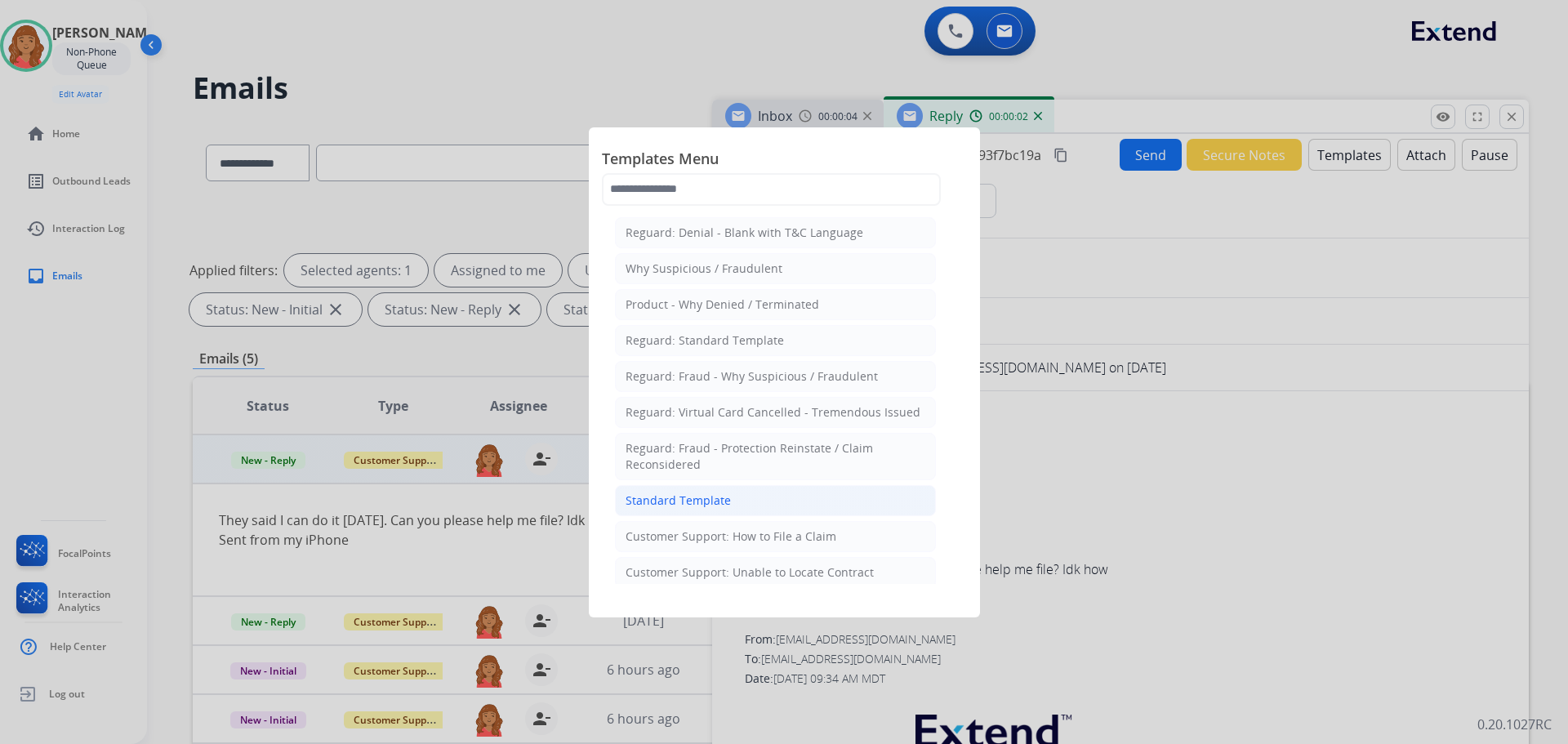
click at [712, 503] on div "Standard Template" at bounding box center [678, 501] width 106 height 16
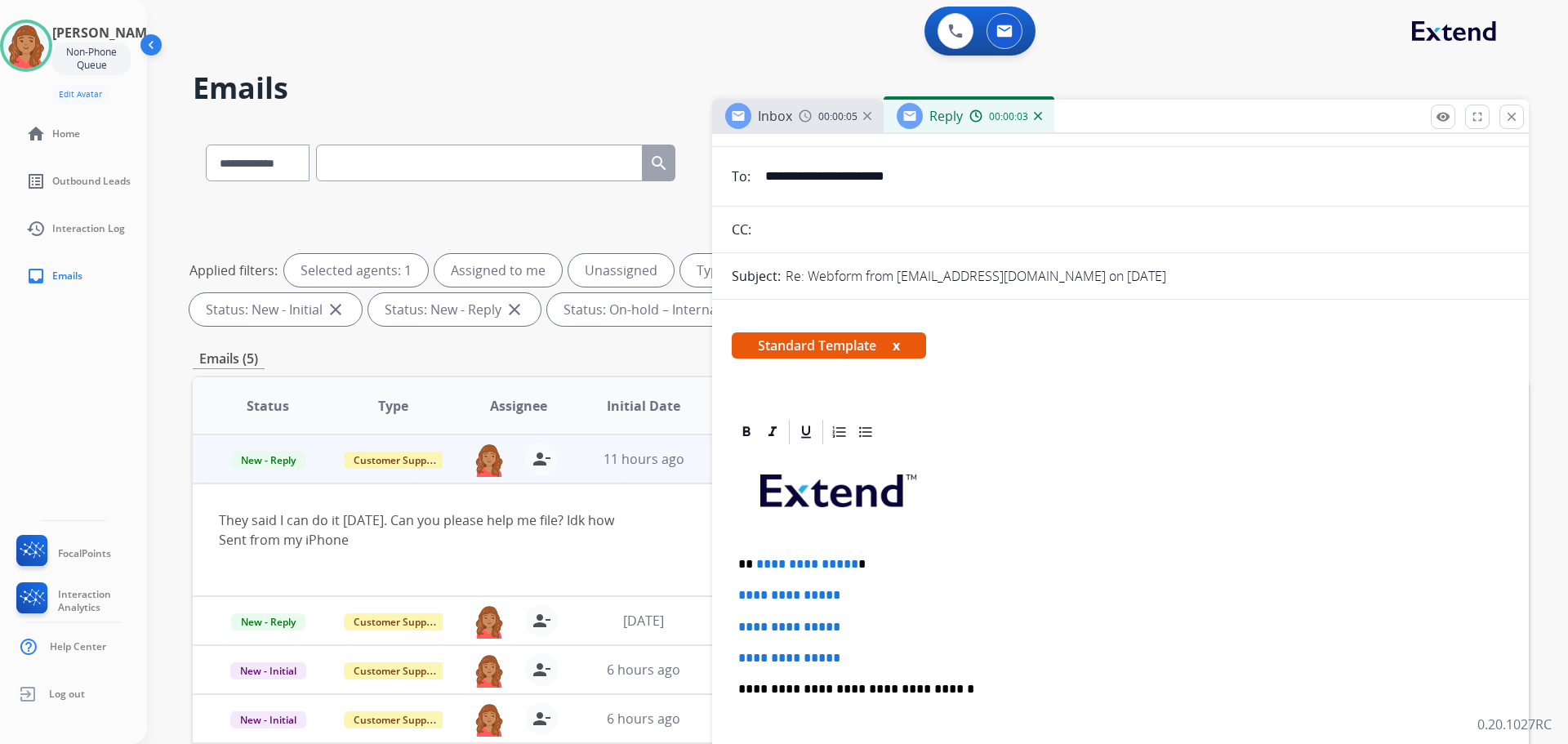
scroll to position [490, 0]
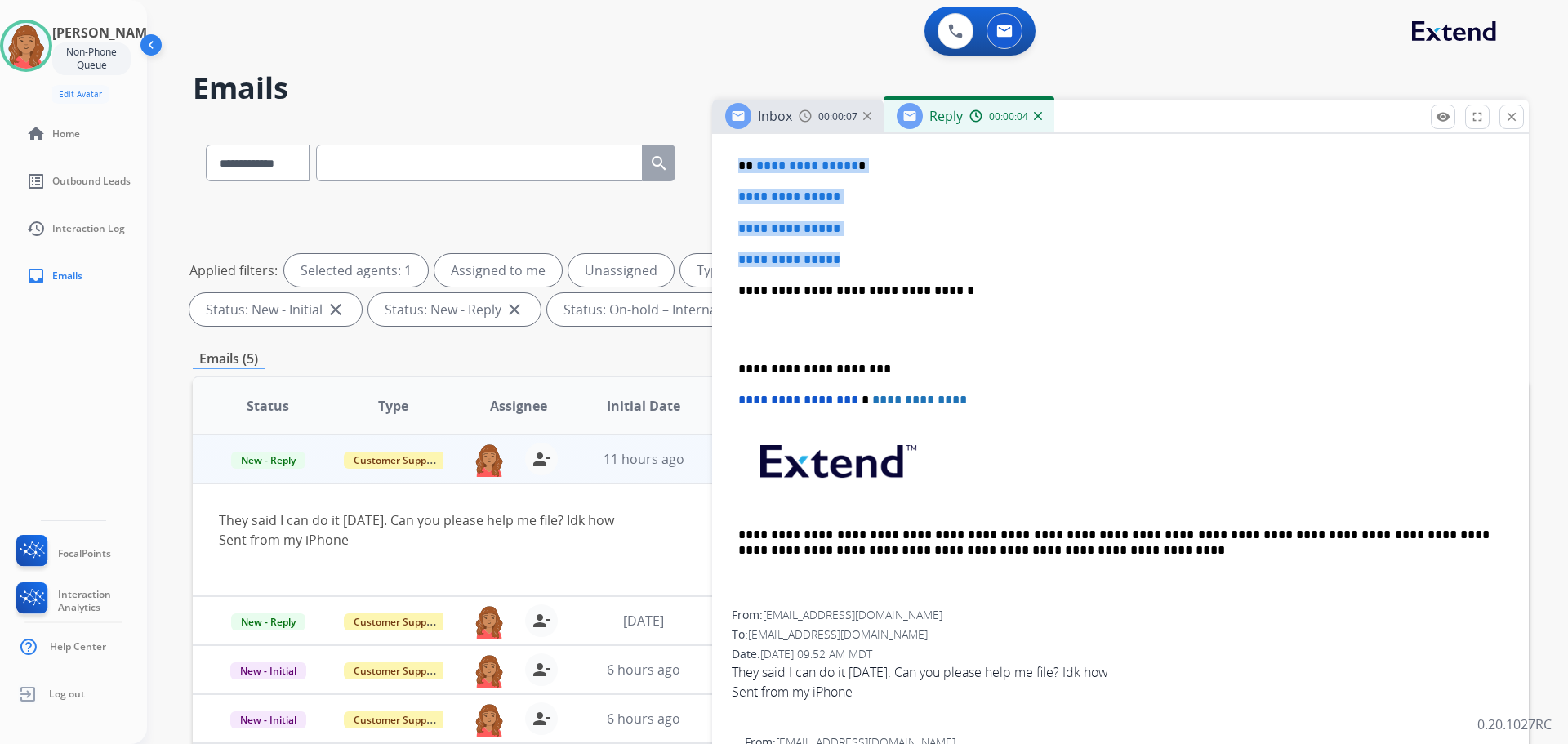
drag, startPoint x: 883, startPoint y: 260, endPoint x: 739, endPoint y: 170, distance: 169.8
click at [737, 170] on div "**********" at bounding box center [1121, 328] width 778 height 562
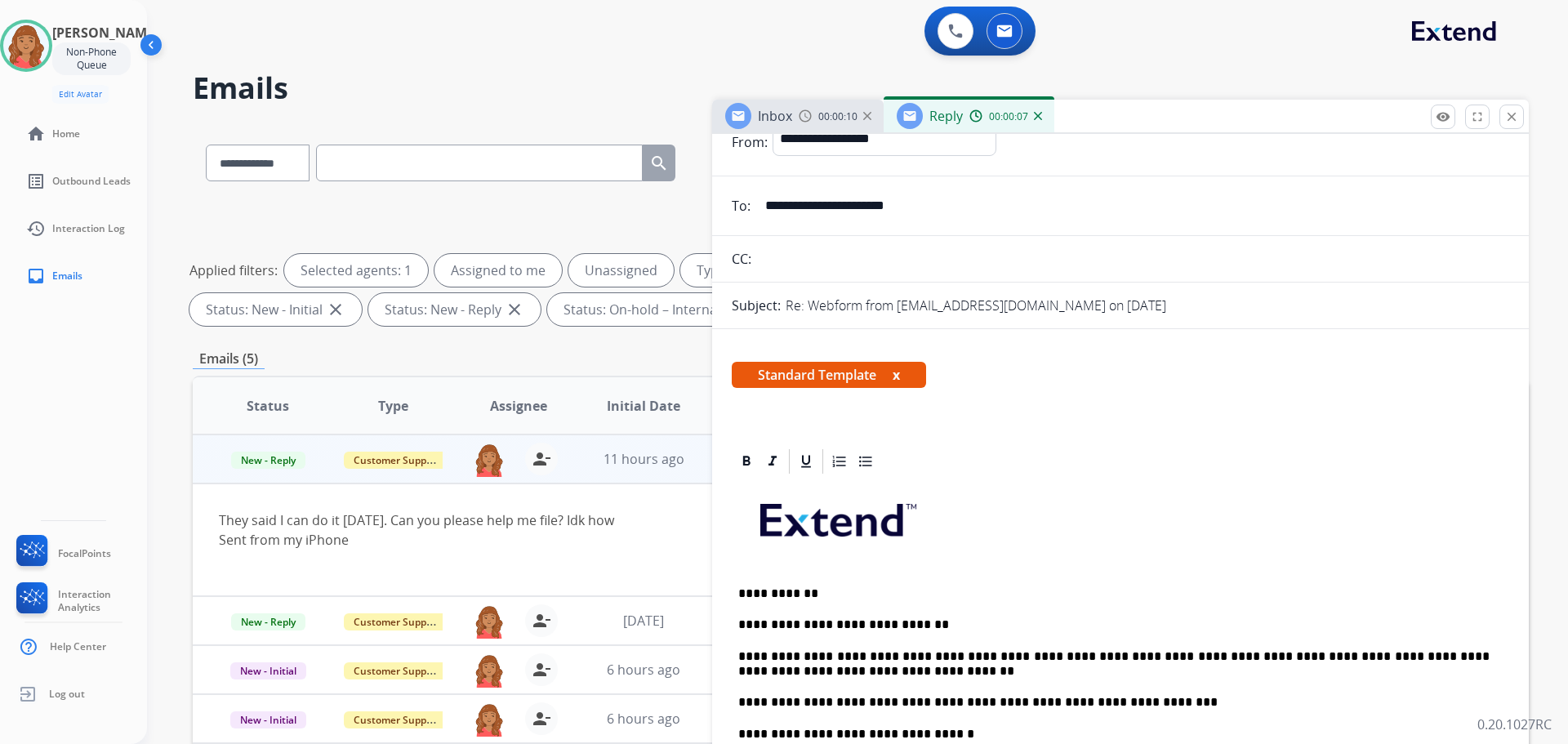
scroll to position [0, 0]
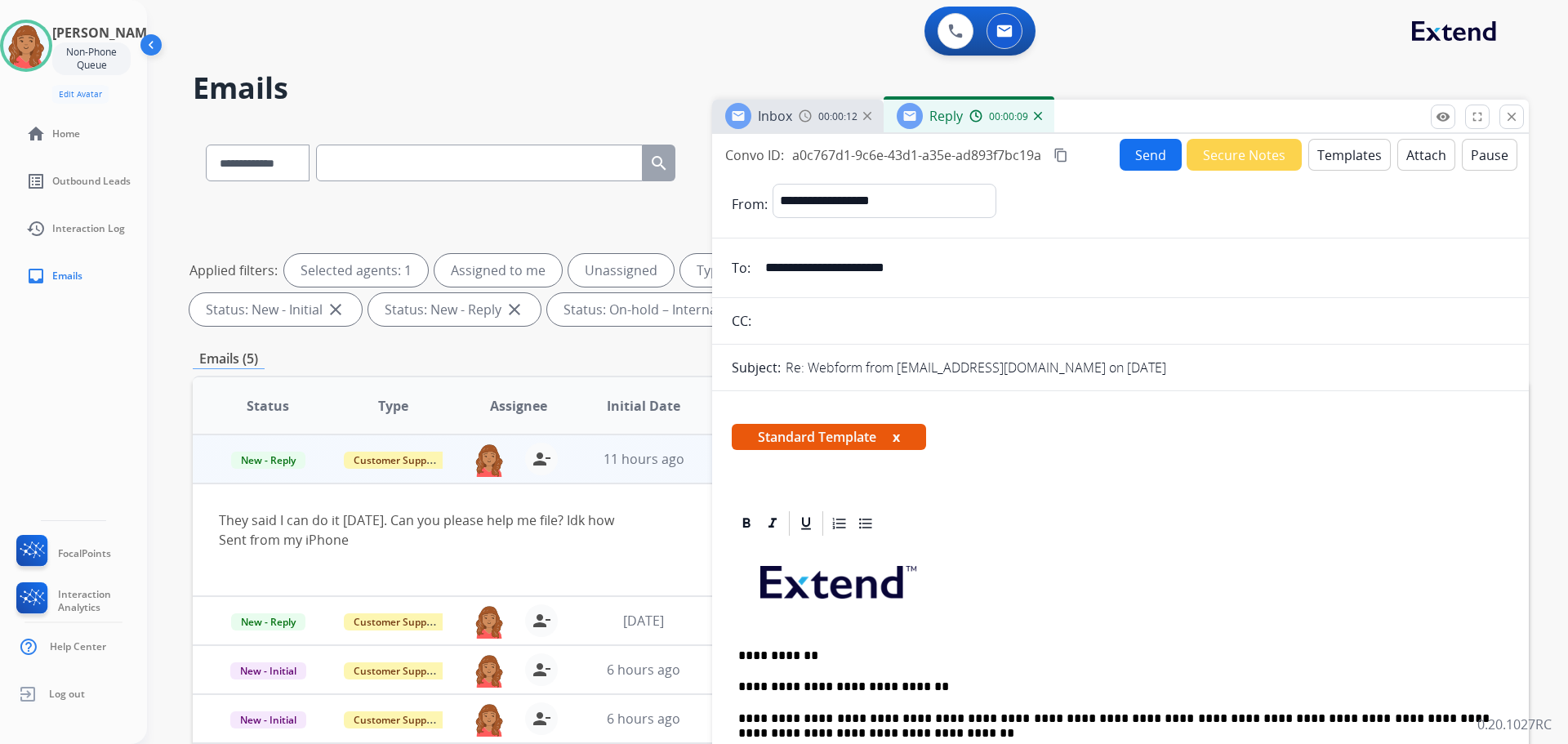
click at [1121, 152] on button "Send" at bounding box center [1151, 154] width 62 height 32
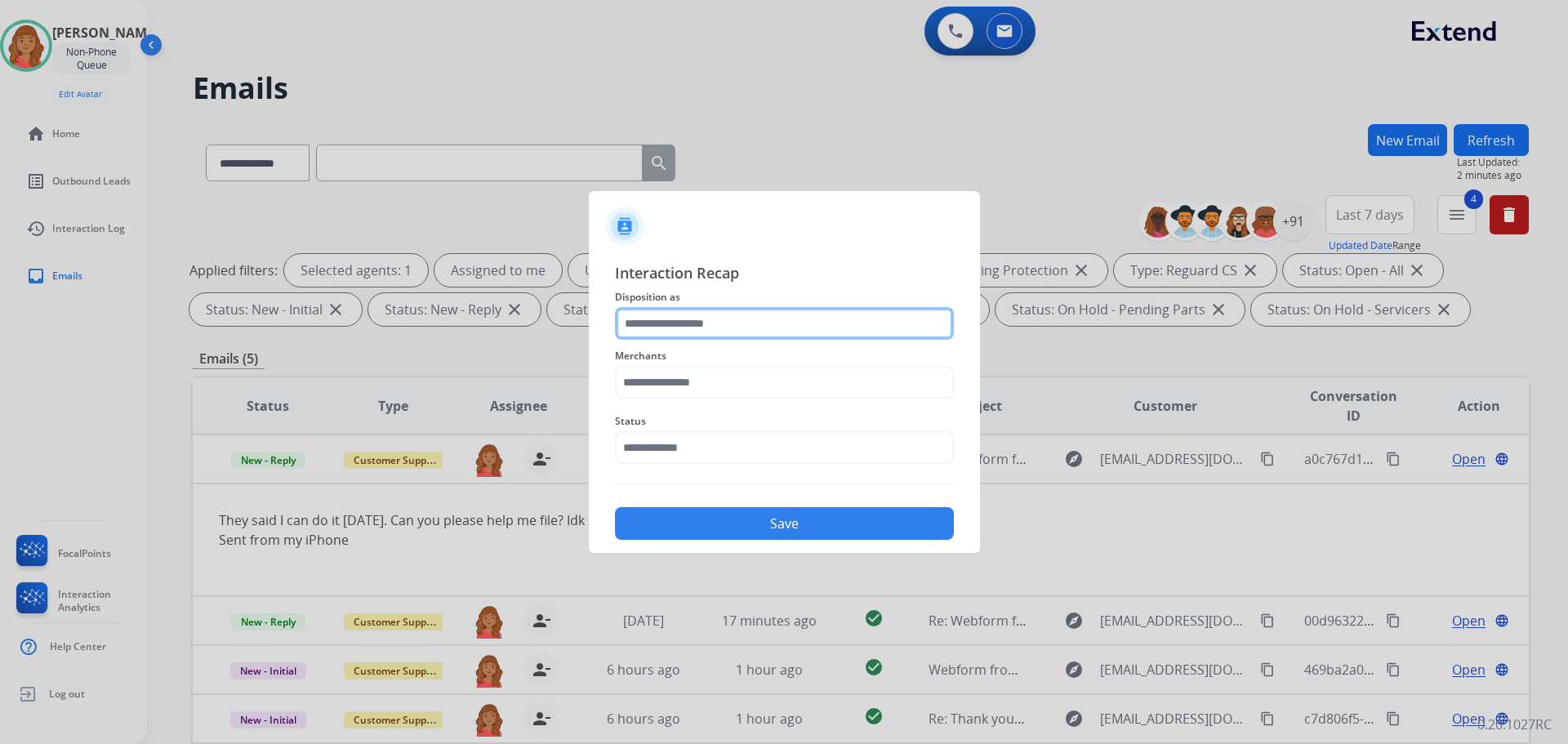
click at [722, 339] on input "text" at bounding box center [785, 323] width 339 height 33
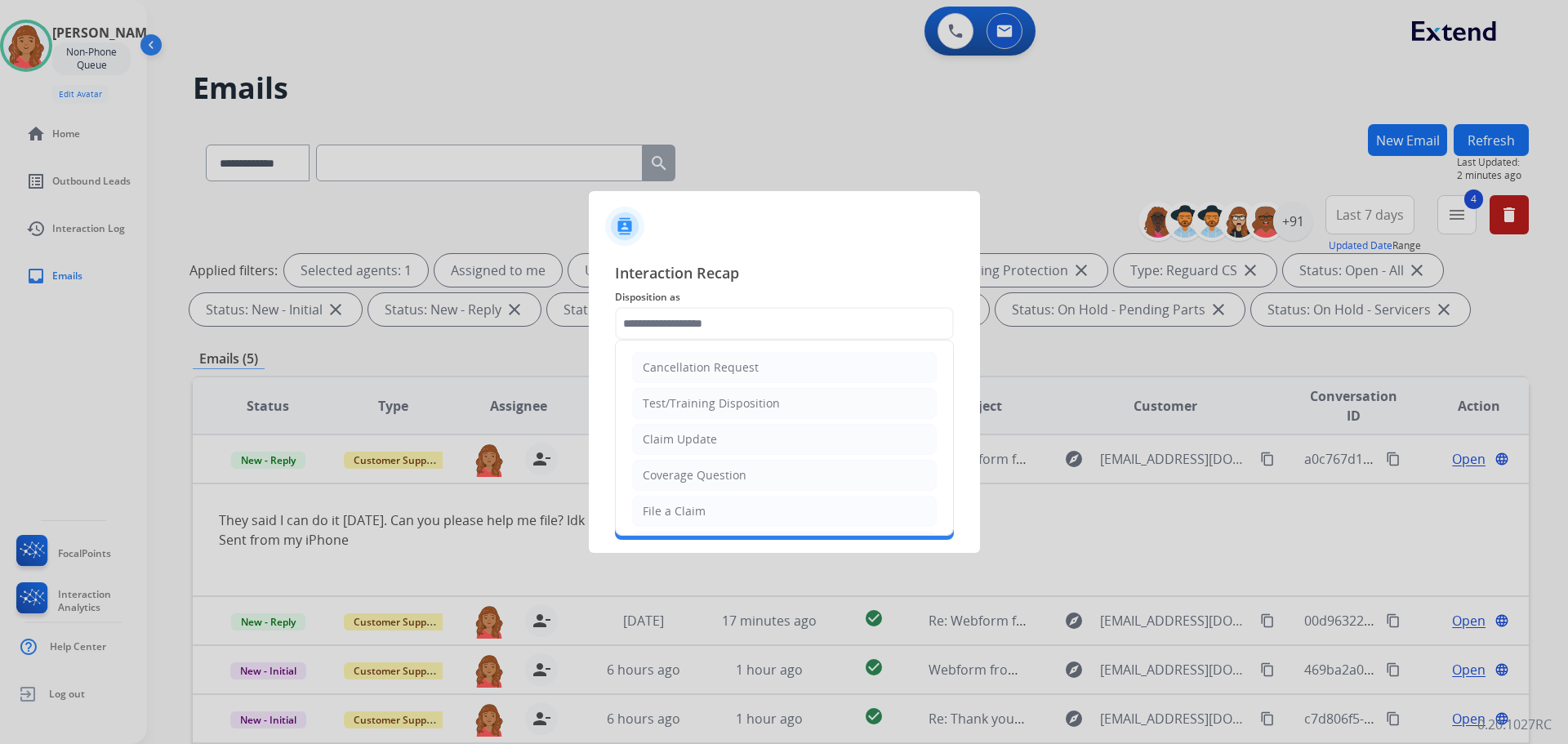
drag, startPoint x: 684, startPoint y: 437, endPoint x: 679, endPoint y: 427, distance: 11.2
click at [684, 436] on div "Claim Update" at bounding box center [680, 439] width 75 height 16
type input "**********"
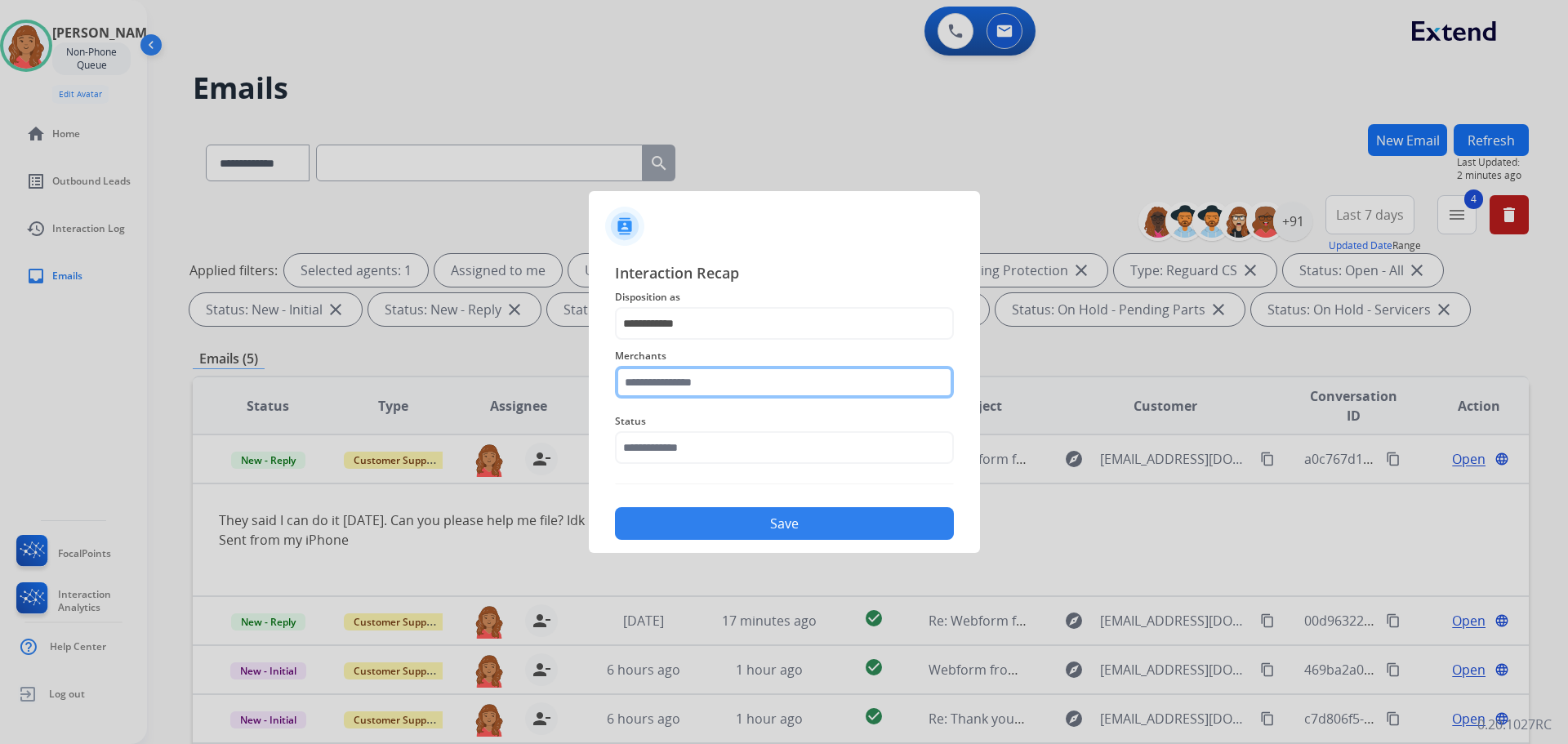
click at [672, 393] on input "text" at bounding box center [785, 382] width 339 height 33
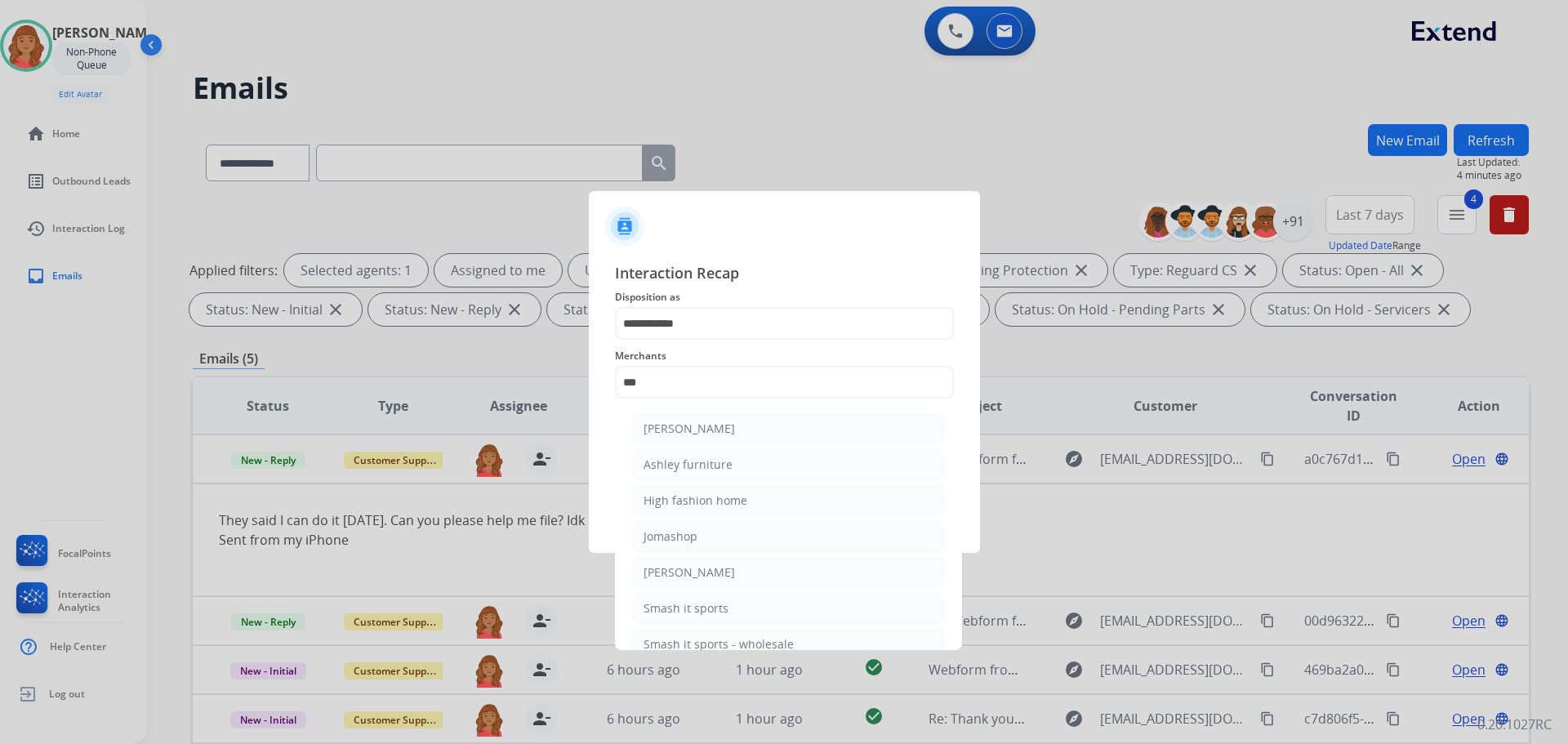
click at [703, 463] on div "Ashley furniture" at bounding box center [688, 464] width 89 height 16
type input "**********"
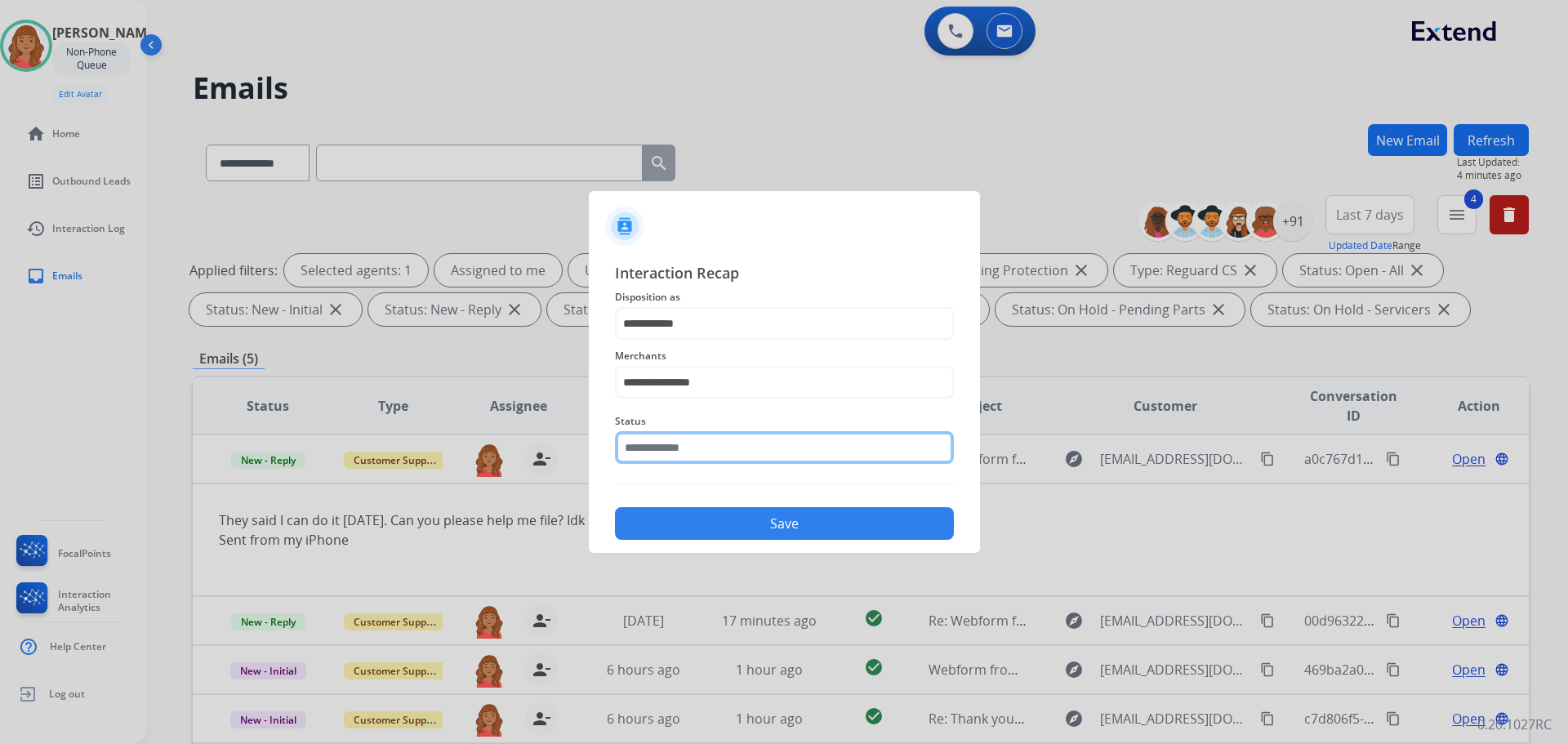
click at [677, 439] on input "text" at bounding box center [785, 447] width 339 height 33
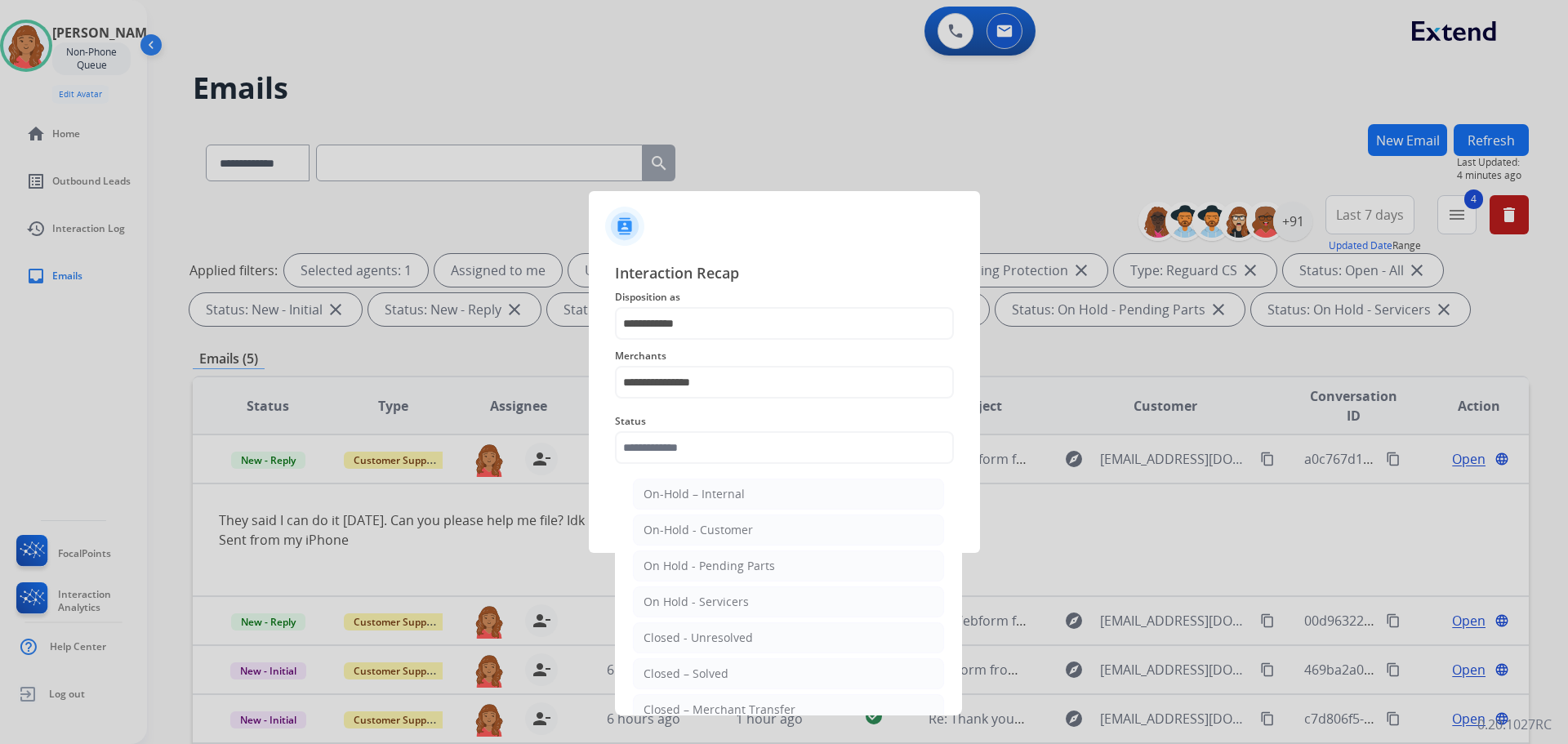
click at [696, 665] on li "Closed – Solved" at bounding box center [788, 674] width 312 height 31
type input "**********"
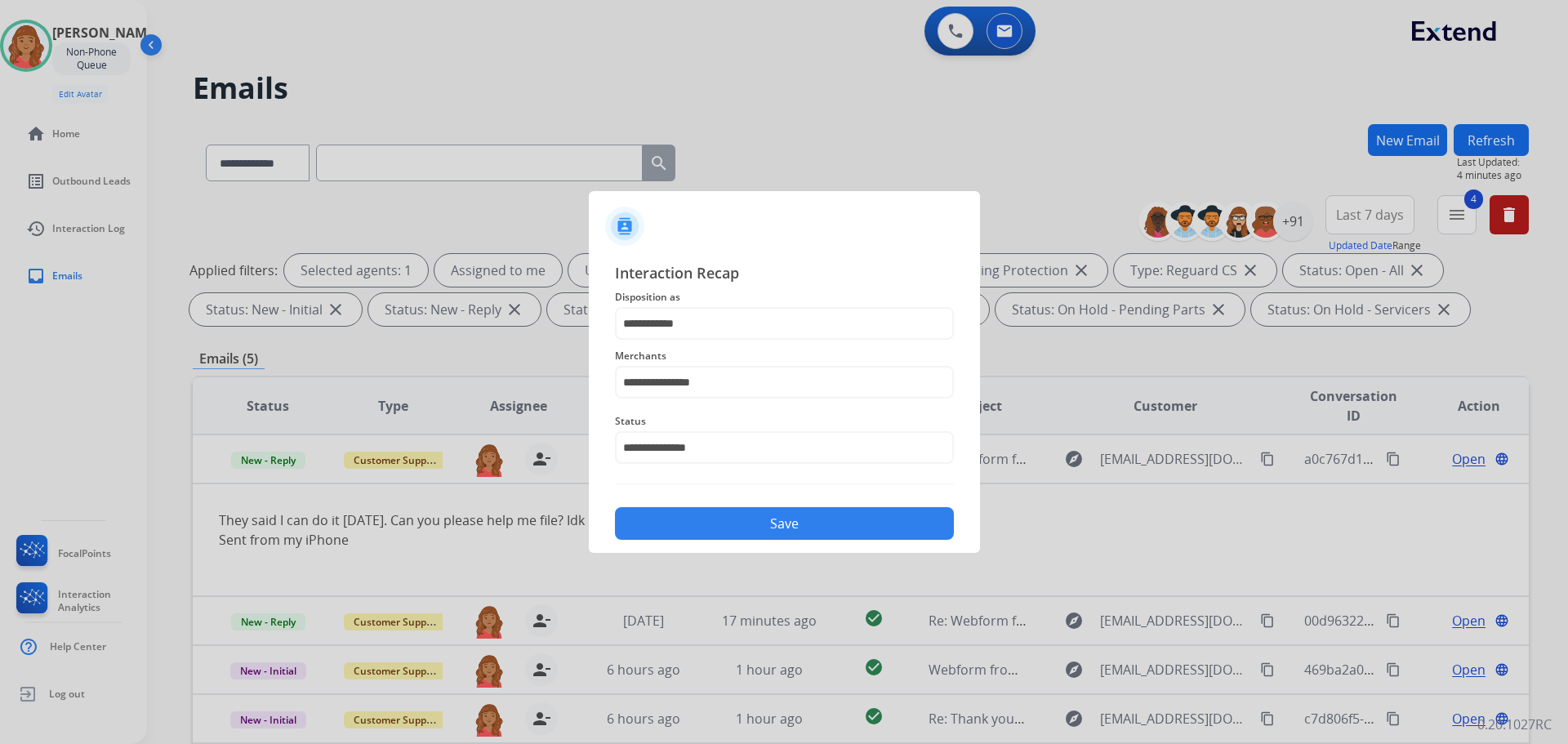
click at [739, 530] on button "Save" at bounding box center [785, 523] width 339 height 33
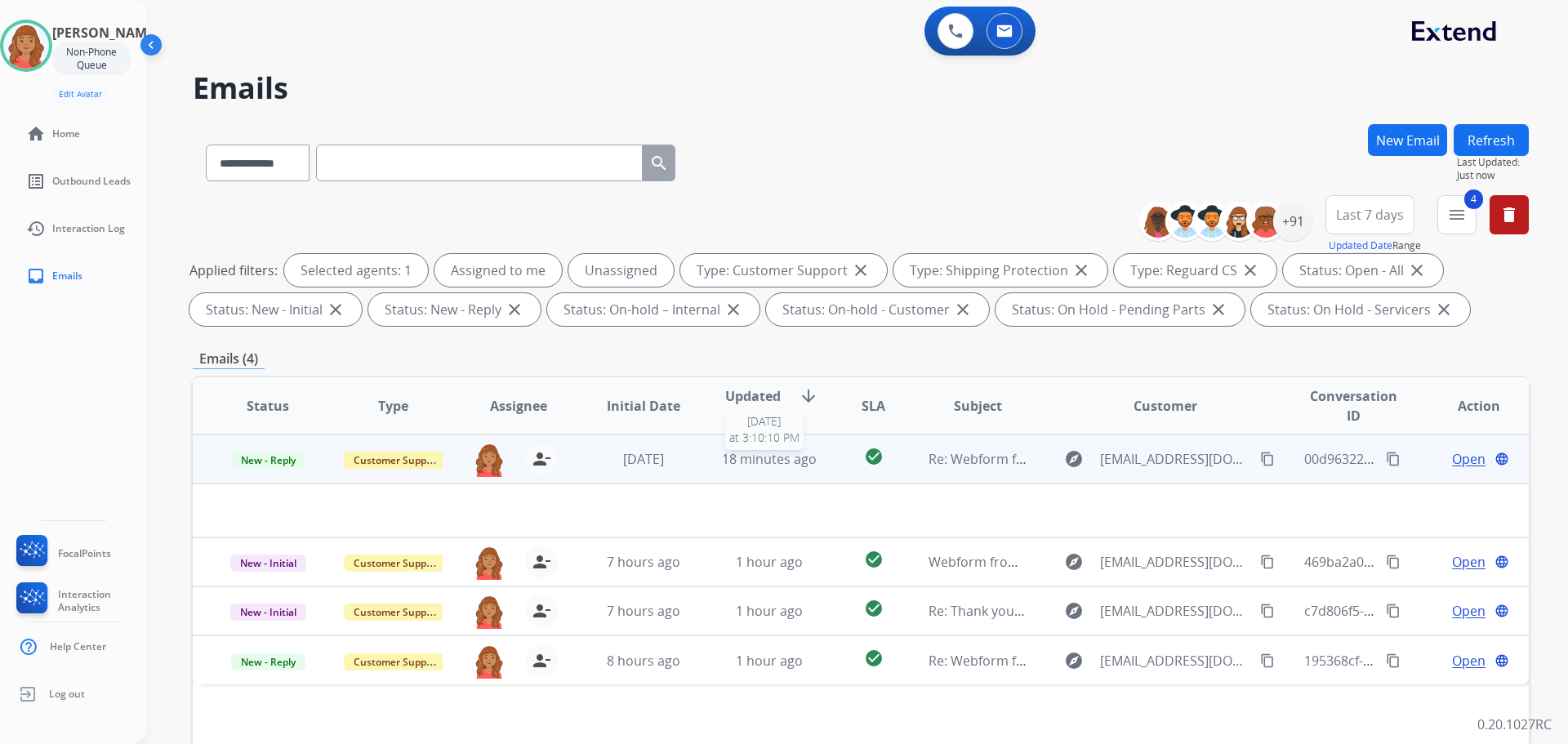
click at [772, 460] on span "18 minutes ago" at bounding box center [769, 459] width 95 height 18
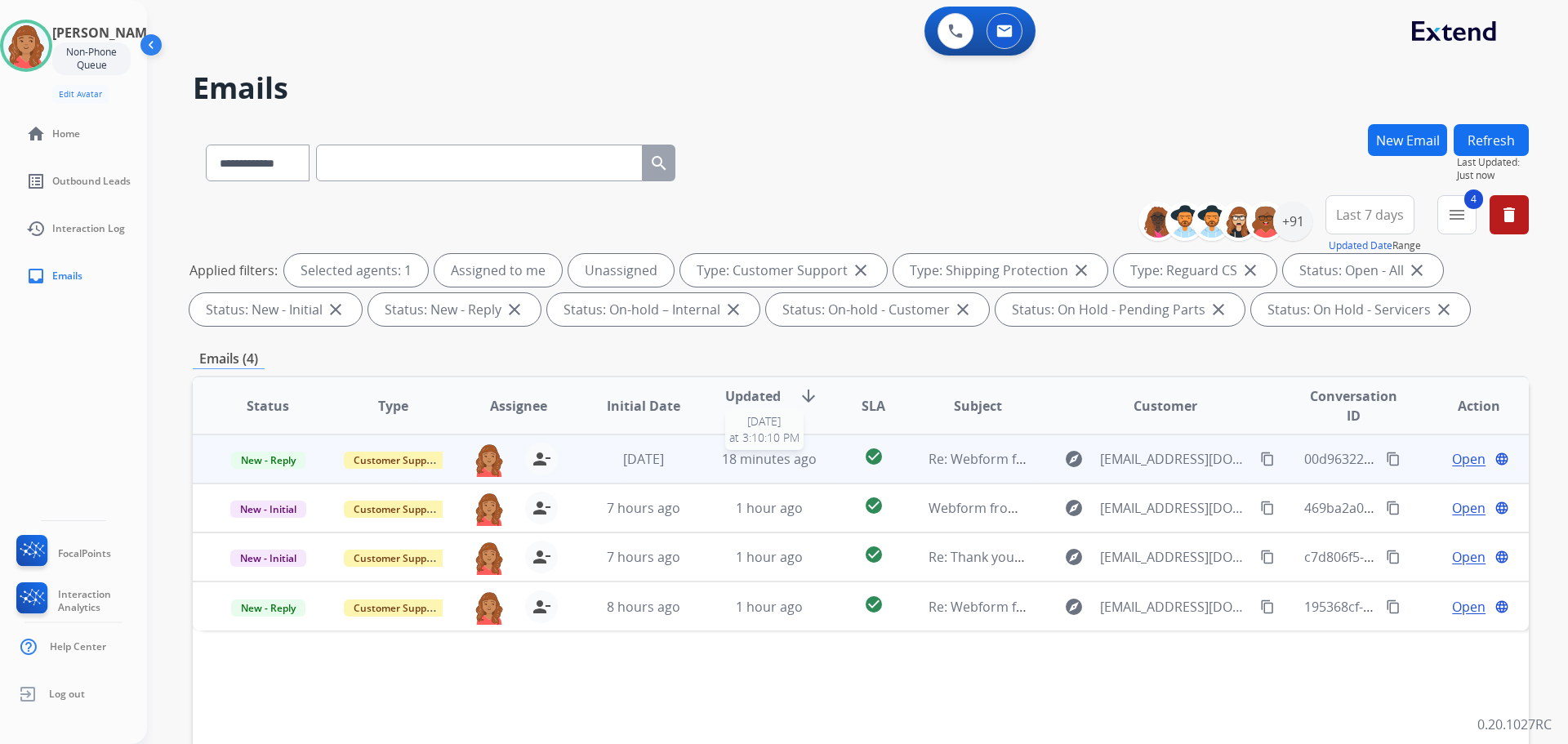
click at [767, 460] on span "18 minutes ago" at bounding box center [769, 459] width 95 height 18
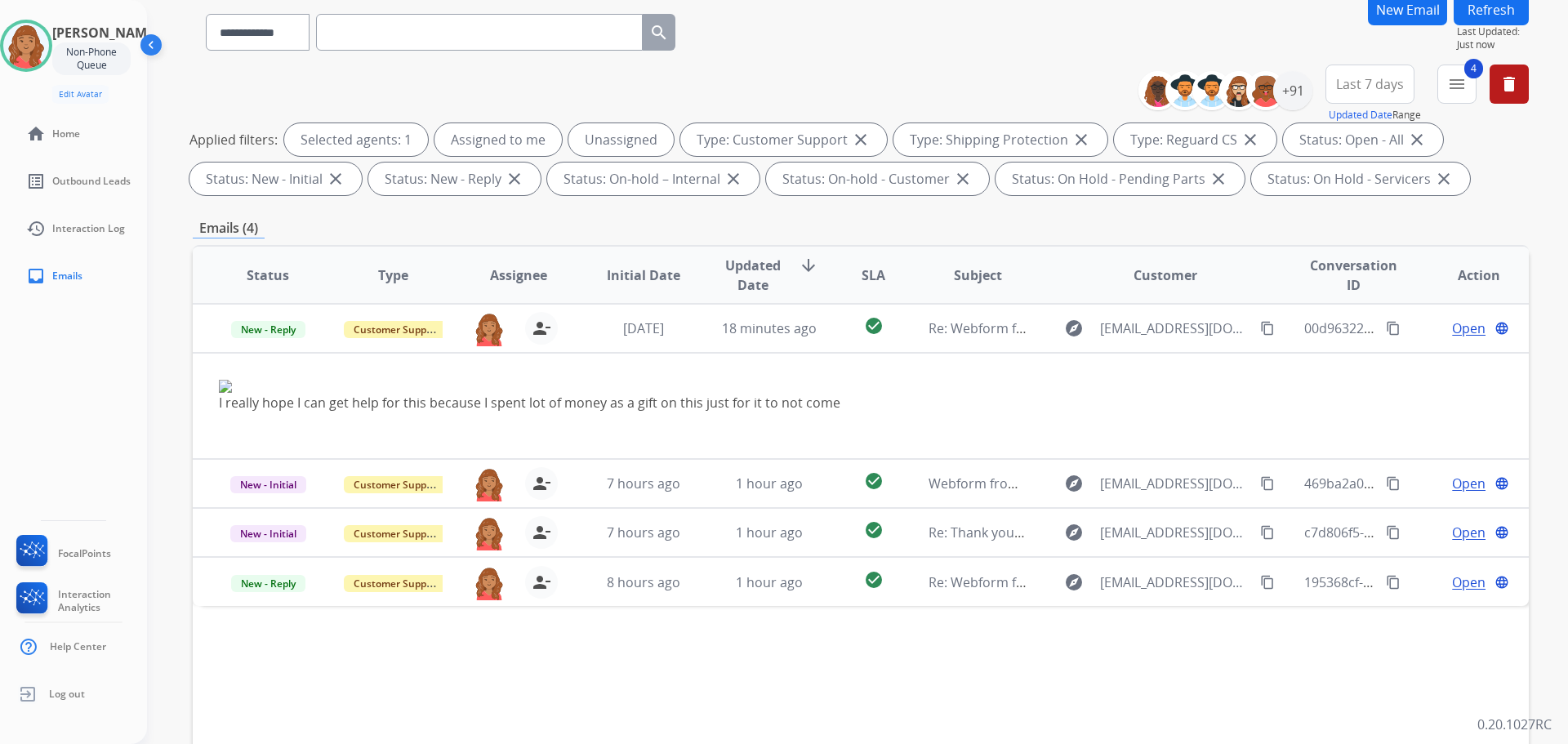
scroll to position [264, 0]
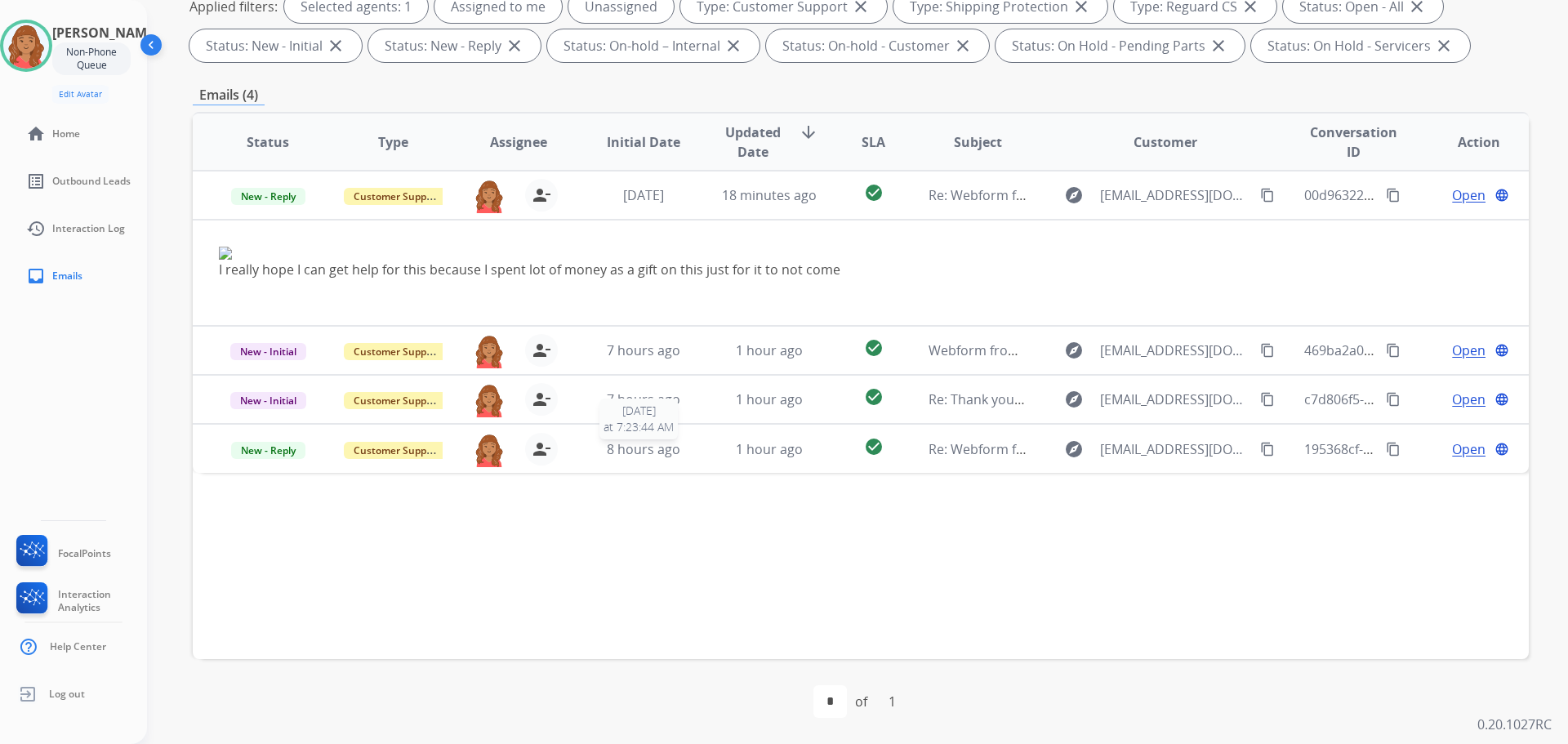
click at [617, 455] on span "8 hours ago" at bounding box center [644, 449] width 74 height 18
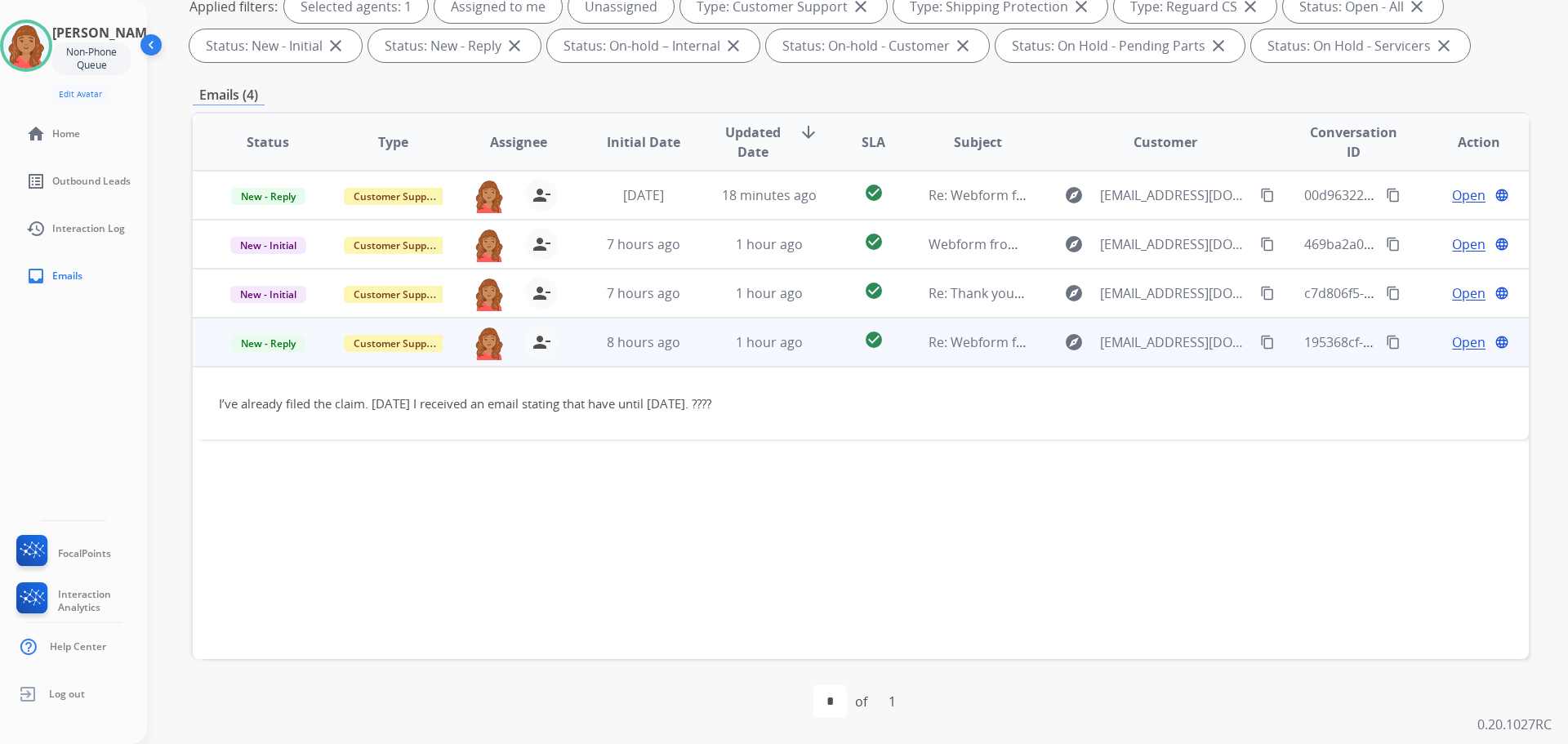
click at [1261, 339] on mat-icon "content_copy" at bounding box center [1268, 342] width 15 height 15
click at [1453, 344] on span "Open" at bounding box center [1469, 342] width 34 height 20
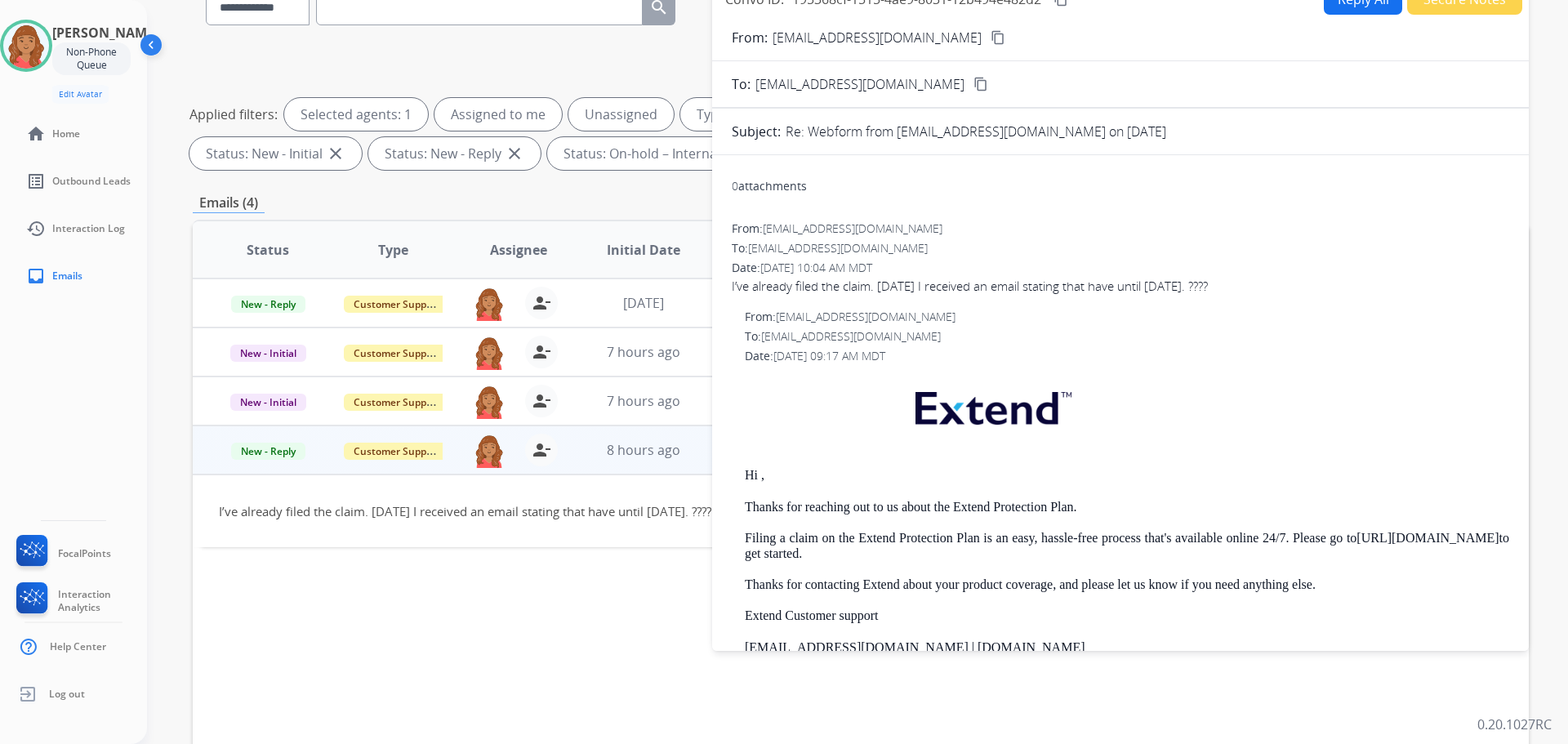
scroll to position [0, 0]
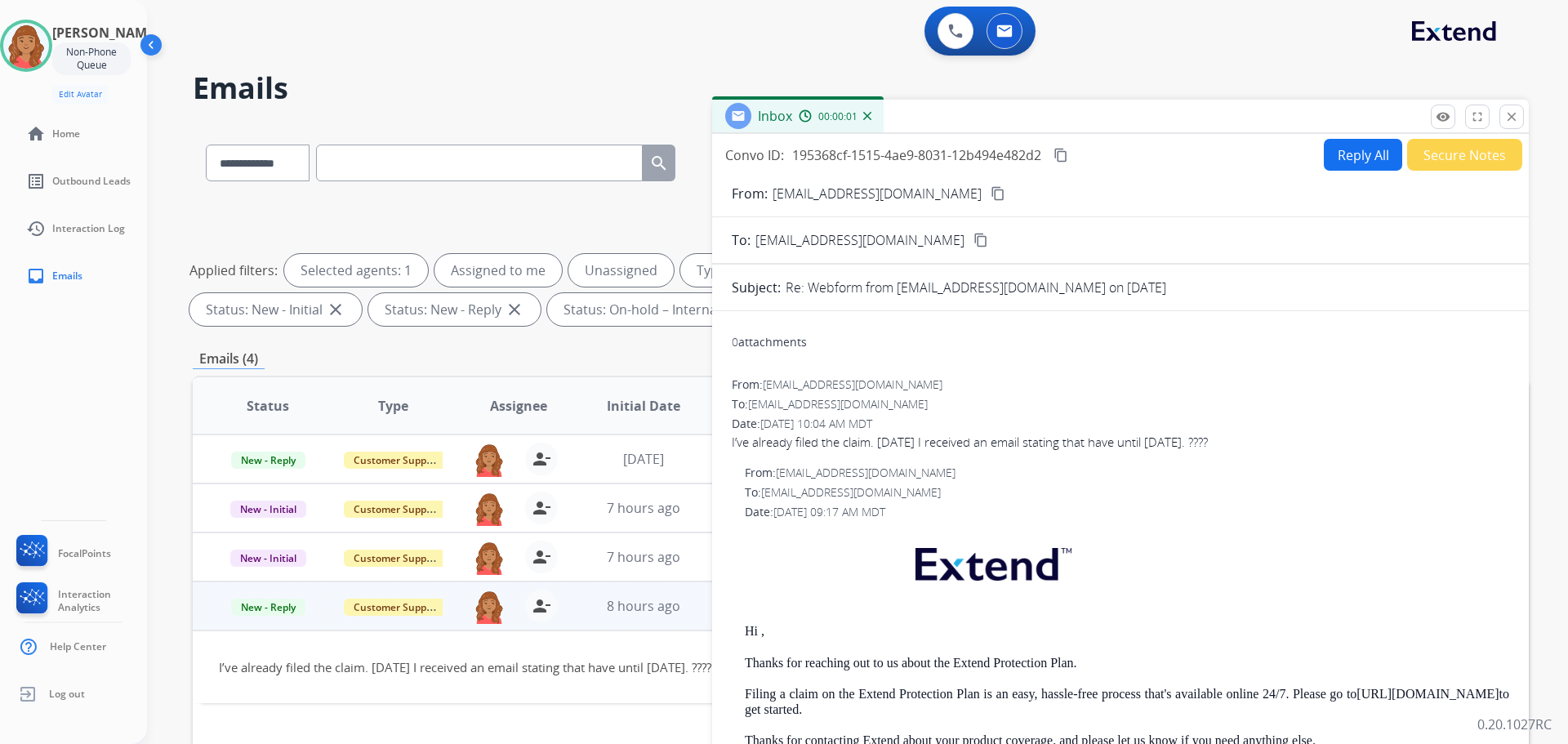
click at [1368, 149] on button "Reply All" at bounding box center [1363, 154] width 78 height 32
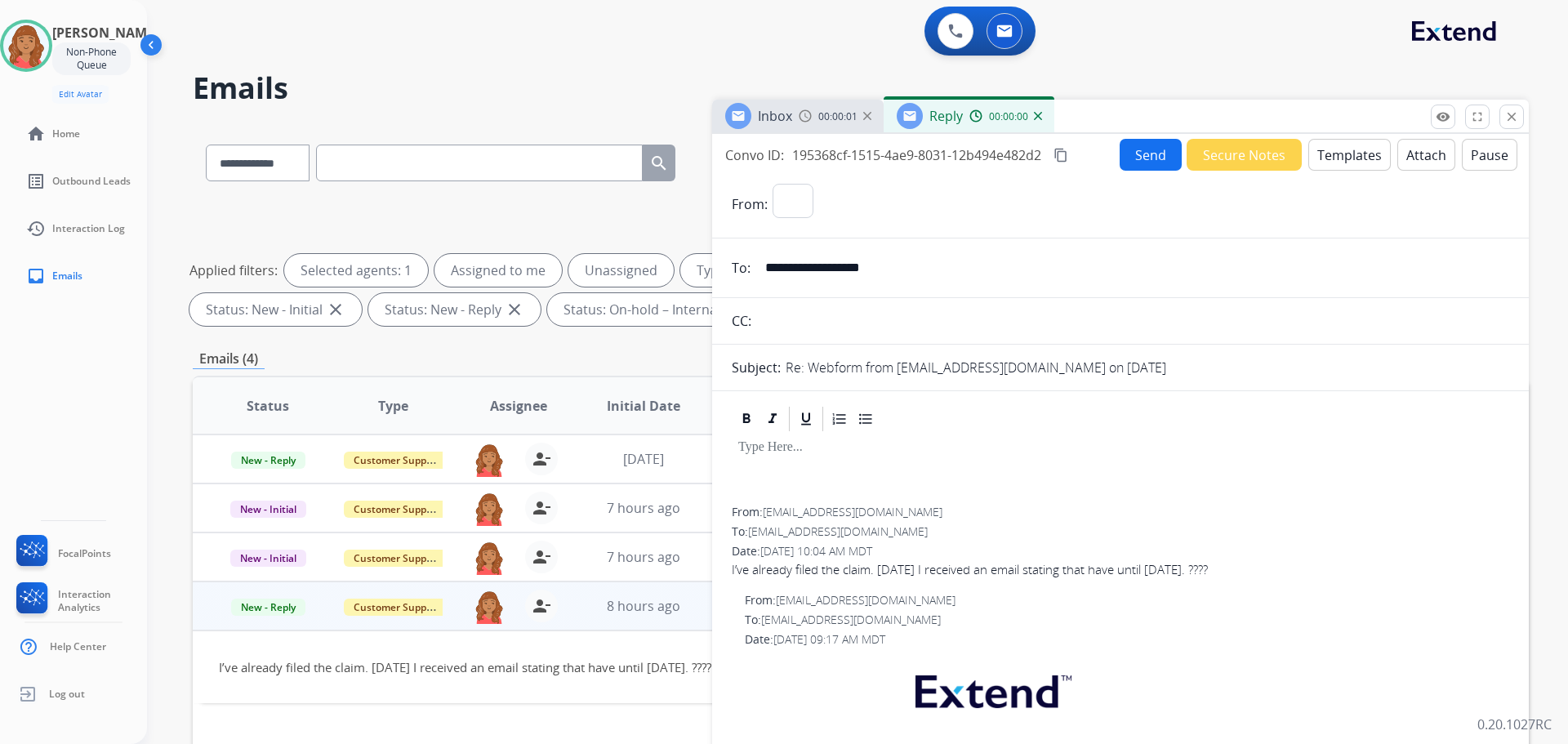
select select "**********"
click at [1327, 155] on button "Templates" at bounding box center [1350, 154] width 83 height 32
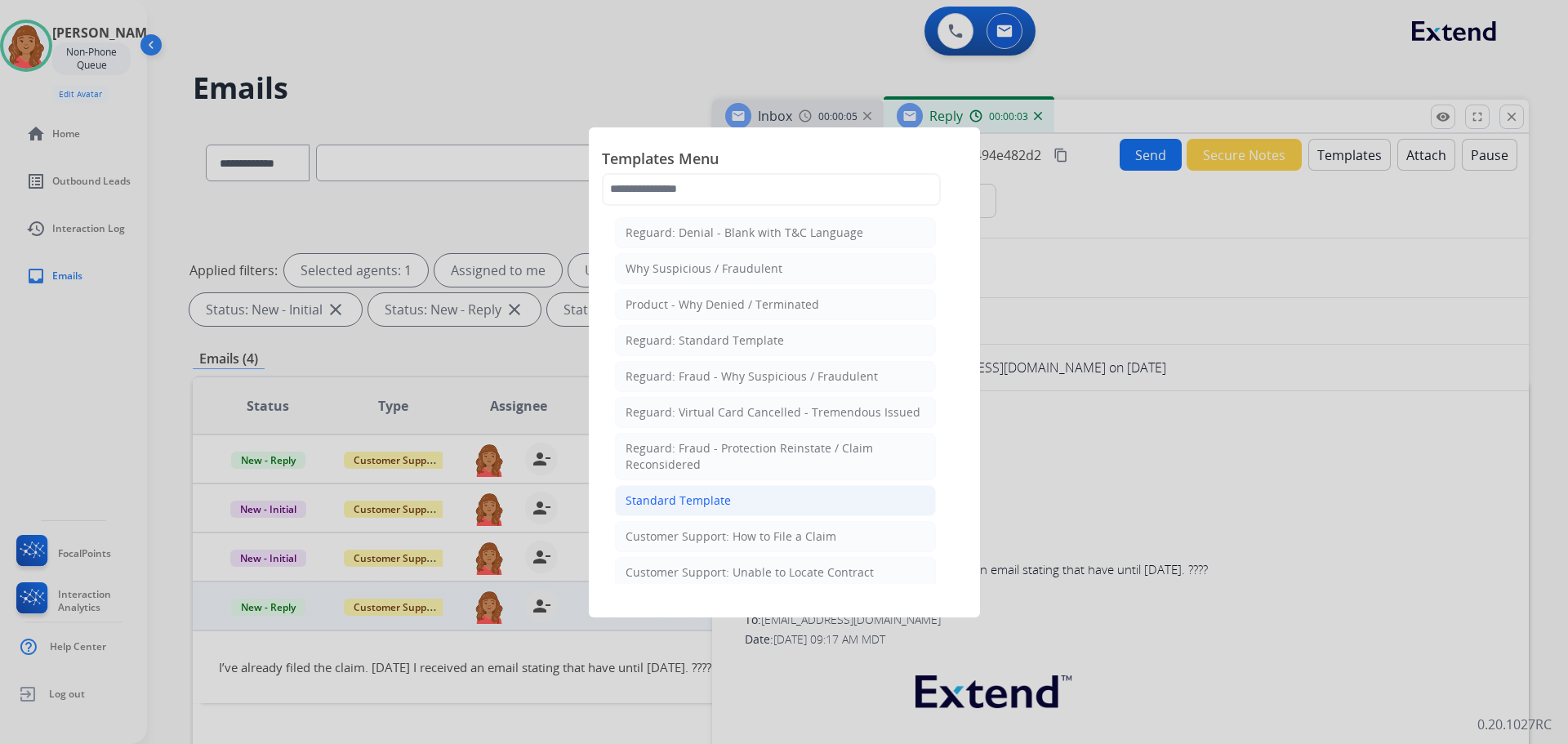
click at [700, 496] on div "Standard Template" at bounding box center [678, 501] width 106 height 16
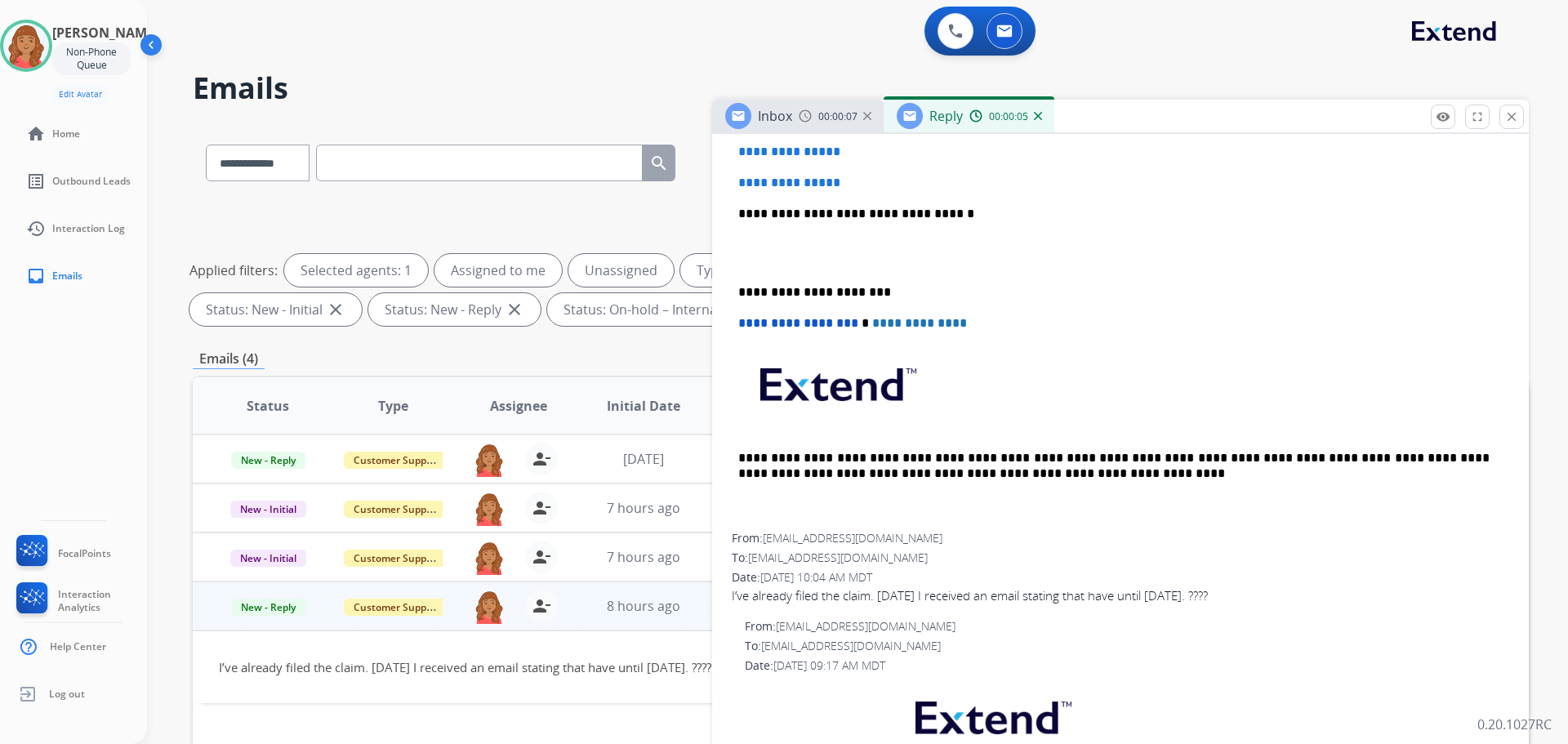
scroll to position [408, 0]
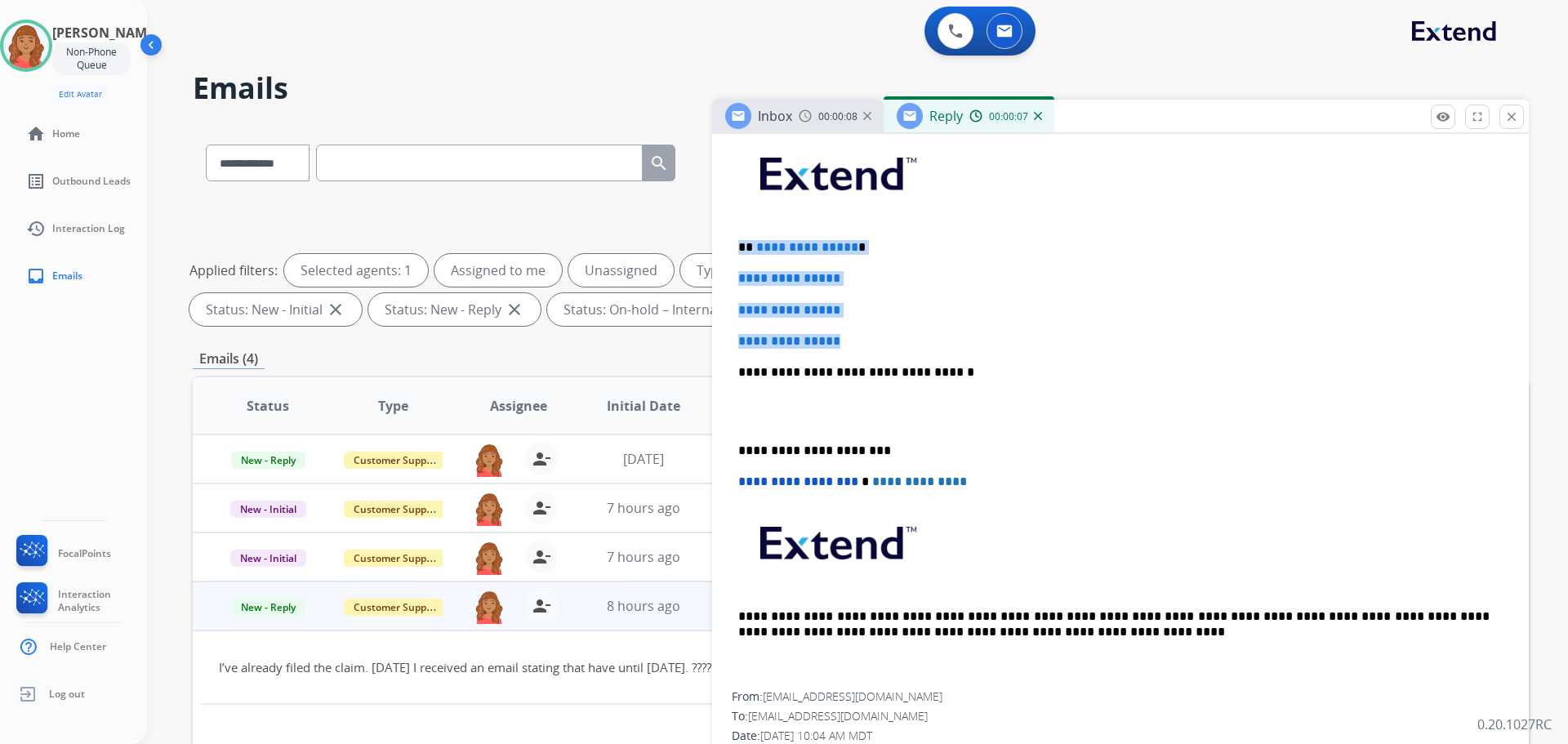
drag, startPoint x: 864, startPoint y: 326, endPoint x: 729, endPoint y: 233, distance: 163.9
click at [725, 233] on div "**********" at bounding box center [1121, 747] width 817 height 1293
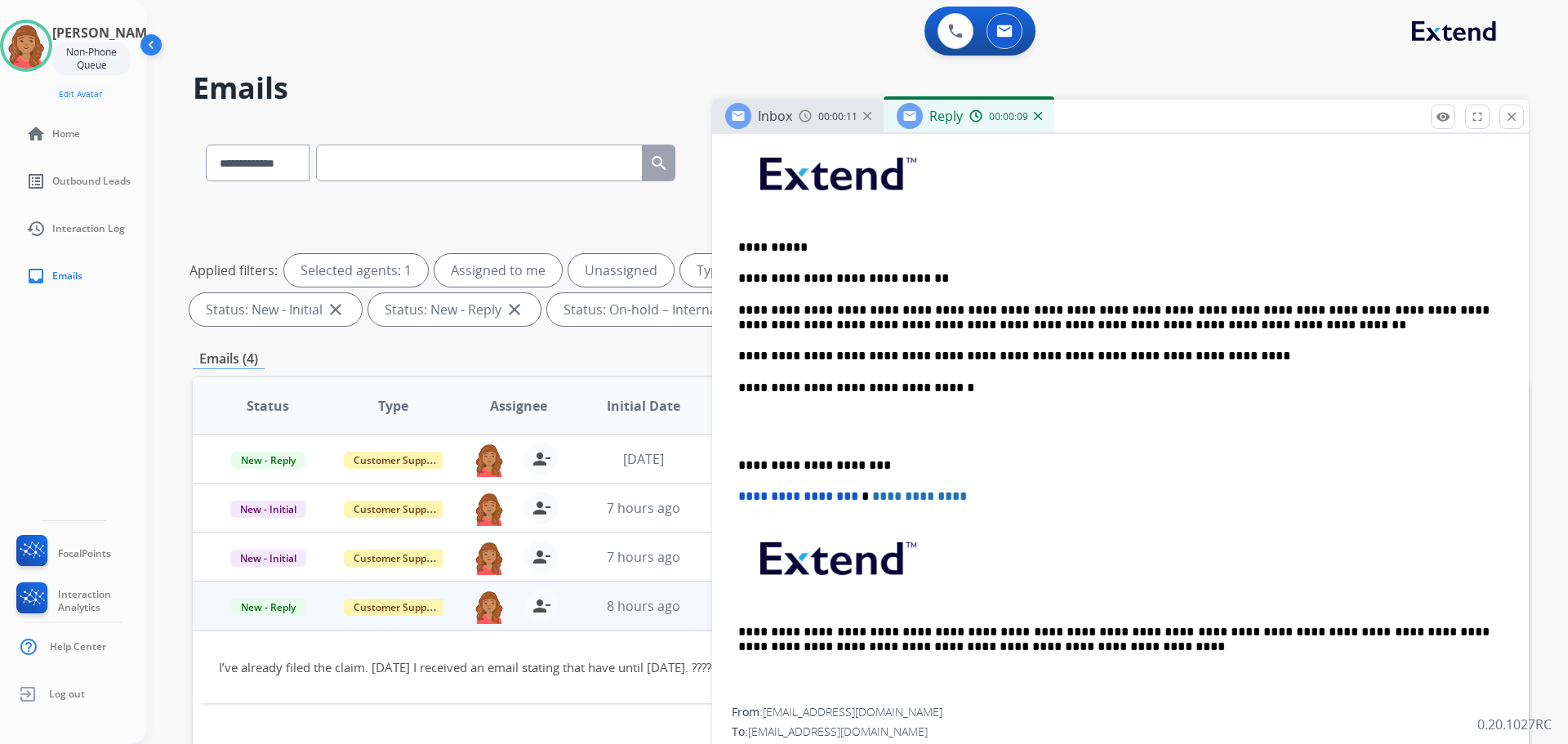
click at [741, 464] on div "**********" at bounding box center [1121, 418] width 778 height 577
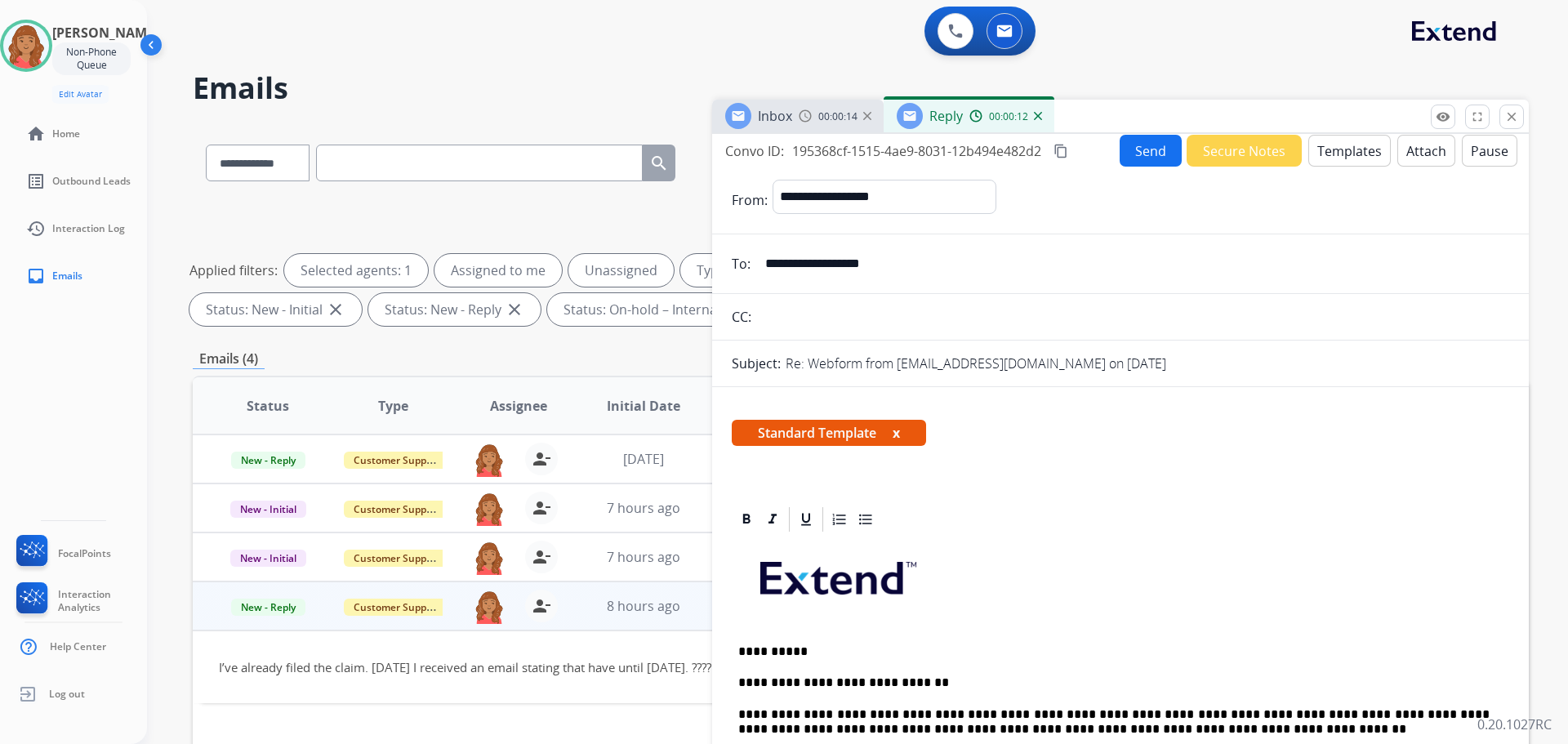
scroll to position [0, 0]
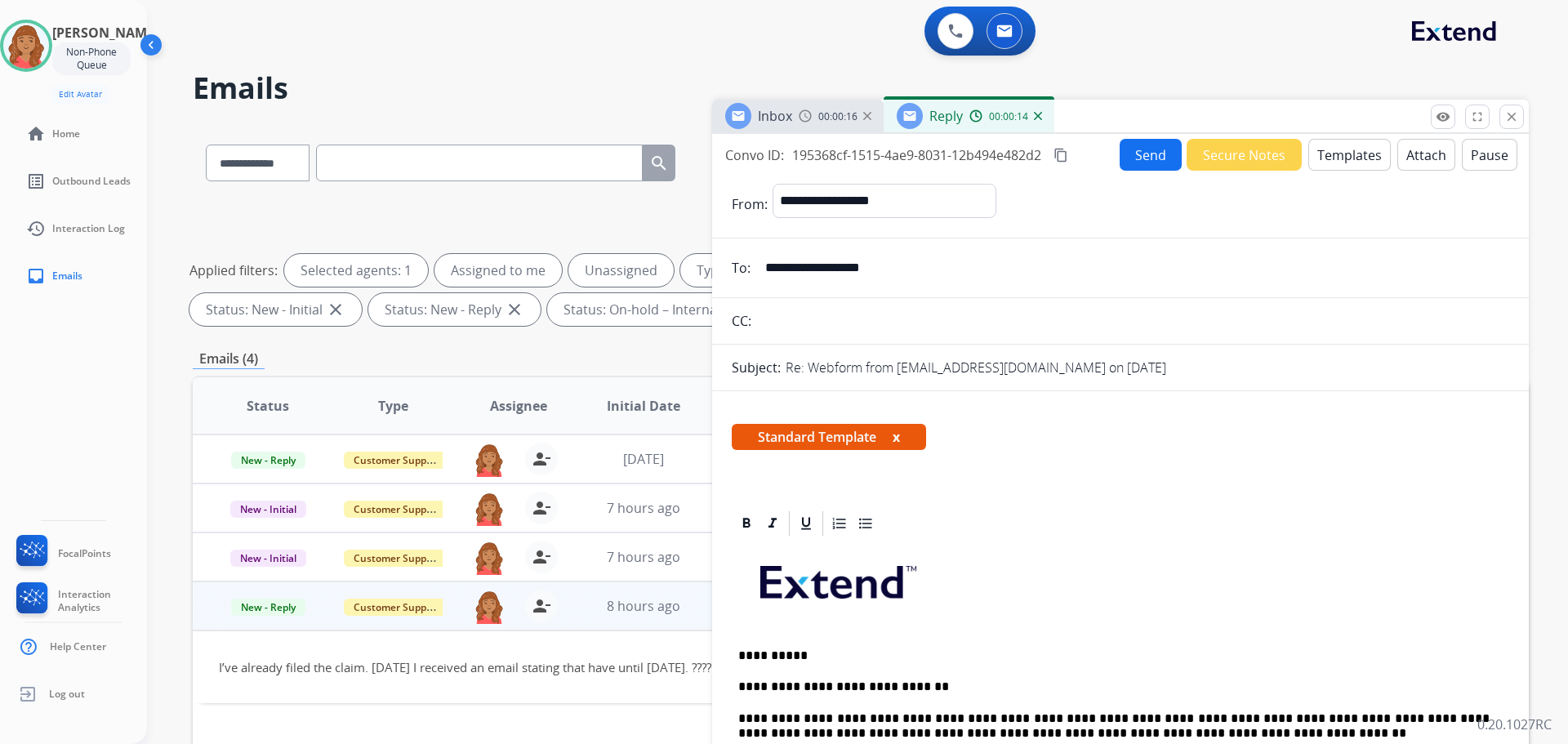
click at [1060, 159] on mat-icon "content_copy" at bounding box center [1061, 155] width 15 height 15
click at [1121, 149] on button "Send" at bounding box center [1151, 154] width 62 height 32
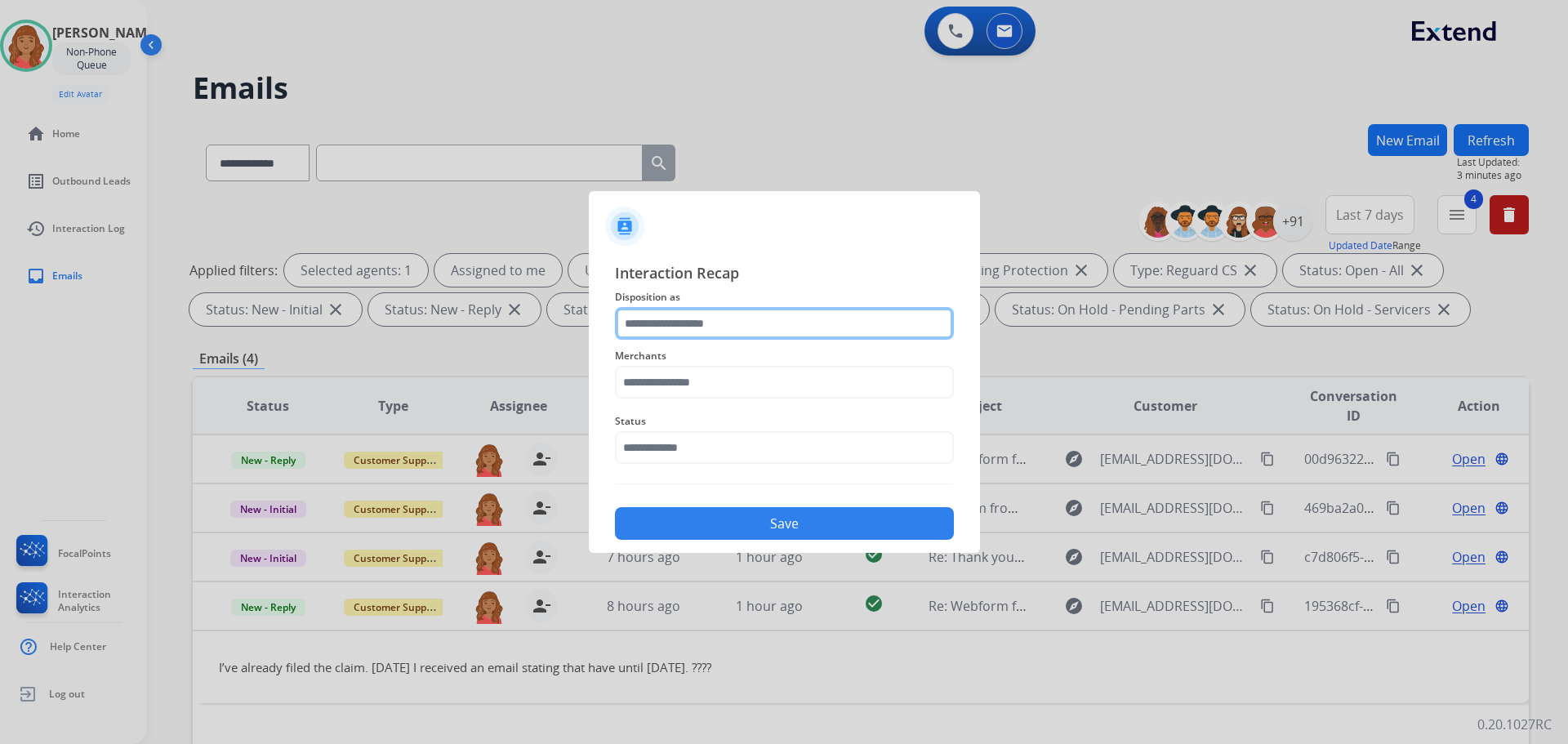
click at [684, 321] on input "text" at bounding box center [785, 323] width 339 height 33
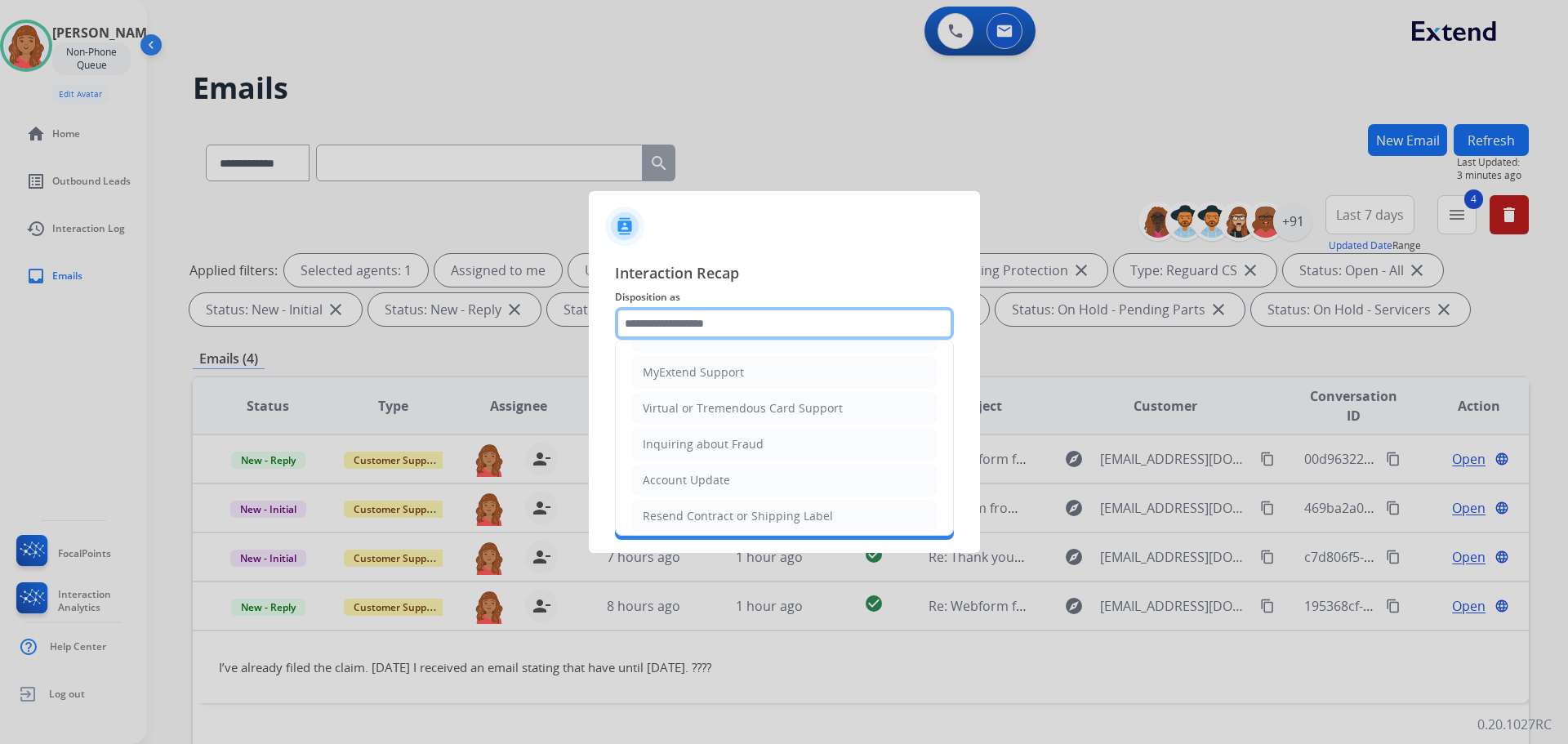
scroll to position [82, 0]
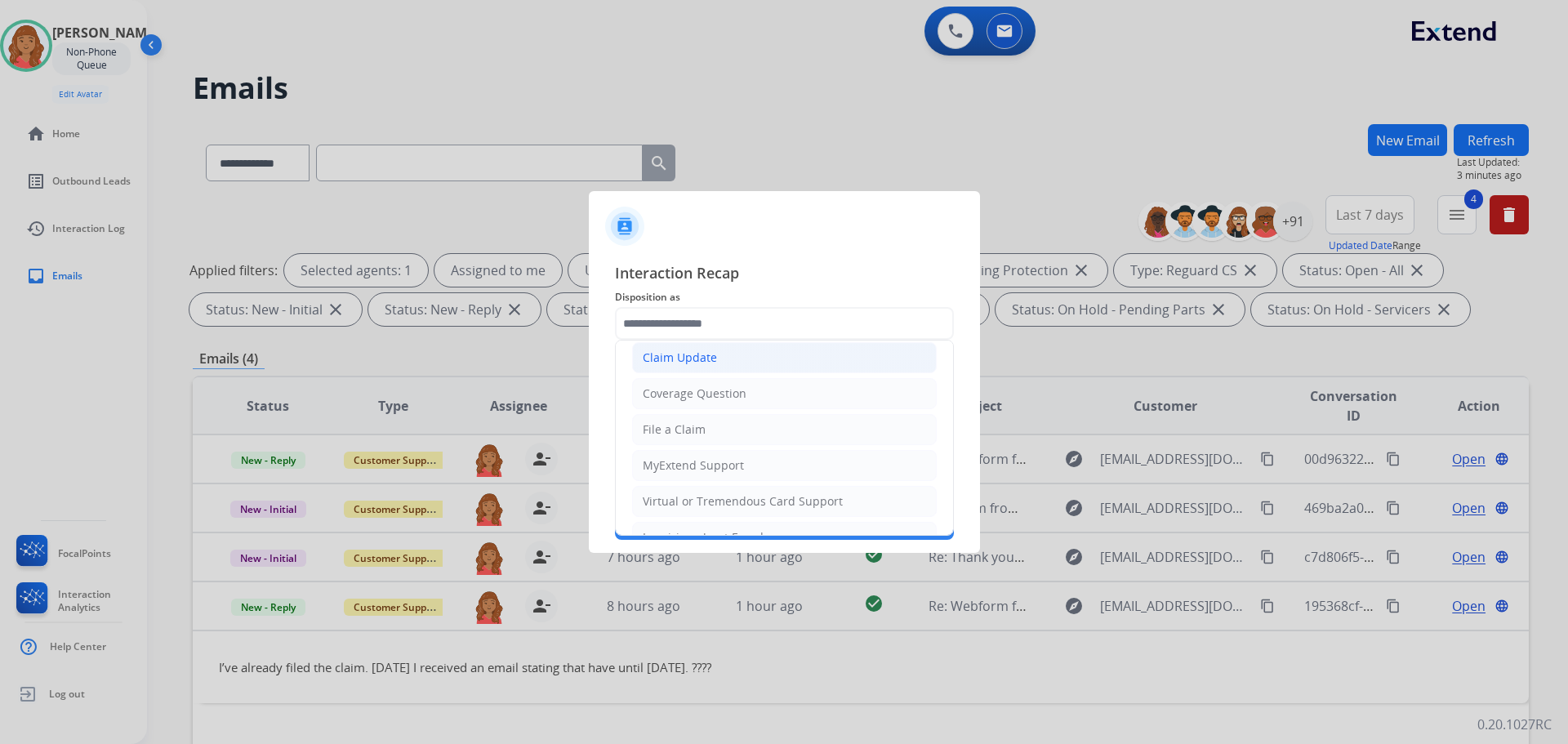
click at [690, 344] on li "Claim Update" at bounding box center [784, 357] width 305 height 31
type input "**********"
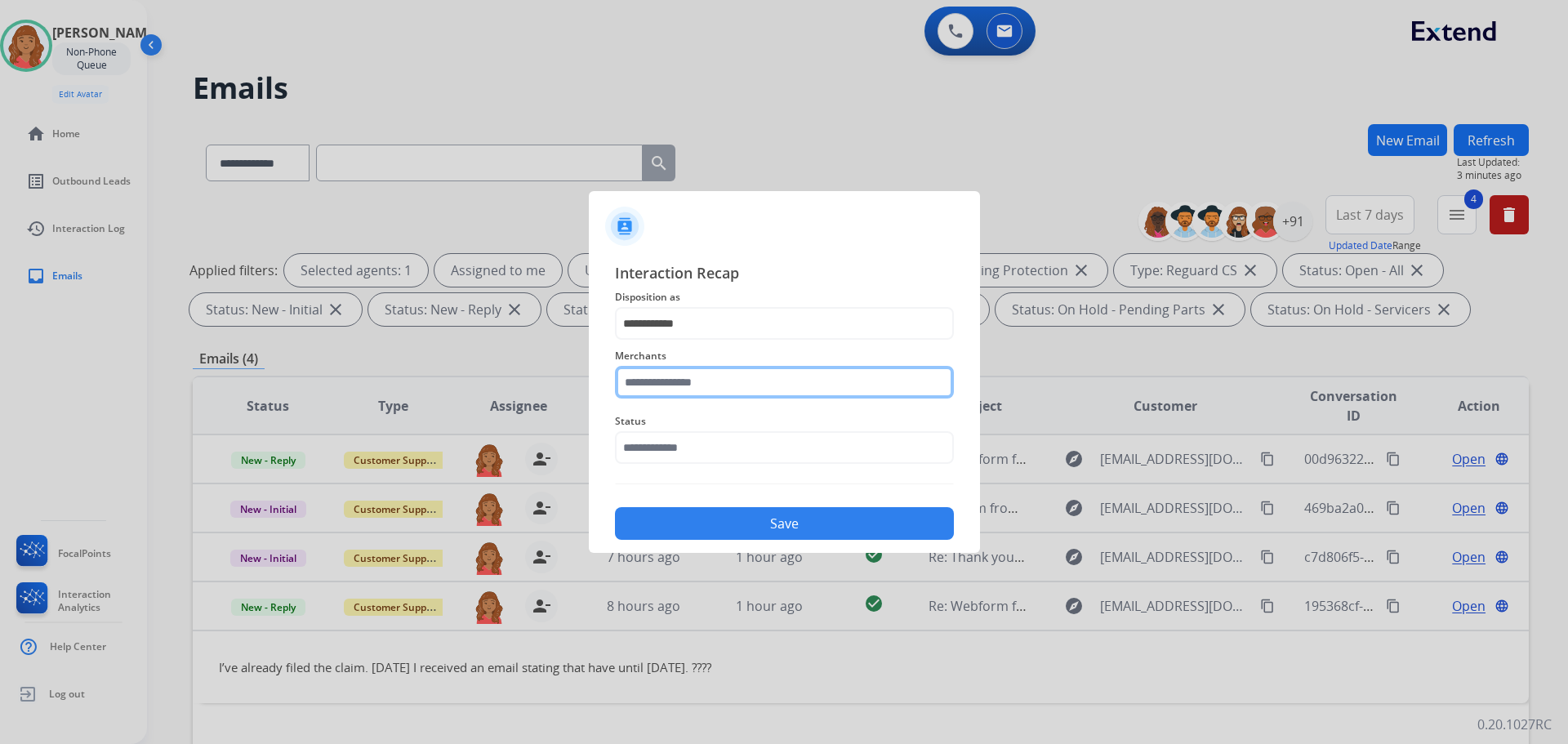
click at [692, 385] on input "text" at bounding box center [785, 382] width 339 height 33
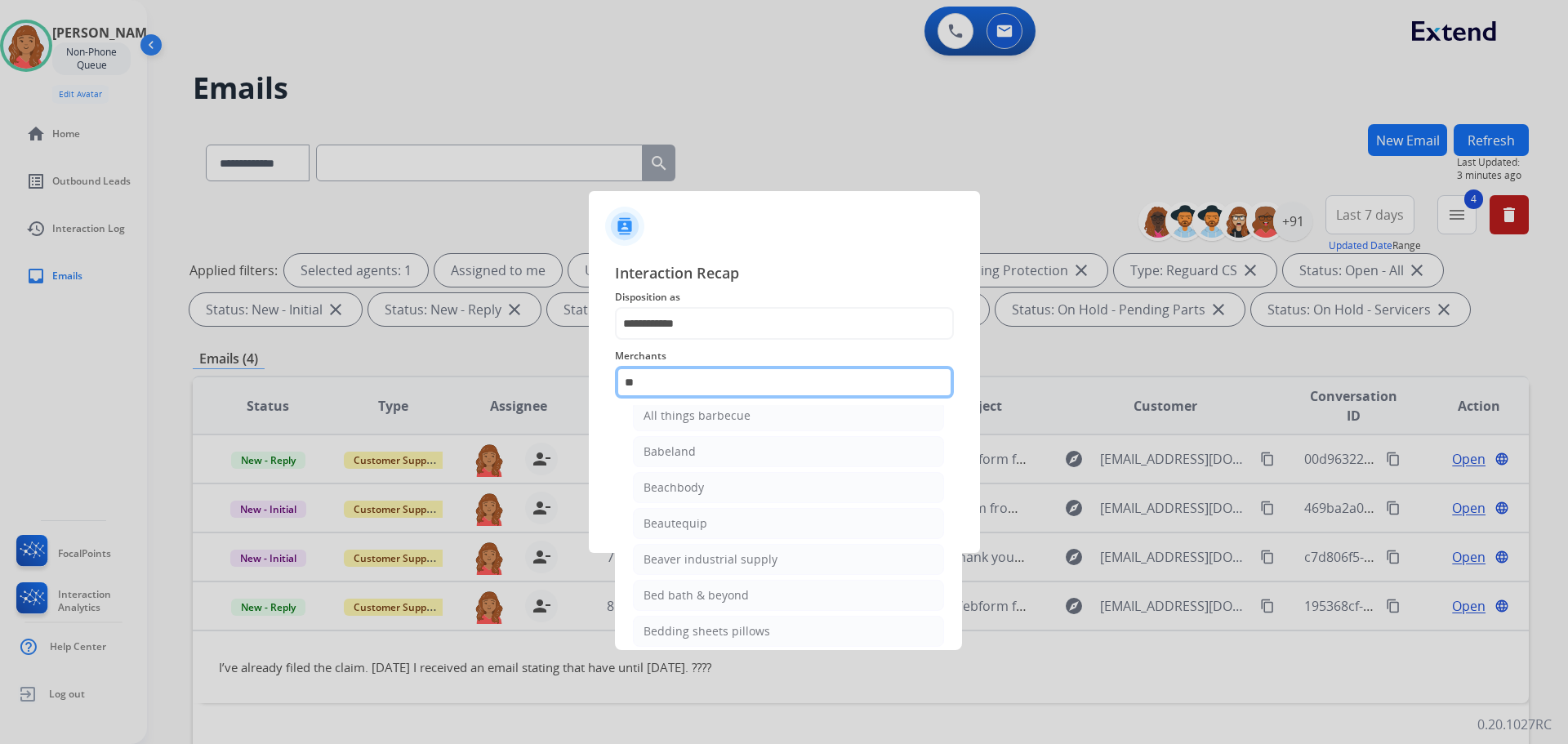
scroll to position [0, 0]
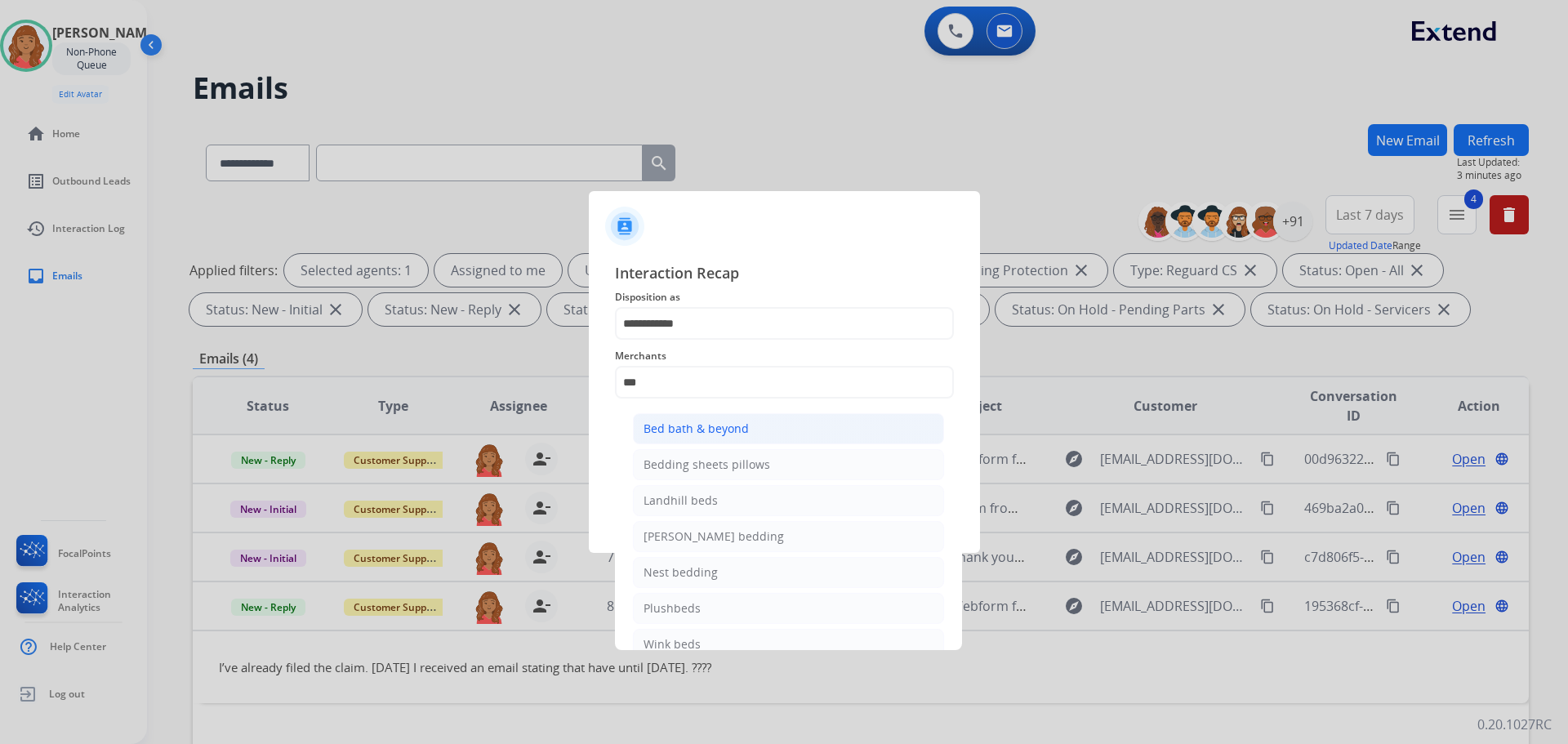
click at [691, 423] on div "Bed bath & beyond" at bounding box center [696, 429] width 106 height 16
type input "**********"
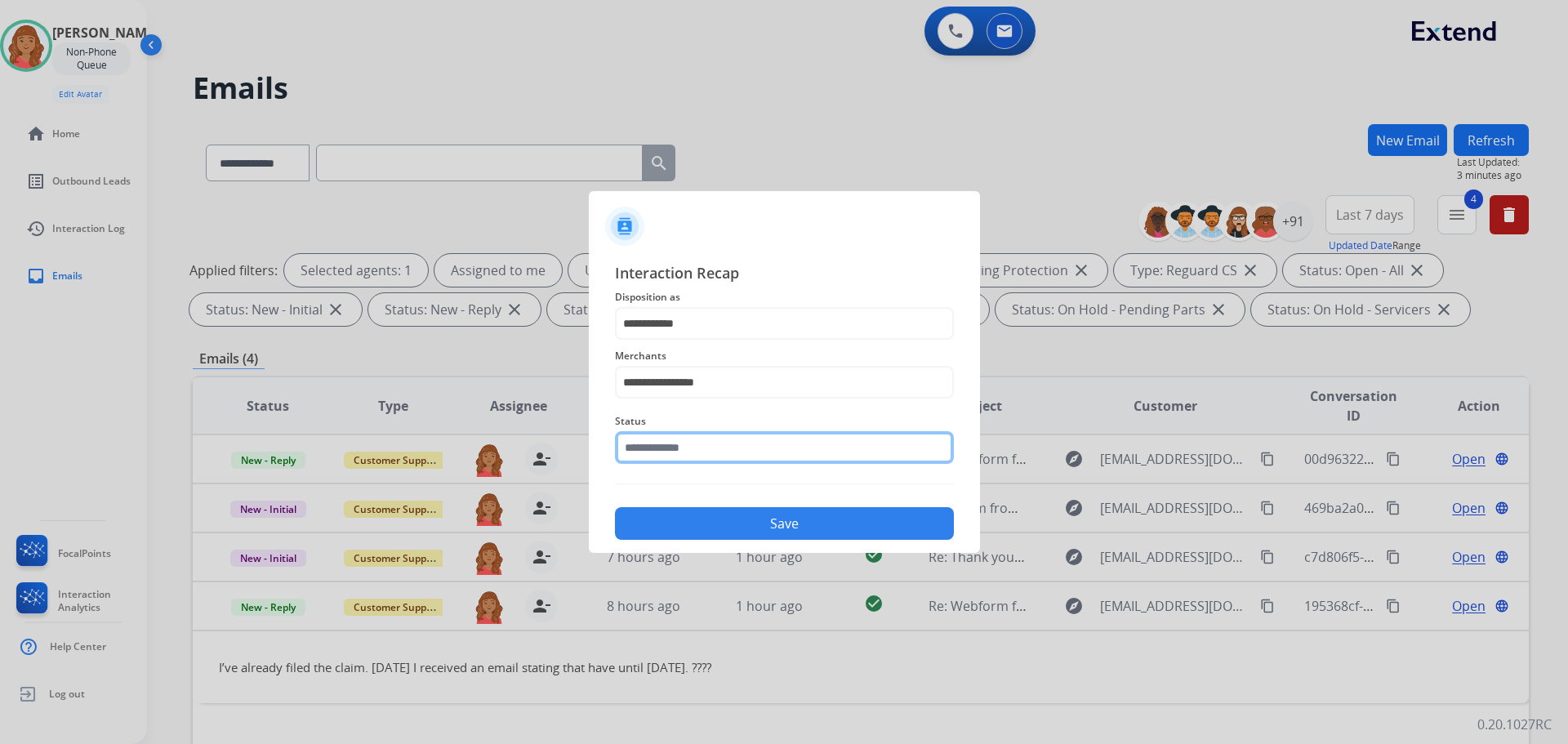
click at [679, 452] on input "text" at bounding box center [785, 447] width 339 height 33
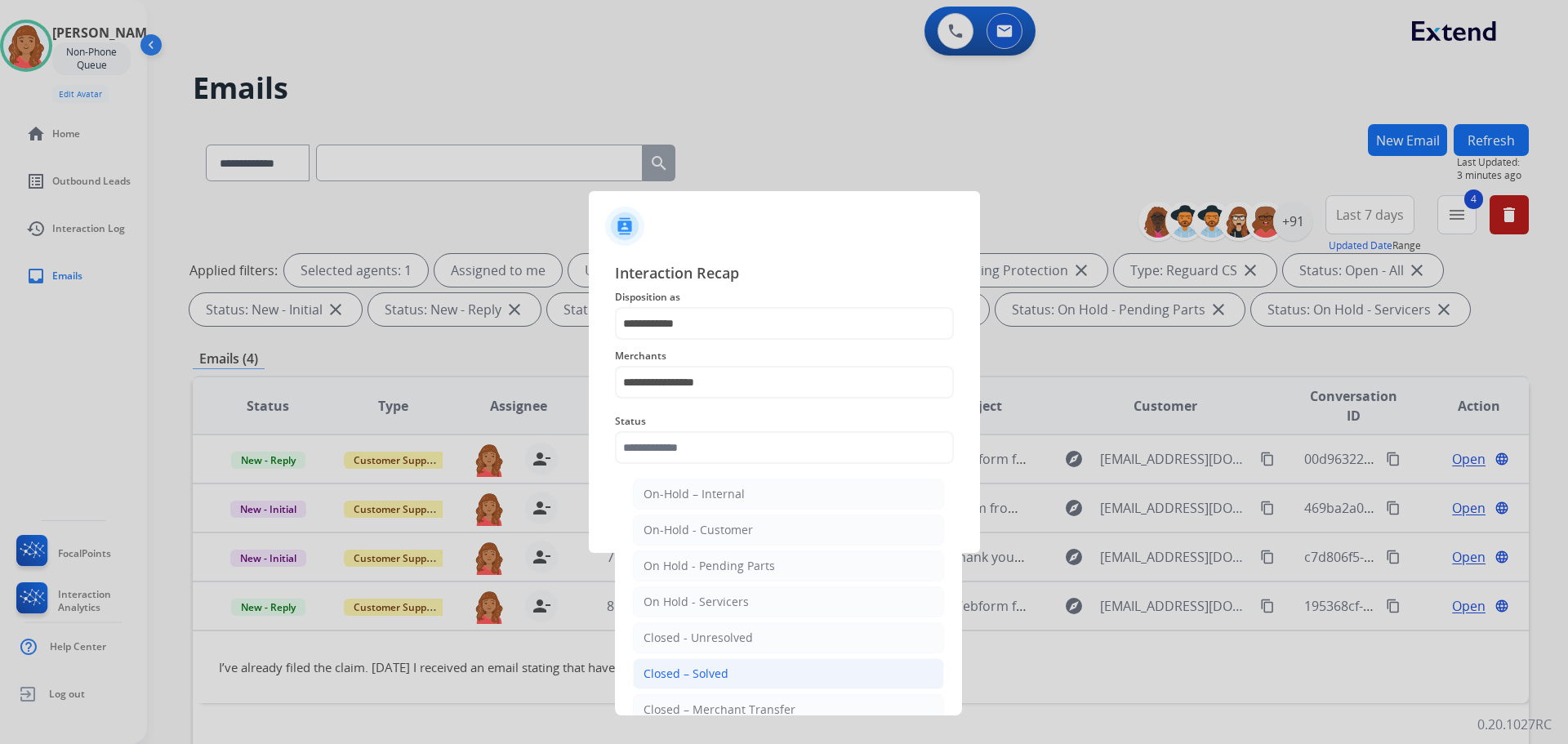
click at [677, 667] on div "Closed – Solved" at bounding box center [686, 674] width 85 height 16
type input "**********"
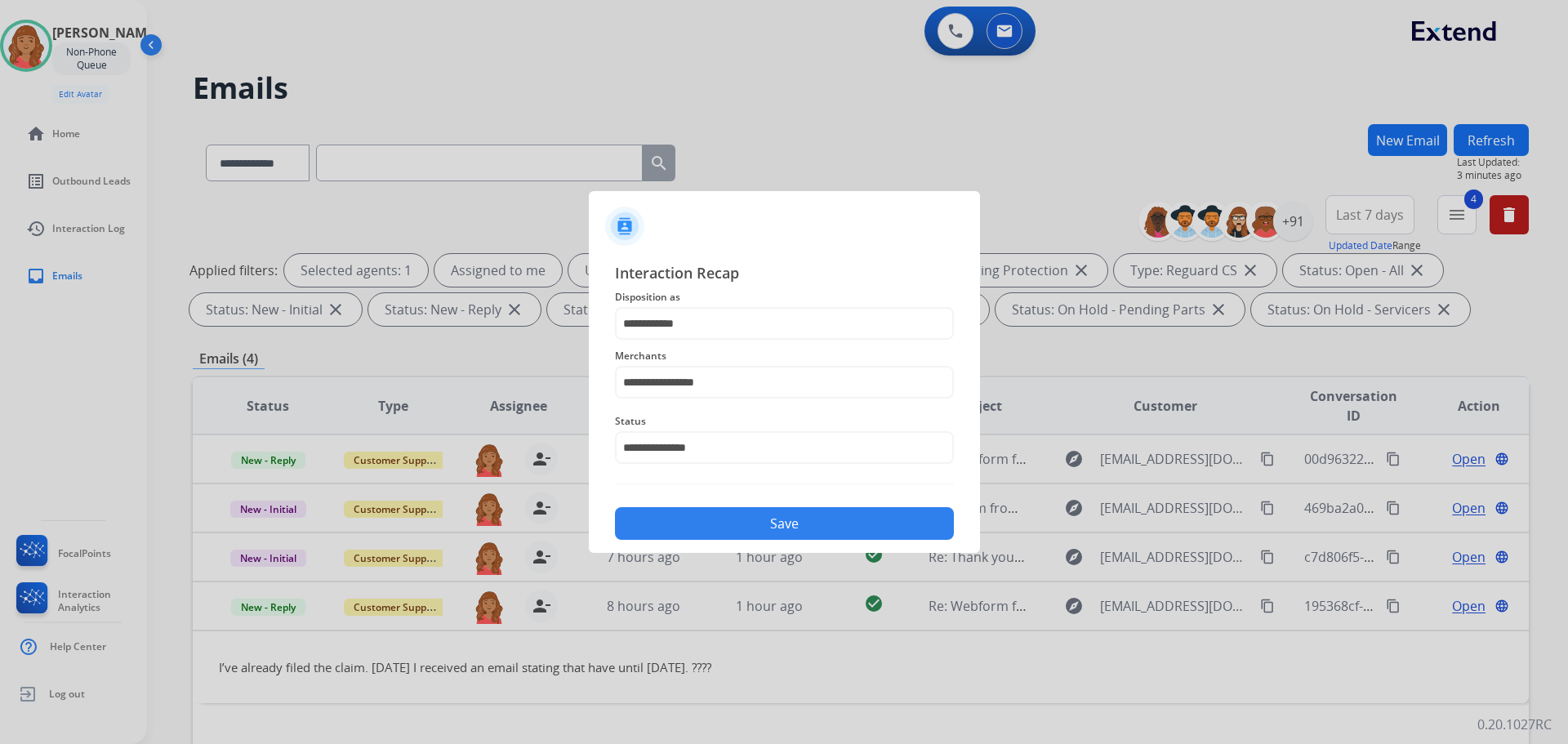
click at [740, 518] on button "Save" at bounding box center [785, 523] width 339 height 33
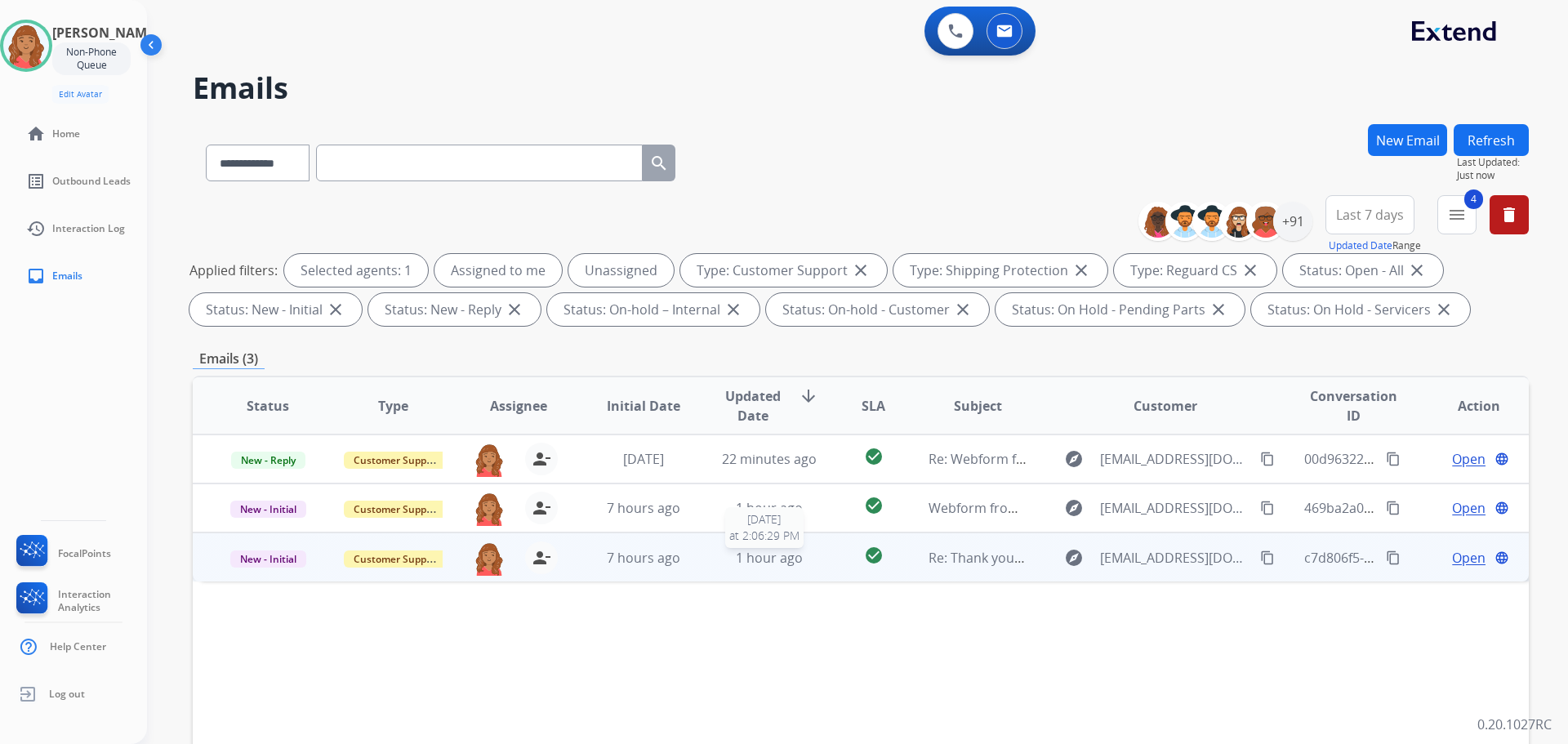
click at [742, 564] on span "1 hour ago" at bounding box center [769, 558] width 67 height 18
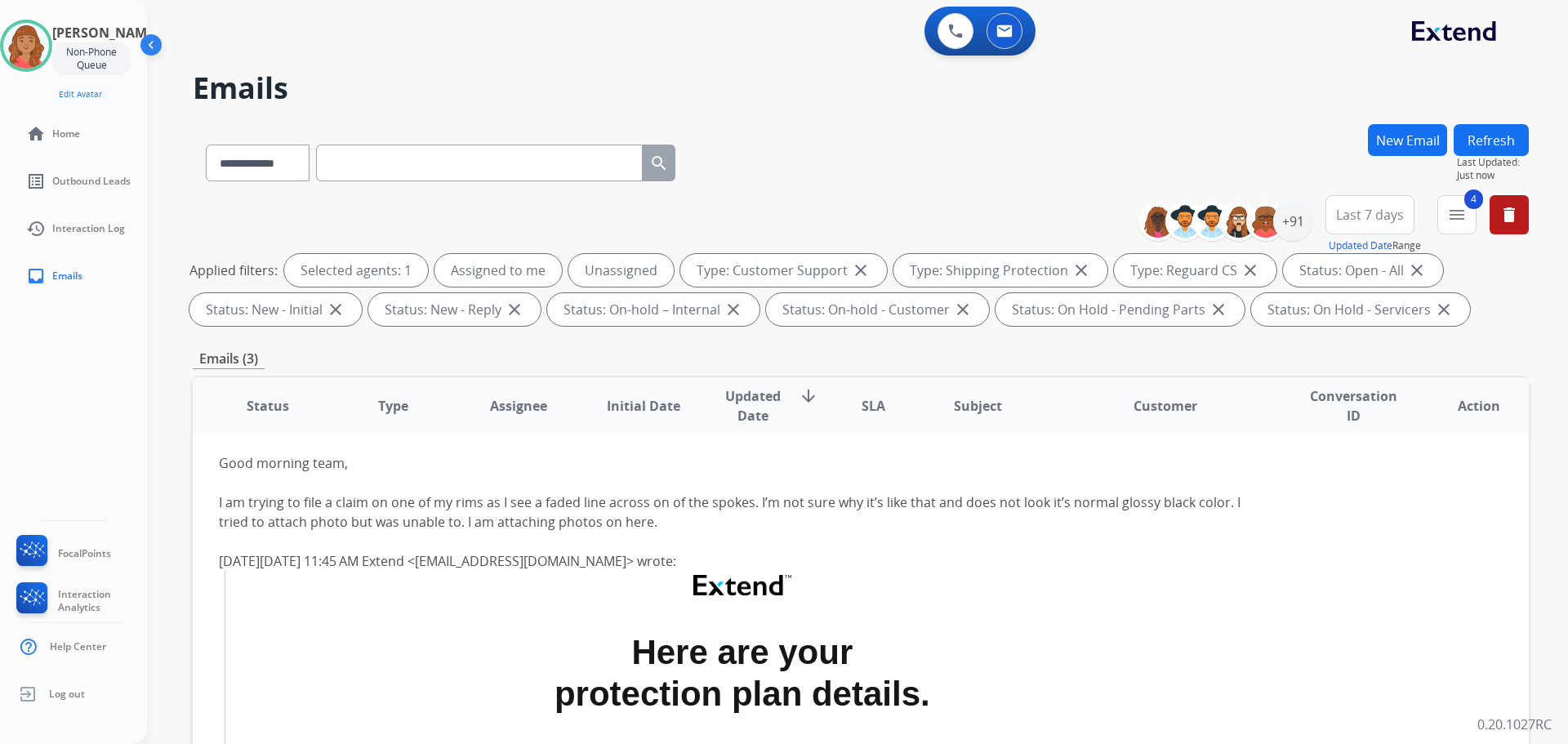
scroll to position [98, 0]
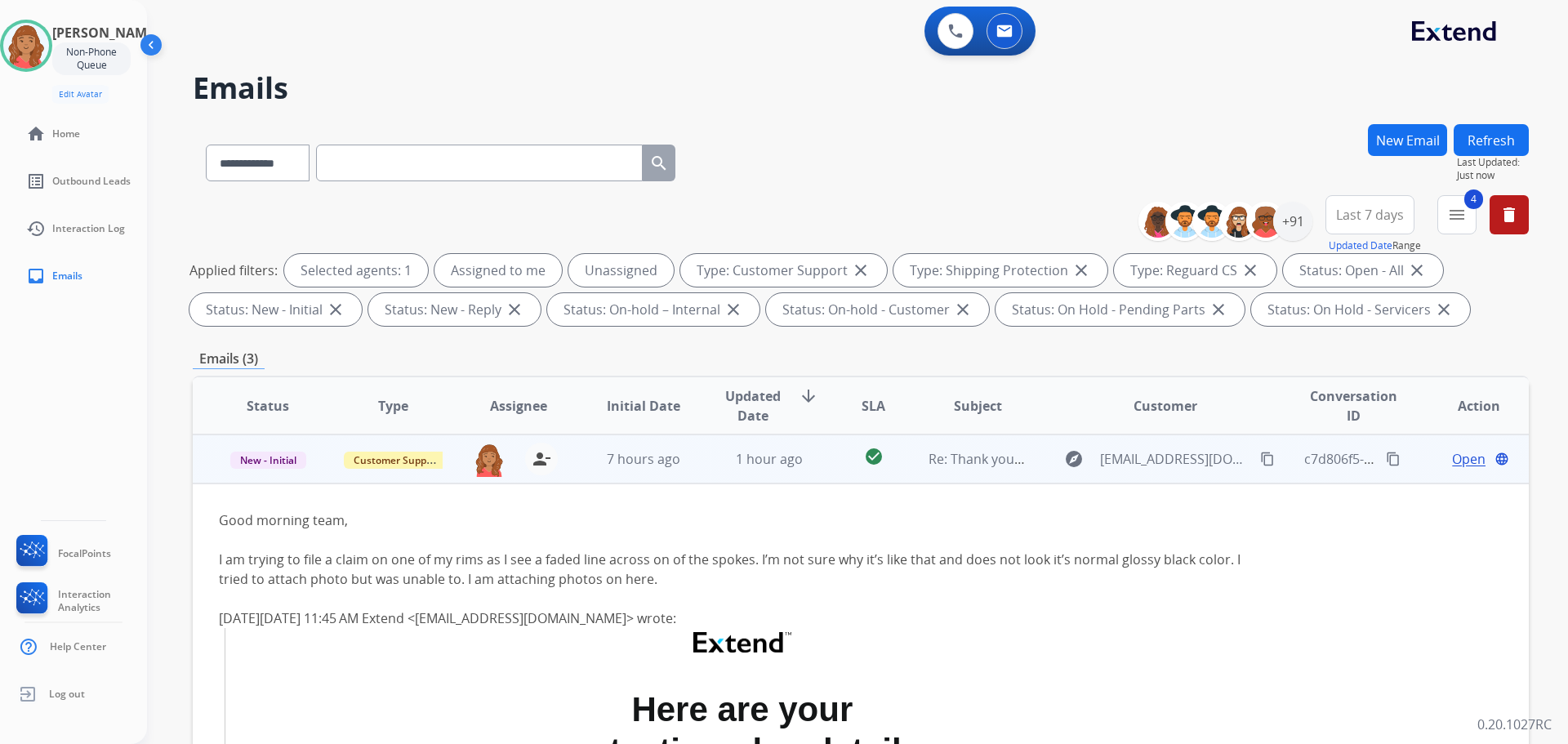
click at [1455, 460] on span "Open" at bounding box center [1469, 459] width 34 height 20
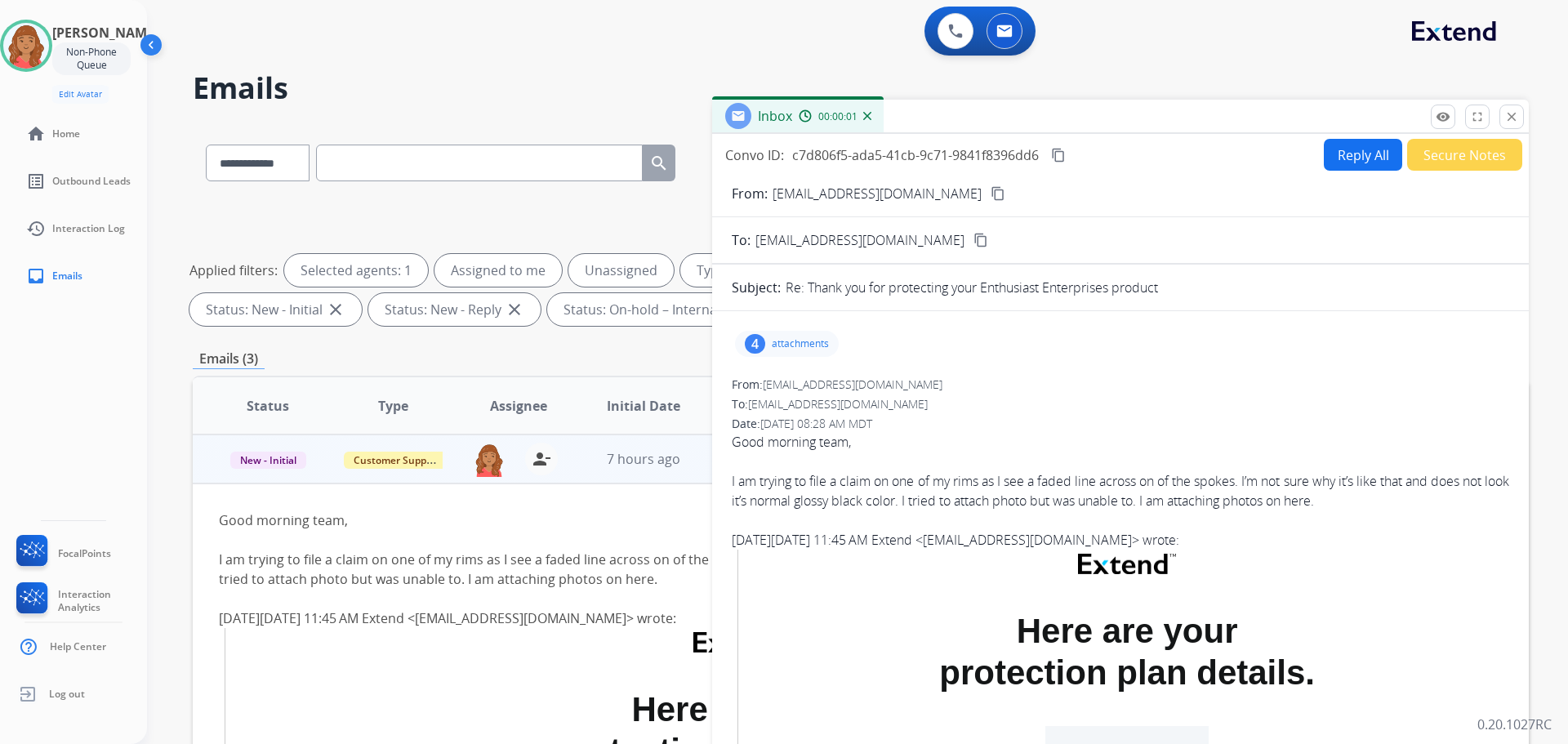
click at [1354, 150] on button "Reply All" at bounding box center [1363, 154] width 78 height 32
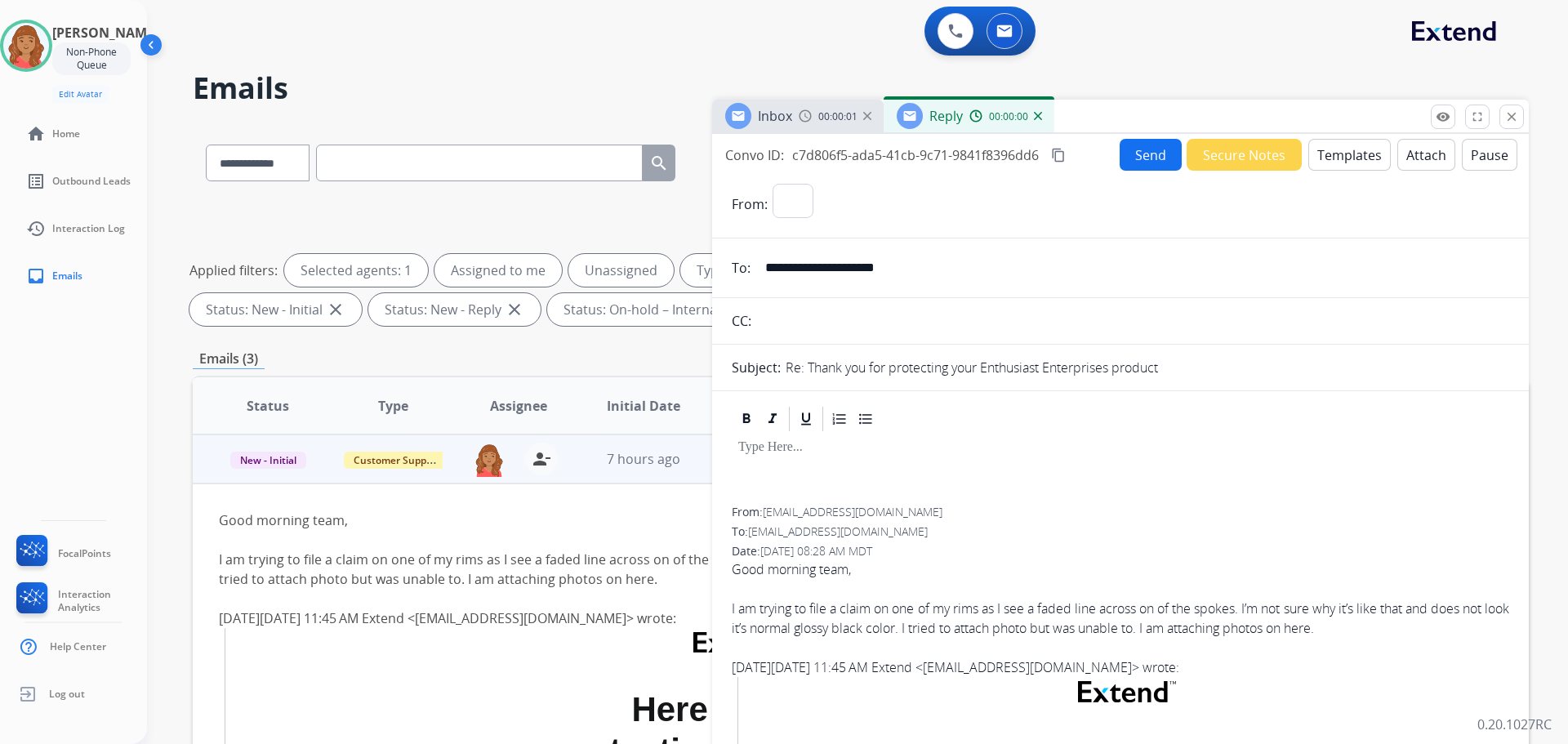
select select "**********"
drag, startPoint x: 924, startPoint y: 274, endPoint x: 777, endPoint y: 265, distance: 147.3
click at [766, 266] on input "**********" at bounding box center [1132, 267] width 754 height 33
drag, startPoint x: 888, startPoint y: 484, endPoint x: 863, endPoint y: 479, distance: 25.5
click at [888, 484] on div at bounding box center [1121, 471] width 778 height 74
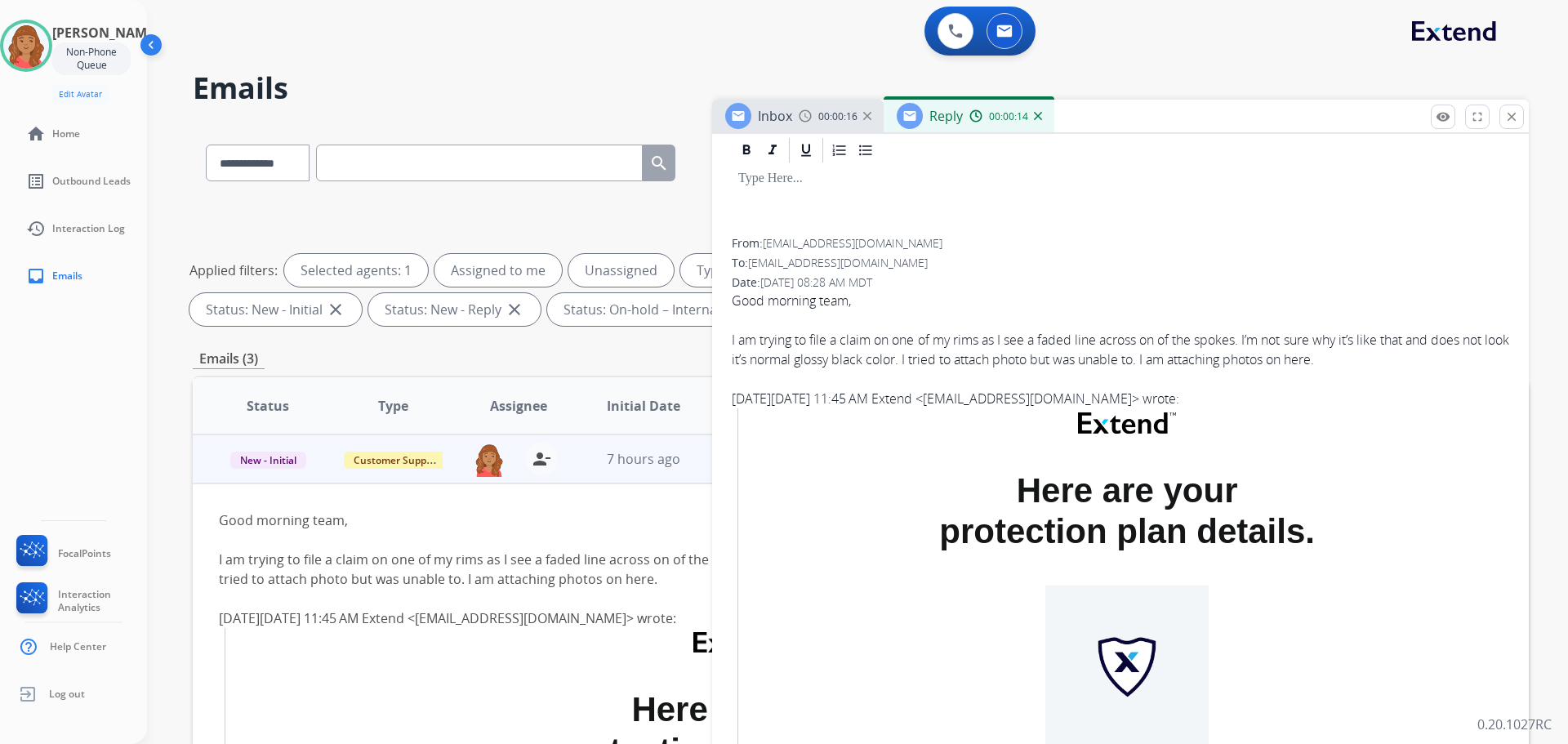
scroll to position [0, 0]
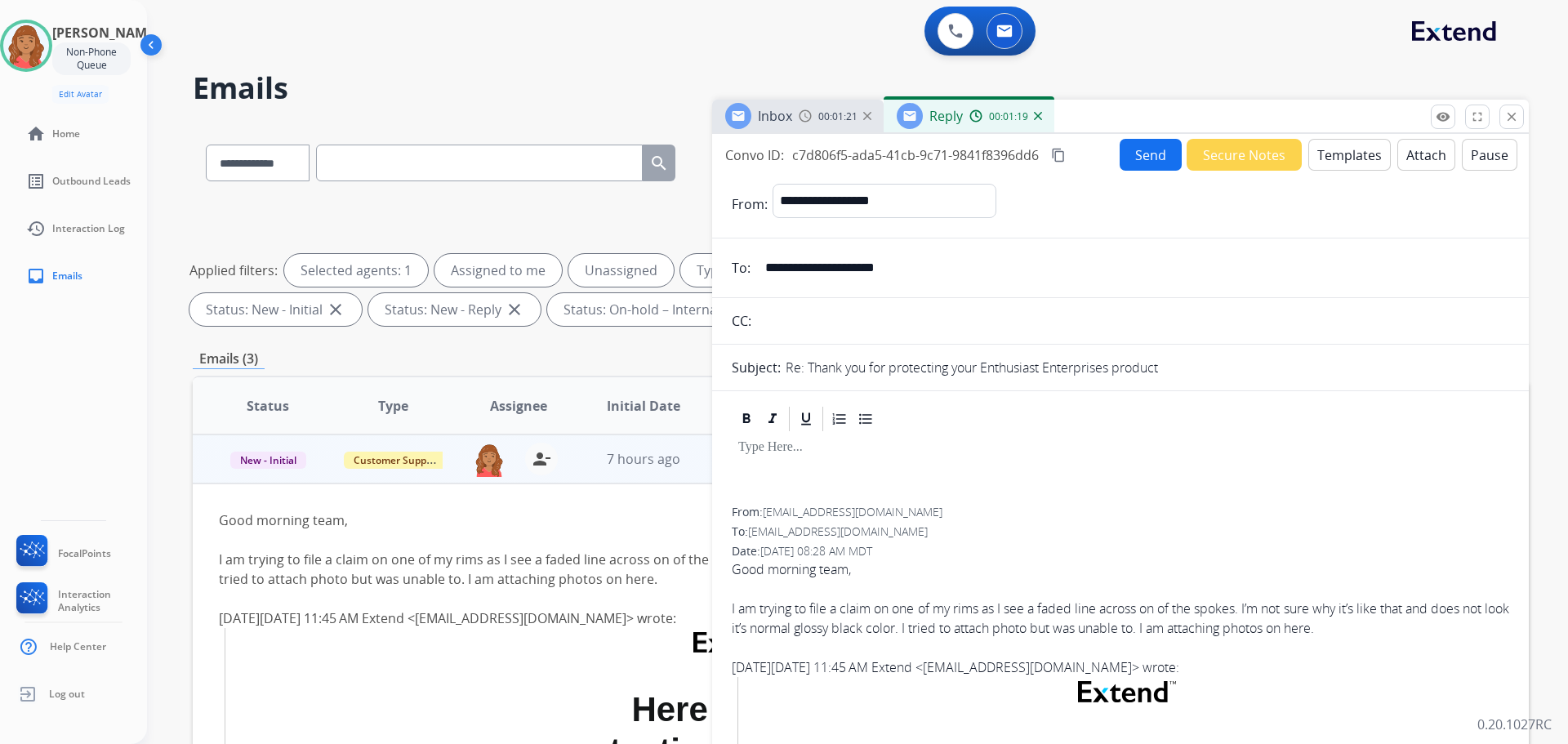
click at [1333, 161] on button "Templates" at bounding box center [1350, 154] width 83 height 32
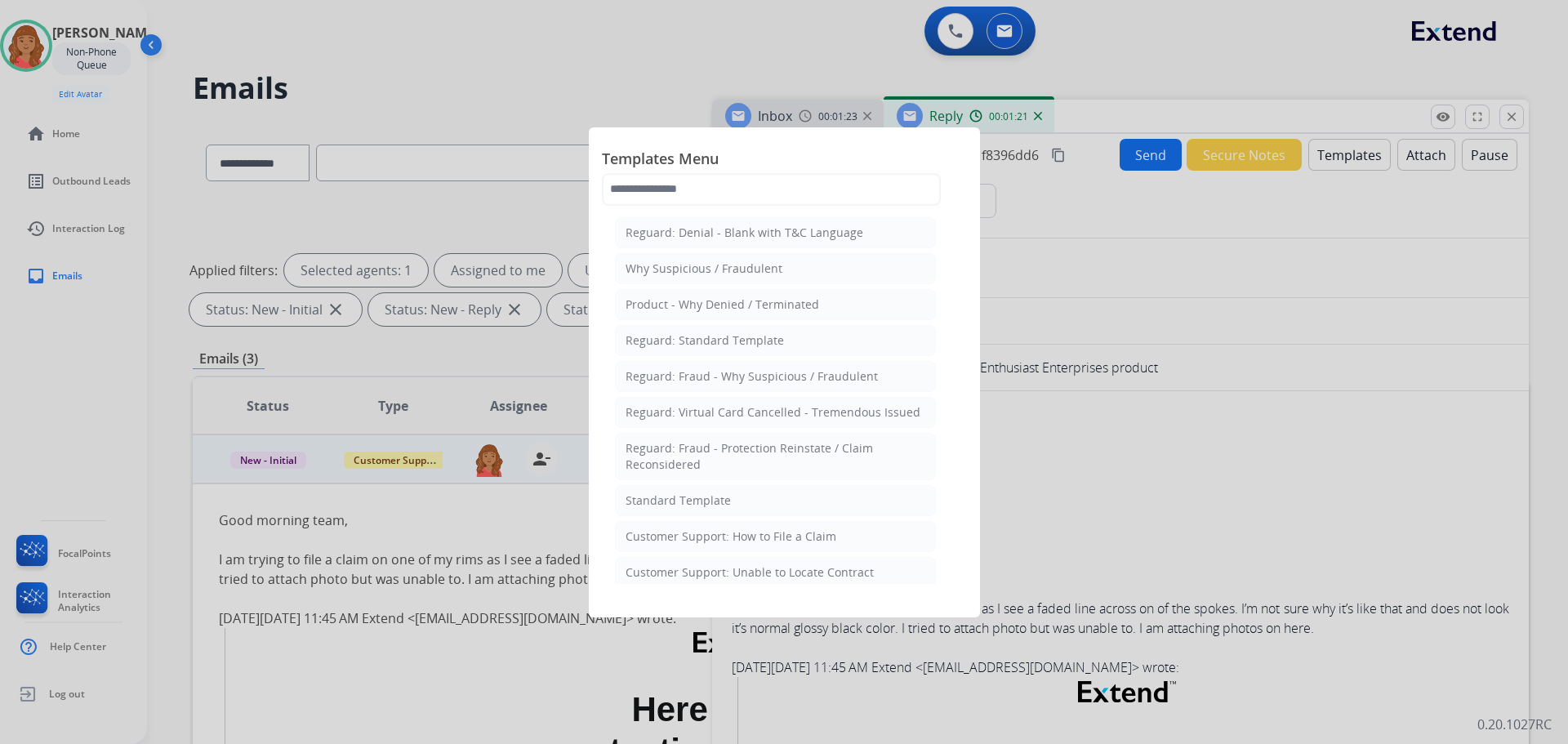
click at [715, 501] on div "Standard Template" at bounding box center [678, 501] width 106 height 16
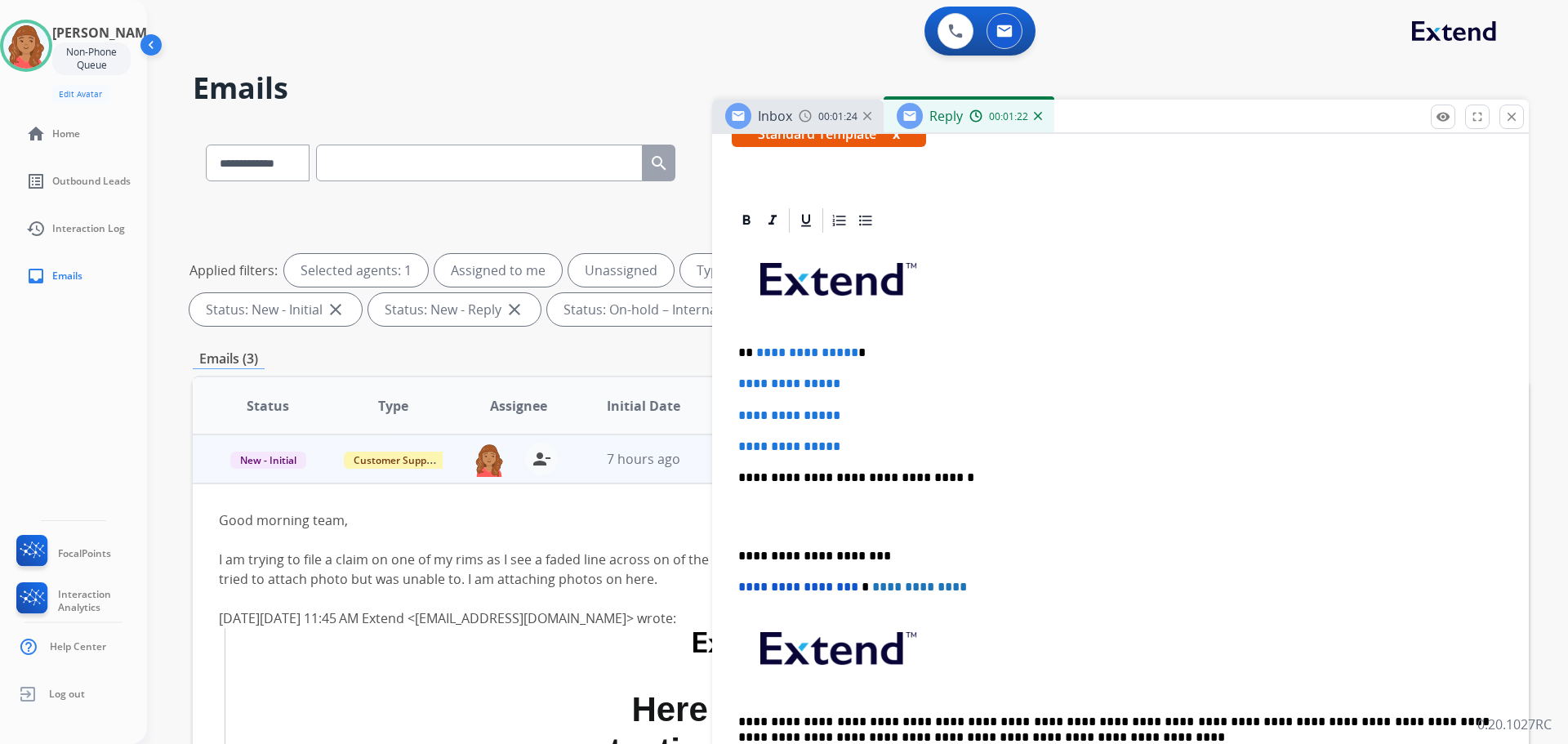
scroll to position [327, 0]
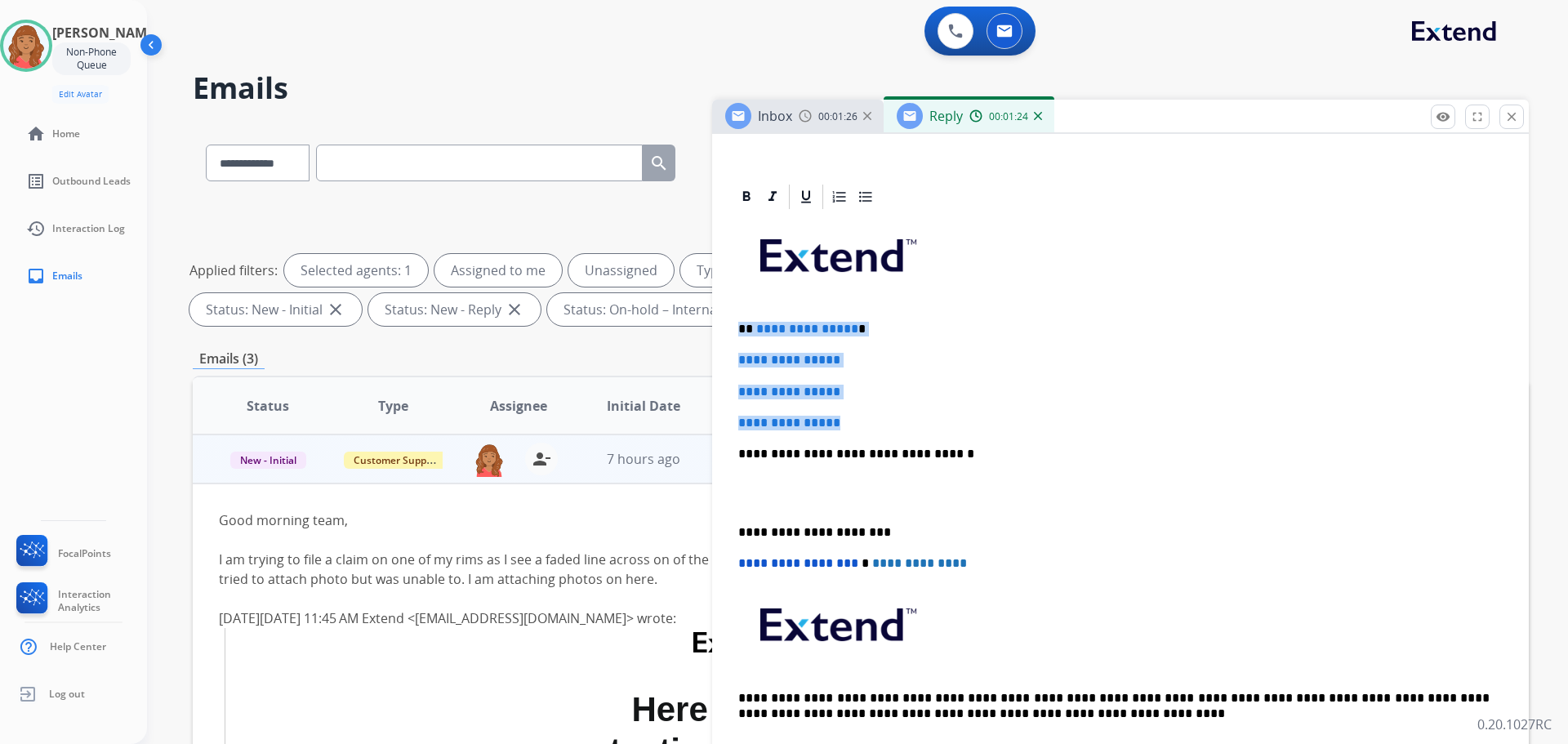
drag, startPoint x: 876, startPoint y: 422, endPoint x: 738, endPoint y: 313, distance: 175.9
click at [733, 312] on div "**********" at bounding box center [1121, 492] width 778 height 562
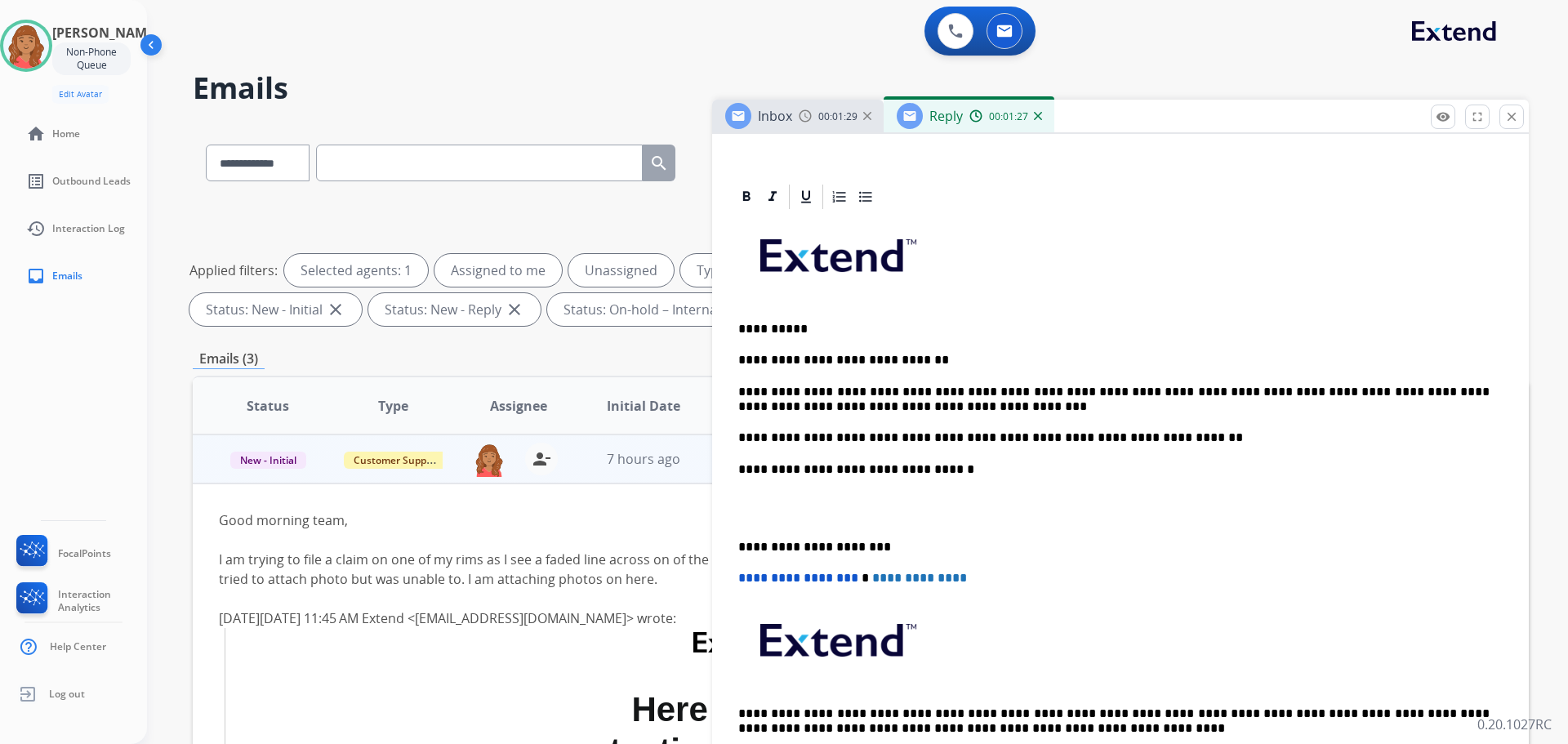
click at [735, 543] on div "**********" at bounding box center [1121, 500] width 778 height 577
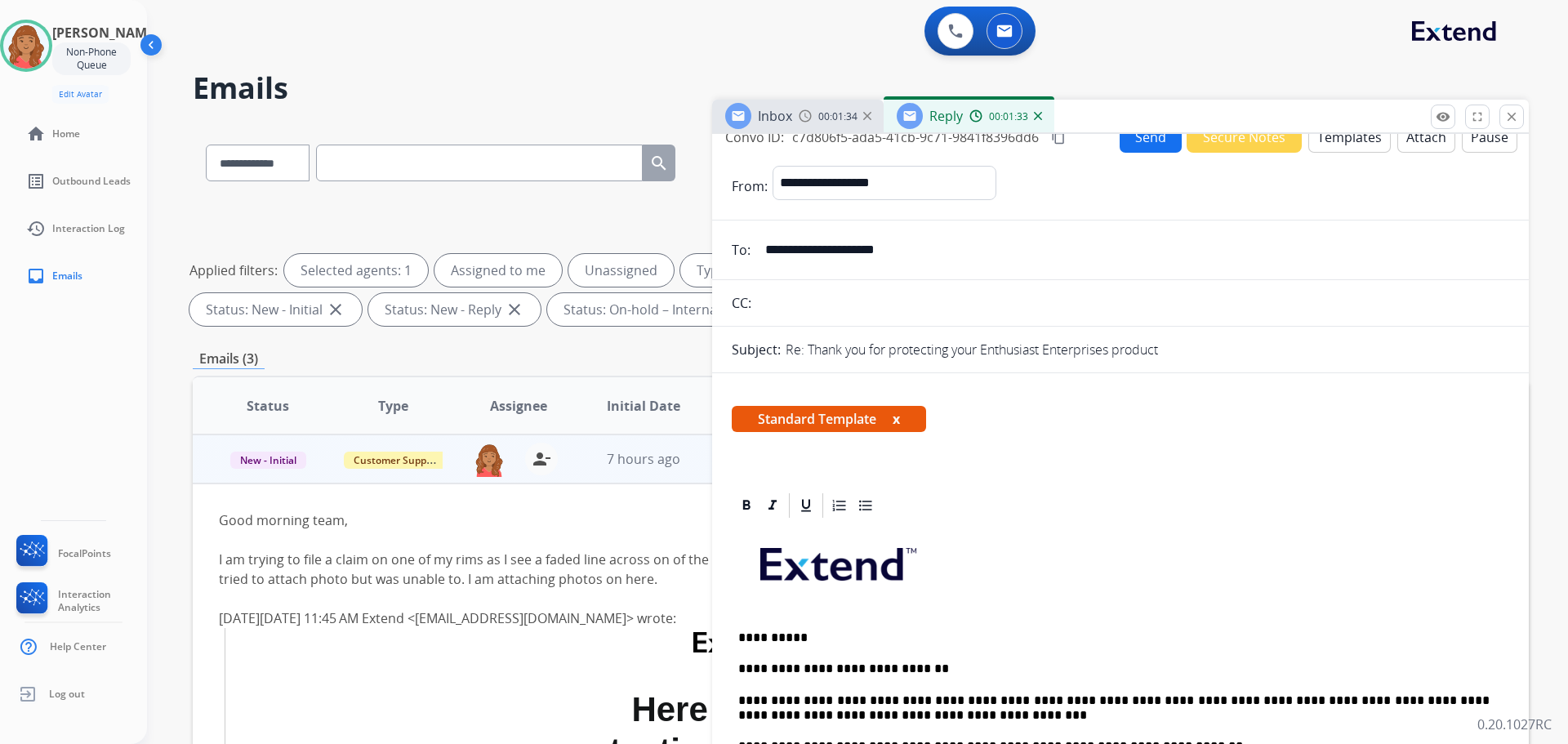
scroll to position [0, 0]
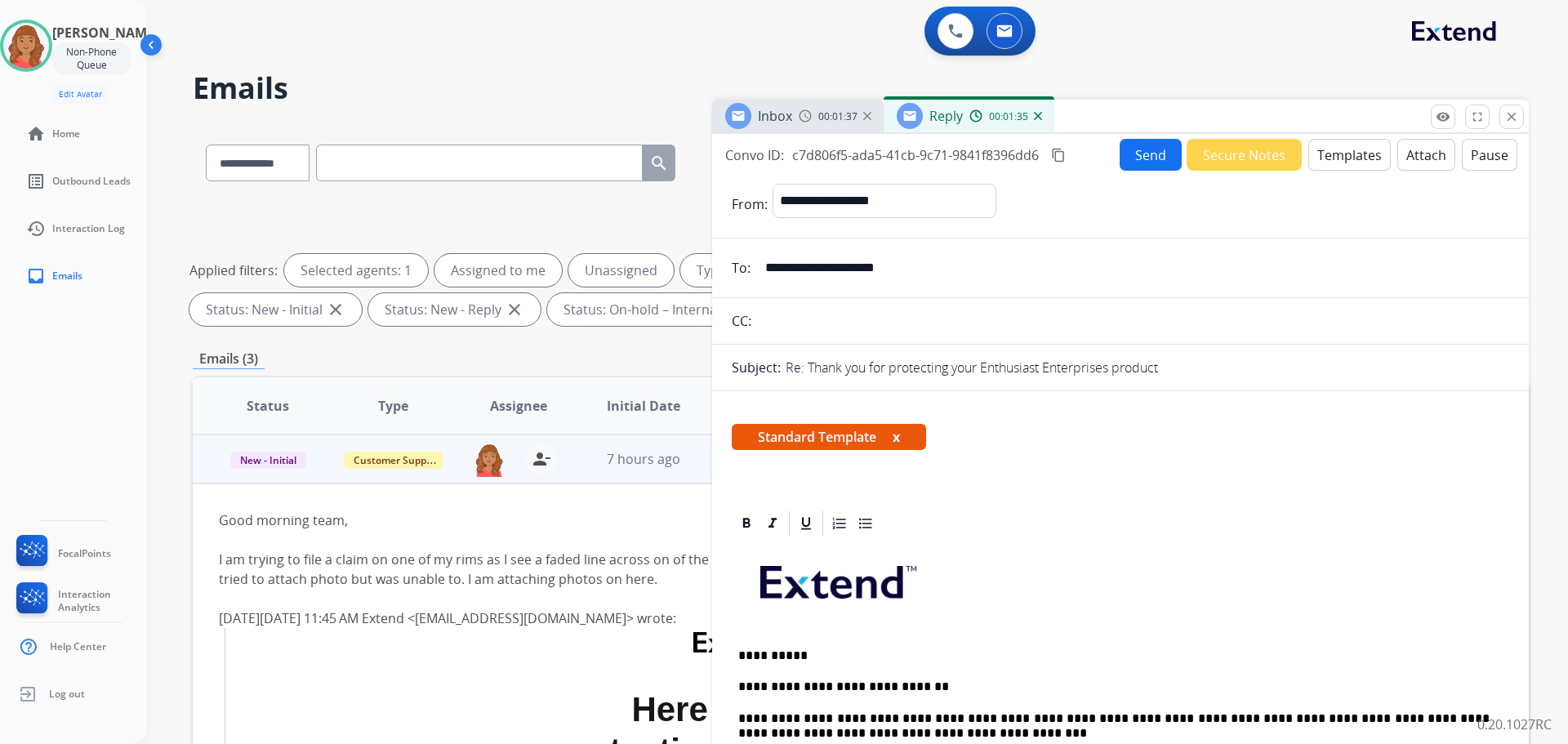
click at [1058, 149] on mat-icon "content_copy" at bounding box center [1058, 155] width 15 height 15
click at [1139, 158] on button "Send" at bounding box center [1151, 154] width 62 height 32
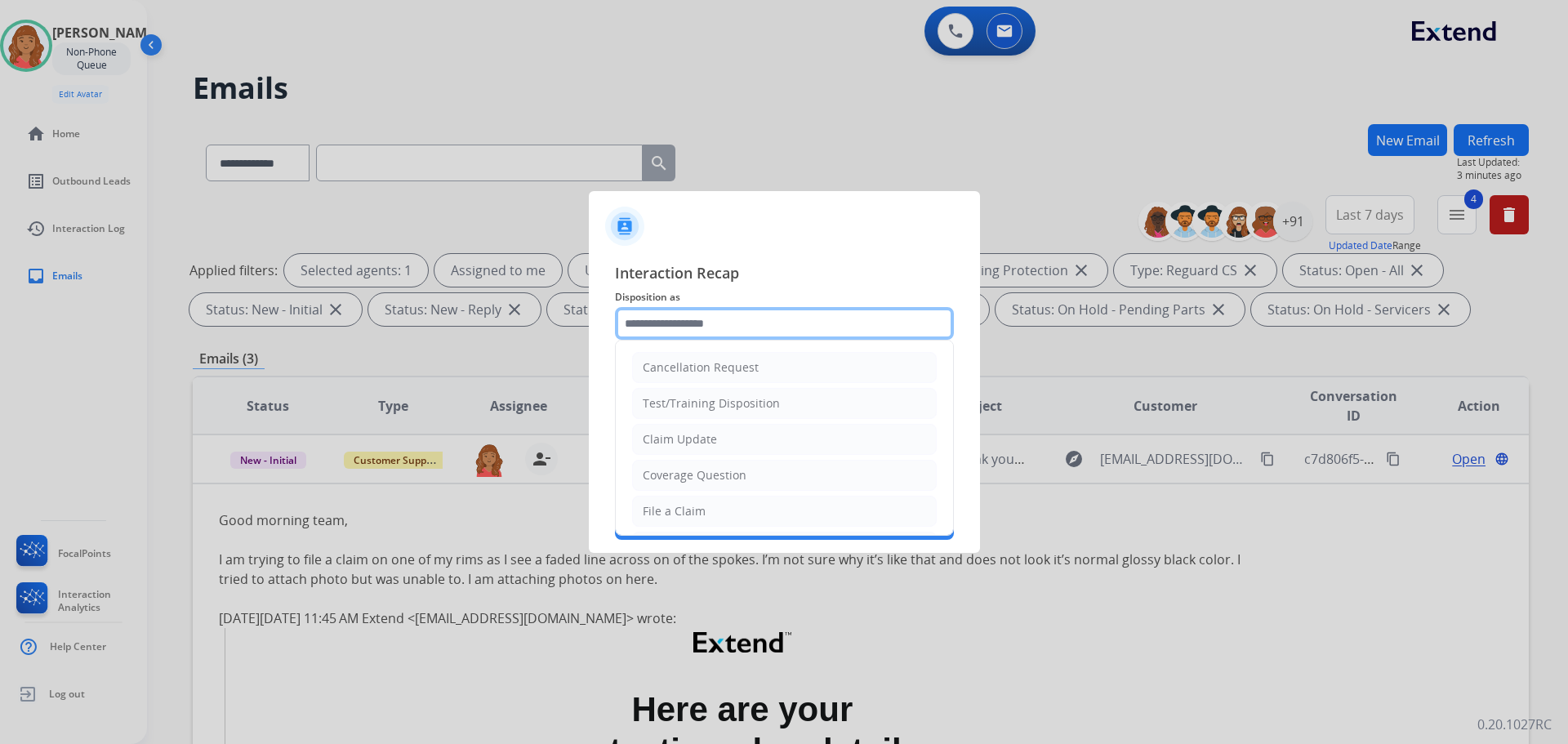
click at [663, 338] on input "text" at bounding box center [785, 323] width 339 height 33
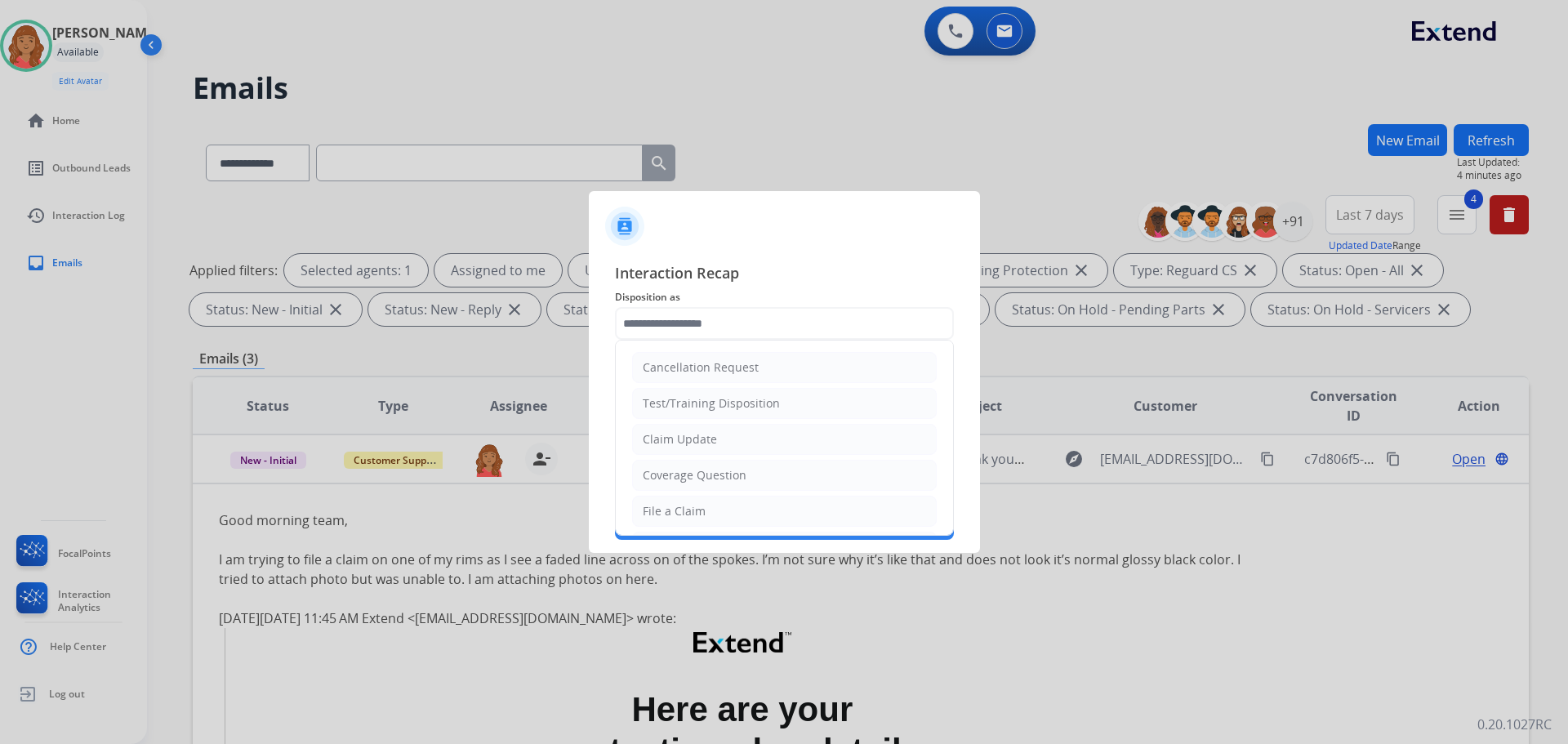
click at [722, 458] on ul "Cancellation Request Test/Training Disposition Claim Update Coverage Question F…" at bounding box center [785, 566] width 337 height 449
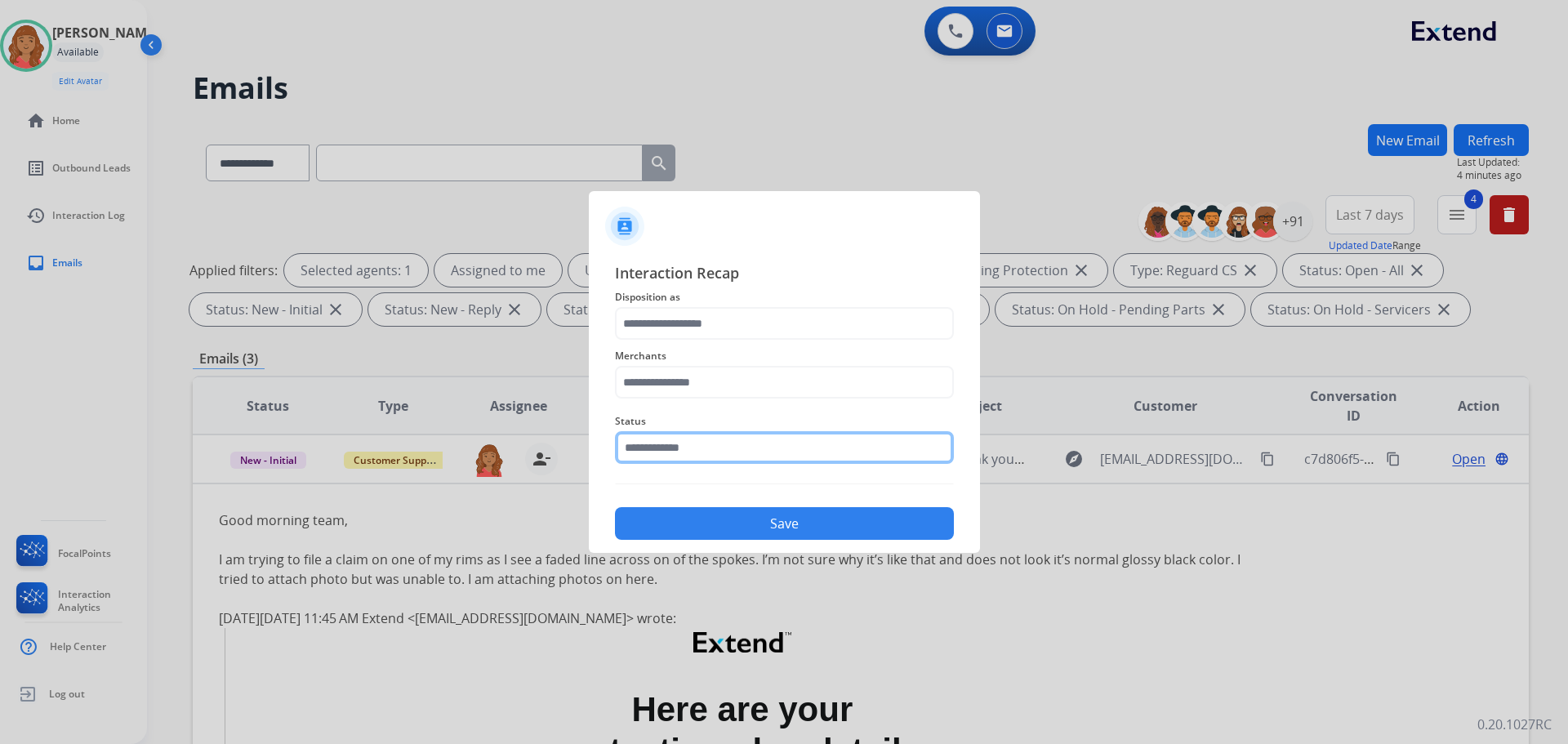
click at [707, 439] on input "text" at bounding box center [785, 447] width 339 height 33
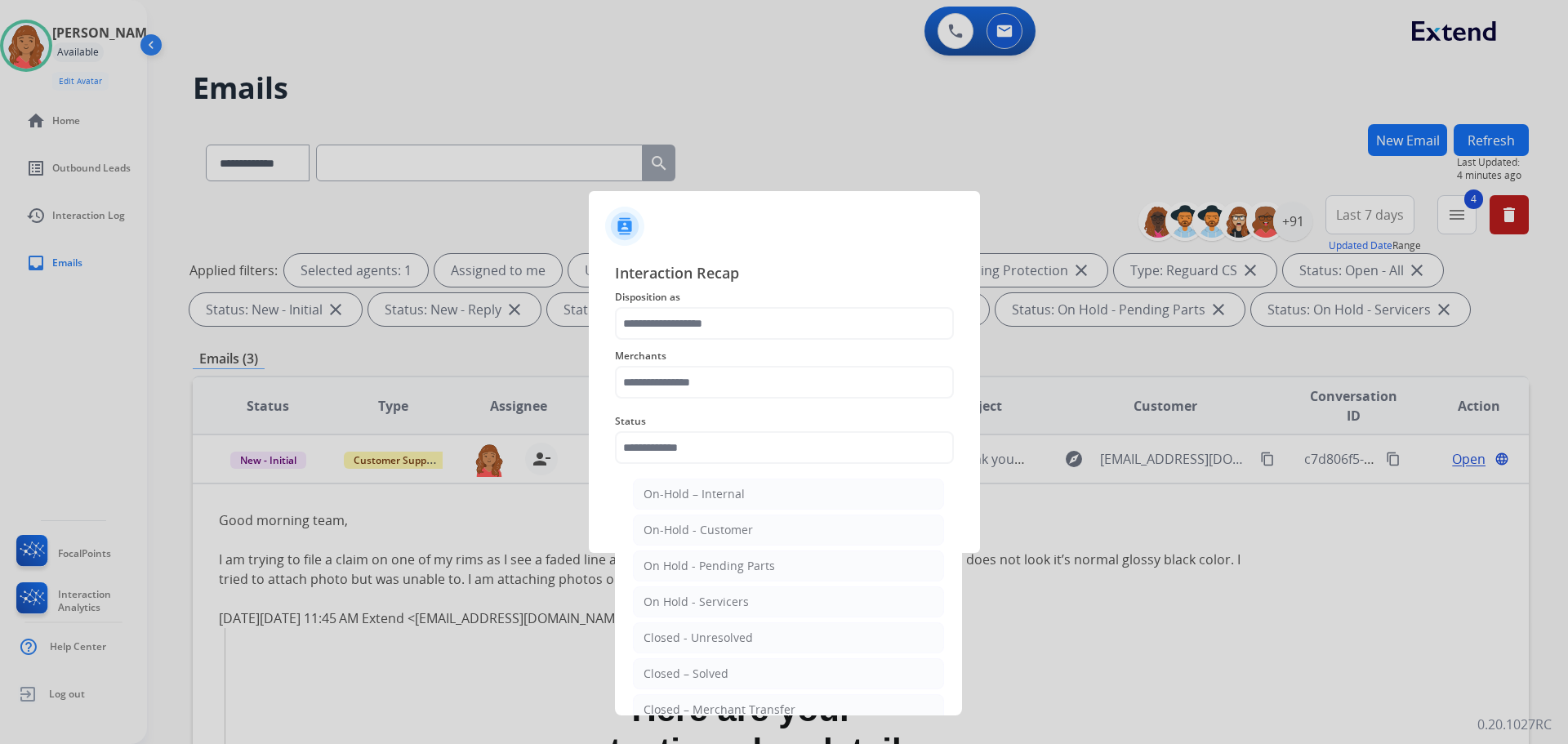
click at [700, 669] on div "Closed – Solved" at bounding box center [686, 674] width 85 height 16
type input "**********"
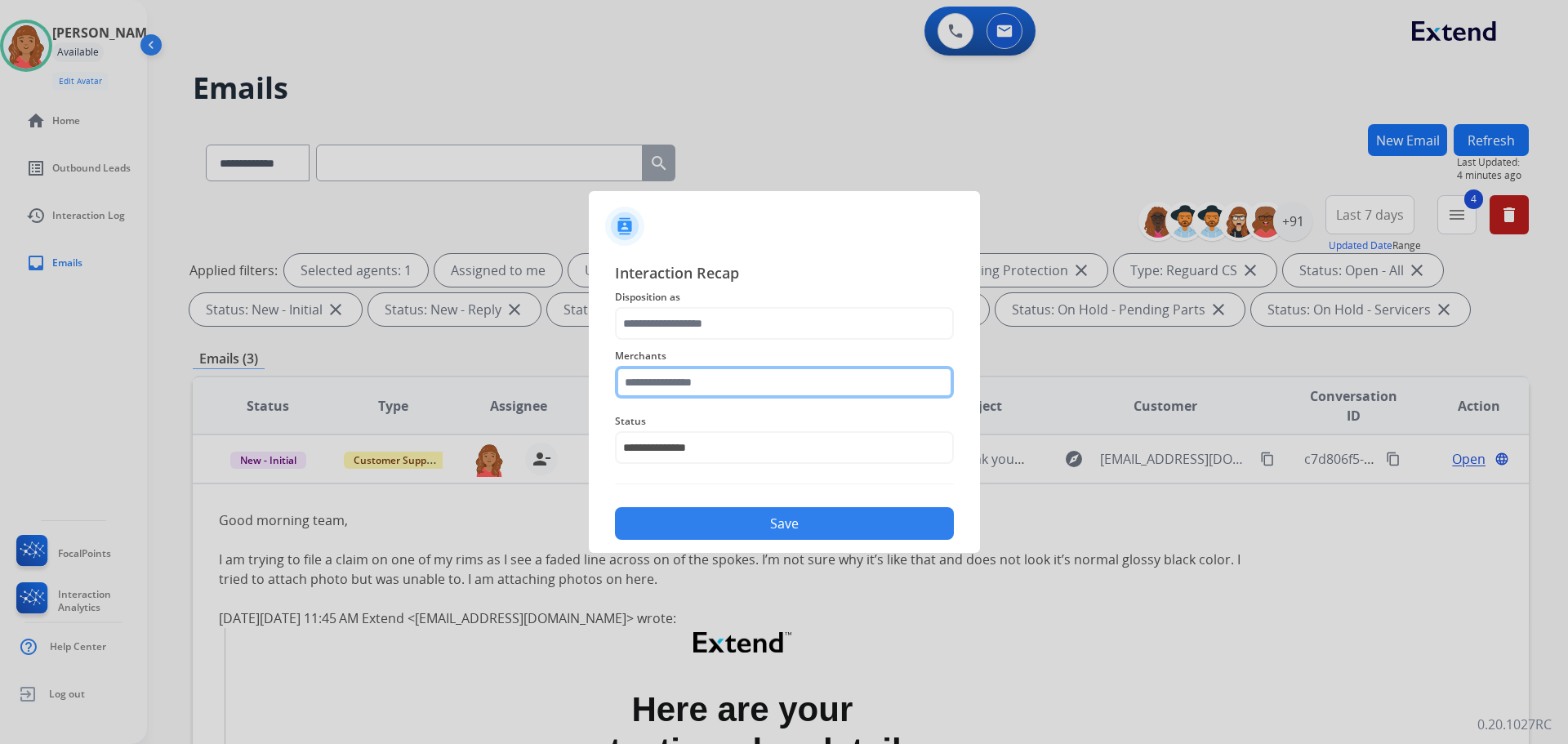
click at [677, 383] on input "text" at bounding box center [785, 382] width 339 height 33
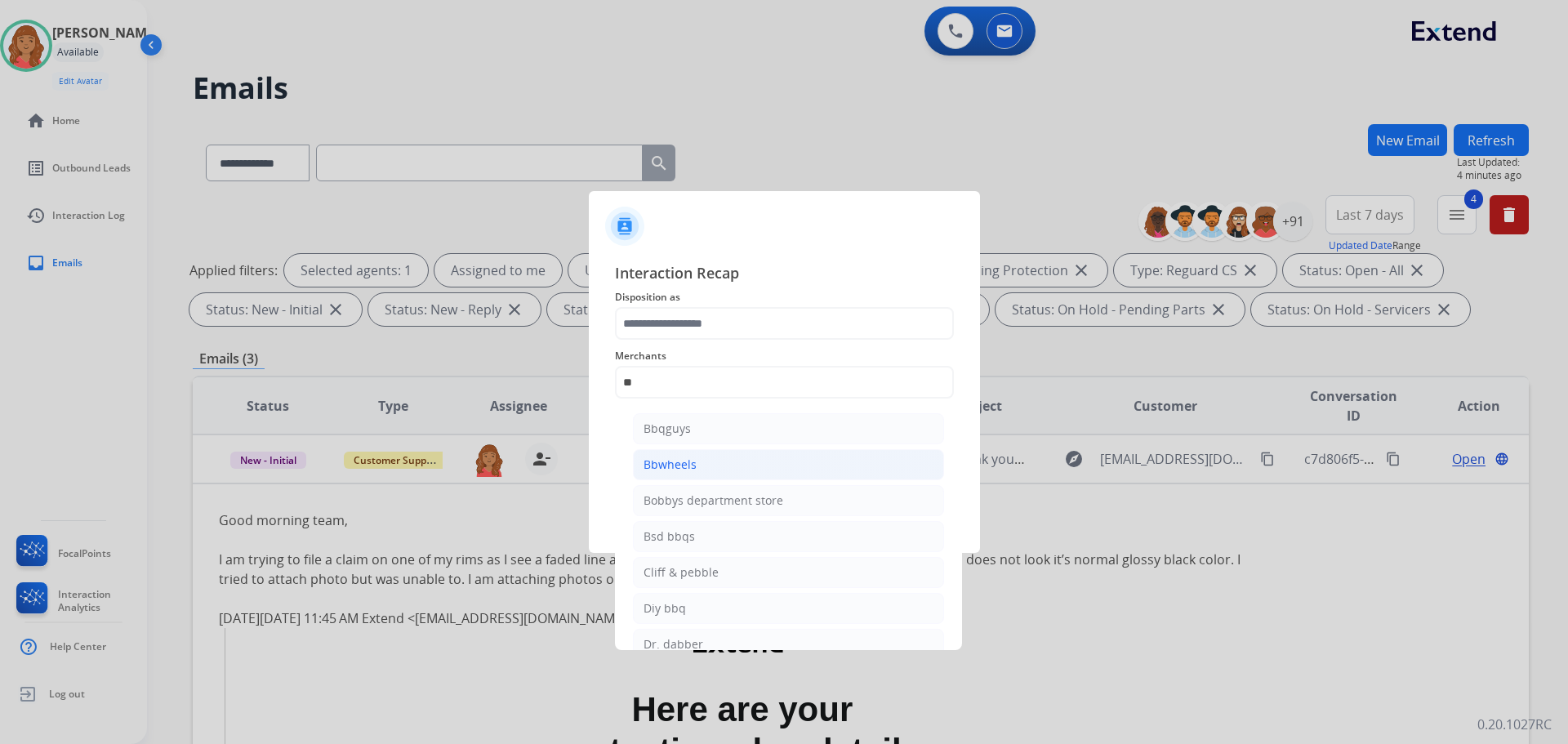
click at [695, 468] on li "Bbwheels" at bounding box center [788, 464] width 312 height 31
type input "********"
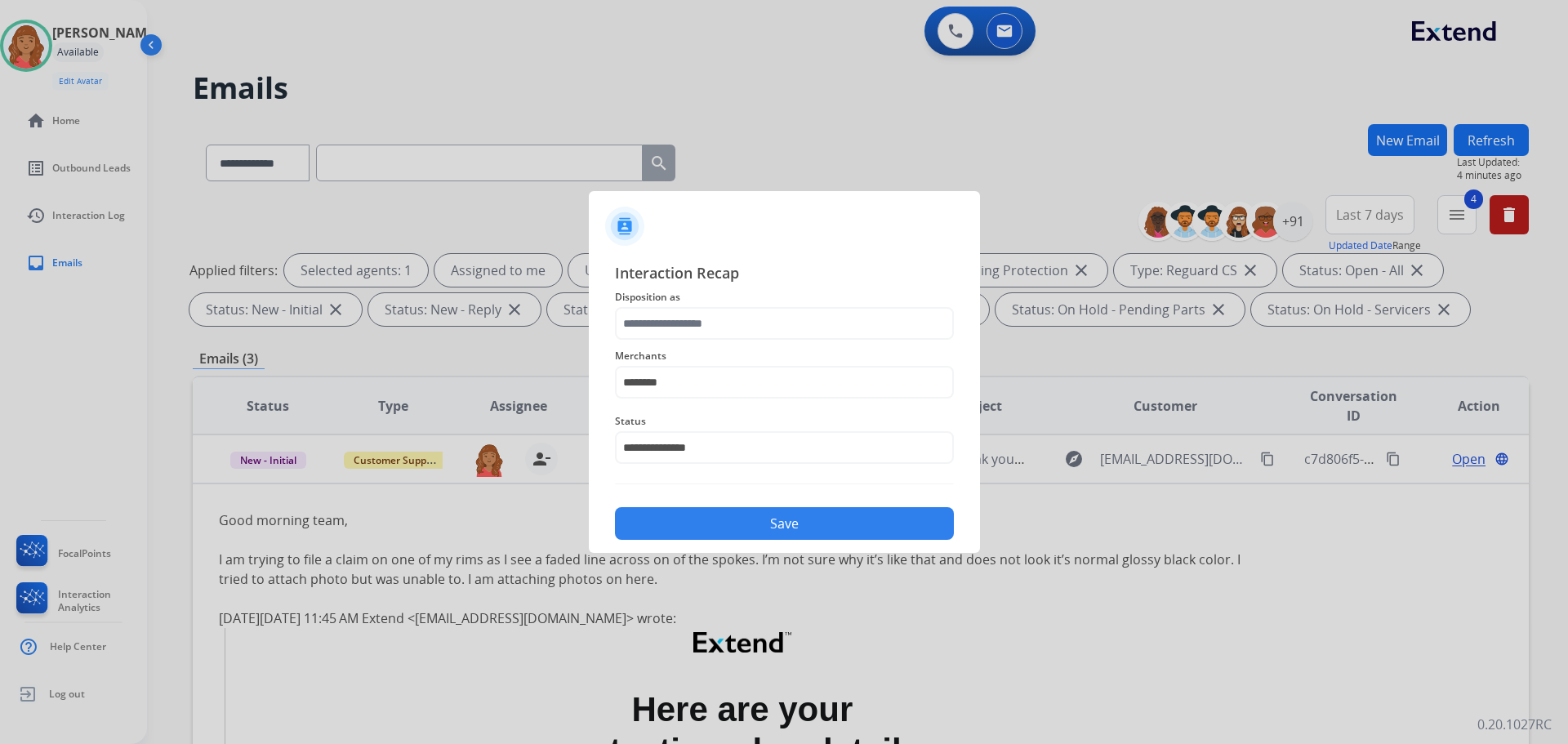
click at [761, 535] on button "Save" at bounding box center [785, 523] width 339 height 33
click at [685, 319] on input "text" at bounding box center [785, 323] width 339 height 33
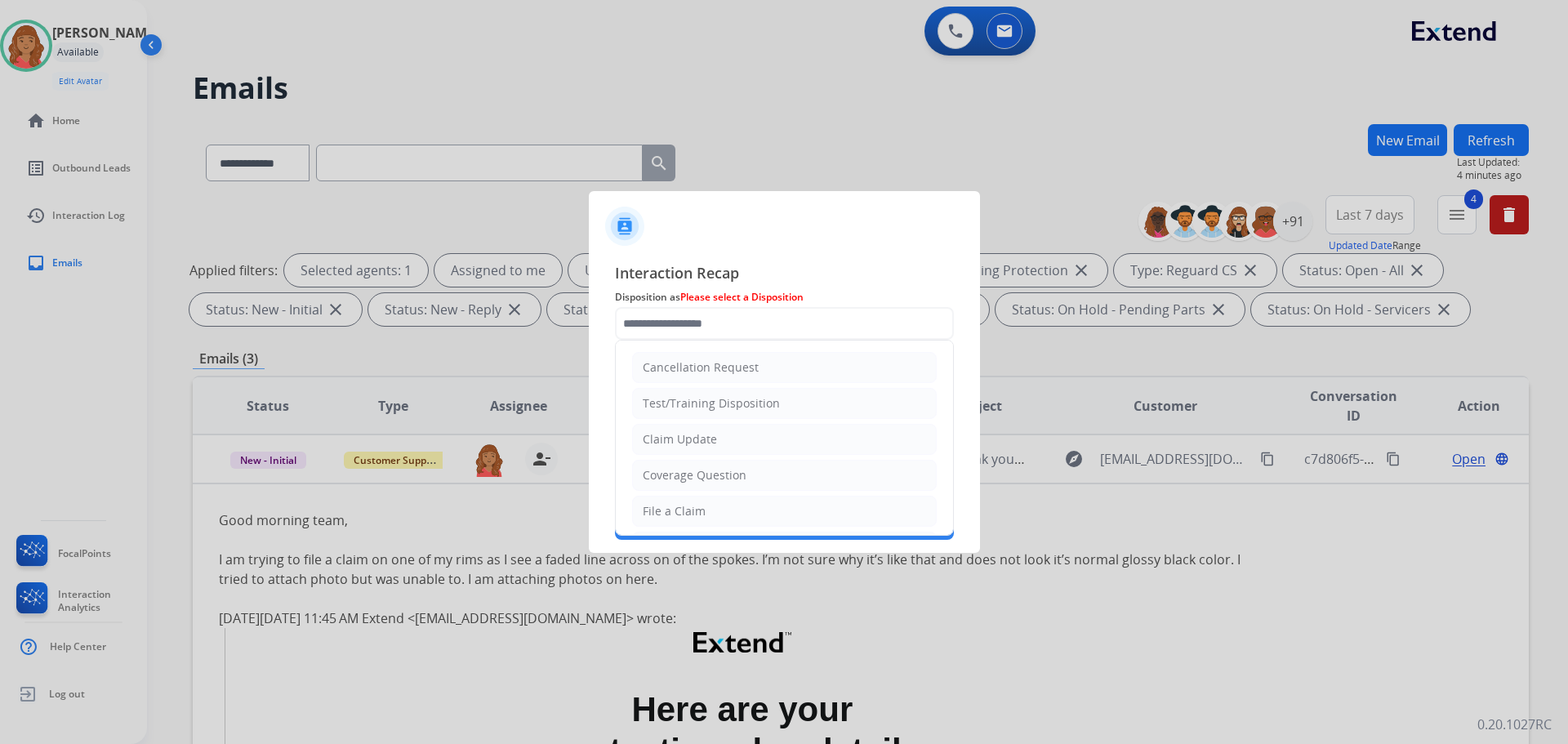
drag, startPoint x: 700, startPoint y: 444, endPoint x: 772, endPoint y: 496, distance: 88.8
click at [704, 444] on div "Claim Update" at bounding box center [680, 439] width 75 height 16
type input "**********"
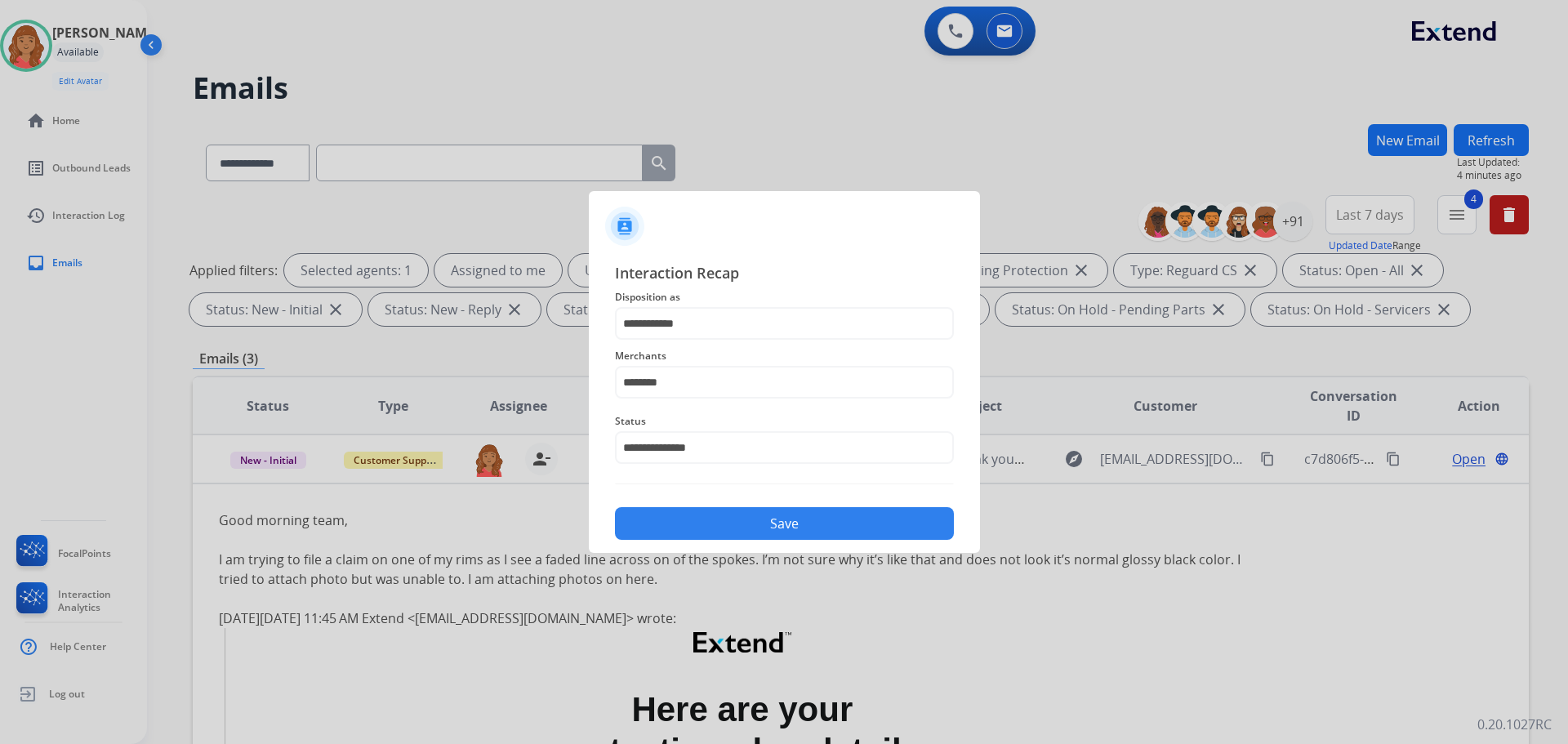
click at [768, 532] on button "Save" at bounding box center [785, 523] width 339 height 33
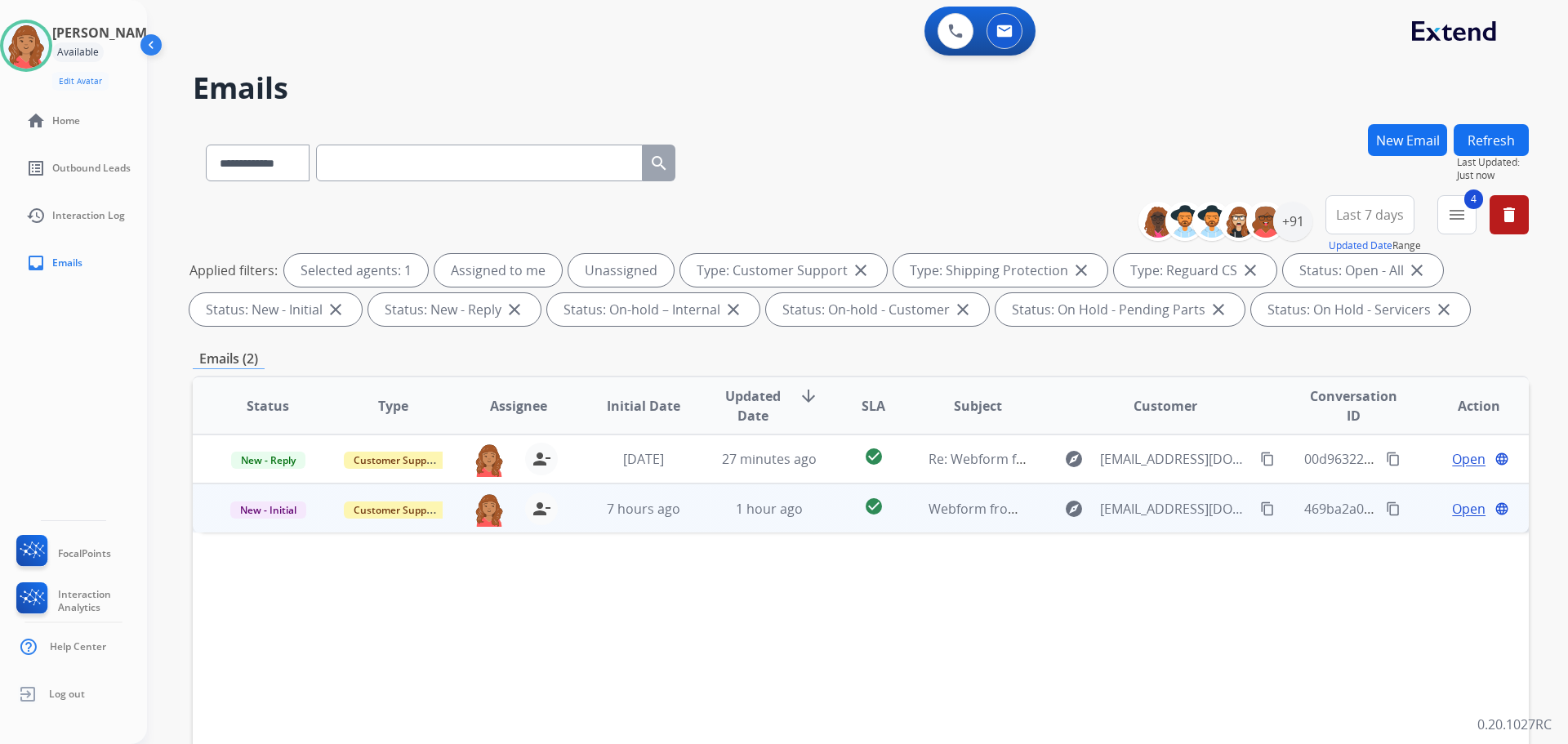
click at [697, 505] on td "1 hour ago" at bounding box center [756, 508] width 125 height 49
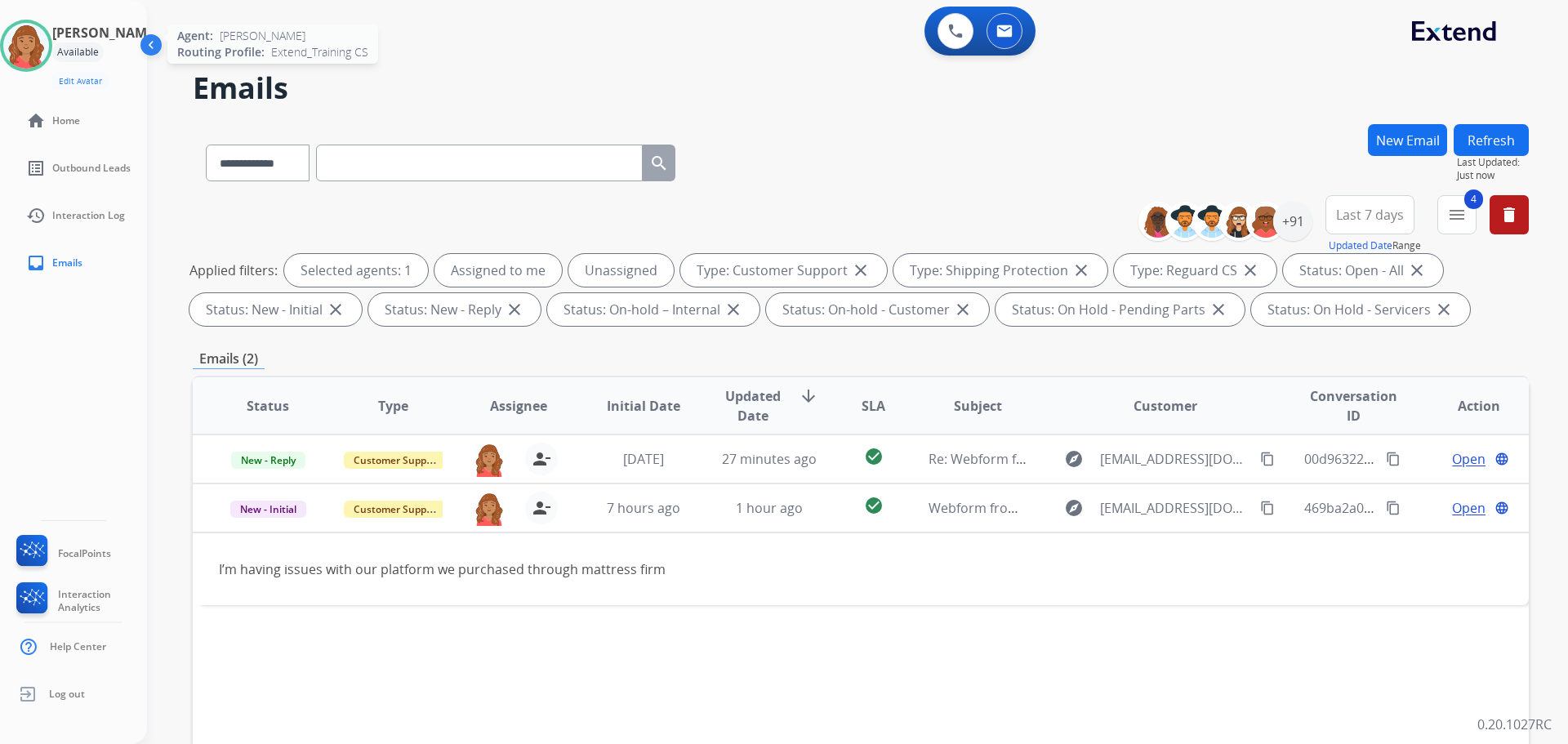
click at [49, 44] on img at bounding box center [27, 46] width 46 height 46
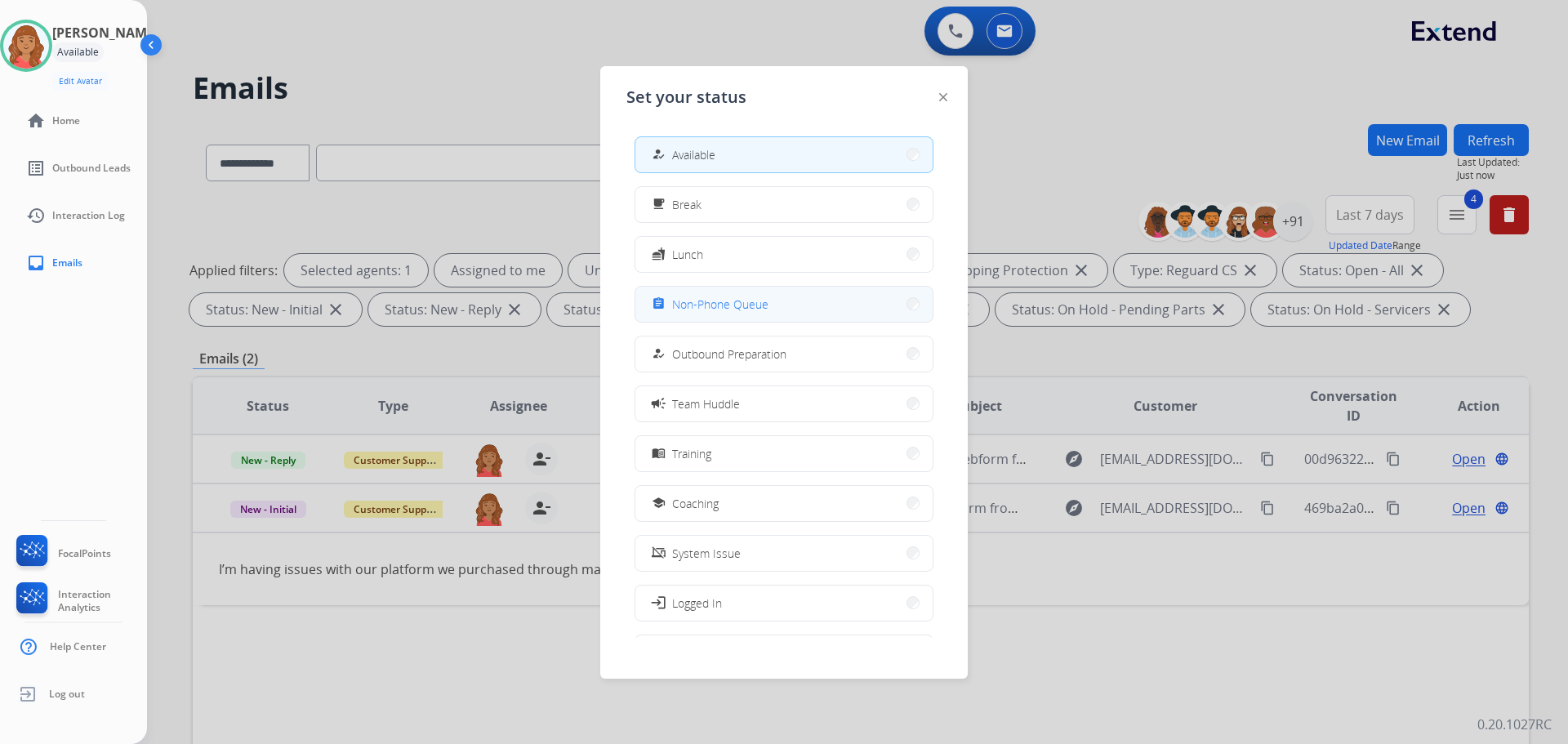
click at [707, 301] on span "Non-Phone Queue" at bounding box center [720, 304] width 97 height 17
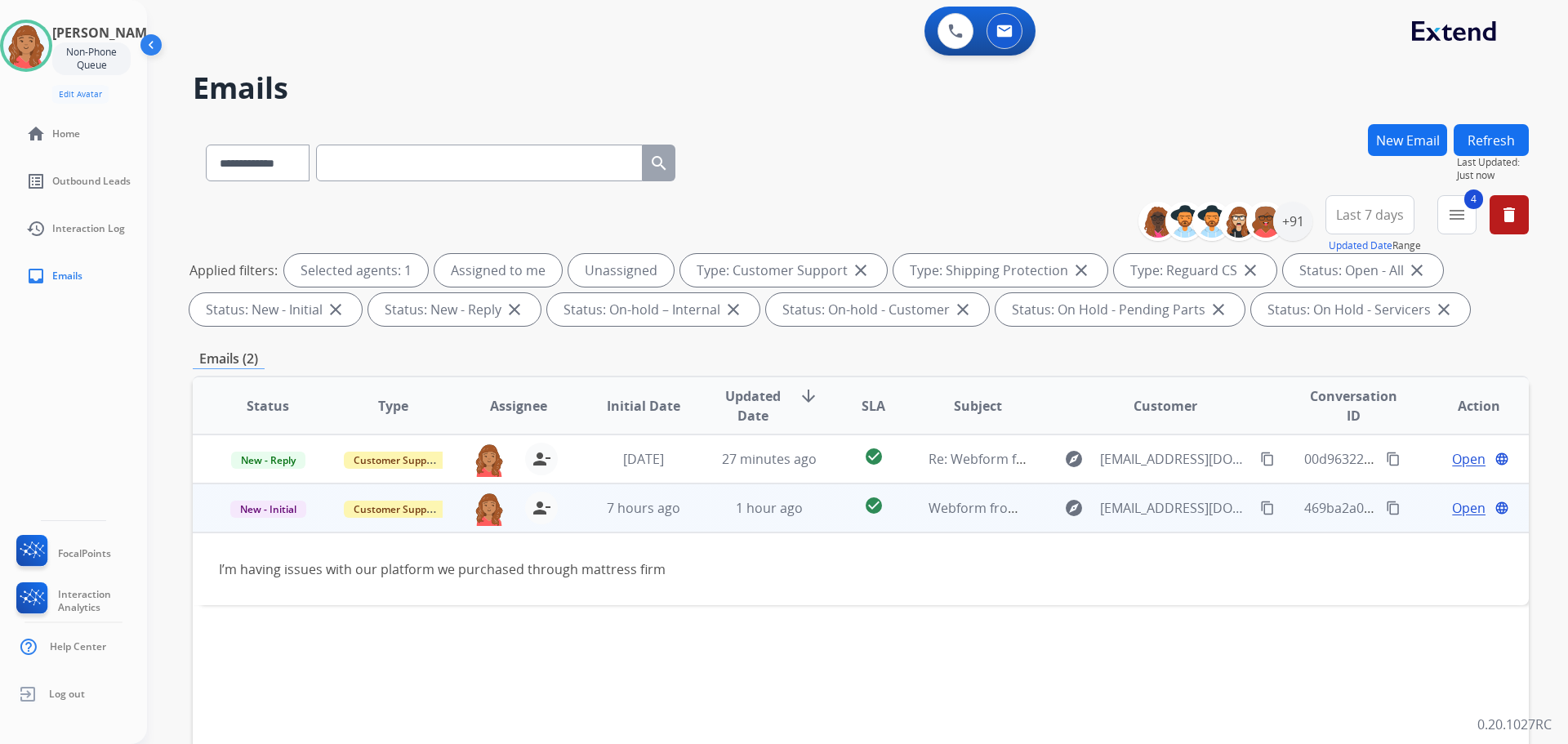
drag, startPoint x: 746, startPoint y: 596, endPoint x: 731, endPoint y: 547, distance: 51.2
click at [746, 593] on td "I’m having issues with our platform we purchased through mattress firm" at bounding box center [735, 569] width 1086 height 73
click at [758, 510] on span "1 hour ago" at bounding box center [769, 508] width 67 height 18
click at [760, 510] on span "1 hour ago" at bounding box center [769, 509] width 67 height 18
click at [1261, 509] on mat-icon "content_copy" at bounding box center [1268, 508] width 15 height 15
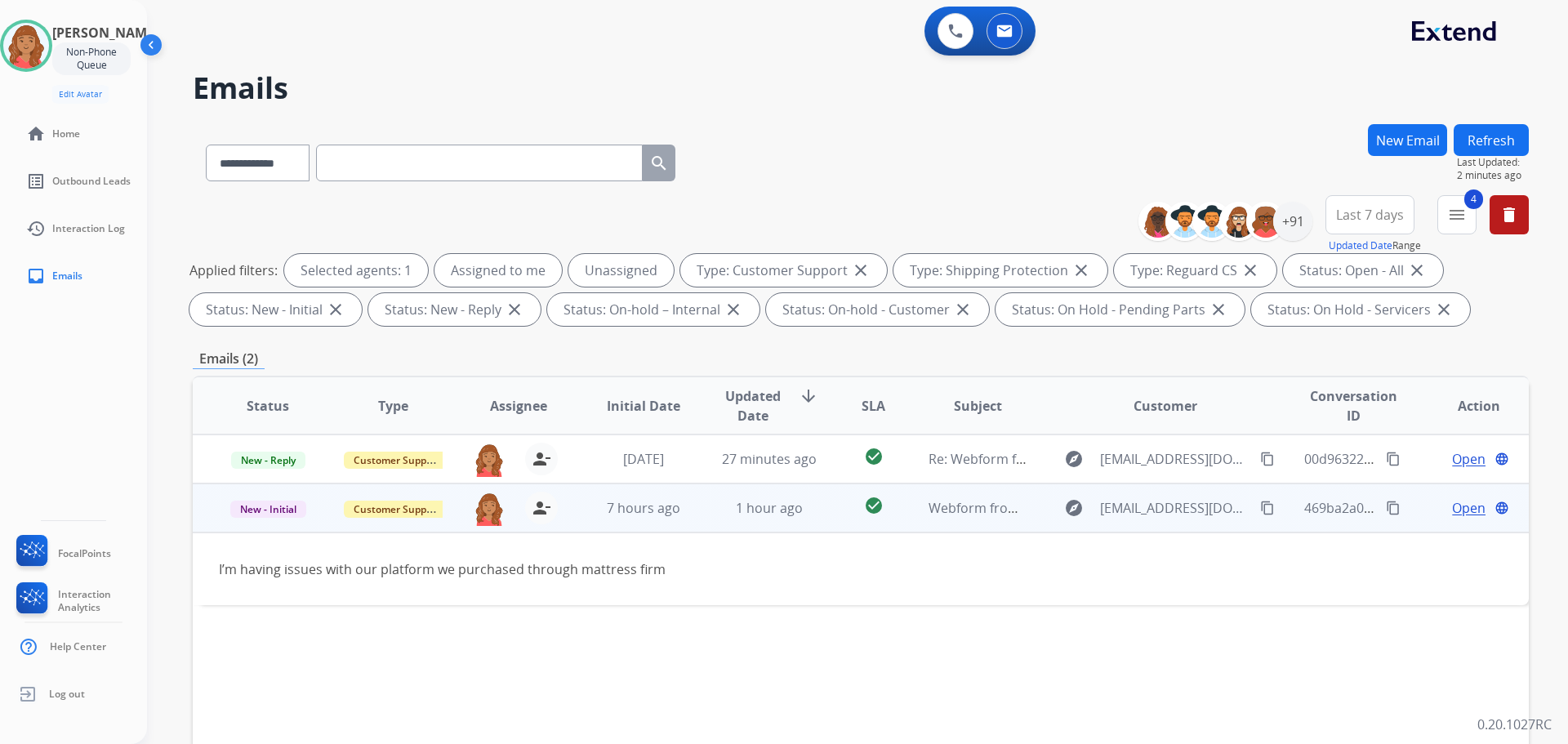
click at [1464, 511] on span "Open" at bounding box center [1469, 508] width 34 height 20
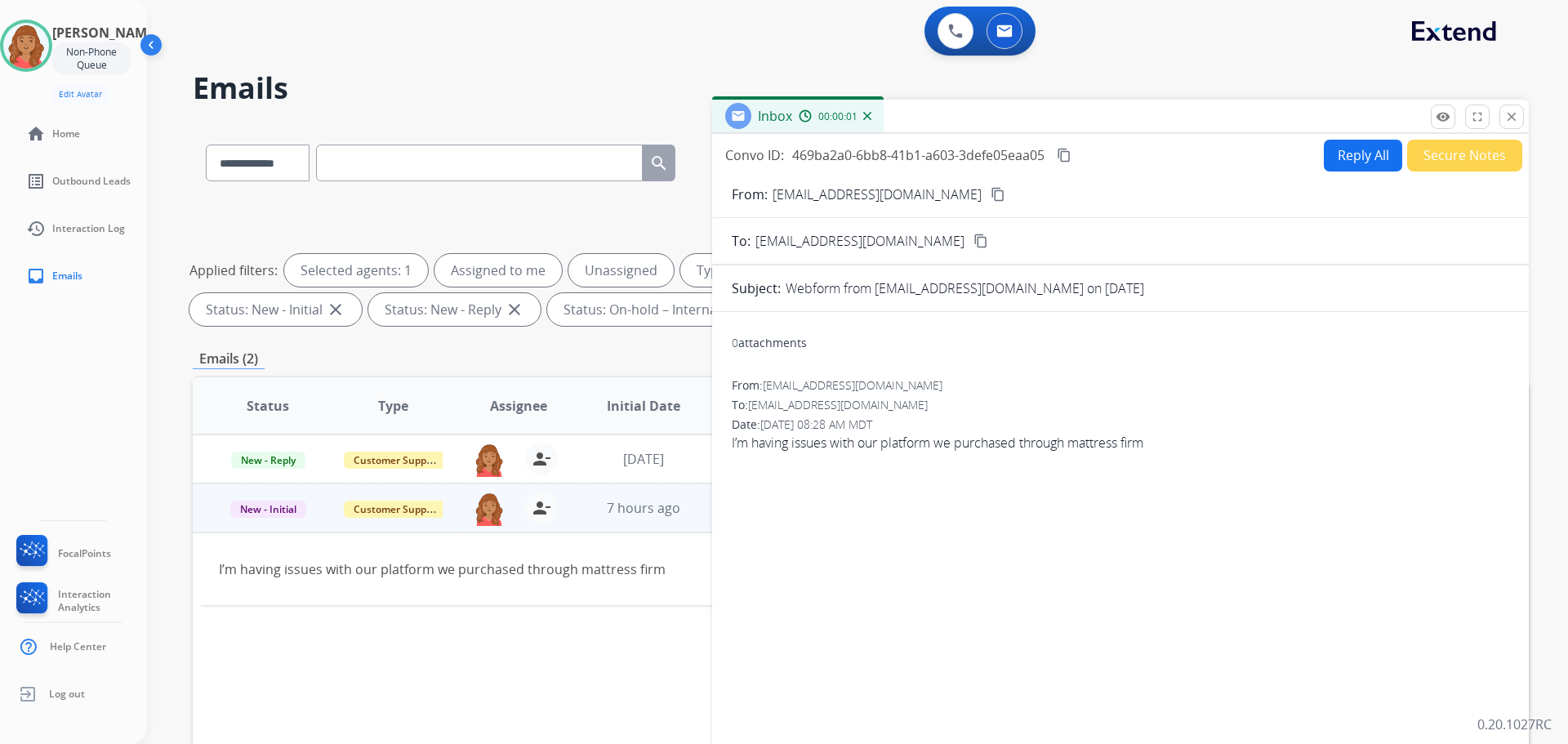
click at [1342, 162] on button "Reply All" at bounding box center [1363, 155] width 78 height 32
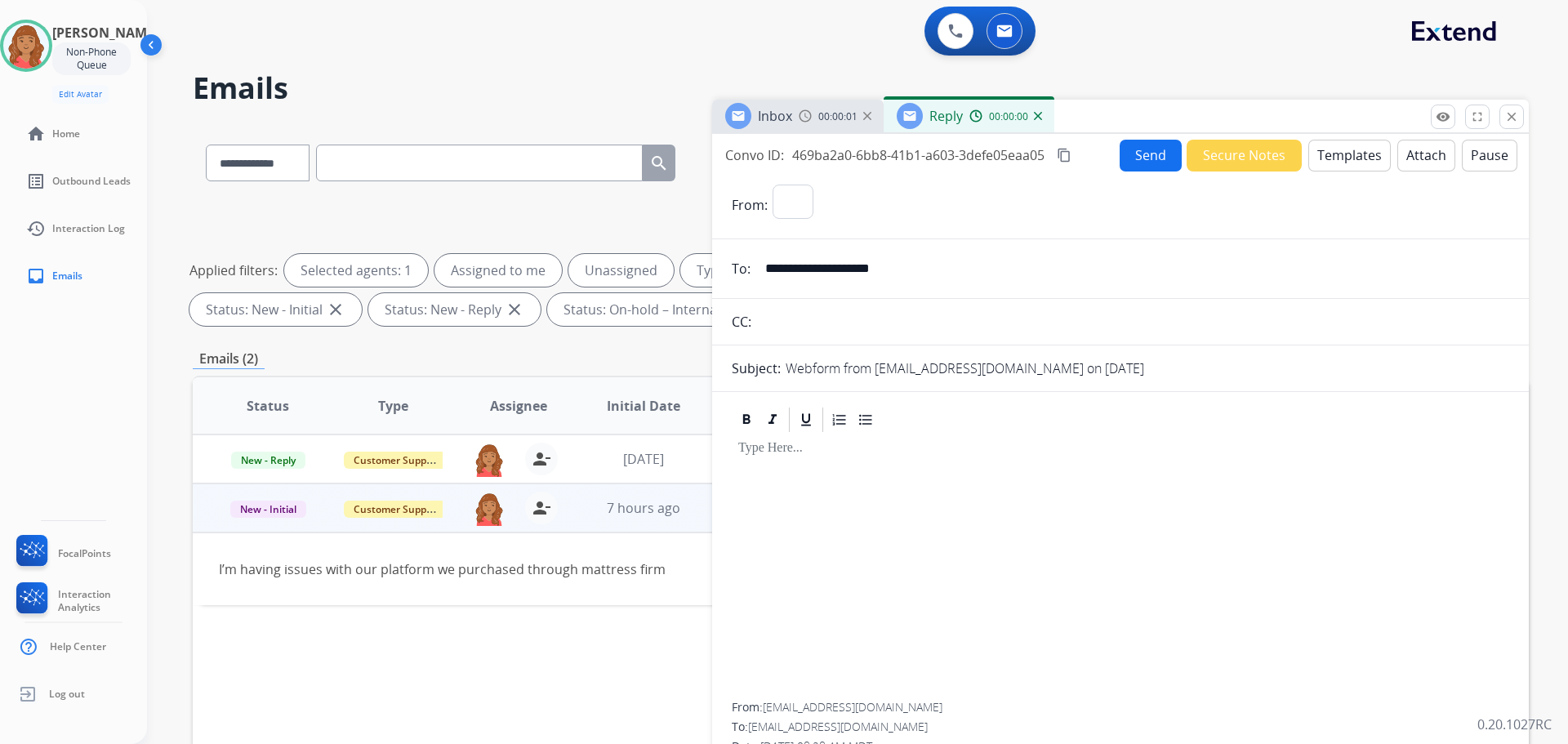
select select "**********"
click at [1330, 169] on button "Templates" at bounding box center [1350, 155] width 83 height 32
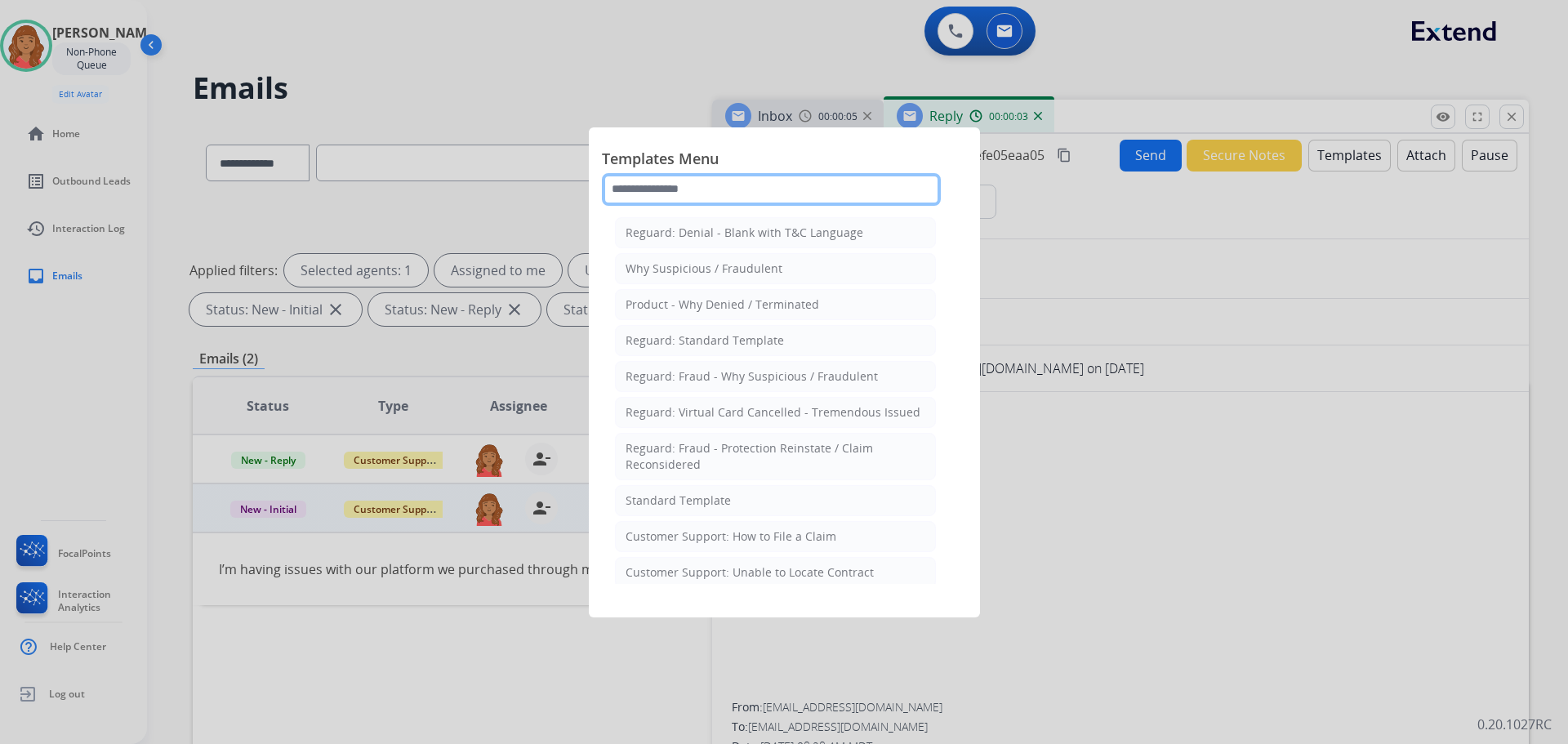
click at [763, 189] on input "text" at bounding box center [772, 189] width 339 height 33
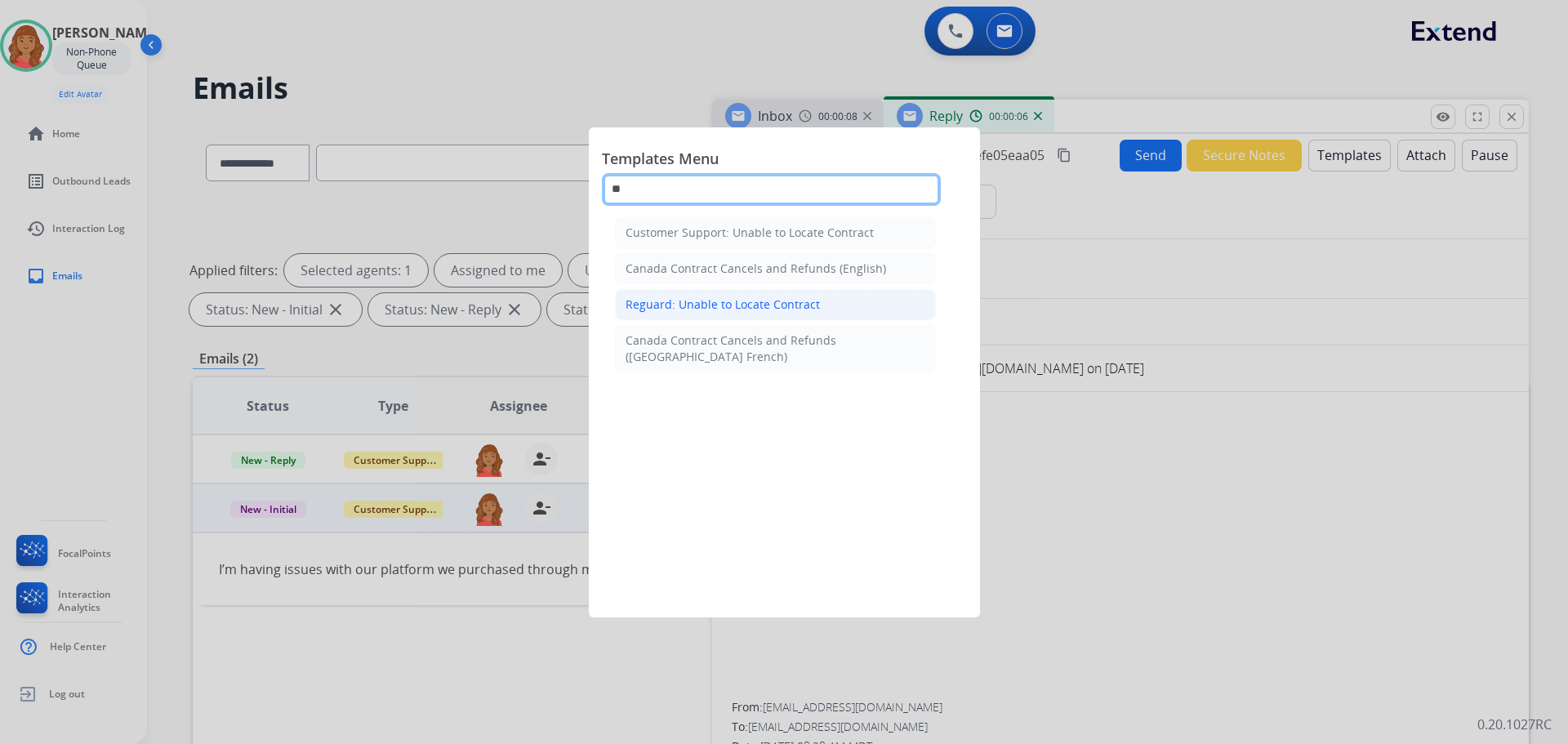
type input "**"
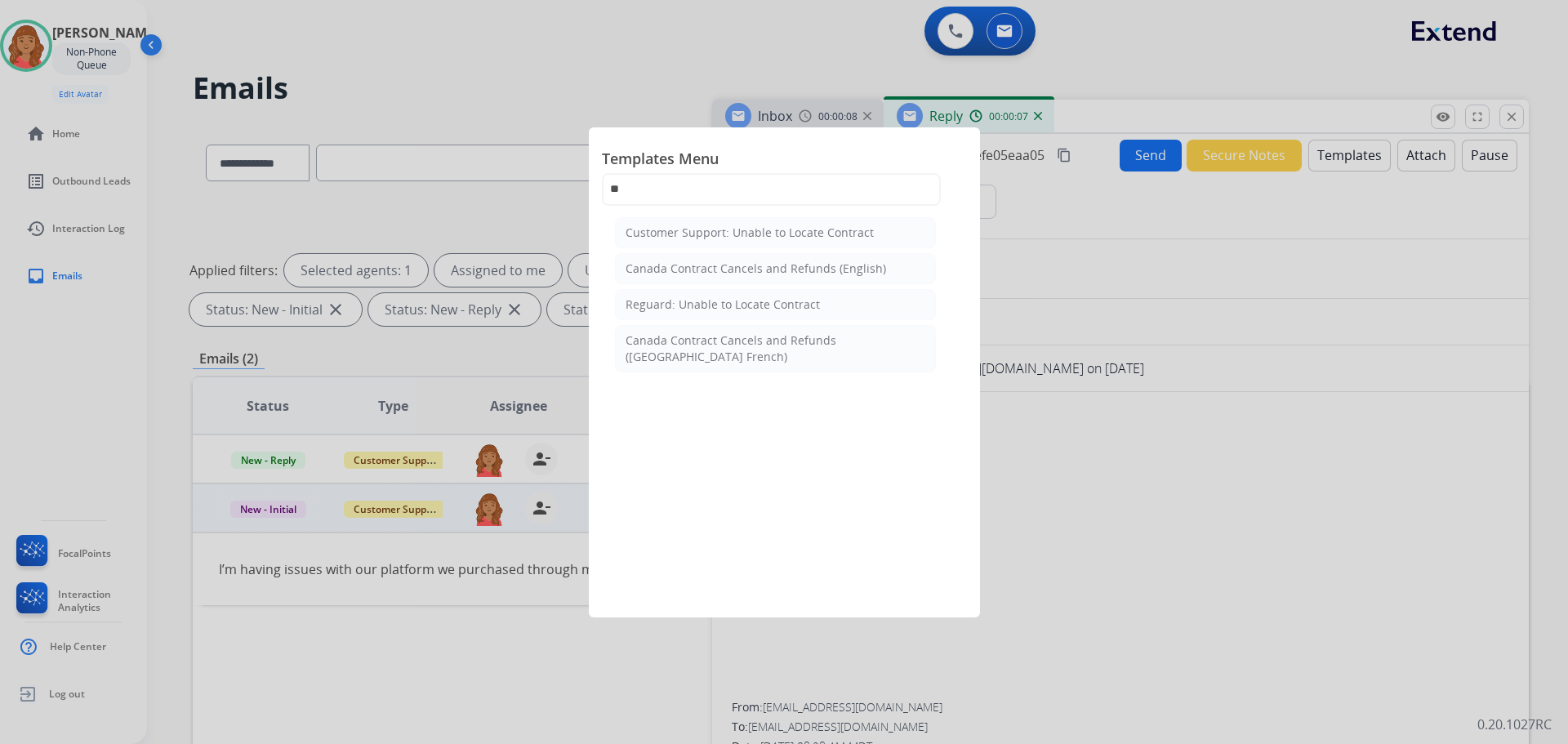
drag, startPoint x: 757, startPoint y: 301, endPoint x: 769, endPoint y: 314, distance: 17.7
click at [758, 299] on div "Reguard: Unable to Locate Contract" at bounding box center [723, 305] width 194 height 16
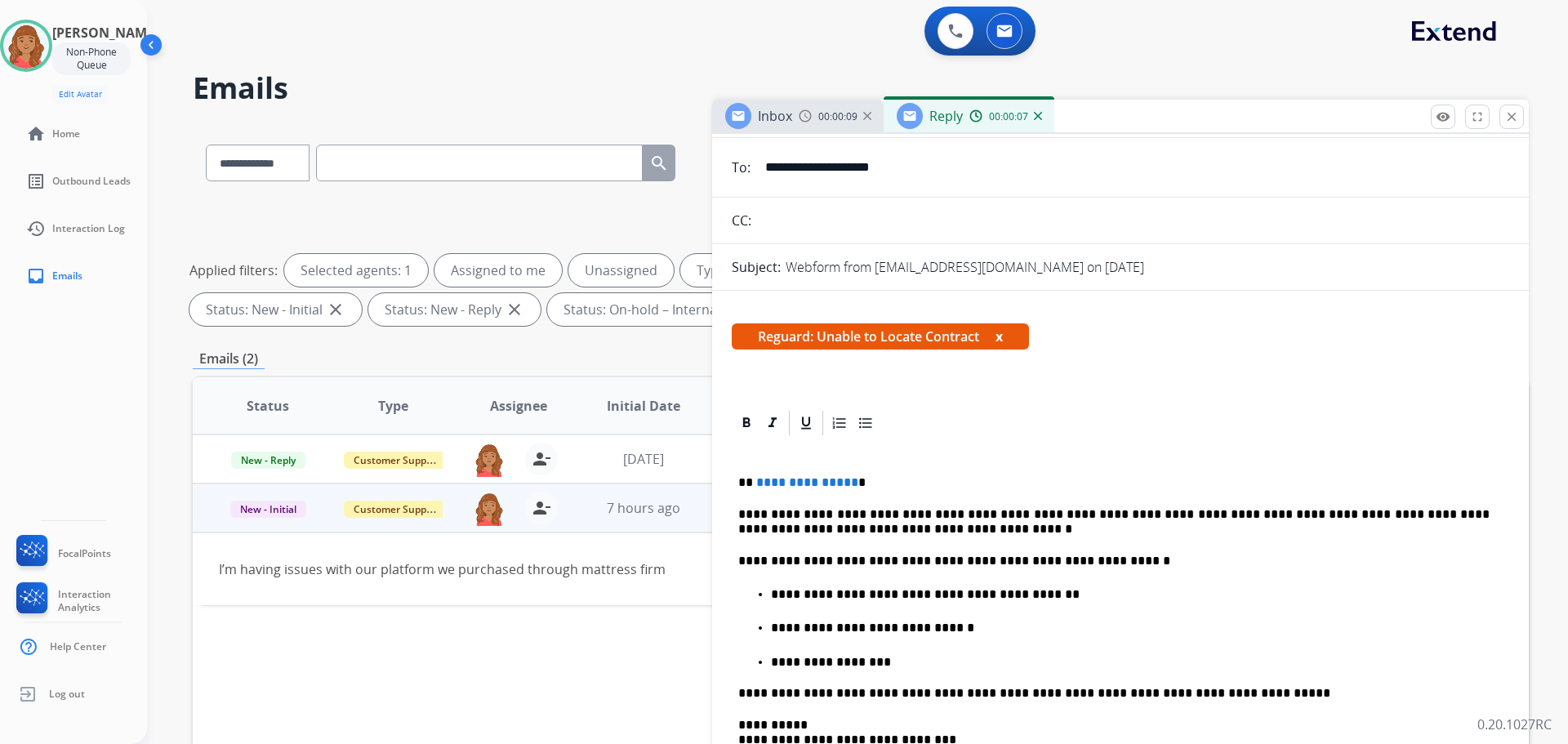
scroll to position [245, 0]
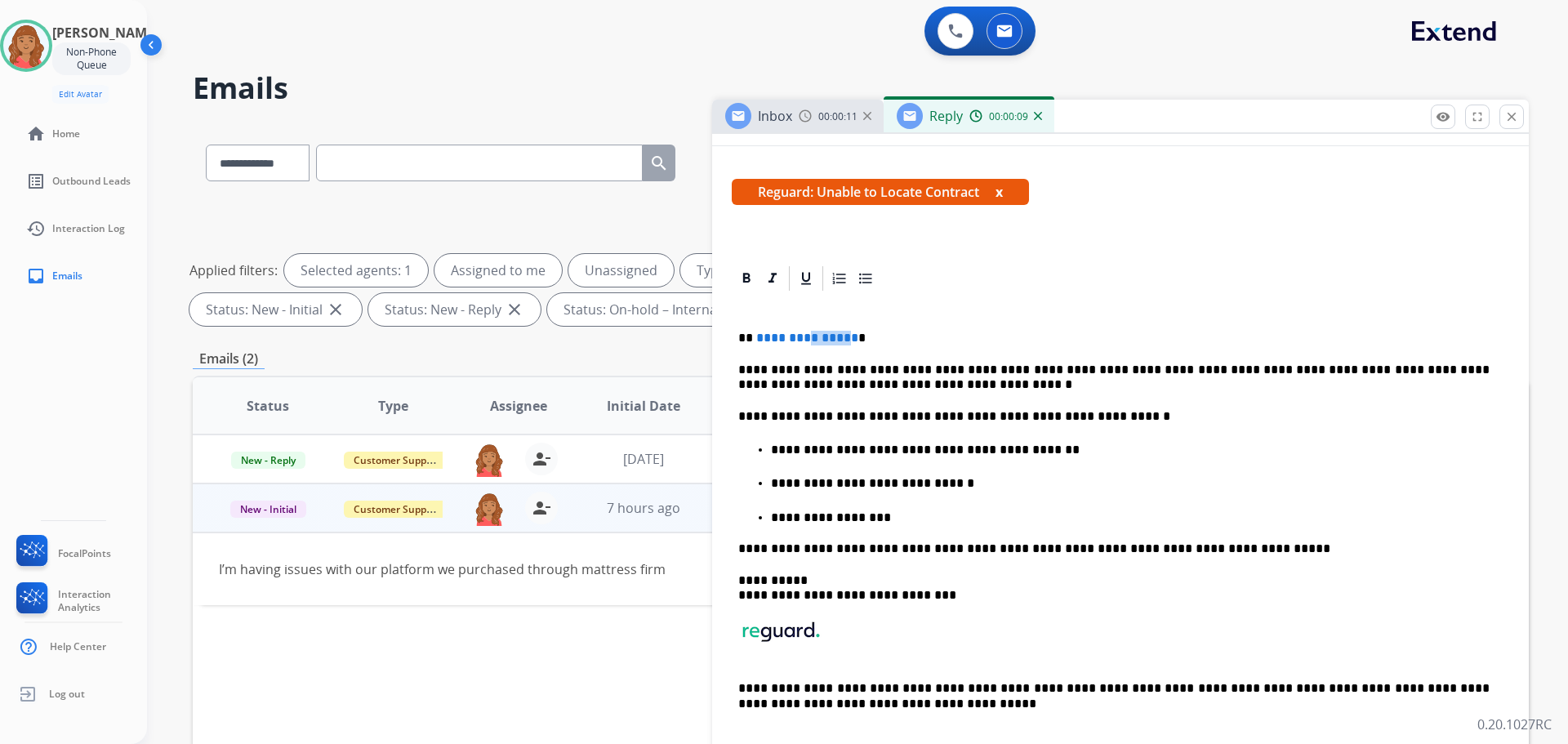
drag, startPoint x: 845, startPoint y: 340, endPoint x: 808, endPoint y: 341, distance: 37.0
click at [804, 341] on span "**********" at bounding box center [807, 338] width 102 height 12
click at [847, 337] on span "**********" at bounding box center [807, 338] width 102 height 12
drag, startPoint x: 850, startPoint y: 337, endPoint x: 757, endPoint y: 342, distance: 93.1
click at [754, 342] on p "**********" at bounding box center [1114, 338] width 751 height 15
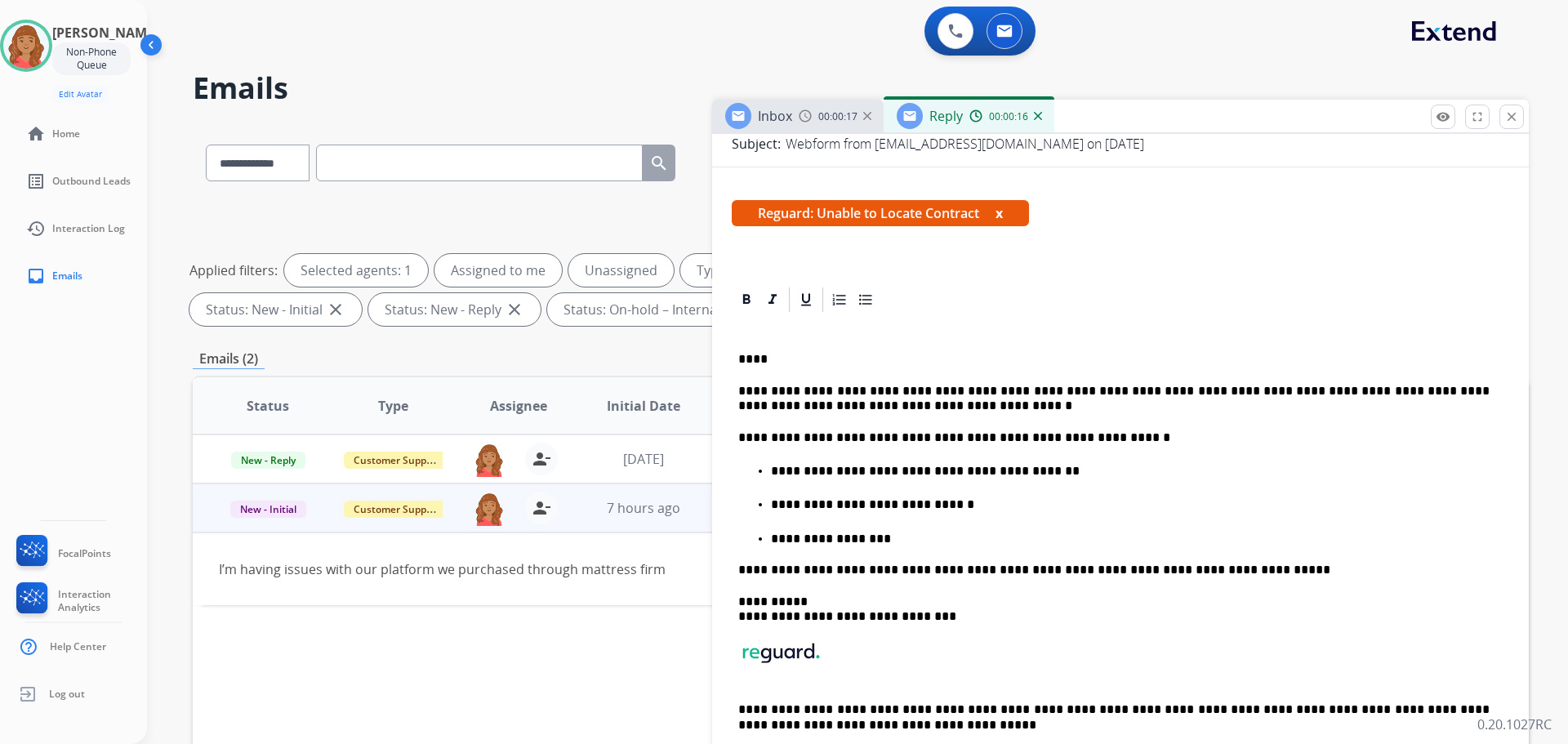
scroll to position [0, 0]
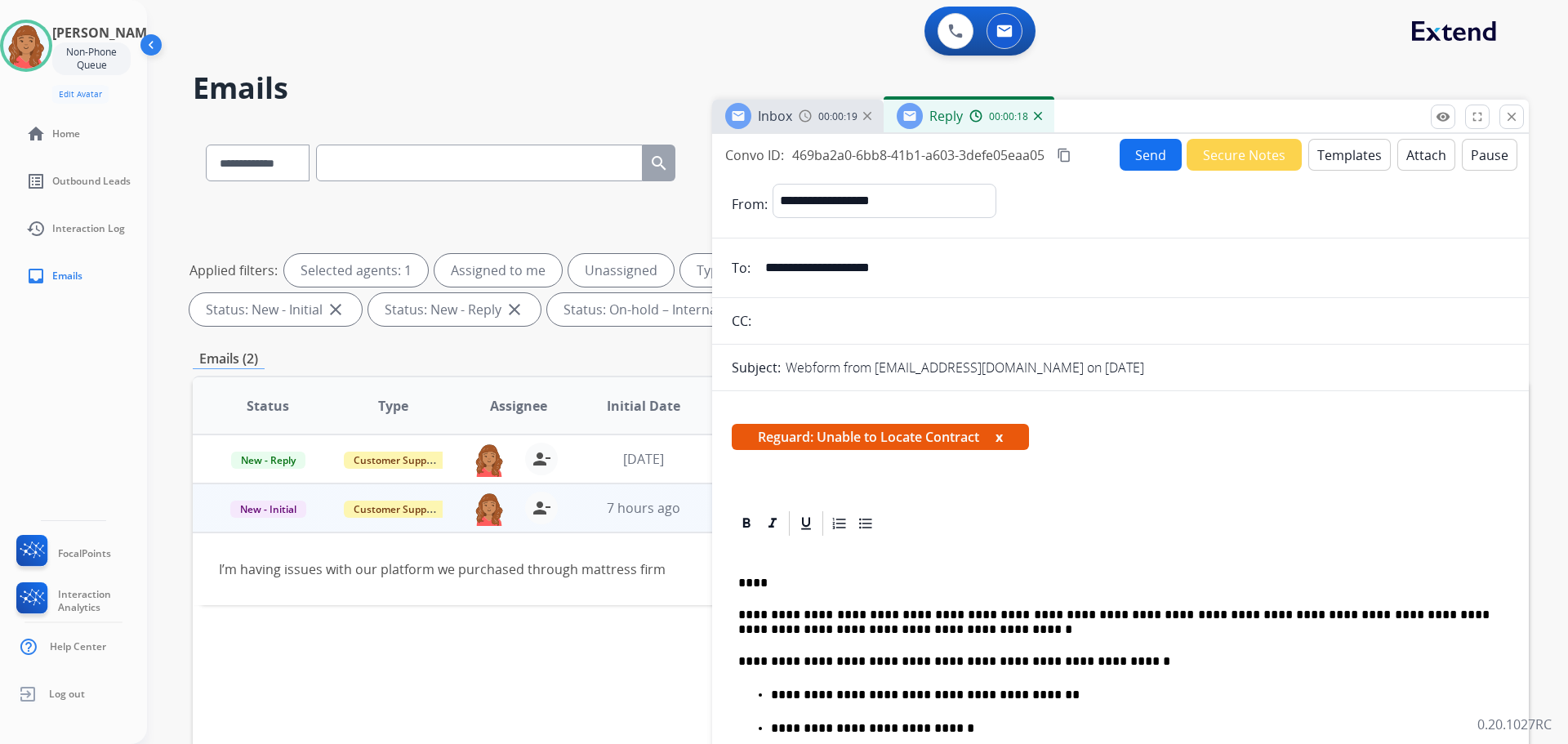
click at [1329, 150] on button "Templates" at bounding box center [1350, 154] width 83 height 32
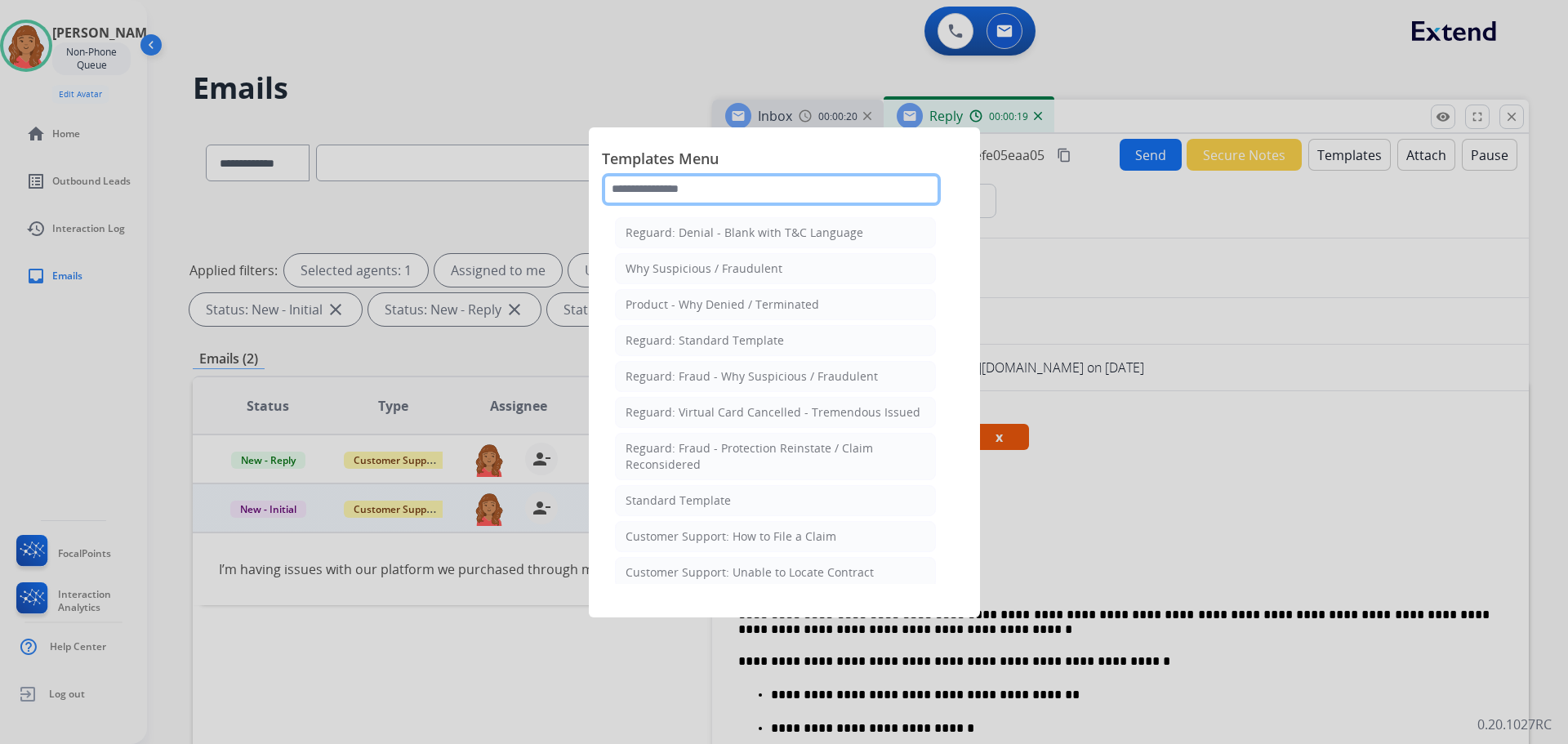
click at [697, 181] on input "text" at bounding box center [772, 189] width 339 height 33
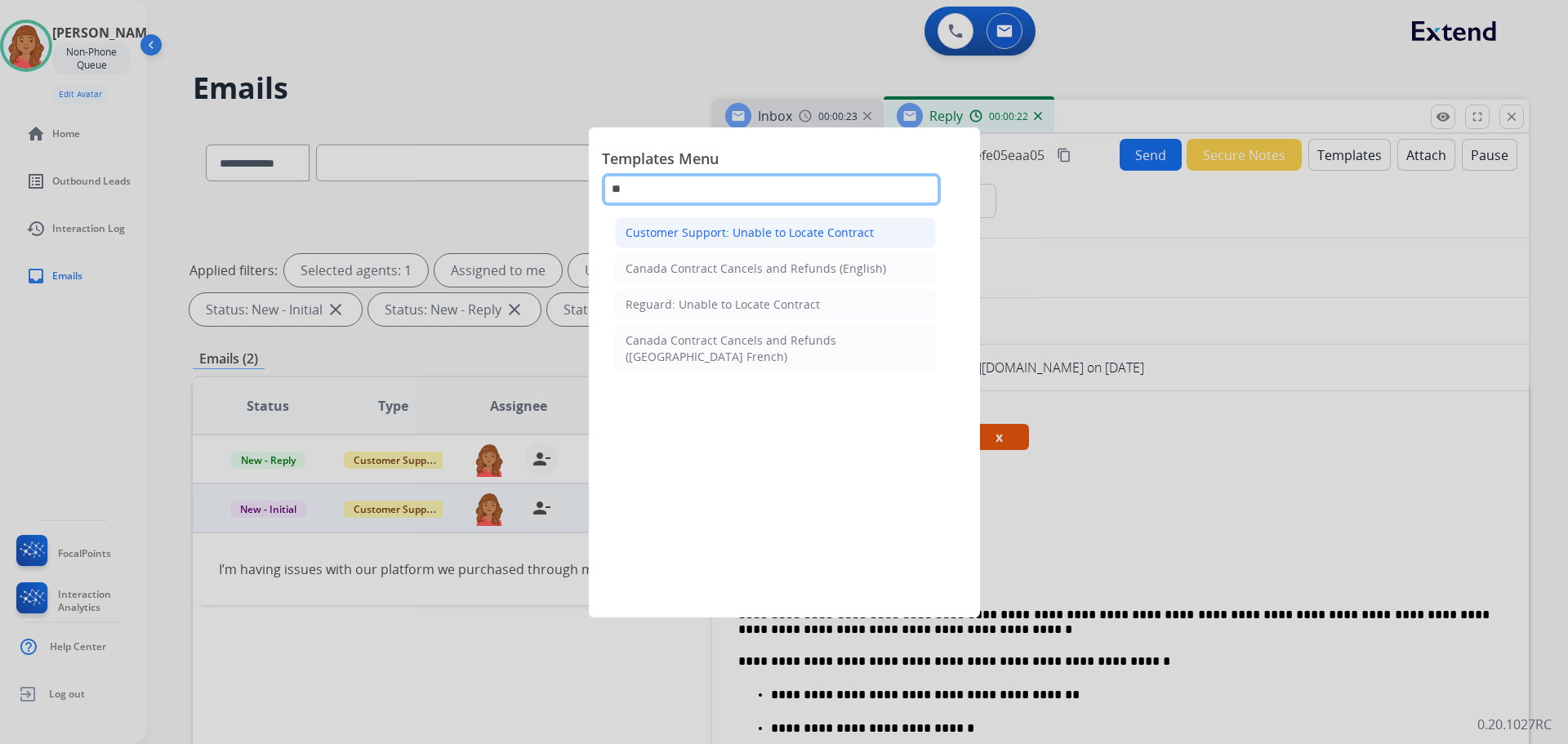
type input "**"
click at [780, 242] on li "Customer Support: Unable to Locate Contract" at bounding box center [776, 233] width 321 height 31
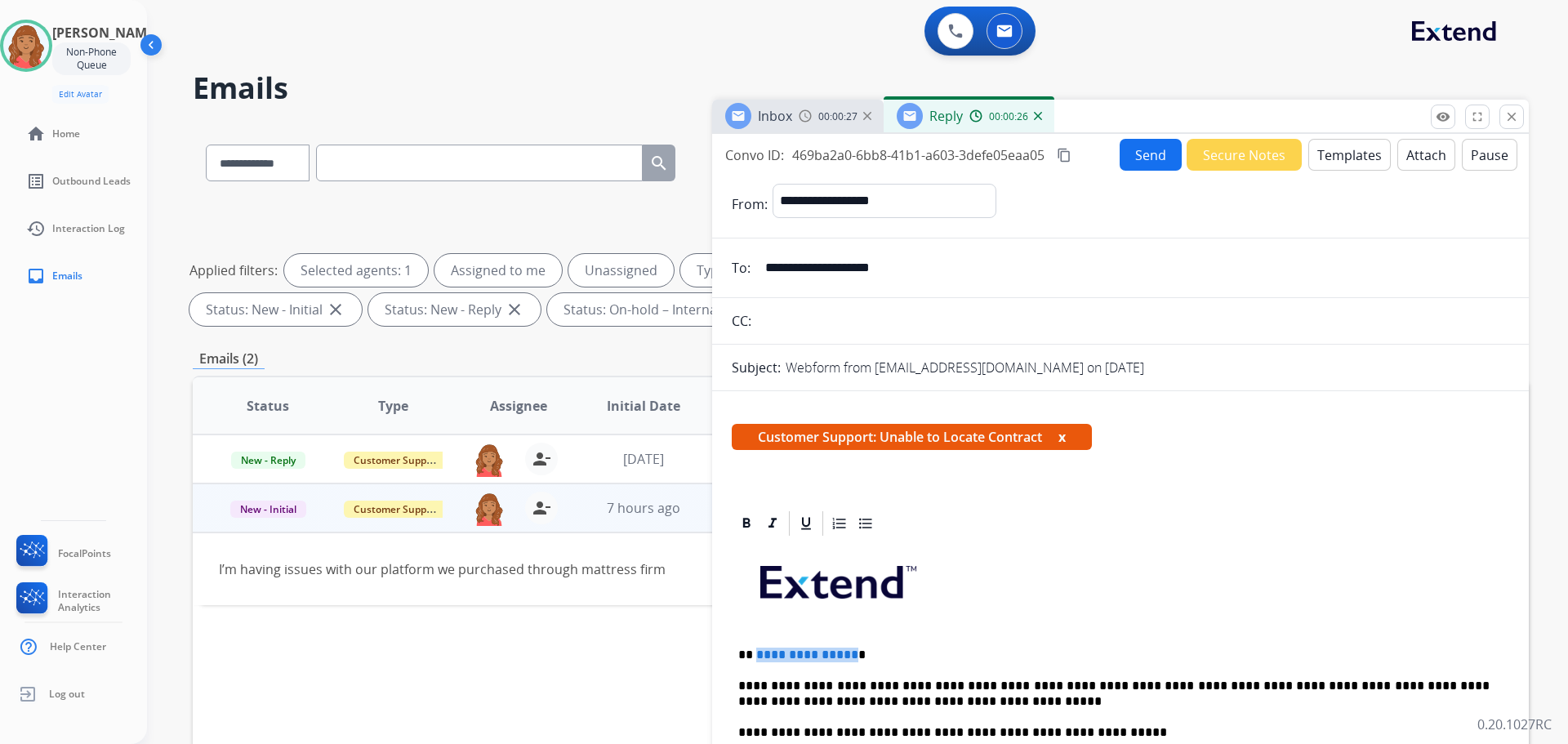
drag, startPoint x: 847, startPoint y: 655, endPoint x: 754, endPoint y: 655, distance: 93.0
click at [754, 655] on p "**********" at bounding box center [1114, 655] width 751 height 15
click at [1155, 154] on button "Send" at bounding box center [1151, 154] width 62 height 32
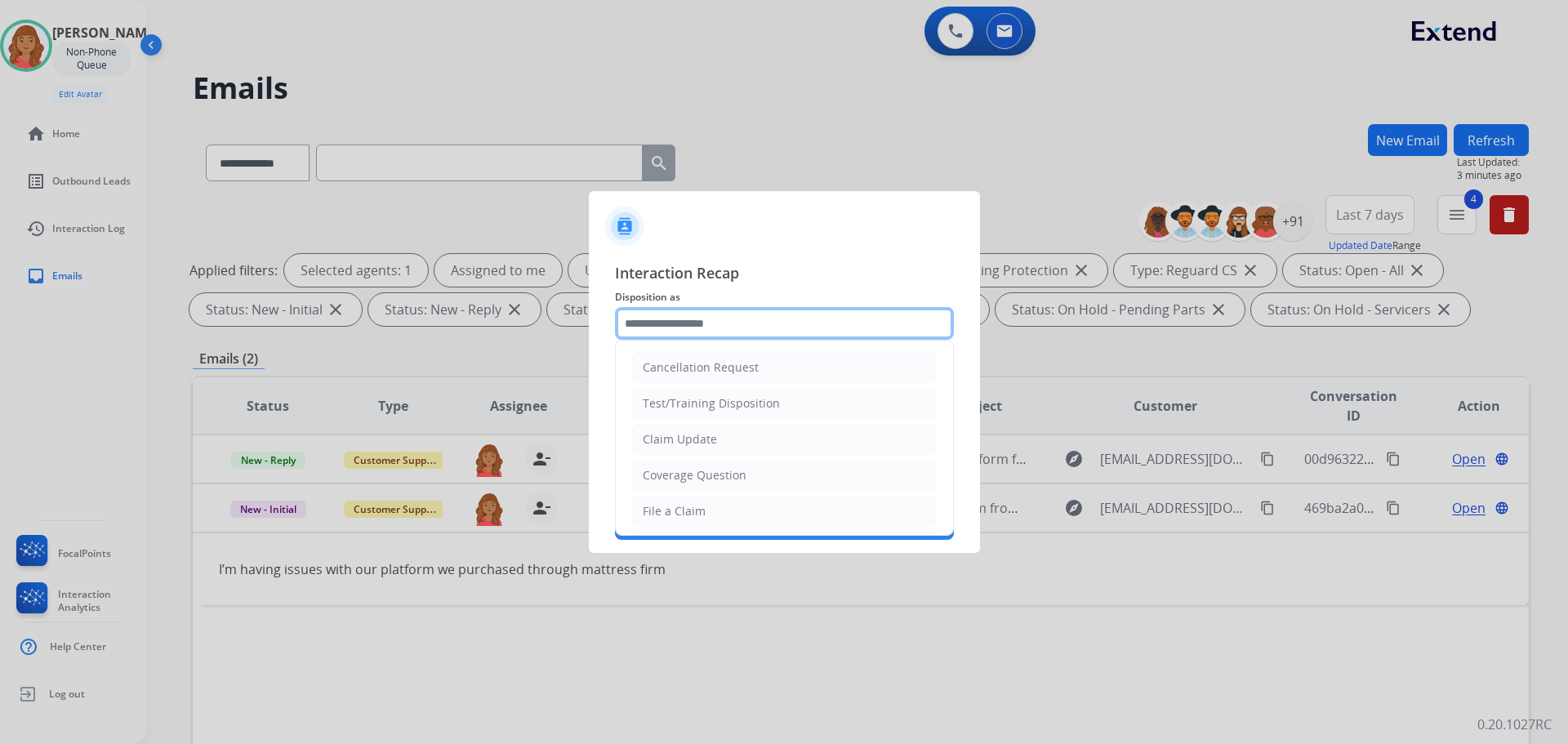
click at [664, 322] on input "text" at bounding box center [785, 323] width 339 height 33
click at [677, 473] on li "Other" at bounding box center [784, 471] width 305 height 31
type input "*****"
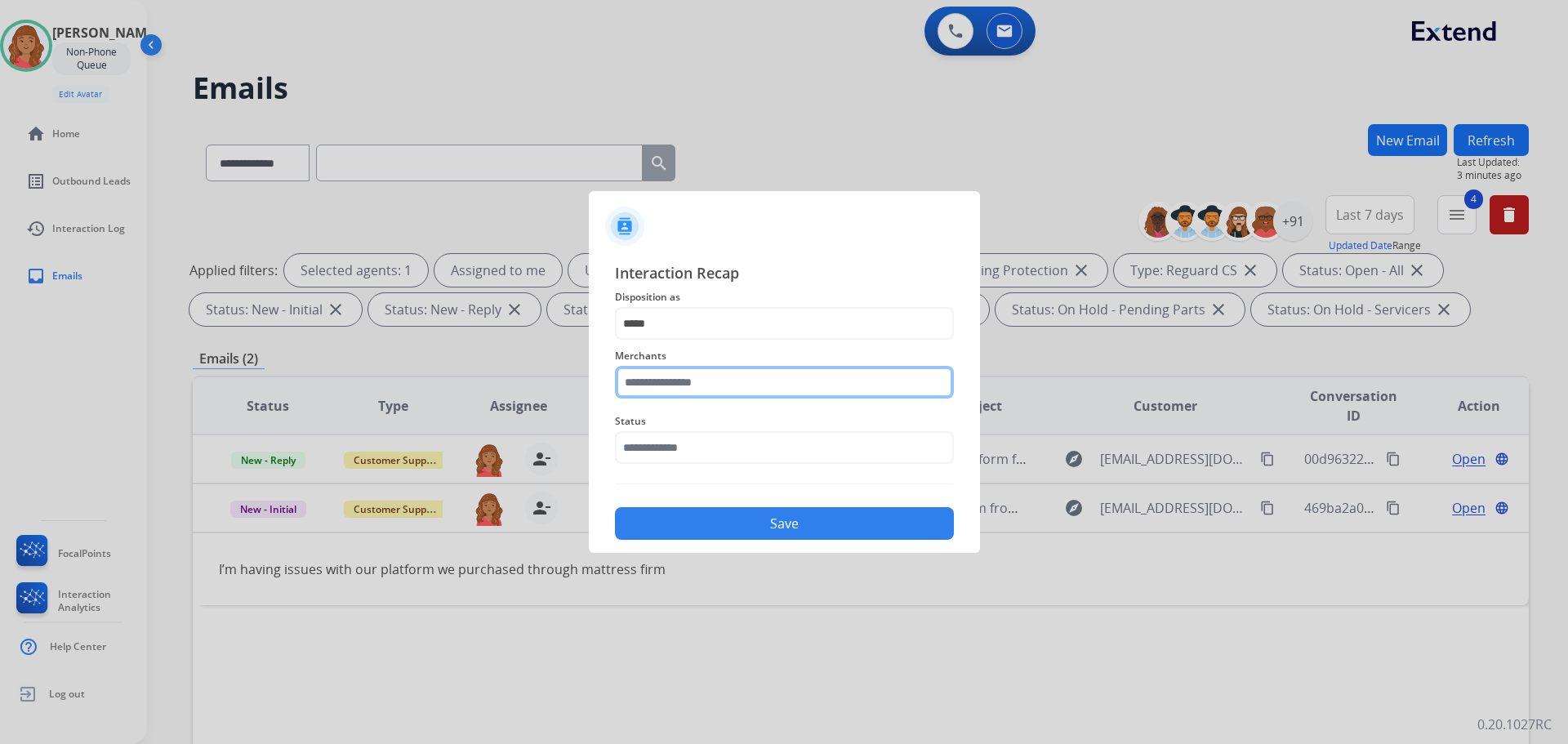
click at [679, 388] on input "text" at bounding box center [785, 382] width 339 height 33
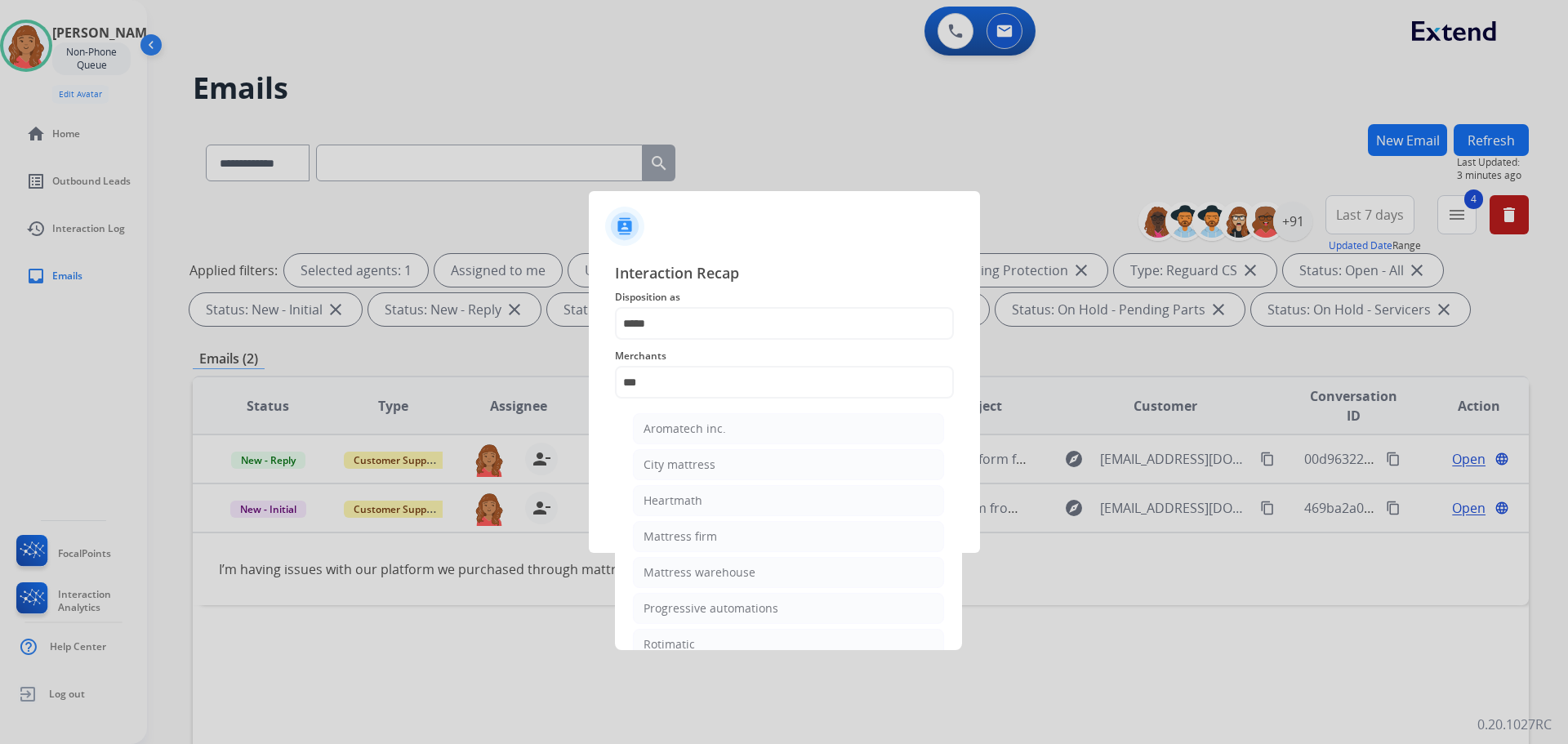
click at [680, 536] on div "Mattress firm" at bounding box center [680, 536] width 74 height 16
type input "**********"
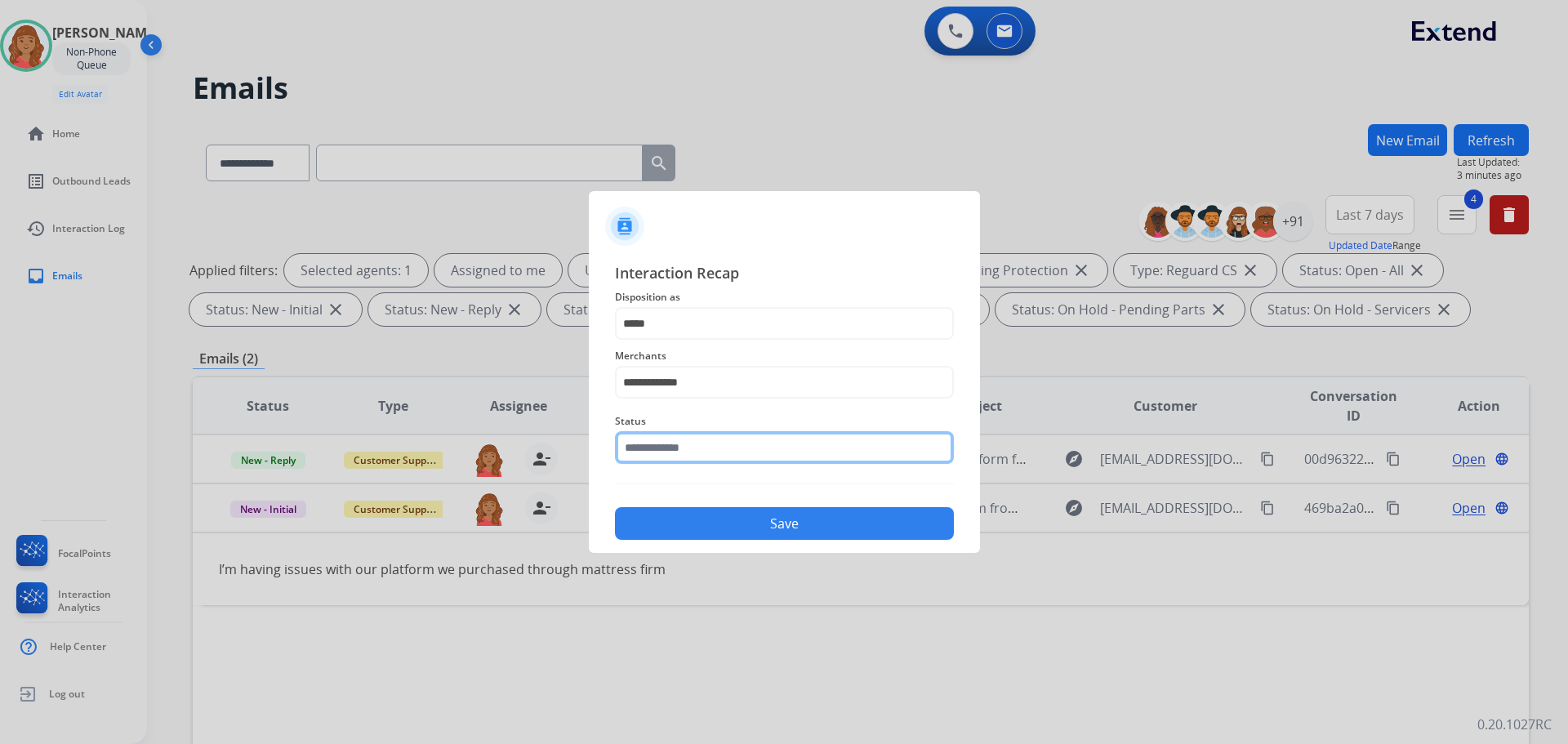
click at [664, 450] on input "text" at bounding box center [785, 447] width 339 height 33
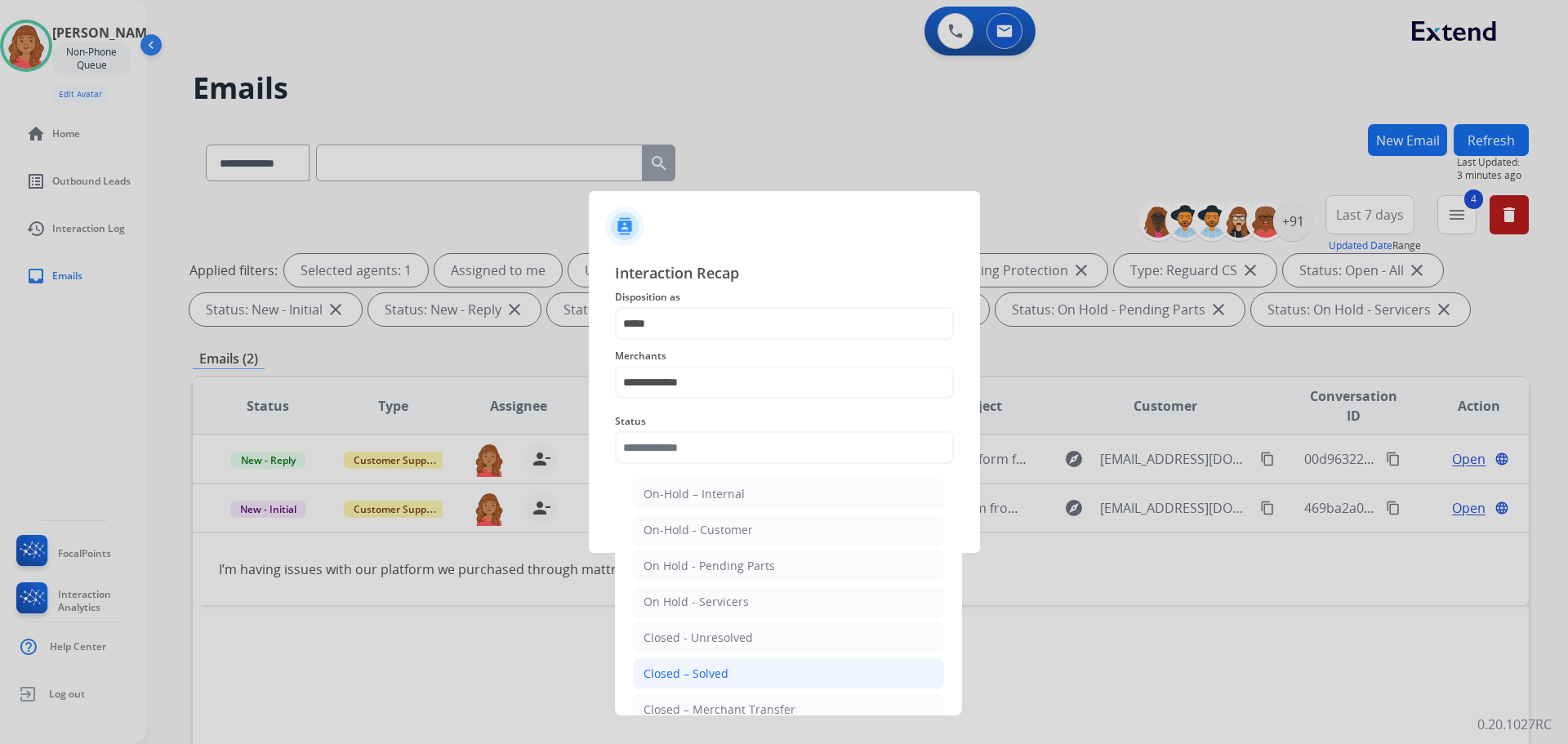
click at [692, 667] on div "Closed – Solved" at bounding box center [686, 674] width 85 height 16
type input "**********"
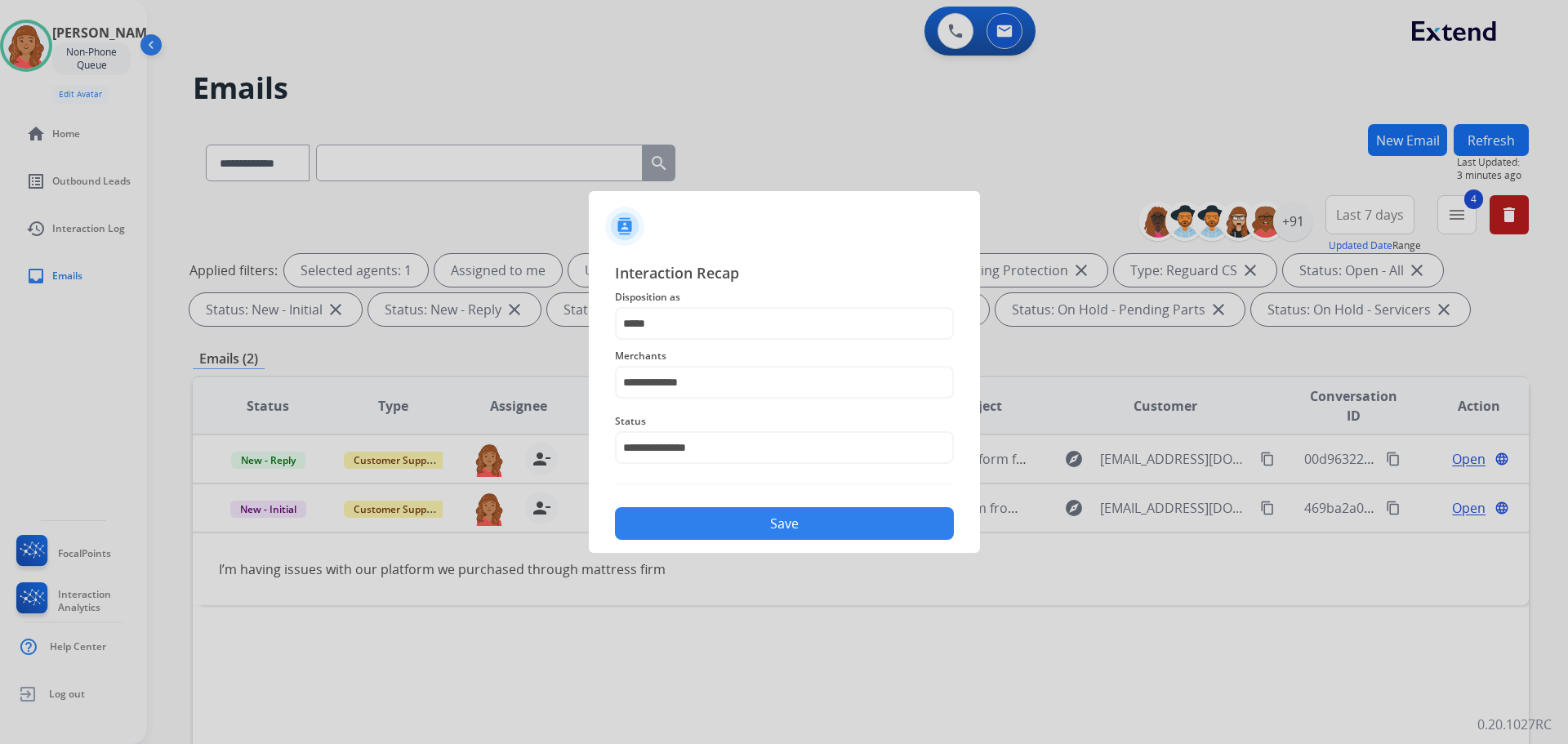
drag, startPoint x: 703, startPoint y: 521, endPoint x: 695, endPoint y: 540, distance: 20.6
click at [705, 521] on button "Save" at bounding box center [785, 523] width 339 height 33
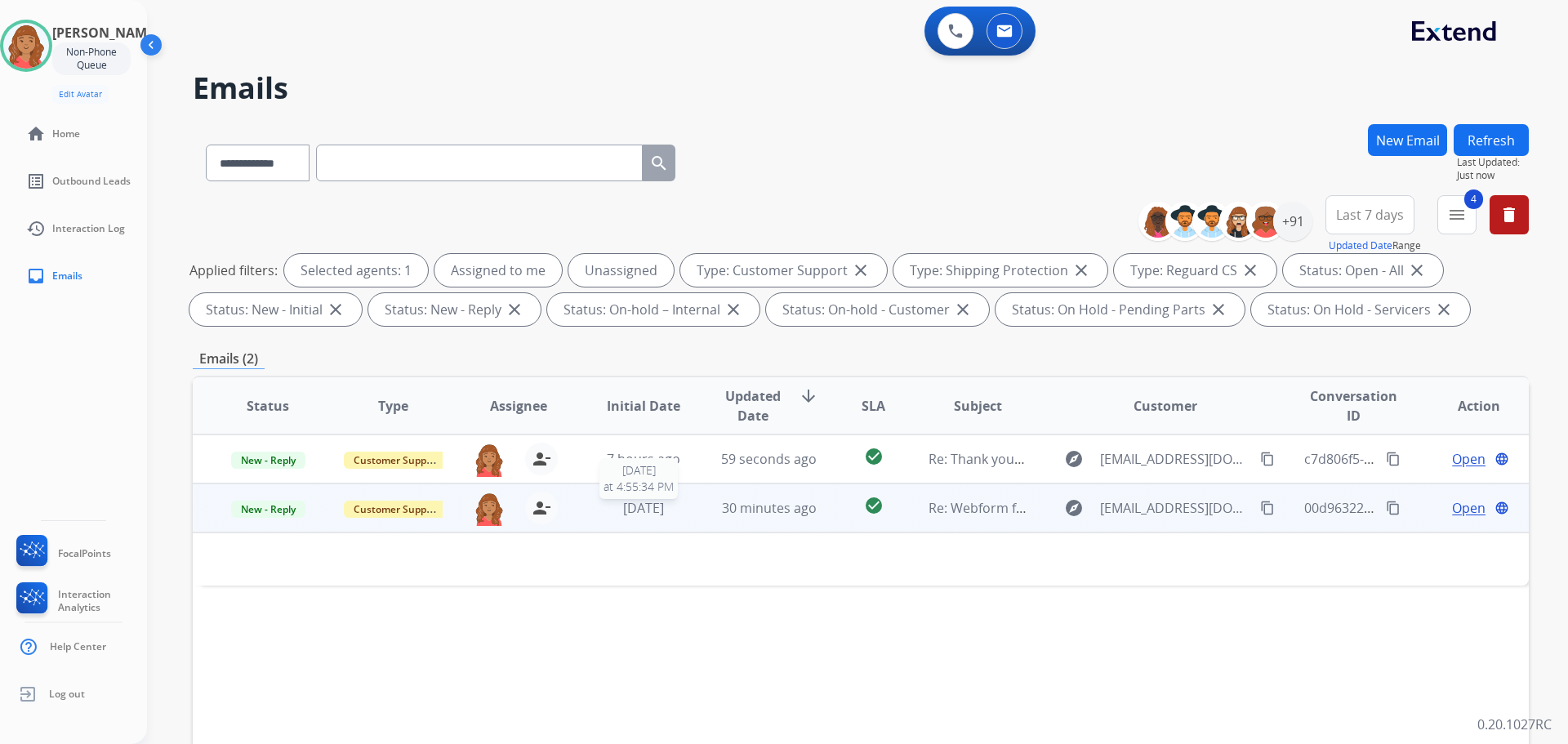
click at [664, 515] on span "[DATE]" at bounding box center [644, 508] width 41 height 18
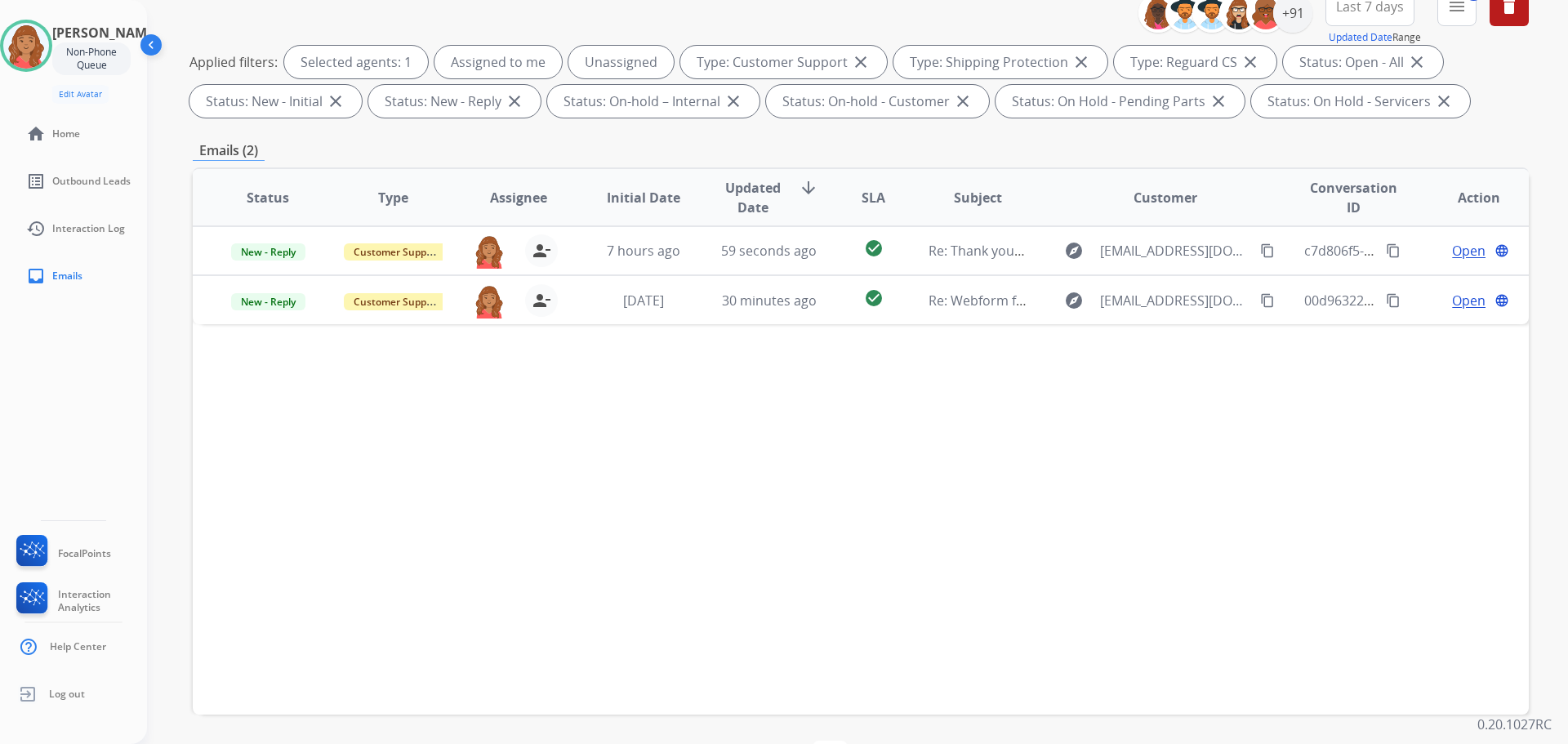
scroll to position [264, 0]
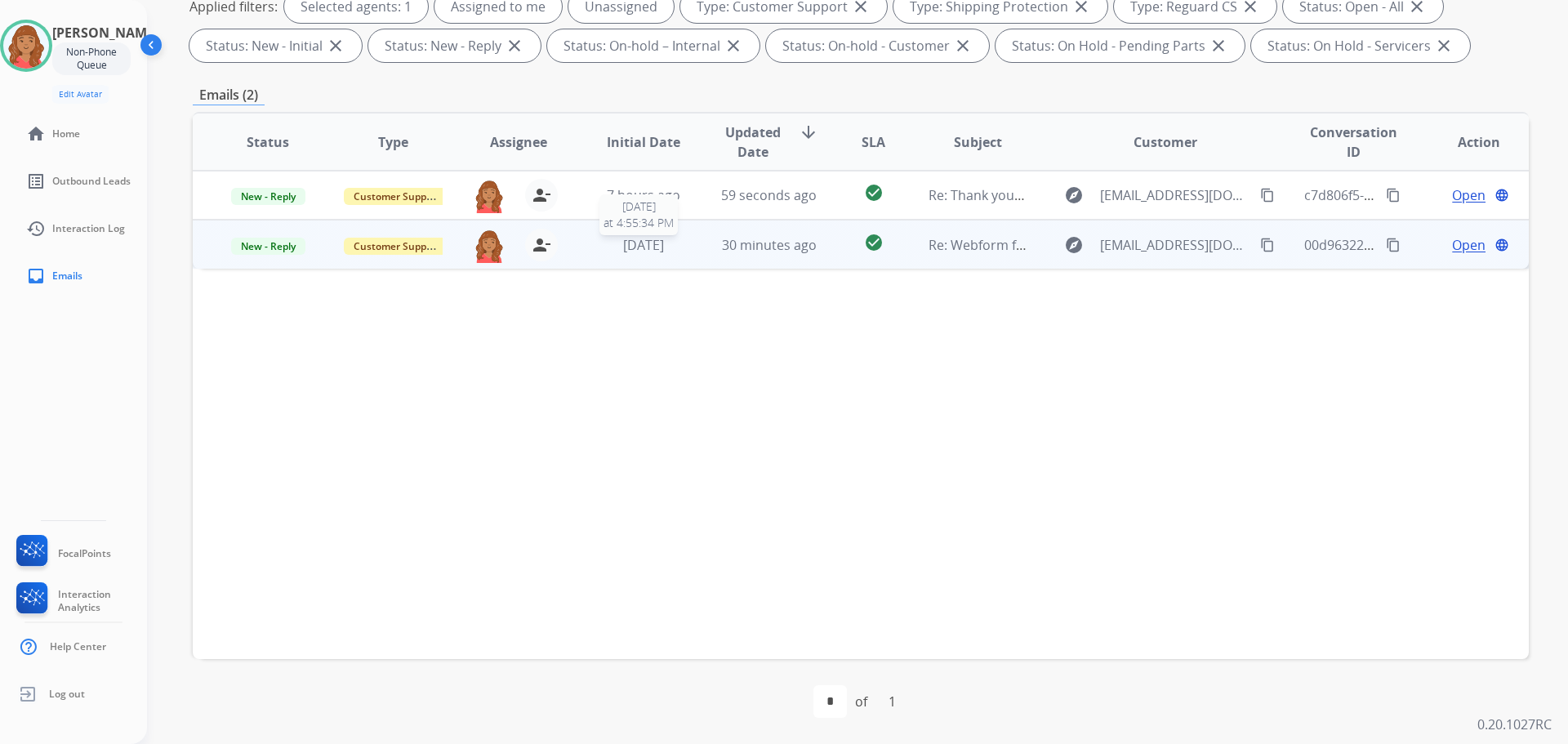
click at [646, 250] on span "[DATE]" at bounding box center [644, 245] width 41 height 18
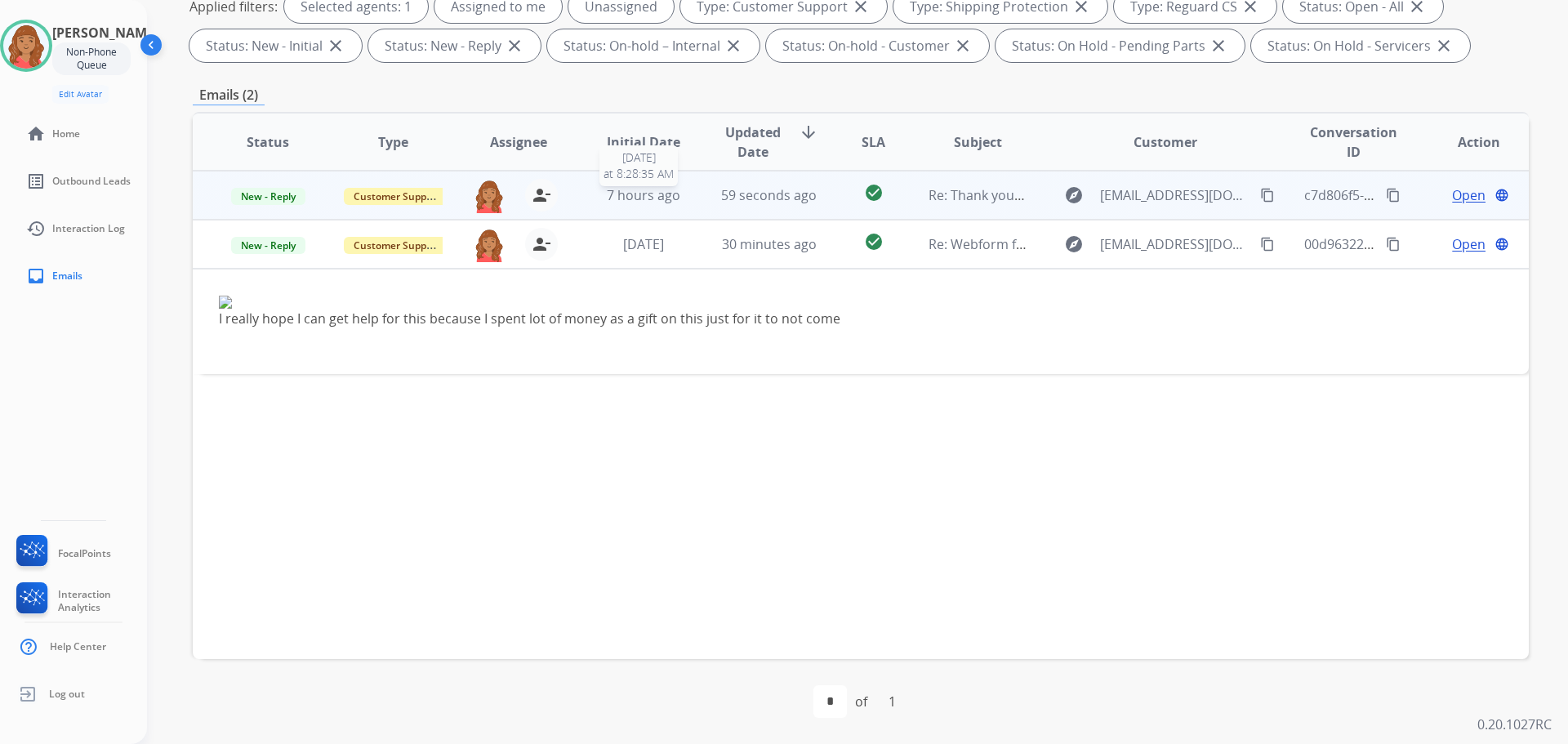
click at [653, 197] on span "7 hours ago" at bounding box center [644, 195] width 74 height 18
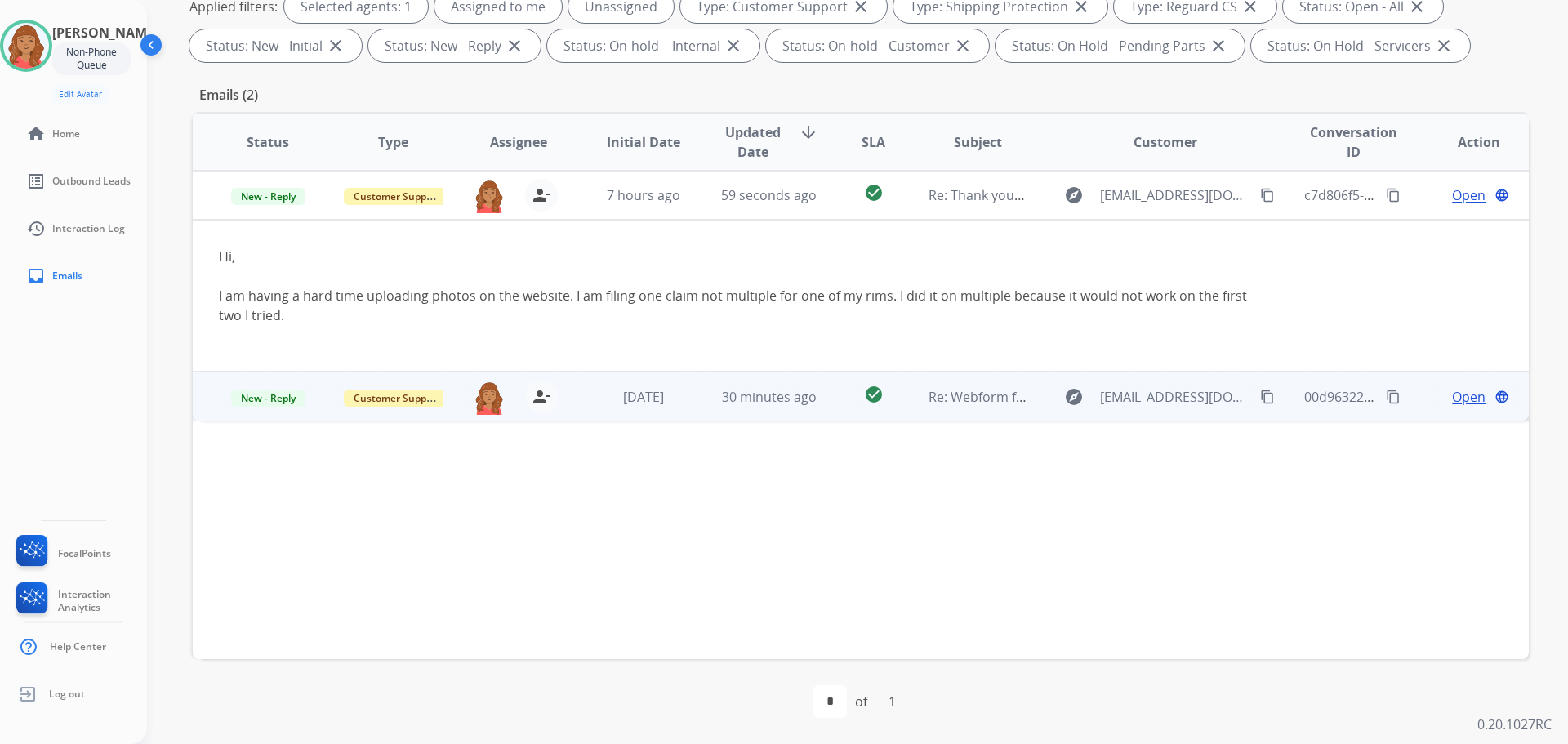
click at [907, 402] on td "Re: Webform from [EMAIL_ADDRESS][DOMAIN_NAME] on [DATE]" at bounding box center [965, 396] width 125 height 49
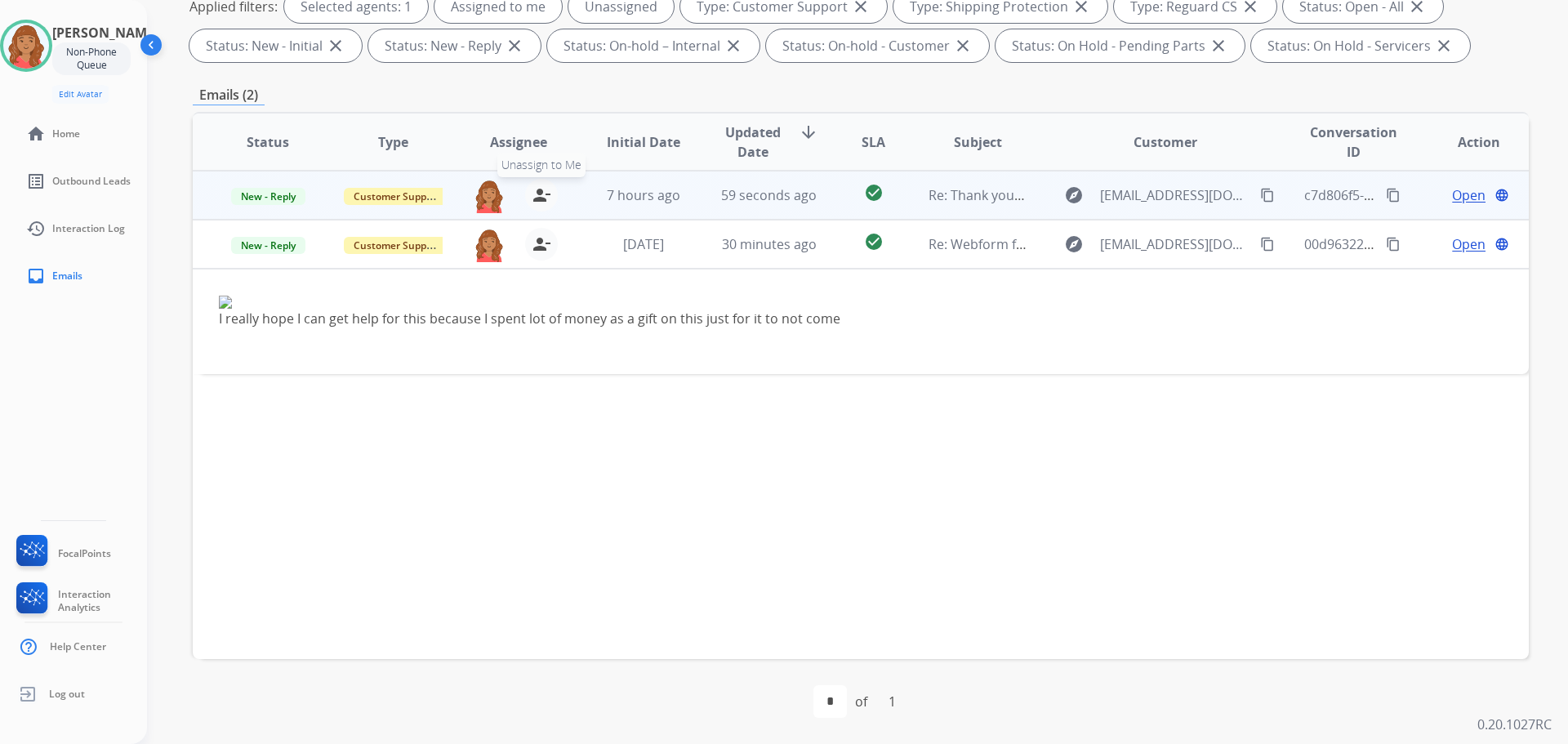
drag, startPoint x: 526, startPoint y: 200, endPoint x: 527, endPoint y: 210, distance: 10.0
click at [527, 200] on button "person_remove [PERSON_NAME] to Me" at bounding box center [542, 194] width 33 height 33
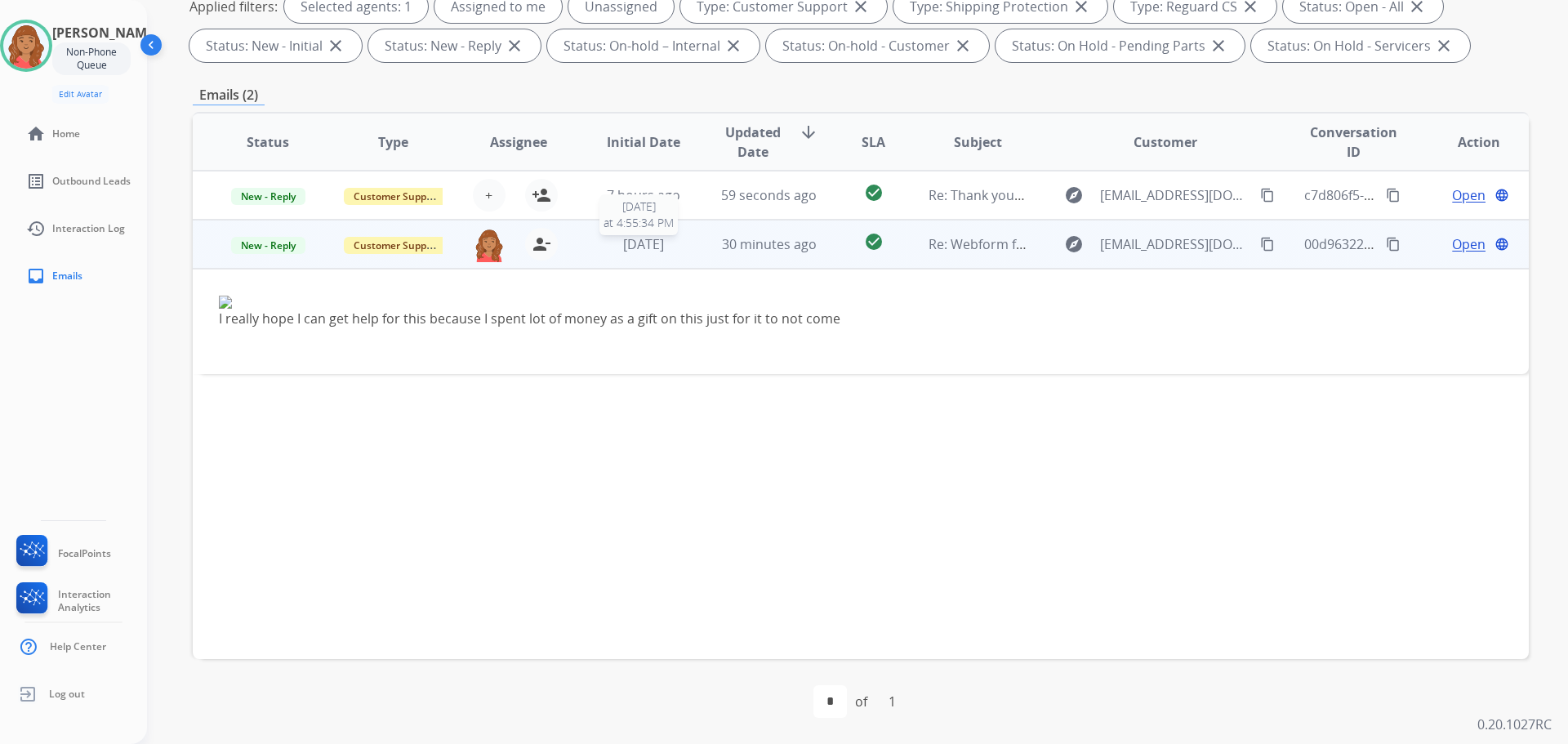
click at [661, 250] on span "[DATE]" at bounding box center [644, 244] width 41 height 18
click at [676, 256] on td "[DATE]" at bounding box center [630, 243] width 125 height 49
drag, startPoint x: 1257, startPoint y: 236, endPoint x: 1247, endPoint y: 236, distance: 10.0
click at [1258, 236] on button "content_copy" at bounding box center [1268, 244] width 20 height 20
click at [1261, 238] on mat-icon "content_copy" at bounding box center [1268, 244] width 15 height 15
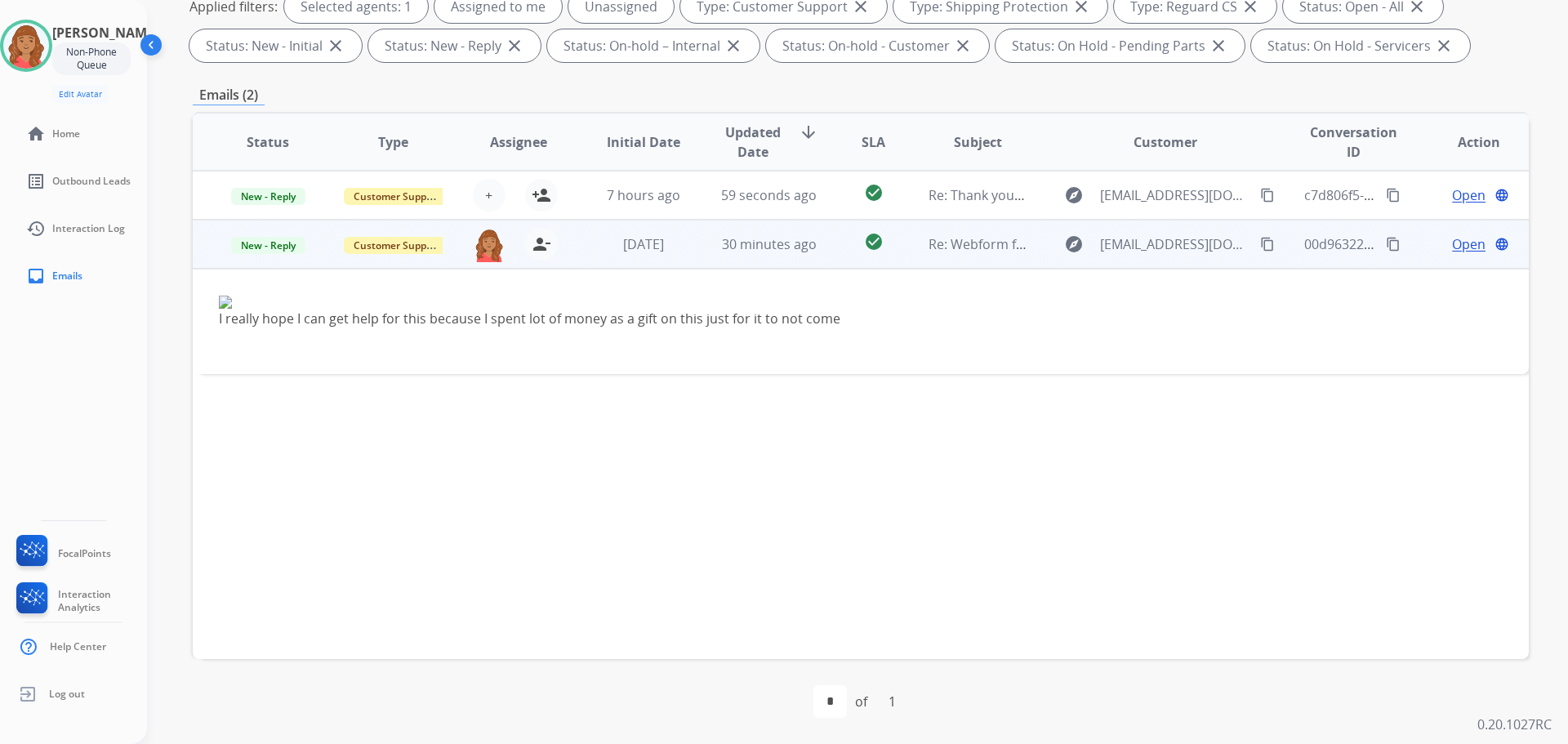
scroll to position [182, 0]
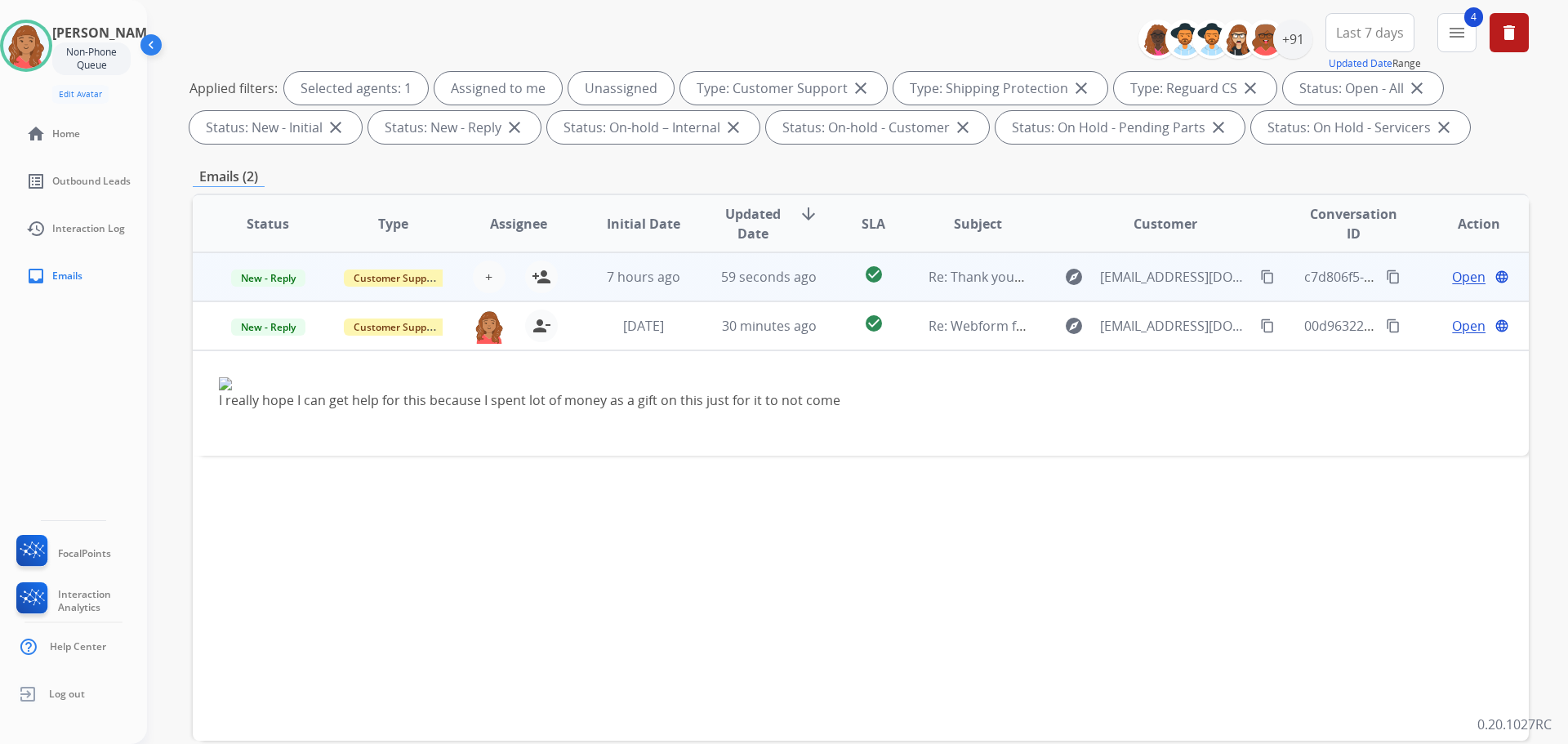
click at [1453, 273] on span "Open" at bounding box center [1469, 277] width 34 height 20
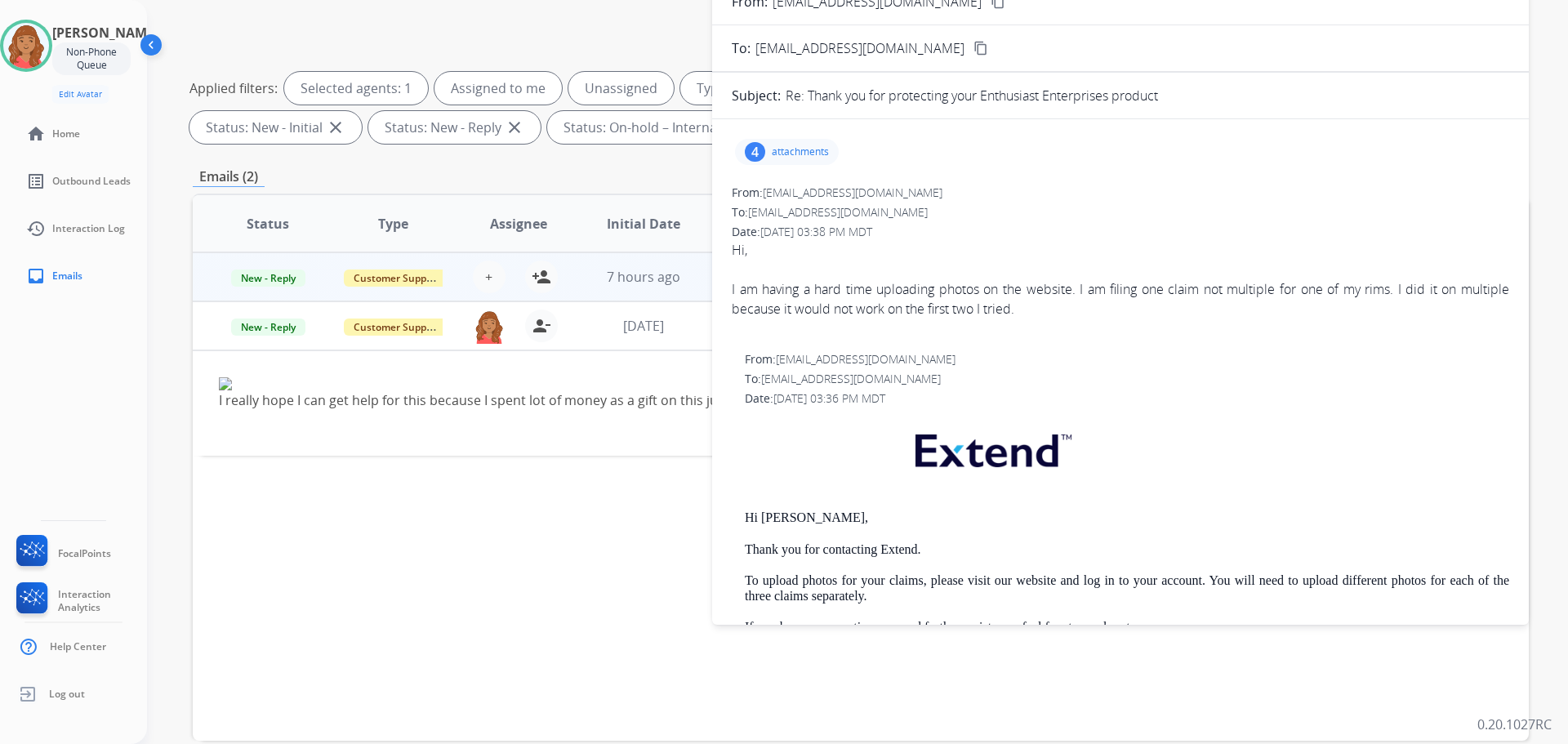
scroll to position [0, 0]
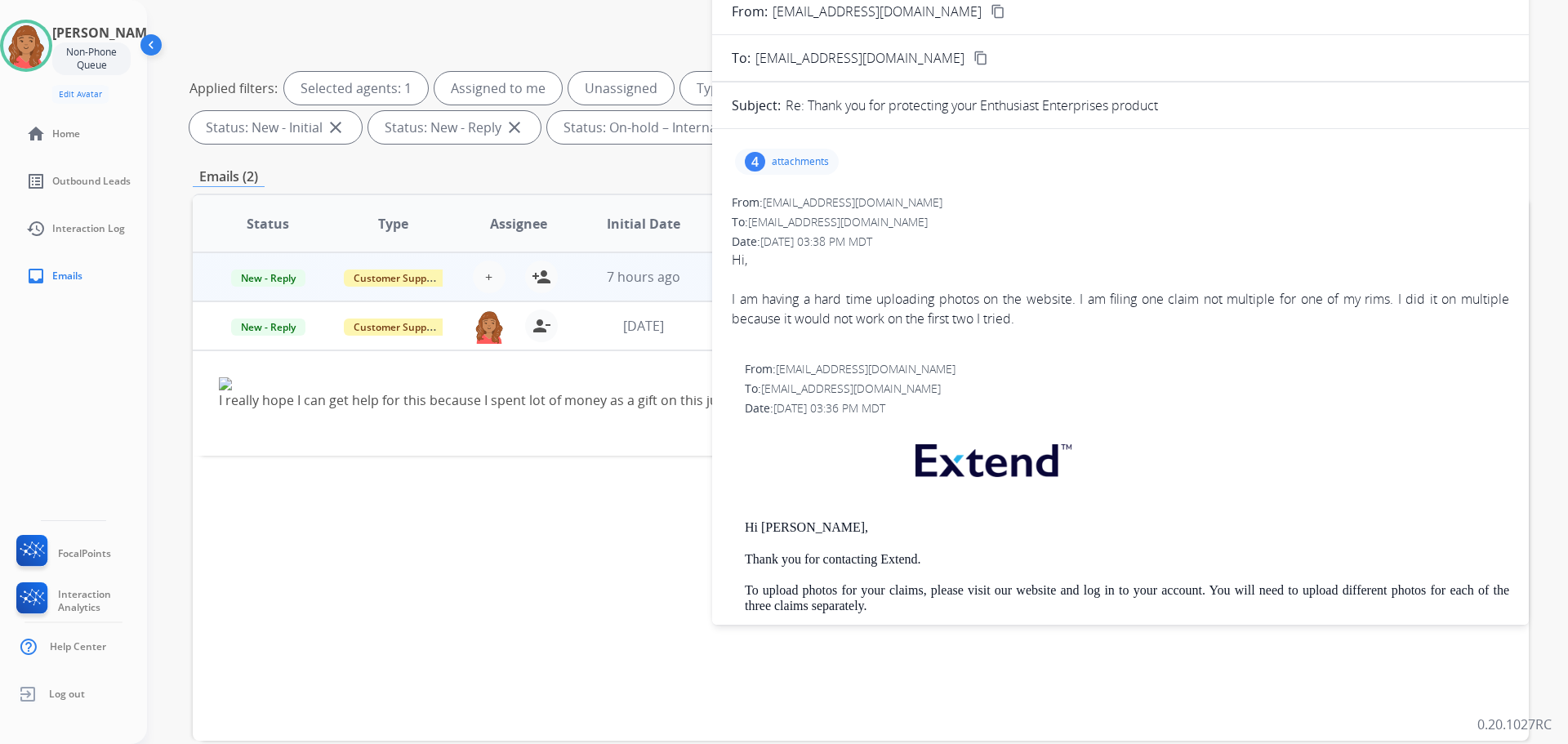
click at [787, 166] on p "attachments" at bounding box center [800, 162] width 57 height 13
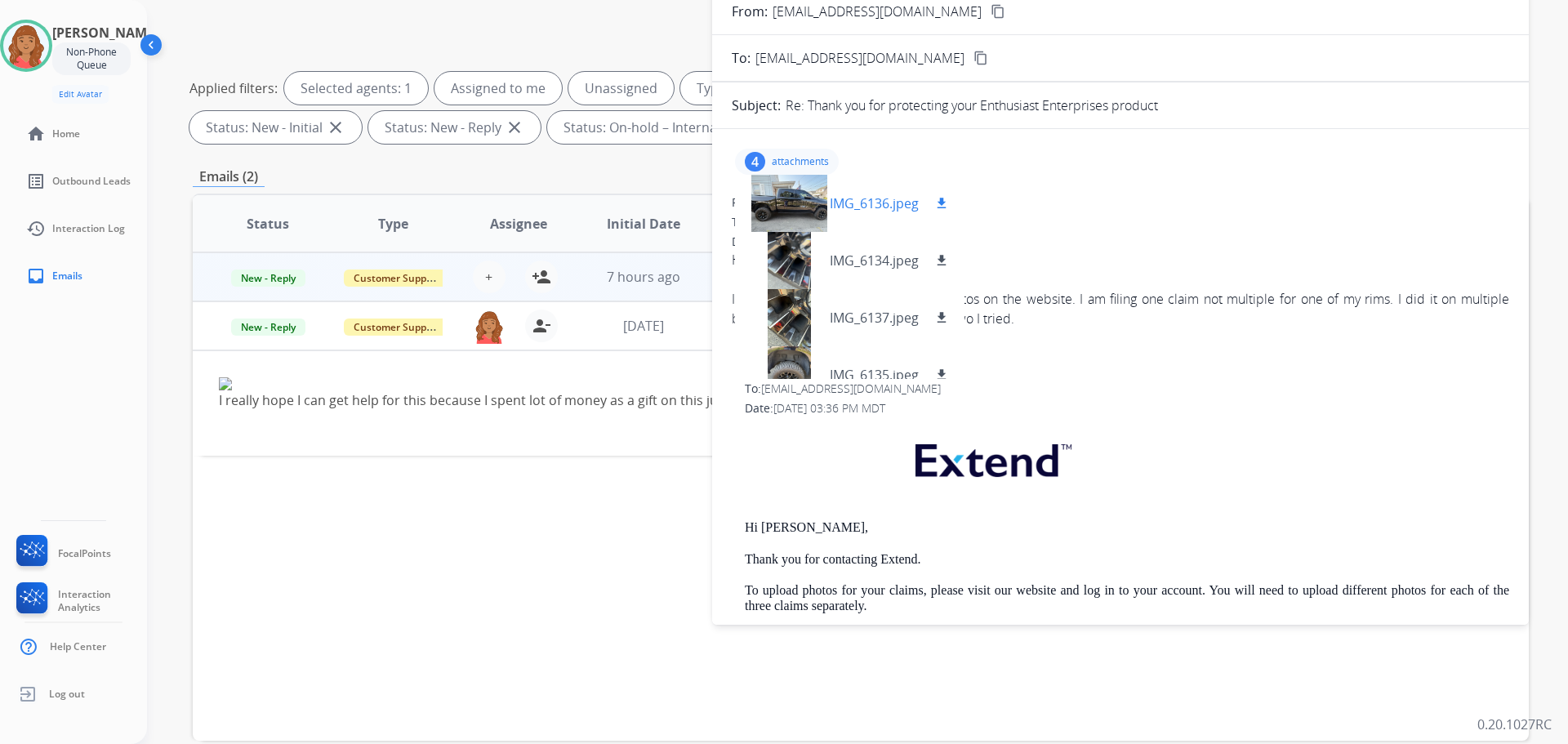
click at [942, 197] on mat-icon "download" at bounding box center [942, 203] width 15 height 15
click at [946, 259] on mat-icon "download" at bounding box center [942, 260] width 15 height 15
click at [945, 316] on mat-icon "download" at bounding box center [942, 318] width 15 height 15
click at [937, 367] on button "download" at bounding box center [942, 375] width 20 height 20
click at [1026, 213] on div "From: [EMAIL_ADDRESS][DOMAIN_NAME] To: [EMAIL_ADDRESS][DOMAIN_NAME] Date: [DATE…" at bounding box center [1121, 271] width 778 height 154
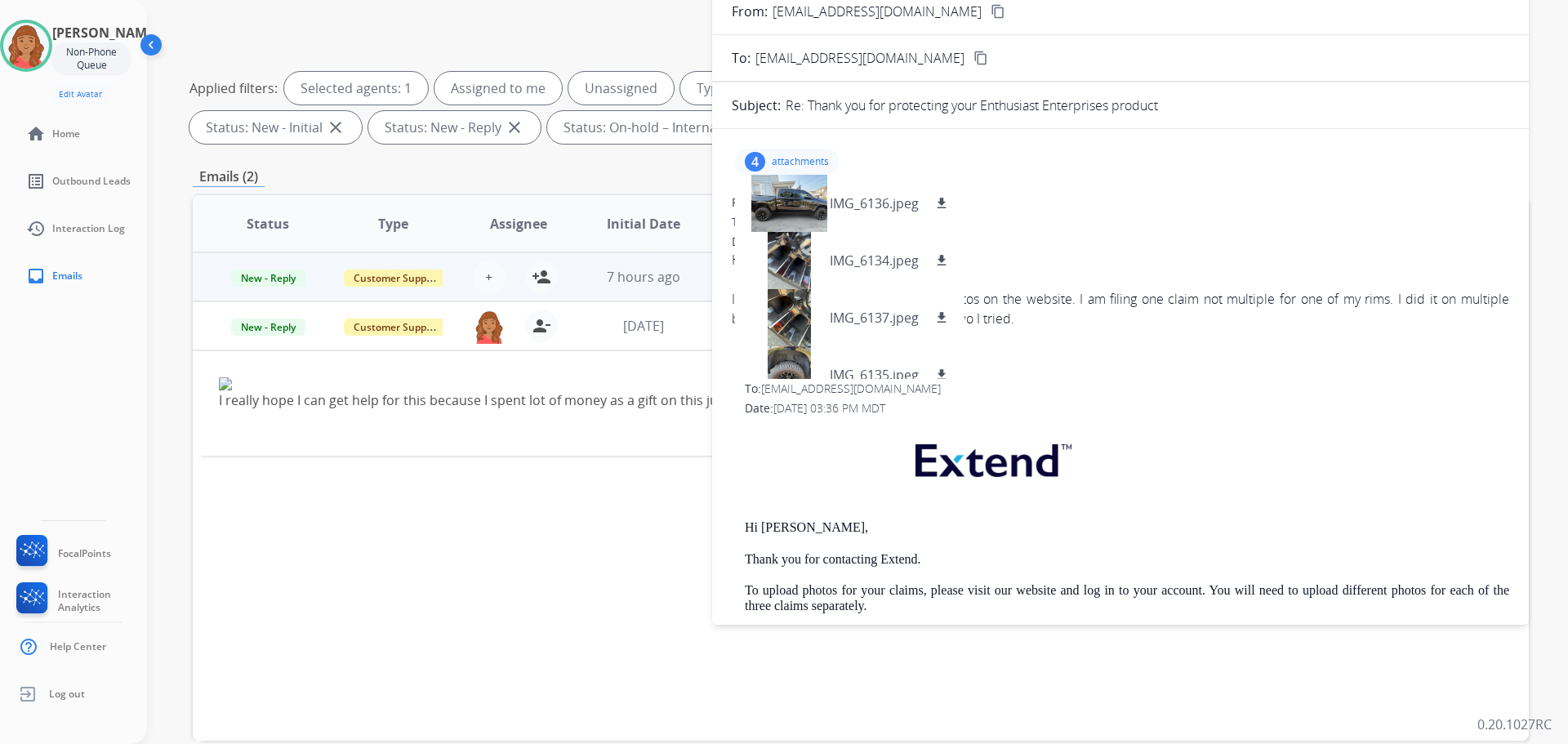
drag, startPoint x: 989, startPoint y: 401, endPoint x: 999, endPoint y: 403, distance: 10.2
click at [998, 403] on div "Date: [DATE] 03:36 PM MDT" at bounding box center [1127, 408] width 764 height 16
click at [764, 157] on div "4 attachments IMG_6136.jpeg download IMG_6134.jpeg download IMG_6137.jpeg downl…" at bounding box center [787, 161] width 104 height 26
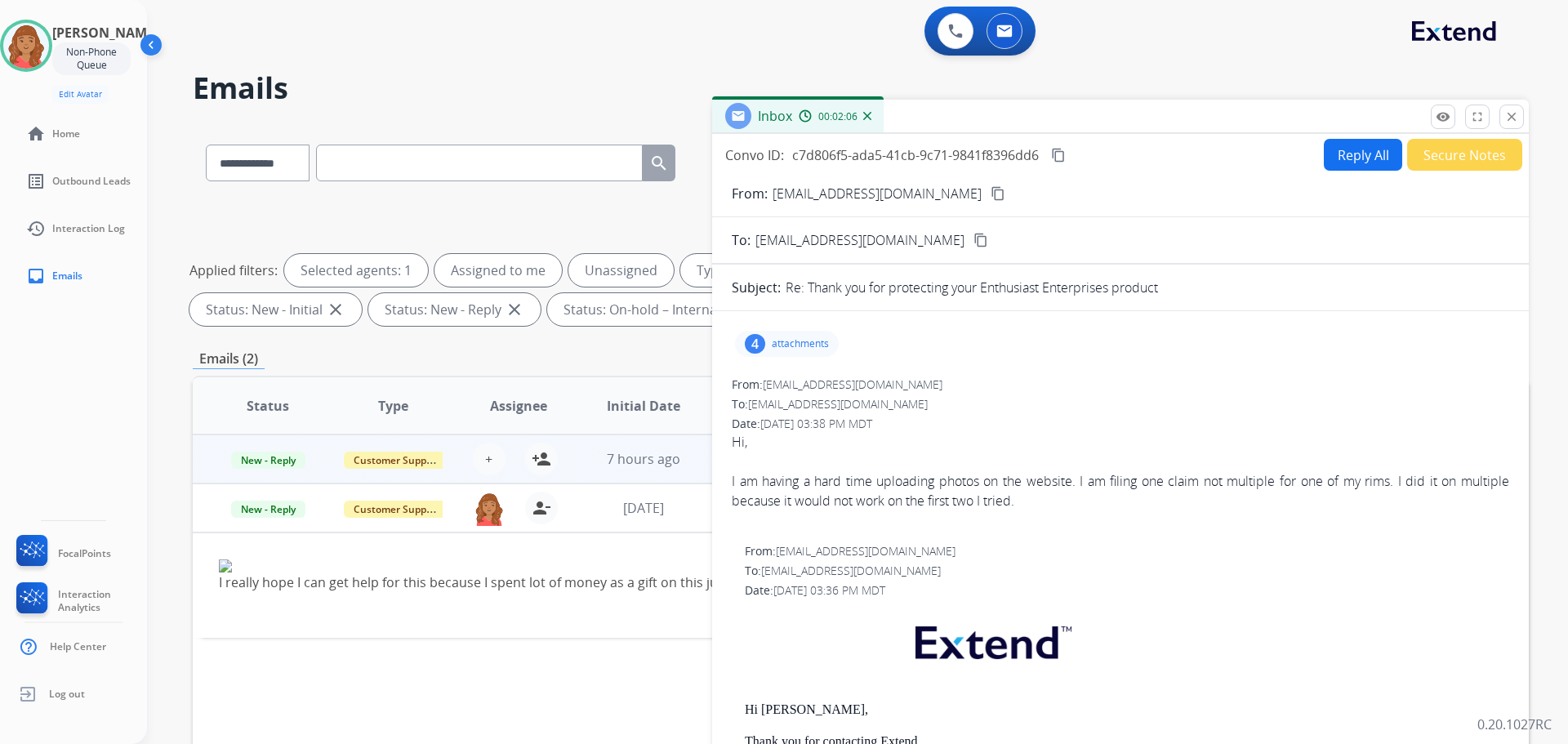
click at [991, 195] on mat-icon "content_copy" at bounding box center [998, 194] width 15 height 15
click at [811, 342] on p "attachments" at bounding box center [800, 344] width 57 height 13
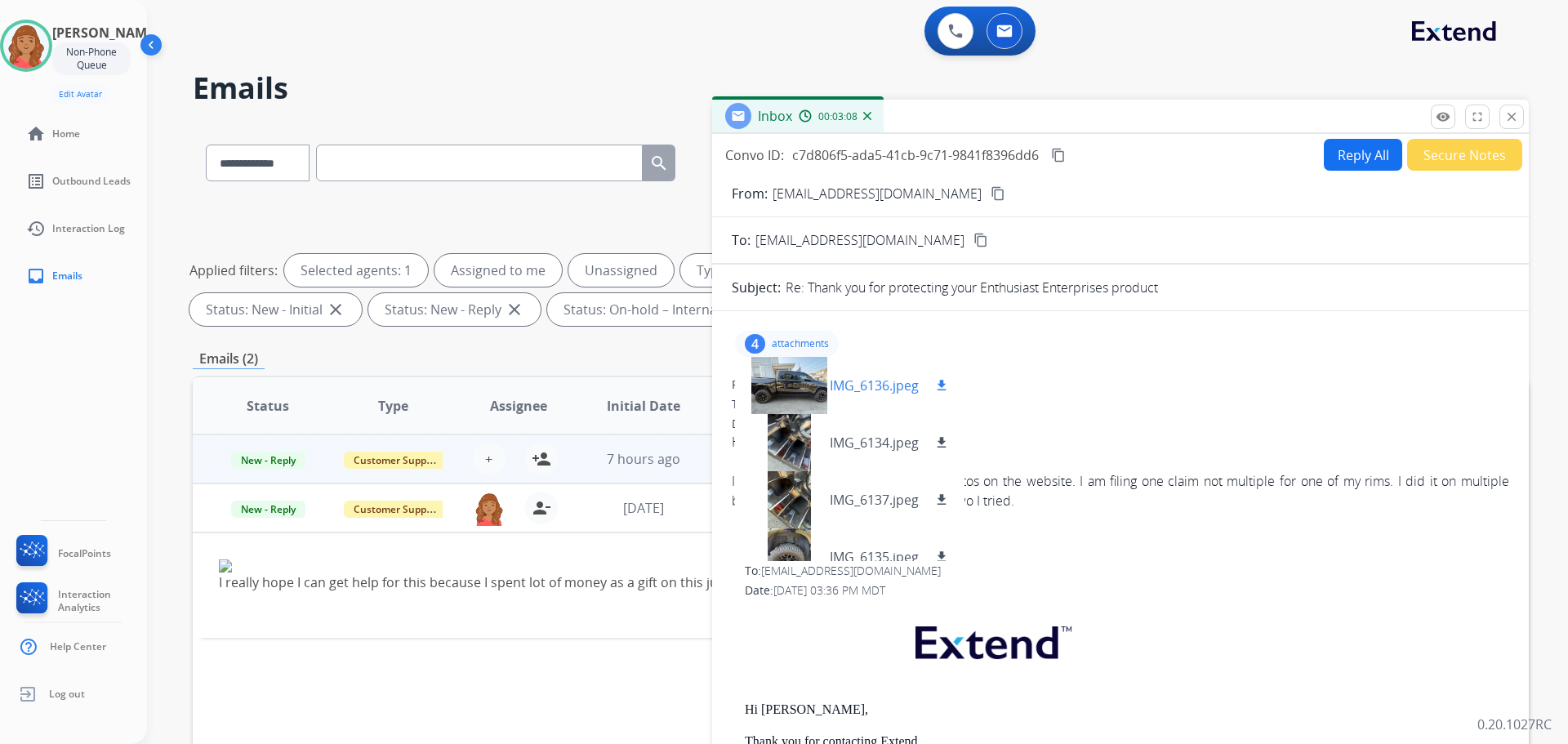
click at [940, 391] on mat-icon "download" at bounding box center [942, 385] width 15 height 15
drag, startPoint x: 945, startPoint y: 439, endPoint x: 944, endPoint y: 449, distance: 10.0
click at [945, 439] on mat-icon "download" at bounding box center [942, 442] width 15 height 15
drag, startPoint x: 941, startPoint y: 495, endPoint x: 941, endPoint y: 507, distance: 12.0
click at [941, 495] on mat-icon "download" at bounding box center [942, 500] width 15 height 15
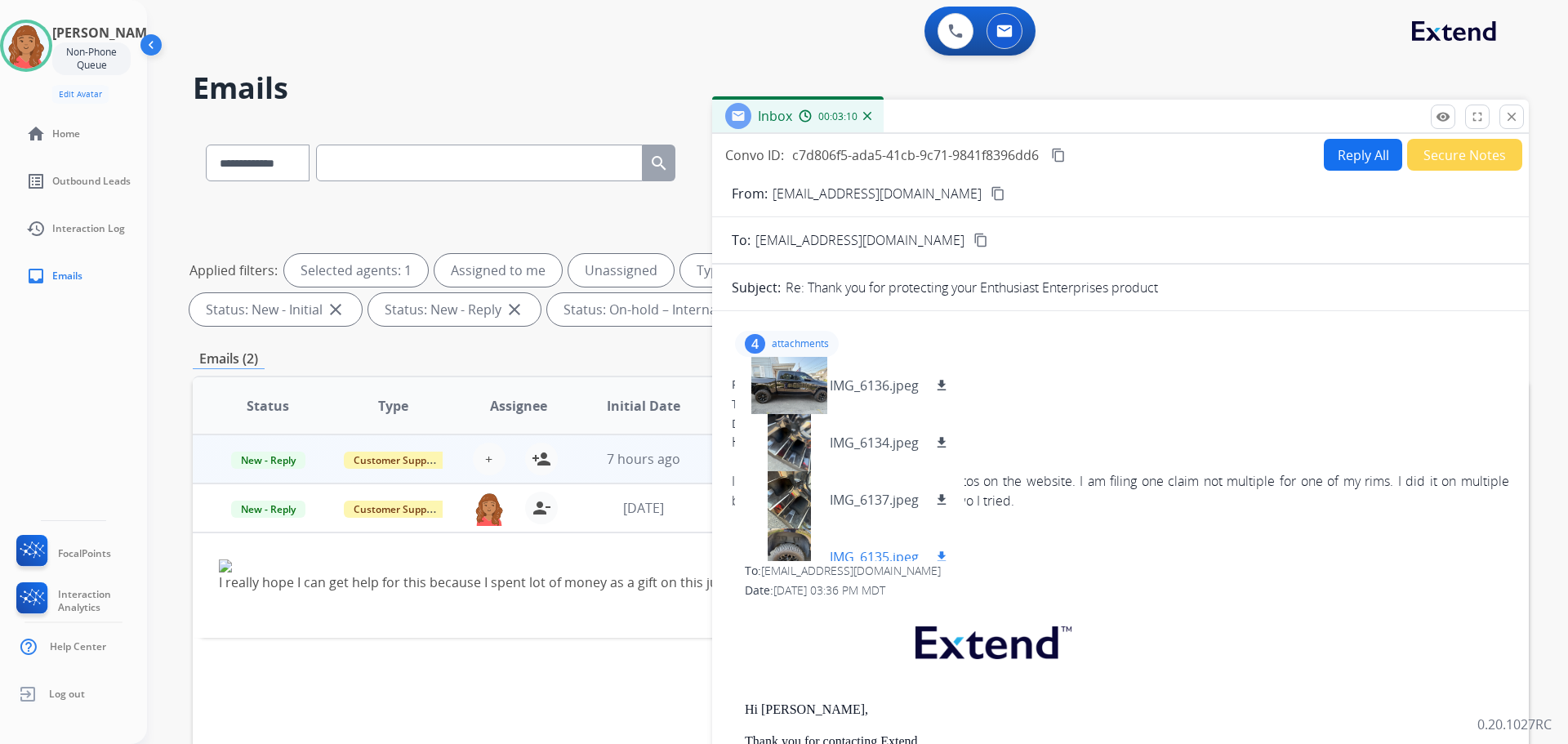
click at [944, 546] on div "IMG_6135.jpeg download" at bounding box center [850, 557] width 230 height 57
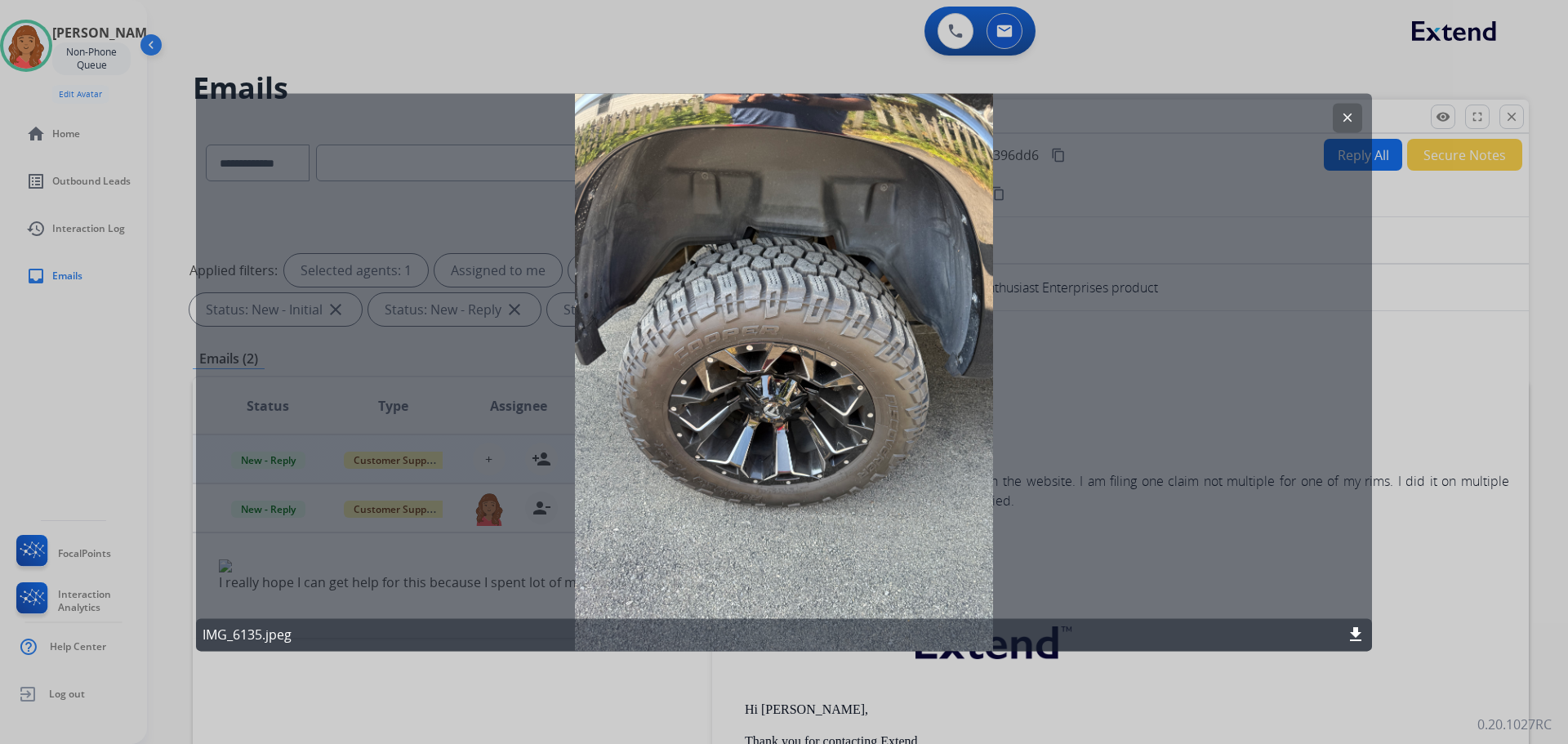
click at [1331, 121] on div "clear IMG_6135.jpeg download" at bounding box center [784, 372] width 1176 height 558
drag, startPoint x: 1349, startPoint y: 121, endPoint x: 1303, endPoint y: 131, distance: 47.1
click at [1349, 120] on mat-icon "clear" at bounding box center [1348, 117] width 15 height 15
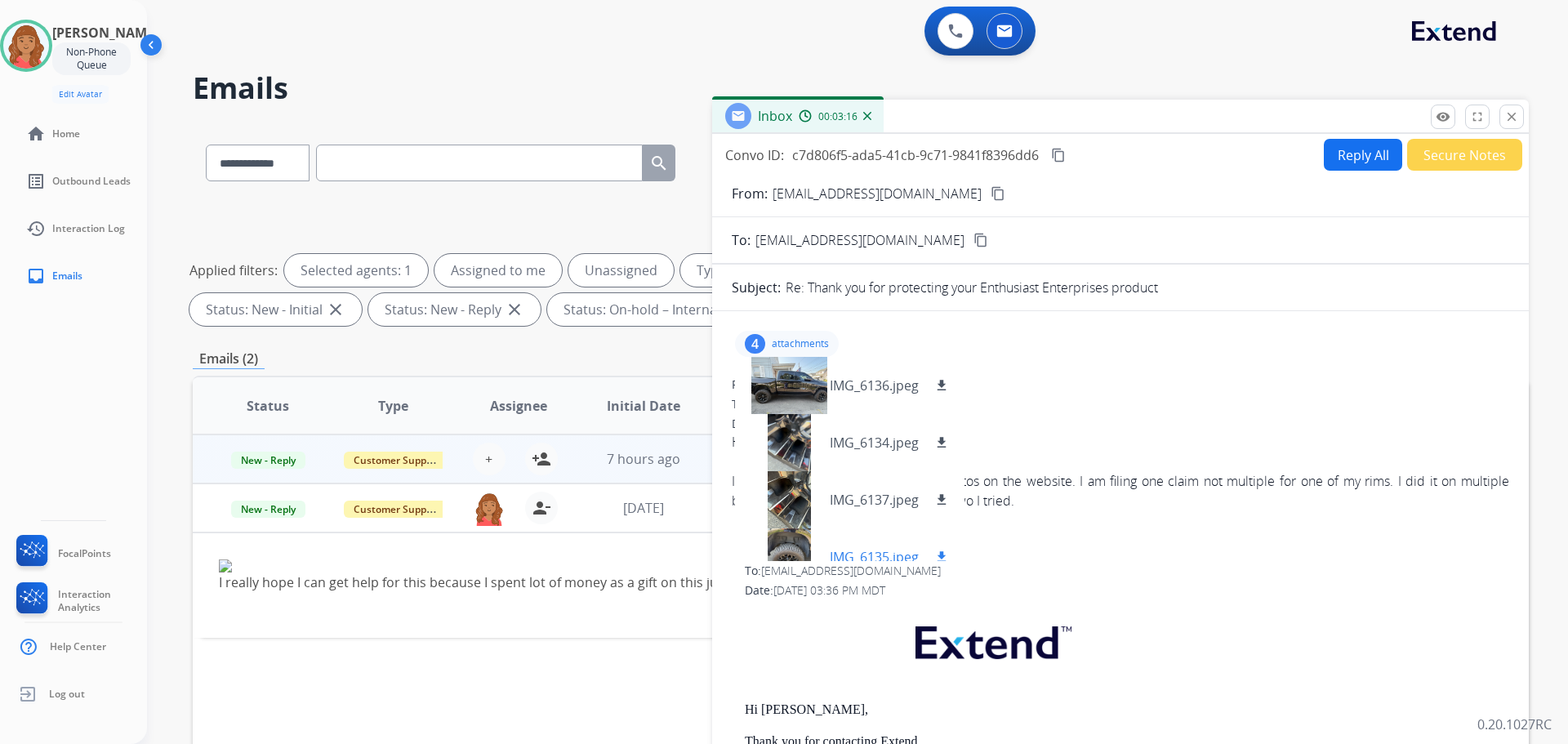
click at [935, 557] on button "download" at bounding box center [942, 557] width 20 height 20
click at [583, 90] on h2 "Emails" at bounding box center [860, 88] width 1336 height 33
drag, startPoint x: 1512, startPoint y: 121, endPoint x: 1344, endPoint y: 193, distance: 182.8
click at [1514, 123] on mat-icon "close" at bounding box center [1512, 116] width 15 height 15
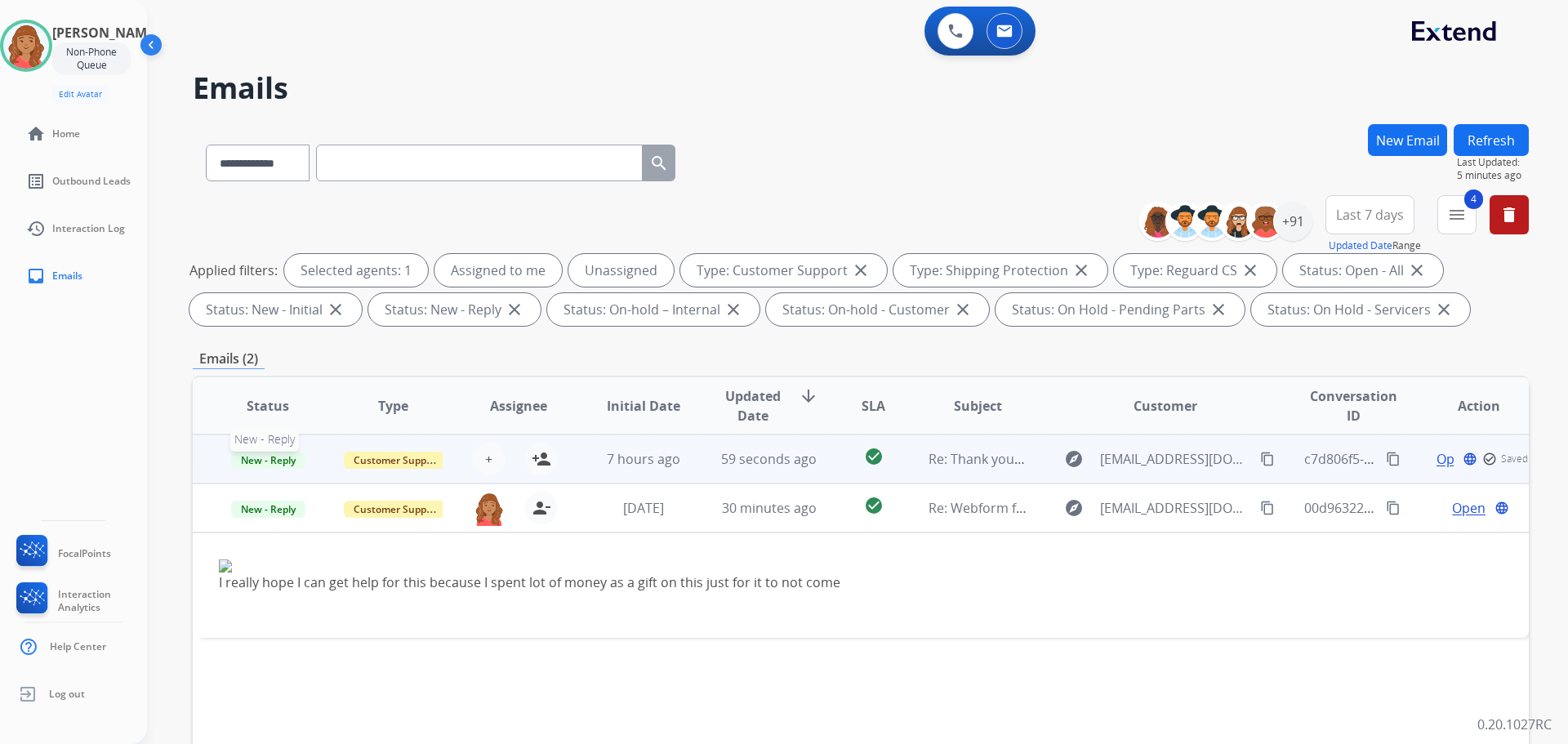
click at [270, 458] on span "New - Reply" at bounding box center [268, 460] width 75 height 17
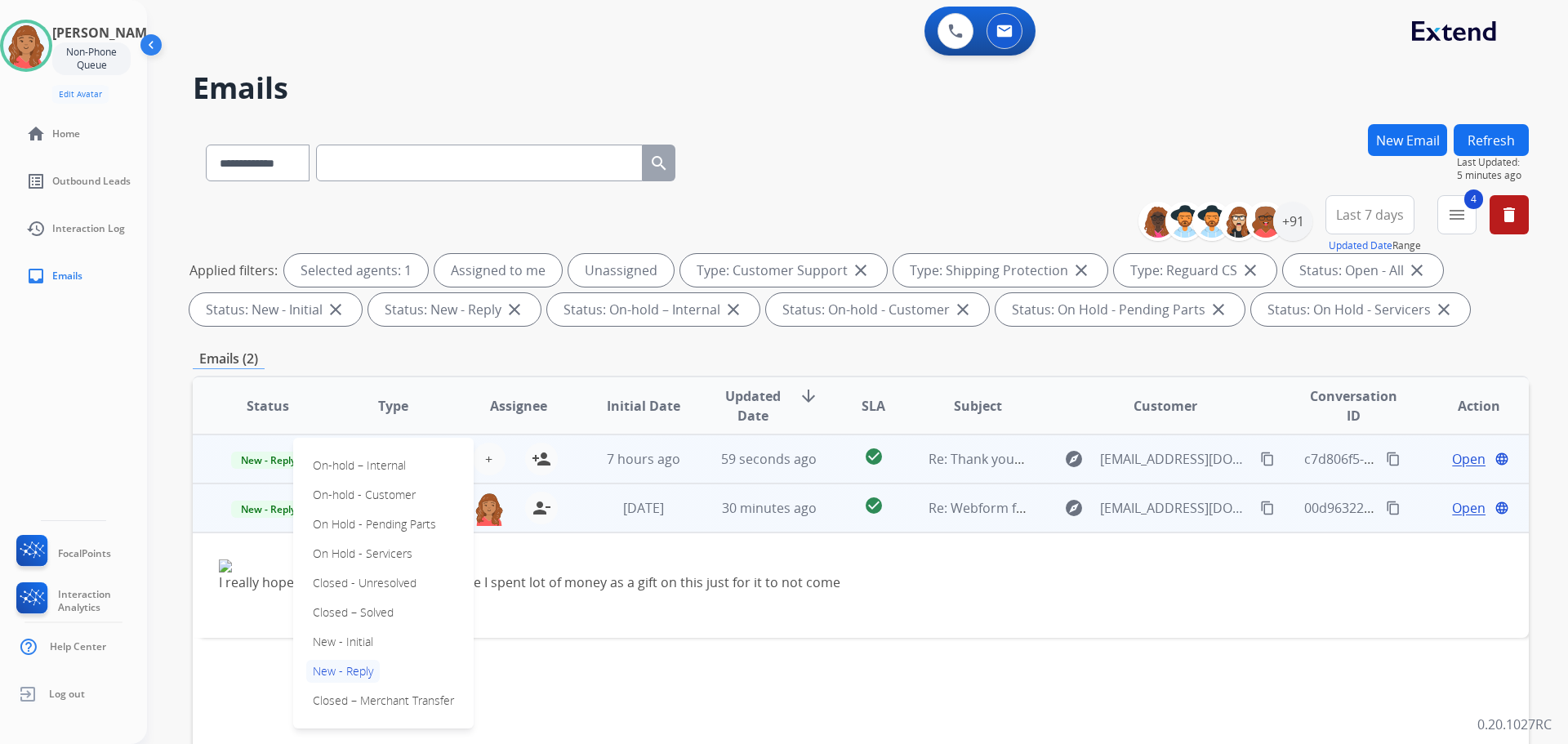
click at [360, 618] on p "Closed – Solved" at bounding box center [353, 613] width 94 height 23
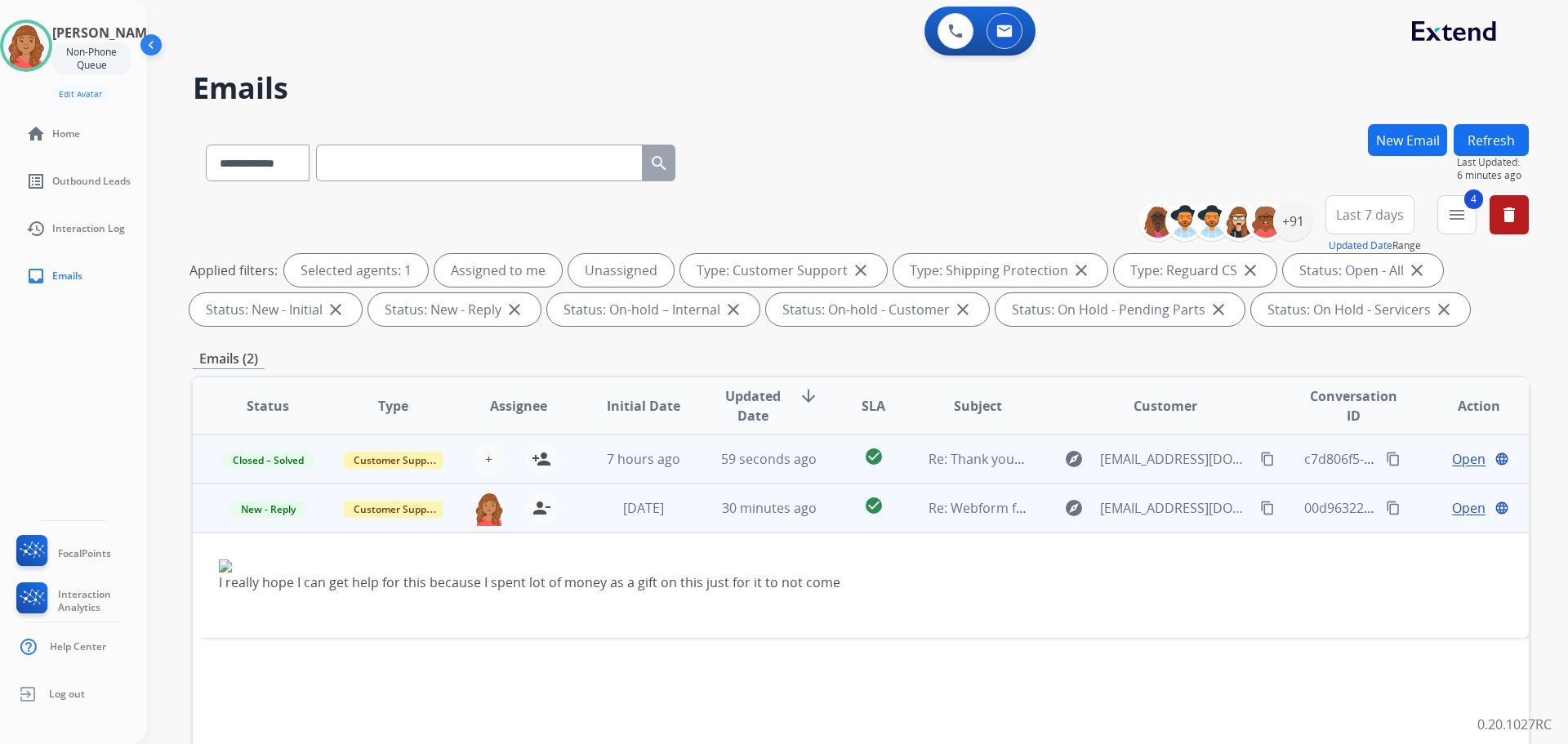
drag, startPoint x: 1244, startPoint y: 511, endPoint x: 1213, endPoint y: 509, distance: 31.1
click at [1261, 511] on mat-icon "content_copy" at bounding box center [1268, 508] width 15 height 15
click at [257, 508] on span "New - Reply" at bounding box center [268, 509] width 75 height 17
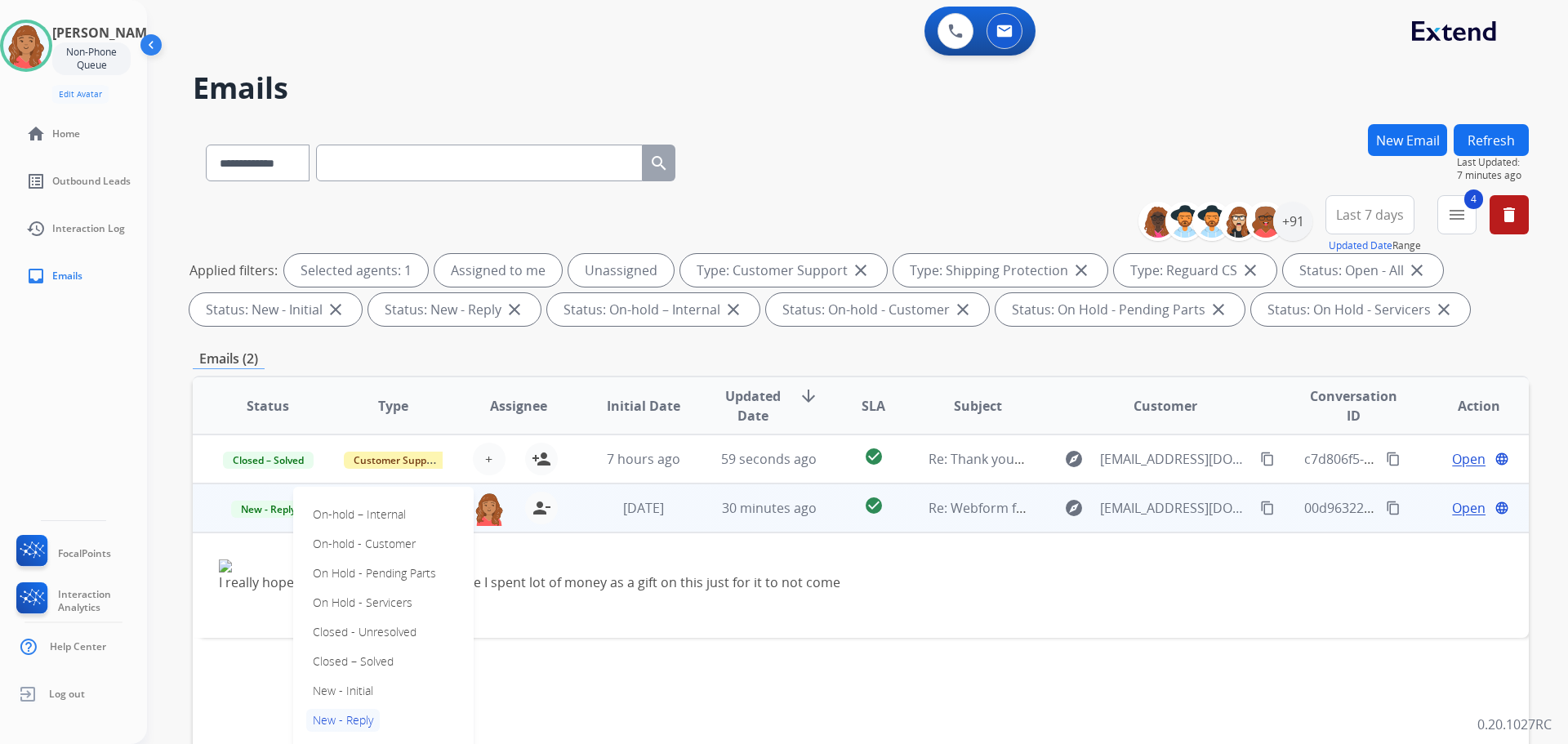
click at [653, 605] on div at bounding box center [736, 602] width 1033 height 20
click at [1455, 507] on span "Open" at bounding box center [1469, 508] width 34 height 20
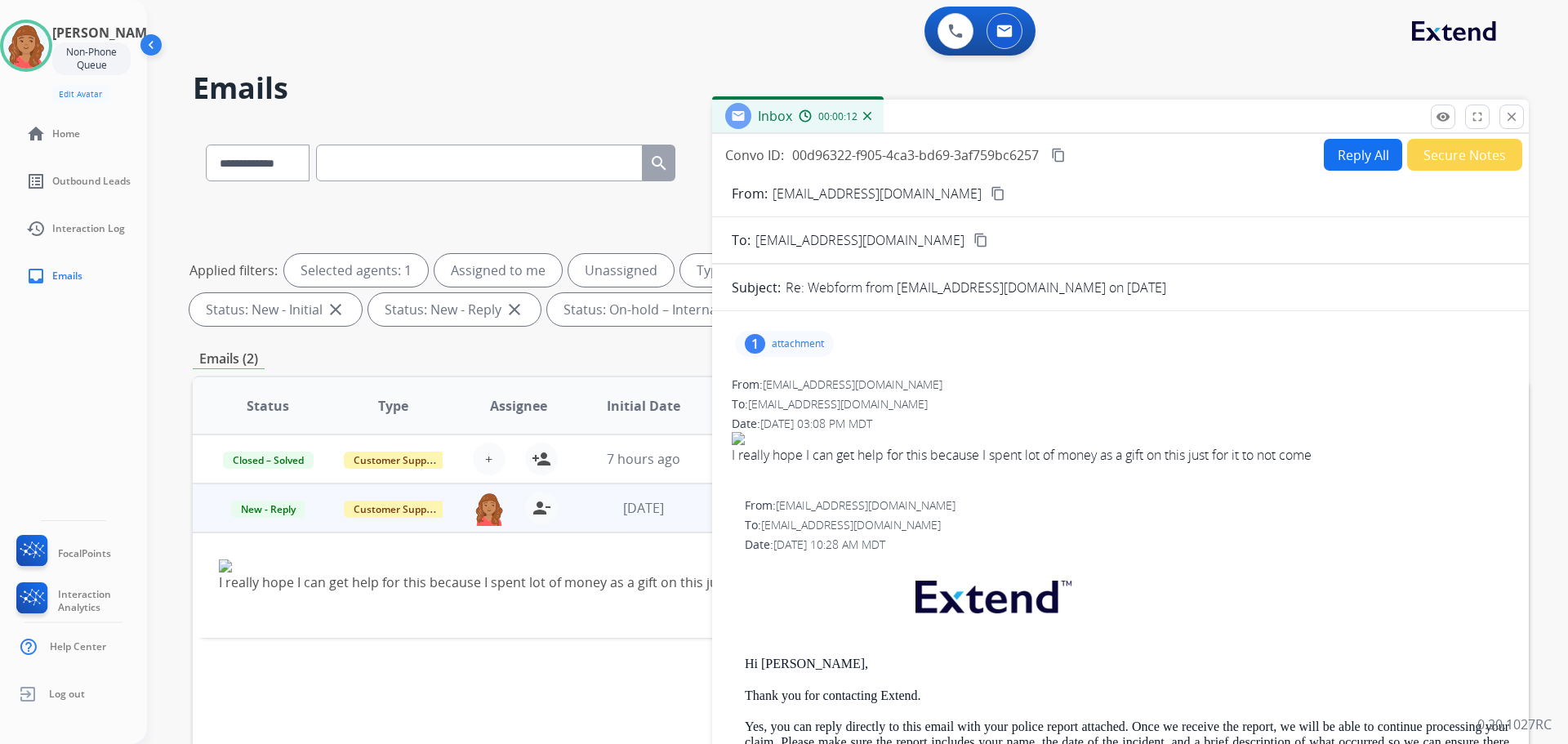
click at [774, 332] on div "1 attachment" at bounding box center [784, 344] width 99 height 26
click at [789, 378] on div at bounding box center [789, 385] width 82 height 57
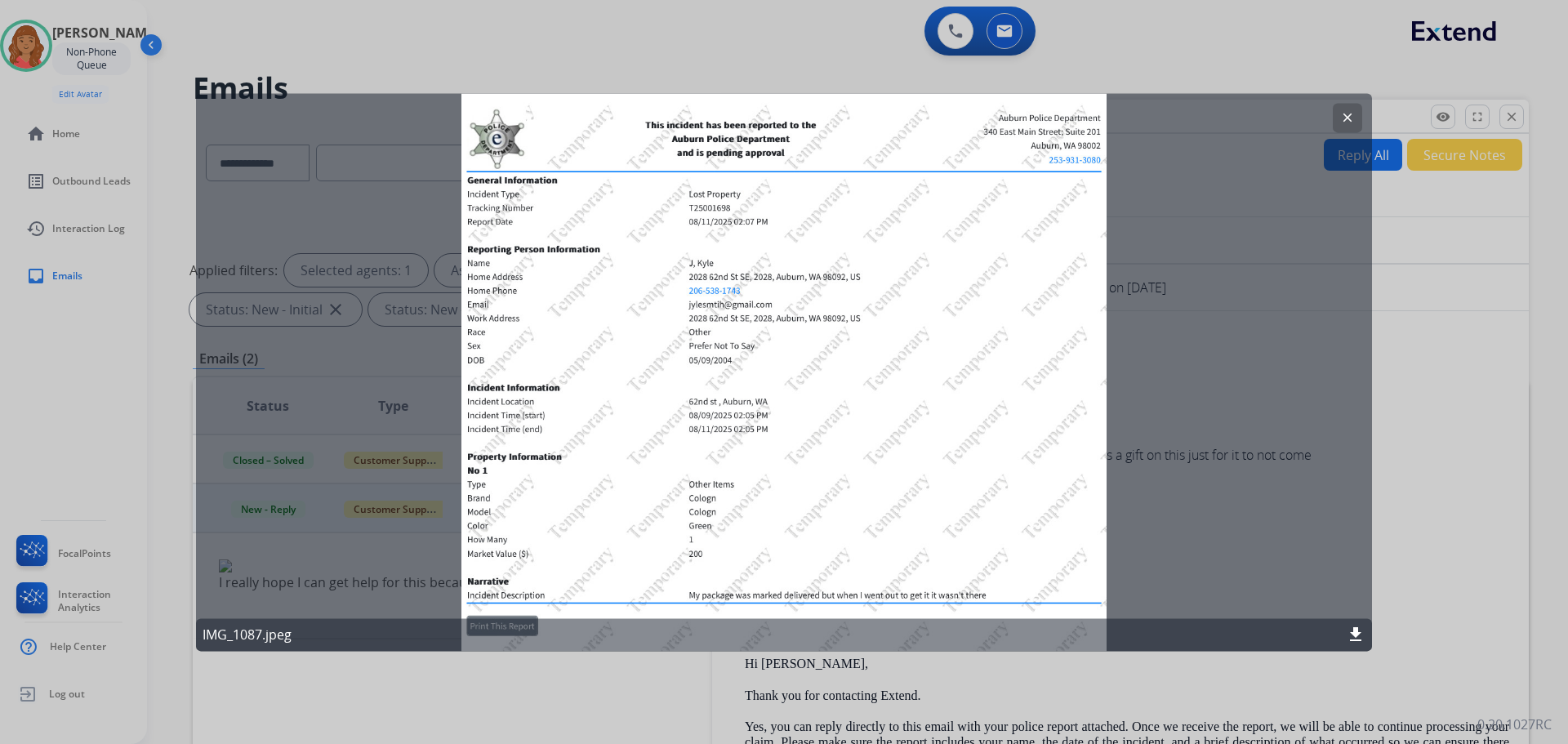
click at [1356, 635] on mat-icon "download" at bounding box center [1356, 635] width 20 height 20
drag, startPoint x: 1346, startPoint y: 115, endPoint x: 1311, endPoint y: 164, distance: 60.2
click at [1347, 115] on mat-icon "clear" at bounding box center [1348, 117] width 15 height 15
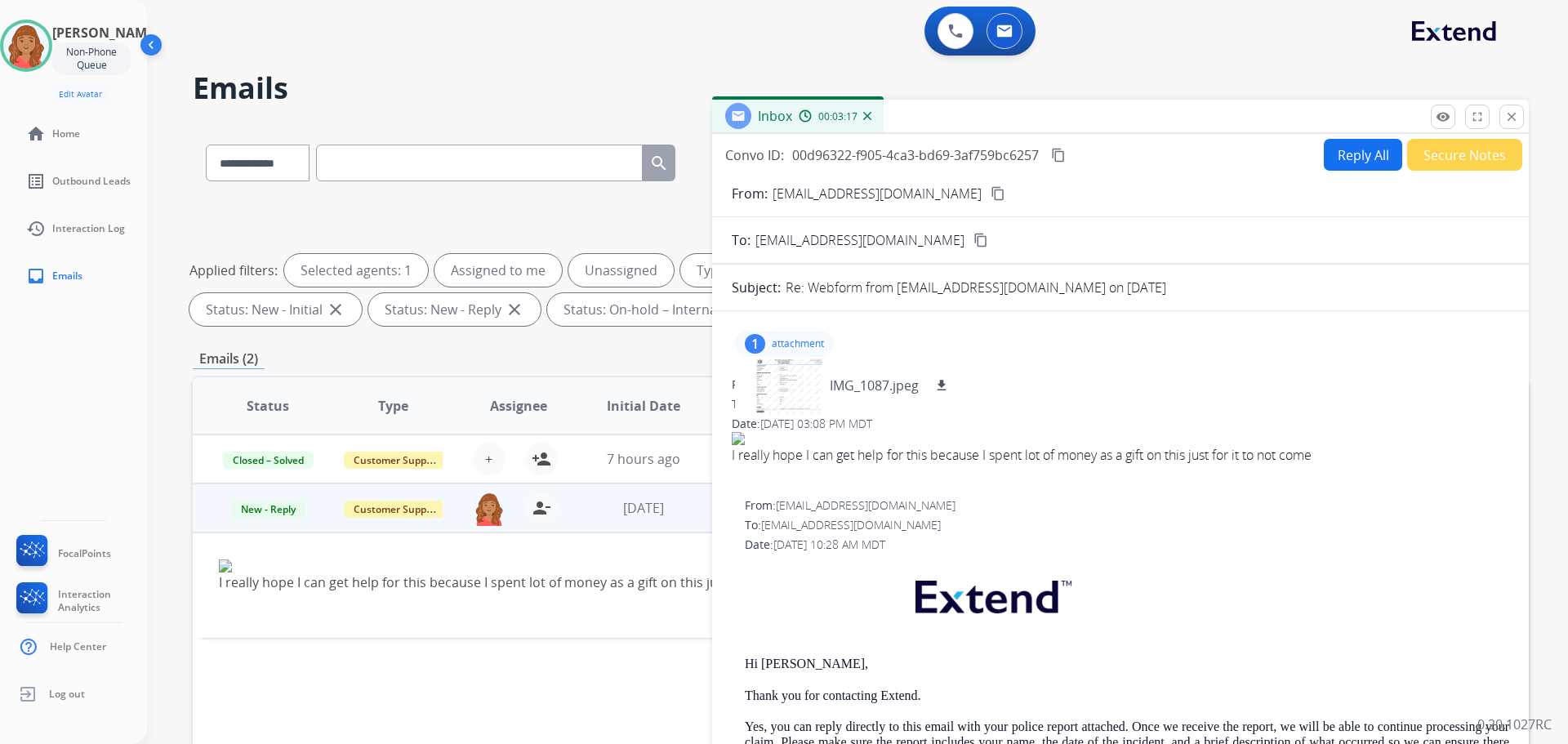
click at [1349, 151] on button "Reply All" at bounding box center [1363, 154] width 78 height 32
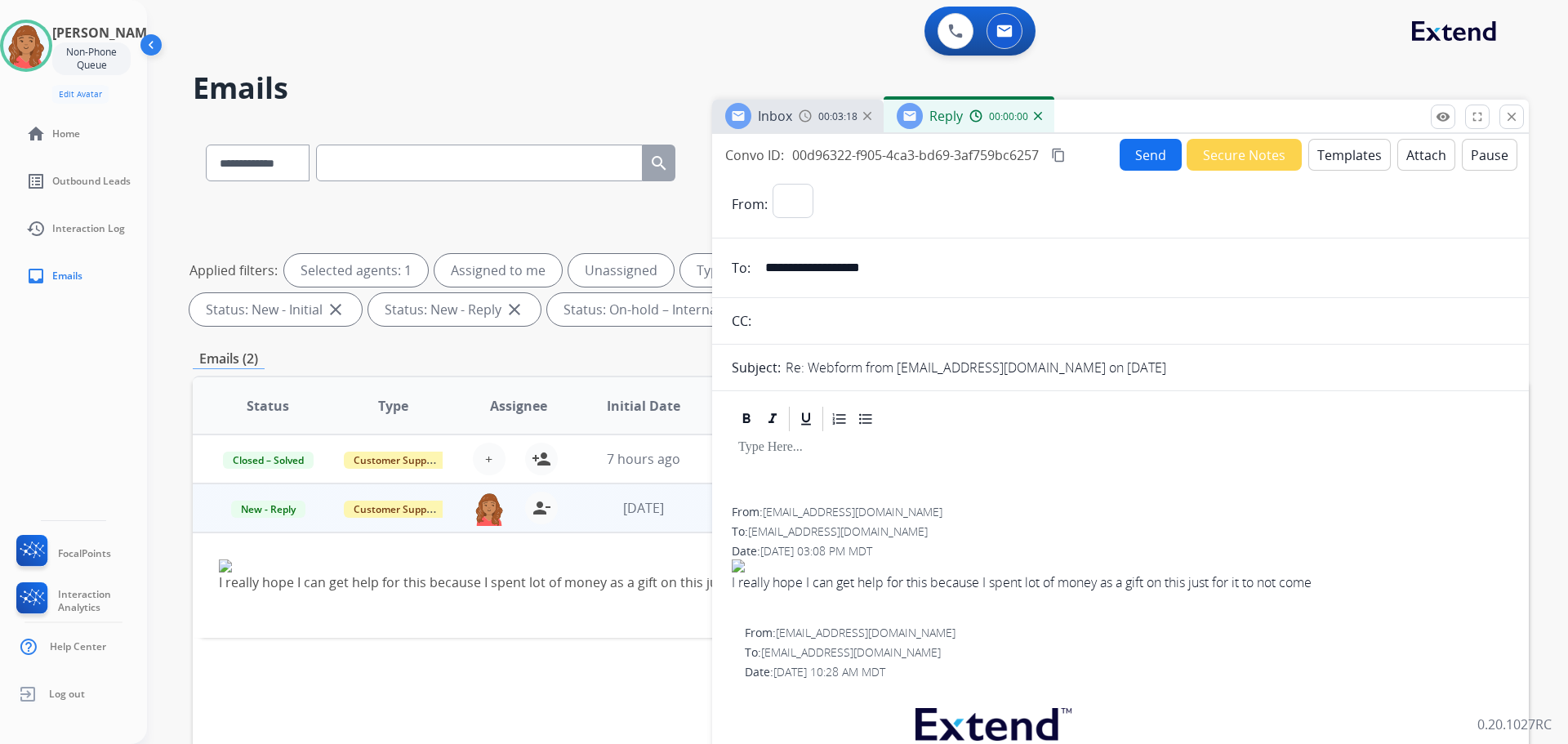
select select "**********"
click at [1334, 157] on button "Templates" at bounding box center [1350, 154] width 83 height 32
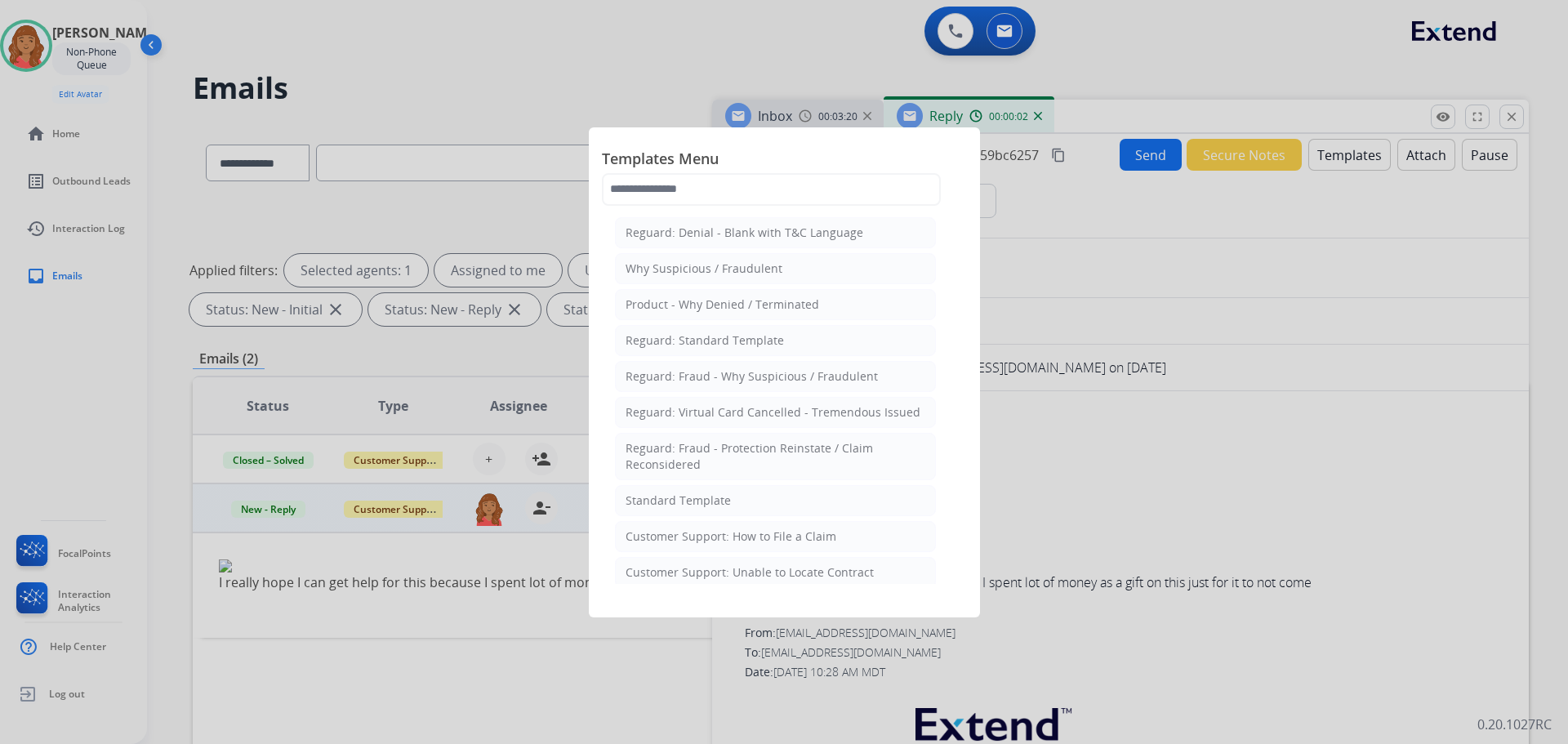
click at [747, 505] on li "Standard Template" at bounding box center [776, 500] width 321 height 31
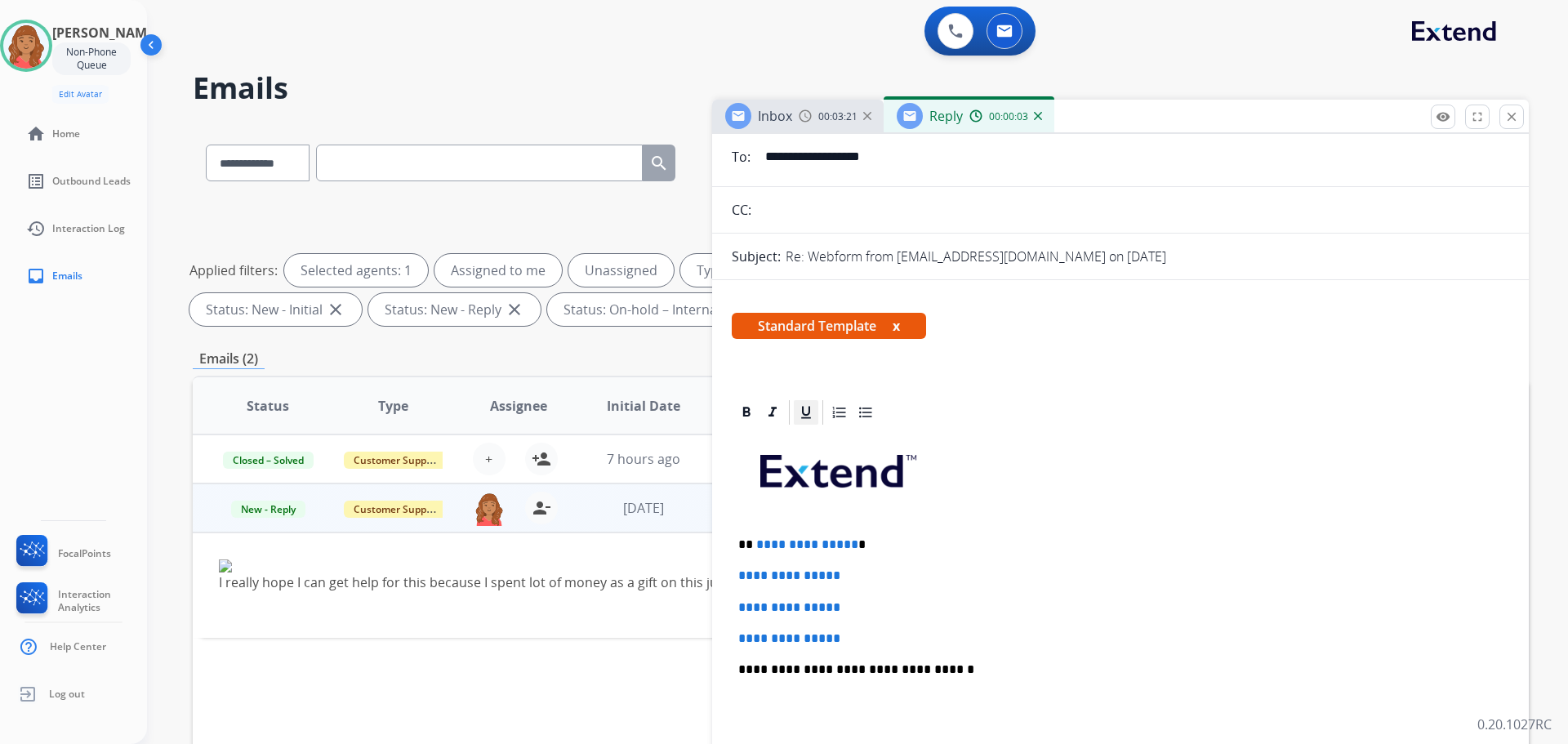
scroll to position [327, 0]
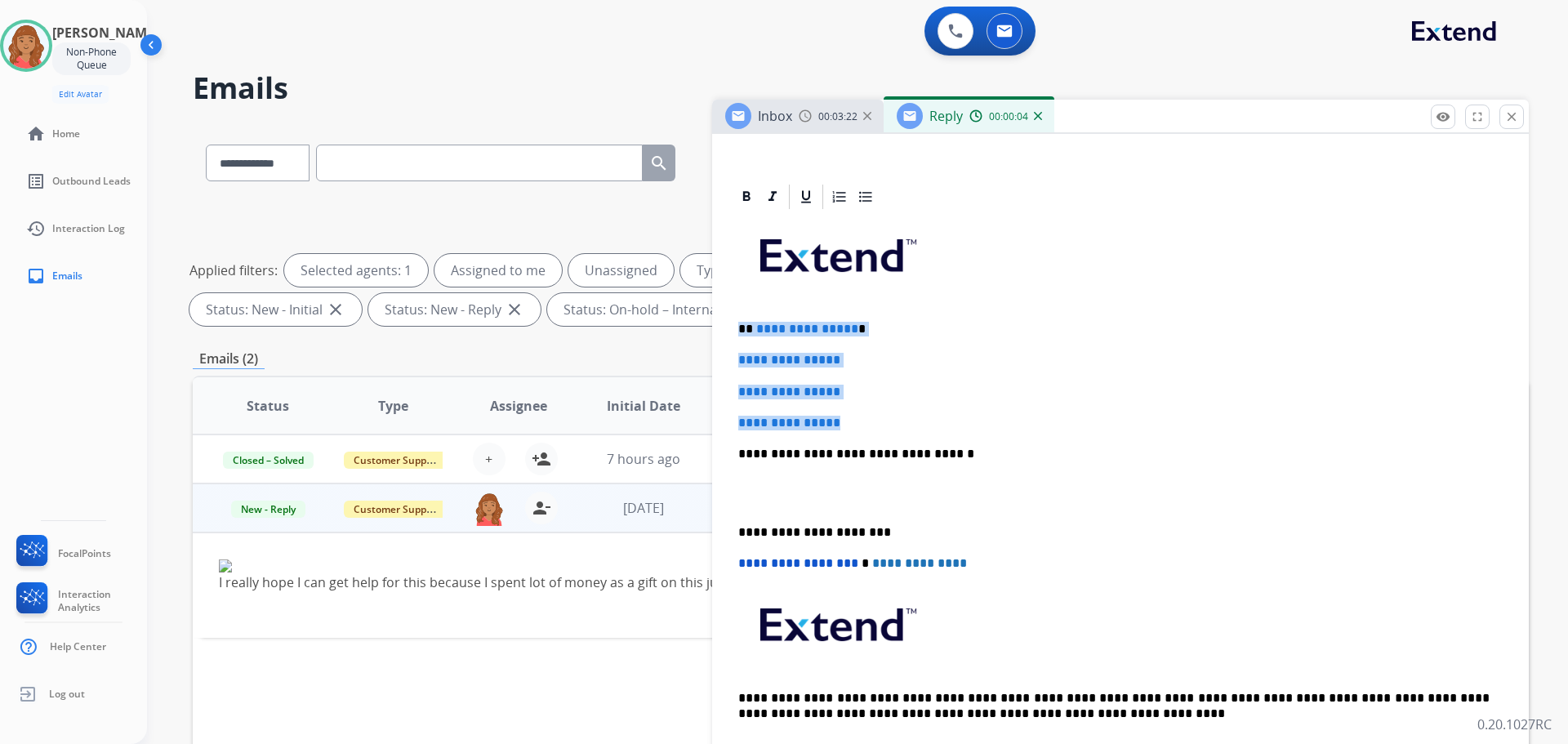
drag, startPoint x: 807, startPoint y: 416, endPoint x: 745, endPoint y: 324, distance: 110.9
click at [739, 310] on div "**********" at bounding box center [1121, 492] width 778 height 562
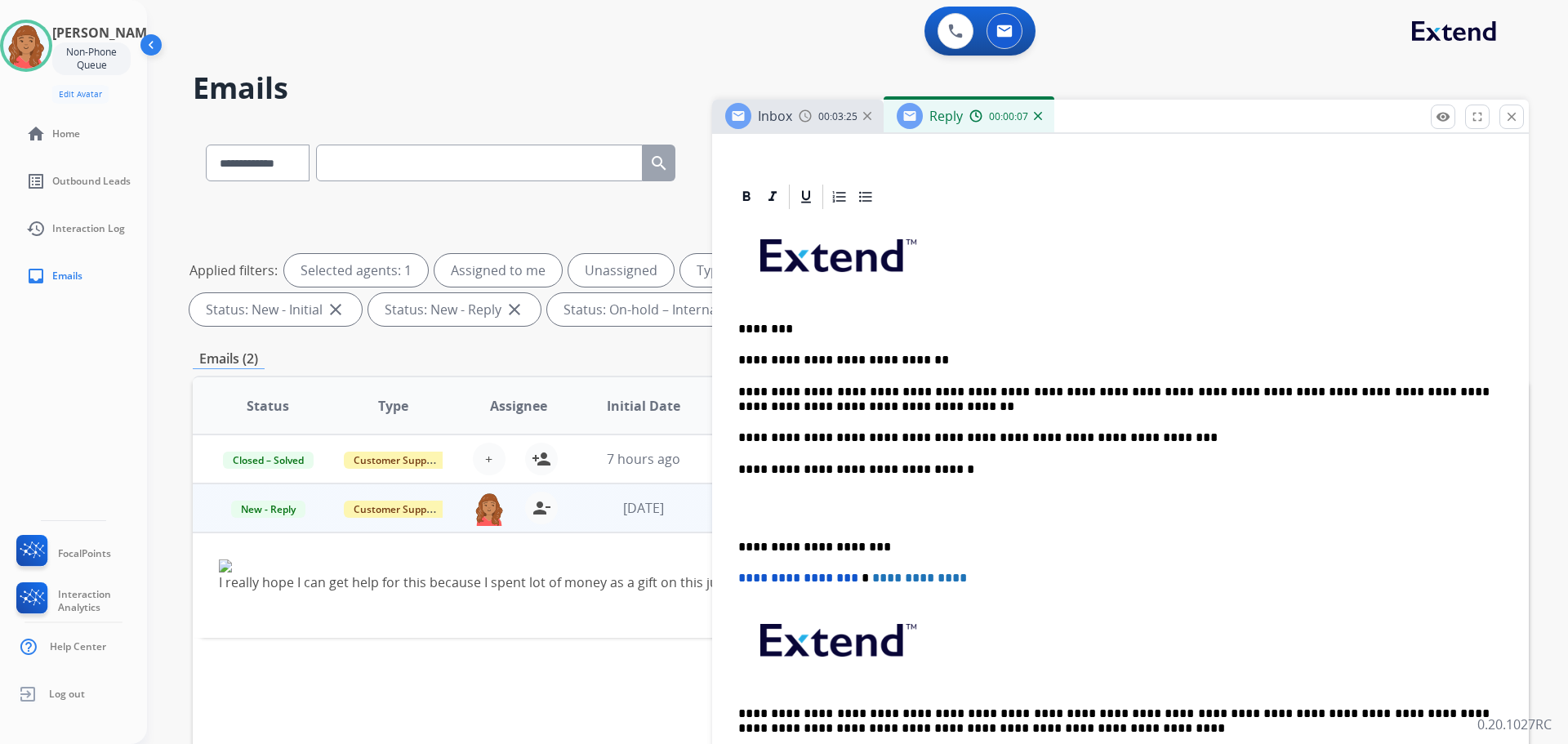
click at [740, 544] on p "**********" at bounding box center [1114, 547] width 751 height 15
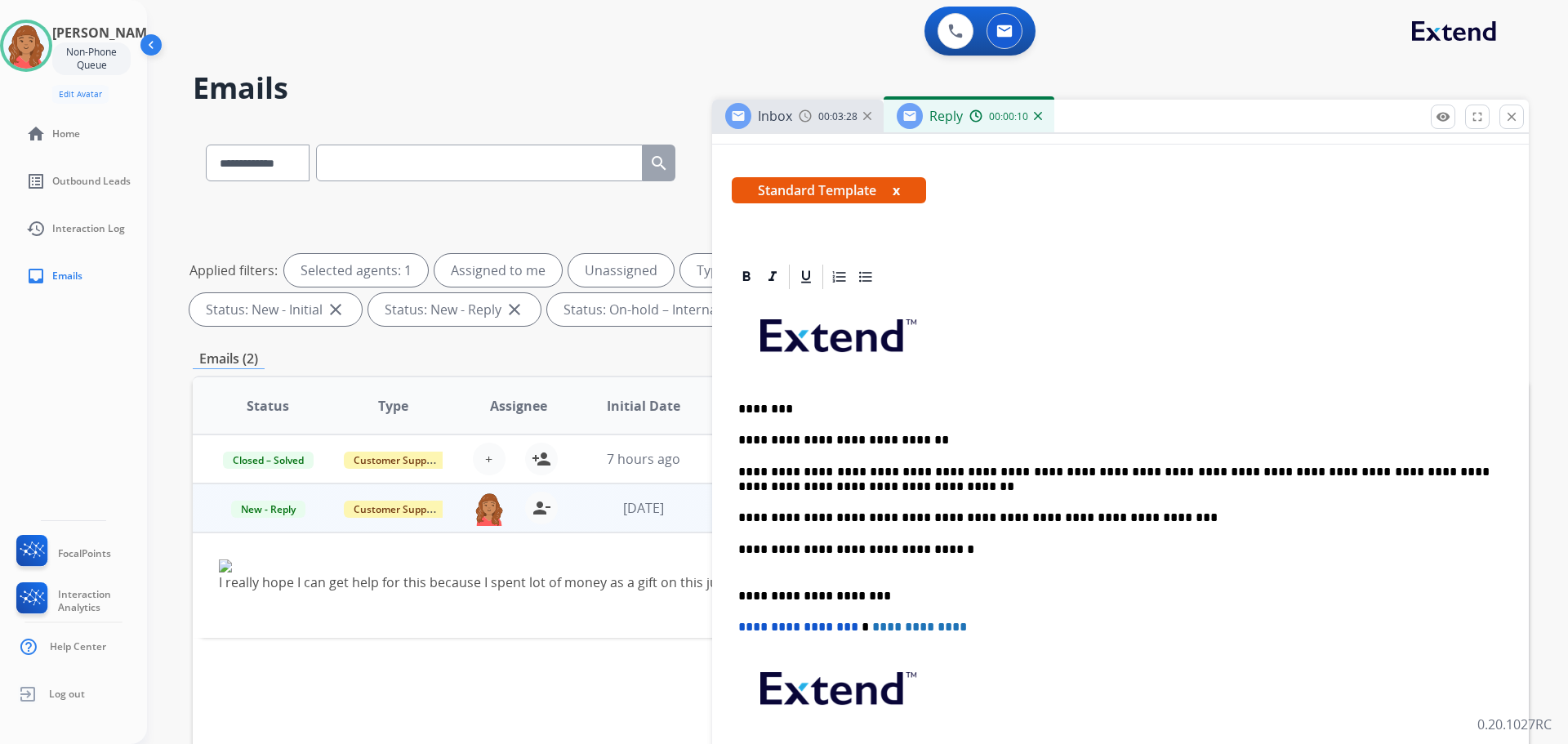
scroll to position [0, 0]
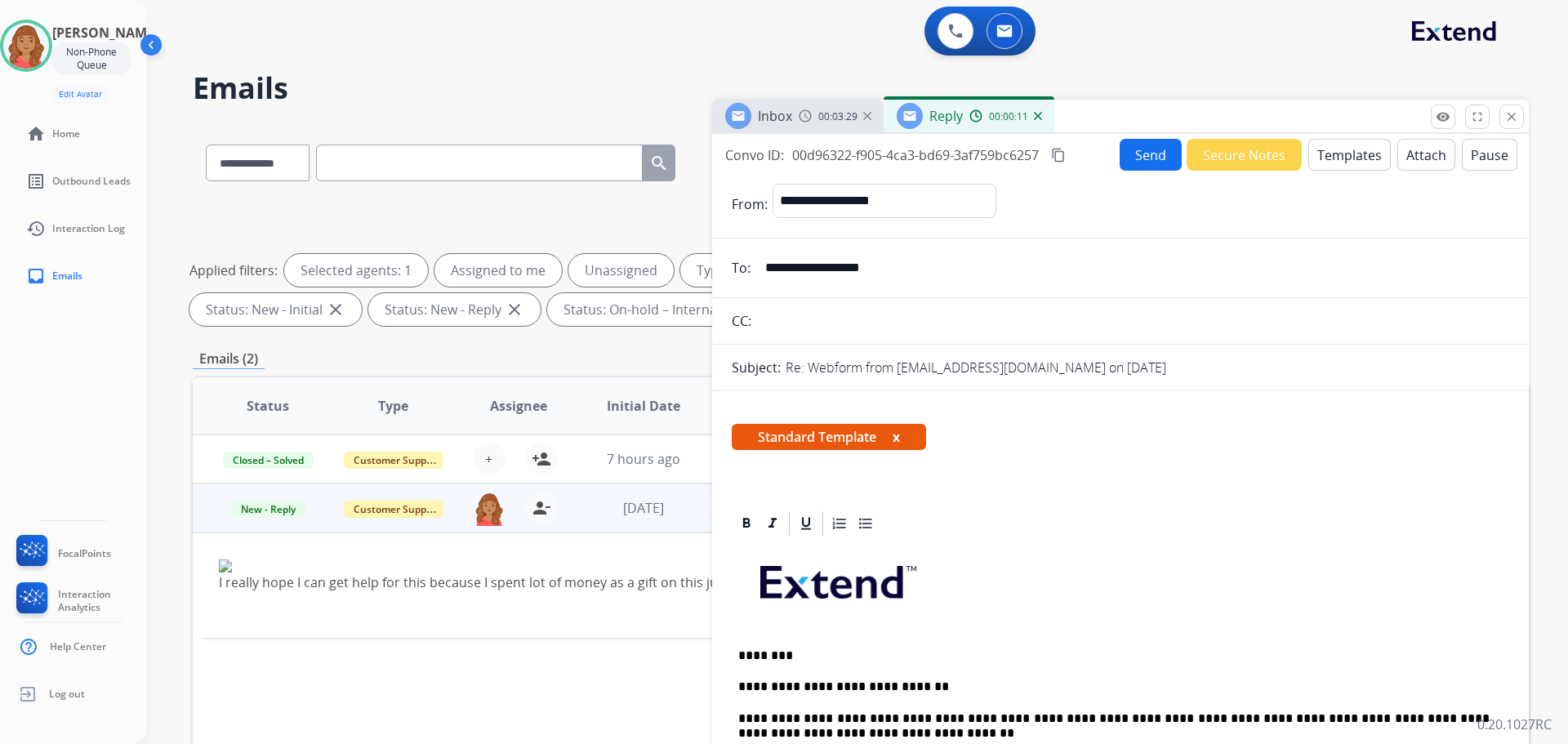
drag, startPoint x: 1065, startPoint y: 158, endPoint x: 1073, endPoint y: 167, distance: 12.0
click at [1066, 159] on mat-icon "content_copy" at bounding box center [1058, 155] width 15 height 15
click at [1143, 162] on button "Send" at bounding box center [1151, 154] width 62 height 32
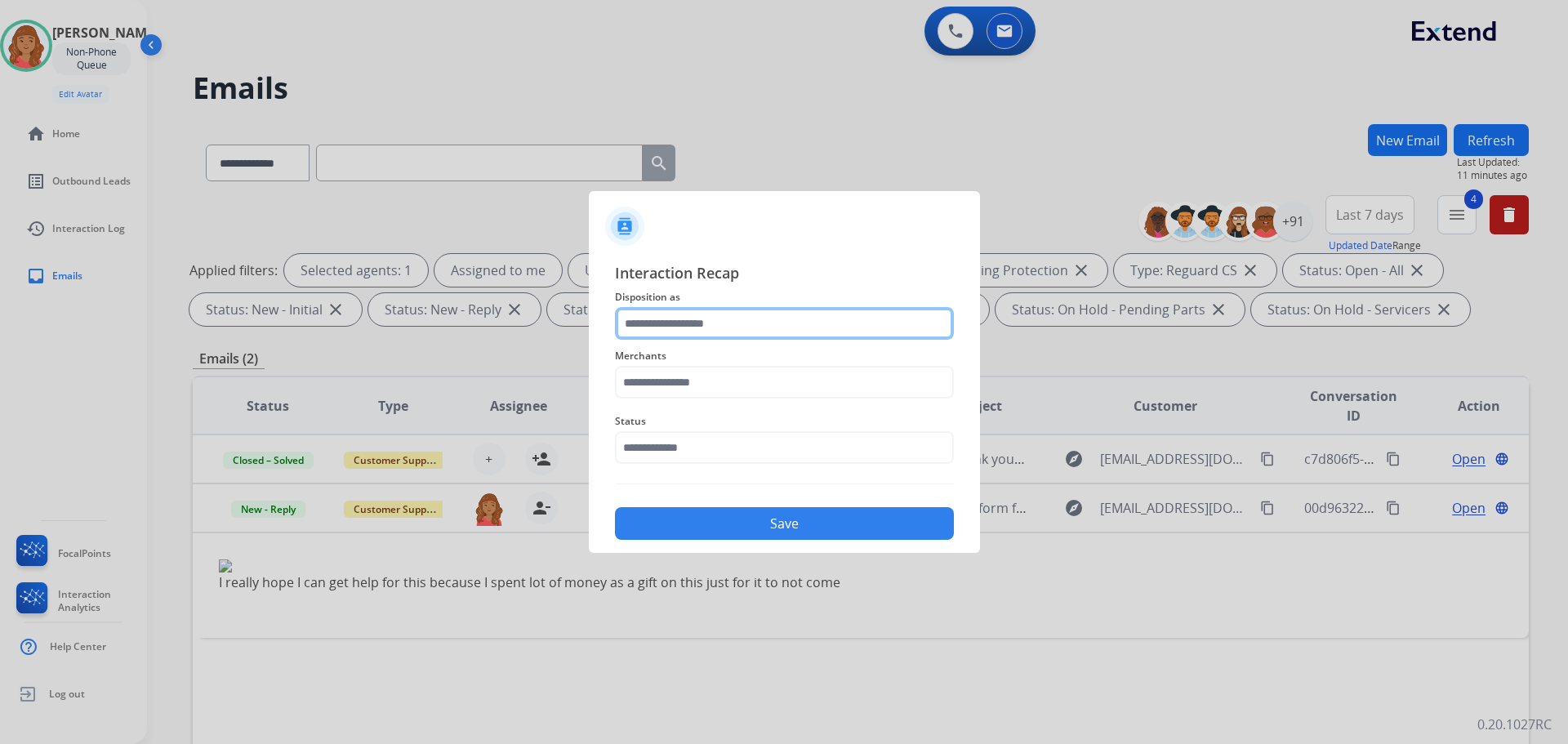
click at [720, 327] on input "text" at bounding box center [785, 323] width 339 height 33
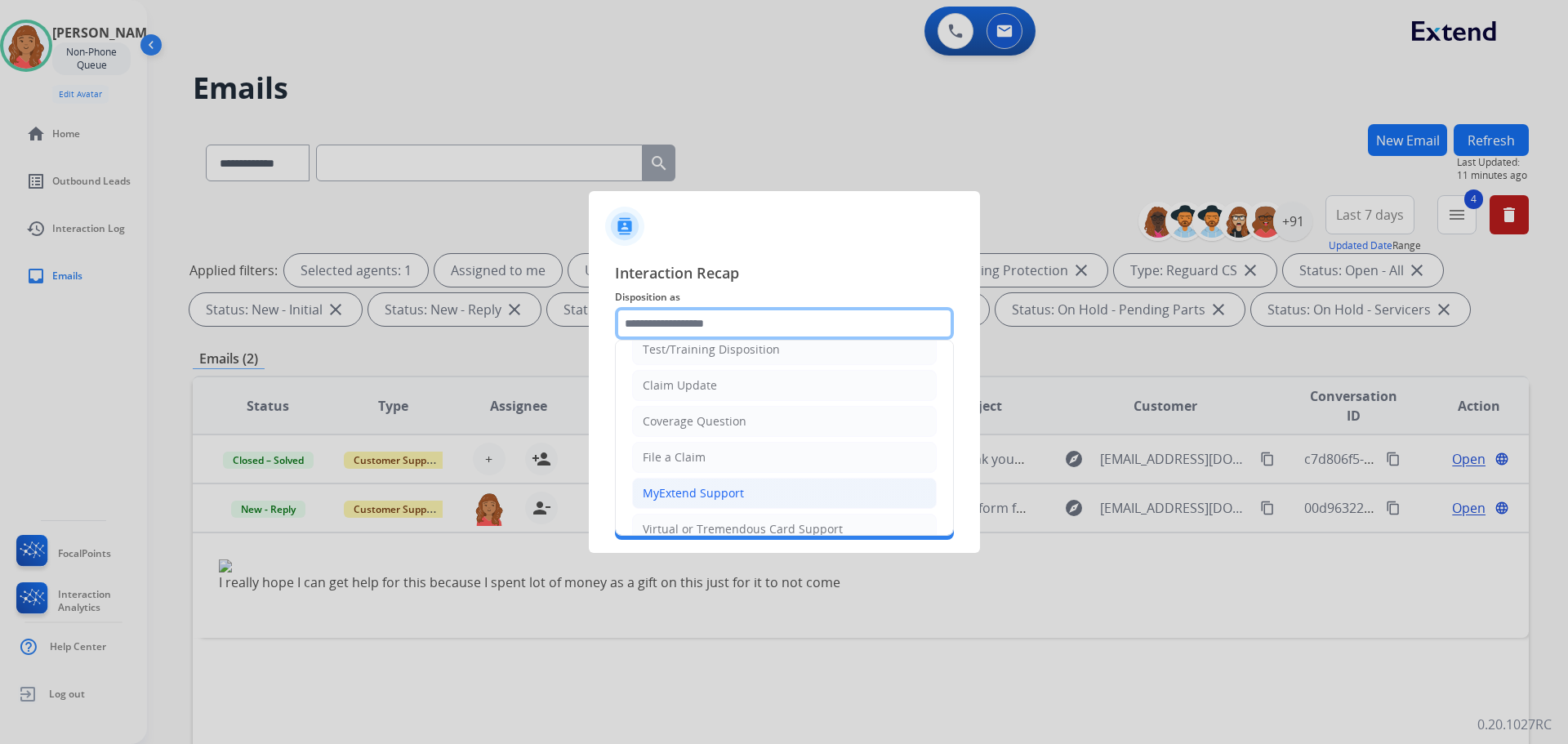
scroll to position [82, 0]
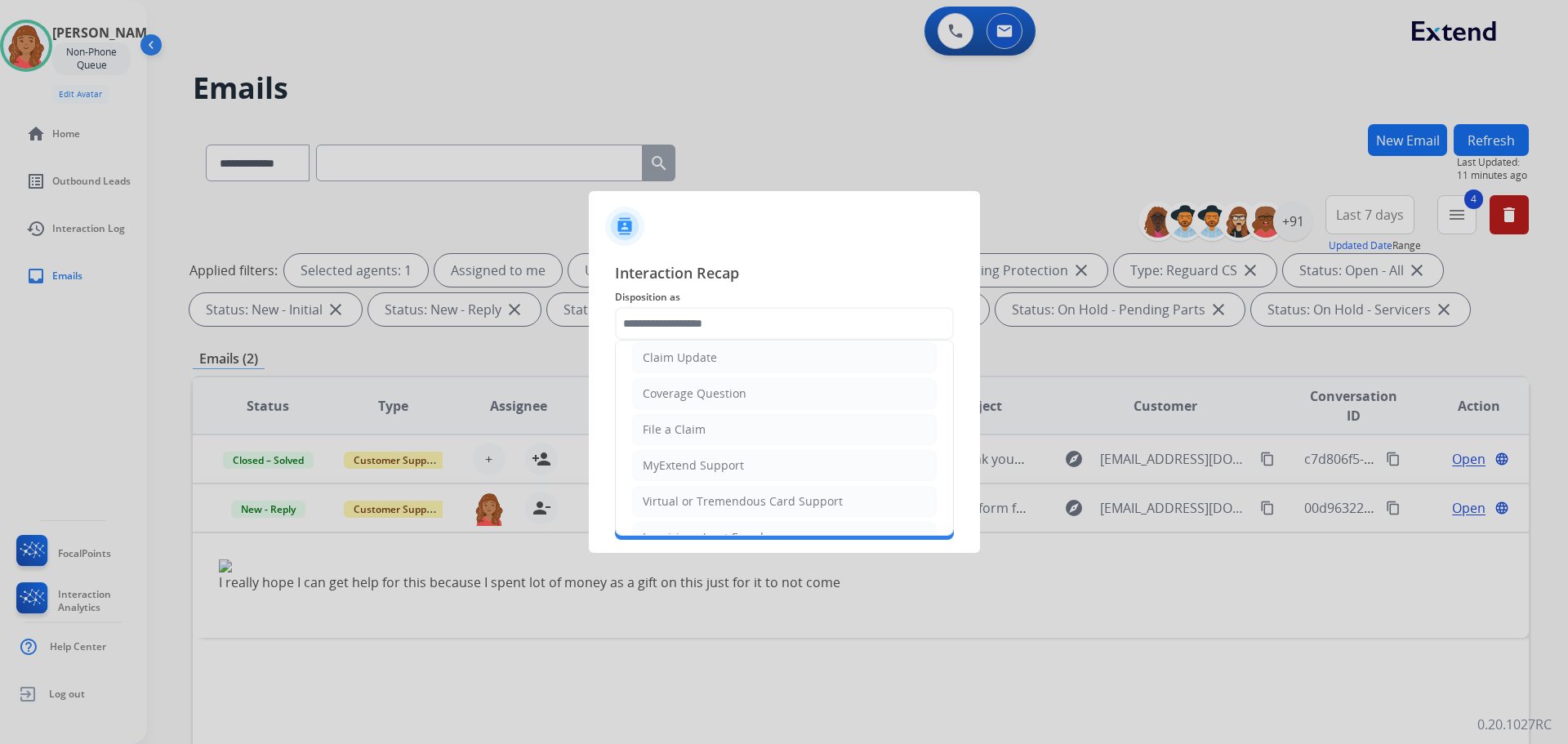
drag, startPoint x: 701, startPoint y: 358, endPoint x: 689, endPoint y: 373, distance: 19.2
click at [701, 357] on div "Claim Update" at bounding box center [680, 358] width 75 height 16
type input "**********"
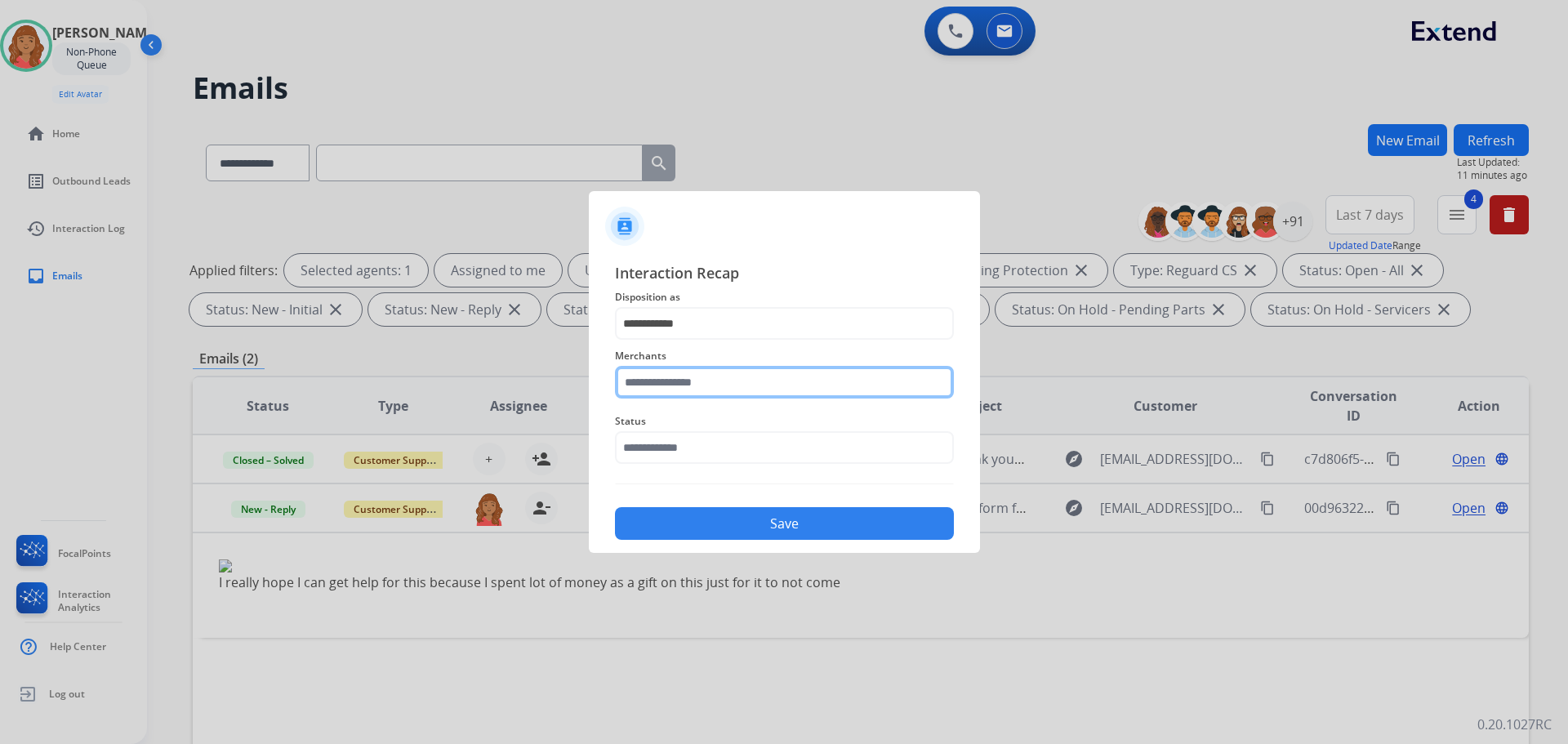
click at [669, 378] on input "text" at bounding box center [785, 382] width 339 height 33
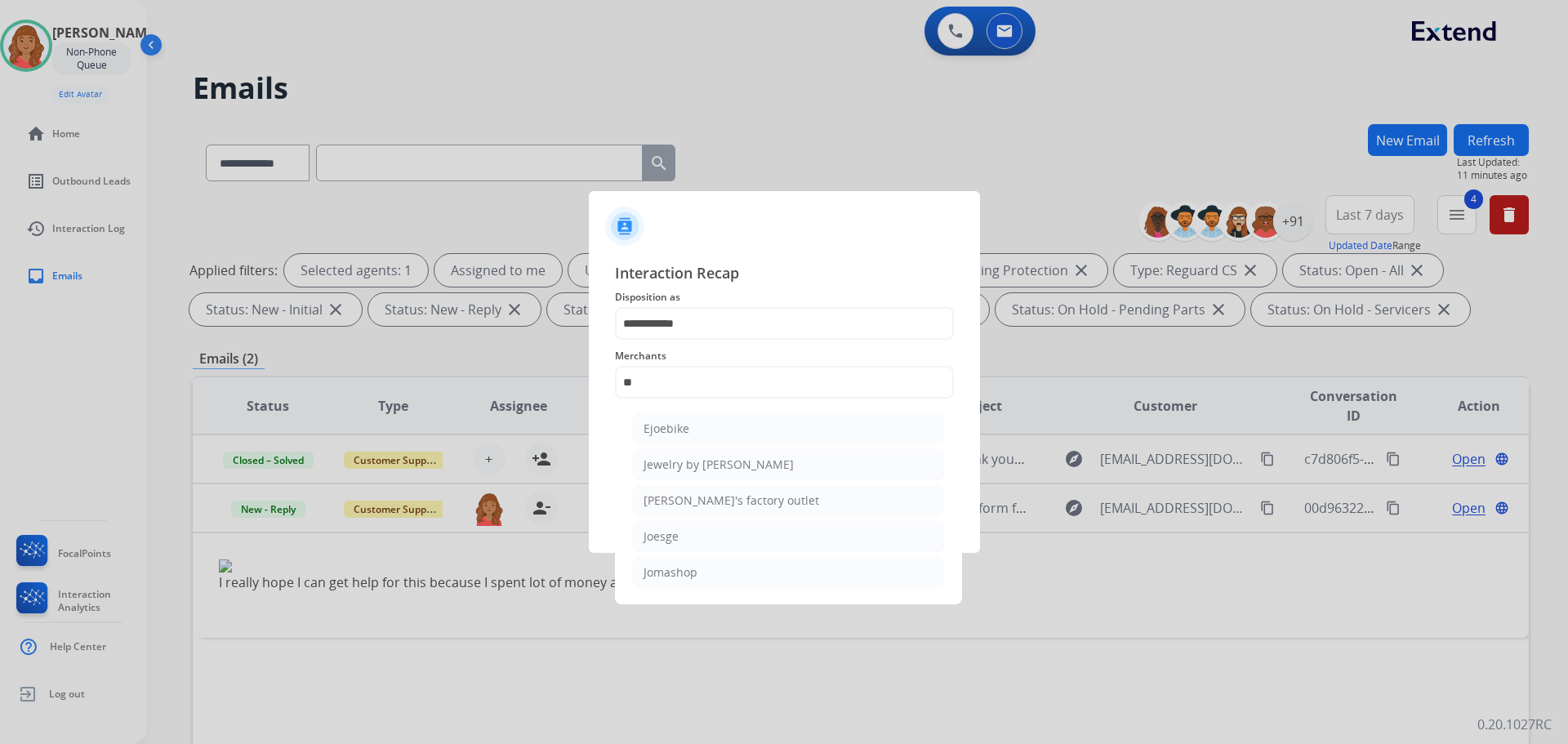
click at [678, 569] on div "Jomashop" at bounding box center [670, 573] width 54 height 16
type input "********"
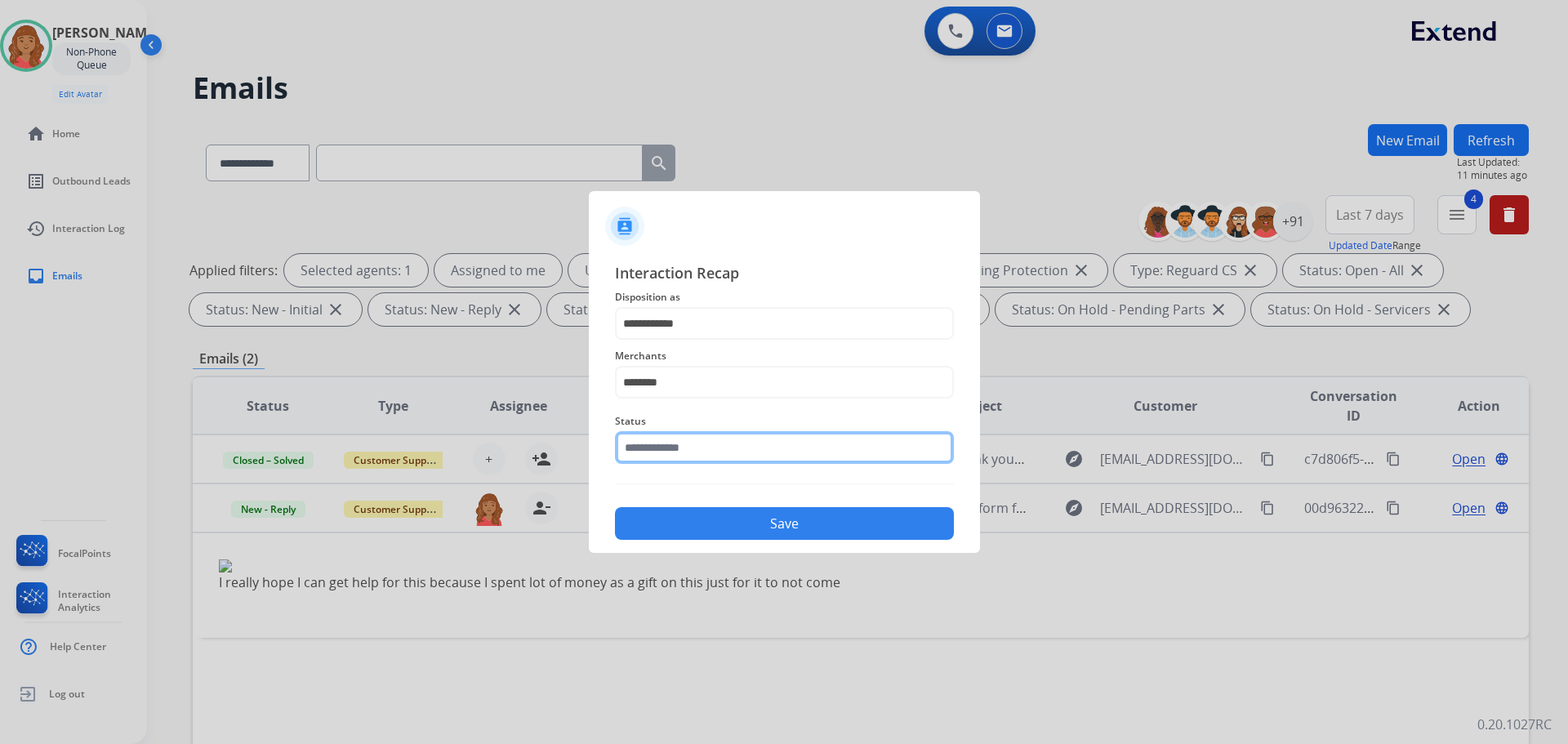
drag, startPoint x: 676, startPoint y: 453, endPoint x: 682, endPoint y: 467, distance: 15.2
click at [677, 453] on input "text" at bounding box center [785, 447] width 339 height 33
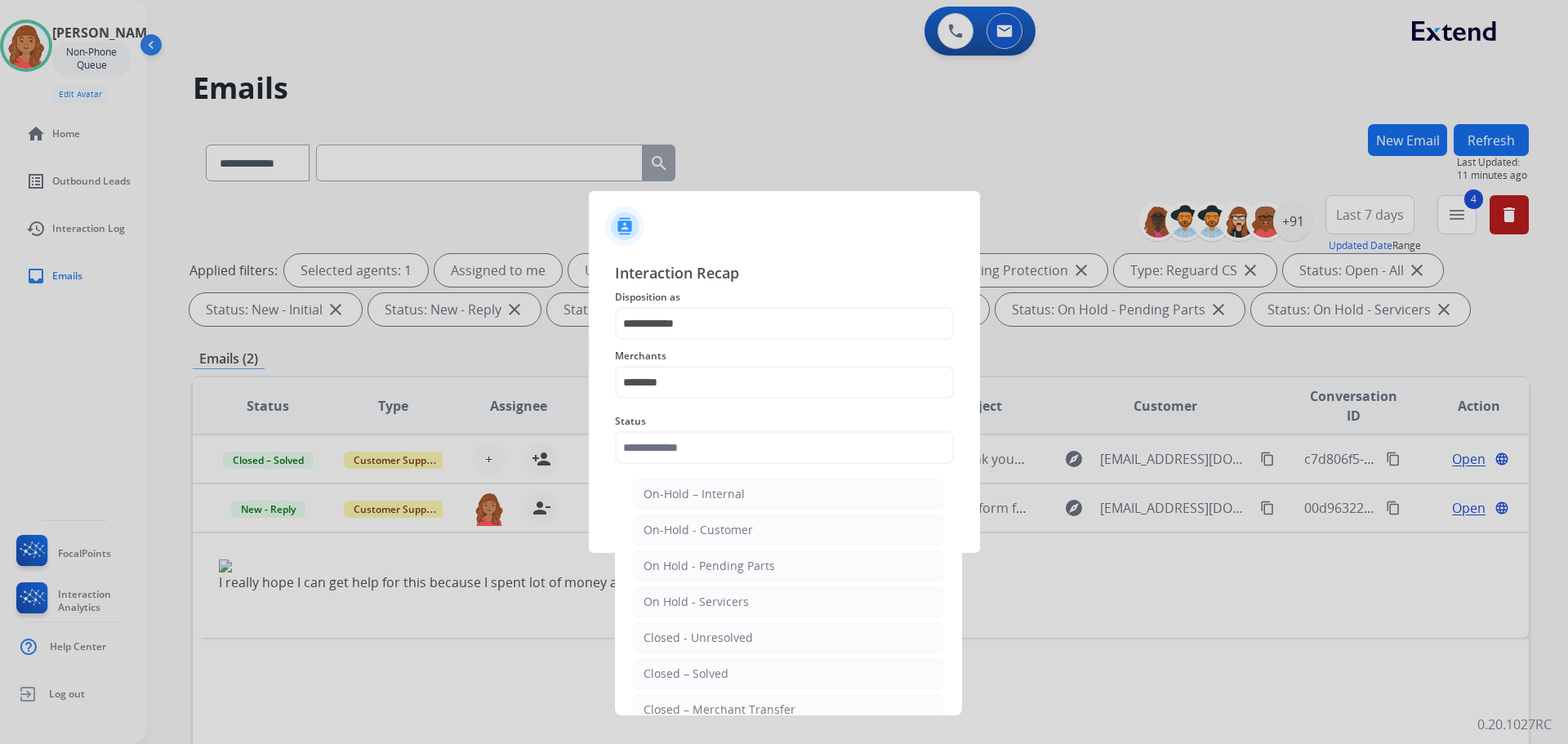
click at [680, 673] on div "Closed – Solved" at bounding box center [686, 674] width 85 height 16
type input "**********"
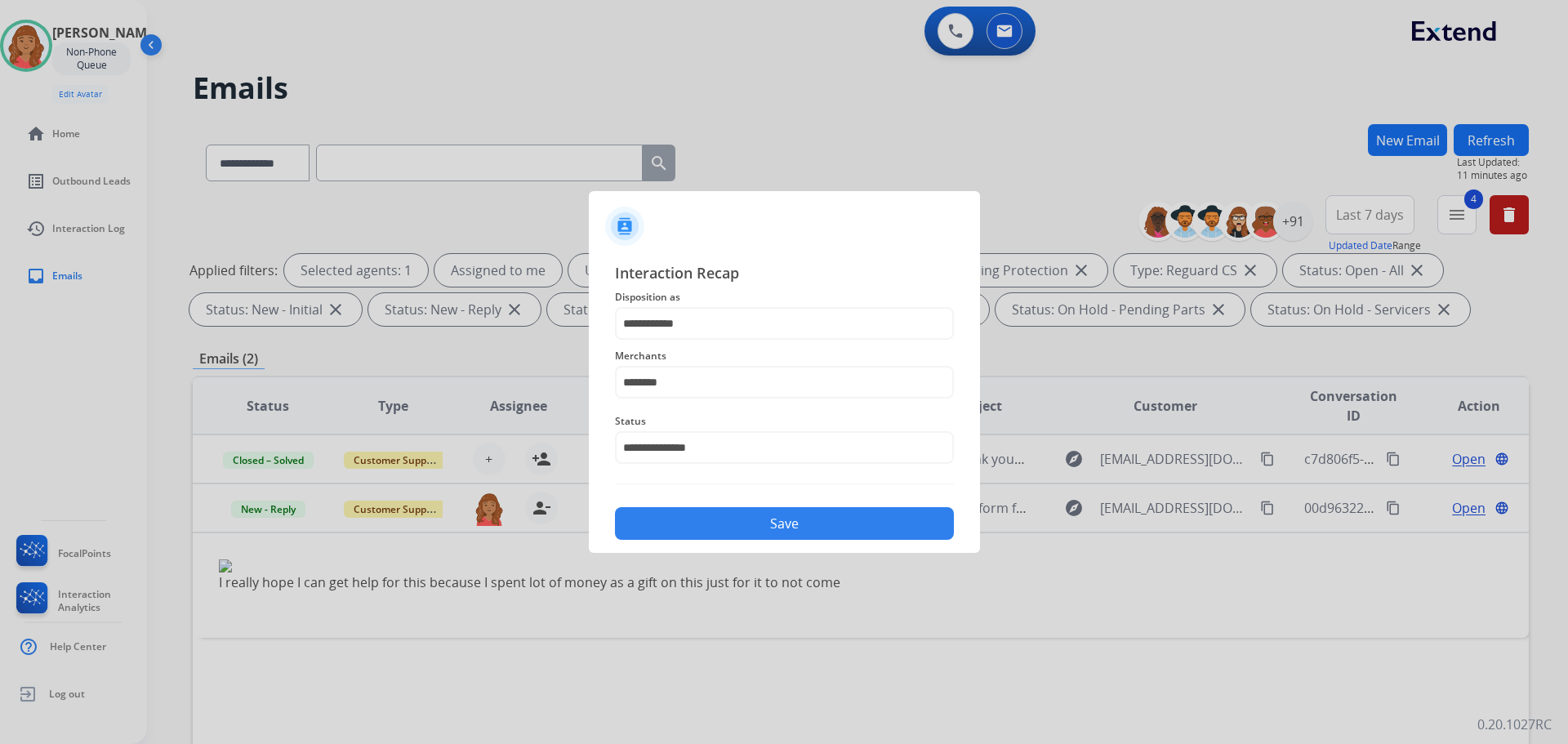
click at [709, 523] on button "Save" at bounding box center [785, 523] width 339 height 33
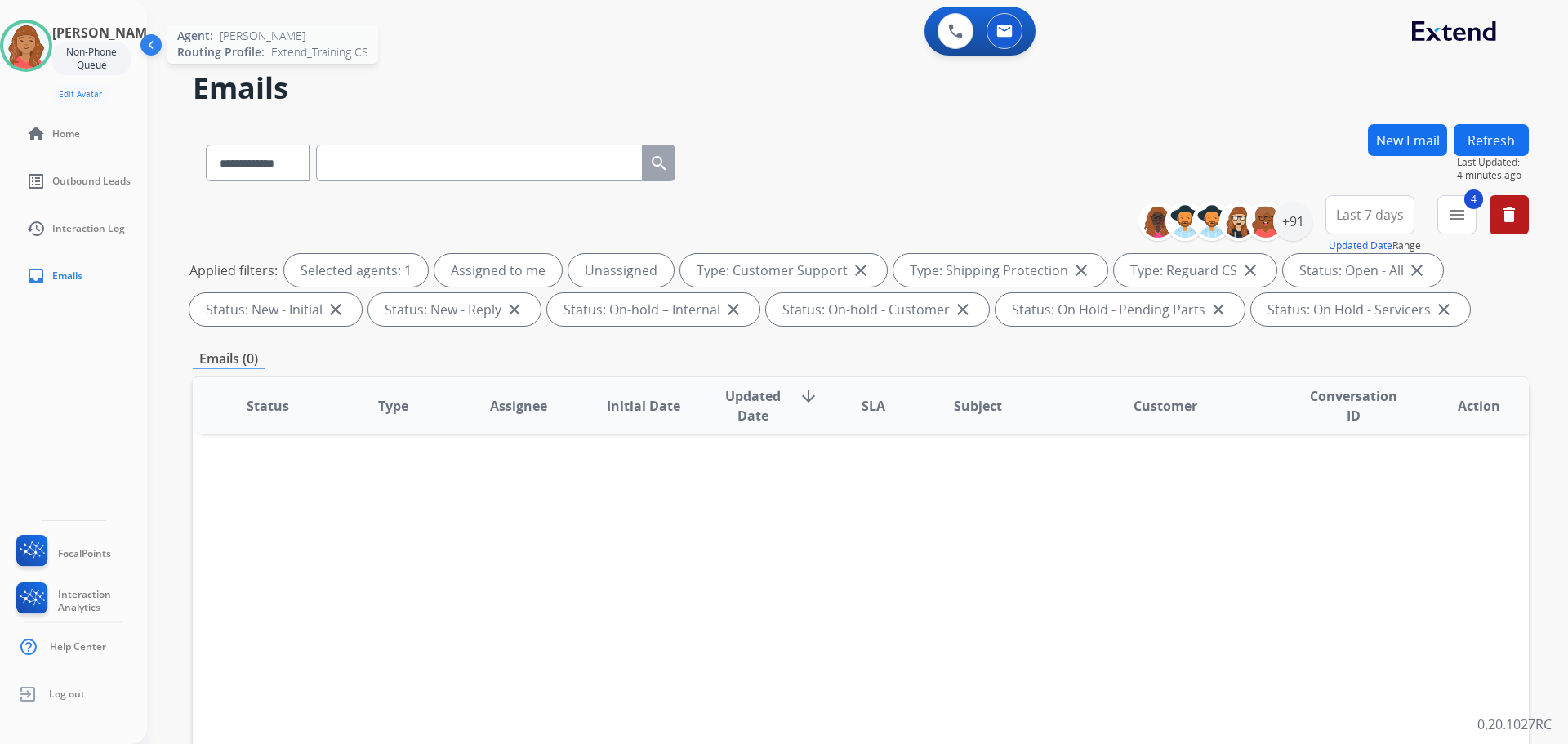
click at [48, 46] on img at bounding box center [27, 46] width 46 height 46
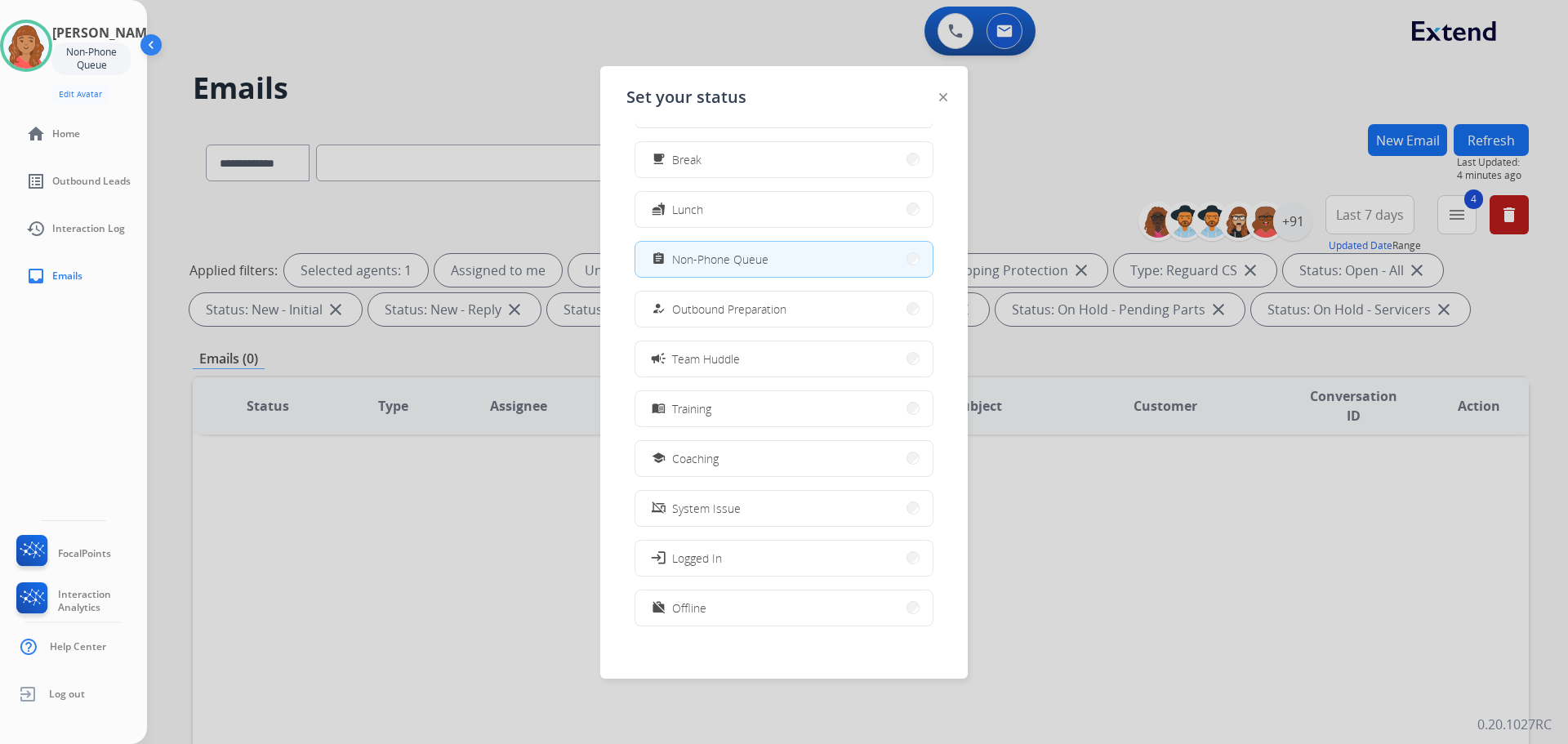
scroll to position [55, 0]
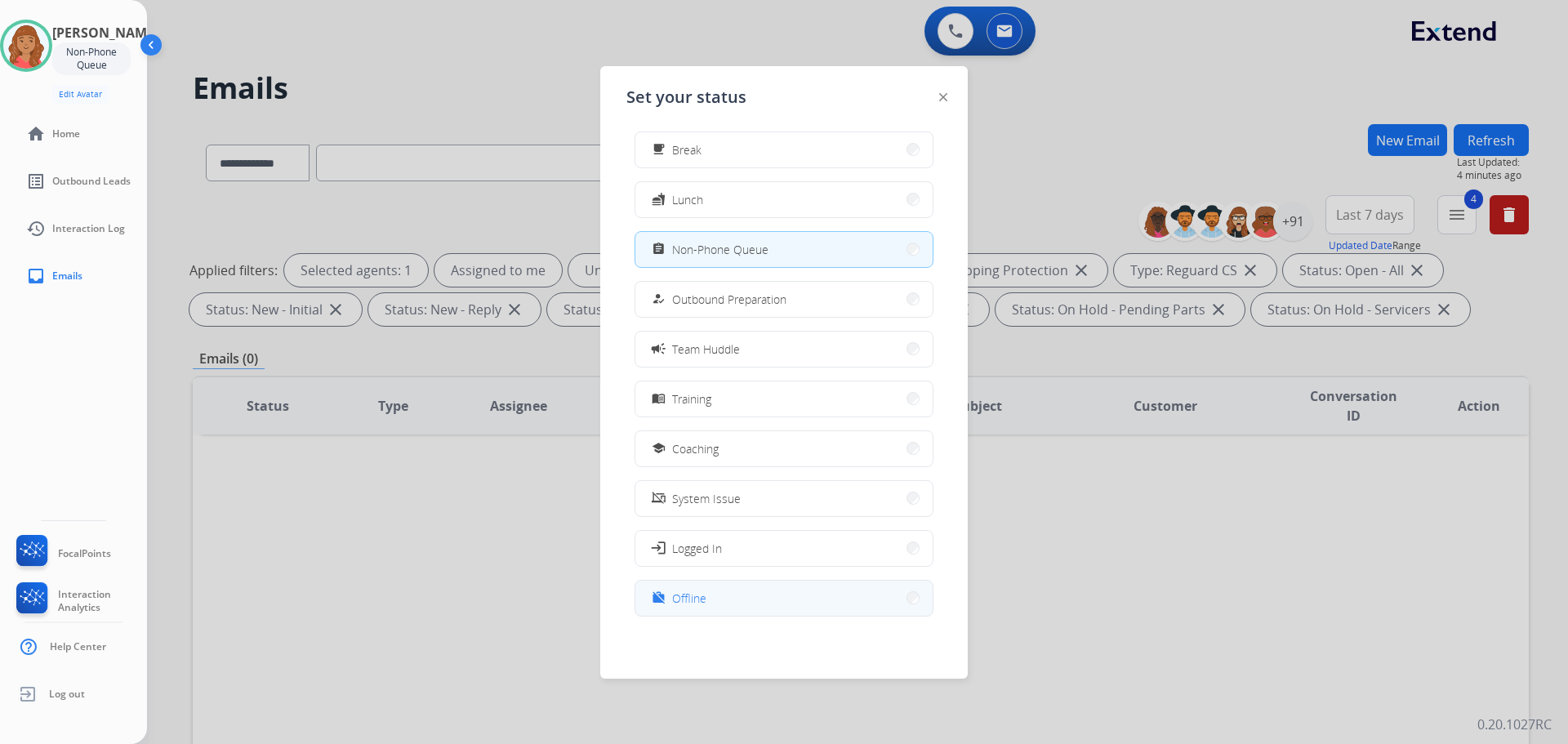
drag, startPoint x: 691, startPoint y: 598, endPoint x: 717, endPoint y: 563, distance: 43.6
click at [692, 598] on span "Offline" at bounding box center [689, 598] width 35 height 17
